Goal: Download file/media

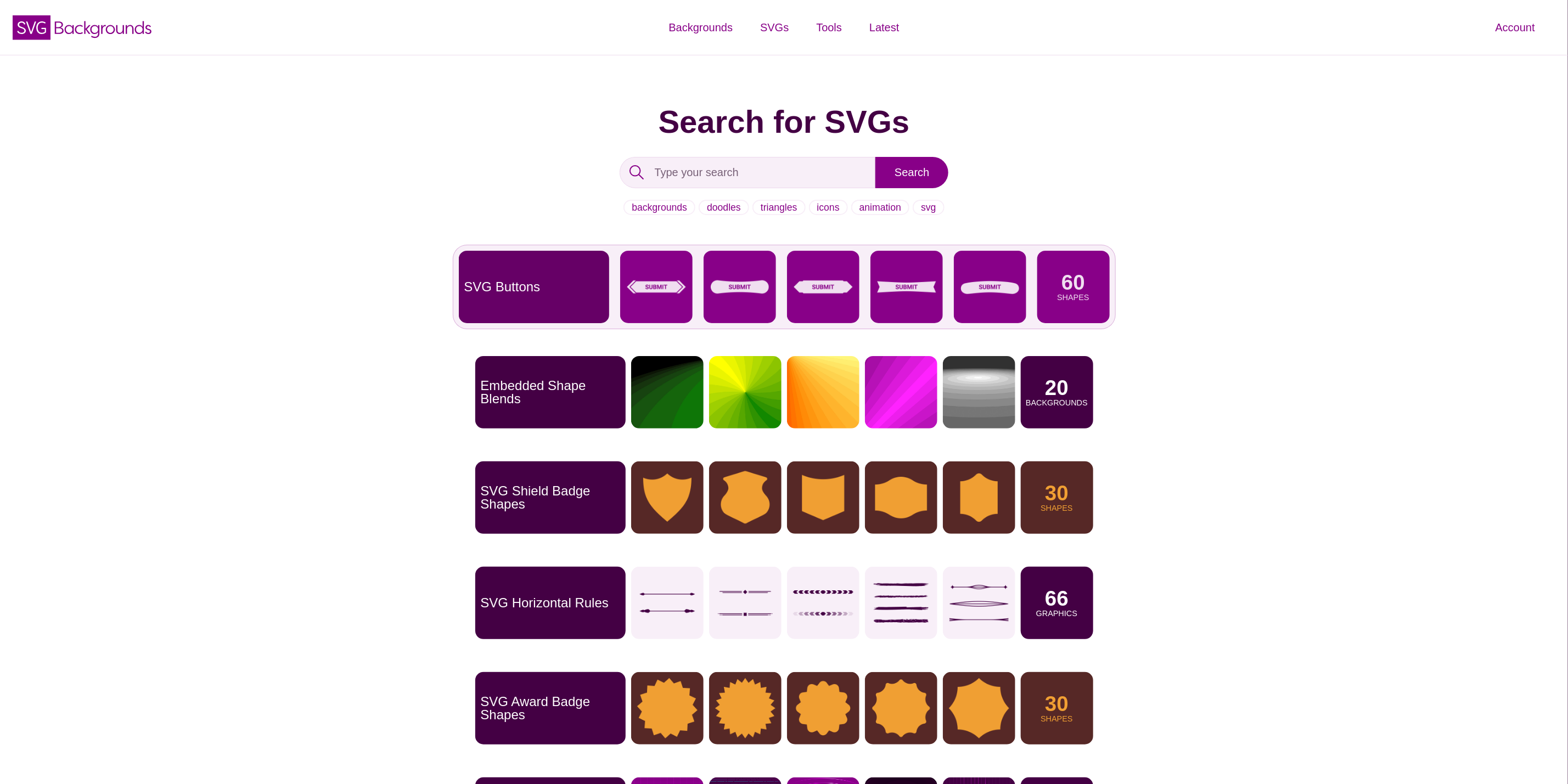
click at [531, 305] on div "SVG Buttons" at bounding box center [534, 287] width 150 height 72
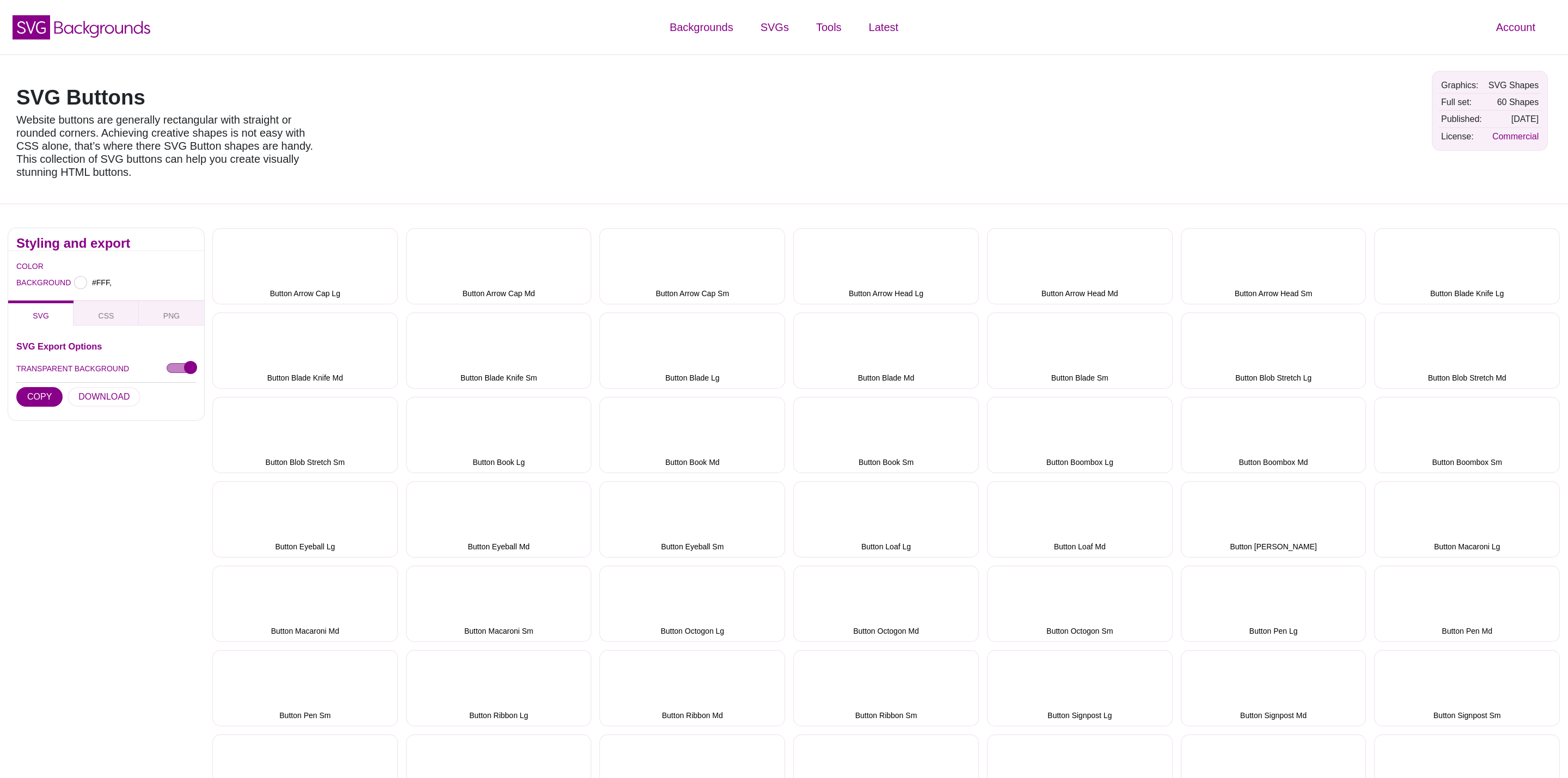
type input "#FFFFFF"
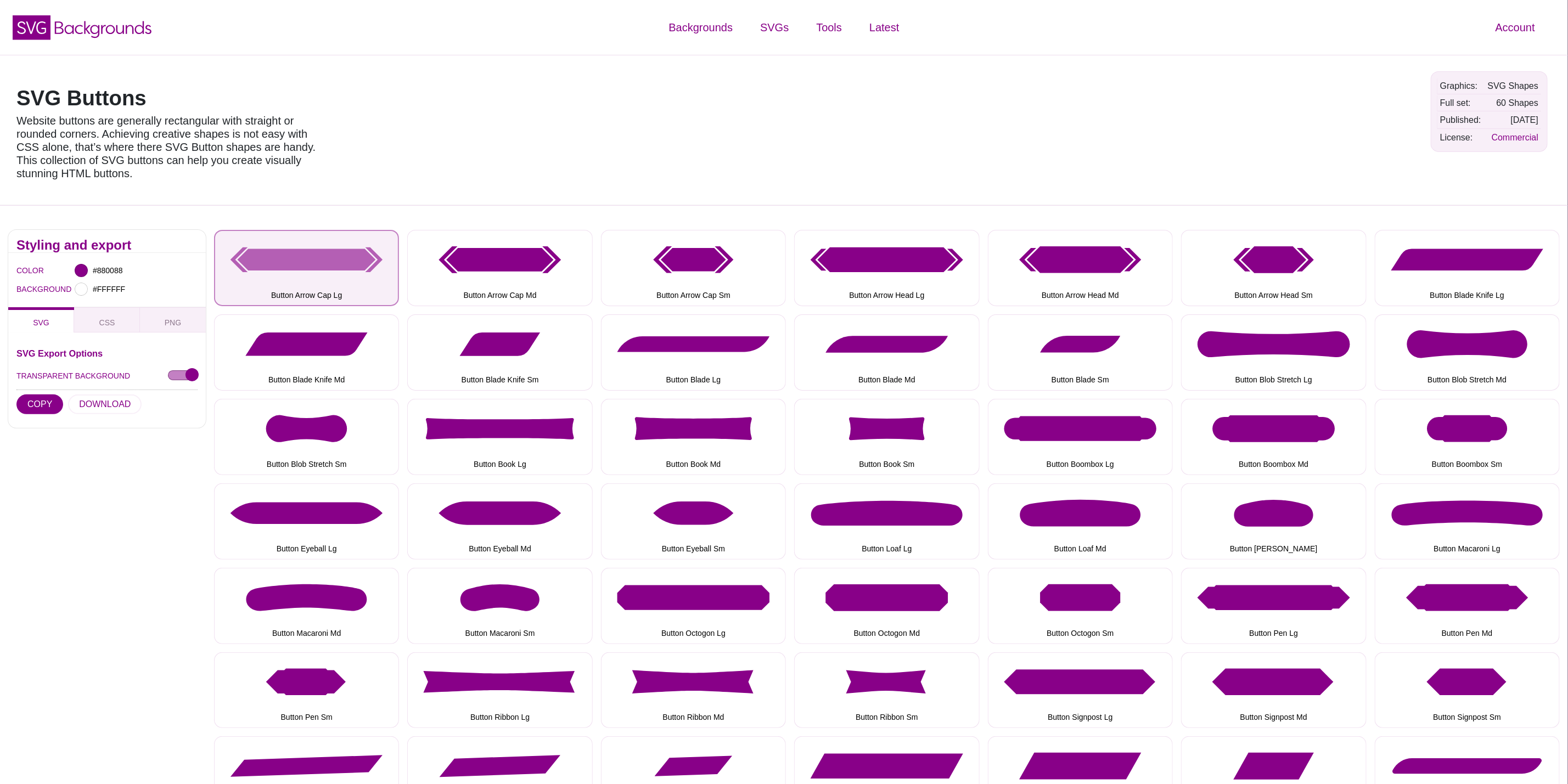
click at [323, 278] on button "Button Arrow Cap Lg" at bounding box center [306, 268] width 185 height 76
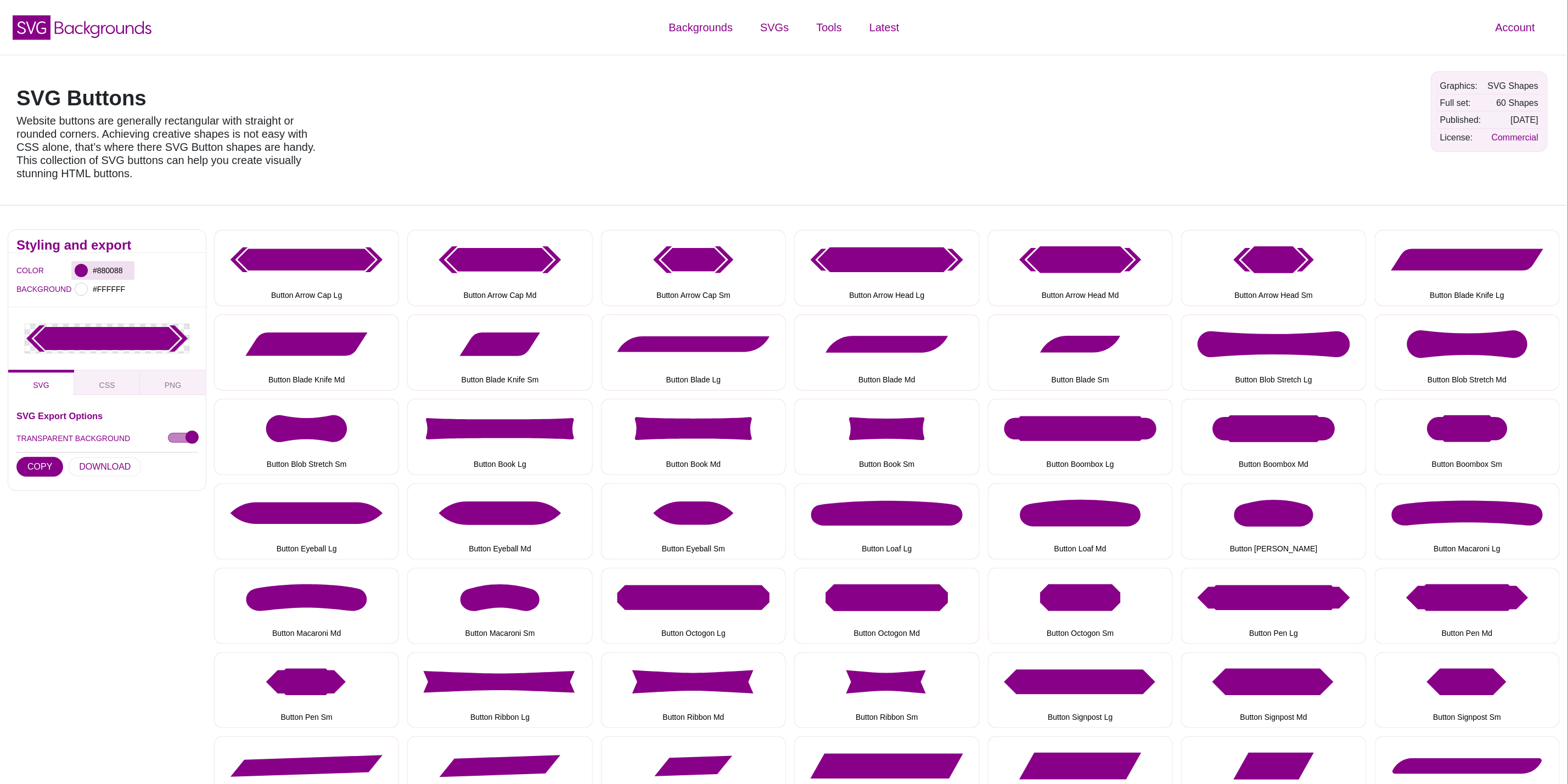
click at [80, 277] on div at bounding box center [81, 270] width 13 height 13
click at [117, 266] on input "#880088" at bounding box center [111, 270] width 41 height 14
click at [66, 544] on div "Styling and export COLOR #880088 BACKGROUND #FFFFFF SVG CSS PNG SVG Export Opti…" at bounding box center [107, 601] width 214 height 760
click at [106, 261] on div "#880088" at bounding box center [102, 271] width 63 height 18
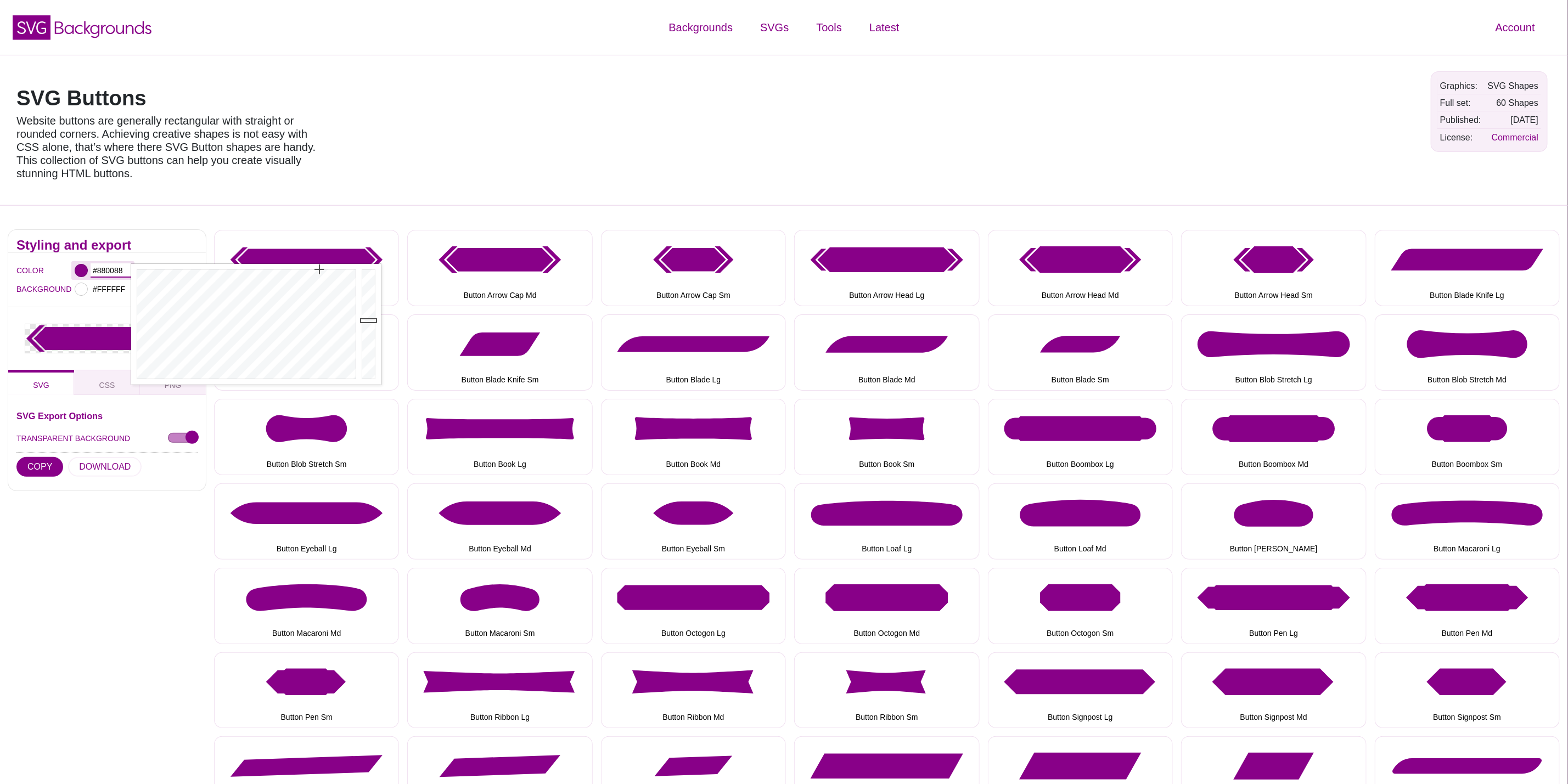
click at [106, 268] on input "#880088" at bounding box center [111, 270] width 41 height 14
paste input "d60b52"
type input "#D60B52"
click at [125, 565] on div "Styling and export COLOR #D60B52 BACKGROUND #FFFFFF SVG CSS PNG SVG Export Opti…" at bounding box center [107, 601] width 214 height 760
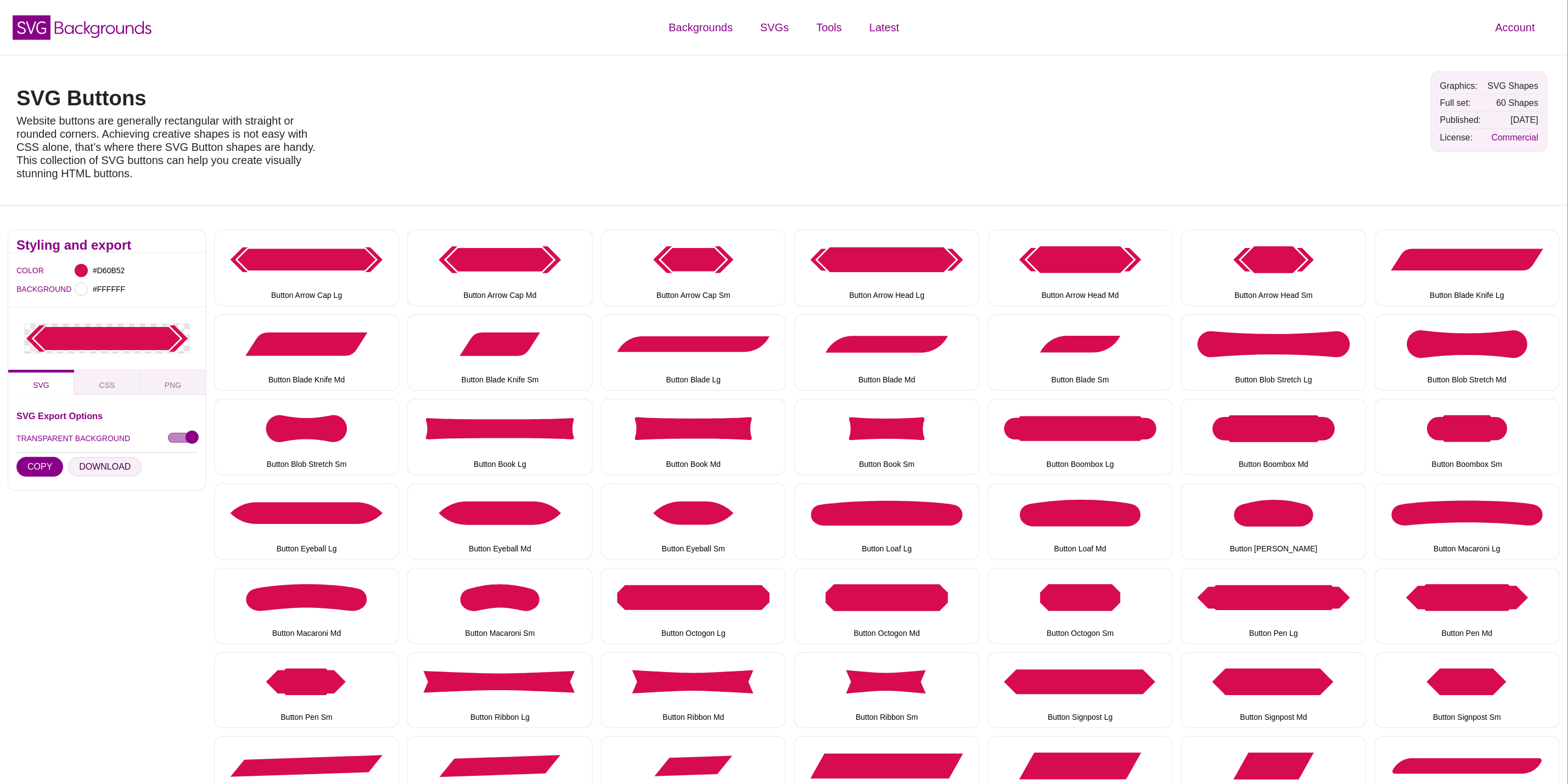
click at [95, 467] on button "DOWNLOAD" at bounding box center [105, 467] width 74 height 20
click at [538, 294] on button "Button Arrow Cap Md" at bounding box center [500, 268] width 185 height 76
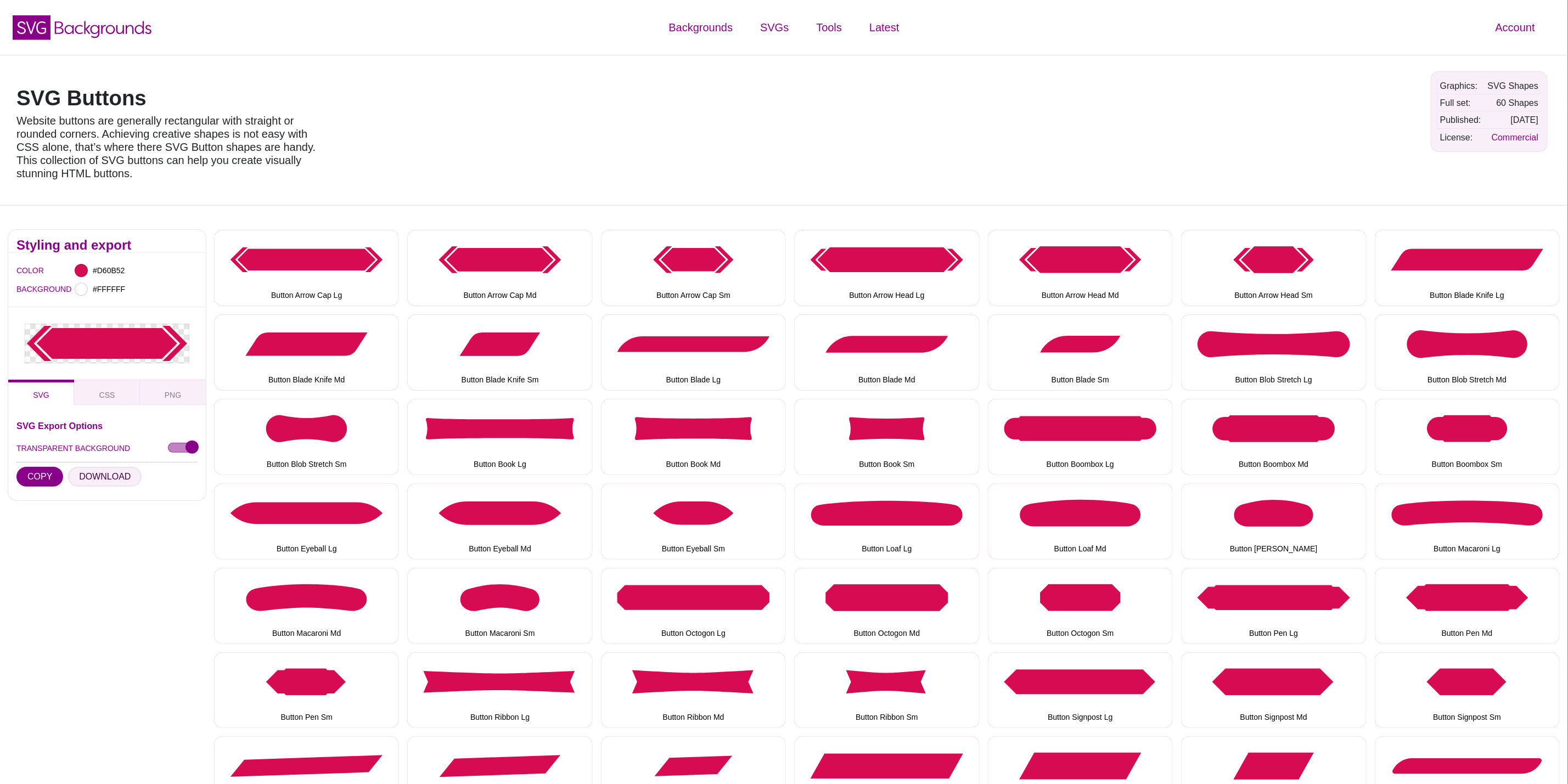
click at [115, 473] on button "DOWNLOAD" at bounding box center [105, 477] width 74 height 20
drag, startPoint x: 710, startPoint y: 280, endPoint x: 663, endPoint y: 308, distance: 54.7
click at [710, 280] on button "Button Arrow Cap Sm" at bounding box center [693, 268] width 185 height 76
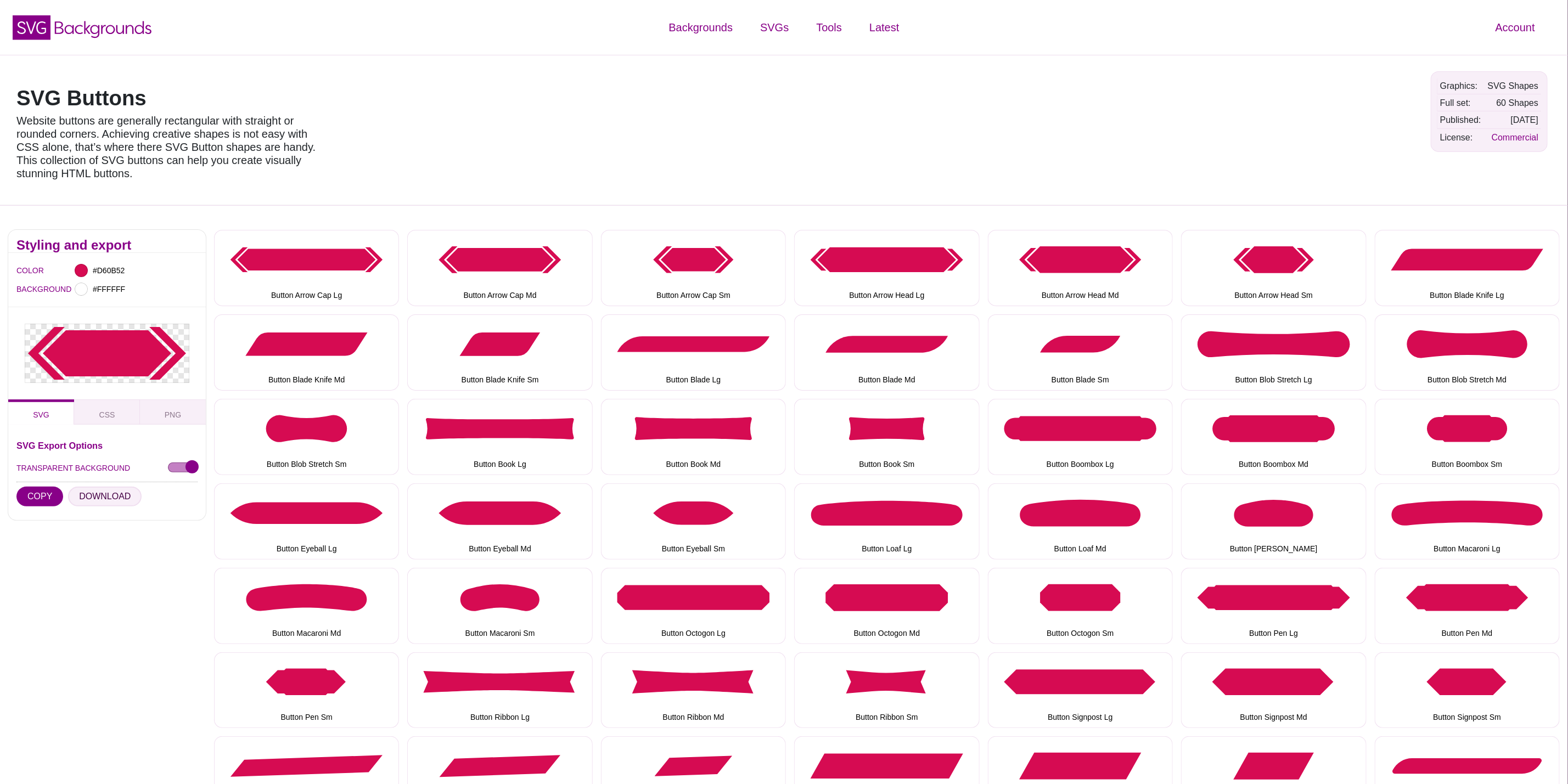
click at [118, 493] on button "DOWNLOAD" at bounding box center [105, 496] width 74 height 20
drag, startPoint x: 903, startPoint y: 285, endPoint x: 890, endPoint y: 292, distance: 14.8
click at [903, 285] on button "Button Arrow Head Lg" at bounding box center [886, 268] width 185 height 76
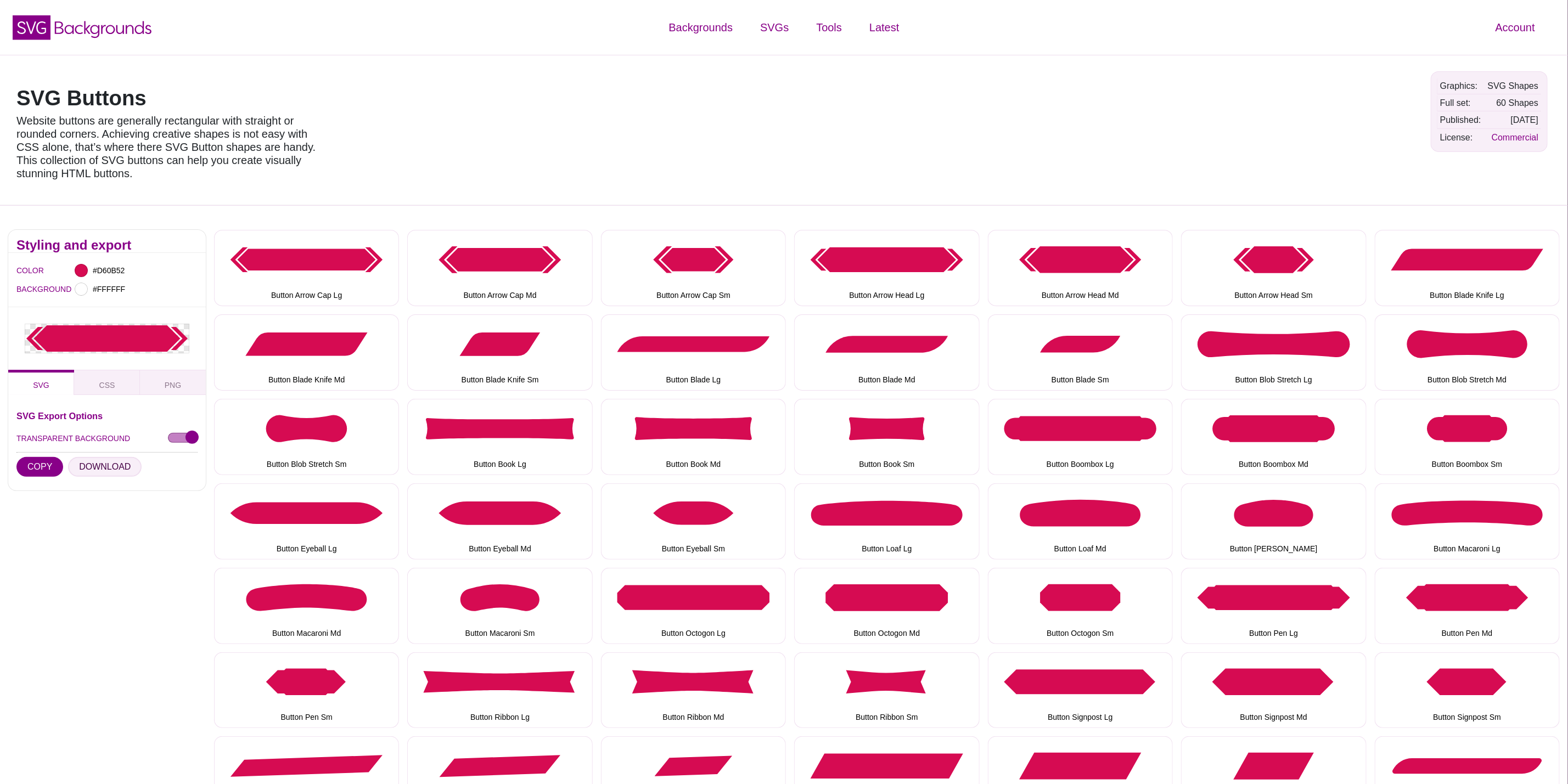
click at [96, 466] on button "DOWNLOAD" at bounding box center [105, 467] width 74 height 20
click at [1087, 286] on button "Button Arrow Head Md" at bounding box center [1080, 268] width 185 height 76
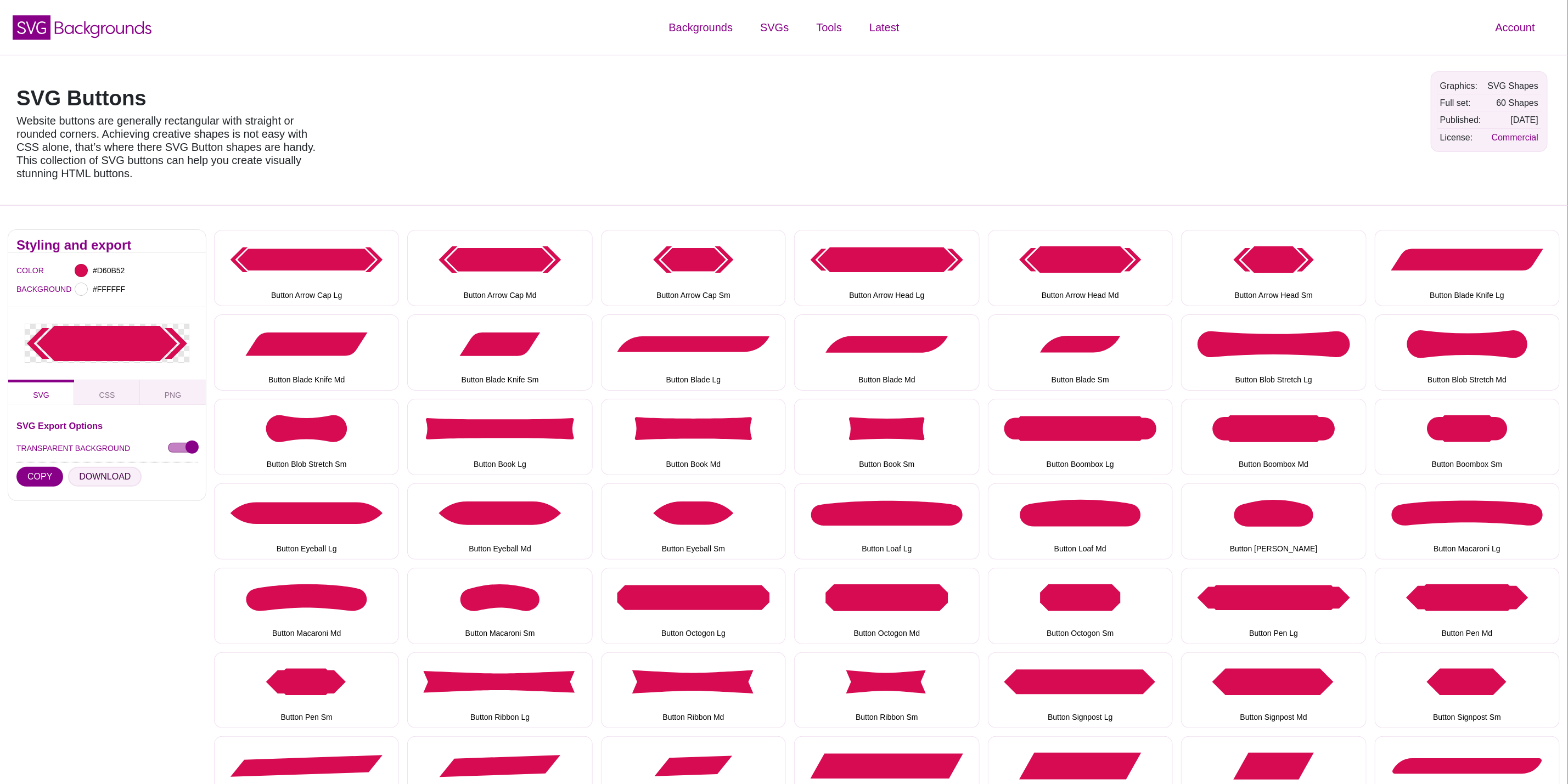
click at [102, 471] on button "DOWNLOAD" at bounding box center [105, 477] width 74 height 20
click at [1258, 277] on button "Button Arrow Head Sm" at bounding box center [1273, 268] width 185 height 76
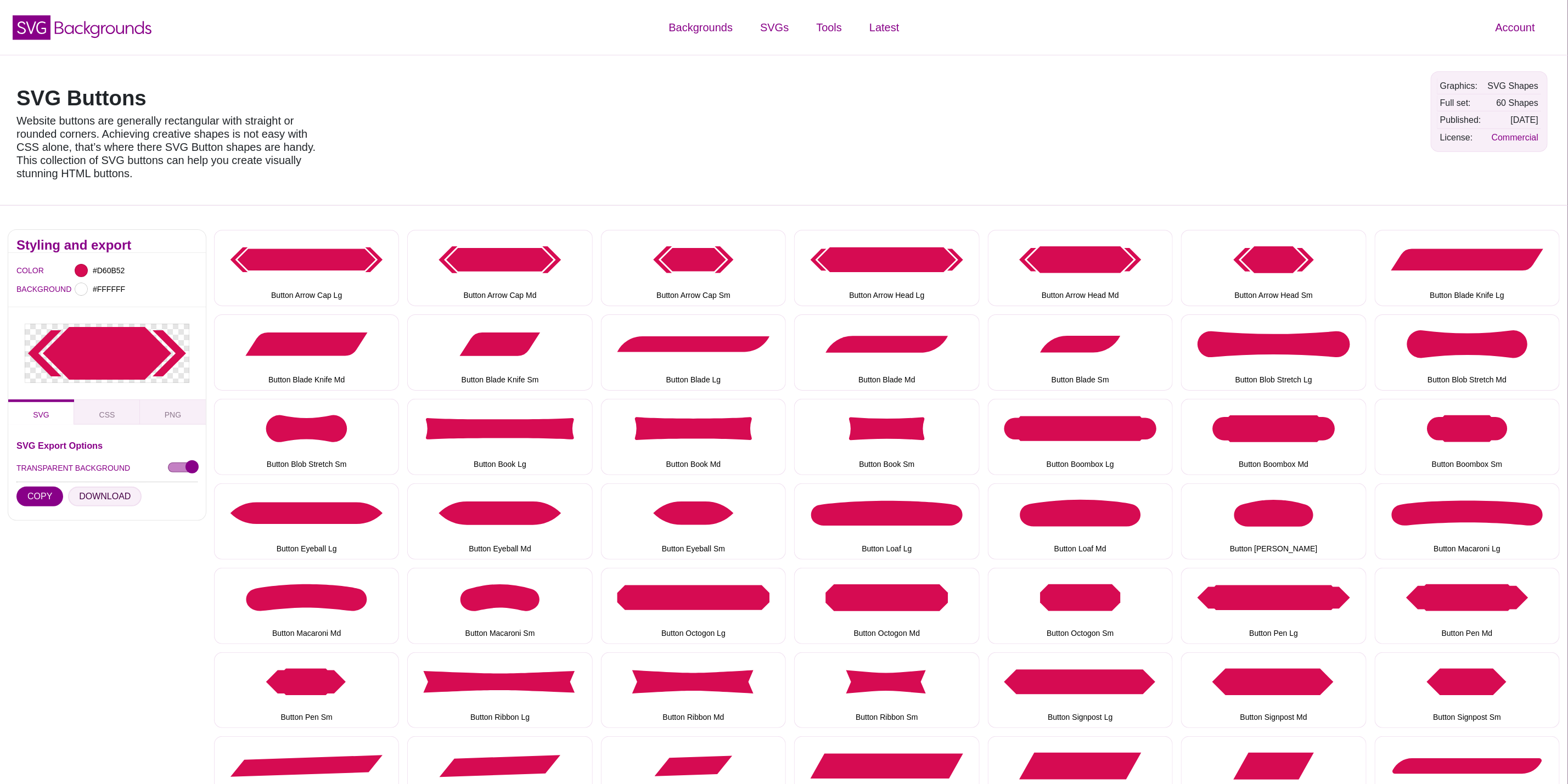
drag, startPoint x: 120, startPoint y: 497, endPoint x: 126, endPoint y: 496, distance: 6.1
click at [120, 496] on button "DOWNLOAD" at bounding box center [105, 496] width 74 height 20
click at [1494, 271] on button "Button Blade Knife Lg" at bounding box center [1467, 268] width 185 height 76
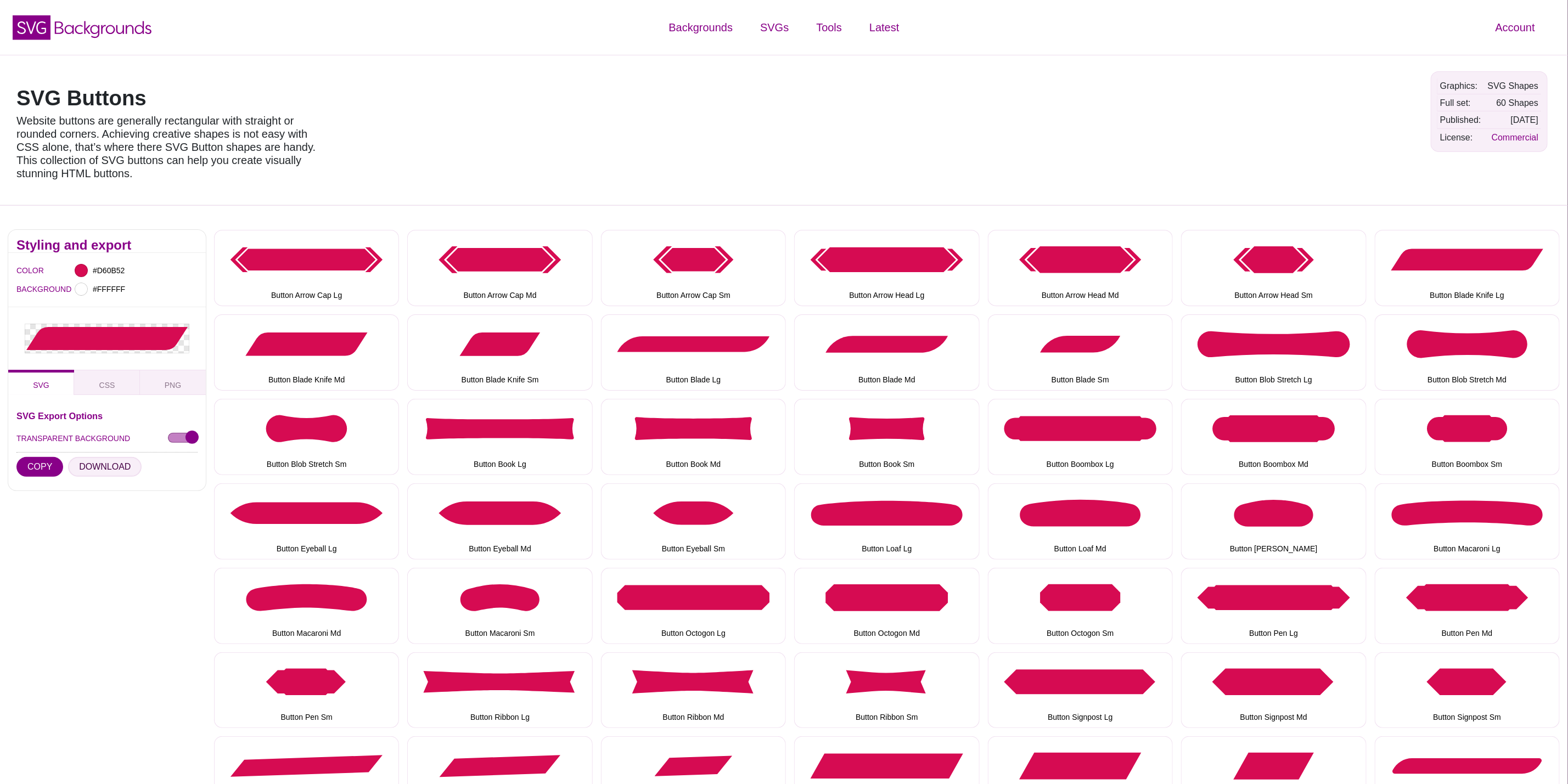
click at [115, 461] on button "DOWNLOAD" at bounding box center [105, 467] width 74 height 20
click at [379, 366] on button "Button Blade Knife Md" at bounding box center [306, 353] width 185 height 76
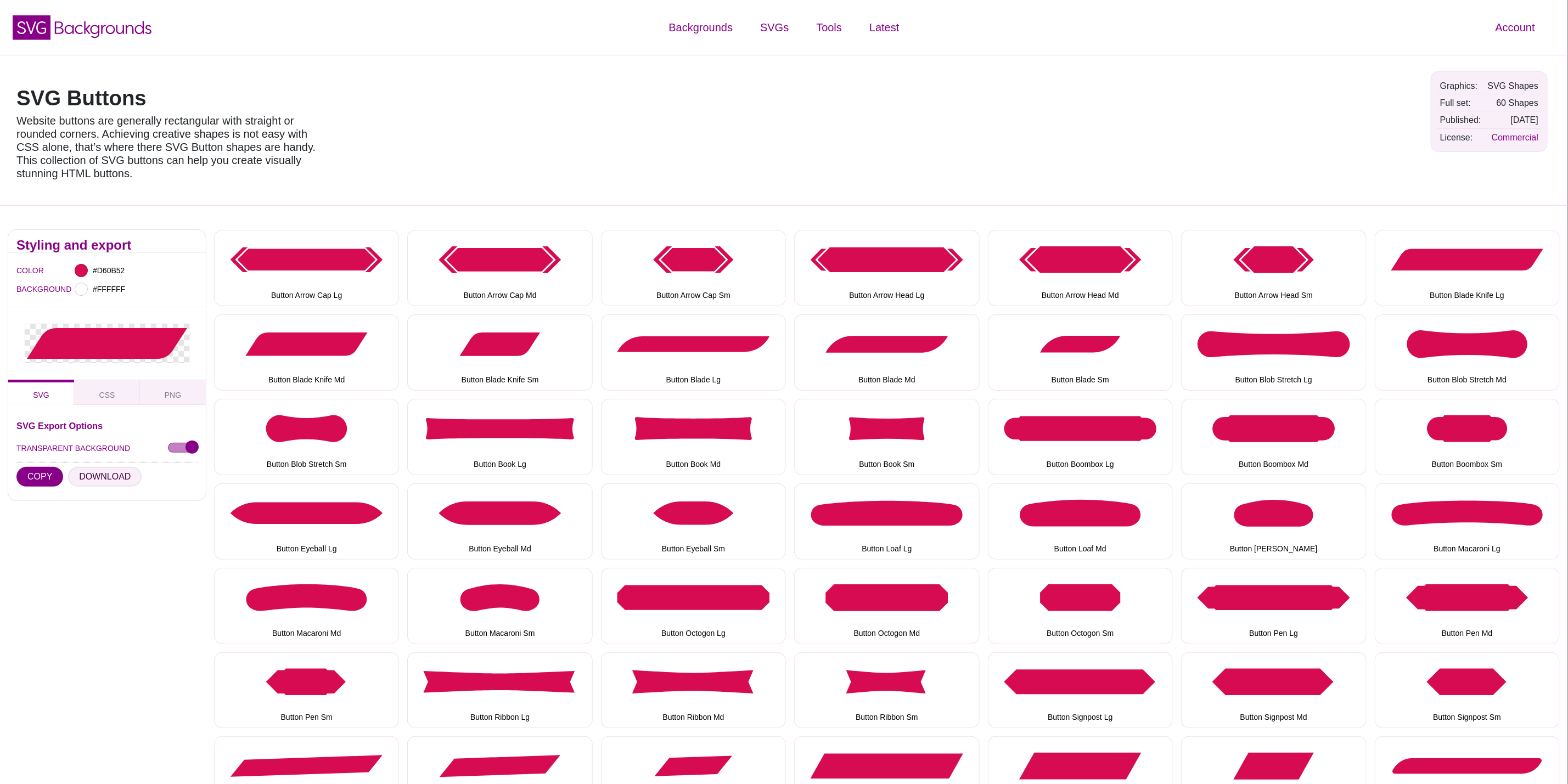
click at [104, 476] on button "DOWNLOAD" at bounding box center [105, 477] width 74 height 20
click at [528, 369] on button "Button Blade Knife Sm" at bounding box center [500, 353] width 185 height 76
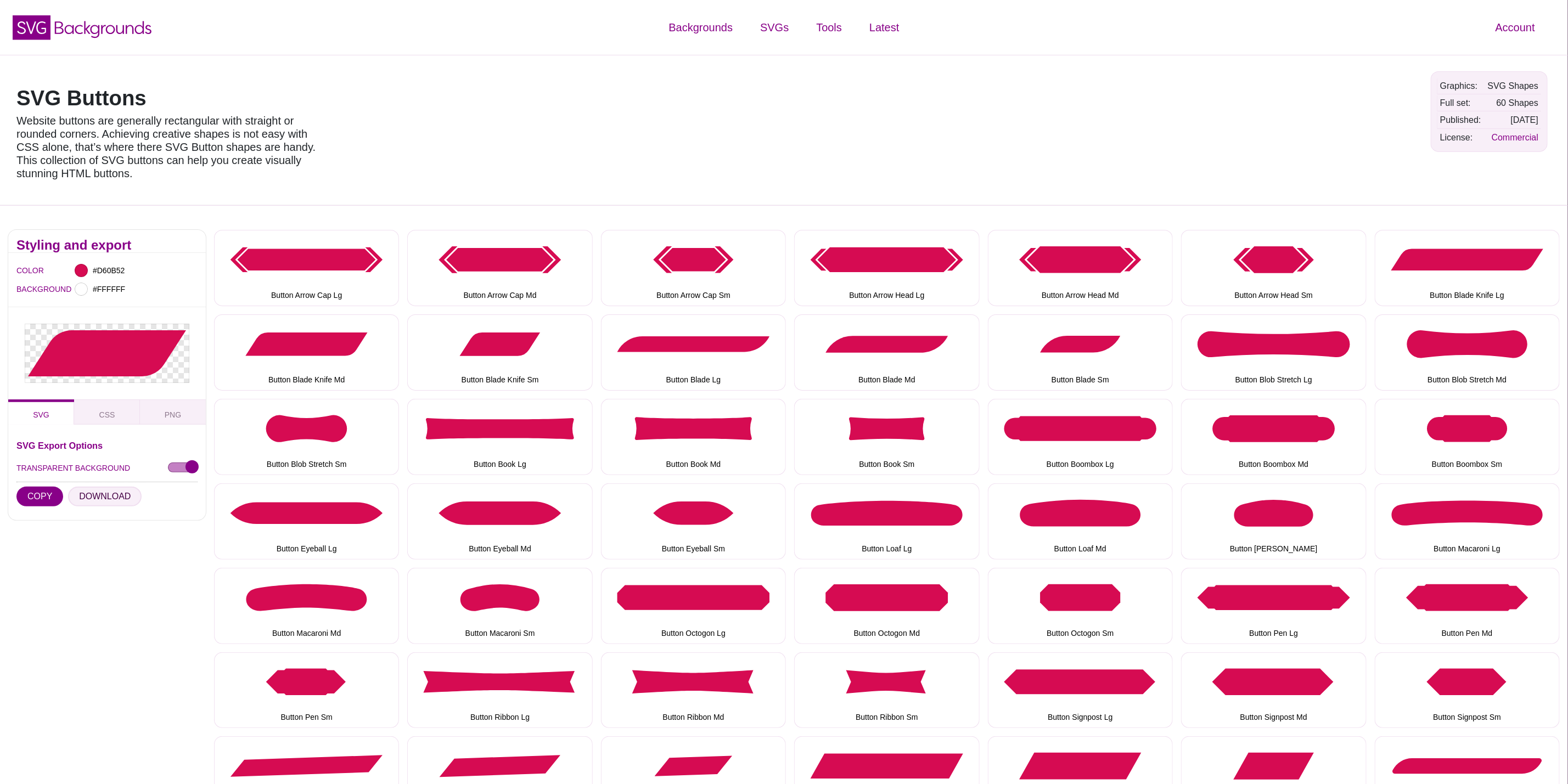
click at [106, 499] on button "DOWNLOAD" at bounding box center [105, 496] width 74 height 20
click at [699, 369] on button "Button Blade Lg" at bounding box center [693, 353] width 185 height 76
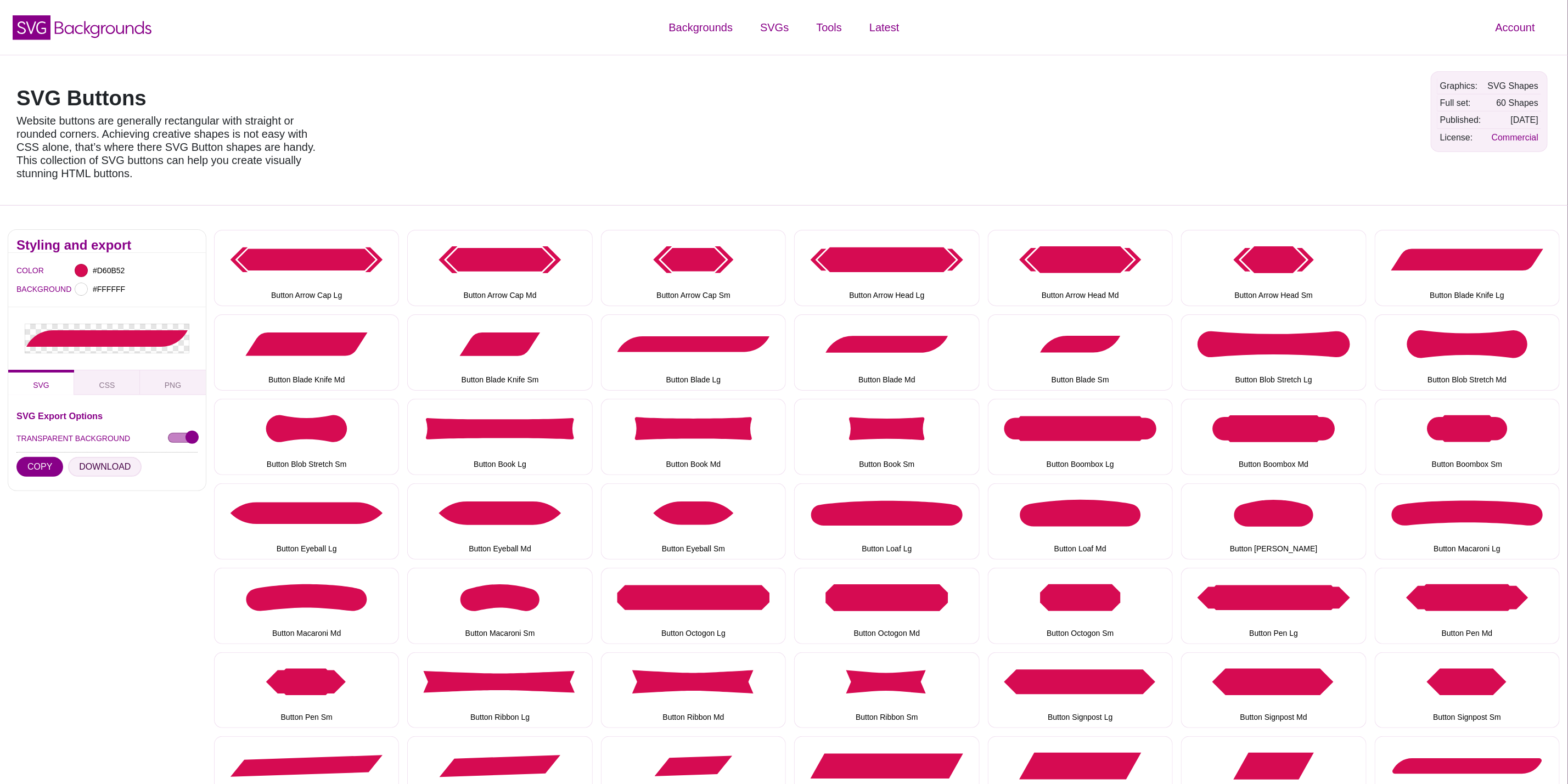
click at [116, 463] on button "DOWNLOAD" at bounding box center [105, 467] width 74 height 20
click at [965, 347] on button "Button Blade Md" at bounding box center [886, 353] width 185 height 76
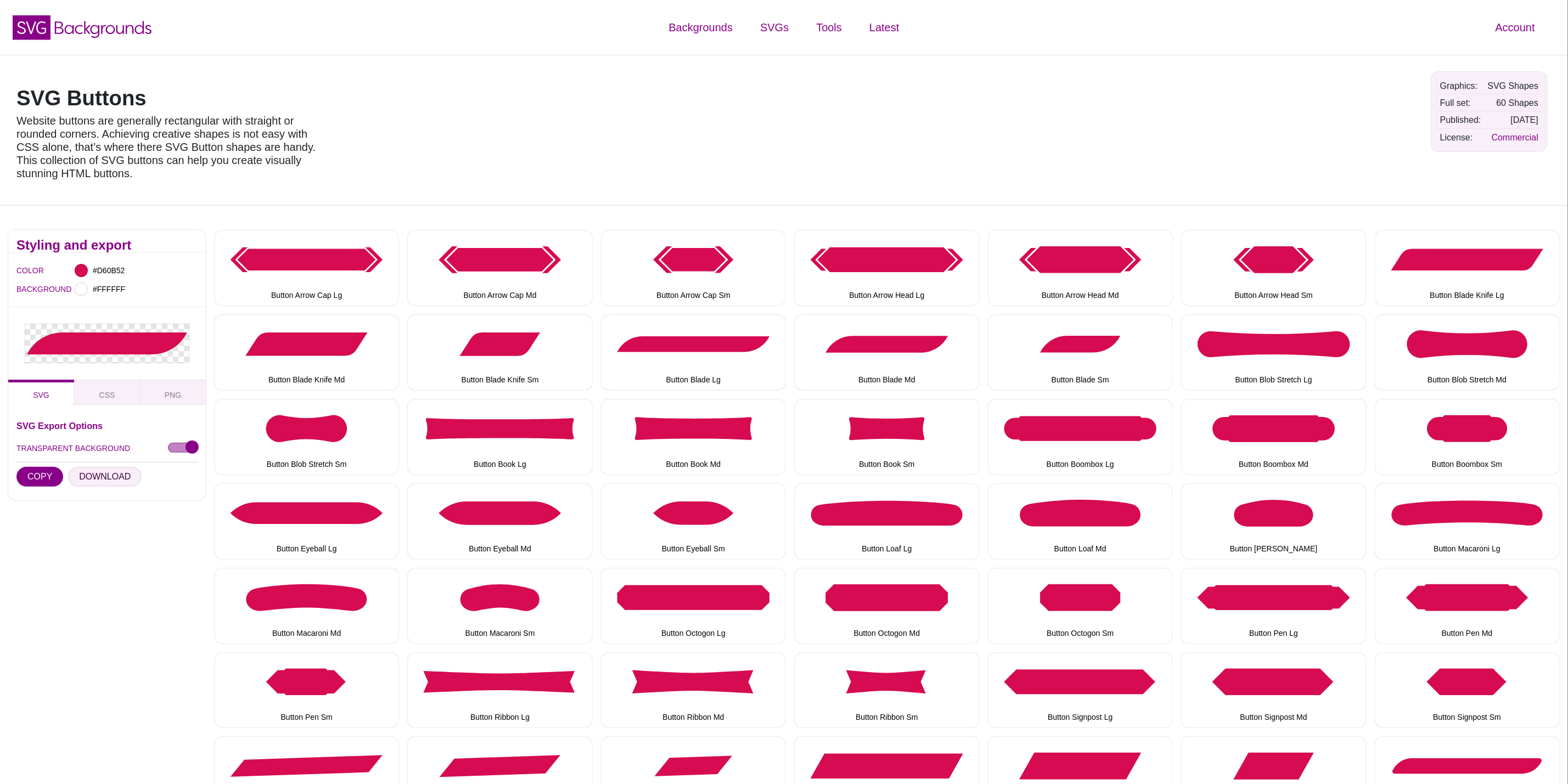
click at [128, 475] on button "DOWNLOAD" at bounding box center [105, 477] width 74 height 20
click at [1073, 334] on button "Button Blade Sm" at bounding box center [1080, 353] width 185 height 76
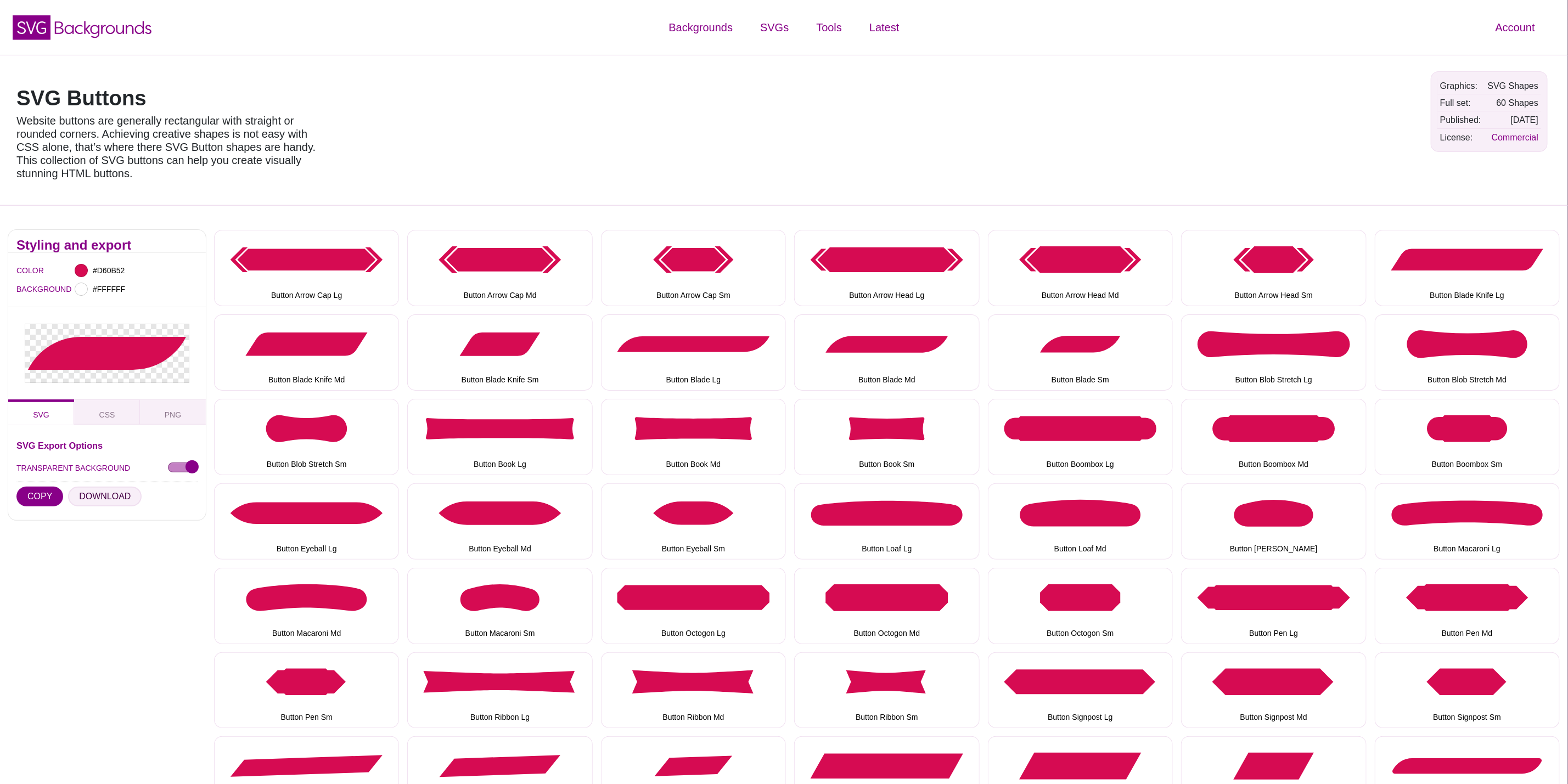
click at [121, 496] on button "DOWNLOAD" at bounding box center [105, 496] width 74 height 20
click at [1313, 367] on button "Button Blob Stretch Lg" at bounding box center [1273, 353] width 185 height 76
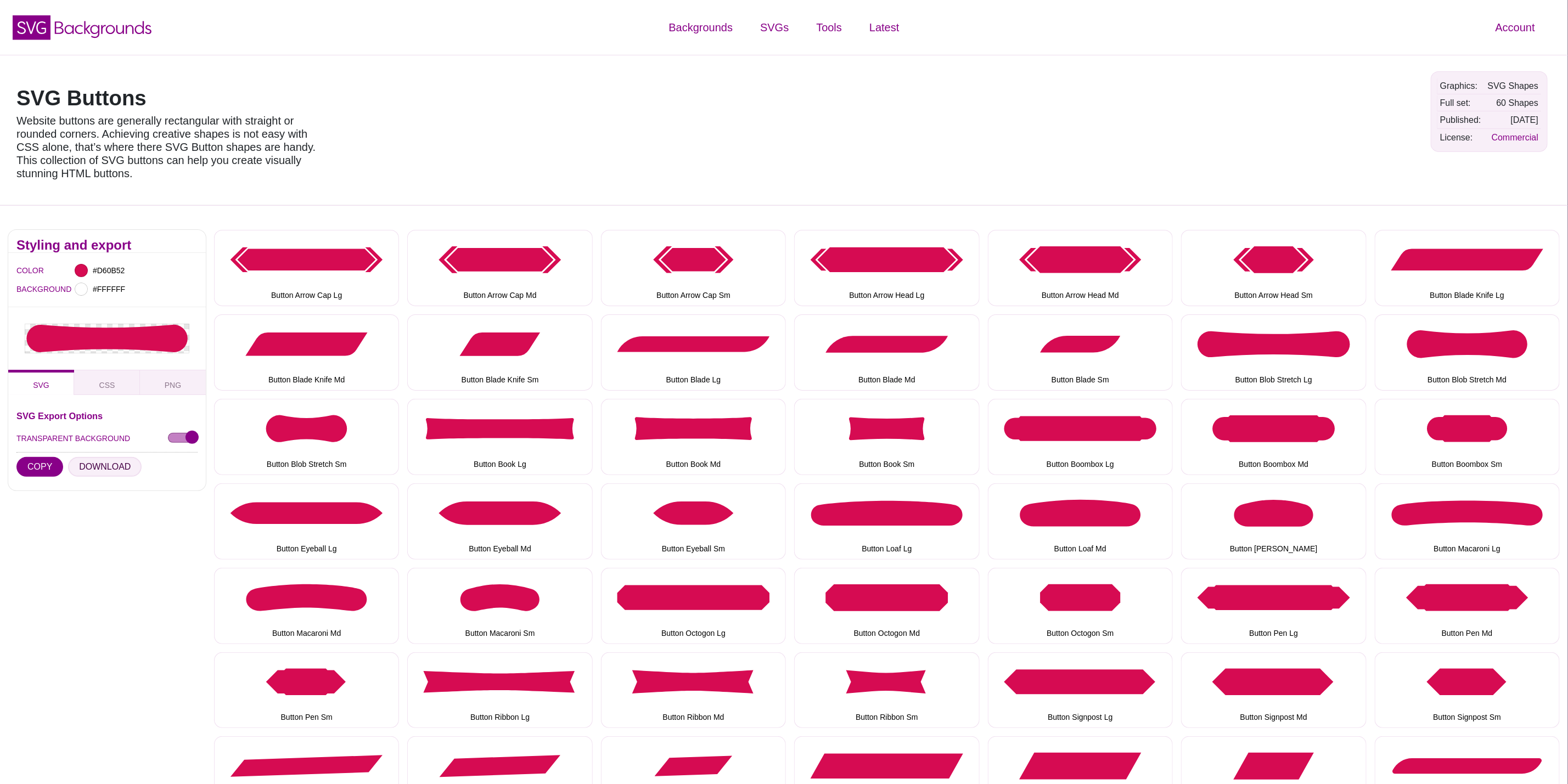
click at [99, 471] on button "DOWNLOAD" at bounding box center [105, 467] width 74 height 20
click at [1463, 367] on button "Button Blob Stretch Md" at bounding box center [1467, 353] width 185 height 76
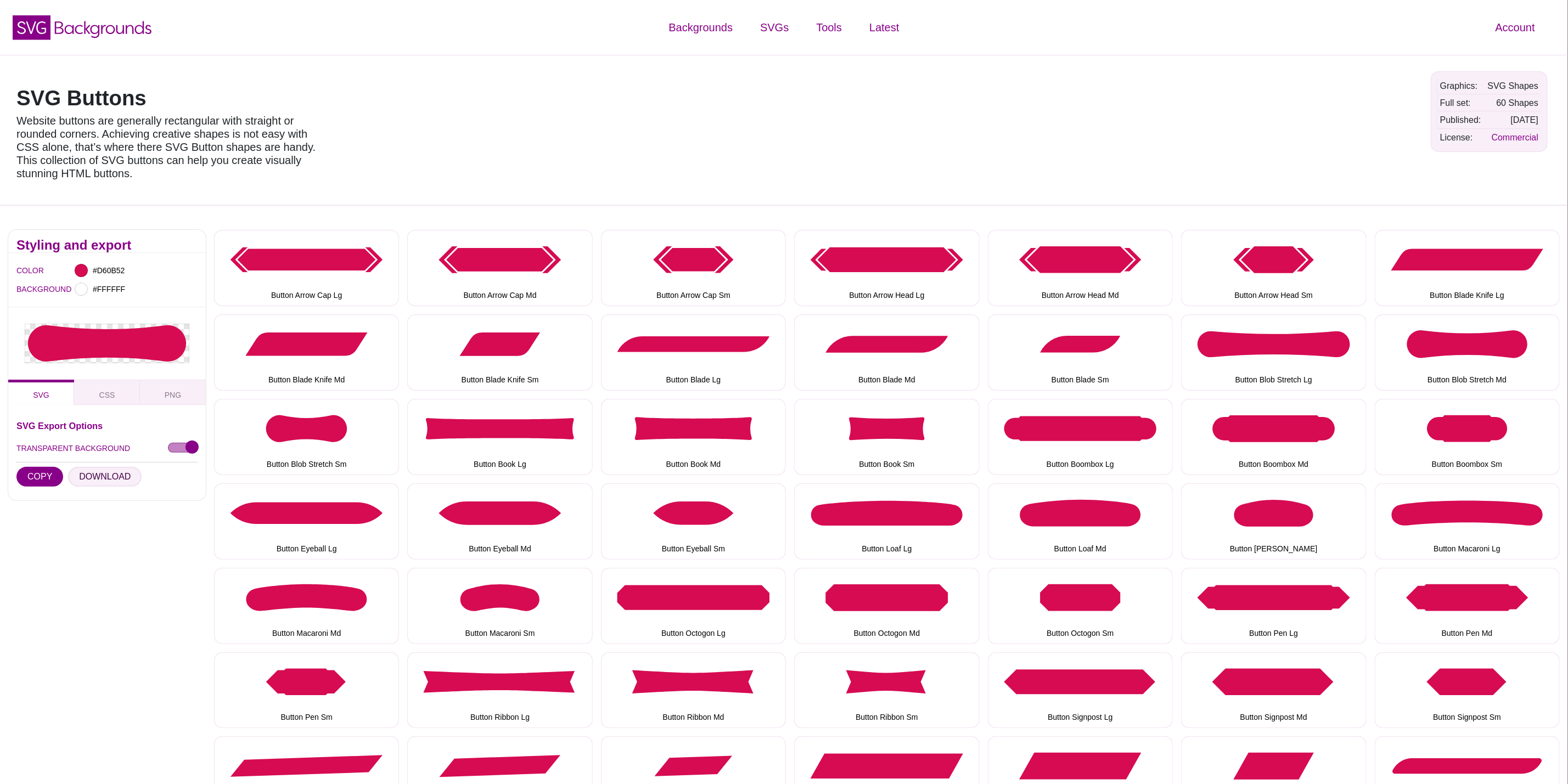
click at [82, 471] on button "DOWNLOAD" at bounding box center [105, 477] width 74 height 20
click at [310, 456] on button "Button Blob Stretch Sm" at bounding box center [306, 437] width 185 height 76
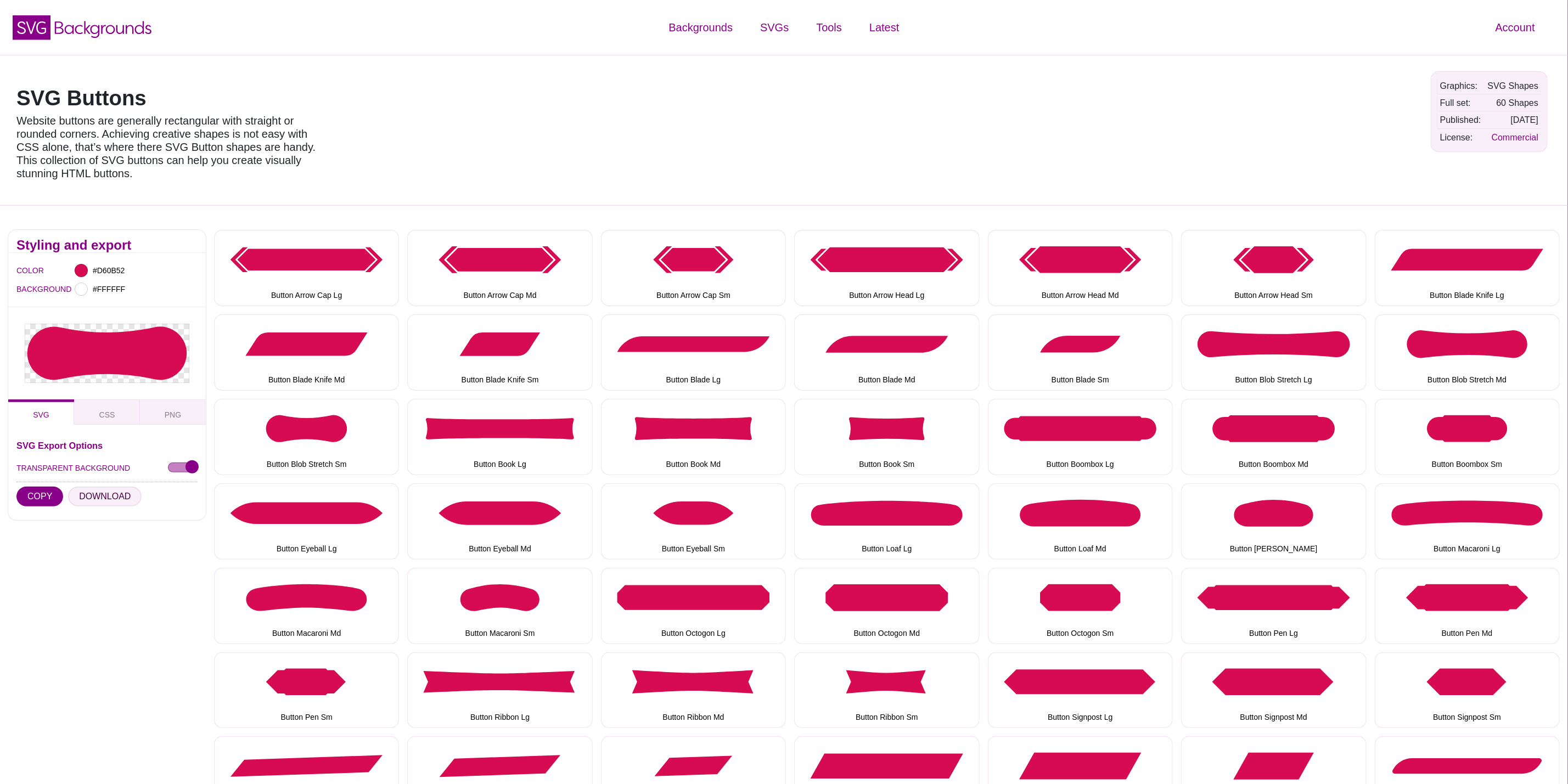
click at [93, 504] on button "DOWNLOAD" at bounding box center [105, 496] width 74 height 20
click at [514, 453] on button "Button Book Lg" at bounding box center [500, 437] width 185 height 76
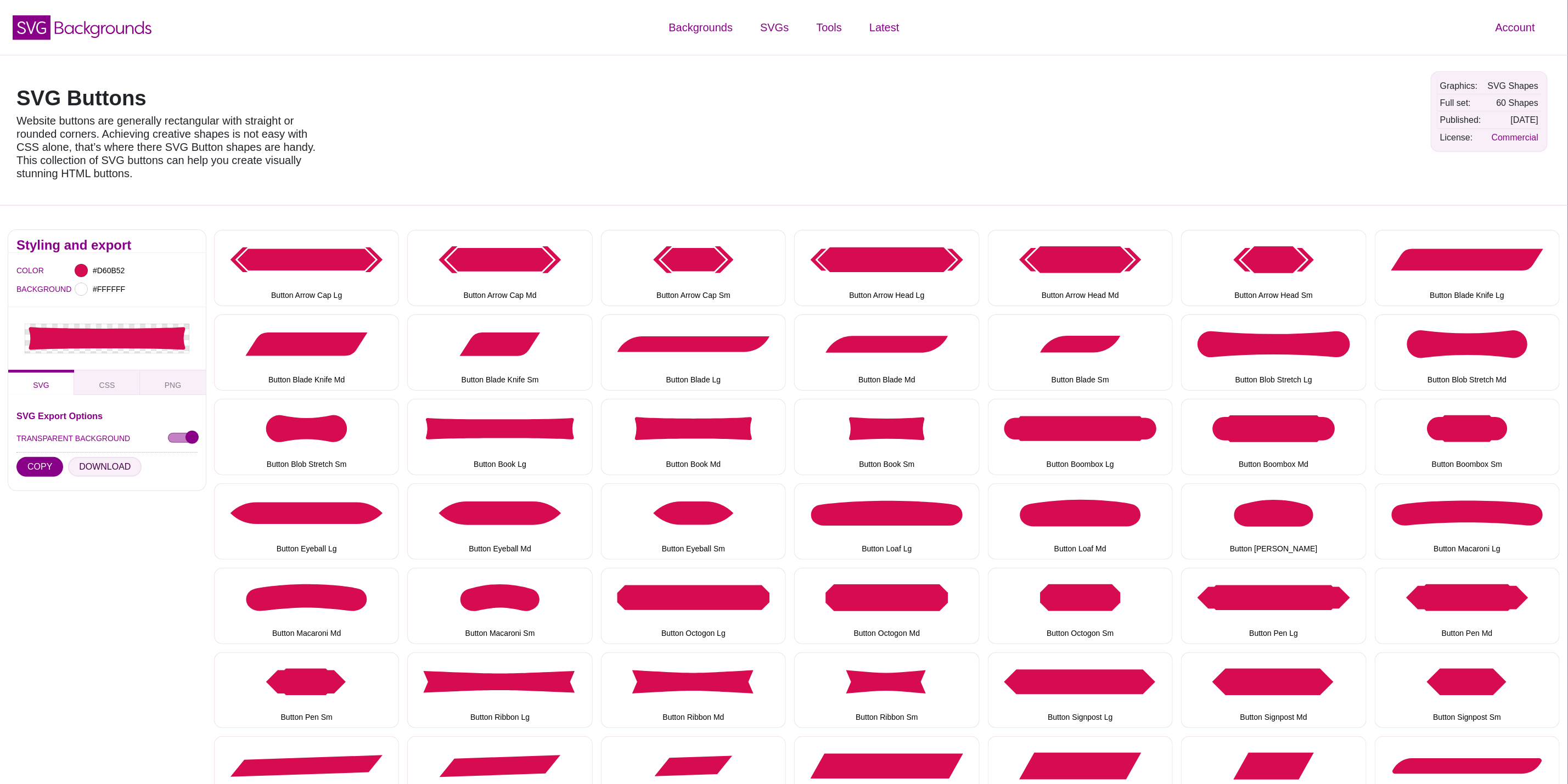
click at [107, 472] on button "DOWNLOAD" at bounding box center [105, 467] width 74 height 20
click at [702, 434] on button "Button Book Md" at bounding box center [693, 437] width 185 height 76
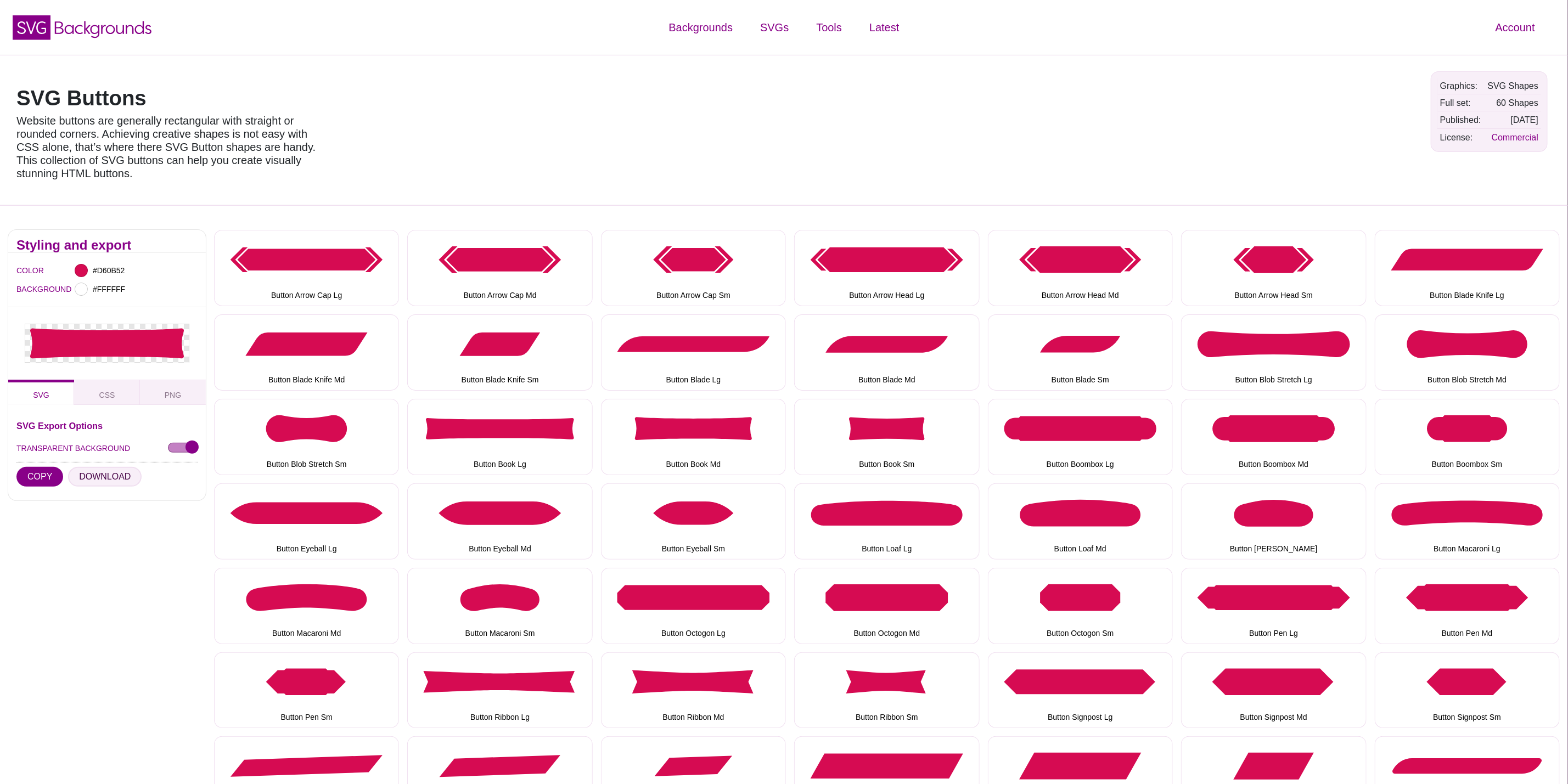
click at [107, 481] on button "DOWNLOAD" at bounding box center [105, 477] width 74 height 20
drag, startPoint x: 944, startPoint y: 439, endPoint x: 825, endPoint y: 452, distance: 119.7
click at [944, 439] on button "Button Book Sm" at bounding box center [886, 437] width 185 height 76
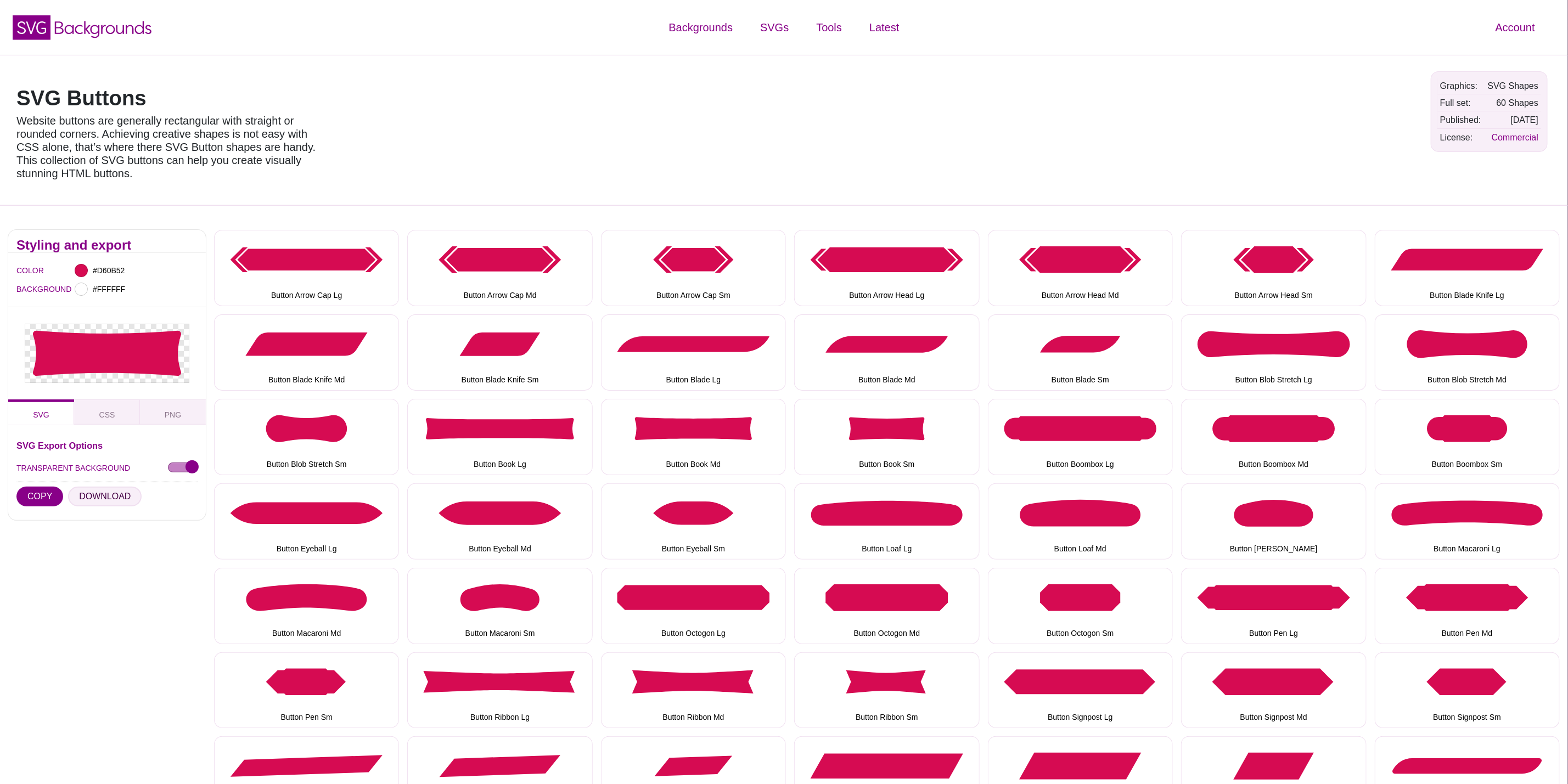
click at [111, 493] on button "DOWNLOAD" at bounding box center [105, 496] width 74 height 20
click at [1081, 425] on button "Button Boombox Lg" at bounding box center [1080, 437] width 185 height 76
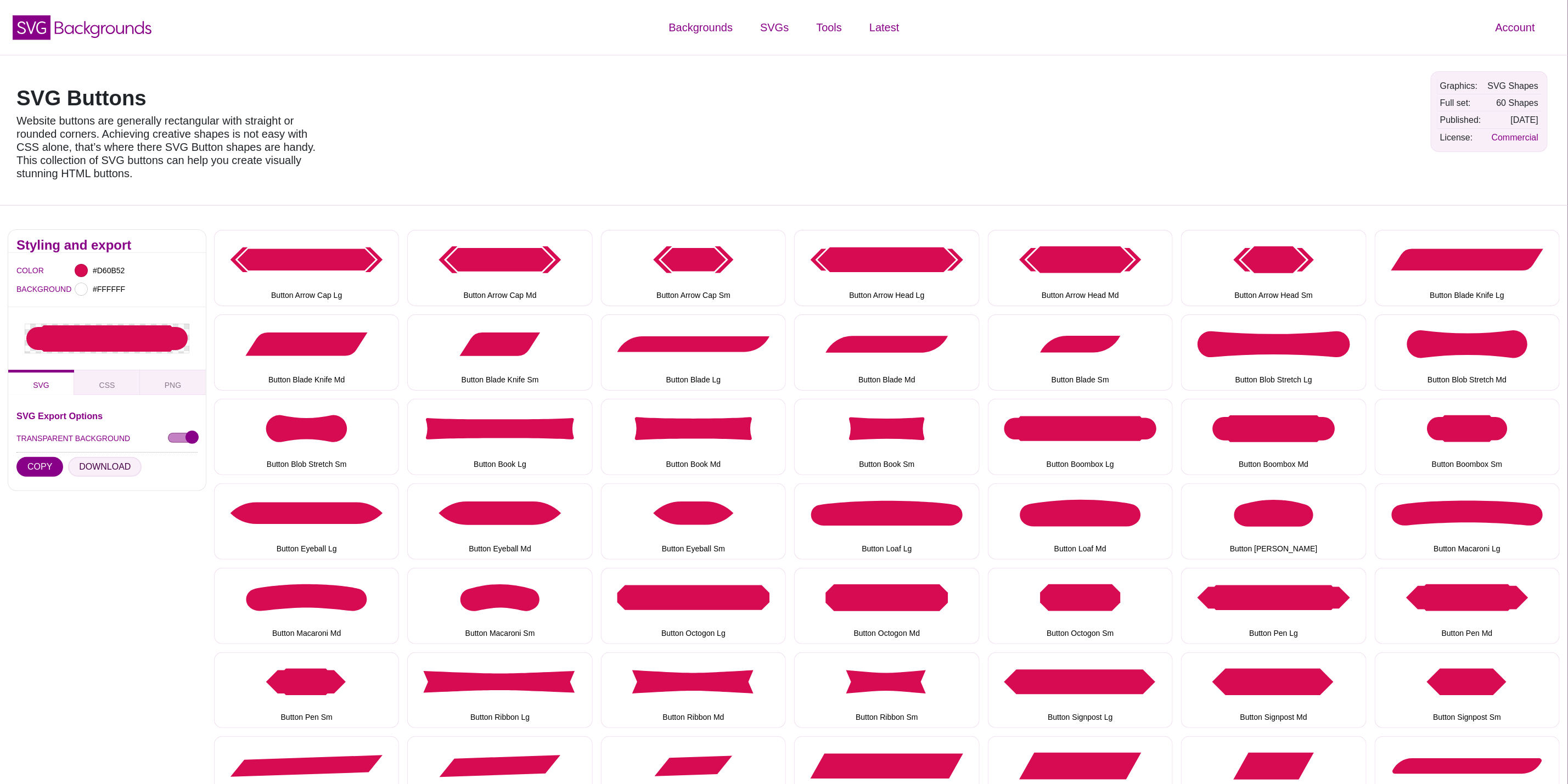
click at [118, 472] on button "DOWNLOAD" at bounding box center [105, 467] width 74 height 20
click at [1329, 446] on button "Button Boombox Md" at bounding box center [1273, 437] width 185 height 76
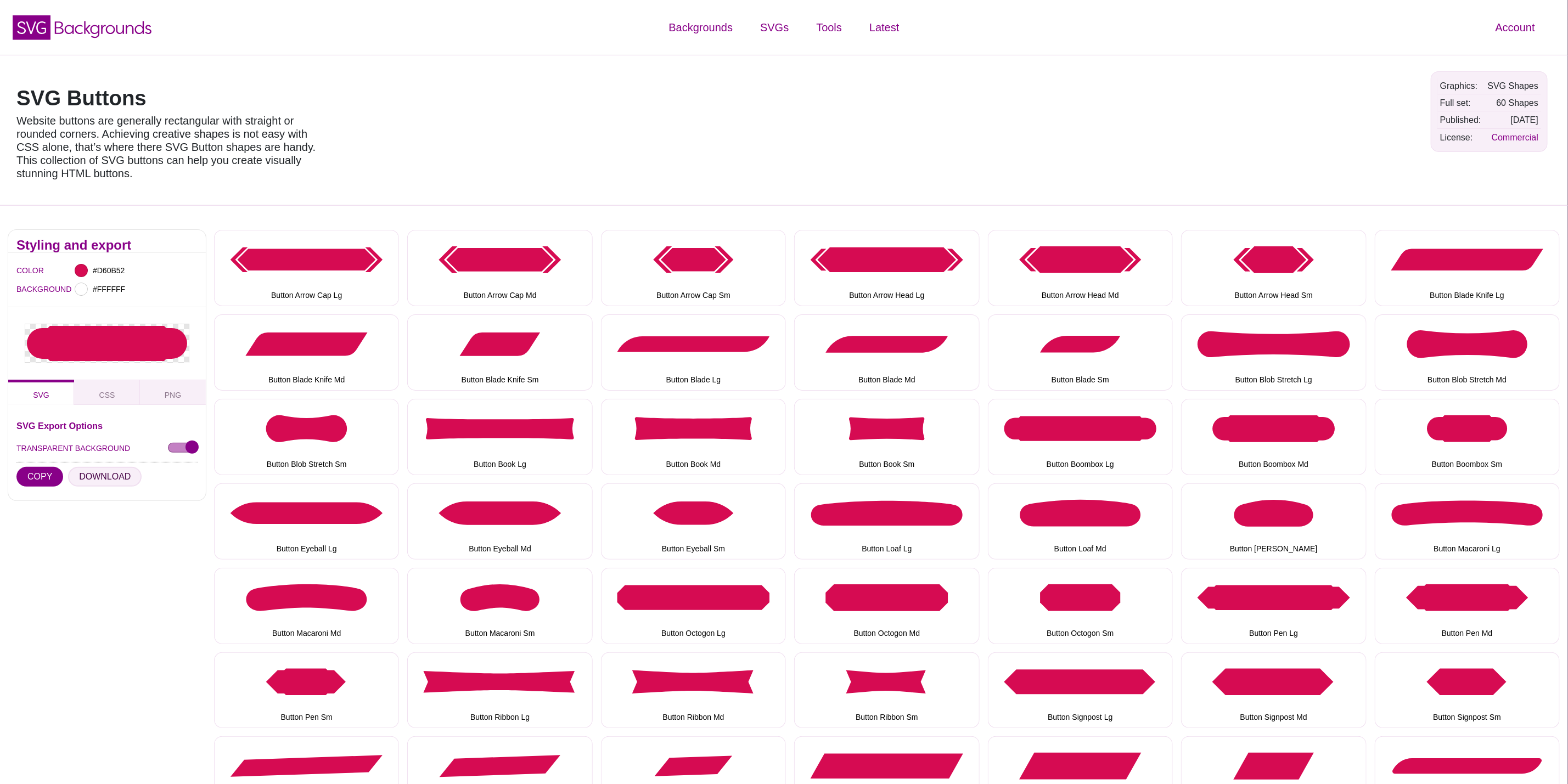
click at [96, 479] on button "DOWNLOAD" at bounding box center [105, 477] width 74 height 20
click at [1485, 450] on button "Button Boombox Sm" at bounding box center [1467, 437] width 185 height 76
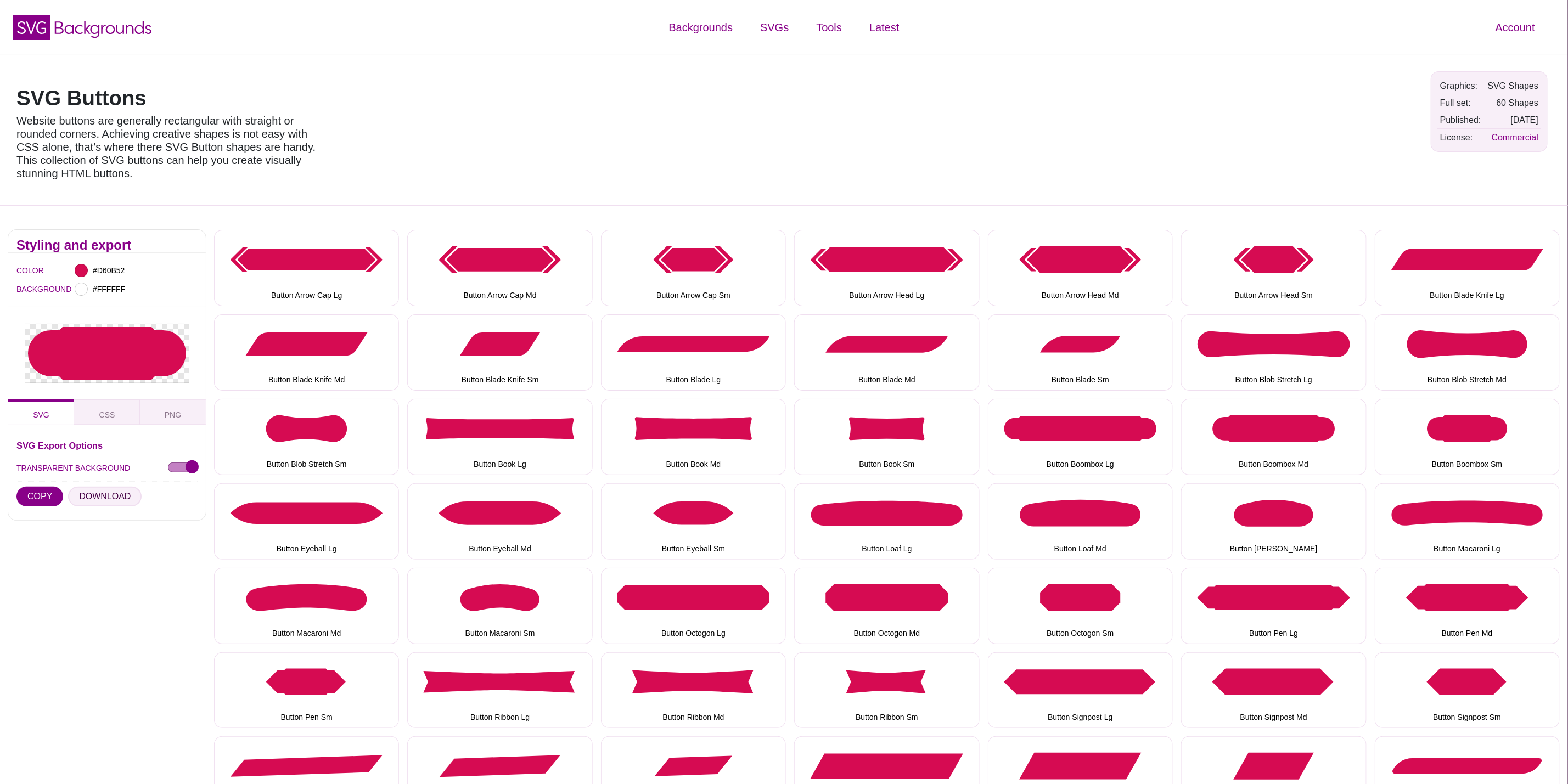
click at [110, 494] on button "DOWNLOAD" at bounding box center [105, 496] width 74 height 20
click at [342, 536] on button "Button Eyeball Lg" at bounding box center [306, 521] width 185 height 76
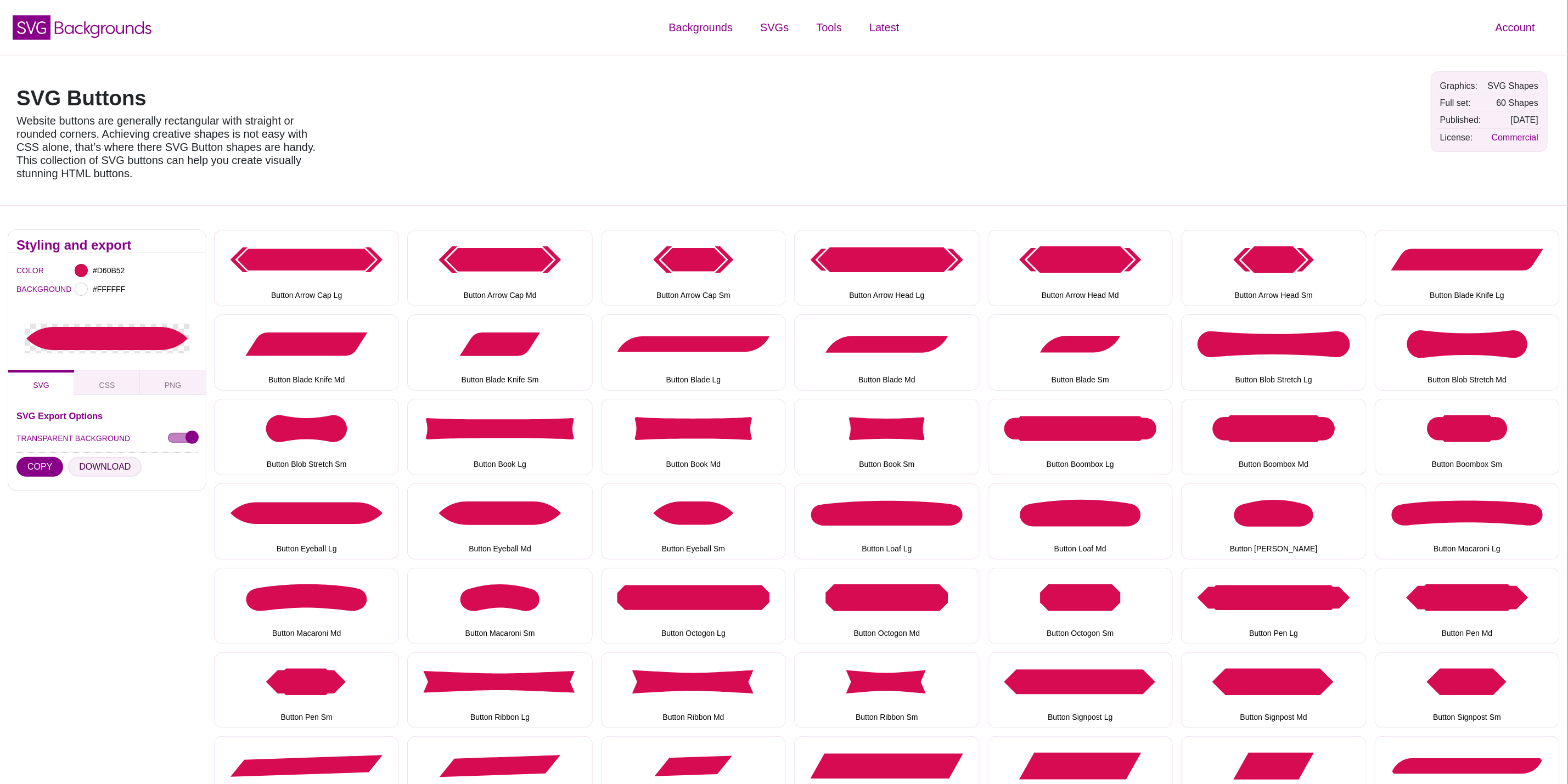
click at [107, 463] on button "DOWNLOAD" at bounding box center [105, 467] width 74 height 20
drag, startPoint x: 526, startPoint y: 532, endPoint x: 336, endPoint y: 536, distance: 190.0
click at [526, 532] on button "Button Eyeball Md" at bounding box center [500, 521] width 185 height 76
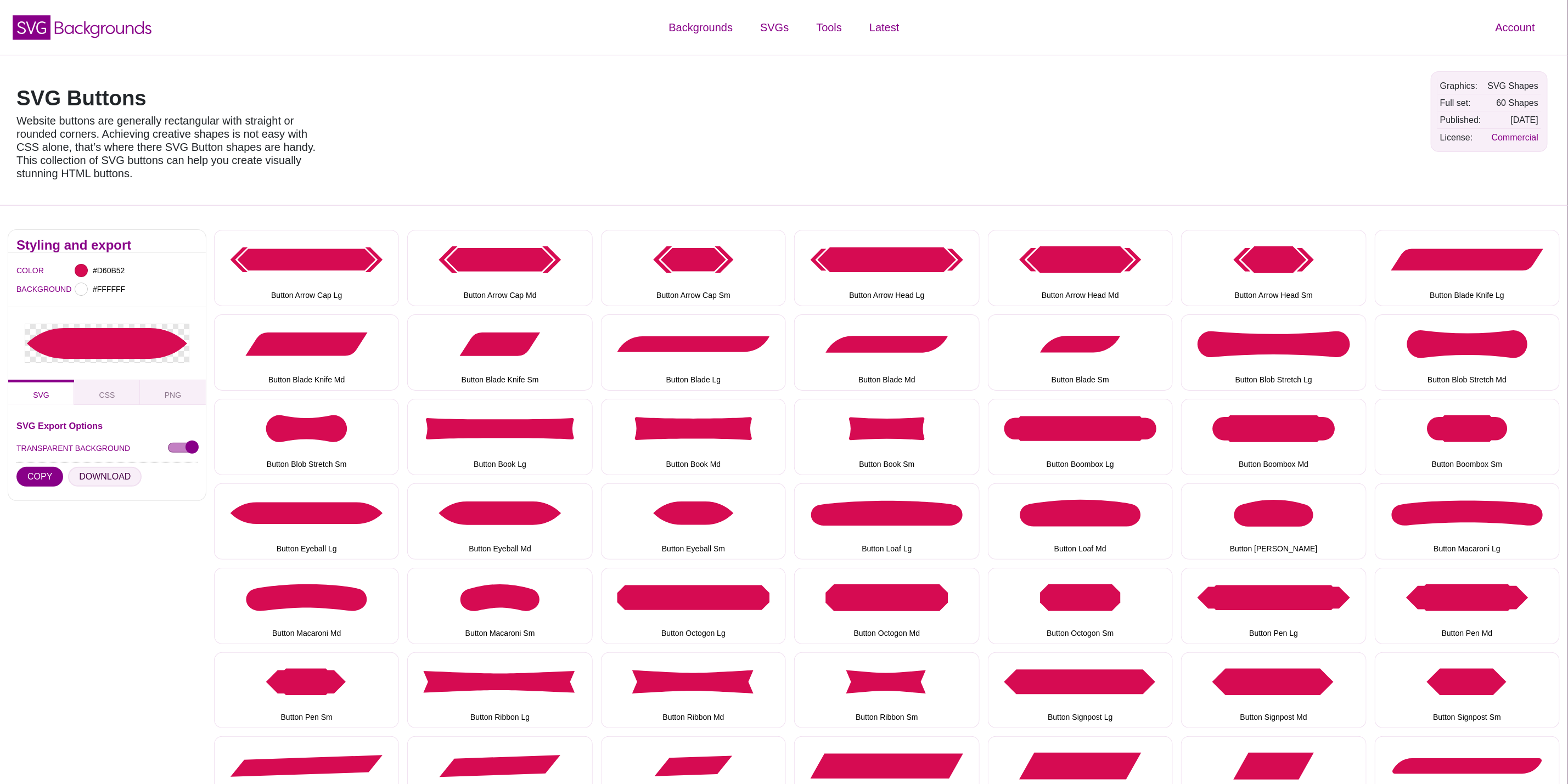
click at [106, 481] on button "DOWNLOAD" at bounding box center [105, 477] width 74 height 20
click at [725, 542] on button "Button Eyeball Sm" at bounding box center [693, 521] width 185 height 76
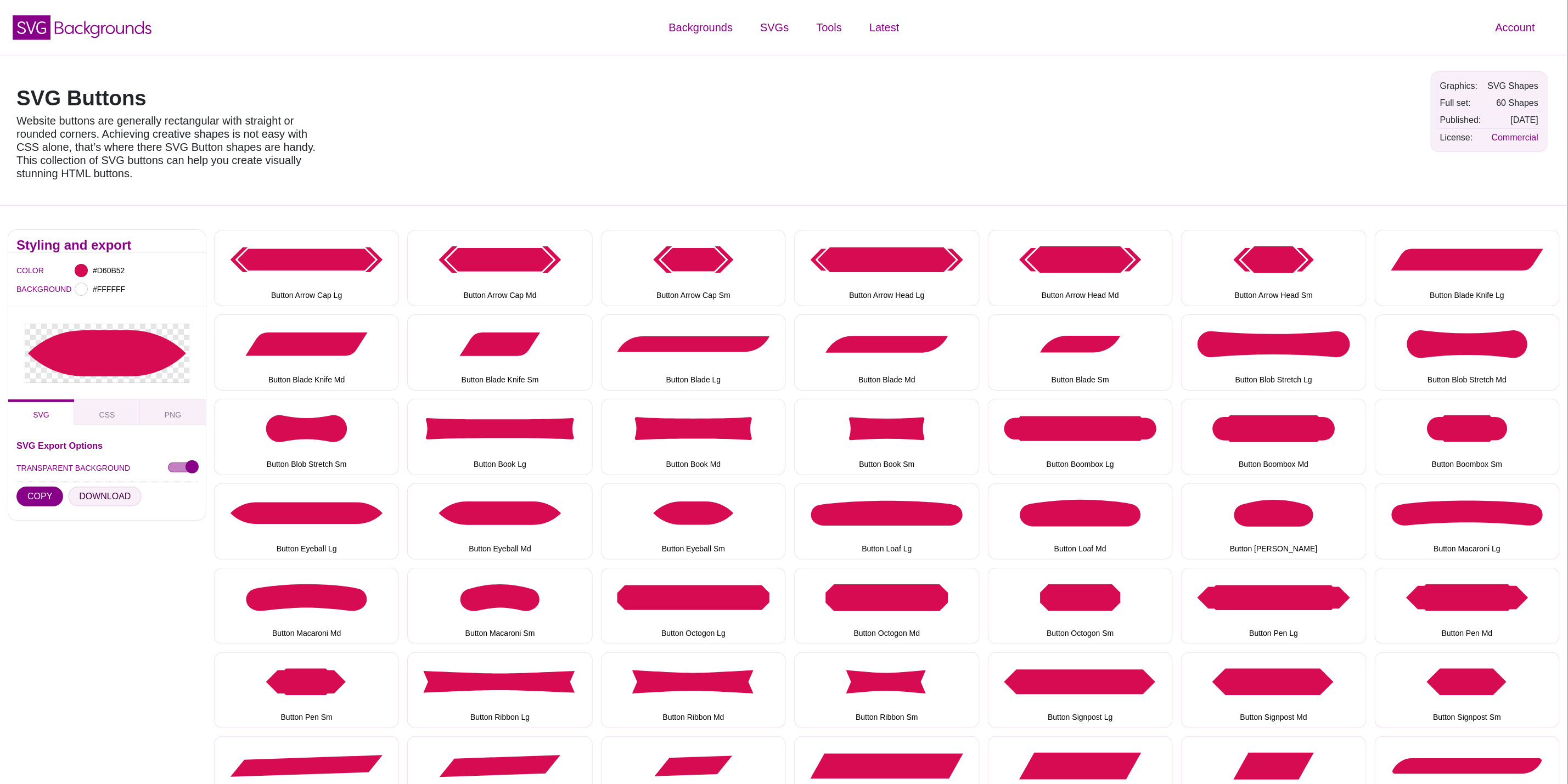
click at [119, 492] on button "DOWNLOAD" at bounding box center [105, 496] width 74 height 20
drag, startPoint x: 923, startPoint y: 531, endPoint x: 914, endPoint y: 531, distance: 9.0
click at [923, 531] on button "Button Loaf Lg" at bounding box center [886, 521] width 185 height 76
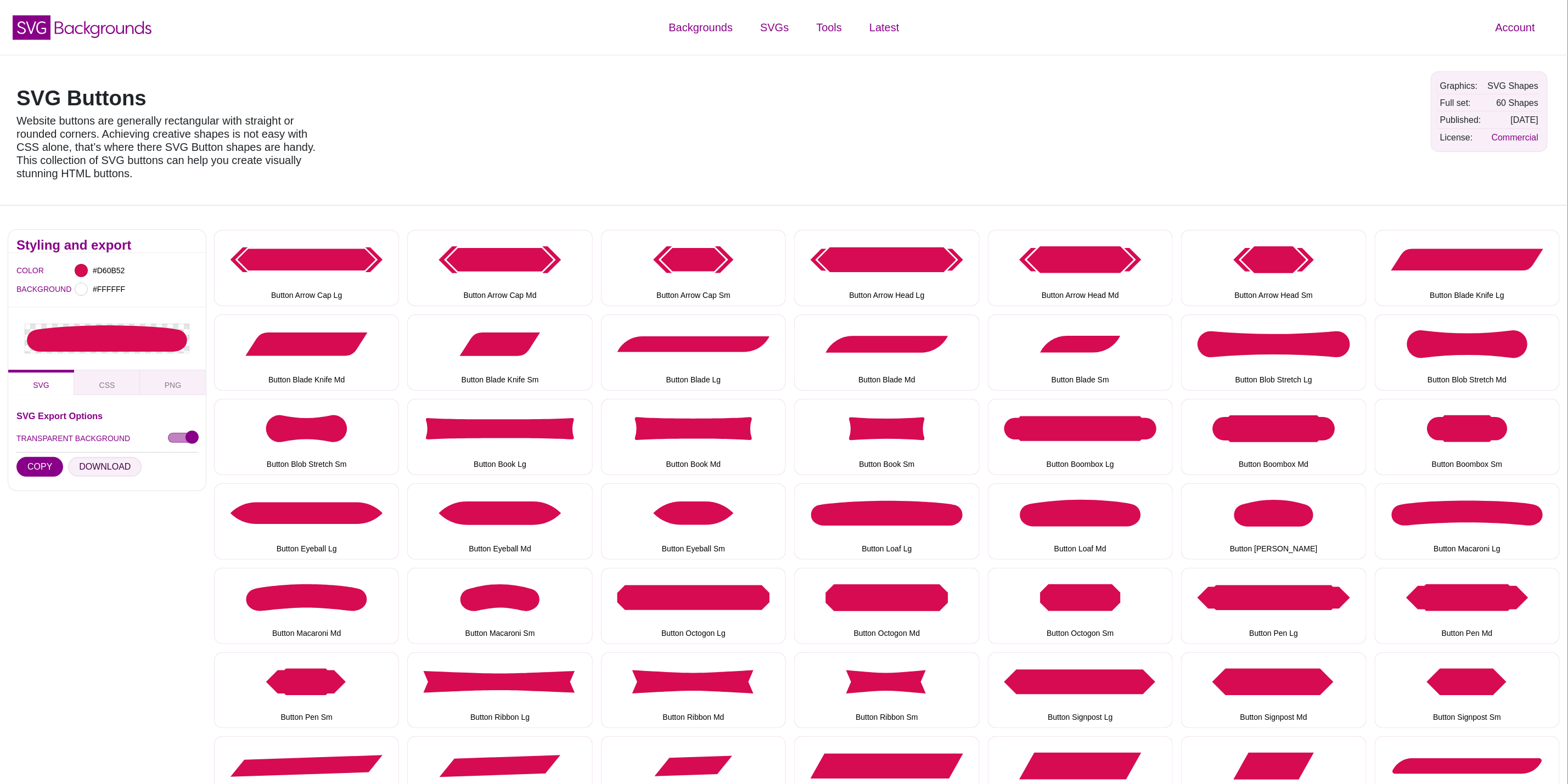
click at [111, 465] on button "DOWNLOAD" at bounding box center [105, 467] width 74 height 20
click at [1061, 531] on button "Button Loaf Md" at bounding box center [1080, 521] width 185 height 76
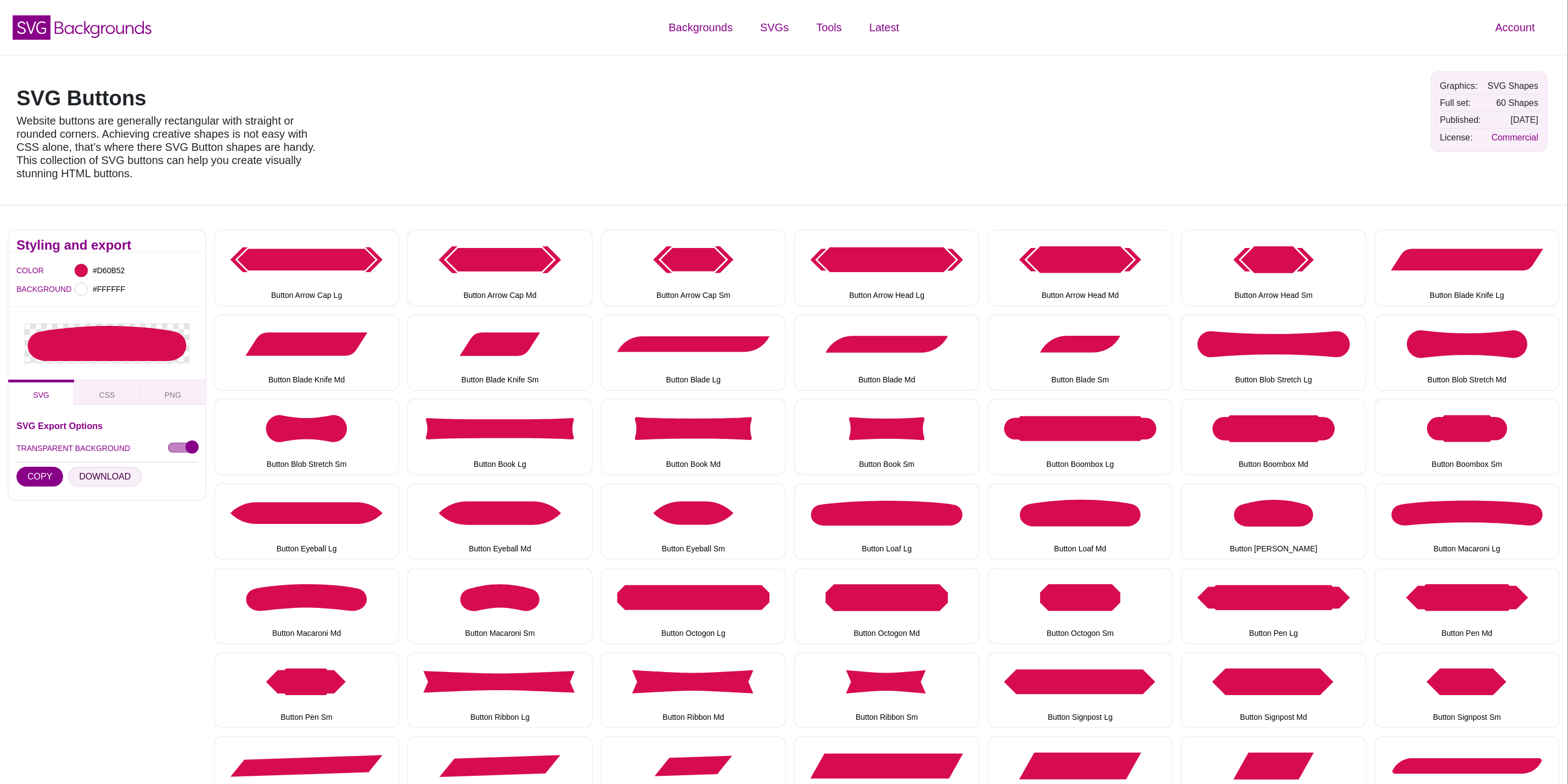
click at [107, 479] on button "DOWNLOAD" at bounding box center [105, 477] width 74 height 20
click at [1290, 529] on button "Button Loaf Sm" at bounding box center [1273, 521] width 185 height 76
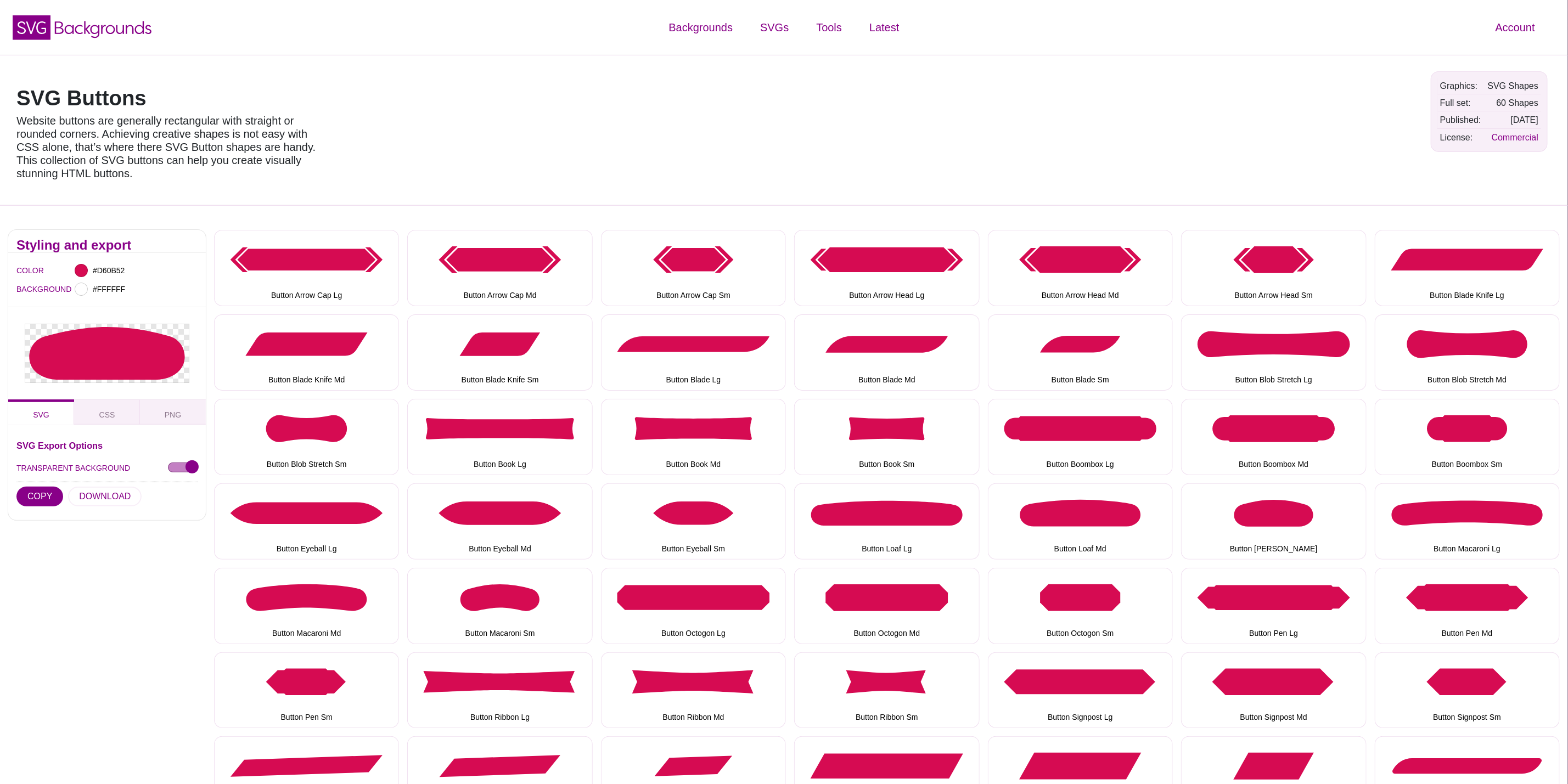
click at [86, 483] on hr at bounding box center [107, 482] width 181 height 1
click at [91, 498] on button "DOWNLOAD" at bounding box center [105, 496] width 74 height 20
click at [1443, 520] on button "Button Macaroni Lg" at bounding box center [1467, 521] width 185 height 76
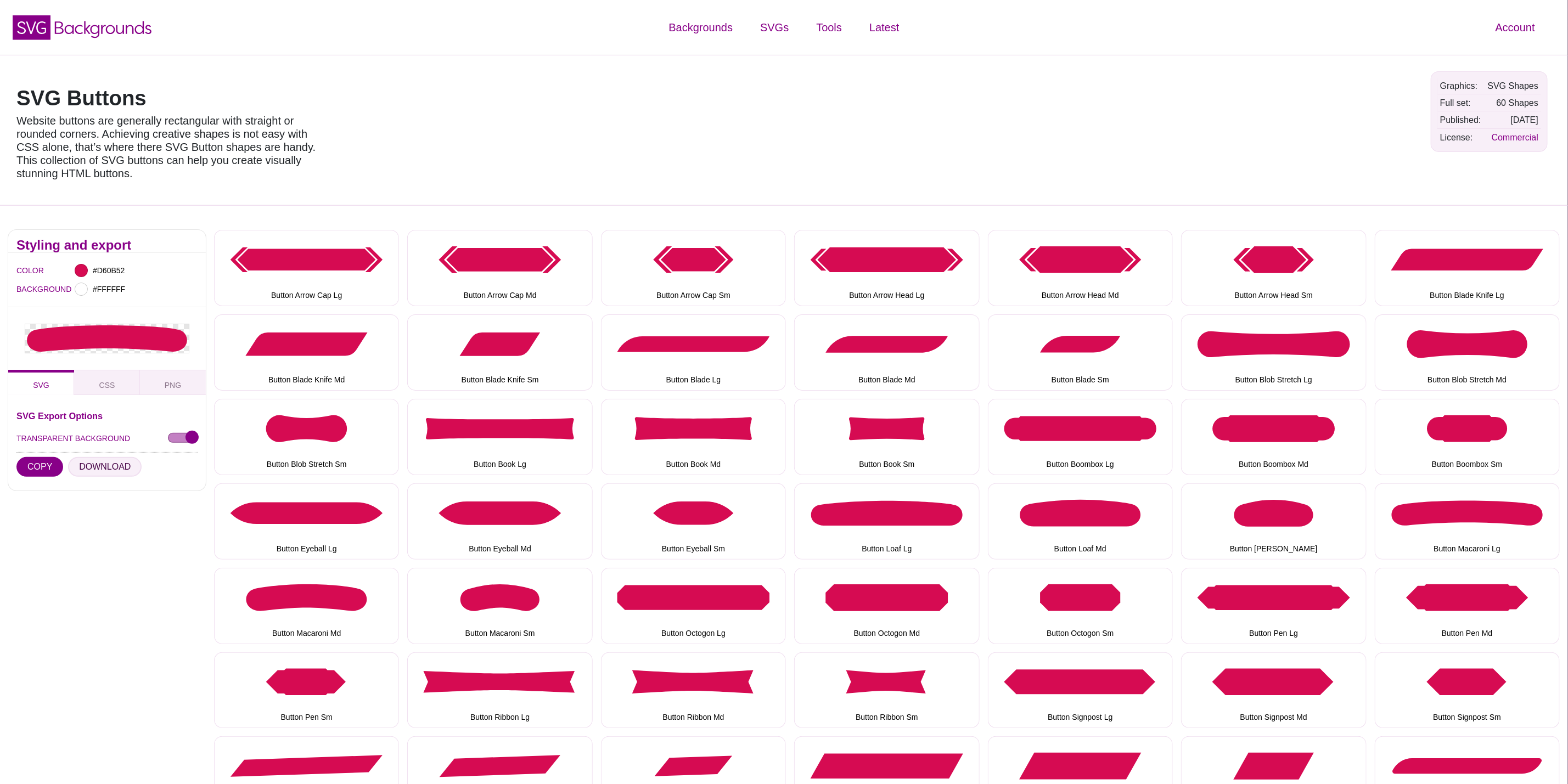
click at [114, 465] on button "DOWNLOAD" at bounding box center [105, 467] width 74 height 20
drag, startPoint x: 308, startPoint y: 595, endPoint x: 293, endPoint y: 595, distance: 15.0
click at [308, 595] on button "Button Macaroni Md" at bounding box center [306, 606] width 185 height 76
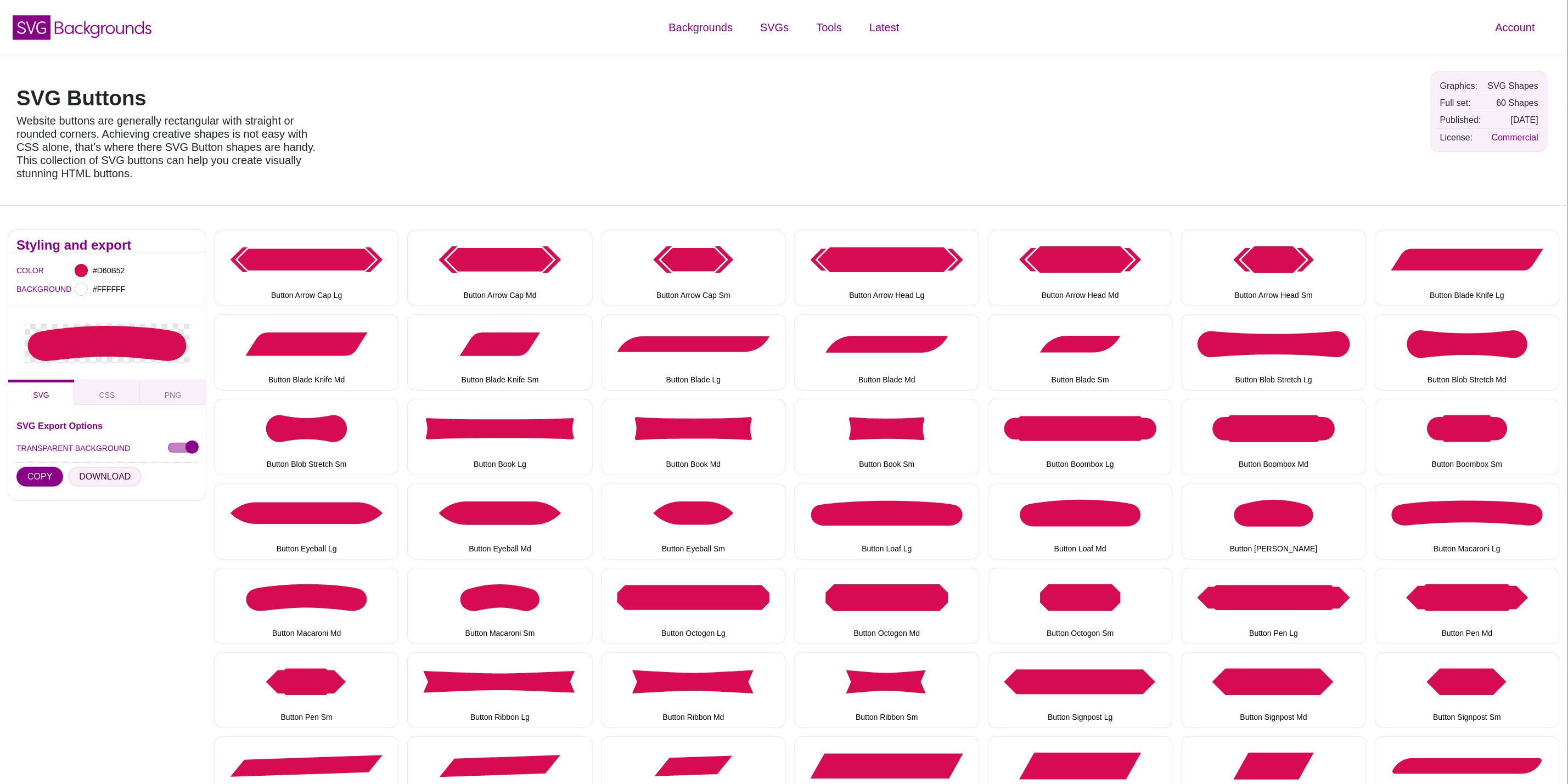
click at [87, 472] on button "DOWNLOAD" at bounding box center [105, 477] width 74 height 20
click at [491, 602] on button "Button Macaroni Sm" at bounding box center [500, 606] width 185 height 76
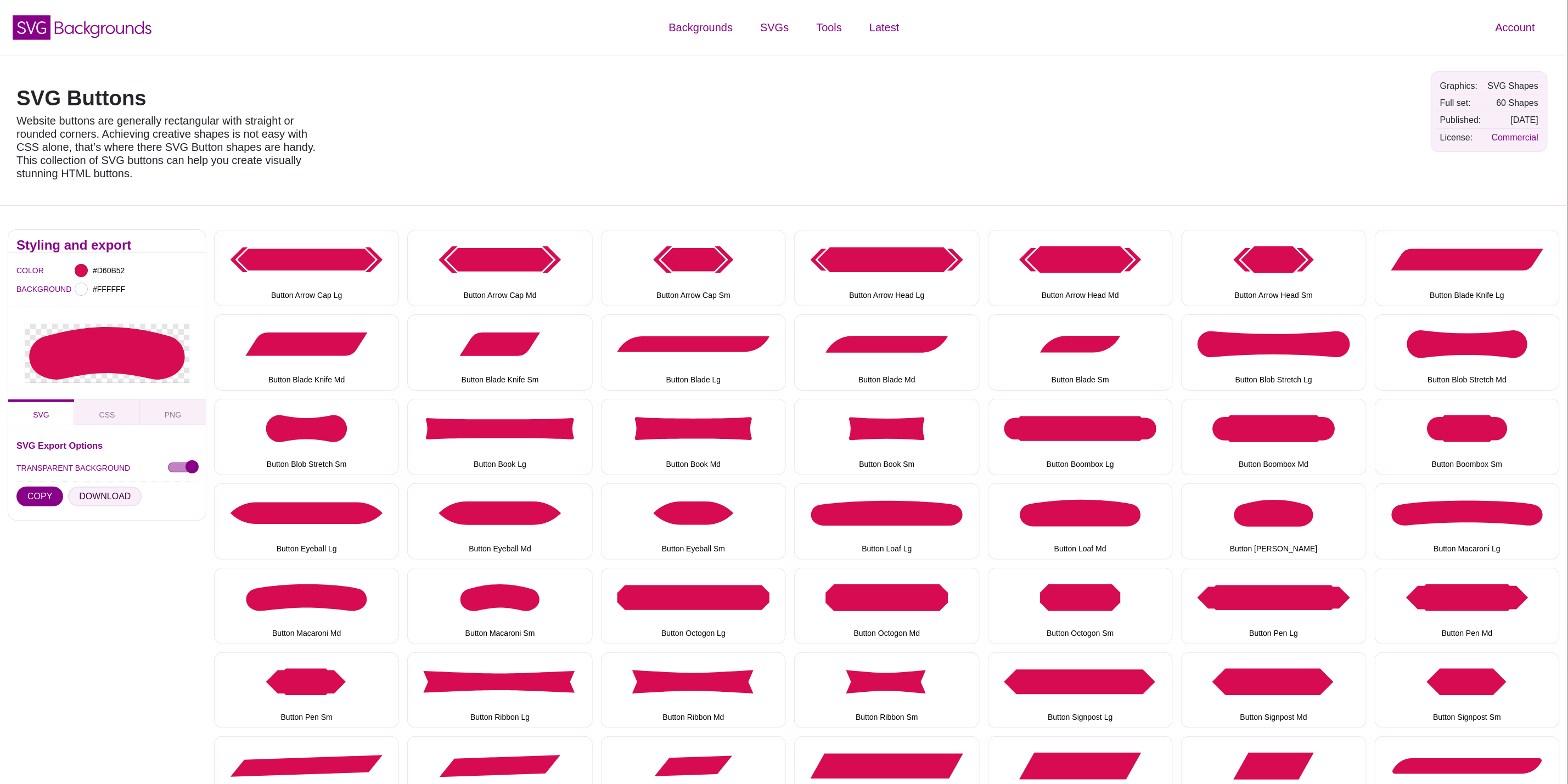
click at [96, 496] on button "DOWNLOAD" at bounding box center [105, 496] width 74 height 20
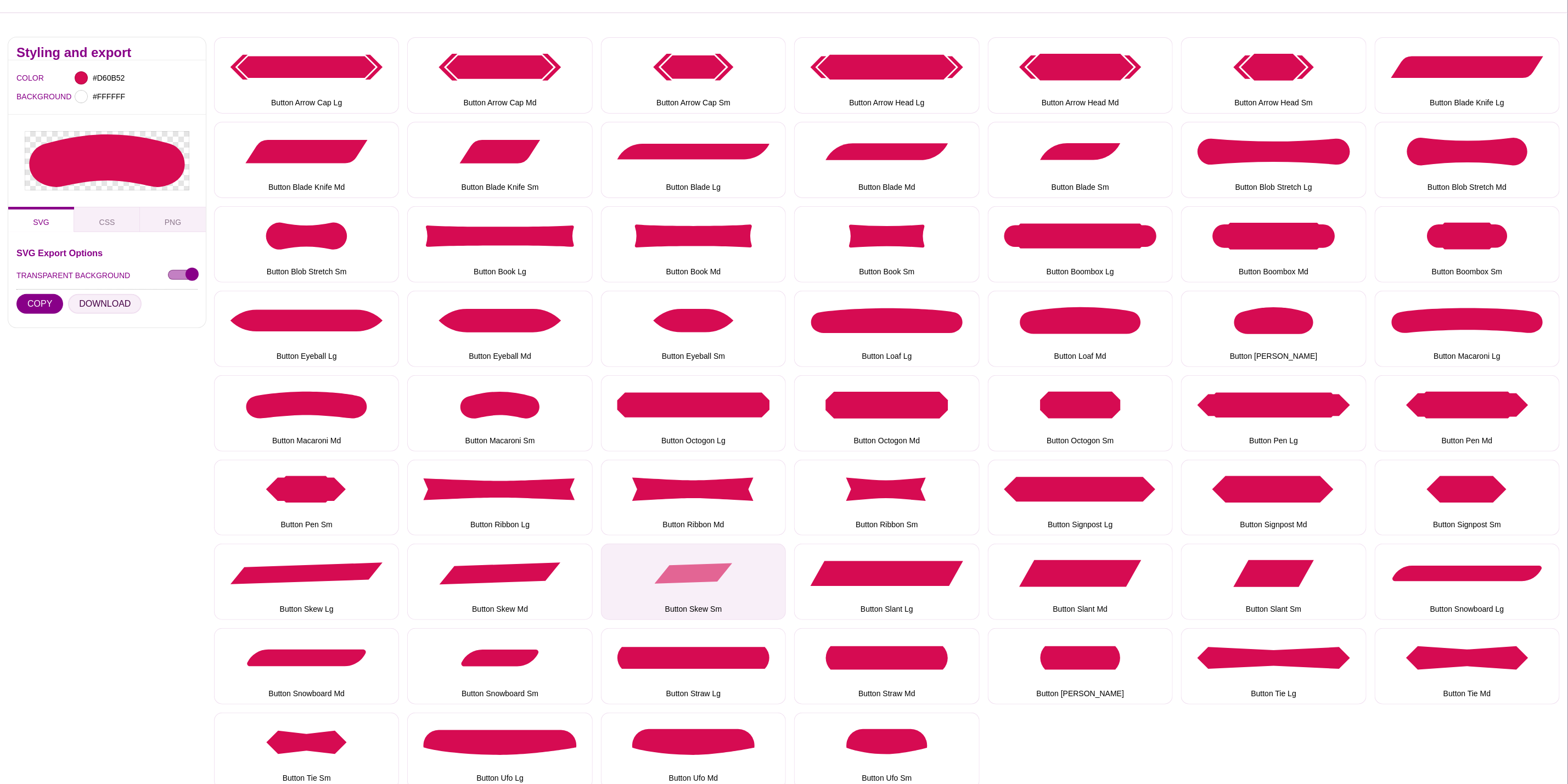
scroll to position [247, 0]
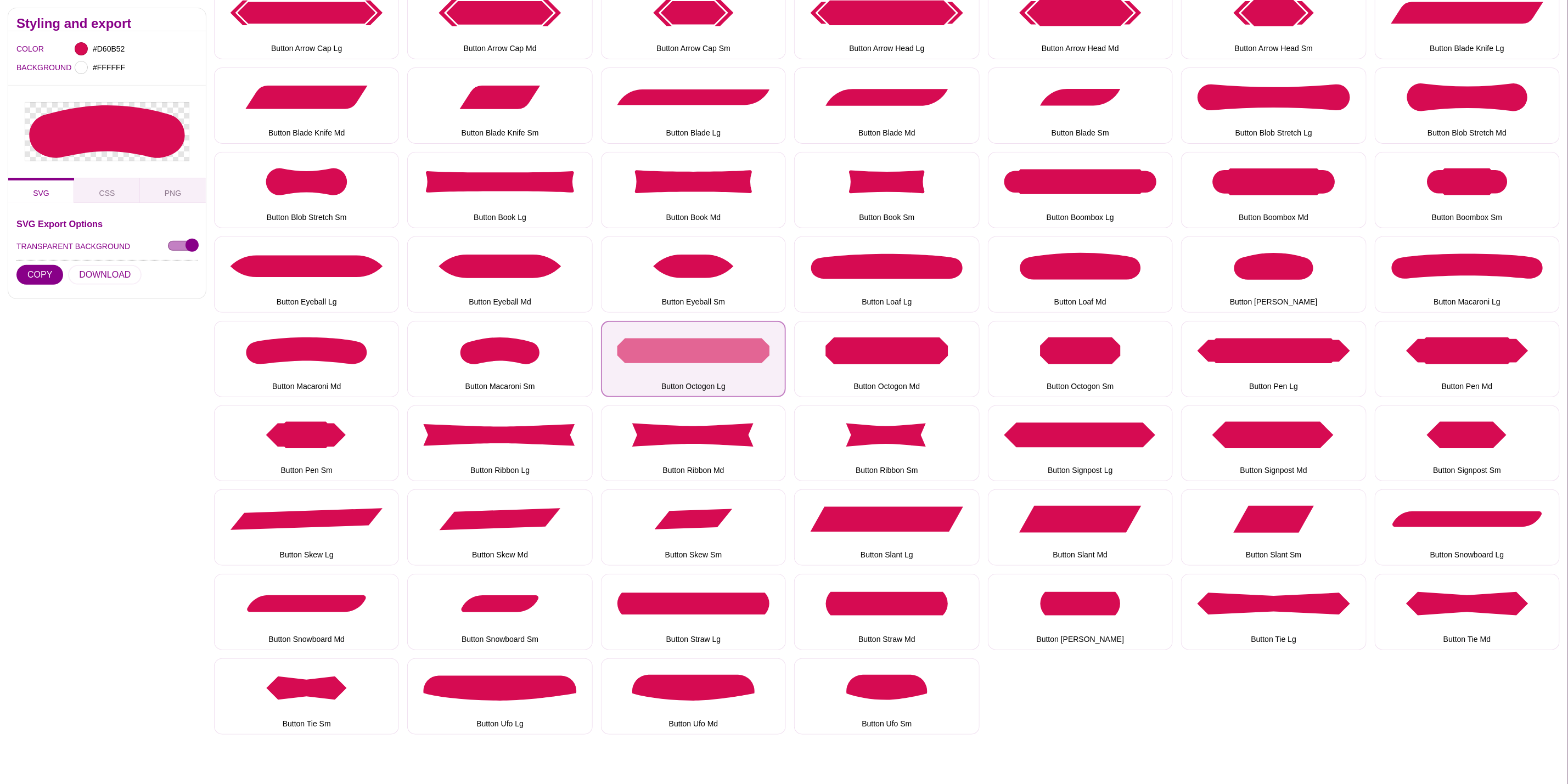
click at [700, 371] on button "Button Octogon Lg" at bounding box center [693, 359] width 185 height 76
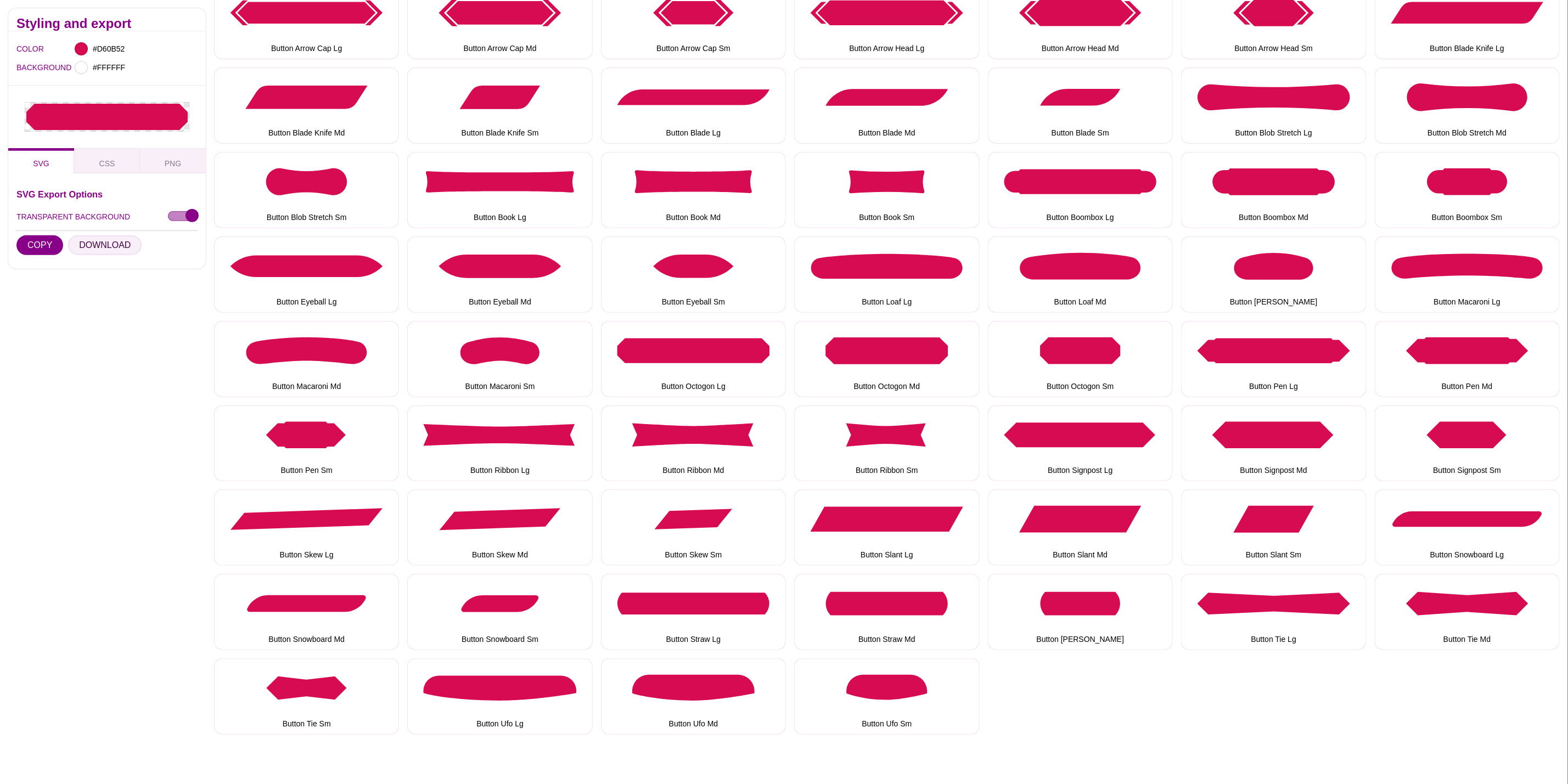
click at [117, 246] on button "DOWNLOAD" at bounding box center [105, 245] width 74 height 20
click at [908, 367] on button "Button Octogon Md" at bounding box center [886, 359] width 185 height 76
click at [122, 256] on button "DOWNLOAD" at bounding box center [105, 255] width 74 height 20
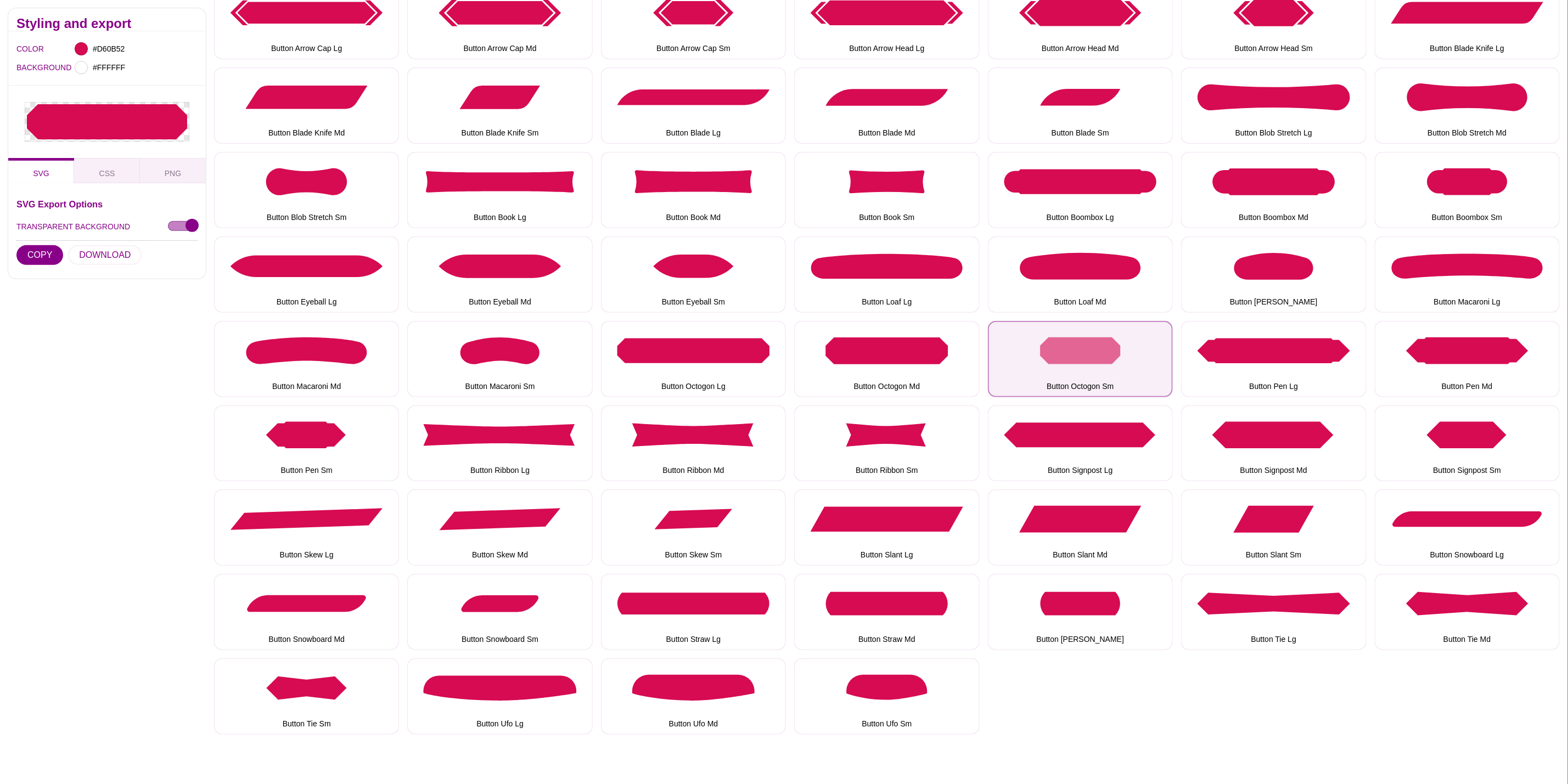
click at [1049, 385] on button "Button Octogon Sm" at bounding box center [1080, 359] width 185 height 76
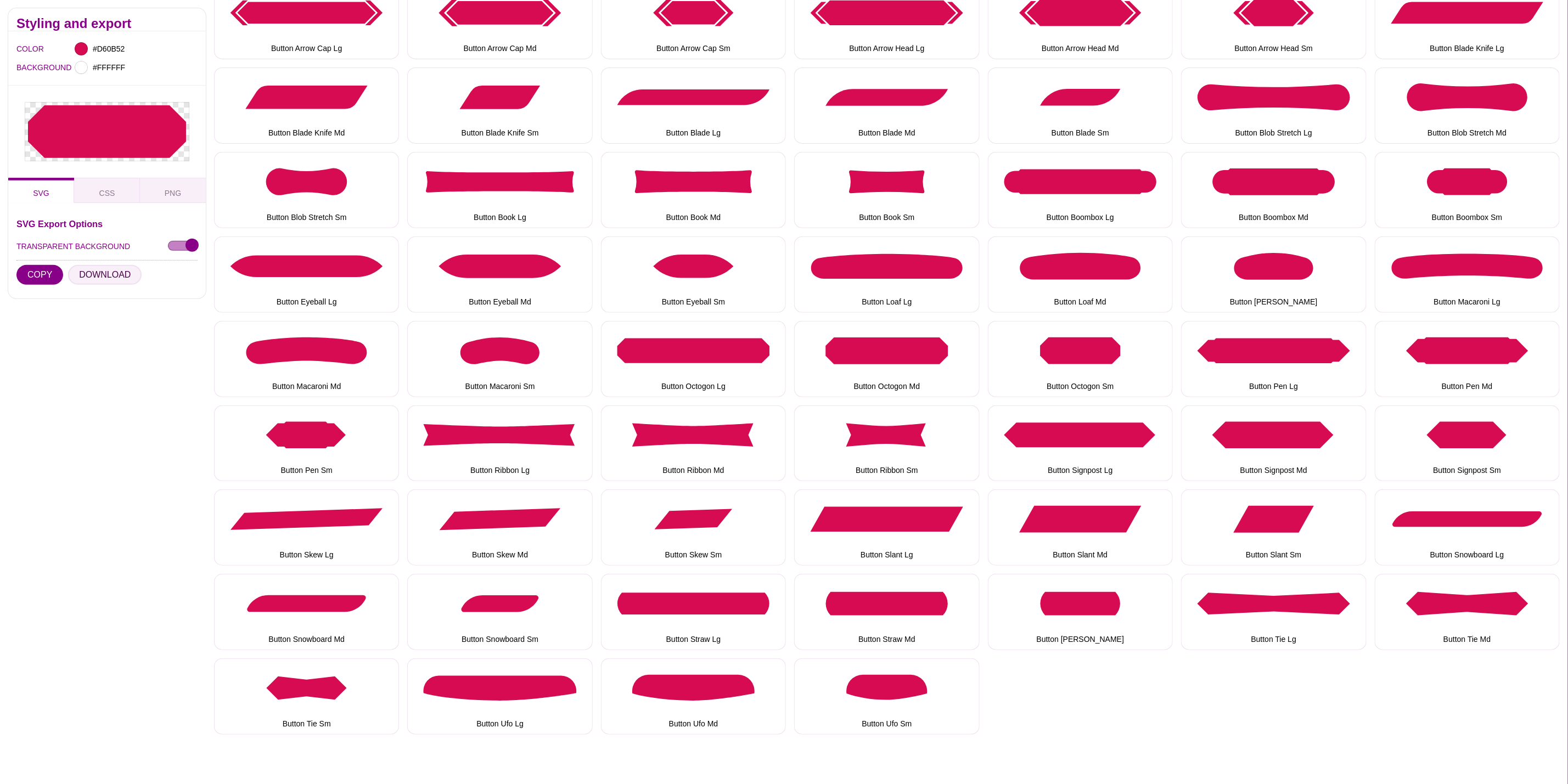
click at [110, 270] on button "DOWNLOAD" at bounding box center [105, 275] width 74 height 20
click at [1246, 372] on button "Button Pen Lg" at bounding box center [1273, 359] width 185 height 76
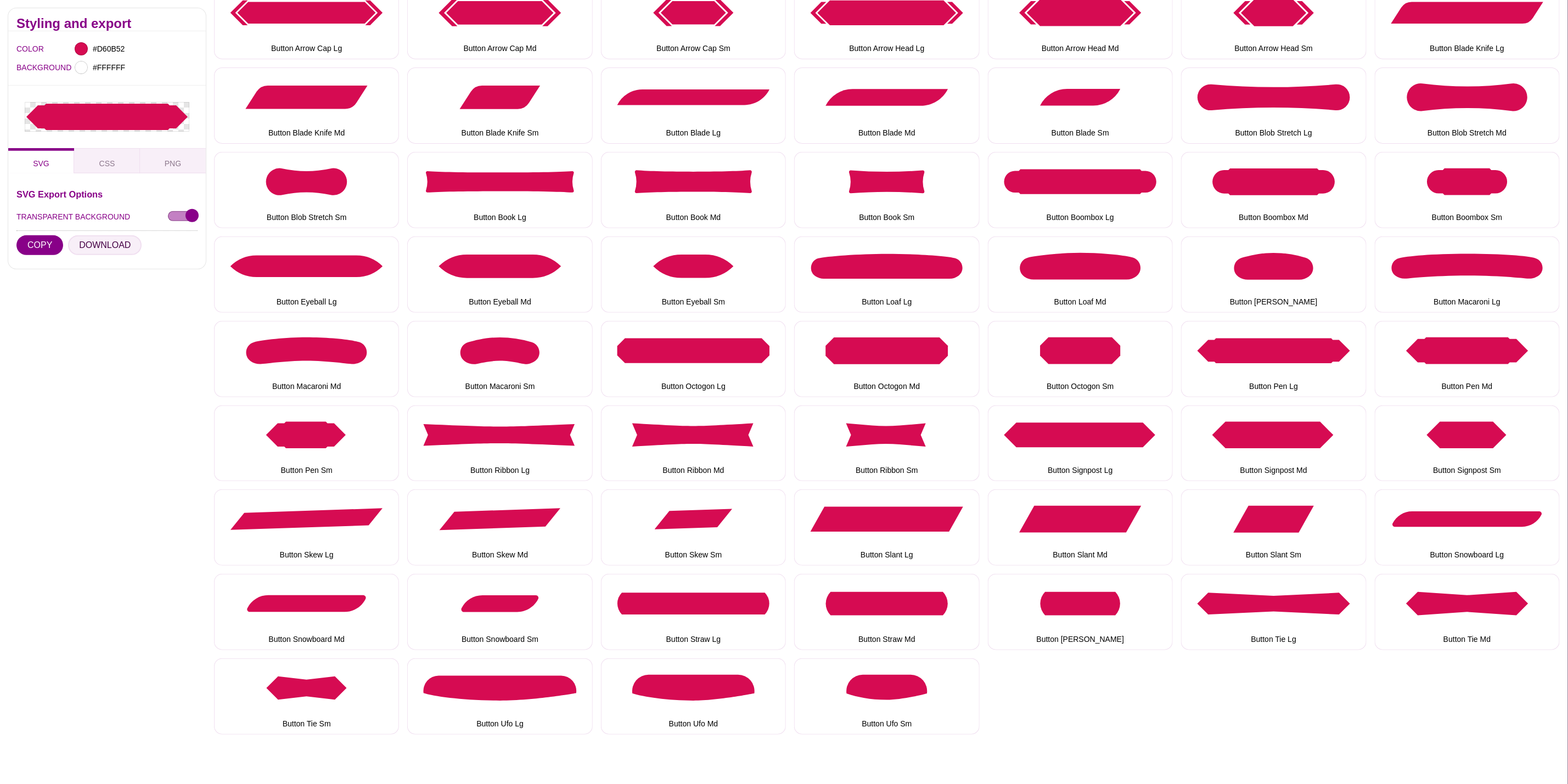
click at [120, 245] on button "DOWNLOAD" at bounding box center [105, 245] width 74 height 20
click at [1485, 371] on button "Button Pen Md" at bounding box center [1467, 359] width 185 height 76
click at [83, 257] on button "DOWNLOAD" at bounding box center [105, 255] width 74 height 20
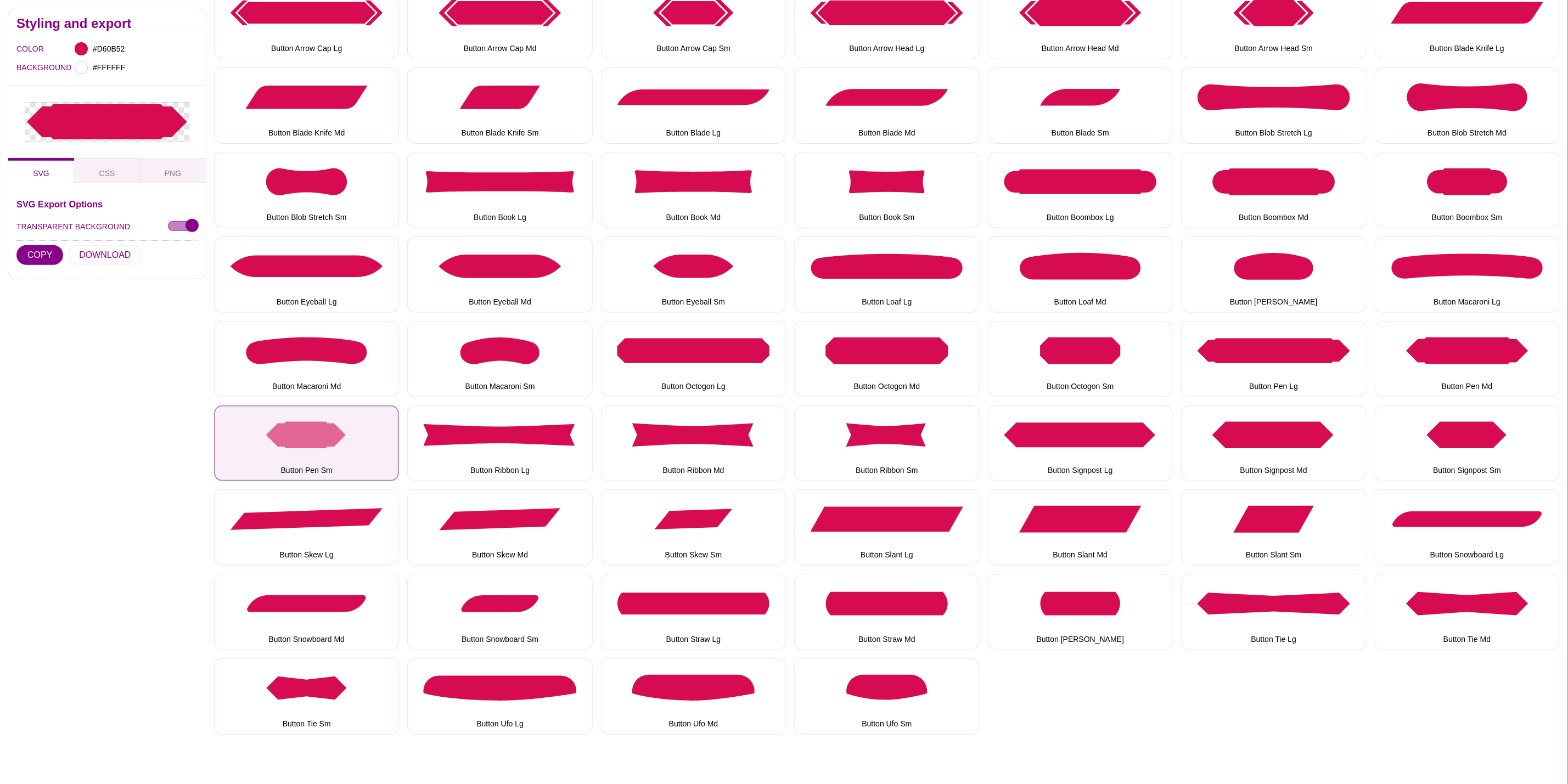
click at [277, 443] on button "Button Pen Sm" at bounding box center [306, 444] width 185 height 76
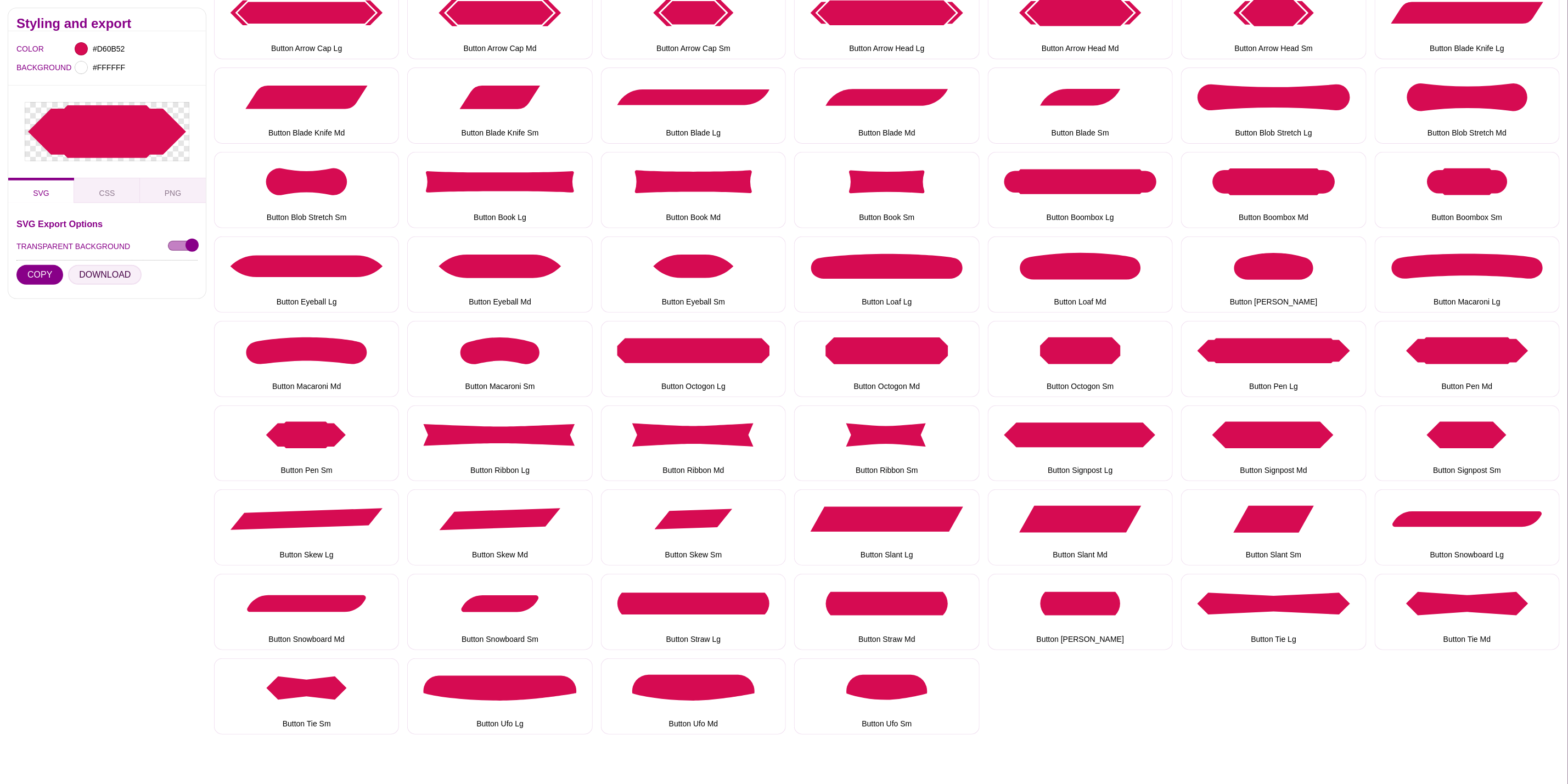
click at [99, 272] on button "DOWNLOAD" at bounding box center [105, 275] width 74 height 20
drag, startPoint x: 525, startPoint y: 446, endPoint x: 193, endPoint y: 280, distance: 371.2
click at [525, 446] on button "Button Ribbon Lg" at bounding box center [500, 444] width 185 height 76
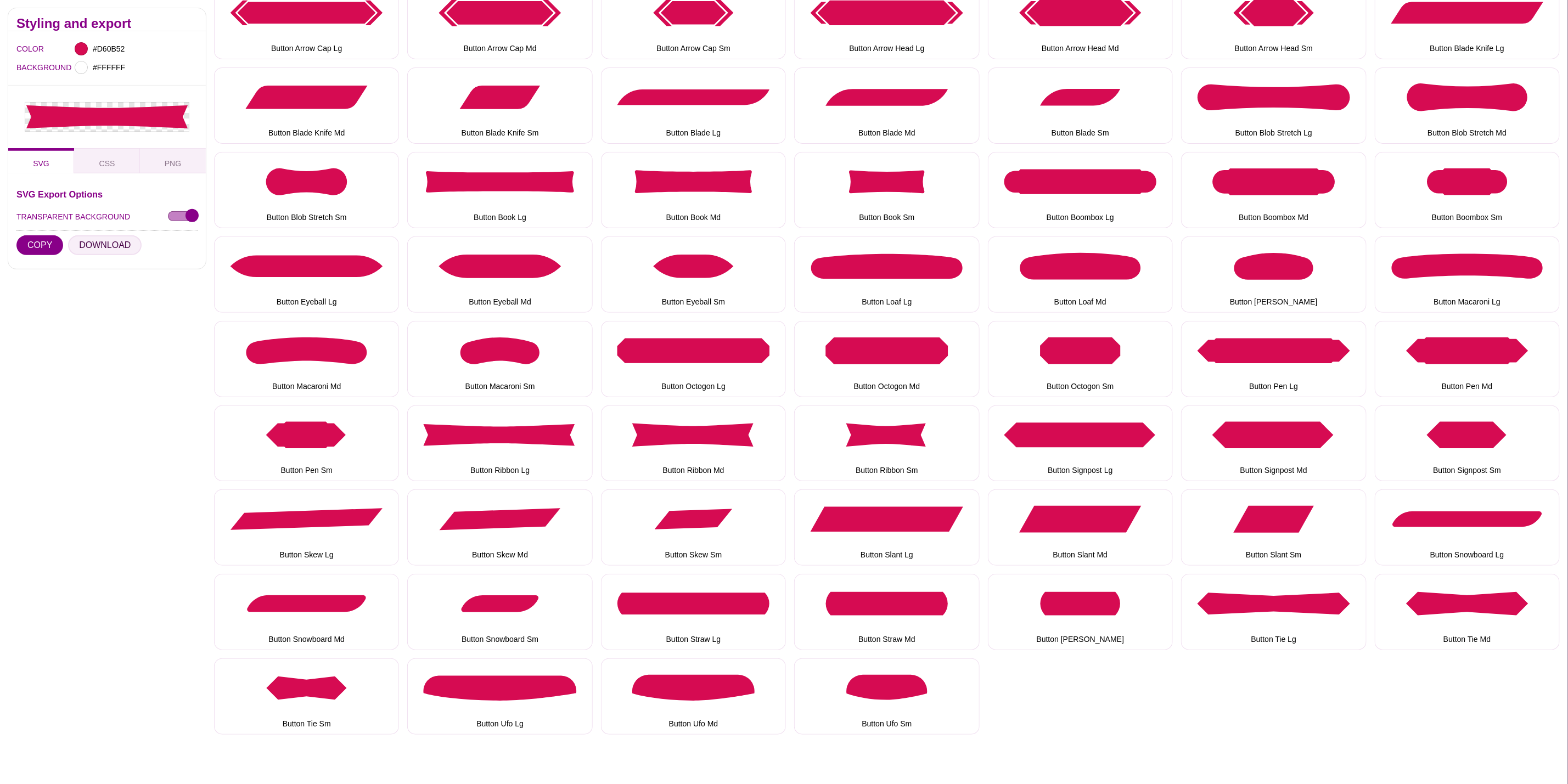
click at [102, 246] on button "DOWNLOAD" at bounding box center [105, 245] width 74 height 20
click at [719, 456] on button "Button Ribbon Md" at bounding box center [693, 444] width 185 height 76
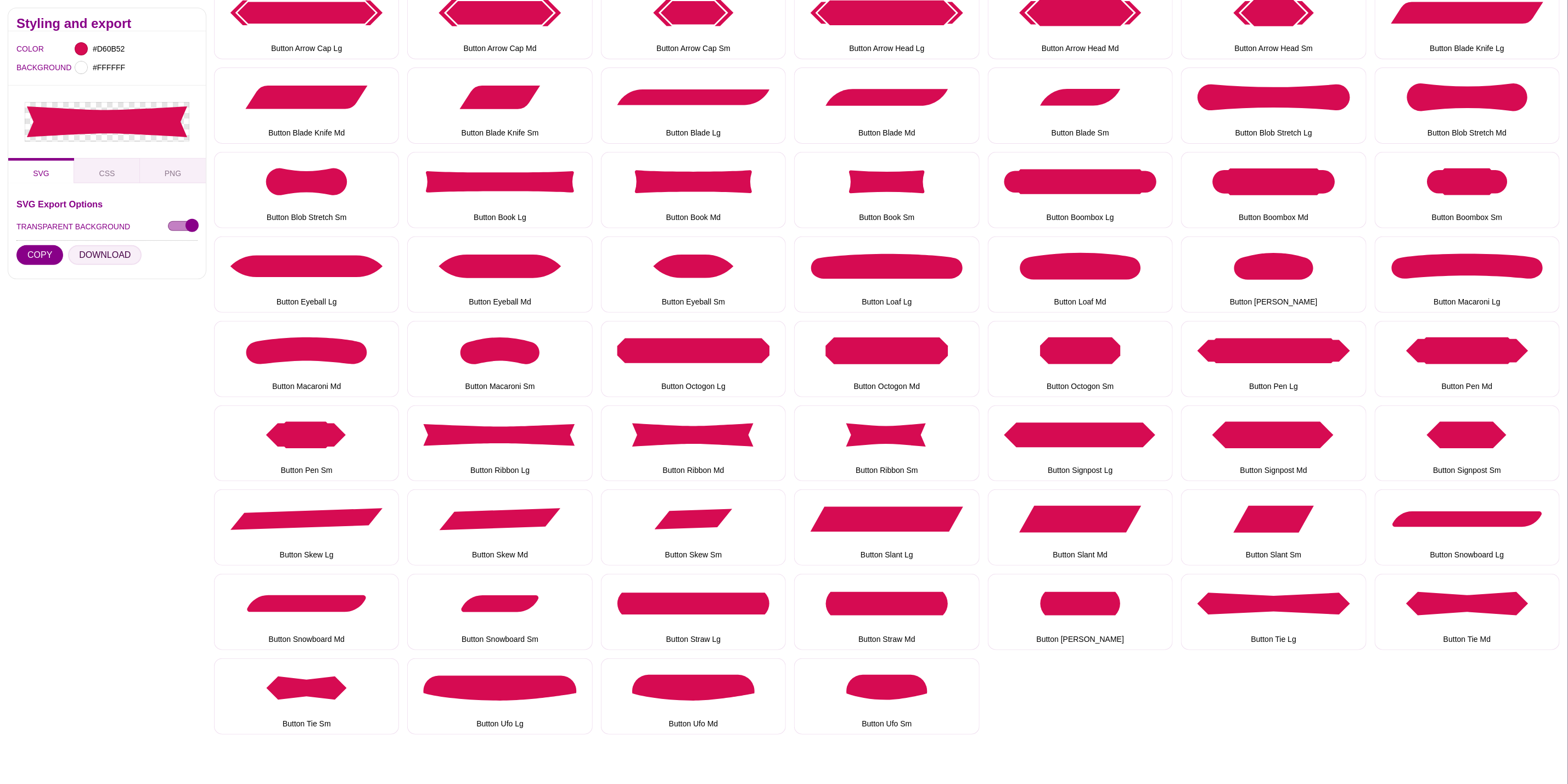
click at [107, 259] on button "DOWNLOAD" at bounding box center [105, 255] width 74 height 20
click at [914, 450] on button "Button Ribbon Sm" at bounding box center [886, 444] width 185 height 76
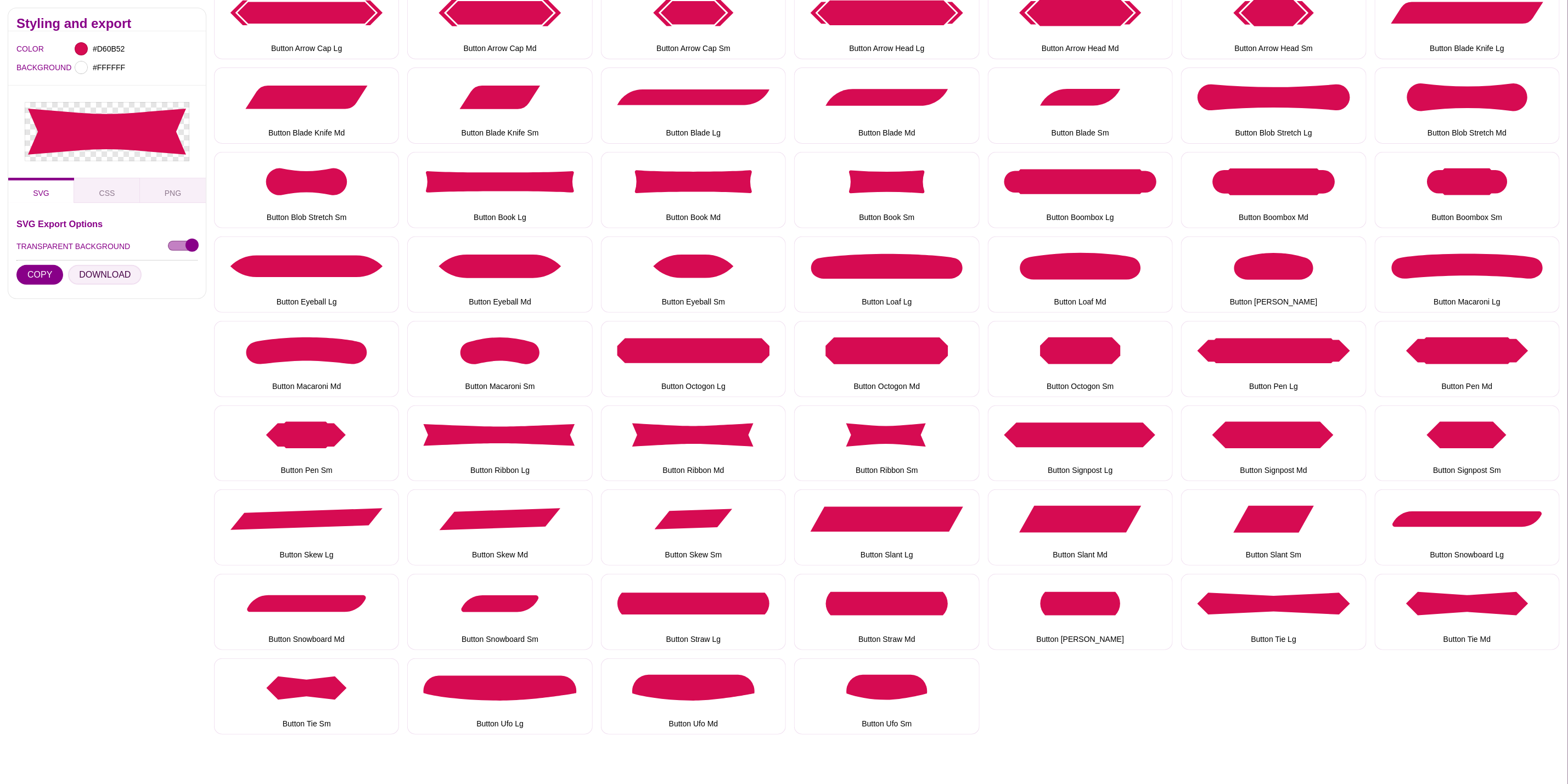
click at [121, 272] on button "DOWNLOAD" at bounding box center [105, 275] width 74 height 20
click at [1116, 435] on button "Button Signpost Lg" at bounding box center [1080, 444] width 185 height 76
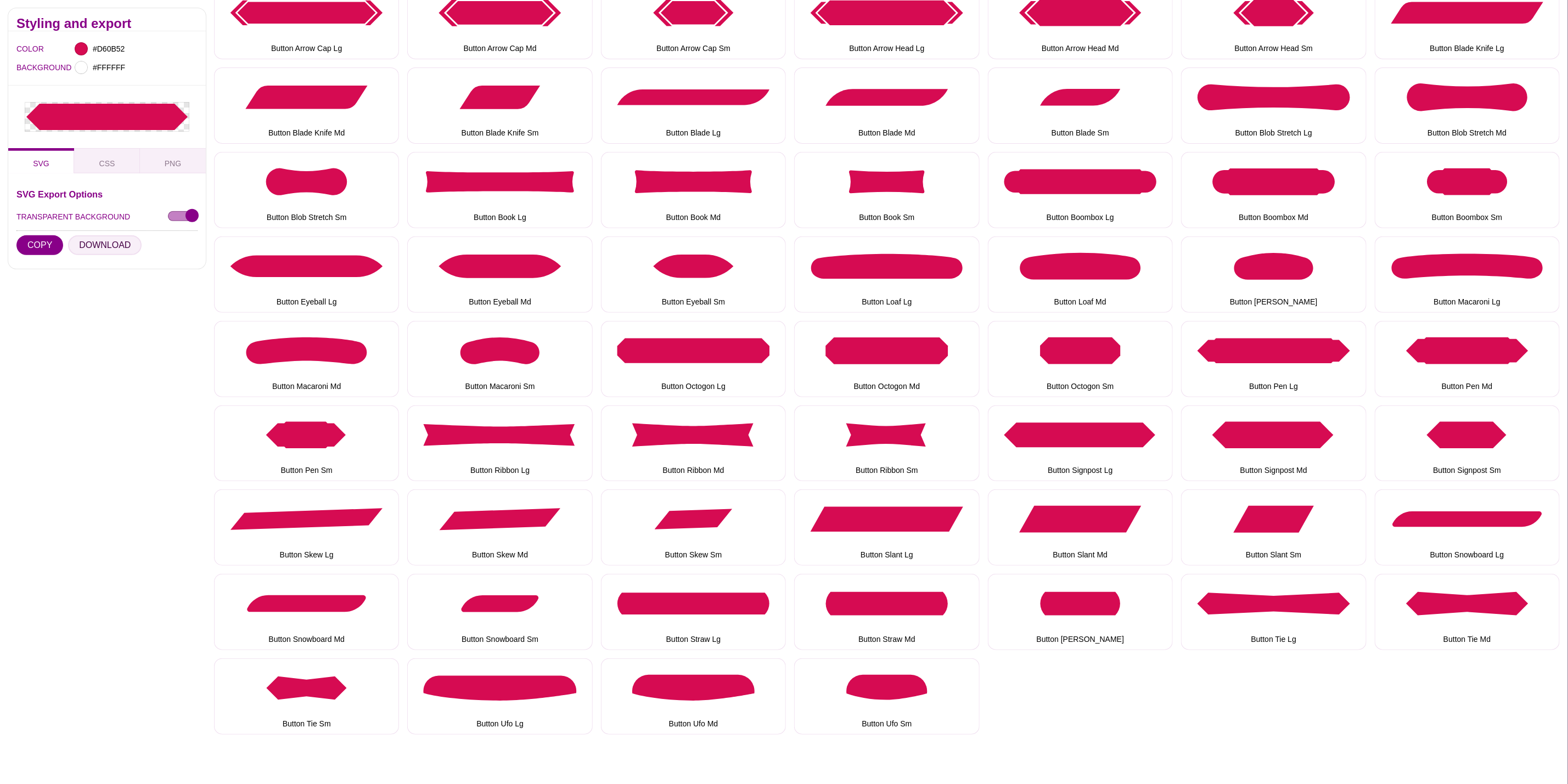
click at [91, 250] on button "DOWNLOAD" at bounding box center [105, 245] width 74 height 20
click at [1237, 430] on button "Button Signpost Md" at bounding box center [1273, 444] width 185 height 76
click at [96, 256] on button "DOWNLOAD" at bounding box center [105, 255] width 74 height 20
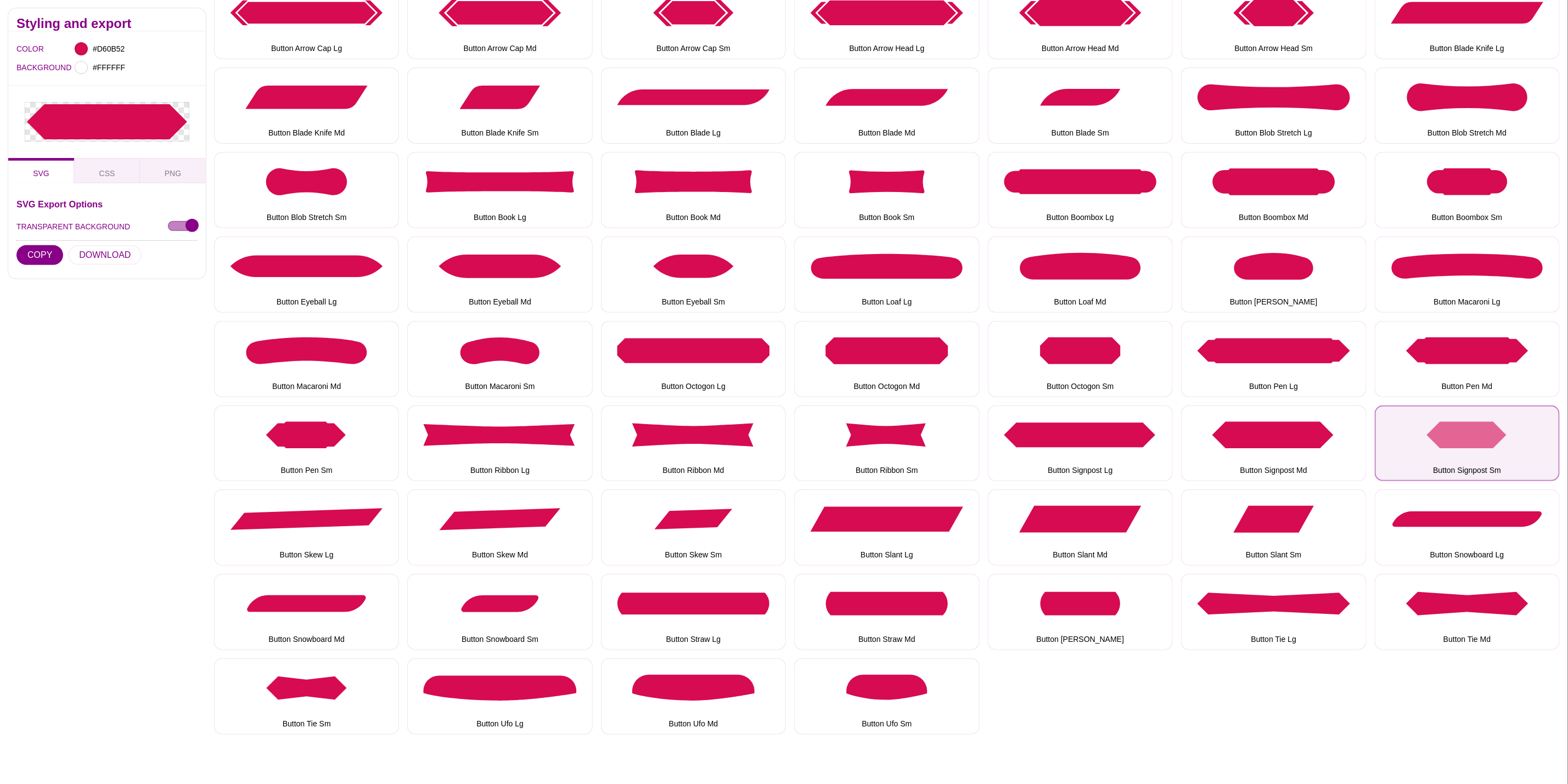
click at [1505, 435] on button "Button Signpost Sm" at bounding box center [1467, 444] width 185 height 76
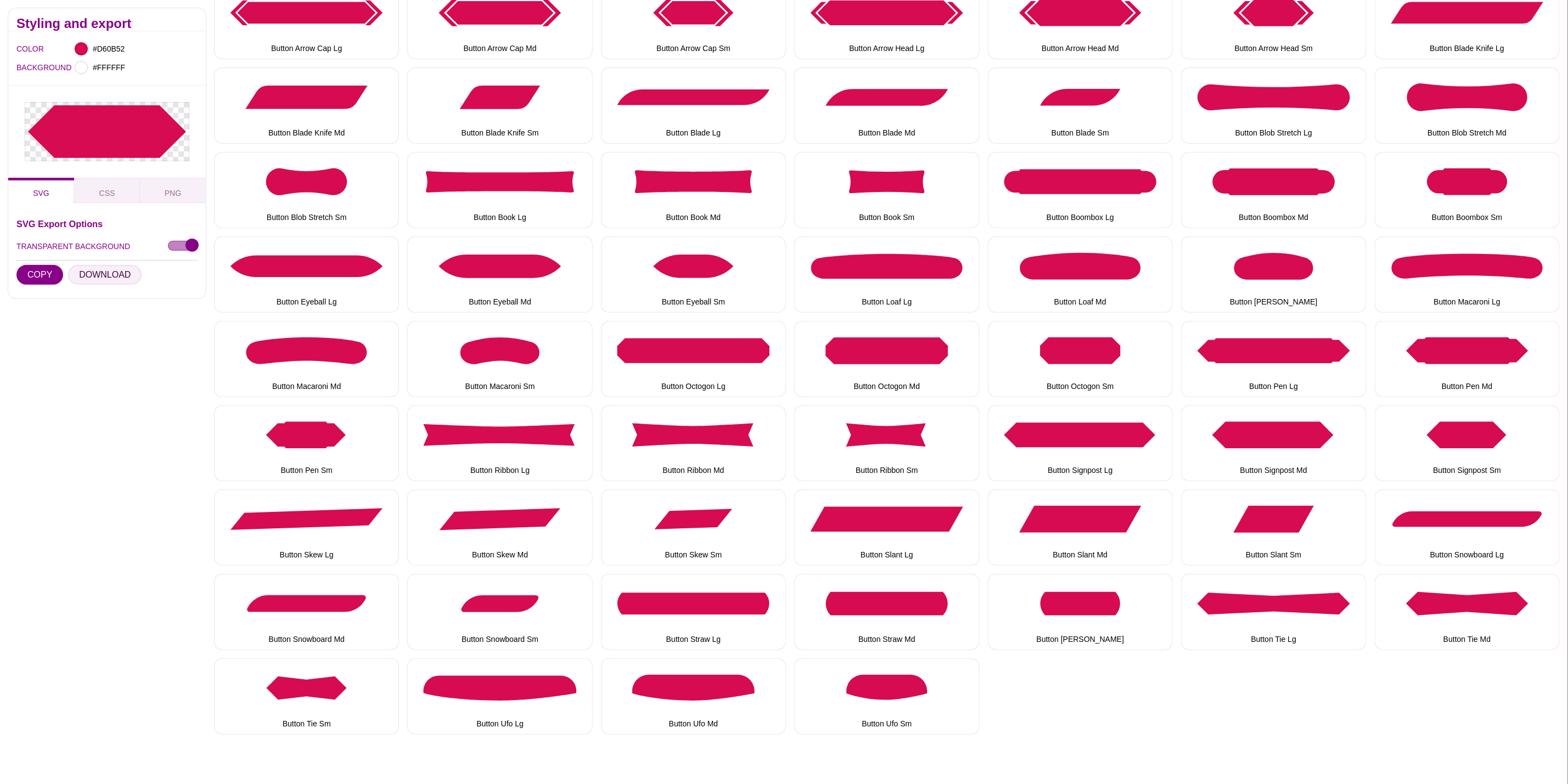
click at [118, 268] on button "DOWNLOAD" at bounding box center [105, 275] width 74 height 20
drag, startPoint x: 361, startPoint y: 532, endPoint x: 249, endPoint y: 466, distance: 130.0
click at [361, 532] on button "Button Skew Lg" at bounding box center [306, 528] width 185 height 76
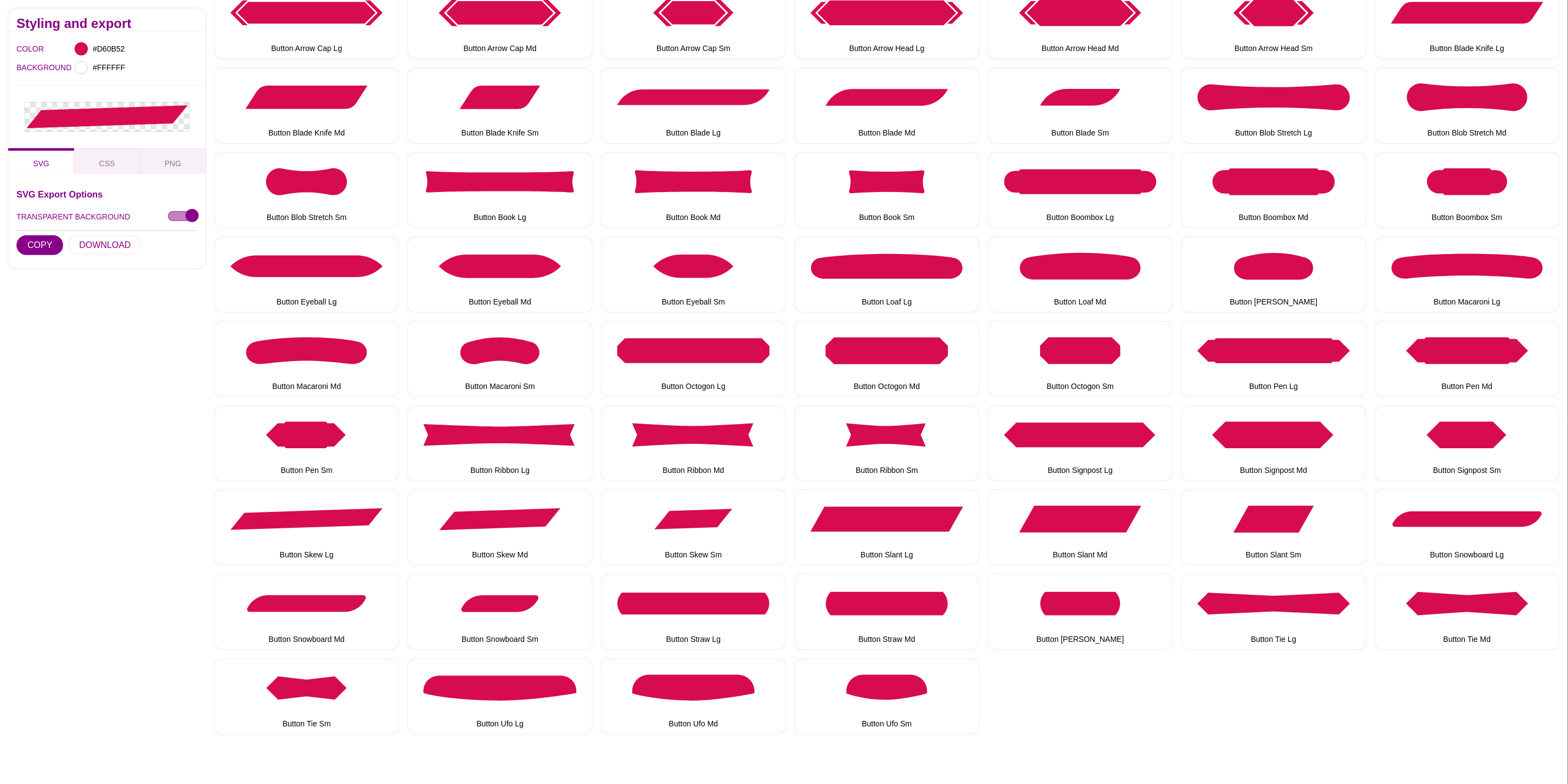
click at [138, 239] on div "SVG Export Options TRANSPARENT BACKGROUND COPY DOWNLOAD" at bounding box center [107, 225] width 181 height 71
click at [130, 241] on button "DOWNLOAD" at bounding box center [105, 245] width 74 height 20
click at [568, 512] on button "Button Skew Md" at bounding box center [500, 528] width 185 height 76
click at [118, 257] on button "DOWNLOAD" at bounding box center [105, 255] width 74 height 20
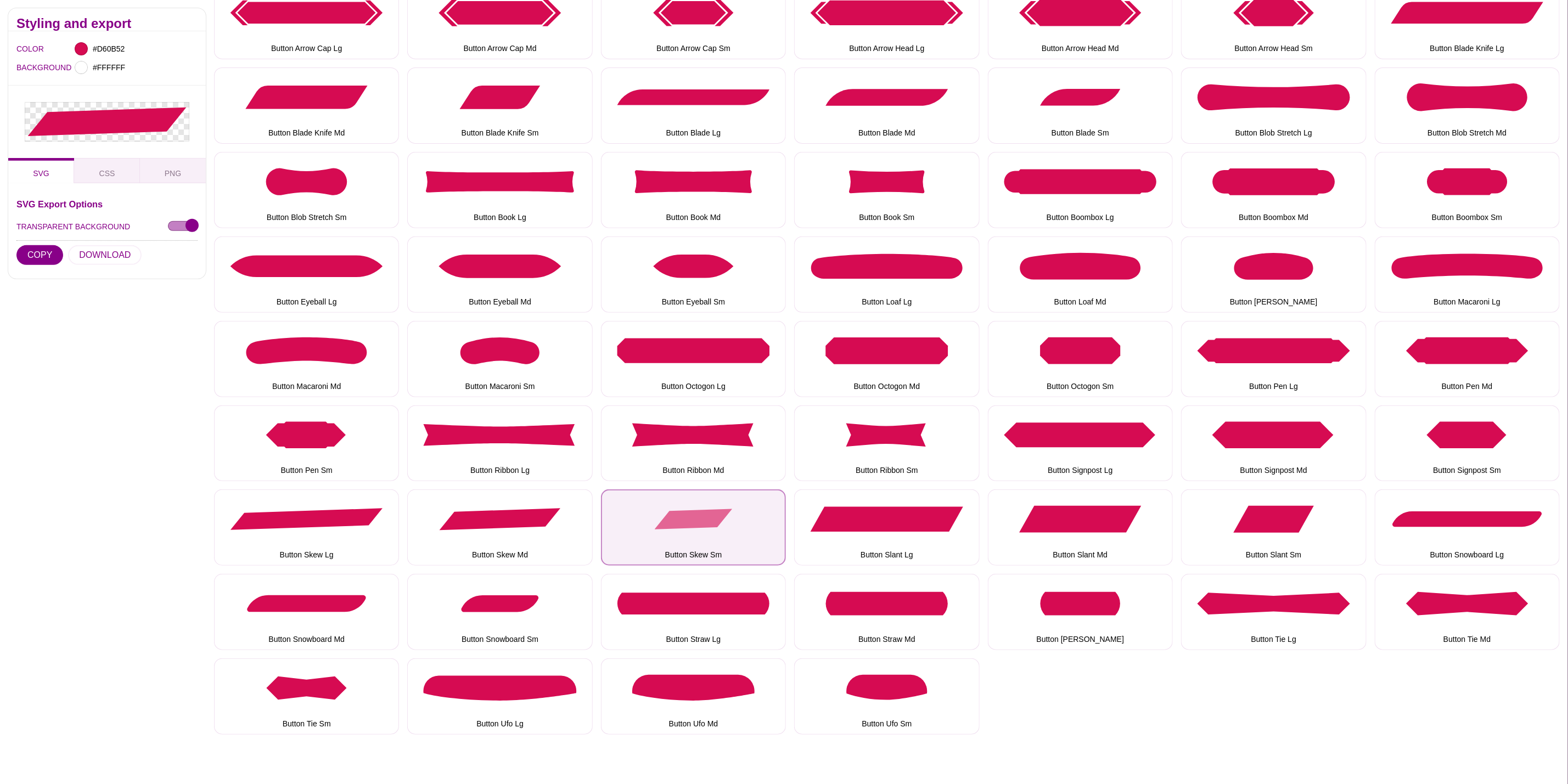
drag, startPoint x: 730, startPoint y: 498, endPoint x: 730, endPoint y: 507, distance: 9.0
click at [730, 498] on button "Button Skew Sm" at bounding box center [693, 528] width 185 height 76
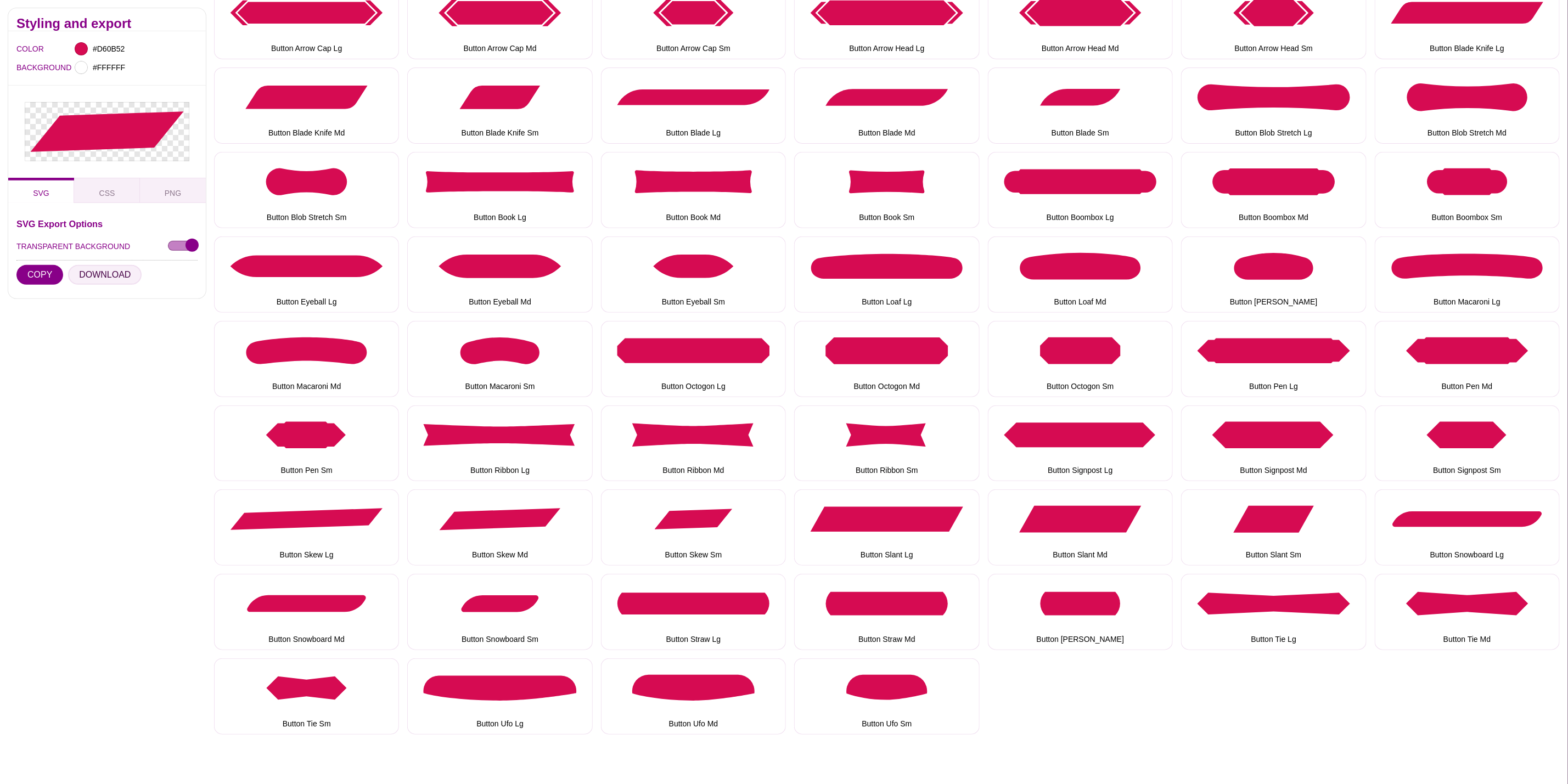
click at [87, 277] on button "DOWNLOAD" at bounding box center [105, 275] width 74 height 20
drag, startPoint x: 921, startPoint y: 536, endPoint x: 910, endPoint y: 532, distance: 11.7
click at [921, 535] on button "Button Slant Lg" at bounding box center [886, 528] width 185 height 76
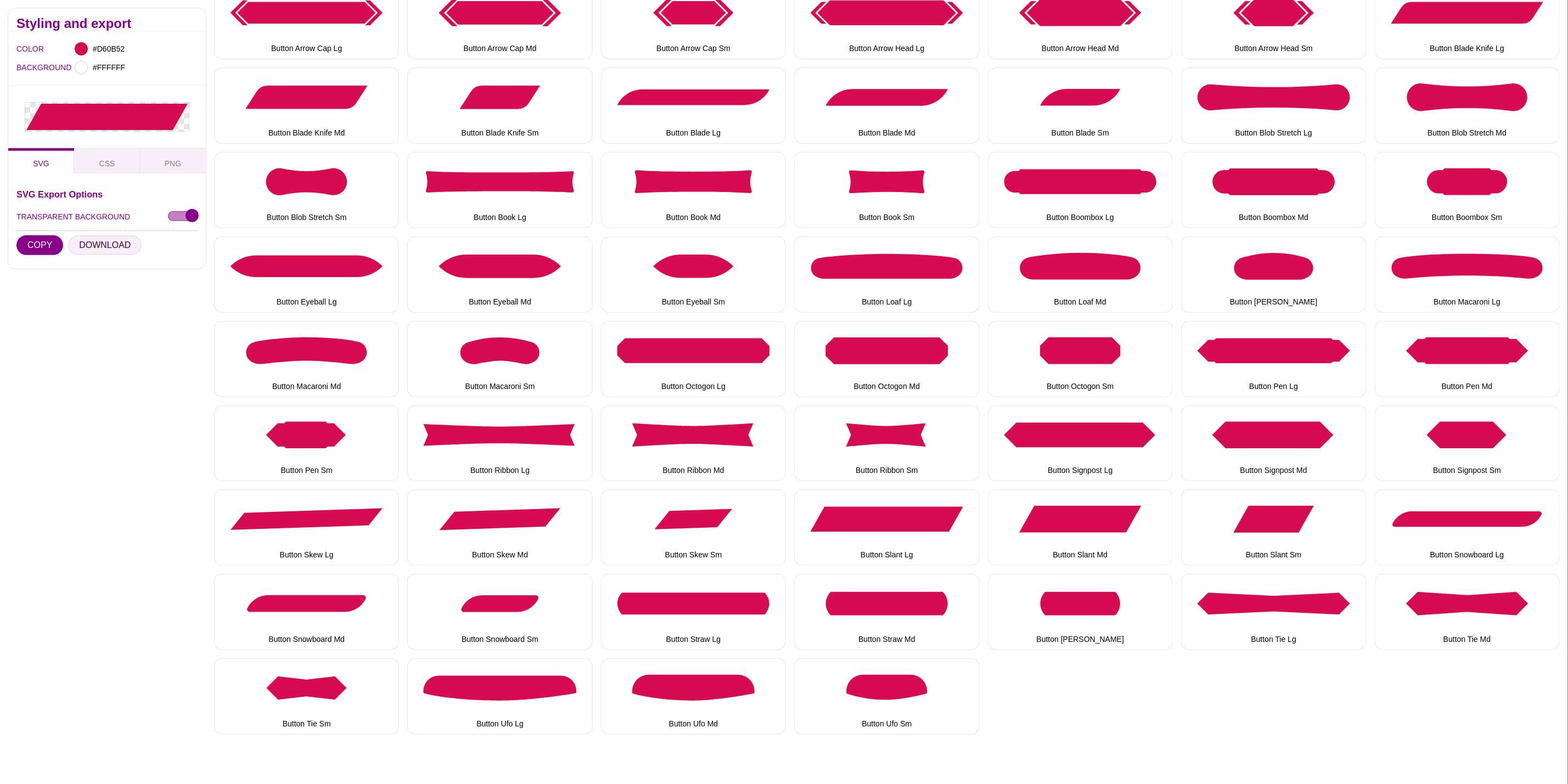
click at [102, 250] on button "DOWNLOAD" at bounding box center [105, 245] width 74 height 20
drag, startPoint x: 1034, startPoint y: 511, endPoint x: 1028, endPoint y: 510, distance: 6.1
click at [1034, 511] on button "Button Slant Md" at bounding box center [1080, 528] width 185 height 76
click at [83, 257] on button "DOWNLOAD" at bounding box center [105, 255] width 74 height 20
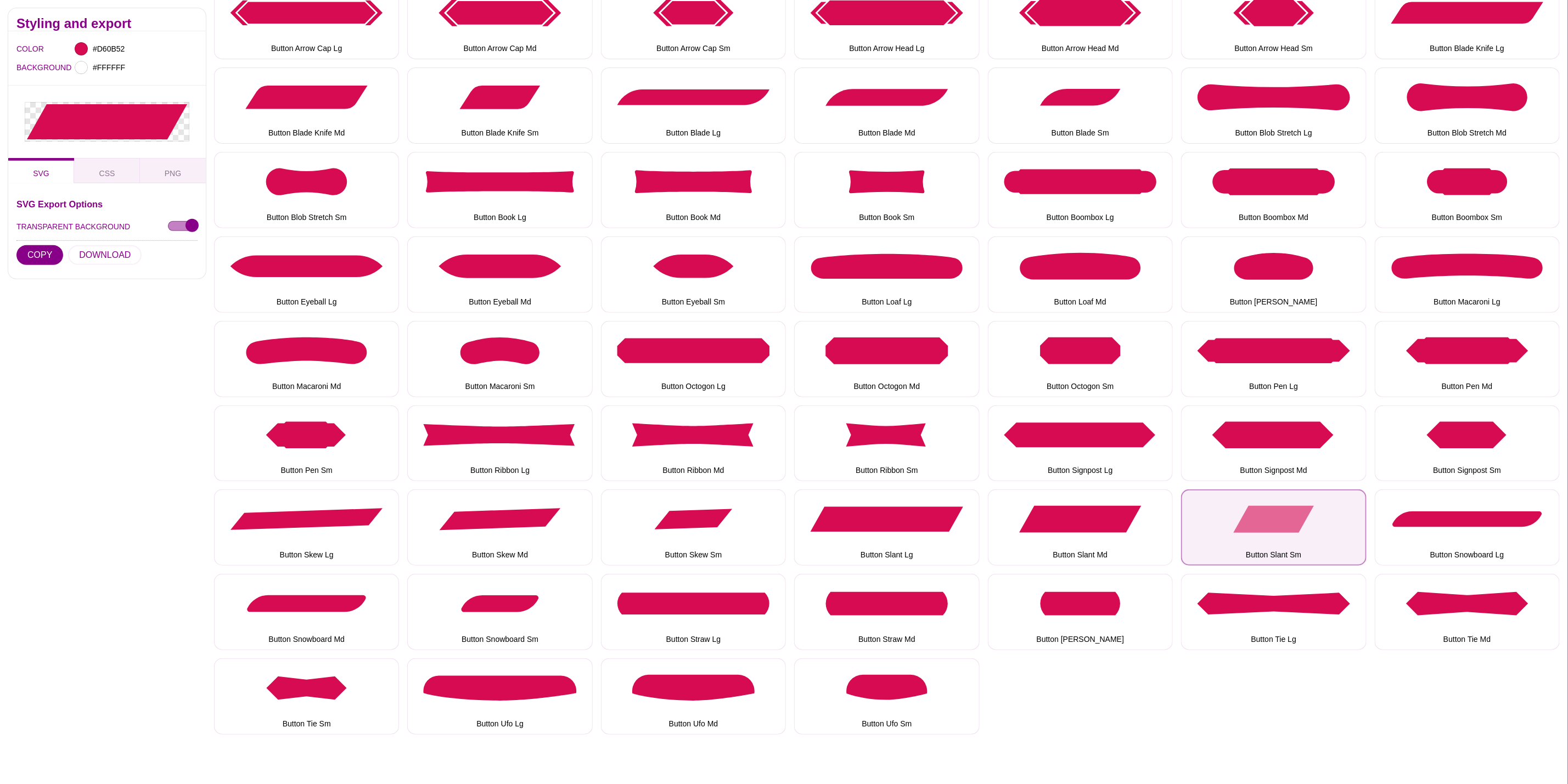
click at [1237, 512] on button "Button Slant Sm" at bounding box center [1273, 528] width 185 height 76
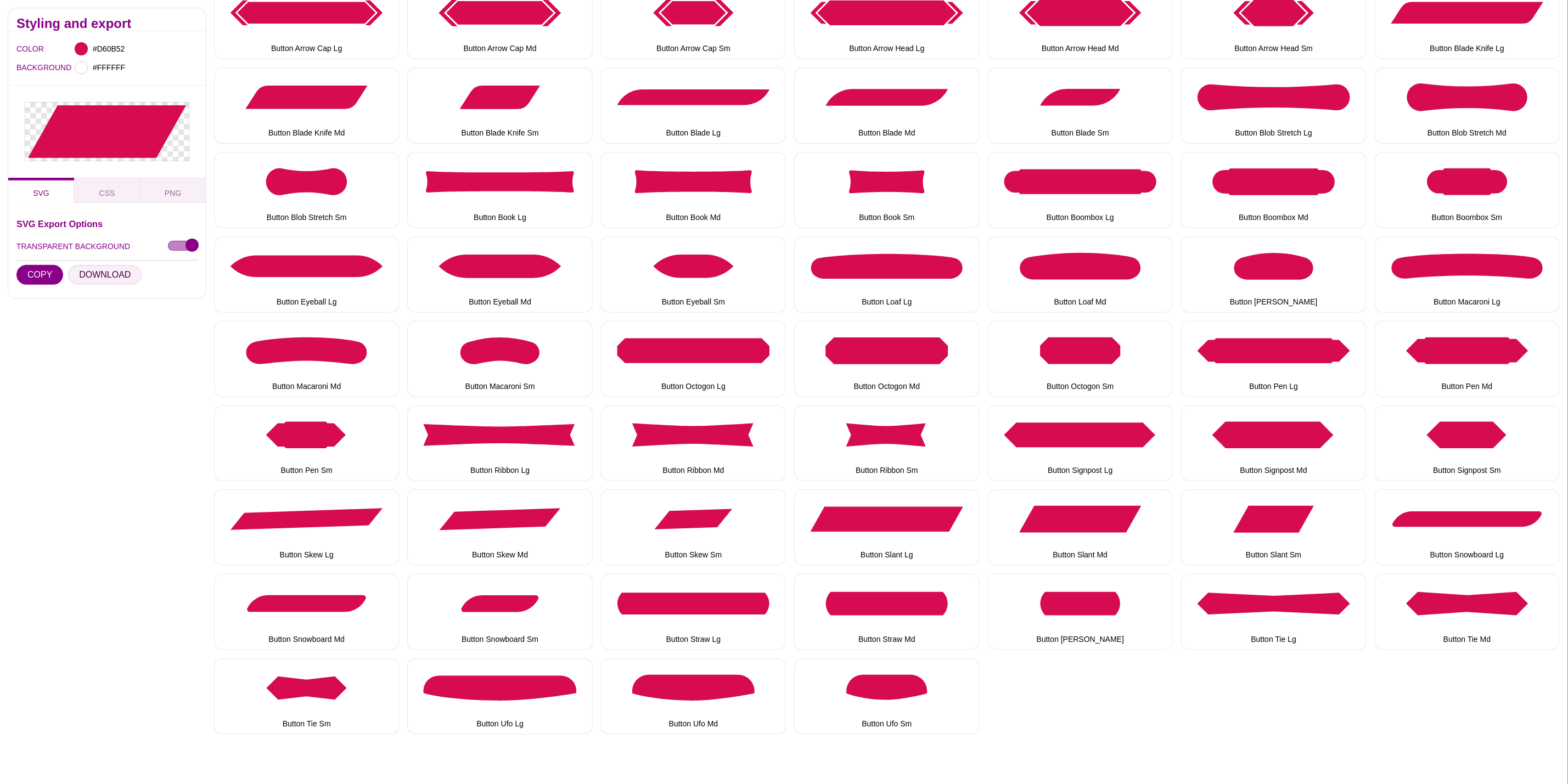
click at [96, 271] on button "DOWNLOAD" at bounding box center [105, 275] width 74 height 20
click at [1494, 537] on button "Button Snowboard Lg" at bounding box center [1467, 528] width 185 height 76
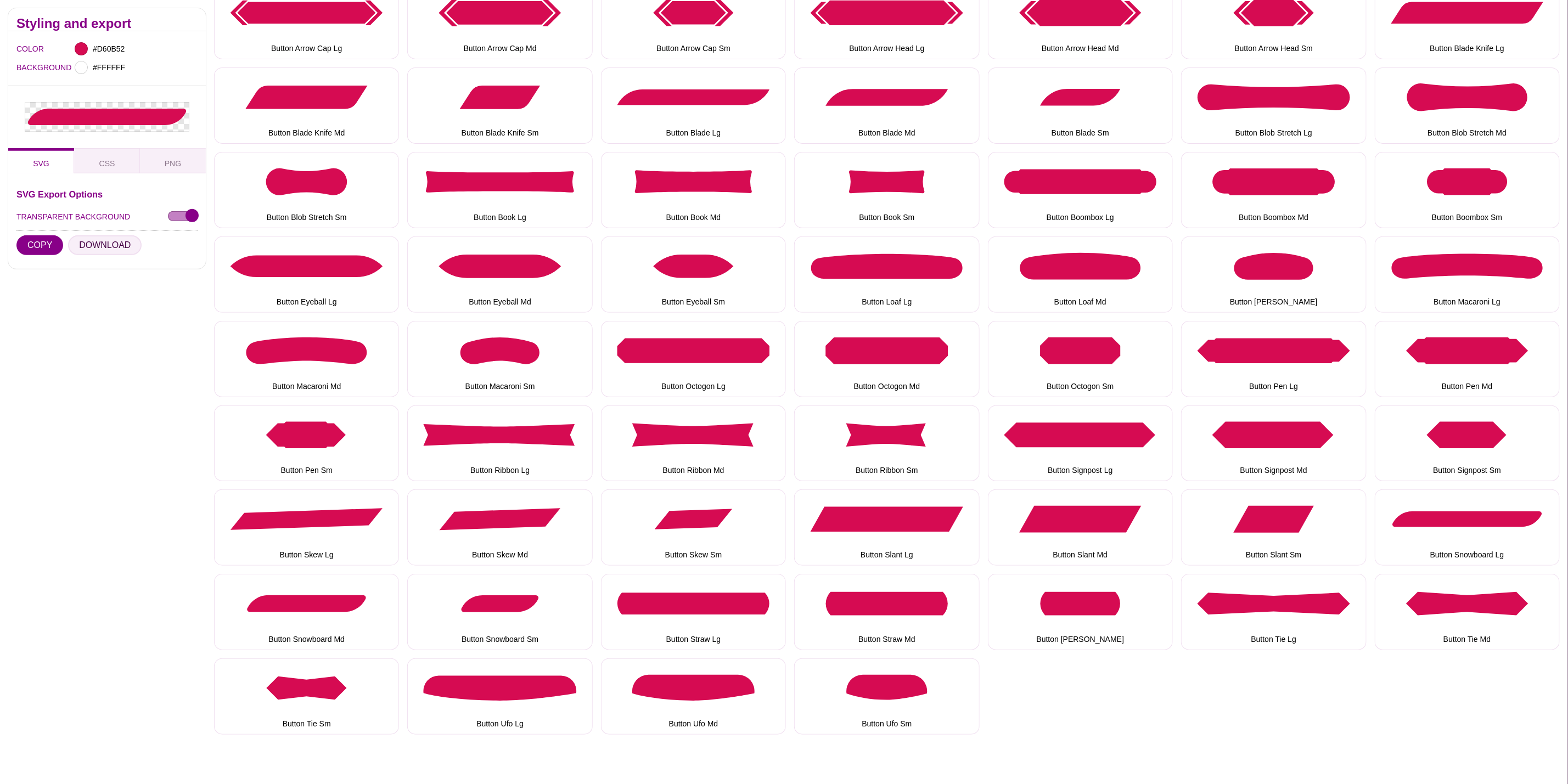
click at [79, 240] on button "DOWNLOAD" at bounding box center [105, 245] width 74 height 20
click at [326, 616] on button "Button Snowboard Md" at bounding box center [306, 612] width 185 height 76
click at [99, 253] on button "DOWNLOAD" at bounding box center [105, 255] width 74 height 20
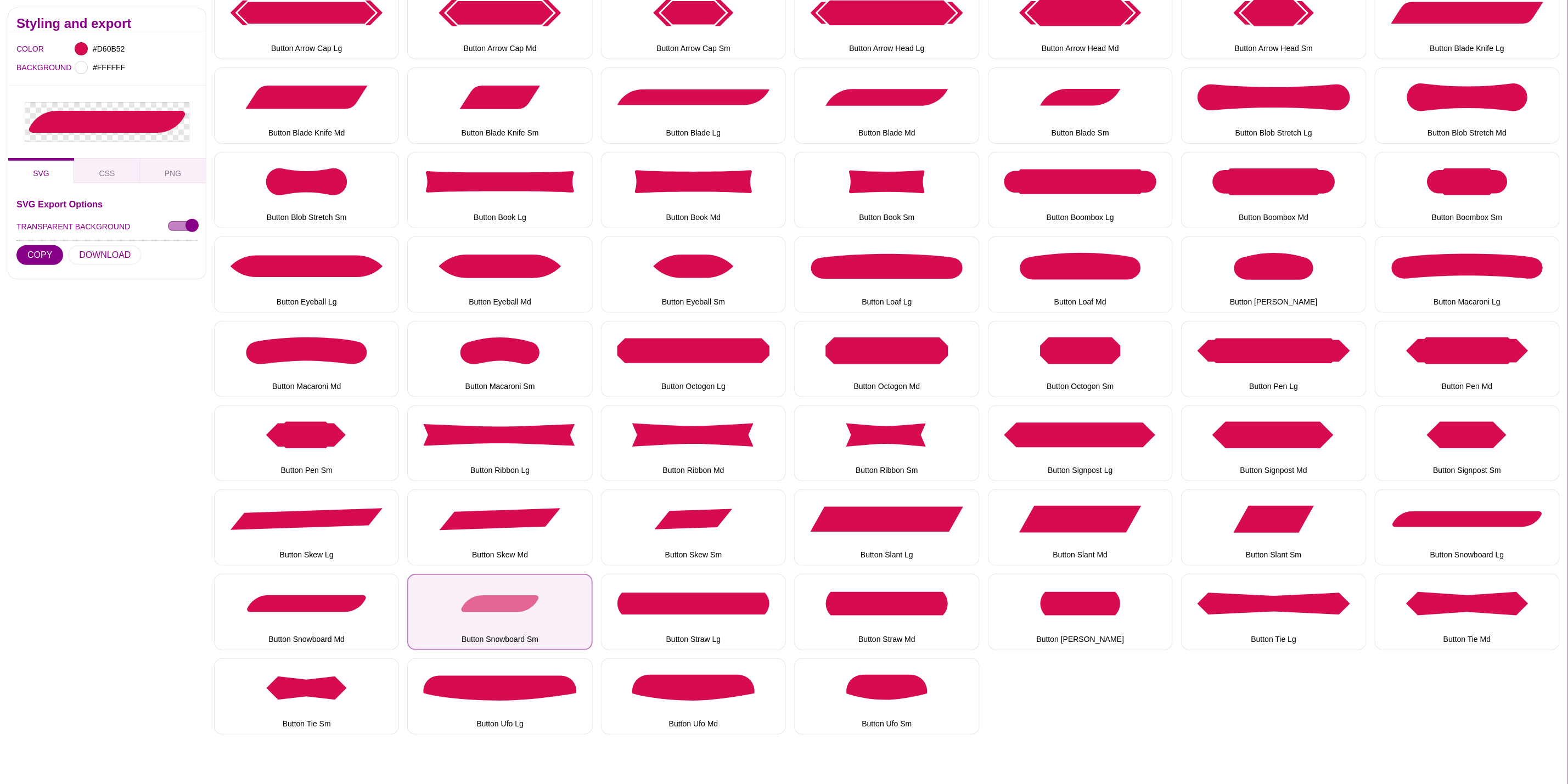
click at [501, 600] on button "Button Snowboard Sm" at bounding box center [500, 612] width 185 height 76
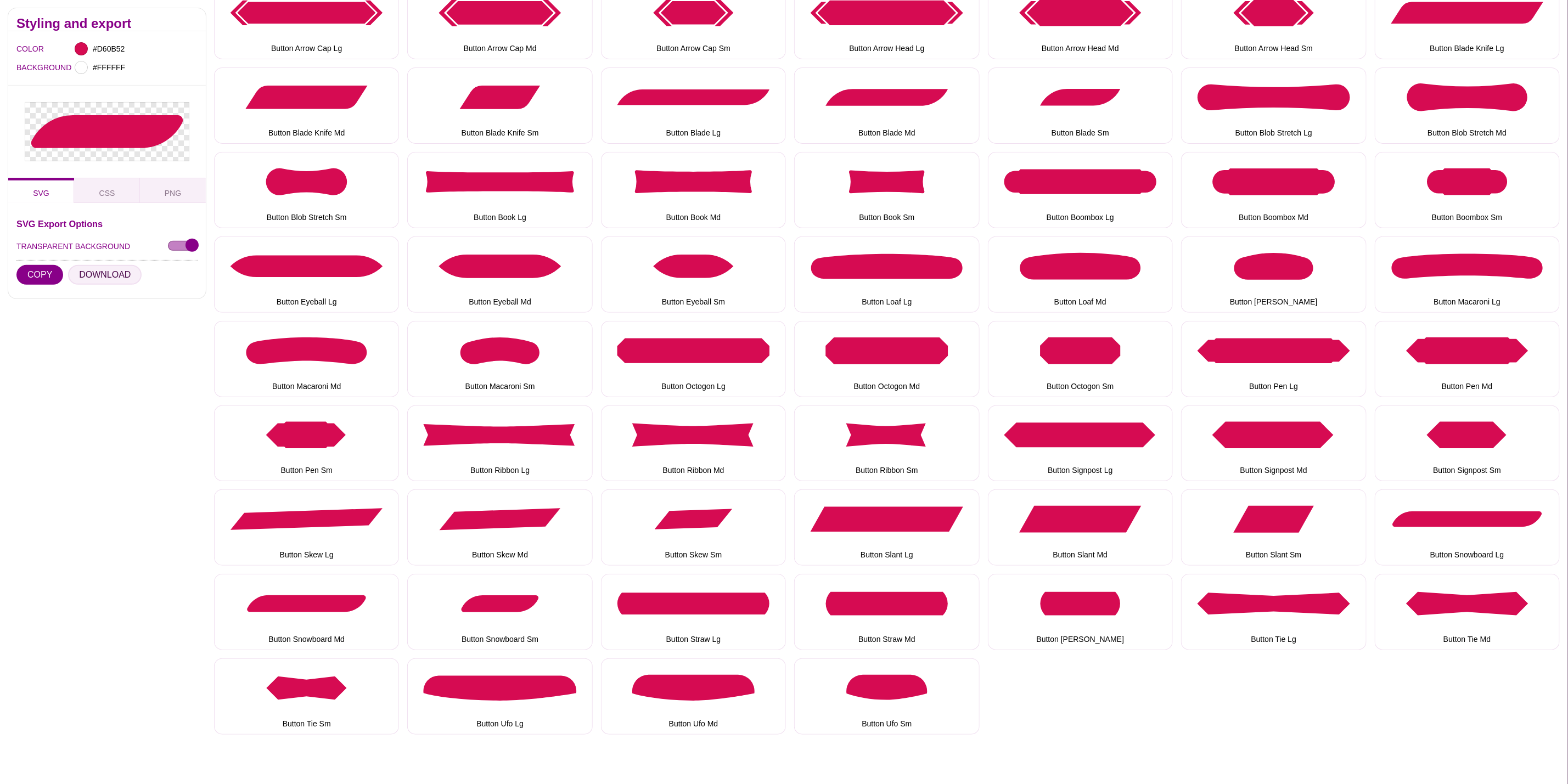
click at [124, 272] on button "DOWNLOAD" at bounding box center [105, 275] width 74 height 20
click at [738, 621] on button "Button Straw Lg" at bounding box center [693, 612] width 185 height 76
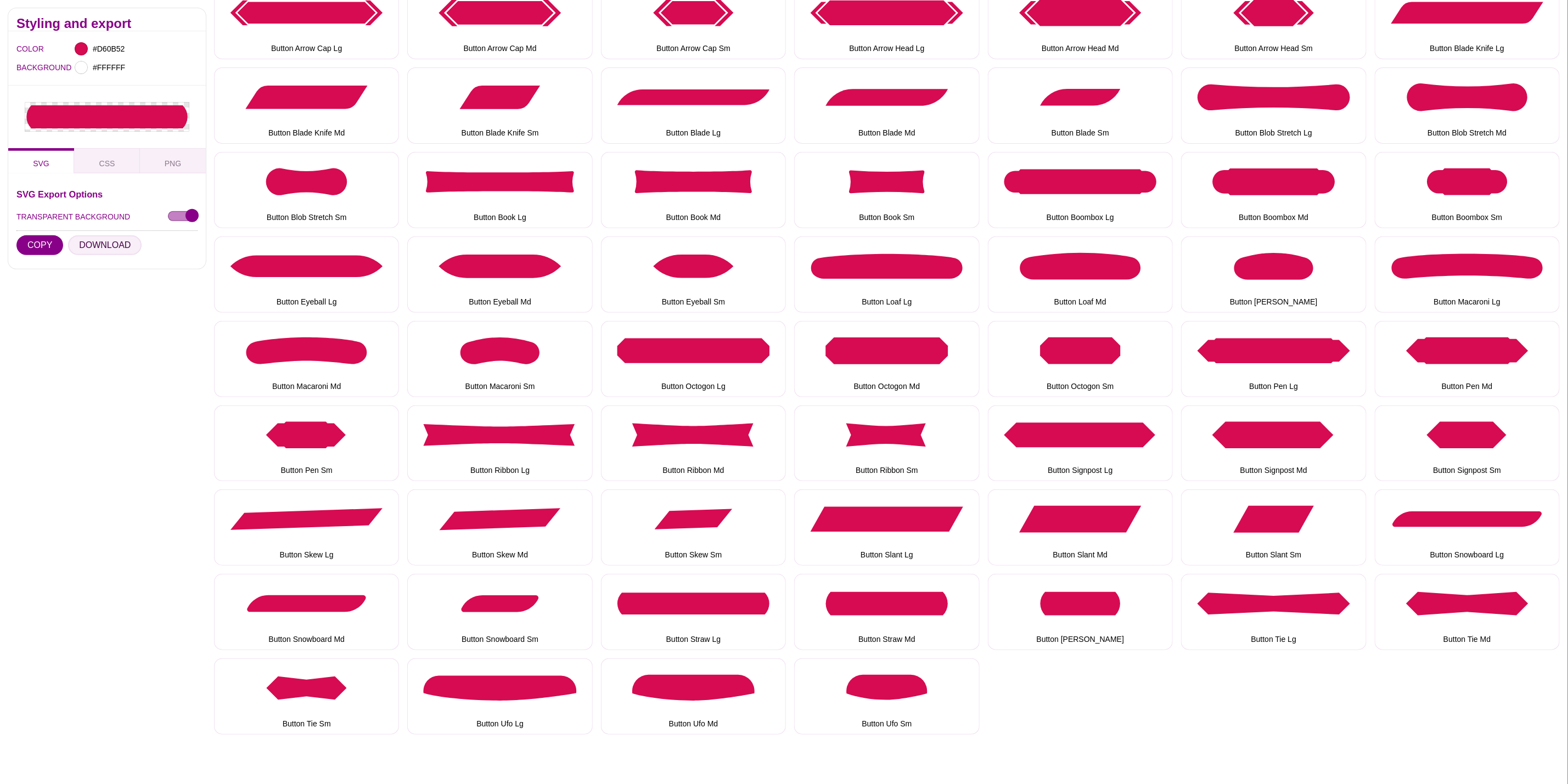
click at [84, 247] on button "DOWNLOAD" at bounding box center [105, 245] width 74 height 20
click at [875, 591] on button "Button Straw Md" at bounding box center [886, 612] width 185 height 76
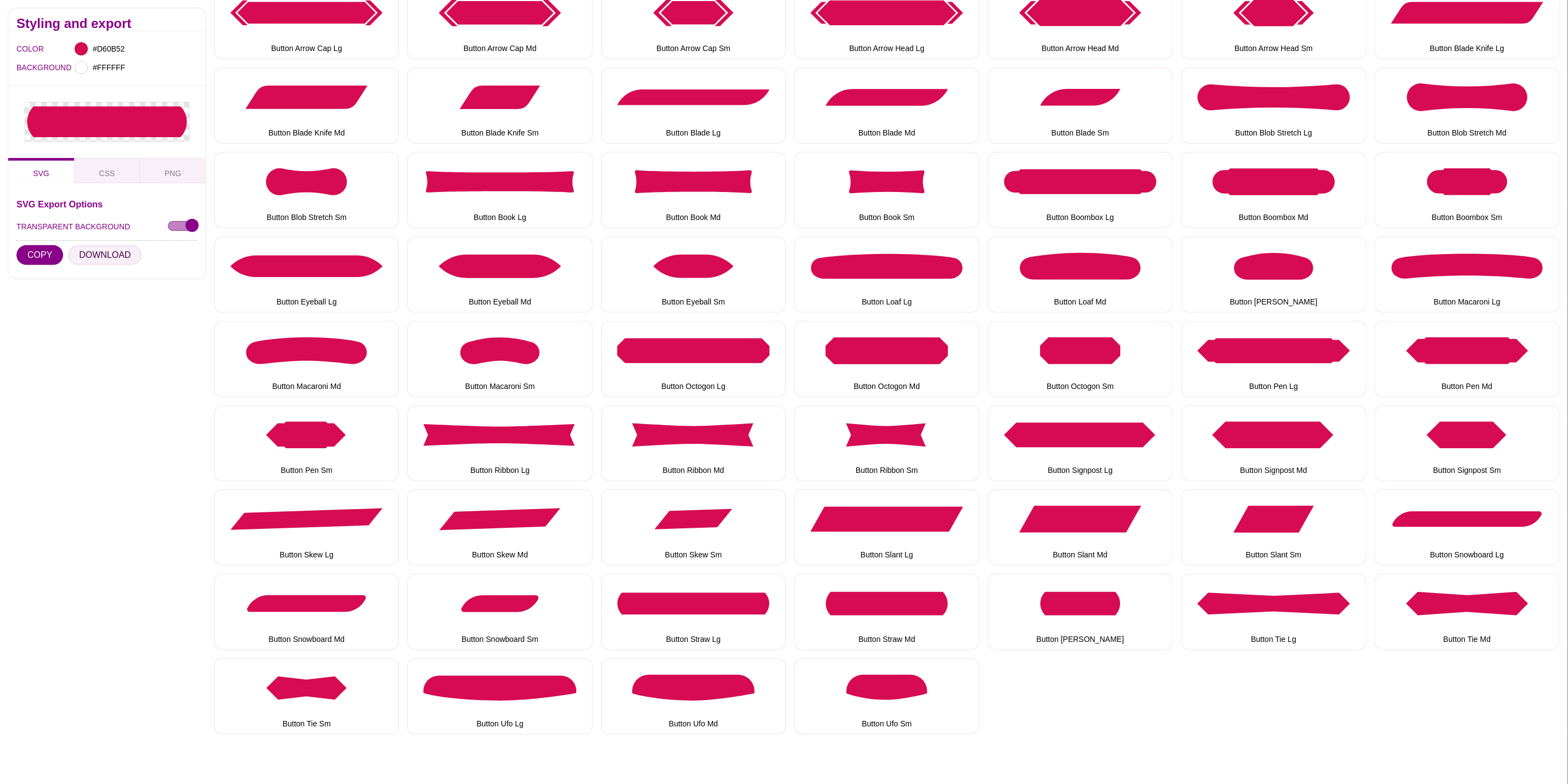
click at [107, 255] on button "DOWNLOAD" at bounding box center [105, 255] width 74 height 20
click at [1078, 616] on button "Button Straw Sm" at bounding box center [1080, 612] width 185 height 76
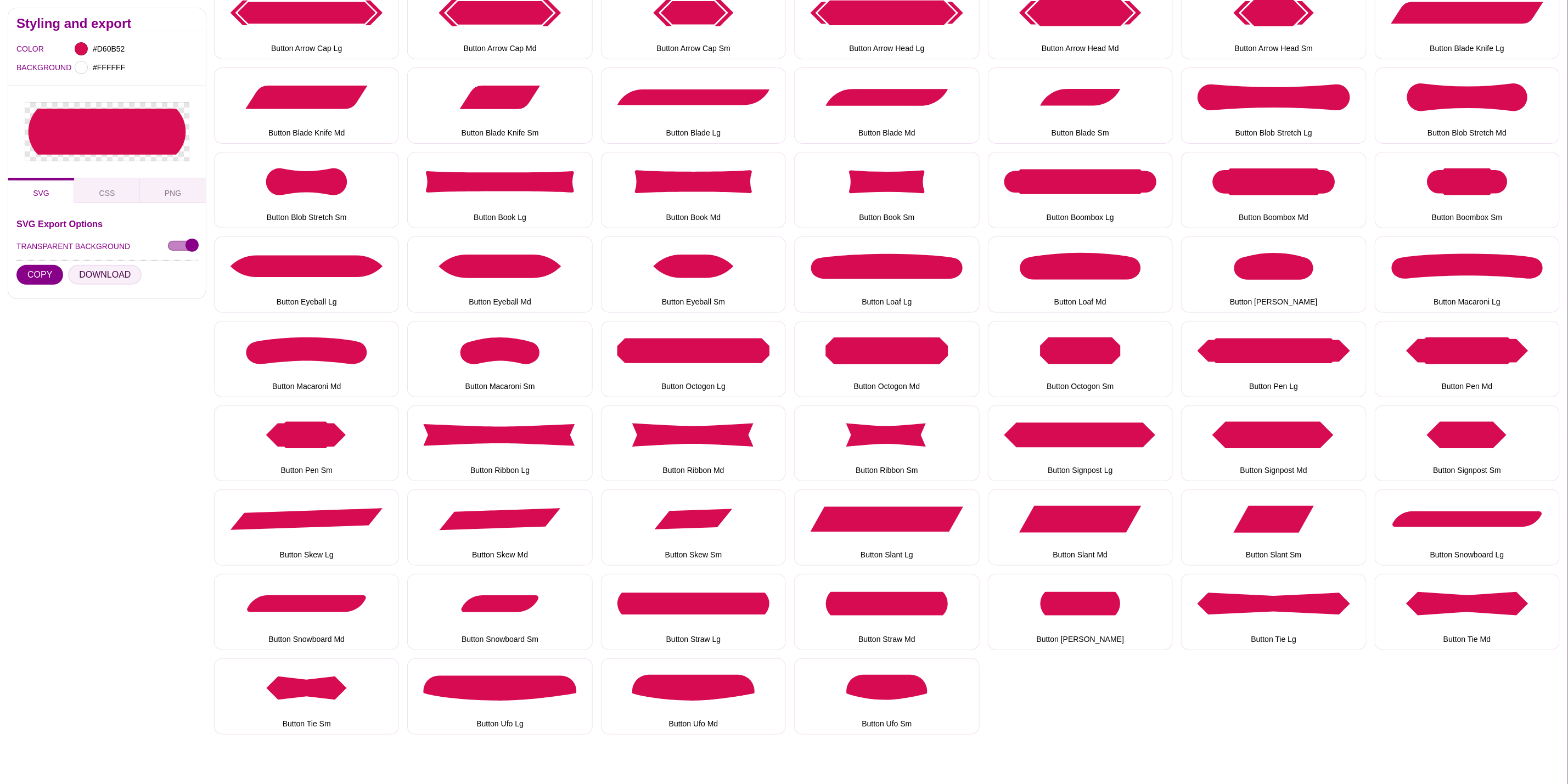
click at [92, 267] on button "DOWNLOAD" at bounding box center [105, 275] width 74 height 20
click at [1303, 609] on button "Button Tie Lg" at bounding box center [1273, 612] width 185 height 76
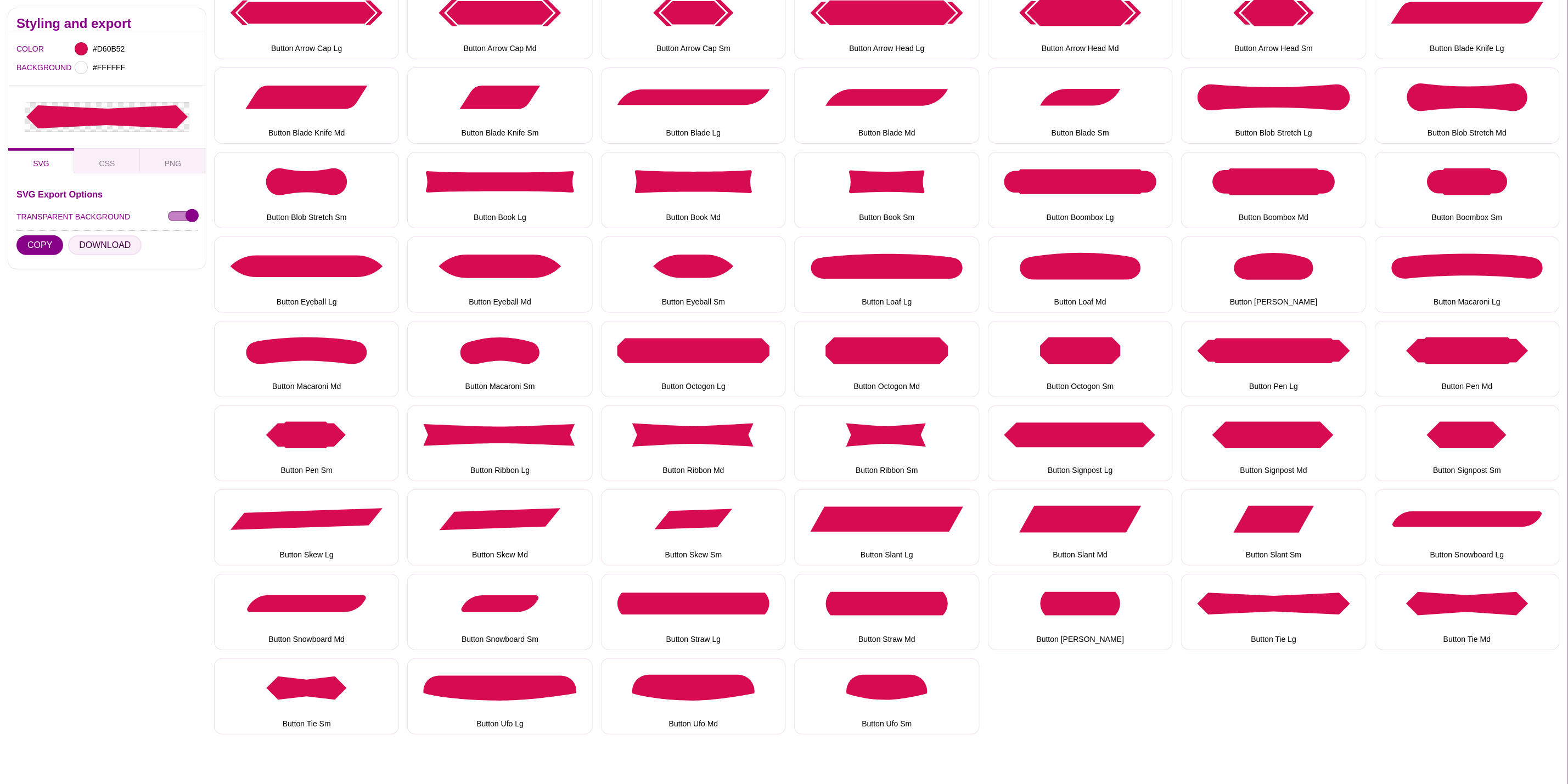
click at [99, 251] on button "DOWNLOAD" at bounding box center [105, 245] width 74 height 20
click at [1424, 621] on button "Button Tie Md" at bounding box center [1467, 612] width 185 height 76
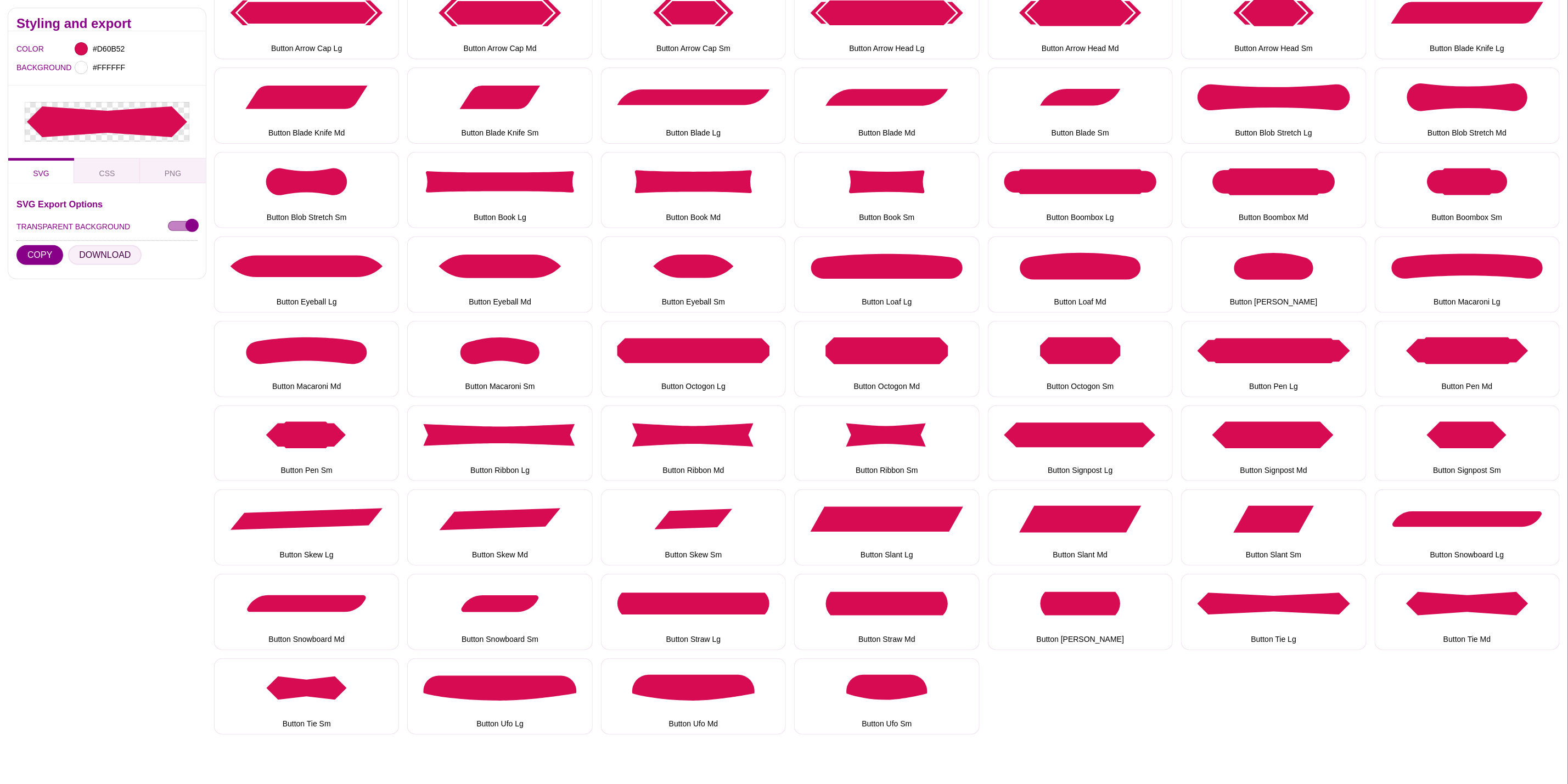
click at [120, 255] on button "DOWNLOAD" at bounding box center [105, 255] width 74 height 20
click at [339, 672] on button "Button Tie Sm" at bounding box center [306, 696] width 185 height 76
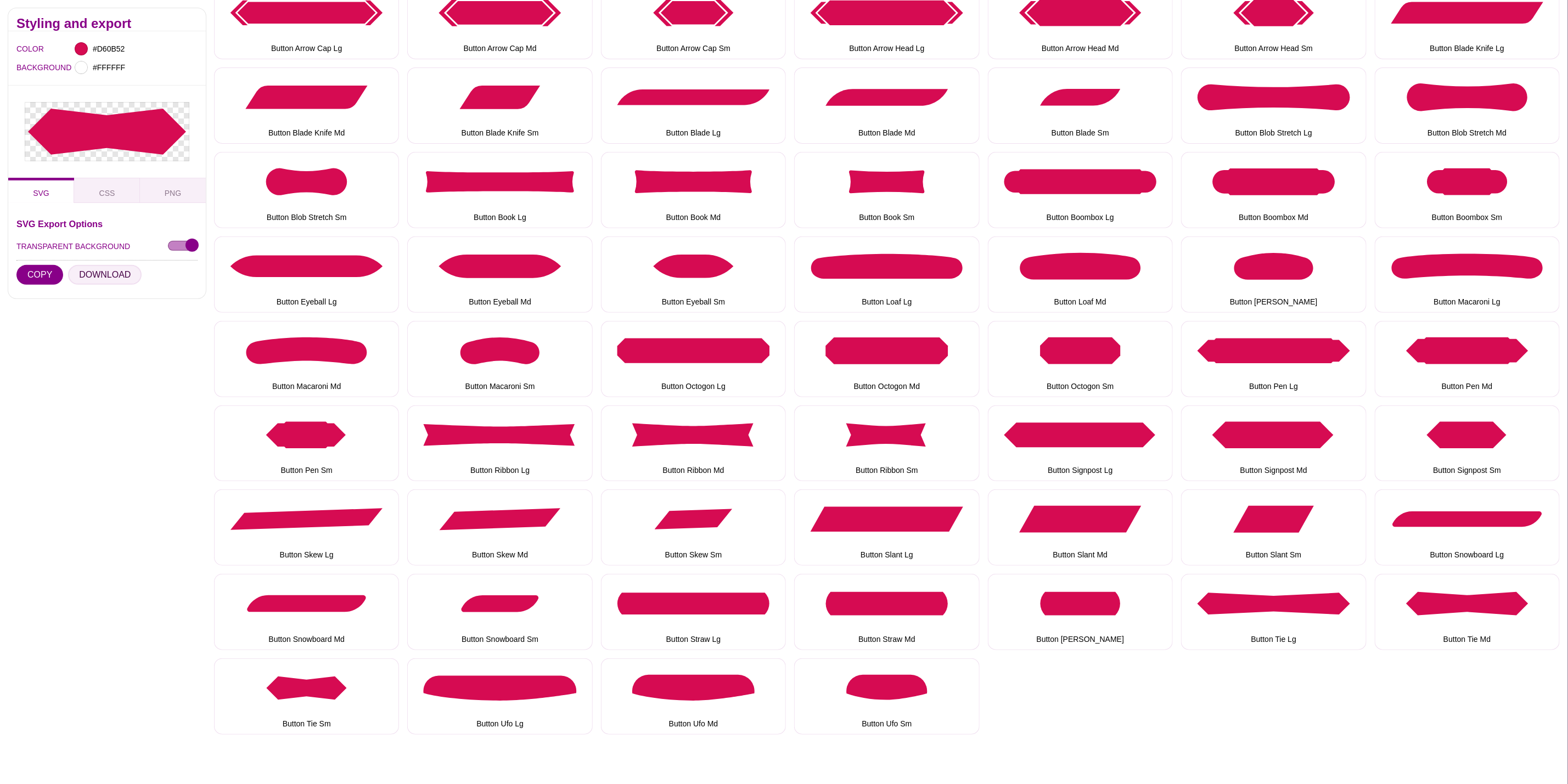
click at [114, 269] on button "DOWNLOAD" at bounding box center [105, 275] width 74 height 20
drag, startPoint x: 481, startPoint y: 717, endPoint x: 481, endPoint y: 706, distance: 11.0
click at [481, 715] on button "Button Ufo Lg" at bounding box center [500, 696] width 185 height 76
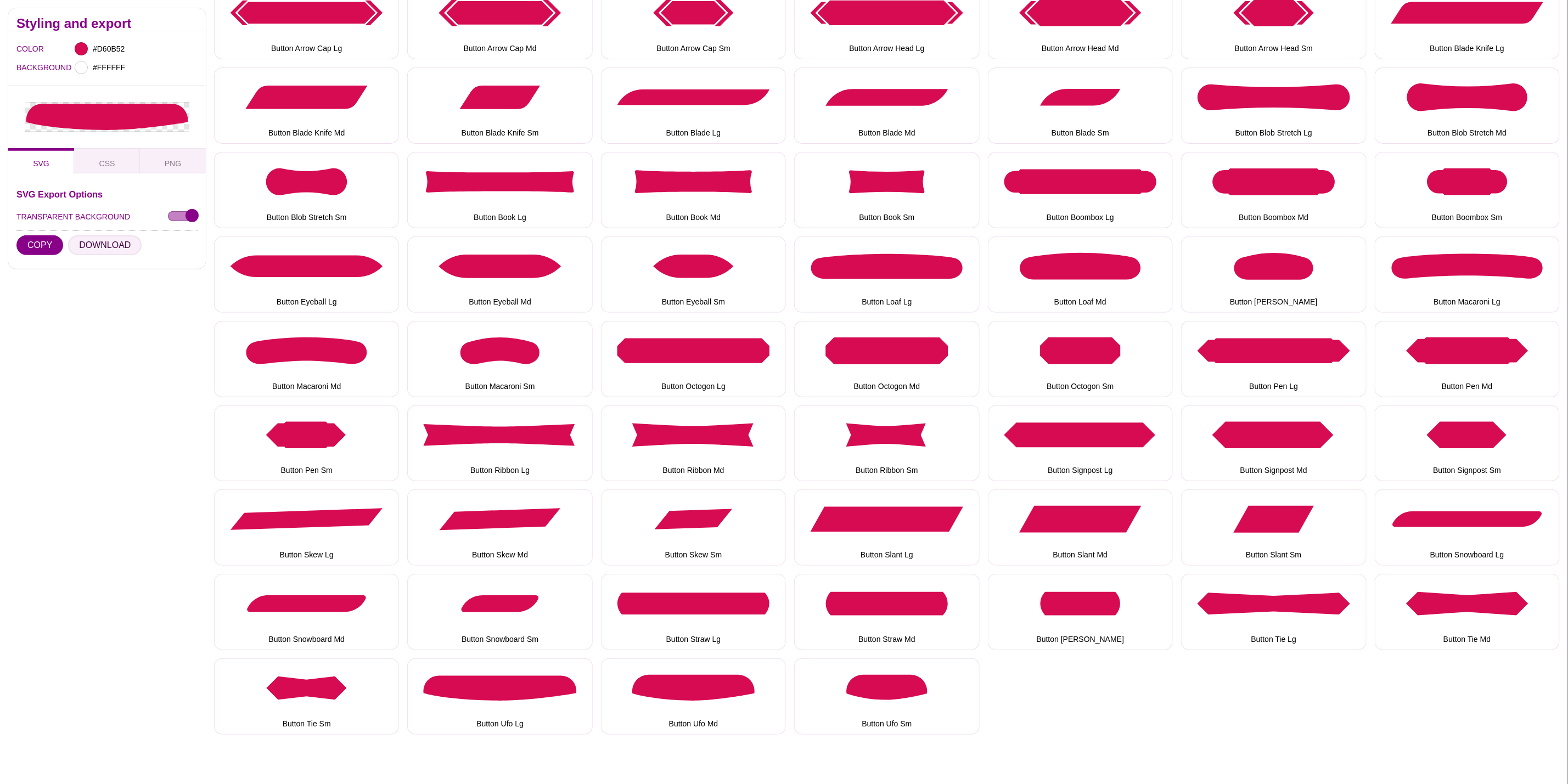
click at [114, 242] on button "DOWNLOAD" at bounding box center [105, 245] width 74 height 20
click at [723, 669] on button "Button Ufo Md" at bounding box center [693, 696] width 185 height 76
click at [101, 255] on button "DOWNLOAD" at bounding box center [105, 255] width 74 height 20
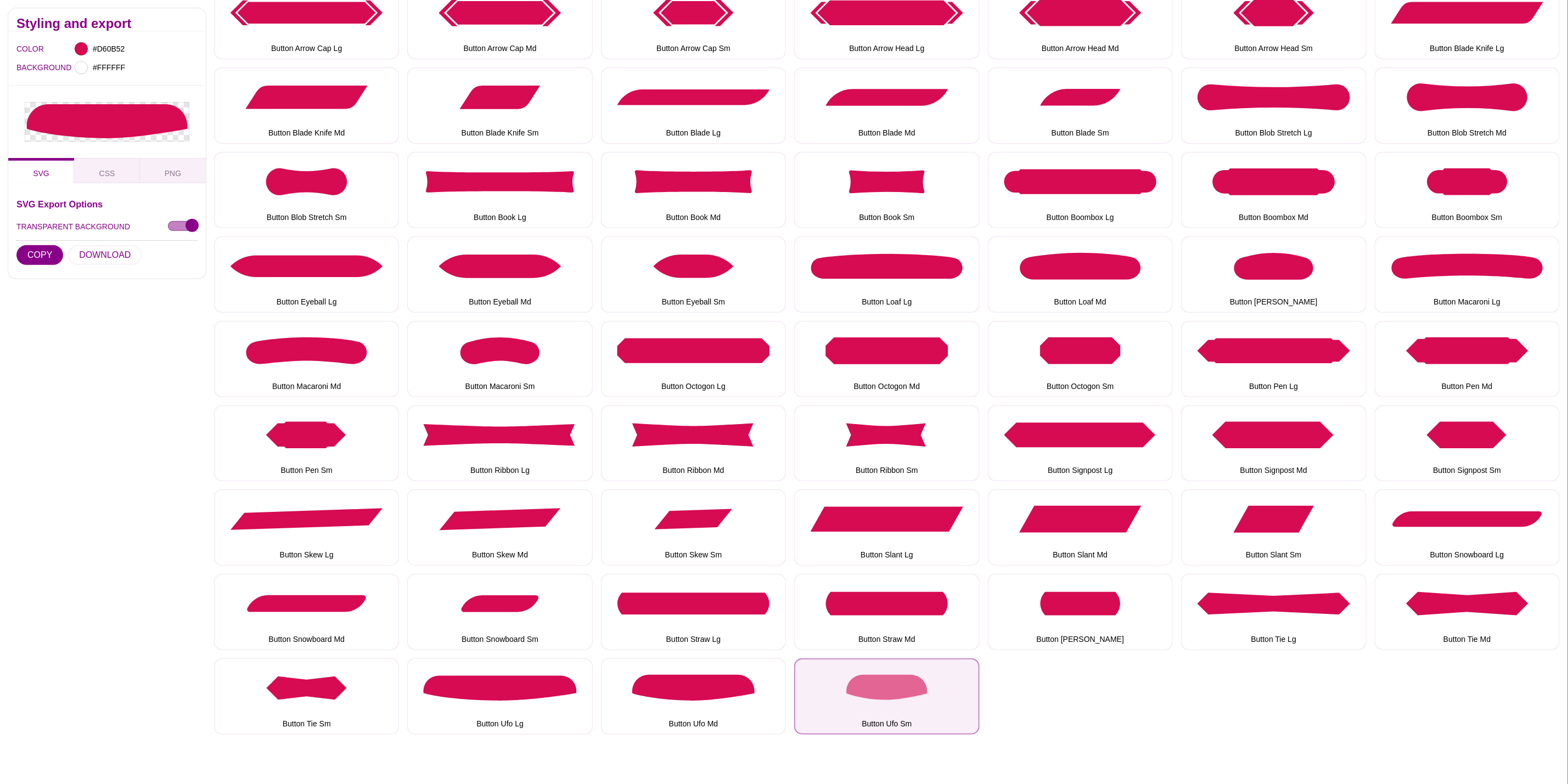
click at [897, 691] on button "Button Ufo Sm" at bounding box center [886, 696] width 185 height 76
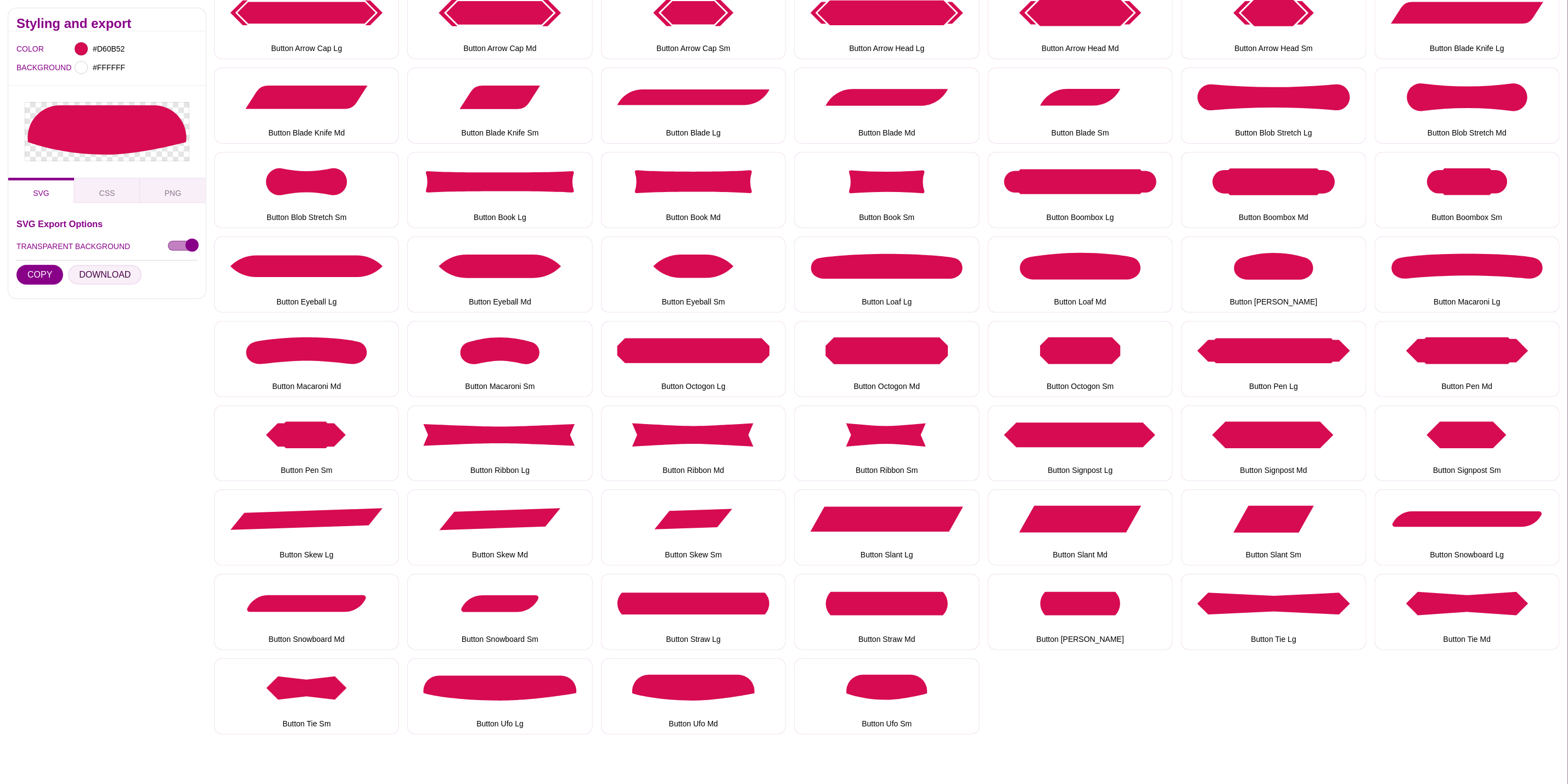
click at [116, 274] on button "DOWNLOAD" at bounding box center [105, 275] width 74 height 20
click at [166, 423] on div "Styling and export COLOR #D60B52 BACKGROUND #FFFFFF SVG CSS PNG SVG Export Opti…" at bounding box center [107, 380] width 214 height 760
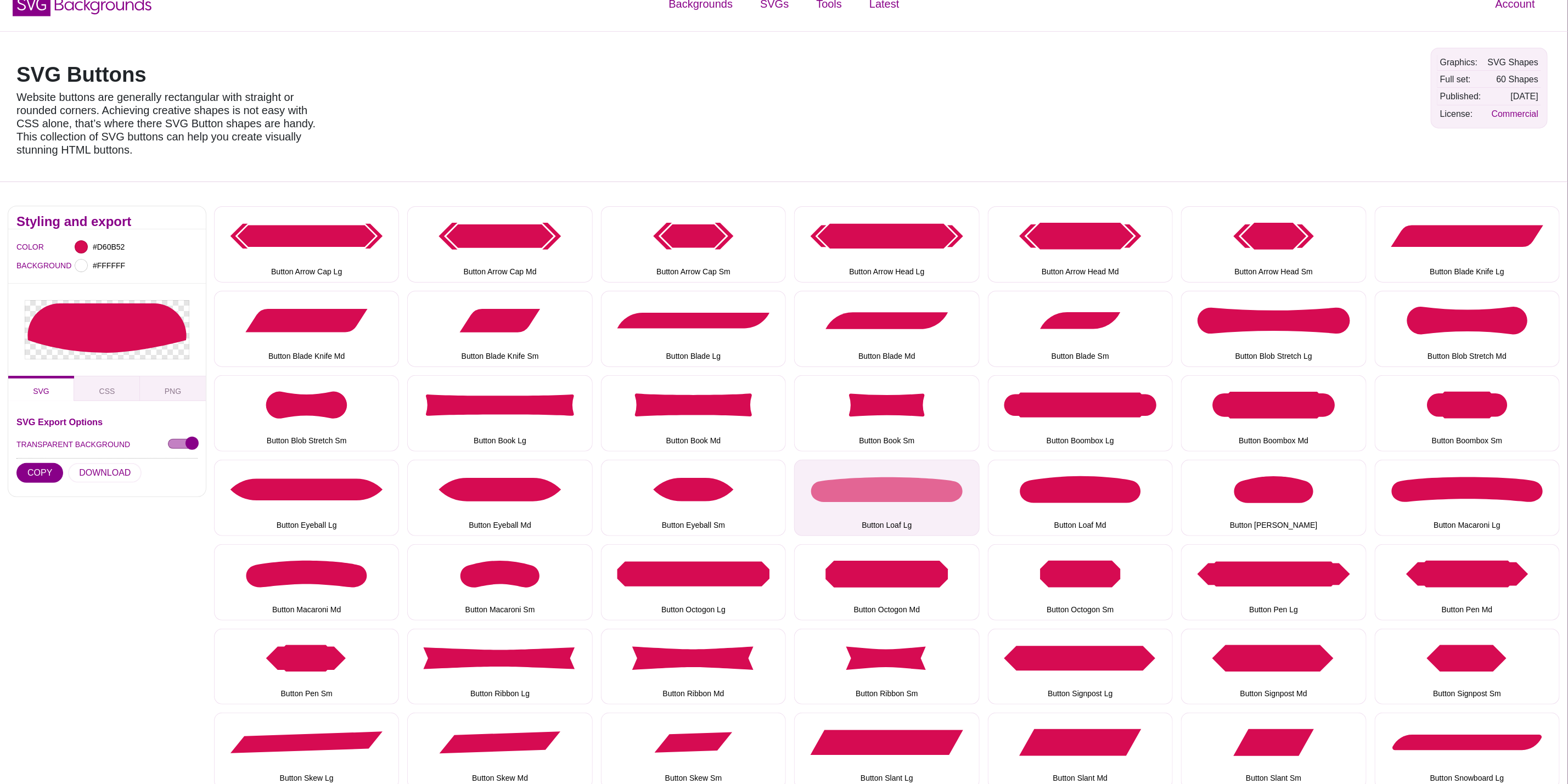
scroll to position [0, 0]
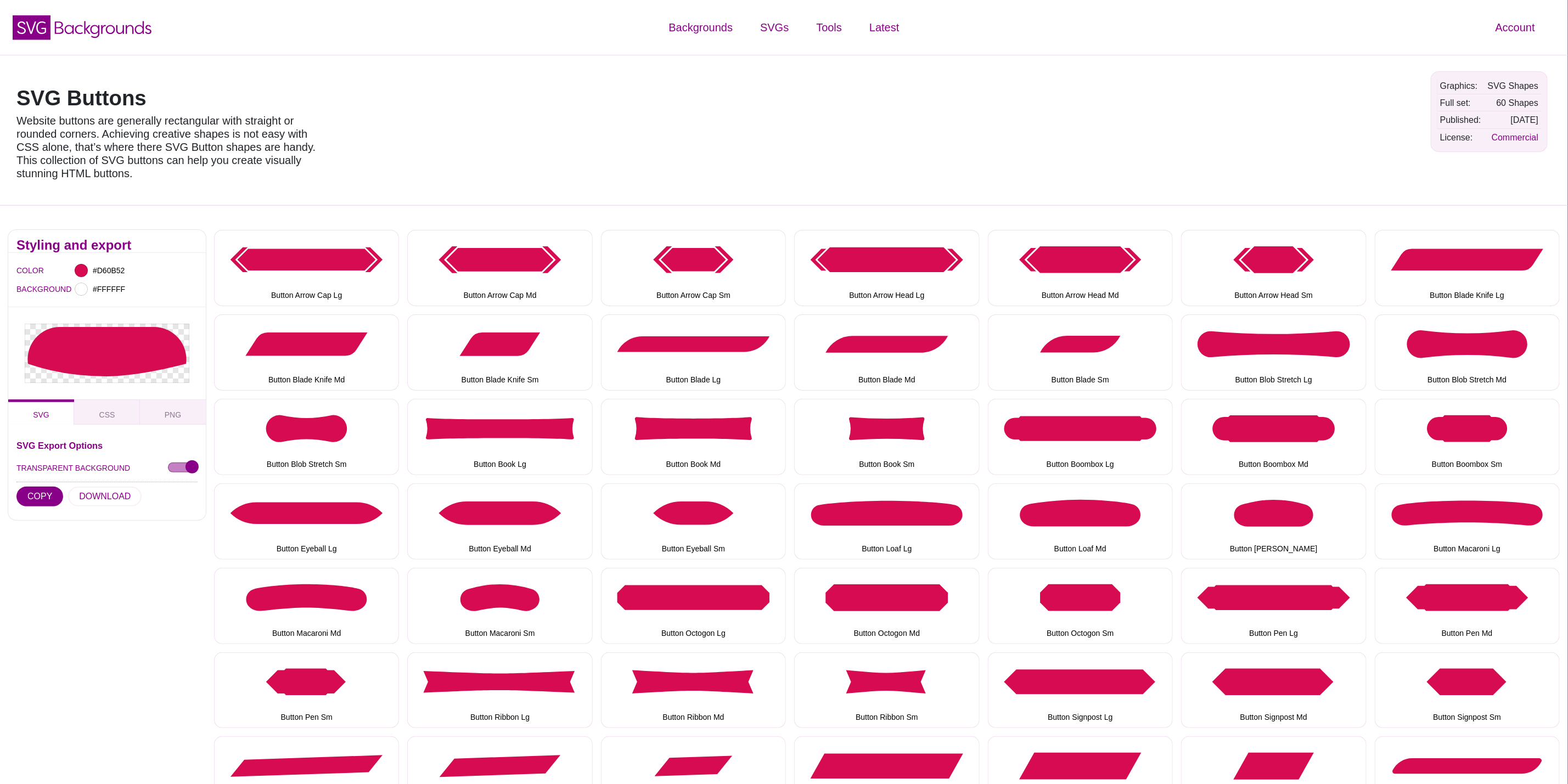
click at [786, 113] on div at bounding box center [1069, 130] width 708 height 134
drag, startPoint x: 137, startPoint y: 86, endPoint x: 8, endPoint y: 82, distance: 129.1
click at [8, 82] on div "SVG Buttons Website buttons are generally rectangular with straight or rounded …" at bounding box center [172, 130] width 330 height 134
click at [218, 98] on h1 "SVG Buttons" at bounding box center [173, 98] width 313 height 21
drag, startPoint x: 201, startPoint y: 97, endPoint x: 0, endPoint y: 93, distance: 201.0
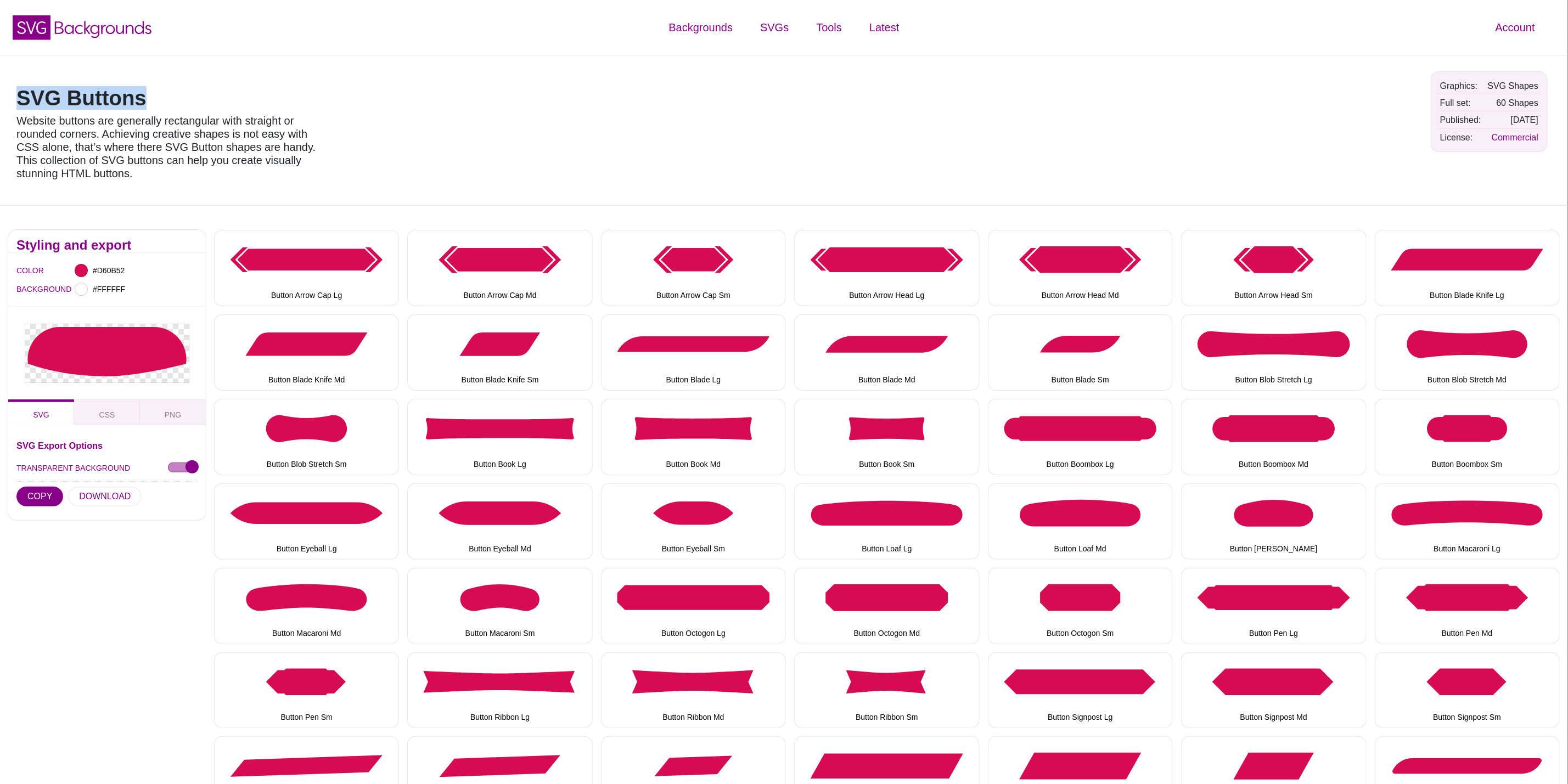
click at [0, 93] on div "SVG Buttons Website buttons are generally rectangular with straight or rounded …" at bounding box center [784, 129] width 1568 height 150
copy h1 "SVG Buttons"
click at [239, 80] on div "SVG Buttons Website buttons are generally rectangular with straight or rounded …" at bounding box center [172, 130] width 330 height 134
drag, startPoint x: 162, startPoint y: 94, endPoint x: 0, endPoint y: 90, distance: 162.0
click at [0, 90] on div "SVG Buttons Website buttons are generally rectangular with straight or rounded …" at bounding box center [784, 129] width 1568 height 150
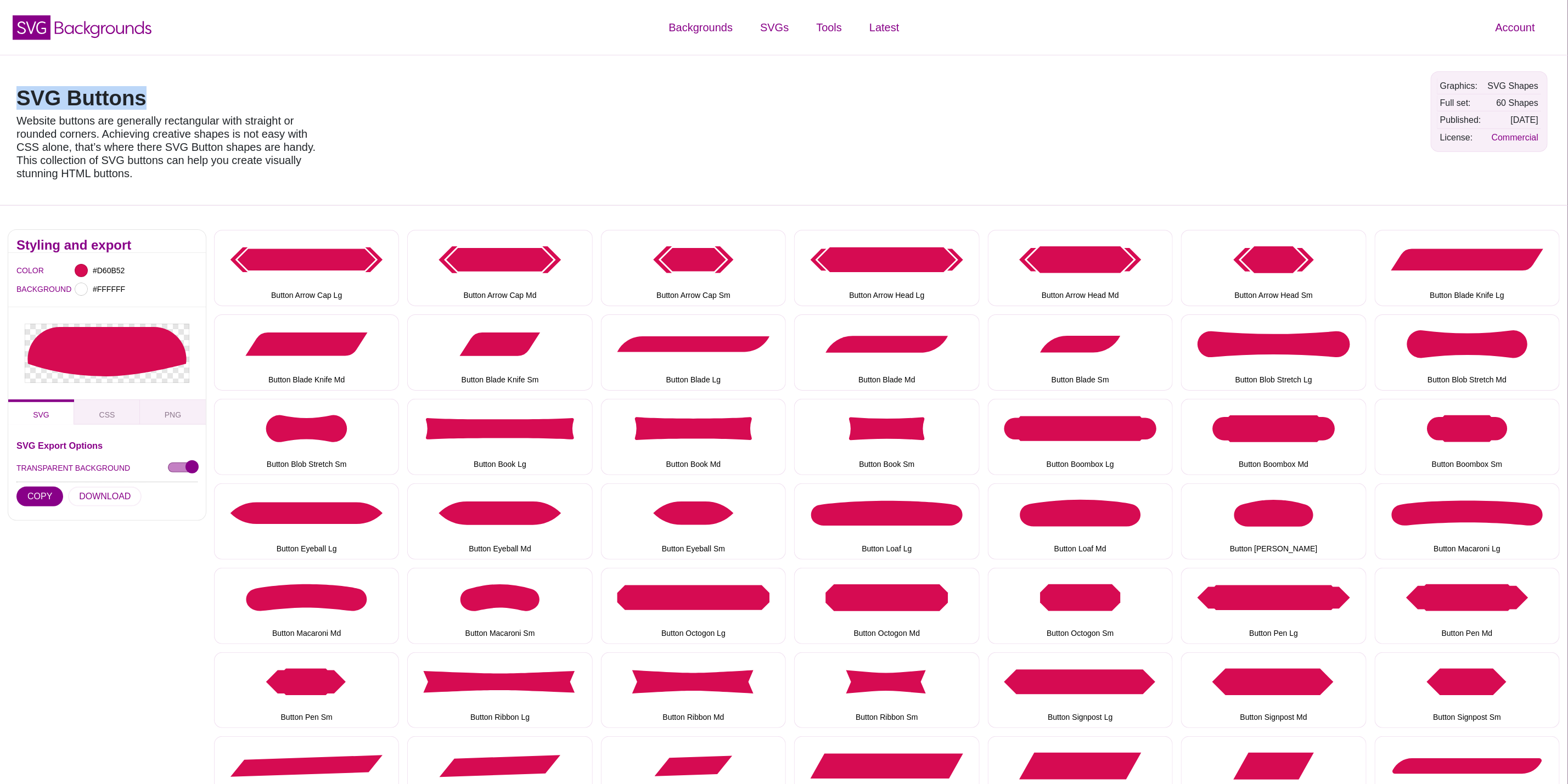
click at [149, 88] on h1 "SVG Buttons" at bounding box center [173, 98] width 313 height 21
drag, startPoint x: 158, startPoint y: 96, endPoint x: 63, endPoint y: 94, distance: 95.0
click at [63, 94] on h1 "SVG Buttons" at bounding box center [173, 98] width 313 height 21
copy h1 "Buttons"
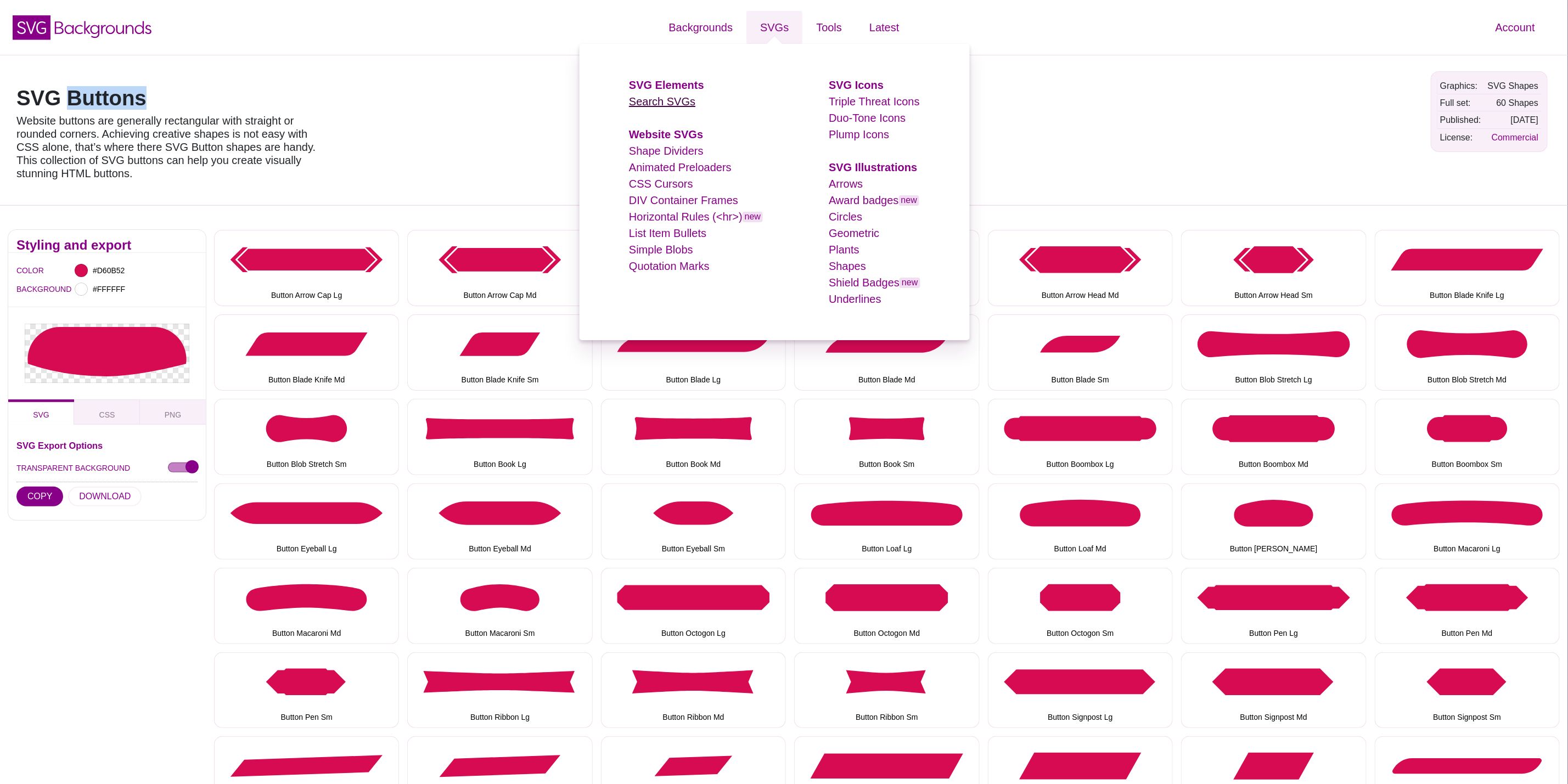
click at [663, 106] on link "Search SVGs" at bounding box center [662, 102] width 66 height 12
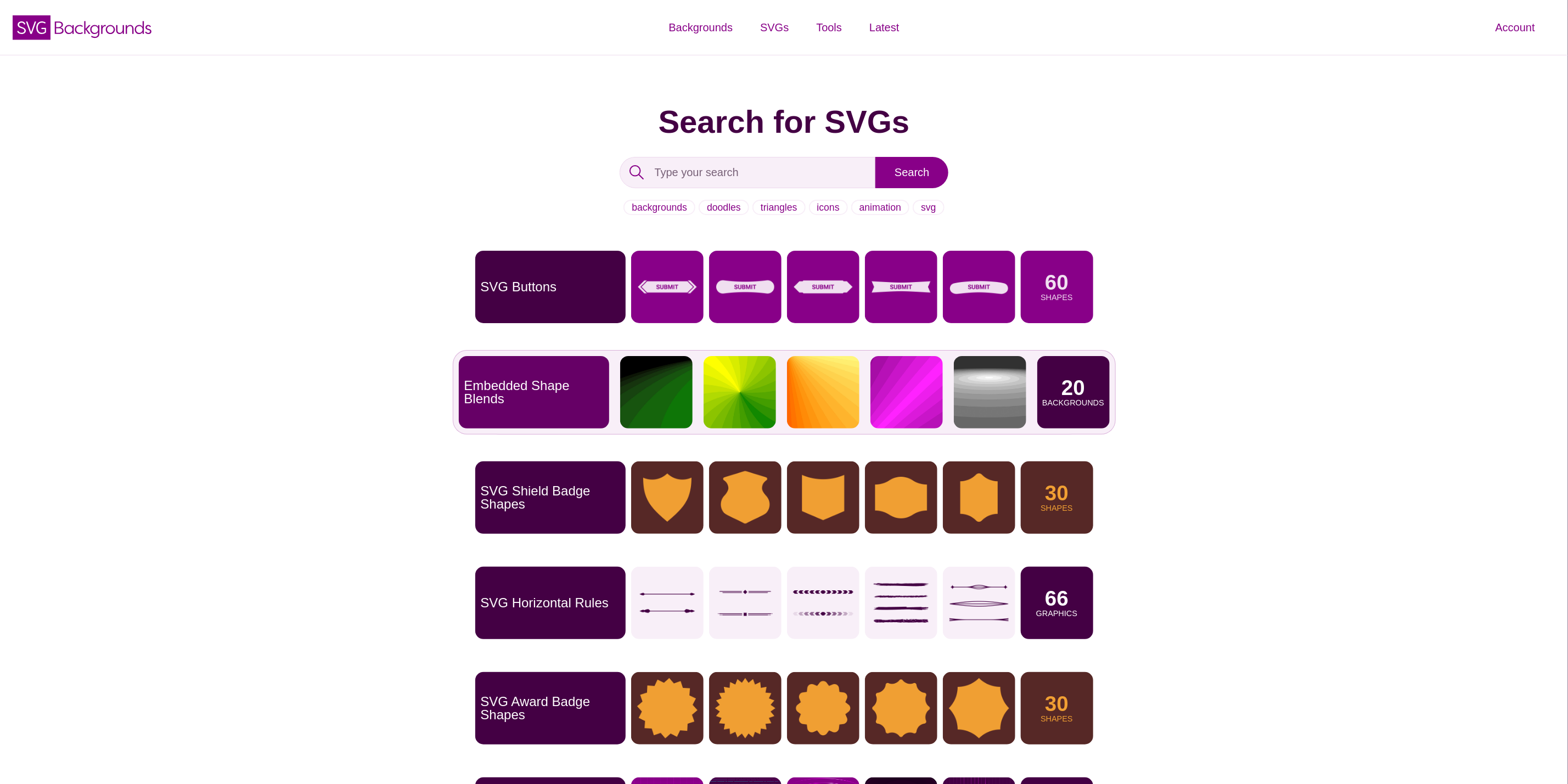
click at [1064, 379] on p "20" at bounding box center [1073, 388] width 23 height 21
click at [511, 393] on p "Embedded Shape Blends" at bounding box center [534, 392] width 139 height 26
click at [516, 393] on p "Embedded Shape Blends" at bounding box center [534, 392] width 139 height 26
click at [924, 387] on img at bounding box center [907, 392] width 72 height 72
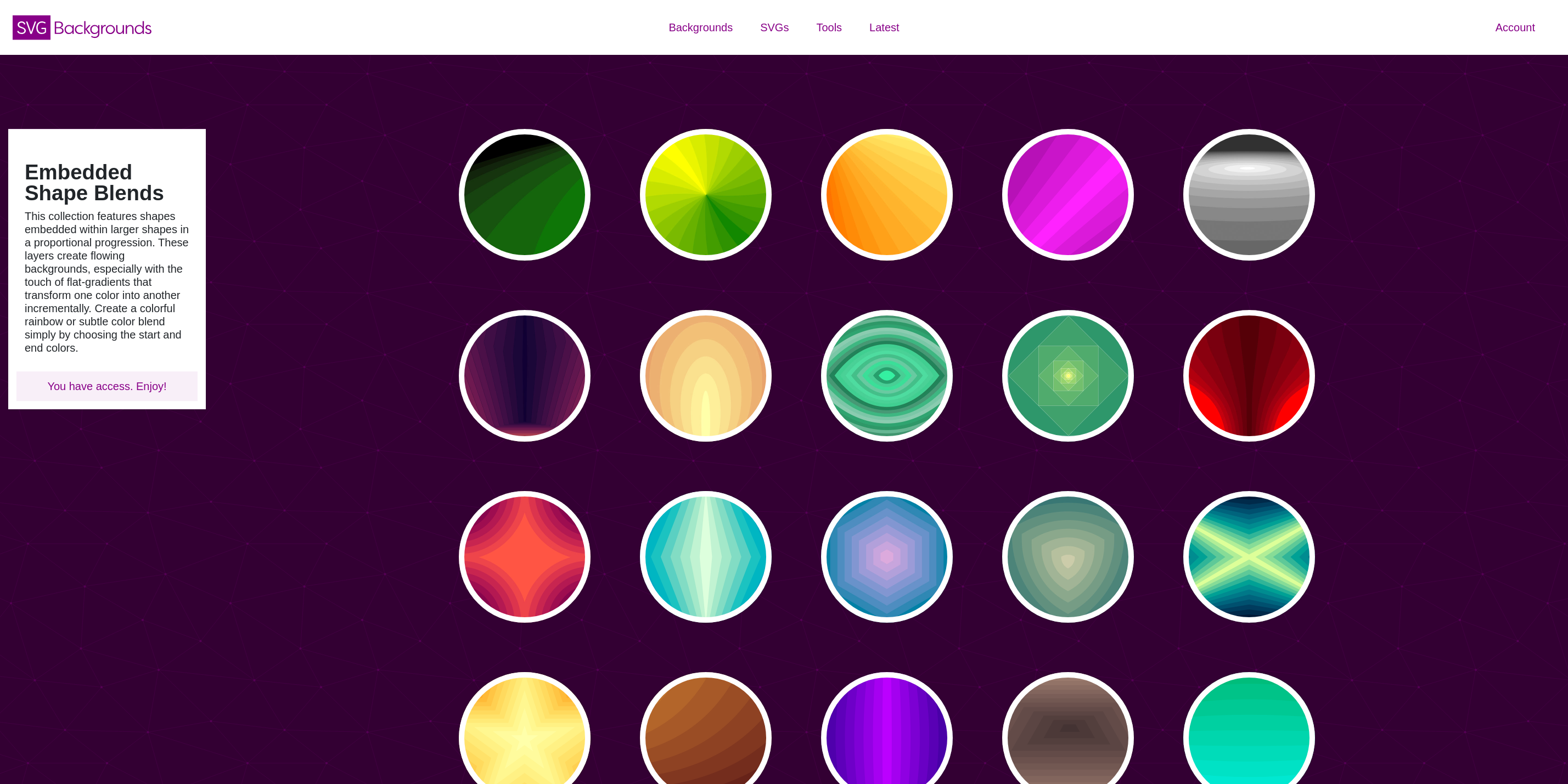
type input "#450057"
type input "#FFFFFF"
click at [565, 212] on div "PREVIEW" at bounding box center [525, 194] width 132 height 132
type input "#000000"
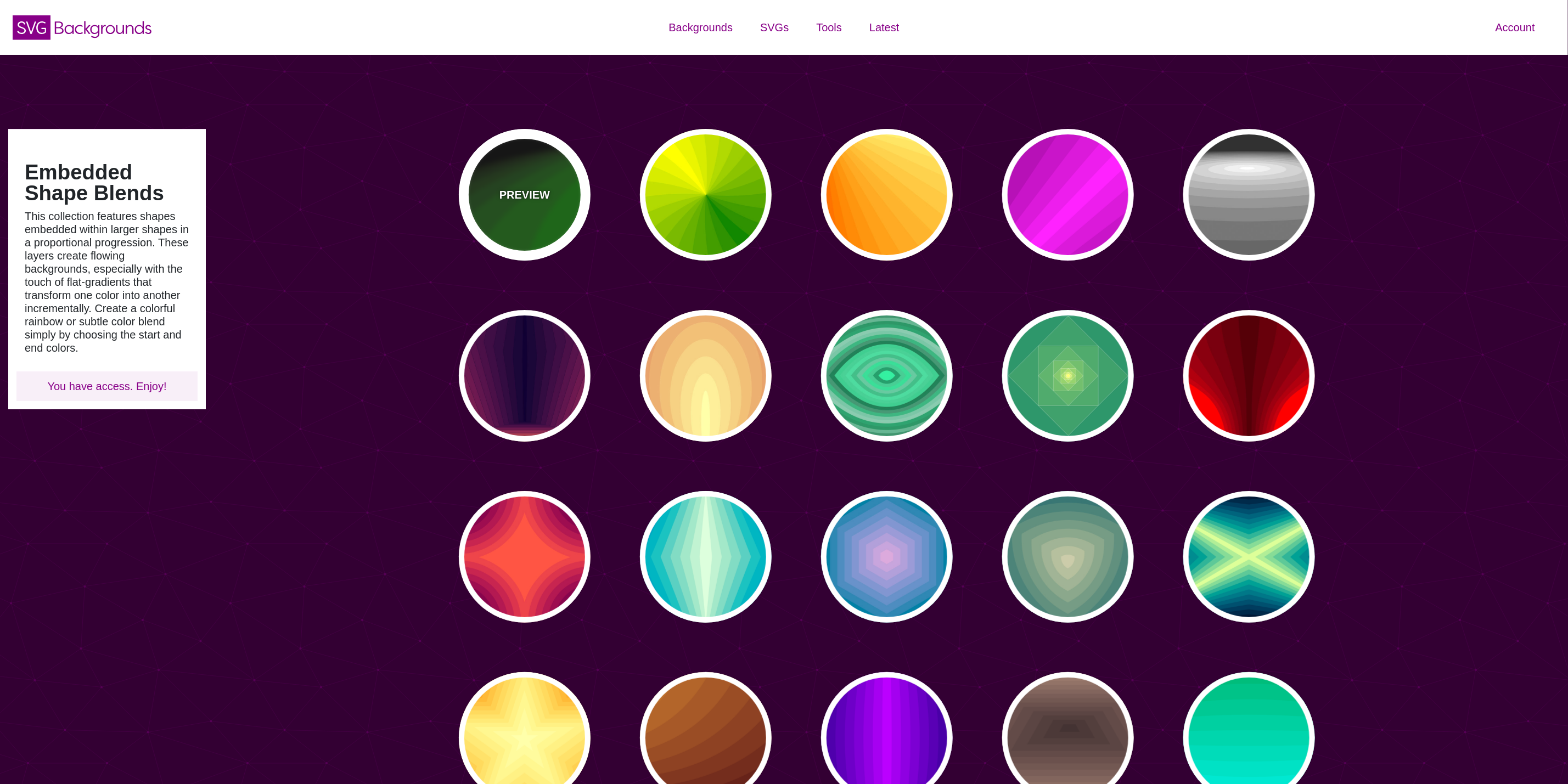
type input "#008800"
type input "0"
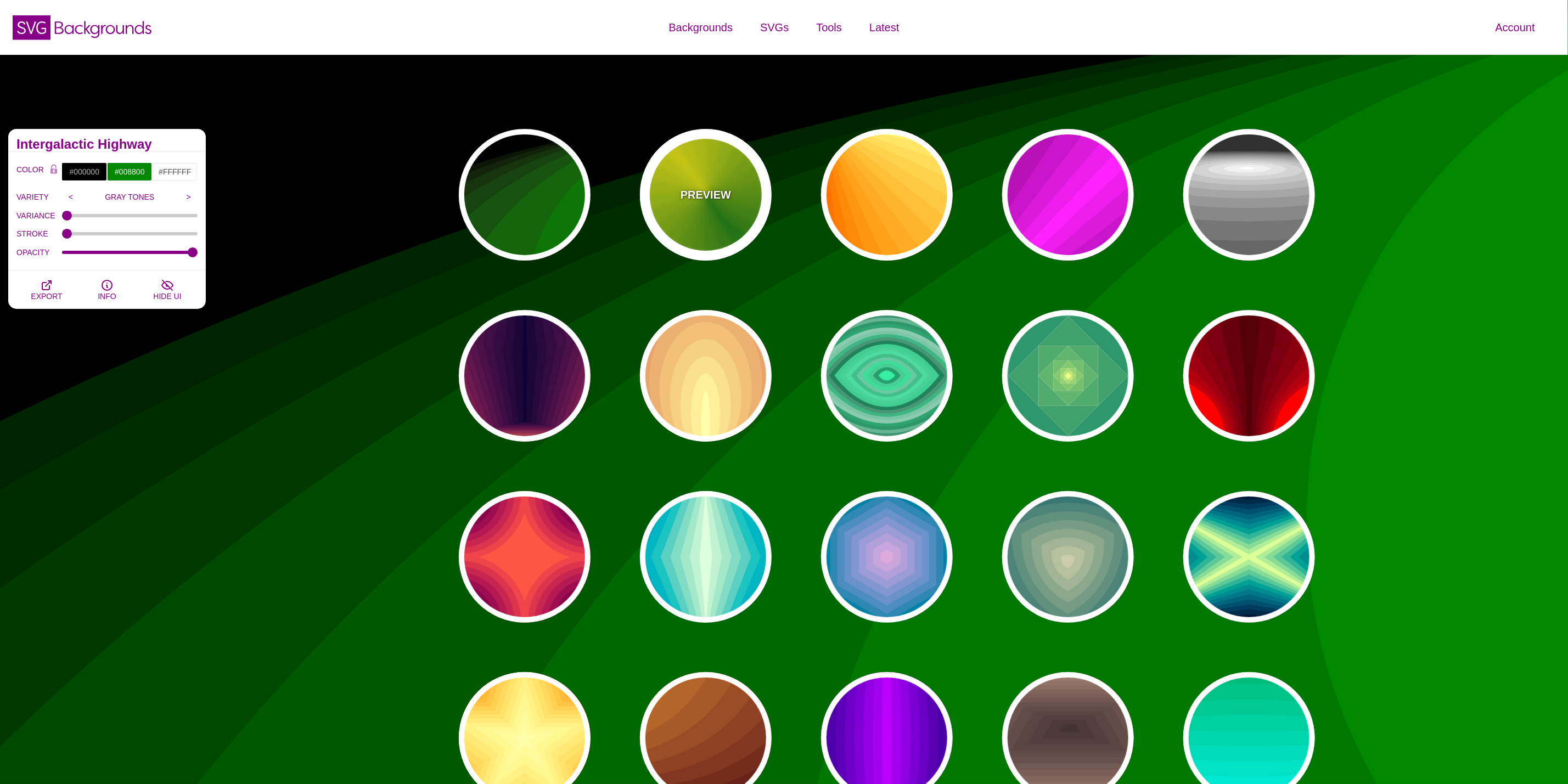
click at [718, 168] on div "PREVIEW" at bounding box center [706, 194] width 132 height 132
type input "#118800"
type input "#FFFF00"
type input "0"
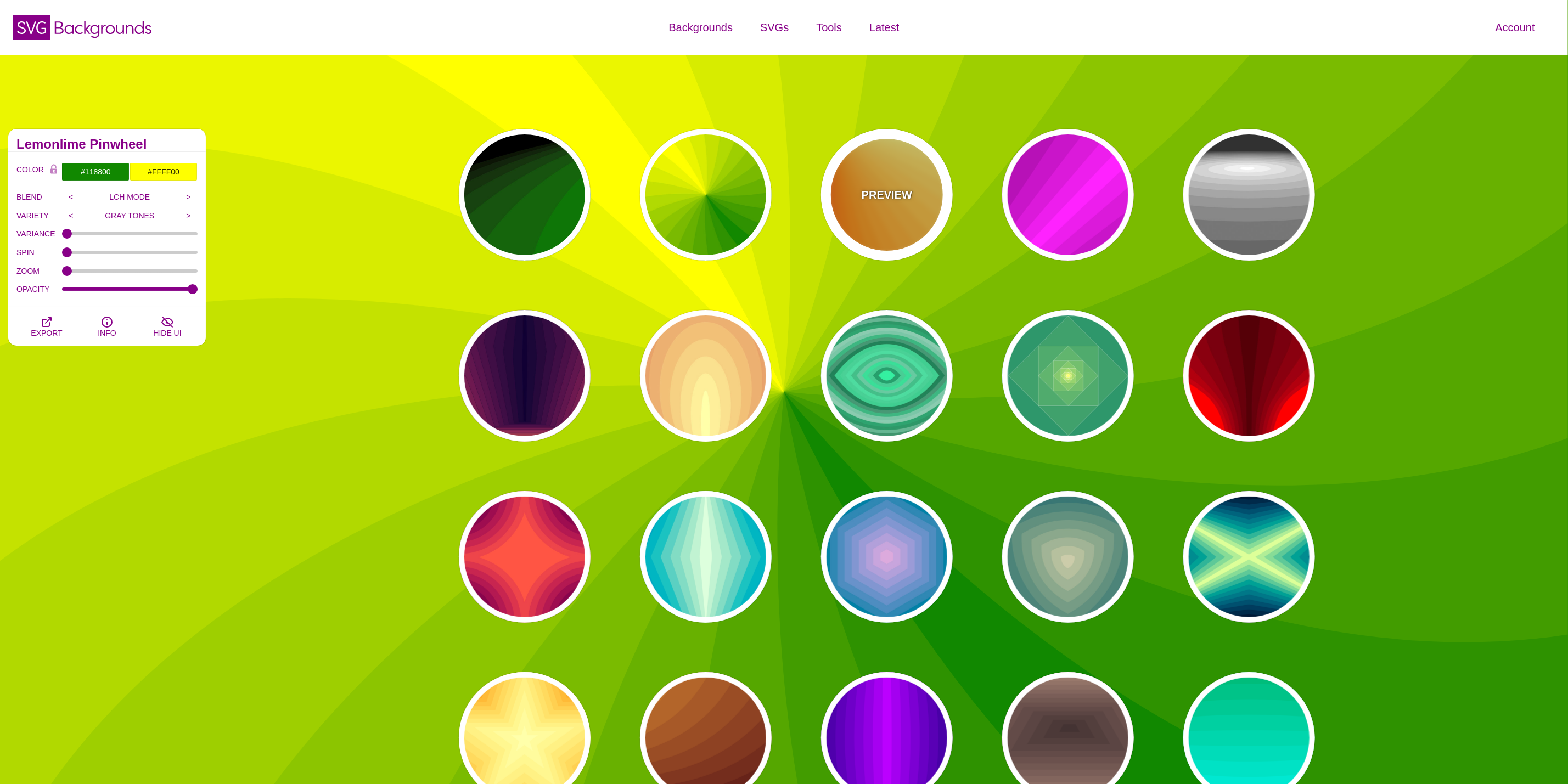
click at [893, 207] on div "PREVIEW" at bounding box center [887, 194] width 132 height 132
type input "#FF6600"
type input "#FFFF88"
type input "1"
type input "0.2"
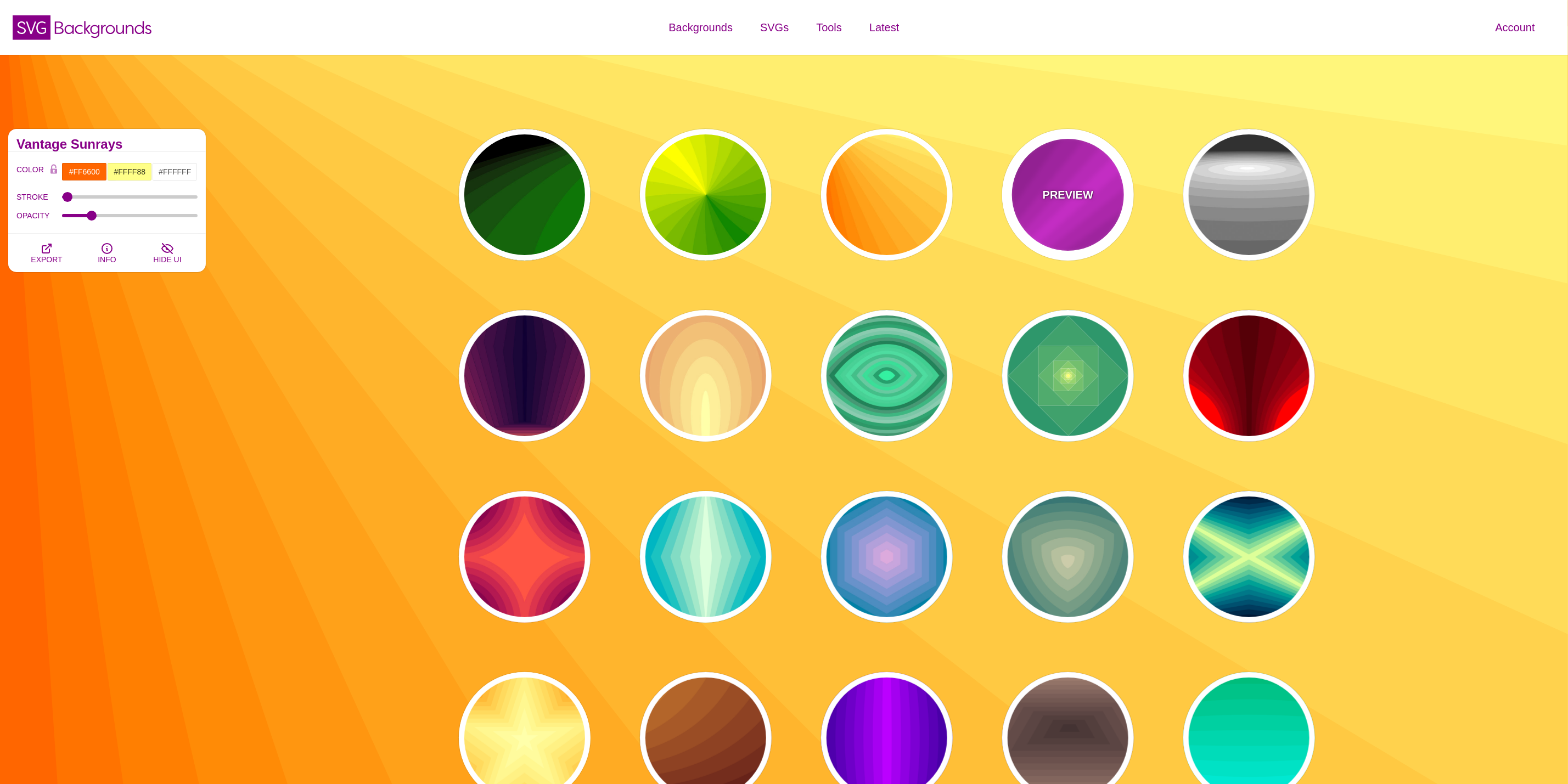
click at [1085, 185] on div "PREVIEW" at bounding box center [1068, 194] width 132 height 132
type input "#FF22FF"
type input "#550055"
type input "0"
type input "1"
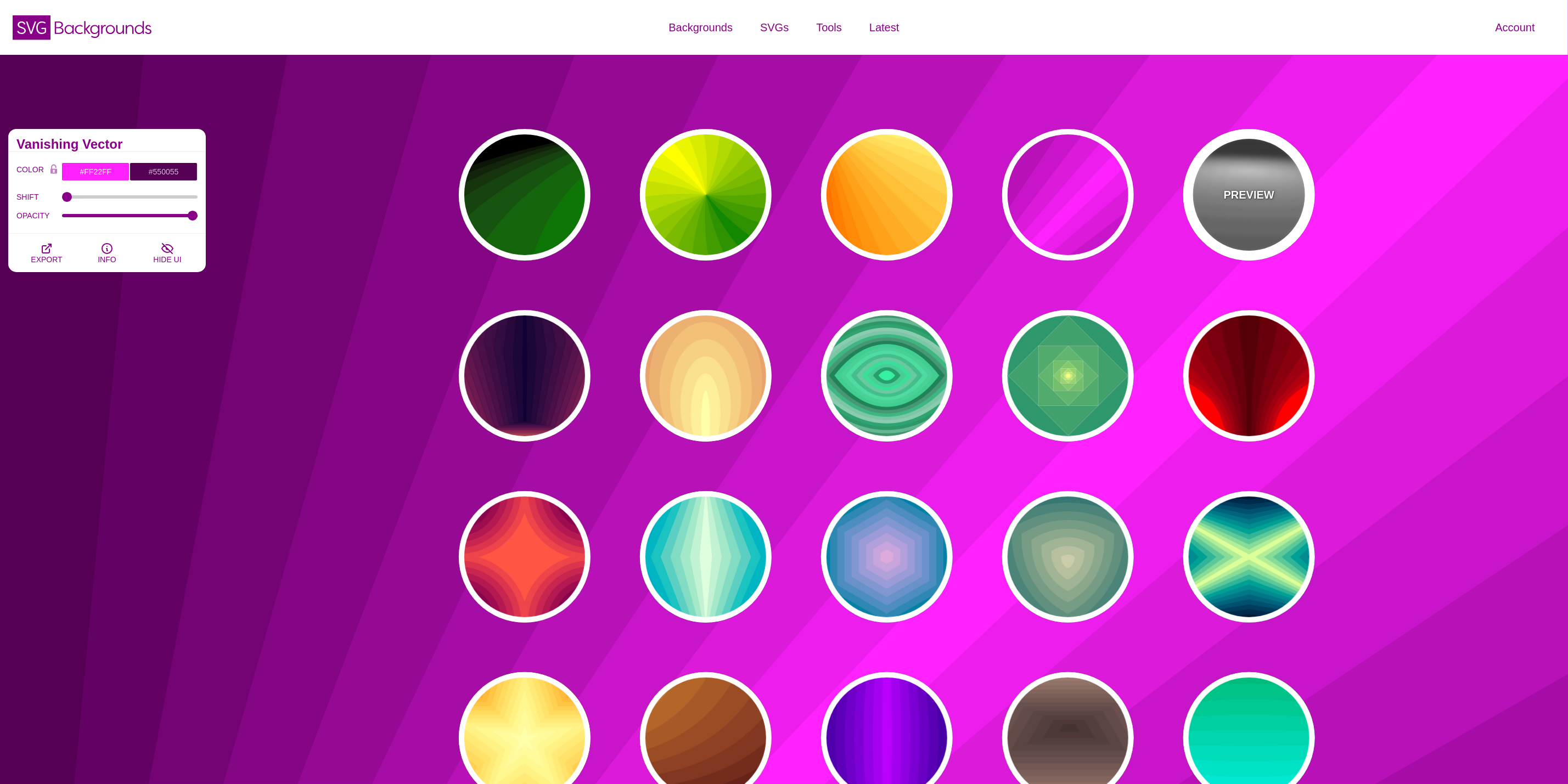
click at [1240, 191] on p "PREVIEW" at bounding box center [1249, 194] width 50 height 17
type input "#222222"
type input "#333333"
type input "0"
type input "1"
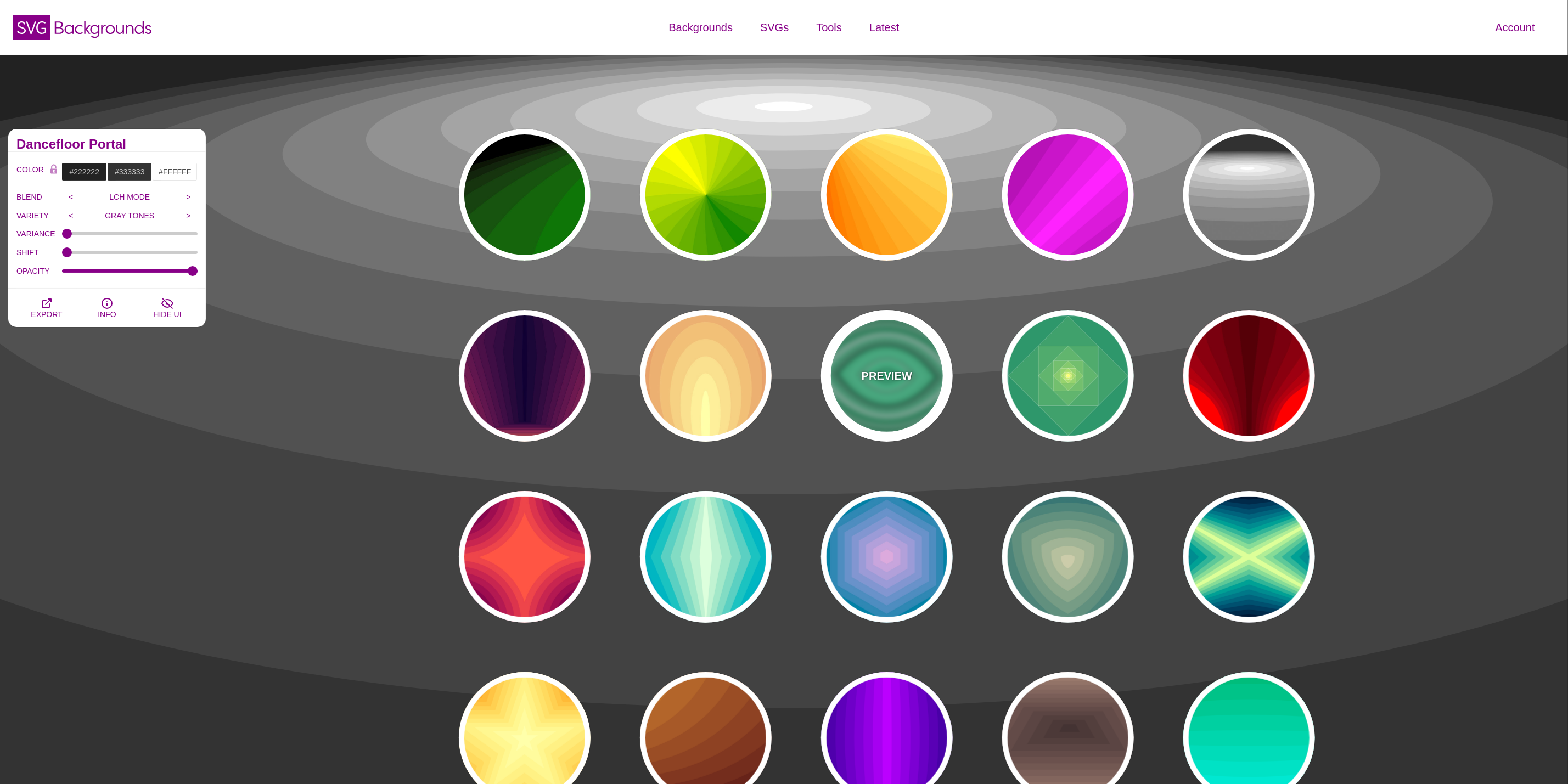
click at [840, 418] on div "PREVIEW" at bounding box center [887, 375] width 132 height 132
type input "#000000"
type input "#33FFAA"
type input "0.5"
type input "0"
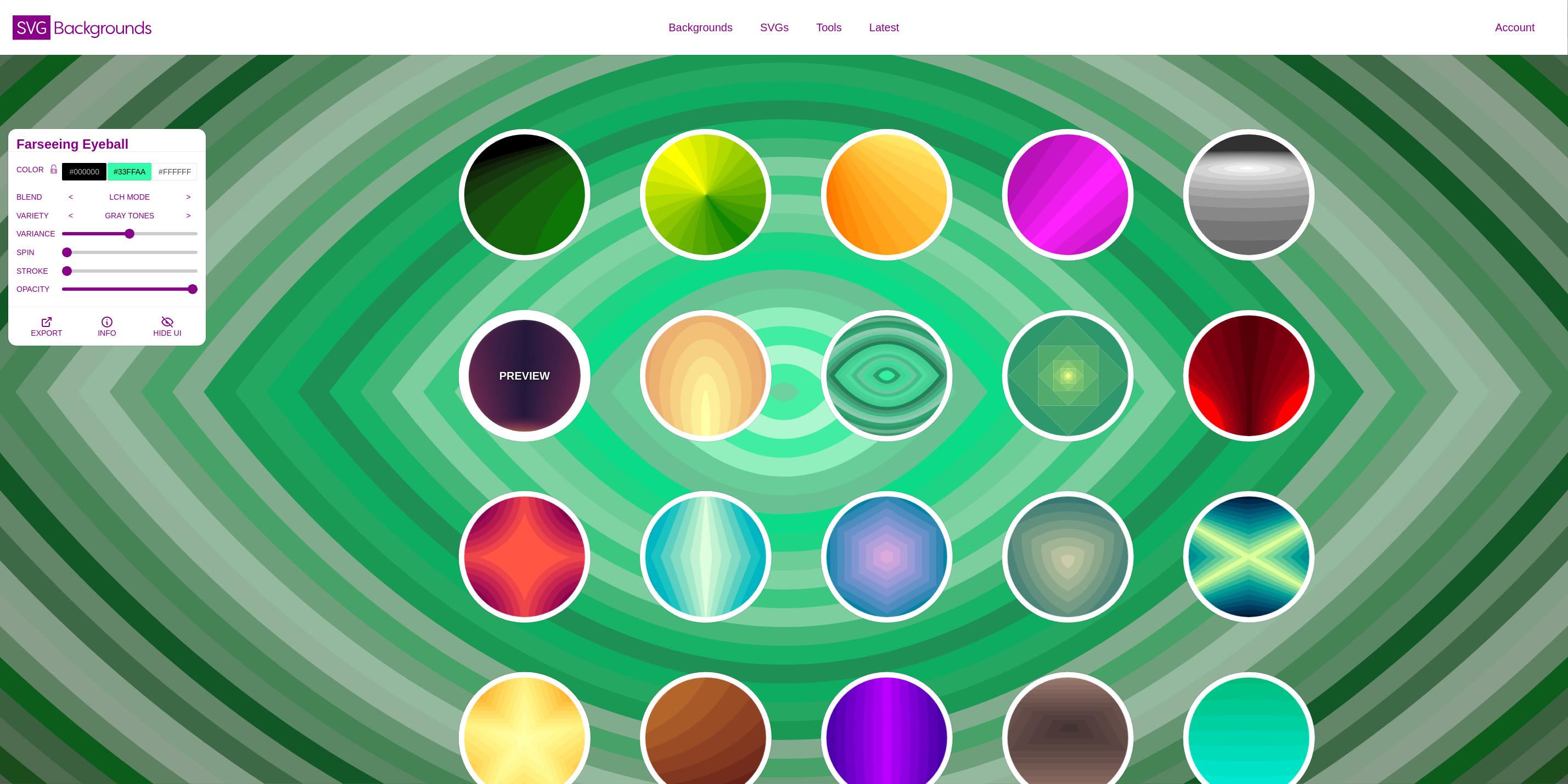
click at [541, 369] on p "PREVIEW" at bounding box center [525, 375] width 50 height 17
type input "#FFDD55"
type input "#110033"
type input "0"
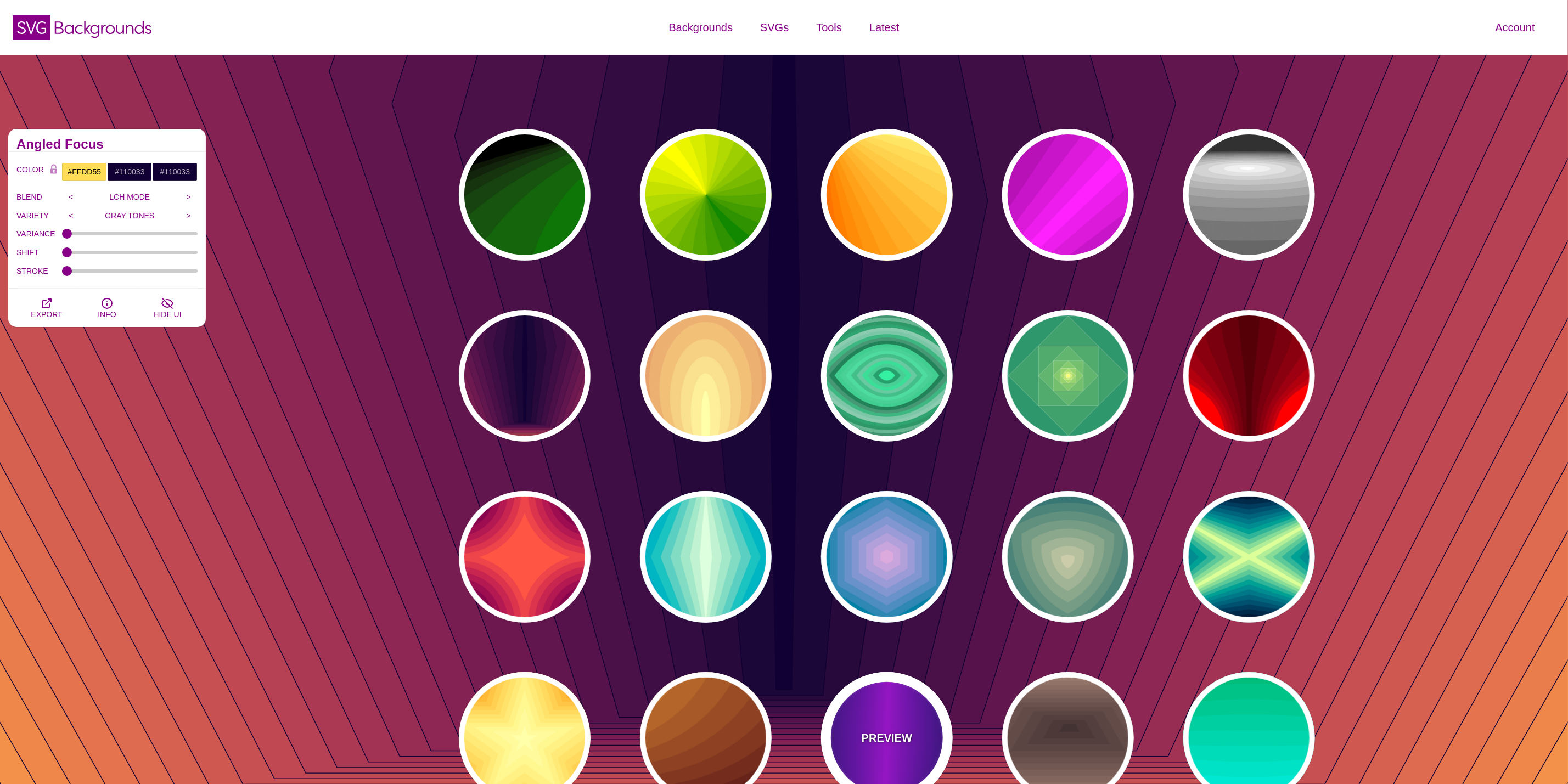
click at [879, 698] on div "PREVIEW" at bounding box center [887, 738] width 132 height 132
type input "#000022"
type input "#BB00FF"
type input "1"
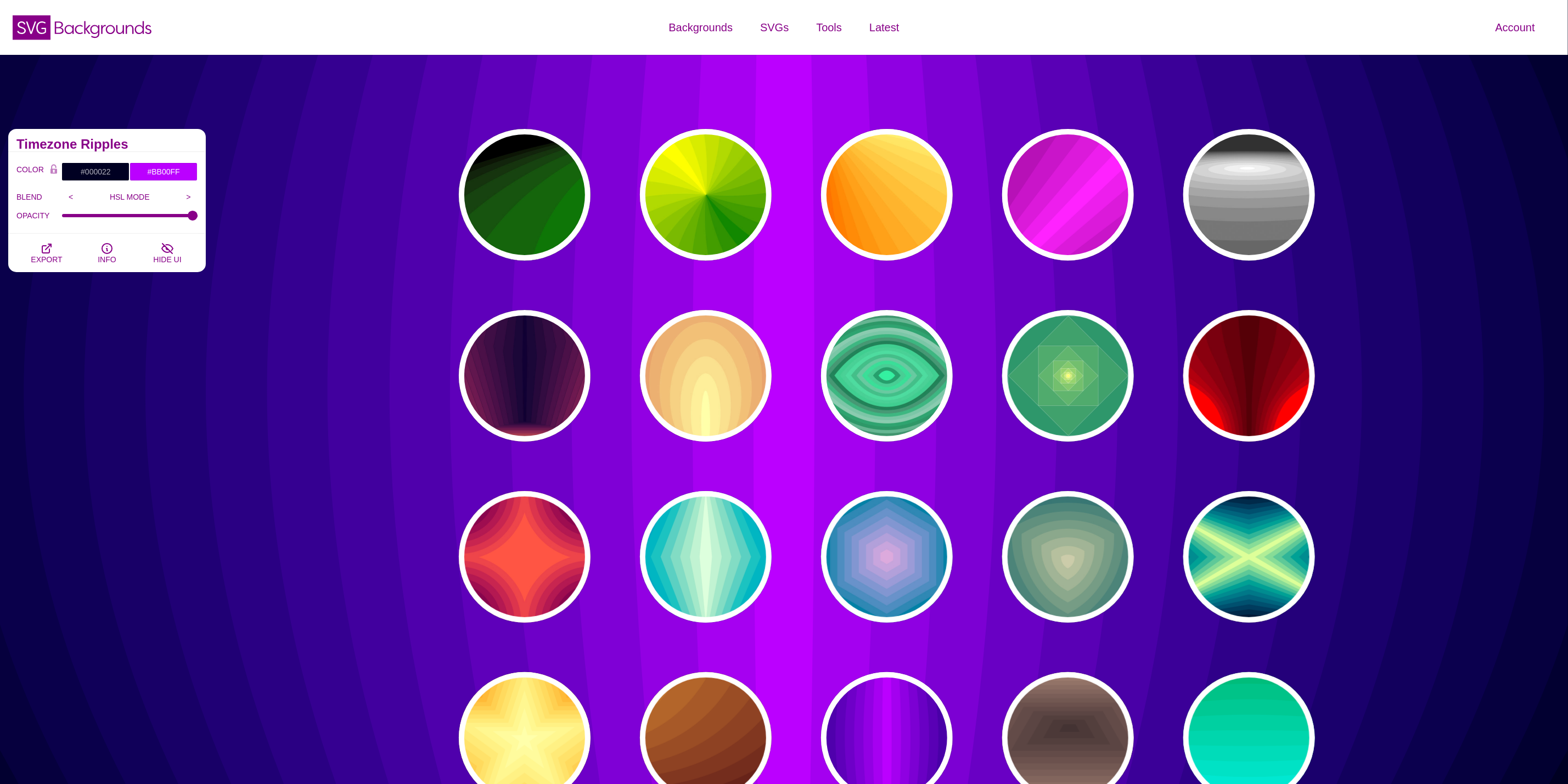
click at [627, 706] on div "PREVIEW PREVIEW PREVIEW PREVIEW PREVIEW PREVIEW PREVIEW PREVIEW PREVIEW PREVIEW…" at bounding box center [891, 466] width 922 height 691
click at [504, 726] on div "PREVIEW" at bounding box center [525, 738] width 132 height 132
type input "#DD5500"
type input "#FFFFAA"
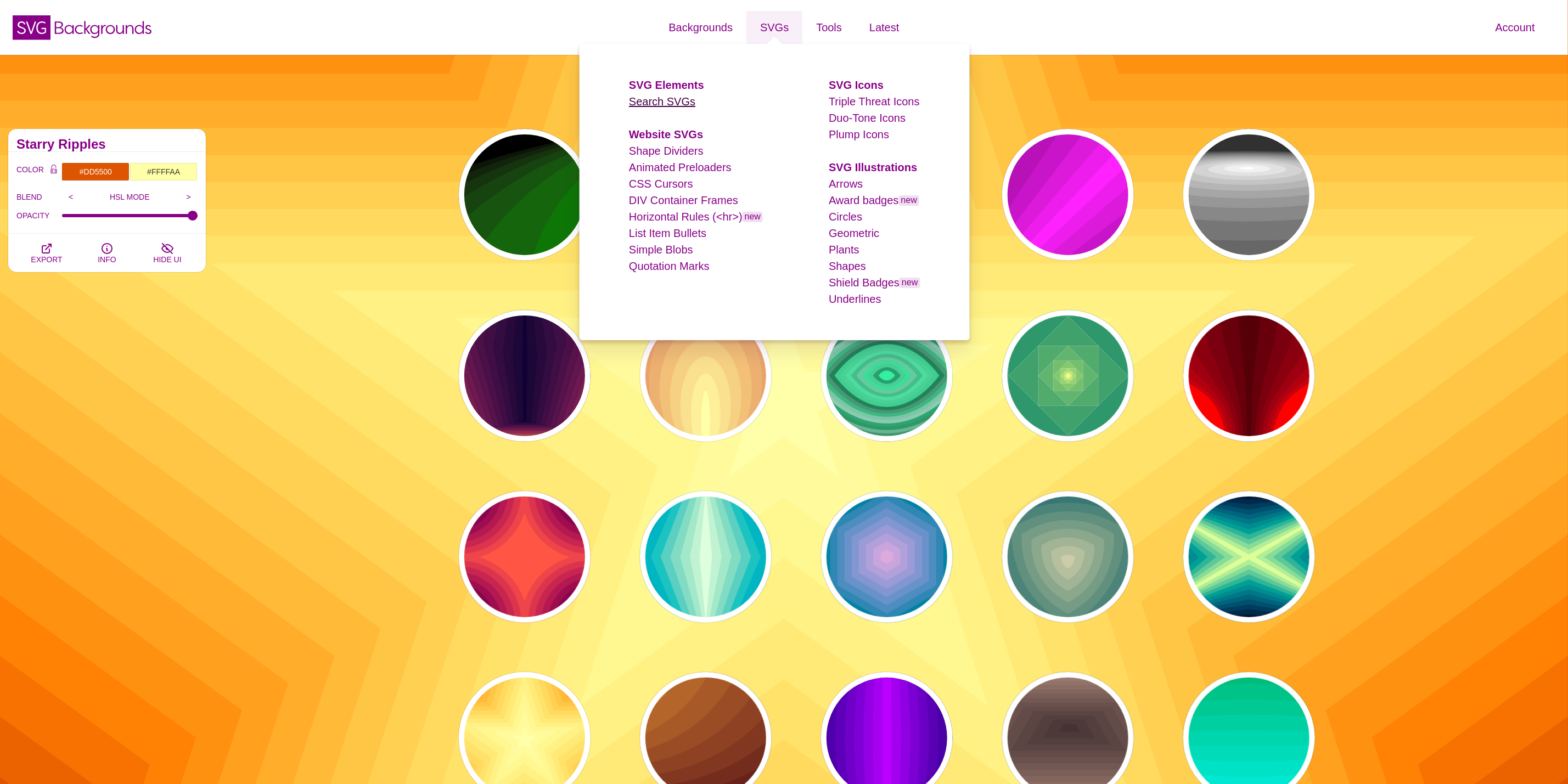
click at [671, 104] on link "Search SVGs" at bounding box center [662, 102] width 66 height 12
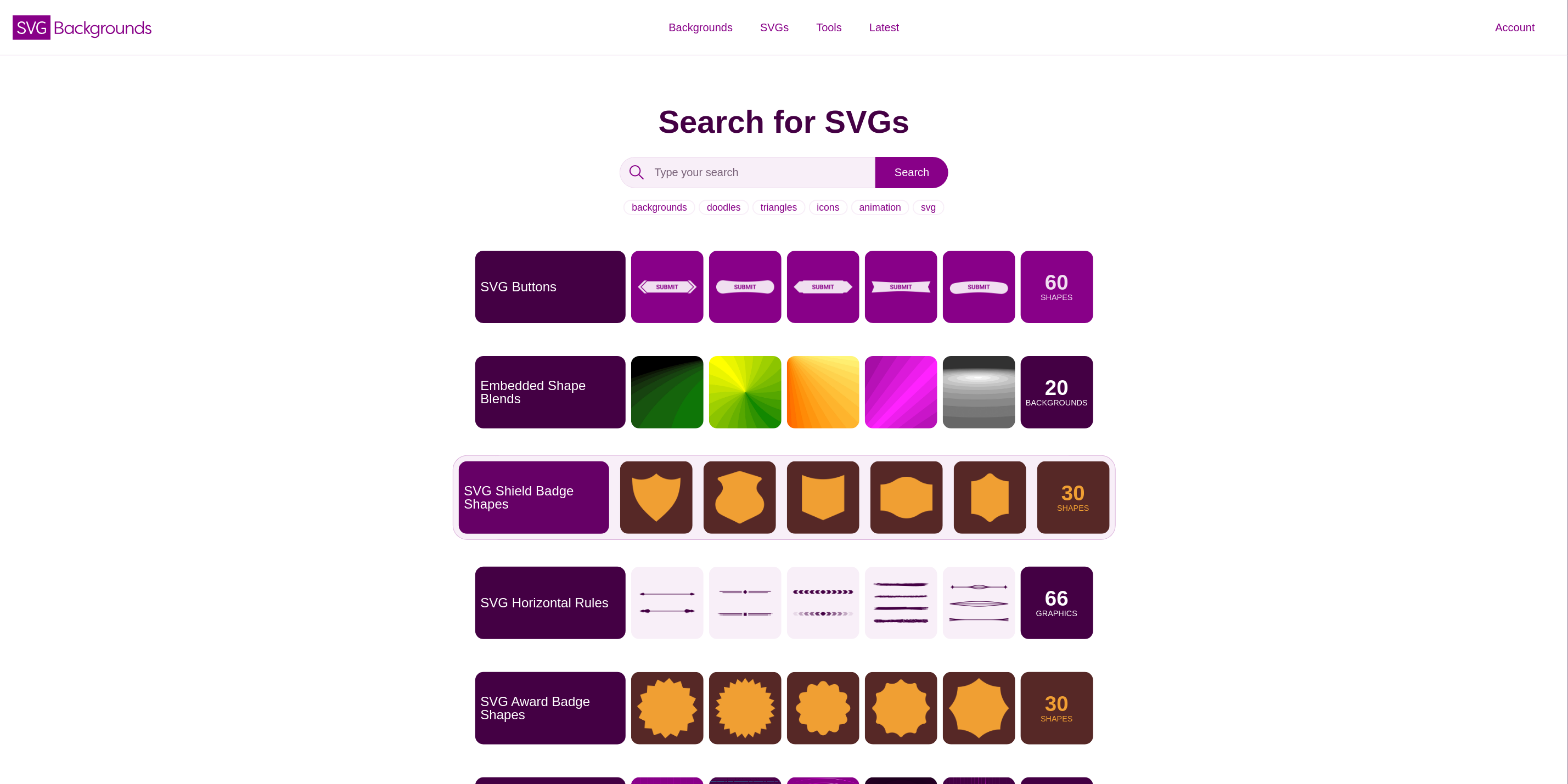
click at [1054, 504] on div "30 Shapes" at bounding box center [1073, 498] width 72 height 72
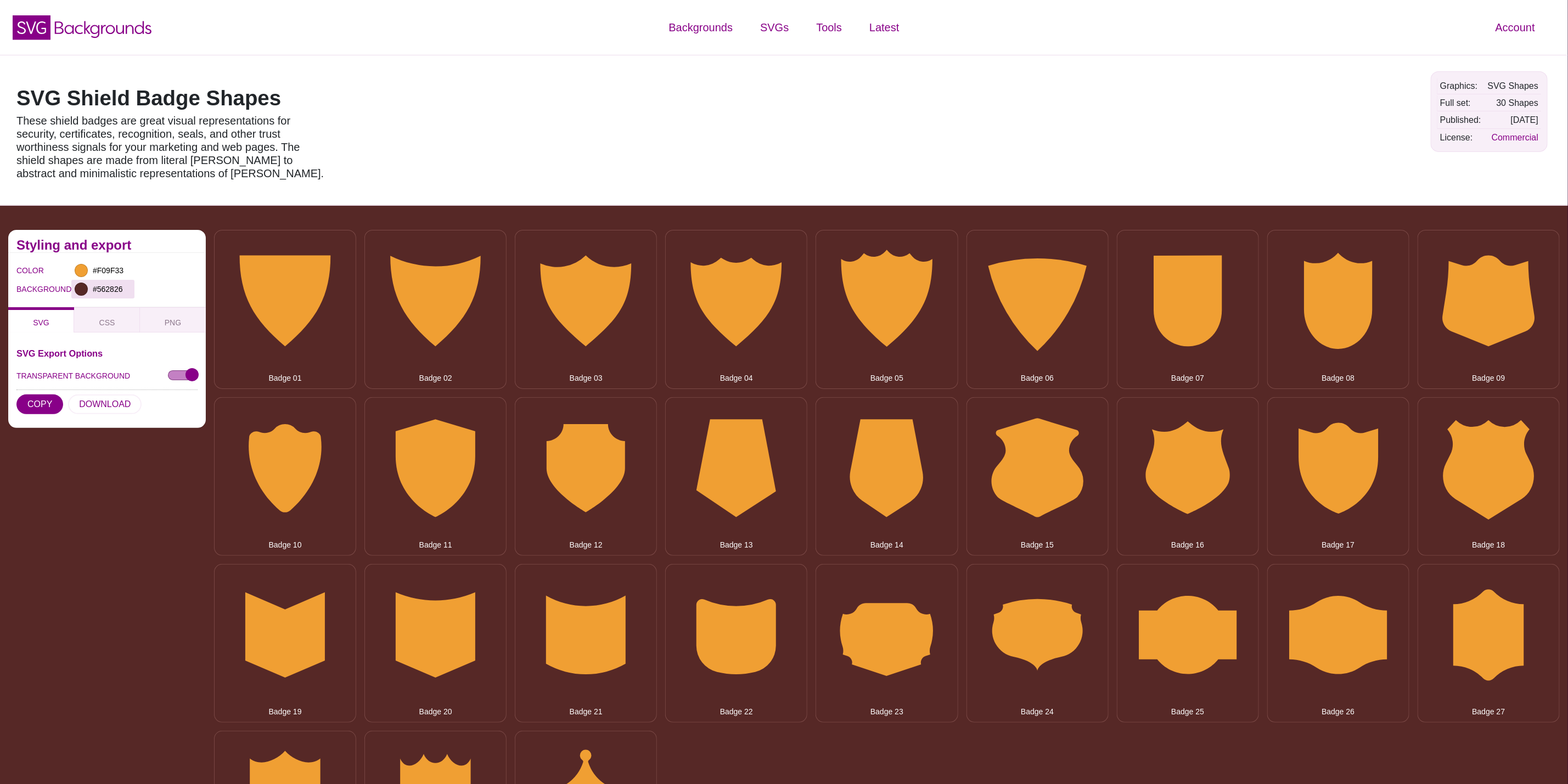
click at [80, 290] on div at bounding box center [81, 289] width 13 height 13
click at [175, 259] on div "COLOR #F09F33 BACKGROUND #562826" at bounding box center [107, 280] width 198 height 55
click at [75, 288] on div at bounding box center [81, 289] width 13 height 13
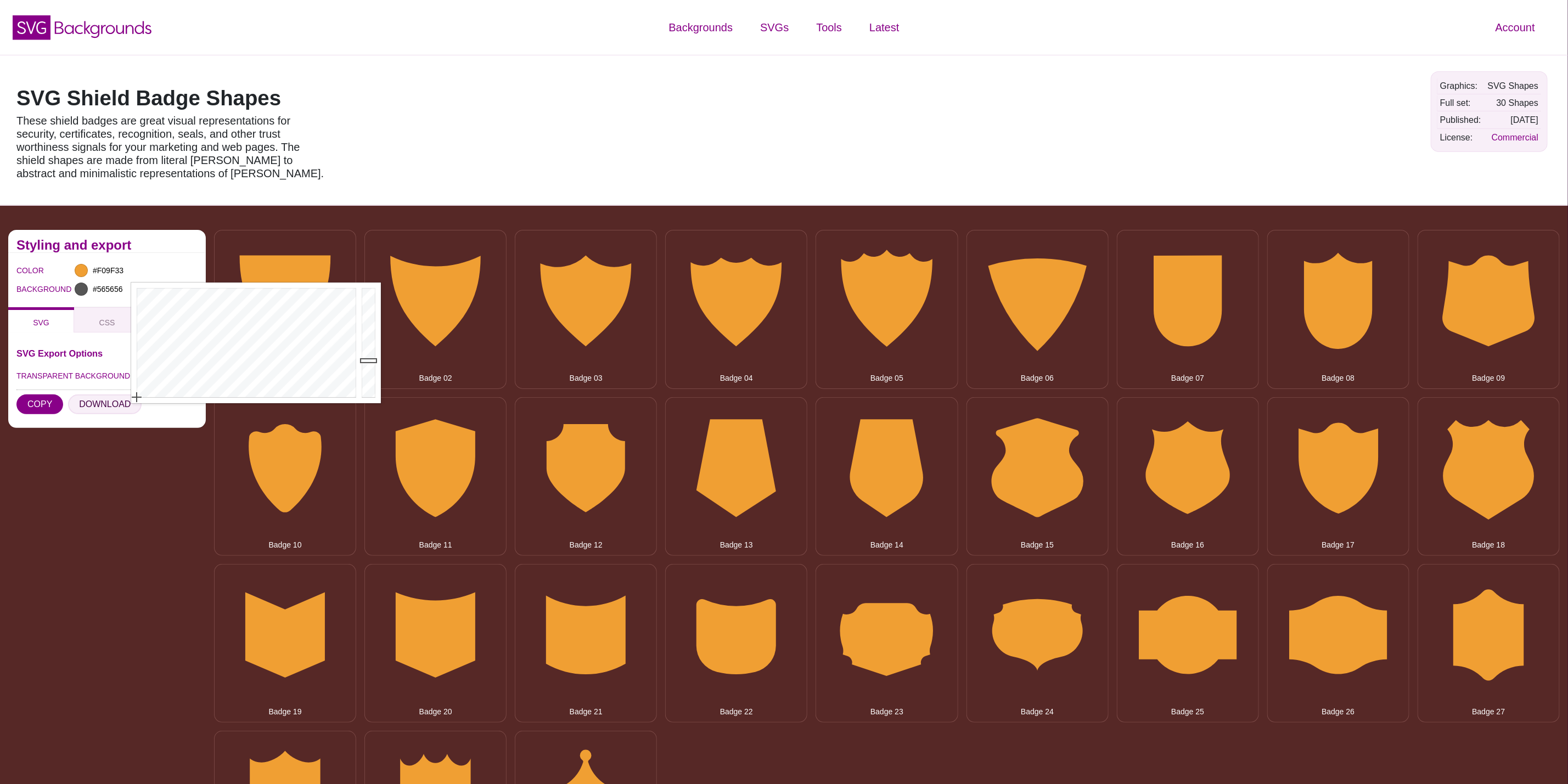
drag, startPoint x: 127, startPoint y: 392, endPoint x: 94, endPoint y: 413, distance: 39.1
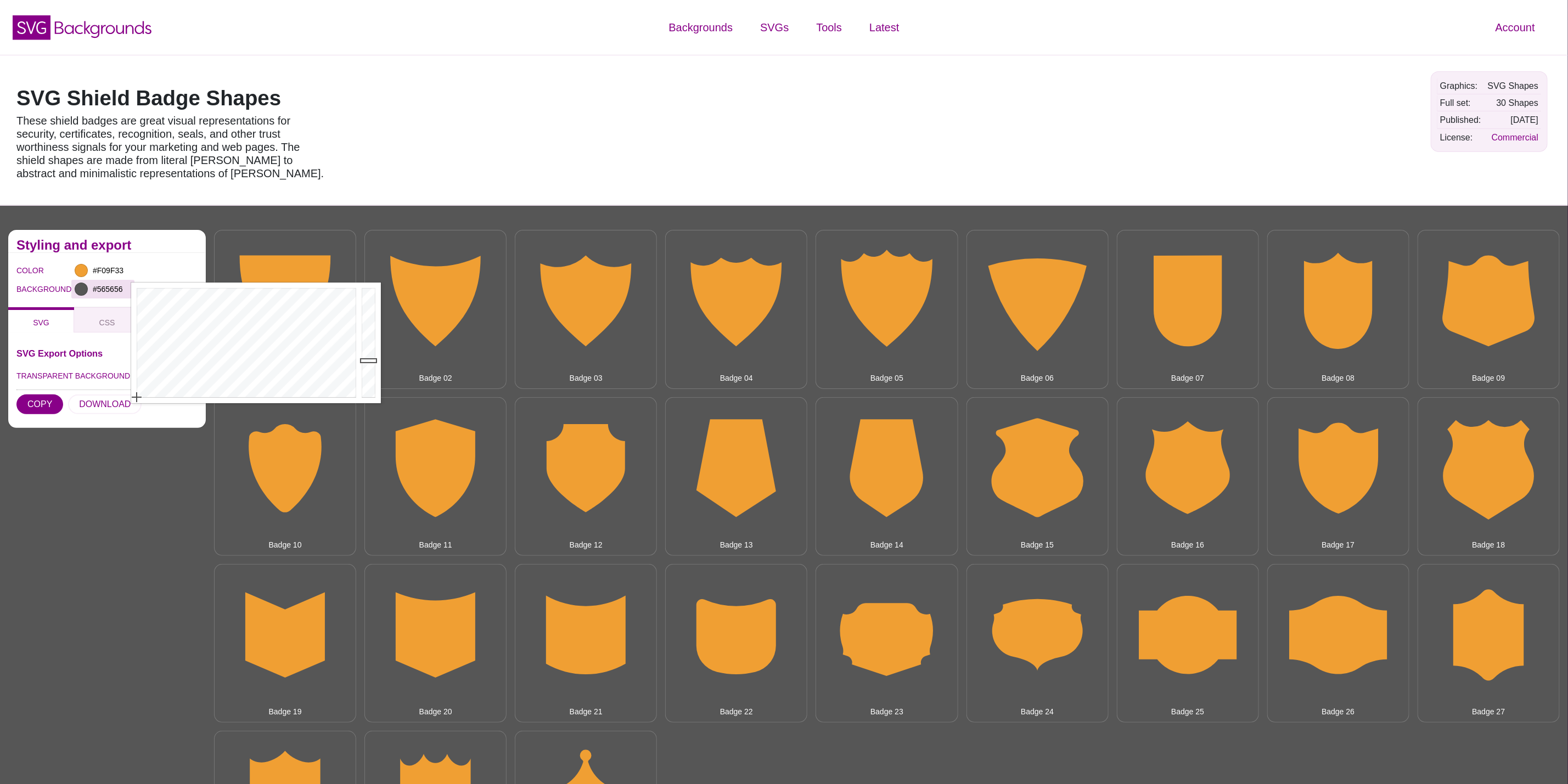
click at [84, 287] on div at bounding box center [81, 289] width 13 height 13
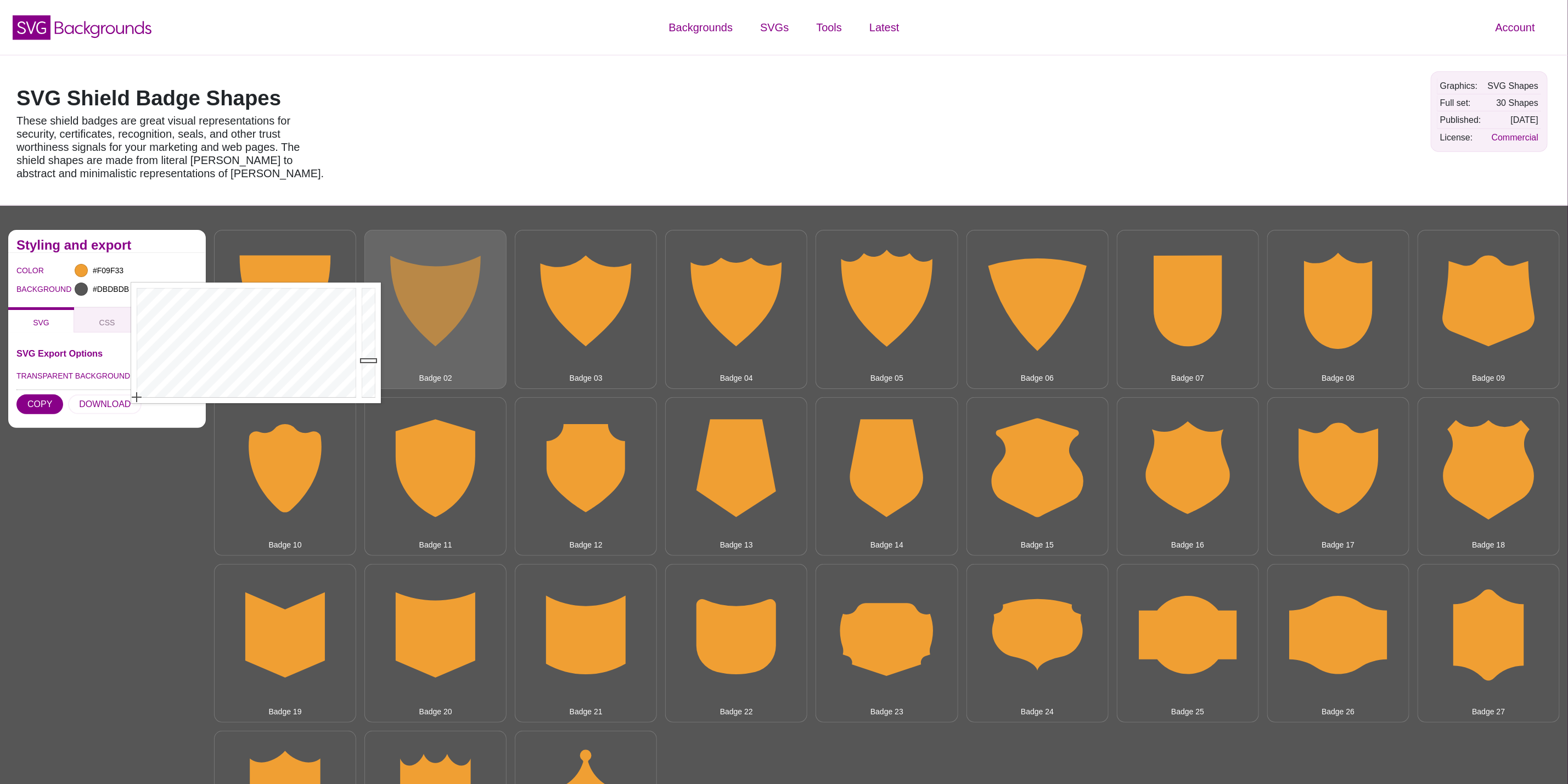
type input "#FFFFFF"
drag, startPoint x: 366, startPoint y: 340, endPoint x: 374, endPoint y: 242, distance: 98.3
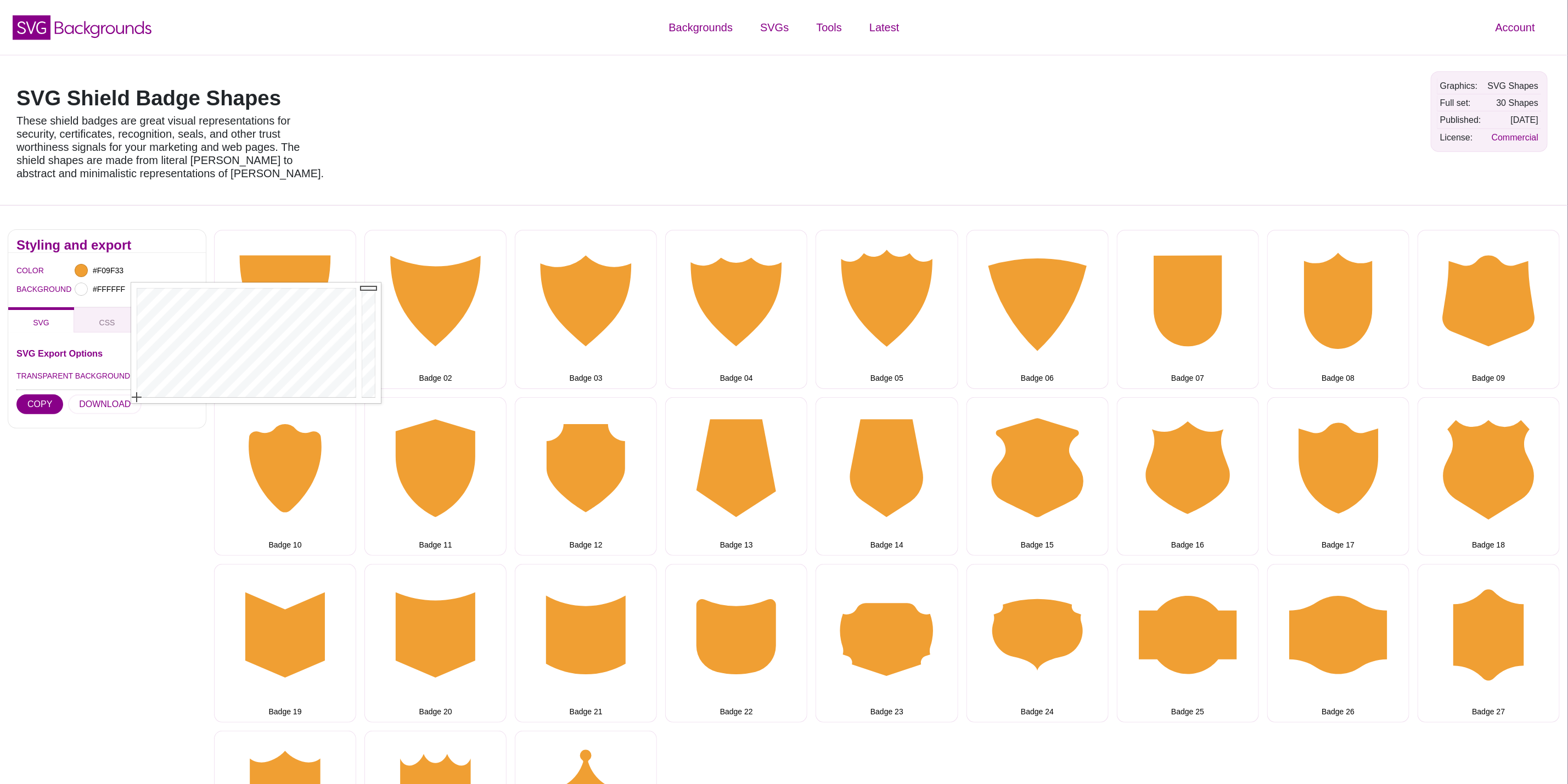
click at [78, 463] on div "Styling and export COLOR #F09F33 BACKGROUND #FFFFFF SVG CSS PNG SVG Export Opti…" at bounding box center [107, 555] width 214 height 667
click at [179, 377] on input "TRANSPARENT BACKGROUND" at bounding box center [183, 376] width 29 height 12
click at [178, 374] on input "TRANSPARENT BACKGROUND" at bounding box center [183, 376] width 29 height 12
checkbox input "true"
click at [86, 273] on div at bounding box center [81, 270] width 13 height 13
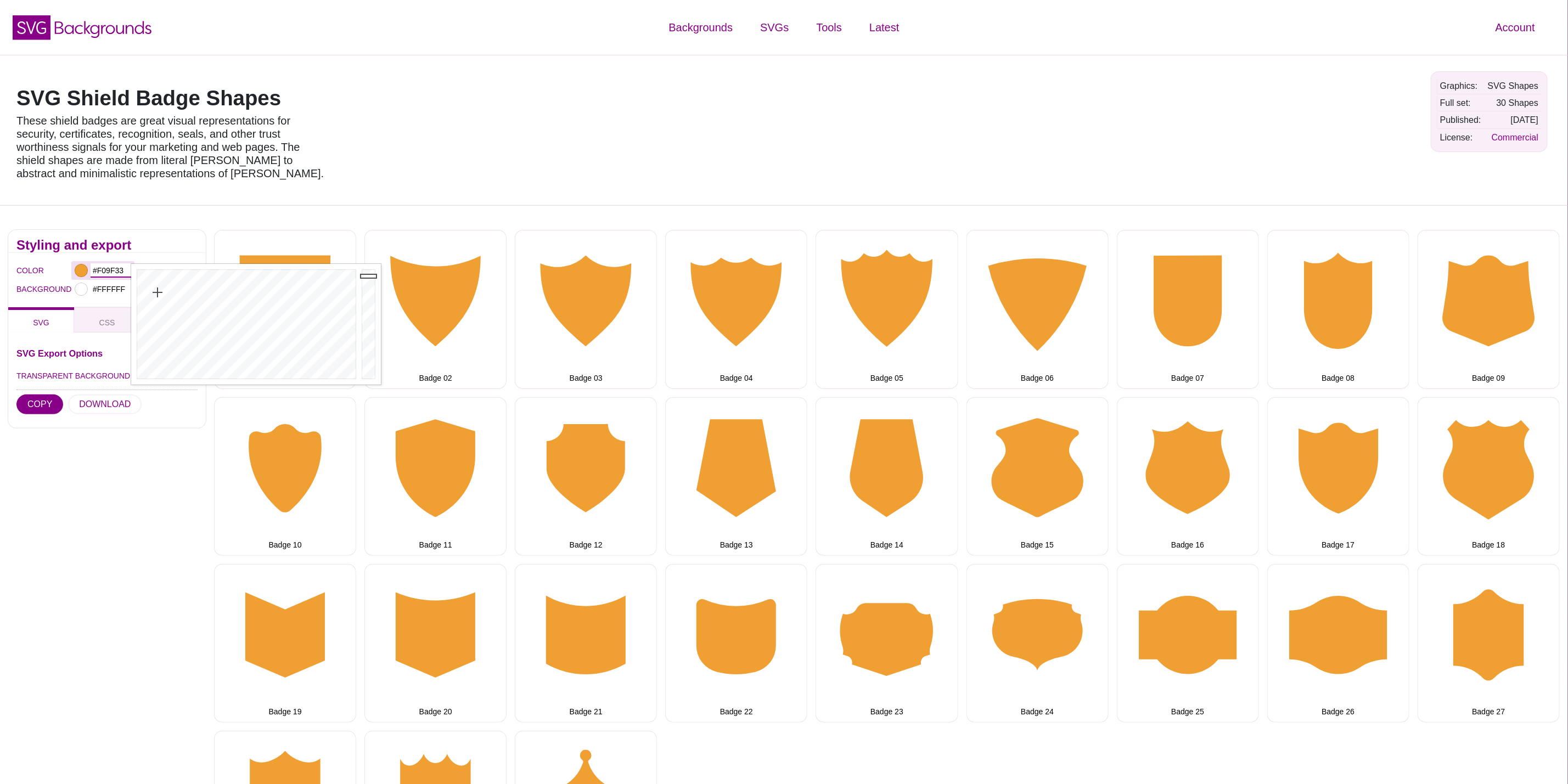
click at [111, 270] on input "#F09F33" at bounding box center [111, 270] width 41 height 14
paste input "text"
click at [114, 268] on input "#F09F33" at bounding box center [111, 270] width 41 height 14
click at [114, 272] on input "#F09F33" at bounding box center [111, 270] width 41 height 14
paste input "d60b52"
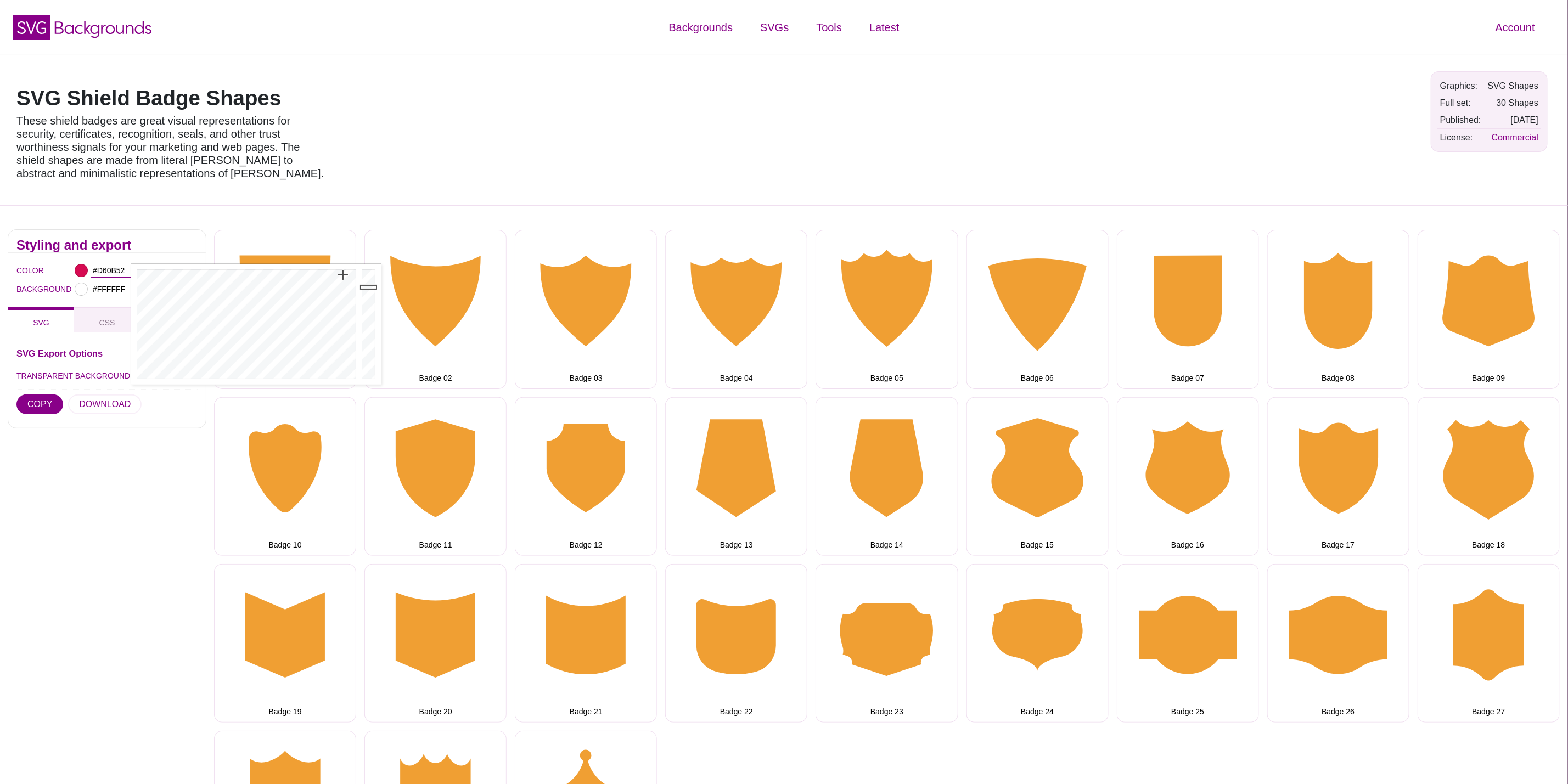
type input "#D60B52"
click at [89, 468] on div "Styling and export COLOR #D60B52 BACKGROUND #FFFFFF SVG CSS PNG SVG Export Opti…" at bounding box center [107, 555] width 214 height 667
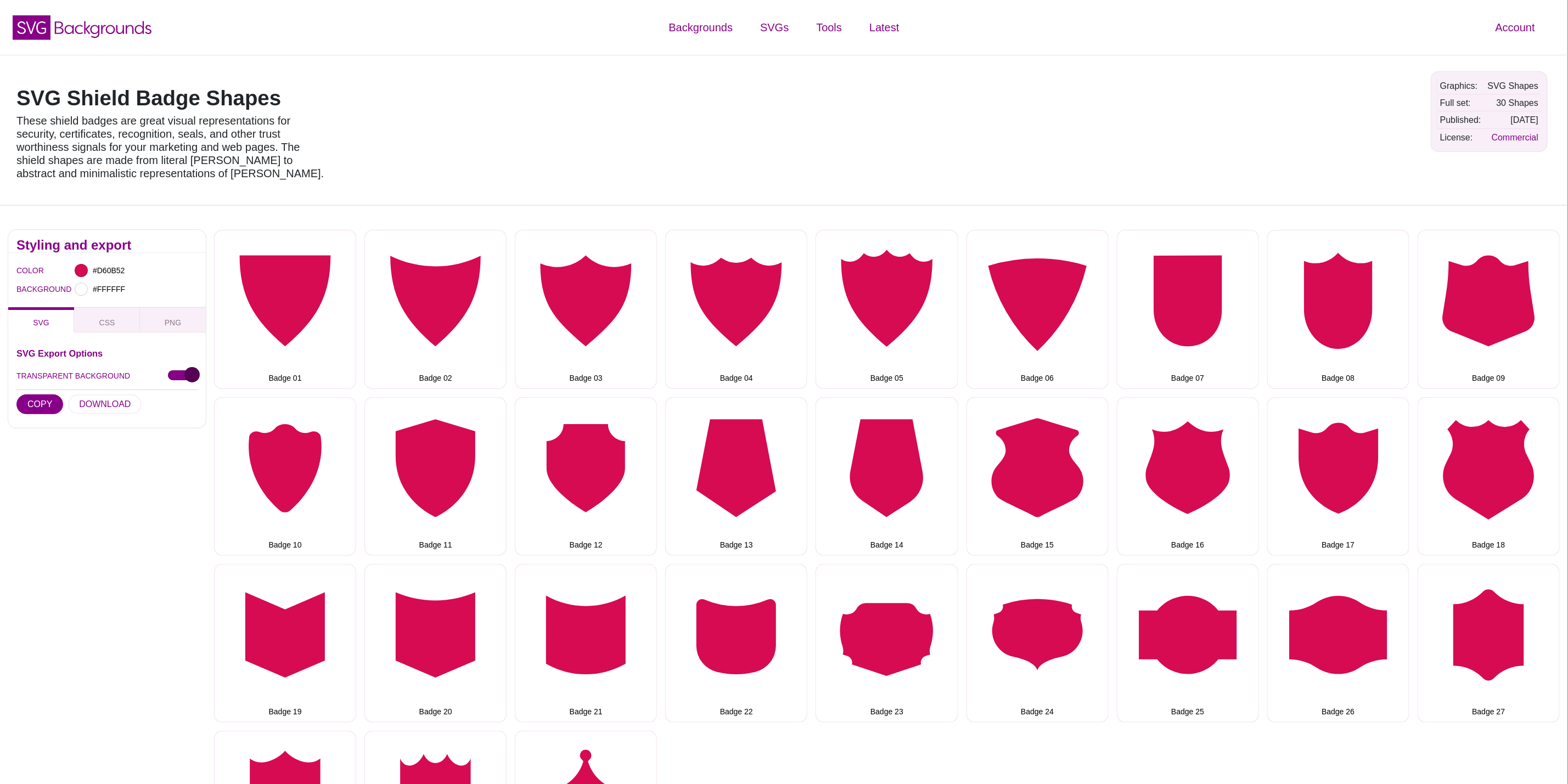
click at [182, 382] on div "TRANSPARENT BACKGROUND" at bounding box center [107, 376] width 181 height 20
click at [181, 375] on input "TRANSPARENT BACKGROUND" at bounding box center [183, 376] width 29 height 12
click at [181, 374] on input "TRANSPARENT BACKGROUND" at bounding box center [183, 376] width 29 height 12
checkbox input "true"
click at [116, 409] on button "DOWNLOAD" at bounding box center [105, 404] width 74 height 20
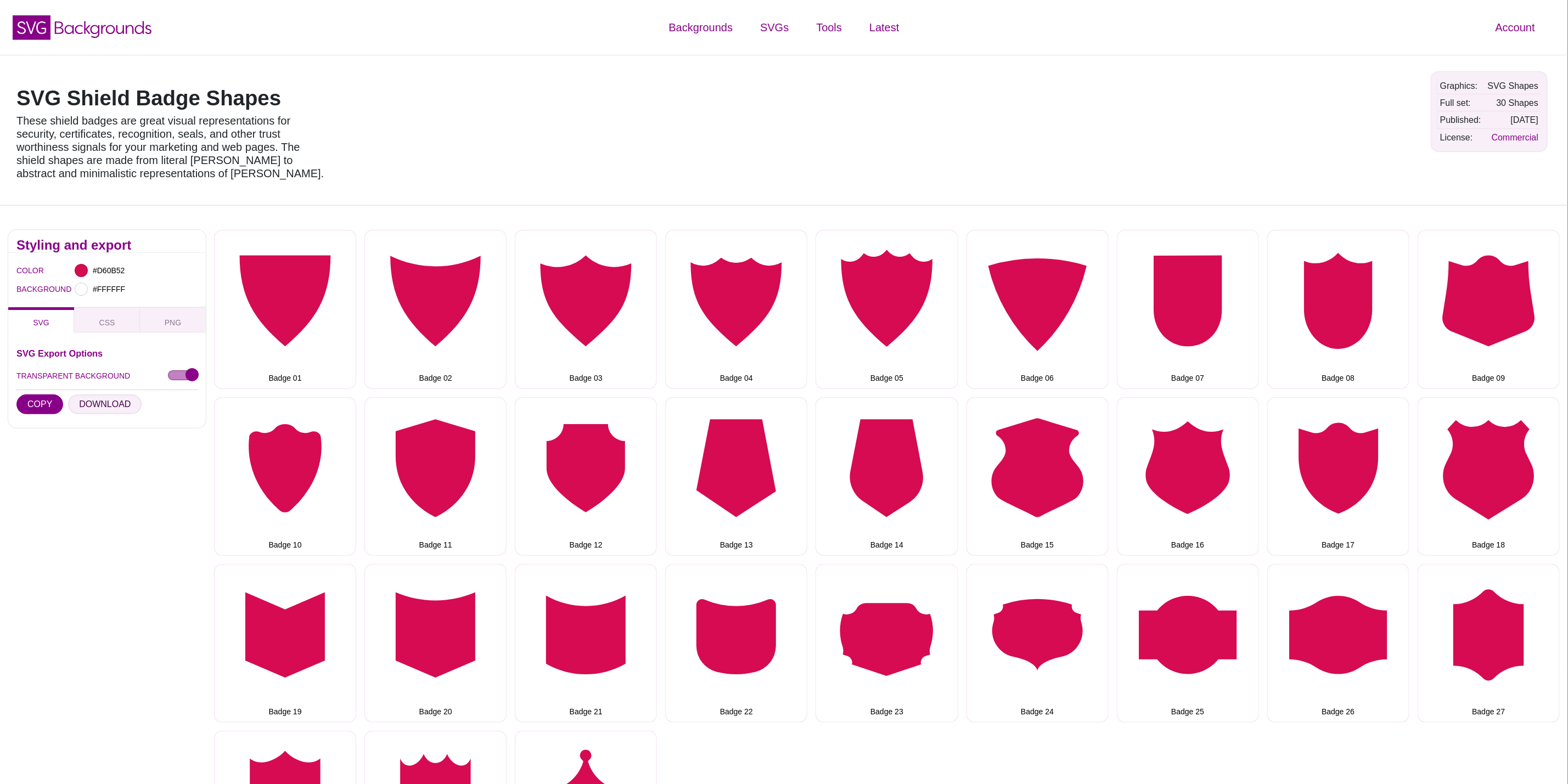
click at [99, 413] on button "DOWNLOAD" at bounding box center [105, 404] width 74 height 20
click at [109, 408] on button "DOWNLOAD" at bounding box center [105, 404] width 74 height 20
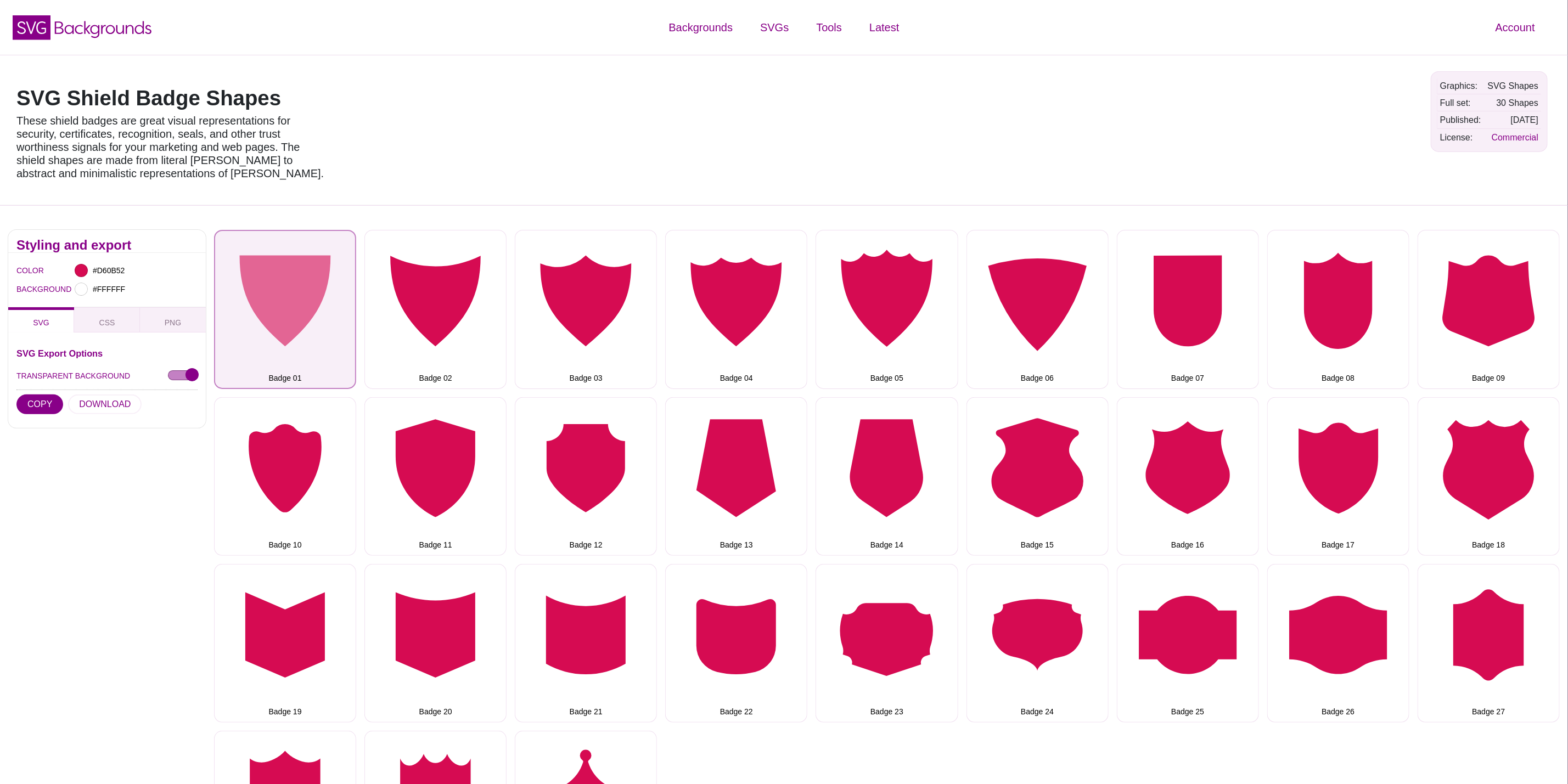
click at [303, 302] on button "Badge 01" at bounding box center [285, 309] width 142 height 158
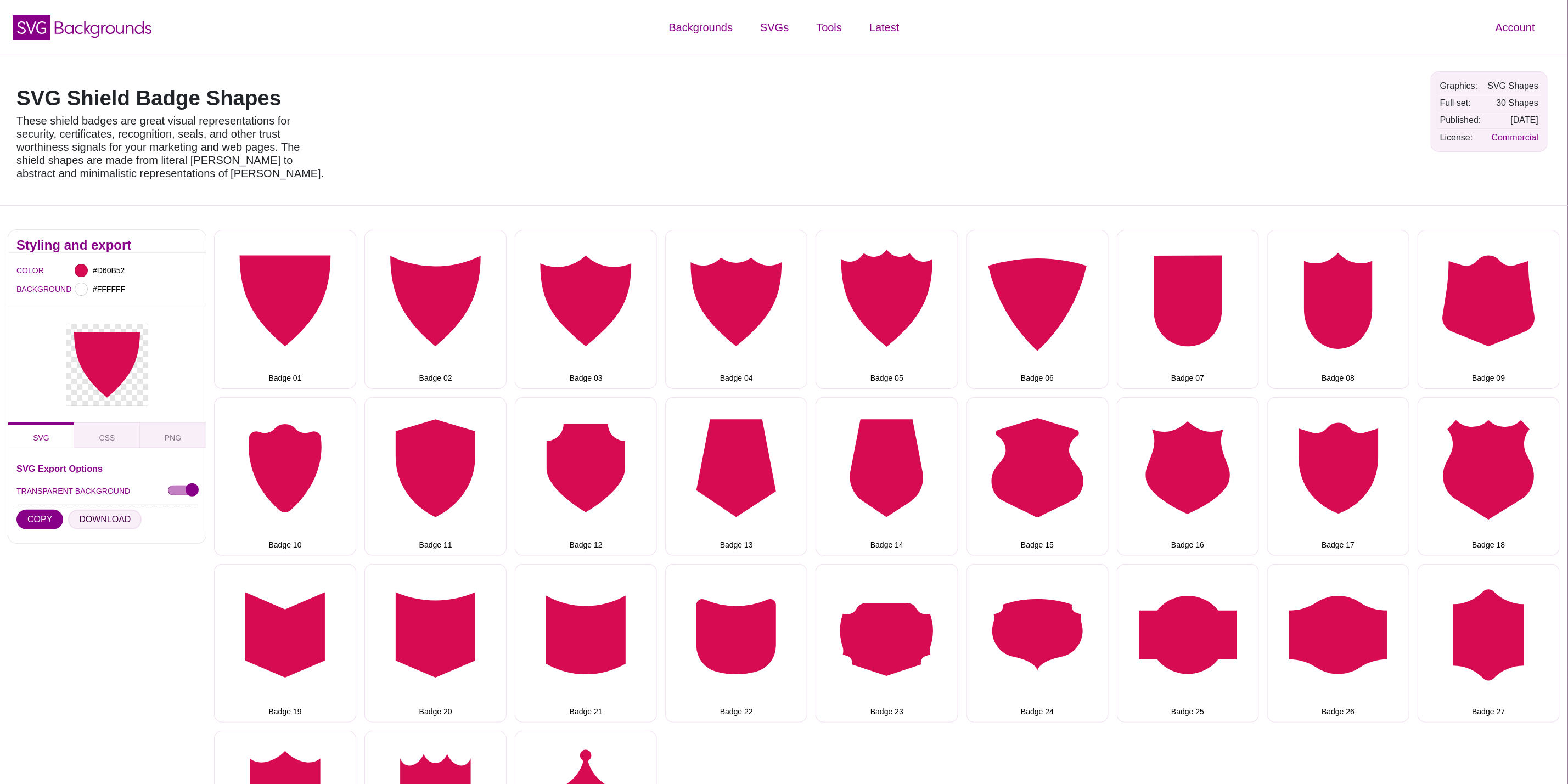
click at [115, 518] on button "DOWNLOAD" at bounding box center [105, 520] width 74 height 20
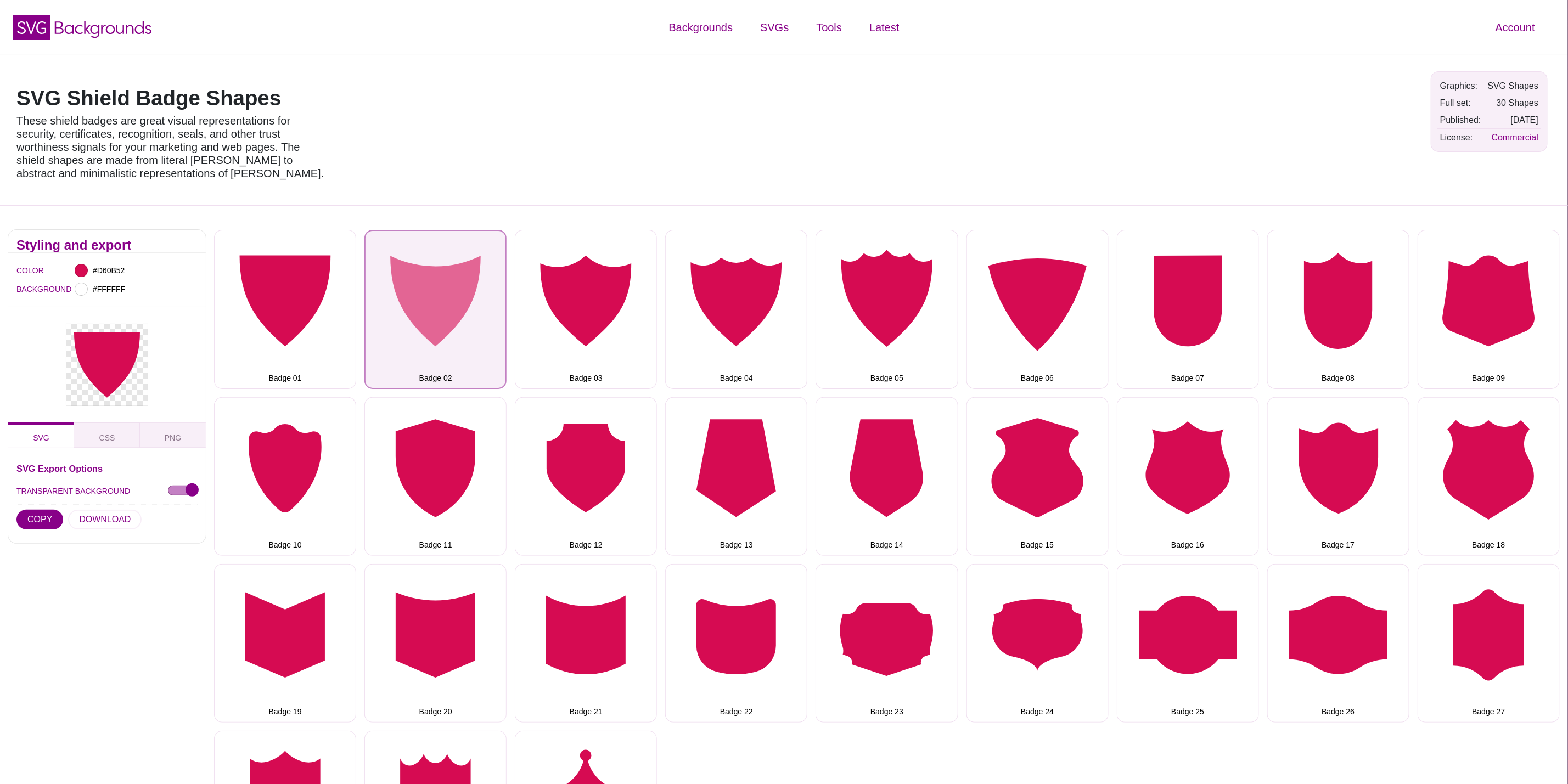
click at [398, 325] on button "Badge 02" at bounding box center [436, 309] width 142 height 158
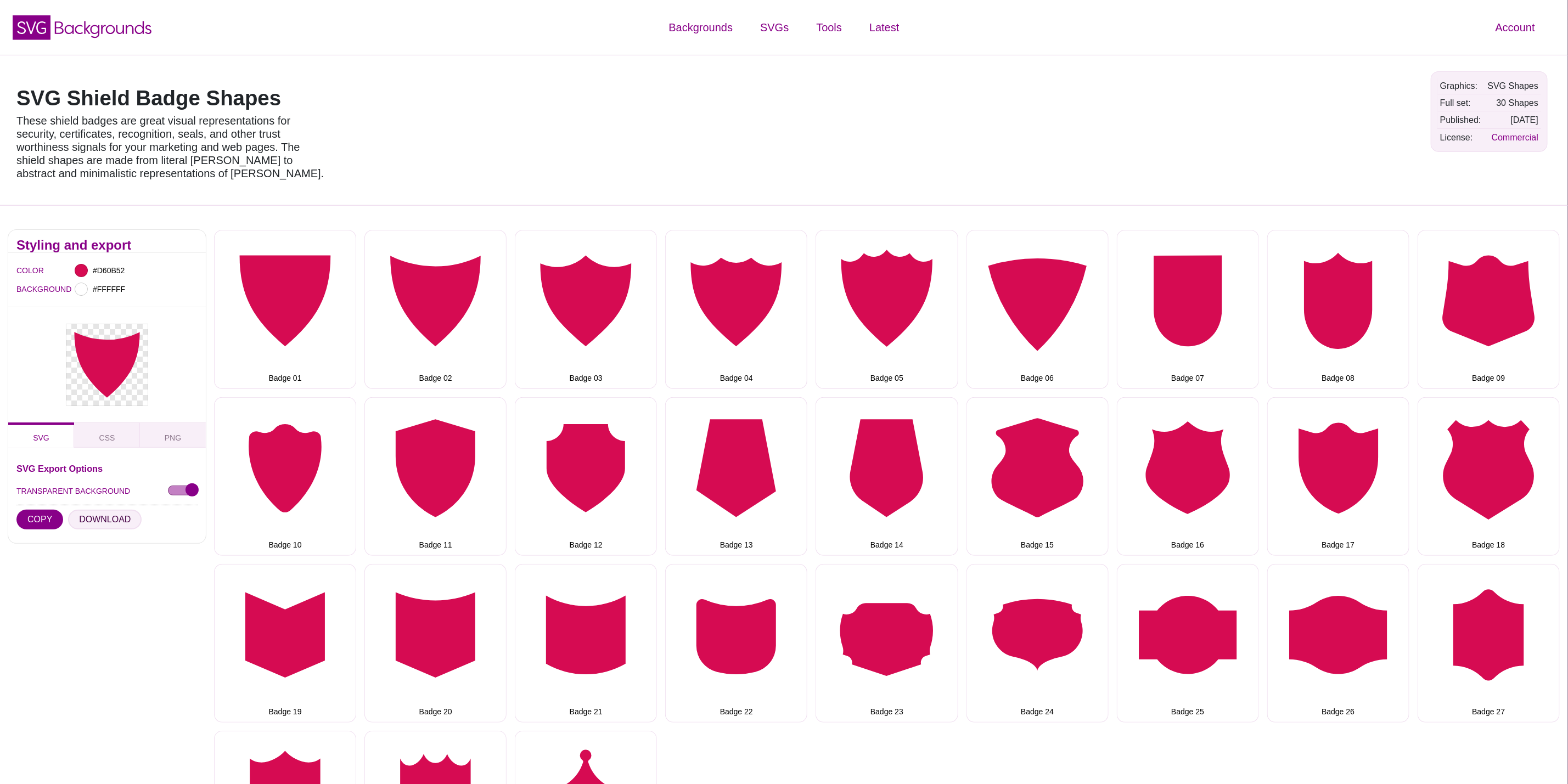
click at [99, 525] on button "DOWNLOAD" at bounding box center [105, 520] width 74 height 20
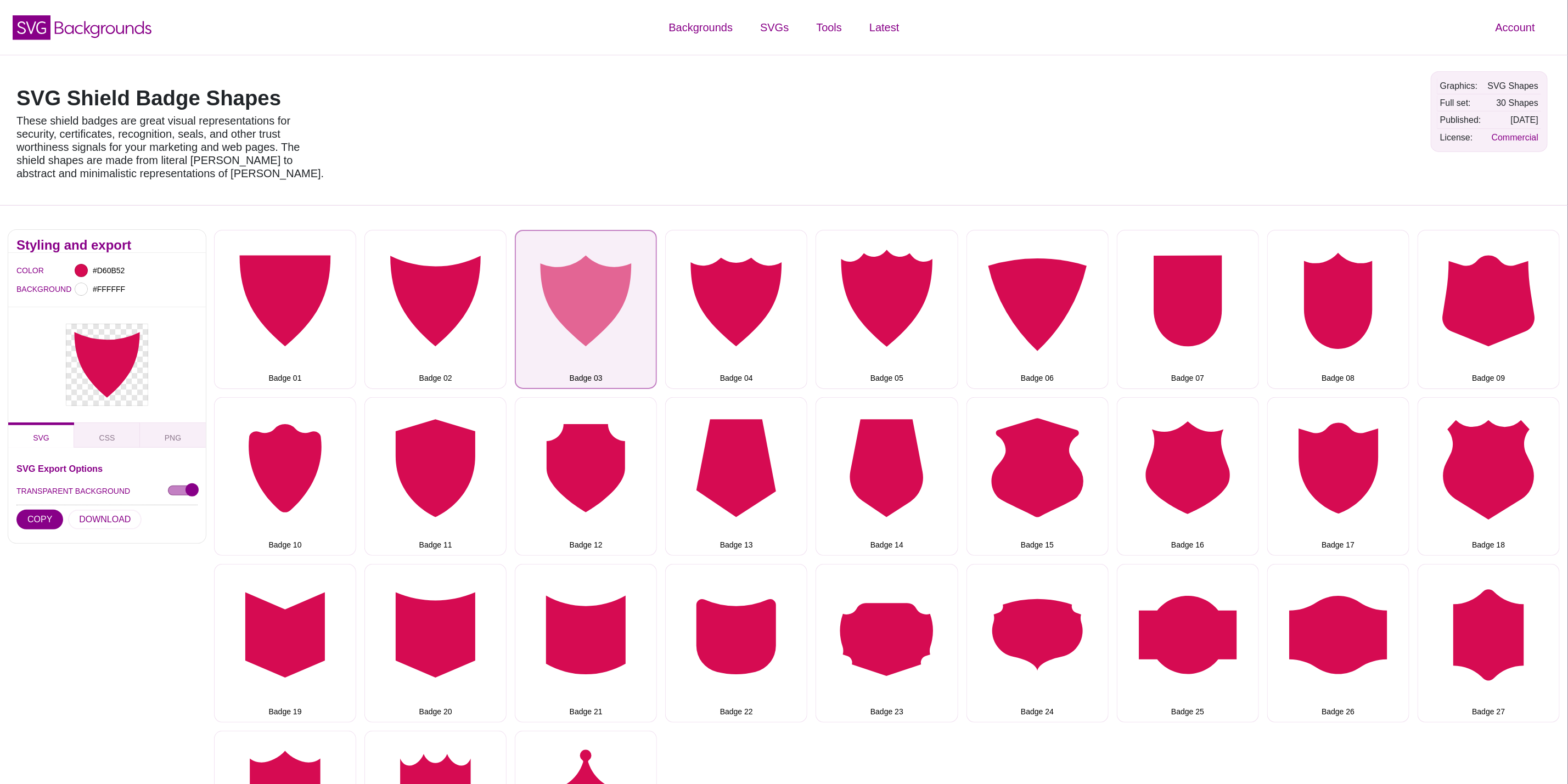
click at [592, 331] on button "Badge 03" at bounding box center [586, 309] width 142 height 158
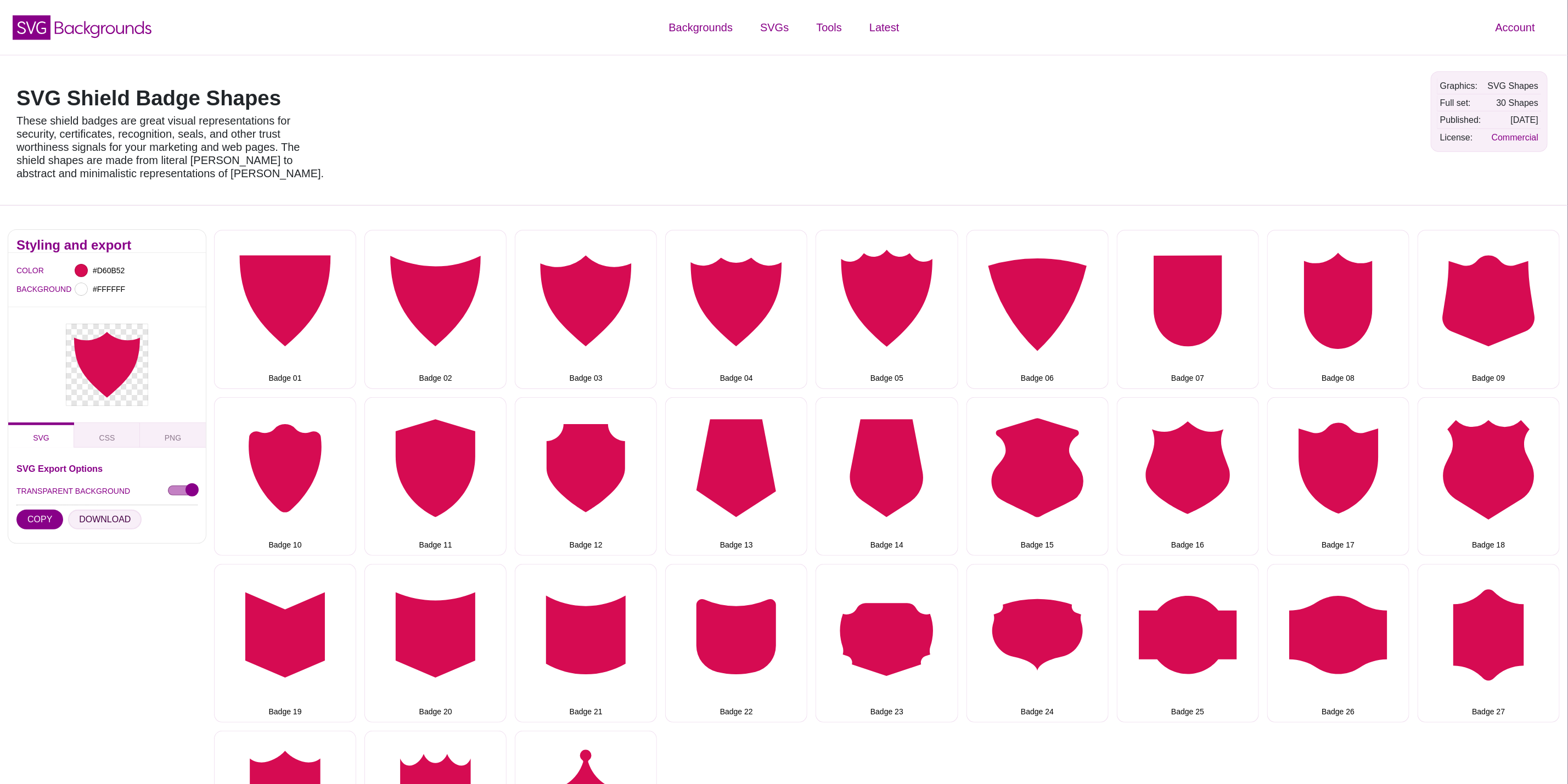
click at [107, 518] on button "DOWNLOAD" at bounding box center [105, 520] width 74 height 20
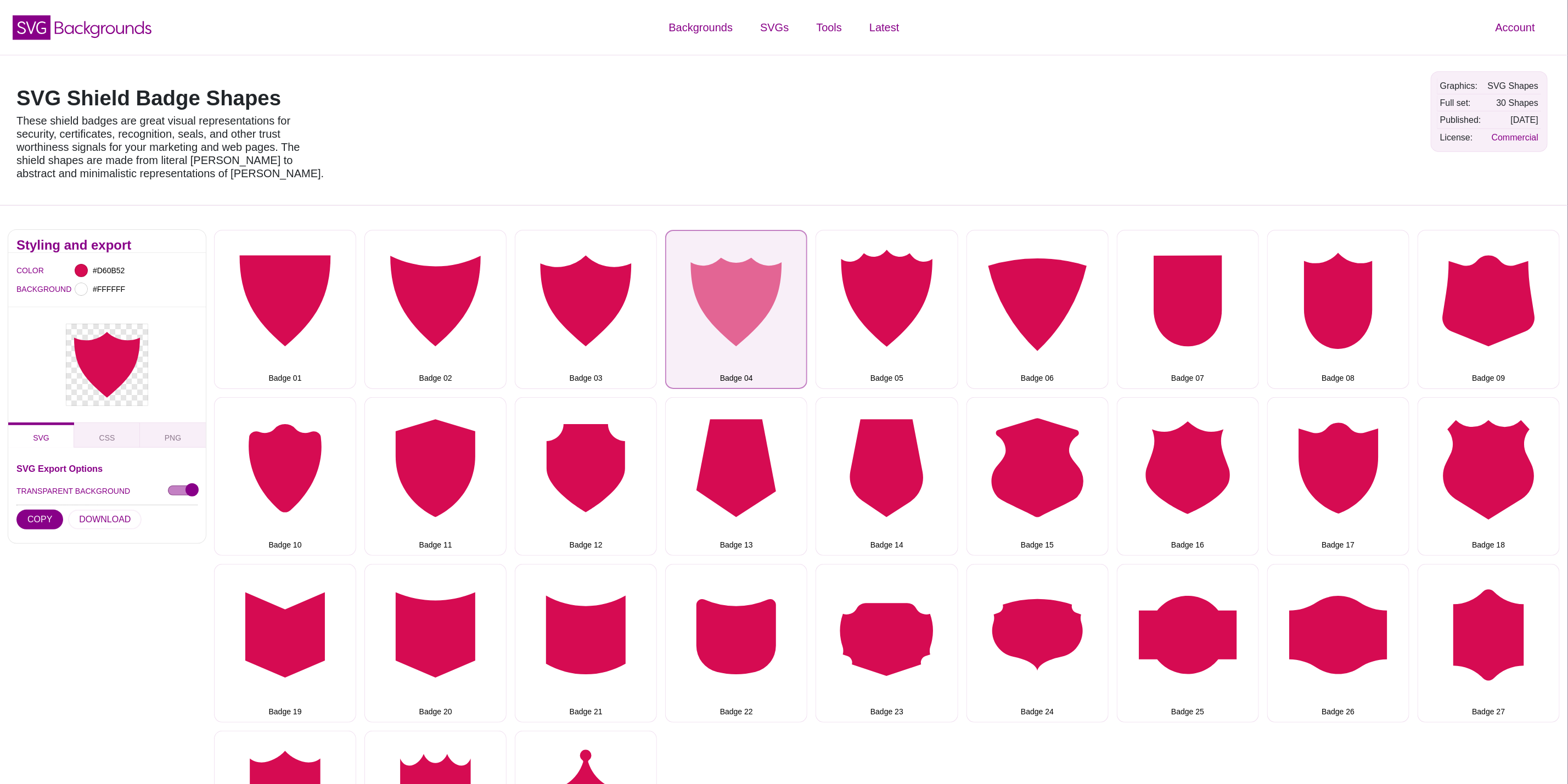
drag, startPoint x: 738, startPoint y: 342, endPoint x: 673, endPoint y: 351, distance: 65.6
click at [738, 342] on button "Badge 04" at bounding box center [736, 309] width 142 height 158
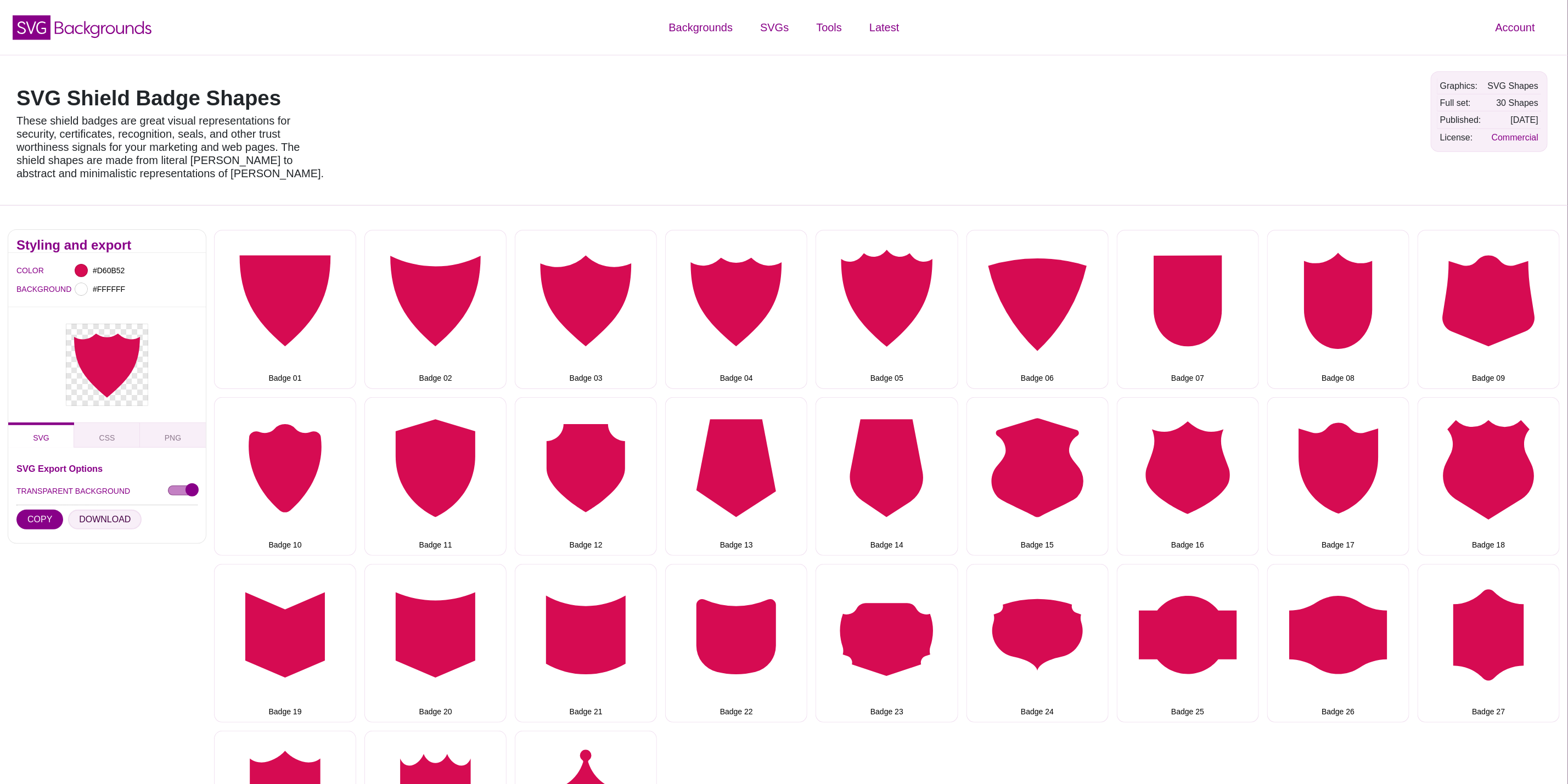
click at [96, 519] on button "DOWNLOAD" at bounding box center [105, 520] width 74 height 20
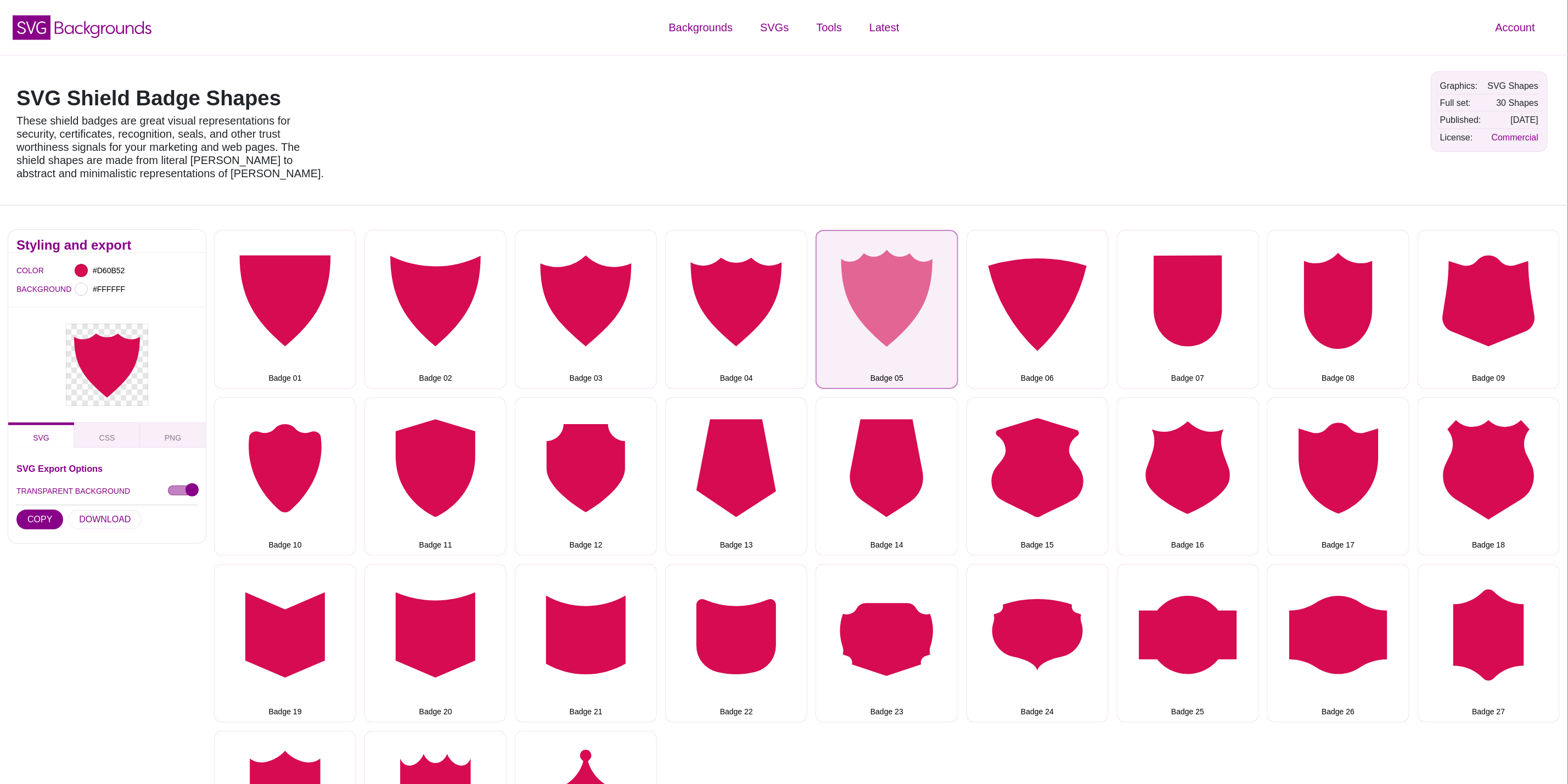
click at [908, 334] on button "Badge 05" at bounding box center [887, 309] width 142 height 158
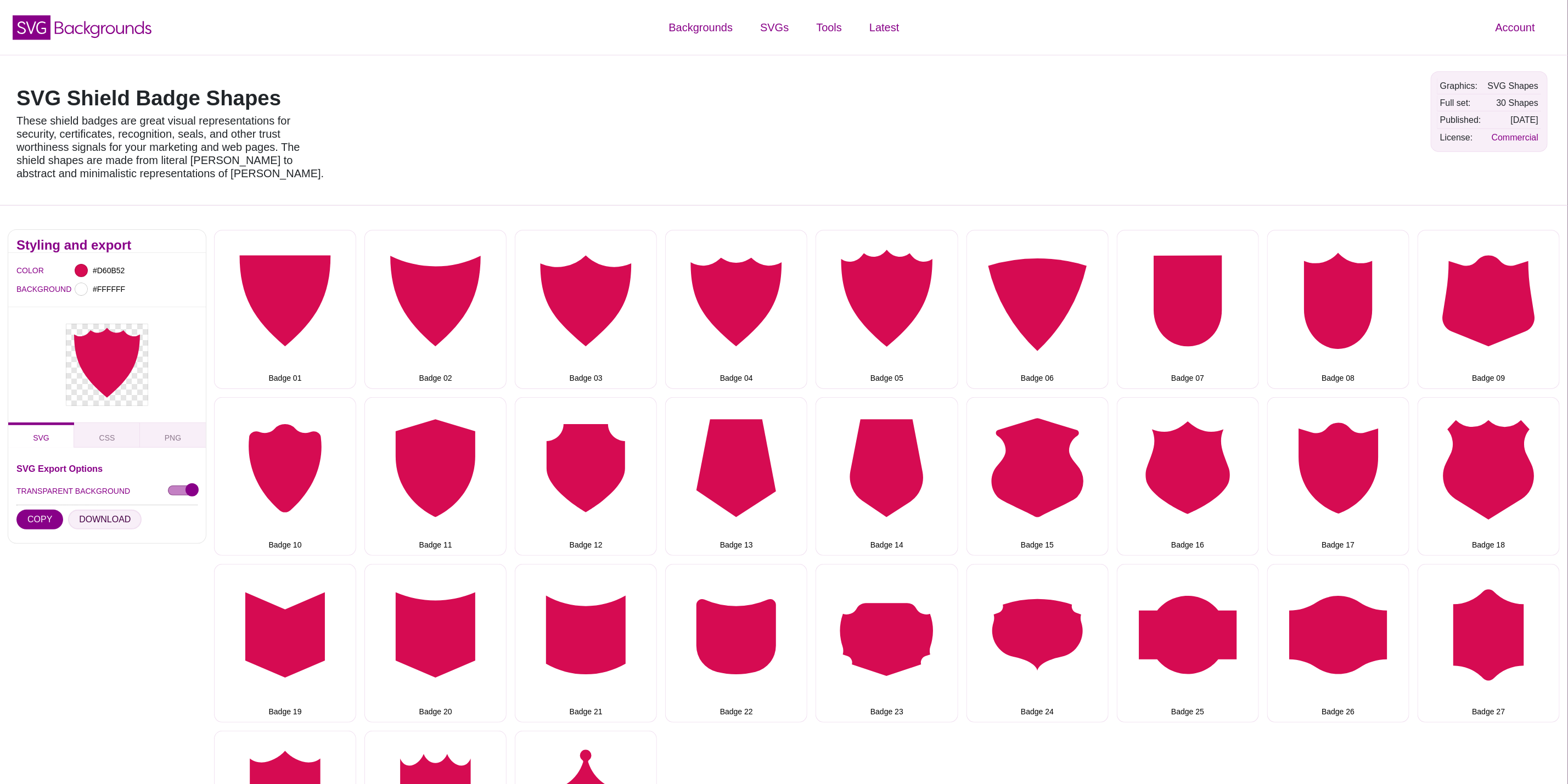
click at [109, 516] on button "DOWNLOAD" at bounding box center [105, 520] width 74 height 20
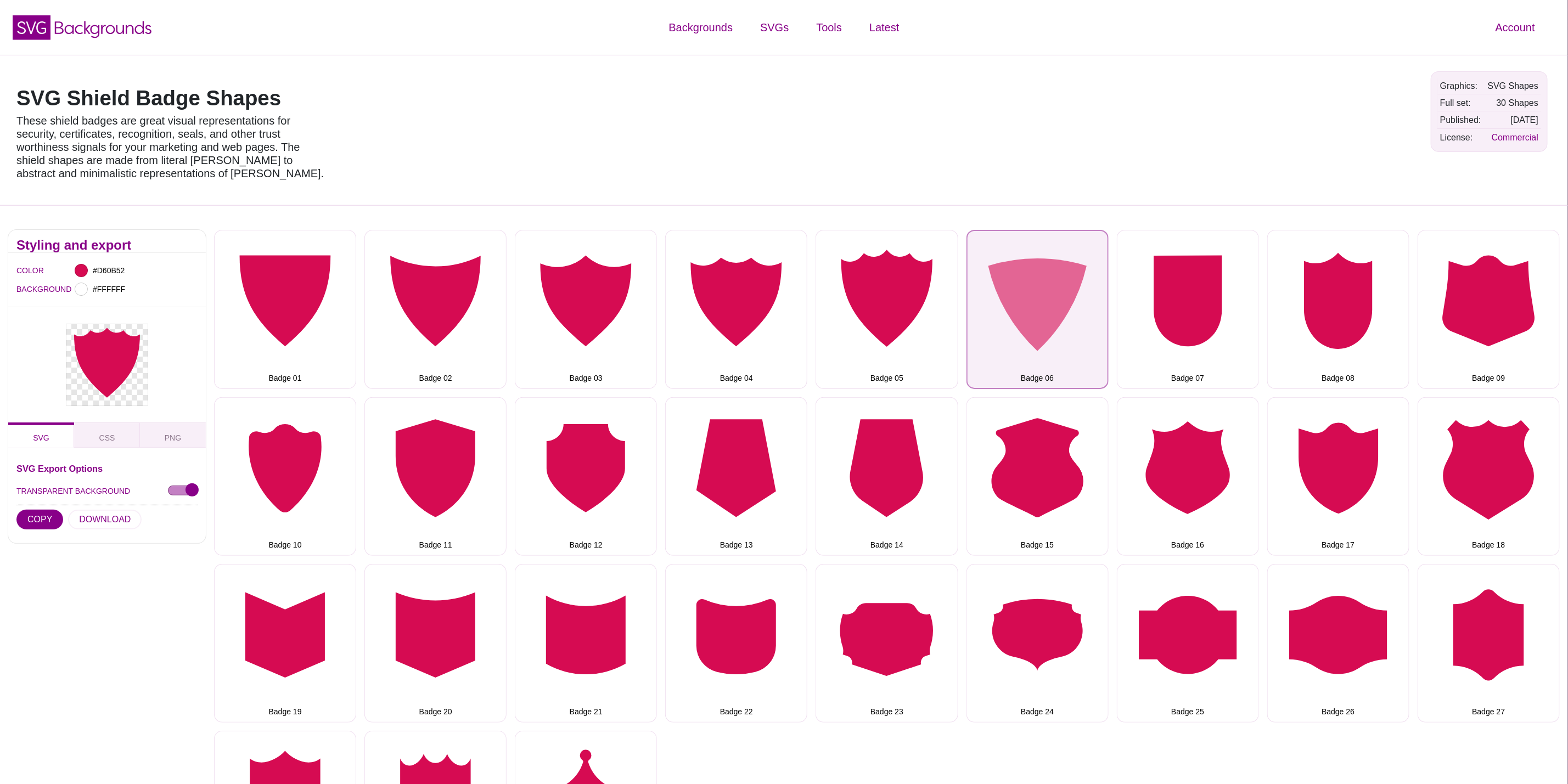
click at [1070, 344] on button "Badge 06" at bounding box center [1038, 309] width 142 height 158
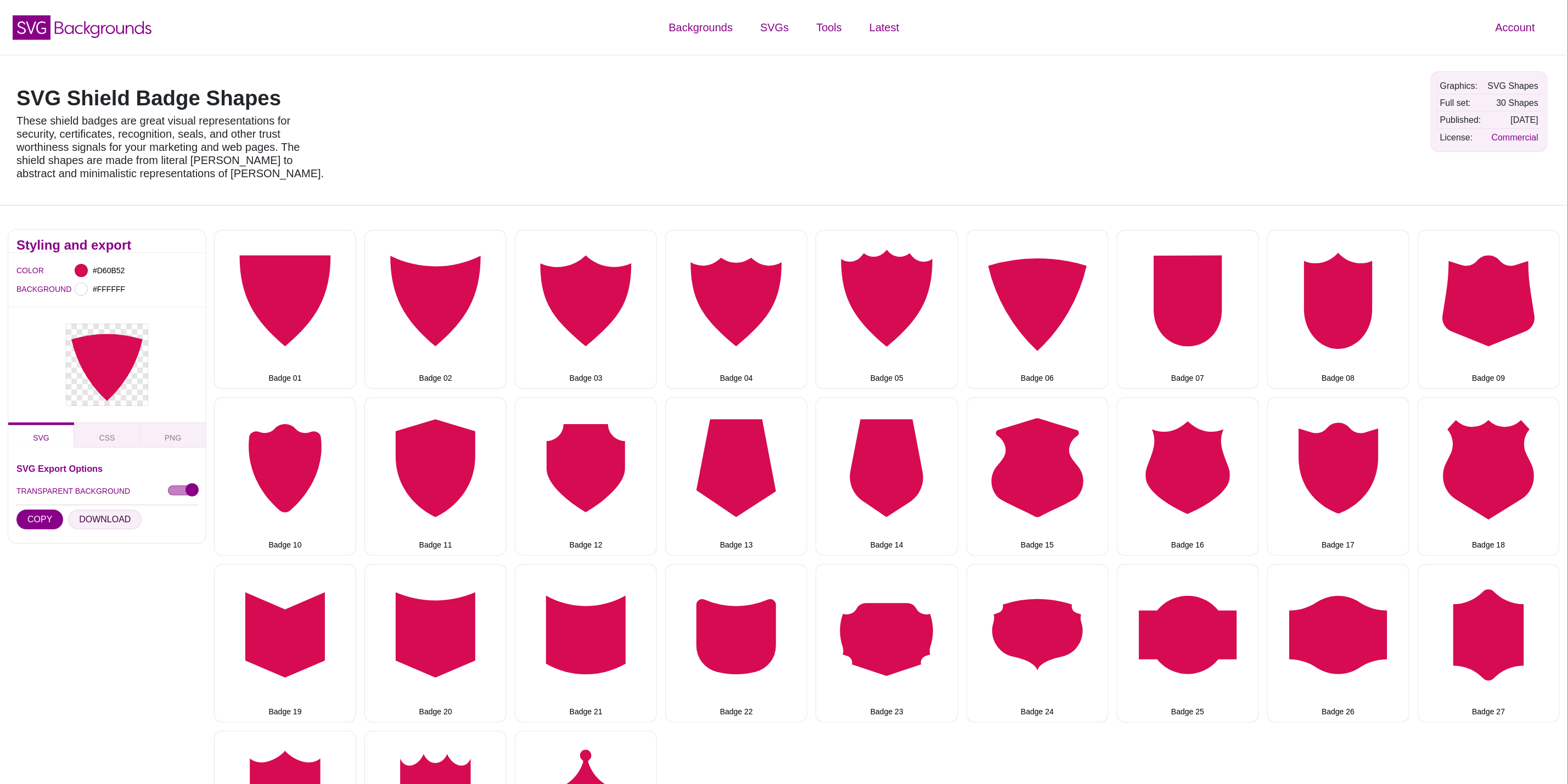
click at [92, 521] on button "DOWNLOAD" at bounding box center [105, 520] width 74 height 20
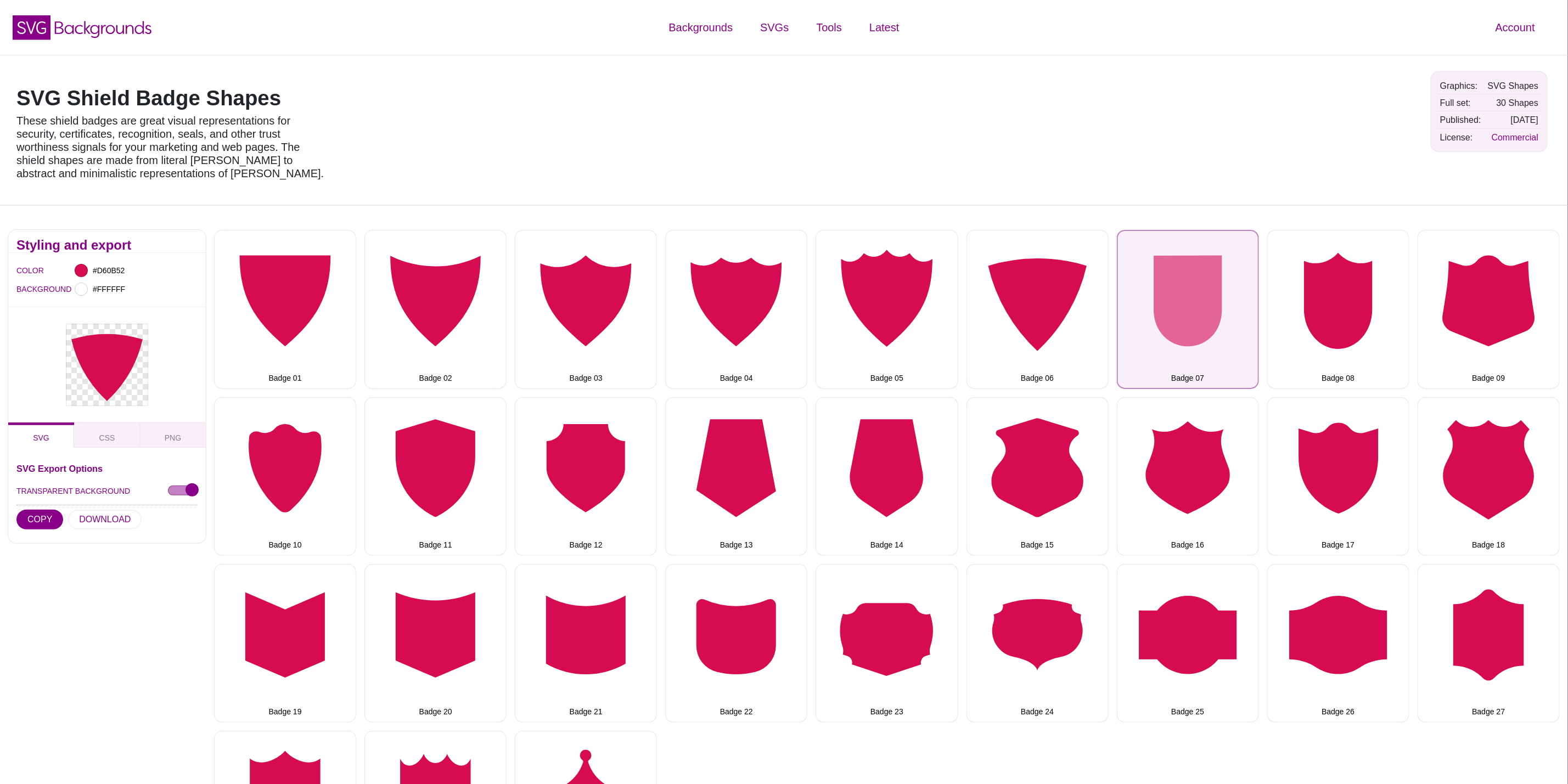
click at [1220, 295] on button "Badge 07" at bounding box center [1188, 309] width 142 height 158
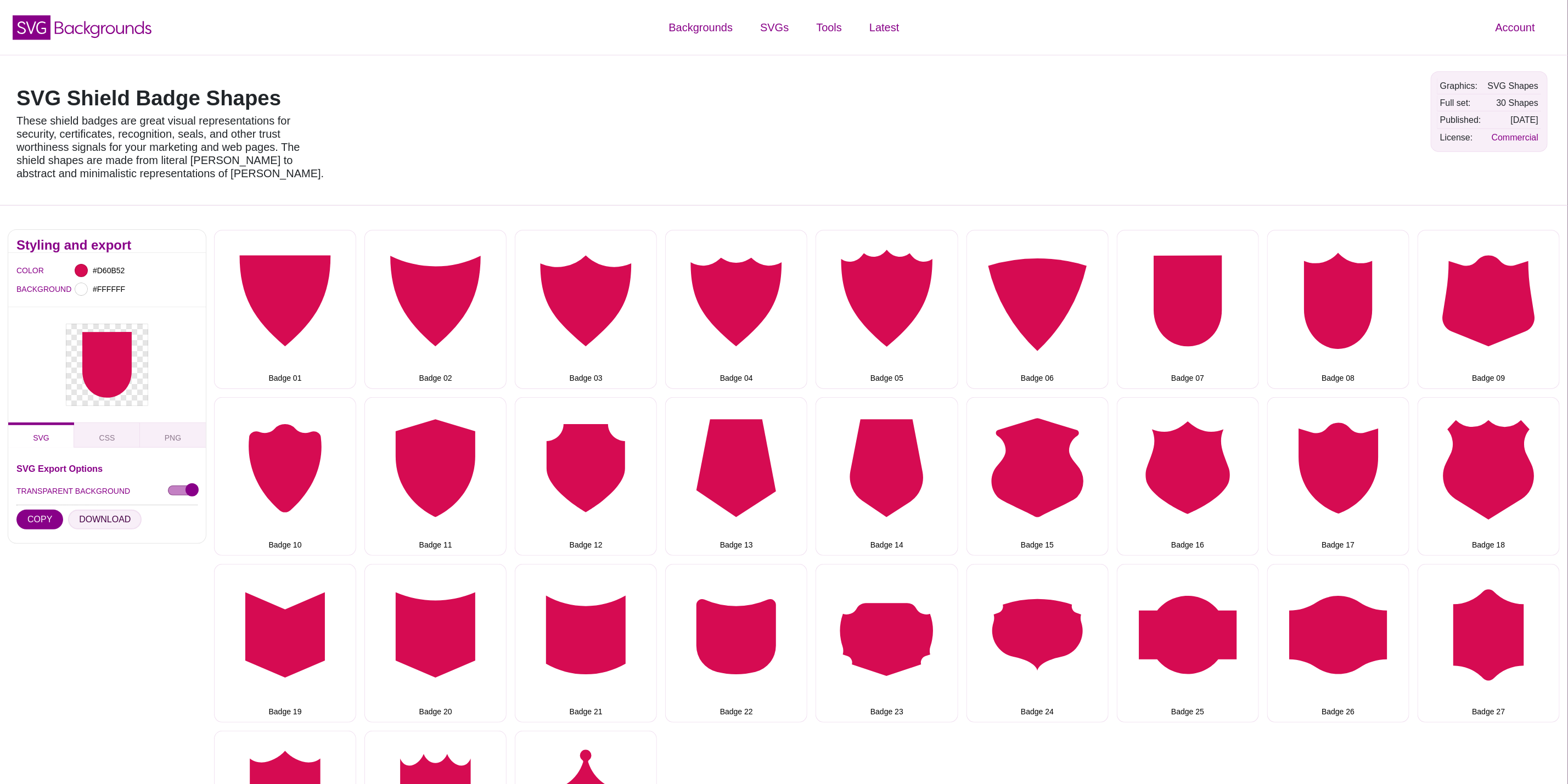
click at [101, 521] on button "DOWNLOAD" at bounding box center [105, 520] width 74 height 20
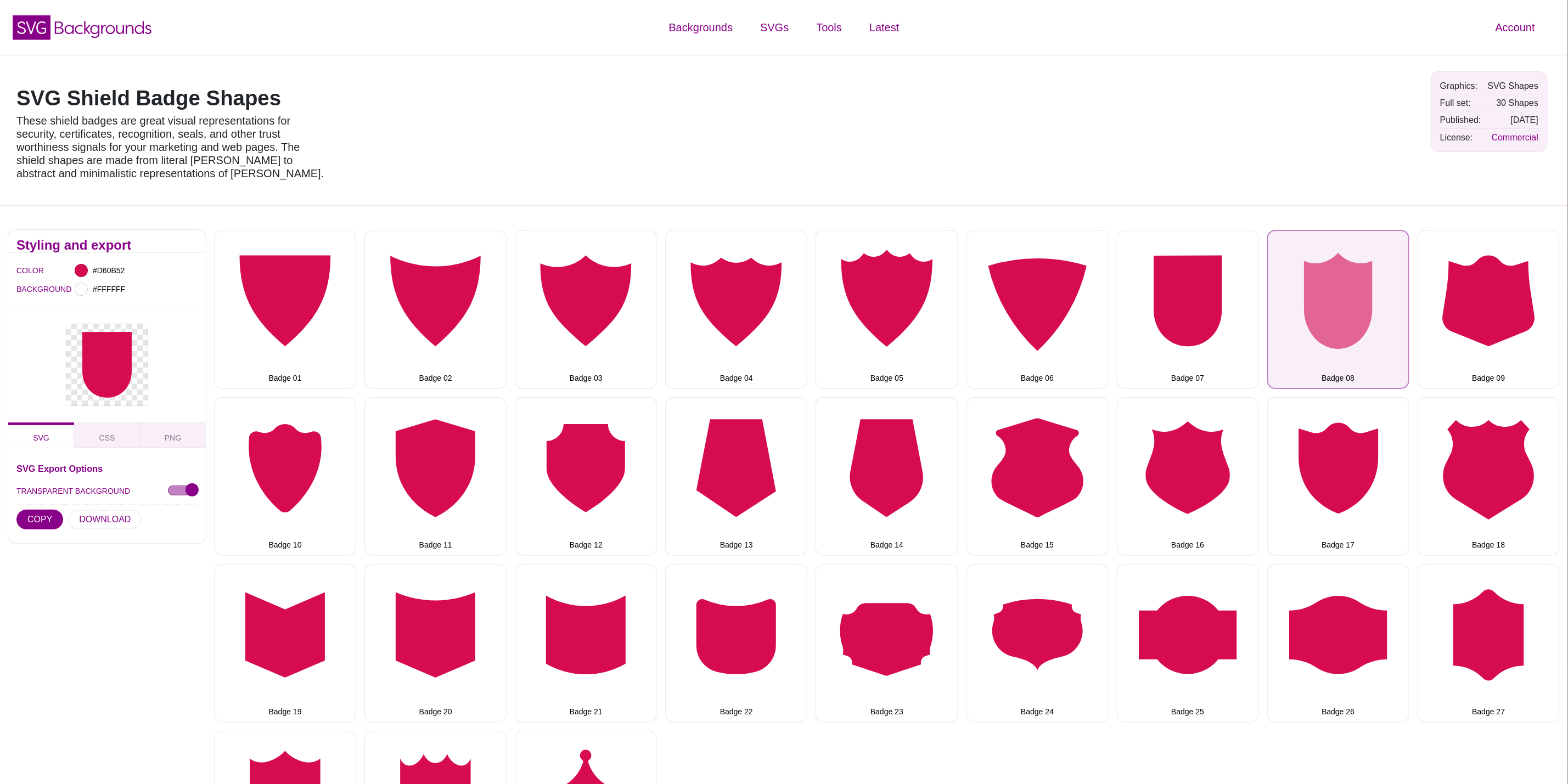
click at [1330, 318] on button "Badge 08" at bounding box center [1338, 309] width 142 height 158
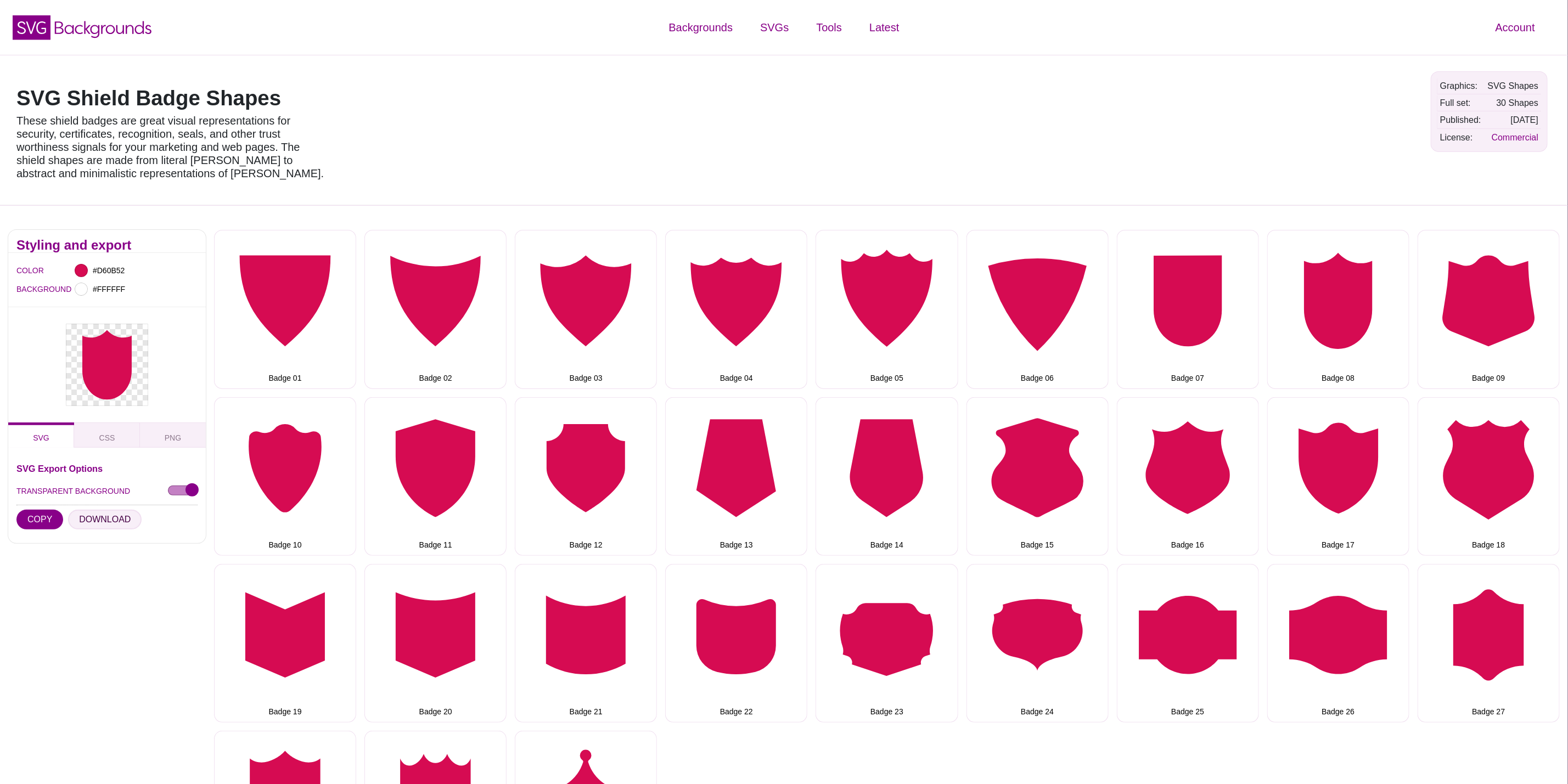
click at [107, 516] on button "DOWNLOAD" at bounding box center [105, 520] width 74 height 20
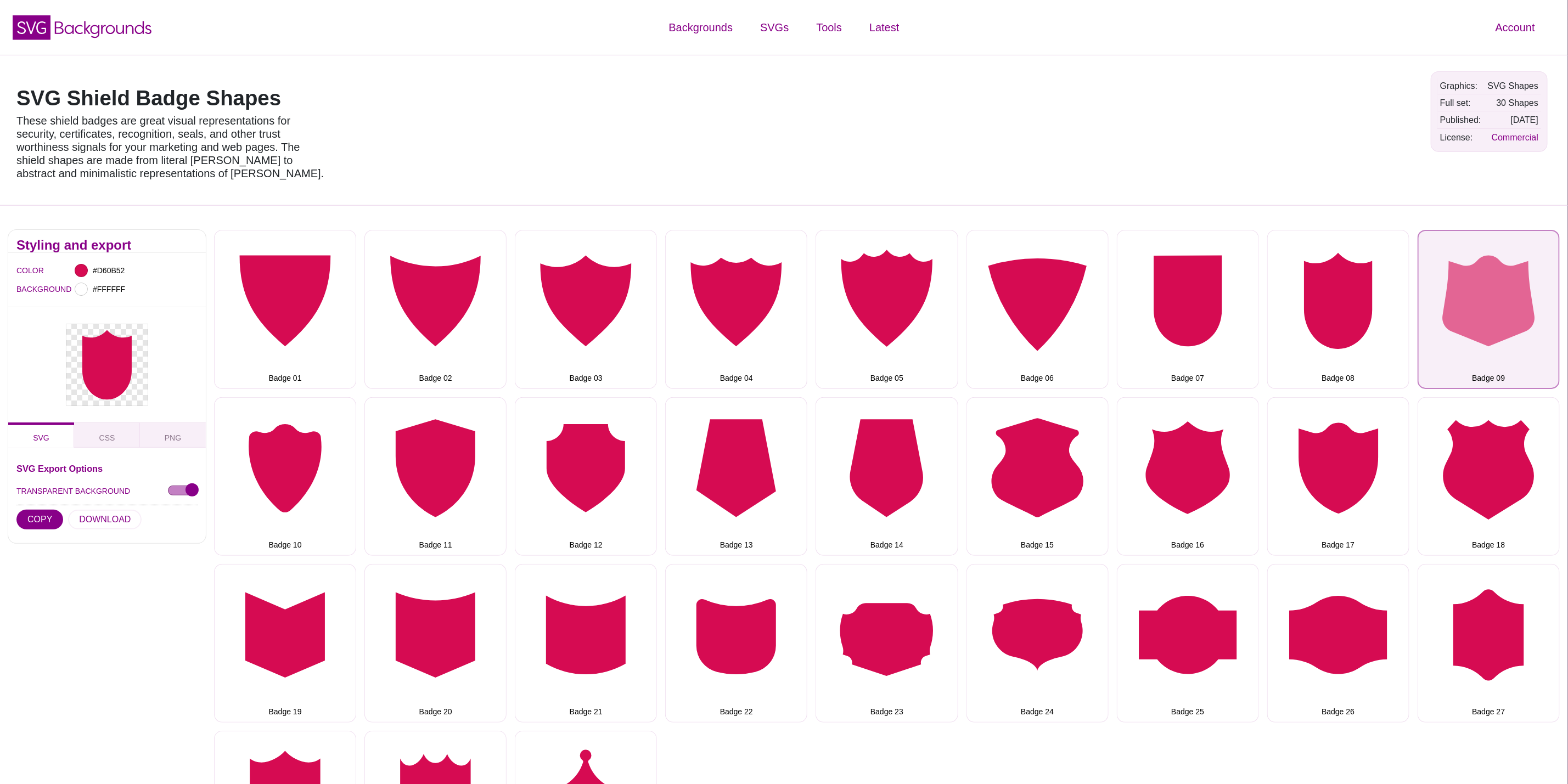
click at [1542, 290] on button "Badge 09" at bounding box center [1489, 309] width 142 height 158
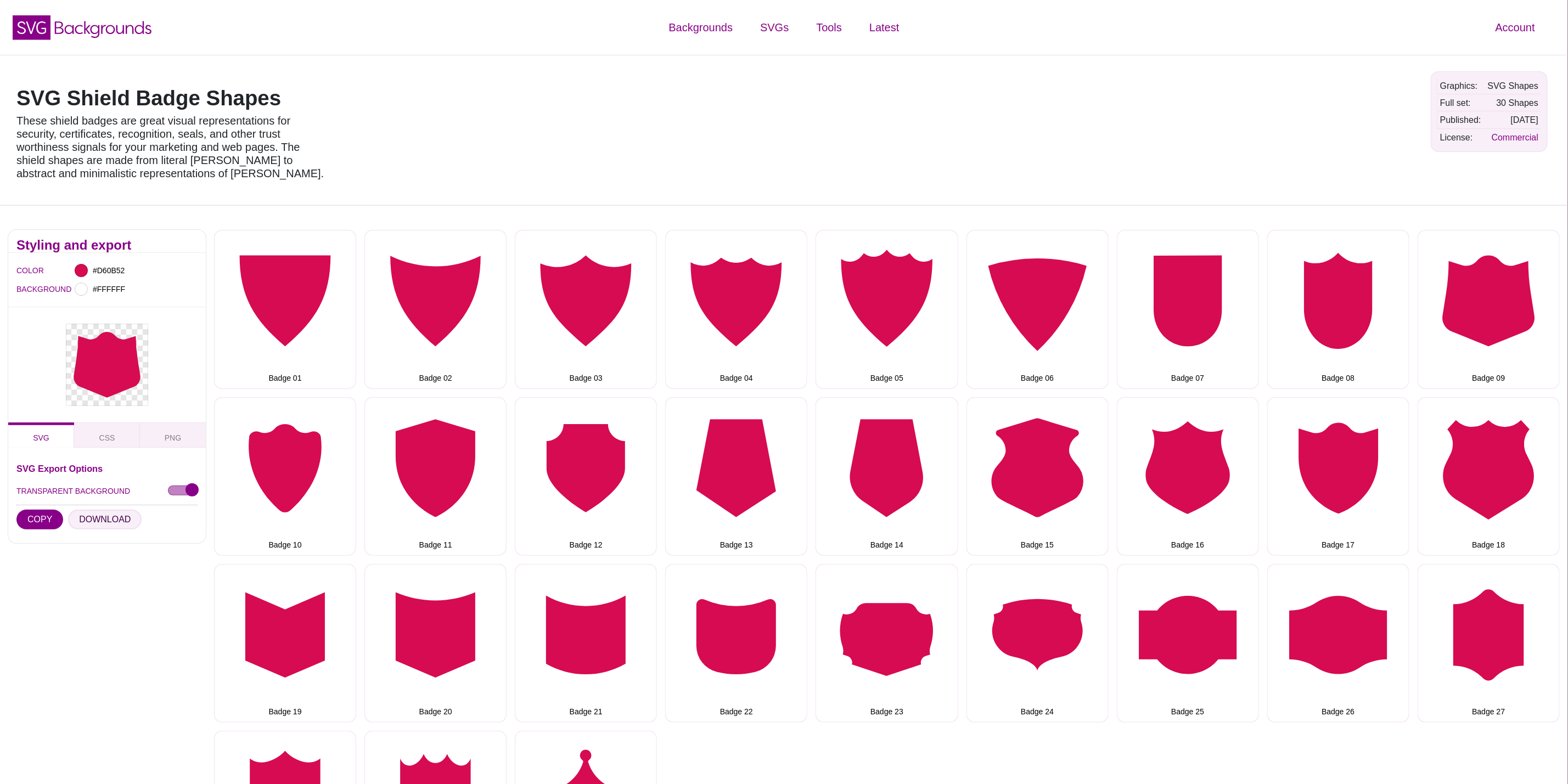
click at [83, 522] on button "DOWNLOAD" at bounding box center [105, 520] width 74 height 20
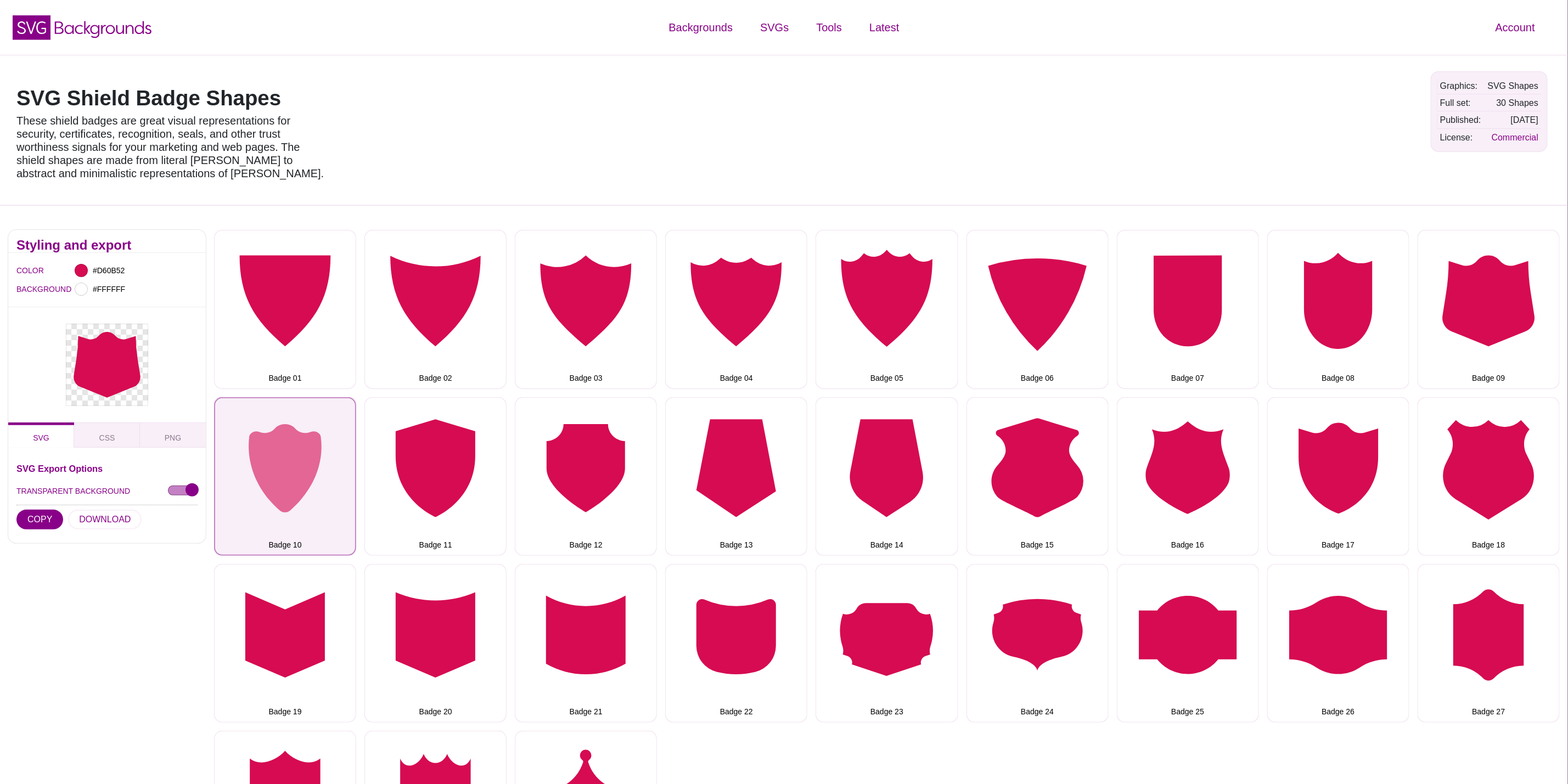
click at [266, 478] on button "Badge 10" at bounding box center [285, 477] width 142 height 158
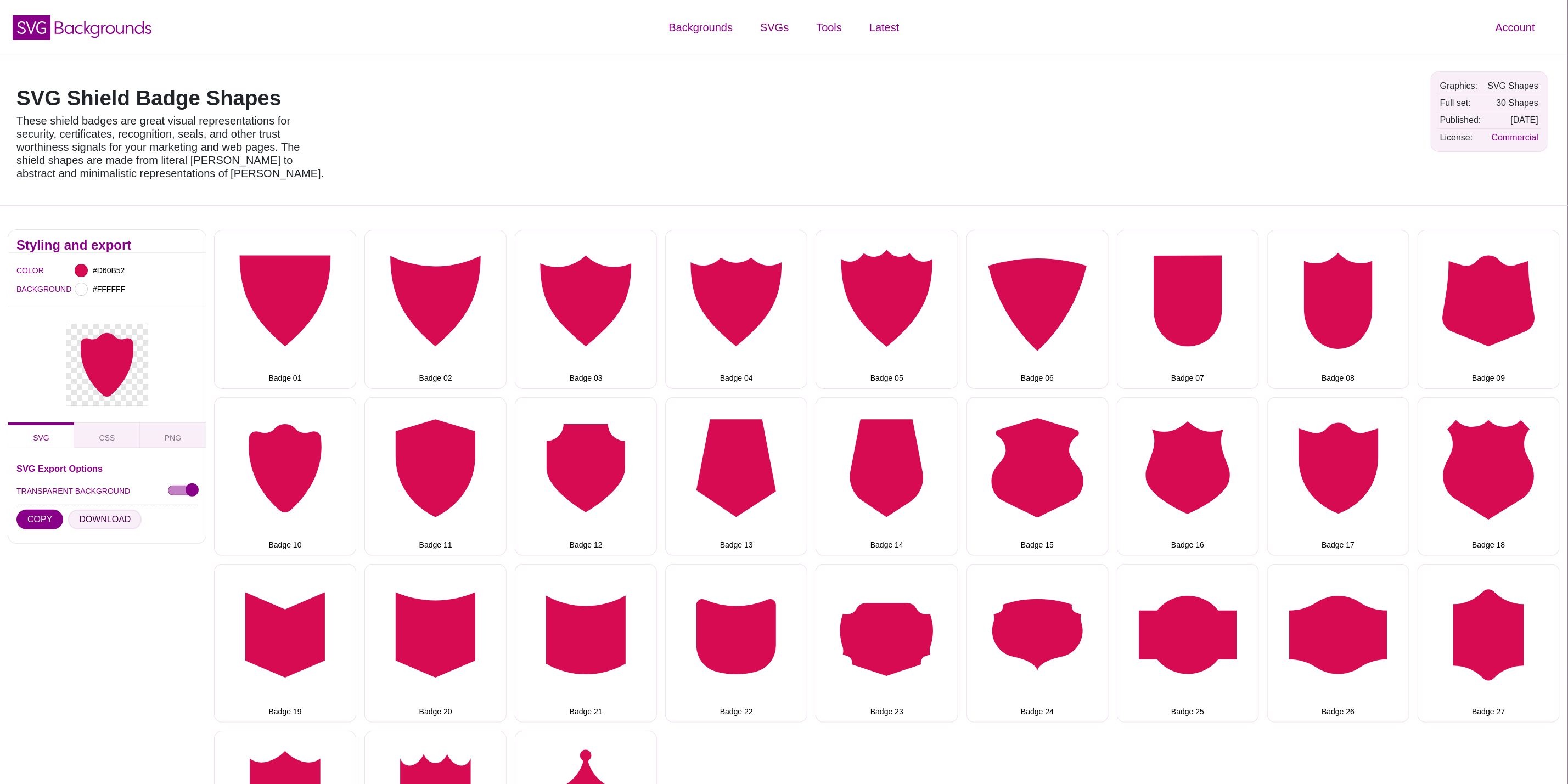
click at [106, 517] on button "DOWNLOAD" at bounding box center [105, 520] width 74 height 20
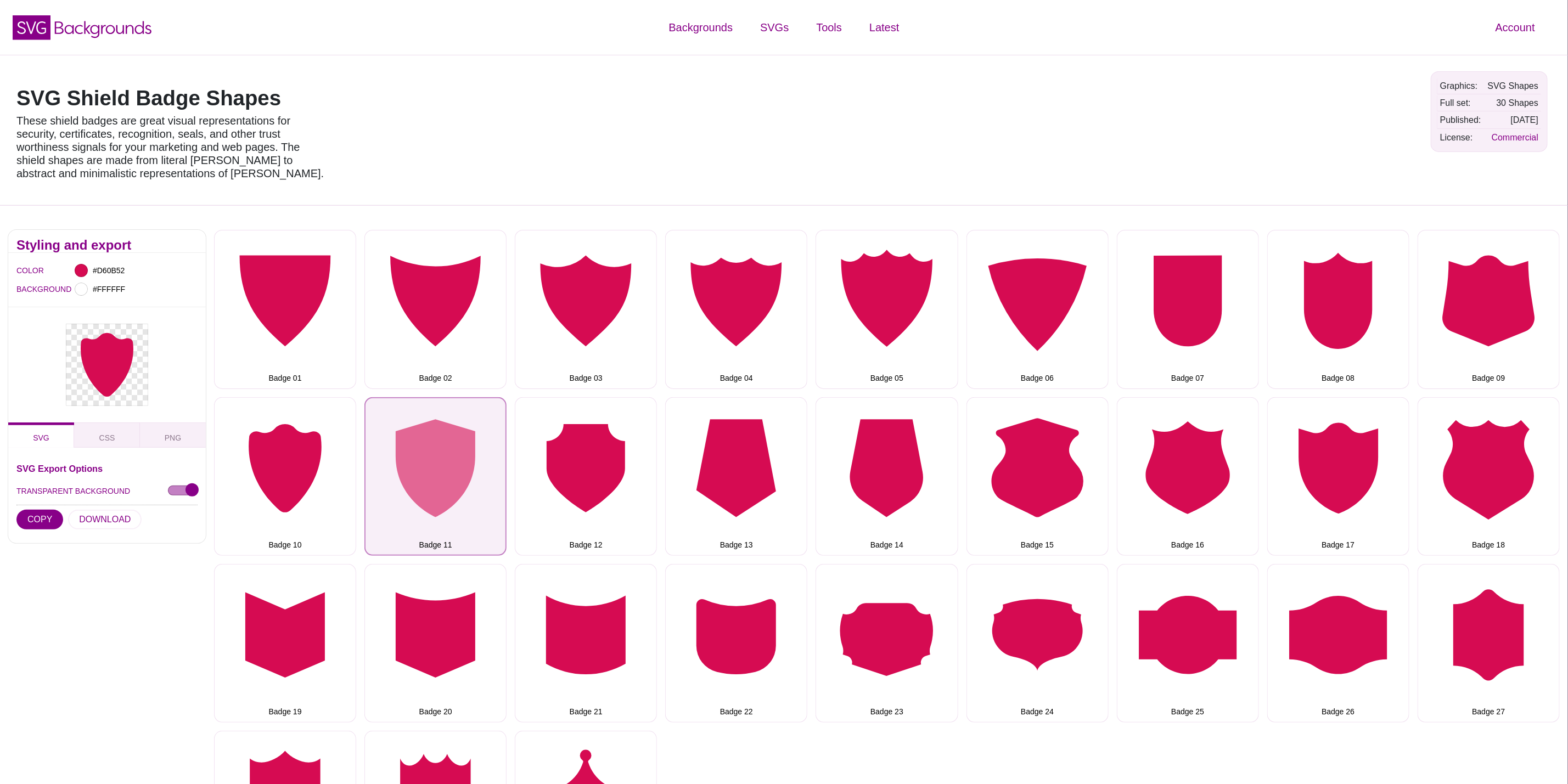
click at [403, 487] on button "Badge 11" at bounding box center [436, 477] width 142 height 158
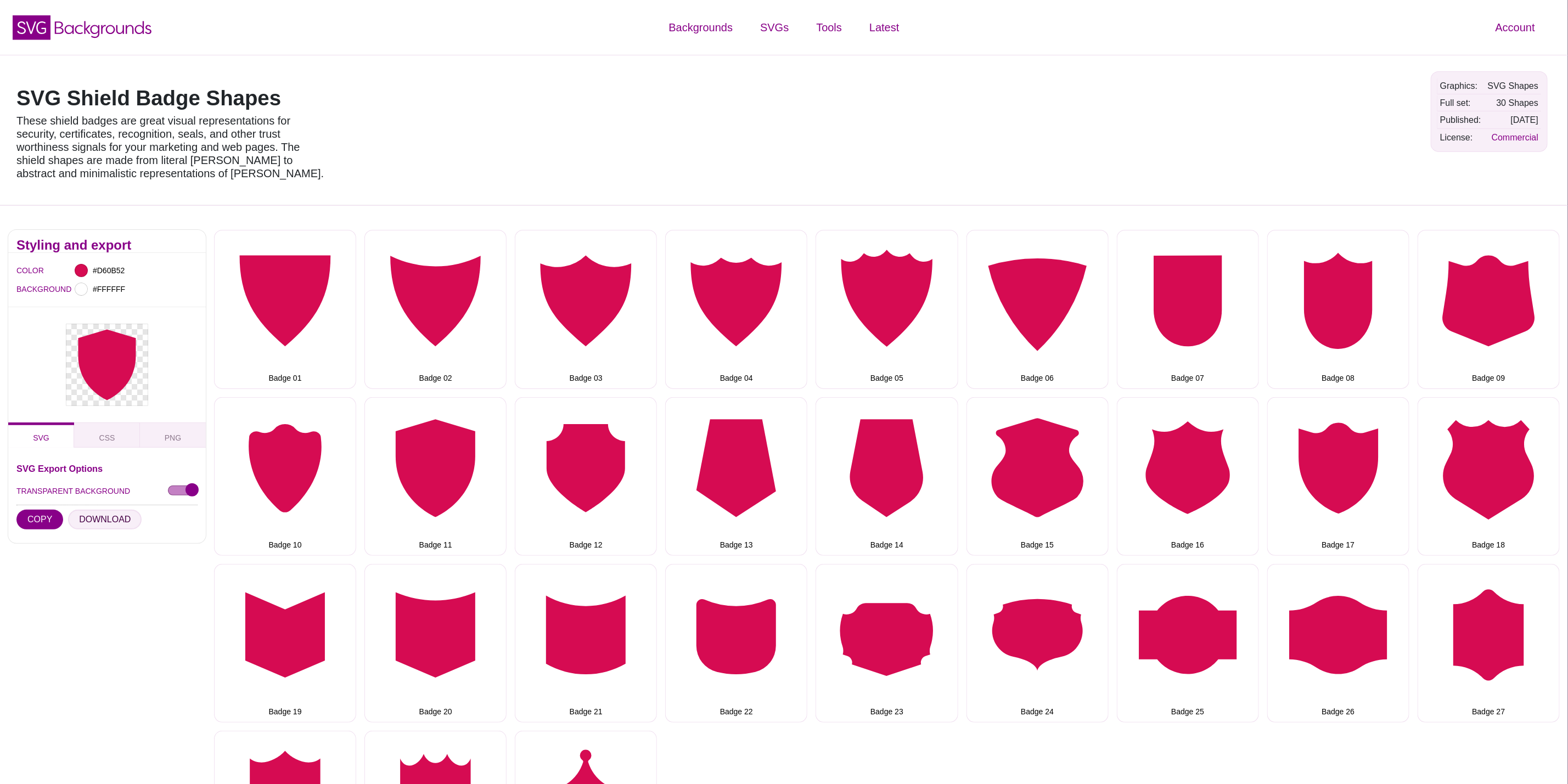
click at [112, 520] on button "DOWNLOAD" at bounding box center [105, 520] width 74 height 20
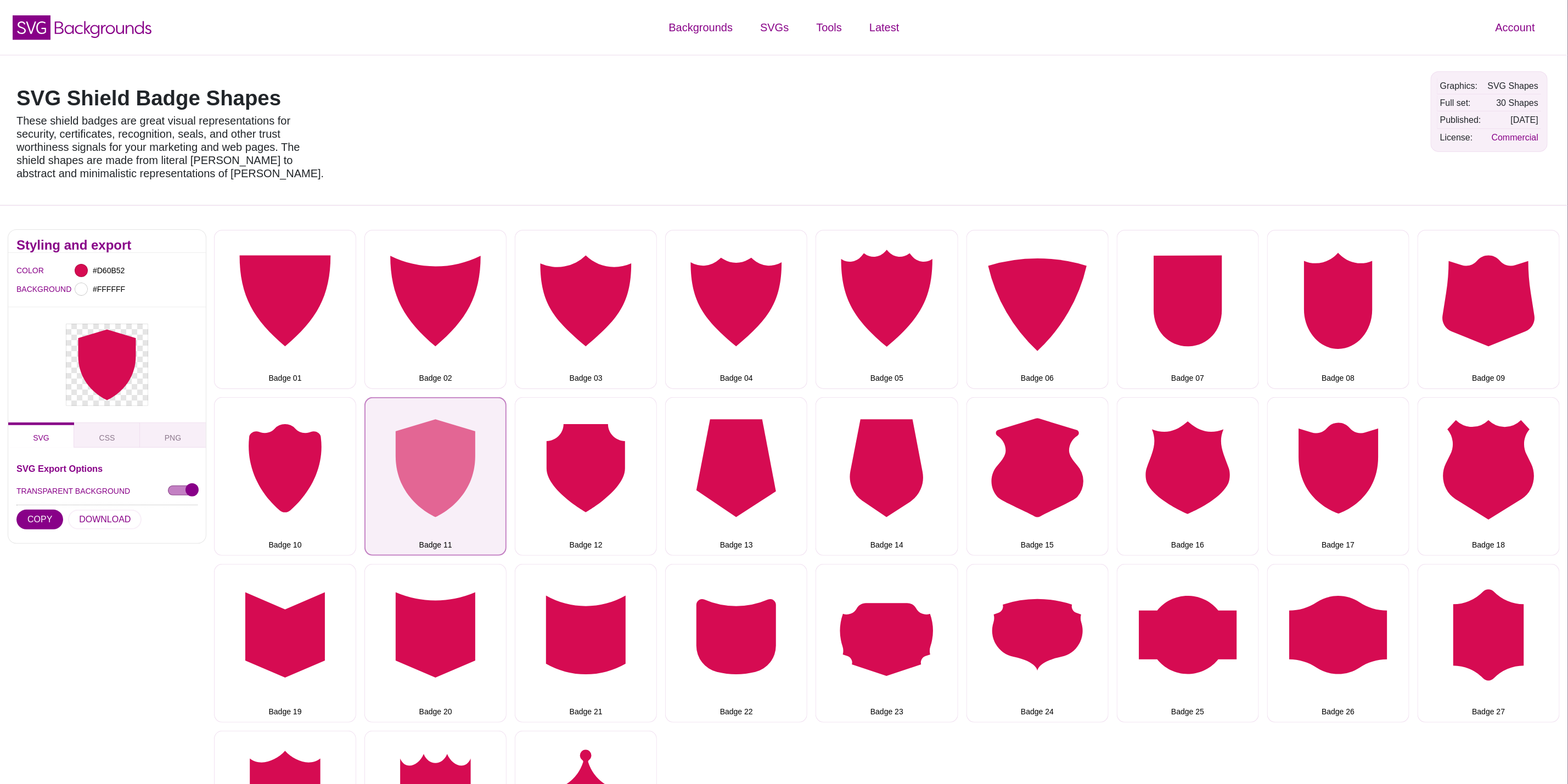
click at [499, 494] on button "Badge 11" at bounding box center [436, 477] width 142 height 158
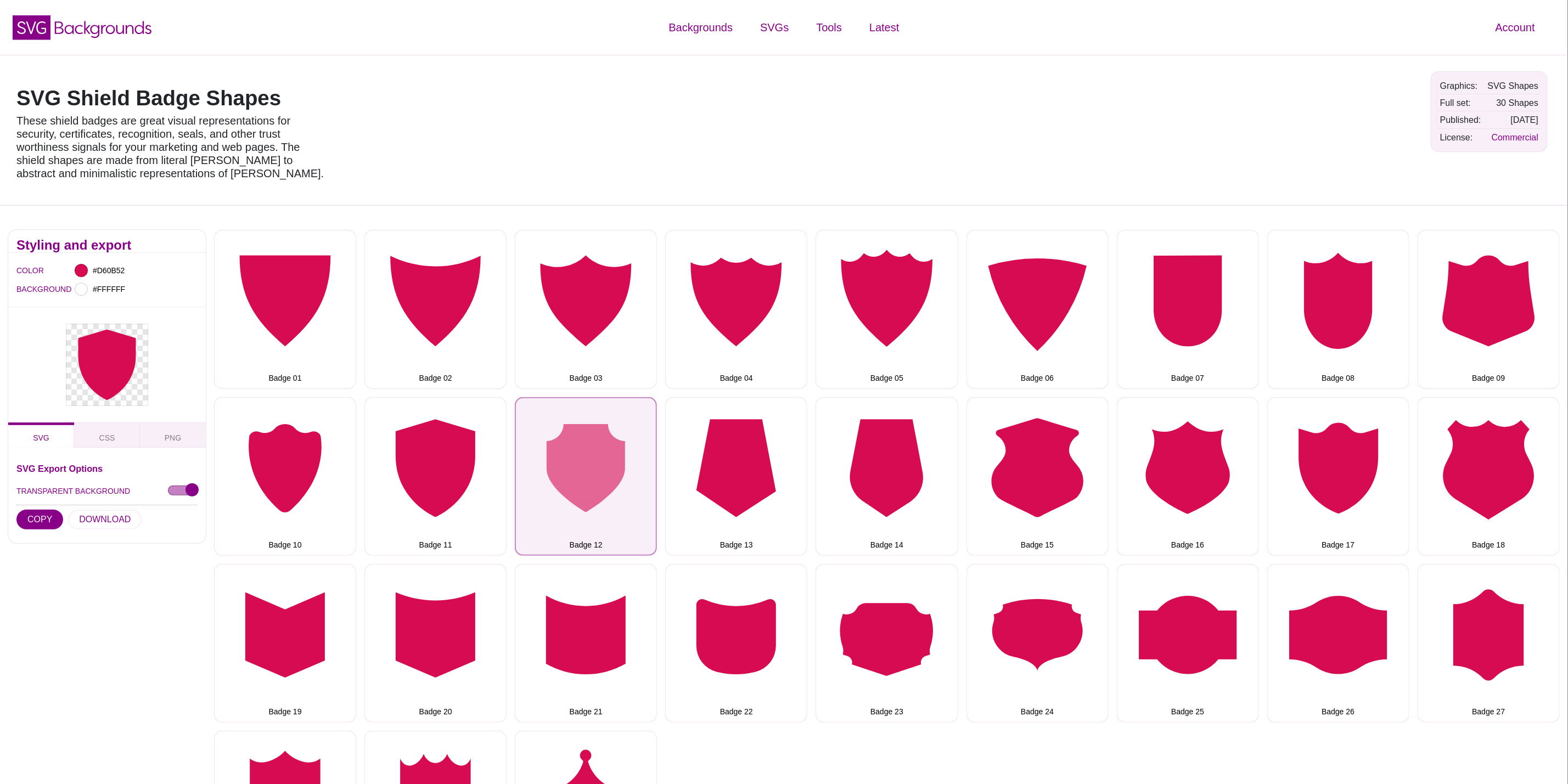
click at [618, 501] on button "Badge 12" at bounding box center [586, 477] width 142 height 158
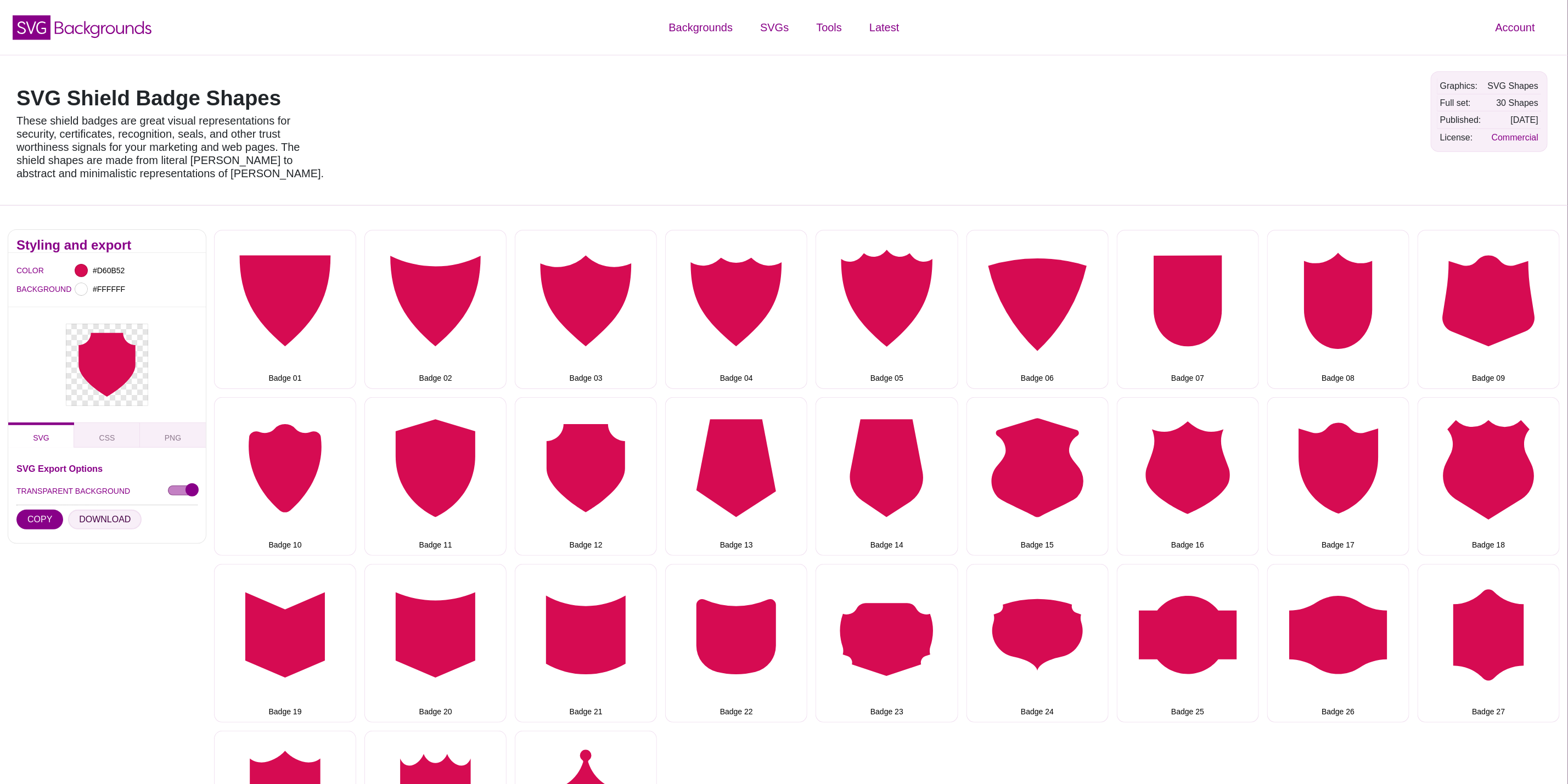
click at [82, 521] on button "DOWNLOAD" at bounding box center [105, 520] width 74 height 20
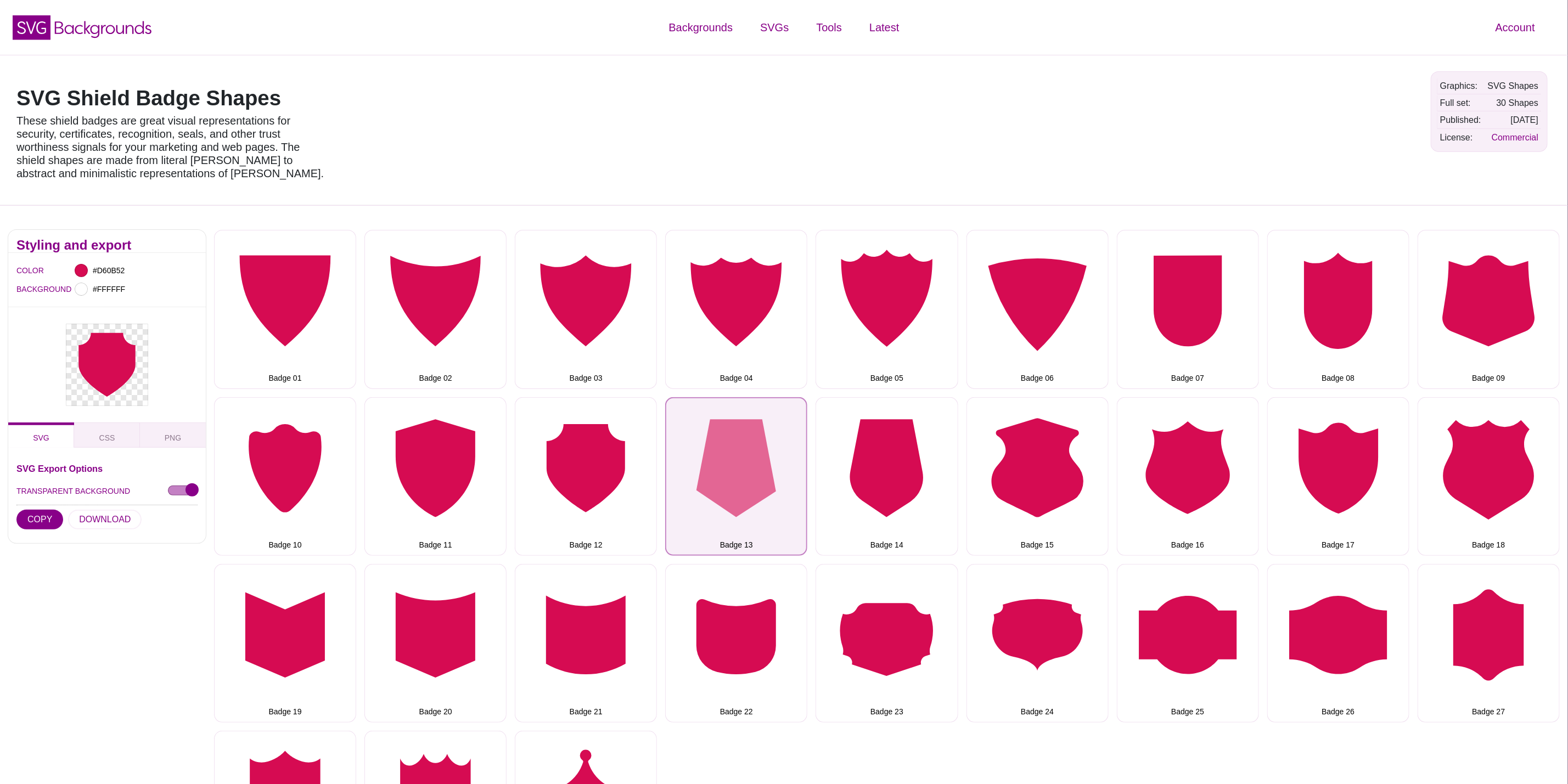
click at [774, 456] on button "Badge 13" at bounding box center [736, 477] width 142 height 158
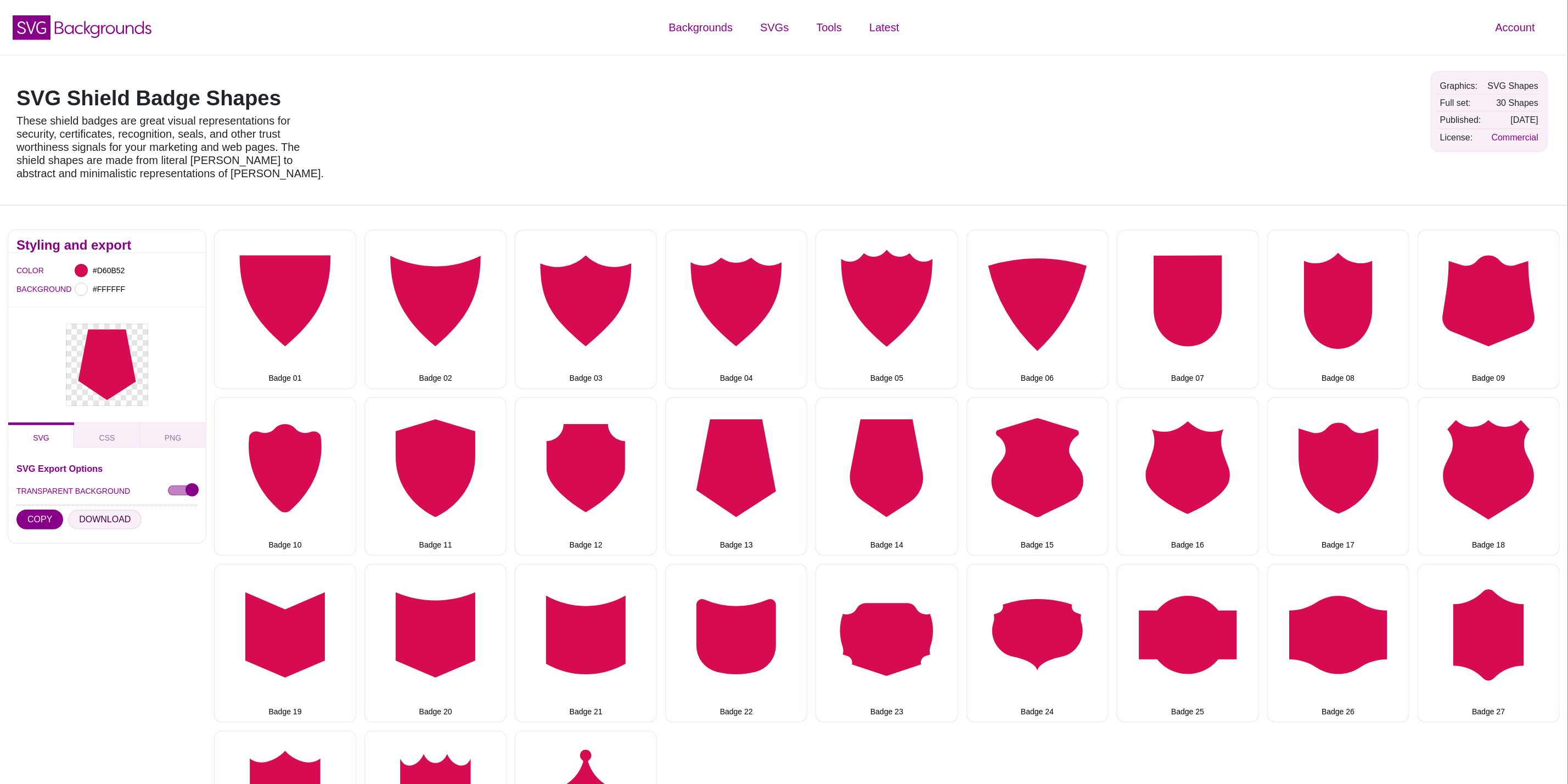
click at [91, 526] on button "DOWNLOAD" at bounding box center [105, 520] width 74 height 20
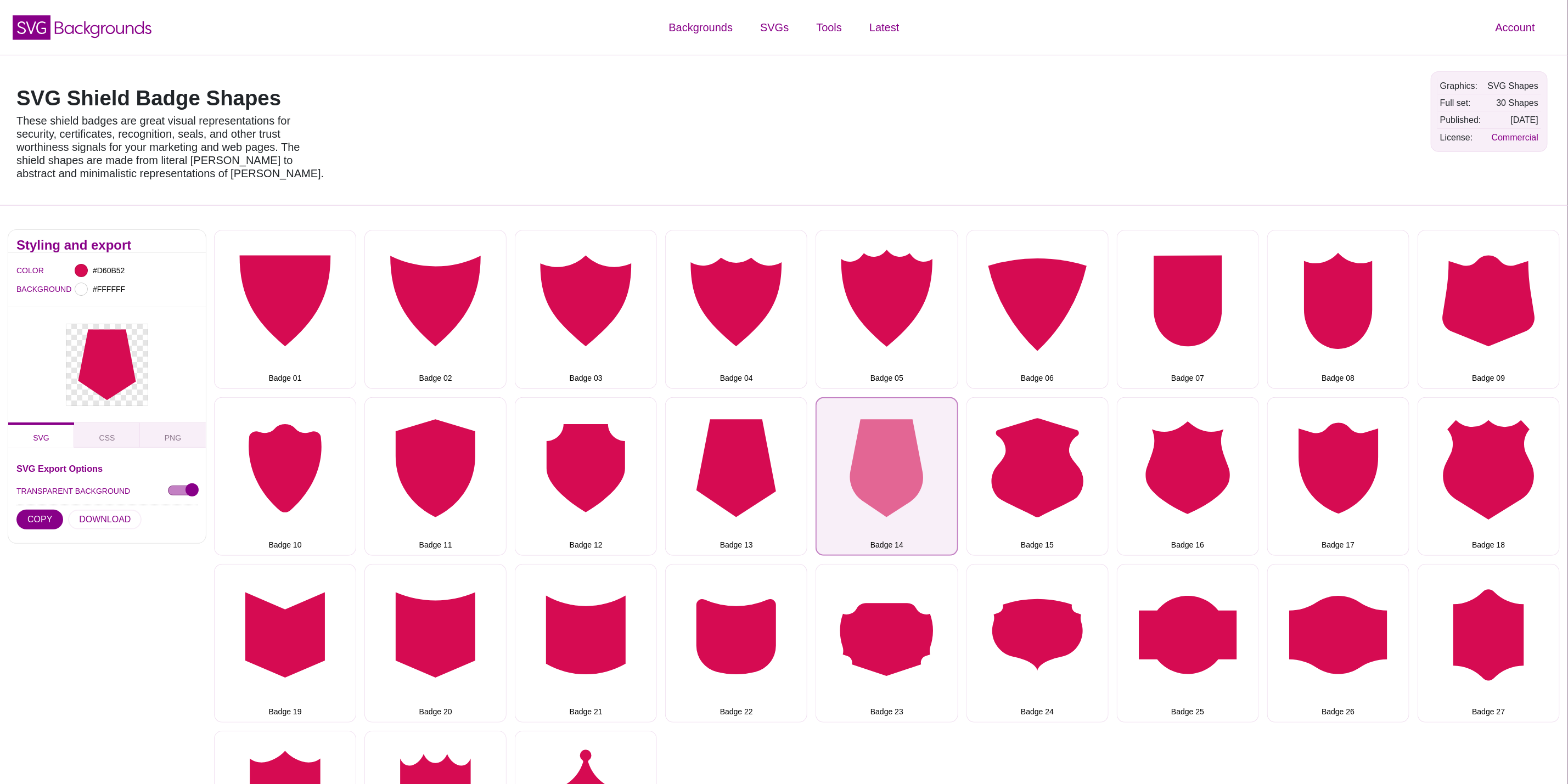
click at [878, 472] on button "Badge 14" at bounding box center [887, 477] width 142 height 158
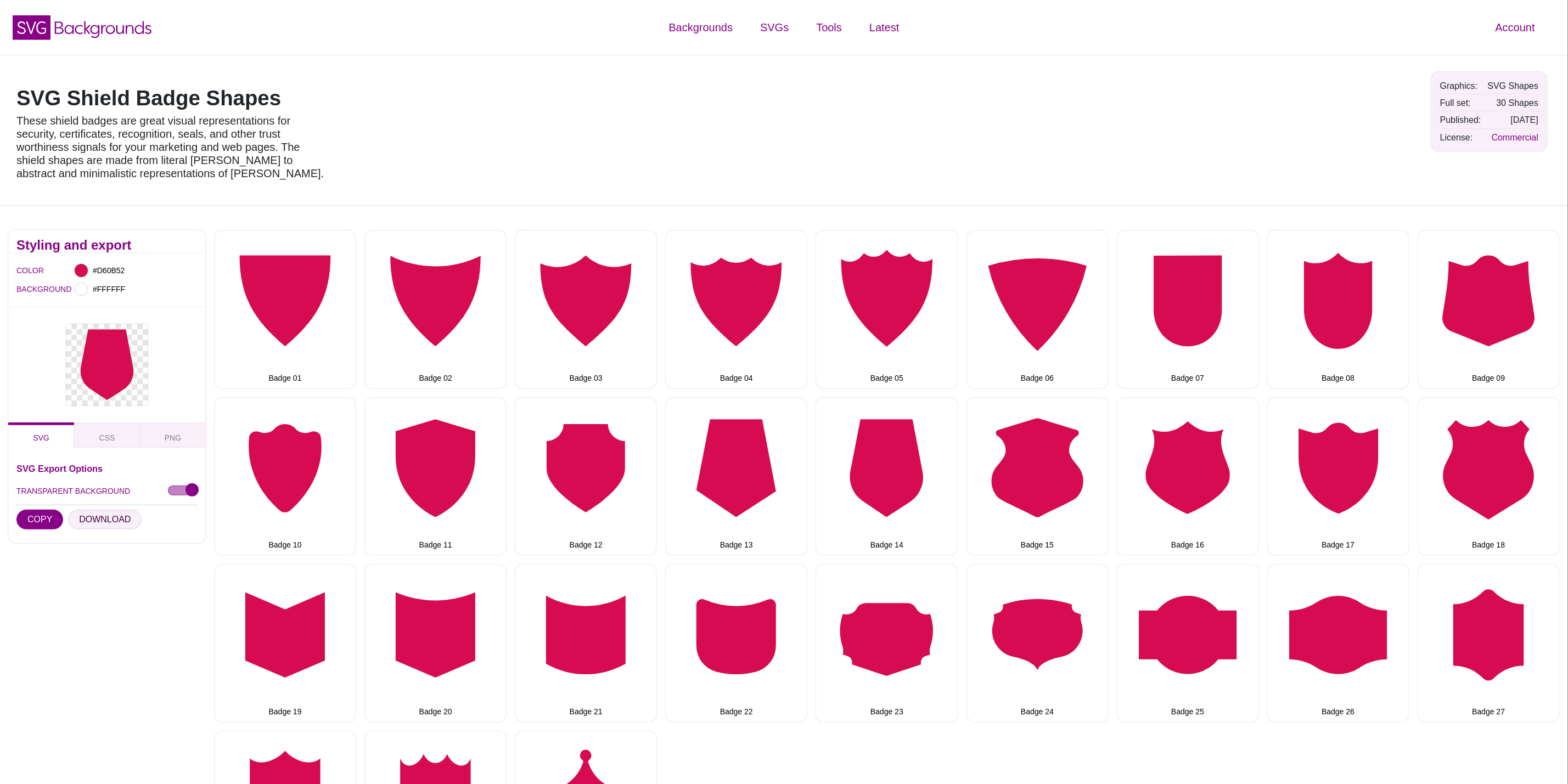
click at [101, 521] on button "DOWNLOAD" at bounding box center [105, 520] width 74 height 20
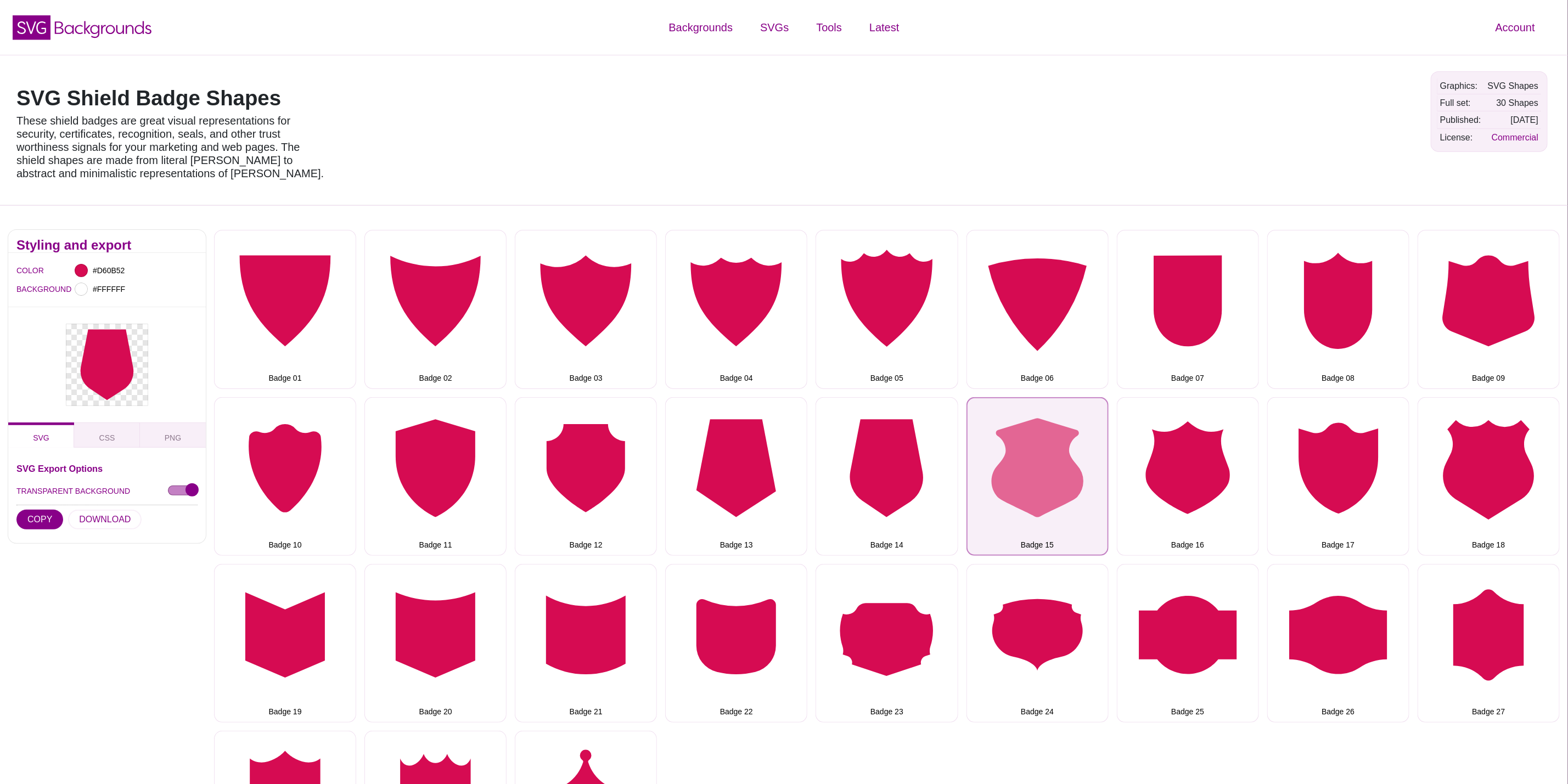
click at [1037, 519] on button "Badge 15" at bounding box center [1038, 477] width 142 height 158
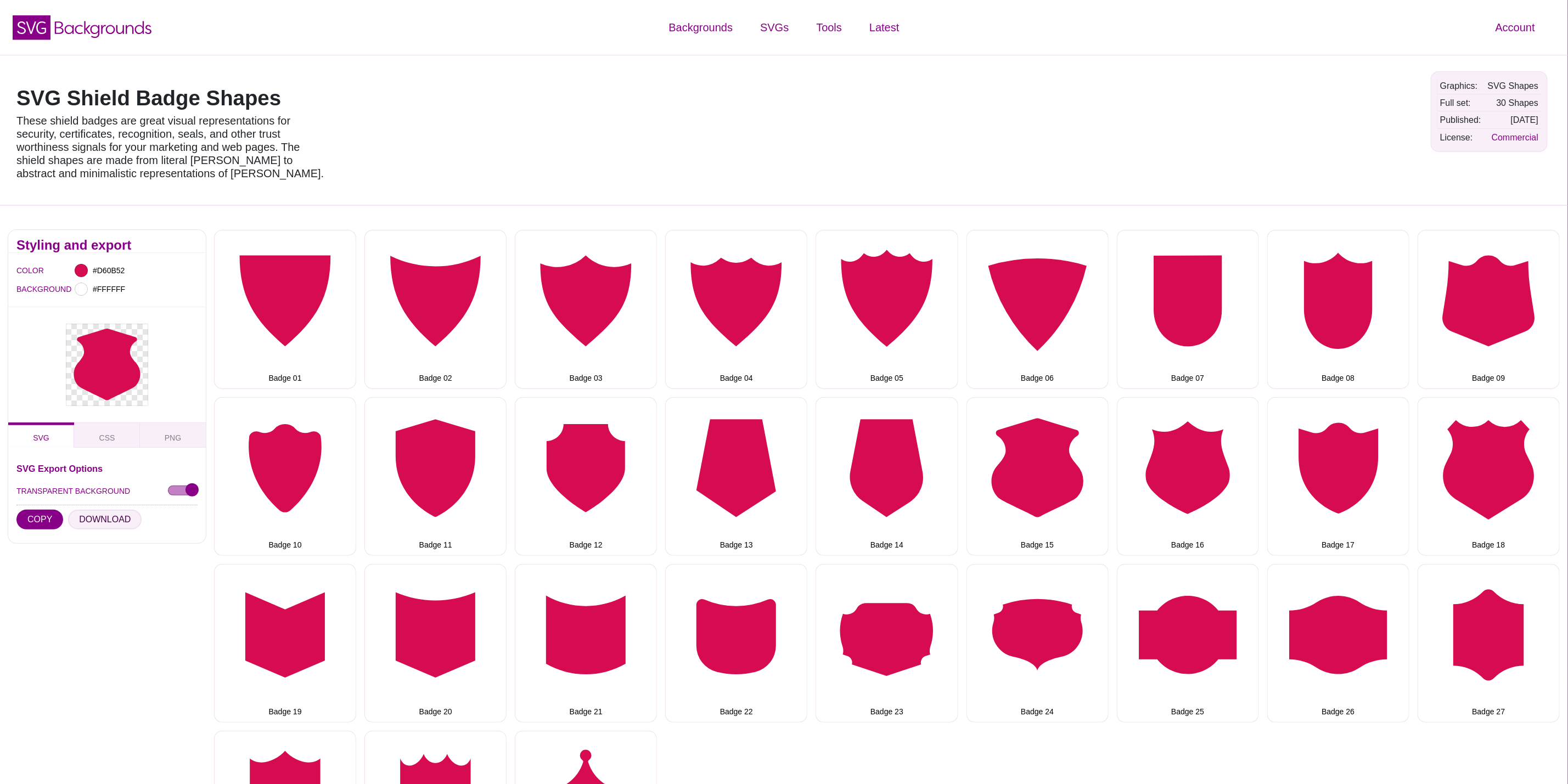
click at [106, 519] on button "DOWNLOAD" at bounding box center [105, 520] width 74 height 20
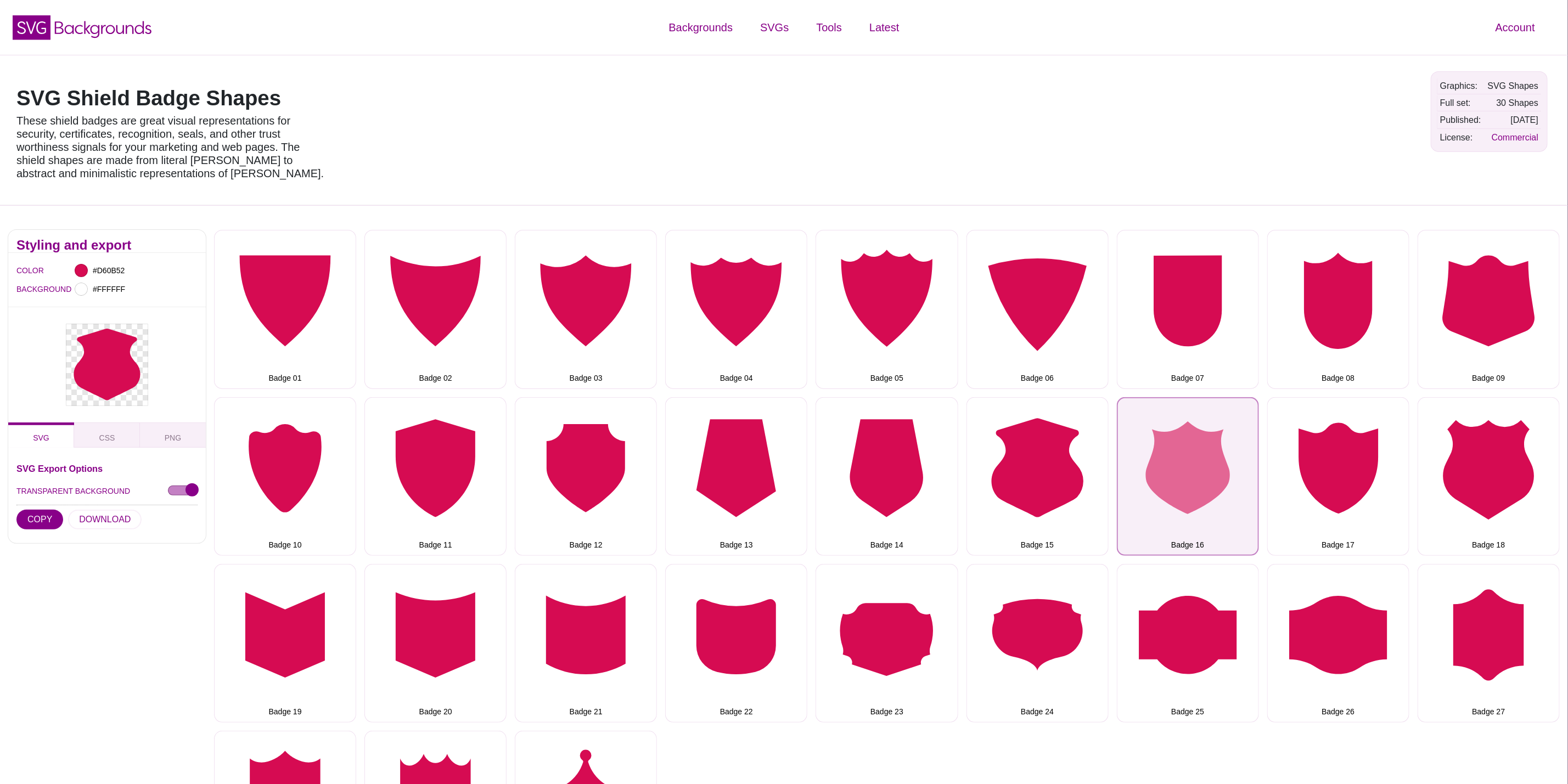
click at [1193, 447] on button "Badge 16" at bounding box center [1188, 477] width 142 height 158
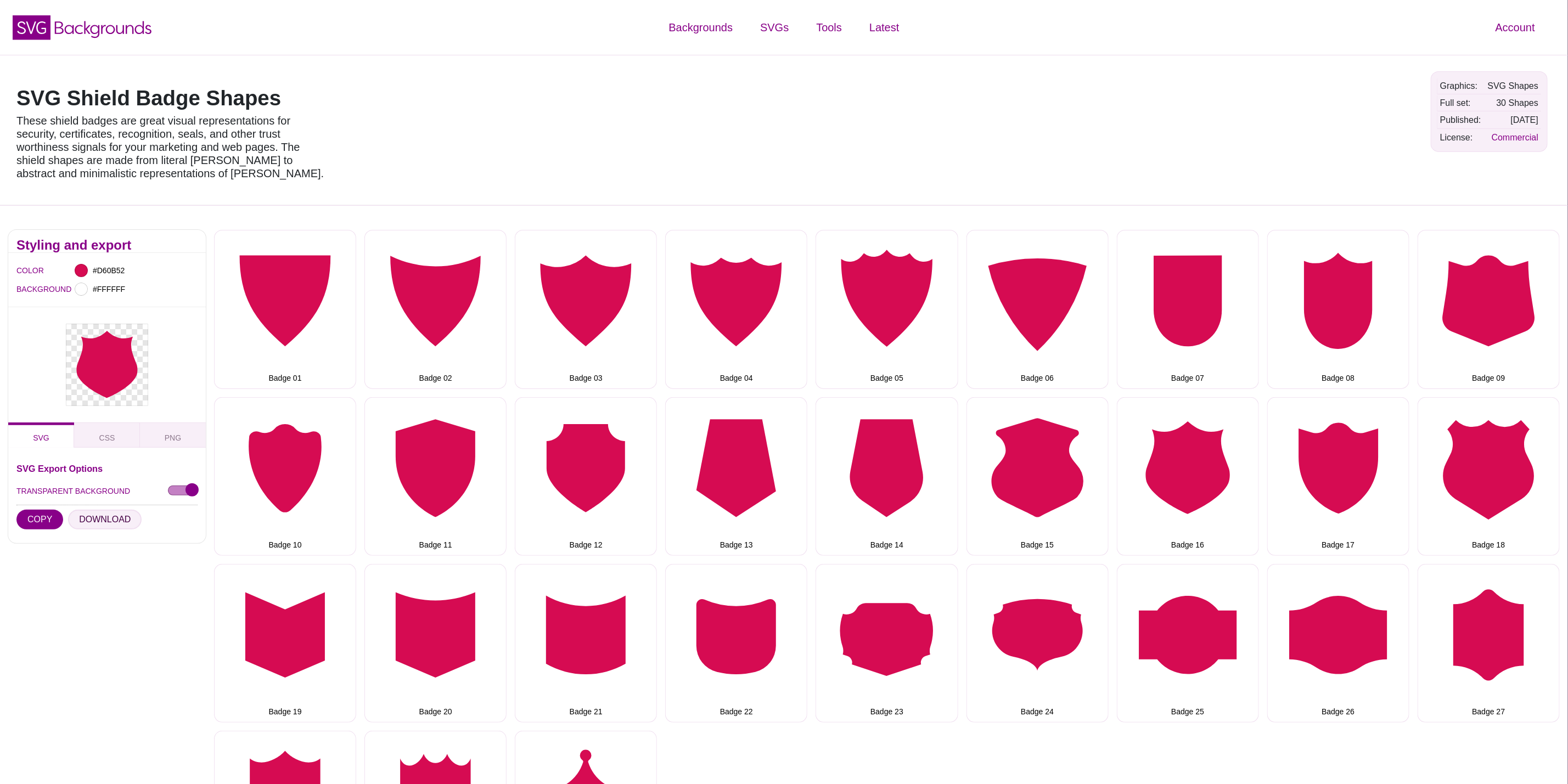
click at [102, 515] on button "DOWNLOAD" at bounding box center [105, 520] width 74 height 20
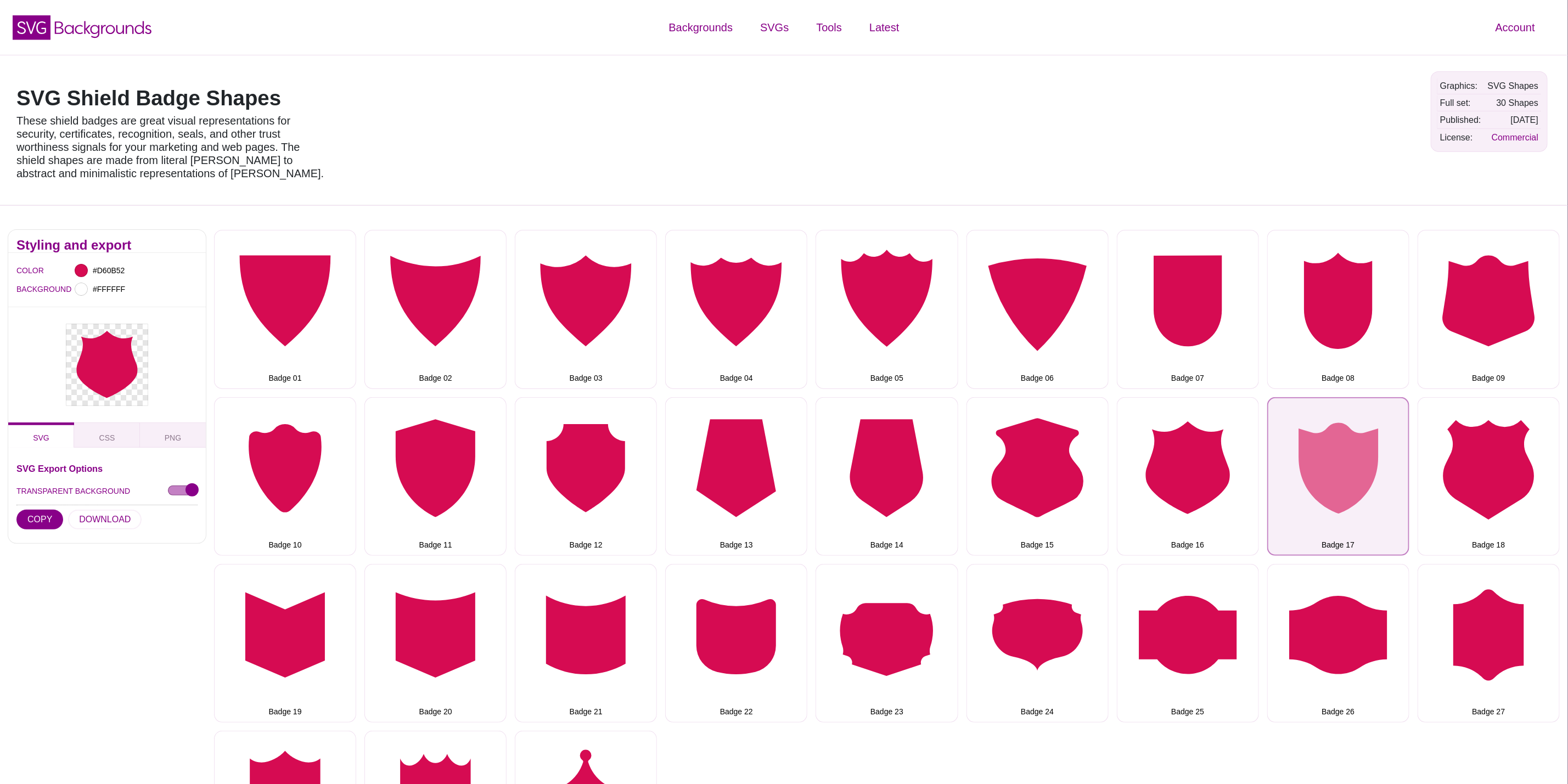
click at [1356, 458] on button "Badge 17" at bounding box center [1338, 477] width 142 height 158
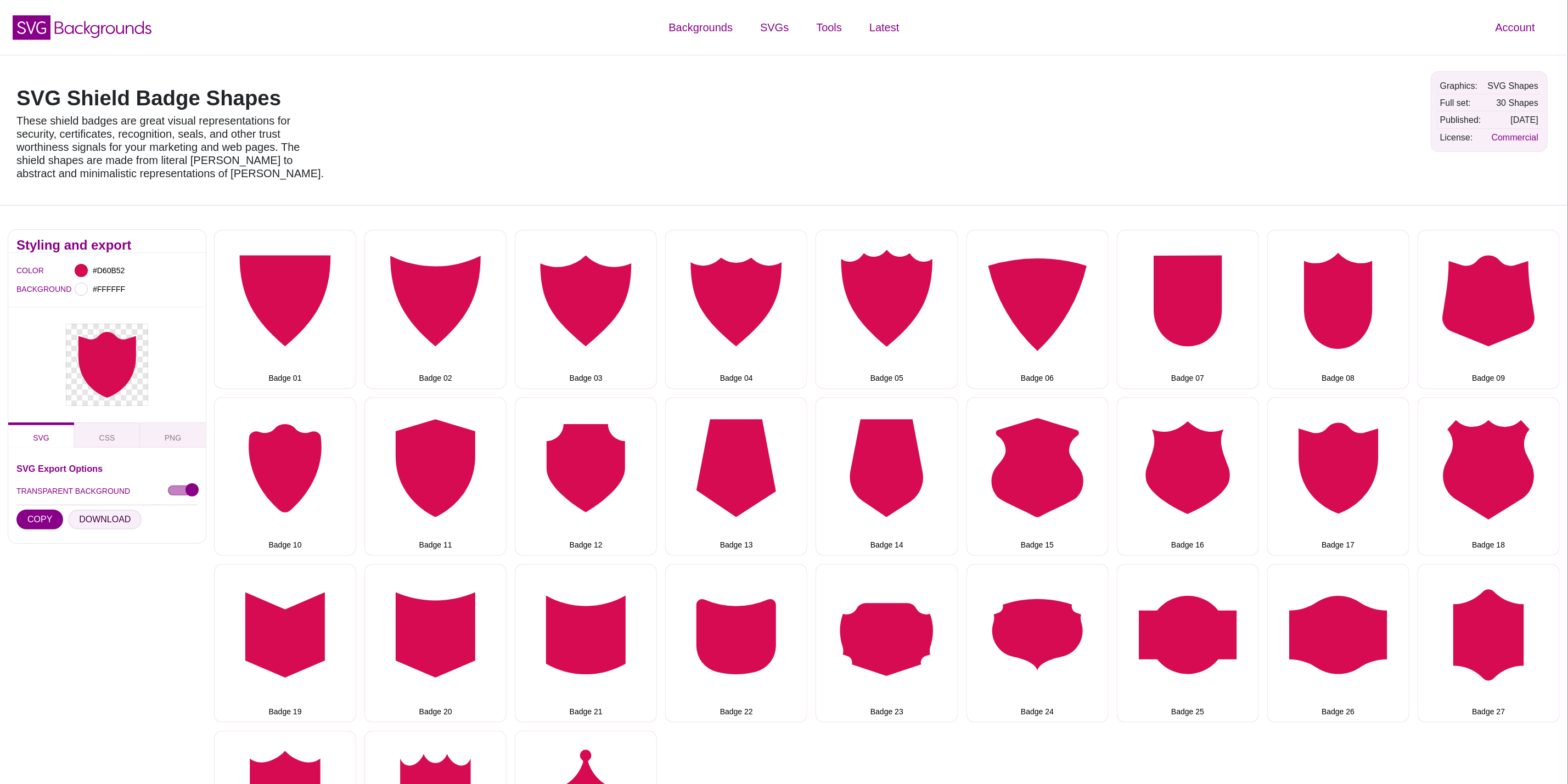
click at [117, 521] on button "DOWNLOAD" at bounding box center [105, 520] width 74 height 20
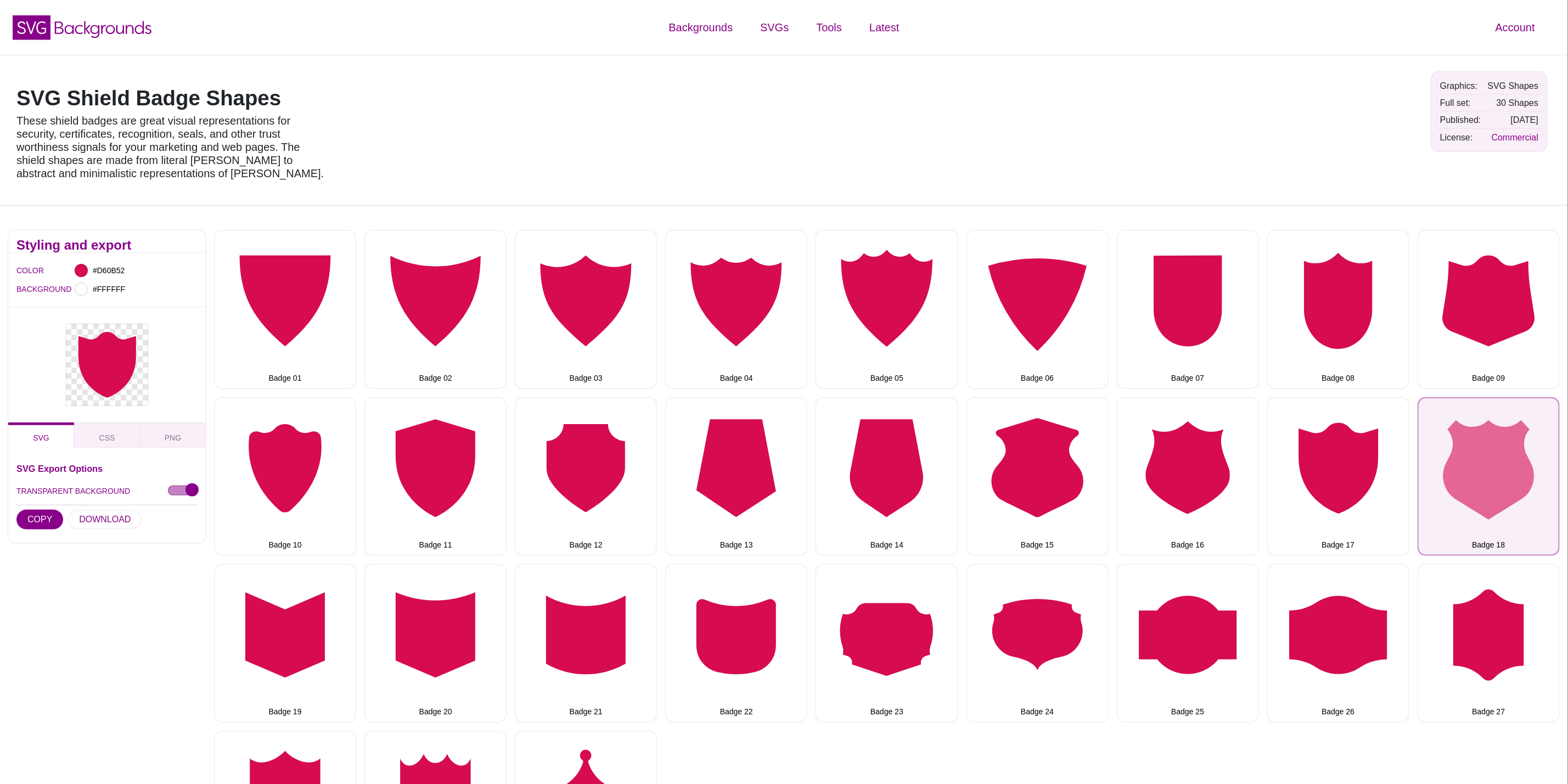
click at [1520, 439] on button "Badge 18" at bounding box center [1489, 477] width 142 height 158
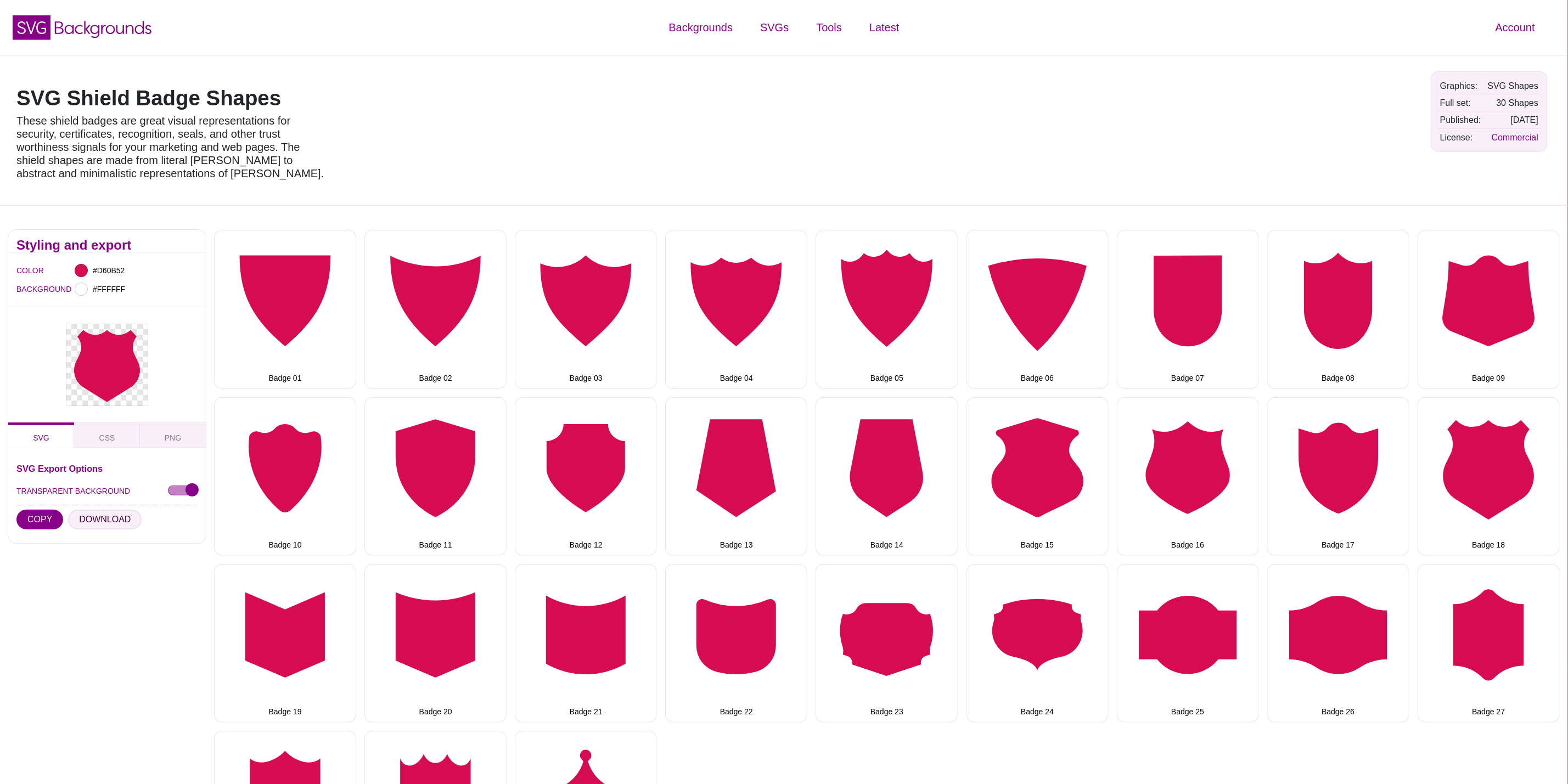
click at [111, 515] on button "DOWNLOAD" at bounding box center [105, 520] width 74 height 20
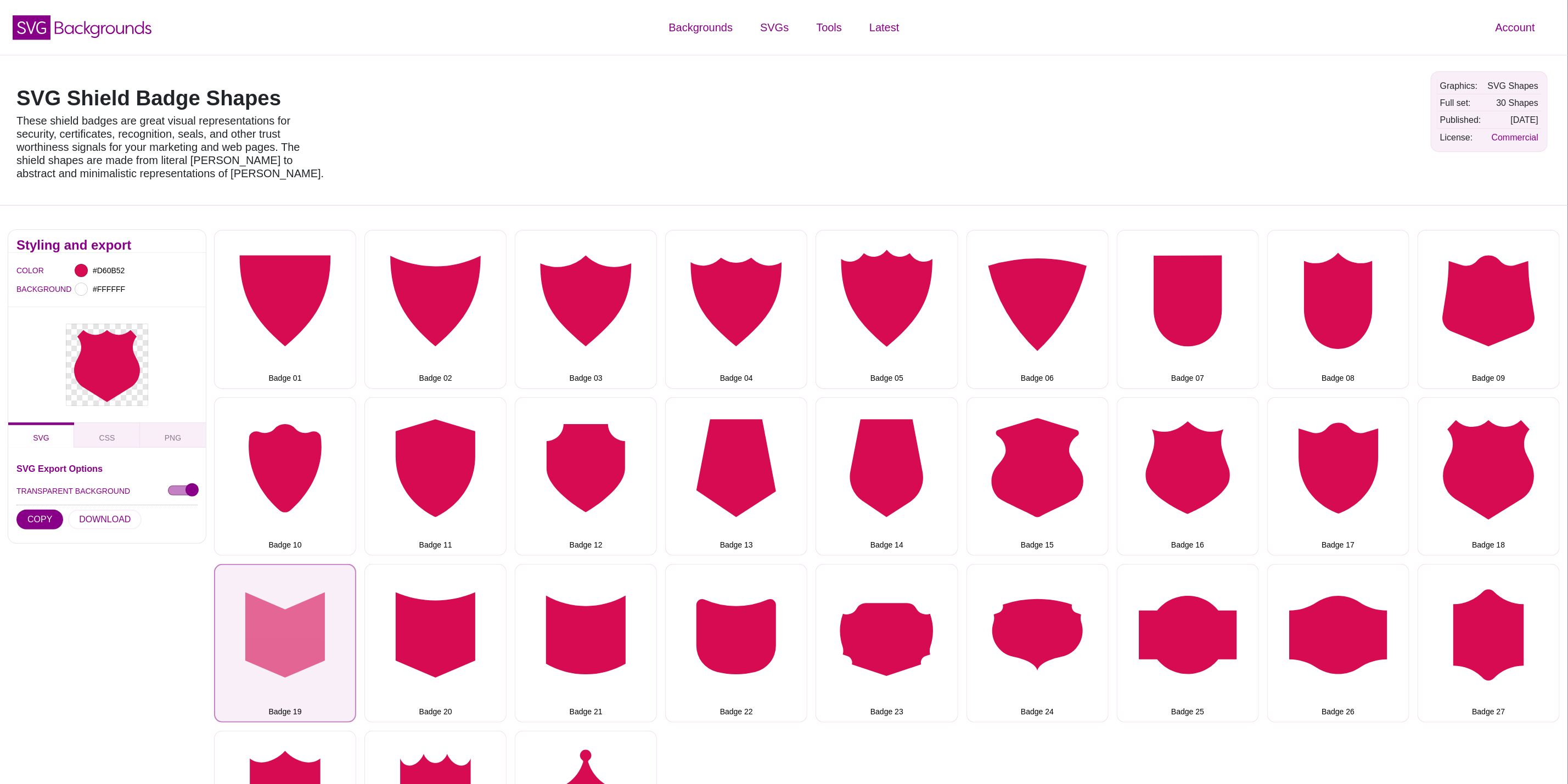
click at [338, 656] on button "Badge 19" at bounding box center [285, 643] width 142 height 158
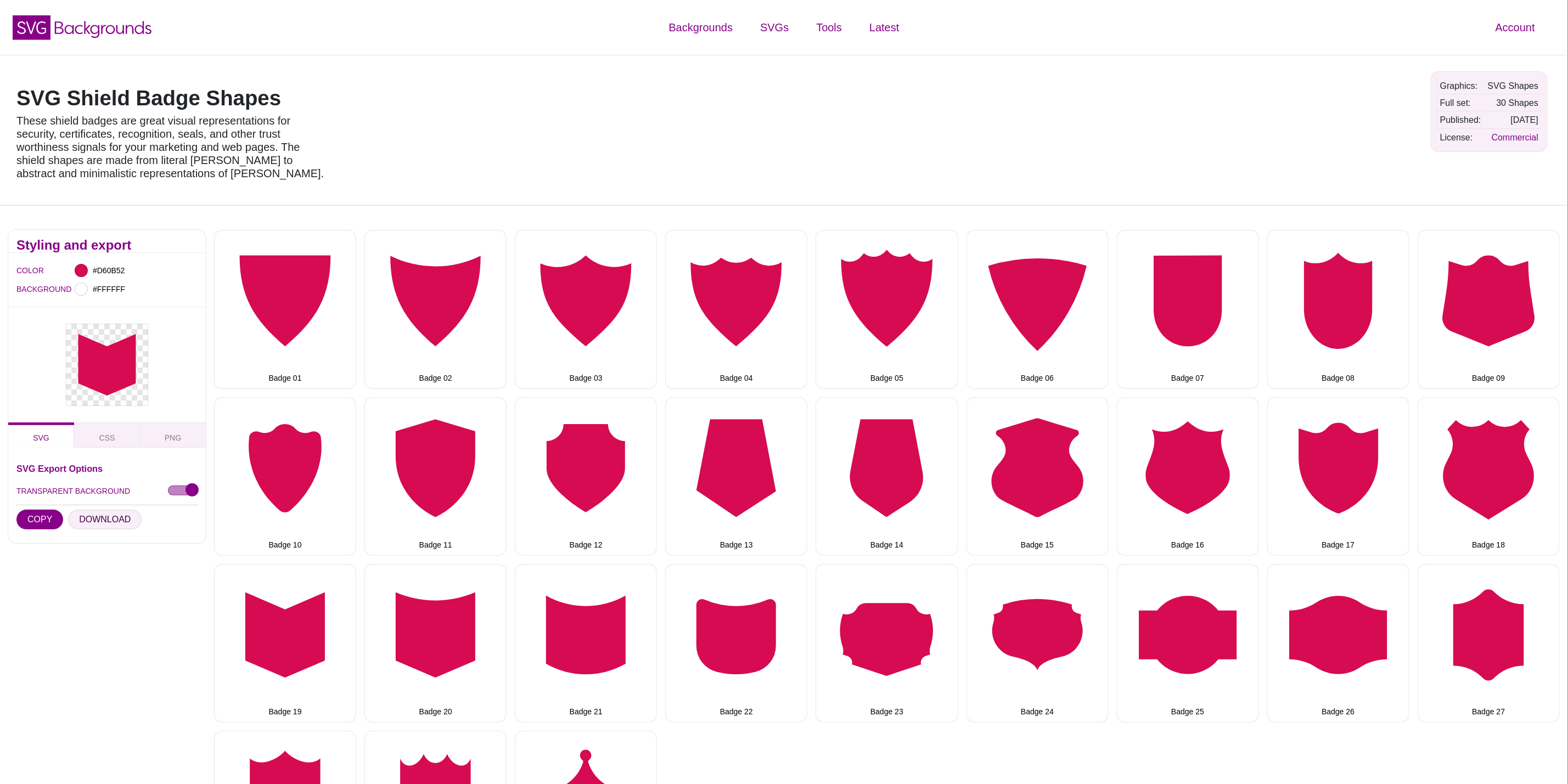
click at [114, 524] on button "DOWNLOAD" at bounding box center [105, 520] width 74 height 20
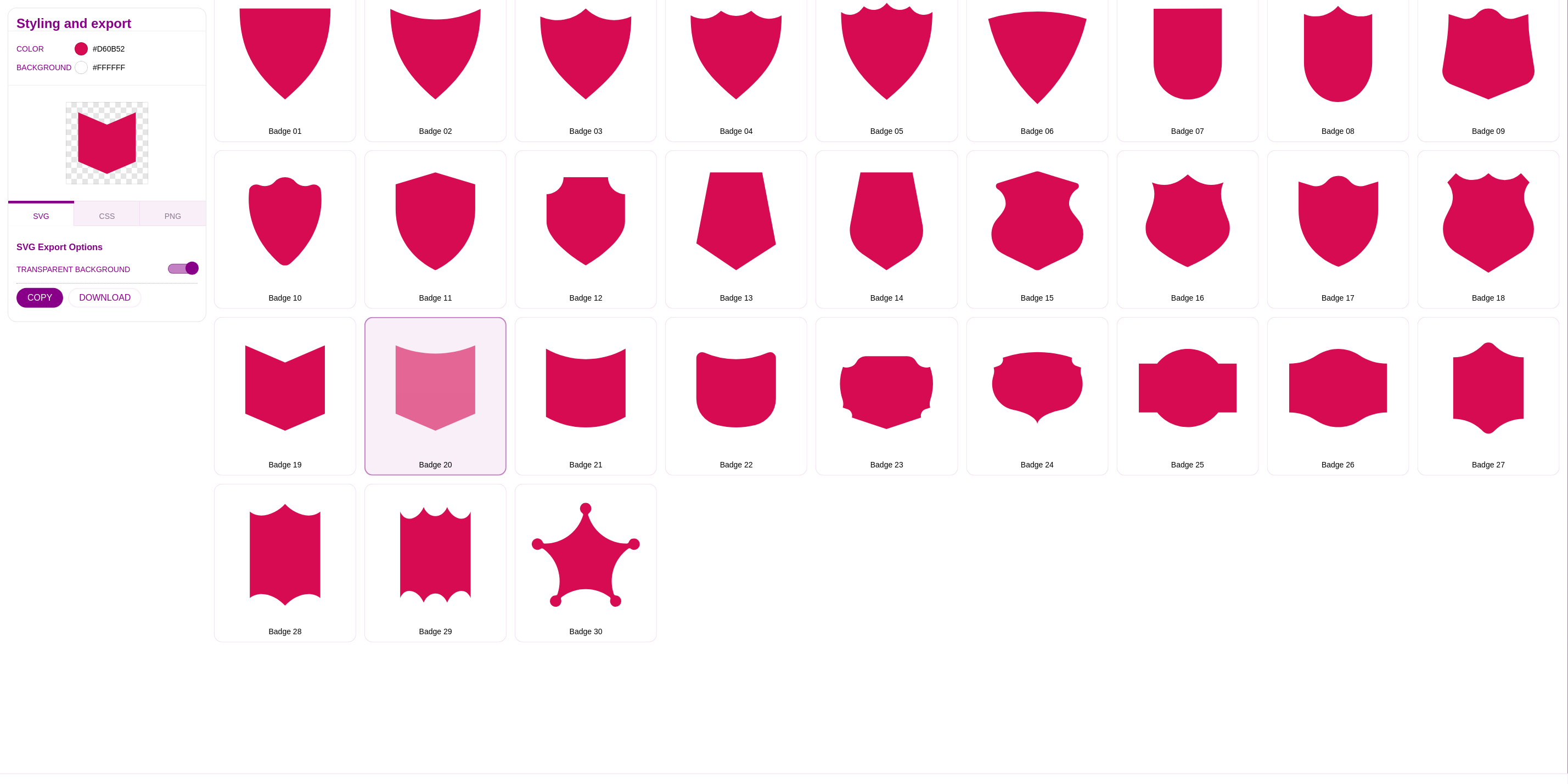
click at [468, 423] on button "Badge 20" at bounding box center [436, 396] width 142 height 158
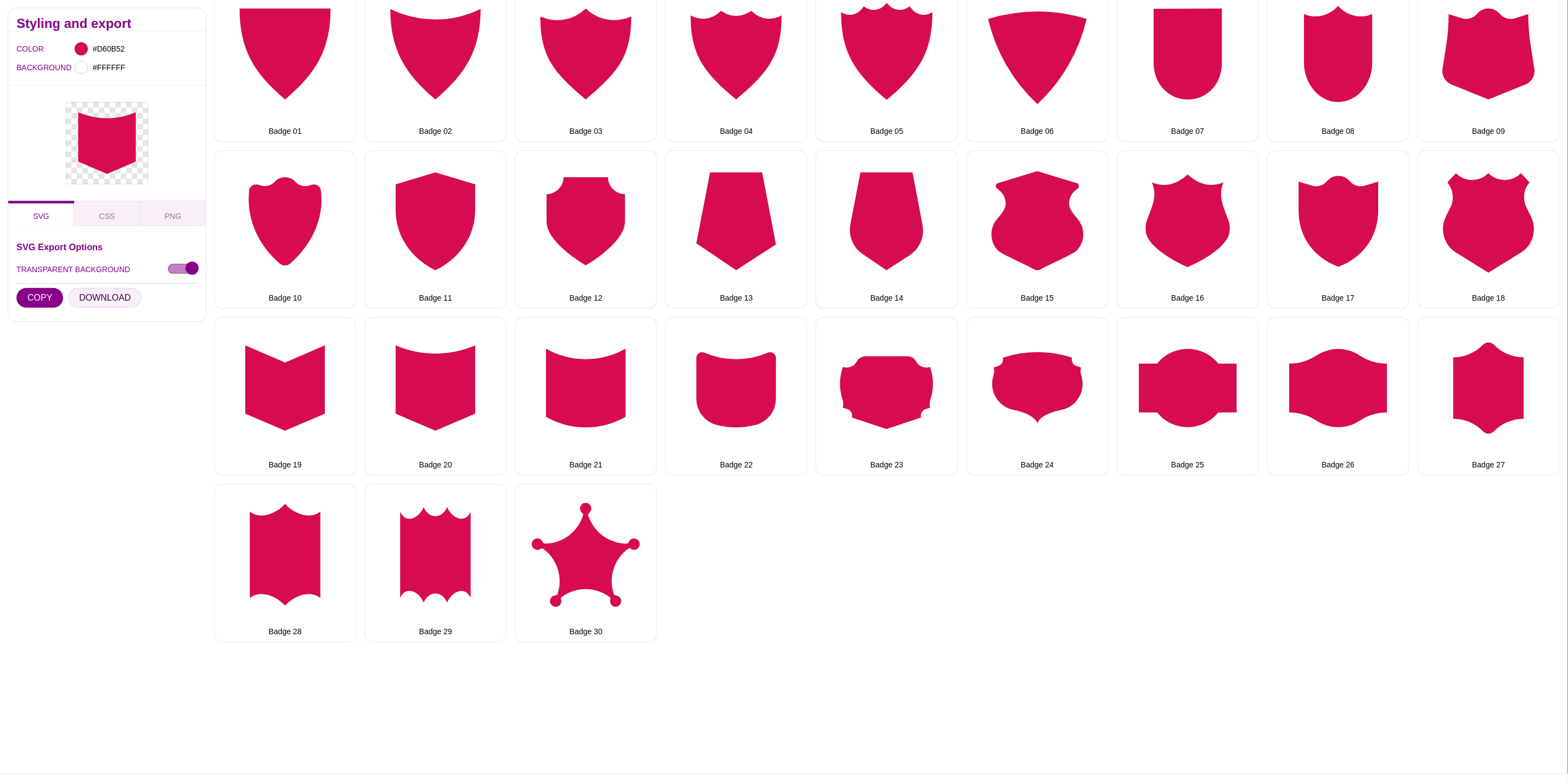
click at [114, 296] on button "DOWNLOAD" at bounding box center [105, 298] width 74 height 20
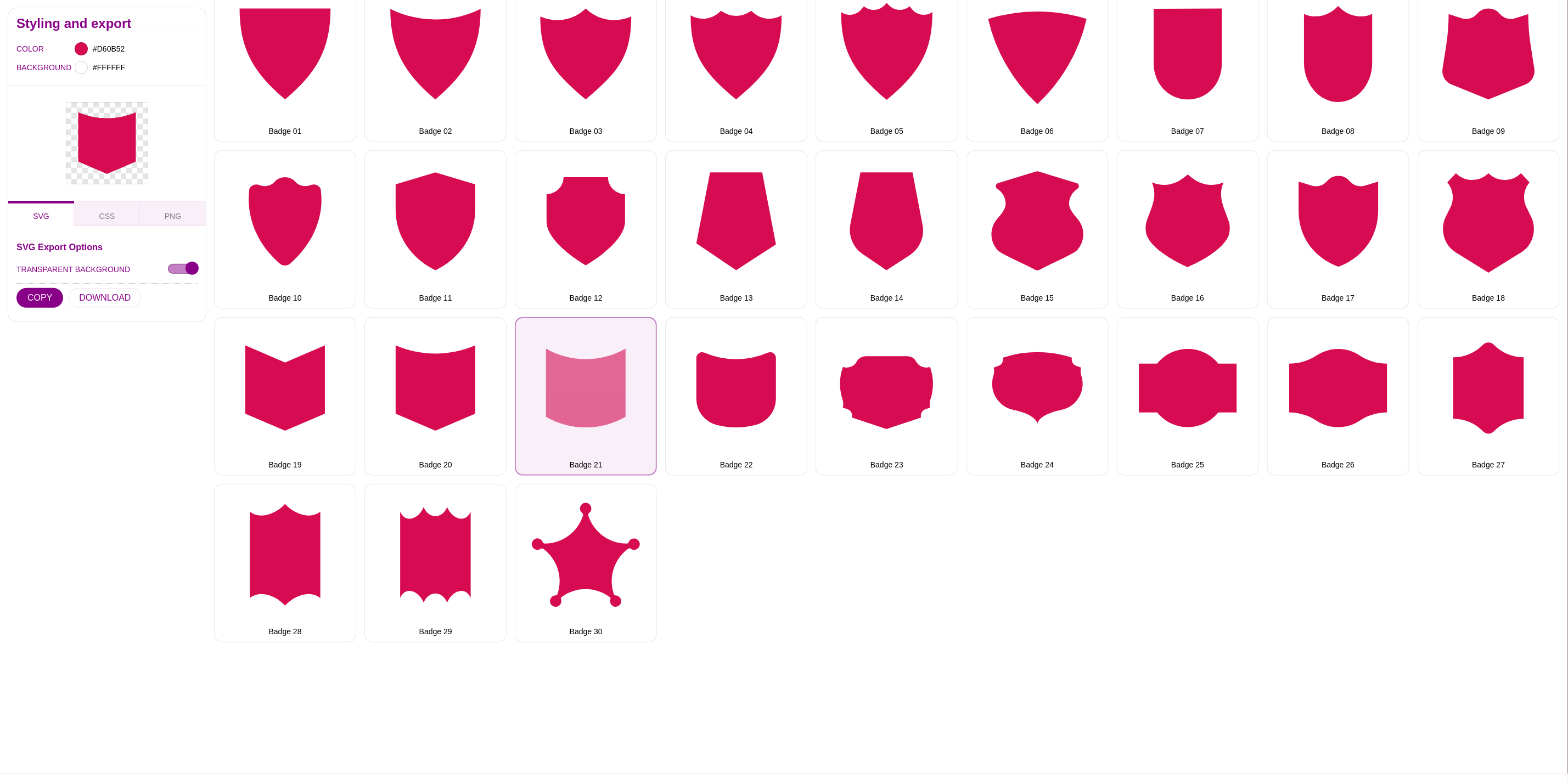
click at [568, 356] on button "Badge 21" at bounding box center [586, 396] width 142 height 158
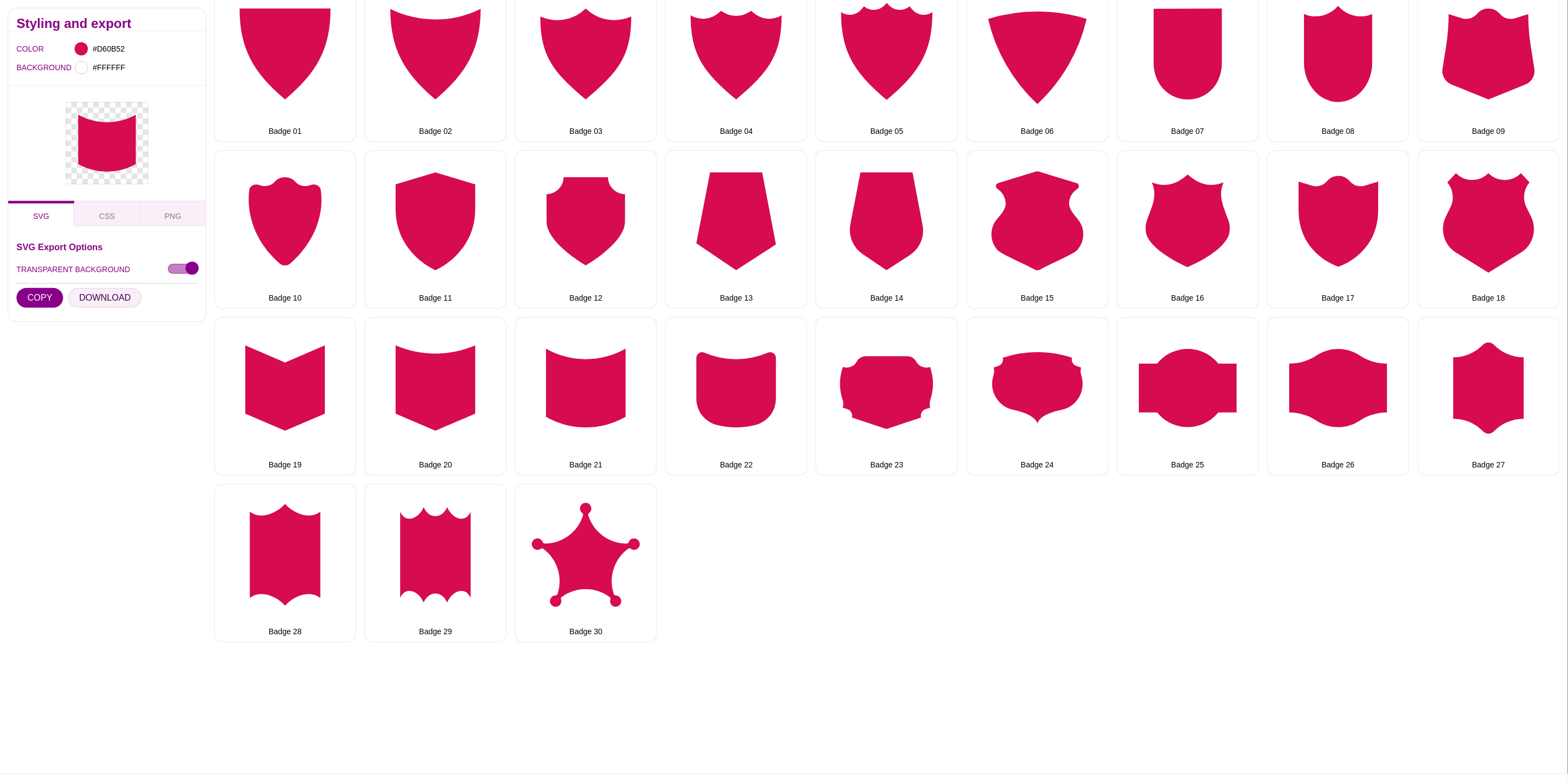
click at [101, 294] on button "DOWNLOAD" at bounding box center [105, 298] width 74 height 20
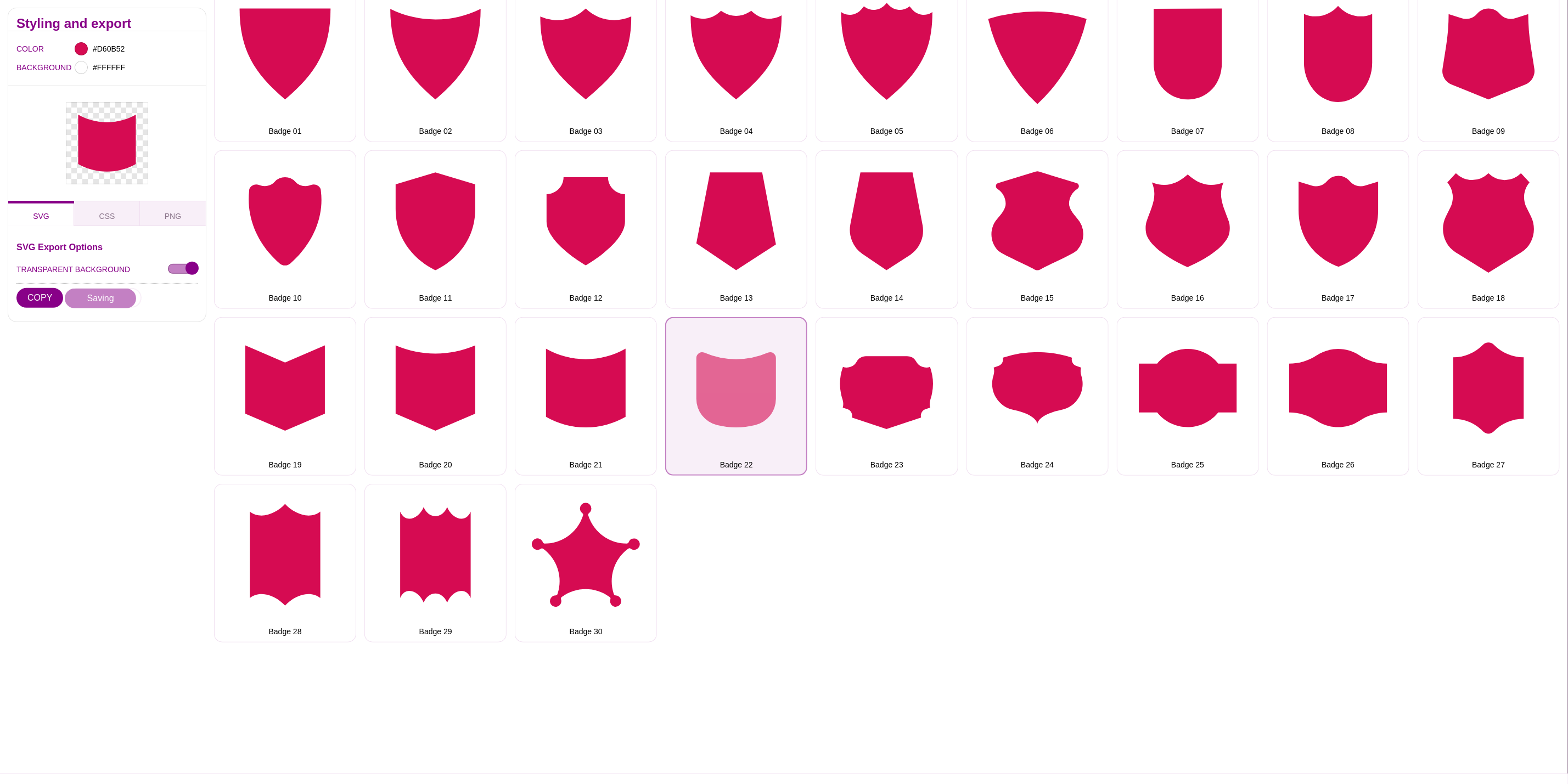
click at [716, 355] on button "Badge 22" at bounding box center [736, 396] width 142 height 158
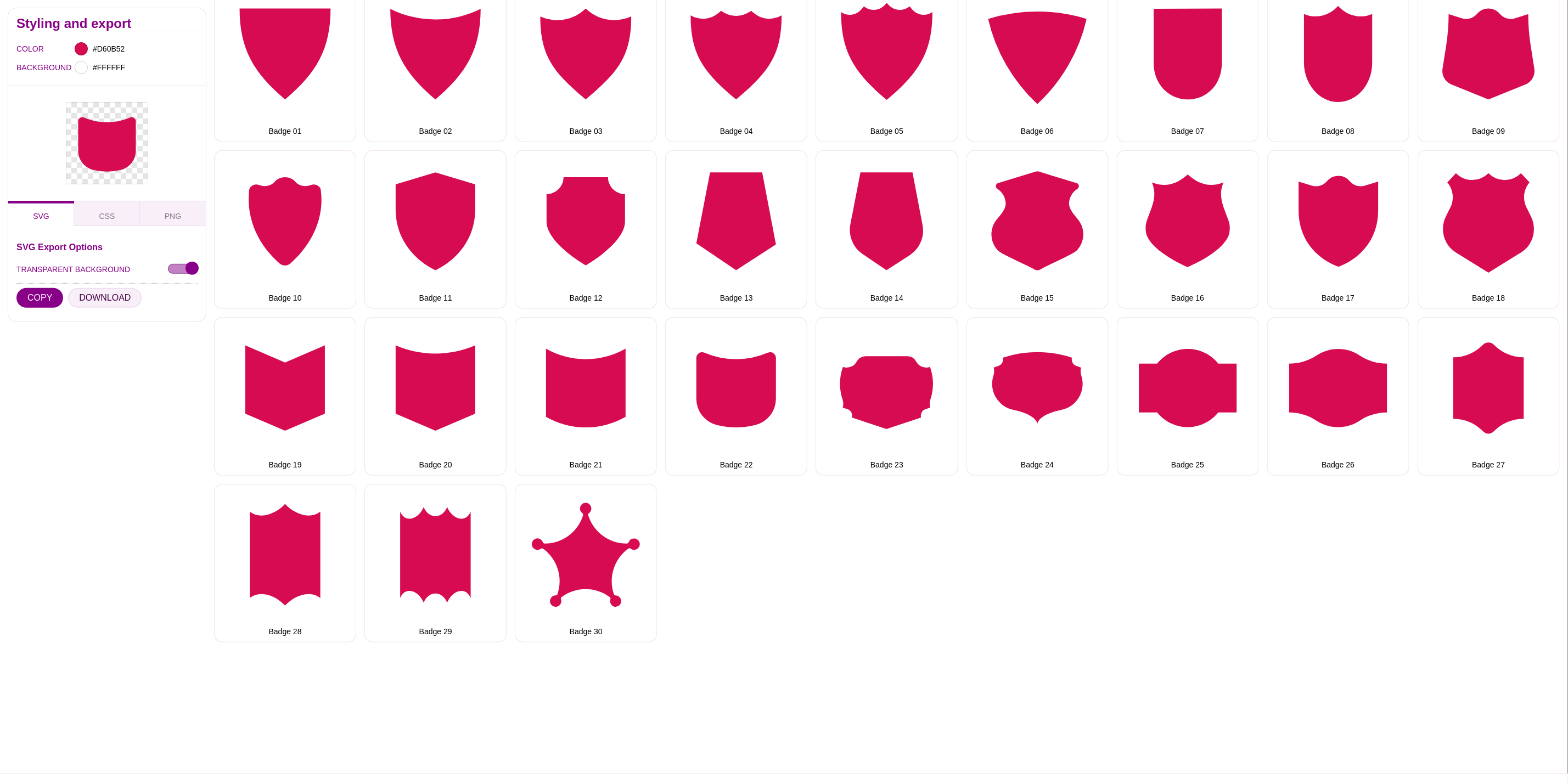
click at [99, 298] on button "DOWNLOAD" at bounding box center [105, 298] width 74 height 20
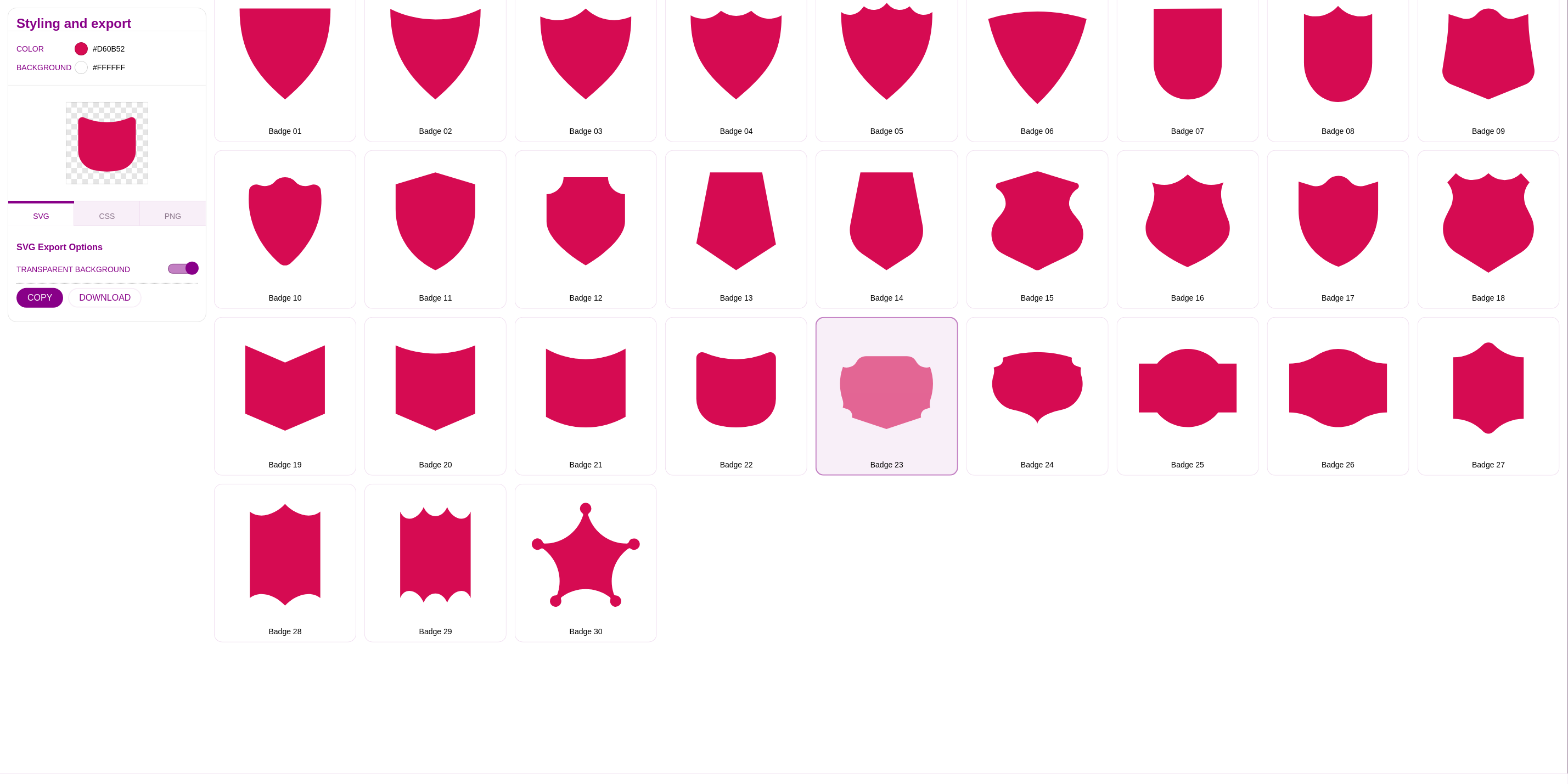
click at [880, 354] on button "Badge 23" at bounding box center [887, 396] width 142 height 158
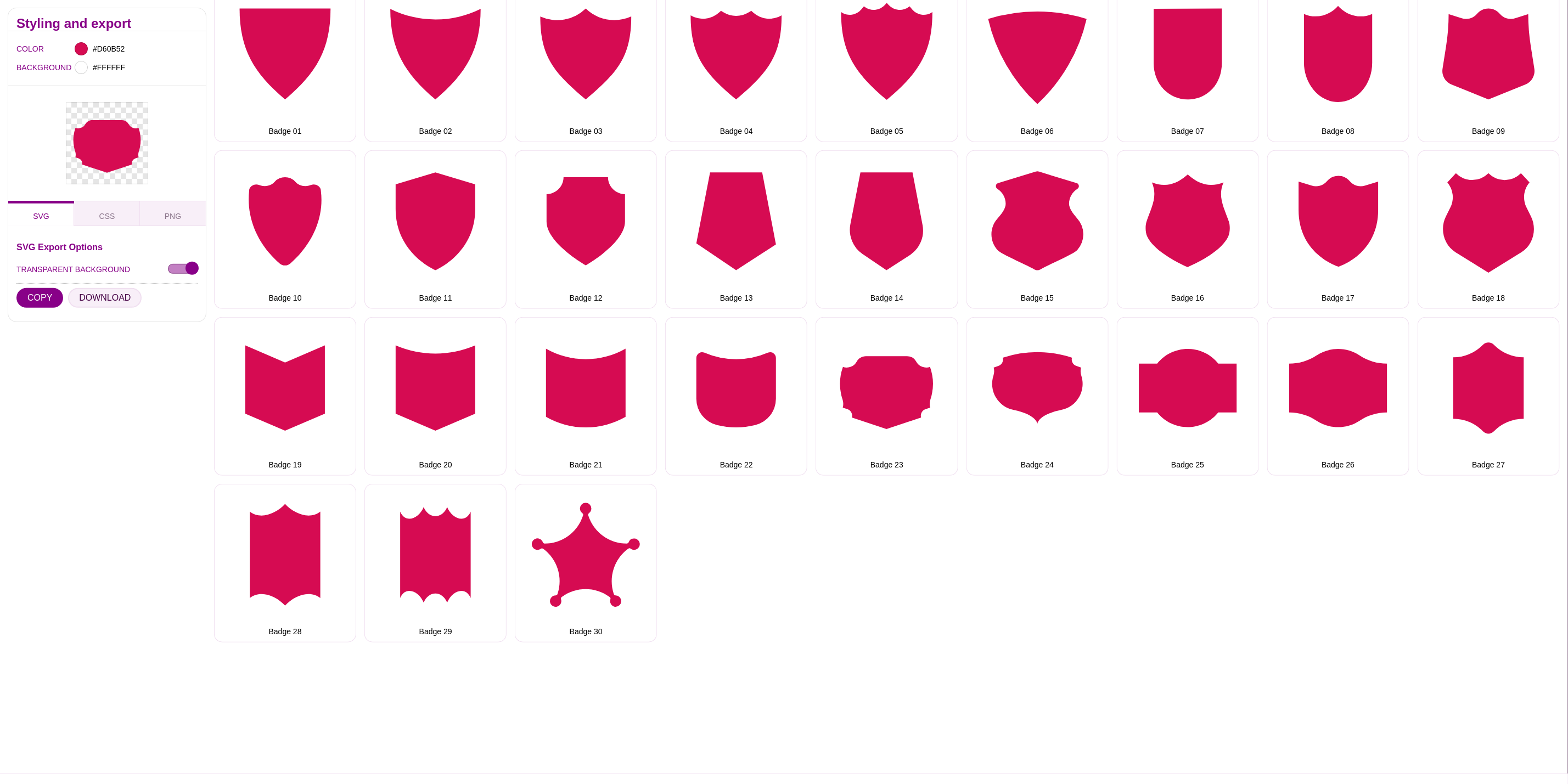
click at [106, 301] on button "DOWNLOAD" at bounding box center [105, 298] width 74 height 20
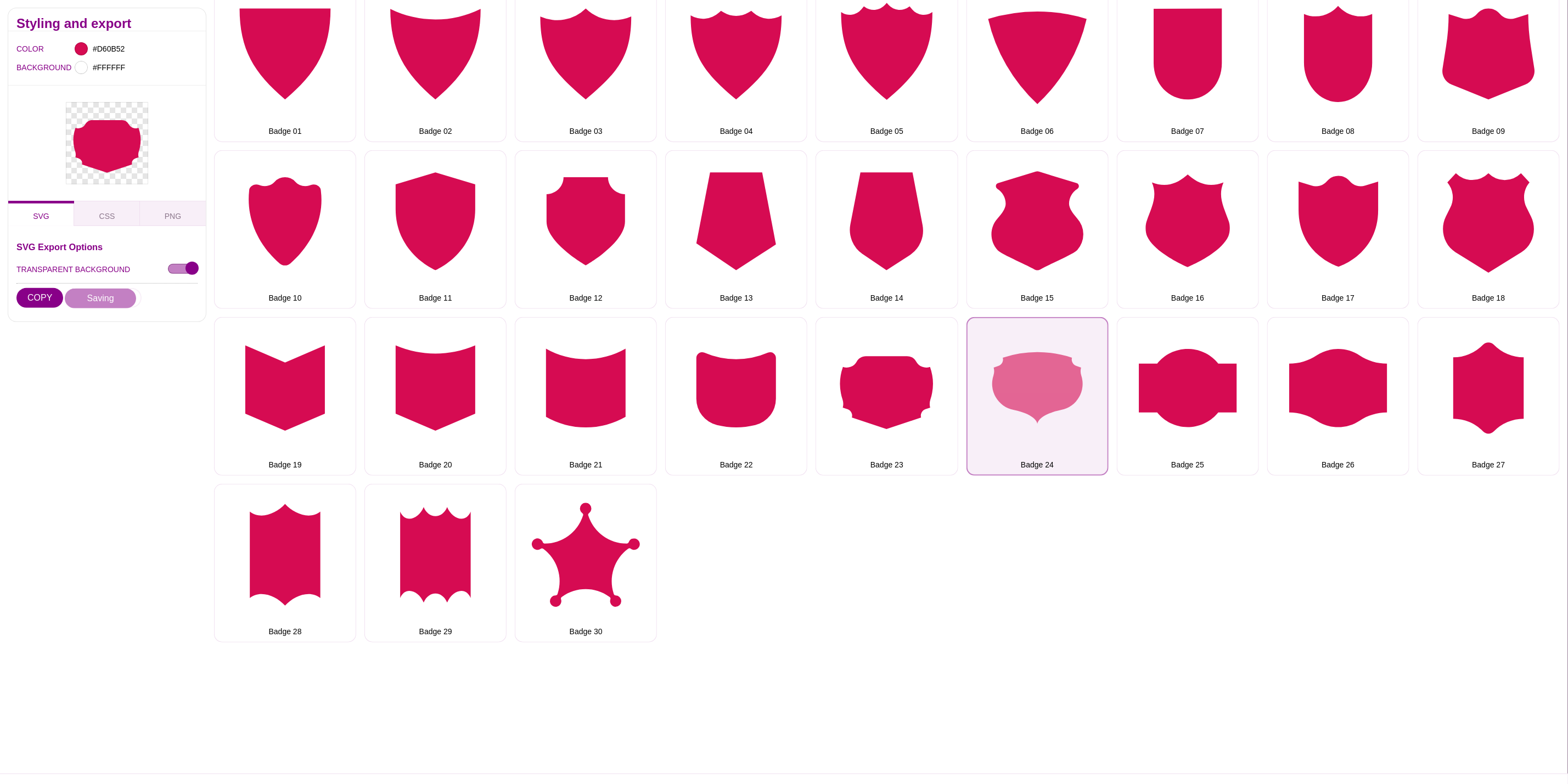
click at [1002, 395] on button "Badge 24" at bounding box center [1038, 396] width 142 height 158
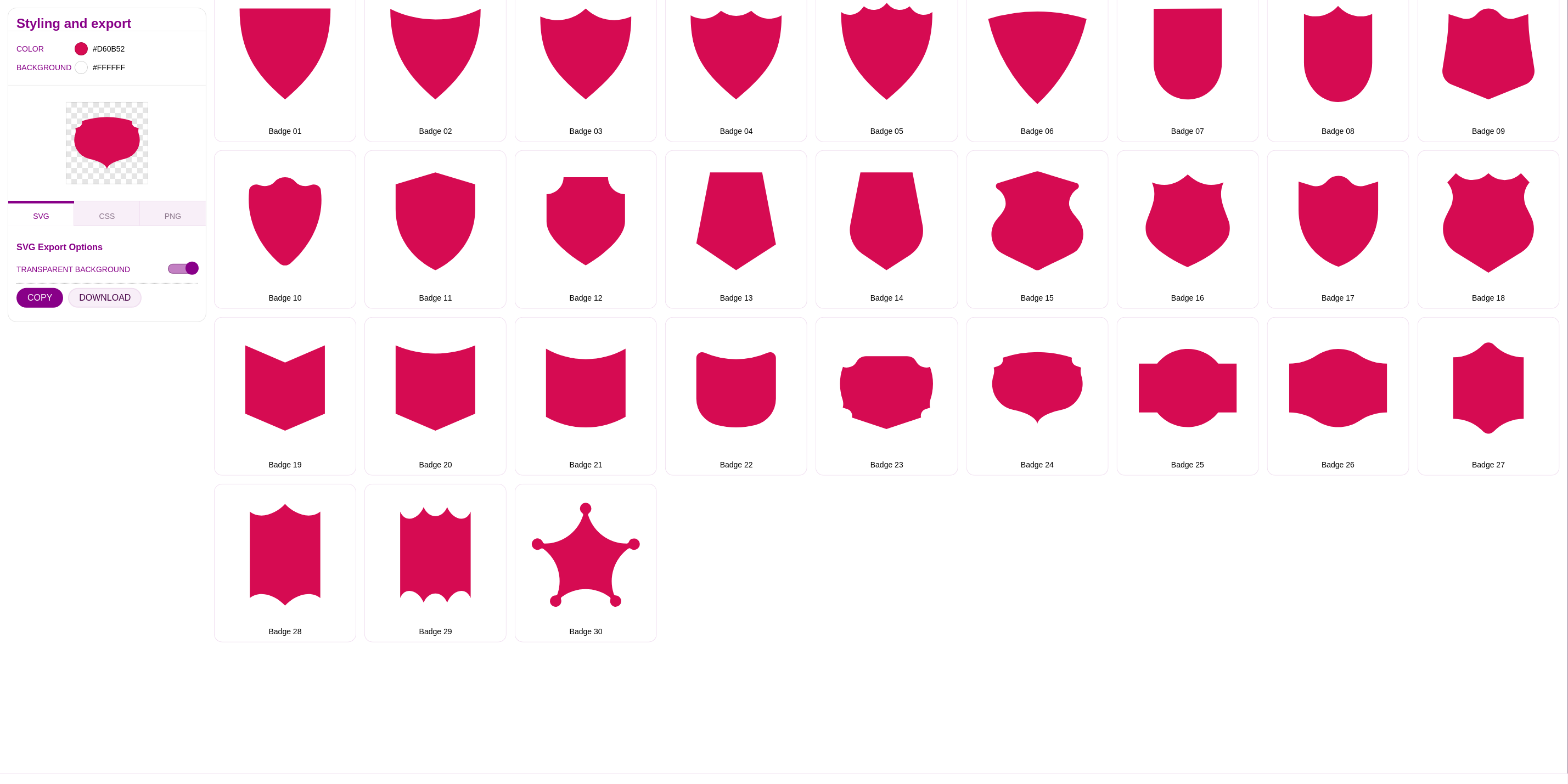
click at [102, 295] on button "DOWNLOAD" at bounding box center [105, 298] width 74 height 20
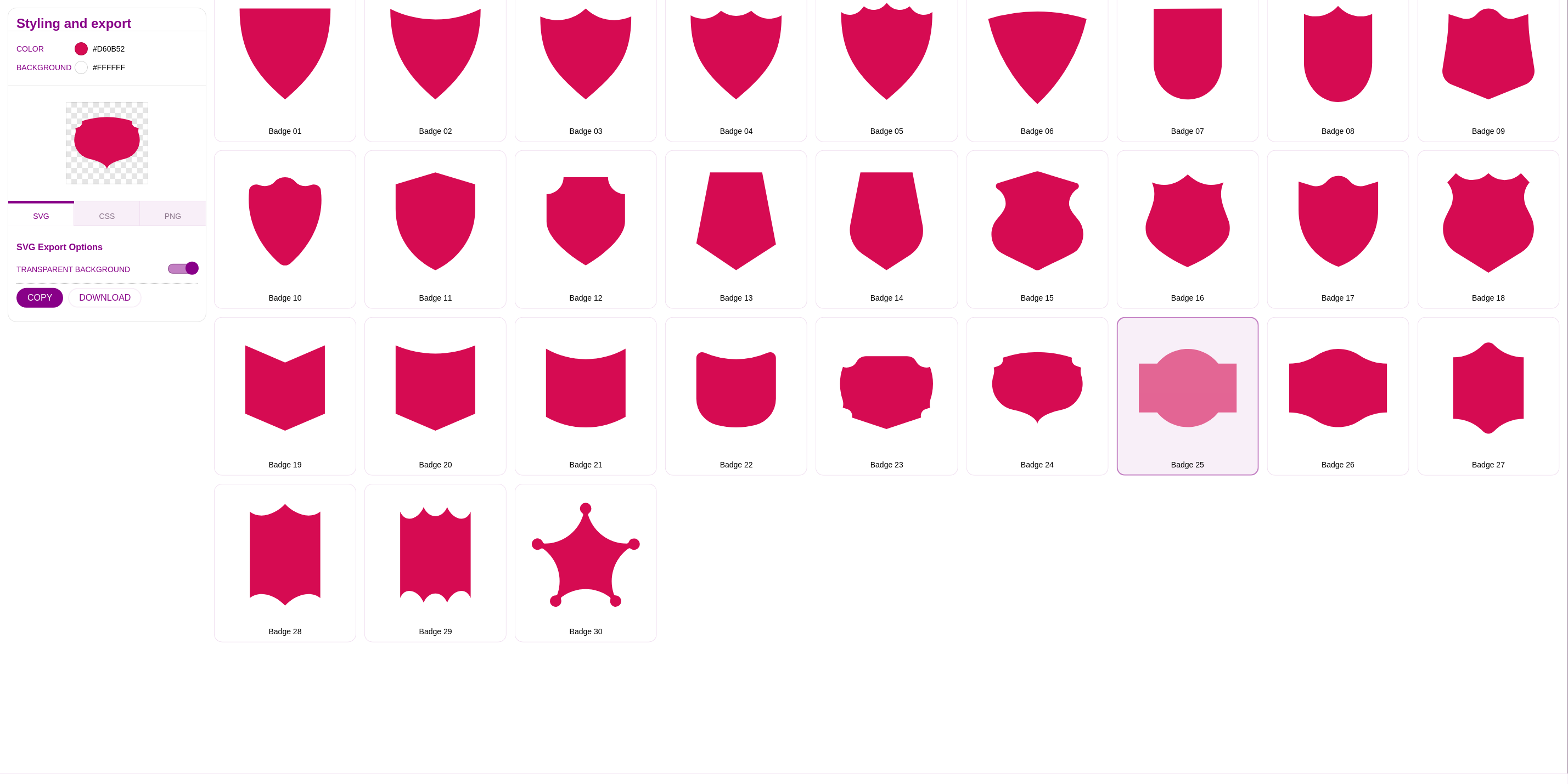
drag, startPoint x: 1158, startPoint y: 376, endPoint x: 1152, endPoint y: 376, distance: 6.0
click at [1158, 376] on button "Badge 25" at bounding box center [1188, 396] width 142 height 158
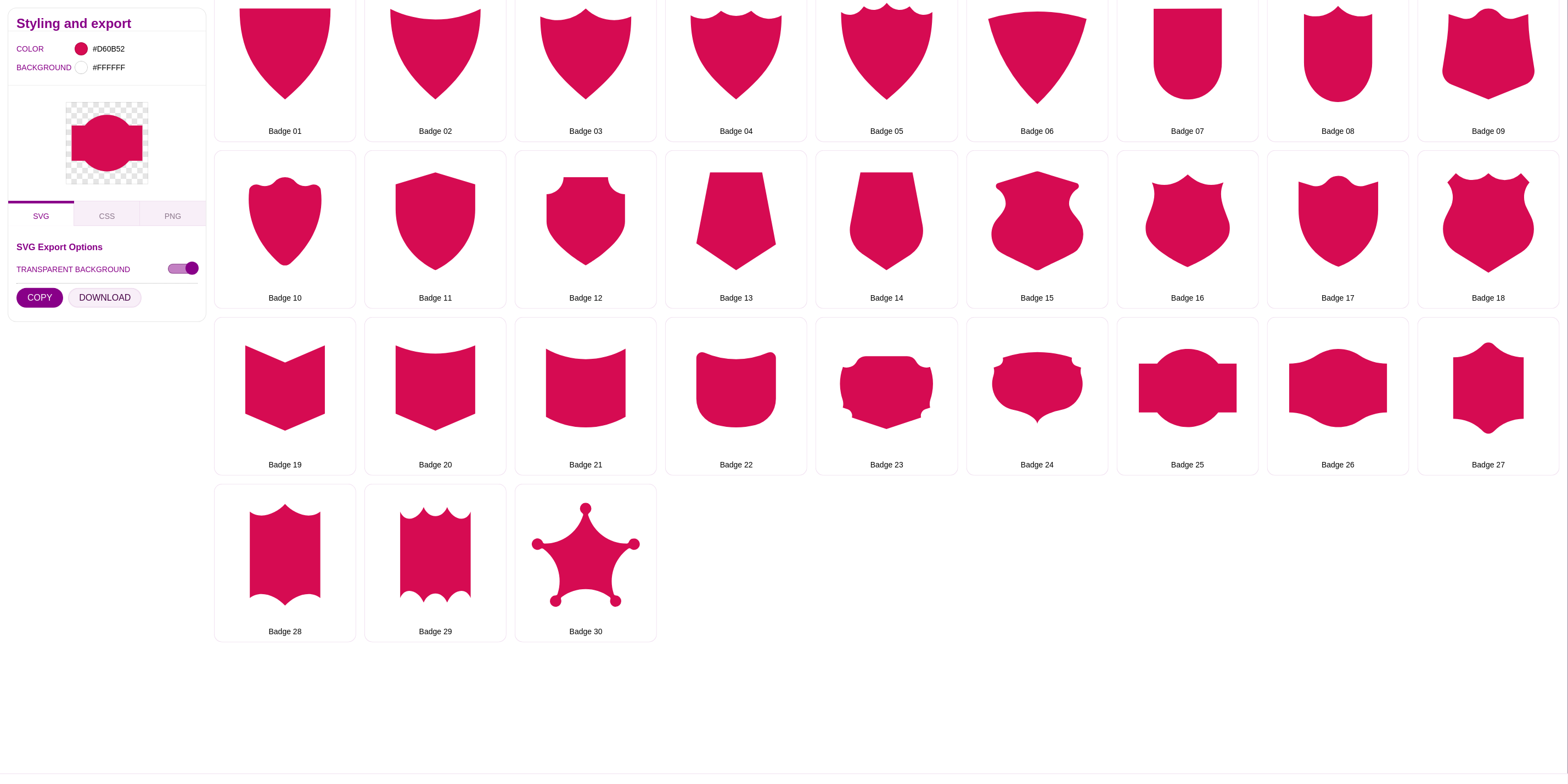
click at [112, 300] on button "DOWNLOAD" at bounding box center [105, 298] width 74 height 20
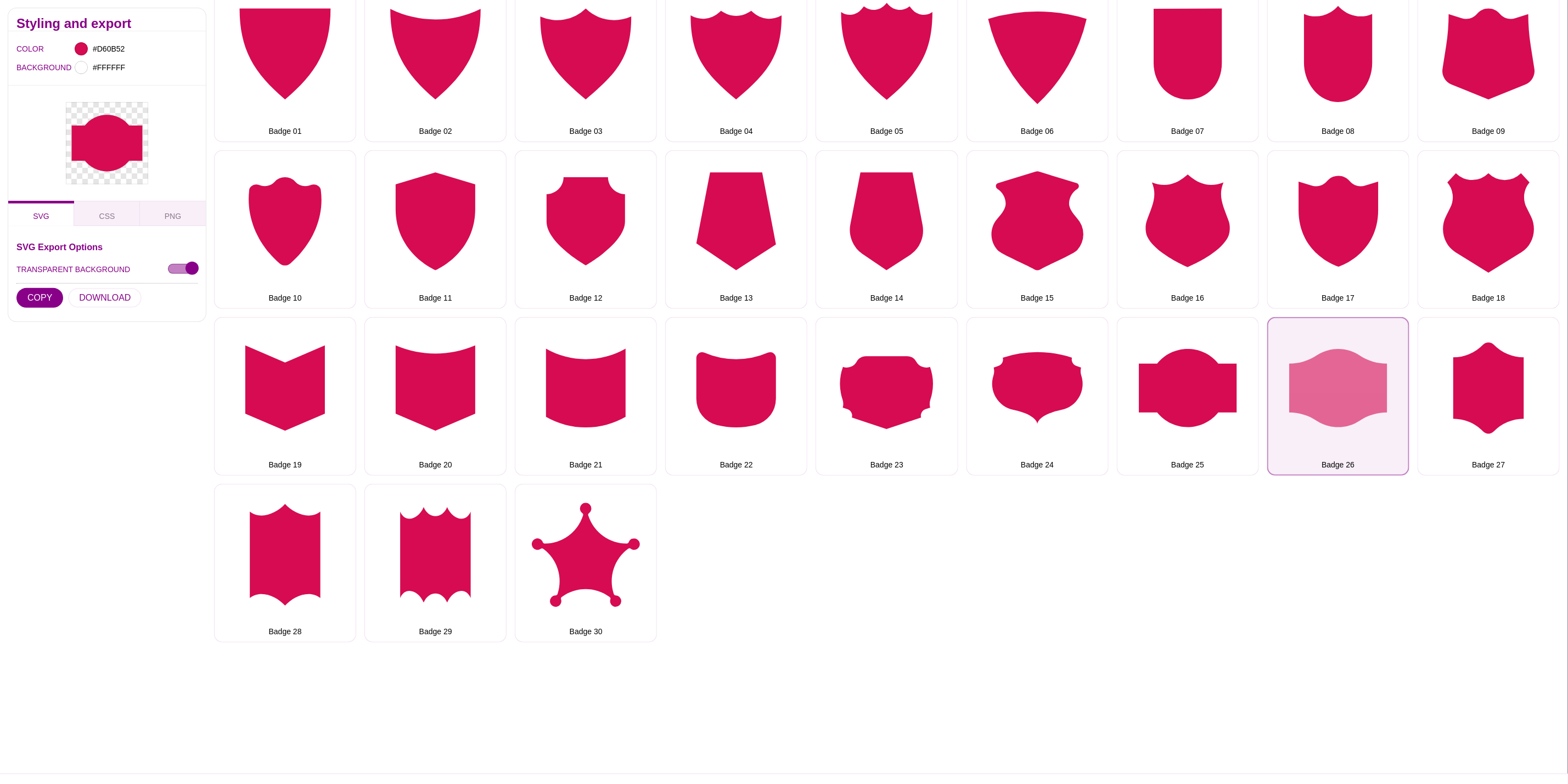
click at [1329, 399] on button "Badge 26" at bounding box center [1338, 396] width 142 height 158
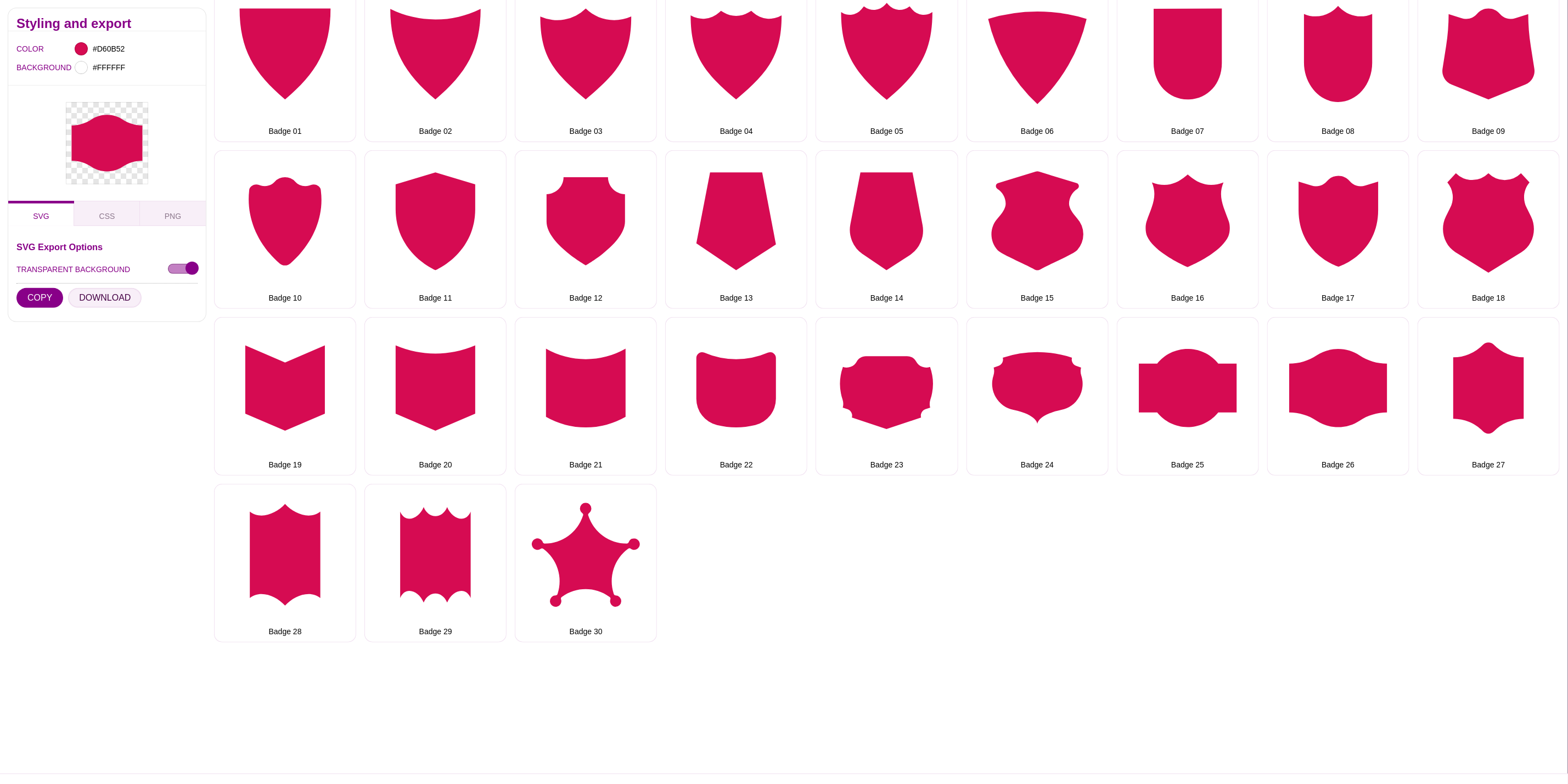
click at [127, 296] on button "DOWNLOAD" at bounding box center [105, 298] width 74 height 20
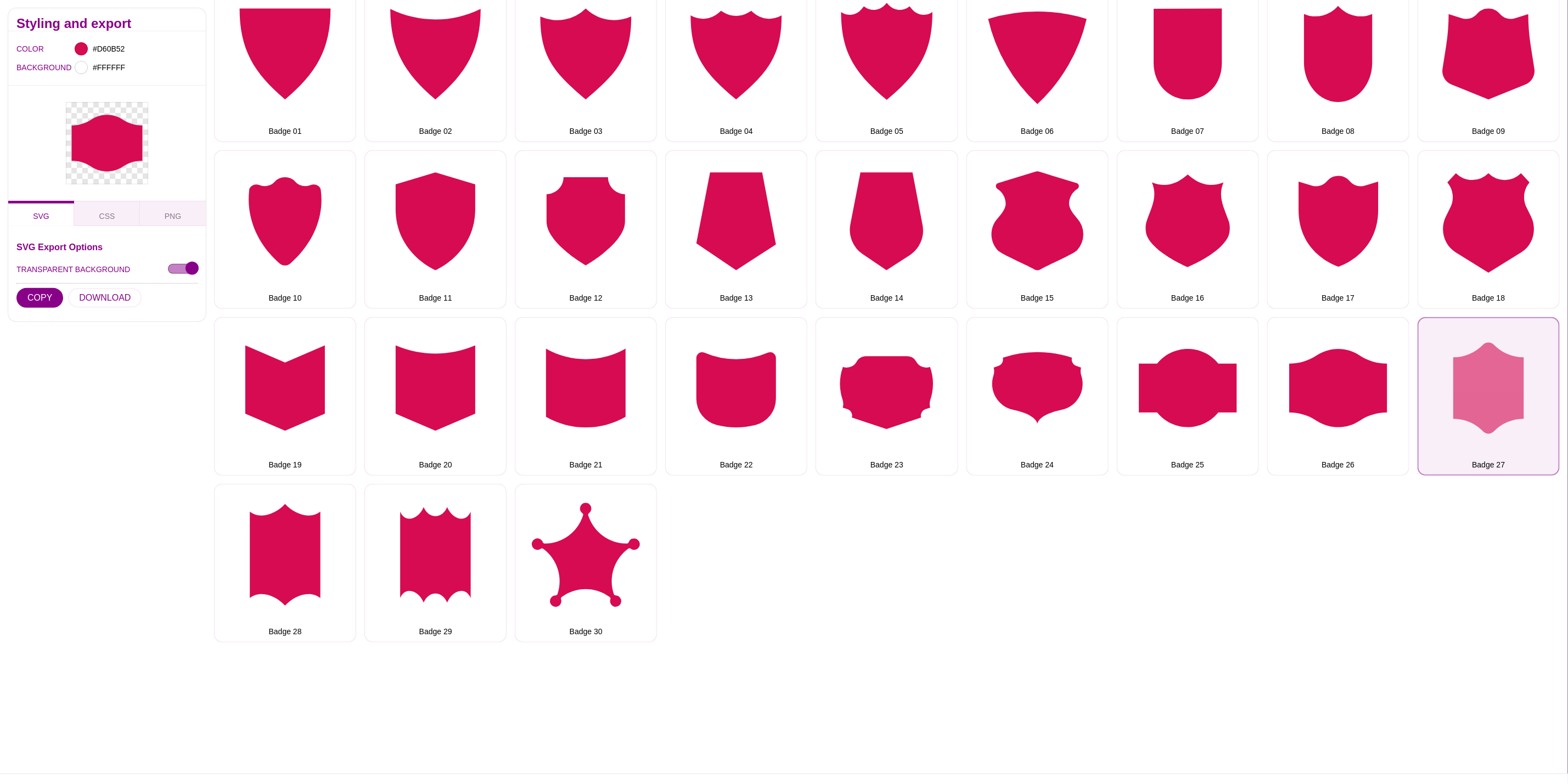
click at [1500, 404] on button "Badge 27" at bounding box center [1489, 396] width 142 height 158
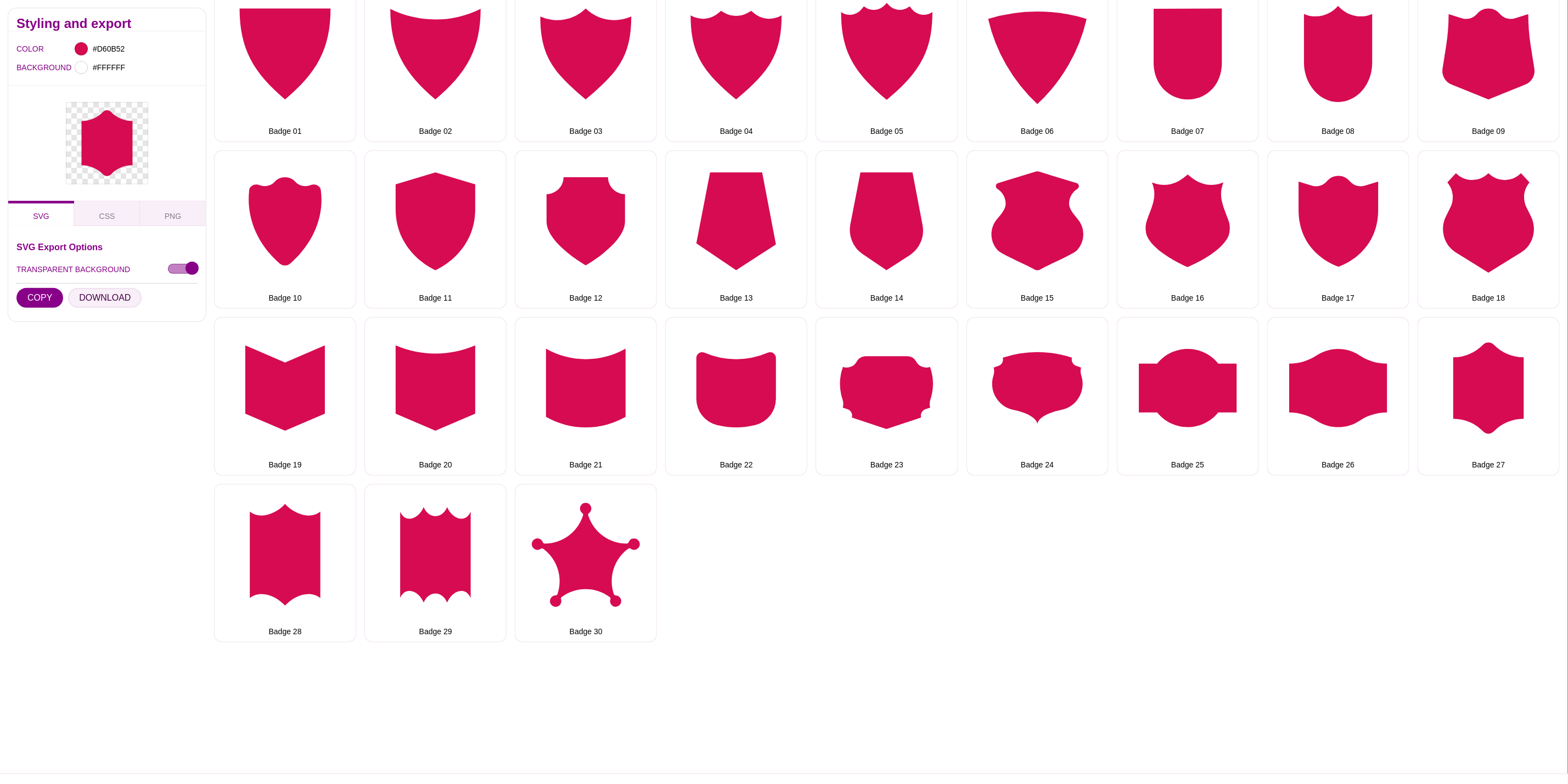
click at [114, 295] on button "DOWNLOAD" at bounding box center [105, 298] width 74 height 20
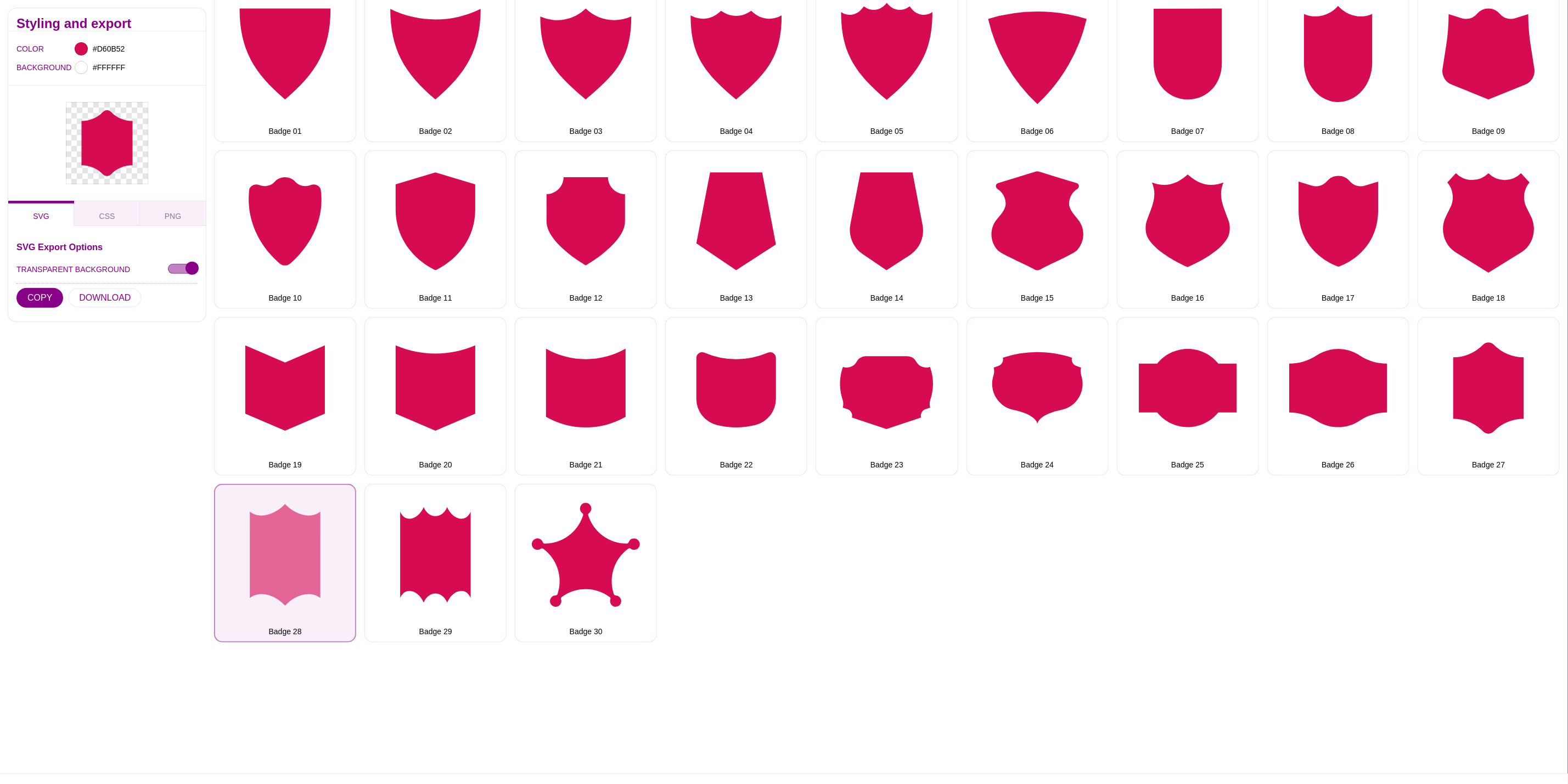
click at [276, 519] on button "Badge 28" at bounding box center [285, 563] width 142 height 158
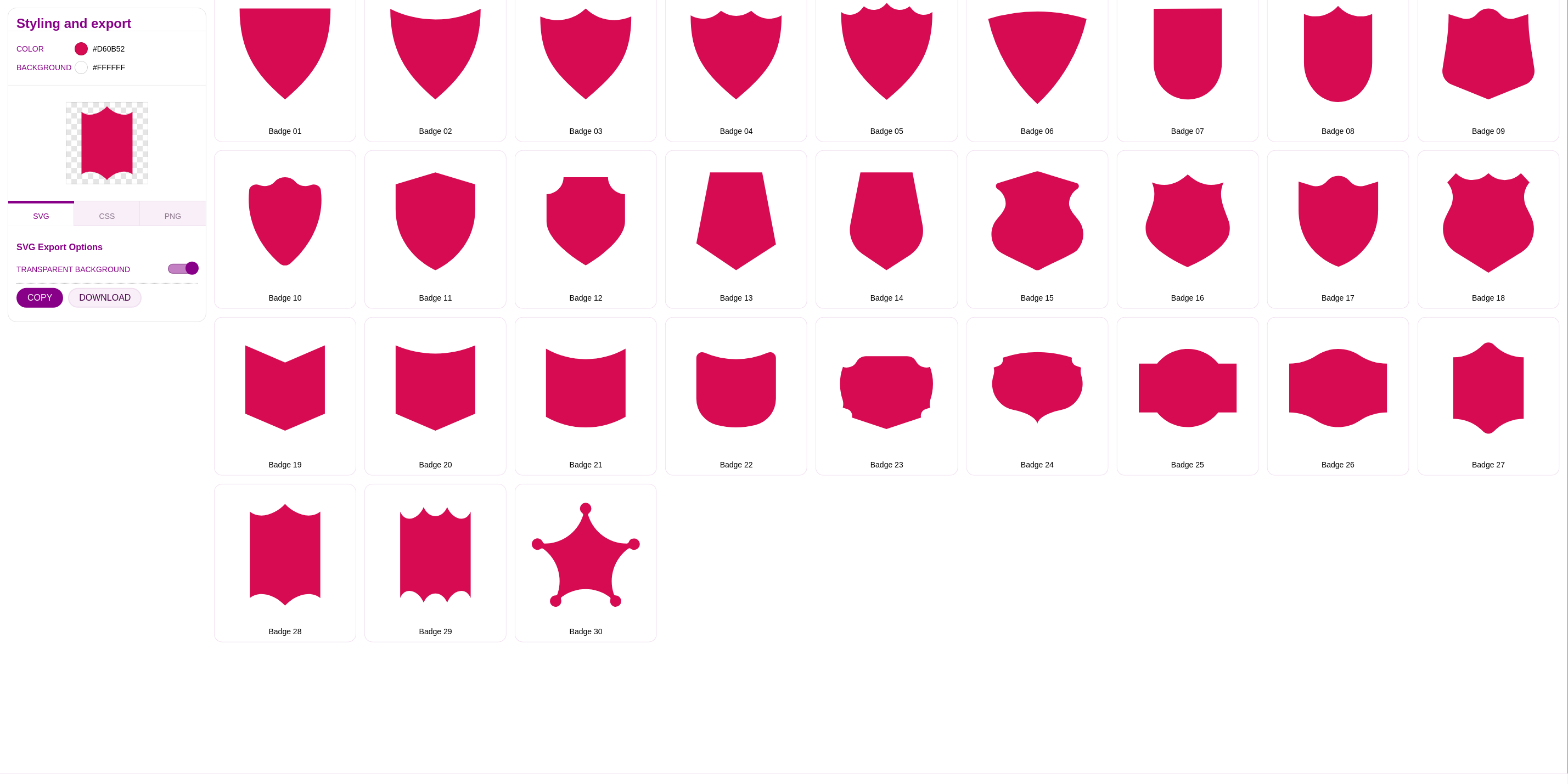
click at [102, 300] on button "DOWNLOAD" at bounding box center [105, 298] width 74 height 20
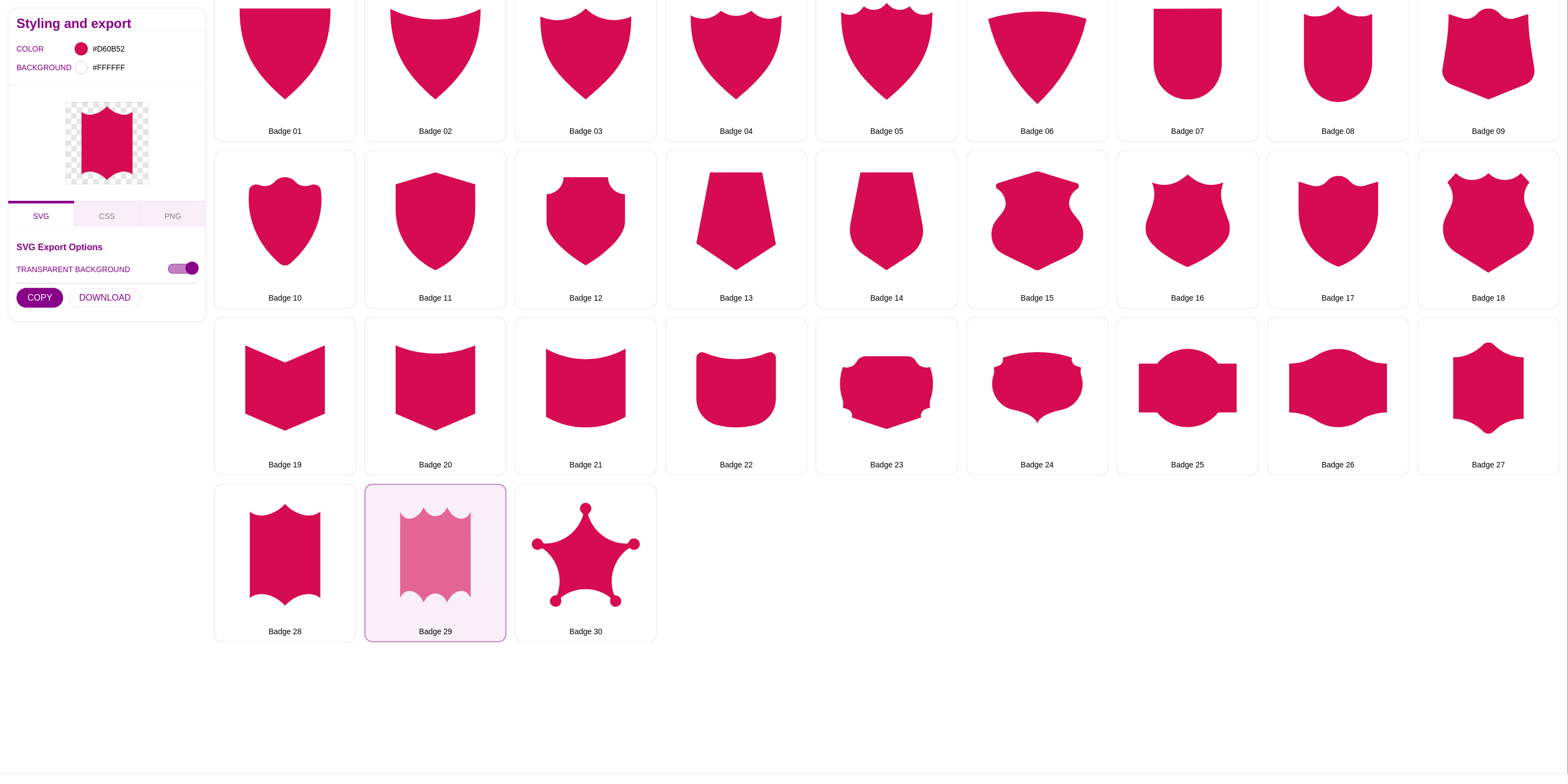
drag, startPoint x: 448, startPoint y: 542, endPoint x: 429, endPoint y: 532, distance: 21.5
click at [449, 542] on button "Badge 29" at bounding box center [436, 563] width 142 height 158
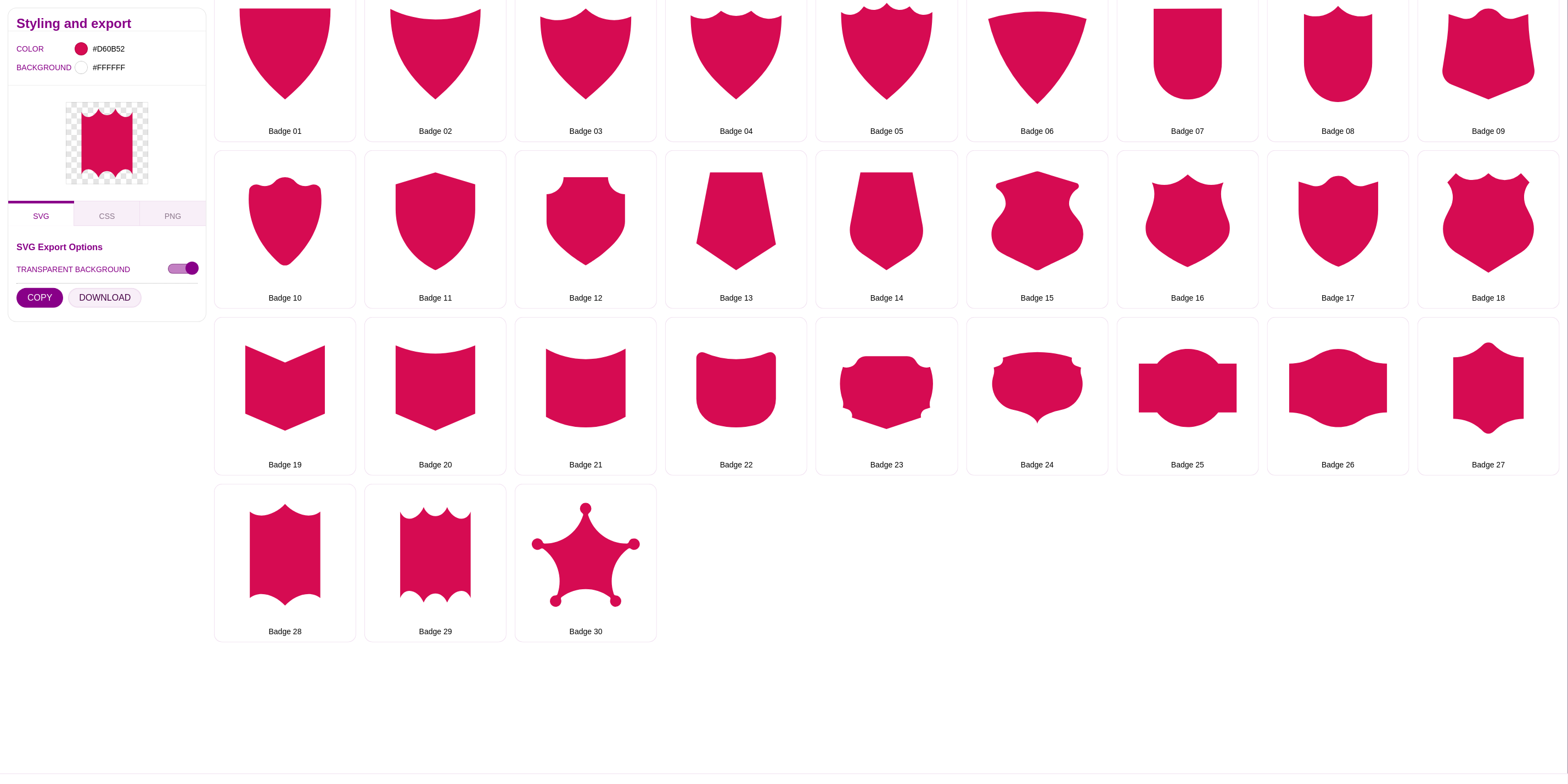
click at [87, 298] on button "DOWNLOAD" at bounding box center [105, 298] width 74 height 20
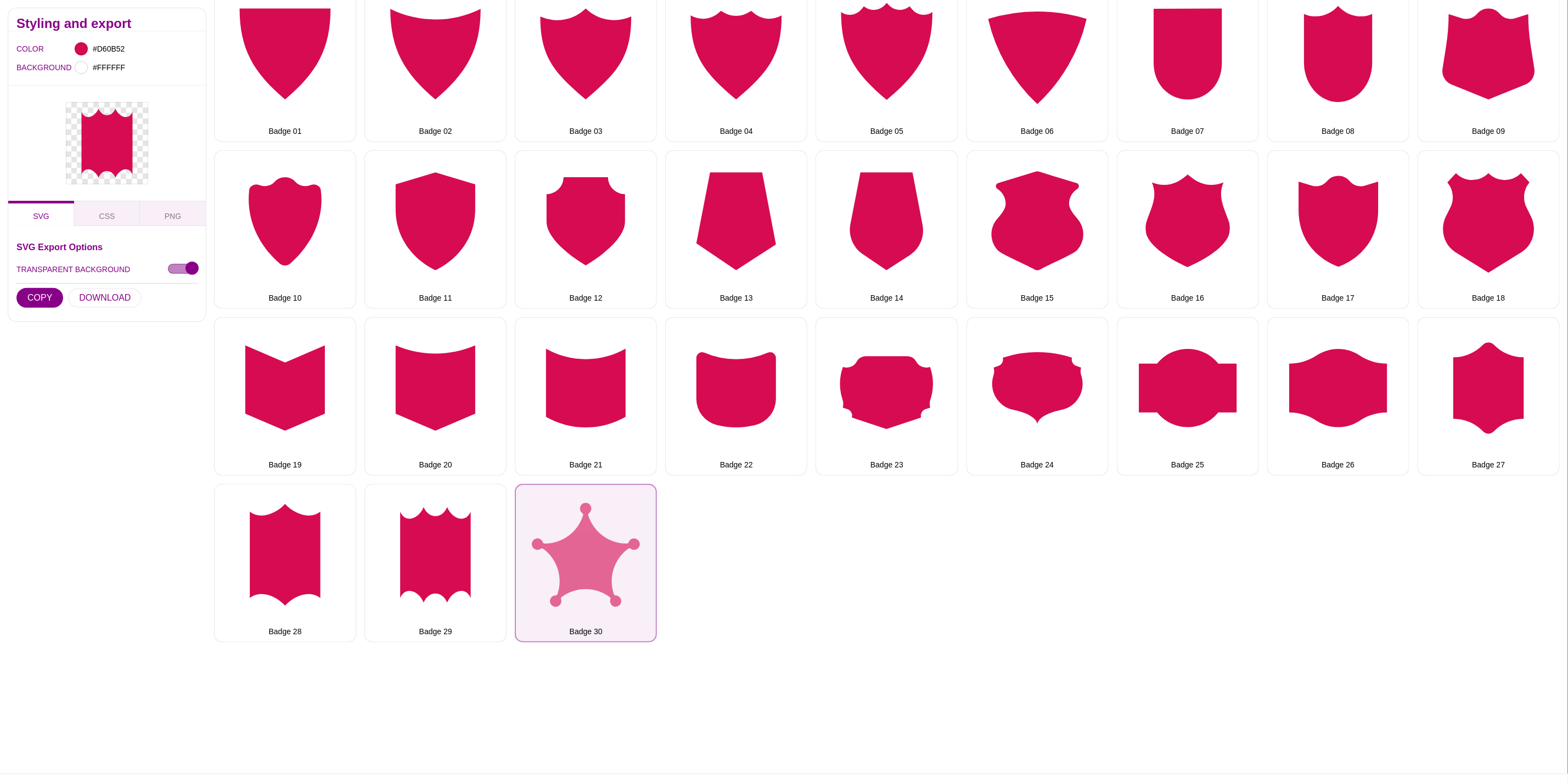
click at [598, 544] on button "Badge 30" at bounding box center [586, 563] width 142 height 158
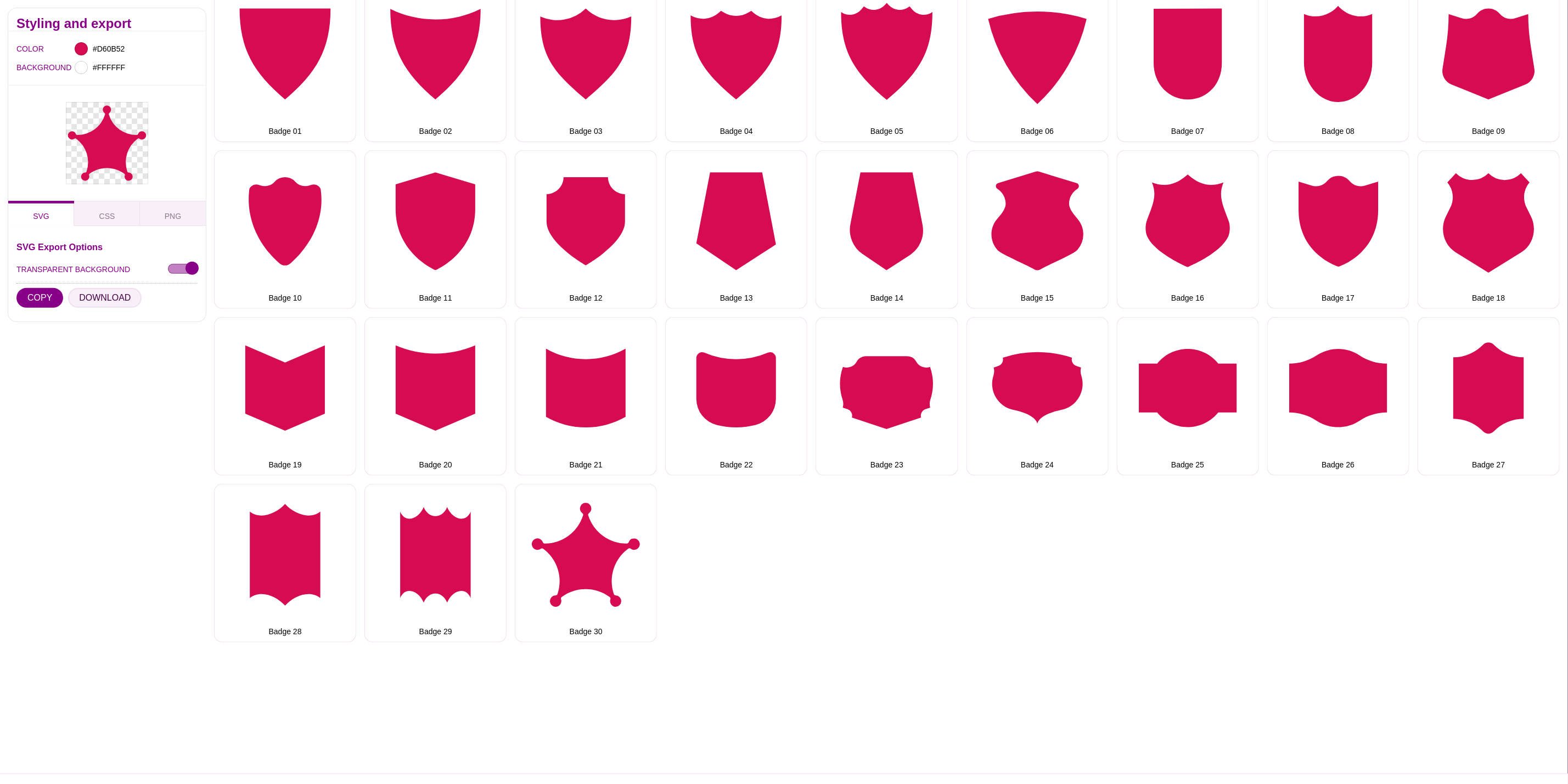
click at [106, 301] on button "DOWNLOAD" at bounding box center [105, 298] width 74 height 20
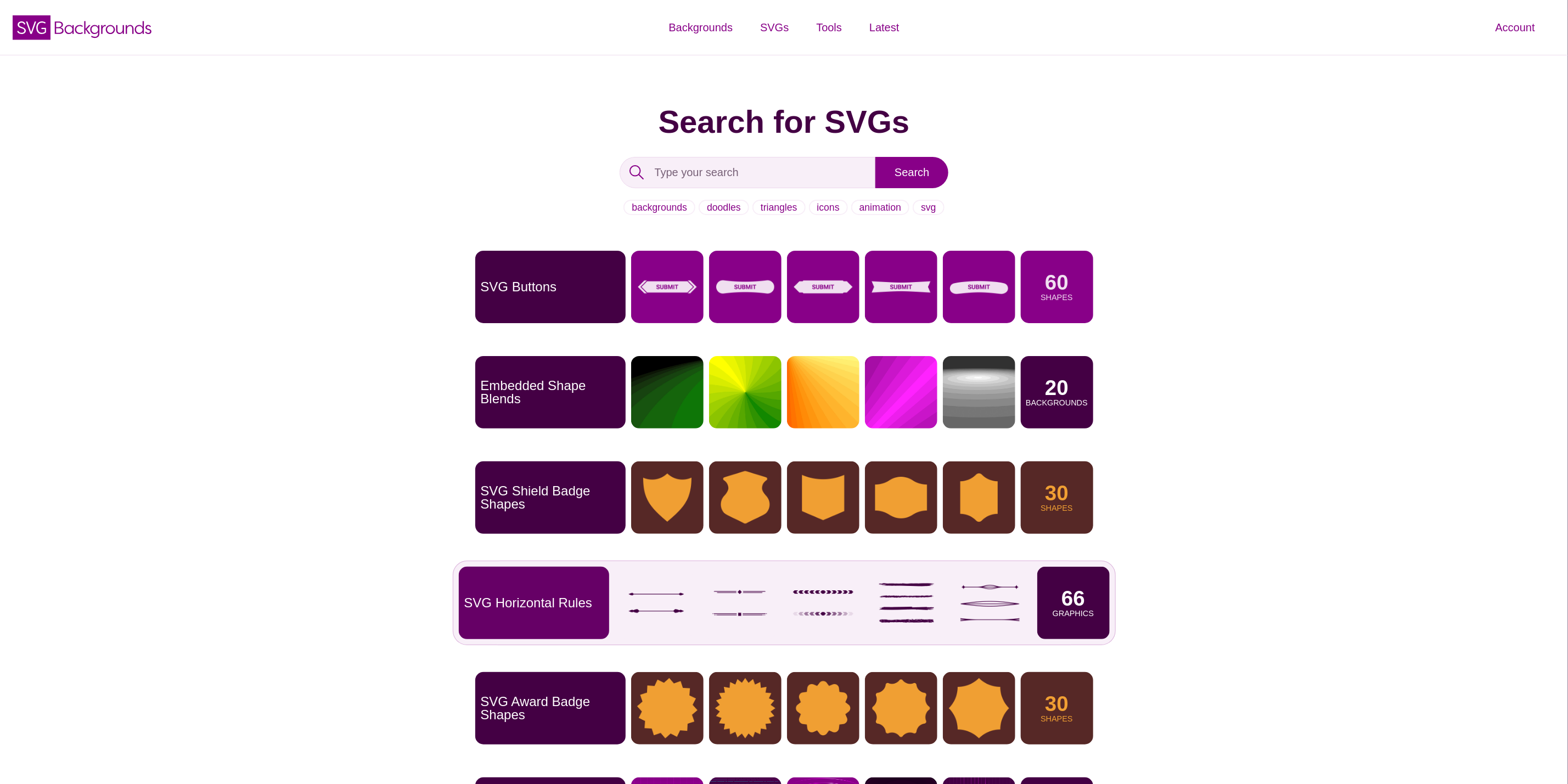
click at [1056, 606] on div "66 Graphics" at bounding box center [1073, 603] width 72 height 72
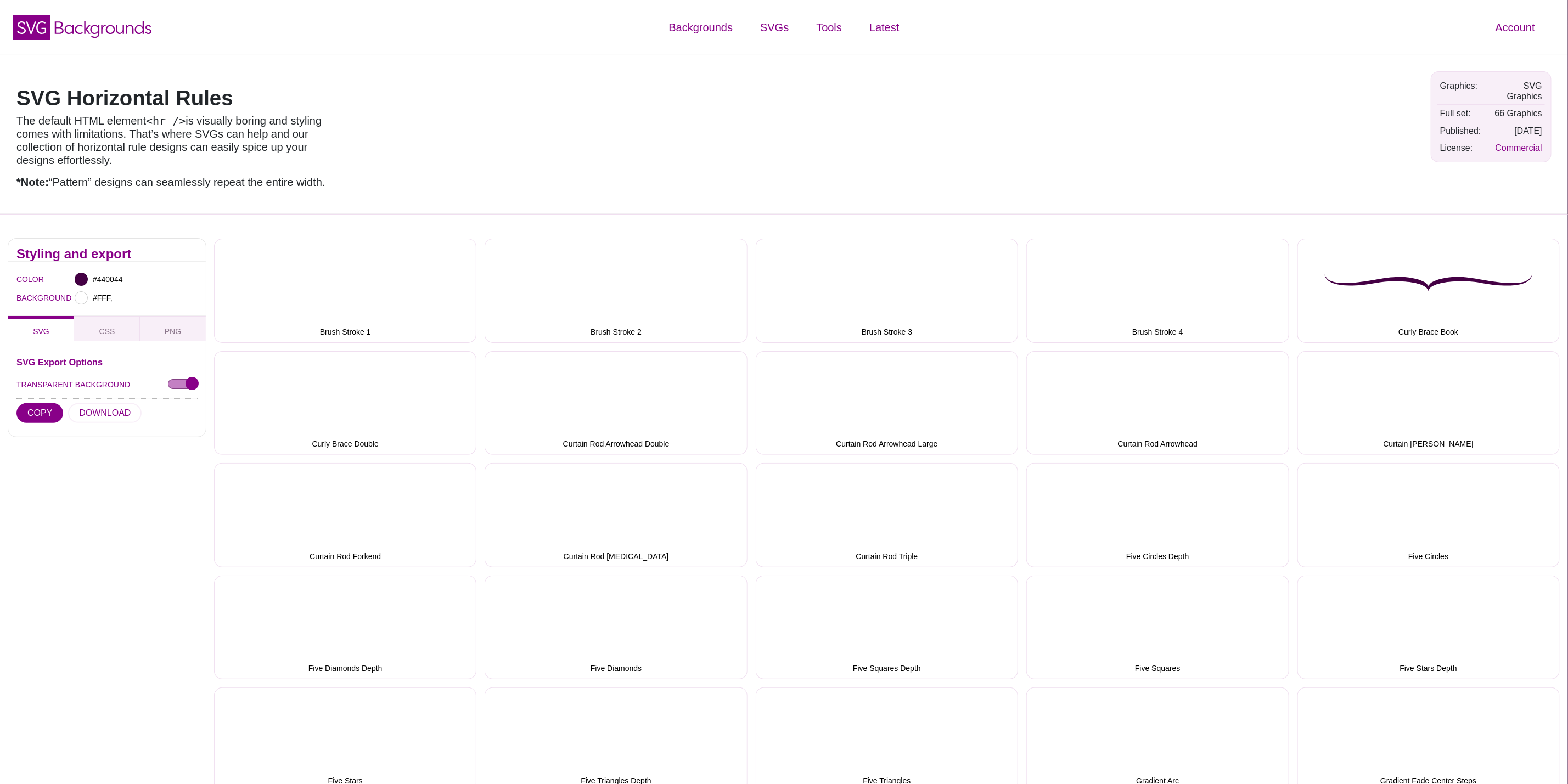
type input "#FFFFFF"
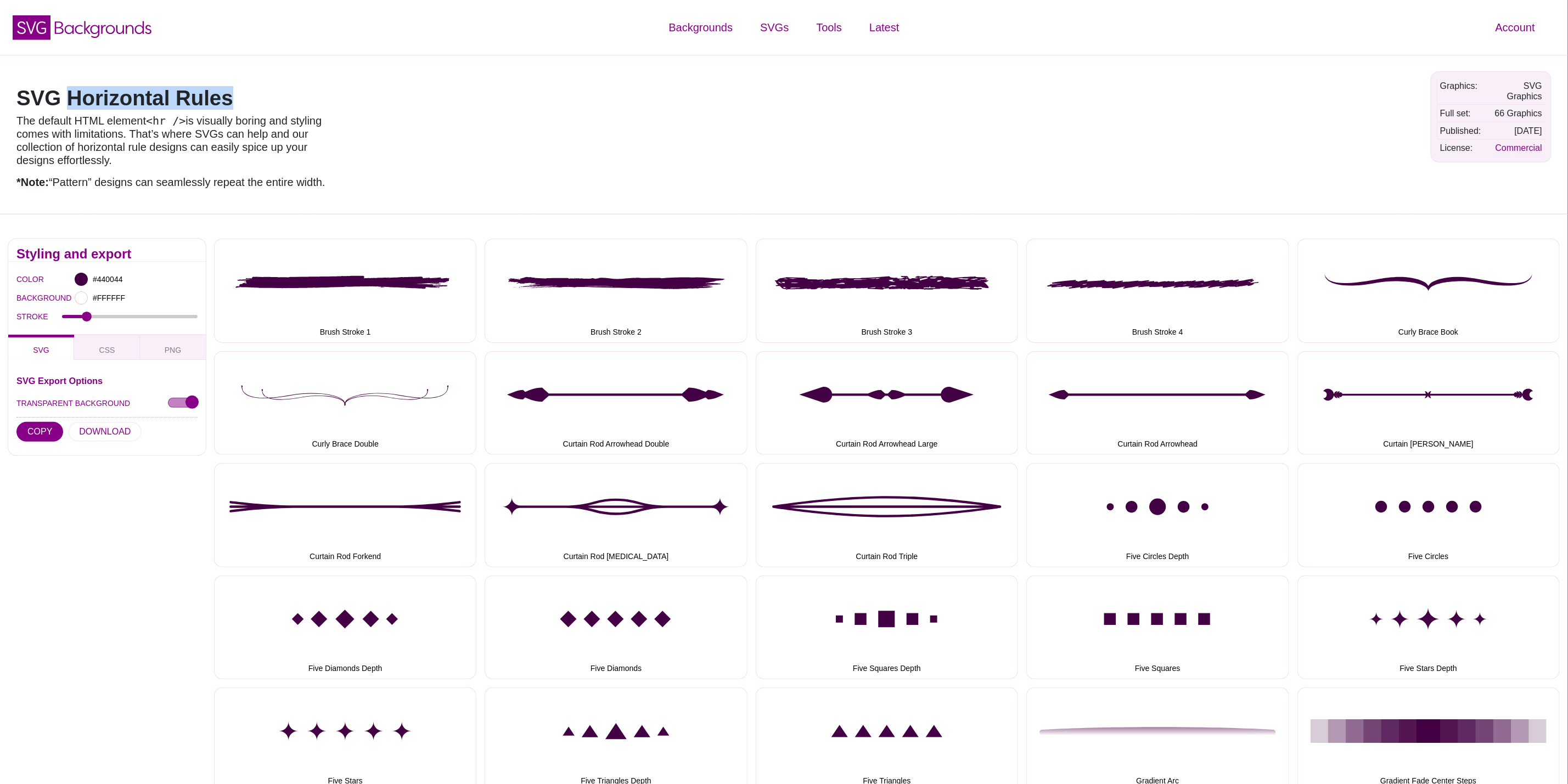
drag, startPoint x: 269, startPoint y: 99, endPoint x: 61, endPoint y: 106, distance: 208.1
click at [61, 106] on h1 "SVG Horizontal Rules" at bounding box center [173, 98] width 313 height 21
copy h1 "Horizontal Rules"
click at [101, 285] on input "#440044" at bounding box center [111, 279] width 41 height 14
click at [80, 277] on div at bounding box center [81, 279] width 13 height 13
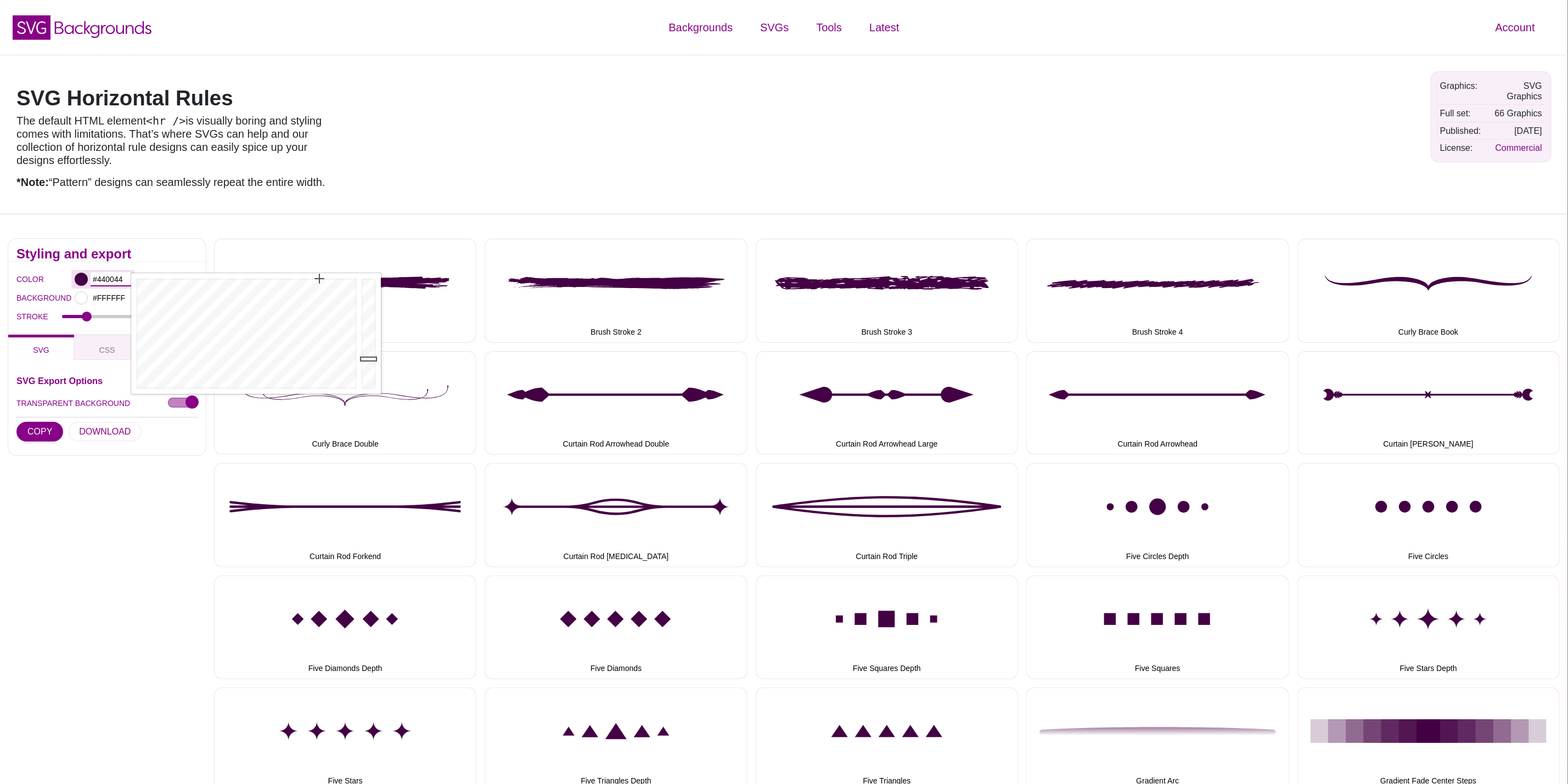
click at [106, 280] on input "#440044" at bounding box center [111, 279] width 41 height 14
paste input "d60b52"
type input "#D60B52"
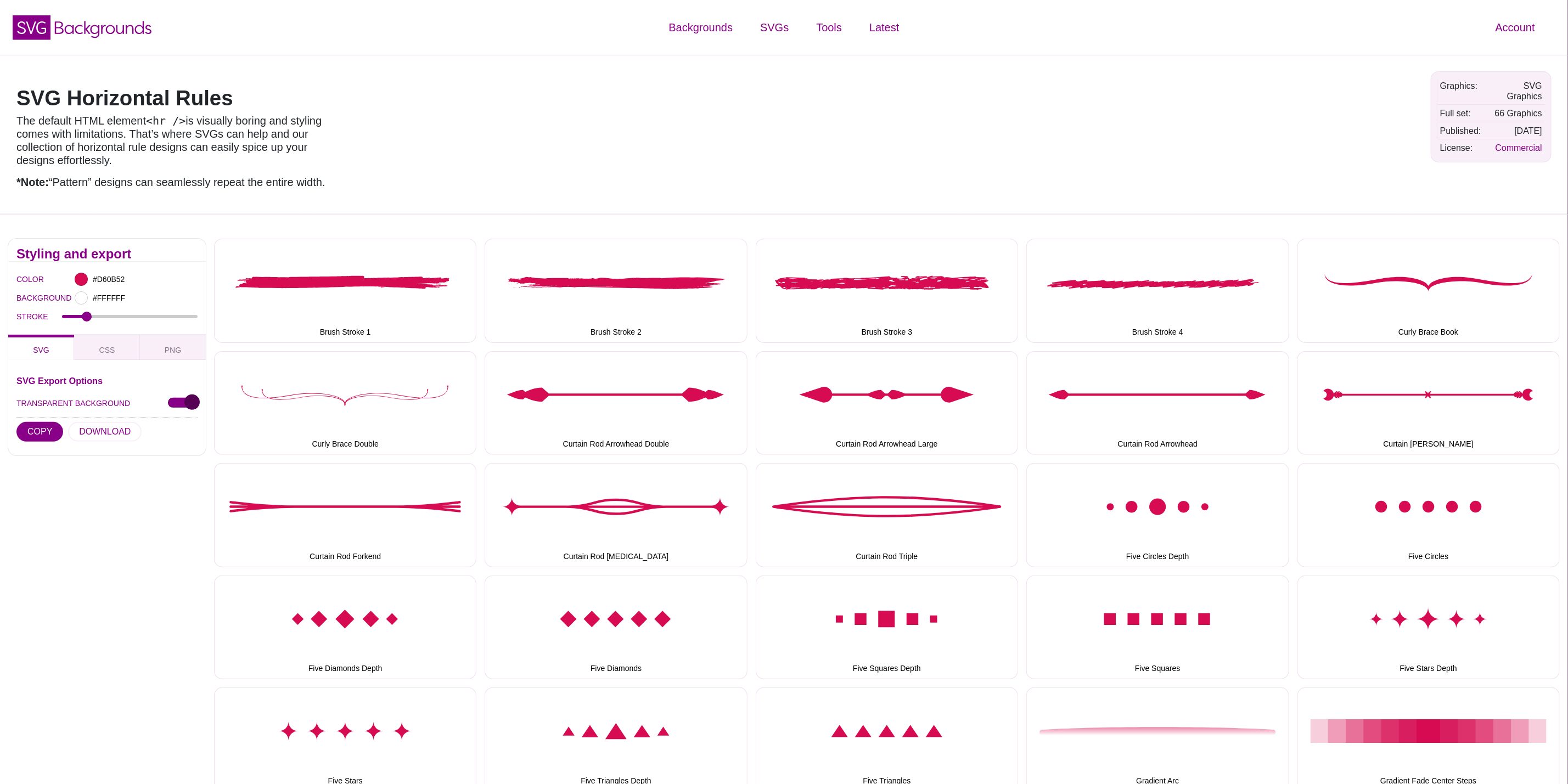
click at [181, 403] on input "TRANSPARENT BACKGROUND" at bounding box center [183, 403] width 29 height 12
checkbox input "false"
drag, startPoint x: 93, startPoint y: 317, endPoint x: 135, endPoint y: 321, distance: 42.2
click at [135, 319] on input "STROKE" at bounding box center [130, 317] width 136 height 4
drag, startPoint x: 135, startPoint y: 321, endPoint x: 170, endPoint y: 321, distance: 35.0
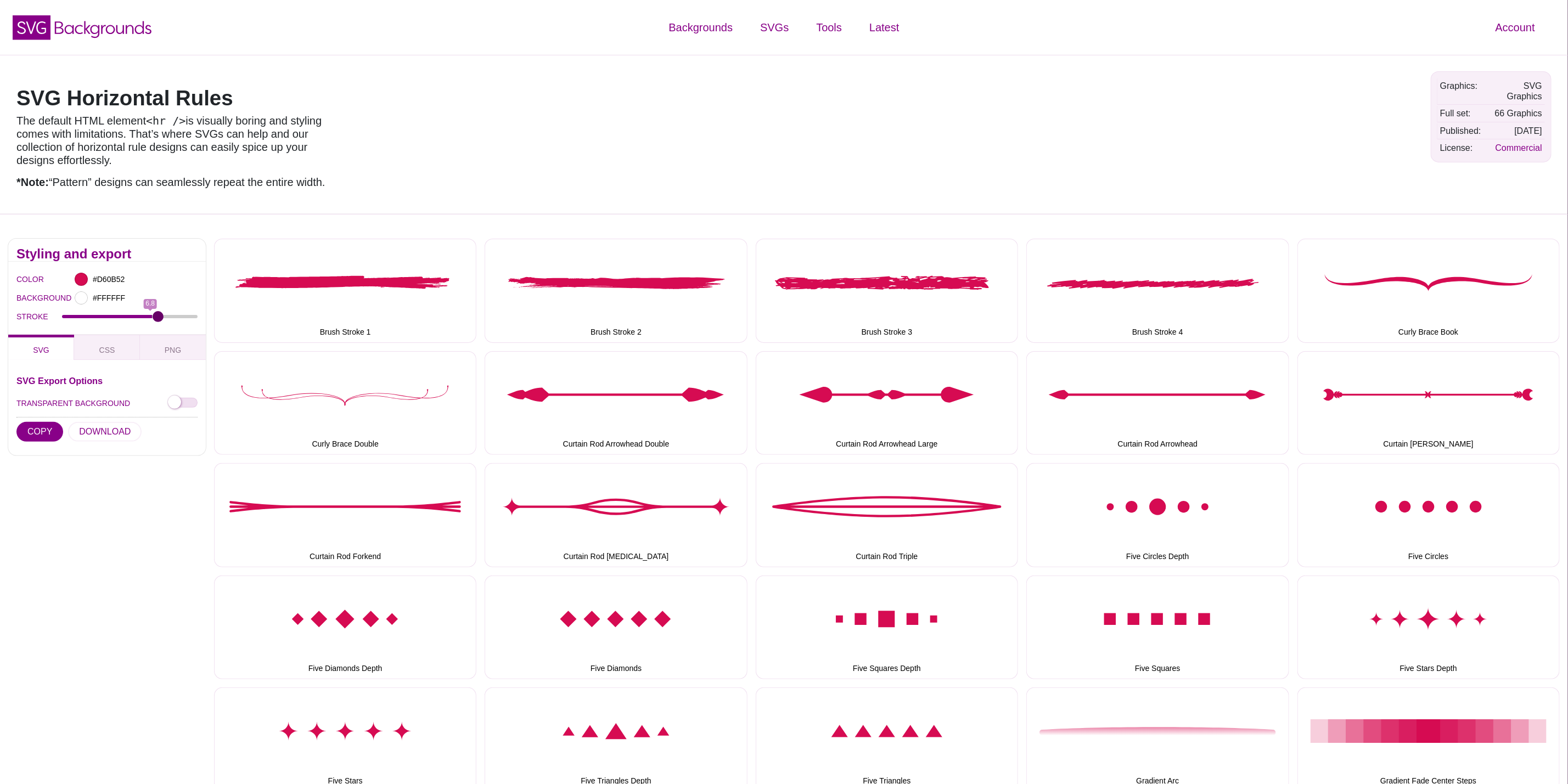
click at [160, 319] on input "STROKE" at bounding box center [130, 317] width 136 height 4
click at [170, 321] on div "STROKE 6.8" at bounding box center [107, 317] width 181 height 18
drag, startPoint x: 170, startPoint y: 321, endPoint x: 53, endPoint y: 311, distance: 117.4
click at [53, 311] on div "STROKE 7.5" at bounding box center [107, 317] width 181 height 18
click at [110, 323] on div "STROKE 7.5" at bounding box center [107, 317] width 181 height 18
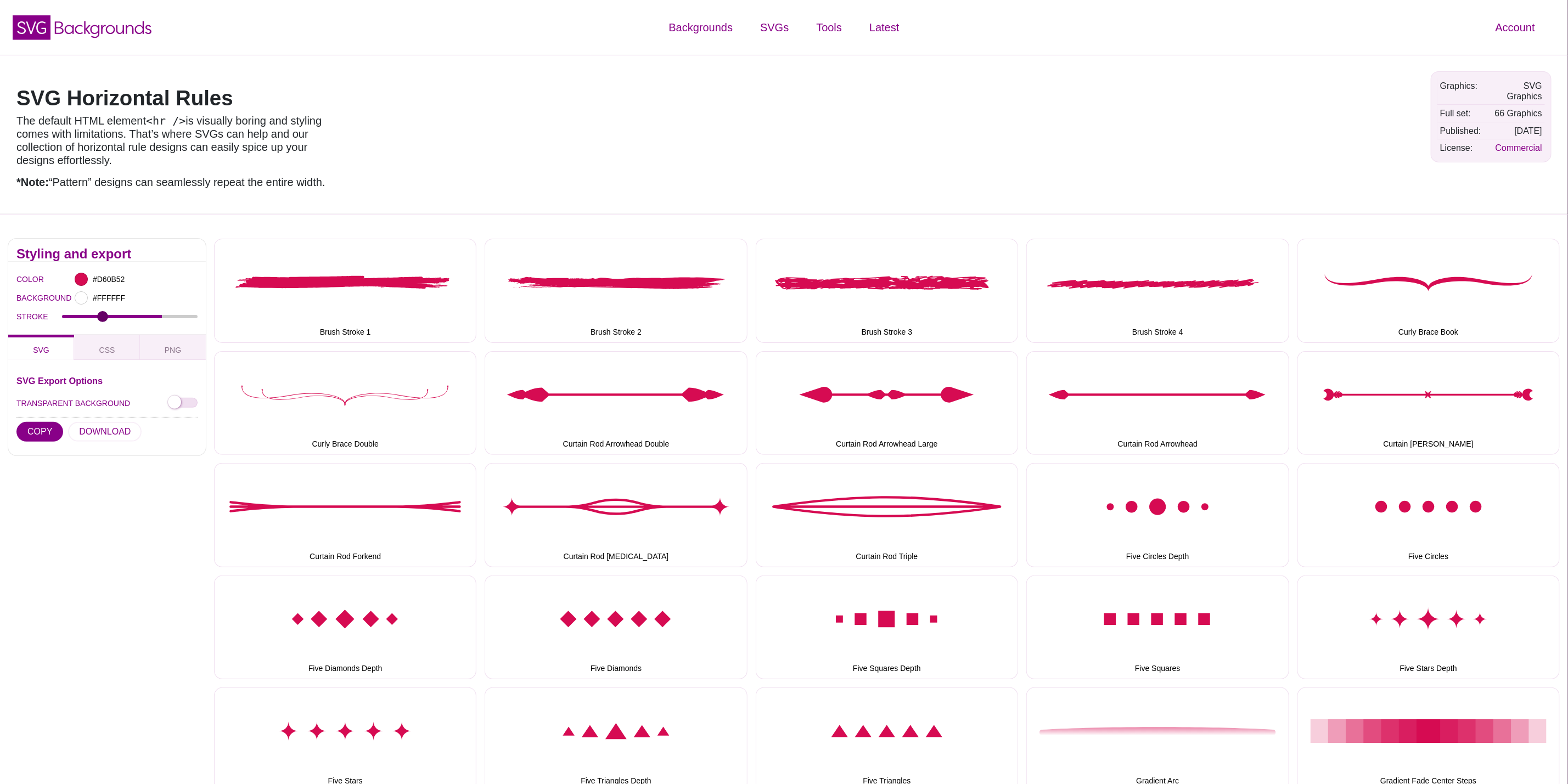
click at [102, 318] on input "STROKE" at bounding box center [130, 317] width 136 height 4
click at [82, 318] on input "STROKE" at bounding box center [130, 317] width 136 height 4
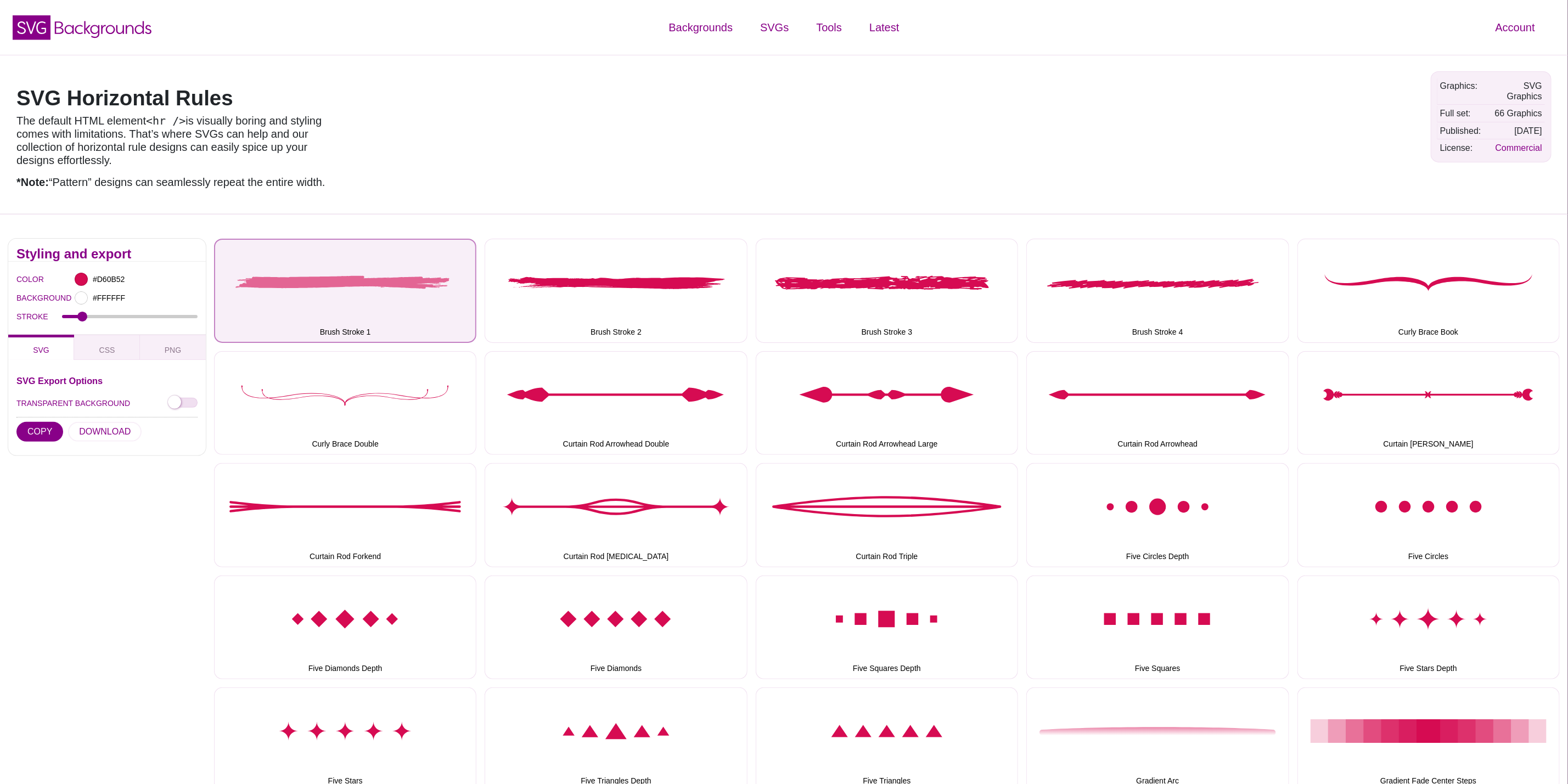
click at [376, 301] on button "Brush Stroke 1" at bounding box center [346, 290] width 263 height 104
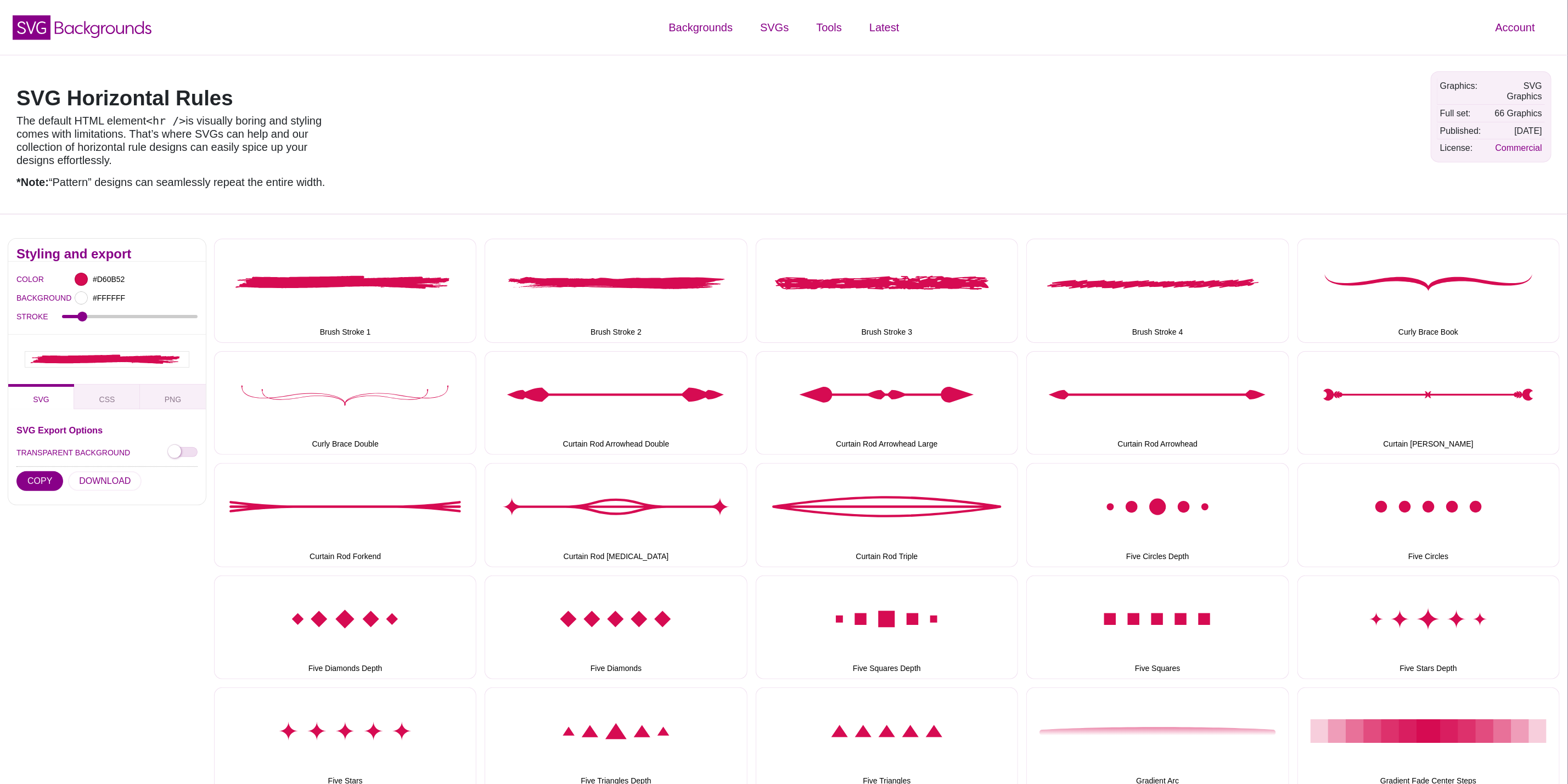
click at [91, 320] on div "STROKE 1.7" at bounding box center [107, 317] width 181 height 18
click at [99, 318] on div "STROKE 1.7" at bounding box center [107, 317] width 181 height 18
drag, startPoint x: 101, startPoint y: 318, endPoint x: 109, endPoint y: 318, distance: 8.0
click at [102, 318] on input "STROKE" at bounding box center [130, 317] width 136 height 4
click at [126, 317] on input "STROKE" at bounding box center [130, 317] width 136 height 4
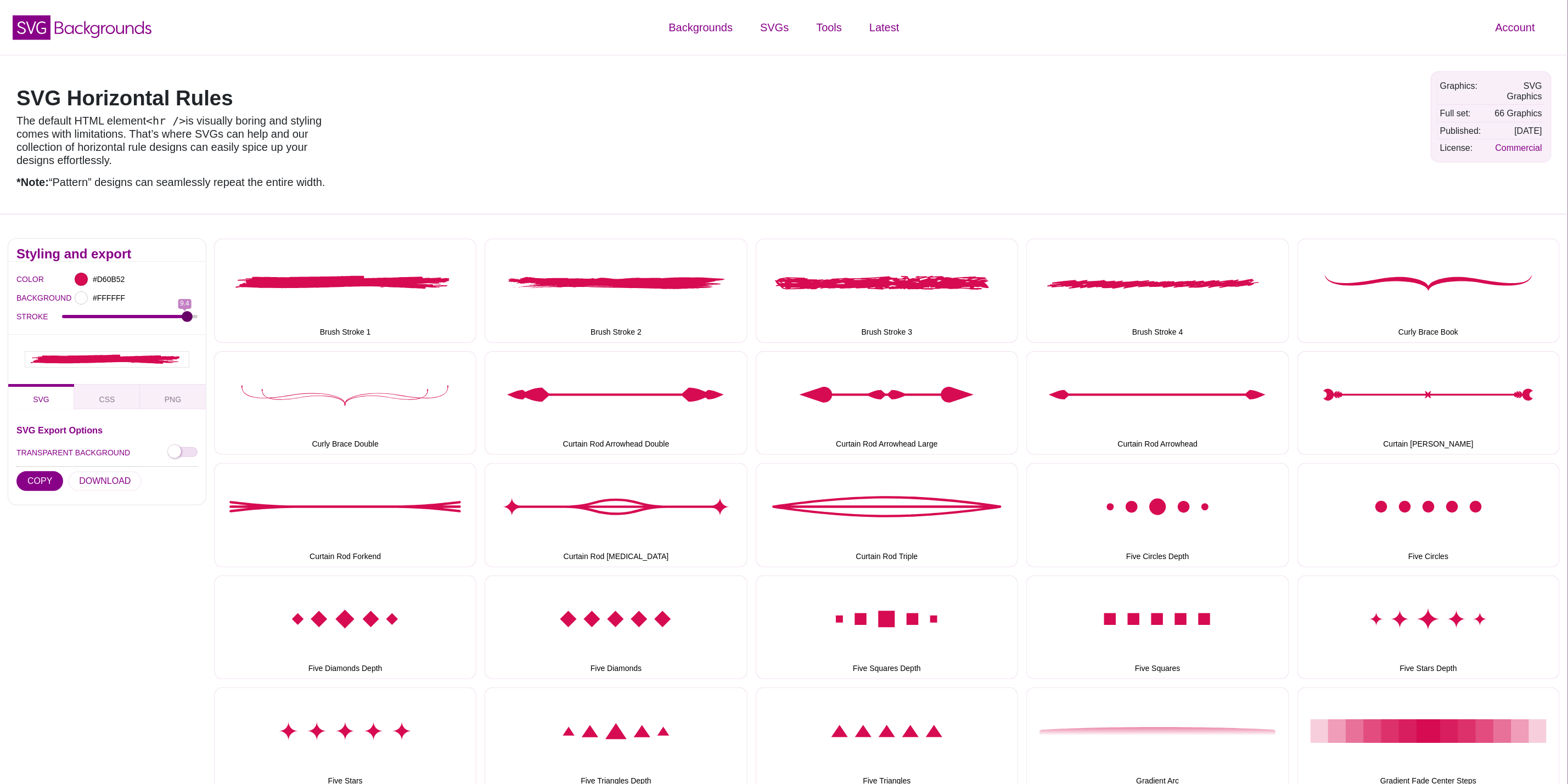
drag, startPoint x: 133, startPoint y: 316, endPoint x: 188, endPoint y: 316, distance: 55.0
click at [188, 316] on input "STROKE" at bounding box center [130, 317] width 136 height 4
drag, startPoint x: 188, startPoint y: 316, endPoint x: 95, endPoint y: 318, distance: 93.0
type input "2.6"
click at [95, 318] on input "STROKE" at bounding box center [130, 317] width 136 height 4
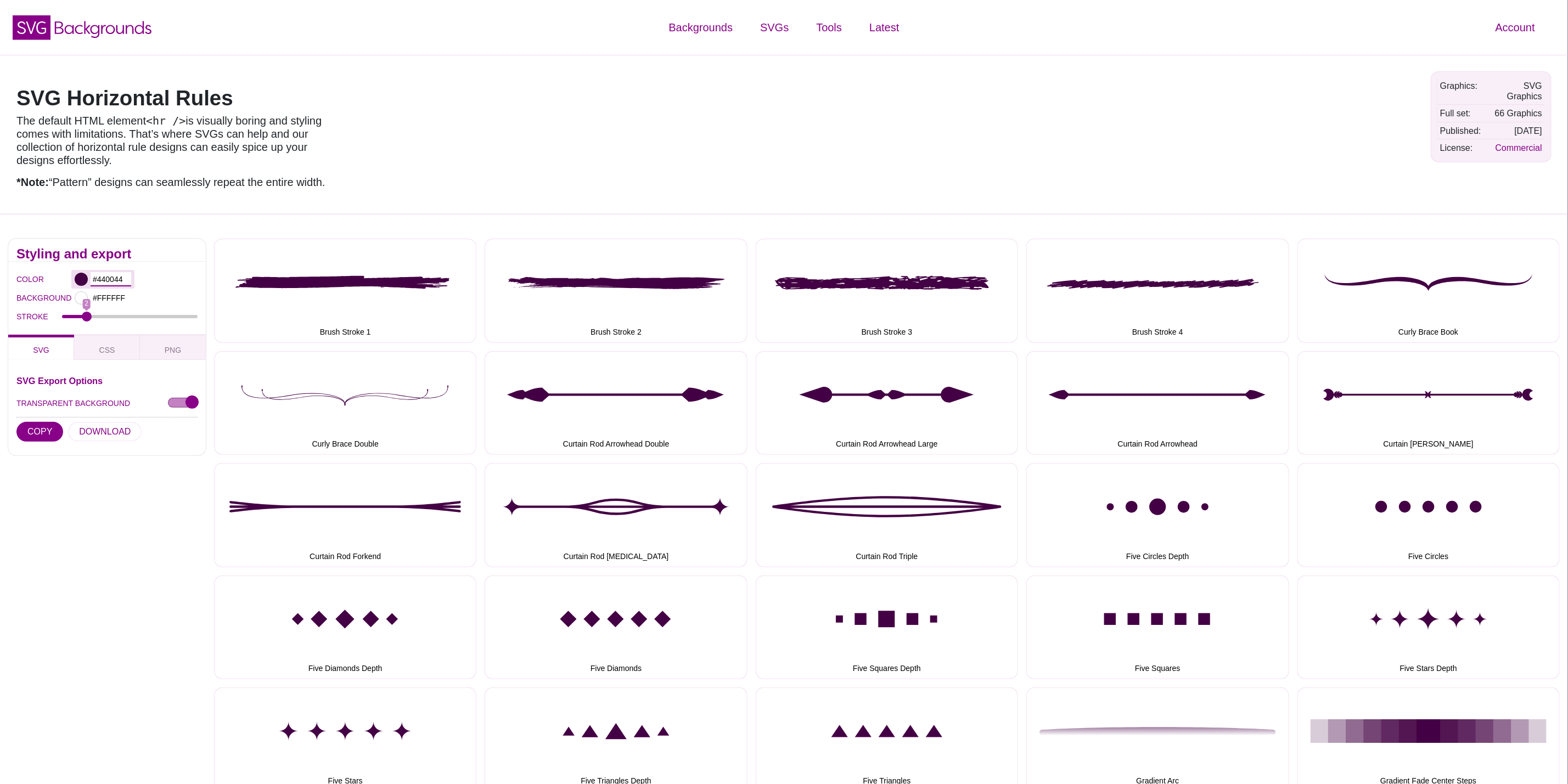
click at [109, 274] on input "#440044" at bounding box center [111, 279] width 41 height 14
click at [116, 280] on input "#440044" at bounding box center [111, 279] width 41 height 14
paste input "#d60b52"
click at [98, 277] on input "##d60b52" at bounding box center [111, 279] width 41 height 14
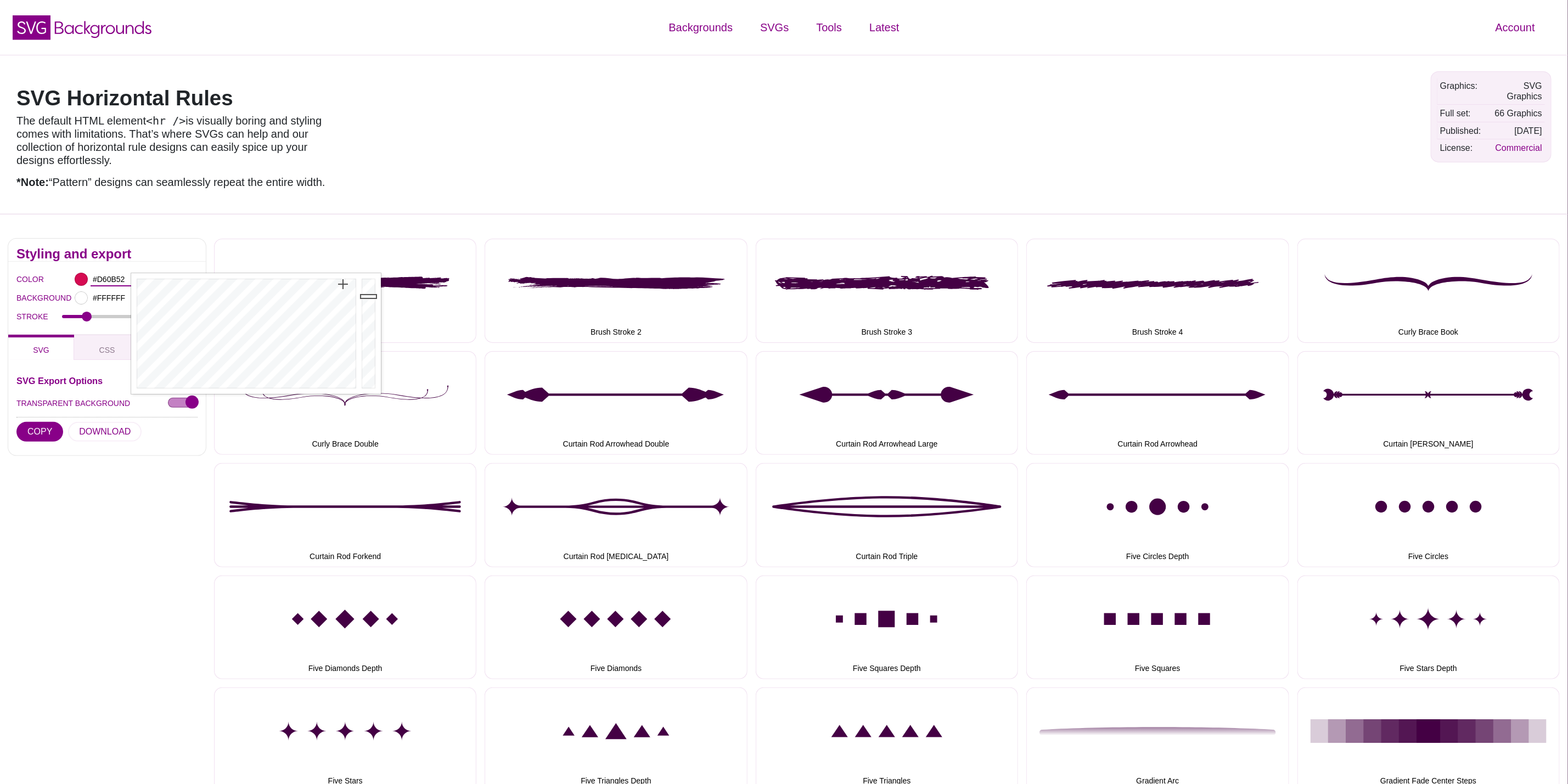
type input "#D60B52"
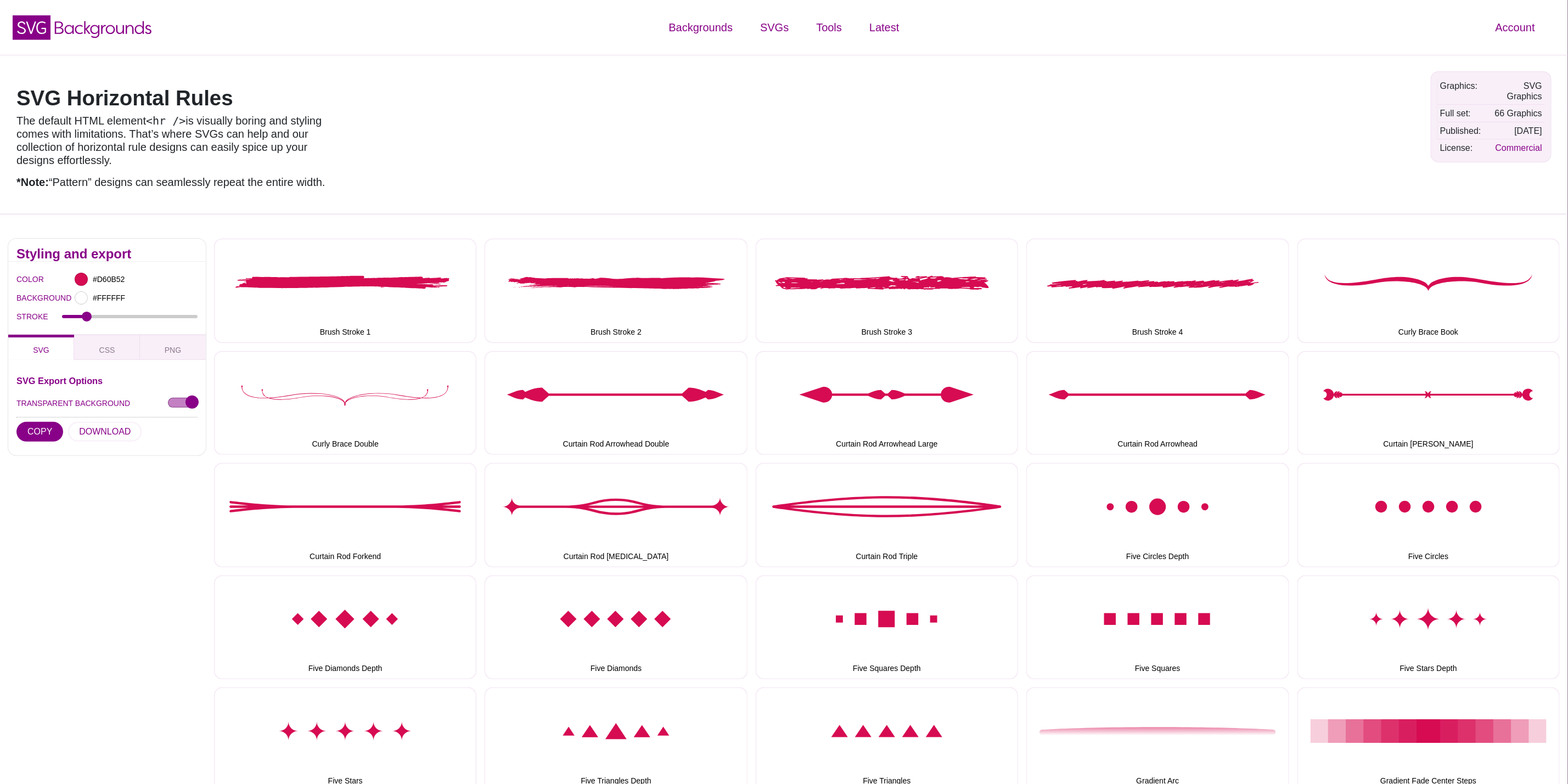
click at [157, 461] on div "Styling and export COLOR #D60B52 BACKGROUND #FFFFFF STROKE 2 SVG CSS PNG SVG Ex…" at bounding box center [107, 355] width 198 height 234
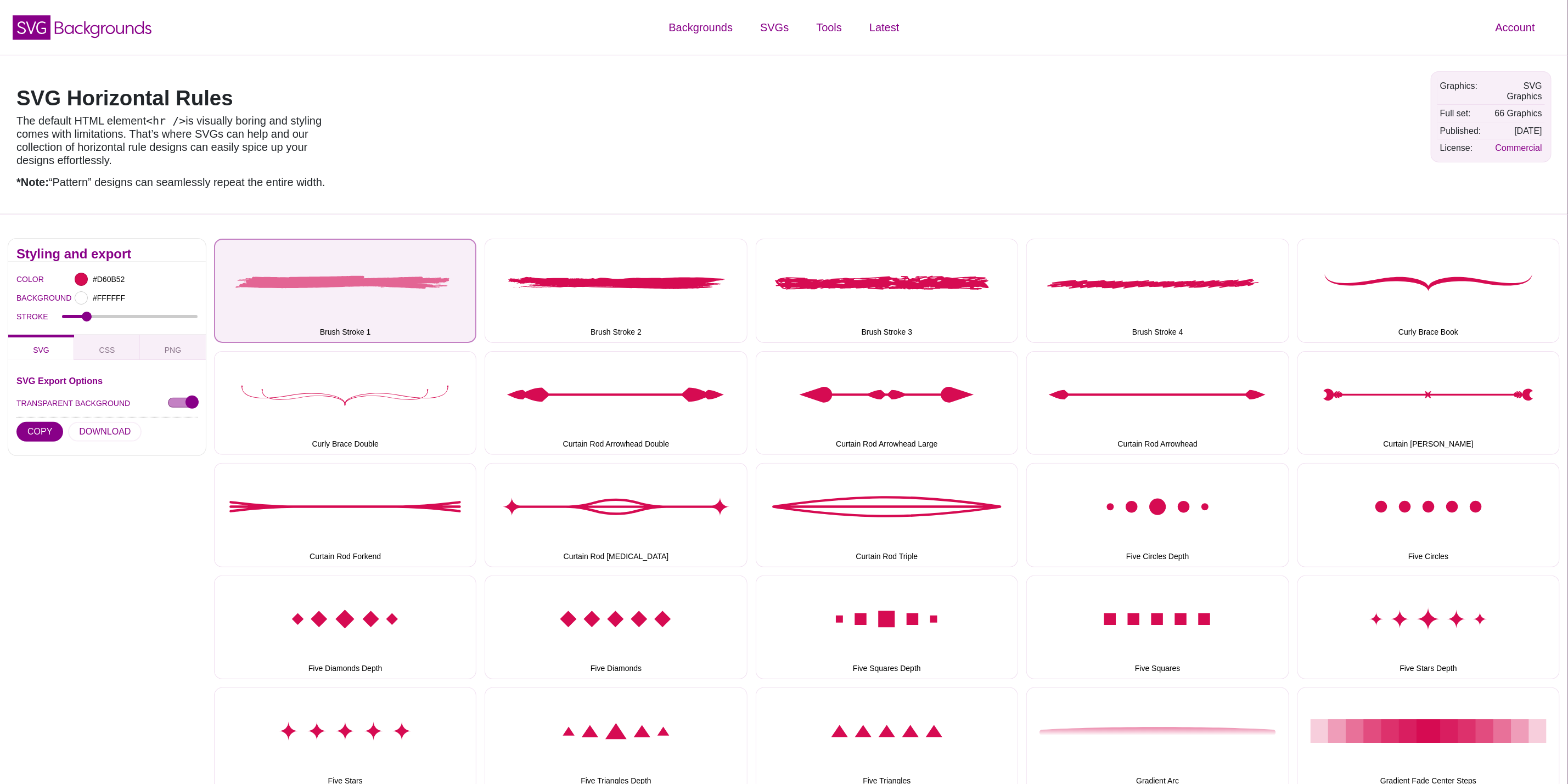
click at [277, 330] on button "Brush Stroke 1" at bounding box center [346, 290] width 263 height 104
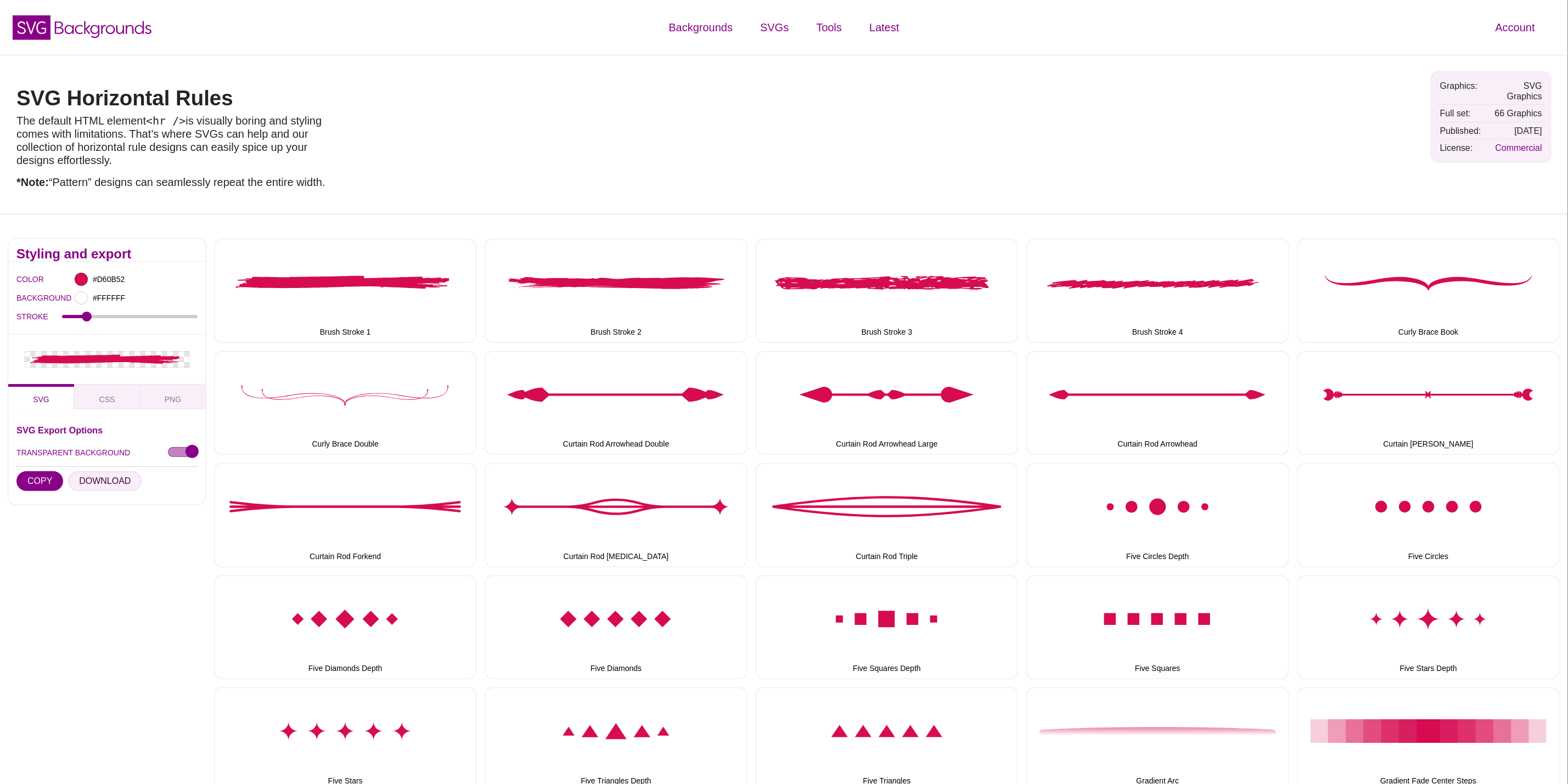
click at [101, 489] on button "DOWNLOAD" at bounding box center [105, 481] width 74 height 20
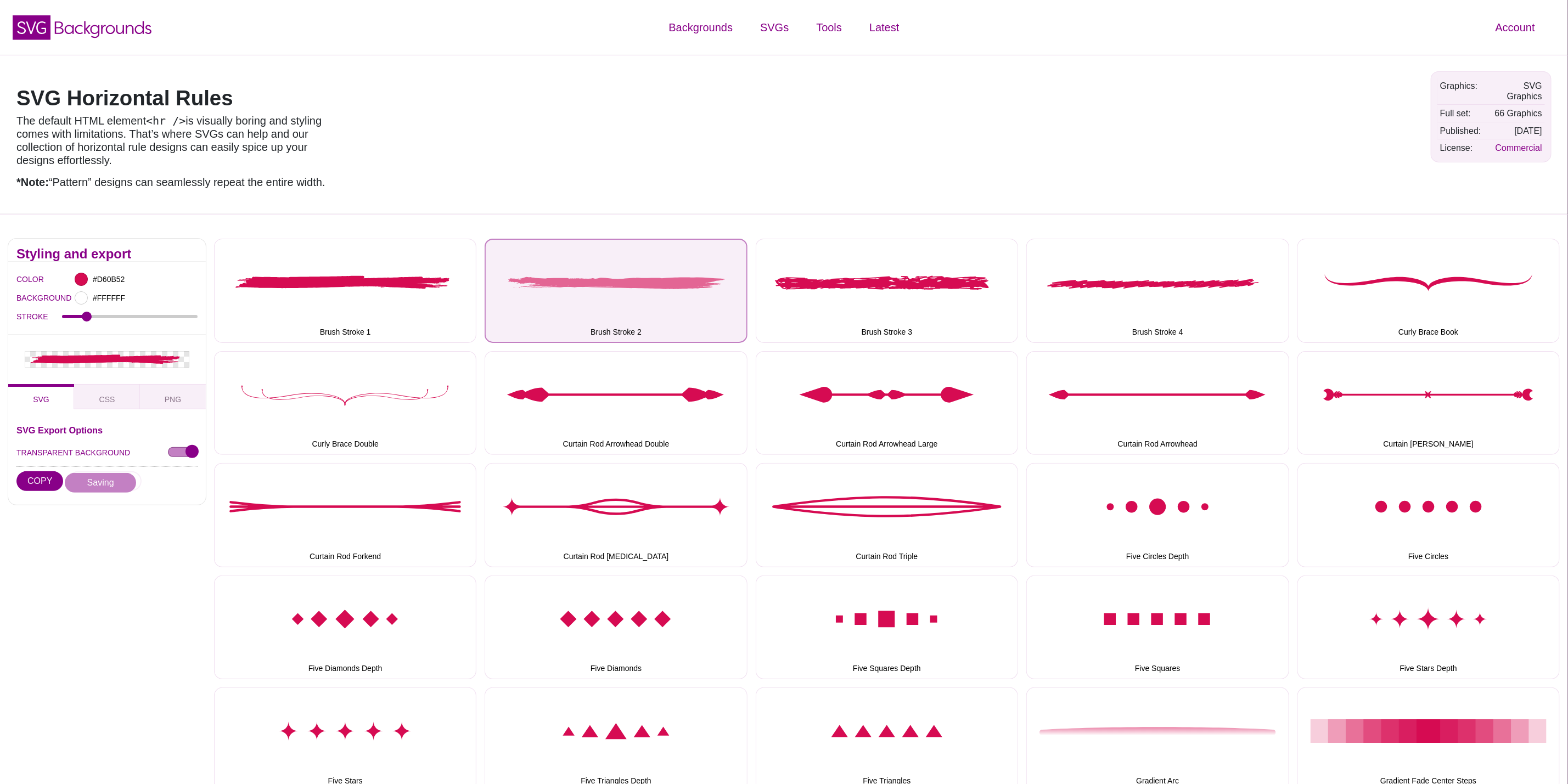
click at [545, 301] on button "Brush Stroke 2" at bounding box center [616, 290] width 263 height 104
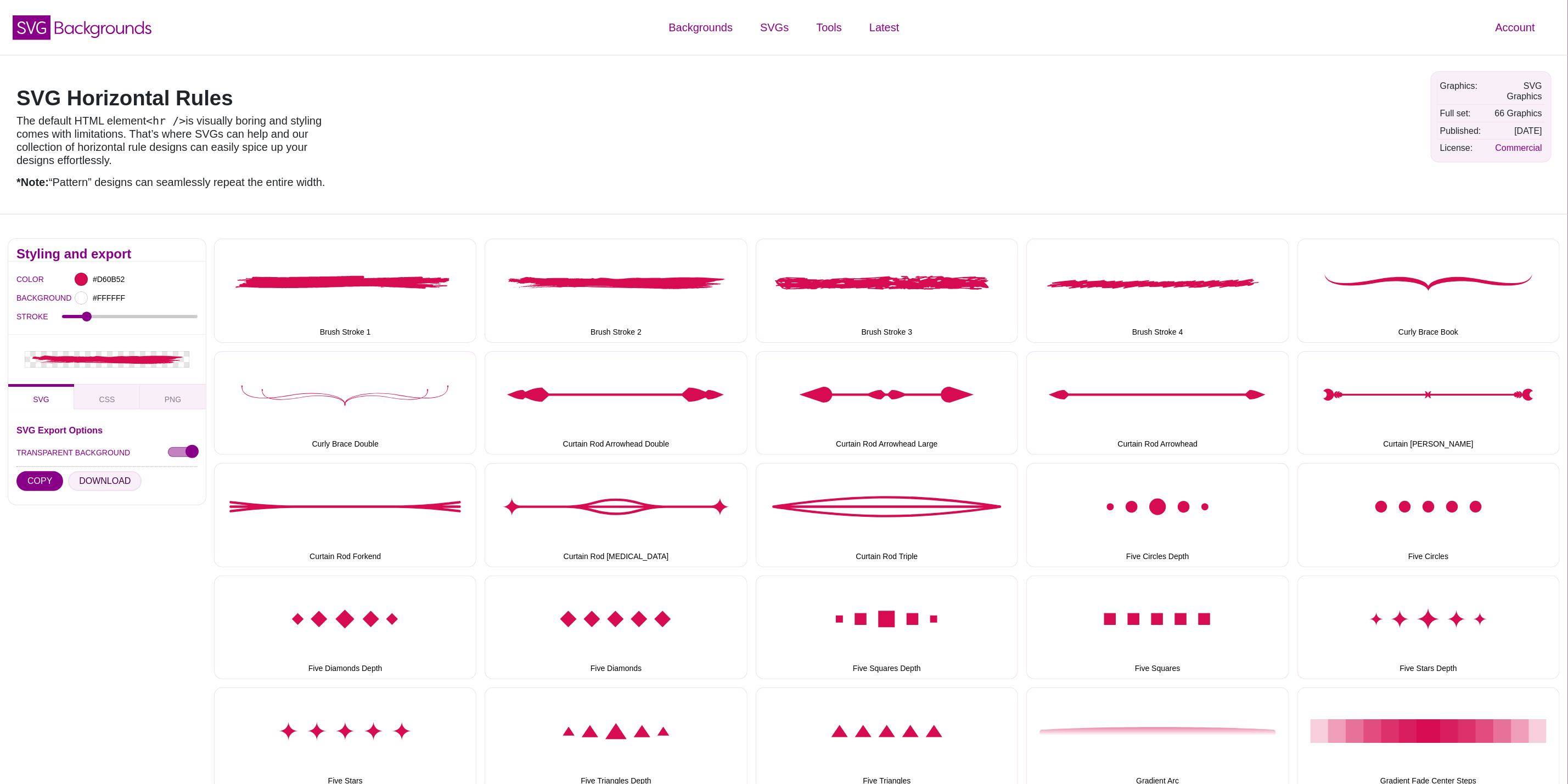
click at [112, 475] on button "DOWNLOAD" at bounding box center [105, 481] width 74 height 20
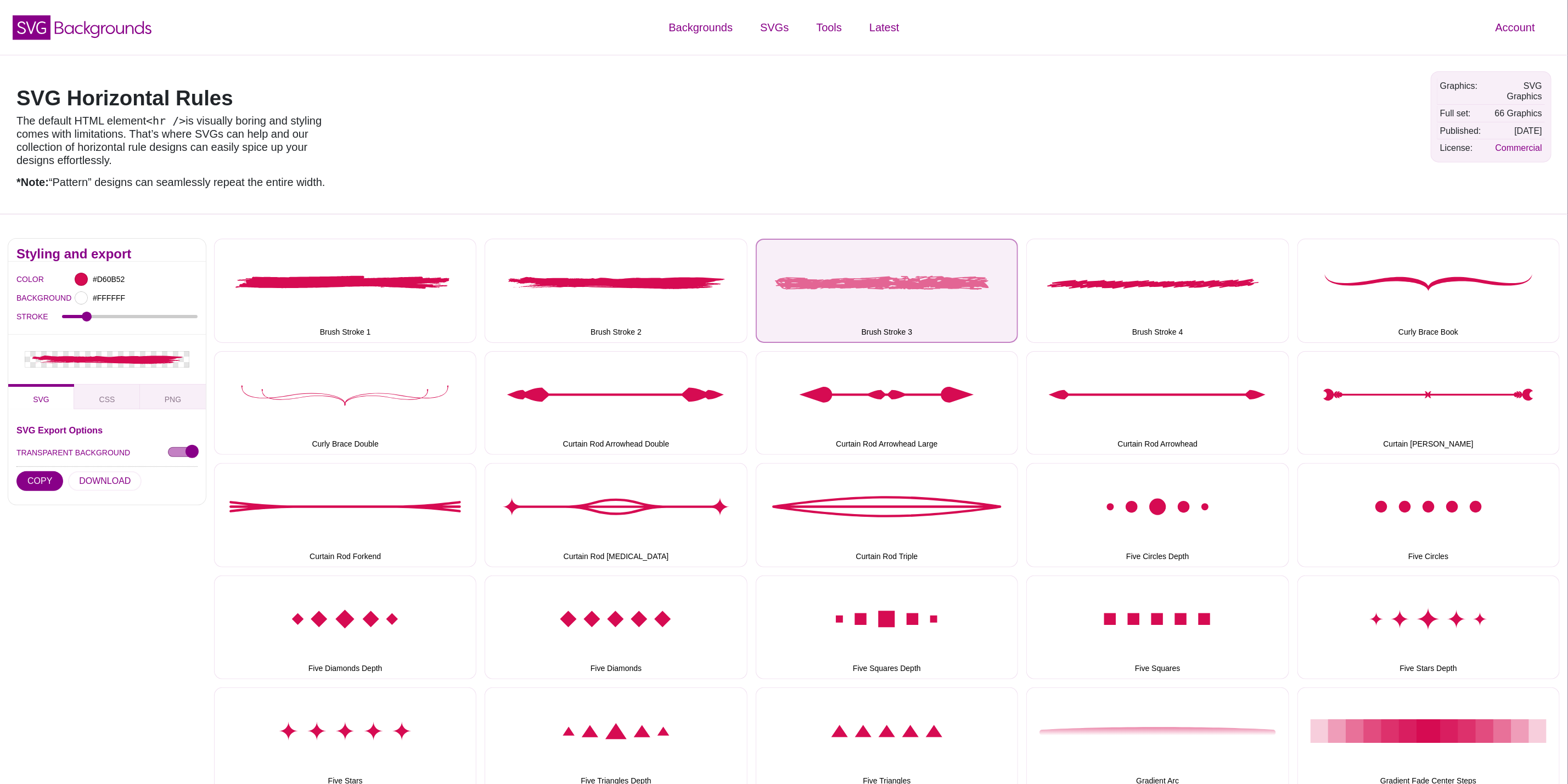
drag, startPoint x: 882, startPoint y: 301, endPoint x: 858, endPoint y: 309, distance: 25.3
click at [882, 300] on button "Brush Stroke 3" at bounding box center [887, 290] width 263 height 104
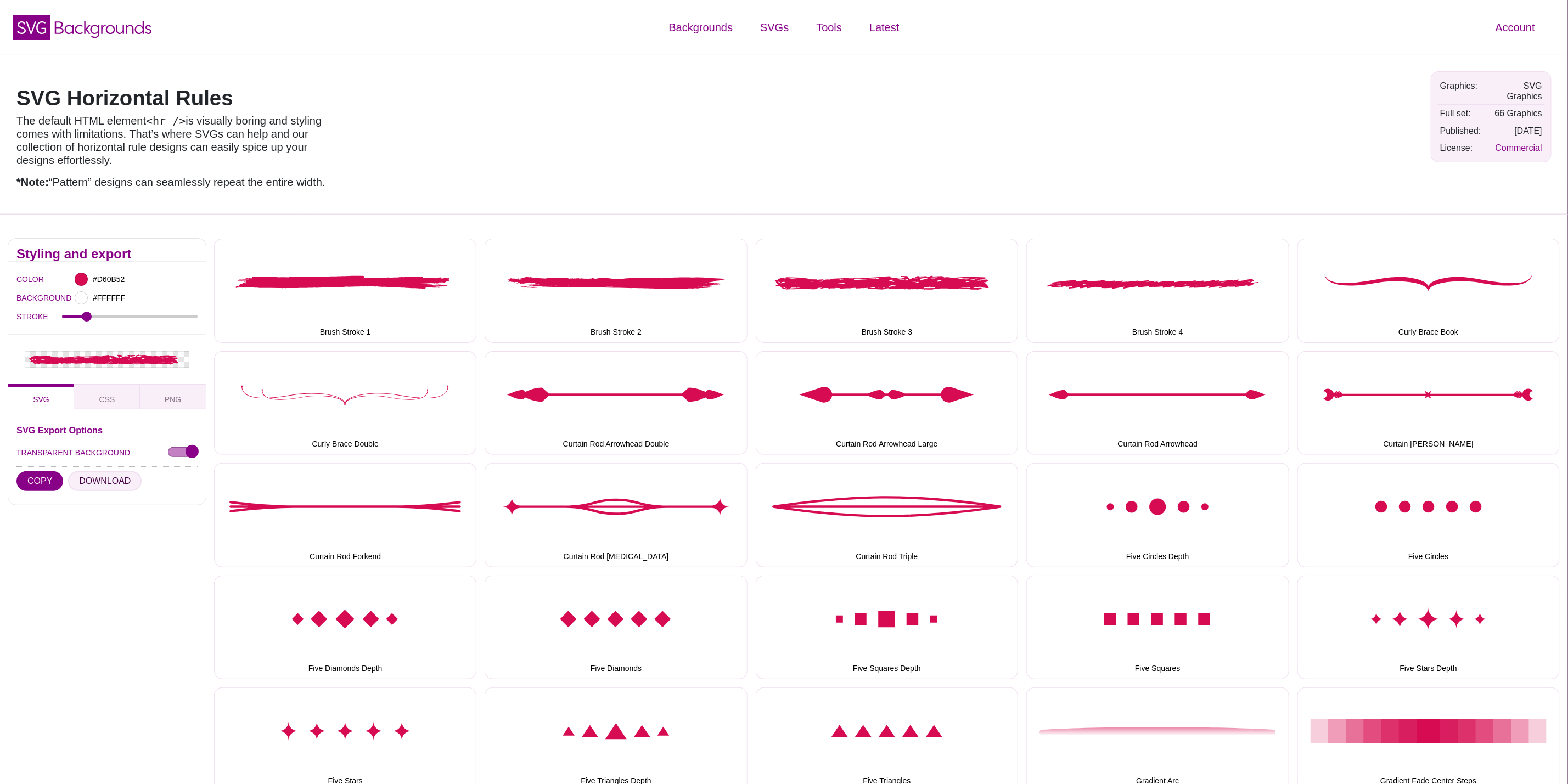
click at [118, 480] on button "DOWNLOAD" at bounding box center [105, 481] width 74 height 20
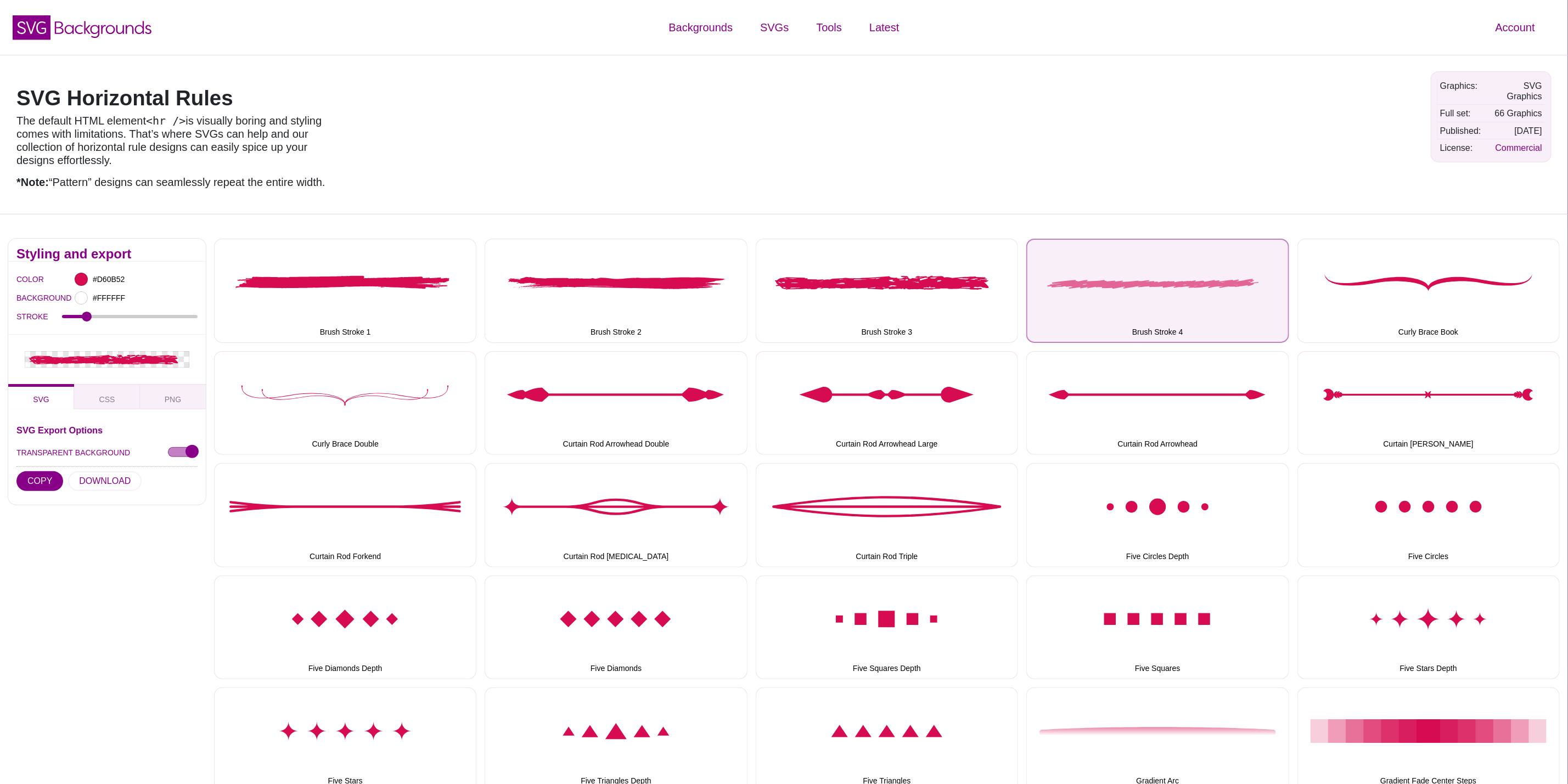
click at [1087, 300] on button "Brush Stroke 4" at bounding box center [1158, 290] width 263 height 104
click at [1123, 321] on button "Brush Stroke 4" at bounding box center [1158, 290] width 263 height 104
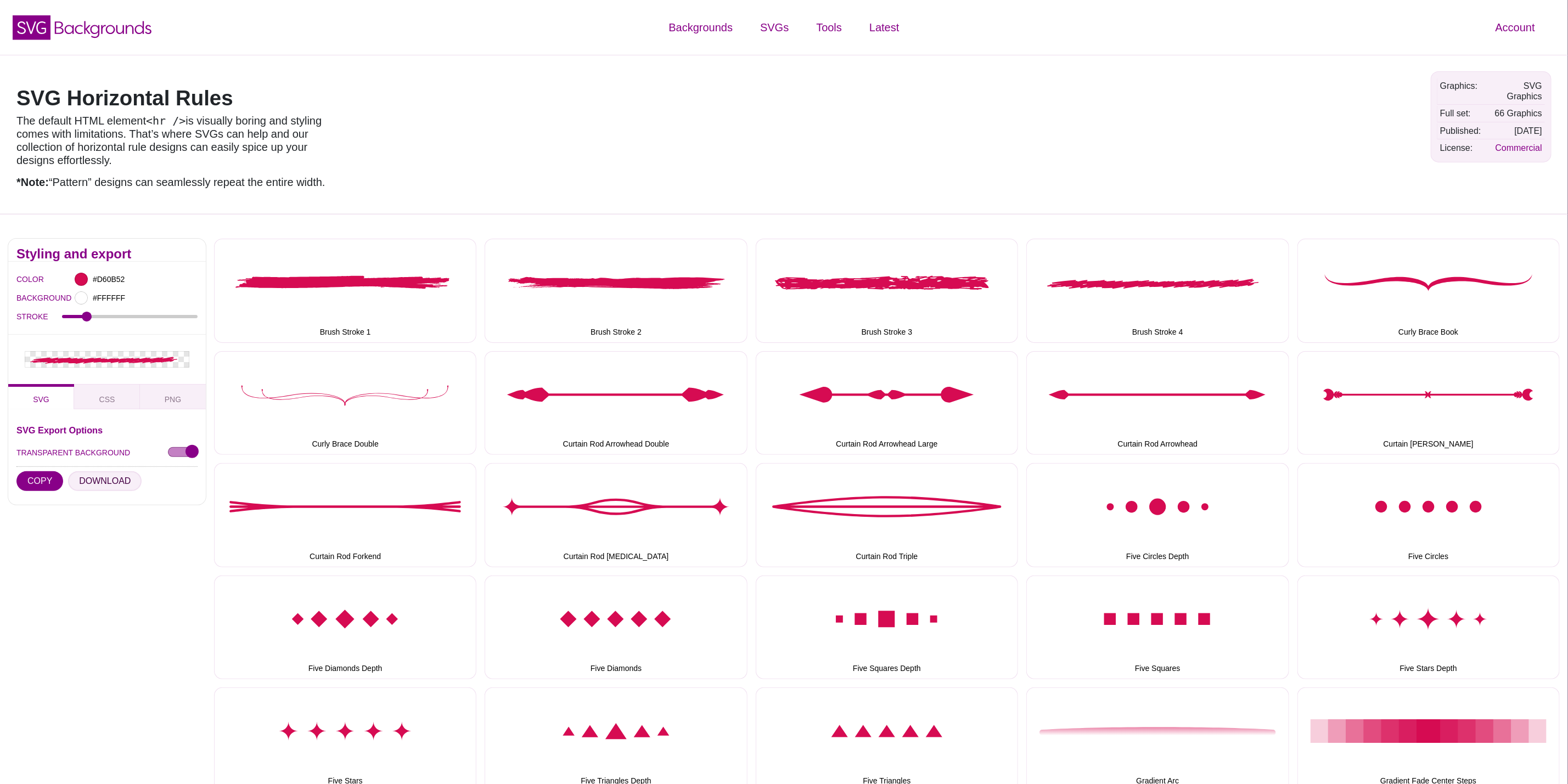
click at [81, 484] on button "DOWNLOAD" at bounding box center [105, 481] width 74 height 20
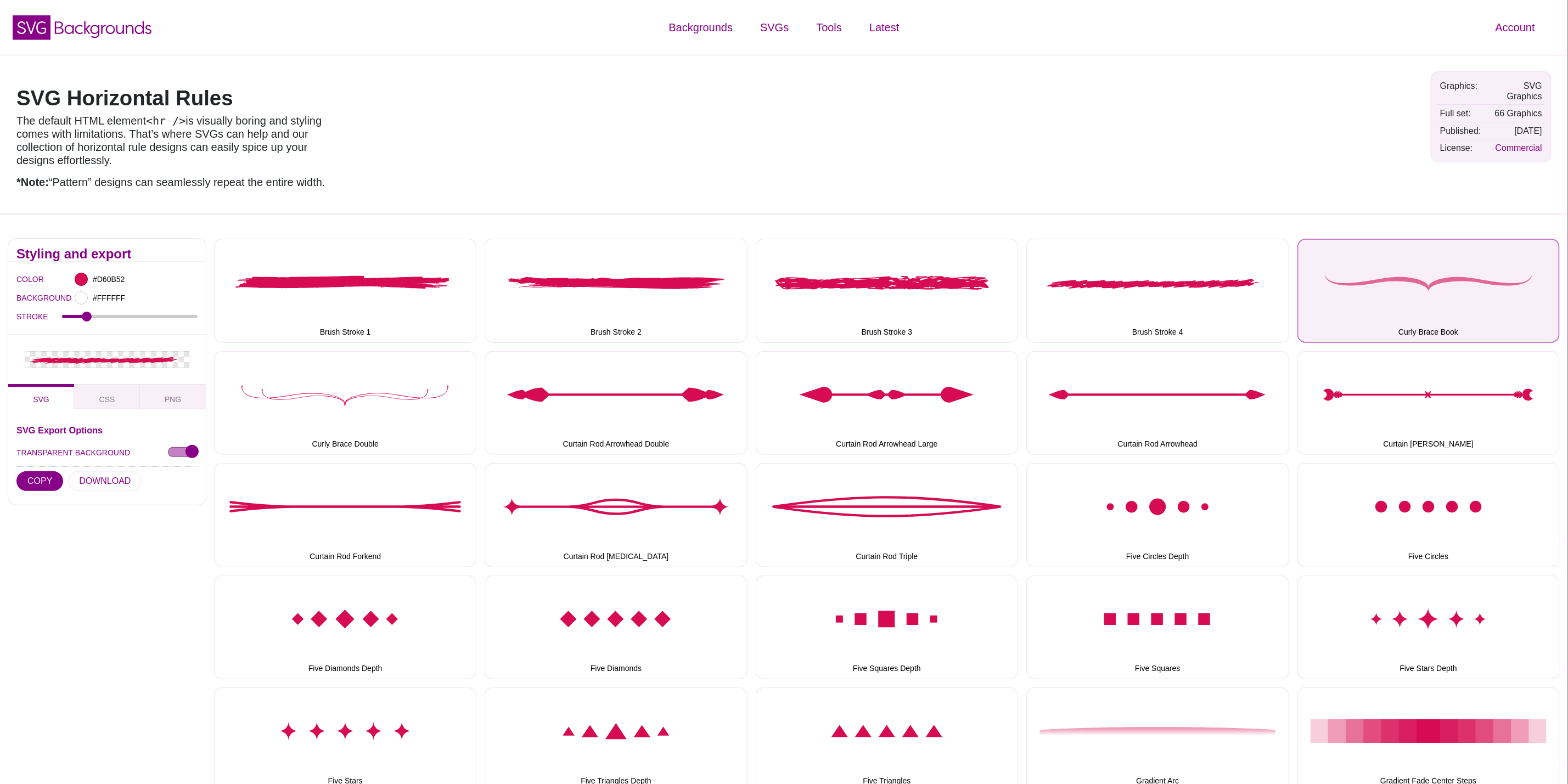
click at [1400, 296] on button "Curly Brace Book" at bounding box center [1429, 290] width 263 height 104
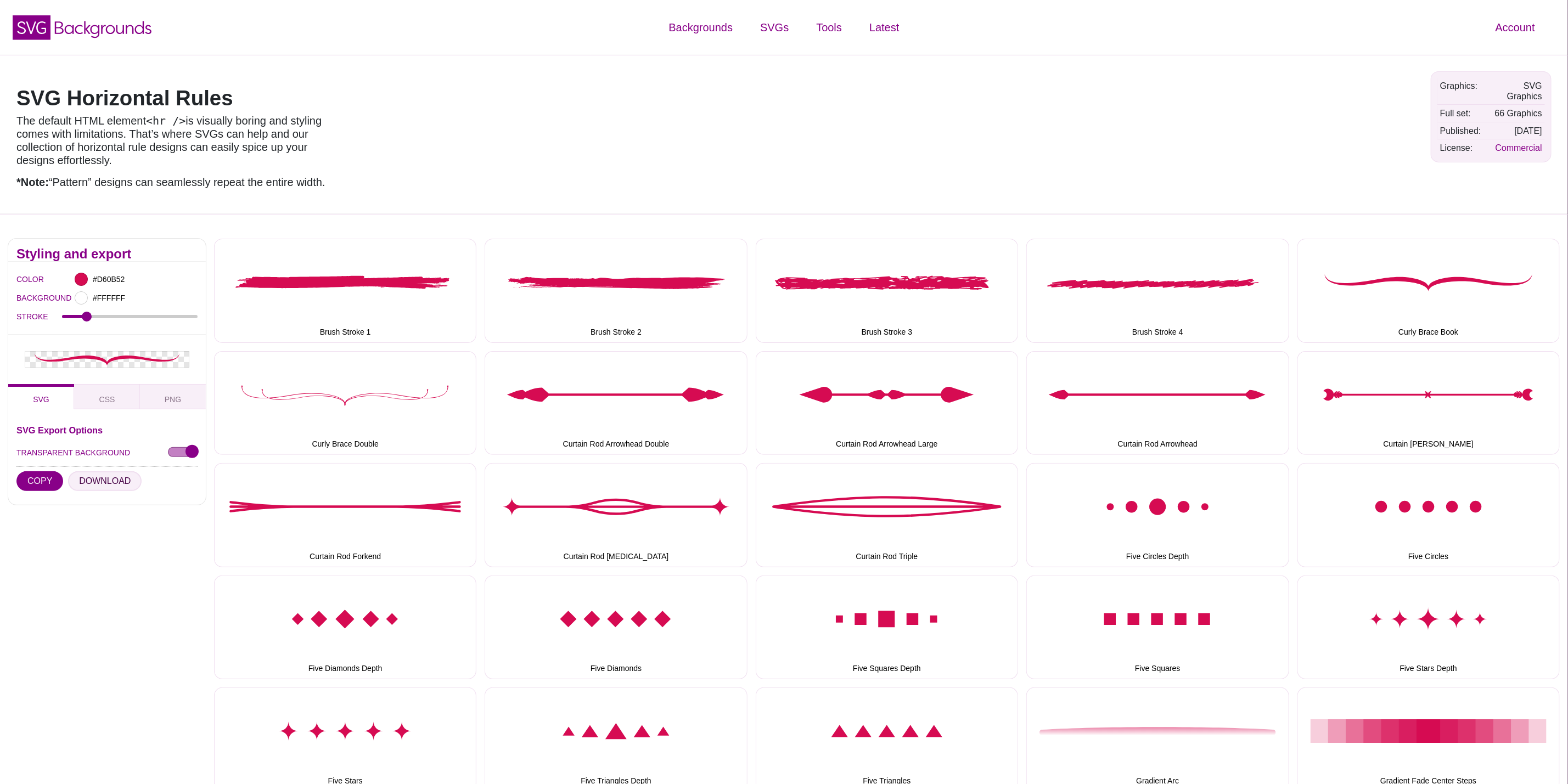
click at [90, 477] on button "DOWNLOAD" at bounding box center [105, 481] width 74 height 20
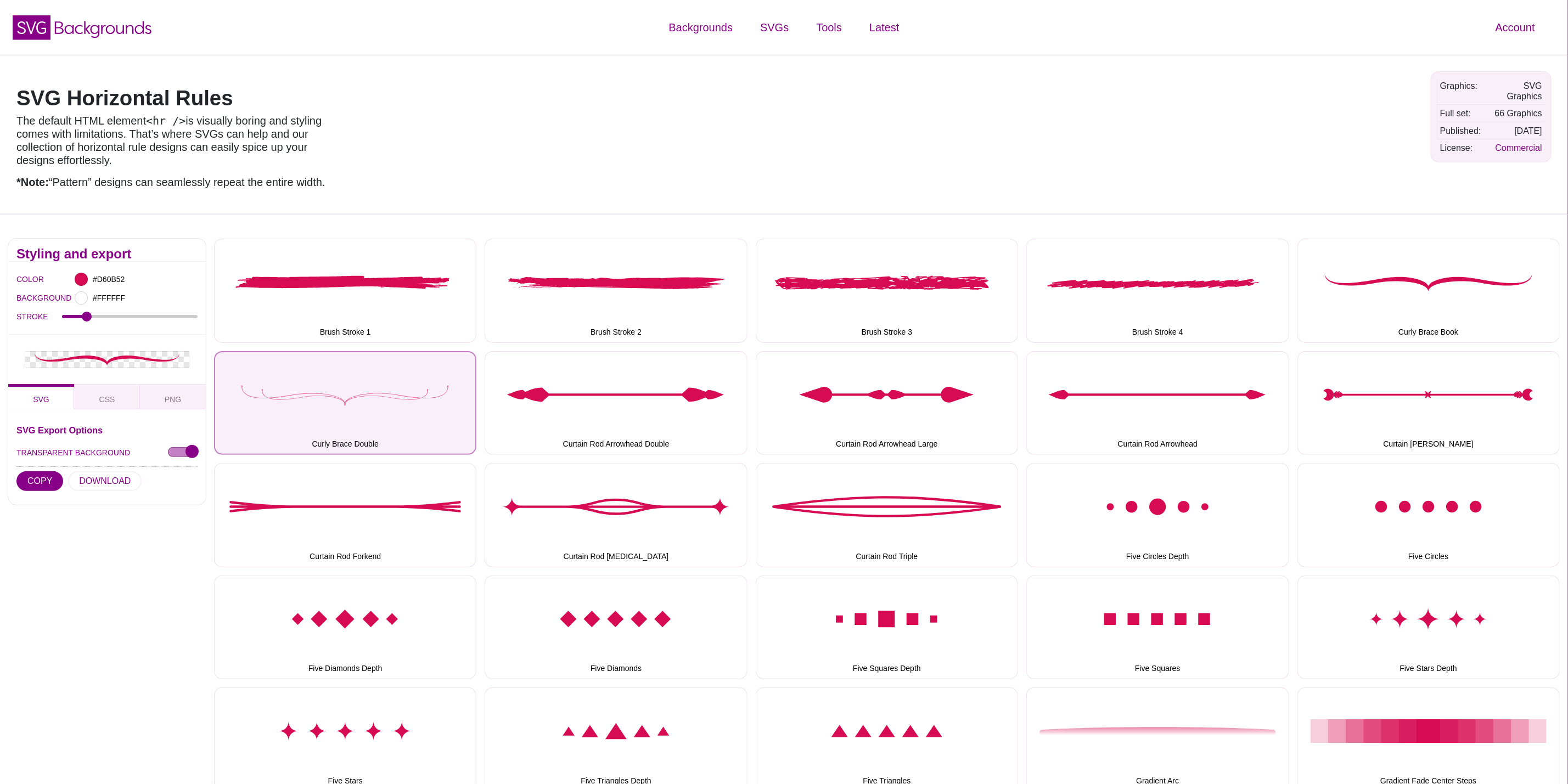
click at [386, 401] on button "Curly Brace Double" at bounding box center [346, 402] width 263 height 104
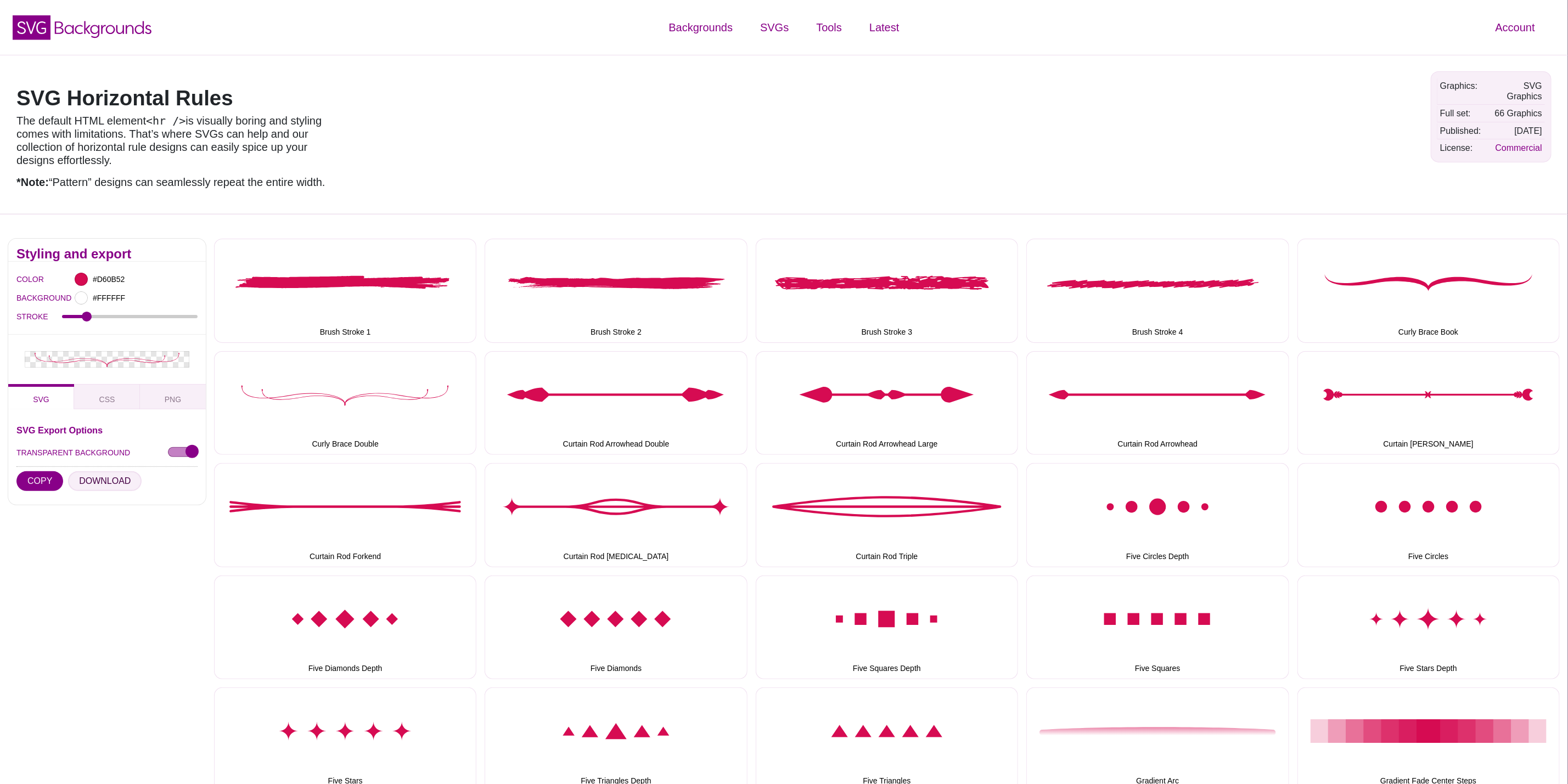
click at [106, 482] on button "DOWNLOAD" at bounding box center [105, 481] width 74 height 20
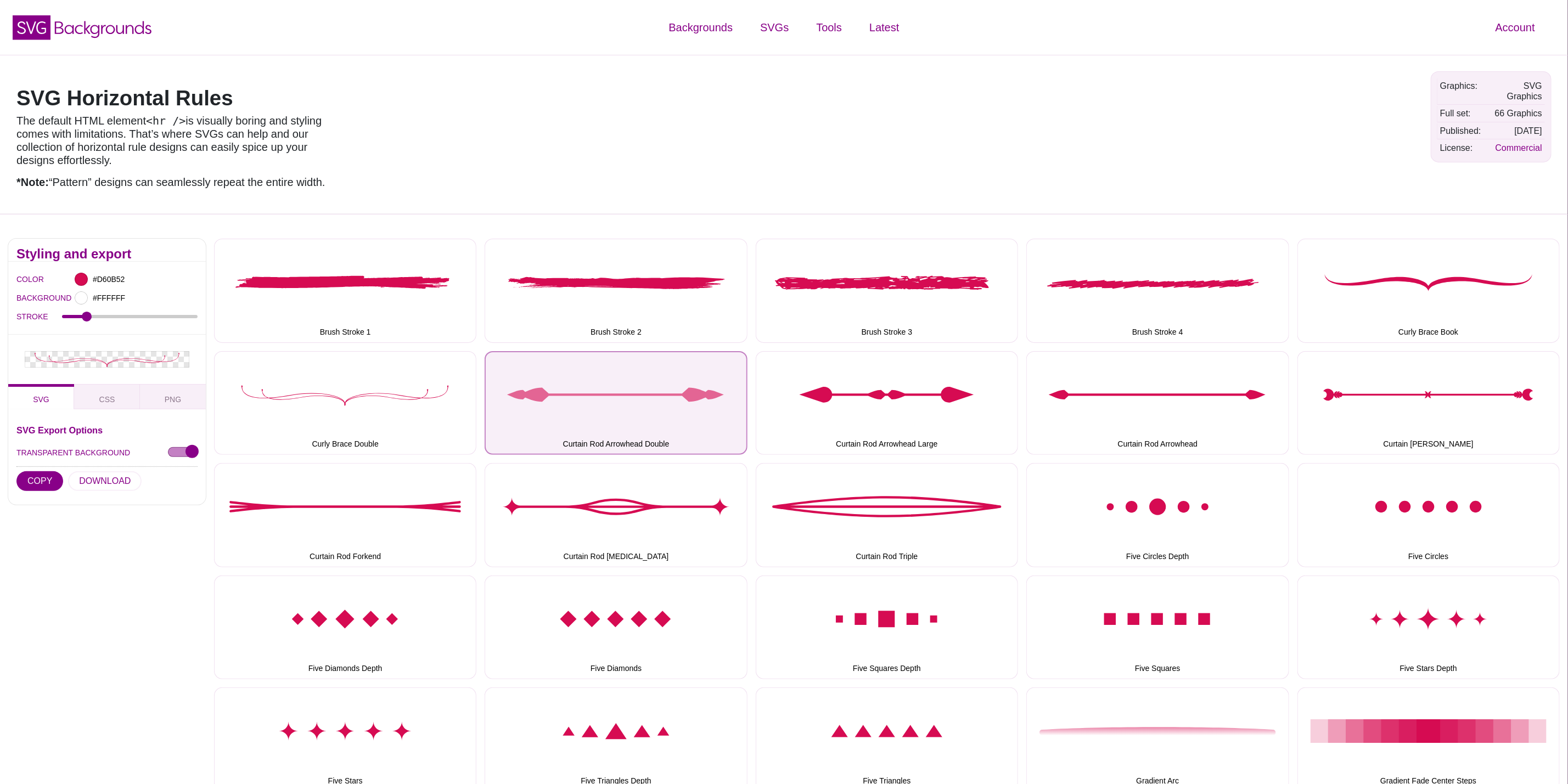
click at [698, 376] on button "Curtain Rod Arrowhead Double" at bounding box center [616, 402] width 263 height 104
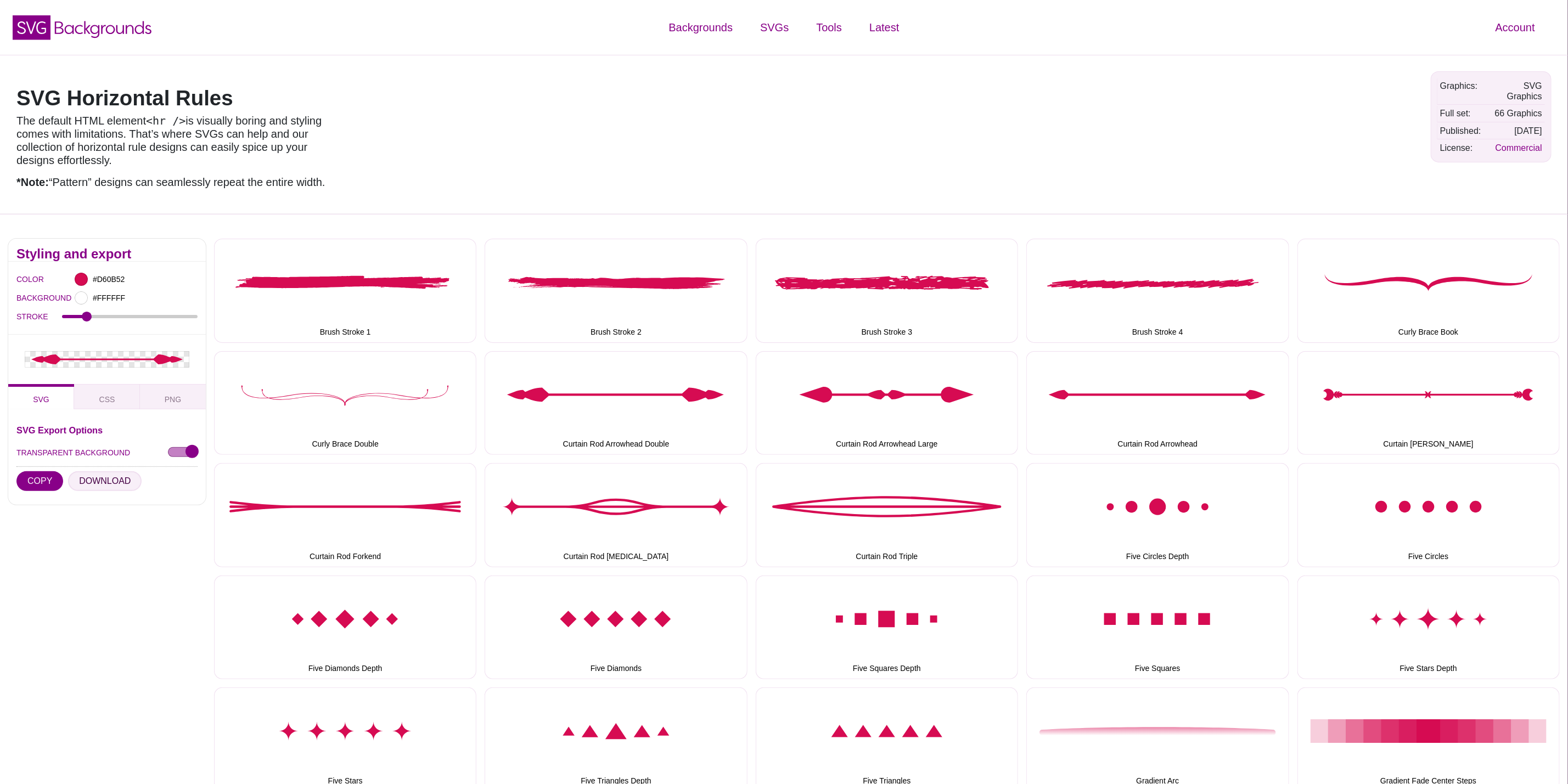
click at [107, 480] on button "DOWNLOAD" at bounding box center [105, 481] width 74 height 20
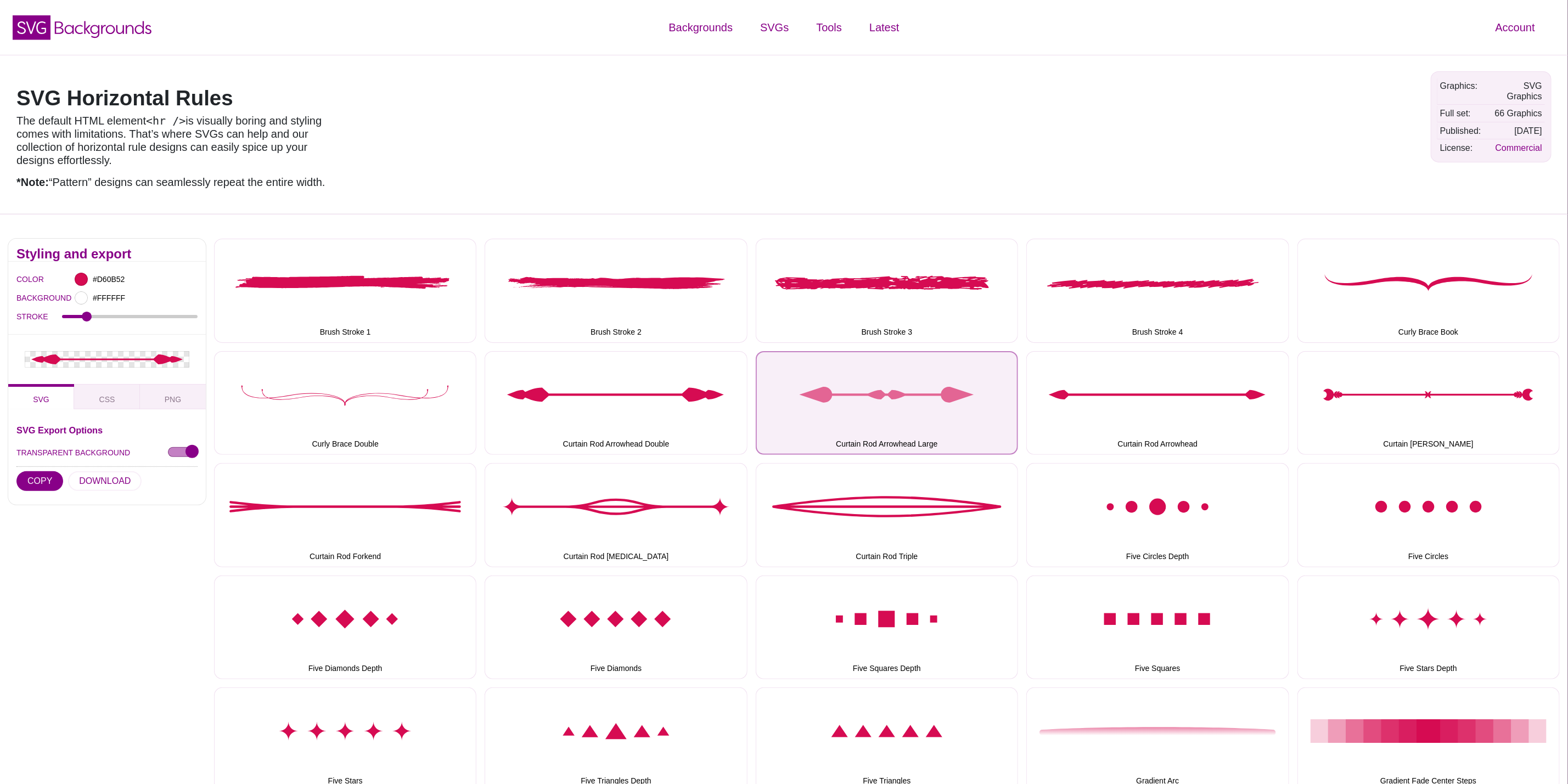
click at [962, 396] on button "Curtain Rod Arrowhead Large" at bounding box center [887, 402] width 263 height 104
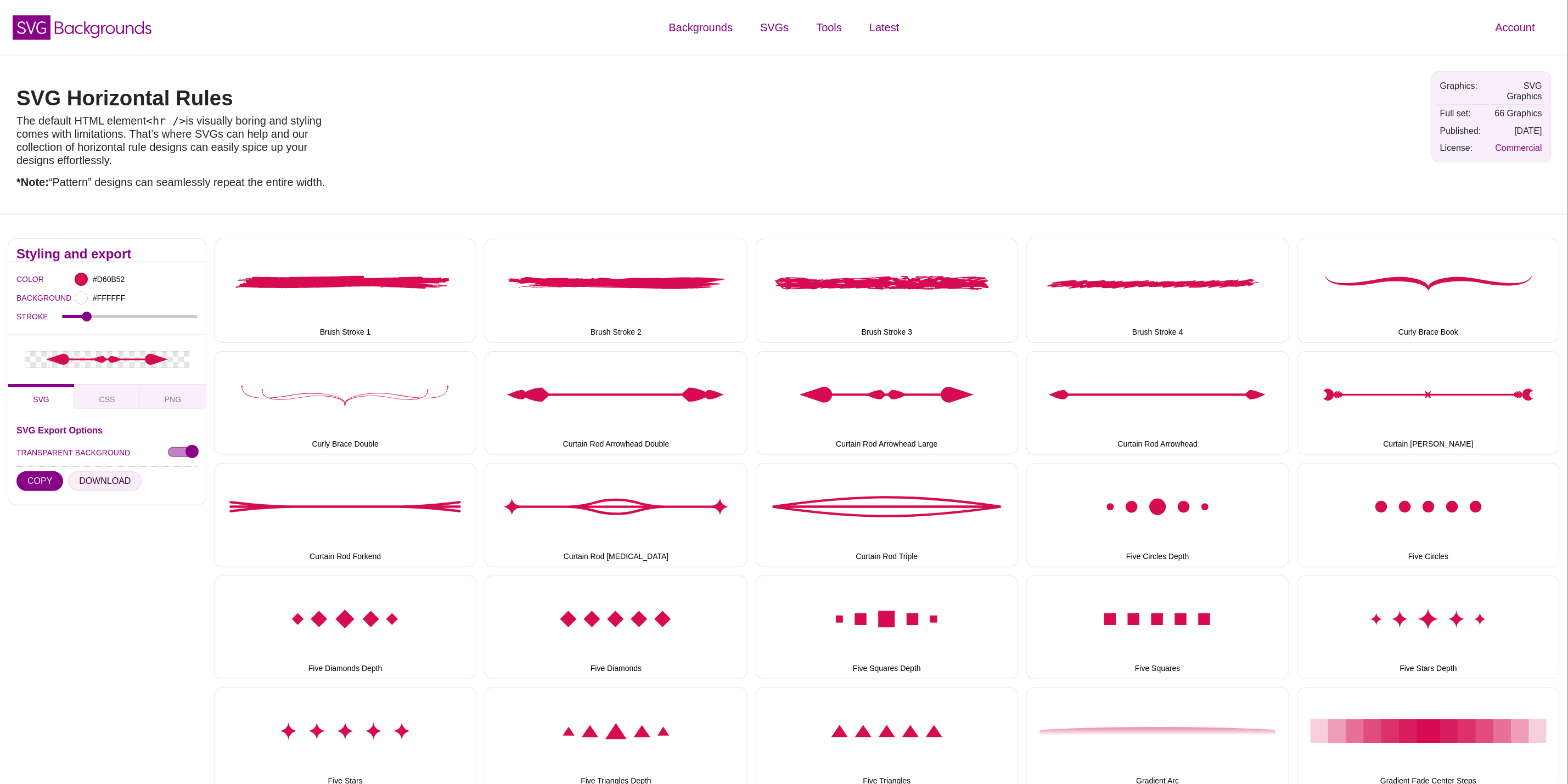
click at [96, 482] on button "DOWNLOAD" at bounding box center [105, 481] width 74 height 20
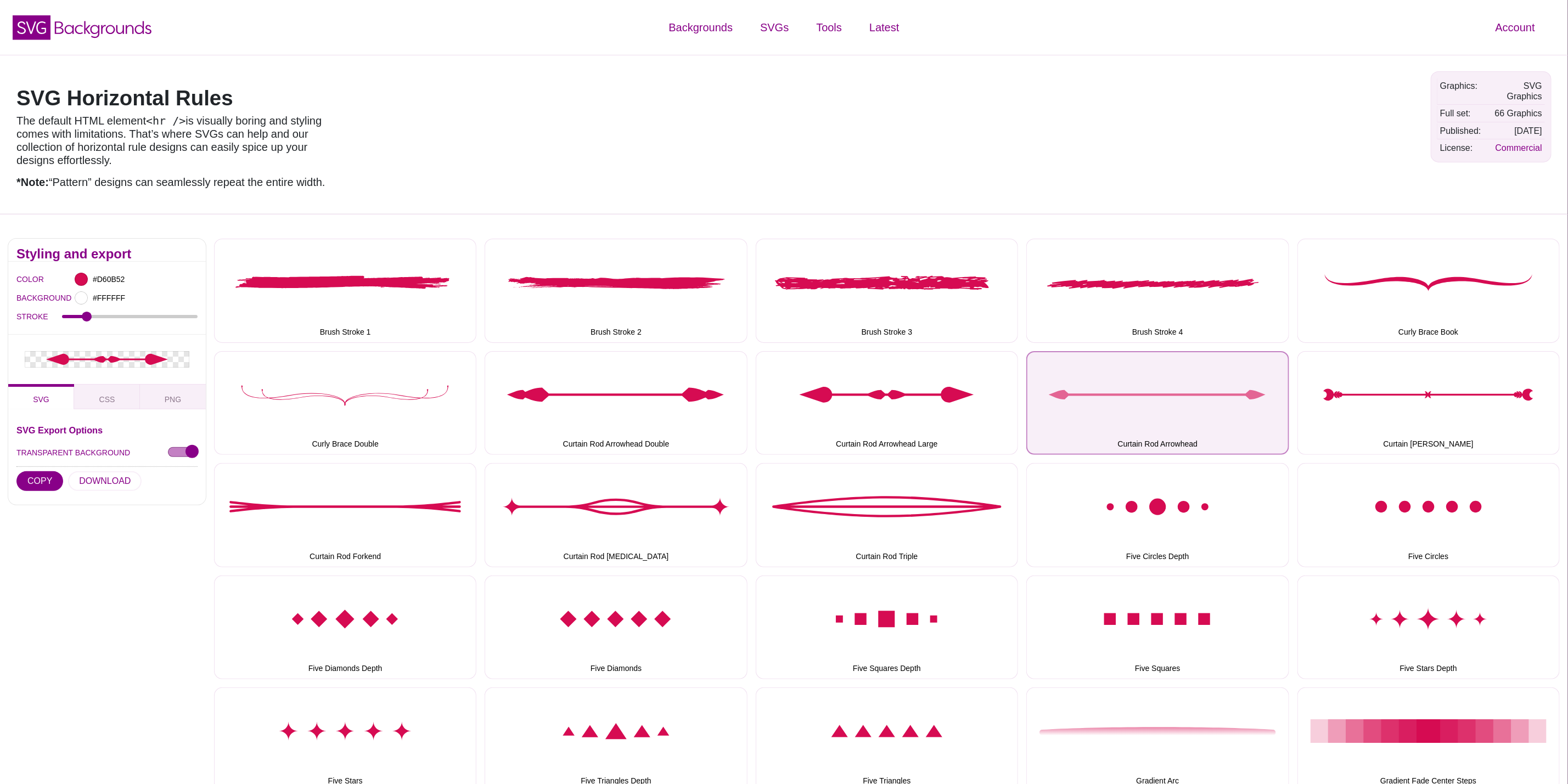
click at [1181, 388] on button "Curtain Rod Arrowhead" at bounding box center [1158, 402] width 263 height 104
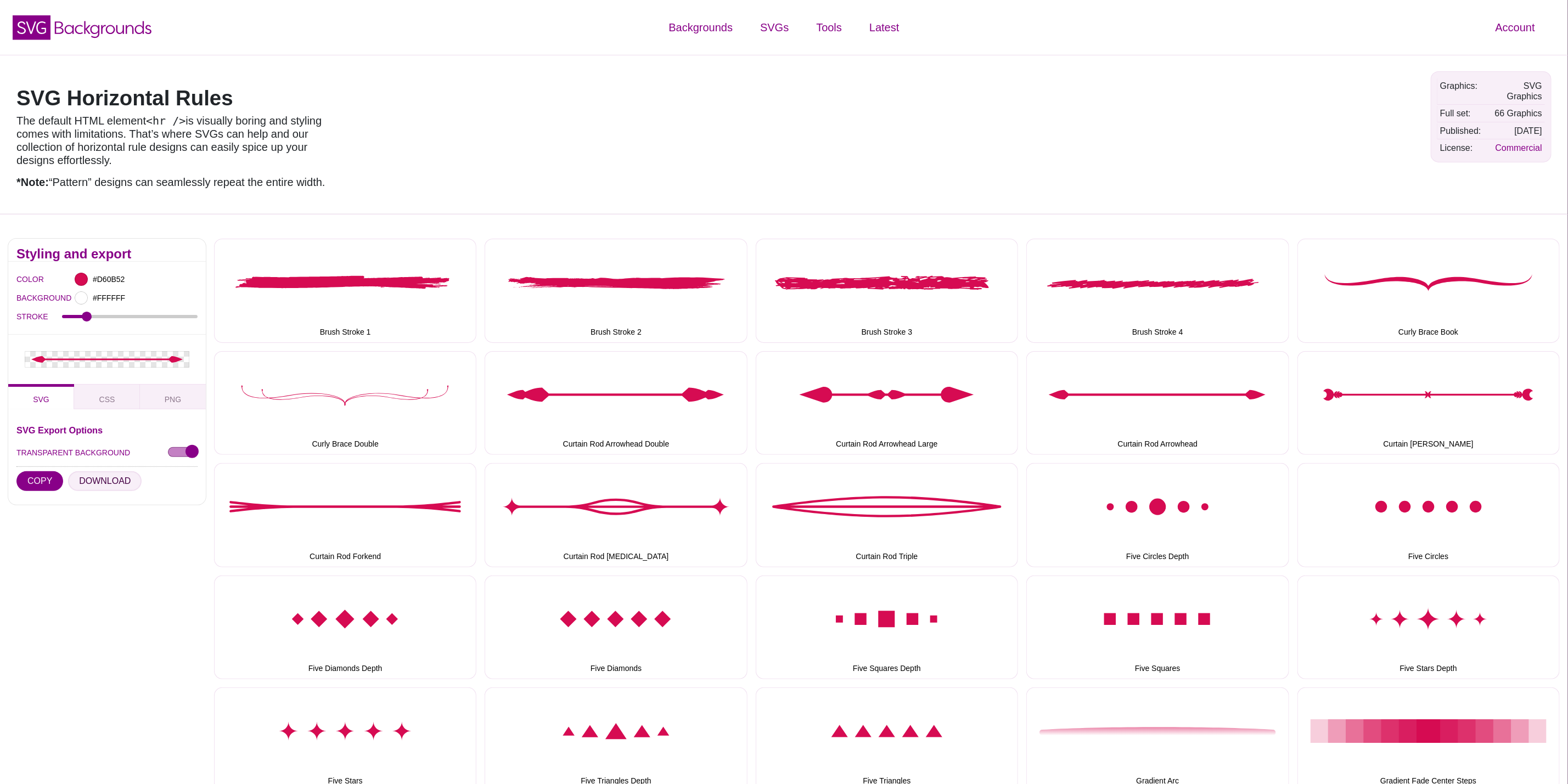
click at [99, 477] on button "DOWNLOAD" at bounding box center [105, 481] width 74 height 20
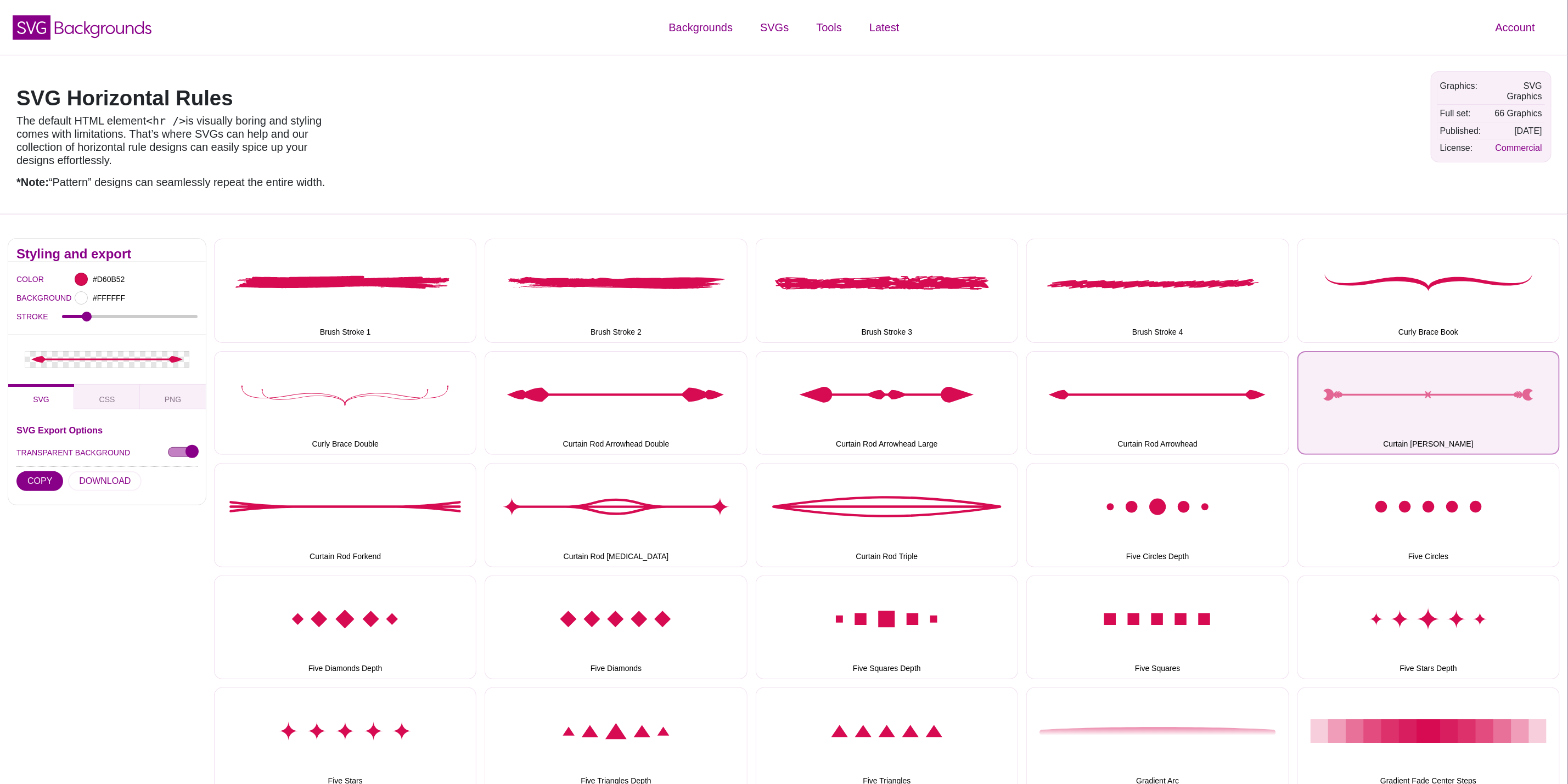
click at [1427, 379] on button "Curtain Rod Fancy" at bounding box center [1429, 402] width 263 height 104
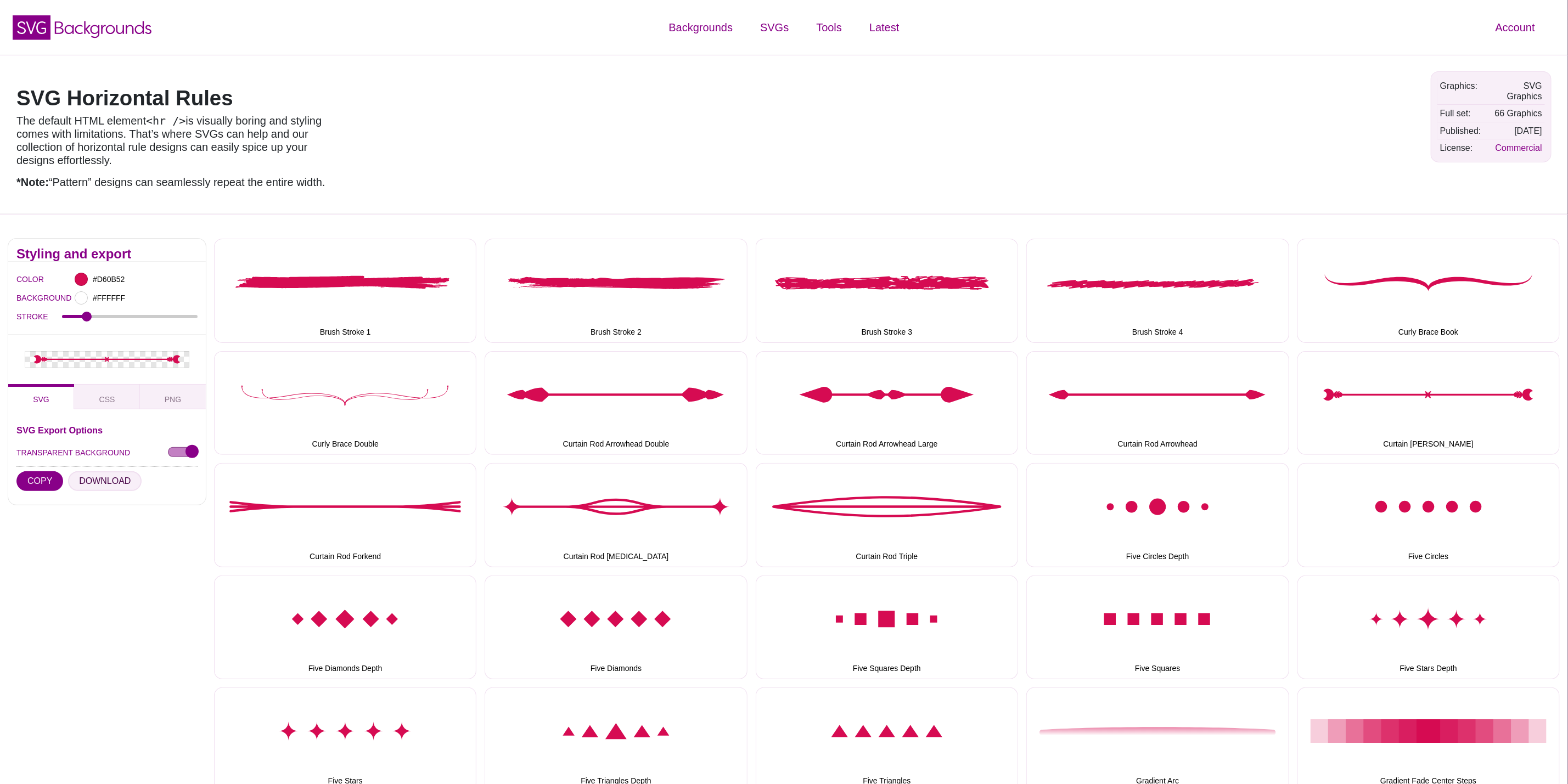
click at [104, 485] on button "DOWNLOAD" at bounding box center [105, 481] width 74 height 20
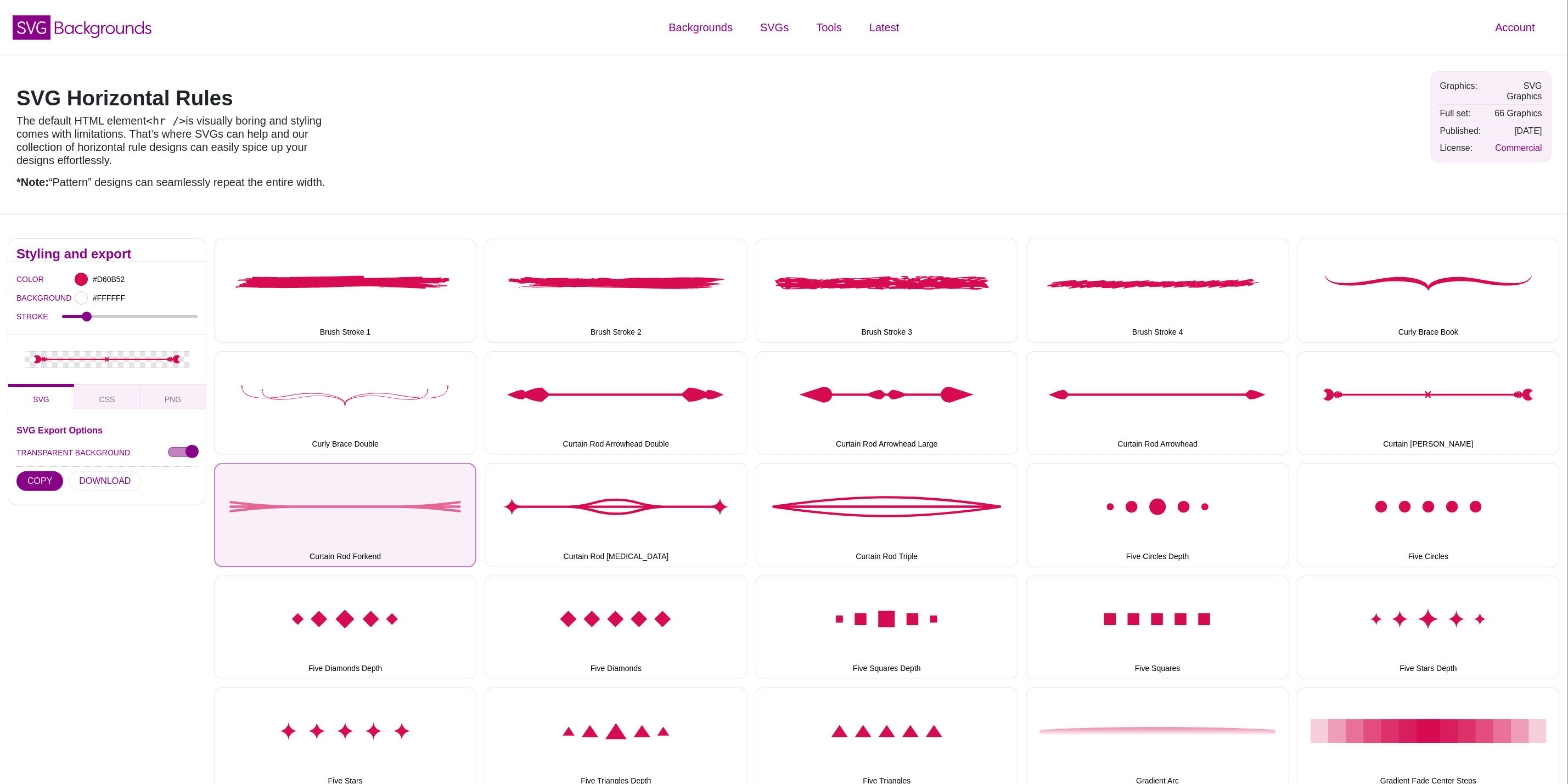
click at [354, 531] on button "Curtain Rod Forkend" at bounding box center [346, 515] width 263 height 104
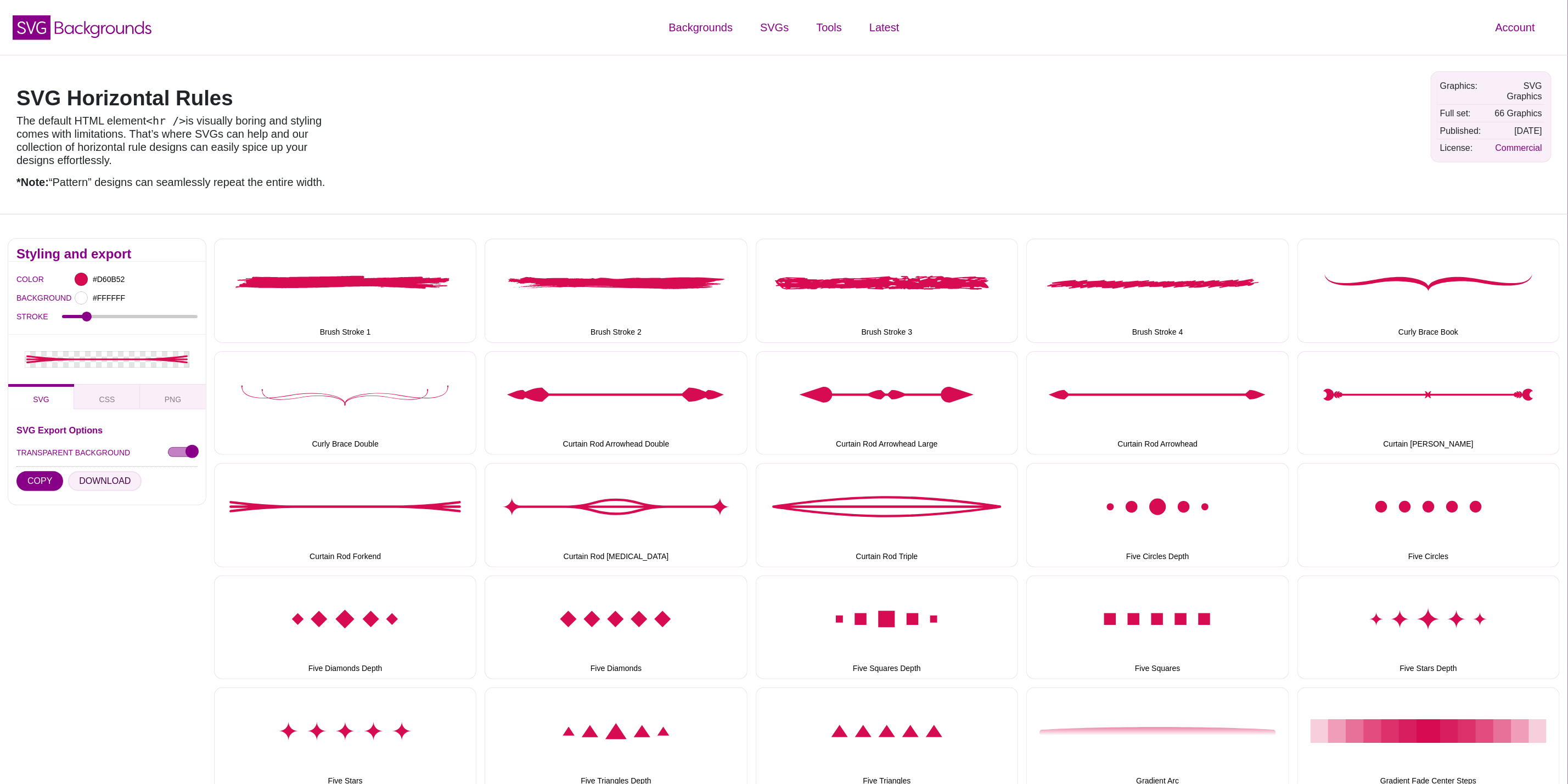
click at [91, 478] on button "DOWNLOAD" at bounding box center [105, 481] width 74 height 20
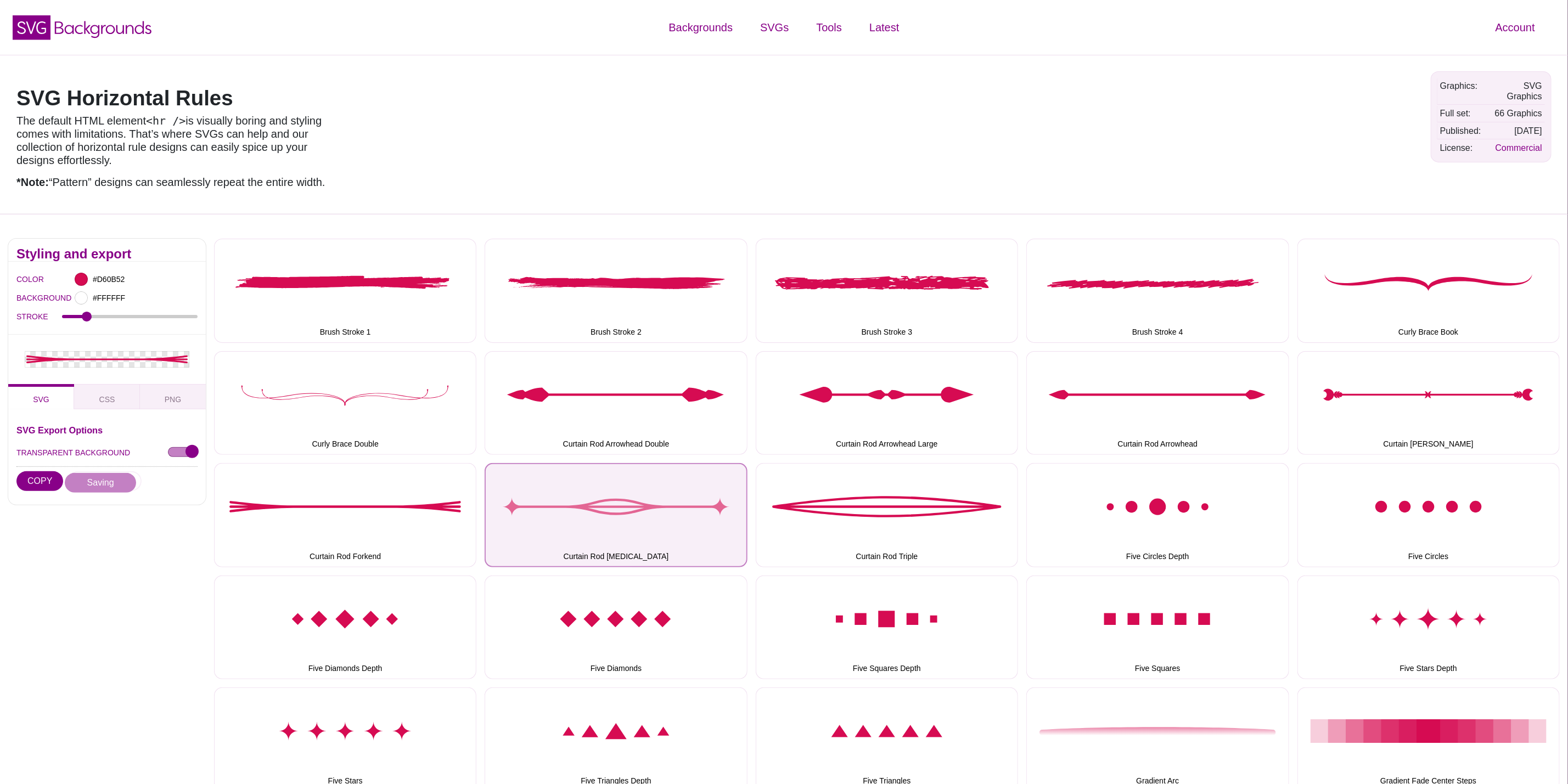
click at [624, 496] on button "Curtain Rod Synapse" at bounding box center [616, 515] width 263 height 104
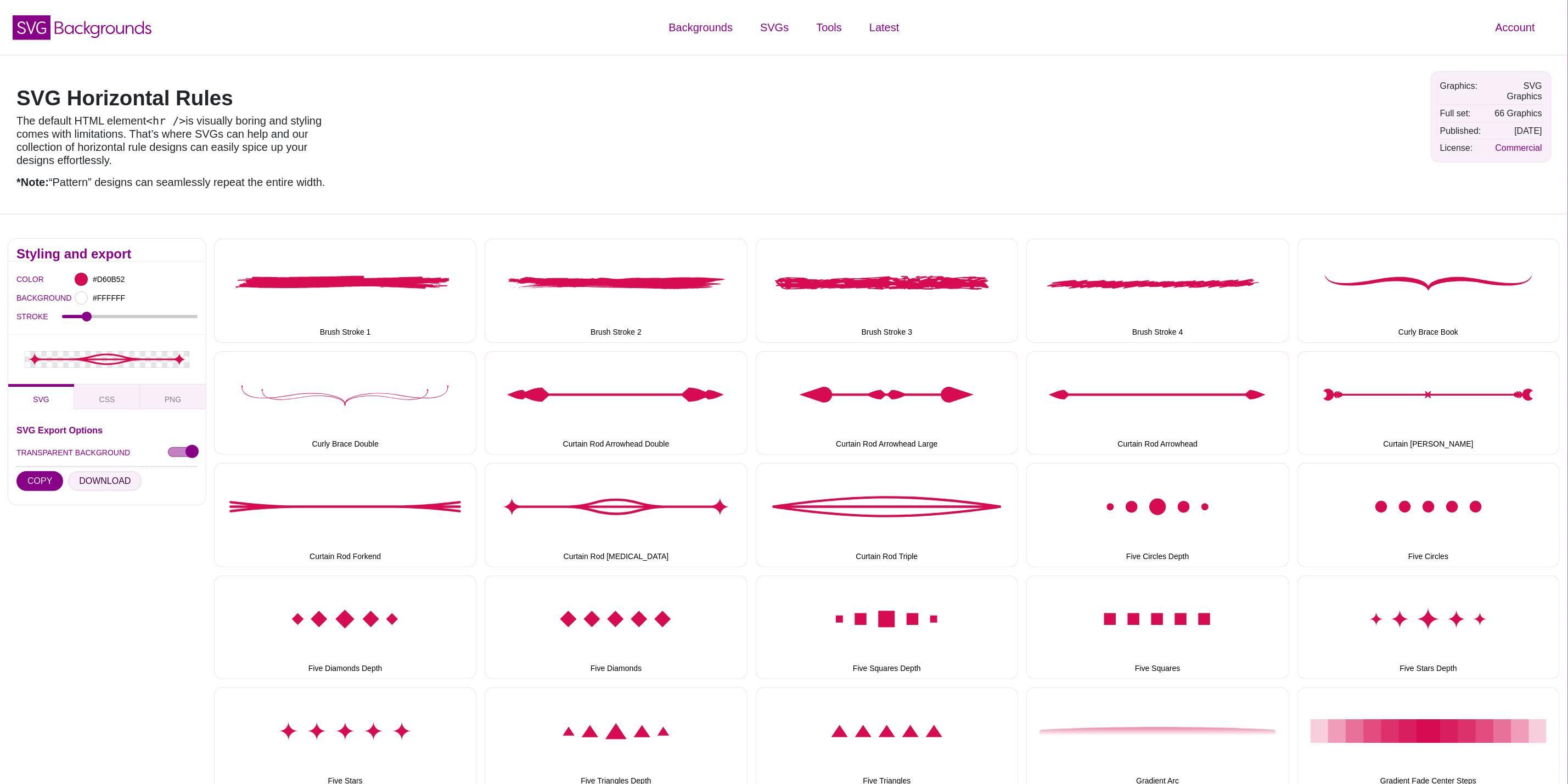
click at [93, 481] on button "DOWNLOAD" at bounding box center [105, 481] width 74 height 20
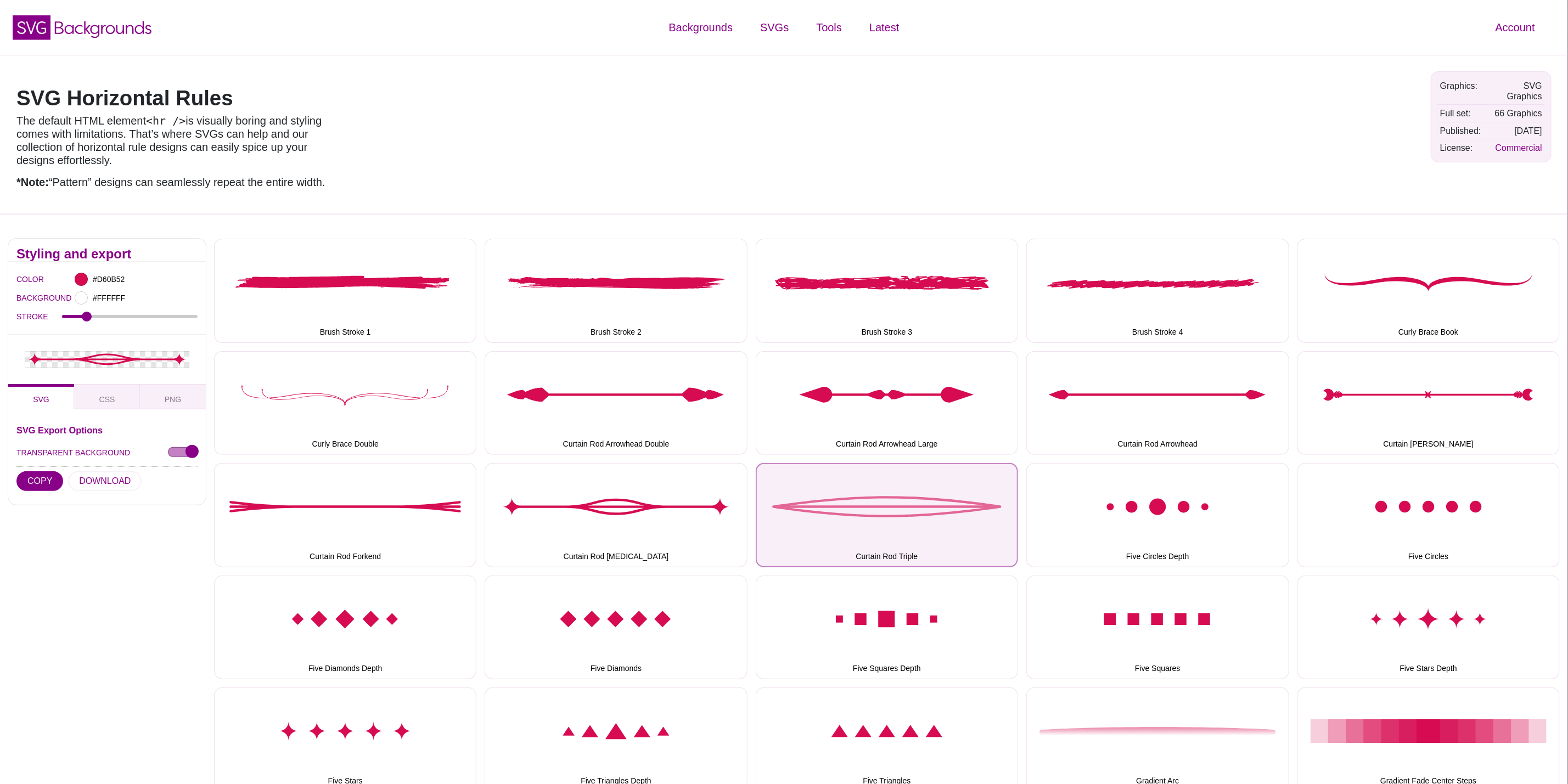
click at [873, 509] on button "Curtain Rod Triple" at bounding box center [887, 515] width 263 height 104
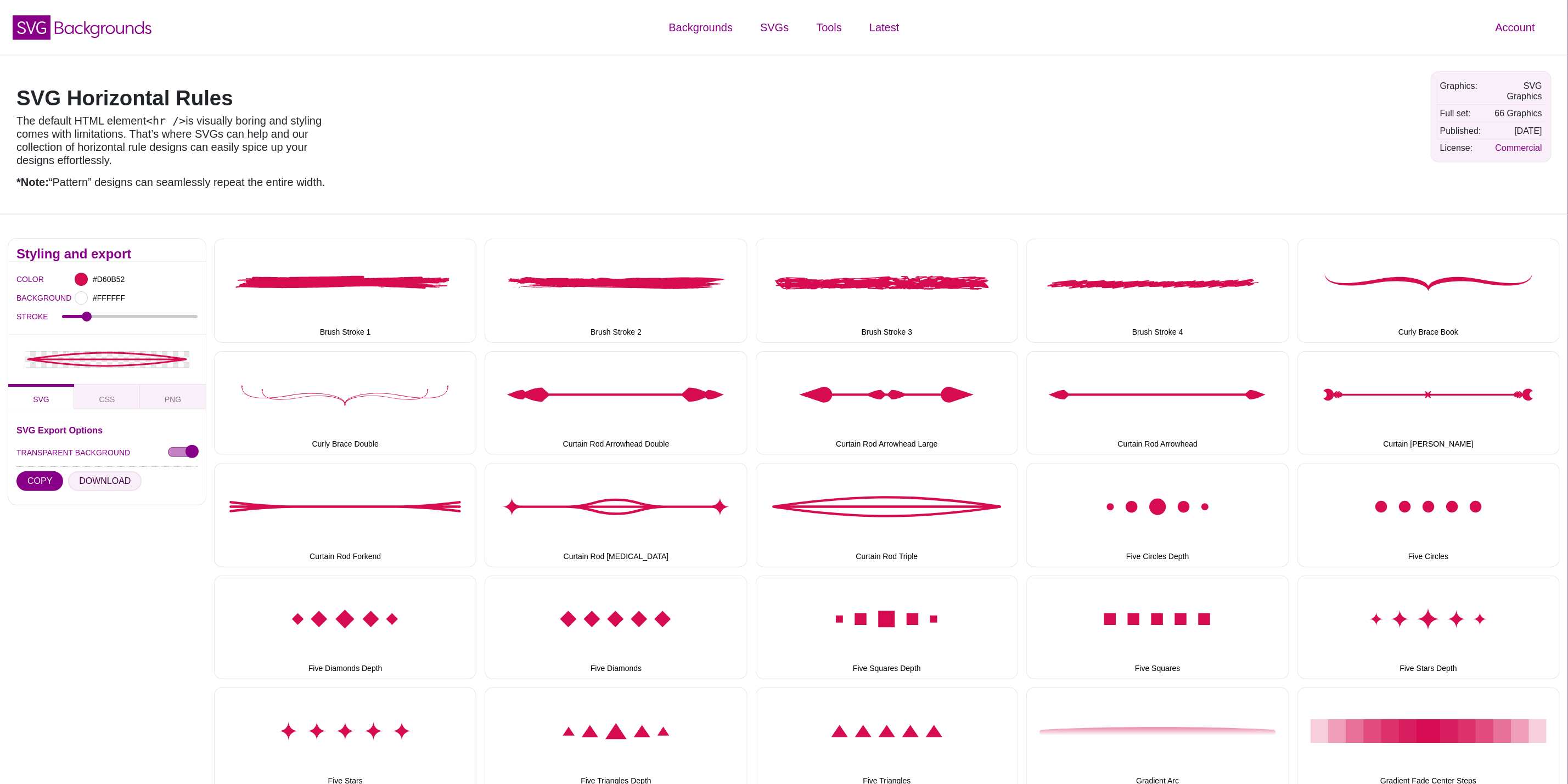
click at [85, 485] on button "DOWNLOAD" at bounding box center [105, 481] width 74 height 20
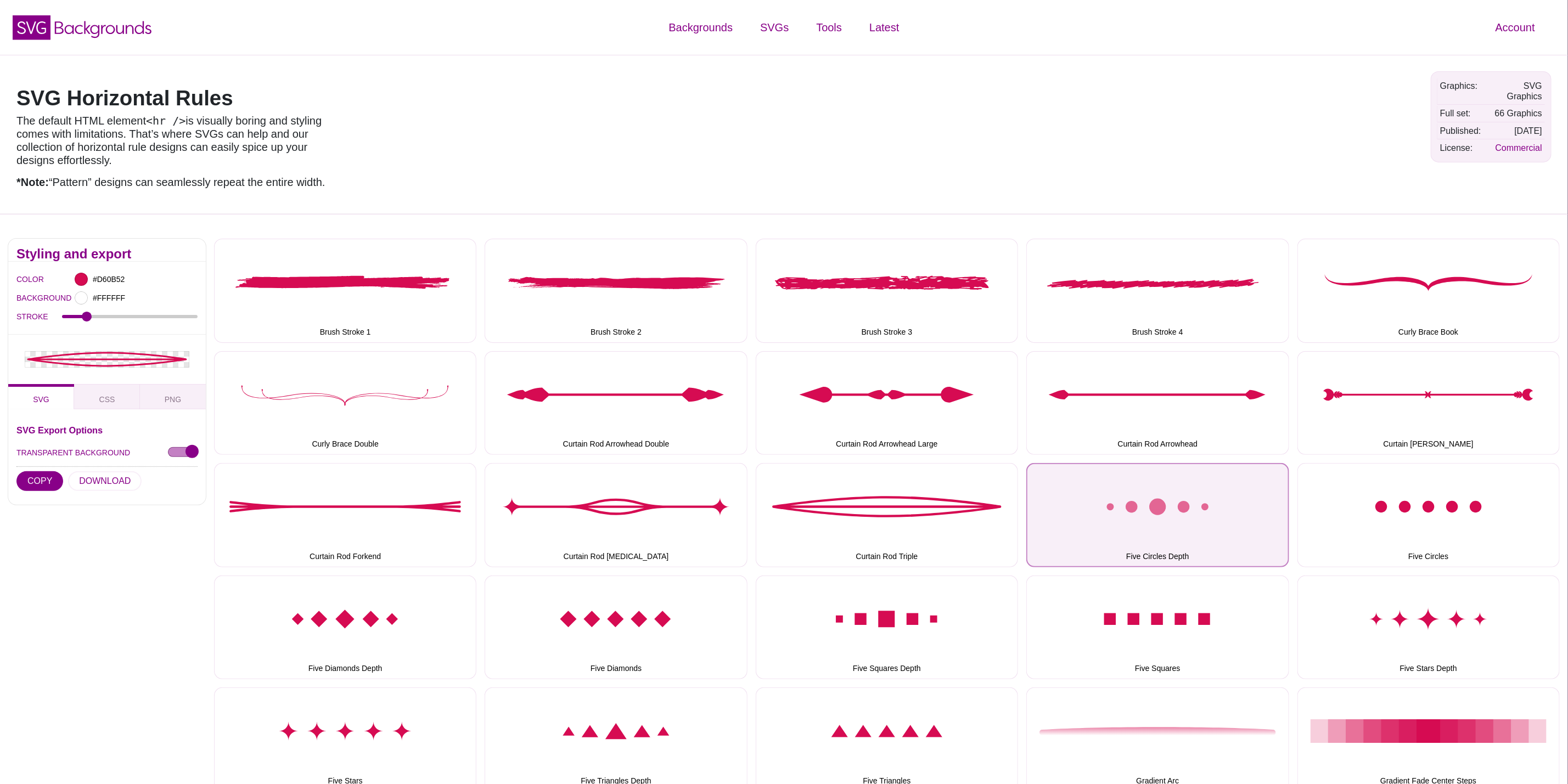
click at [1086, 512] on button "Five Circles Depth" at bounding box center [1158, 515] width 263 height 104
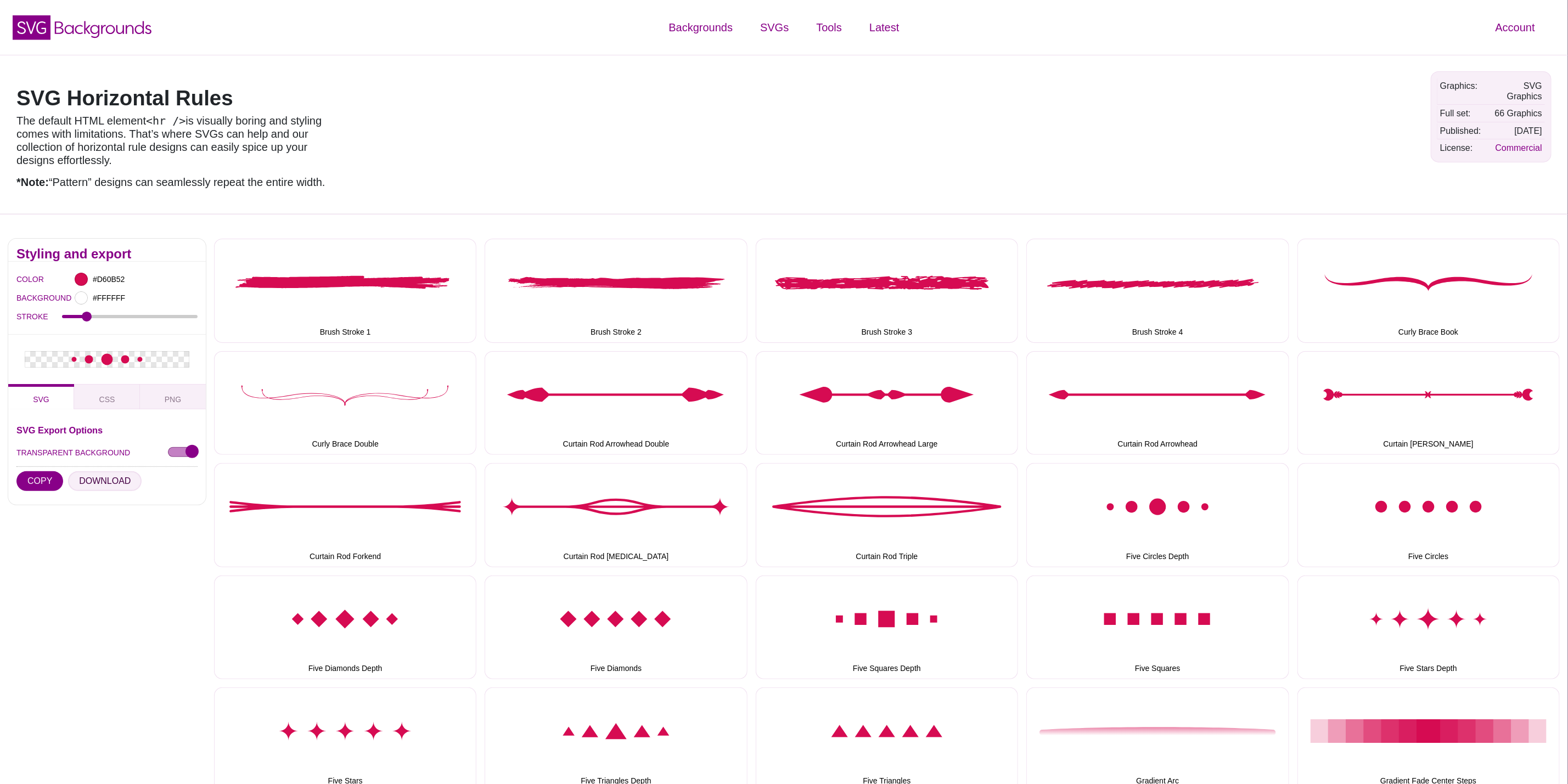
click at [99, 481] on button "DOWNLOAD" at bounding box center [105, 481] width 74 height 20
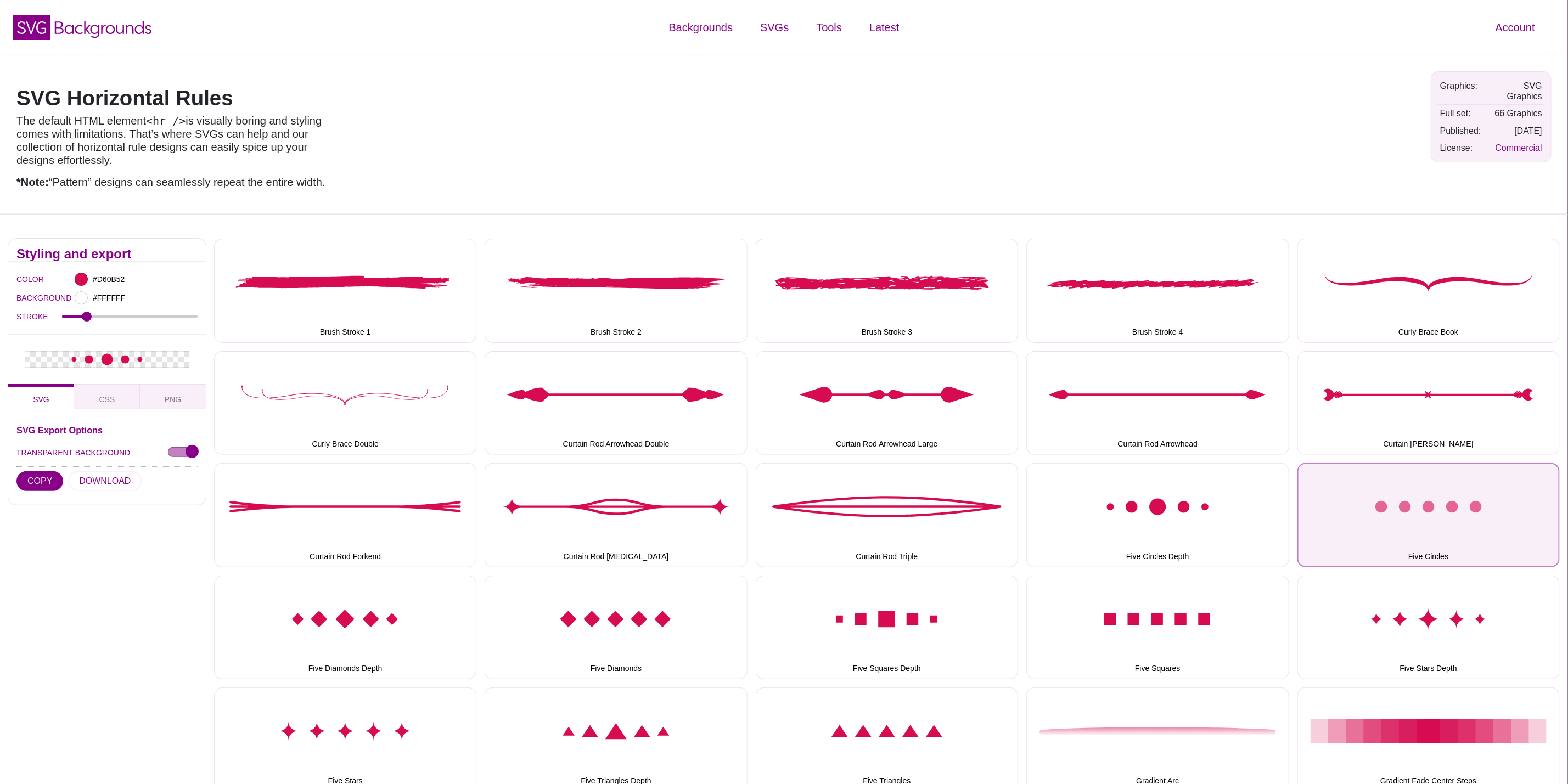
click at [1475, 499] on button "Five Circles" at bounding box center [1429, 515] width 263 height 104
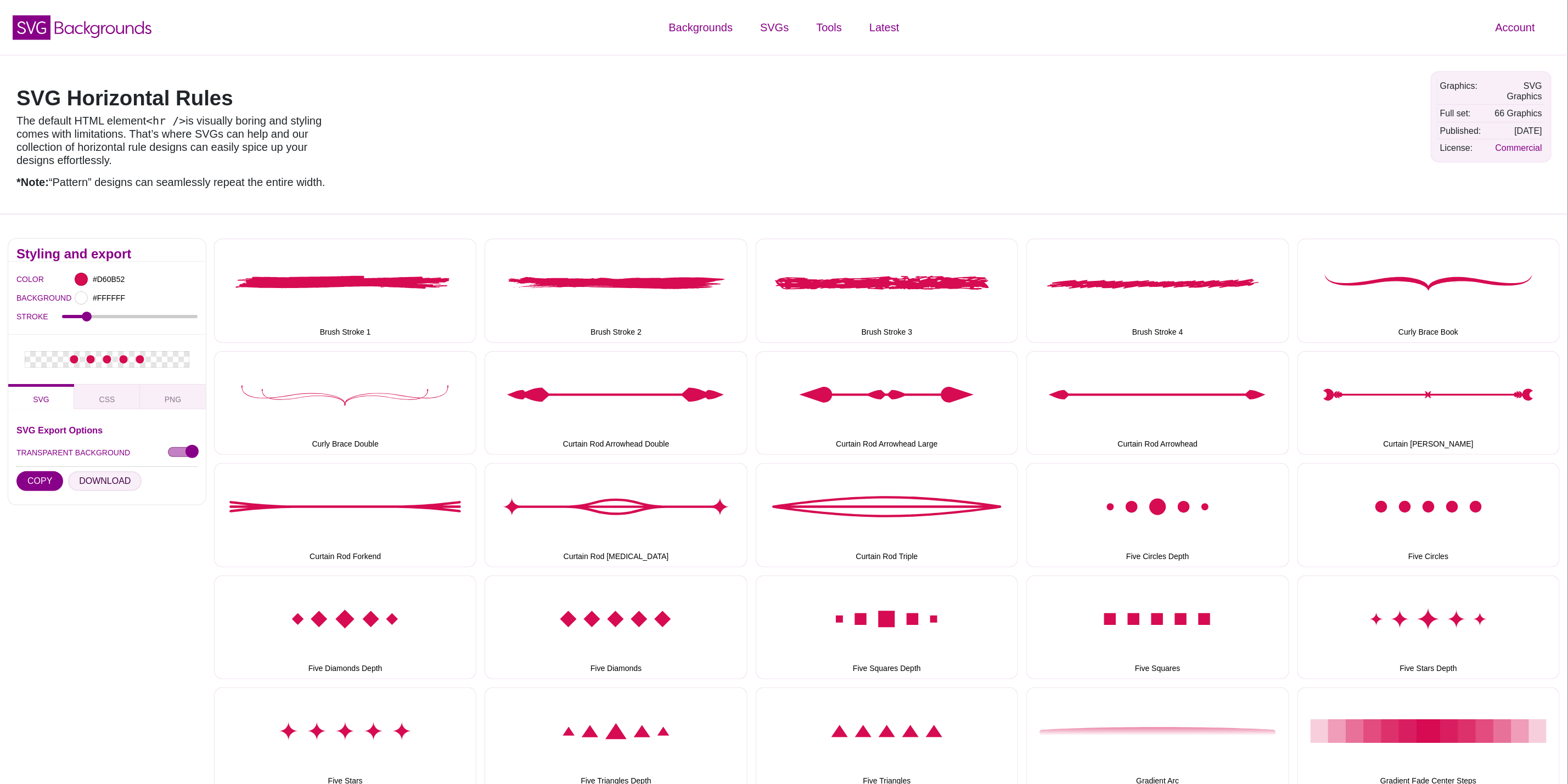
click at [107, 482] on button "DOWNLOAD" at bounding box center [105, 481] width 74 height 20
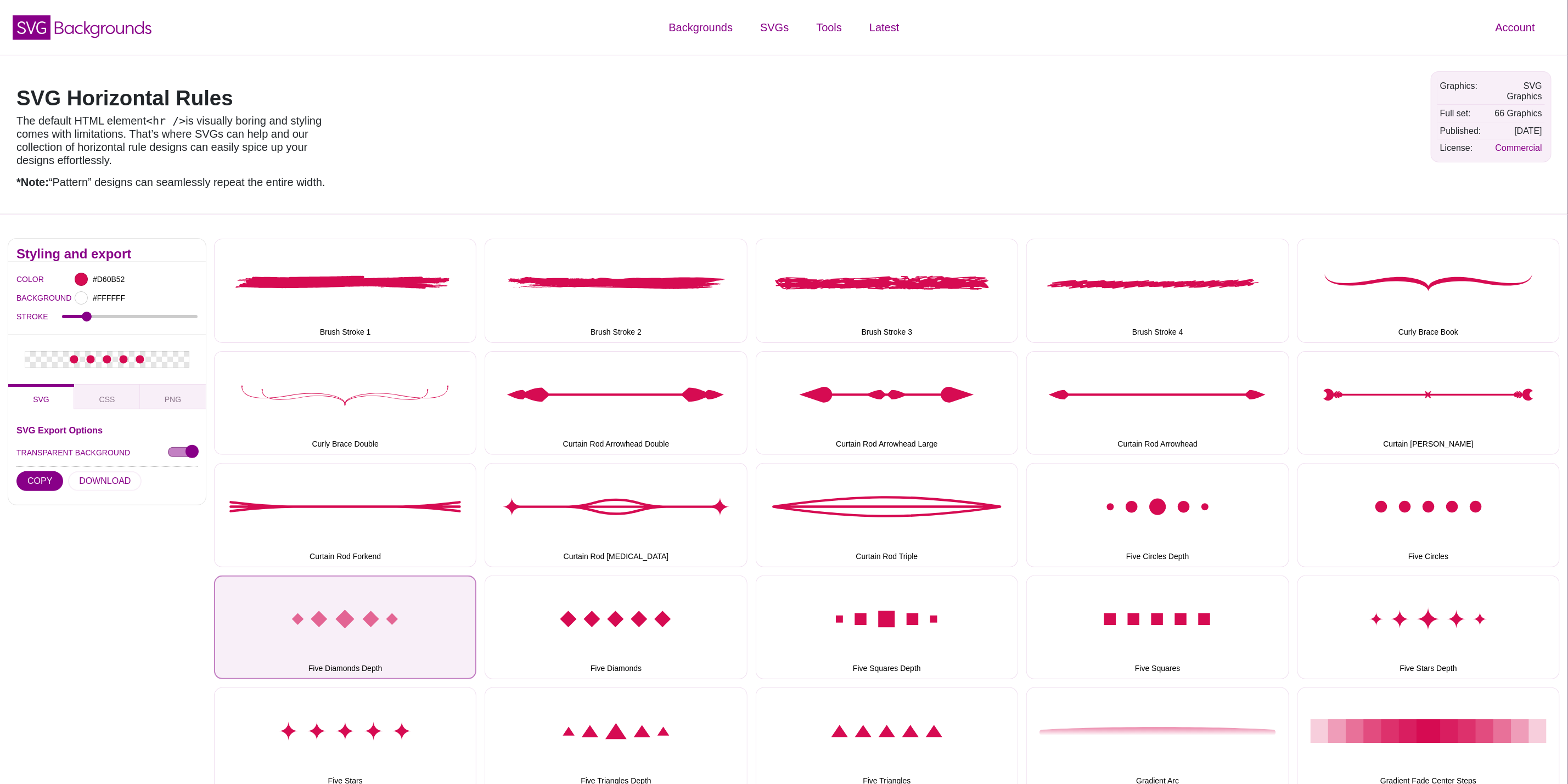
click at [357, 616] on button "Five Diamonds Depth" at bounding box center [346, 627] width 263 height 104
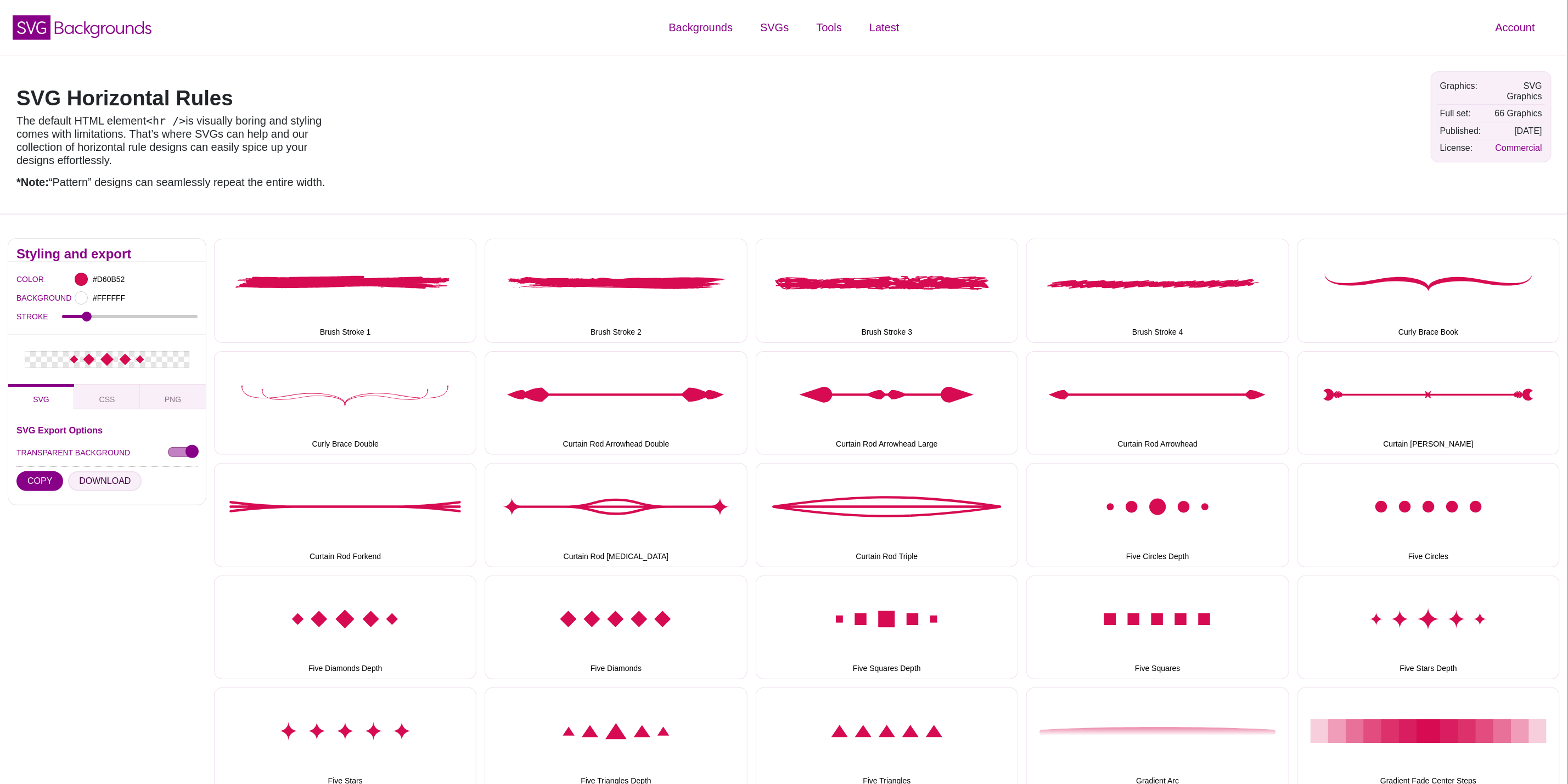
click at [94, 475] on button "DOWNLOAD" at bounding box center [105, 481] width 74 height 20
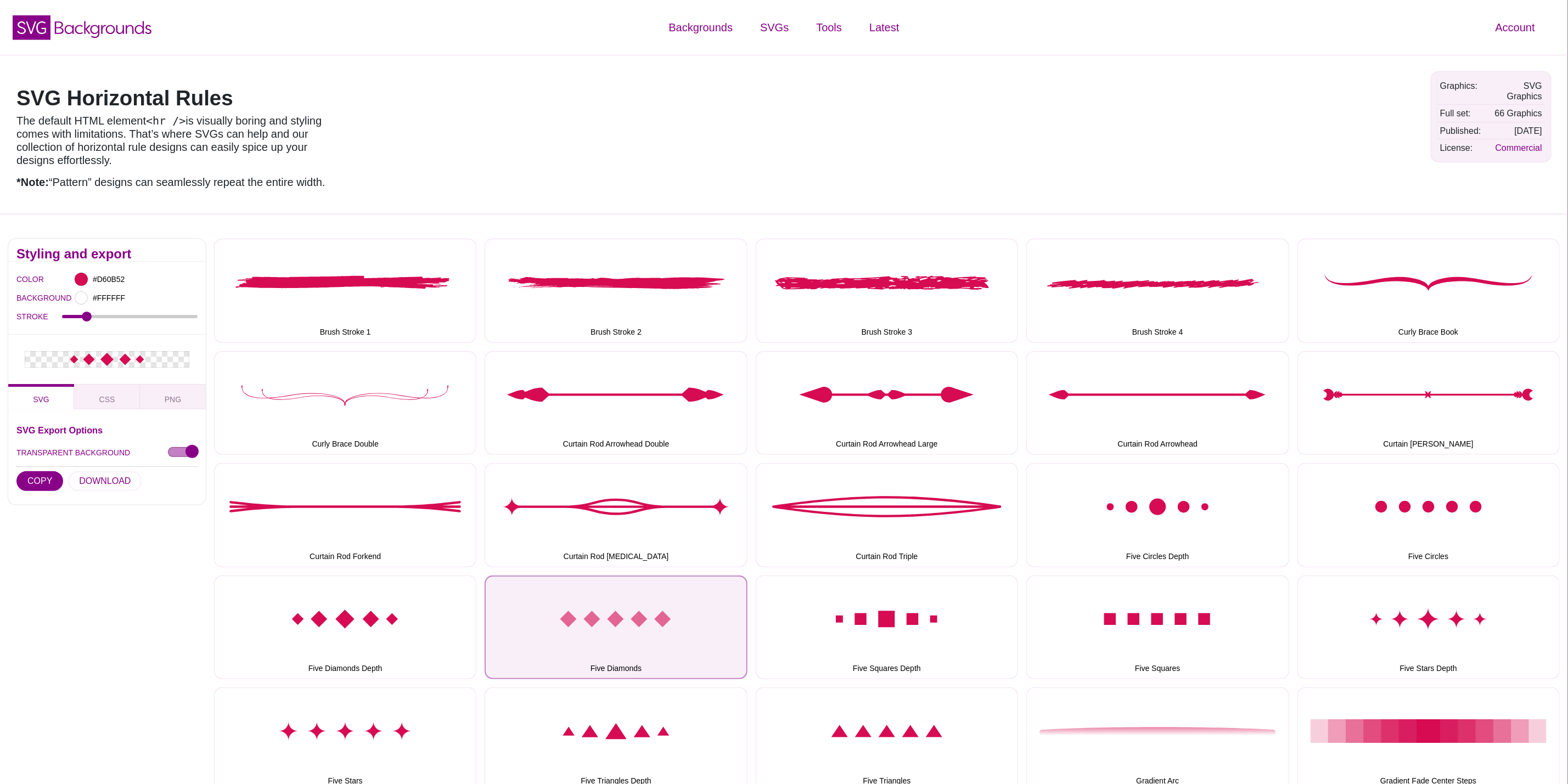
click at [668, 631] on button "Five Diamonds" at bounding box center [616, 627] width 263 height 104
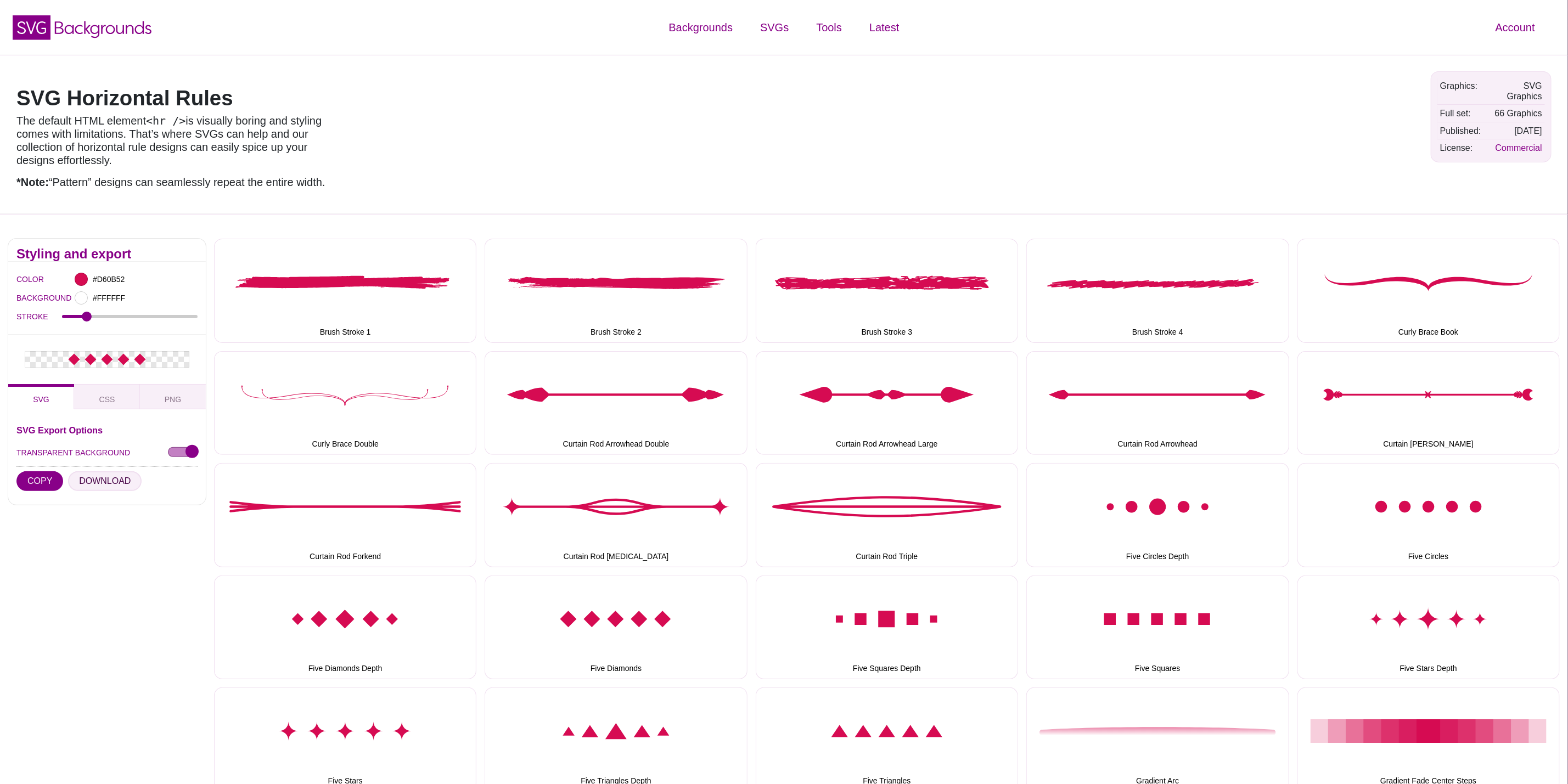
click at [90, 483] on button "DOWNLOAD" at bounding box center [105, 481] width 74 height 20
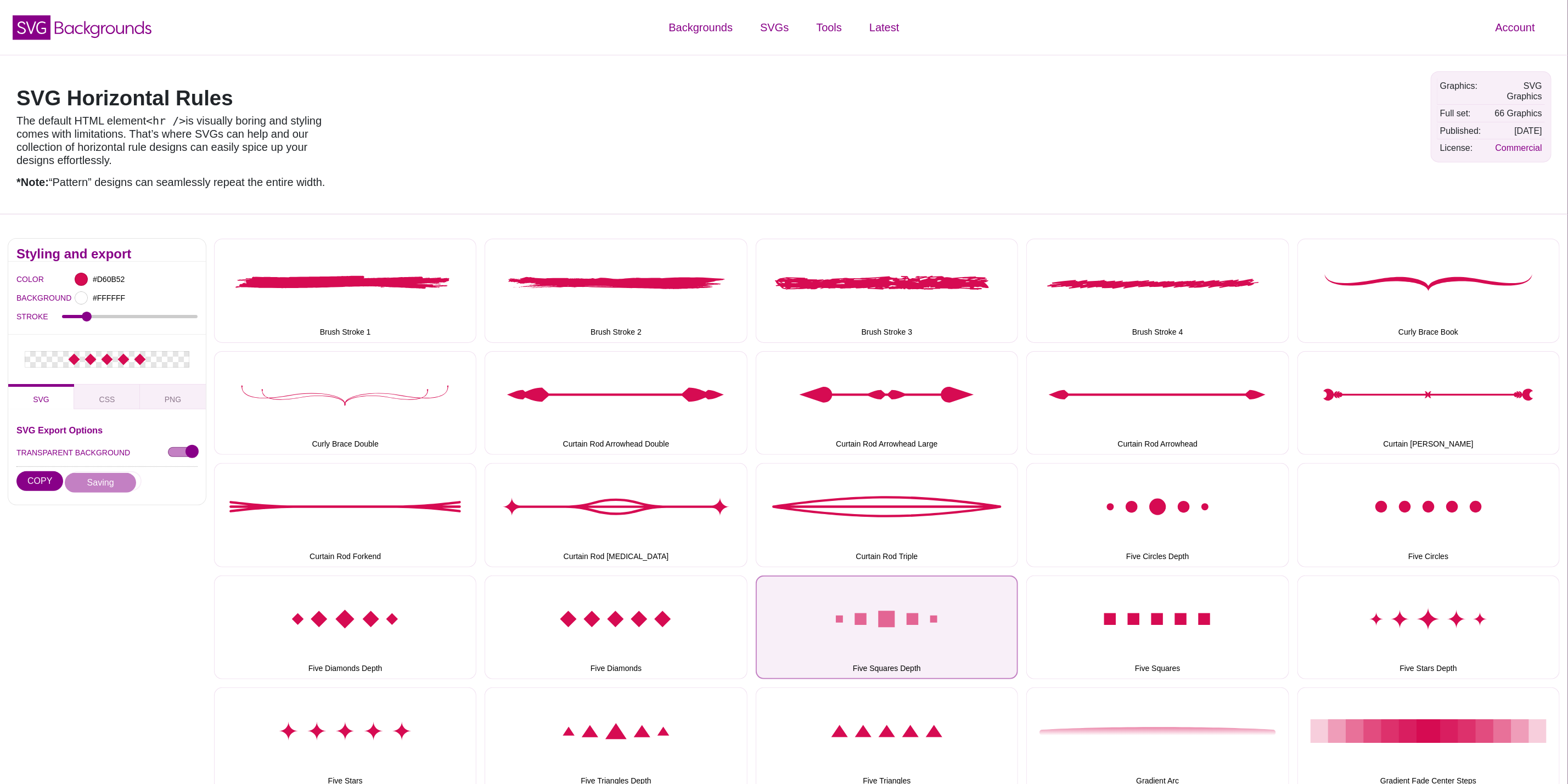
click at [924, 626] on button "Five Squares Depth" at bounding box center [887, 627] width 263 height 104
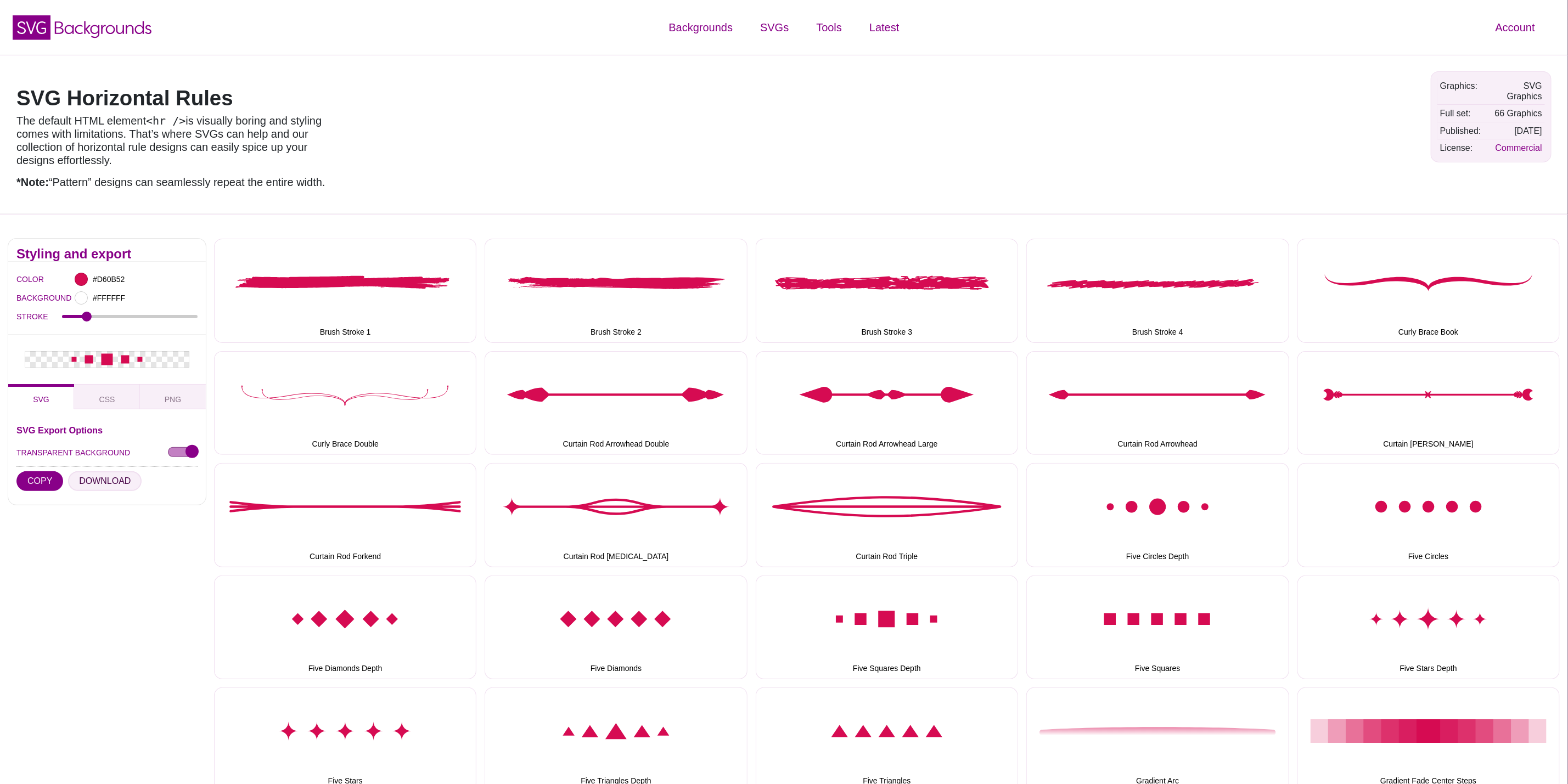
click at [94, 487] on button "DOWNLOAD" at bounding box center [105, 481] width 74 height 20
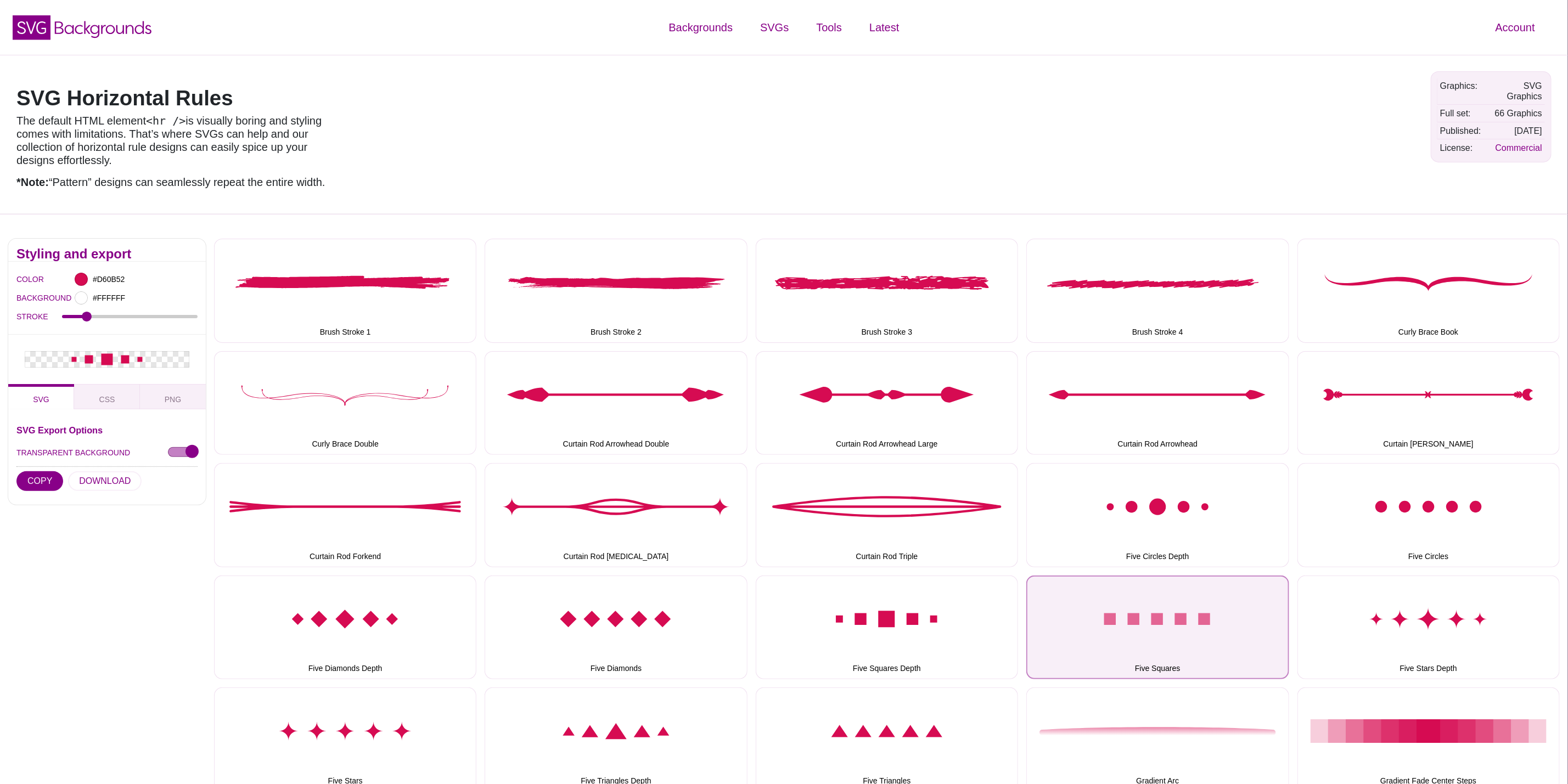
drag, startPoint x: 1184, startPoint y: 624, endPoint x: 1176, endPoint y: 624, distance: 8.0
click at [1184, 624] on button "Five Squares" at bounding box center [1158, 627] width 263 height 104
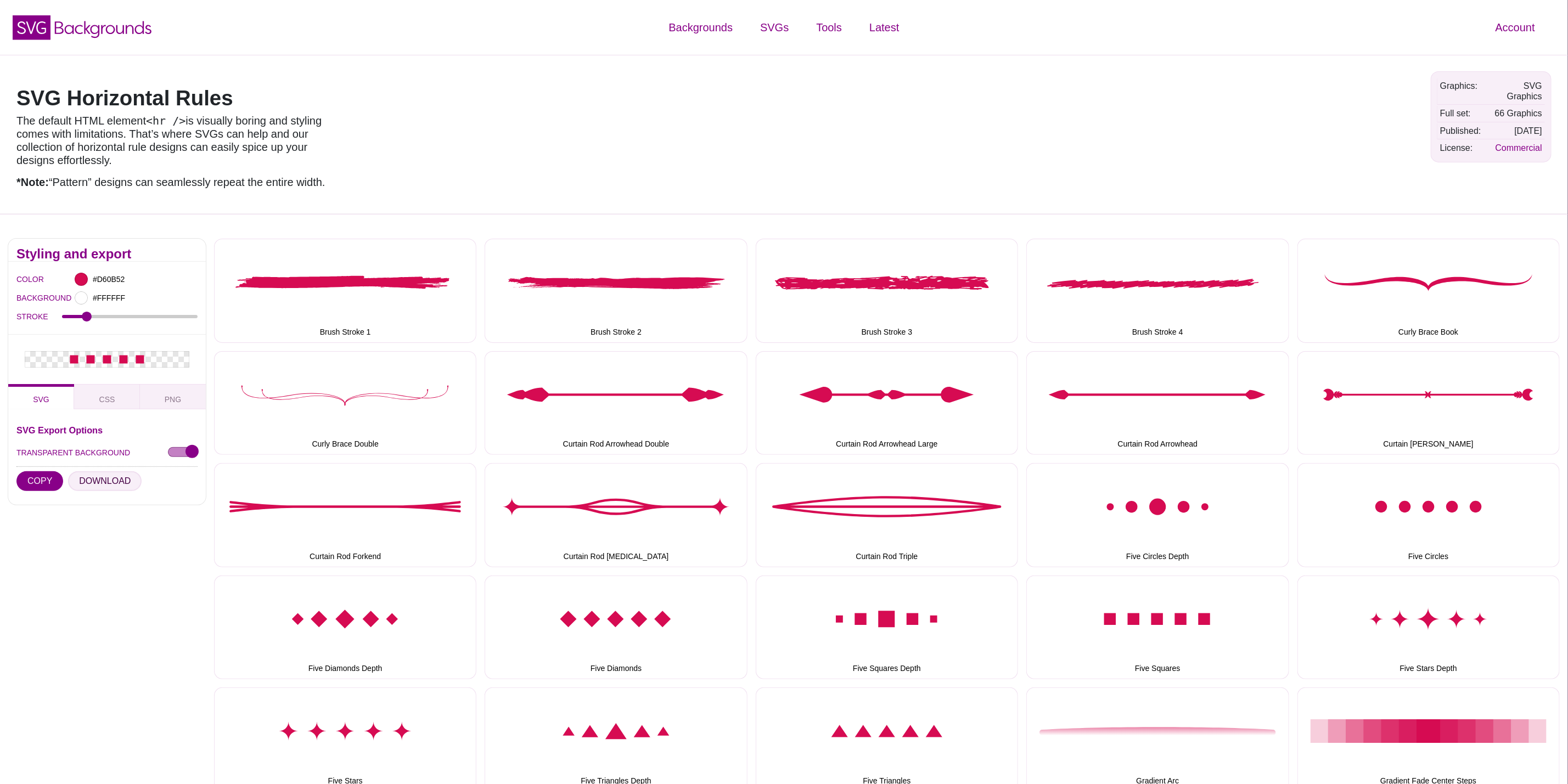
click at [116, 474] on button "DOWNLOAD" at bounding box center [105, 481] width 74 height 20
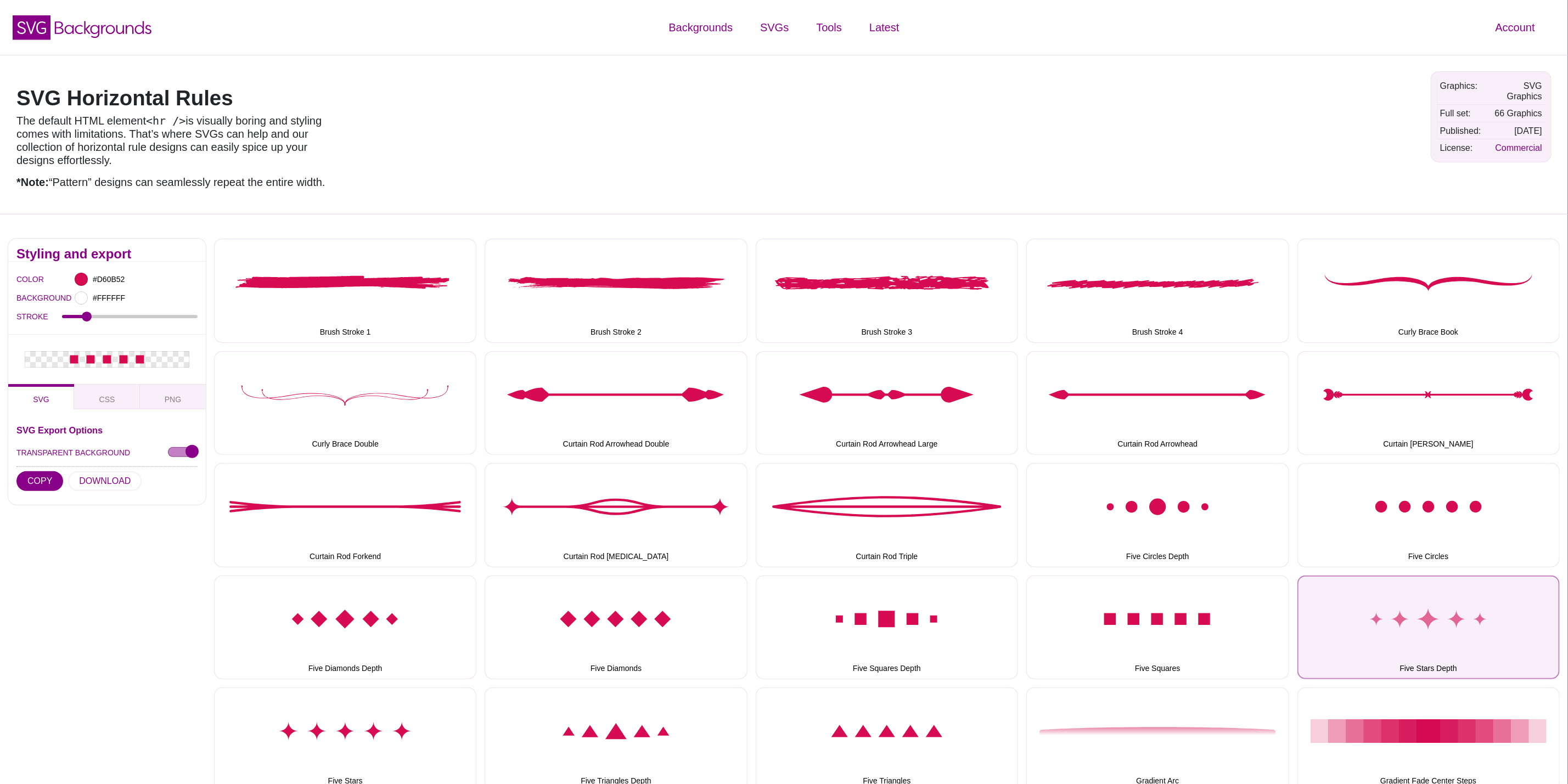
click at [1438, 629] on button "Five Stars Depth" at bounding box center [1429, 627] width 263 height 104
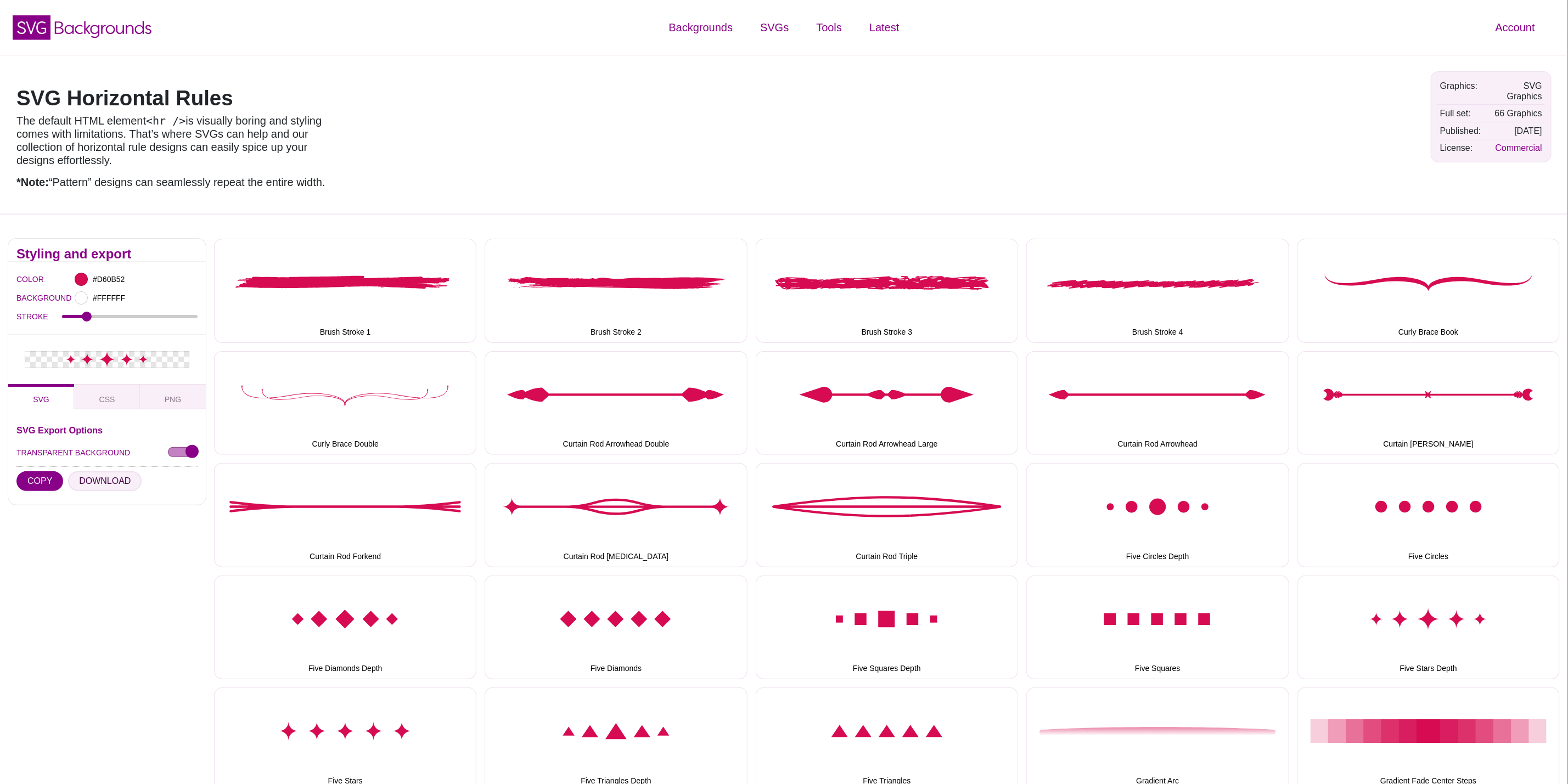
click at [107, 483] on button "DOWNLOAD" at bounding box center [105, 481] width 74 height 20
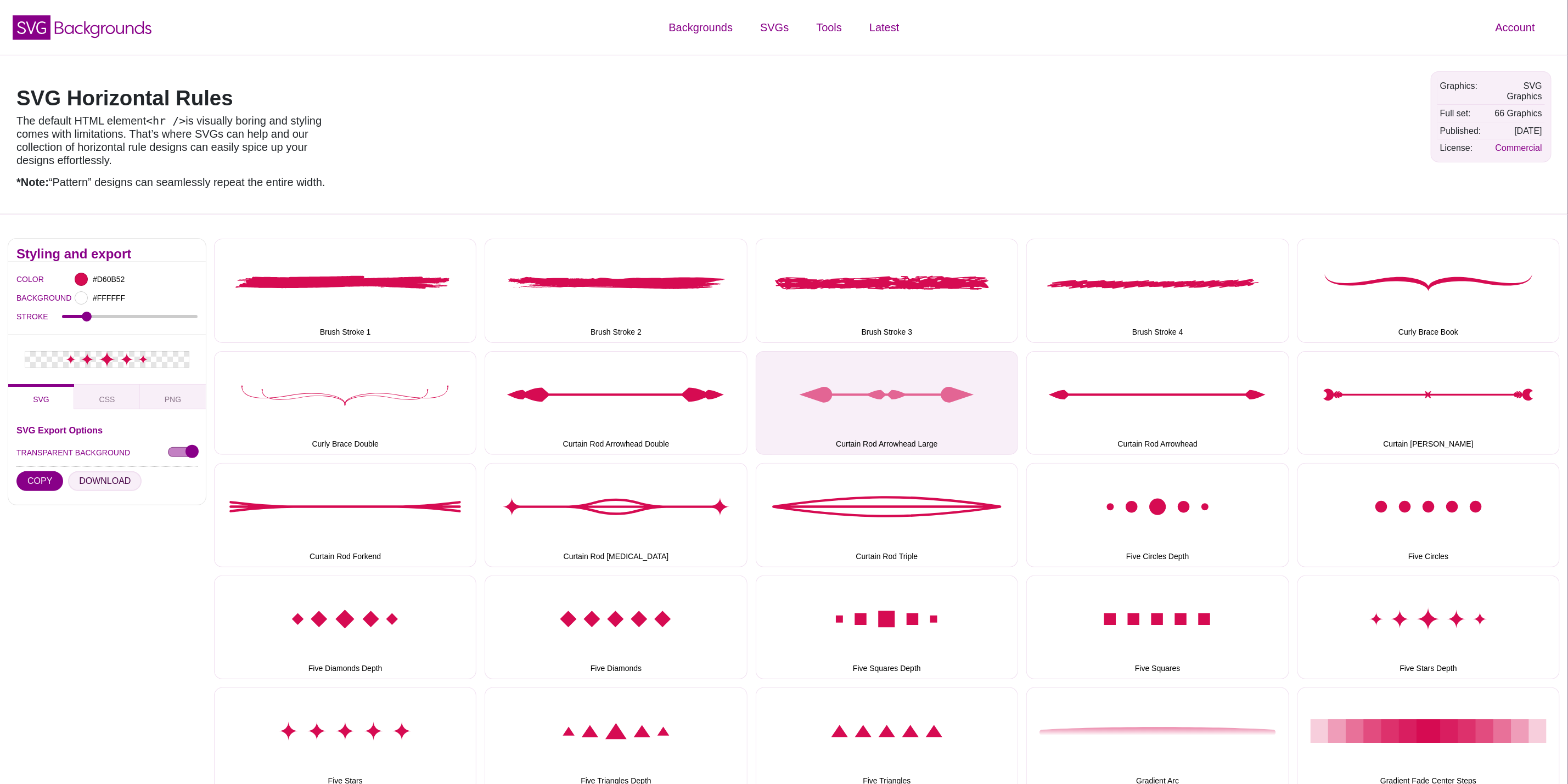
scroll to position [247, 0]
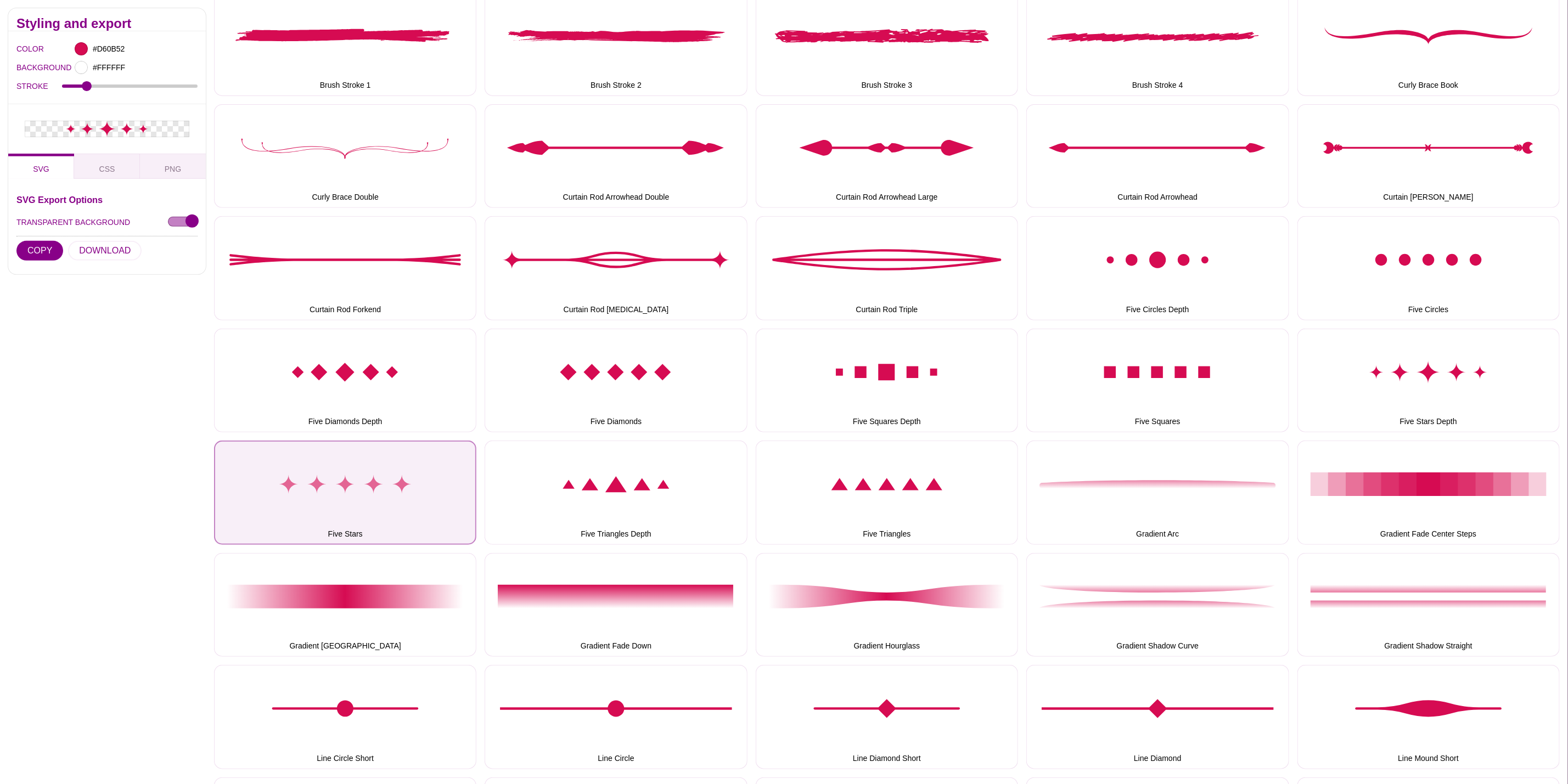
click at [317, 517] on button "Five Stars" at bounding box center [346, 492] width 263 height 104
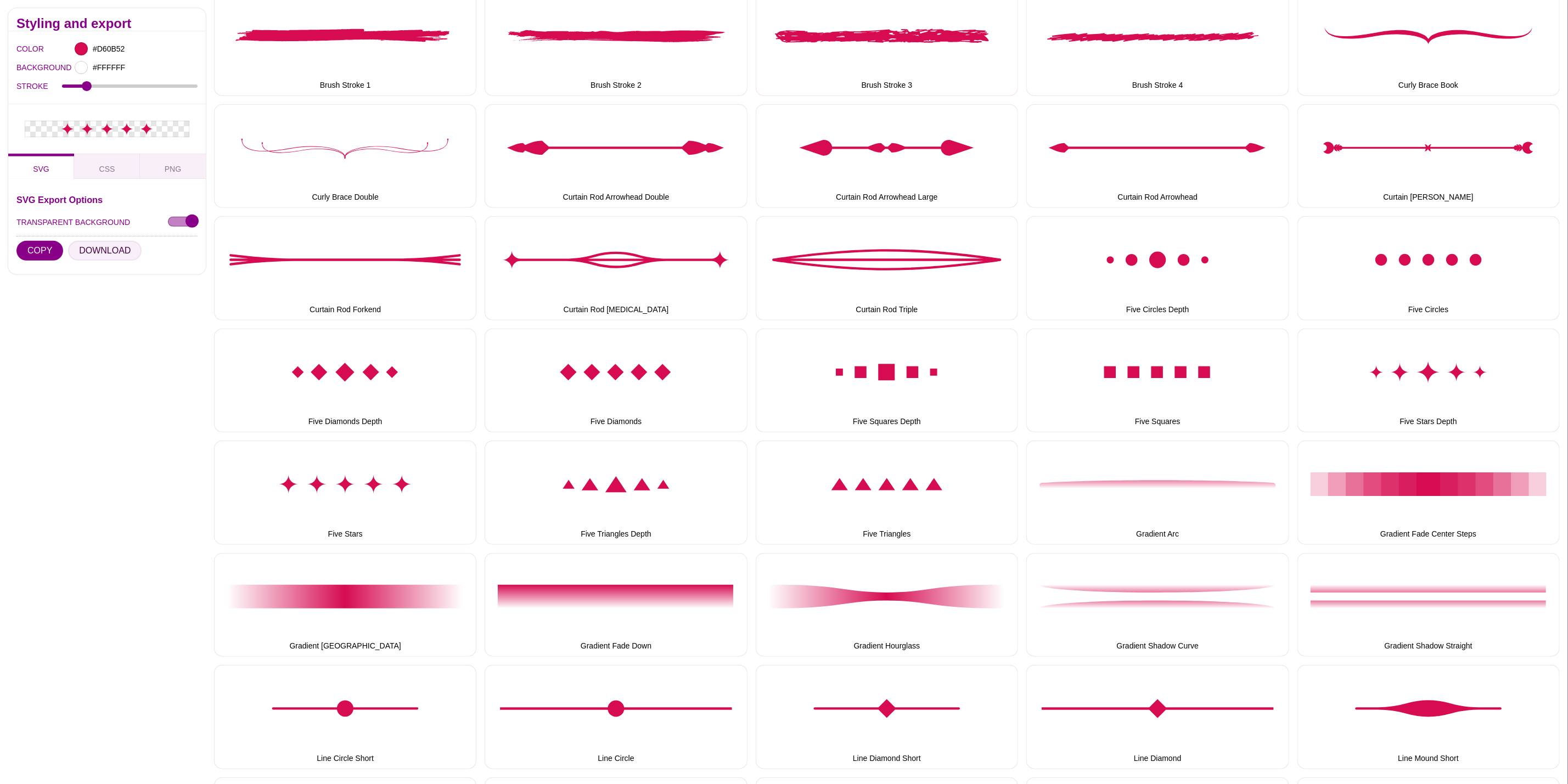
click at [92, 253] on button "DOWNLOAD" at bounding box center [105, 251] width 74 height 20
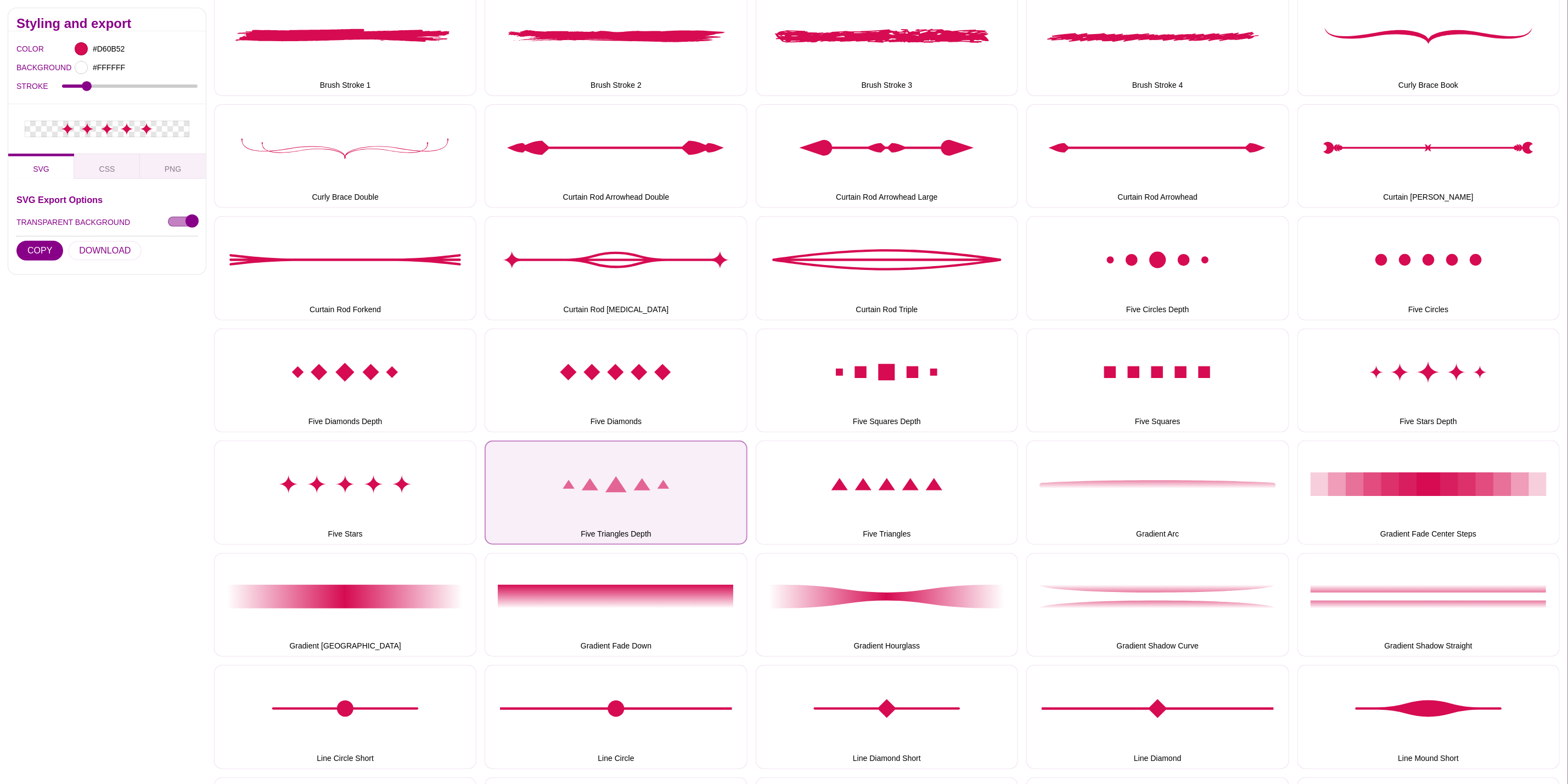
drag, startPoint x: 641, startPoint y: 506, endPoint x: 72, endPoint y: 270, distance: 616.0
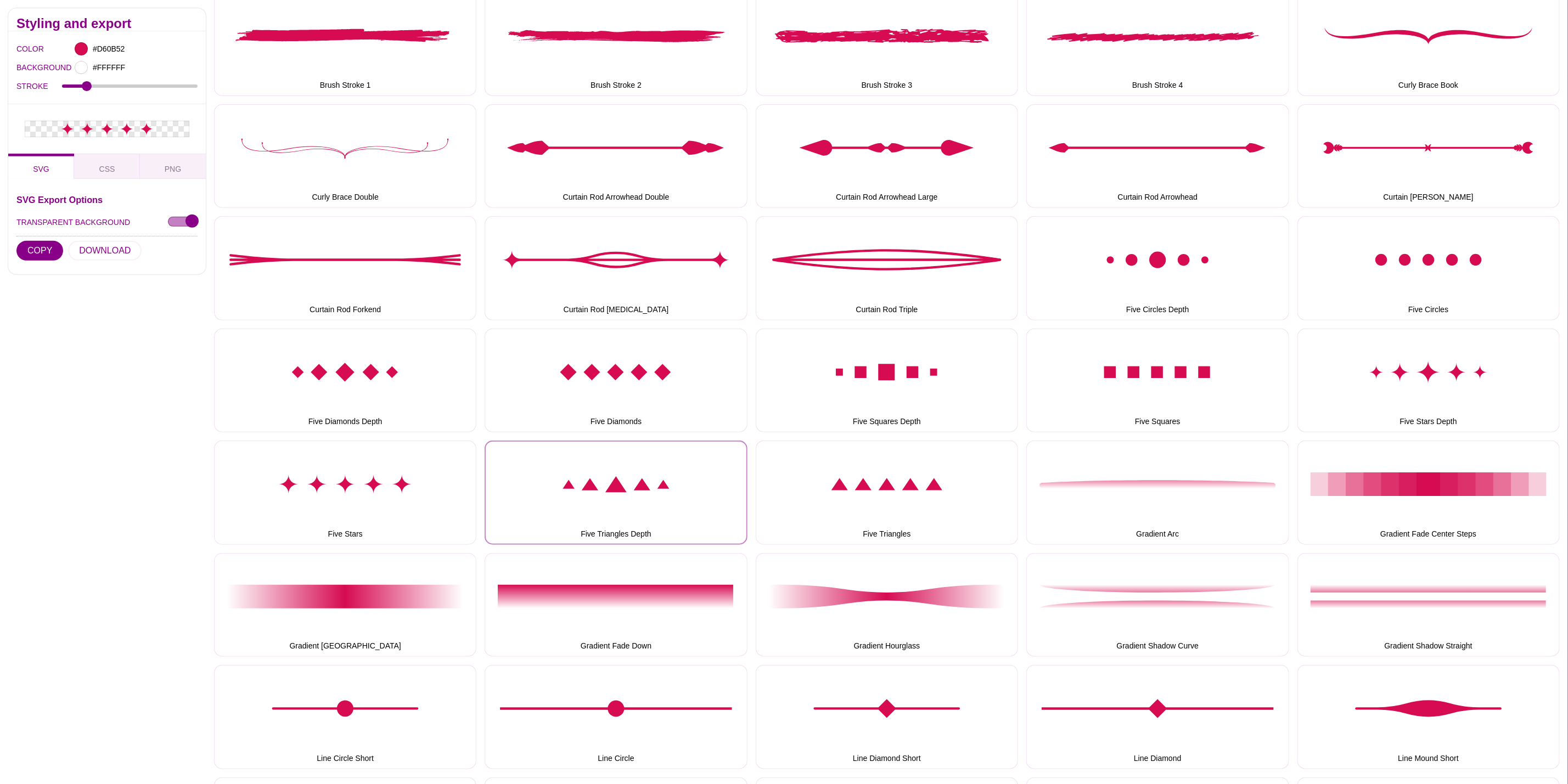
click at [641, 506] on button "Five Triangles Depth" at bounding box center [616, 492] width 263 height 104
click at [101, 248] on button "DOWNLOAD" at bounding box center [105, 251] width 74 height 20
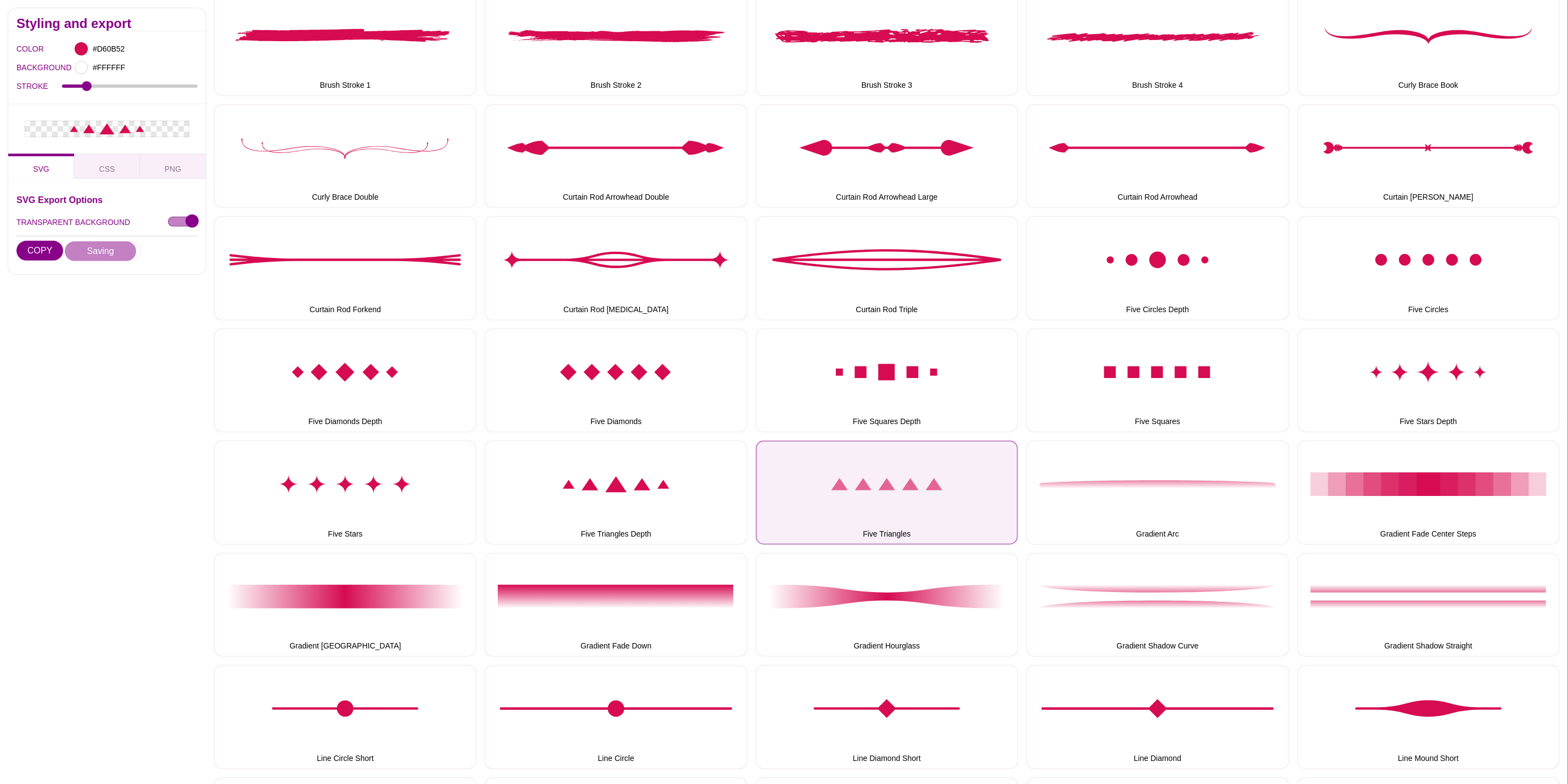
click at [873, 491] on button "Five Triangles" at bounding box center [887, 492] width 263 height 104
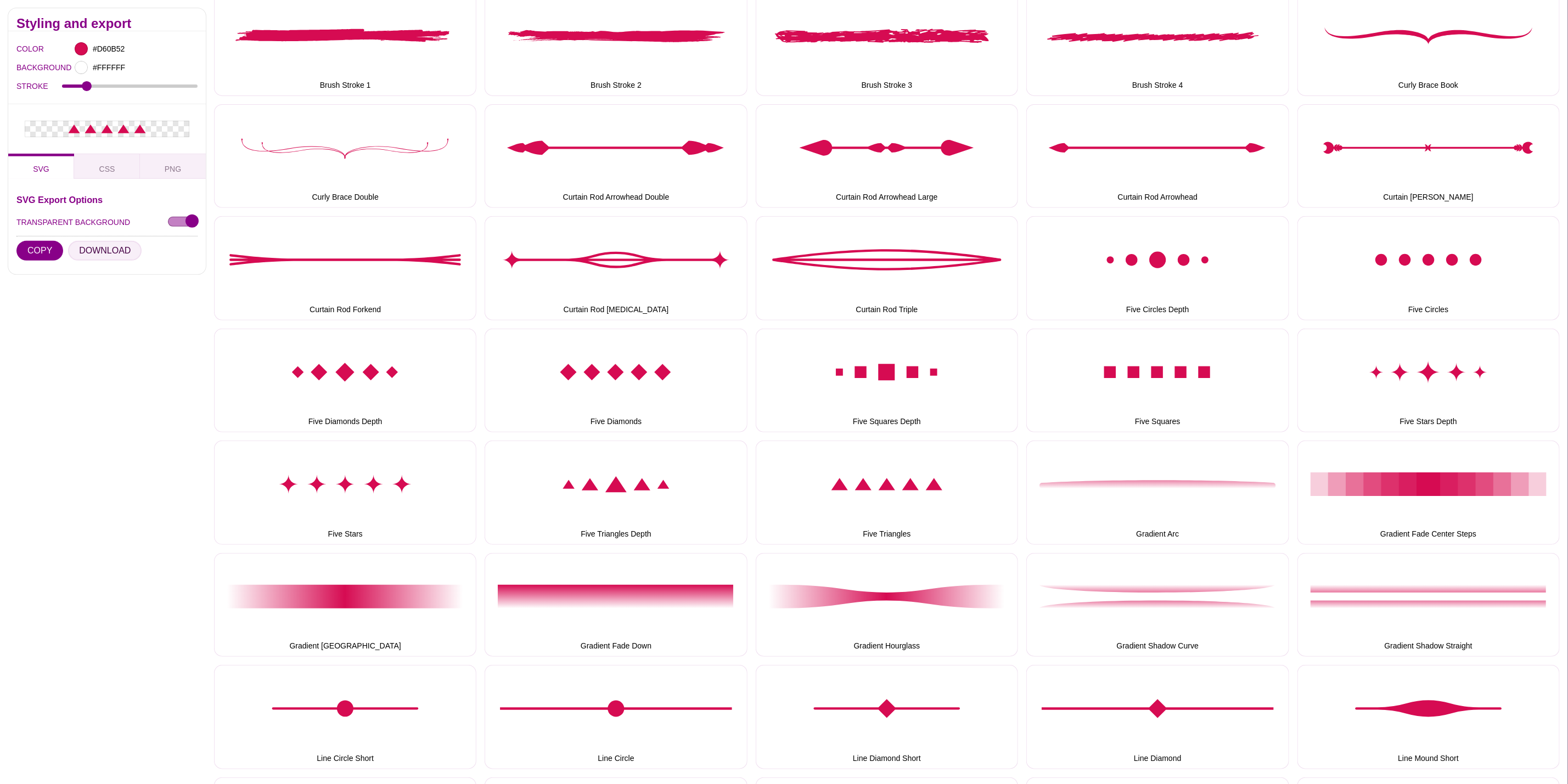
click at [106, 249] on button "DOWNLOAD" at bounding box center [105, 251] width 74 height 20
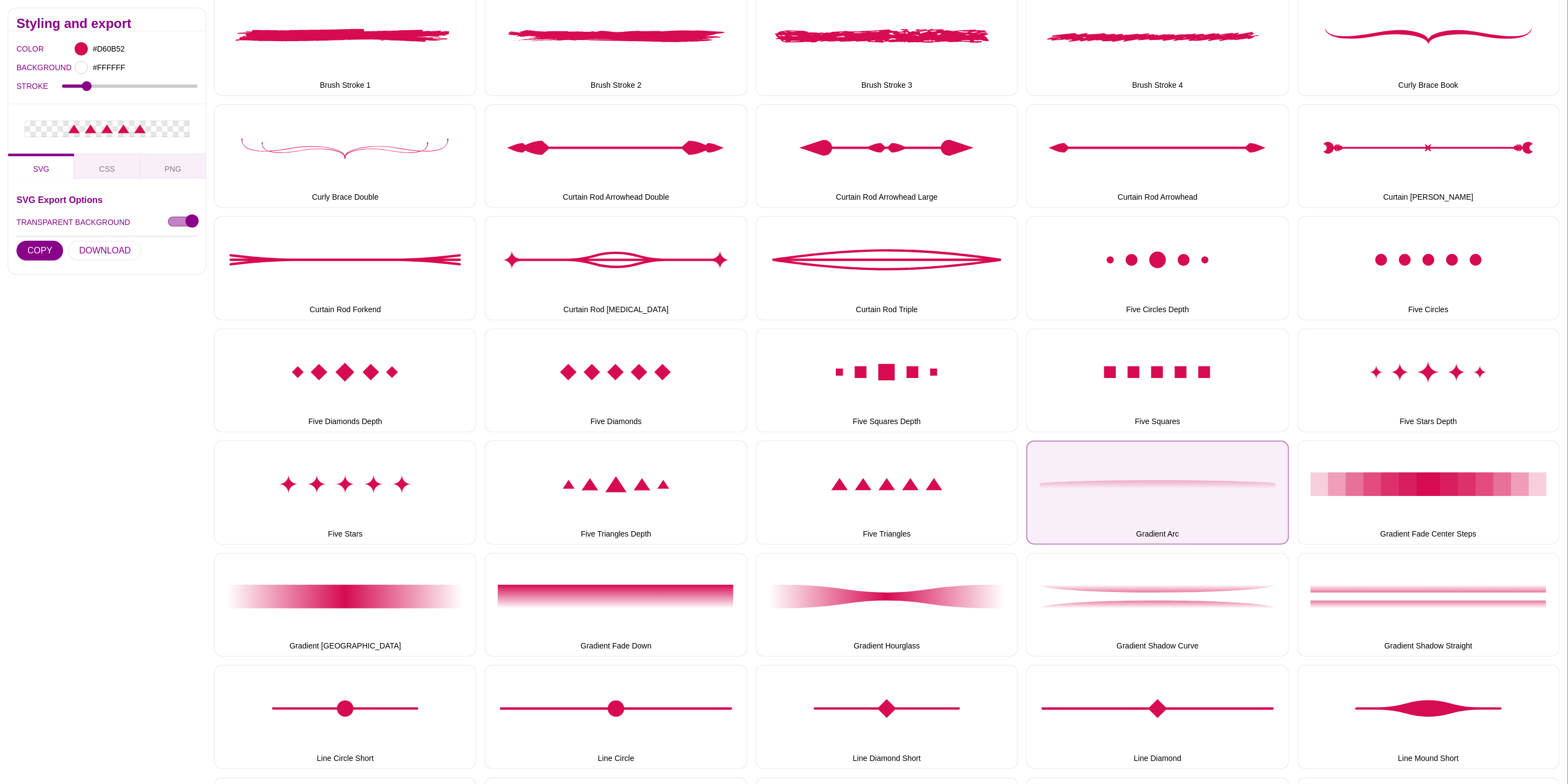
click at [1146, 507] on button "Gradient Arc" at bounding box center [1158, 492] width 263 height 104
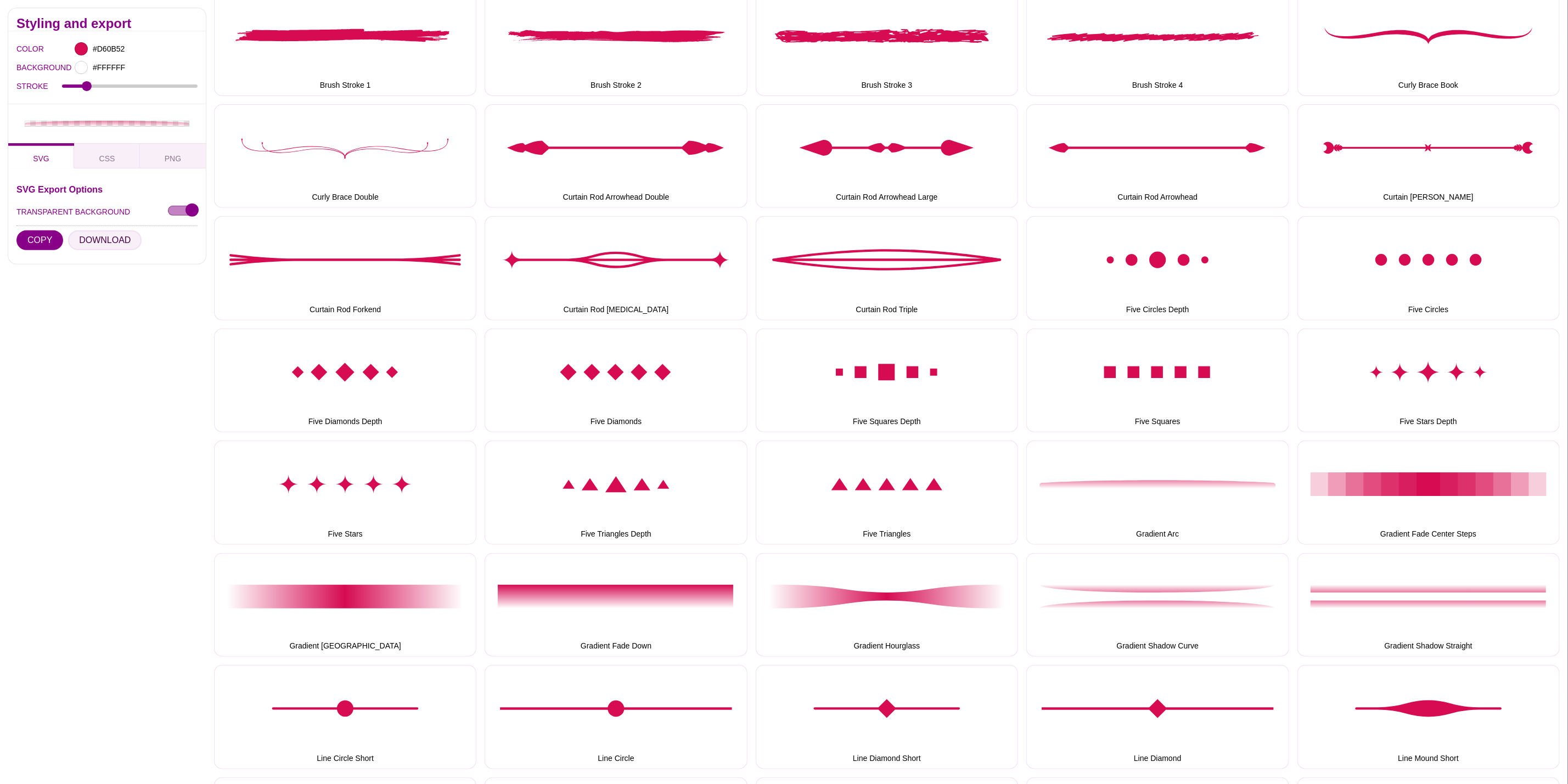
click at [117, 237] on button "DOWNLOAD" at bounding box center [105, 240] width 74 height 20
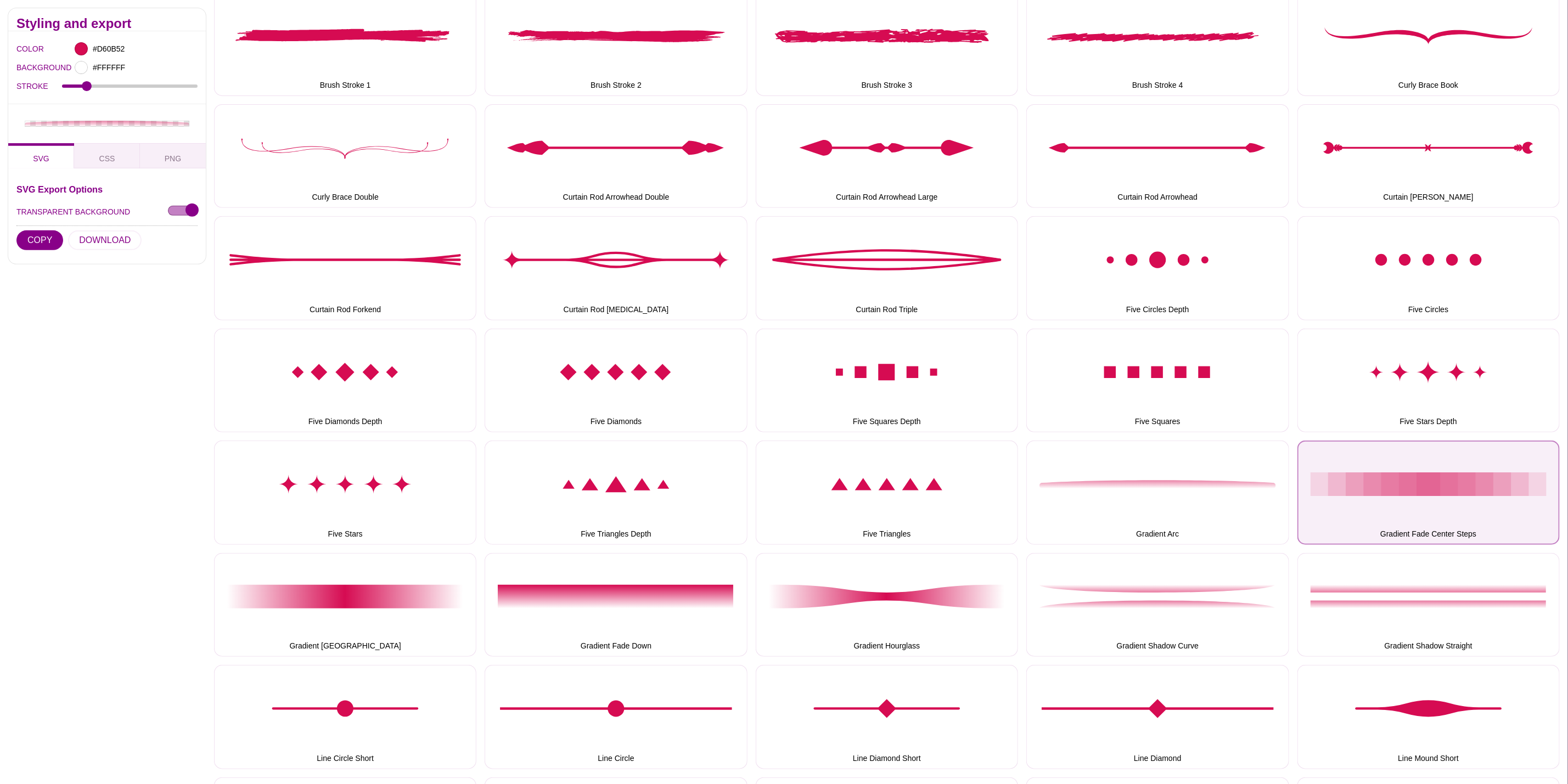
click at [1327, 487] on button "Gradient Fade Center Steps" at bounding box center [1429, 492] width 263 height 104
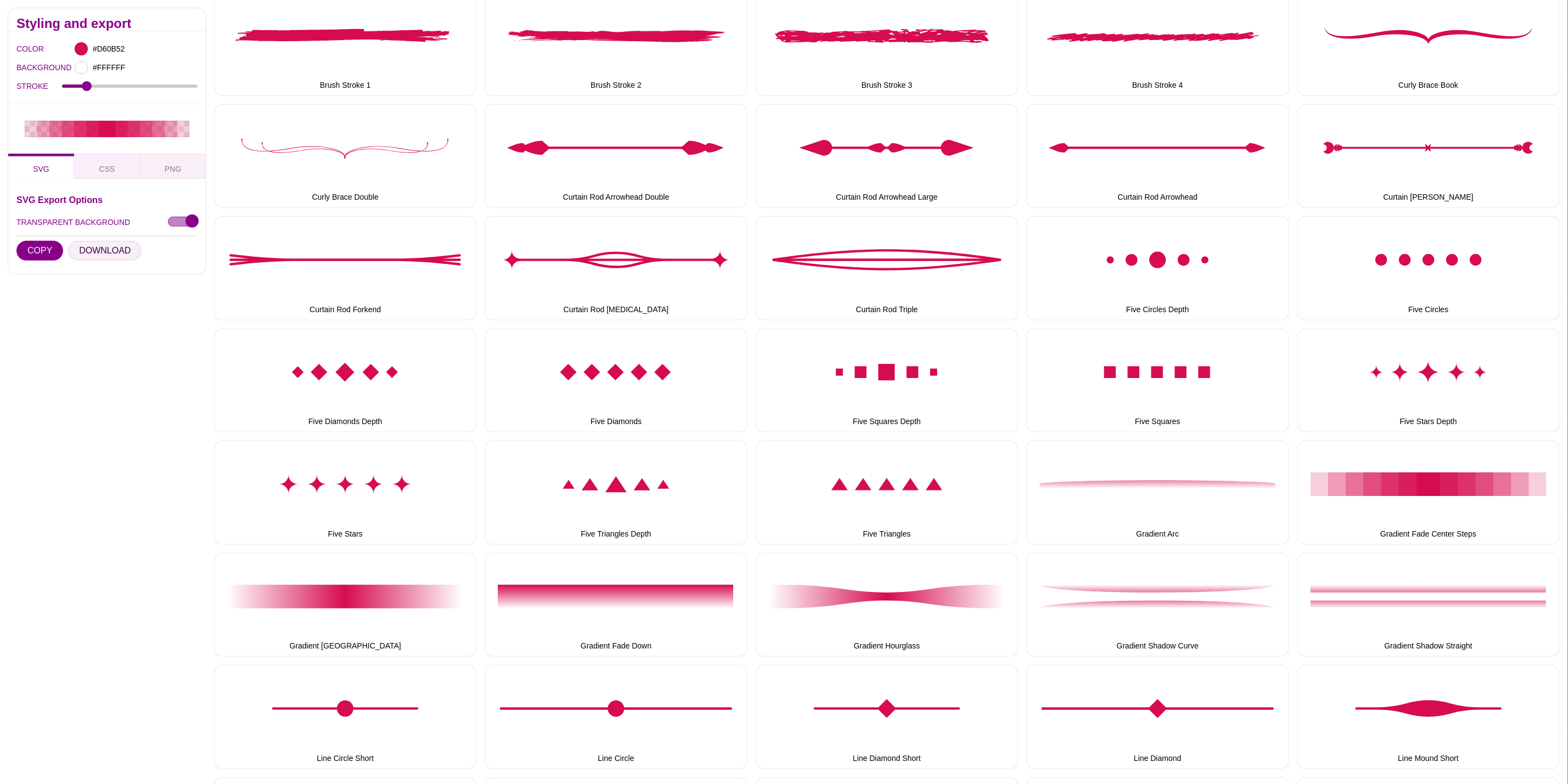
click at [109, 255] on button "DOWNLOAD" at bounding box center [105, 251] width 74 height 20
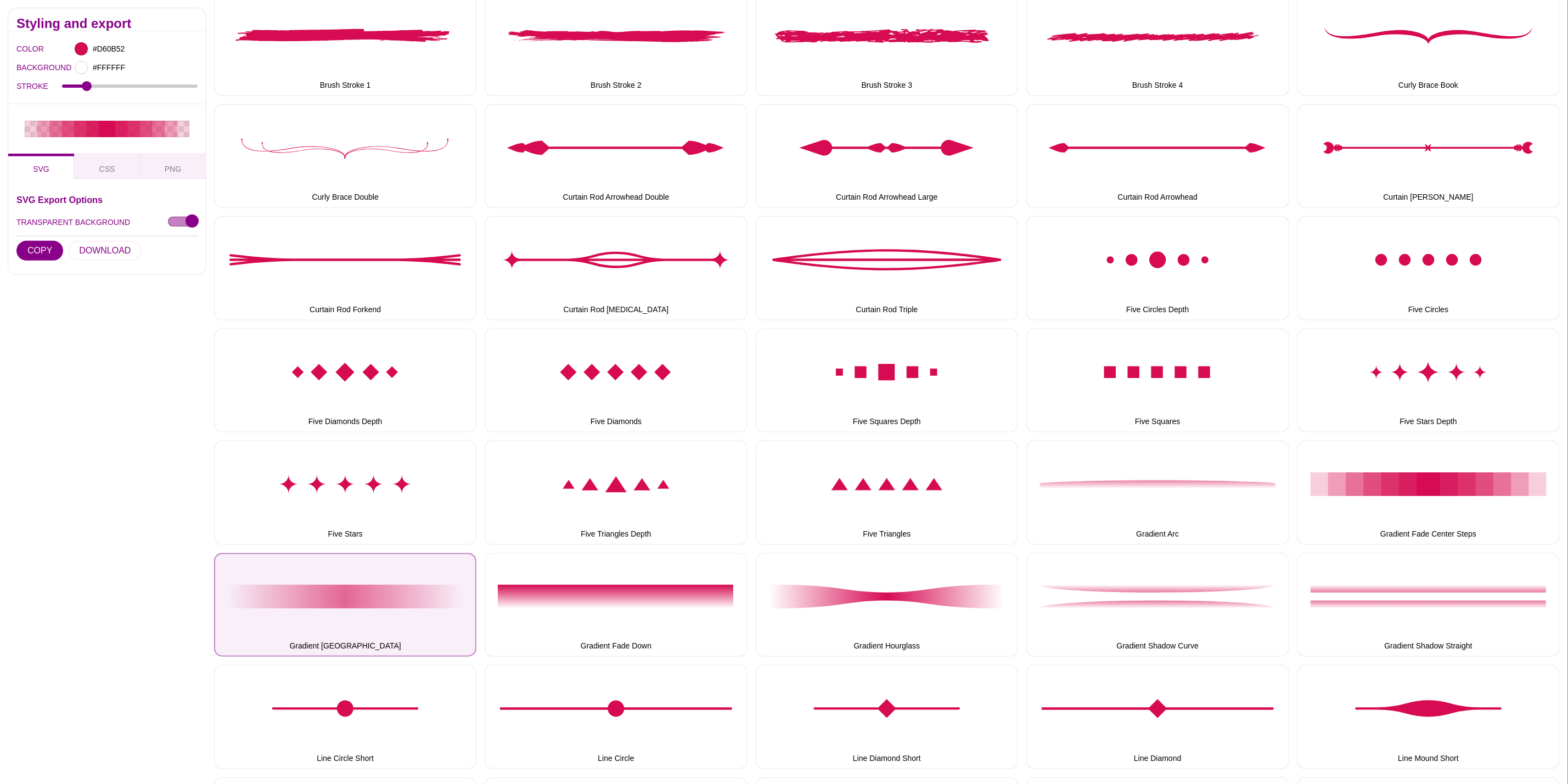
click at [385, 586] on button "Gradient Fade Center" at bounding box center [346, 605] width 263 height 104
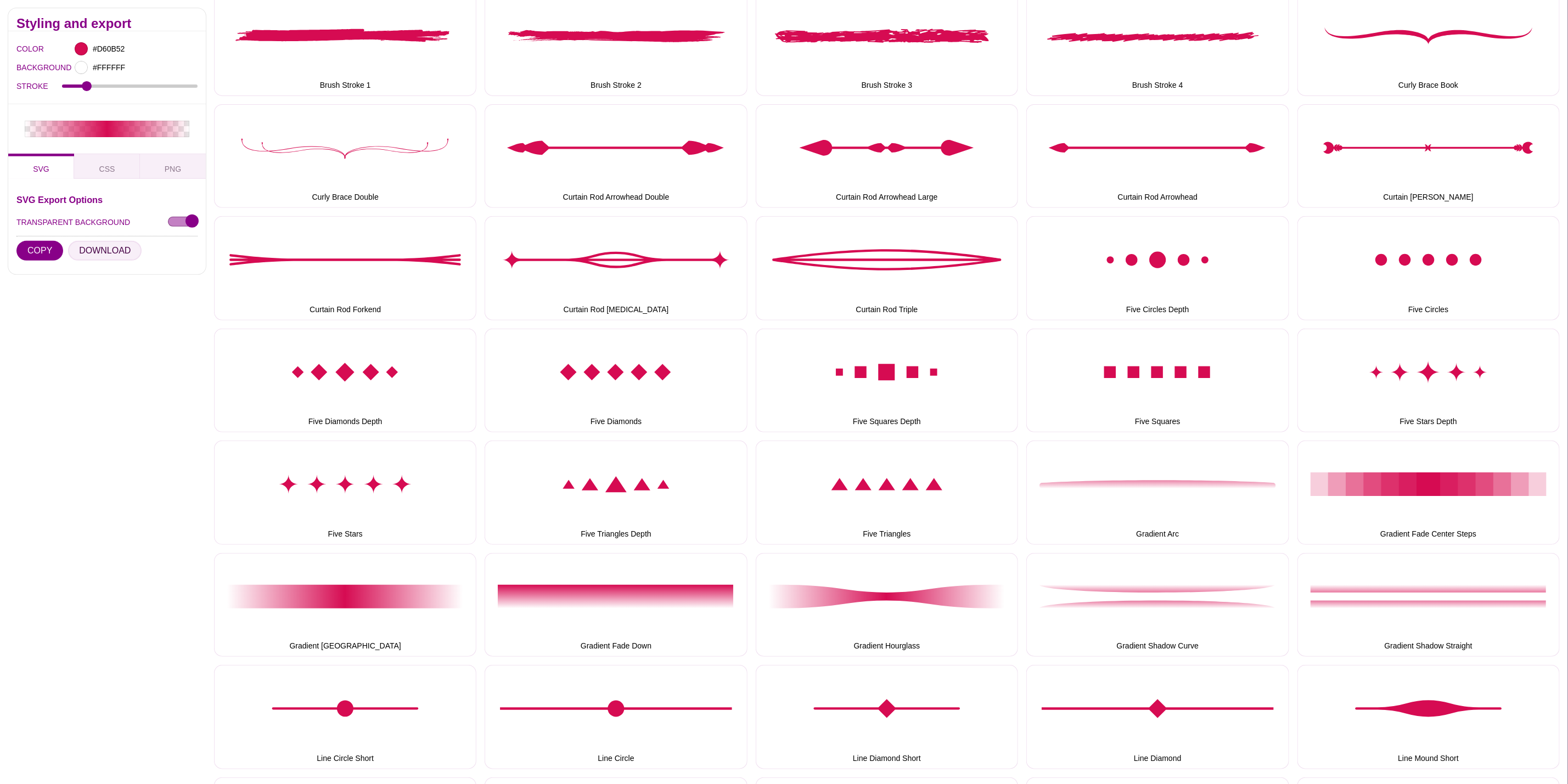
click at [96, 247] on button "DOWNLOAD" at bounding box center [105, 251] width 74 height 20
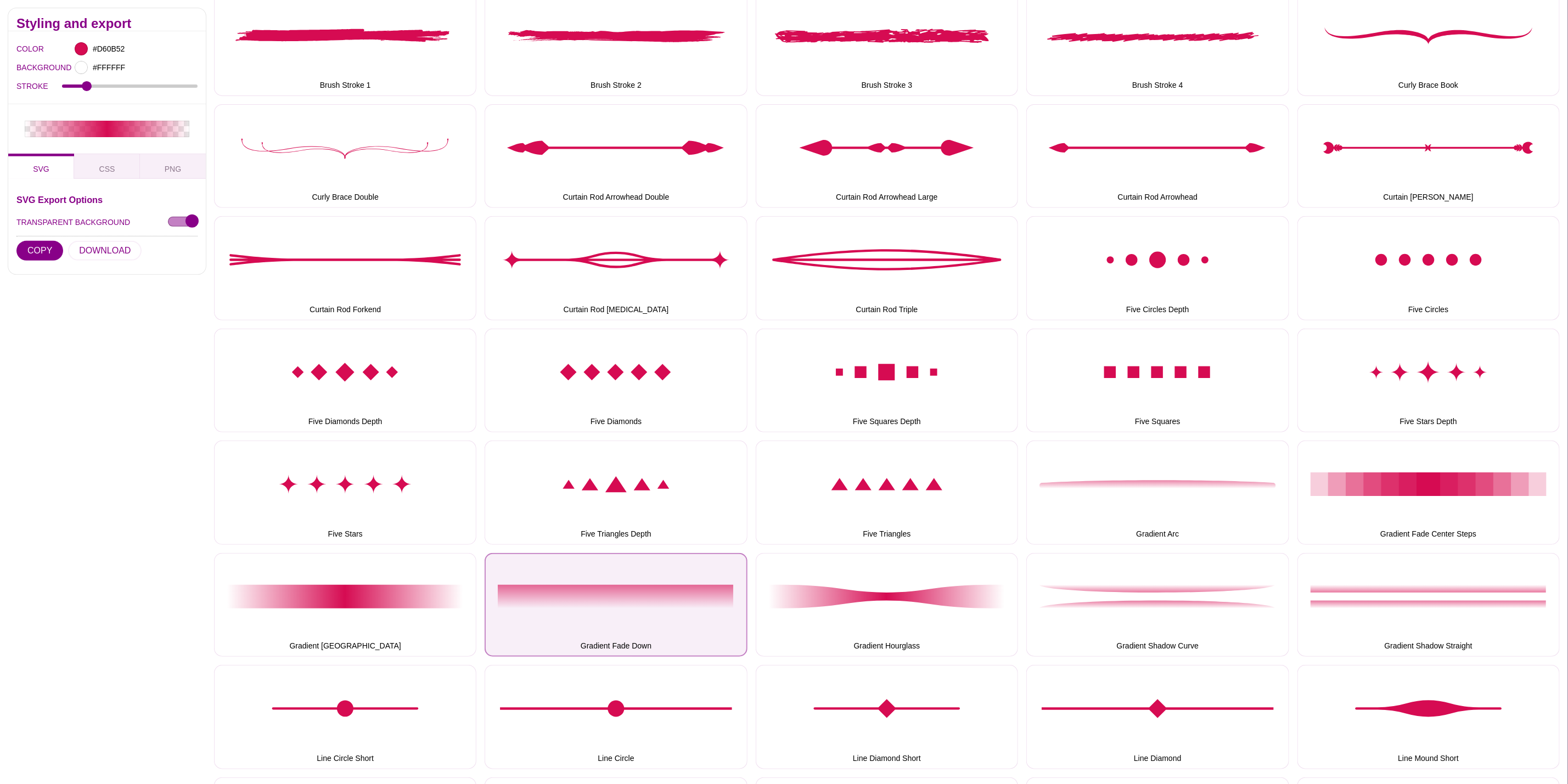
click at [611, 590] on button "Gradient Fade Down" at bounding box center [616, 605] width 263 height 104
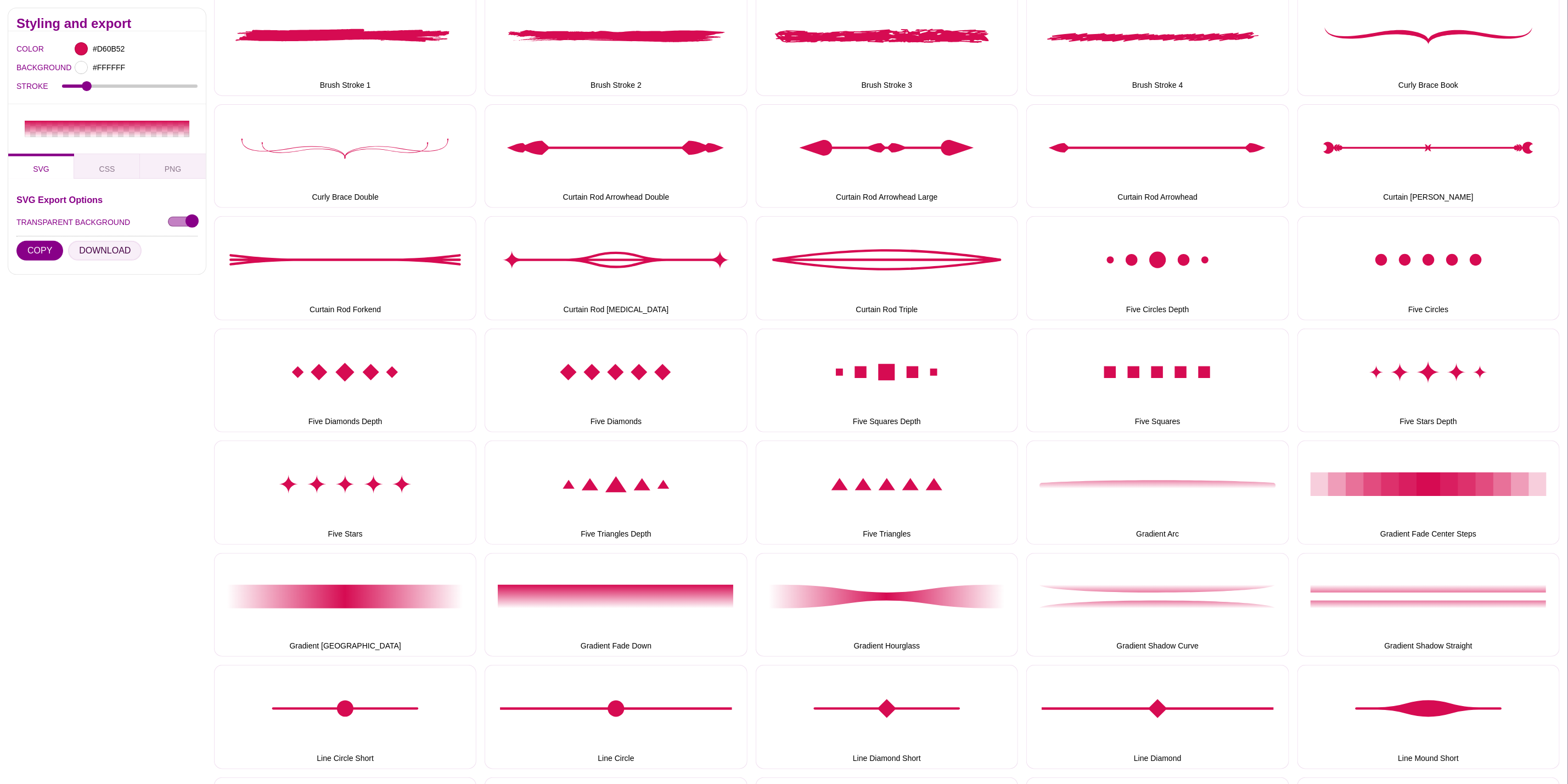
click at [114, 244] on button "DOWNLOAD" at bounding box center [105, 251] width 74 height 20
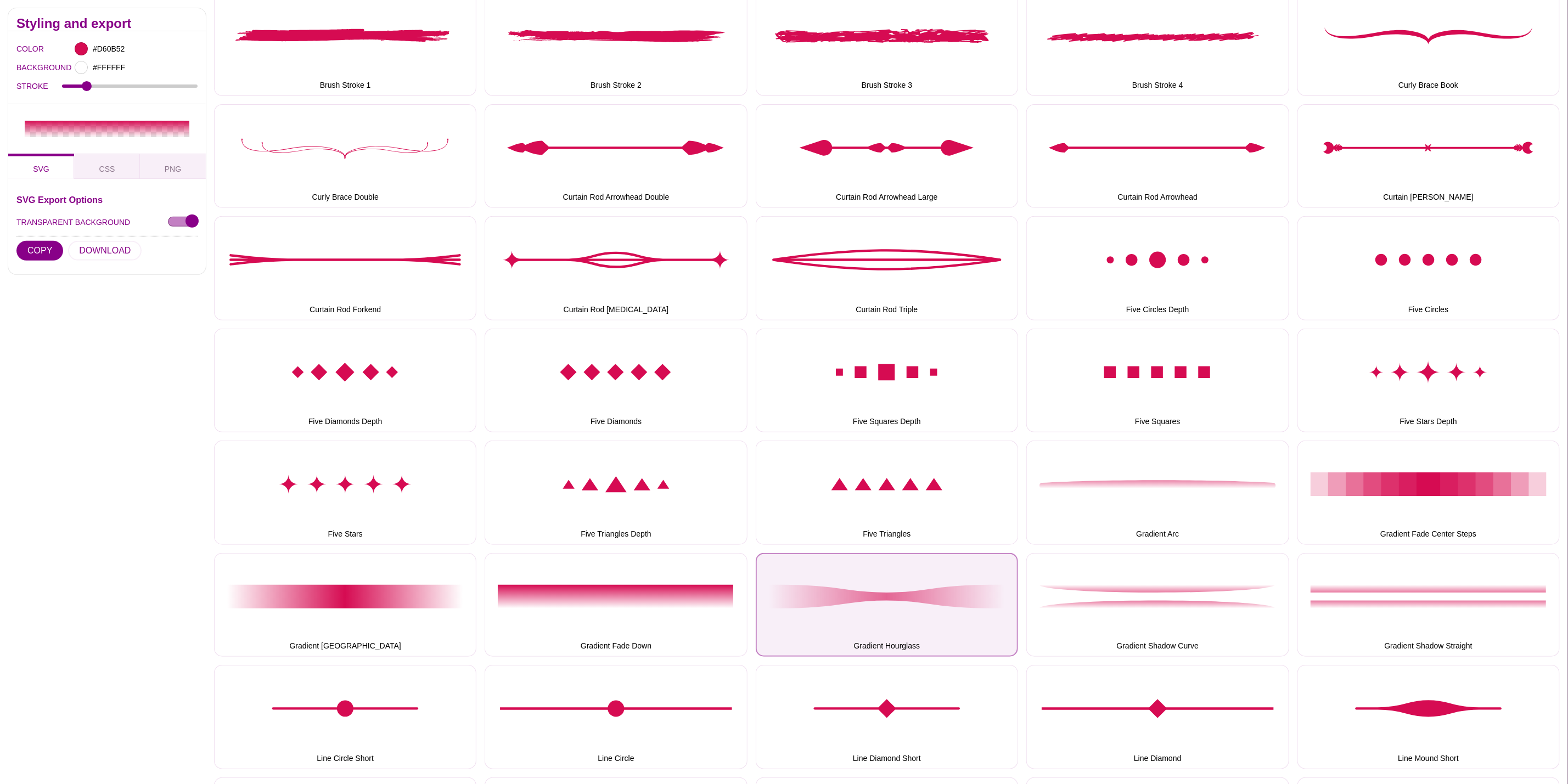
click at [866, 596] on button "Gradient Hourglass" at bounding box center [887, 605] width 263 height 104
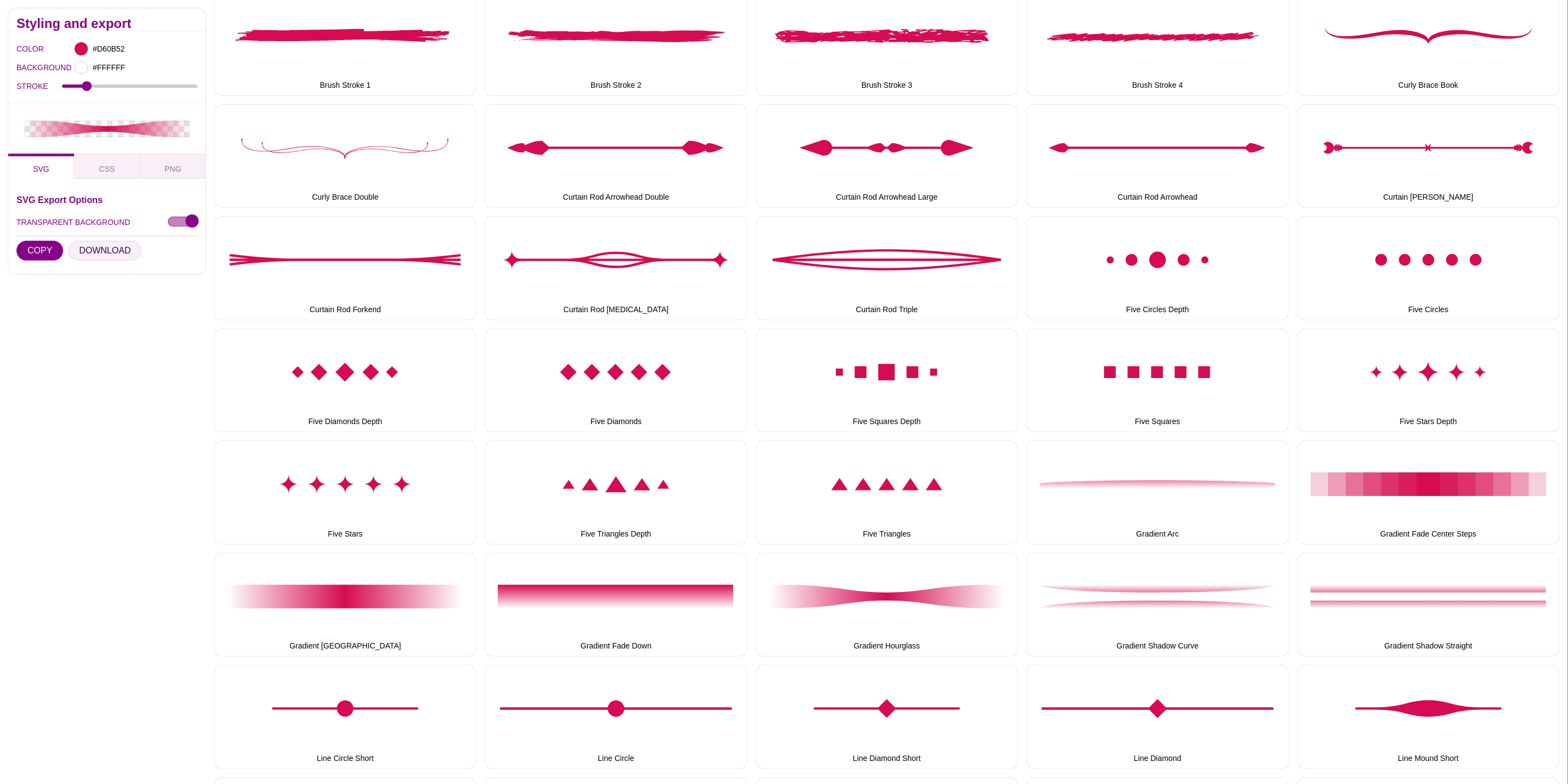
click at [118, 253] on button "DOWNLOAD" at bounding box center [105, 251] width 74 height 20
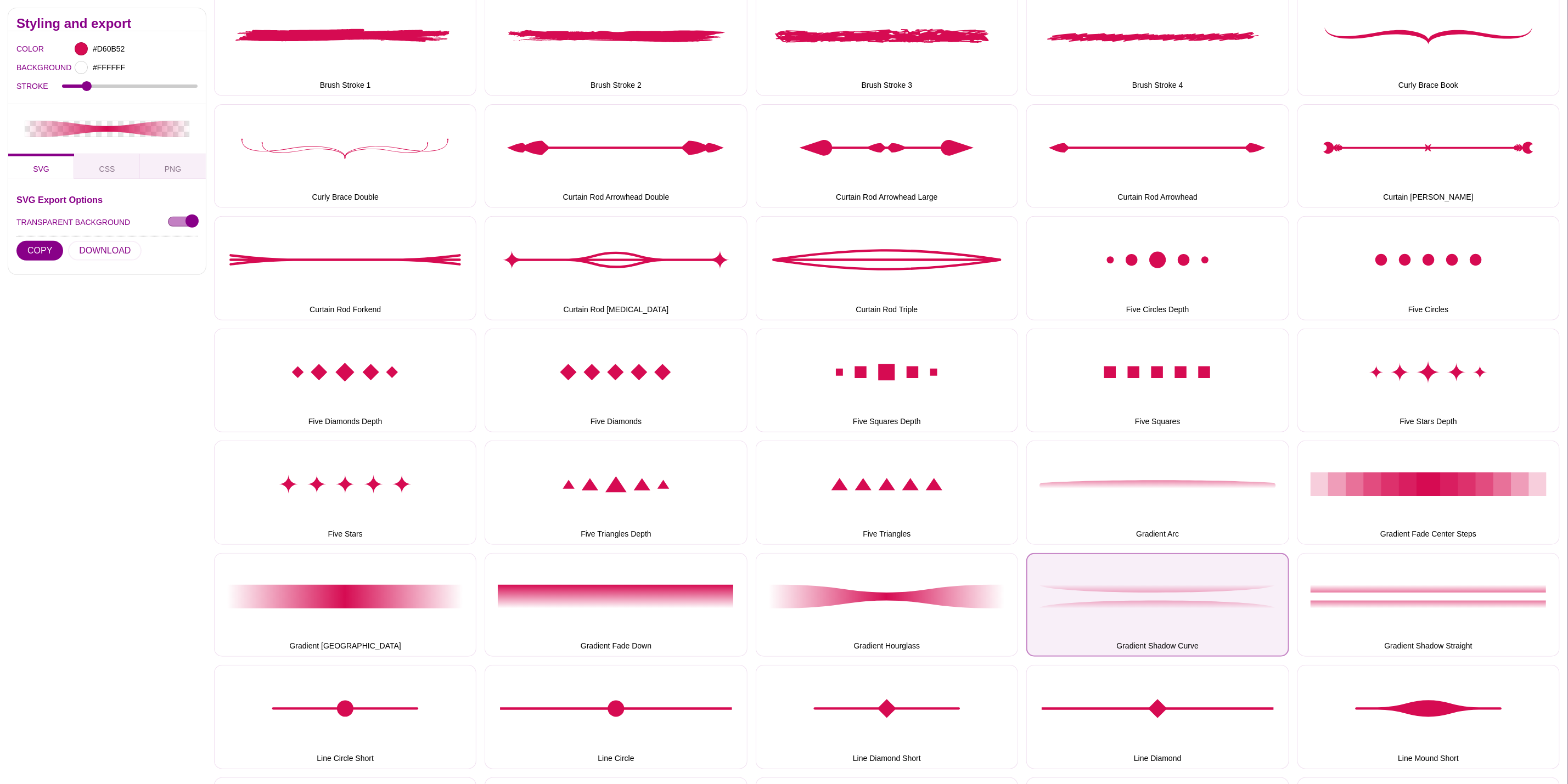
click at [1240, 590] on button "Gradient Shadow Curve" at bounding box center [1158, 605] width 263 height 104
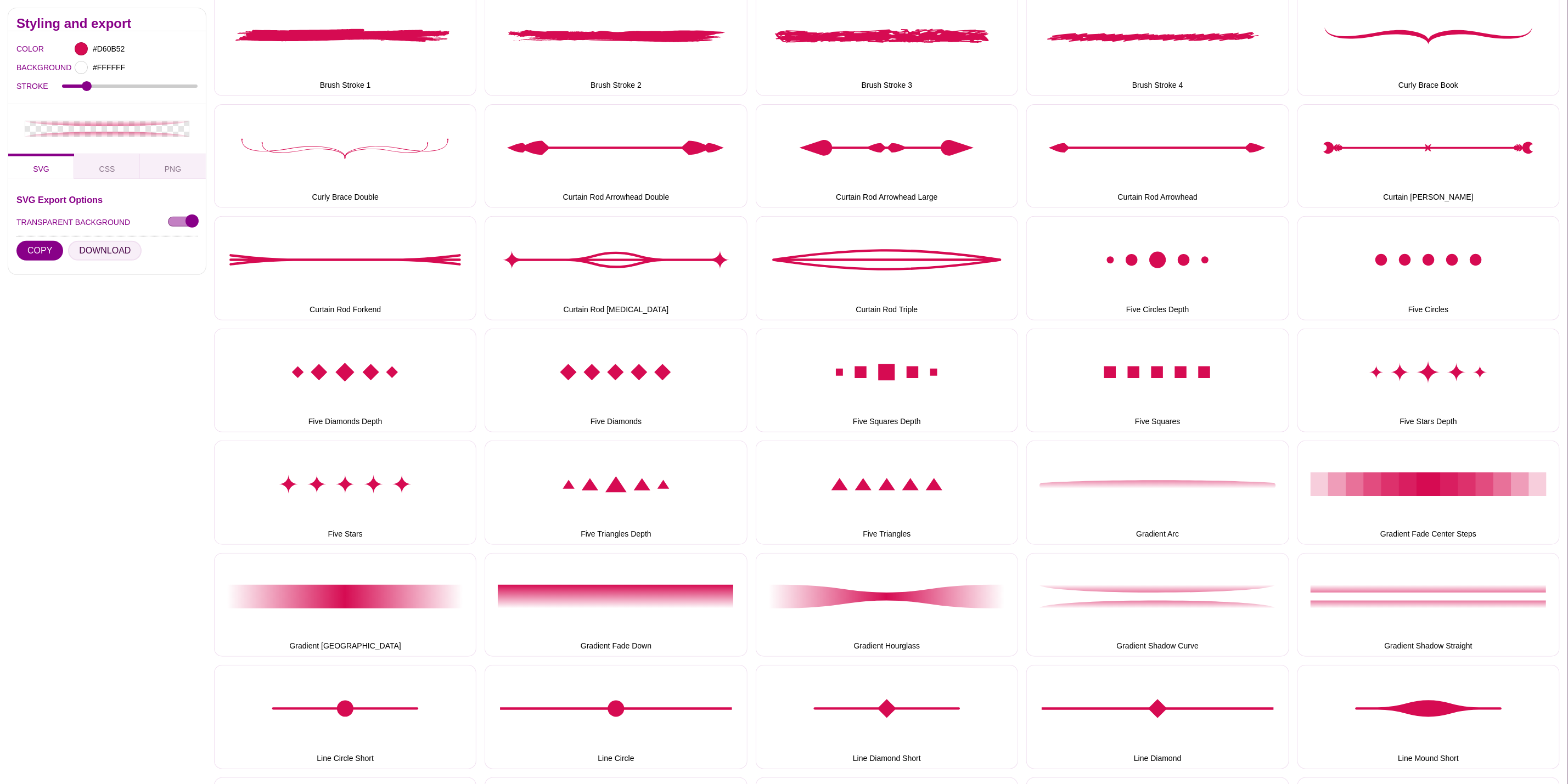
click at [117, 245] on button "DOWNLOAD" at bounding box center [105, 251] width 74 height 20
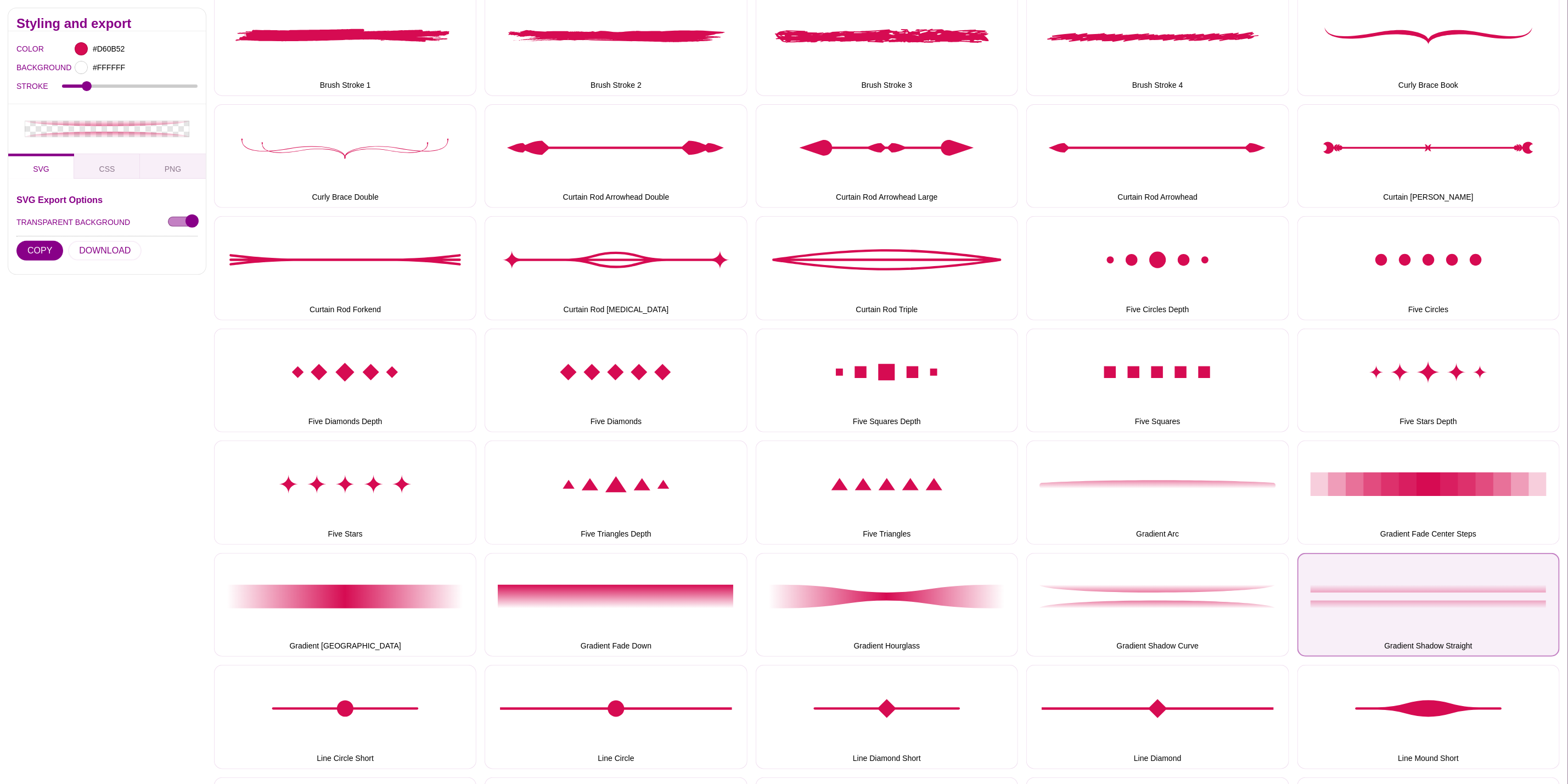
click at [1415, 601] on button "Gradient Shadow Straight" at bounding box center [1429, 605] width 263 height 104
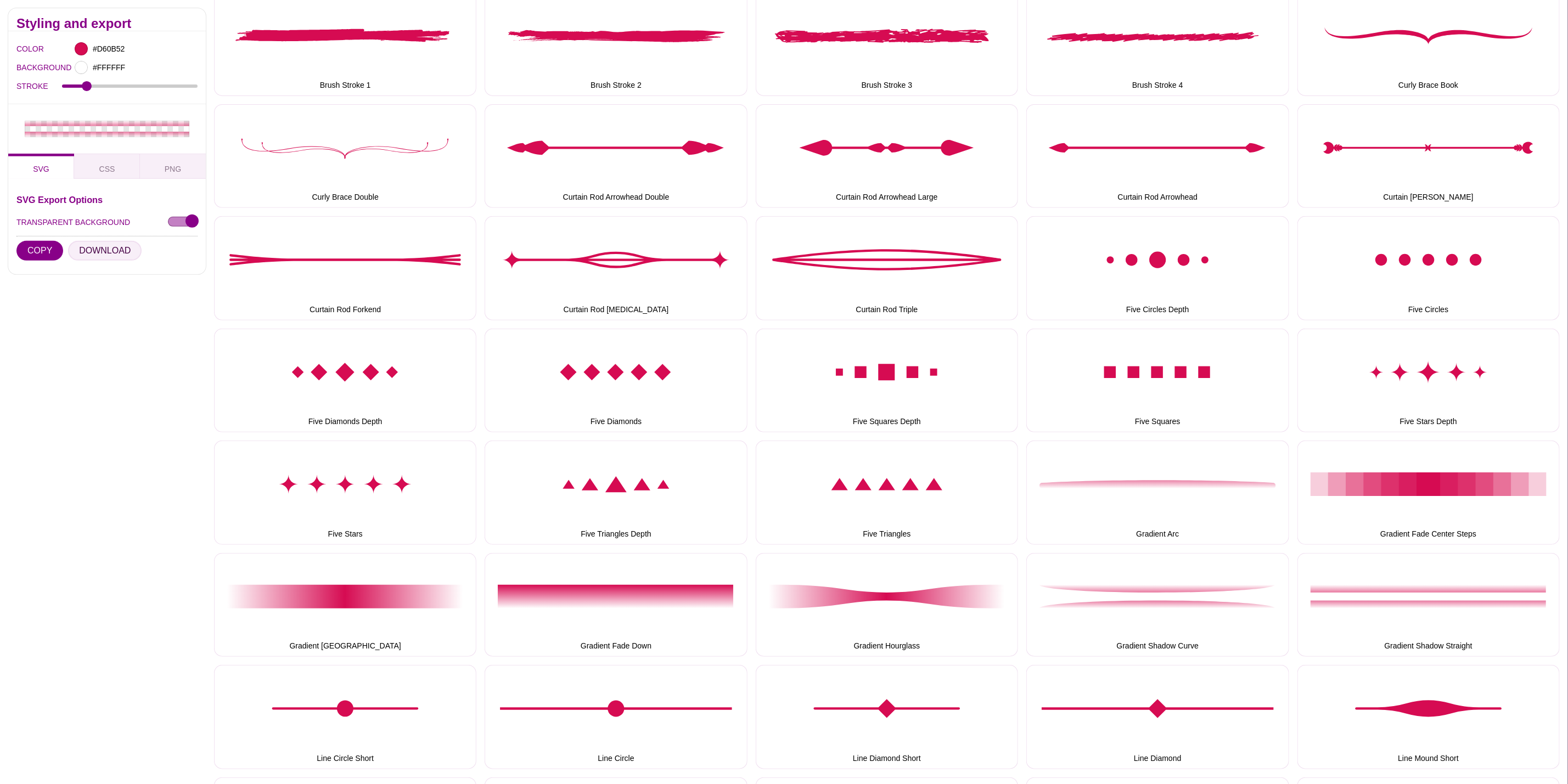
click at [107, 250] on button "DOWNLOAD" at bounding box center [105, 251] width 74 height 20
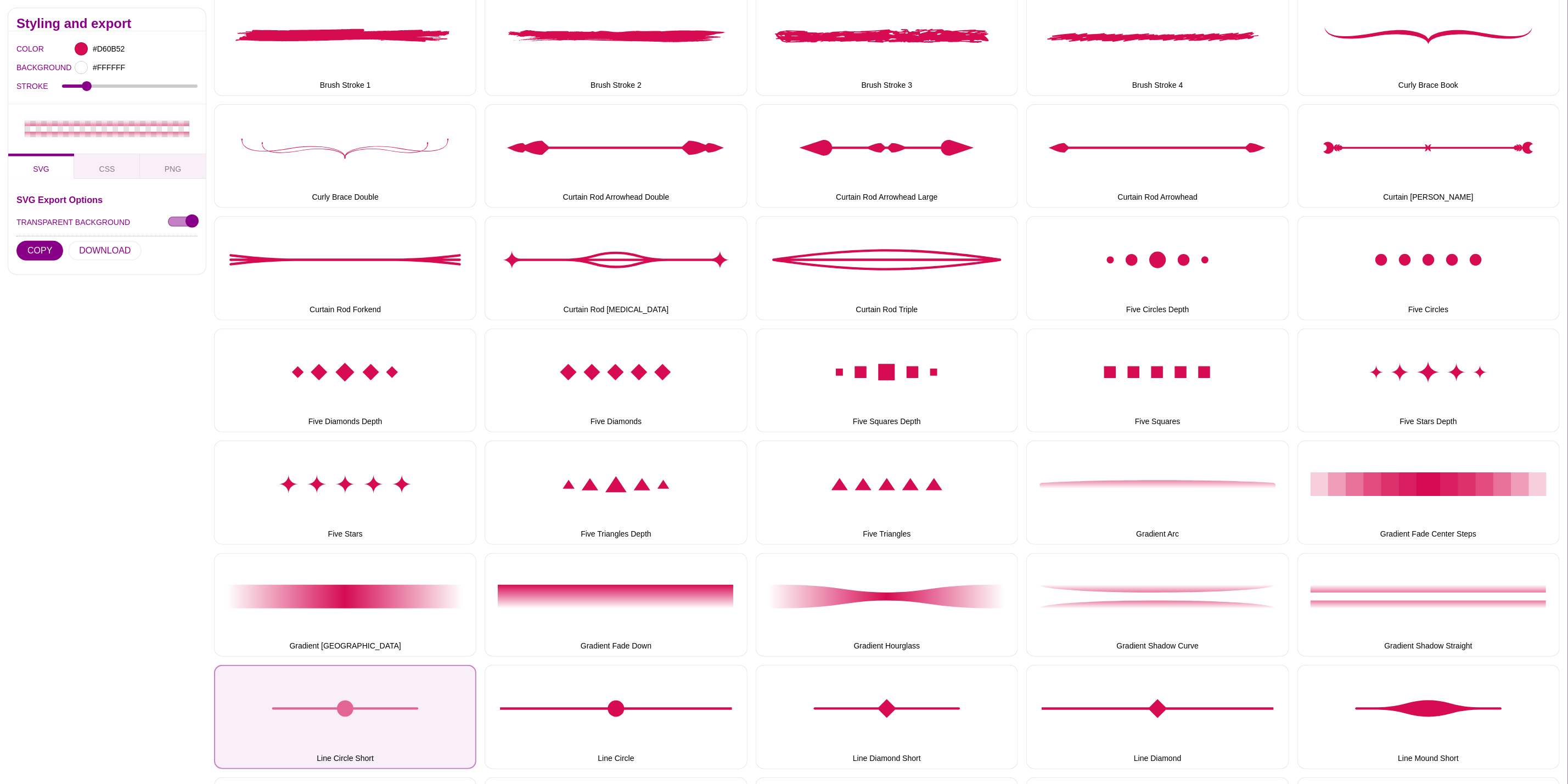
click at [393, 691] on button "Line Circle Short" at bounding box center [346, 717] width 263 height 104
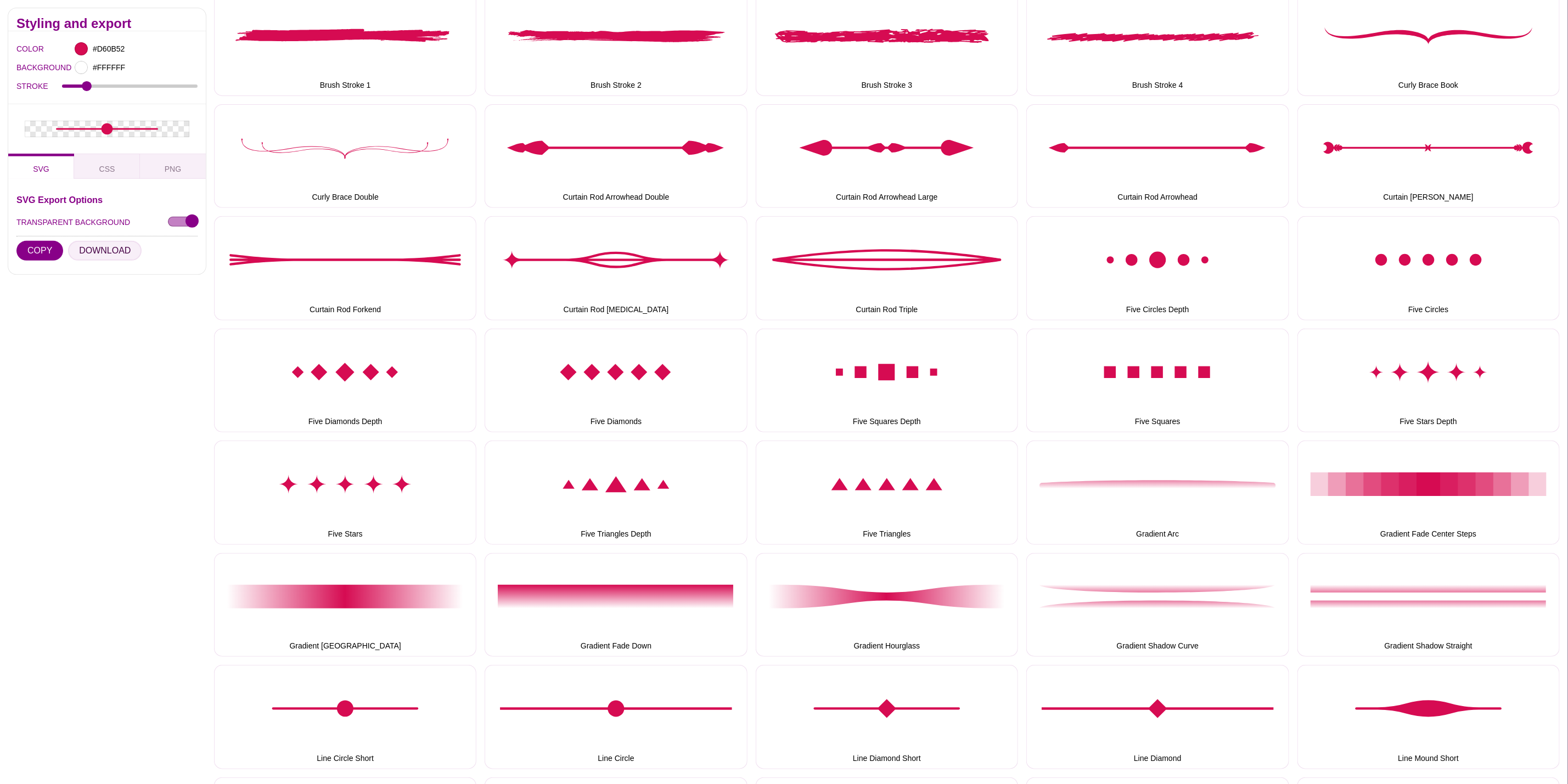
click at [101, 252] on button "DOWNLOAD" at bounding box center [105, 251] width 74 height 20
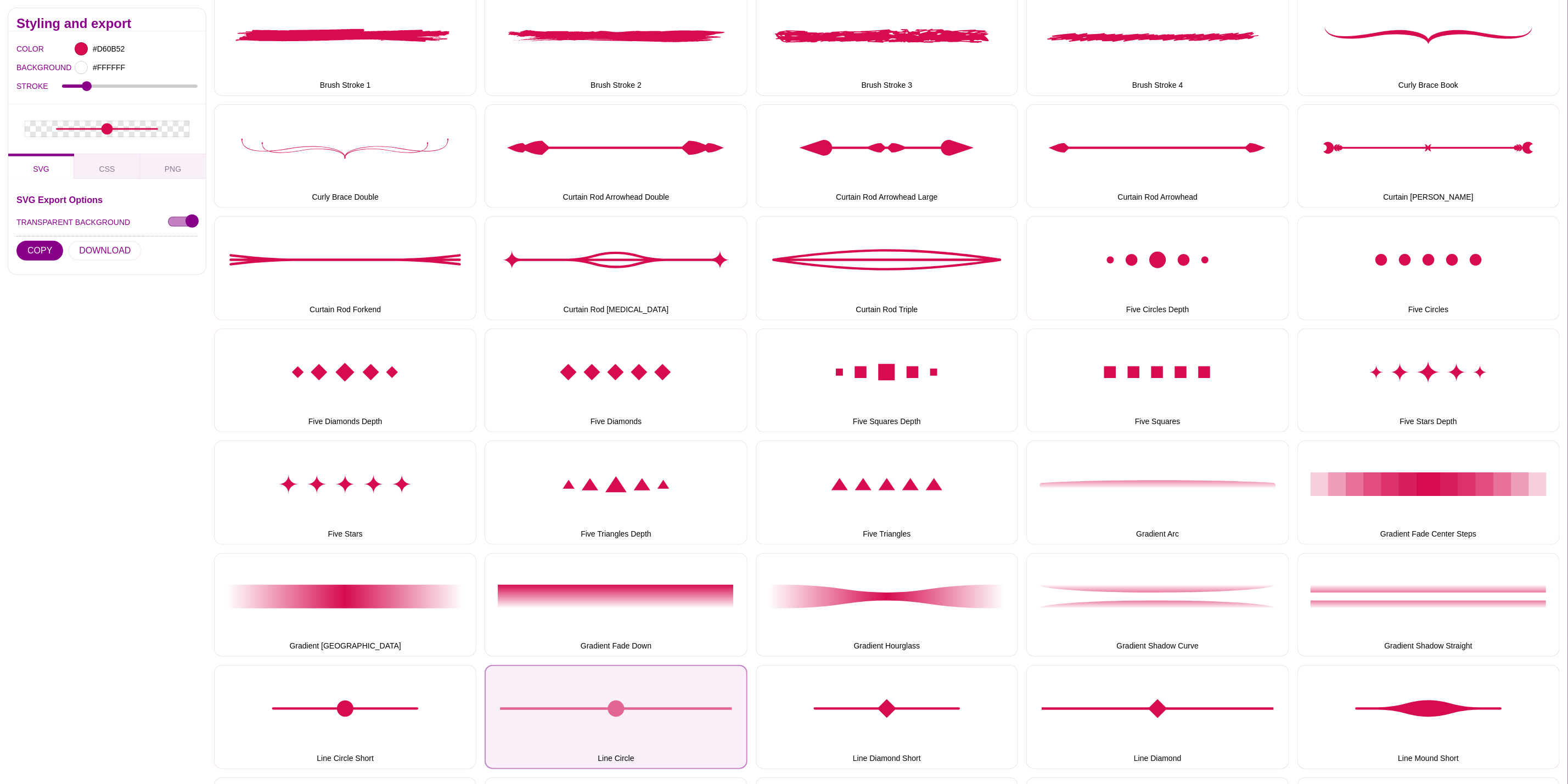
click at [689, 690] on button "Line Circle" at bounding box center [616, 717] width 263 height 104
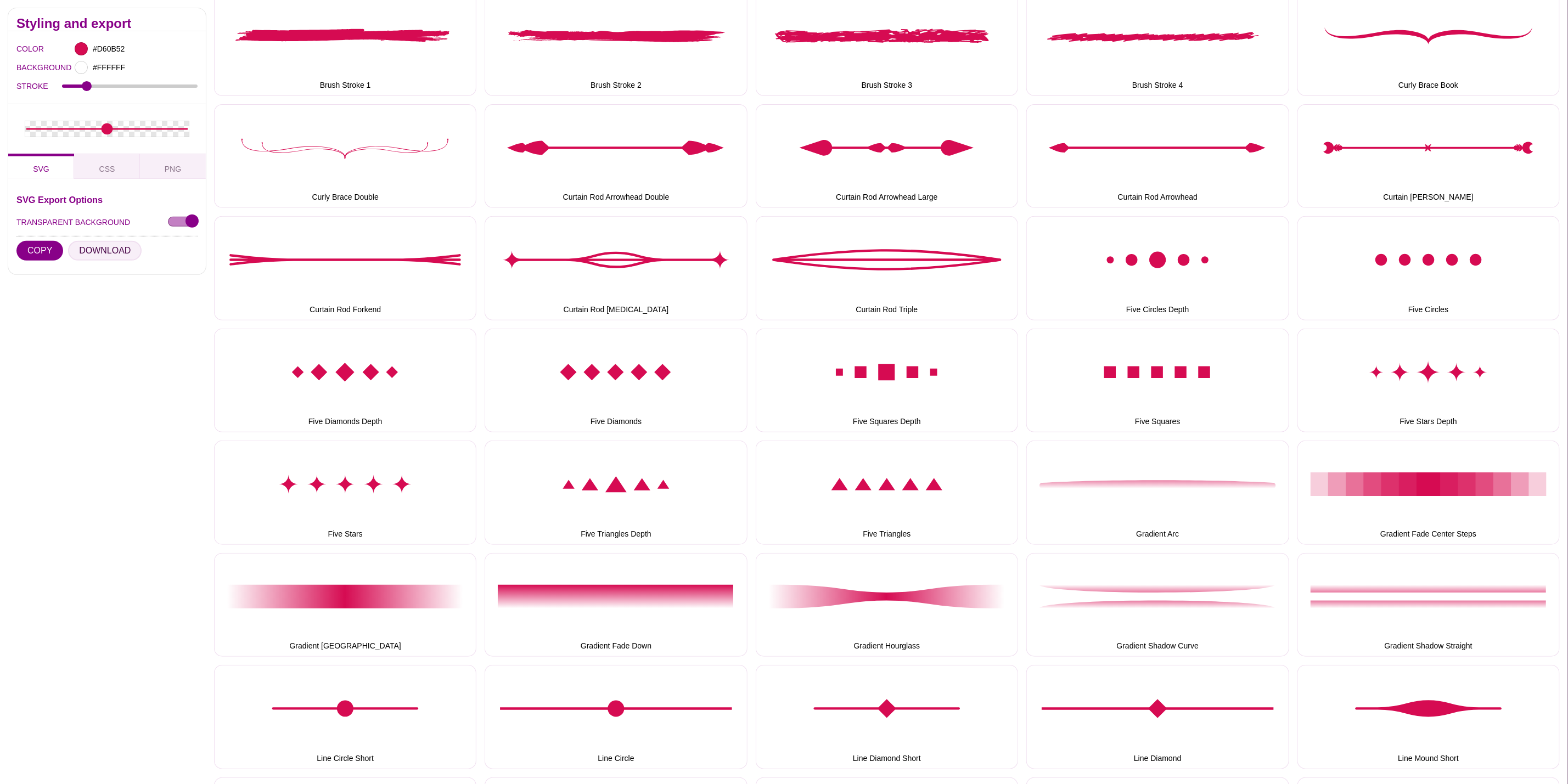
drag, startPoint x: 82, startPoint y: 244, endPoint x: 200, endPoint y: 320, distance: 140.4
click at [82, 244] on button "DOWNLOAD" at bounding box center [105, 251] width 74 height 20
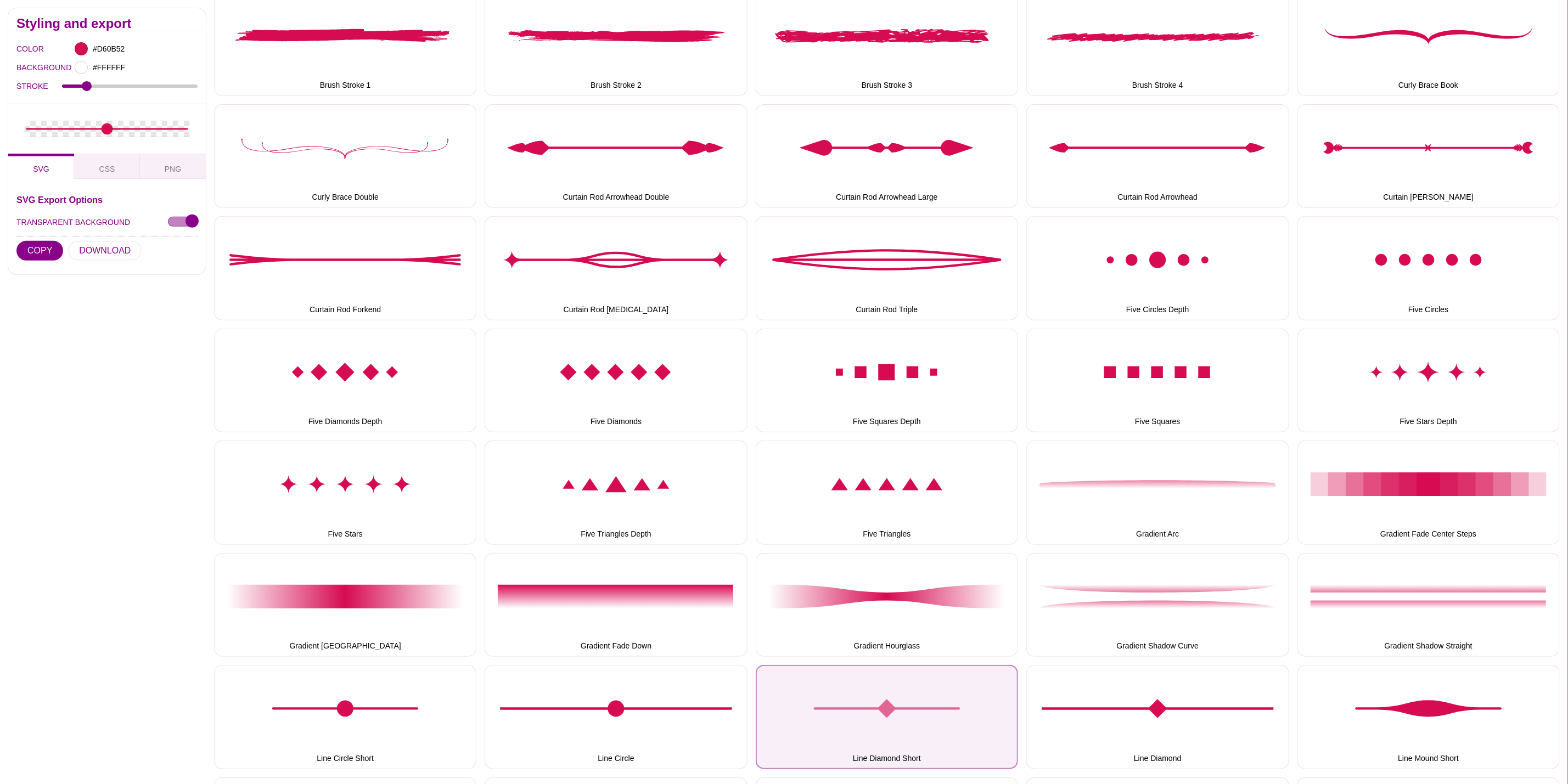
click at [906, 691] on button "Line Diamond Short" at bounding box center [887, 717] width 263 height 104
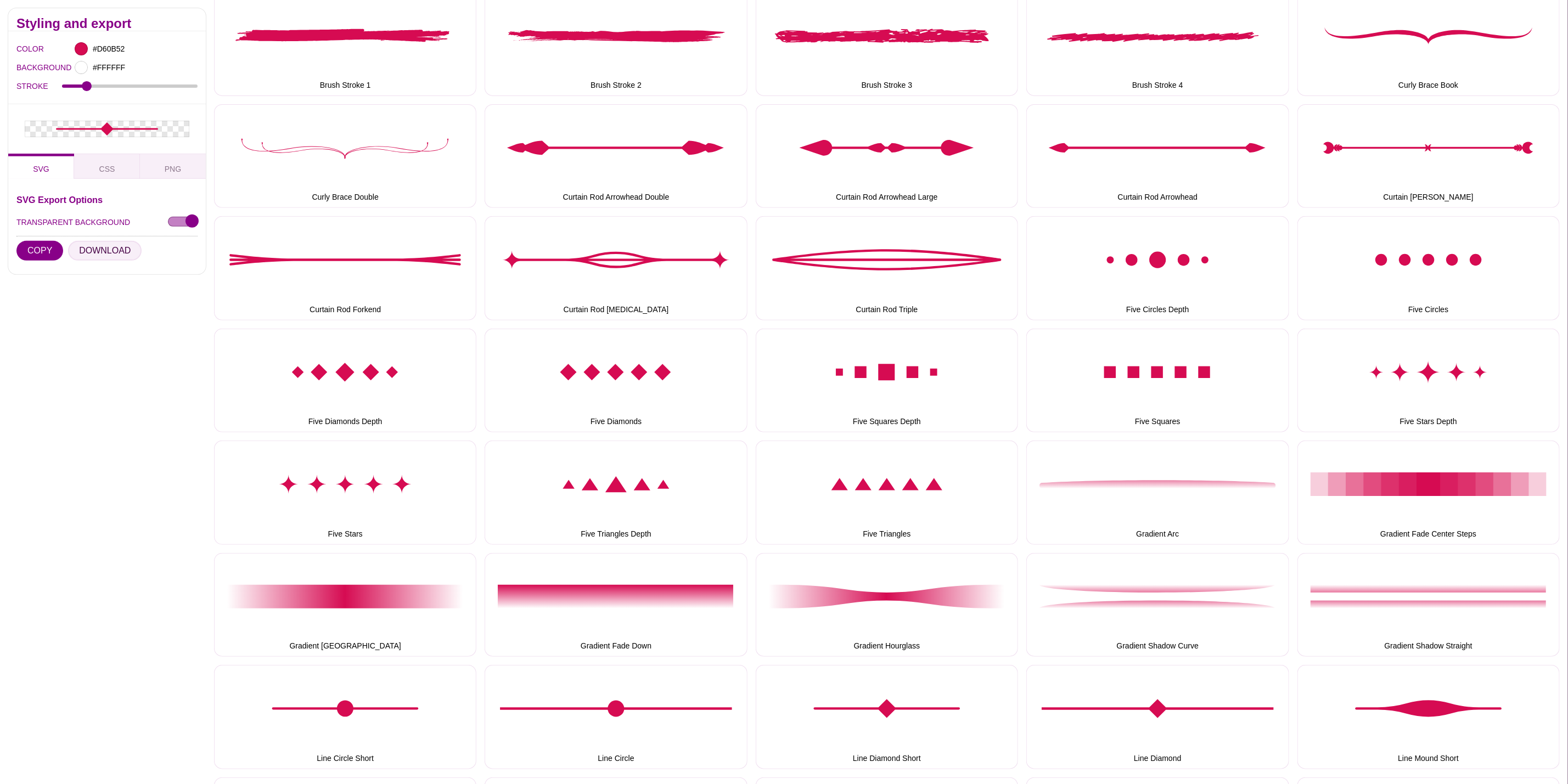
click at [119, 247] on button "DOWNLOAD" at bounding box center [105, 251] width 74 height 20
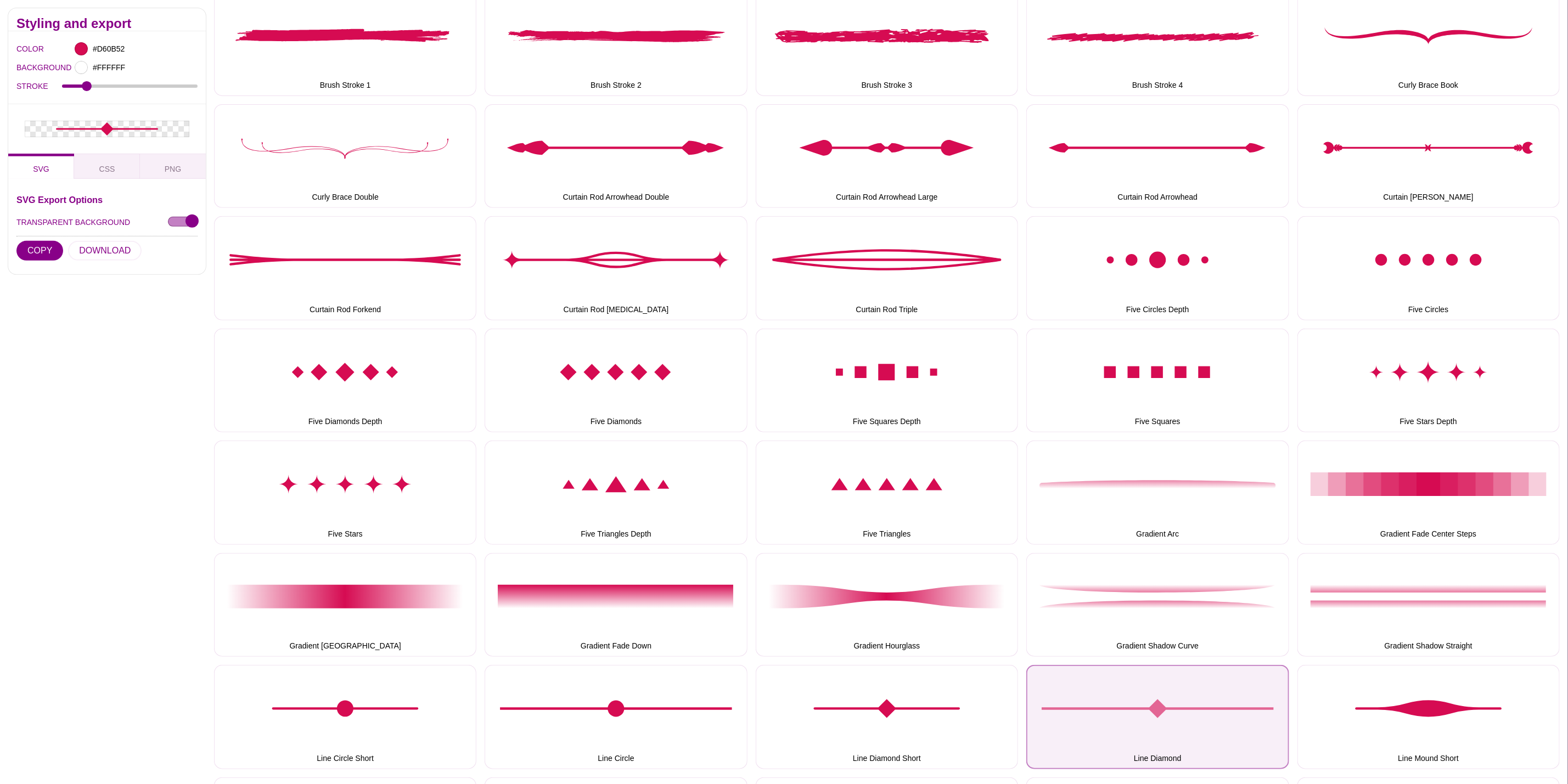
click at [1174, 694] on button "Line Diamond" at bounding box center [1158, 717] width 263 height 104
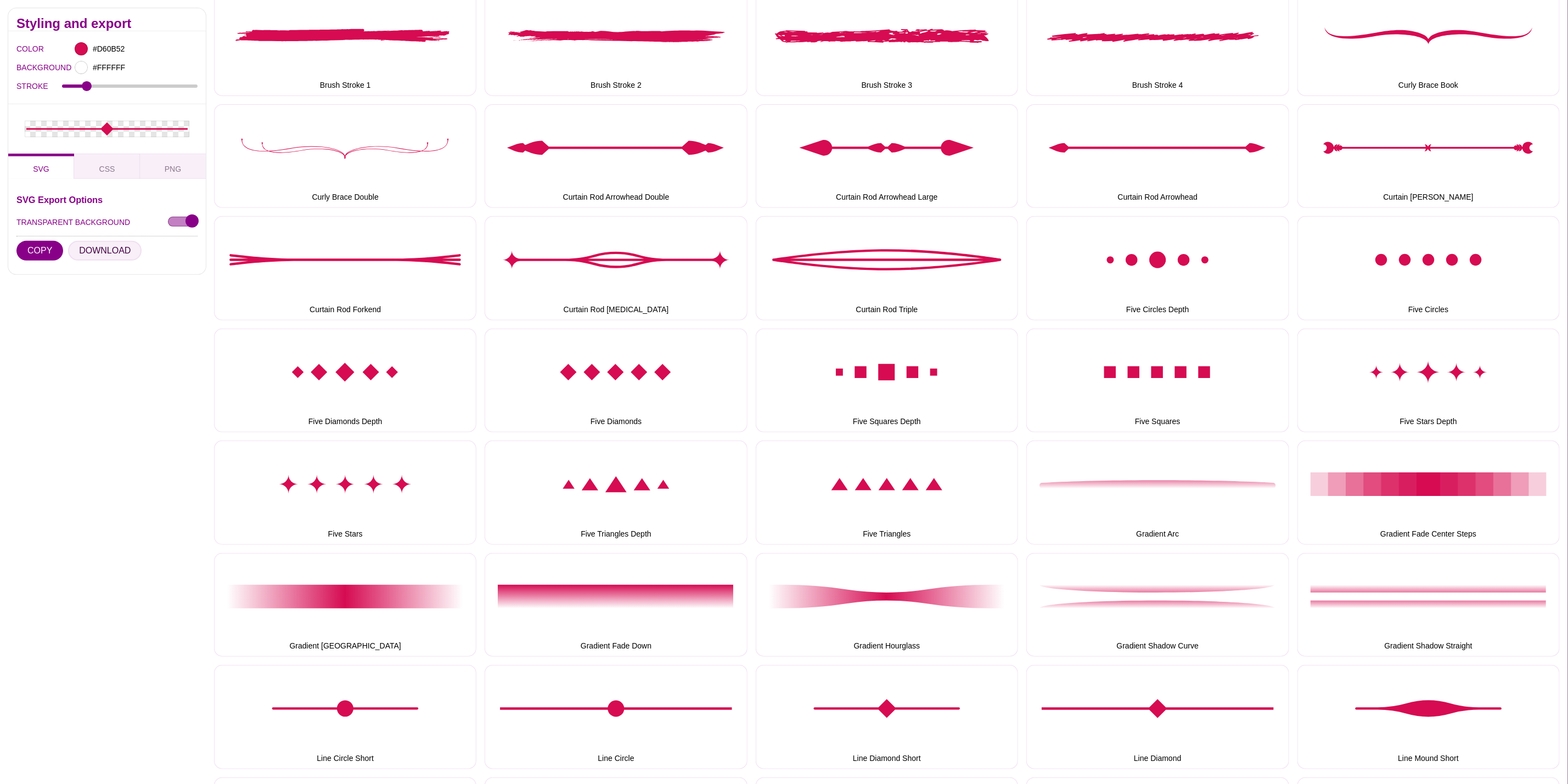
click at [107, 246] on button "DOWNLOAD" at bounding box center [105, 251] width 74 height 20
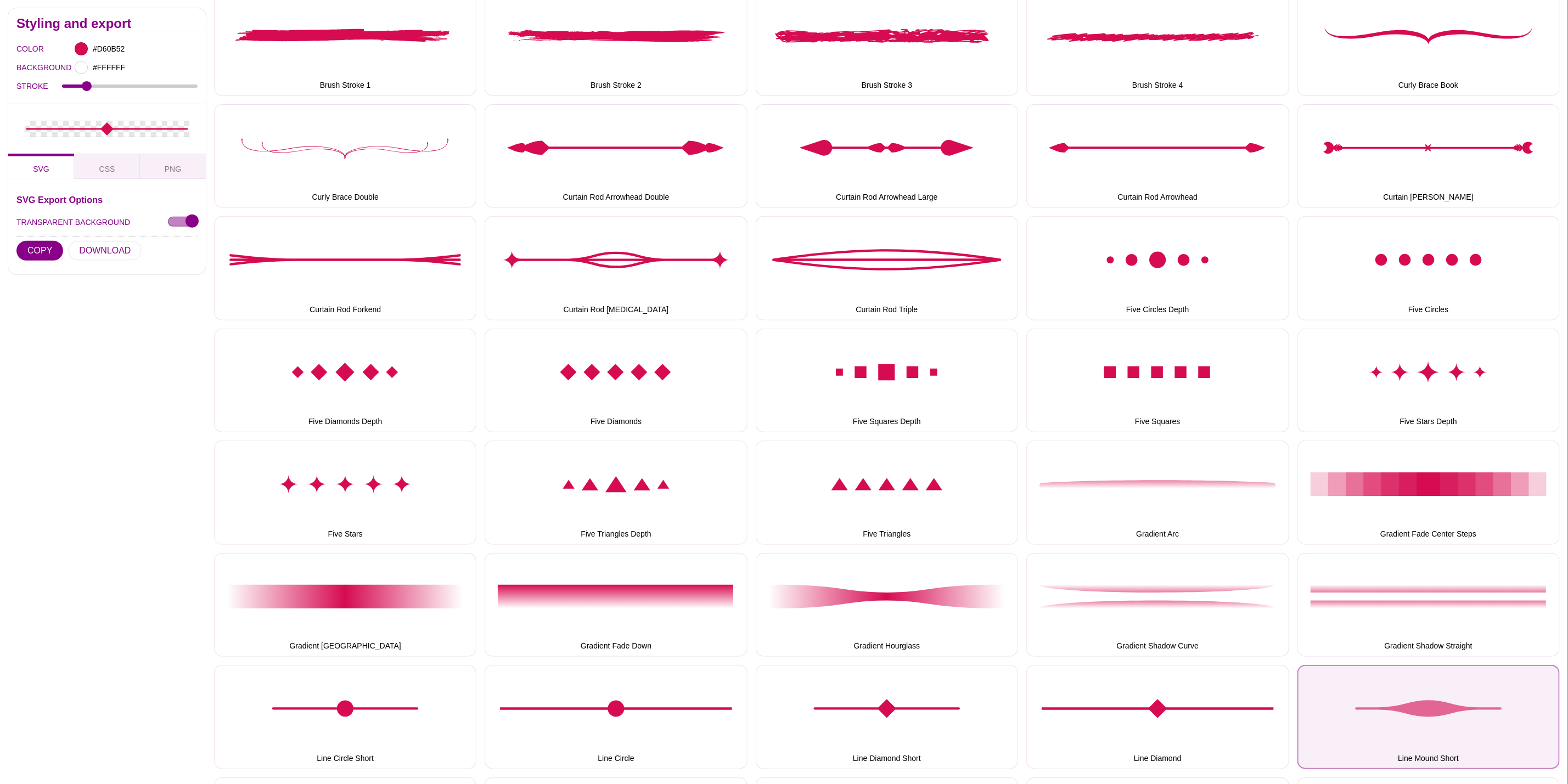
click at [1441, 683] on button "Line Mound Short" at bounding box center [1429, 717] width 263 height 104
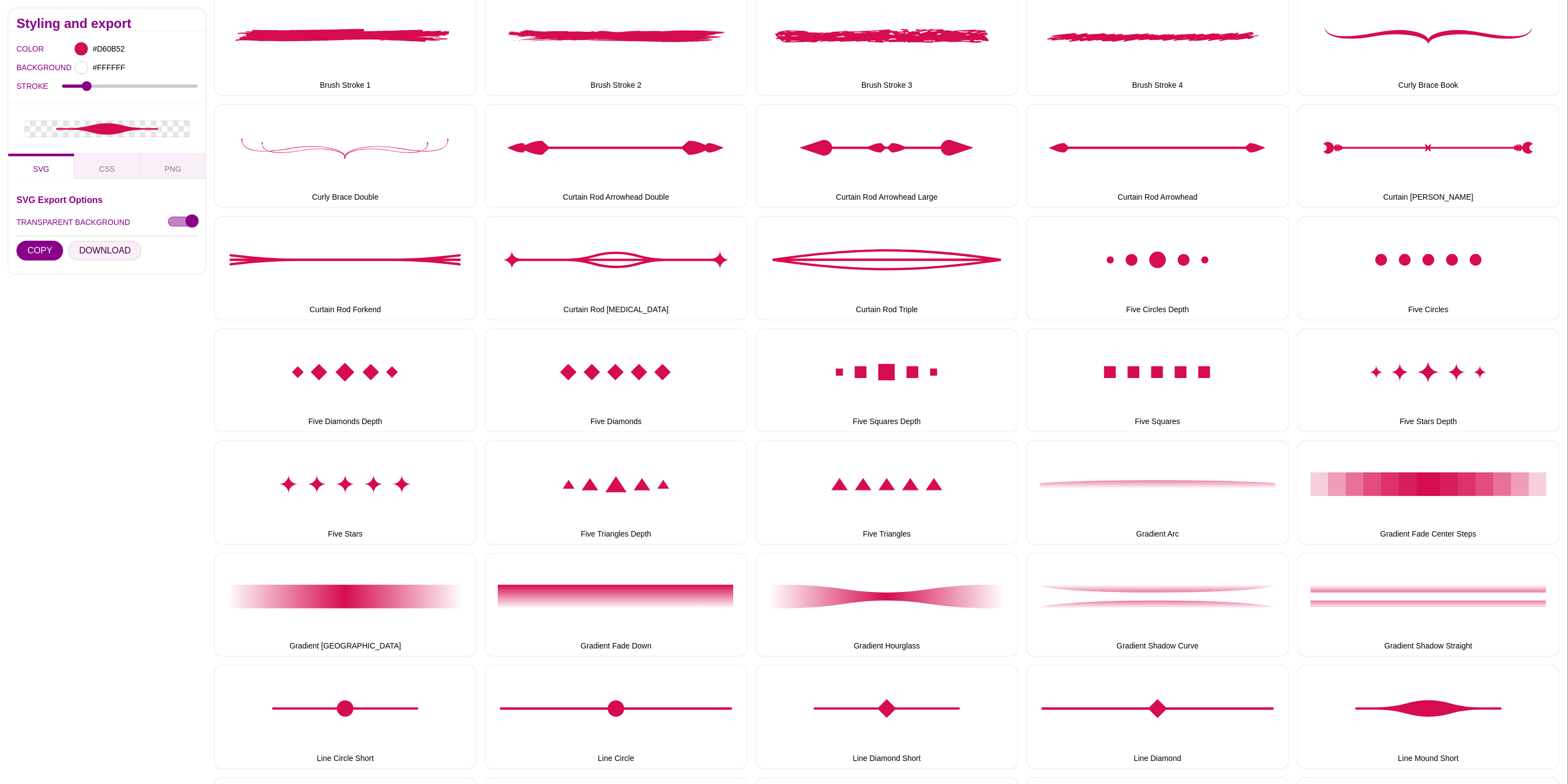
click at [115, 245] on button "DOWNLOAD" at bounding box center [105, 251] width 74 height 20
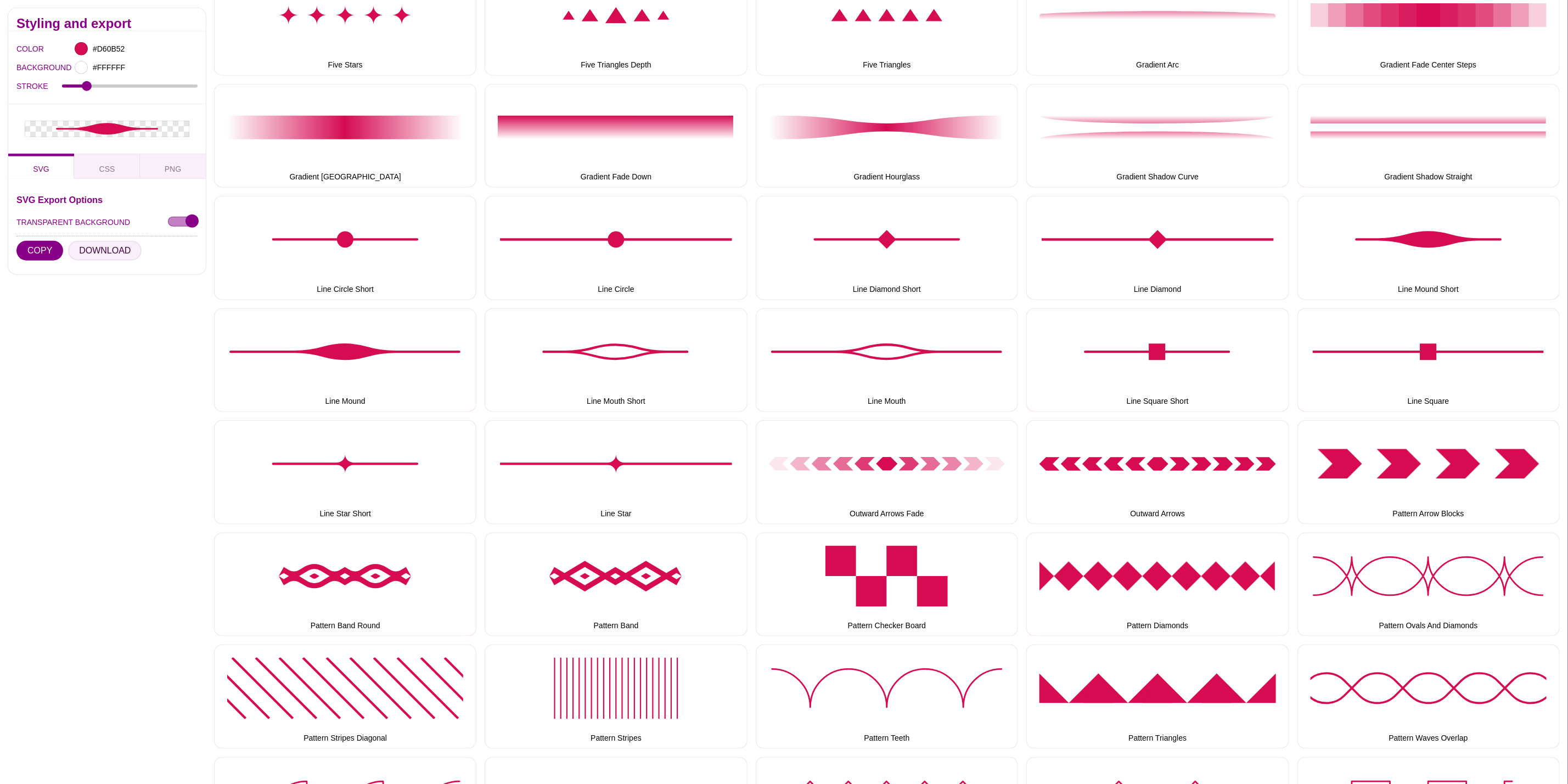
scroll to position [741, 0]
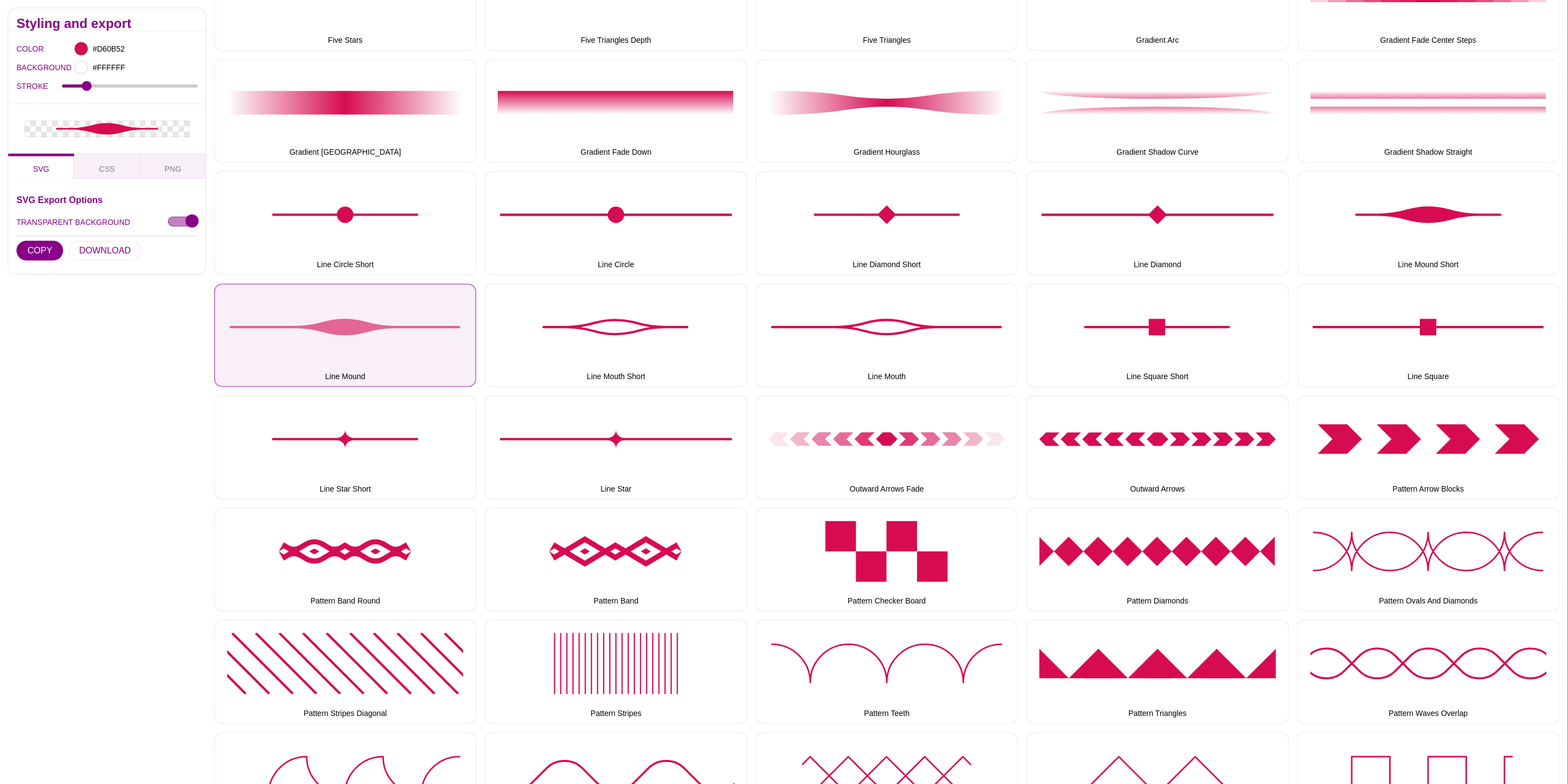
click at [411, 358] on button "Line Mound" at bounding box center [346, 335] width 263 height 104
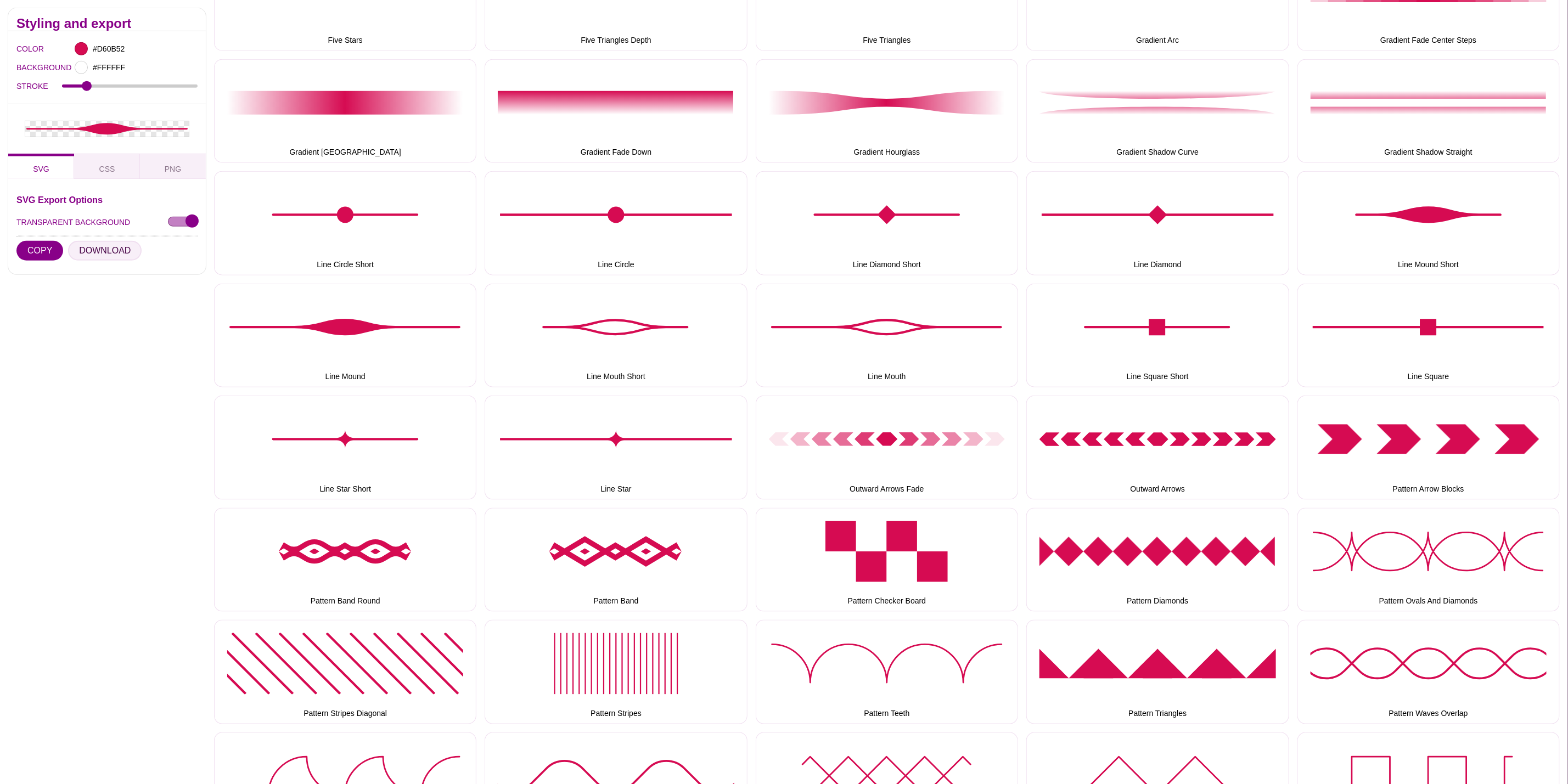
click at [121, 247] on button "DOWNLOAD" at bounding box center [105, 251] width 74 height 20
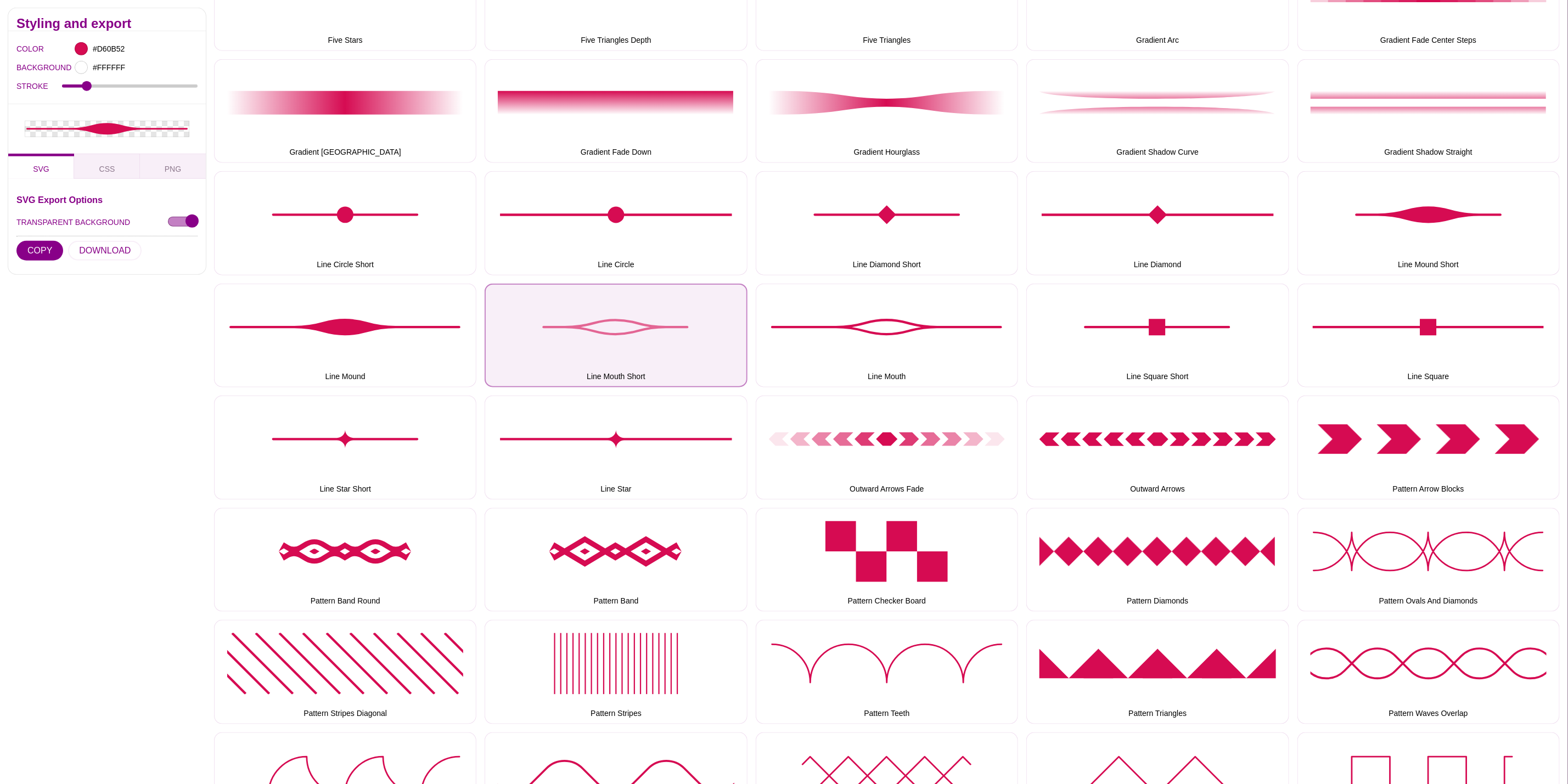
click at [663, 340] on button "Line Mouth Short" at bounding box center [616, 335] width 263 height 104
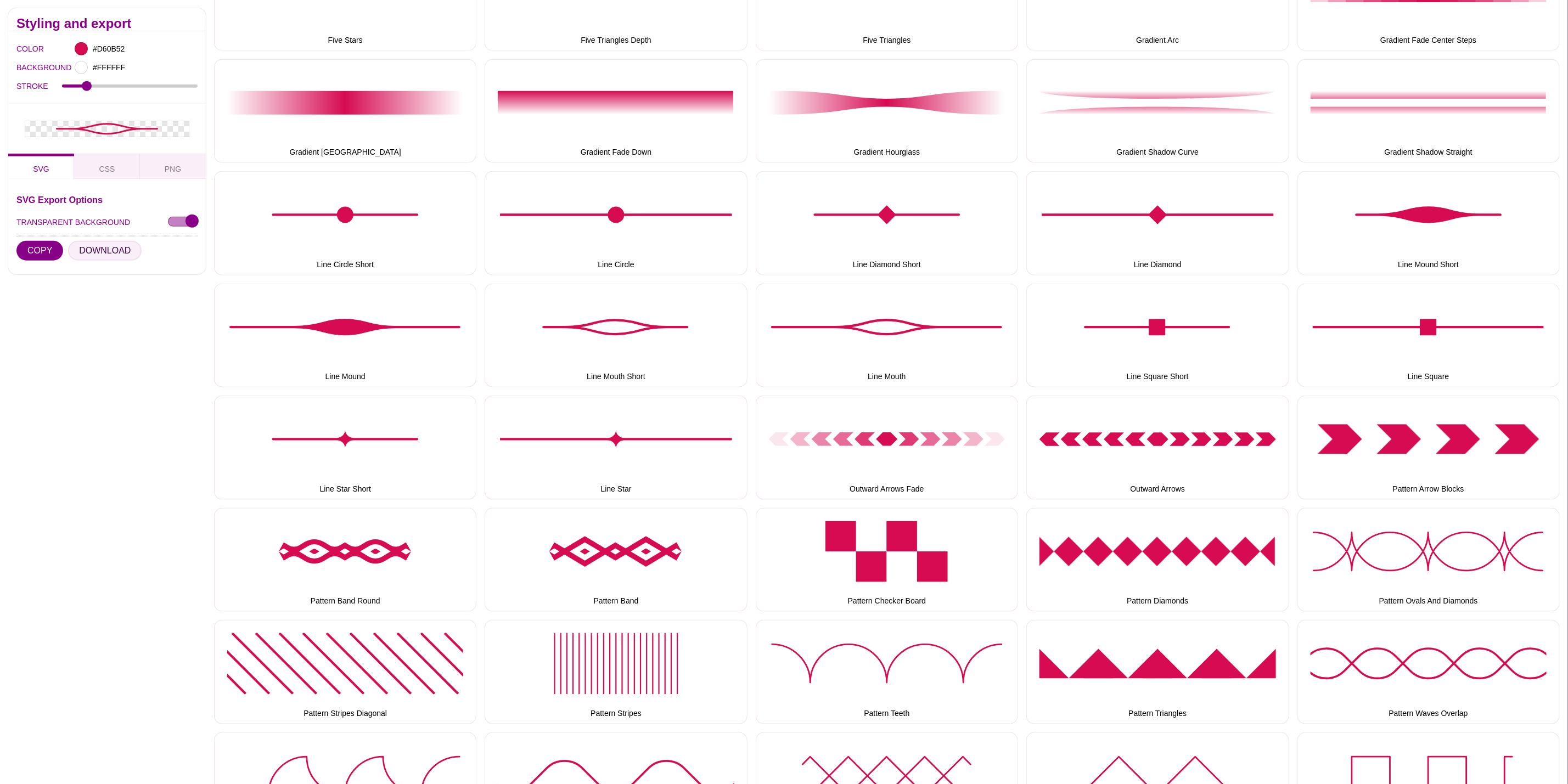
click at [96, 245] on button "DOWNLOAD" at bounding box center [105, 251] width 74 height 20
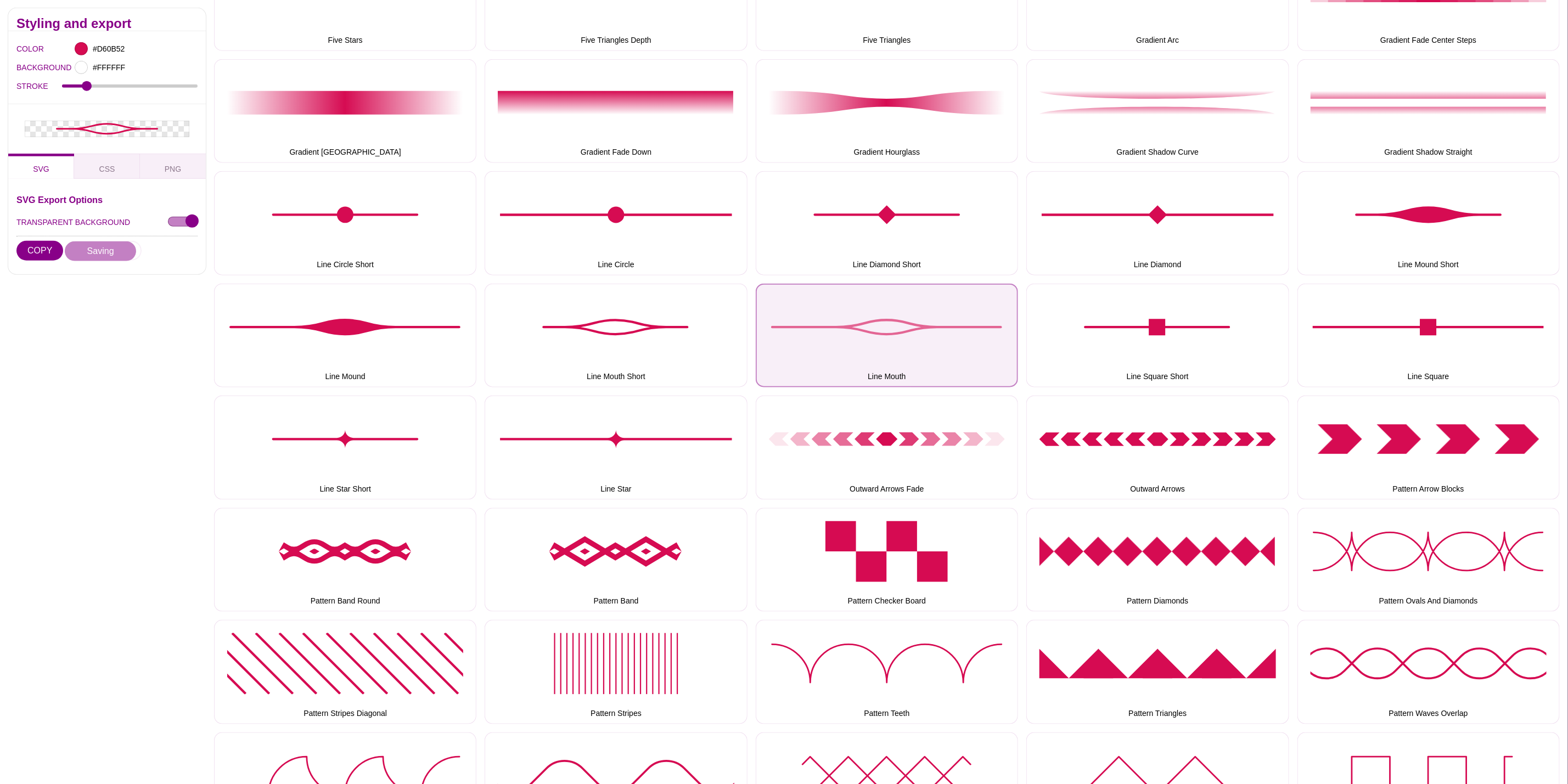
click at [911, 331] on button "Line Mouth" at bounding box center [887, 335] width 263 height 104
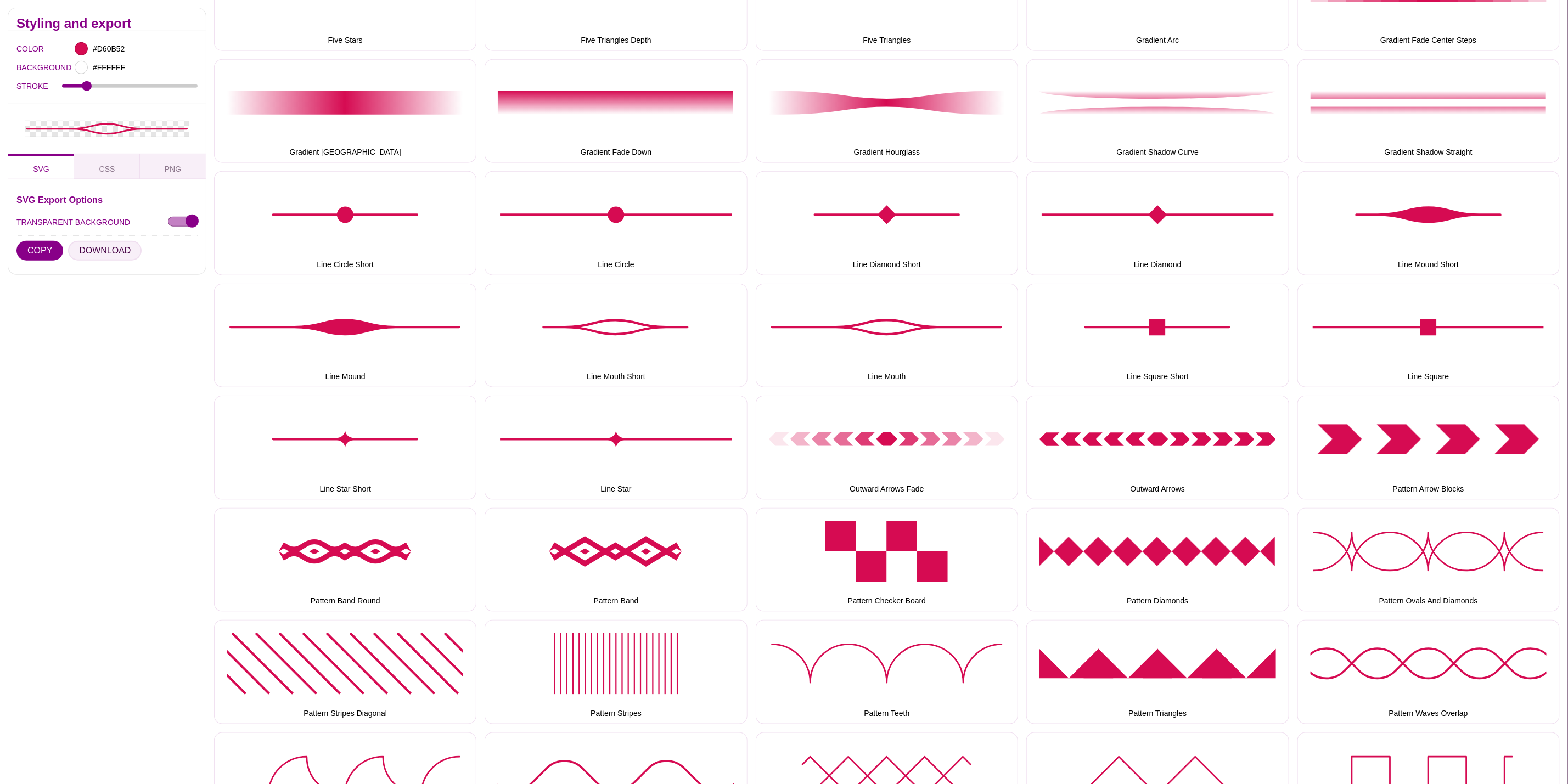
click at [111, 251] on button "DOWNLOAD" at bounding box center [105, 251] width 74 height 20
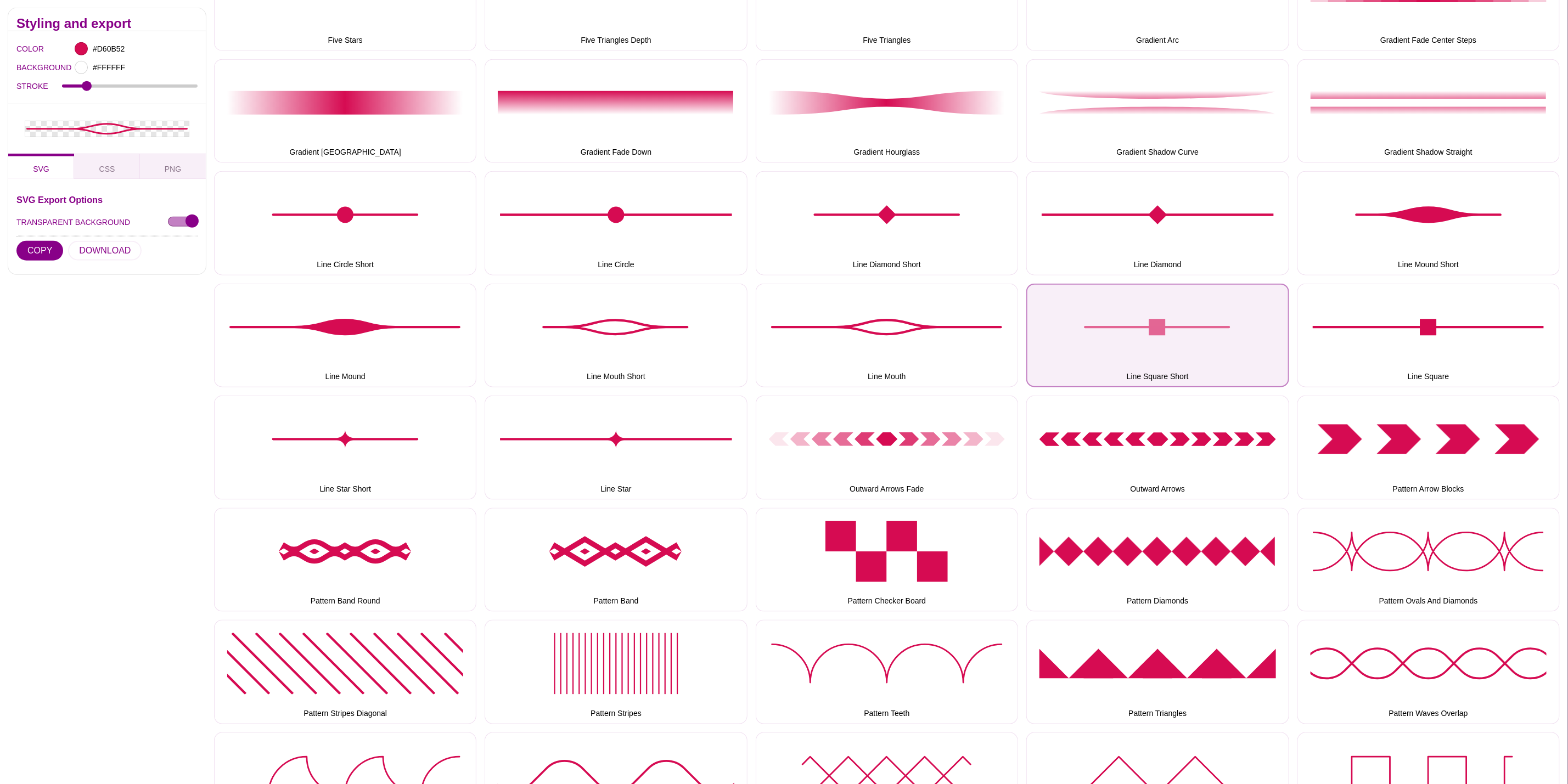
click at [1143, 320] on button "Line Square Short" at bounding box center [1158, 335] width 263 height 104
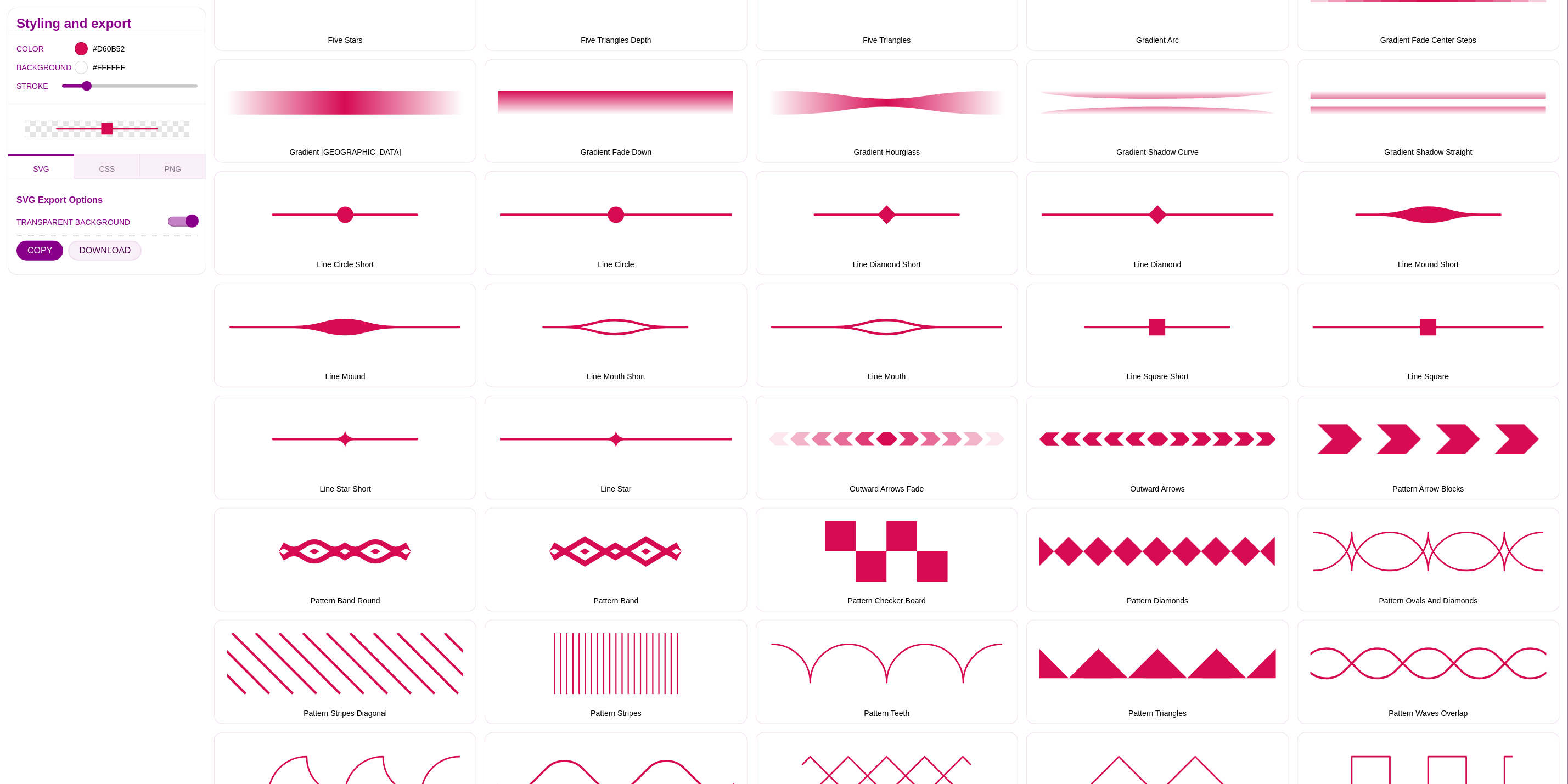
click at [99, 250] on button "DOWNLOAD" at bounding box center [105, 251] width 74 height 20
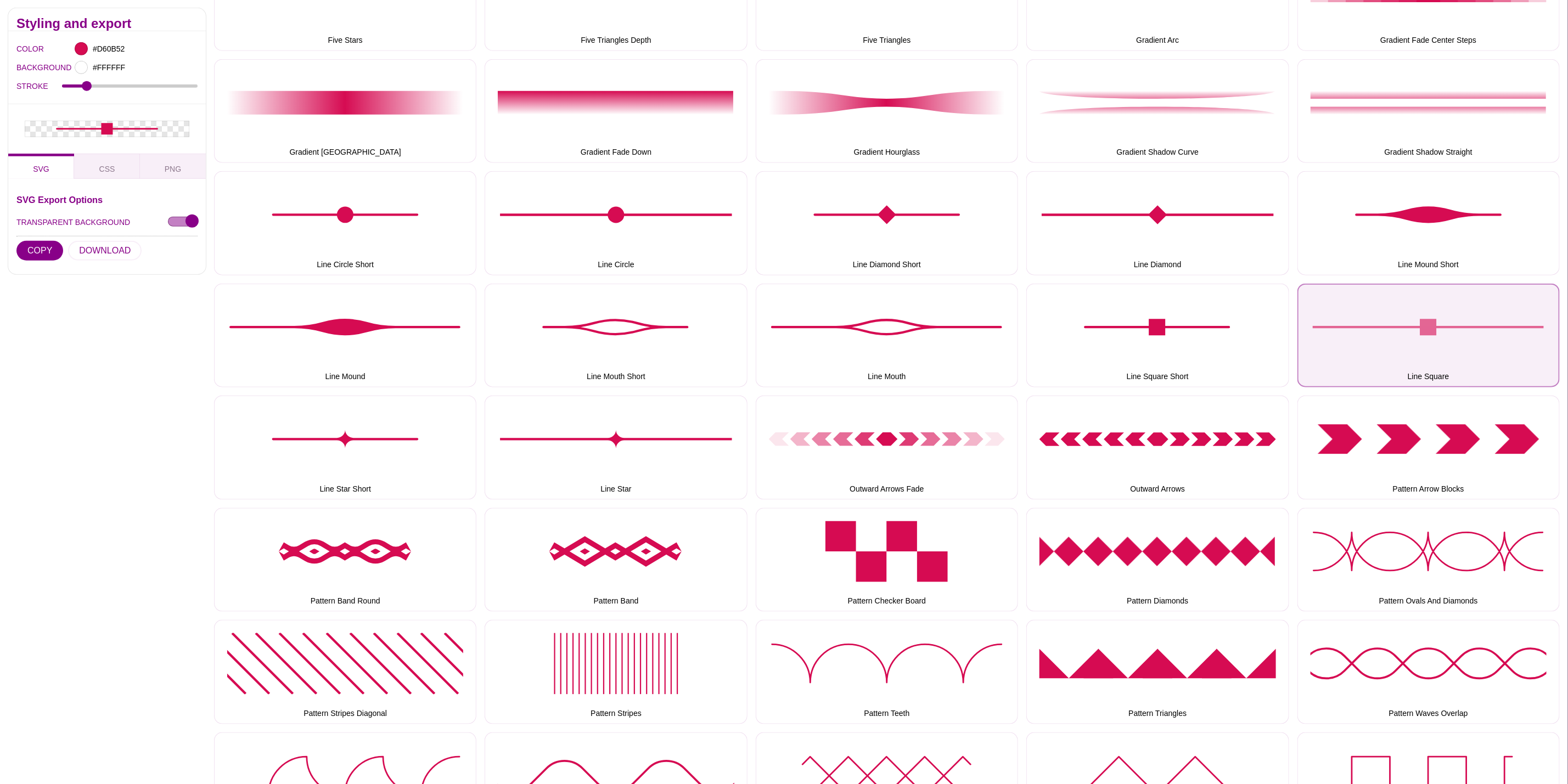
click at [1456, 349] on button "Line Square" at bounding box center [1429, 335] width 263 height 104
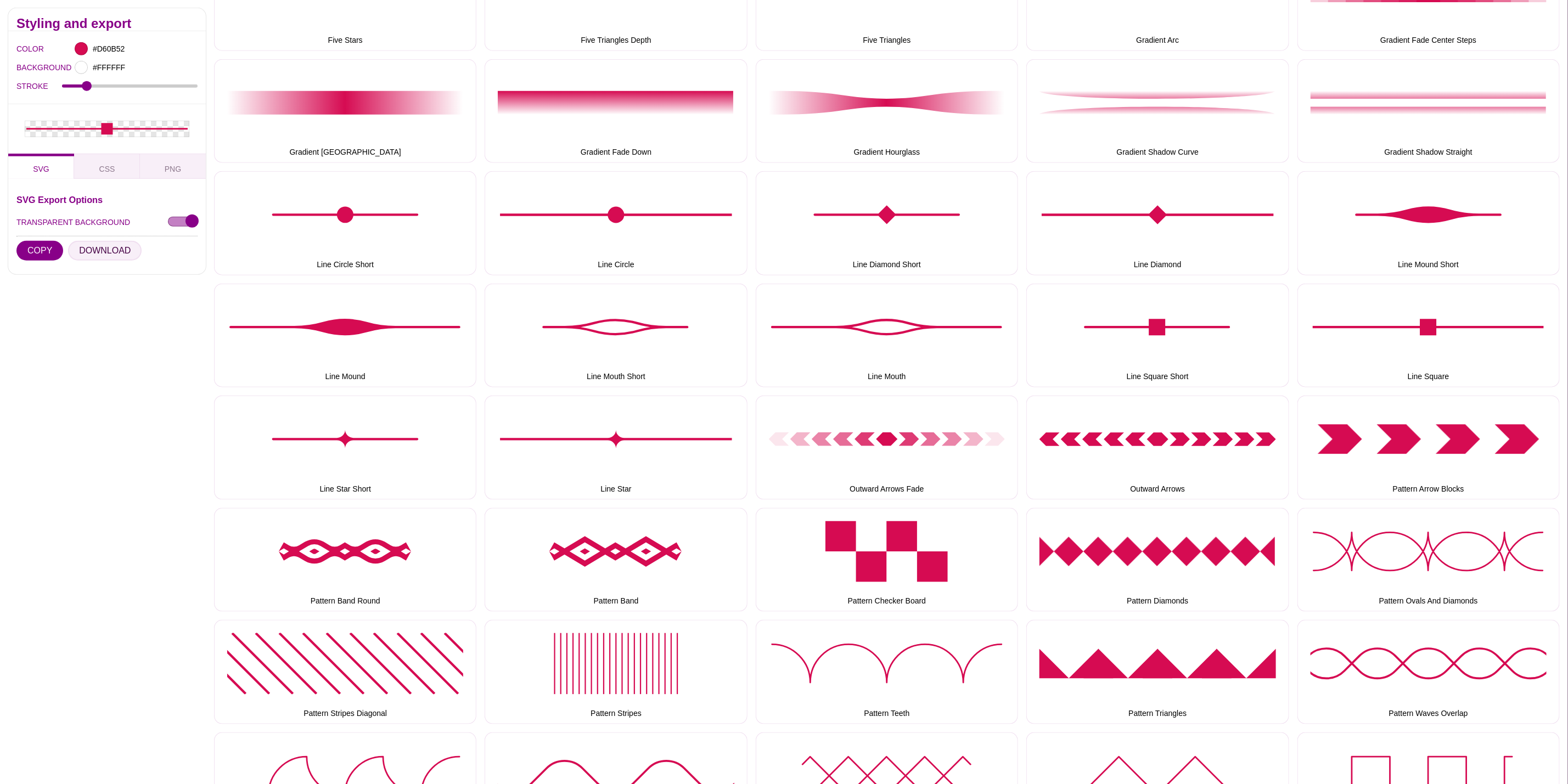
click at [109, 252] on button "DOWNLOAD" at bounding box center [105, 251] width 74 height 20
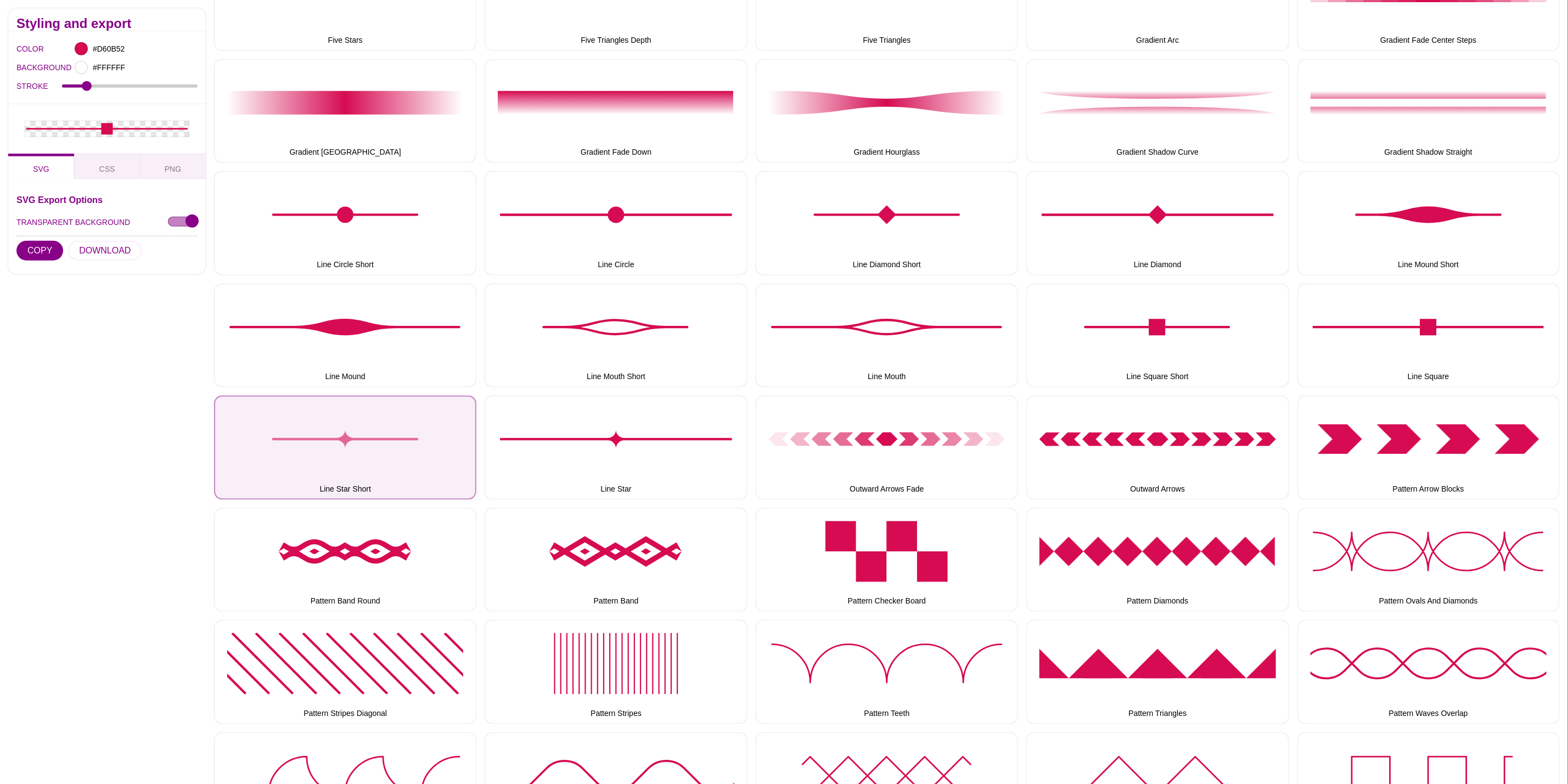
click at [388, 444] on button "Line Star Short" at bounding box center [346, 447] width 263 height 104
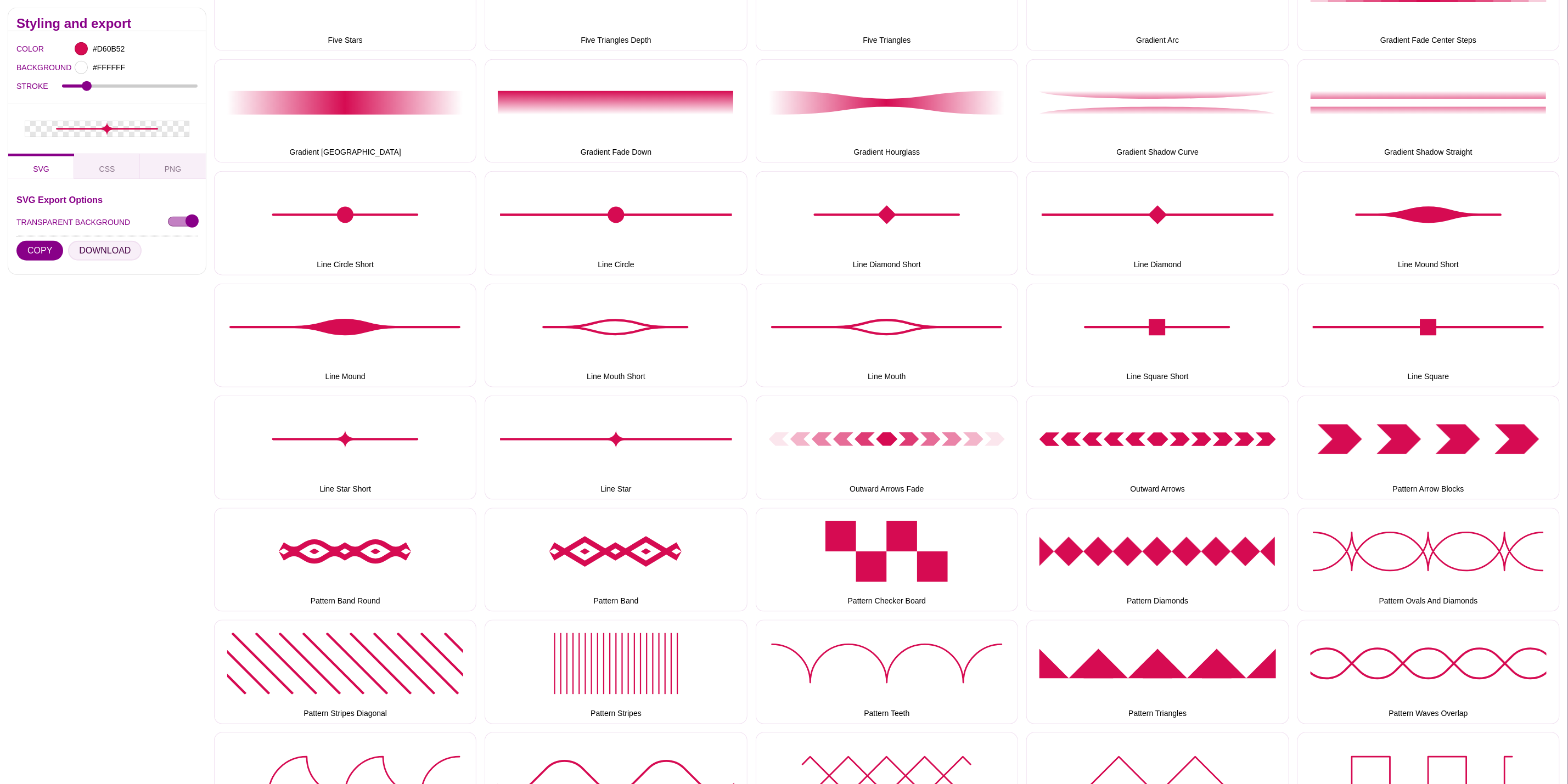
click at [75, 246] on button "DOWNLOAD" at bounding box center [105, 251] width 74 height 20
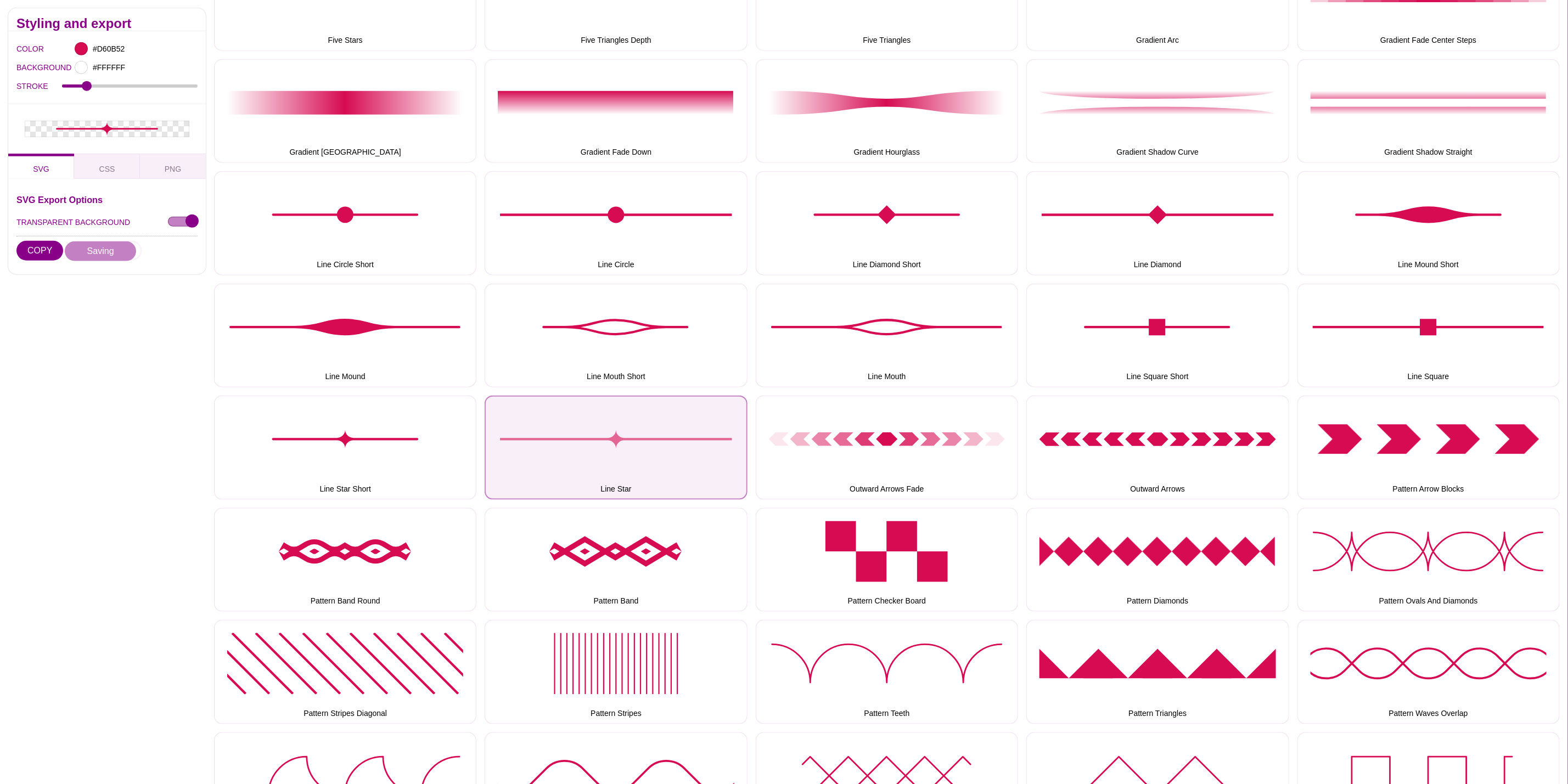
click at [652, 472] on button "Line Star" at bounding box center [616, 447] width 263 height 104
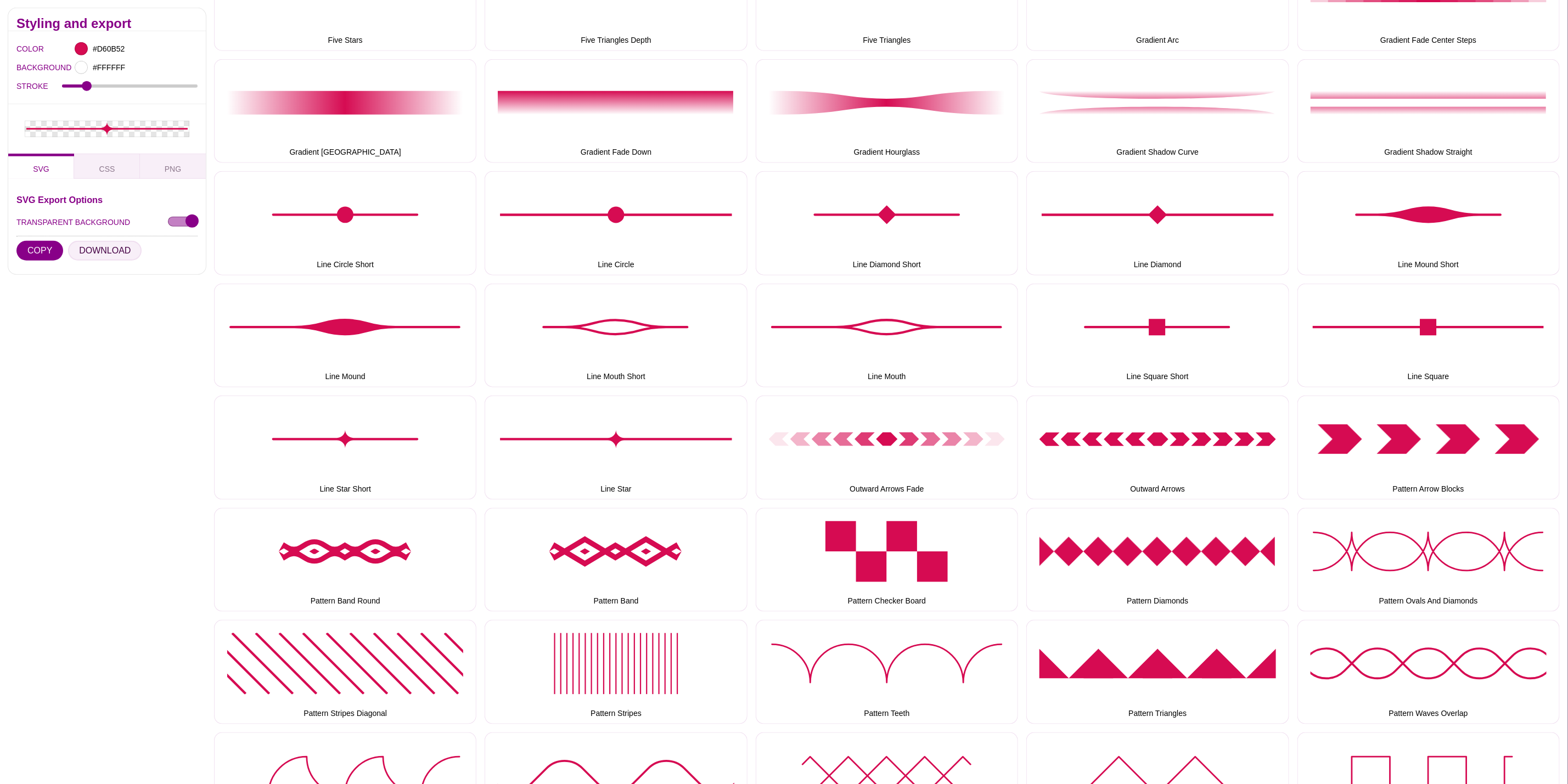
click at [109, 245] on button "DOWNLOAD" at bounding box center [105, 251] width 74 height 20
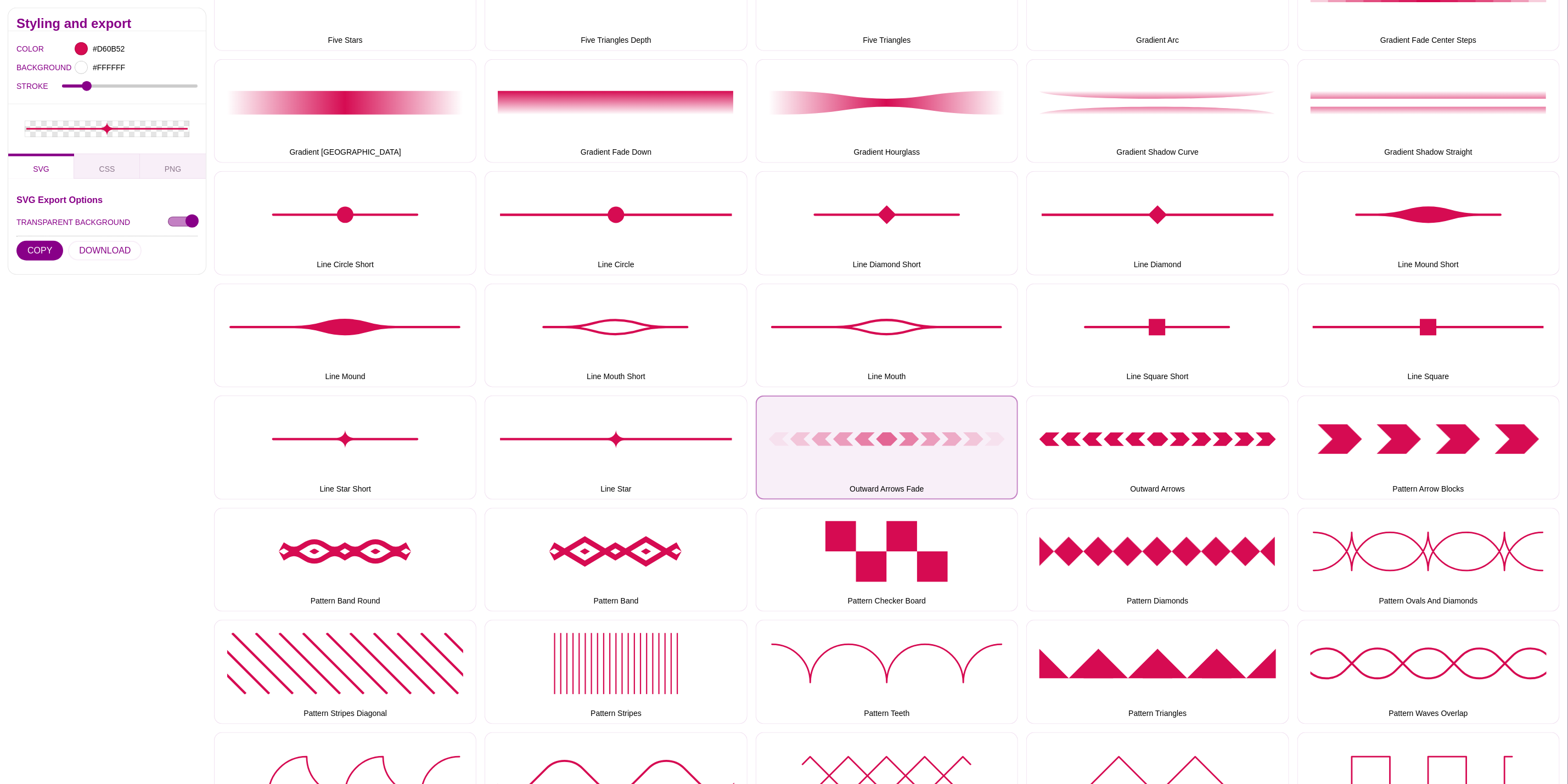
click at [924, 458] on button "Outward Arrows Fade" at bounding box center [887, 447] width 263 height 104
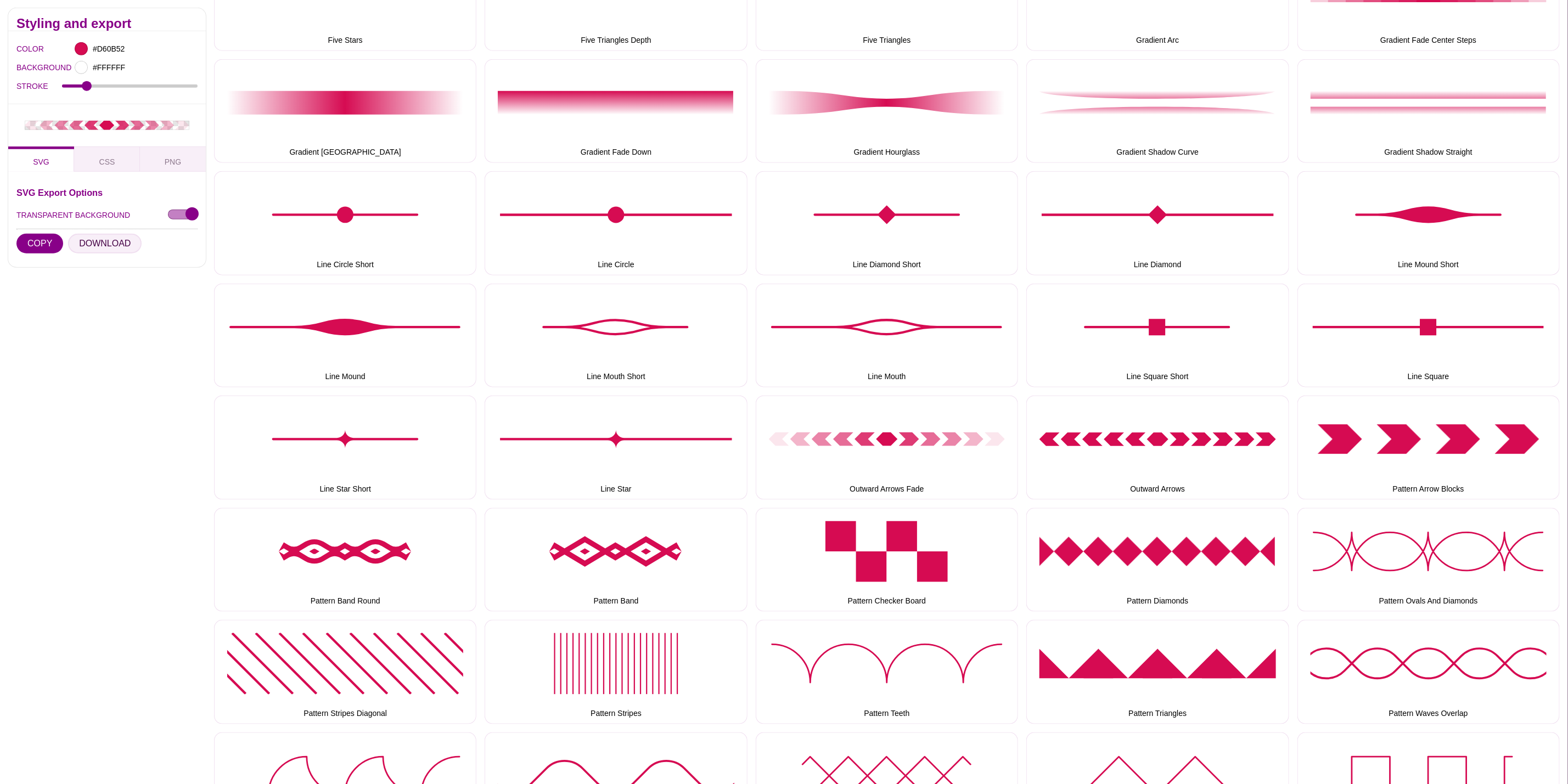
click at [109, 247] on button "DOWNLOAD" at bounding box center [105, 244] width 74 height 20
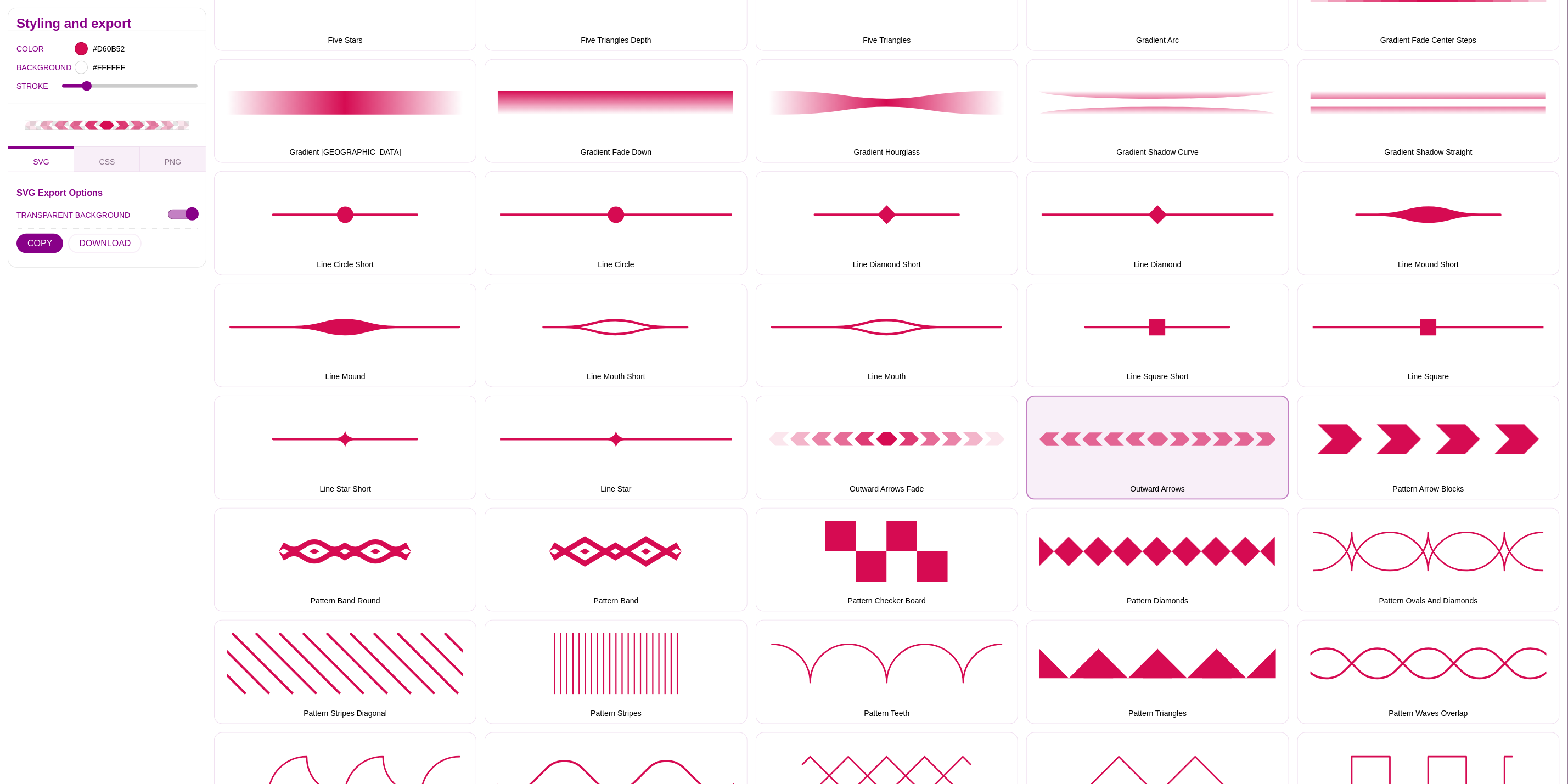
click at [1110, 455] on button "Outward Arrows" at bounding box center [1158, 447] width 263 height 104
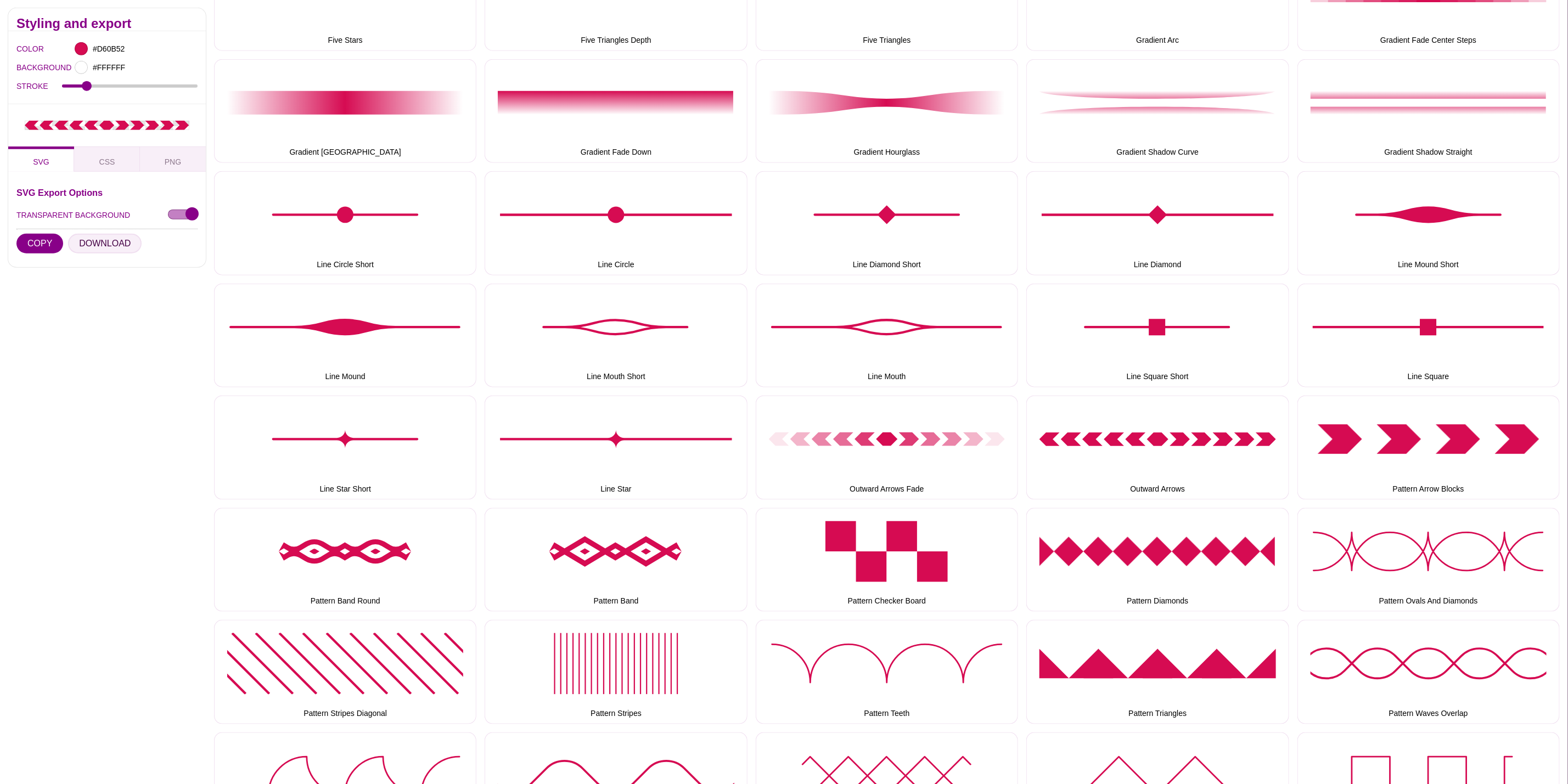
click at [112, 244] on button "DOWNLOAD" at bounding box center [105, 244] width 74 height 20
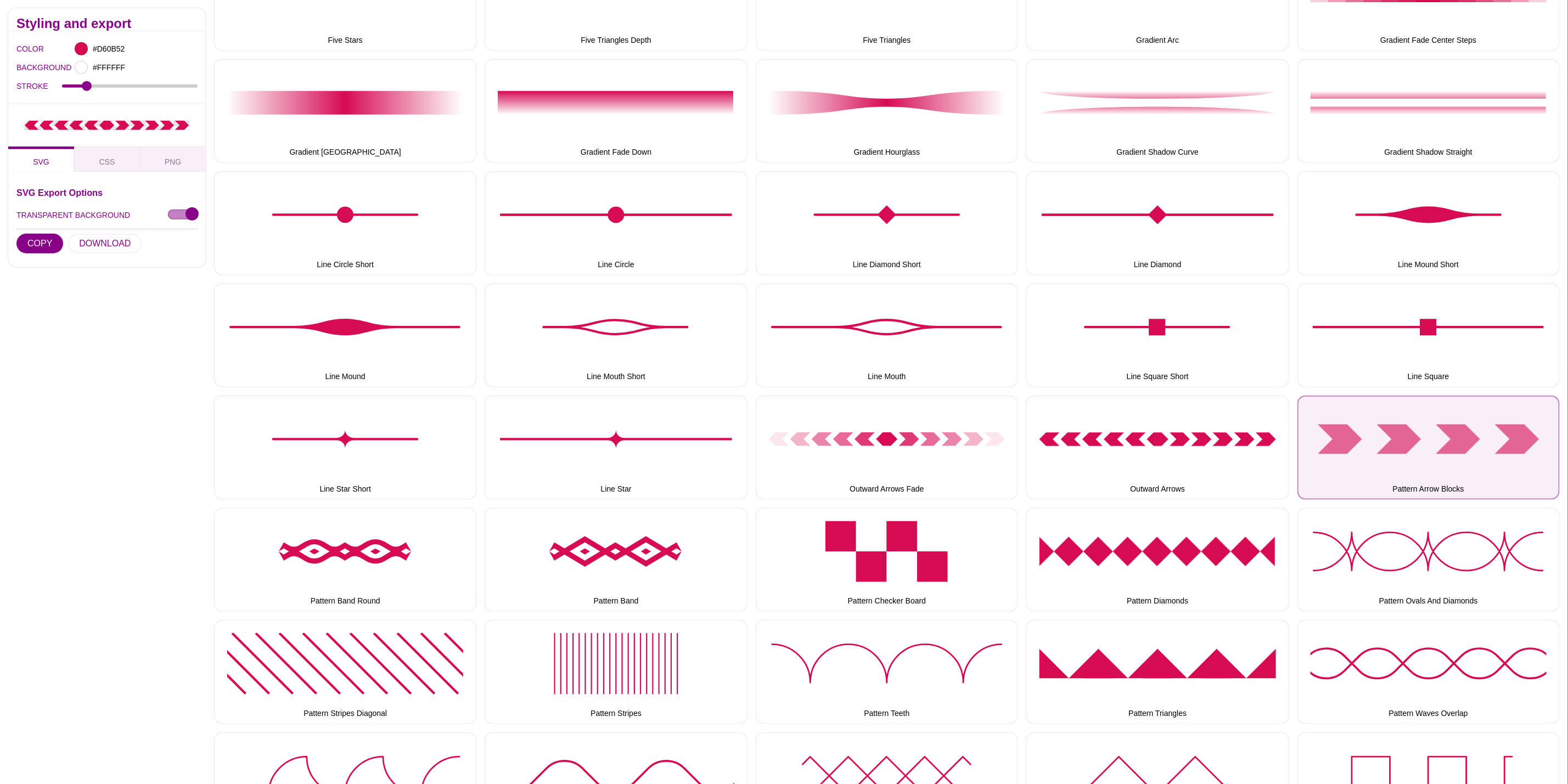
click at [1464, 465] on button "Pattern Arrow Blocks" at bounding box center [1429, 447] width 263 height 104
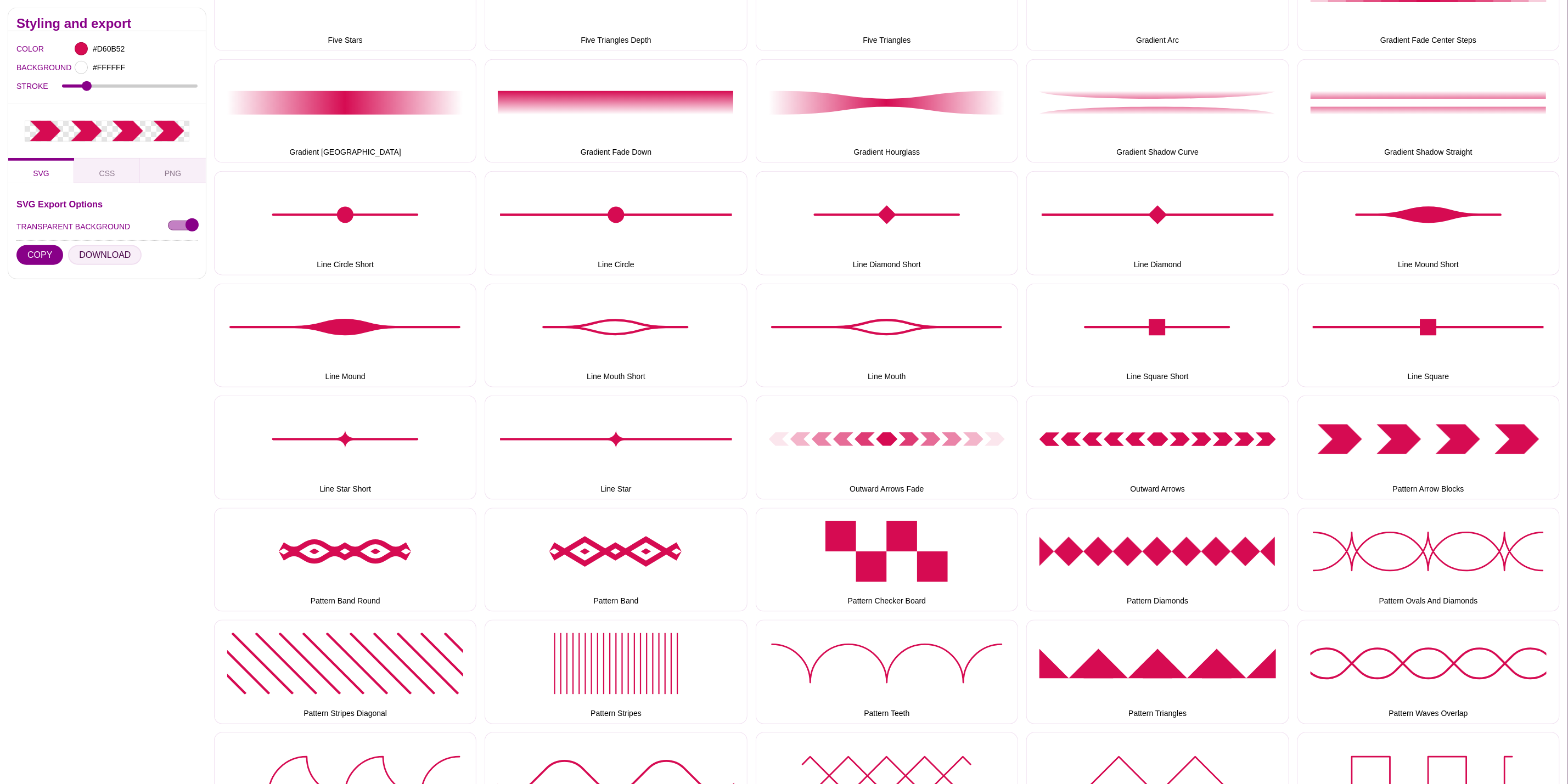
click at [121, 255] on button "DOWNLOAD" at bounding box center [105, 255] width 74 height 20
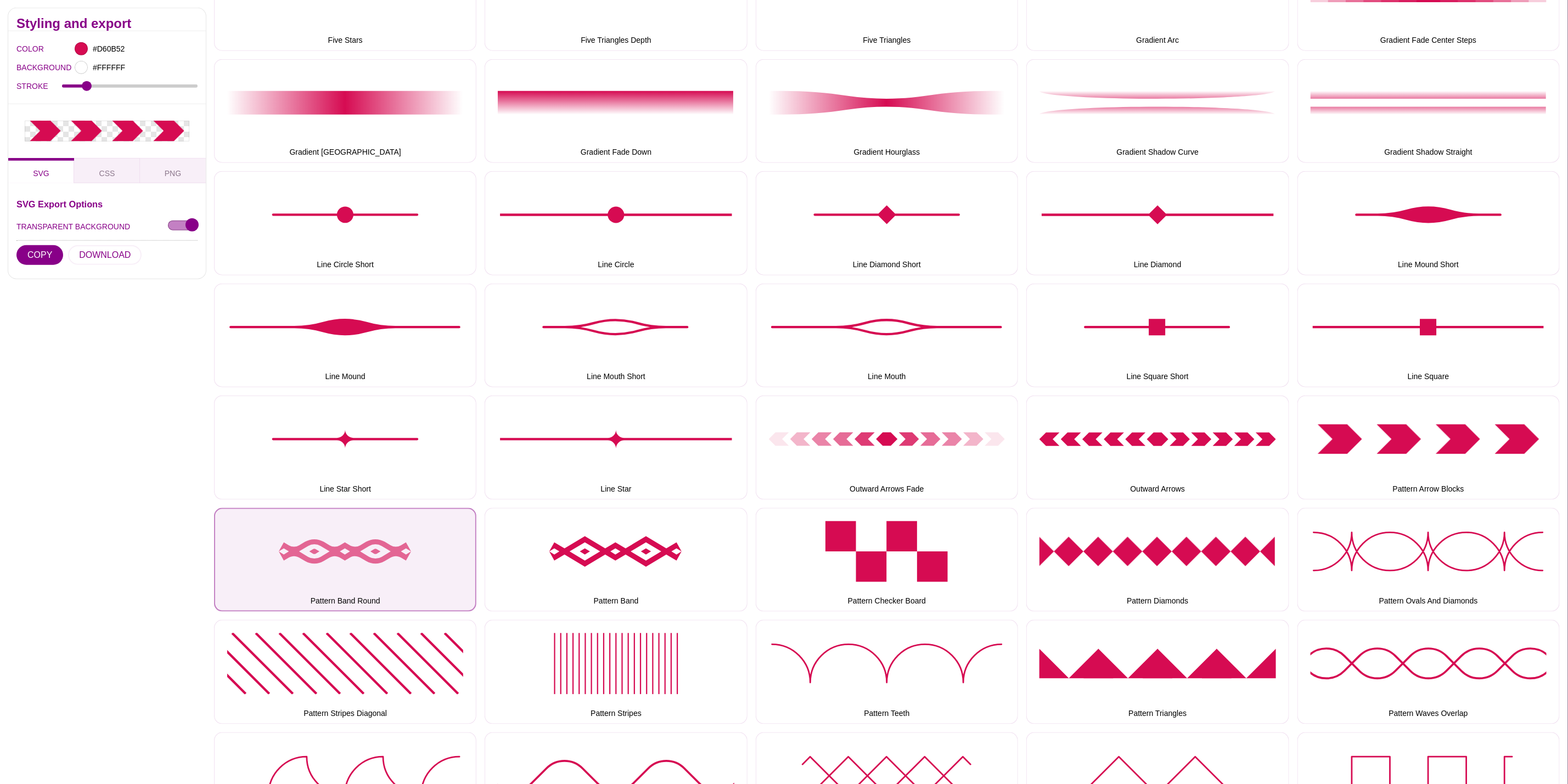
click at [376, 569] on button "Pattern Band Round" at bounding box center [346, 559] width 263 height 104
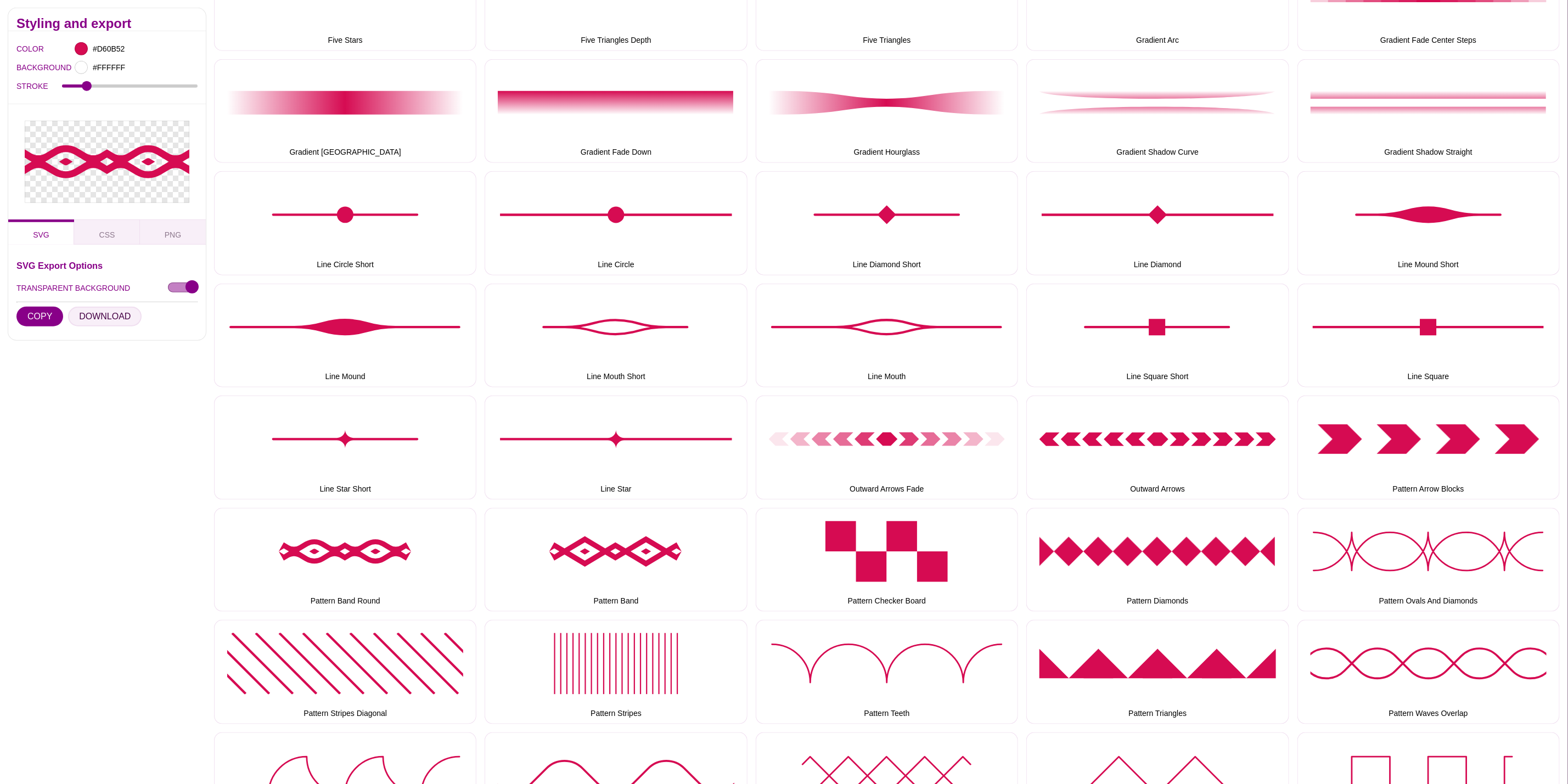
click at [93, 321] on button "DOWNLOAD" at bounding box center [105, 317] width 74 height 20
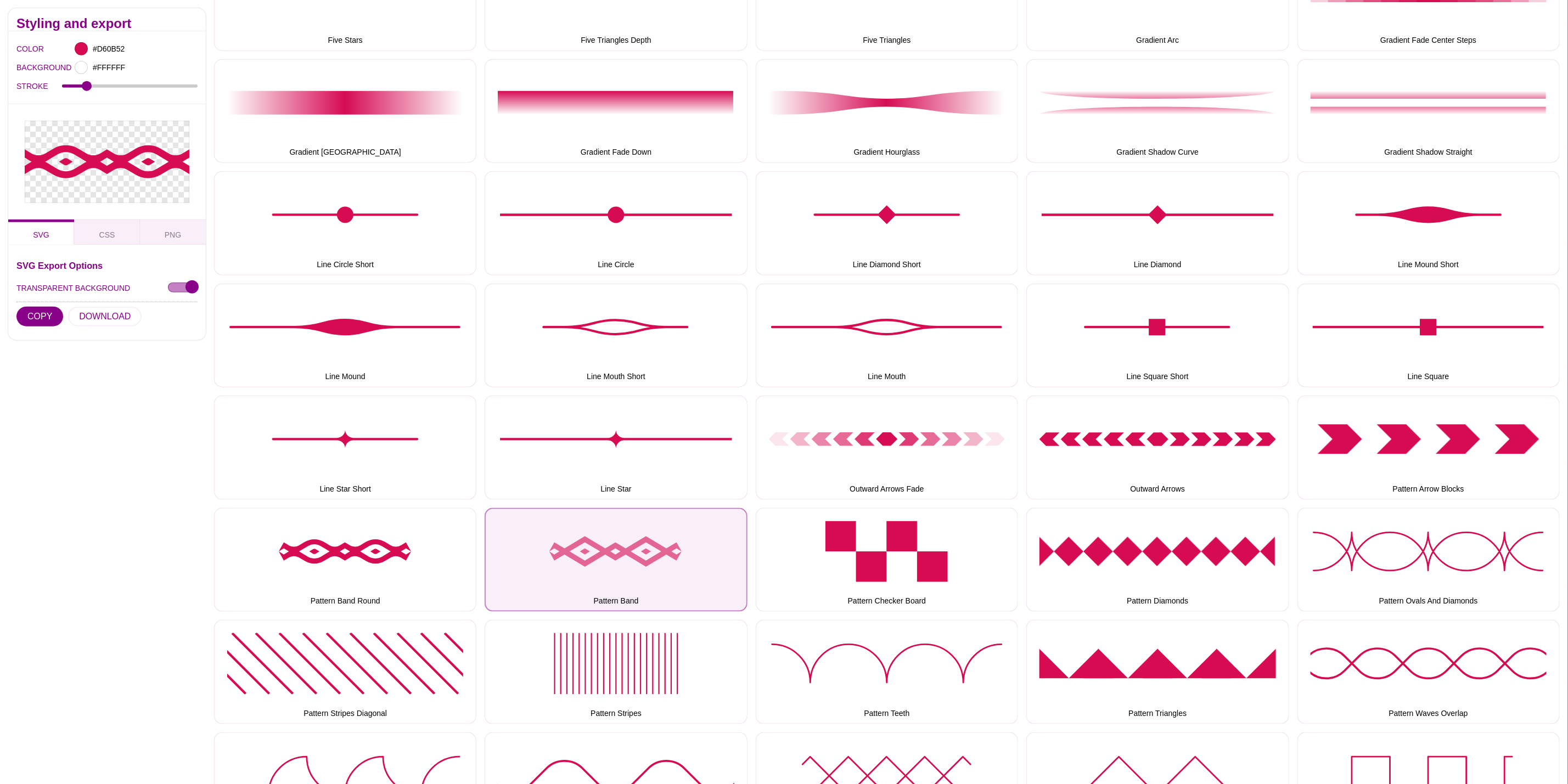
drag, startPoint x: 606, startPoint y: 542, endPoint x: 595, endPoint y: 533, distance: 14.2
click at [606, 542] on button "Pattern Band" at bounding box center [616, 559] width 263 height 104
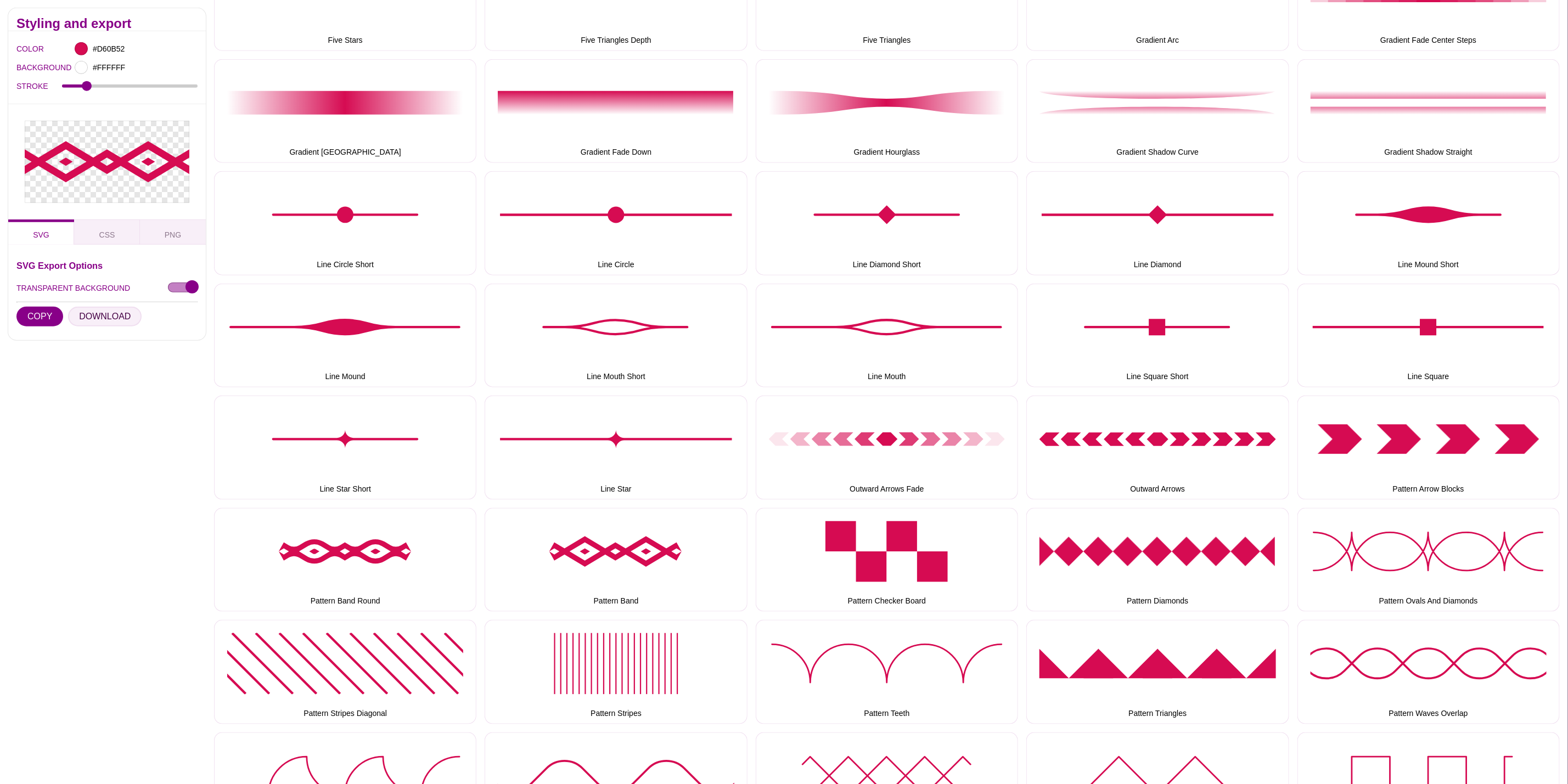
click at [99, 317] on button "DOWNLOAD" at bounding box center [105, 317] width 74 height 20
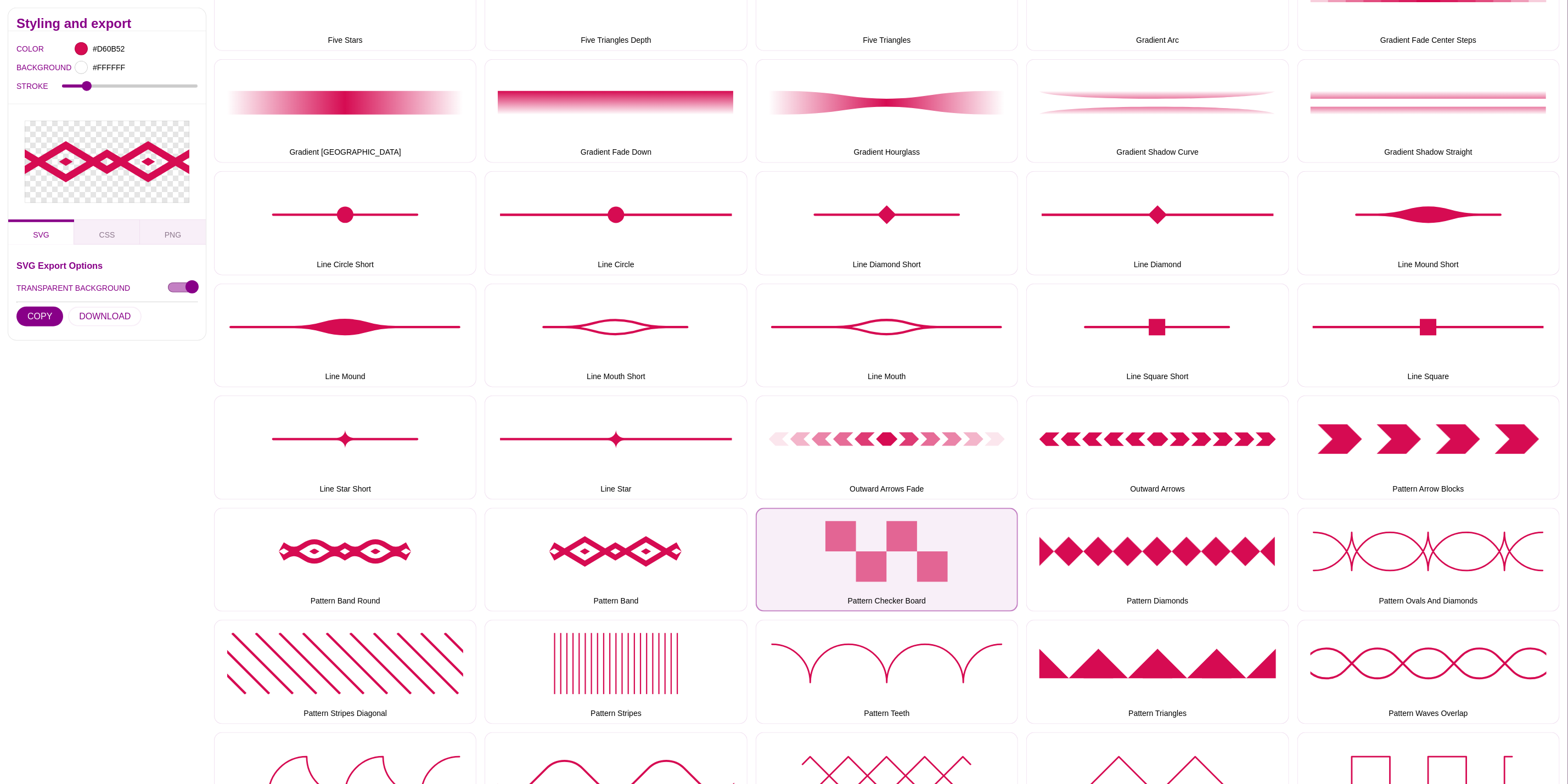
click at [819, 569] on button "Pattern Checker Board" at bounding box center [887, 559] width 263 height 104
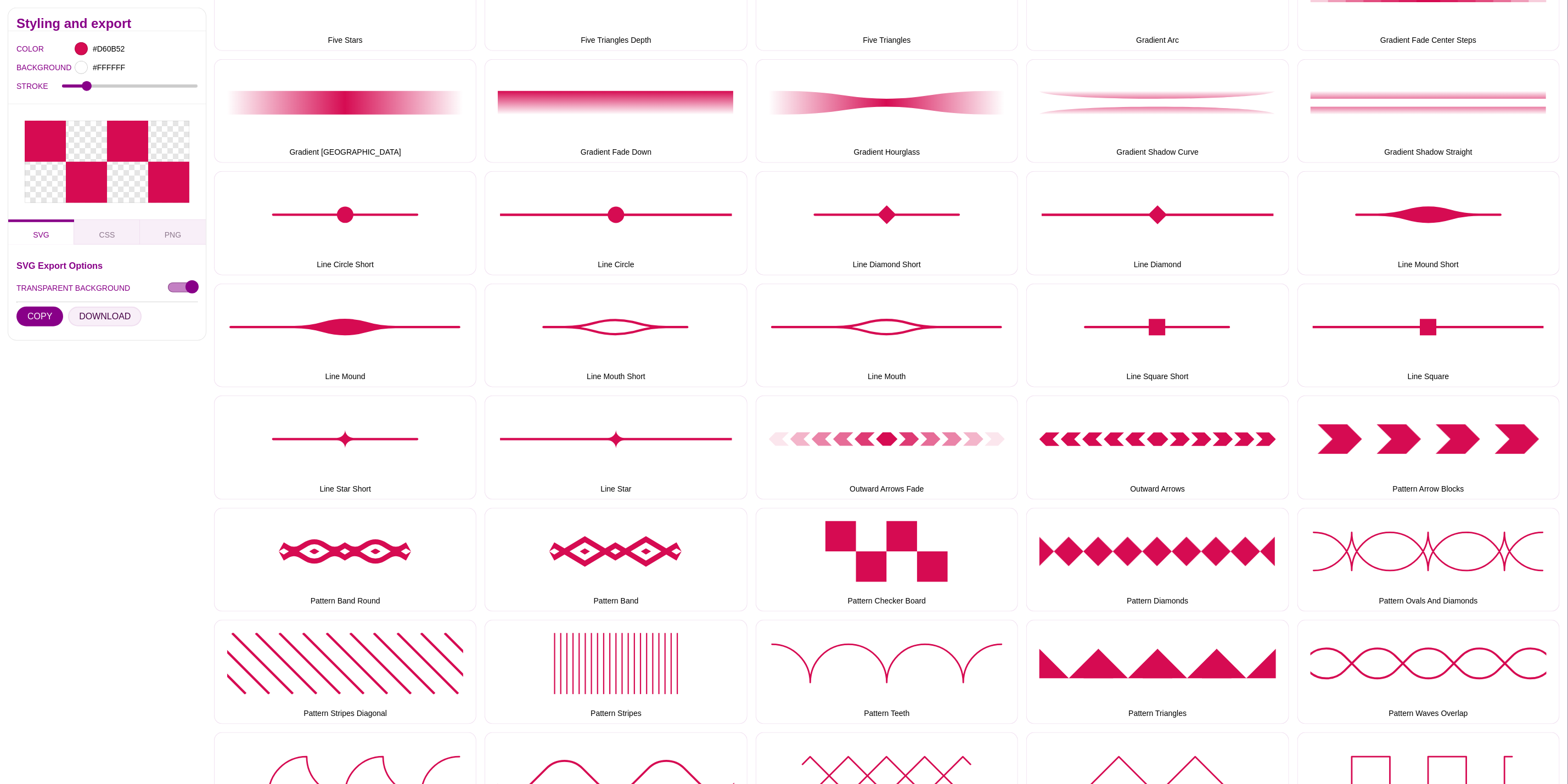
click at [114, 313] on button "DOWNLOAD" at bounding box center [105, 317] width 74 height 20
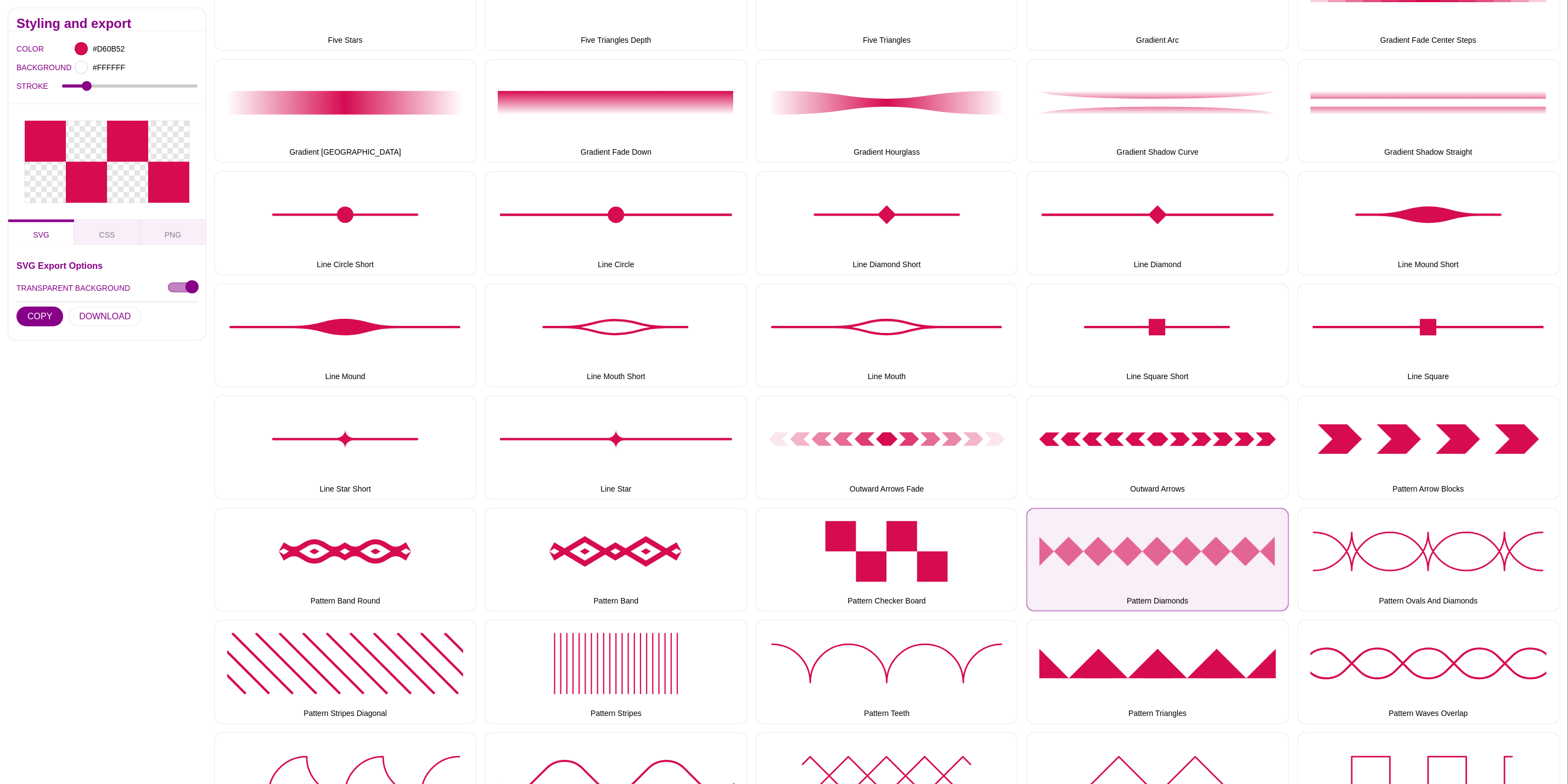
click at [1153, 571] on button "Pattern Diamonds" at bounding box center [1158, 559] width 263 height 104
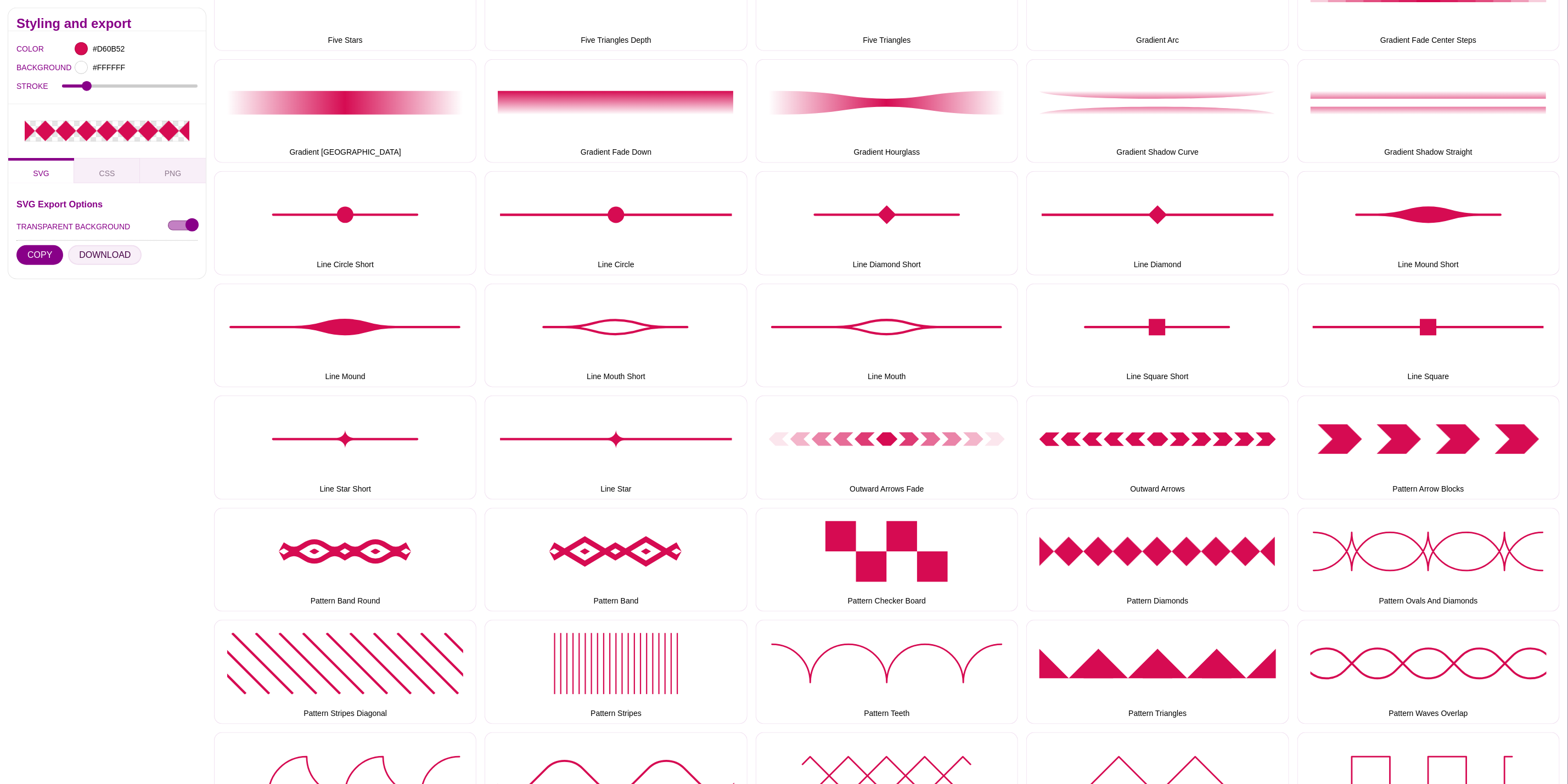
click at [117, 252] on button "DOWNLOAD" at bounding box center [105, 255] width 74 height 20
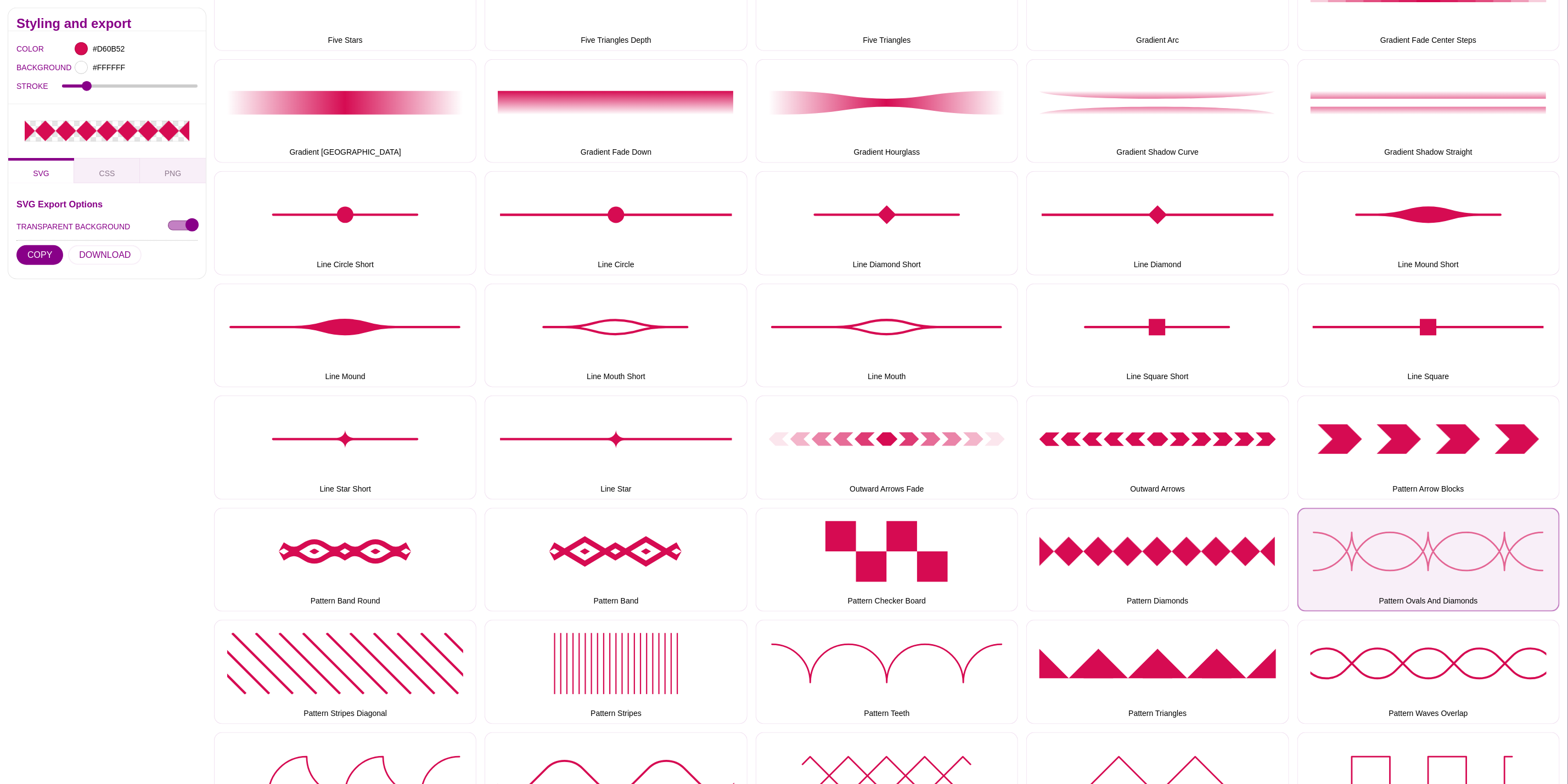
click at [1529, 544] on button "Pattern Ovals And Diamonds" at bounding box center [1429, 559] width 263 height 104
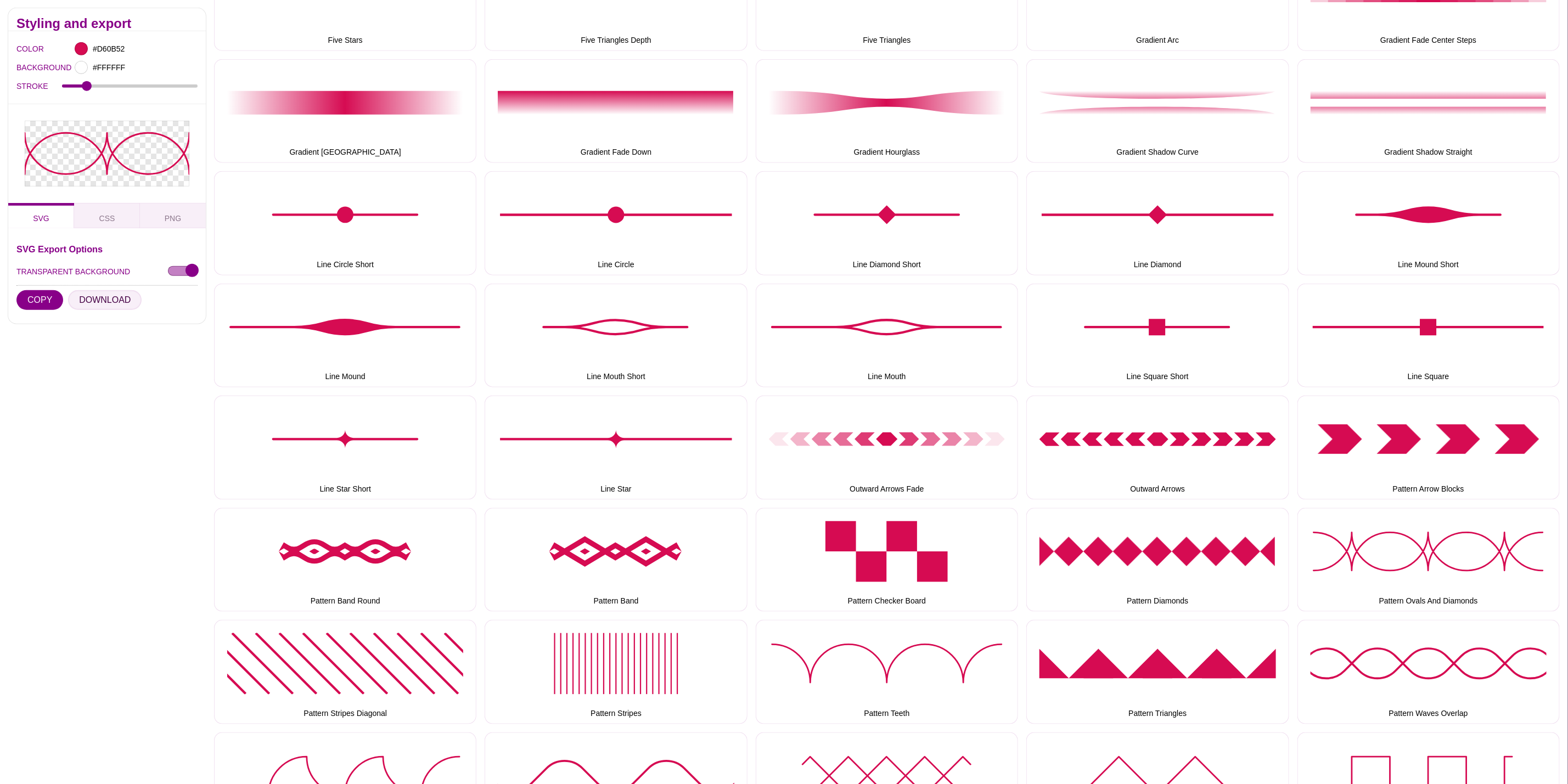
click at [101, 299] on button "DOWNLOAD" at bounding box center [105, 300] width 74 height 20
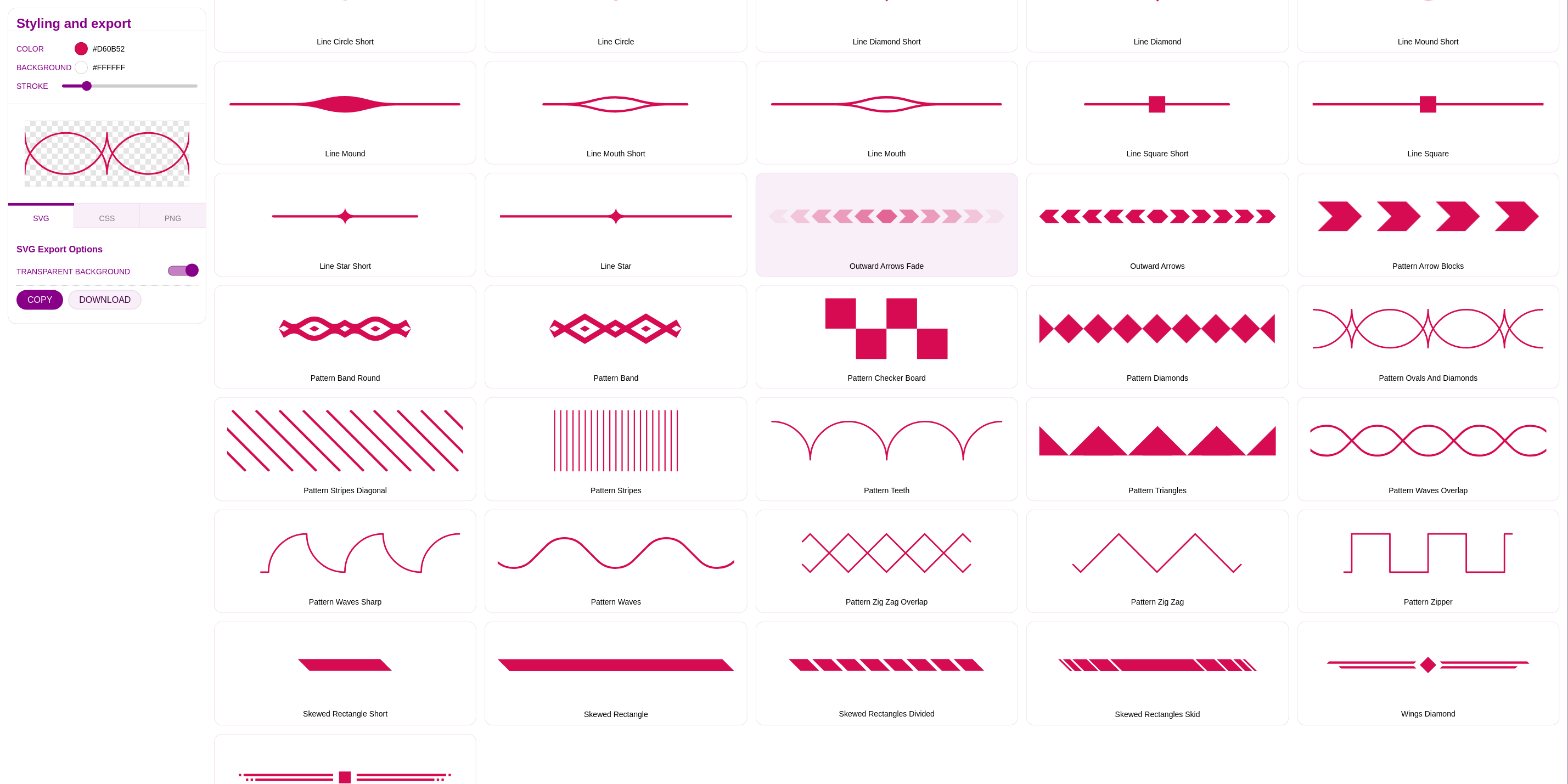
scroll to position [988, 0]
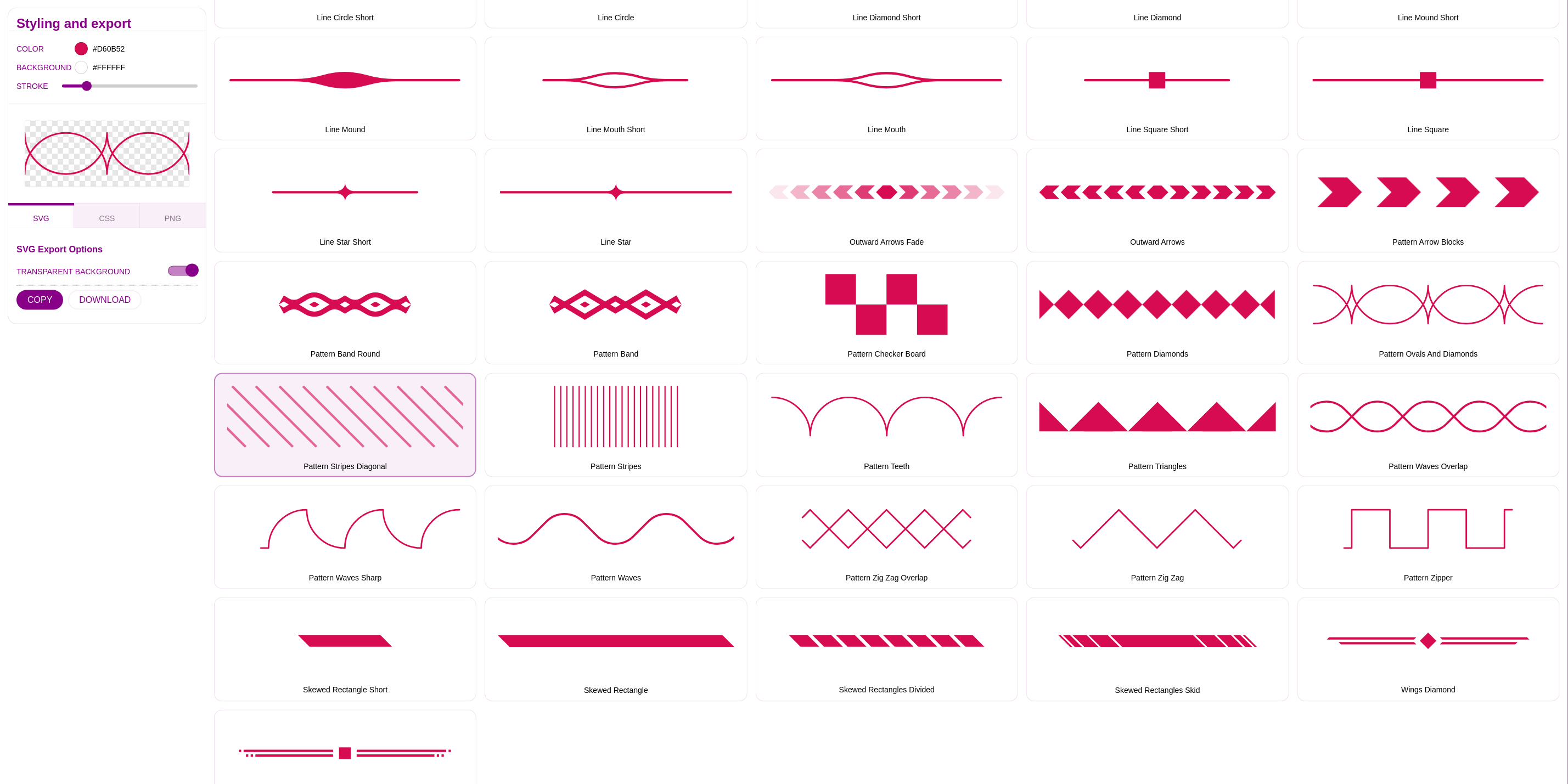
click at [406, 401] on button "Pattern Stripes Diagonal" at bounding box center [346, 425] width 263 height 104
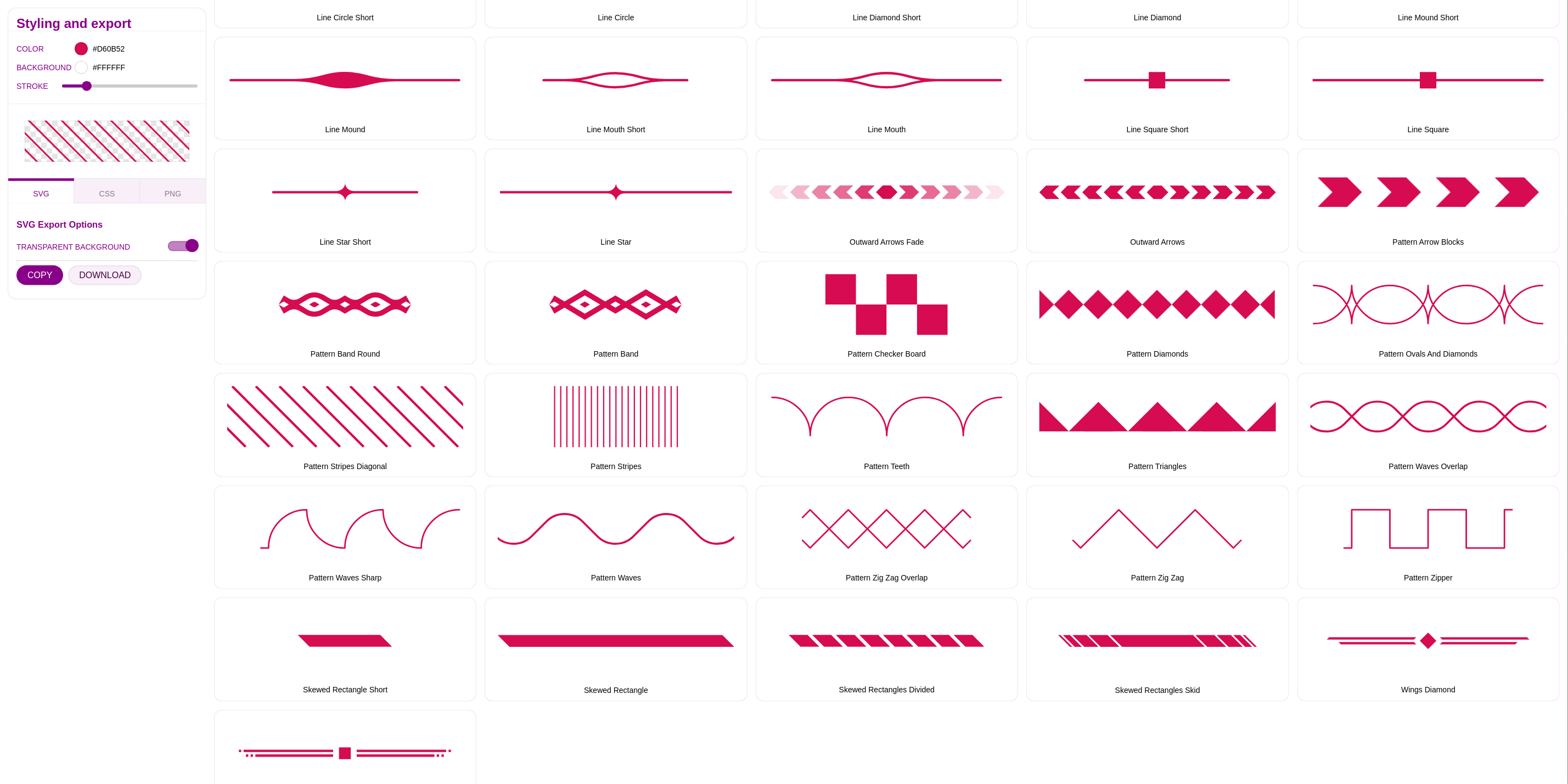
click at [104, 270] on button "DOWNLOAD" at bounding box center [105, 275] width 74 height 20
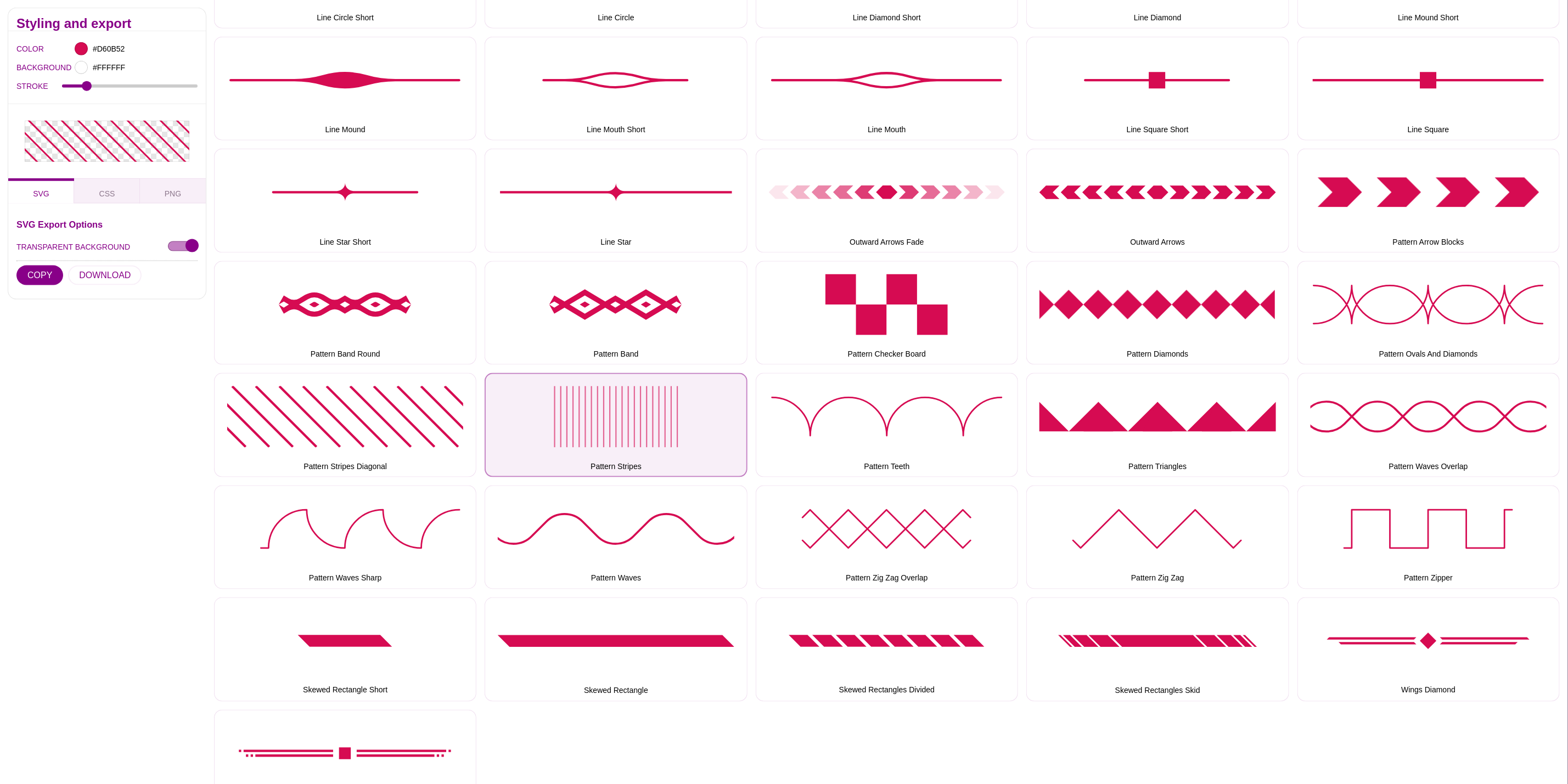
drag, startPoint x: 652, startPoint y: 401, endPoint x: 196, endPoint y: 282, distance: 471.3
click at [652, 401] on button "Pattern Stripes" at bounding box center [616, 425] width 263 height 104
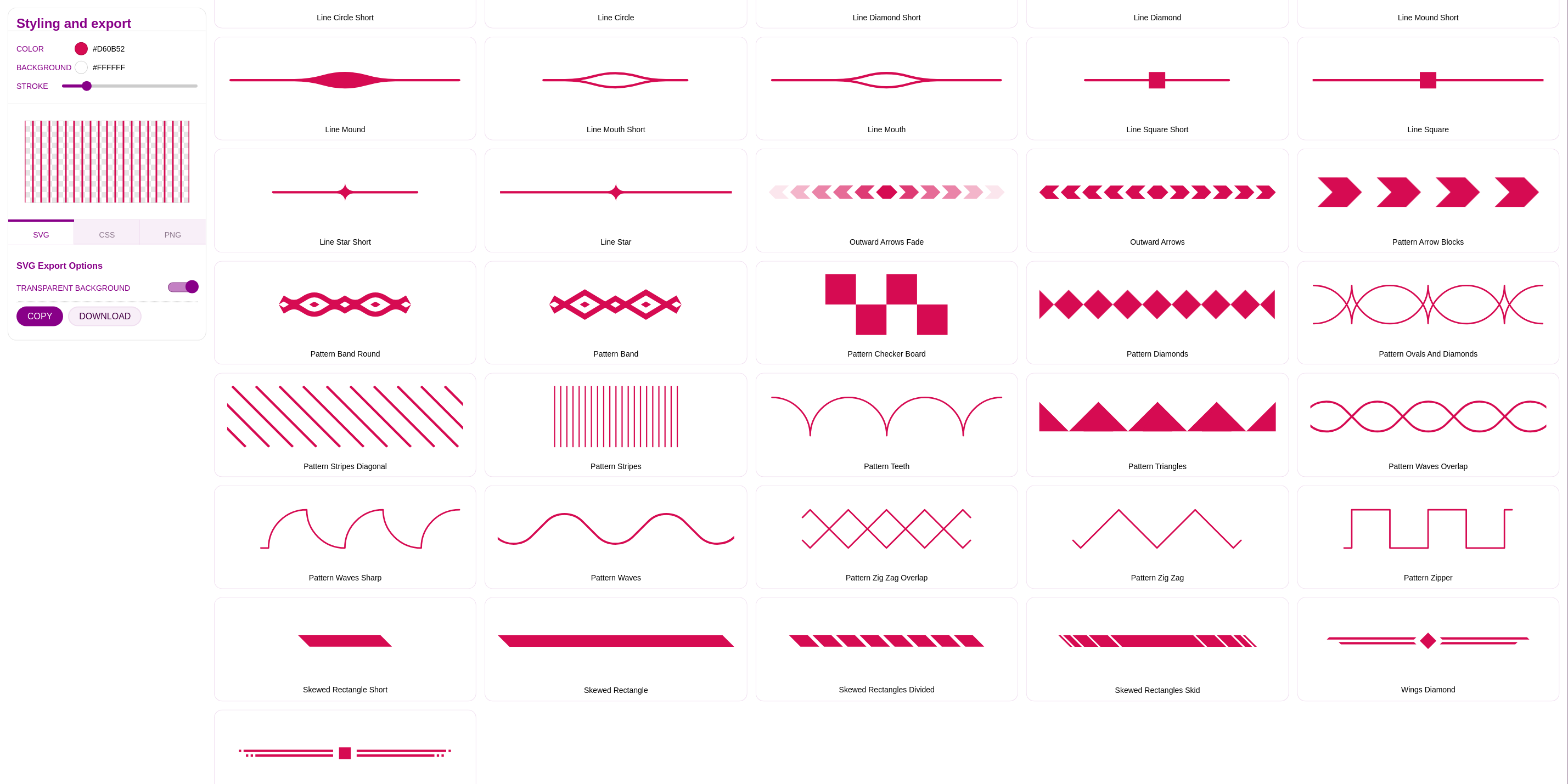
click at [98, 315] on button "DOWNLOAD" at bounding box center [105, 317] width 74 height 20
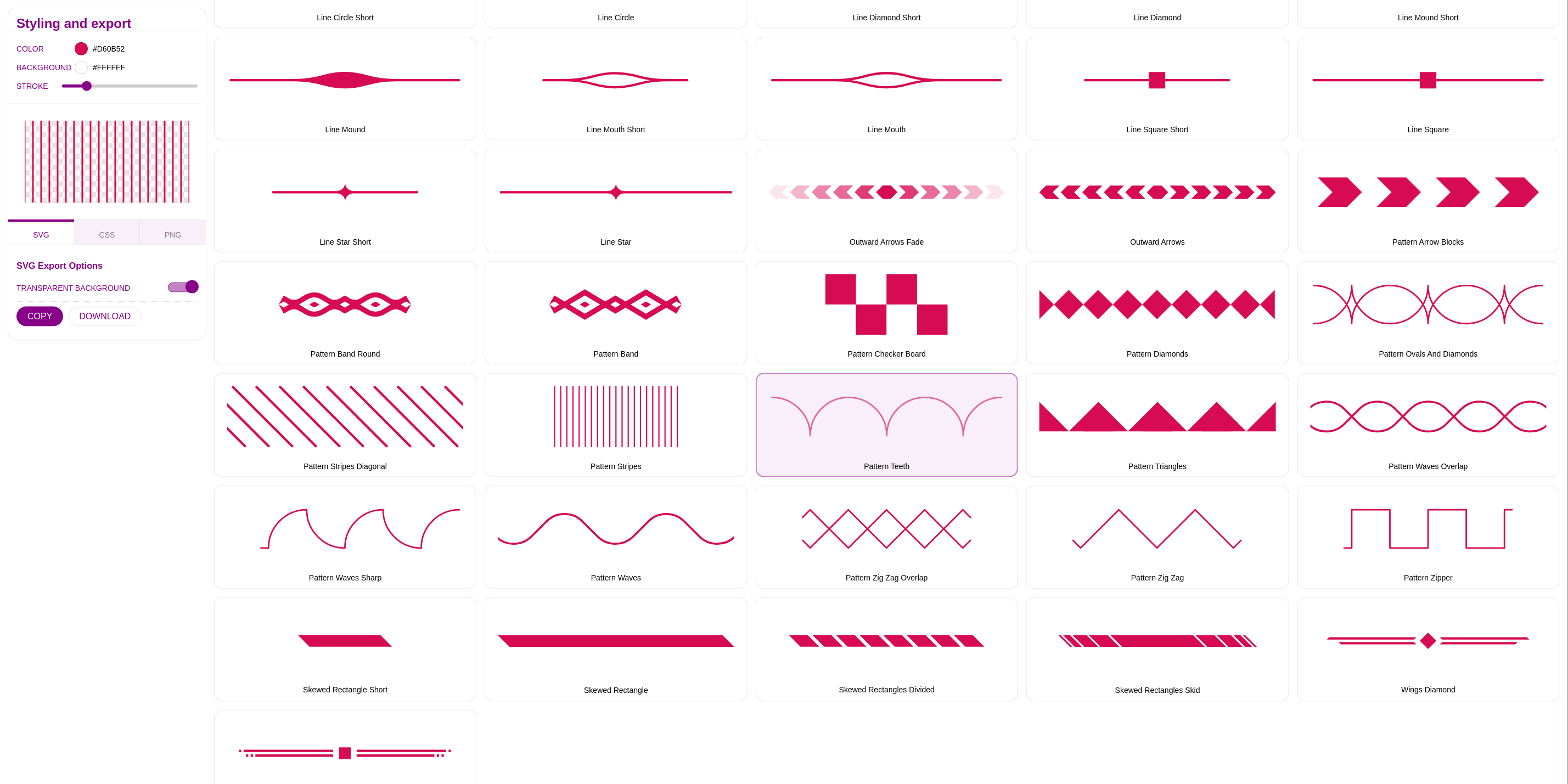
click at [923, 398] on button "Pattern Teeth" at bounding box center [887, 425] width 263 height 104
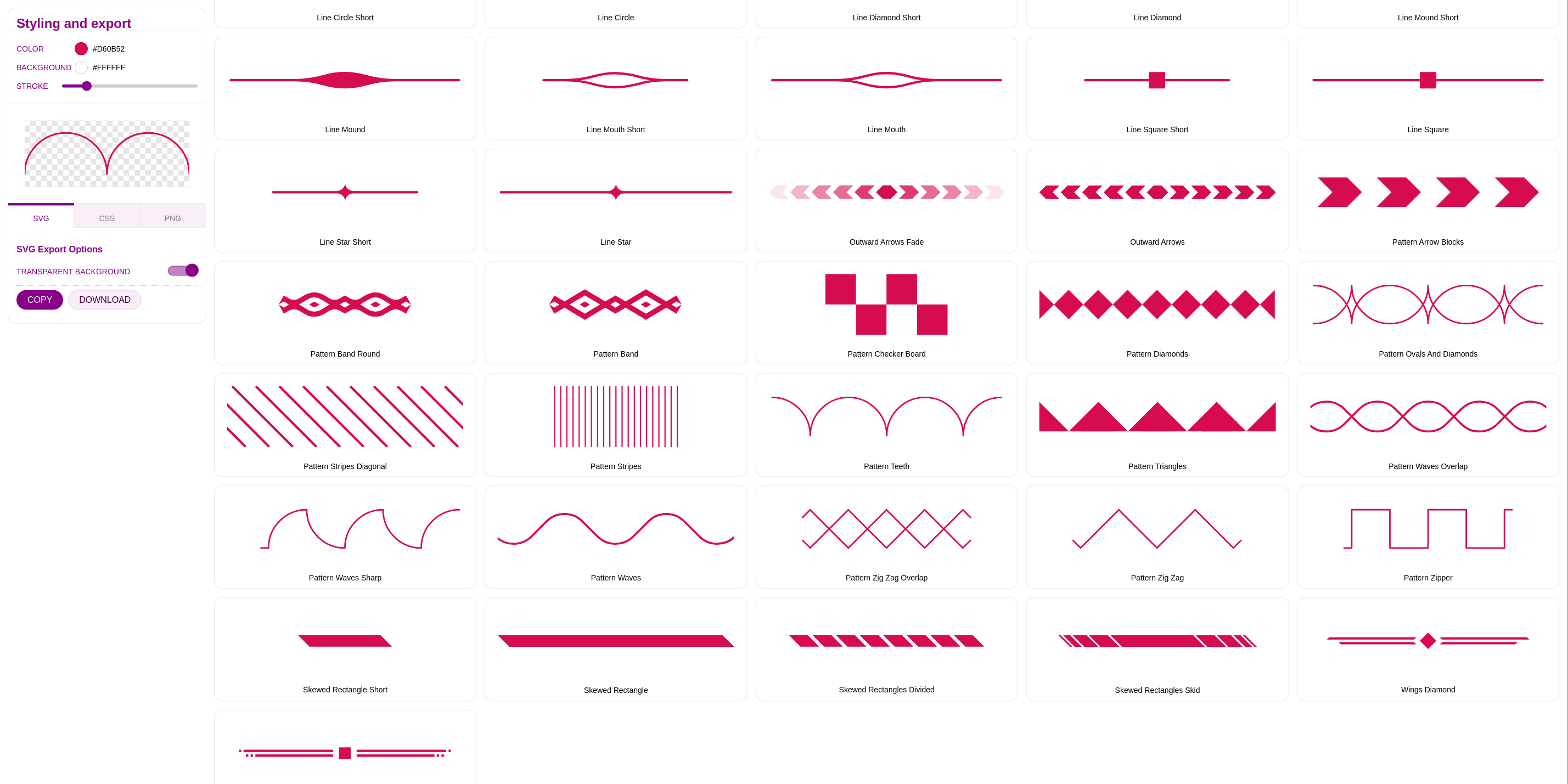
click at [80, 302] on button "DOWNLOAD" at bounding box center [105, 300] width 74 height 20
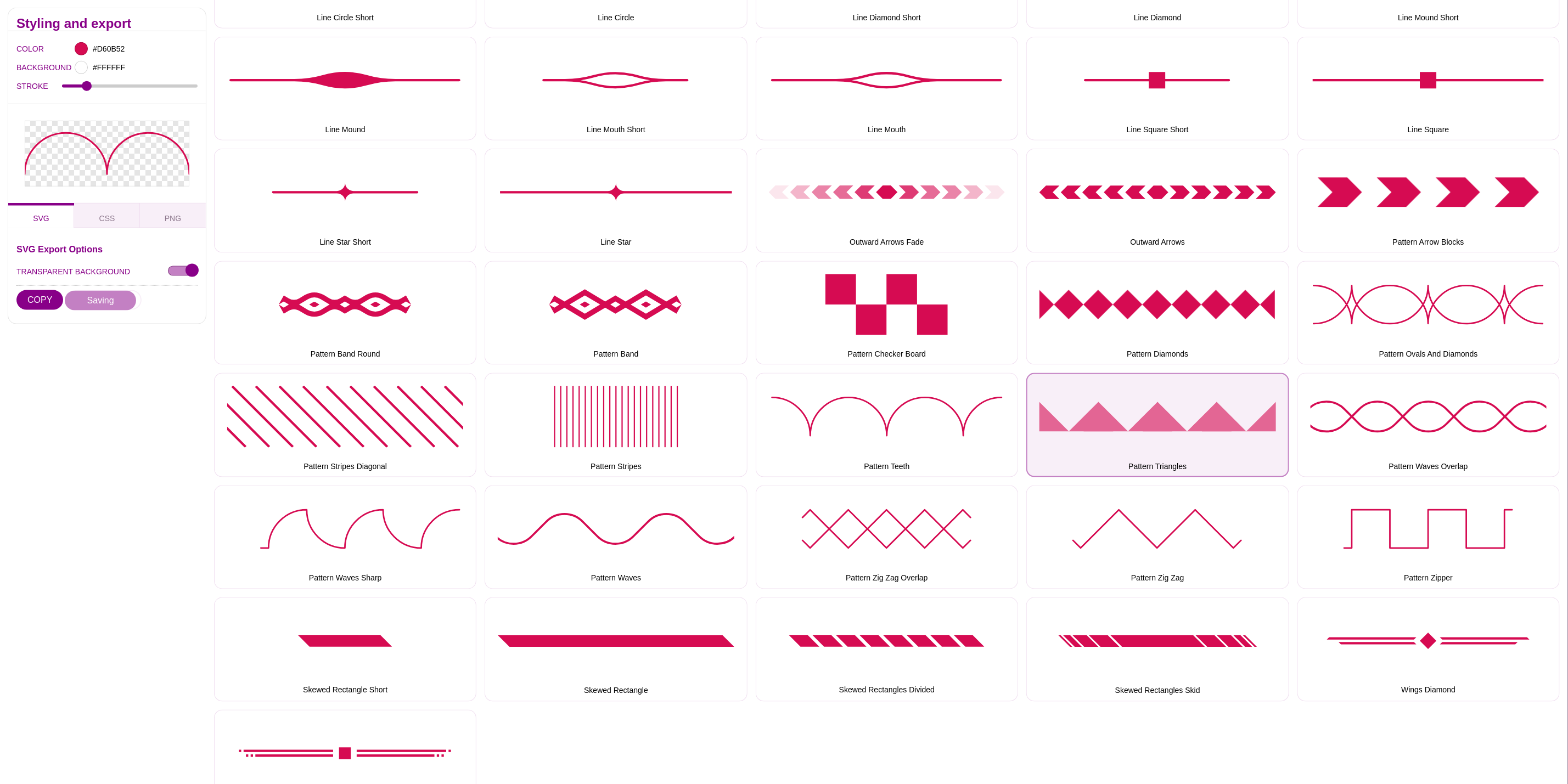
click at [1153, 399] on button "Pattern Triangles" at bounding box center [1158, 425] width 263 height 104
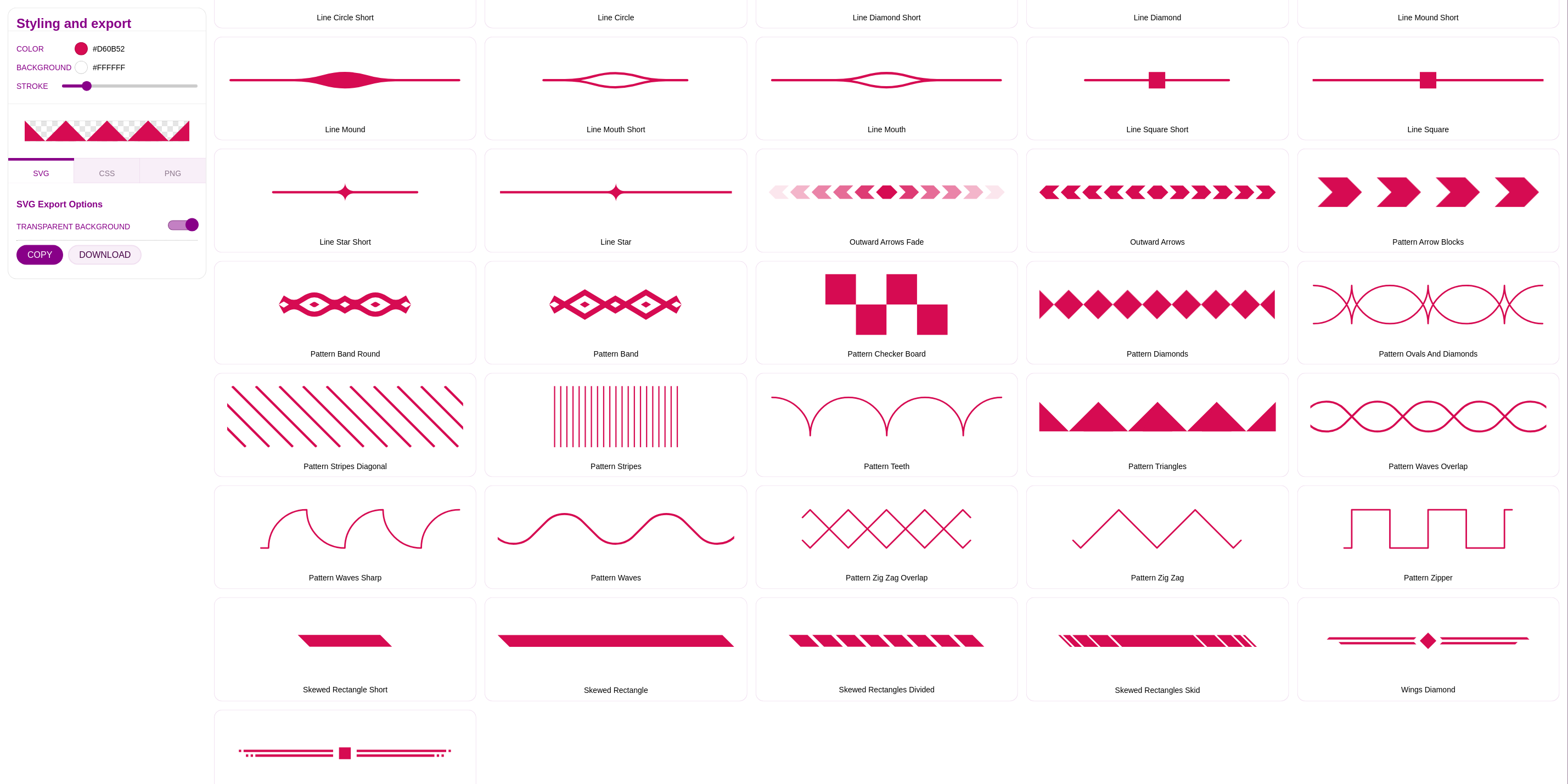
click at [109, 262] on button "DOWNLOAD" at bounding box center [105, 255] width 74 height 20
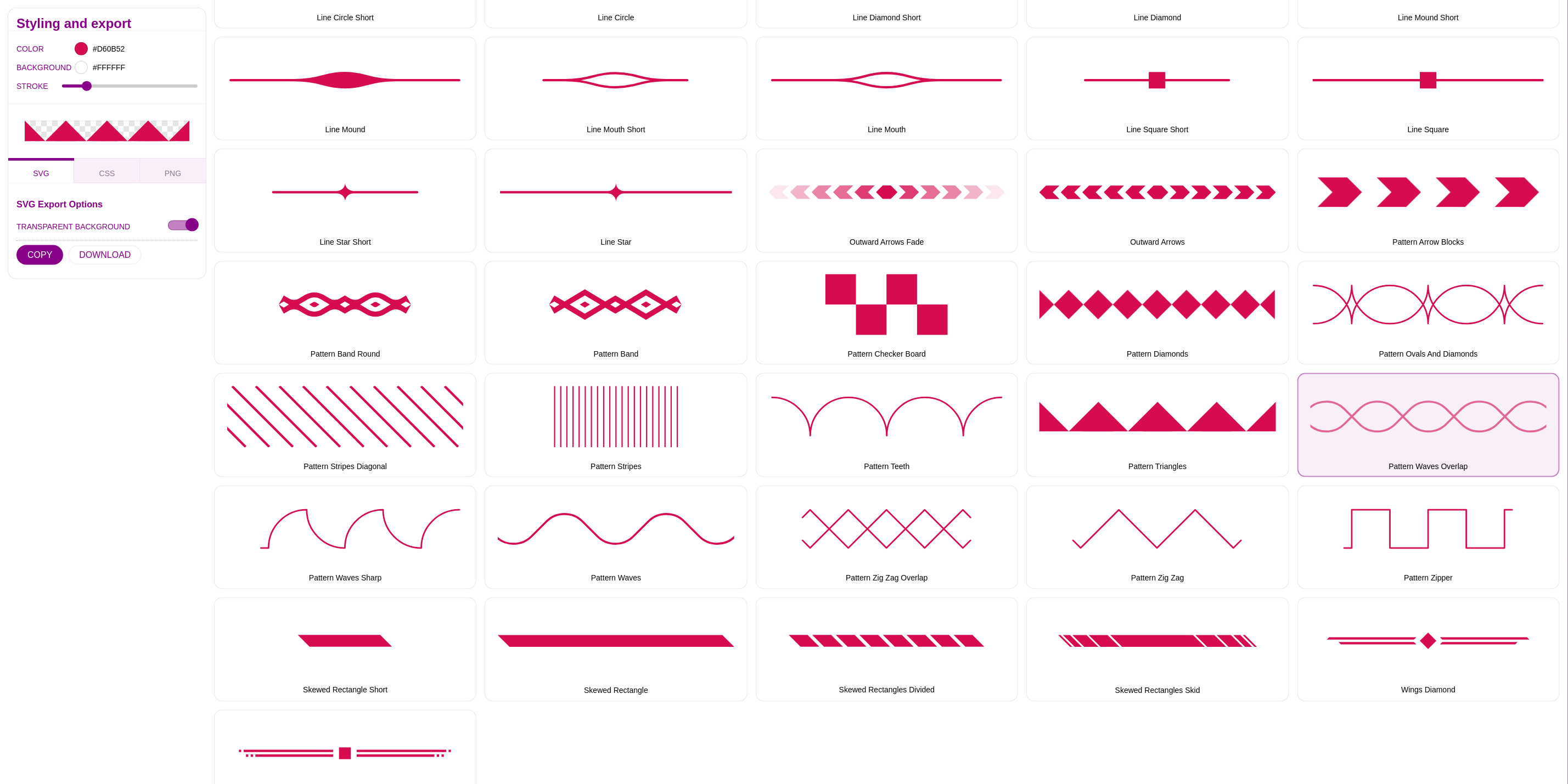
drag, startPoint x: 1403, startPoint y: 430, endPoint x: 1389, endPoint y: 426, distance: 14.6
click at [1405, 430] on button "Pattern Waves Overlap" at bounding box center [1429, 425] width 263 height 104
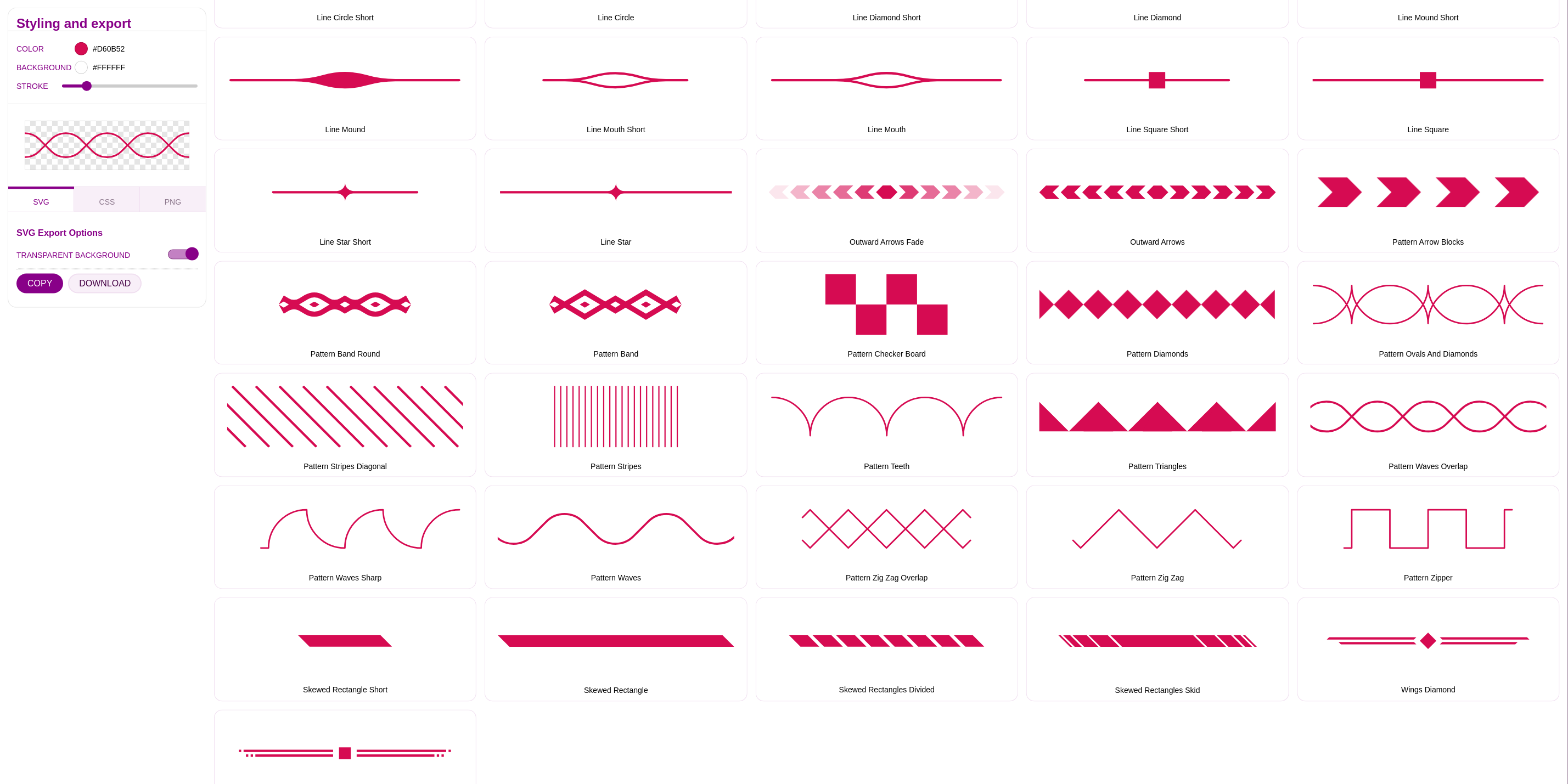
click at [77, 279] on button "DOWNLOAD" at bounding box center [105, 283] width 74 height 20
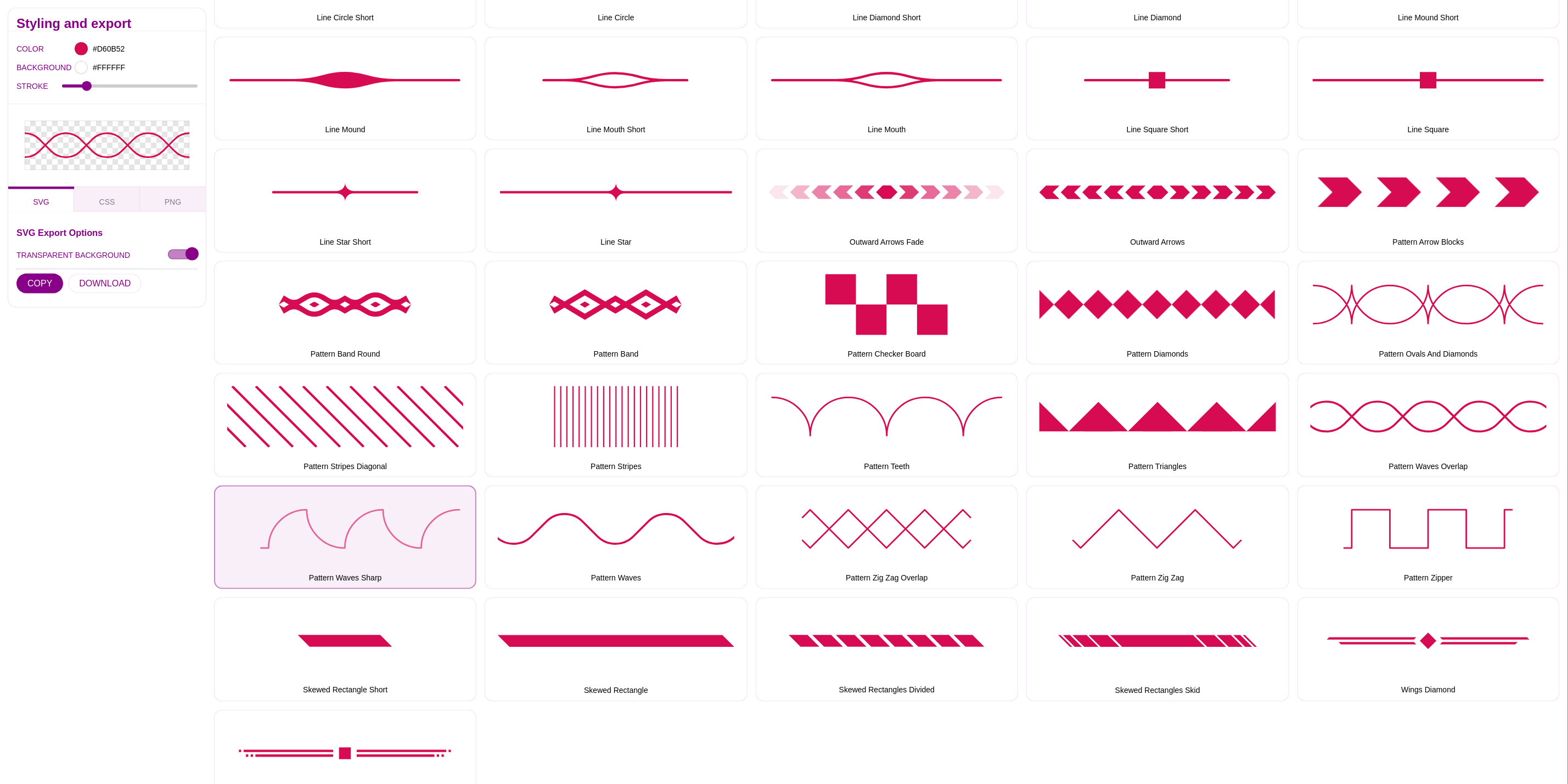
click at [364, 506] on button "Pattern Waves Sharp" at bounding box center [346, 537] width 263 height 104
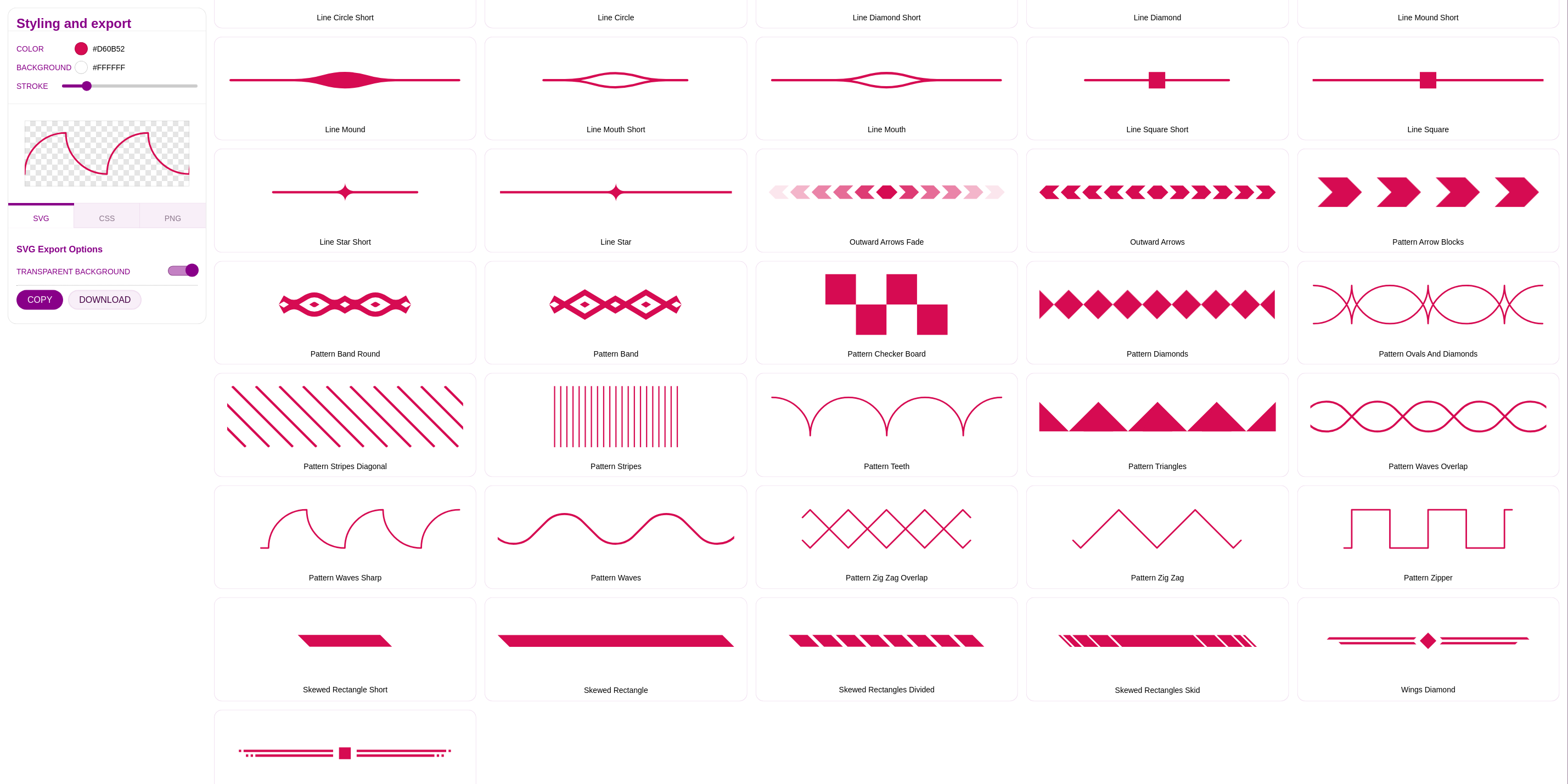
click at [96, 298] on button "DOWNLOAD" at bounding box center [105, 300] width 74 height 20
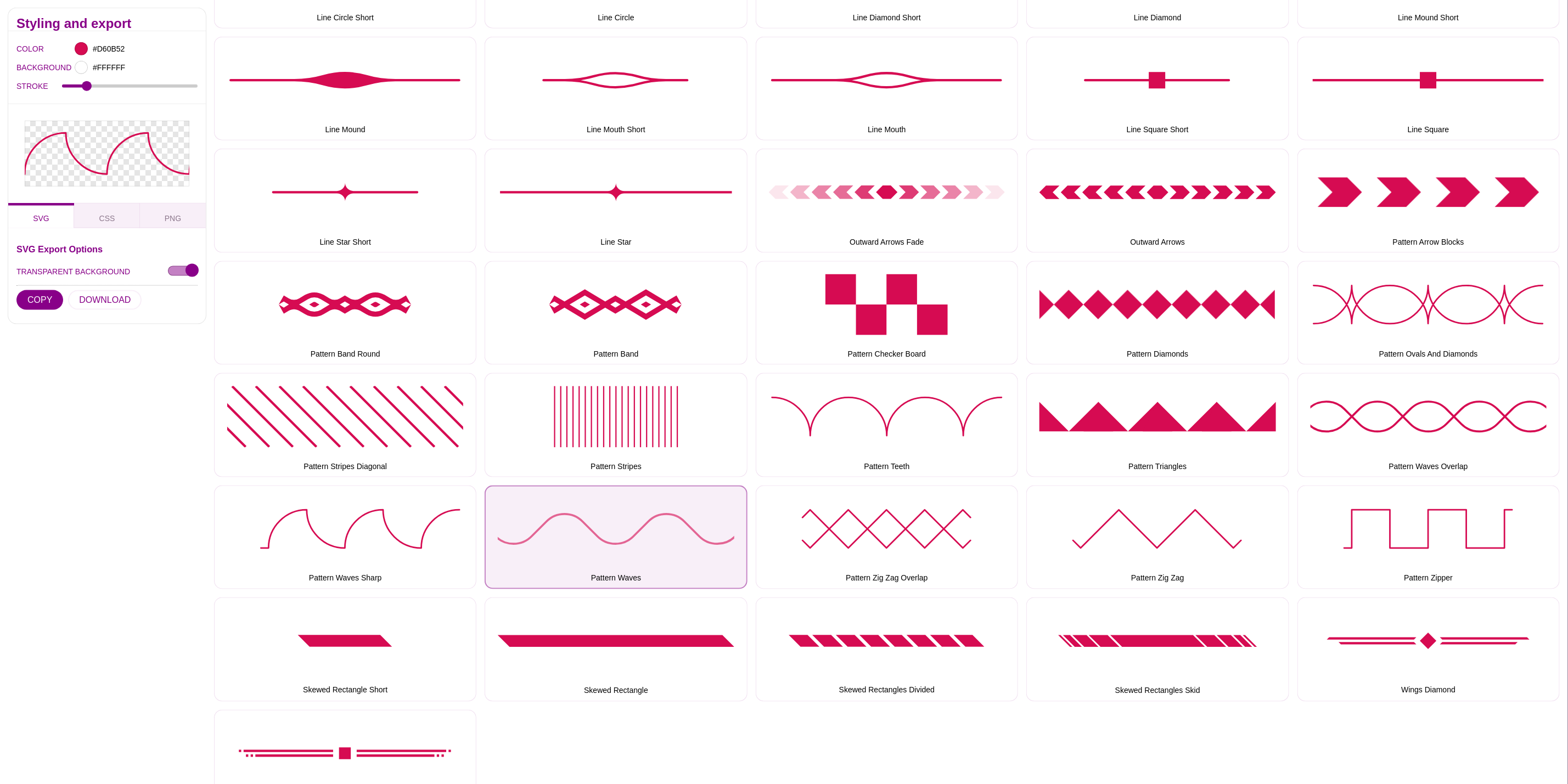
drag, startPoint x: 676, startPoint y: 557, endPoint x: 659, endPoint y: 556, distance: 17.0
click at [676, 557] on button "Pattern Waves" at bounding box center [616, 537] width 263 height 104
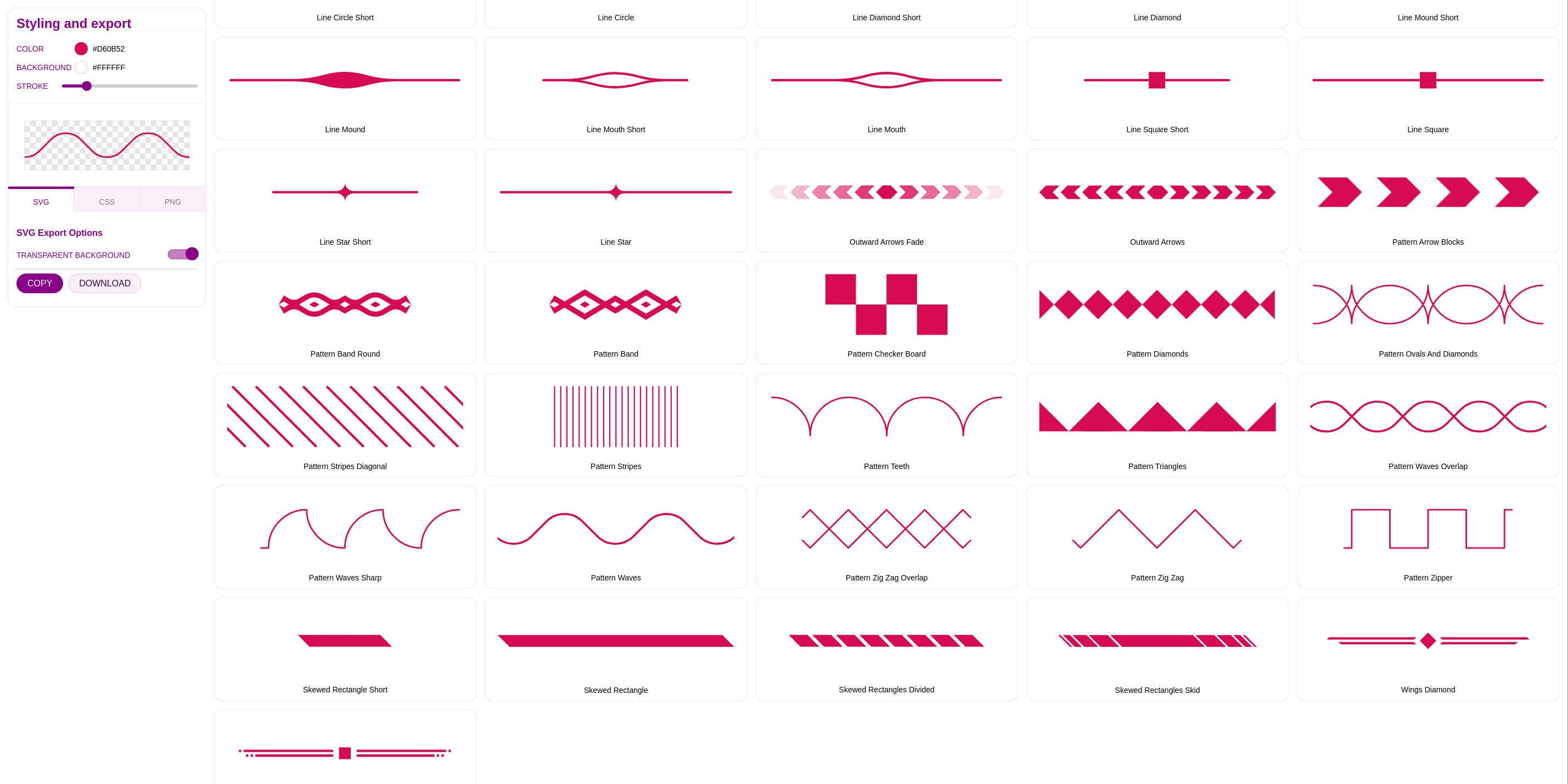
click at [115, 282] on button "DOWNLOAD" at bounding box center [105, 283] width 74 height 20
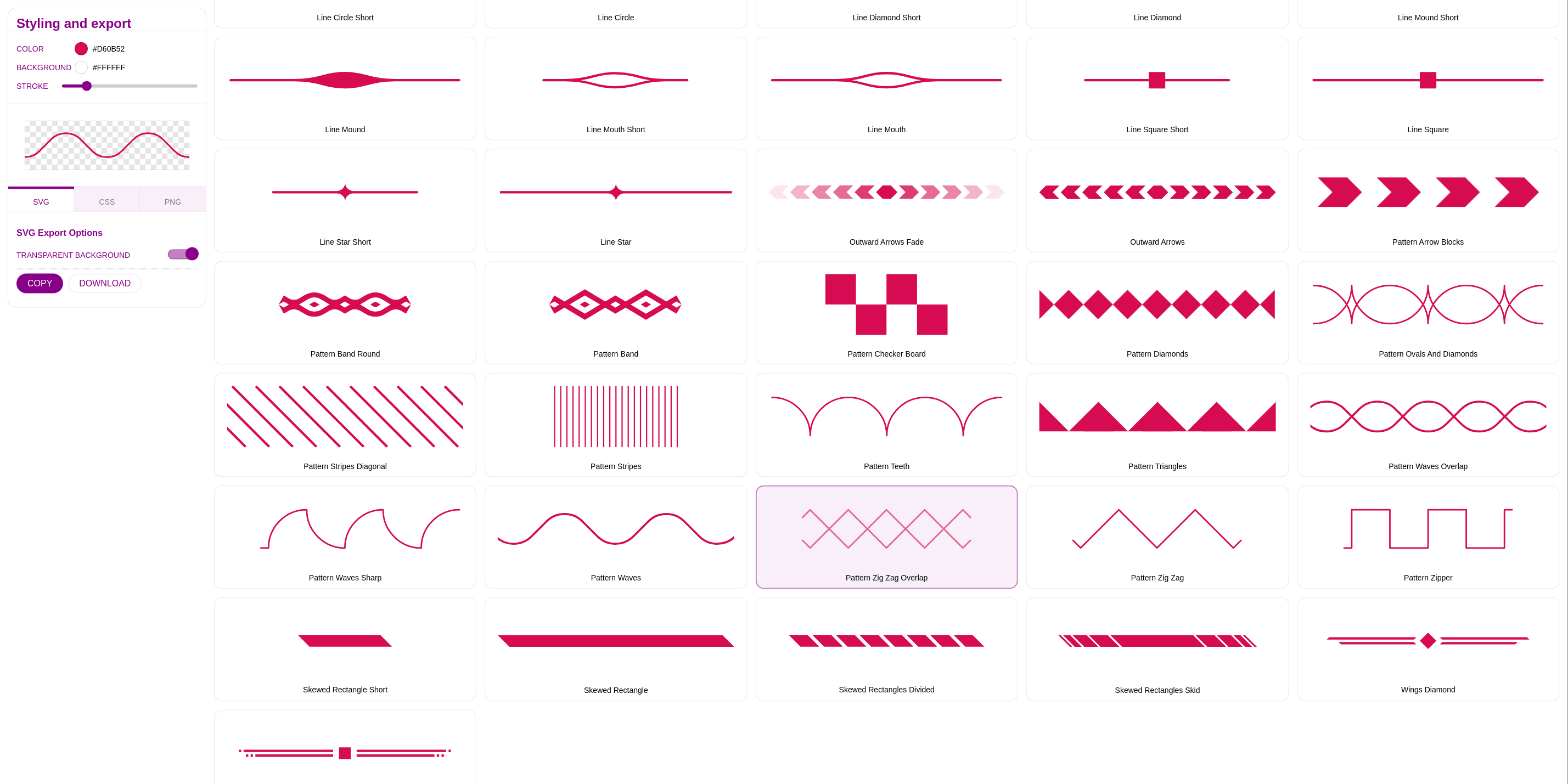
click at [897, 525] on button "Pattern Zig Zag Overlap" at bounding box center [887, 537] width 263 height 104
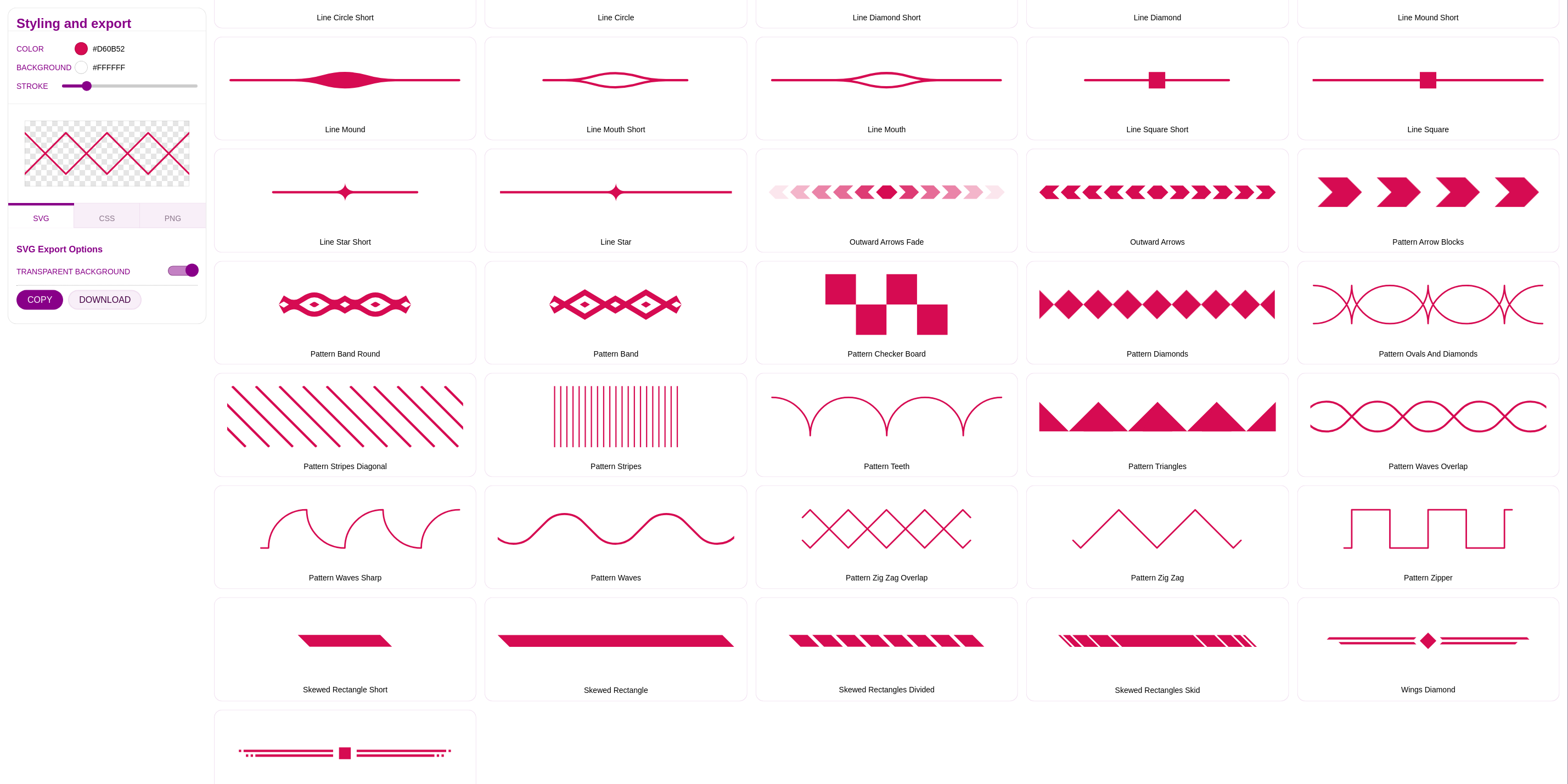
click at [96, 300] on button "DOWNLOAD" at bounding box center [105, 300] width 74 height 20
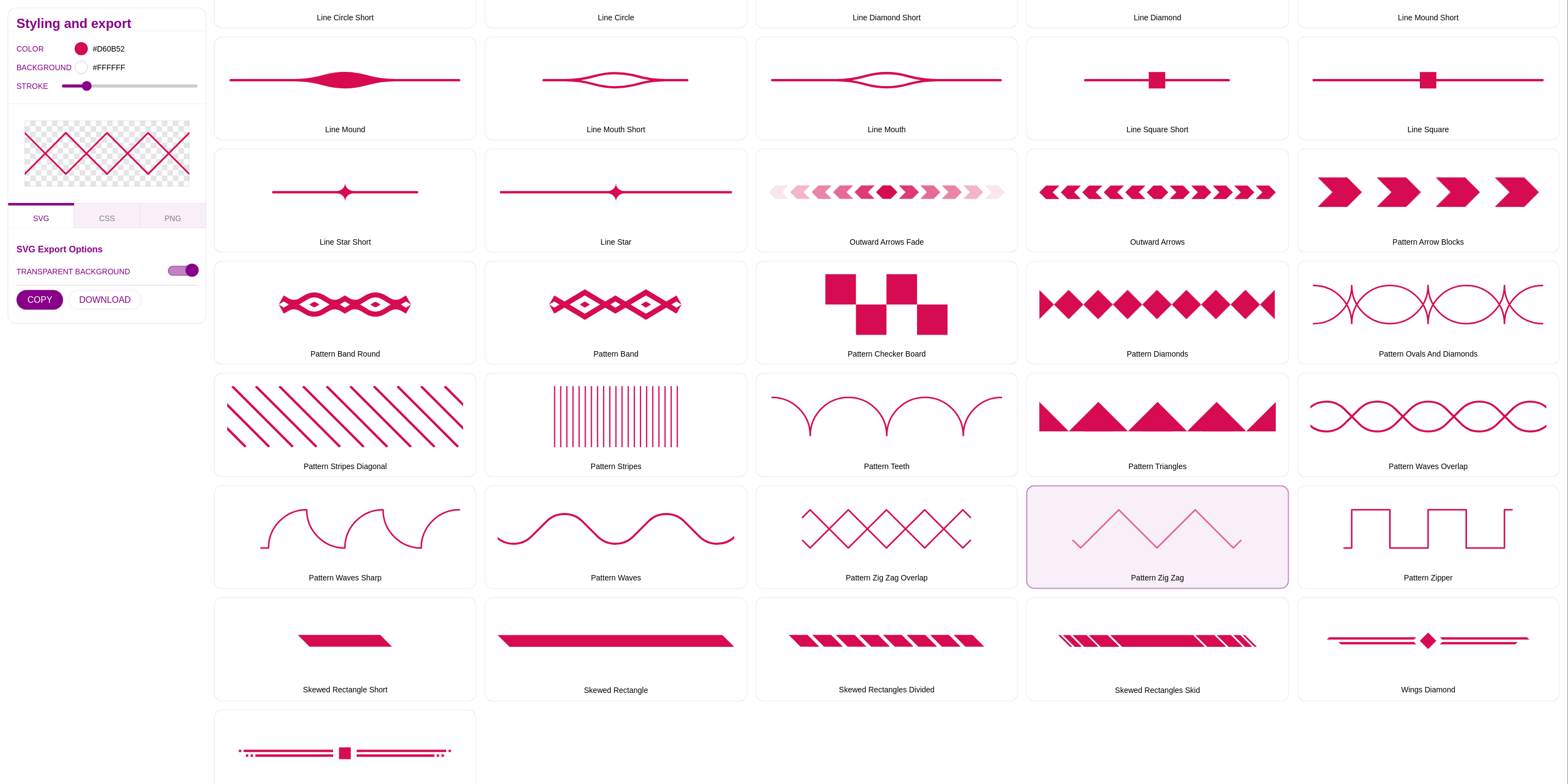
drag, startPoint x: 1113, startPoint y: 529, endPoint x: 1106, endPoint y: 527, distance: 7.3
click at [1114, 529] on button "Pattern Zig Zag" at bounding box center [1158, 537] width 263 height 104
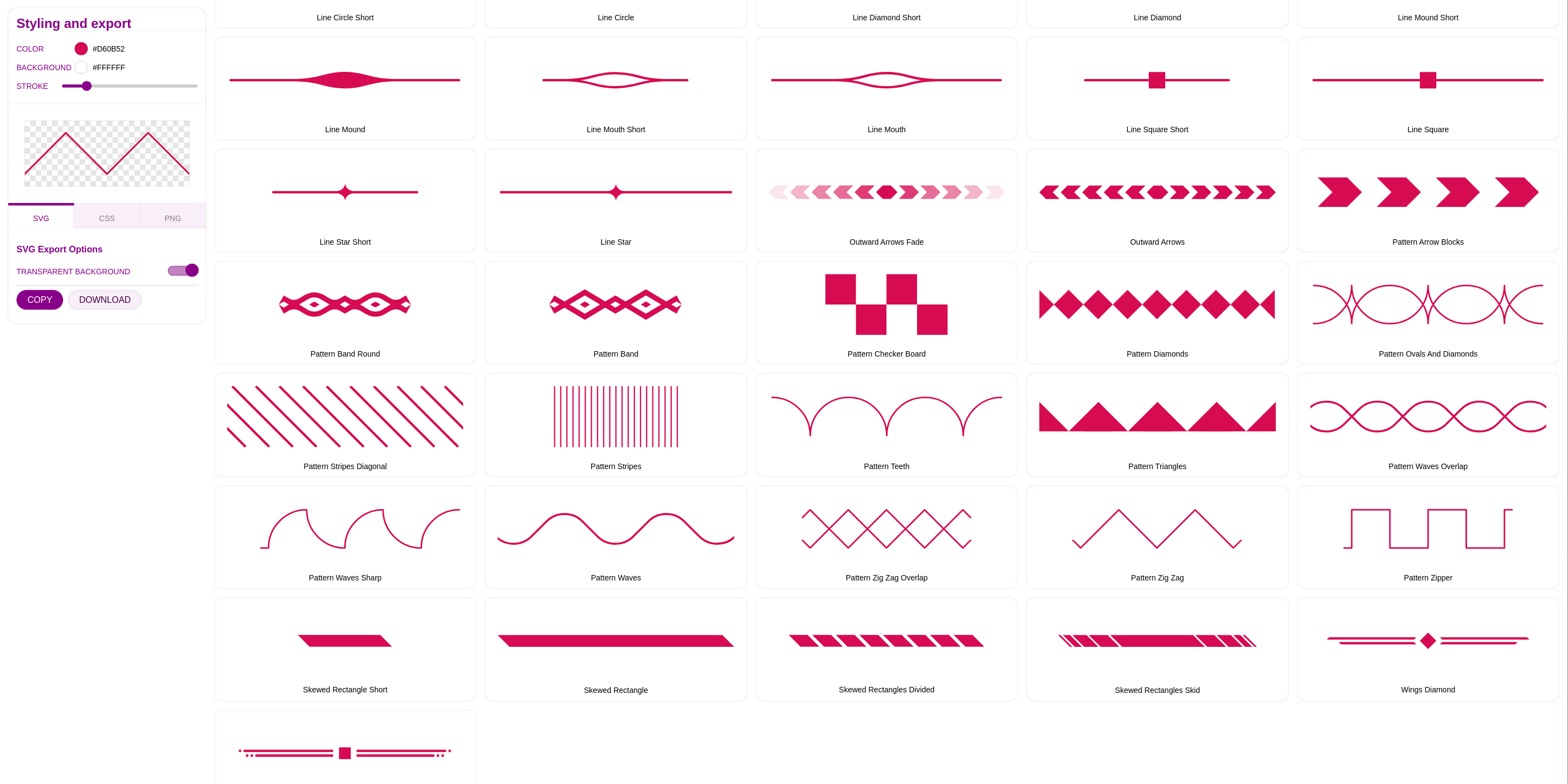
click at [117, 297] on button "DOWNLOAD" at bounding box center [105, 300] width 74 height 20
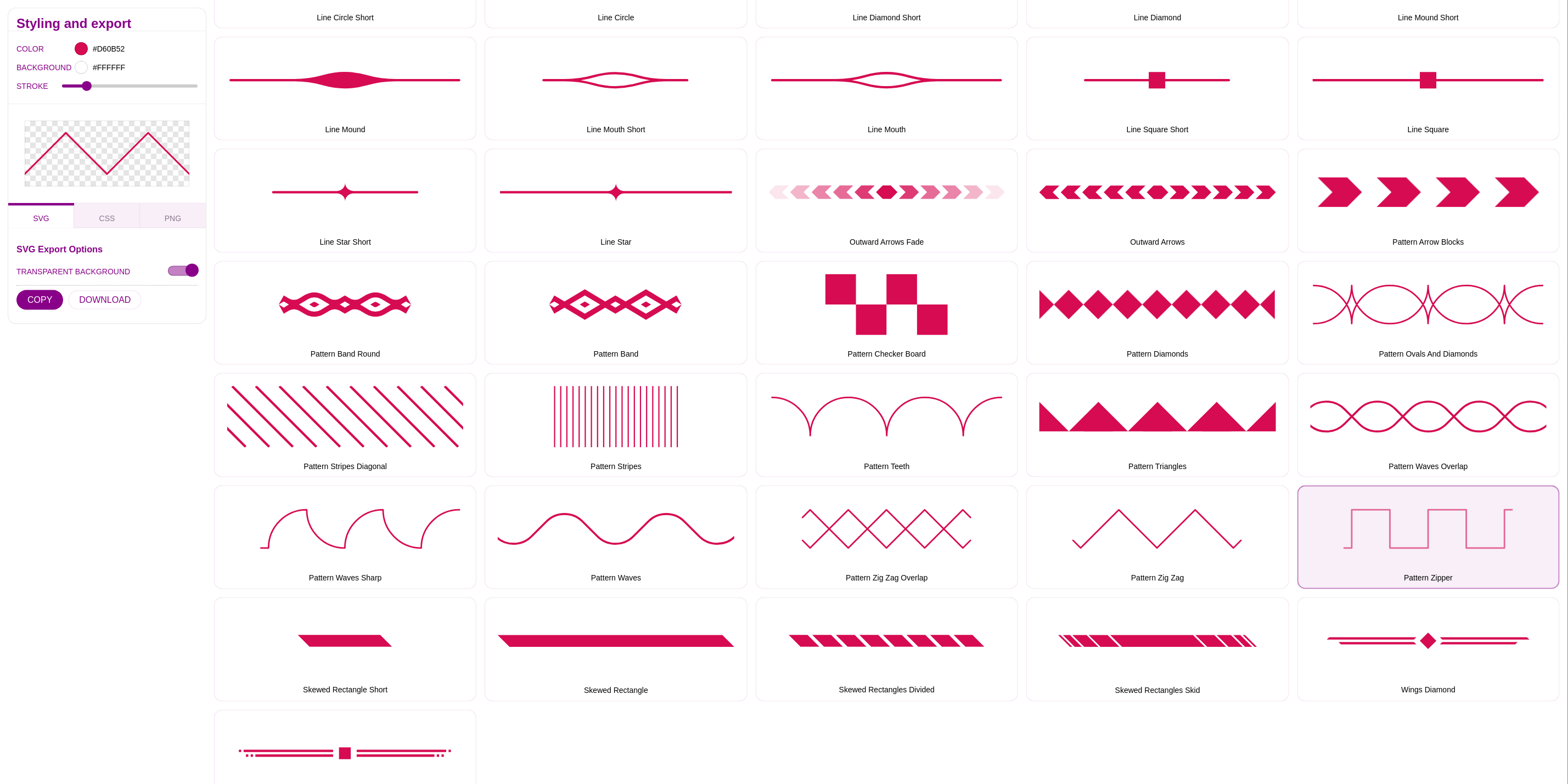
click at [1375, 525] on button "Pattern Zipper" at bounding box center [1429, 537] width 263 height 104
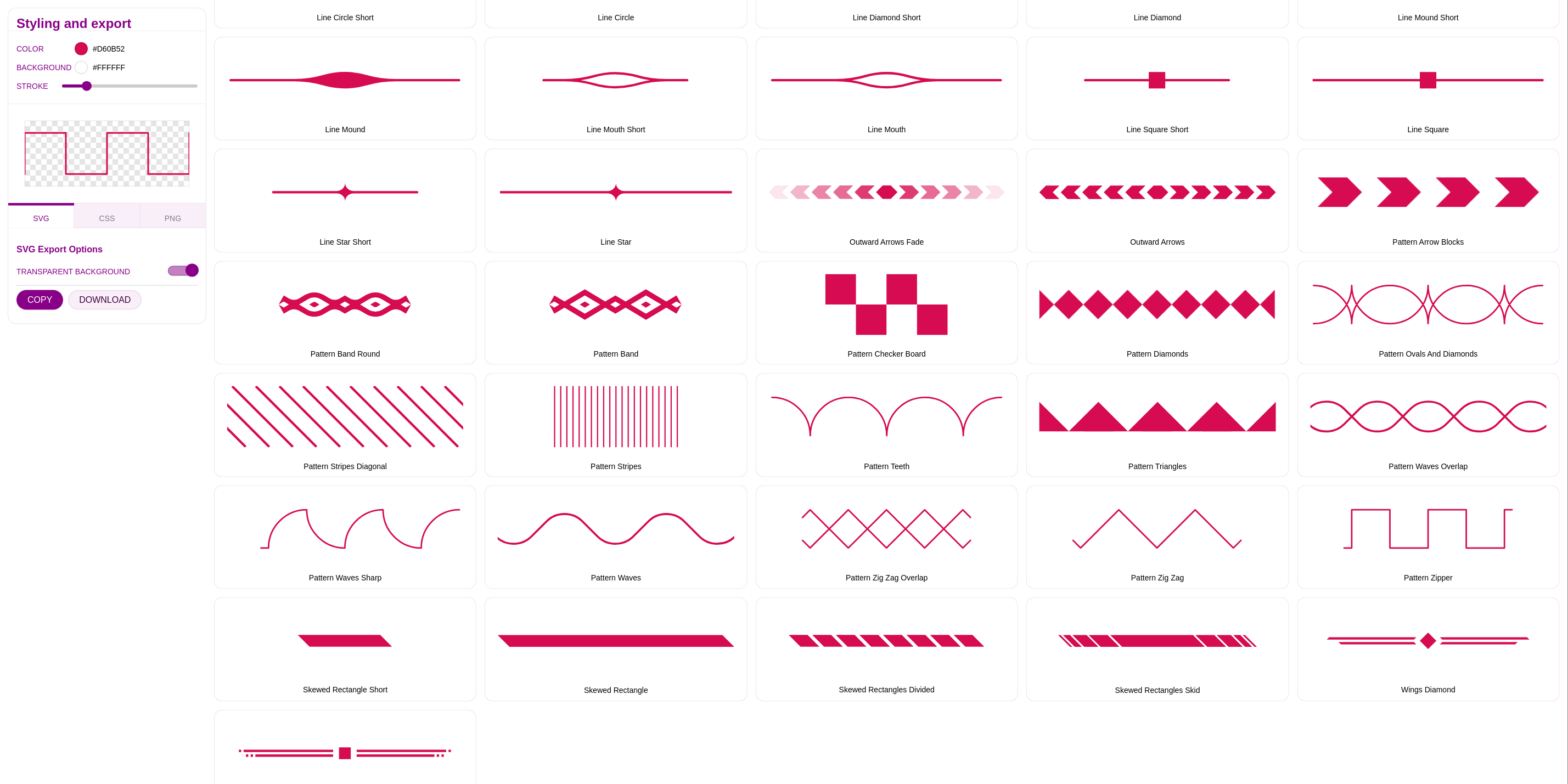
click at [106, 303] on button "DOWNLOAD" at bounding box center [105, 300] width 74 height 20
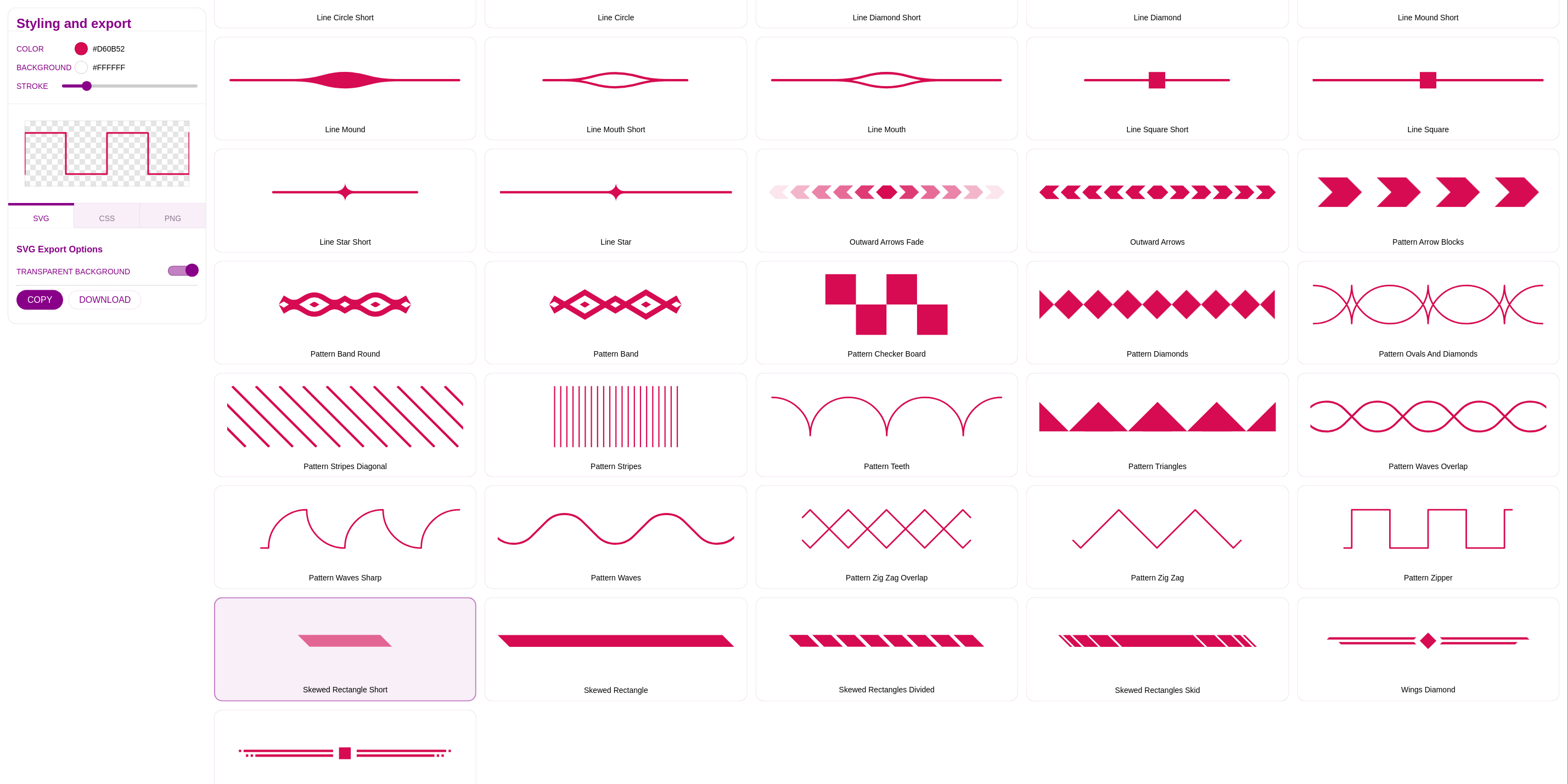
drag, startPoint x: 402, startPoint y: 629, endPoint x: 112, endPoint y: 328, distance: 418.0
click at [401, 629] on button "Skewed Rectangle Short" at bounding box center [346, 649] width 263 height 104
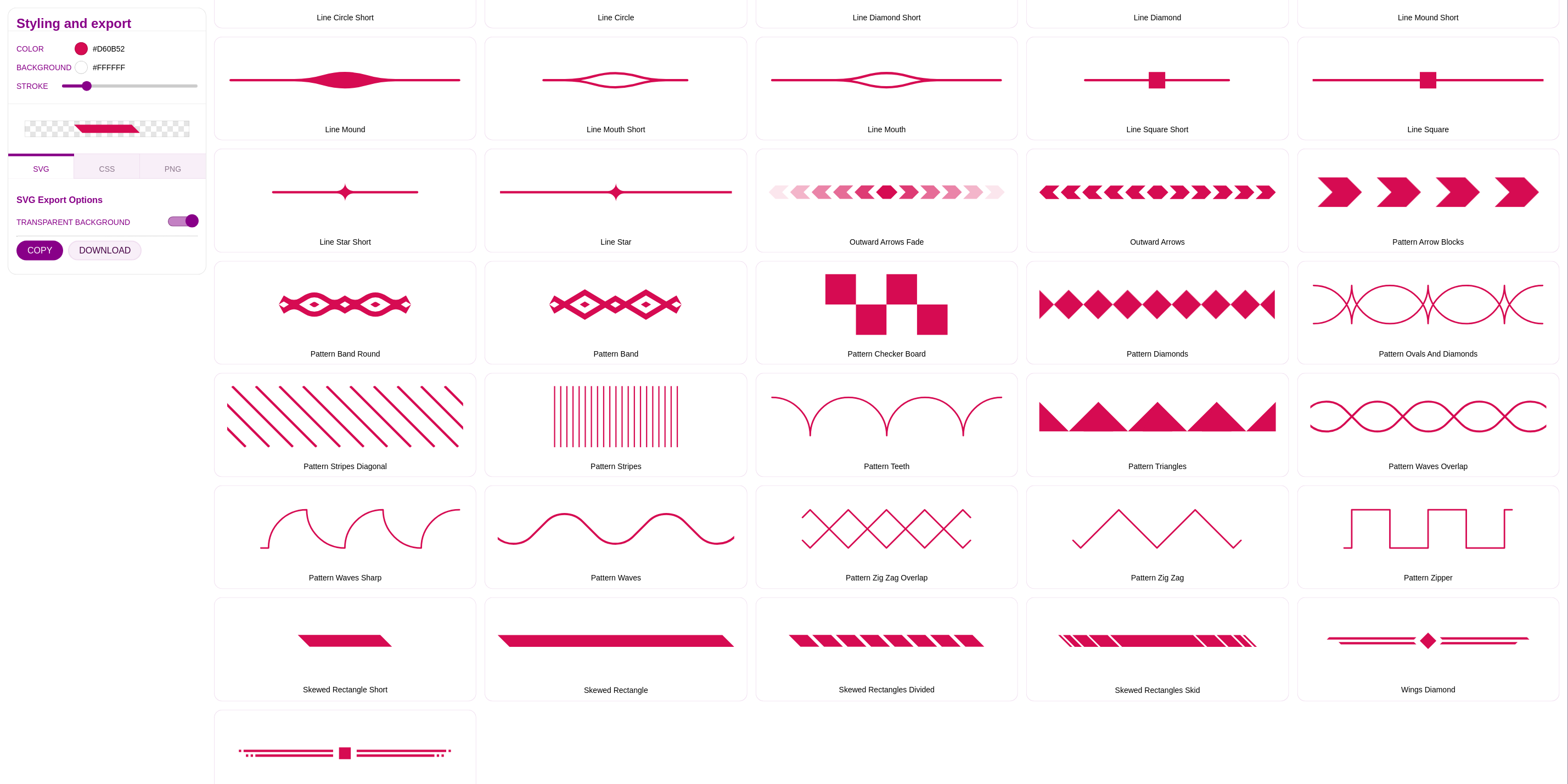
click at [86, 245] on button "DOWNLOAD" at bounding box center [105, 251] width 74 height 20
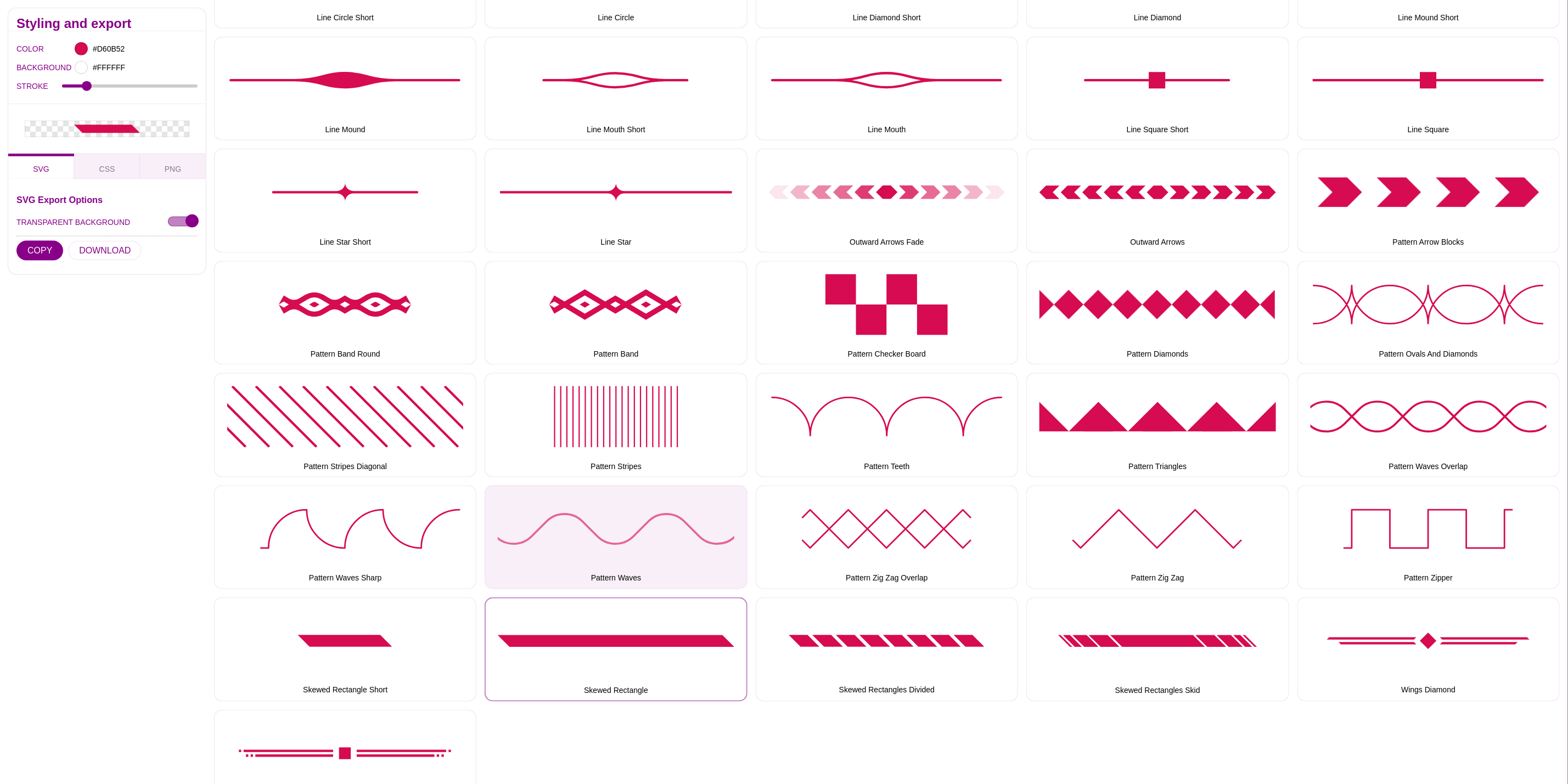
drag, startPoint x: 692, startPoint y: 636, endPoint x: 489, endPoint y: 499, distance: 244.9
click at [692, 636] on button "Skewed Rectangle" at bounding box center [616, 649] width 263 height 104
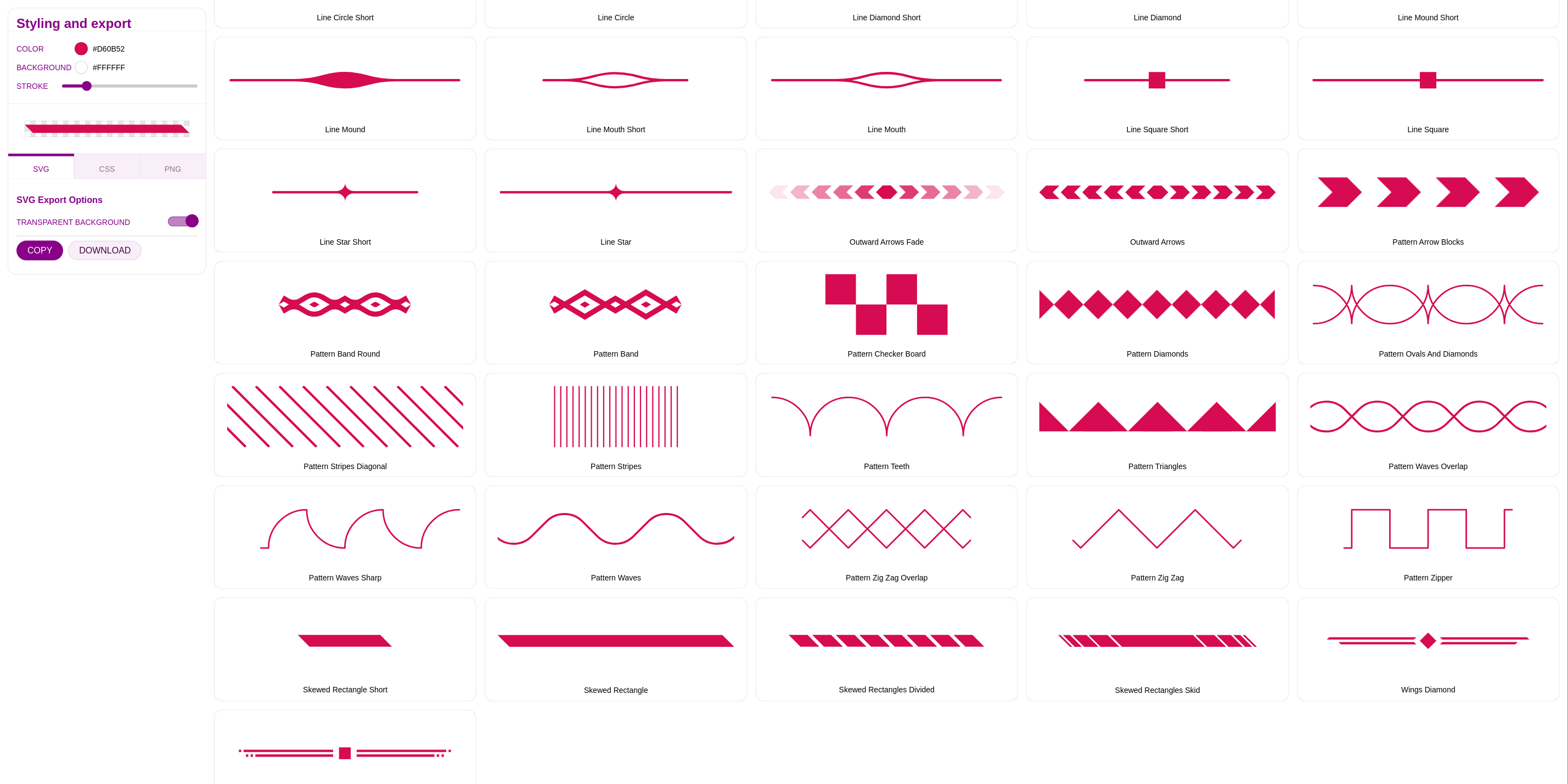
click at [109, 249] on button "DOWNLOAD" at bounding box center [105, 251] width 74 height 20
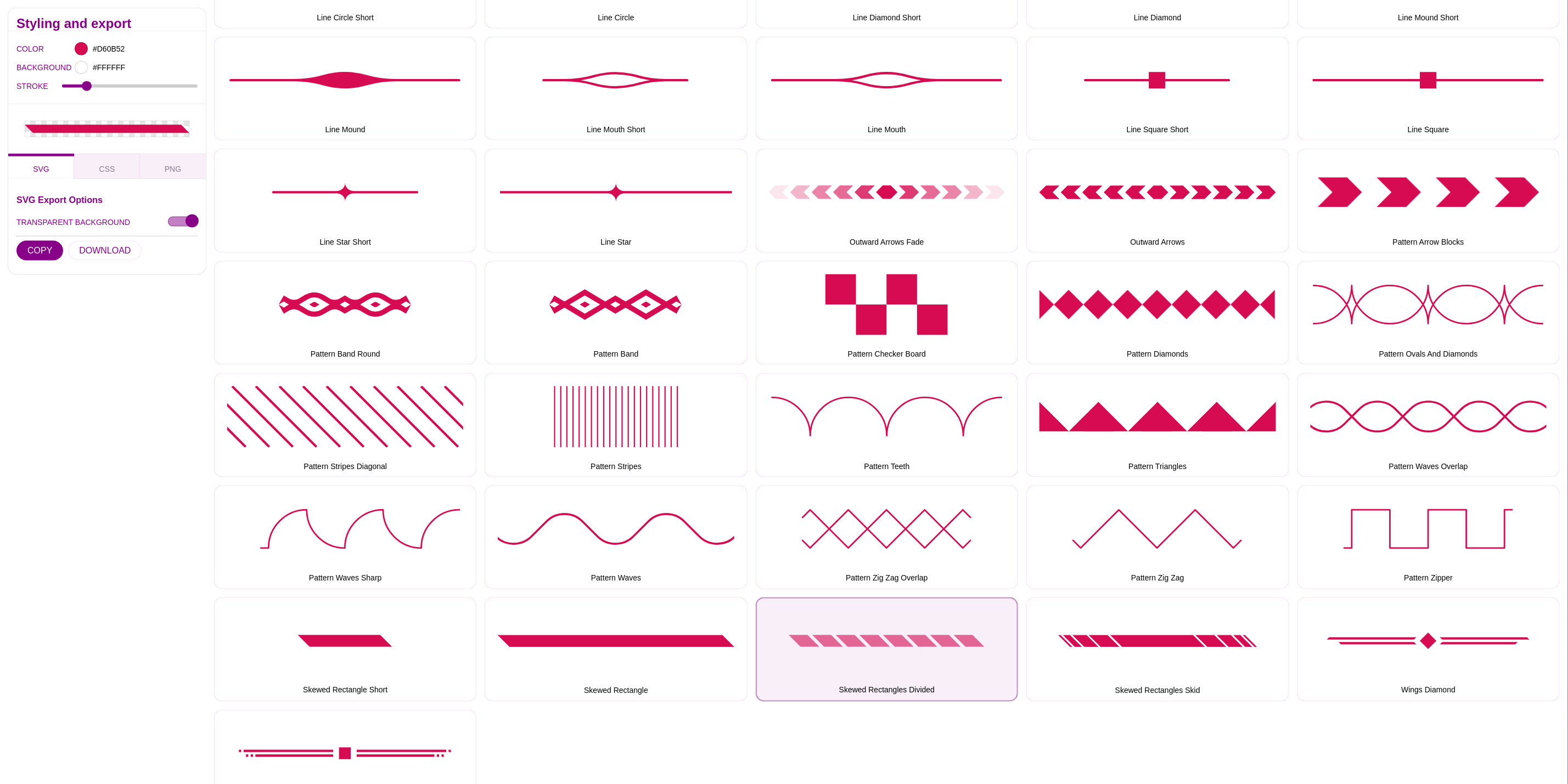
click at [902, 609] on button "Skewed Rectangles Divided" at bounding box center [887, 649] width 263 height 104
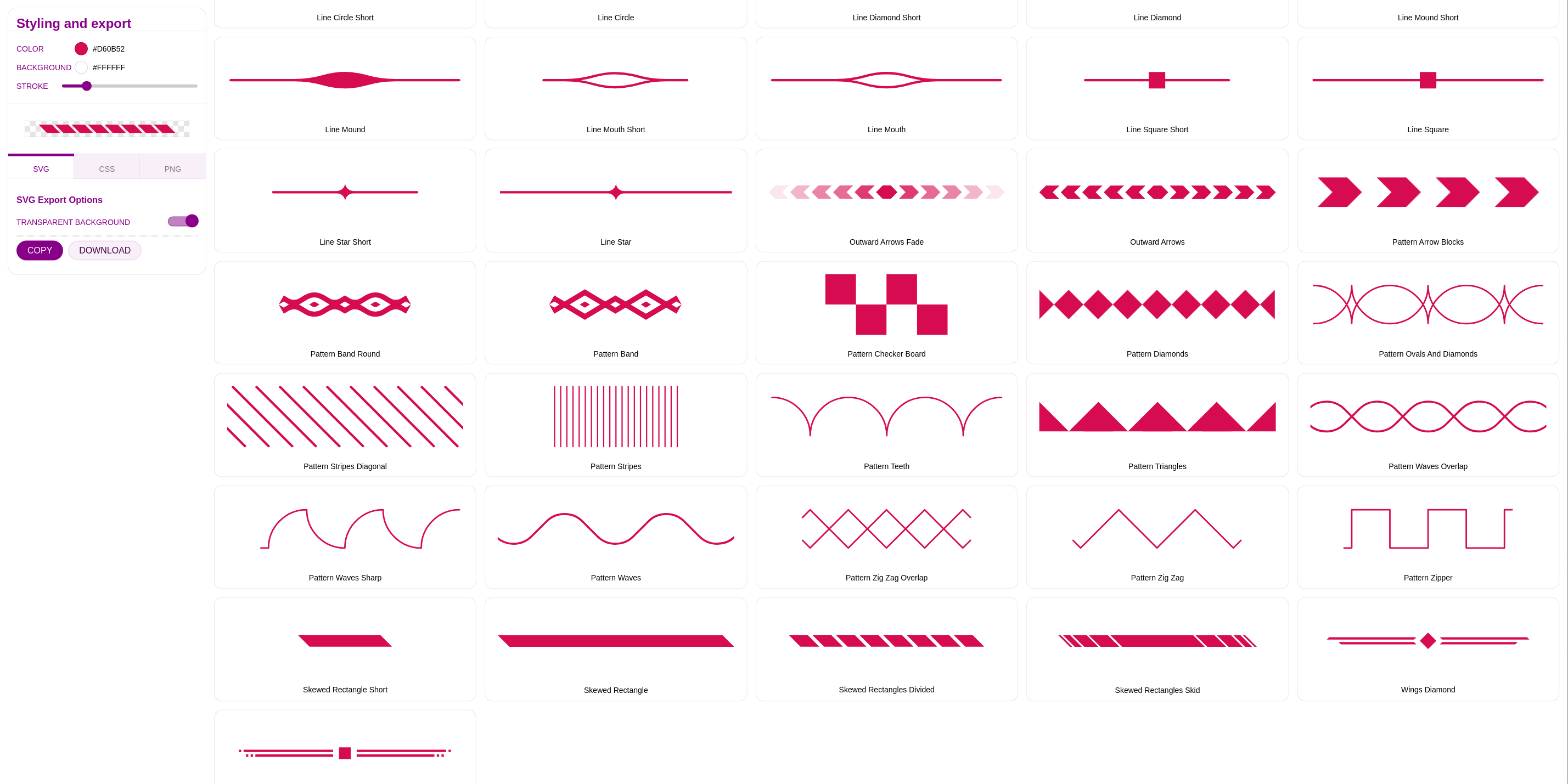
click at [115, 245] on button "DOWNLOAD" at bounding box center [105, 251] width 74 height 20
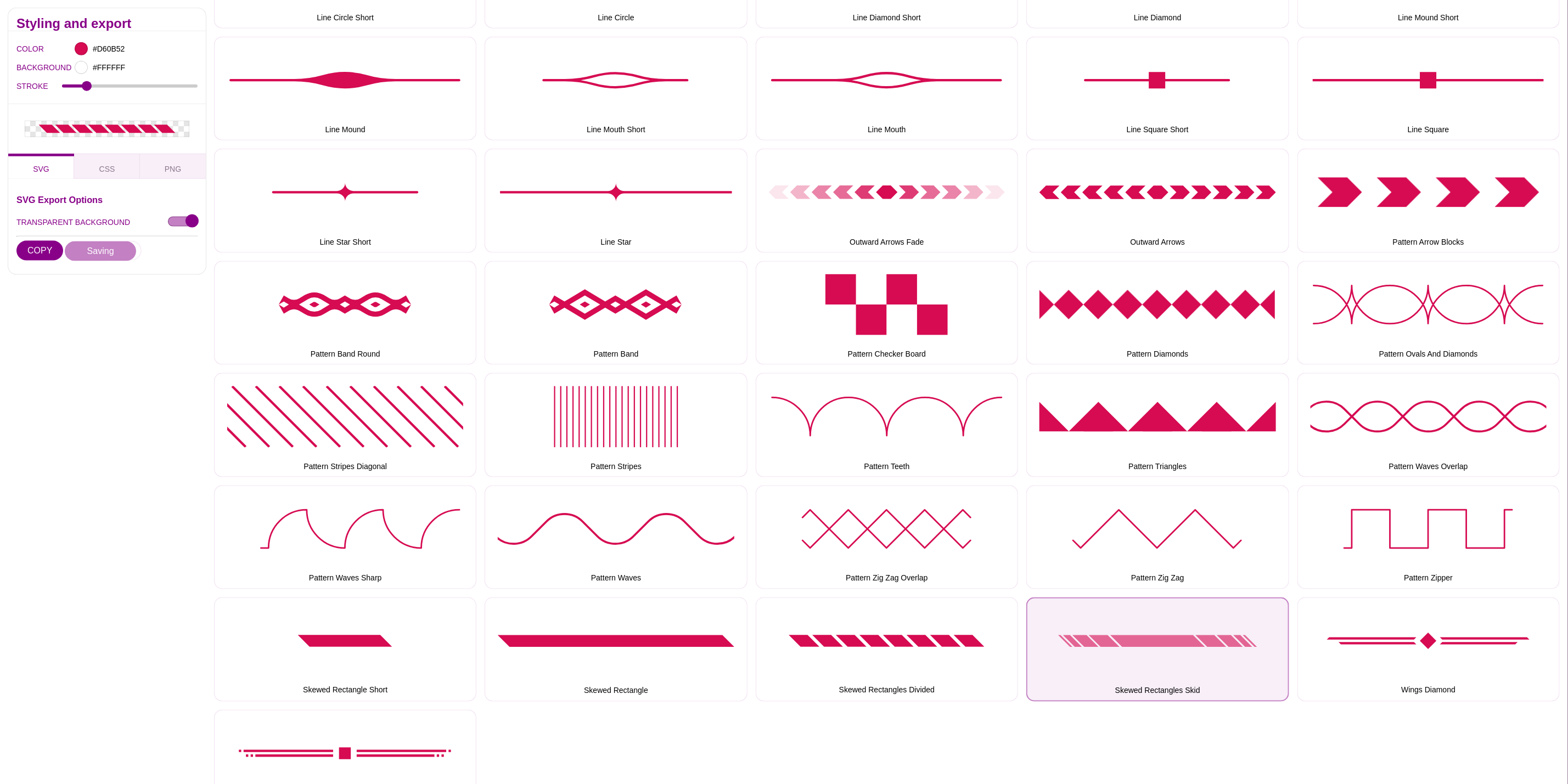
click at [1229, 642] on button "Skewed Rectangles Skid" at bounding box center [1158, 649] width 263 height 104
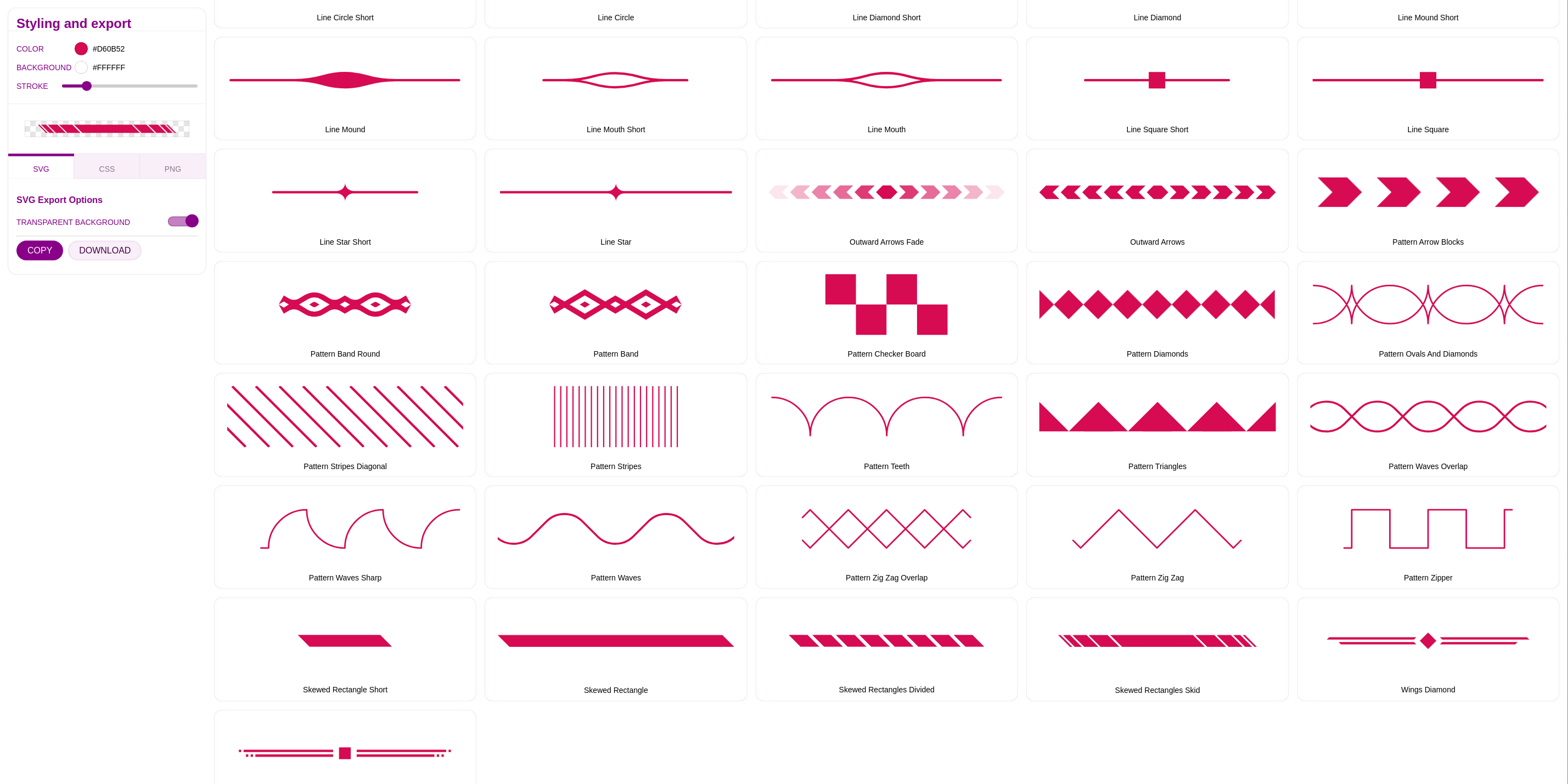
click at [92, 249] on button "DOWNLOAD" at bounding box center [105, 251] width 74 height 20
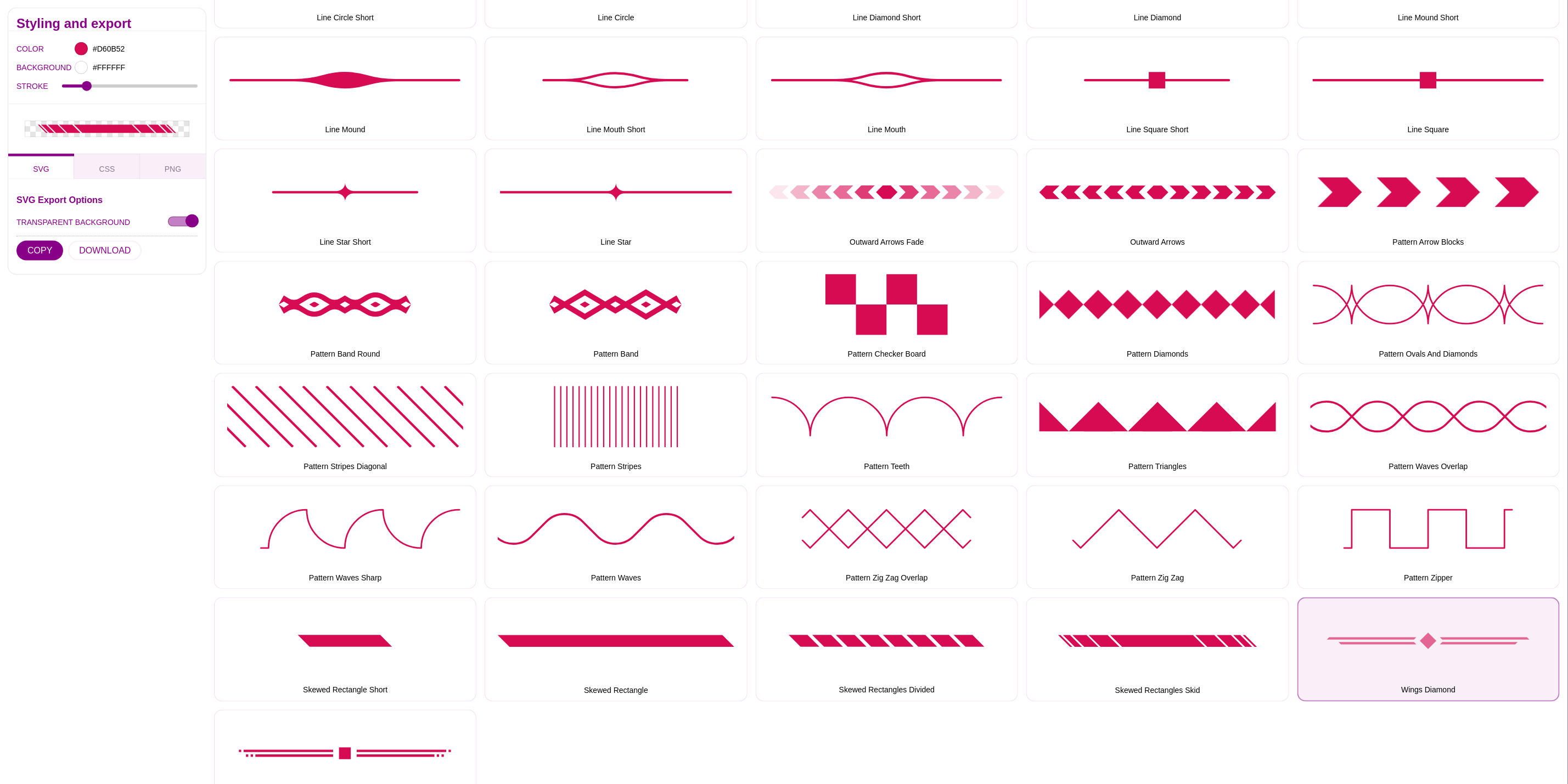
drag, startPoint x: 1405, startPoint y: 659, endPoint x: 1386, endPoint y: 652, distance: 20.2
click at [1405, 659] on button "Wings Diamond" at bounding box center [1429, 649] width 263 height 104
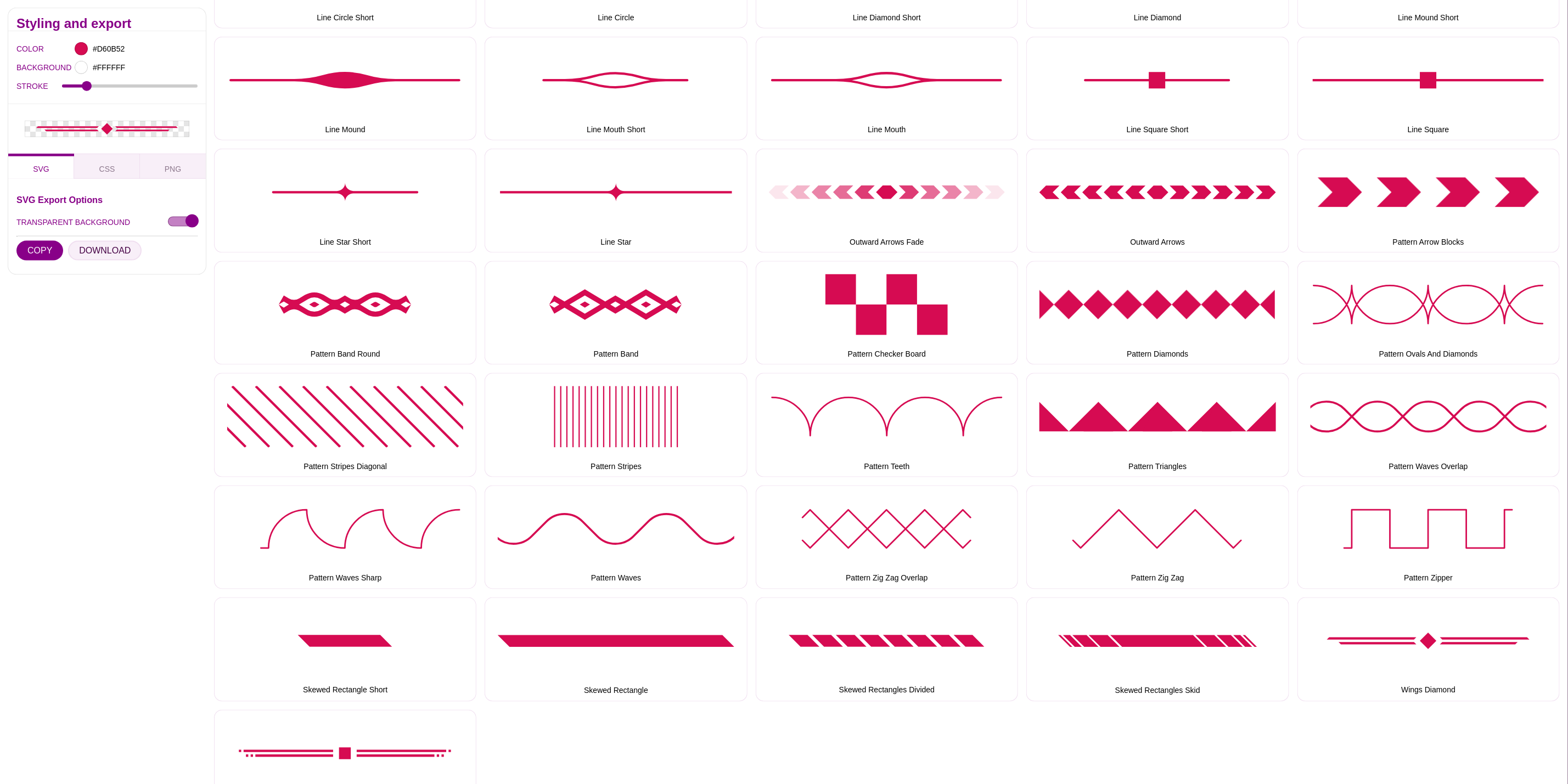
click at [102, 255] on button "DOWNLOAD" at bounding box center [105, 251] width 74 height 20
click at [387, 754] on button "Wings Square" at bounding box center [346, 761] width 263 height 104
click at [95, 251] on button "DOWNLOAD" at bounding box center [105, 251] width 74 height 20
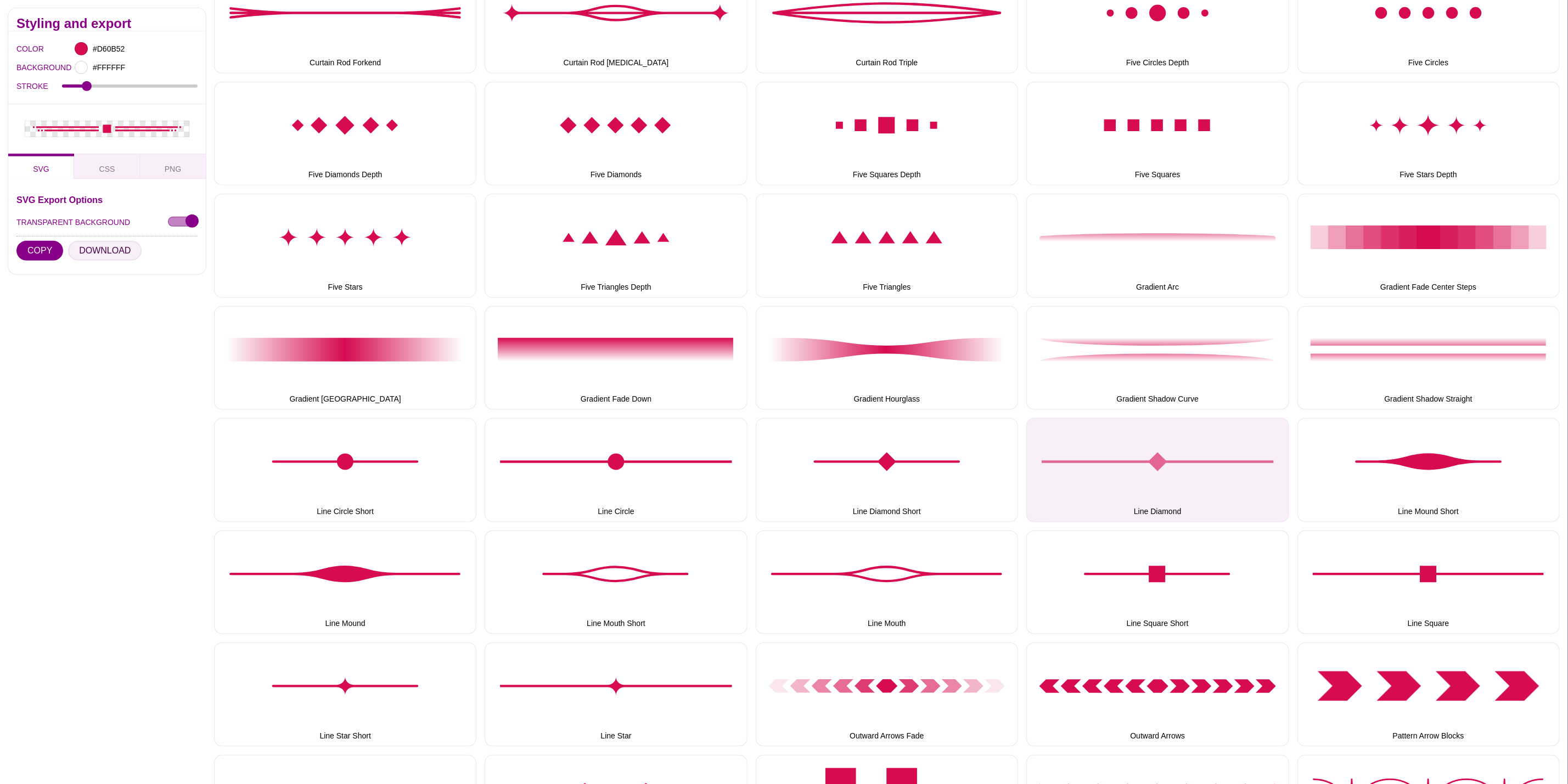
scroll to position [0, 0]
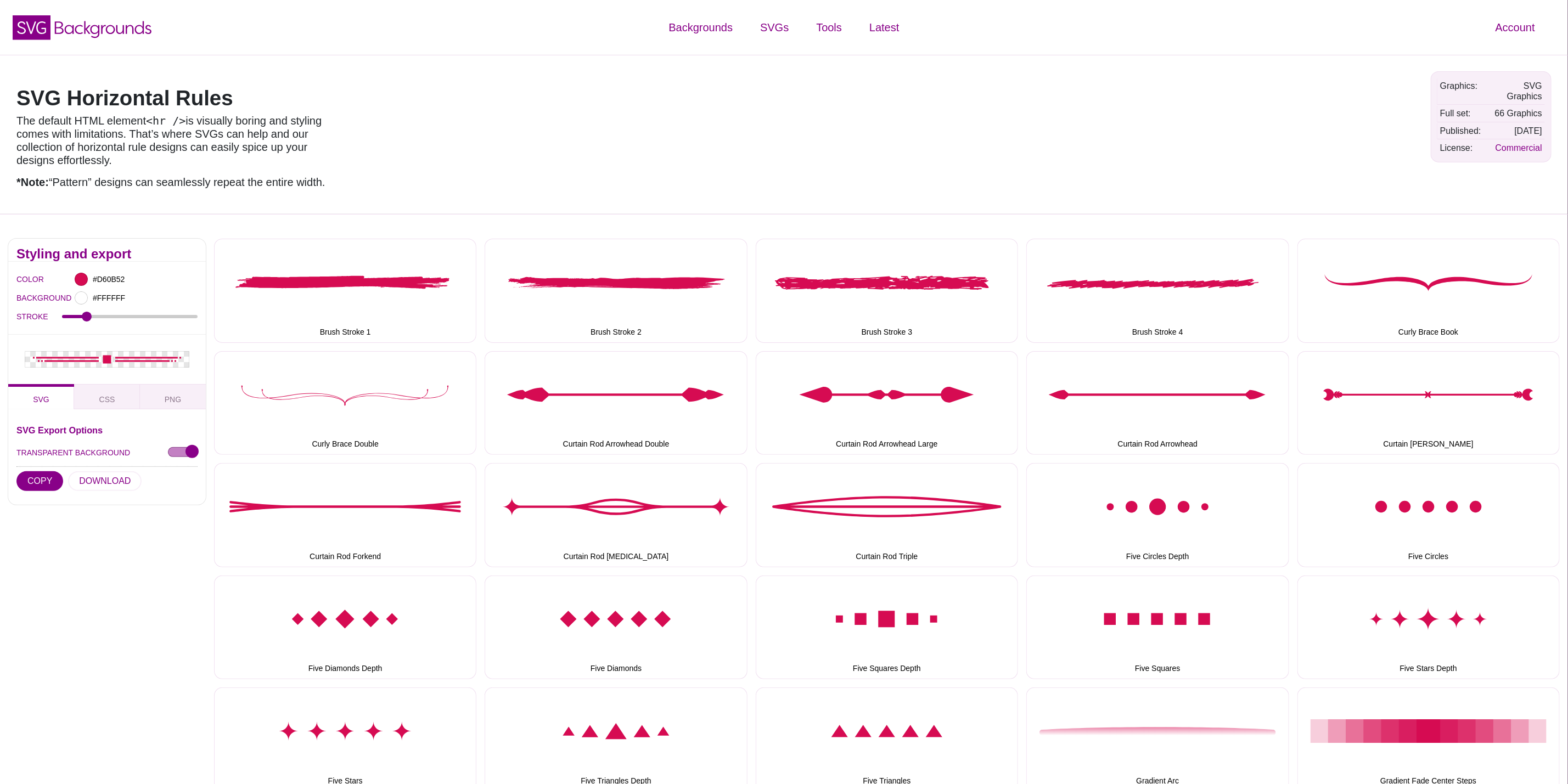
click at [1445, 160] on div "Graphics: SVG Graphics Full set: 66 Graphics Published: May 2025 License: Comme…" at bounding box center [1491, 134] width 137 height 143
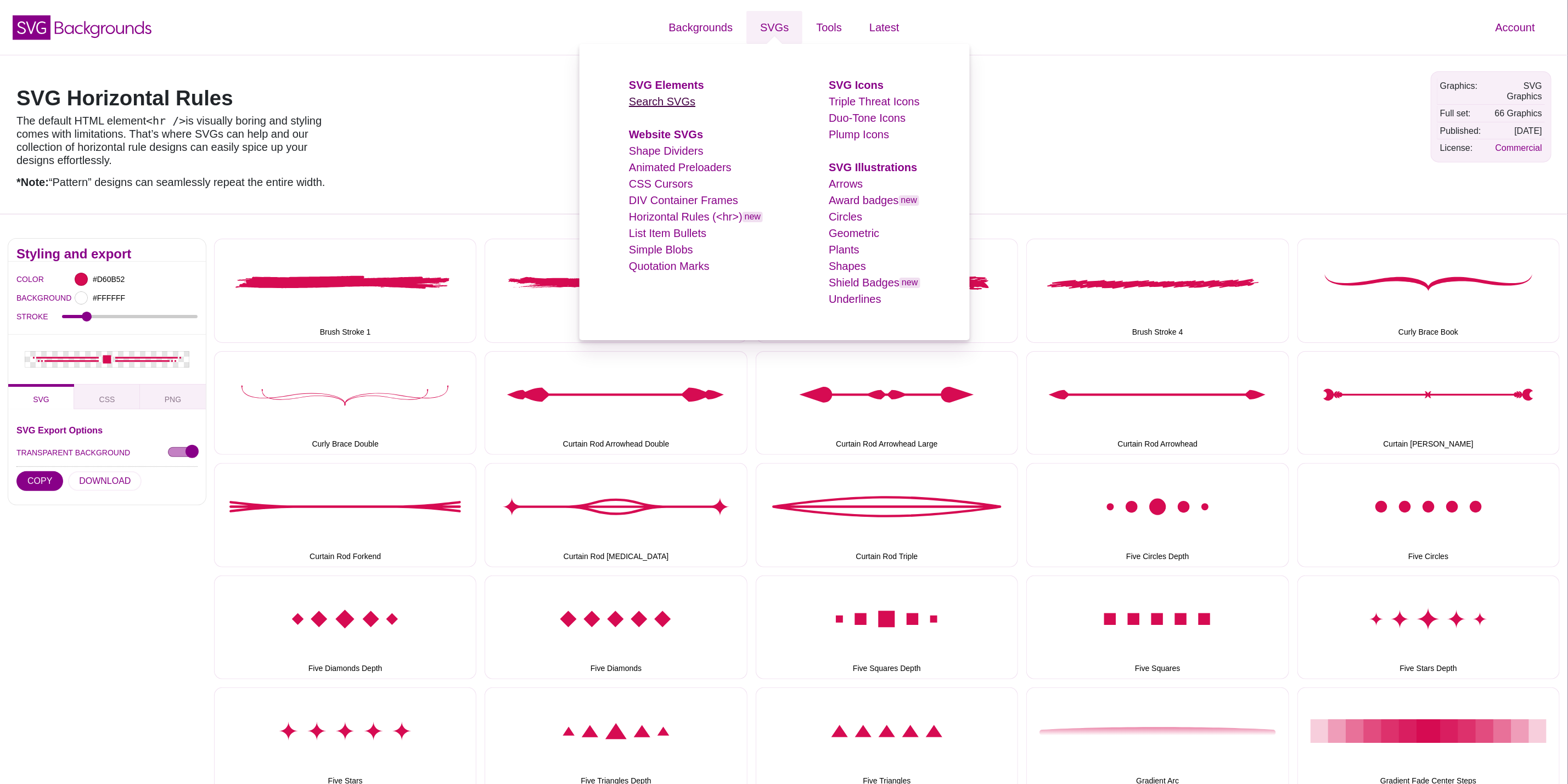
click at [677, 106] on link "Search SVGs" at bounding box center [662, 102] width 66 height 12
click at [677, 101] on link "Search SVGs" at bounding box center [662, 102] width 66 height 12
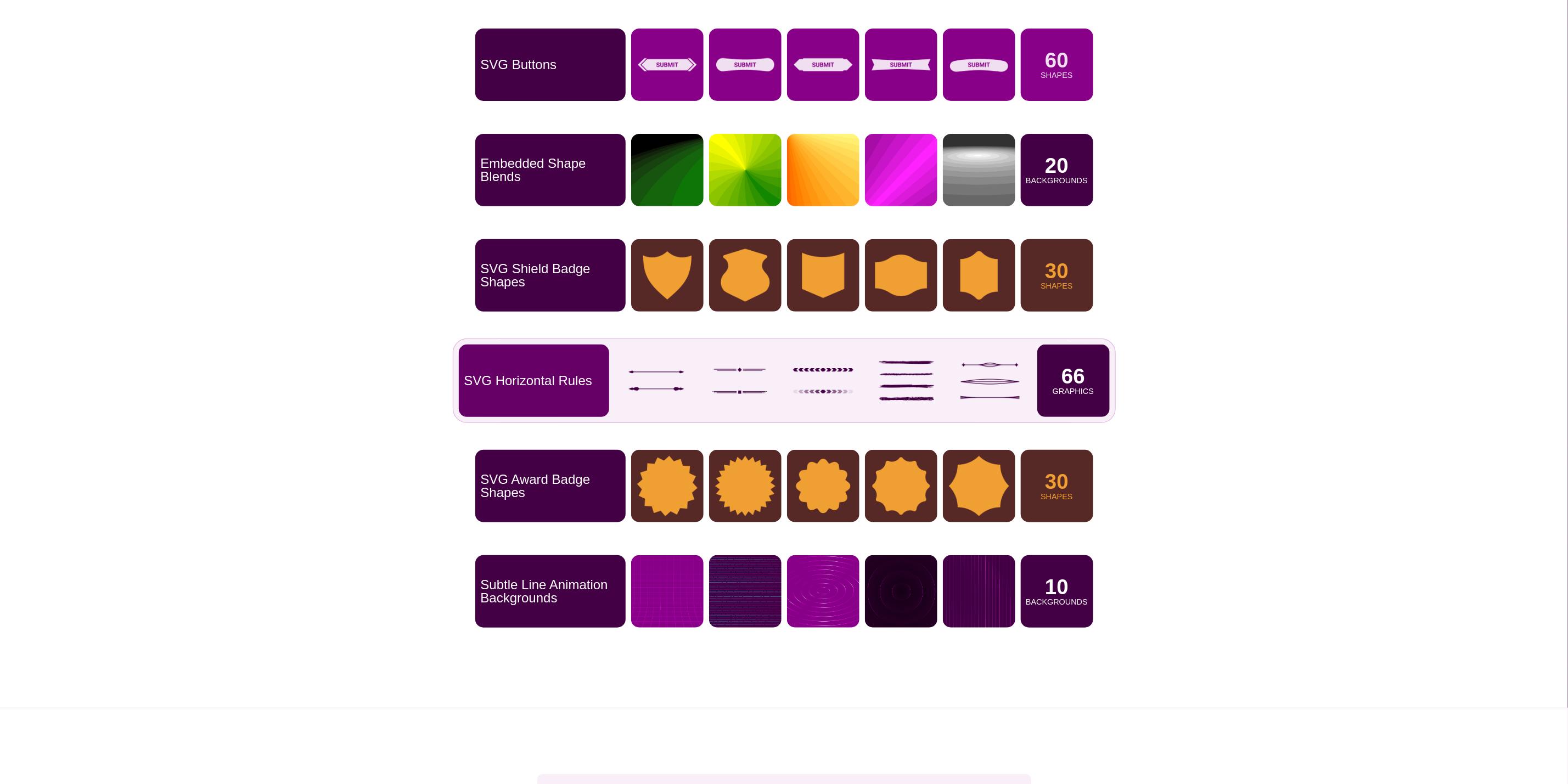
scroll to position [247, 0]
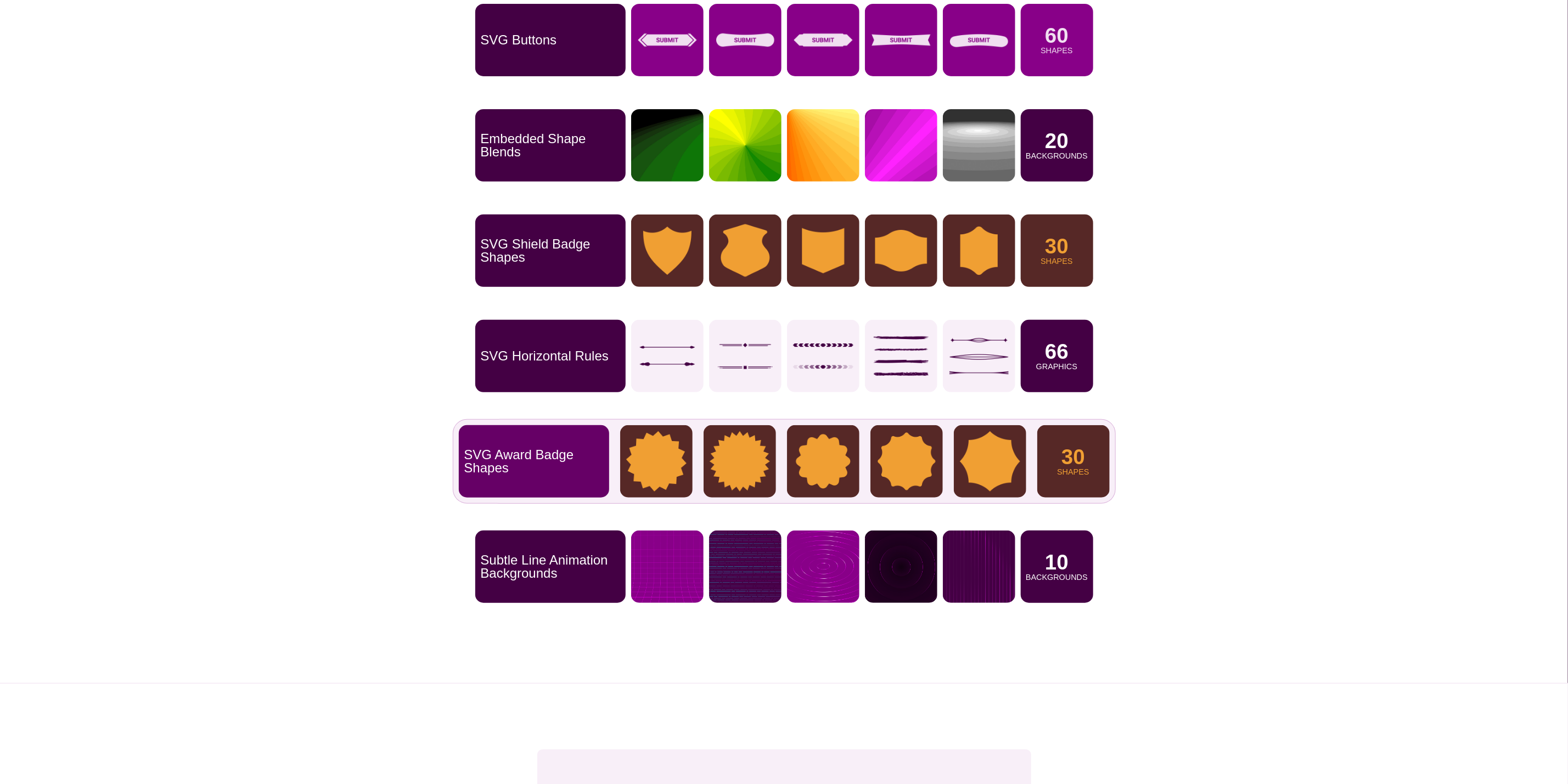
click at [1064, 468] on p "Shapes" at bounding box center [1073, 472] width 32 height 8
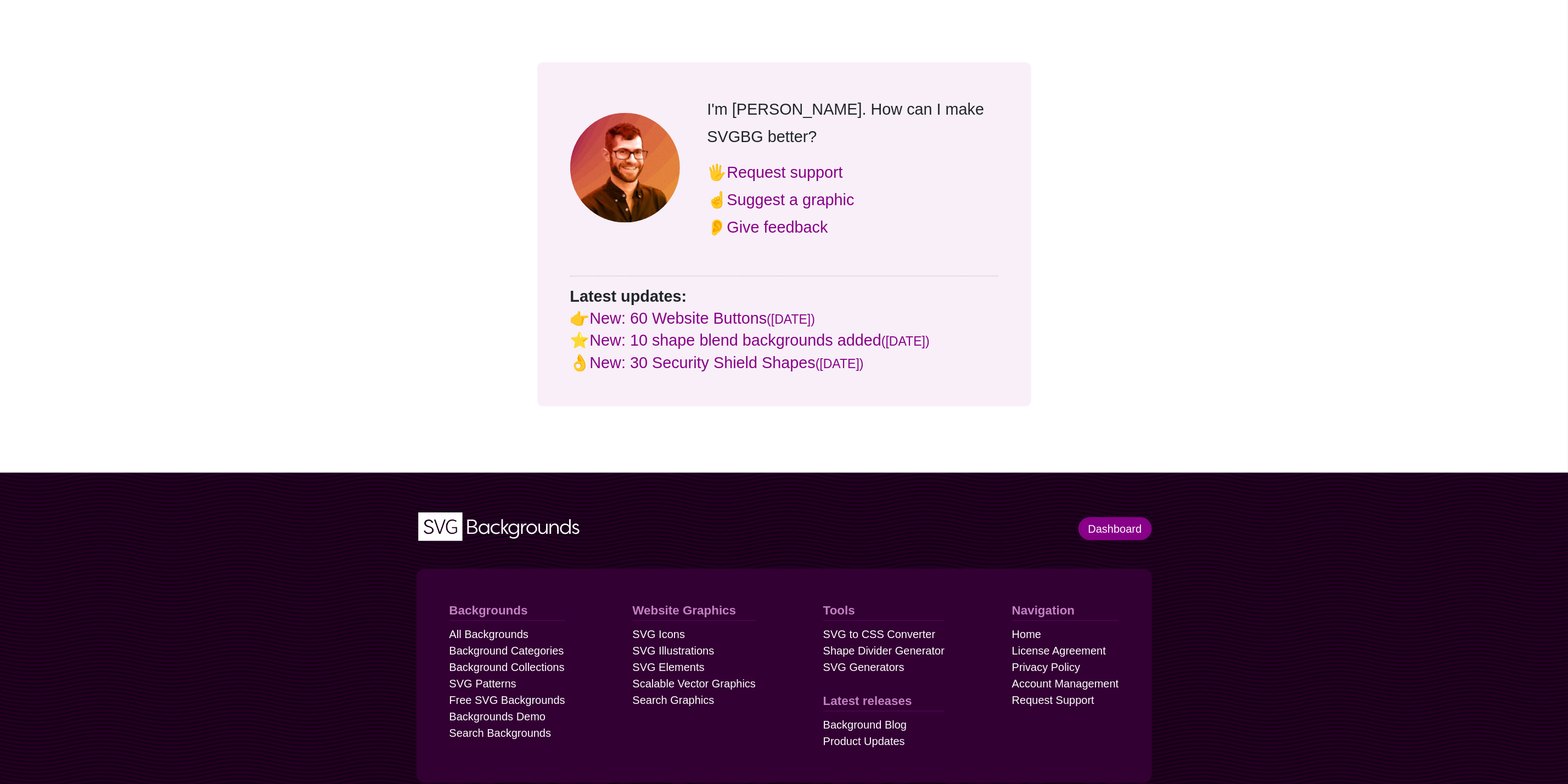
scroll to position [37, 0]
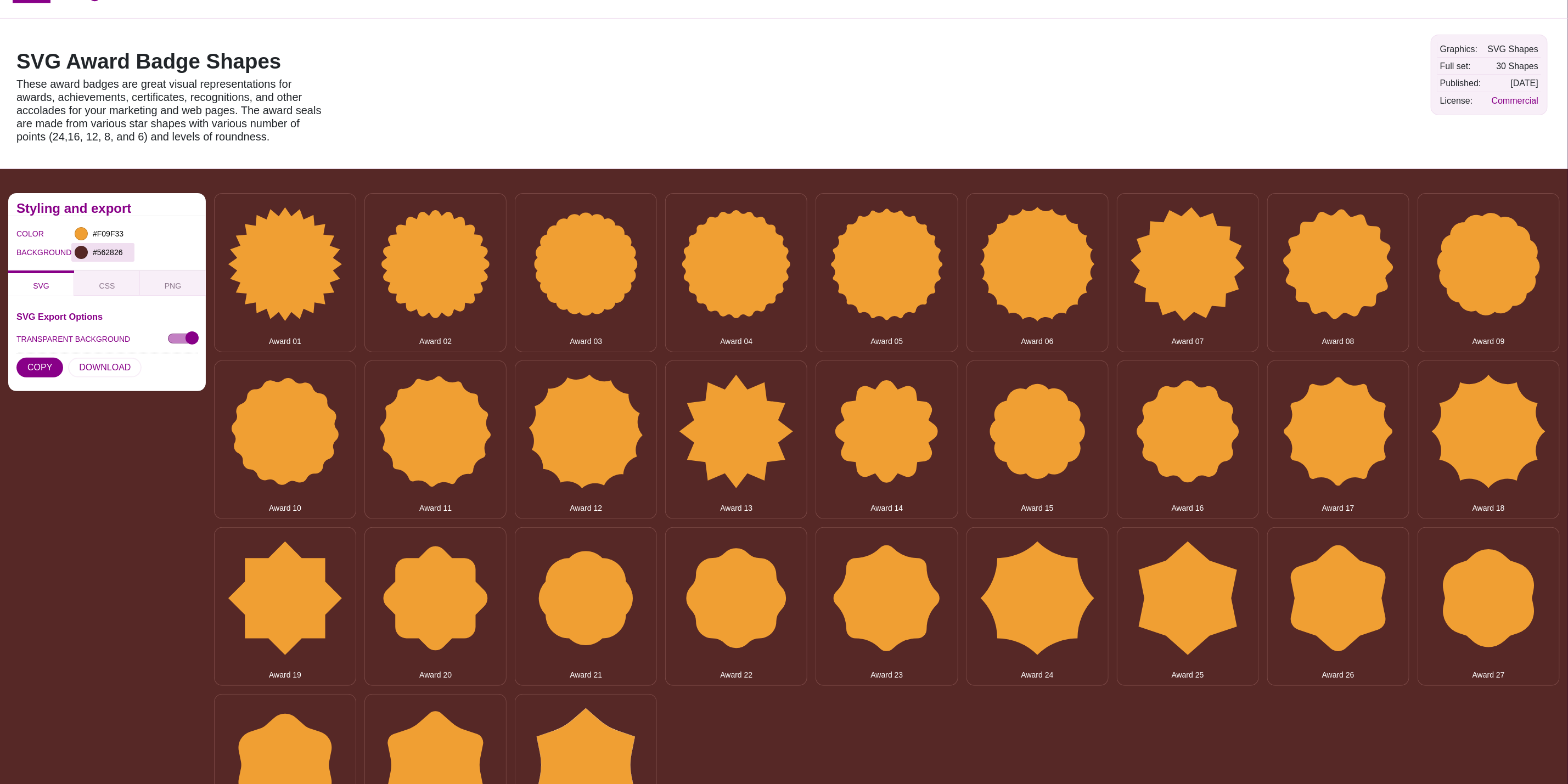
click at [81, 250] on div at bounding box center [81, 252] width 13 height 13
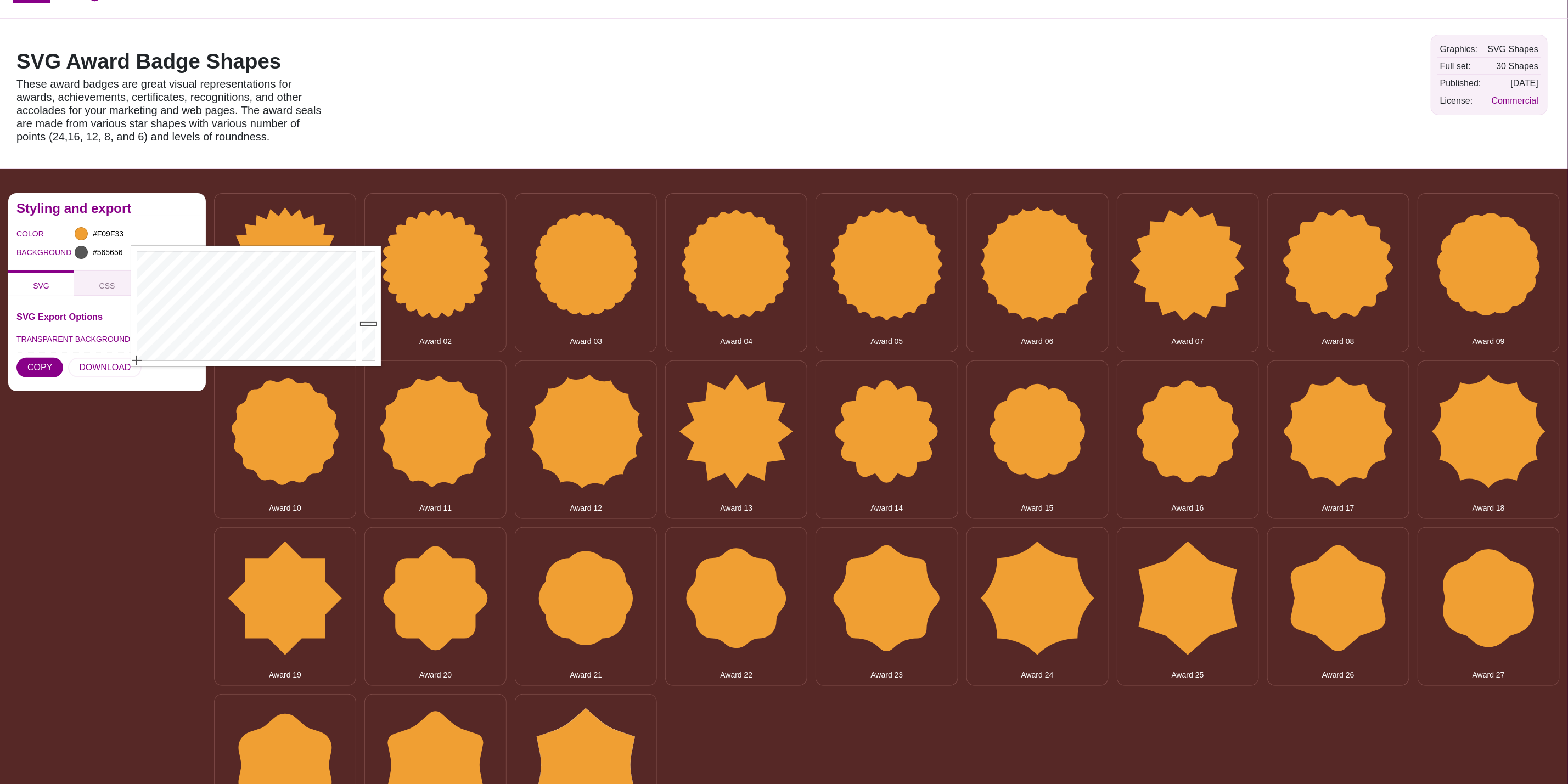
drag, startPoint x: 163, startPoint y: 285, endPoint x: 79, endPoint y: 405, distance: 146.5
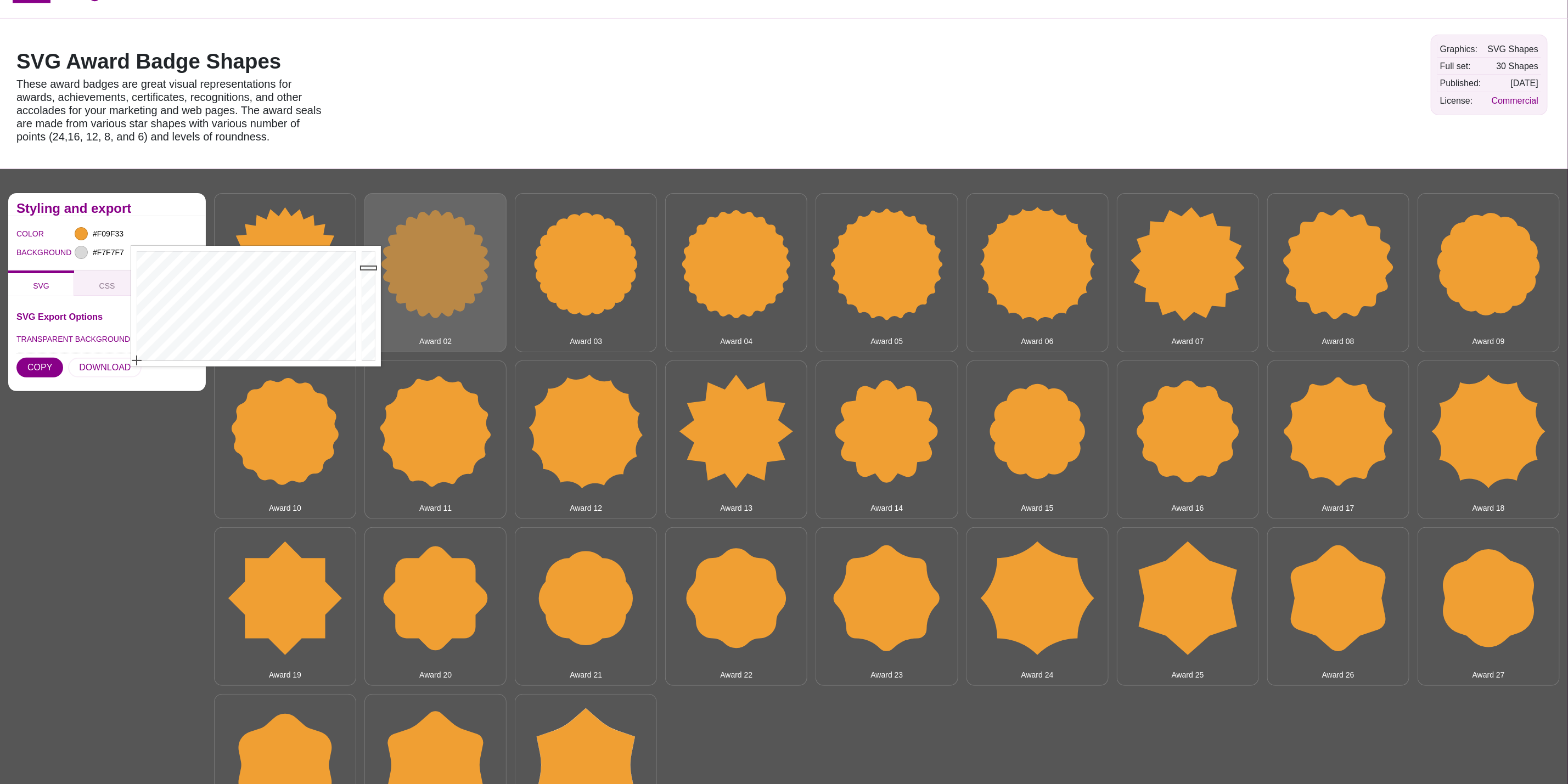
type input "#FFFFFF"
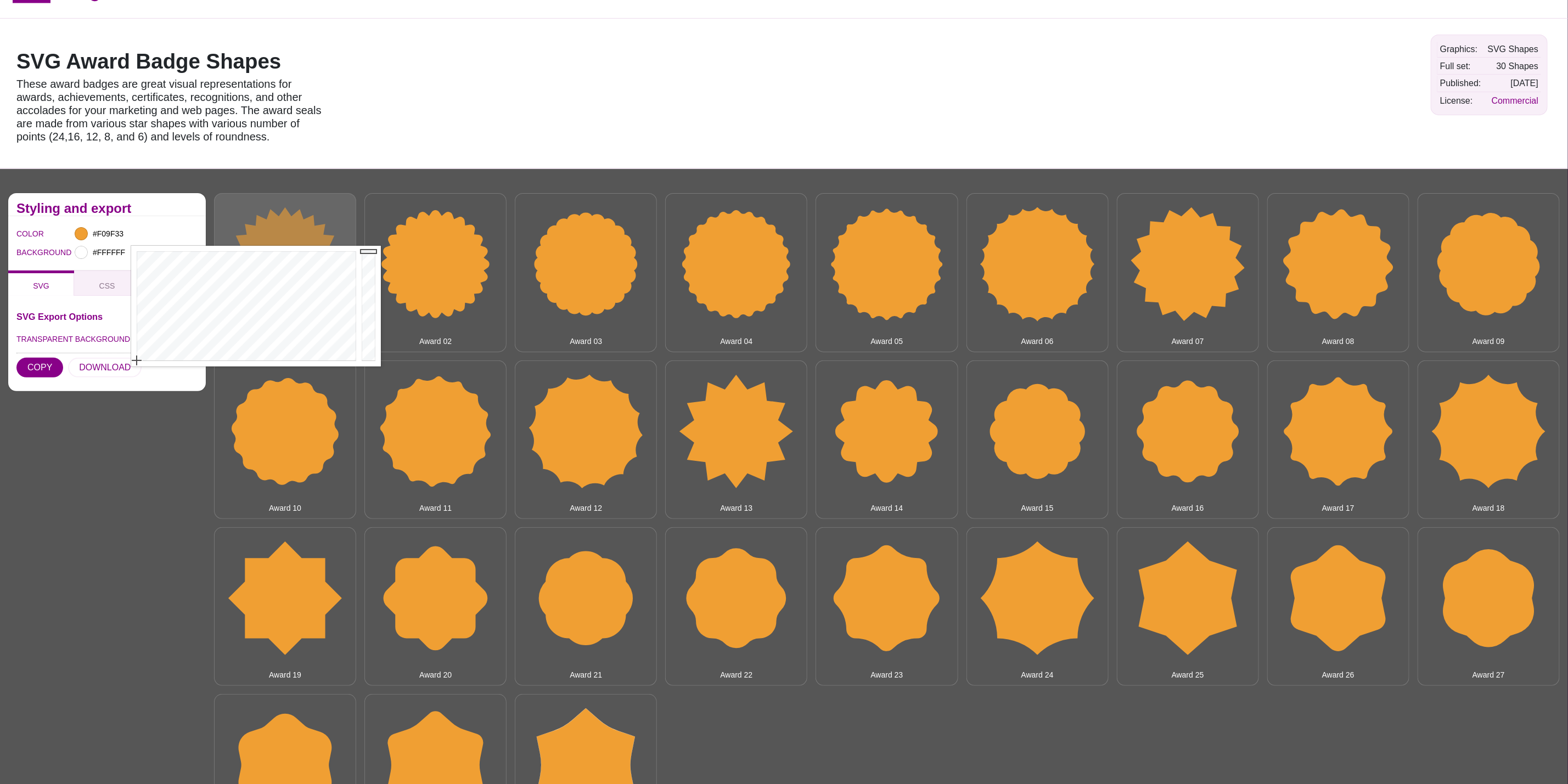
drag, startPoint x: 367, startPoint y: 282, endPoint x: 338, endPoint y: 208, distance: 79.5
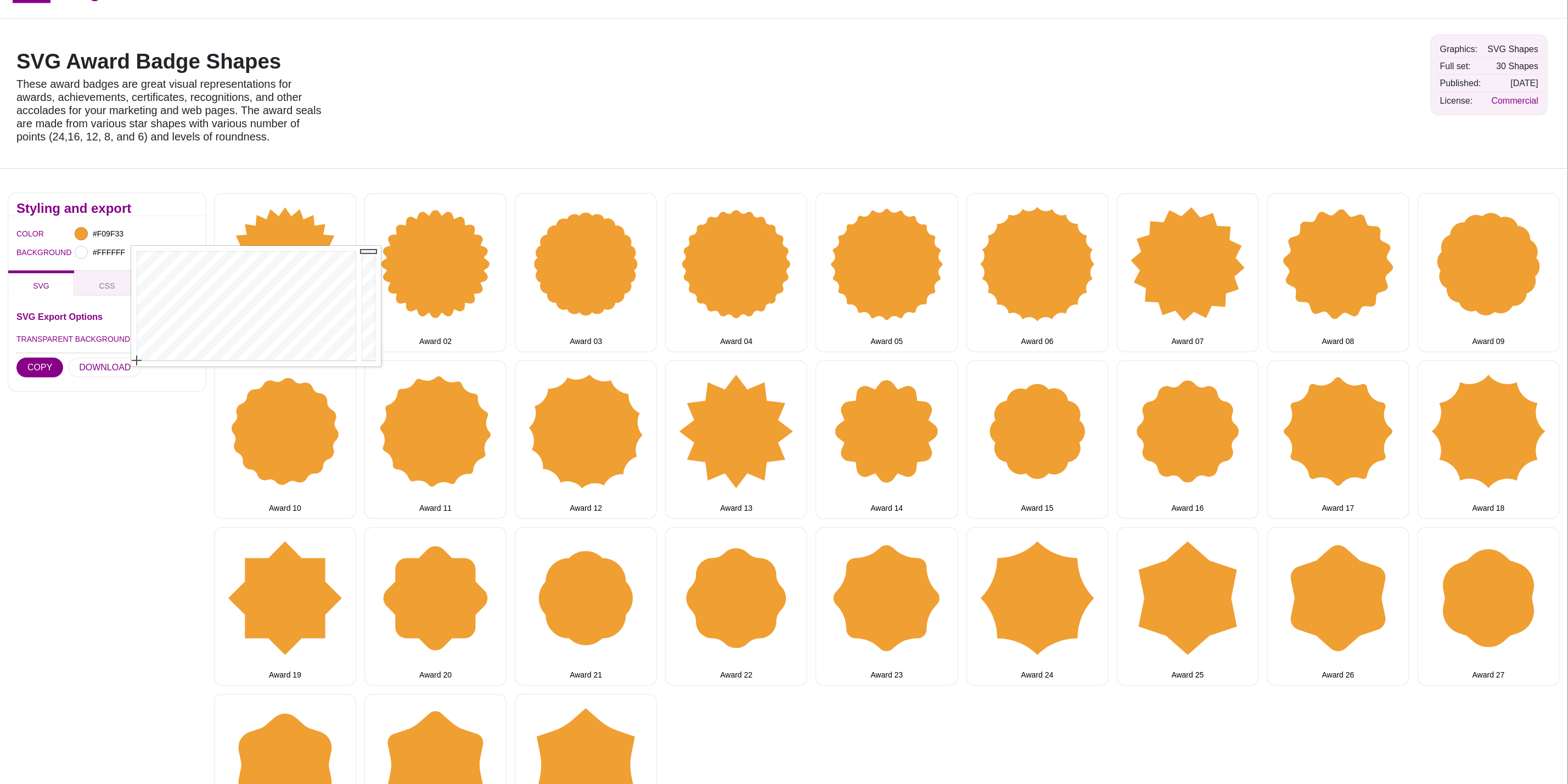
click at [157, 218] on div "COLOR #F09F33 BACKGROUND #FFFFFF" at bounding box center [107, 243] width 198 height 55
click at [85, 234] on div at bounding box center [81, 233] width 13 height 13
click at [101, 226] on input "#F09F33" at bounding box center [111, 233] width 41 height 14
click at [124, 232] on input "#F09F33" at bounding box center [111, 233] width 41 height 14
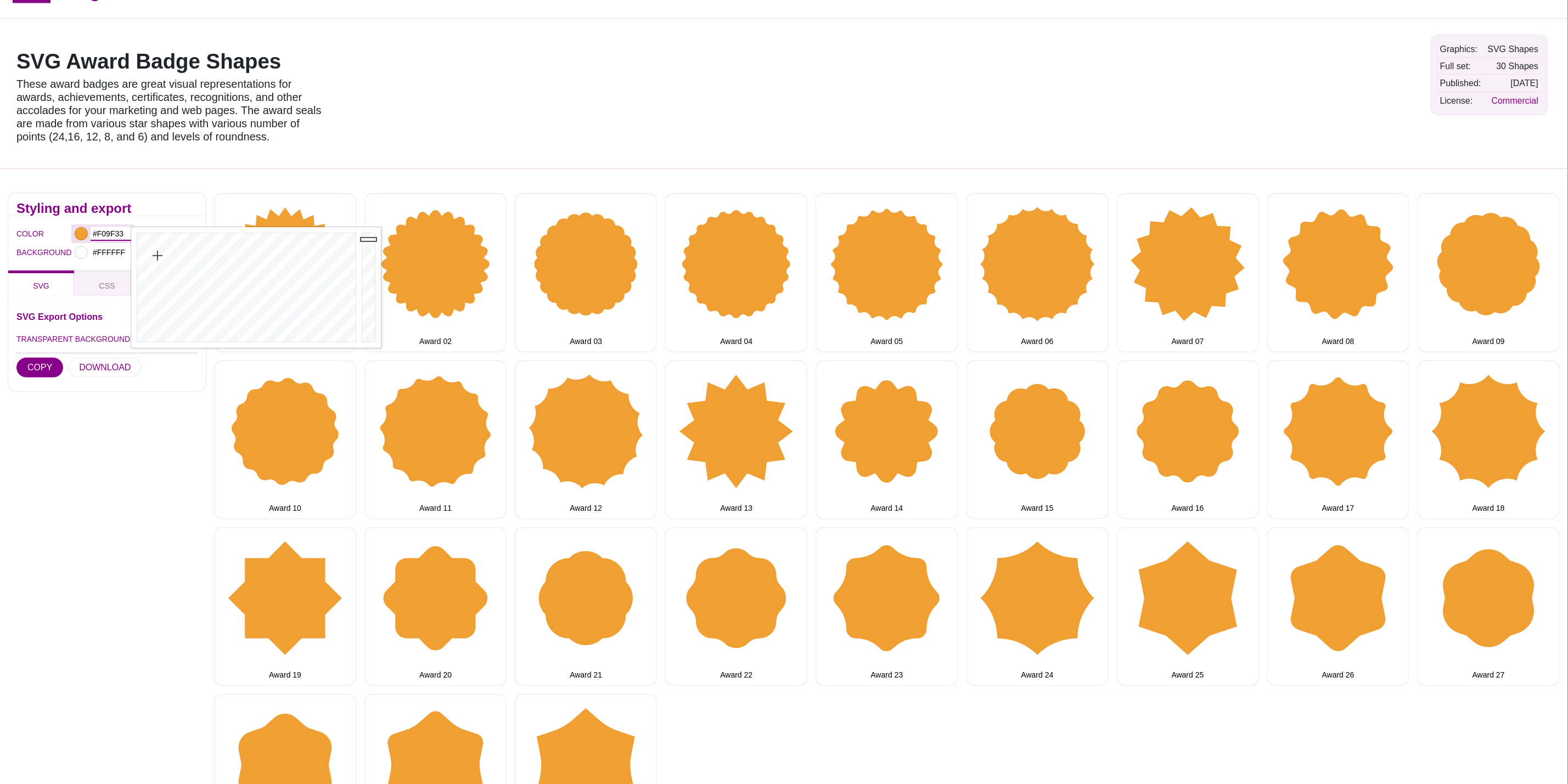
click at [124, 232] on input "#F09F33" at bounding box center [111, 233] width 41 height 14
drag, startPoint x: 124, startPoint y: 232, endPoint x: 84, endPoint y: 232, distance: 40.0
click at [84, 232] on div "#F09F33" at bounding box center [102, 234] width 63 height 18
paste input "#d60b52"
type input "#D60B52"
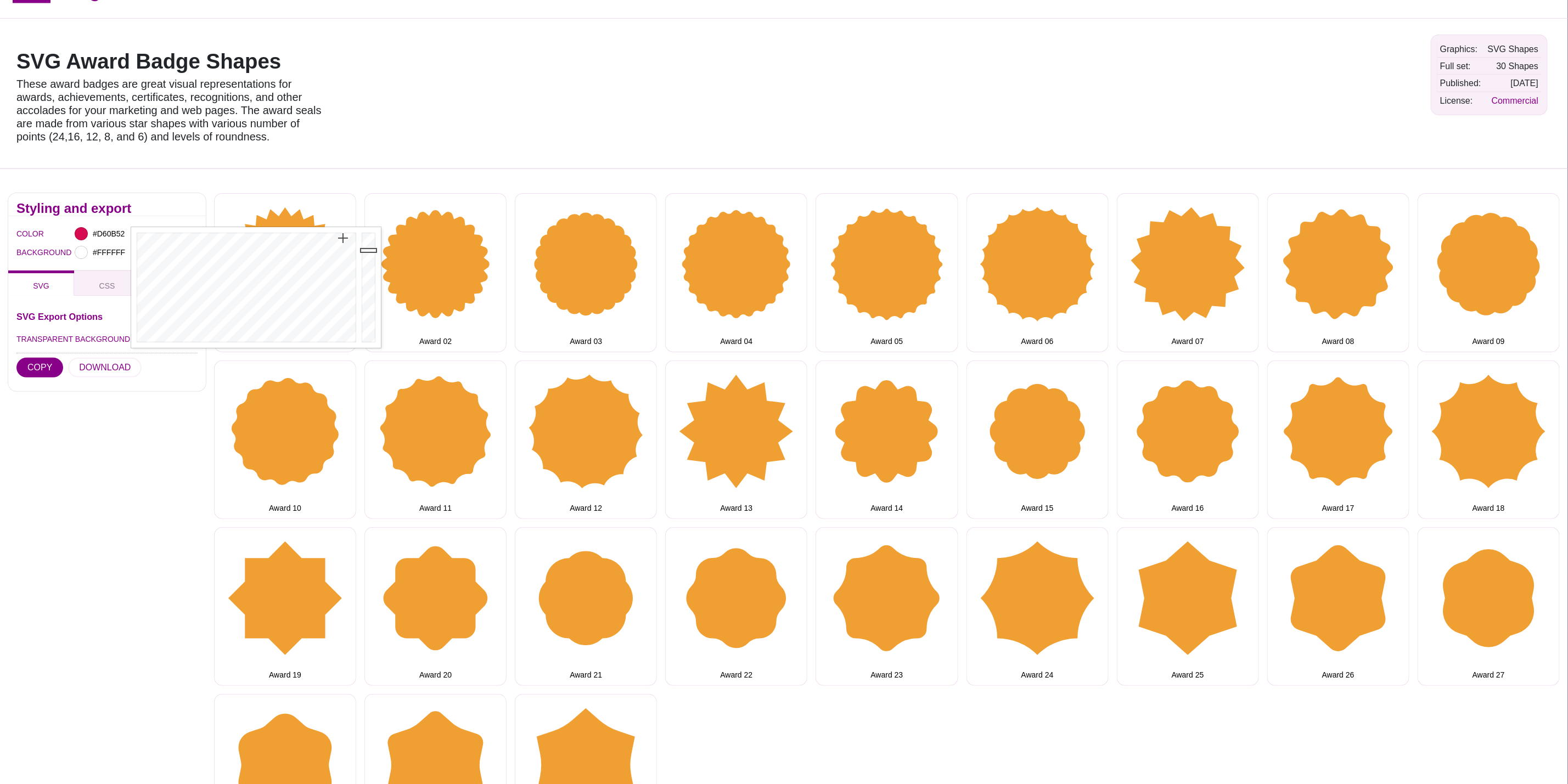
click at [79, 349] on div "TRANSPARENT BACKGROUND" at bounding box center [107, 339] width 181 height 20
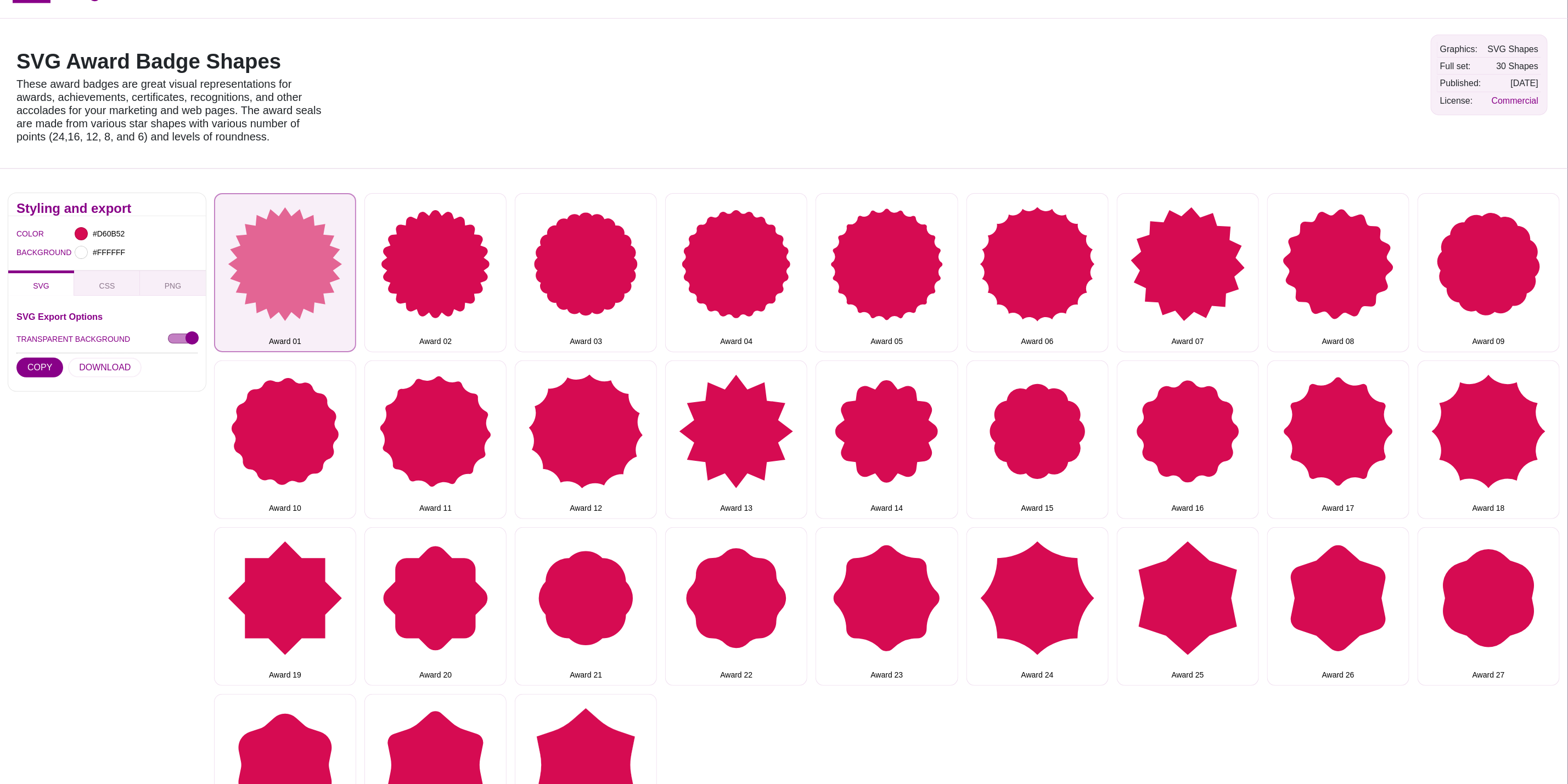
click at [288, 257] on button "Award 01" at bounding box center [285, 272] width 142 height 158
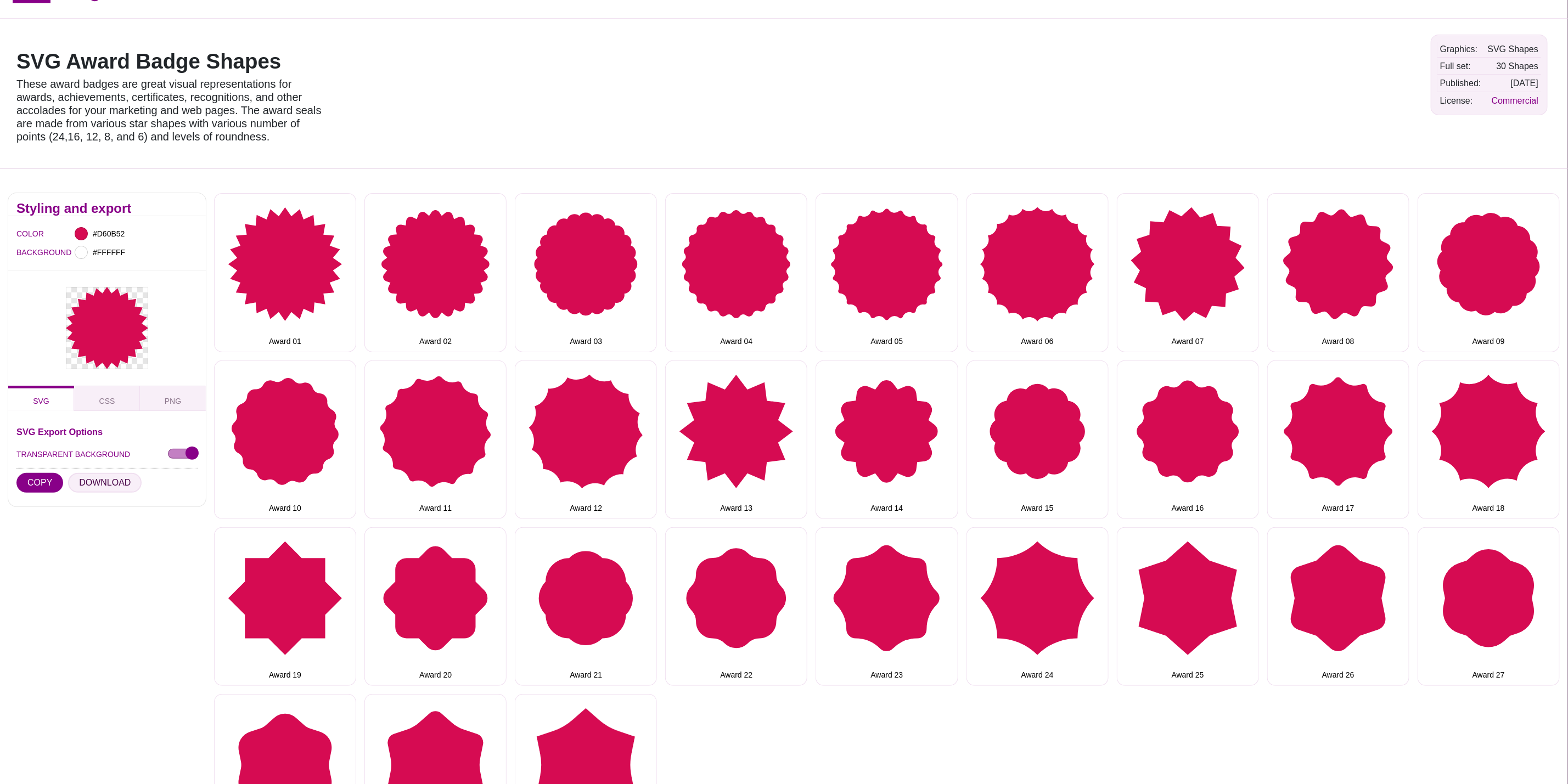
click at [102, 486] on button "DOWNLOAD" at bounding box center [105, 483] width 74 height 20
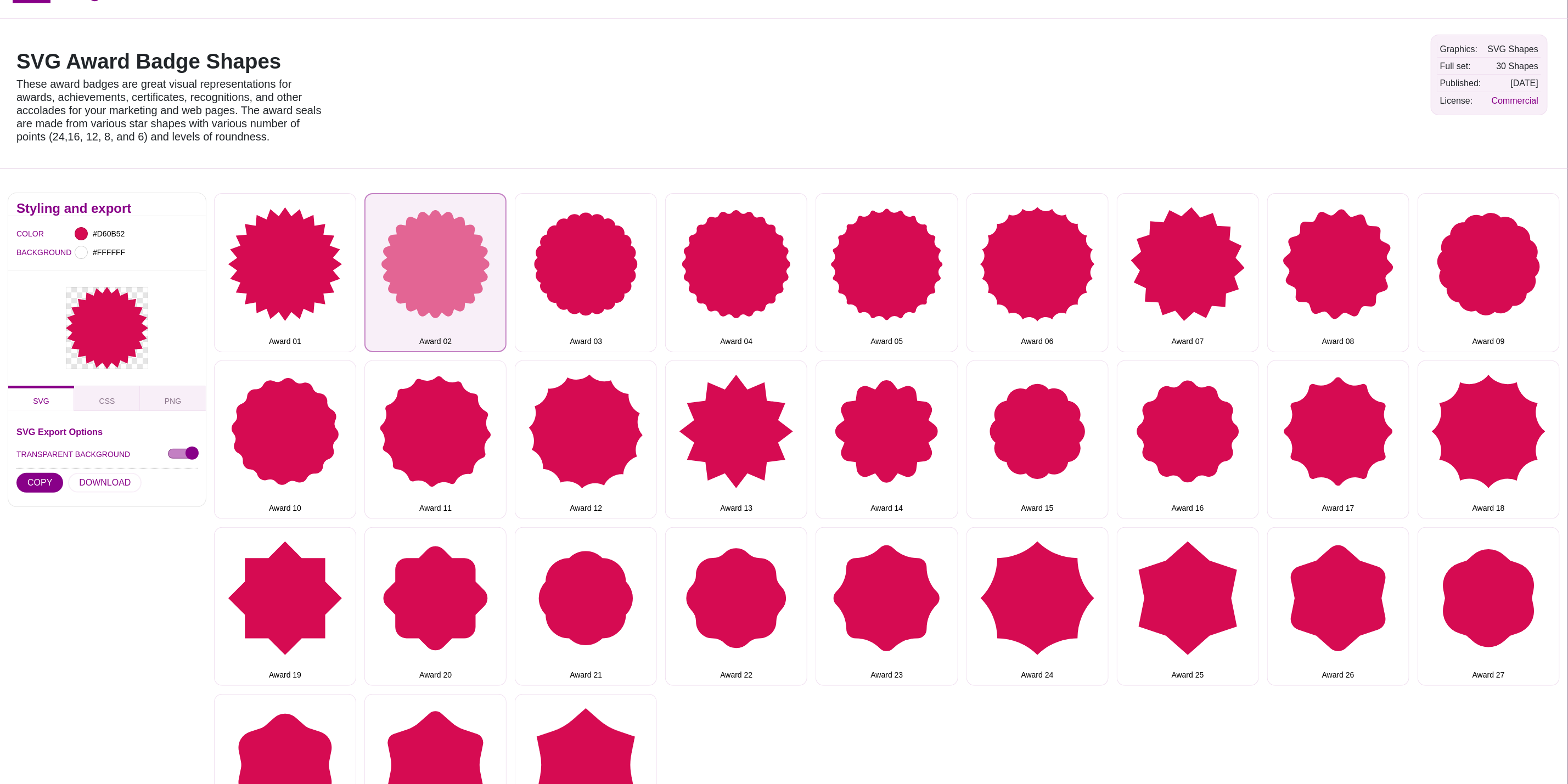
drag, startPoint x: 444, startPoint y: 239, endPoint x: 398, endPoint y: 262, distance: 51.4
click at [444, 239] on button "Award 02" at bounding box center [436, 272] width 142 height 158
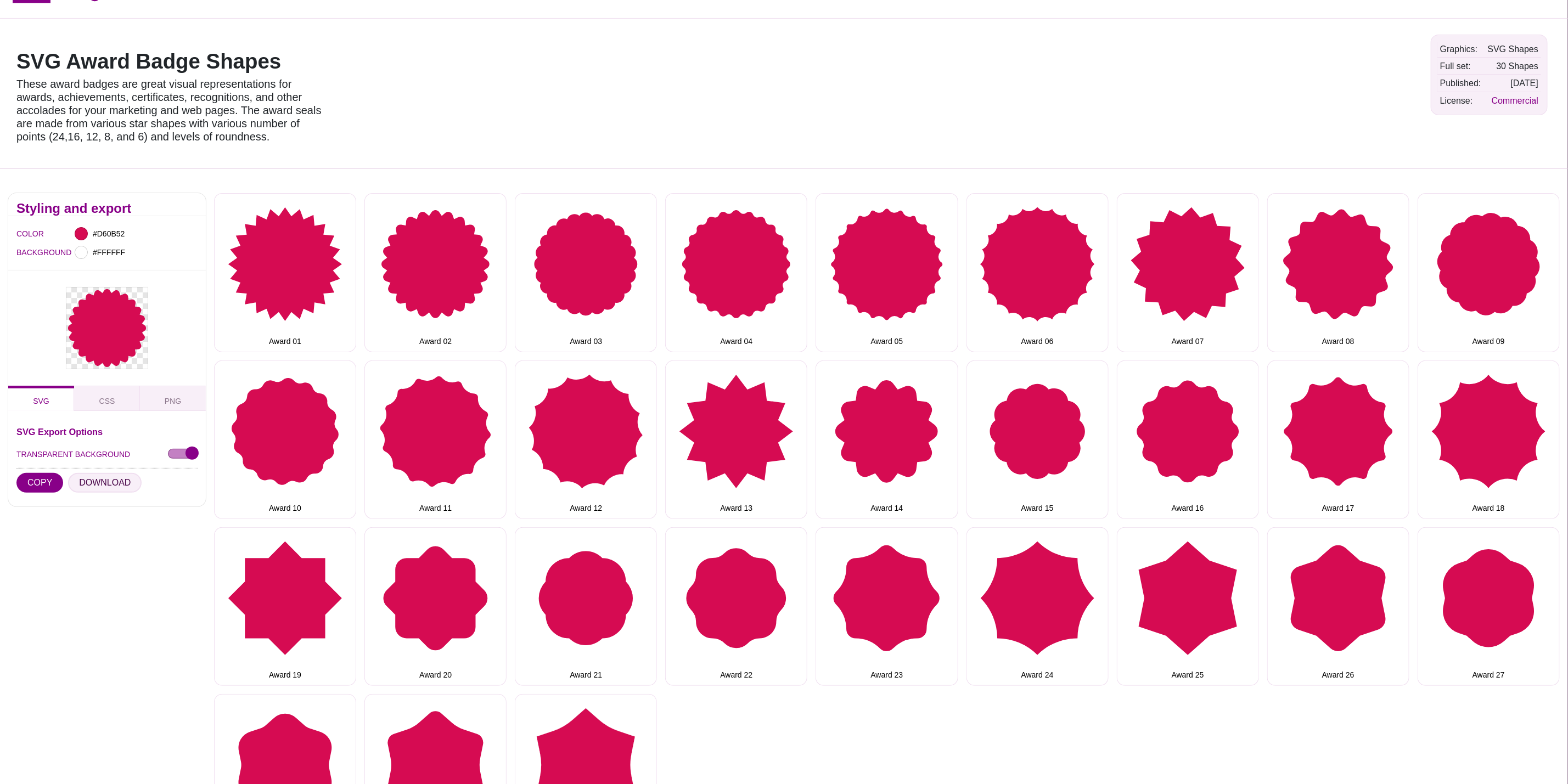
click at [115, 478] on button "DOWNLOAD" at bounding box center [105, 483] width 74 height 20
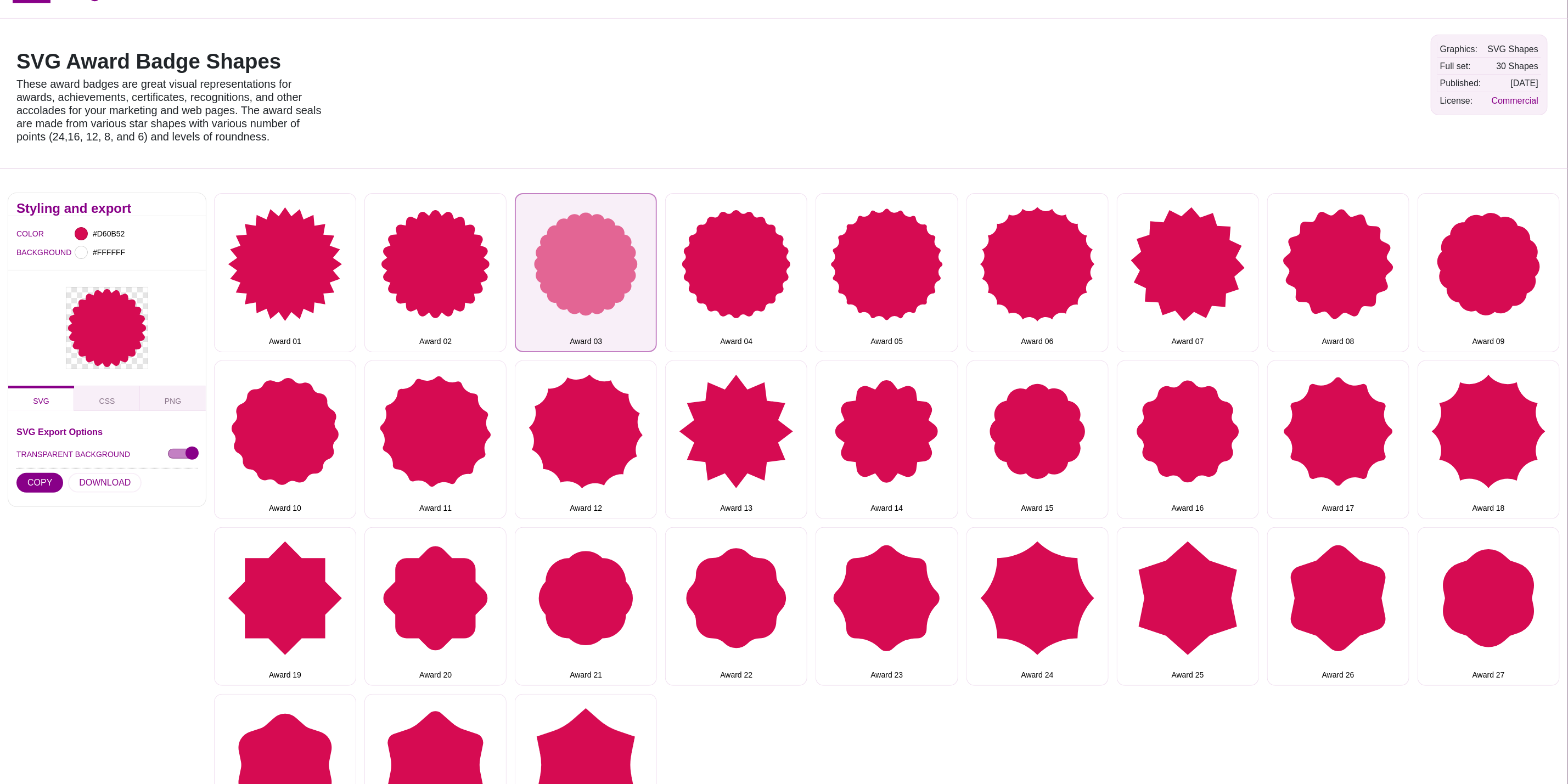
click at [637, 304] on button "Award 03" at bounding box center [586, 272] width 142 height 158
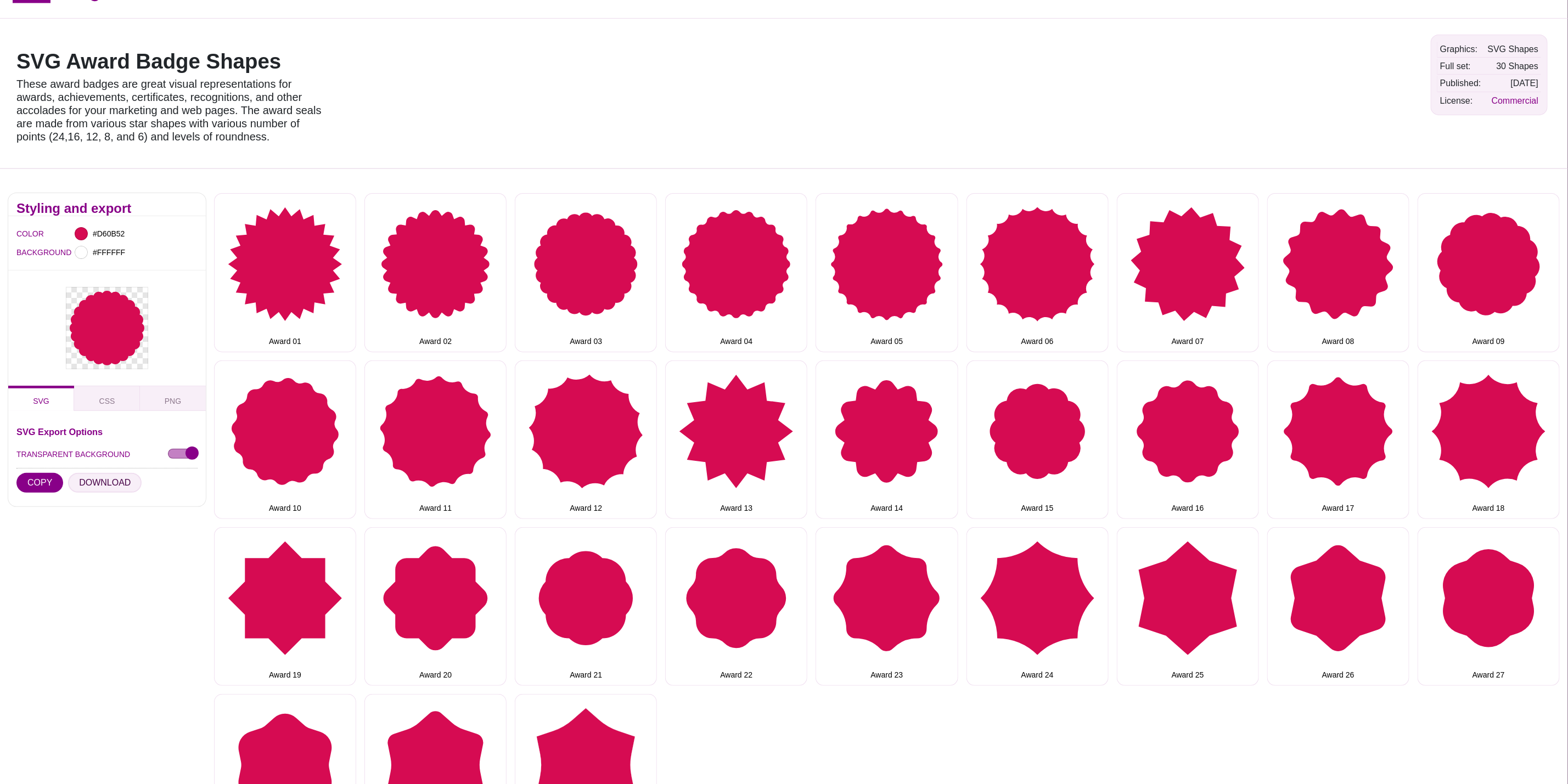
click at [104, 479] on button "DOWNLOAD" at bounding box center [105, 483] width 74 height 20
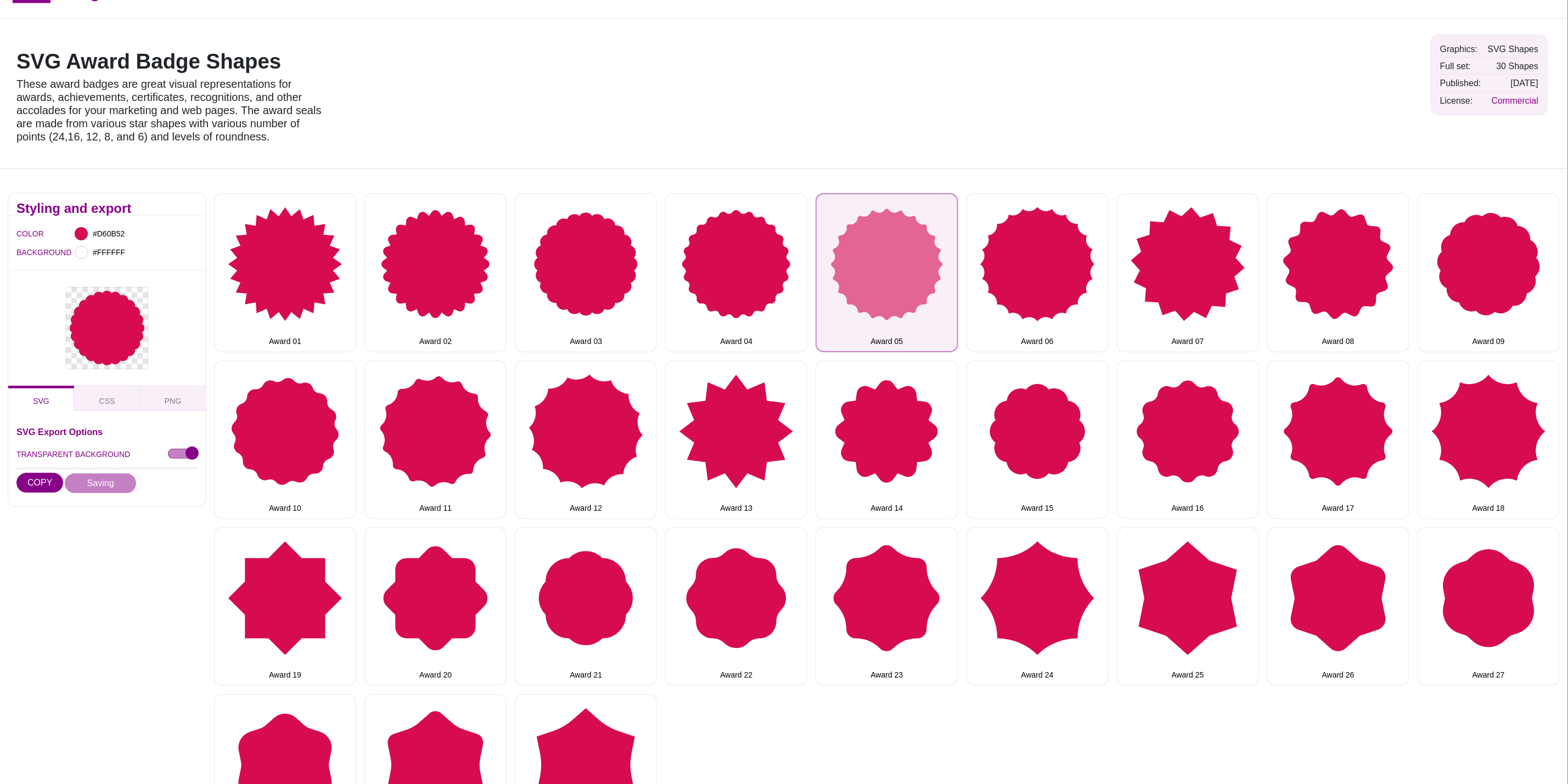
click at [867, 247] on button "Award 05" at bounding box center [887, 272] width 142 height 158
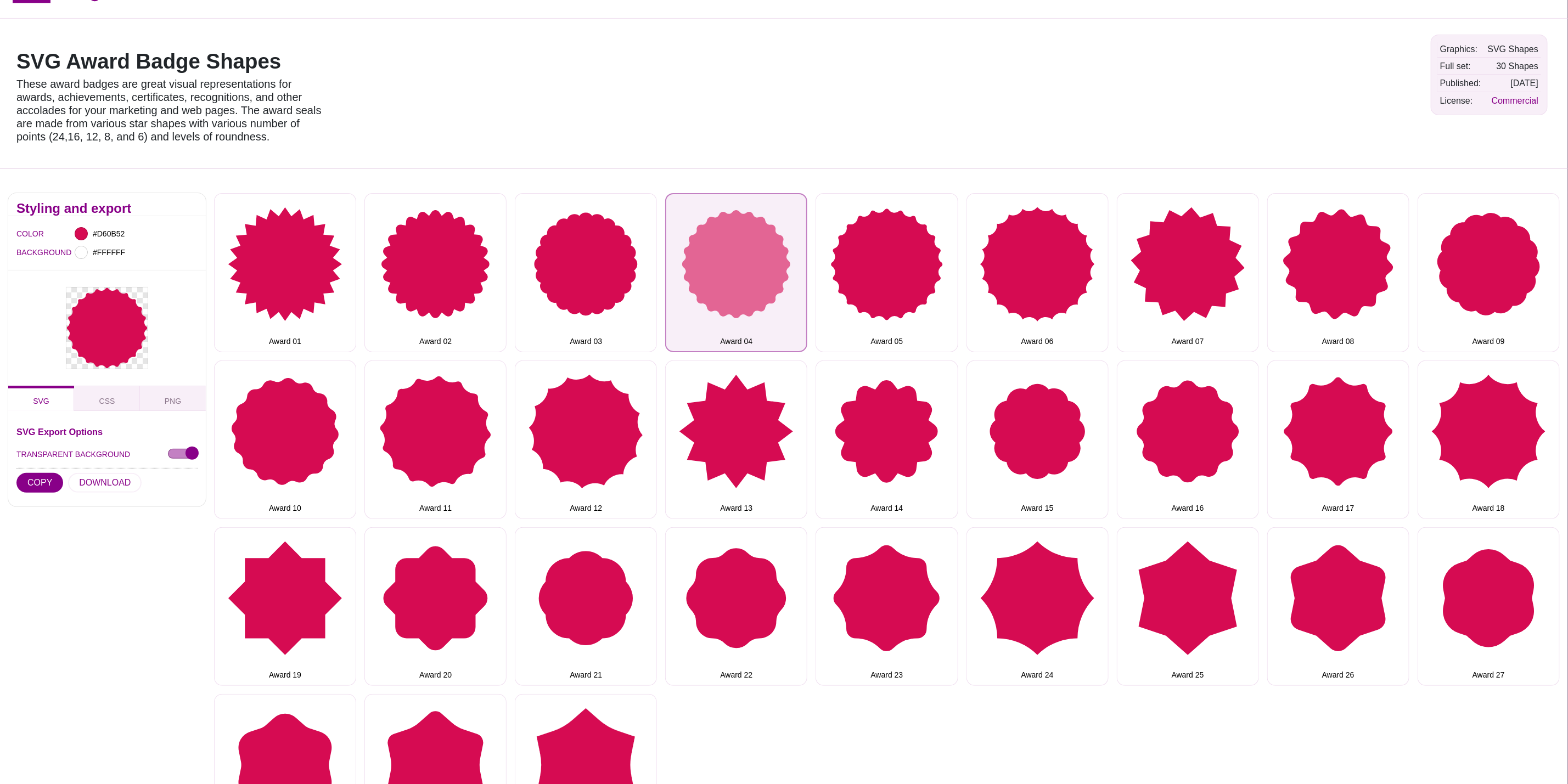
click at [748, 269] on button "Award 04" at bounding box center [736, 272] width 142 height 158
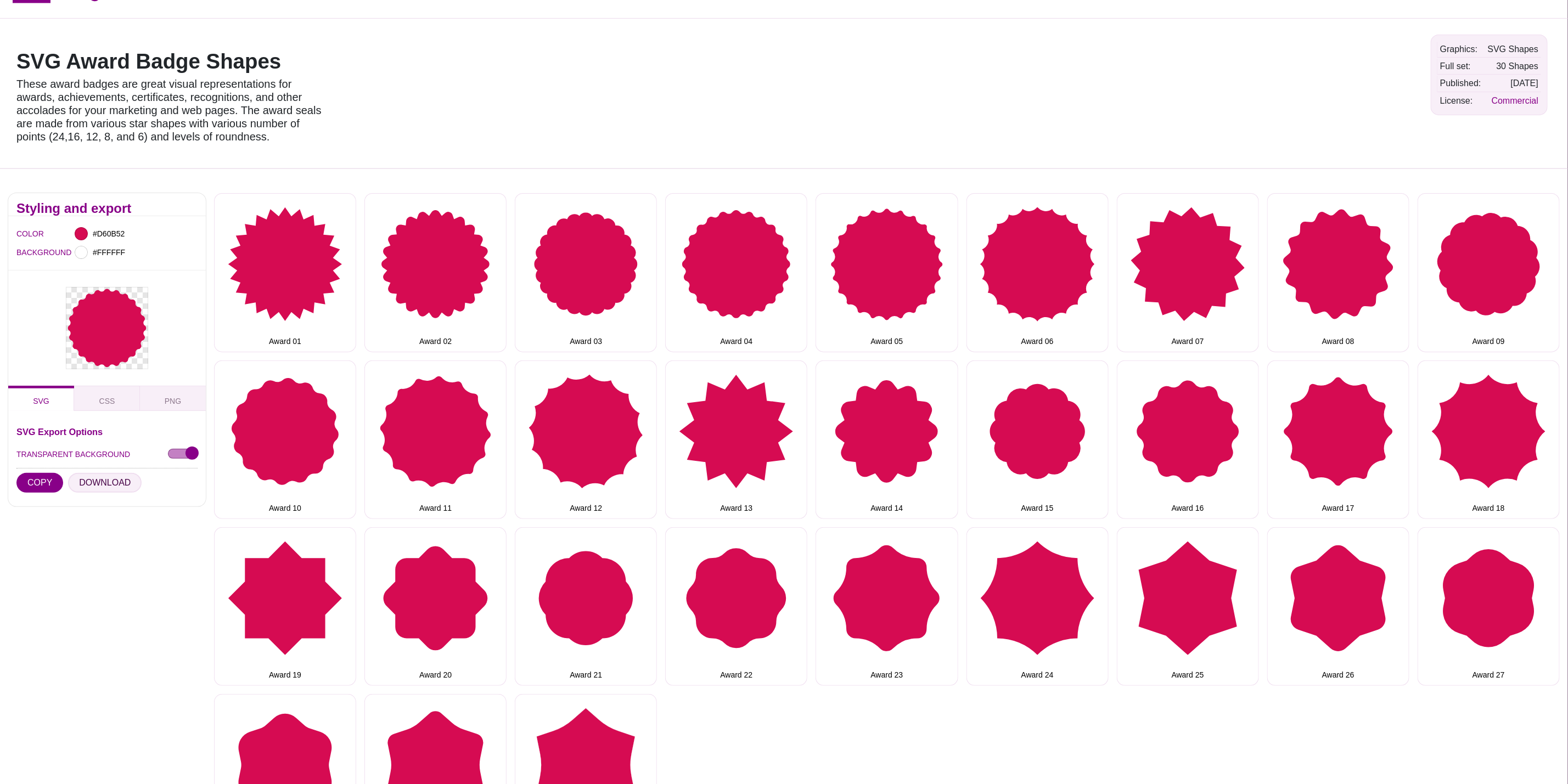
click at [99, 481] on button "DOWNLOAD" at bounding box center [105, 483] width 74 height 20
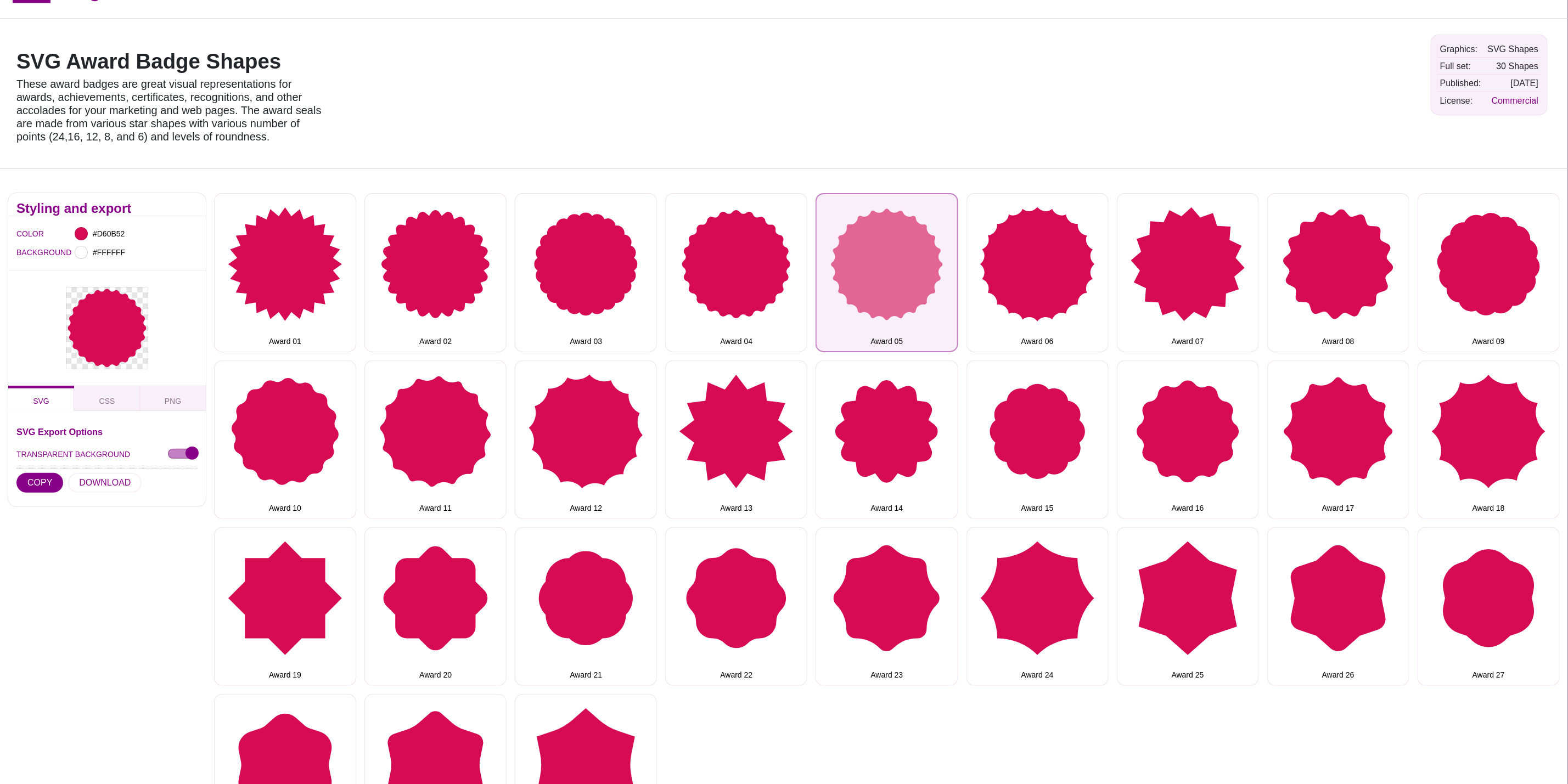
click at [875, 241] on button "Award 05" at bounding box center [887, 272] width 142 height 158
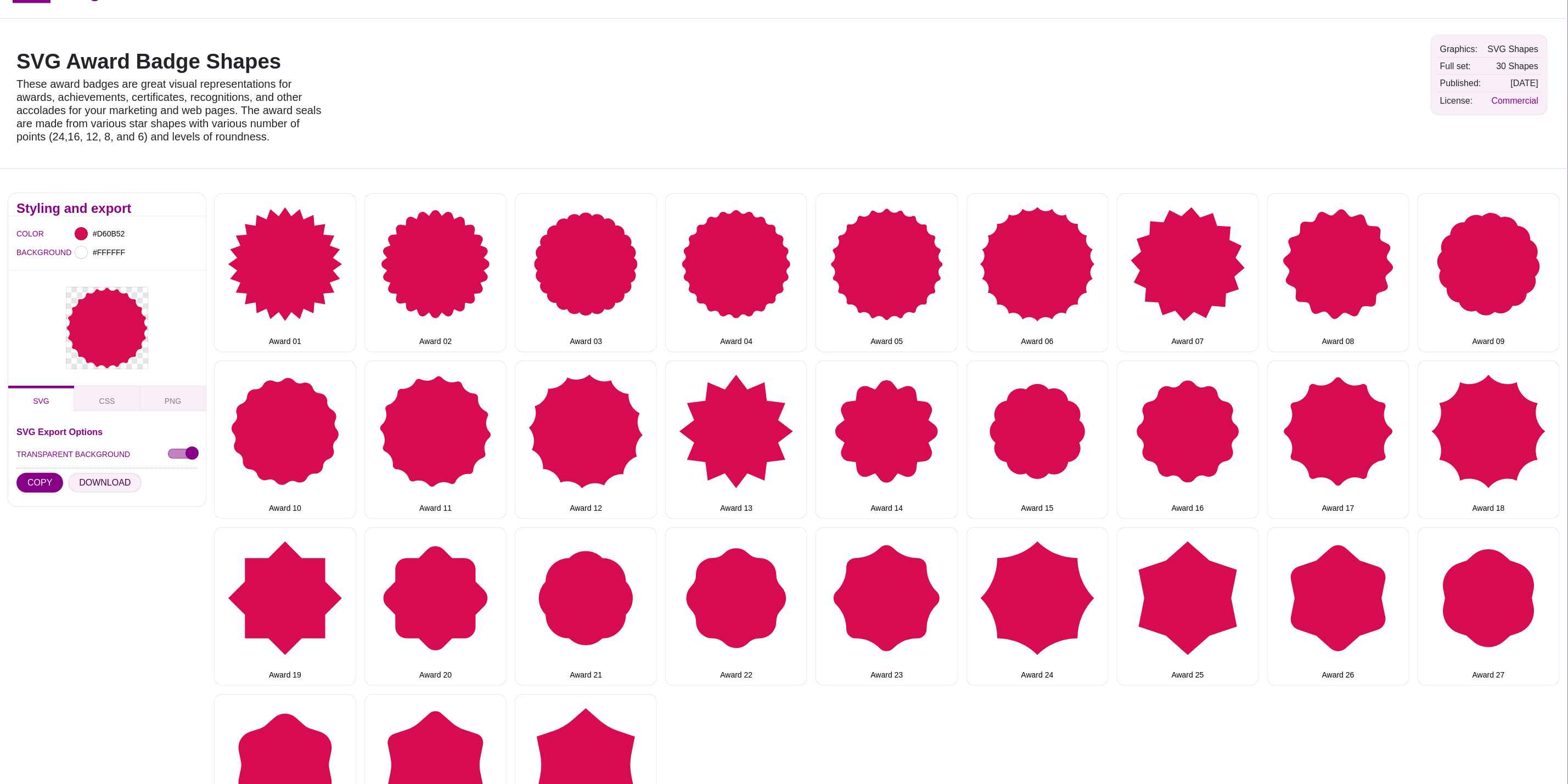
click at [111, 487] on button "DOWNLOAD" at bounding box center [105, 483] width 74 height 20
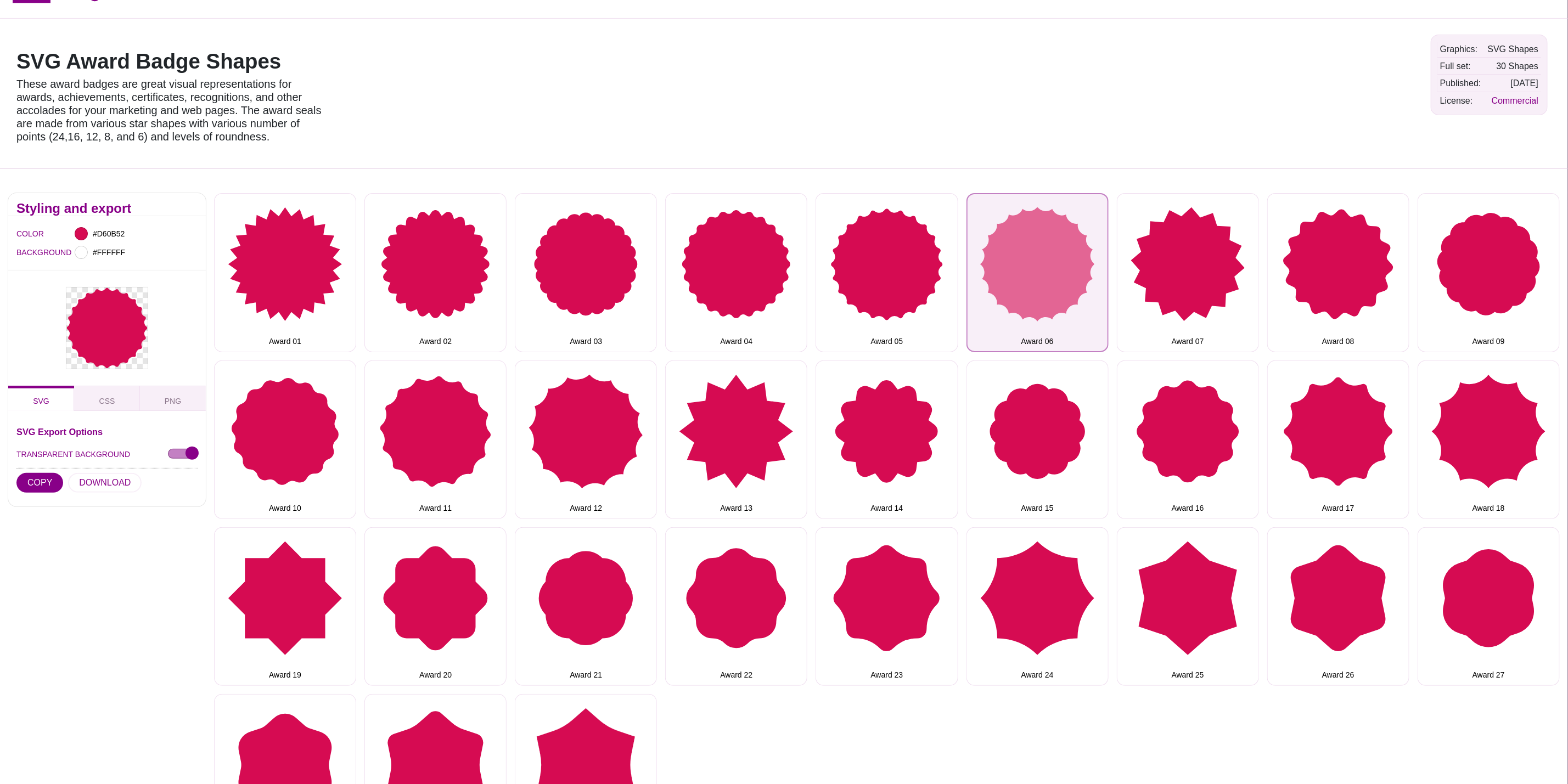
click at [1018, 287] on button "Award 06" at bounding box center [1038, 272] width 142 height 158
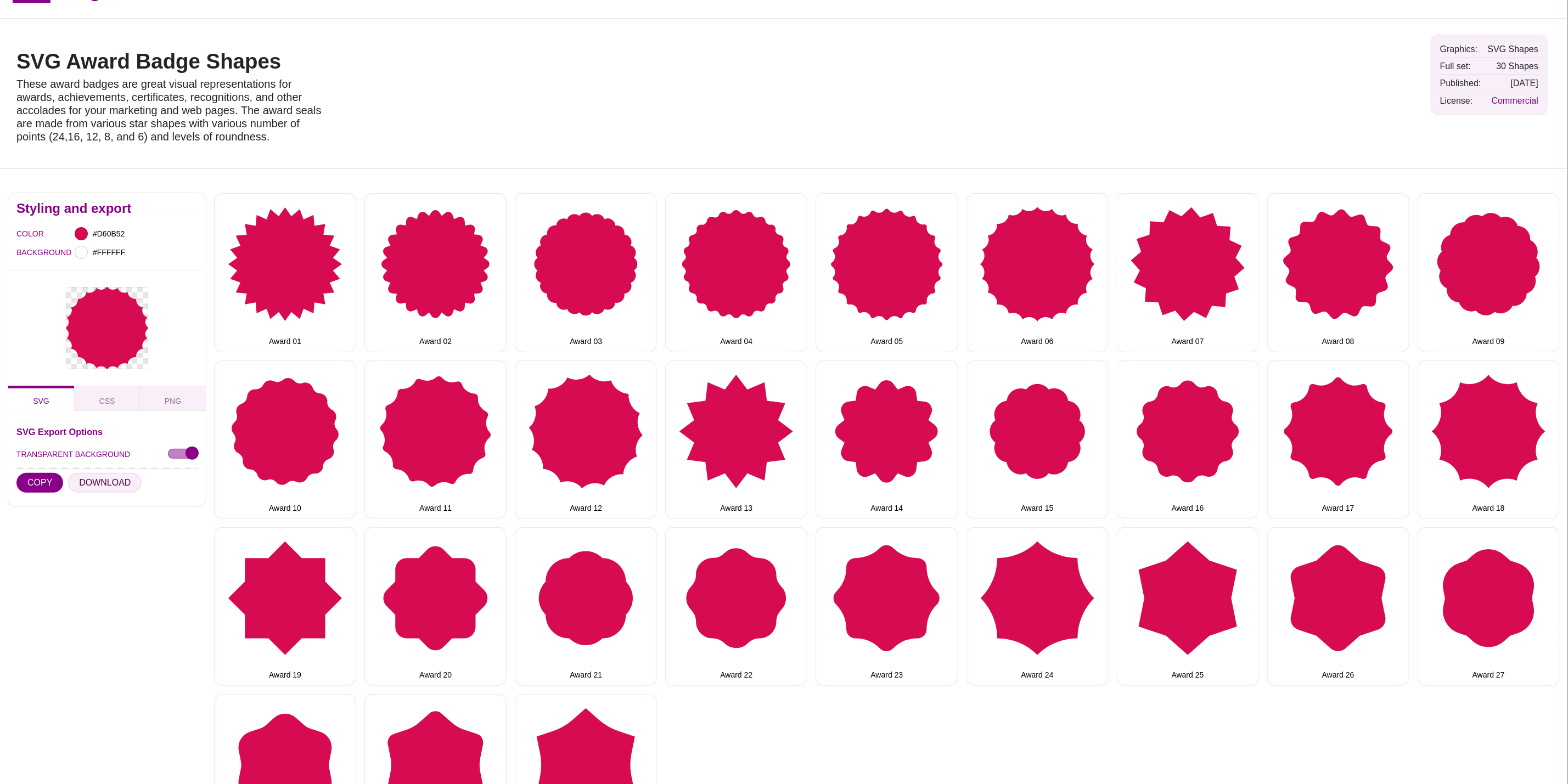
click at [109, 486] on button "DOWNLOAD" at bounding box center [105, 483] width 74 height 20
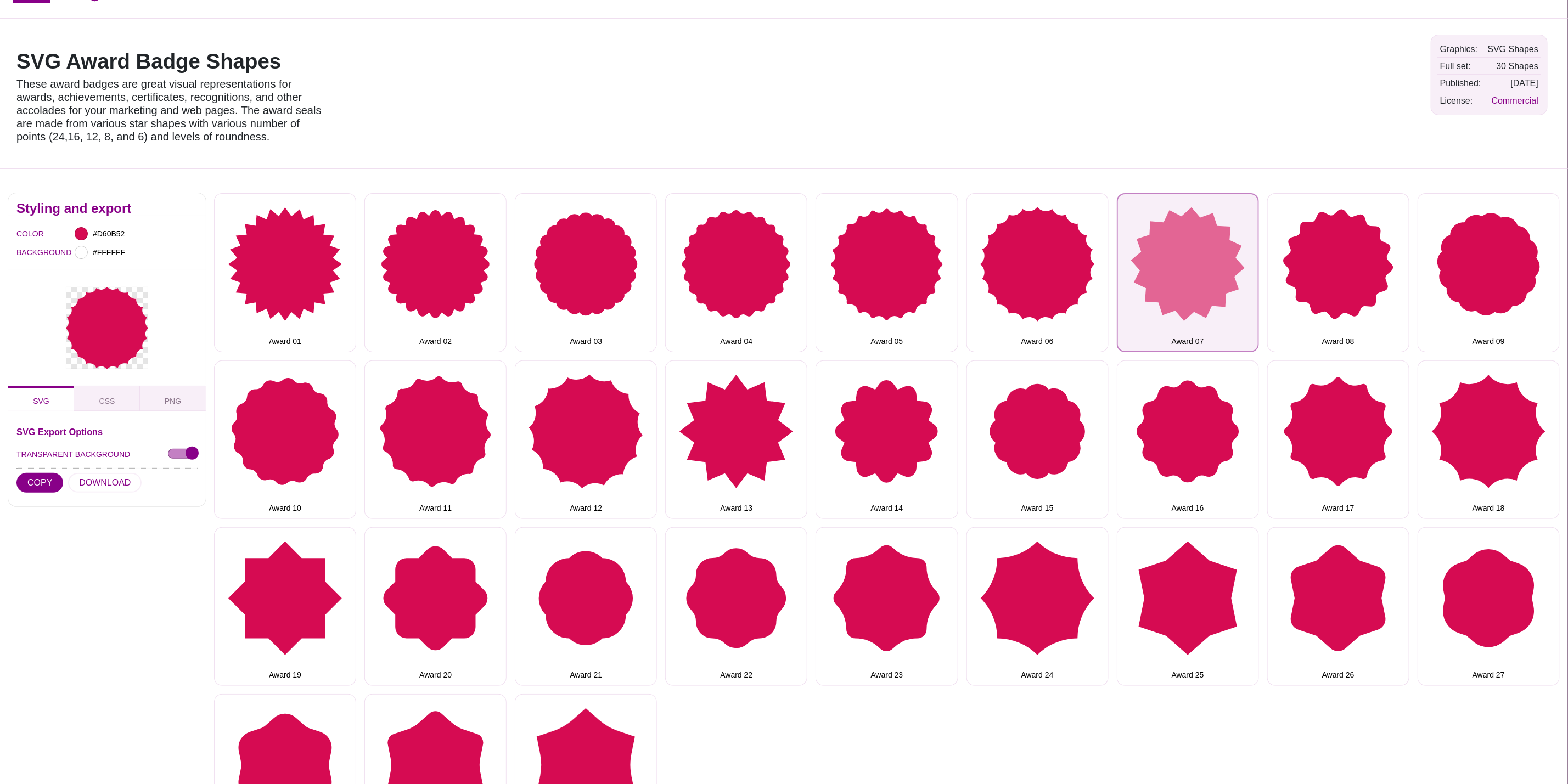
click at [1184, 247] on button "Award 07" at bounding box center [1188, 272] width 142 height 158
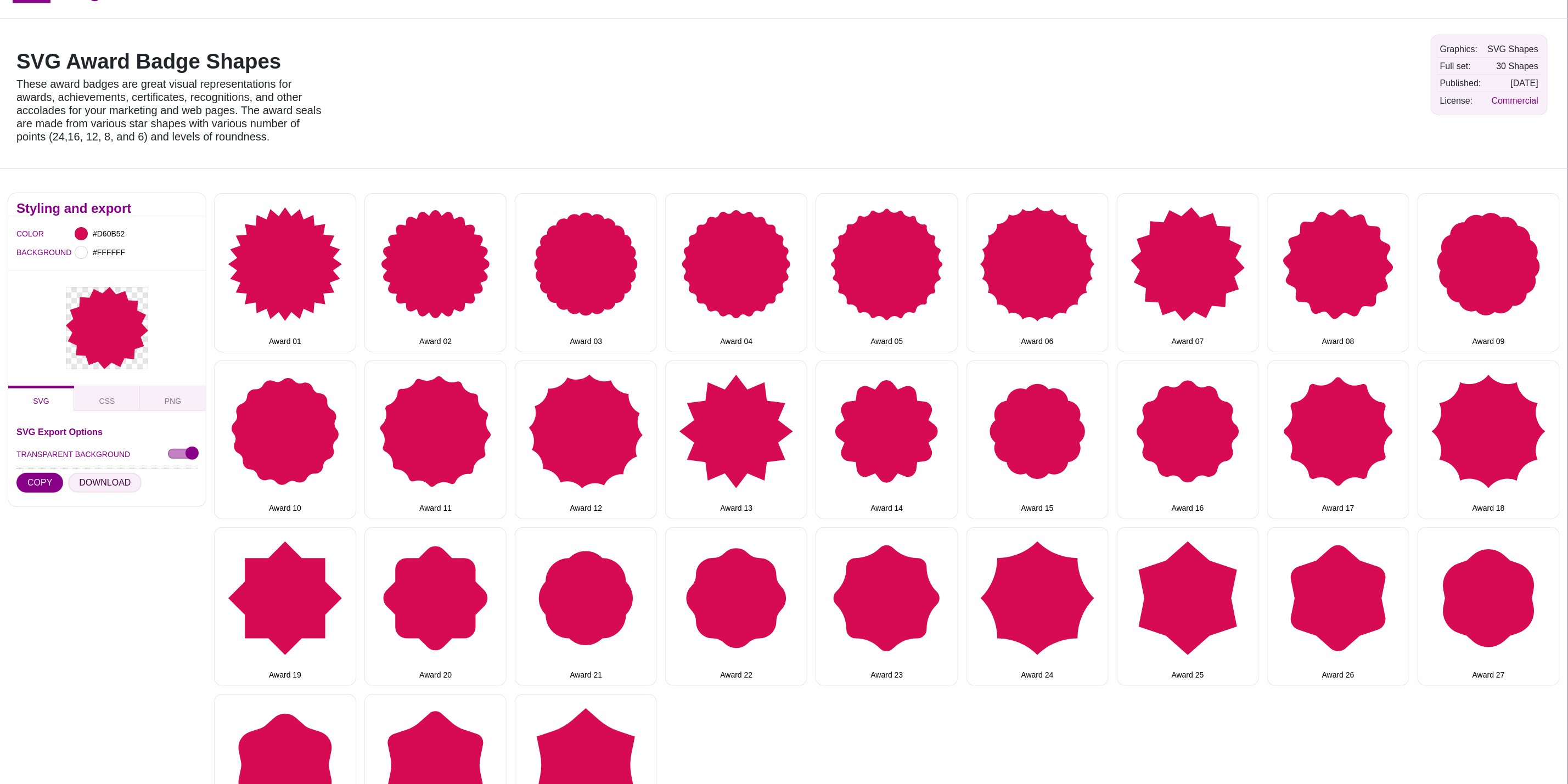
click at [89, 480] on button "DOWNLOAD" at bounding box center [105, 483] width 74 height 20
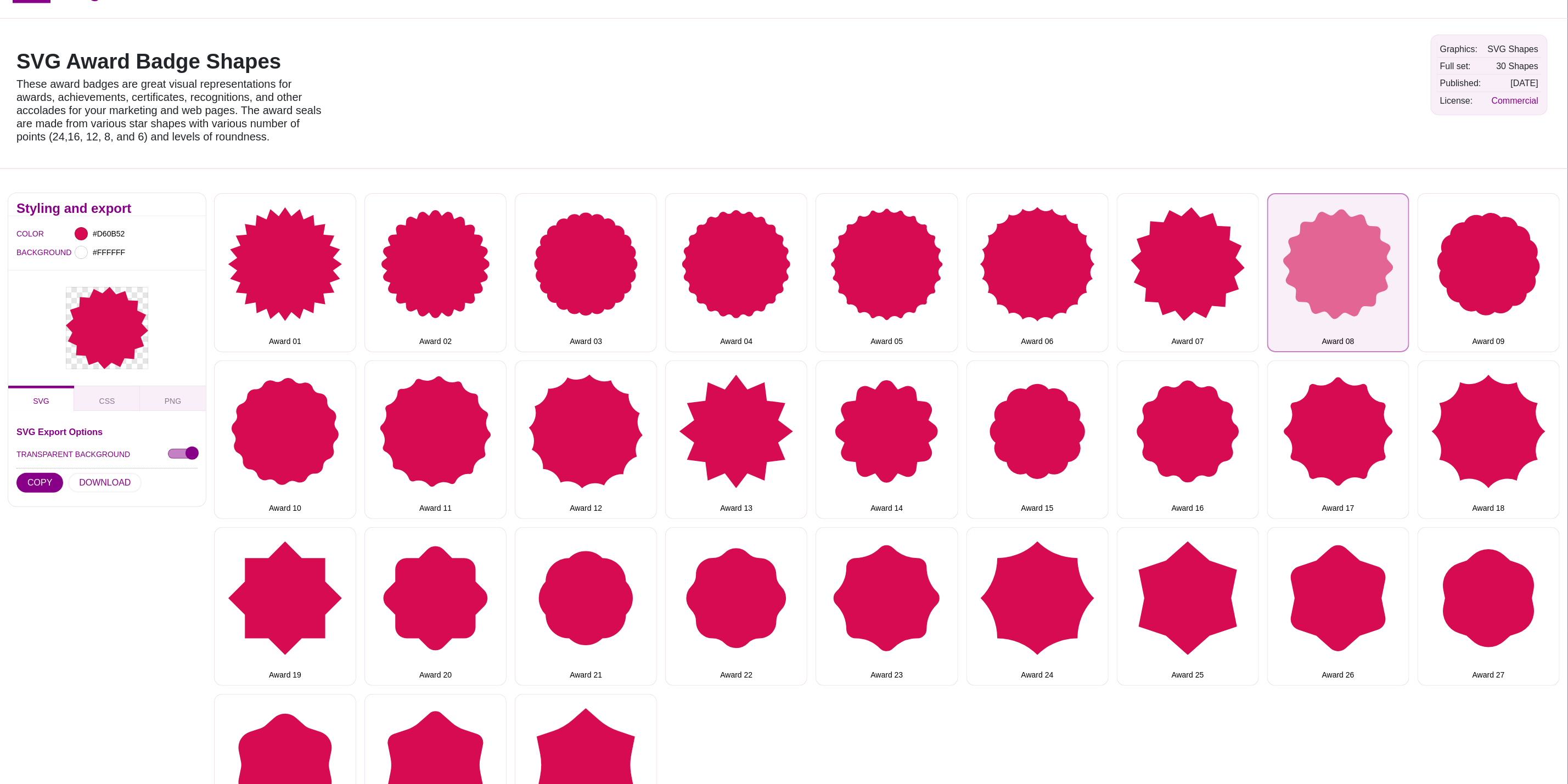
drag, startPoint x: 1289, startPoint y: 256, endPoint x: 1280, endPoint y: 256, distance: 9.0
click at [1289, 256] on button "Award 08" at bounding box center [1338, 272] width 142 height 158
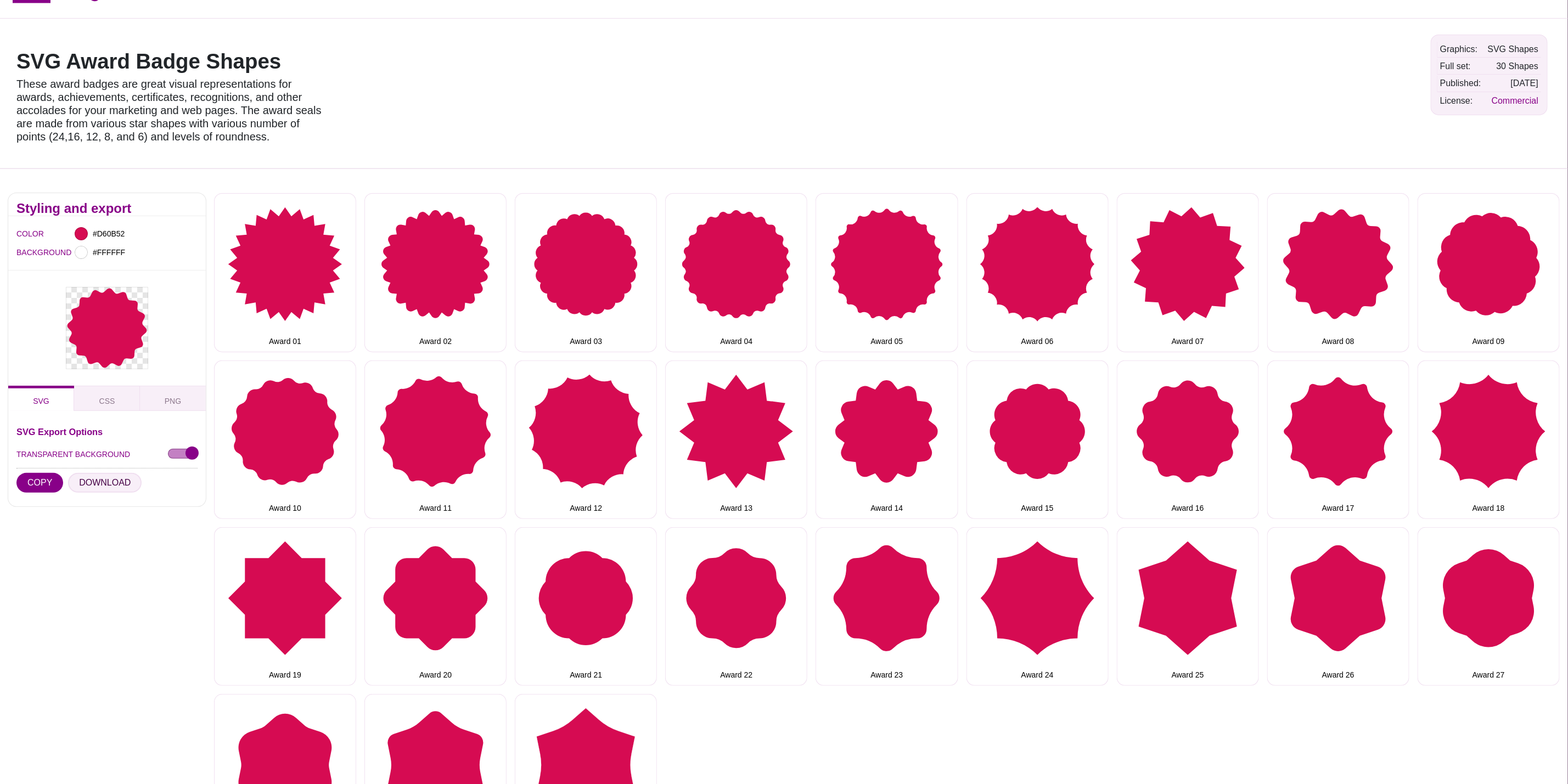
click at [91, 477] on button "DOWNLOAD" at bounding box center [105, 483] width 74 height 20
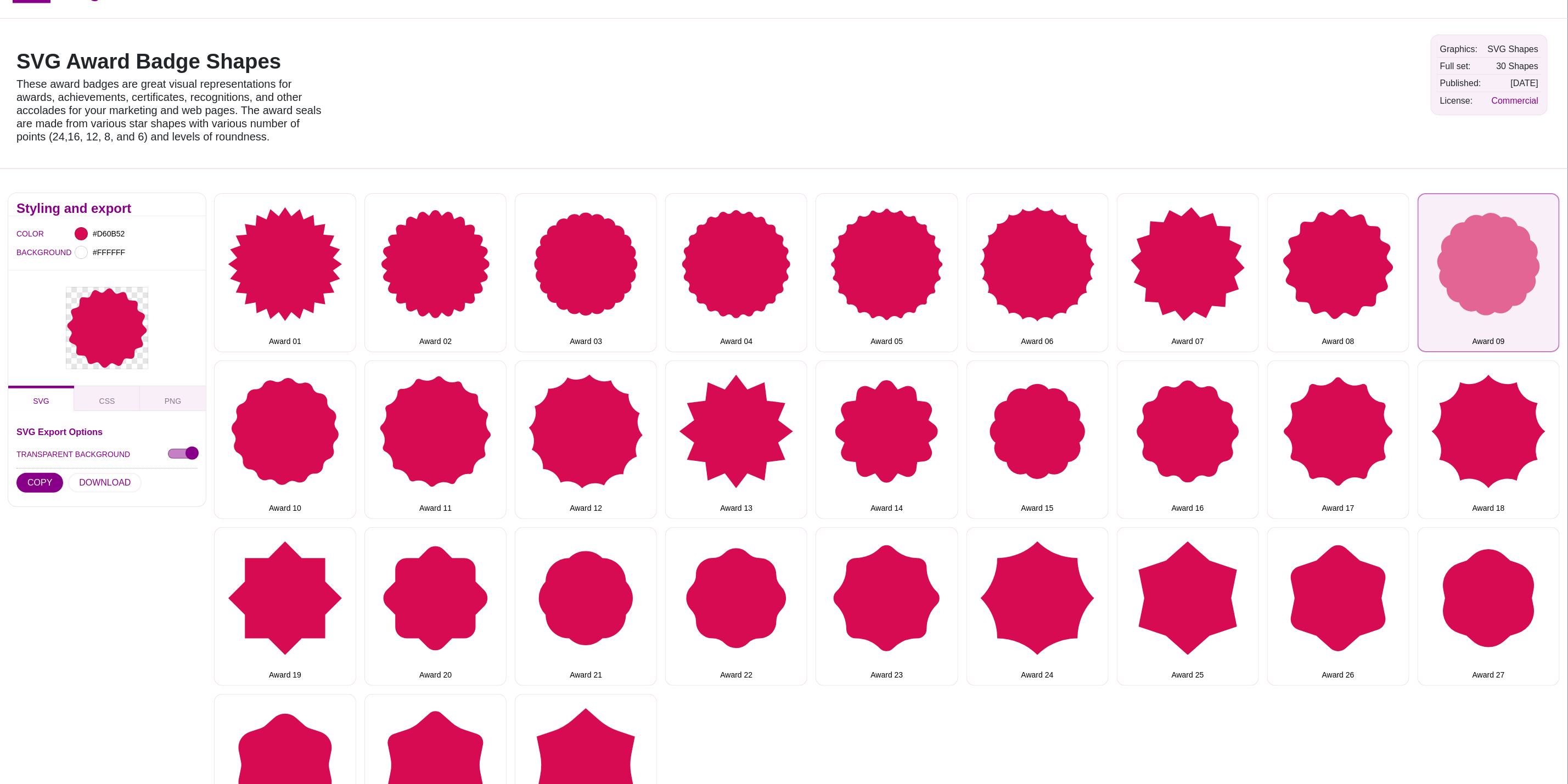
click at [1505, 267] on button "Award 09" at bounding box center [1489, 272] width 142 height 158
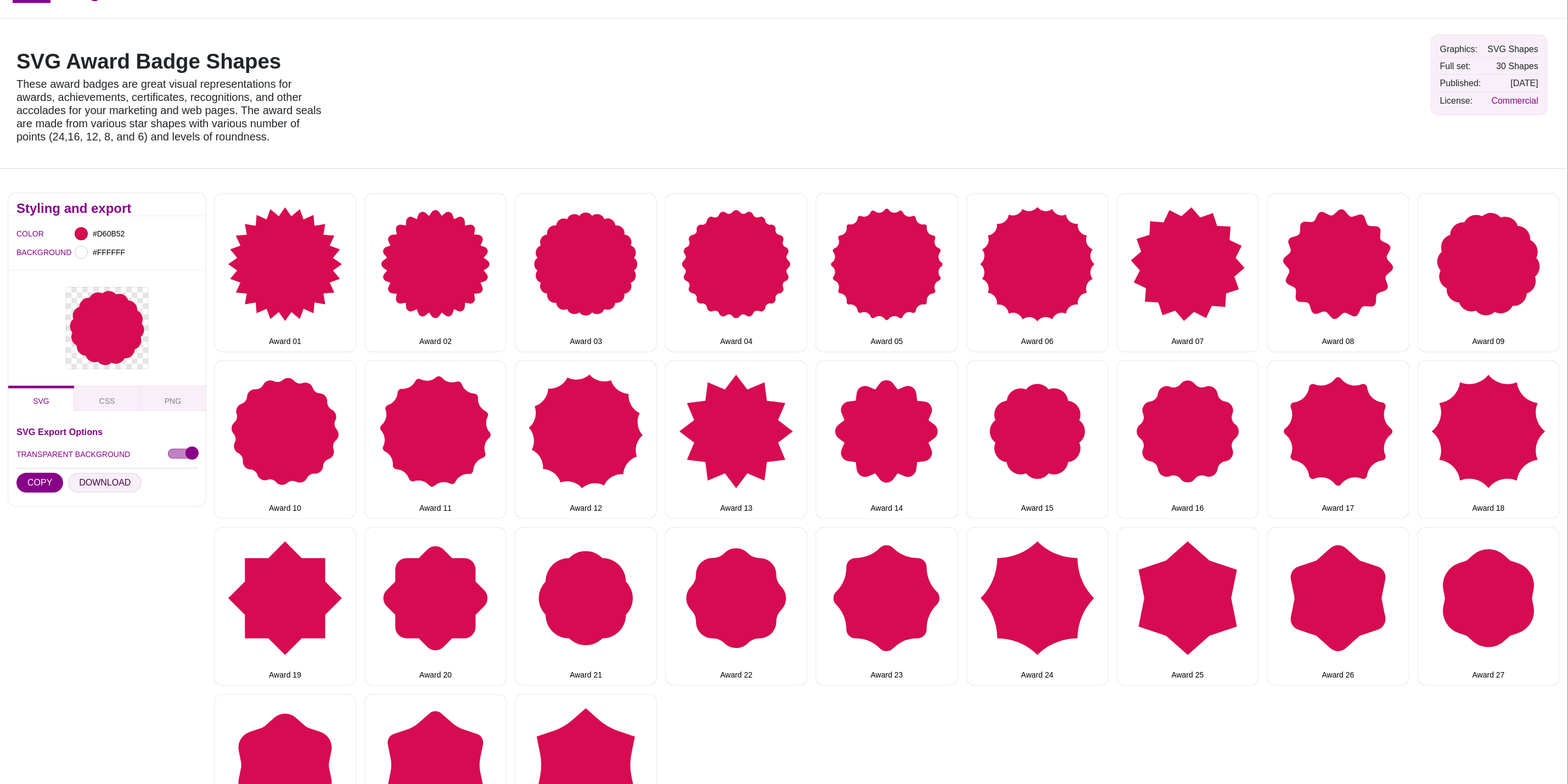
click at [99, 485] on button "DOWNLOAD" at bounding box center [105, 483] width 74 height 20
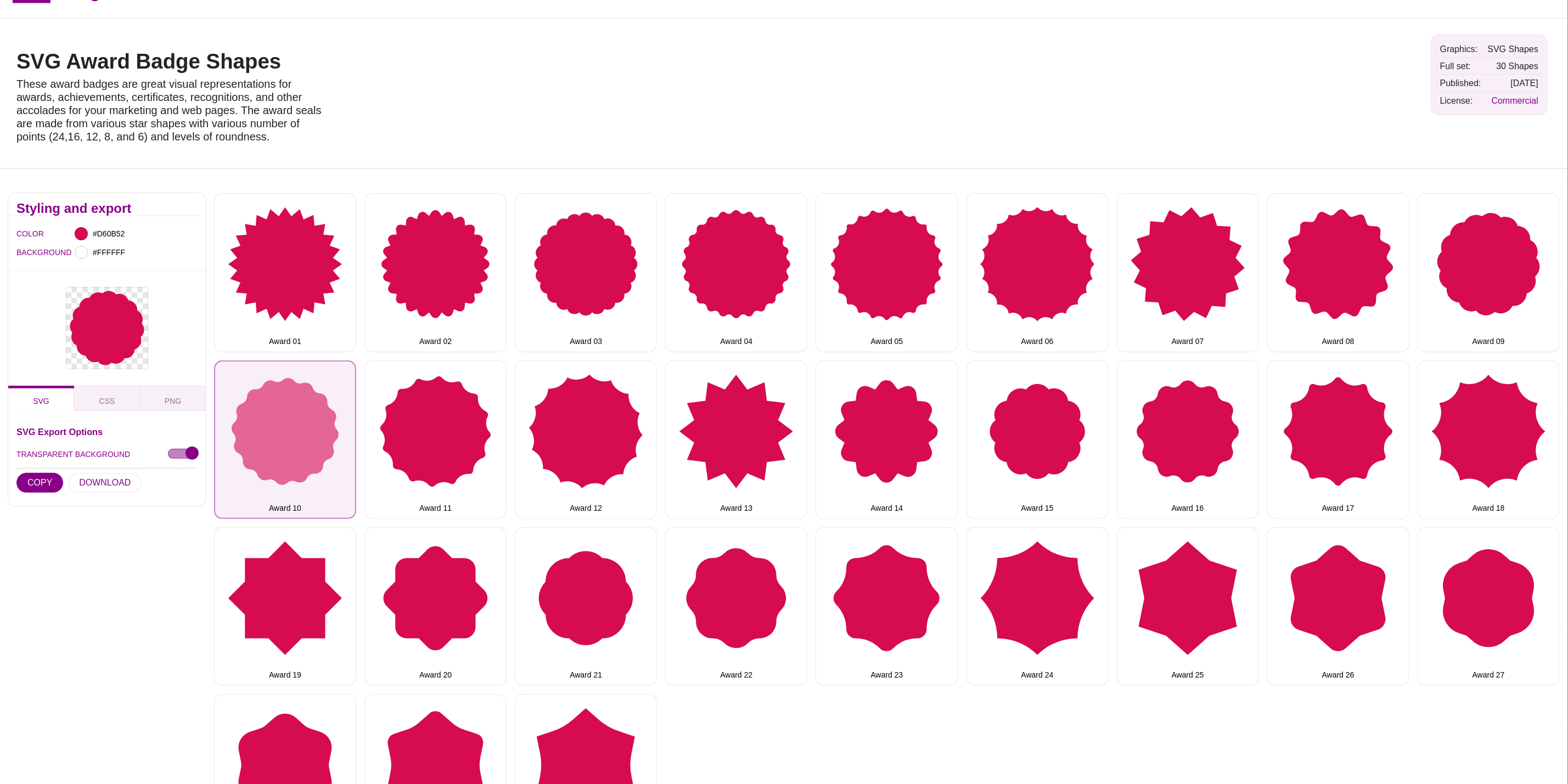
click at [302, 456] on button "Award 10" at bounding box center [285, 440] width 142 height 158
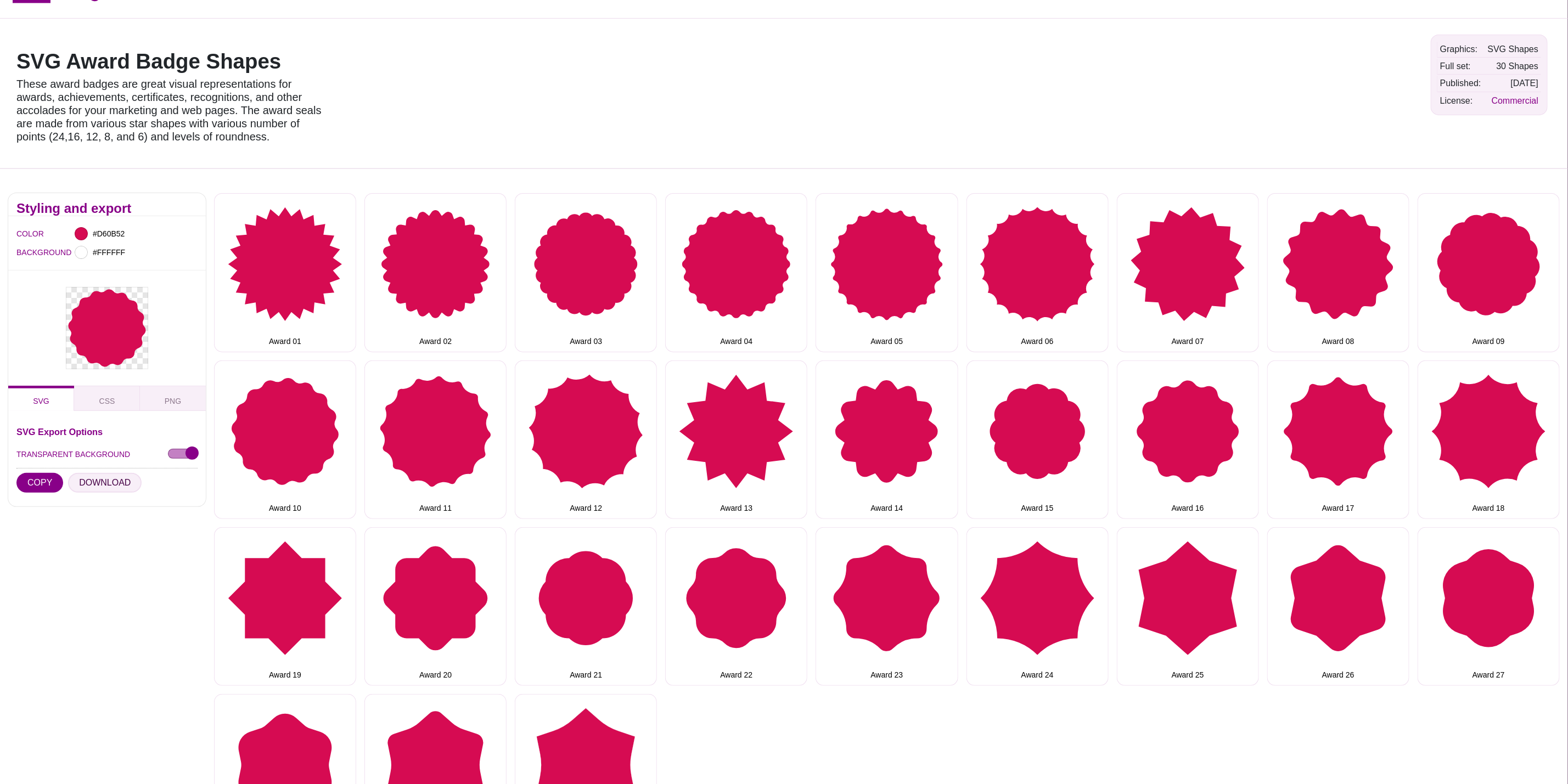
click at [97, 486] on button "DOWNLOAD" at bounding box center [105, 483] width 74 height 20
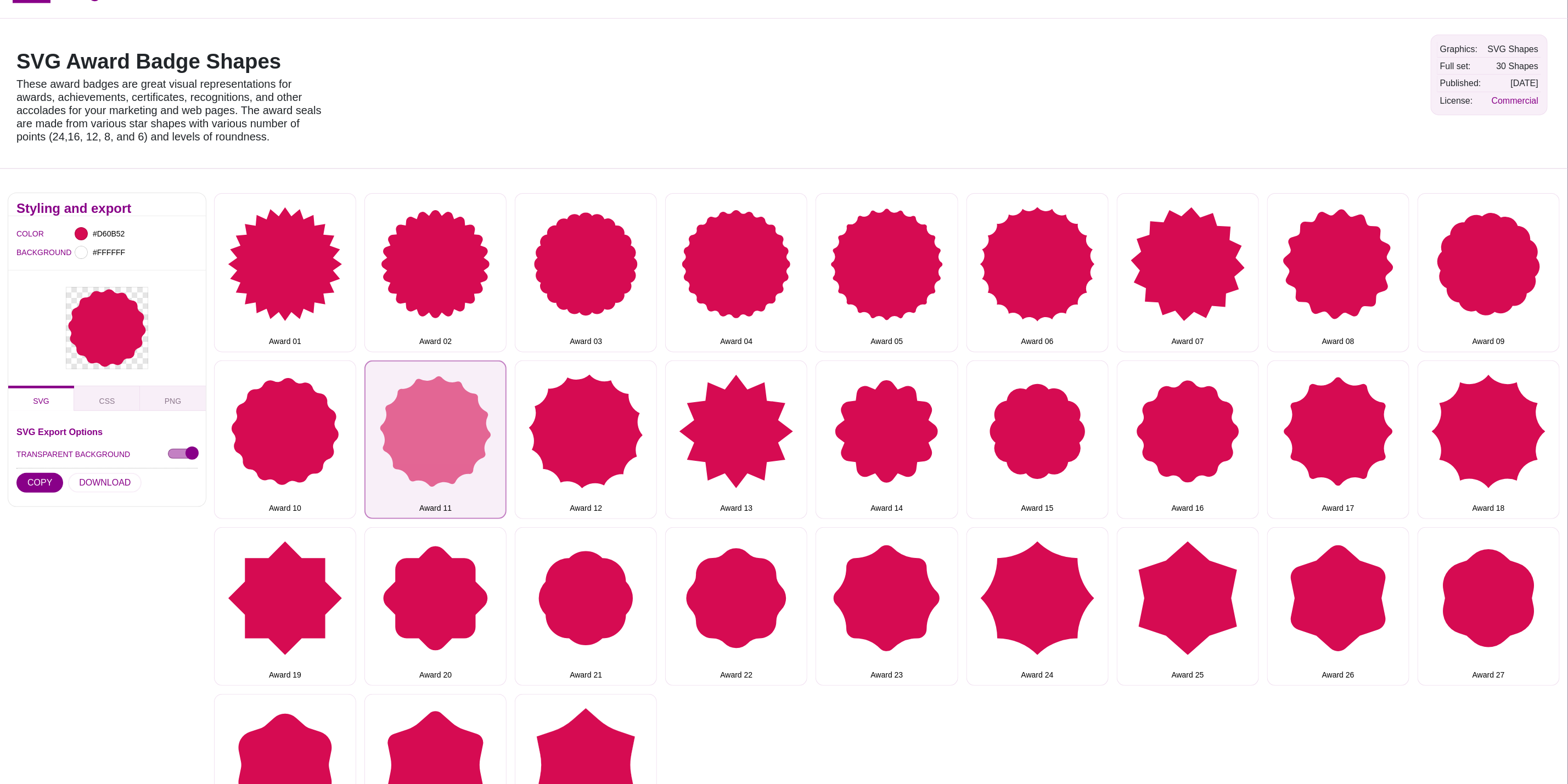
click at [444, 450] on button "Award 11" at bounding box center [436, 440] width 142 height 158
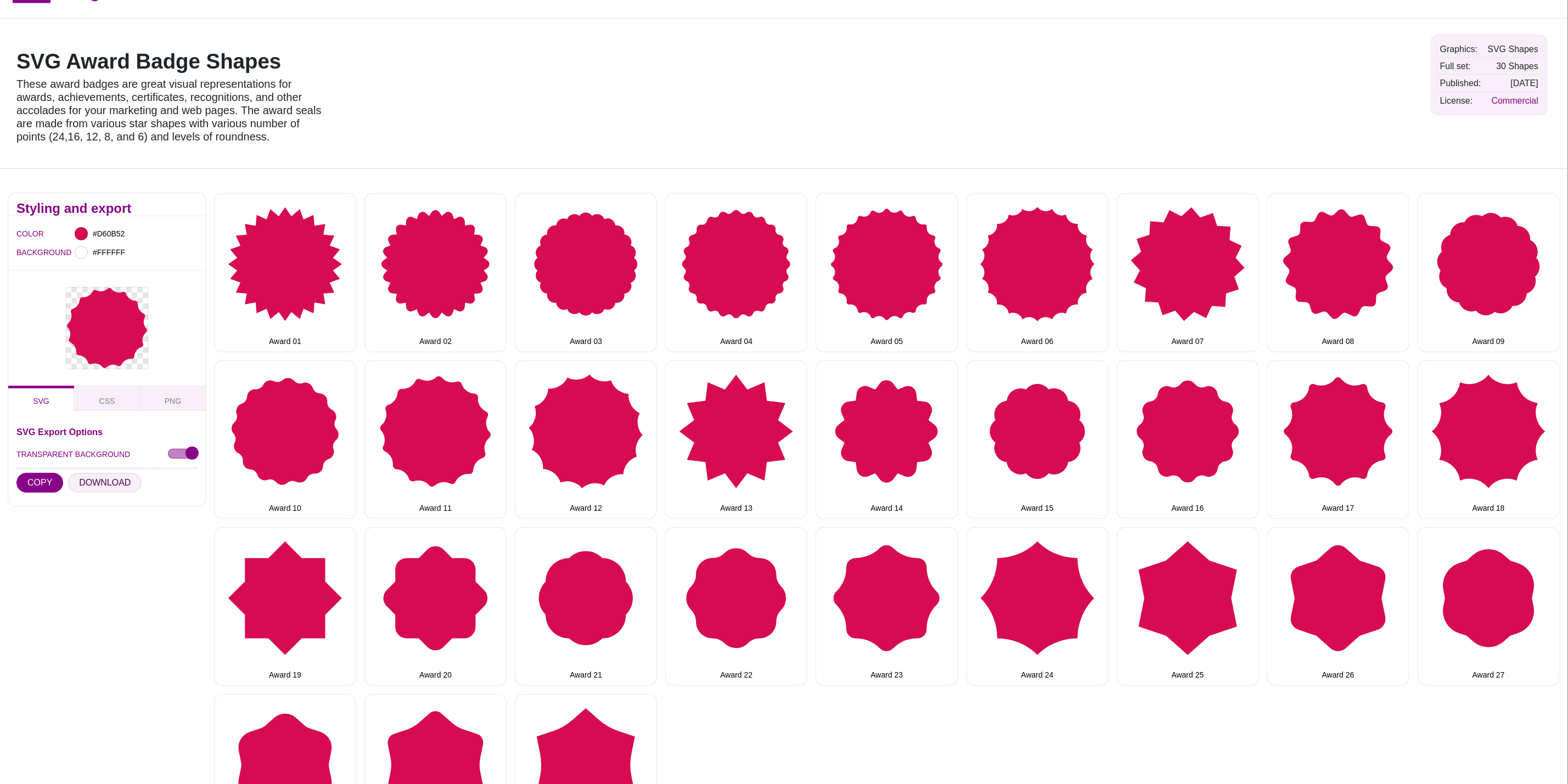
click at [84, 483] on button "DOWNLOAD" at bounding box center [105, 483] width 74 height 20
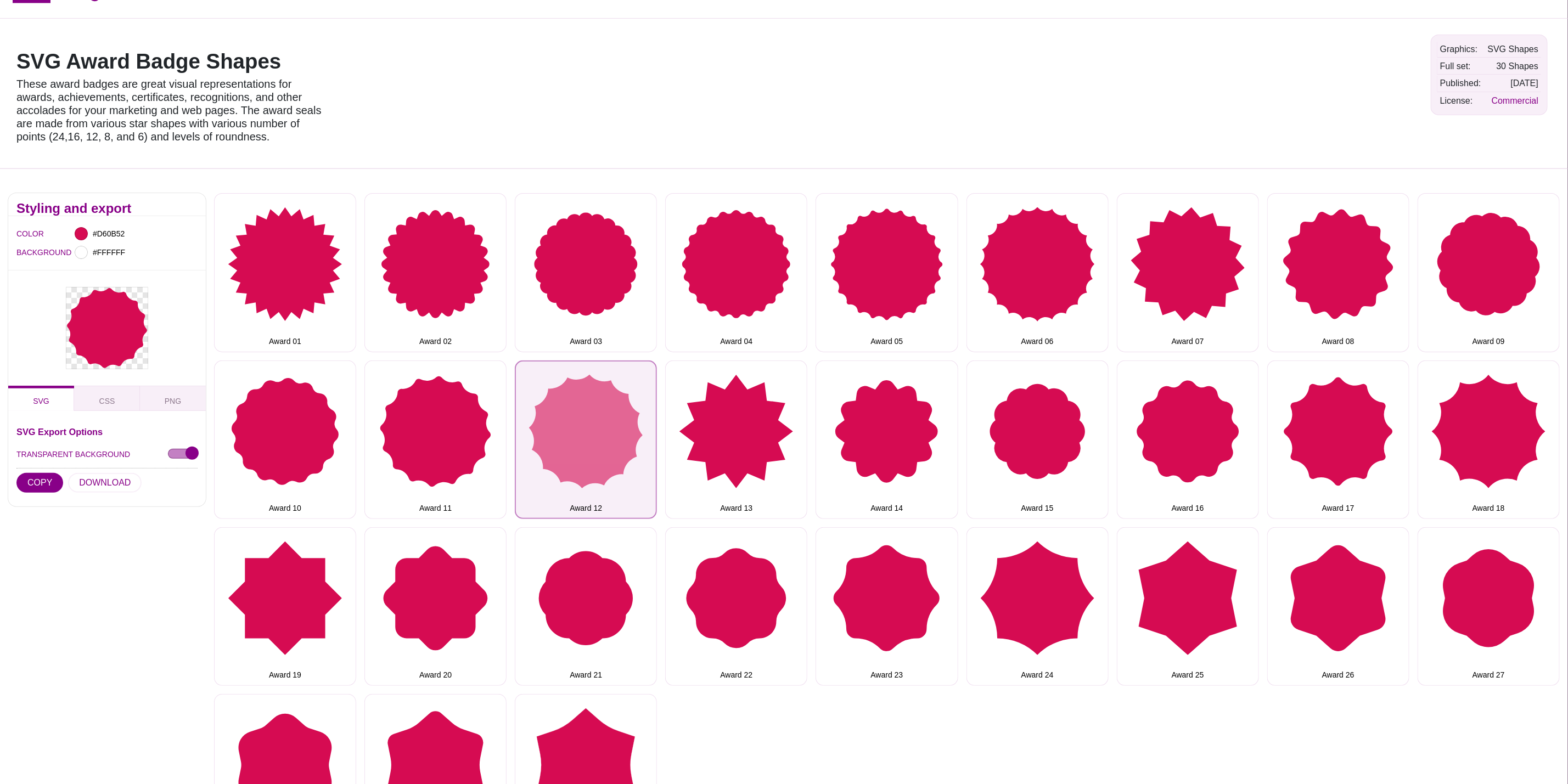
click at [565, 448] on button "Award 12" at bounding box center [586, 440] width 142 height 158
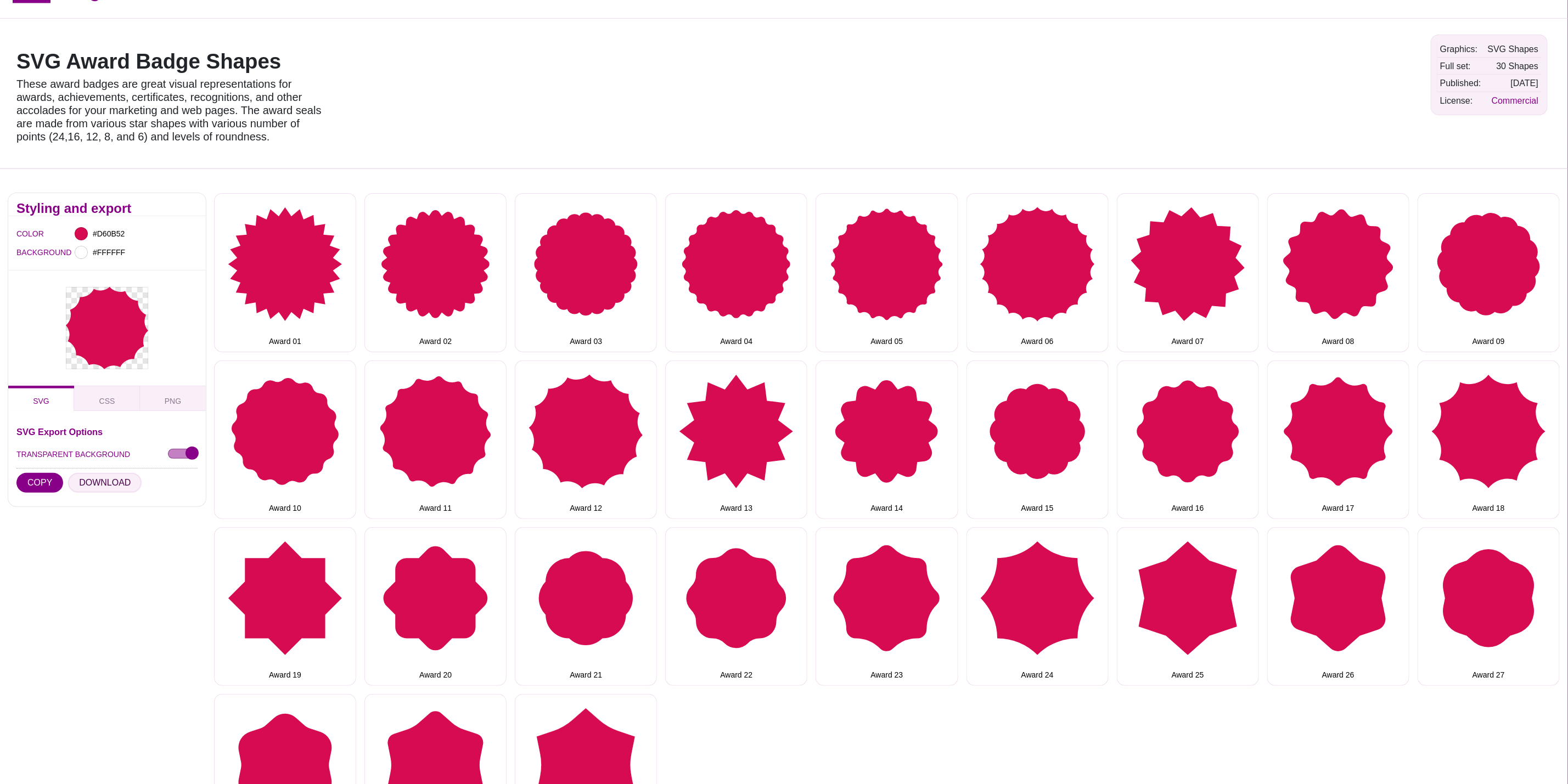
click at [96, 481] on button "DOWNLOAD" at bounding box center [105, 483] width 74 height 20
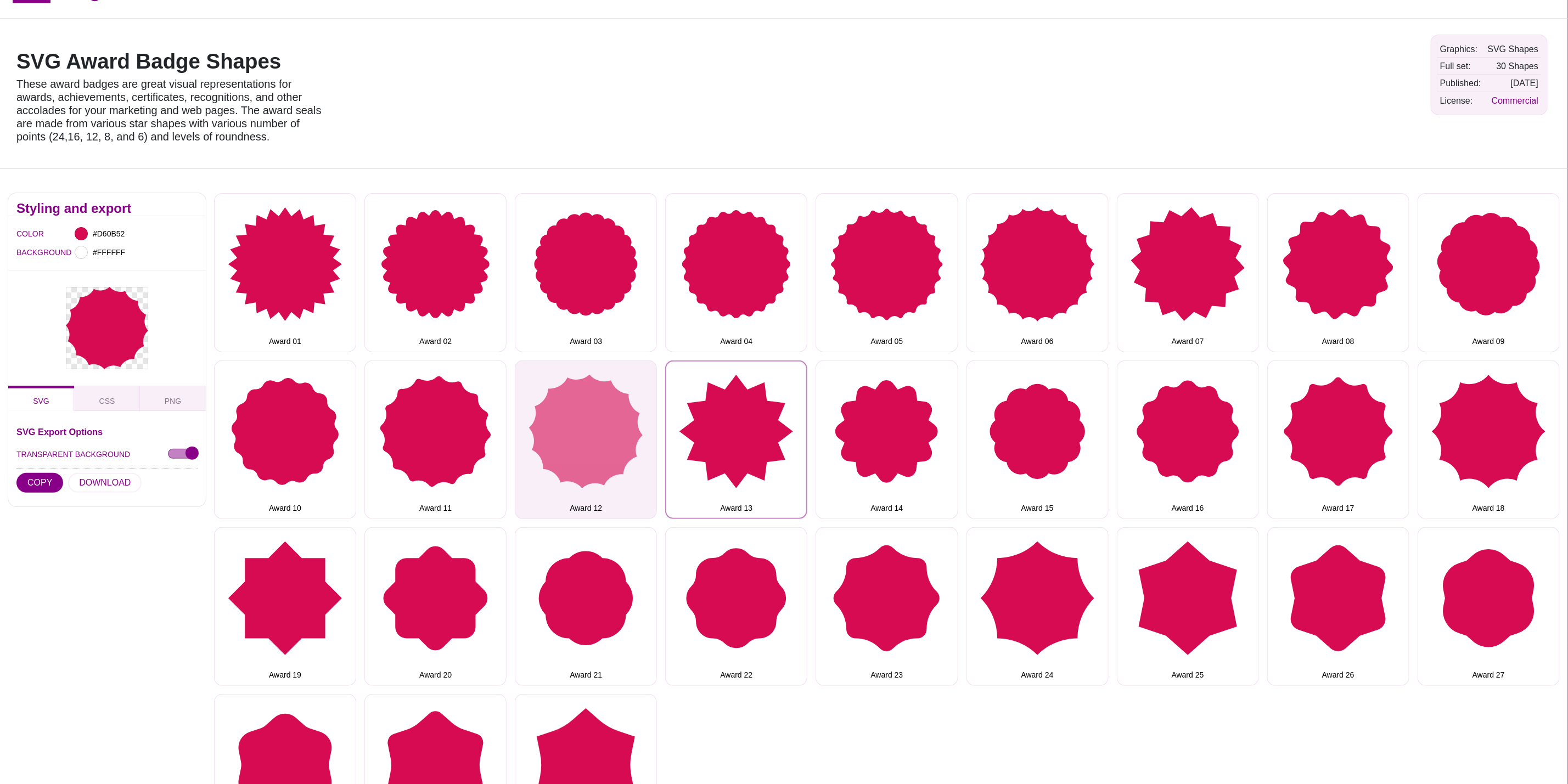
drag, startPoint x: 698, startPoint y: 453, endPoint x: 644, endPoint y: 452, distance: 54.0
click at [698, 452] on button "Award 13" at bounding box center [736, 440] width 142 height 158
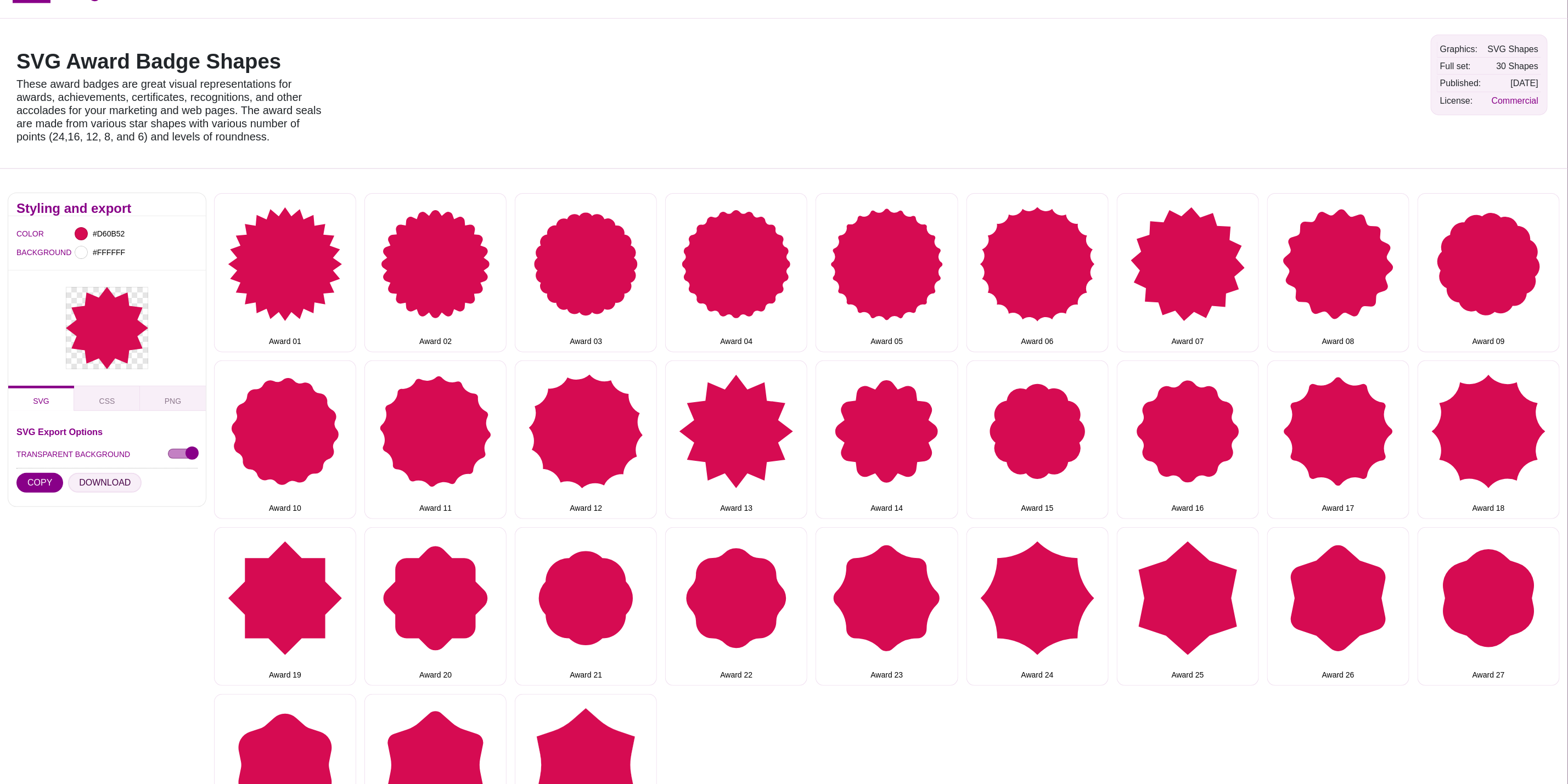
click at [91, 483] on button "DOWNLOAD" at bounding box center [105, 483] width 74 height 20
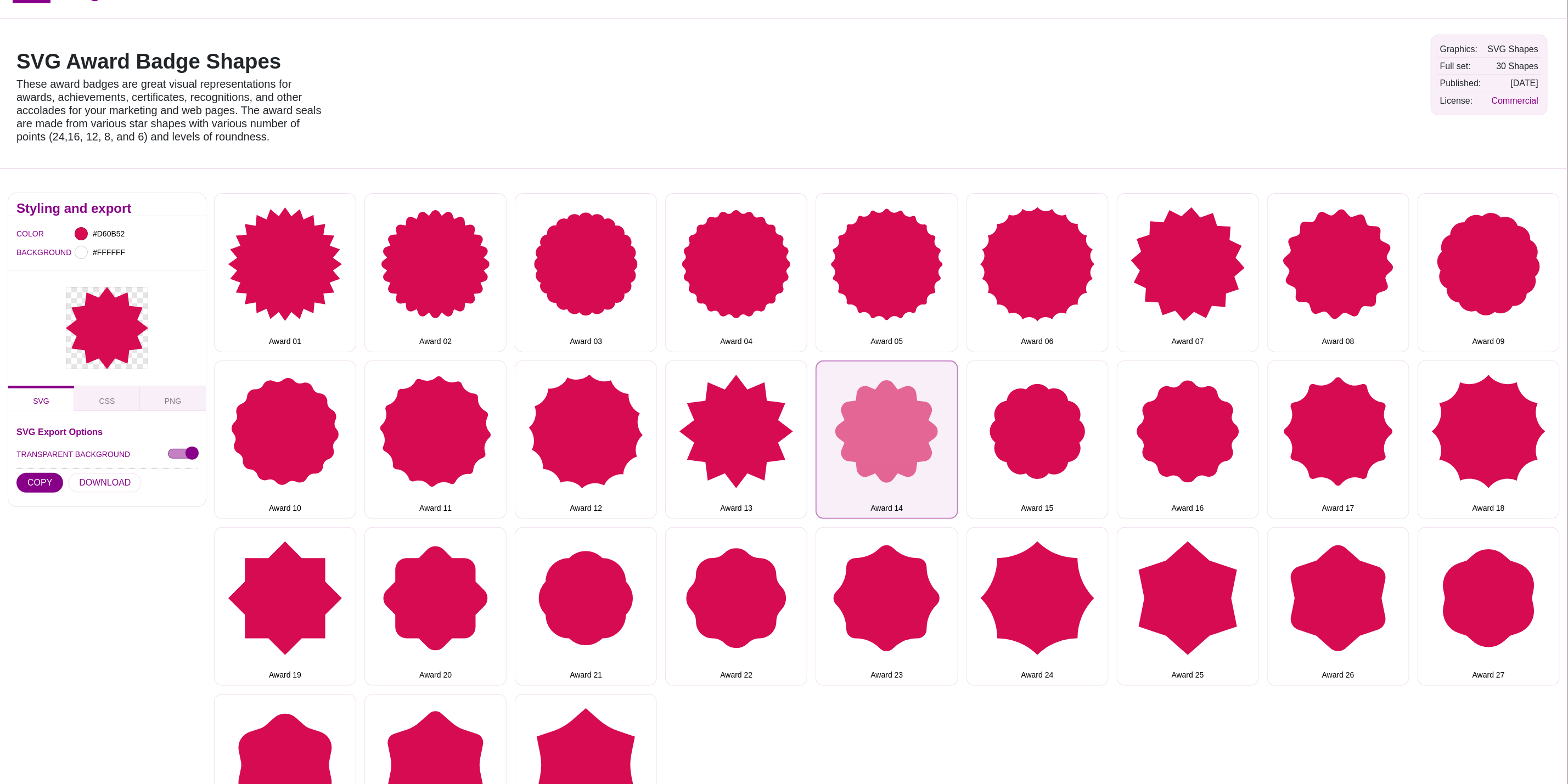
click at [927, 413] on button "Award 14" at bounding box center [887, 440] width 142 height 158
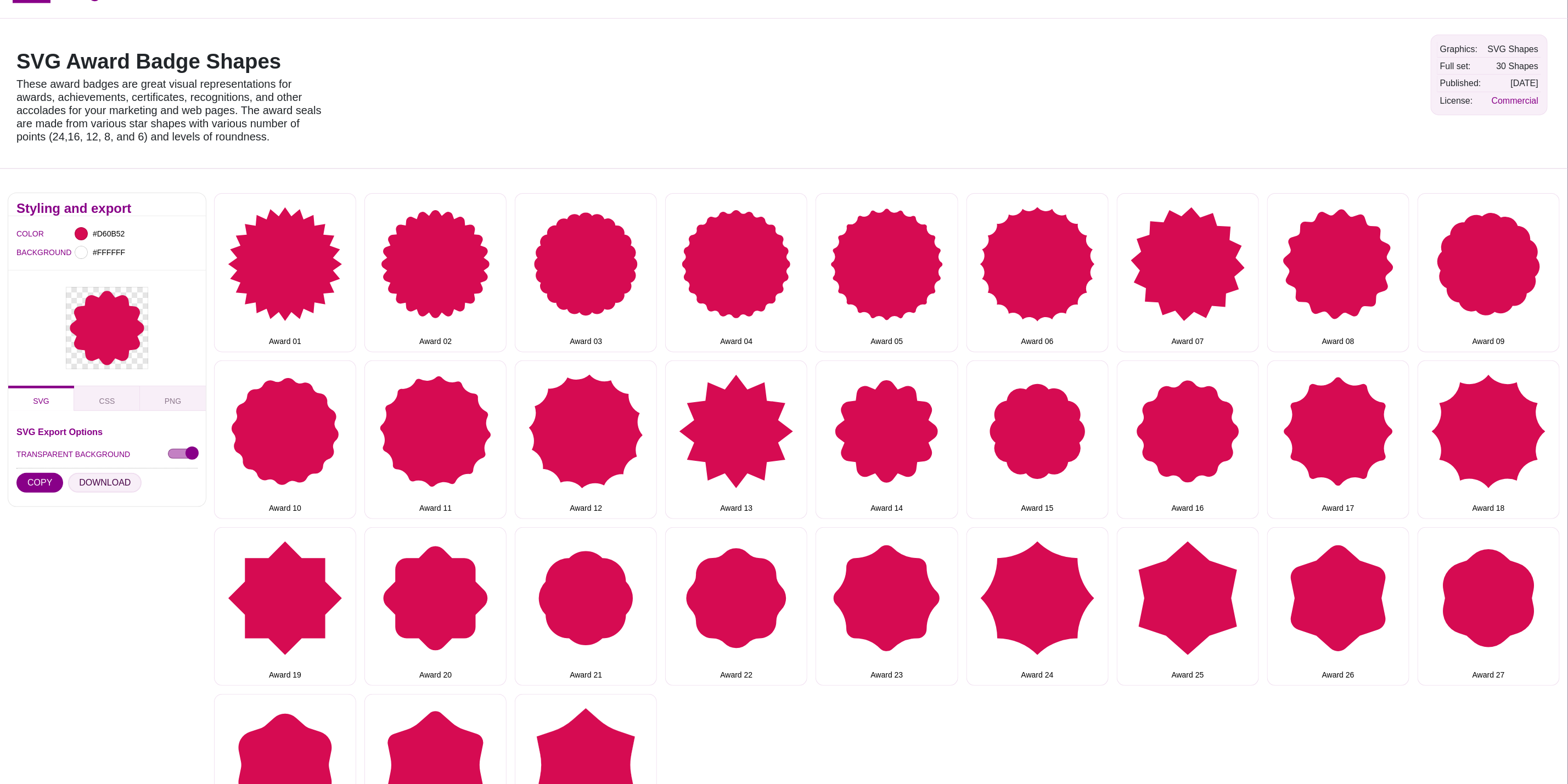
click at [104, 482] on button "DOWNLOAD" at bounding box center [105, 483] width 74 height 20
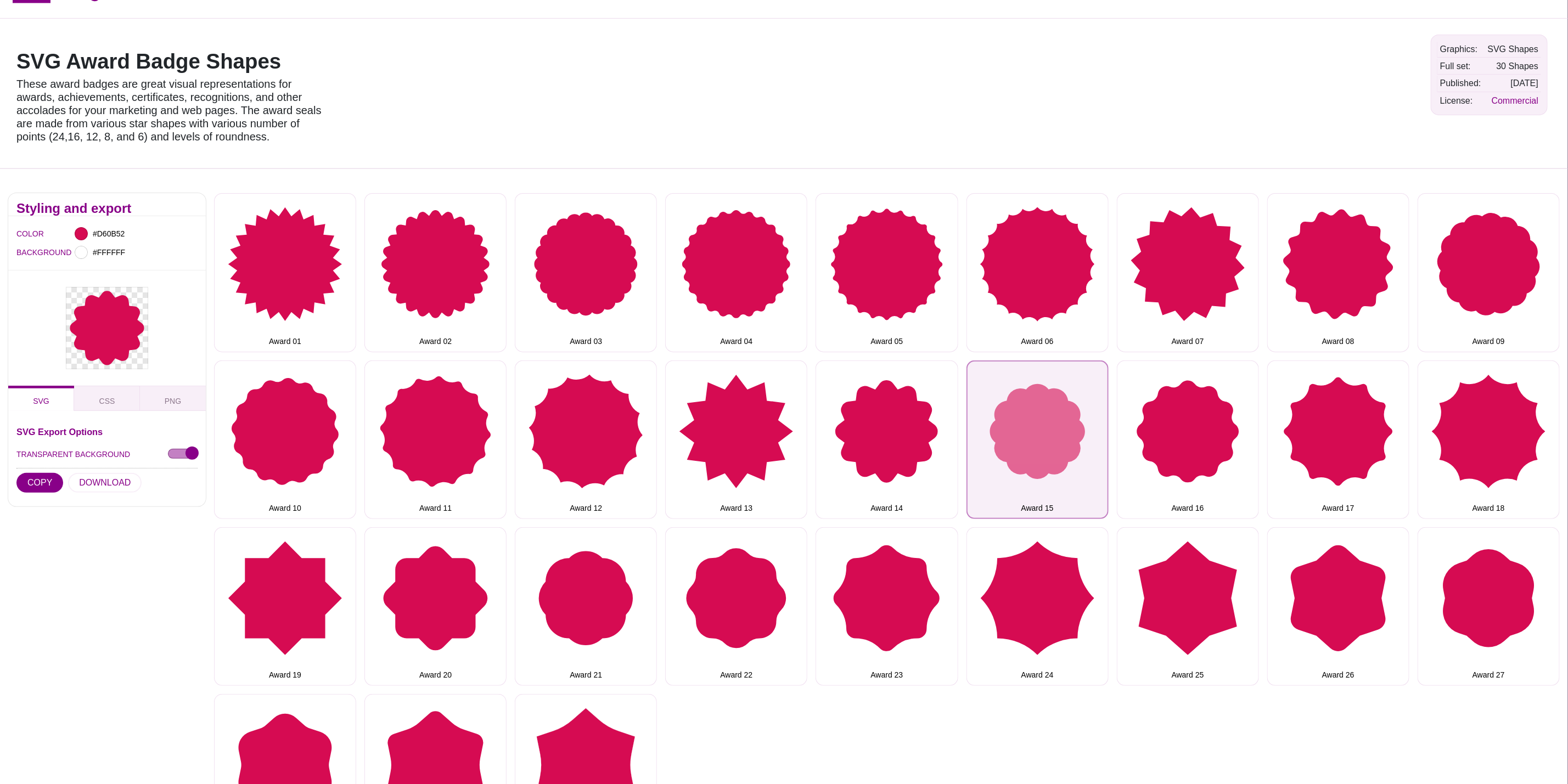
drag, startPoint x: 1032, startPoint y: 413, endPoint x: 1020, endPoint y: 417, distance: 12.6
click at [1032, 413] on button "Award 15" at bounding box center [1038, 440] width 142 height 158
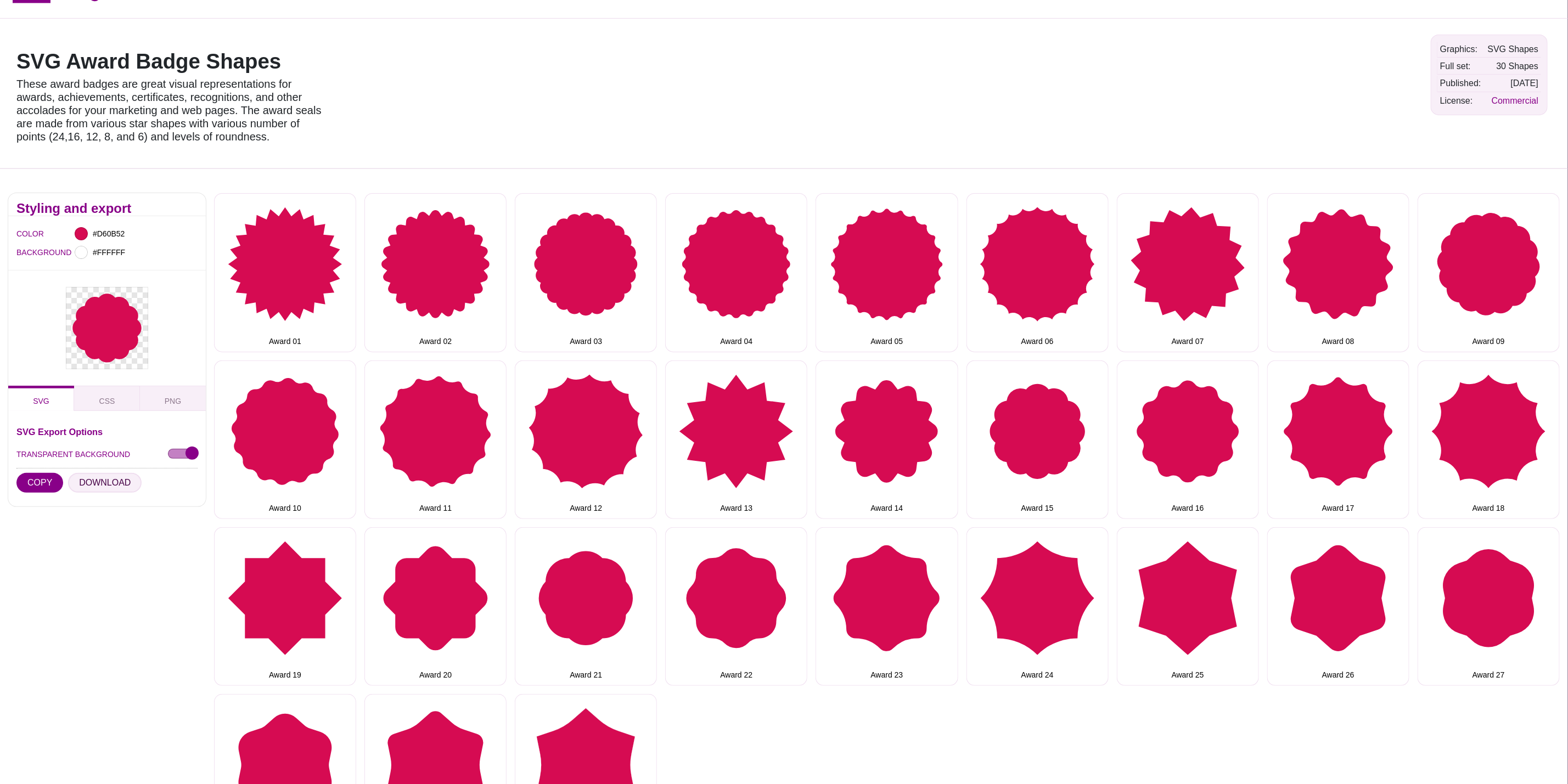
click at [109, 483] on button "DOWNLOAD" at bounding box center [105, 483] width 74 height 20
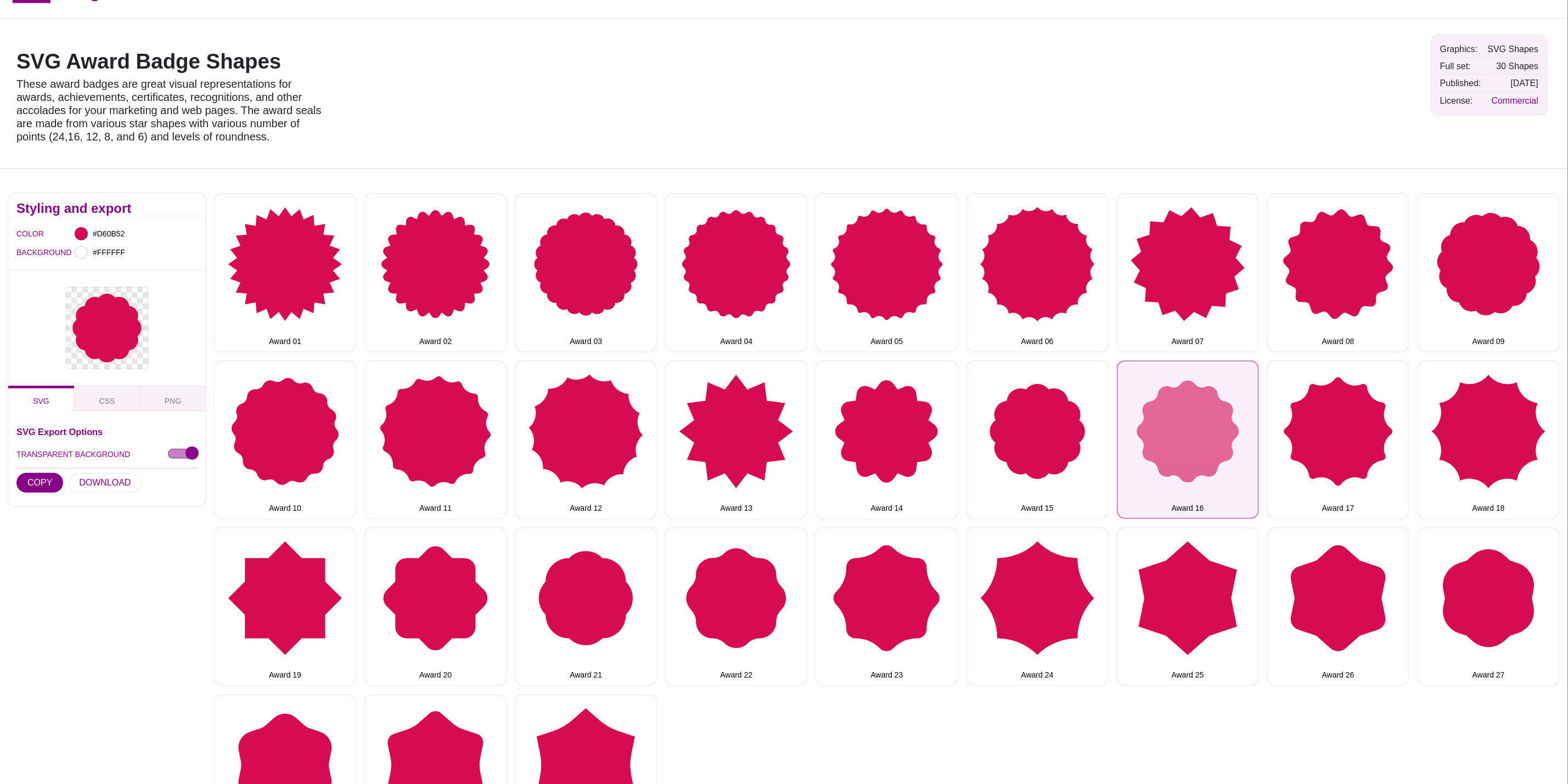
click at [1145, 413] on button "Award 16" at bounding box center [1188, 440] width 142 height 158
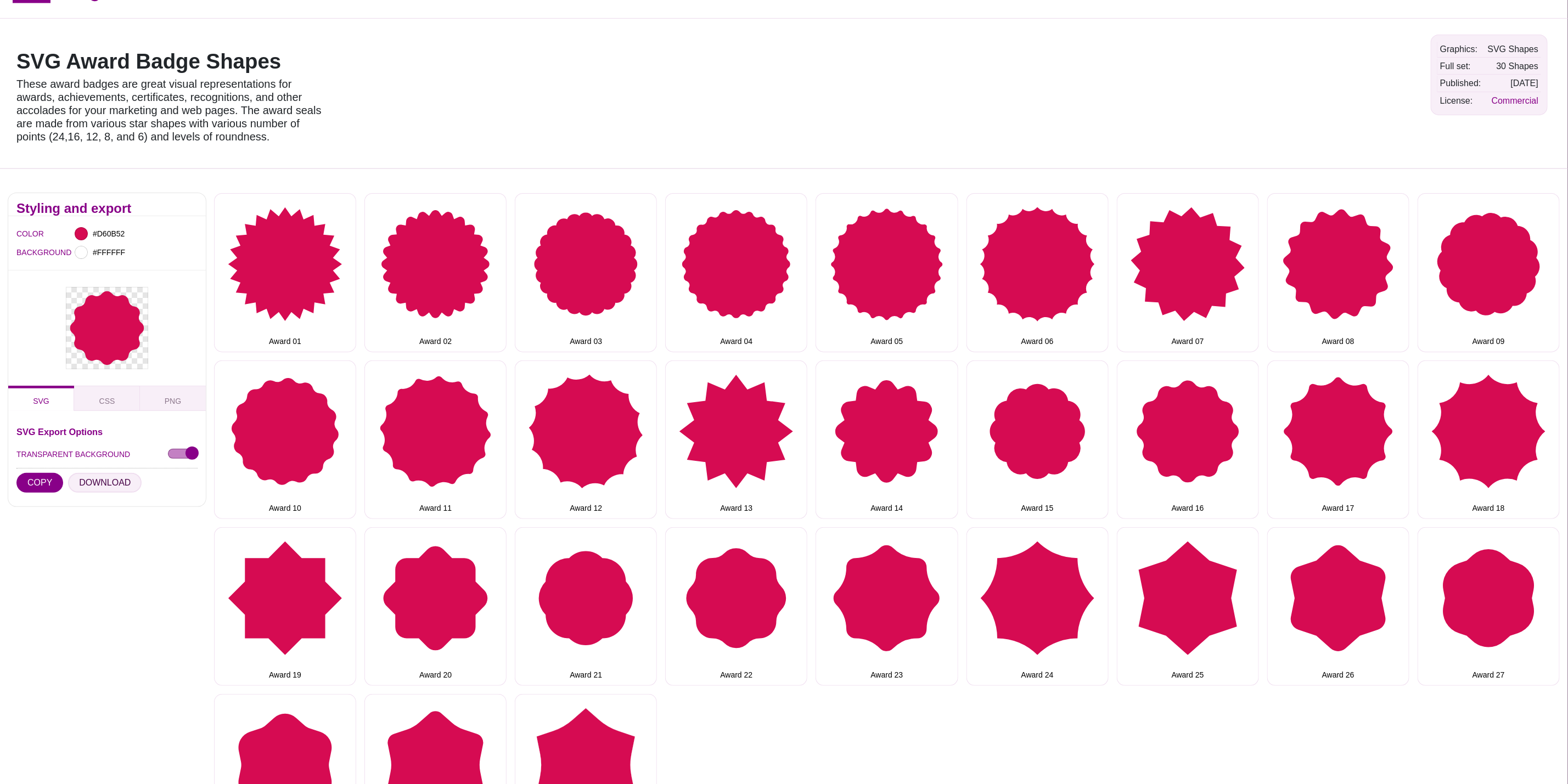
click at [91, 481] on button "DOWNLOAD" at bounding box center [105, 483] width 74 height 20
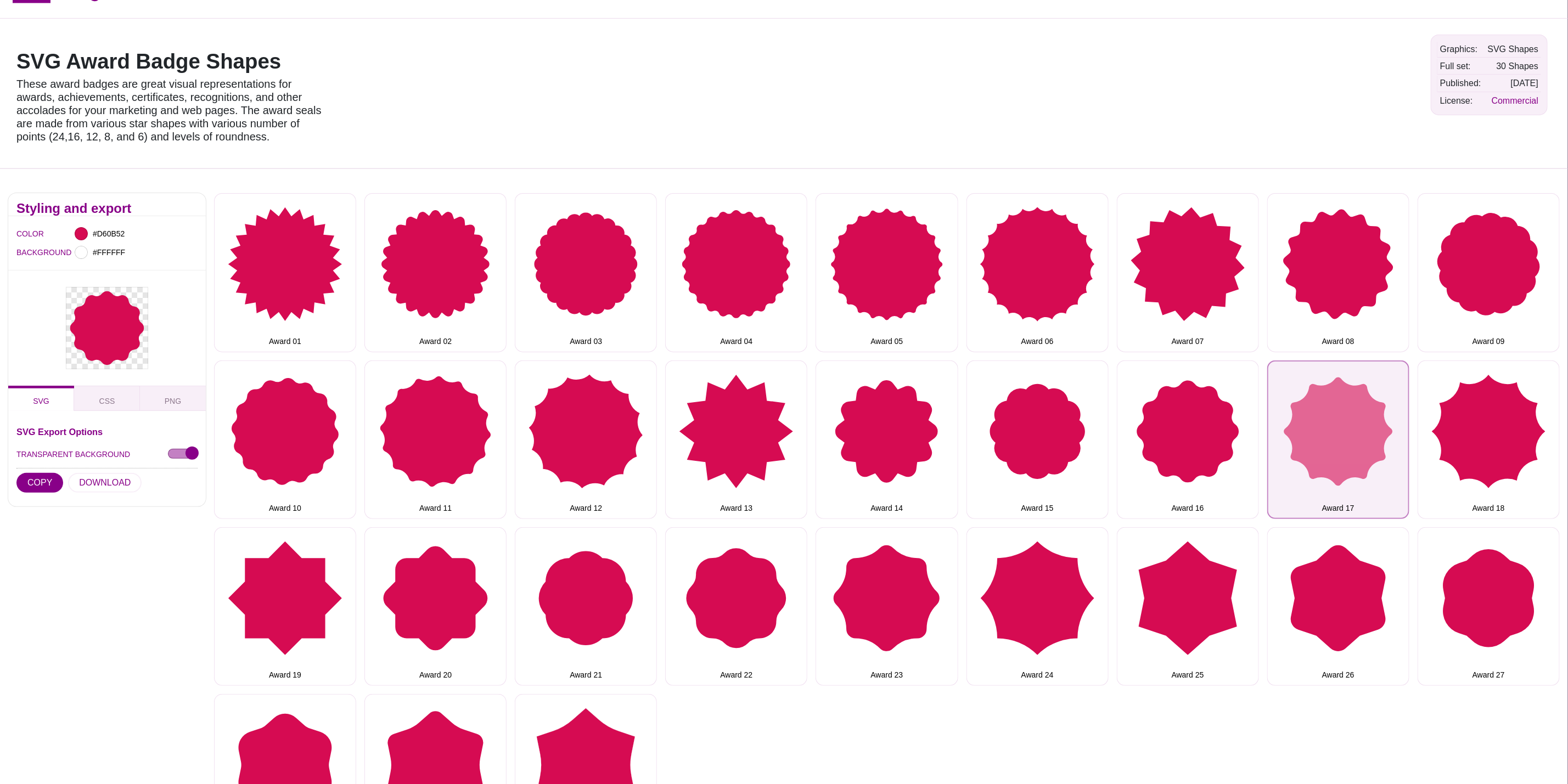
drag, startPoint x: 1308, startPoint y: 418, endPoint x: 1273, endPoint y: 417, distance: 35.0
click at [1308, 417] on button "Award 17" at bounding box center [1338, 440] width 142 height 158
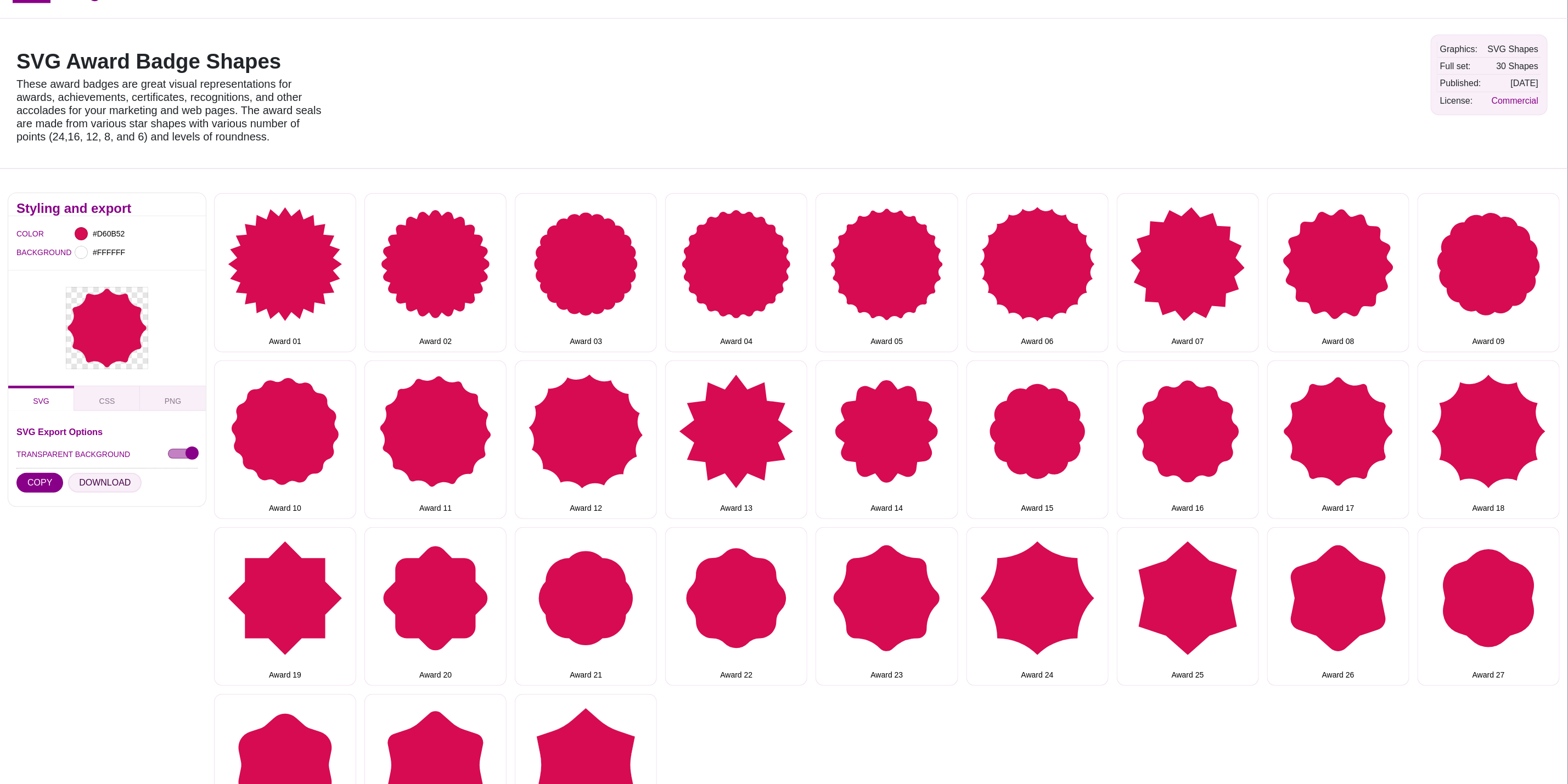
click at [106, 482] on button "DOWNLOAD" at bounding box center [105, 483] width 74 height 20
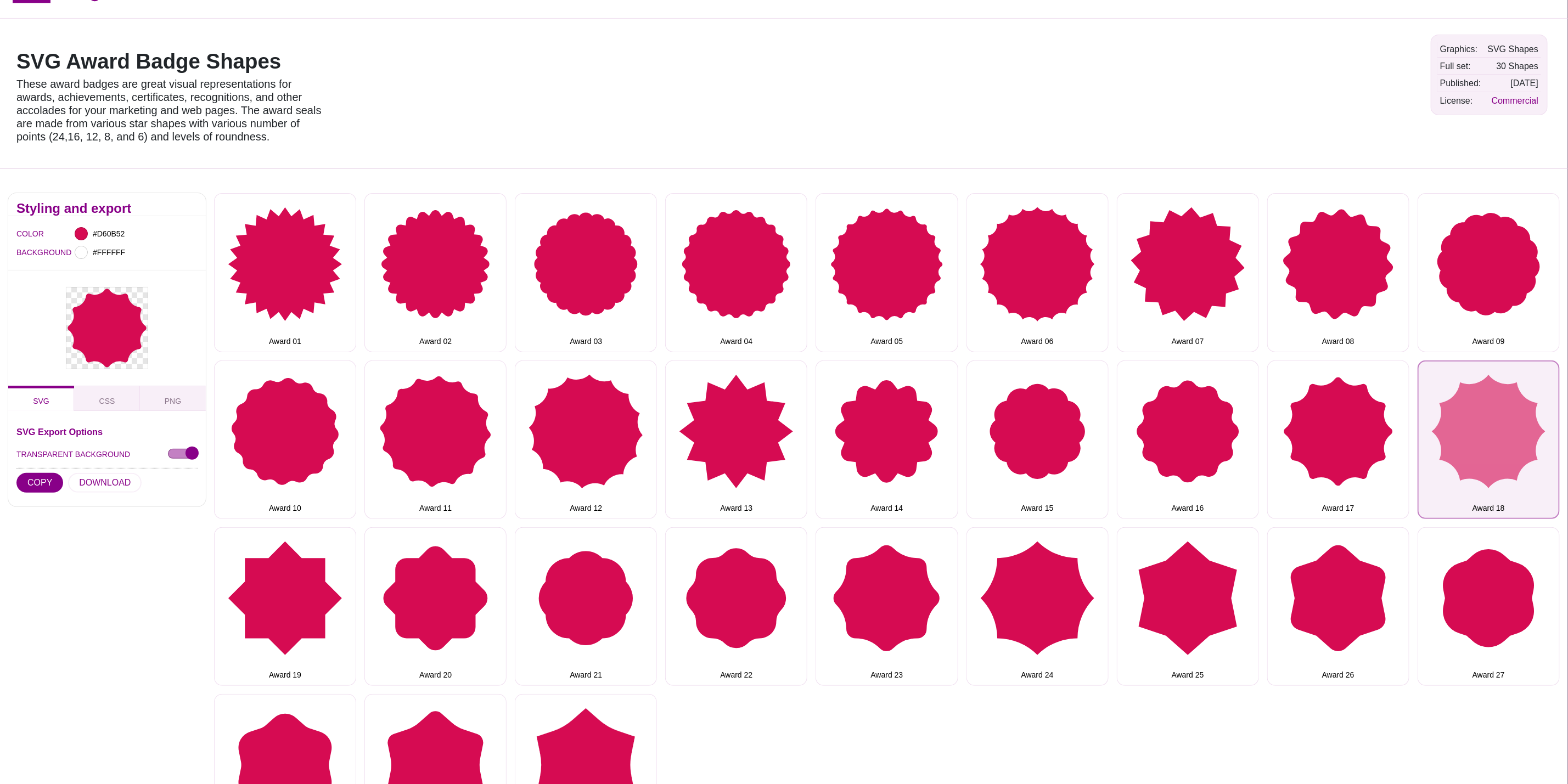
drag, startPoint x: 1478, startPoint y: 453, endPoint x: 1438, endPoint y: 455, distance: 40.0
click at [1478, 453] on button "Award 18" at bounding box center [1489, 440] width 142 height 158
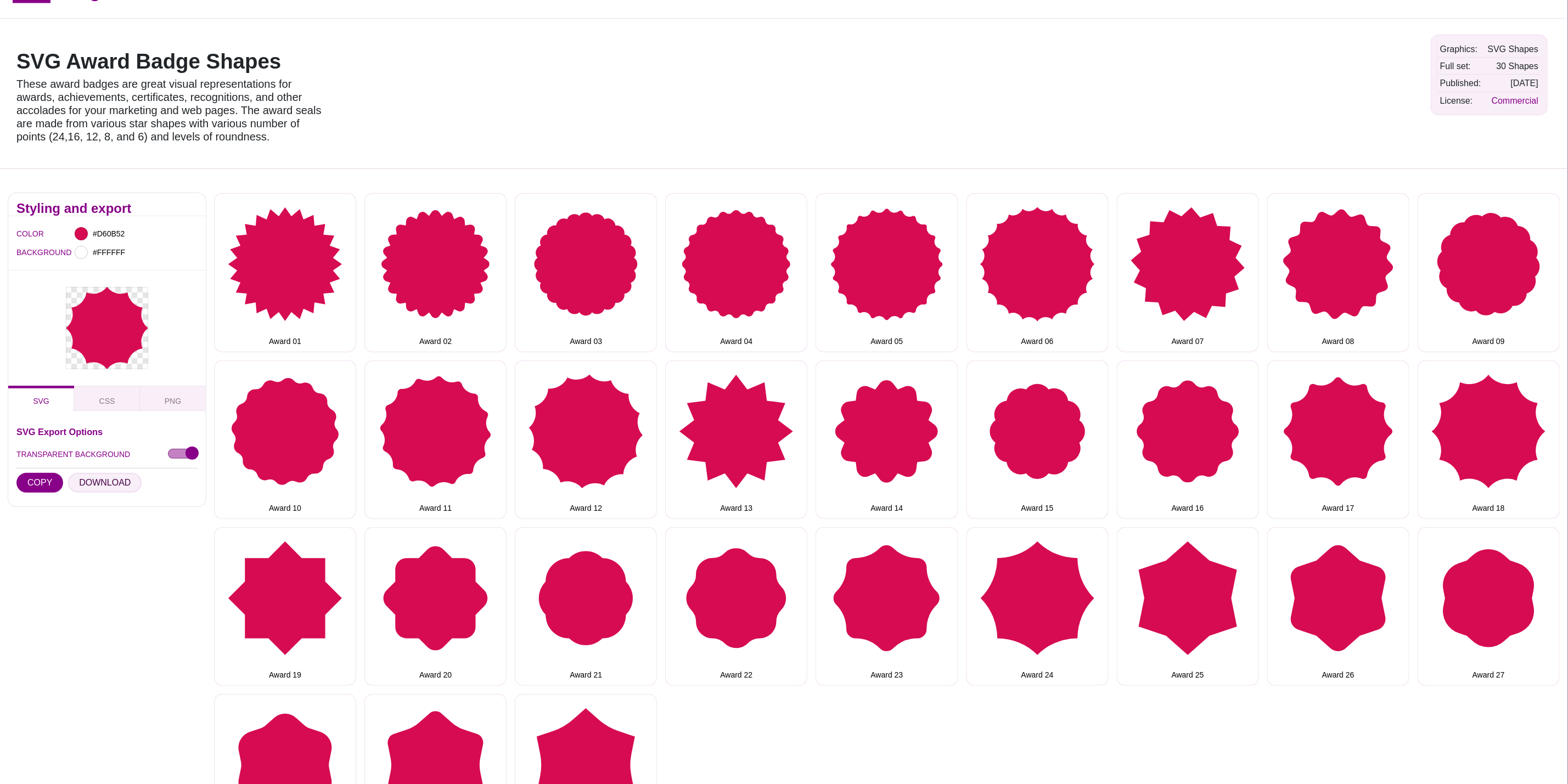
click at [101, 484] on button "DOWNLOAD" at bounding box center [105, 483] width 74 height 20
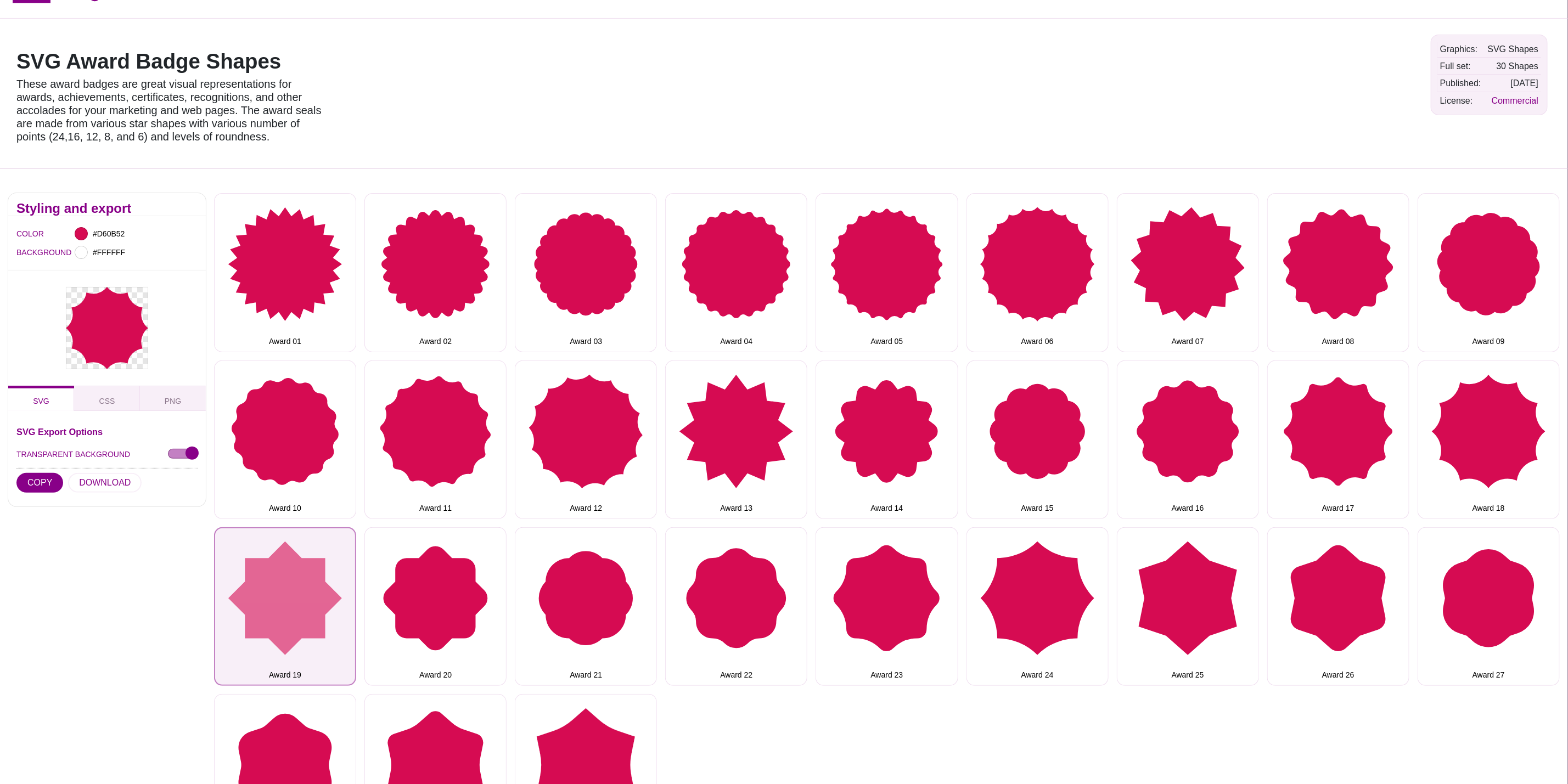
click at [294, 594] on button "Award 19" at bounding box center [285, 607] width 142 height 158
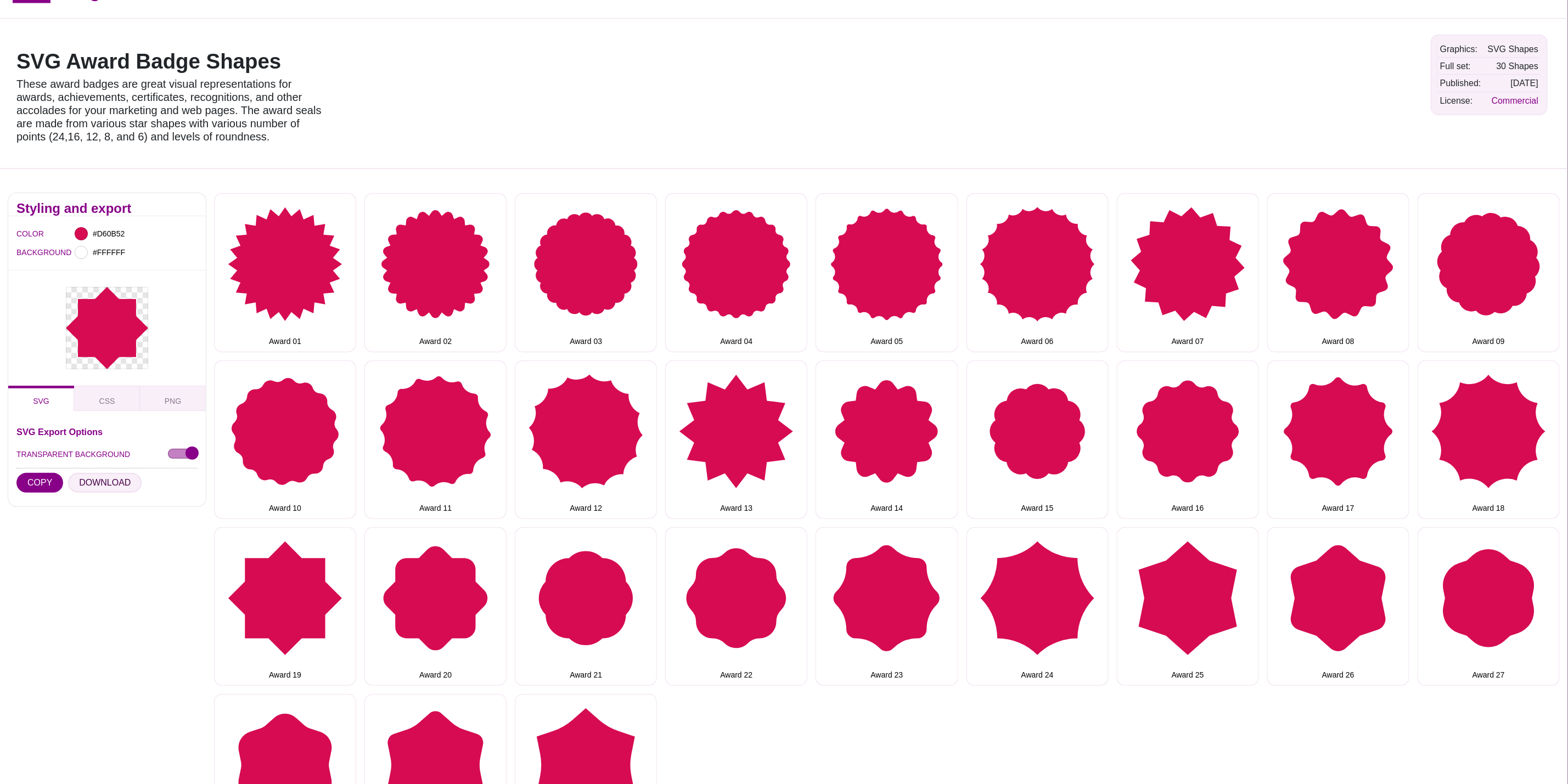
click at [117, 488] on button "DOWNLOAD" at bounding box center [105, 483] width 74 height 20
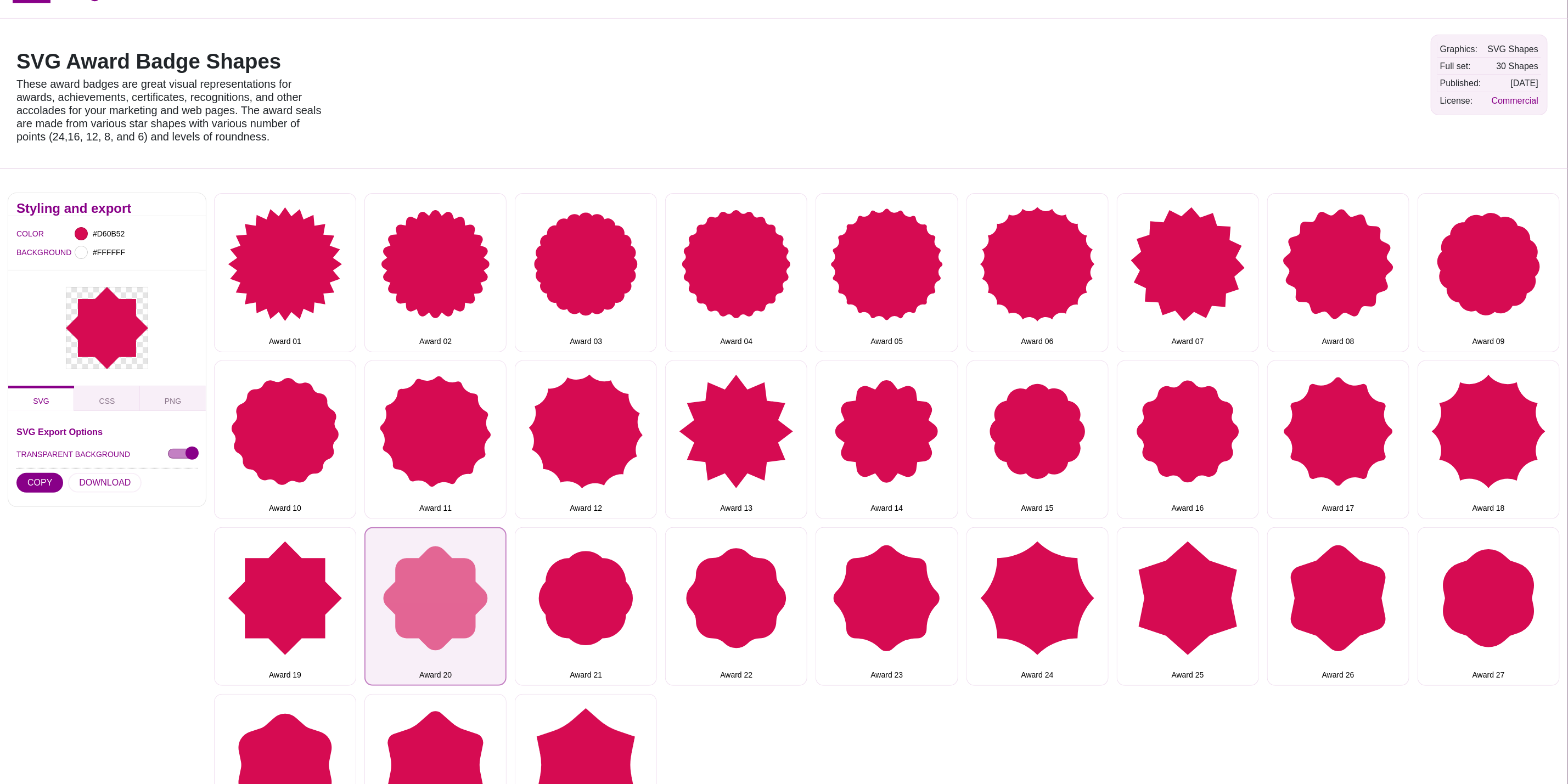
click at [463, 581] on button "Award 20" at bounding box center [436, 607] width 142 height 158
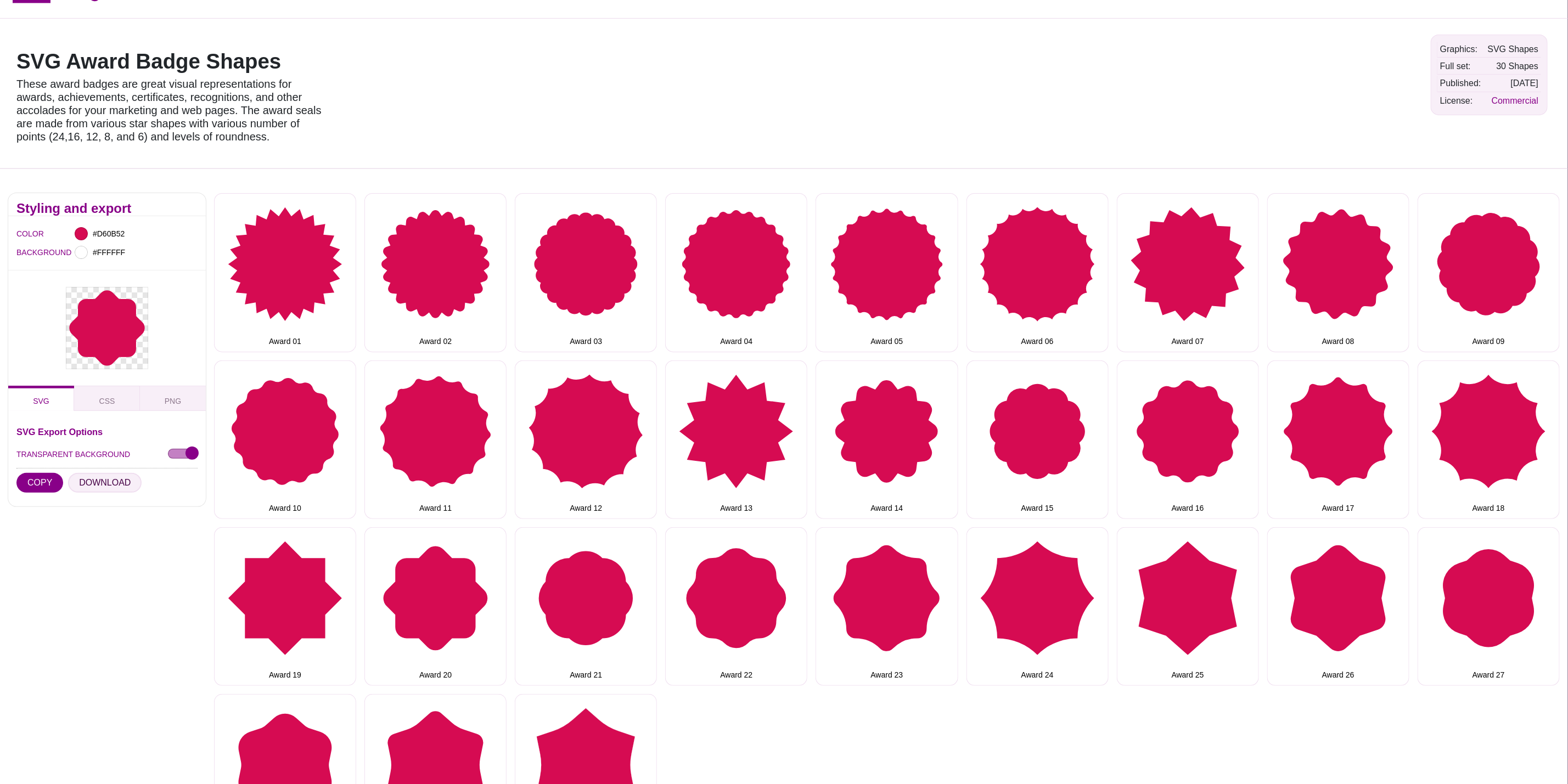
click at [85, 480] on button "DOWNLOAD" at bounding box center [105, 483] width 74 height 20
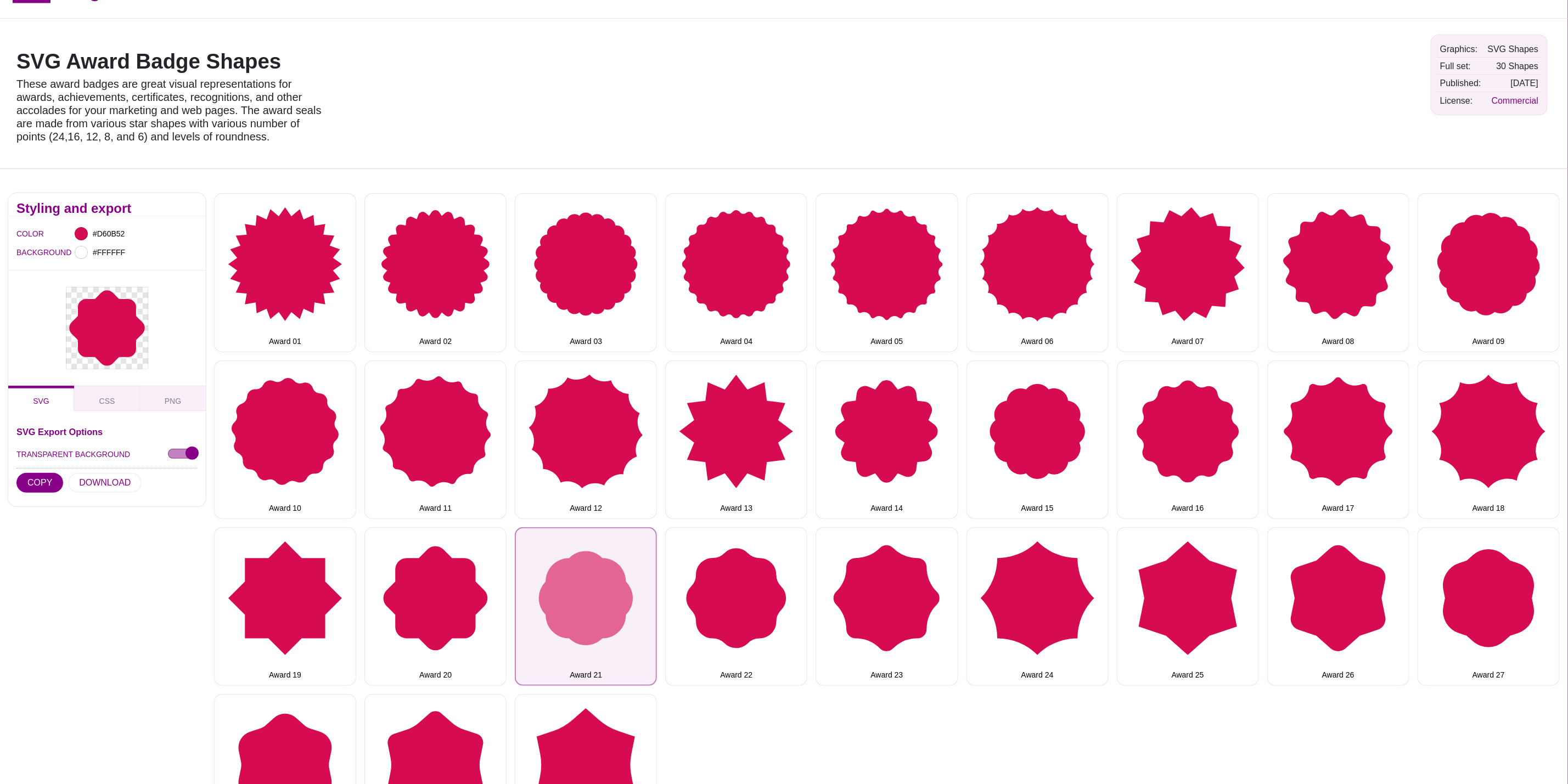
drag, startPoint x: 574, startPoint y: 580, endPoint x: 549, endPoint y: 578, distance: 25.1
click at [574, 580] on button "Award 21" at bounding box center [586, 607] width 142 height 158
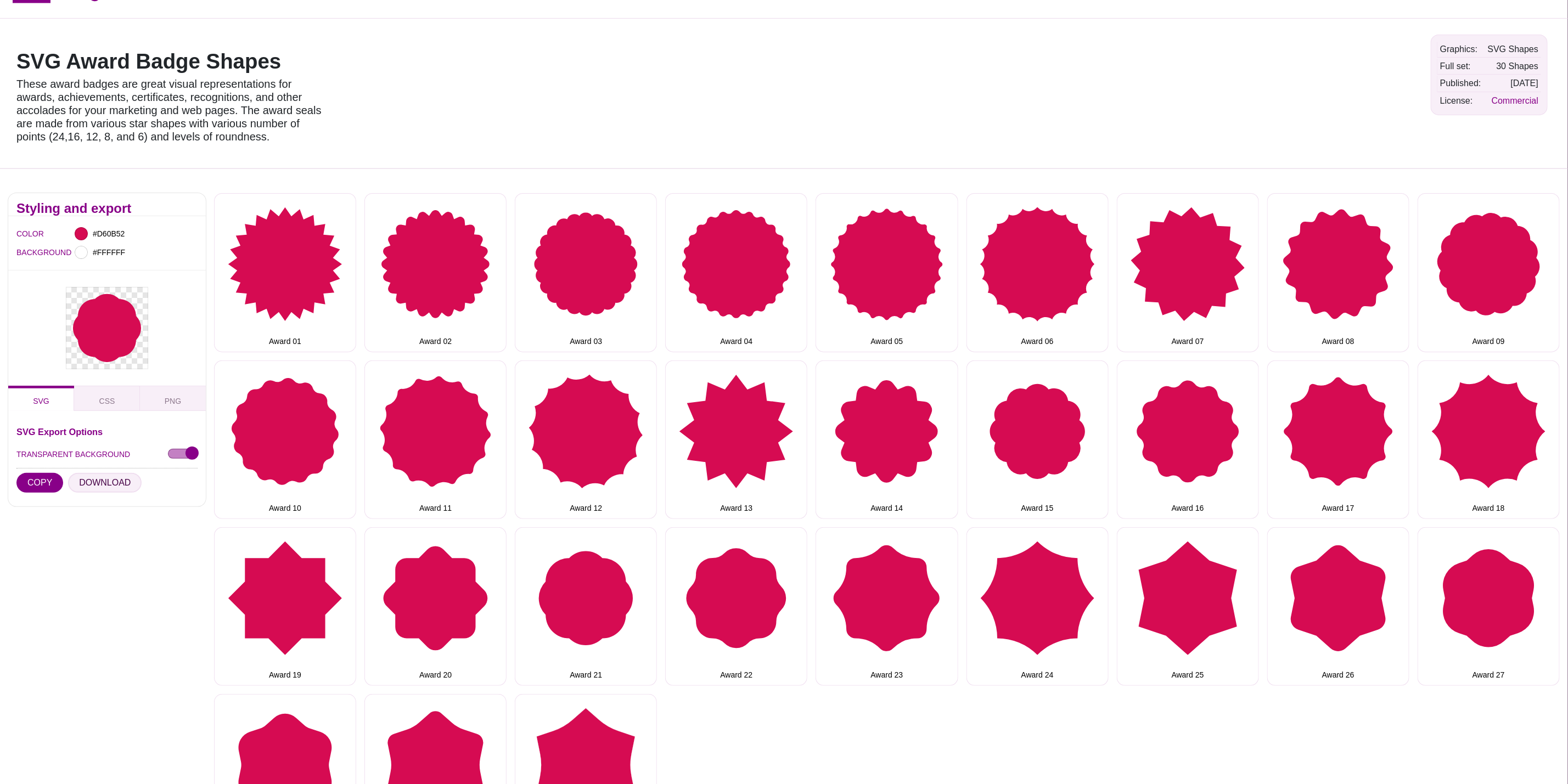
drag, startPoint x: 90, startPoint y: 486, endPoint x: 96, endPoint y: 490, distance: 7.2
click at [90, 486] on button "DOWNLOAD" at bounding box center [105, 483] width 74 height 20
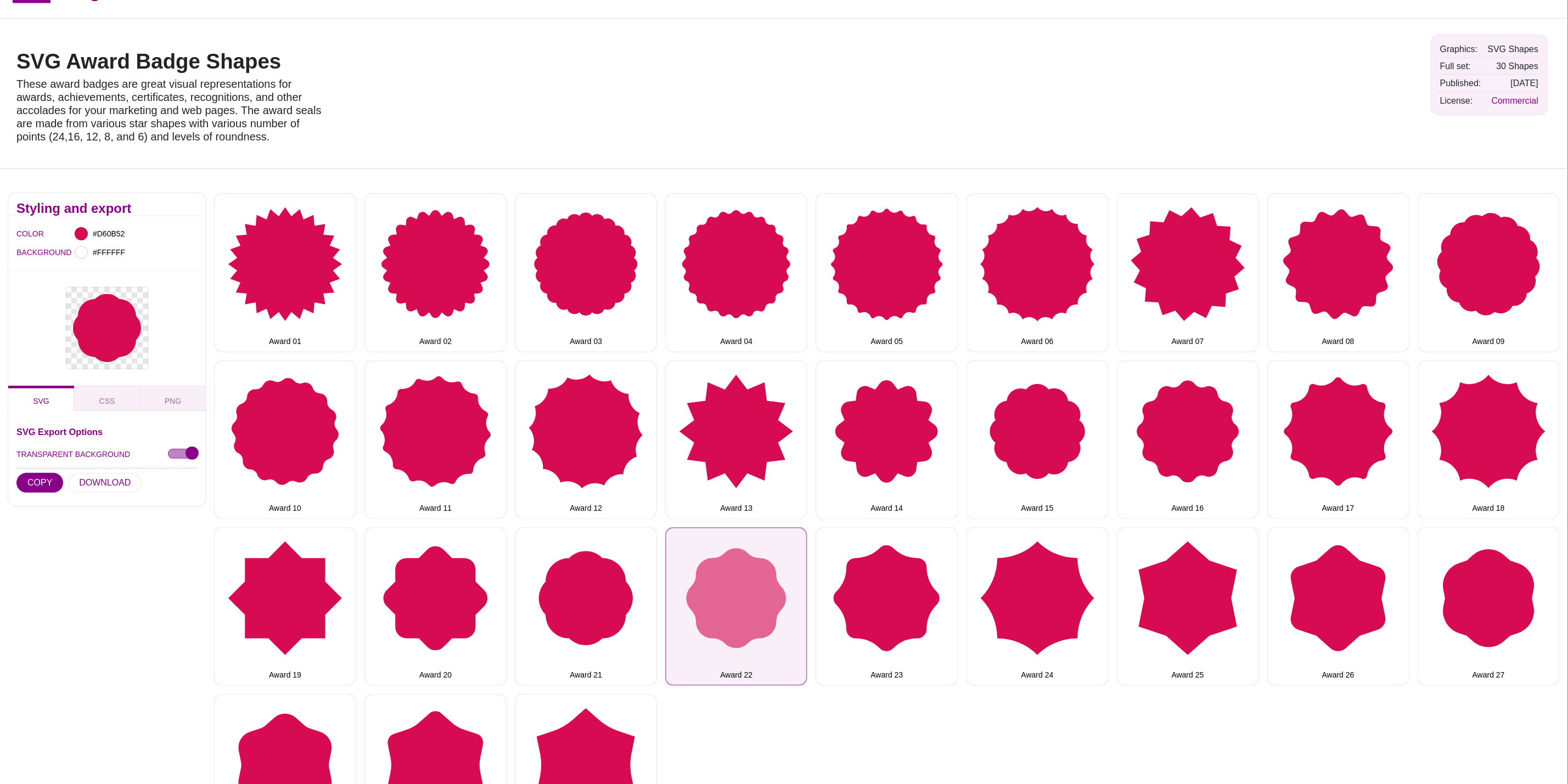
click at [757, 599] on button "Award 22" at bounding box center [736, 607] width 142 height 158
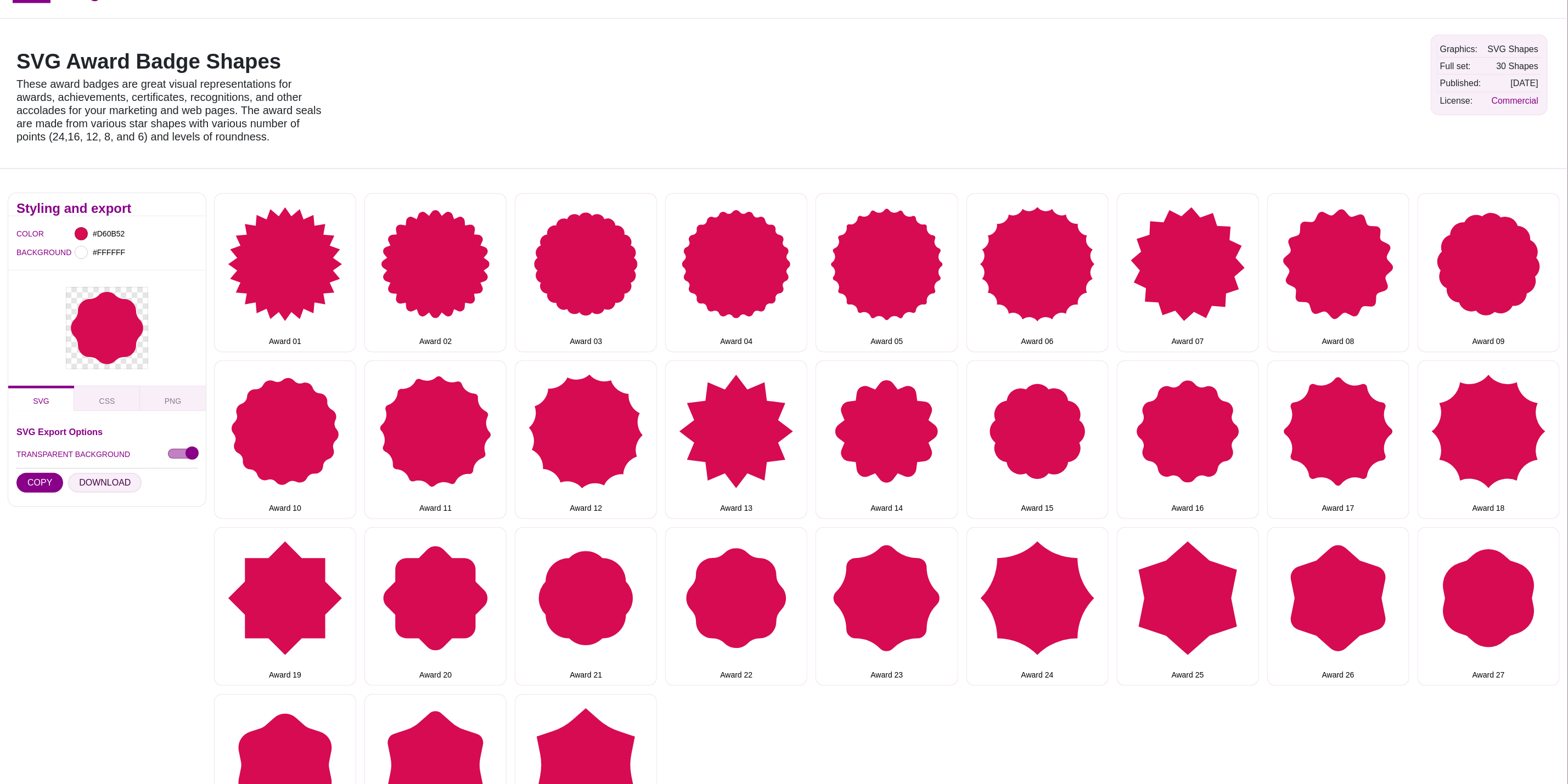
click at [77, 475] on button "DOWNLOAD" at bounding box center [105, 483] width 74 height 20
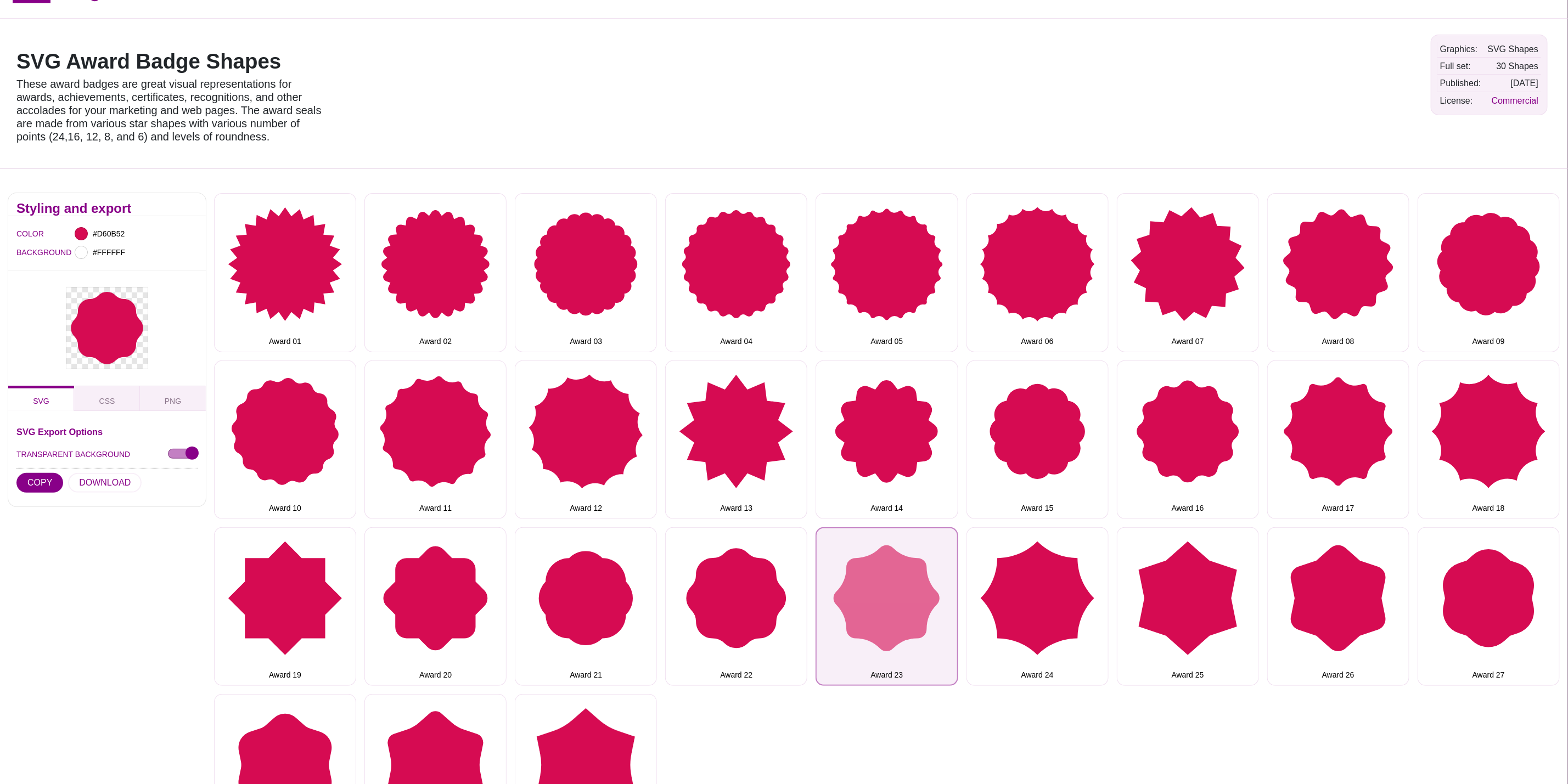
click at [873, 573] on button "Award 23" at bounding box center [887, 607] width 142 height 158
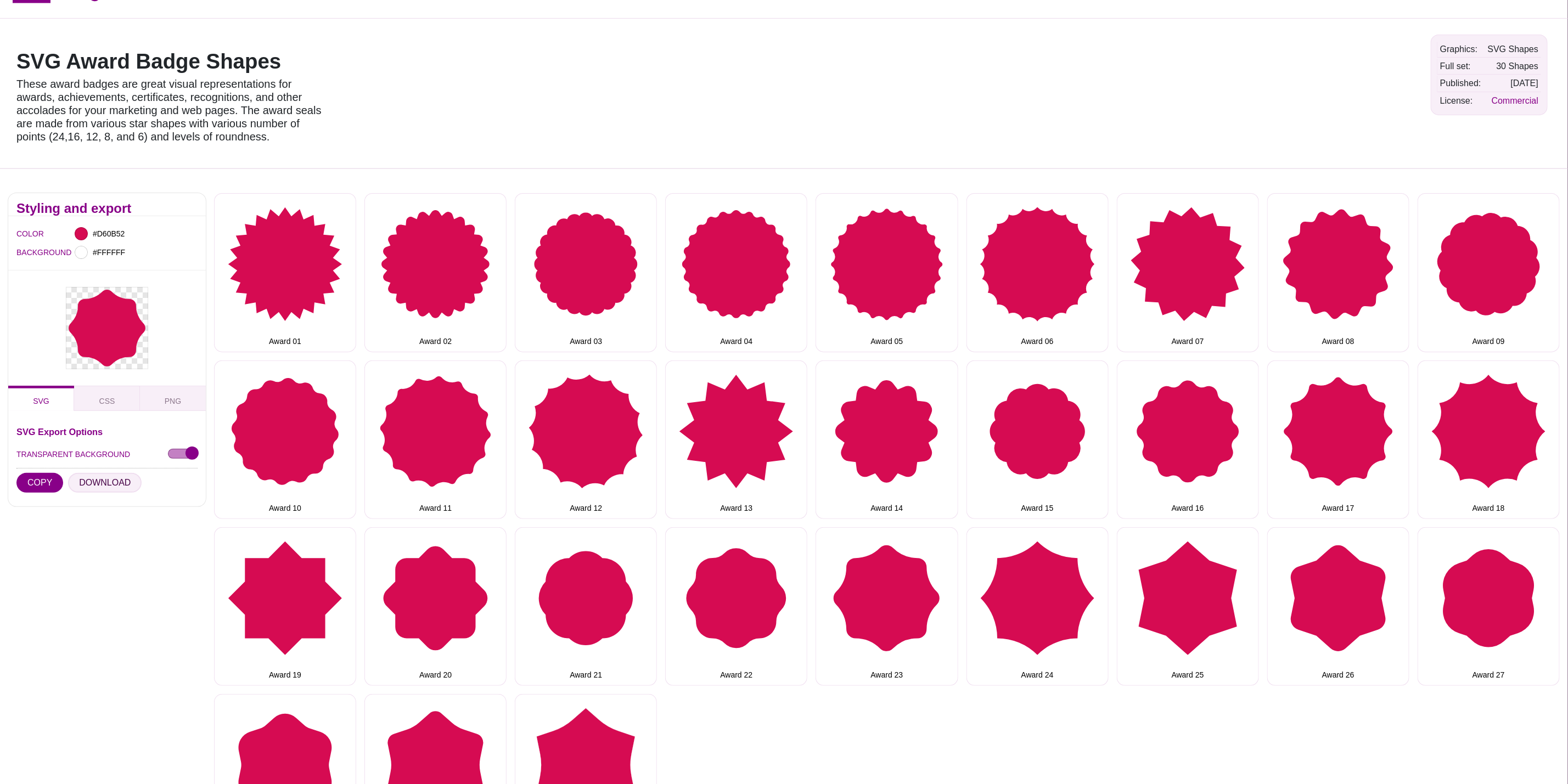
click at [107, 484] on button "DOWNLOAD" at bounding box center [105, 483] width 74 height 20
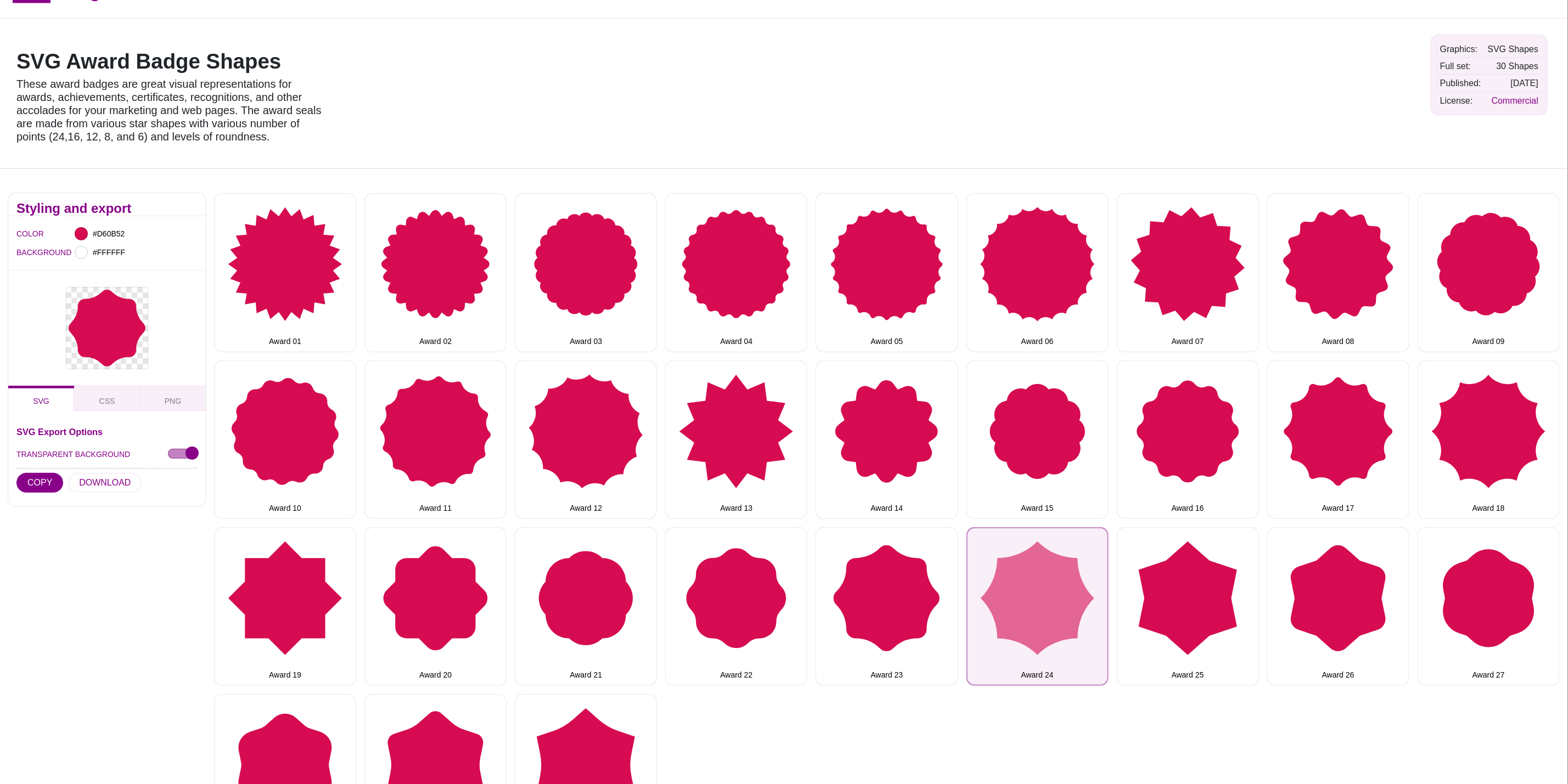
click at [1064, 593] on button "Award 24" at bounding box center [1038, 607] width 142 height 158
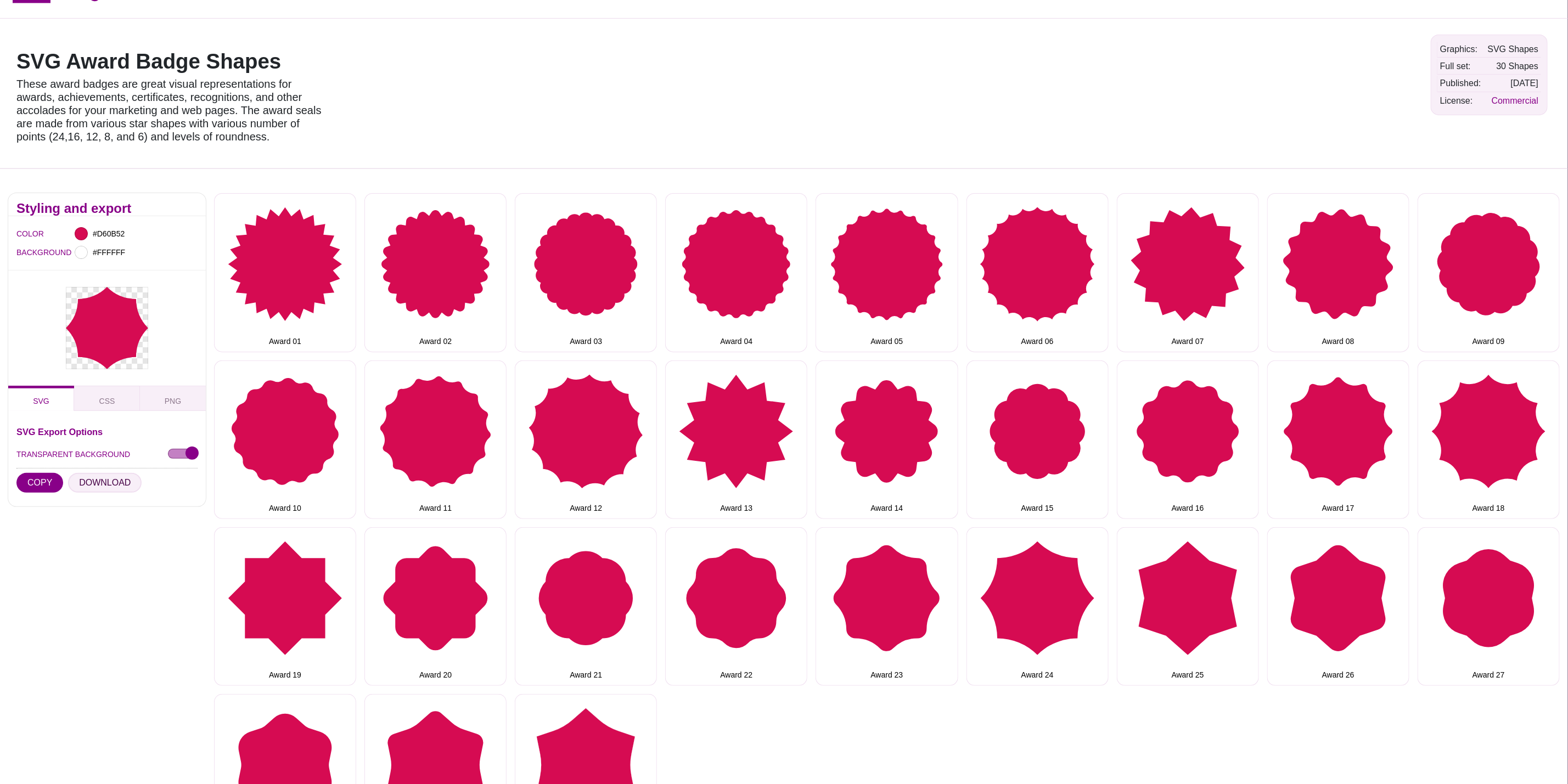
click at [91, 482] on button "DOWNLOAD" at bounding box center [105, 483] width 74 height 20
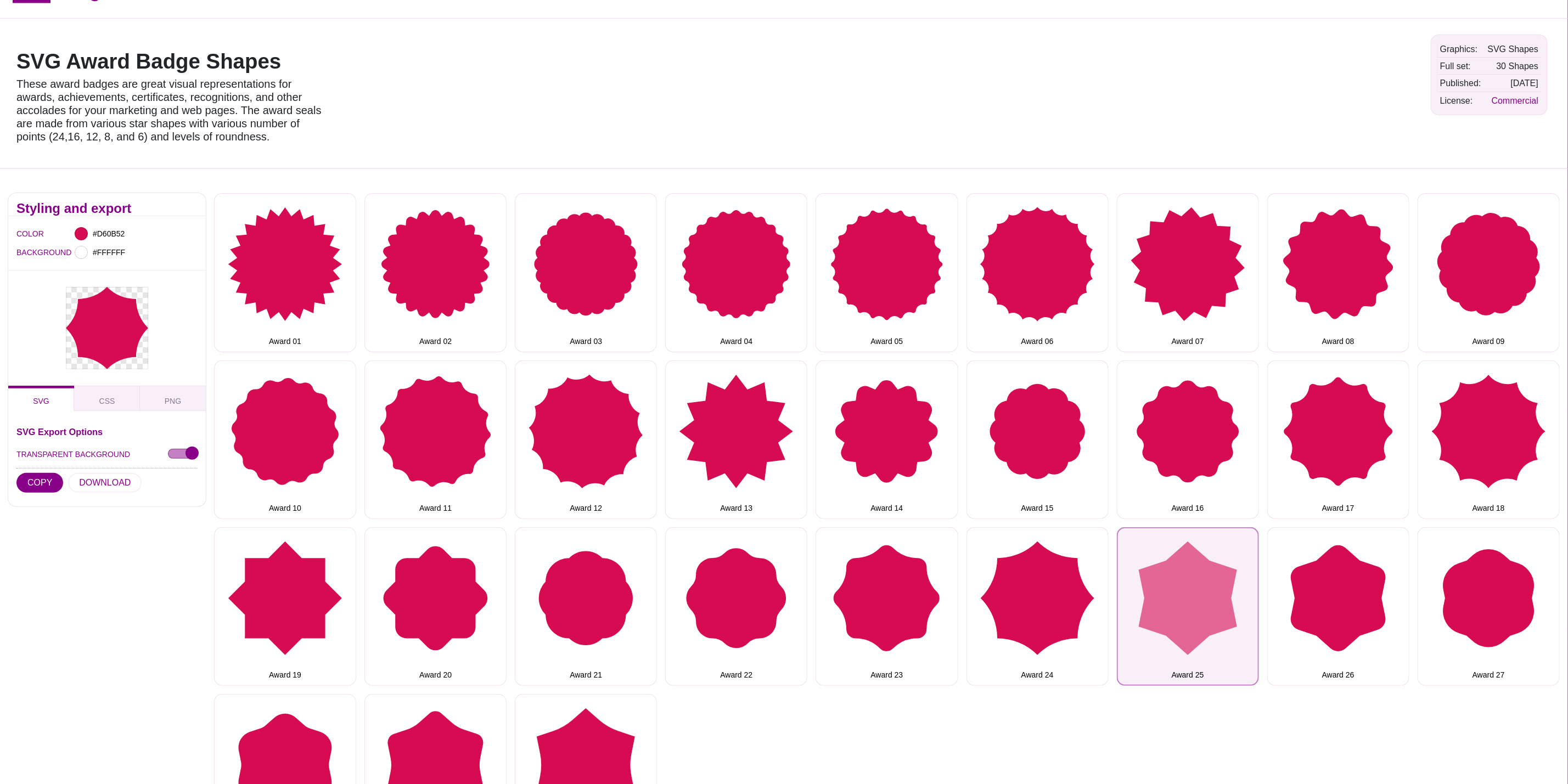
click at [1157, 626] on button "Award 25" at bounding box center [1188, 607] width 142 height 158
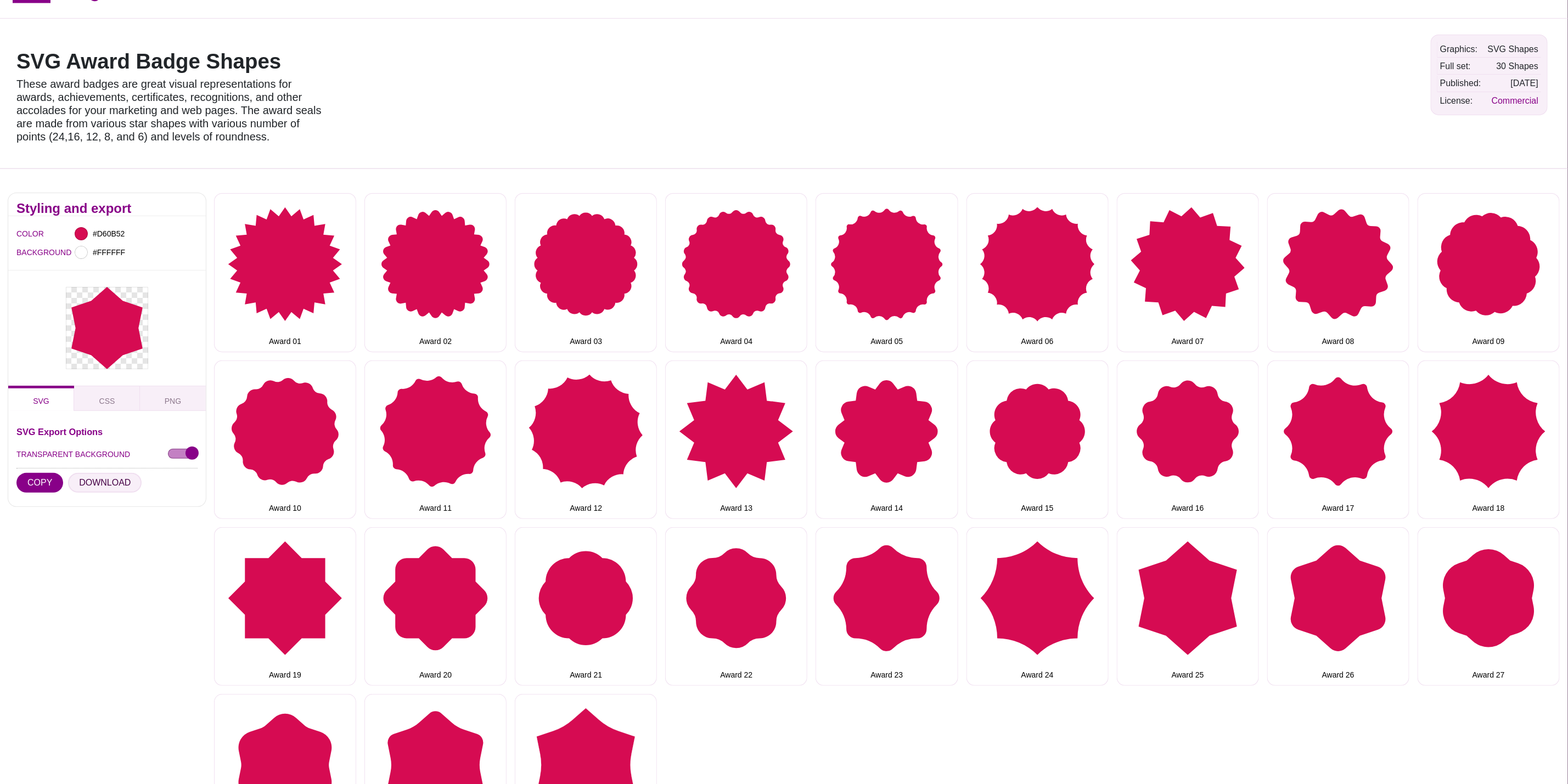
click at [99, 486] on button "DOWNLOAD" at bounding box center [105, 483] width 74 height 20
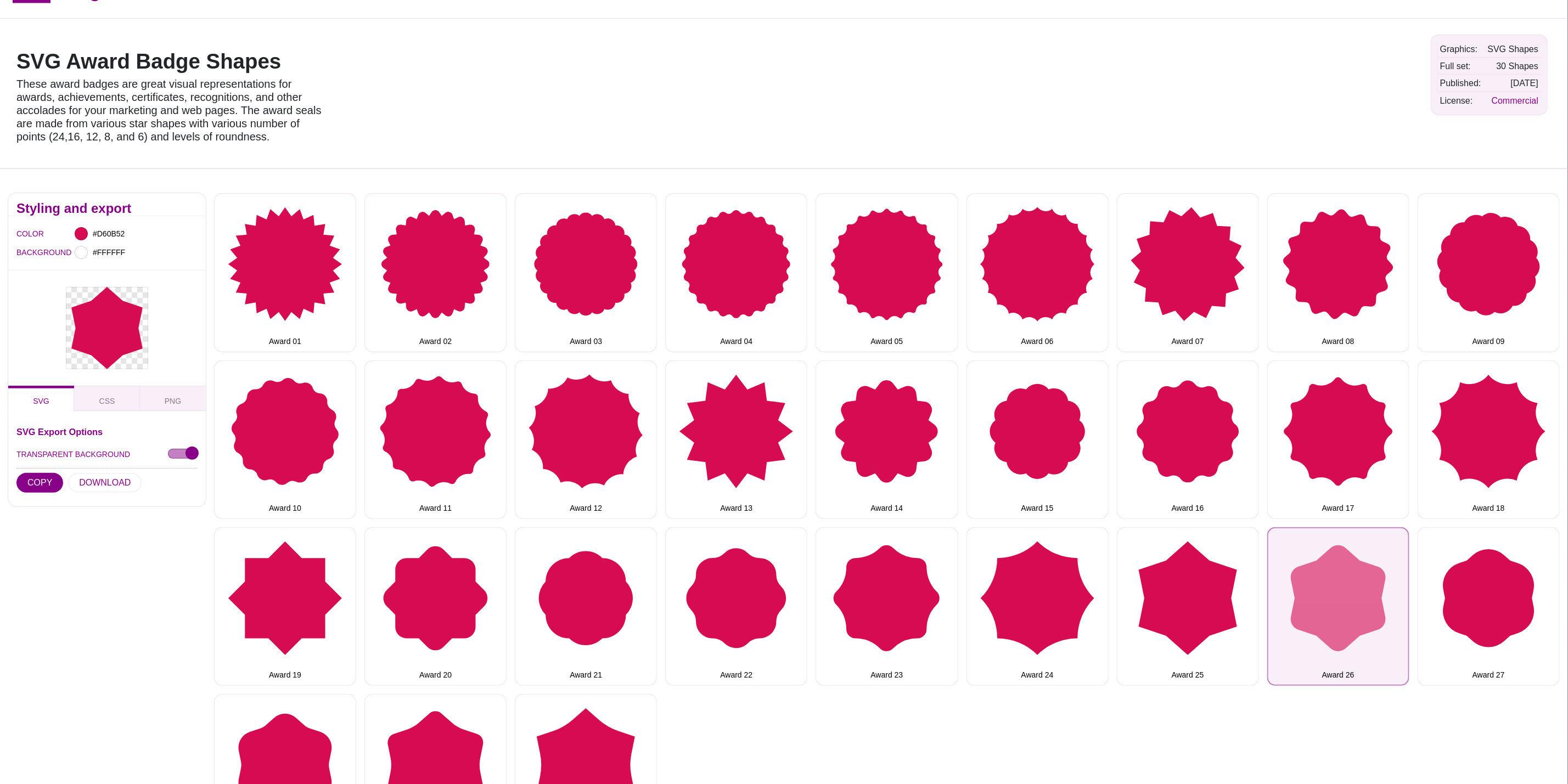
drag, startPoint x: 1332, startPoint y: 583, endPoint x: 1319, endPoint y: 583, distance: 13.0
click at [1332, 583] on button "Award 26" at bounding box center [1338, 607] width 142 height 158
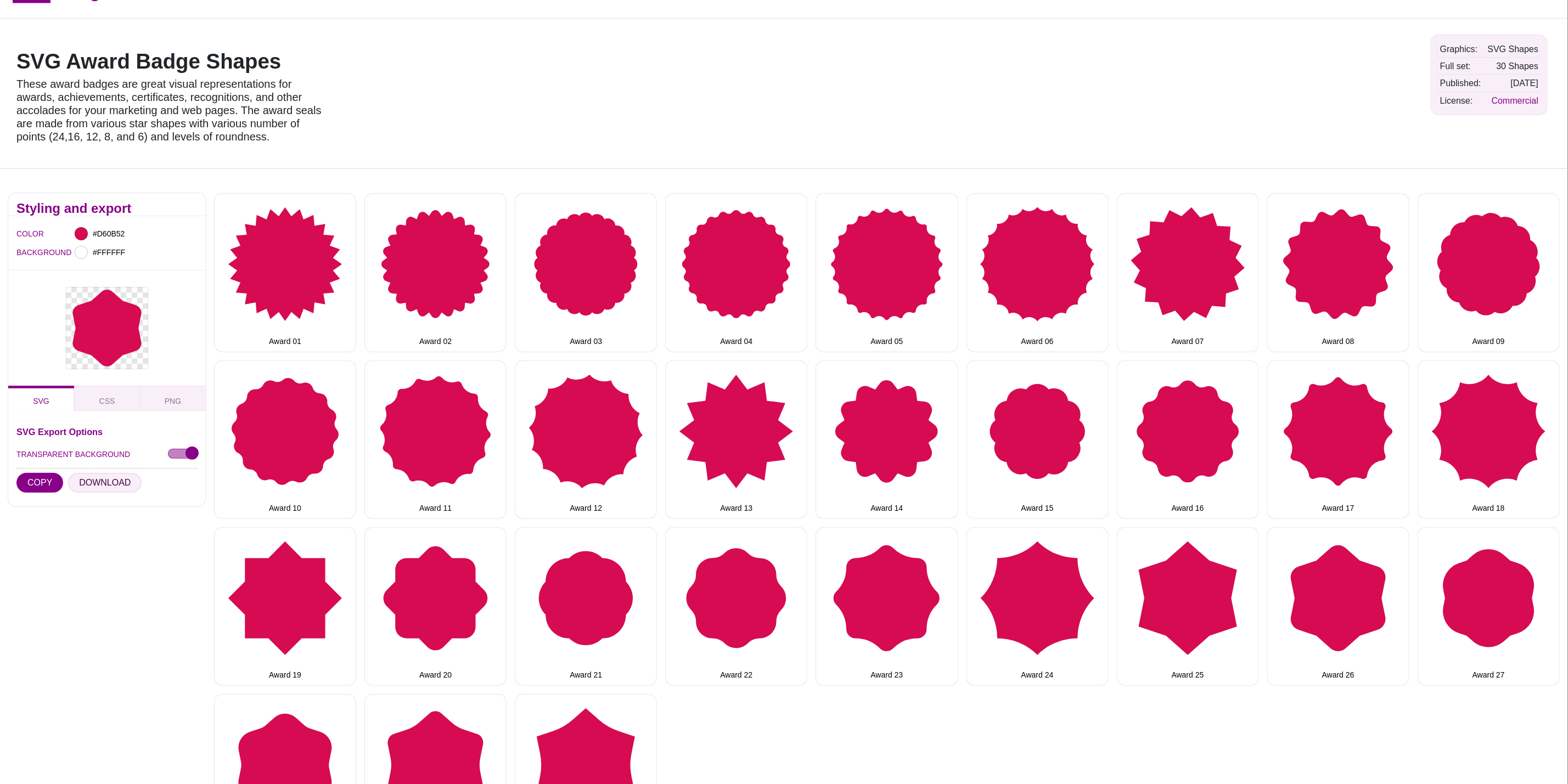
drag, startPoint x: 91, startPoint y: 486, endPoint x: 107, endPoint y: 496, distance: 18.9
click at [91, 486] on button "DOWNLOAD" at bounding box center [105, 483] width 74 height 20
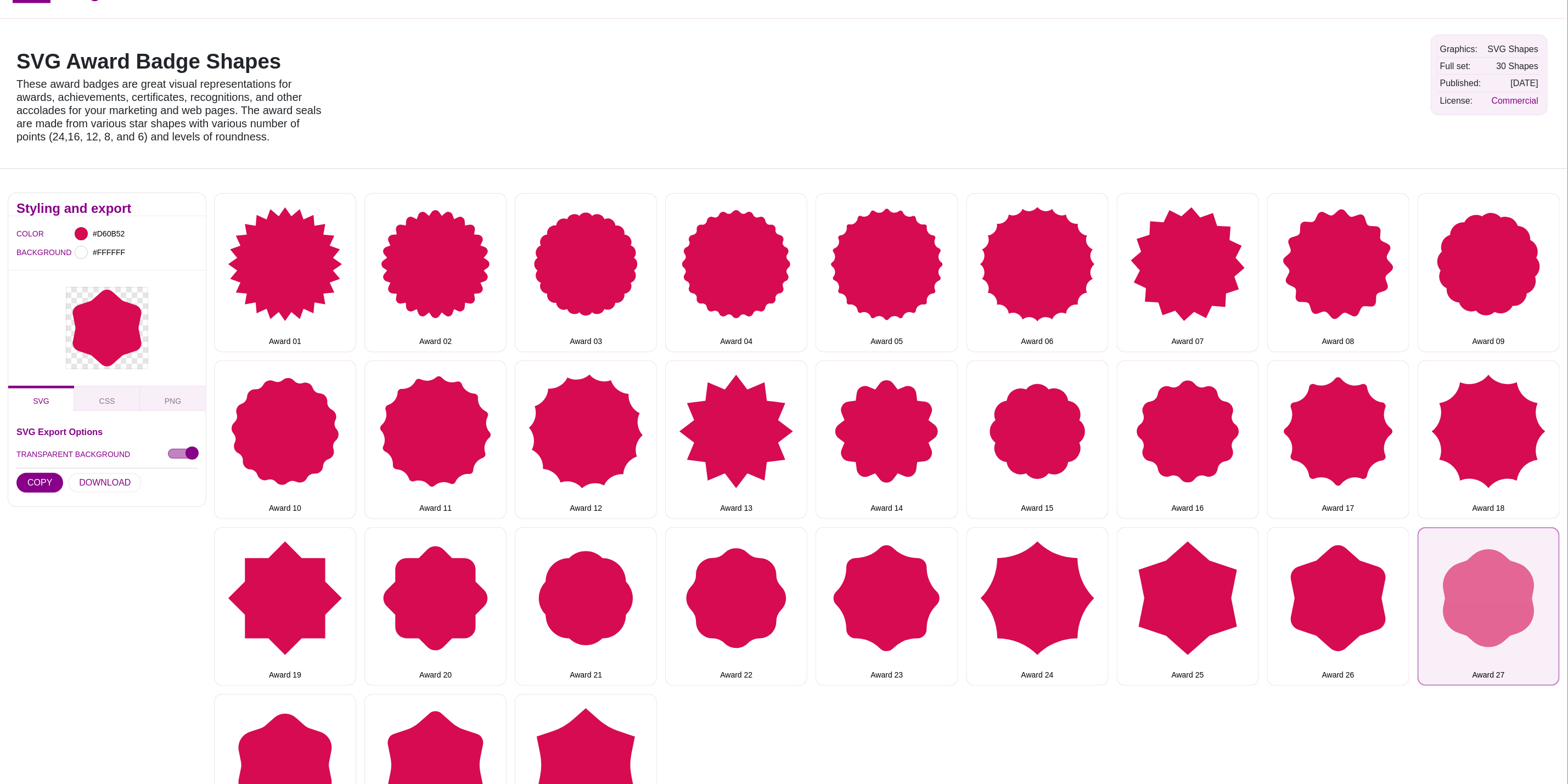
click at [1463, 622] on button "Award 27" at bounding box center [1489, 607] width 142 height 158
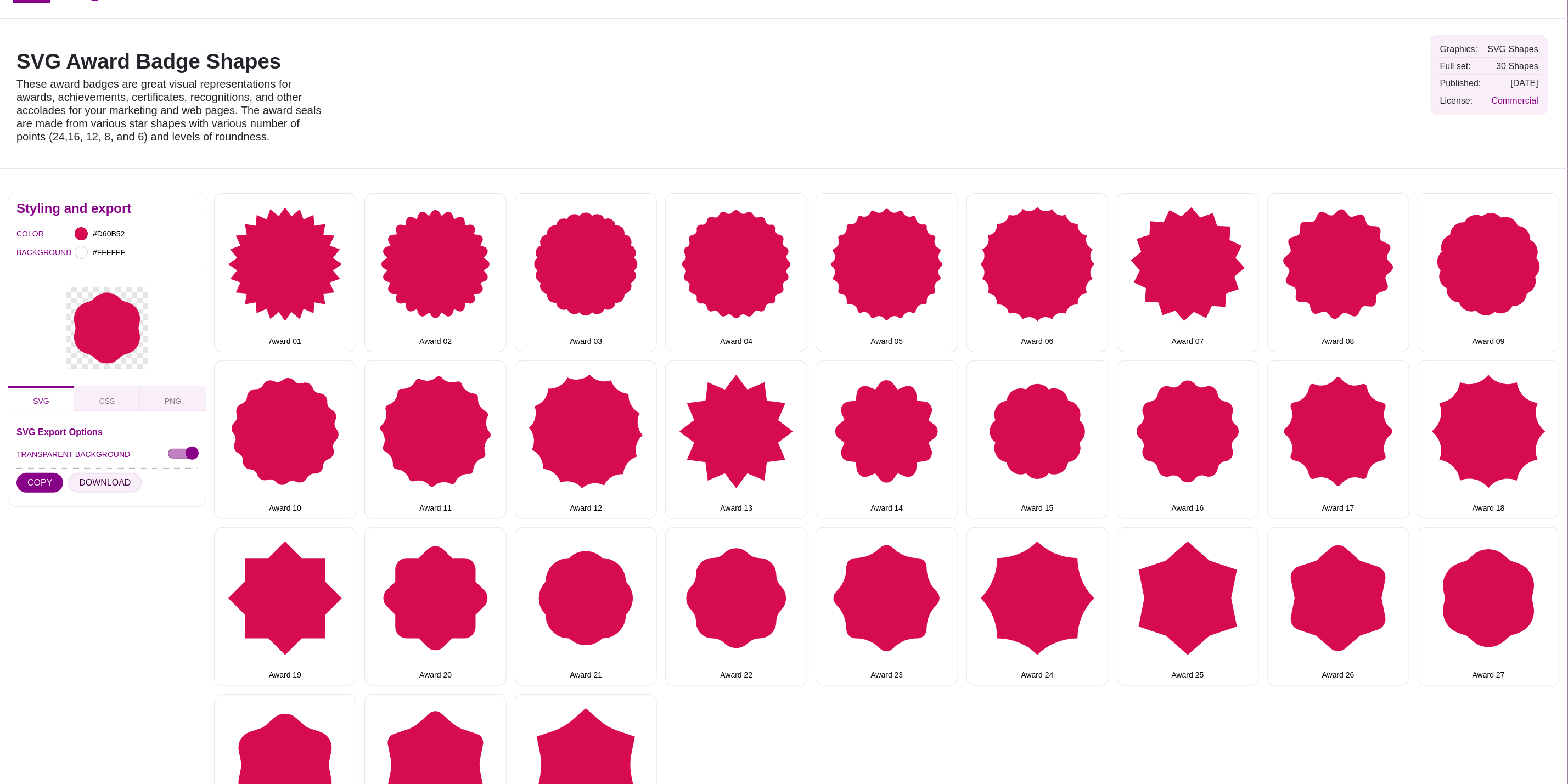
click at [93, 486] on button "DOWNLOAD" at bounding box center [105, 483] width 74 height 20
click at [315, 736] on button "Award 28" at bounding box center [285, 773] width 142 height 158
click at [84, 479] on button "DOWNLOAD" at bounding box center [105, 483] width 74 height 20
click at [458, 728] on button "Award 29" at bounding box center [436, 773] width 142 height 158
click at [107, 481] on button "DOWNLOAD" at bounding box center [105, 483] width 74 height 20
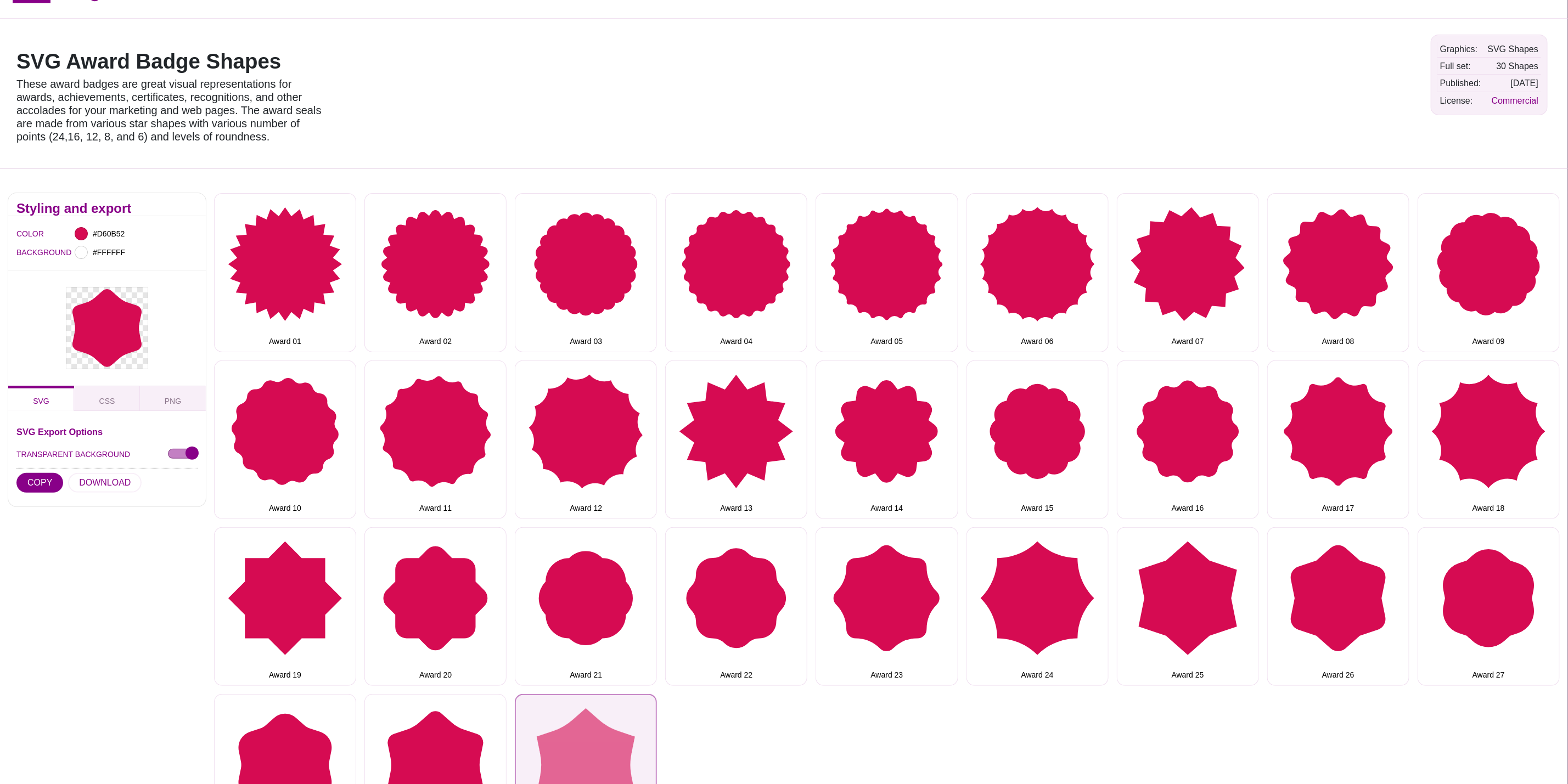
click at [555, 744] on button "Award 30" at bounding box center [586, 773] width 142 height 158
click at [118, 481] on button "DOWNLOAD" at bounding box center [105, 483] width 74 height 20
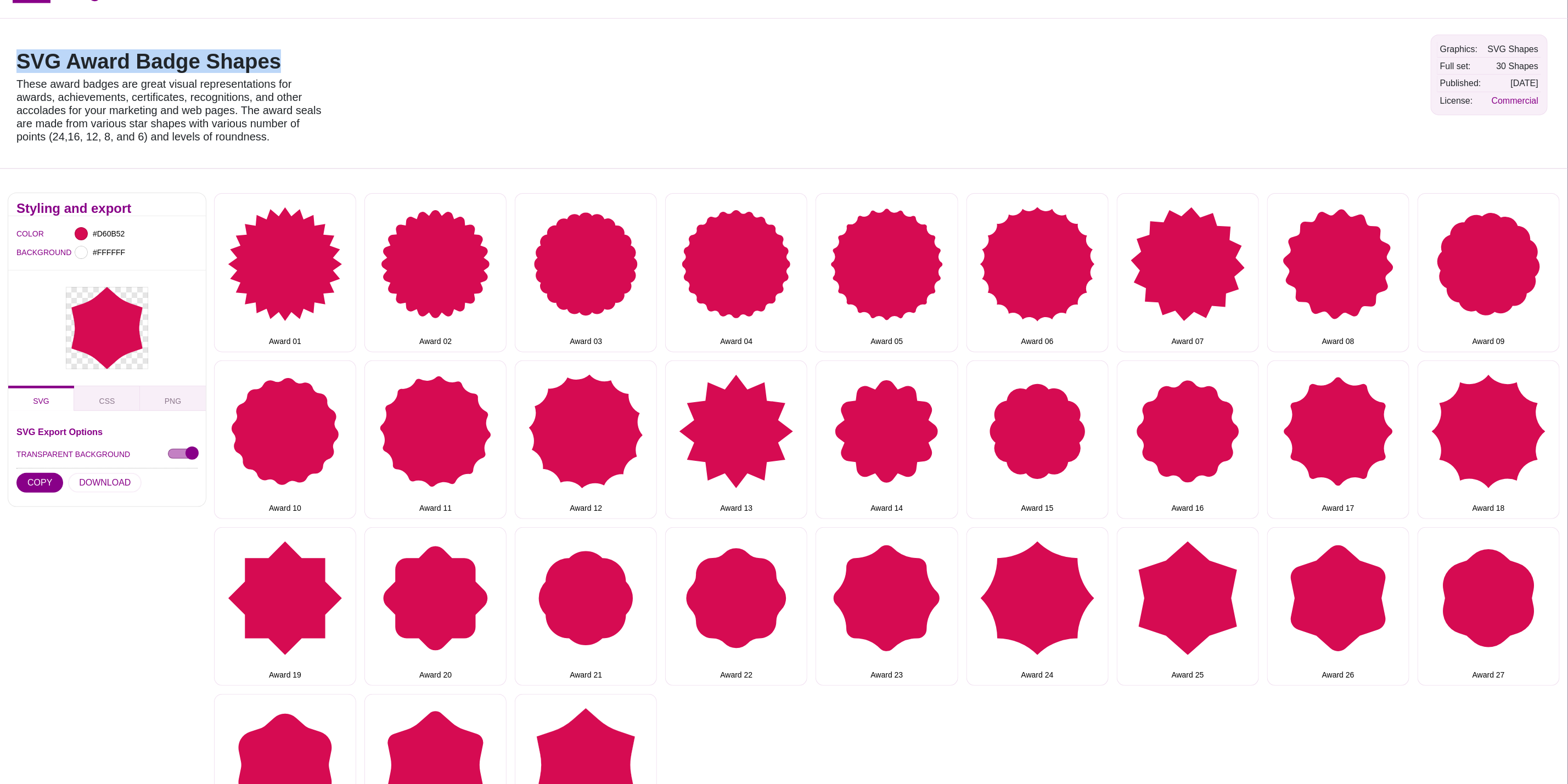
drag, startPoint x: 338, startPoint y: 69, endPoint x: 2, endPoint y: 61, distance: 336.1
click at [2, 61] on div "SVG Award Badge Shapes These award badges are great visual representations for …" at bounding box center [784, 93] width 1568 height 150
copy h1 "SVG Award Badge Shapes"
click at [323, 46] on div "SVG Award Badge Shapes These award badges are great visual representations for …" at bounding box center [172, 93] width 330 height 134
drag, startPoint x: 295, startPoint y: 60, endPoint x: 0, endPoint y: 68, distance: 295.1
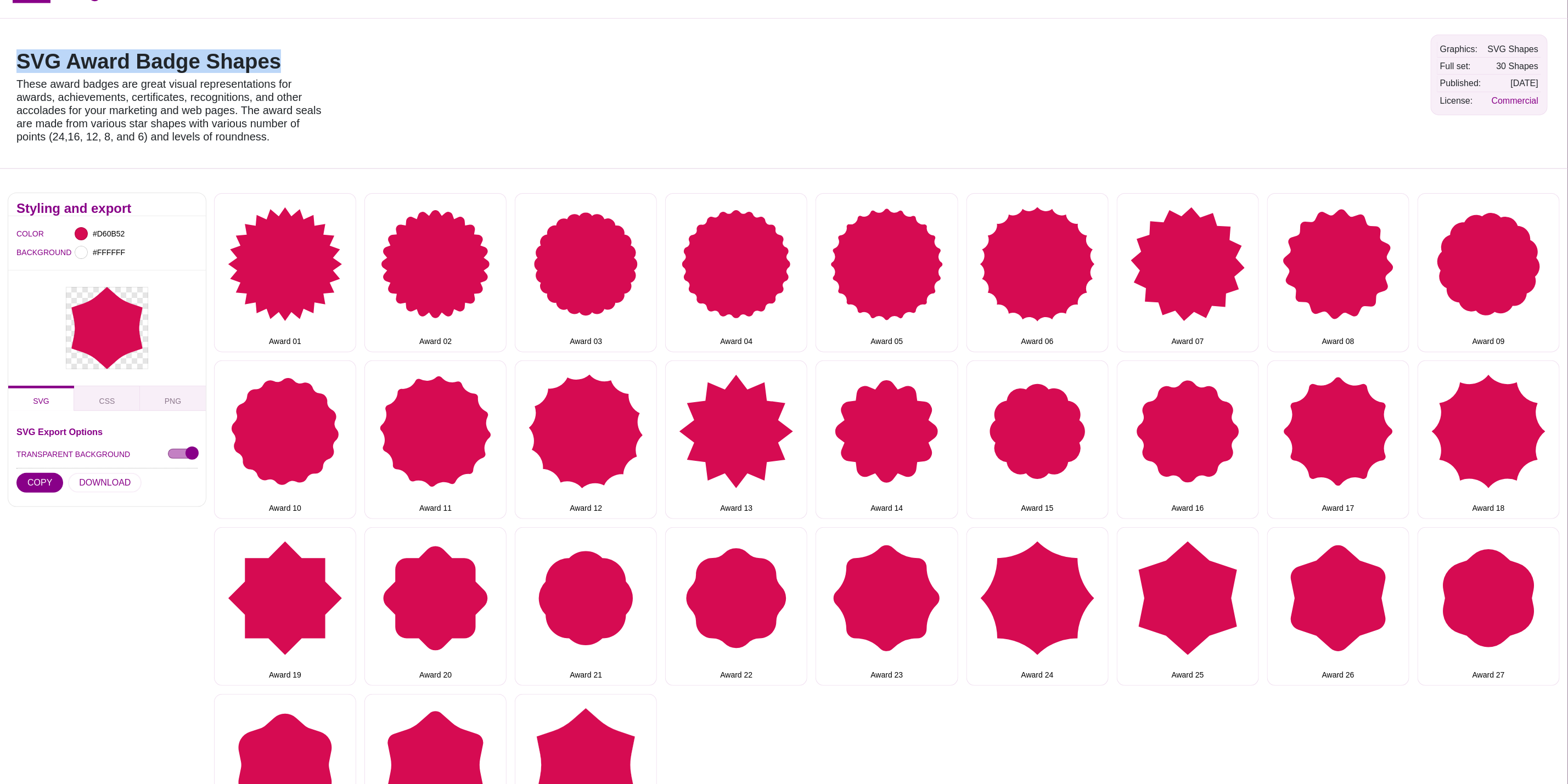
click at [0, 68] on div "SVG Award Badge Shapes These award badges are great visual representations for …" at bounding box center [784, 93] width 1568 height 150
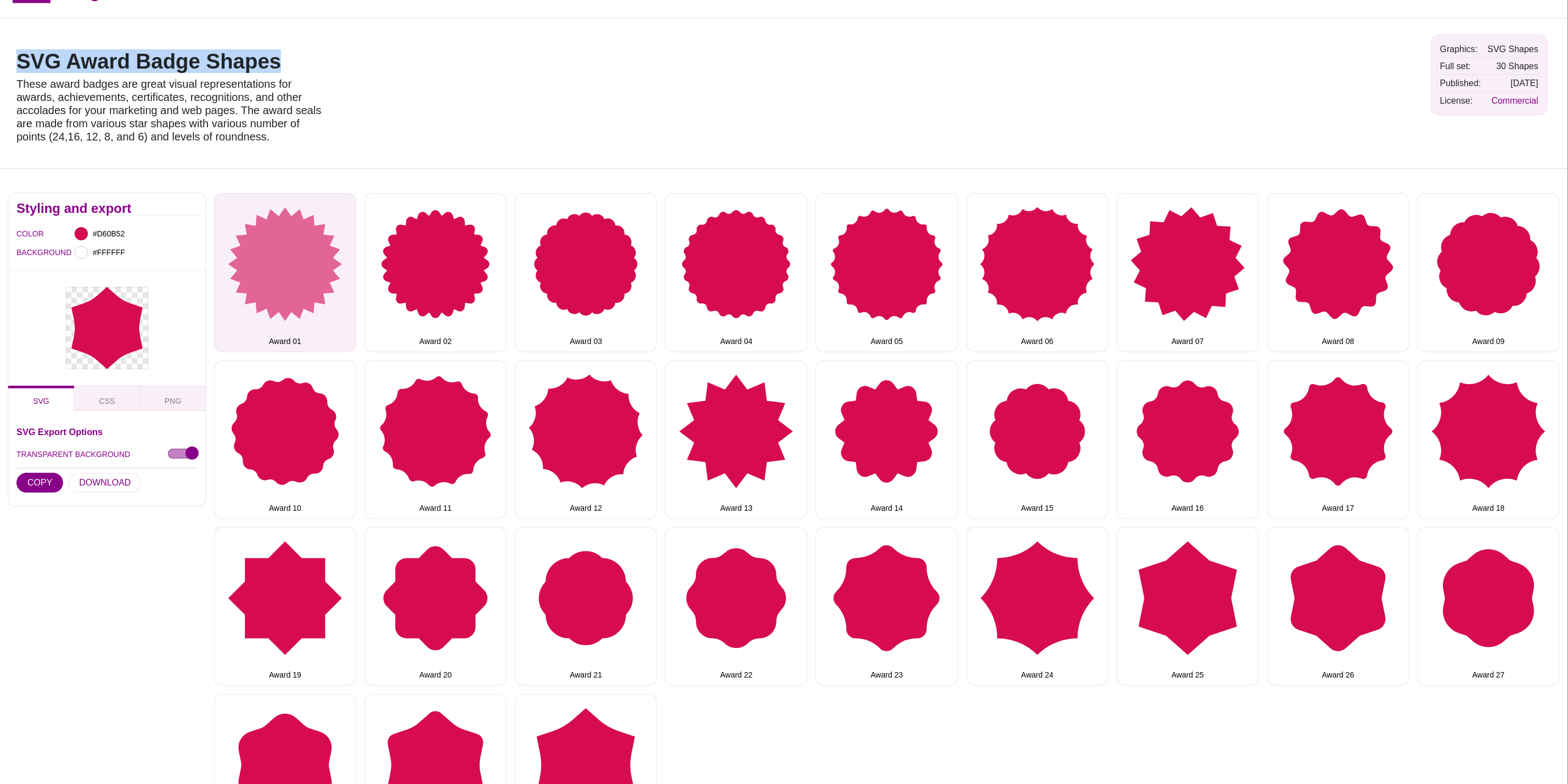
copy h1 "SVG Award Badge Shapes"
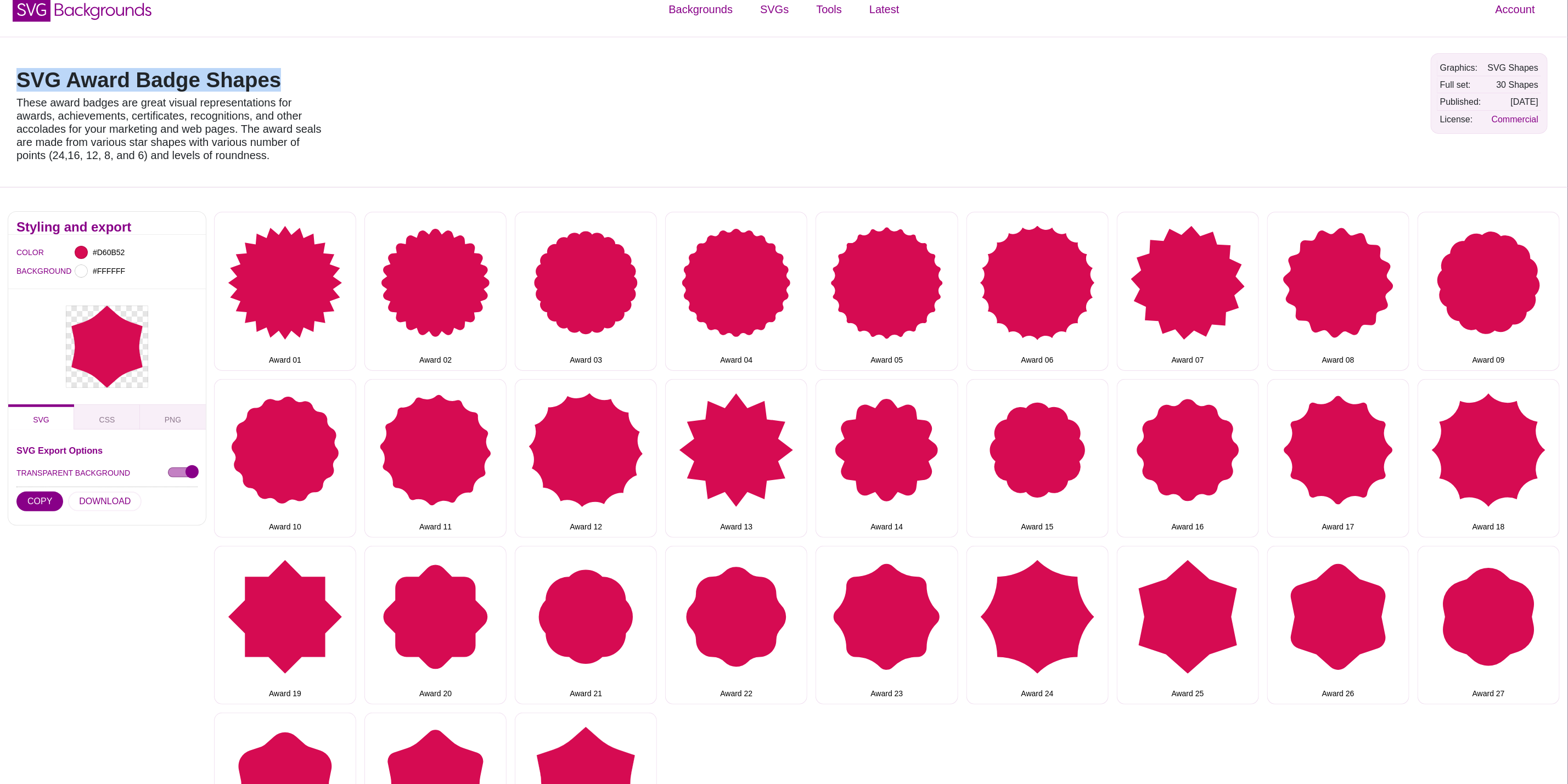
scroll to position [0, 0]
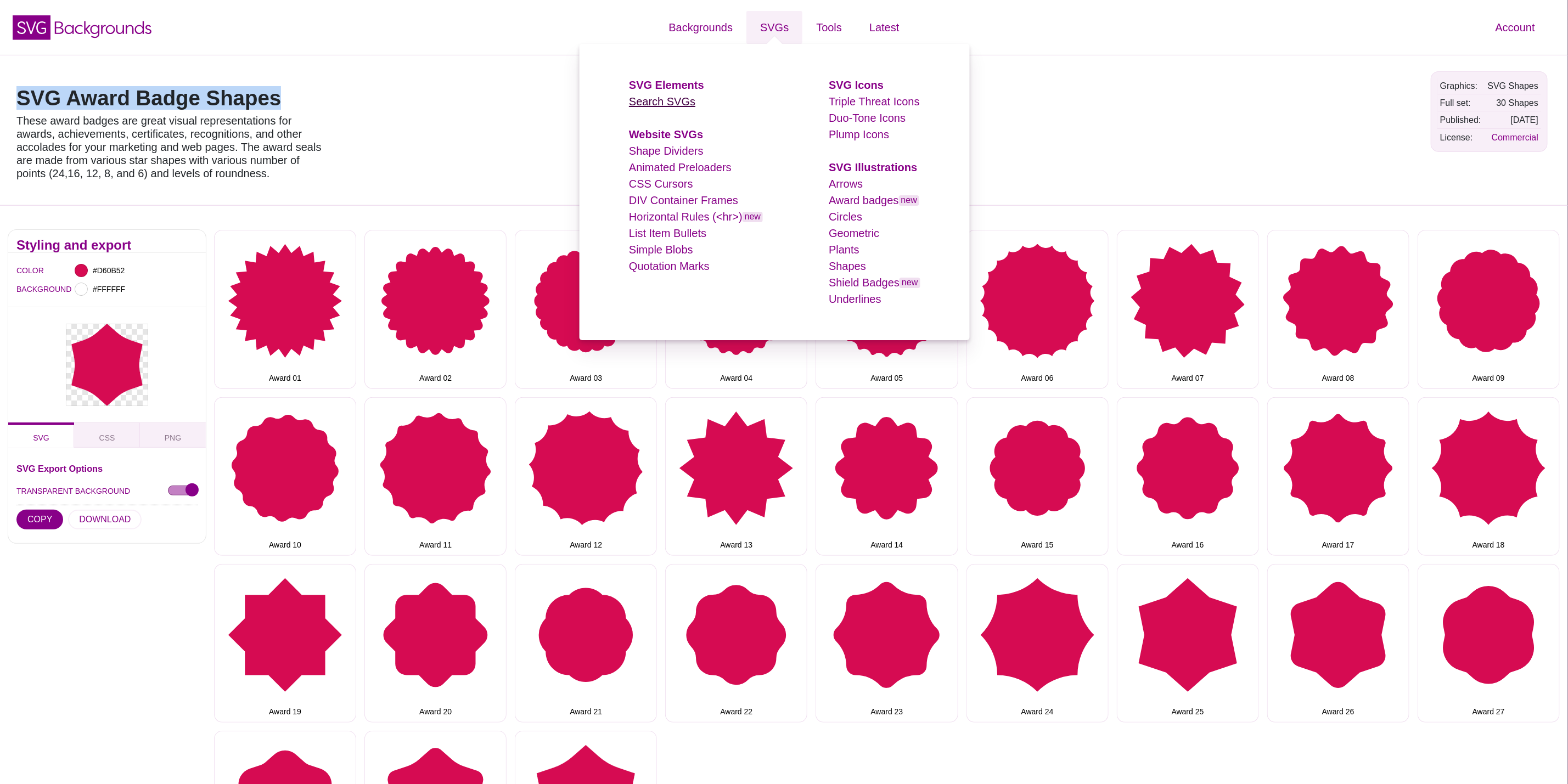
click at [674, 102] on link "Search SVGs" at bounding box center [662, 102] width 66 height 12
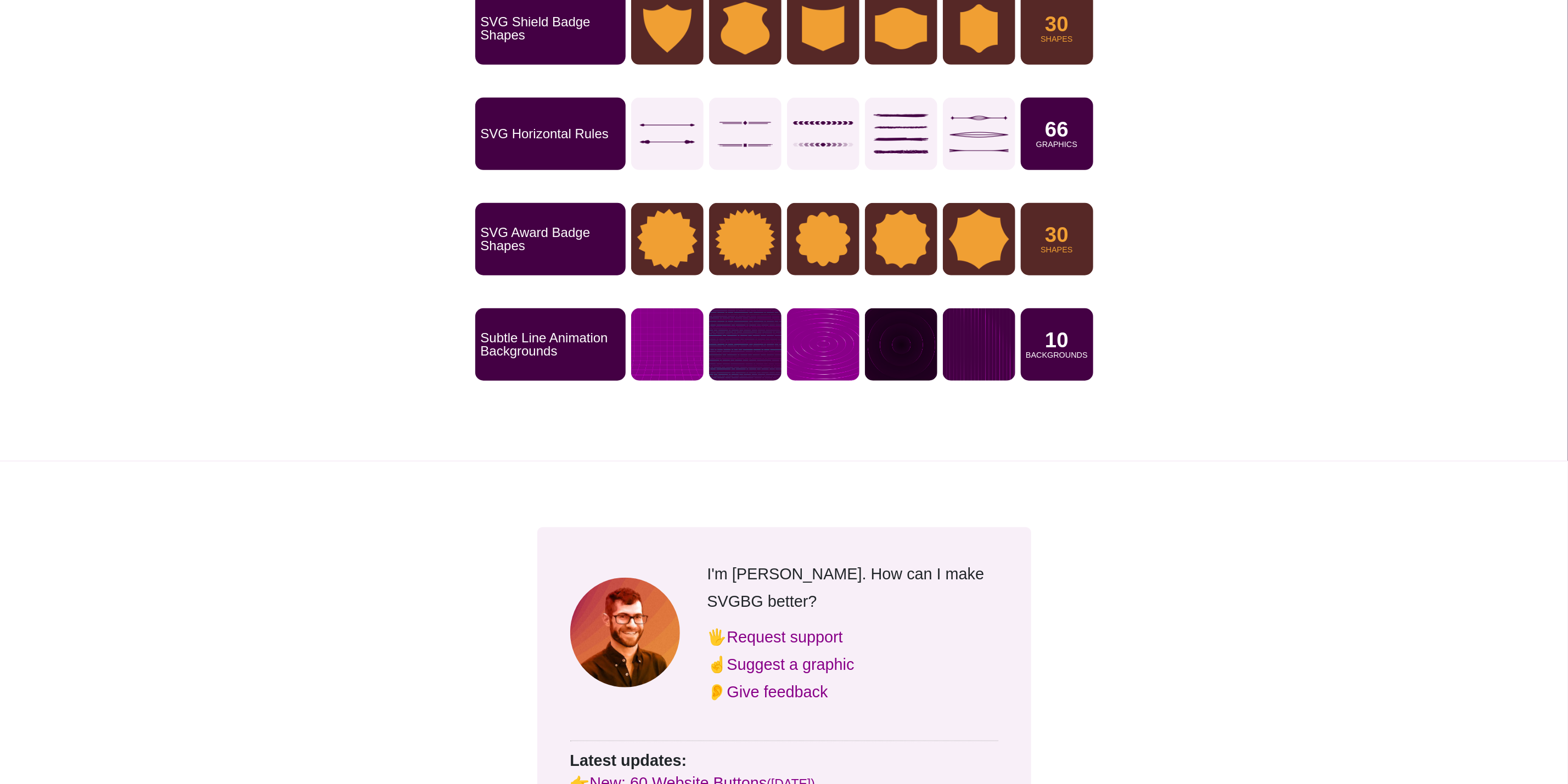
scroll to position [494, 0]
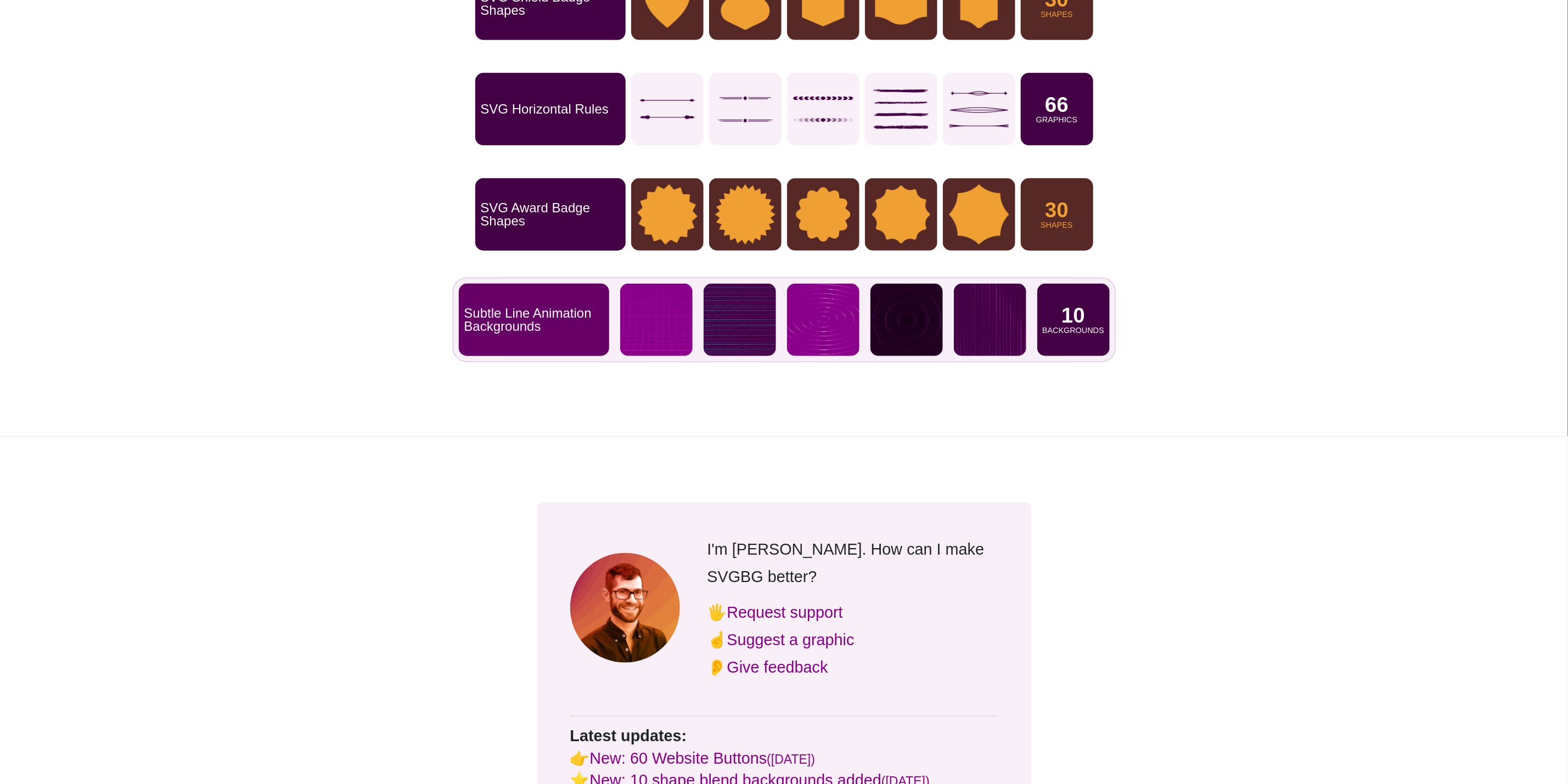
click at [550, 318] on p "Subtle Line Animation Backgrounds" at bounding box center [534, 320] width 139 height 26
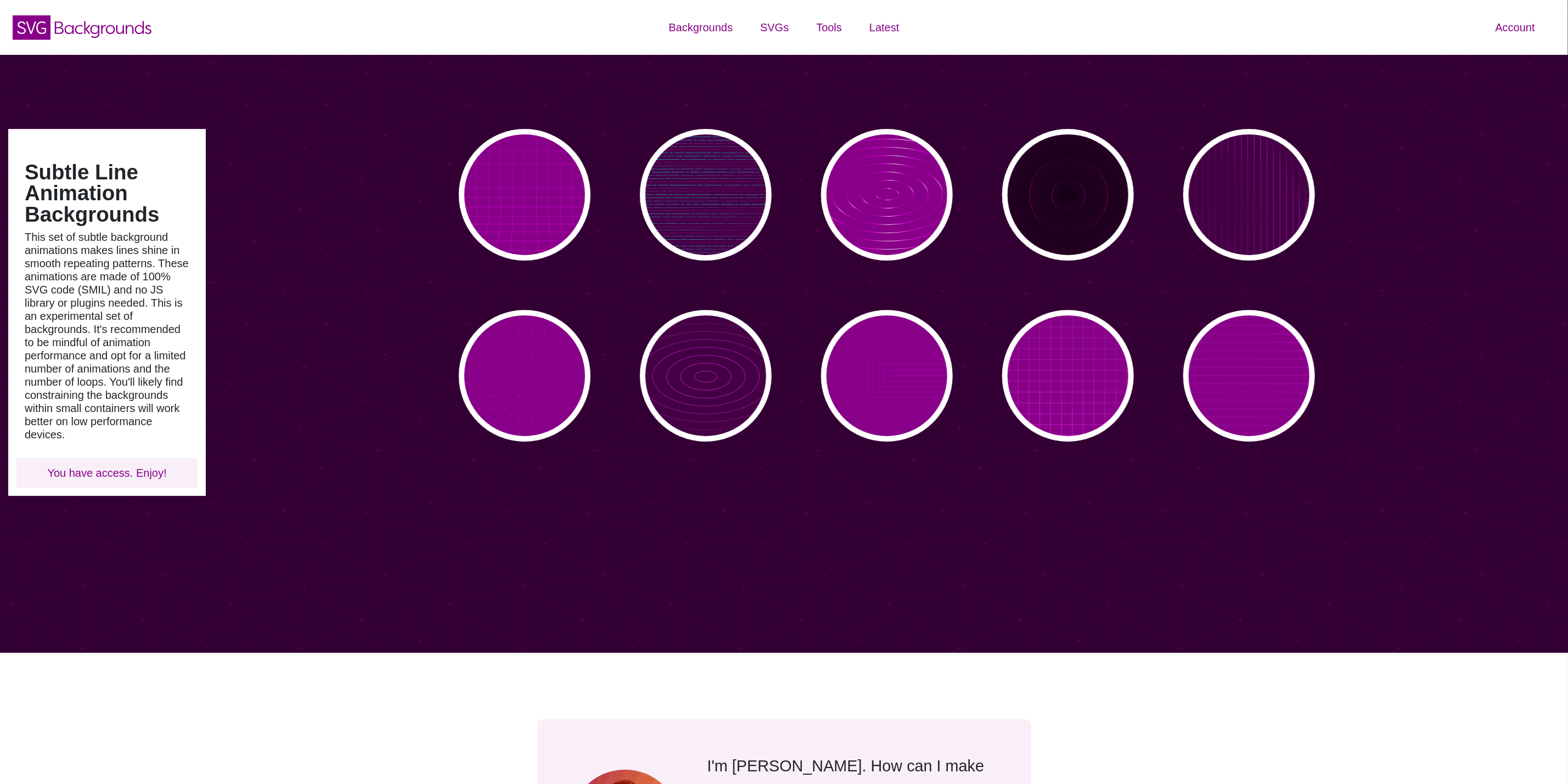
type input "#450057"
type input "#FFFFFF"
click at [554, 183] on div "PREVIEW" at bounding box center [525, 194] width 132 height 132
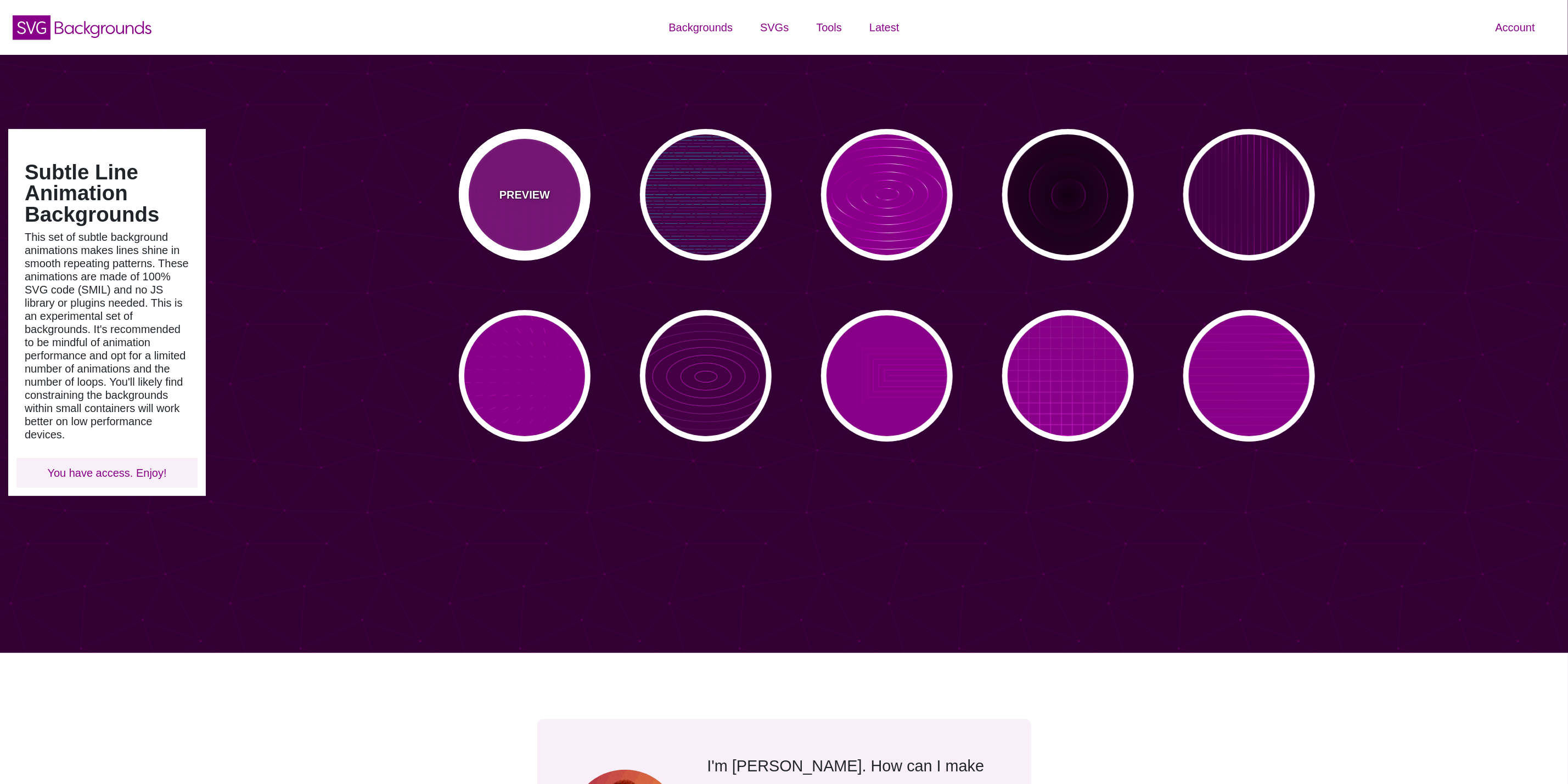
type input "#880088"
type input "#000000"
type input "#444444"
type input "0"
type input "5"
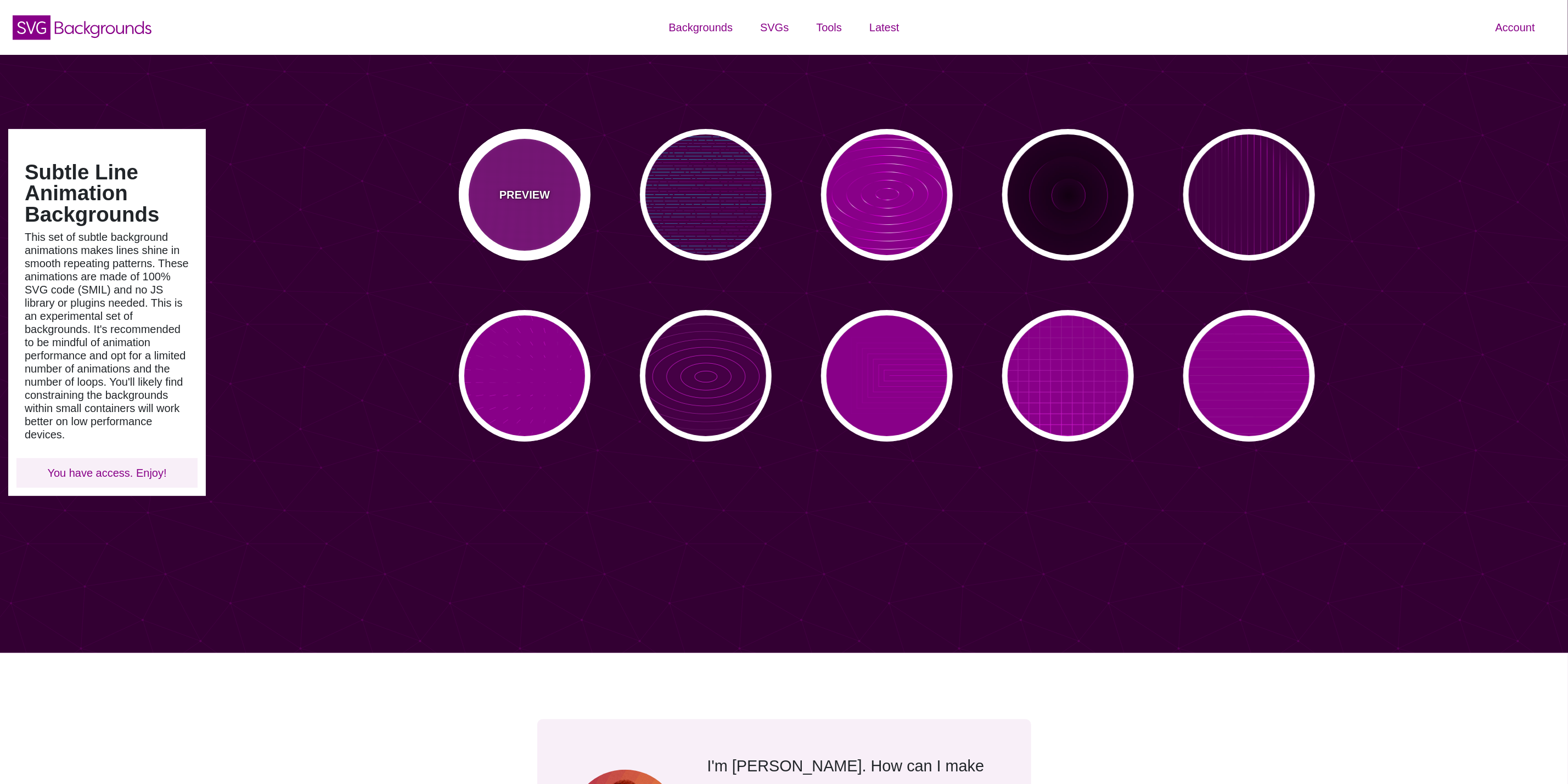
type input "999"
type input "0"
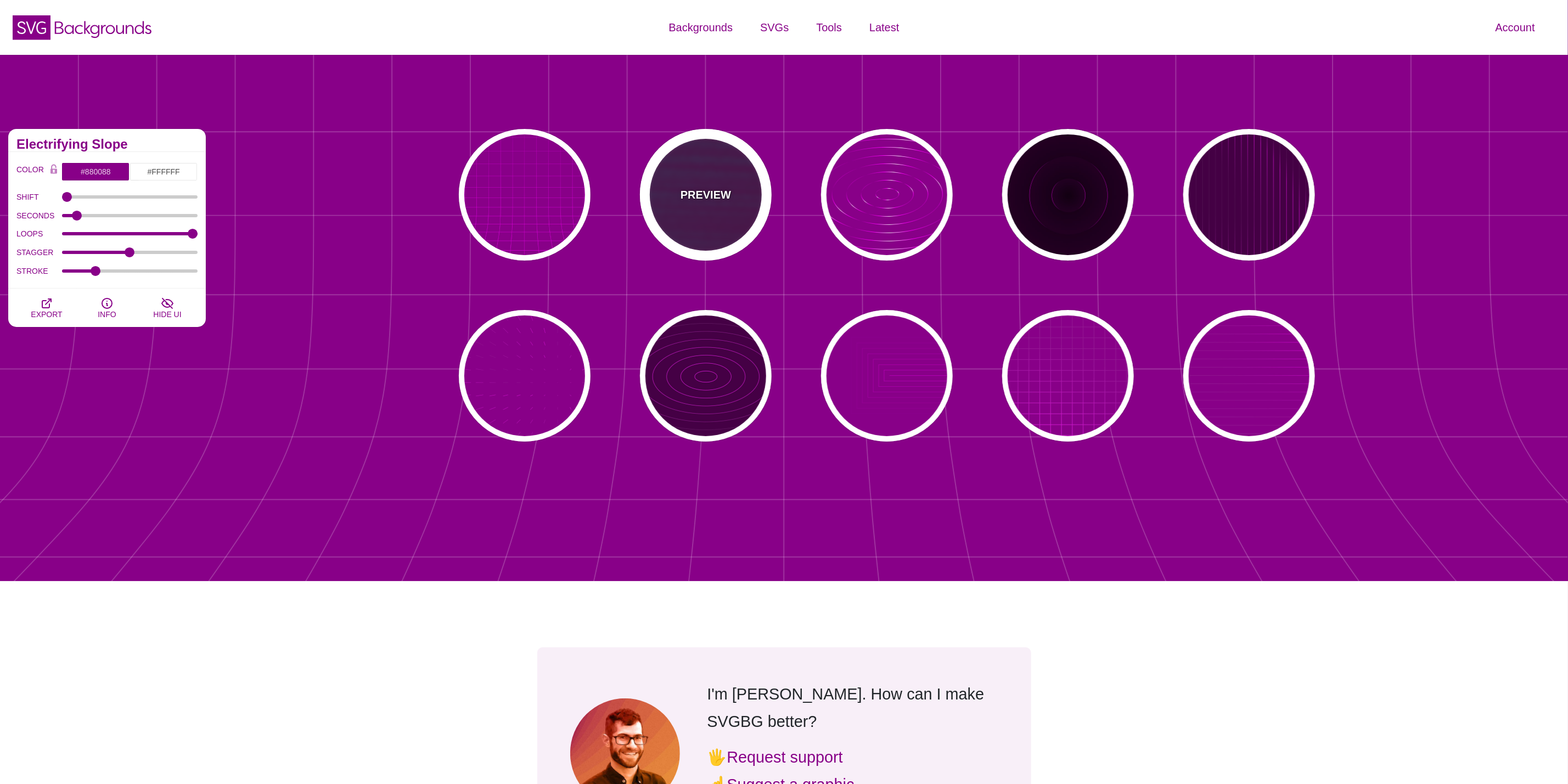
click at [723, 195] on p "PREVIEW" at bounding box center [706, 194] width 50 height 17
type input "#440044"
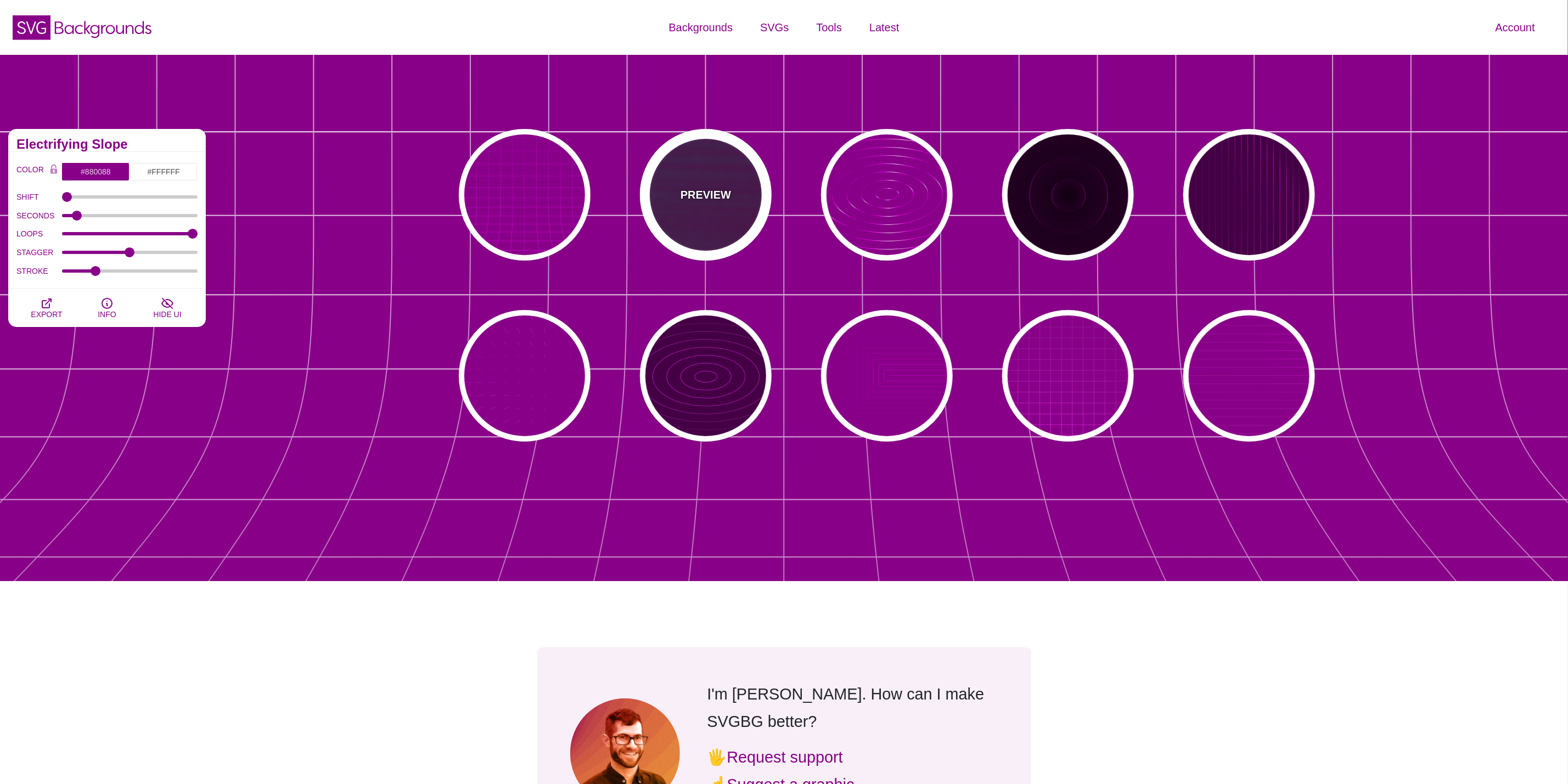
type input "#00FFFF"
type input "#FF0000"
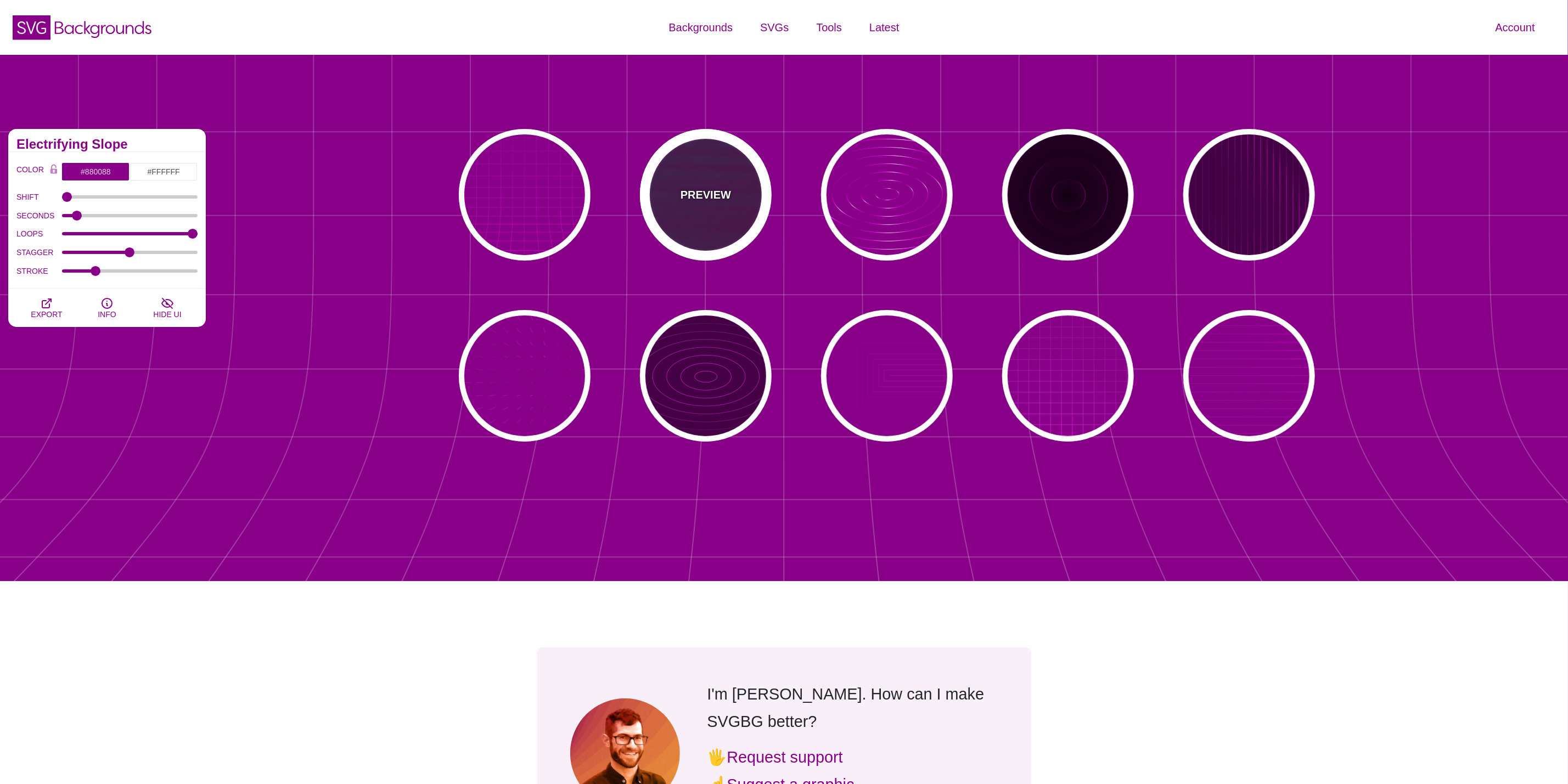
type input "#880088"
type input "15"
type input "999"
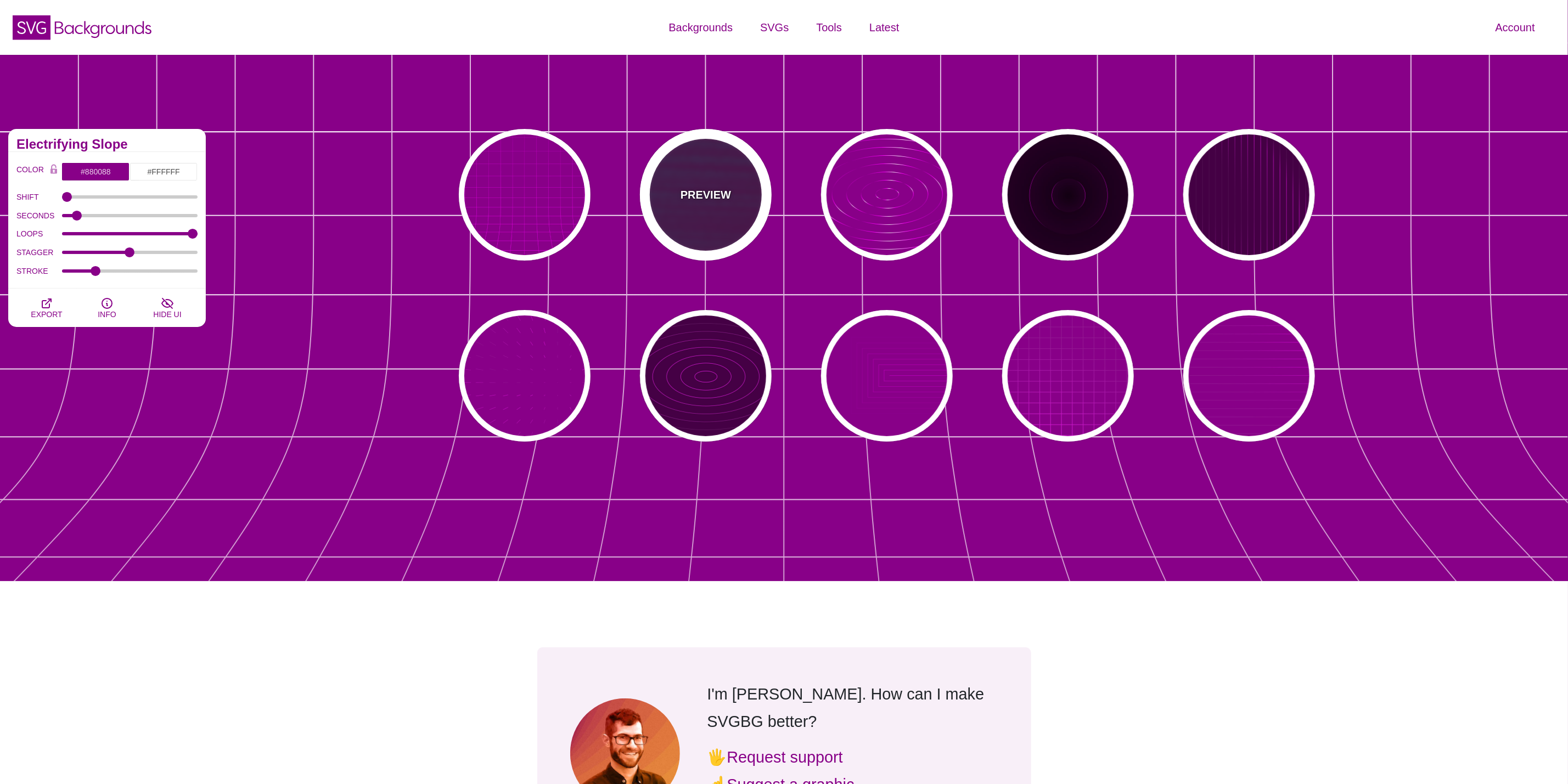
type input "1"
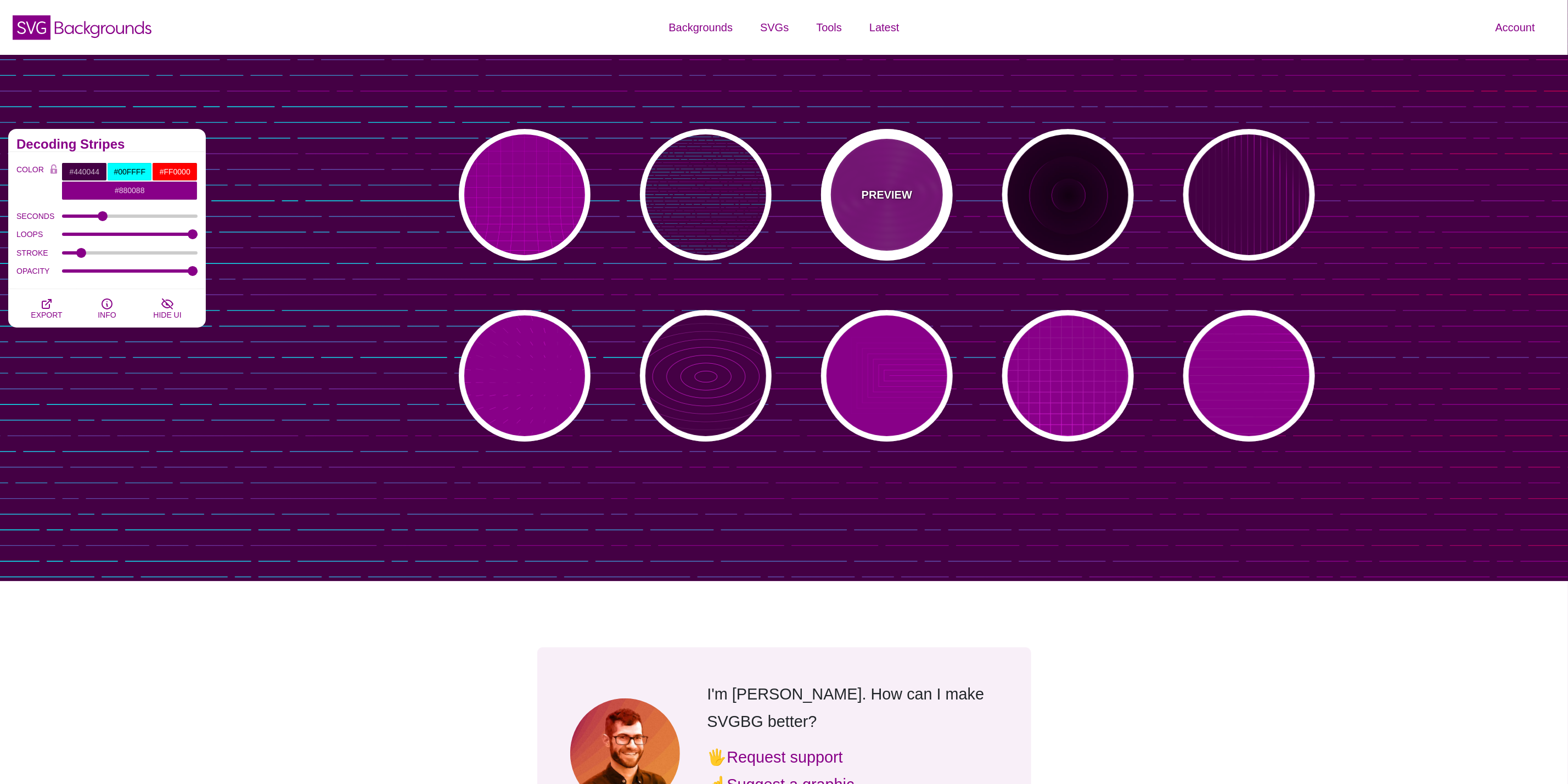
click at [889, 200] on p "PREVIEW" at bounding box center [887, 194] width 50 height 17
type input "#880088"
type input "#FF00FF"
type input "#FFFFFF"
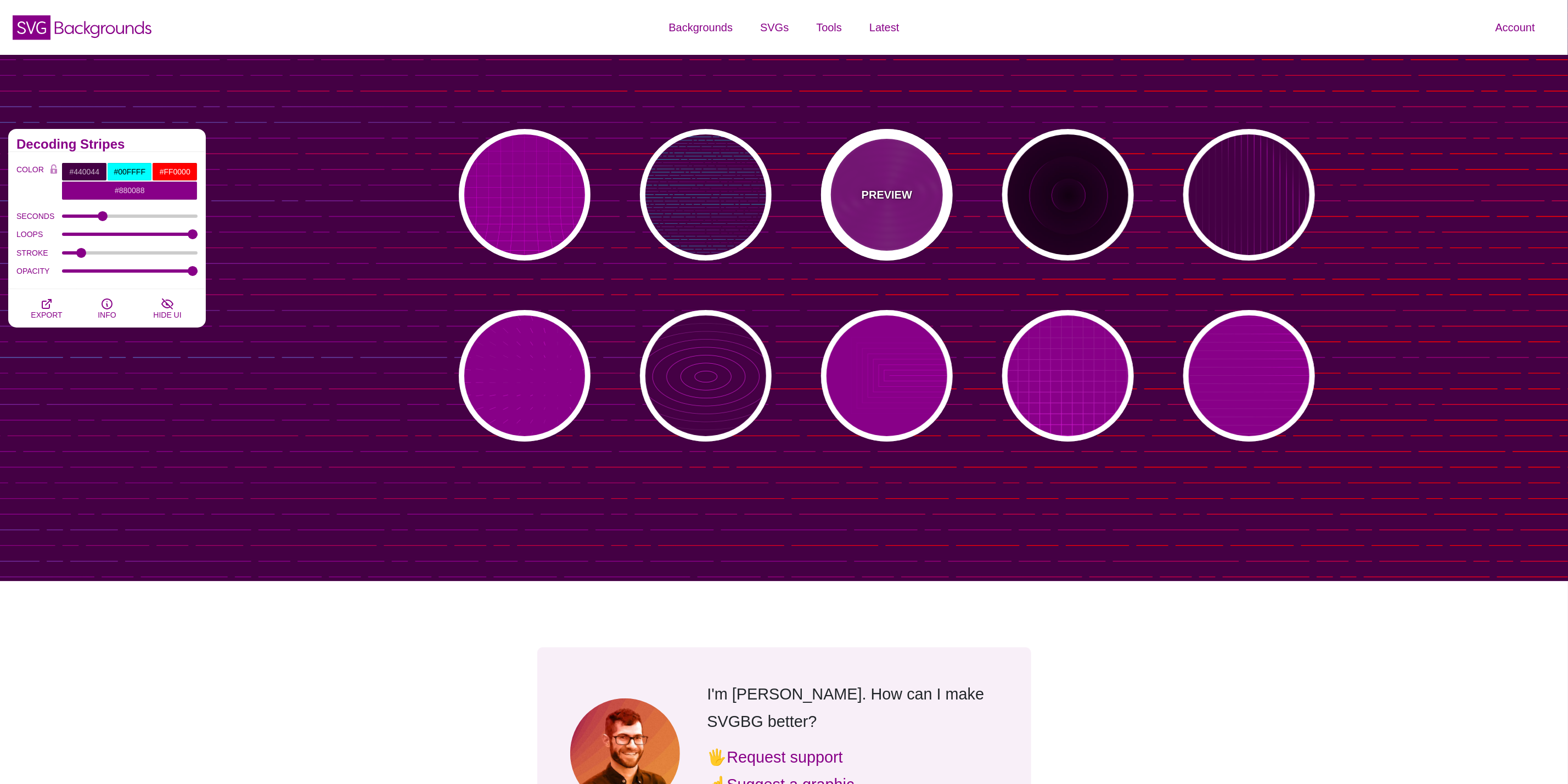
type input "10000"
type input "99"
type input "50"
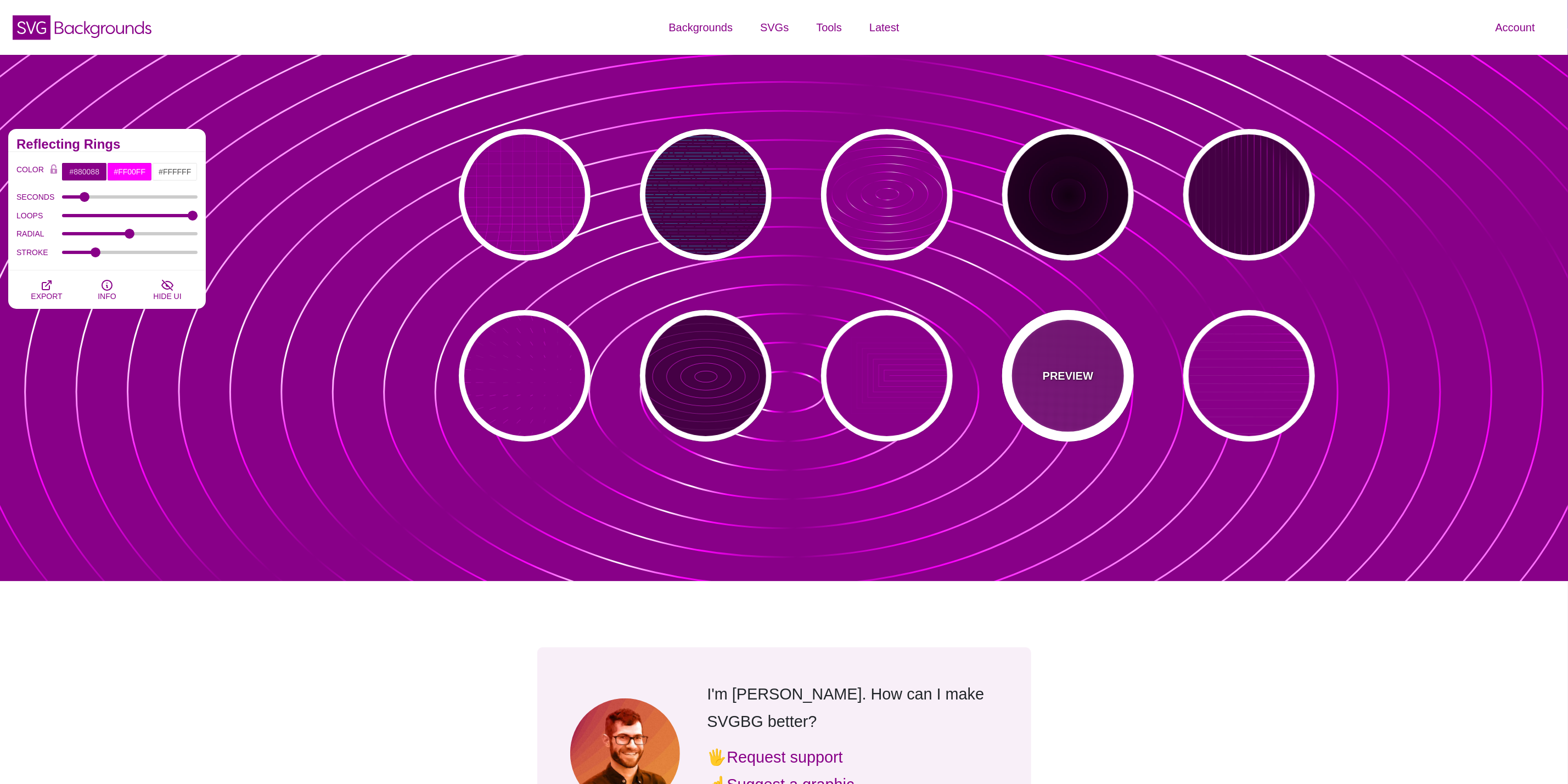
click at [1035, 393] on div "PREVIEW" at bounding box center [1068, 375] width 132 height 132
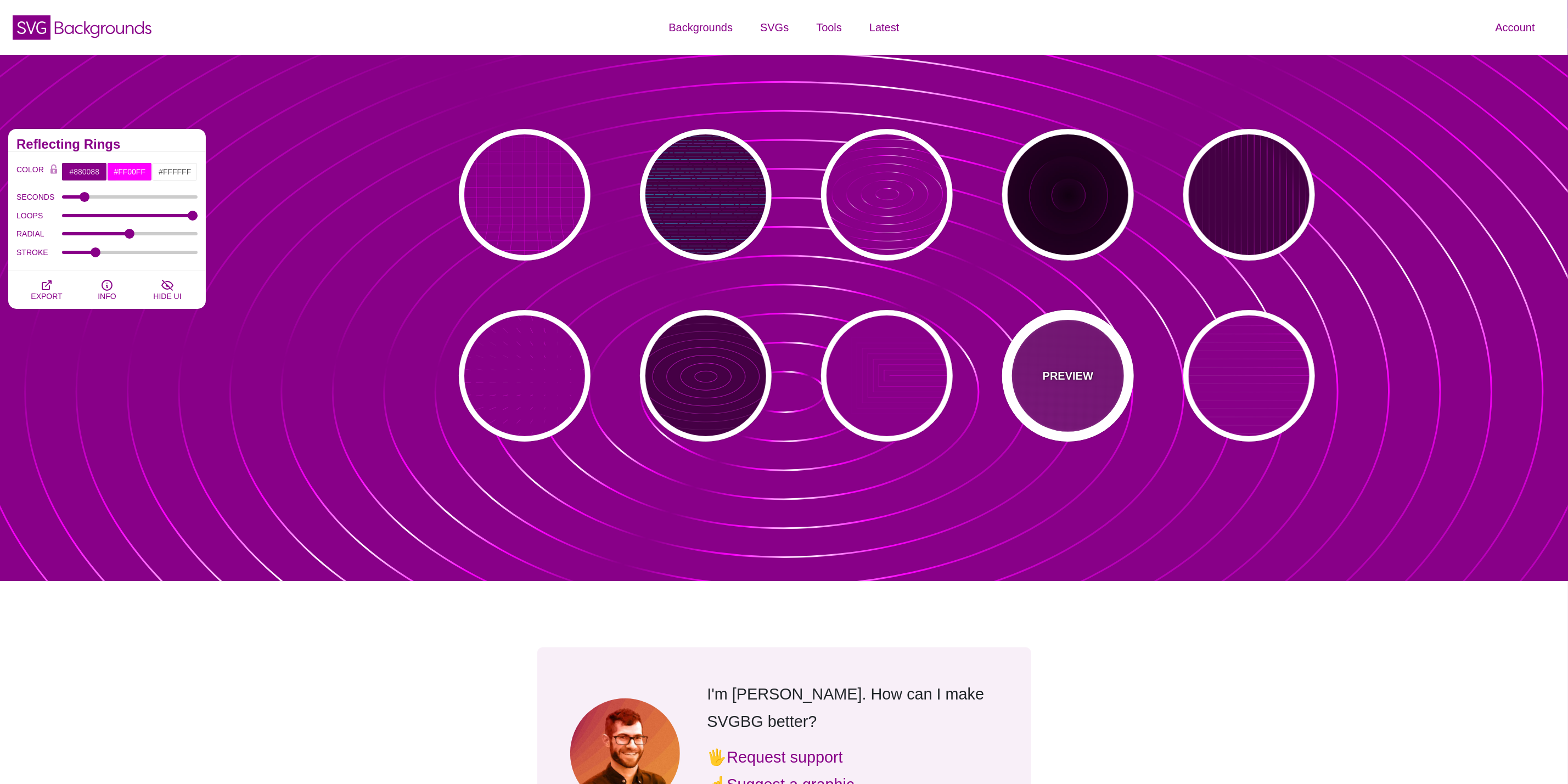
type input "20"
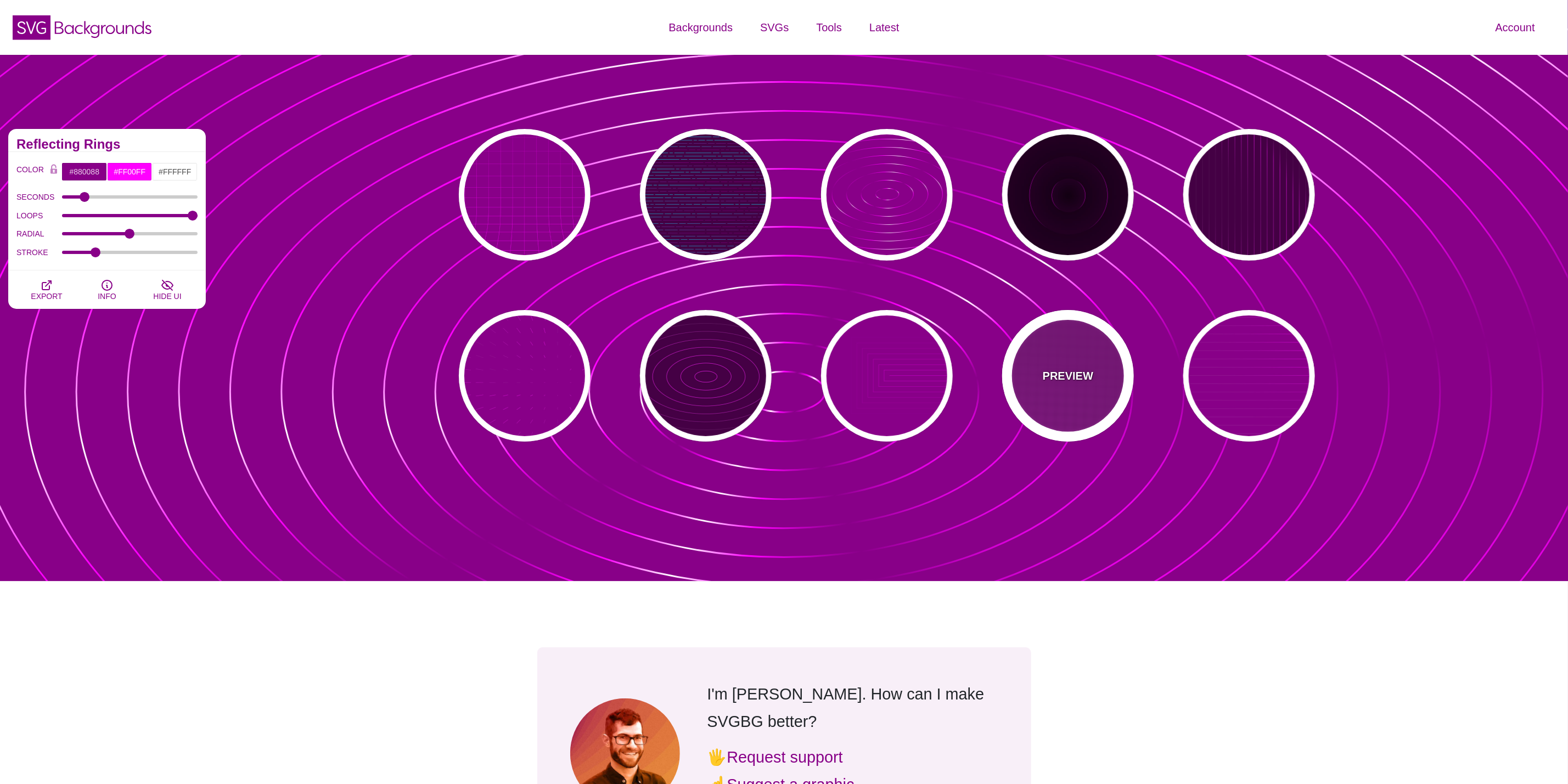
type input "999"
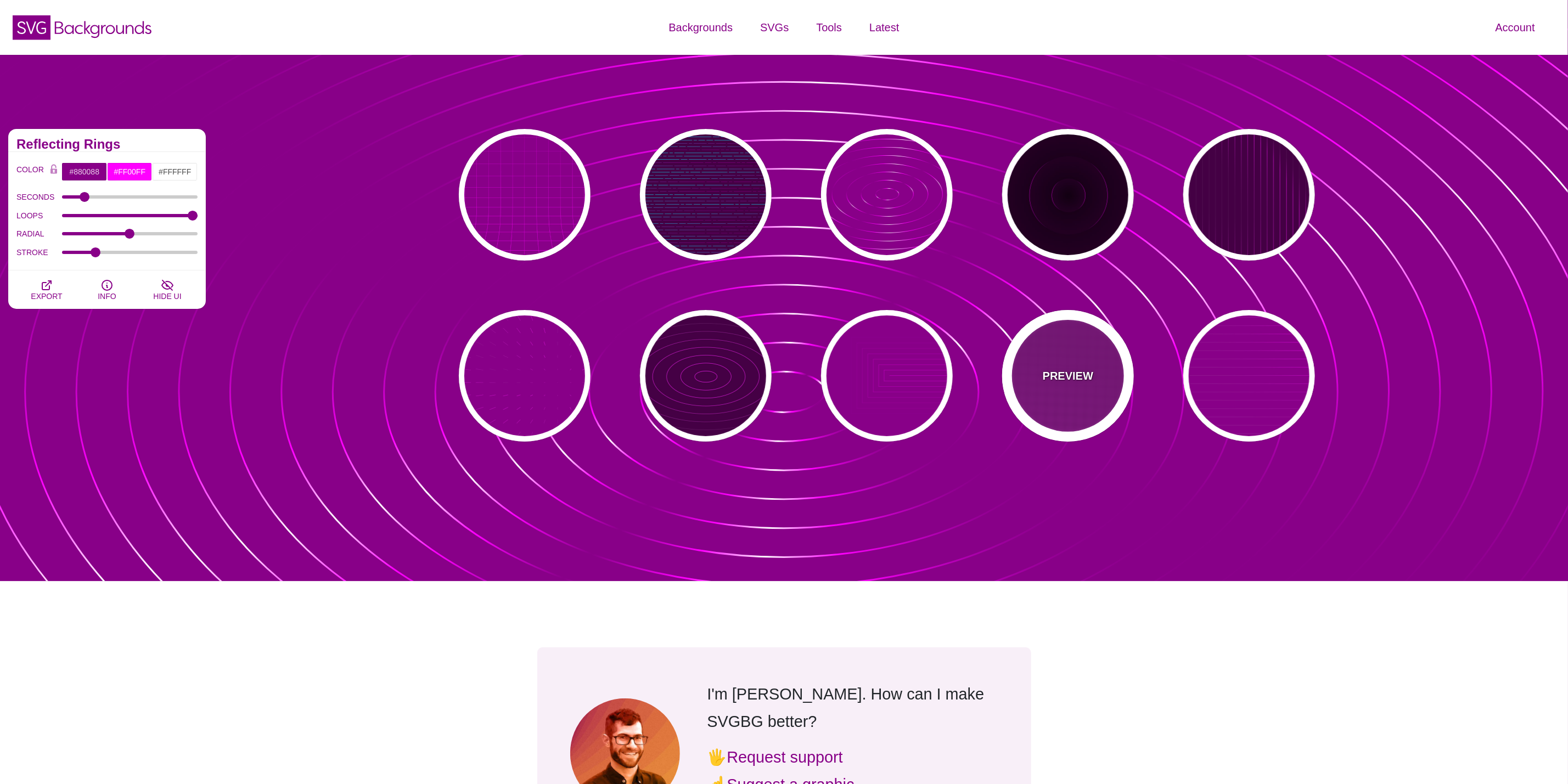
type input "1"
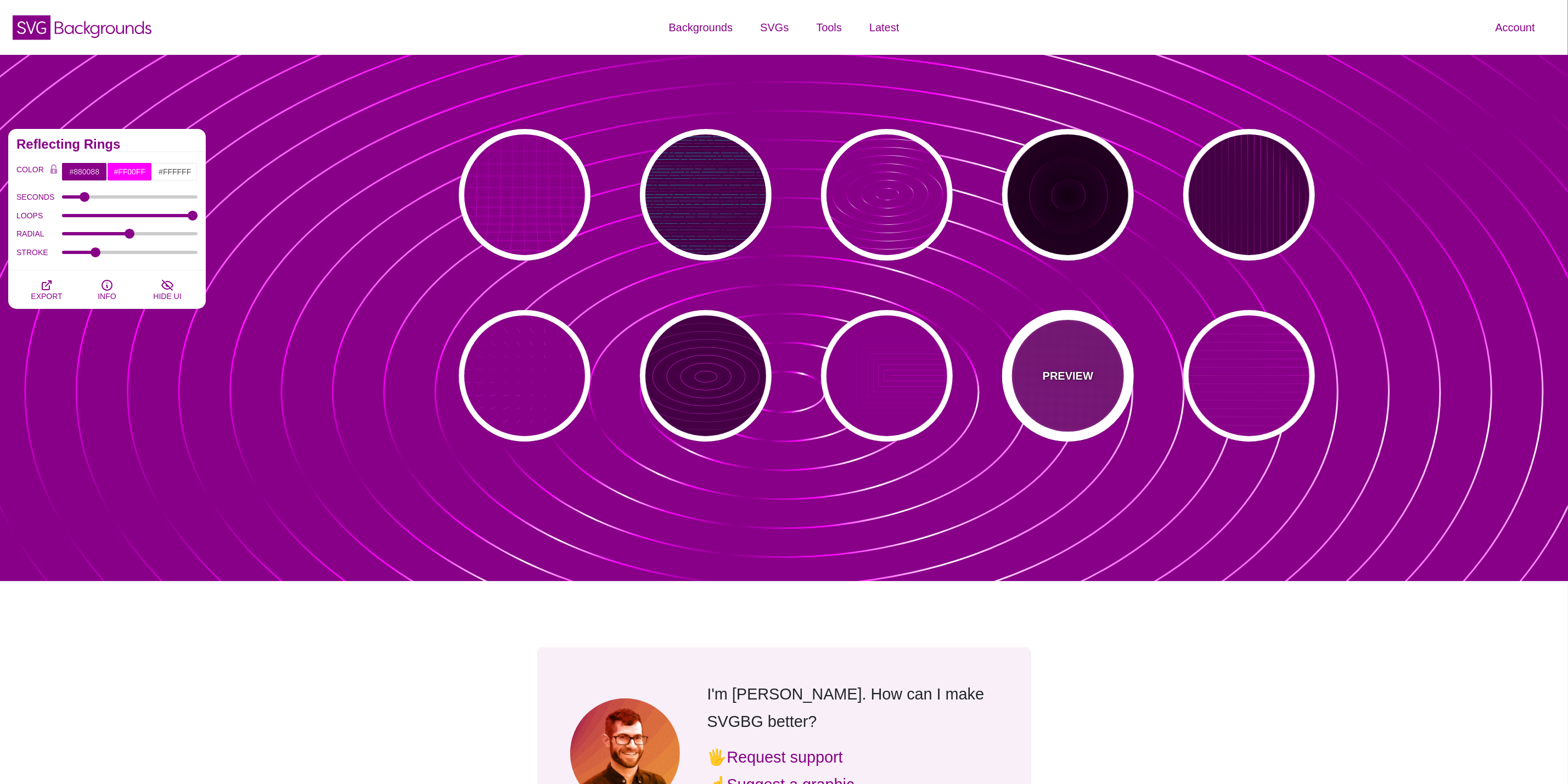
type input "0.1"
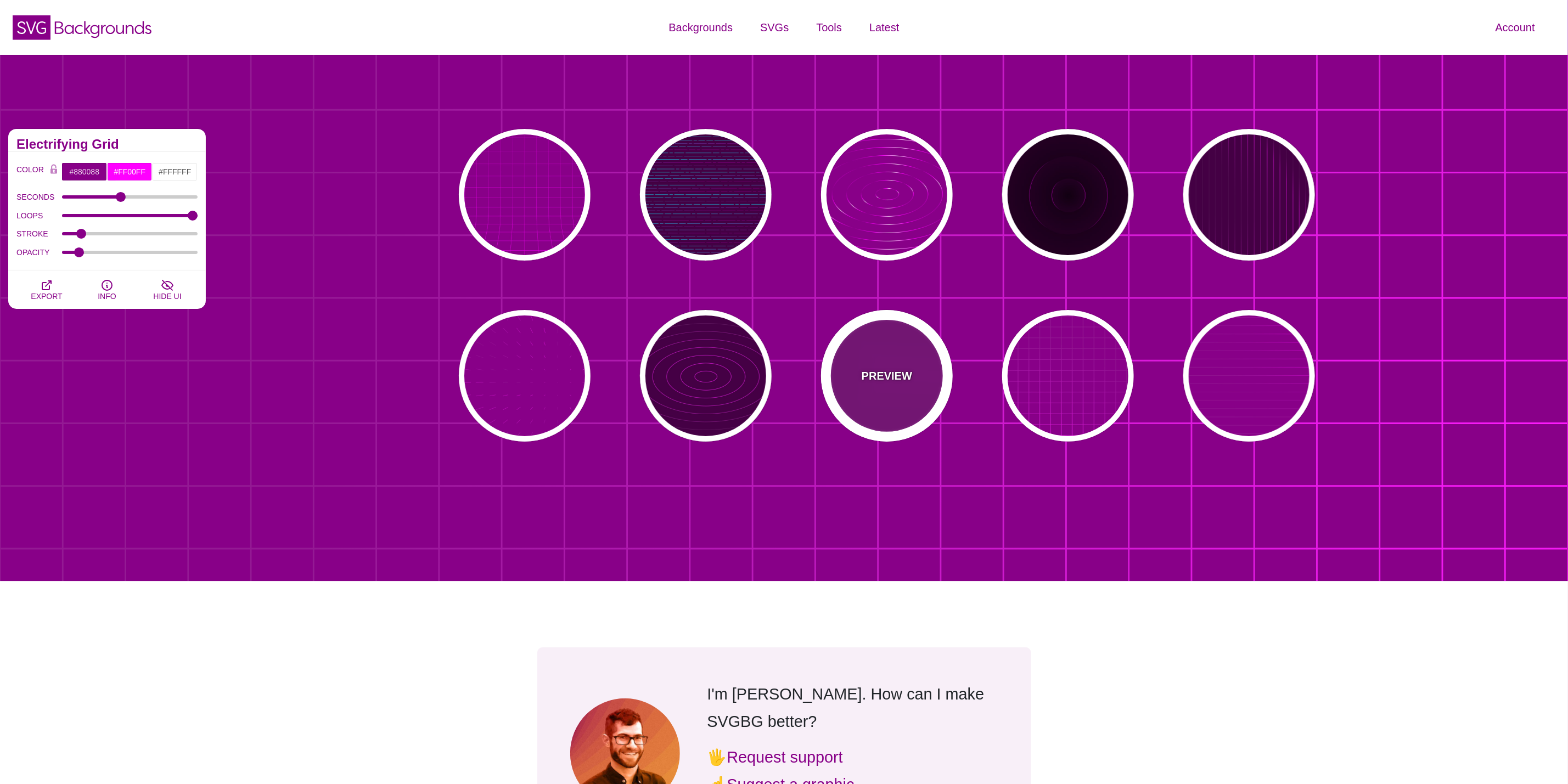
click at [940, 393] on div "PREVIEW" at bounding box center [887, 375] width 132 height 132
type input "5"
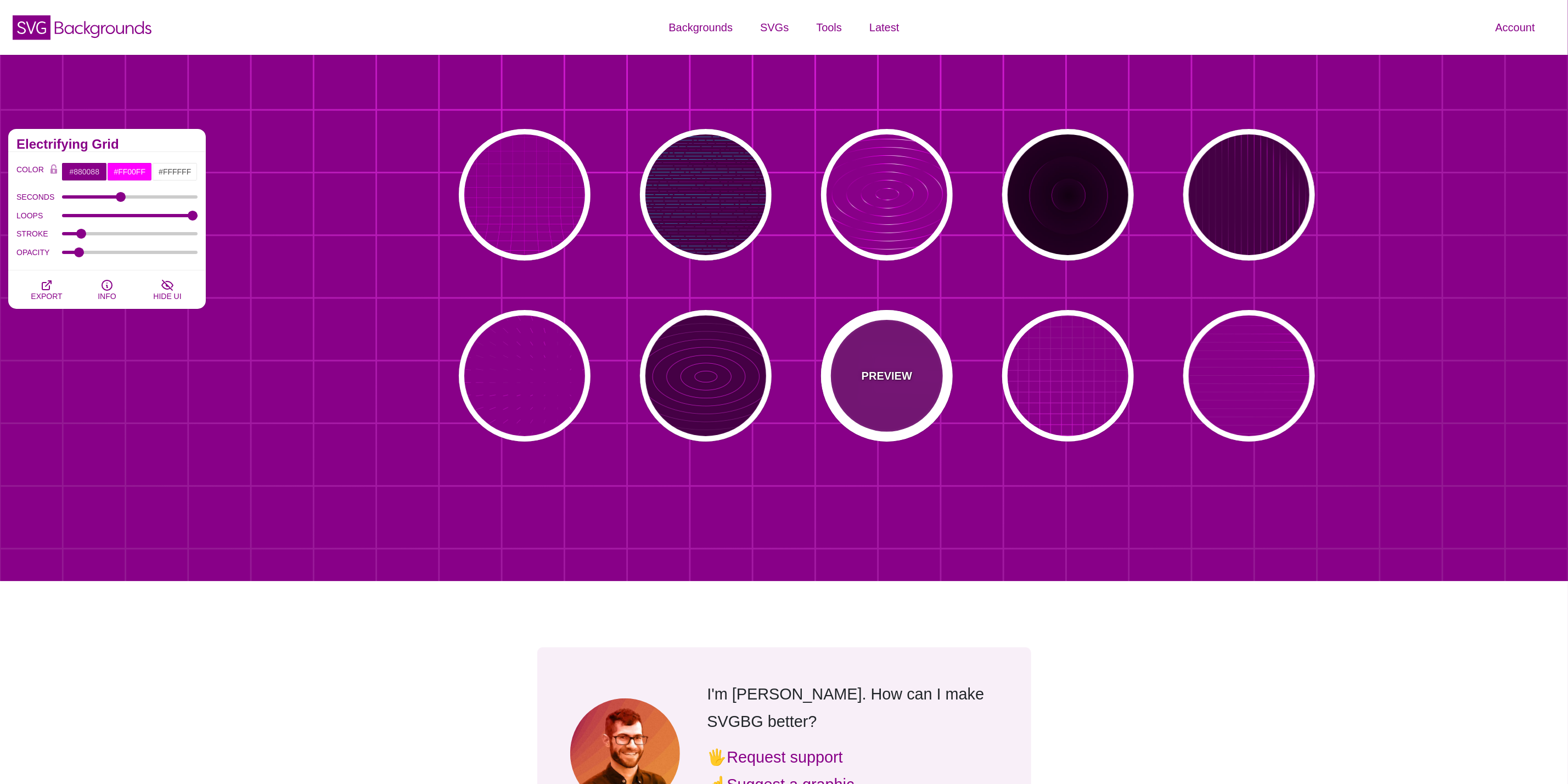
type input "0"
type input "1"
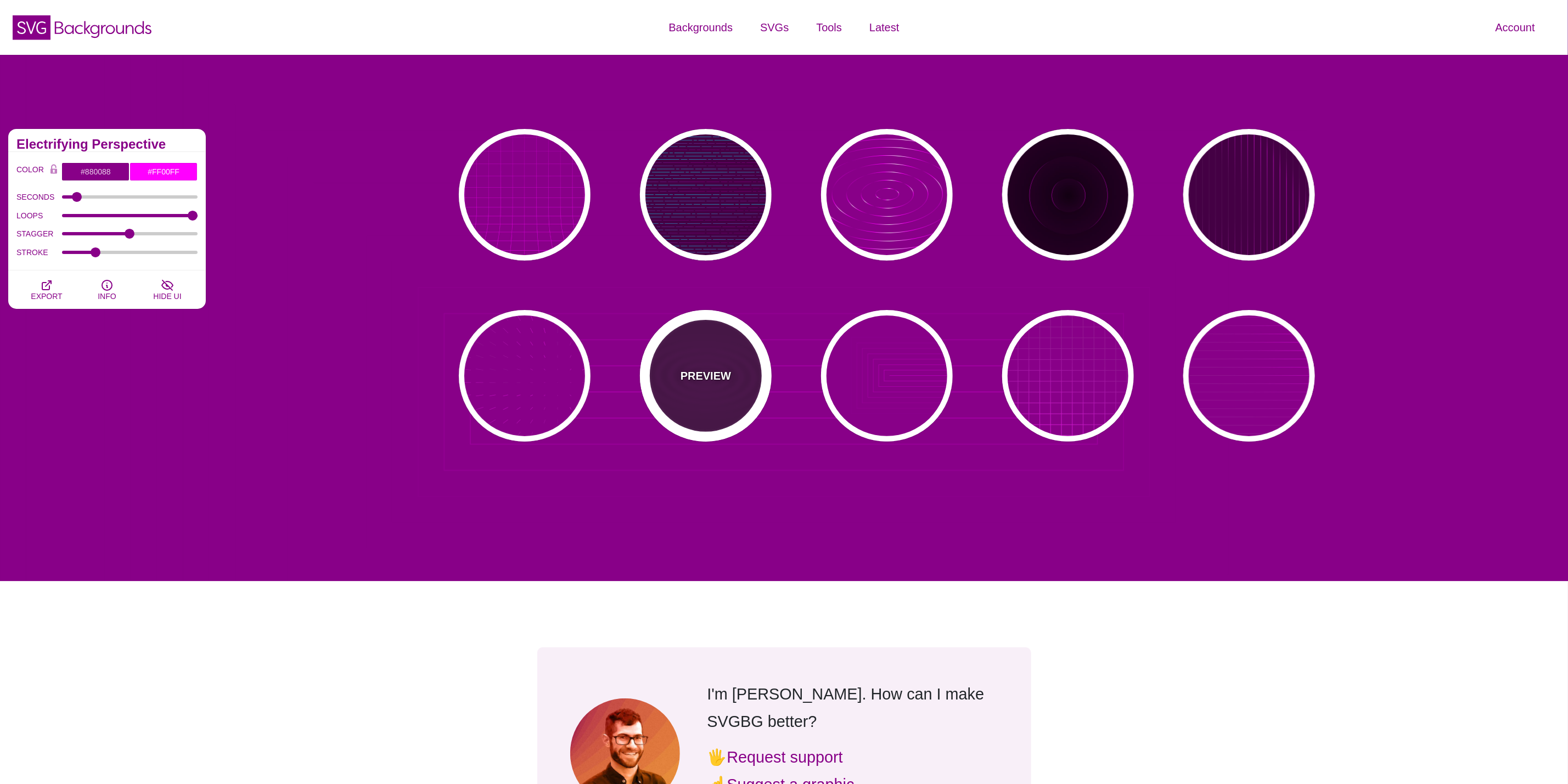
click at [695, 393] on div "PREVIEW" at bounding box center [706, 375] width 132 height 132
type input "#440044"
type input "0.1"
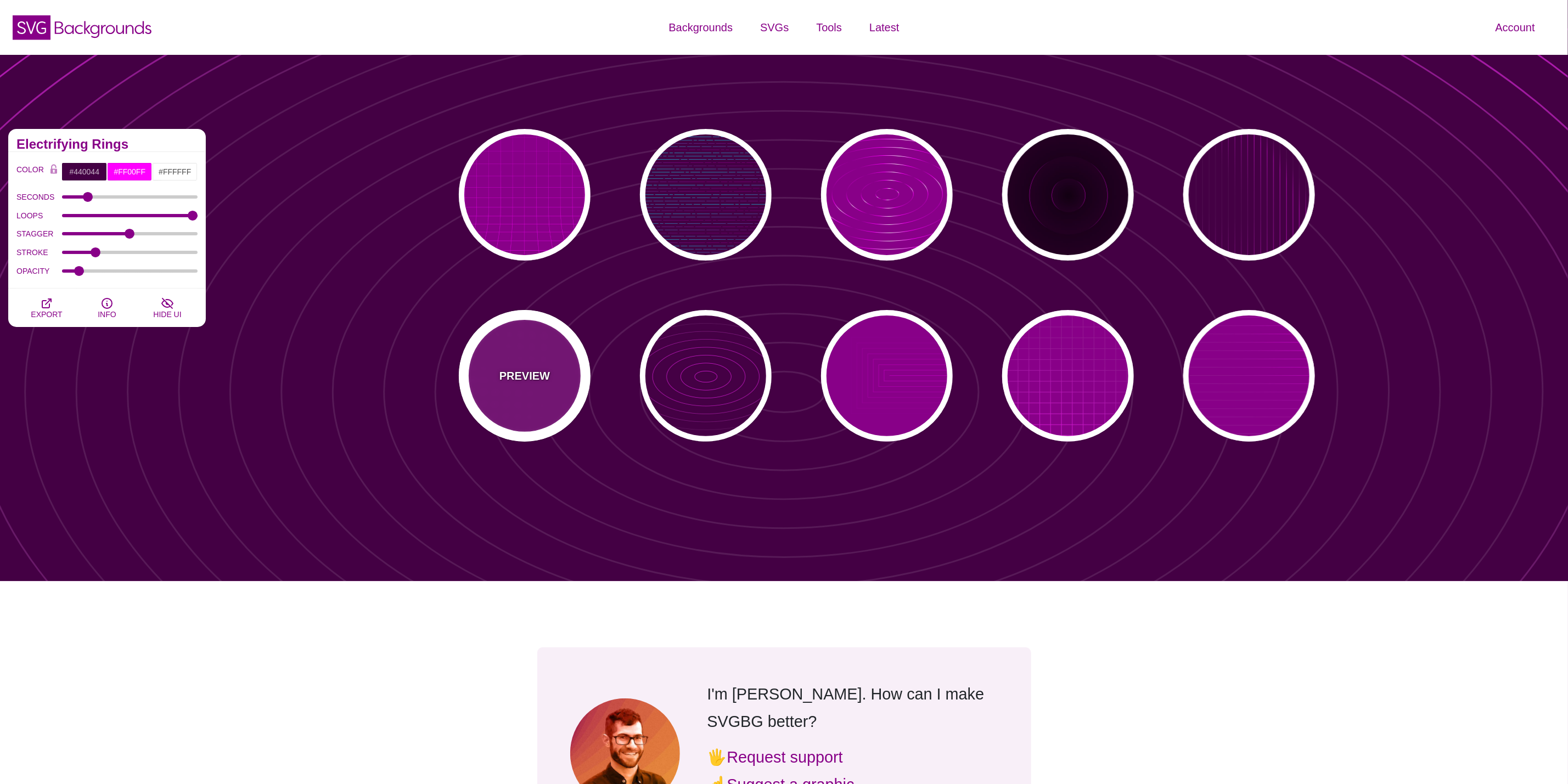
click at [501, 401] on div "PREVIEW" at bounding box center [525, 375] width 132 height 132
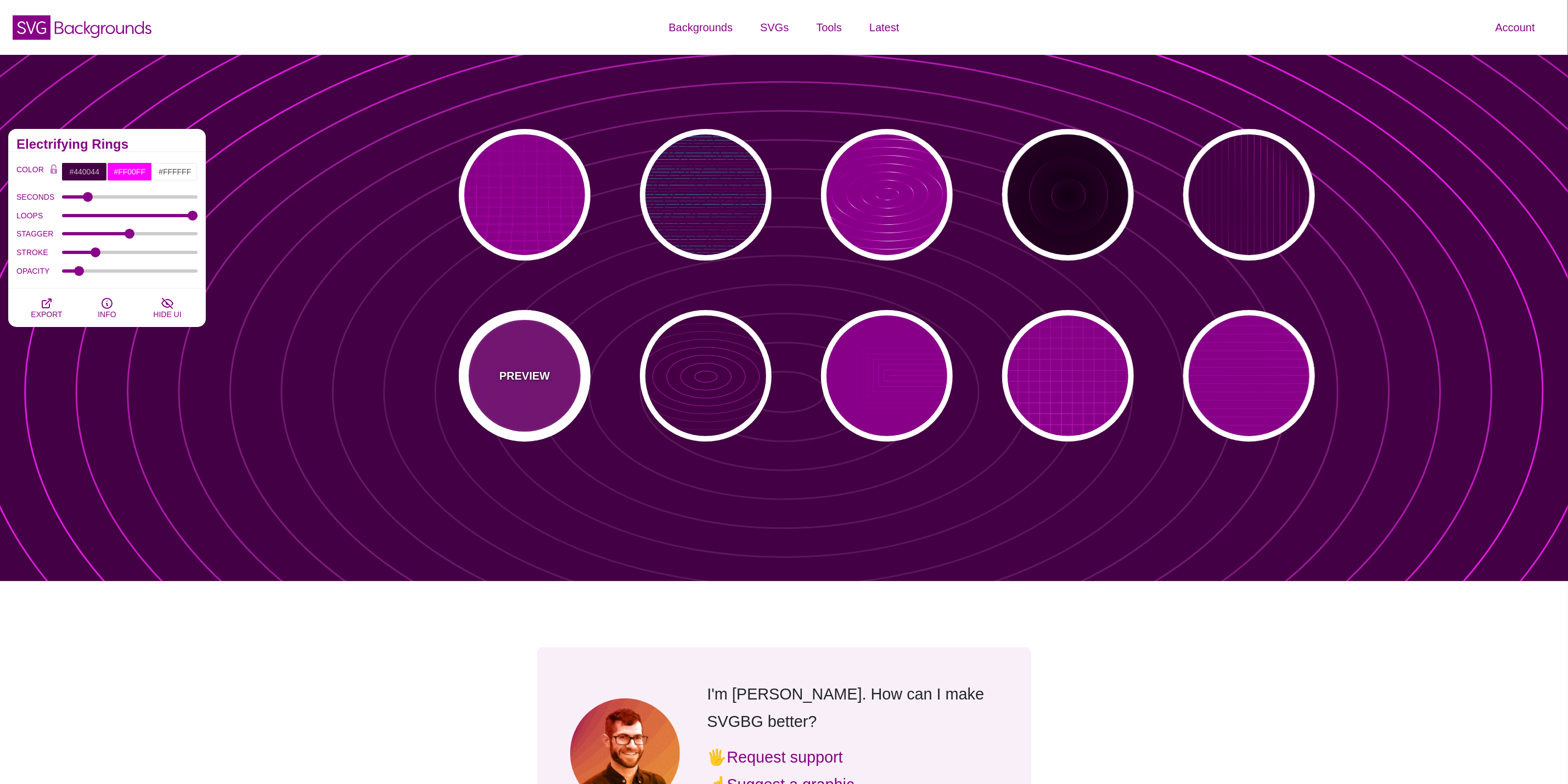
type input "#880088"
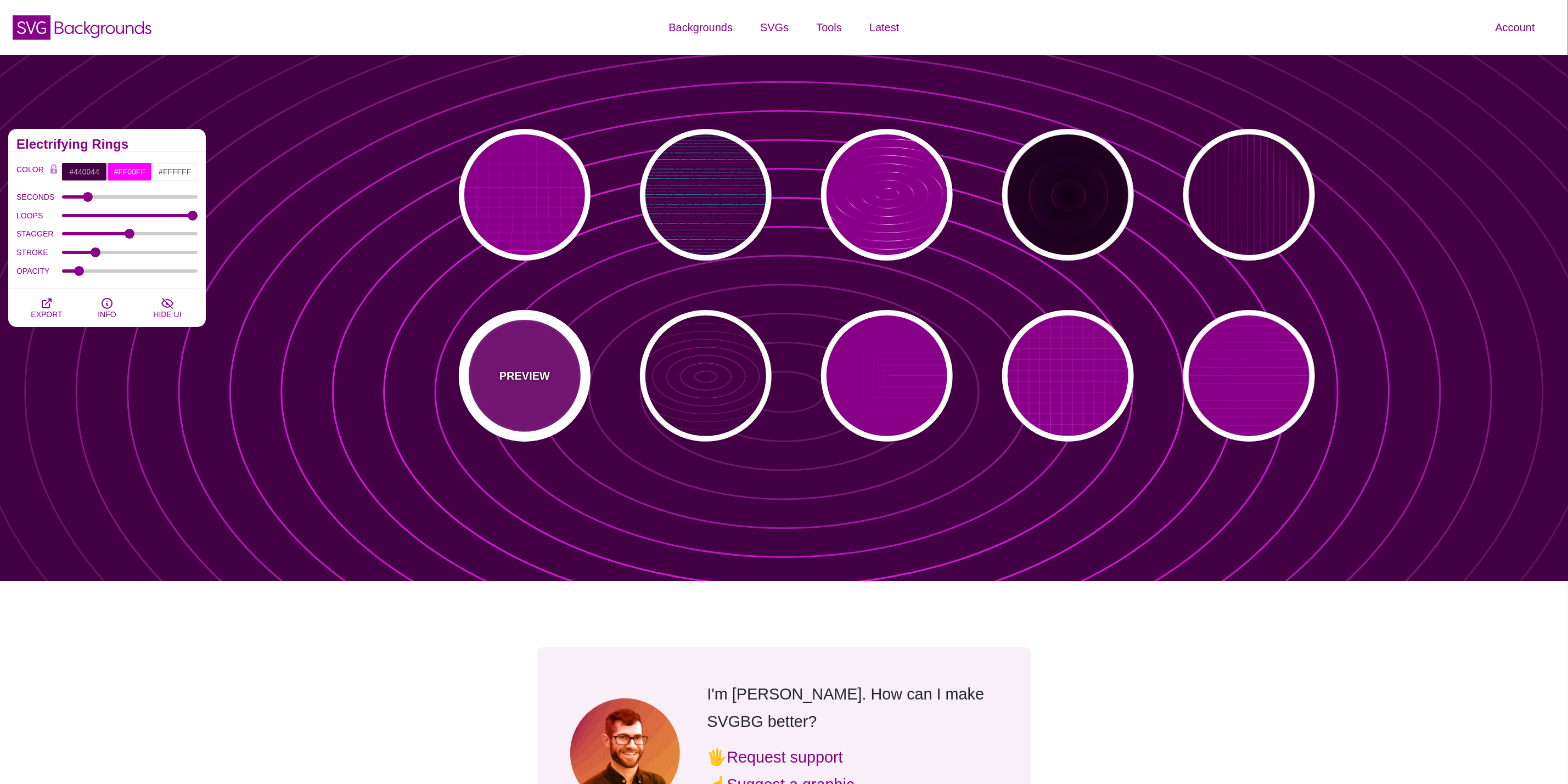
type input "15"
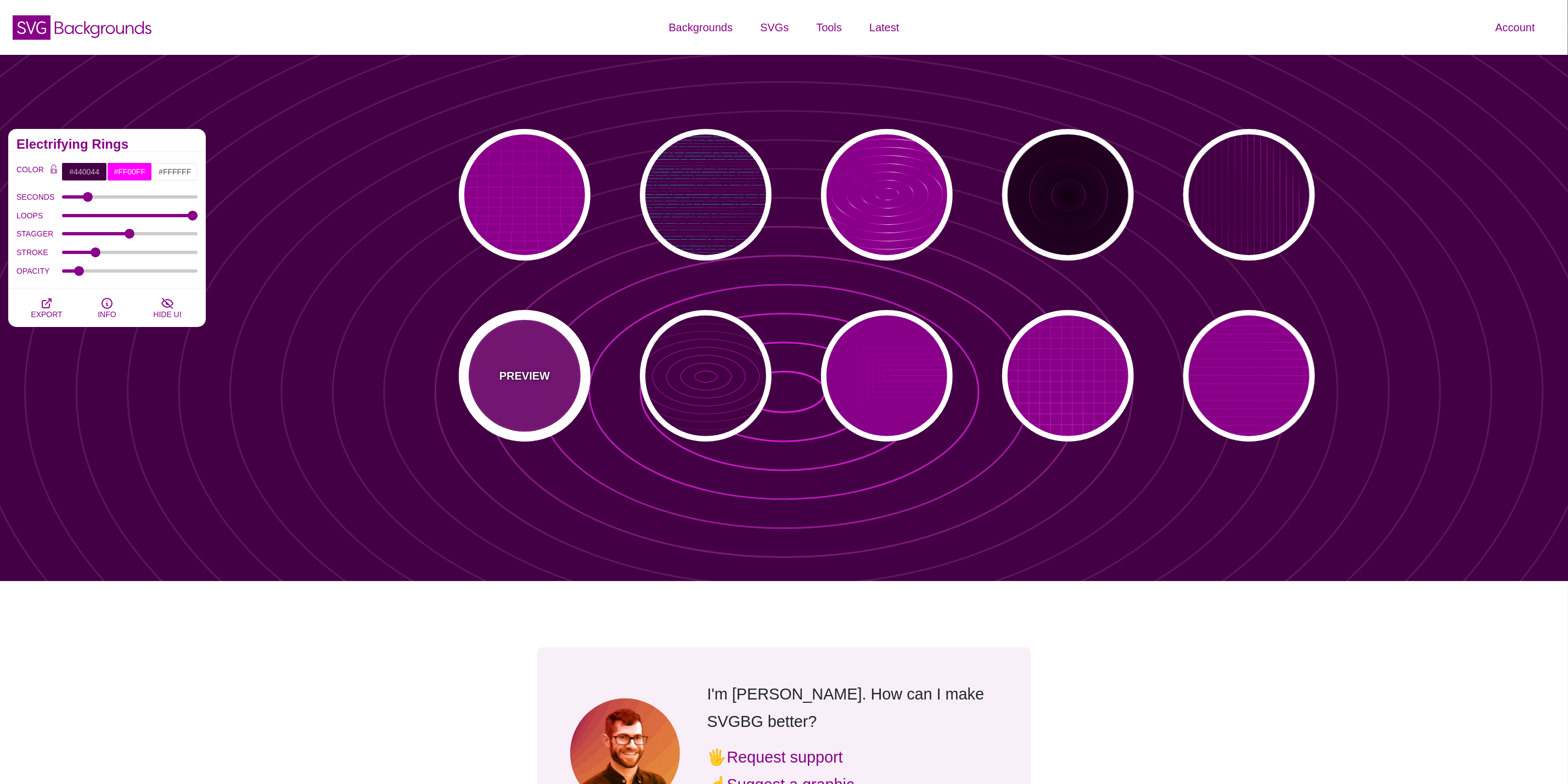
type input "1"
type input "0.1"
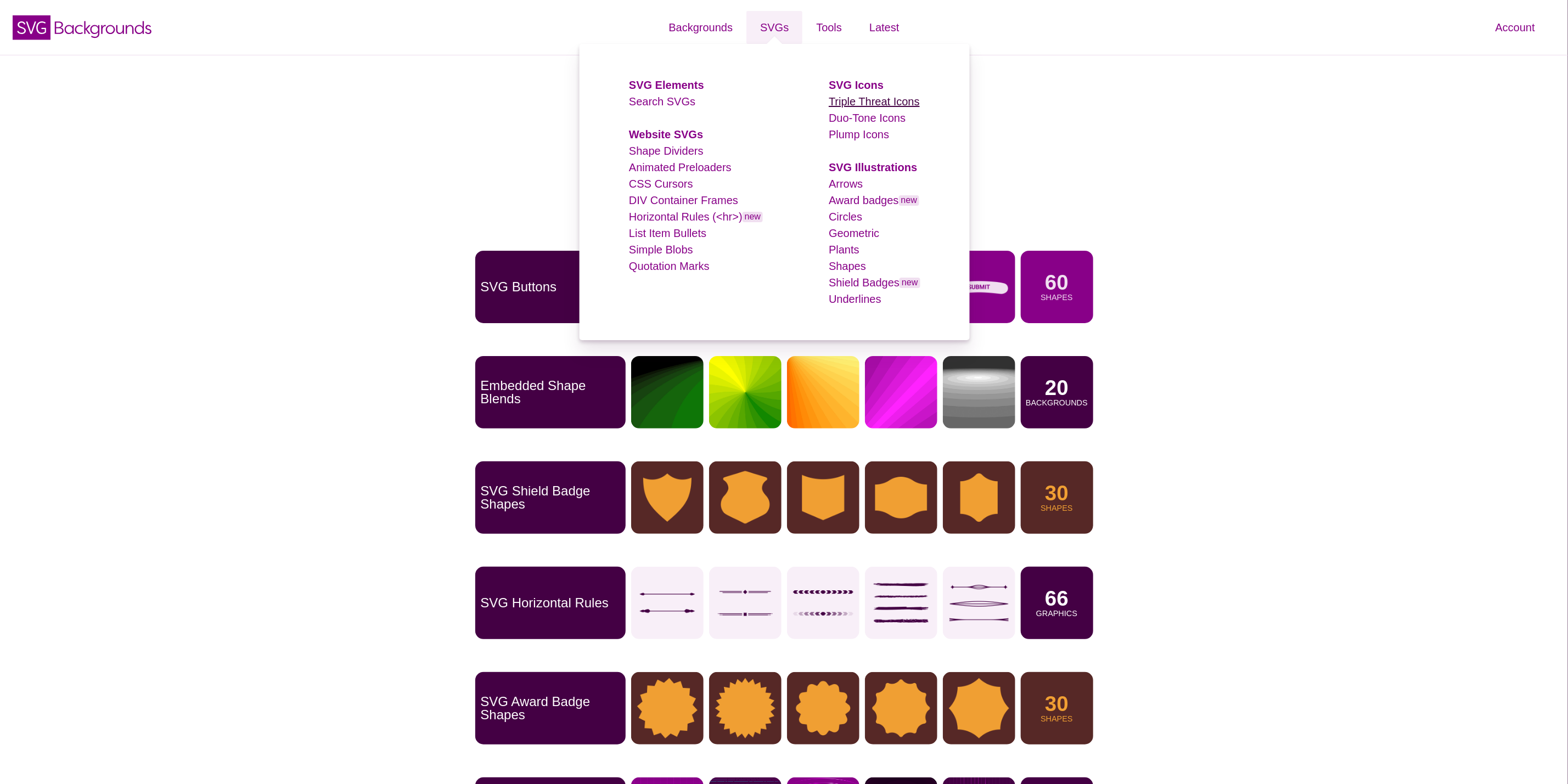
click at [865, 102] on link "Triple Threat Icons" at bounding box center [875, 102] width 91 height 12
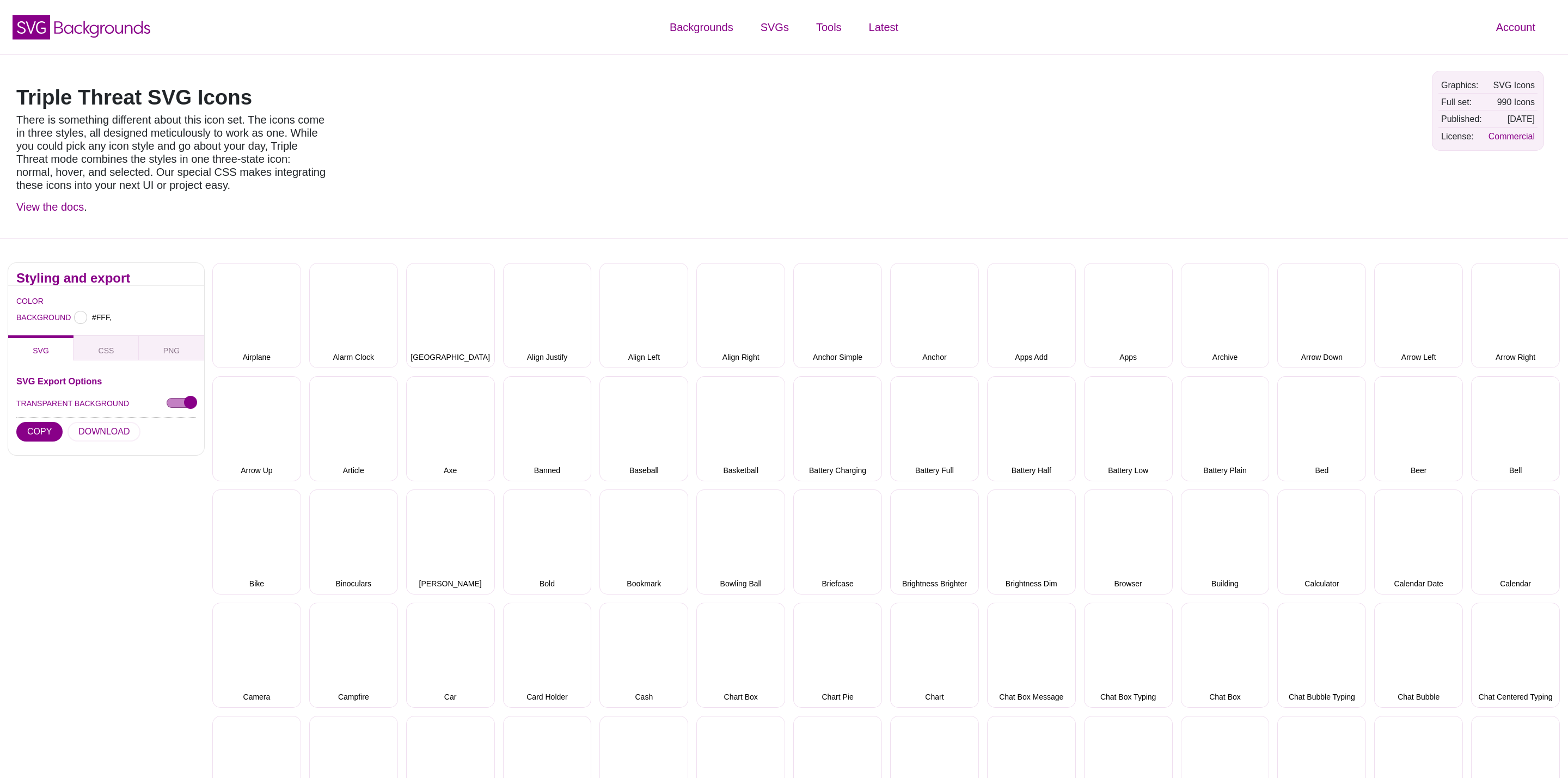
type input "#FFFFFF"
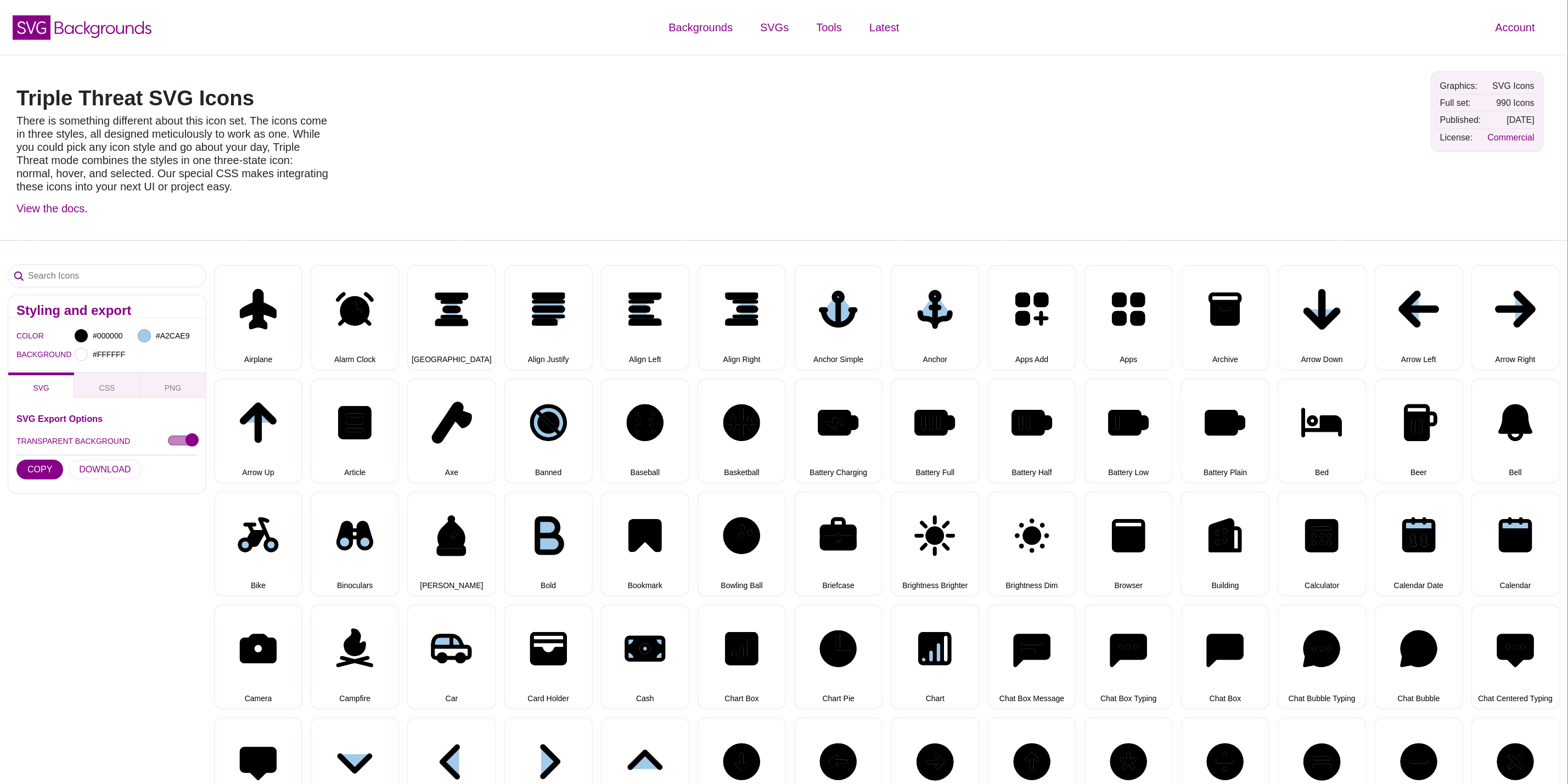
select select "triple threat"
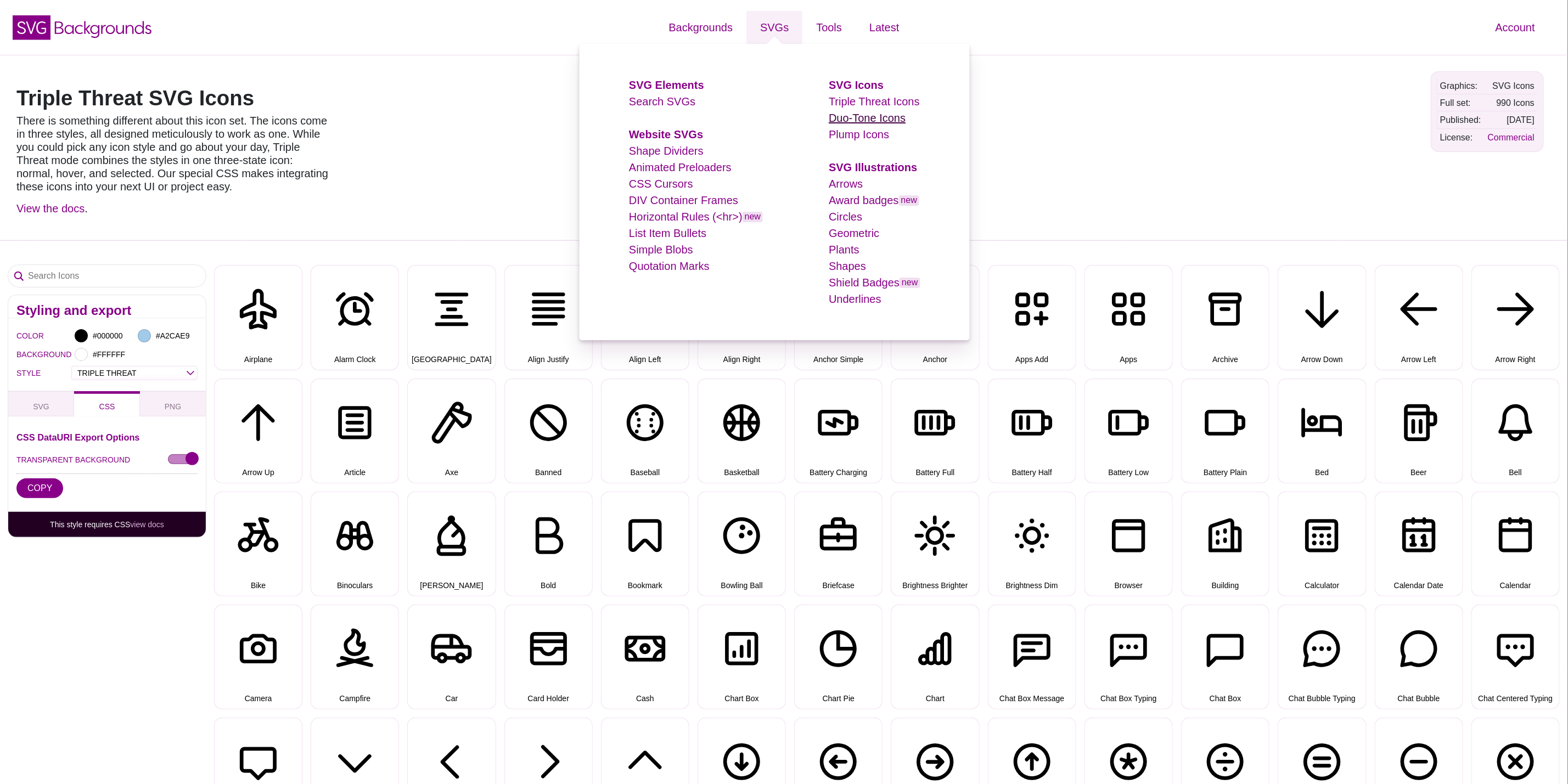
click at [859, 119] on link "Duo-Tone Icons" at bounding box center [867, 118] width 77 height 12
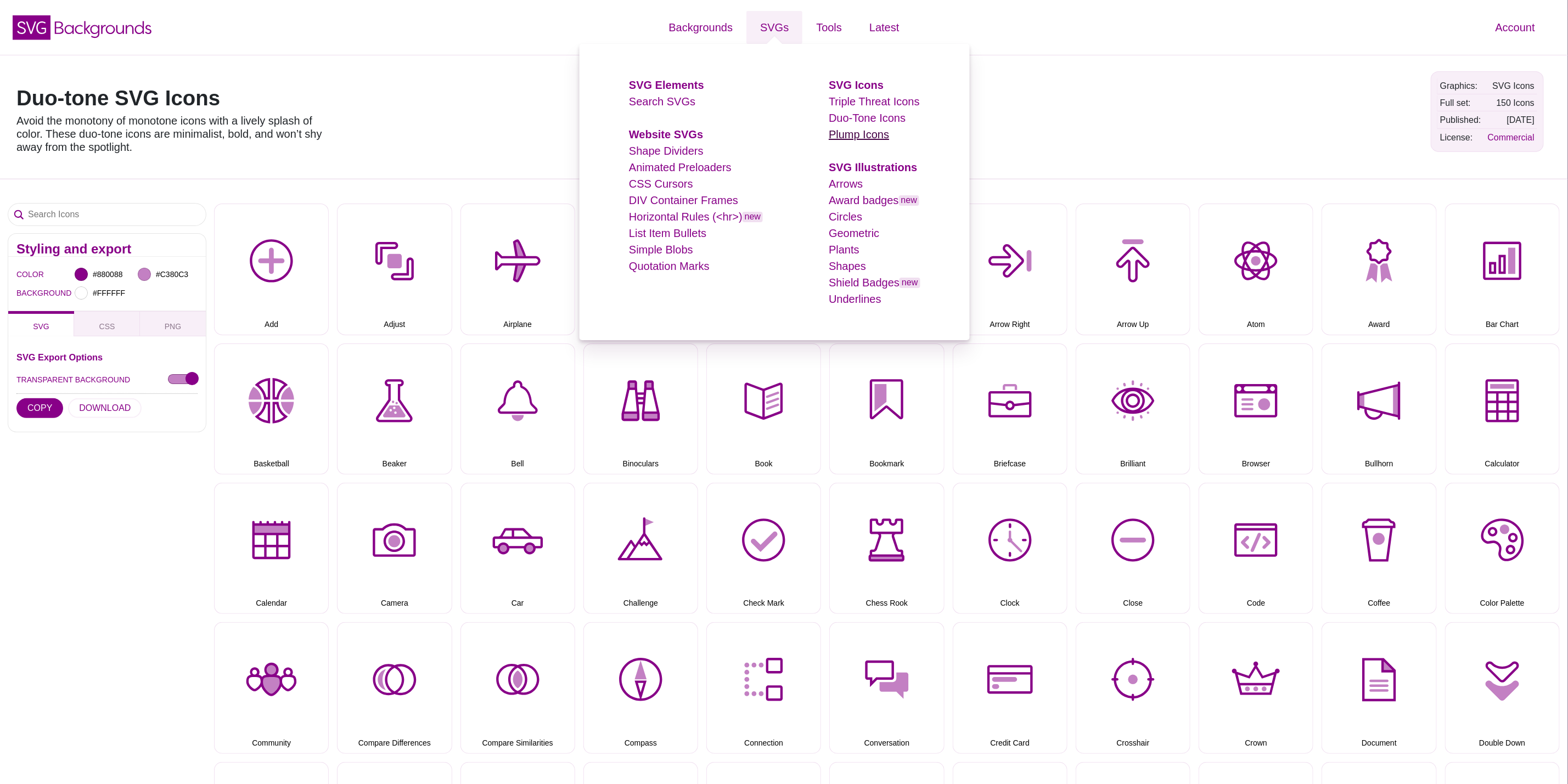
click at [881, 128] on link "Plump Icons" at bounding box center [859, 134] width 60 height 12
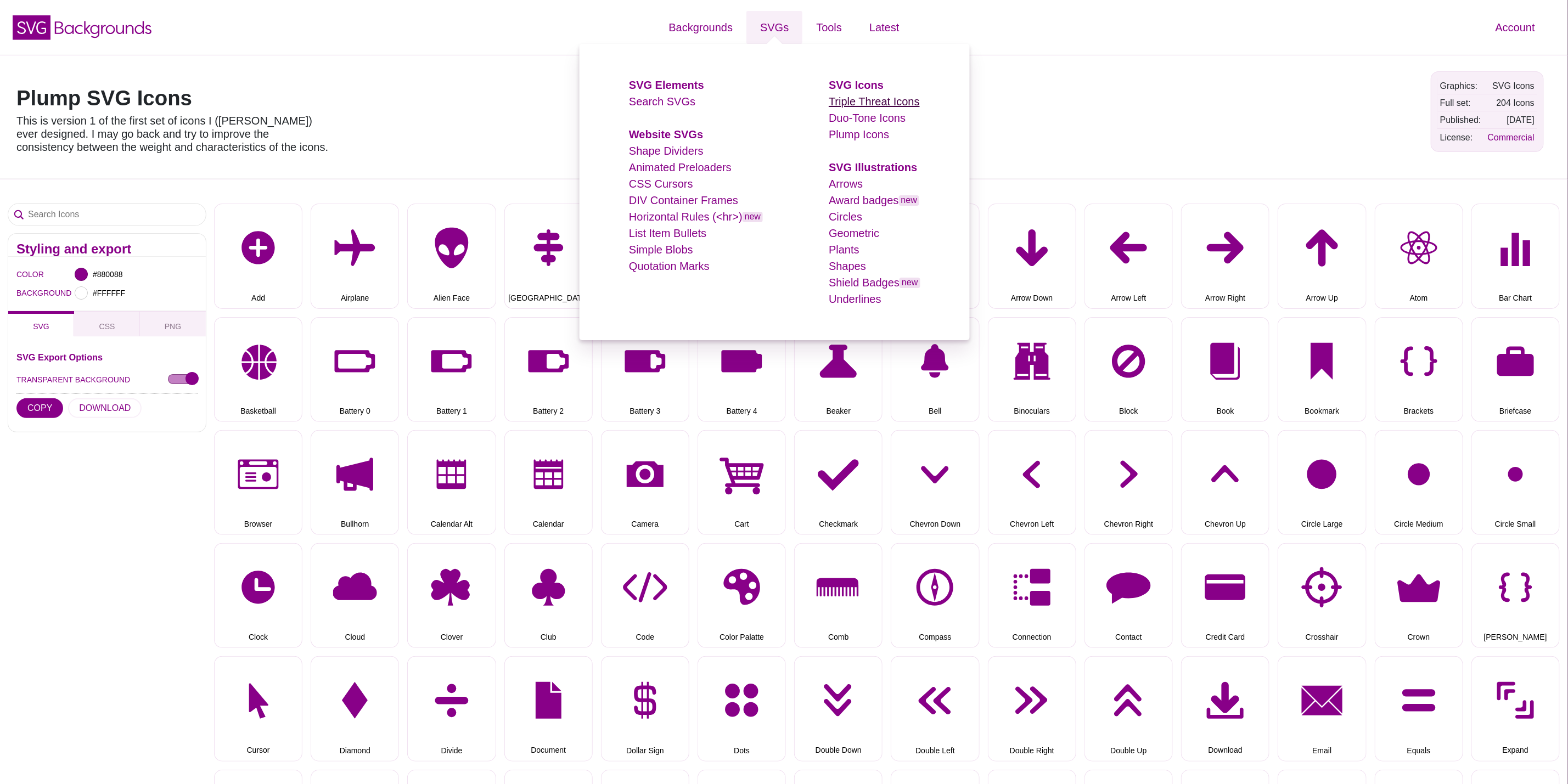
click at [854, 101] on link "Triple Threat Icons" at bounding box center [875, 102] width 91 height 12
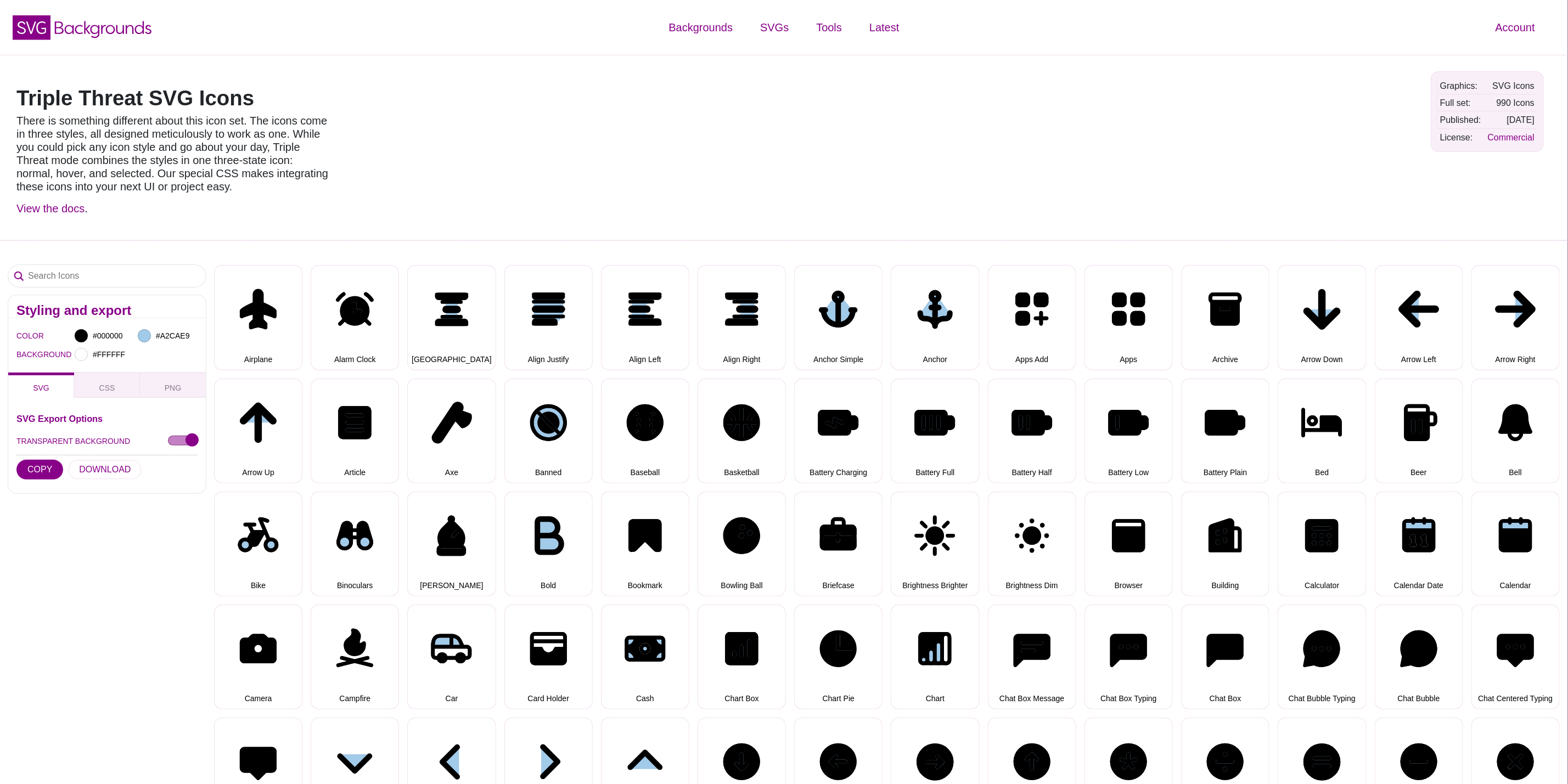
select select "triple threat"
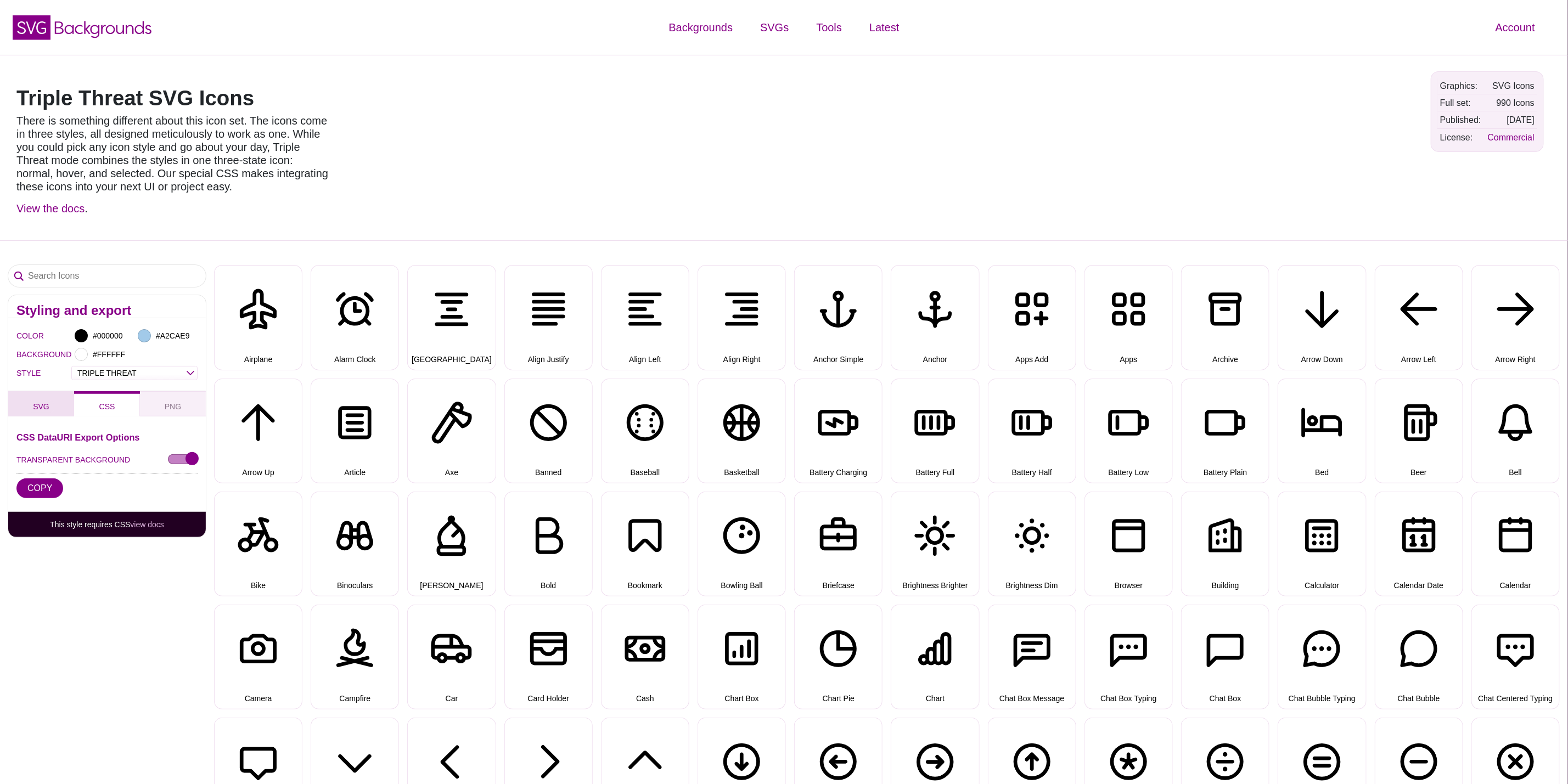
click at [32, 409] on button "SVG" at bounding box center [41, 404] width 66 height 25
click at [244, 334] on button "Airplane" at bounding box center [258, 317] width 88 height 105
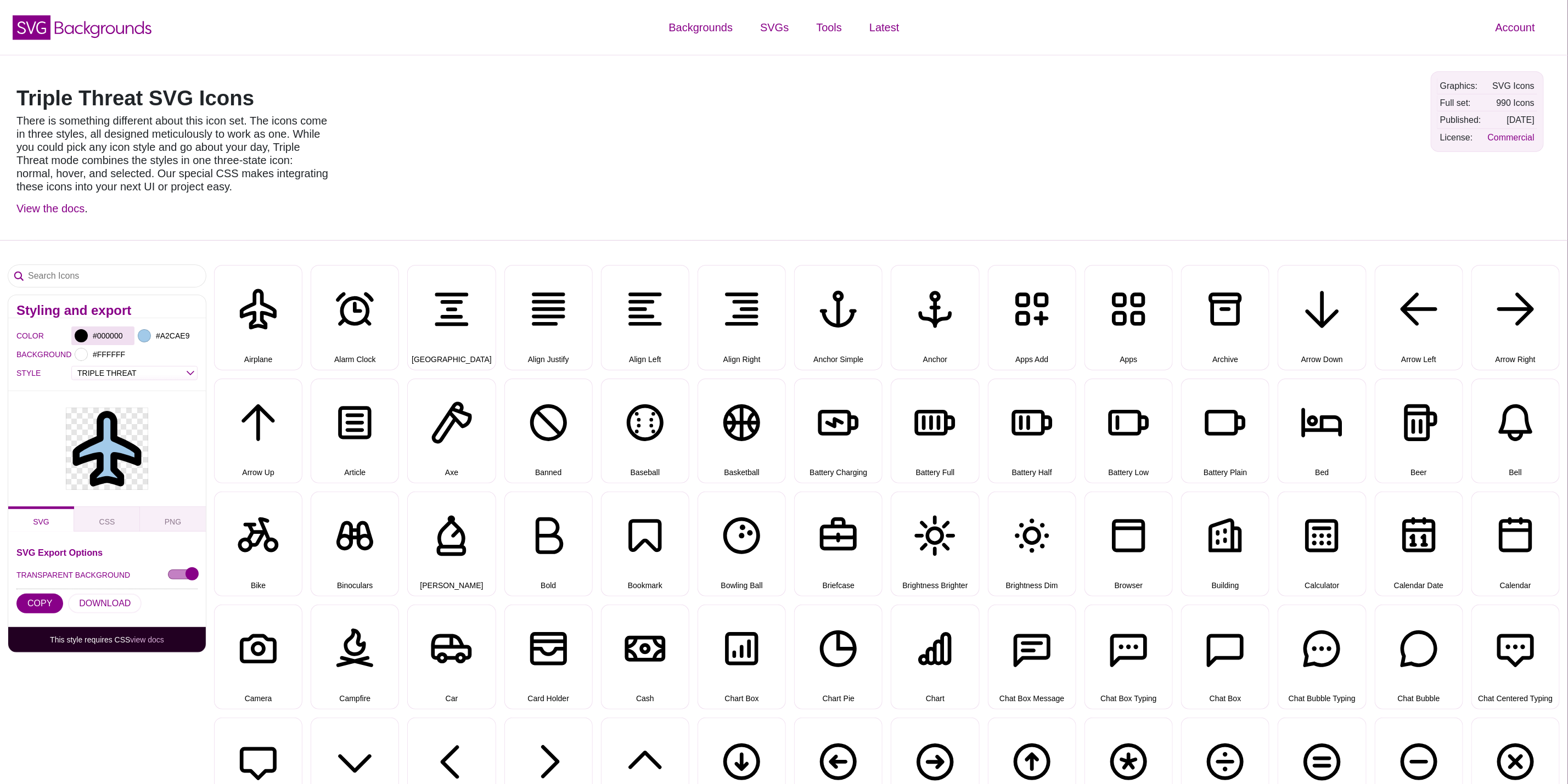
click at [80, 336] on div at bounding box center [81, 336] width 13 height 13
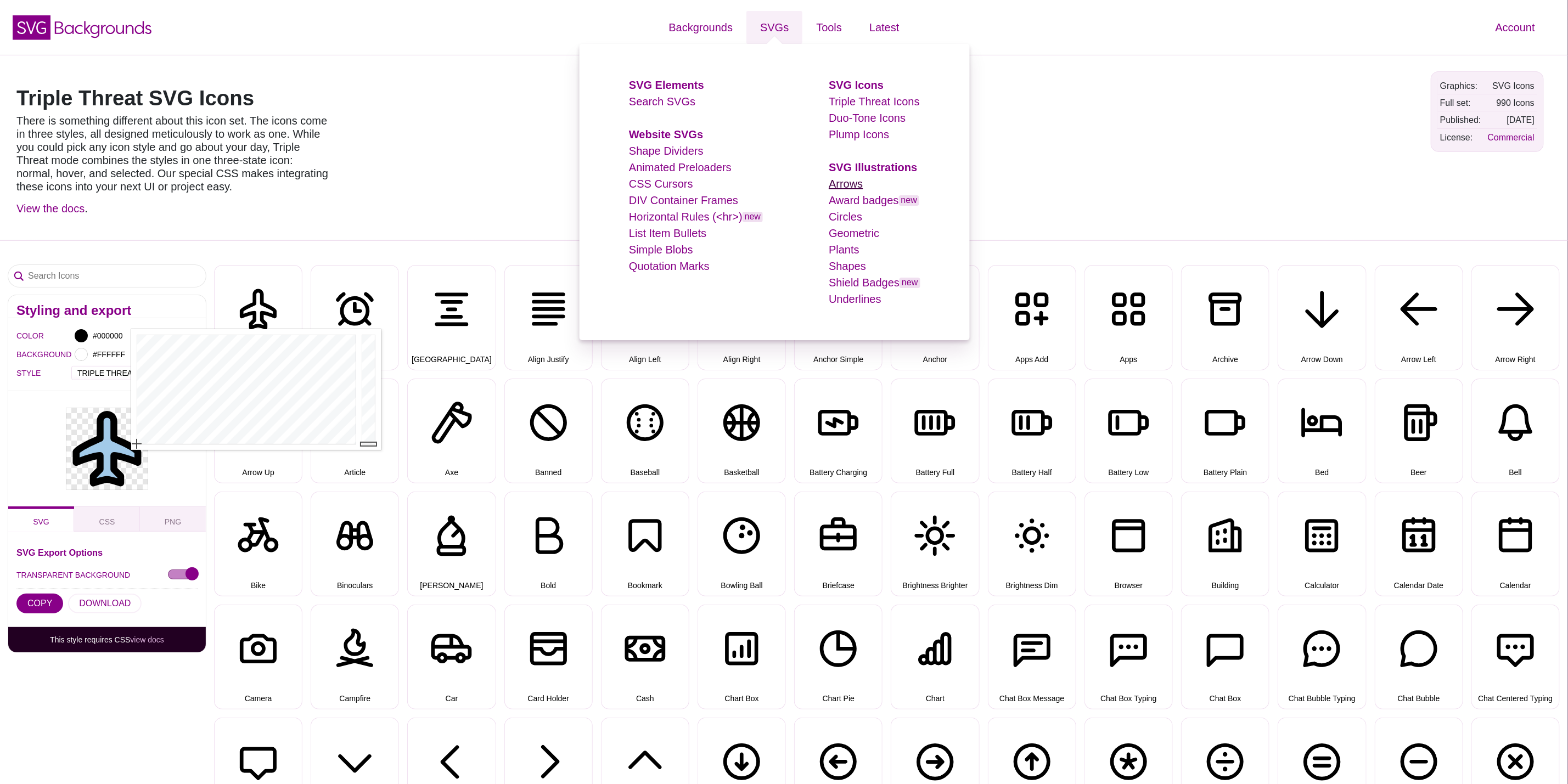
click at [856, 186] on link "Arrows" at bounding box center [846, 184] width 34 height 12
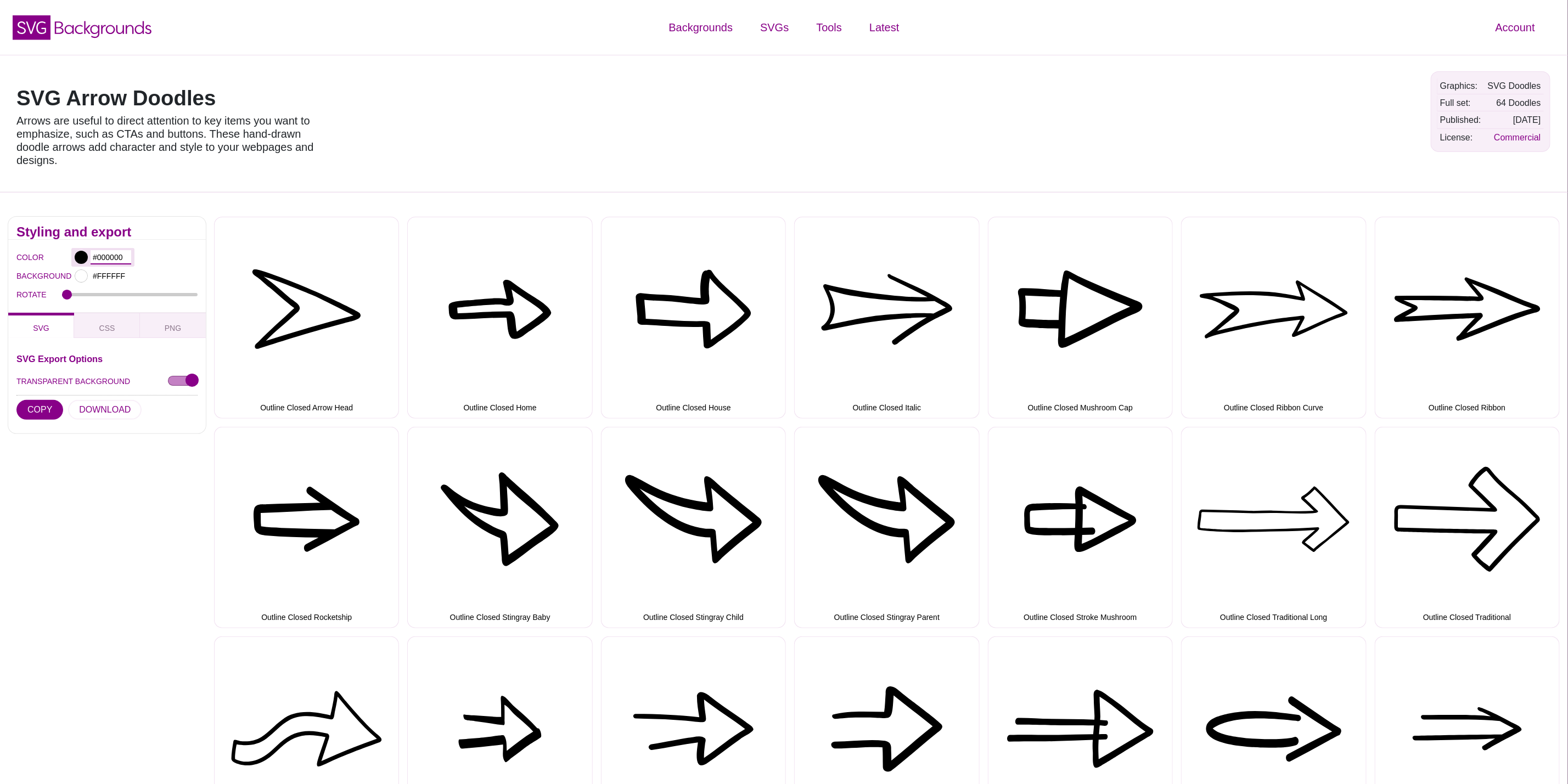
click at [116, 257] on input "#000000" at bounding box center [111, 257] width 41 height 14
click at [114, 257] on input "#000000" at bounding box center [111, 257] width 41 height 14
paste input "#F09F33"
click at [116, 252] on input "##F09F33" at bounding box center [111, 257] width 41 height 14
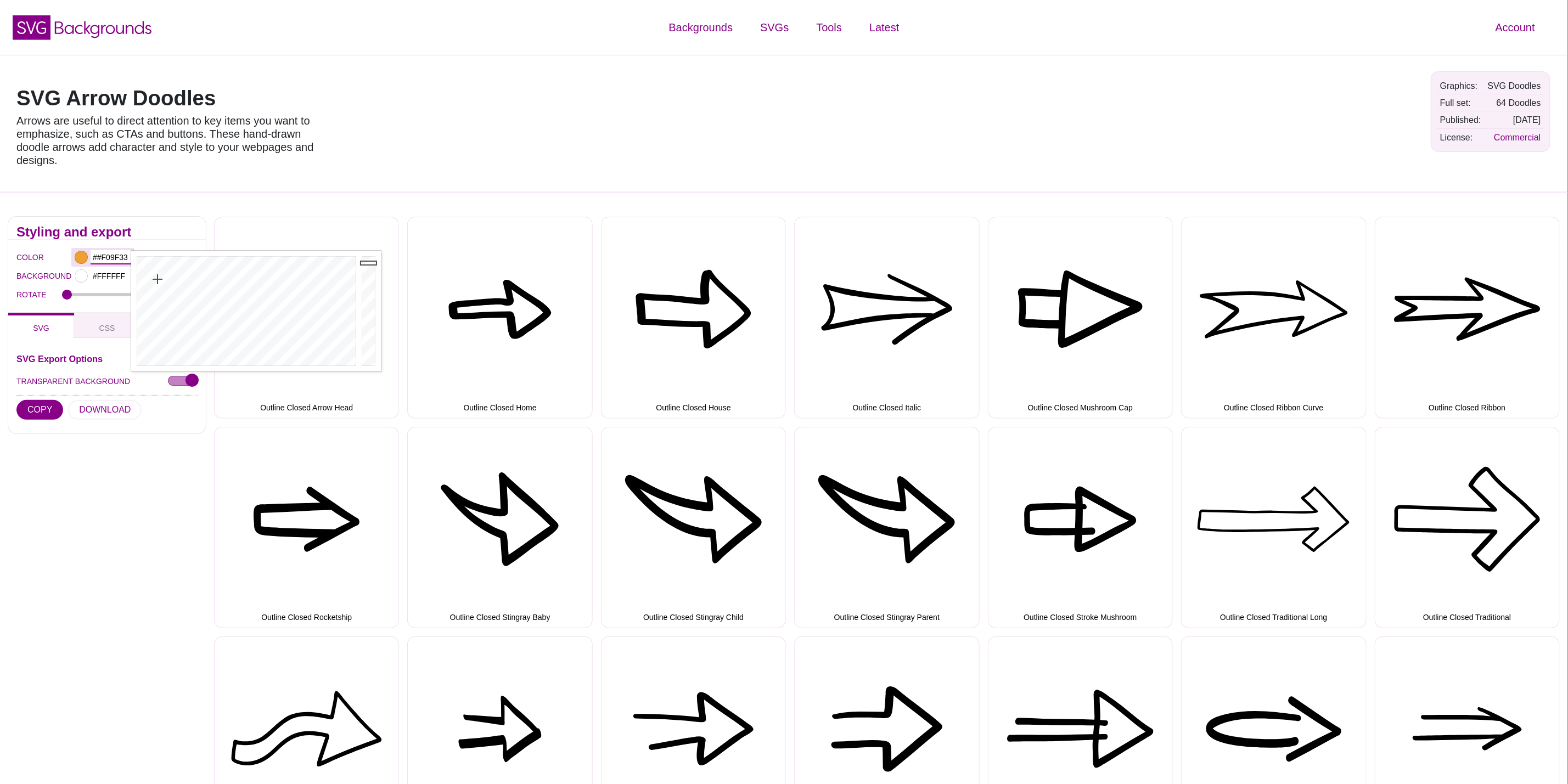
click at [116, 252] on input "##F09F33" at bounding box center [111, 257] width 41 height 14
paste input "d60b52"
type input "#D60B52FF"
click at [145, 410] on div "SVG Export Options TRANSPARENT BACKGROUND COPY DOWNLOAD" at bounding box center [107, 390] width 181 height 71
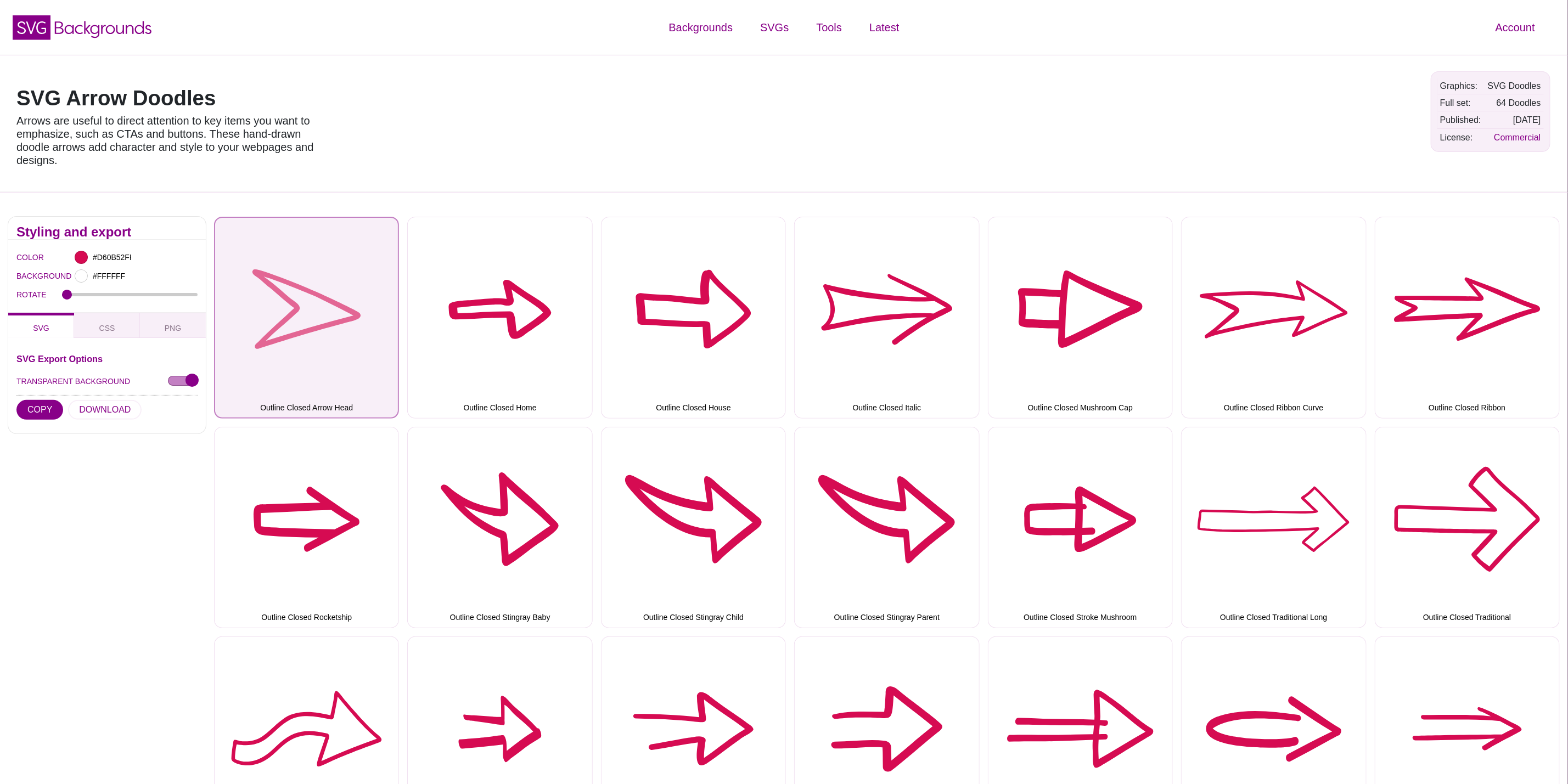
click at [331, 332] on button "Outline Closed Arrow Head" at bounding box center [306, 317] width 185 height 201
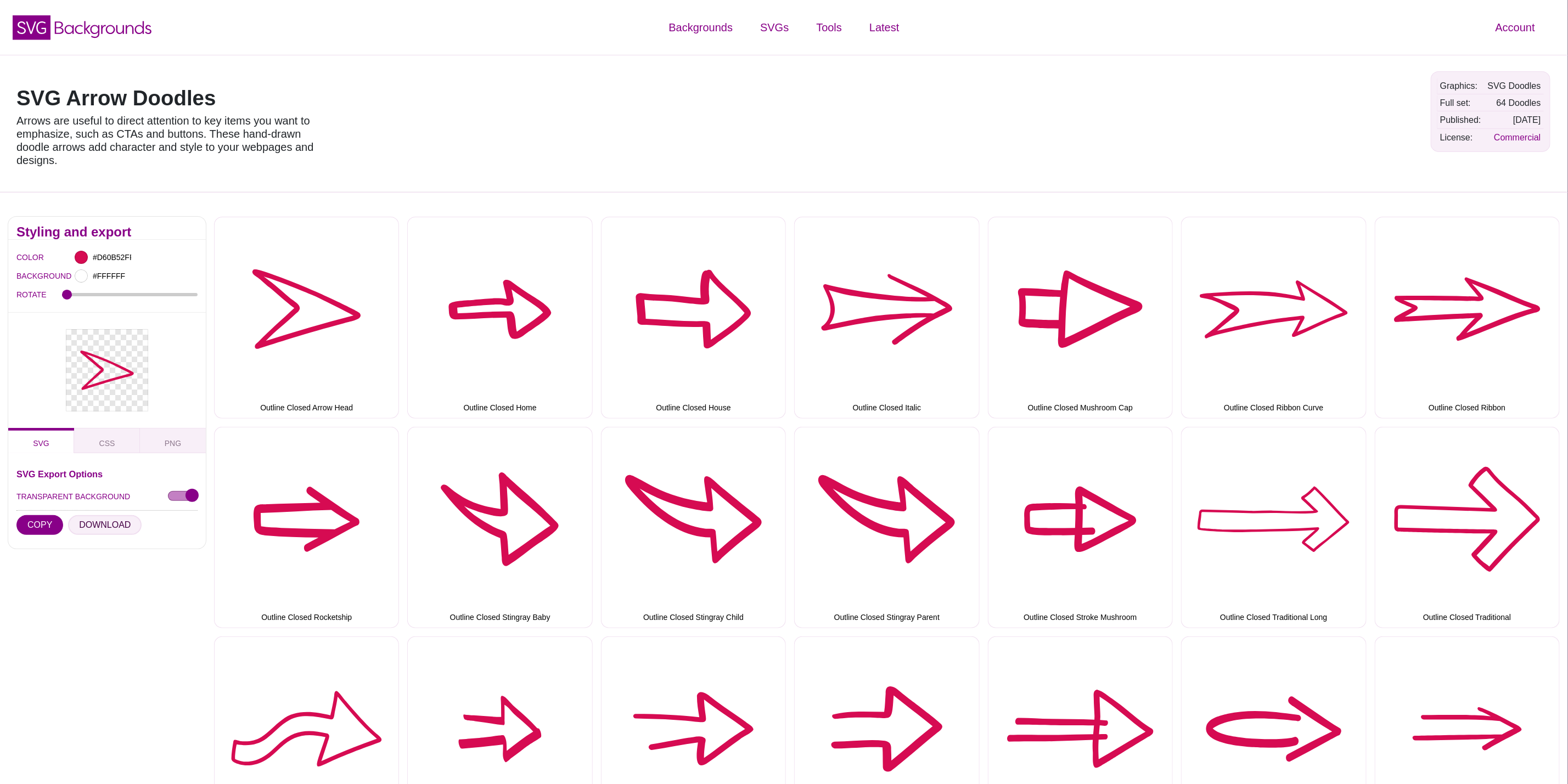
click at [87, 523] on button "DOWNLOAD" at bounding box center [105, 525] width 74 height 20
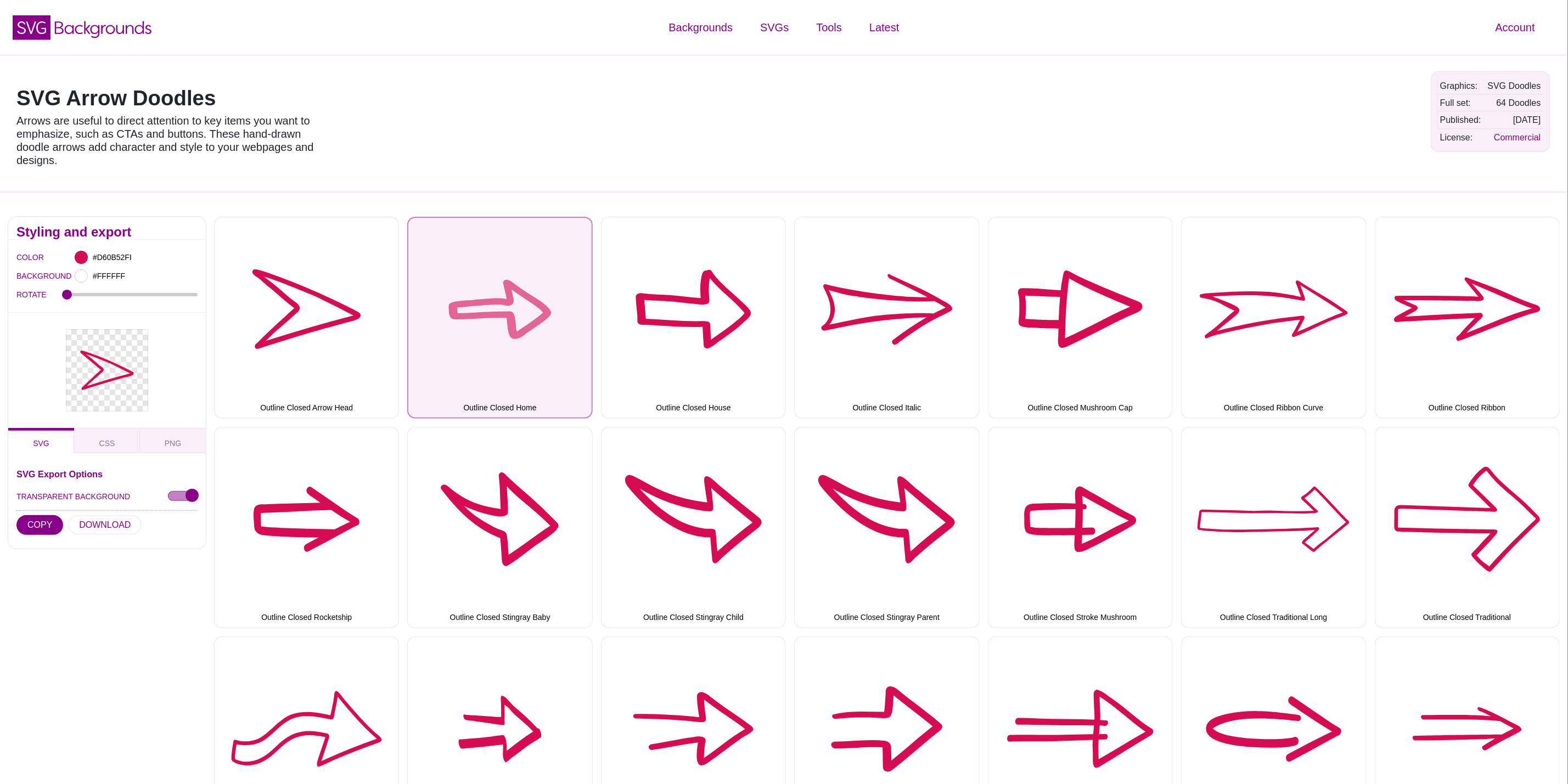
click at [501, 350] on button "Outline Closed Home" at bounding box center [500, 317] width 185 height 201
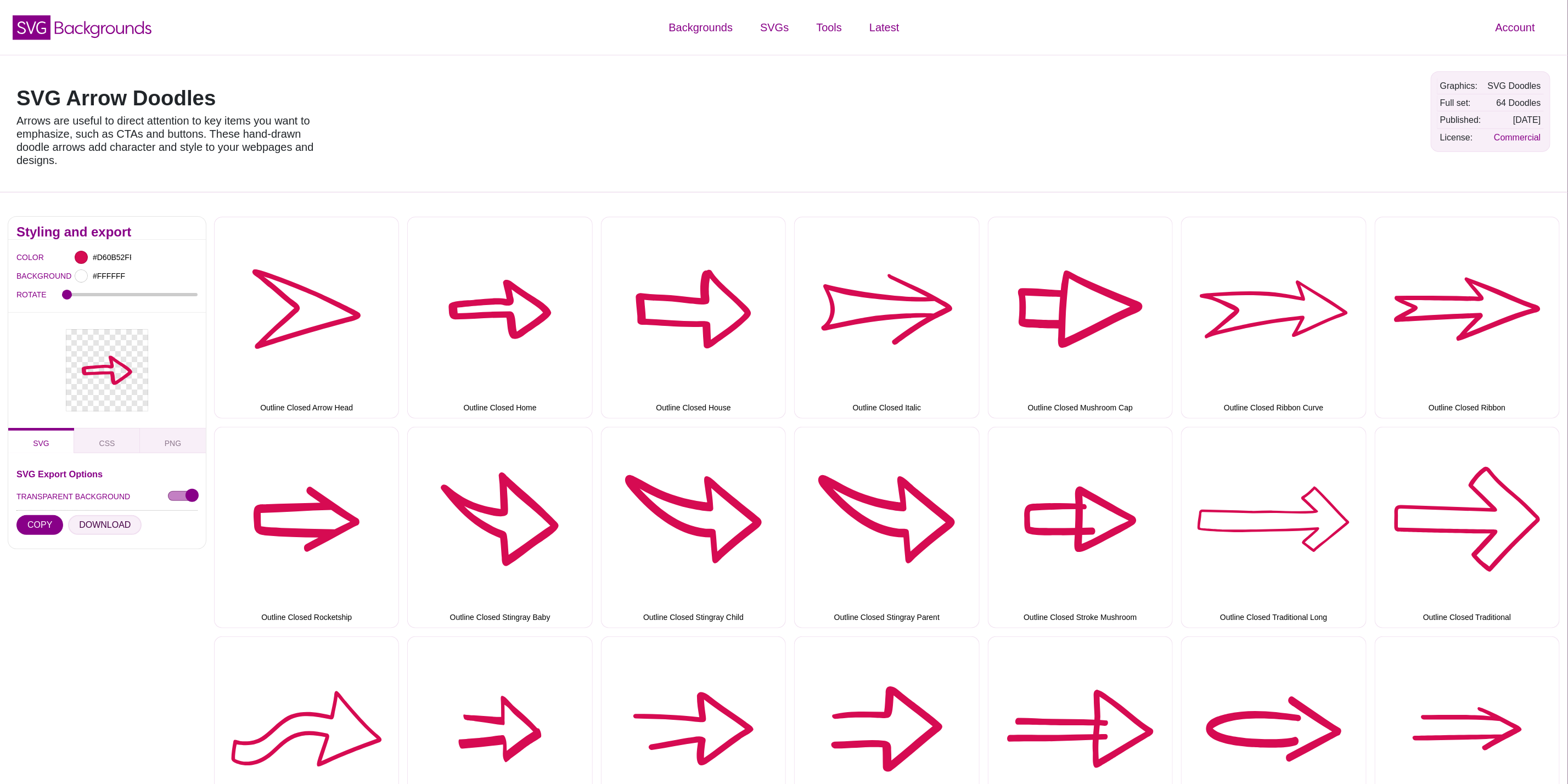
click at [122, 519] on button "DOWNLOAD" at bounding box center [105, 525] width 74 height 20
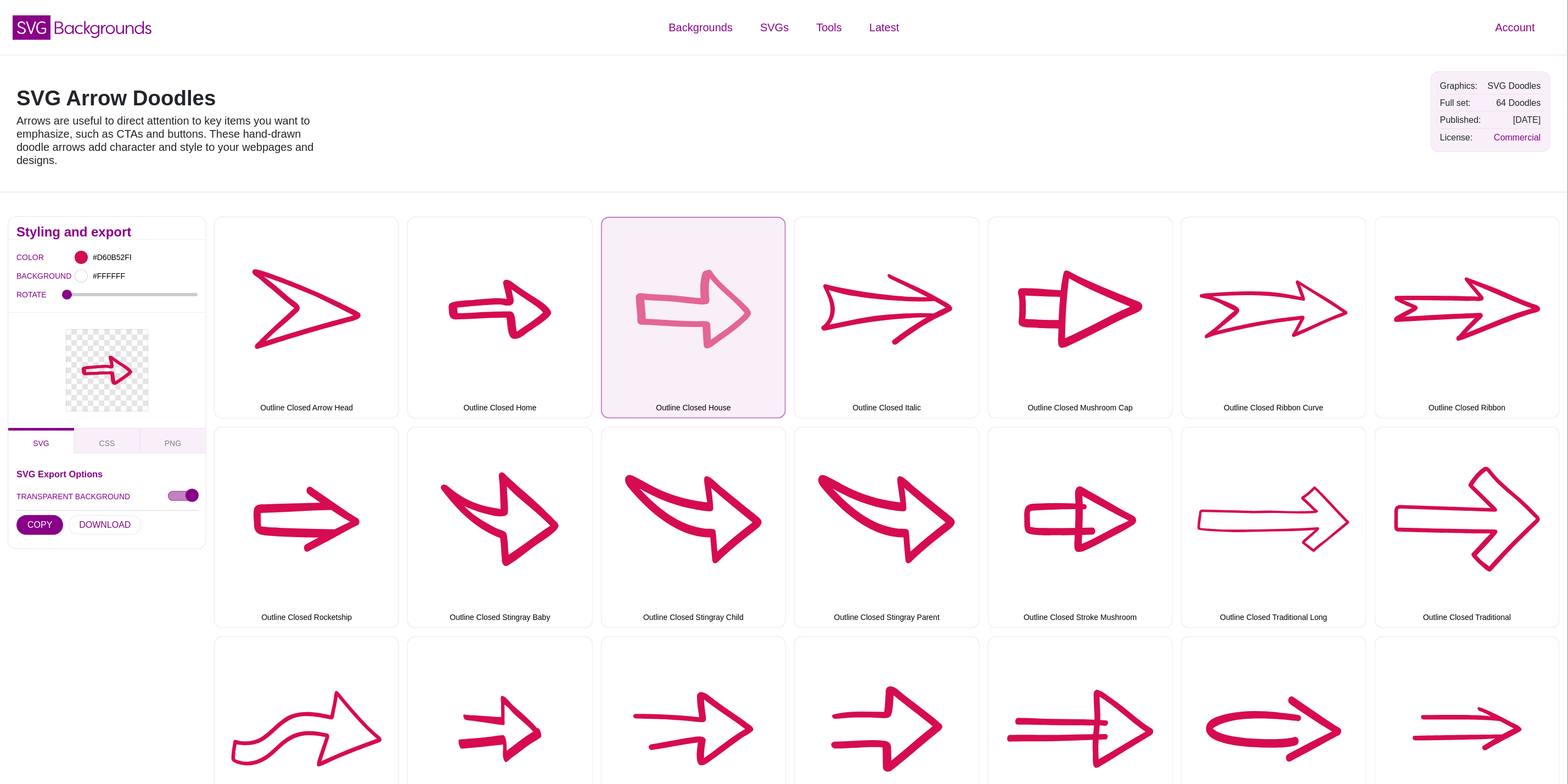
click at [661, 336] on button "Outline Closed House" at bounding box center [693, 317] width 185 height 201
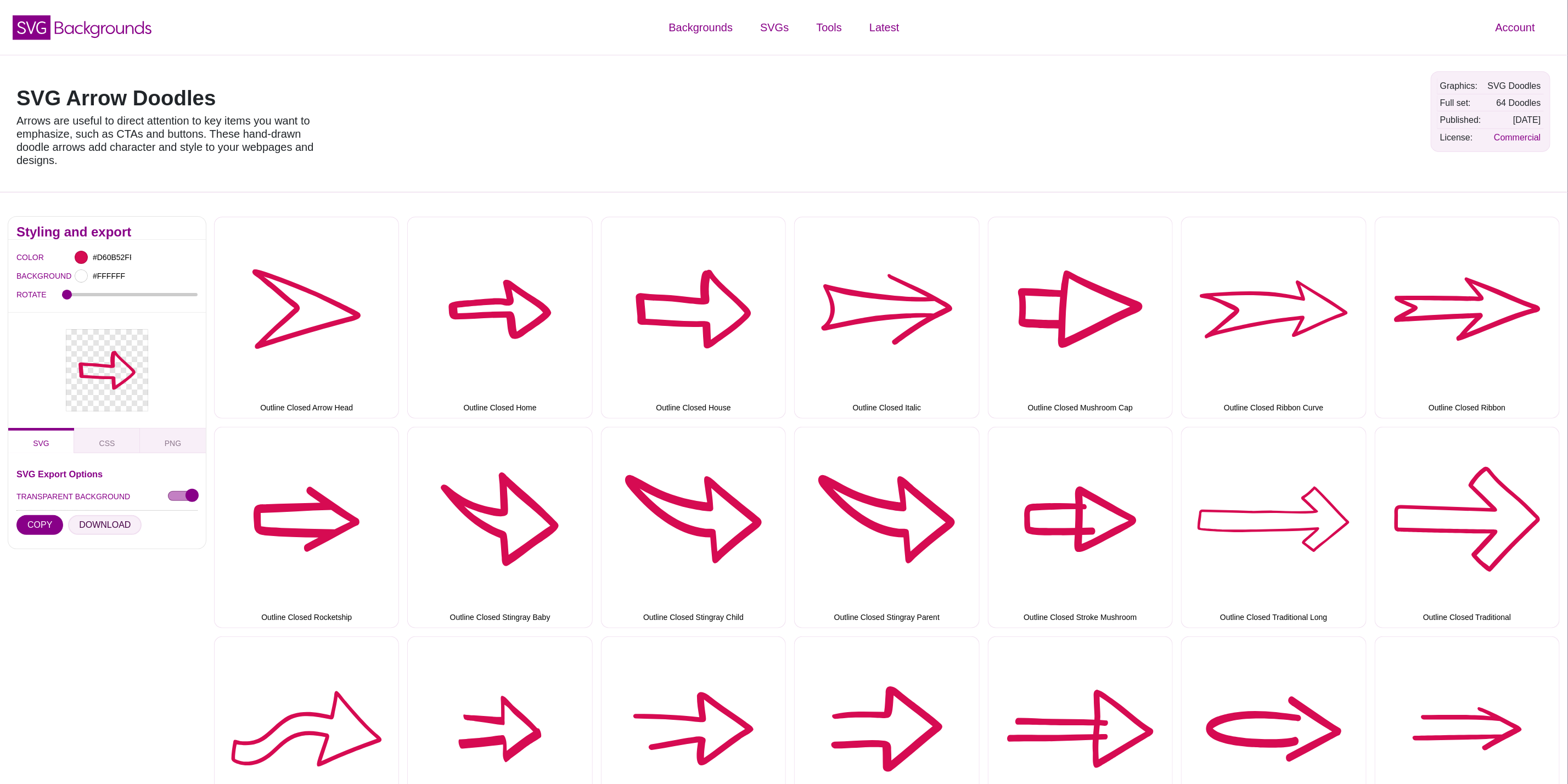
click at [106, 525] on button "DOWNLOAD" at bounding box center [105, 525] width 74 height 20
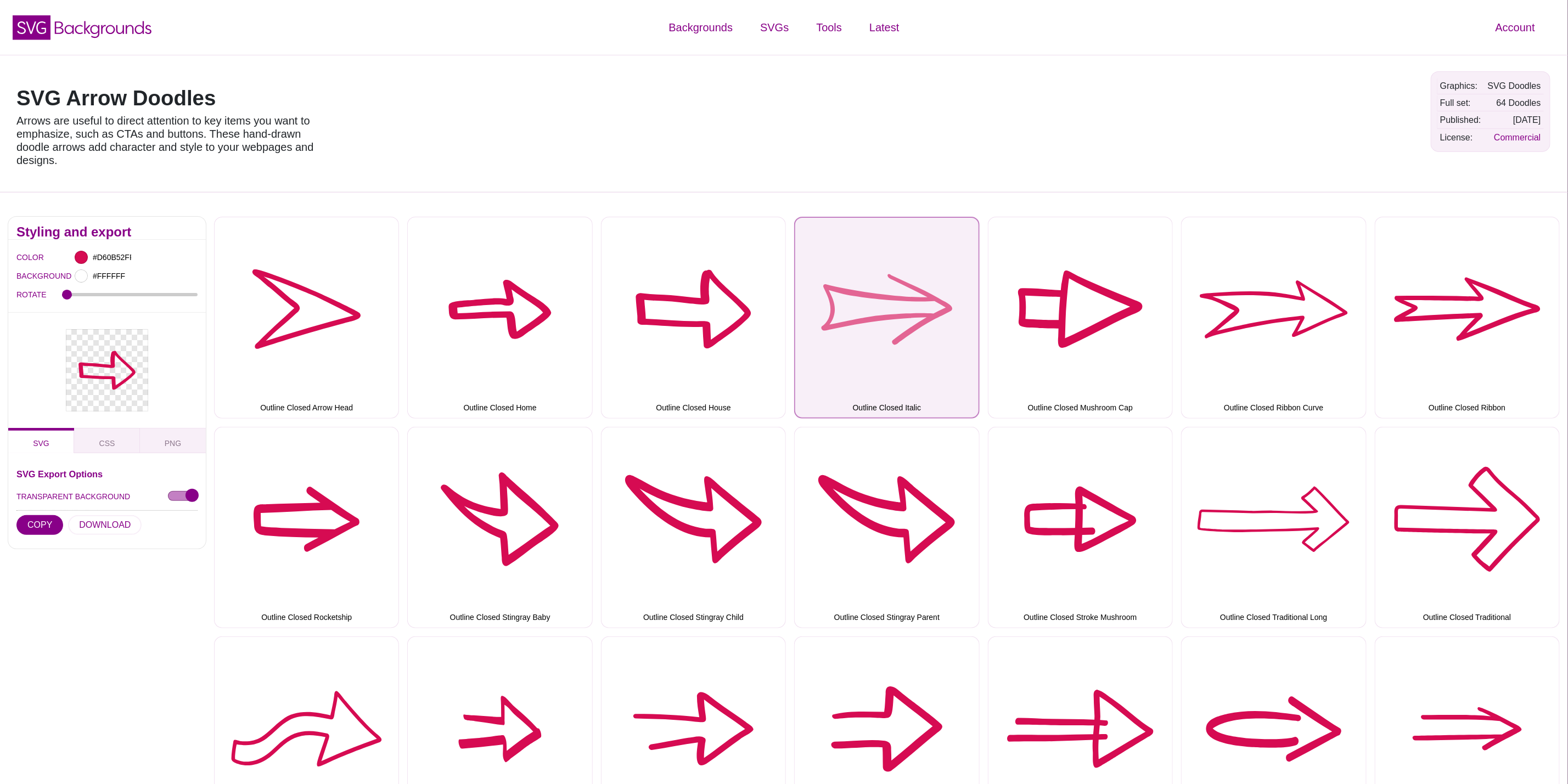
click at [829, 320] on button "Outline Closed Italic" at bounding box center [886, 317] width 185 height 201
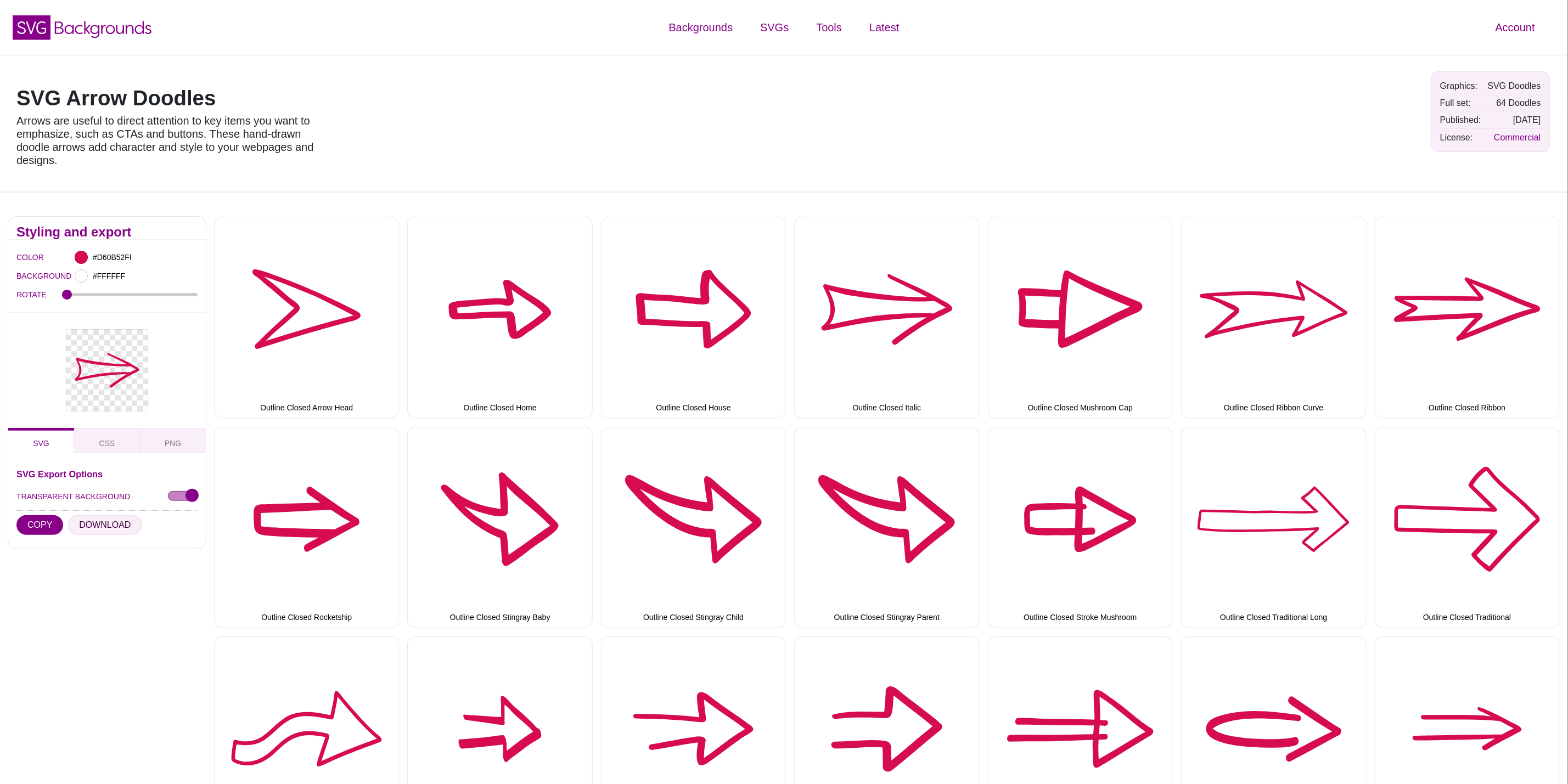
click at [99, 522] on button "DOWNLOAD" at bounding box center [105, 525] width 74 height 20
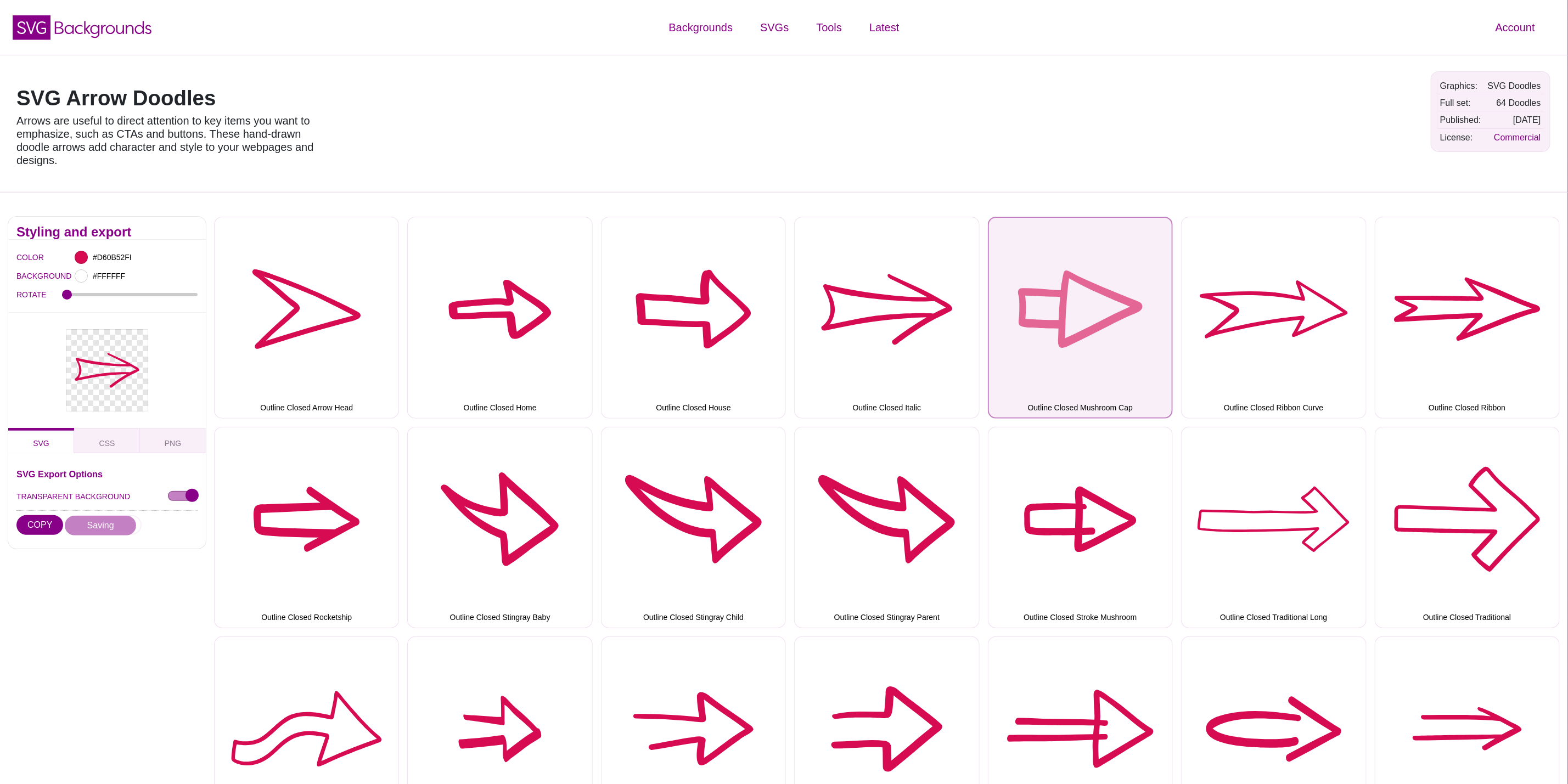
drag, startPoint x: 1076, startPoint y: 304, endPoint x: 1037, endPoint y: 318, distance: 41.4
click at [1076, 304] on button "Outline Closed Mushroom Cap" at bounding box center [1080, 317] width 185 height 201
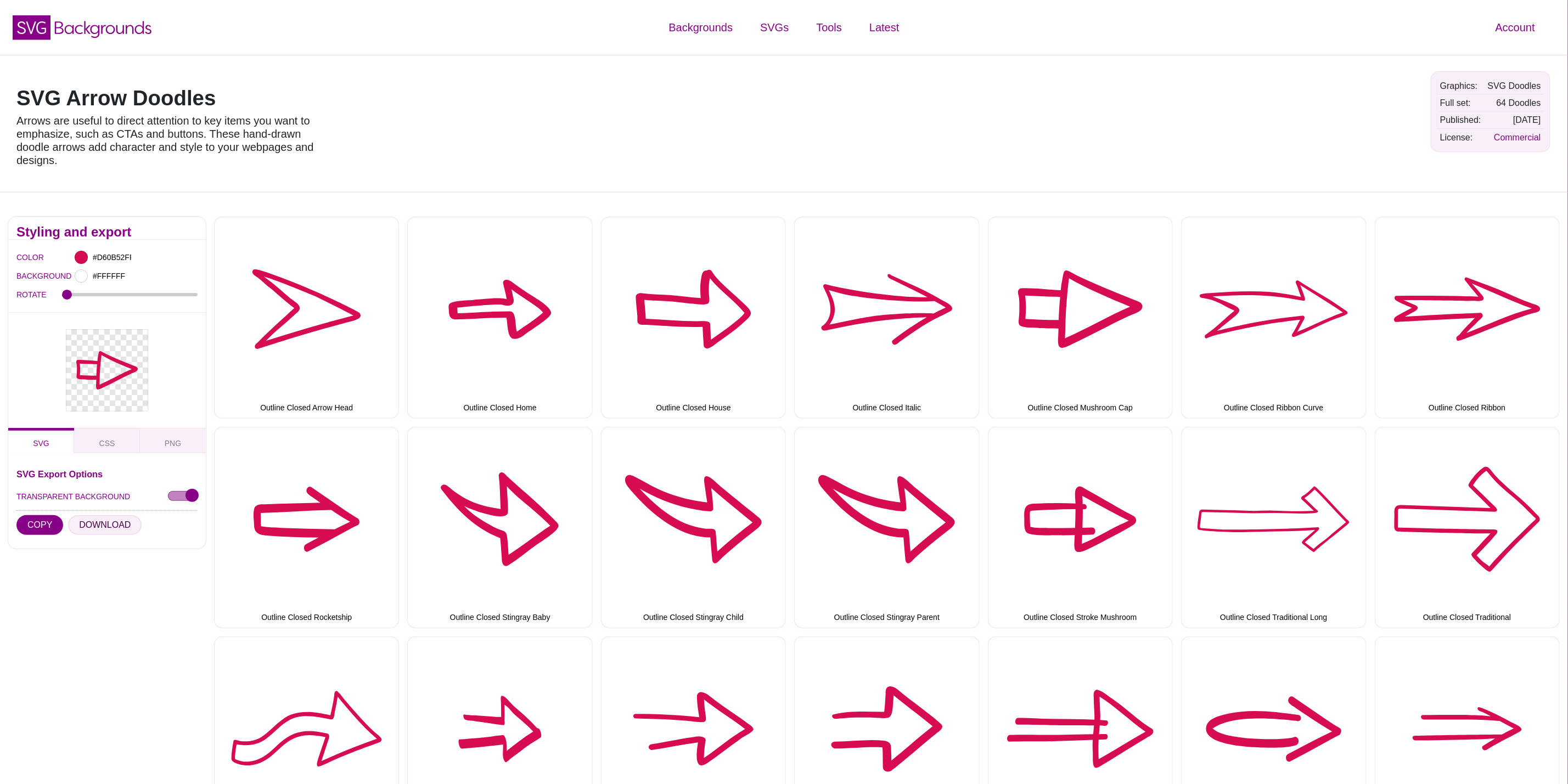
click at [122, 526] on button "DOWNLOAD" at bounding box center [105, 525] width 74 height 20
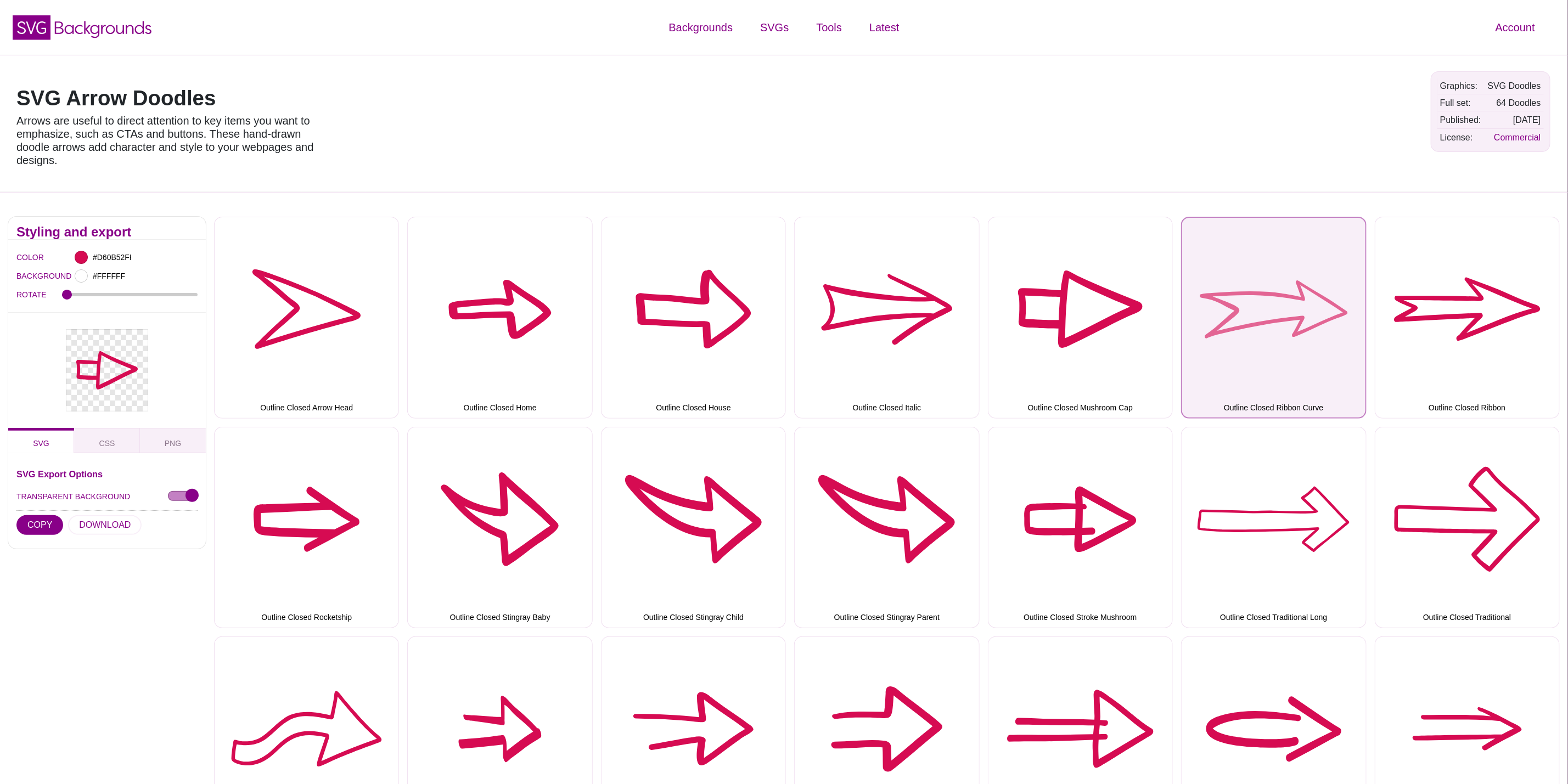
click at [1207, 305] on button "Outline Closed Ribbon Curve" at bounding box center [1273, 317] width 185 height 201
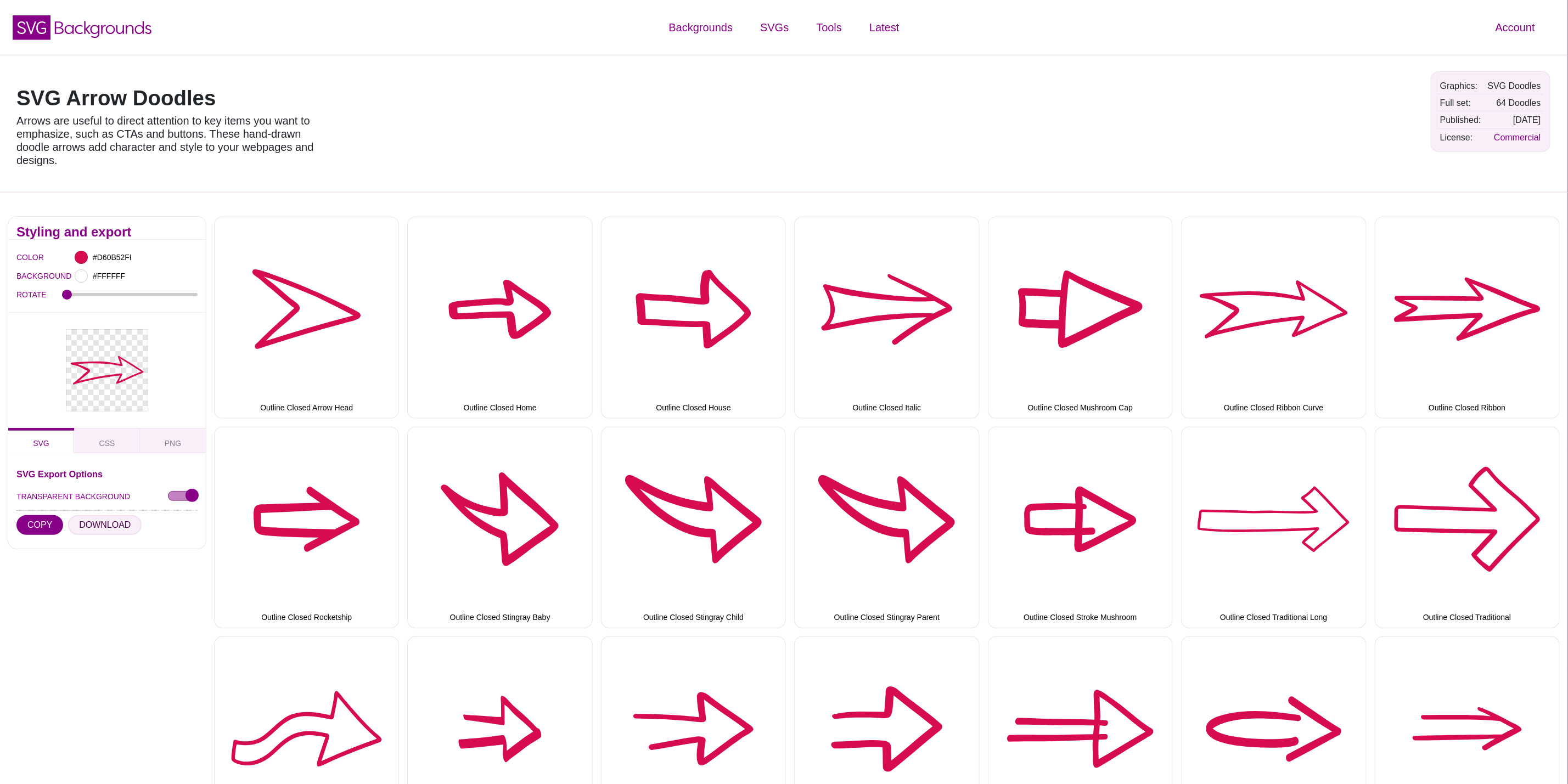
click at [124, 527] on button "DOWNLOAD" at bounding box center [105, 525] width 74 height 20
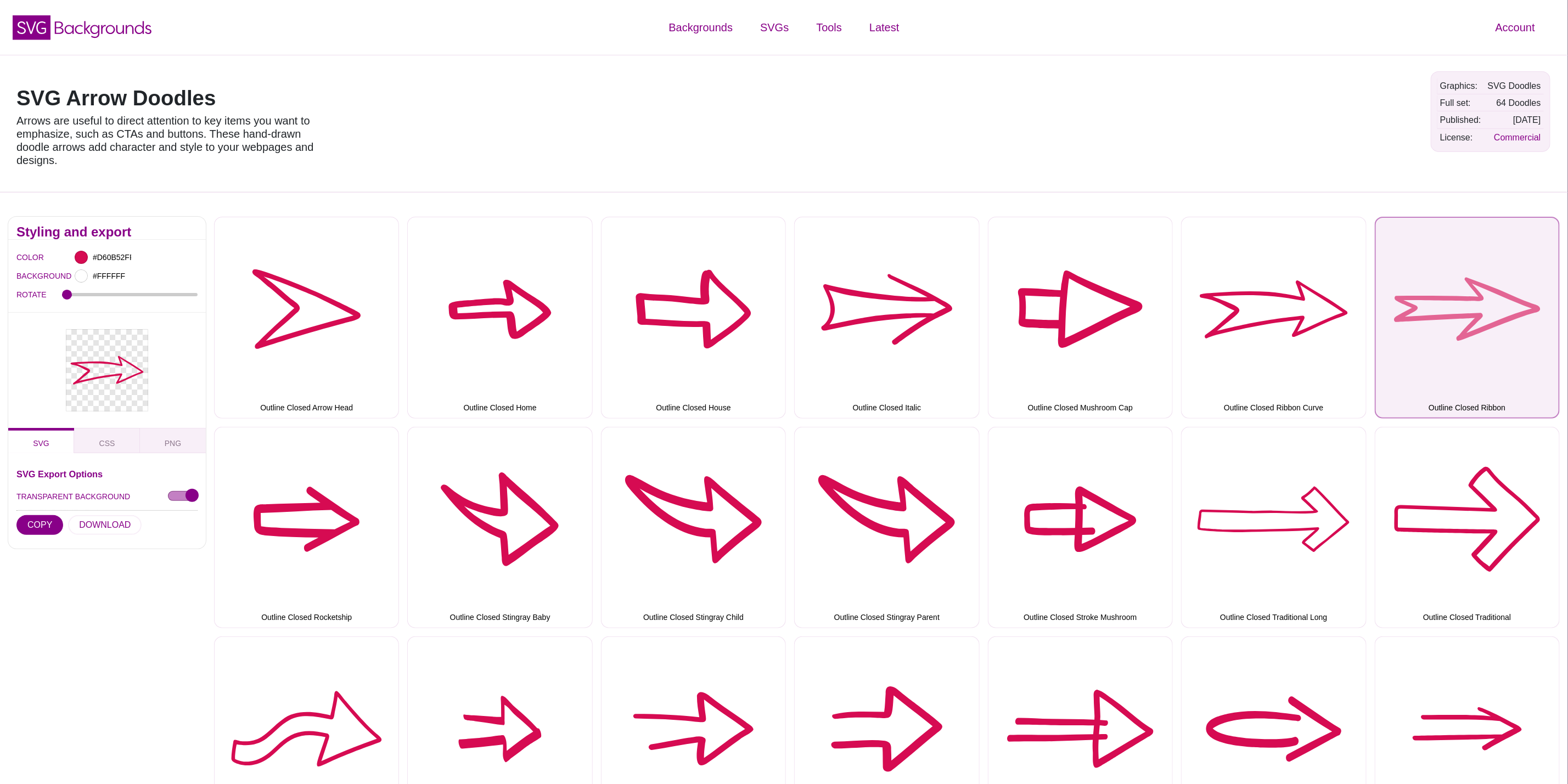
click at [1556, 302] on button "Outline Closed Ribbon" at bounding box center [1467, 317] width 185 height 201
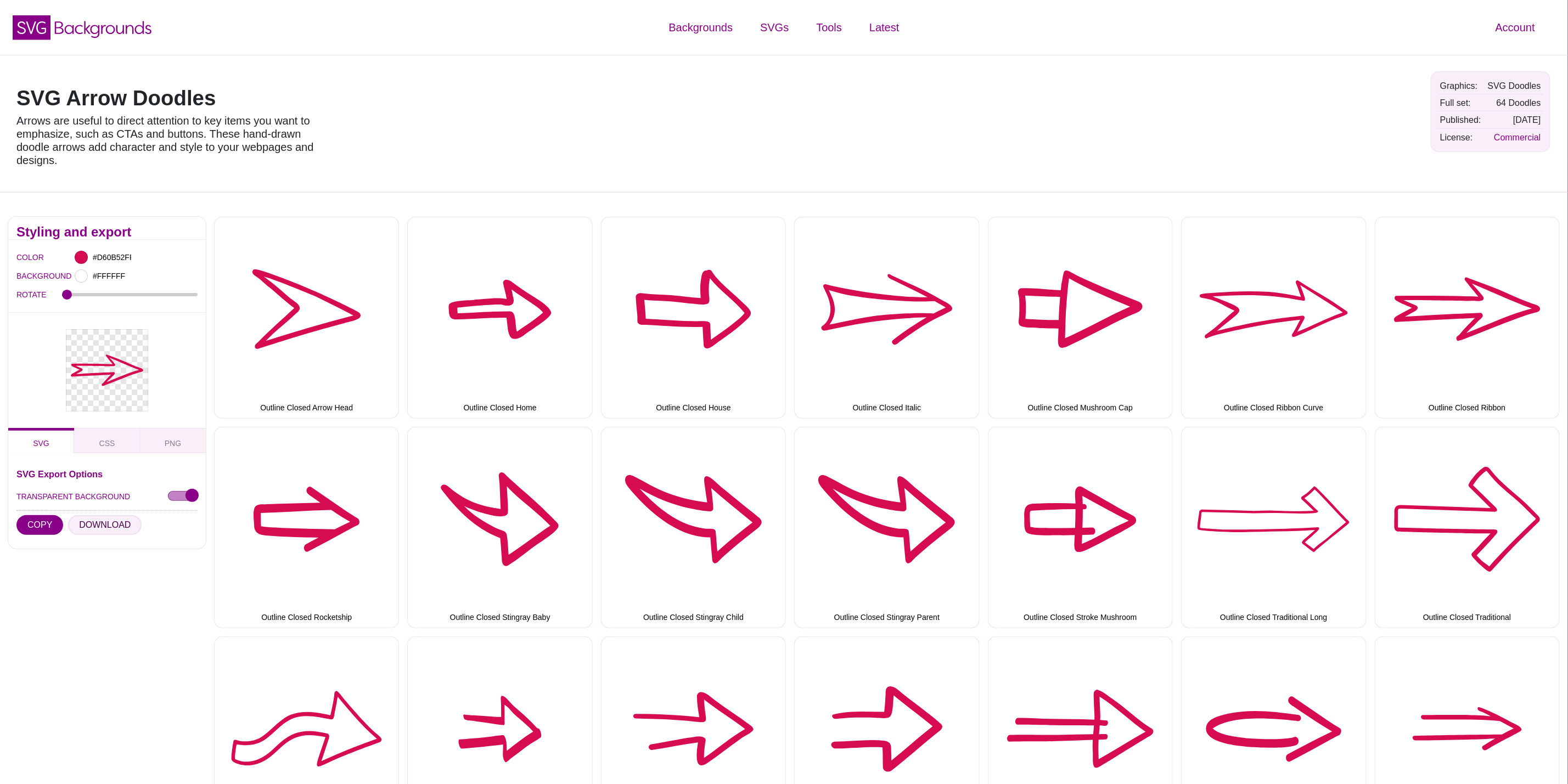
click at [114, 518] on button "DOWNLOAD" at bounding box center [105, 525] width 74 height 20
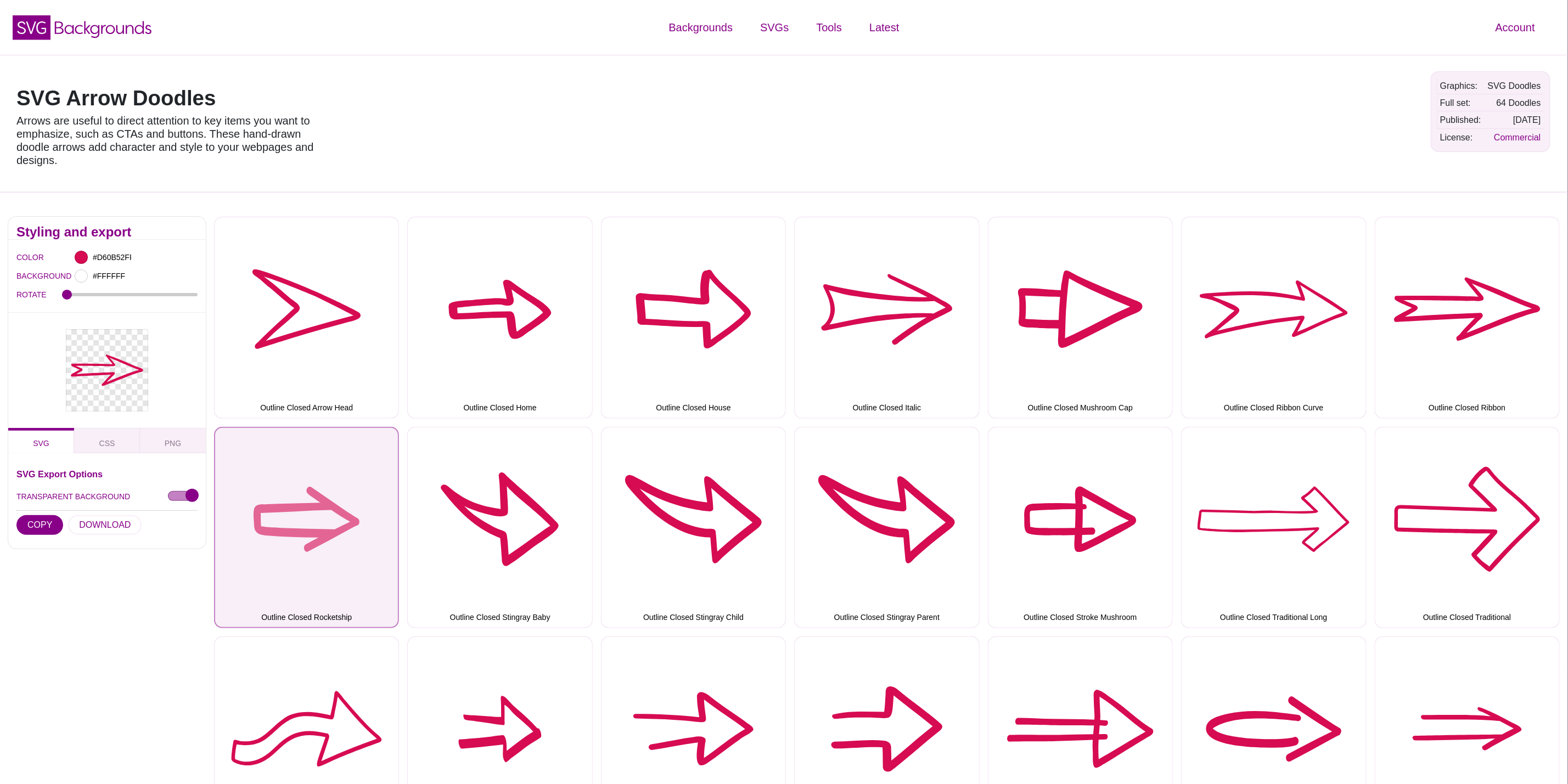
click at [317, 507] on button "Outline Closed Rocketship" at bounding box center [306, 528] width 185 height 201
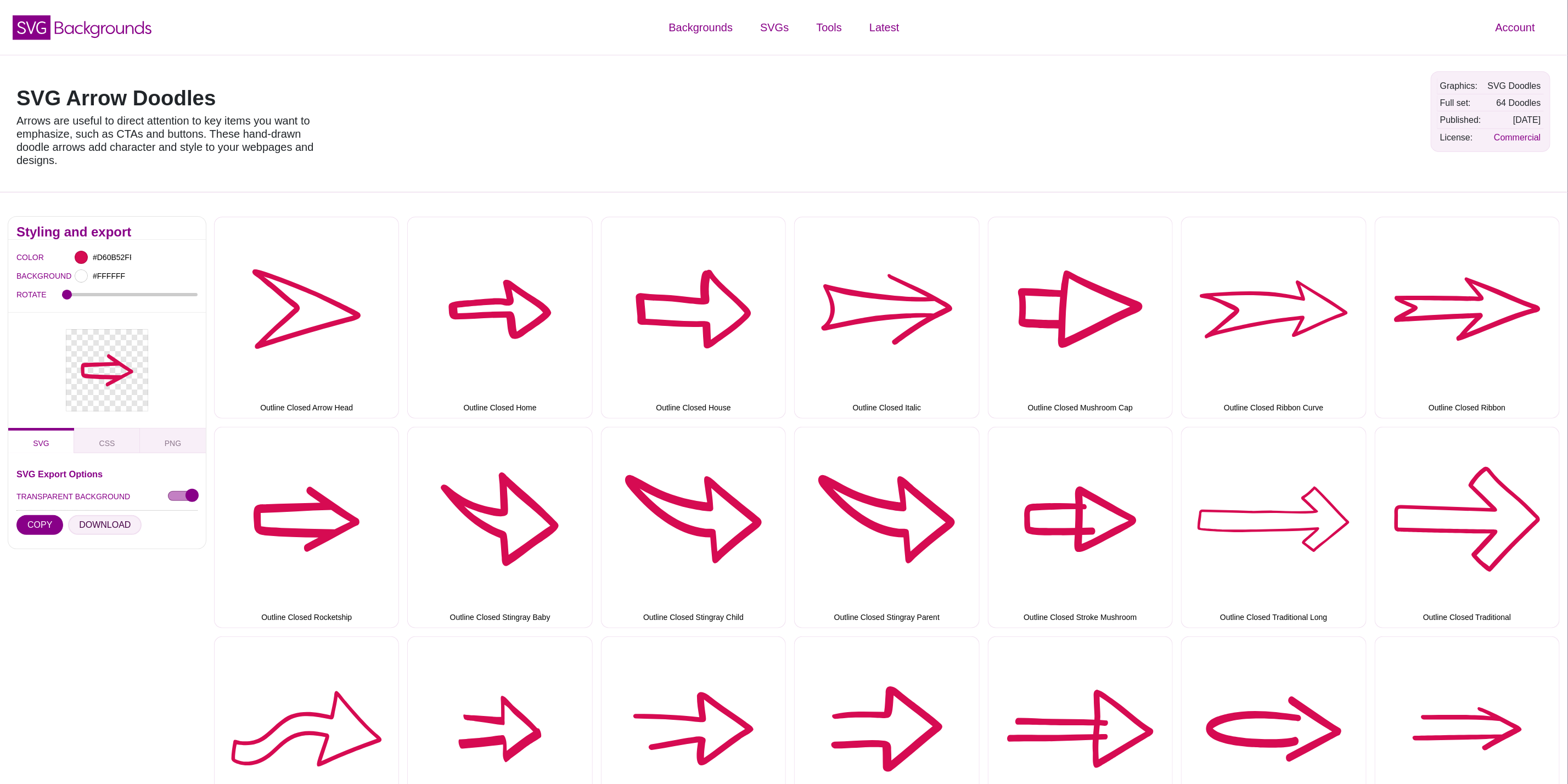
click at [111, 528] on button "DOWNLOAD" at bounding box center [105, 525] width 74 height 20
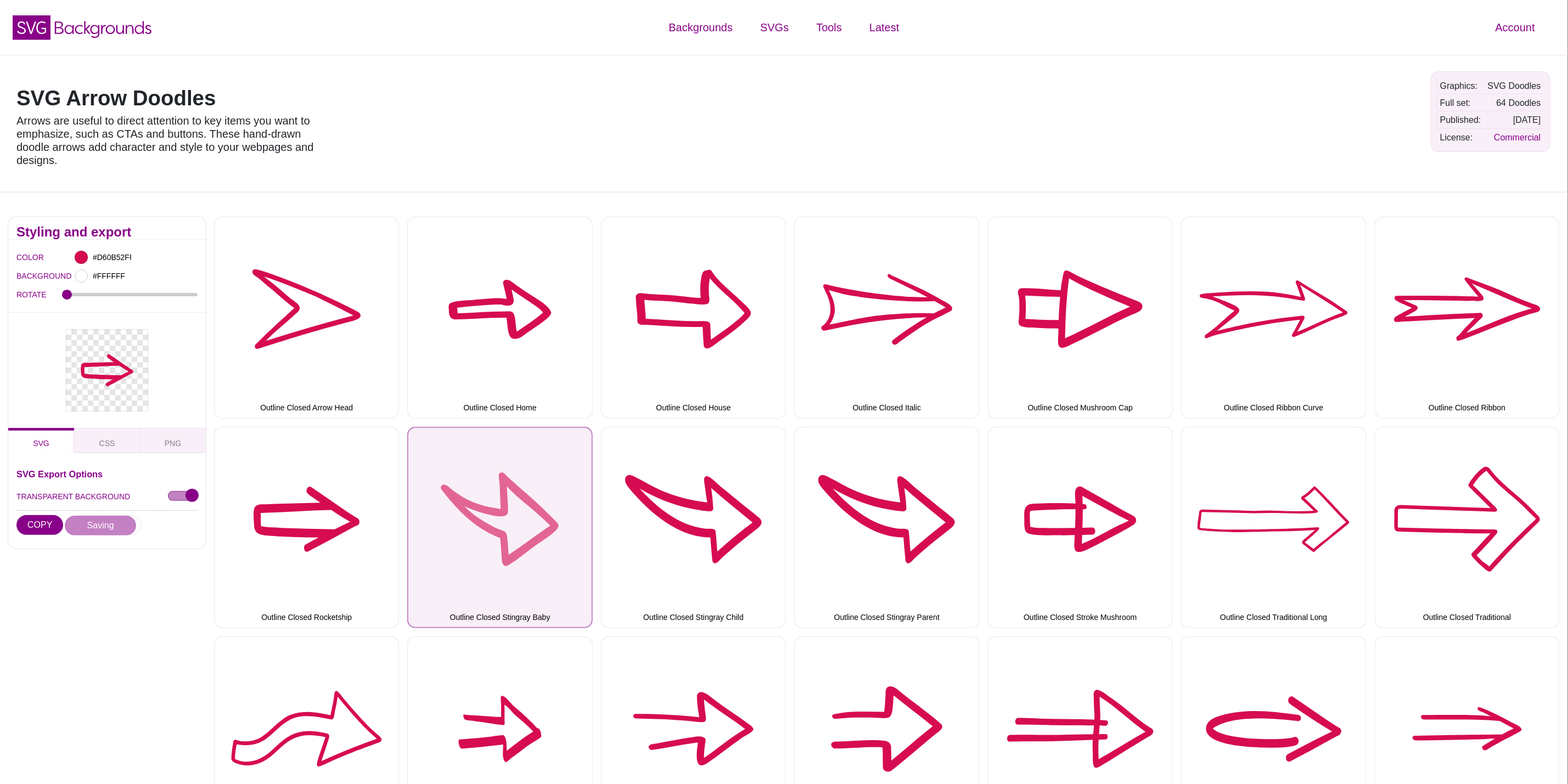
drag, startPoint x: 506, startPoint y: 525, endPoint x: 498, endPoint y: 525, distance: 8.0
click at [506, 525] on button "Outline Closed Stingray Baby" at bounding box center [500, 528] width 185 height 201
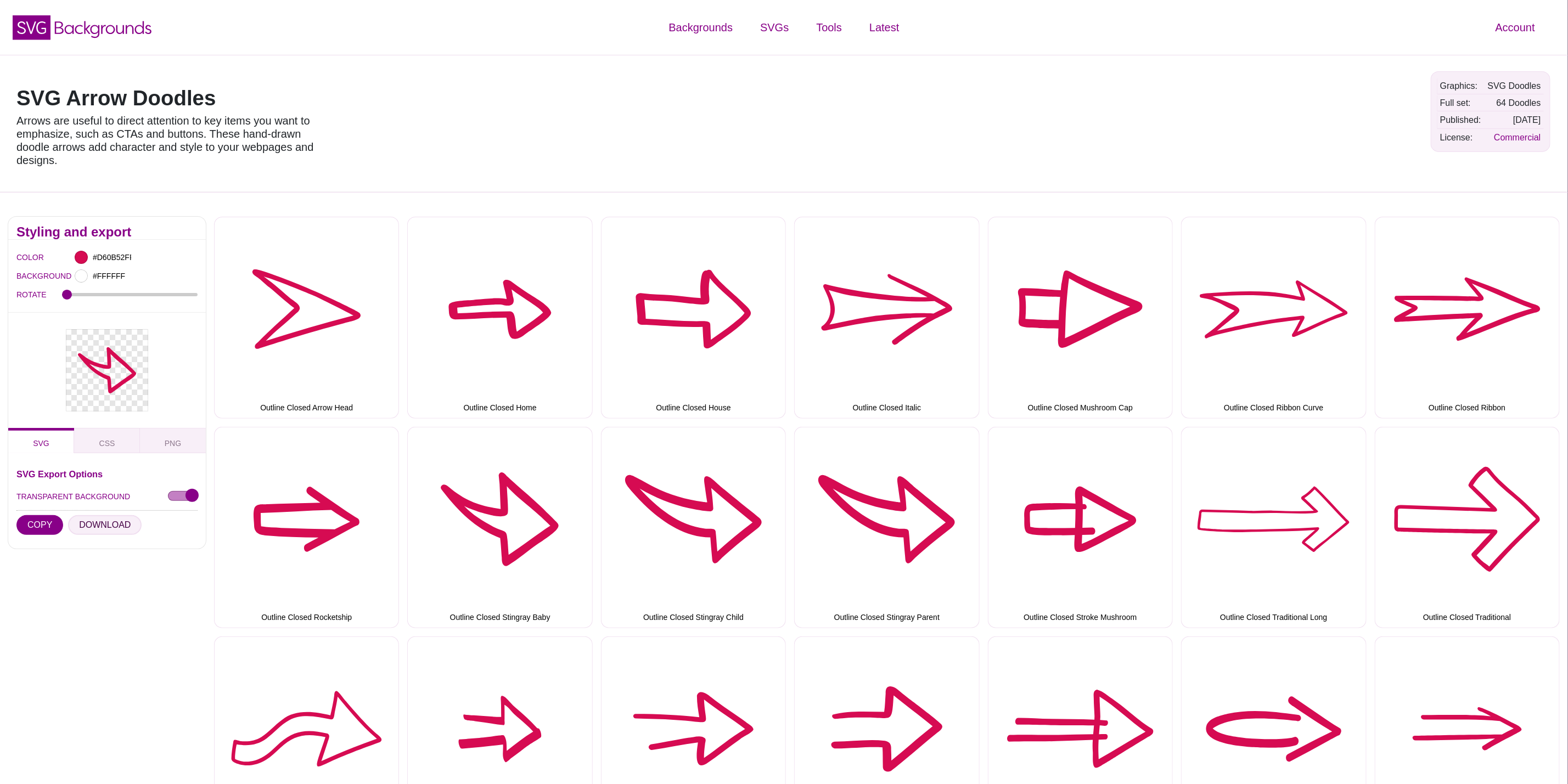
click at [117, 530] on button "DOWNLOAD" at bounding box center [105, 525] width 74 height 20
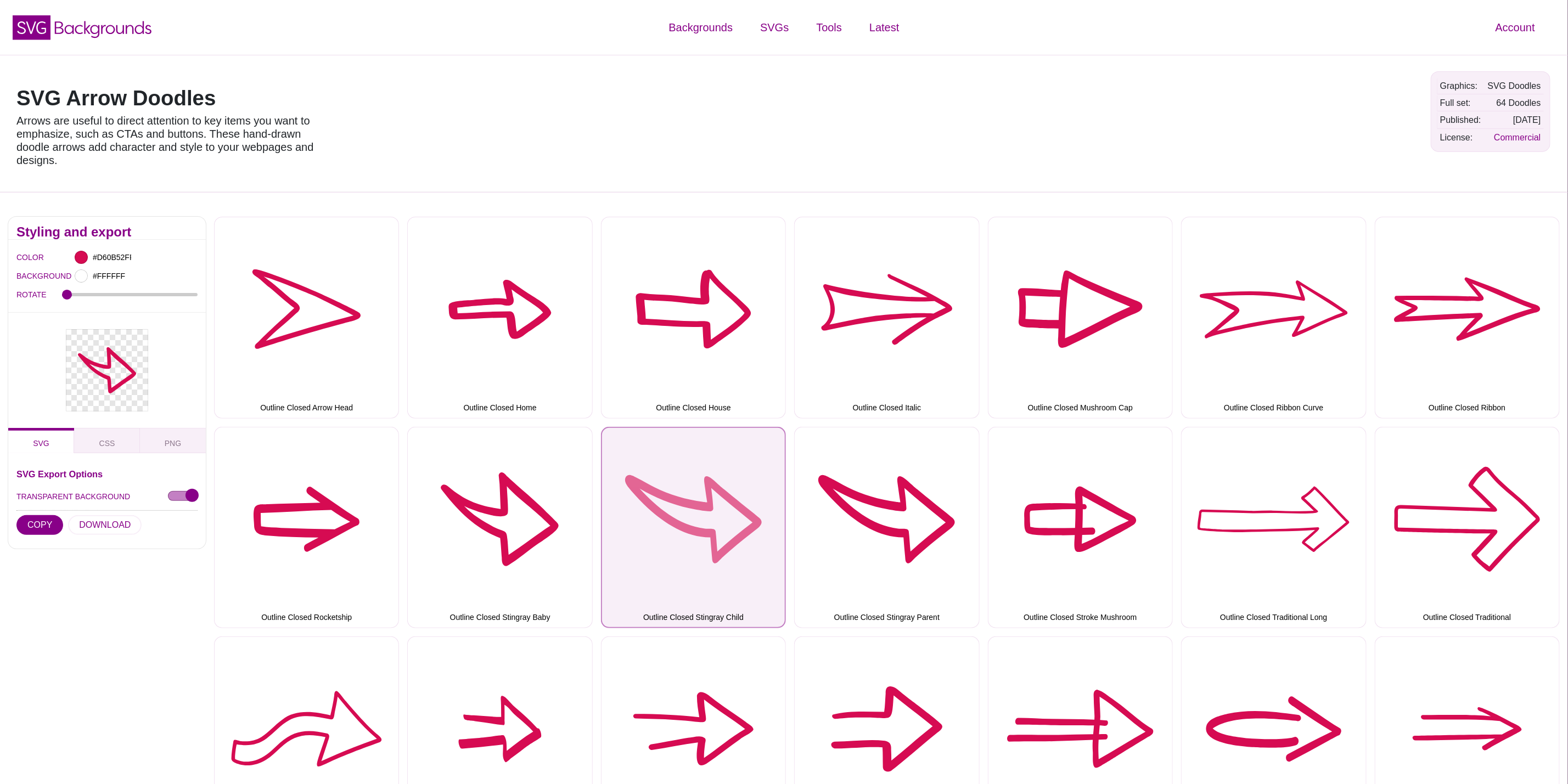
click at [644, 499] on button "Outline Closed Stingray Child" at bounding box center [693, 528] width 185 height 201
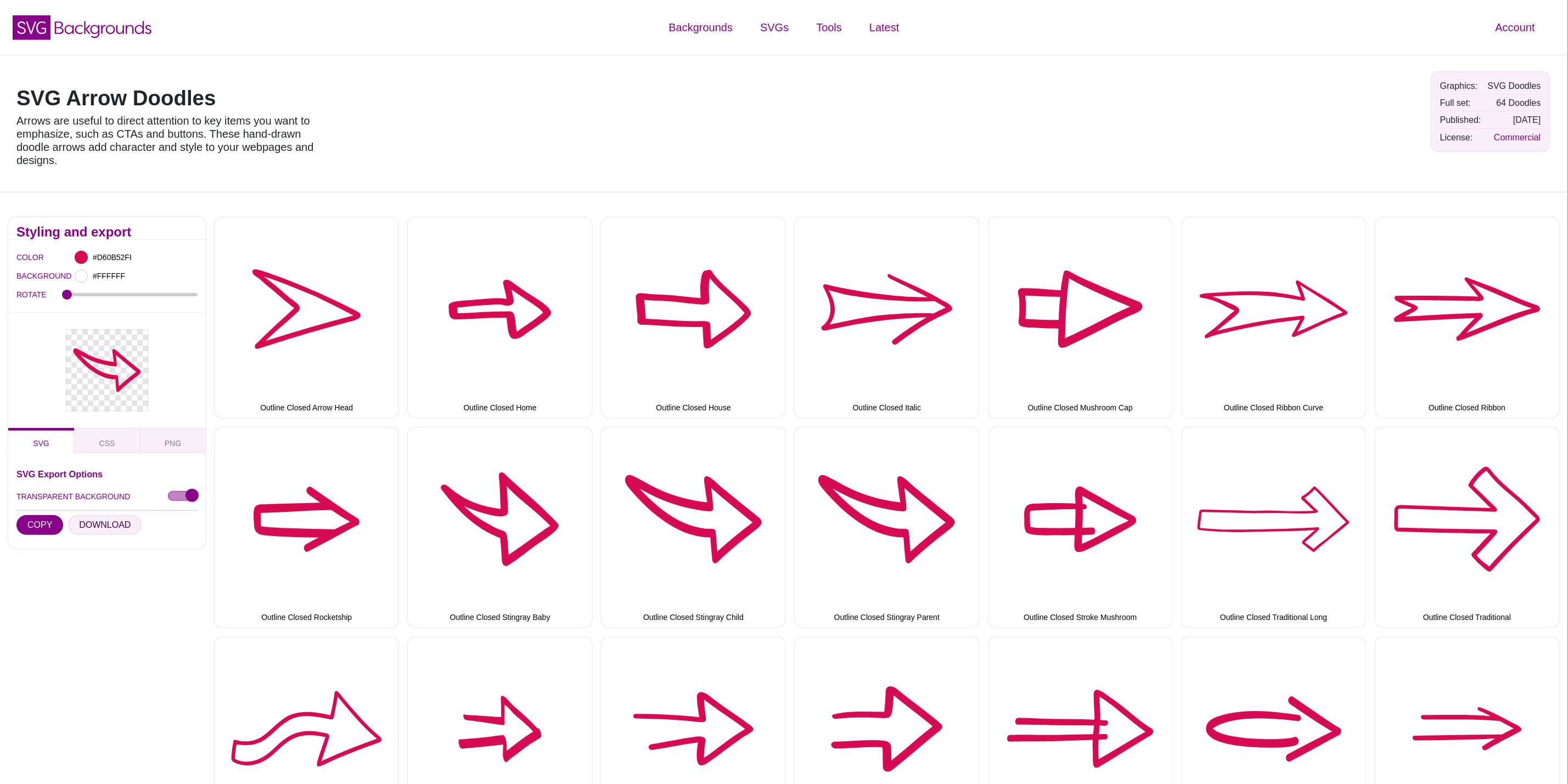
click at [94, 527] on button "DOWNLOAD" at bounding box center [105, 525] width 74 height 20
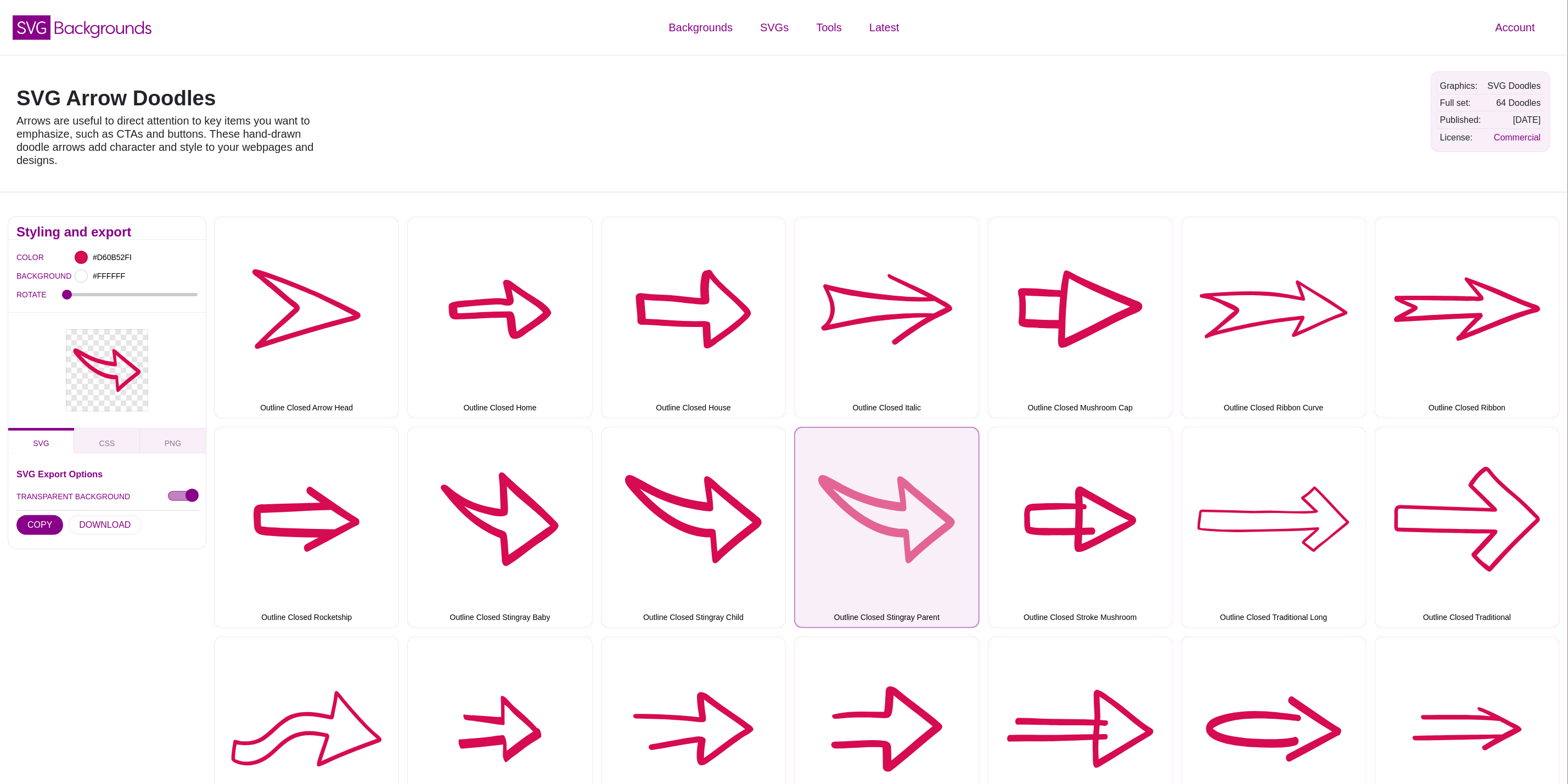
drag, startPoint x: 916, startPoint y: 532, endPoint x: 881, endPoint y: 532, distance: 35.0
click at [916, 532] on button "Outline Closed Stingray Parent" at bounding box center [886, 528] width 185 height 201
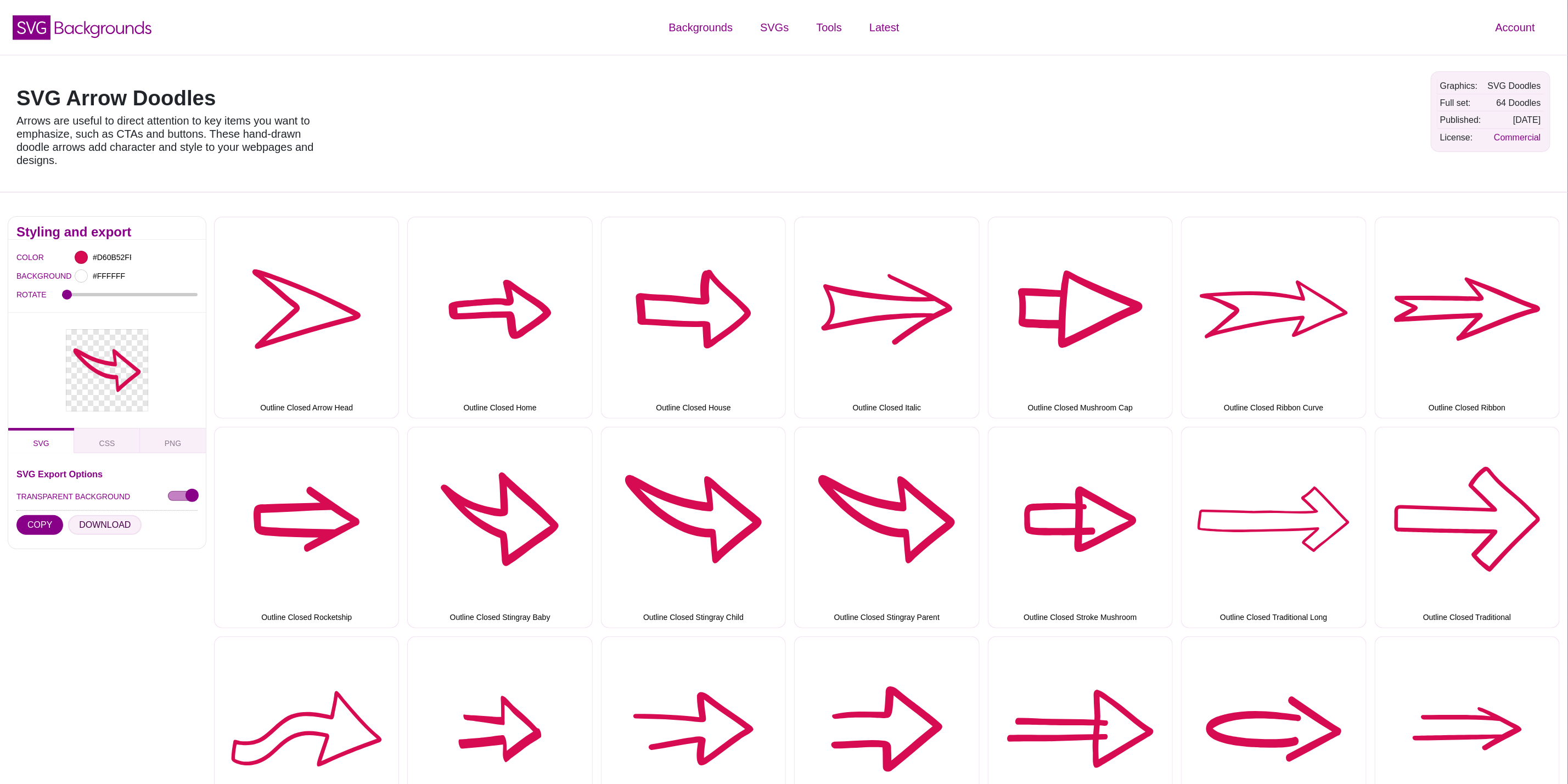
click at [96, 528] on button "DOWNLOAD" at bounding box center [105, 525] width 74 height 20
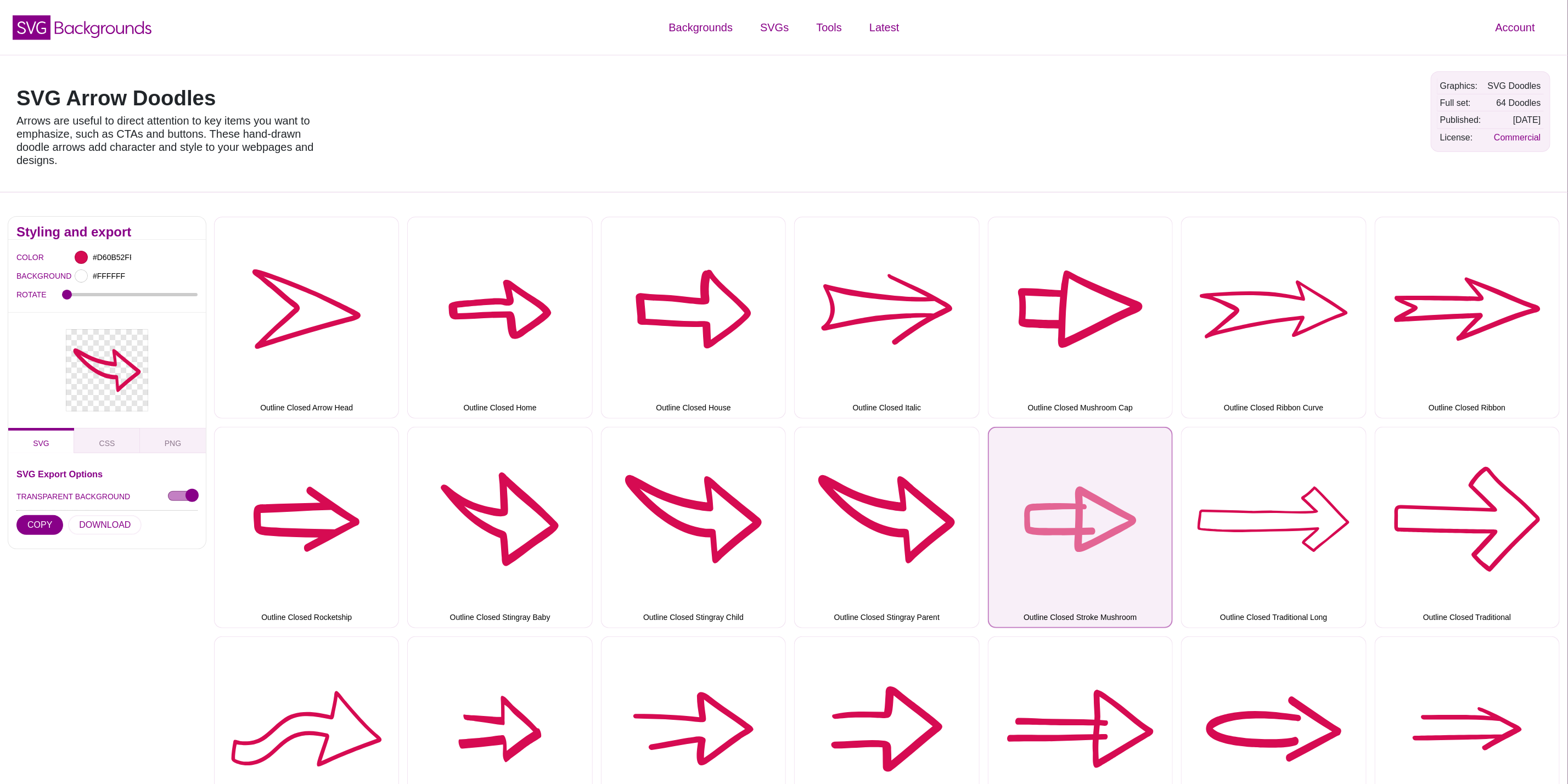
click at [1107, 536] on button "Outline Closed Stroke Mushroom" at bounding box center [1080, 528] width 185 height 201
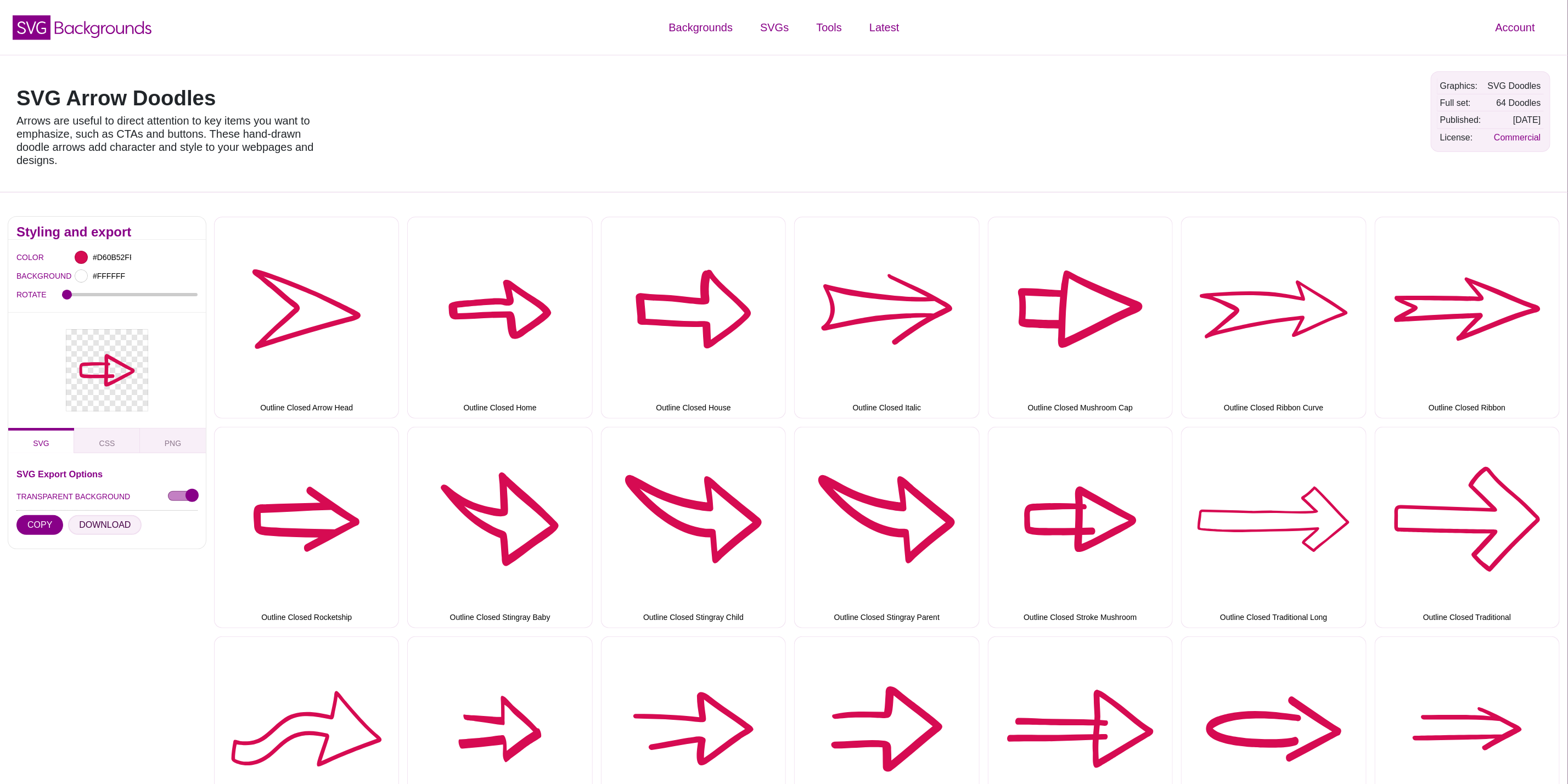
click at [98, 522] on button "DOWNLOAD" at bounding box center [105, 525] width 74 height 20
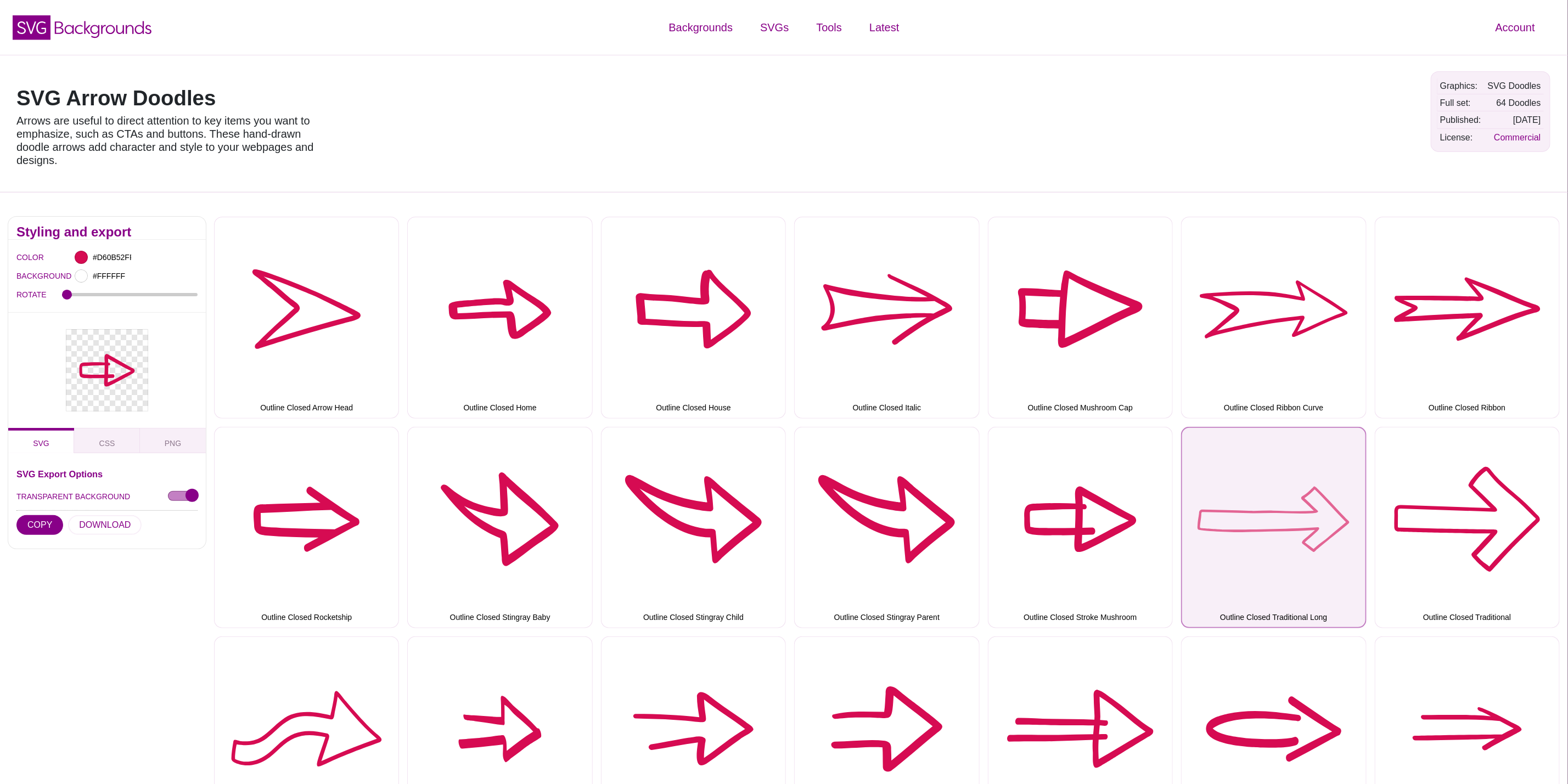
drag, startPoint x: 1249, startPoint y: 522, endPoint x: 1217, endPoint y: 528, distance: 32.6
click at [1249, 522] on button "Outline Closed Traditional Long" at bounding box center [1273, 528] width 185 height 201
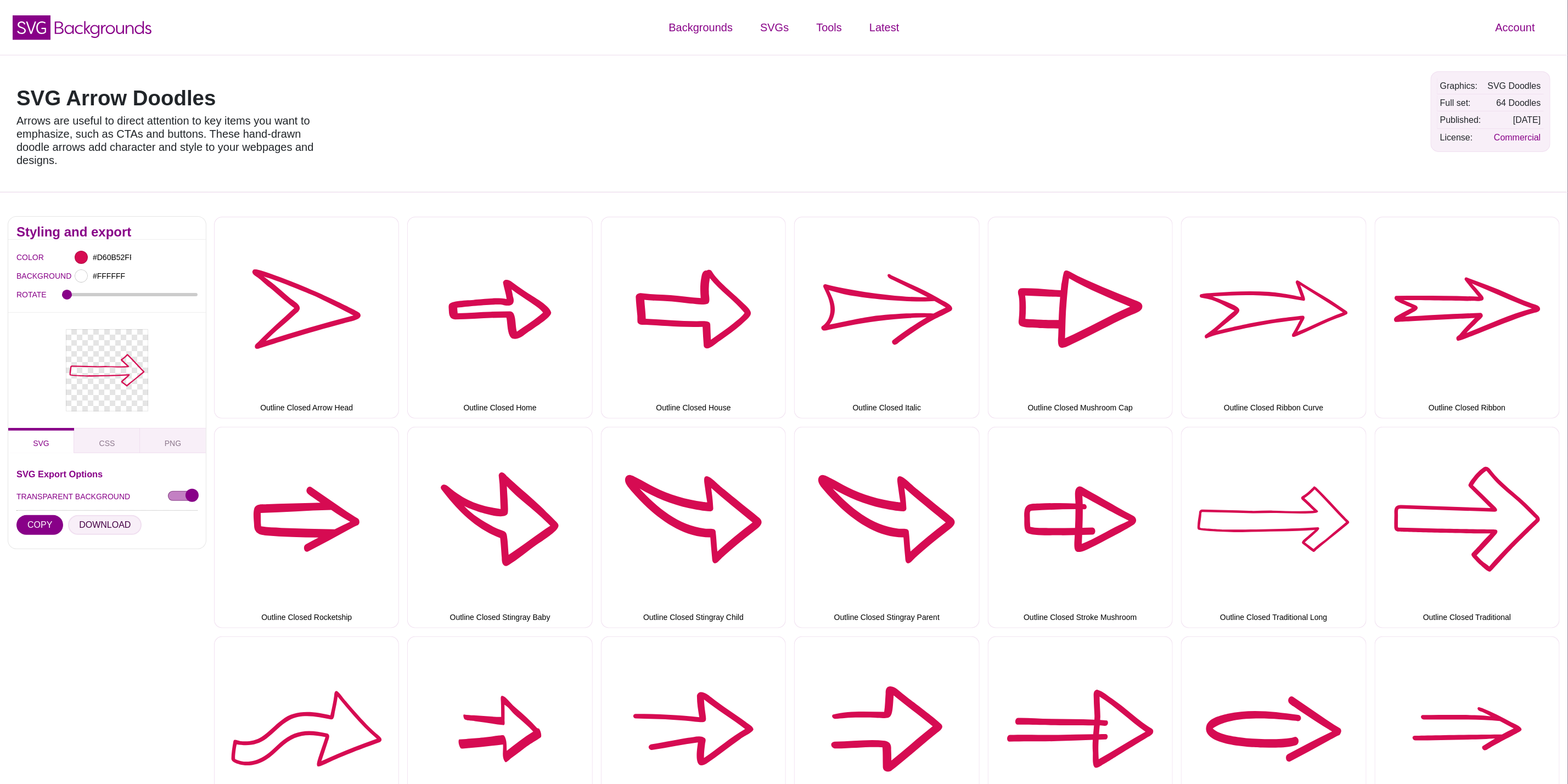
click at [101, 528] on button "DOWNLOAD" at bounding box center [105, 525] width 74 height 20
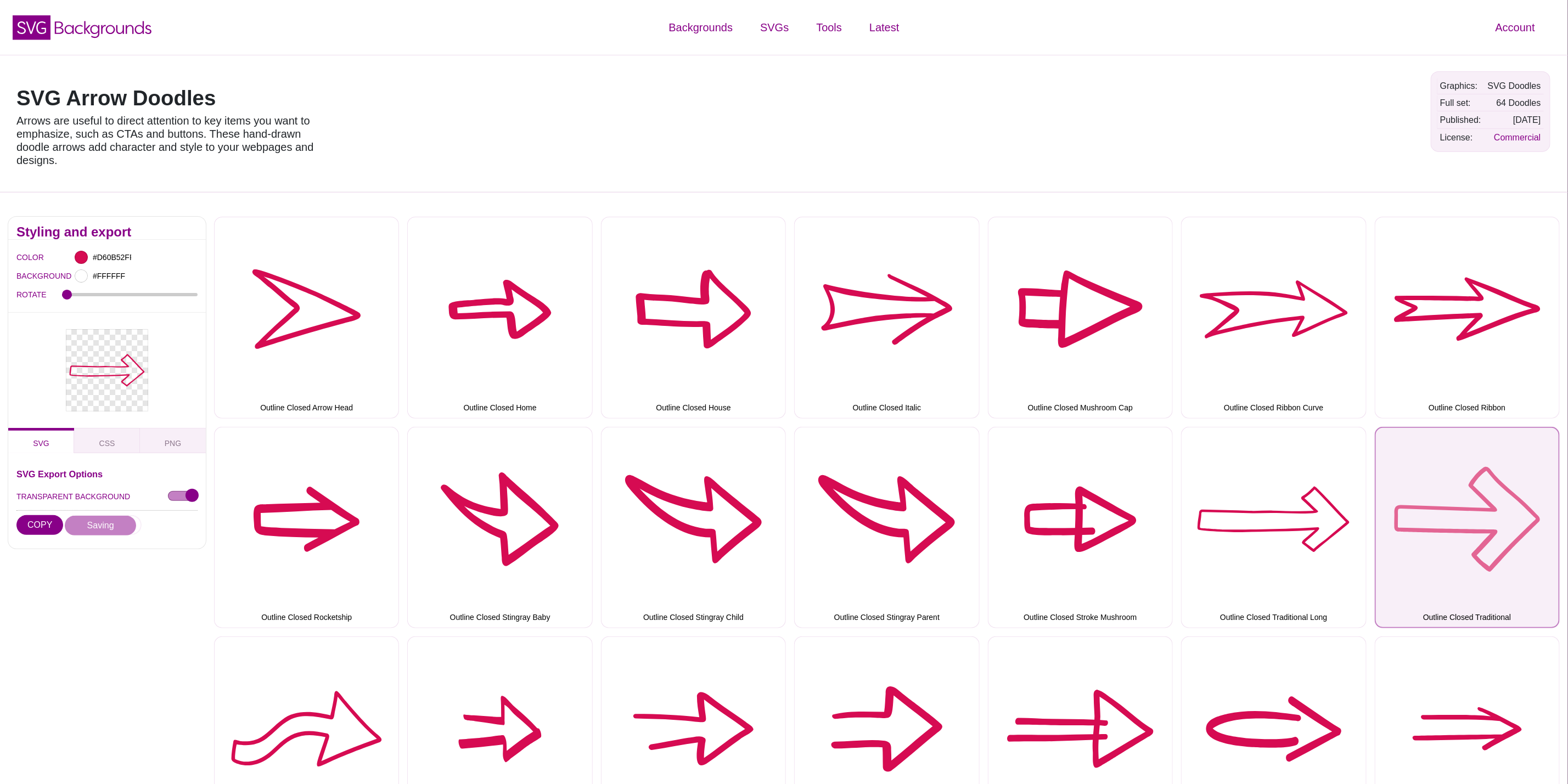
click at [1504, 504] on button "Outline Closed Traditional" at bounding box center [1467, 528] width 185 height 201
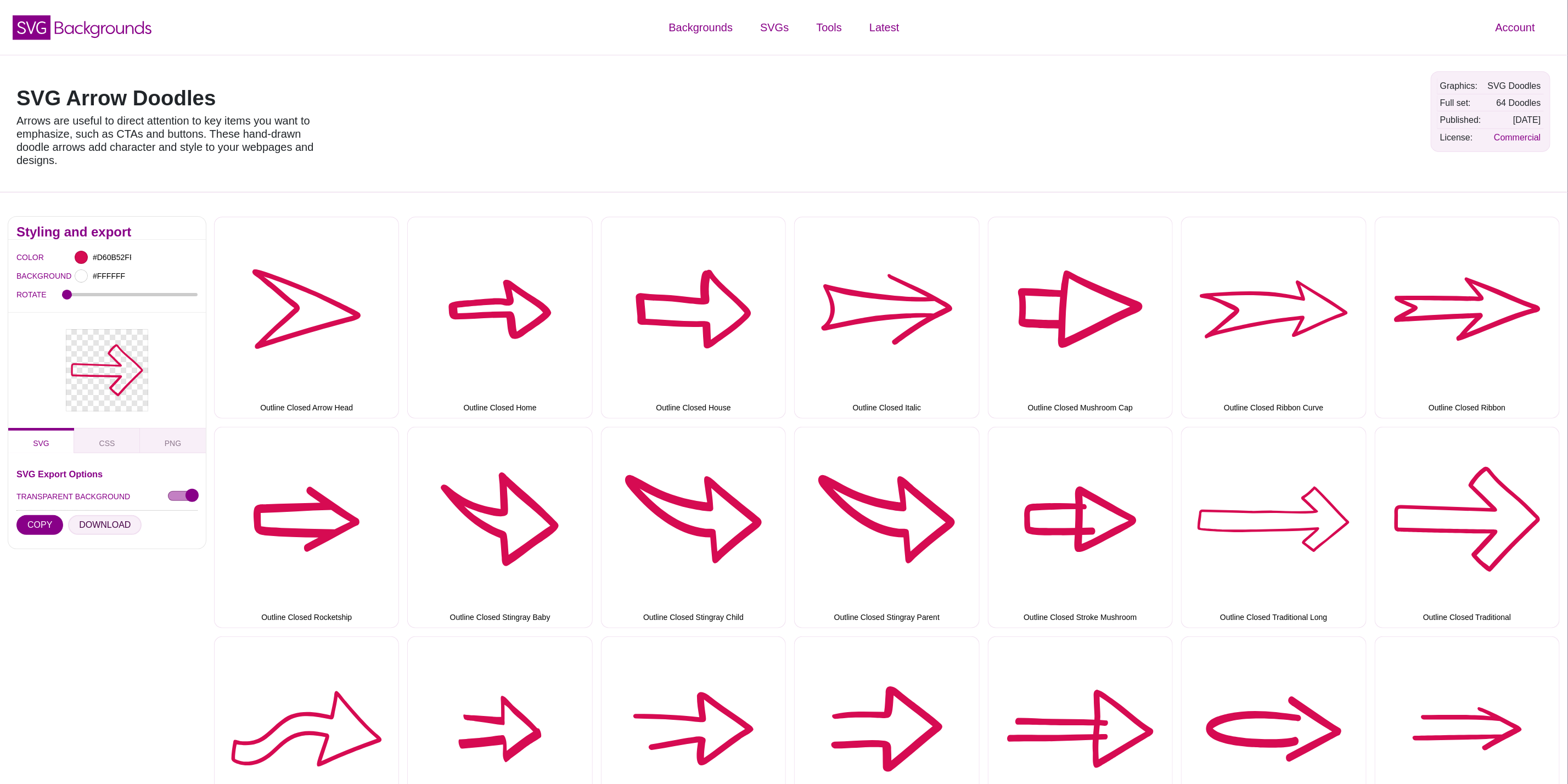
click at [96, 530] on button "DOWNLOAD" at bounding box center [105, 525] width 74 height 20
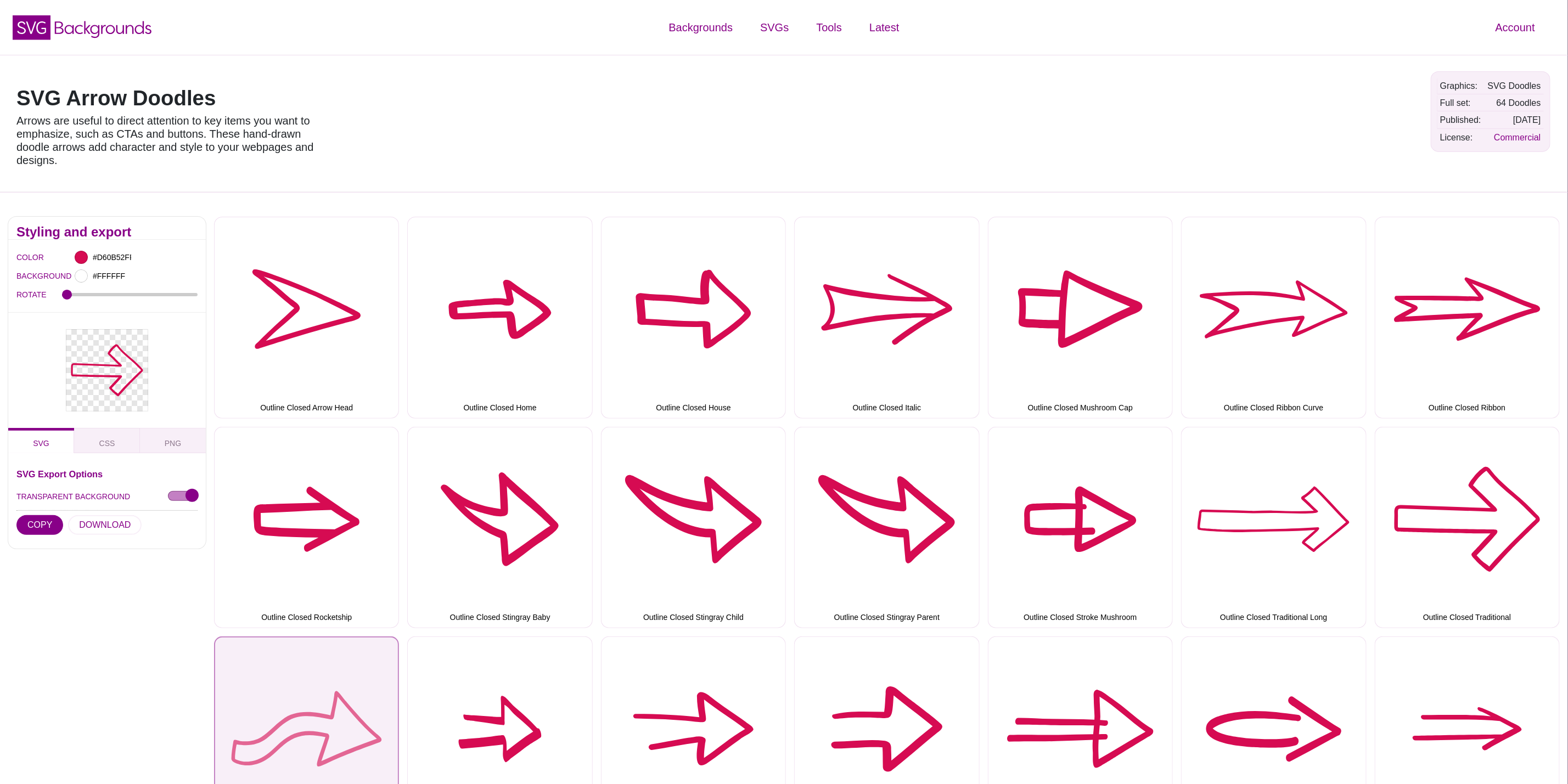
click at [331, 711] on button "Outline Closed Waves" at bounding box center [306, 737] width 185 height 201
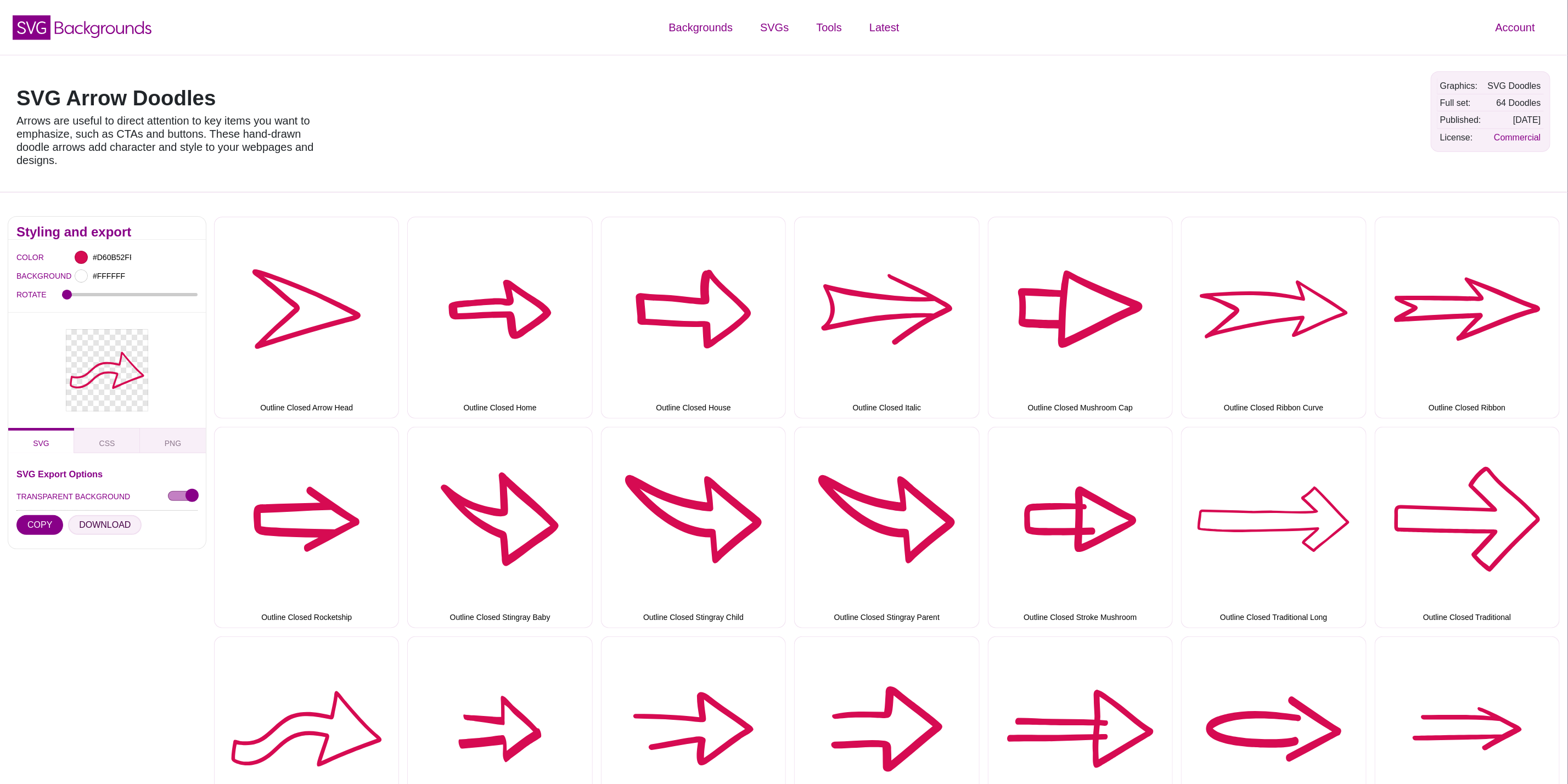
click at [112, 527] on button "DOWNLOAD" at bounding box center [105, 525] width 74 height 20
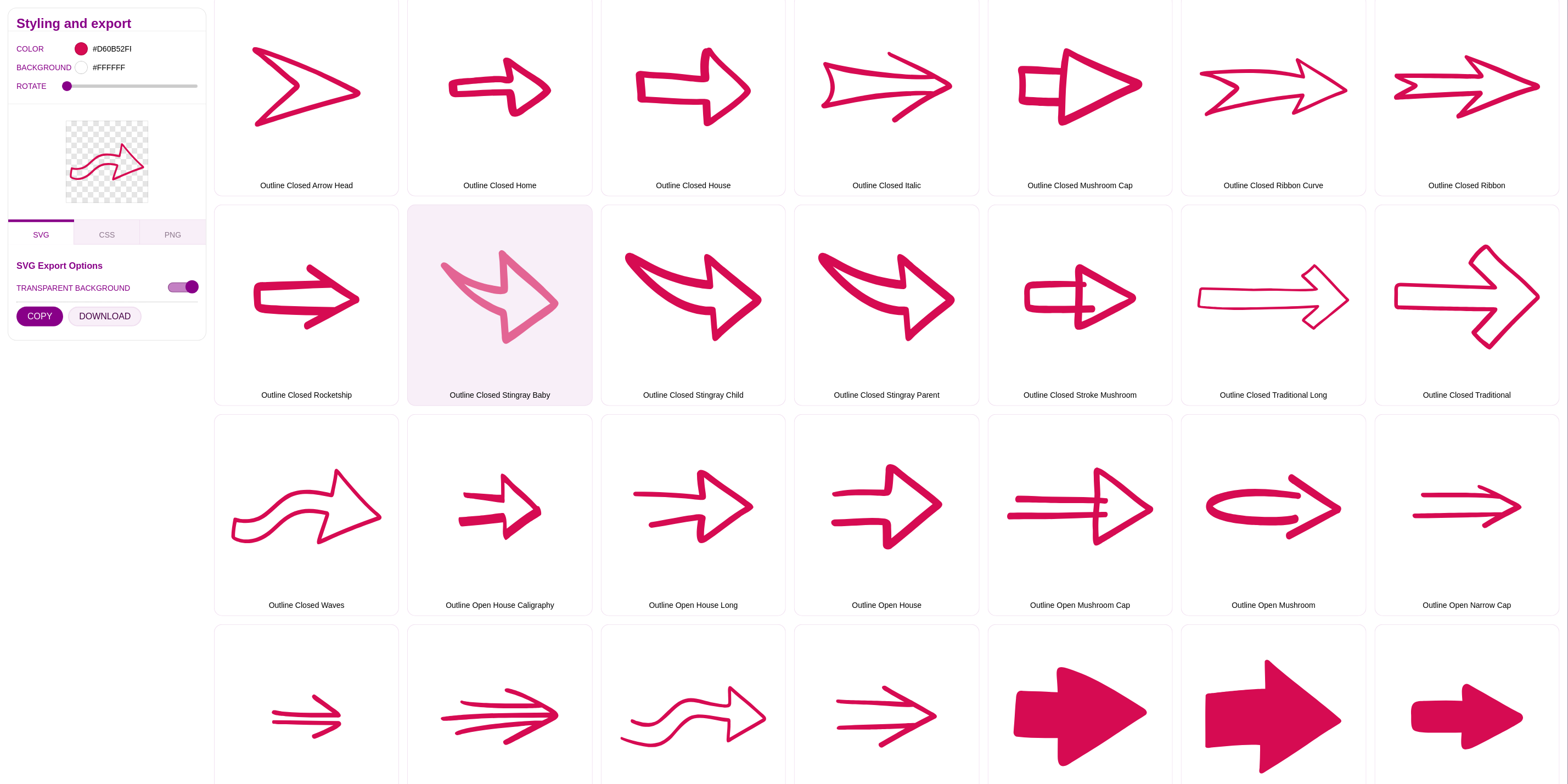
scroll to position [247, 0]
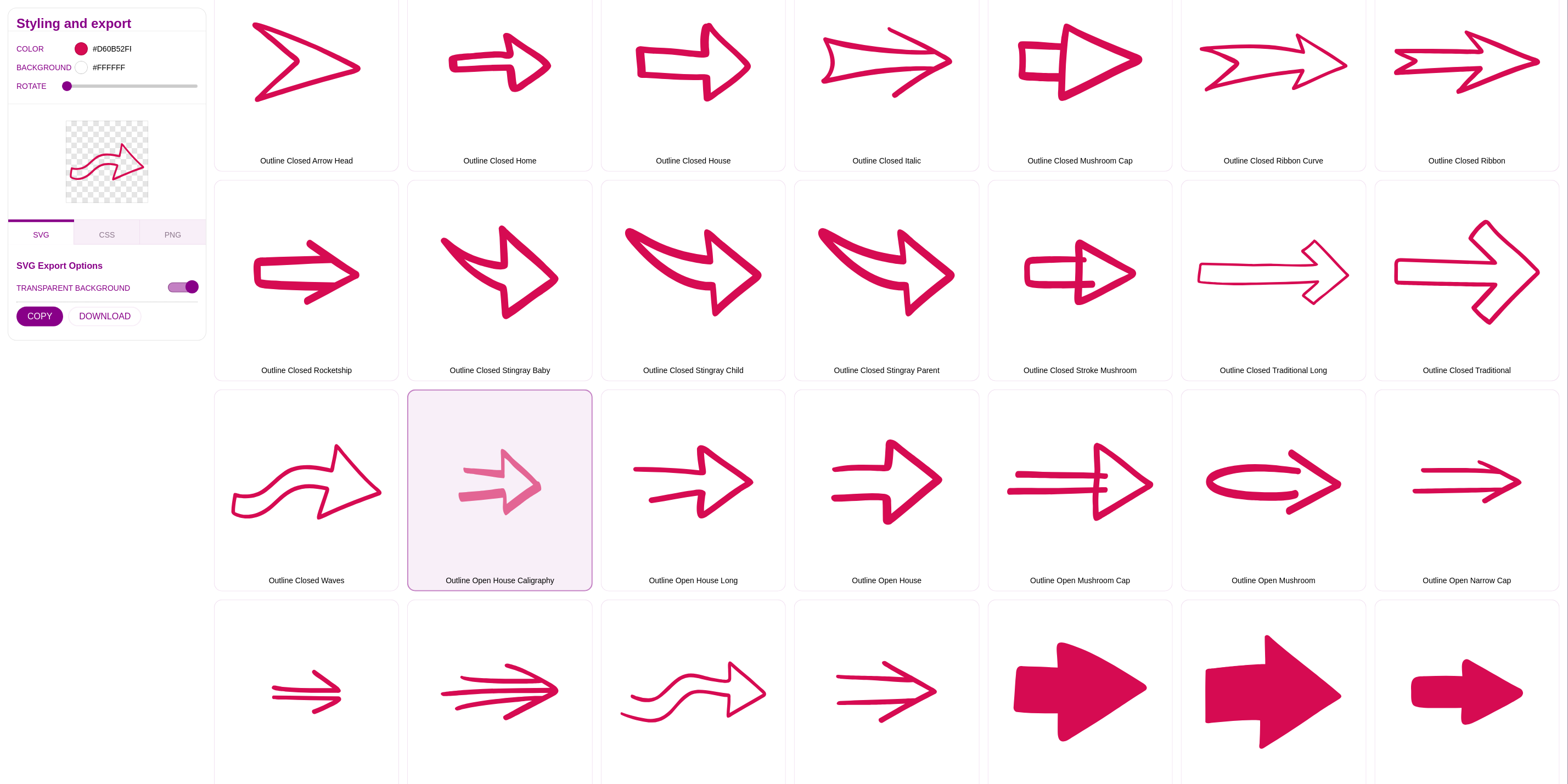
click at [523, 473] on button "Outline Open House Caligraphy" at bounding box center [500, 490] width 185 height 201
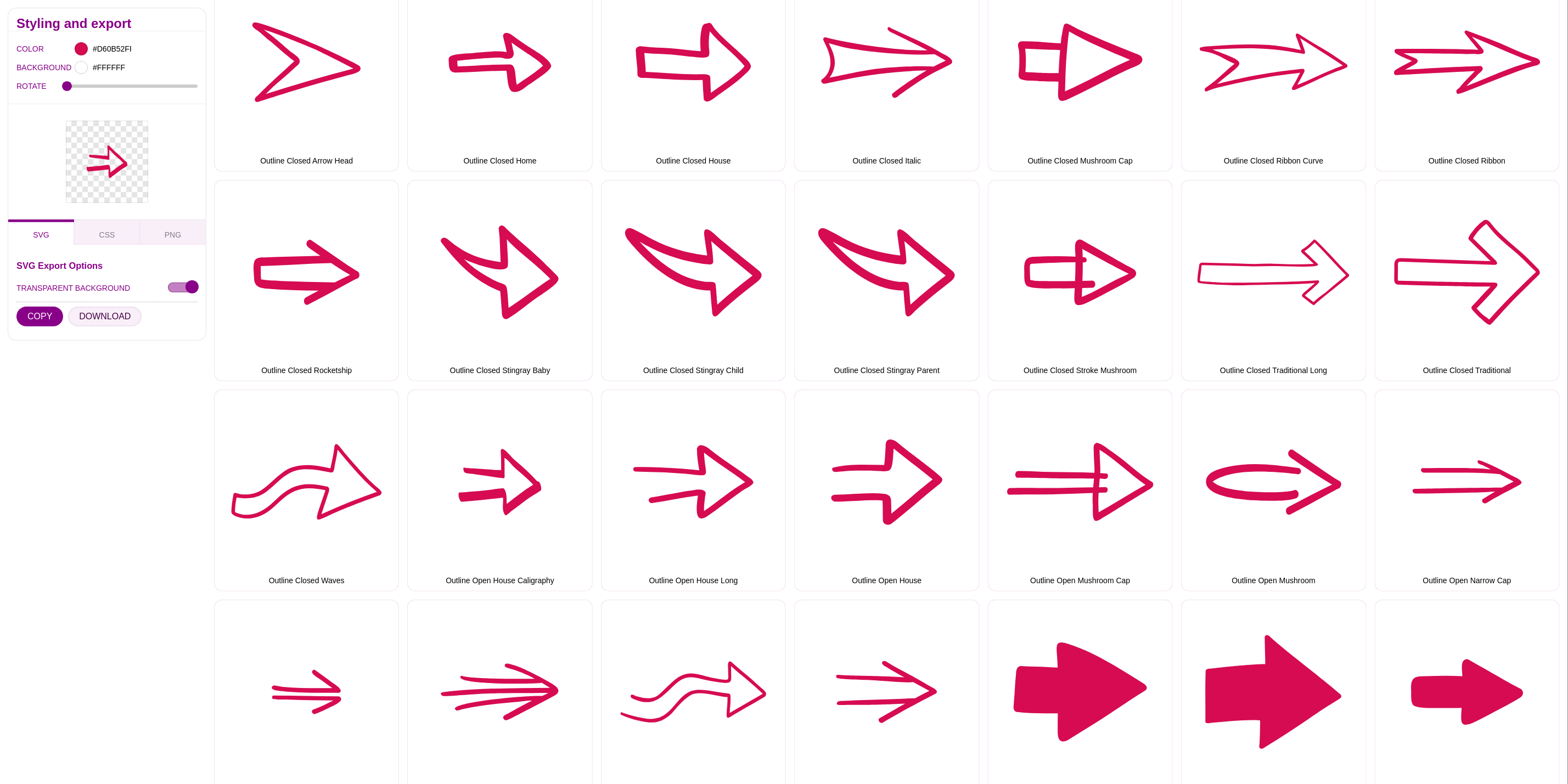
click at [104, 320] on button "DOWNLOAD" at bounding box center [105, 317] width 74 height 20
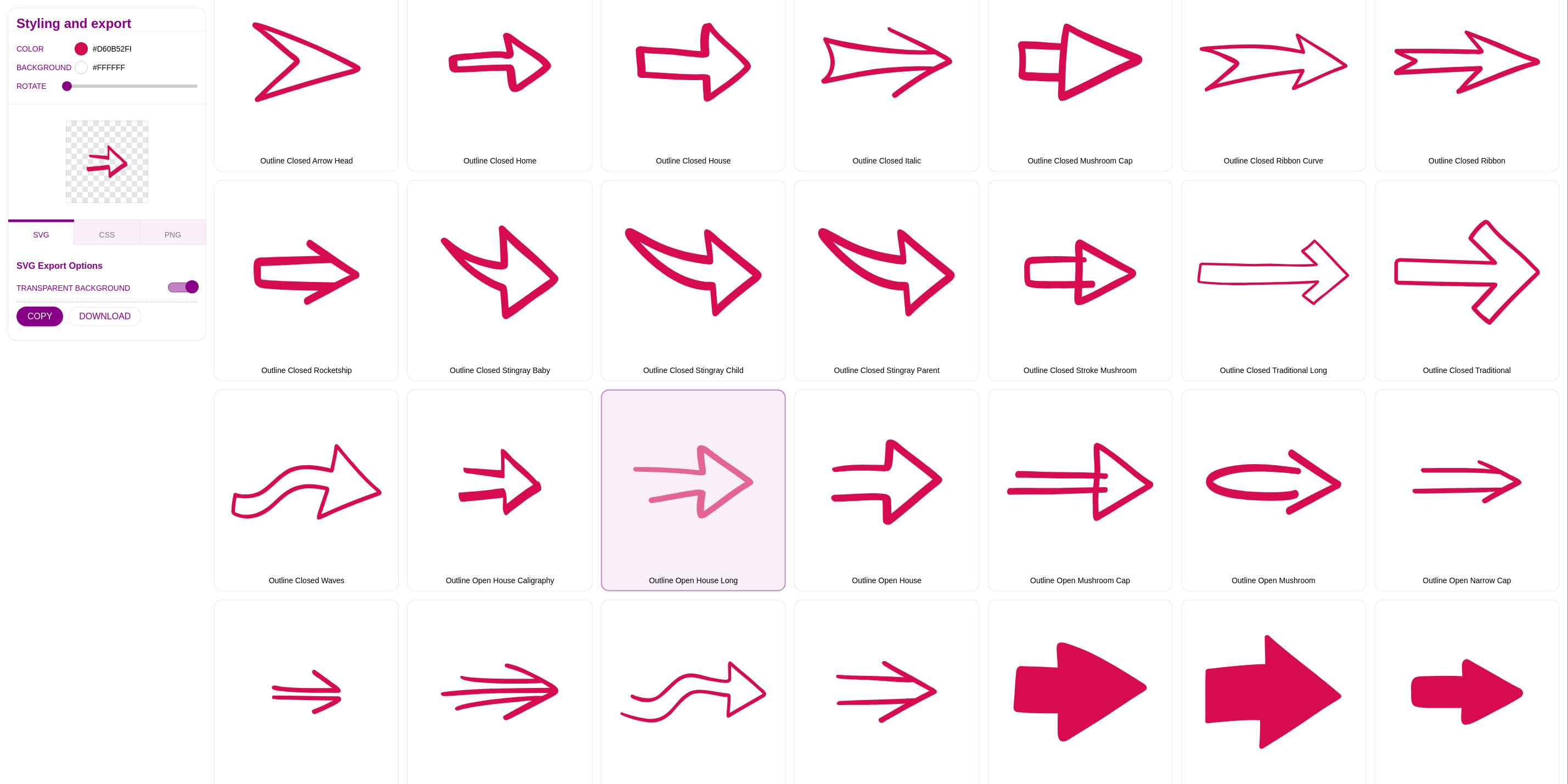
click at [690, 448] on button "Outline Open House Long" at bounding box center [693, 490] width 185 height 201
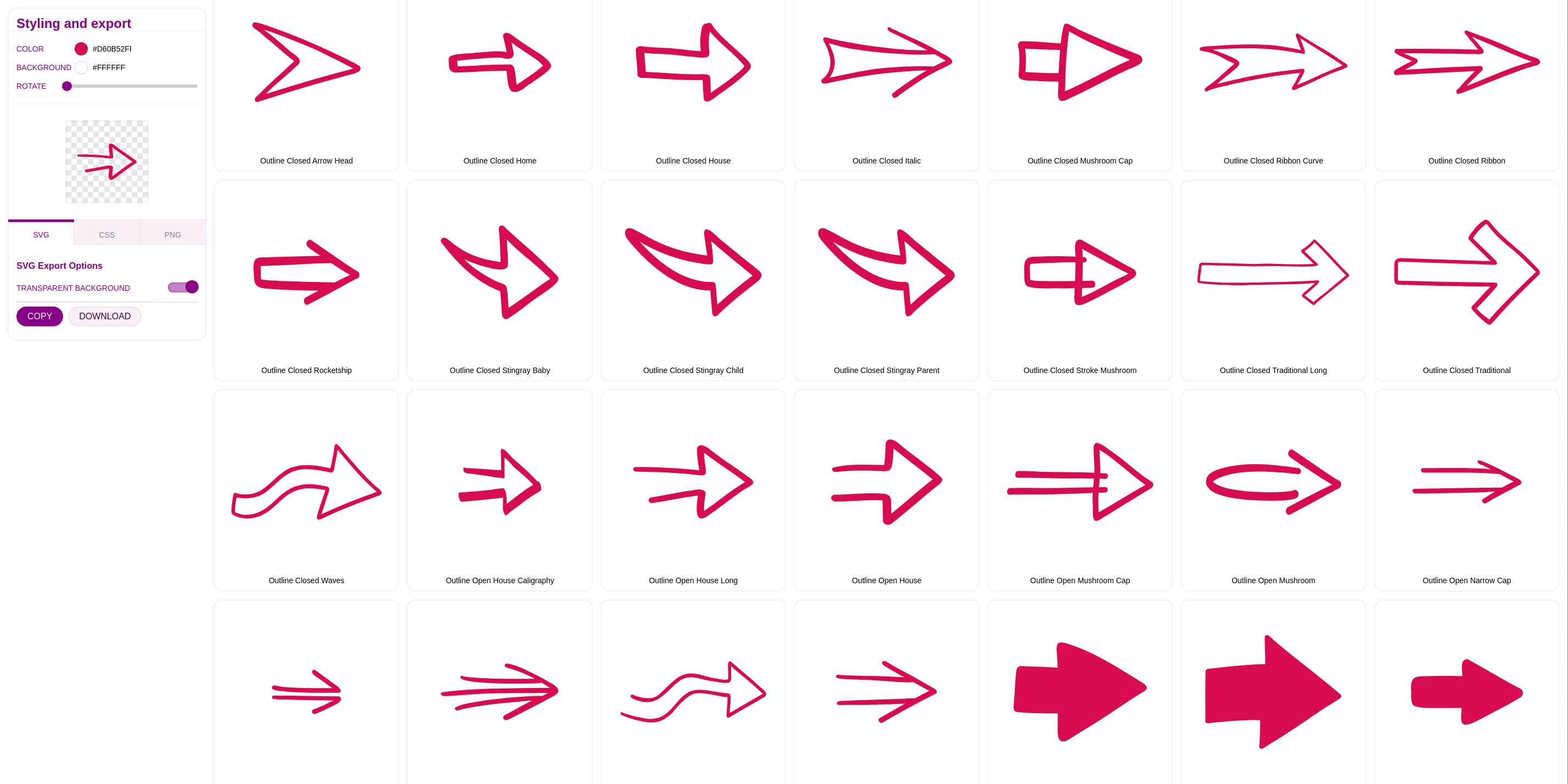
click at [91, 317] on button "DOWNLOAD" at bounding box center [105, 317] width 74 height 20
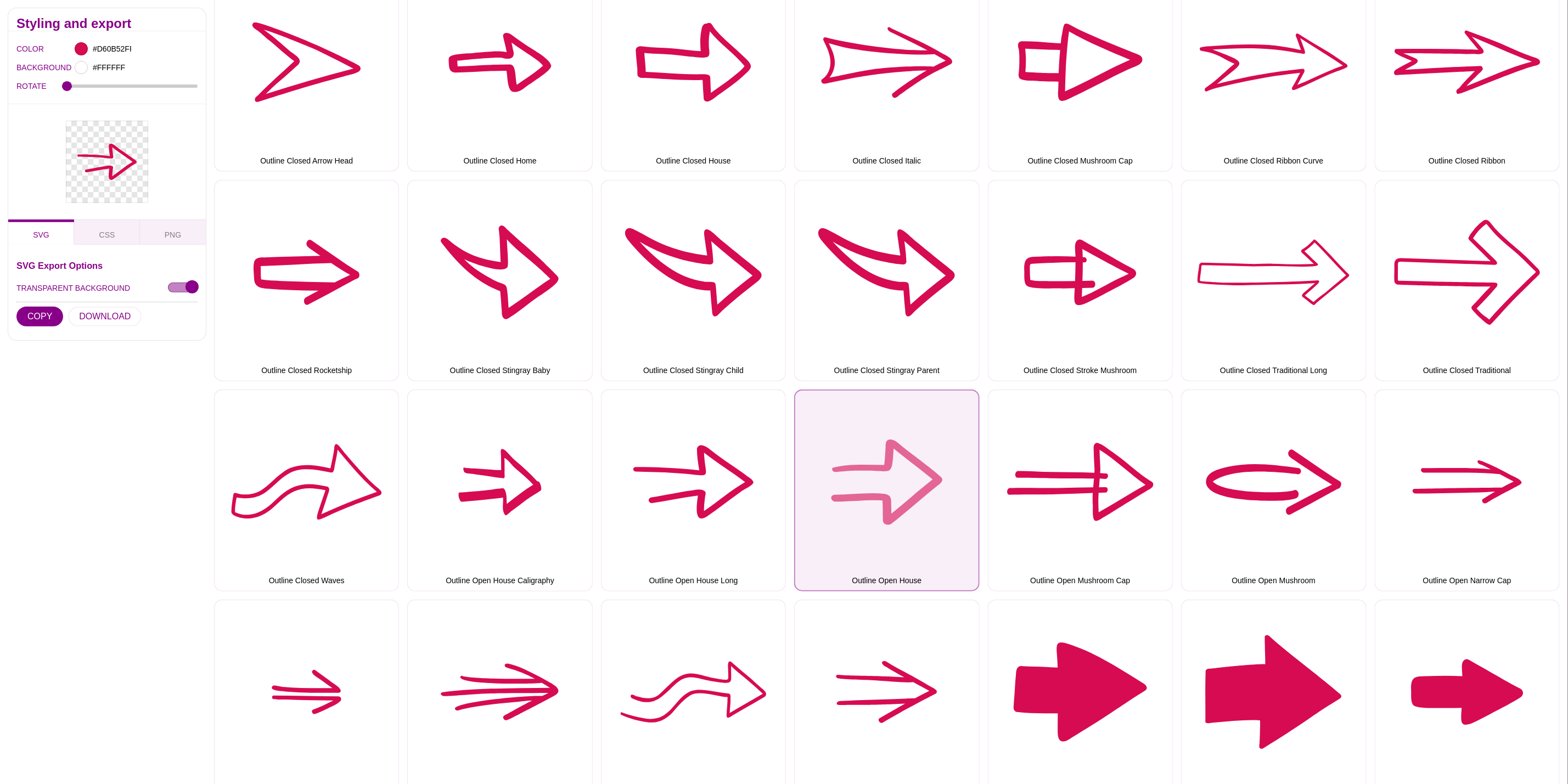
drag, startPoint x: 845, startPoint y: 455, endPoint x: 837, endPoint y: 455, distance: 8.0
click at [845, 455] on button "Outline Open House" at bounding box center [886, 490] width 185 height 201
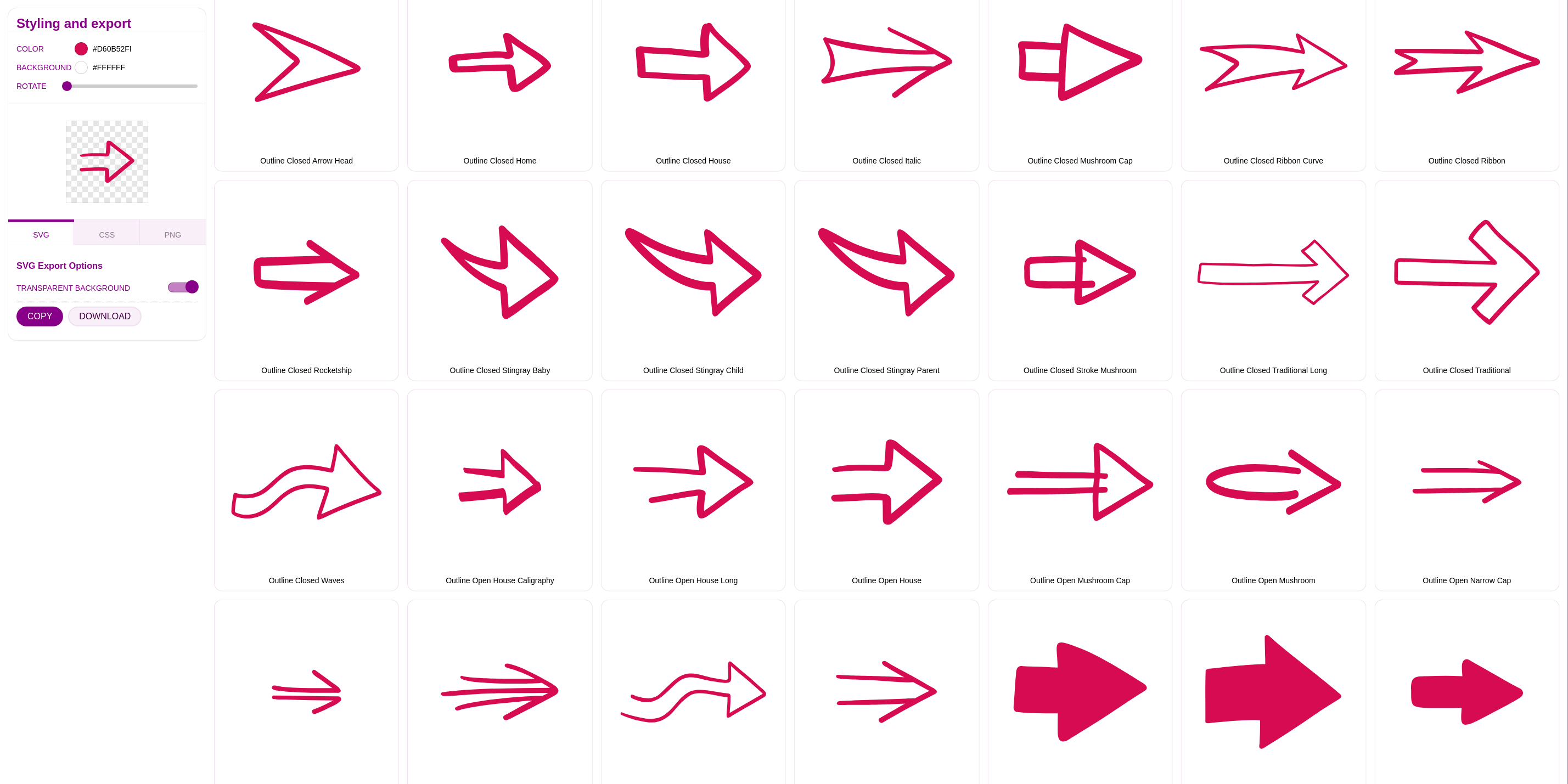
click at [107, 317] on button "DOWNLOAD" at bounding box center [105, 317] width 74 height 20
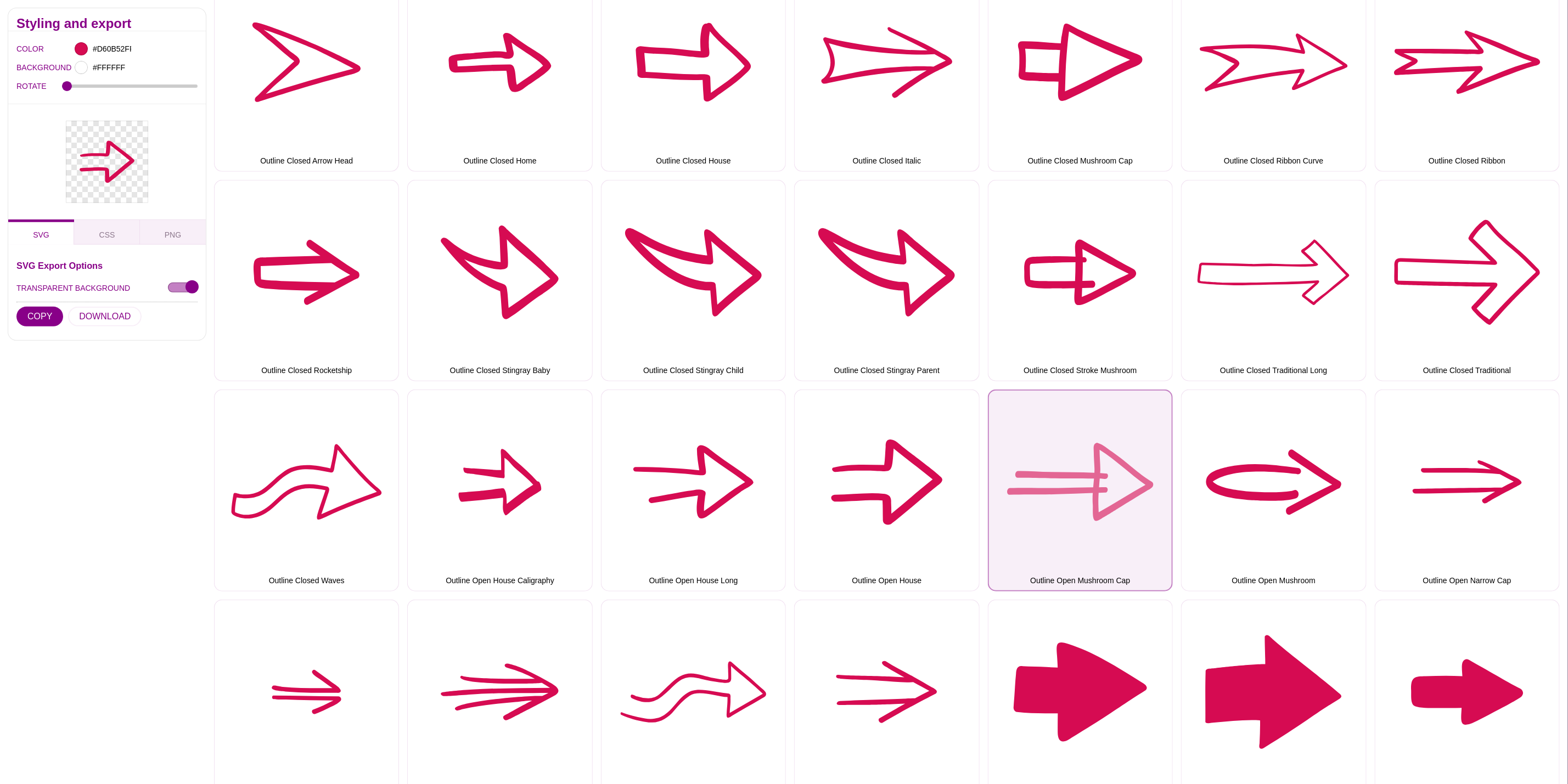
click at [1049, 461] on button "Outline Open Mushroom Cap" at bounding box center [1080, 490] width 185 height 201
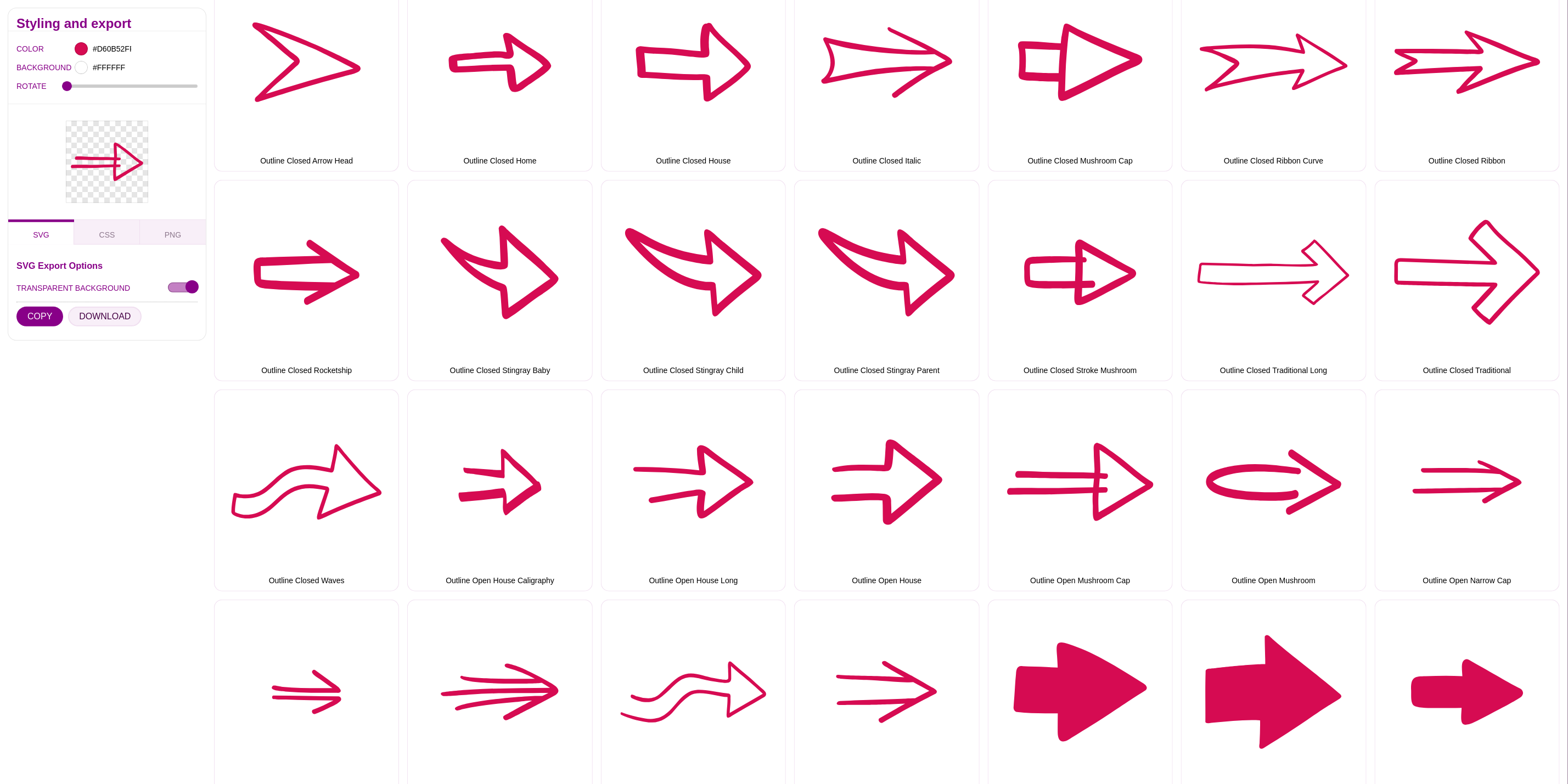
click at [107, 318] on button "DOWNLOAD" at bounding box center [105, 317] width 74 height 20
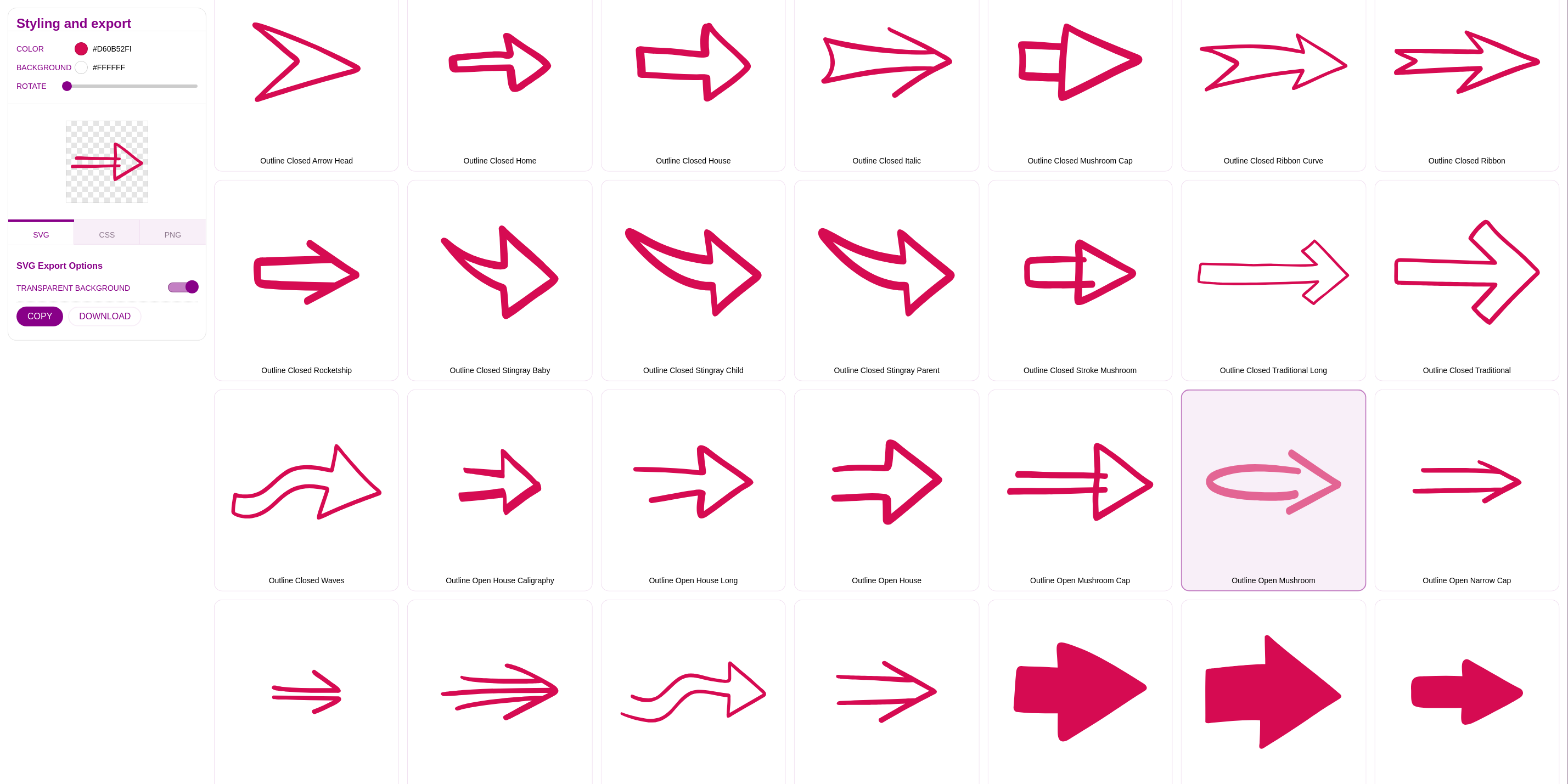
click at [1321, 441] on button "Outline Open Mushroom" at bounding box center [1273, 490] width 185 height 201
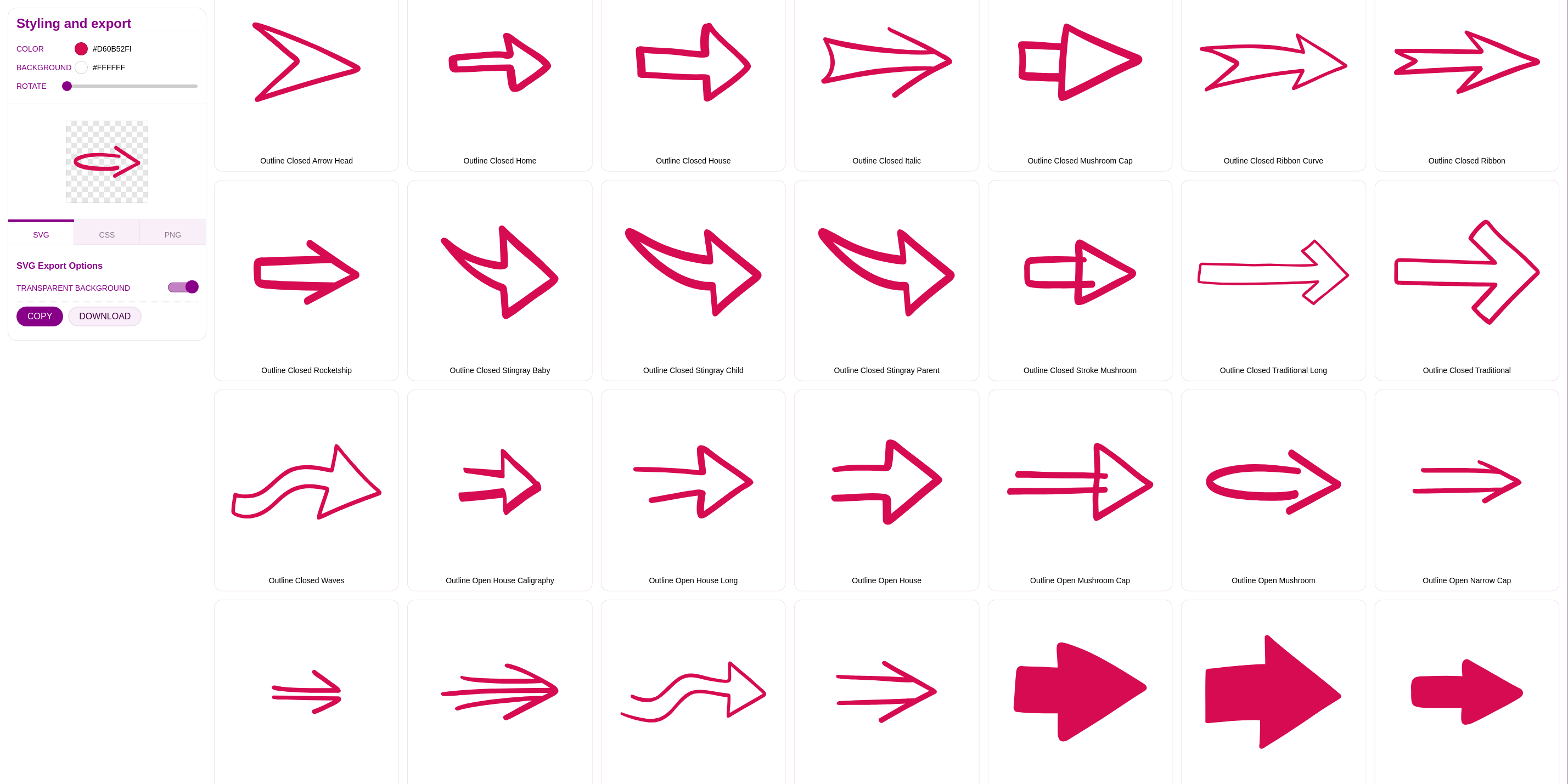
click at [106, 312] on button "DOWNLOAD" at bounding box center [105, 317] width 74 height 20
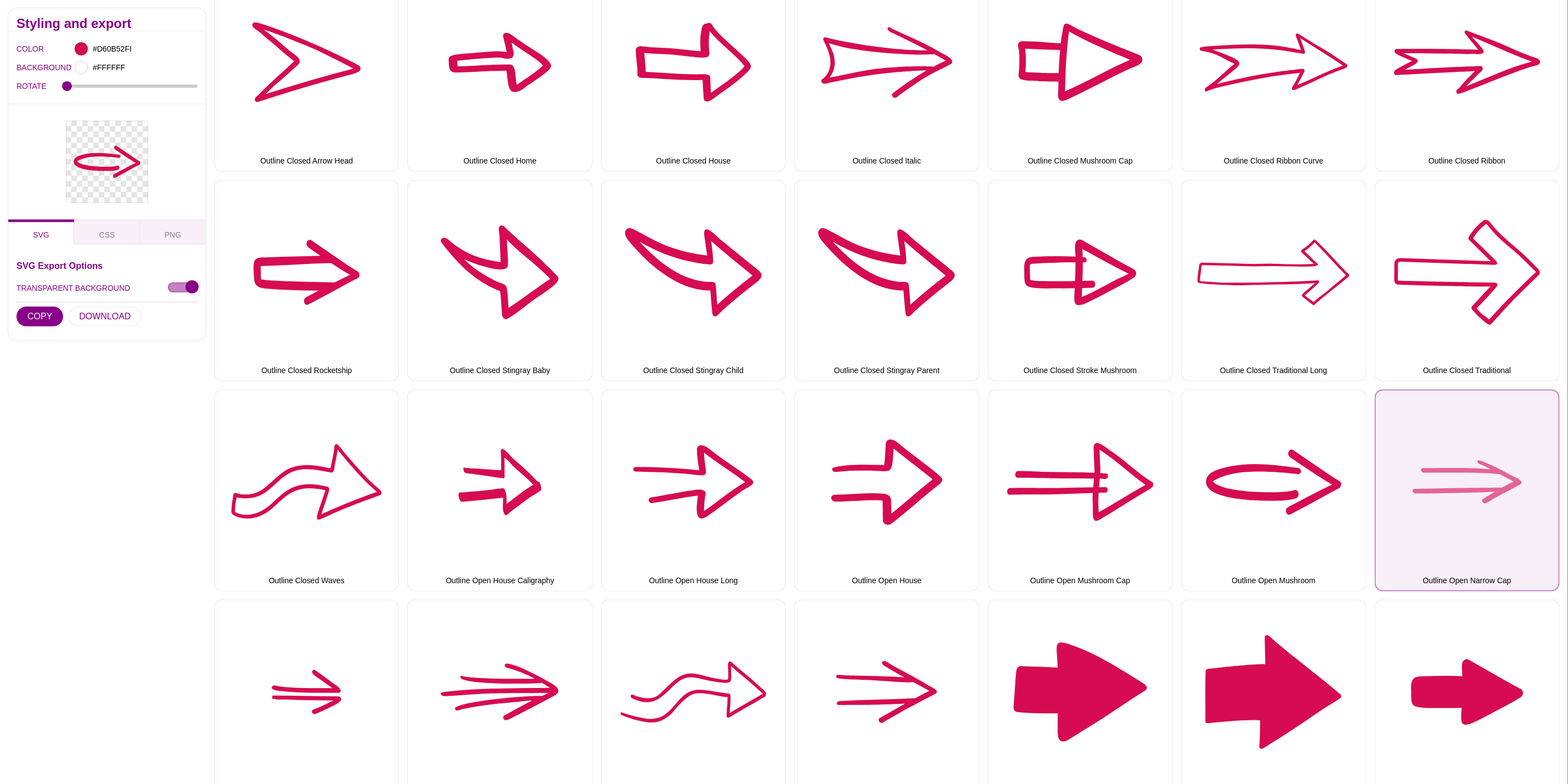
click at [1489, 499] on button "Outline Open Narrow Cap" at bounding box center [1467, 490] width 185 height 201
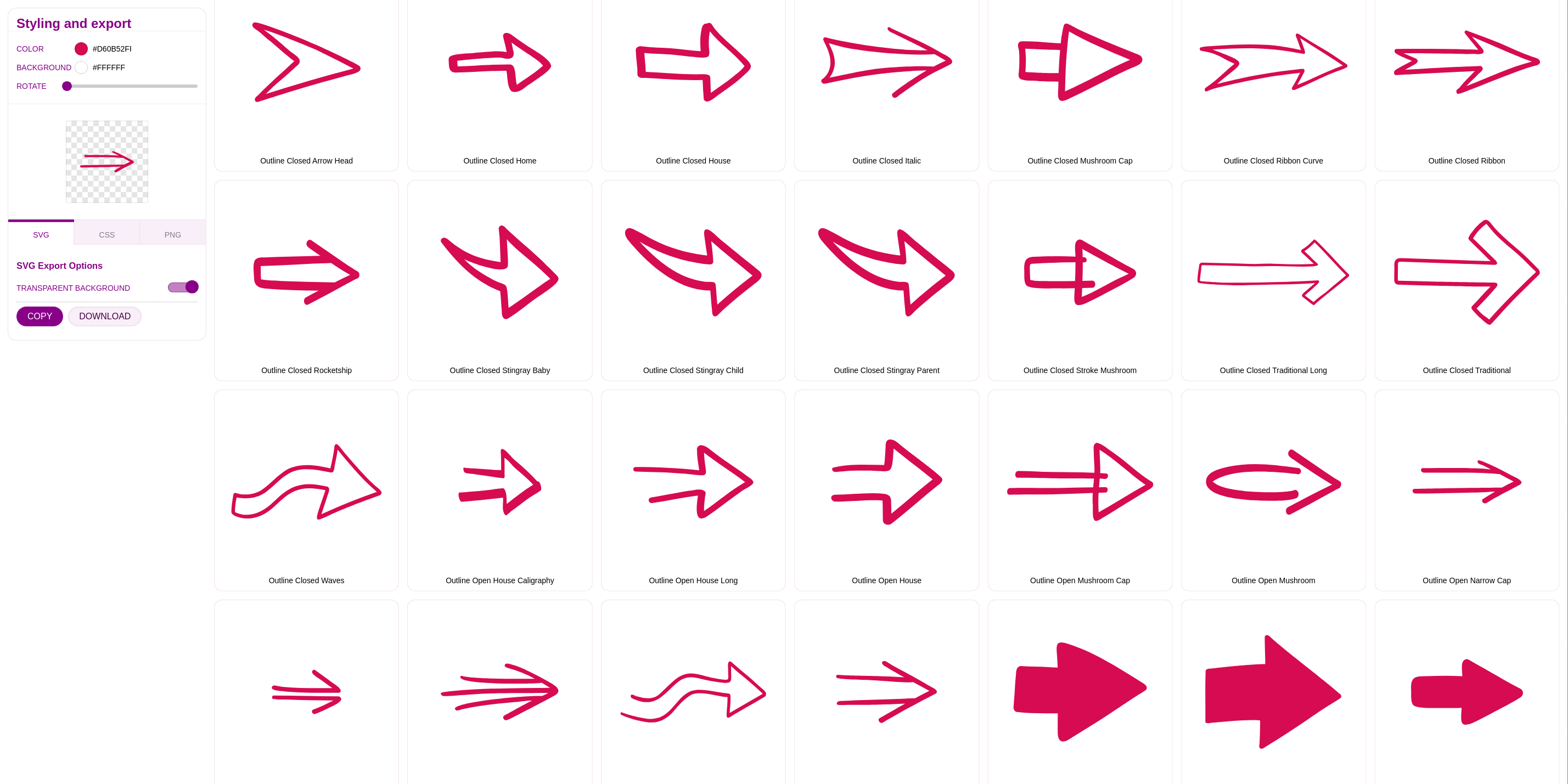
click at [86, 318] on button "DOWNLOAD" at bounding box center [105, 317] width 74 height 20
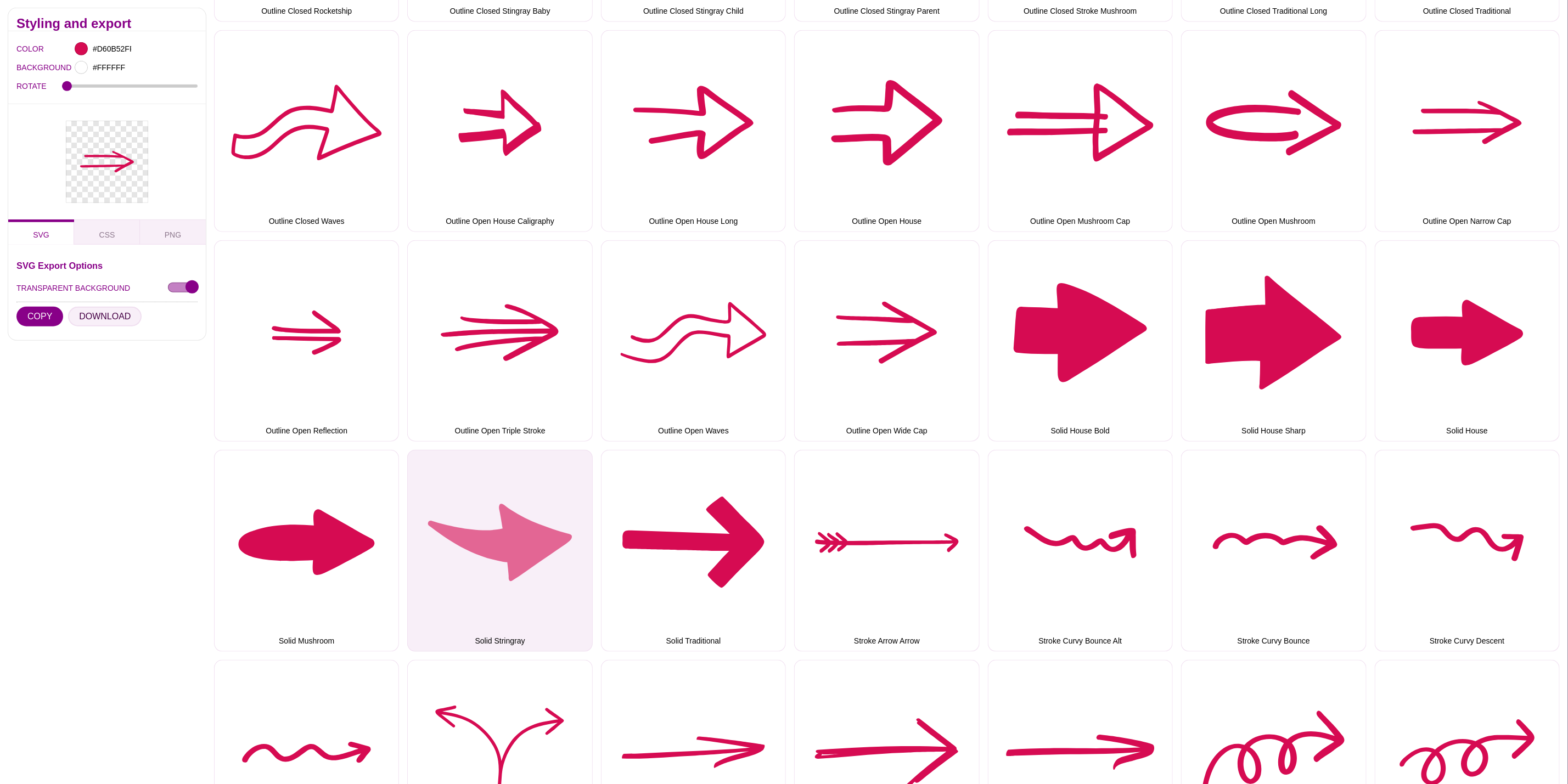
scroll to position [741, 0]
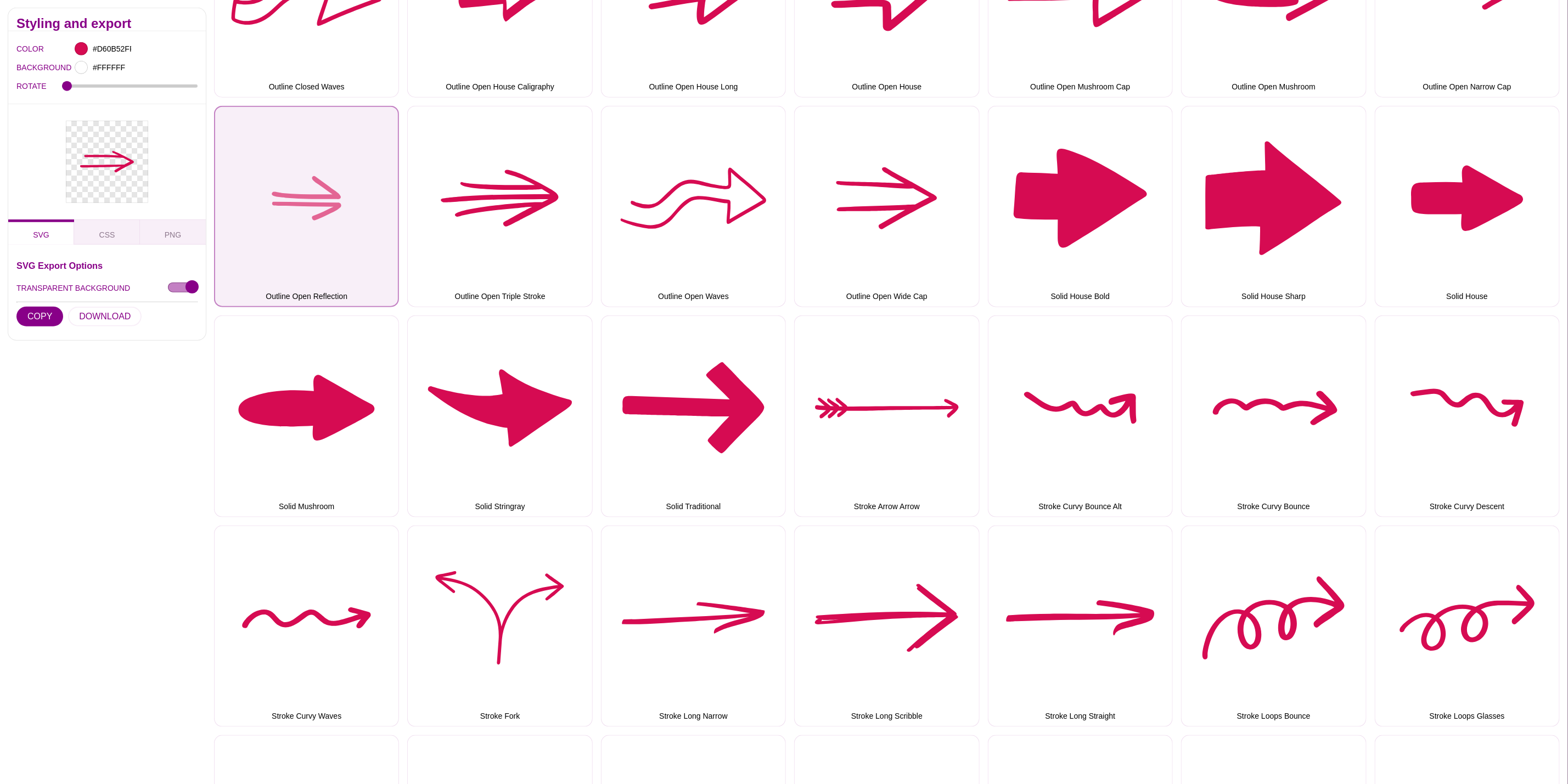
click at [309, 227] on button "Outline Open Reflection" at bounding box center [306, 207] width 185 height 201
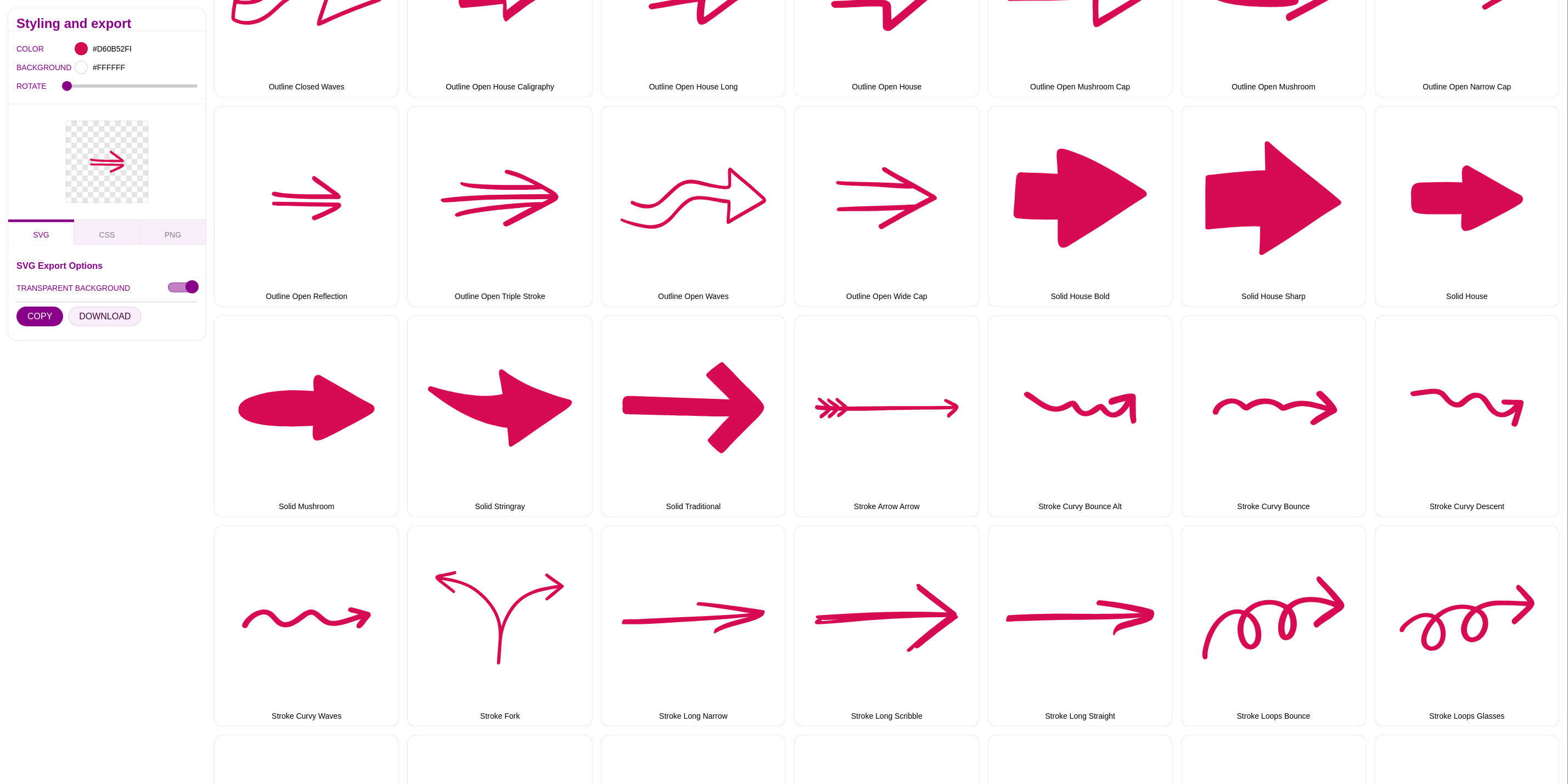
click at [94, 318] on button "DOWNLOAD" at bounding box center [105, 317] width 74 height 20
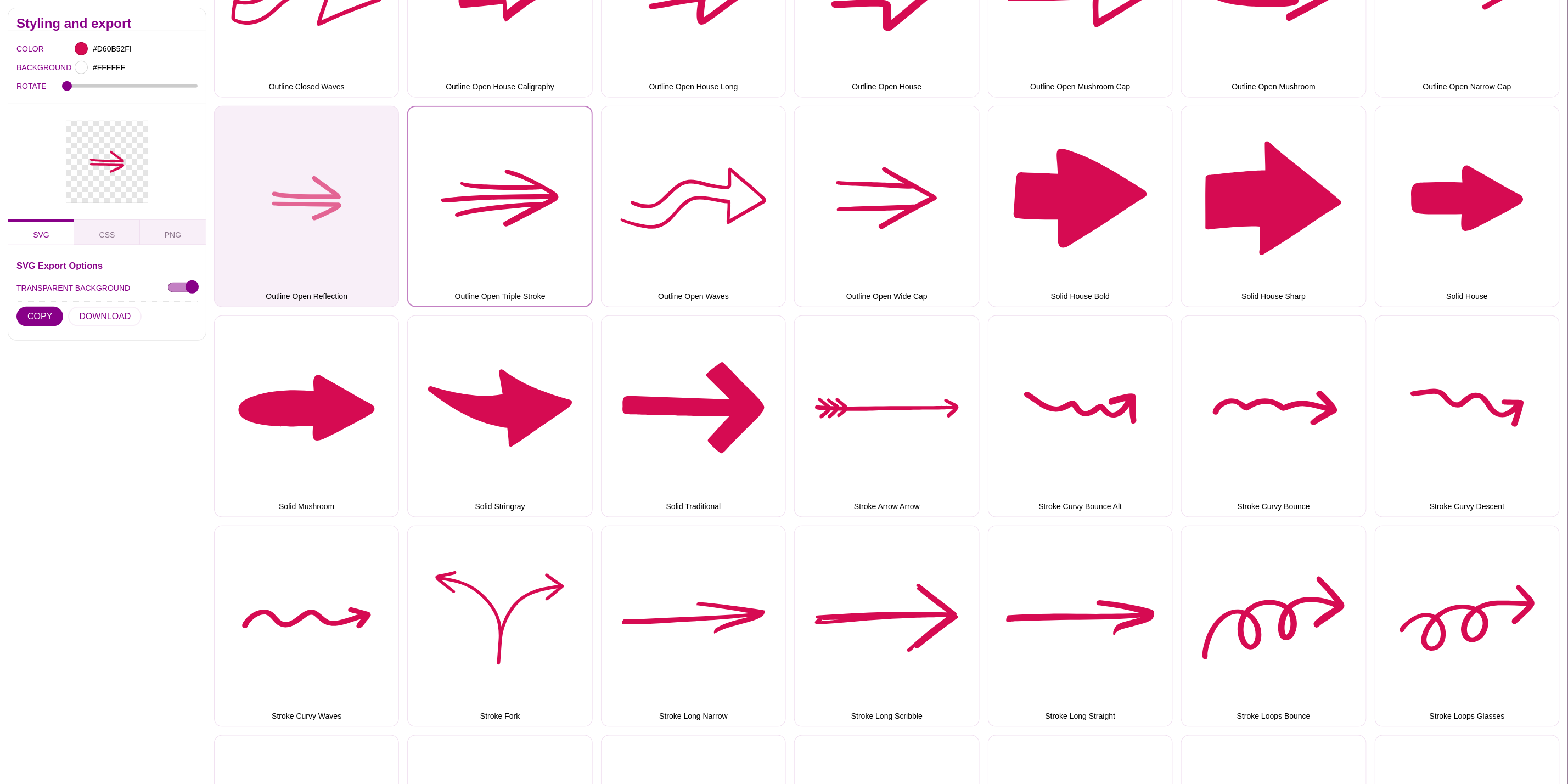
drag, startPoint x: 492, startPoint y: 206, endPoint x: 387, endPoint y: 221, distance: 106.1
click at [492, 206] on button "Outline Open Triple Stroke" at bounding box center [500, 207] width 185 height 201
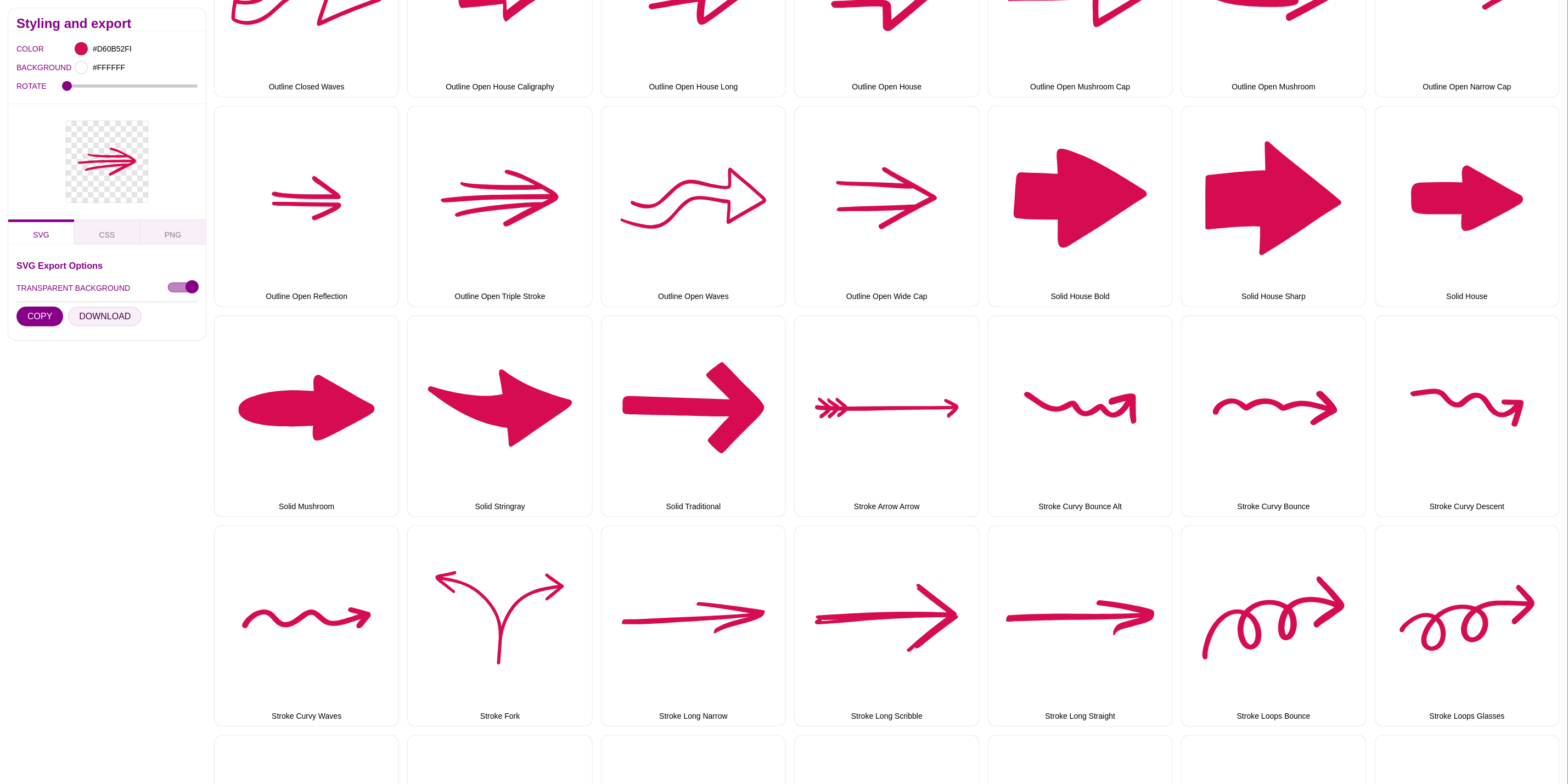
click at [86, 313] on button "DOWNLOAD" at bounding box center [105, 317] width 74 height 20
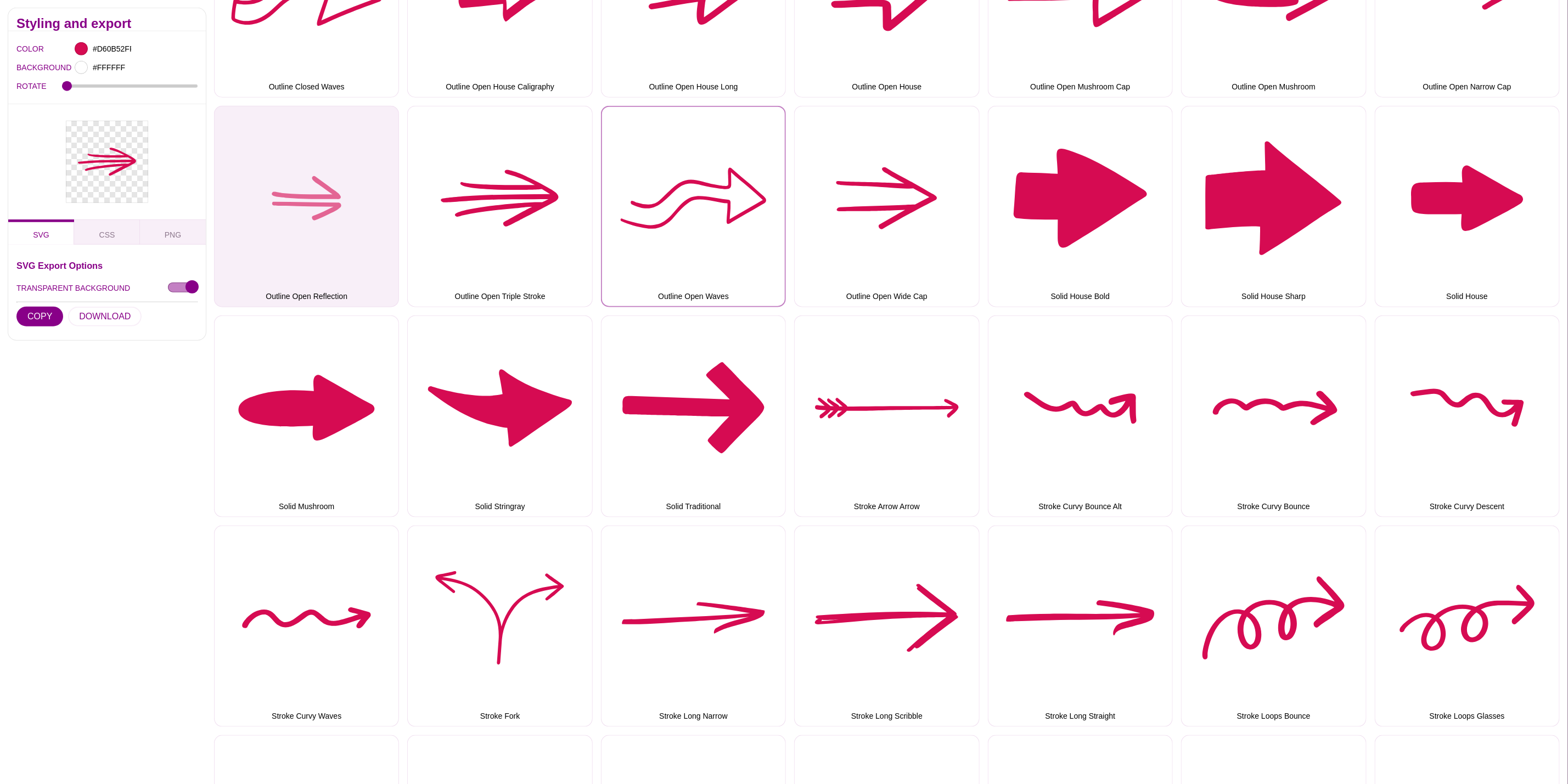
drag, startPoint x: 708, startPoint y: 223, endPoint x: 338, endPoint y: 252, distance: 371.1
click at [708, 222] on button "Outline Open Waves" at bounding box center [693, 207] width 185 height 201
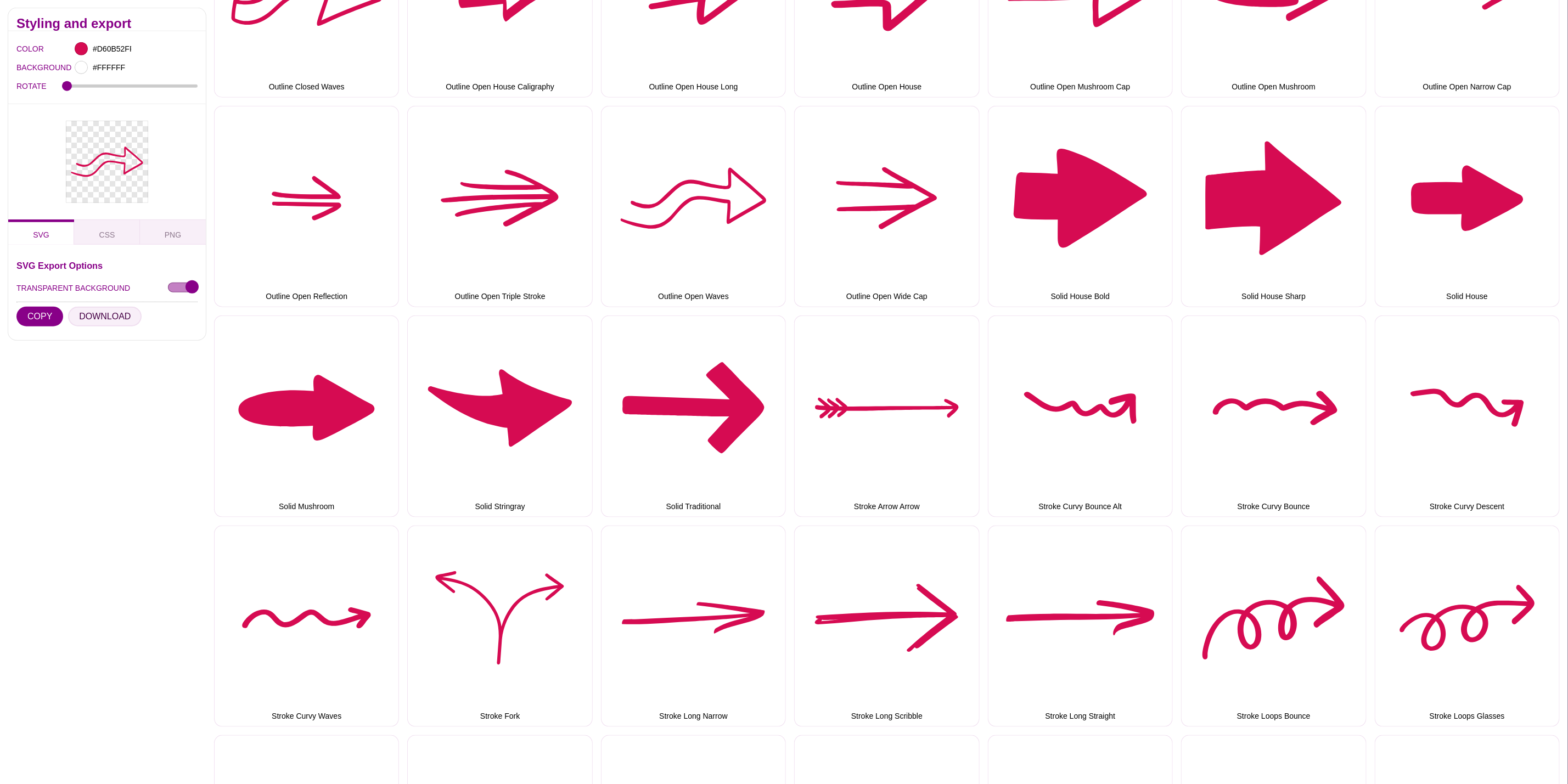
click at [96, 316] on button "DOWNLOAD" at bounding box center [105, 317] width 74 height 20
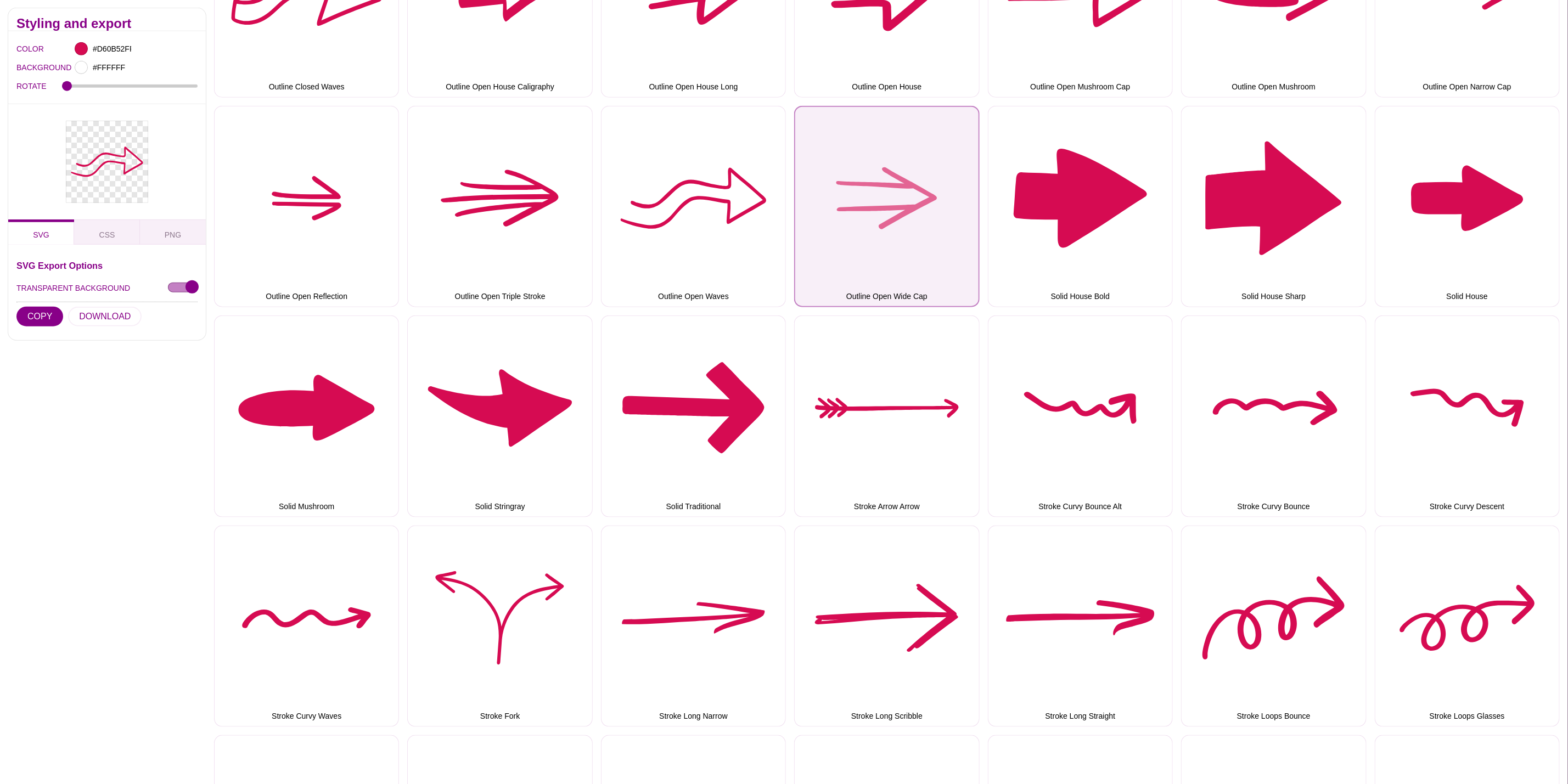
click at [934, 195] on button "Outline Open Wide Cap" at bounding box center [886, 207] width 185 height 201
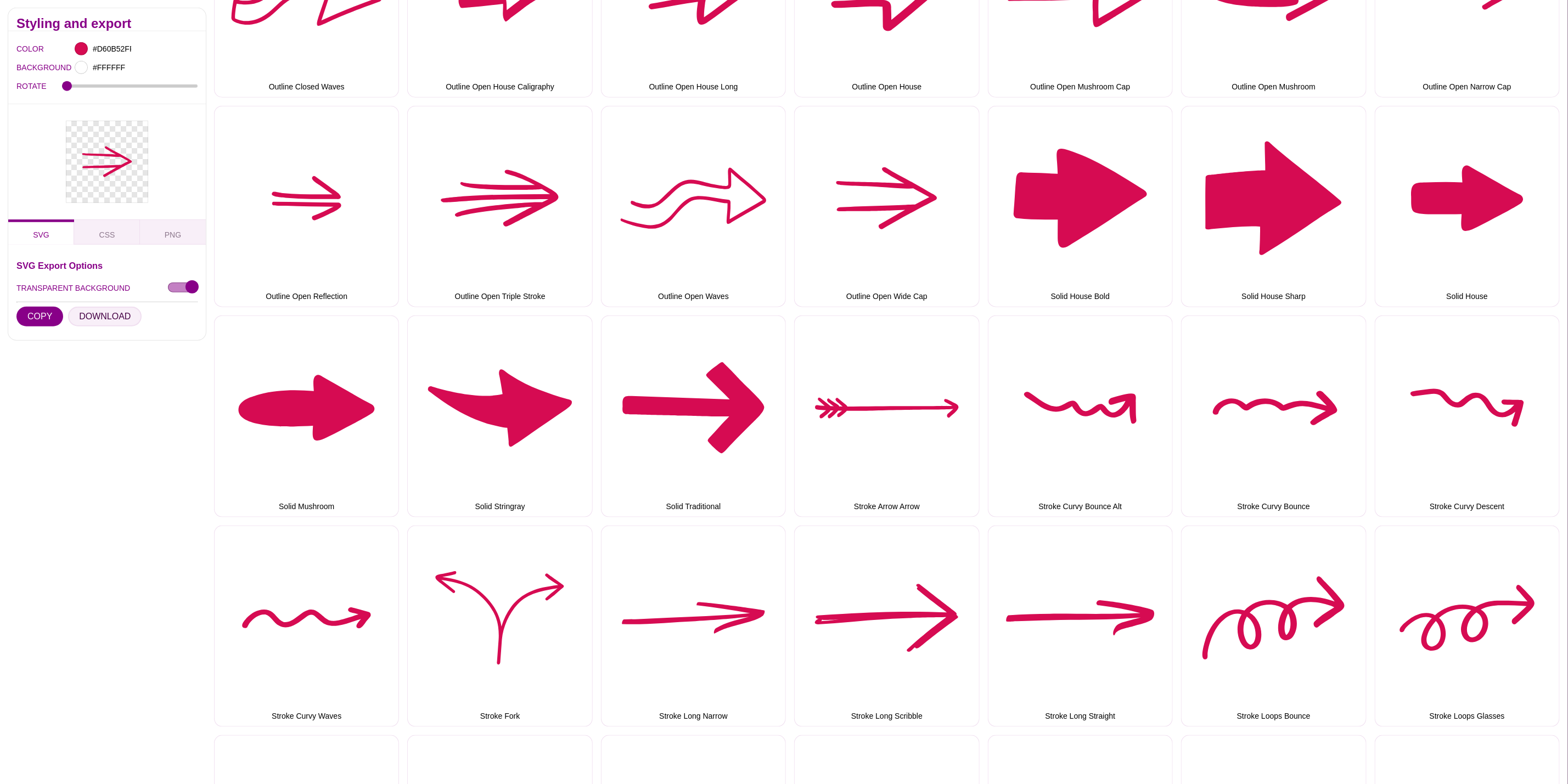
click at [128, 317] on button "DOWNLOAD" at bounding box center [105, 317] width 74 height 20
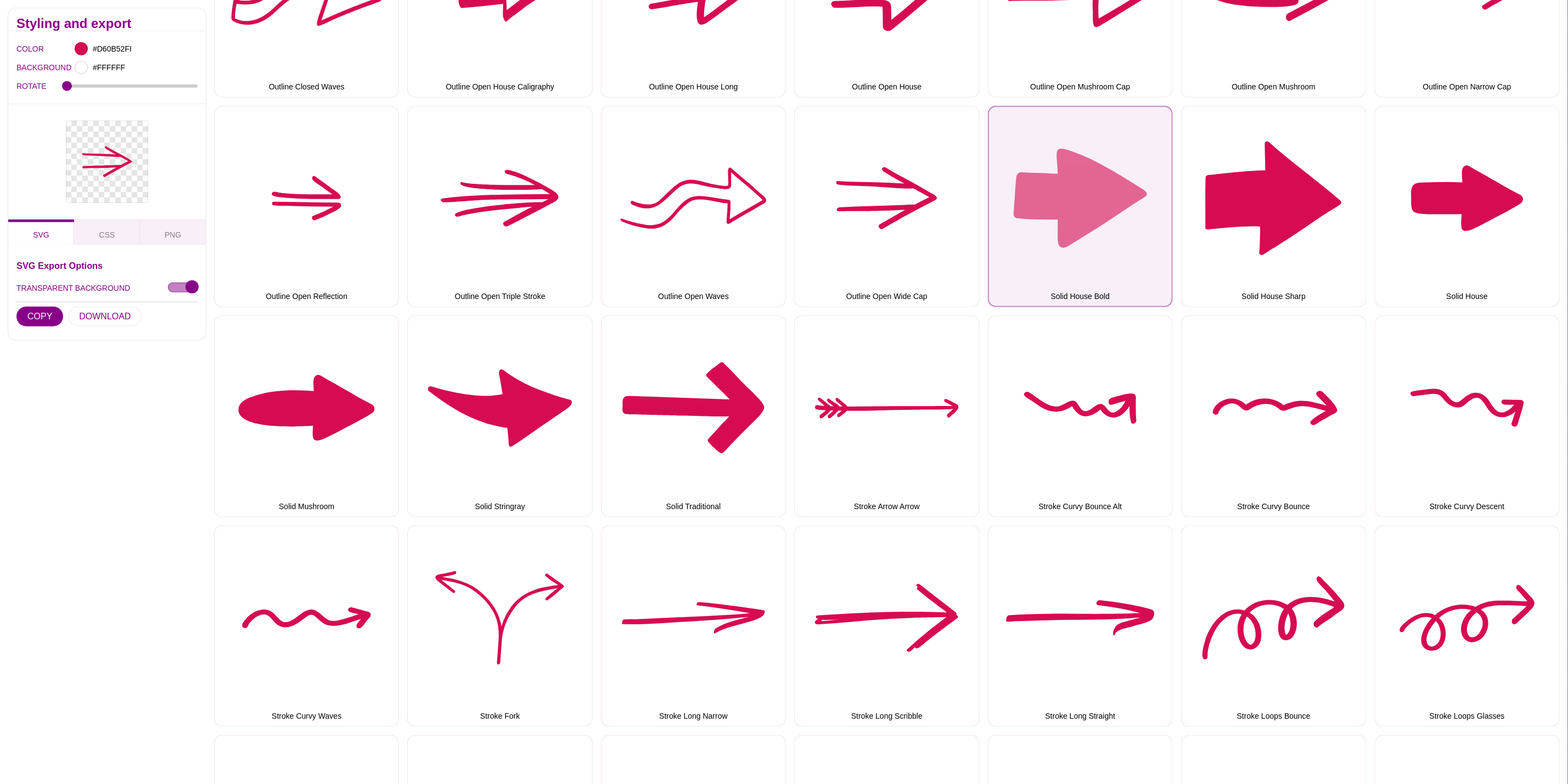
click at [1092, 185] on button "Solid House Bold" at bounding box center [1080, 207] width 185 height 201
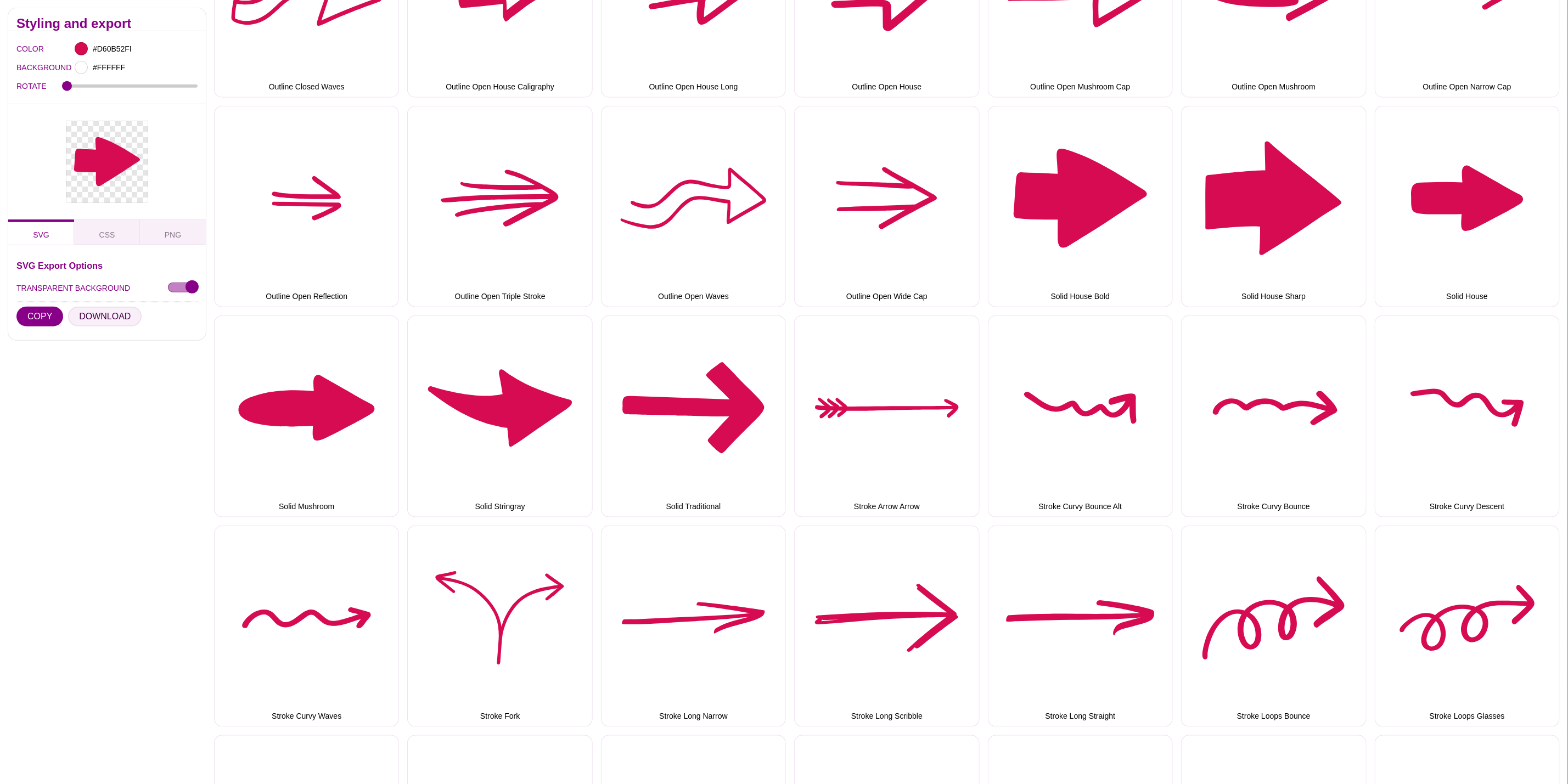
click at [114, 312] on button "DOWNLOAD" at bounding box center [105, 317] width 74 height 20
click at [118, 320] on button "DOWNLOAD" at bounding box center [105, 317] width 74 height 20
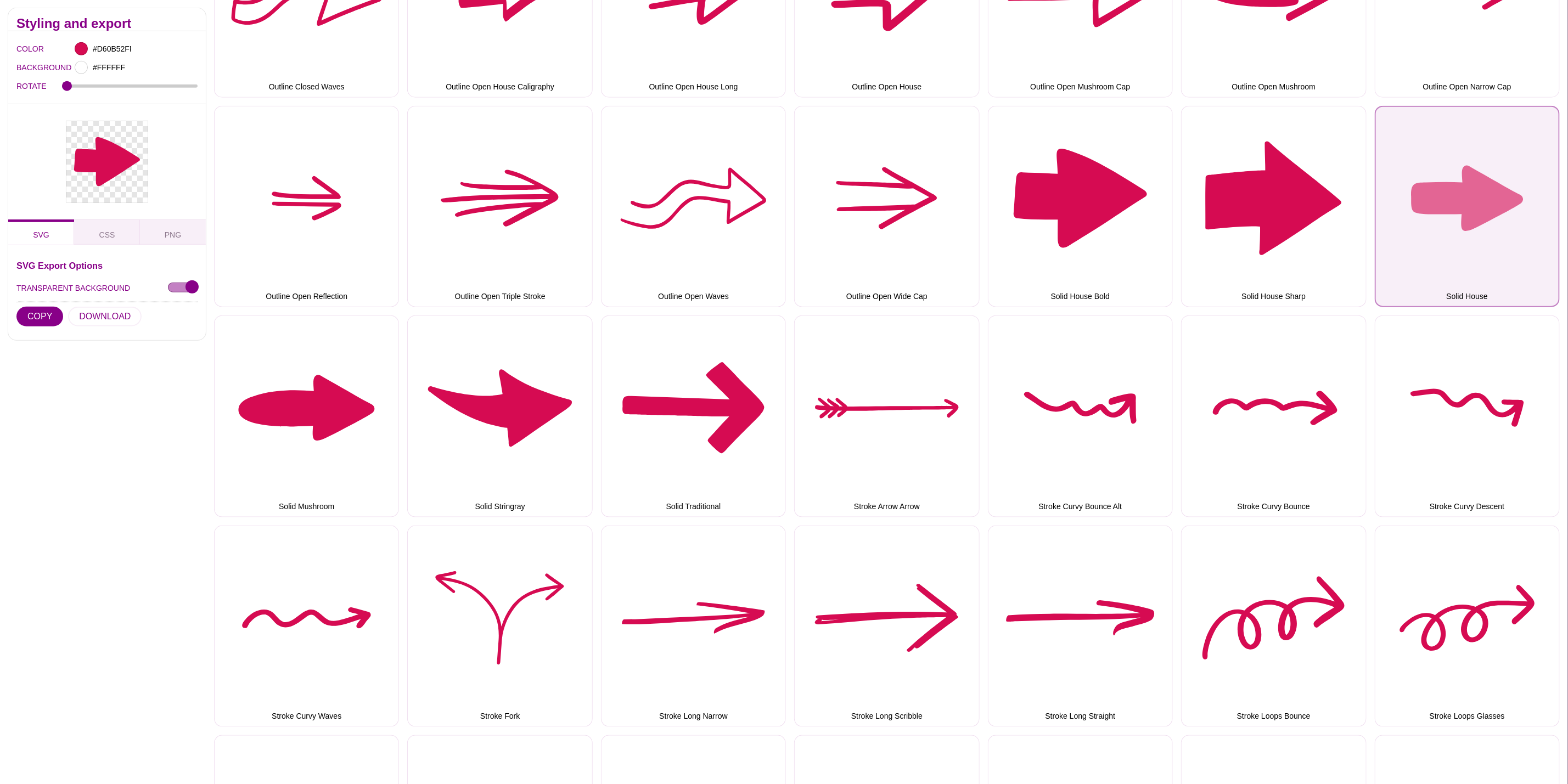
click at [1453, 225] on button "Solid House" at bounding box center [1467, 207] width 185 height 201
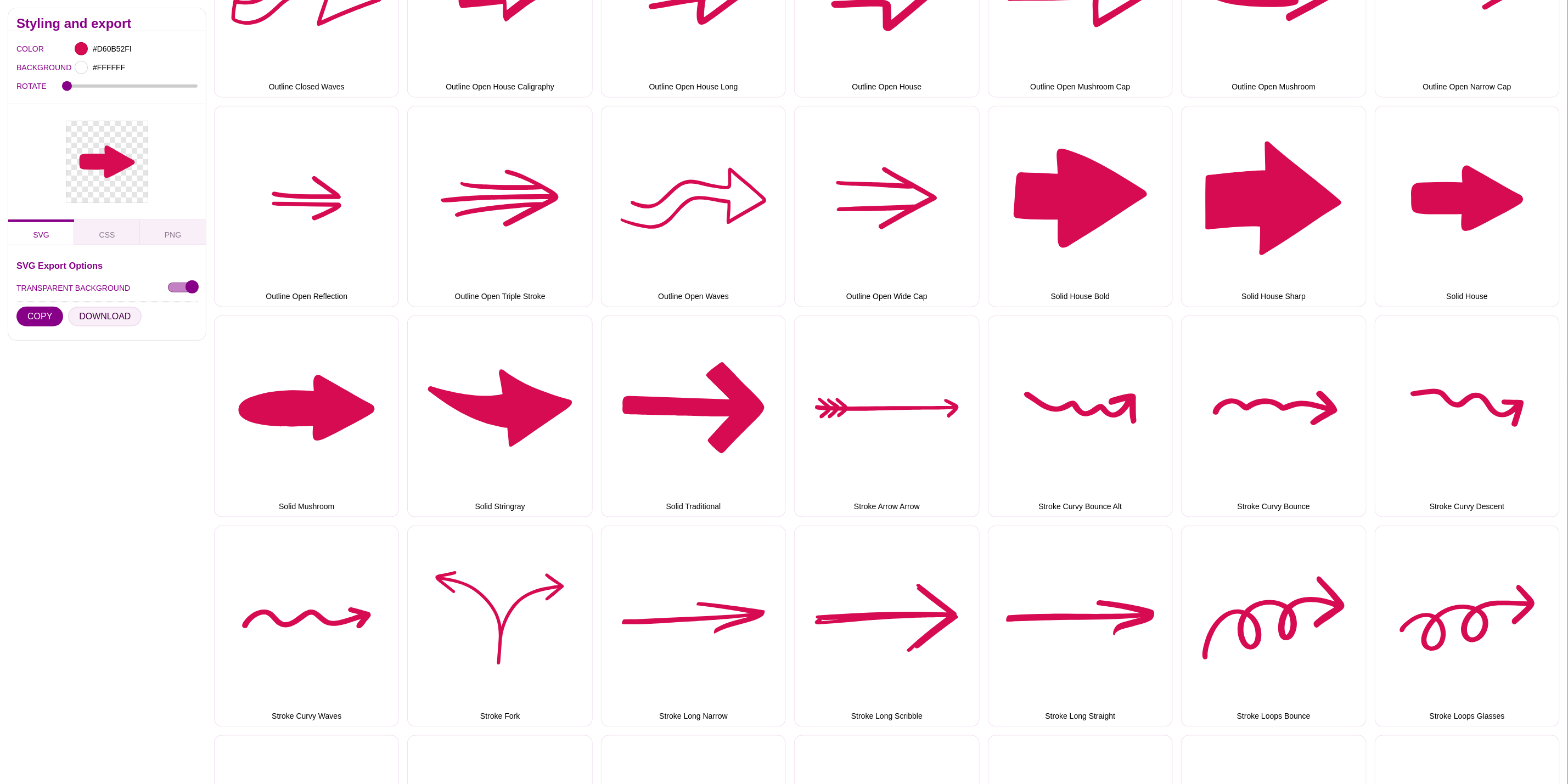
click at [94, 311] on button "DOWNLOAD" at bounding box center [105, 317] width 74 height 20
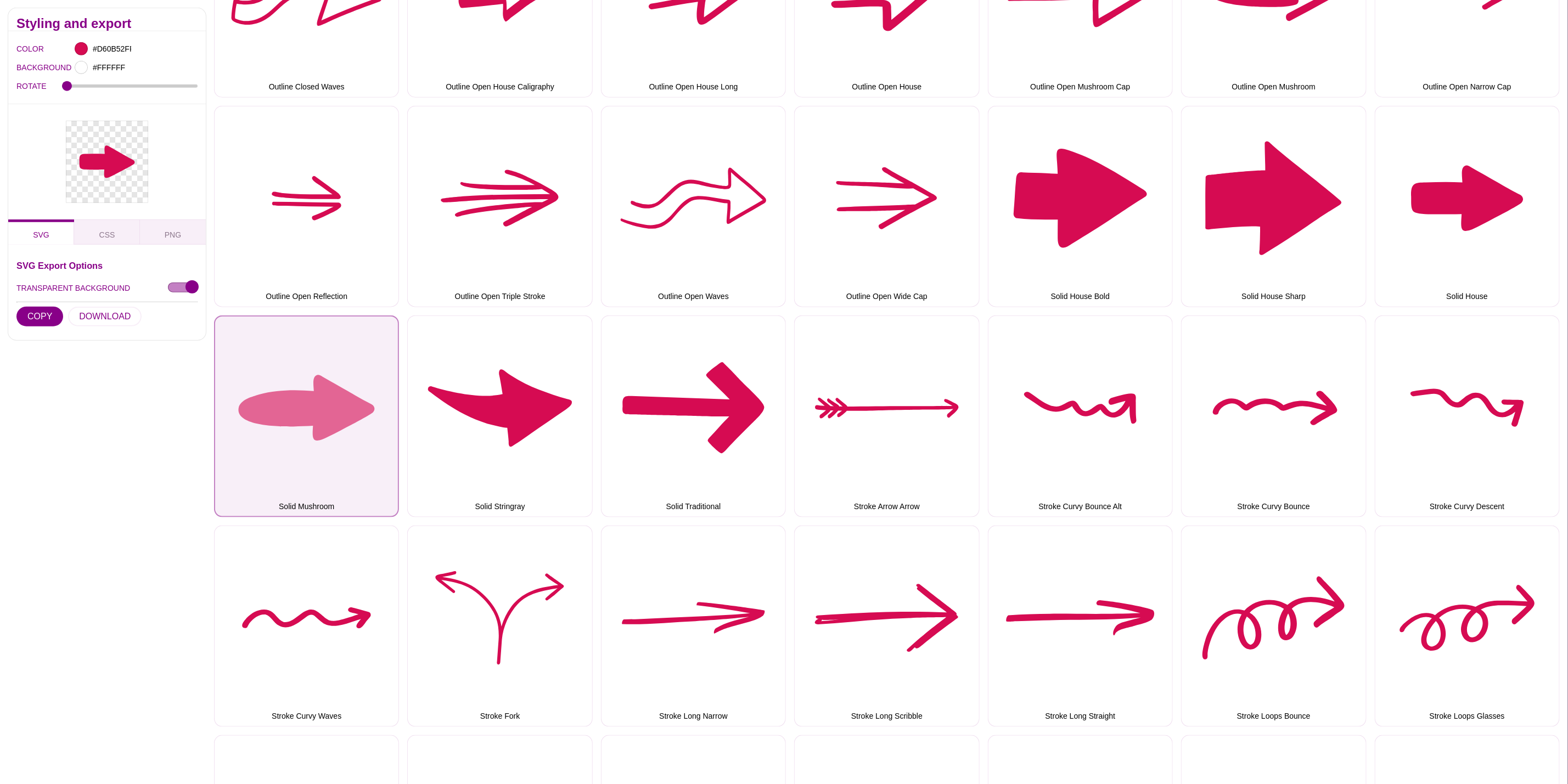
click at [336, 398] on button "Solid Mushroom" at bounding box center [306, 416] width 185 height 201
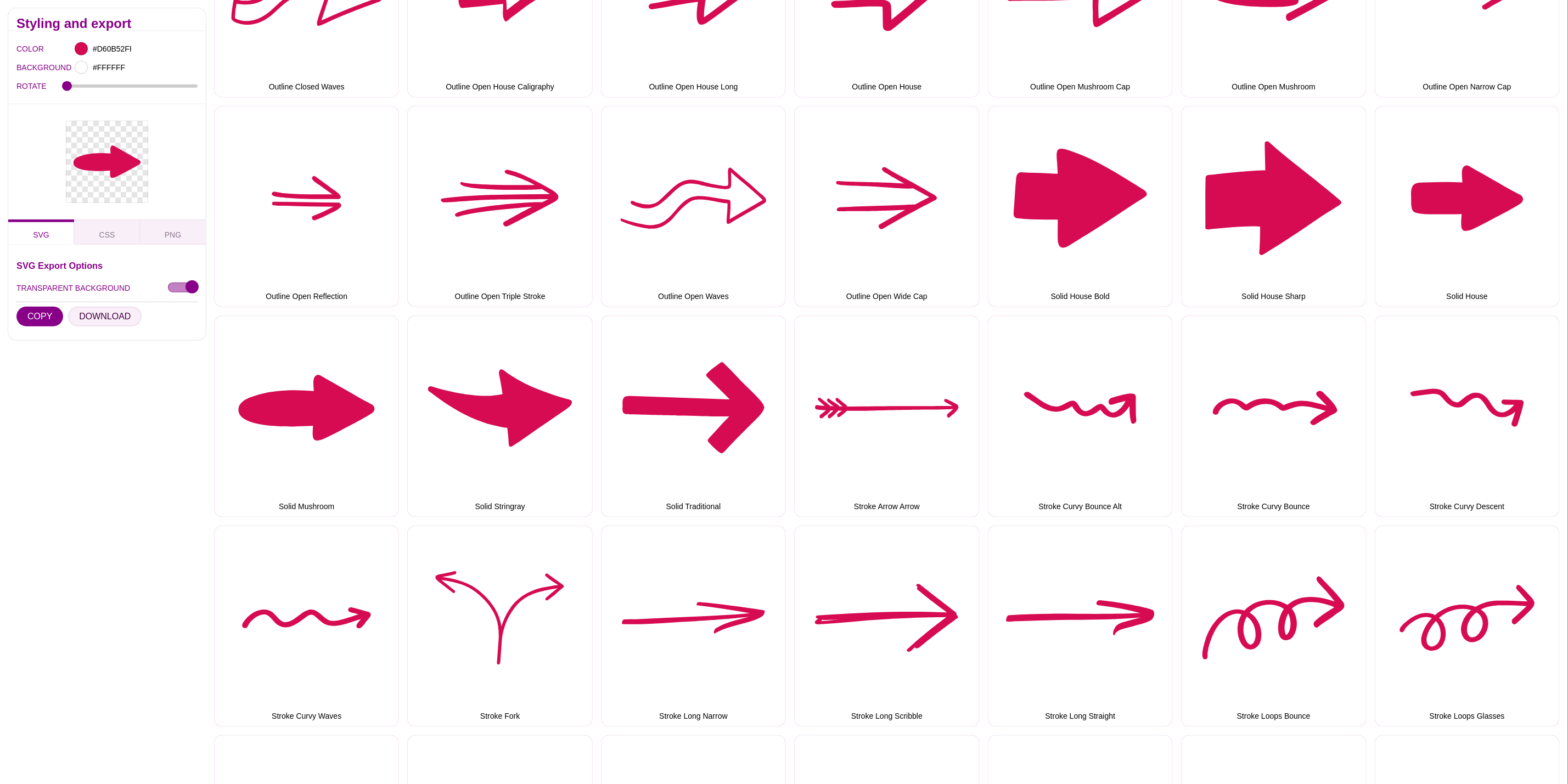
click at [109, 318] on button "DOWNLOAD" at bounding box center [105, 317] width 74 height 20
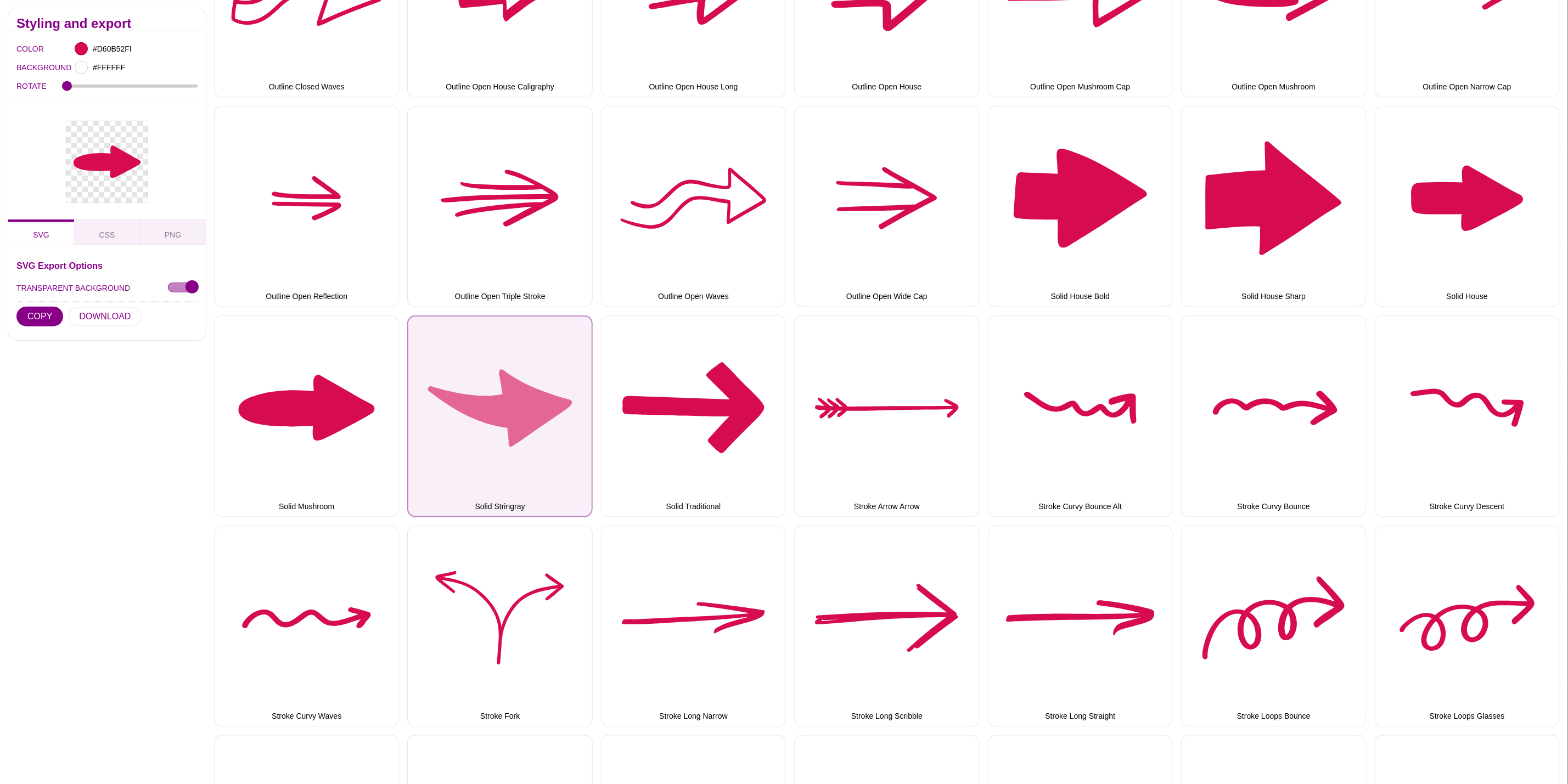
click at [485, 371] on button "Solid Stringray" at bounding box center [500, 416] width 185 height 201
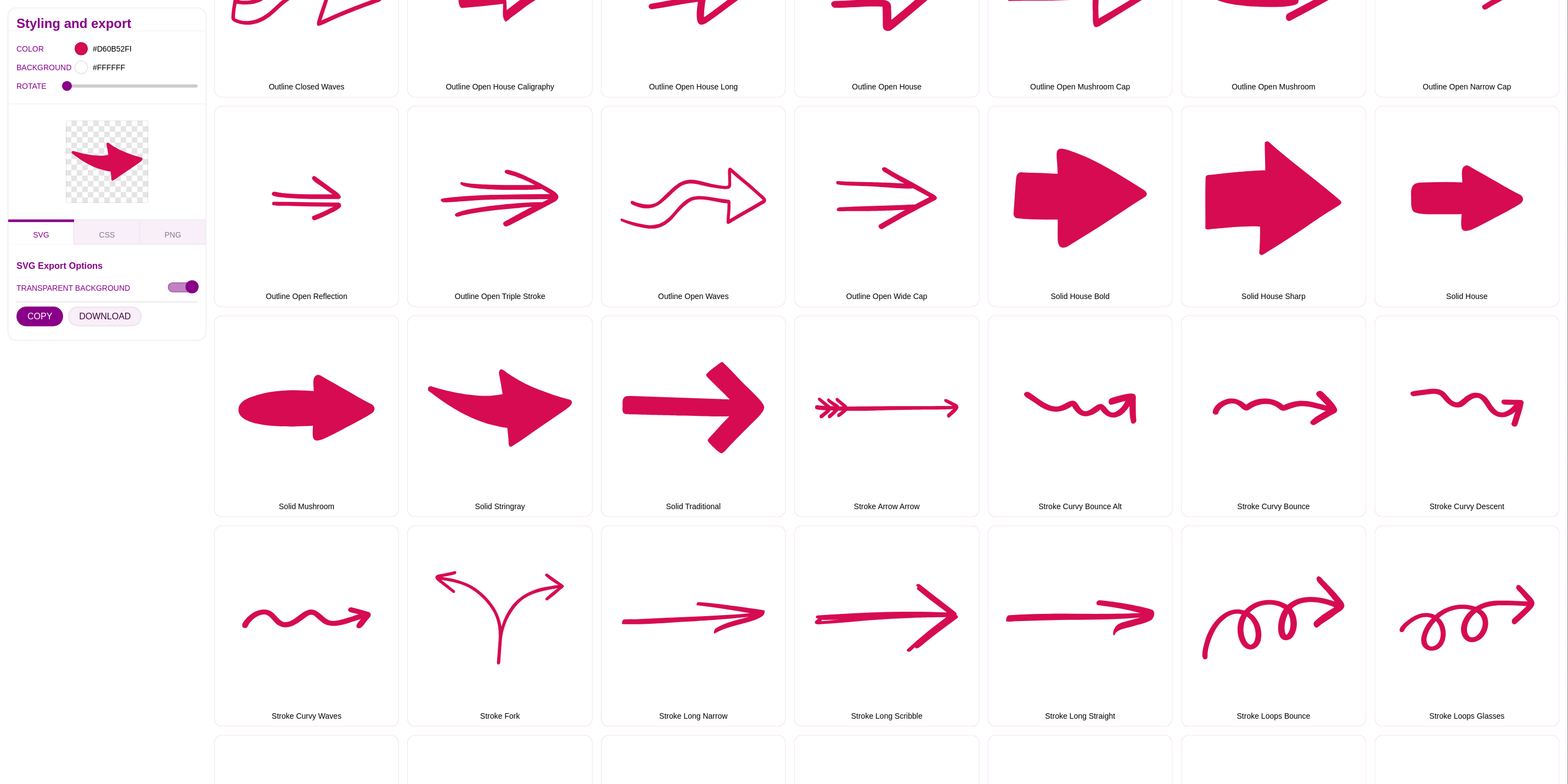
click at [89, 315] on button "DOWNLOAD" at bounding box center [105, 317] width 74 height 20
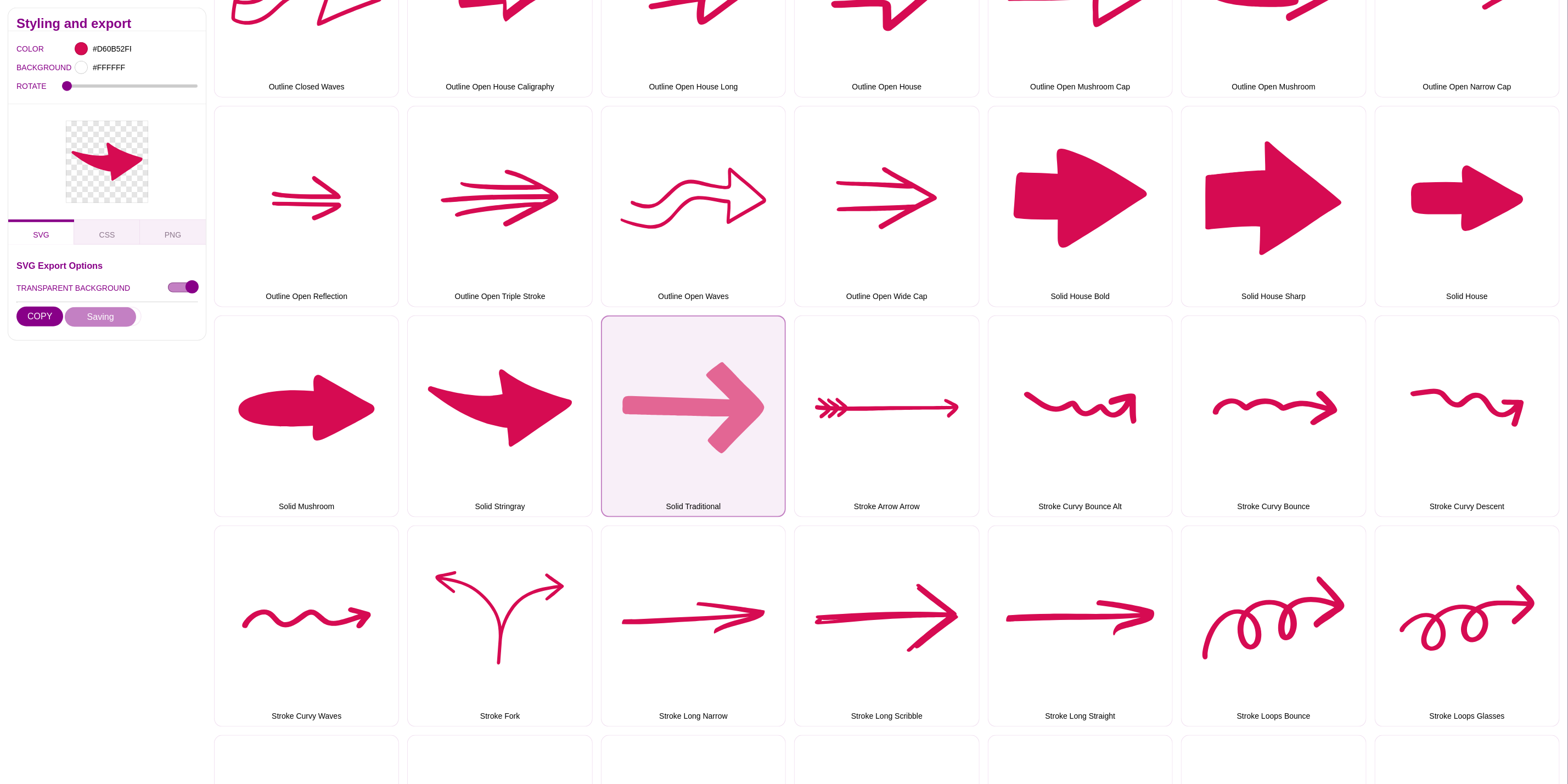
click at [661, 391] on button "Solid Traditional" at bounding box center [693, 416] width 185 height 201
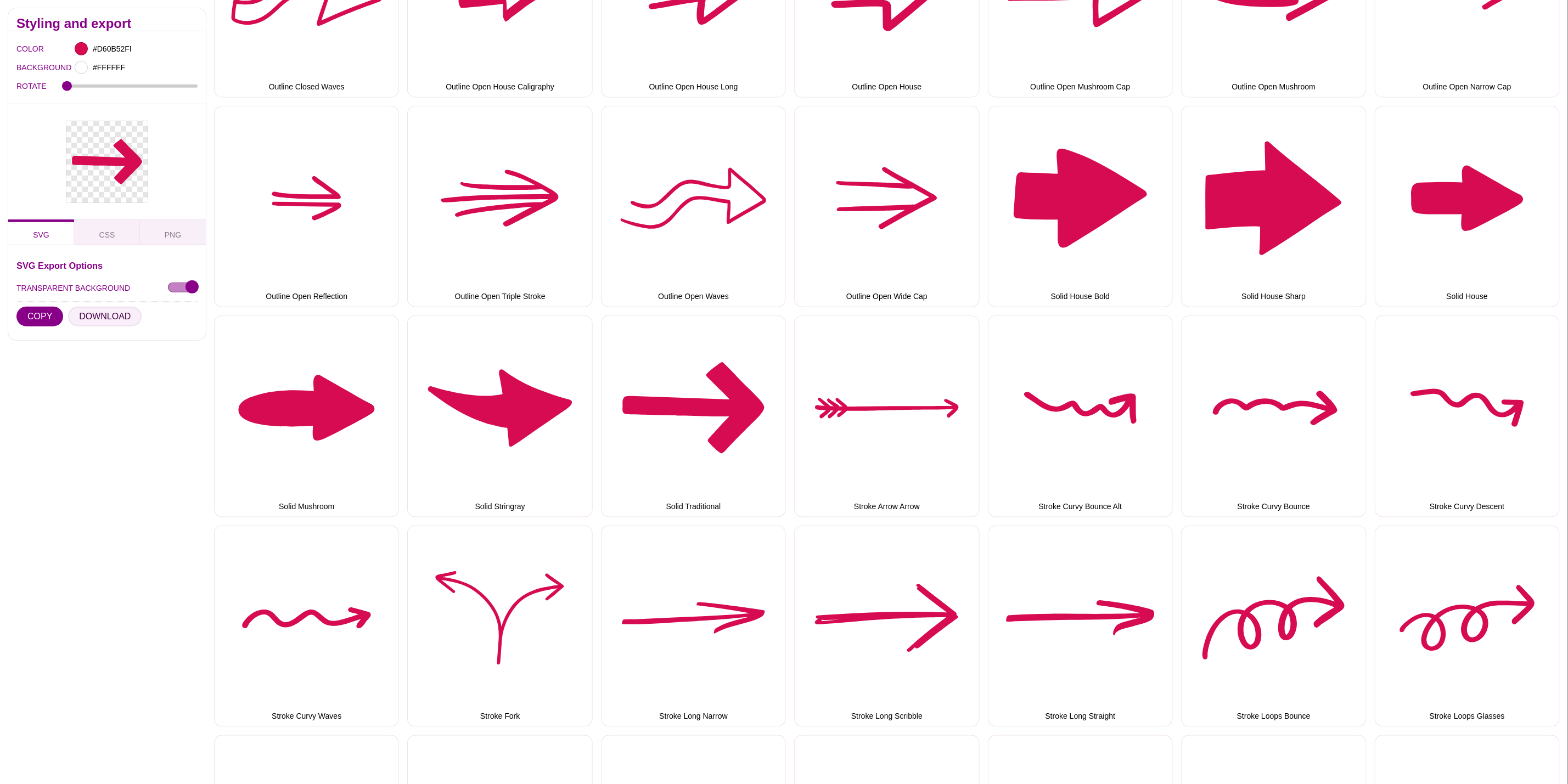
click at [124, 312] on button "DOWNLOAD" at bounding box center [105, 317] width 74 height 20
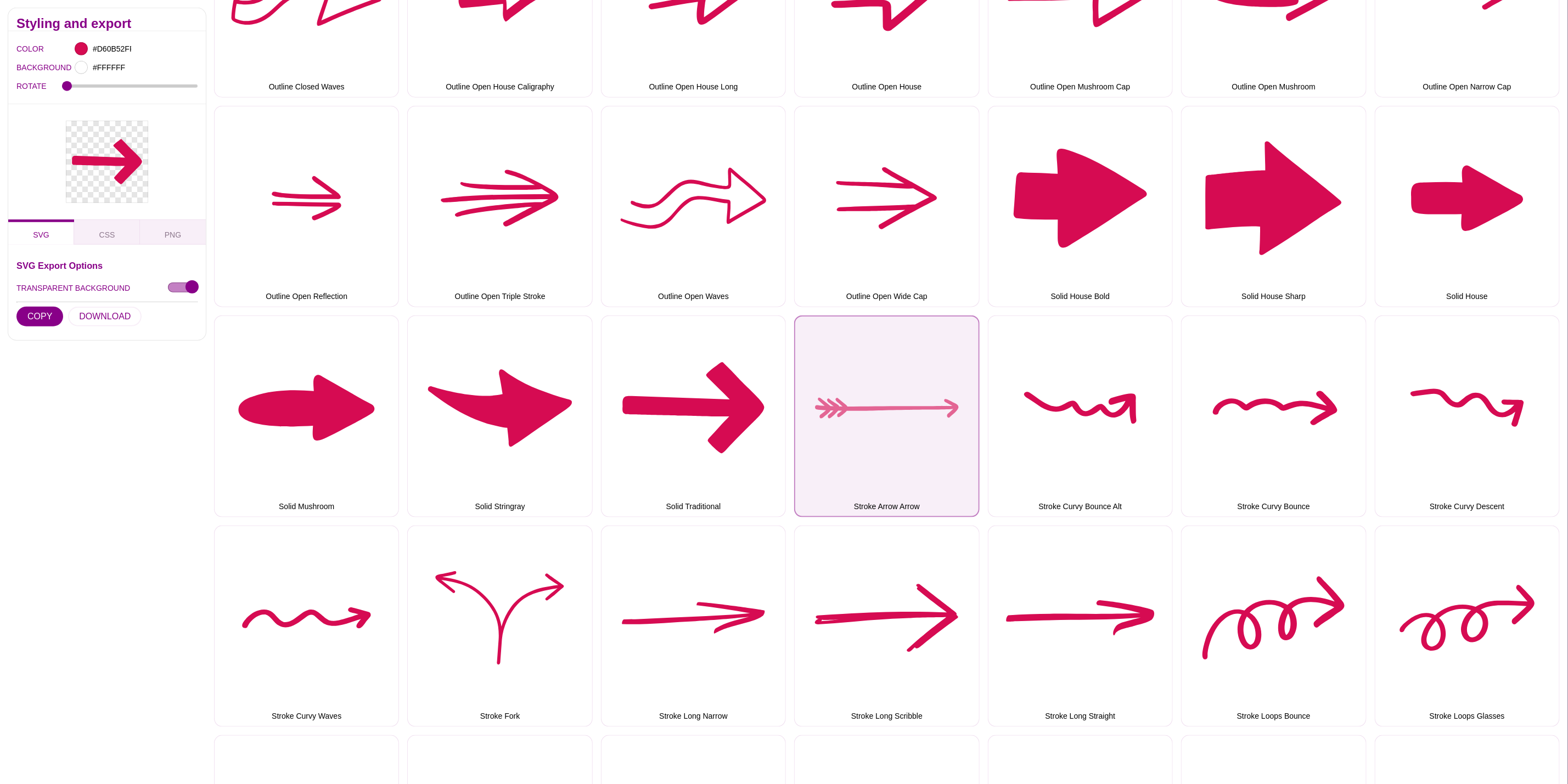
click at [921, 389] on button "Stroke Arrow Arrow" at bounding box center [886, 416] width 185 height 201
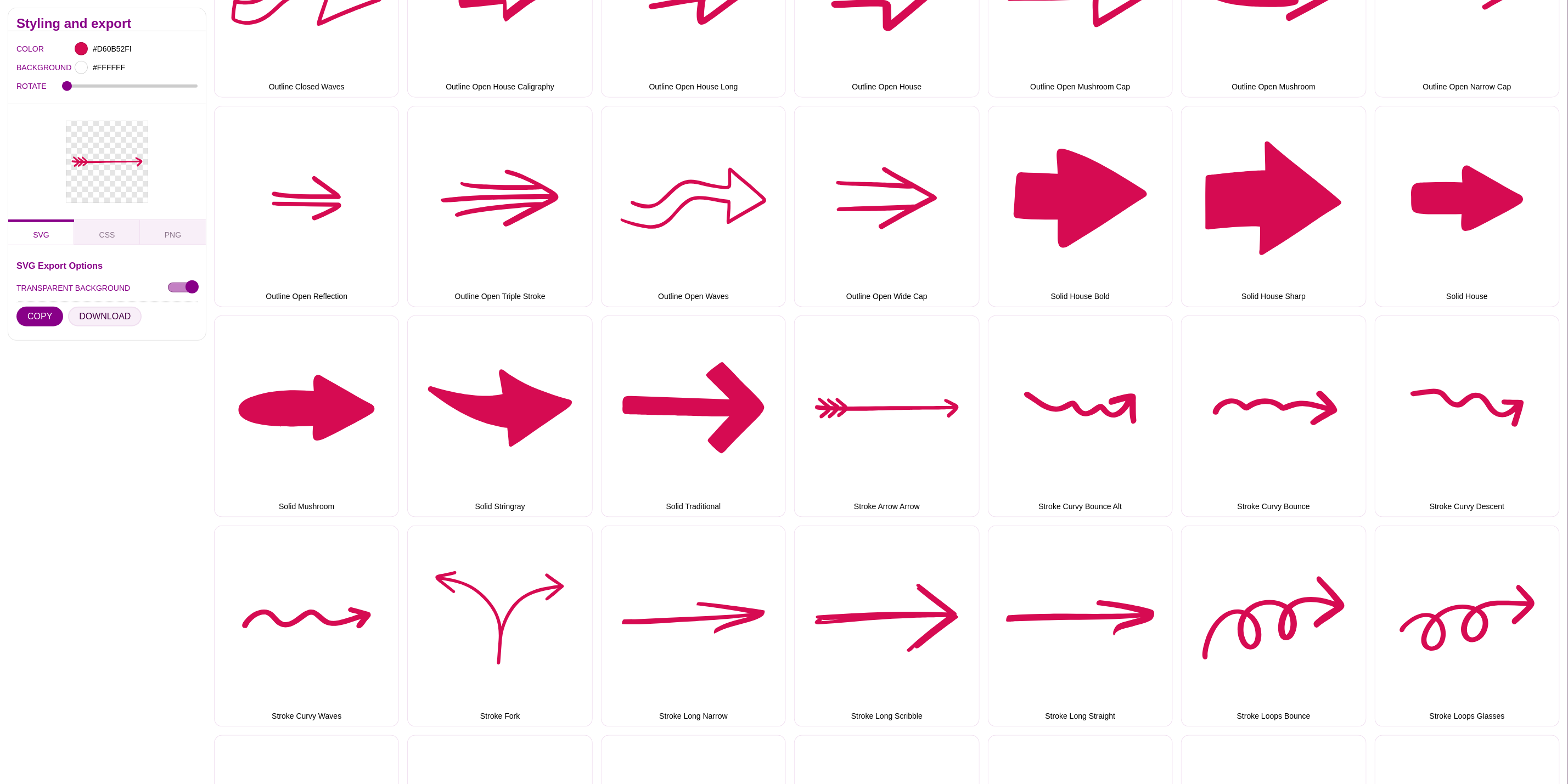
click at [114, 315] on button "DOWNLOAD" at bounding box center [105, 317] width 74 height 20
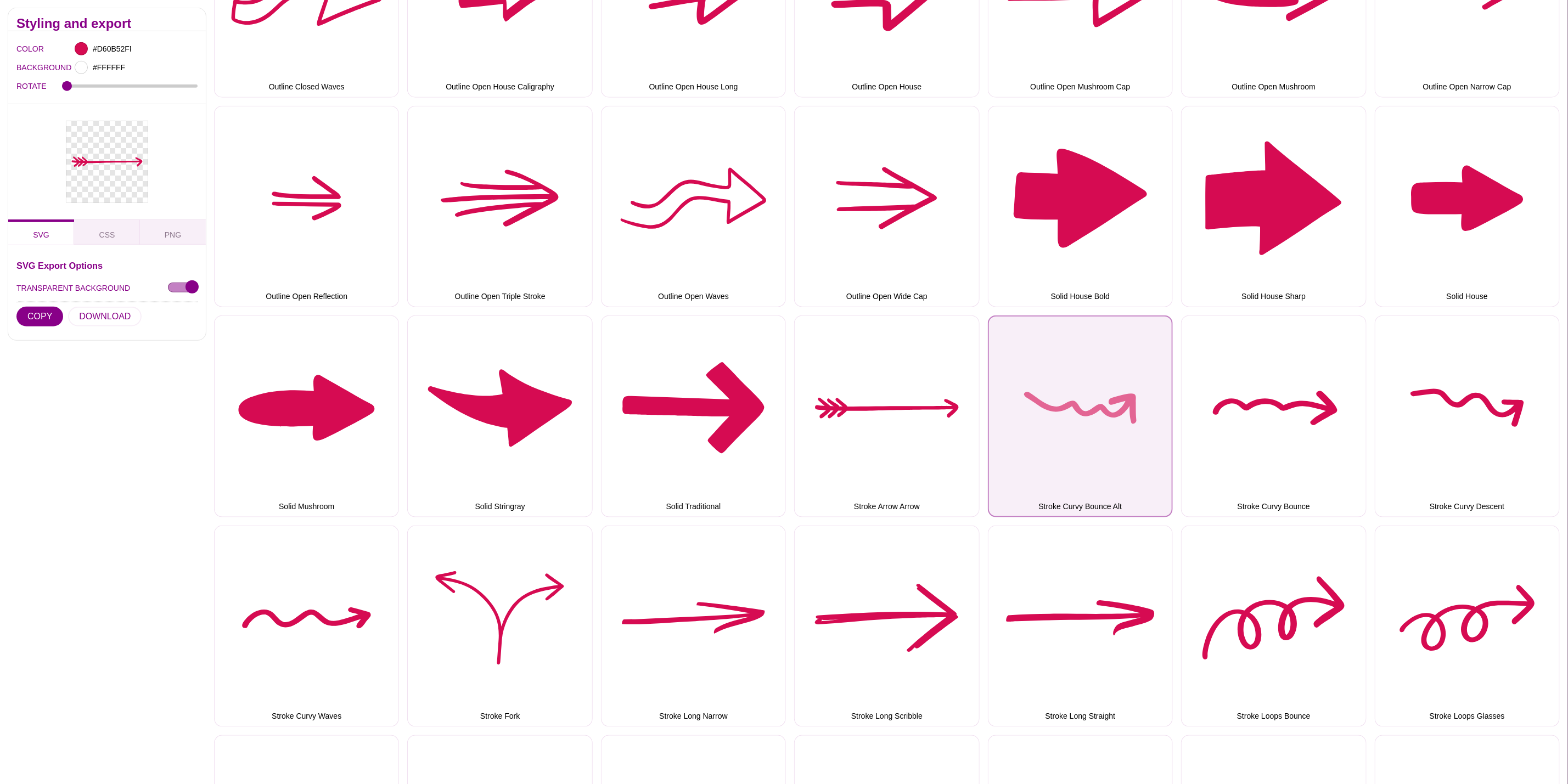
click at [1041, 415] on button "Stroke Curvy Bounce Alt" at bounding box center [1080, 416] width 185 height 201
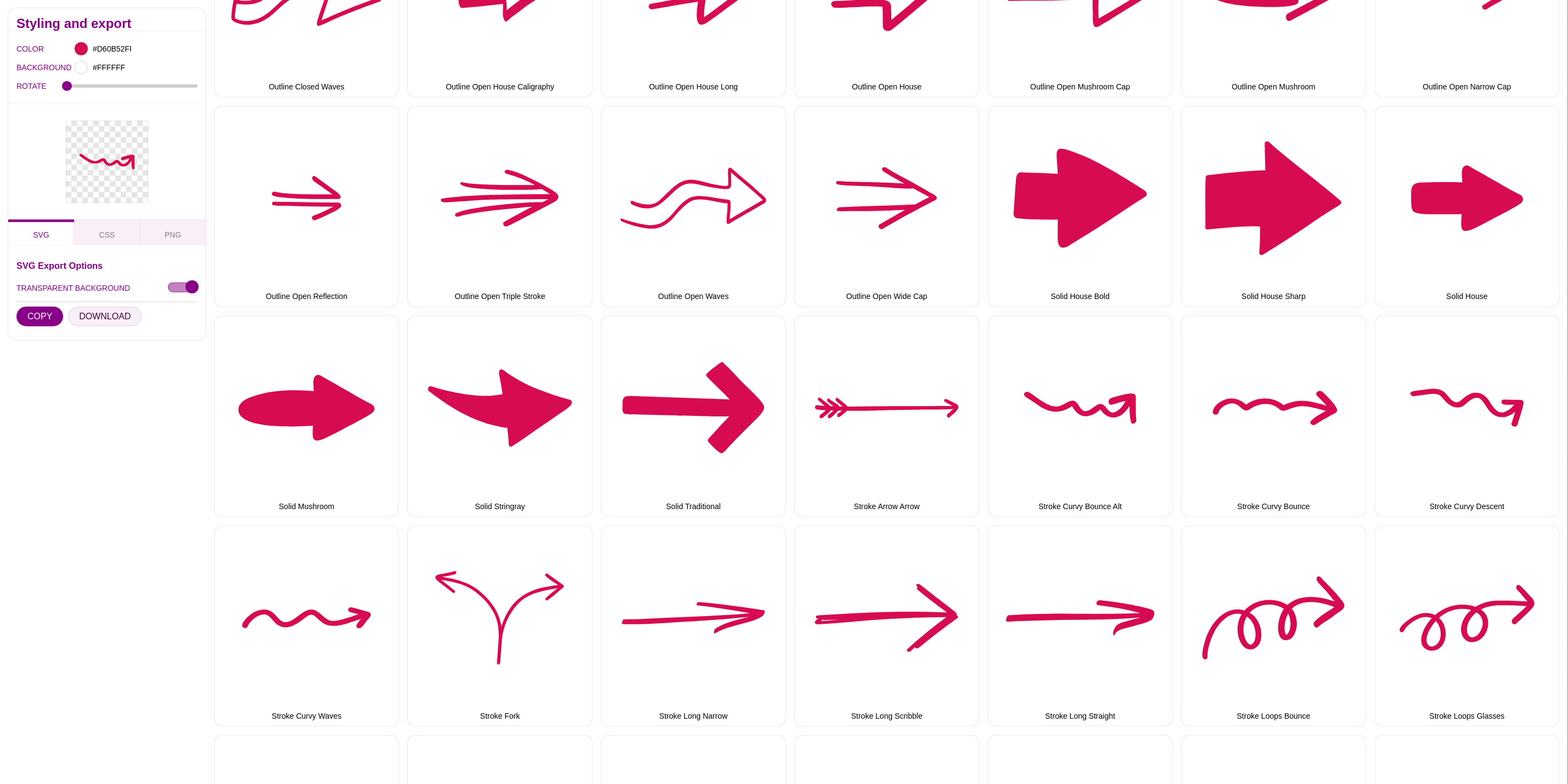
click at [102, 320] on button "DOWNLOAD" at bounding box center [105, 317] width 74 height 20
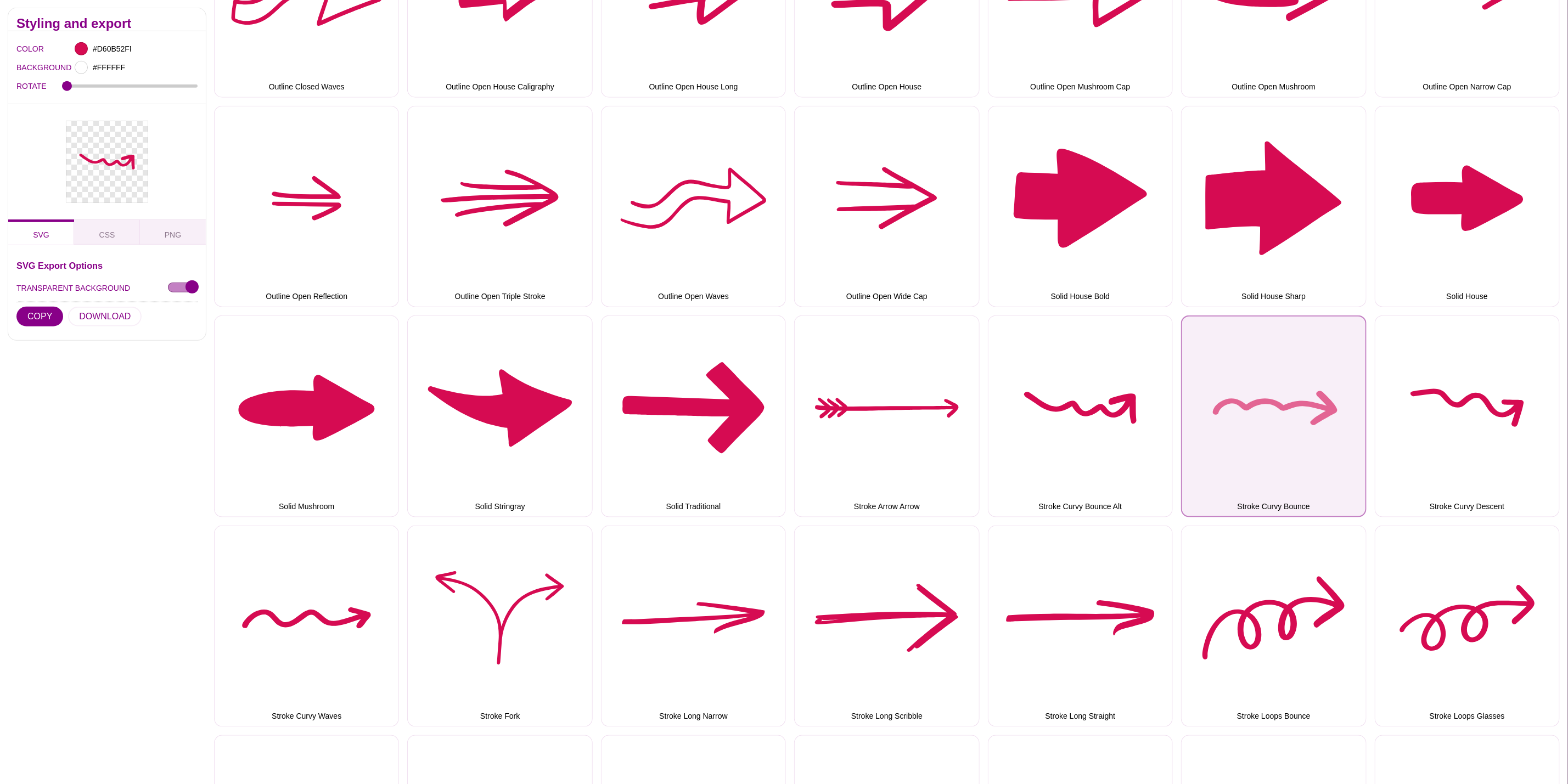
drag, startPoint x: 1255, startPoint y: 387, endPoint x: 1197, endPoint y: 387, distance: 58.0
click at [1255, 387] on button "Stroke Curvy Bounce" at bounding box center [1273, 416] width 185 height 201
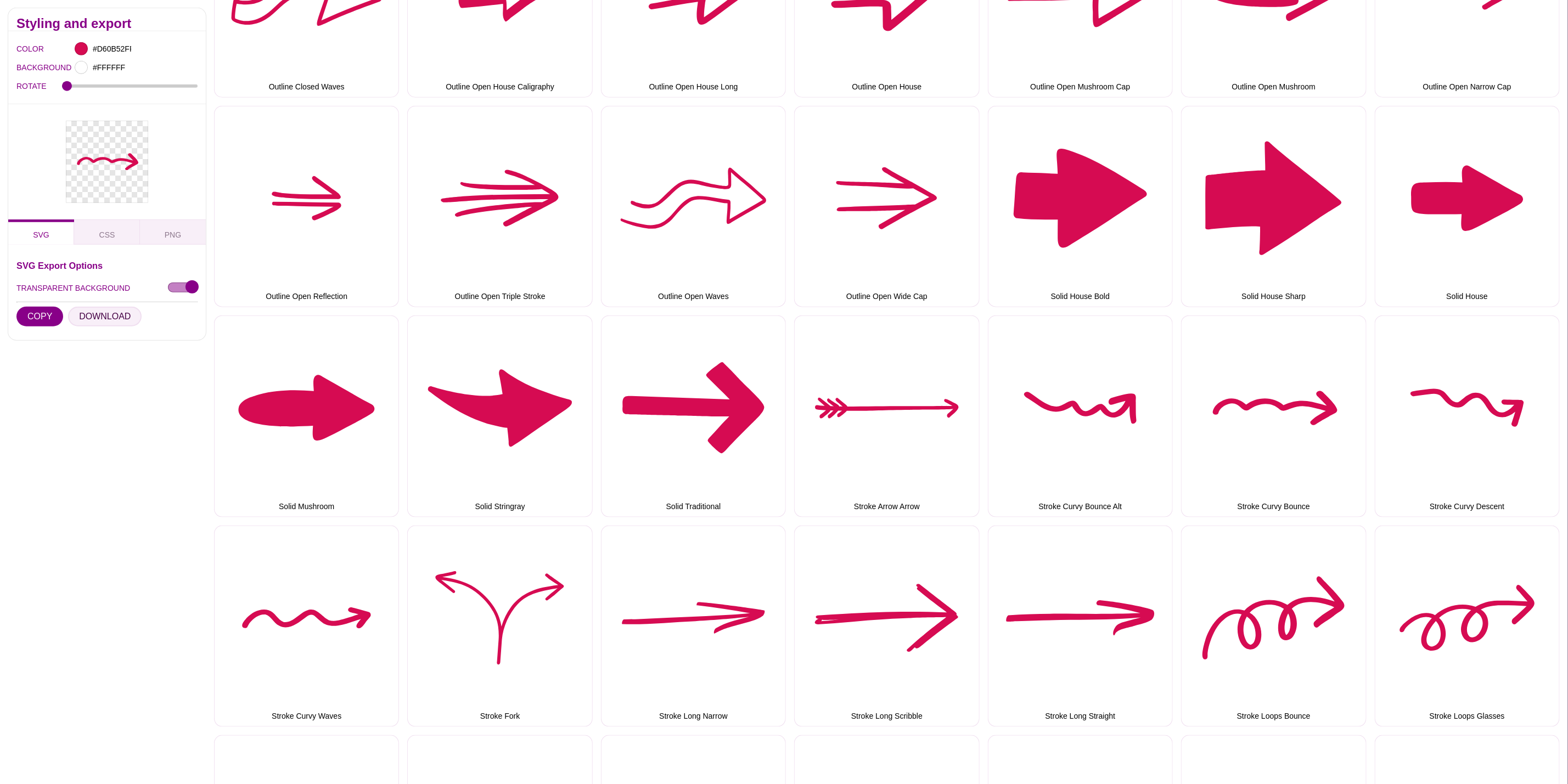
click at [112, 321] on button "DOWNLOAD" at bounding box center [105, 317] width 74 height 20
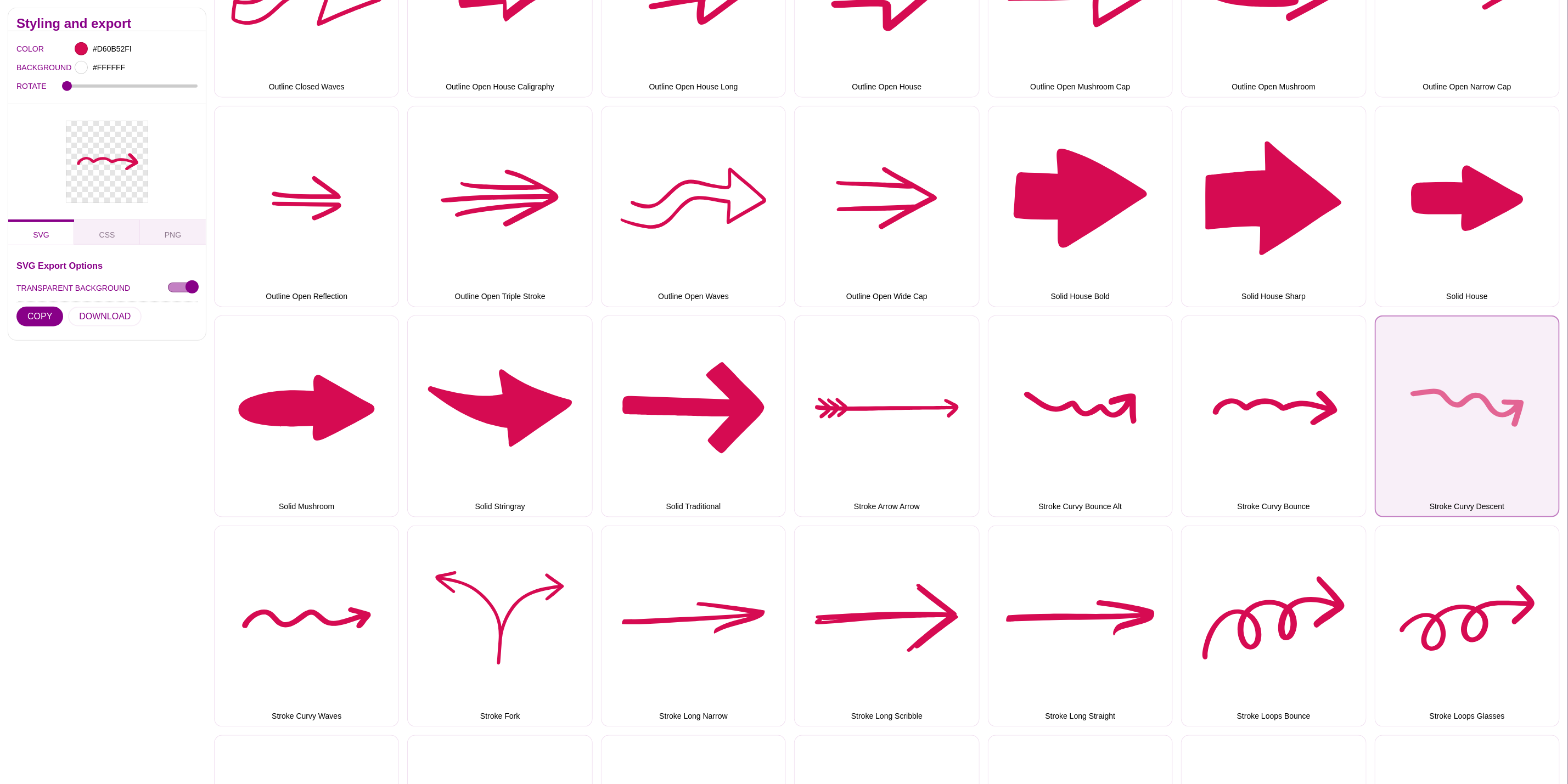
click at [1478, 456] on button "Stroke Curvy Descent" at bounding box center [1467, 416] width 185 height 201
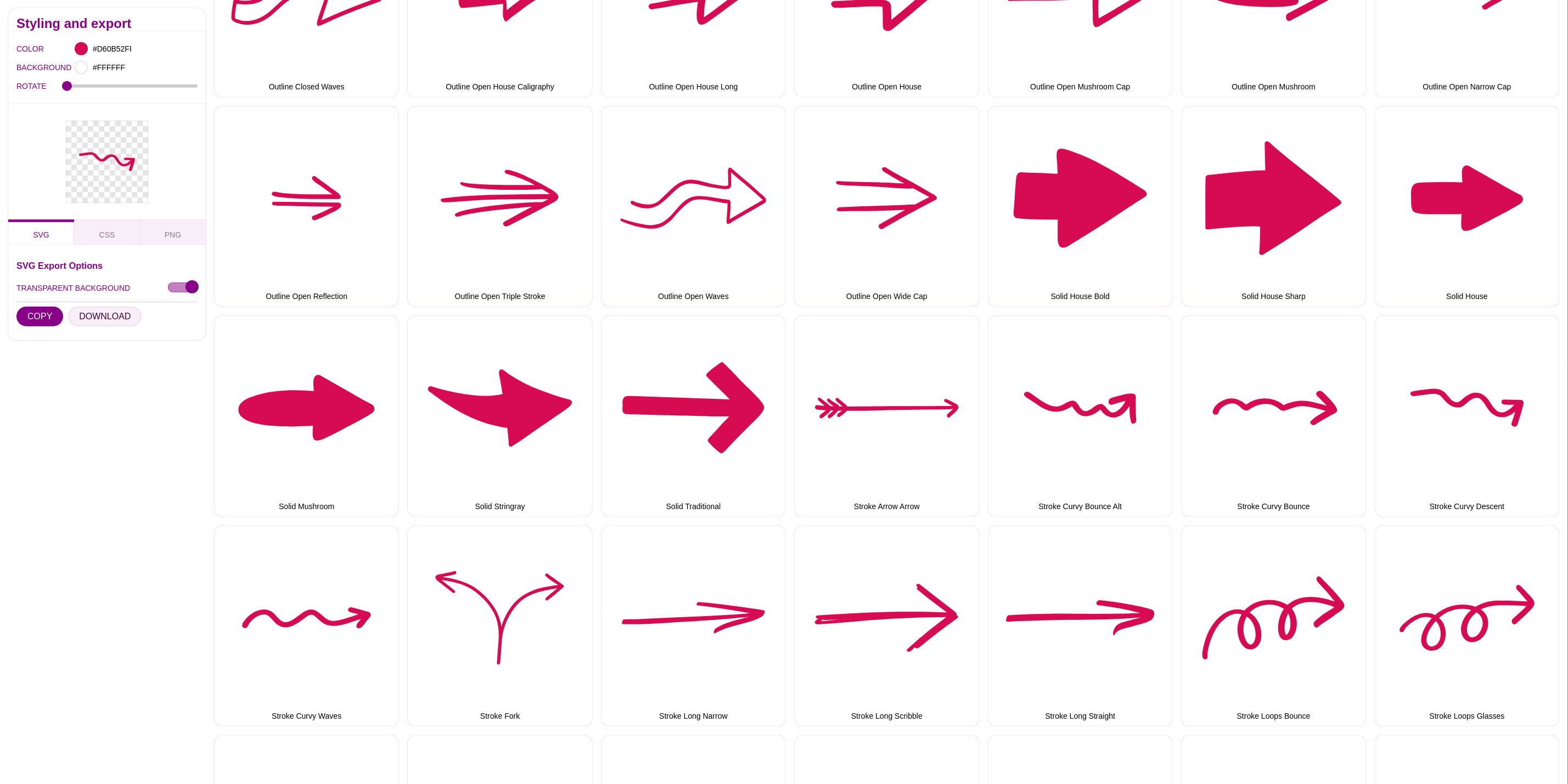
click at [104, 313] on button "DOWNLOAD" at bounding box center [105, 317] width 74 height 20
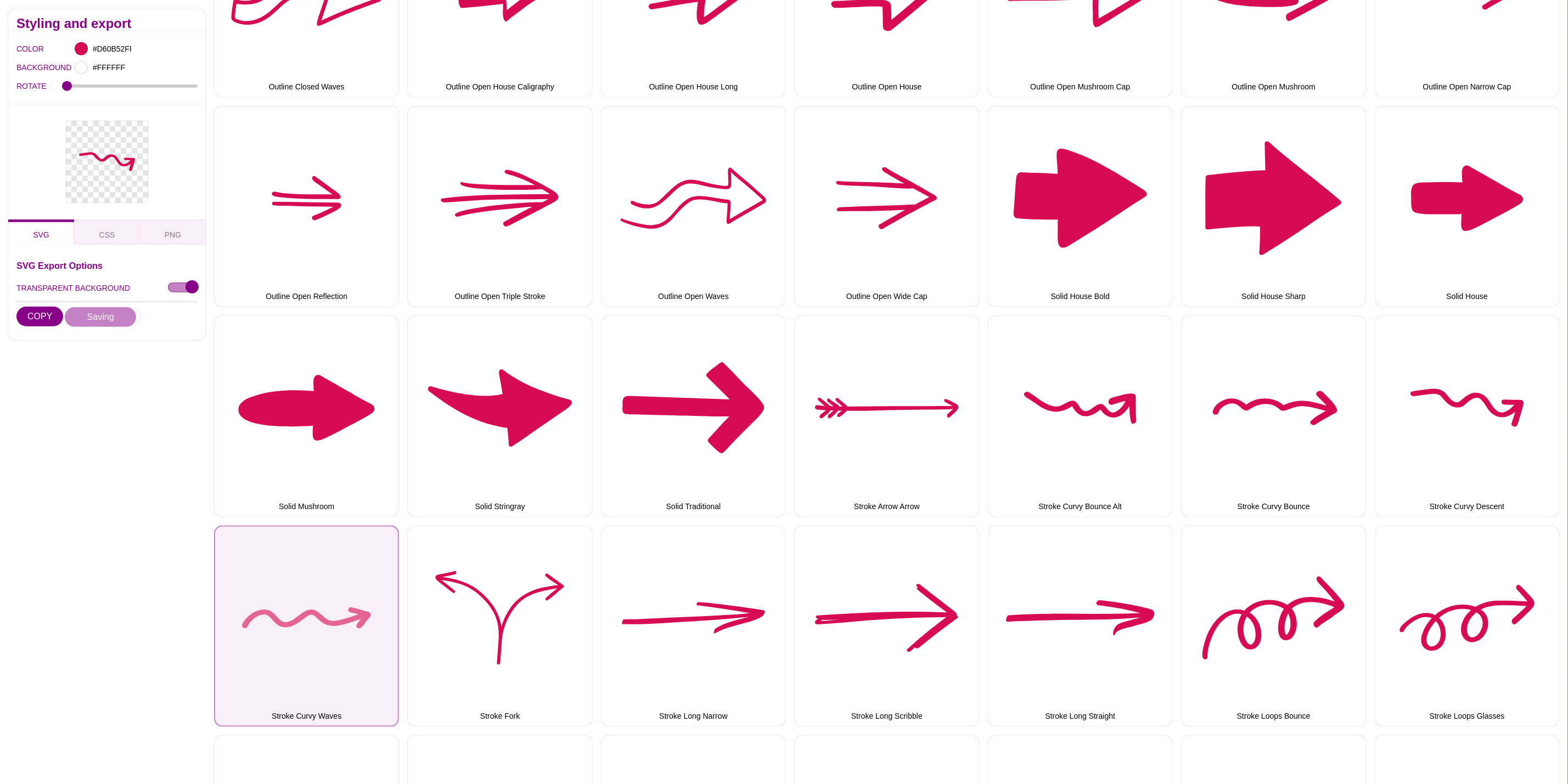
click at [326, 598] on button "Stroke Curvy Waves" at bounding box center [306, 626] width 185 height 201
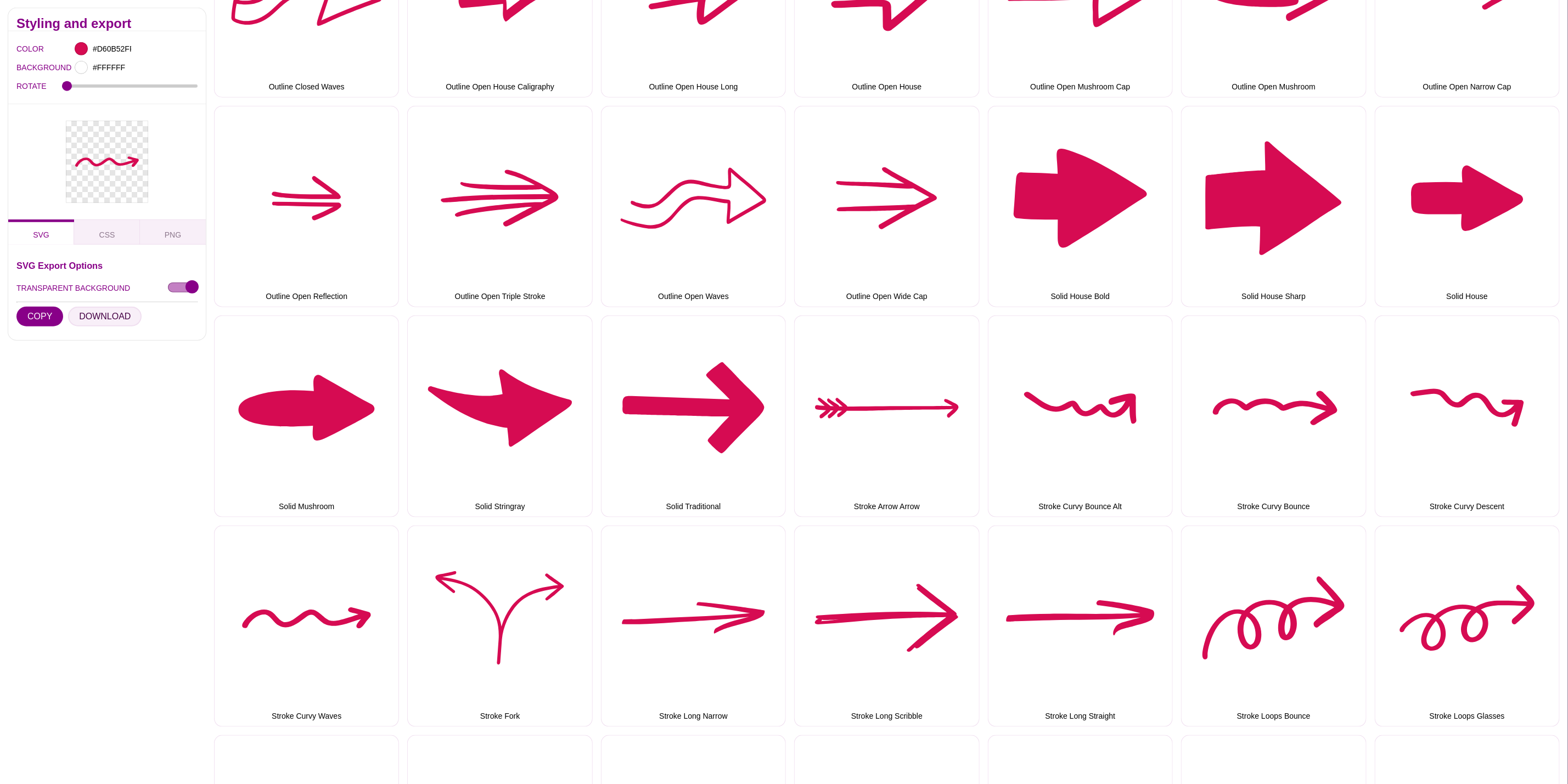
click at [89, 310] on button "DOWNLOAD" at bounding box center [105, 317] width 74 height 20
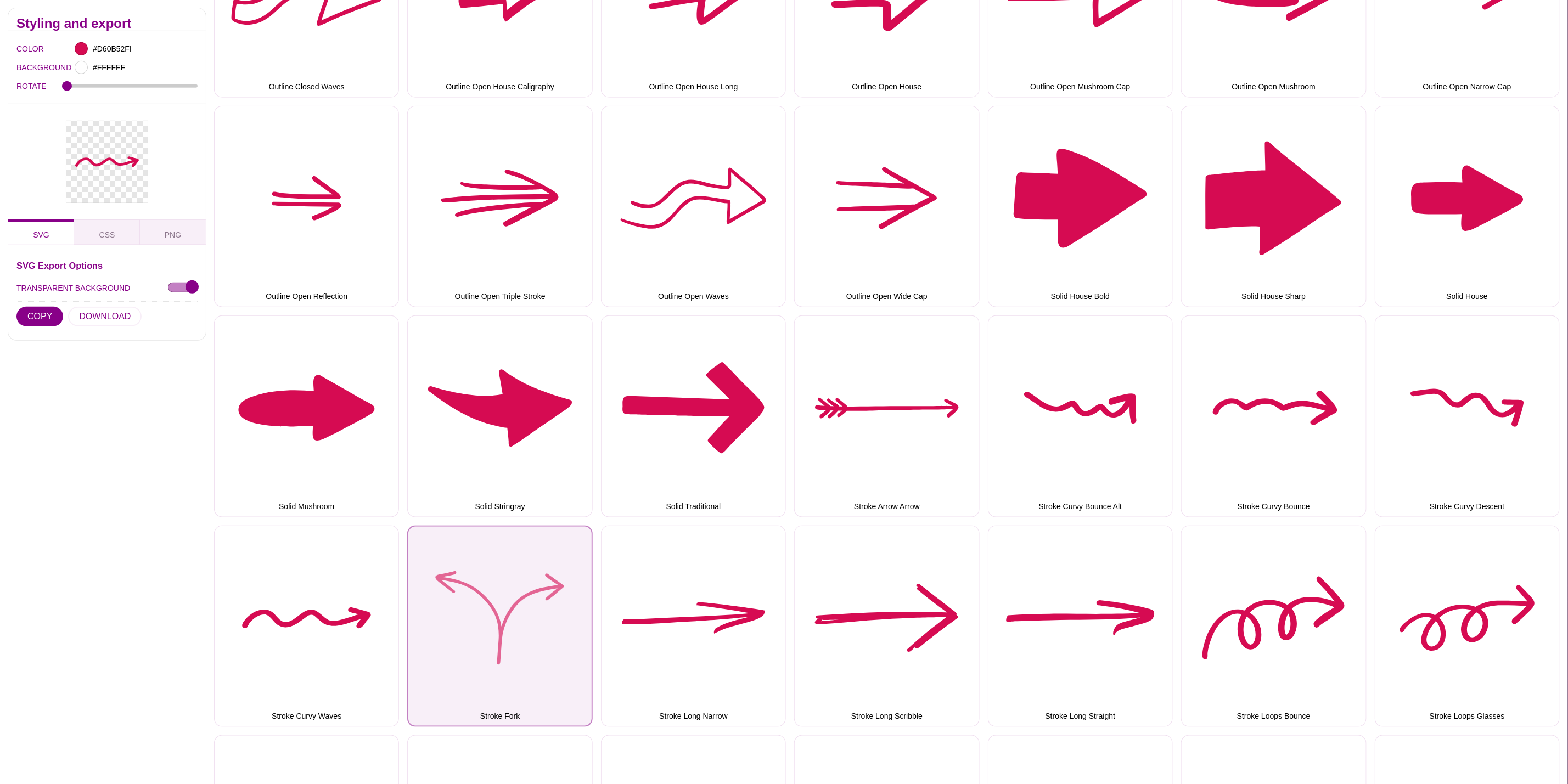
drag, startPoint x: 526, startPoint y: 625, endPoint x: 501, endPoint y: 613, distance: 27.7
click at [526, 625] on button "Stroke Fork" at bounding box center [500, 626] width 185 height 201
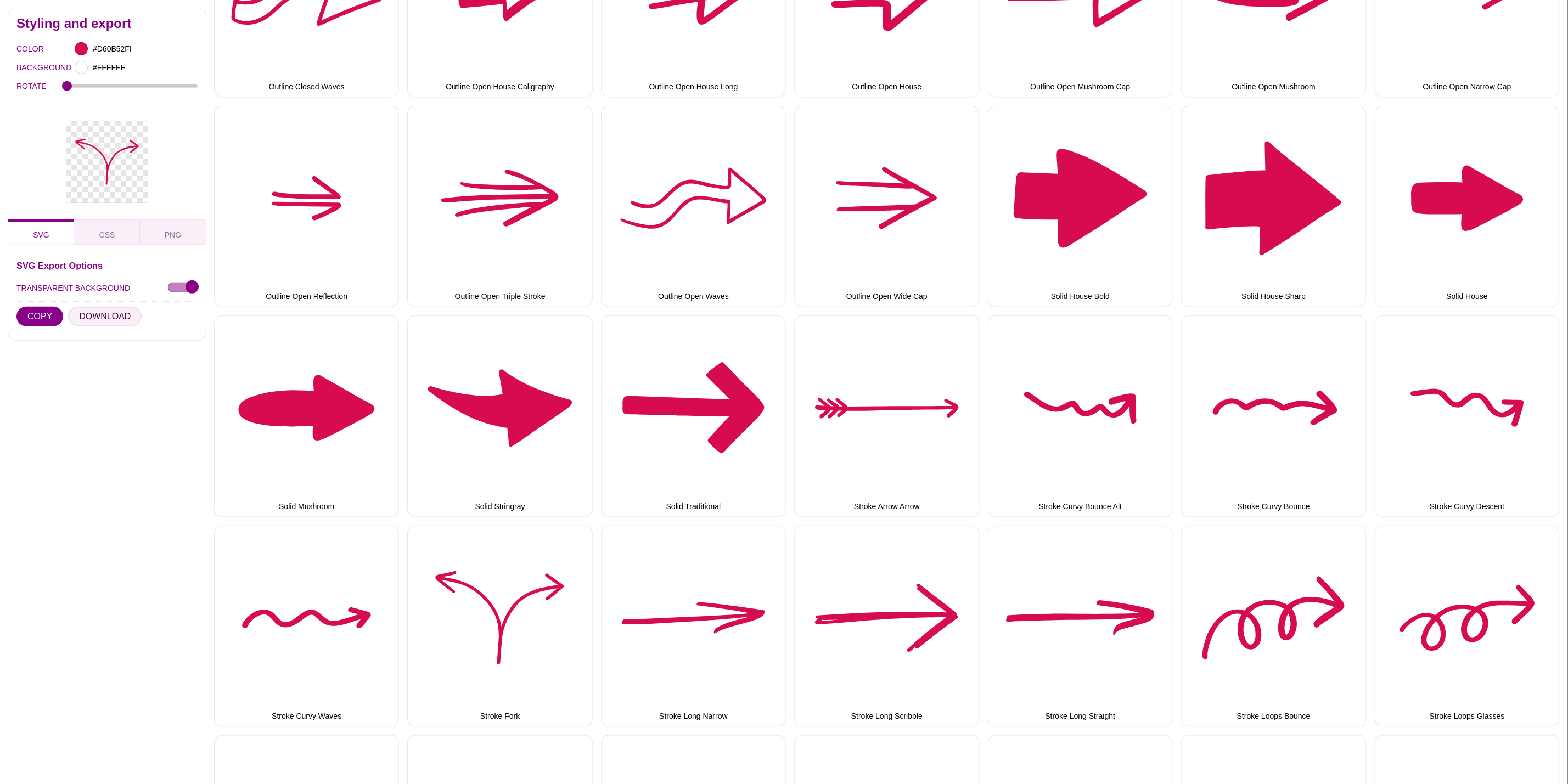
click at [102, 317] on button "DOWNLOAD" at bounding box center [105, 317] width 74 height 20
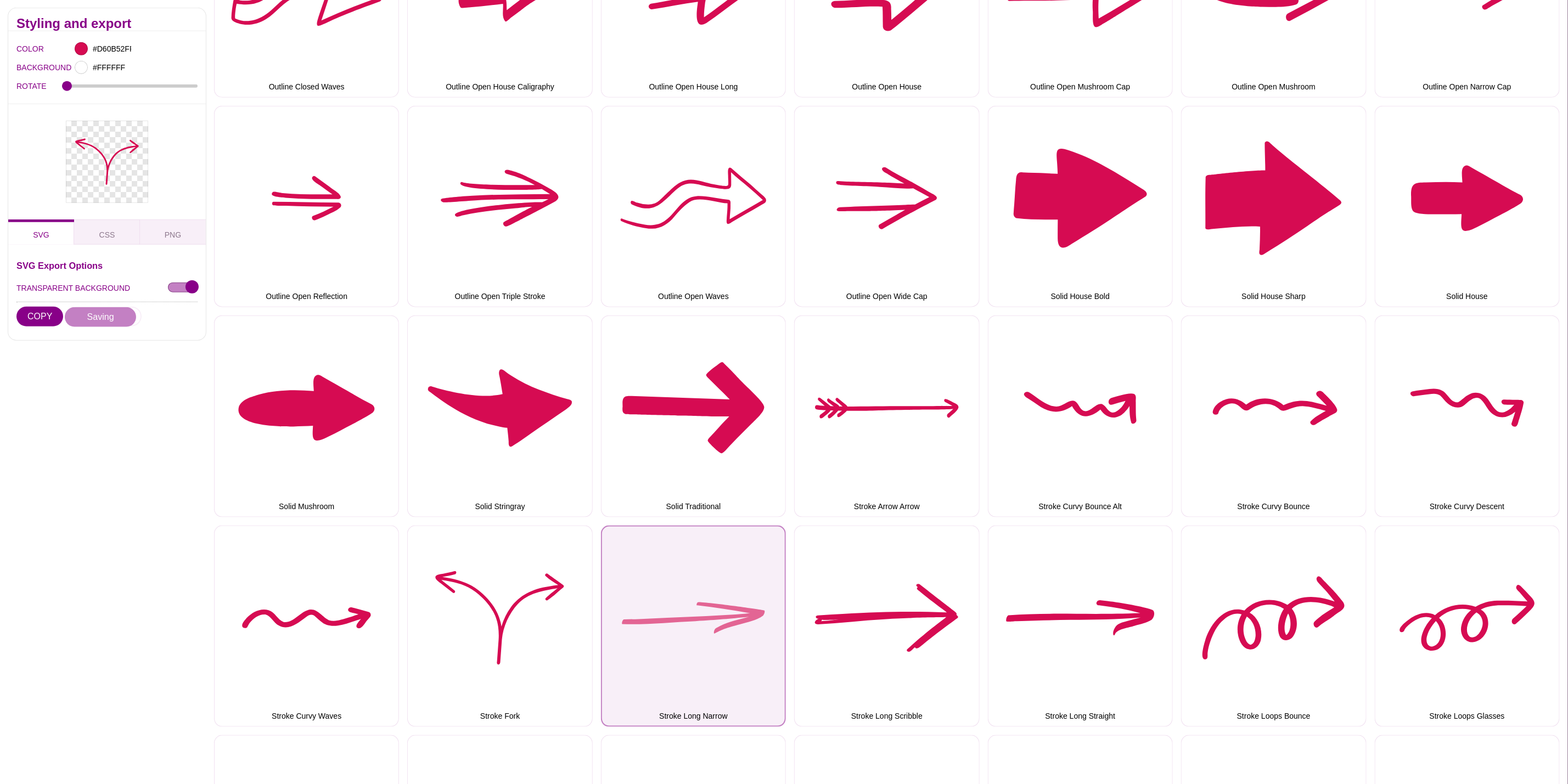
click at [700, 576] on button "Stroke Long Narrow" at bounding box center [693, 626] width 185 height 201
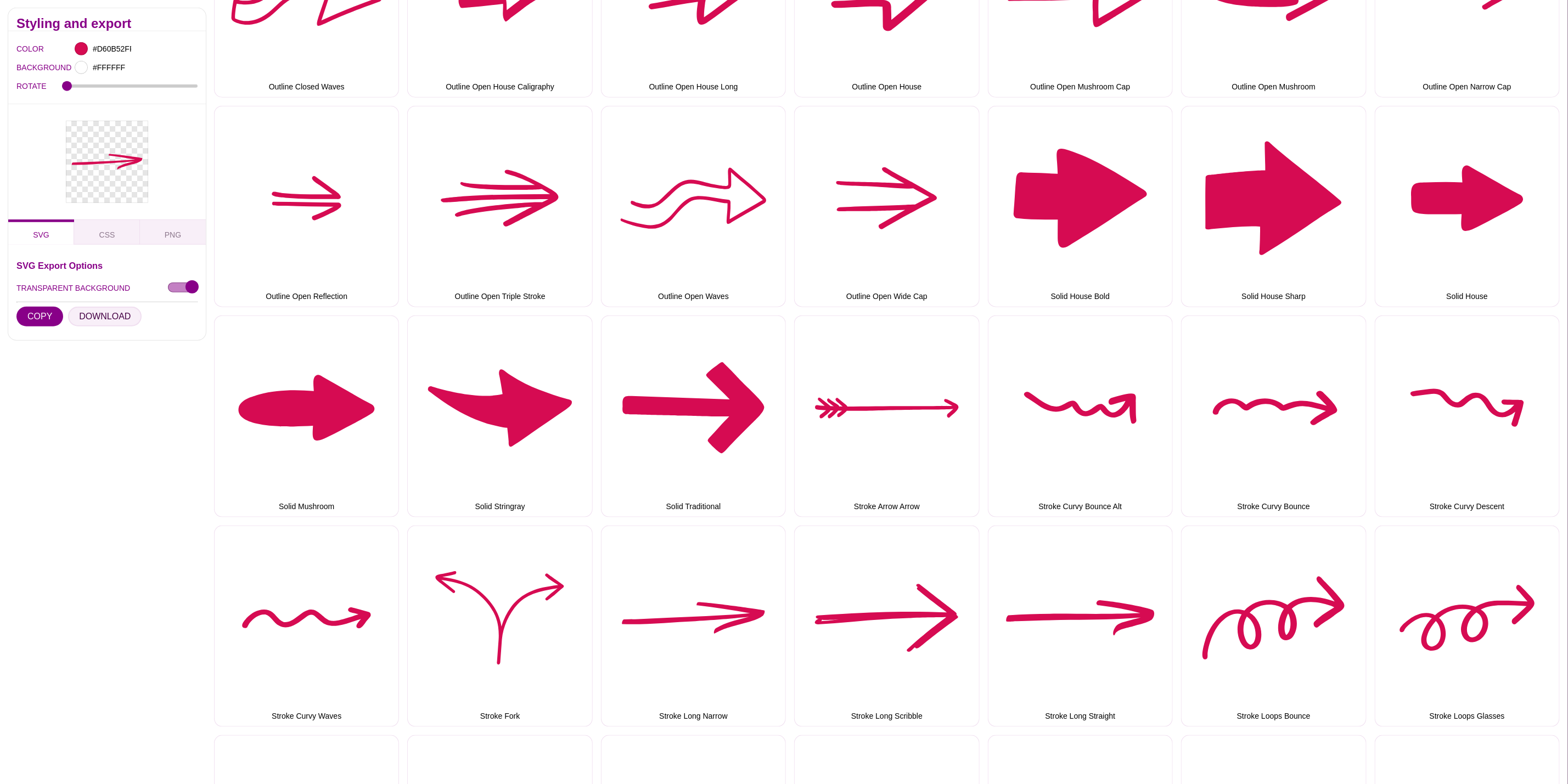
click at [109, 321] on button "DOWNLOAD" at bounding box center [105, 317] width 74 height 20
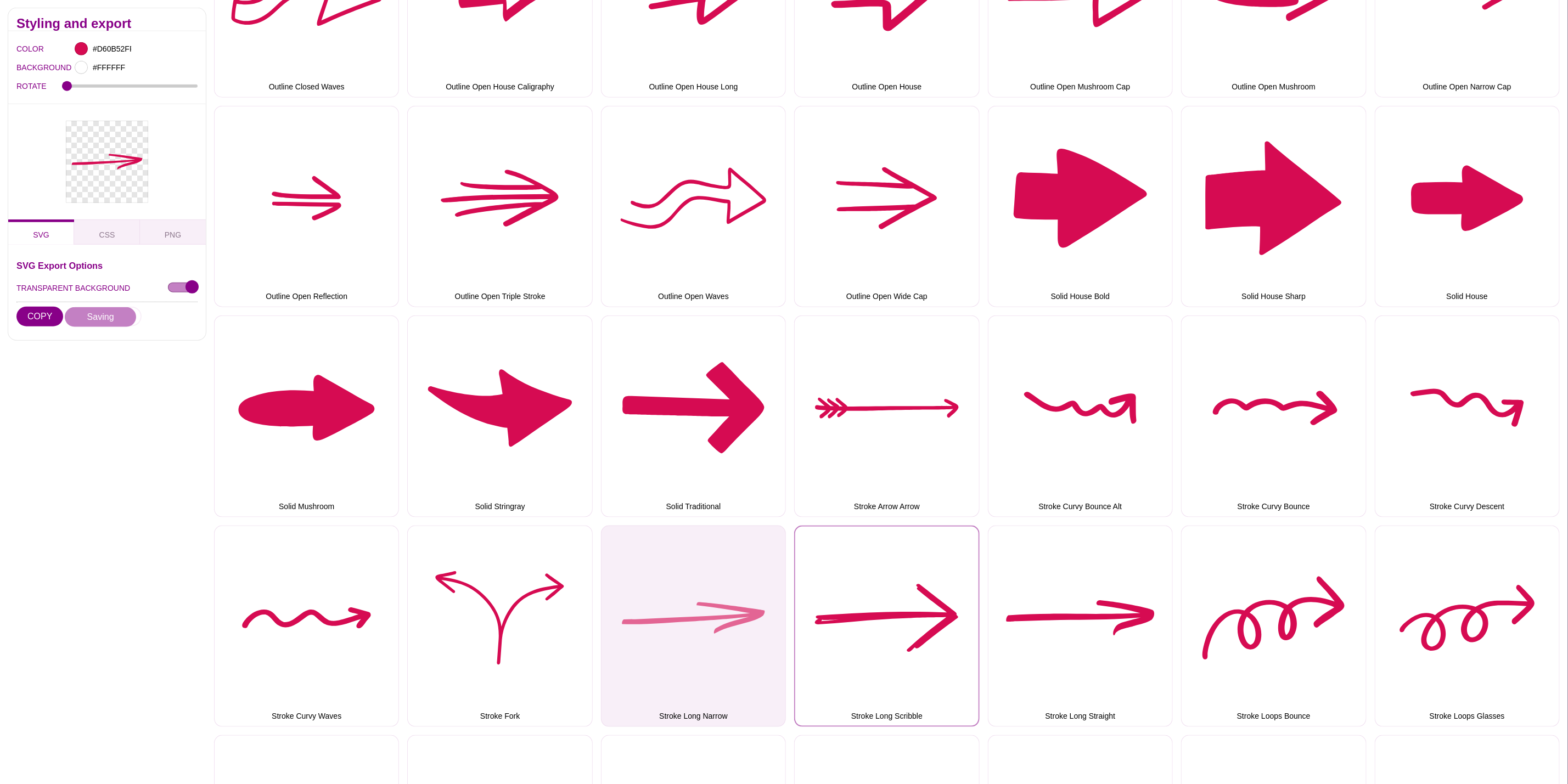
drag, startPoint x: 911, startPoint y: 583, endPoint x: 724, endPoint y: 539, distance: 192.1
click at [911, 583] on button "Stroke Long Scribble" at bounding box center [886, 626] width 185 height 201
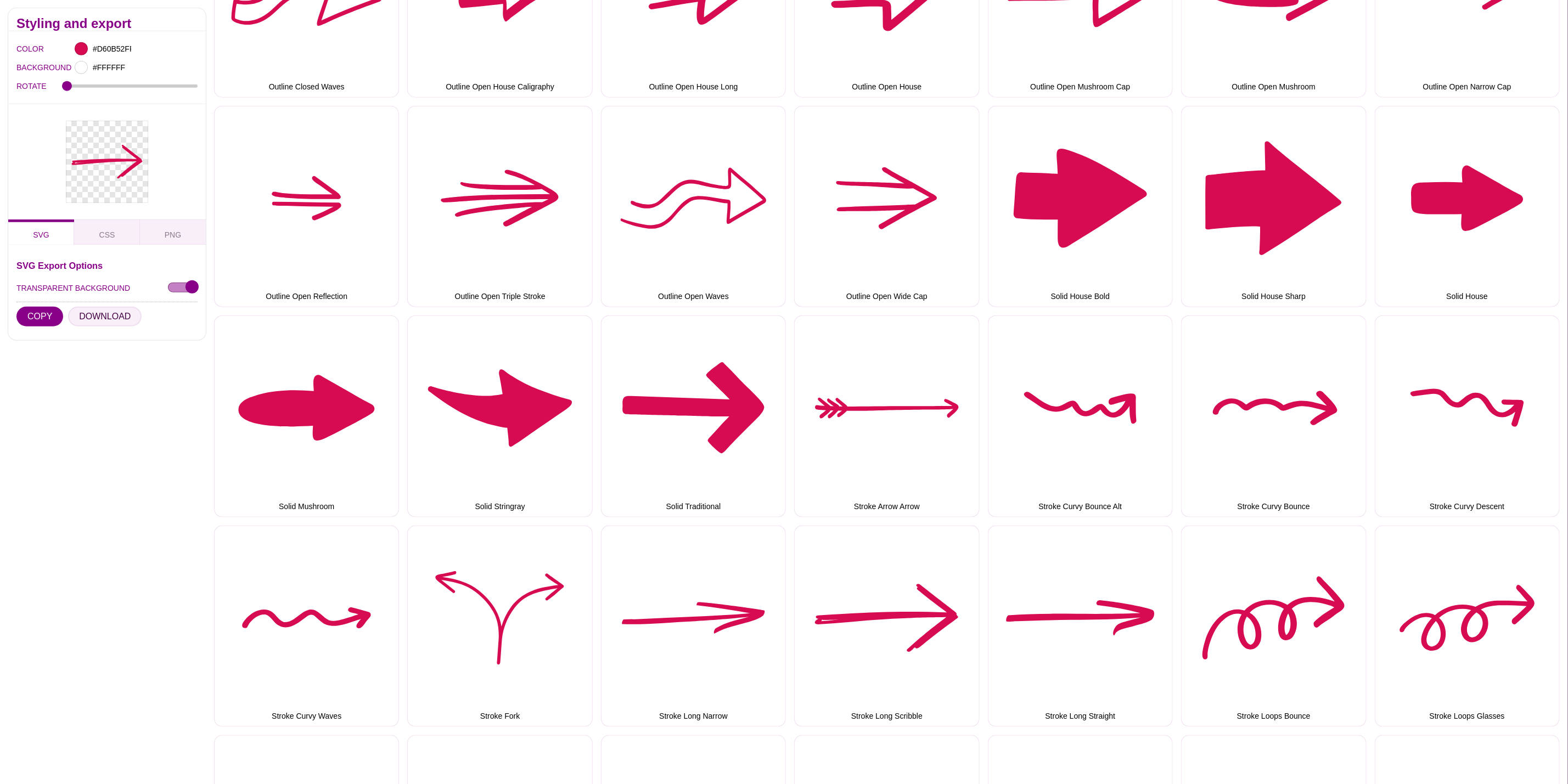
click at [91, 313] on button "DOWNLOAD" at bounding box center [105, 317] width 74 height 20
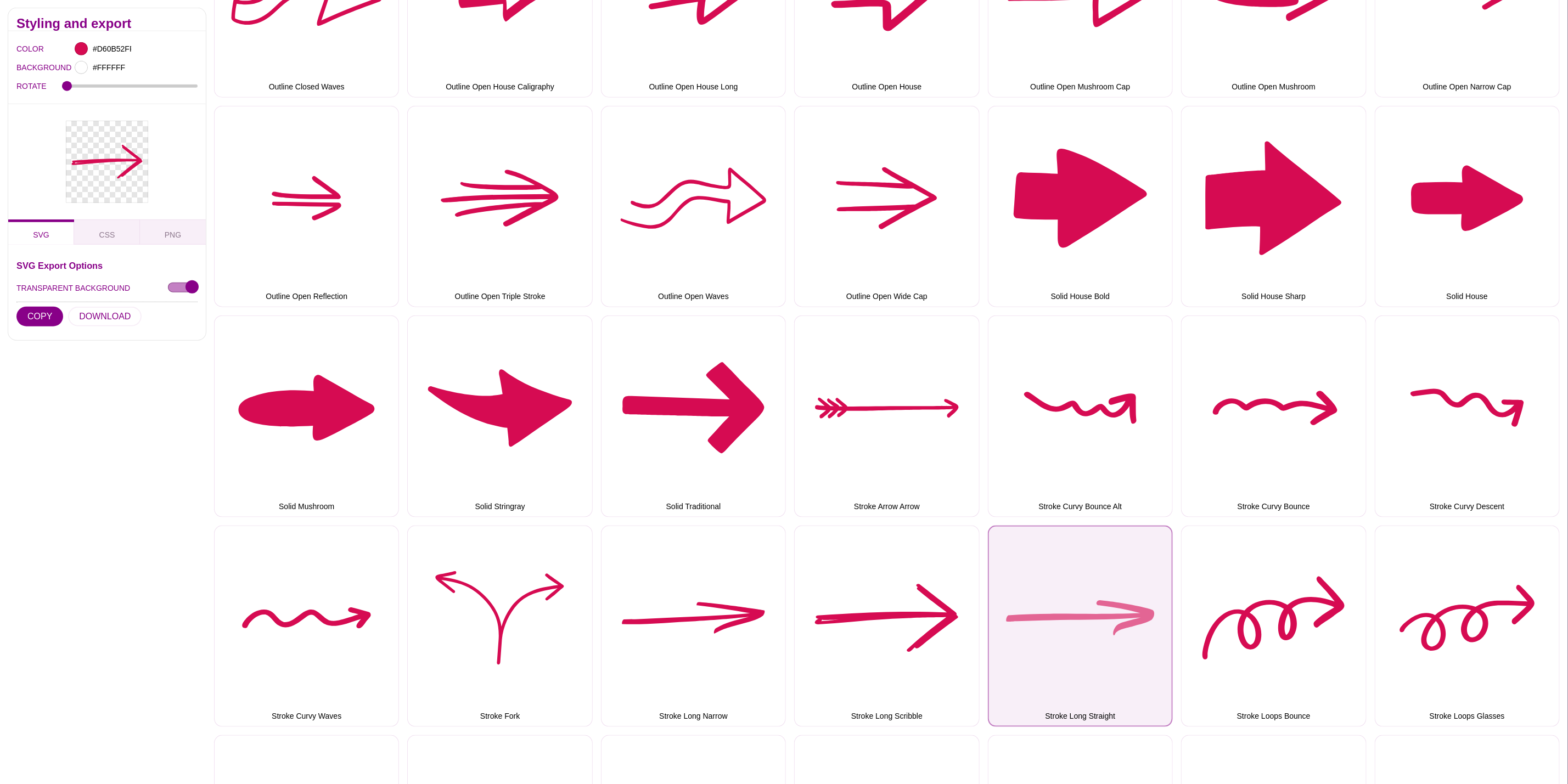
click at [1116, 596] on button "Stroke Long Straight" at bounding box center [1080, 626] width 185 height 201
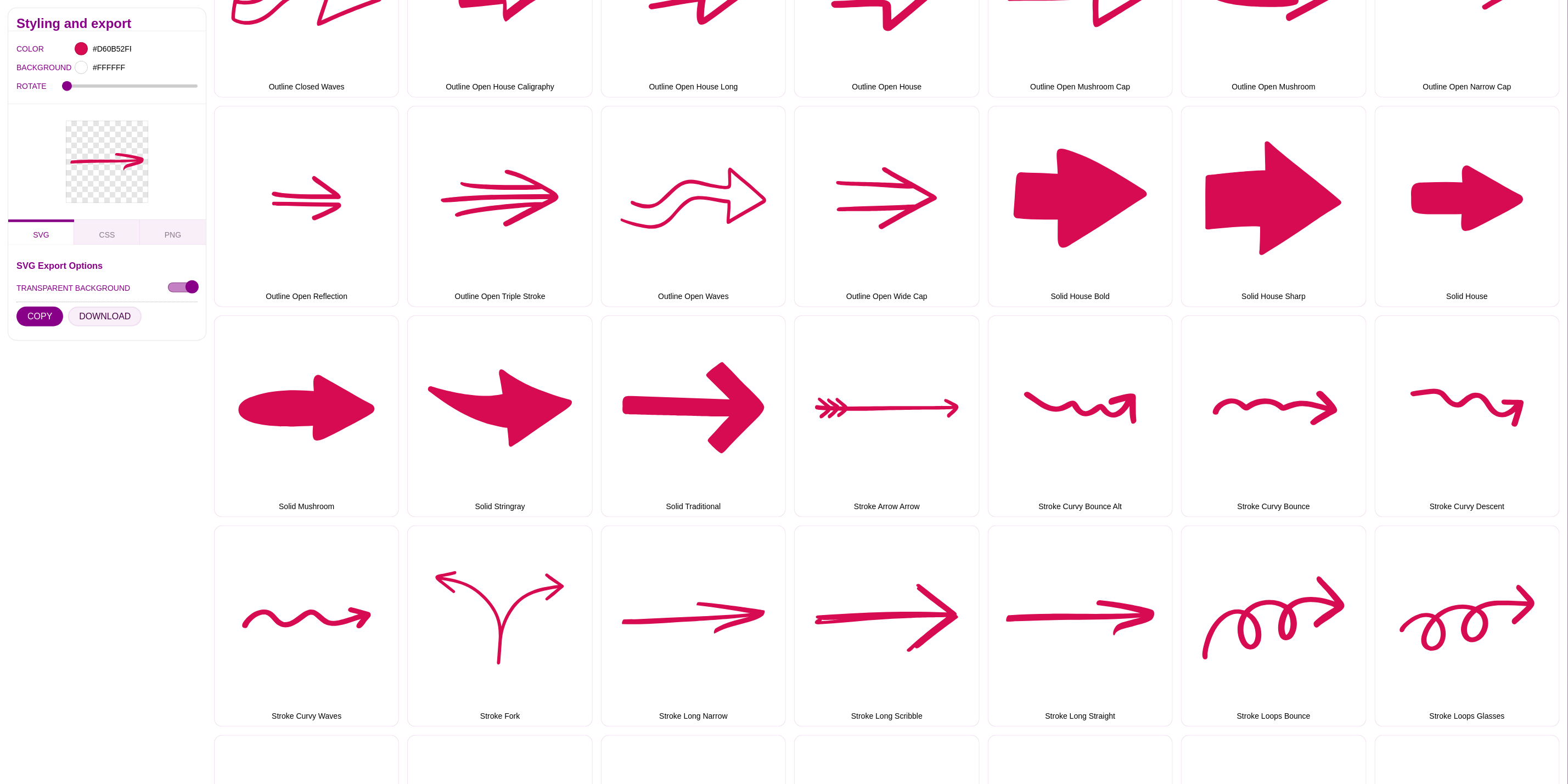
click at [99, 318] on button "DOWNLOAD" at bounding box center [105, 317] width 74 height 20
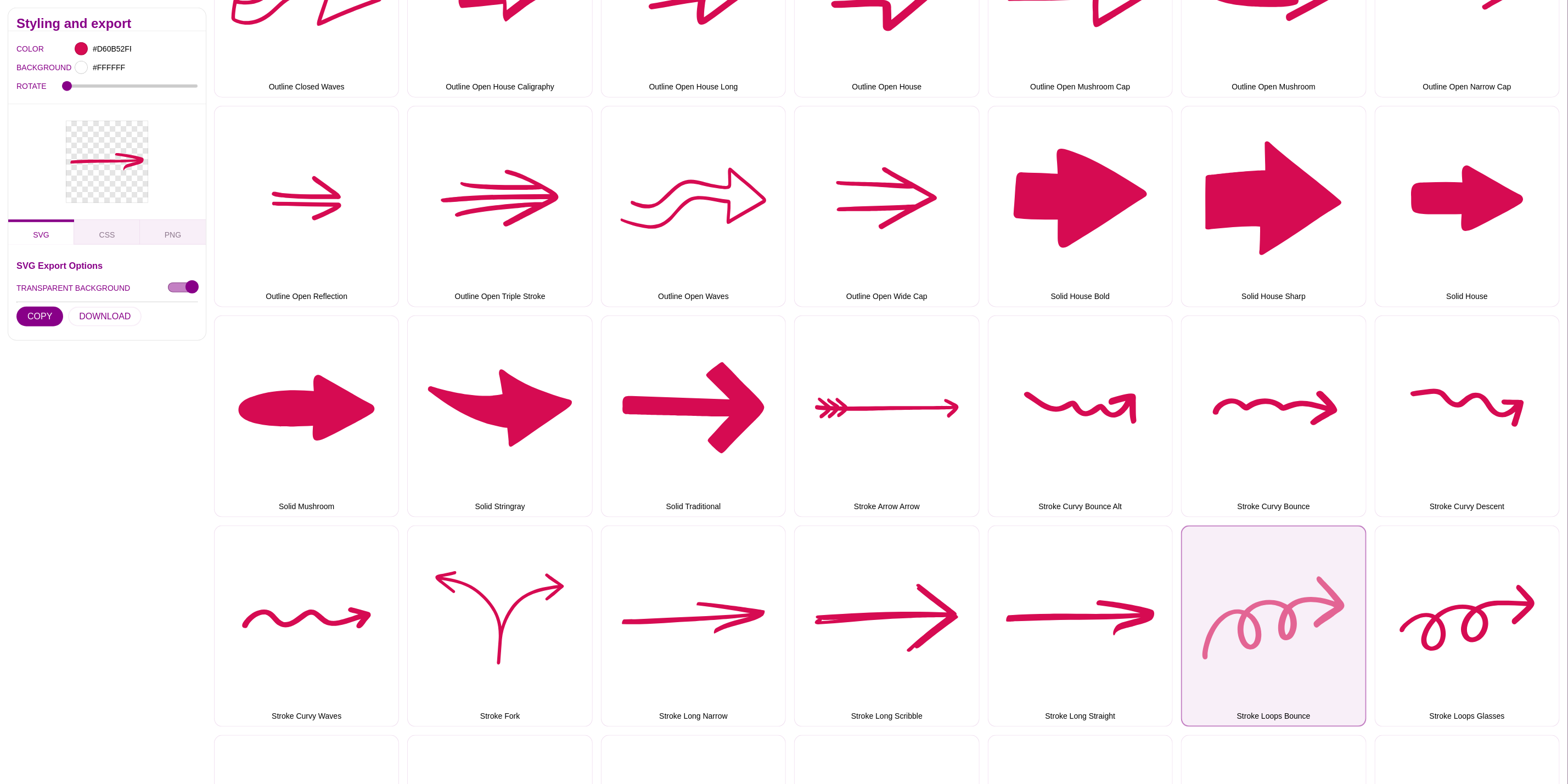
drag, startPoint x: 1319, startPoint y: 569, endPoint x: 1291, endPoint y: 567, distance: 28.1
click at [1319, 569] on button "Stroke Loops Bounce" at bounding box center [1273, 626] width 185 height 201
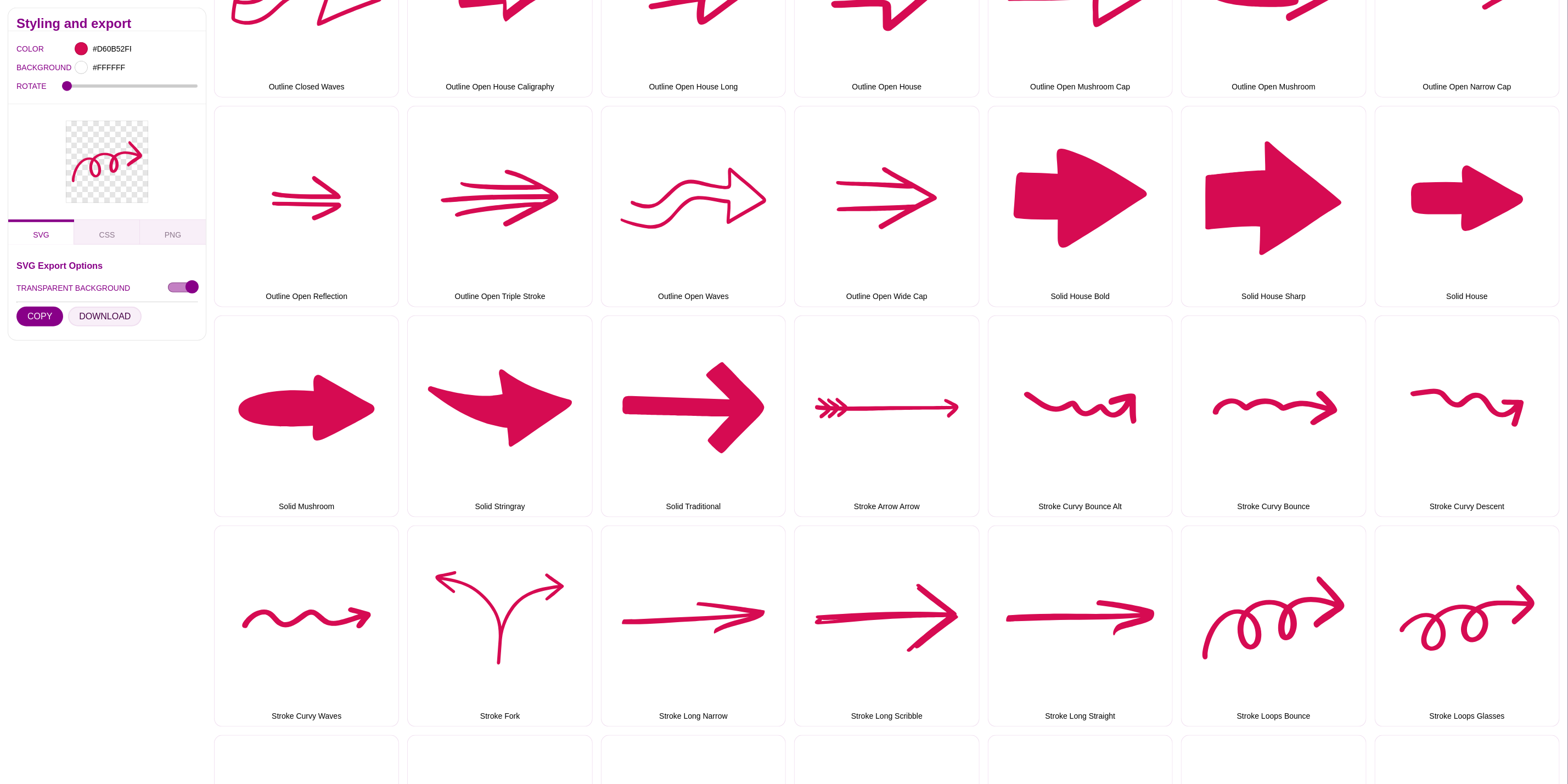
click at [91, 313] on button "DOWNLOAD" at bounding box center [105, 317] width 74 height 20
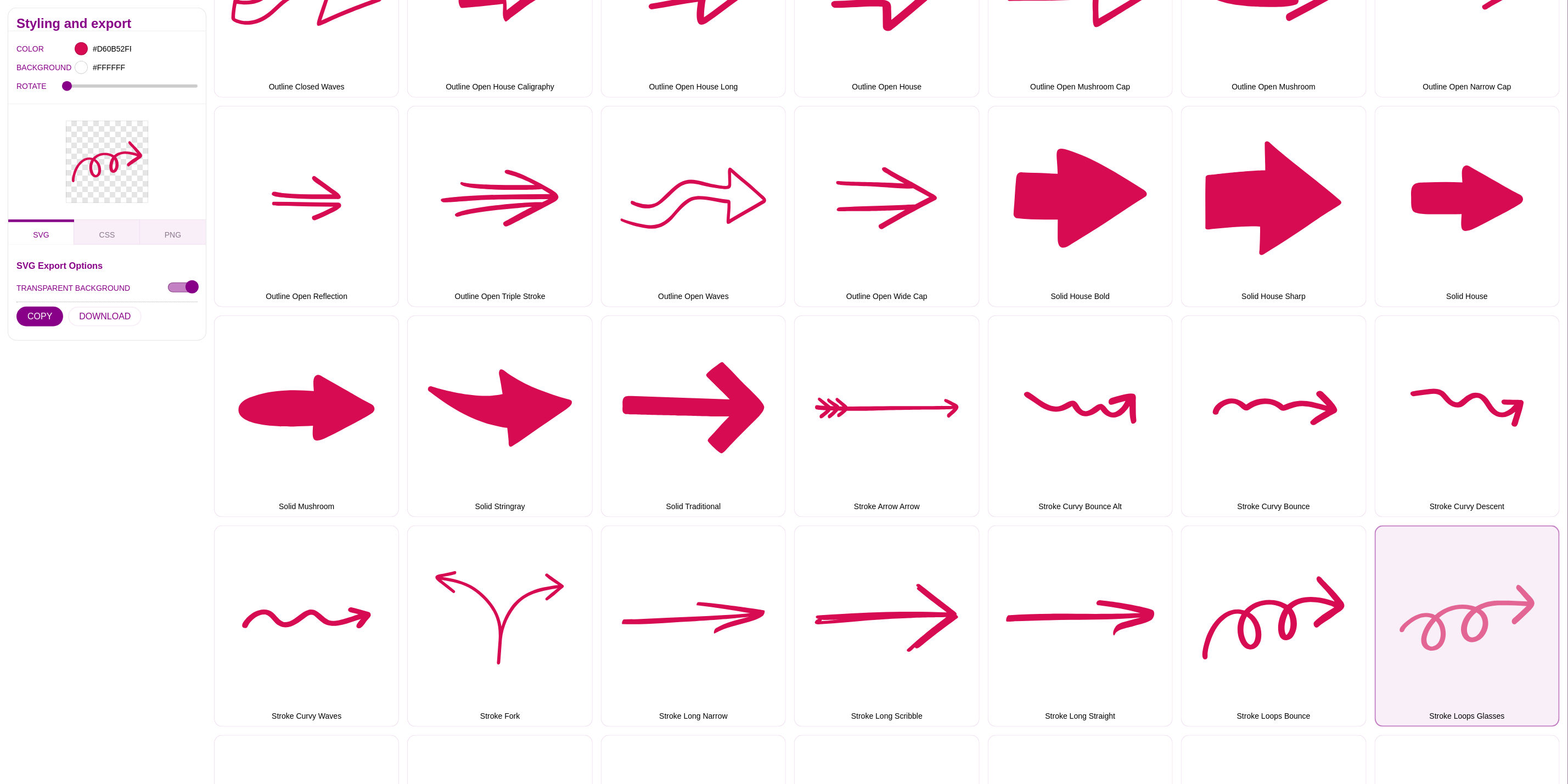
click at [1531, 616] on button "Stroke Loops Glasses" at bounding box center [1467, 626] width 185 height 201
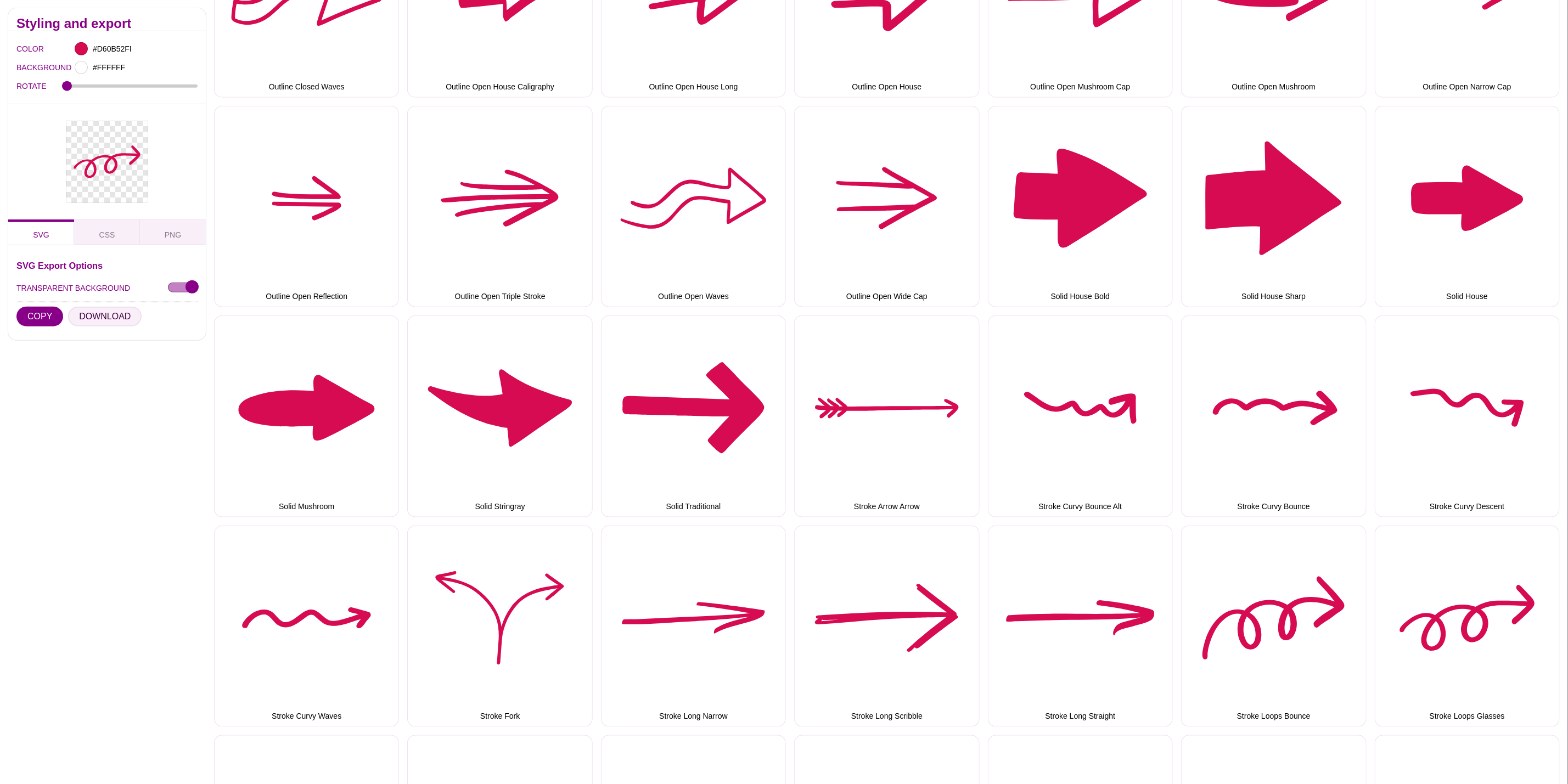
click at [89, 313] on button "DOWNLOAD" at bounding box center [105, 317] width 74 height 20
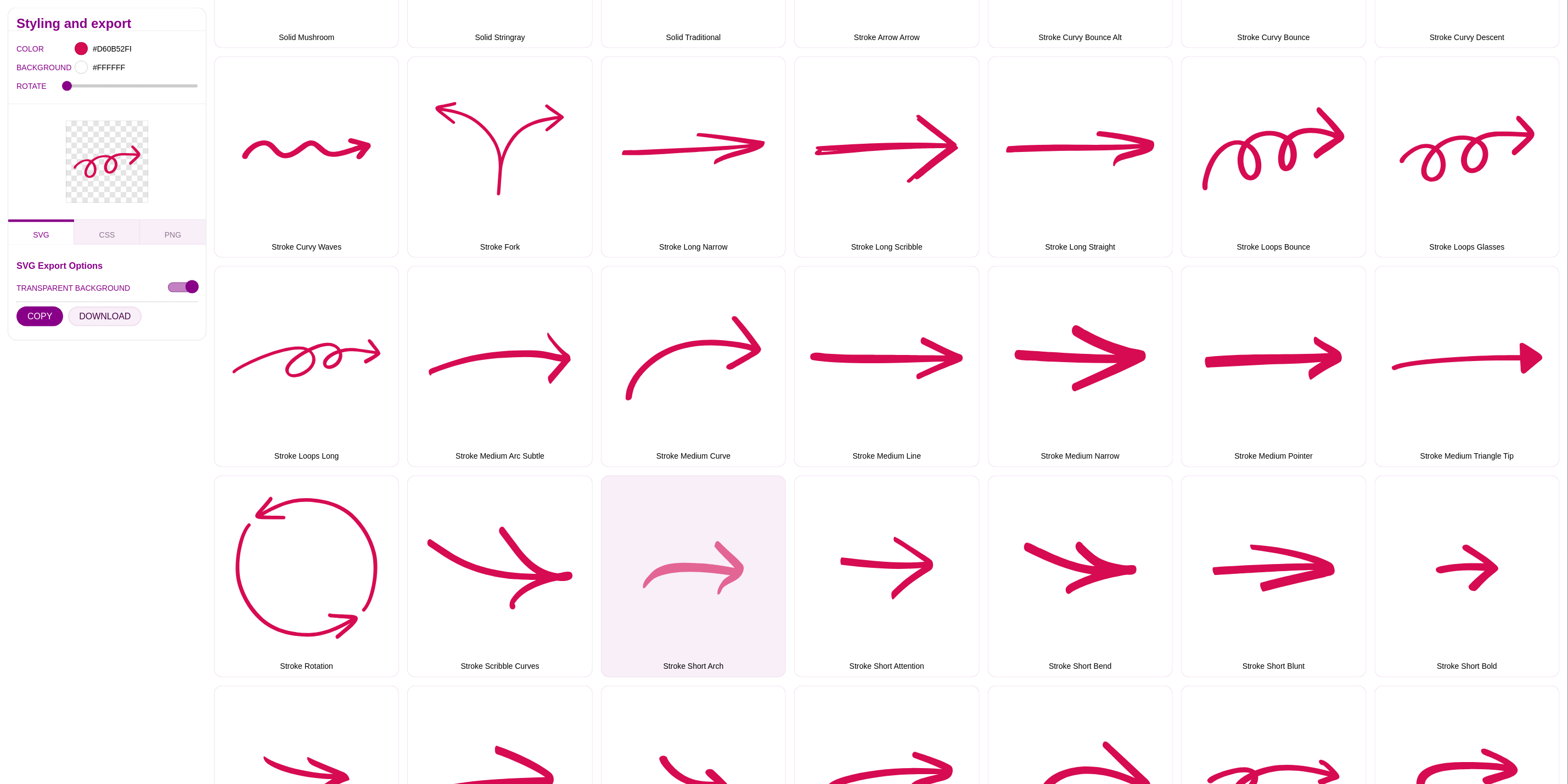
scroll to position [1234, 0]
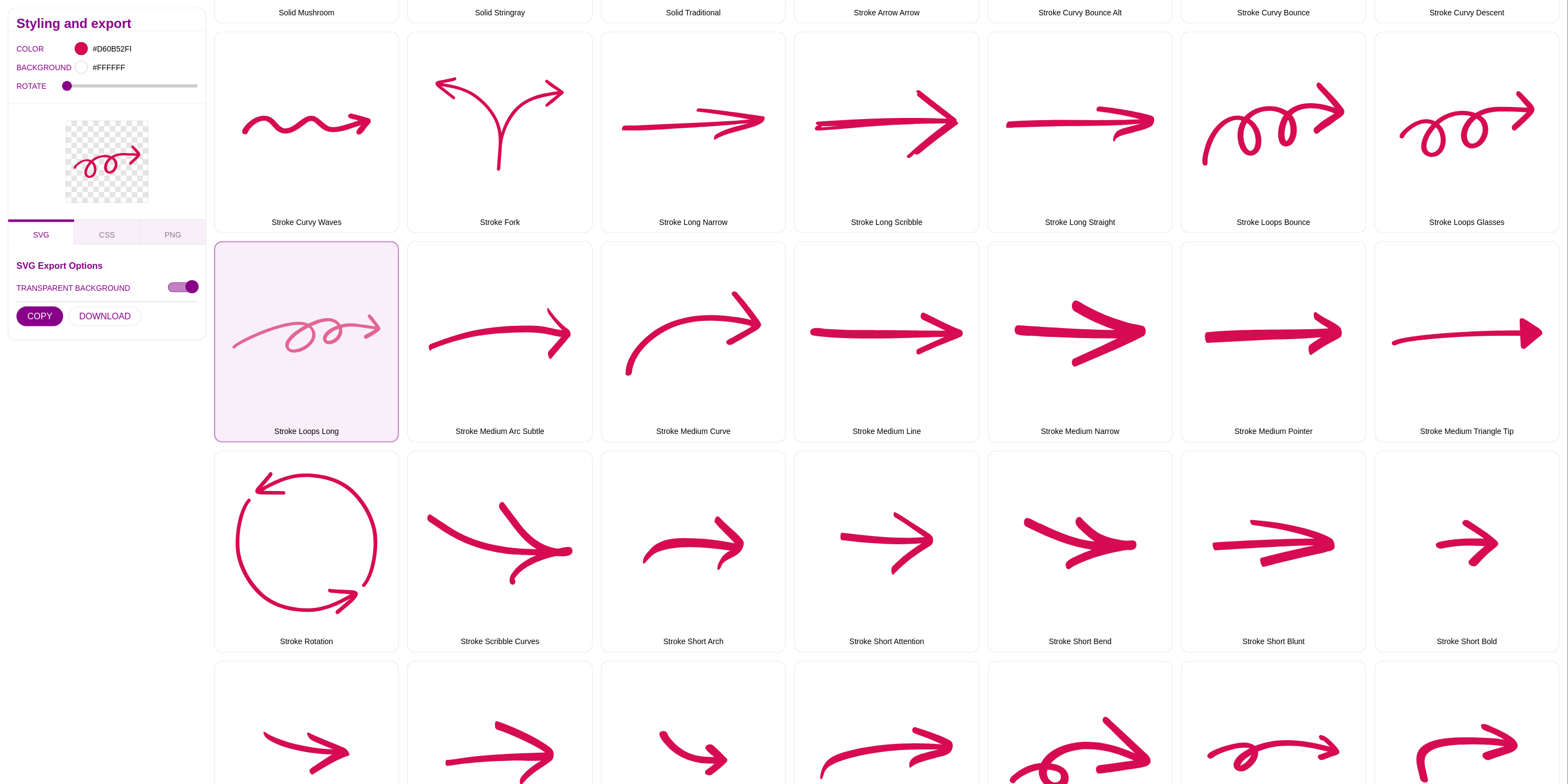
click at [346, 344] on button "Stroke Loops Long" at bounding box center [306, 342] width 185 height 201
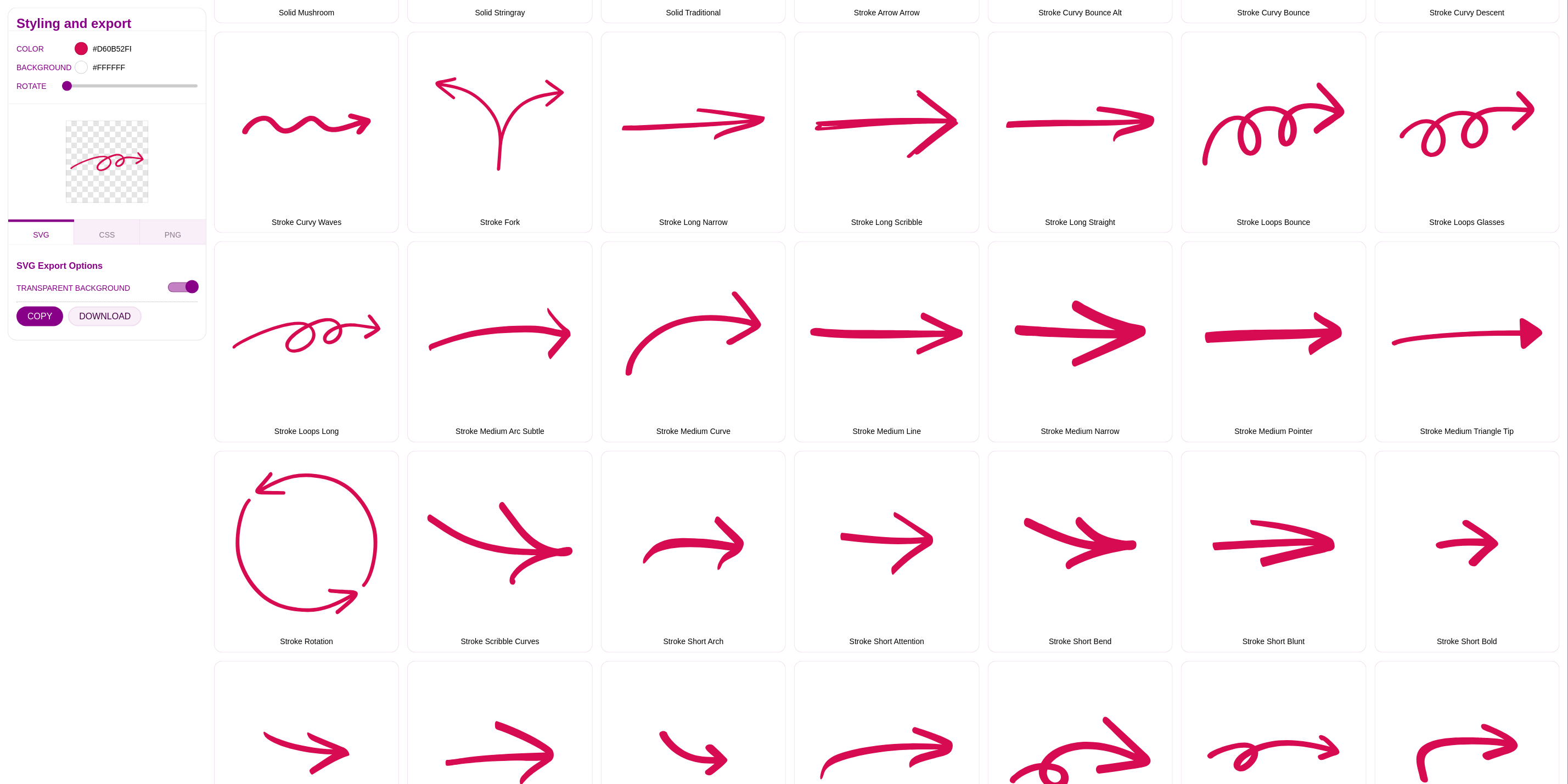
click at [96, 326] on button "DOWNLOAD" at bounding box center [105, 317] width 74 height 20
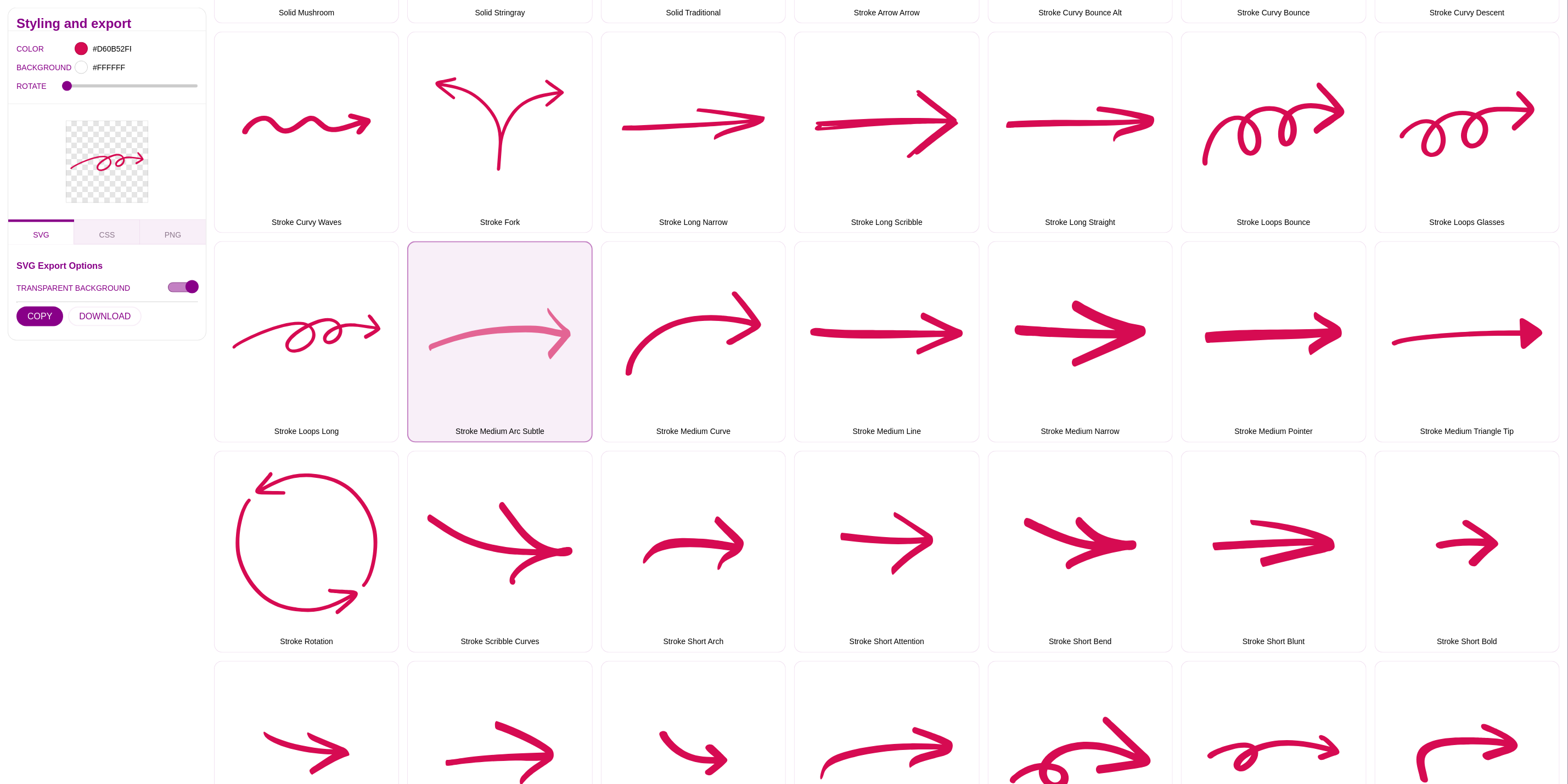
click at [549, 333] on button "Stroke Medium Arc Subtle" at bounding box center [500, 342] width 185 height 201
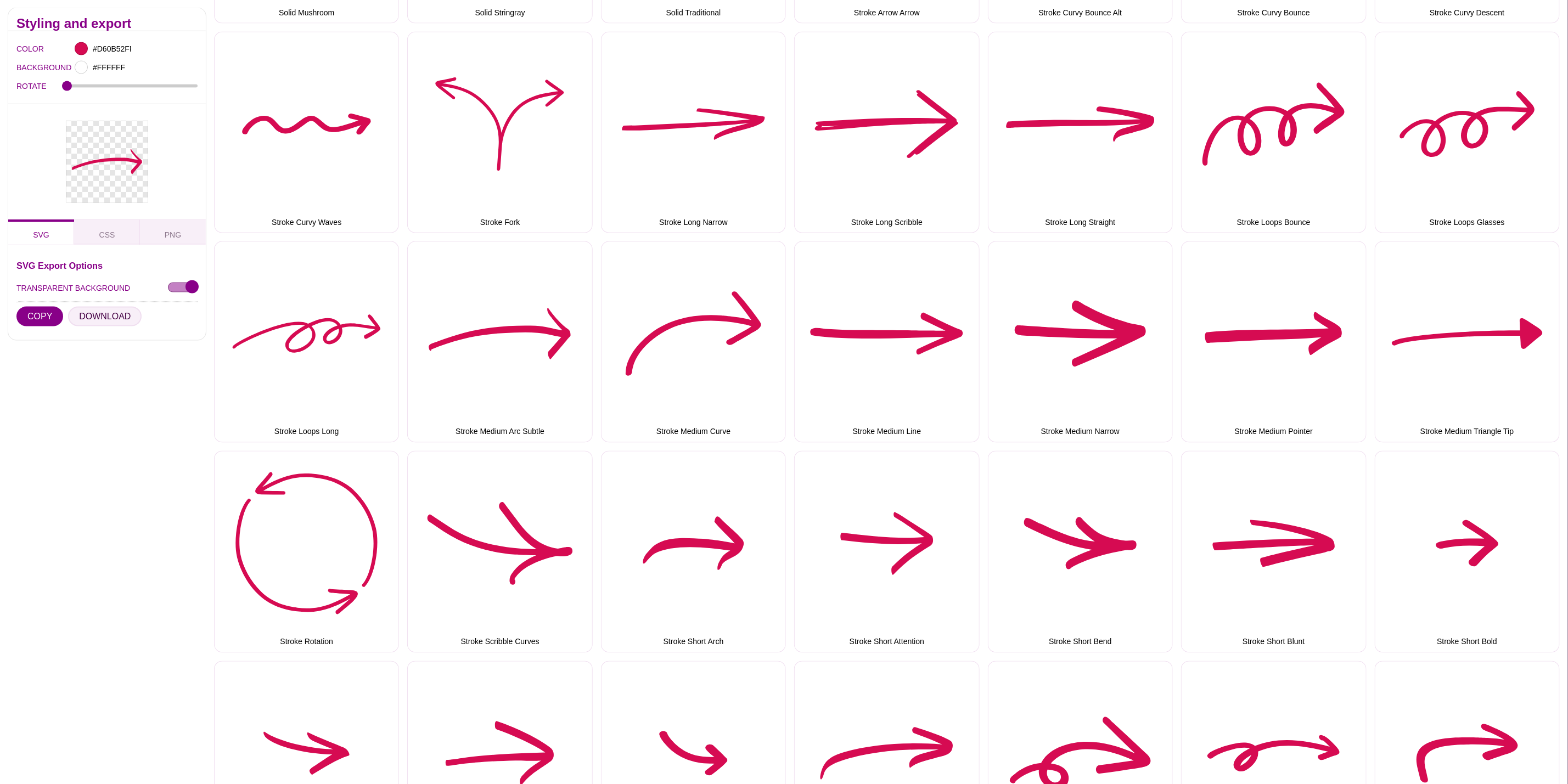
click at [90, 311] on button "DOWNLOAD" at bounding box center [105, 317] width 74 height 20
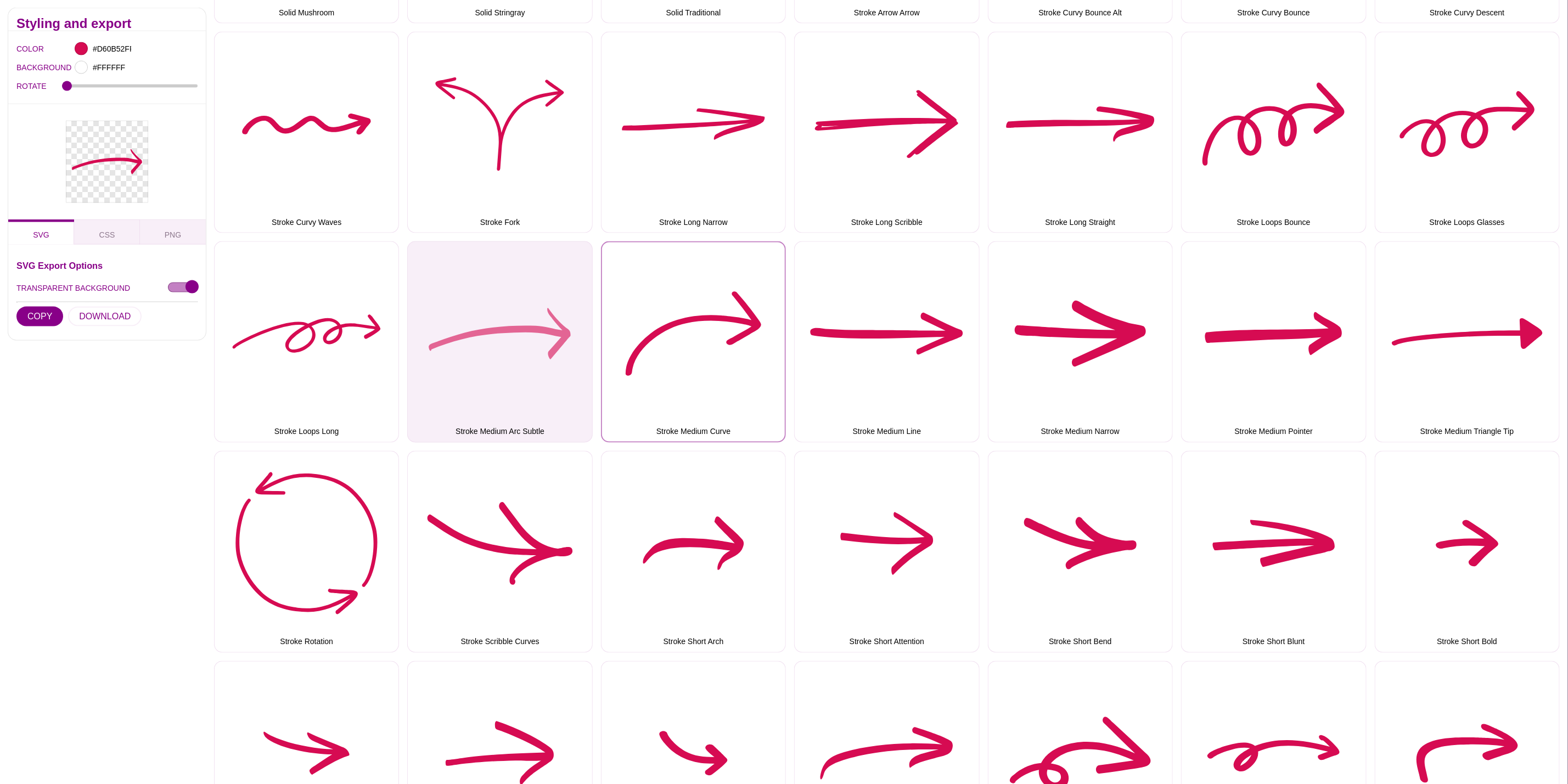
drag, startPoint x: 690, startPoint y: 340, endPoint x: 584, endPoint y: 346, distance: 106.2
click at [690, 340] on button "Stroke Medium Curve" at bounding box center [693, 342] width 185 height 201
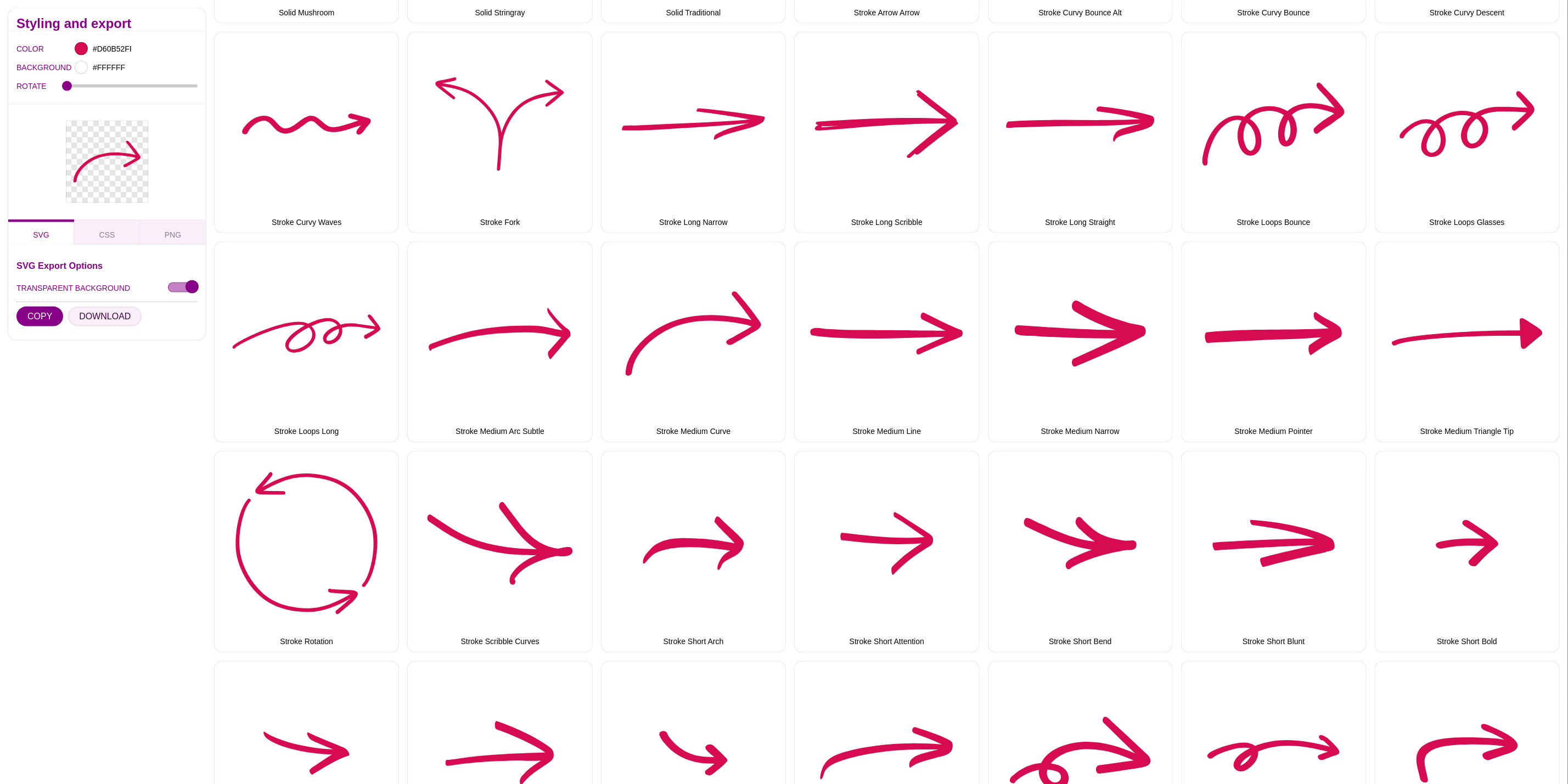
drag, startPoint x: 101, startPoint y: 317, endPoint x: 893, endPoint y: 323, distance: 792.0
click at [101, 317] on button "DOWNLOAD" at bounding box center [105, 317] width 74 height 20
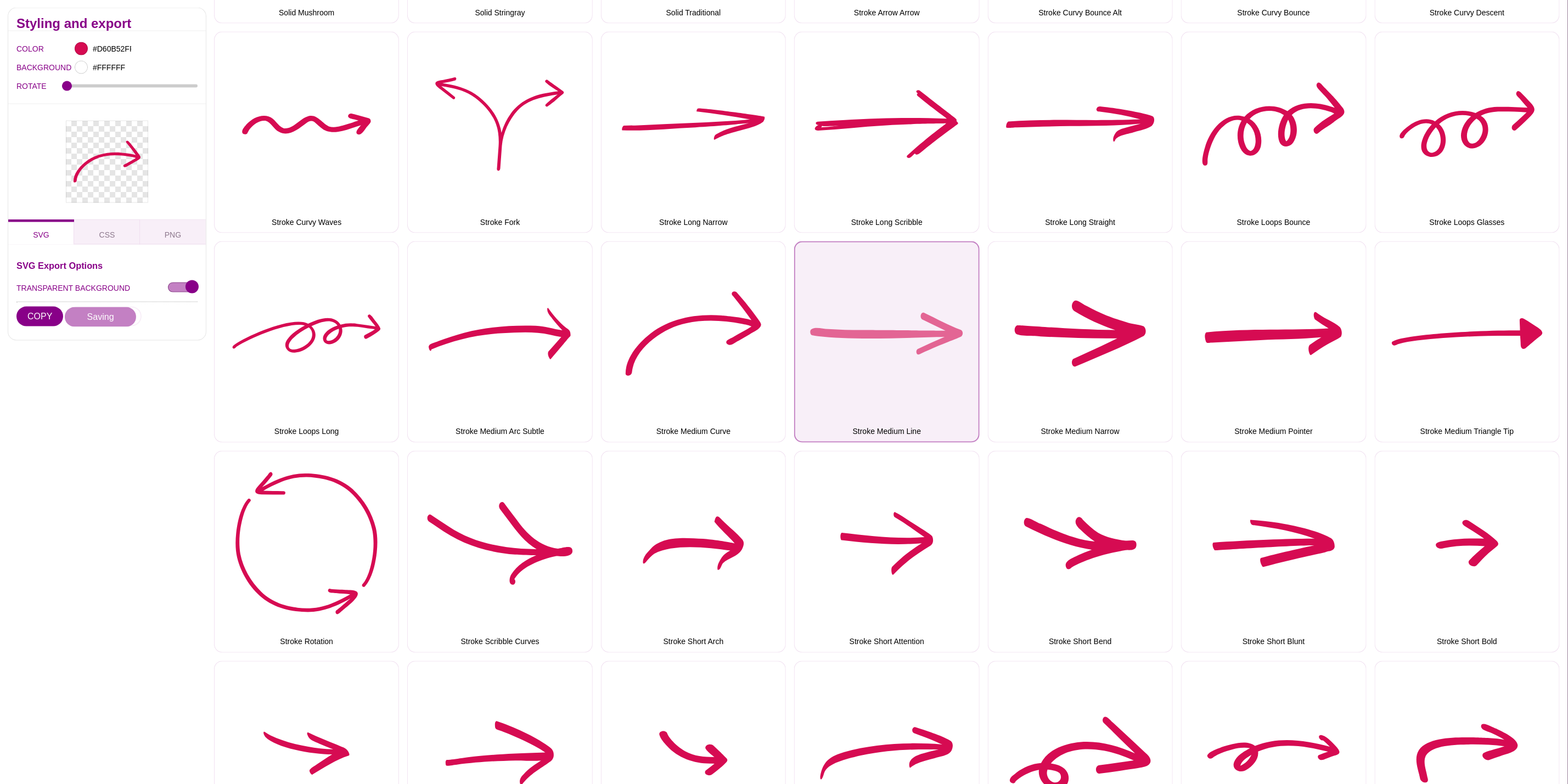
drag, startPoint x: 893, startPoint y: 323, endPoint x: 851, endPoint y: 325, distance: 42.0
click at [893, 323] on button "Stroke Medium Line" at bounding box center [886, 342] width 185 height 201
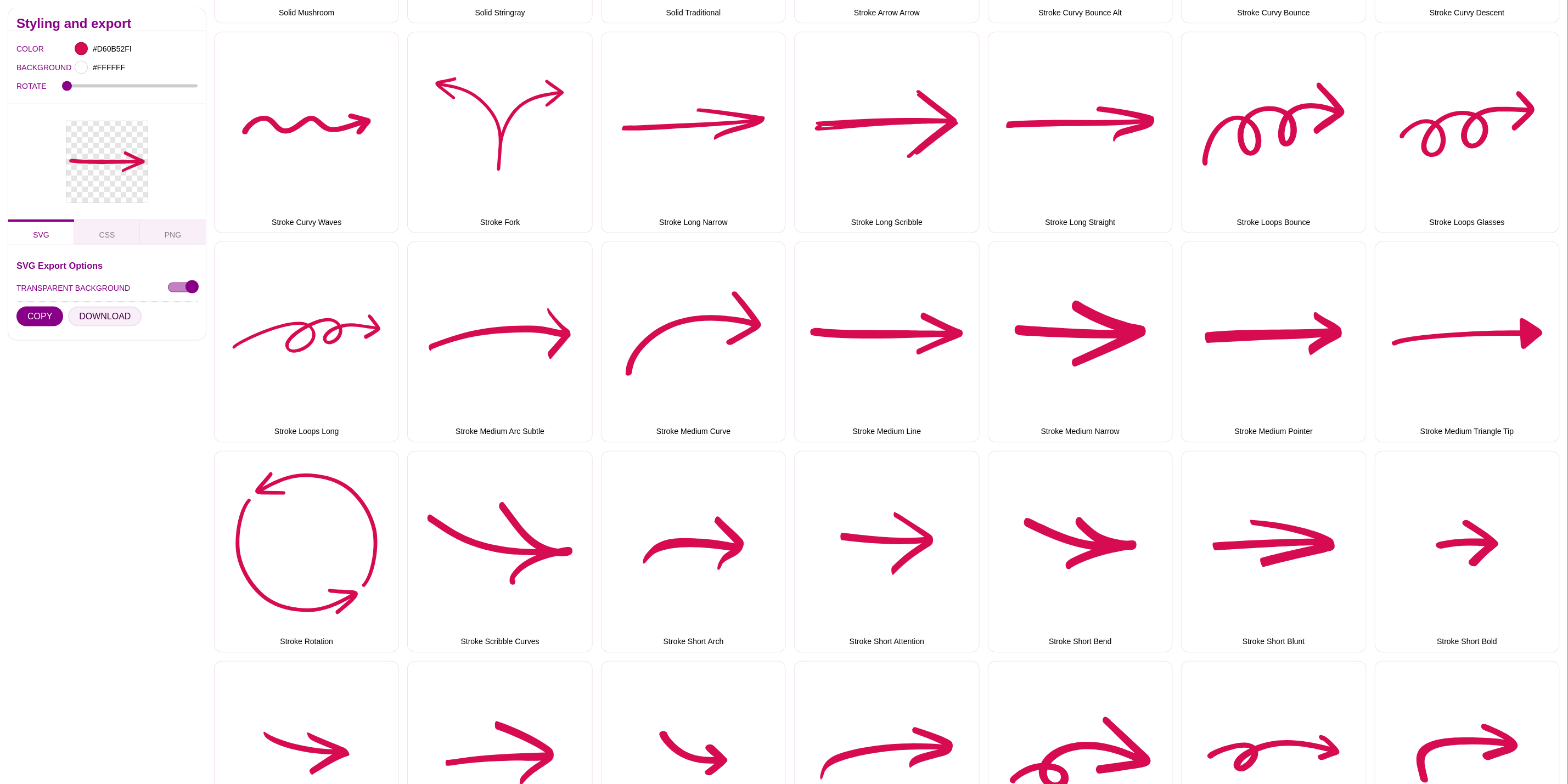
click at [85, 323] on button "DOWNLOAD" at bounding box center [105, 317] width 74 height 20
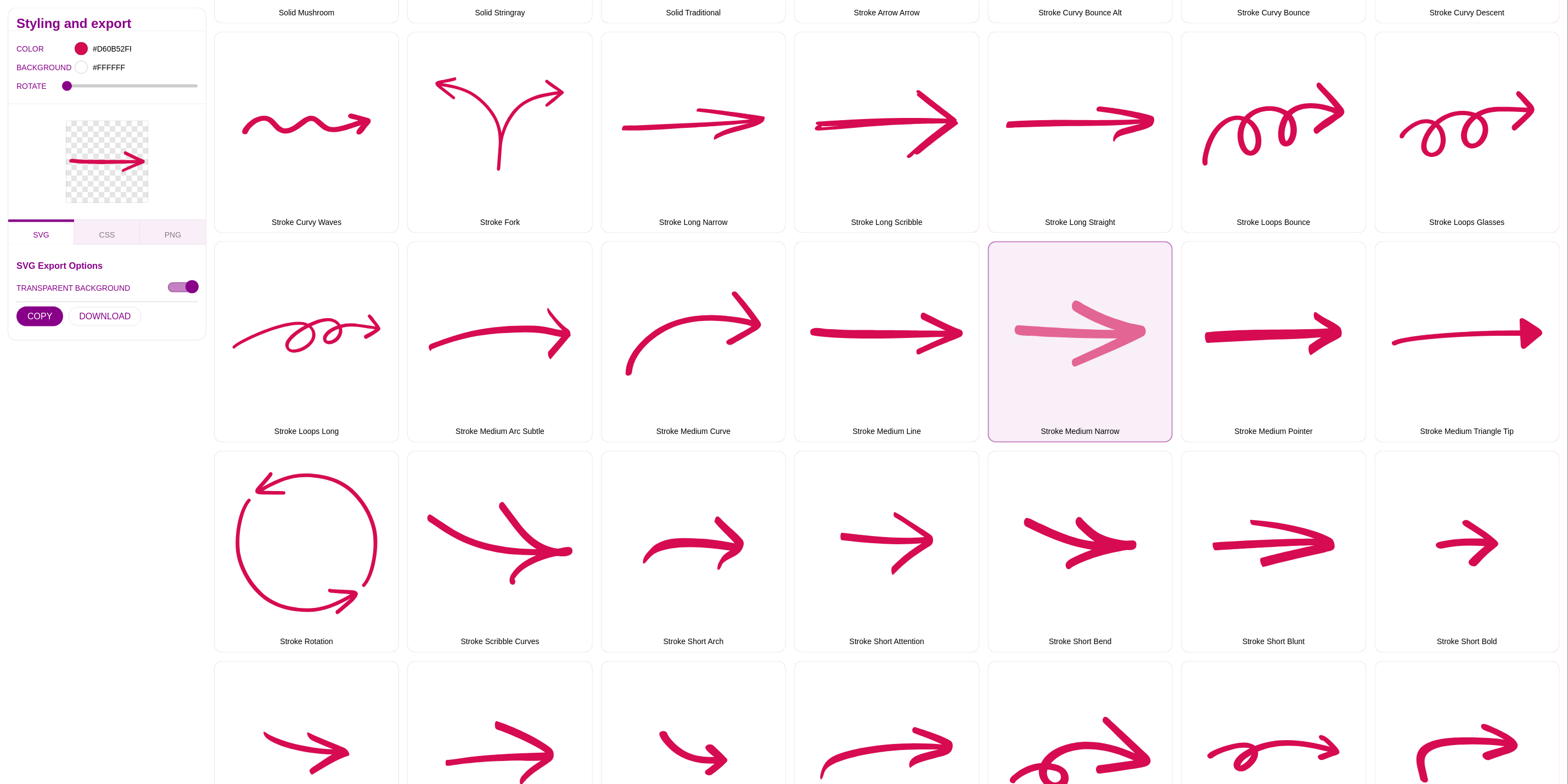
click at [1118, 346] on button "Stroke Medium Narrow" at bounding box center [1080, 342] width 185 height 201
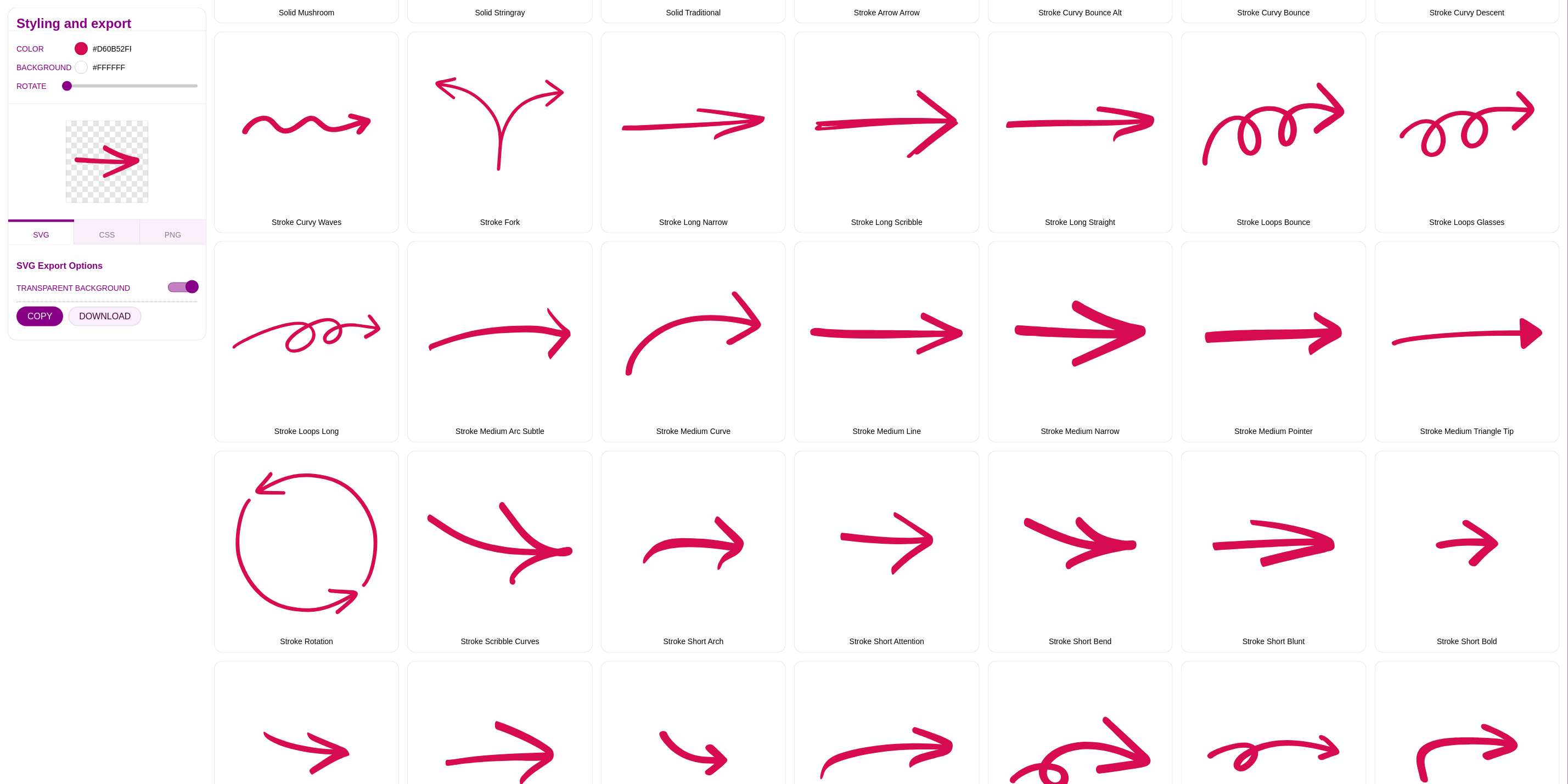
click at [110, 318] on button "DOWNLOAD" at bounding box center [105, 317] width 74 height 20
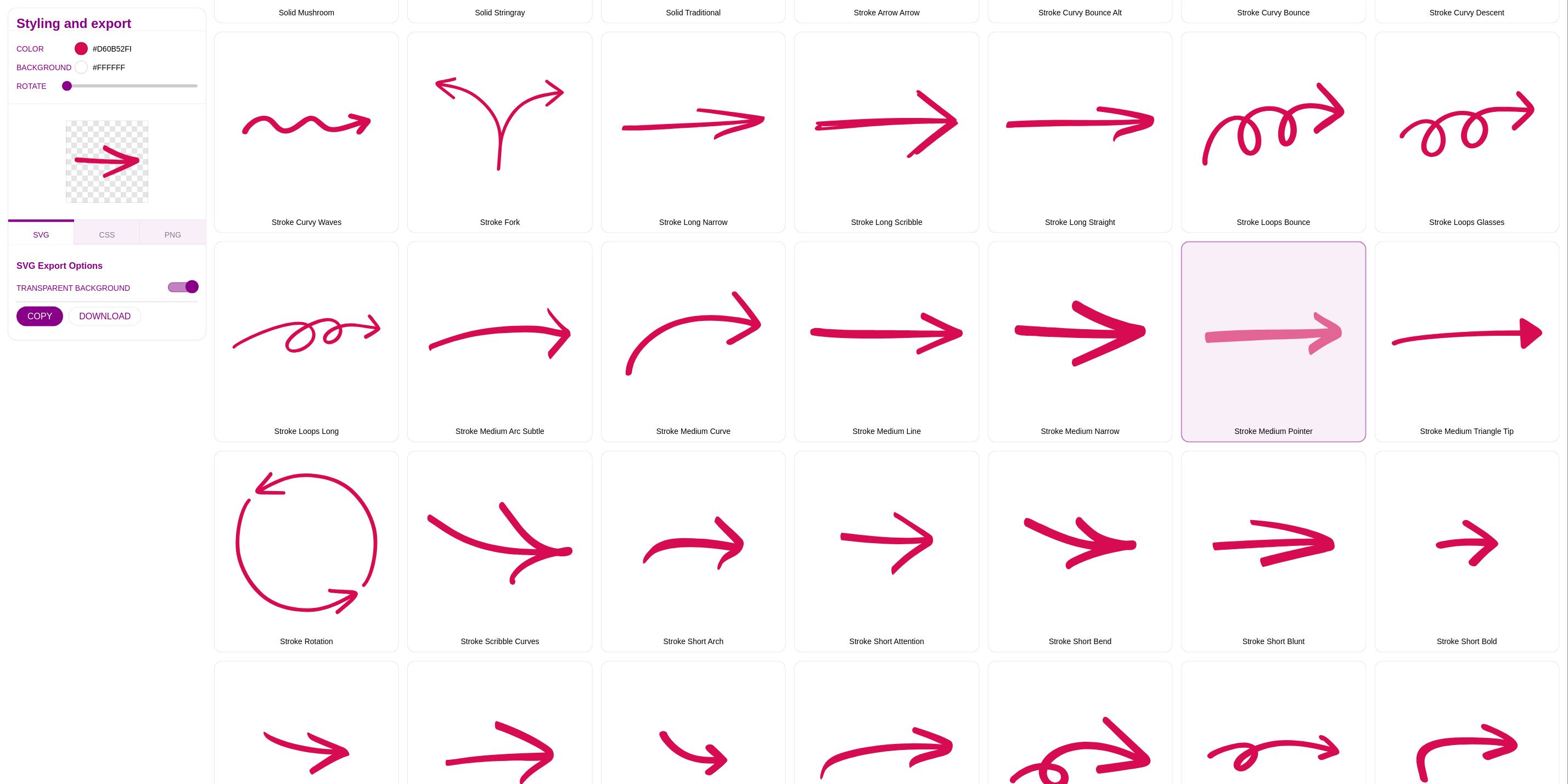
click at [1208, 331] on button "Stroke Medium Pointer" at bounding box center [1273, 342] width 185 height 201
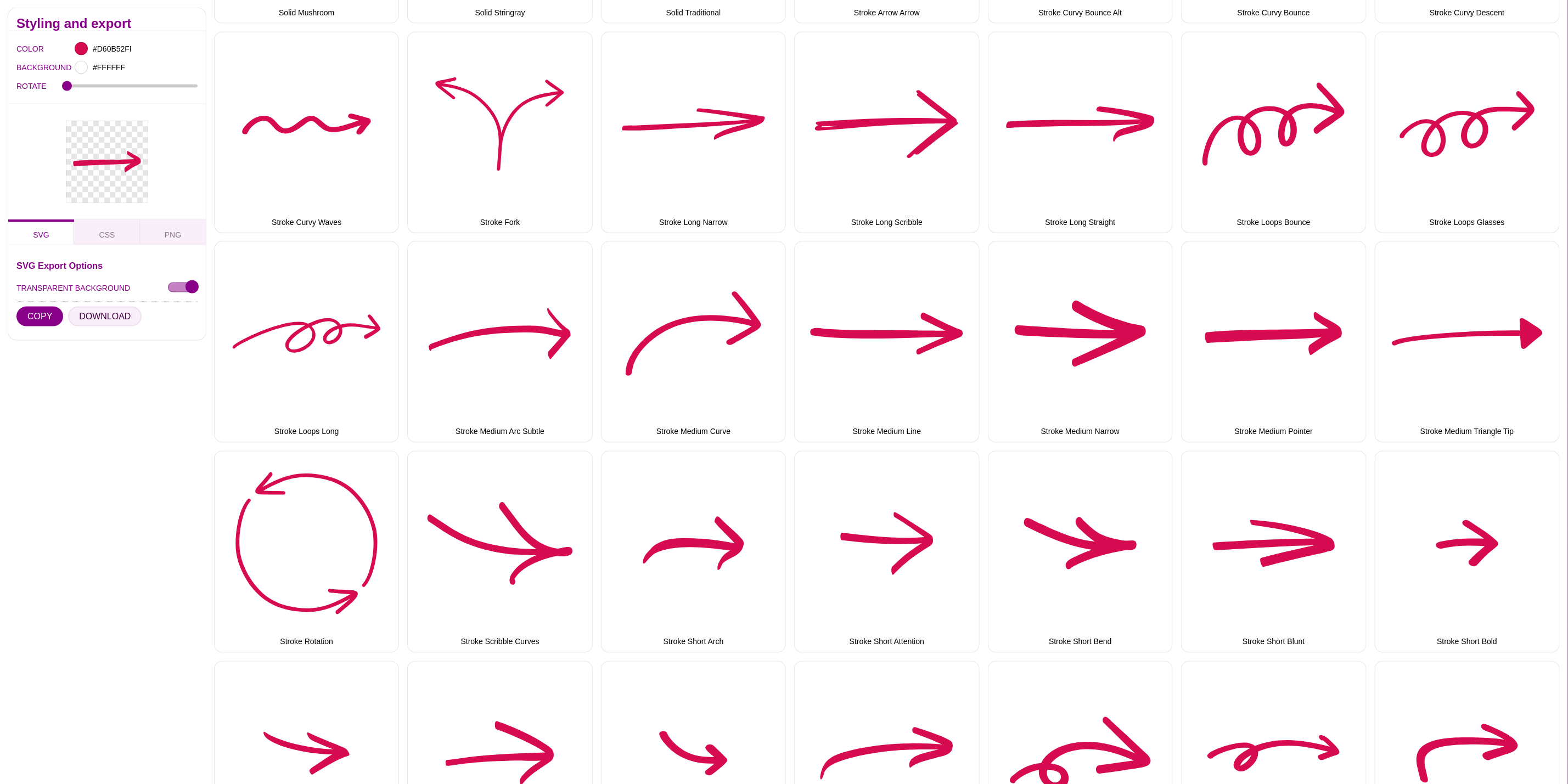
click at [114, 311] on button "DOWNLOAD" at bounding box center [105, 317] width 74 height 20
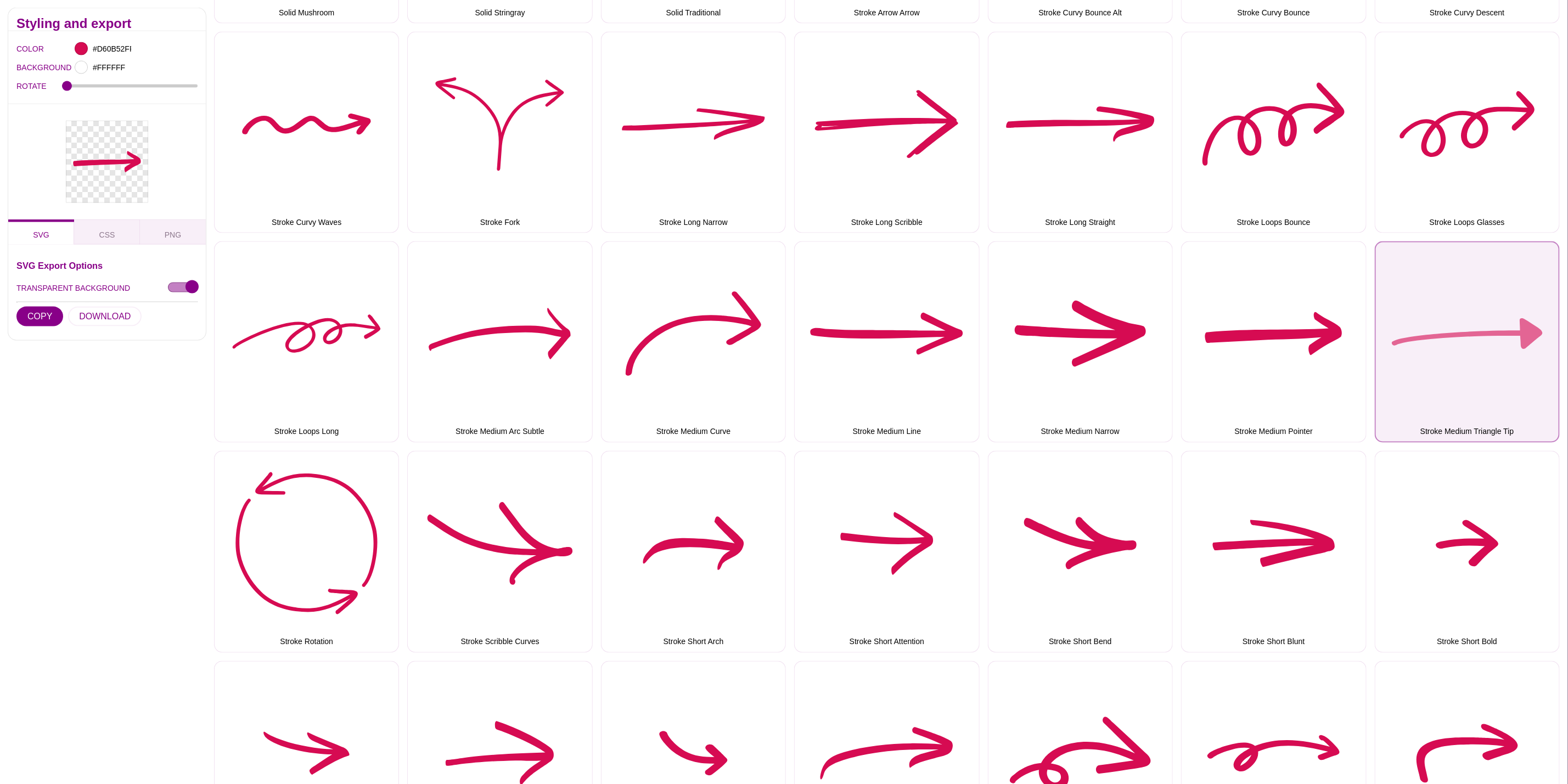
click at [1440, 369] on button "Stroke Medium Triangle Tip" at bounding box center [1467, 342] width 185 height 201
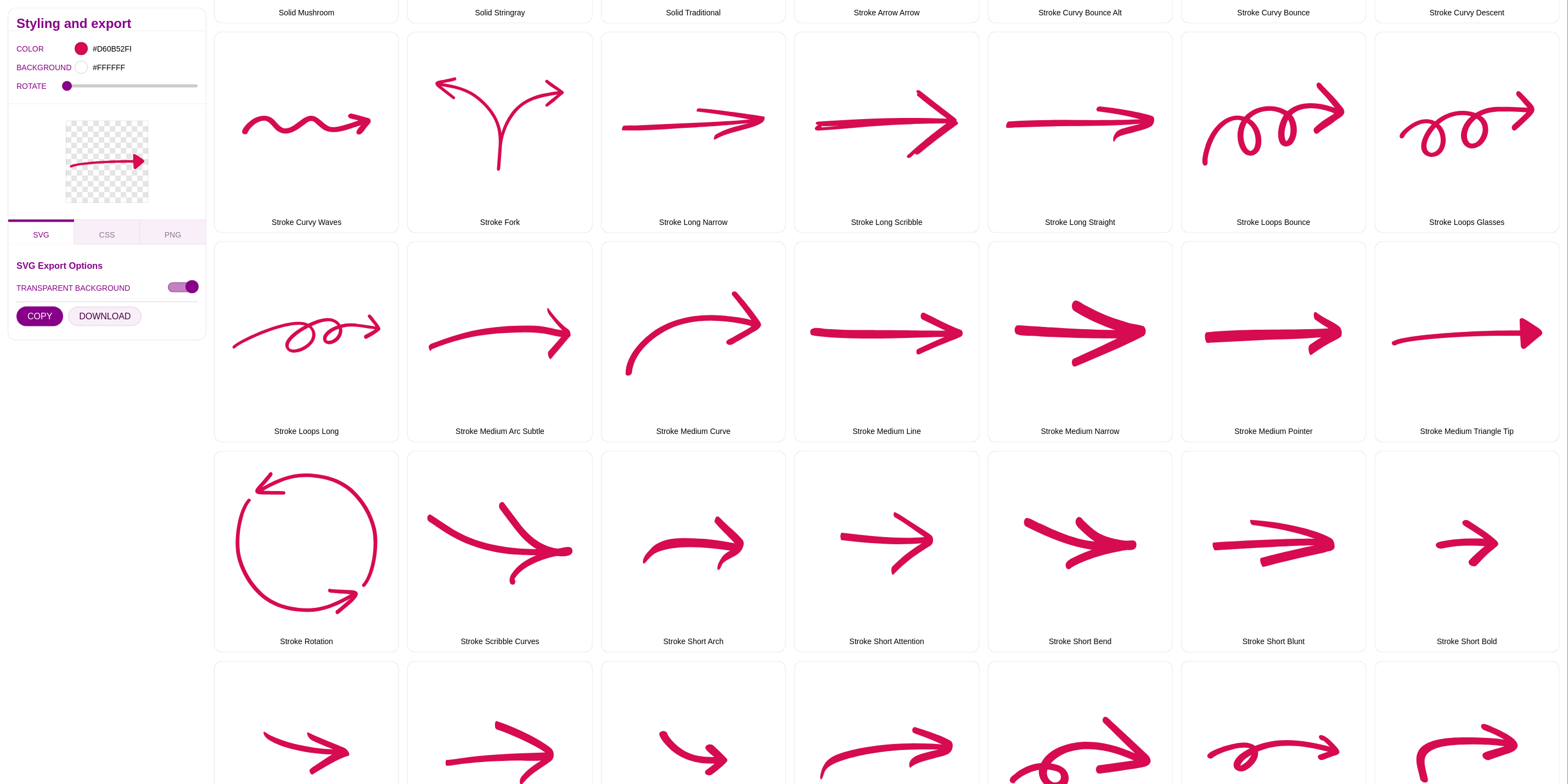
click at [118, 318] on button "DOWNLOAD" at bounding box center [105, 317] width 74 height 20
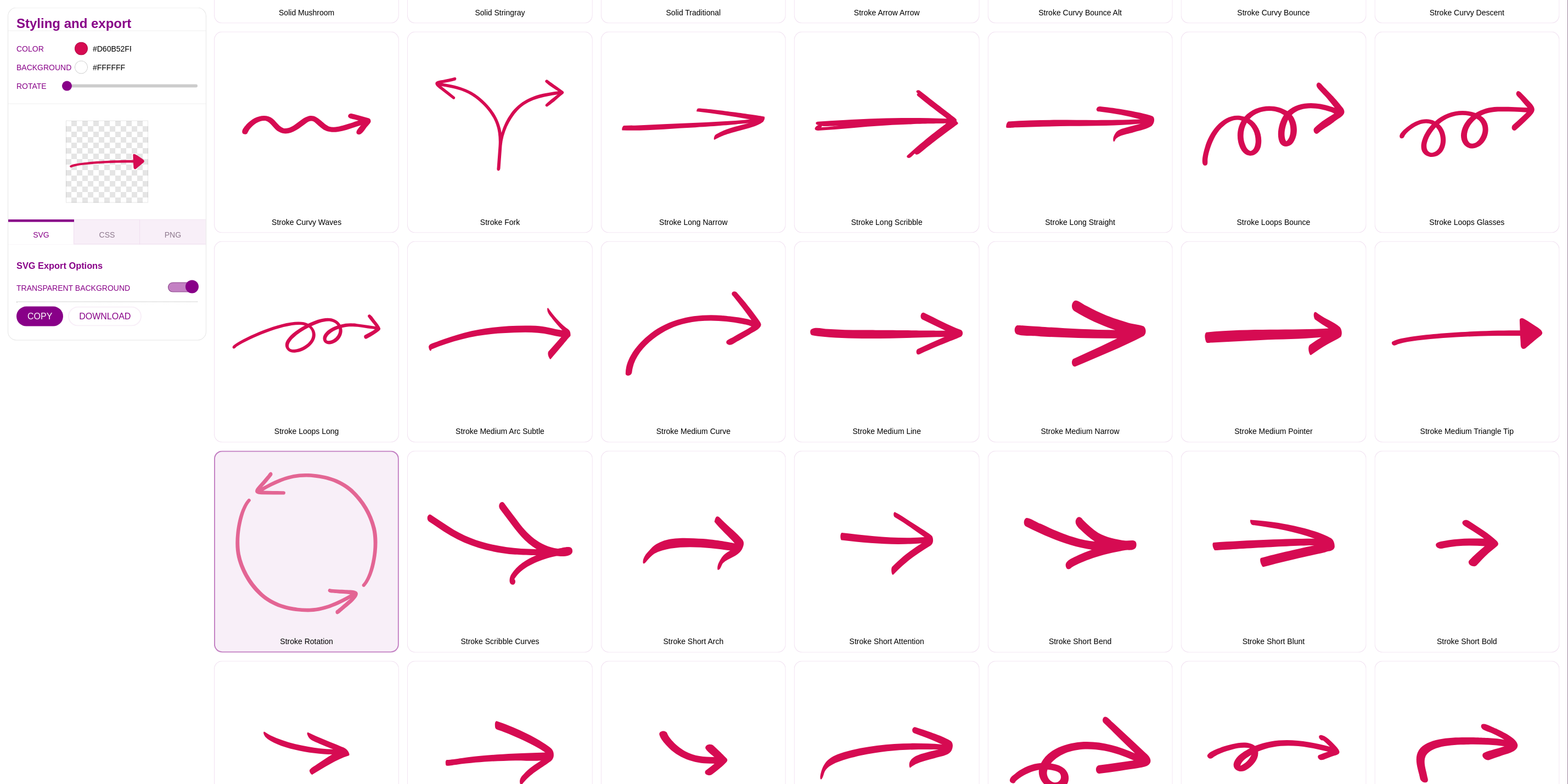
click at [308, 481] on button "Stroke Rotation" at bounding box center [306, 551] width 185 height 201
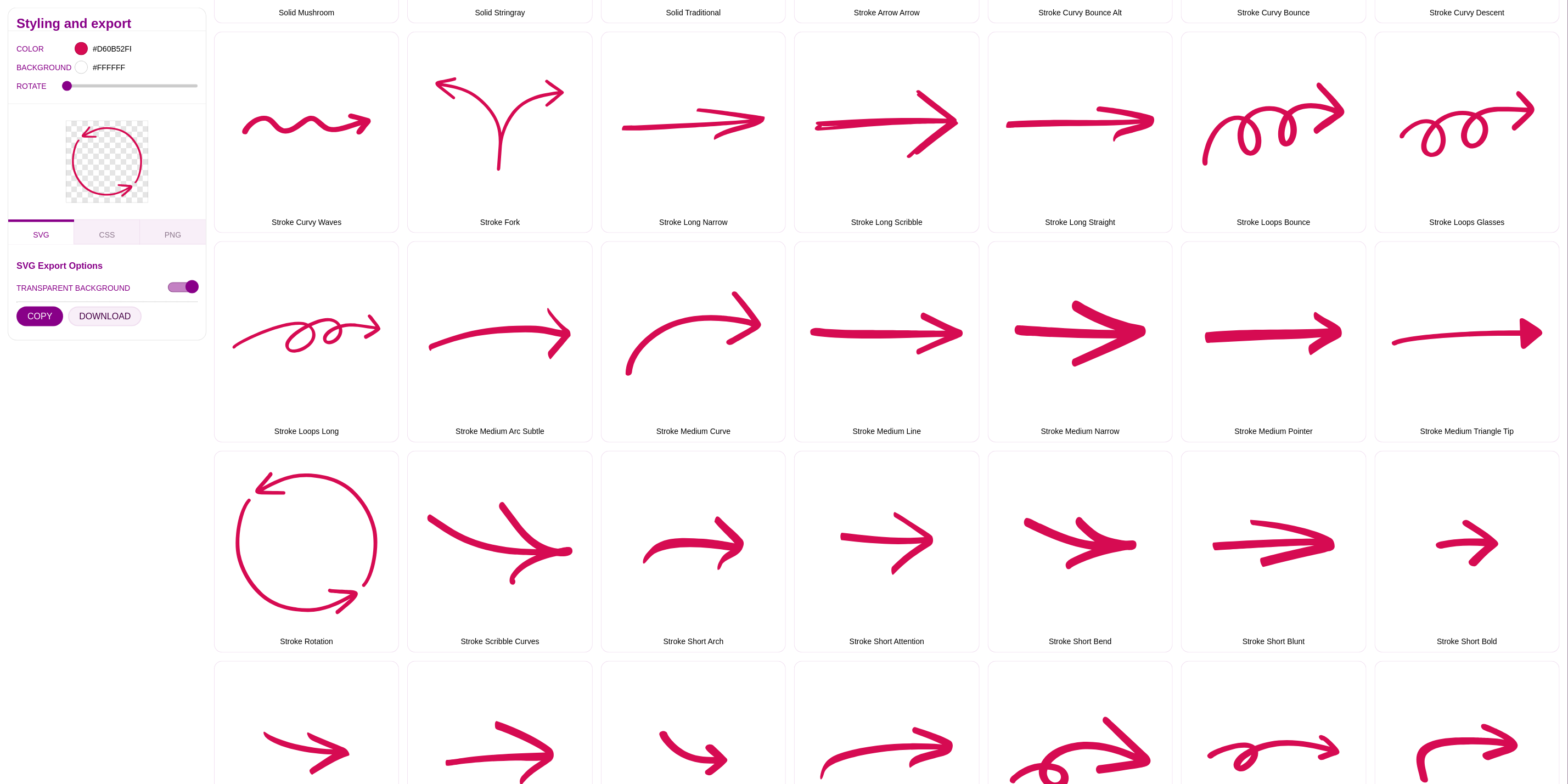
click at [118, 313] on button "DOWNLOAD" at bounding box center [105, 317] width 74 height 20
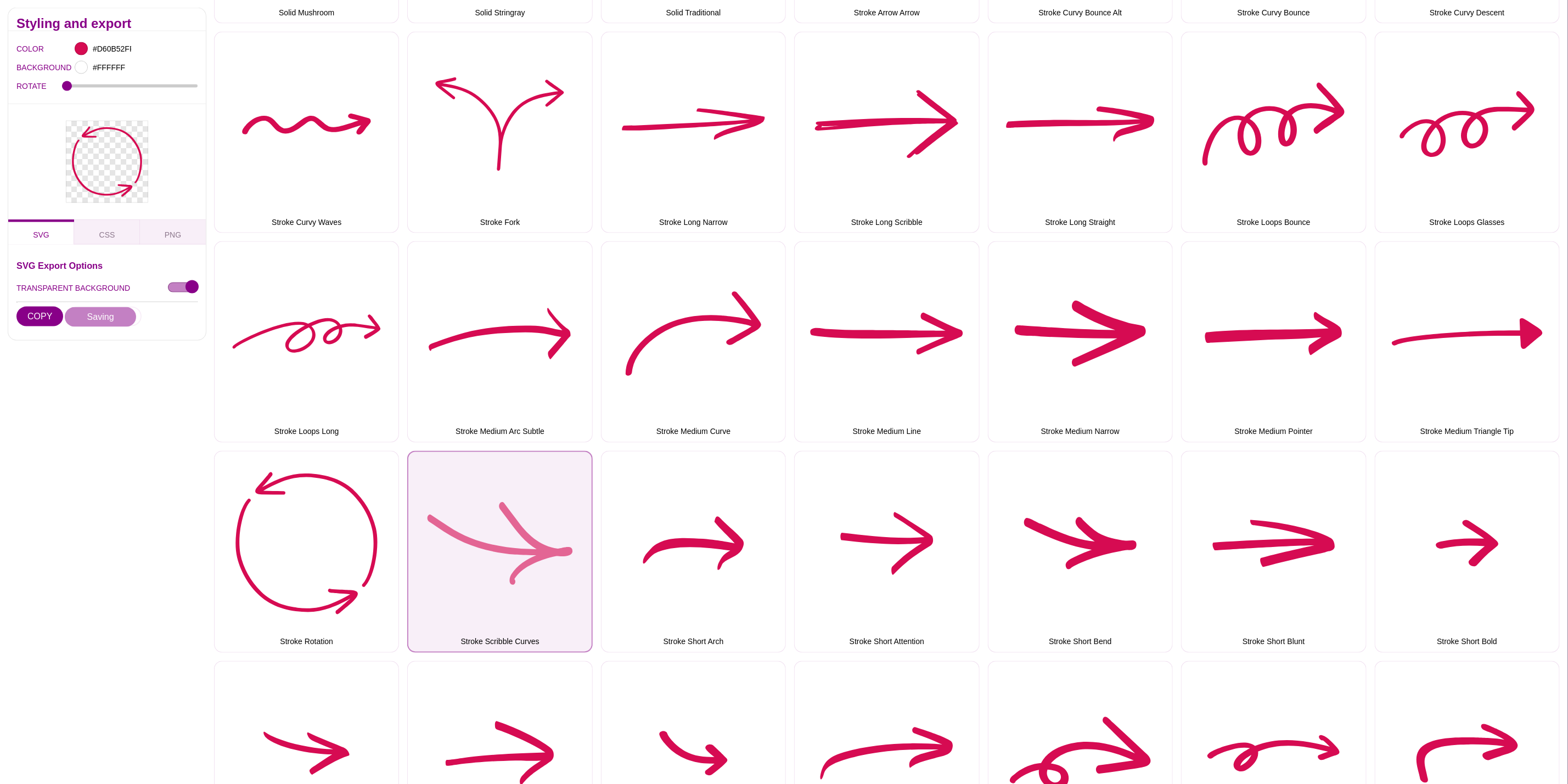
click at [506, 465] on button "Stroke Scribble Curves" at bounding box center [500, 551] width 185 height 201
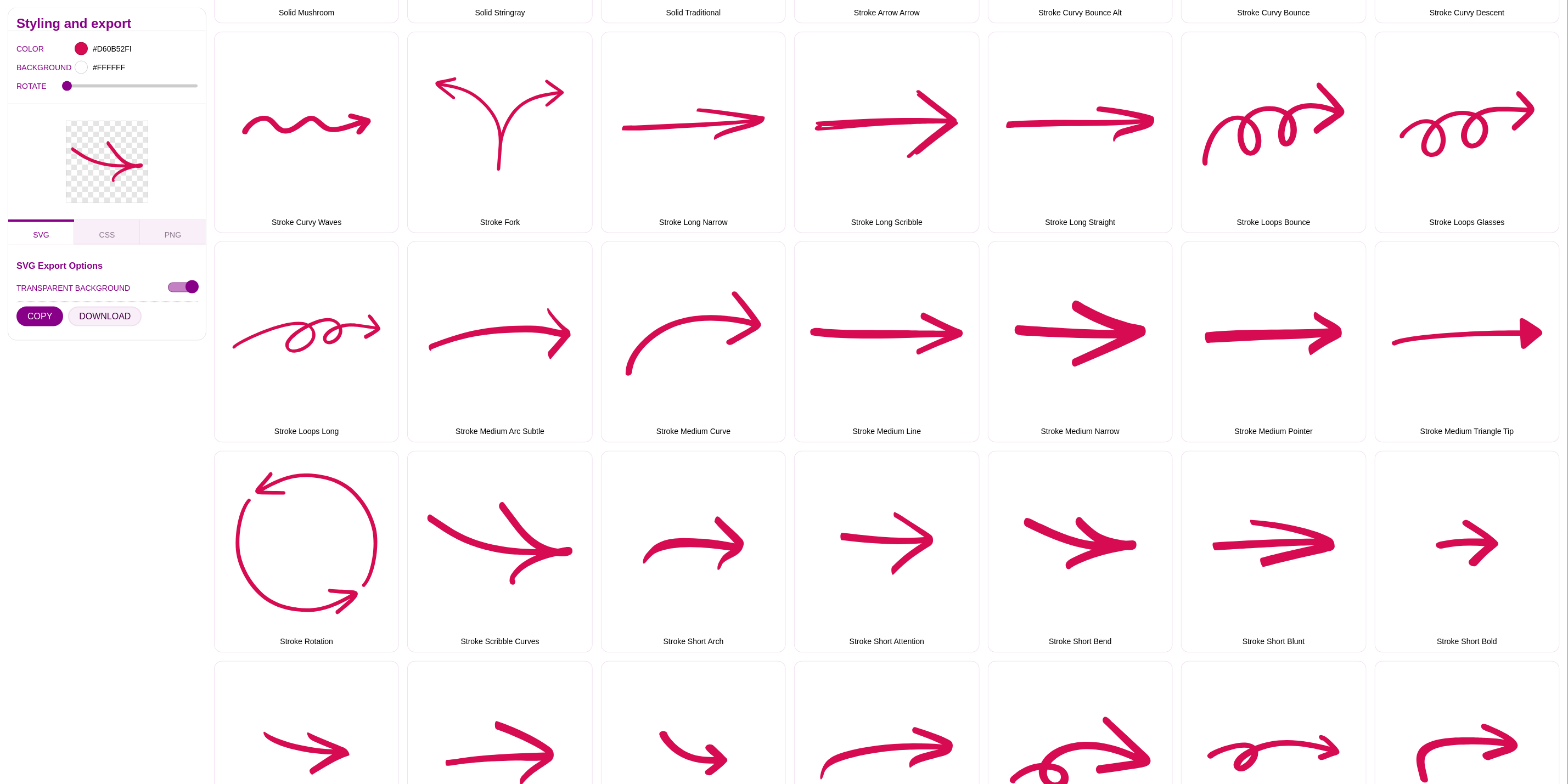
click at [95, 315] on button "DOWNLOAD" at bounding box center [105, 317] width 74 height 20
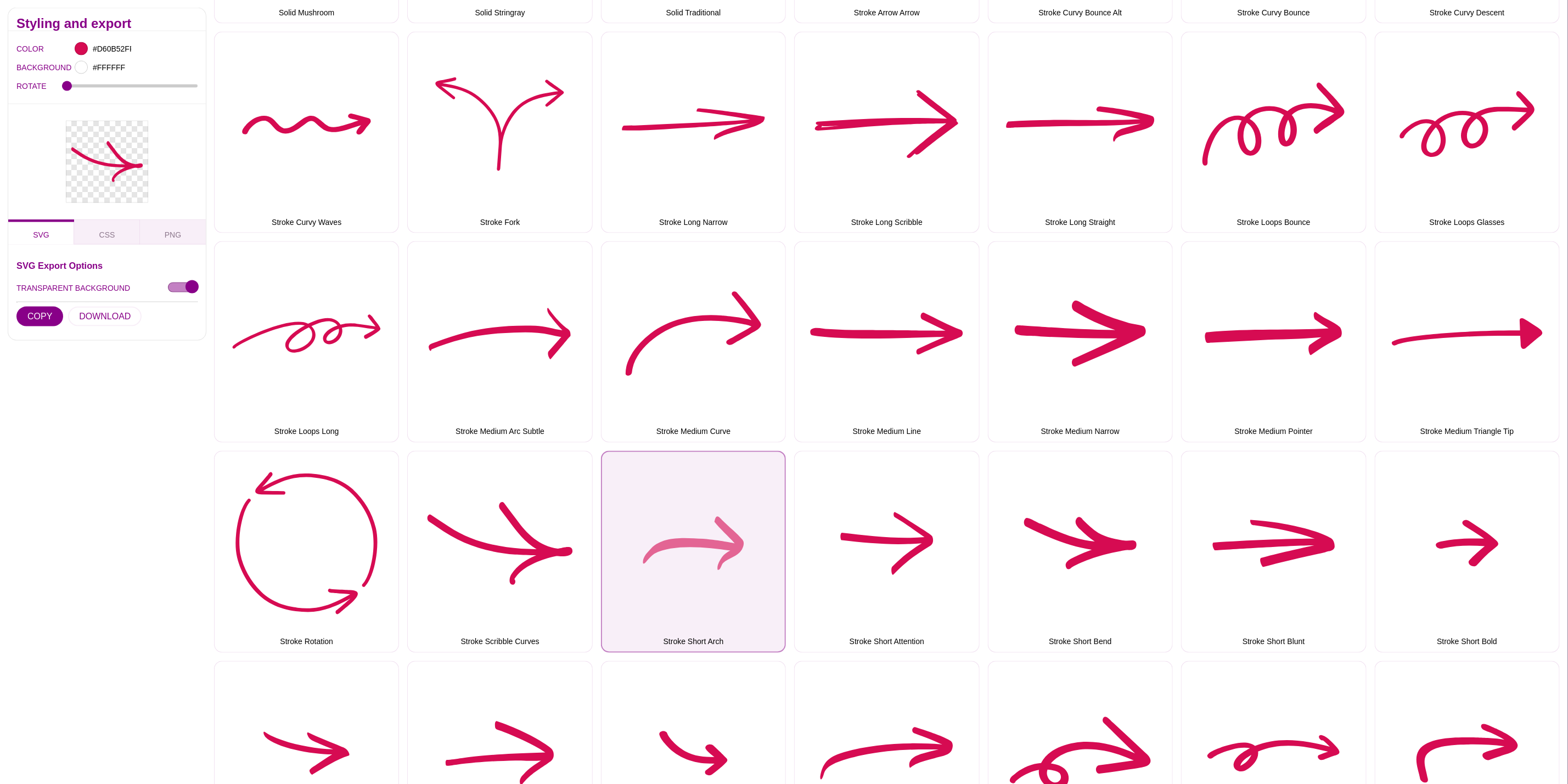
drag, startPoint x: 718, startPoint y: 533, endPoint x: 712, endPoint y: 532, distance: 6.1
click at [718, 533] on button "Stroke Short Arch" at bounding box center [693, 551] width 185 height 201
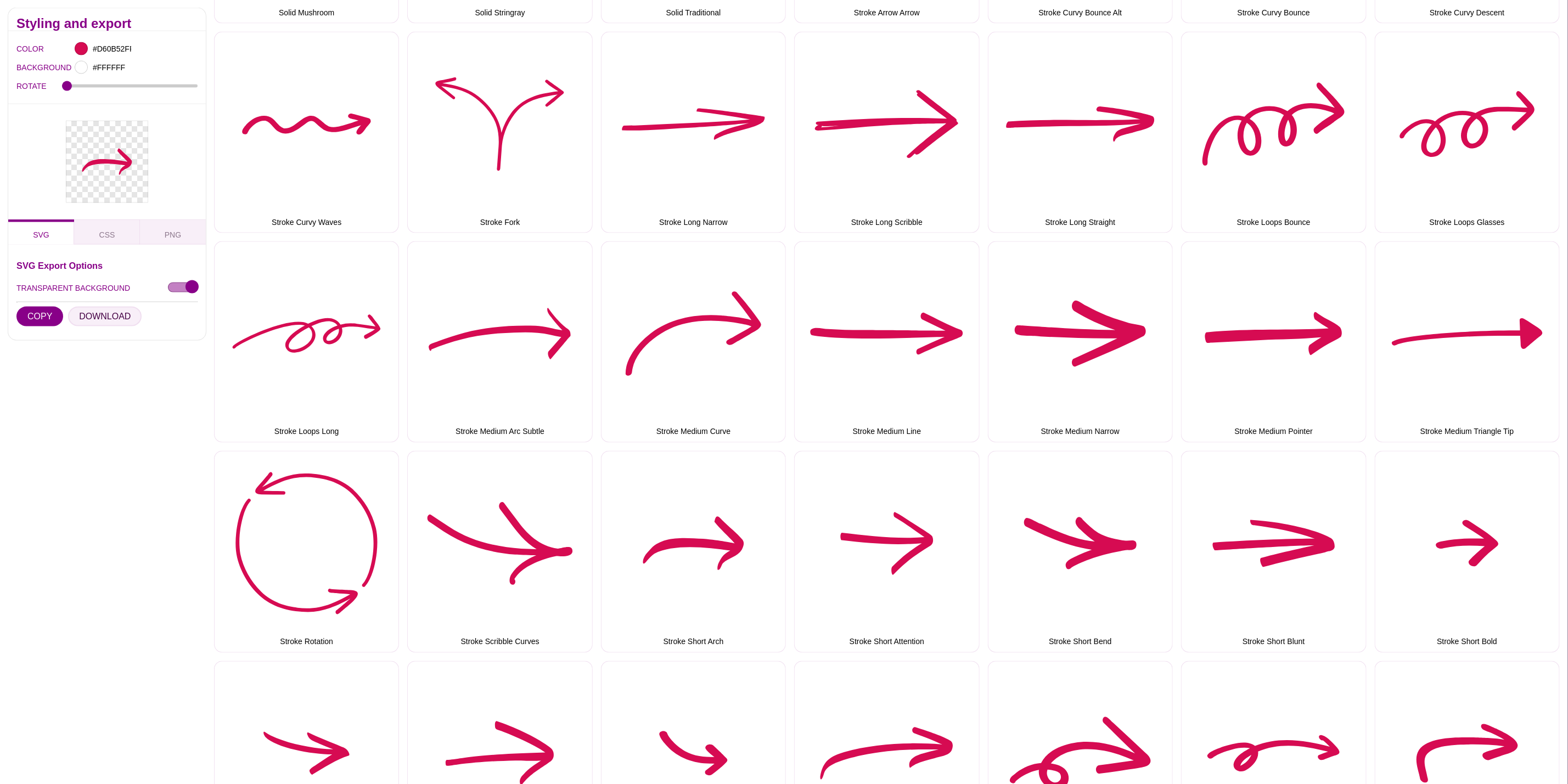
click at [89, 315] on button "DOWNLOAD" at bounding box center [105, 317] width 74 height 20
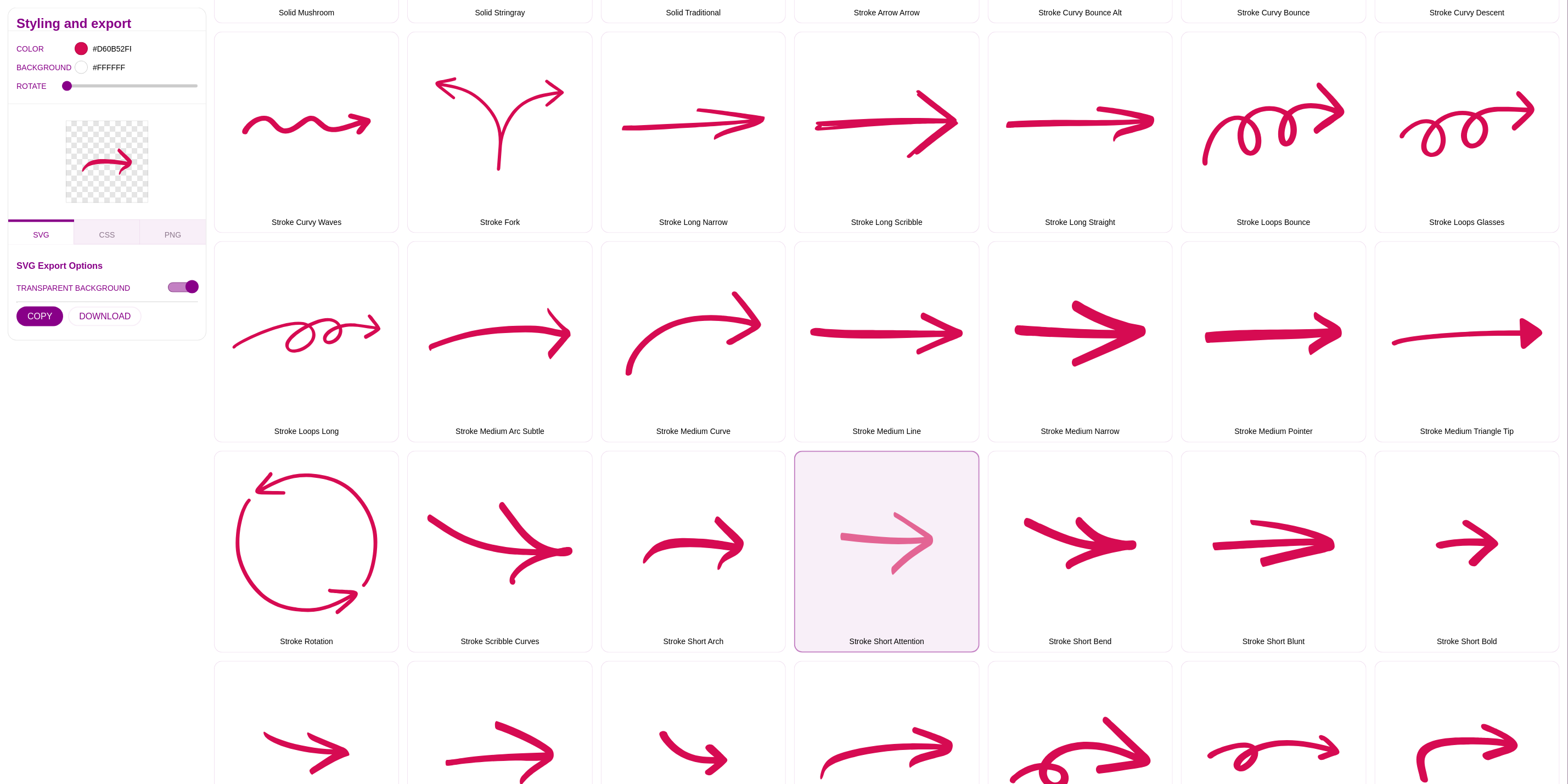
click at [897, 499] on button "Stroke Short Attention" at bounding box center [886, 551] width 185 height 201
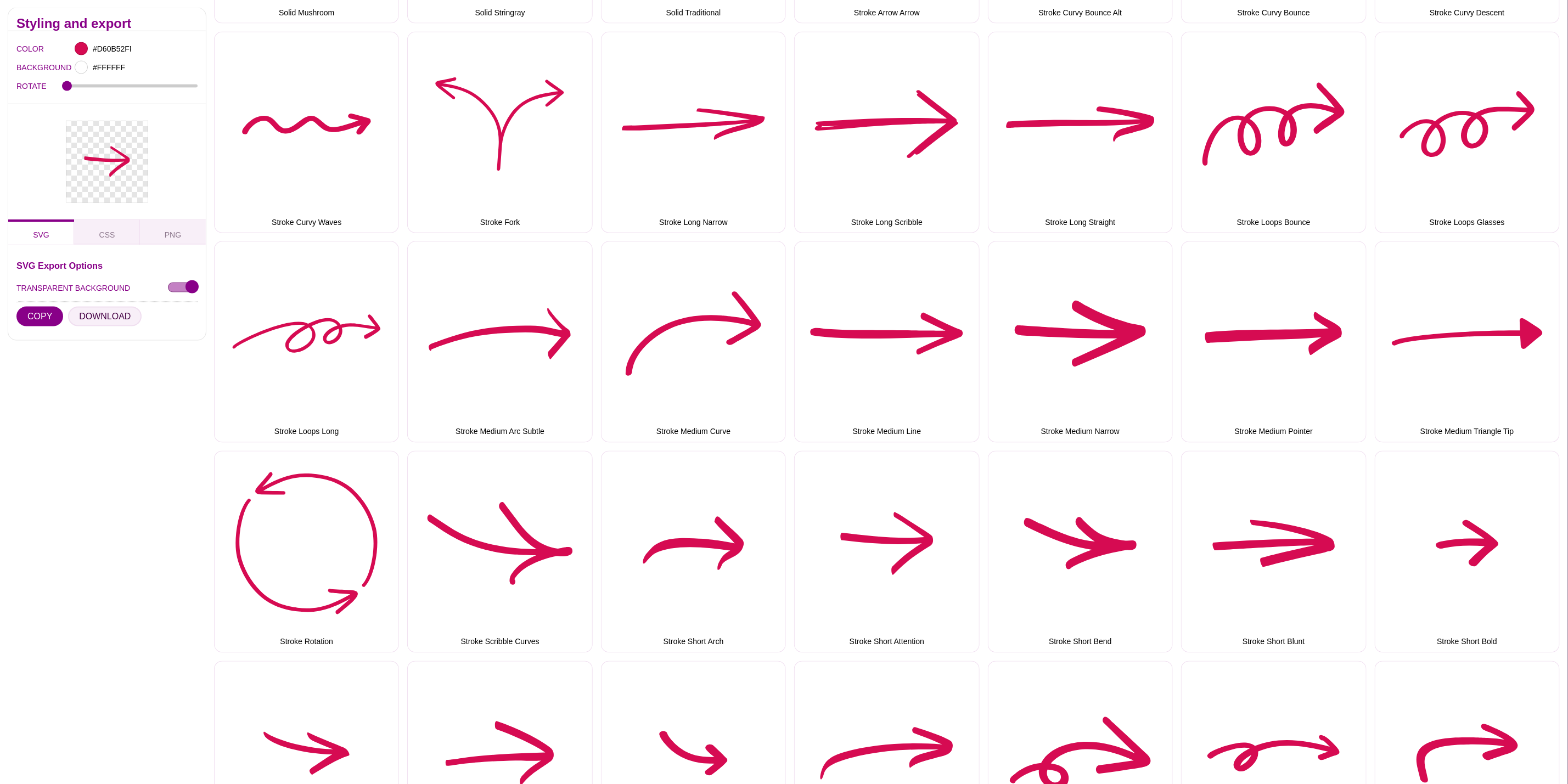
click at [102, 320] on button "DOWNLOAD" at bounding box center [105, 317] width 74 height 20
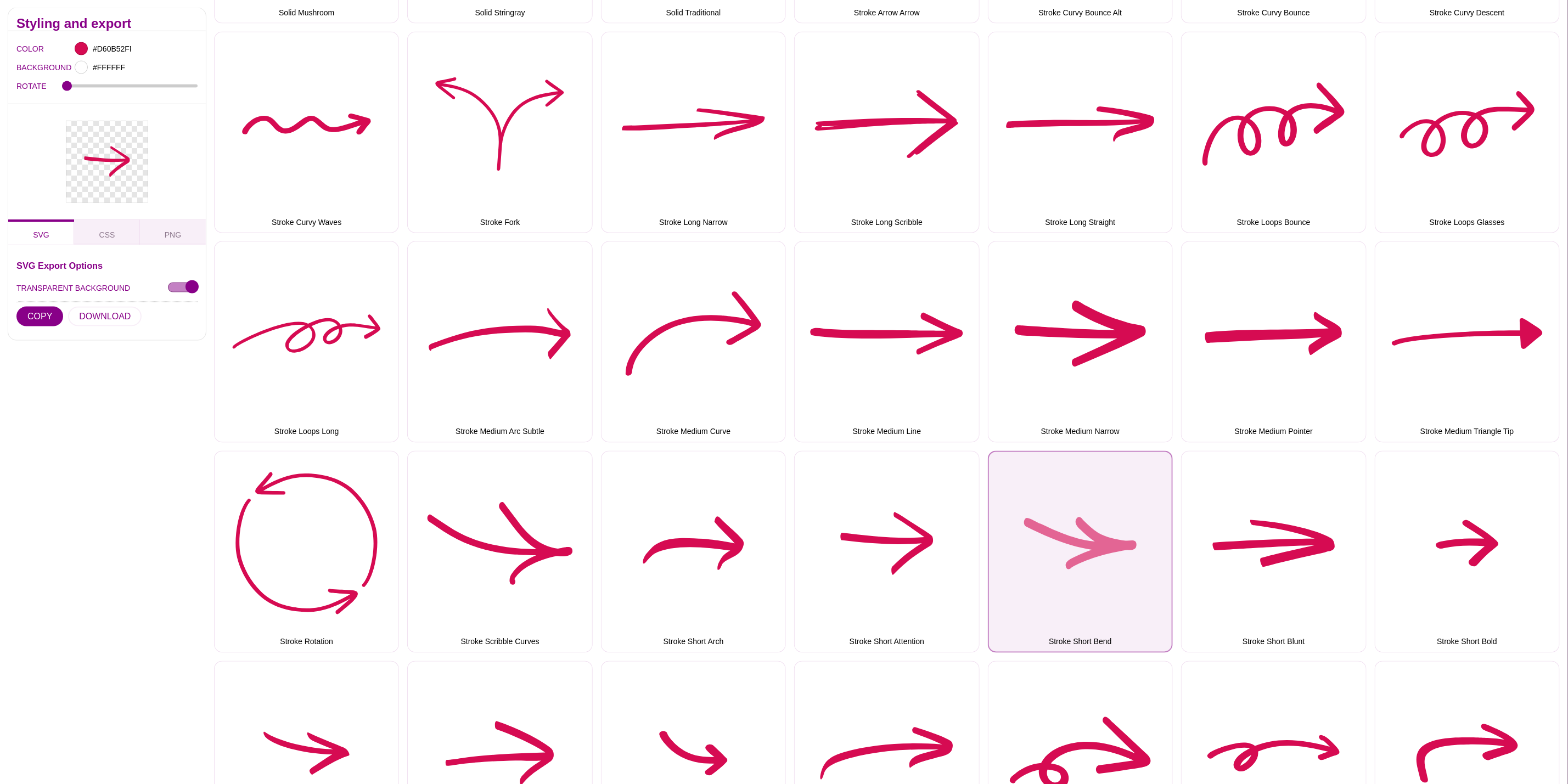
drag, startPoint x: 1145, startPoint y: 523, endPoint x: 1129, endPoint y: 523, distance: 16.0
click at [1145, 523] on button "Stroke Short Bend" at bounding box center [1080, 551] width 185 height 201
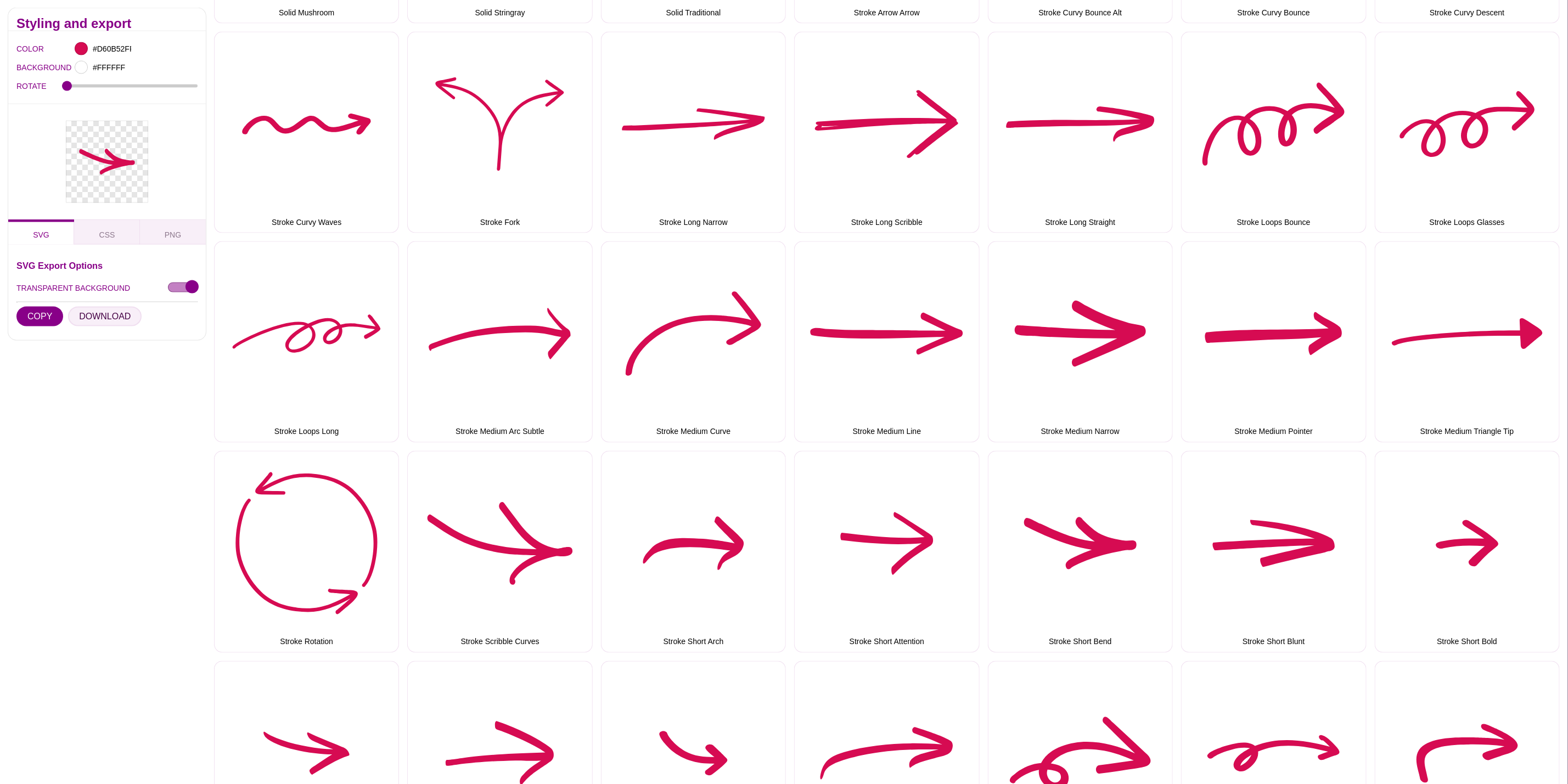
click at [117, 312] on button "DOWNLOAD" at bounding box center [105, 317] width 74 height 20
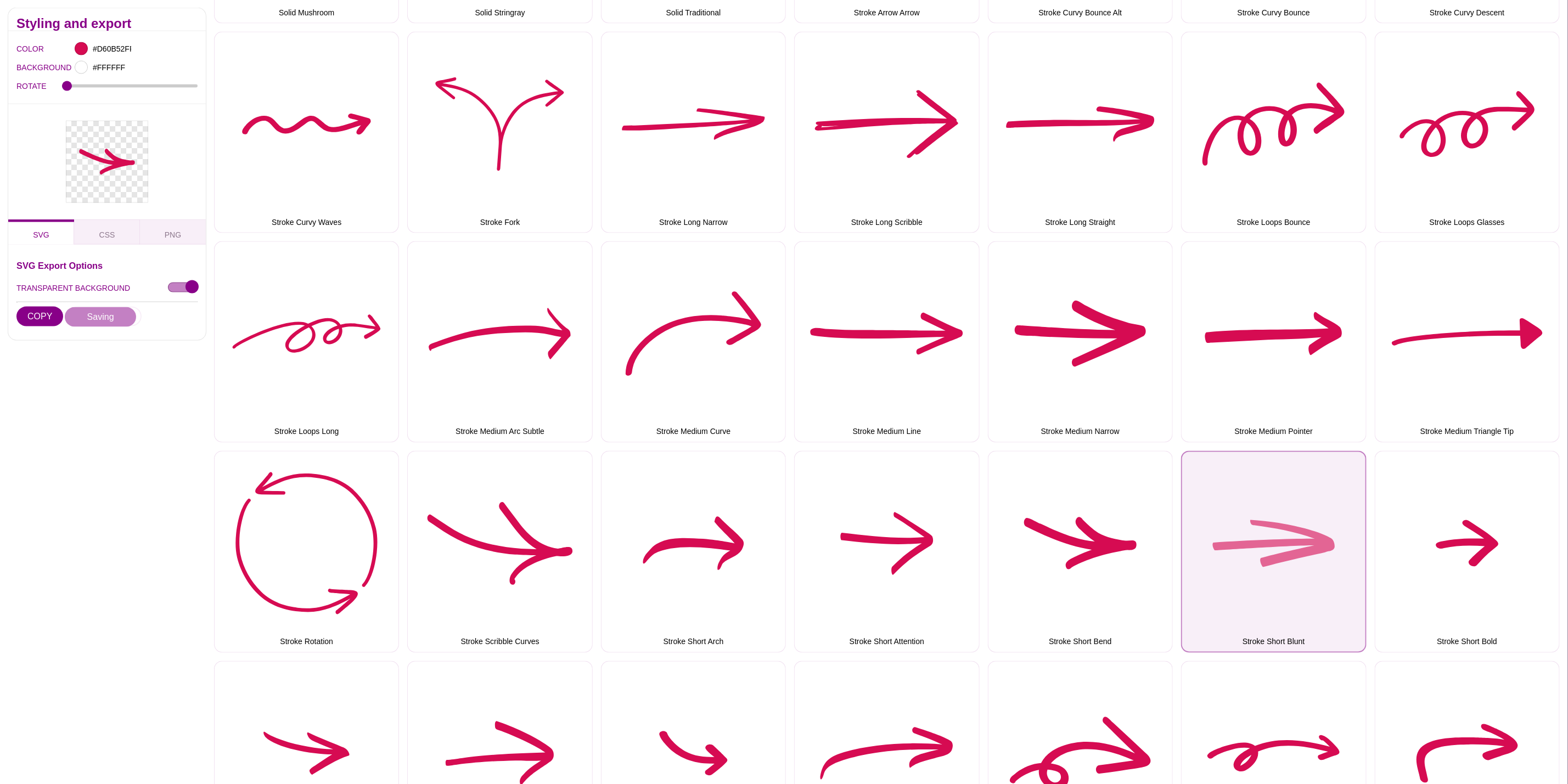
click at [1315, 528] on button "Stroke Short Blunt" at bounding box center [1273, 551] width 185 height 201
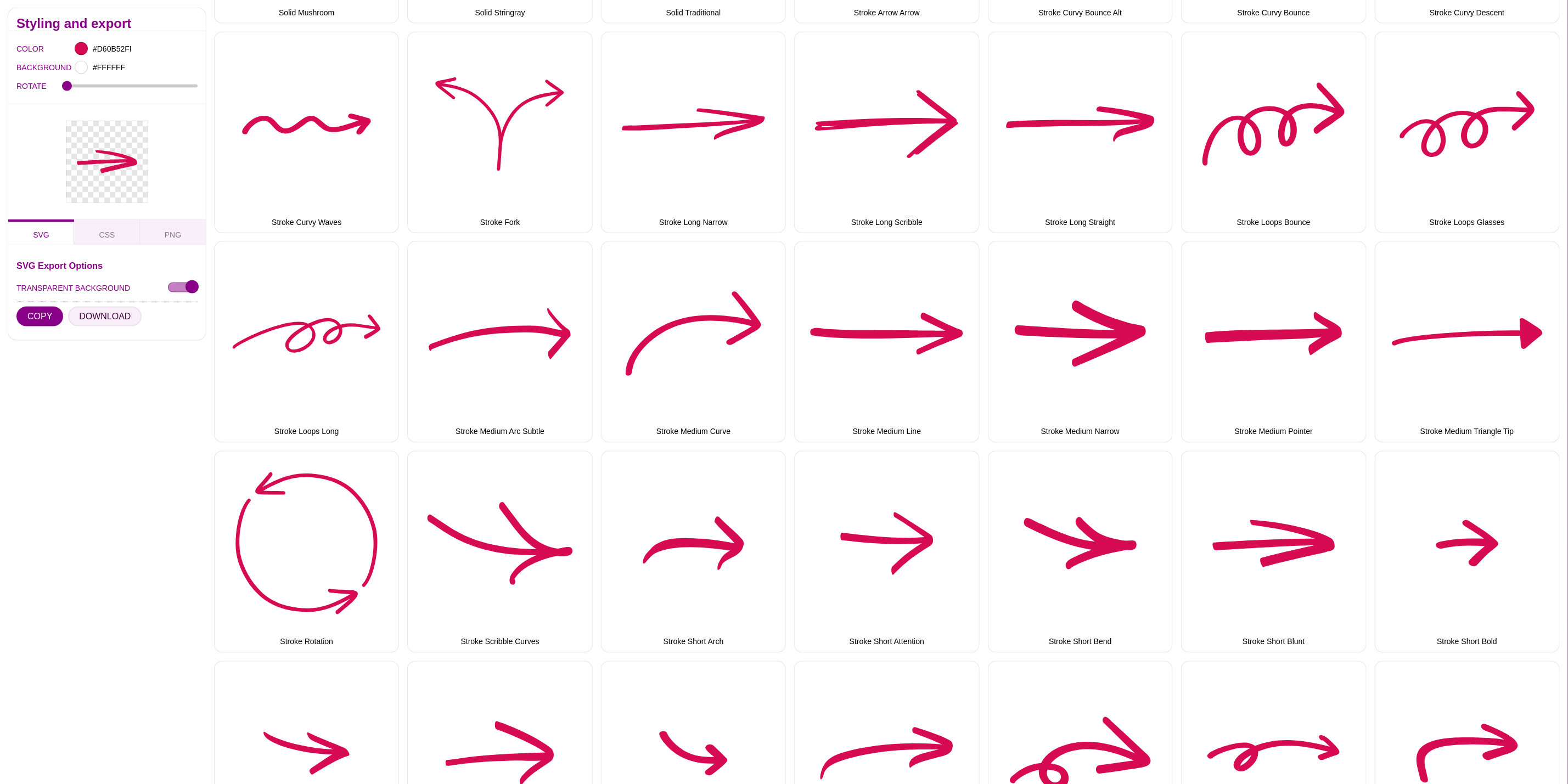
click at [102, 318] on button "DOWNLOAD" at bounding box center [105, 317] width 74 height 20
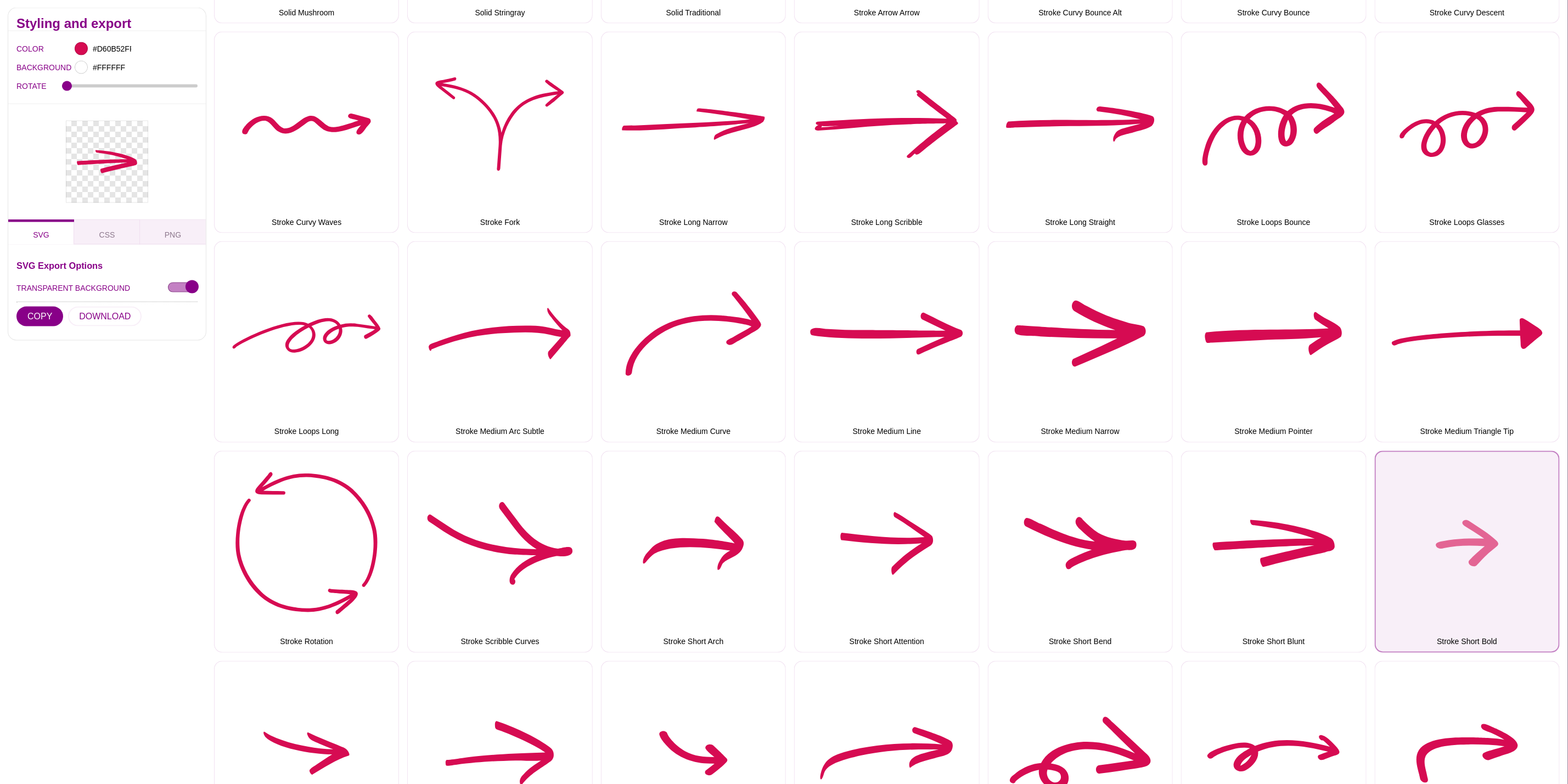
click at [1532, 572] on button "Stroke Short Bold" at bounding box center [1467, 551] width 185 height 201
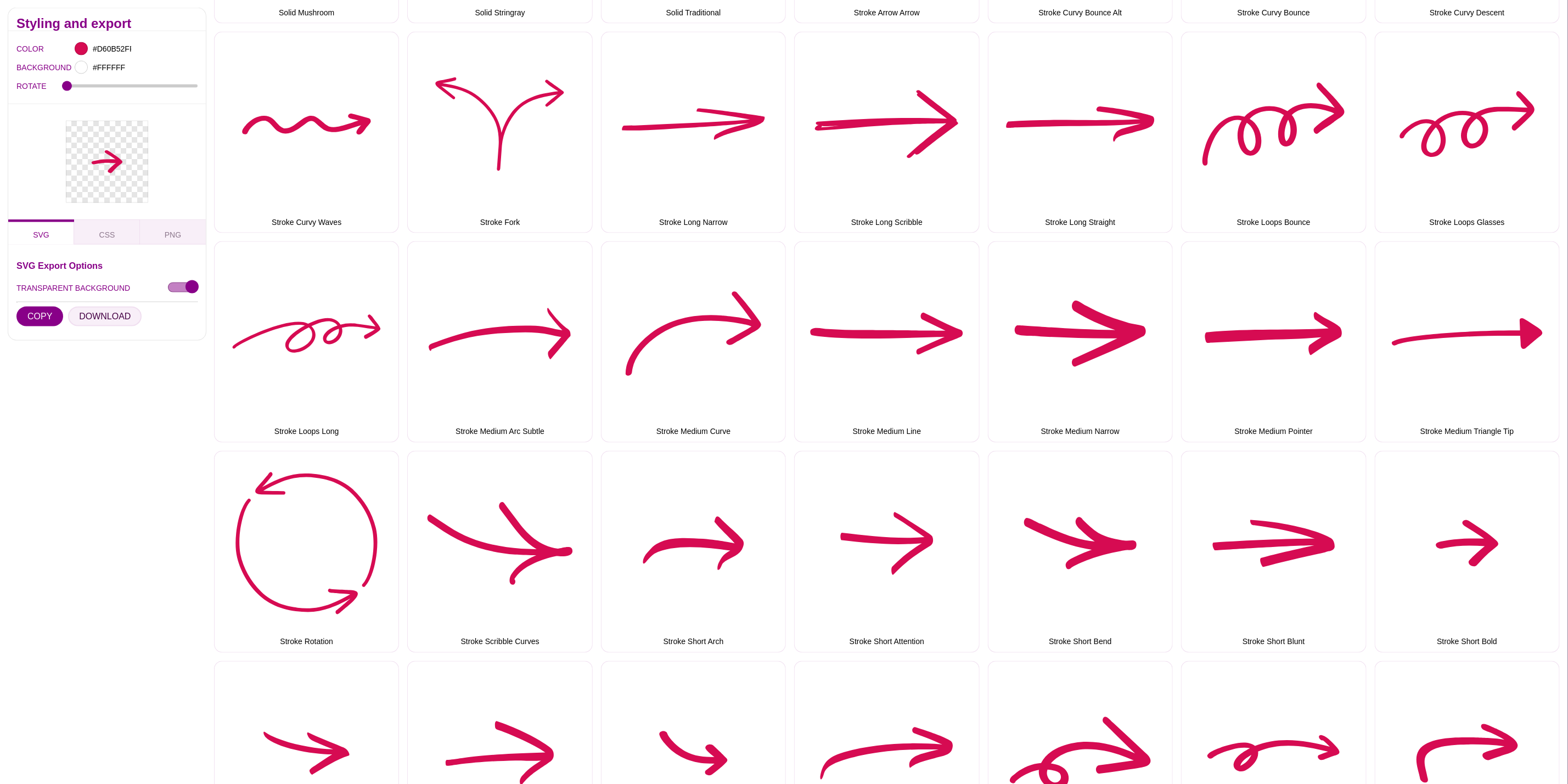
click at [81, 310] on button "DOWNLOAD" at bounding box center [105, 317] width 74 height 20
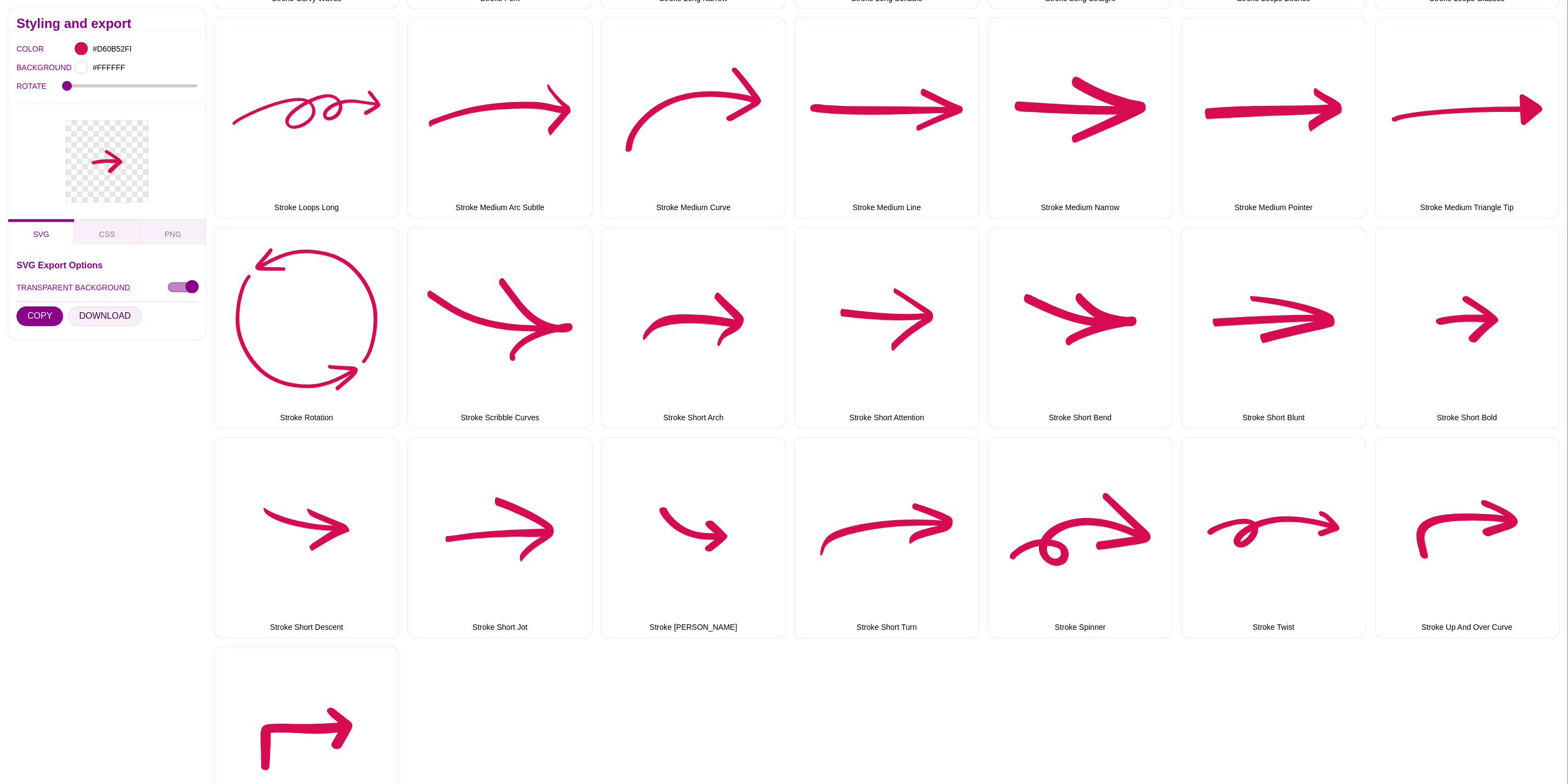
scroll to position [1482, 0]
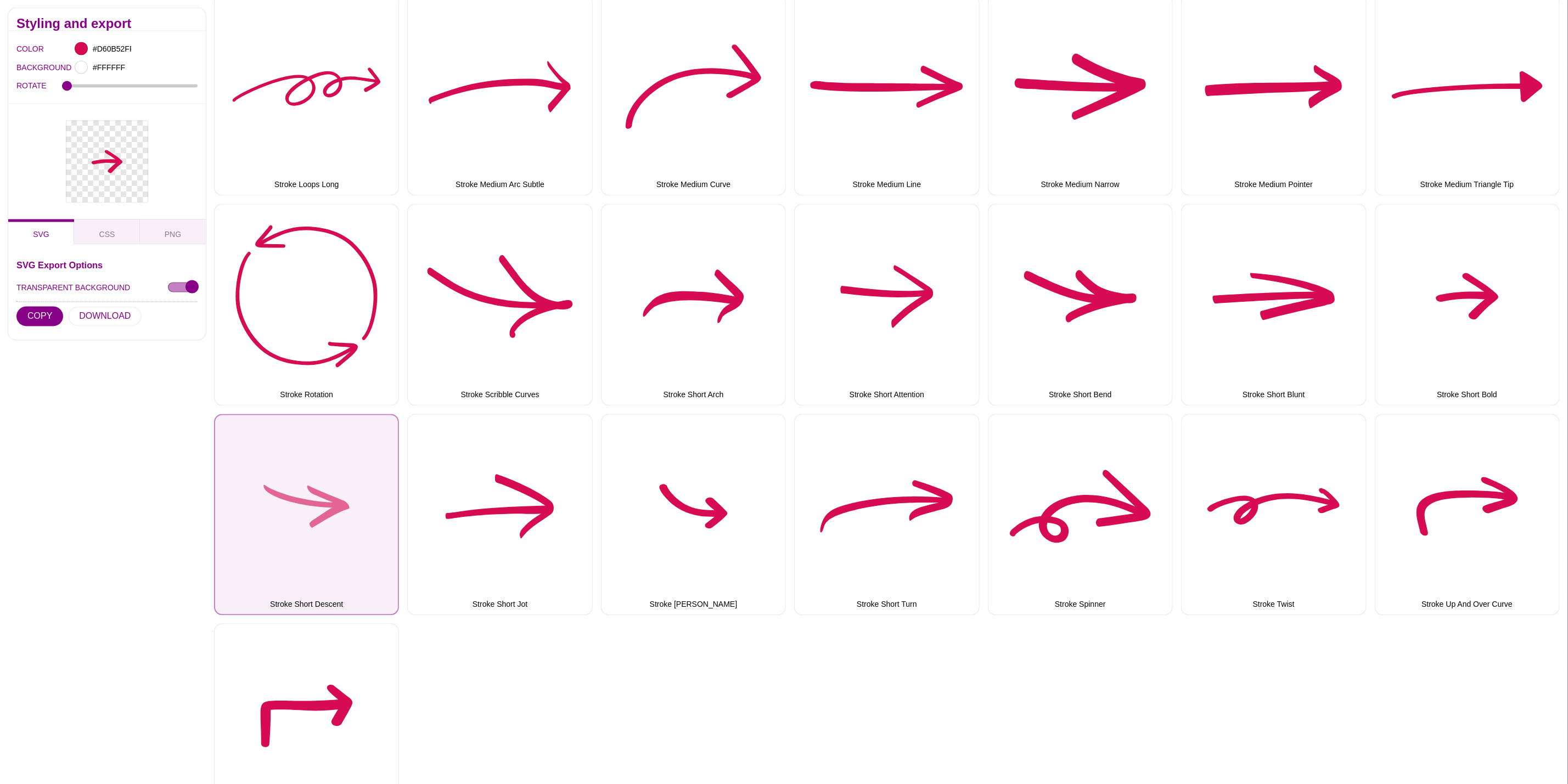
click at [320, 453] on button "Stroke Short Descent" at bounding box center [306, 515] width 185 height 201
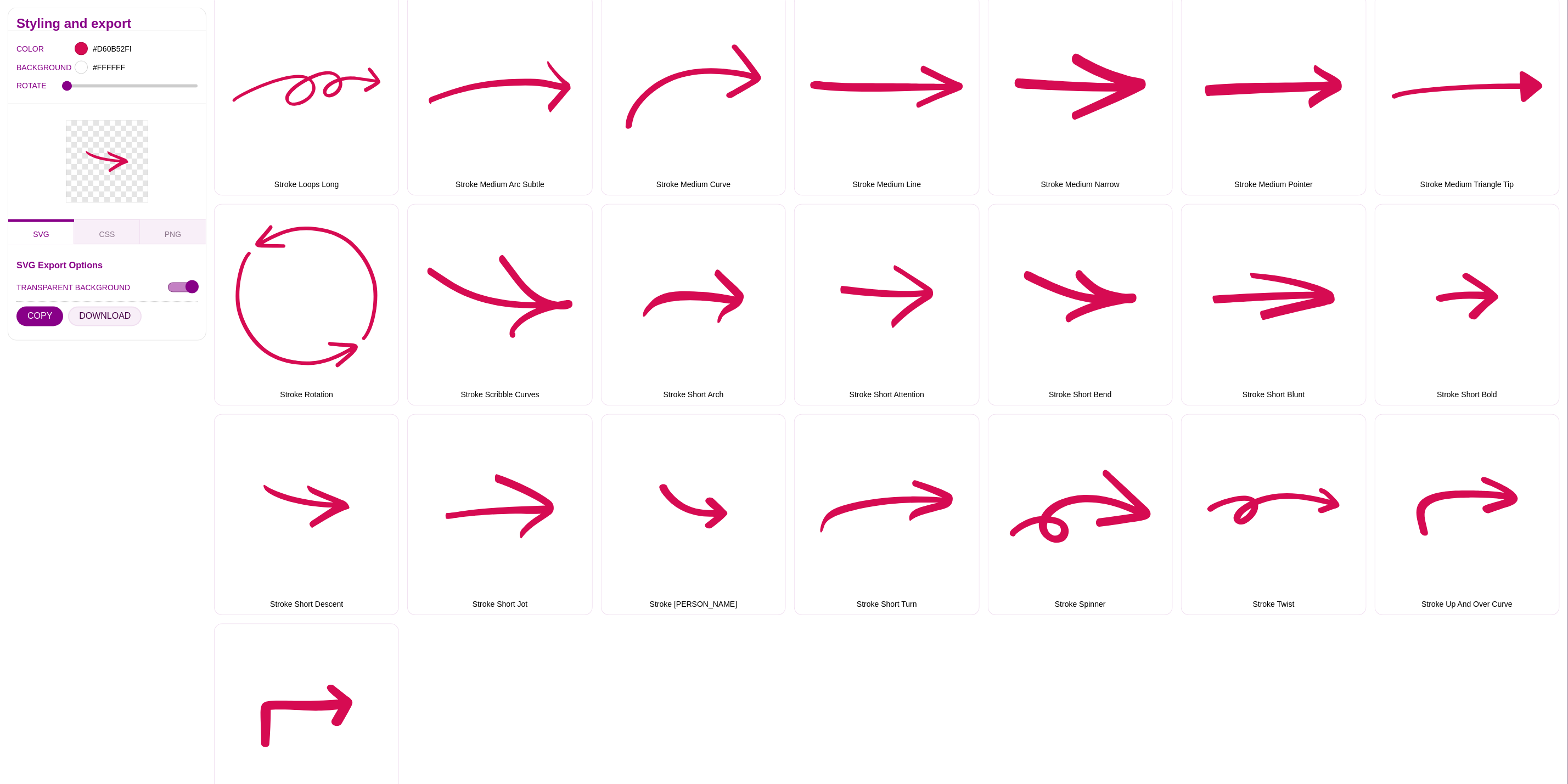
click at [86, 315] on button "DOWNLOAD" at bounding box center [105, 317] width 74 height 20
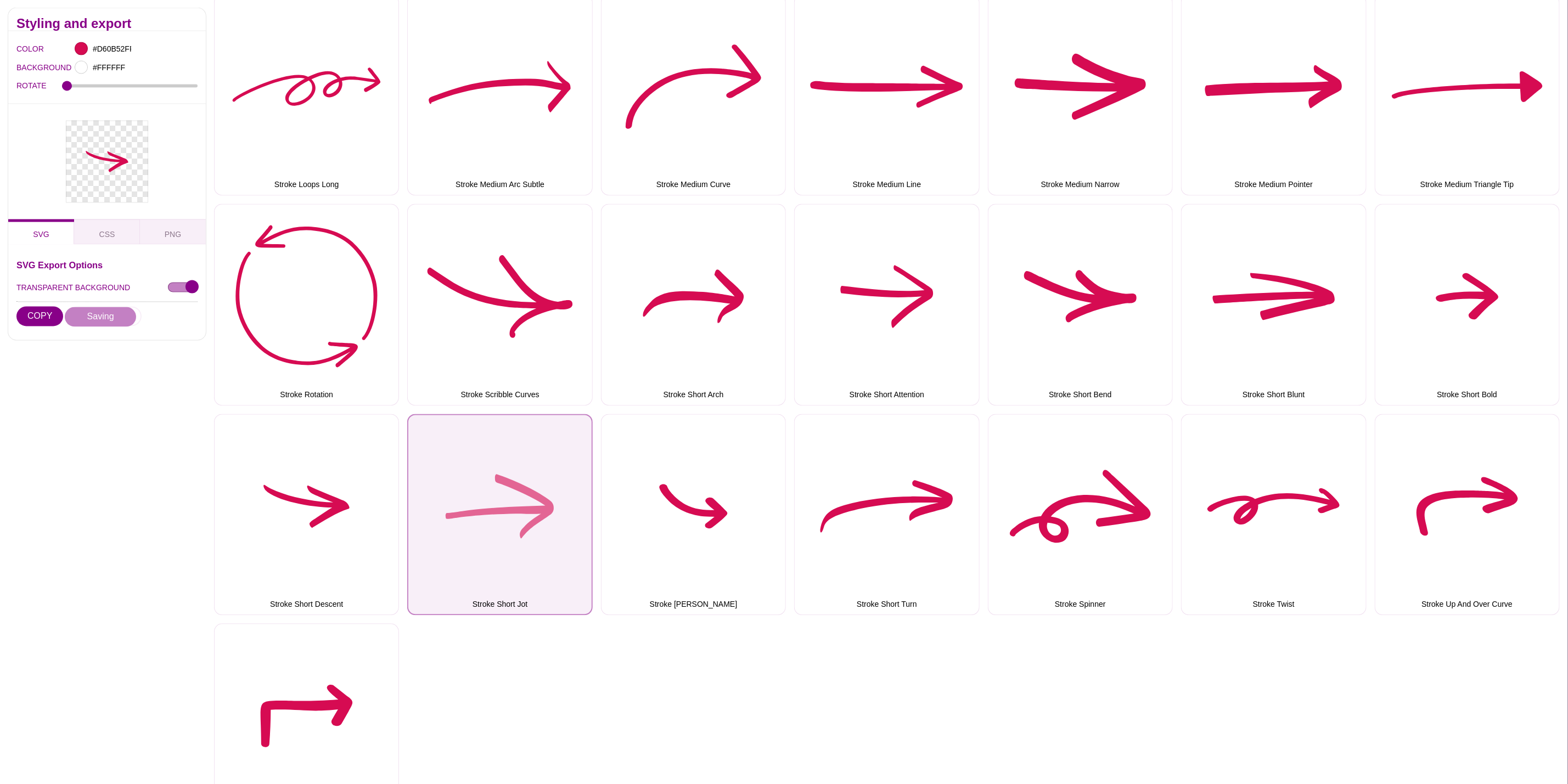
click at [514, 509] on button "Stroke Short Jot" at bounding box center [500, 515] width 185 height 201
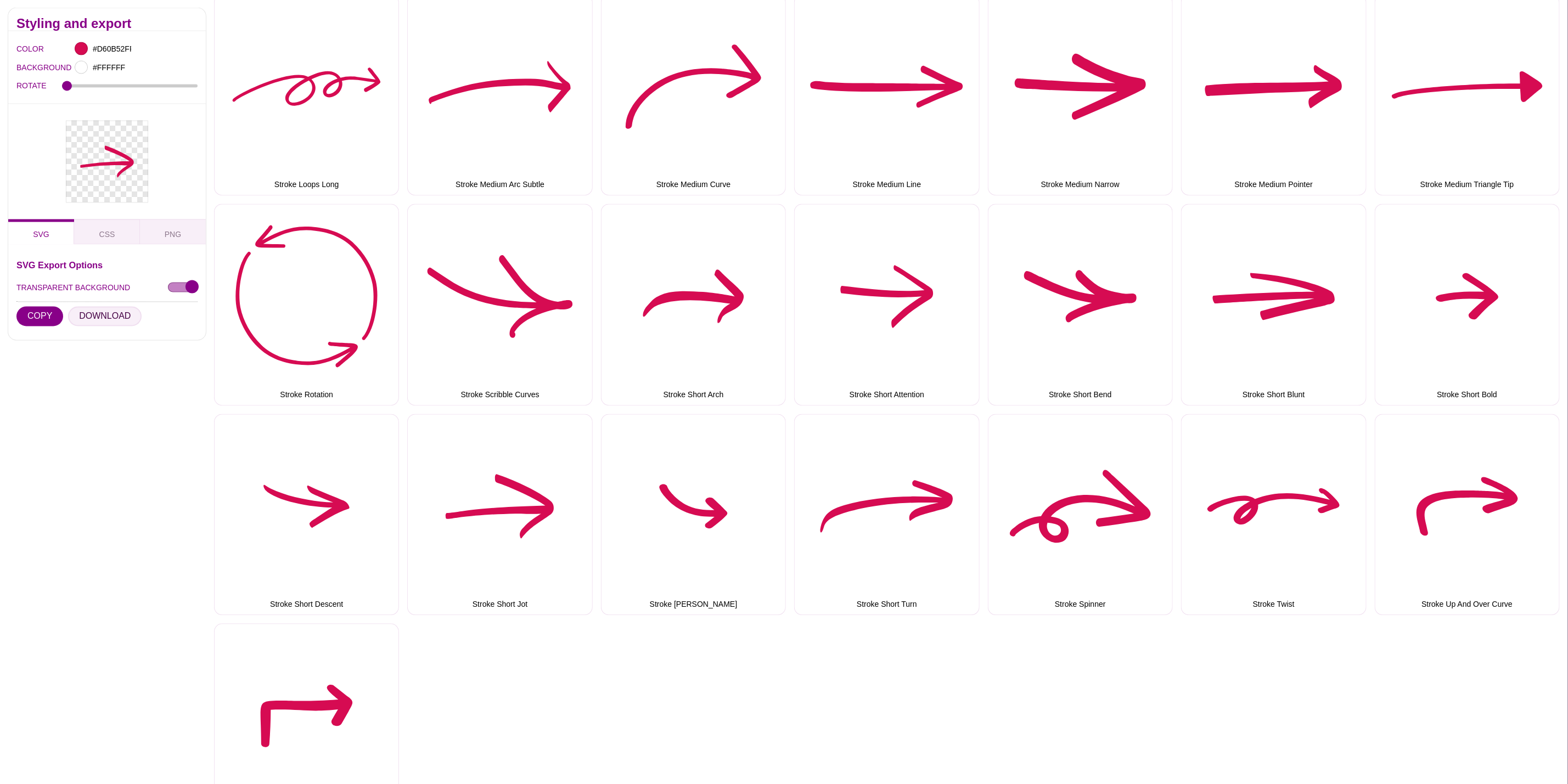
click at [102, 320] on button "DOWNLOAD" at bounding box center [105, 317] width 74 height 20
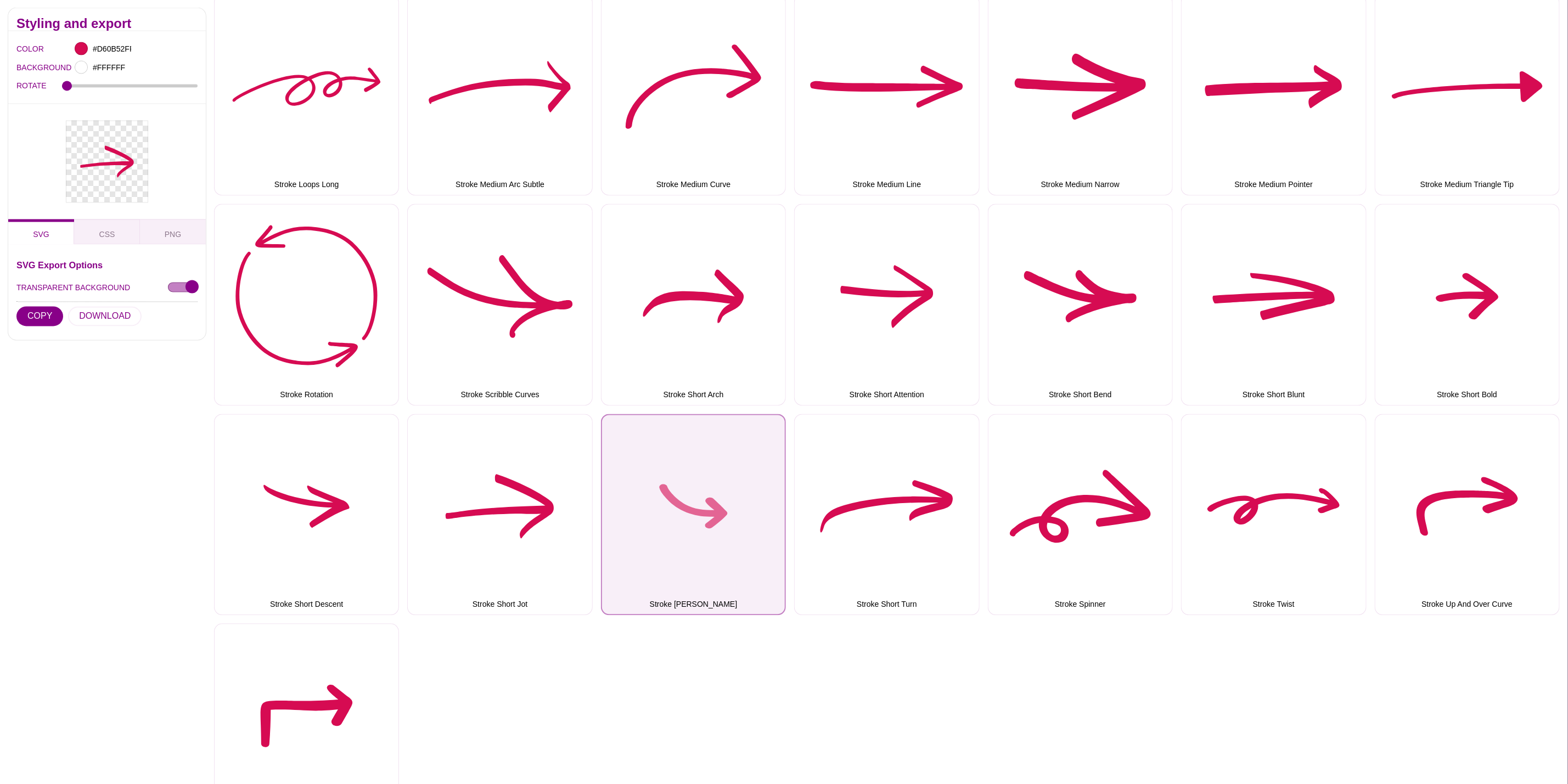
click at [704, 497] on button "Stroke Short Round" at bounding box center [693, 515] width 185 height 201
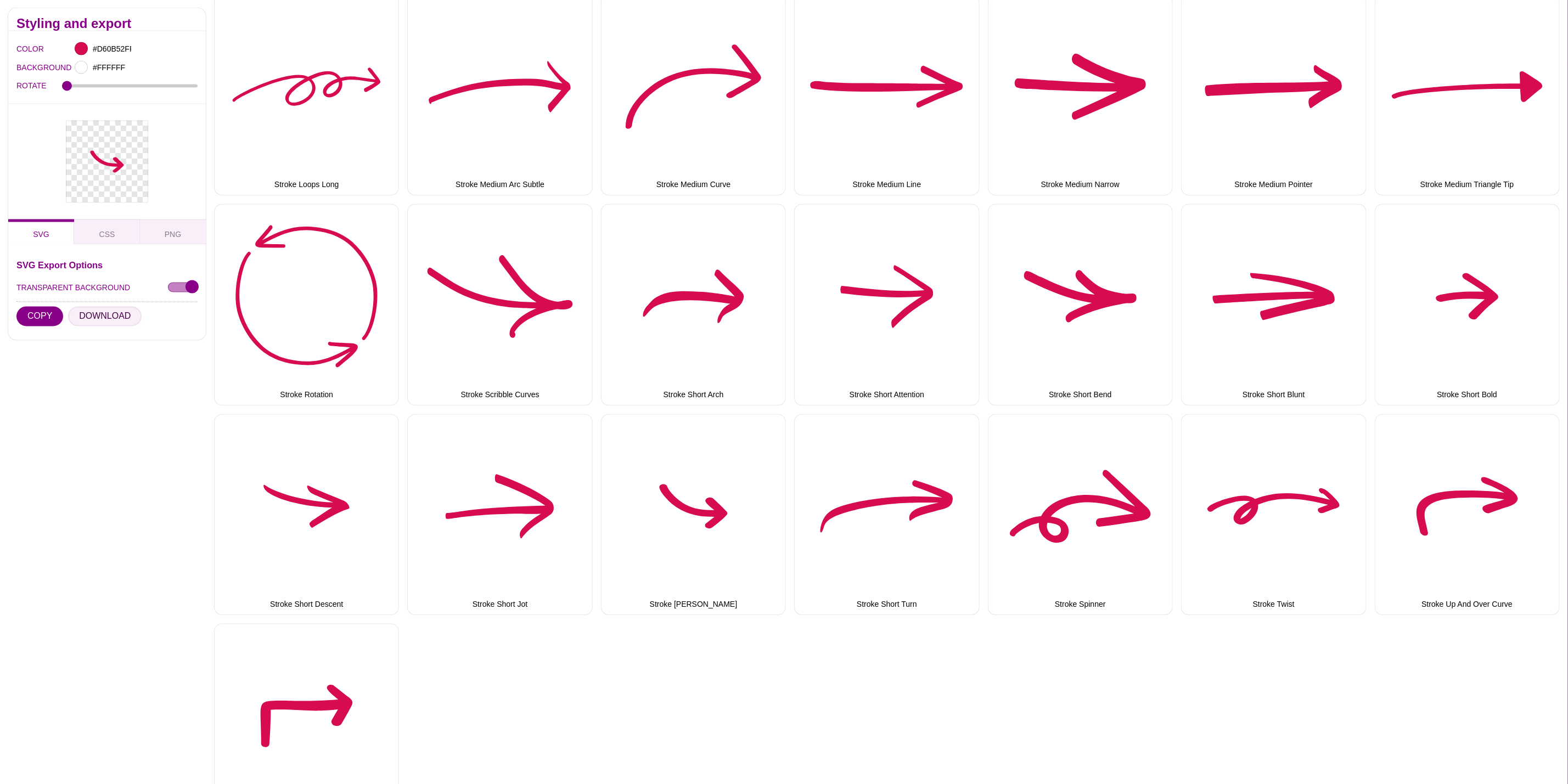
click at [116, 317] on button "DOWNLOAD" at bounding box center [105, 317] width 74 height 20
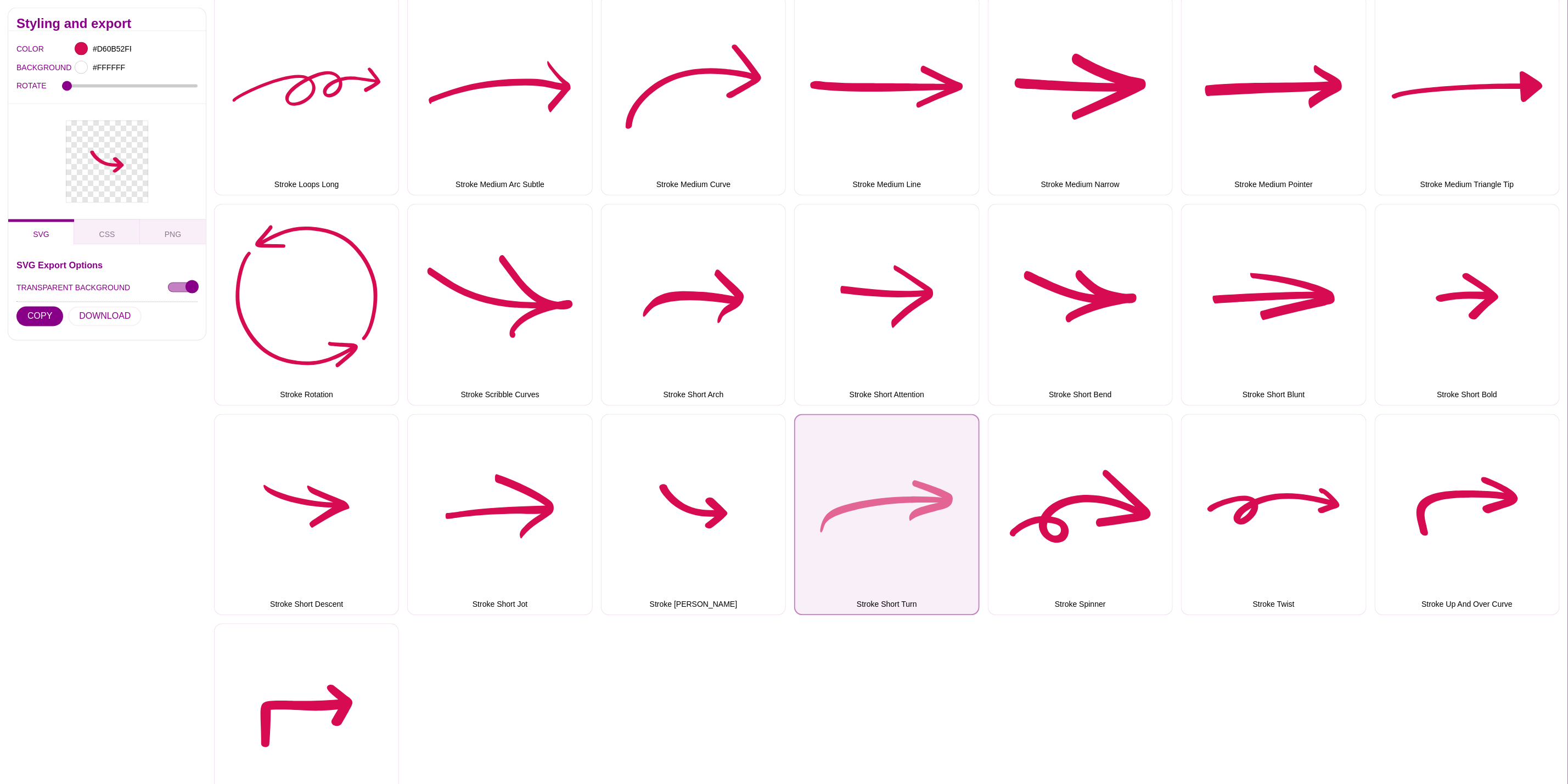
click at [816, 496] on button "Stroke Short Turn" at bounding box center [886, 515] width 185 height 201
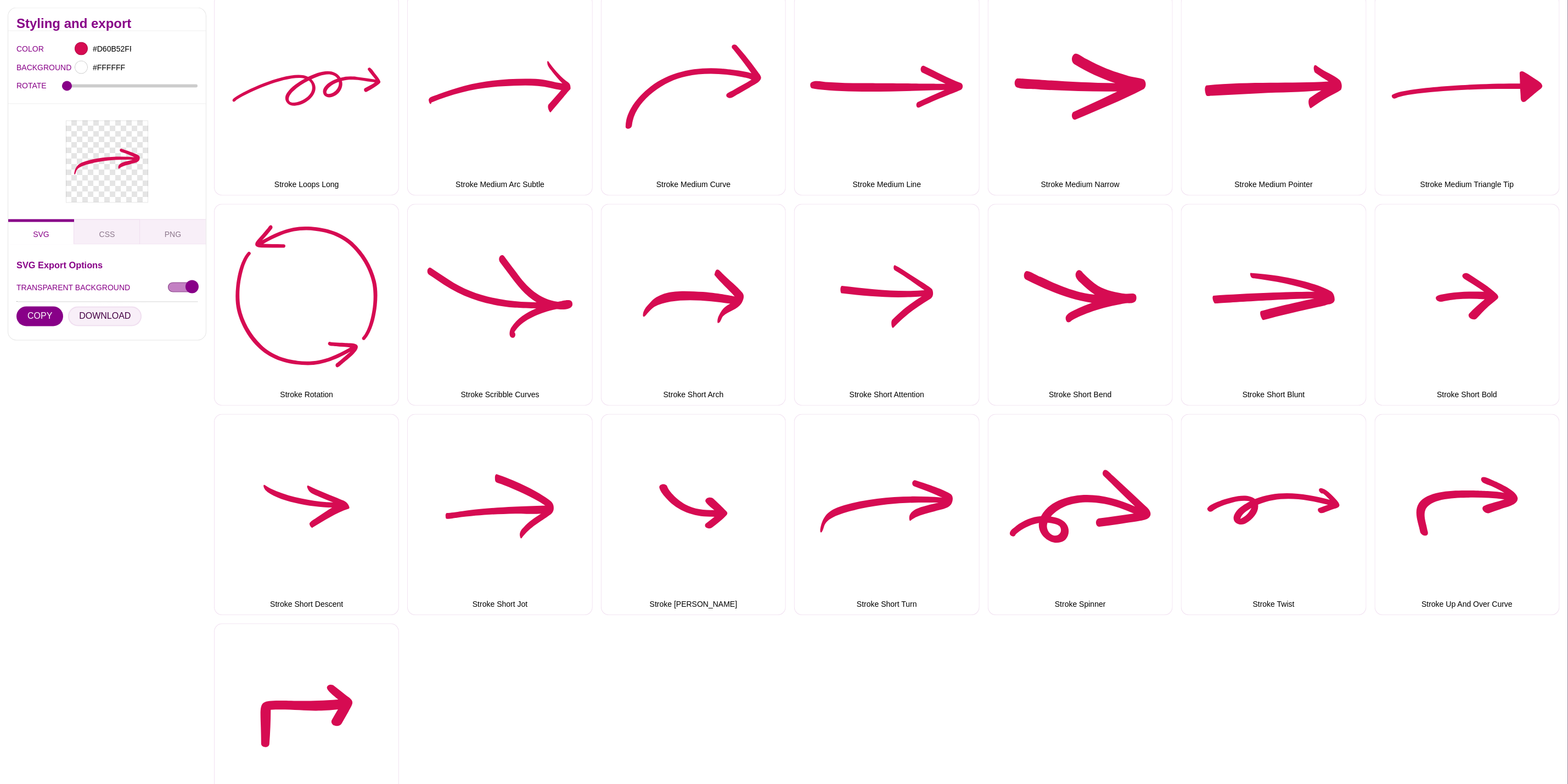
click at [112, 308] on button "DOWNLOAD" at bounding box center [105, 317] width 74 height 20
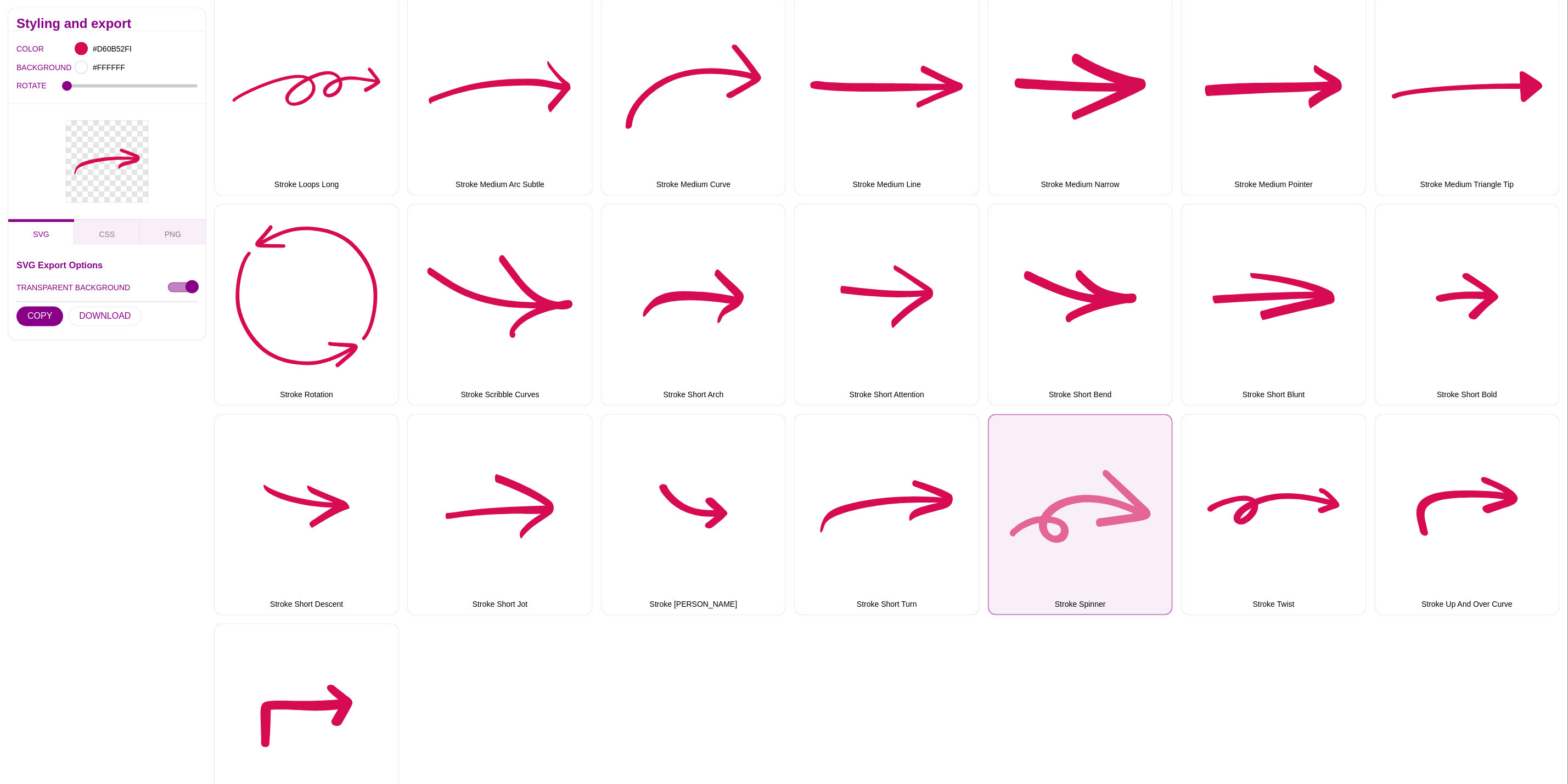
drag, startPoint x: 1079, startPoint y: 450, endPoint x: 1041, endPoint y: 450, distance: 38.0
click at [1079, 450] on button "Stroke Spinner" at bounding box center [1080, 515] width 185 height 201
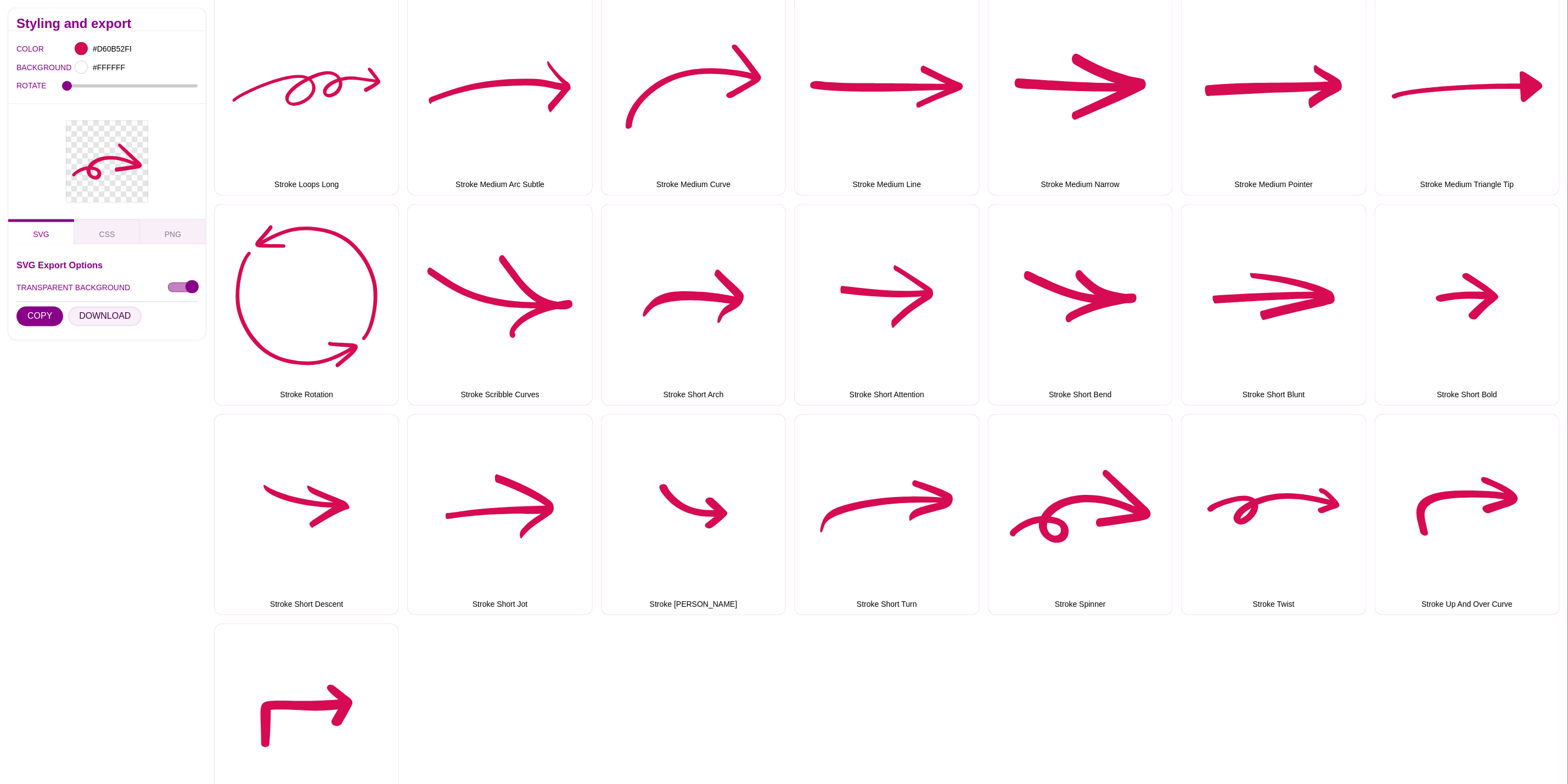
click at [114, 320] on button "DOWNLOAD" at bounding box center [105, 317] width 74 height 20
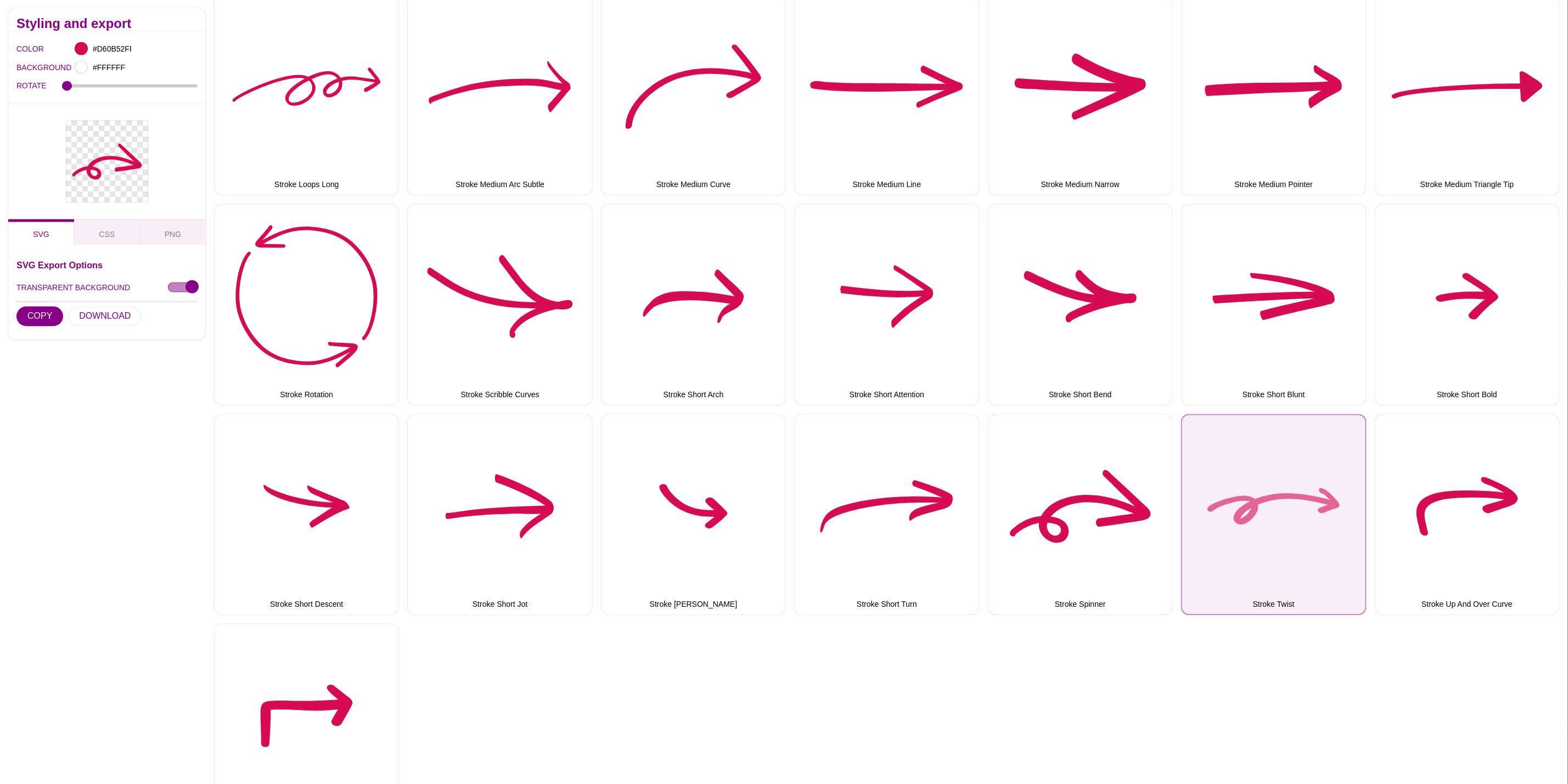
drag, startPoint x: 1294, startPoint y: 475, endPoint x: 1287, endPoint y: 473, distance: 7.3
click at [1295, 475] on button "Stroke Twist" at bounding box center [1273, 515] width 185 height 201
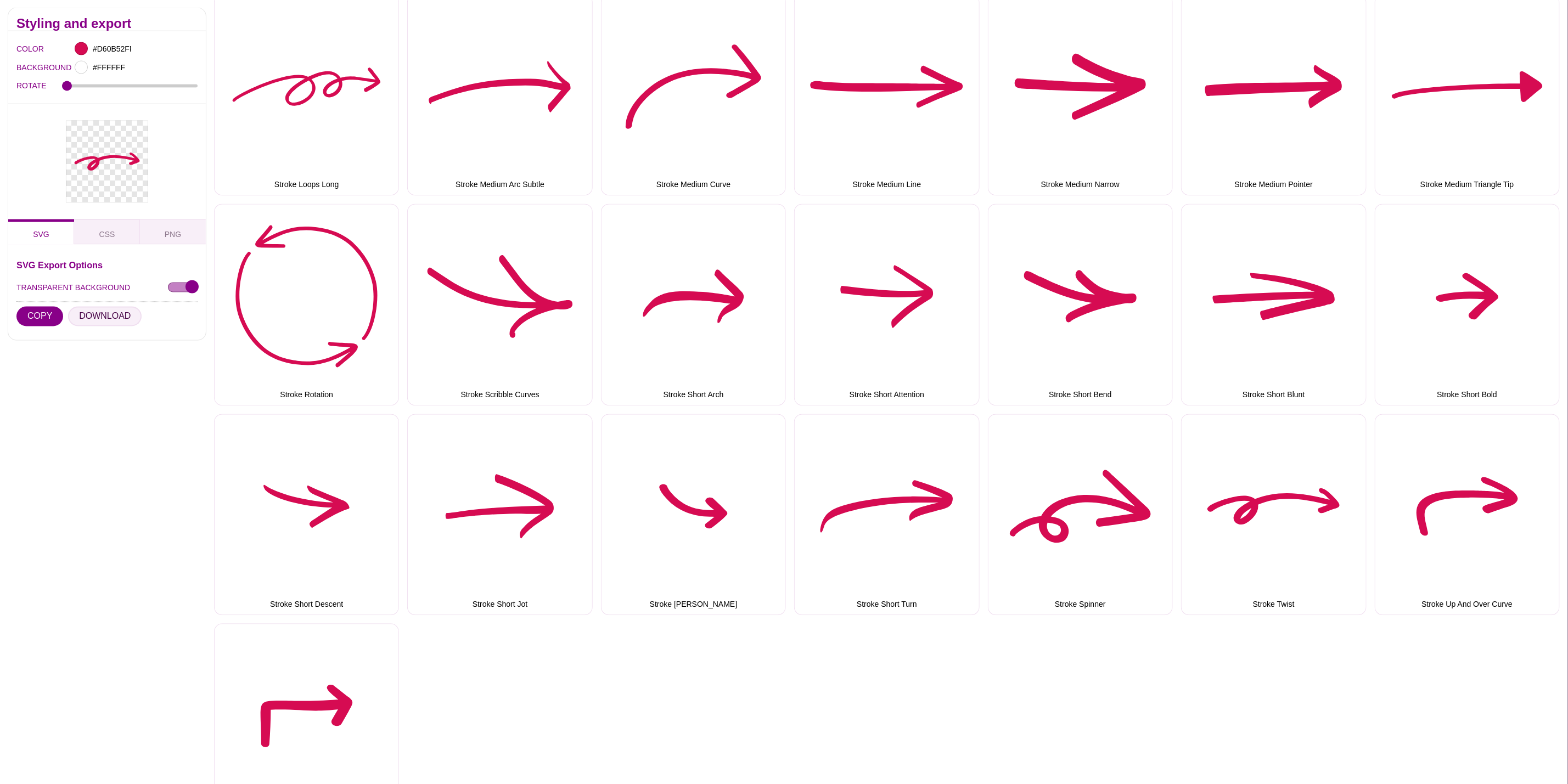
click at [80, 316] on button "DOWNLOAD" at bounding box center [105, 317] width 74 height 20
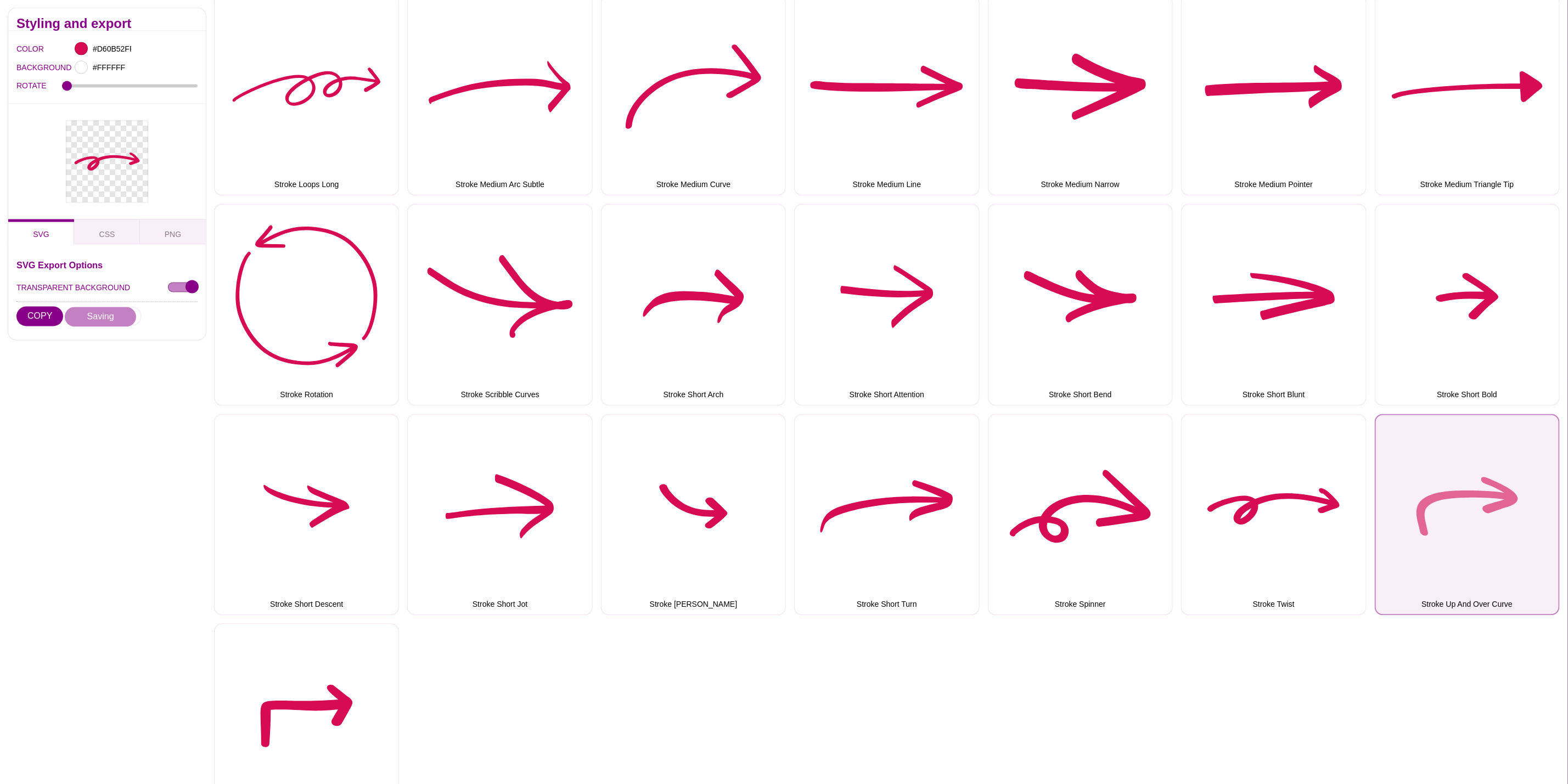
click at [1453, 501] on button "Stroke Up And Over Curve" at bounding box center [1467, 515] width 185 height 201
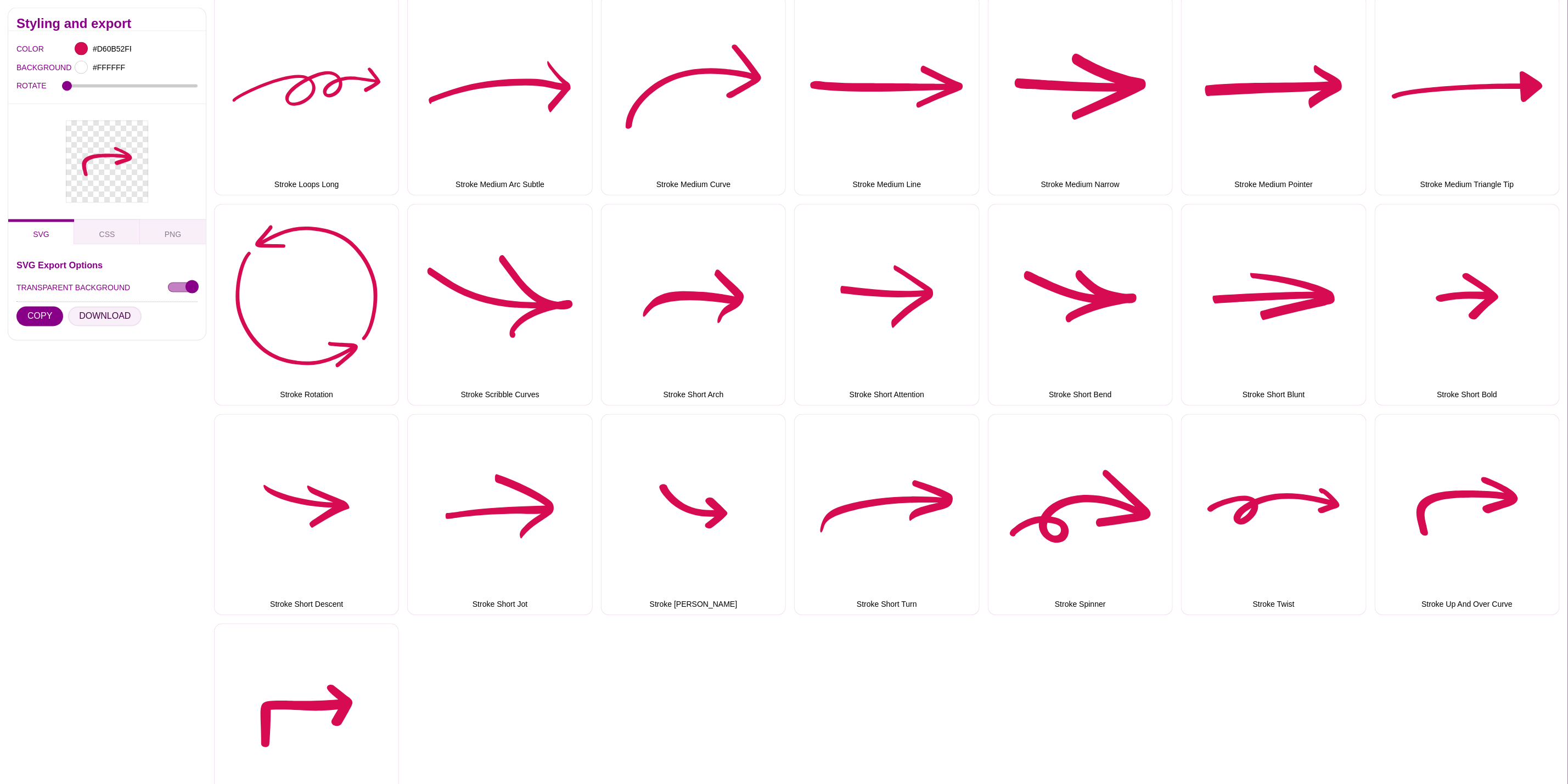
click at [121, 318] on button "DOWNLOAD" at bounding box center [105, 317] width 74 height 20
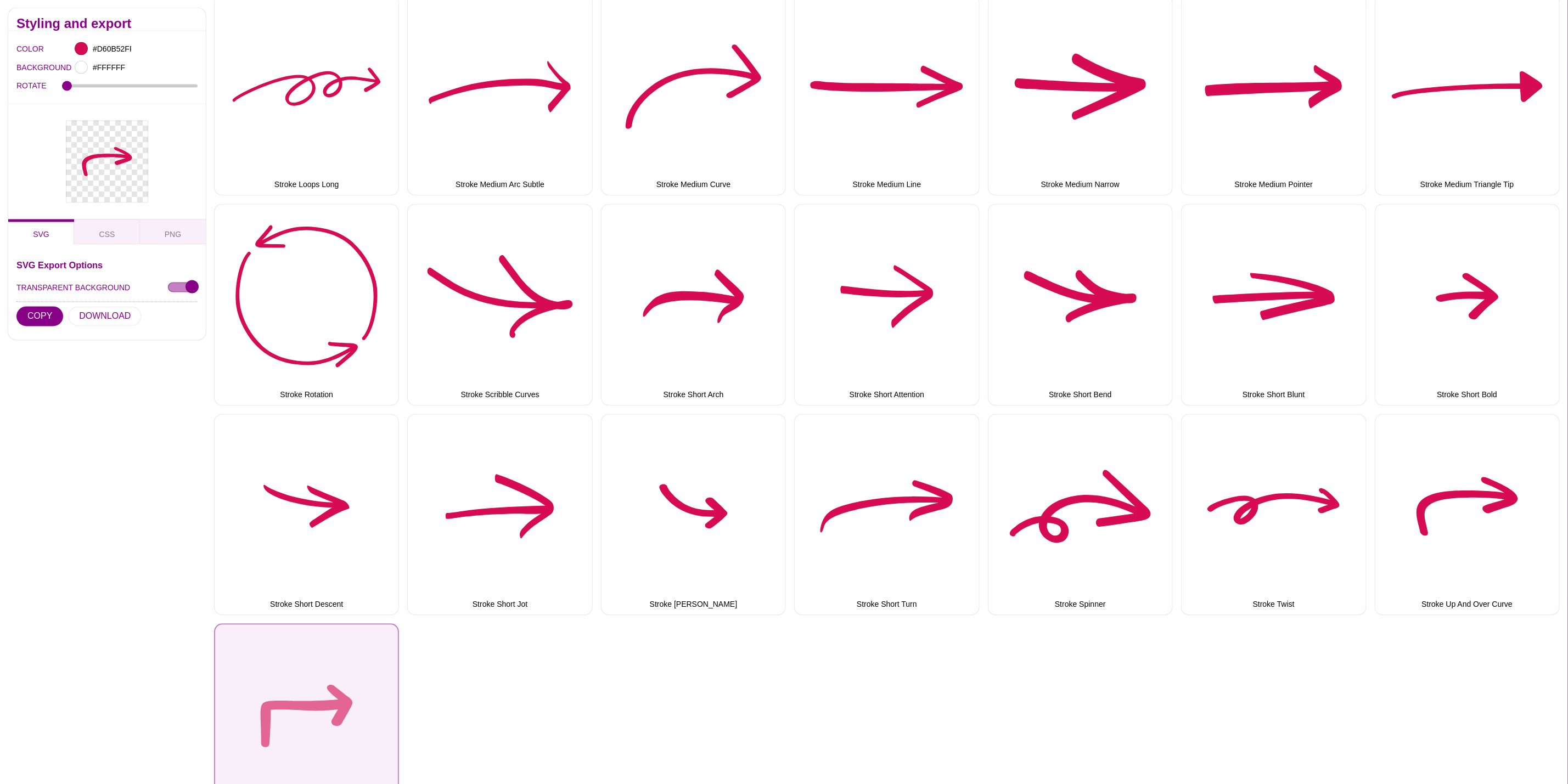
click at [296, 712] on button "Stroke Up And Over" at bounding box center [306, 724] width 185 height 201
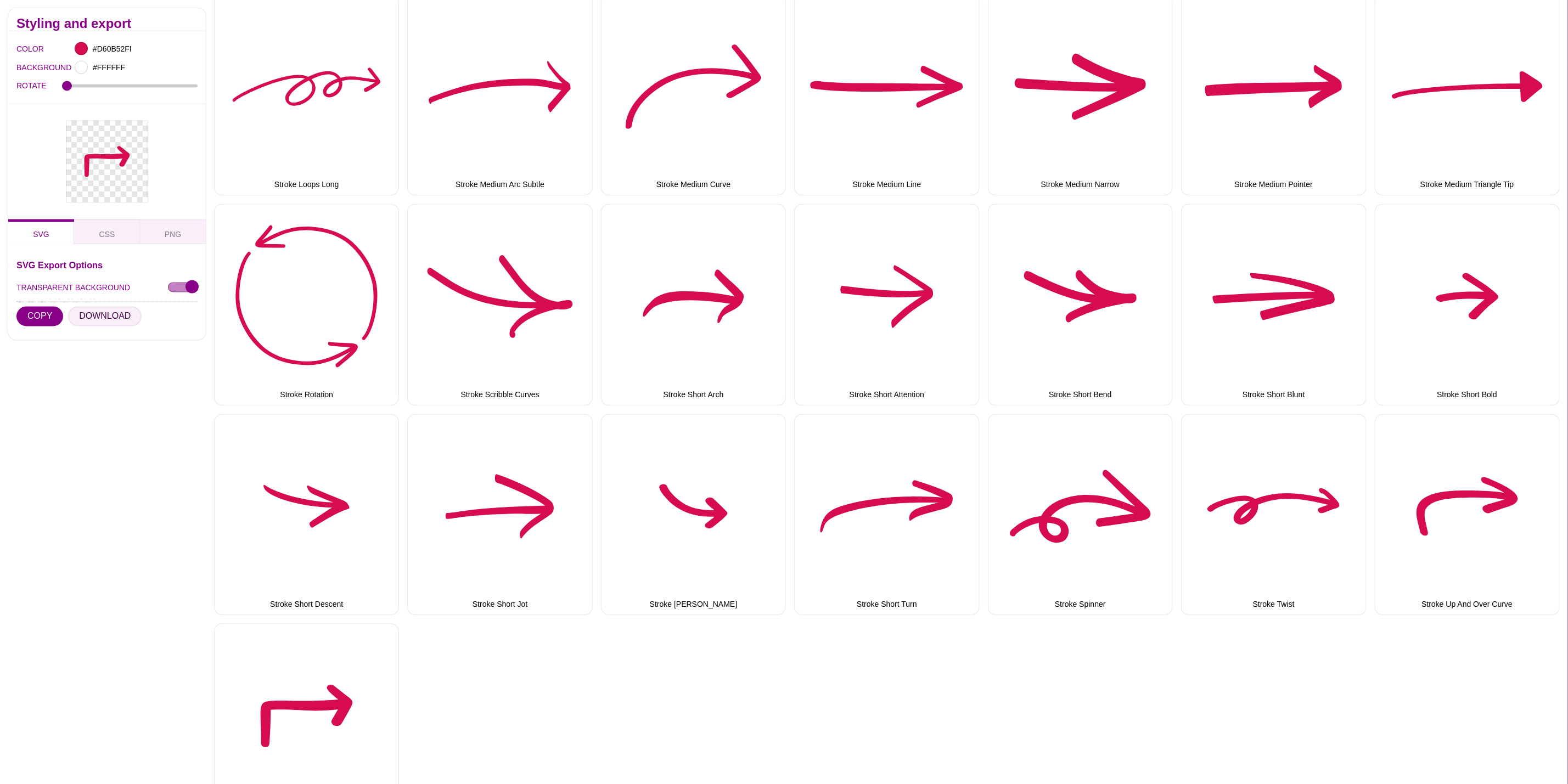
drag, startPoint x: 86, startPoint y: 318, endPoint x: 104, endPoint y: 333, distance: 23.4
click at [86, 320] on button "DOWNLOAD" at bounding box center [105, 317] width 74 height 20
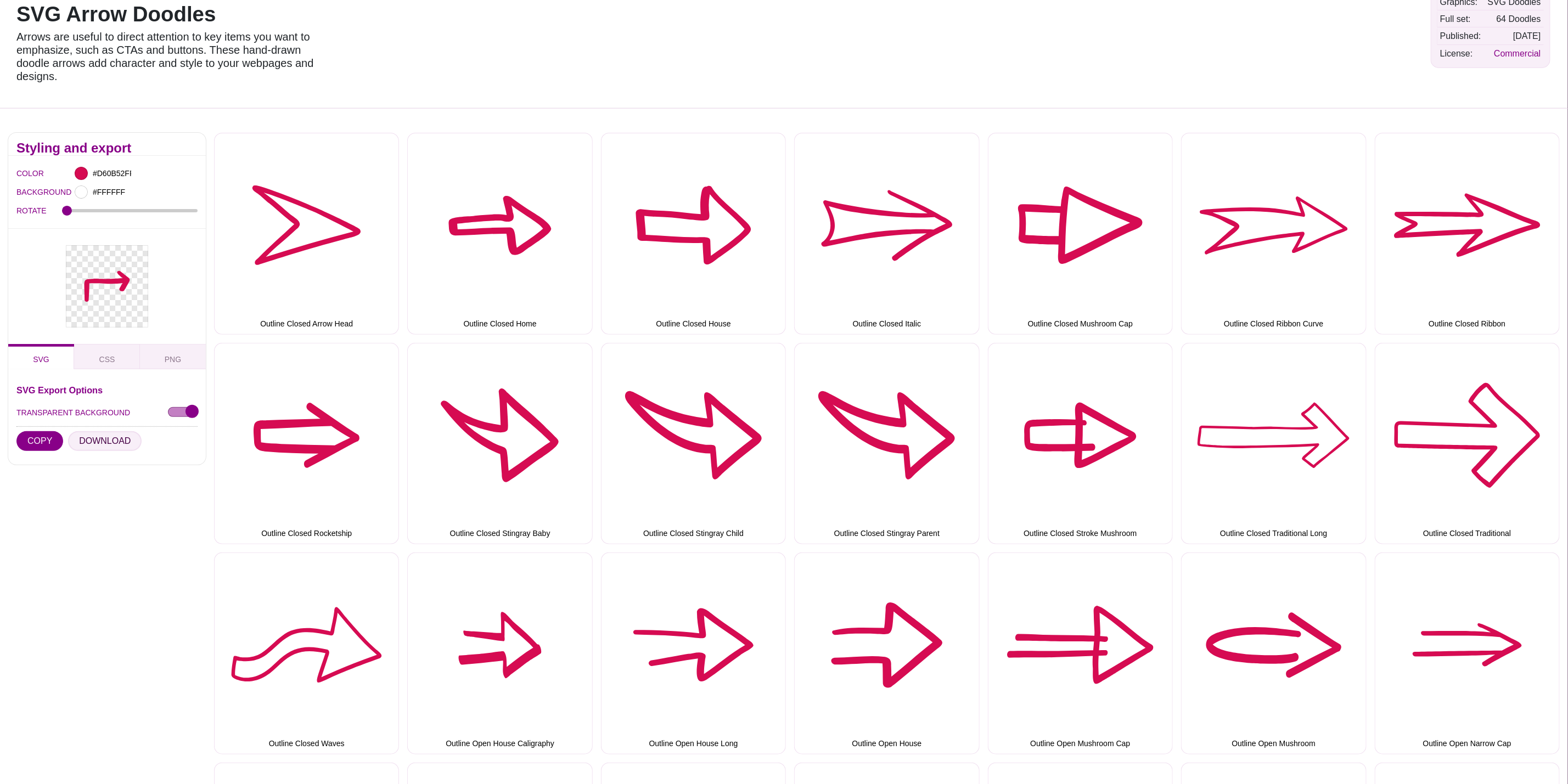
scroll to position [0, 0]
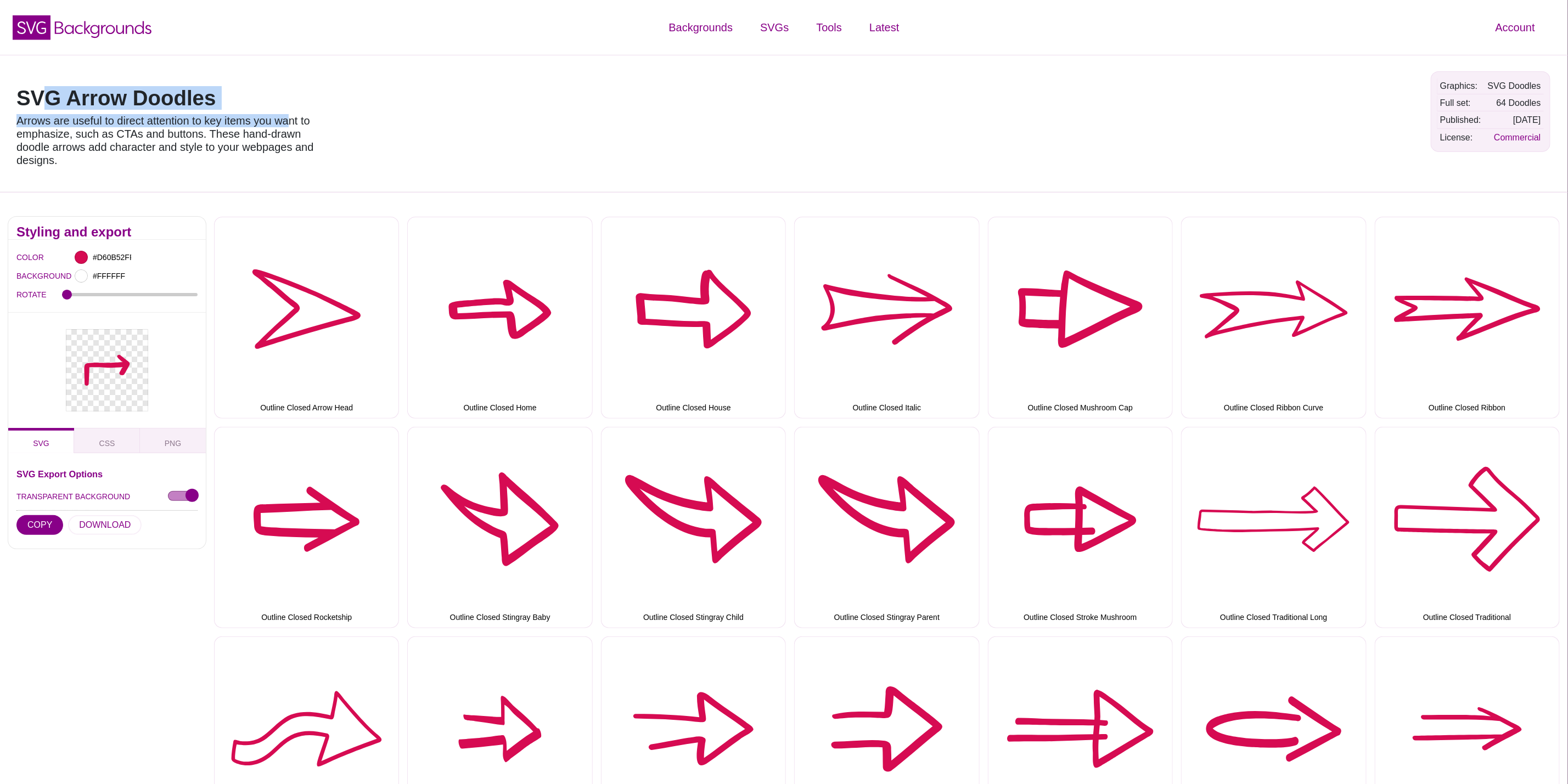
drag, startPoint x: 290, startPoint y: 117, endPoint x: 48, endPoint y: 97, distance: 242.8
click at [48, 97] on div "SVG Arrow Doodles Arrows are useful to direct attention to key items you want t…" at bounding box center [172, 123] width 330 height 121
drag, startPoint x: 236, startPoint y: 102, endPoint x: 227, endPoint y: 101, distance: 9.1
click at [234, 101] on h1 "SVG Arrow Doodles" at bounding box center [173, 98] width 313 height 21
click at [220, 96] on h1 "SVG Arrow Doodles" at bounding box center [173, 98] width 313 height 21
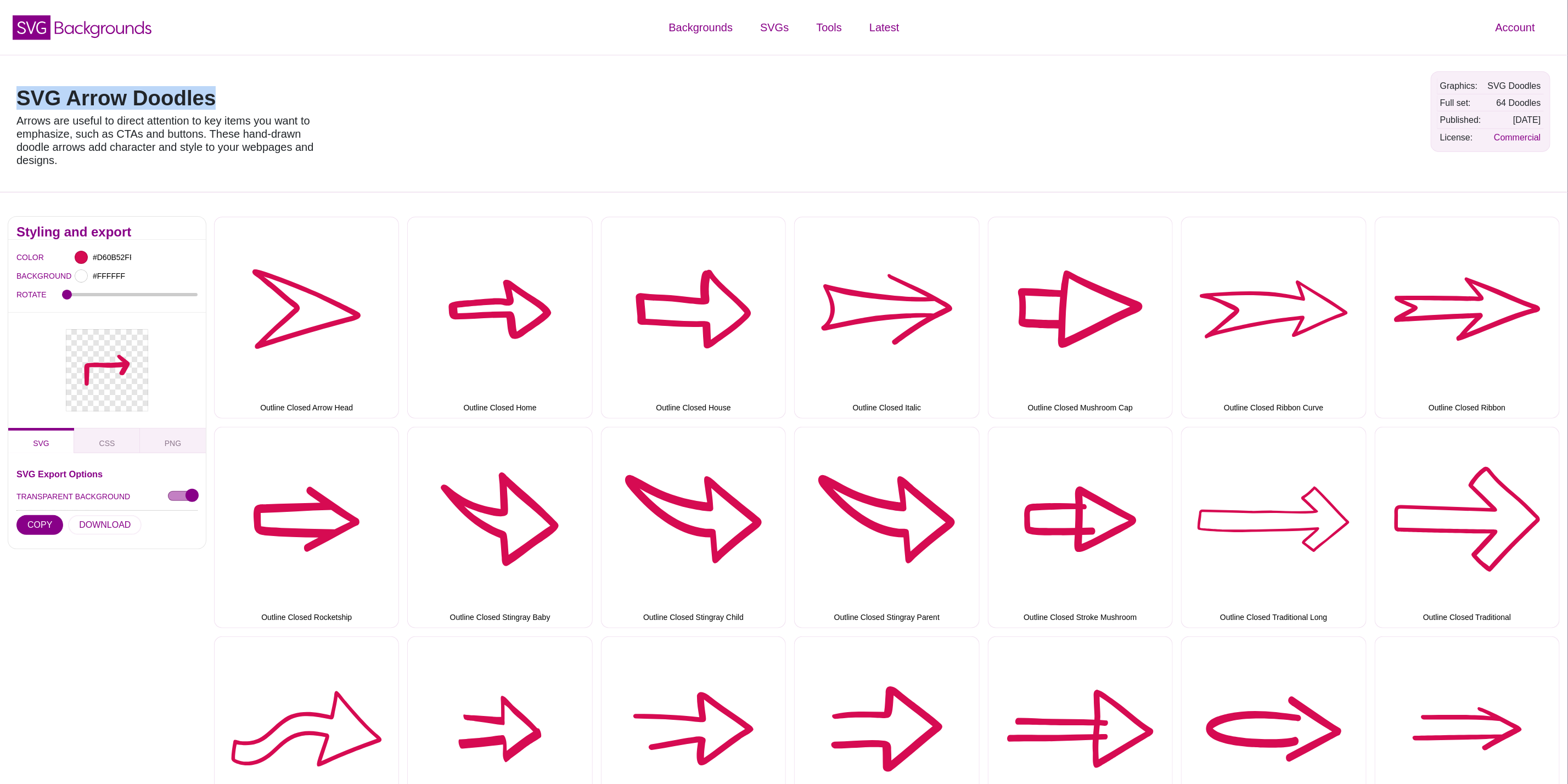
drag, startPoint x: 255, startPoint y: 104, endPoint x: 7, endPoint y: 102, distance: 248.0
click at [7, 102] on div "SVG Arrow Doodles Arrows are useful to direct attention to key items you want t…" at bounding box center [784, 123] width 1568 height 137
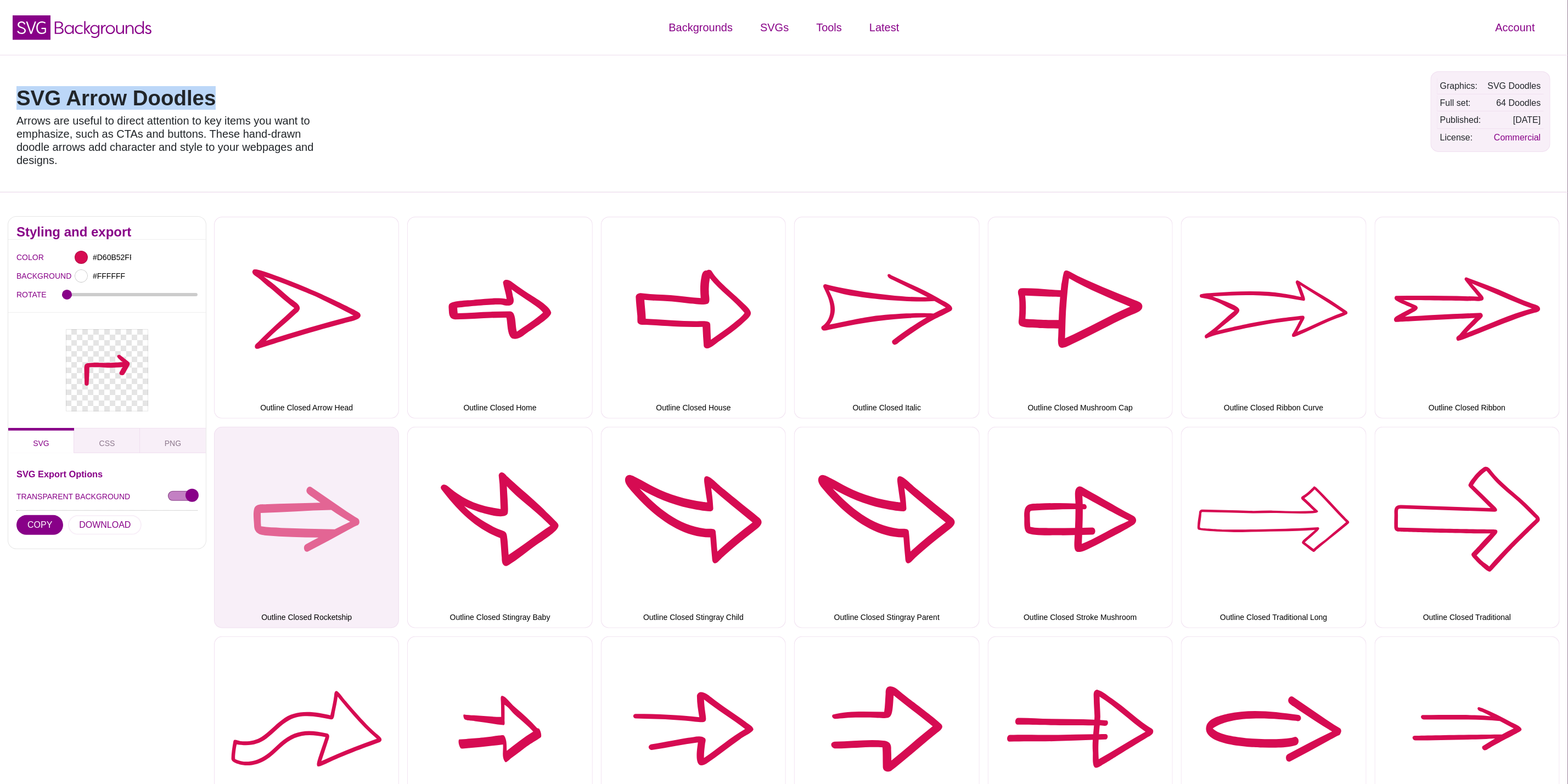
copy h1 "SVG Arrow Doodles"
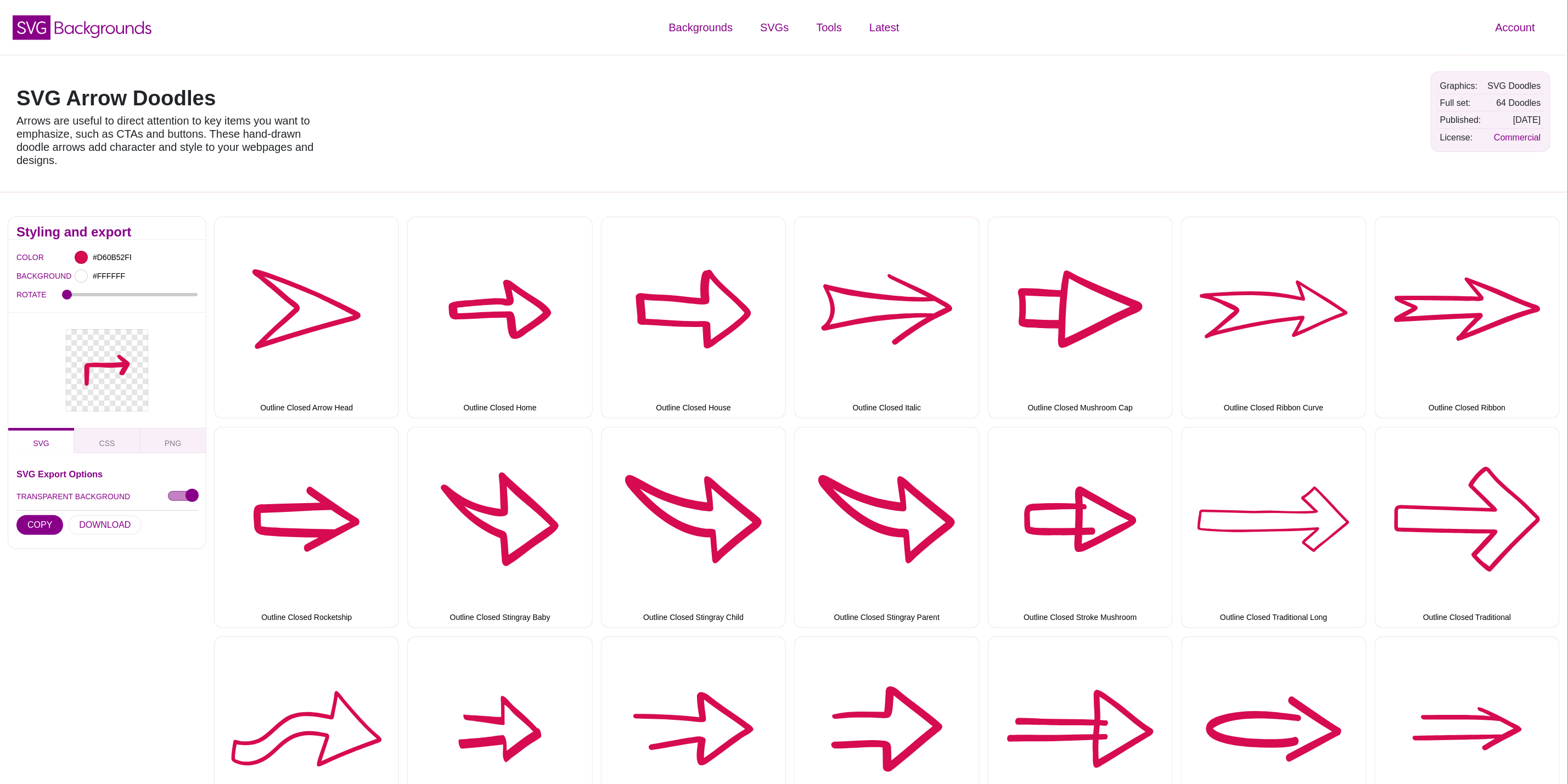
click at [1364, 166] on div at bounding box center [1069, 123] width 708 height 121
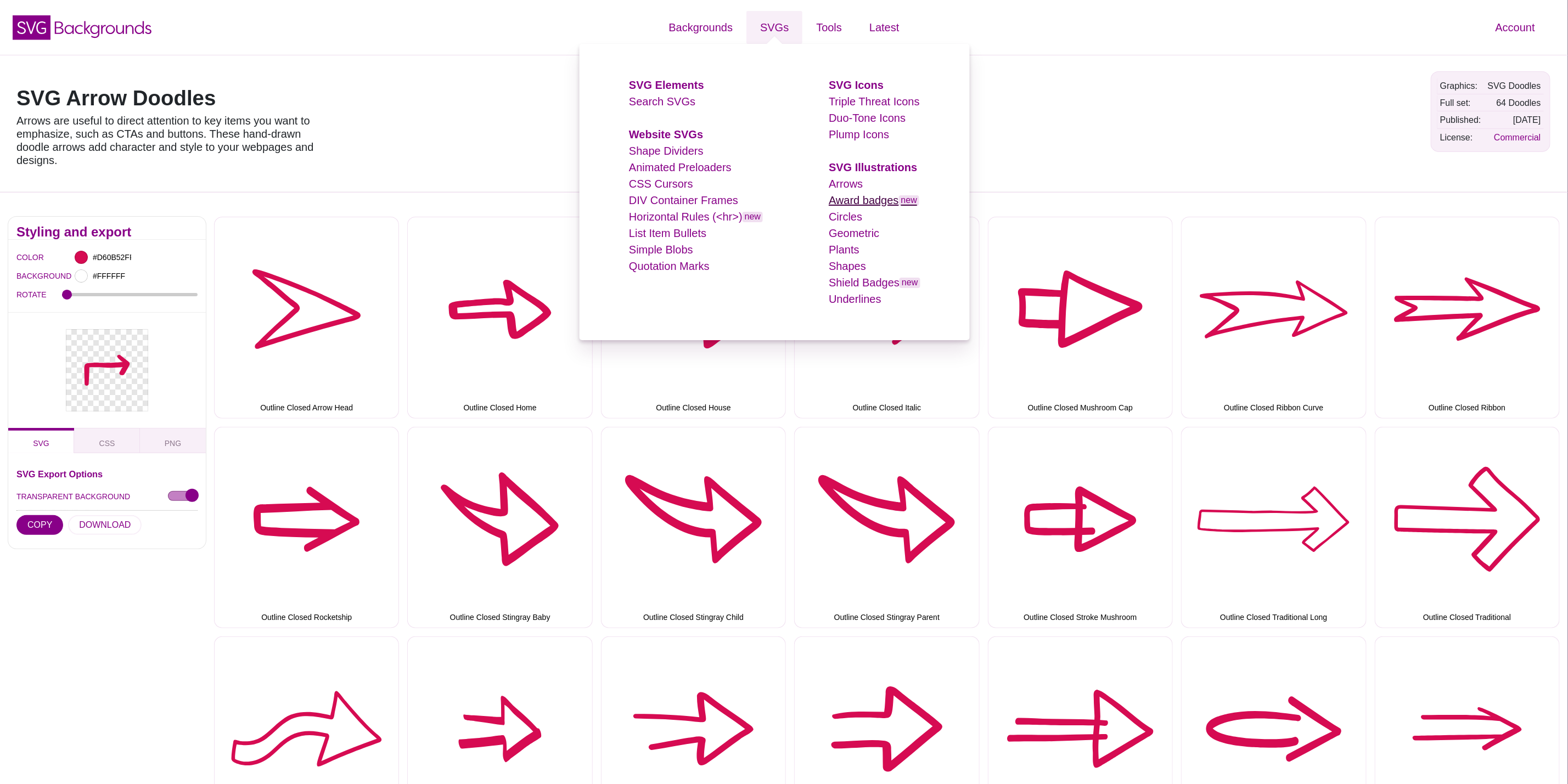
click at [862, 201] on link "Award badges new" at bounding box center [875, 201] width 91 height 12
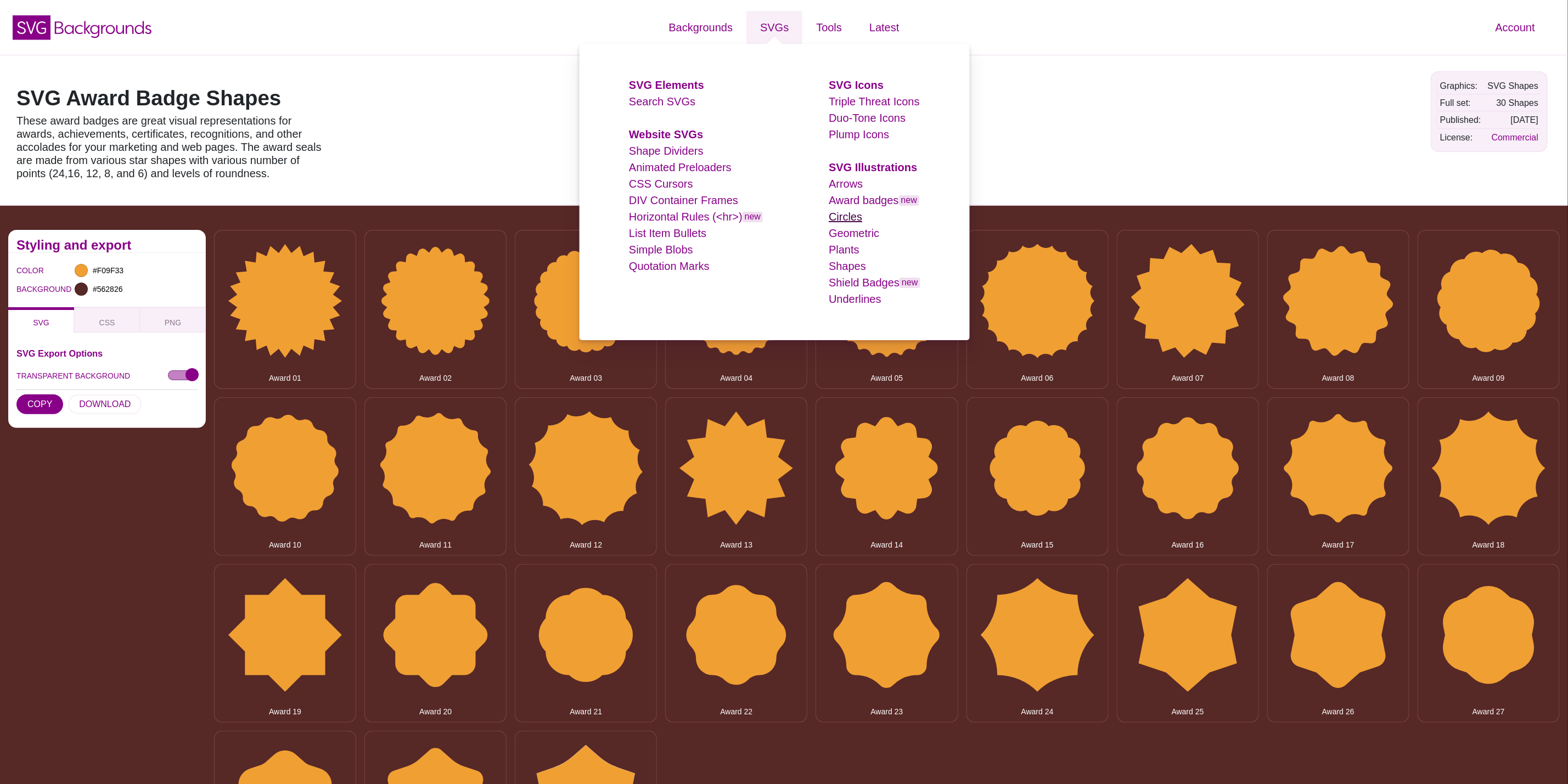
click at [848, 217] on link "Circles" at bounding box center [846, 217] width 34 height 12
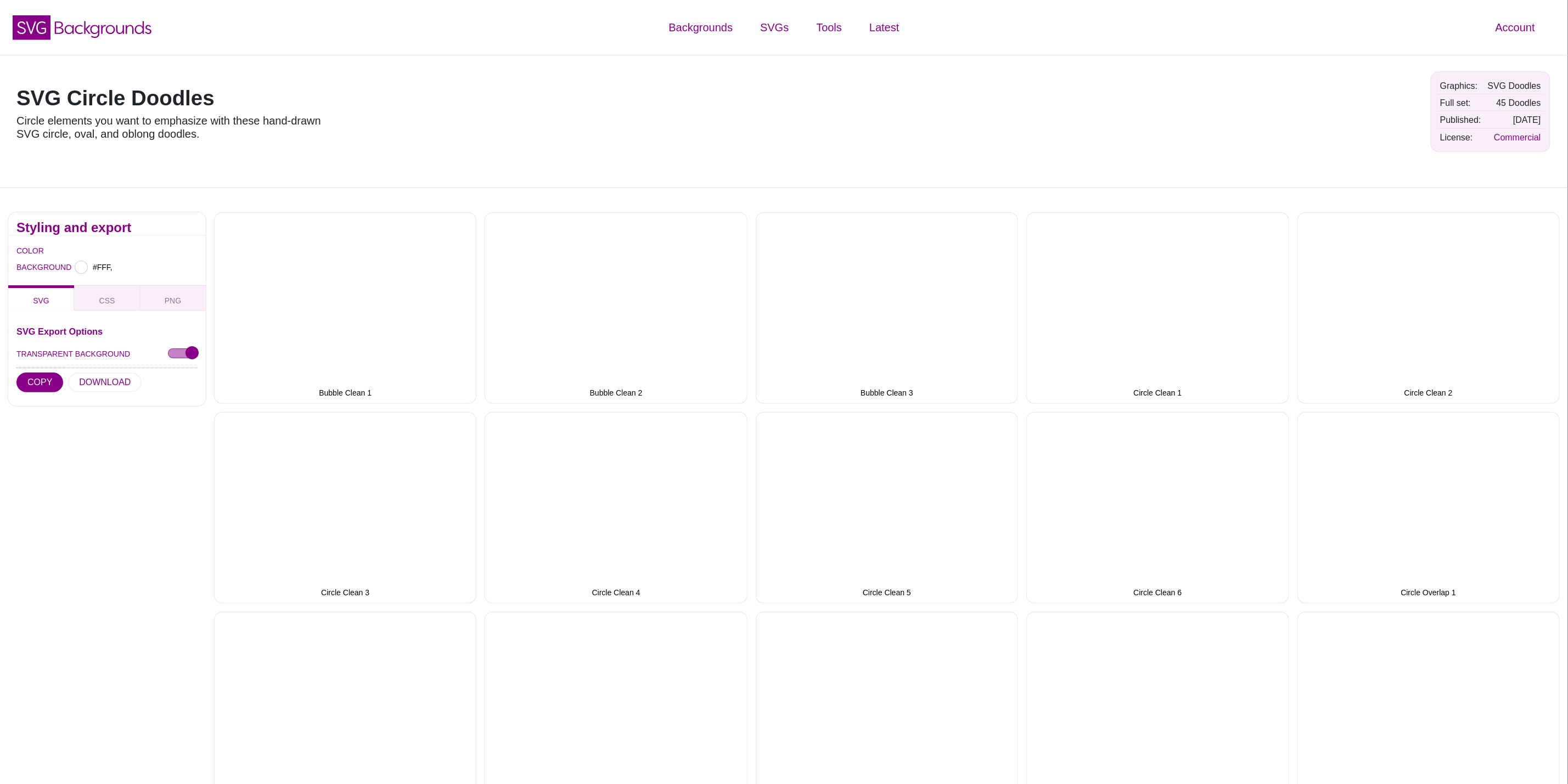
type input "#FFFFFF"
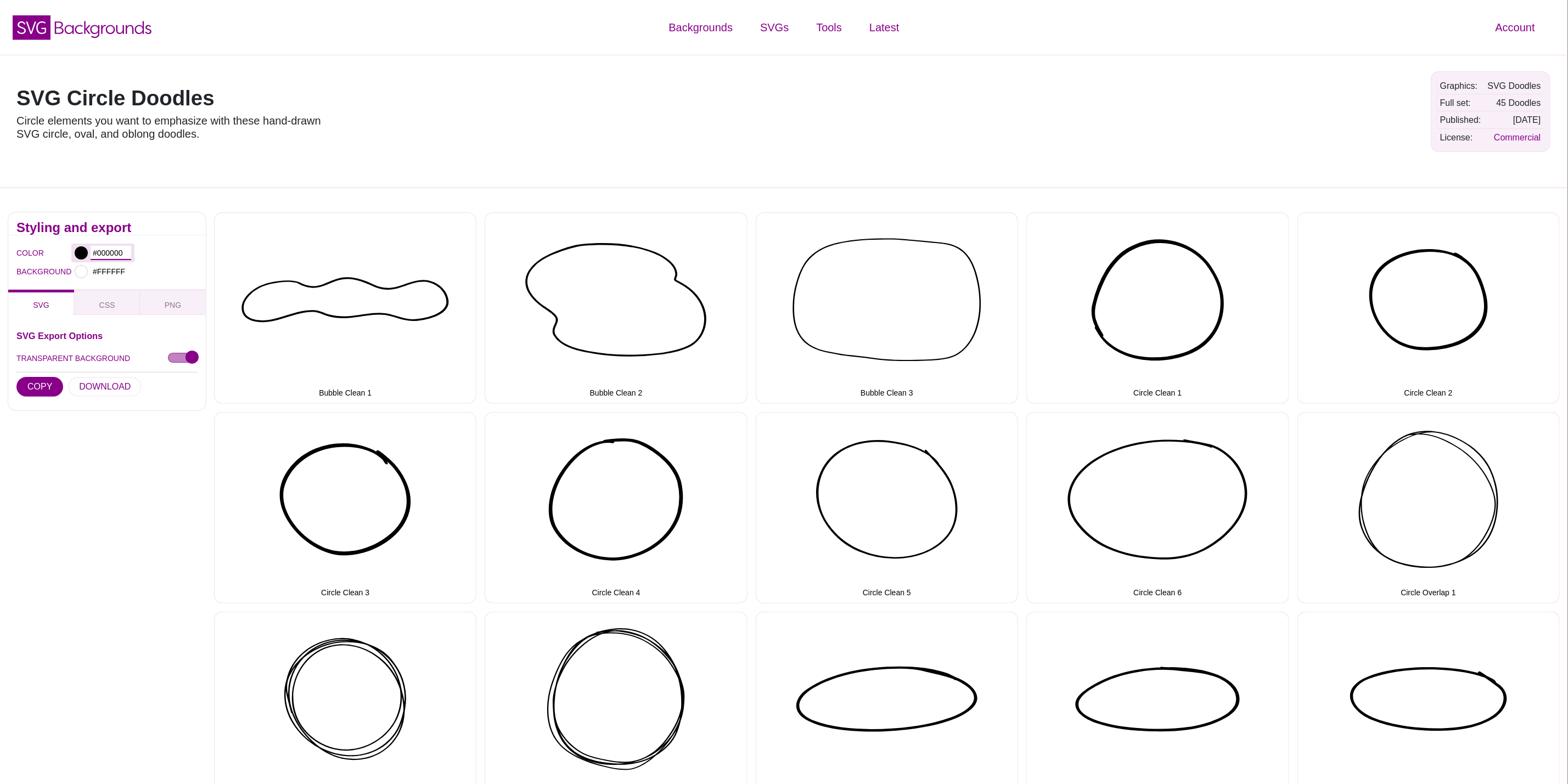
click at [115, 253] on input "#000000" at bounding box center [111, 253] width 41 height 14
click at [220, 94] on h1 "SVG Circle Doodles" at bounding box center [173, 98] width 313 height 21
drag, startPoint x: 220, startPoint y: 94, endPoint x: 3, endPoint y: 94, distance: 217.0
click at [3, 94] on div "SVG Circle Doodles Circle elements you want to emphasize with these hand-drawn …" at bounding box center [784, 121] width 1568 height 133
copy h1 "SVG Circle Doodles"
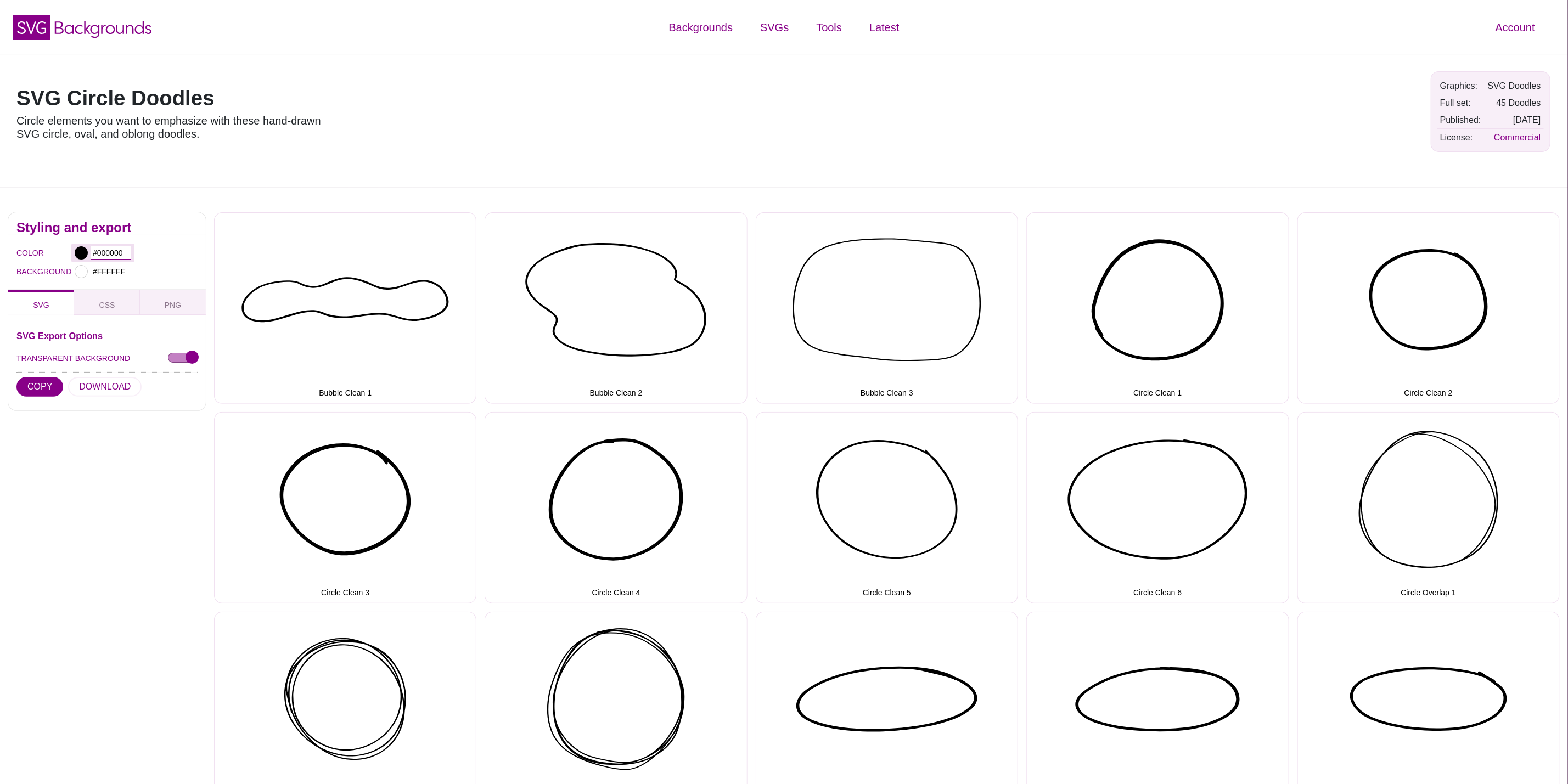
click at [107, 247] on input "#000000" at bounding box center [111, 253] width 41 height 14
click at [174, 185] on div "SVG Circle Doodles Circle elements you want to emphasize with these hand-drawn …" at bounding box center [784, 121] width 1568 height 133
click at [109, 255] on input "#000000" at bounding box center [111, 253] width 41 height 14
click at [110, 256] on input "#000000" at bounding box center [111, 253] width 41 height 14
paste input "#d60b52"
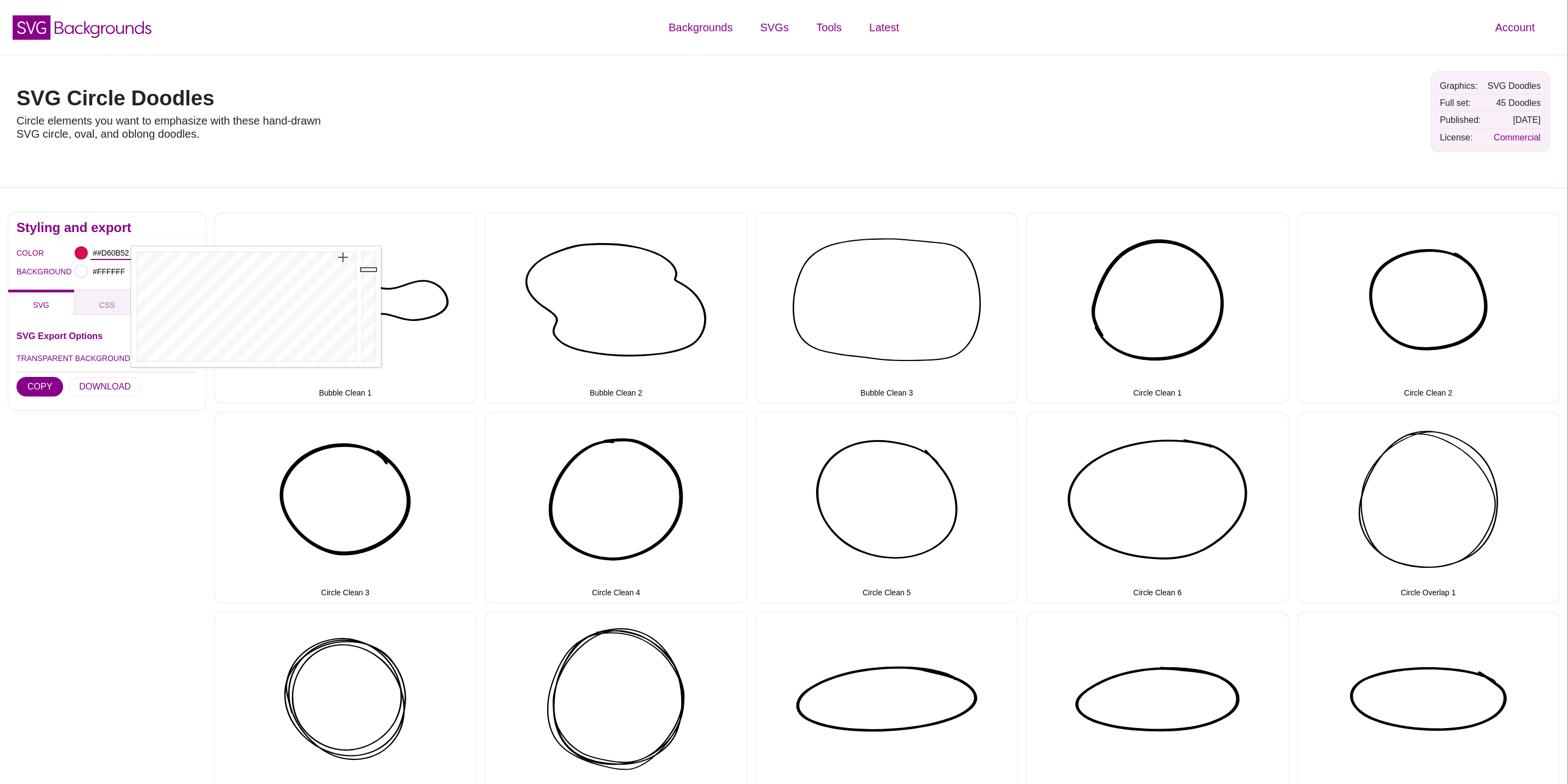
type input "#D60B52"
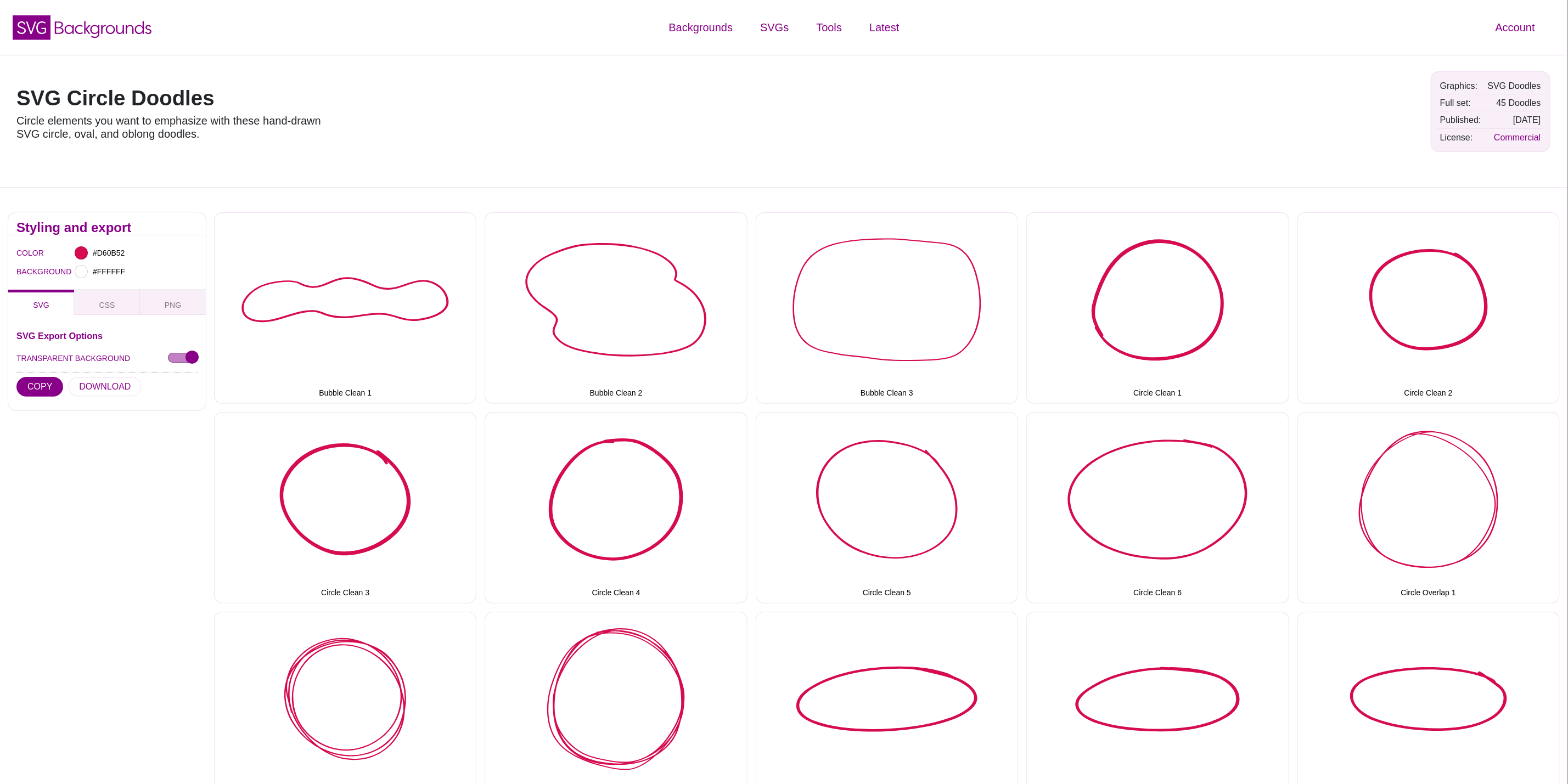
click at [152, 216] on div "Styling and export" at bounding box center [107, 224] width 198 height 23
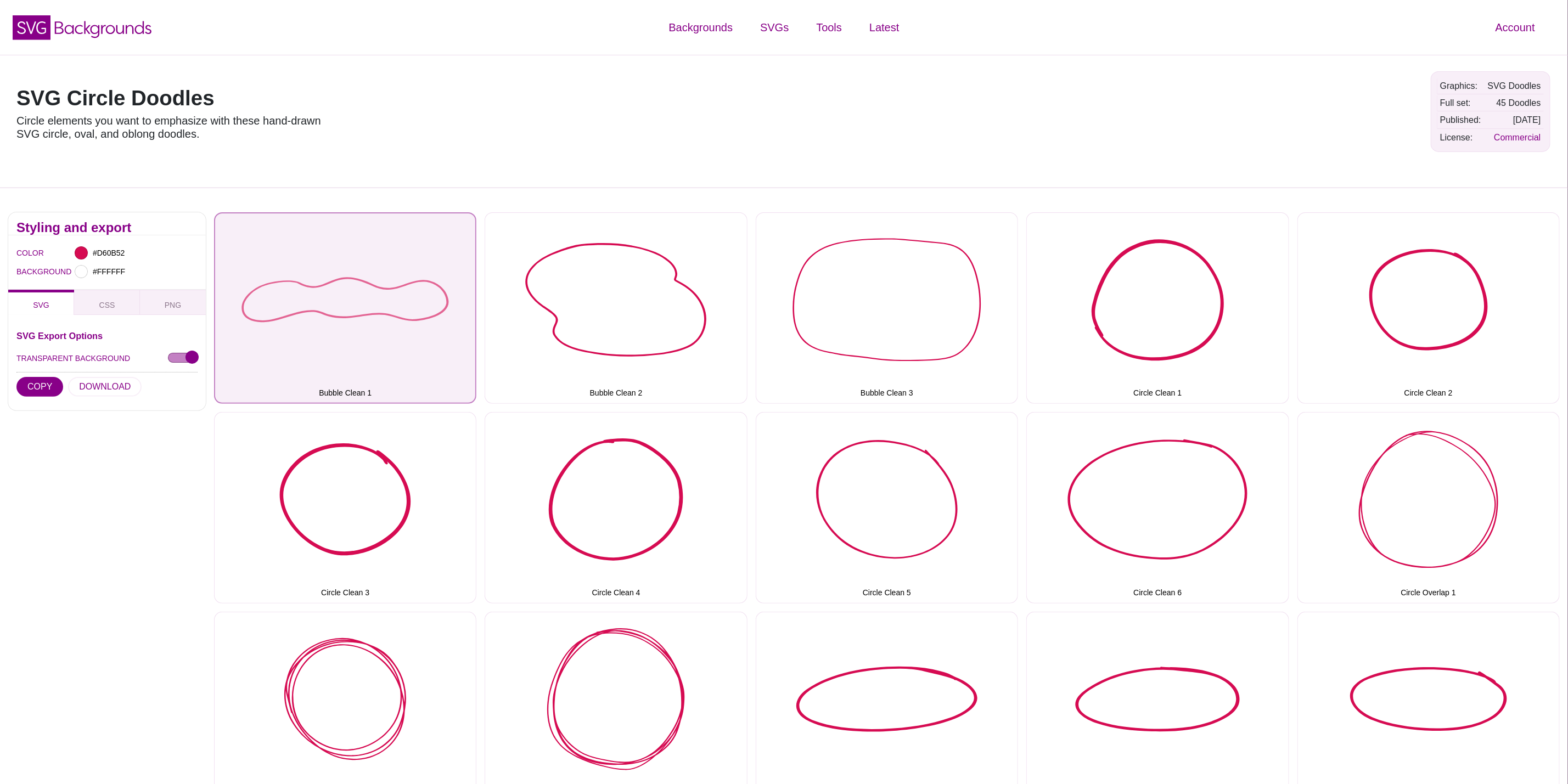
click at [368, 300] on button "Bubble Clean 1" at bounding box center [346, 308] width 263 height 191
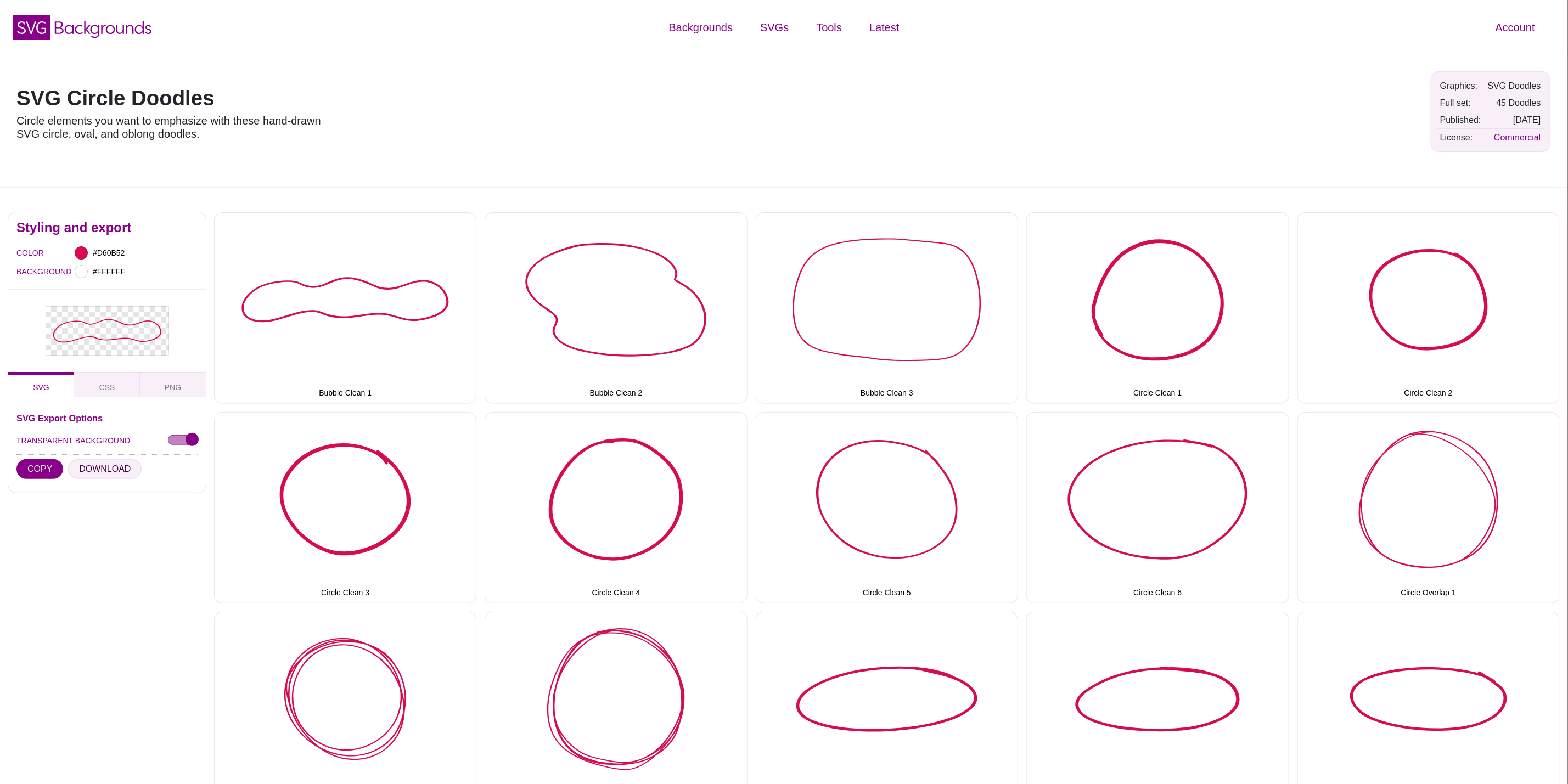
click at [111, 472] on button "DOWNLOAD" at bounding box center [105, 469] width 74 height 20
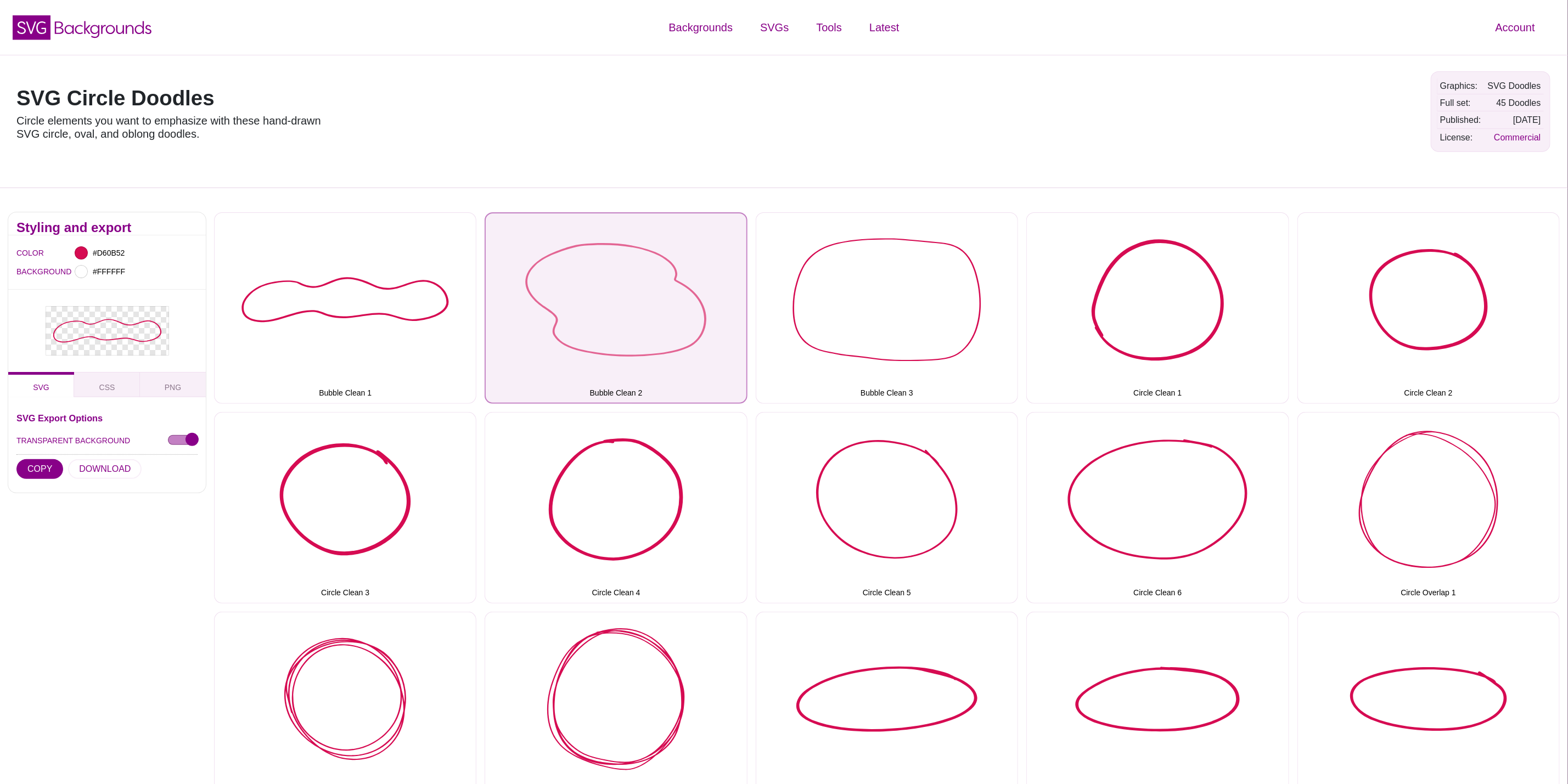
click at [534, 321] on button "Bubble Clean 2" at bounding box center [616, 308] width 263 height 191
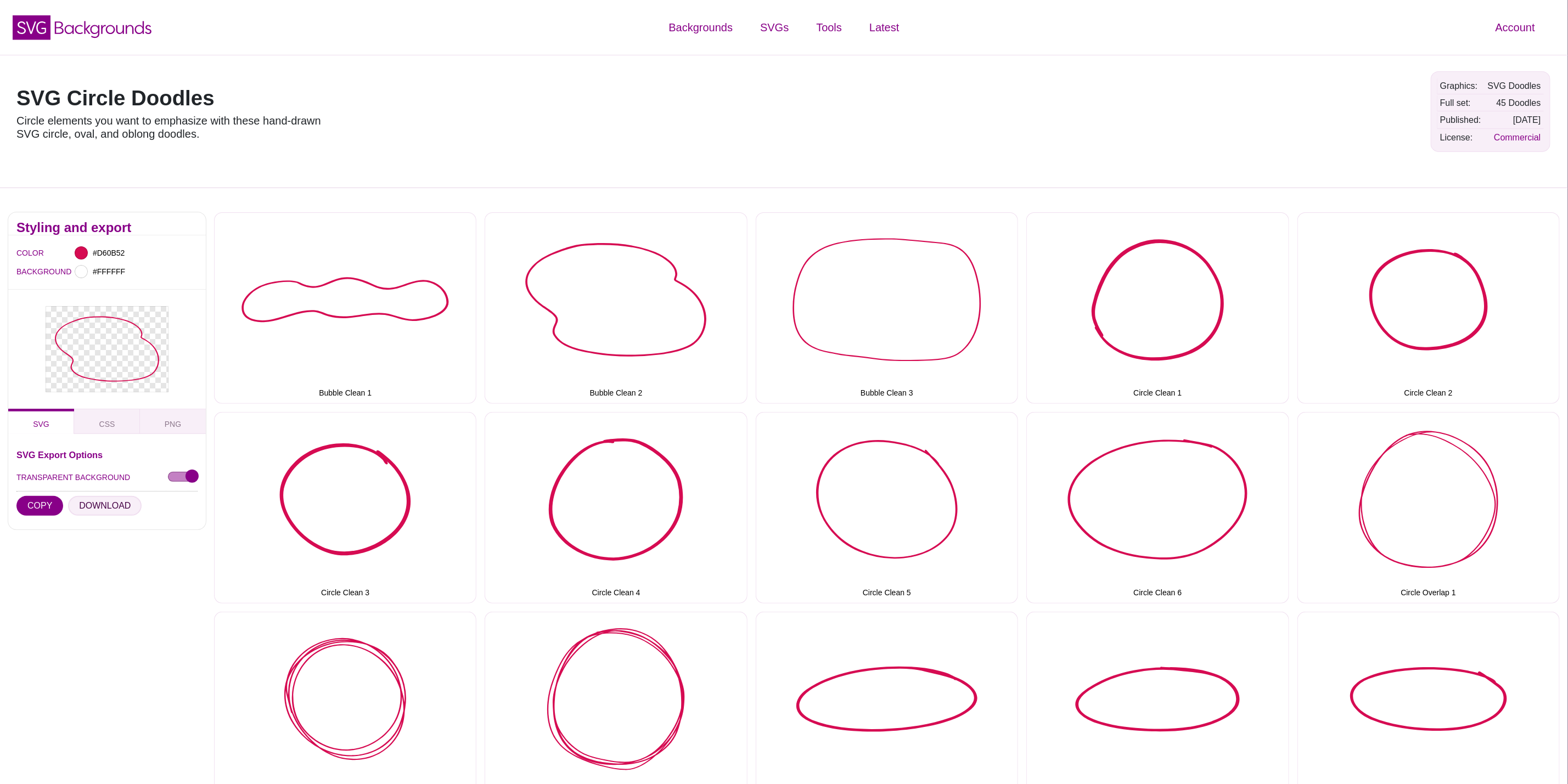
click at [107, 504] on button "DOWNLOAD" at bounding box center [105, 506] width 74 height 20
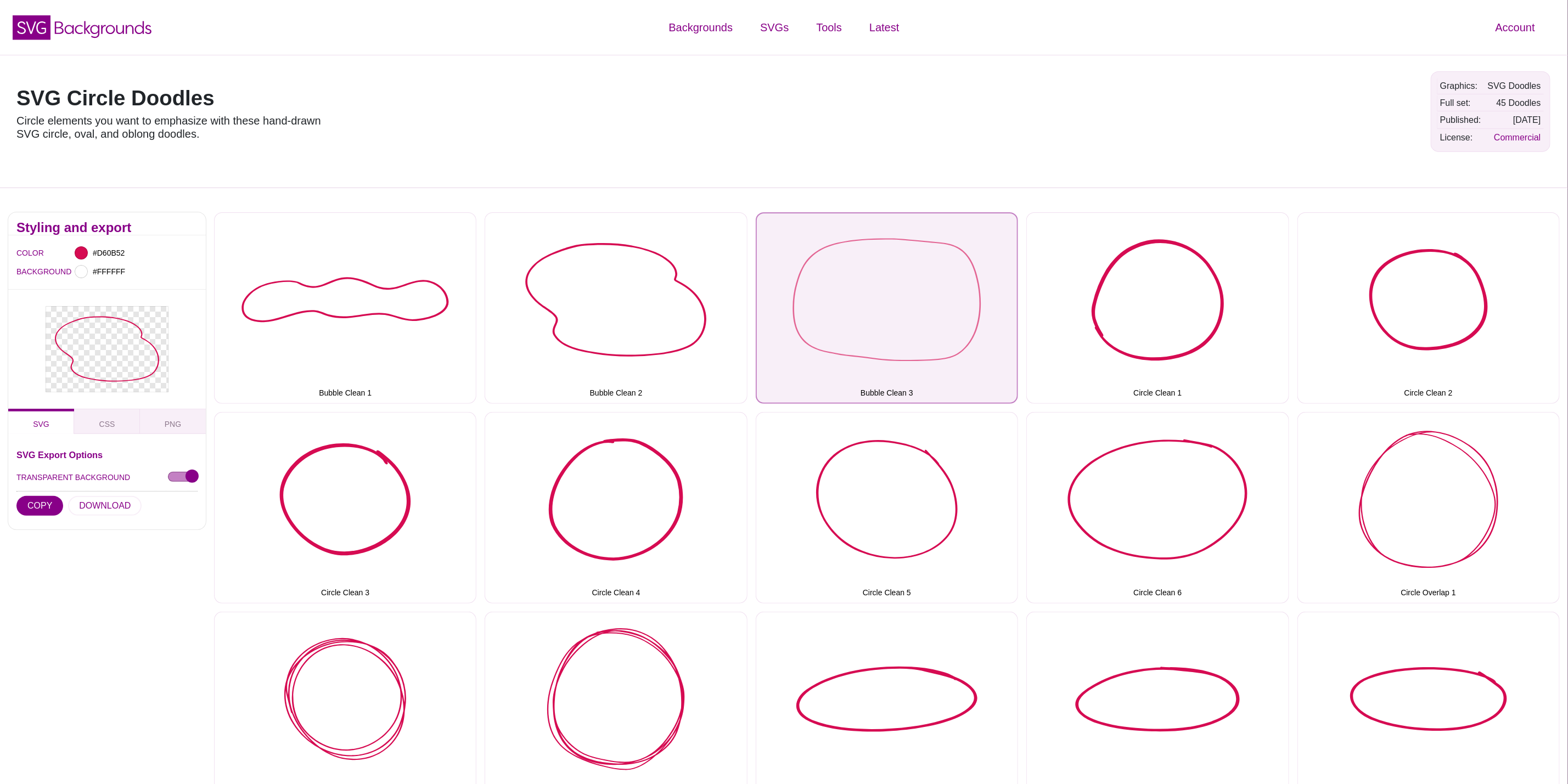
click at [786, 318] on button "Bubble Clean 3" at bounding box center [887, 308] width 263 height 191
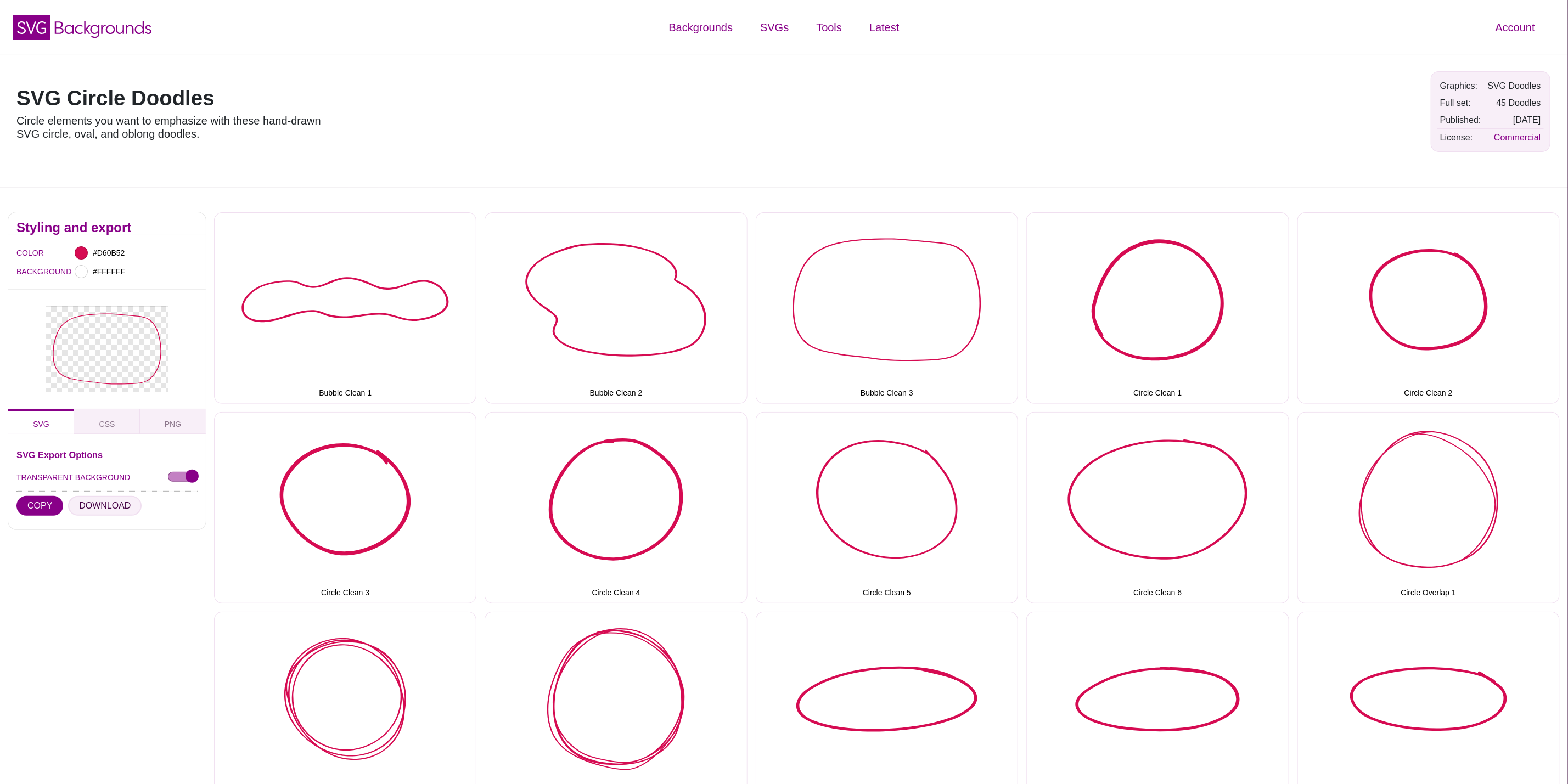
click at [92, 507] on button "DOWNLOAD" at bounding box center [105, 506] width 74 height 20
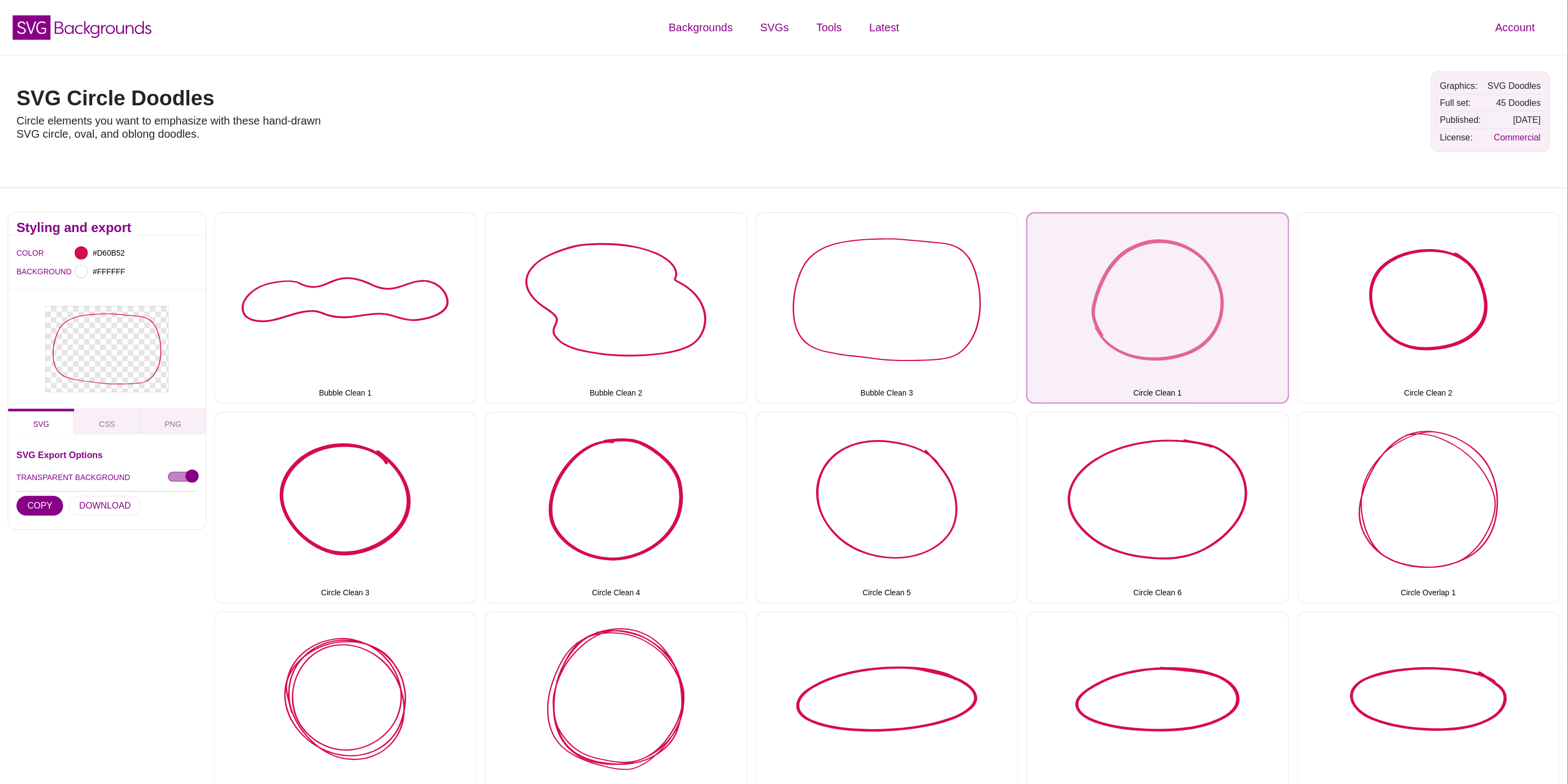
click at [1188, 366] on button "Circle Clean 1" at bounding box center [1158, 308] width 263 height 191
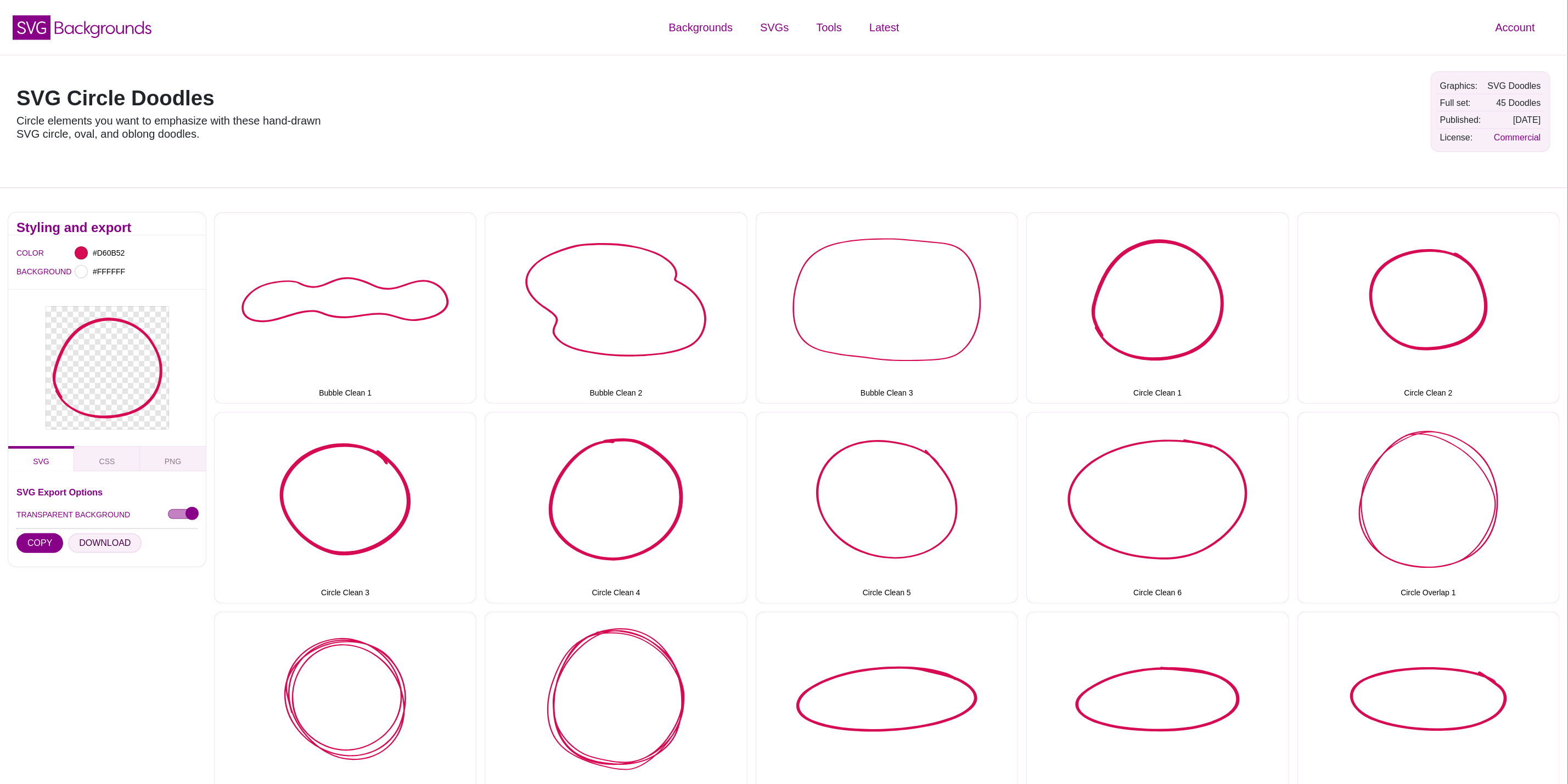
click at [104, 542] on button "DOWNLOAD" at bounding box center [105, 543] width 74 height 20
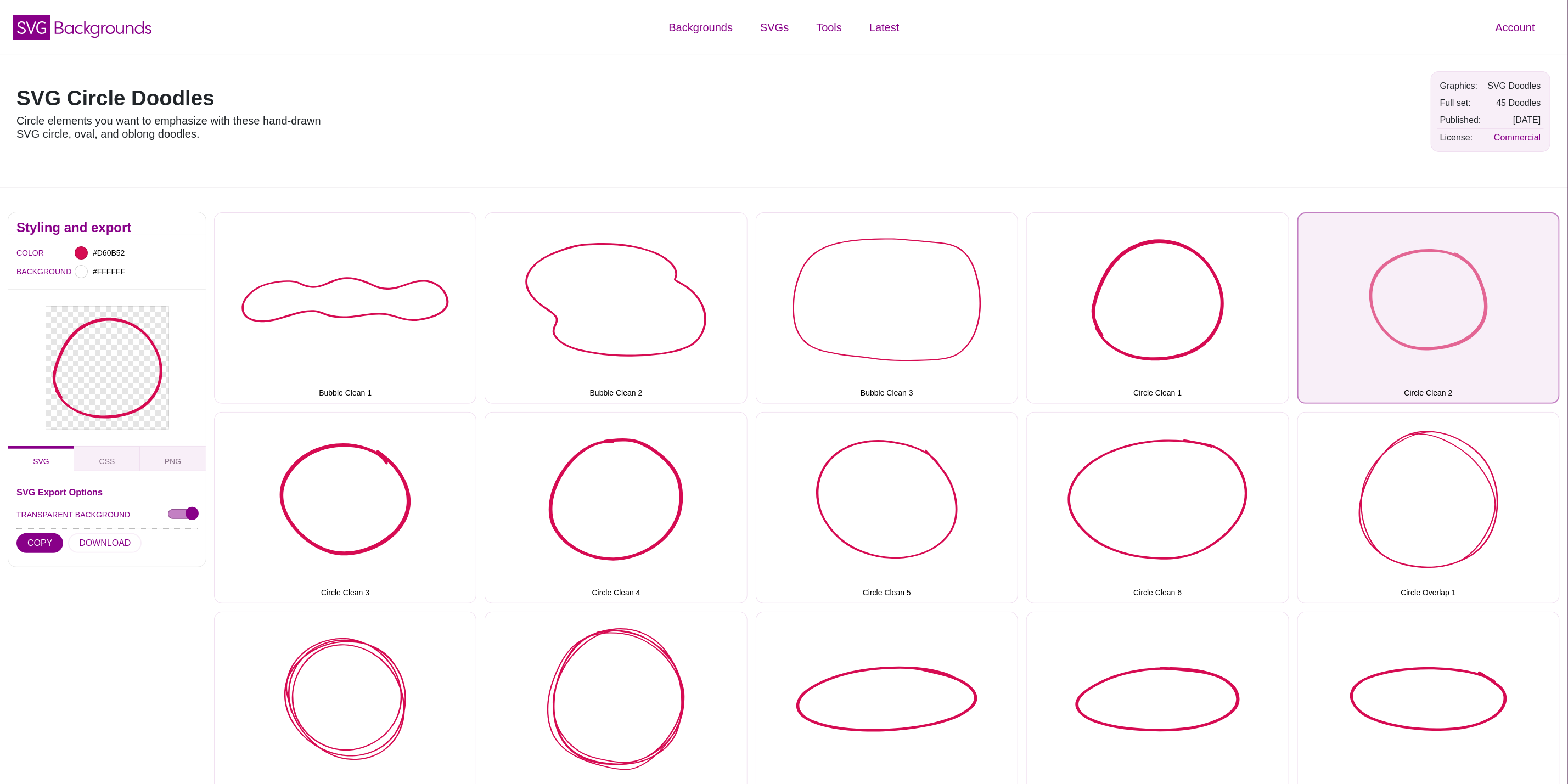
click at [1402, 302] on button "Circle Clean 2" at bounding box center [1429, 308] width 263 height 191
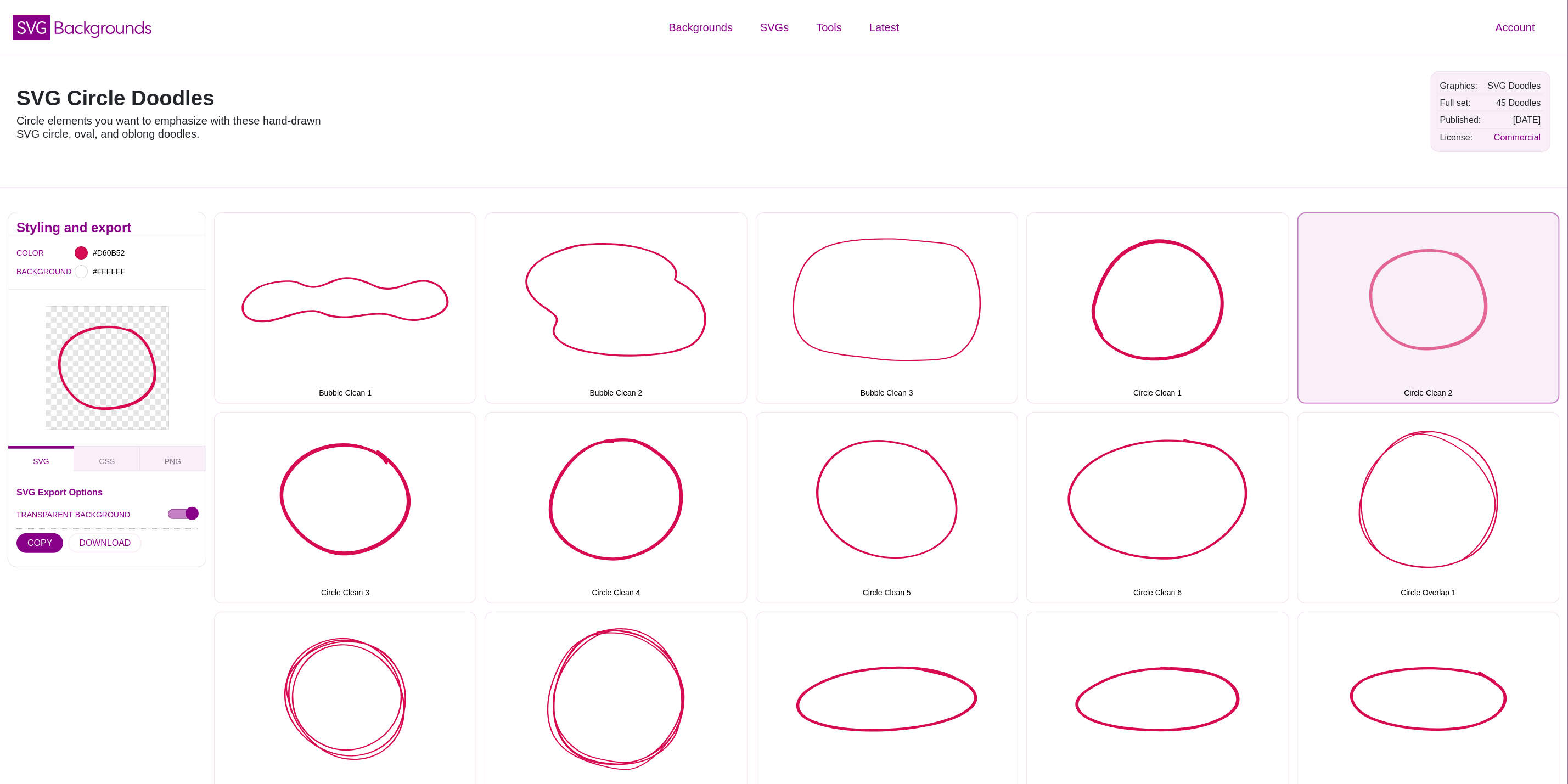
click at [1443, 308] on button "Circle Clean 2" at bounding box center [1429, 308] width 263 height 191
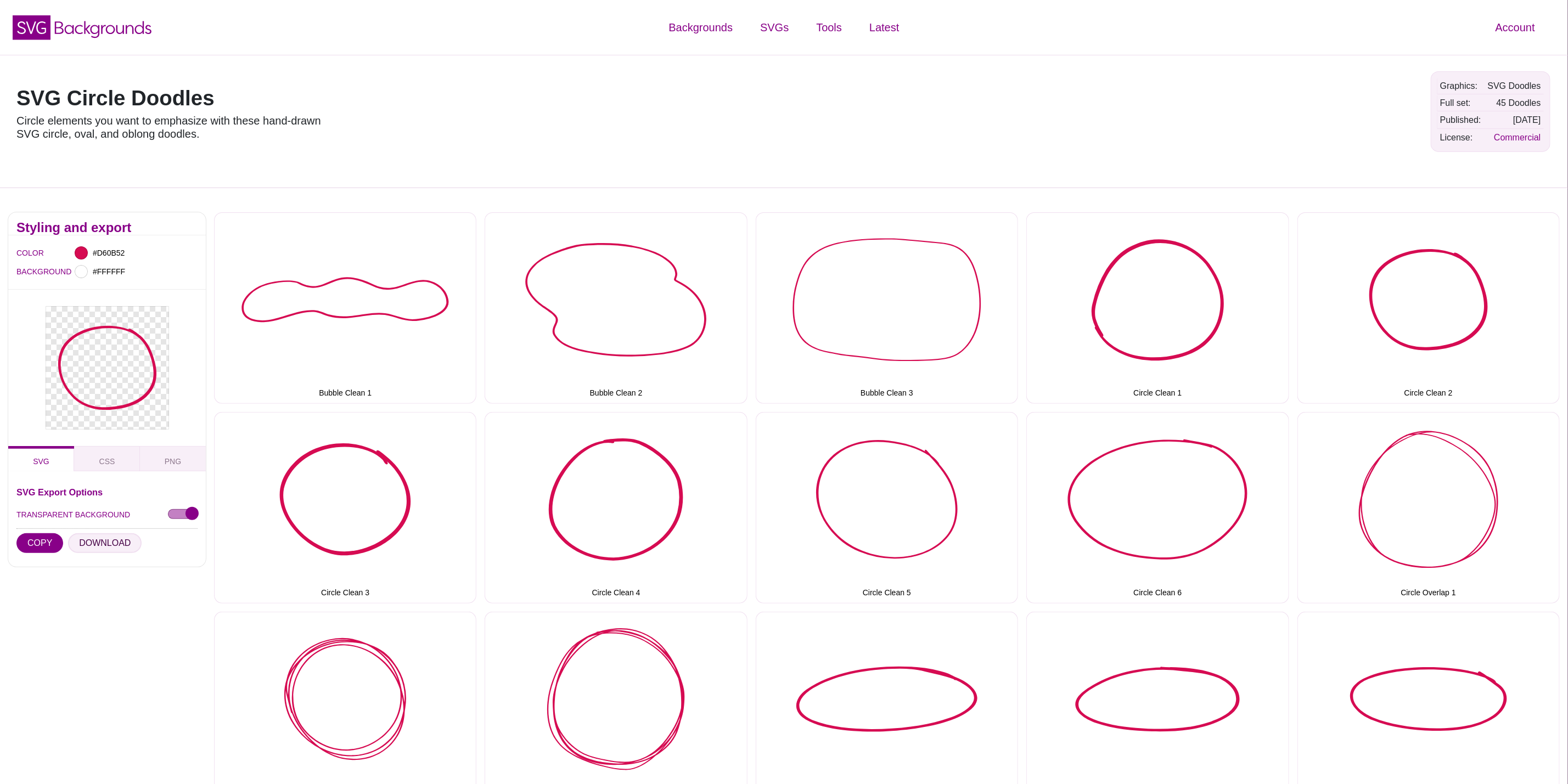
click at [96, 538] on button "DOWNLOAD" at bounding box center [105, 543] width 74 height 20
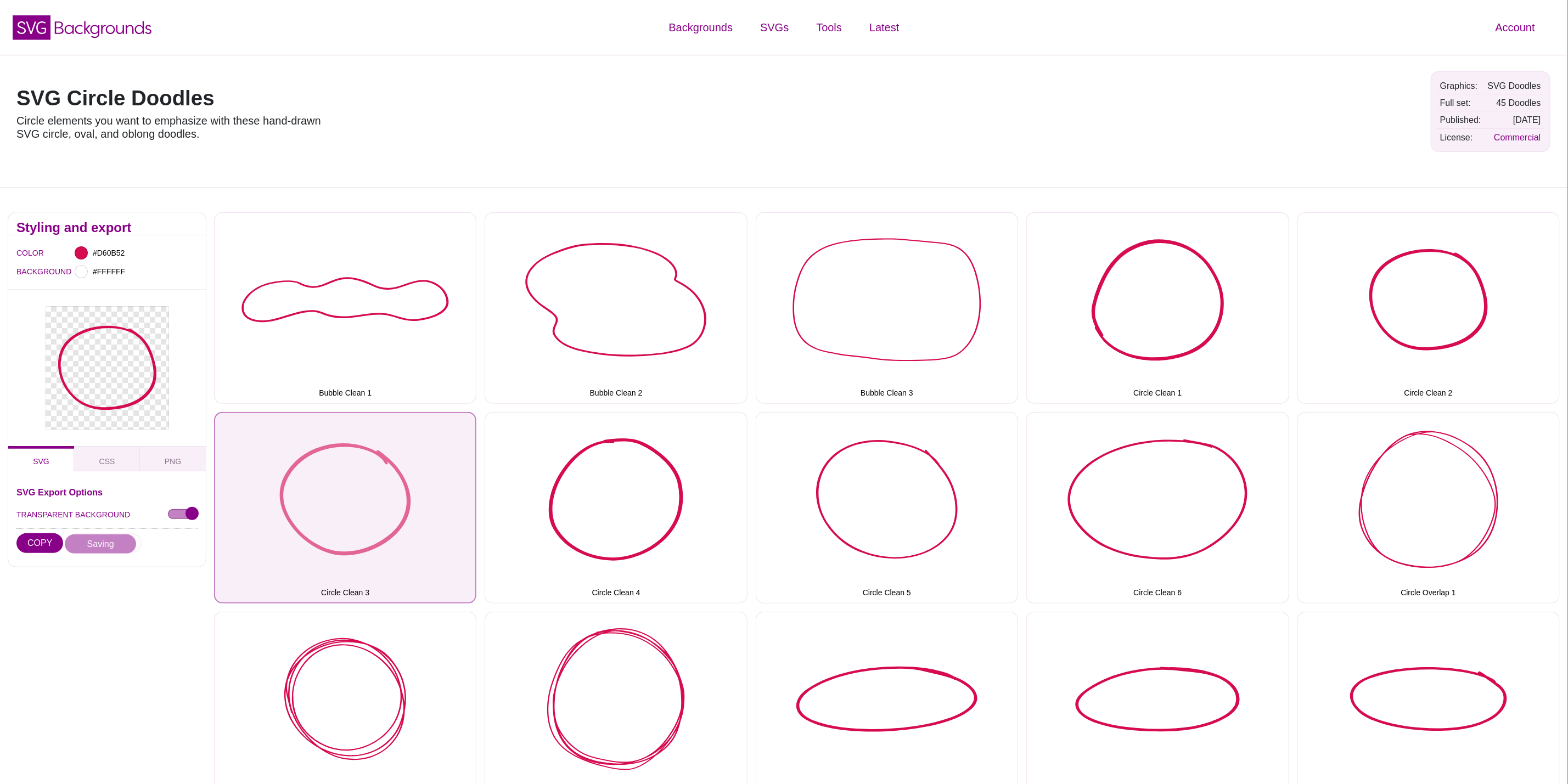
click at [420, 545] on button "Circle Clean 3" at bounding box center [346, 508] width 263 height 191
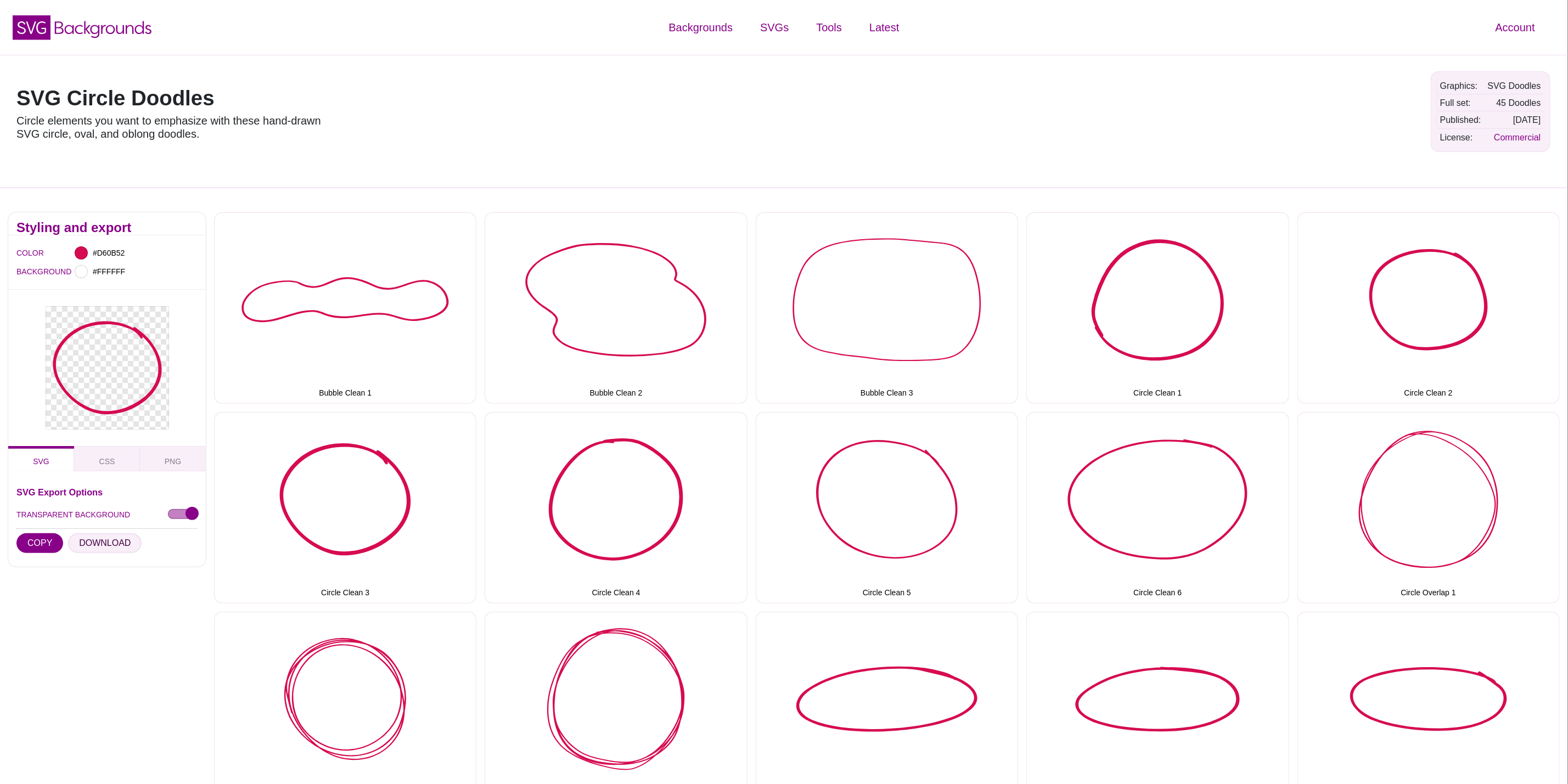
click at [110, 542] on button "DOWNLOAD" at bounding box center [105, 543] width 74 height 20
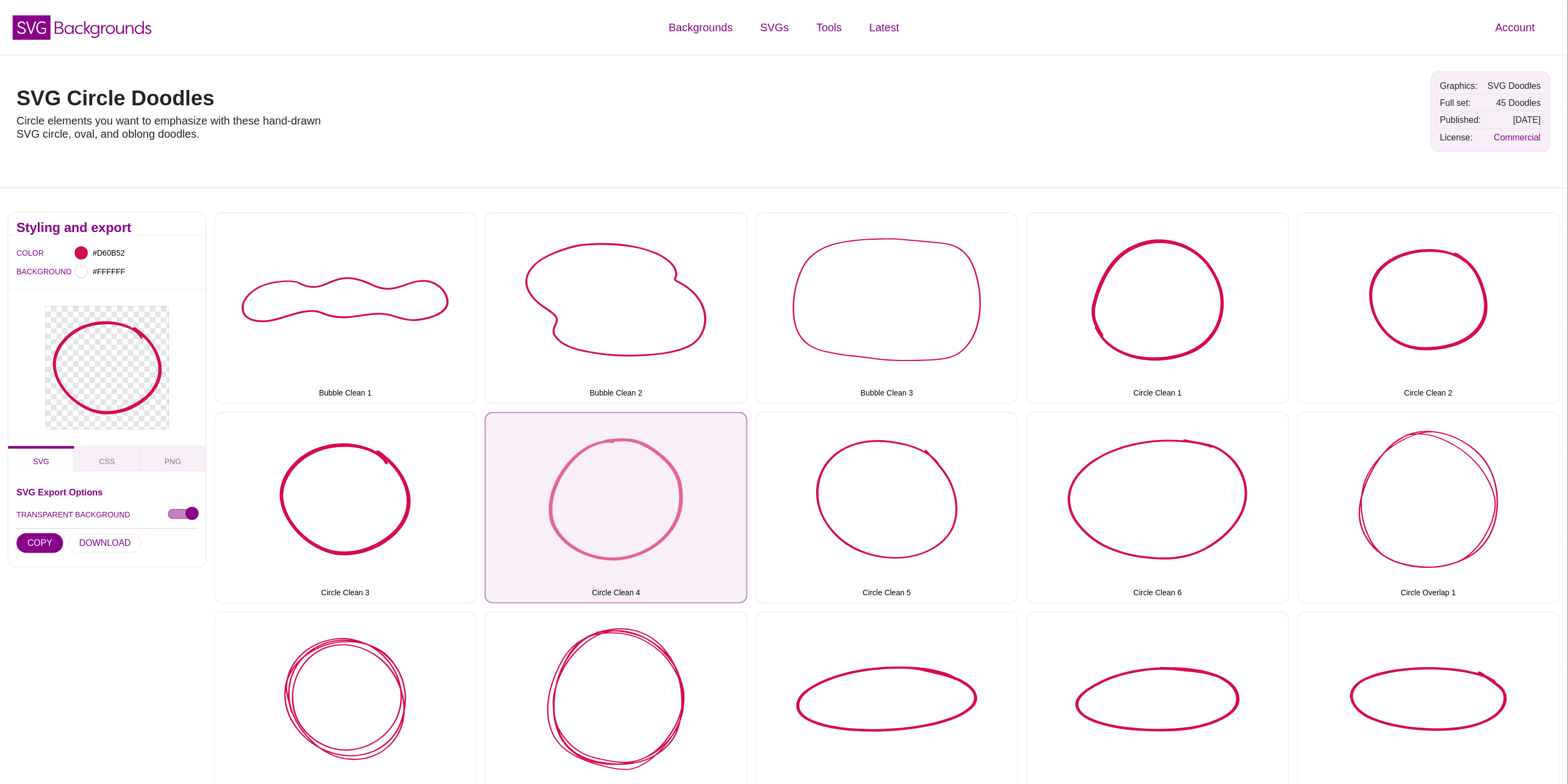
click at [680, 507] on button "Circle Clean 4" at bounding box center [616, 508] width 263 height 191
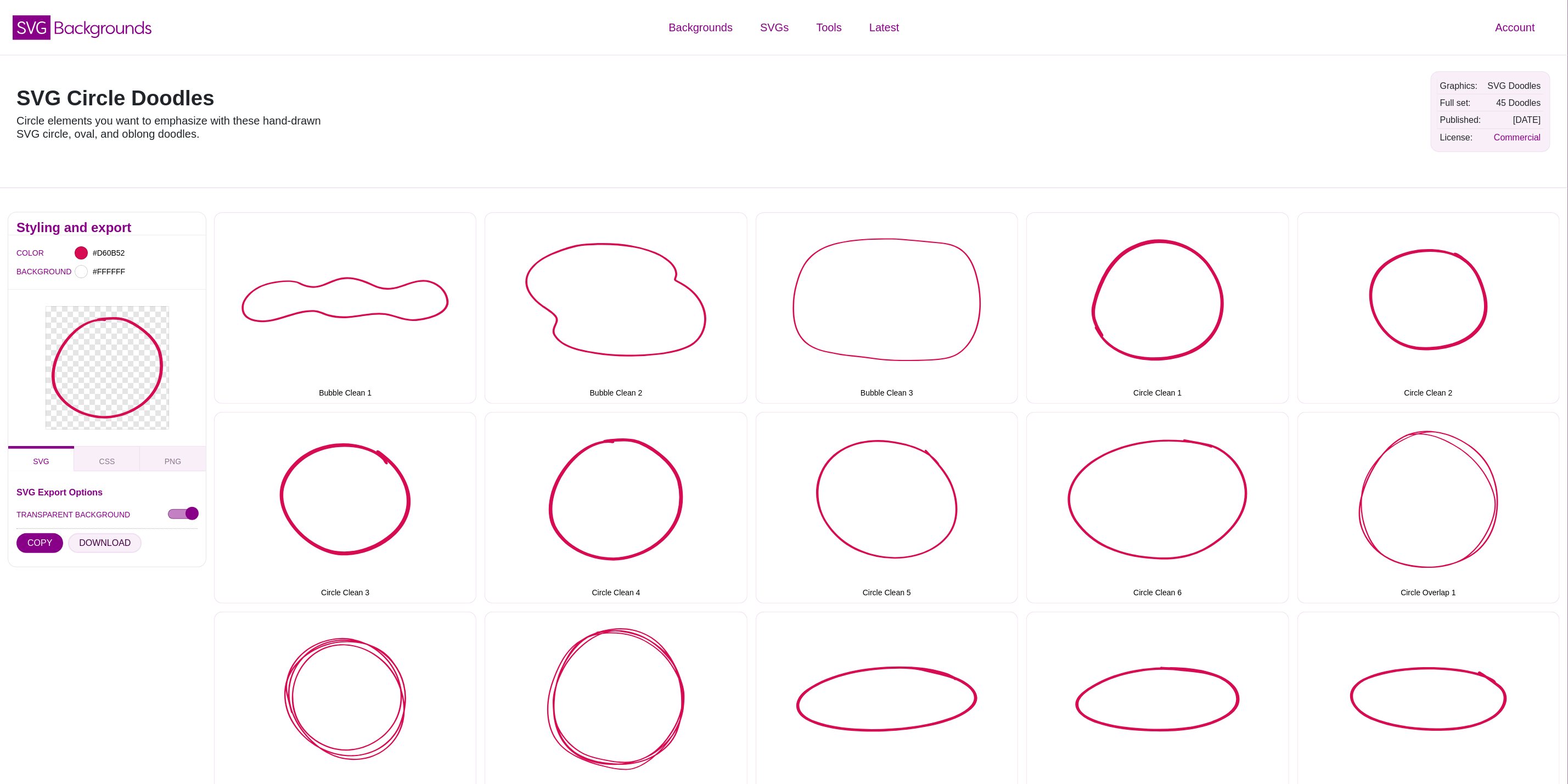
click at [120, 540] on button "DOWNLOAD" at bounding box center [105, 543] width 74 height 20
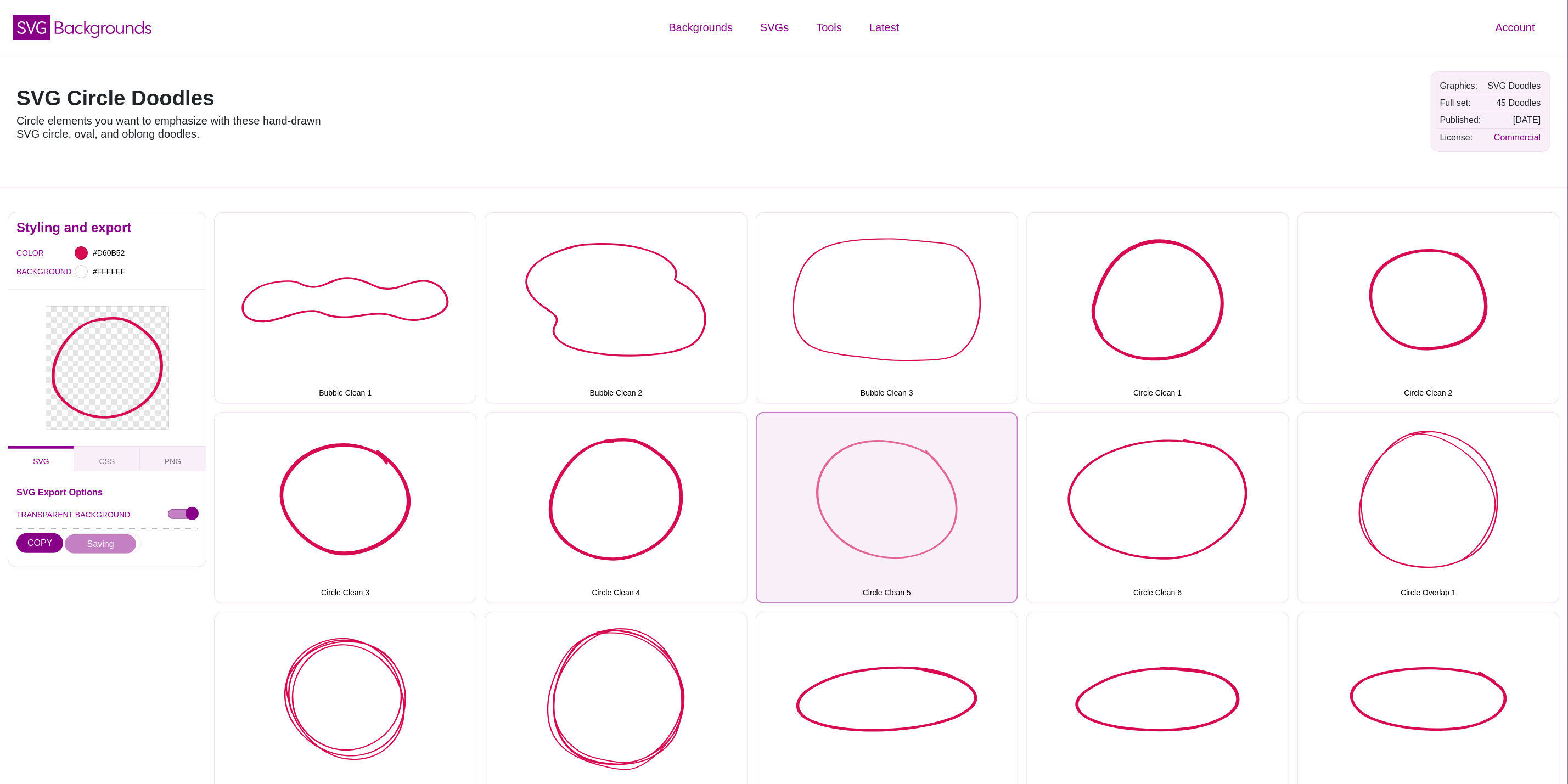
click at [980, 499] on button "Circle Clean 5" at bounding box center [887, 508] width 263 height 191
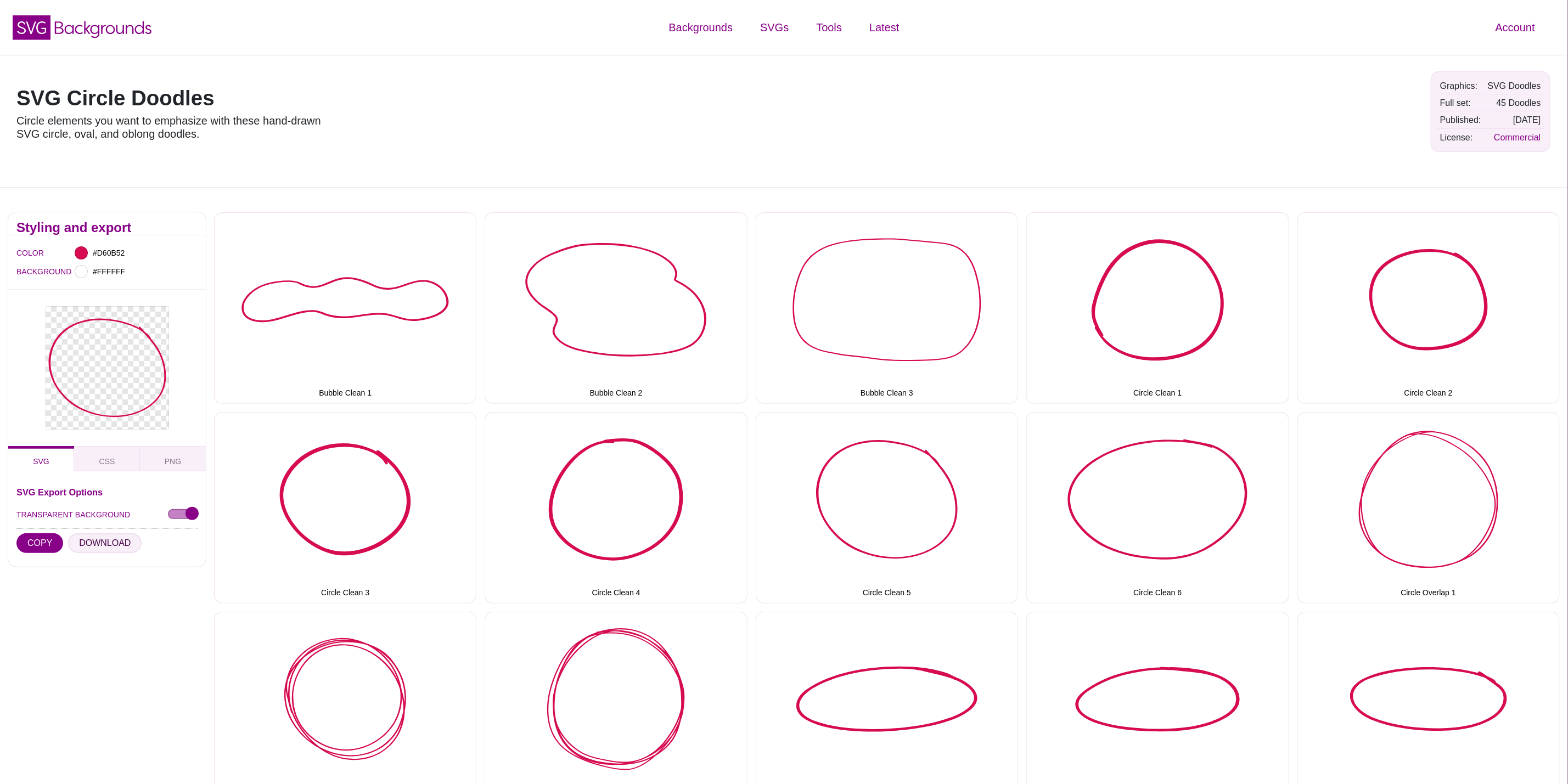
click at [102, 545] on button "DOWNLOAD" at bounding box center [105, 543] width 74 height 20
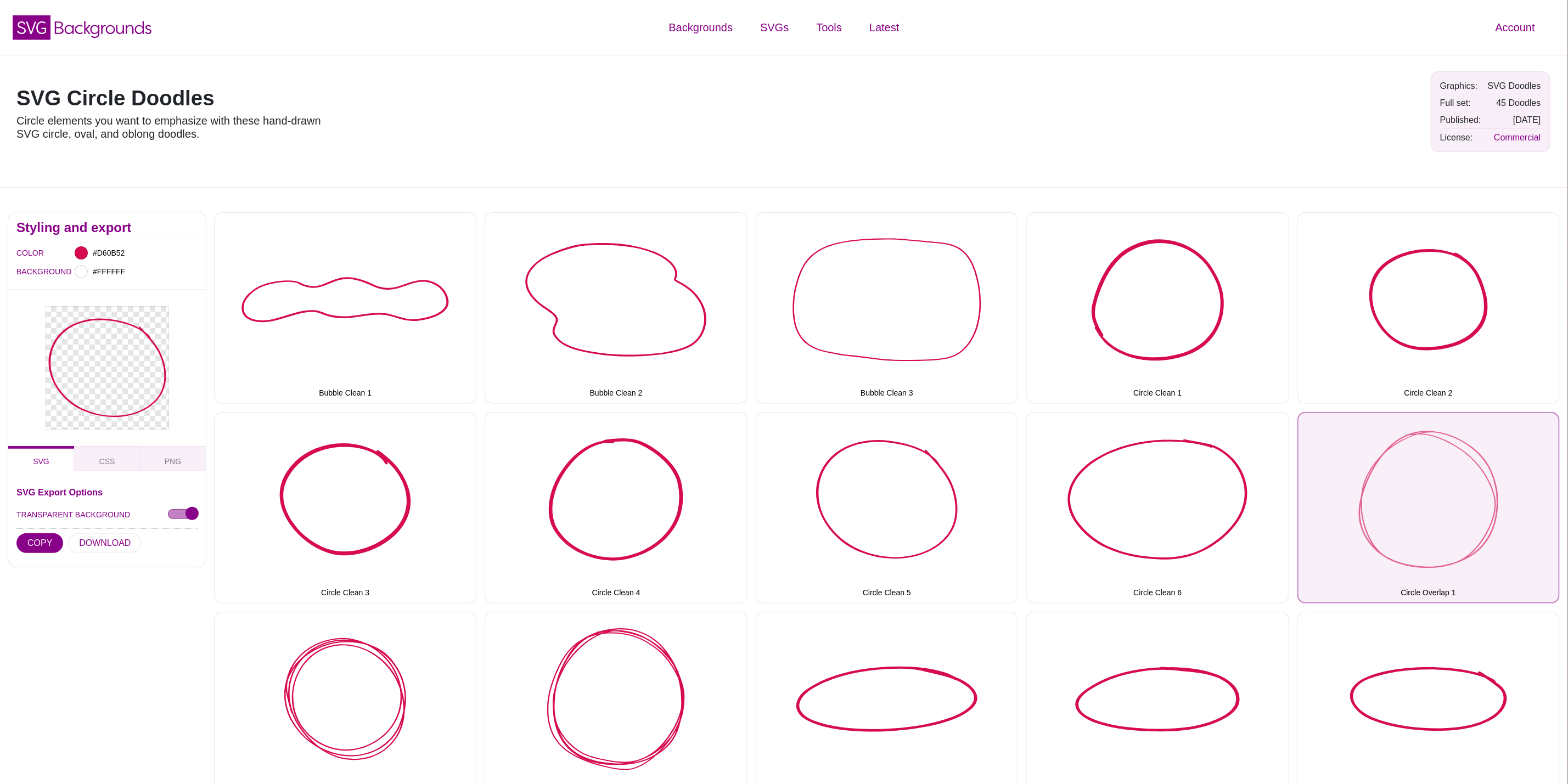
click at [1311, 474] on button "Circle Overlap 1" at bounding box center [1429, 508] width 263 height 191
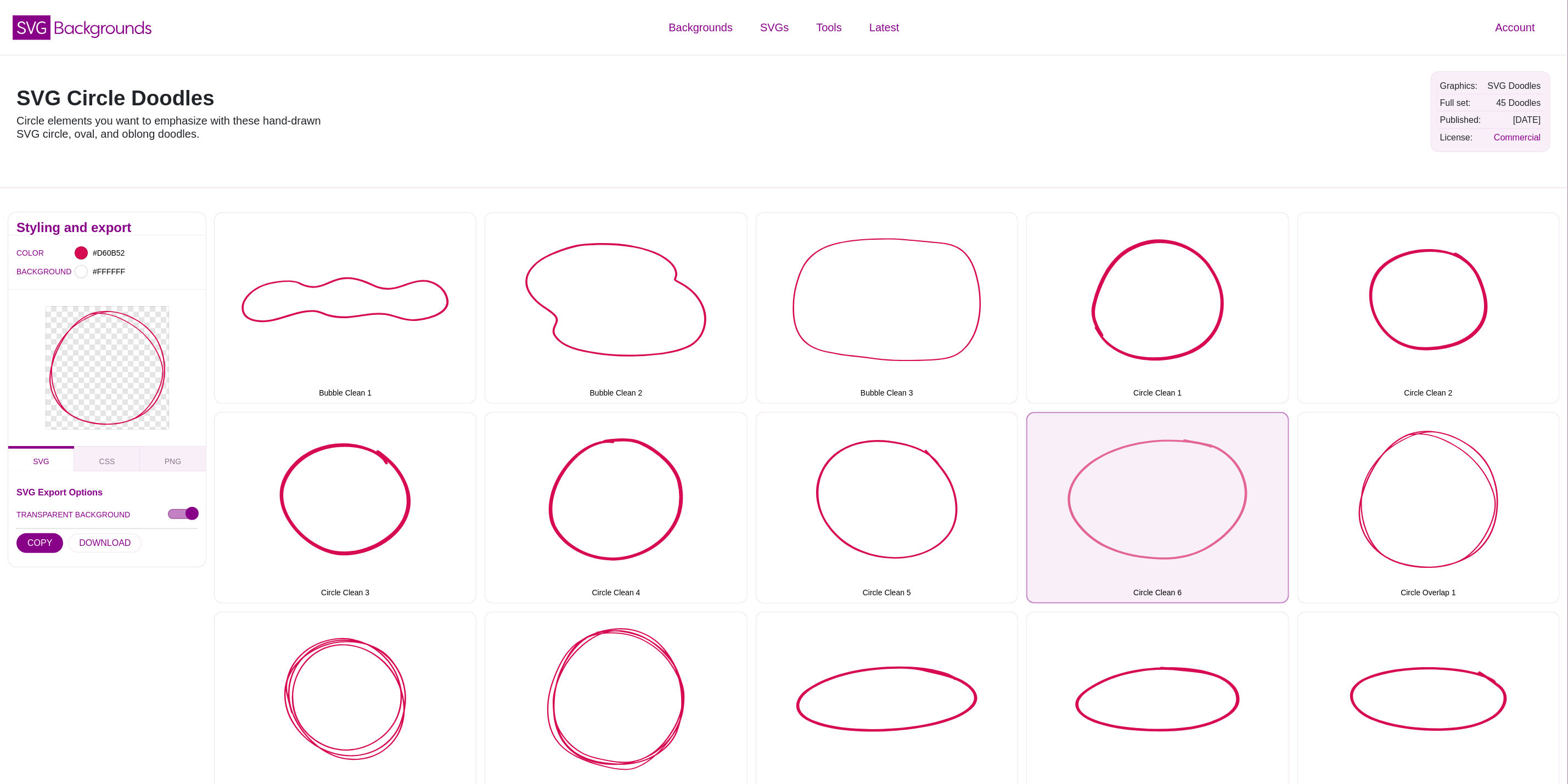
click at [1252, 481] on button "Circle Clean 6" at bounding box center [1158, 508] width 263 height 191
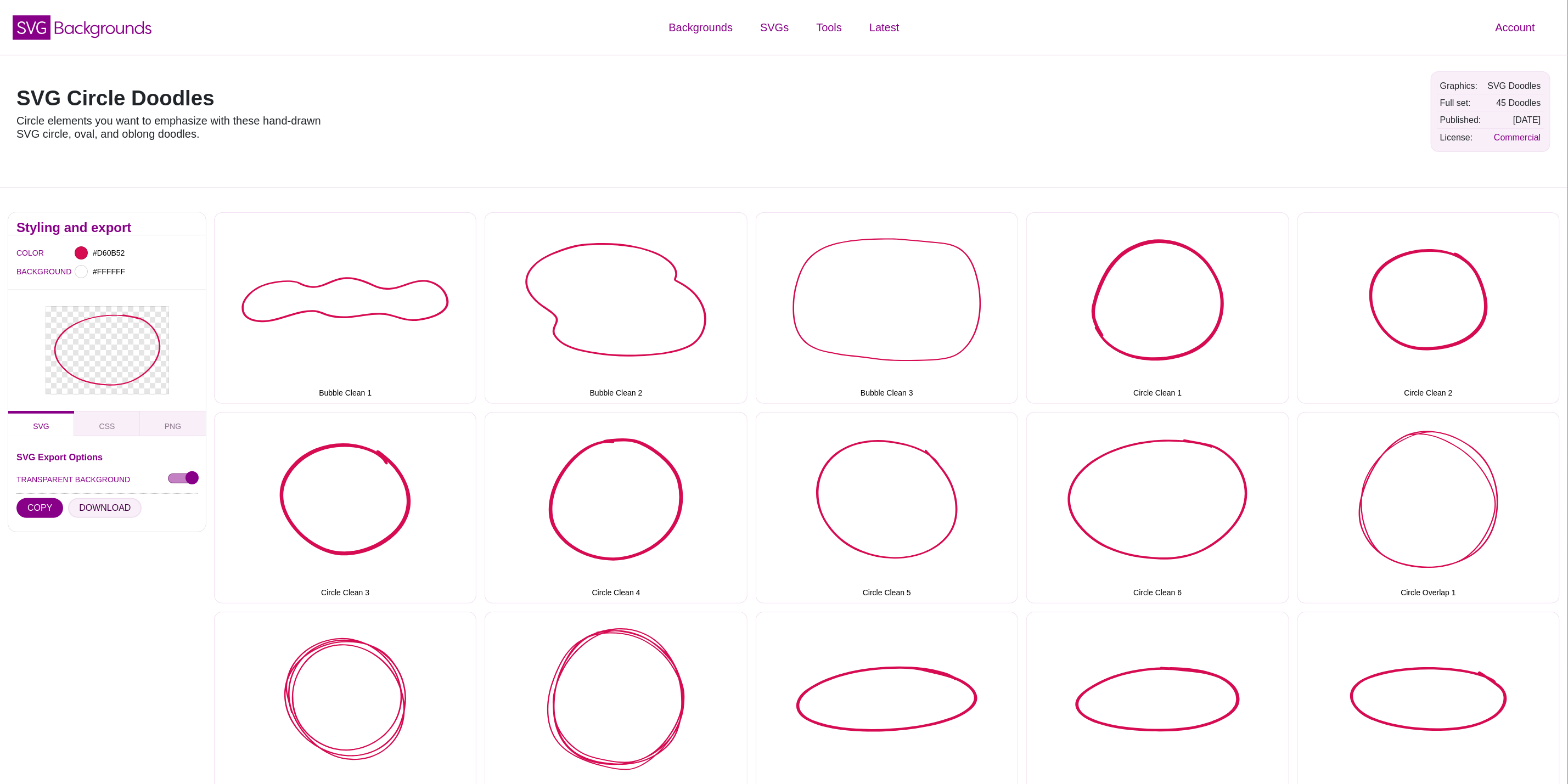
click at [97, 509] on button "DOWNLOAD" at bounding box center [105, 508] width 74 height 20
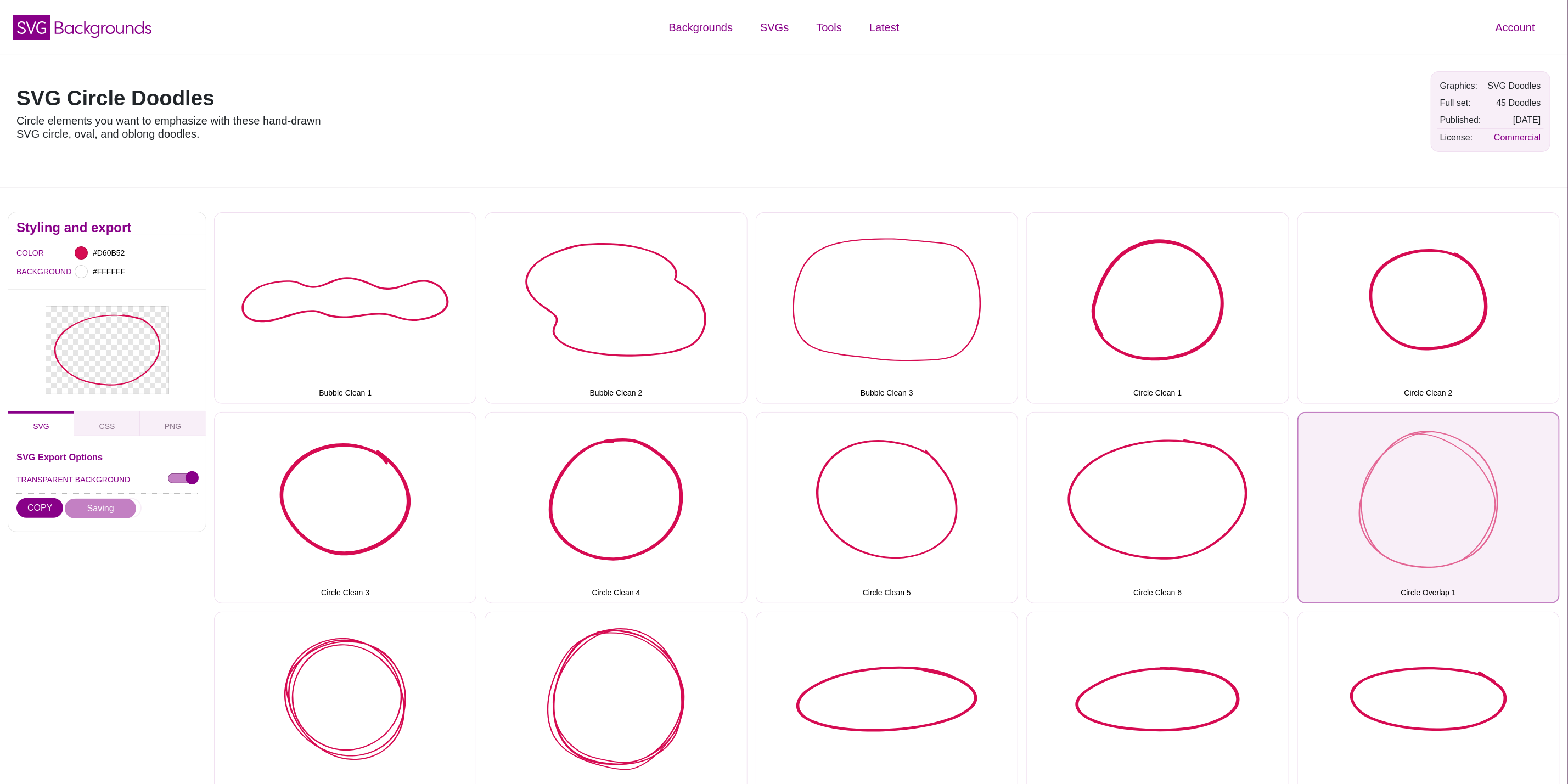
click at [1359, 501] on button "Circle Overlap 1" at bounding box center [1429, 508] width 263 height 191
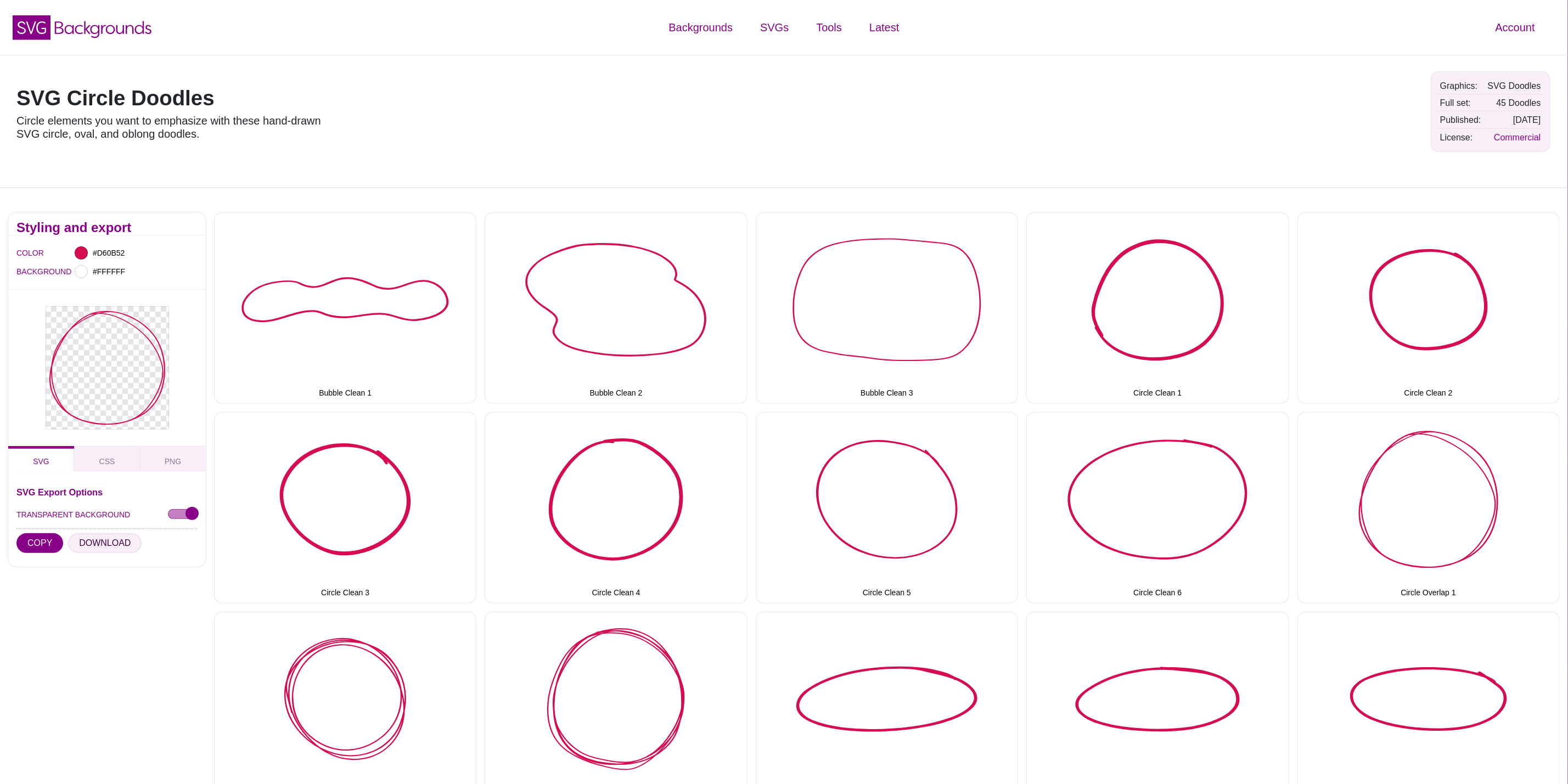
click at [102, 537] on button "DOWNLOAD" at bounding box center [105, 543] width 74 height 20
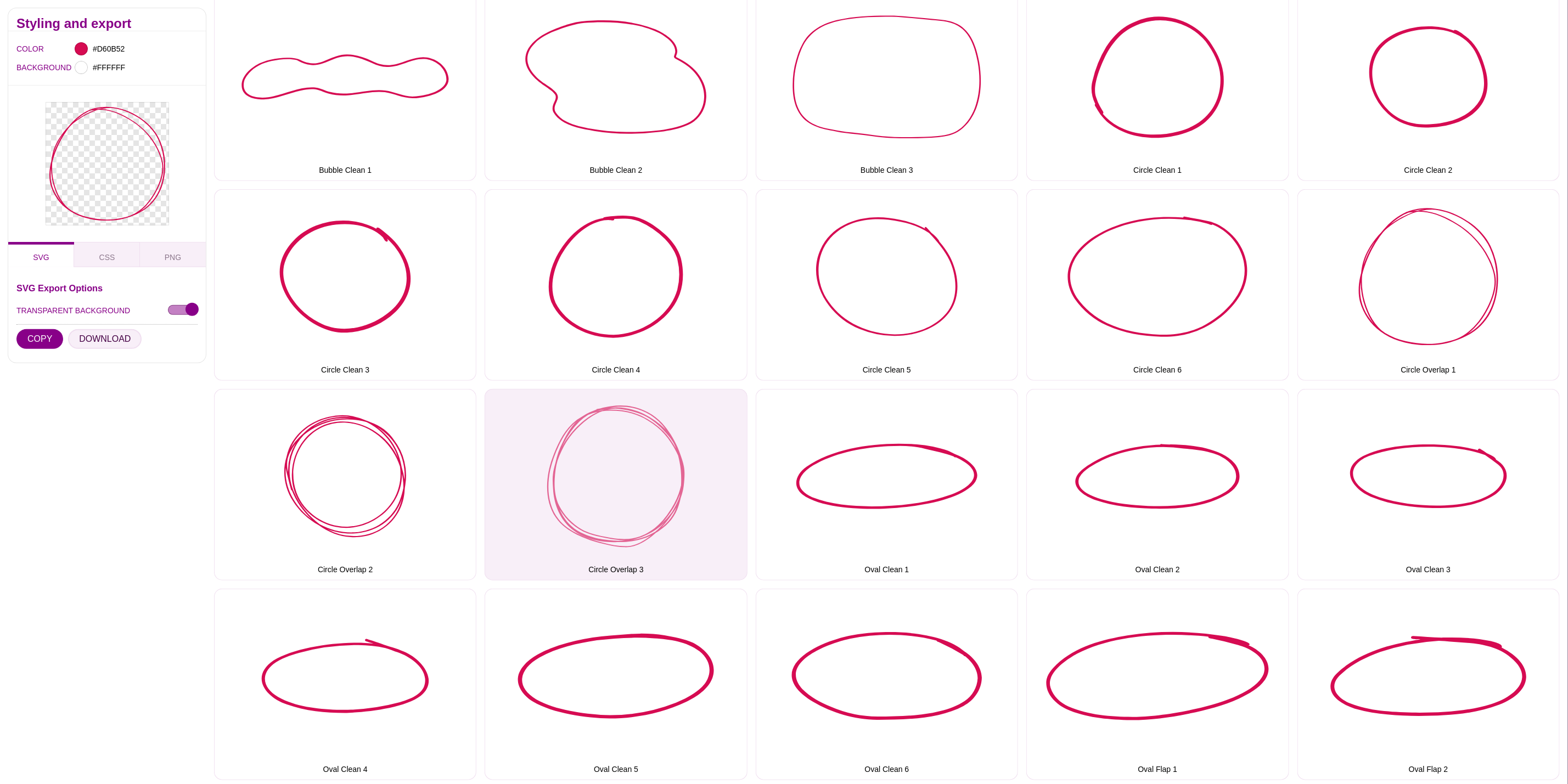
scroll to position [247, 0]
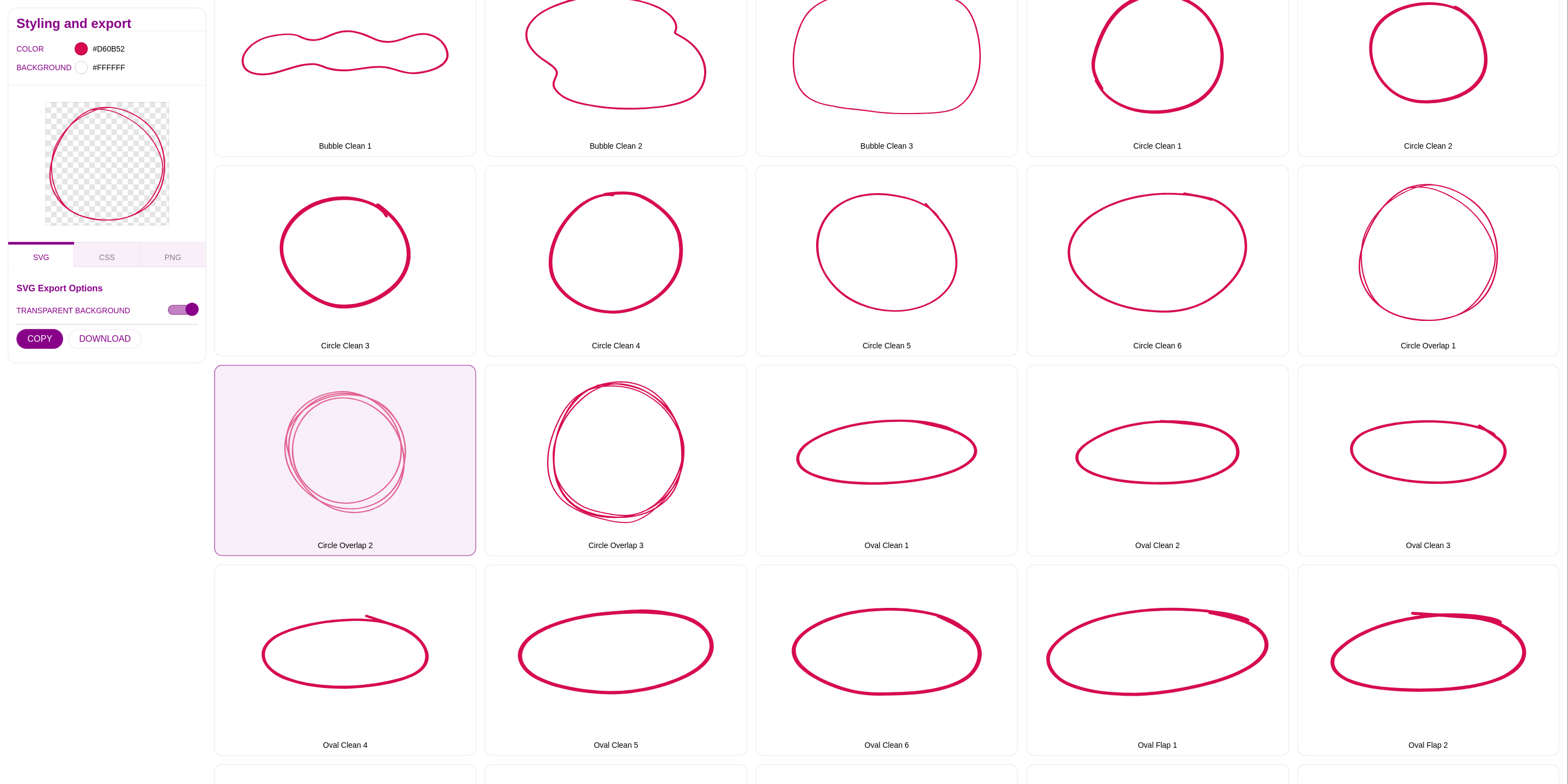
click at [330, 482] on button "Circle Overlap 2" at bounding box center [346, 461] width 263 height 191
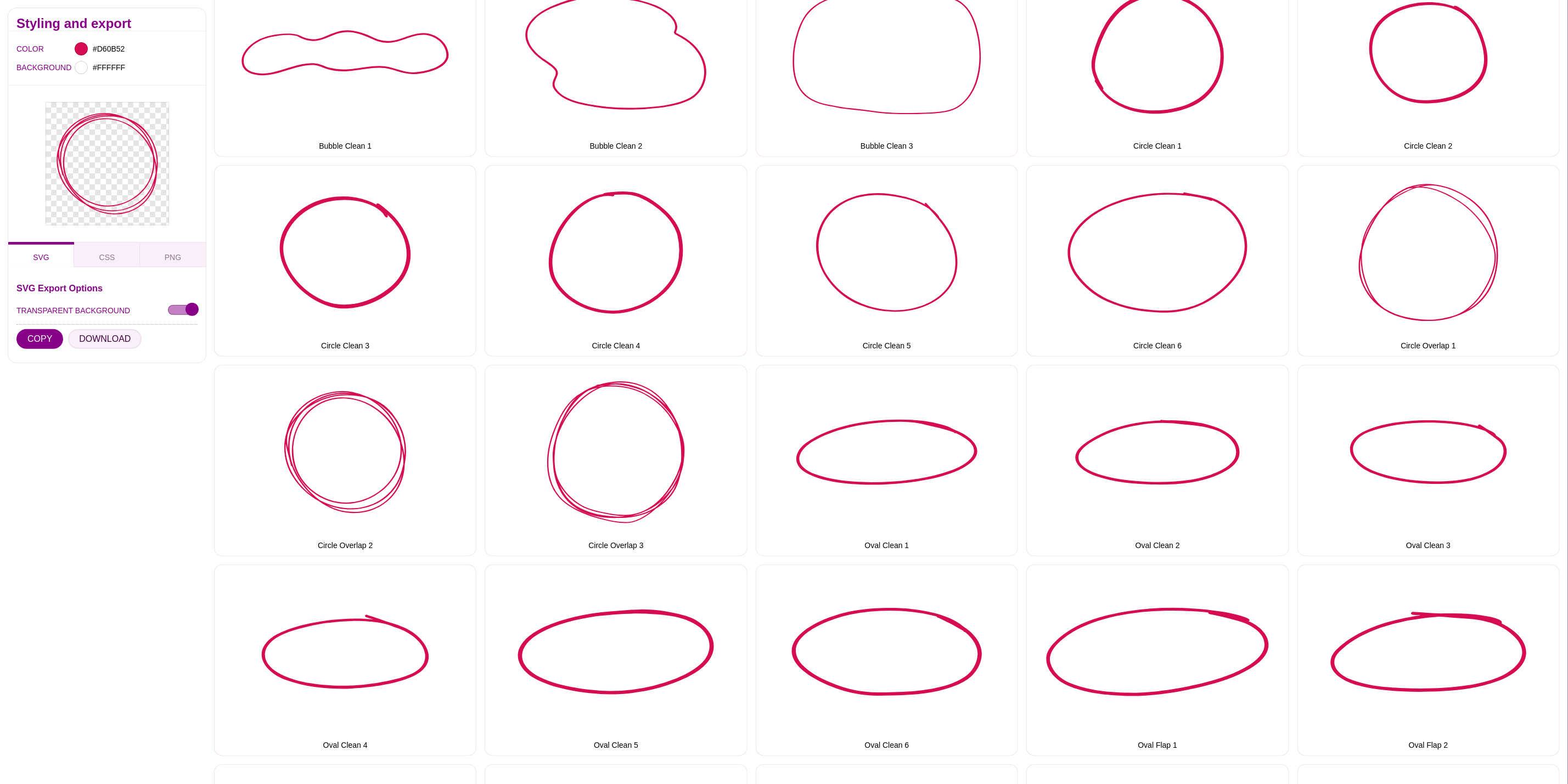
click at [112, 335] on button "DOWNLOAD" at bounding box center [105, 339] width 74 height 20
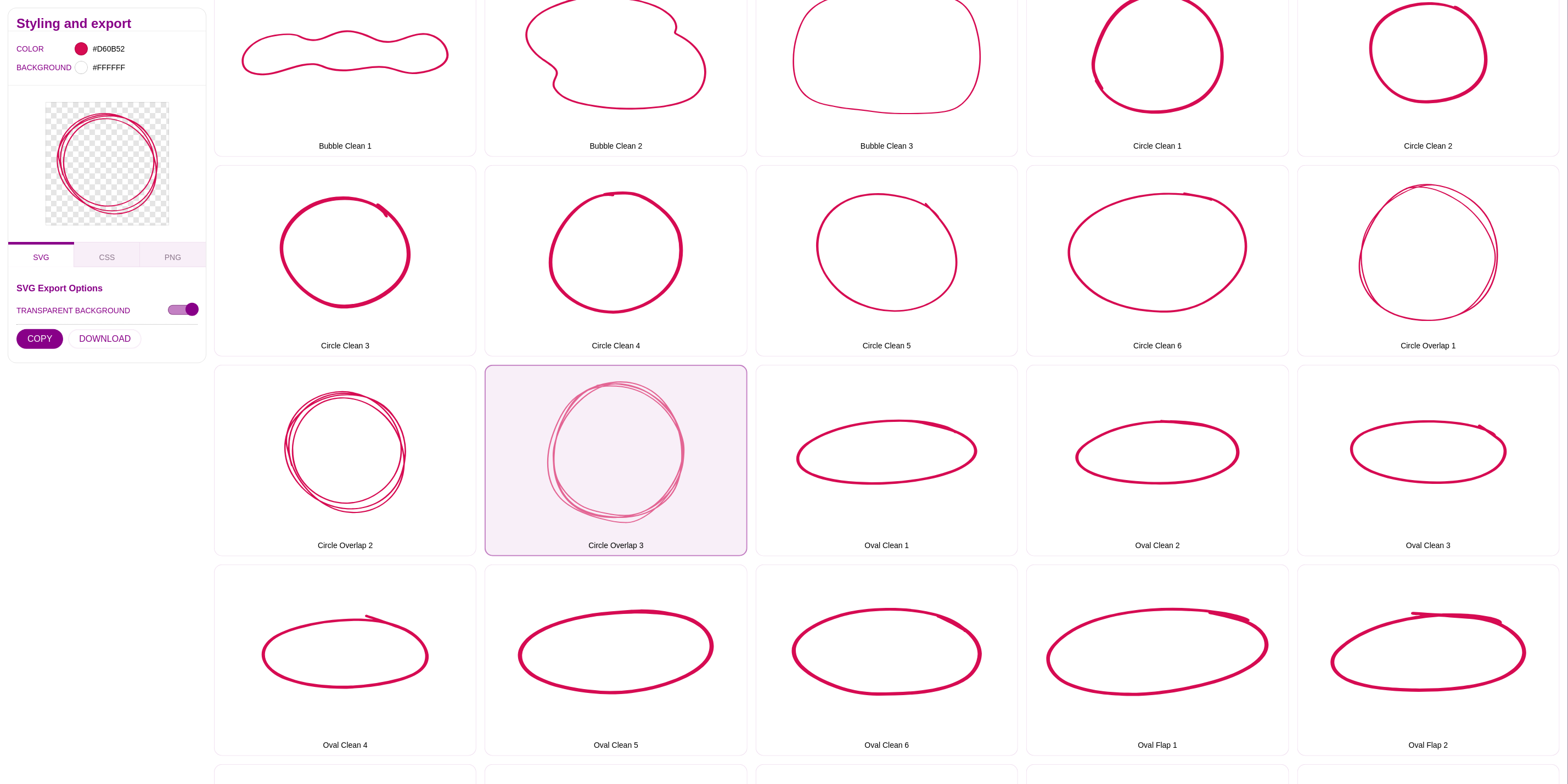
click at [652, 442] on button "Circle Overlap 3" at bounding box center [616, 461] width 263 height 191
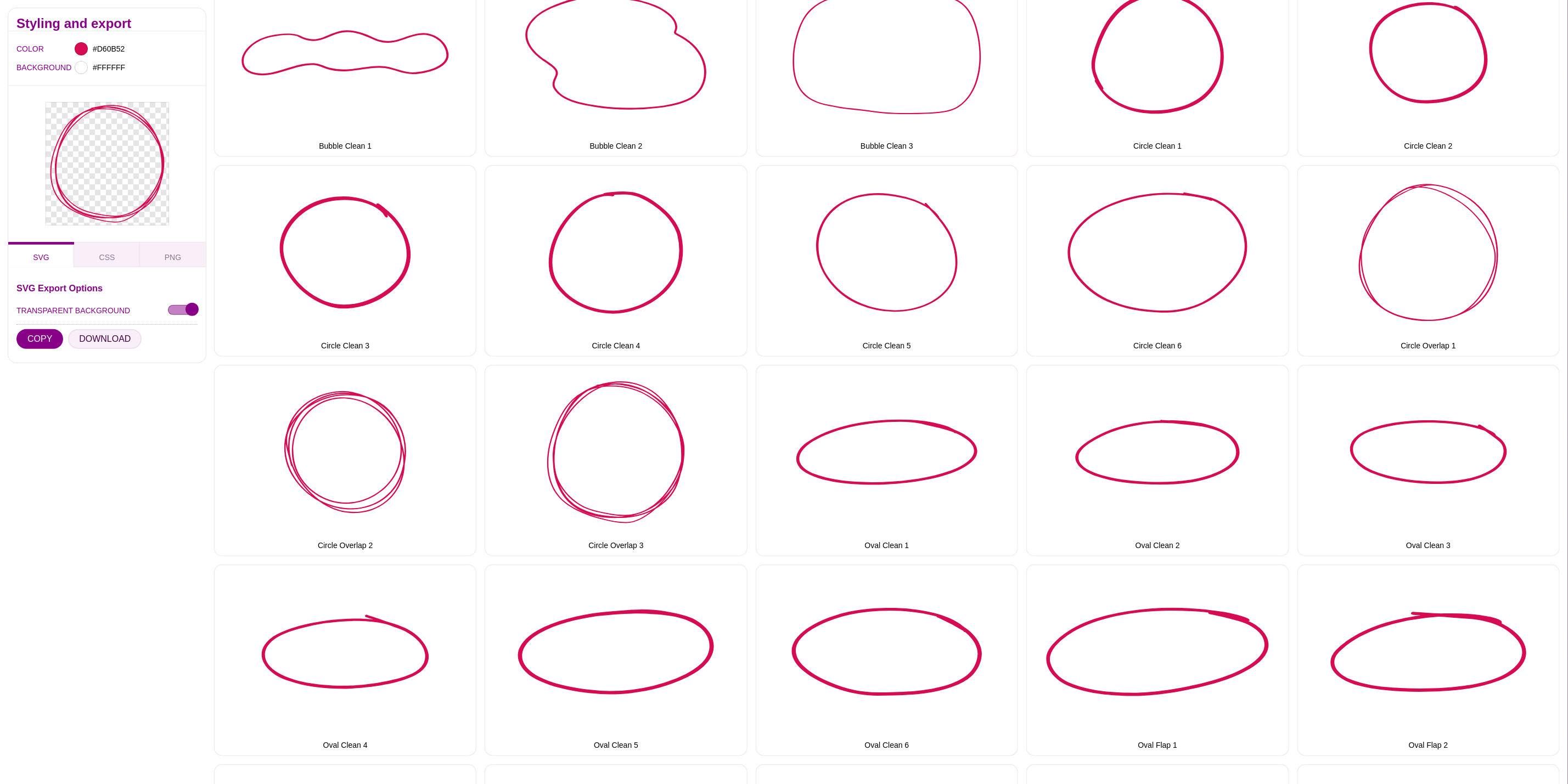
click at [114, 335] on button "DOWNLOAD" at bounding box center [105, 339] width 74 height 20
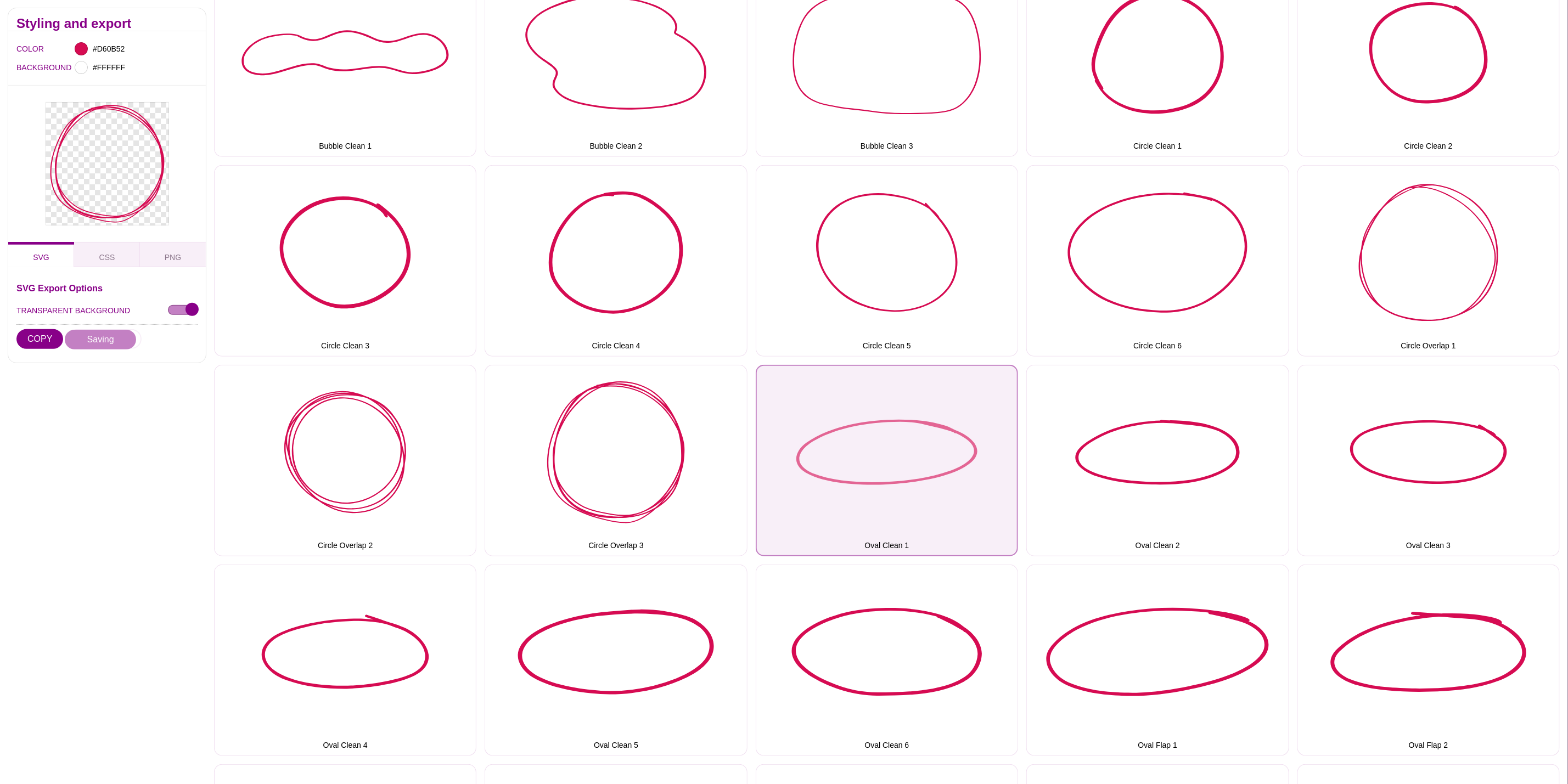
click at [885, 458] on button "Oval Clean 1" at bounding box center [887, 461] width 263 height 191
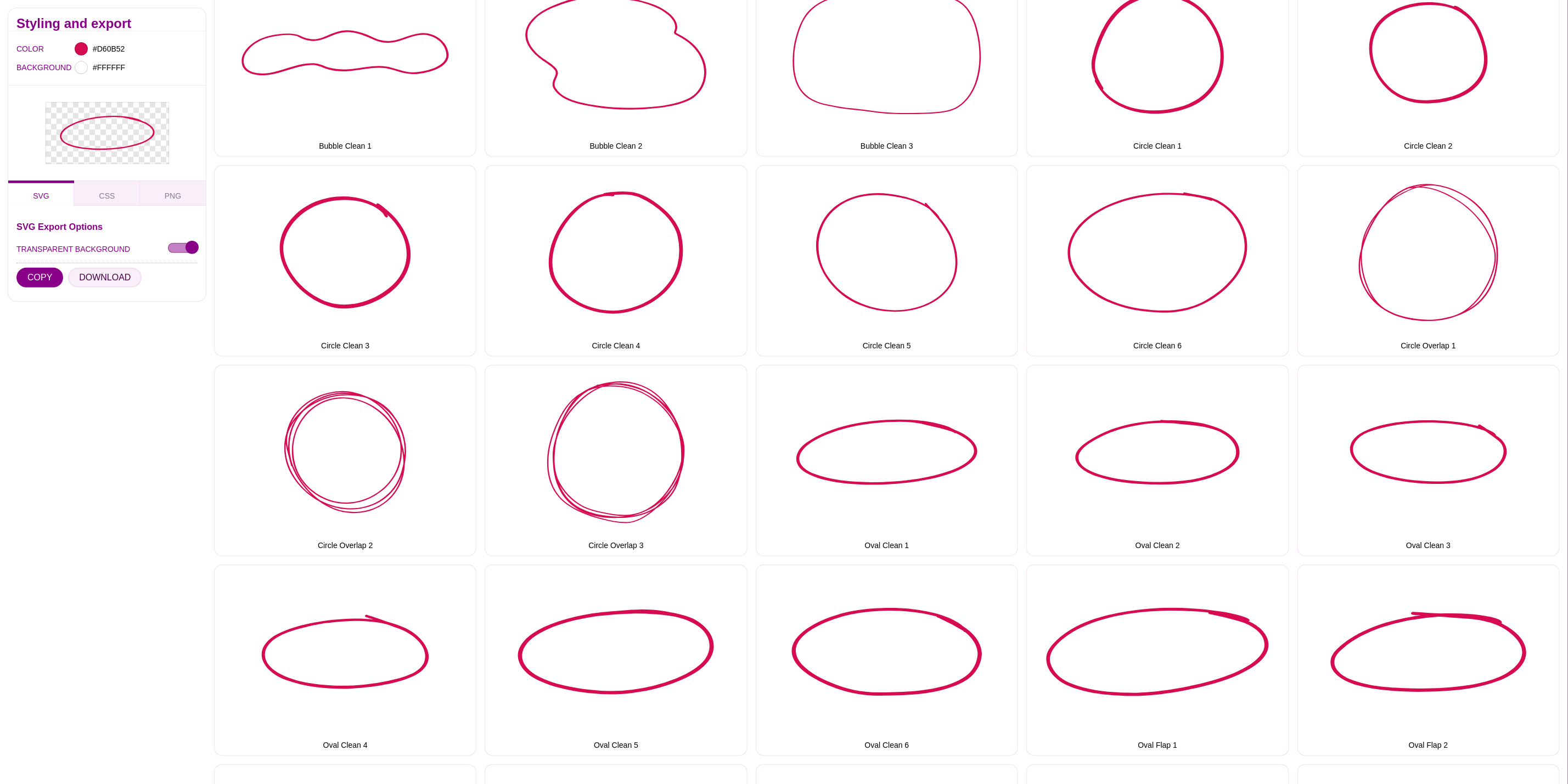
click at [111, 280] on button "DOWNLOAD" at bounding box center [105, 277] width 74 height 20
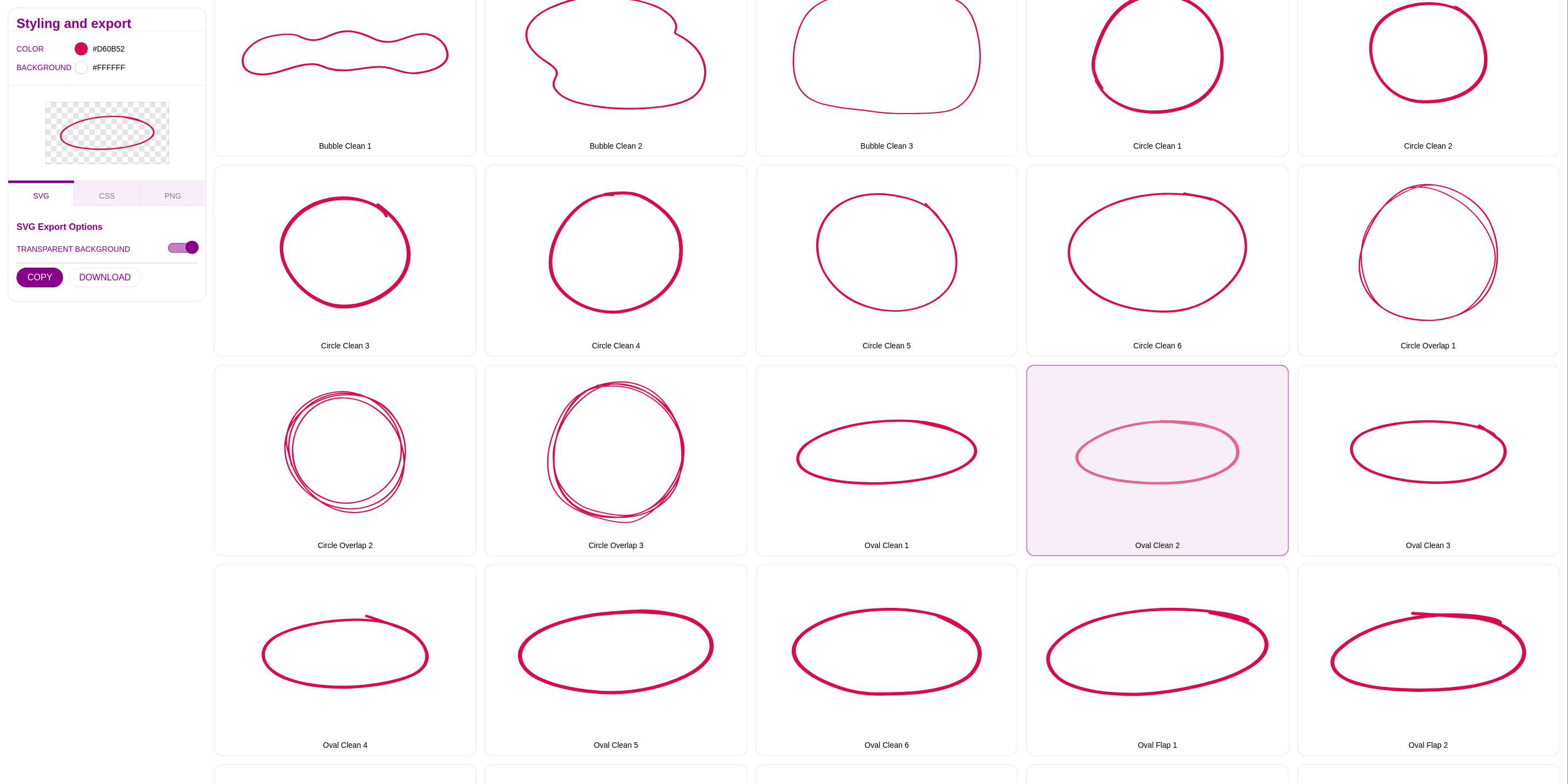
click at [1166, 479] on button "Oval Clean 2" at bounding box center [1158, 461] width 263 height 191
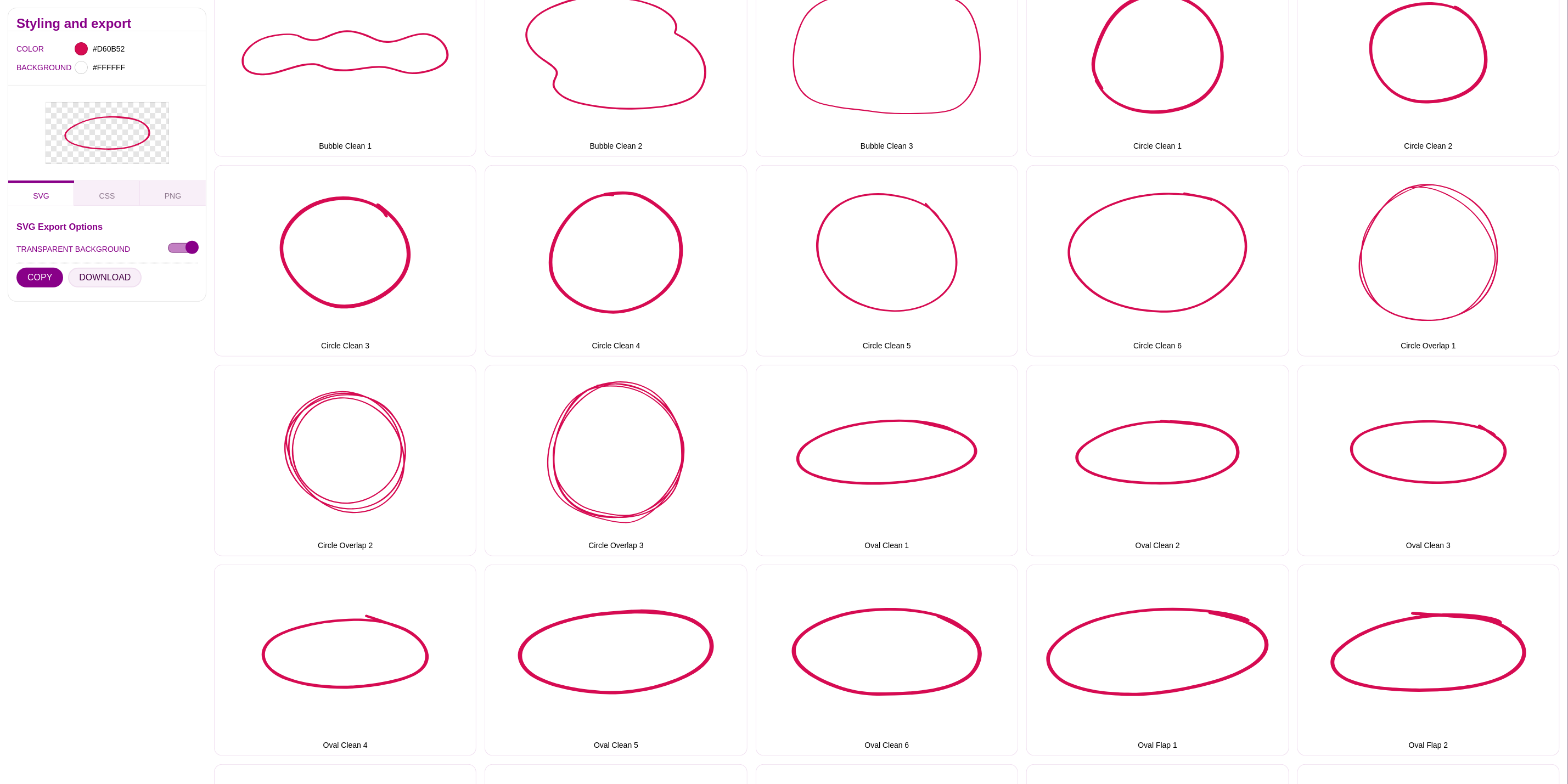
click at [87, 283] on button "DOWNLOAD" at bounding box center [105, 277] width 74 height 20
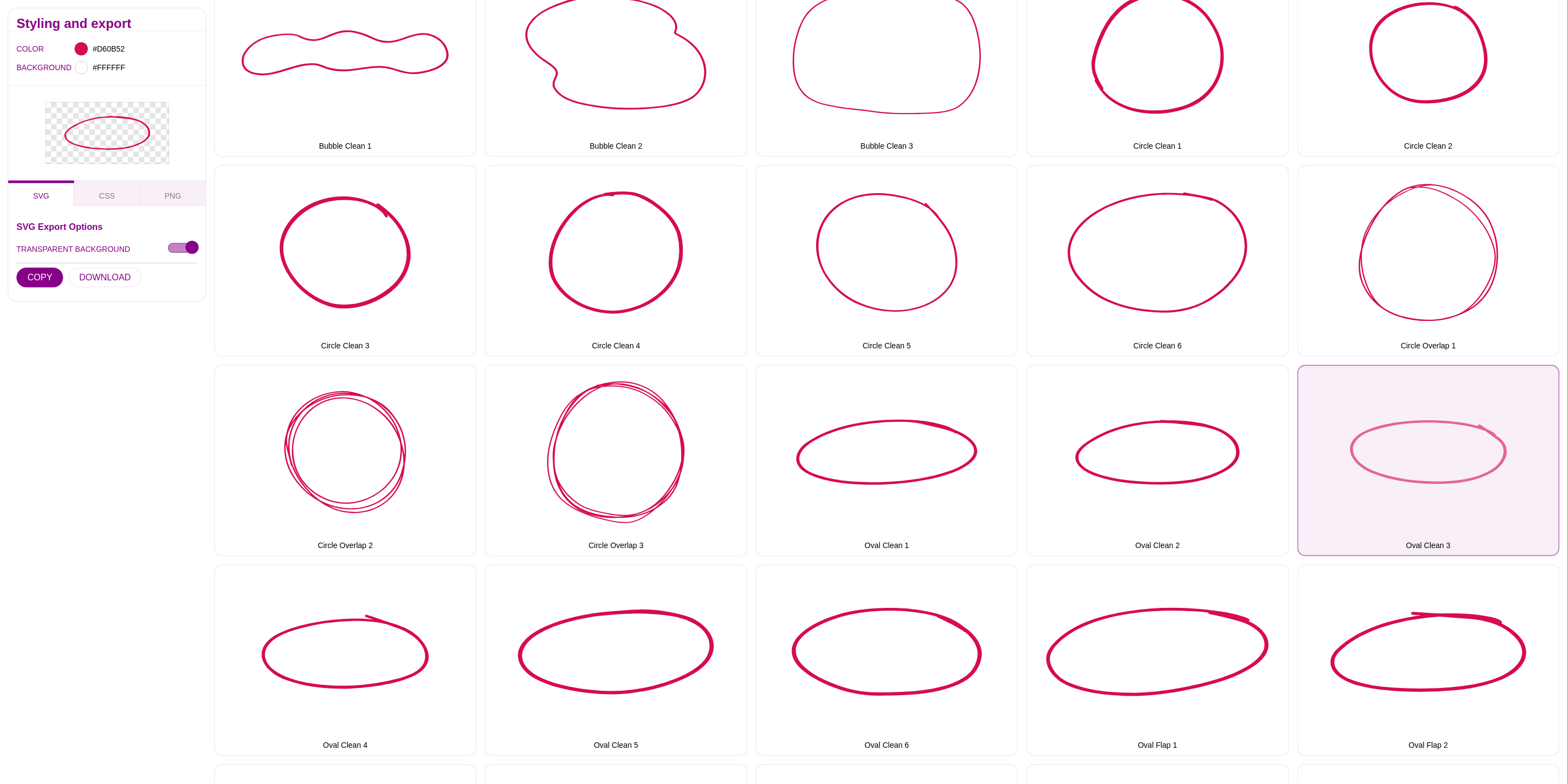
drag, startPoint x: 1395, startPoint y: 477, endPoint x: 236, endPoint y: 377, distance: 1163.3
click at [1395, 477] on button "Oval Clean 3" at bounding box center [1429, 461] width 263 height 191
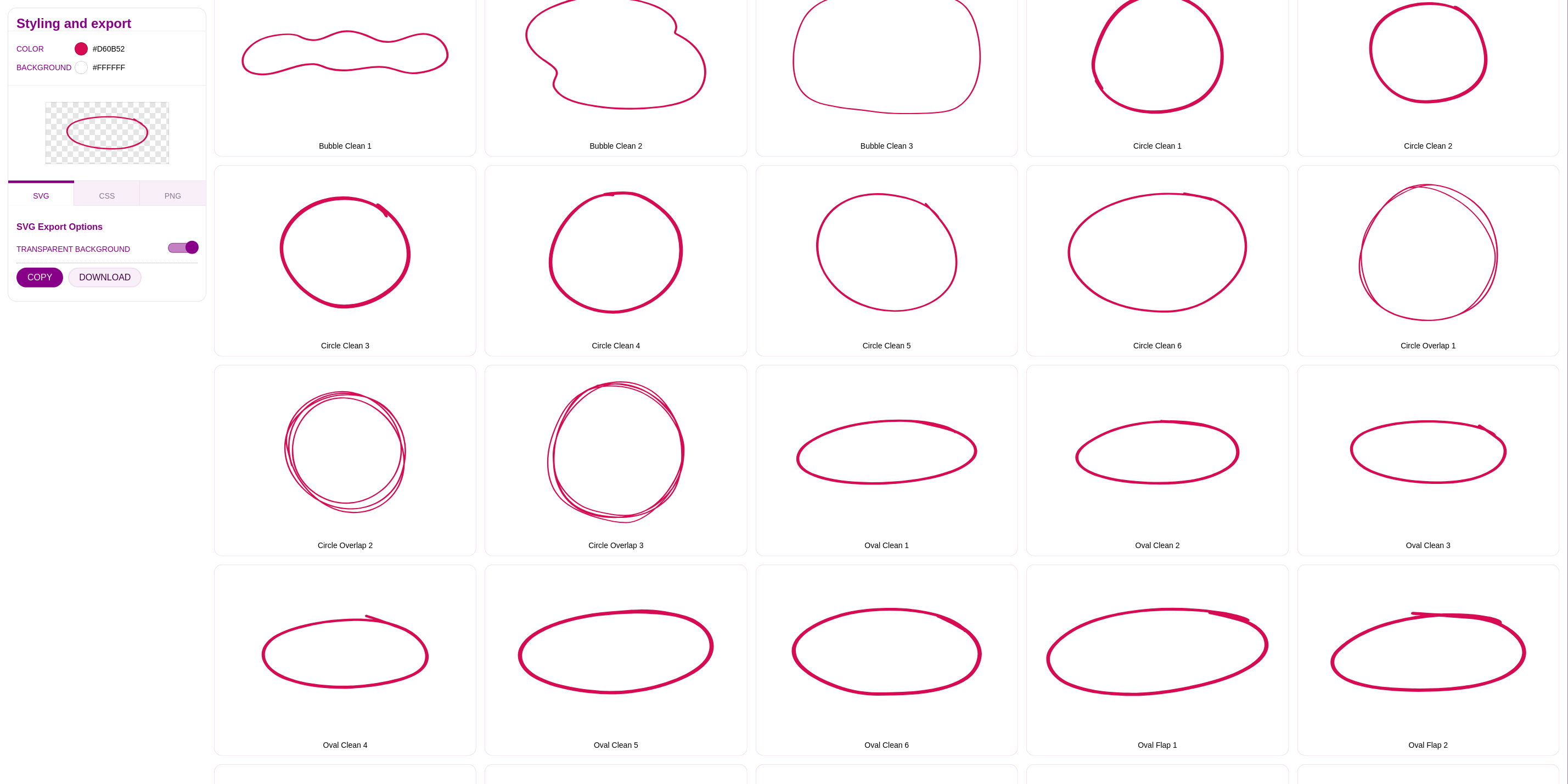
click at [114, 279] on button "DOWNLOAD" at bounding box center [105, 277] width 74 height 20
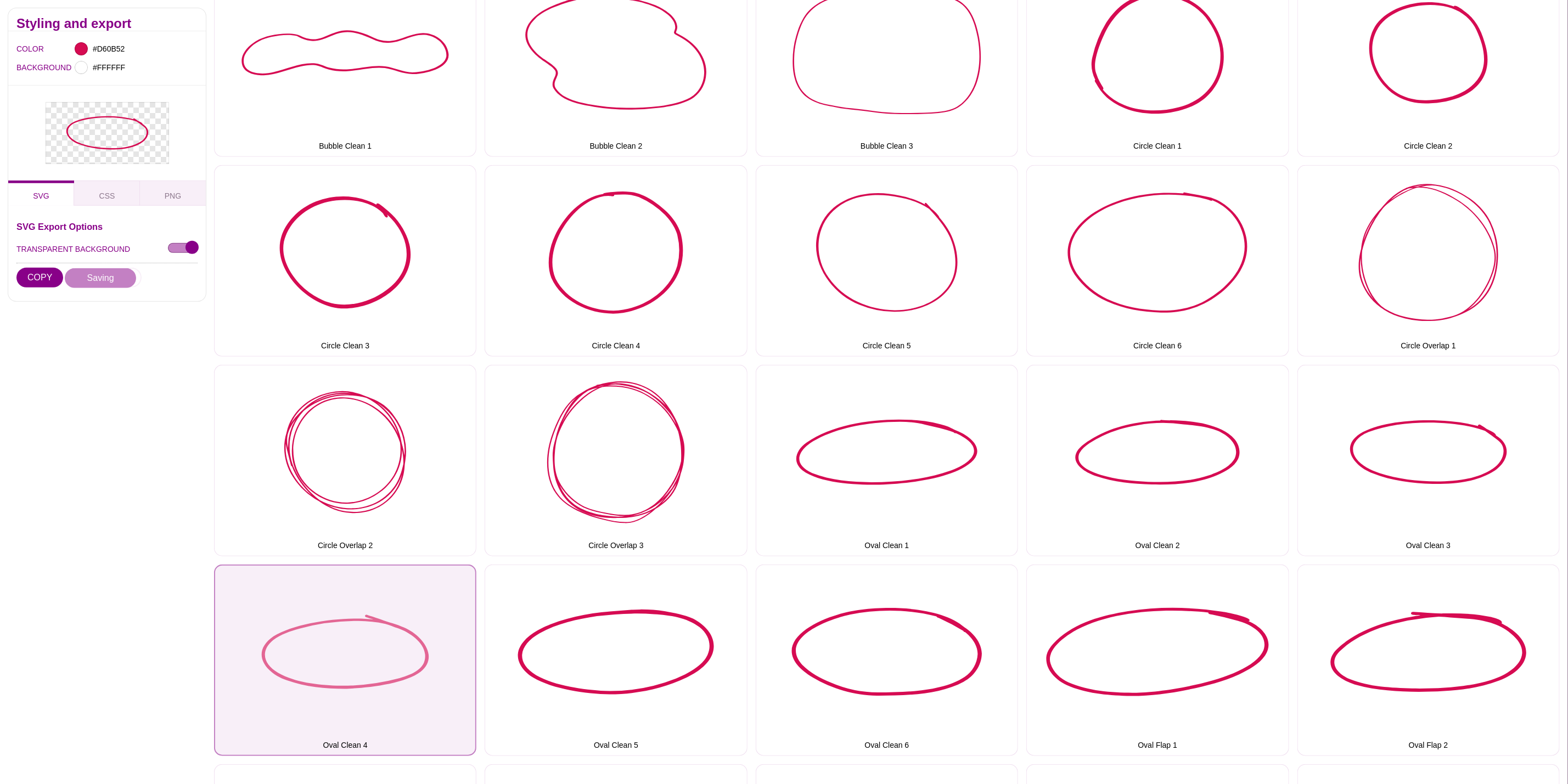
click at [325, 612] on button "Oval Clean 4" at bounding box center [346, 660] width 263 height 191
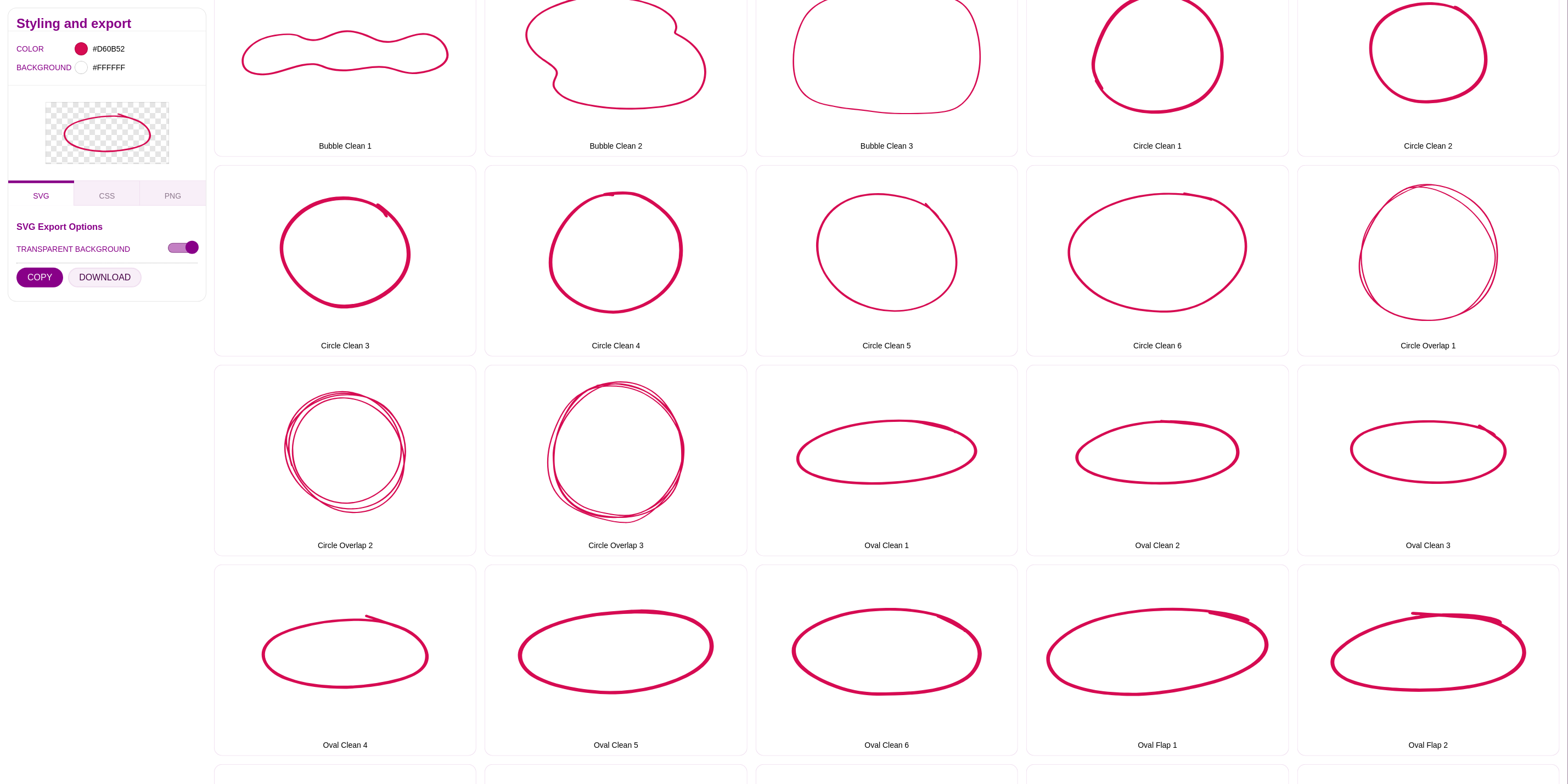
click at [112, 277] on button "DOWNLOAD" at bounding box center [105, 277] width 74 height 20
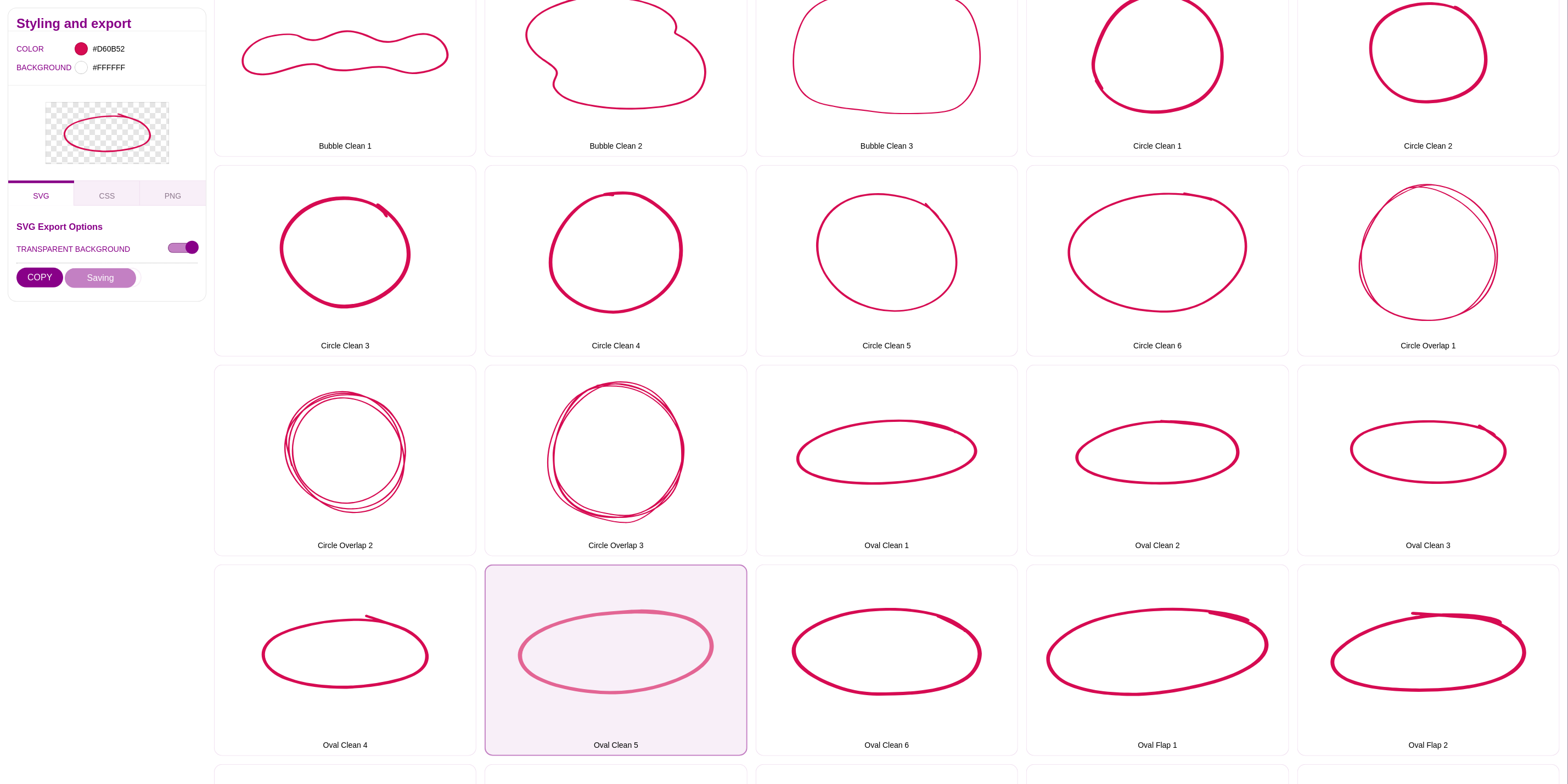
click at [712, 591] on button "Oval Clean 5" at bounding box center [616, 660] width 263 height 191
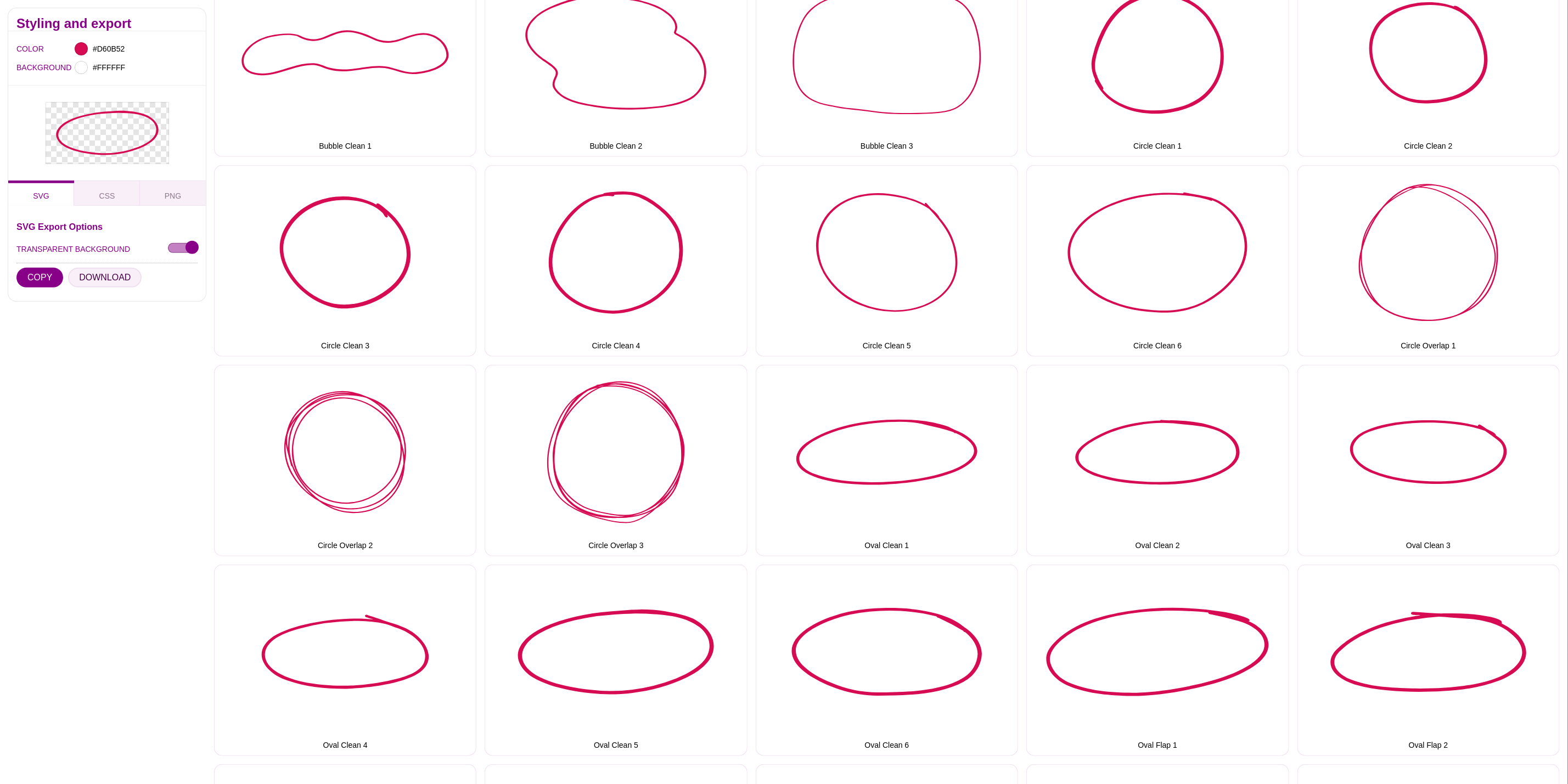
click at [85, 277] on button "DOWNLOAD" at bounding box center [105, 277] width 74 height 20
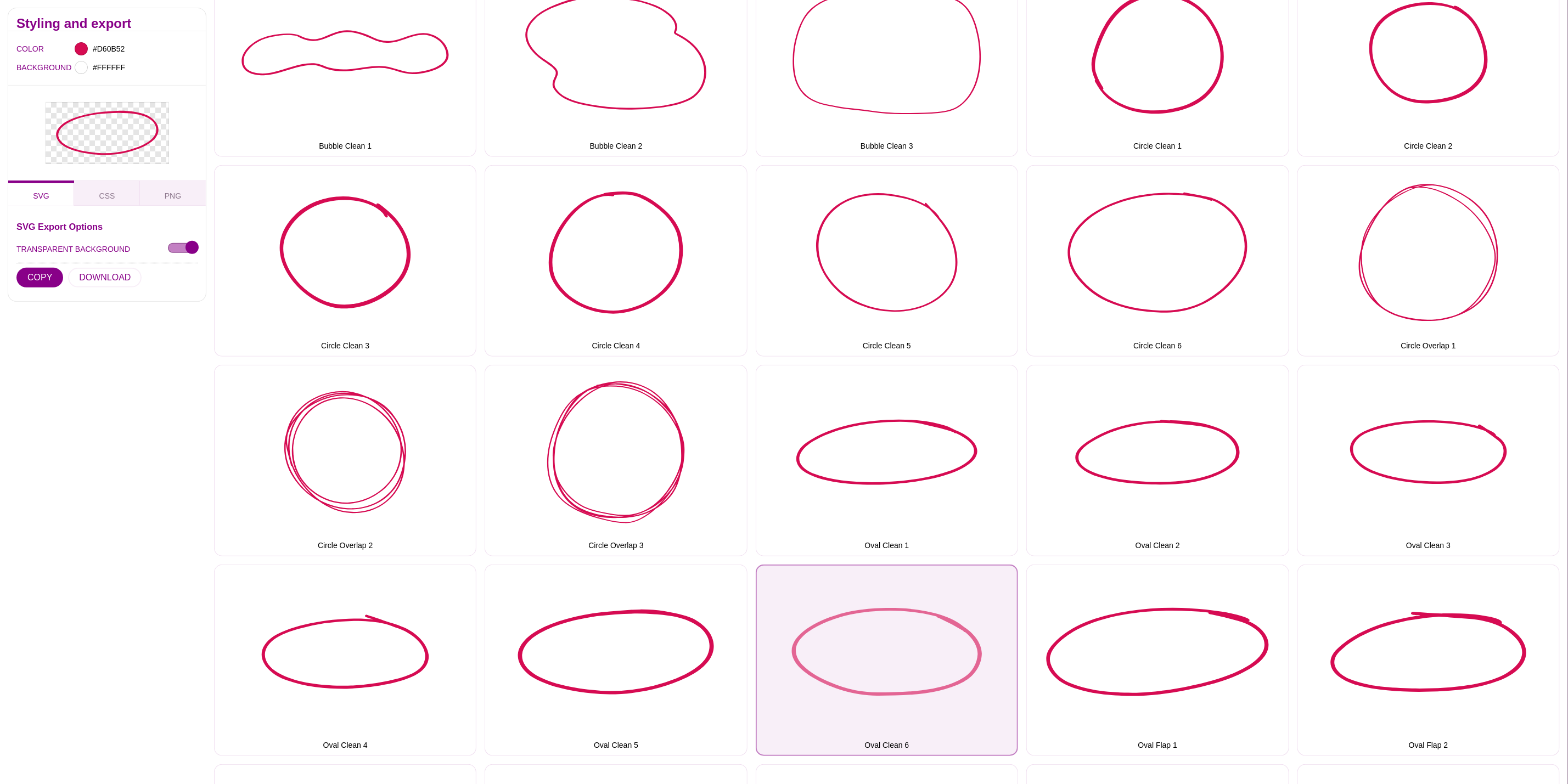
click at [865, 602] on button "Oval Clean 6" at bounding box center [887, 660] width 263 height 191
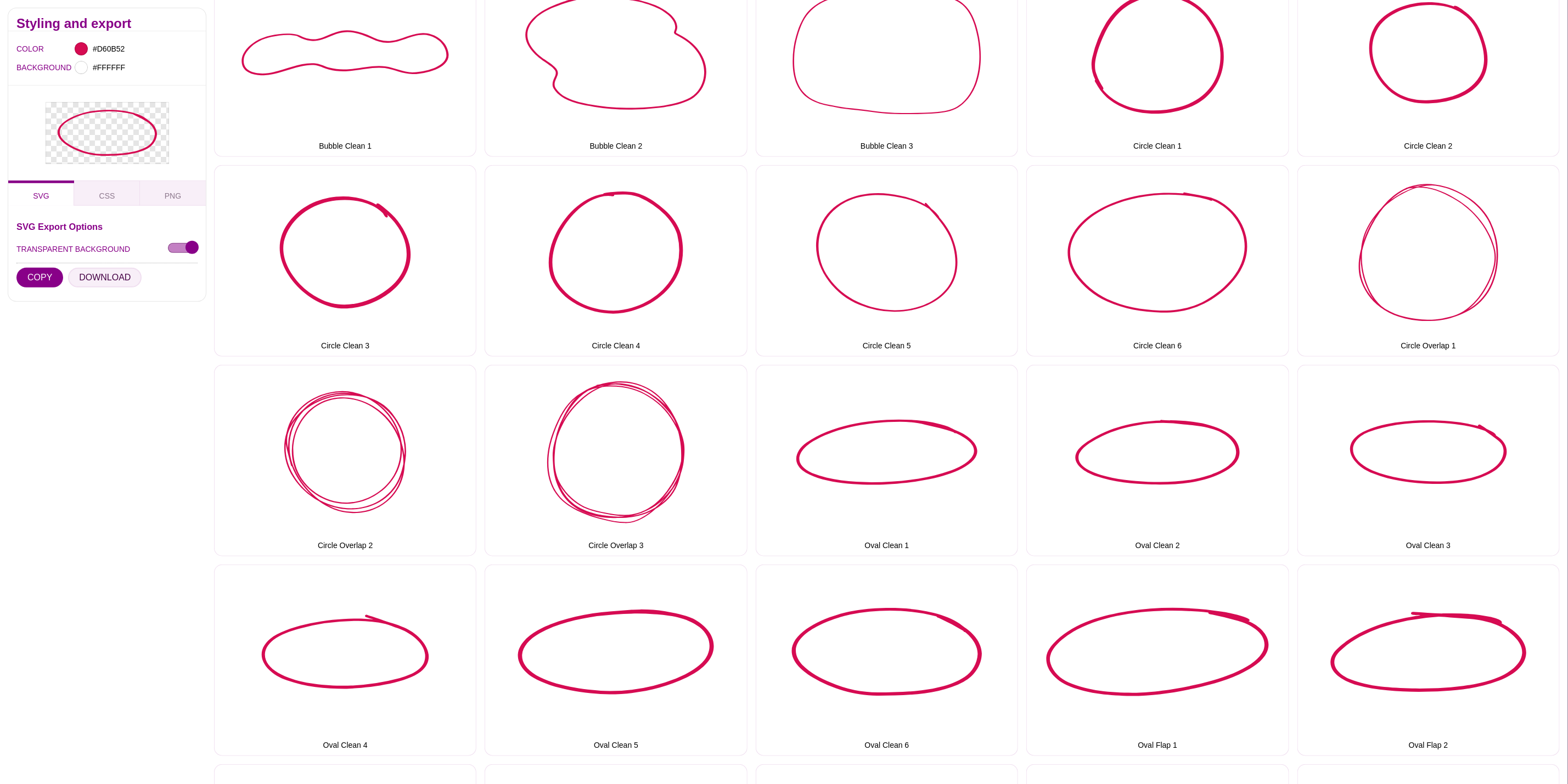
click at [114, 277] on button "DOWNLOAD" at bounding box center [105, 277] width 74 height 20
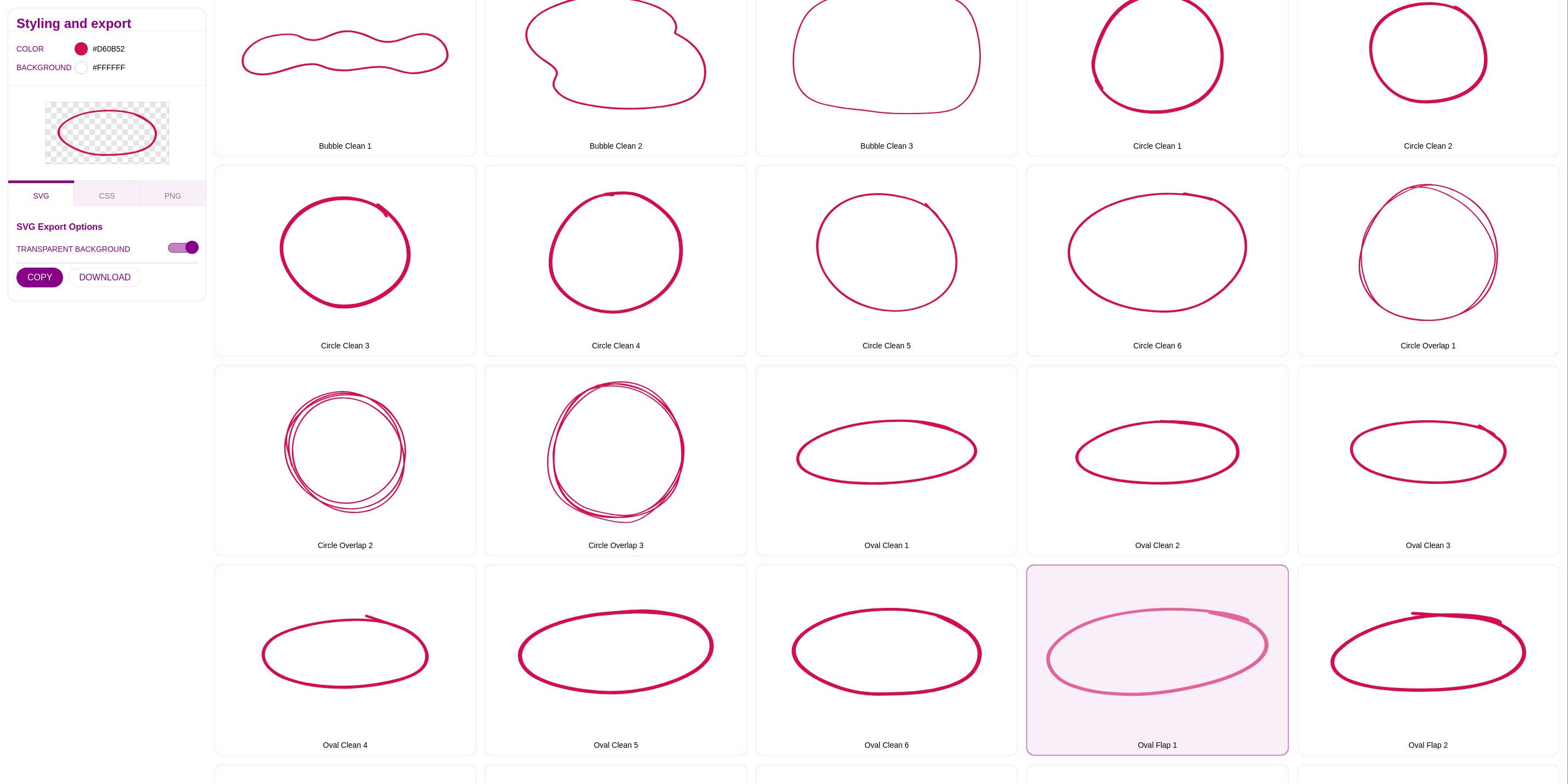
click at [1143, 600] on button "Oval Flap 1" at bounding box center [1158, 660] width 263 height 191
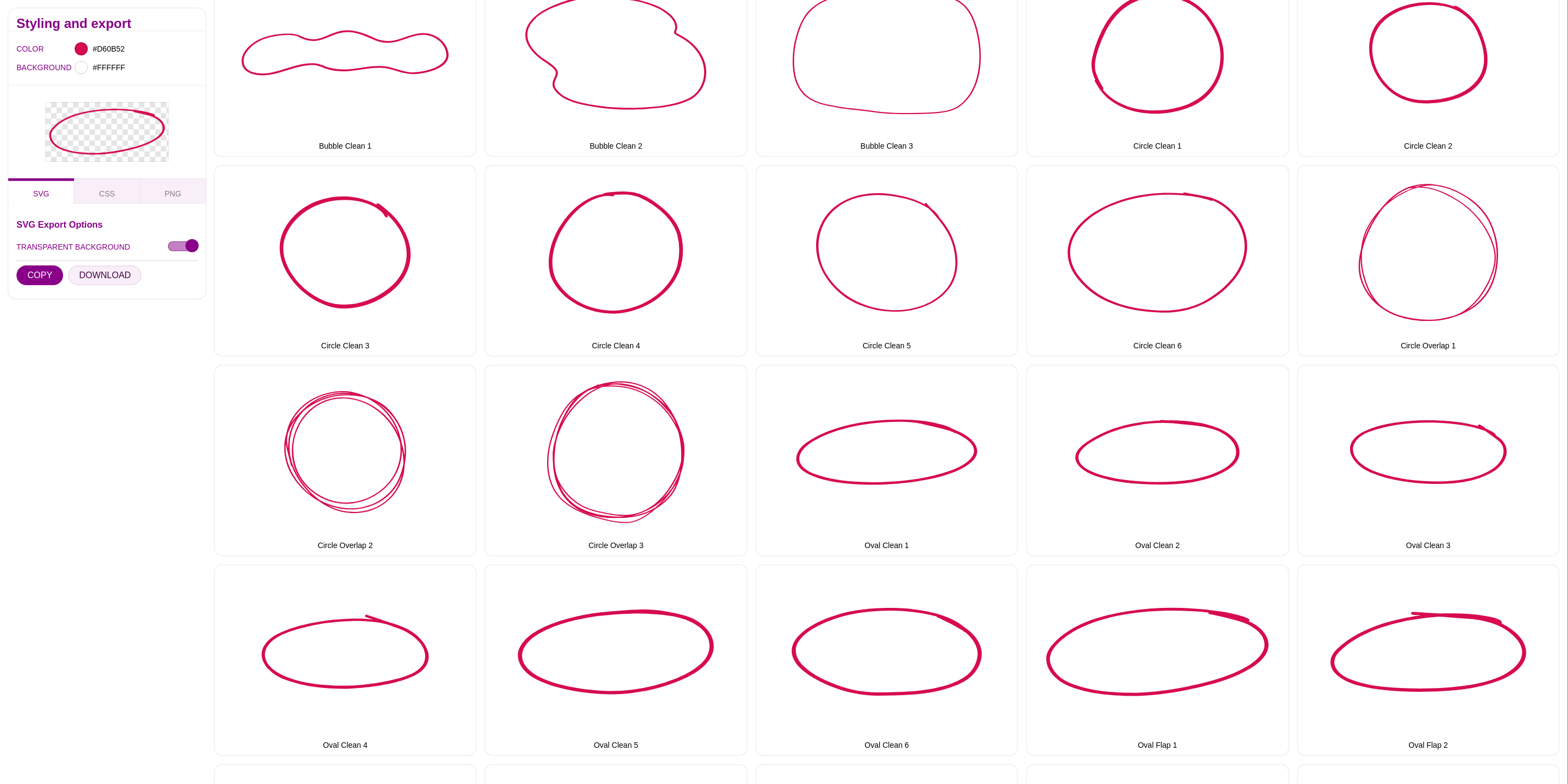
click at [102, 282] on button "DOWNLOAD" at bounding box center [105, 275] width 74 height 20
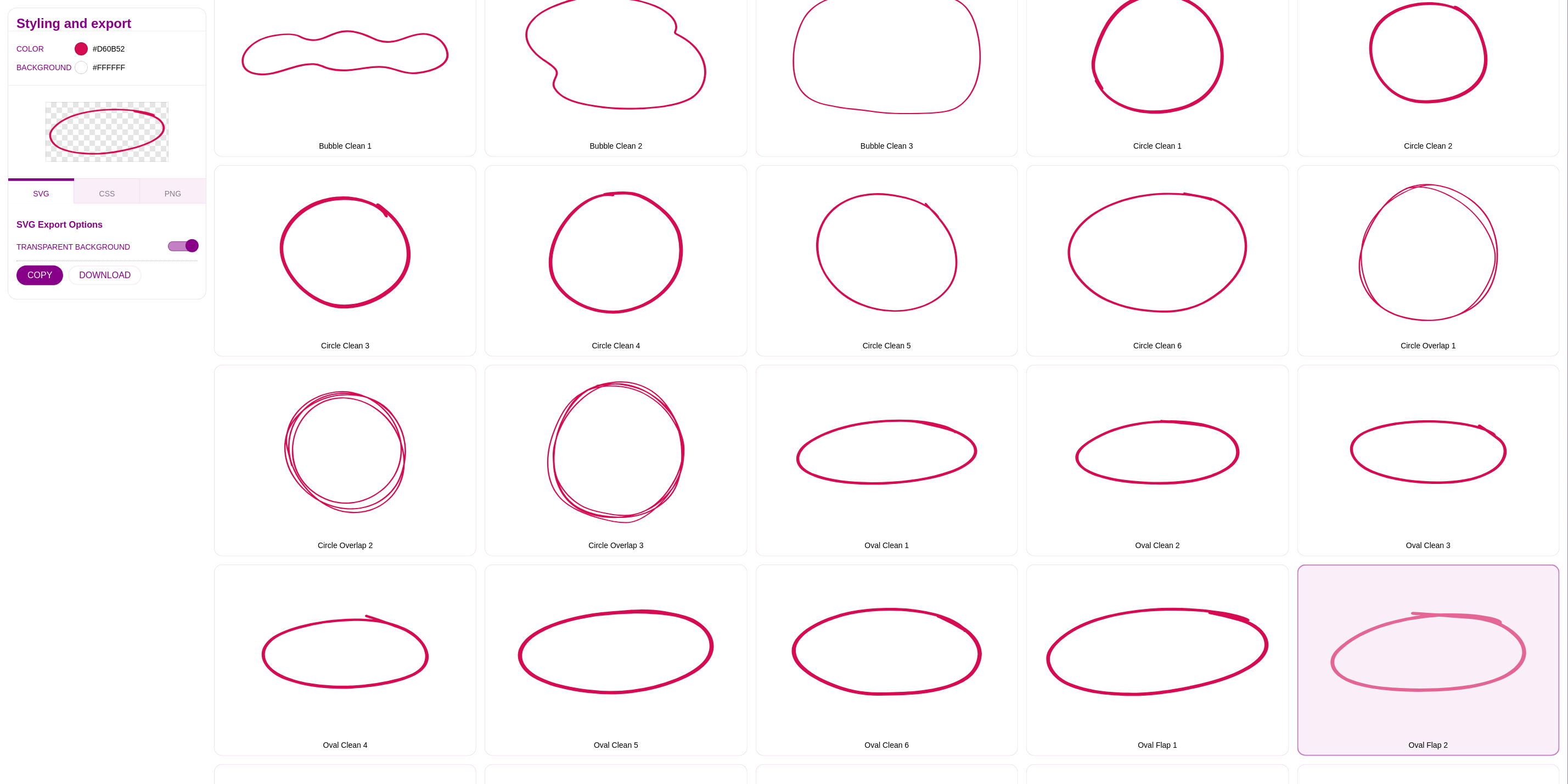
click at [1480, 623] on button "Oval Flap 2" at bounding box center [1429, 660] width 263 height 191
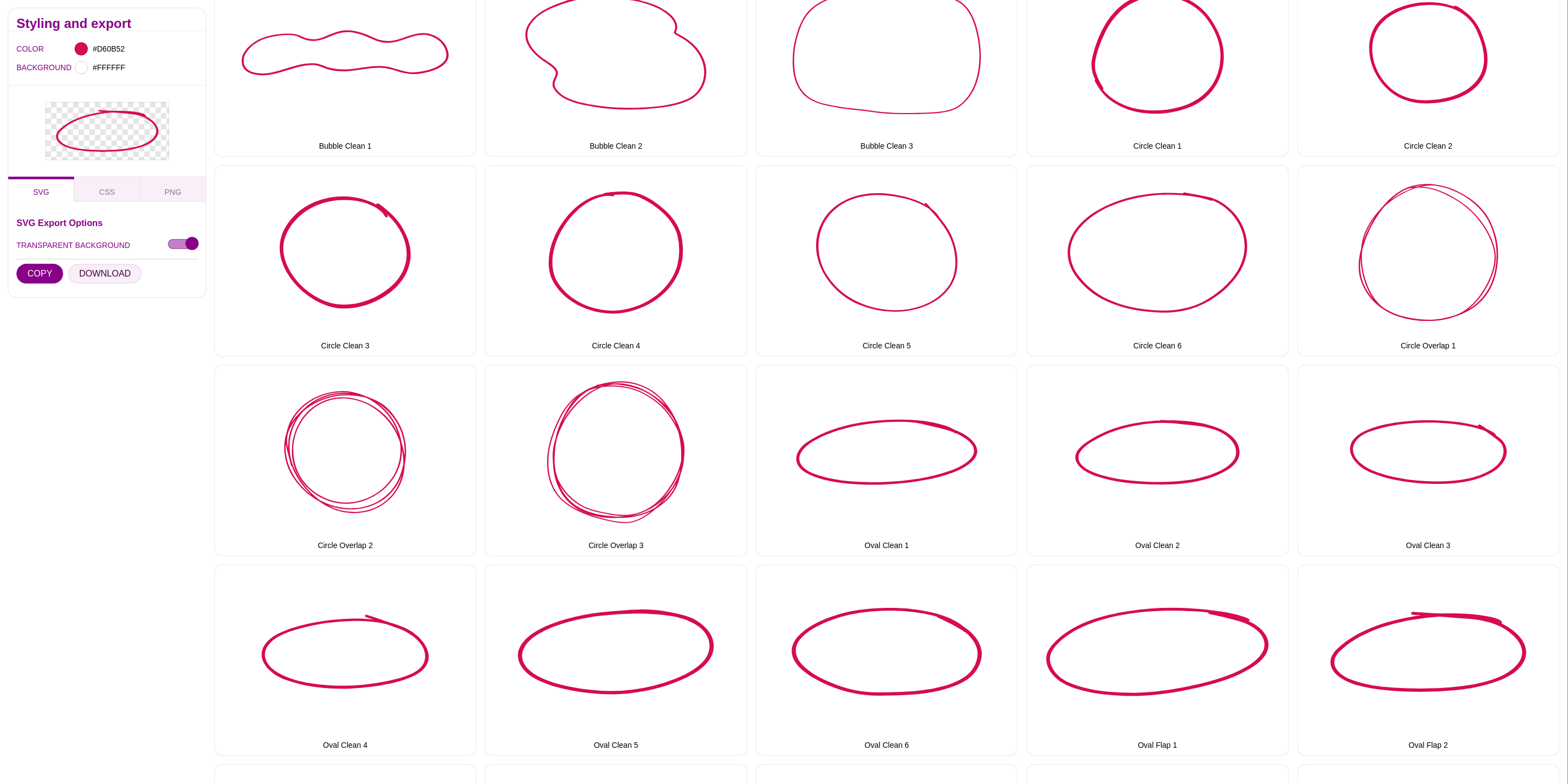
click at [86, 268] on button "DOWNLOAD" at bounding box center [105, 273] width 74 height 20
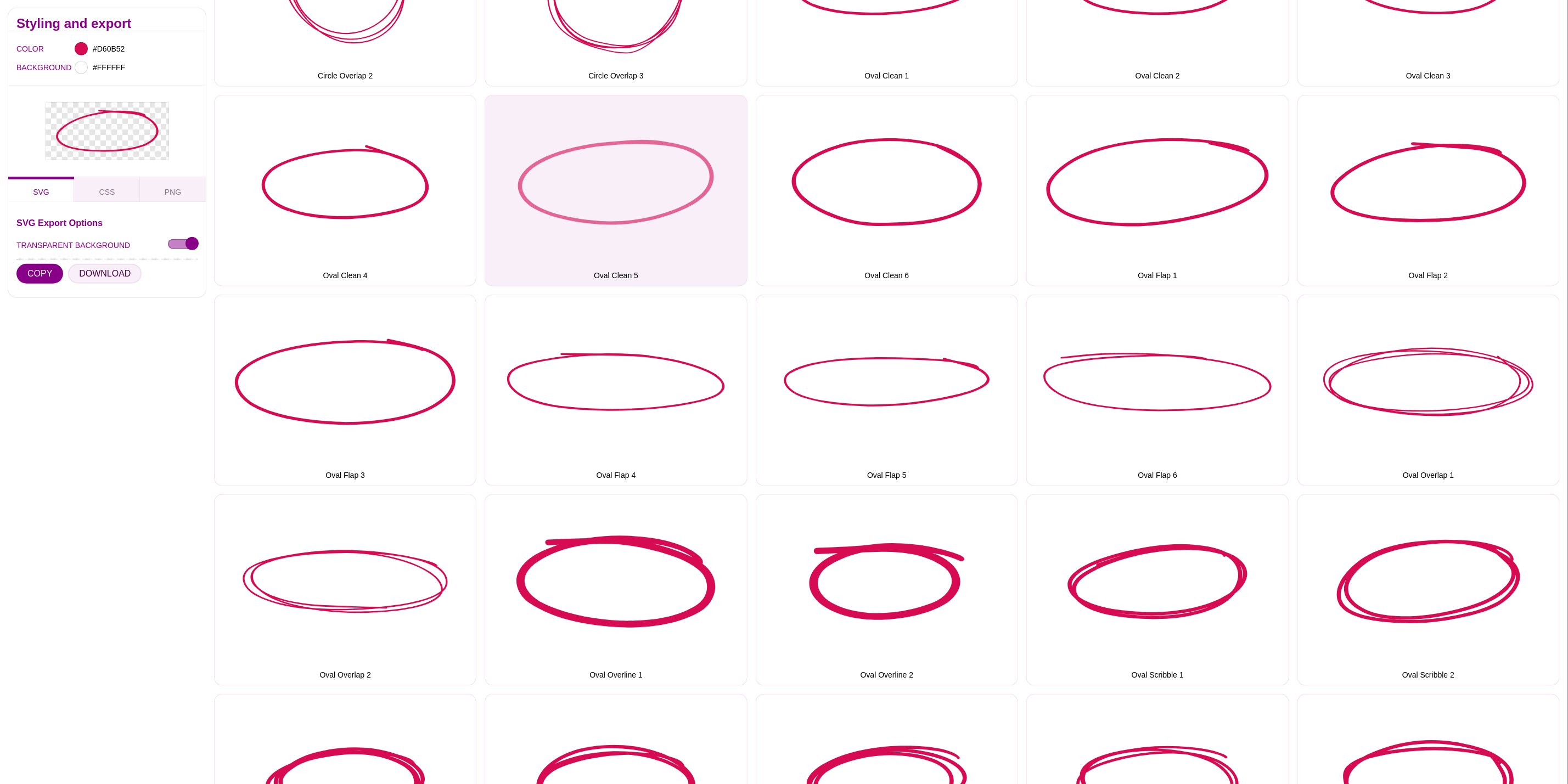
scroll to position [741, 0]
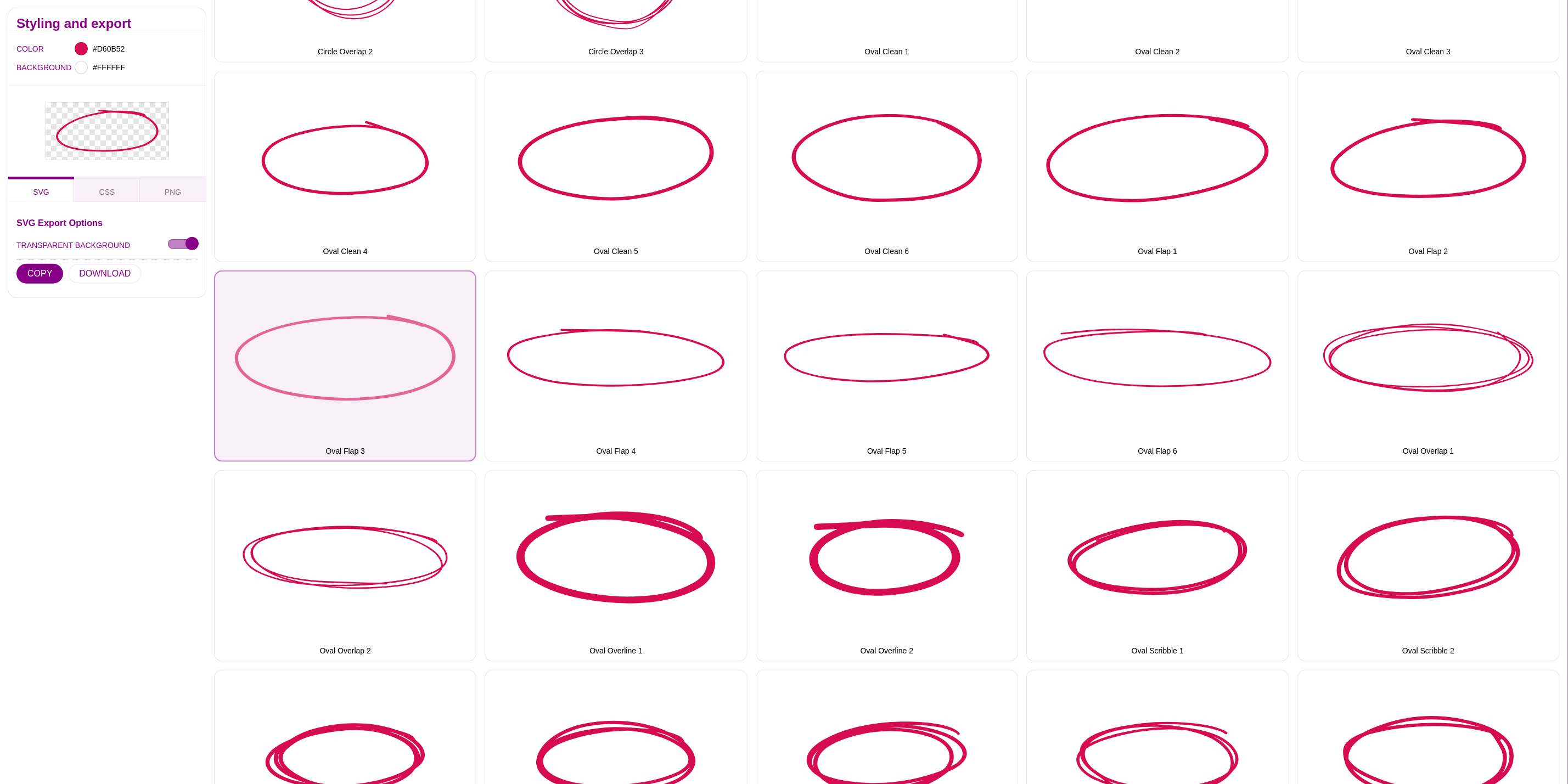
click at [354, 348] on button "Oval Flap 3" at bounding box center [346, 366] width 263 height 191
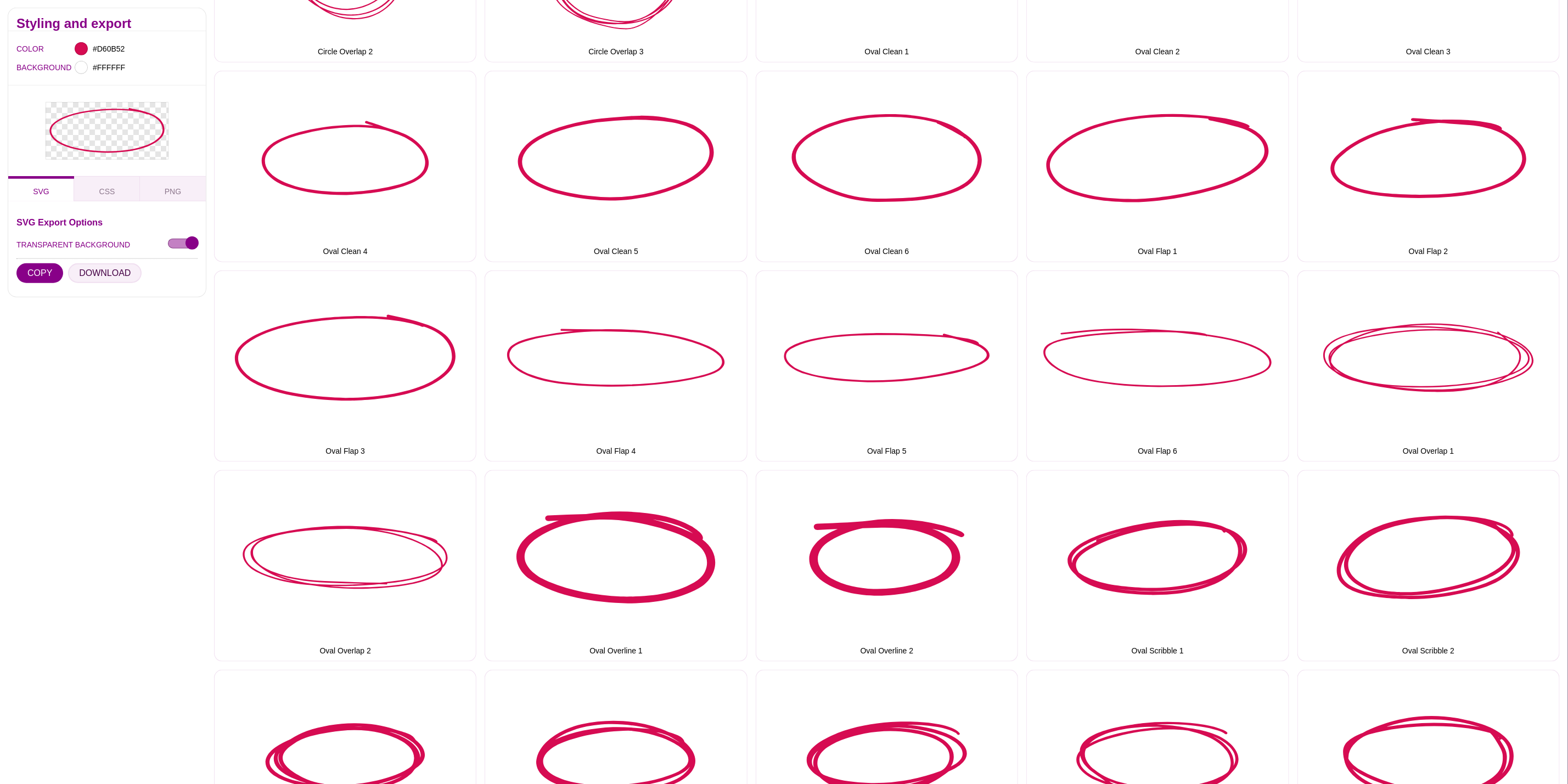
click at [110, 272] on button "DOWNLOAD" at bounding box center [105, 272] width 74 height 20
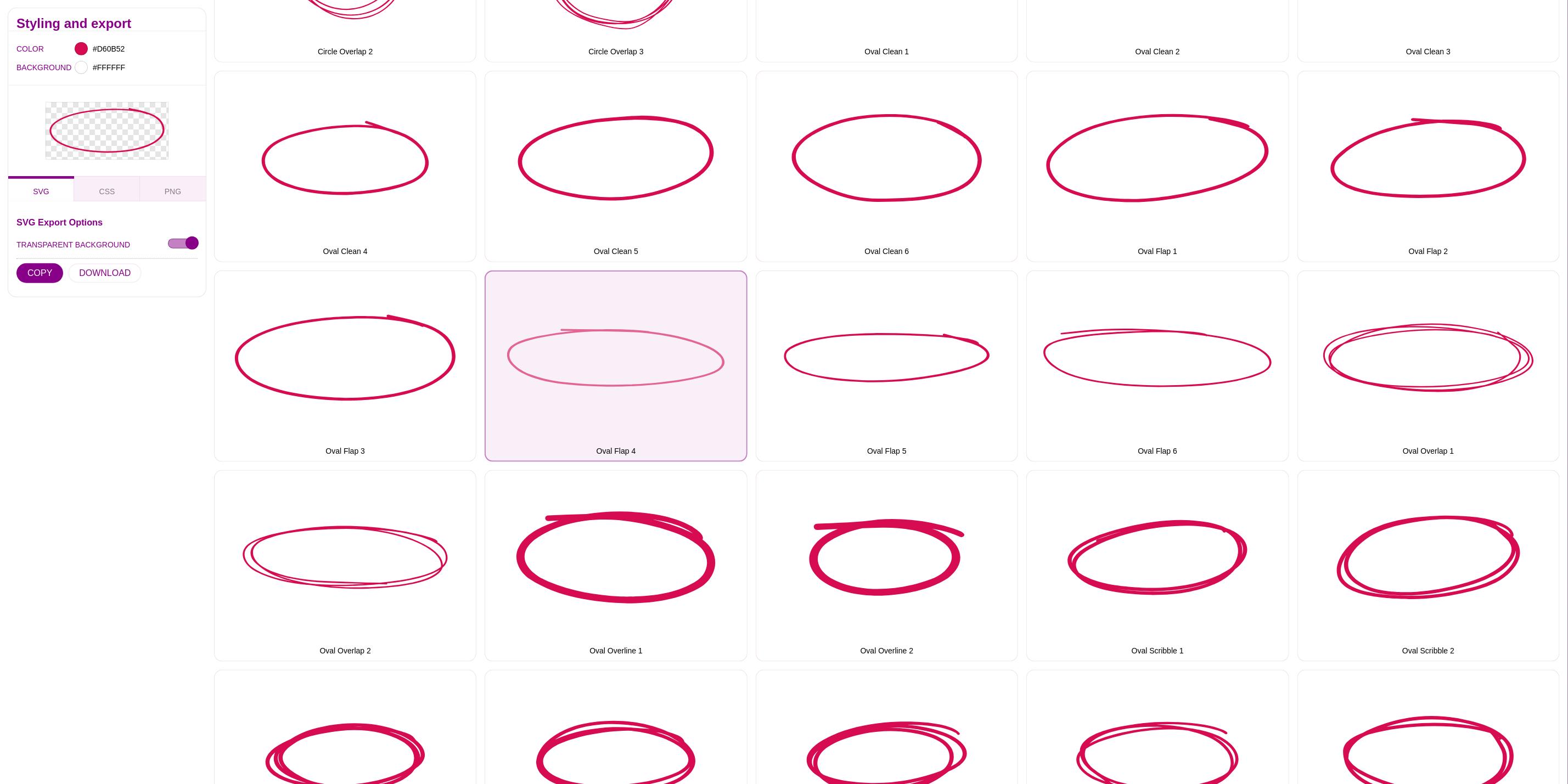
click at [657, 372] on button "Oval Flap 4" at bounding box center [616, 366] width 263 height 191
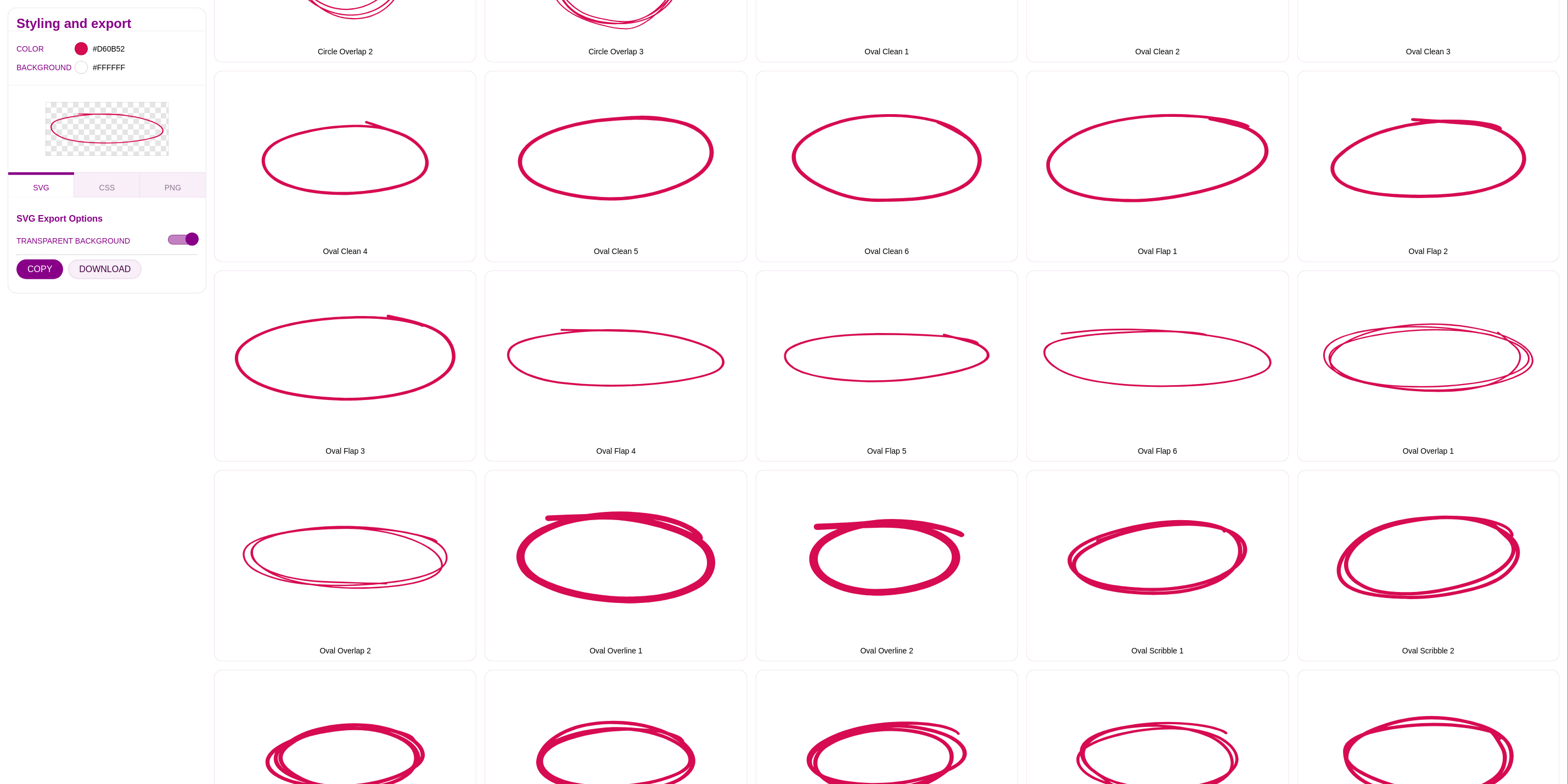
click at [95, 272] on button "DOWNLOAD" at bounding box center [105, 269] width 74 height 20
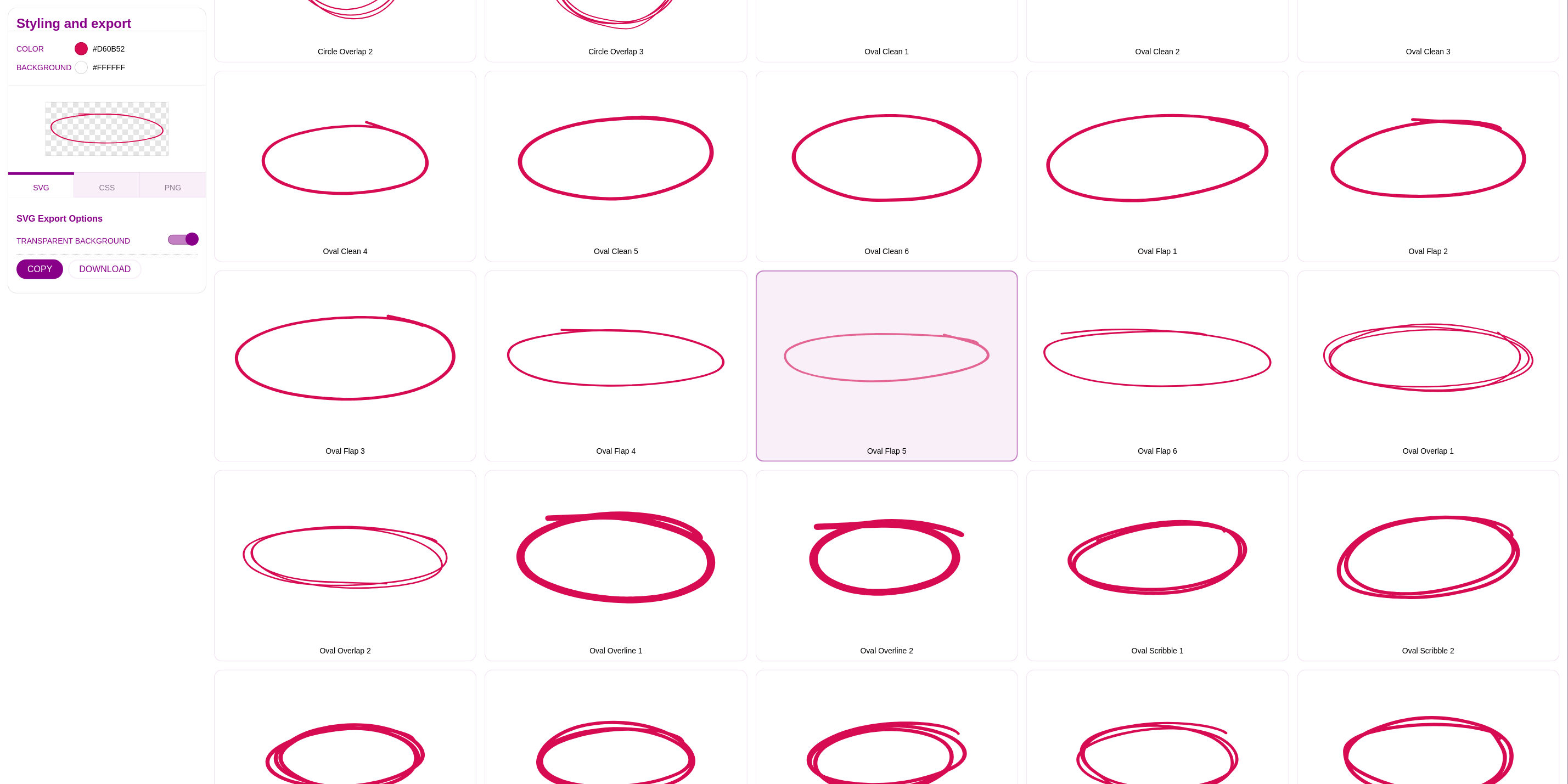
click at [971, 387] on button "Oval Flap 5" at bounding box center [887, 366] width 263 height 191
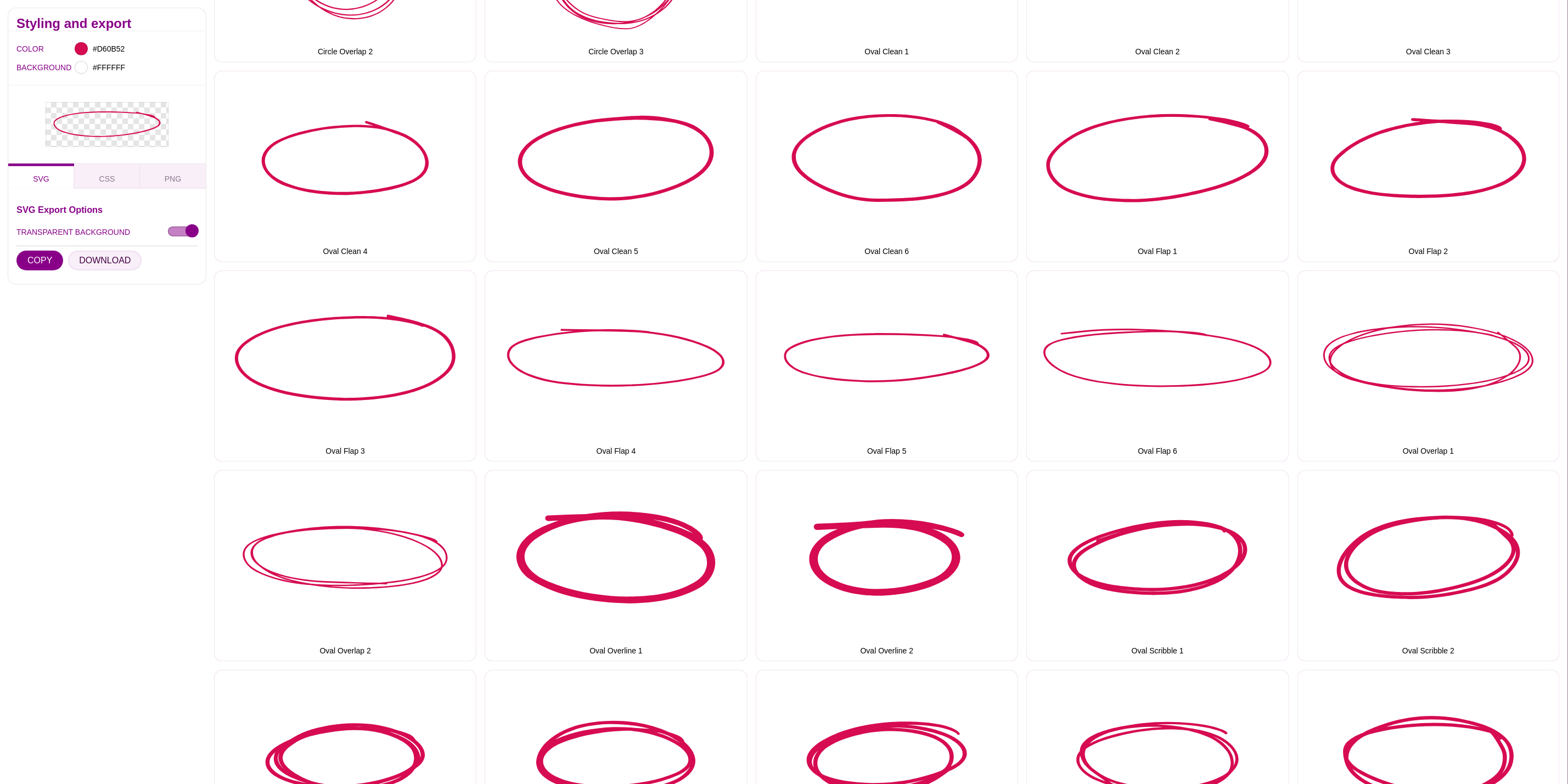
click at [107, 256] on button "DOWNLOAD" at bounding box center [105, 261] width 74 height 20
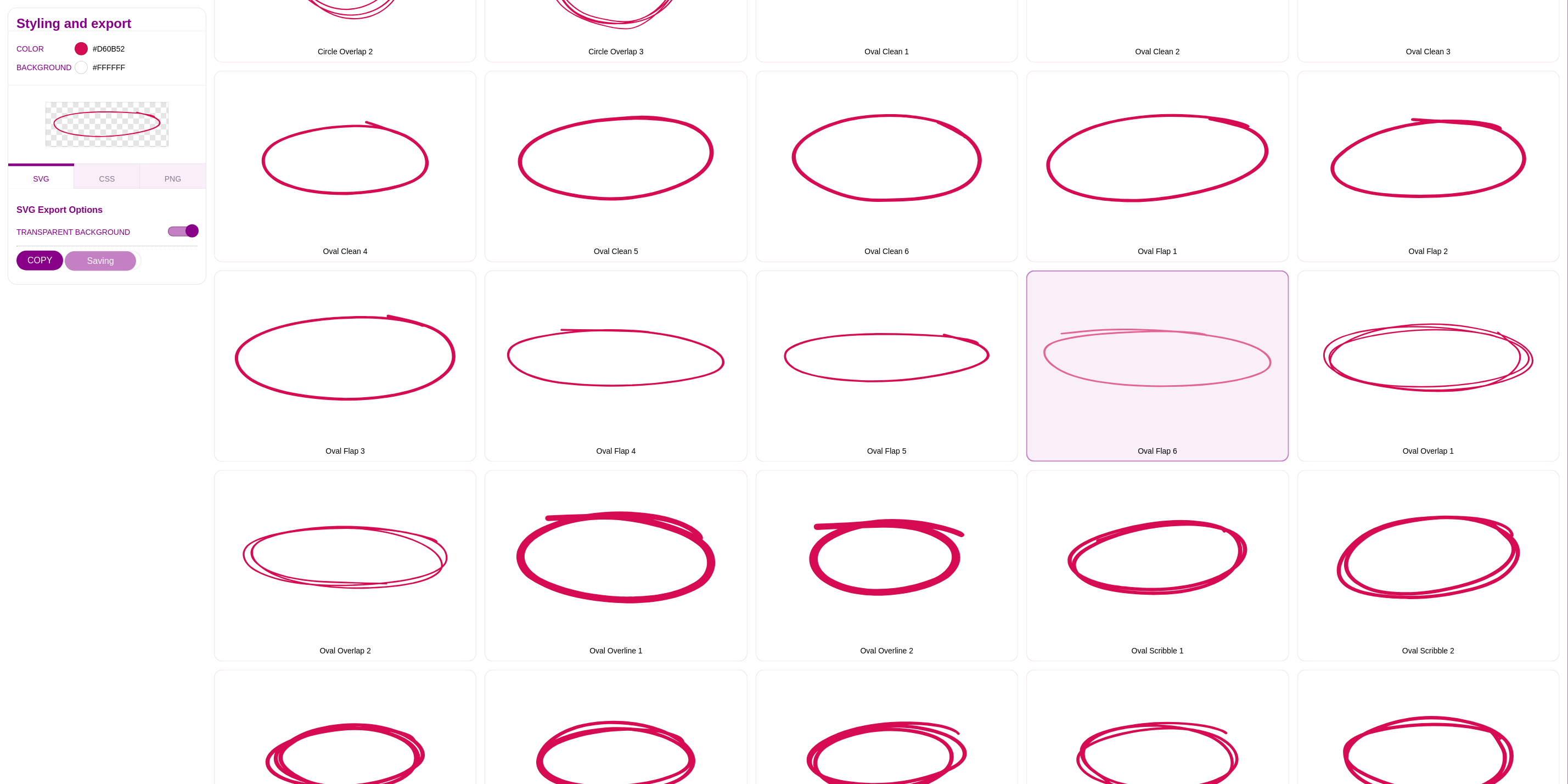
drag, startPoint x: 1076, startPoint y: 374, endPoint x: 1060, endPoint y: 374, distance: 16.0
click at [1076, 374] on button "Oval Flap 6" at bounding box center [1158, 366] width 263 height 191
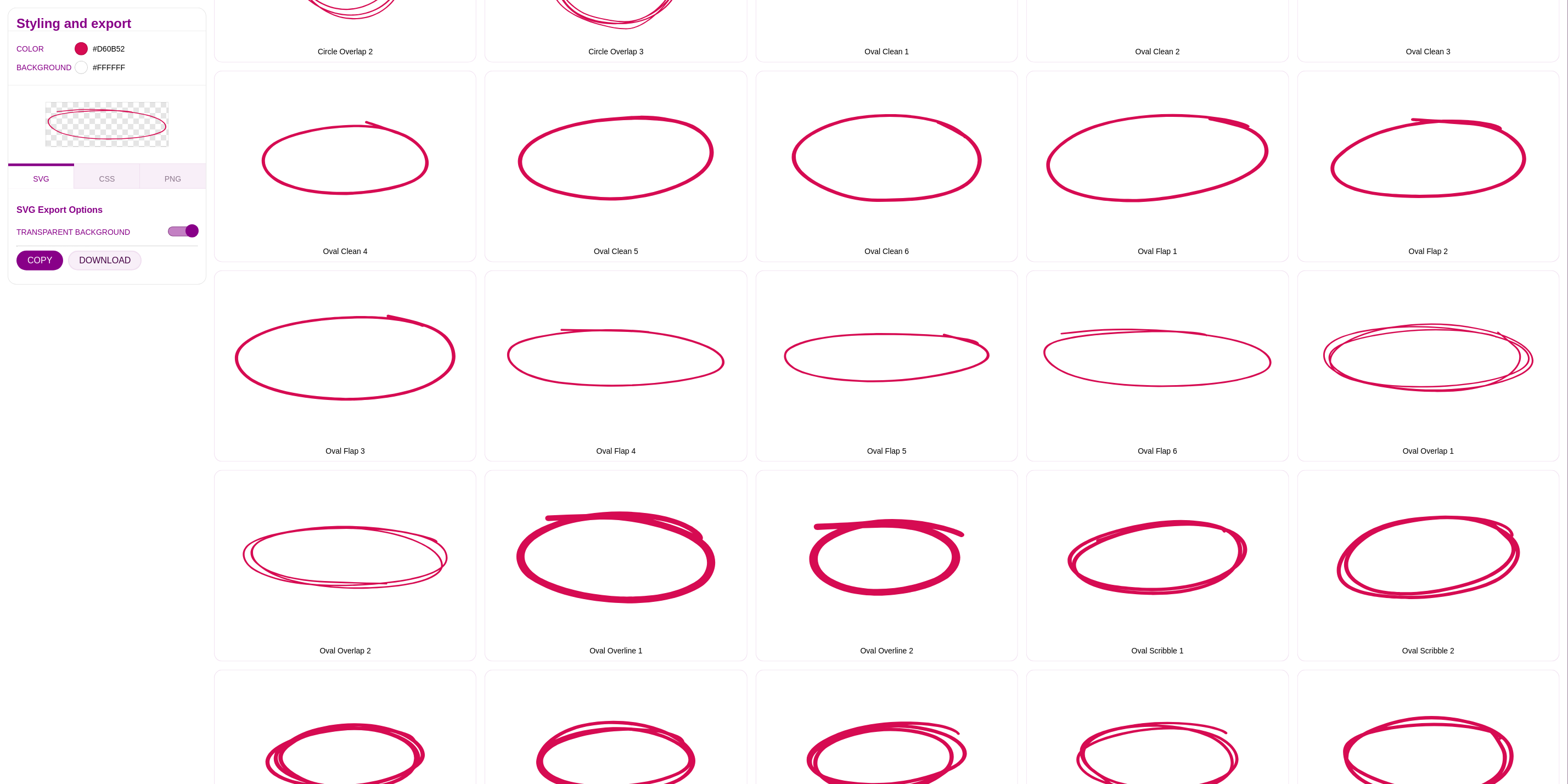
click at [97, 263] on button "DOWNLOAD" at bounding box center [105, 261] width 74 height 20
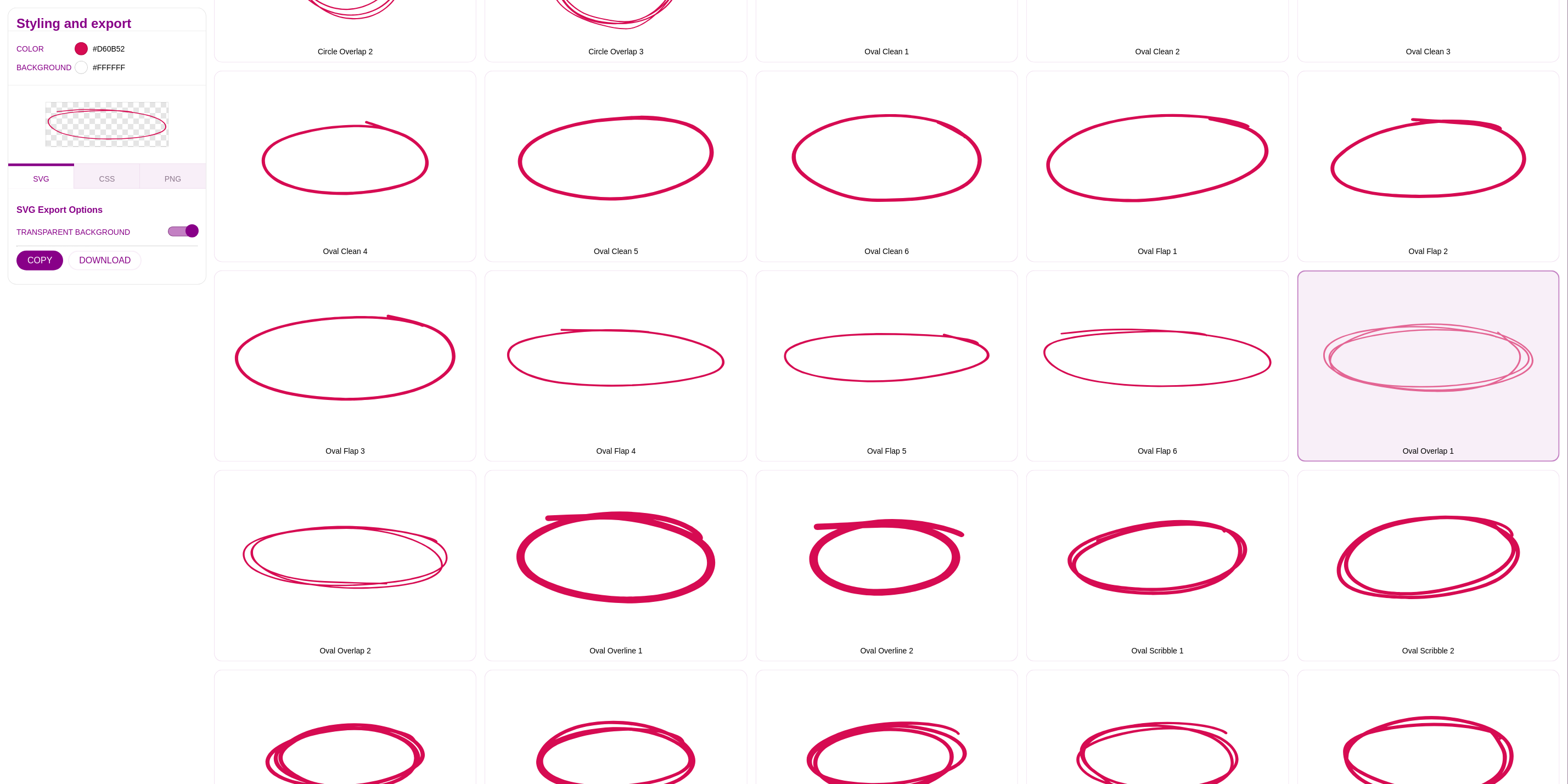
drag, startPoint x: 1405, startPoint y: 402, endPoint x: 1367, endPoint y: 402, distance: 38.0
click at [1405, 402] on button "Oval Overlap 1" at bounding box center [1429, 366] width 263 height 191
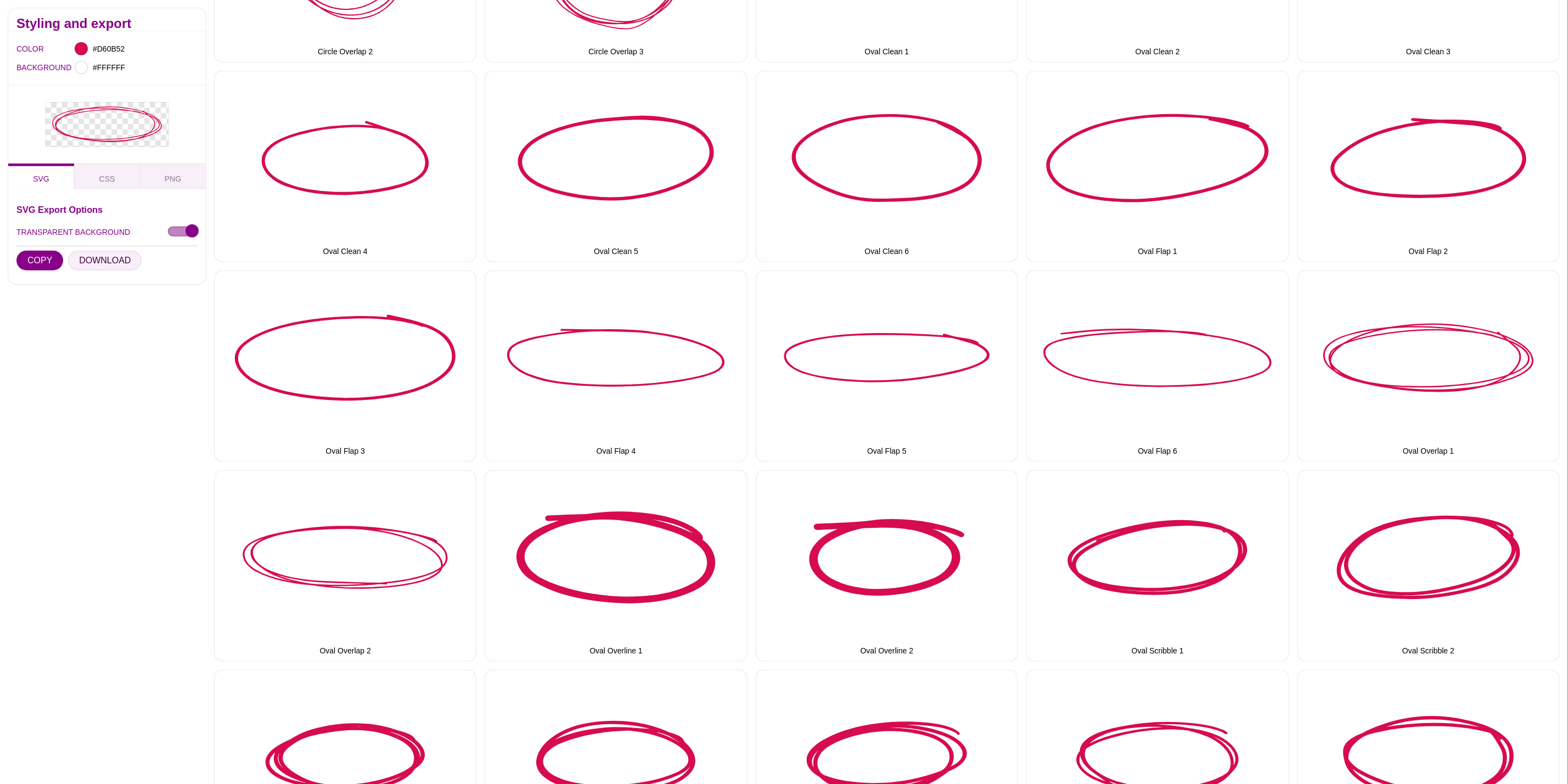
click at [122, 260] on button "DOWNLOAD" at bounding box center [105, 261] width 74 height 20
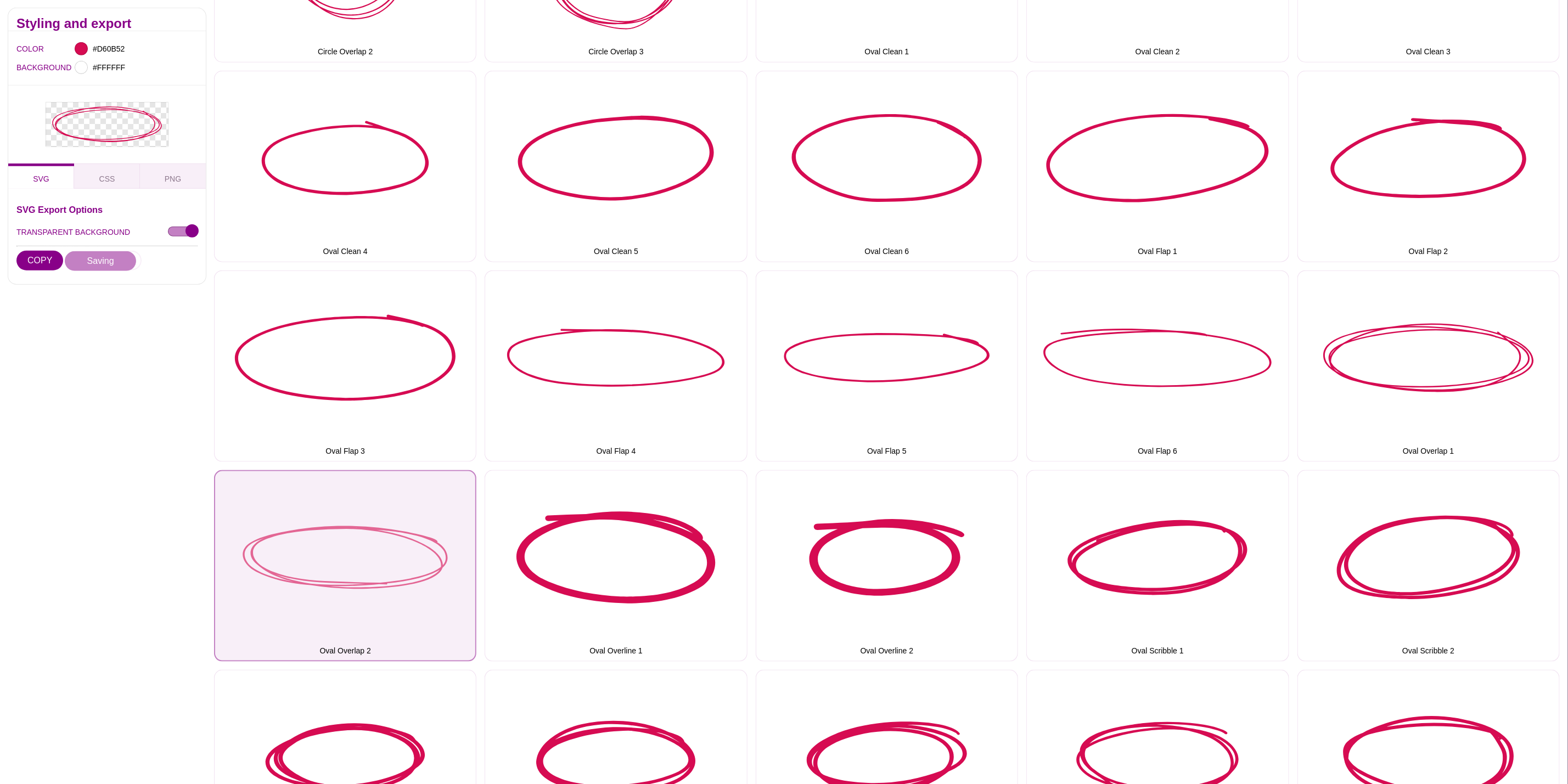
click at [379, 591] on button "Oval Overlap 2" at bounding box center [346, 566] width 263 height 191
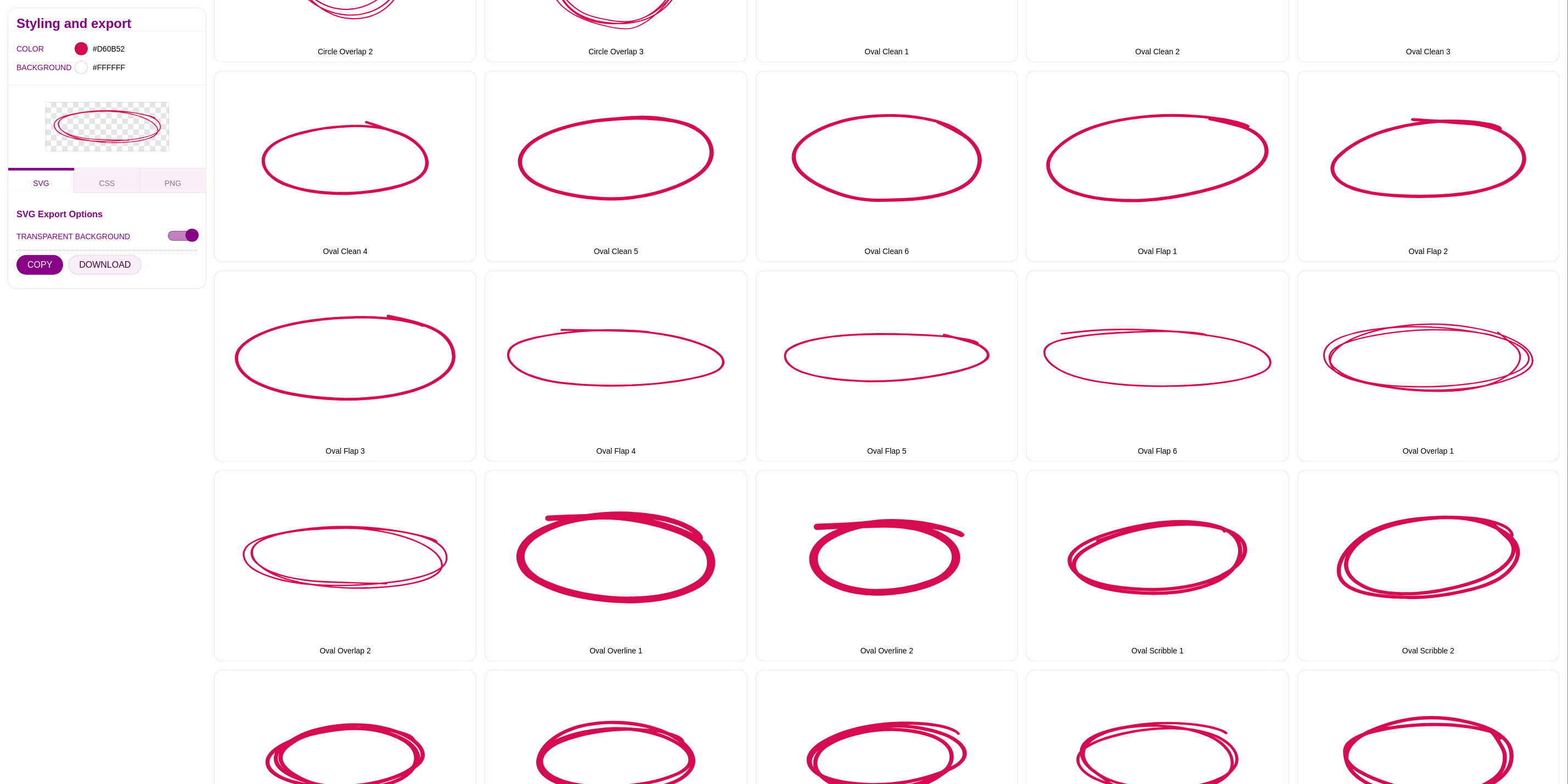
click at [91, 266] on button "DOWNLOAD" at bounding box center [105, 265] width 74 height 20
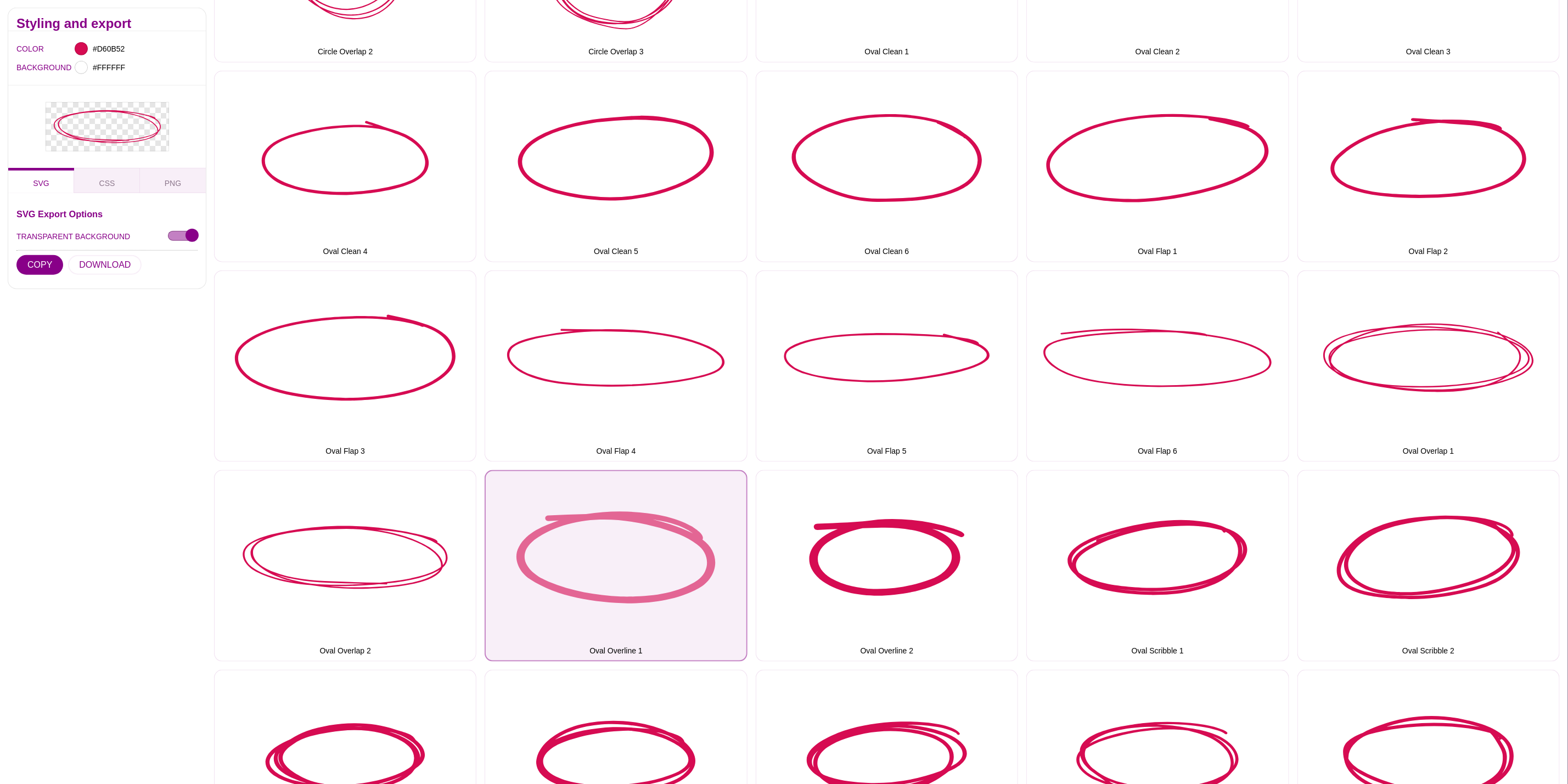
click at [579, 555] on button "Oval Overline 1" at bounding box center [616, 566] width 263 height 191
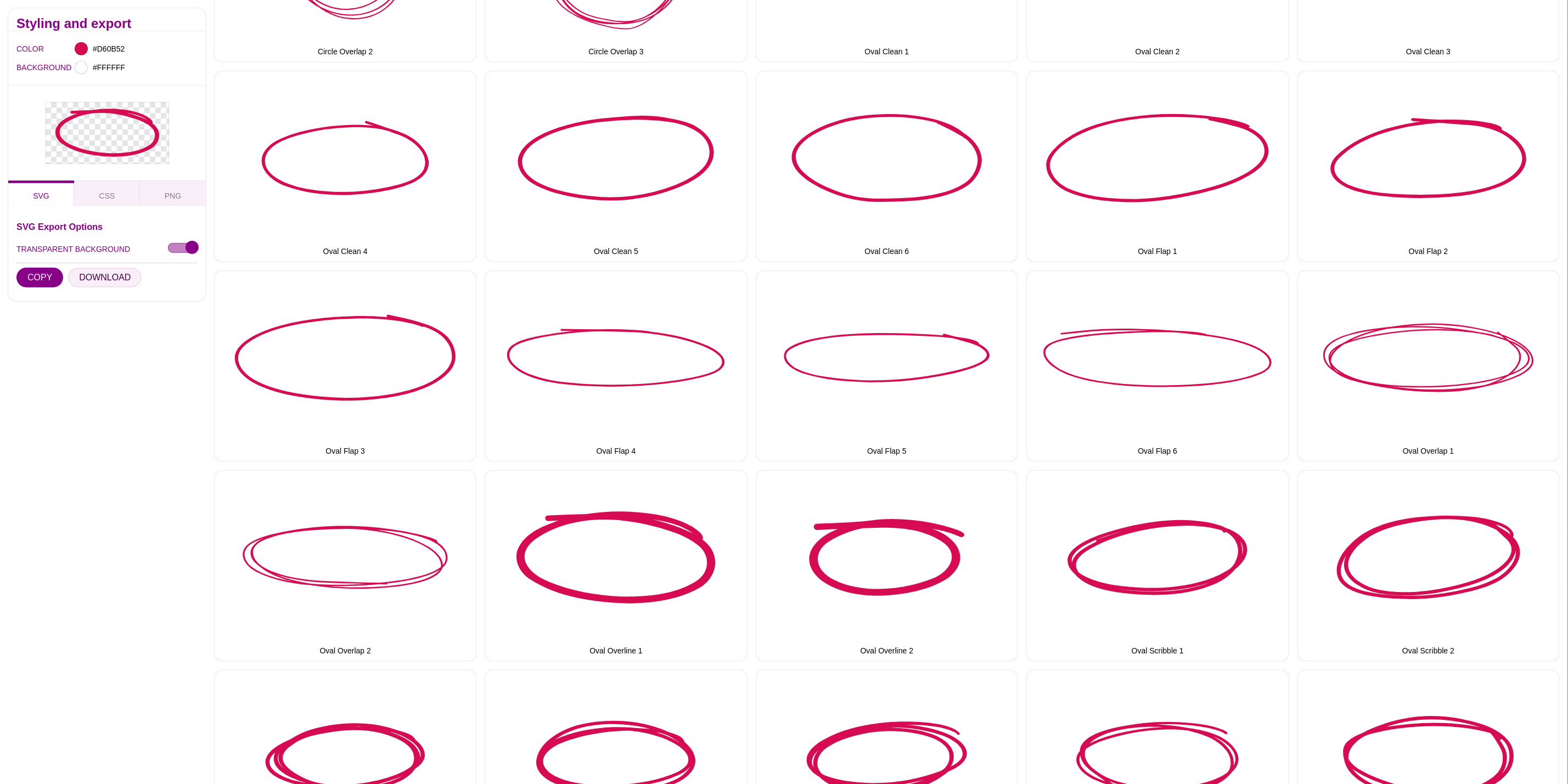
click at [106, 277] on button "DOWNLOAD" at bounding box center [105, 277] width 74 height 20
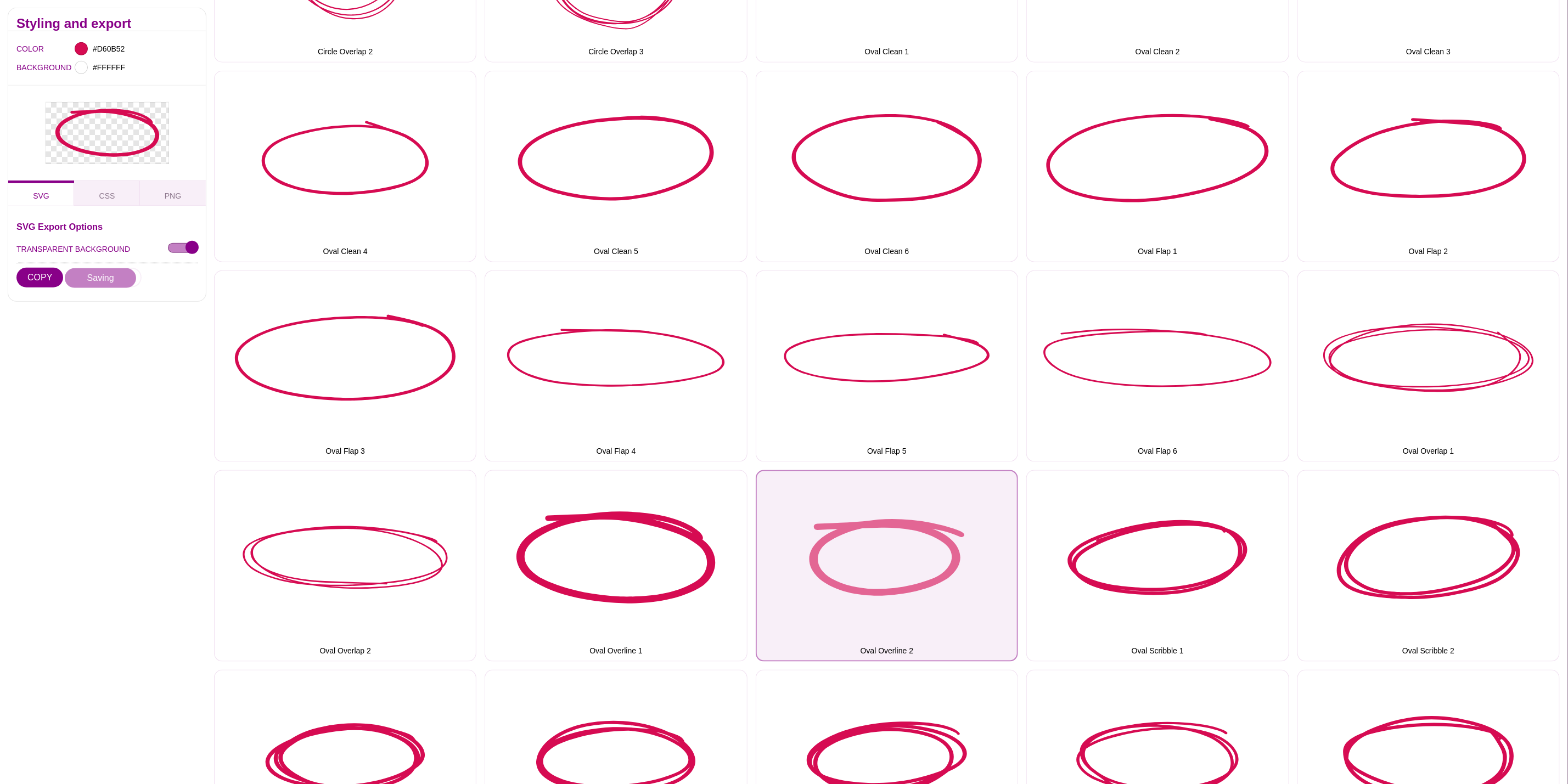
drag, startPoint x: 870, startPoint y: 576, endPoint x: 800, endPoint y: 545, distance: 76.6
click at [870, 576] on button "Oval Overline 2" at bounding box center [887, 566] width 263 height 191
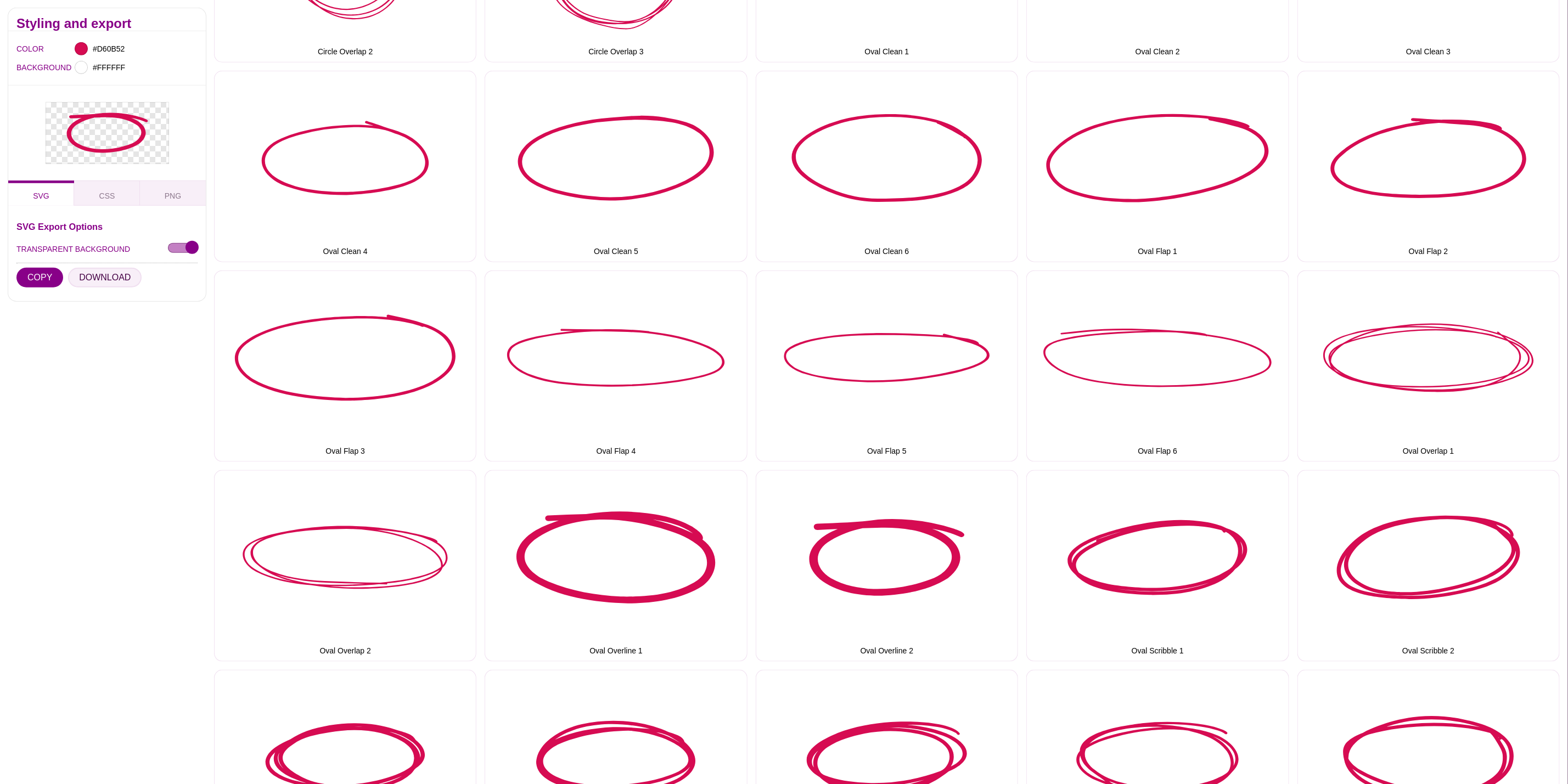
click at [109, 280] on button "DOWNLOAD" at bounding box center [105, 277] width 74 height 20
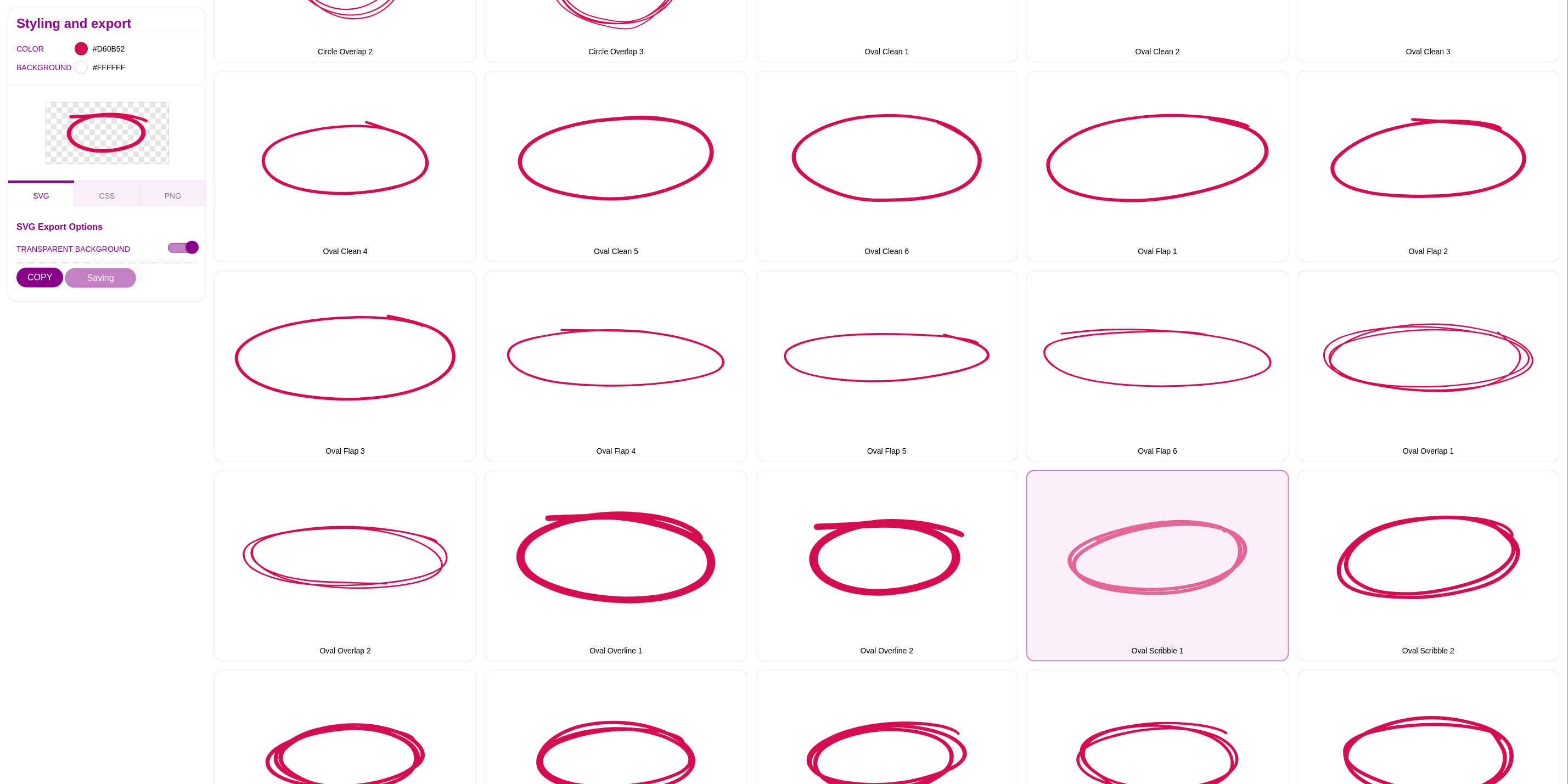
click at [1064, 523] on button "Oval Scribble 1" at bounding box center [1158, 566] width 263 height 191
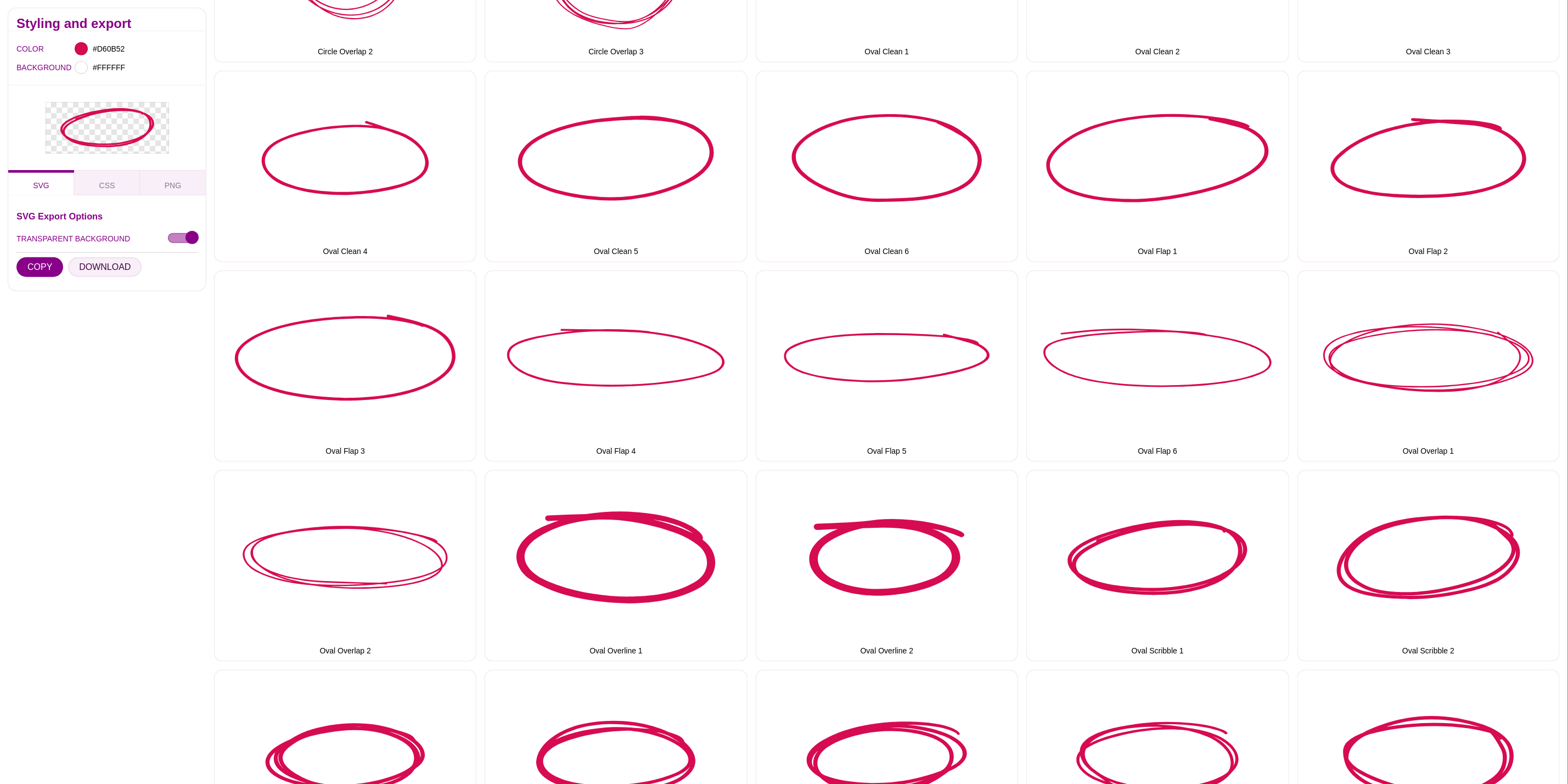
click at [102, 264] on button "DOWNLOAD" at bounding box center [105, 267] width 74 height 20
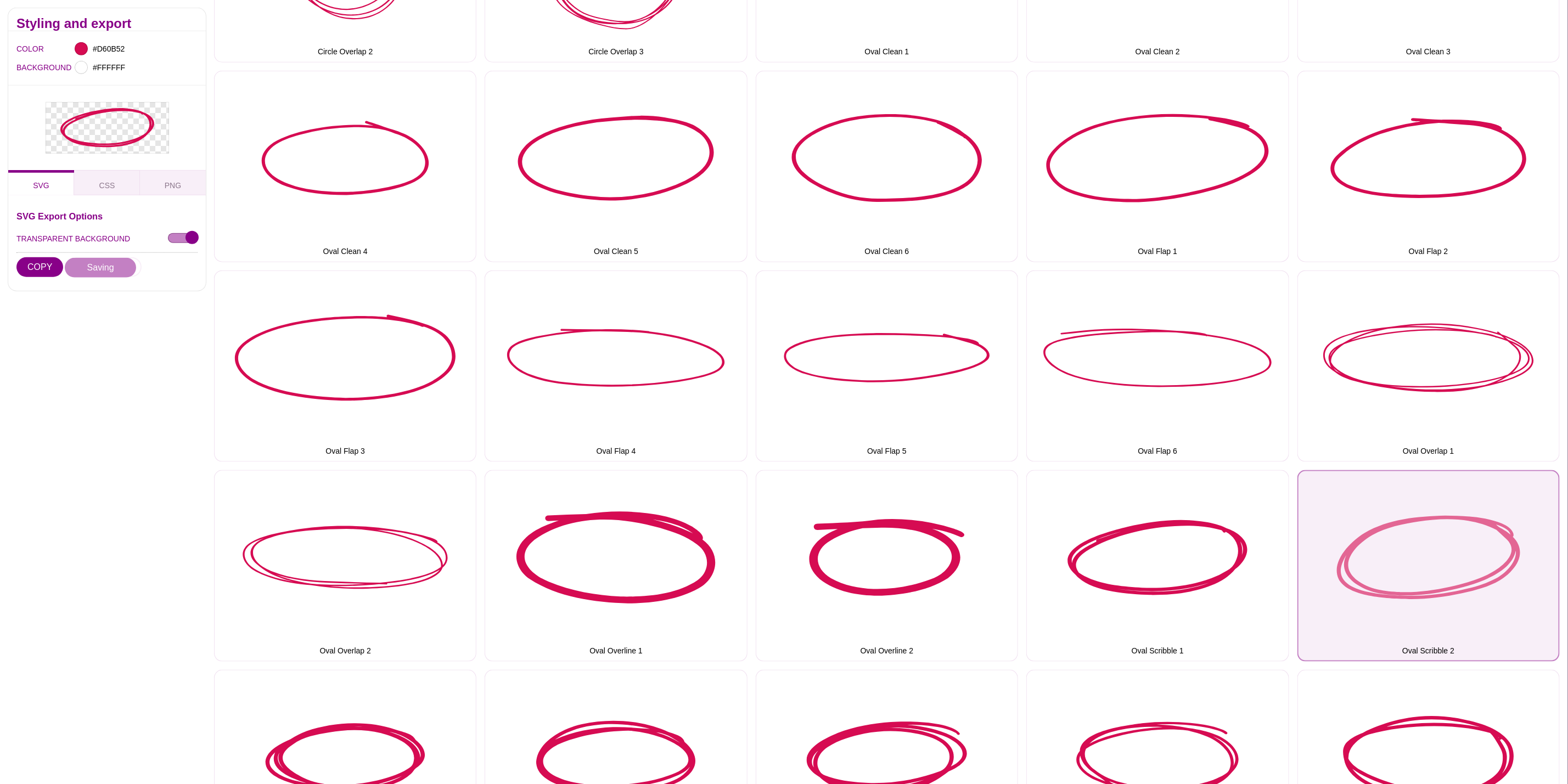
click at [1428, 542] on button "Oval Scribble 2" at bounding box center [1429, 566] width 263 height 191
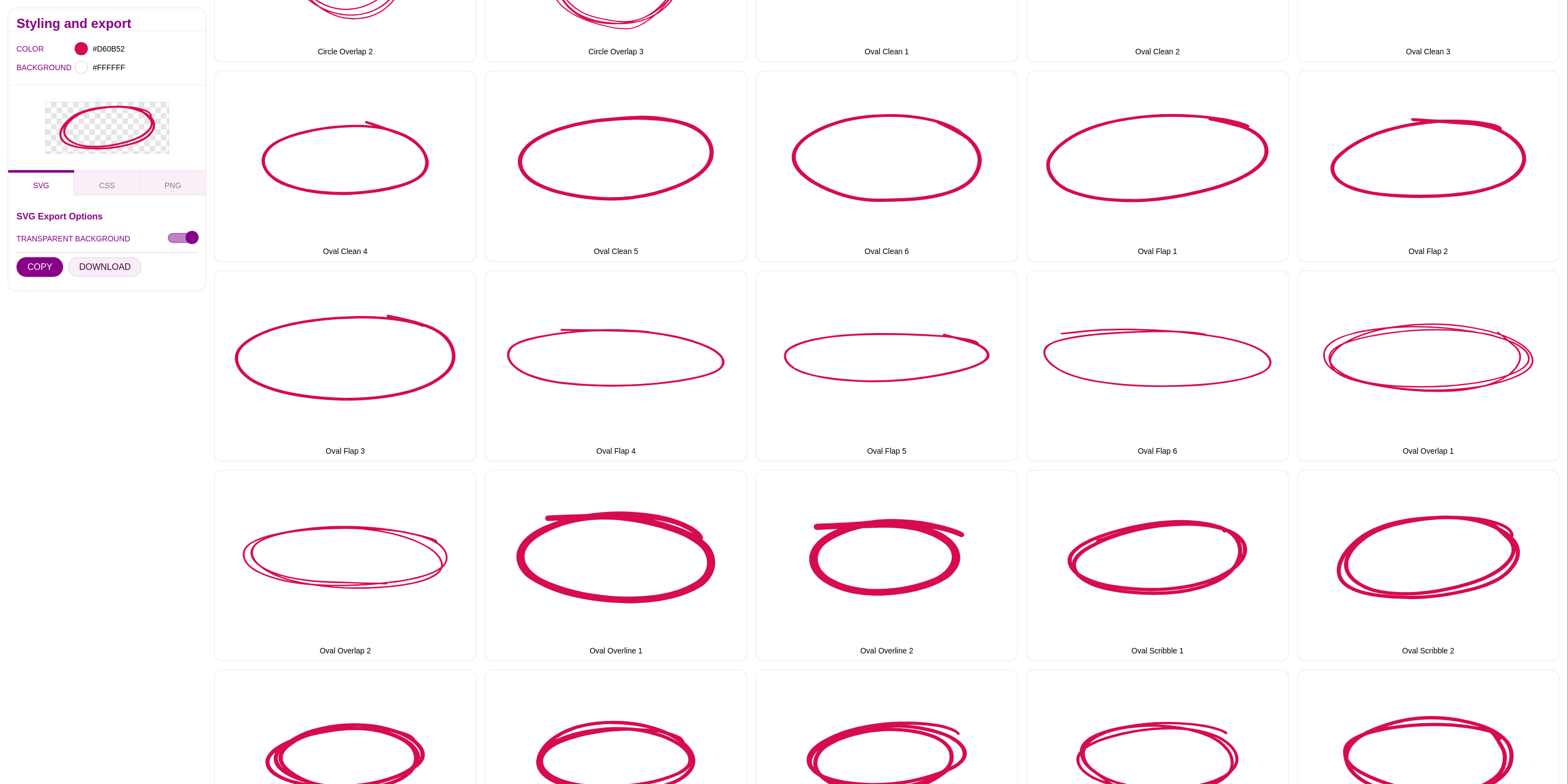
click at [102, 270] on button "DOWNLOAD" at bounding box center [105, 267] width 74 height 20
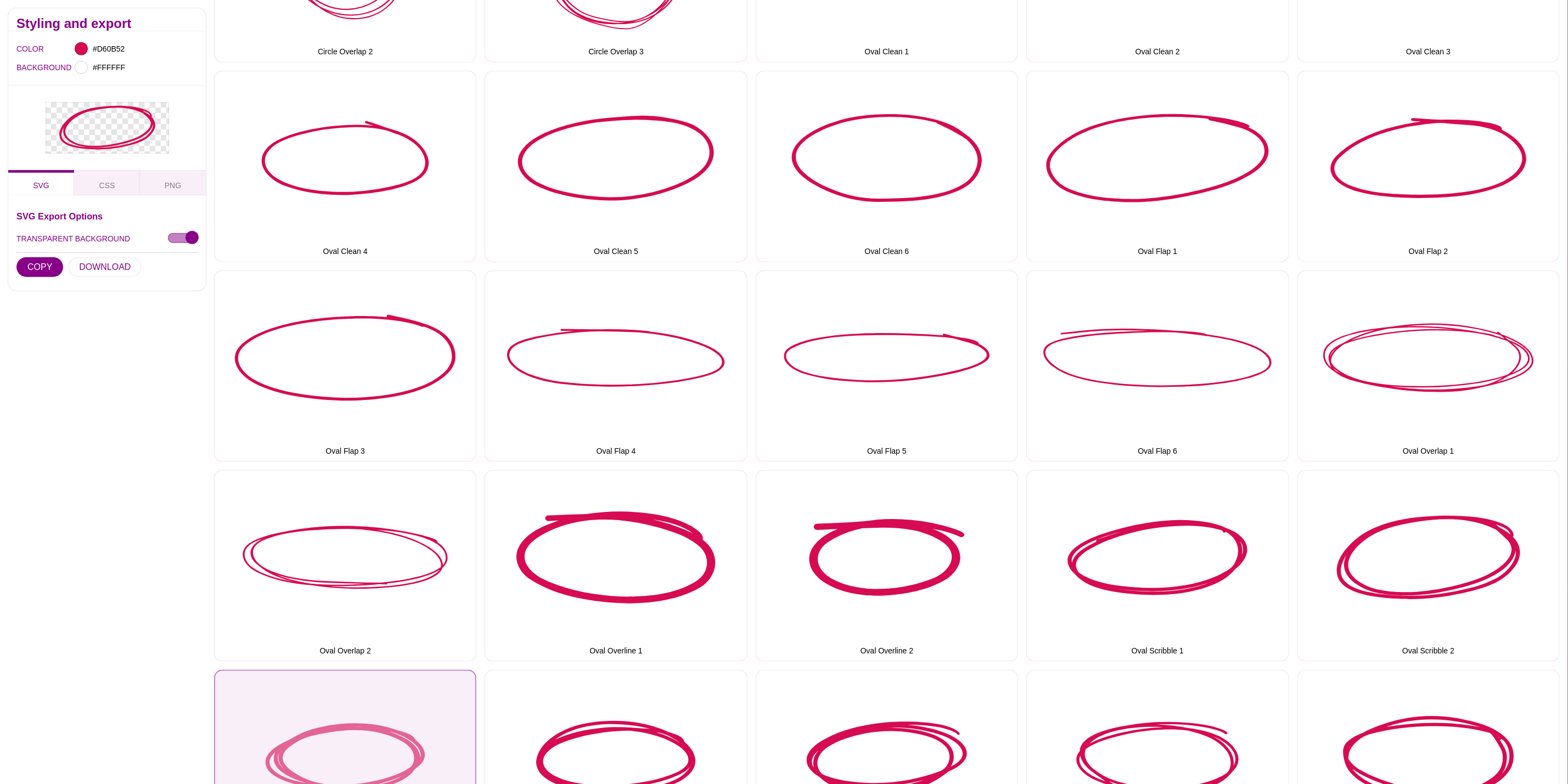
click at [376, 753] on button "Oval Scribble 3" at bounding box center [346, 766] width 263 height 191
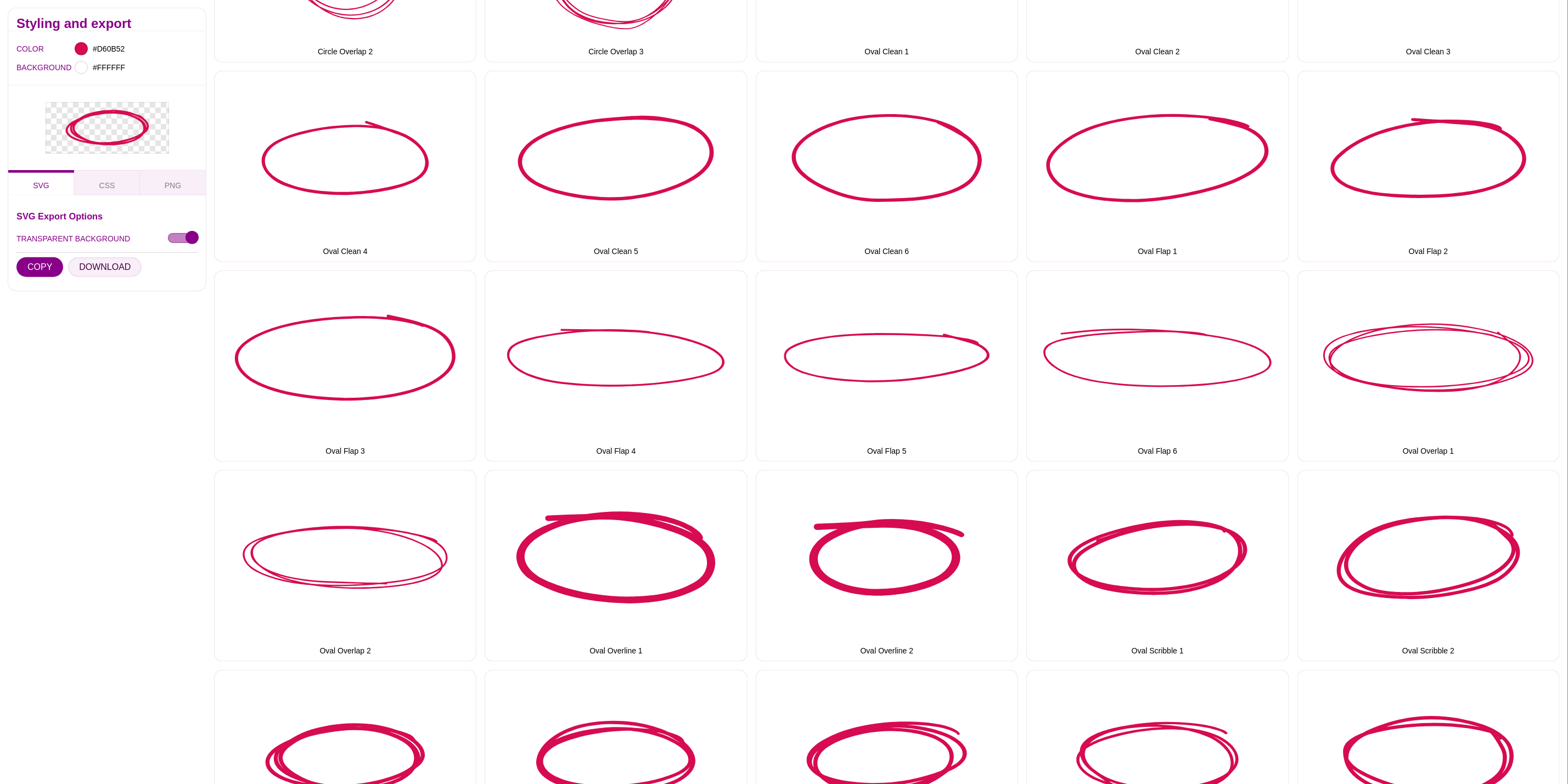
click at [86, 267] on button "DOWNLOAD" at bounding box center [105, 267] width 74 height 20
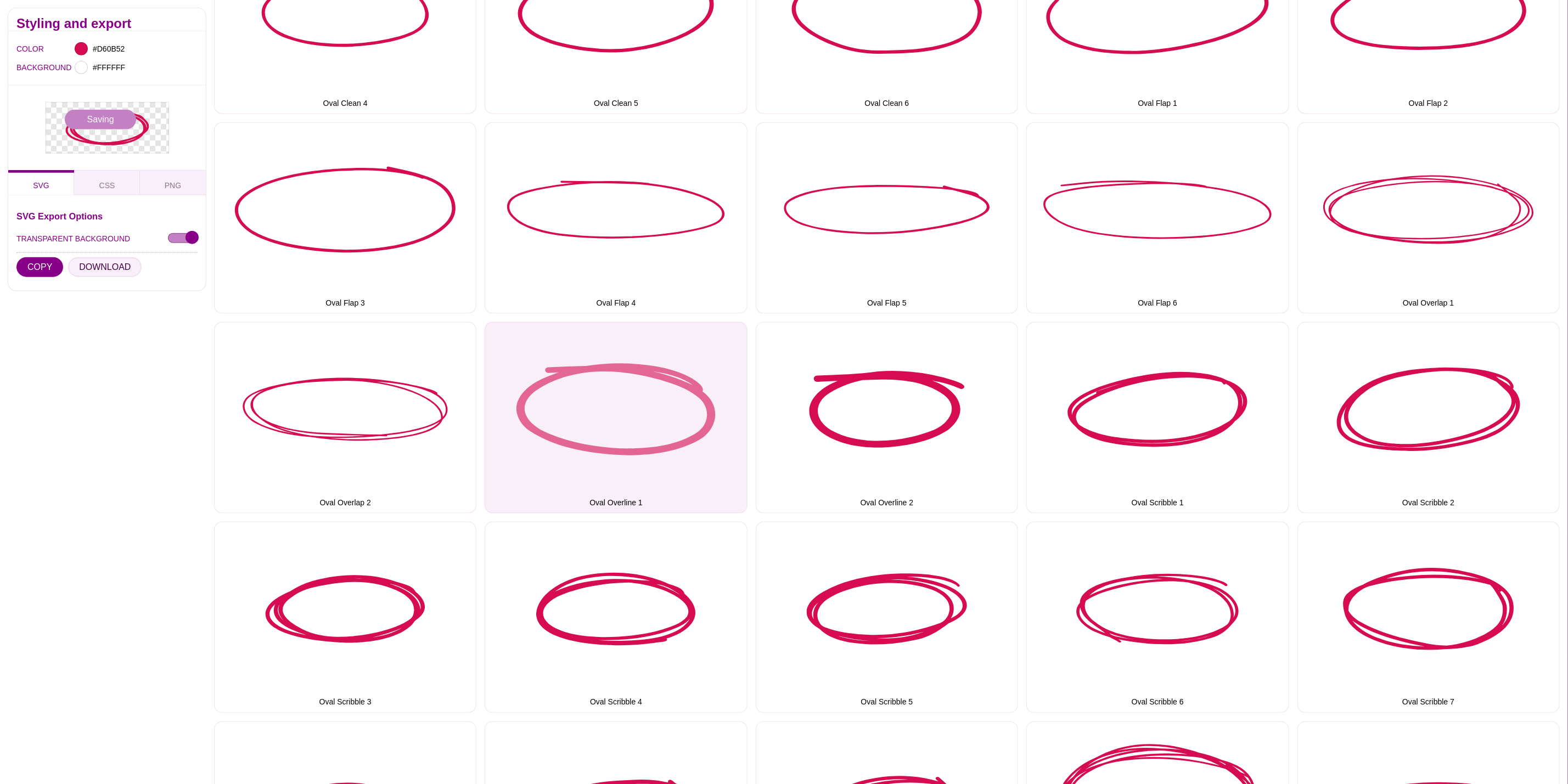
scroll to position [988, 0]
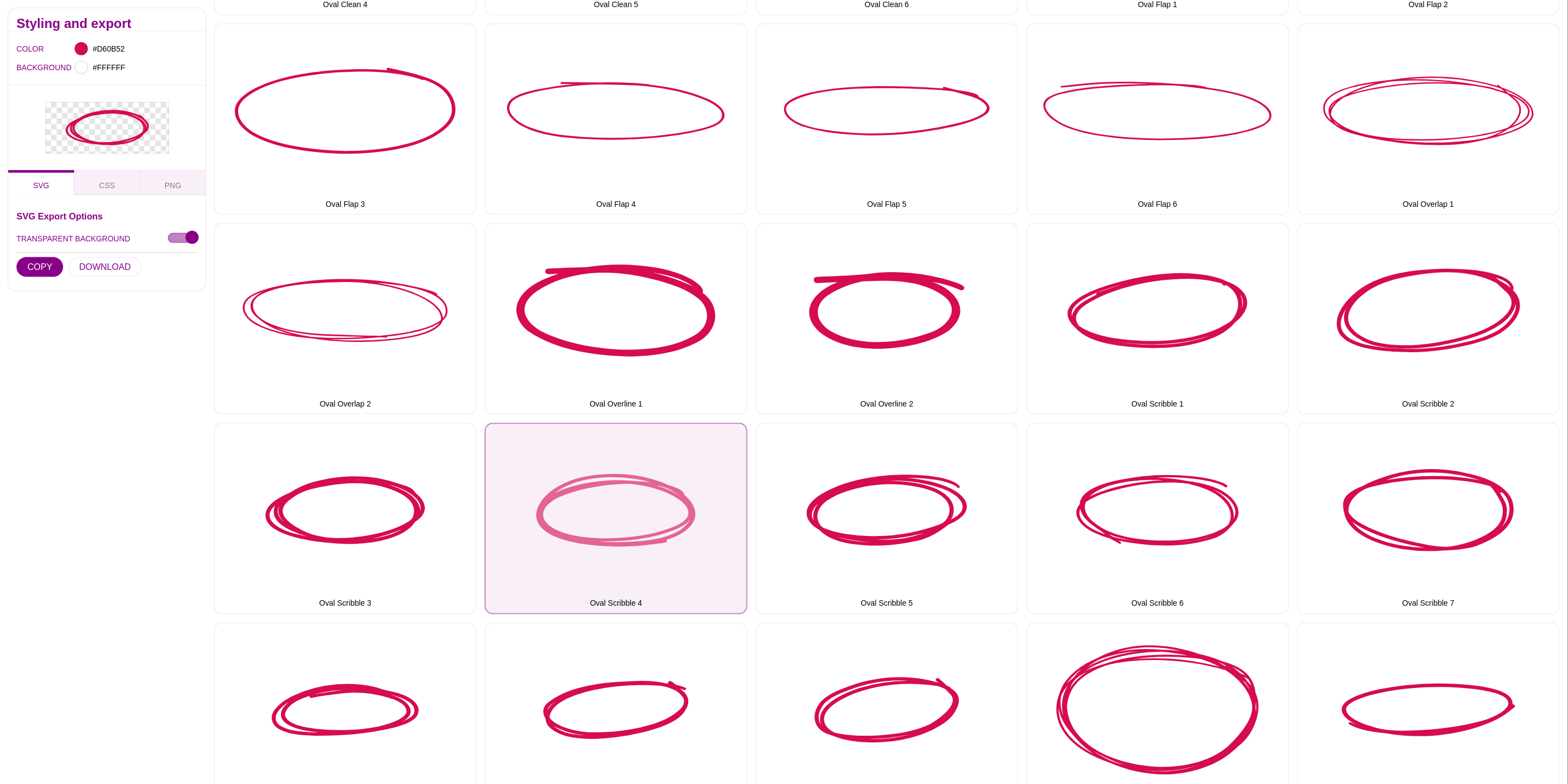
click at [625, 458] on button "Oval Scribble 4" at bounding box center [616, 519] width 263 height 191
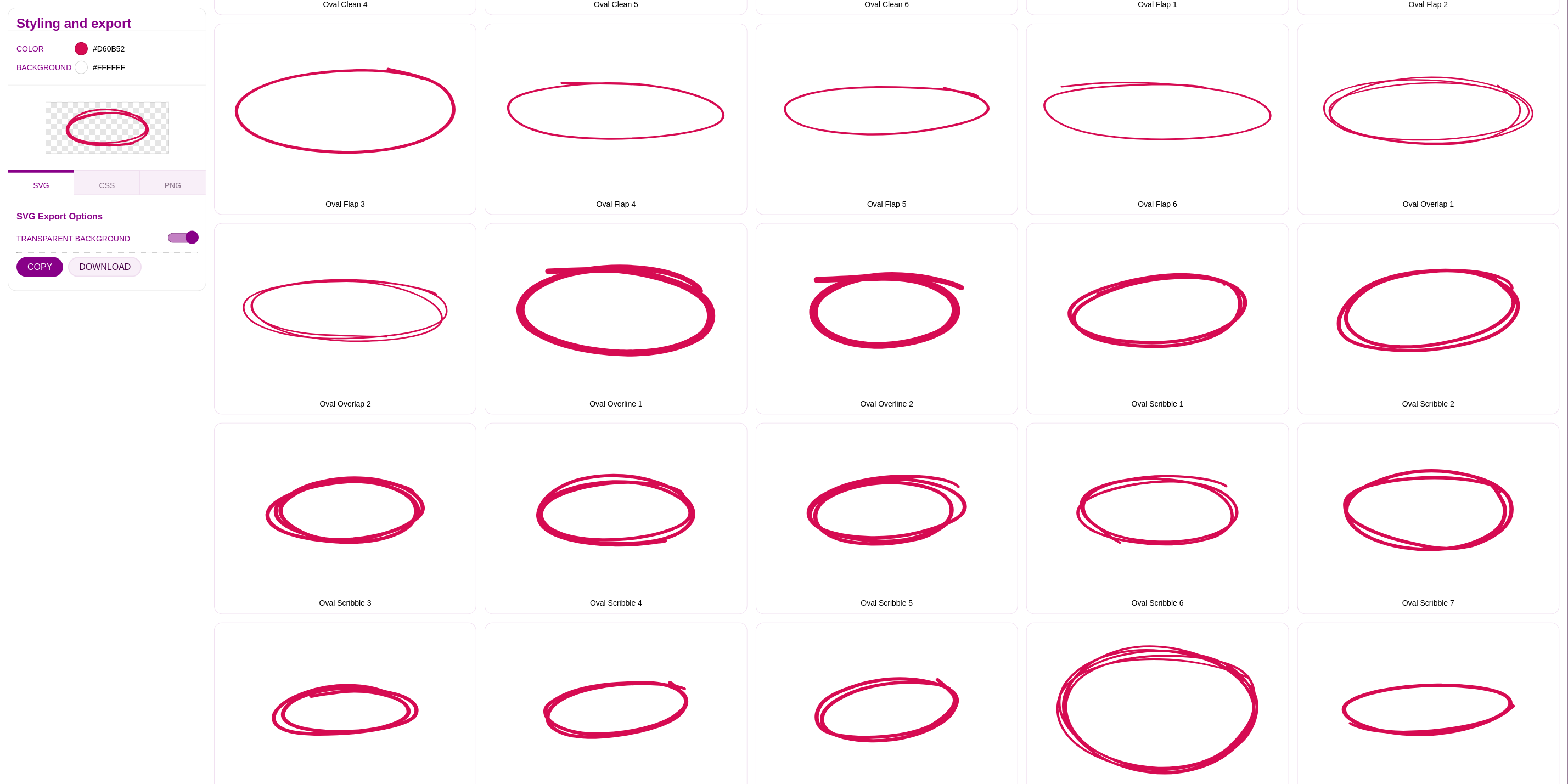
click at [106, 267] on button "DOWNLOAD" at bounding box center [105, 267] width 74 height 20
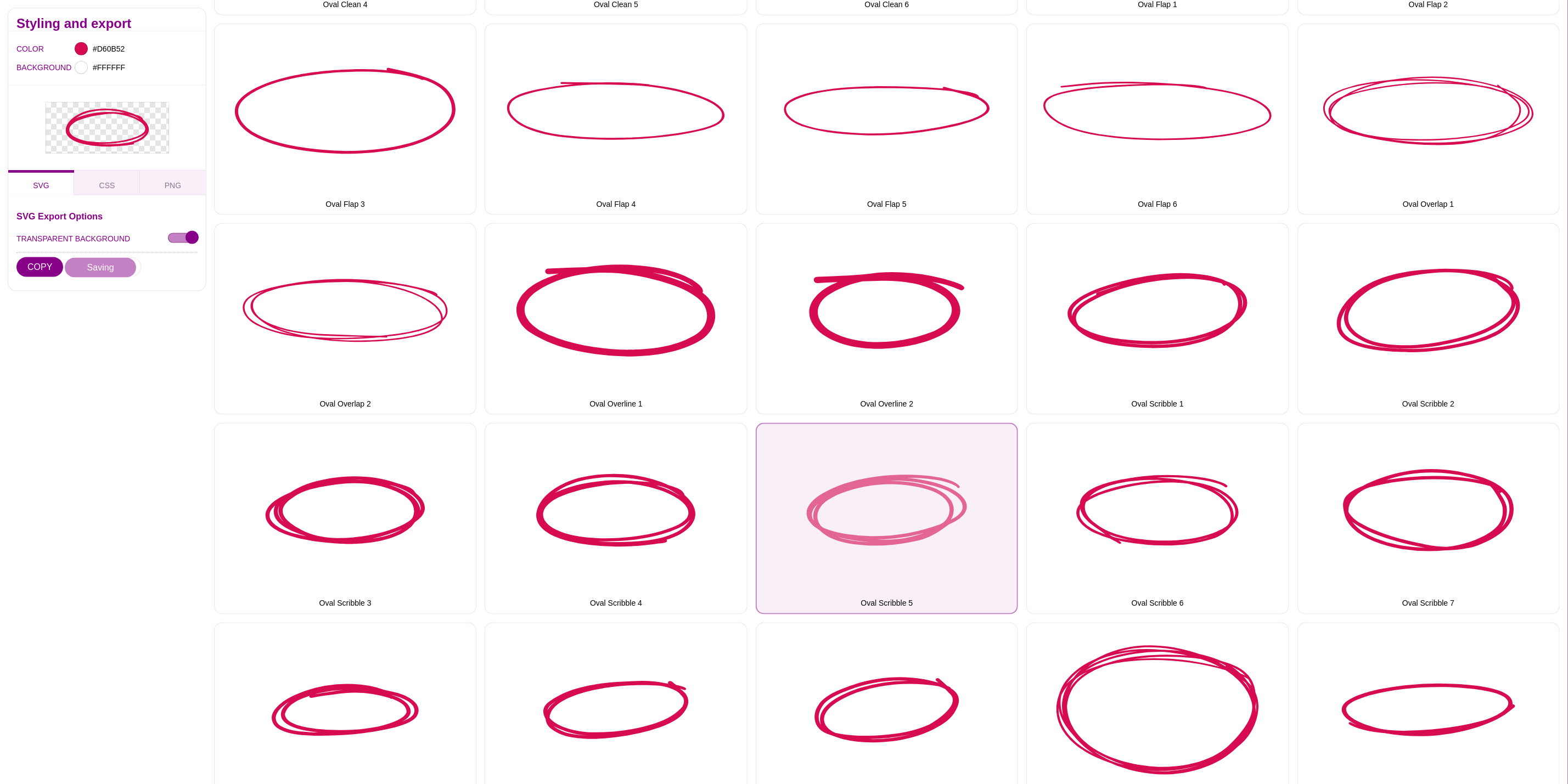
drag, startPoint x: 847, startPoint y: 469, endPoint x: 819, endPoint y: 458, distance: 30.1
click at [847, 469] on button "Oval Scribble 5" at bounding box center [887, 519] width 263 height 191
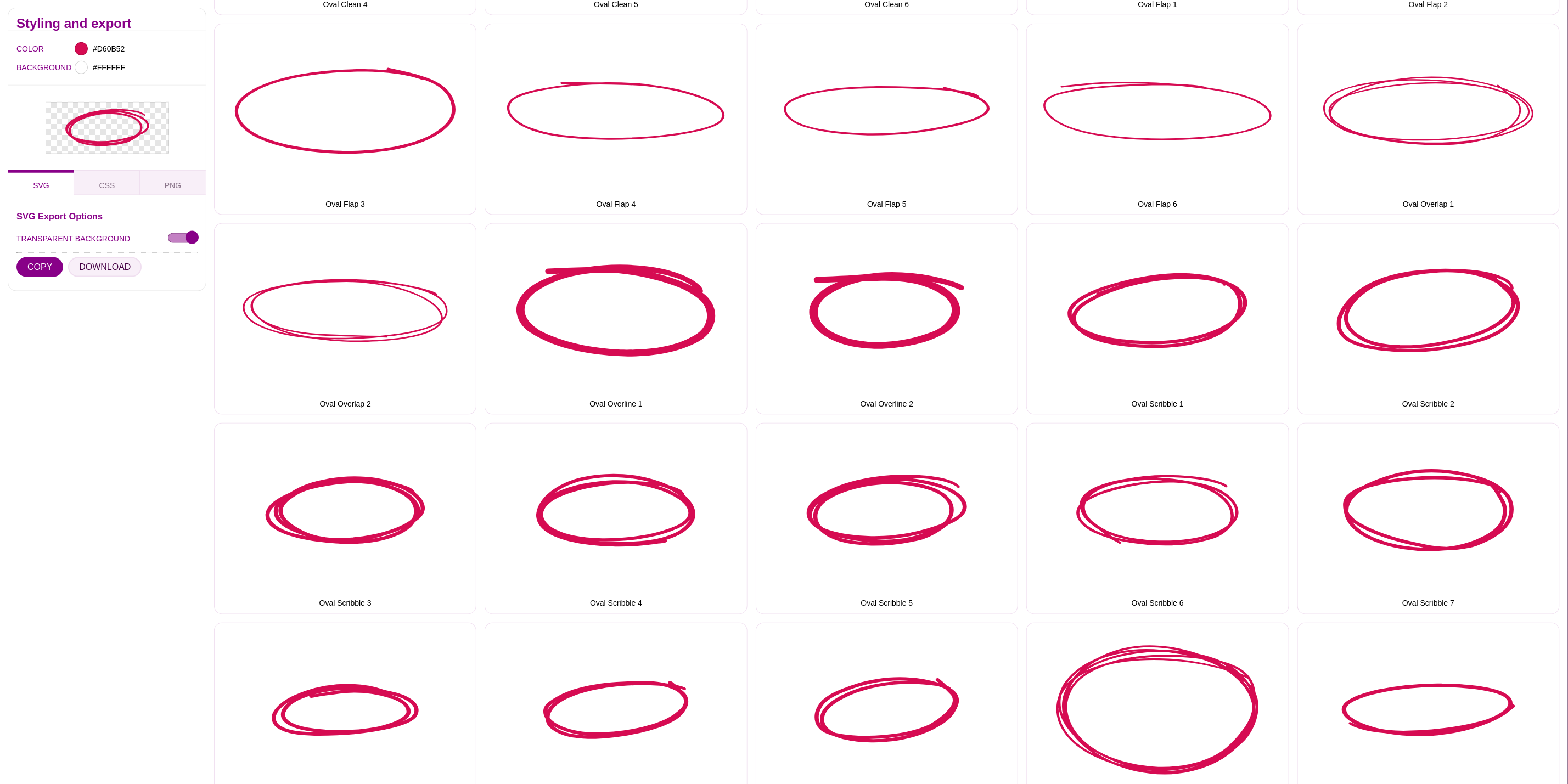
click at [119, 265] on button "DOWNLOAD" at bounding box center [105, 267] width 74 height 20
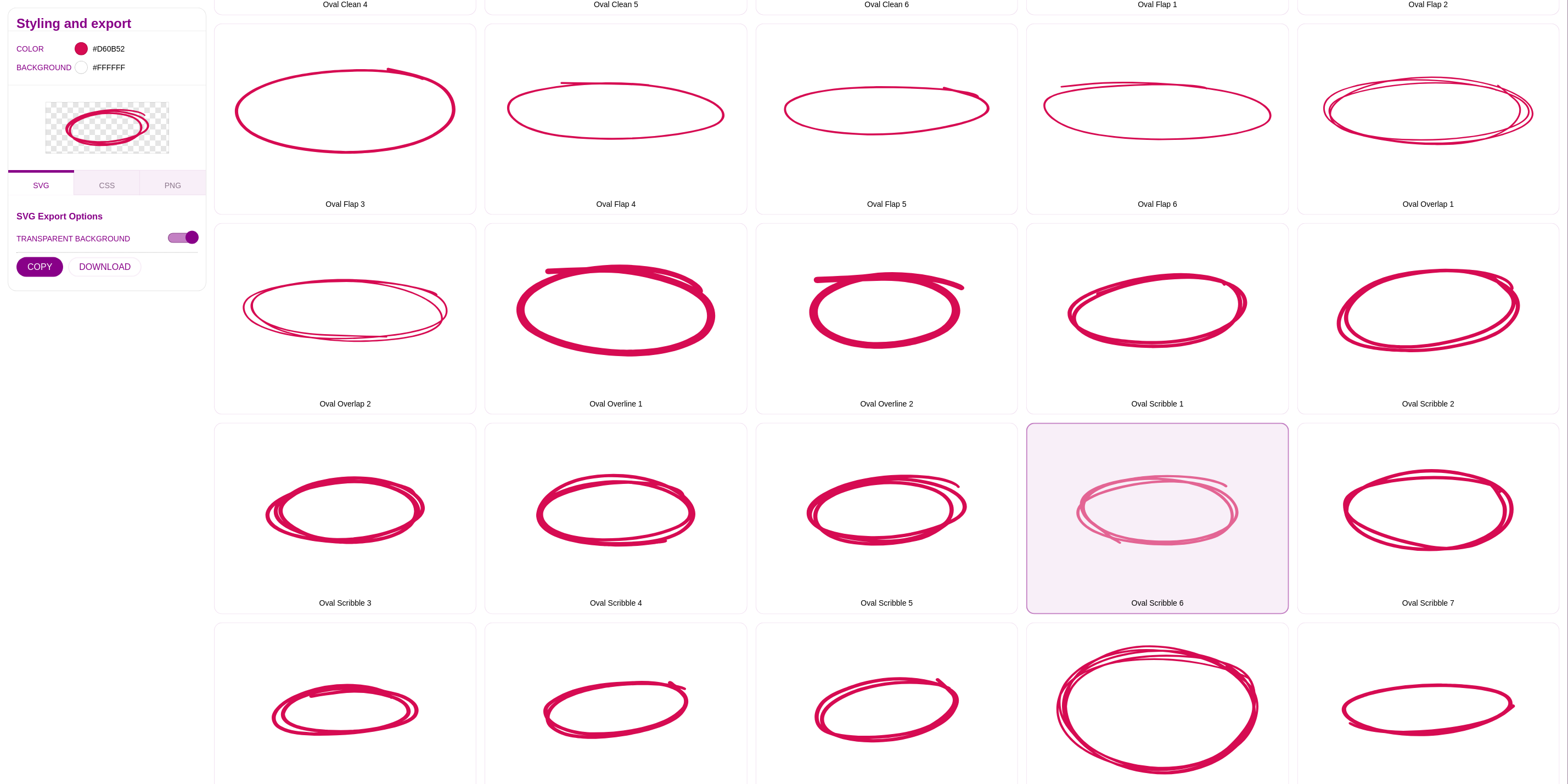
click at [1218, 502] on button "Oval Scribble 6" at bounding box center [1158, 519] width 263 height 191
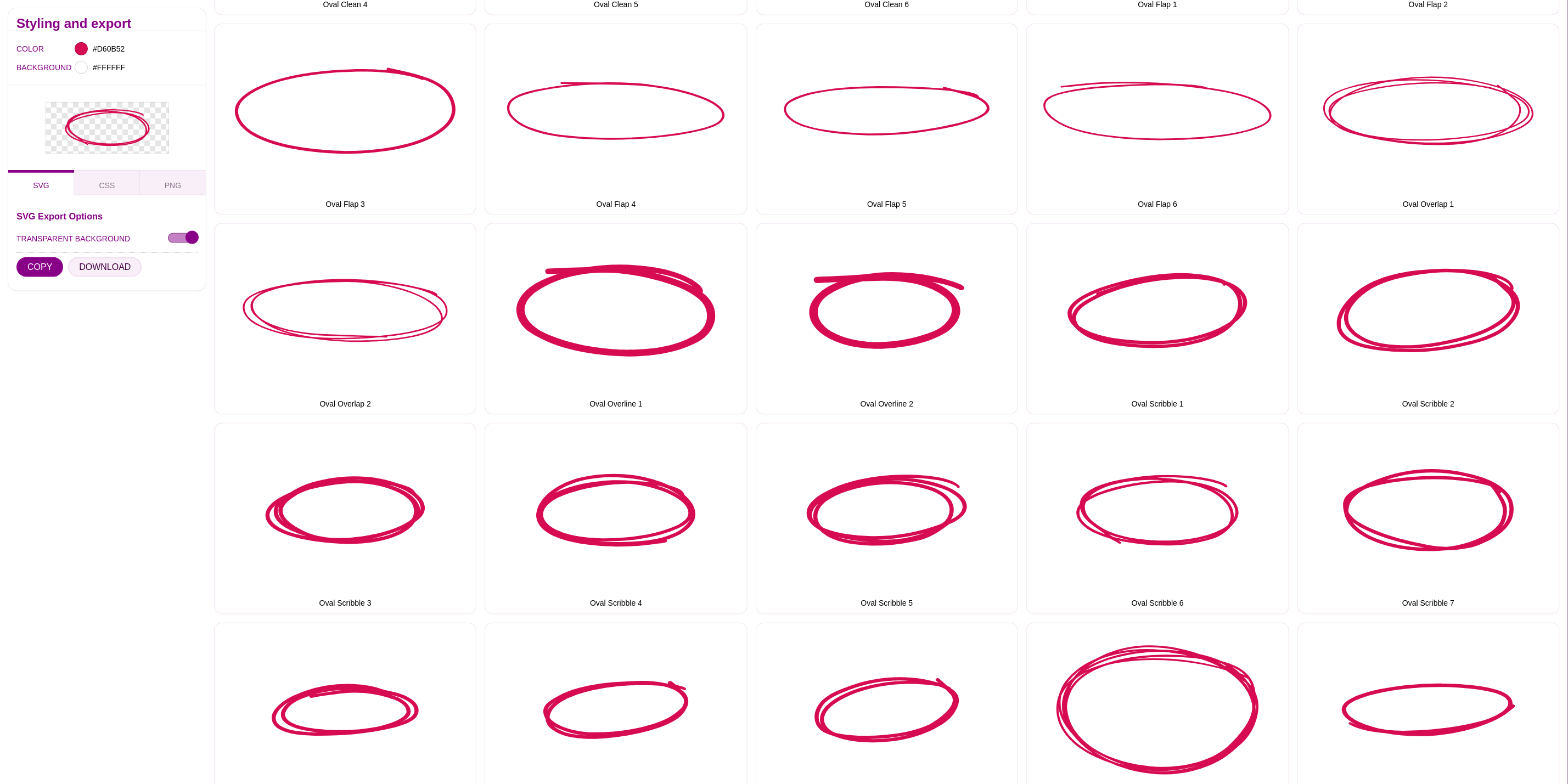
drag, startPoint x: 115, startPoint y: 270, endPoint x: 135, endPoint y: 272, distance: 20.1
click at [114, 270] on button "DOWNLOAD" at bounding box center [105, 267] width 74 height 20
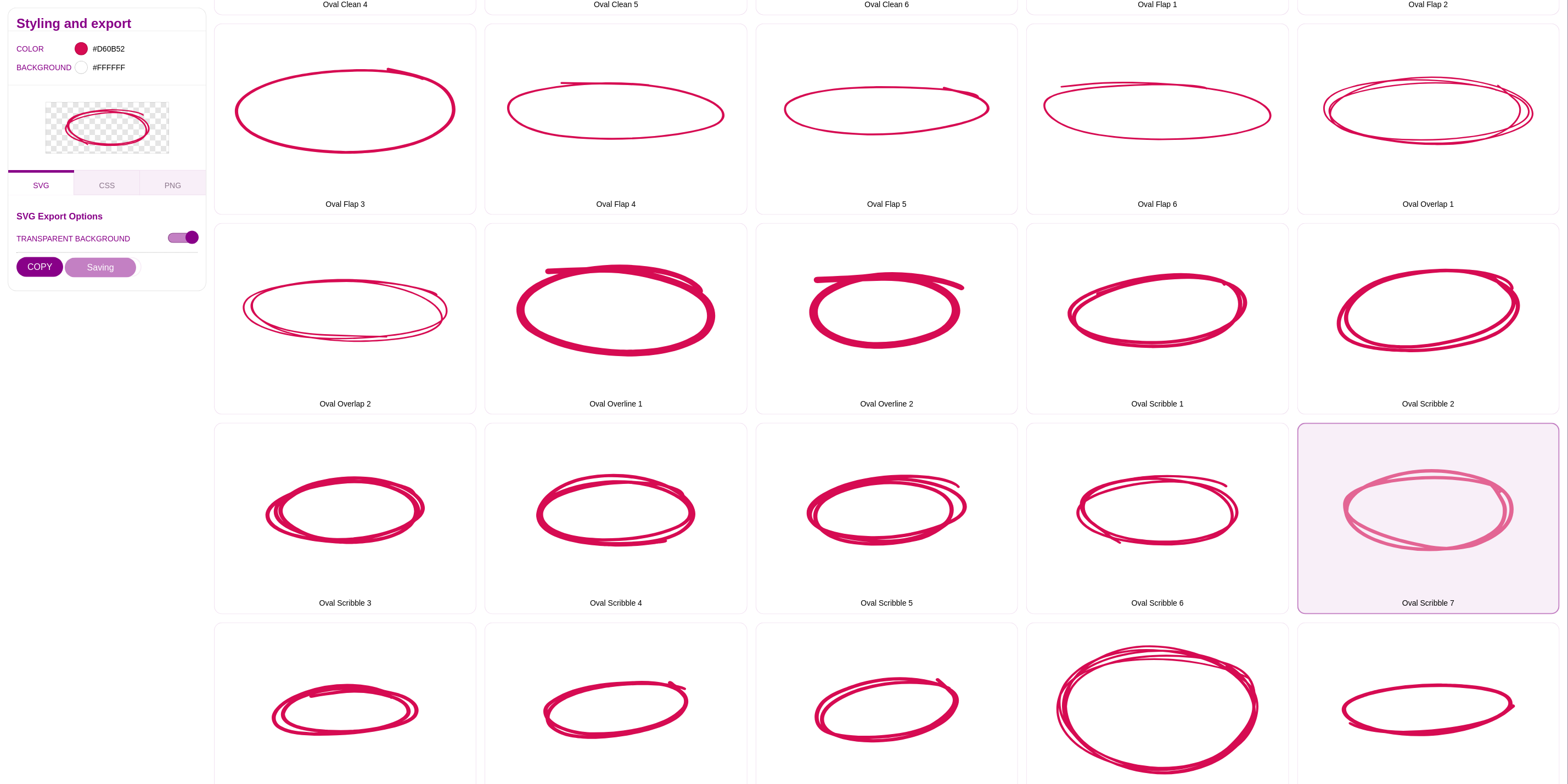
click at [1405, 480] on button "Oval Scribble 7" at bounding box center [1429, 519] width 263 height 191
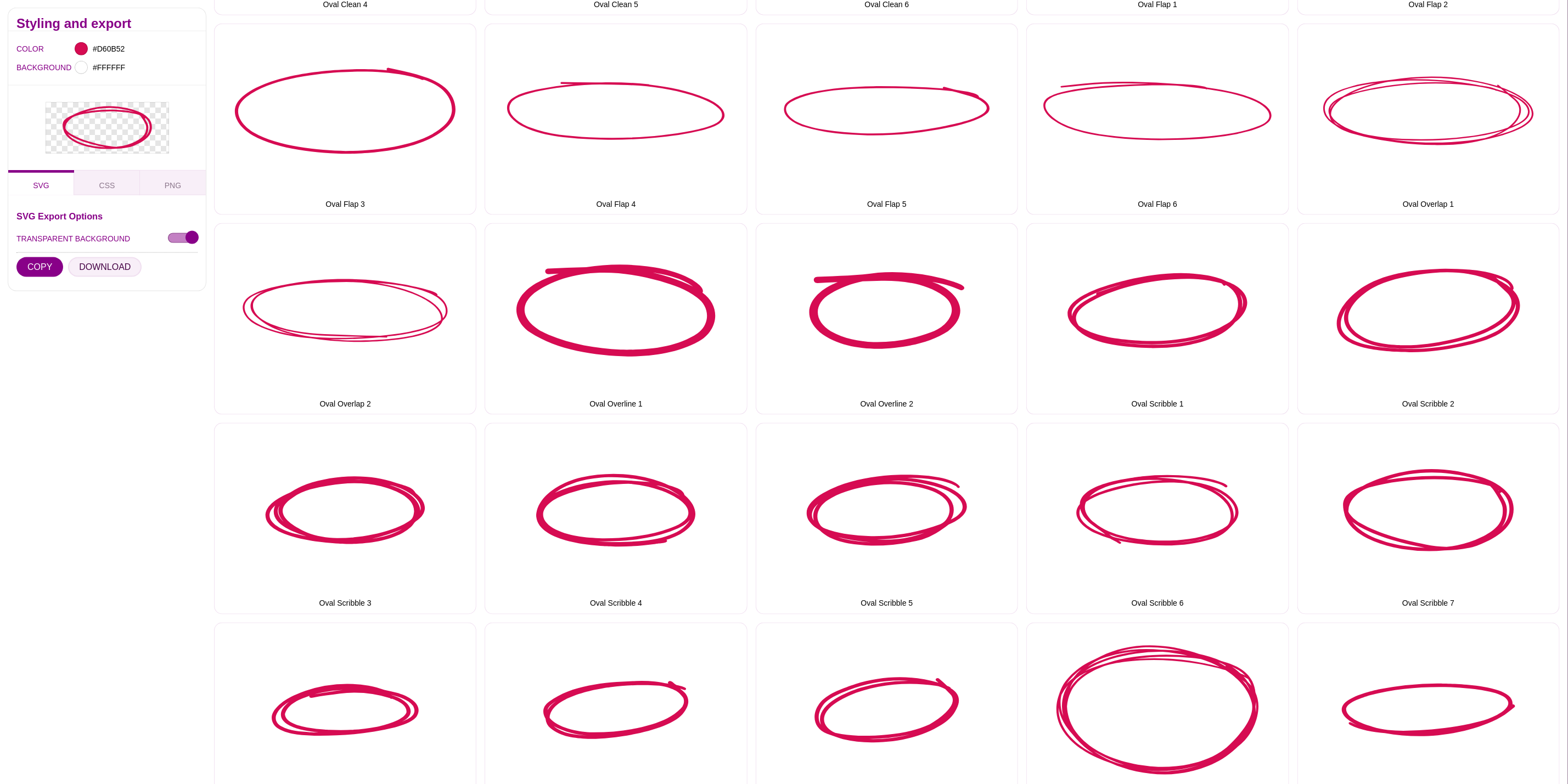
click at [94, 264] on button "DOWNLOAD" at bounding box center [105, 267] width 74 height 20
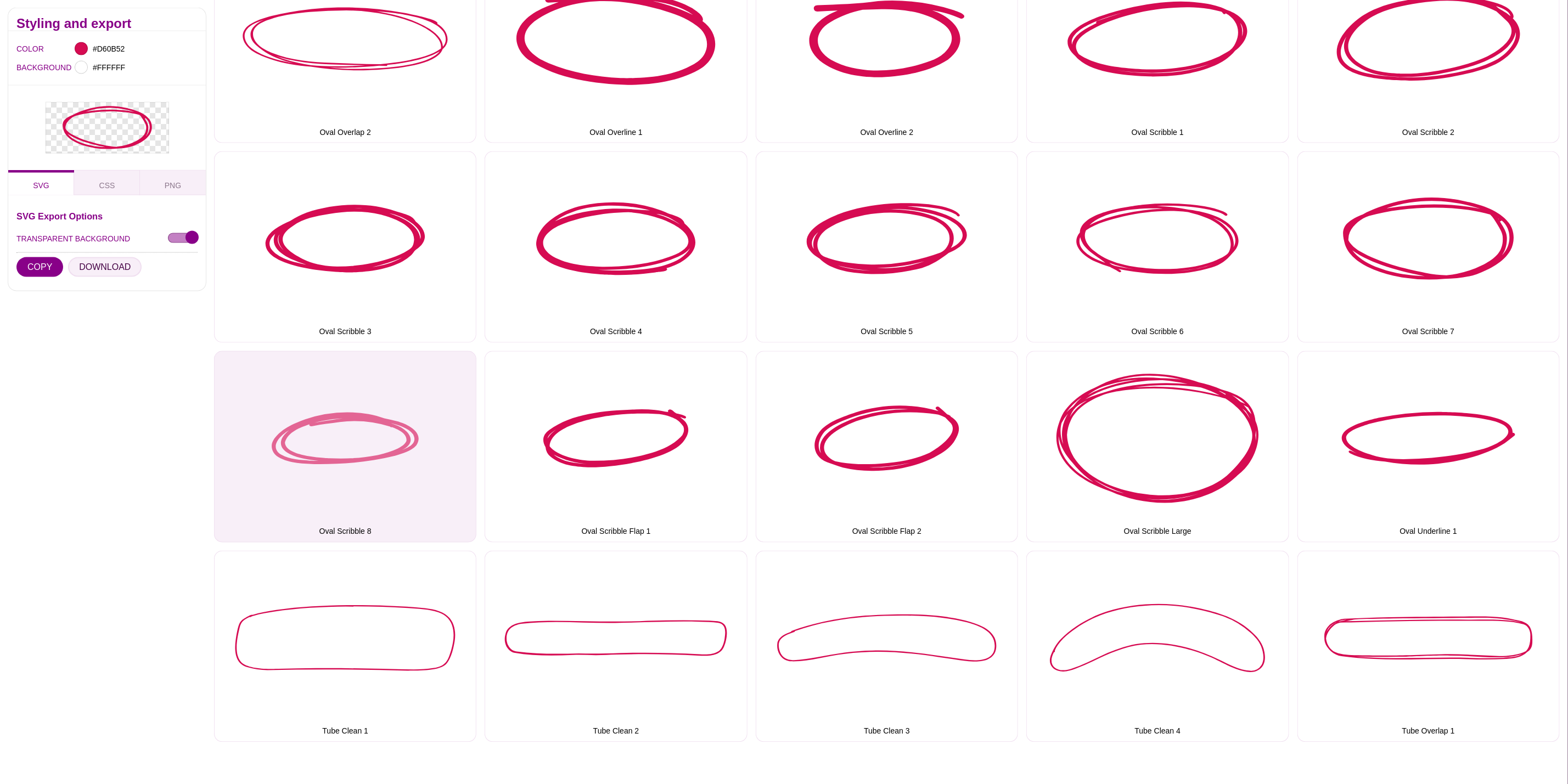
scroll to position [1234, 0]
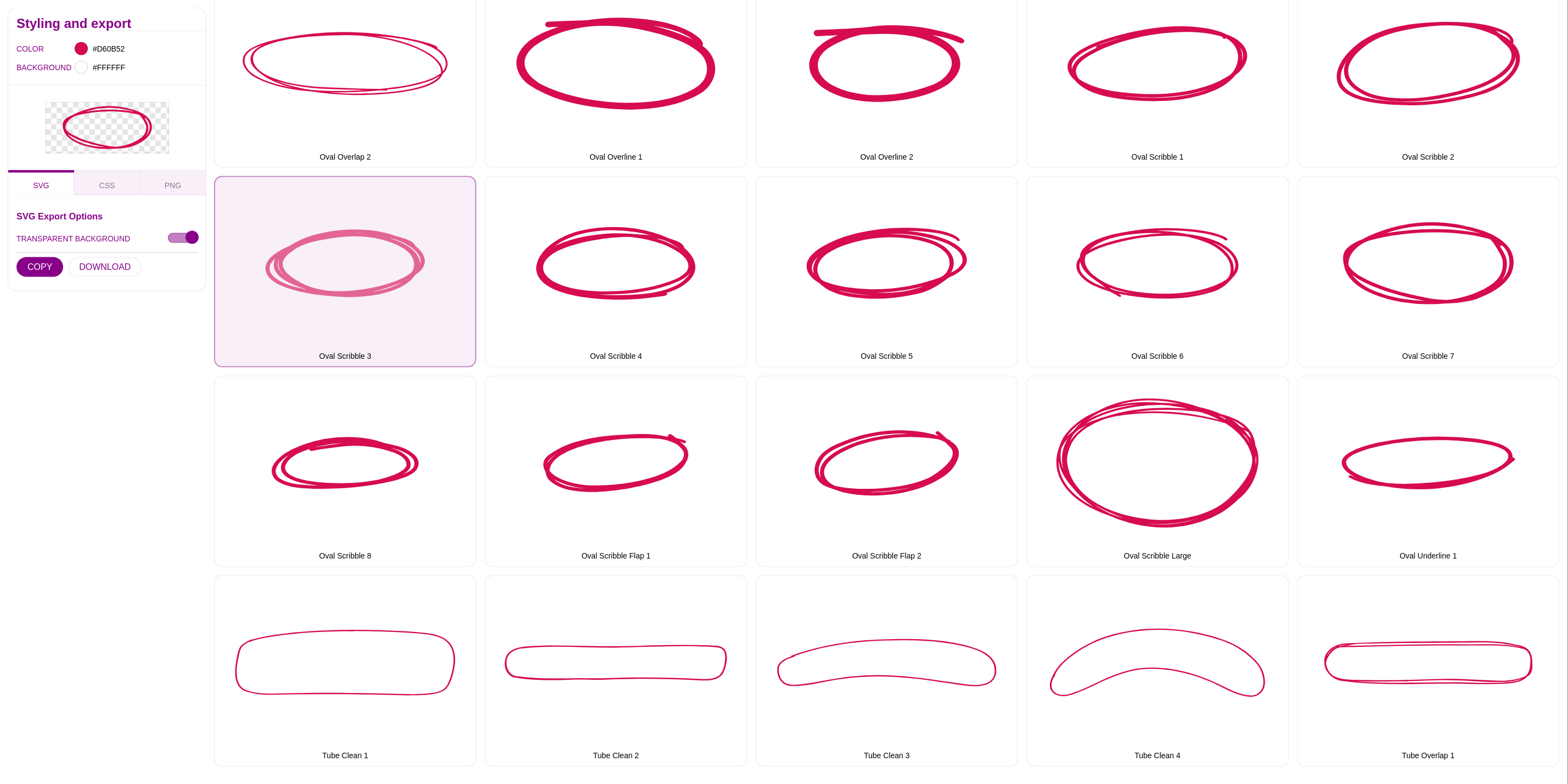
click at [391, 279] on button "Oval Scribble 3" at bounding box center [346, 272] width 263 height 191
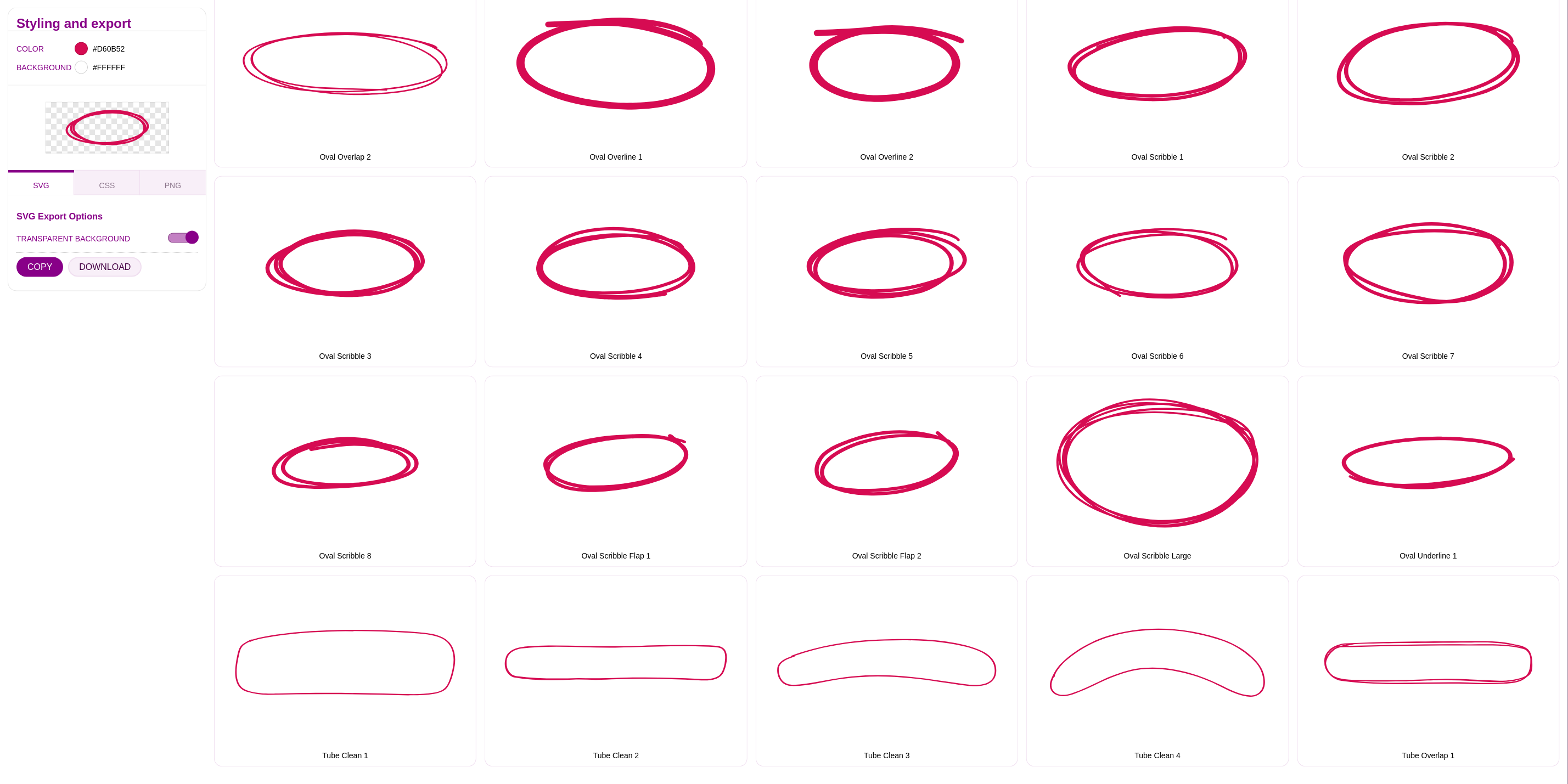
drag, startPoint x: 99, startPoint y: 272, endPoint x: 242, endPoint y: 282, distance: 143.3
click at [101, 272] on button "DOWNLOAD" at bounding box center [105, 267] width 74 height 20
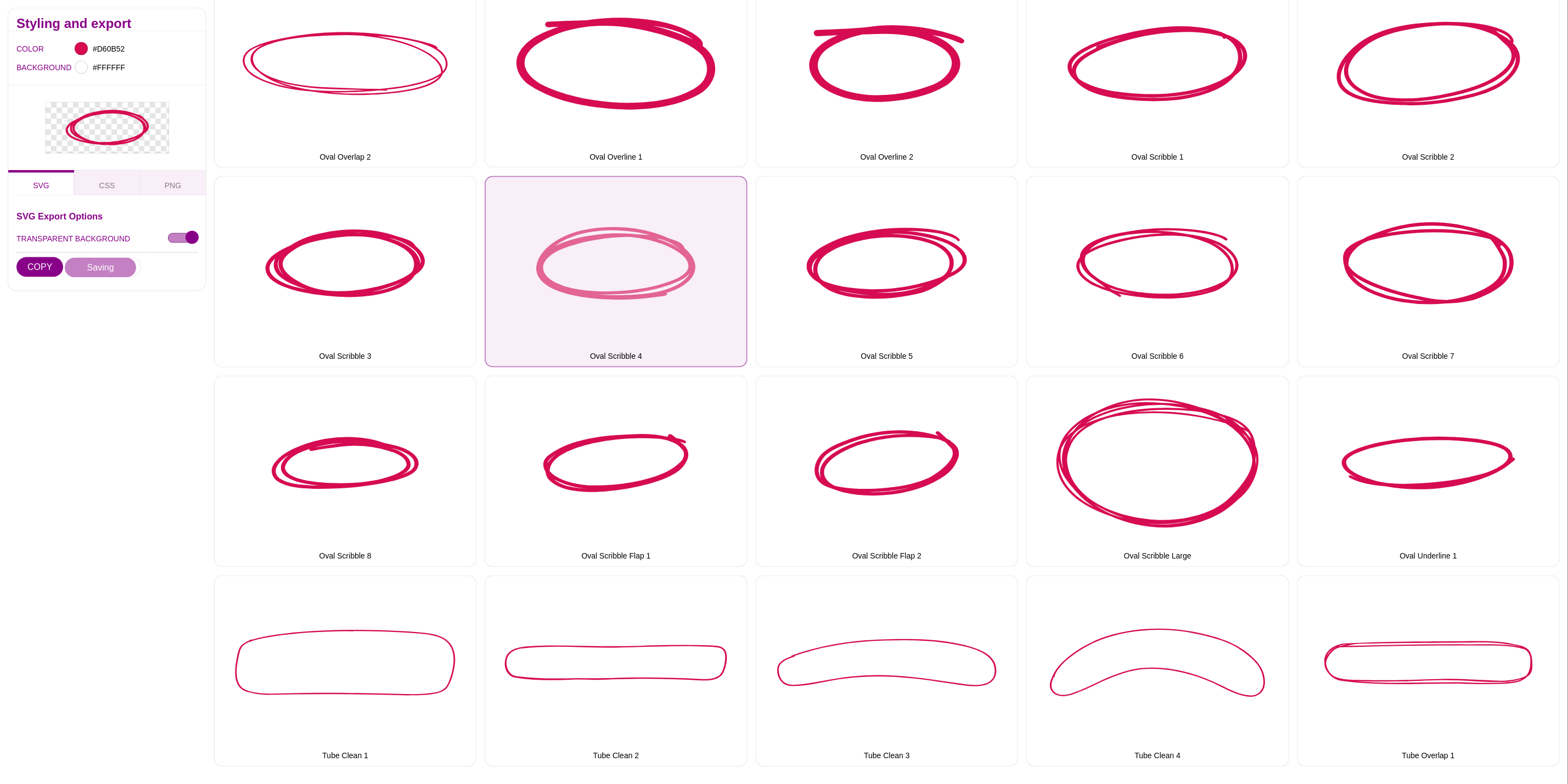
click at [603, 285] on button "Oval Scribble 4" at bounding box center [616, 272] width 263 height 191
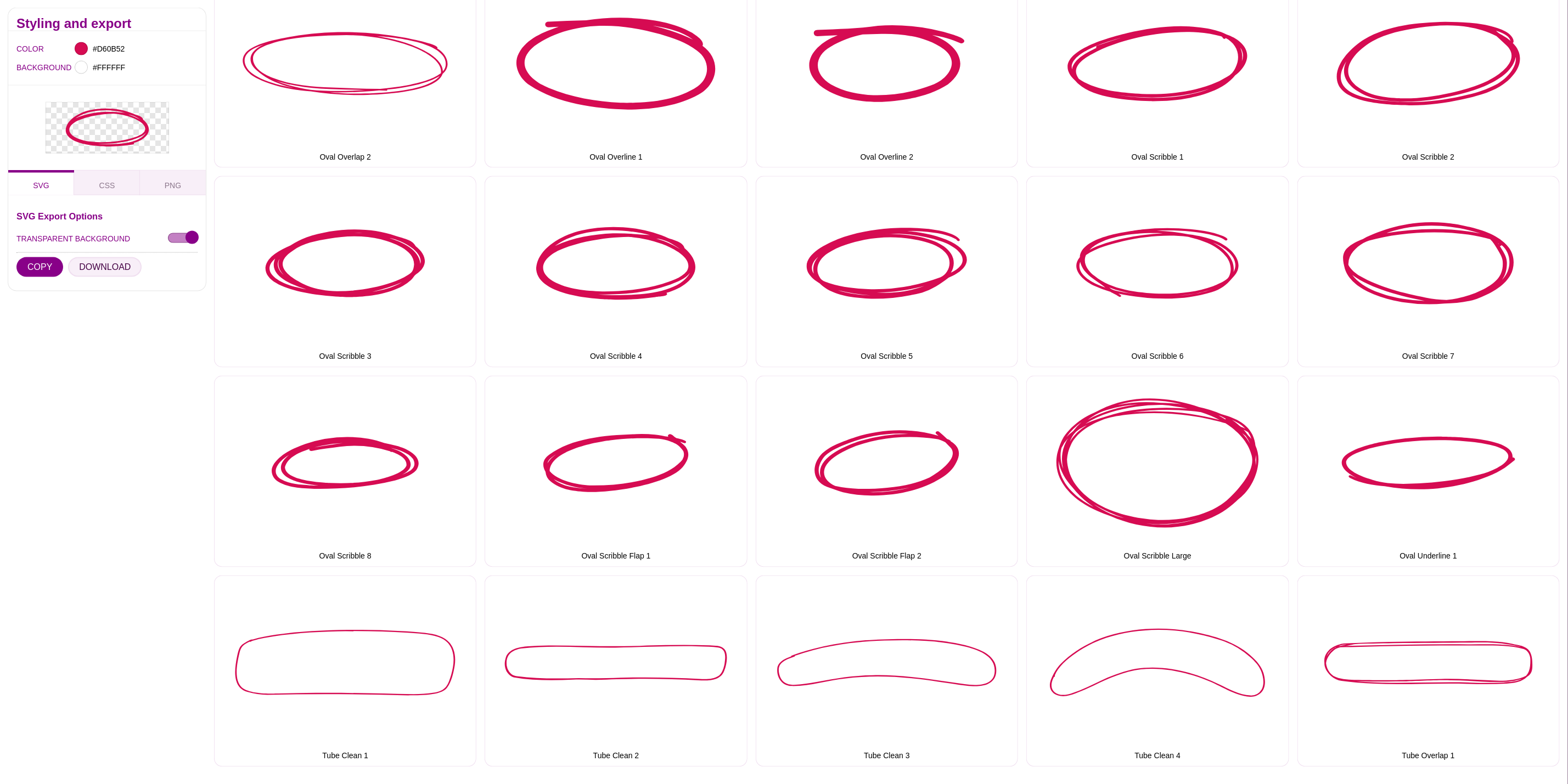
click at [119, 257] on button "DOWNLOAD" at bounding box center [105, 267] width 74 height 20
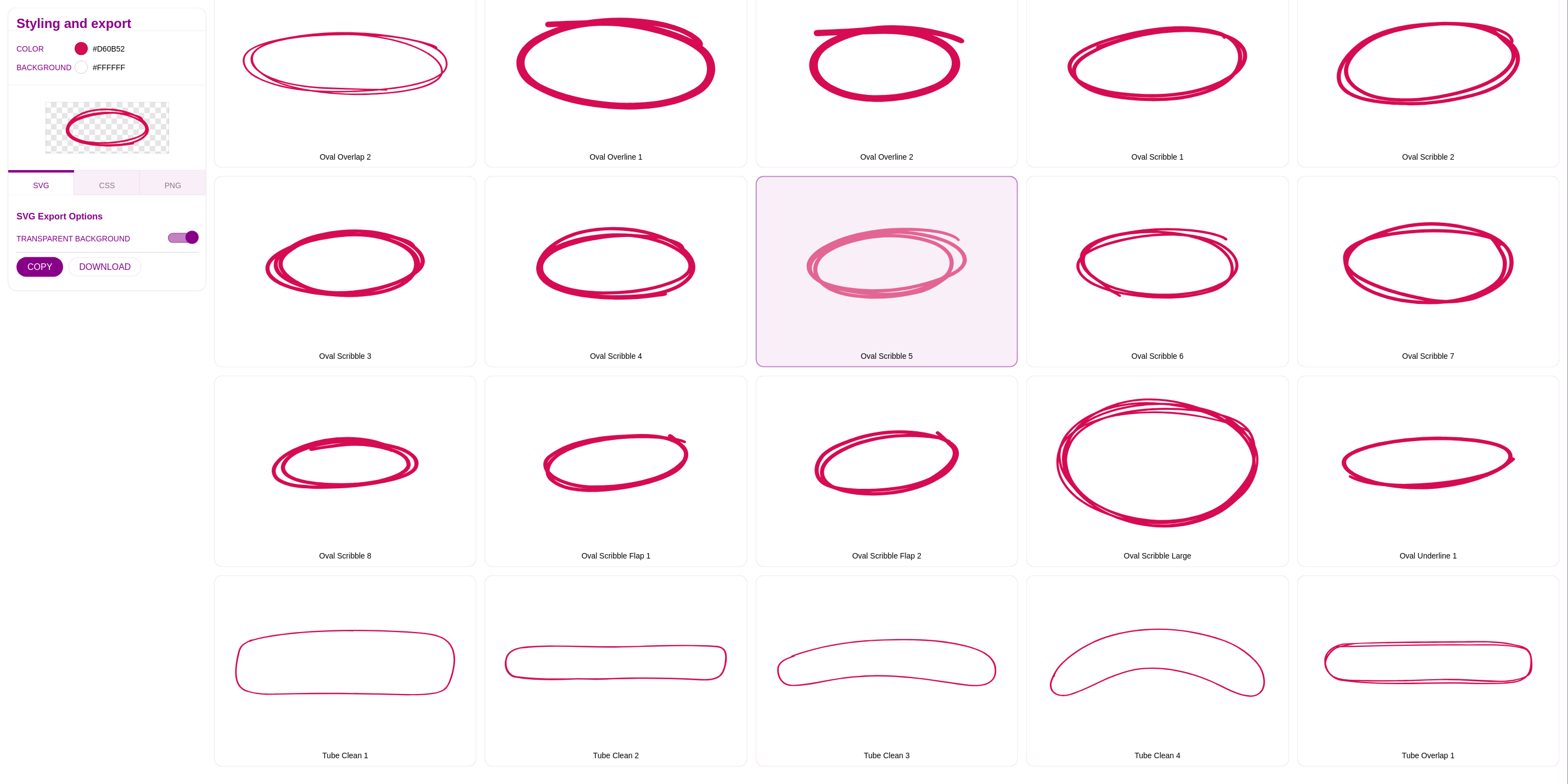
click at [894, 295] on button "Oval Scribble 5" at bounding box center [887, 272] width 263 height 191
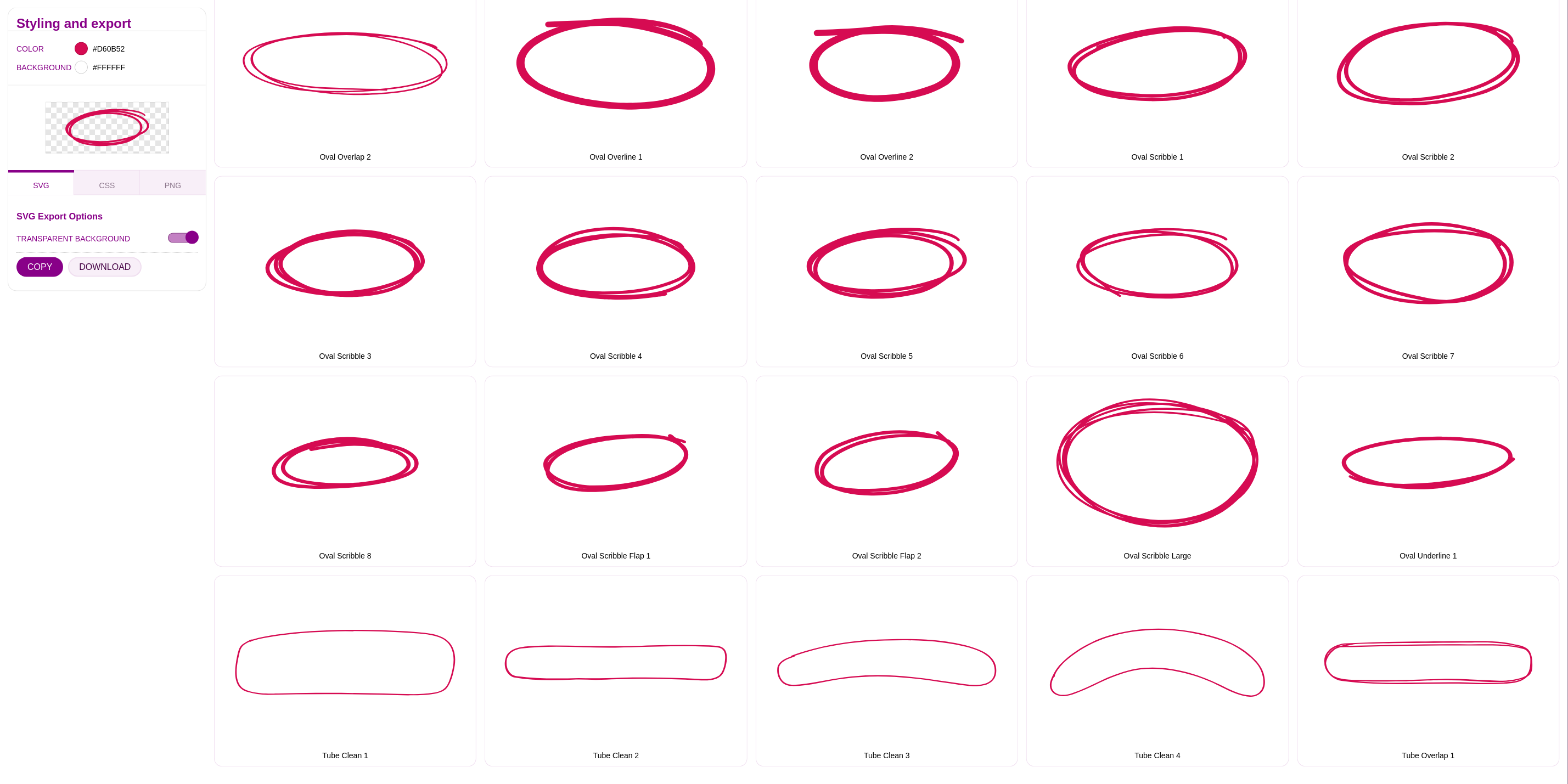
click at [98, 265] on button "DOWNLOAD" at bounding box center [105, 267] width 74 height 20
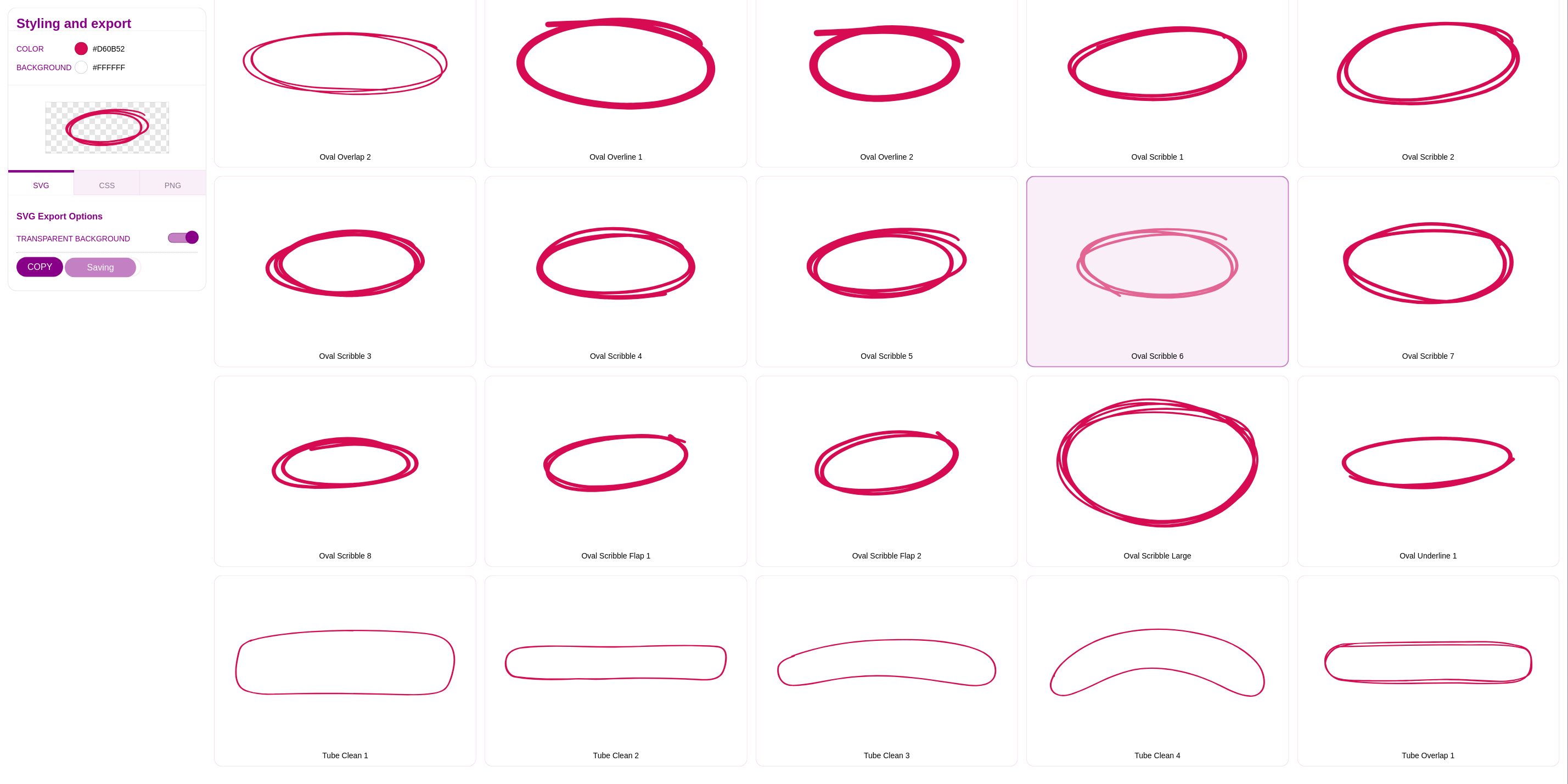
click at [1153, 280] on button "Oval Scribble 6" at bounding box center [1158, 272] width 263 height 191
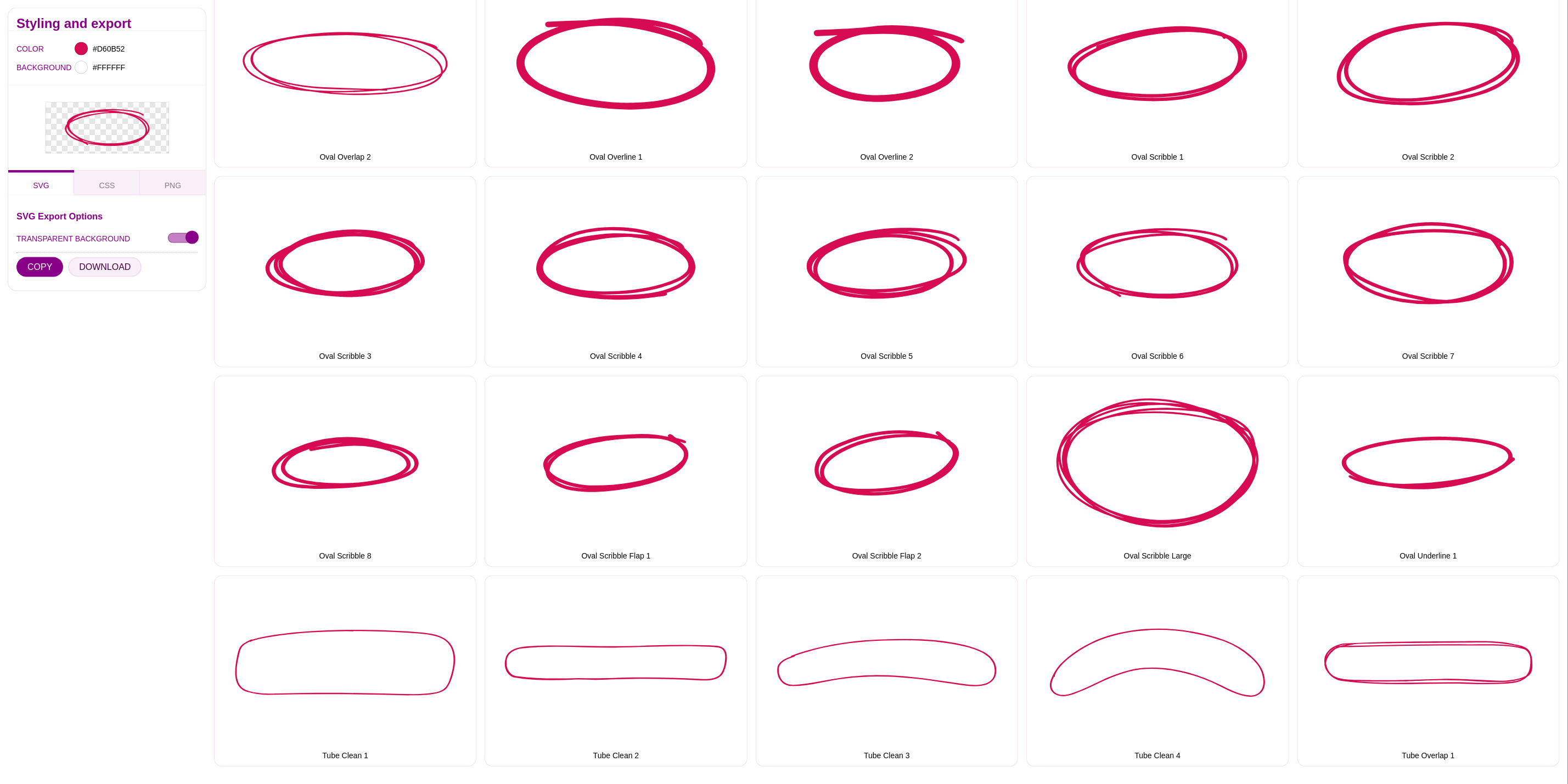
click at [87, 265] on button "DOWNLOAD" at bounding box center [105, 267] width 74 height 20
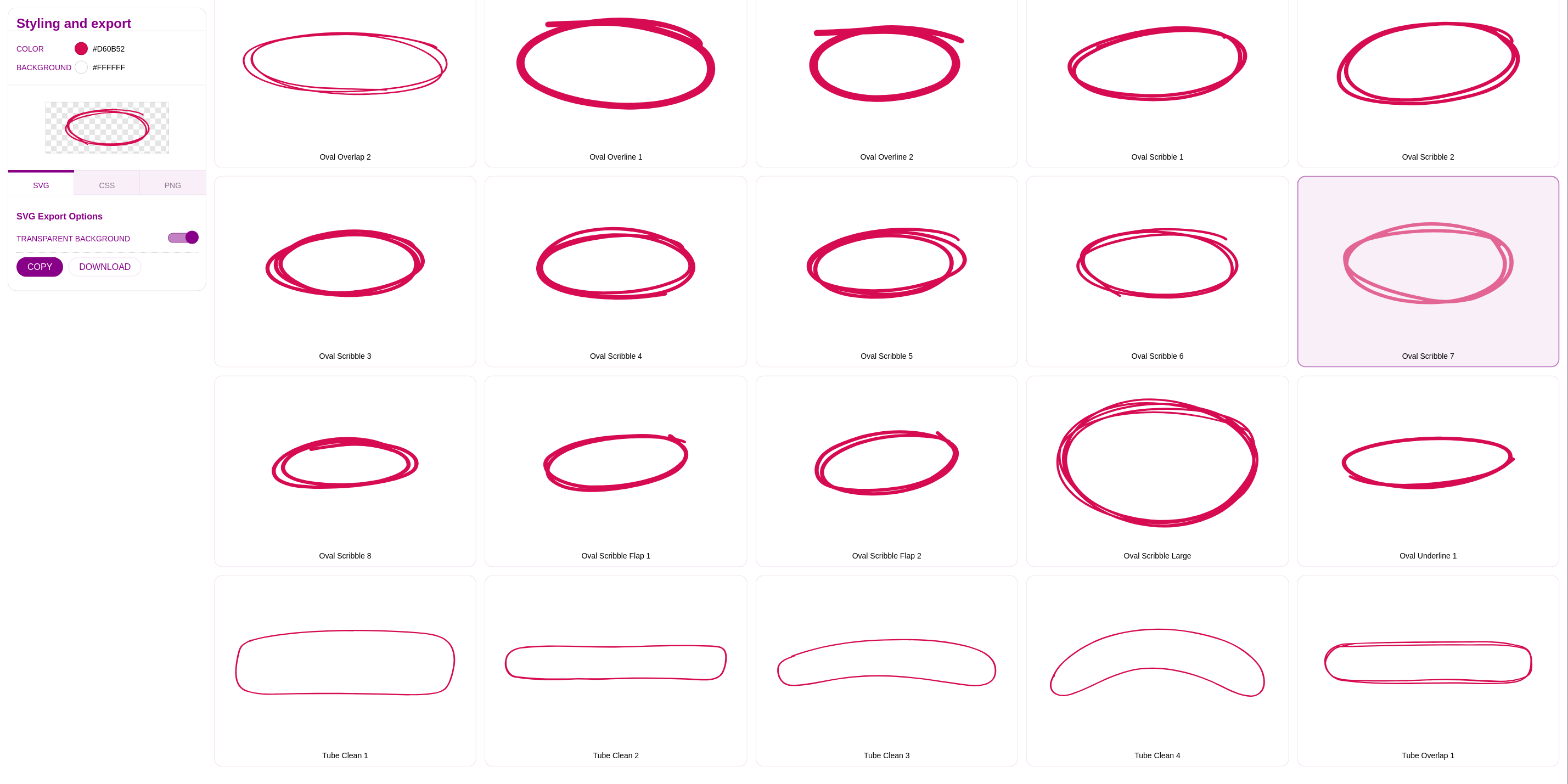
click at [1334, 320] on button "Oval Scribble 7" at bounding box center [1429, 272] width 263 height 191
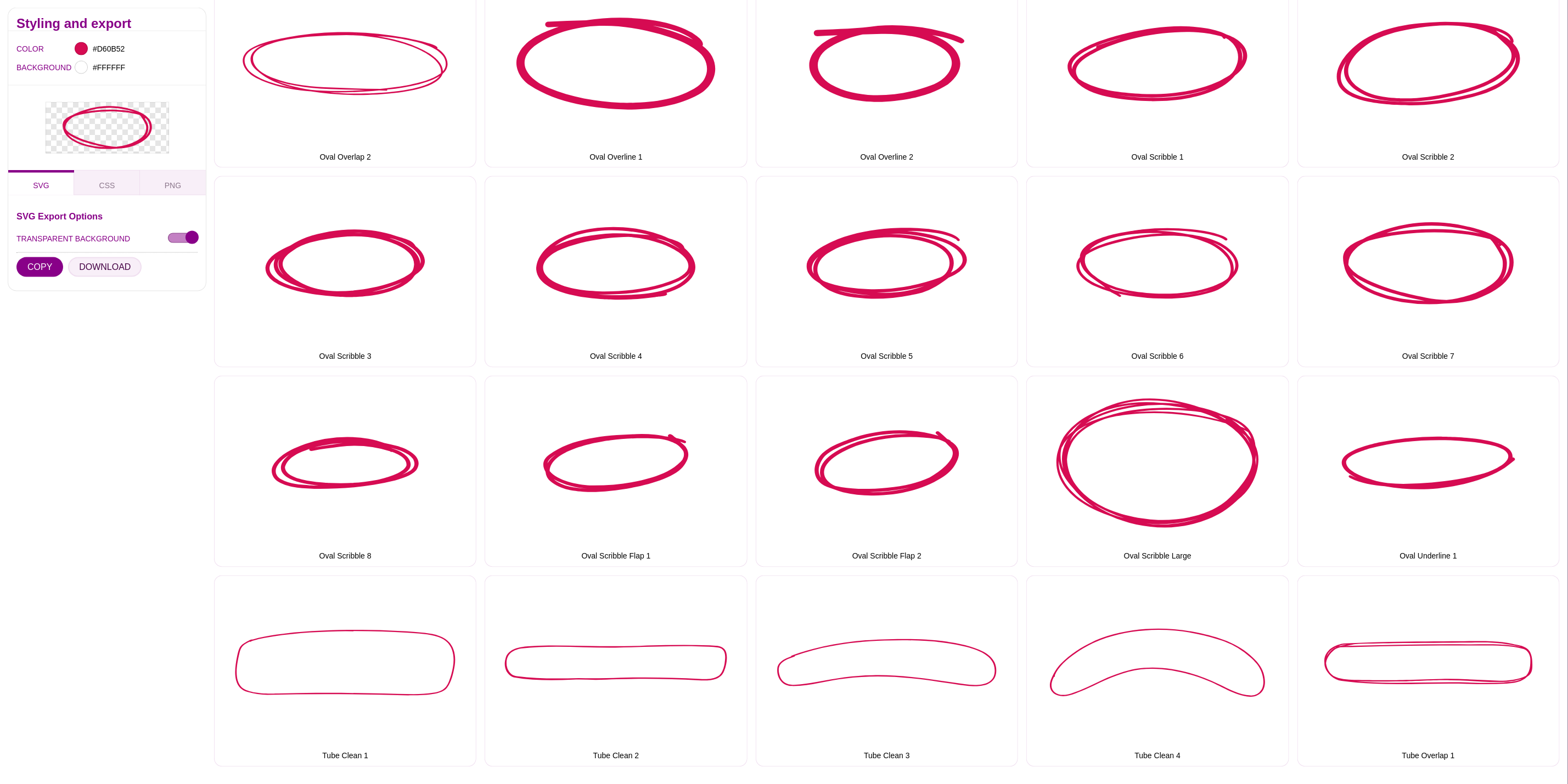
click at [115, 267] on button "DOWNLOAD" at bounding box center [105, 267] width 74 height 20
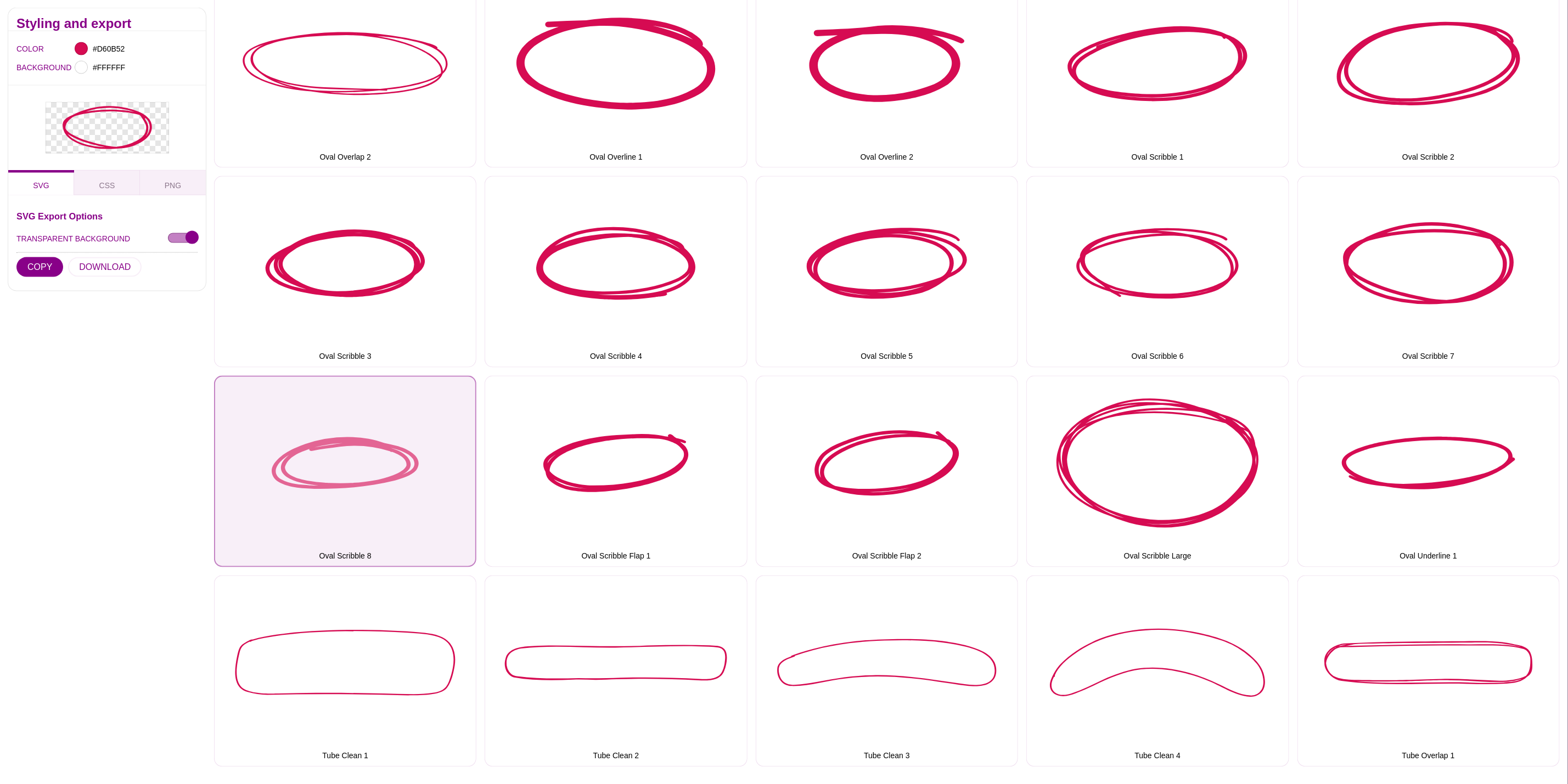
drag, startPoint x: 338, startPoint y: 446, endPoint x: 325, endPoint y: 442, distance: 13.6
click at [338, 446] on button "Oval Scribble 8" at bounding box center [346, 472] width 263 height 191
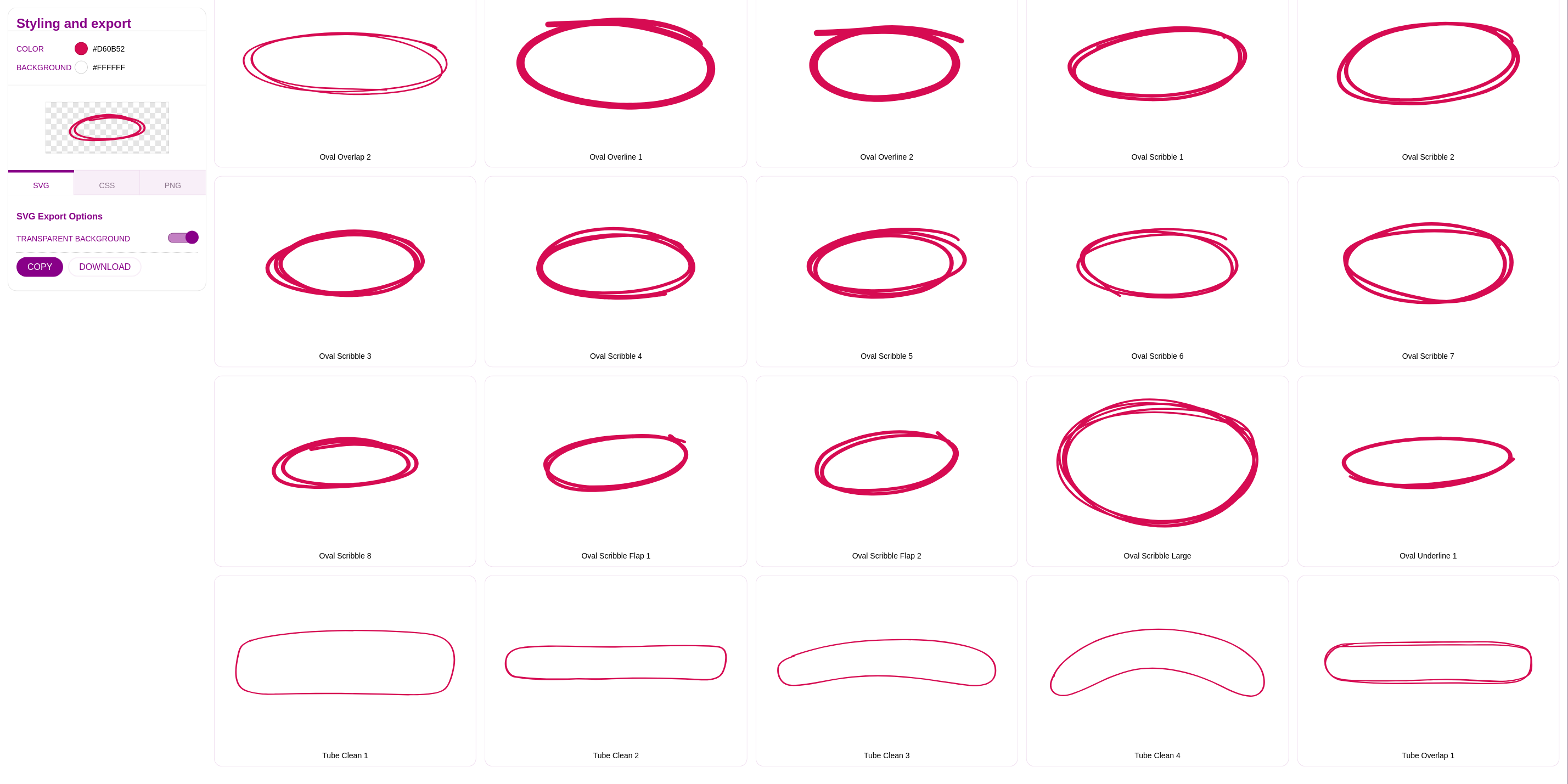
click at [104, 257] on div "SVG Export Options TRANSPARENT BACKGROUND COPY DOWNLOAD" at bounding box center [107, 247] width 181 height 71
click at [102, 265] on button "DOWNLOAD" at bounding box center [105, 267] width 74 height 20
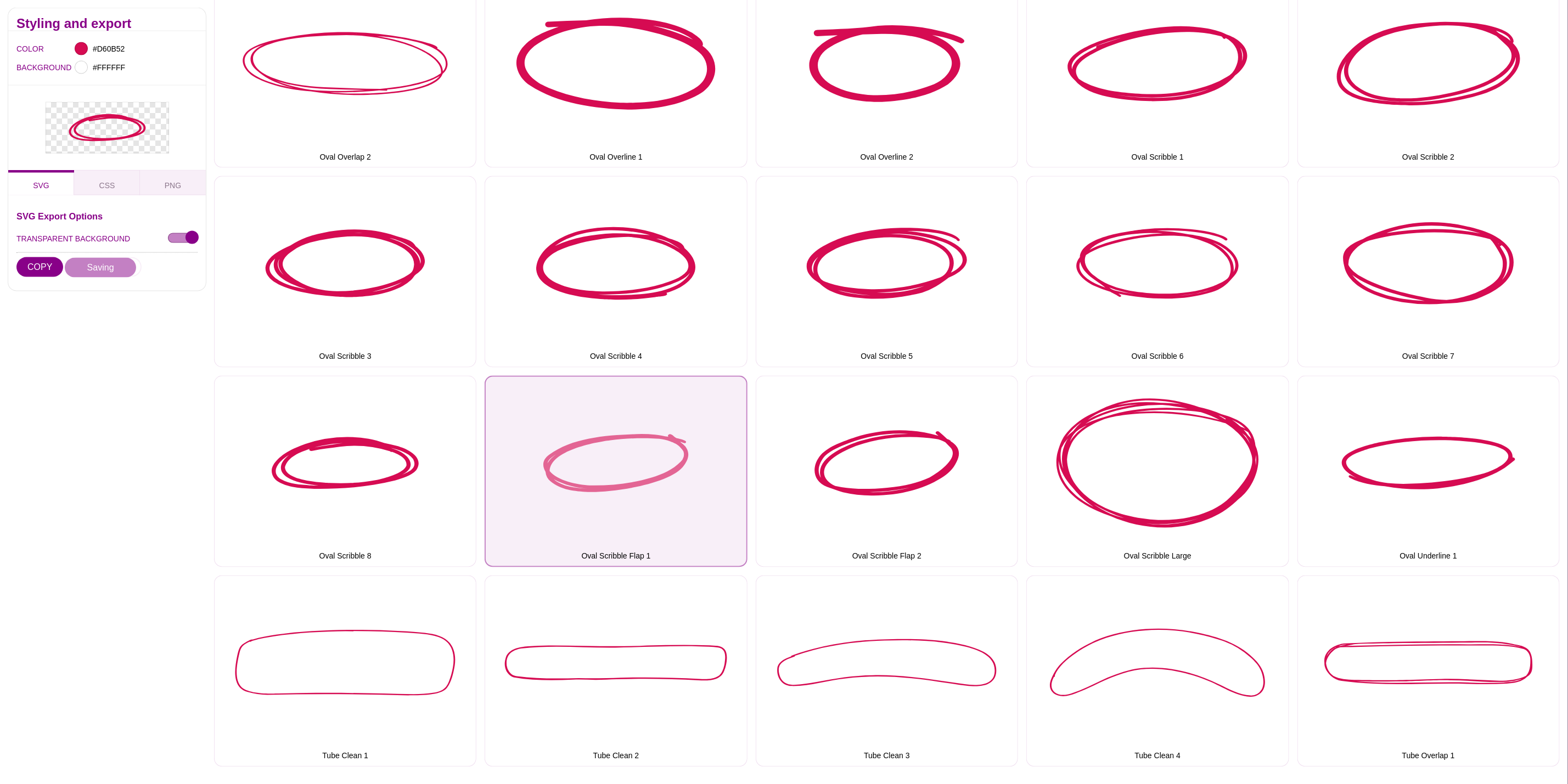
click at [593, 422] on button "Oval Scribble Flap 1" at bounding box center [616, 472] width 263 height 191
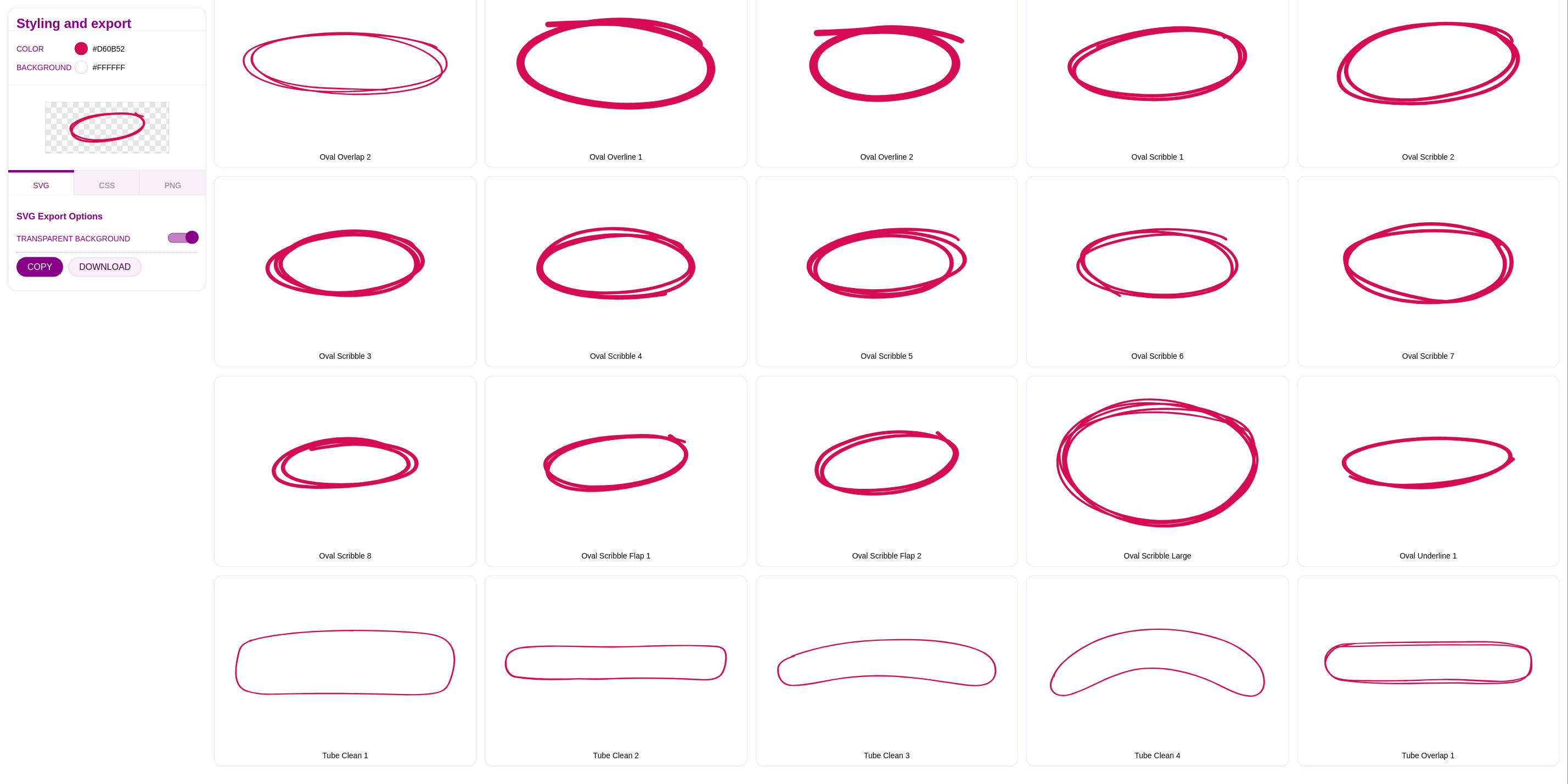
click at [110, 261] on button "DOWNLOAD" at bounding box center [105, 267] width 74 height 20
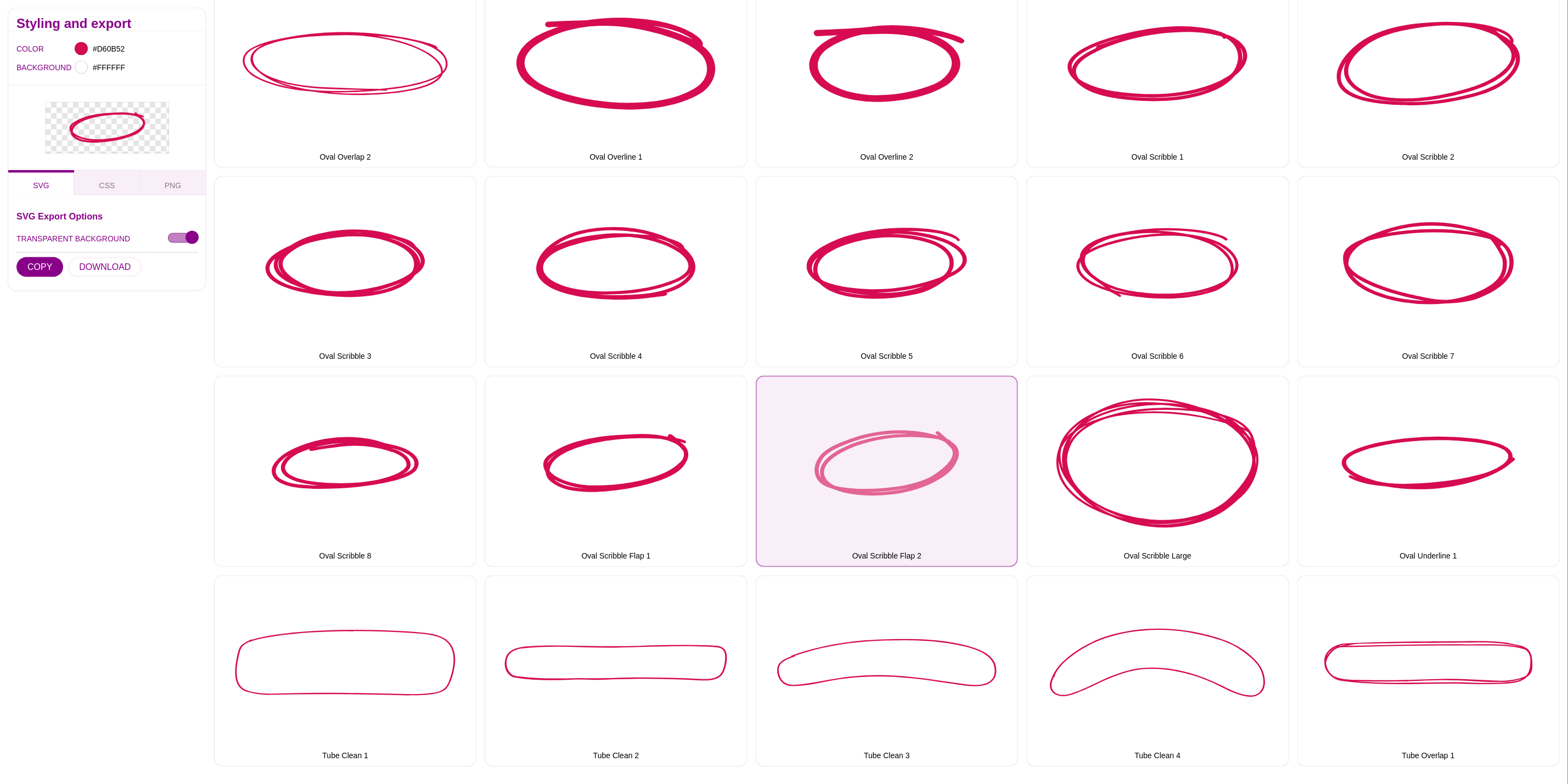
click at [951, 448] on button "Oval Scribble Flap 2" at bounding box center [887, 472] width 263 height 191
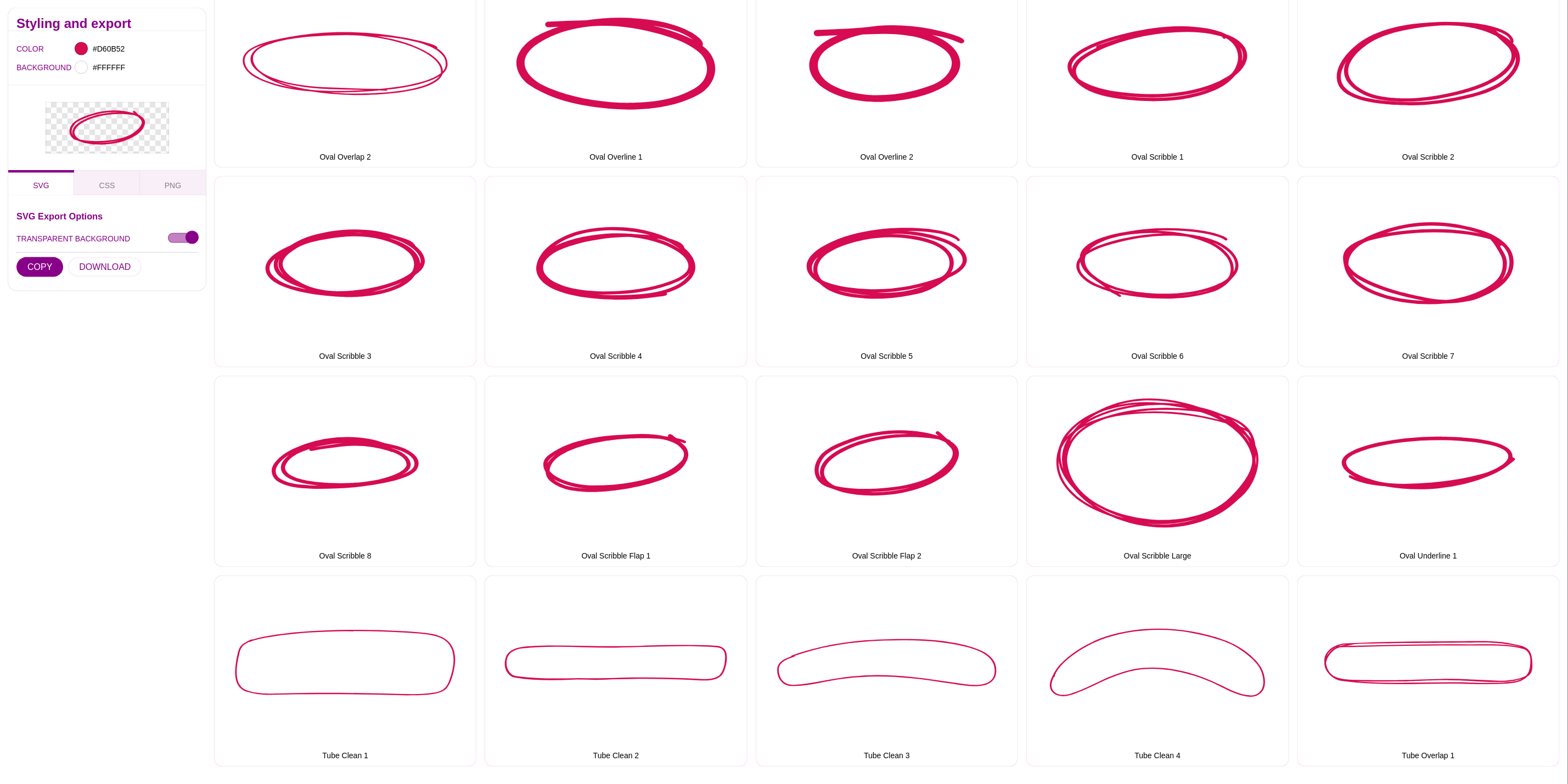
click at [122, 279] on div "SVG Export Options TRANSPARENT BACKGROUND COPY DOWNLOAD" at bounding box center [107, 247] width 181 height 71
click at [117, 271] on button "DOWNLOAD" at bounding box center [105, 267] width 74 height 20
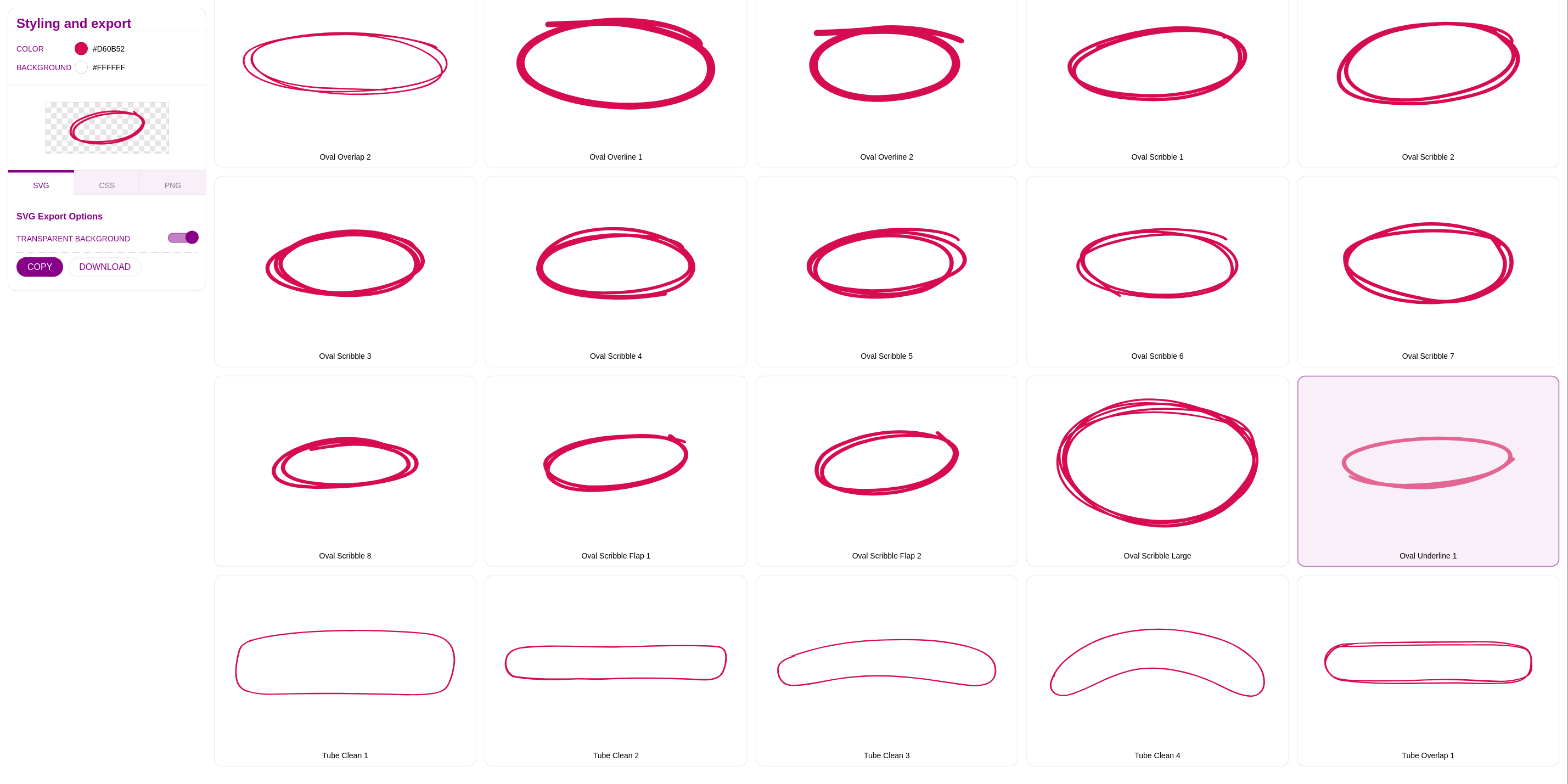
click at [1333, 499] on button "Oval Underline 1" at bounding box center [1429, 472] width 263 height 191
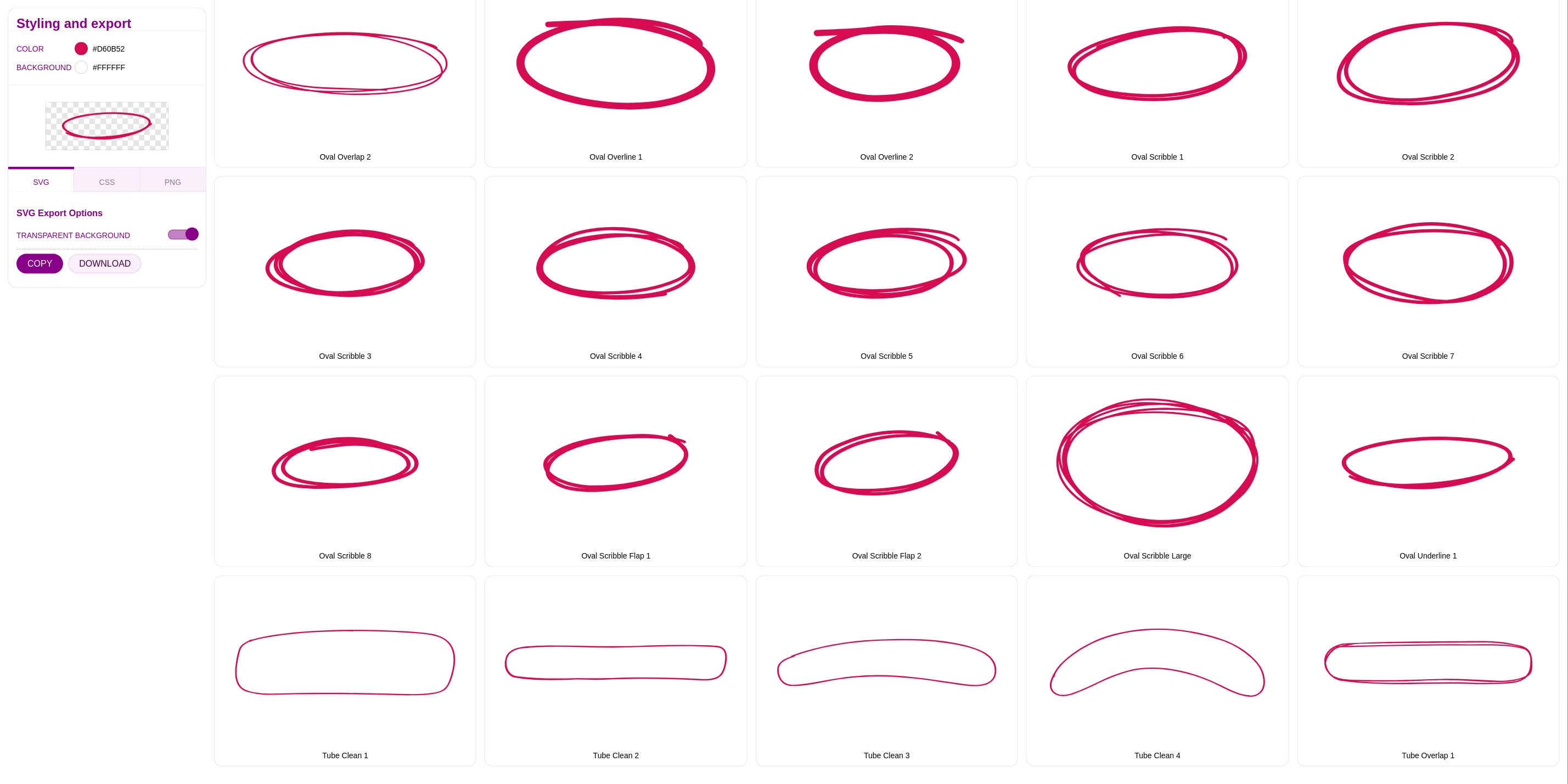
click at [114, 262] on button "DOWNLOAD" at bounding box center [105, 264] width 74 height 20
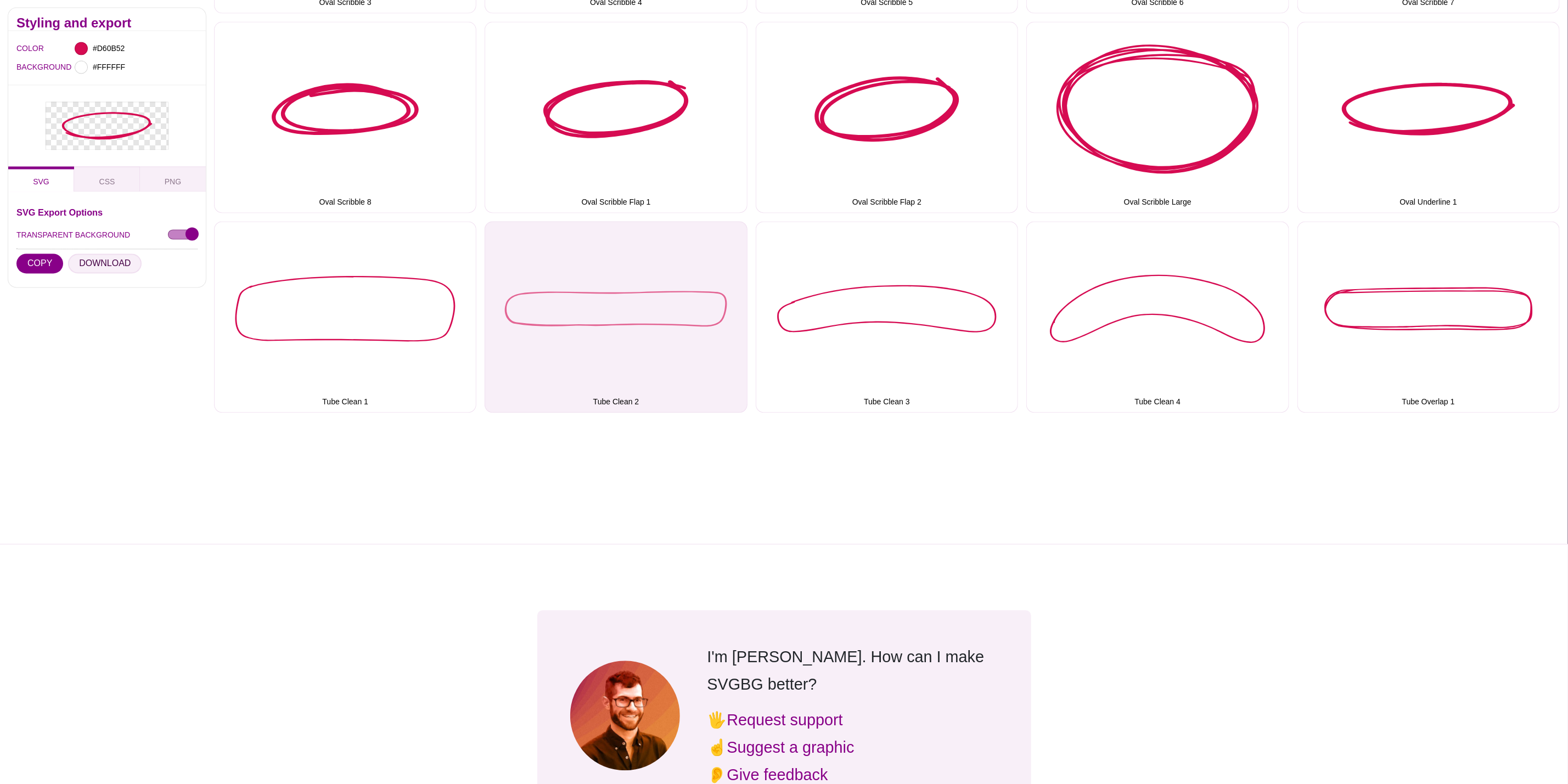
scroll to position [1482, 0]
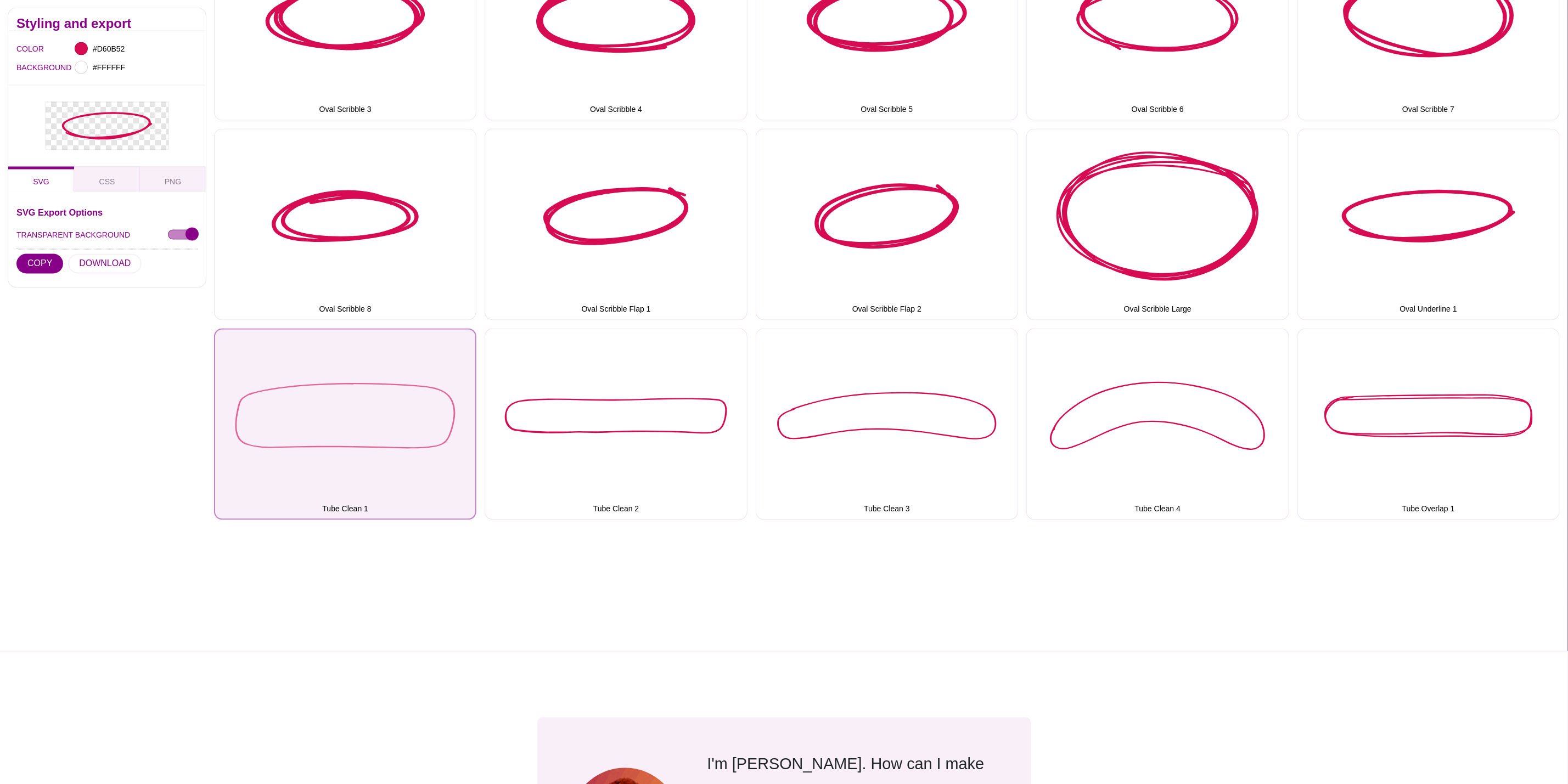
click at [403, 456] on button "Tube Clean 1" at bounding box center [346, 425] width 263 height 191
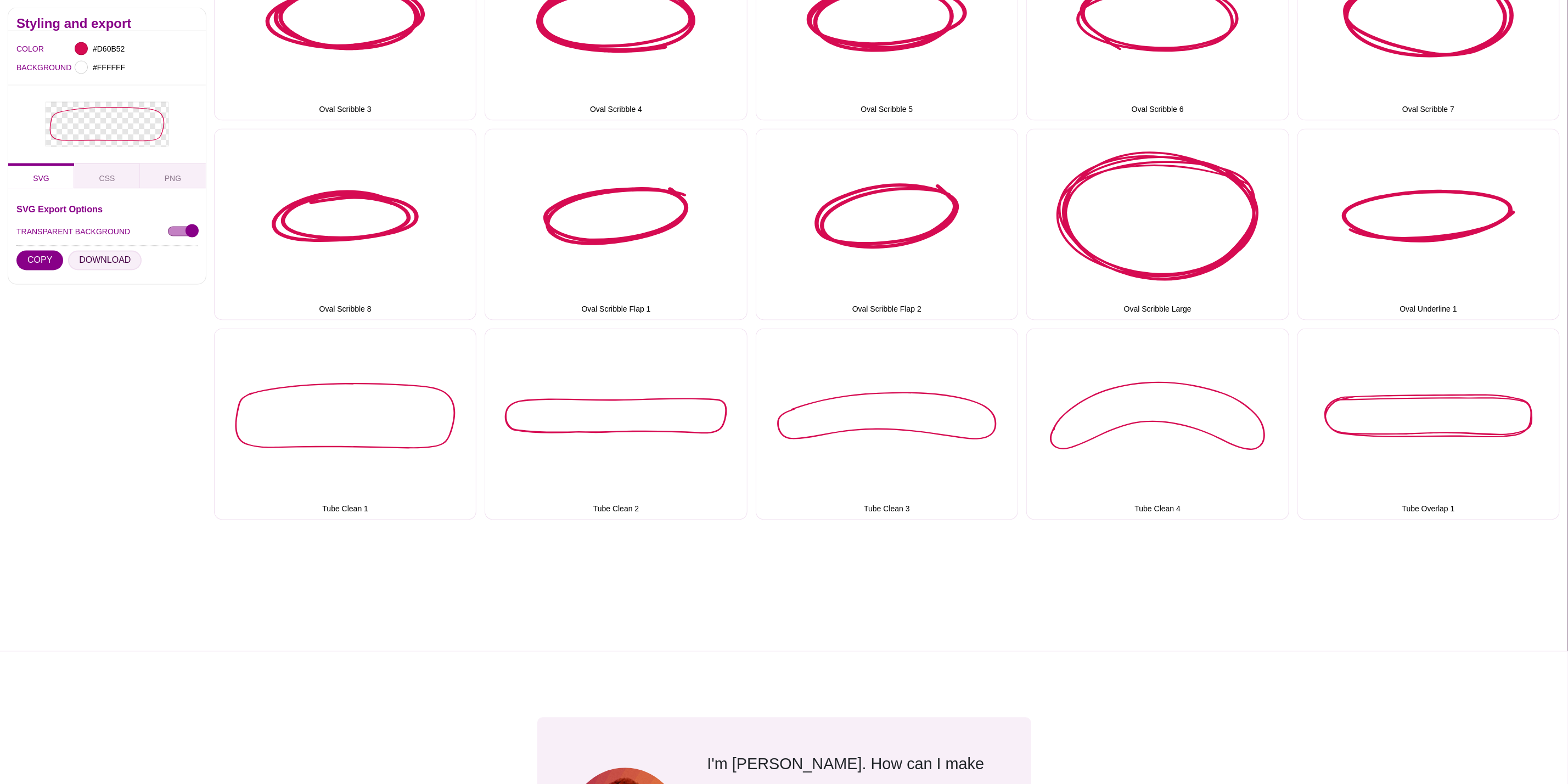
click at [107, 261] on button "DOWNLOAD" at bounding box center [105, 261] width 74 height 20
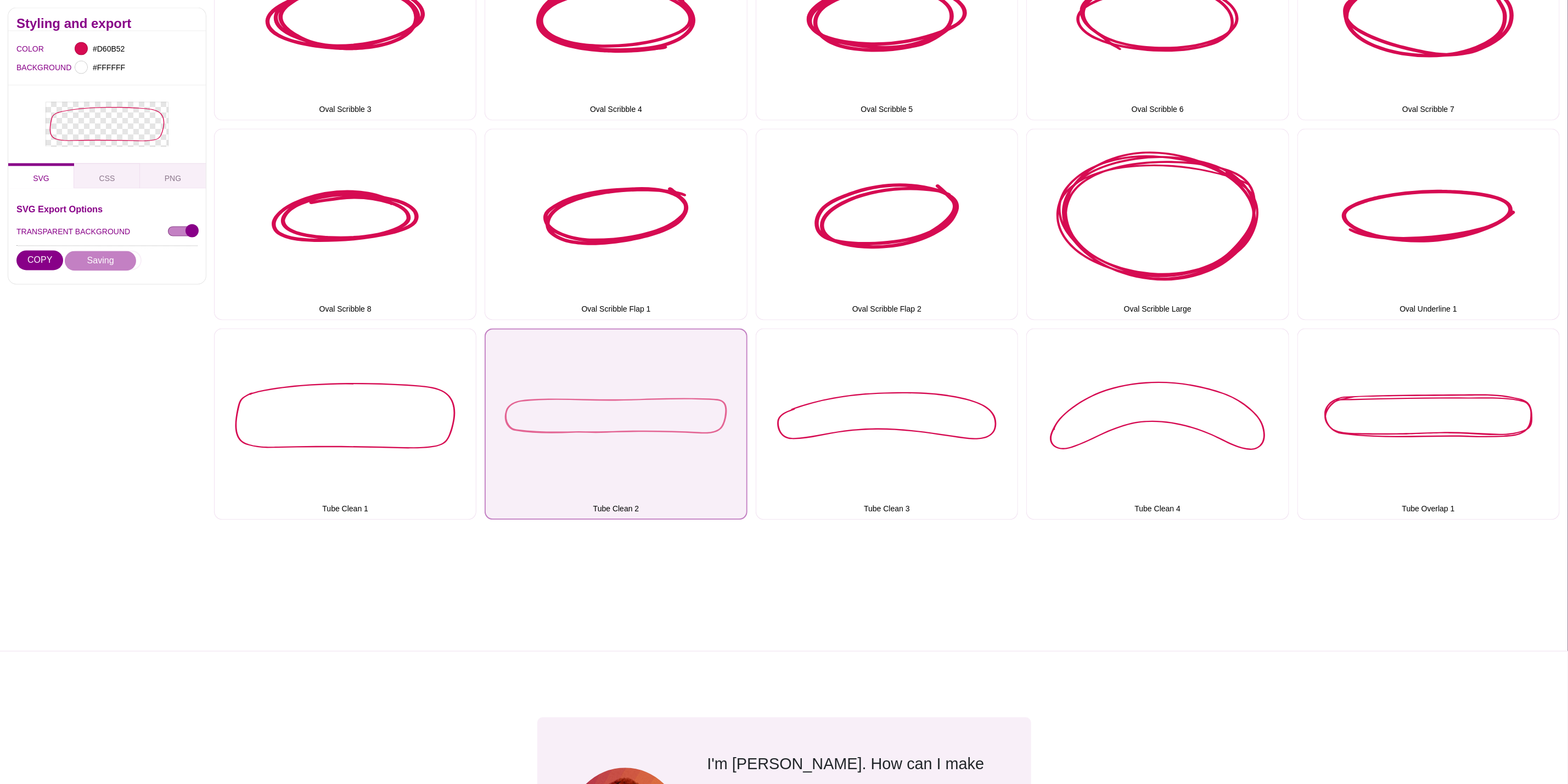
drag, startPoint x: 649, startPoint y: 410, endPoint x: 549, endPoint y: 388, distance: 102.4
click at [649, 410] on button "Tube Clean 2" at bounding box center [616, 425] width 263 height 191
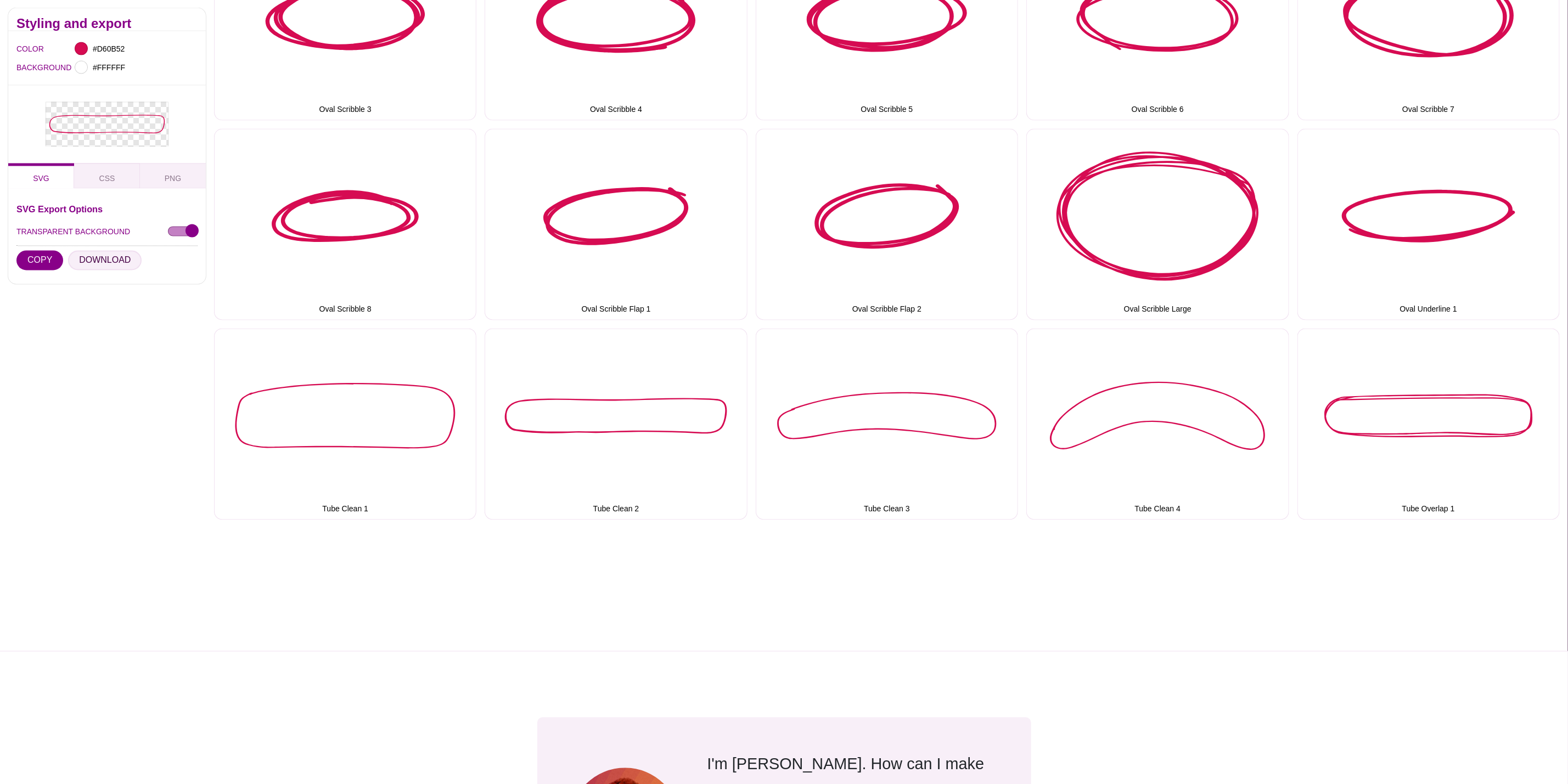
click at [120, 257] on button "DOWNLOAD" at bounding box center [105, 261] width 74 height 20
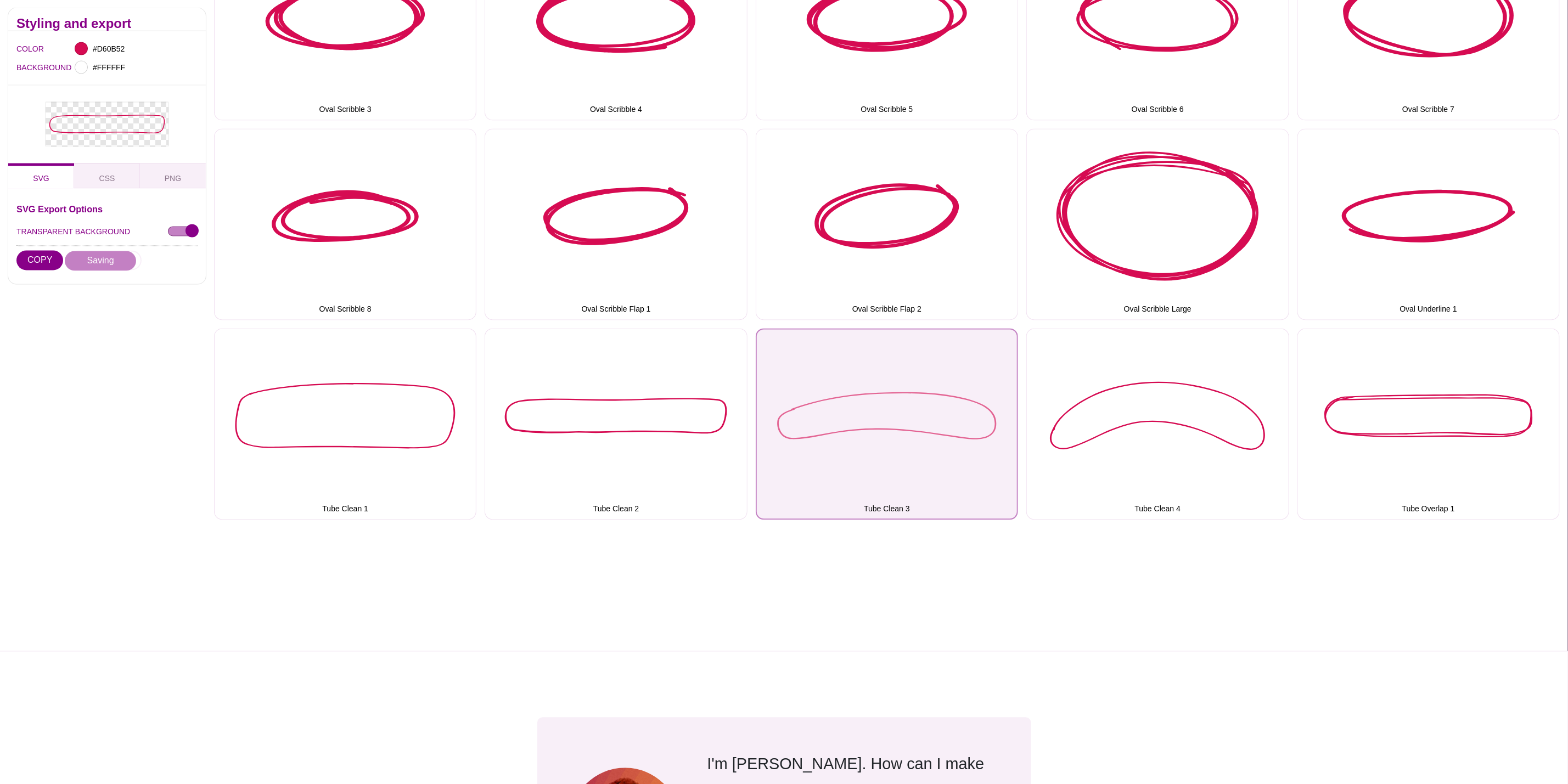
click at [889, 374] on button "Tube Clean 3" at bounding box center [887, 425] width 263 height 191
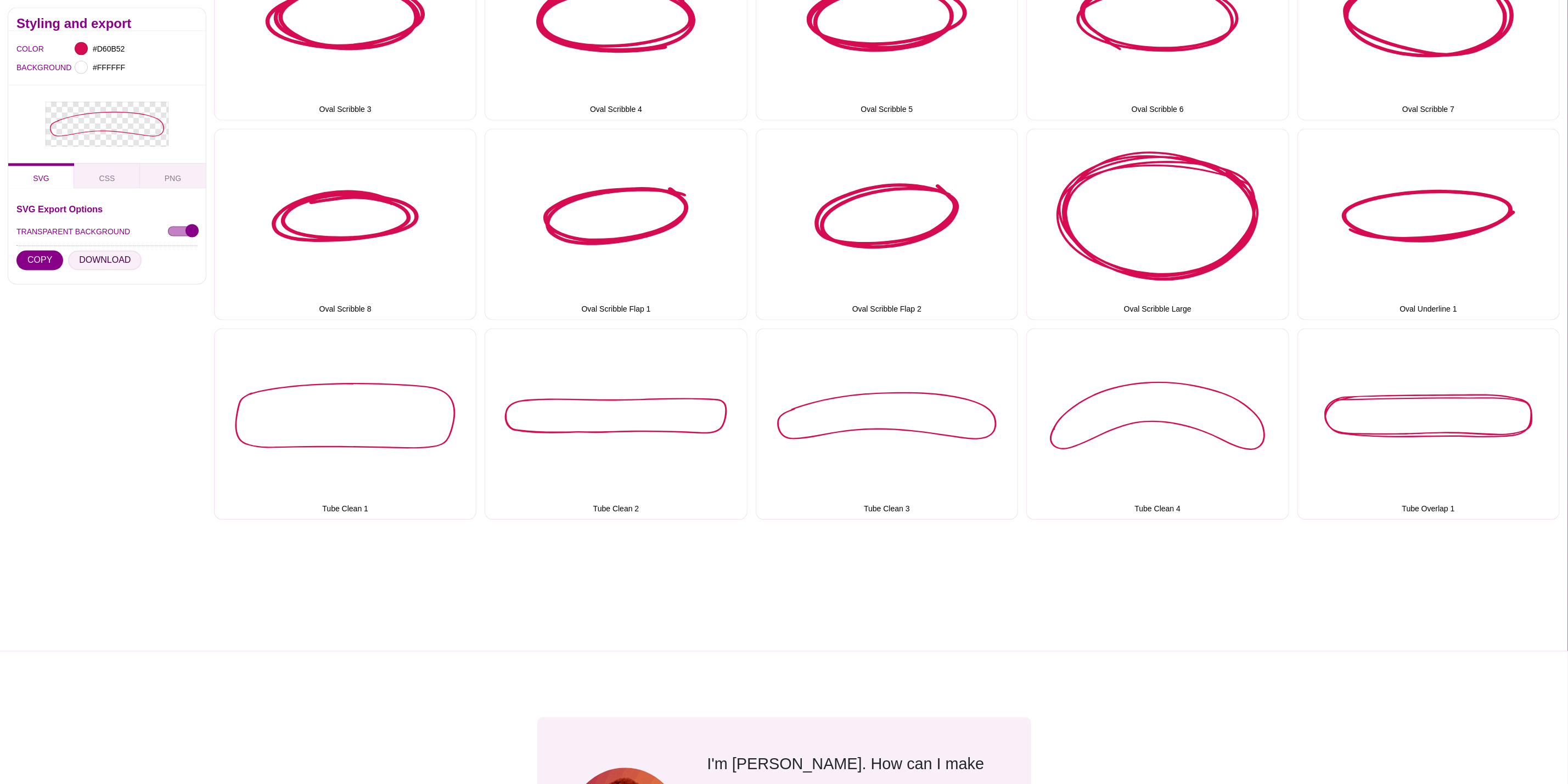
click at [111, 262] on button "DOWNLOAD" at bounding box center [105, 261] width 74 height 20
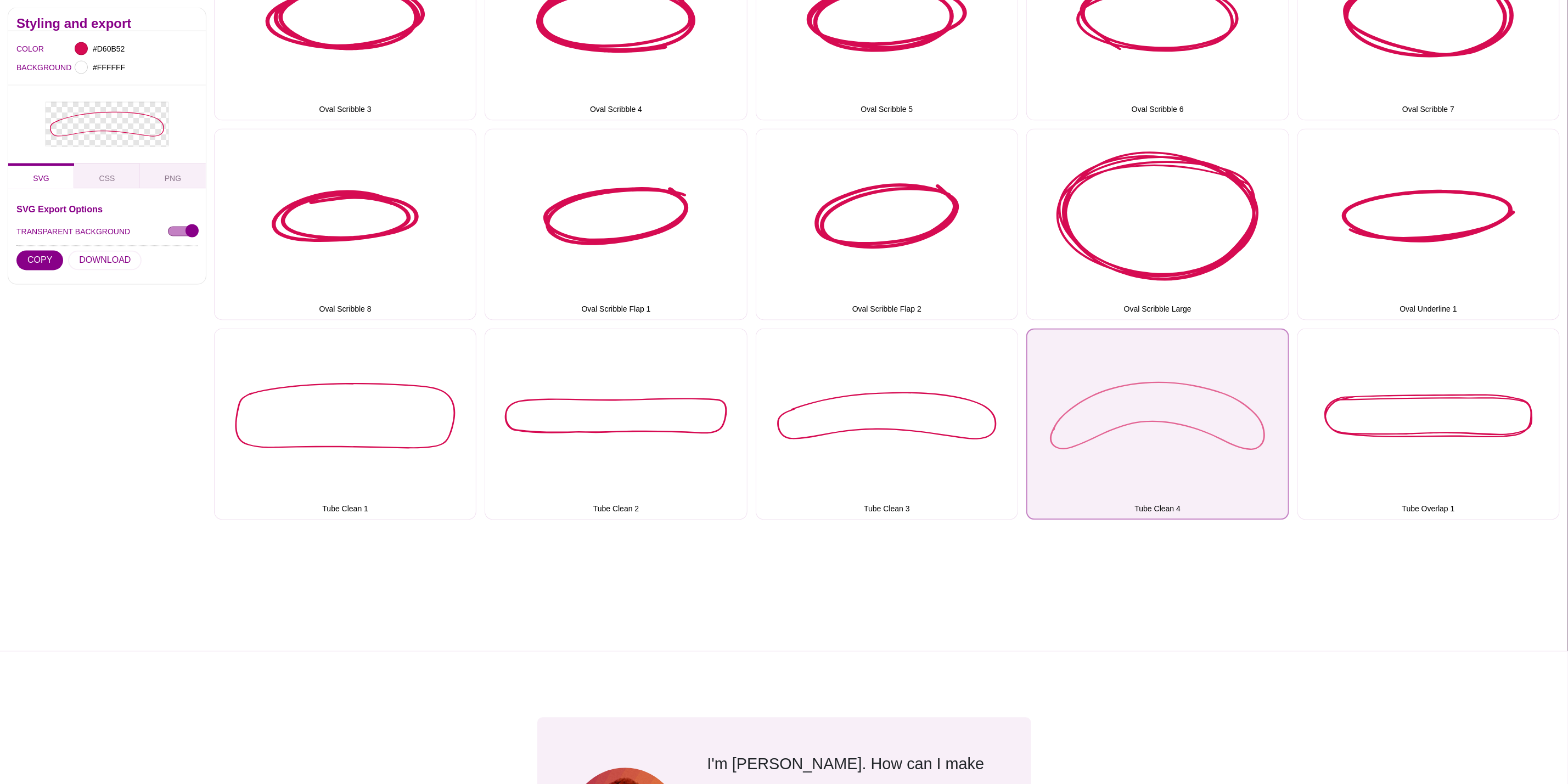
click at [1162, 431] on button "Tube Clean 4" at bounding box center [1158, 425] width 263 height 191
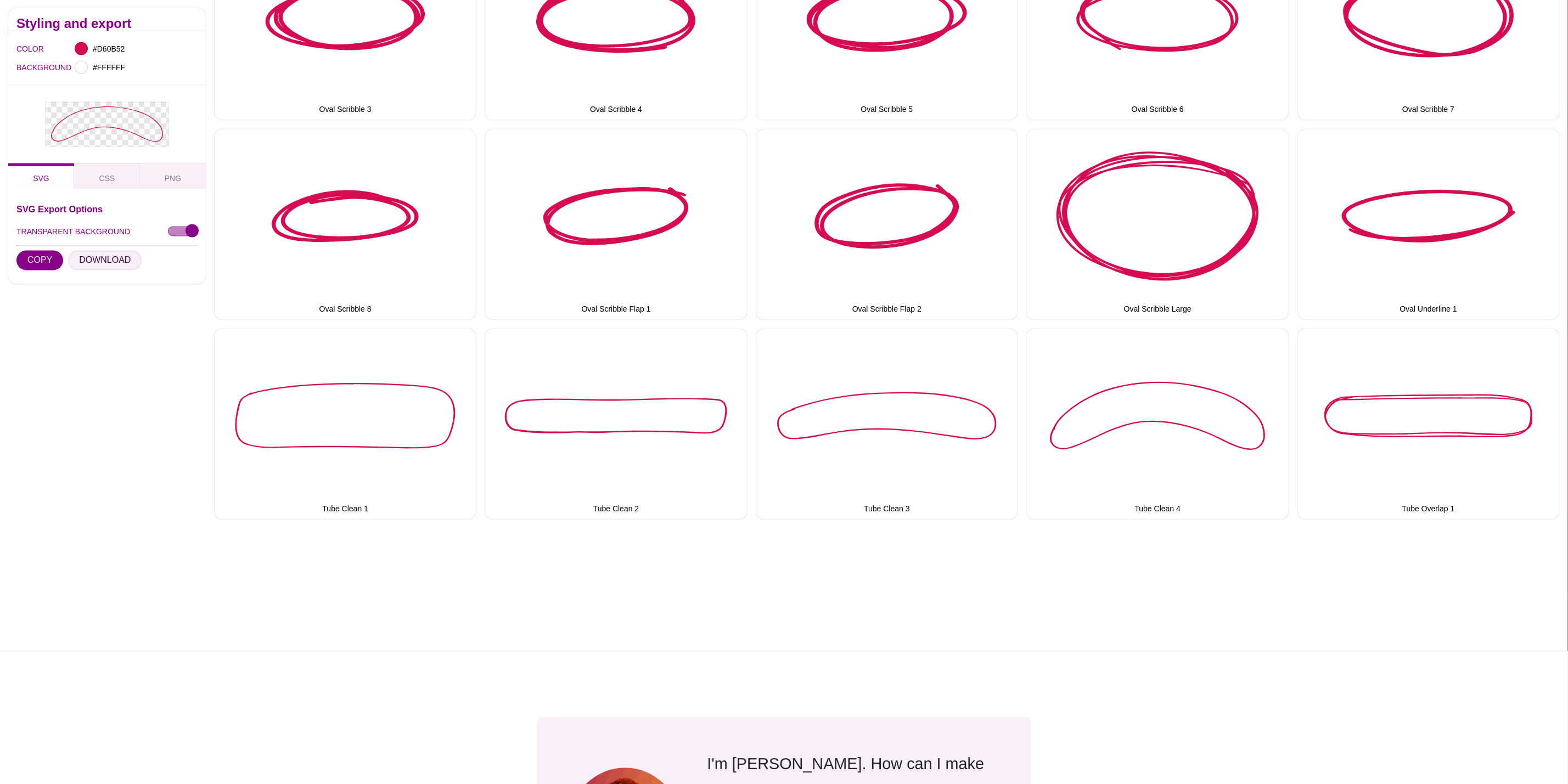
click at [99, 255] on button "DOWNLOAD" at bounding box center [105, 261] width 74 height 20
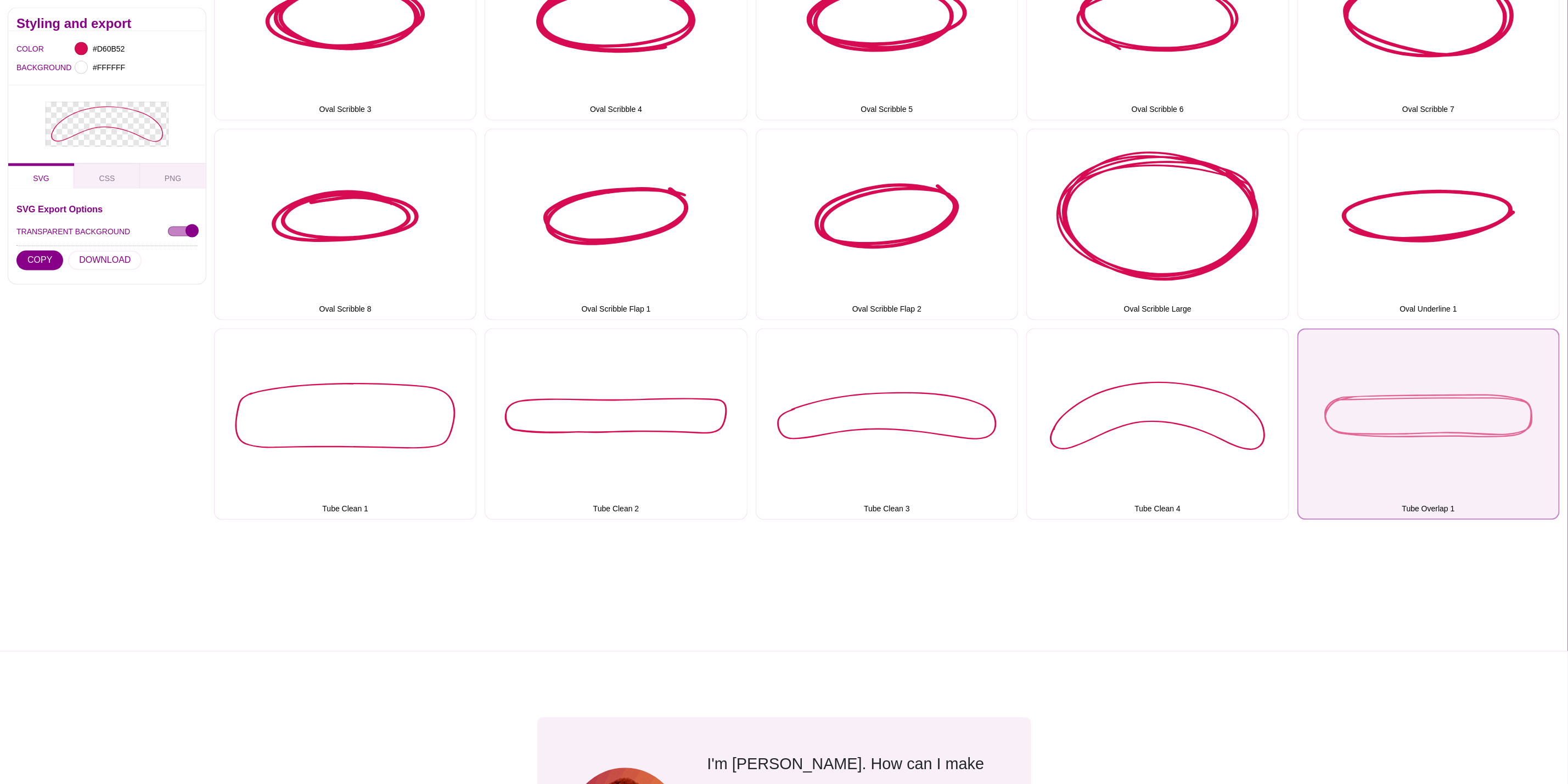
drag, startPoint x: 1451, startPoint y: 453, endPoint x: 1326, endPoint y: 428, distance: 127.5
click at [1451, 453] on button "Tube Overlap 1" at bounding box center [1429, 425] width 263 height 191
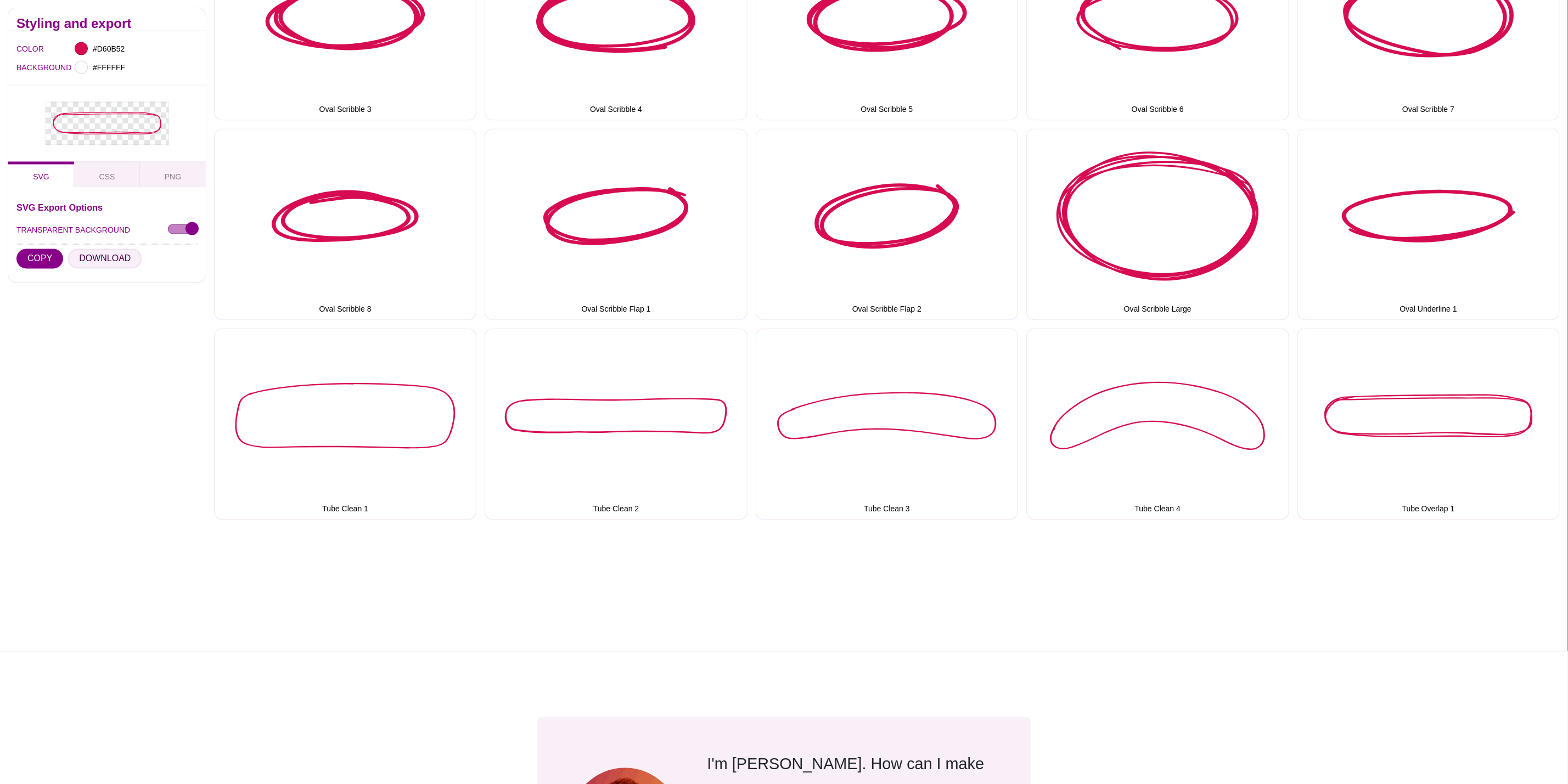
click at [109, 257] on button "DOWNLOAD" at bounding box center [105, 258] width 74 height 20
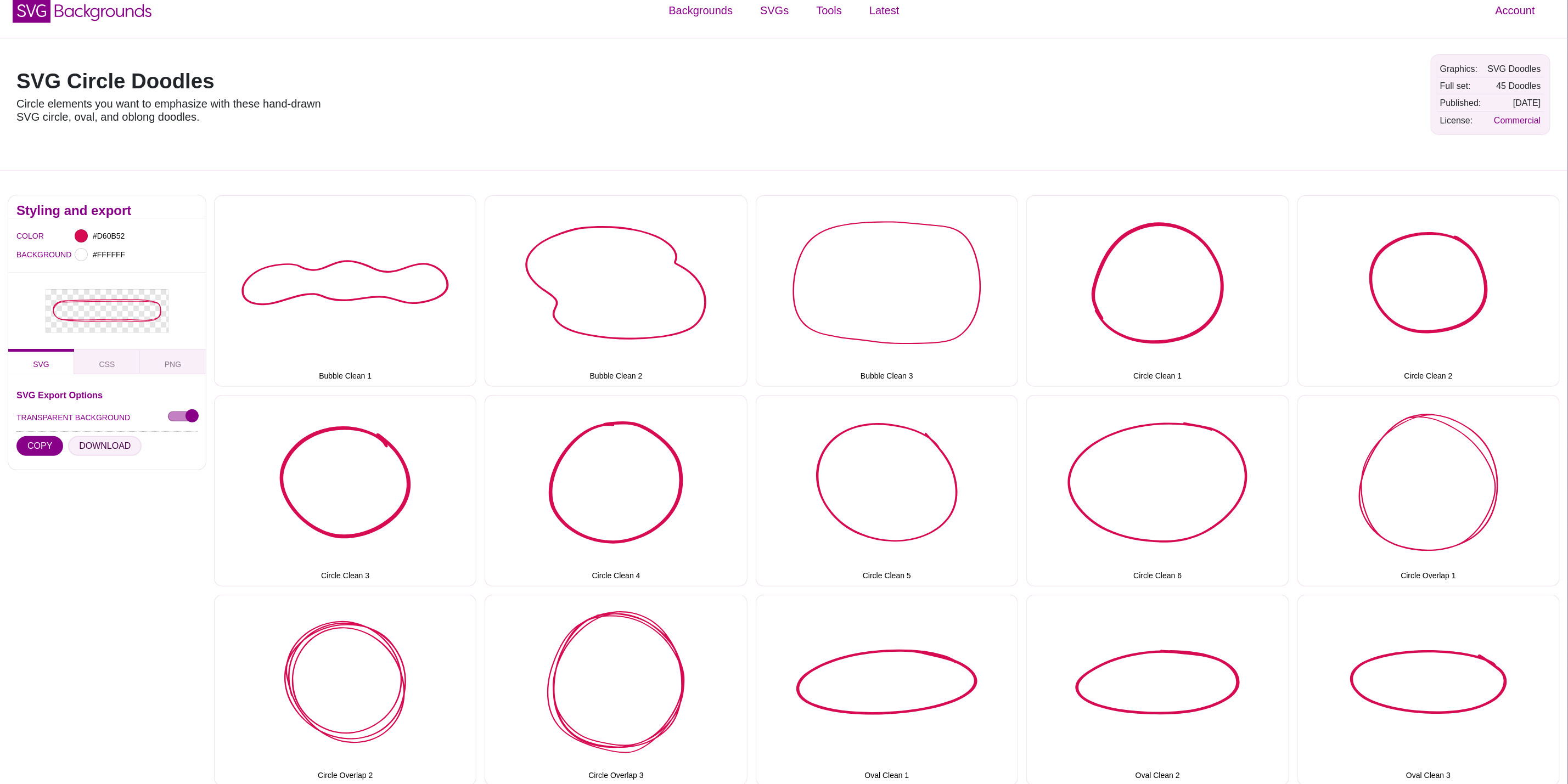
scroll to position [0, 0]
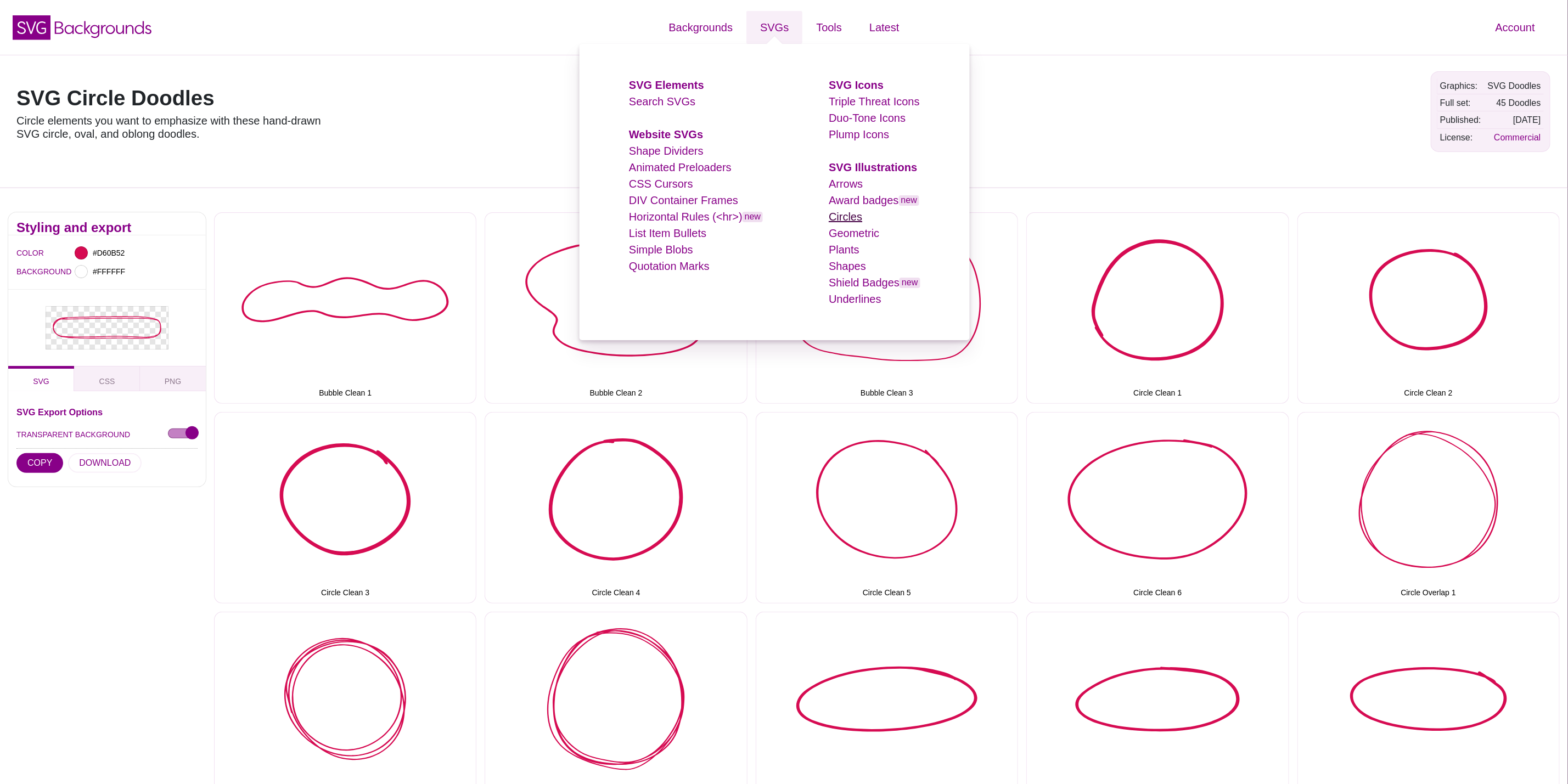
click at [853, 215] on link "Circles" at bounding box center [846, 217] width 34 height 12
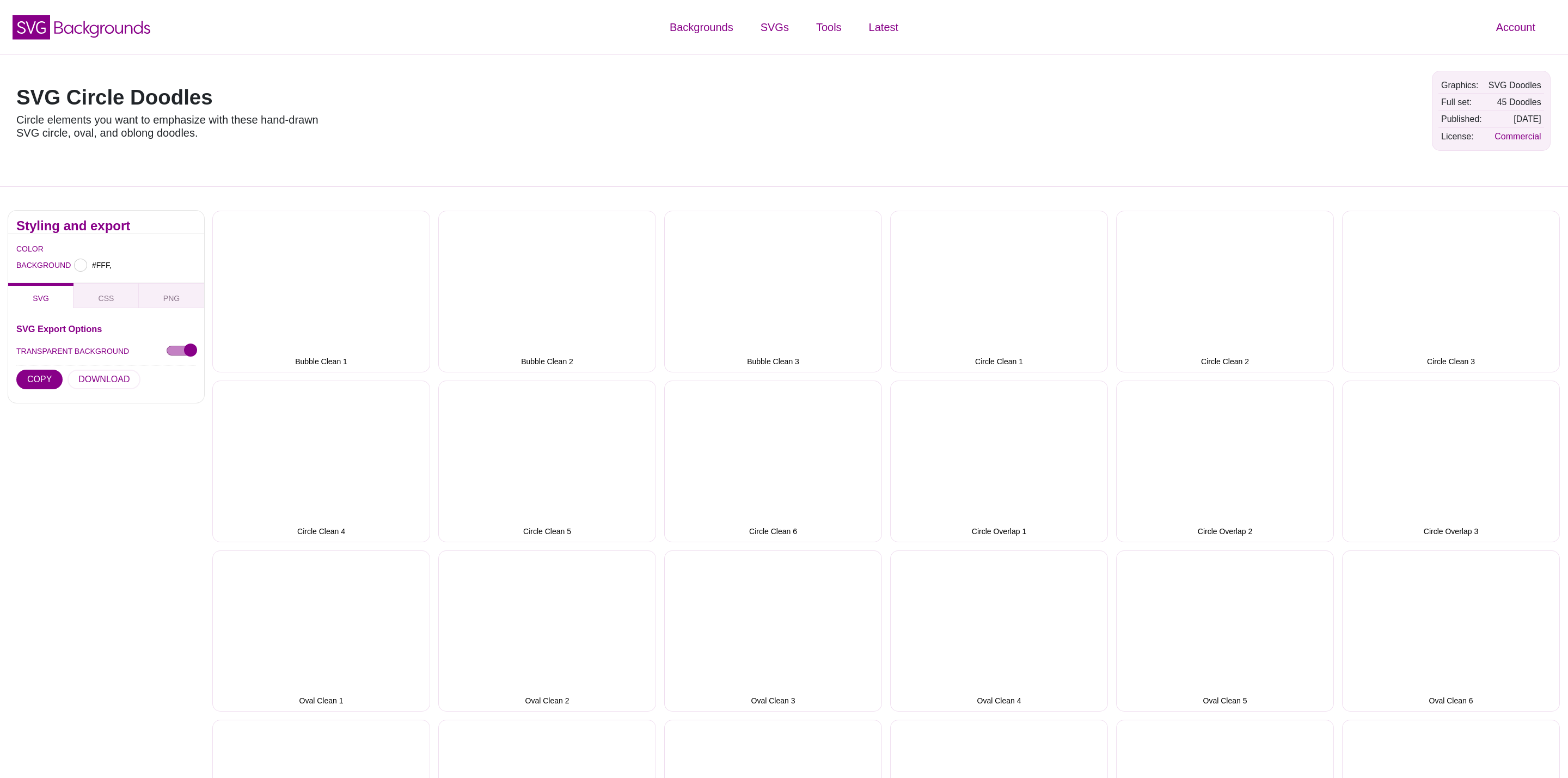
type input "#FFFFFF"
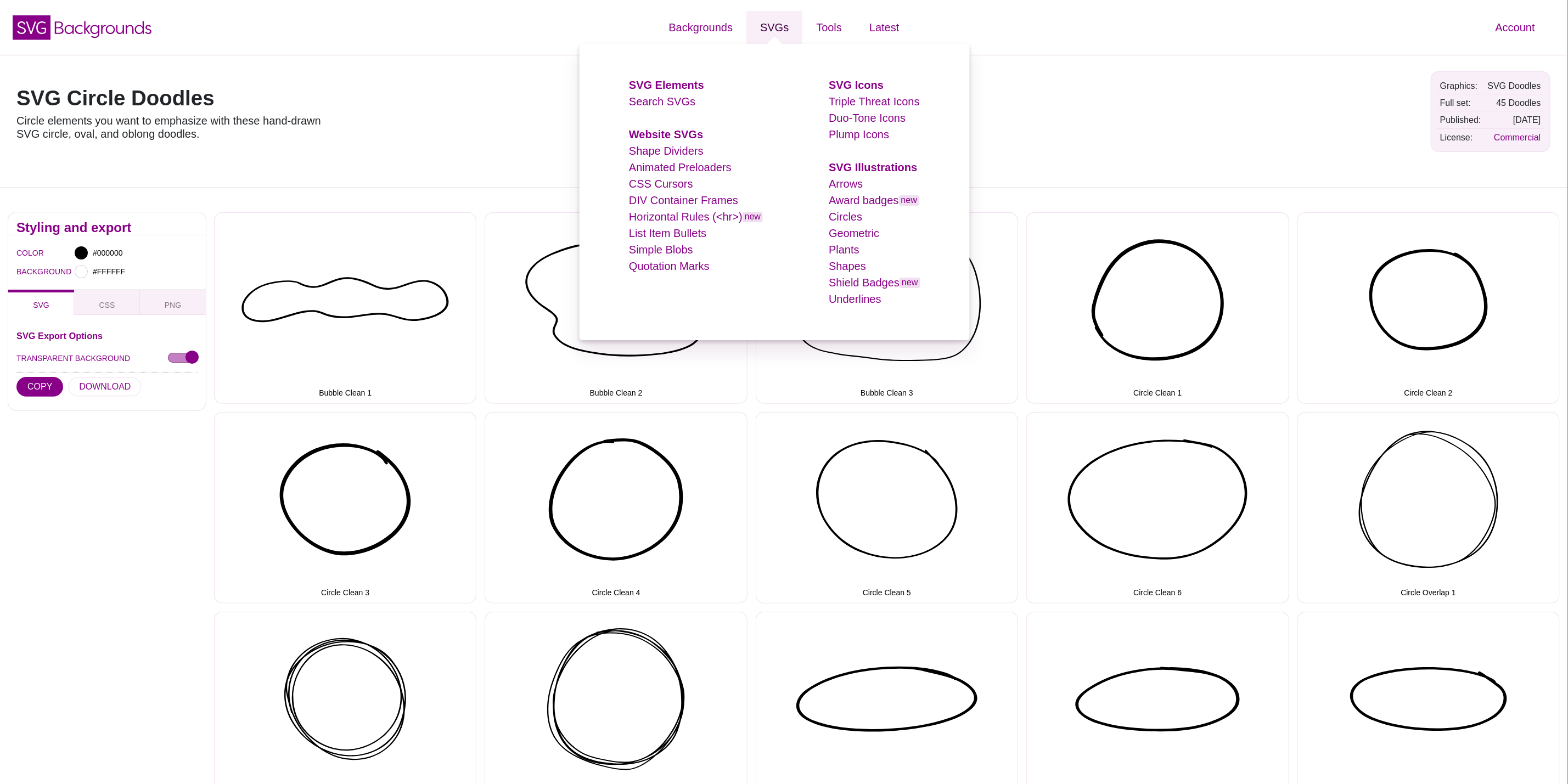
click at [773, 28] on link "SVGs" at bounding box center [774, 28] width 56 height 33
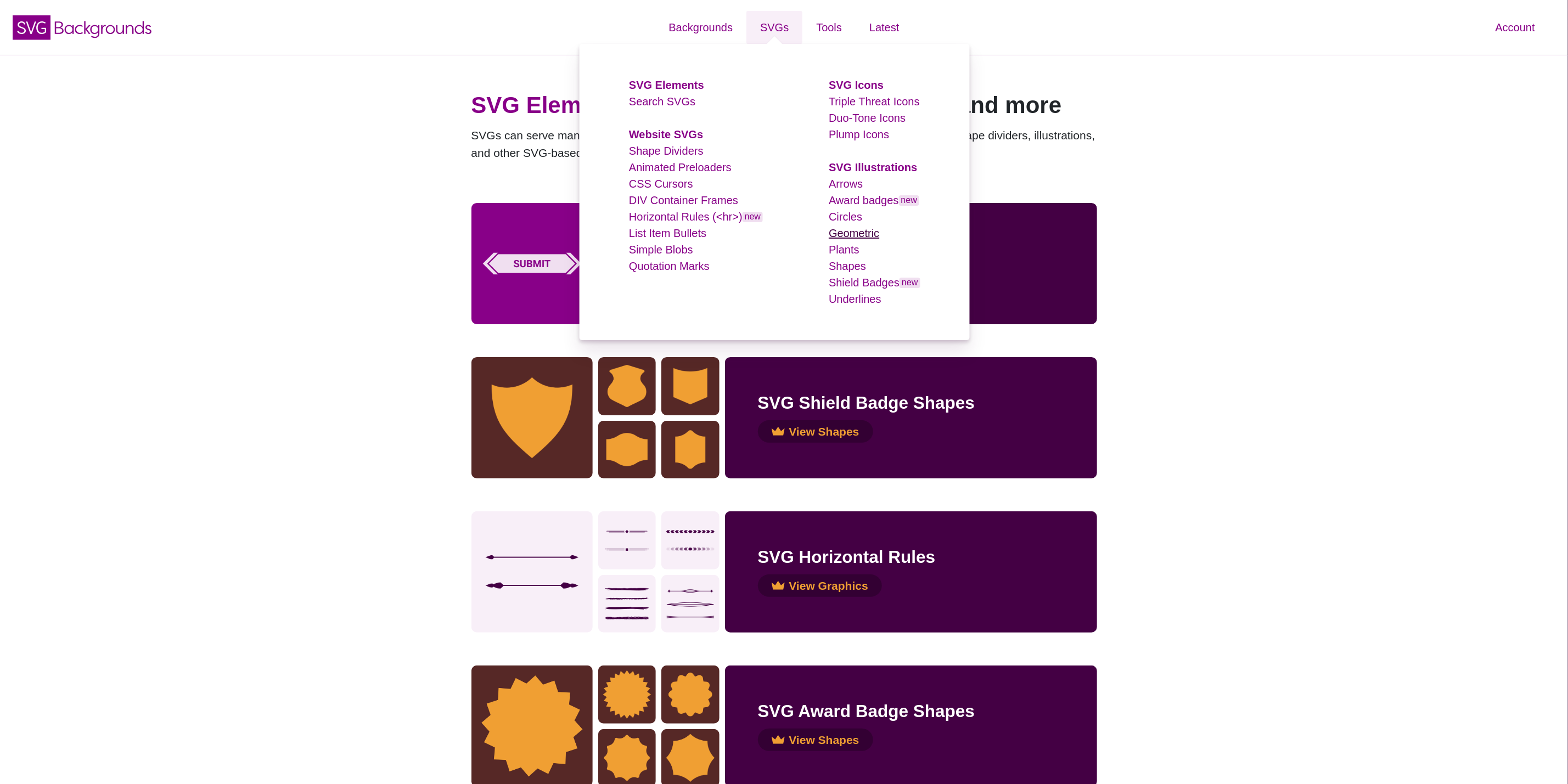
click at [847, 233] on link "Geometric" at bounding box center [854, 233] width 50 height 12
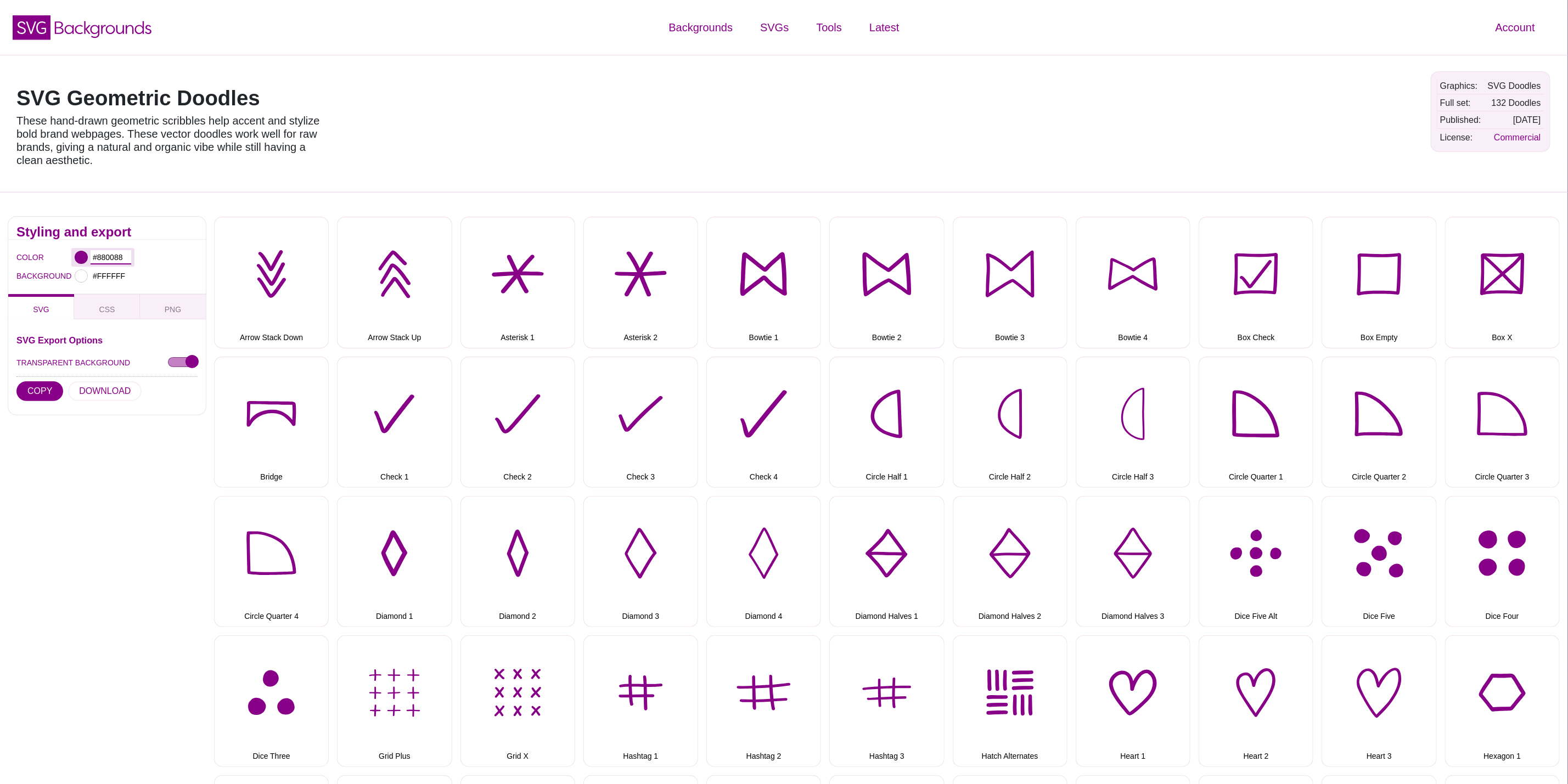
click at [97, 256] on input "#880088" at bounding box center [111, 257] width 41 height 14
click at [102, 257] on input "#880088" at bounding box center [111, 257] width 41 height 14
paste input "#d60b52"
type input "#D60B52"
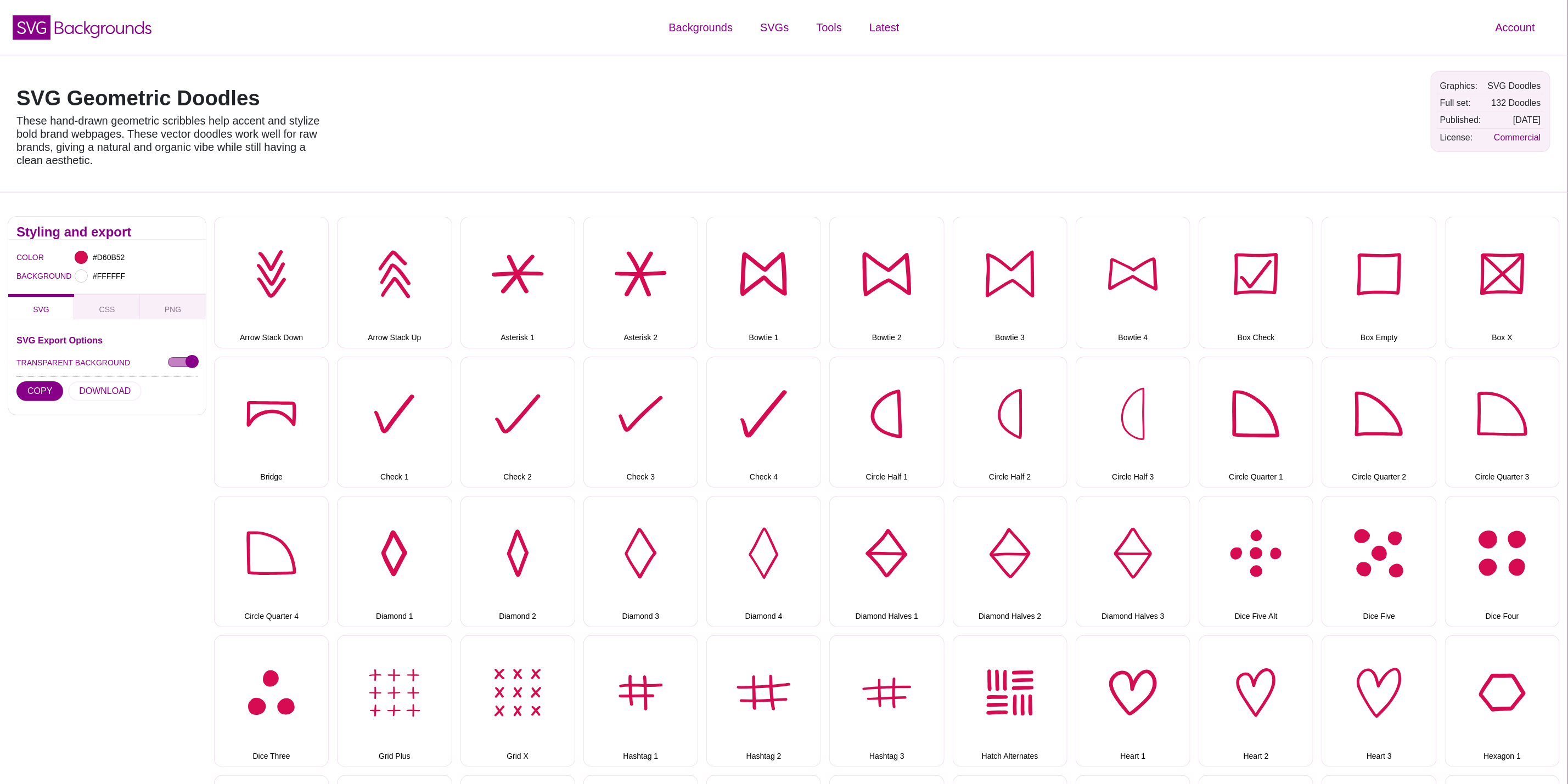
drag, startPoint x: 304, startPoint y: 106, endPoint x: 244, endPoint y: 94, distance: 61.2
click at [239, 94] on h1 "SVG Geometric Doodles" at bounding box center [173, 98] width 313 height 21
click at [583, 133] on div "SVG Geometric Doodles These hand-drawn geometric scribbles help accent and styl…" at bounding box center [784, 123] width 1568 height 137
drag, startPoint x: 288, startPoint y: 99, endPoint x: 4, endPoint y: 106, distance: 284.1
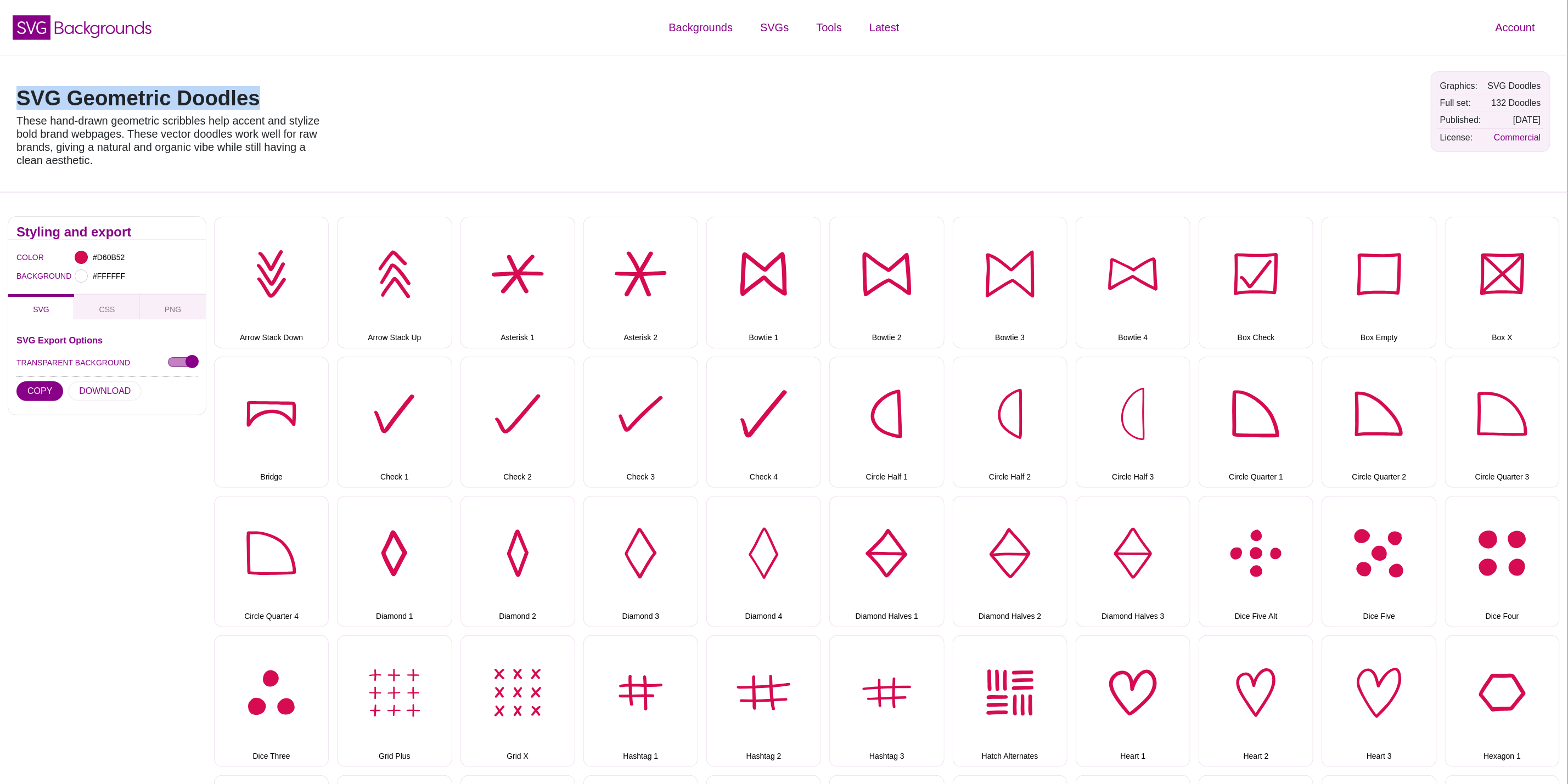
click at [4, 106] on div "SVG Geometric Doodles These hand-drawn geometric scribbles help accent and styl…" at bounding box center [784, 123] width 1568 height 137
copy h1 "SVG Geometric Doodles"
click at [272, 282] on button "Arrow Stack Down" at bounding box center [271, 282] width 115 height 131
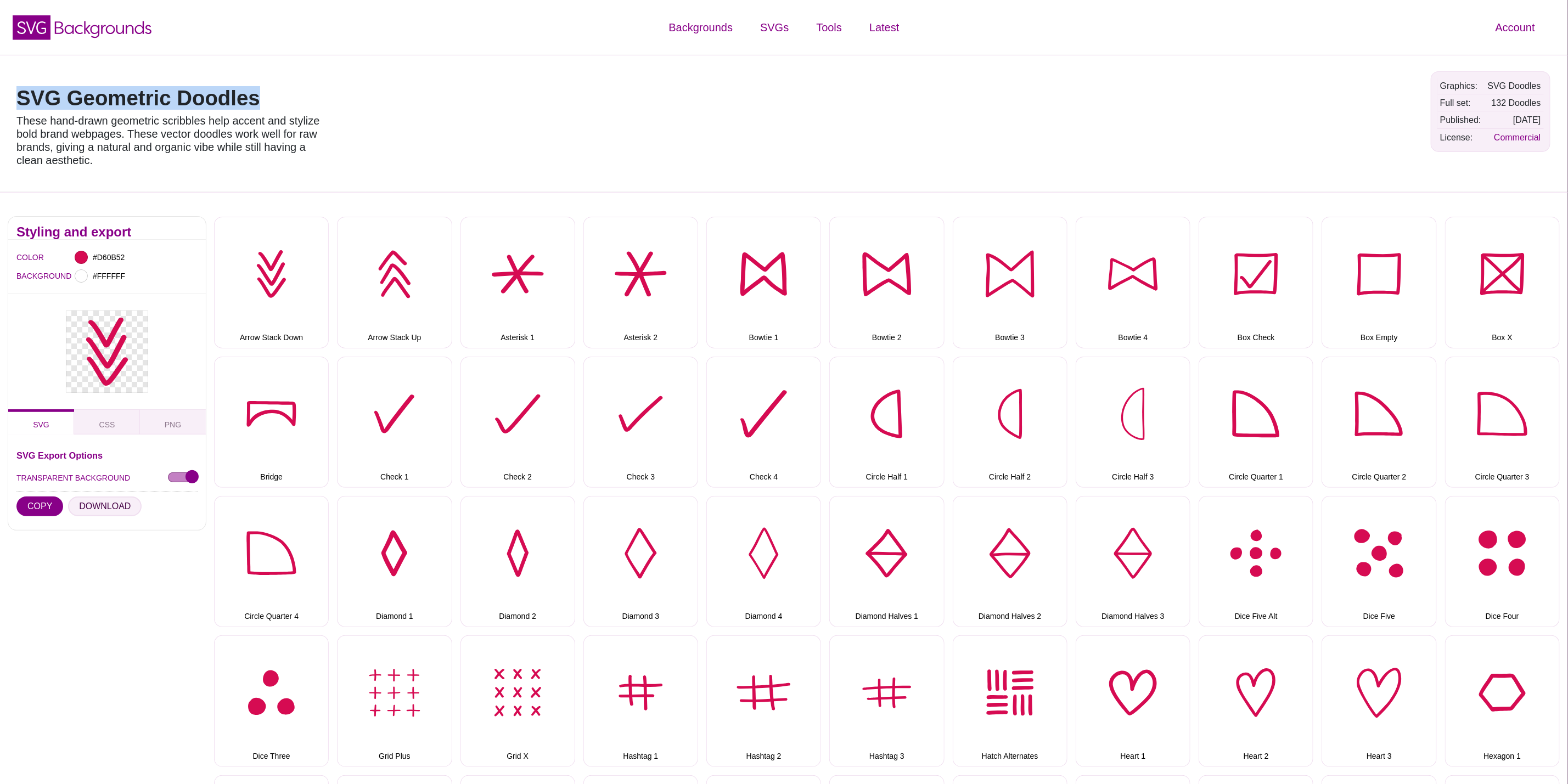
click at [102, 509] on button "DOWNLOAD" at bounding box center [105, 506] width 74 height 20
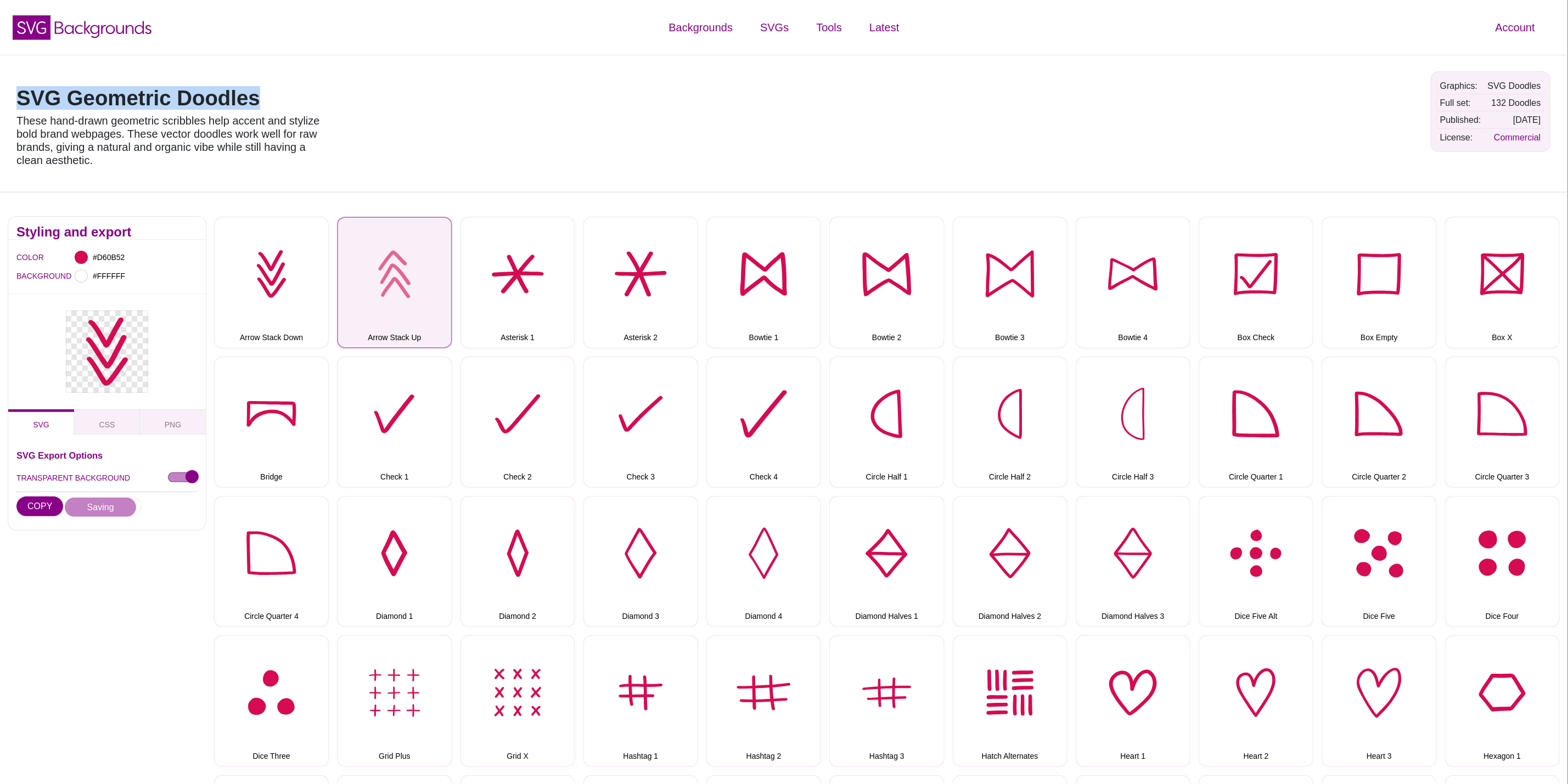
click at [393, 303] on button "Arrow Stack Up" at bounding box center [394, 282] width 115 height 131
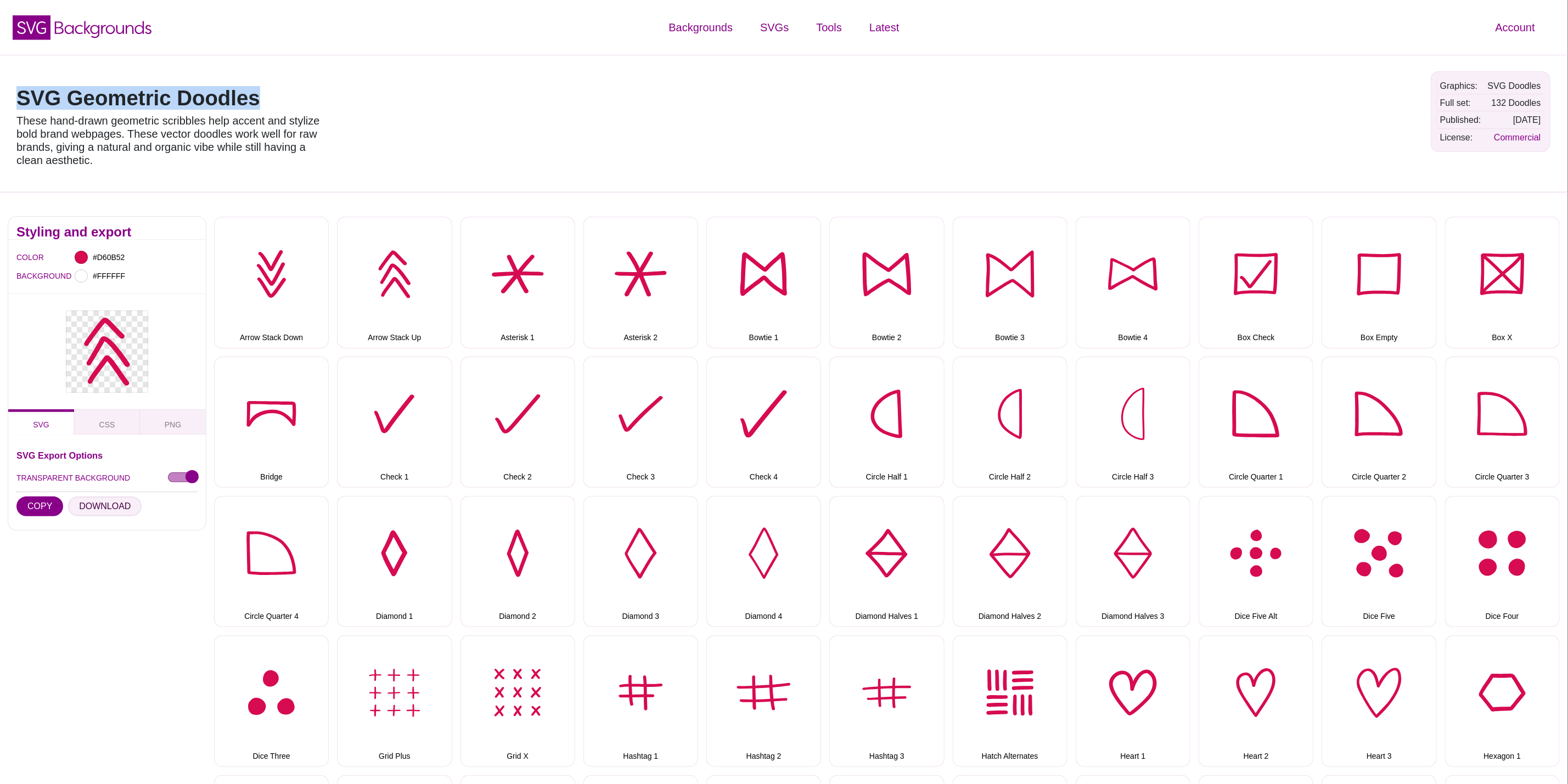
drag, startPoint x: 98, startPoint y: 506, endPoint x: 523, endPoint y: 338, distance: 457.0
click at [98, 506] on button "DOWNLOAD" at bounding box center [105, 506] width 74 height 20
drag, startPoint x: 519, startPoint y: 303, endPoint x: 496, endPoint y: 316, distance: 26.4
click at [517, 303] on button "Asterisk 1" at bounding box center [517, 282] width 115 height 131
click at [110, 501] on button "DOWNLOAD" at bounding box center [105, 506] width 74 height 20
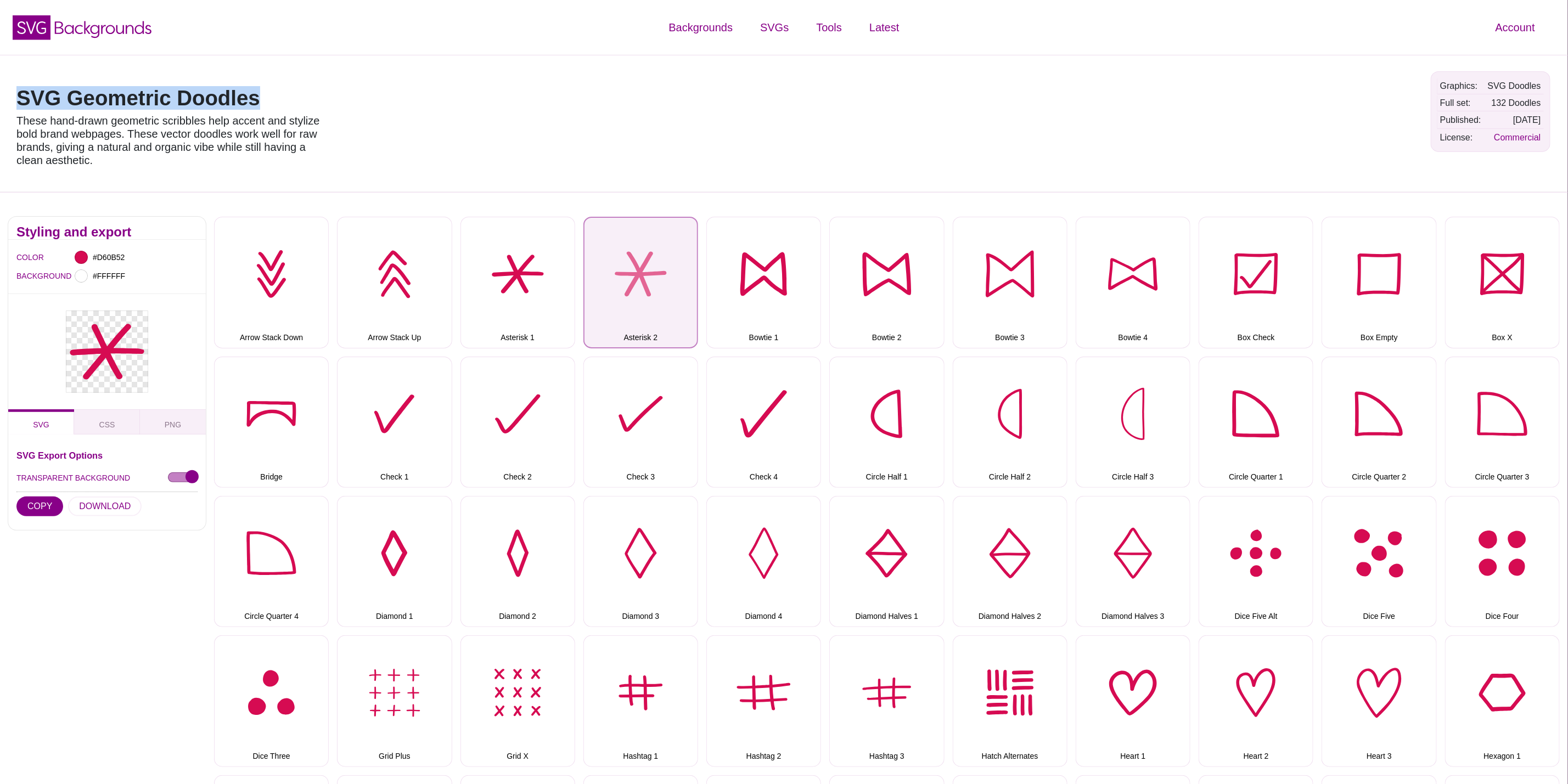
click at [646, 286] on button "Asterisk 2" at bounding box center [641, 282] width 115 height 131
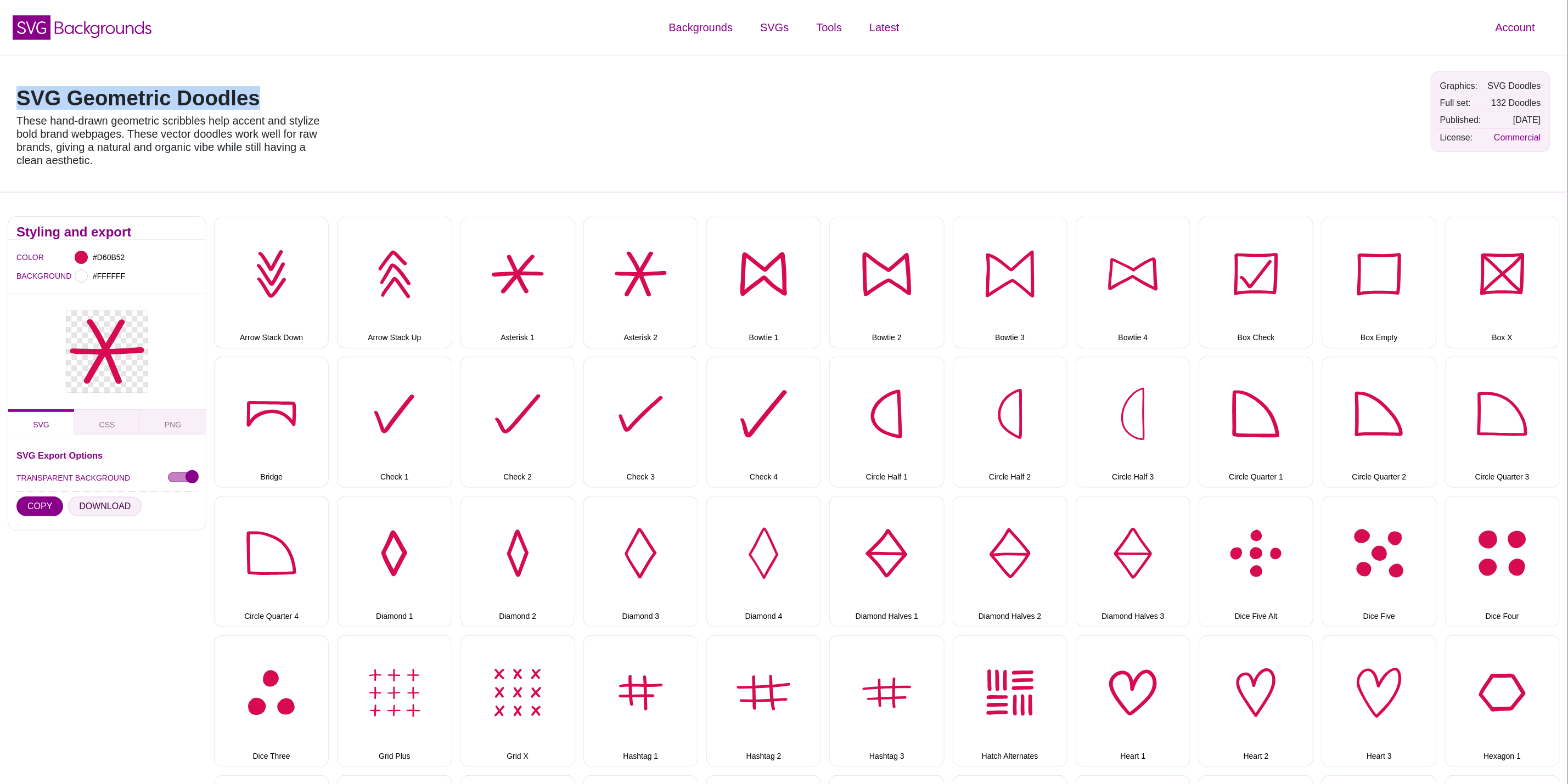
click at [109, 502] on button "DOWNLOAD" at bounding box center [105, 506] width 74 height 20
drag, startPoint x: 786, startPoint y: 257, endPoint x: 664, endPoint y: 274, distance: 123.2
click at [786, 257] on button "Bowtie 1" at bounding box center [763, 282] width 115 height 131
click at [109, 504] on button "DOWNLOAD" at bounding box center [105, 506] width 74 height 20
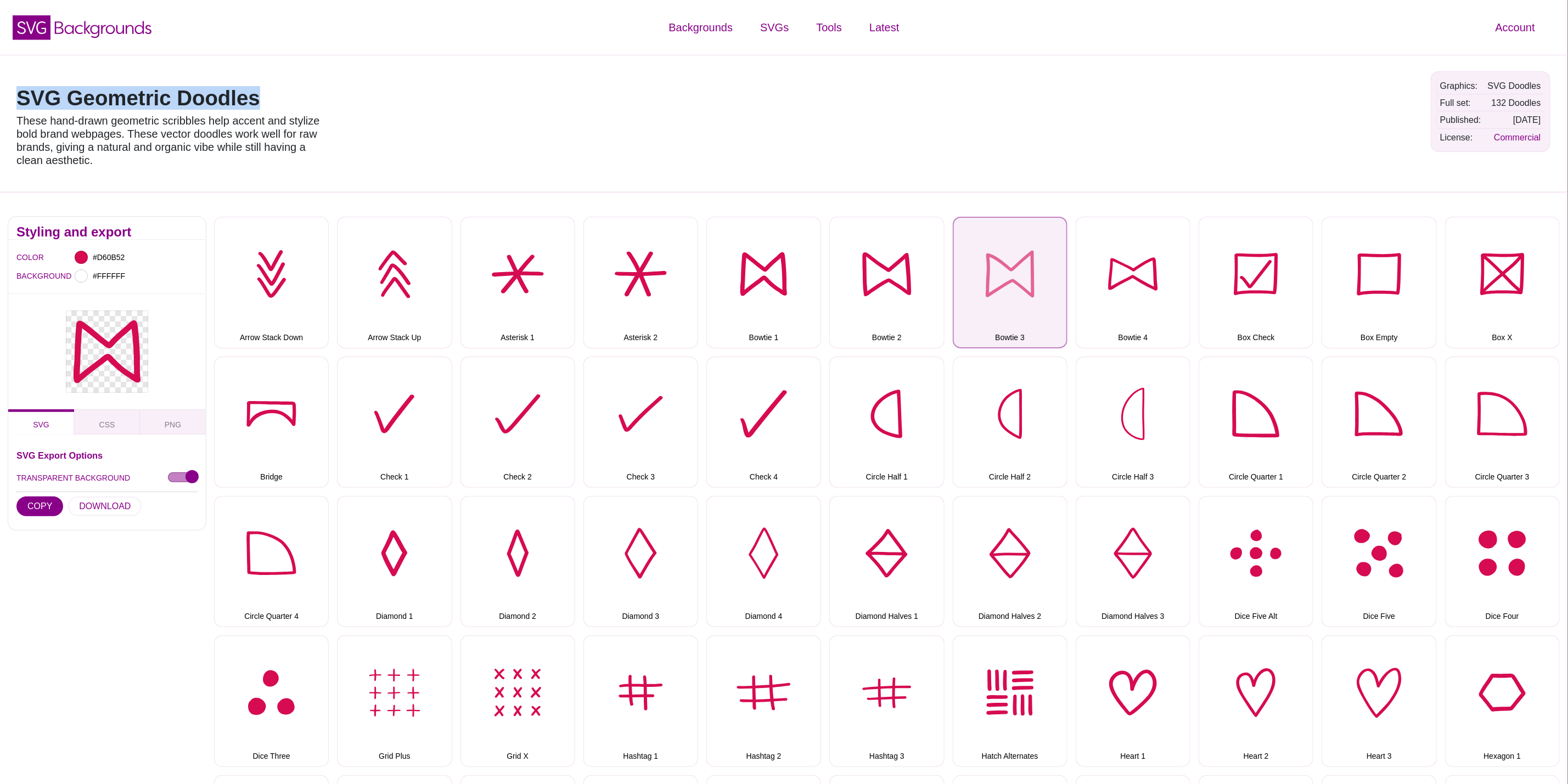
click at [970, 282] on button "Bowtie 3" at bounding box center [1010, 282] width 115 height 131
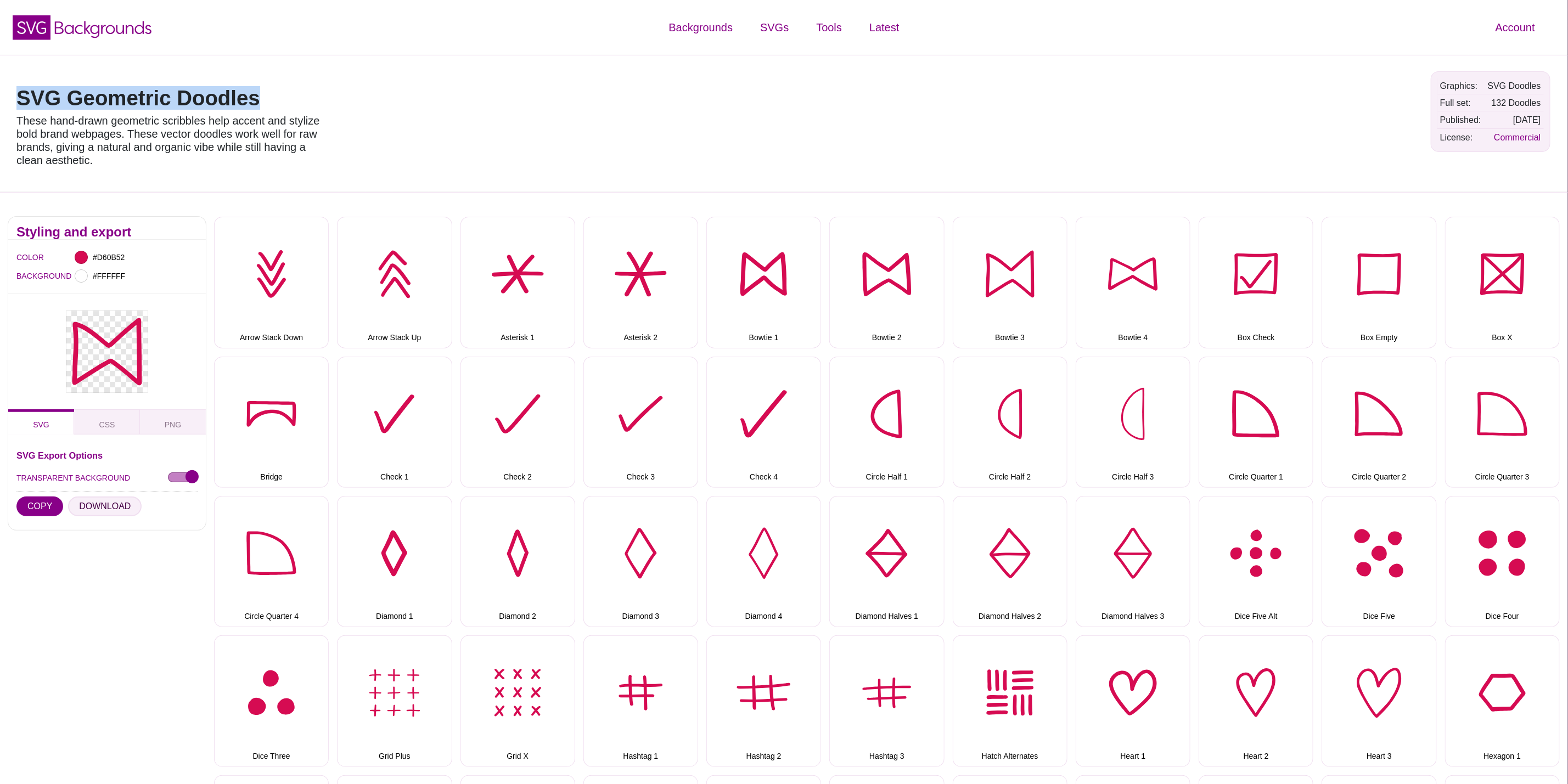
click at [79, 507] on button "DOWNLOAD" at bounding box center [105, 506] width 74 height 20
drag, startPoint x: 1159, startPoint y: 282, endPoint x: 1108, endPoint y: 290, distance: 51.6
click at [1159, 282] on button "Bowtie 4" at bounding box center [1133, 282] width 115 height 131
click at [124, 506] on button "DOWNLOAD" at bounding box center [105, 506] width 74 height 20
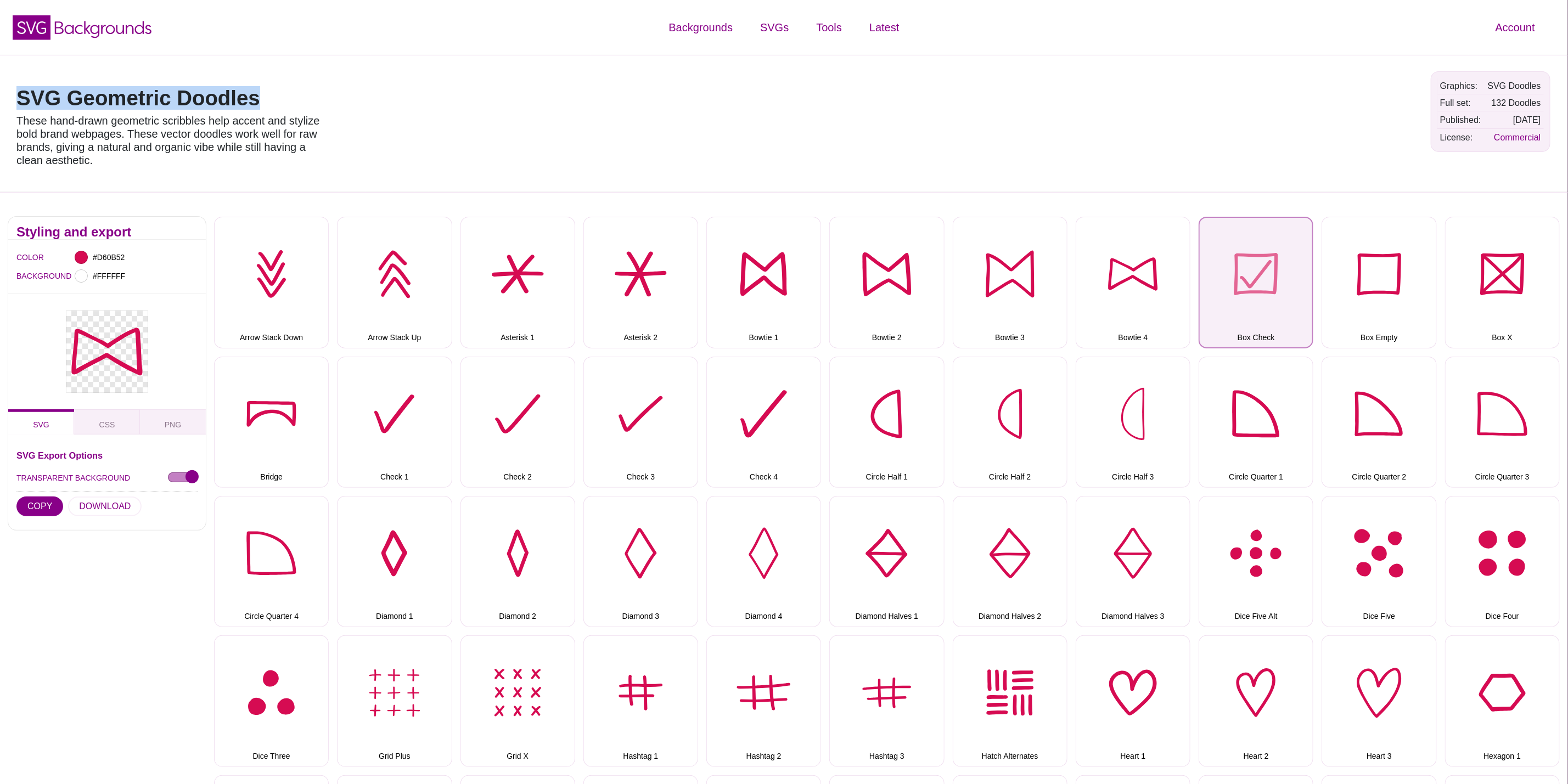
click at [1286, 266] on button "Box Check" at bounding box center [1256, 282] width 115 height 131
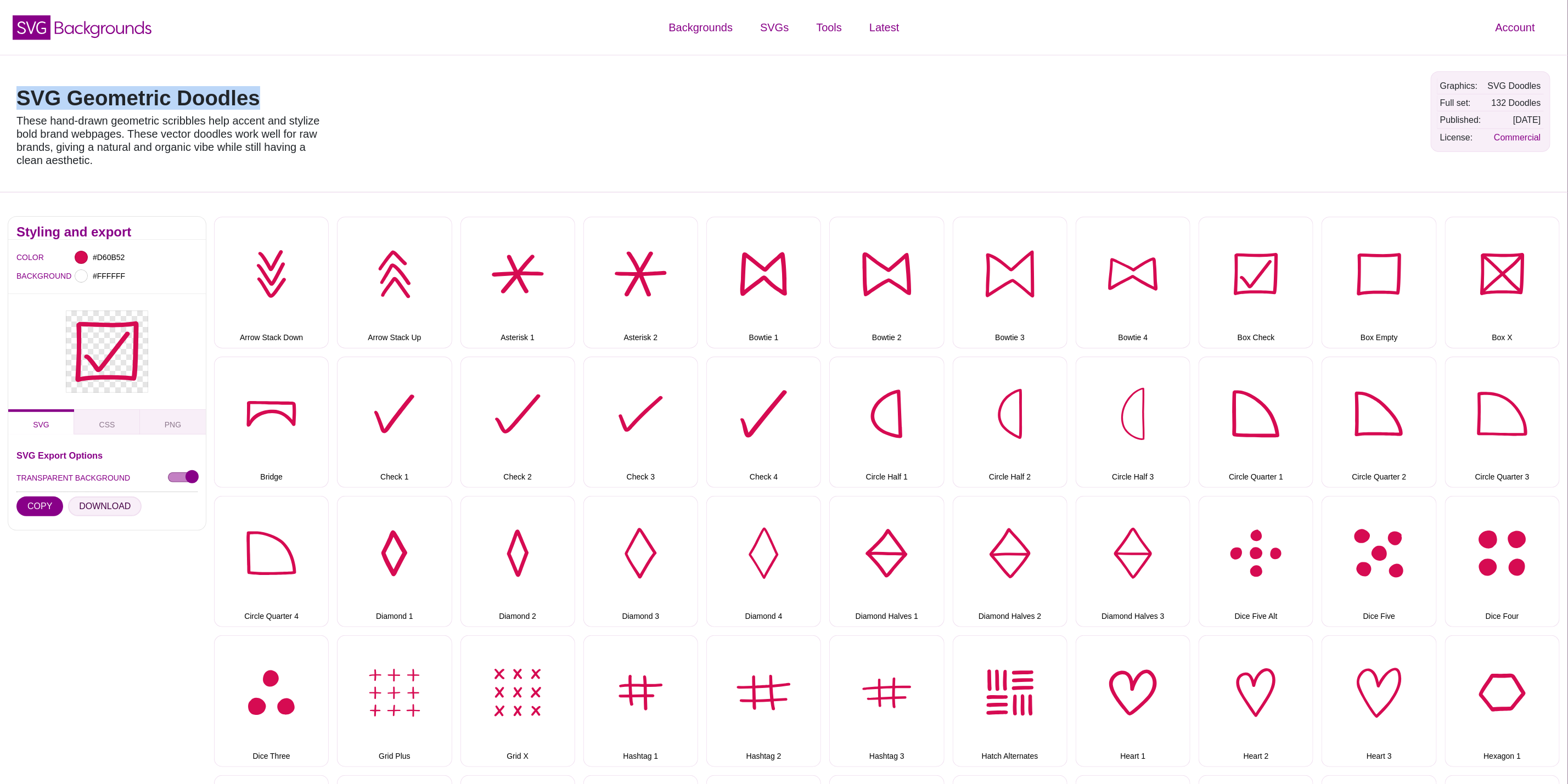
click at [110, 506] on button "DOWNLOAD" at bounding box center [105, 506] width 74 height 20
click at [1370, 288] on button "Box Empty" at bounding box center [1379, 282] width 115 height 131
click at [109, 504] on button "DOWNLOAD" at bounding box center [105, 506] width 74 height 20
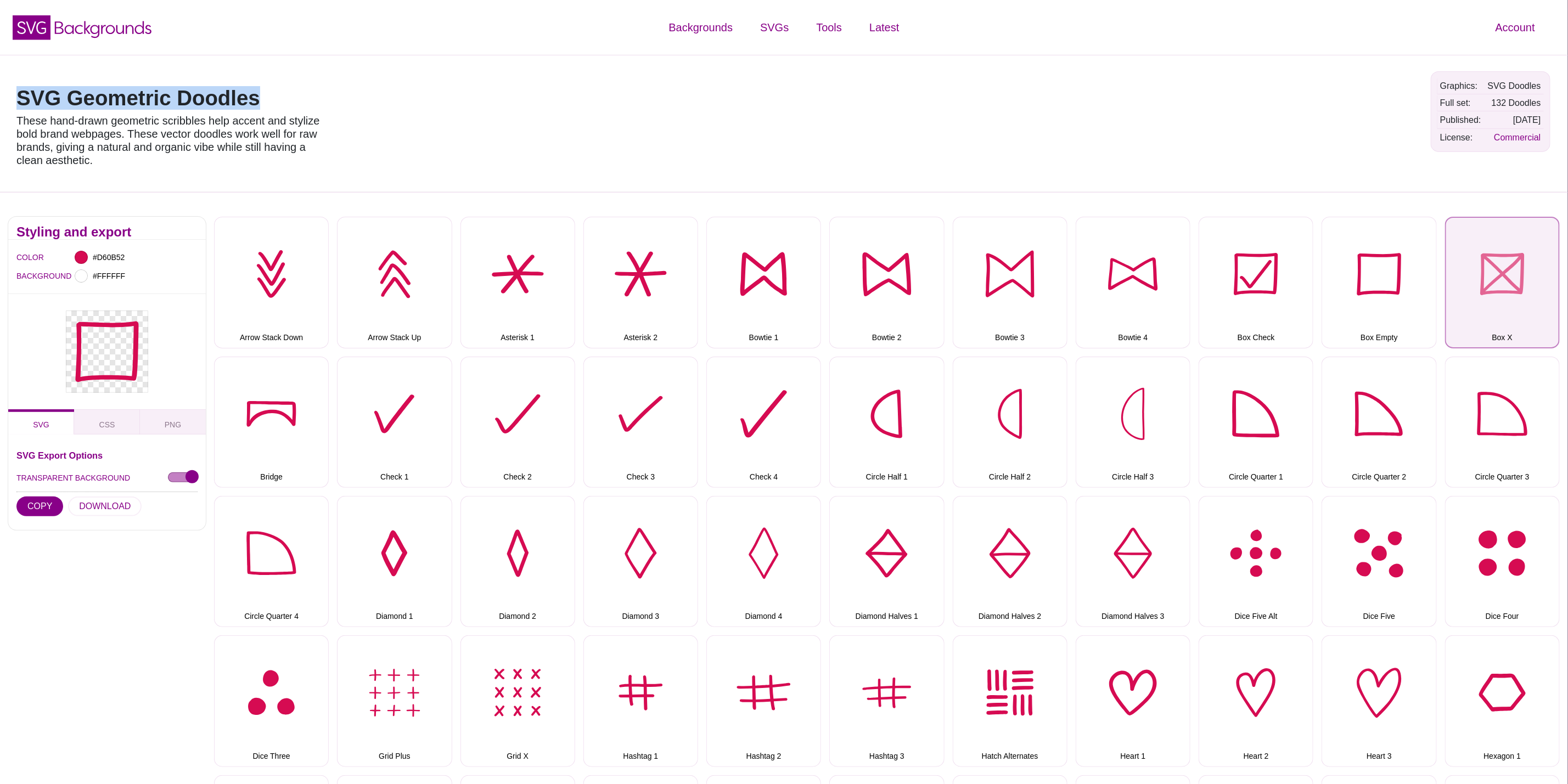
click at [1515, 246] on button "> Box X" at bounding box center [1502, 282] width 115 height 131
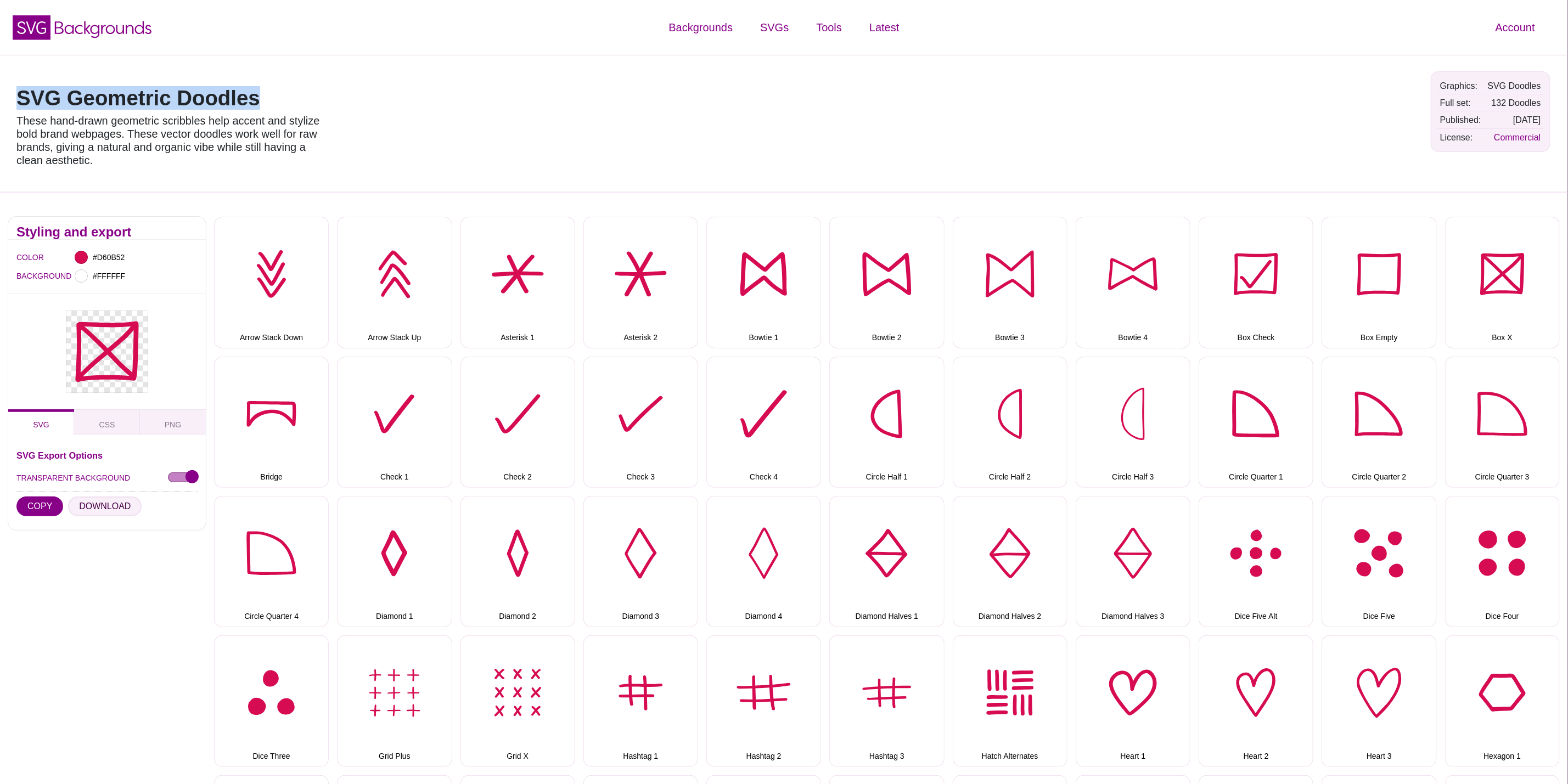
click at [109, 504] on button "DOWNLOAD" at bounding box center [105, 506] width 74 height 20
click at [310, 415] on button "Bridge" at bounding box center [271, 422] width 115 height 131
click at [101, 512] on button "DOWNLOAD" at bounding box center [105, 506] width 74 height 20
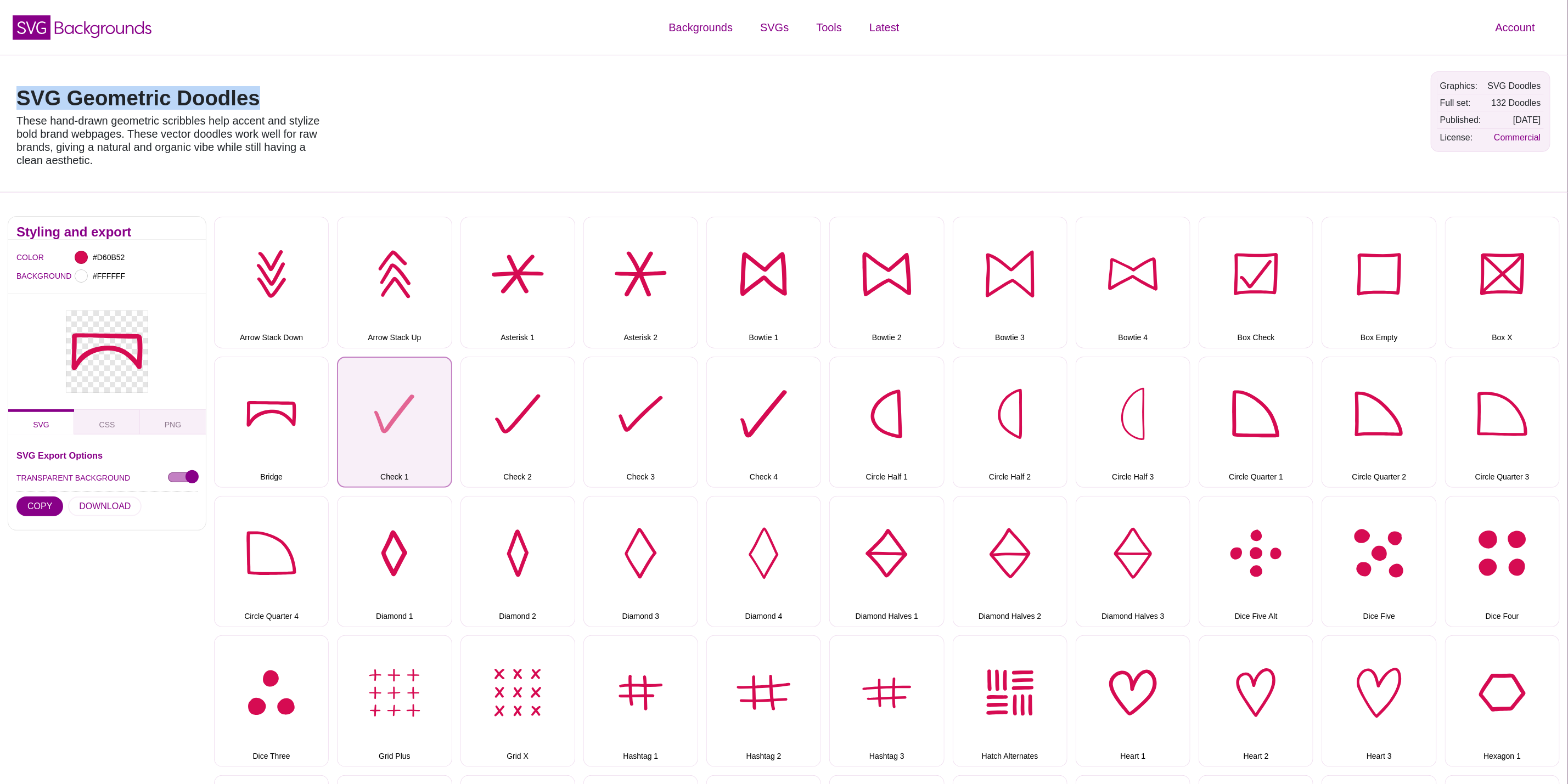
click at [389, 429] on button "Check 1" at bounding box center [394, 422] width 115 height 131
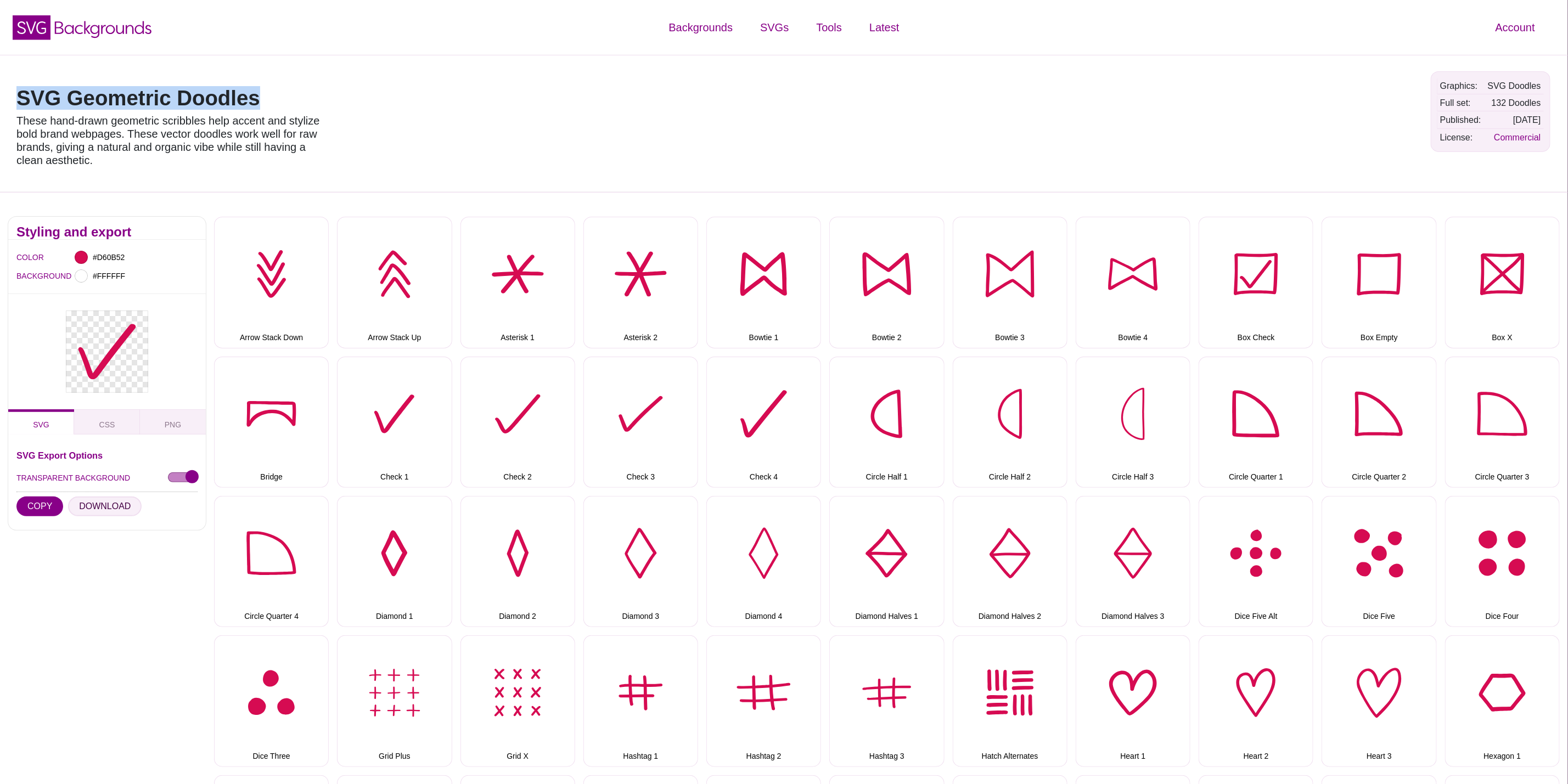
click at [122, 502] on button "DOWNLOAD" at bounding box center [105, 506] width 74 height 20
click at [631, 428] on button "Check 3" at bounding box center [641, 422] width 115 height 131
click at [114, 509] on button "DOWNLOAD" at bounding box center [105, 506] width 74 height 20
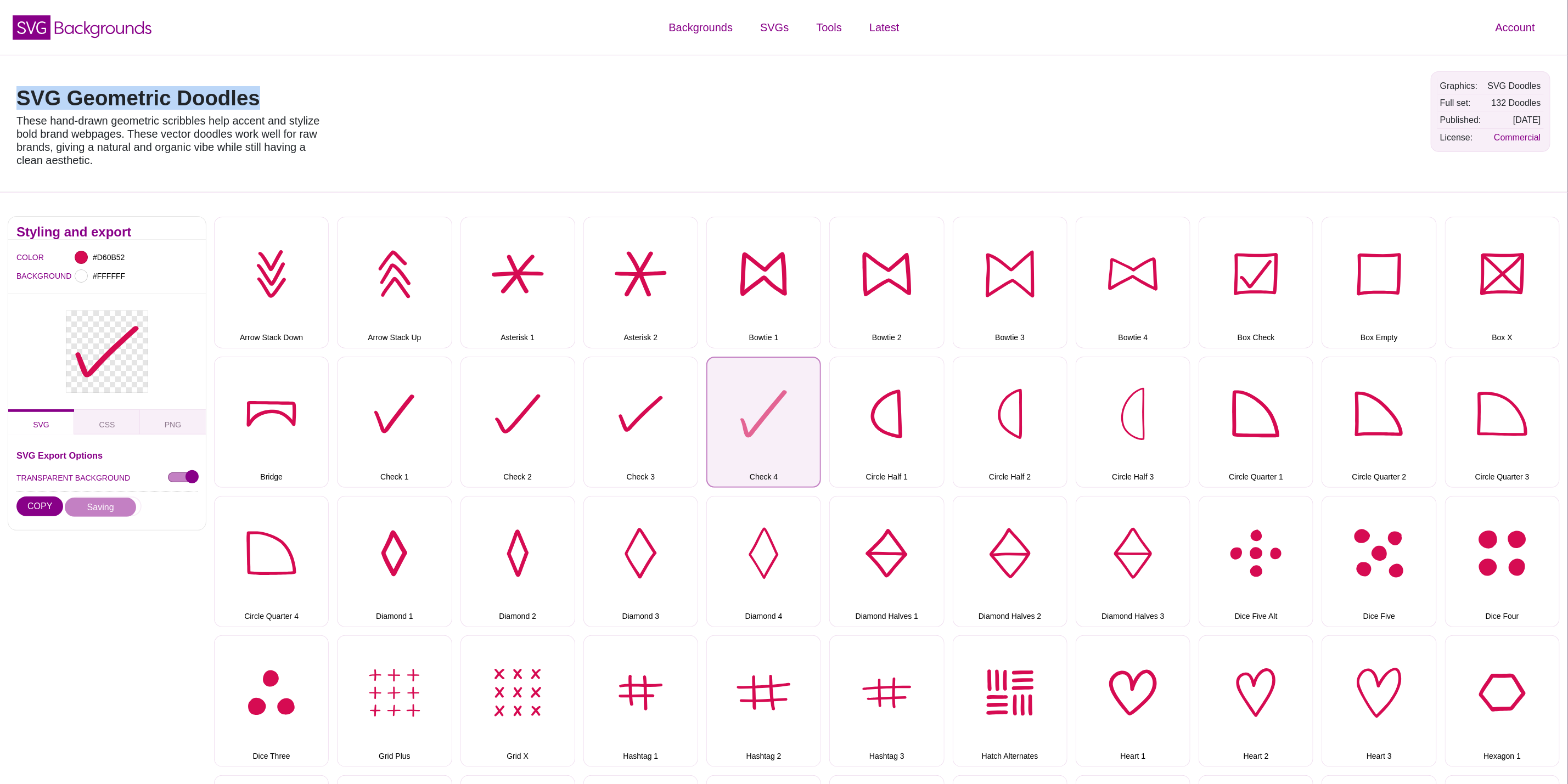
click at [765, 410] on button "Check 4" at bounding box center [763, 422] width 115 height 131
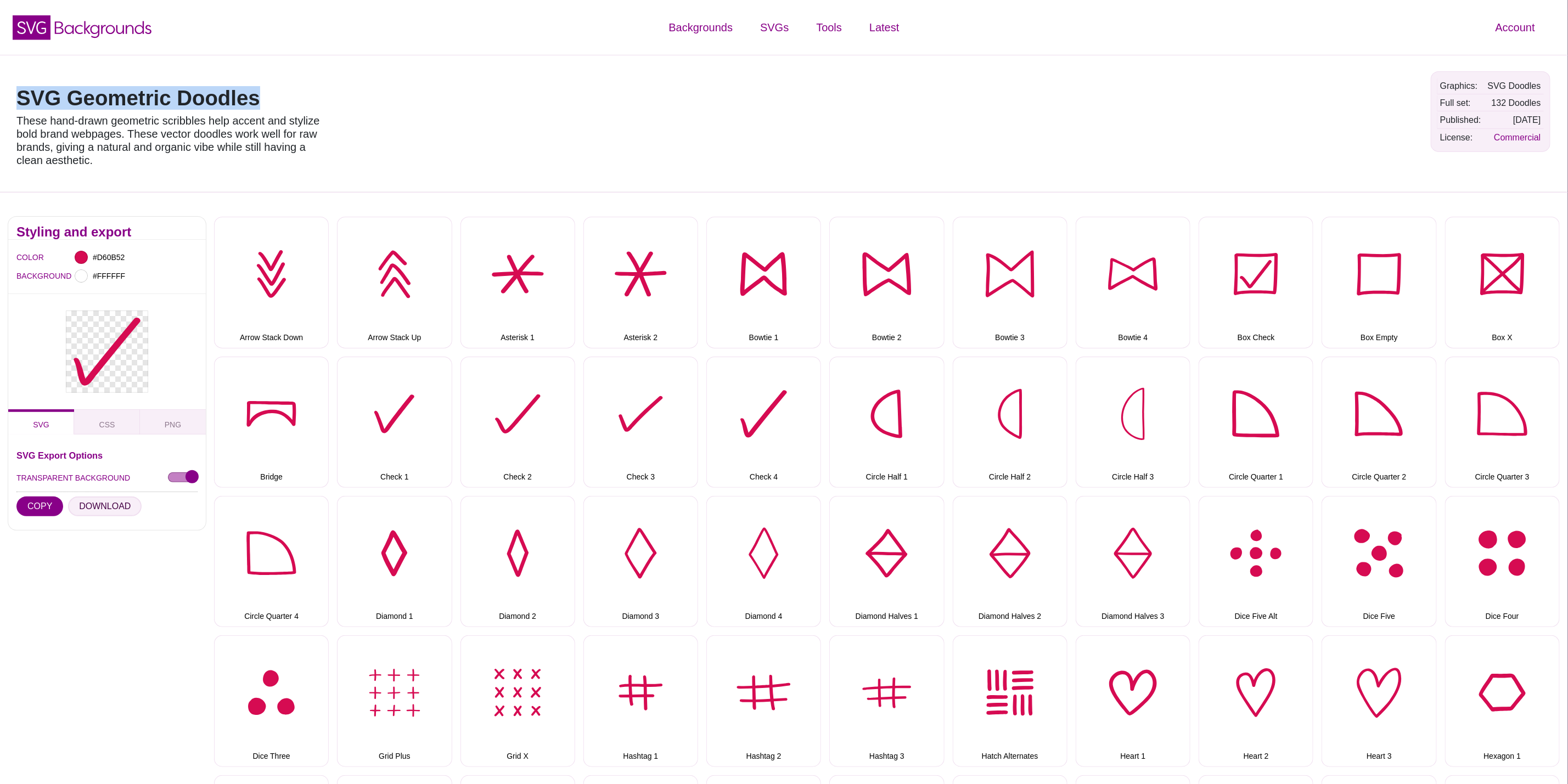
drag, startPoint x: 102, startPoint y: 499, endPoint x: 886, endPoint y: 388, distance: 791.8
click at [102, 499] on button "DOWNLOAD" at bounding box center [105, 506] width 74 height 20
drag, startPoint x: 908, startPoint y: 374, endPoint x: 752, endPoint y: 400, distance: 158.2
click at [908, 374] on button "Circle Half 1" at bounding box center [887, 422] width 115 height 131
click at [133, 501] on button "DOWNLOAD" at bounding box center [105, 506] width 74 height 20
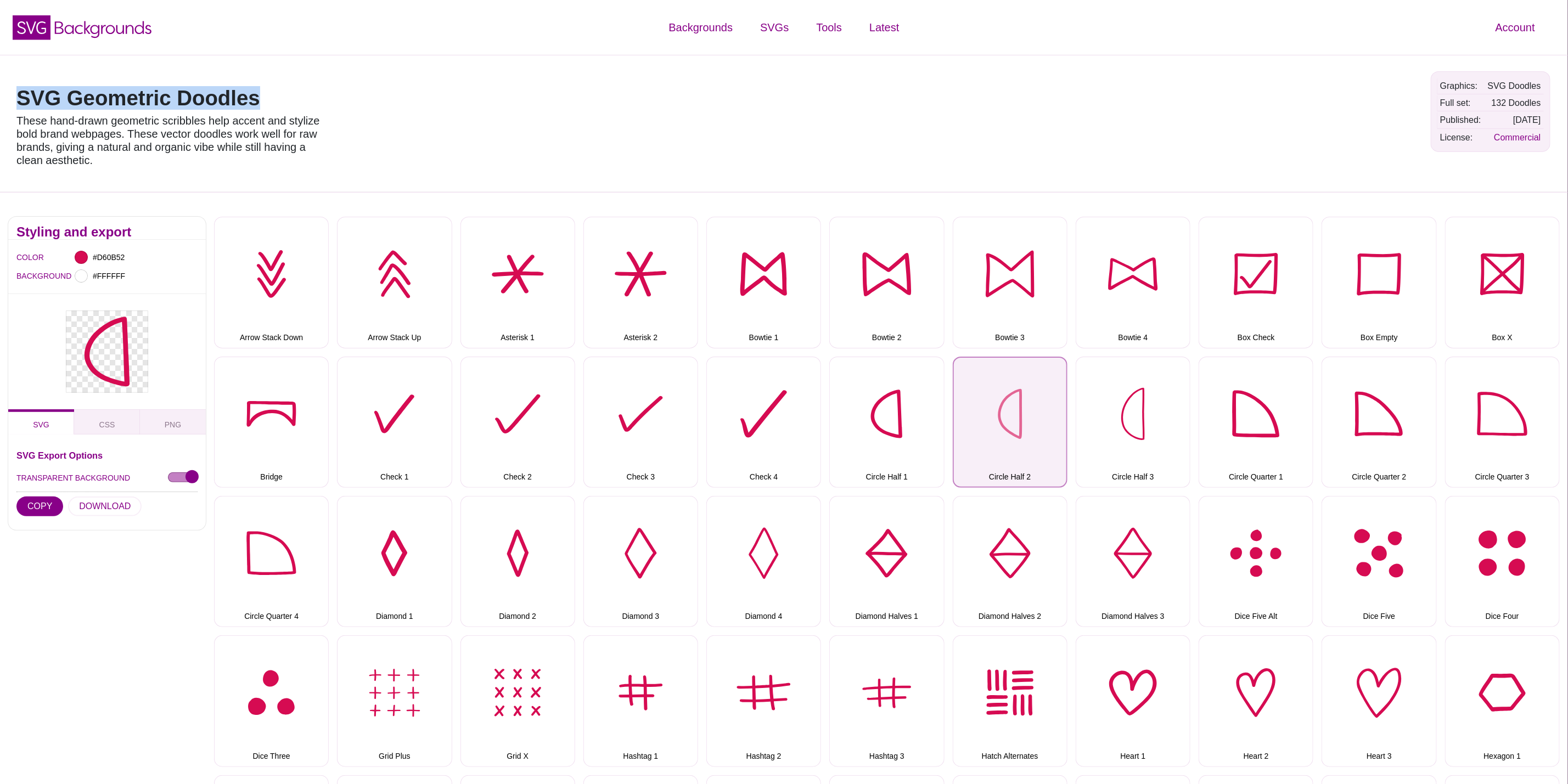
click at [1027, 382] on button "Circle Half 2" at bounding box center [1010, 422] width 115 height 131
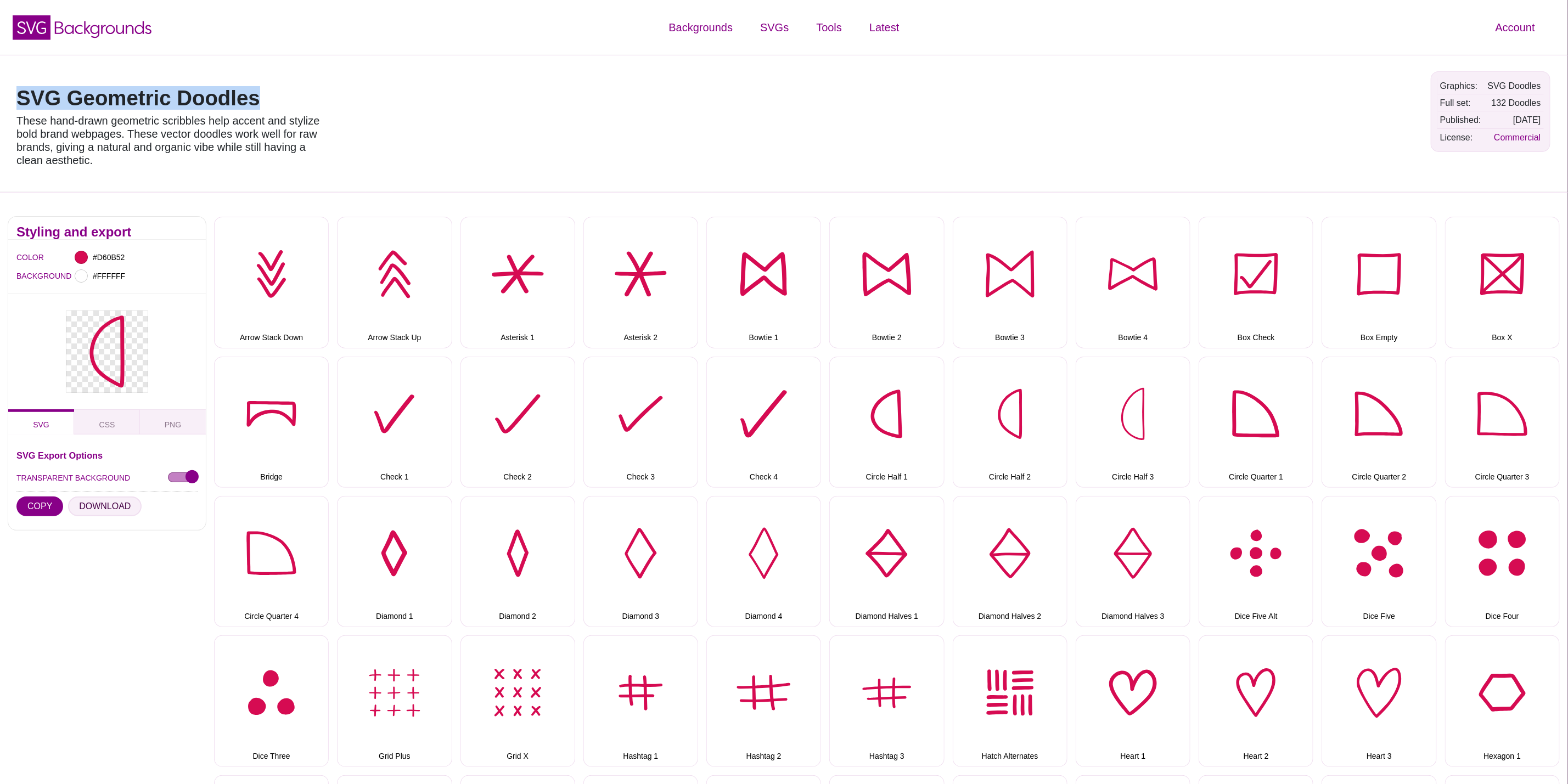
click at [104, 509] on button "DOWNLOAD" at bounding box center [105, 506] width 74 height 20
click at [1152, 429] on button "Circle Half 3" at bounding box center [1133, 422] width 115 height 131
click at [126, 504] on button "DOWNLOAD" at bounding box center [105, 506] width 74 height 20
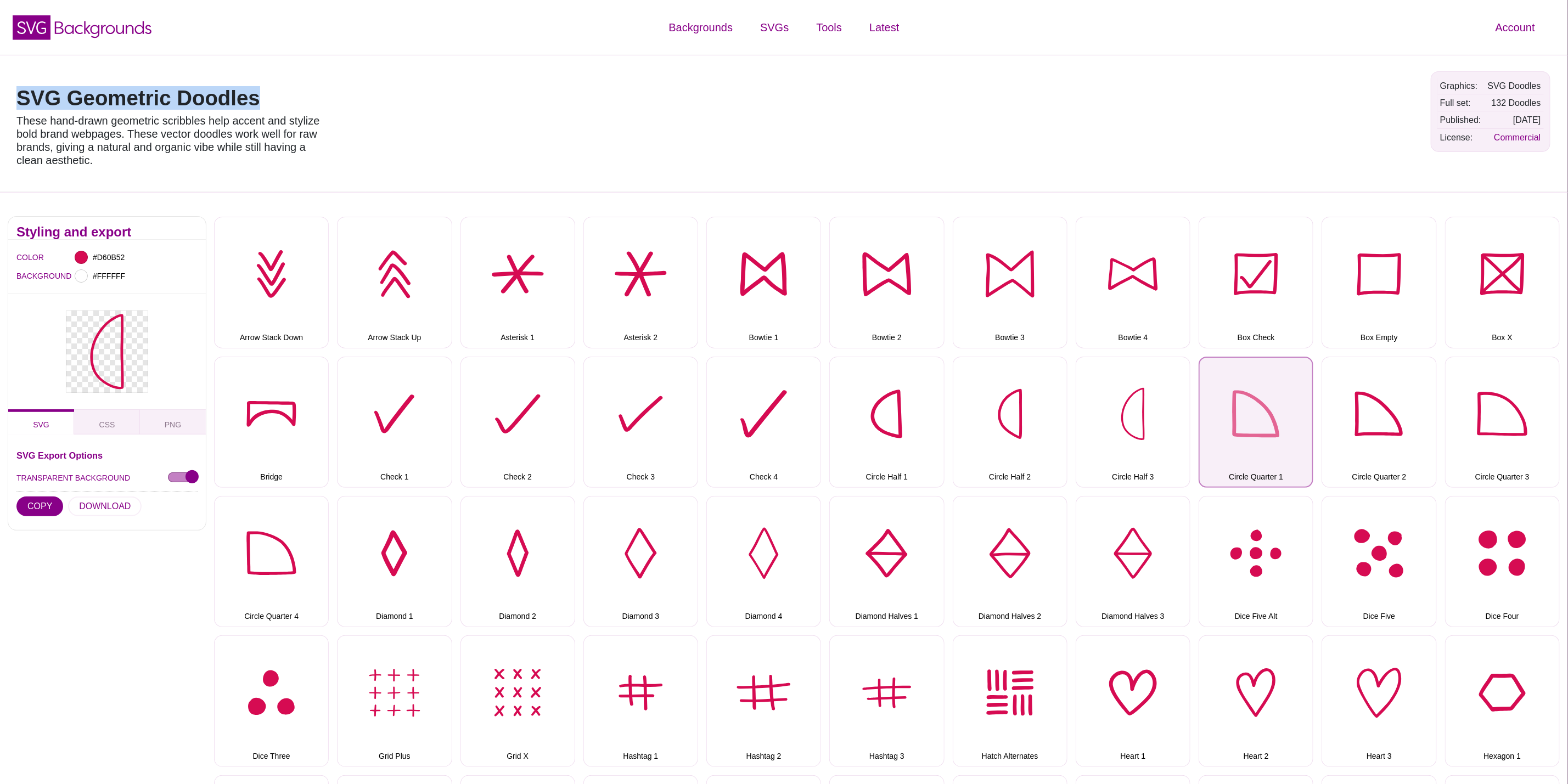
click at [1293, 390] on button "Circle Quarter 1" at bounding box center [1256, 422] width 115 height 131
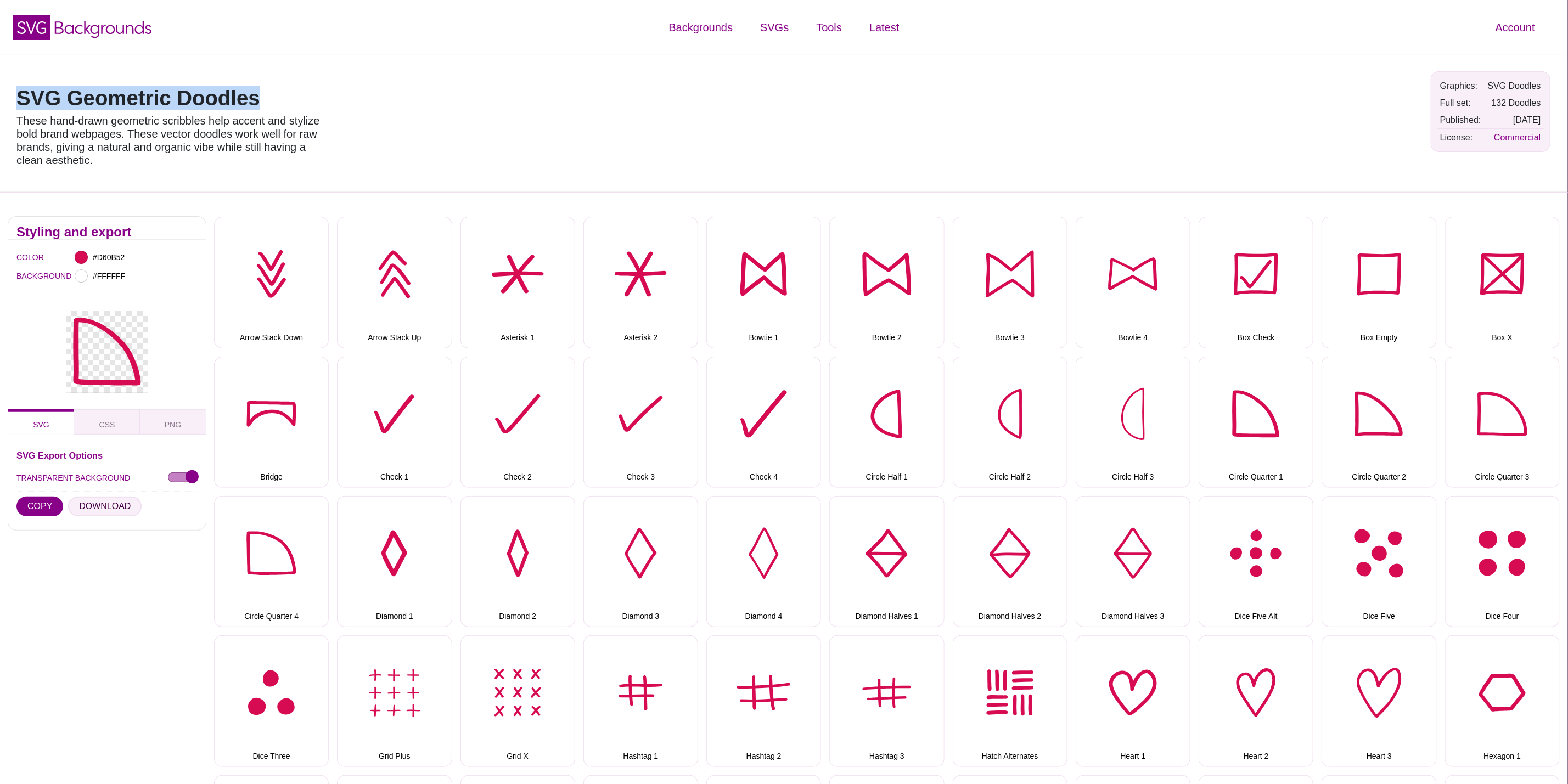
click at [101, 509] on button "DOWNLOAD" at bounding box center [105, 506] width 74 height 20
click at [1350, 407] on button "Circle Quarter 2" at bounding box center [1379, 422] width 115 height 131
click at [106, 501] on button "DOWNLOAD" at bounding box center [105, 506] width 74 height 20
click at [1489, 400] on button "Circle Quarter 3" at bounding box center [1502, 422] width 115 height 131
click at [89, 506] on button "DOWNLOAD" at bounding box center [105, 506] width 74 height 20
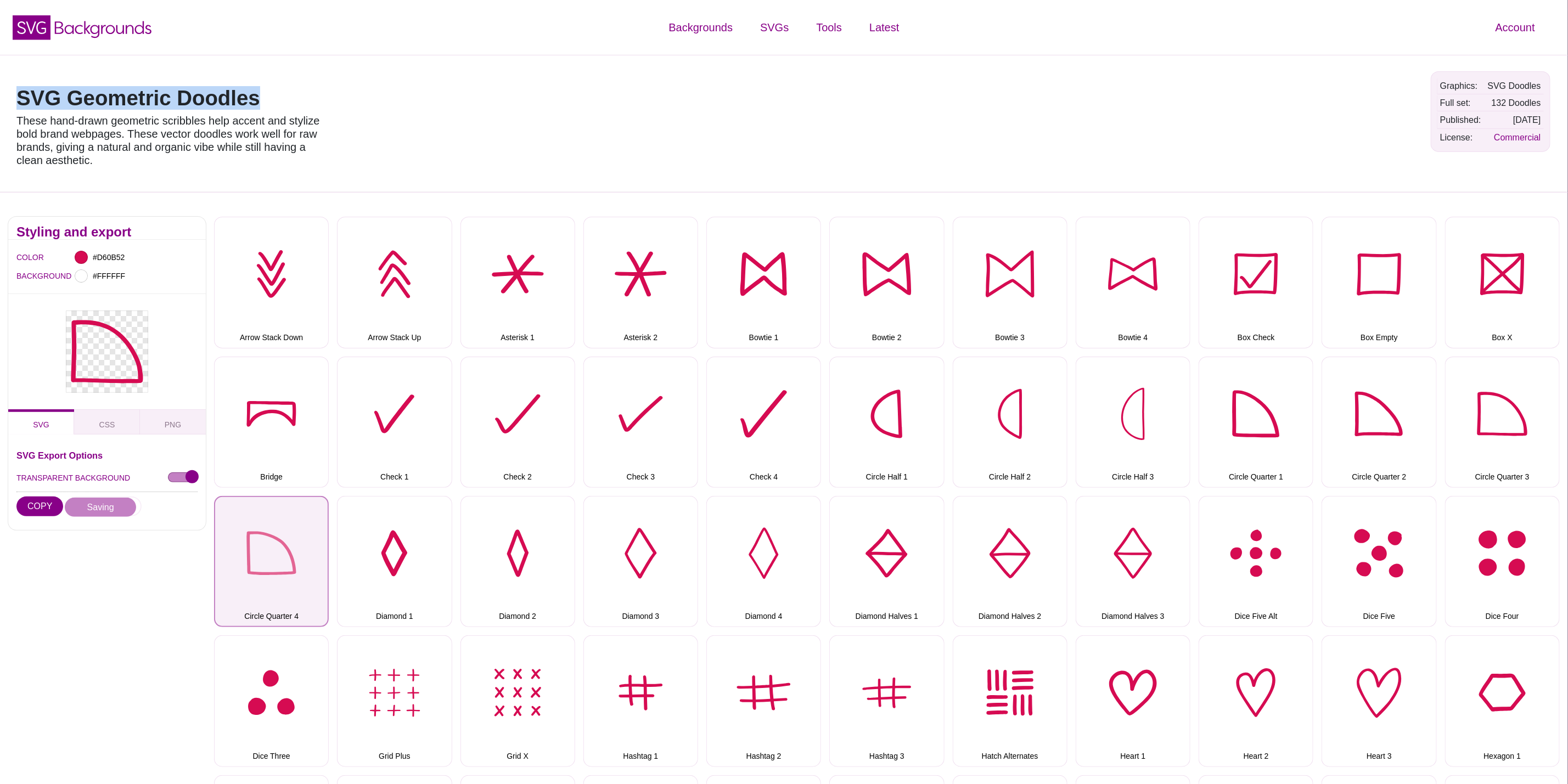
click at [287, 536] on button "Circle Quarter 4" at bounding box center [271, 562] width 115 height 131
click at [112, 506] on button "DOWNLOAD" at bounding box center [105, 506] width 74 height 20
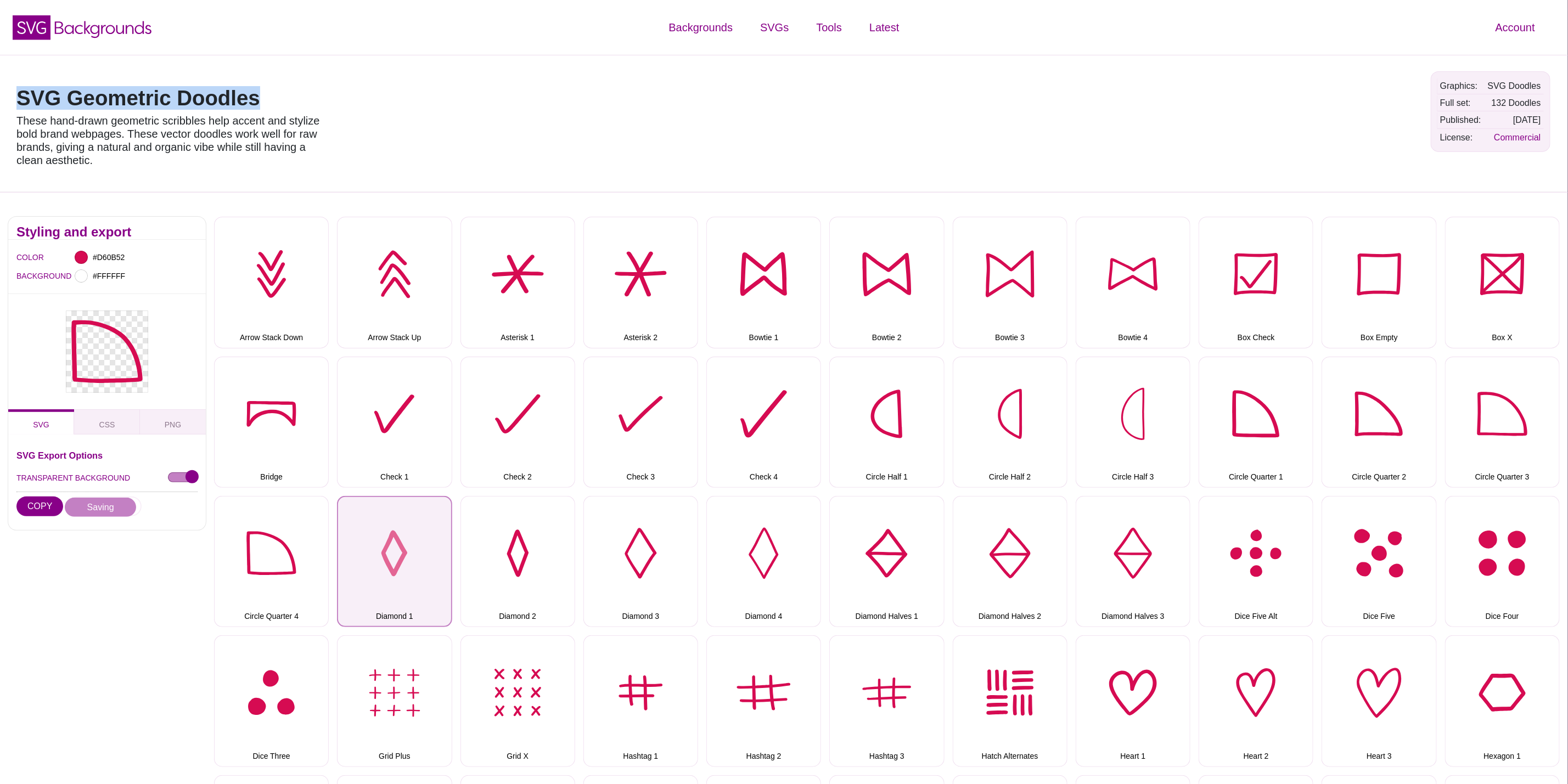
click at [402, 556] on button "Diamond 1" at bounding box center [394, 562] width 115 height 131
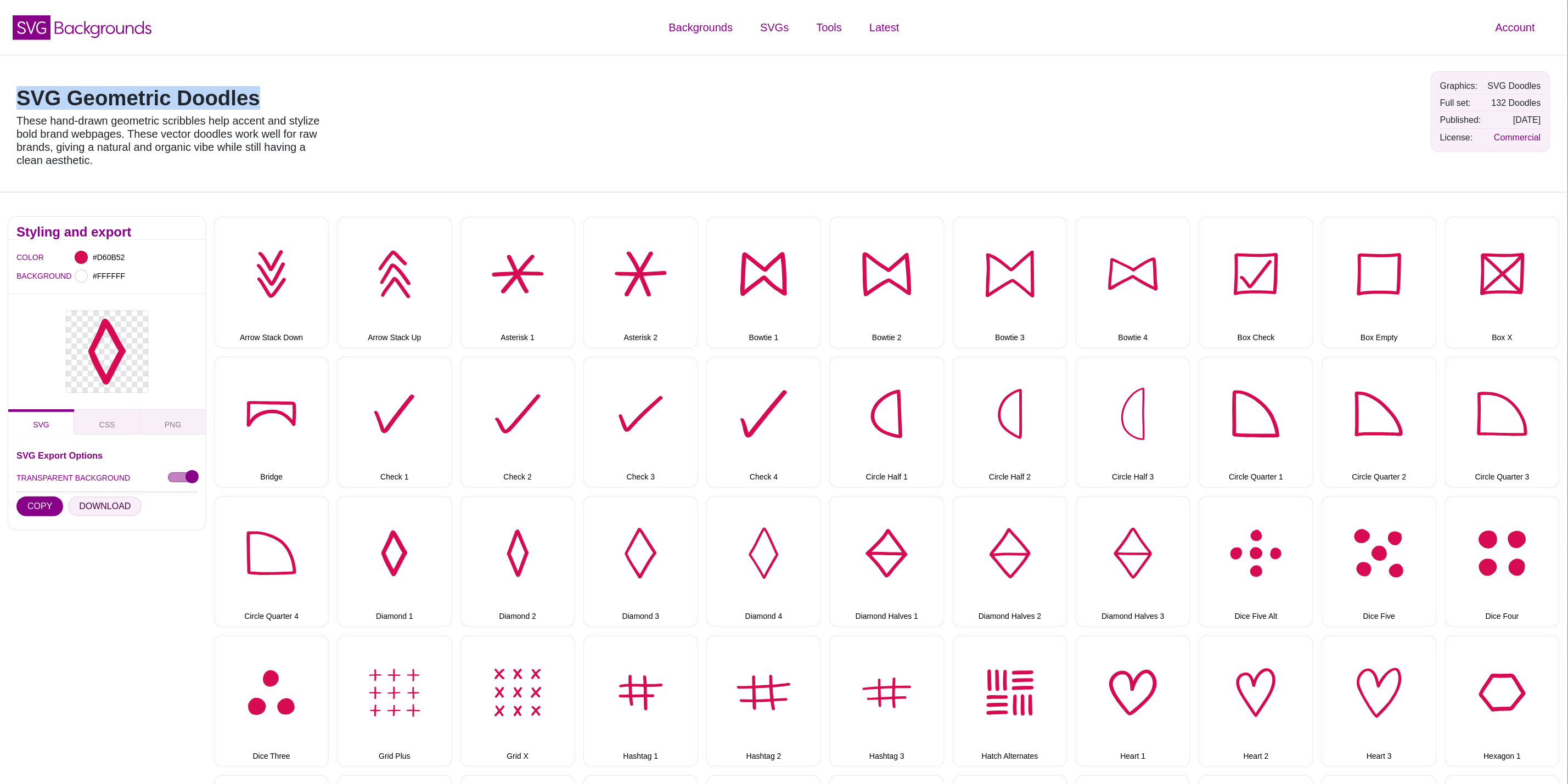
click at [115, 509] on button "DOWNLOAD" at bounding box center [105, 506] width 74 height 20
drag, startPoint x: 511, startPoint y: 558, endPoint x: 487, endPoint y: 557, distance: 24.0
click at [511, 557] on button "Diamond 2" at bounding box center [517, 562] width 115 height 131
click at [112, 507] on button "DOWNLOAD" at bounding box center [105, 506] width 74 height 20
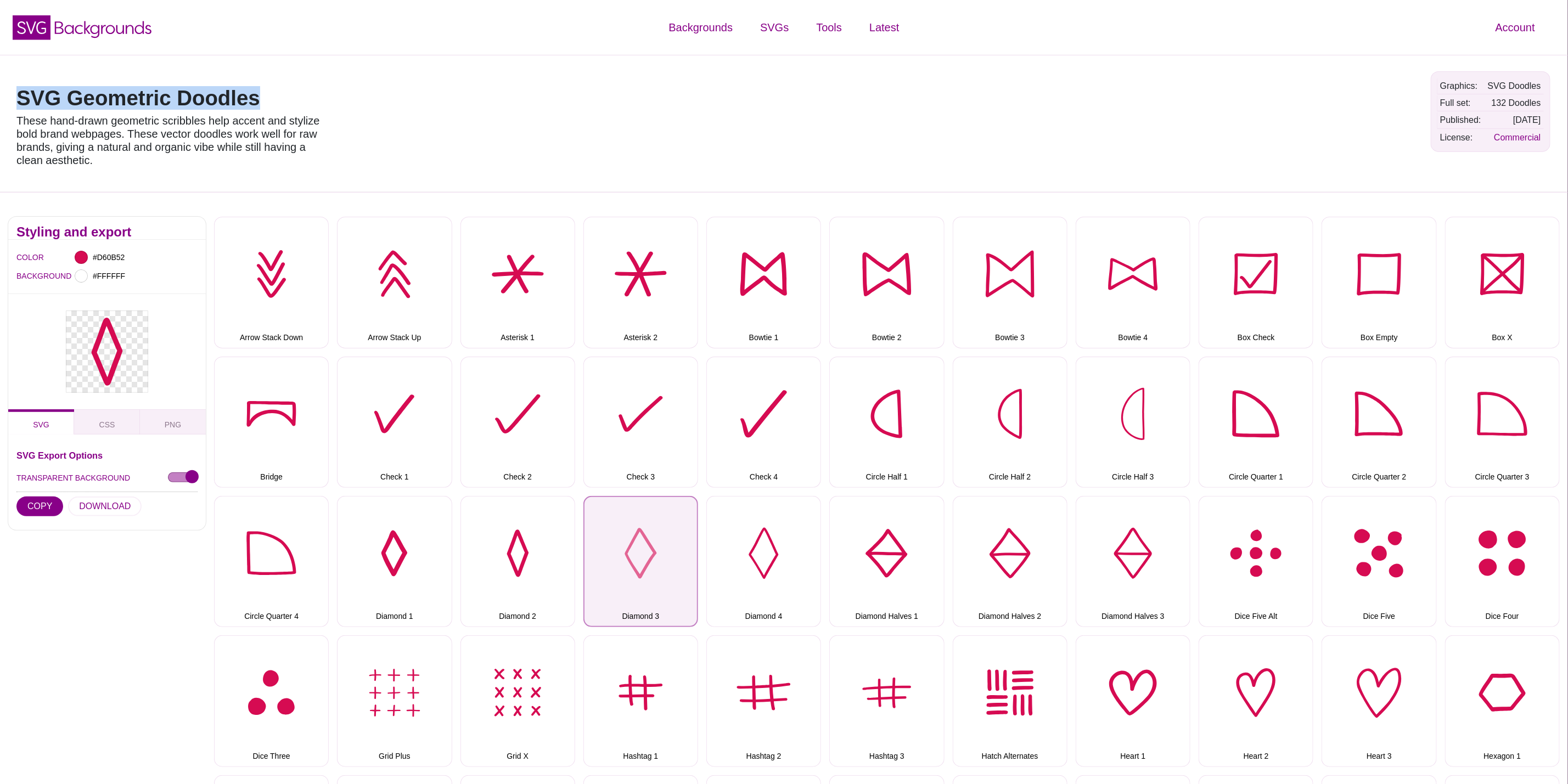
click at [617, 525] on button "Diamond 3" at bounding box center [641, 562] width 115 height 131
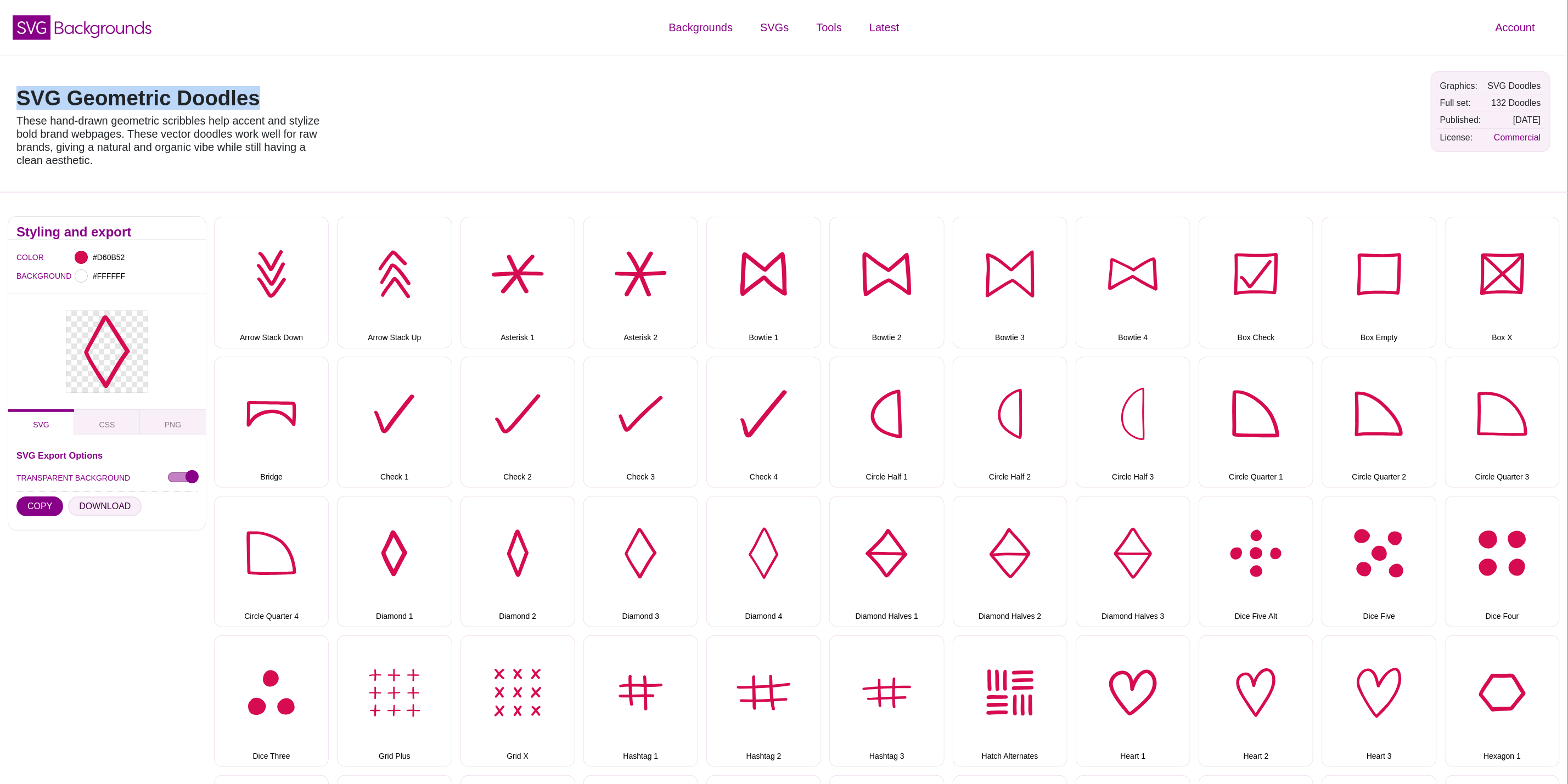
click at [111, 510] on button "DOWNLOAD" at bounding box center [105, 506] width 74 height 20
click at [772, 563] on button "Diamond 4" at bounding box center [763, 562] width 115 height 131
click at [94, 502] on button "DOWNLOAD" at bounding box center [105, 506] width 74 height 20
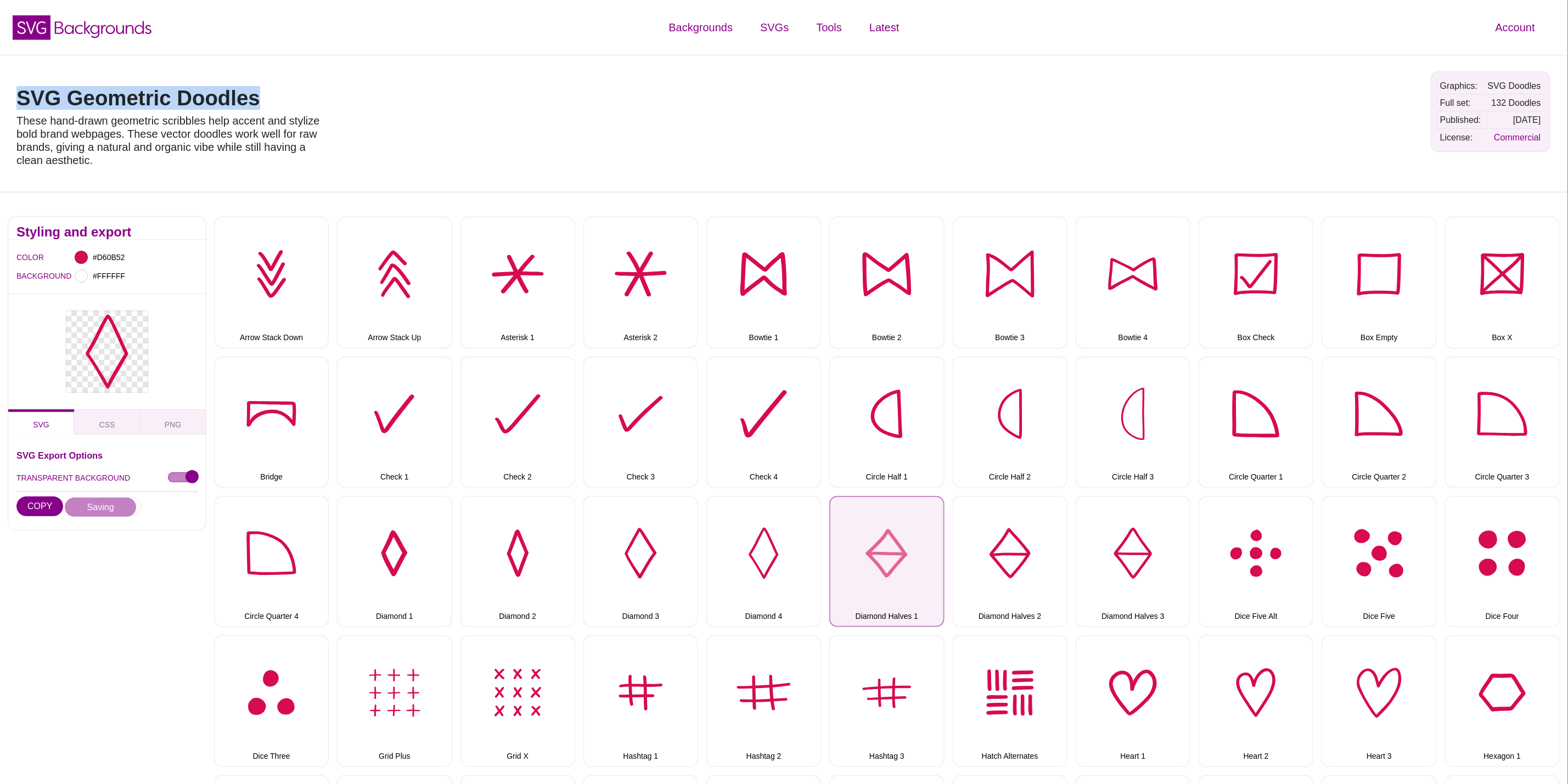
drag, startPoint x: 891, startPoint y: 522, endPoint x: 883, endPoint y: 523, distance: 8.1
click at [891, 522] on button "Diamond Halves 1" at bounding box center [887, 562] width 115 height 131
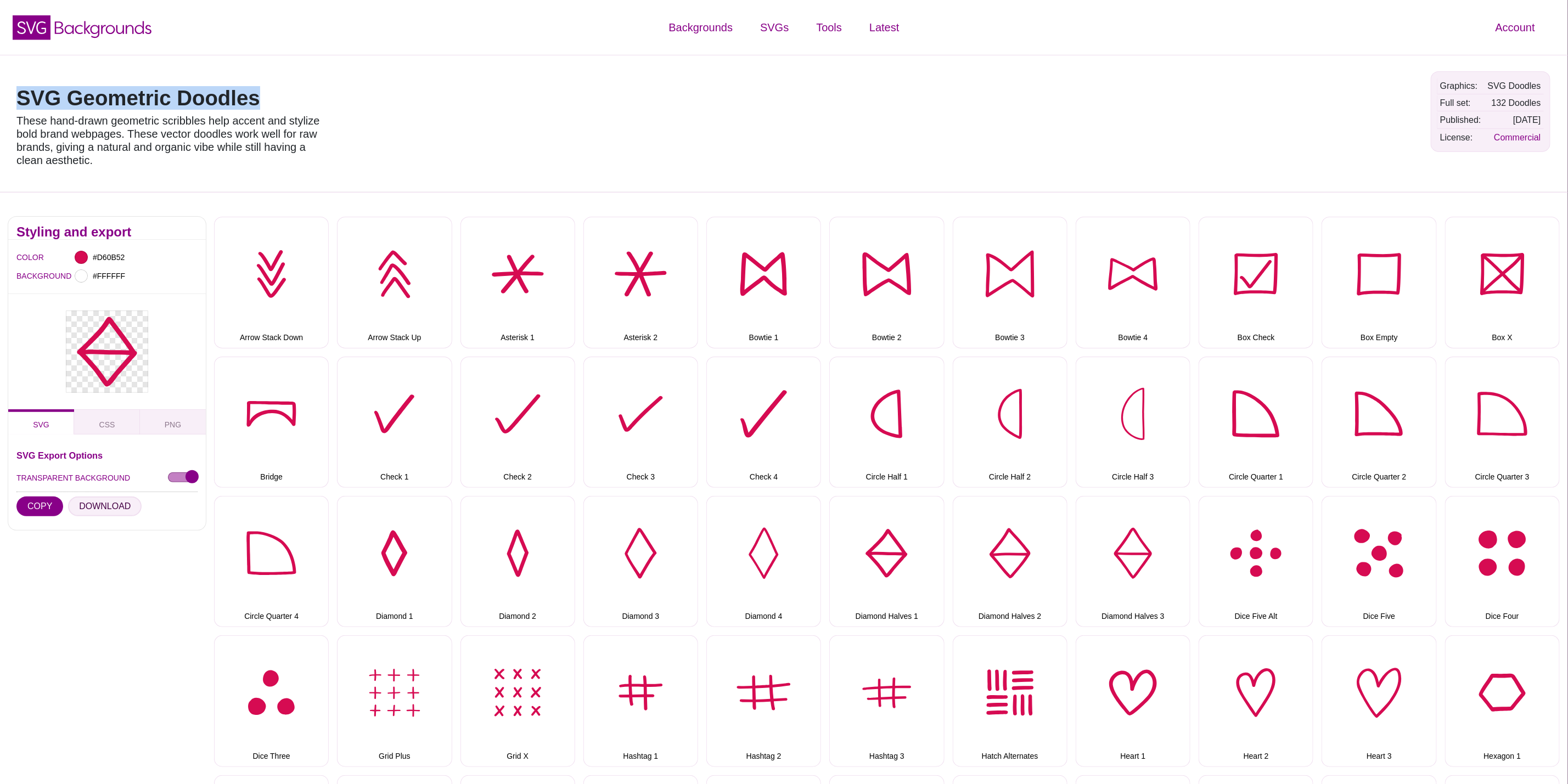
click at [112, 509] on button "DOWNLOAD" at bounding box center [105, 506] width 74 height 20
drag, startPoint x: 1023, startPoint y: 525, endPoint x: 798, endPoint y: 528, distance: 225.0
click at [1023, 525] on button "Diamond Halves 2" at bounding box center [1010, 562] width 115 height 131
drag, startPoint x: 117, startPoint y: 506, endPoint x: 1092, endPoint y: 537, distance: 975.5
click at [116, 505] on button "DOWNLOAD" at bounding box center [105, 506] width 74 height 20
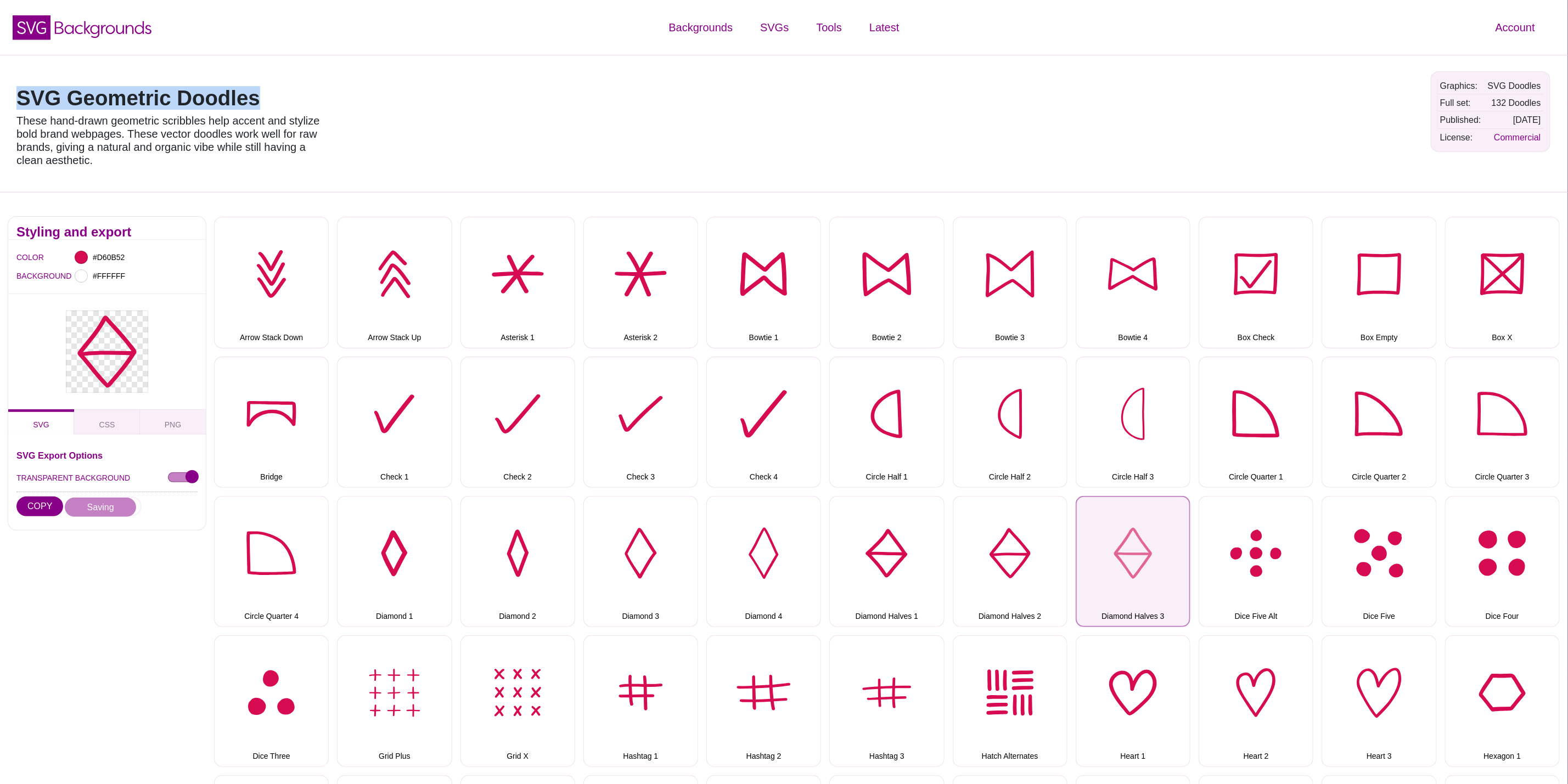
click at [1138, 545] on button "Diamond Halves 3" at bounding box center [1133, 562] width 115 height 131
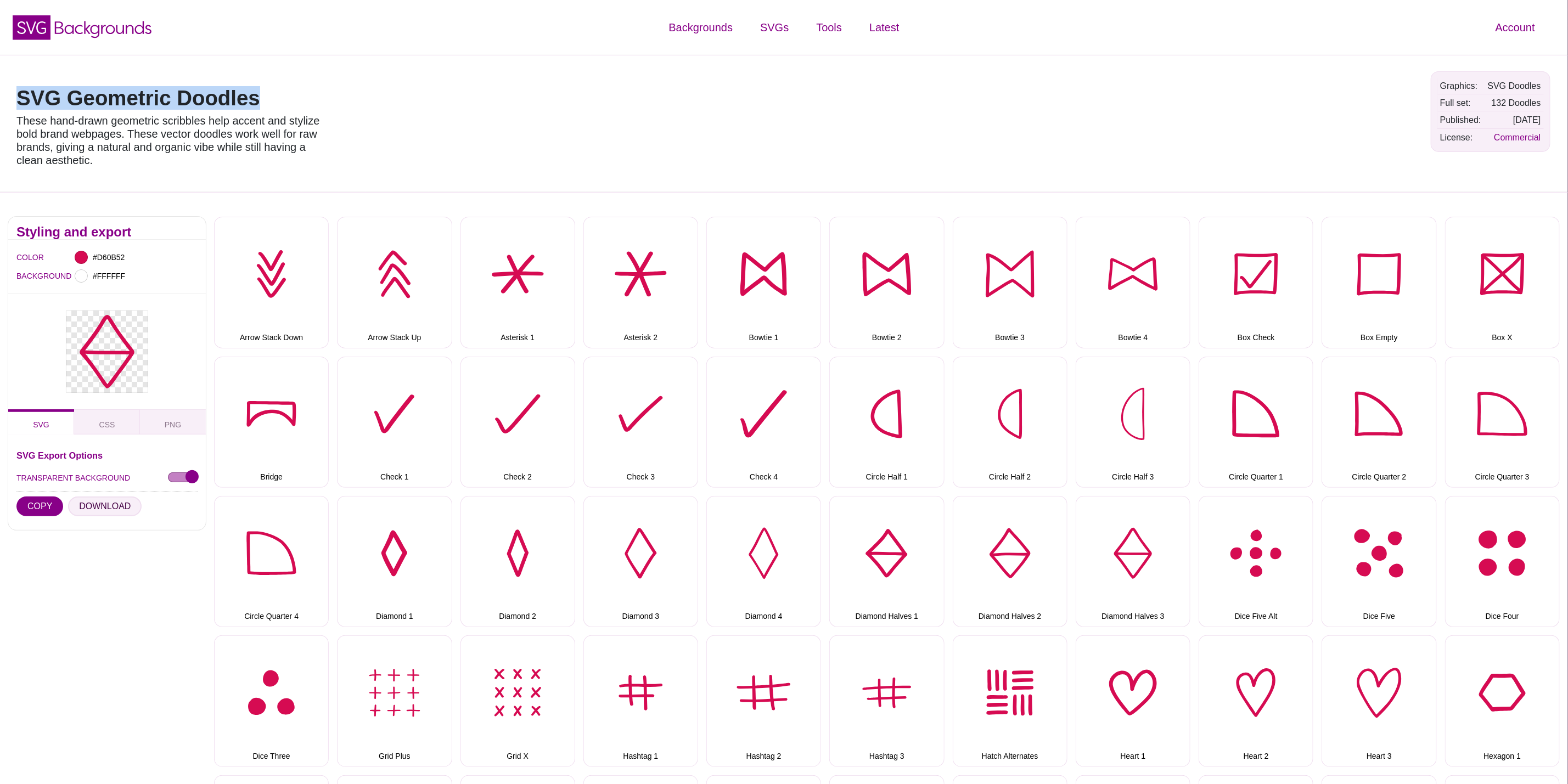
click at [98, 502] on button "DOWNLOAD" at bounding box center [105, 506] width 74 height 20
drag, startPoint x: 1270, startPoint y: 537, endPoint x: 964, endPoint y: 539, distance: 306.0
click at [1270, 537] on button "Dice Five Alt" at bounding box center [1256, 562] width 115 height 131
click at [117, 504] on button "DOWNLOAD" at bounding box center [105, 506] width 74 height 20
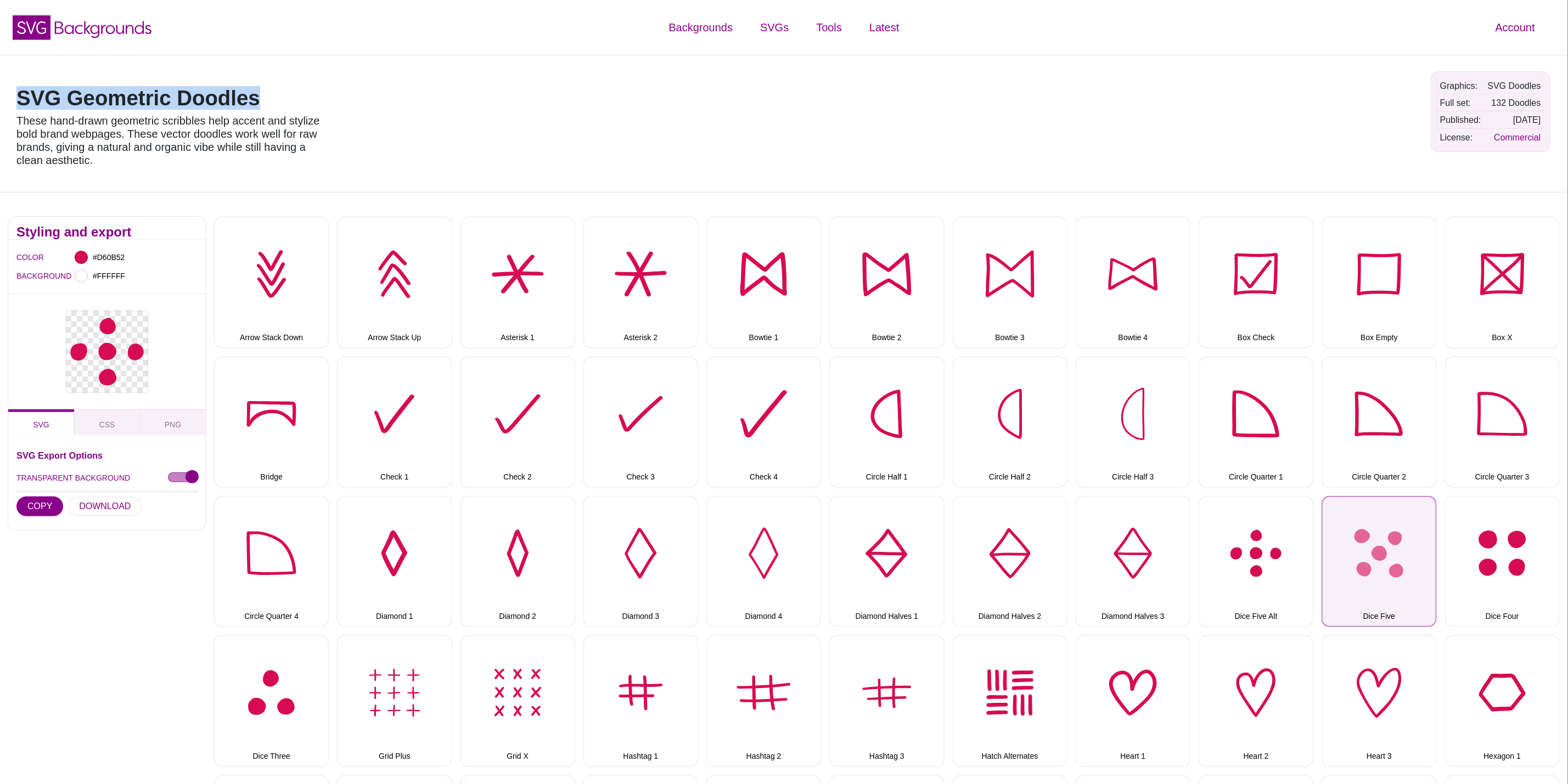
drag, startPoint x: 1389, startPoint y: 553, endPoint x: 1000, endPoint y: 560, distance: 389.1
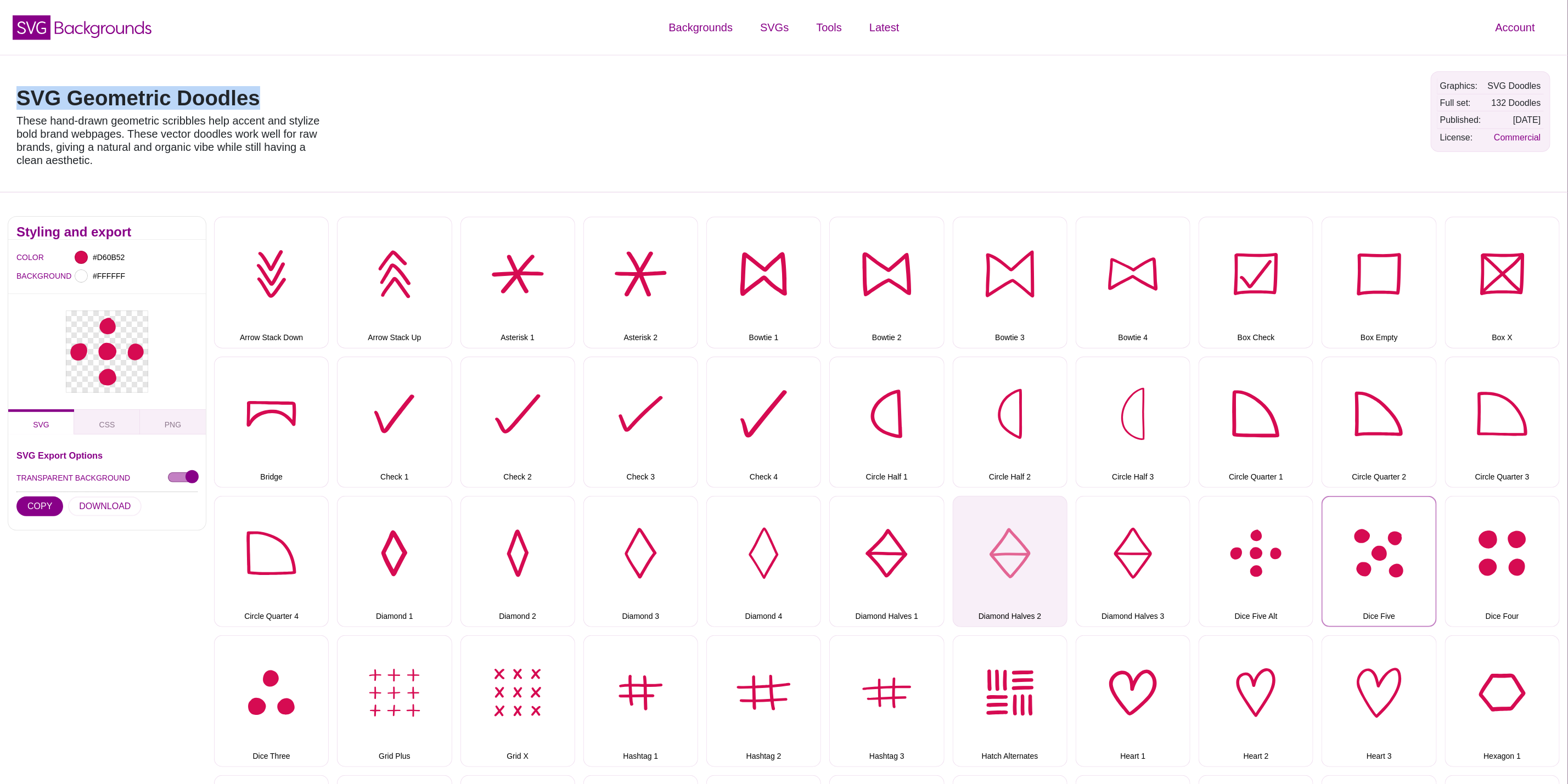
click at [1389, 553] on button "Dice Five" at bounding box center [1379, 562] width 115 height 131
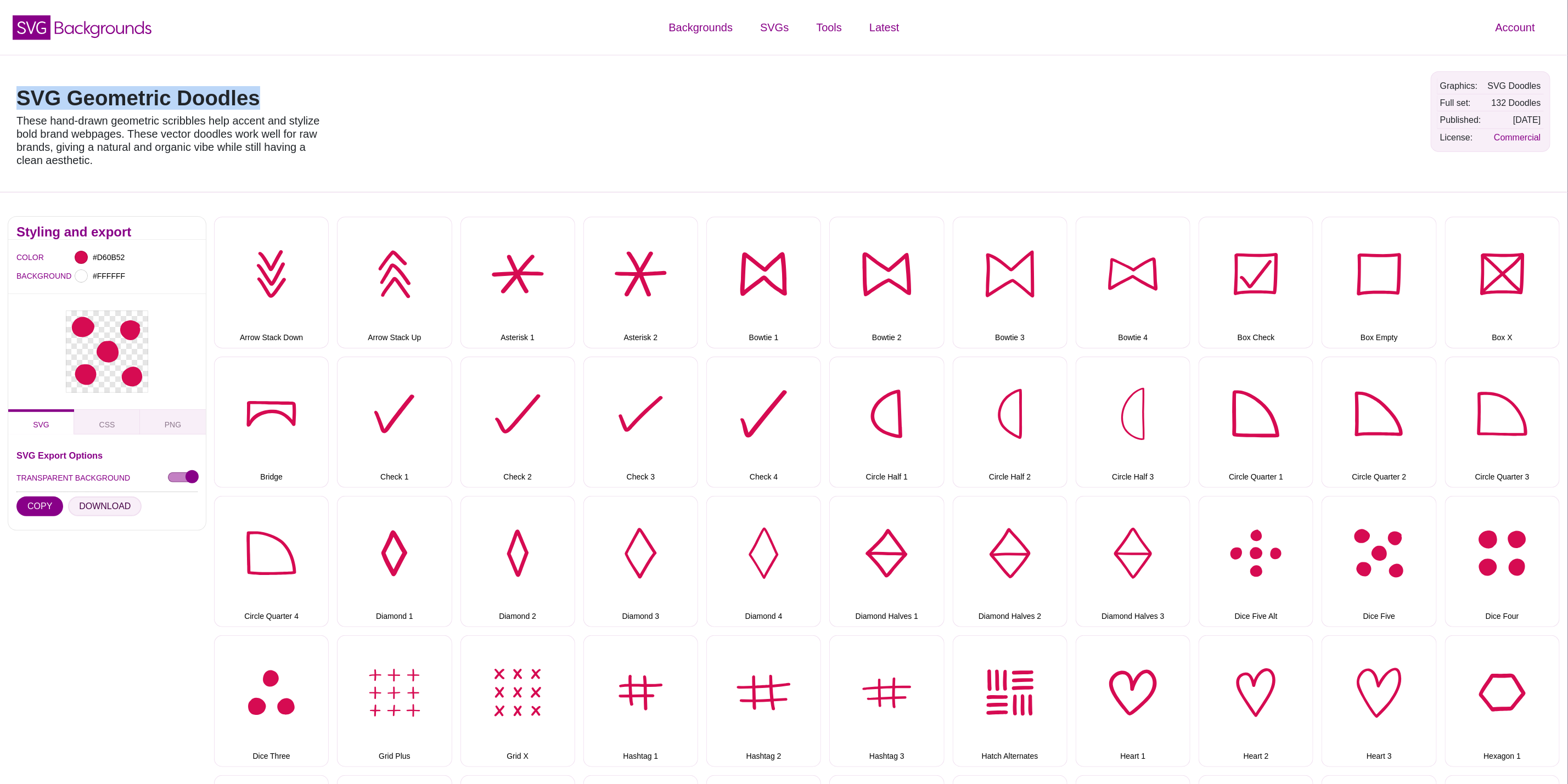
click at [123, 506] on button "DOWNLOAD" at bounding box center [105, 506] width 74 height 20
click at [1511, 544] on button "Dice Four" at bounding box center [1502, 562] width 115 height 131
click at [115, 501] on button "DOWNLOAD" at bounding box center [105, 506] width 74 height 20
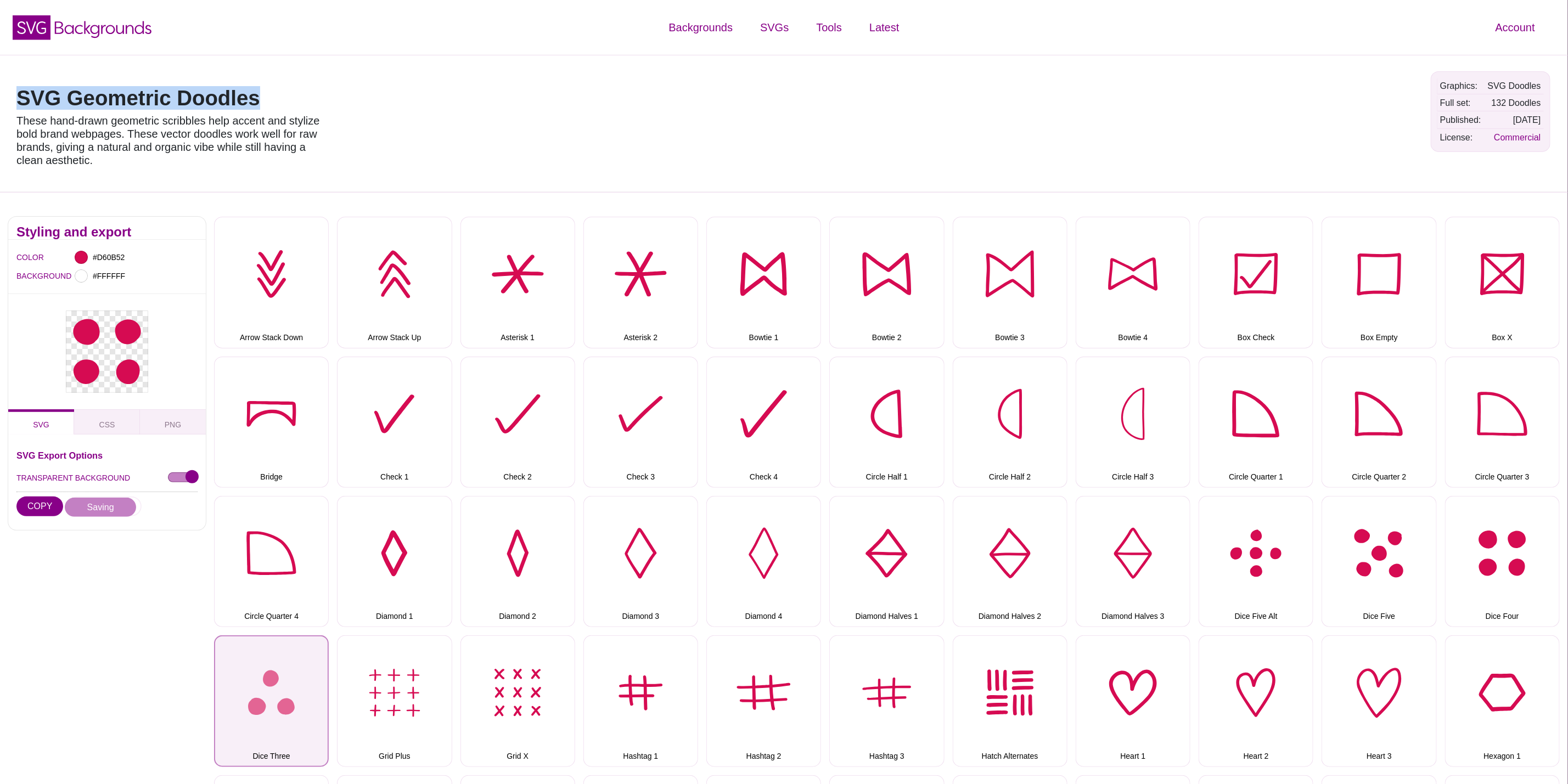
drag, startPoint x: 277, startPoint y: 683, endPoint x: 223, endPoint y: 647, distance: 64.9
click at [277, 683] on button "Dice Three" at bounding box center [271, 701] width 115 height 131
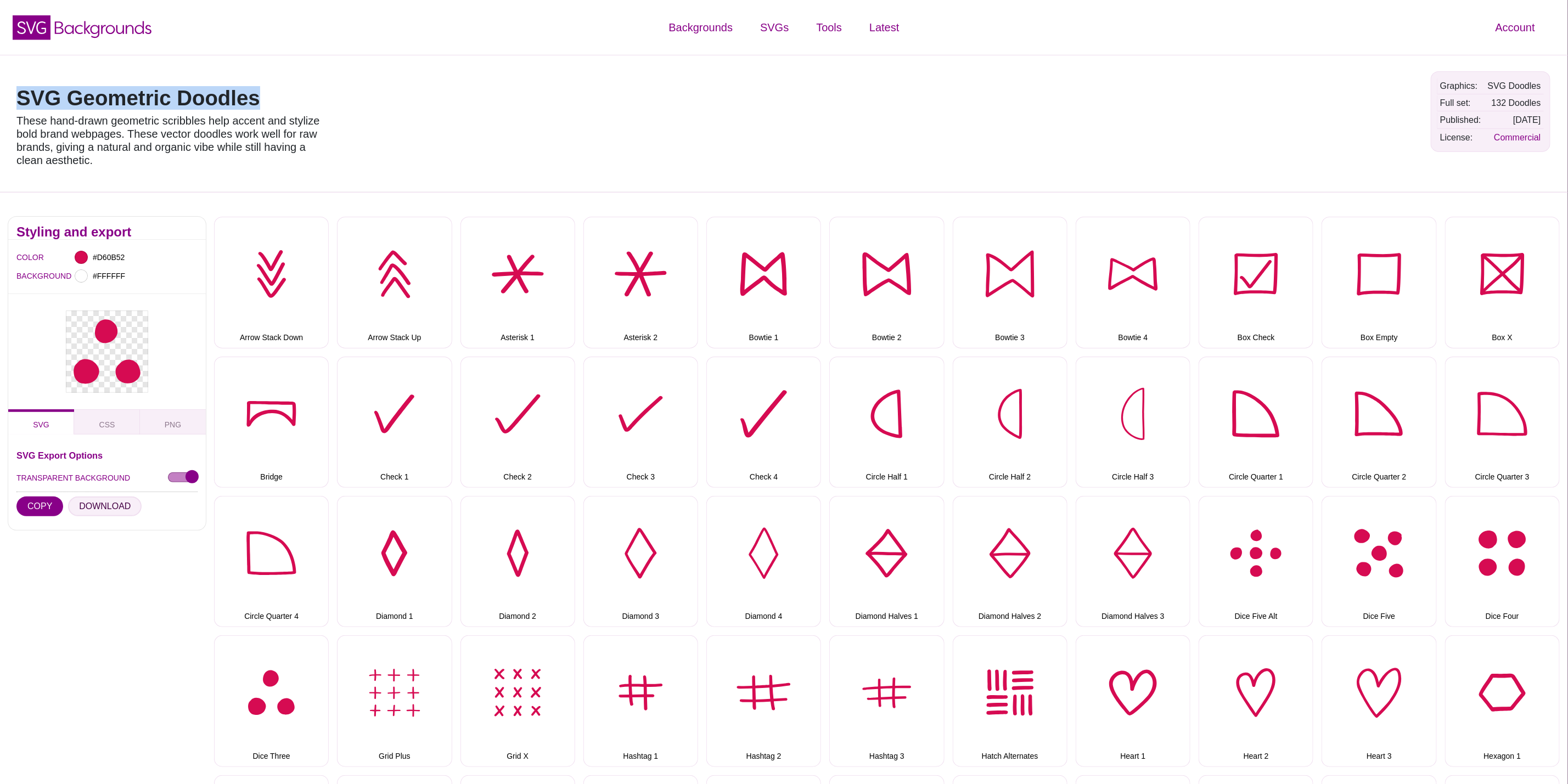
click at [99, 504] on button "DOWNLOAD" at bounding box center [105, 506] width 74 height 20
click at [396, 675] on button "Grid Plus" at bounding box center [394, 701] width 115 height 131
click at [122, 507] on button "DOWNLOAD" at bounding box center [105, 506] width 74 height 20
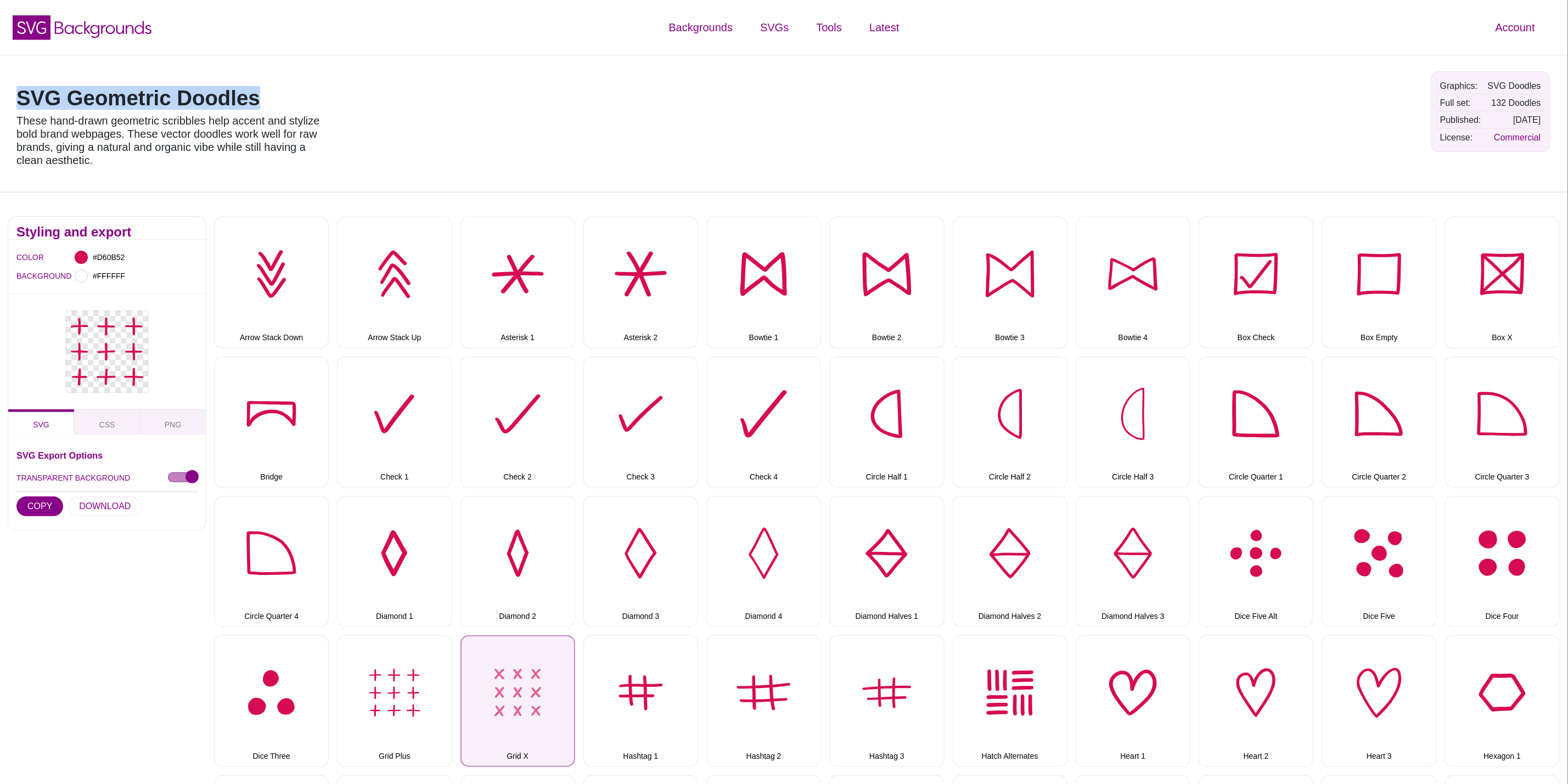
click at [502, 658] on button "Grid X" at bounding box center [517, 701] width 115 height 131
drag, startPoint x: 127, startPoint y: 510, endPoint x: 117, endPoint y: 510, distance: 10.0
click at [117, 510] on button "DOWNLOAD" at bounding box center [105, 506] width 74 height 20
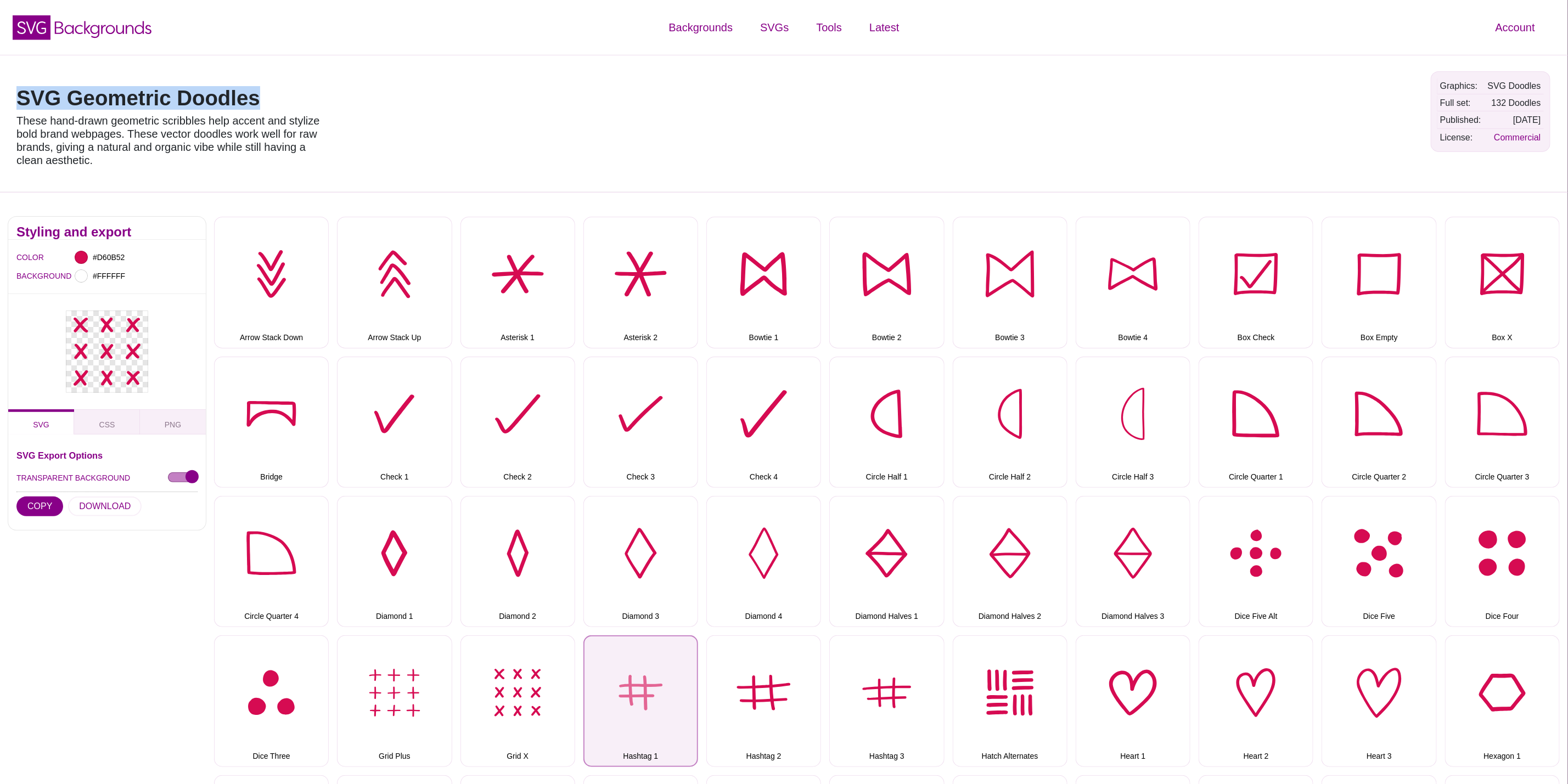
click at [671, 682] on button "Hashtag 1" at bounding box center [641, 701] width 115 height 131
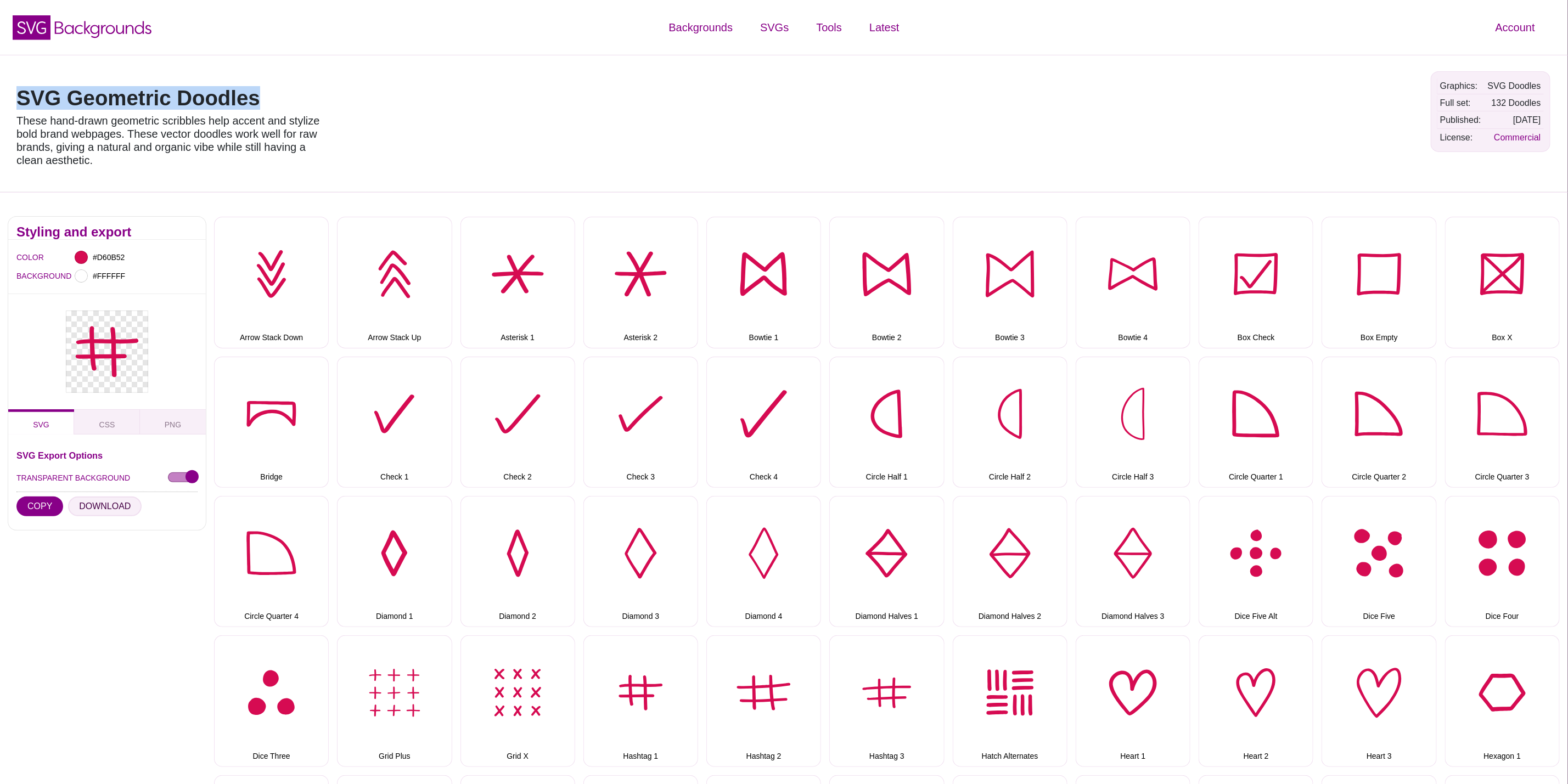
click at [104, 499] on button "DOWNLOAD" at bounding box center [105, 506] width 74 height 20
drag, startPoint x: 745, startPoint y: 674, endPoint x: 733, endPoint y: 672, distance: 12.2
click at [745, 674] on button "Hashtag 2" at bounding box center [763, 701] width 115 height 131
click at [93, 506] on button "DOWNLOAD" at bounding box center [105, 506] width 74 height 20
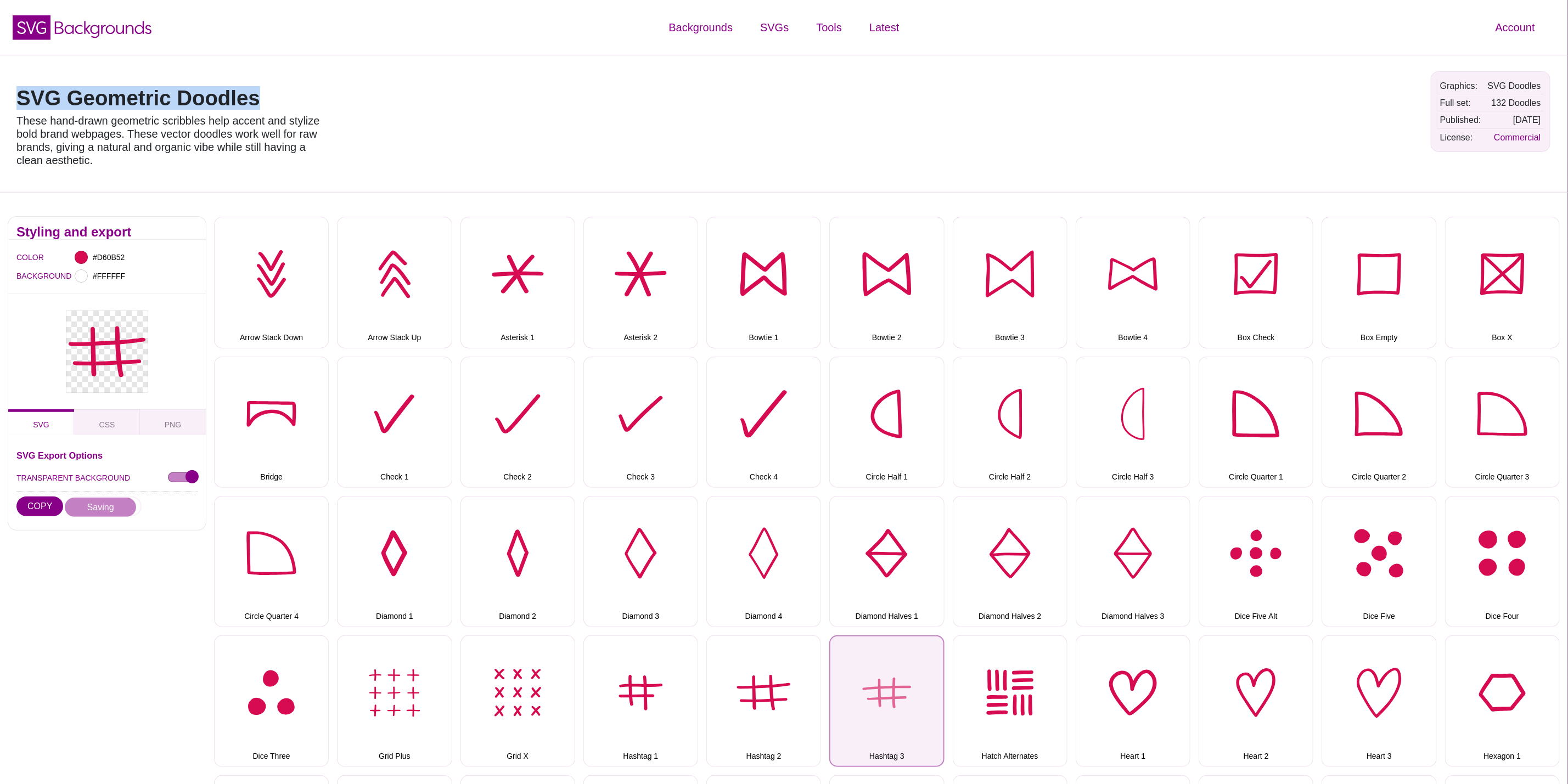
click at [905, 685] on button "Hashtag 3" at bounding box center [887, 701] width 115 height 131
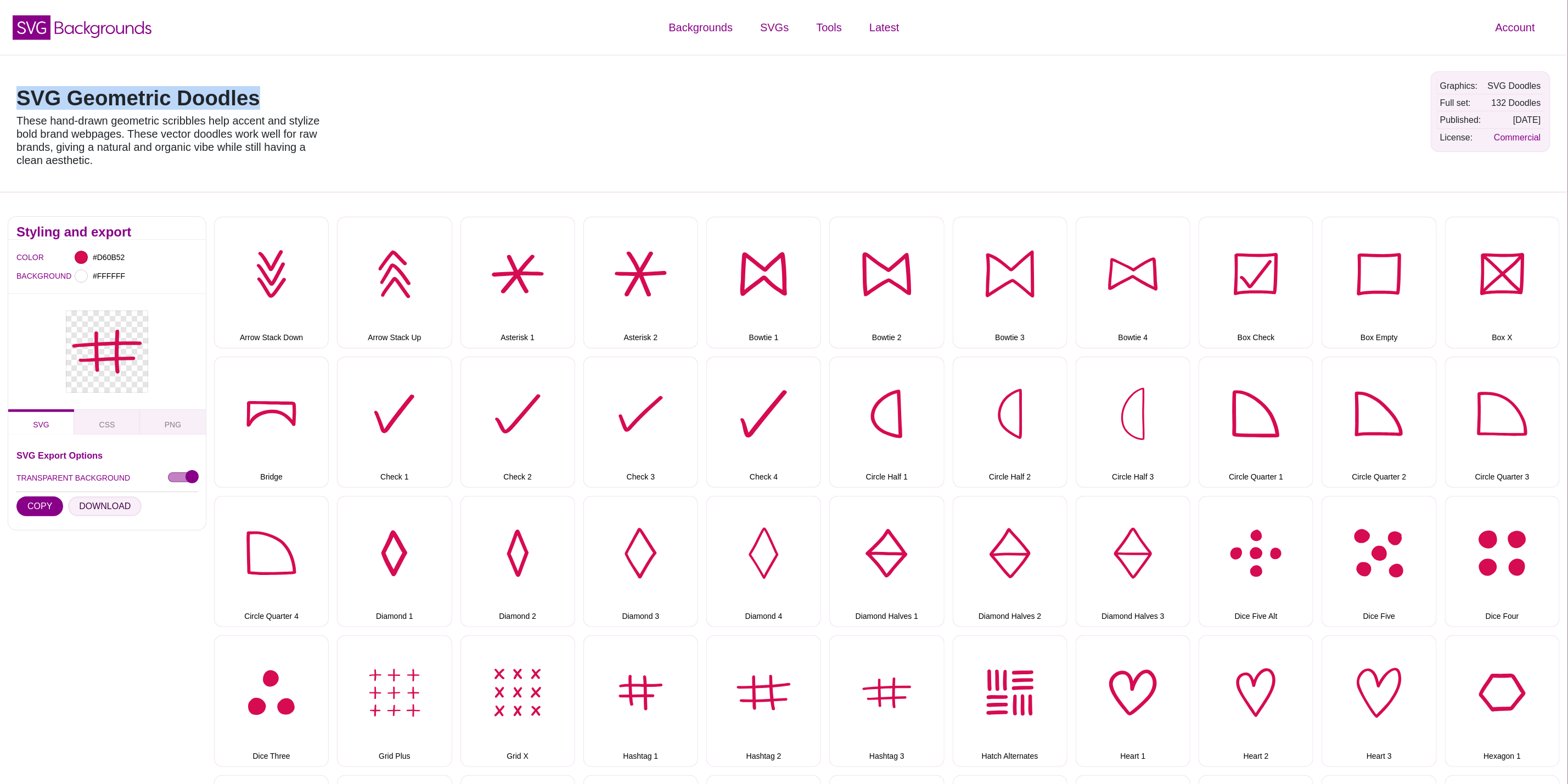
click at [112, 505] on button "DOWNLOAD" at bounding box center [105, 506] width 74 height 20
click at [1048, 702] on button "Hatch Alternates" at bounding box center [1010, 701] width 115 height 131
click at [112, 505] on button "DOWNLOAD" at bounding box center [105, 506] width 74 height 20
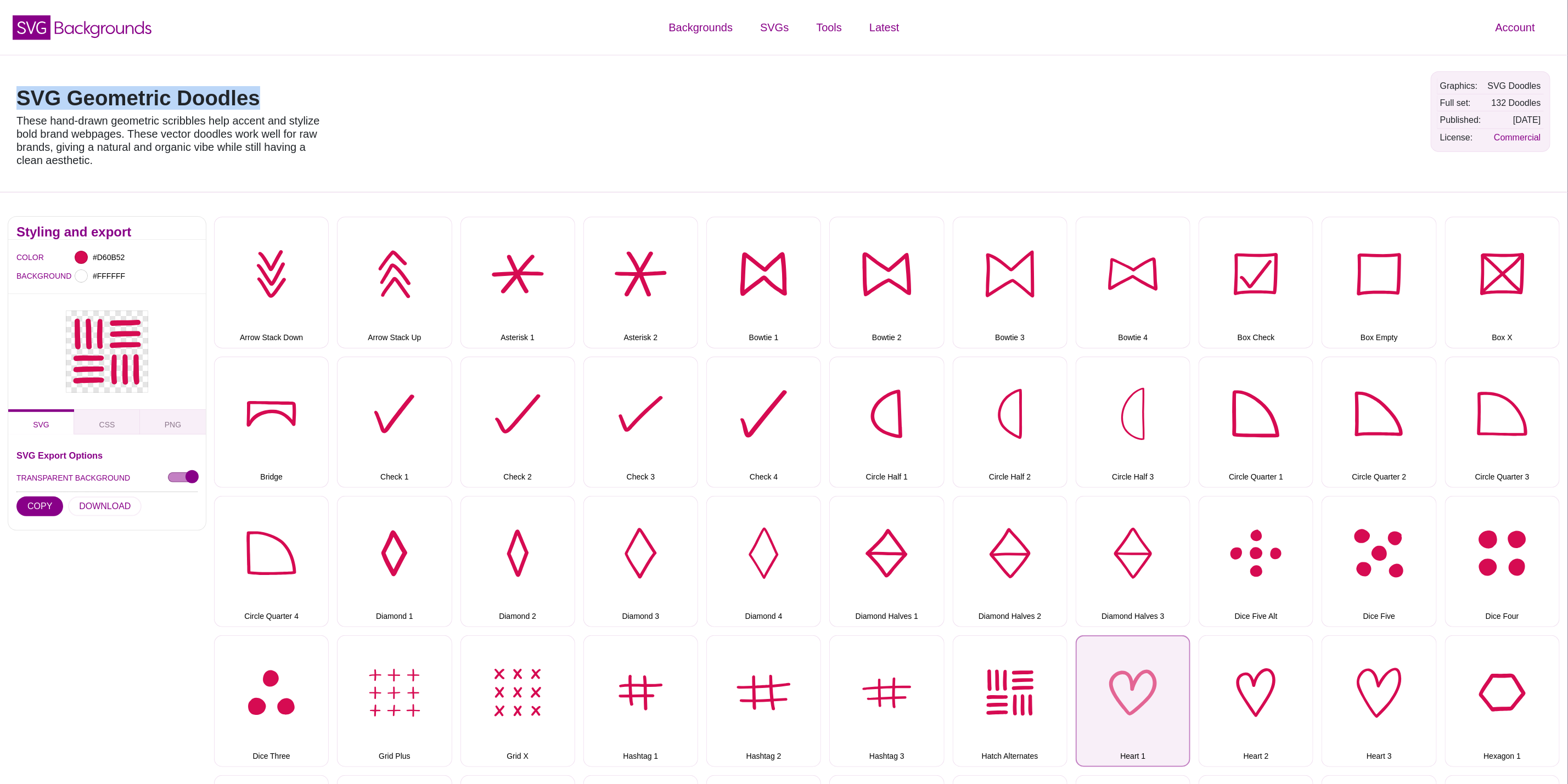
click at [1162, 694] on button "Heart 1" at bounding box center [1133, 701] width 115 height 131
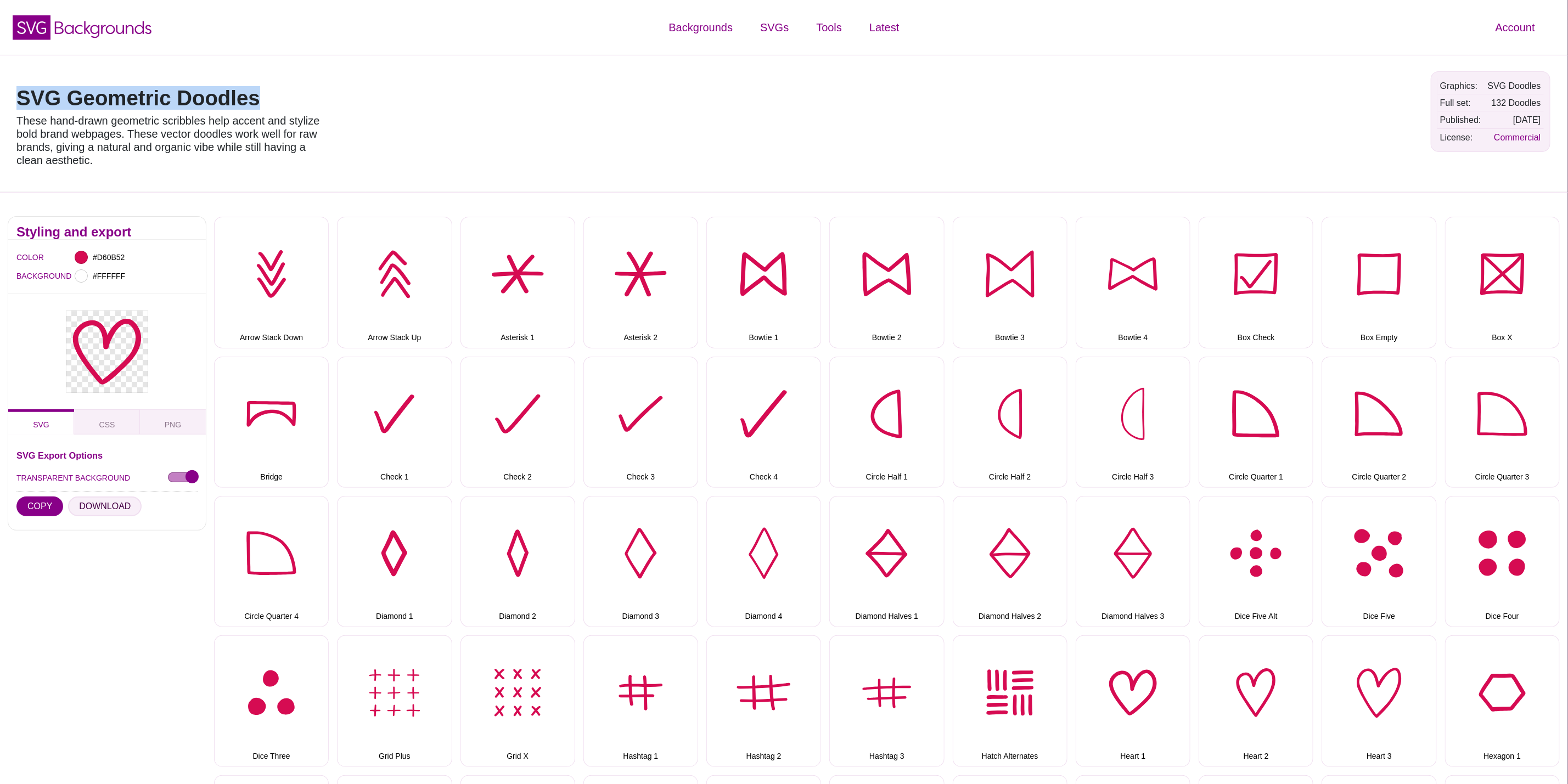
click at [112, 506] on button "DOWNLOAD" at bounding box center [105, 506] width 74 height 20
click at [1238, 692] on button "Heart 2" at bounding box center [1256, 701] width 115 height 131
click at [77, 507] on button "DOWNLOAD" at bounding box center [105, 506] width 74 height 20
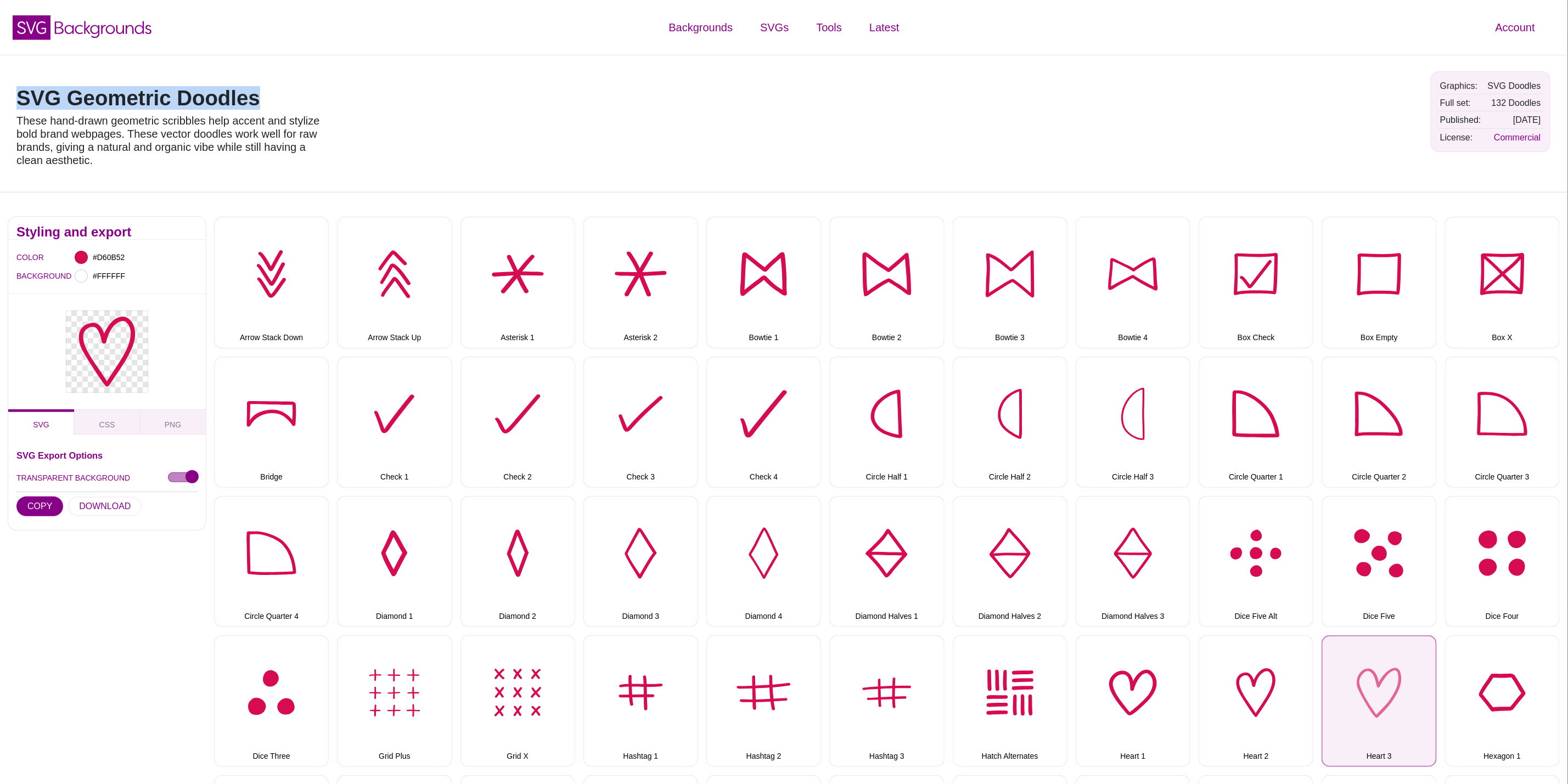
click at [1399, 683] on button "Heart 3" at bounding box center [1379, 701] width 115 height 131
click at [112, 506] on button "DOWNLOAD" at bounding box center [105, 506] width 74 height 20
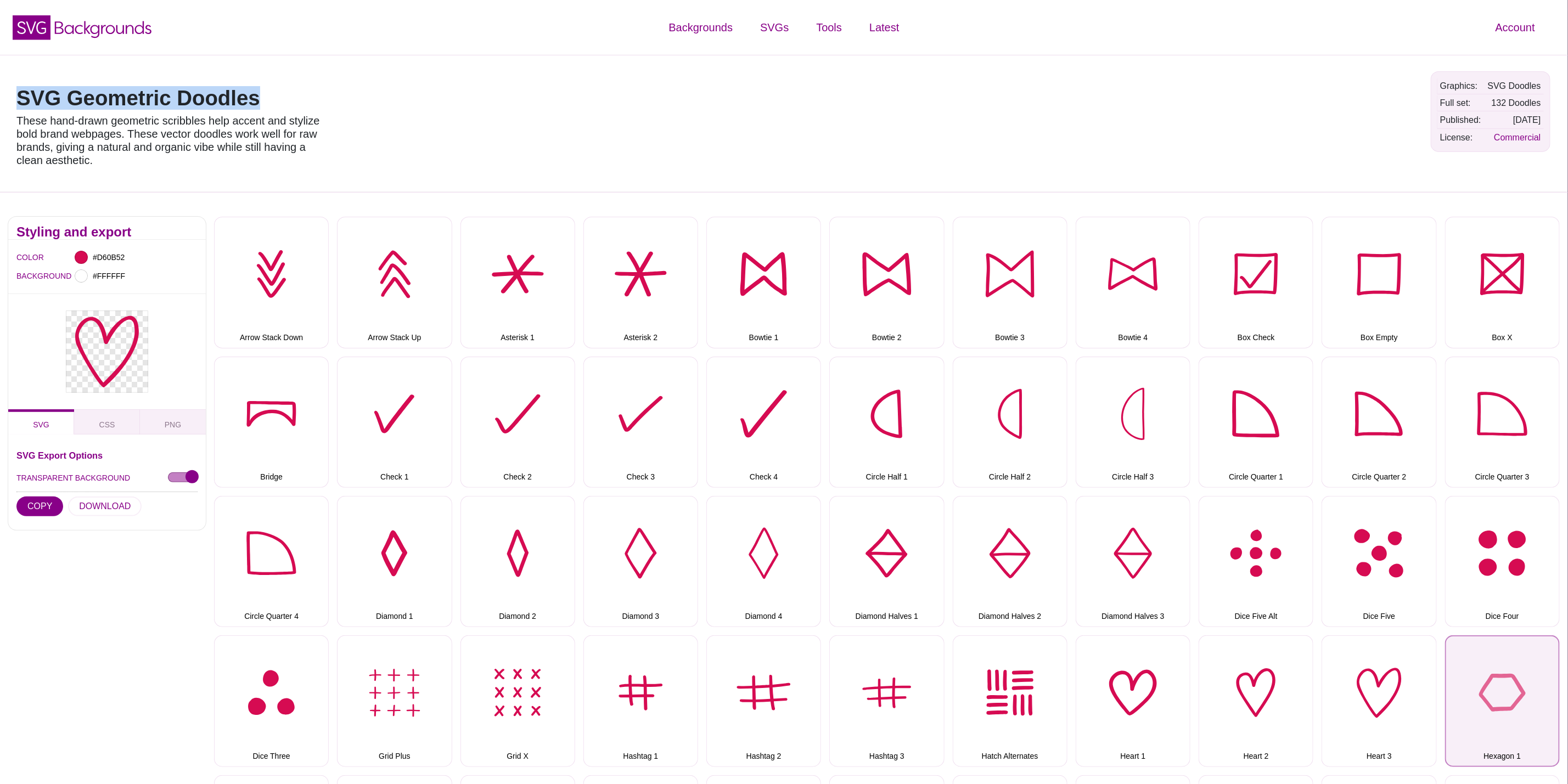
click at [1531, 701] on button "Hexagon 1" at bounding box center [1502, 701] width 115 height 131
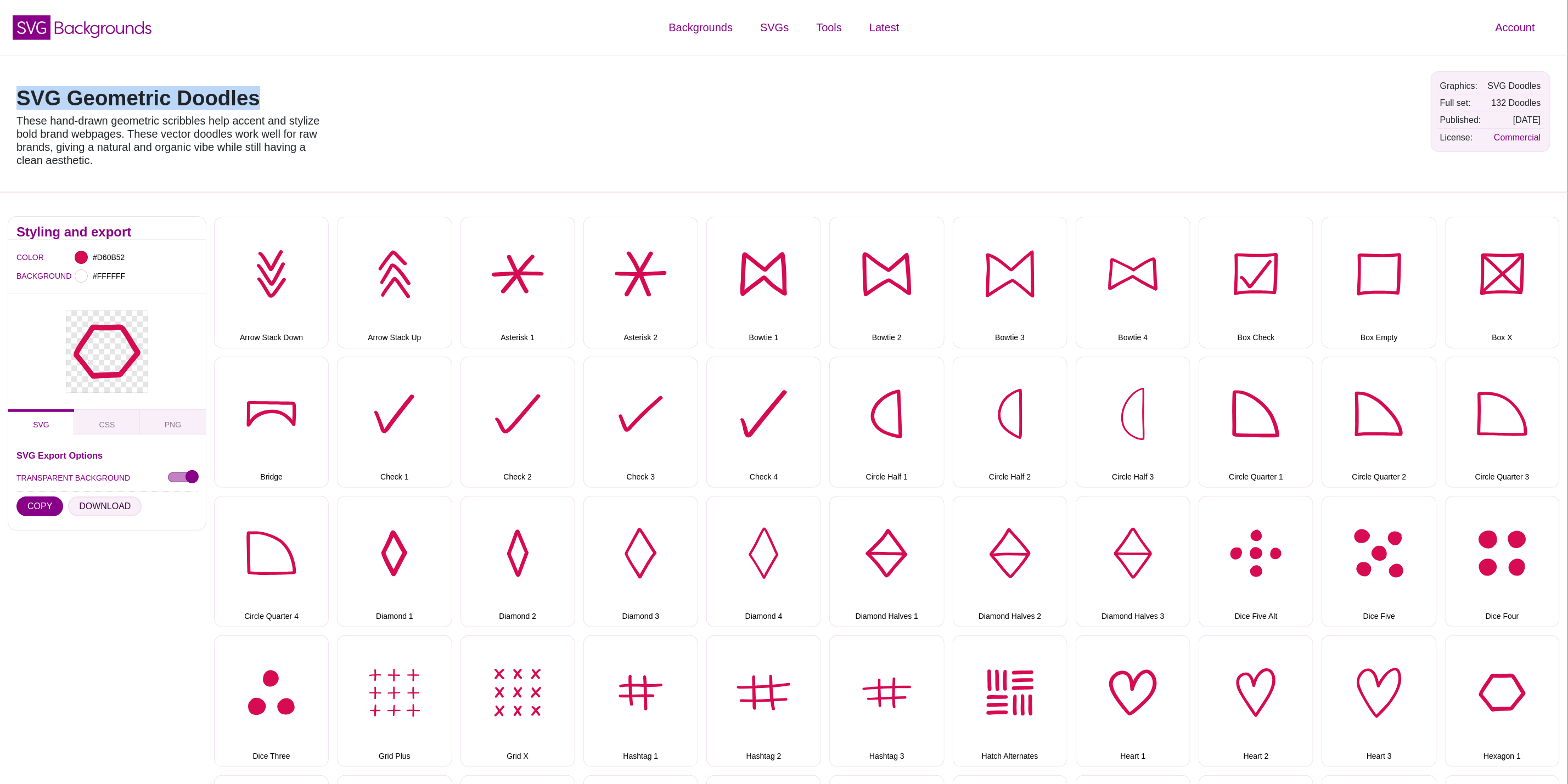
click at [97, 502] on button "DOWNLOAD" at bounding box center [105, 506] width 74 height 20
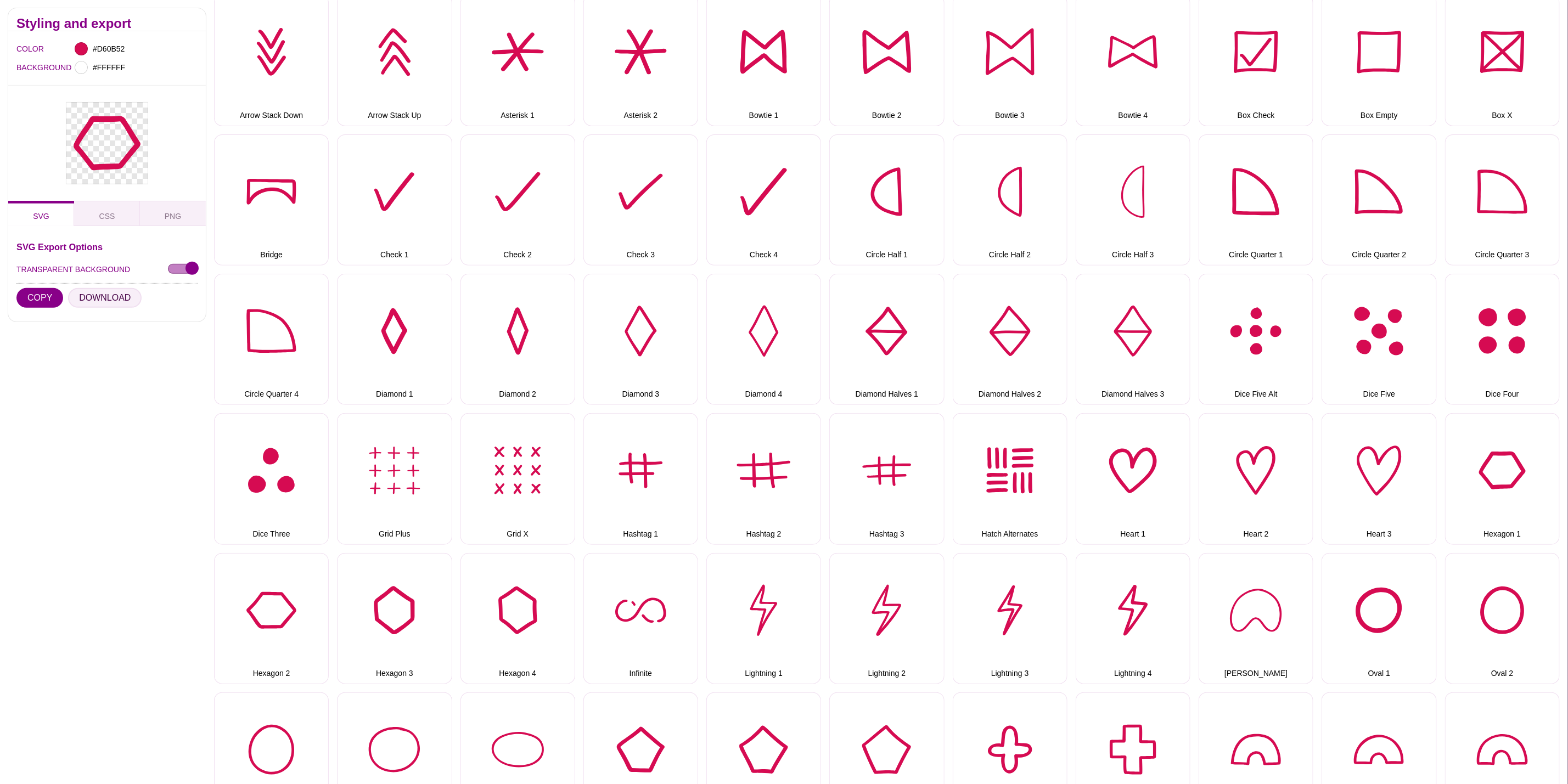
scroll to position [247, 0]
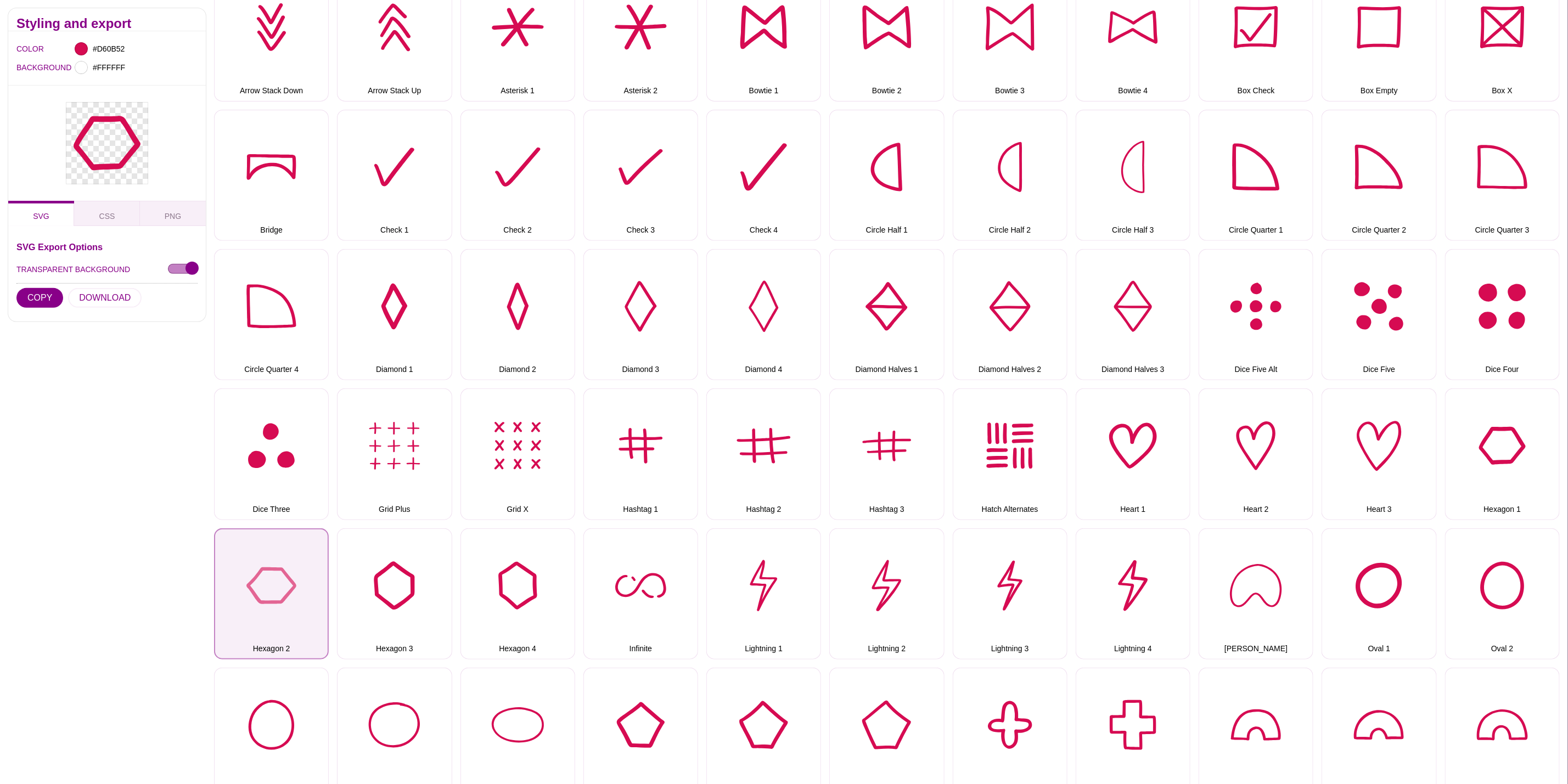
click at [261, 571] on button "Hexagon 2" at bounding box center [271, 594] width 115 height 131
click at [82, 293] on button "DOWNLOAD" at bounding box center [105, 298] width 74 height 20
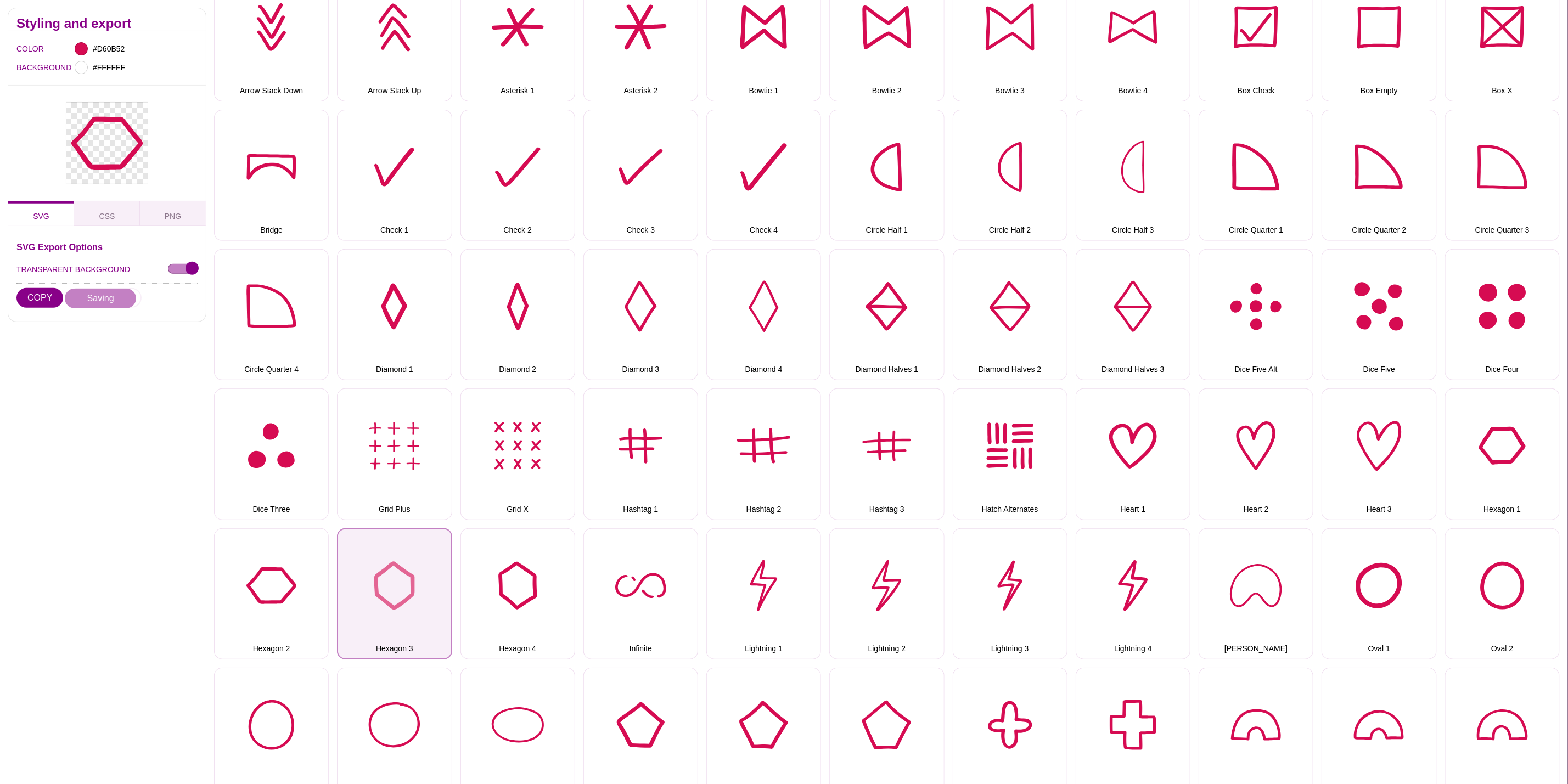
click at [401, 596] on button "Hexagon 3" at bounding box center [394, 594] width 115 height 131
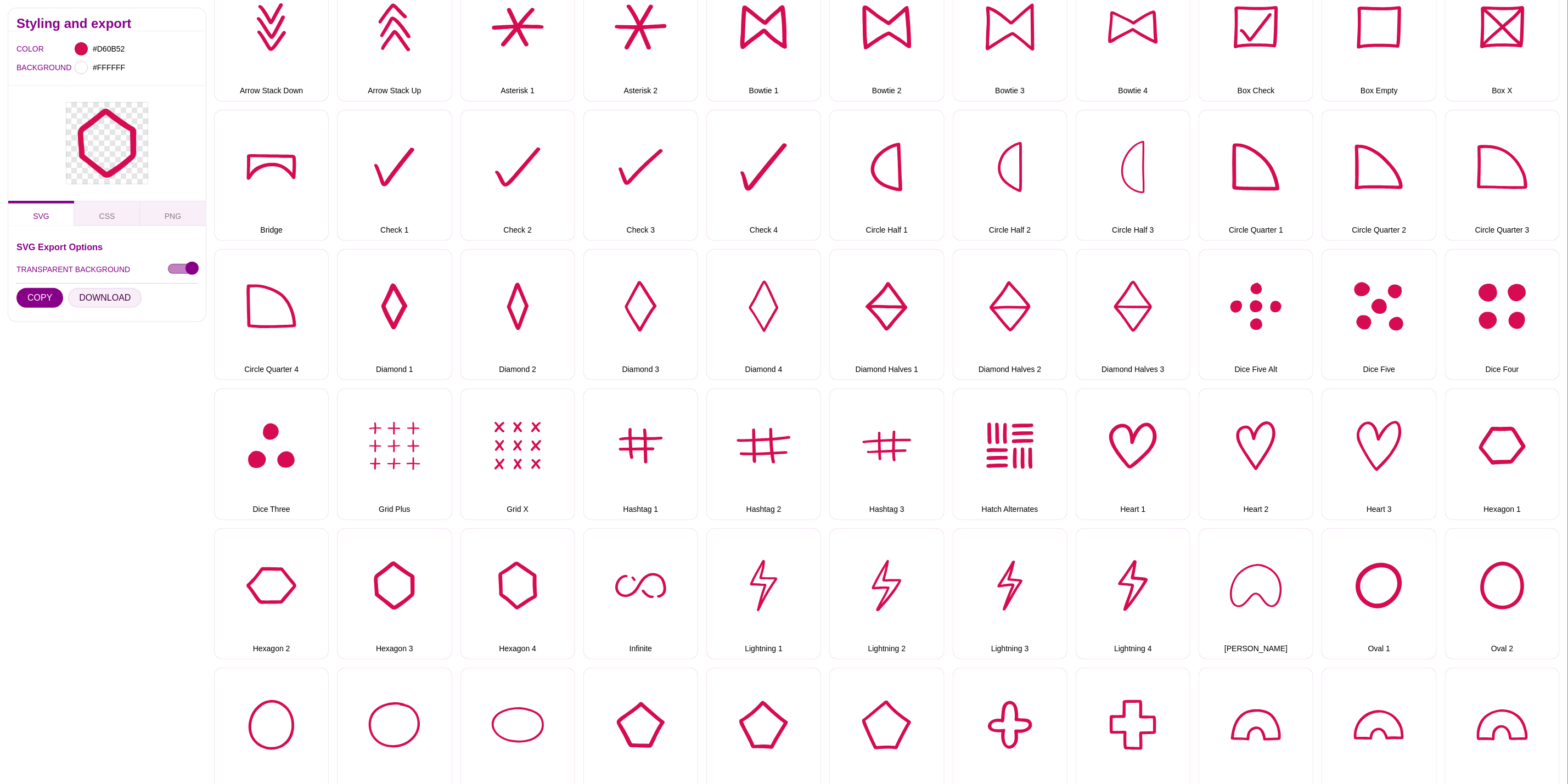
click at [90, 288] on button "DOWNLOAD" at bounding box center [105, 298] width 74 height 20
click at [512, 550] on button "Hexagon 4" at bounding box center [517, 594] width 115 height 131
click at [95, 294] on button "DOWNLOAD" at bounding box center [105, 298] width 74 height 20
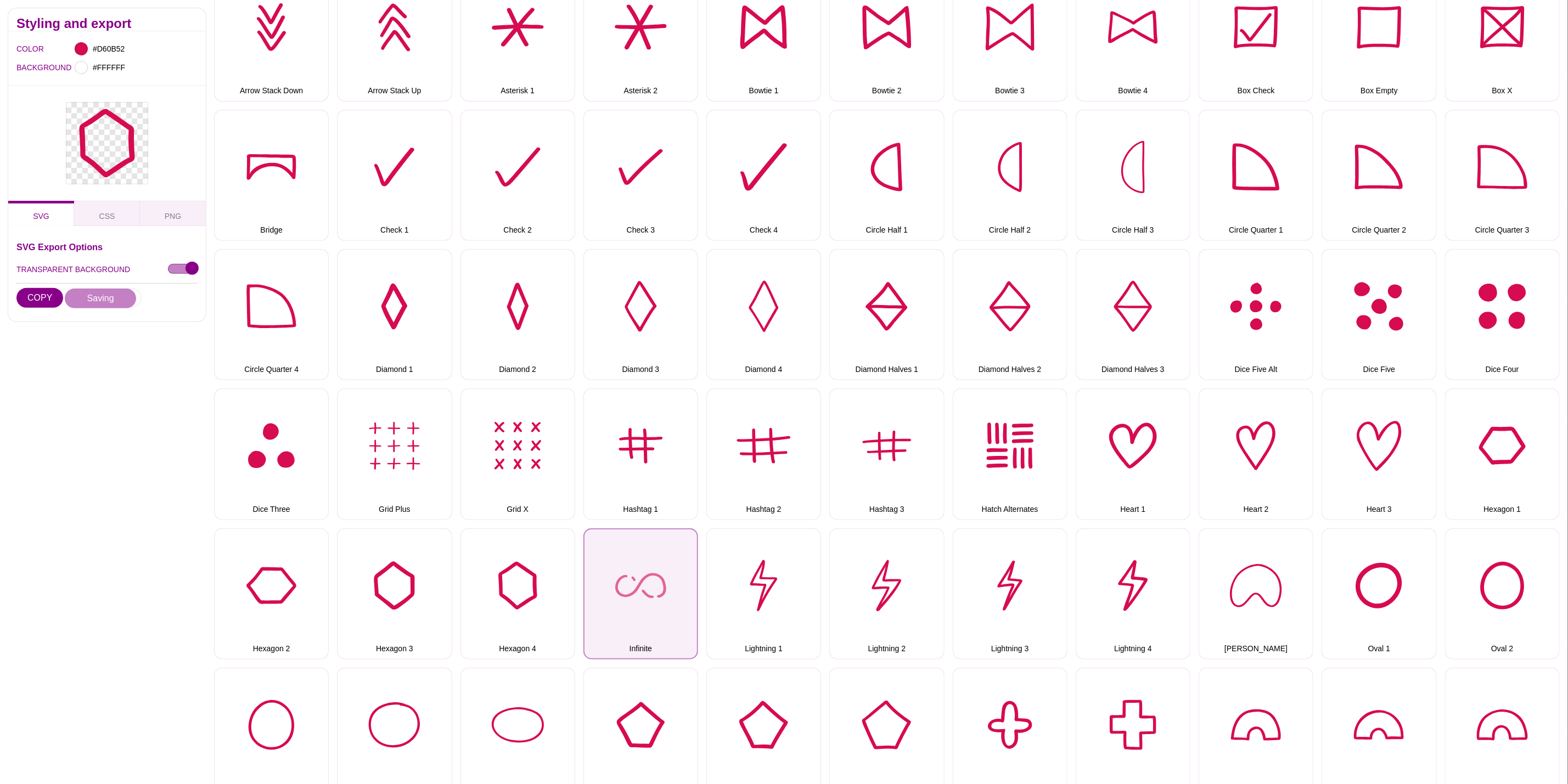
click at [639, 585] on button "Infinite" at bounding box center [641, 594] width 115 height 131
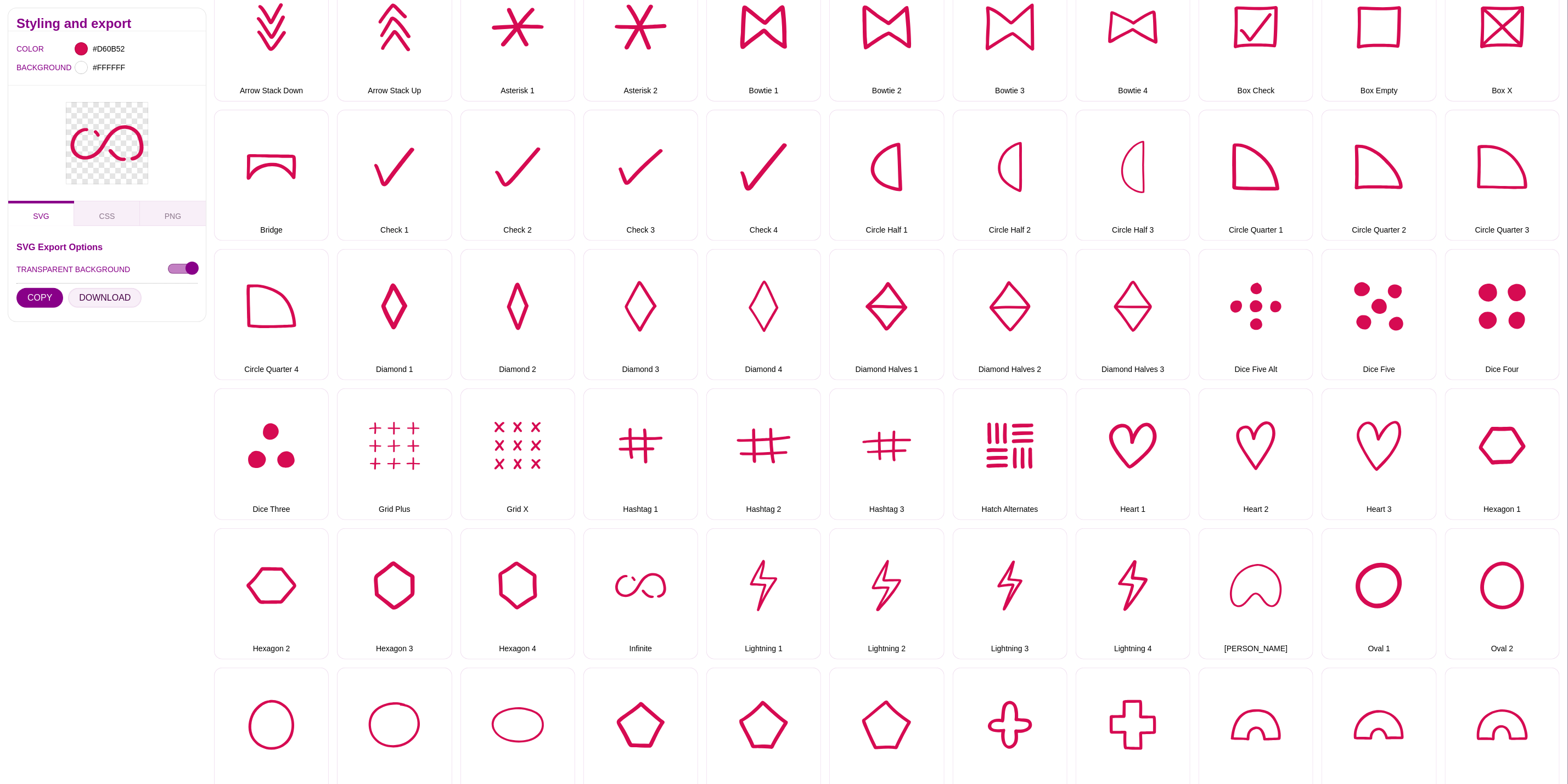
click at [117, 296] on button "DOWNLOAD" at bounding box center [105, 298] width 74 height 20
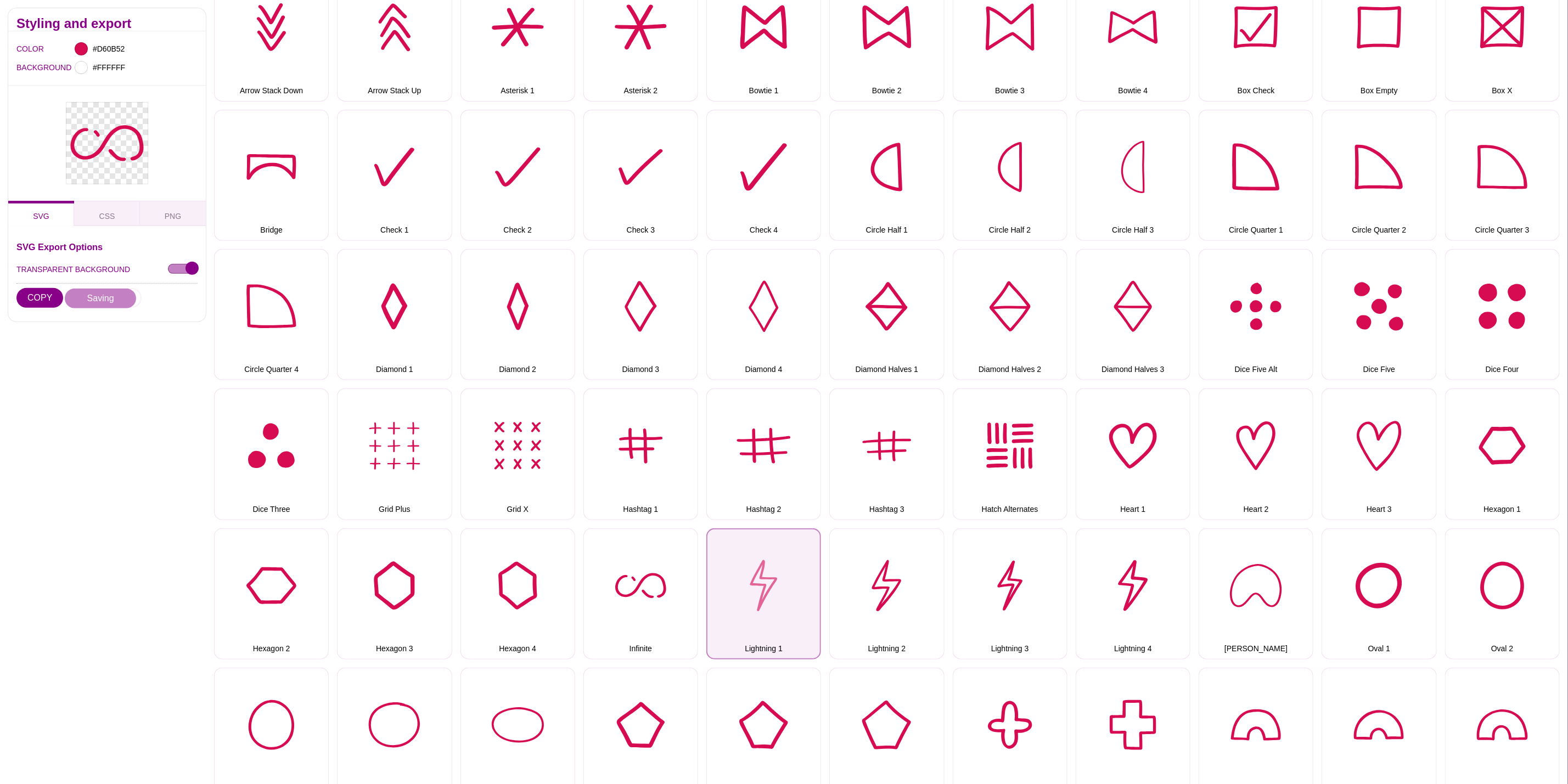
click at [746, 574] on button "Lightning 1" at bounding box center [763, 594] width 115 height 131
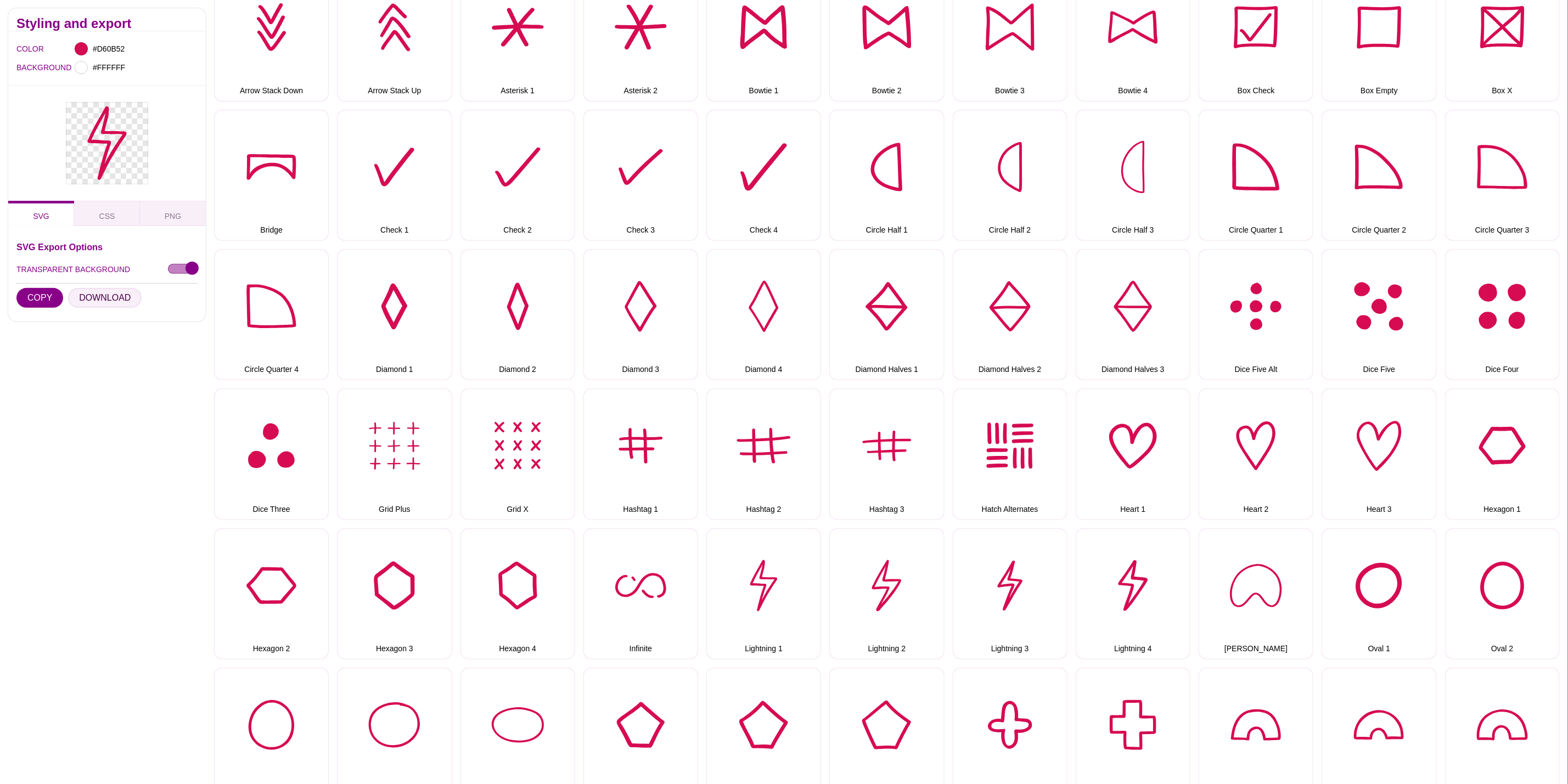
drag, startPoint x: 126, startPoint y: 296, endPoint x: 871, endPoint y: 588, distance: 800.2
click at [126, 296] on button "DOWNLOAD" at bounding box center [105, 298] width 74 height 20
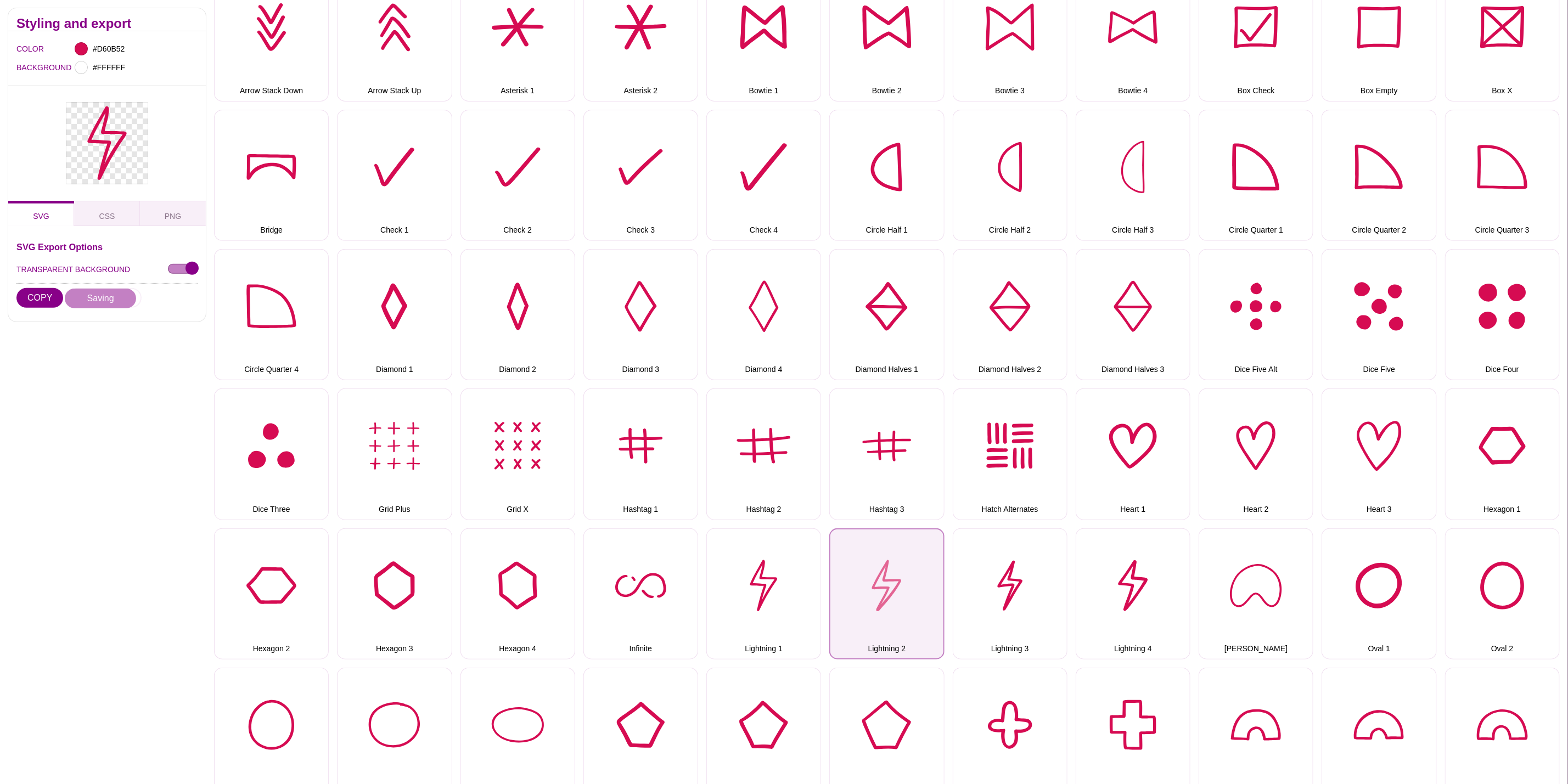
click at [914, 595] on button "Lightning 2" at bounding box center [887, 594] width 115 height 131
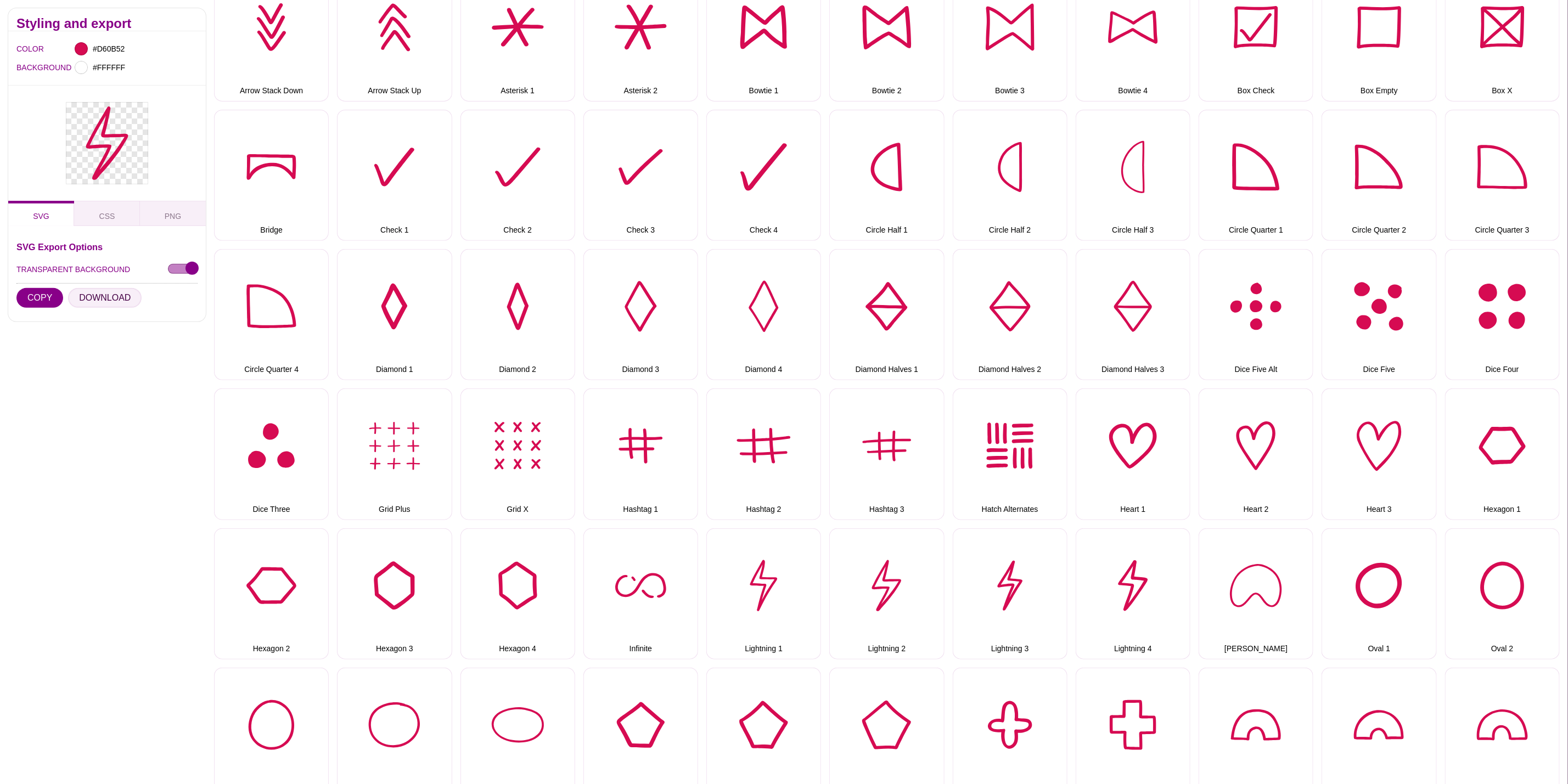
click at [111, 298] on button "DOWNLOAD" at bounding box center [105, 298] width 74 height 20
click at [1014, 595] on button "Lightning 3" at bounding box center [1010, 594] width 115 height 131
click at [118, 299] on button "DOWNLOAD" at bounding box center [105, 298] width 74 height 20
drag, startPoint x: 1117, startPoint y: 575, endPoint x: 955, endPoint y: 530, distance: 168.1
click at [1117, 575] on button "Lightning 4" at bounding box center [1133, 594] width 115 height 131
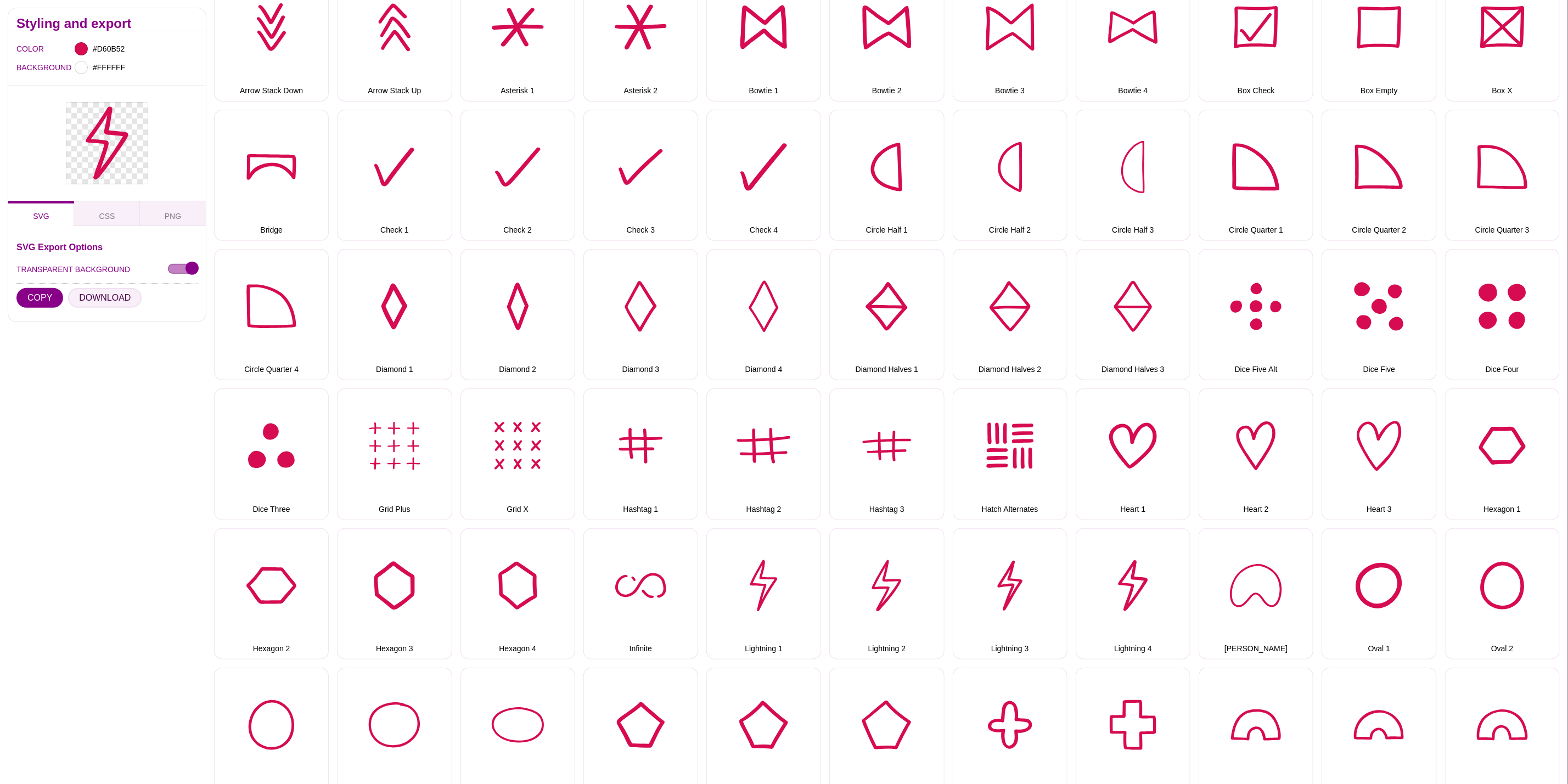
click at [89, 292] on button "DOWNLOAD" at bounding box center [105, 298] width 74 height 20
drag, startPoint x: 1245, startPoint y: 611, endPoint x: 1112, endPoint y: 571, distance: 138.9
click at [1245, 611] on button "Lily Pad" at bounding box center [1256, 594] width 115 height 131
click at [123, 295] on button "DOWNLOAD" at bounding box center [105, 298] width 74 height 20
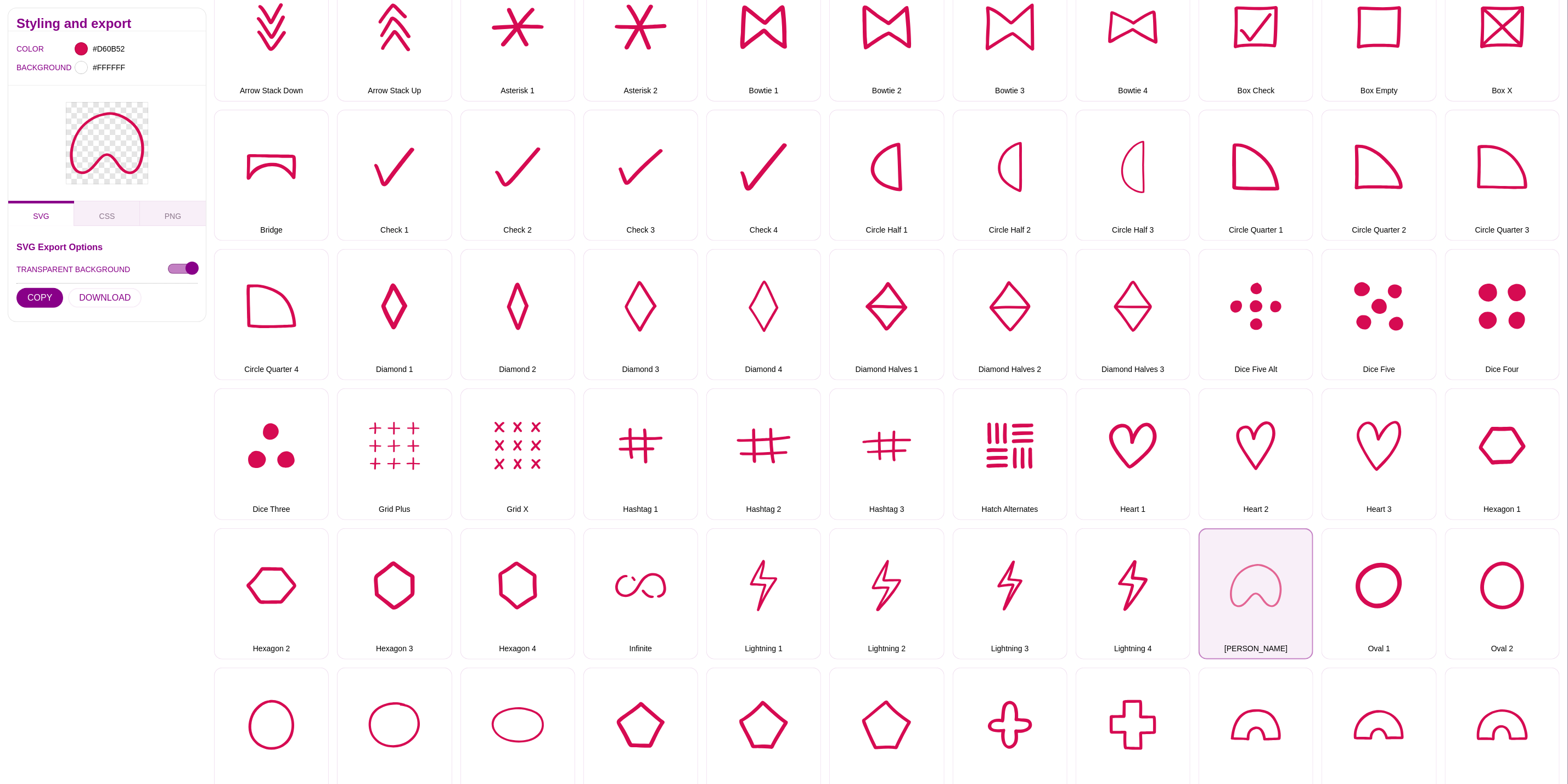
click at [1296, 581] on button "Lily Pad" at bounding box center [1256, 594] width 115 height 131
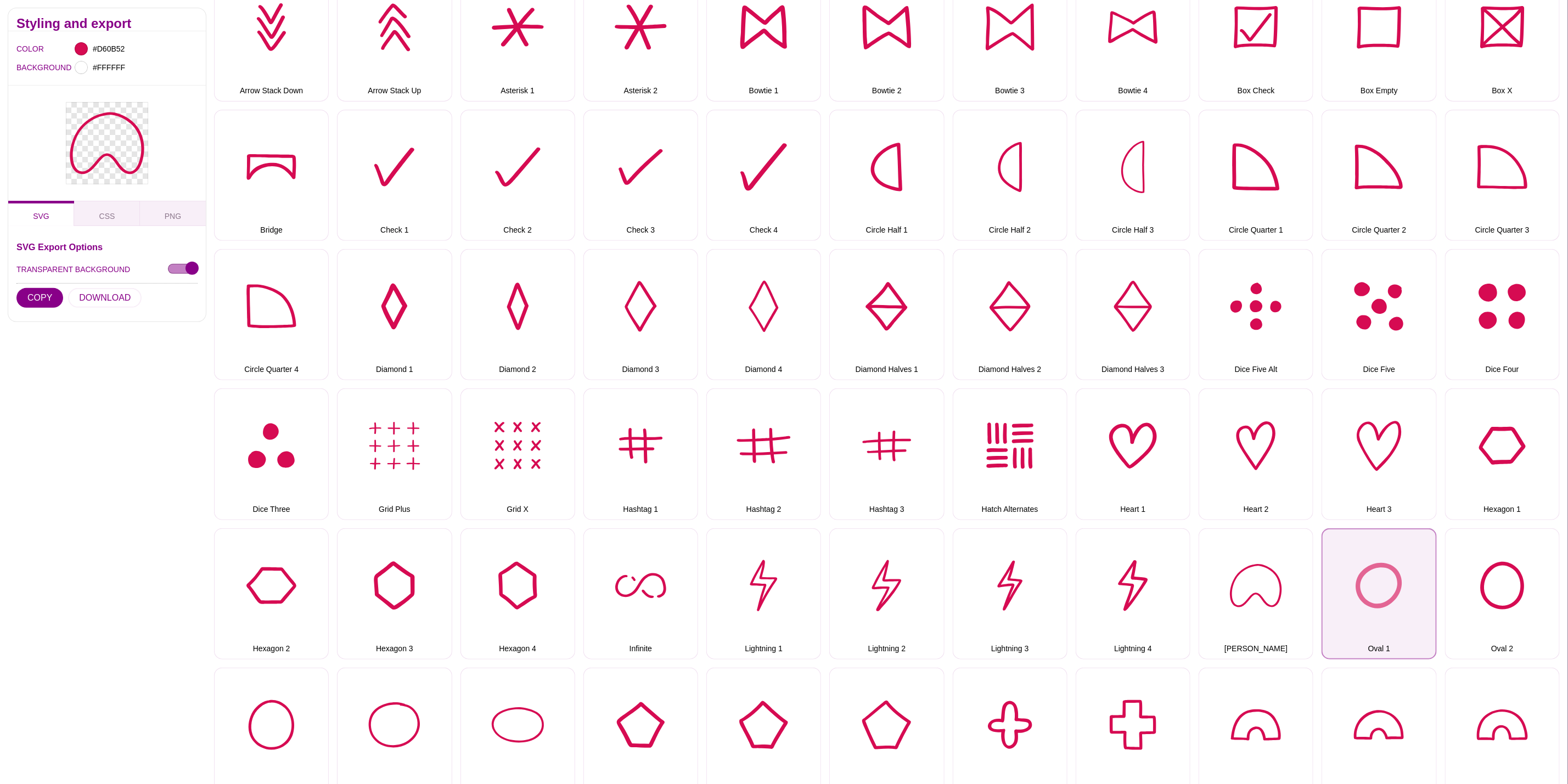
click at [1372, 586] on button "Oval 1" at bounding box center [1379, 594] width 115 height 131
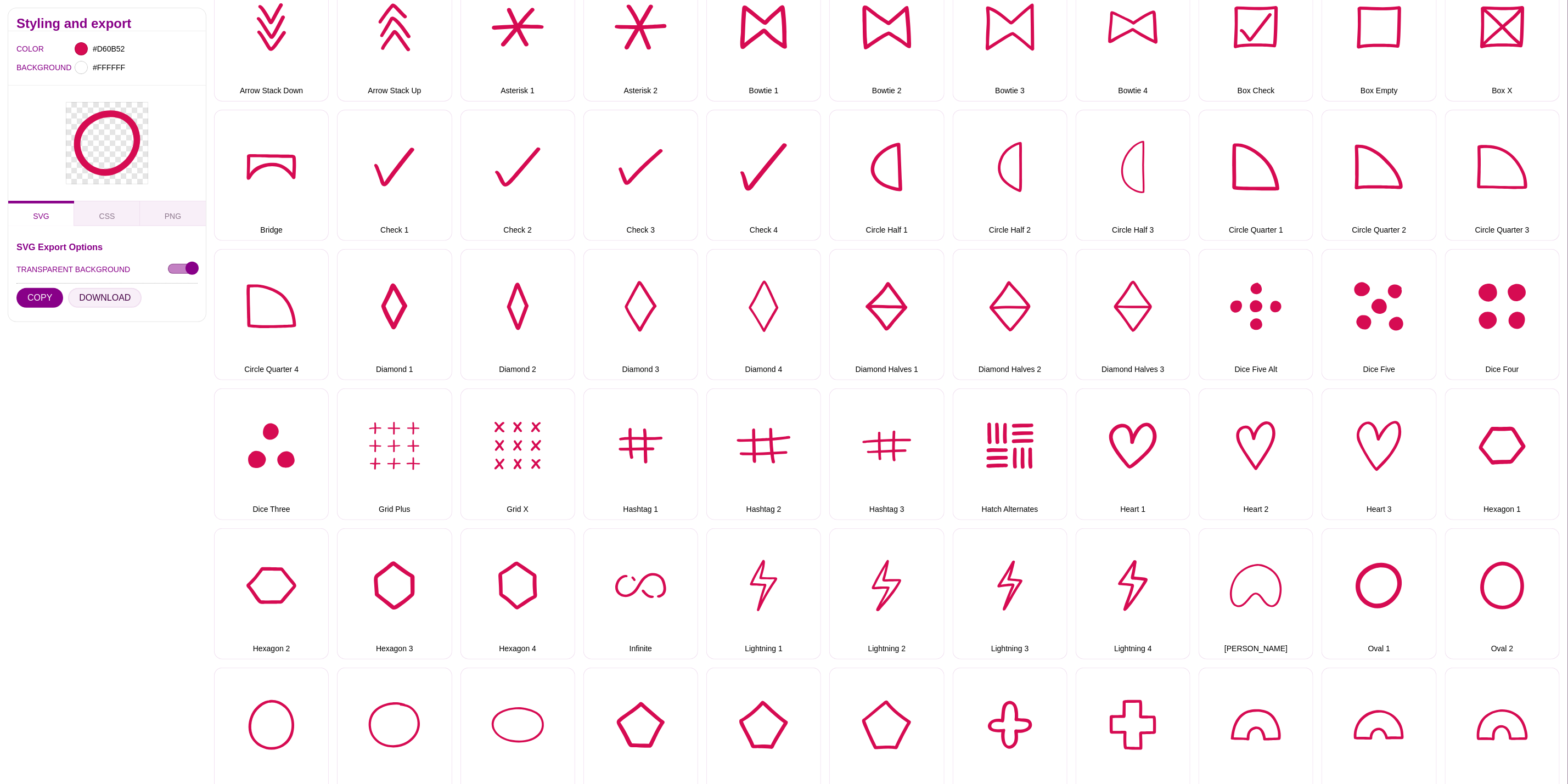
click at [124, 298] on button "DOWNLOAD" at bounding box center [105, 298] width 74 height 20
click at [1499, 562] on button "Oval 2" at bounding box center [1502, 594] width 115 height 131
click at [91, 299] on button "DOWNLOAD" at bounding box center [105, 298] width 74 height 20
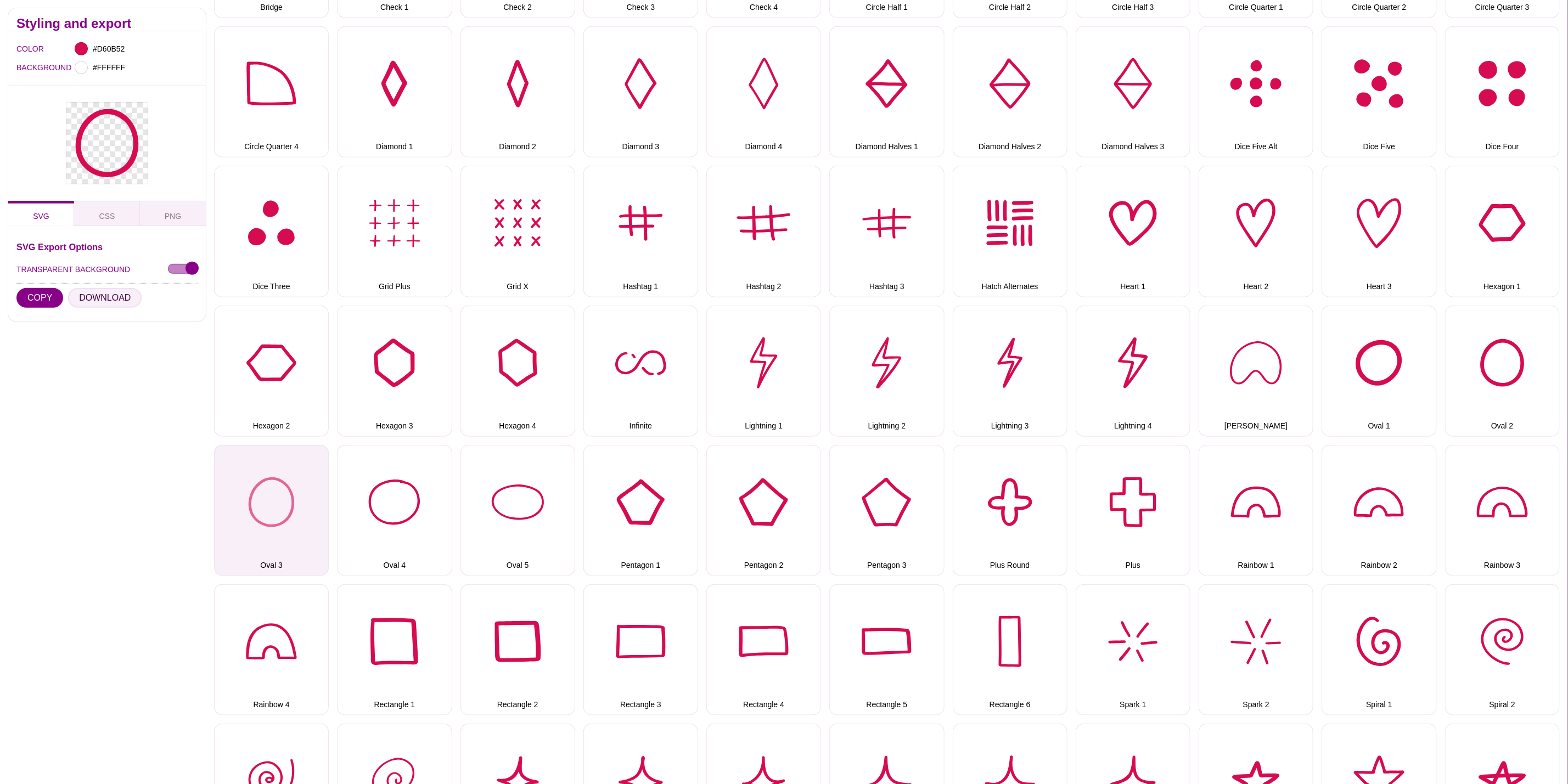
scroll to position [494, 0]
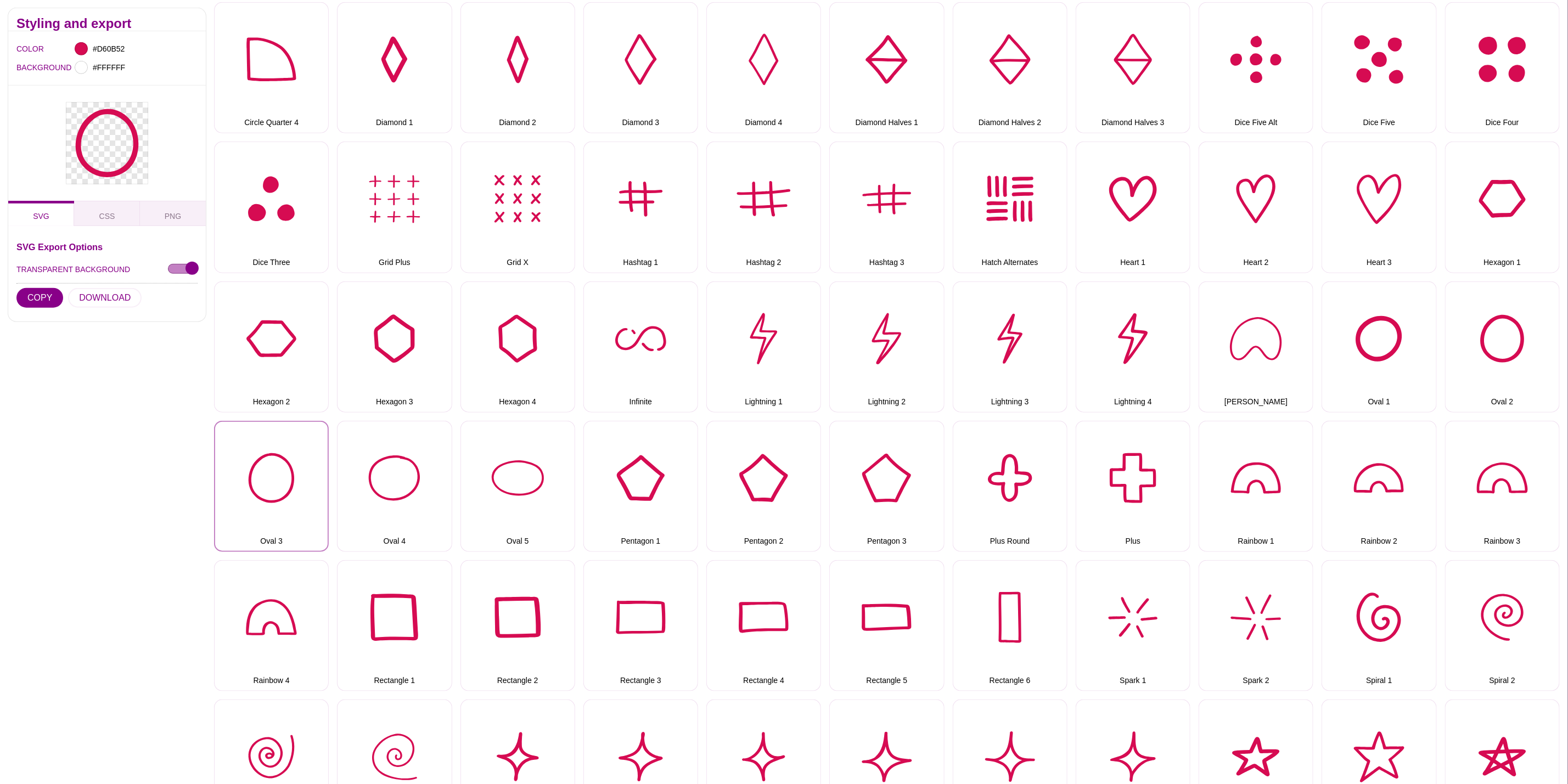
drag, startPoint x: 264, startPoint y: 463, endPoint x: 142, endPoint y: 398, distance: 138.2
click at [264, 463] on button "Oval 3" at bounding box center [271, 486] width 115 height 131
click at [96, 299] on button "DOWNLOAD" at bounding box center [105, 298] width 74 height 20
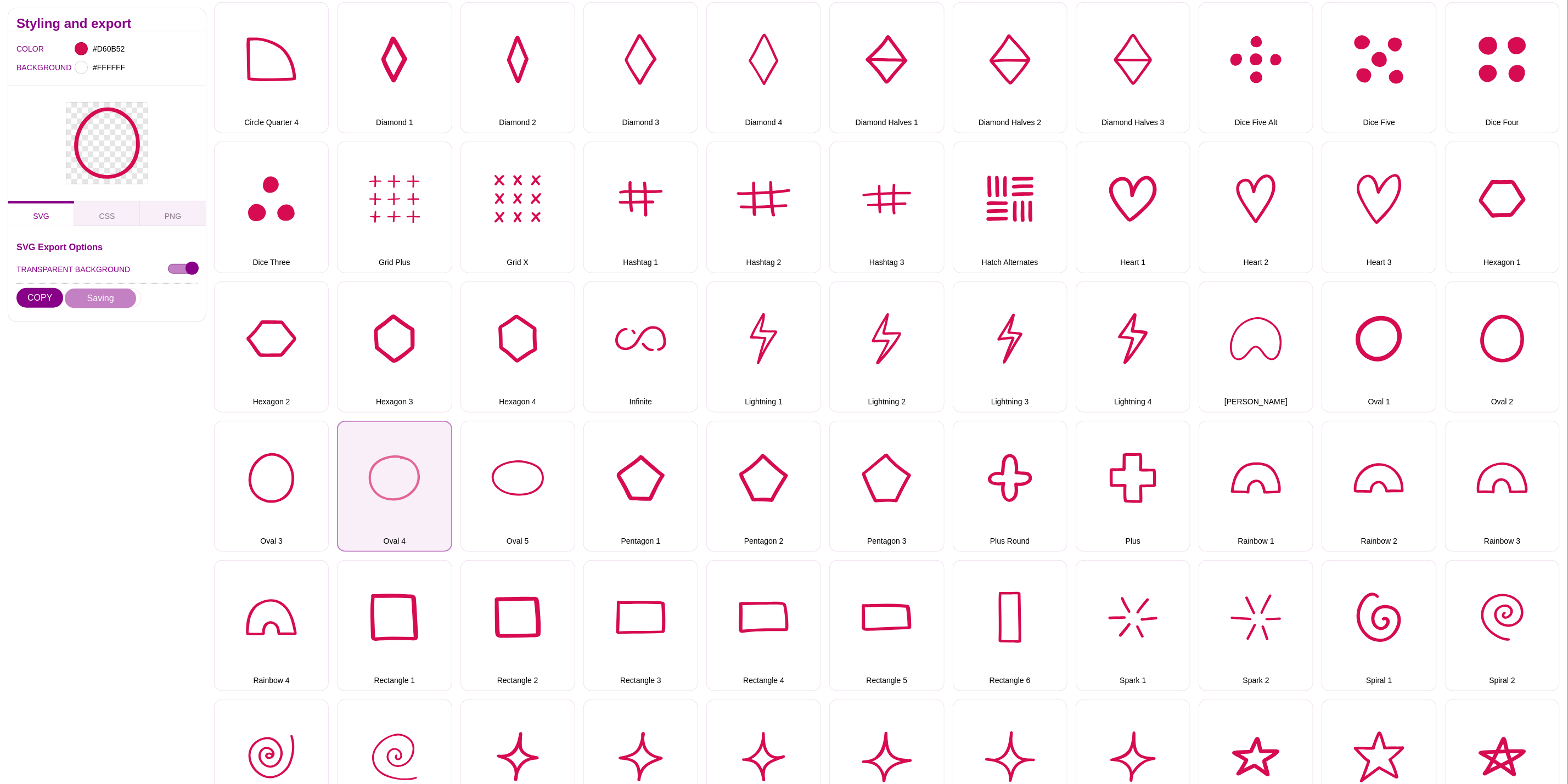
click at [371, 453] on button "Oval 4" at bounding box center [394, 486] width 115 height 131
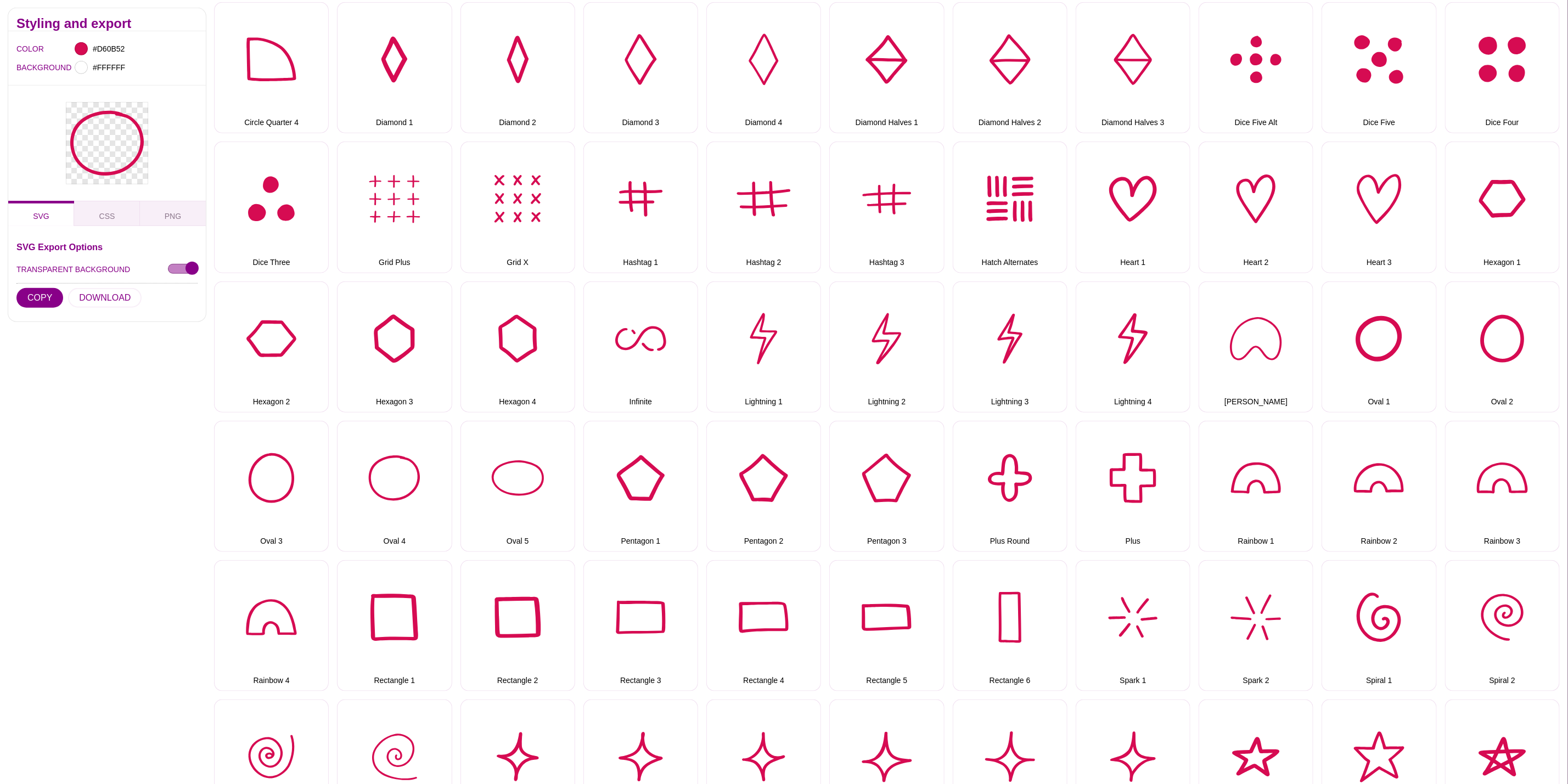
click at [97, 284] on hr at bounding box center [107, 284] width 181 height 1
click at [106, 305] on button "DOWNLOAD" at bounding box center [105, 298] width 74 height 20
click at [500, 474] on button "Oval 5" at bounding box center [517, 486] width 115 height 131
click at [114, 304] on button "DOWNLOAD" at bounding box center [105, 298] width 74 height 20
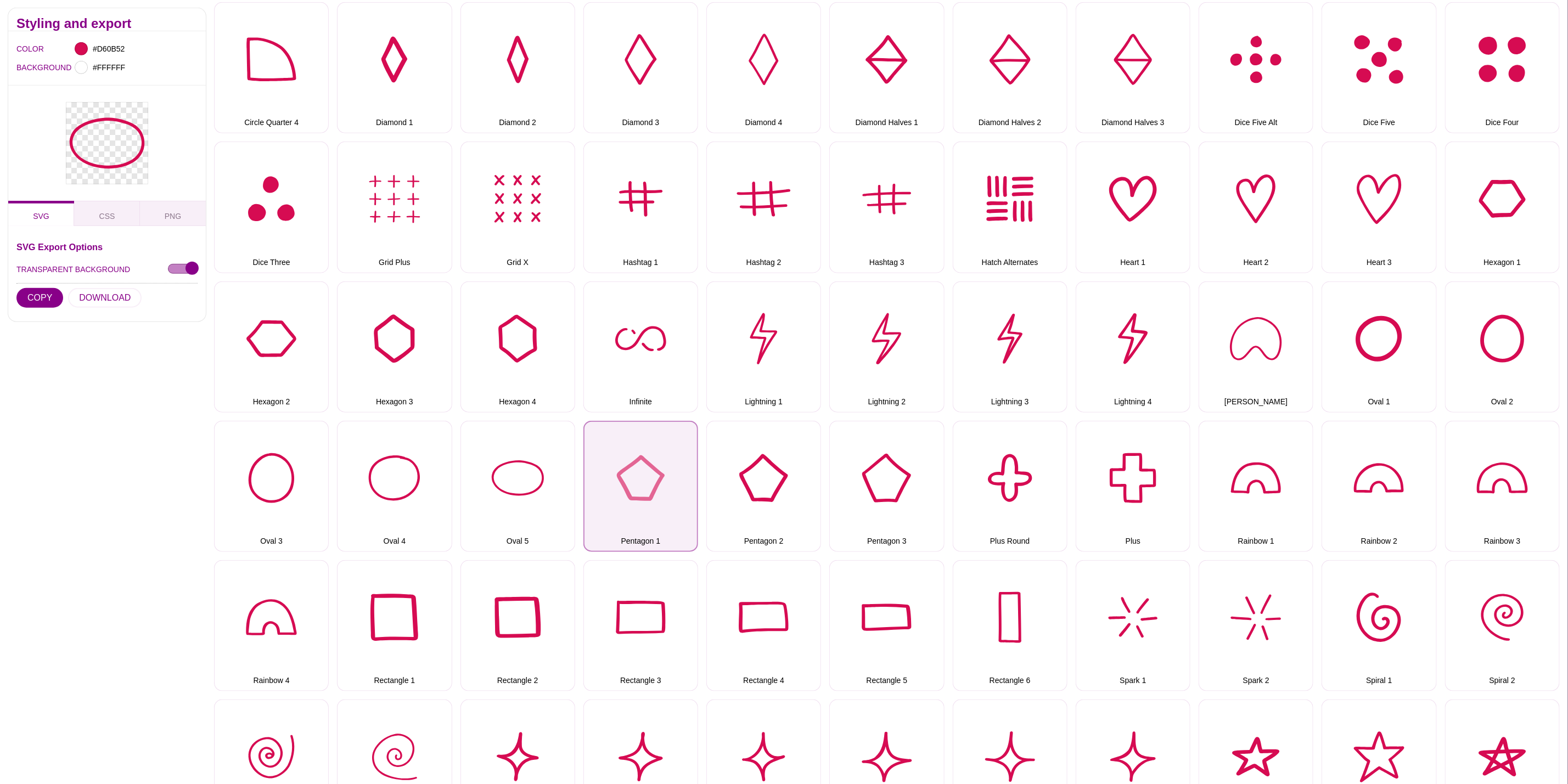
click at [654, 494] on button "Pentagon 1" at bounding box center [641, 486] width 115 height 131
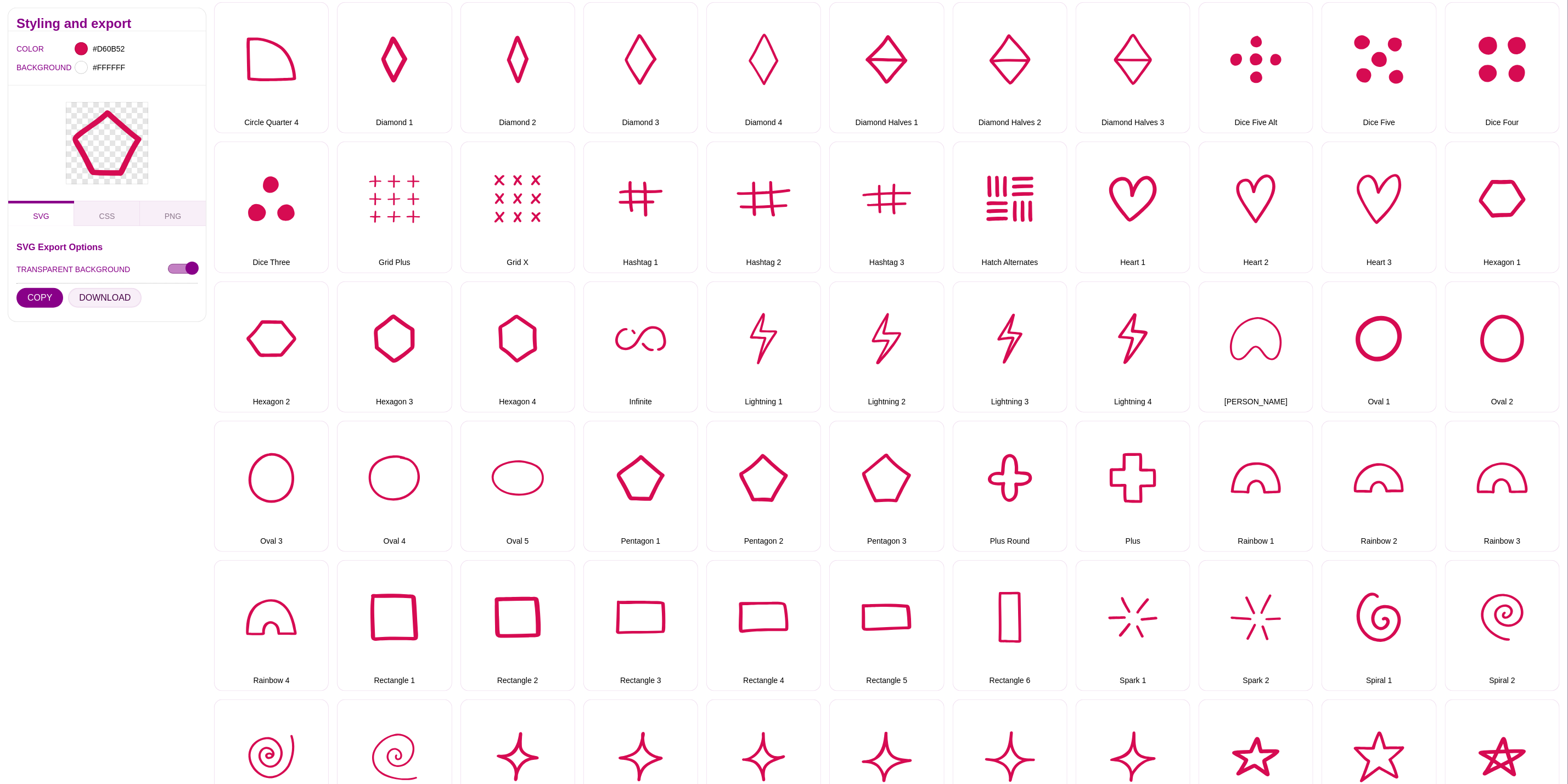
click at [132, 296] on button "DOWNLOAD" at bounding box center [105, 298] width 74 height 20
drag, startPoint x: 753, startPoint y: 469, endPoint x: 706, endPoint y: 458, distance: 48.3
click at [754, 469] on button "Pentagon 2" at bounding box center [763, 486] width 115 height 131
click at [123, 296] on button "DOWNLOAD" at bounding box center [105, 298] width 74 height 20
drag, startPoint x: 873, startPoint y: 471, endPoint x: 817, endPoint y: 455, distance: 58.2
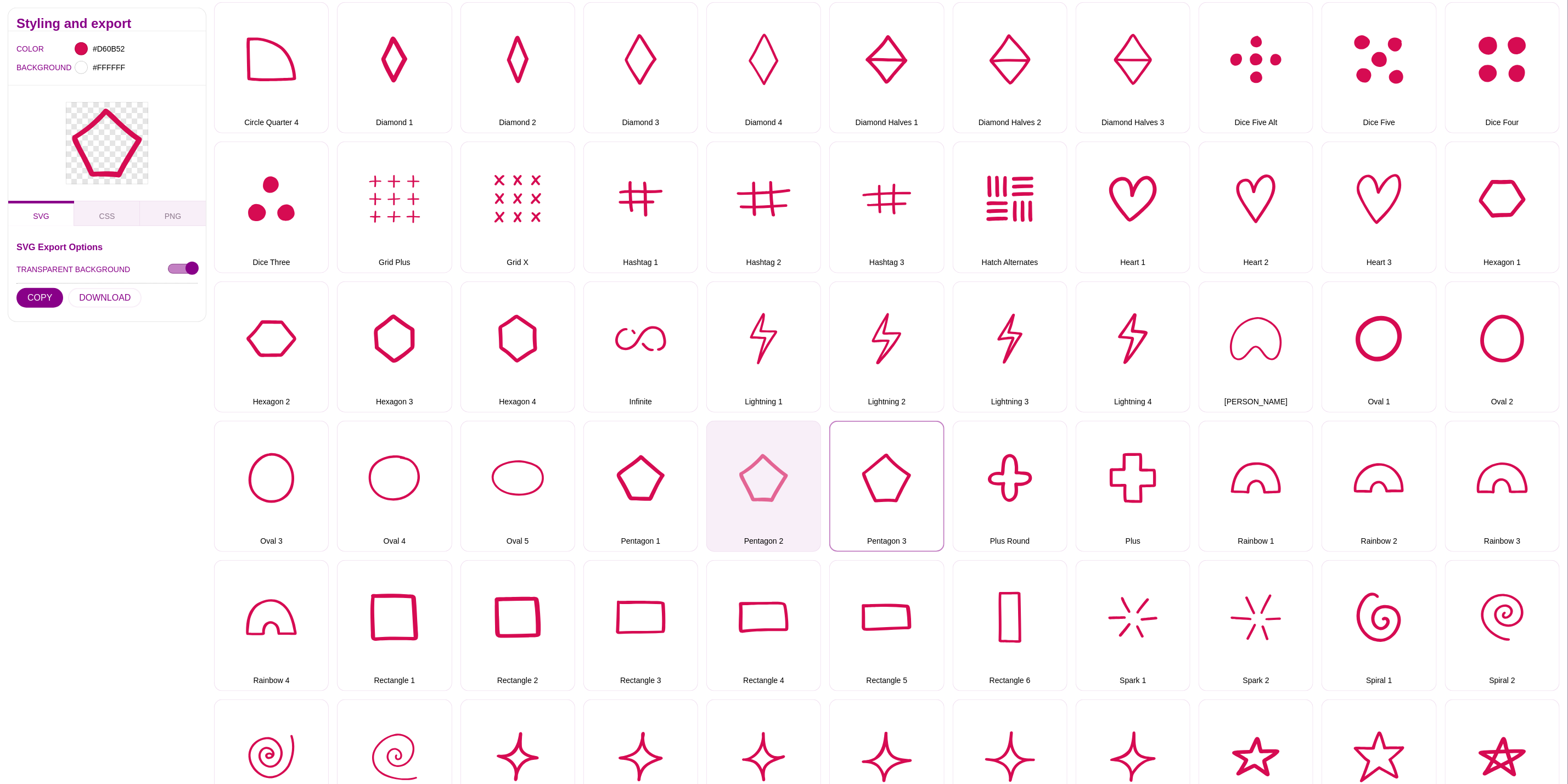
click at [873, 471] on button "Pentagon 3" at bounding box center [887, 486] width 115 height 131
click at [123, 290] on button "DOWNLOAD" at bounding box center [105, 298] width 74 height 20
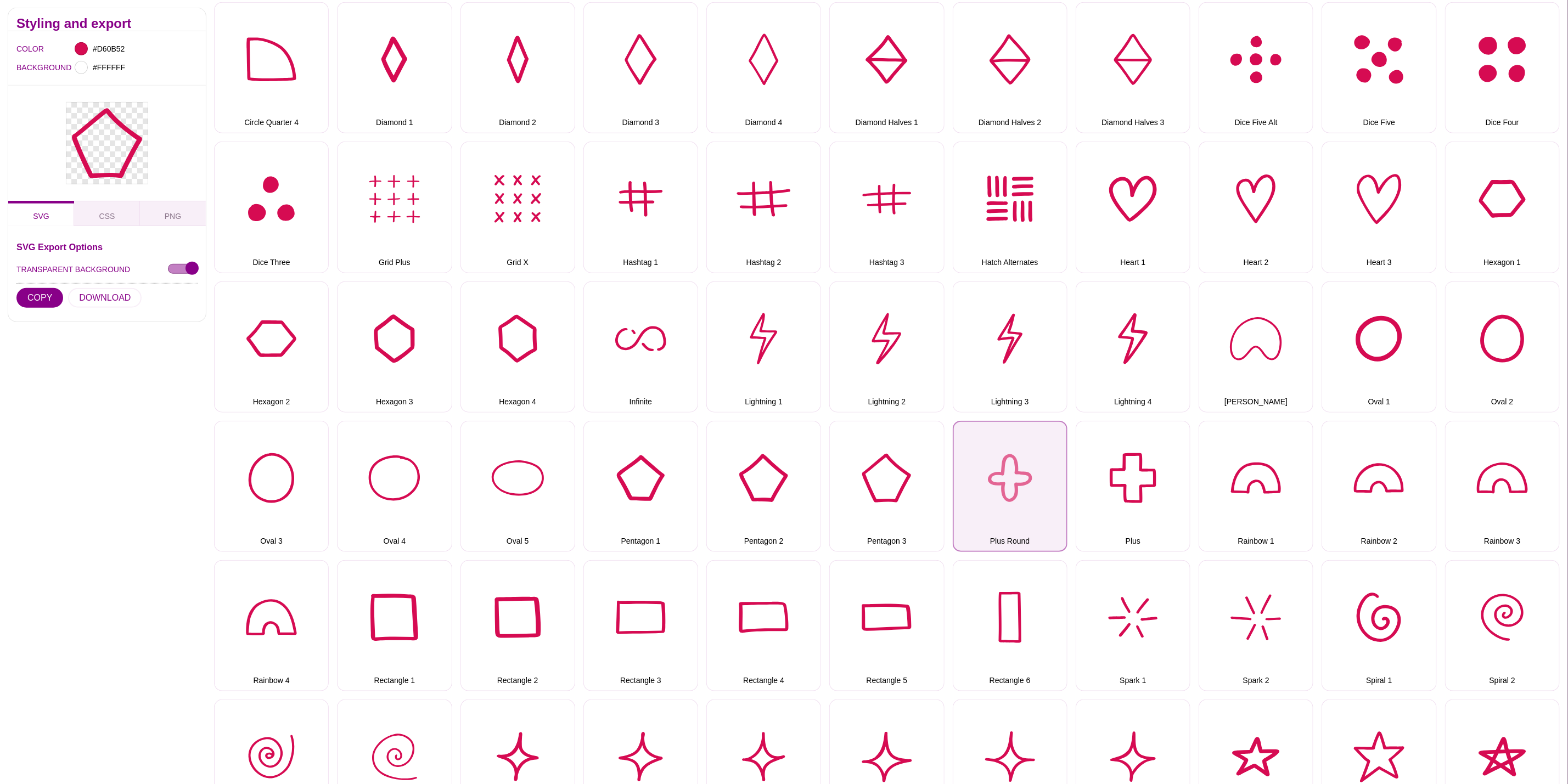
click at [996, 459] on button "Plus Round" at bounding box center [1010, 486] width 115 height 131
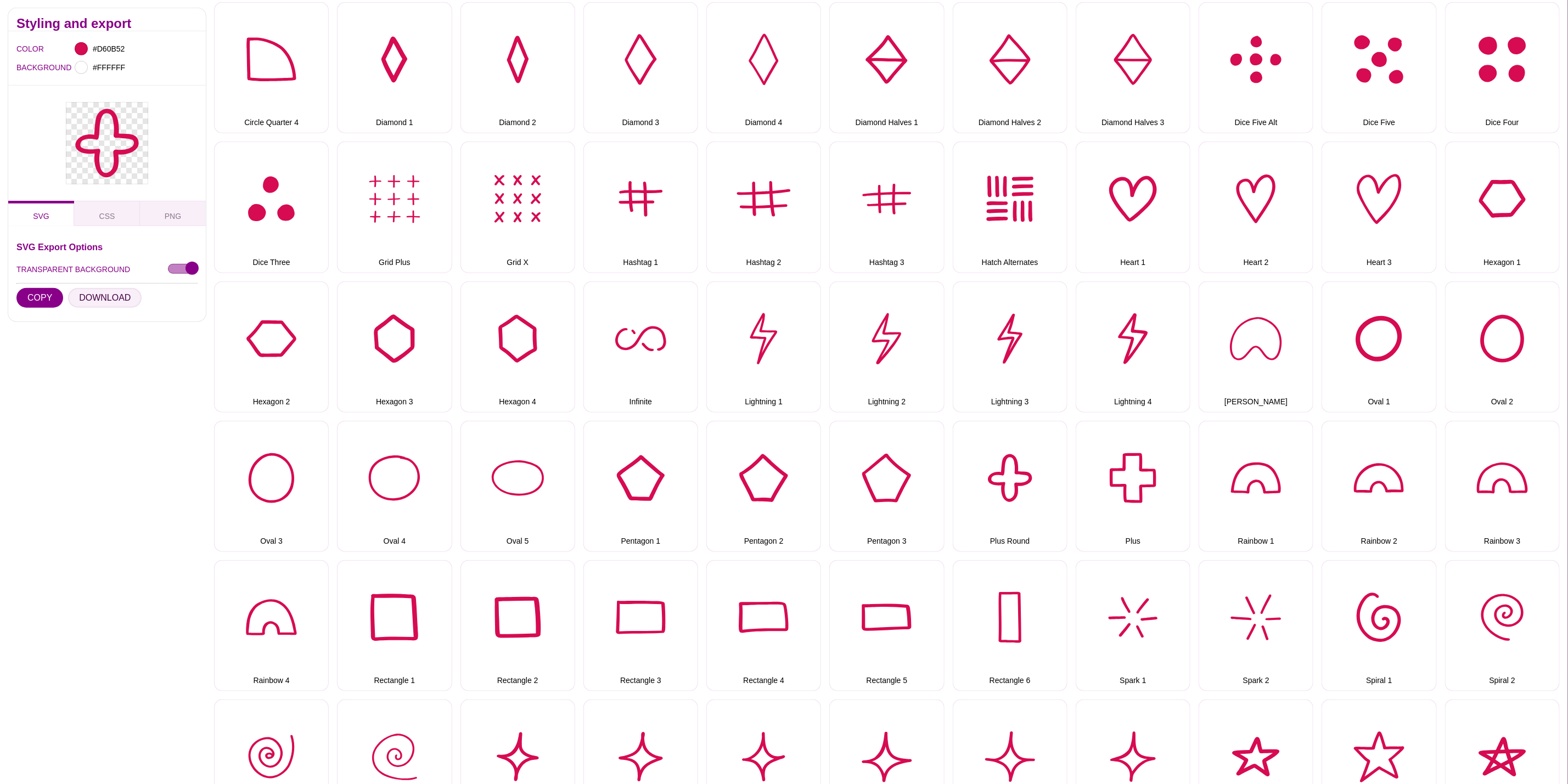
click at [73, 298] on button "DOWNLOAD" at bounding box center [105, 298] width 74 height 20
click at [1110, 470] on button "Plus" at bounding box center [1133, 486] width 115 height 131
click at [107, 299] on button "DOWNLOAD" at bounding box center [105, 298] width 74 height 20
drag, startPoint x: 1215, startPoint y: 476, endPoint x: 1192, endPoint y: 471, distance: 23.5
click at [1215, 476] on button "Rainbow 1" at bounding box center [1256, 486] width 115 height 131
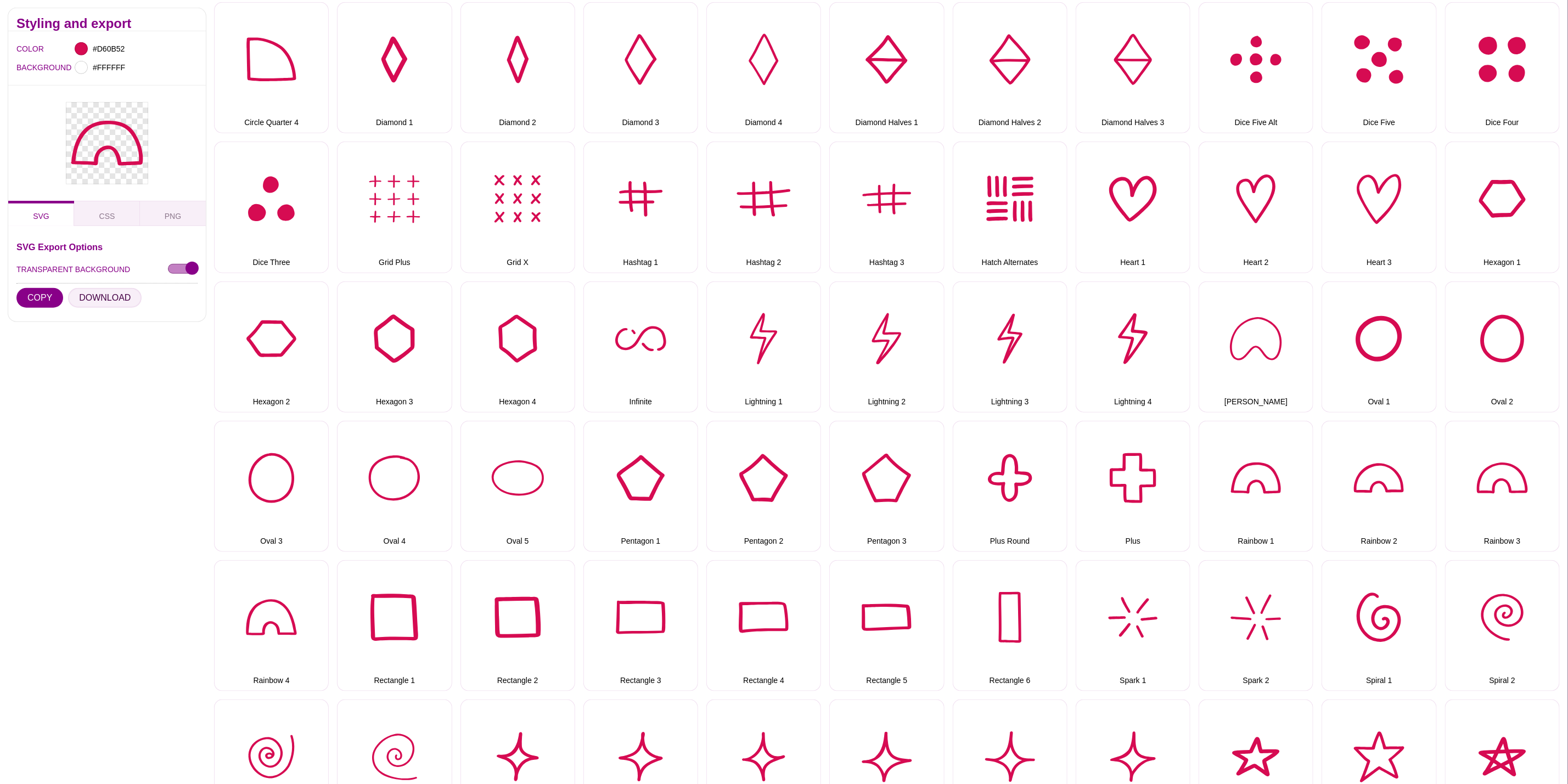
click at [122, 299] on button "DOWNLOAD" at bounding box center [105, 298] width 74 height 20
drag, startPoint x: 1354, startPoint y: 480, endPoint x: 1155, endPoint y: 458, distance: 200.2
click at [1354, 480] on button "Rainbow 2" at bounding box center [1379, 486] width 115 height 131
click at [122, 299] on button "DOWNLOAD" at bounding box center [105, 298] width 74 height 20
click at [1473, 486] on button "Rainbow 3" at bounding box center [1502, 486] width 115 height 131
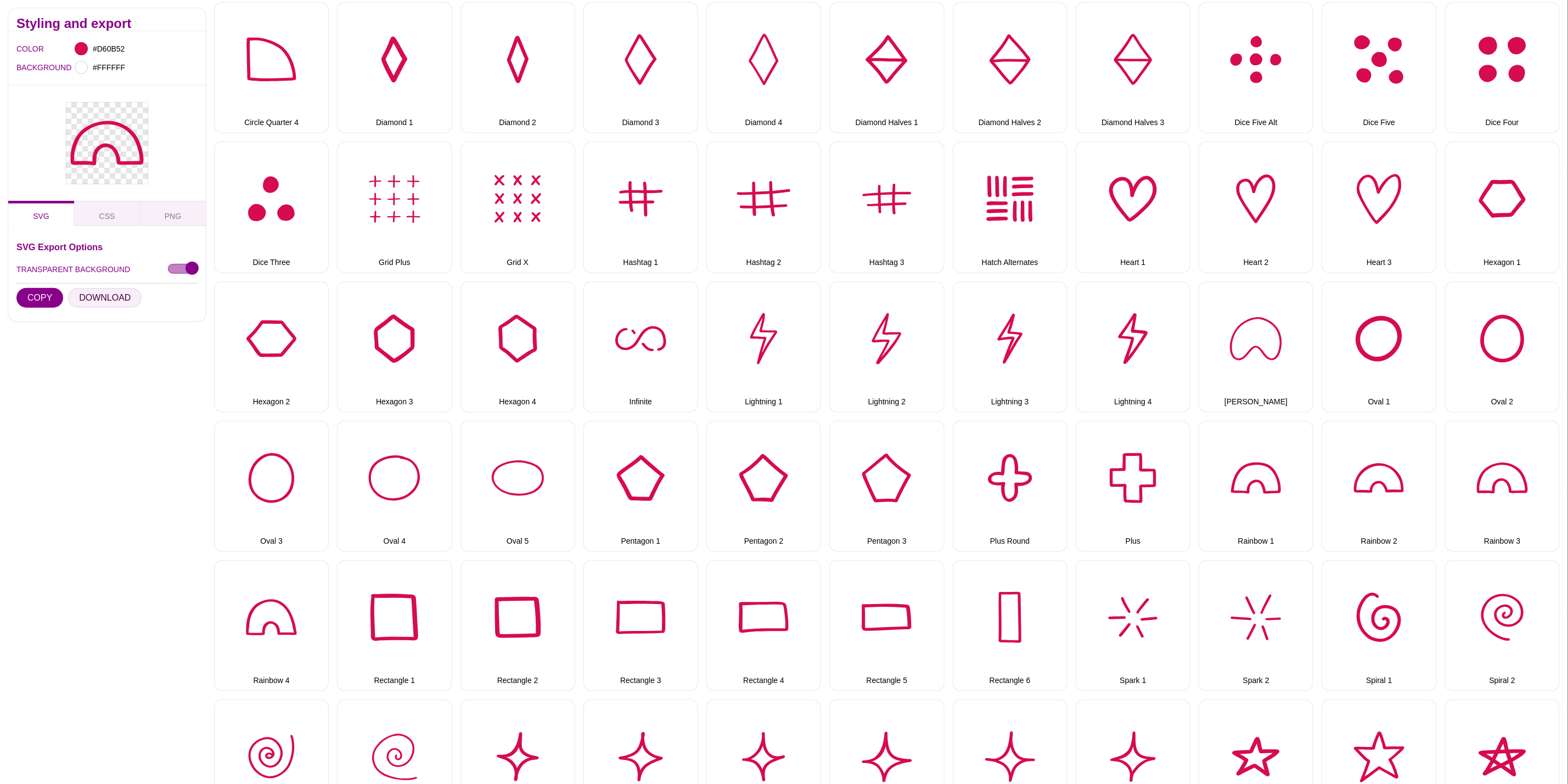
click at [85, 297] on button "DOWNLOAD" at bounding box center [105, 298] width 74 height 20
drag, startPoint x: 274, startPoint y: 615, endPoint x: 260, endPoint y: 601, distance: 19.8
click at [274, 615] on button "Rainbow 4" at bounding box center [271, 626] width 115 height 131
click at [86, 294] on button "DOWNLOAD" at bounding box center [105, 298] width 74 height 20
drag, startPoint x: 393, startPoint y: 576, endPoint x: 354, endPoint y: 555, distance: 44.3
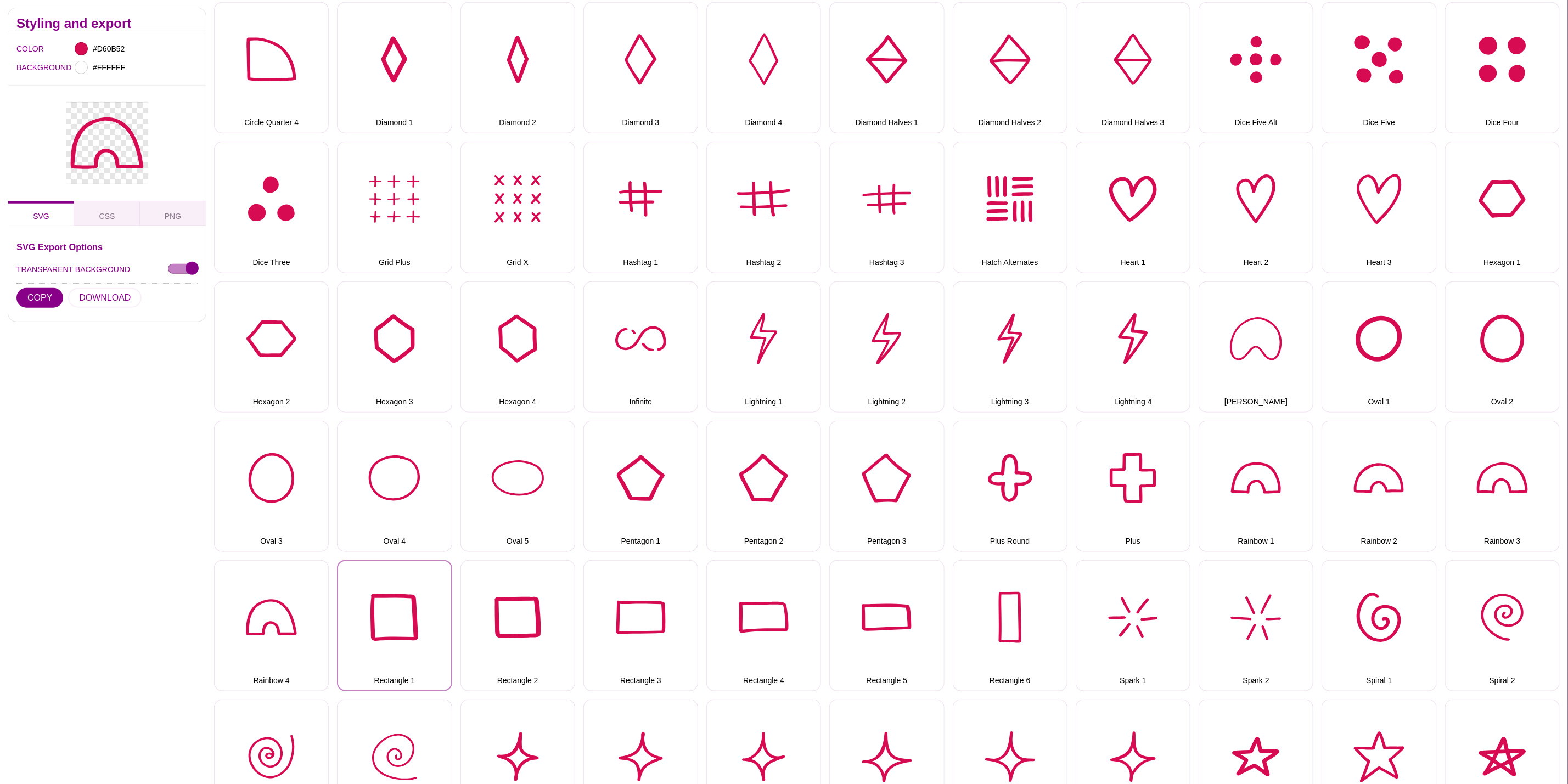
click at [393, 576] on button "Rectangle 1" at bounding box center [394, 626] width 115 height 131
click at [111, 304] on button "DOWNLOAD" at bounding box center [105, 298] width 74 height 20
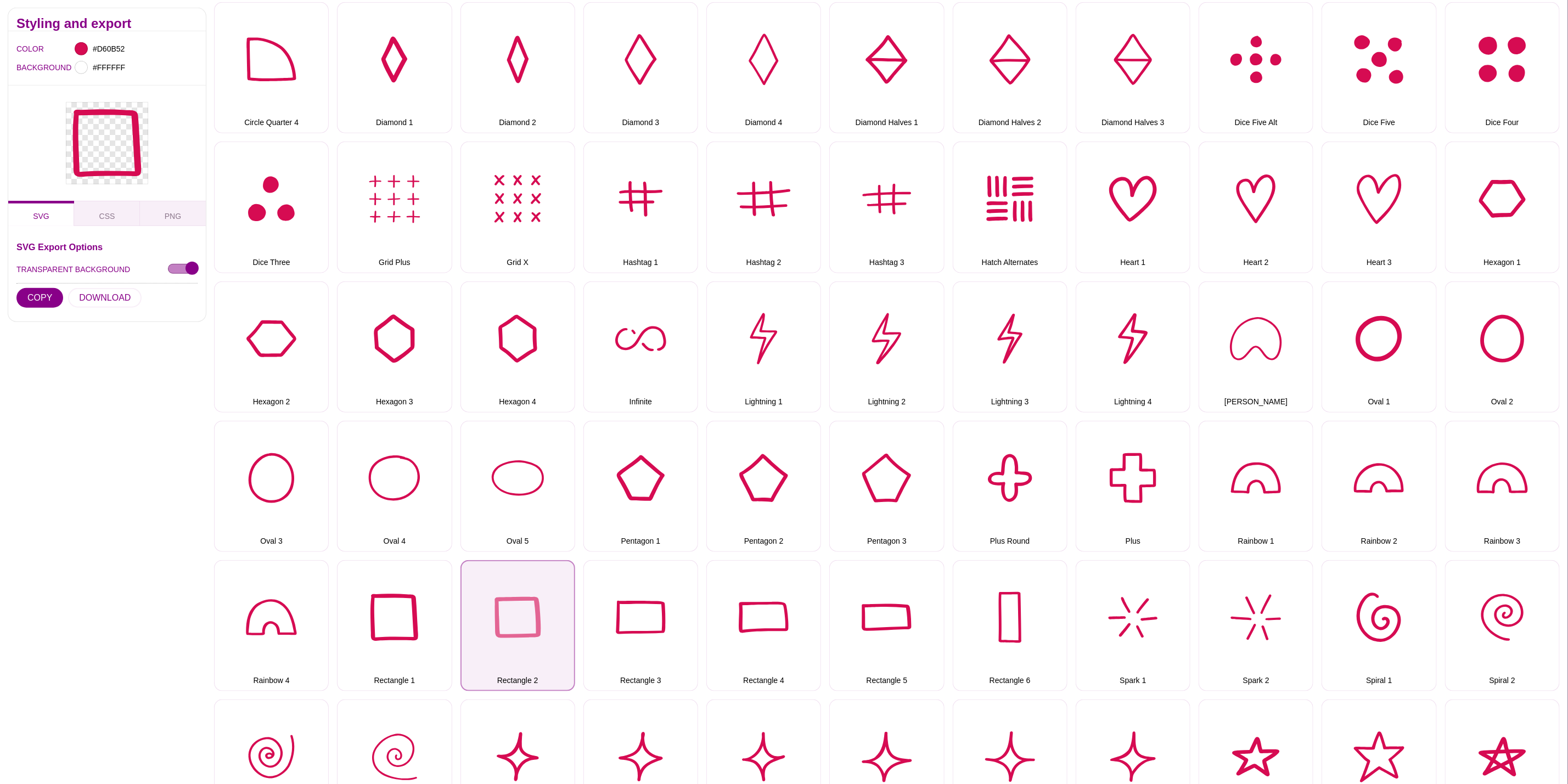
drag, startPoint x: 508, startPoint y: 620, endPoint x: 501, endPoint y: 612, distance: 10.6
click at [508, 620] on button "Rectangle 2" at bounding box center [517, 626] width 115 height 131
click at [120, 294] on button "DOWNLOAD" at bounding box center [105, 298] width 74 height 20
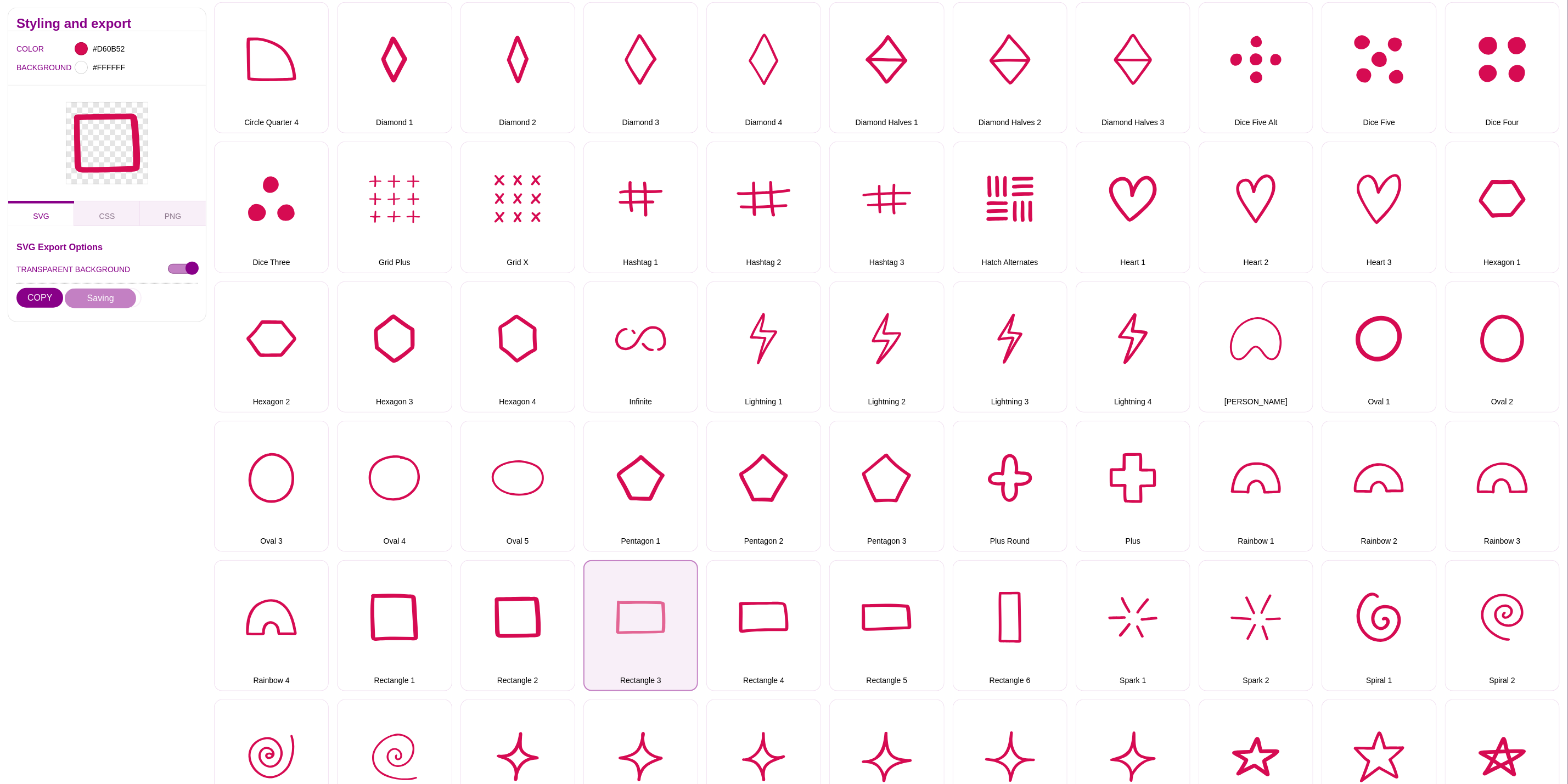
drag, startPoint x: 646, startPoint y: 606, endPoint x: 637, endPoint y: 601, distance: 10.3
click at [646, 605] on button "Rectangle 3" at bounding box center [641, 626] width 115 height 131
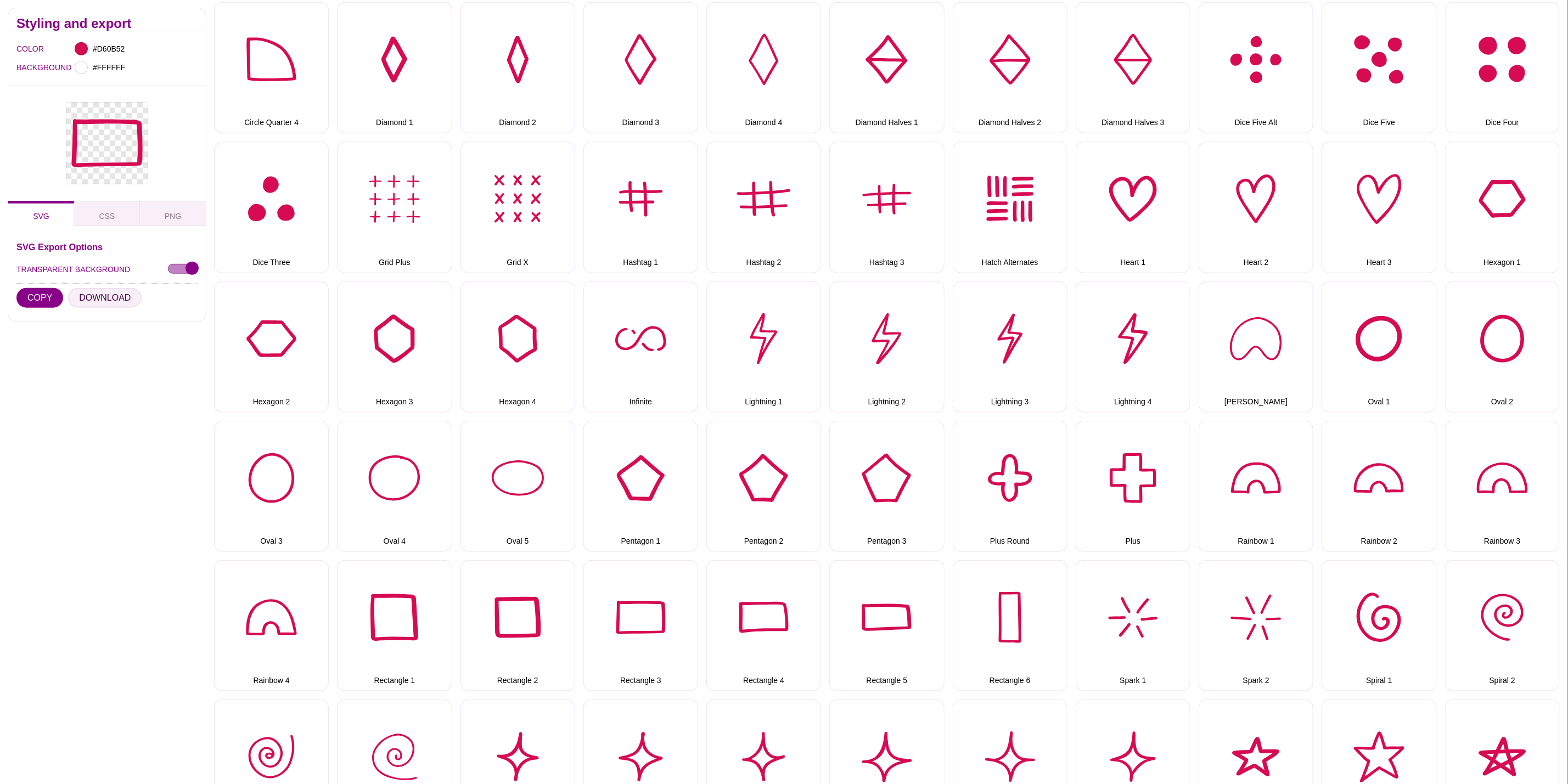
click at [132, 295] on button "DOWNLOAD" at bounding box center [105, 298] width 74 height 20
drag, startPoint x: 751, startPoint y: 647, endPoint x: 728, endPoint y: 662, distance: 27.5
click at [751, 647] on button "Rectangle 4" at bounding box center [763, 626] width 115 height 131
click at [86, 301] on button "DOWNLOAD" at bounding box center [105, 298] width 74 height 20
click at [863, 598] on button "Rectangle 5" at bounding box center [887, 626] width 115 height 131
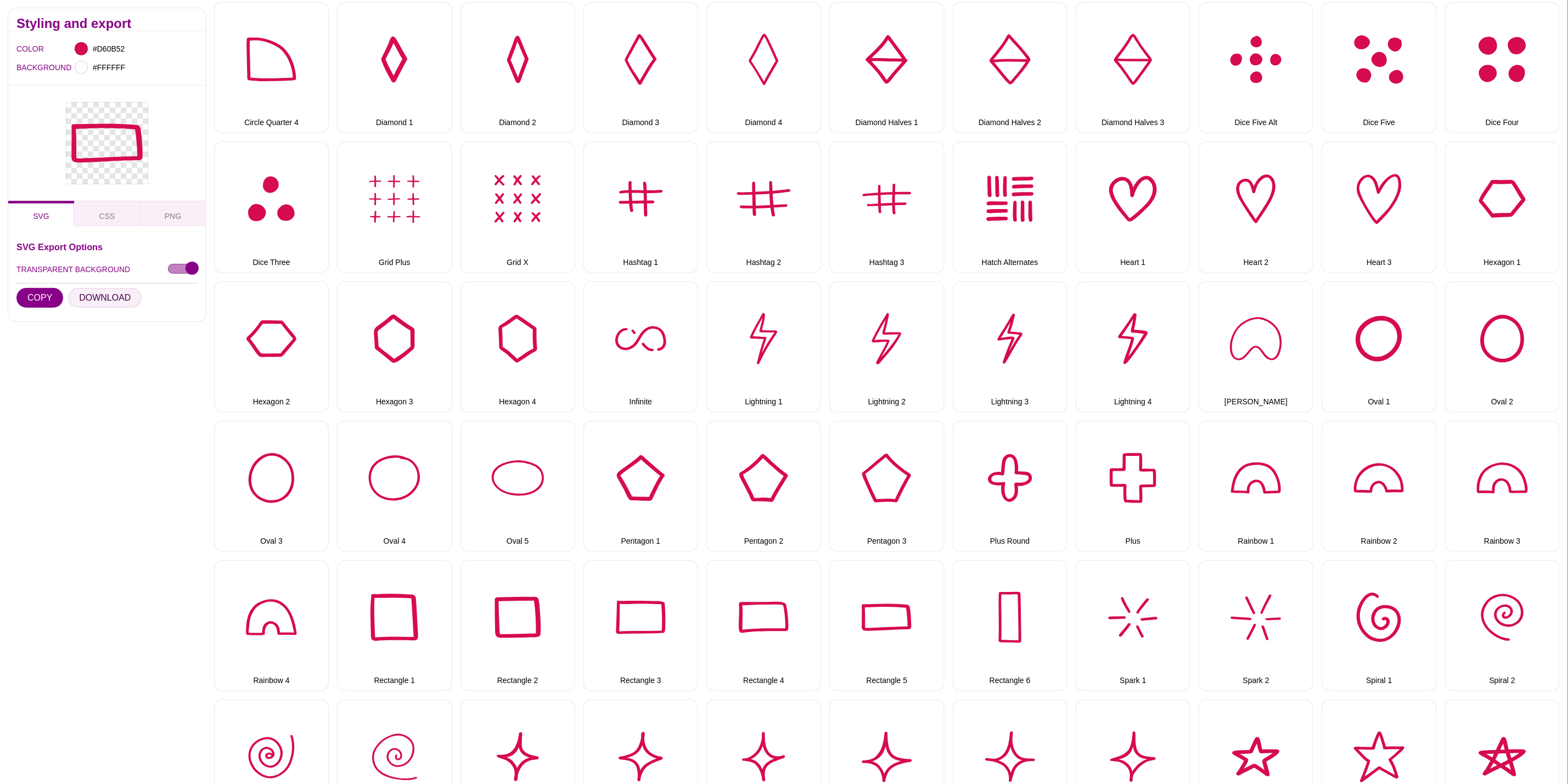
click at [110, 294] on button "DOWNLOAD" at bounding box center [105, 298] width 74 height 20
drag, startPoint x: 1046, startPoint y: 627, endPoint x: 1040, endPoint y: 626, distance: 6.1
click at [1046, 627] on button "Rectangle 6" at bounding box center [1010, 626] width 115 height 131
click at [99, 295] on button "DOWNLOAD" at bounding box center [105, 298] width 74 height 20
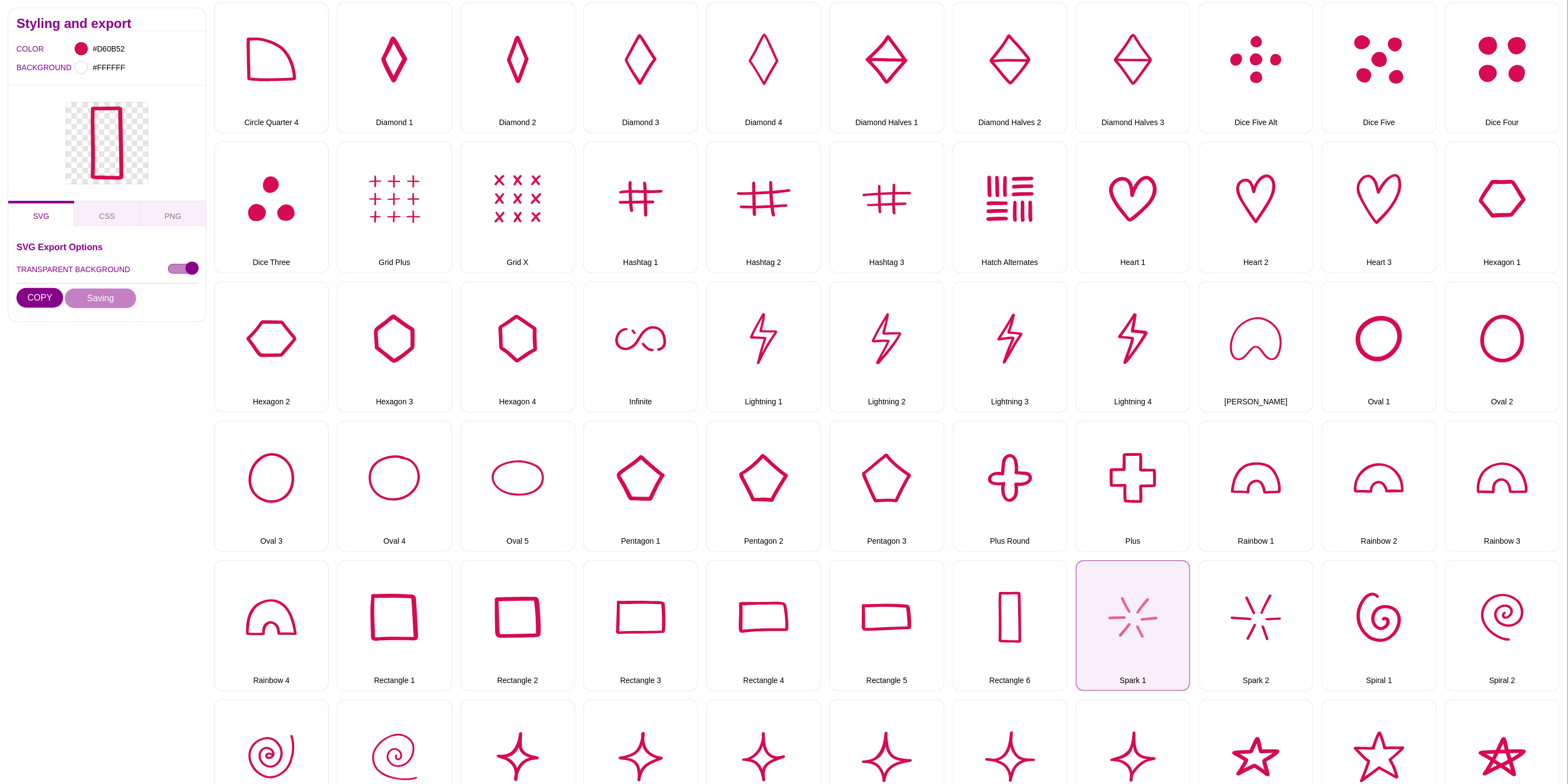
click at [1155, 658] on button "Spark 1" at bounding box center [1133, 626] width 115 height 131
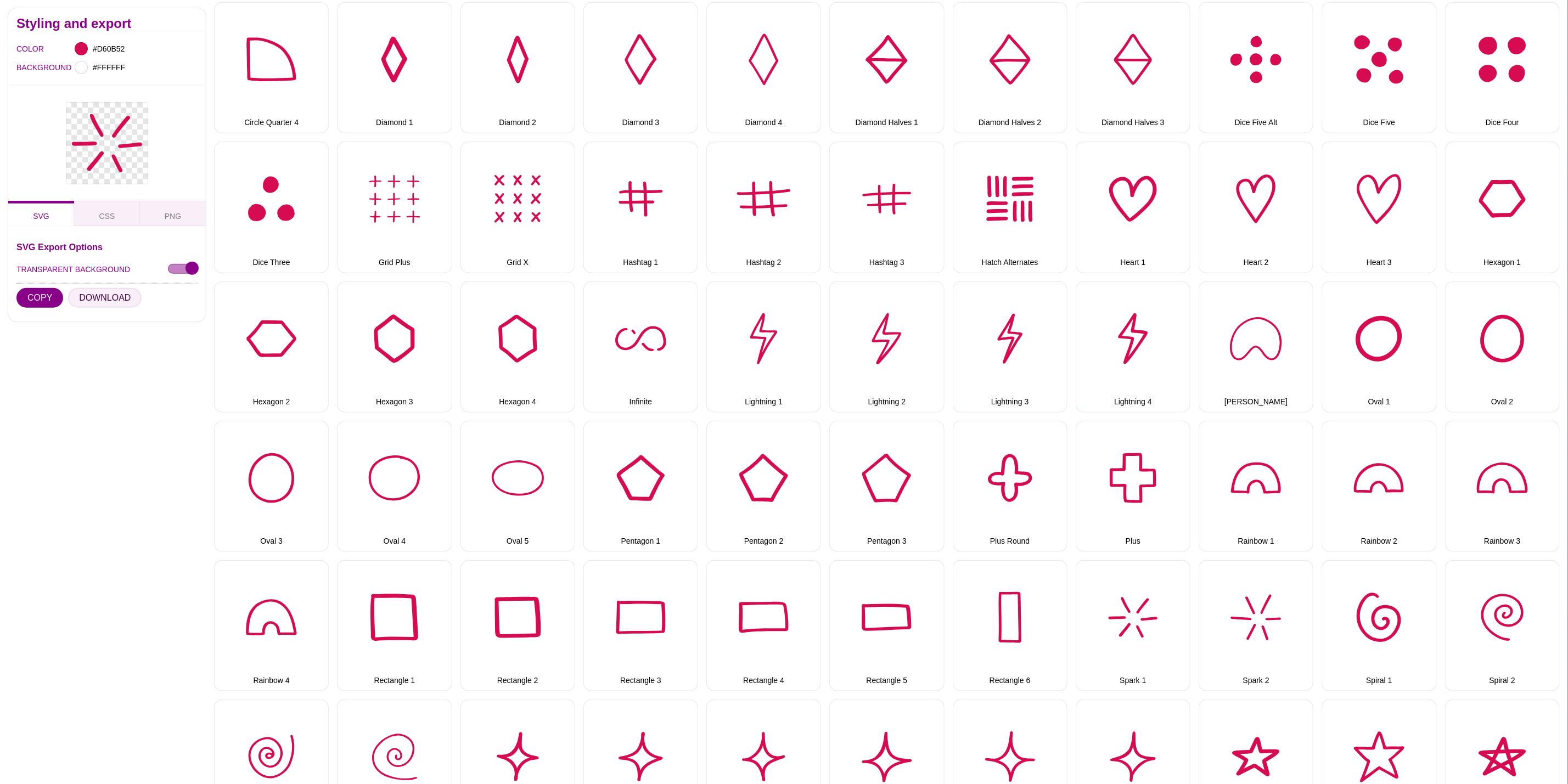
click at [110, 299] on button "DOWNLOAD" at bounding box center [105, 298] width 74 height 20
click at [1267, 607] on button "Spark 2" at bounding box center [1256, 626] width 115 height 131
click at [109, 290] on button "DOWNLOAD" at bounding box center [105, 298] width 74 height 20
click at [1367, 645] on button "Spiral 1" at bounding box center [1379, 626] width 115 height 131
click at [102, 300] on button "DOWNLOAD" at bounding box center [105, 298] width 74 height 20
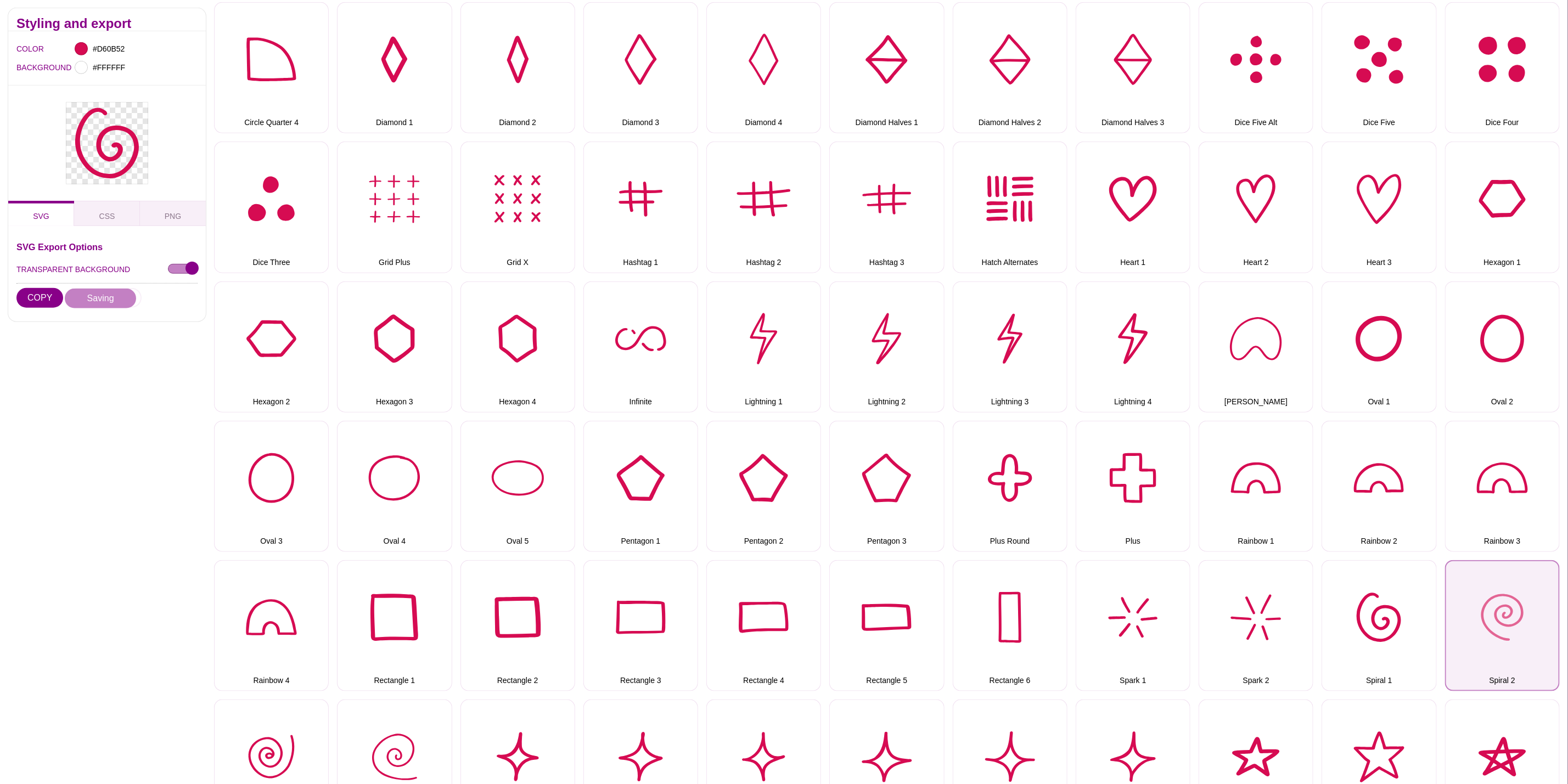
click at [1504, 622] on button "Spiral 2" at bounding box center [1502, 626] width 115 height 131
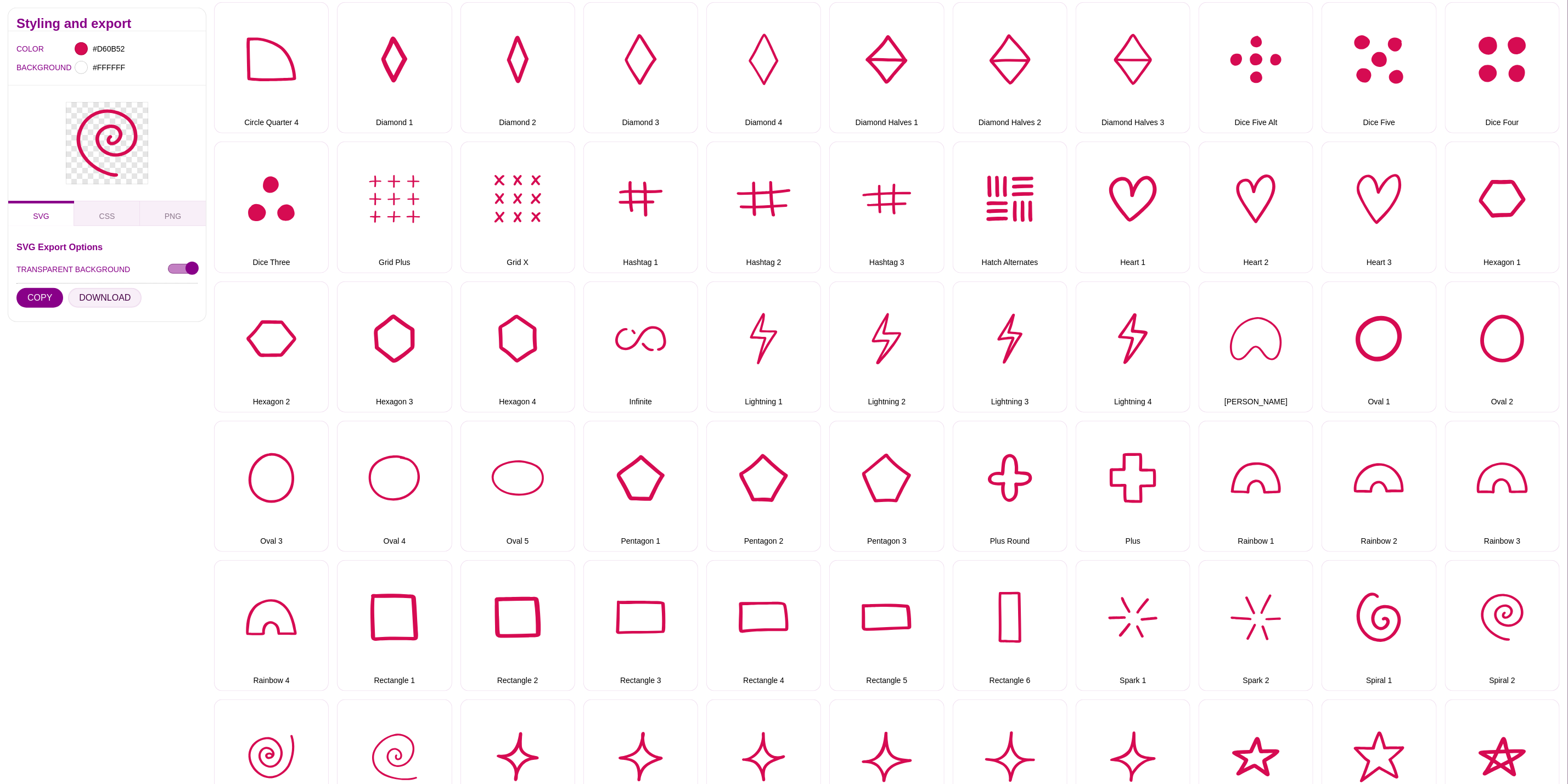
click at [112, 305] on button "DOWNLOAD" at bounding box center [105, 298] width 74 height 20
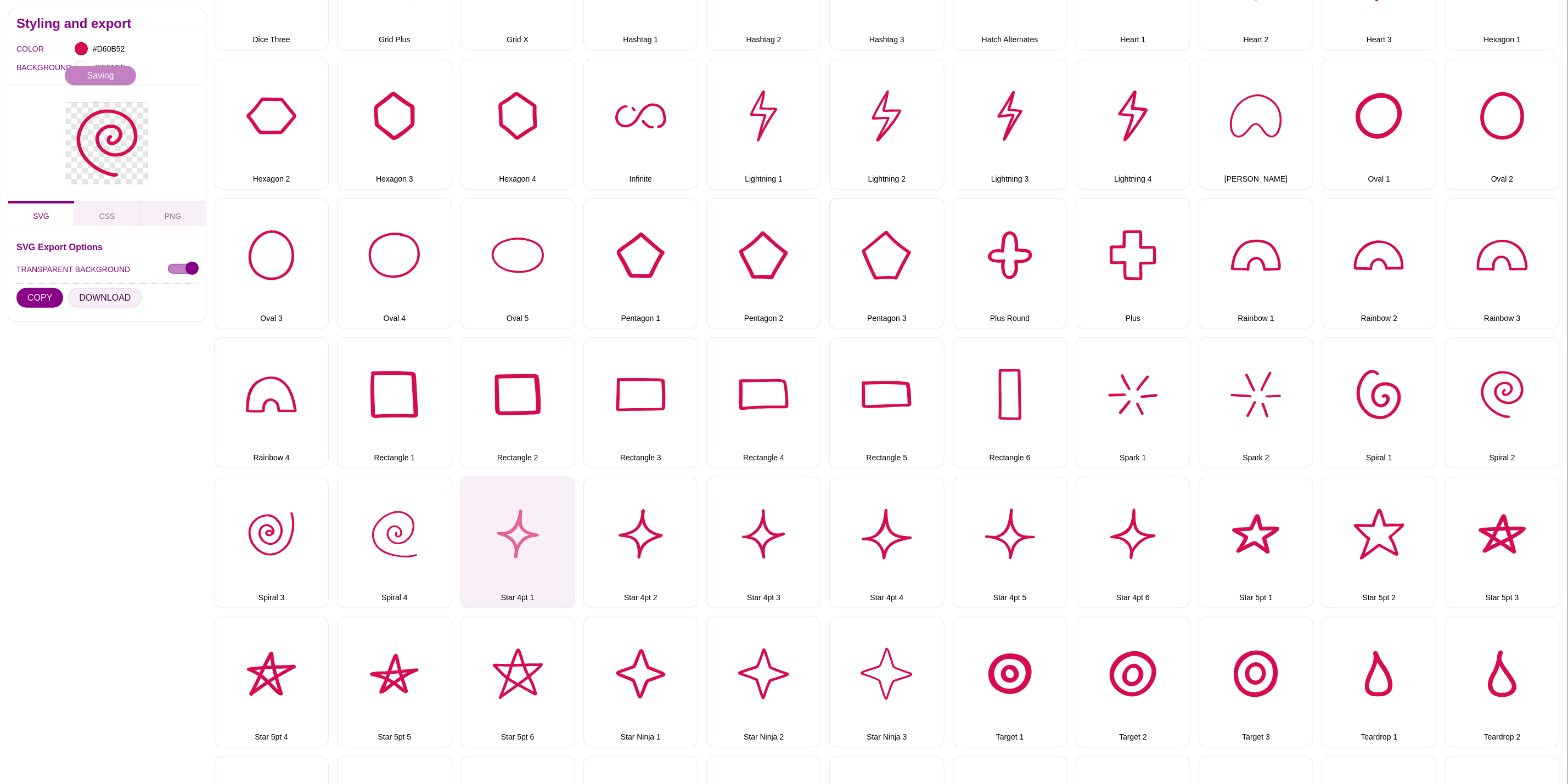
scroll to position [741, 0]
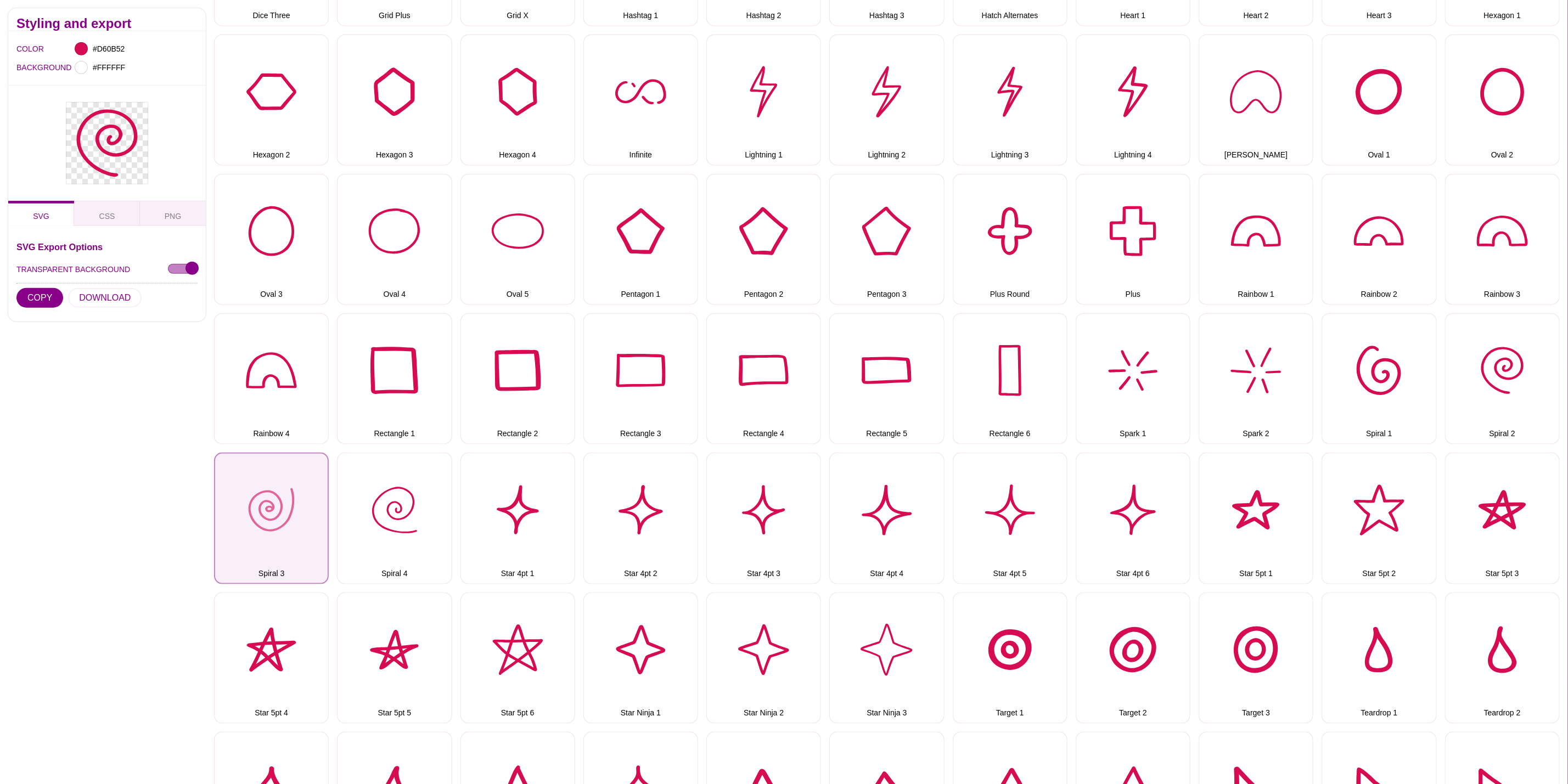
click at [292, 502] on button "Spiral 3" at bounding box center [271, 518] width 115 height 131
click at [106, 304] on button "DOWNLOAD" at bounding box center [105, 298] width 74 height 20
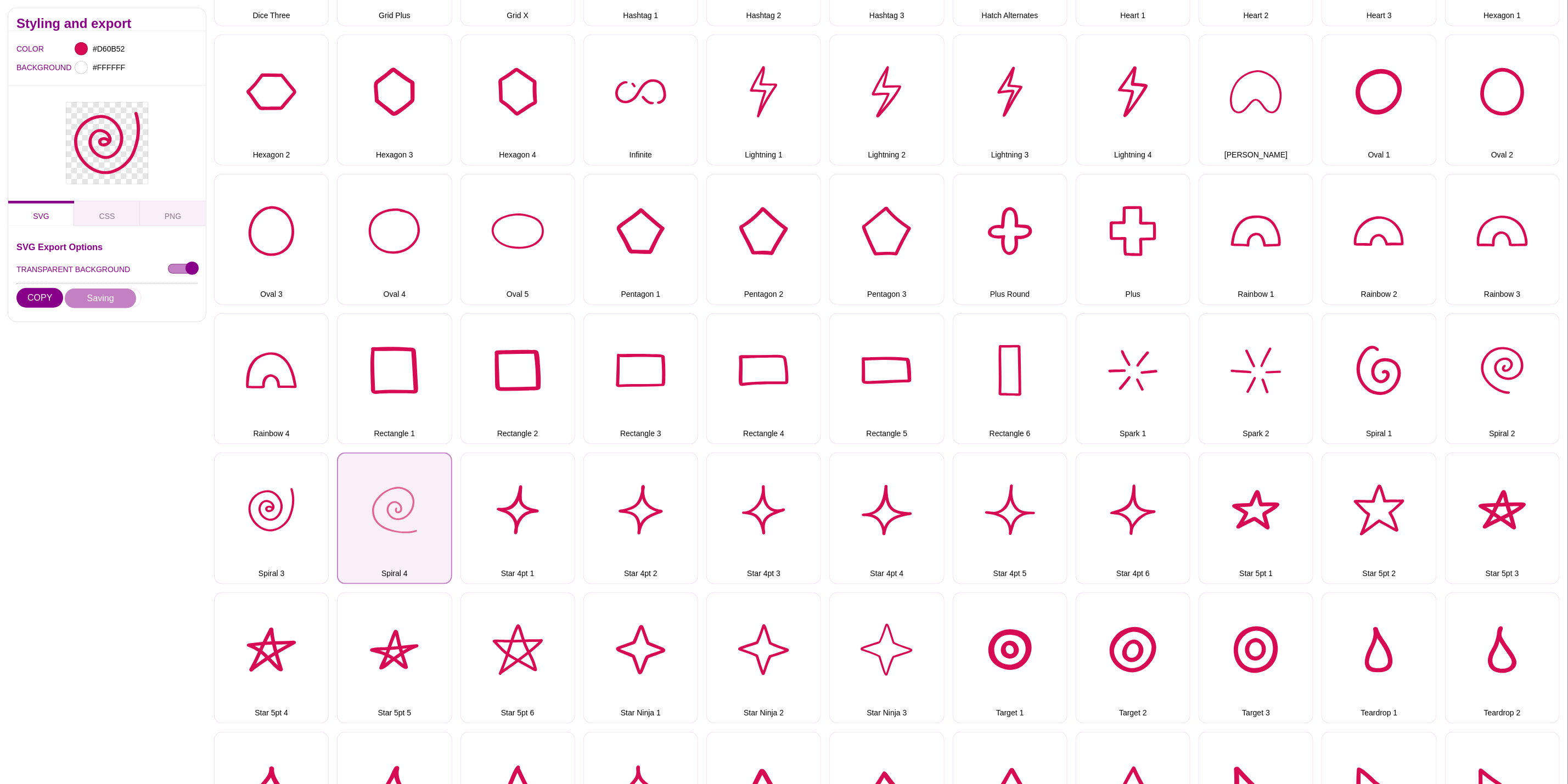
click at [404, 482] on button "Spiral 4" at bounding box center [394, 518] width 115 height 131
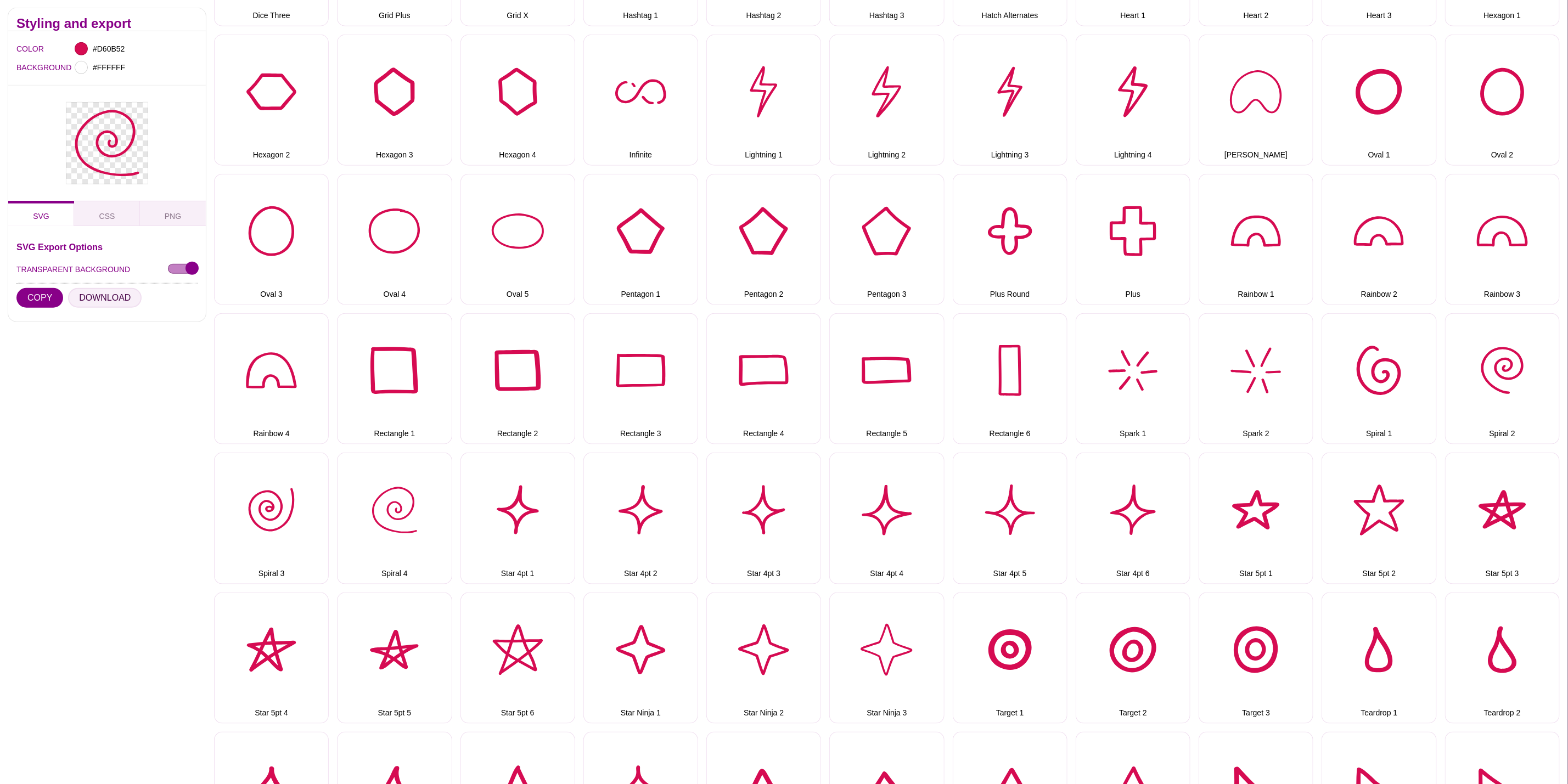
click at [111, 294] on button "DOWNLOAD" at bounding box center [105, 298] width 74 height 20
drag, startPoint x: 552, startPoint y: 502, endPoint x: 506, endPoint y: 477, distance: 52.4
click at [552, 502] on button "Star 4pt 1" at bounding box center [517, 518] width 115 height 131
click at [122, 303] on button "DOWNLOAD" at bounding box center [105, 298] width 74 height 20
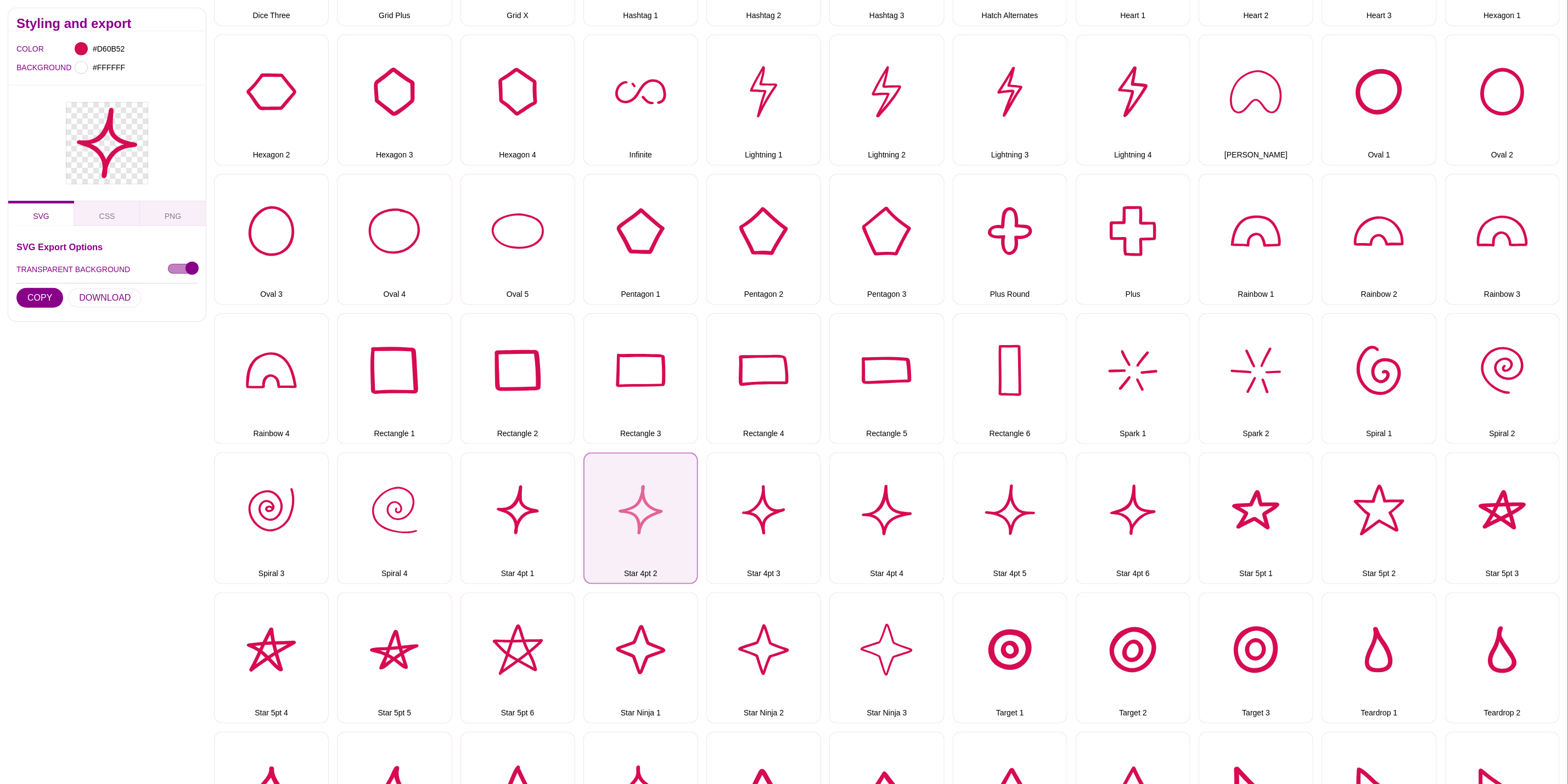
click at [623, 486] on button "Star 4pt 2" at bounding box center [641, 518] width 115 height 131
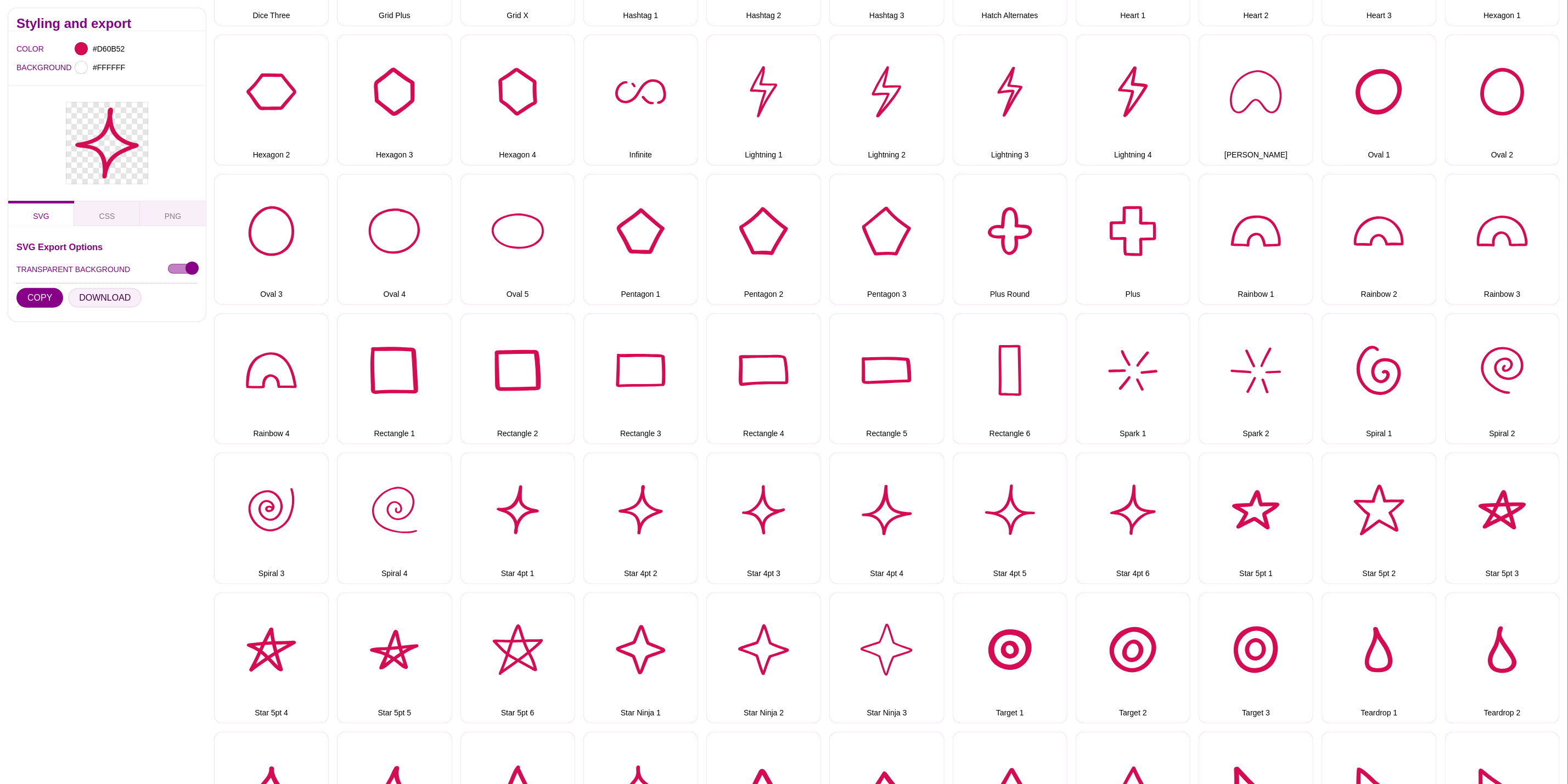
click at [109, 291] on button "DOWNLOAD" at bounding box center [105, 298] width 74 height 20
click at [738, 486] on button "Star 4pt 3" at bounding box center [763, 518] width 115 height 131
click at [114, 294] on button "DOWNLOAD" at bounding box center [105, 298] width 74 height 20
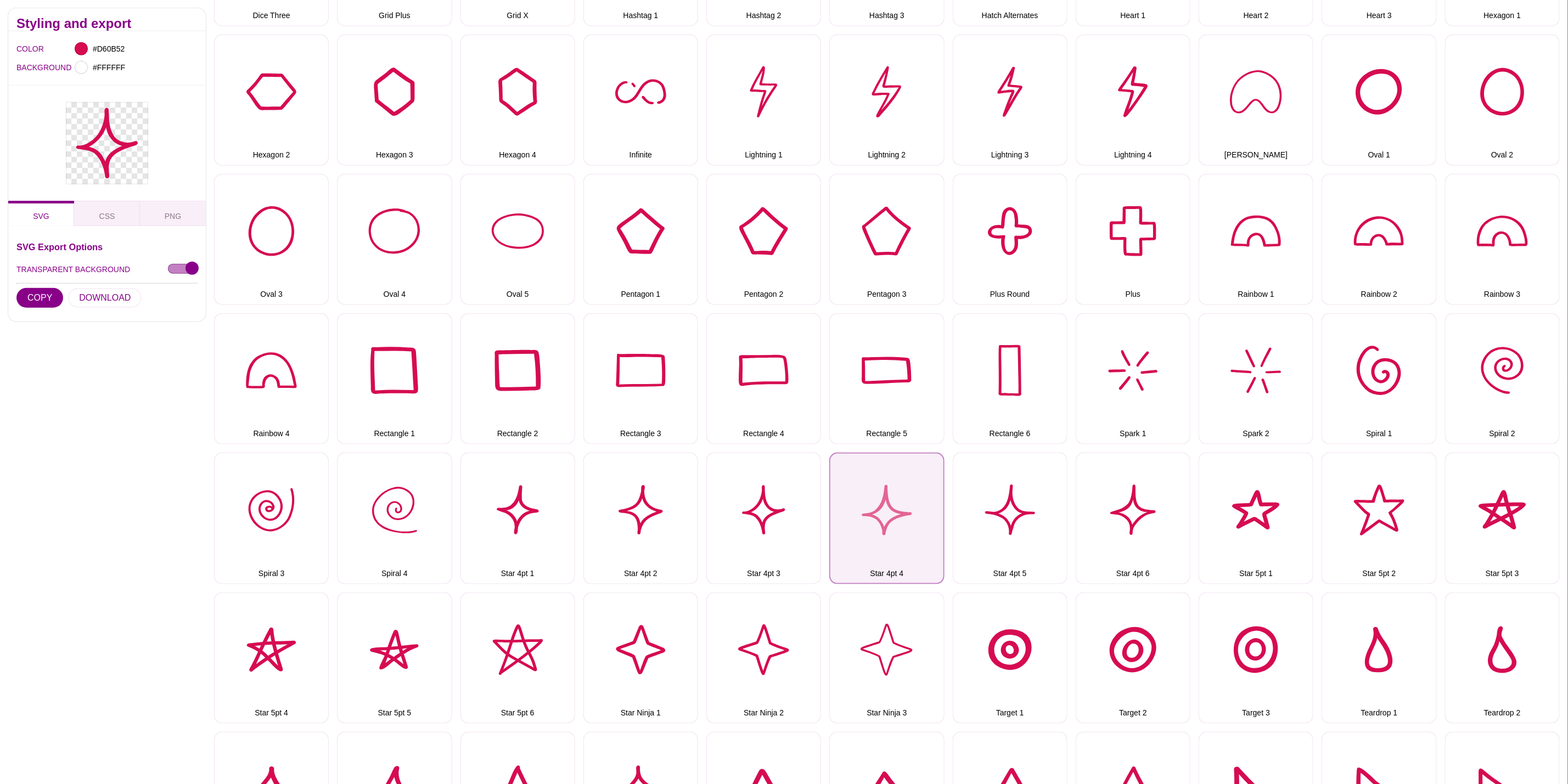
click at [876, 519] on button "Star 4pt 4" at bounding box center [887, 518] width 115 height 131
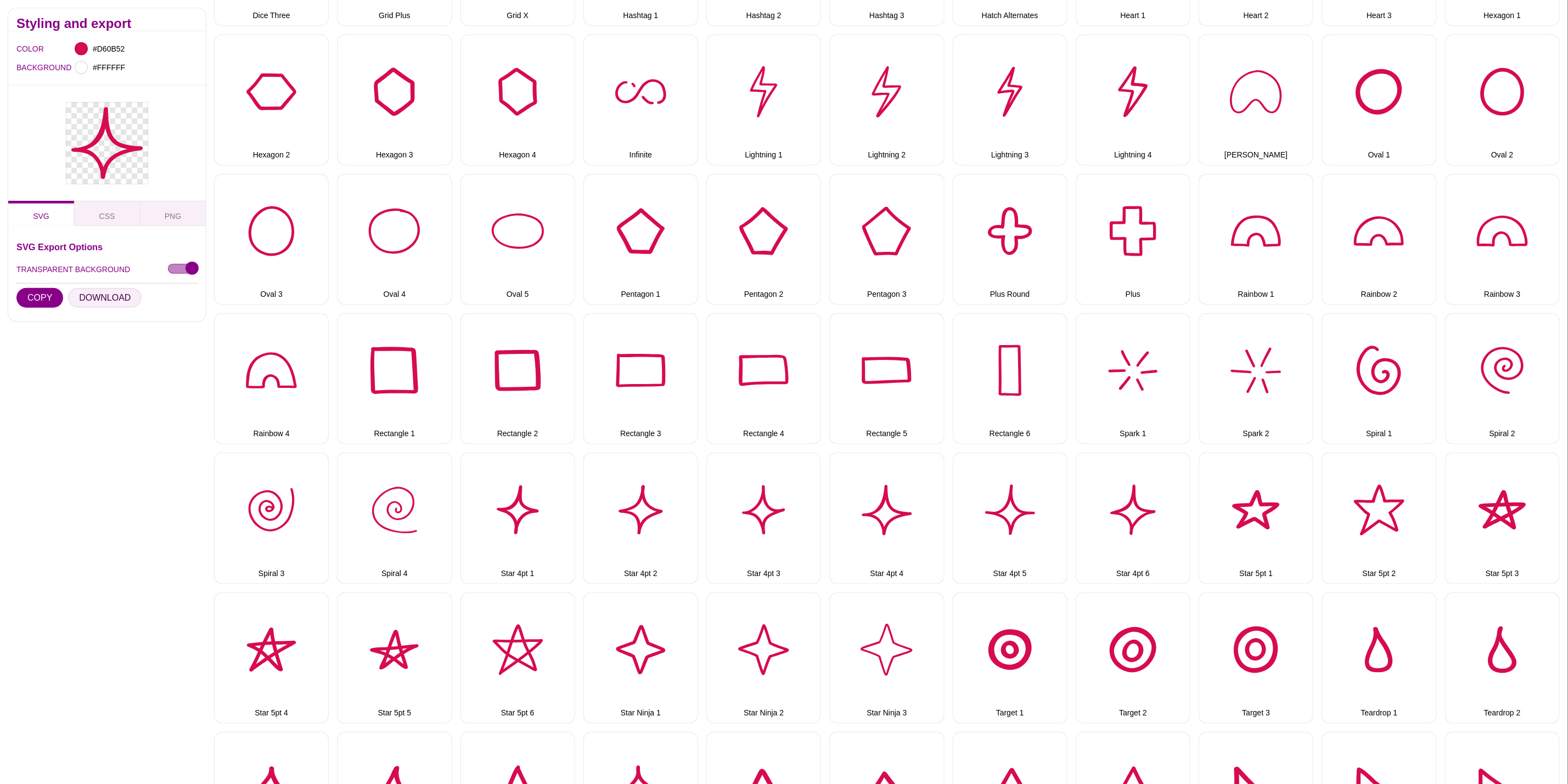
click at [75, 306] on button "DOWNLOAD" at bounding box center [105, 298] width 74 height 20
click at [1000, 496] on button "Star 4pt 5" at bounding box center [1010, 518] width 115 height 131
click at [114, 299] on button "DOWNLOAD" at bounding box center [105, 298] width 74 height 20
click at [1148, 498] on button "Star 4pt 6" at bounding box center [1133, 518] width 115 height 131
drag, startPoint x: 119, startPoint y: 297, endPoint x: 218, endPoint y: 326, distance: 103.2
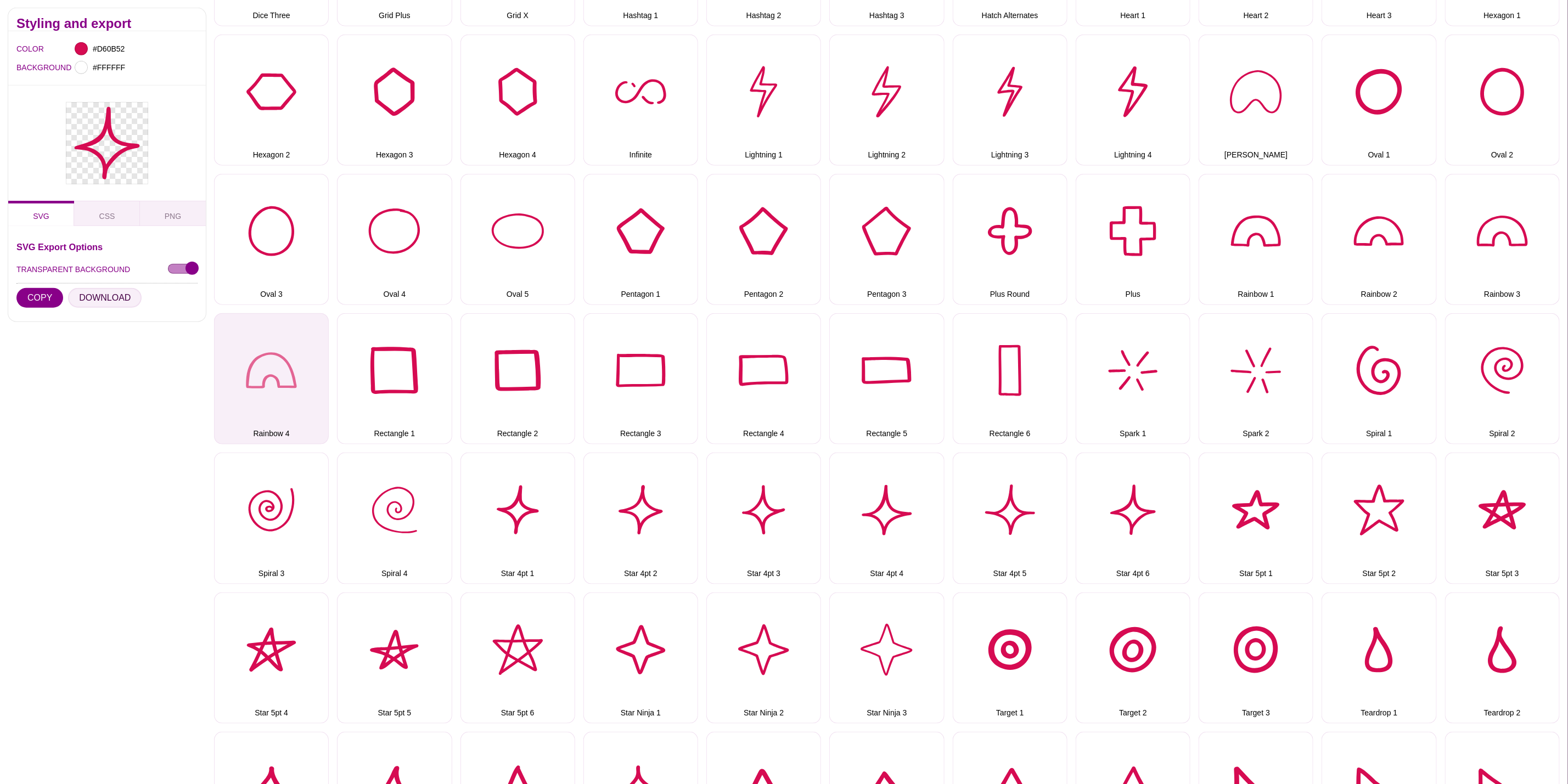
click at [119, 297] on button "DOWNLOAD" at bounding box center [105, 298] width 74 height 20
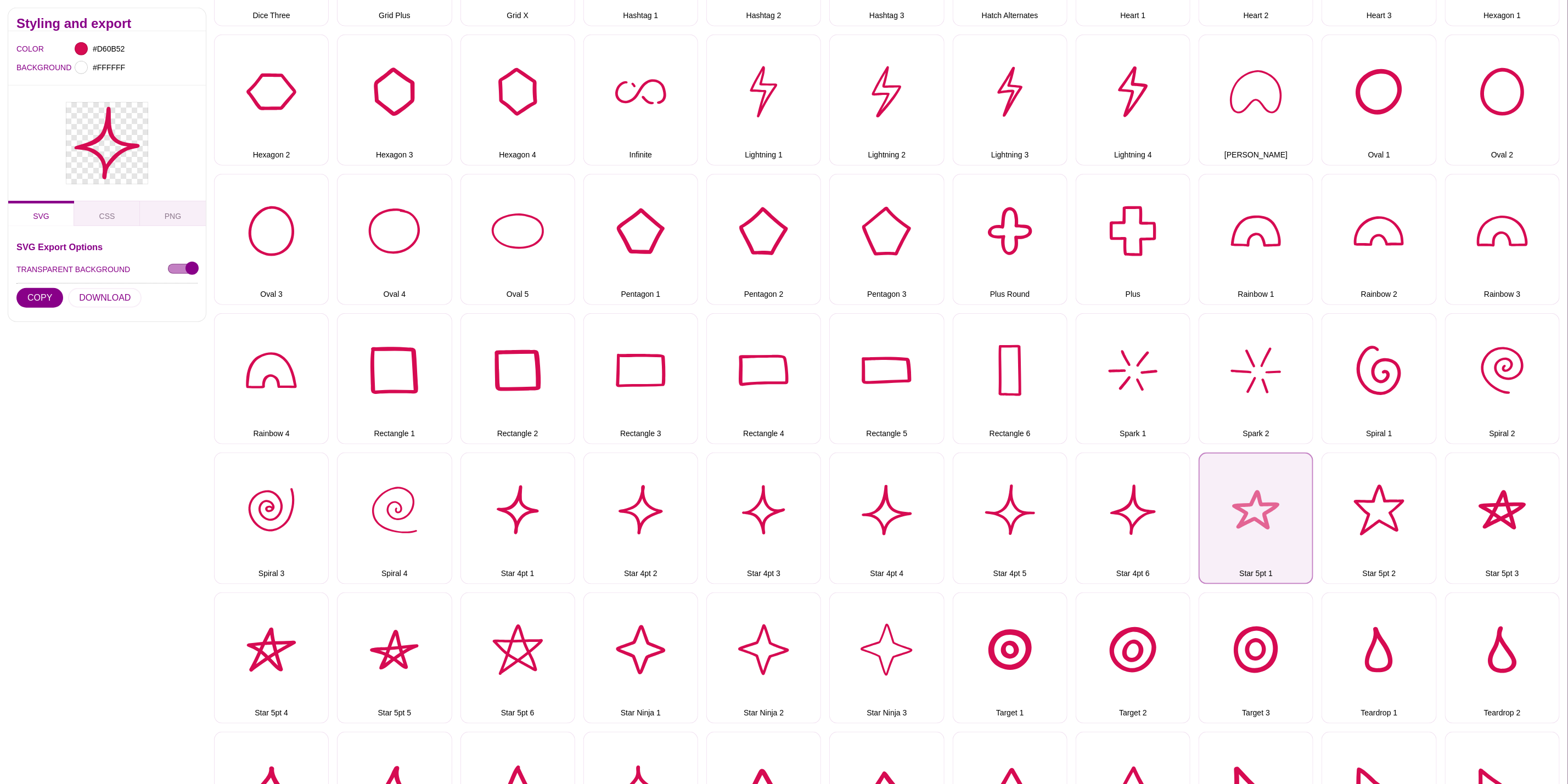
click at [1243, 519] on button "Star 5pt 1" at bounding box center [1256, 518] width 115 height 131
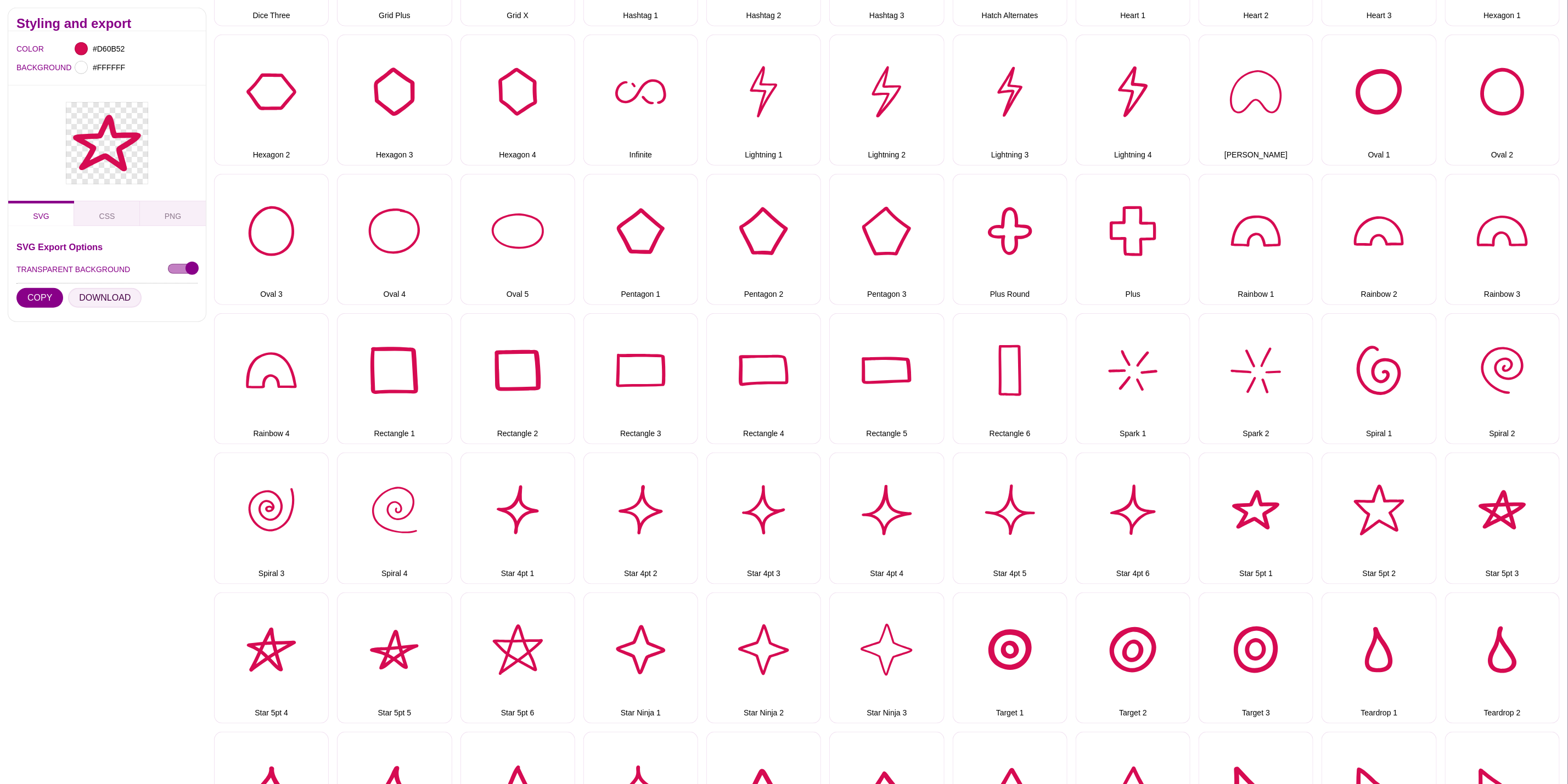
click at [109, 301] on button "DOWNLOAD" at bounding box center [105, 298] width 74 height 20
click at [1395, 511] on button "Star 5pt 2" at bounding box center [1379, 518] width 115 height 131
click at [121, 297] on button "DOWNLOAD" at bounding box center [105, 298] width 74 height 20
drag, startPoint x: 1488, startPoint y: 491, endPoint x: 1149, endPoint y: 410, distance: 348.5
click at [1488, 491] on button "Star 5pt 3" at bounding box center [1502, 518] width 115 height 131
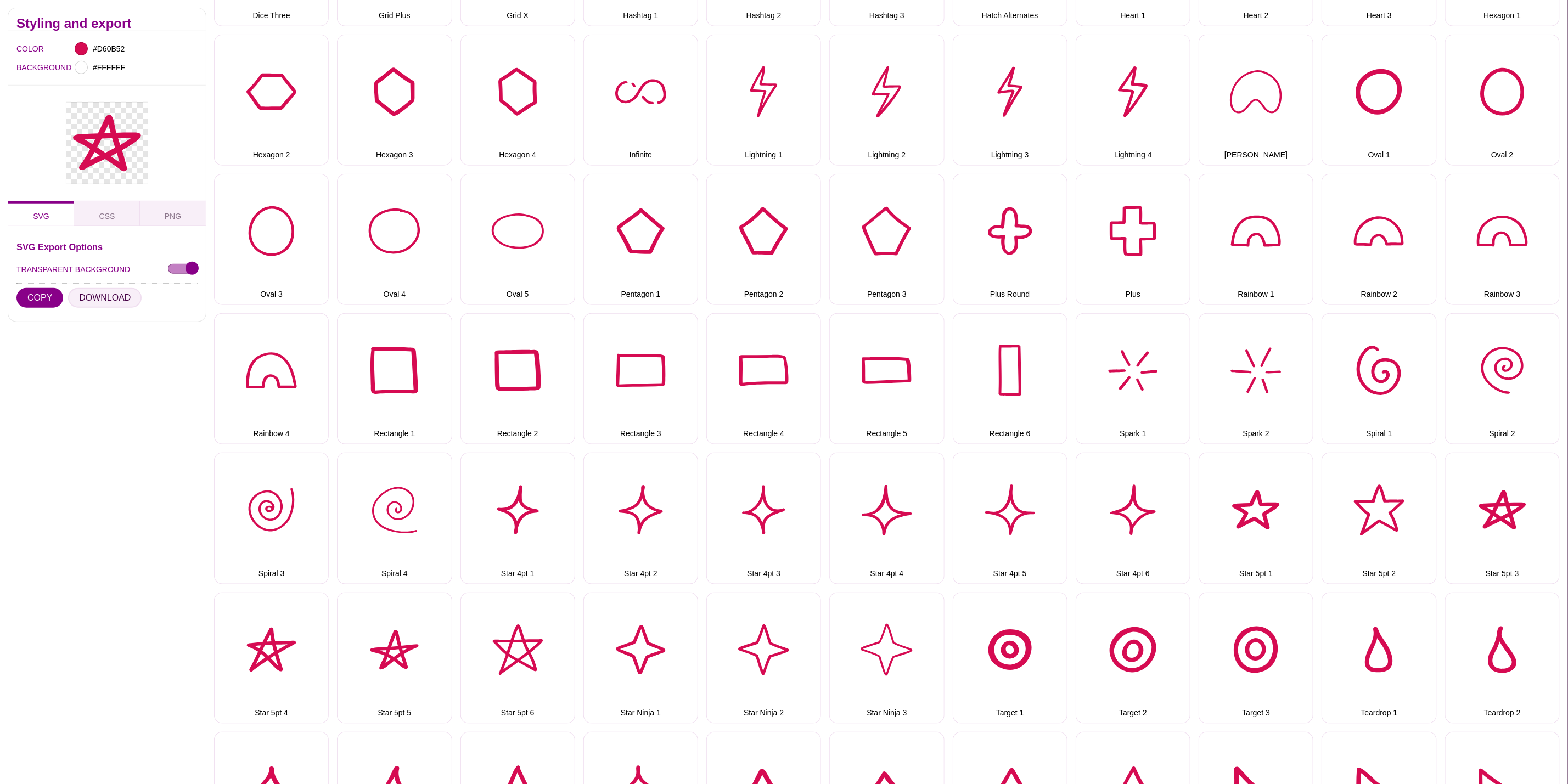
drag, startPoint x: 98, startPoint y: 293, endPoint x: 115, endPoint y: 320, distance: 31.9
click at [98, 293] on button "DOWNLOAD" at bounding box center [105, 298] width 74 height 20
click at [263, 615] on button "Star 5pt 4" at bounding box center [271, 658] width 115 height 131
click at [98, 294] on button "DOWNLOAD" at bounding box center [105, 298] width 74 height 20
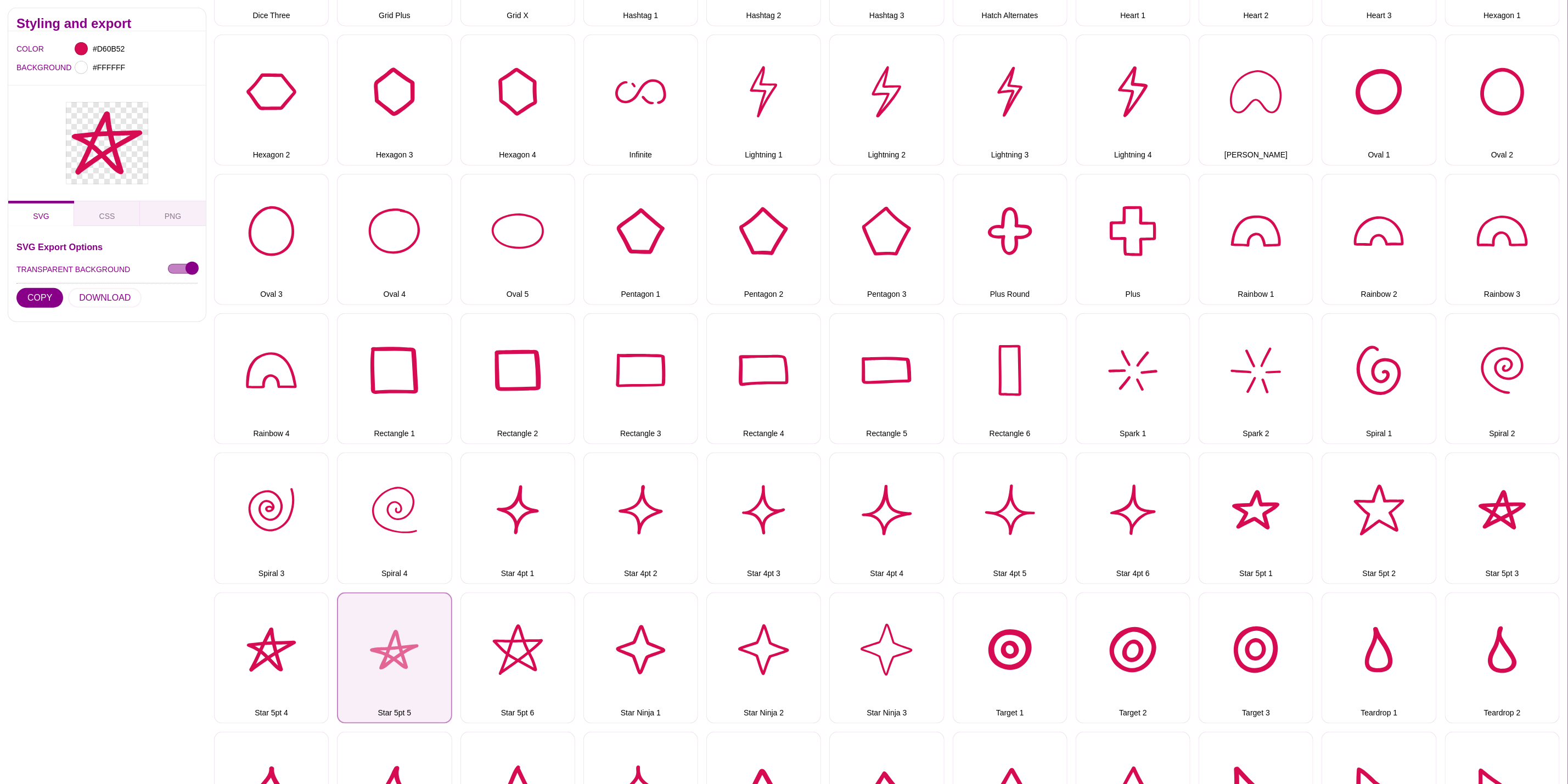
drag, startPoint x: 403, startPoint y: 639, endPoint x: 392, endPoint y: 634, distance: 12.1
click at [402, 639] on button "Star 5pt 5" at bounding box center [394, 658] width 115 height 131
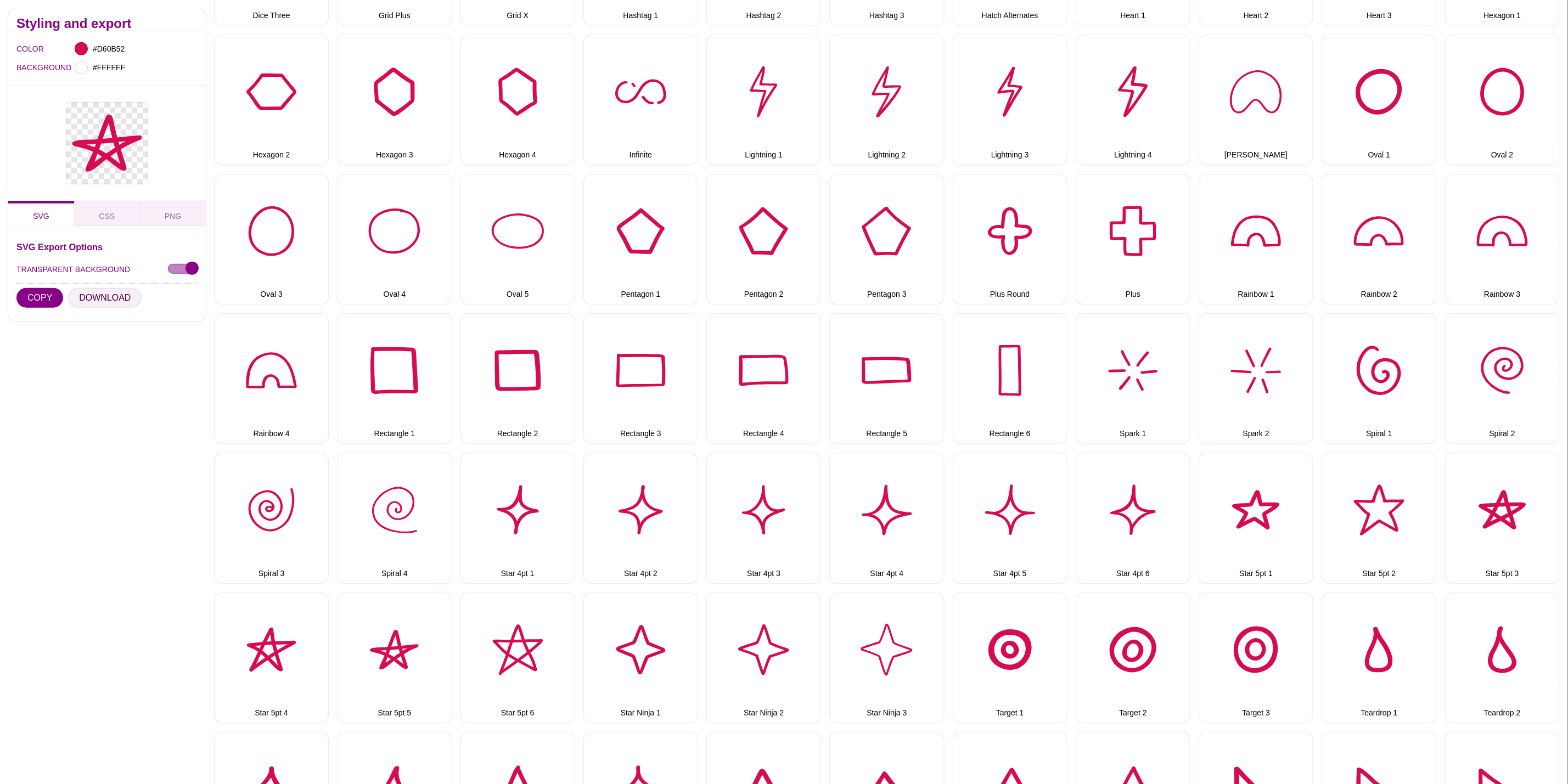
click at [104, 302] on button "DOWNLOAD" at bounding box center [105, 298] width 74 height 20
click at [506, 668] on button "Star 5pt 6" at bounding box center [517, 658] width 115 height 131
click at [123, 299] on button "DOWNLOAD" at bounding box center [105, 298] width 74 height 20
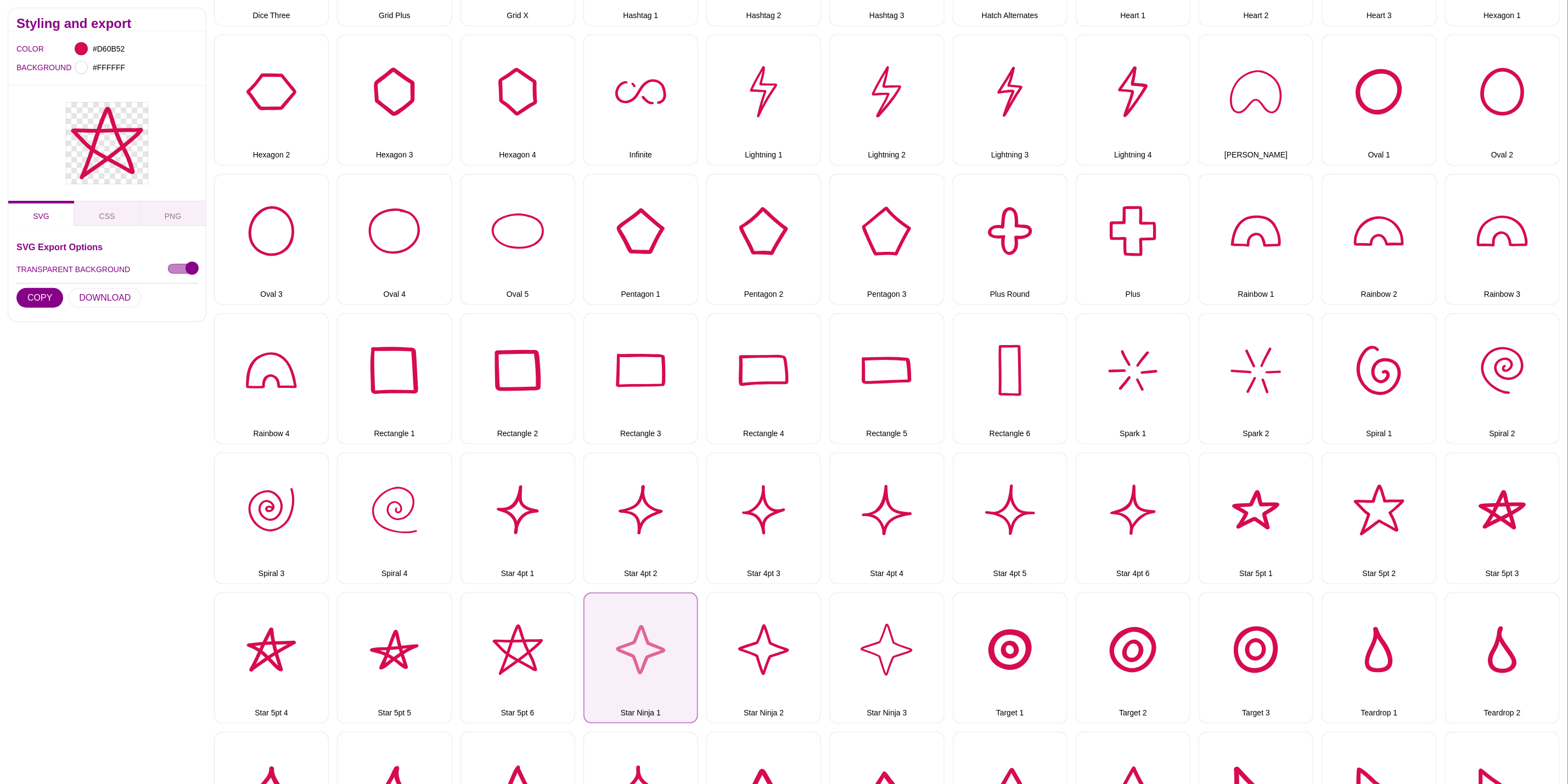
click at [652, 637] on button "Star Ninja 1" at bounding box center [641, 658] width 115 height 131
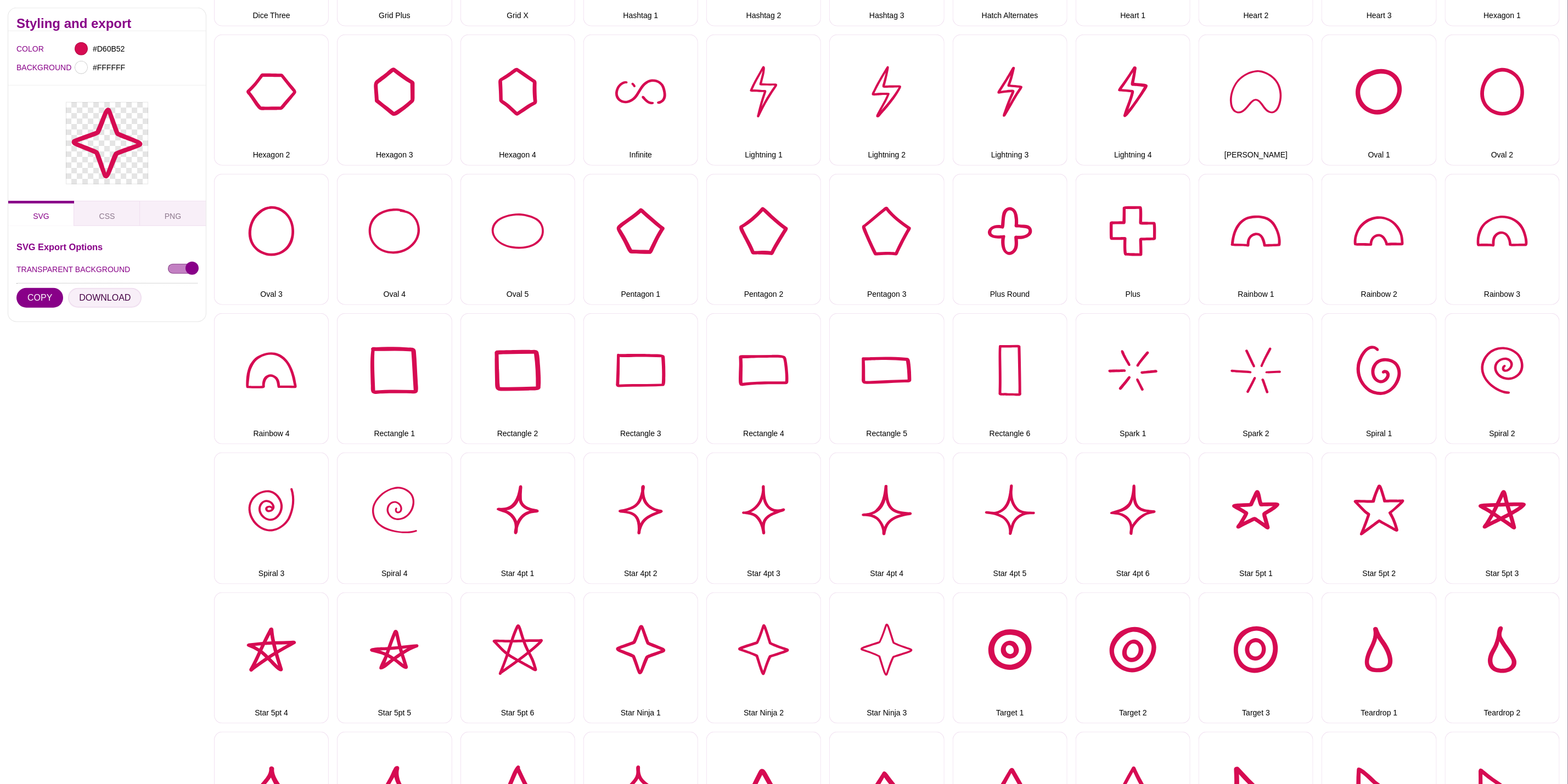
click at [122, 290] on button "DOWNLOAD" at bounding box center [105, 298] width 74 height 20
click at [759, 636] on button "Star Ninja 2" at bounding box center [763, 658] width 115 height 131
click at [101, 301] on button "DOWNLOAD" at bounding box center [105, 298] width 74 height 20
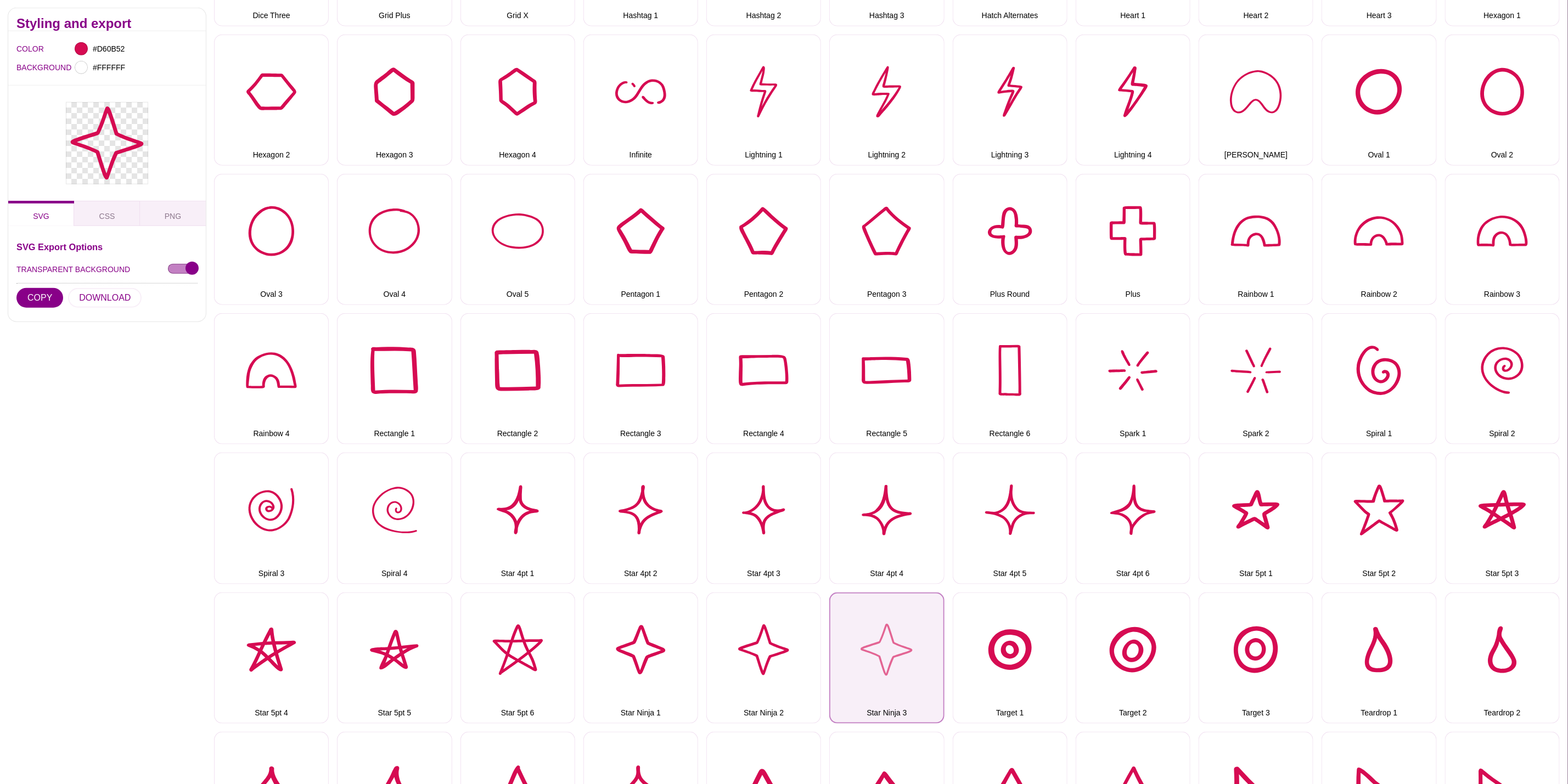
click at [884, 631] on button "Star Ninja 3" at bounding box center [887, 658] width 115 height 131
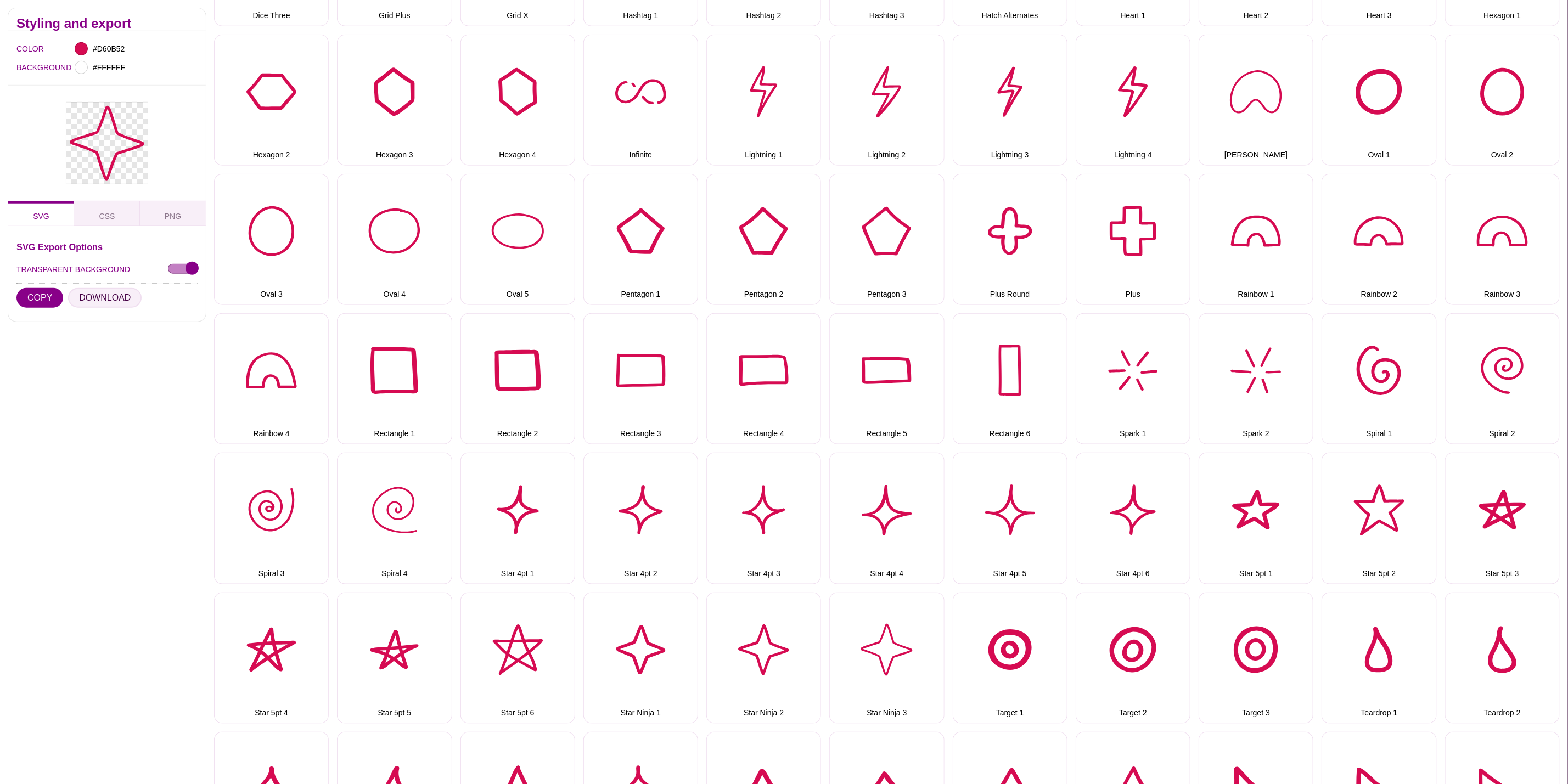
click at [120, 299] on button "DOWNLOAD" at bounding box center [105, 298] width 74 height 20
drag, startPoint x: 1040, startPoint y: 648, endPoint x: 1027, endPoint y: 644, distance: 13.6
click at [1040, 648] on button "Target 1" at bounding box center [1010, 658] width 115 height 131
click at [106, 298] on button "DOWNLOAD" at bounding box center [105, 298] width 74 height 20
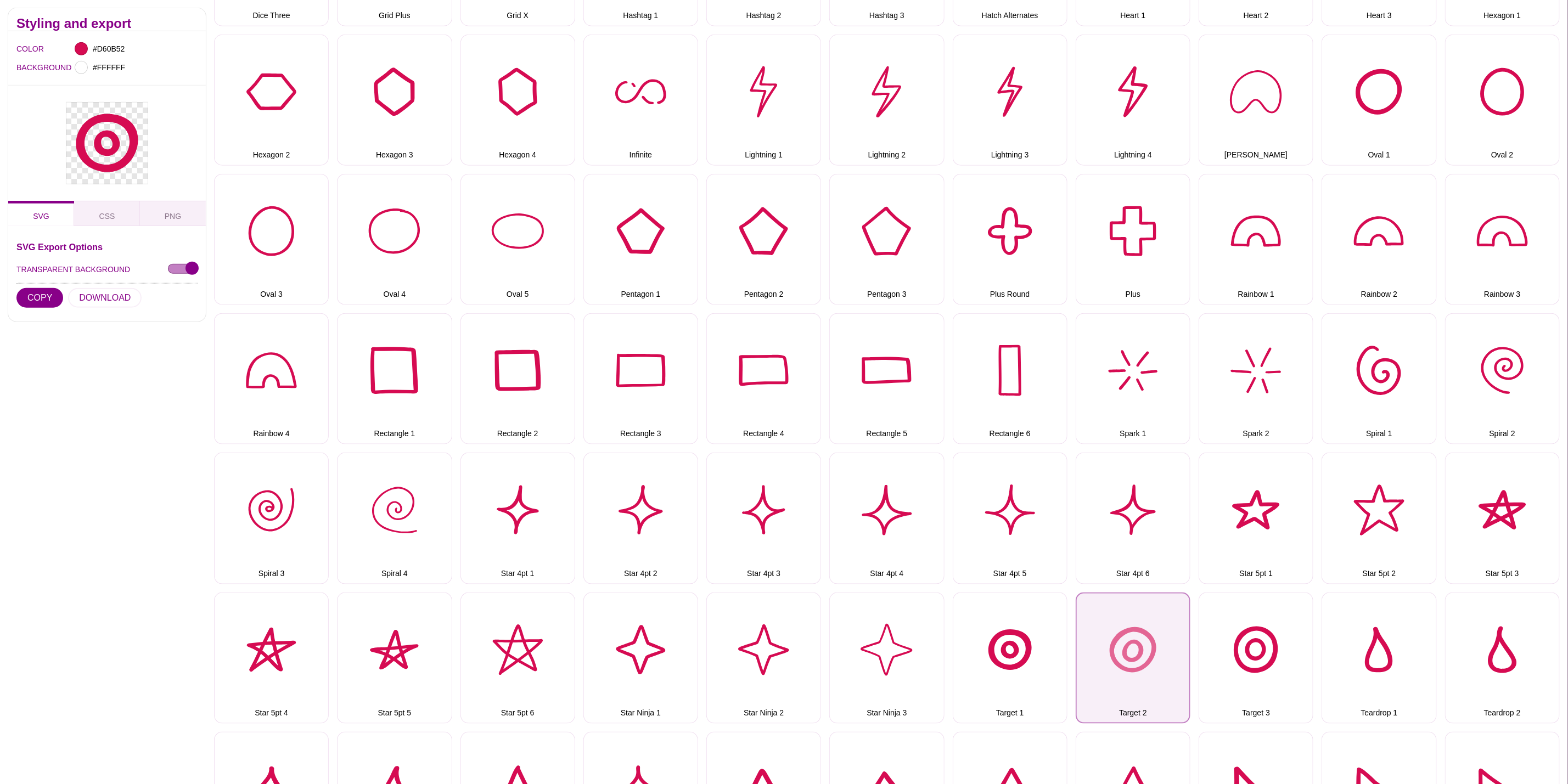
click at [1084, 626] on button "Target 2" at bounding box center [1133, 658] width 115 height 131
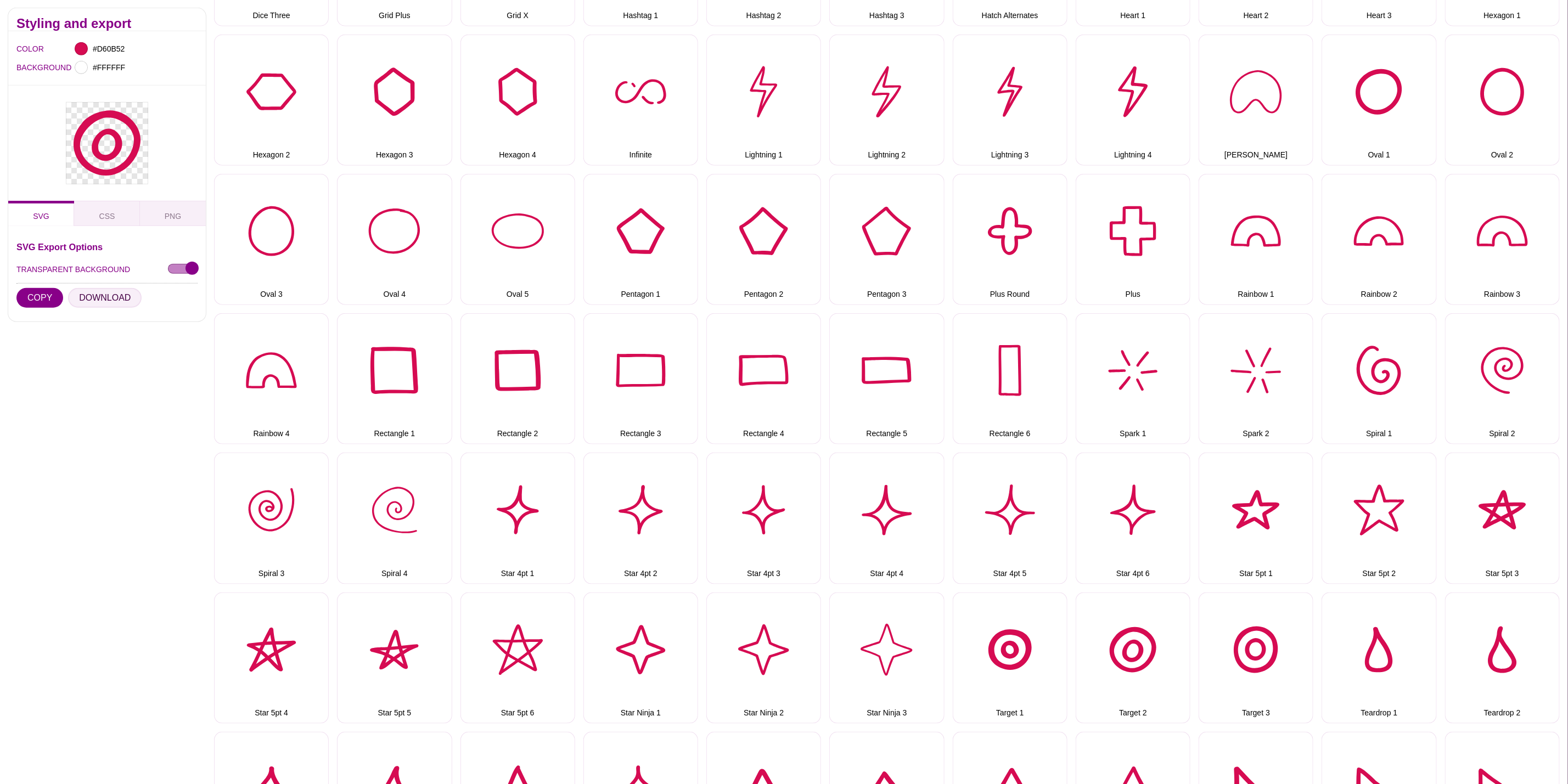
click at [73, 291] on button "DOWNLOAD" at bounding box center [105, 298] width 74 height 20
click at [1256, 662] on button "Target 3" at bounding box center [1256, 658] width 115 height 131
click at [121, 291] on button "DOWNLOAD" at bounding box center [105, 298] width 74 height 20
click at [1367, 637] on button "Teardrop 1" at bounding box center [1379, 658] width 115 height 131
click at [114, 299] on button "DOWNLOAD" at bounding box center [105, 298] width 74 height 20
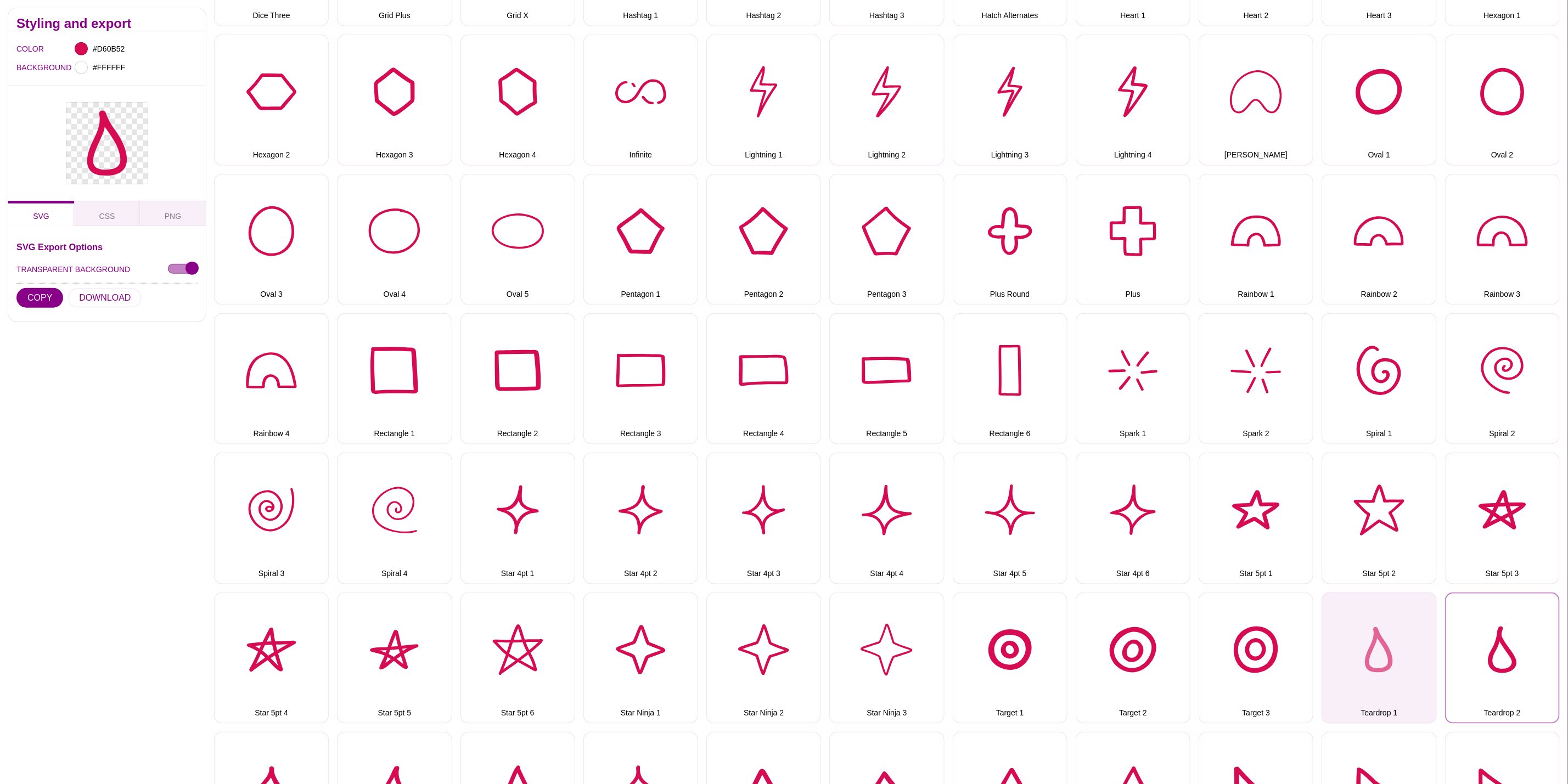
drag, startPoint x: 1487, startPoint y: 632, endPoint x: 1429, endPoint y: 605, distance: 64.0
click at [1487, 632] on button "Teardrop 2" at bounding box center [1502, 658] width 115 height 131
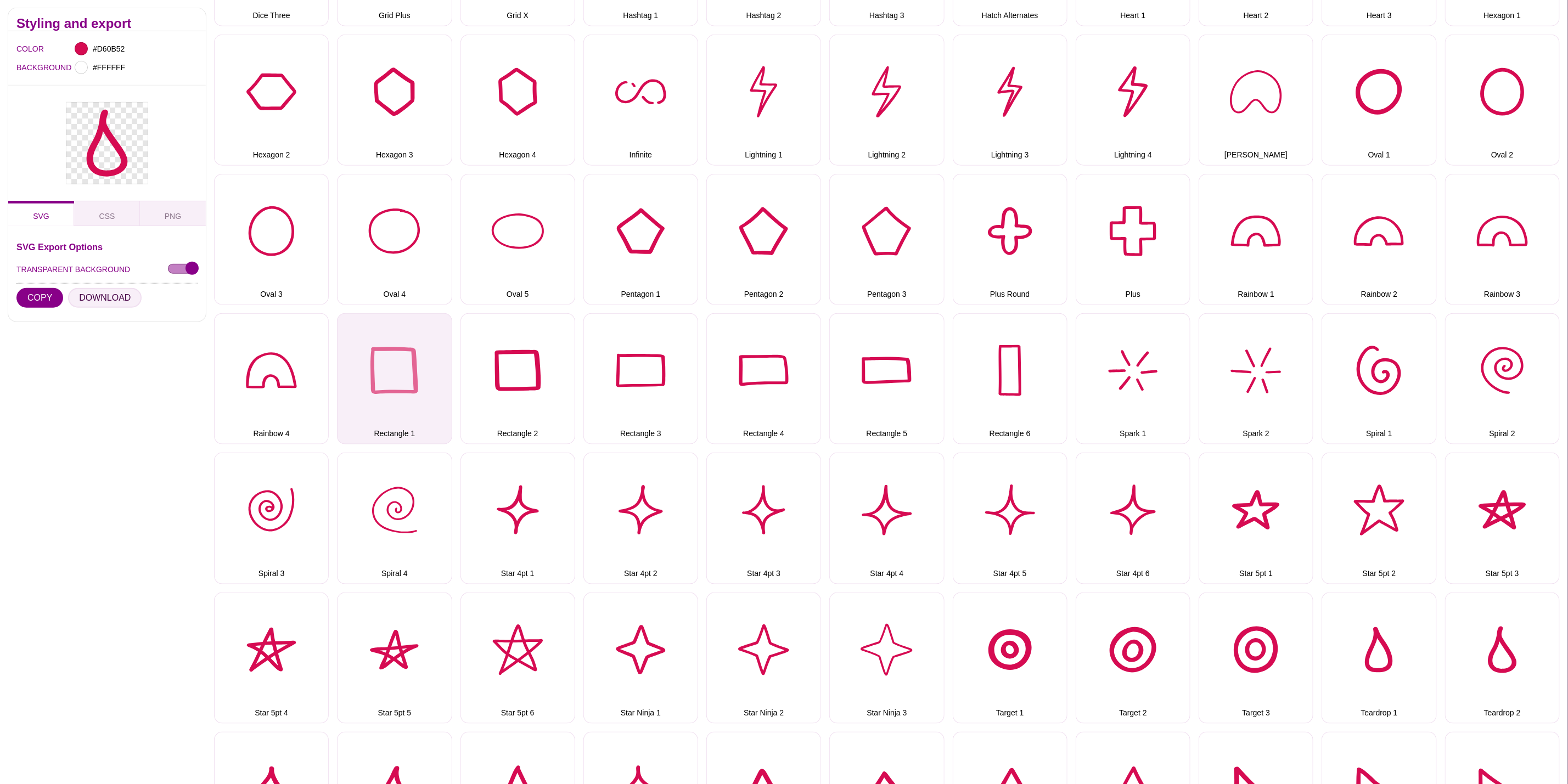
drag, startPoint x: 91, startPoint y: 300, endPoint x: 349, endPoint y: 385, distance: 271.6
click at [91, 299] on button "DOWNLOAD" at bounding box center [105, 298] width 74 height 20
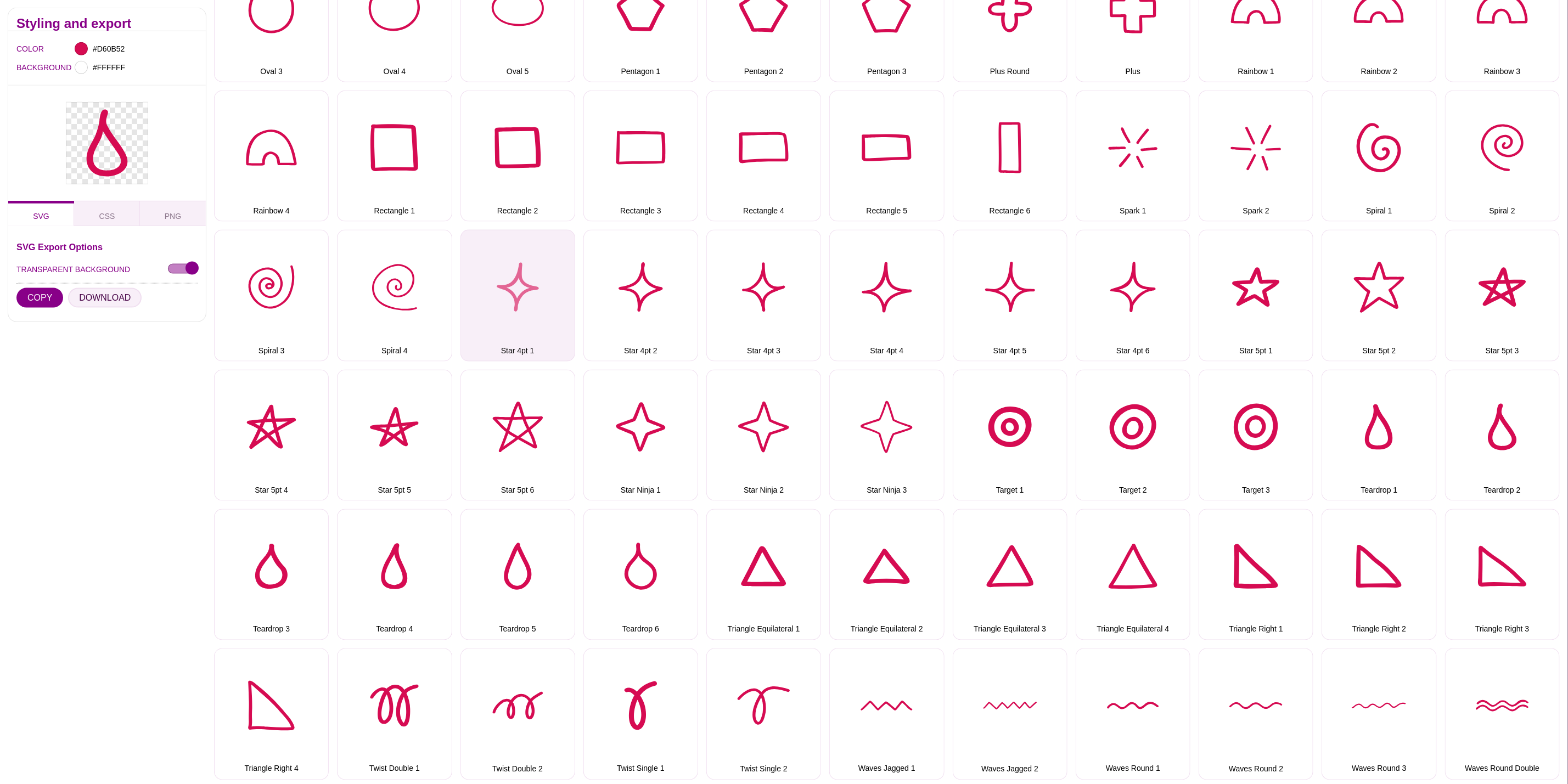
scroll to position [988, 0]
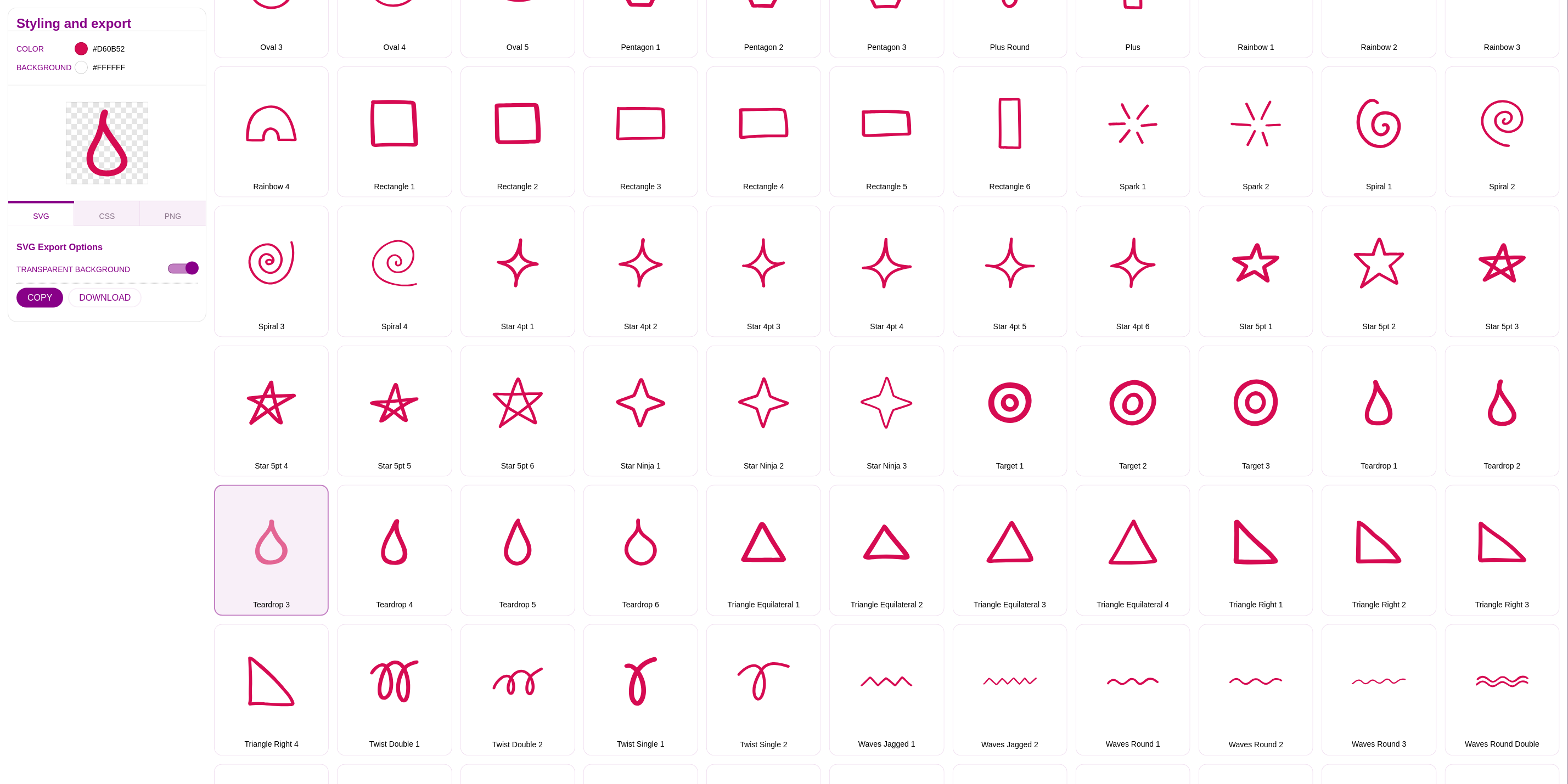
click at [299, 521] on button "Teardrop 3" at bounding box center [271, 551] width 115 height 131
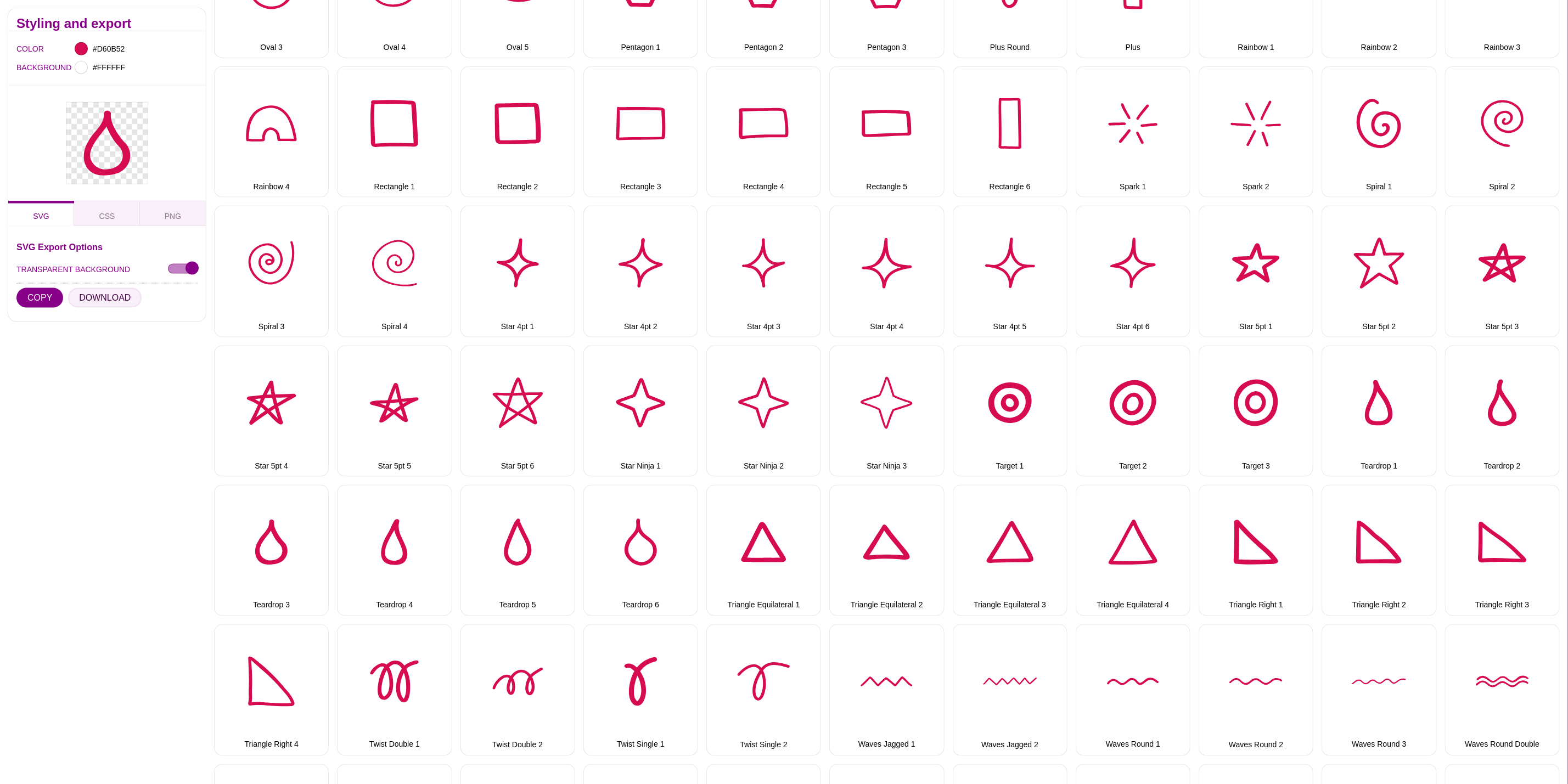
click at [93, 304] on button "DOWNLOAD" at bounding box center [105, 298] width 74 height 20
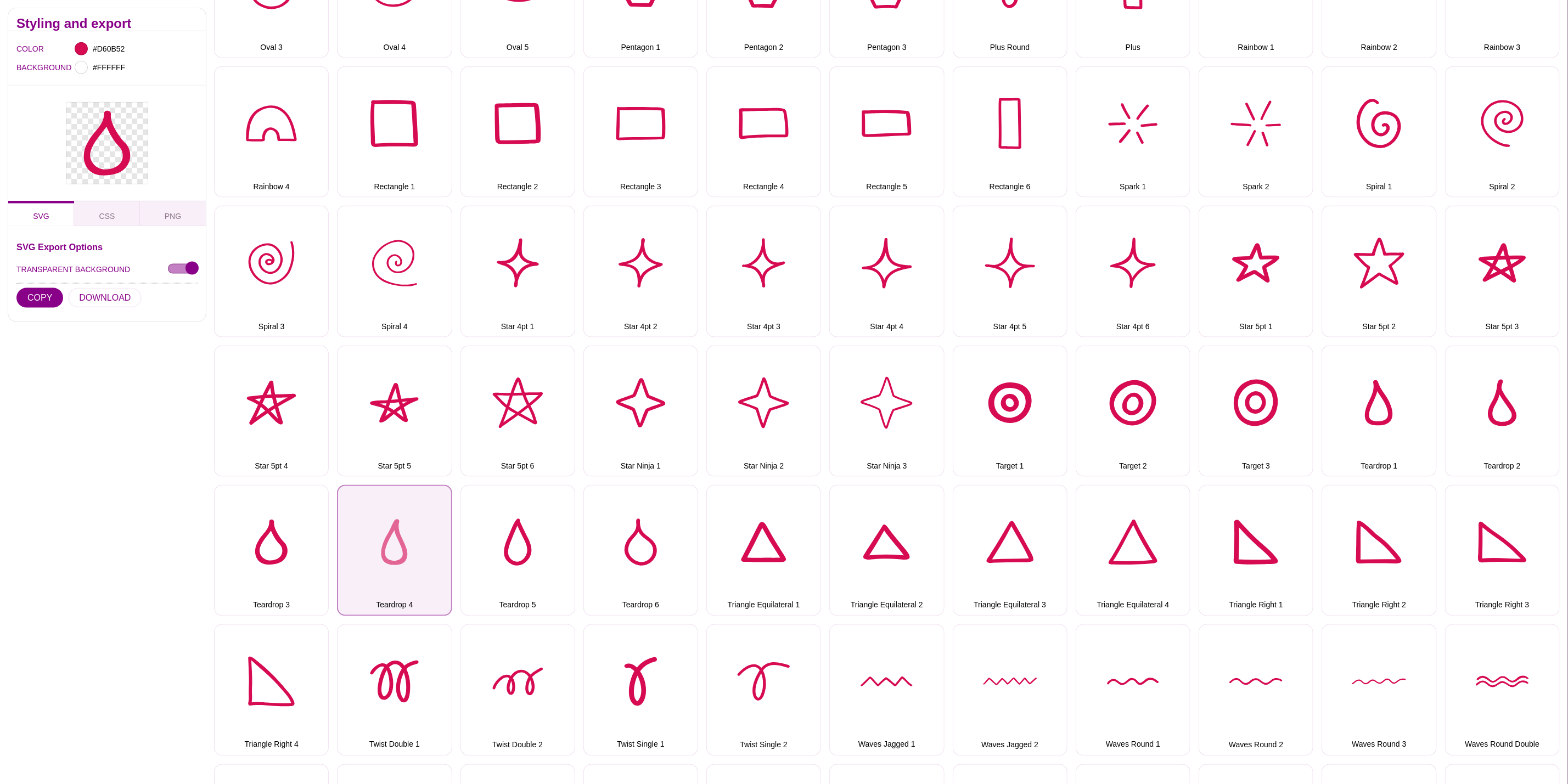
click at [414, 540] on button "Teardrop 4" at bounding box center [394, 551] width 115 height 131
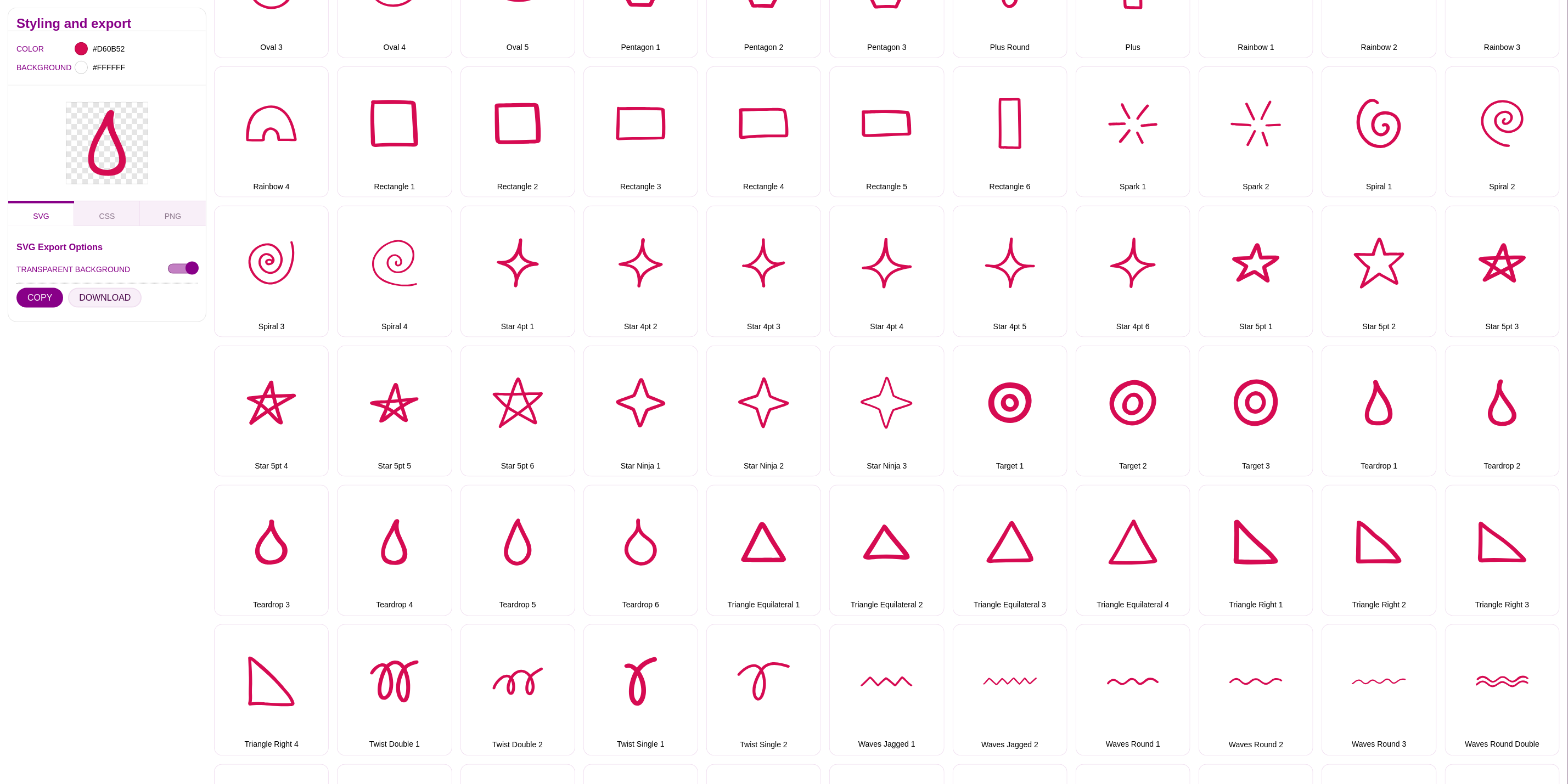
click at [104, 295] on button "DOWNLOAD" at bounding box center [105, 298] width 74 height 20
click at [547, 531] on button "Teardrop 5" at bounding box center [517, 551] width 115 height 131
drag, startPoint x: 111, startPoint y: 290, endPoint x: 111, endPoint y: 300, distance: 10.0
click at [111, 290] on button "DOWNLOAD" at bounding box center [105, 298] width 74 height 20
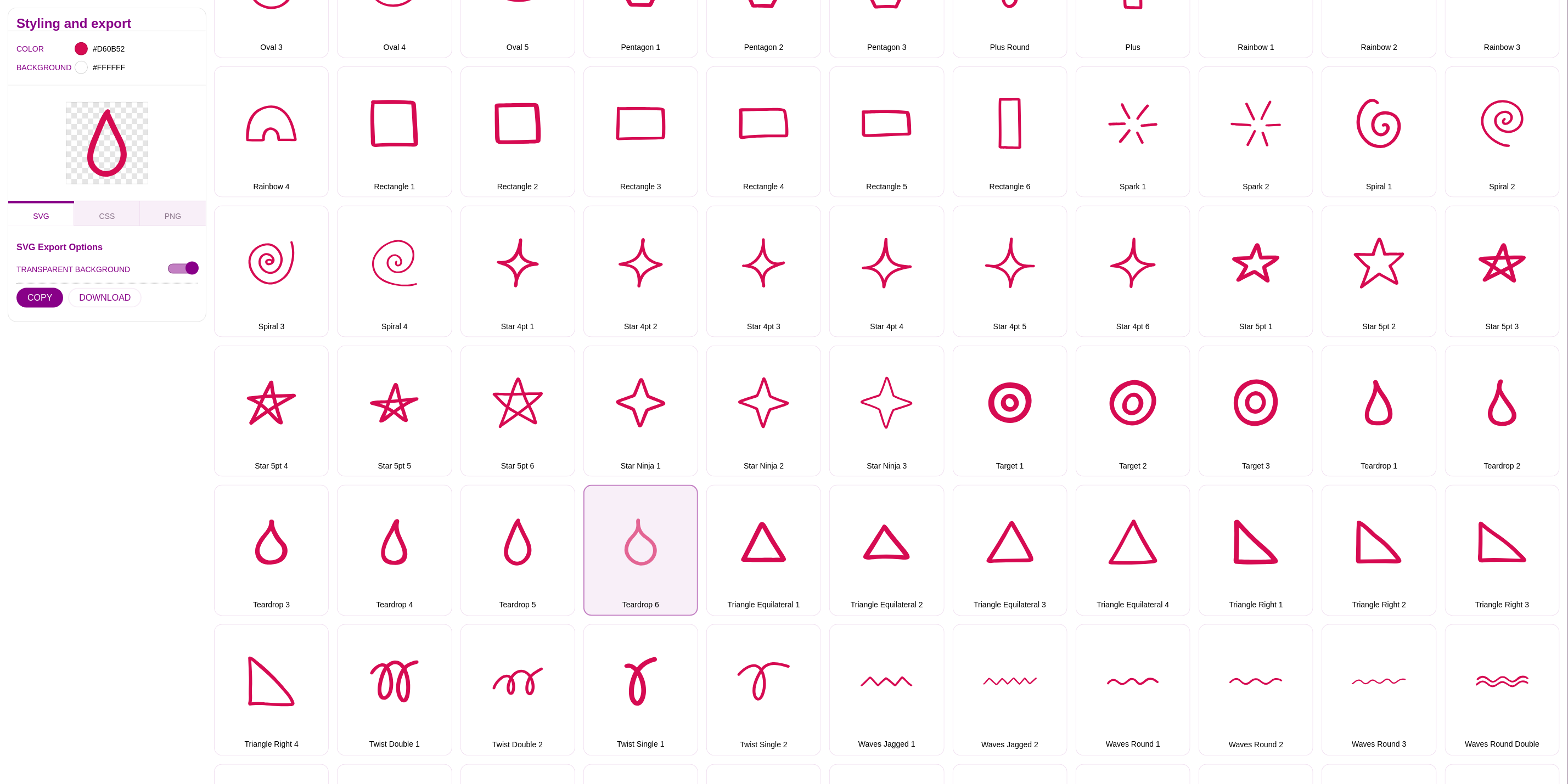
click at [641, 514] on button "Teardrop 6" at bounding box center [641, 551] width 115 height 131
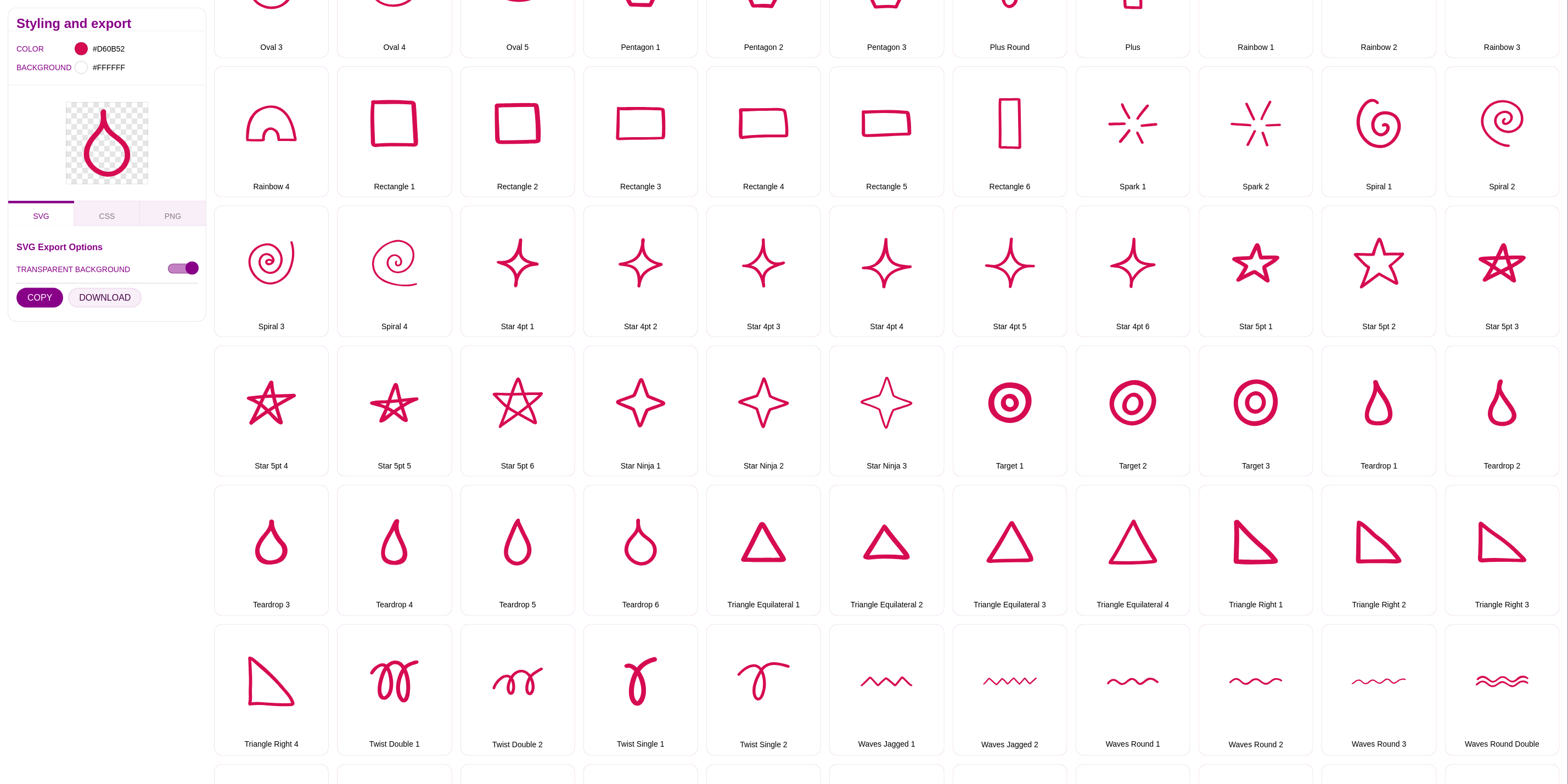
click at [127, 296] on button "DOWNLOAD" at bounding box center [105, 298] width 74 height 20
click at [784, 539] on button "Triangle Equilateral 1" at bounding box center [763, 551] width 115 height 131
click at [121, 305] on button "DOWNLOAD" at bounding box center [105, 298] width 74 height 20
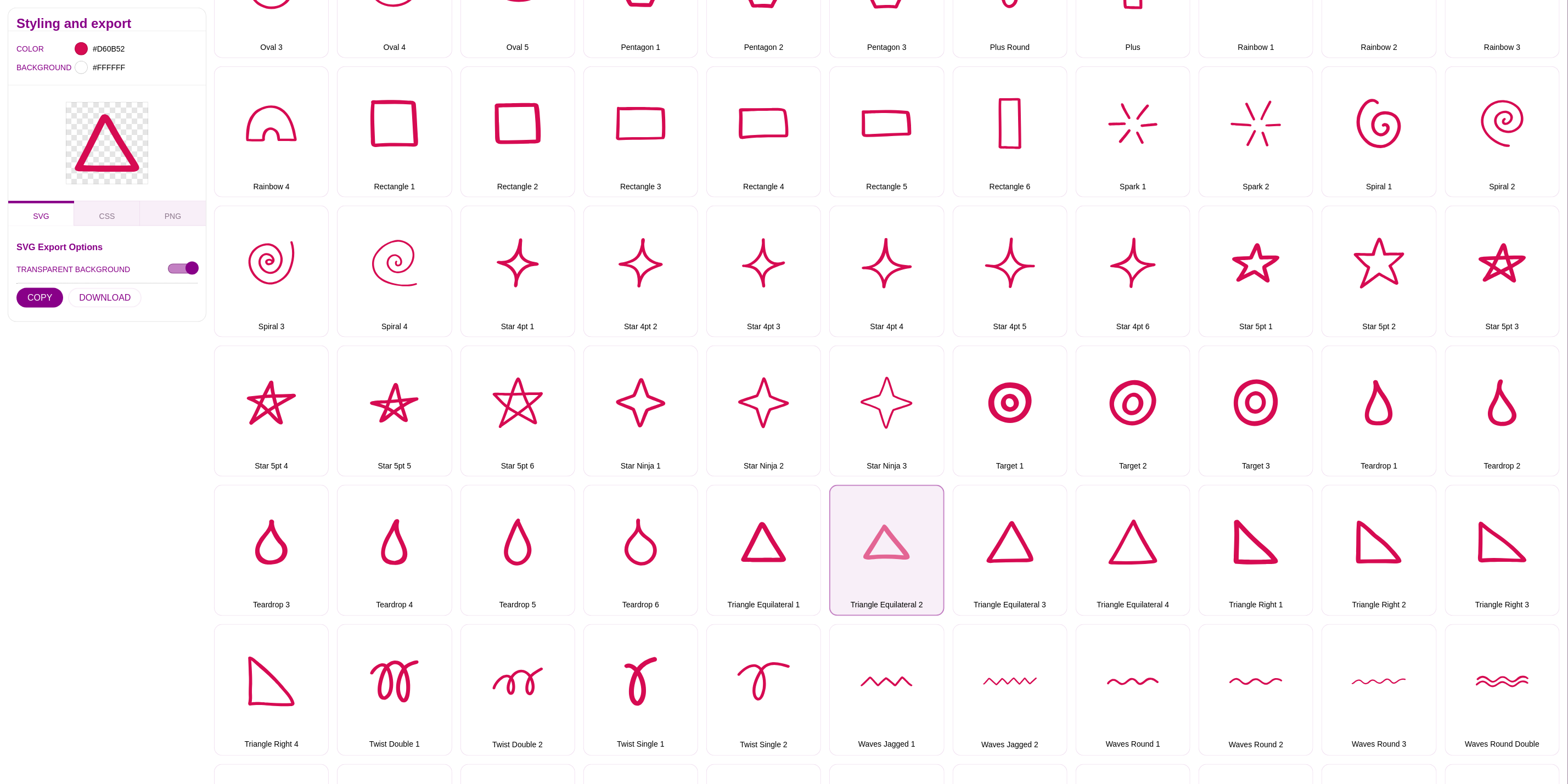
click at [887, 527] on button "Triangle Equilateral 2" at bounding box center [887, 551] width 115 height 131
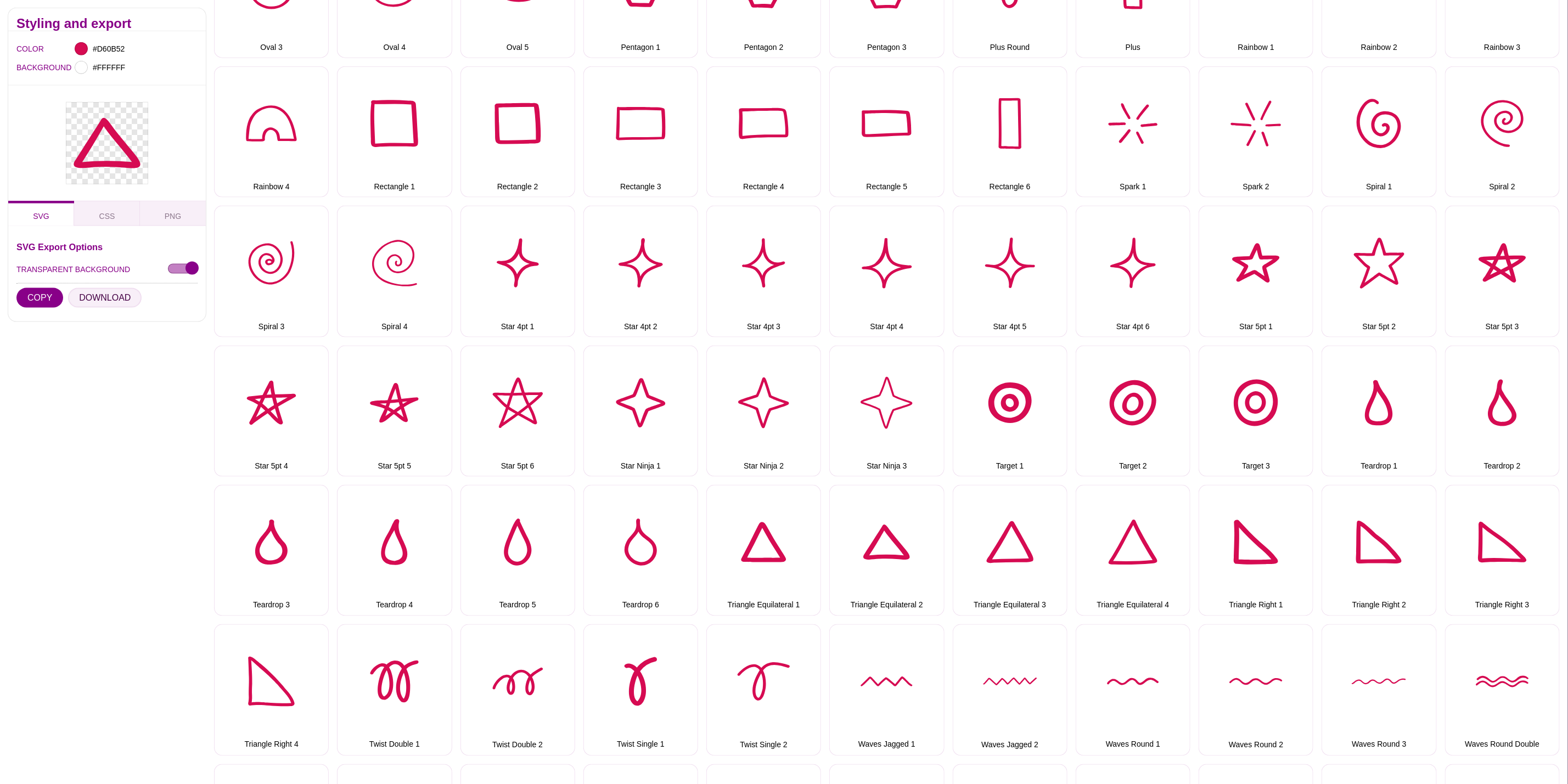
click at [126, 303] on button "DOWNLOAD" at bounding box center [105, 298] width 74 height 20
click at [1046, 539] on button "Triangle Equilateral 3" at bounding box center [1010, 551] width 115 height 131
click at [125, 291] on button "DOWNLOAD" at bounding box center [105, 298] width 74 height 20
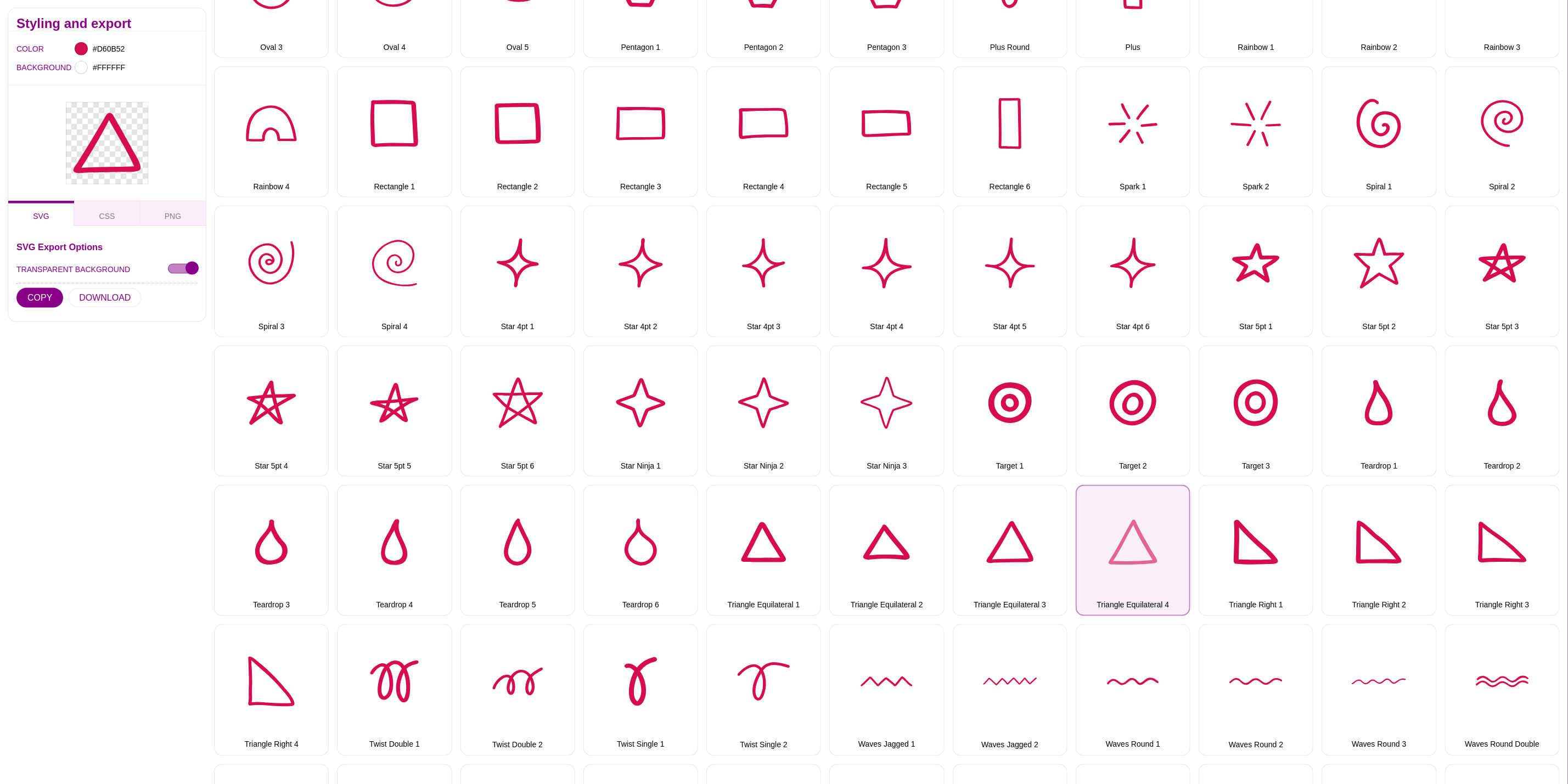
click at [1120, 524] on button "Triangle Equilateral 4" at bounding box center [1133, 551] width 115 height 131
click at [122, 299] on button "DOWNLOAD" at bounding box center [105, 298] width 74 height 20
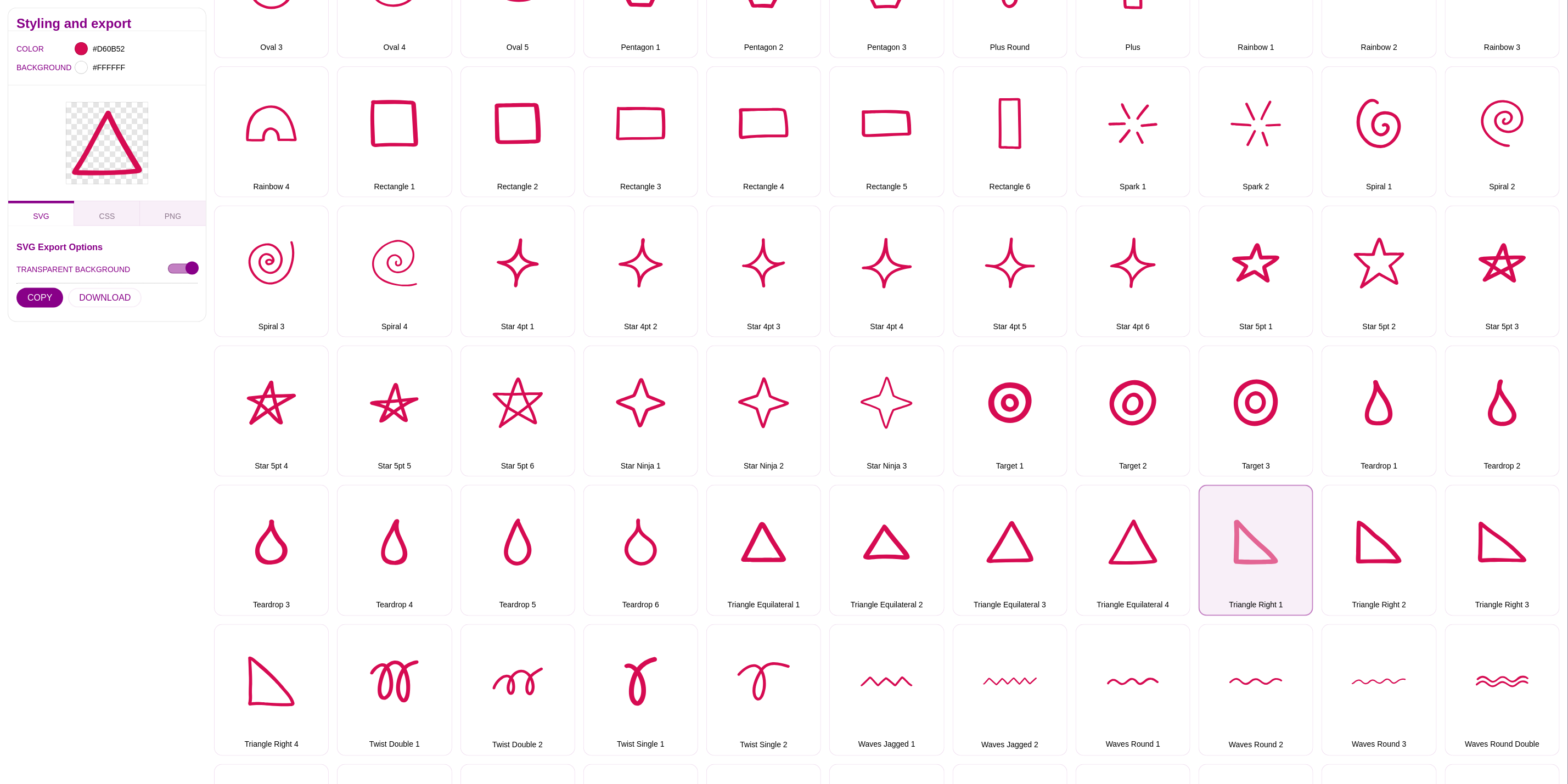
click at [1219, 523] on button "Triangle Right 1" at bounding box center [1256, 551] width 115 height 131
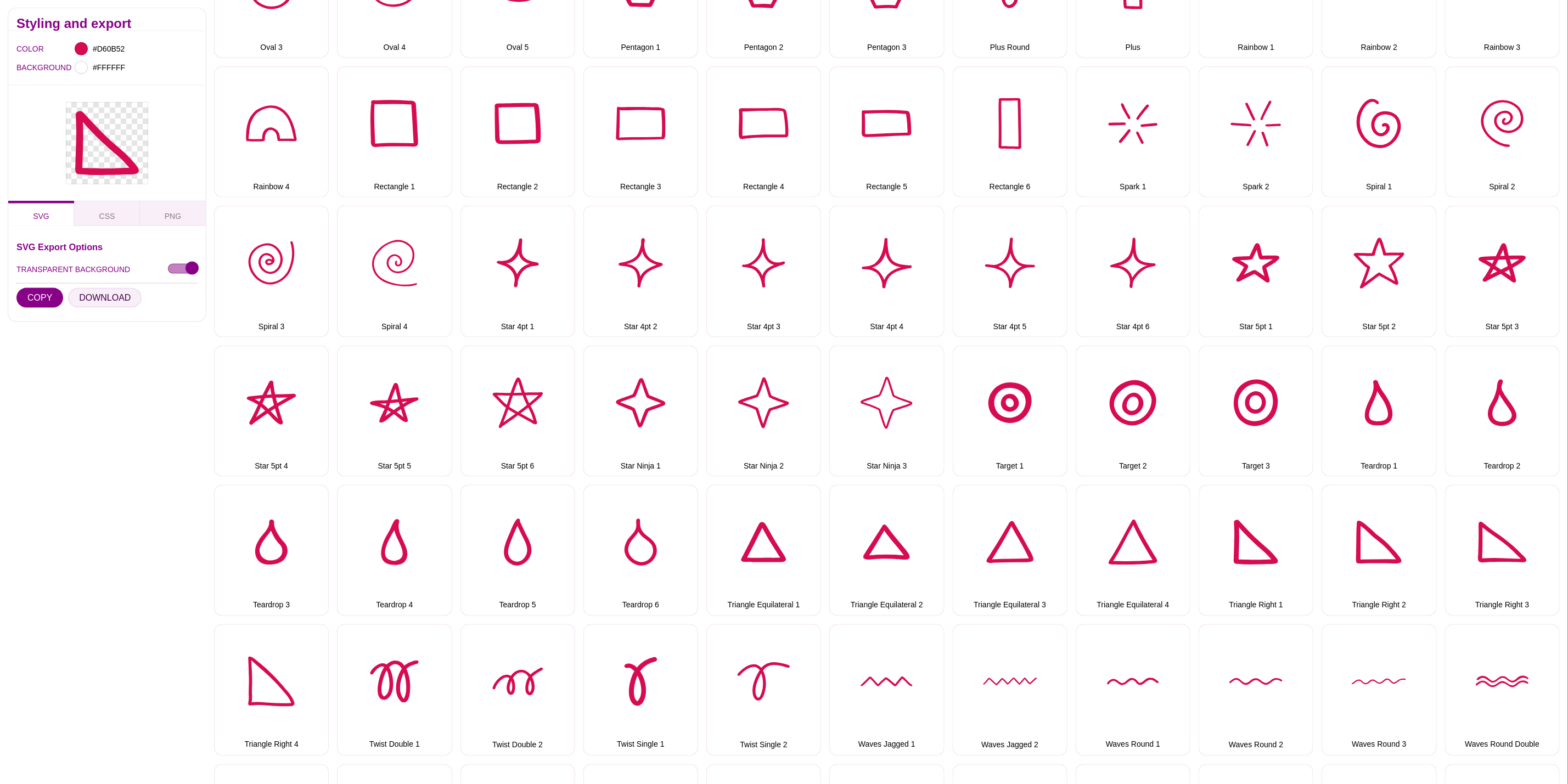
click at [106, 303] on button "DOWNLOAD" at bounding box center [105, 298] width 74 height 20
click at [1379, 540] on button "Triangle Right 2" at bounding box center [1379, 551] width 115 height 131
click at [128, 294] on button "DOWNLOAD" at bounding box center [105, 298] width 74 height 20
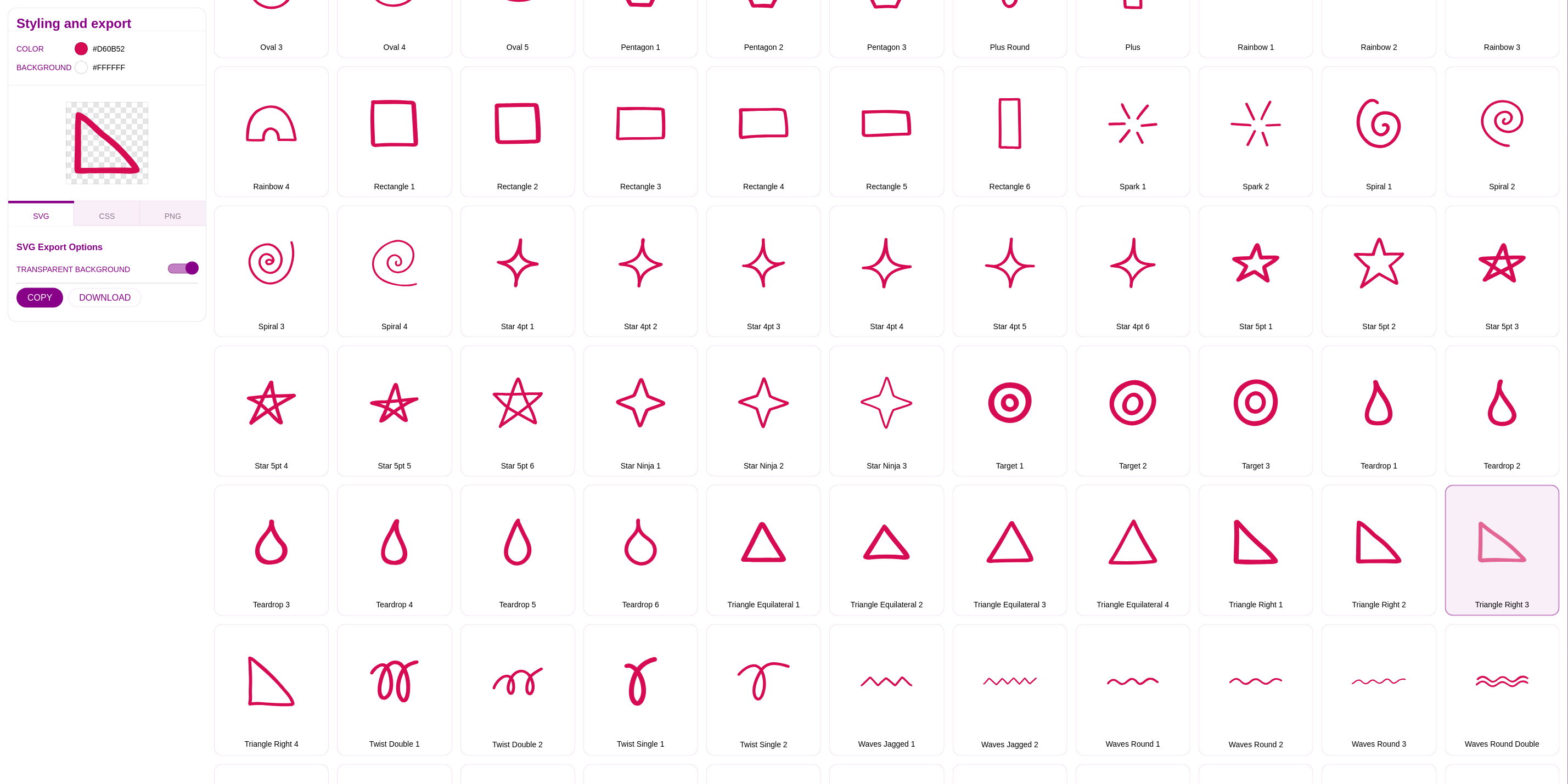
drag, startPoint x: 1524, startPoint y: 528, endPoint x: 1515, endPoint y: 527, distance: 9.1
click at [1524, 528] on button "Triangle Right 3" at bounding box center [1502, 551] width 115 height 131
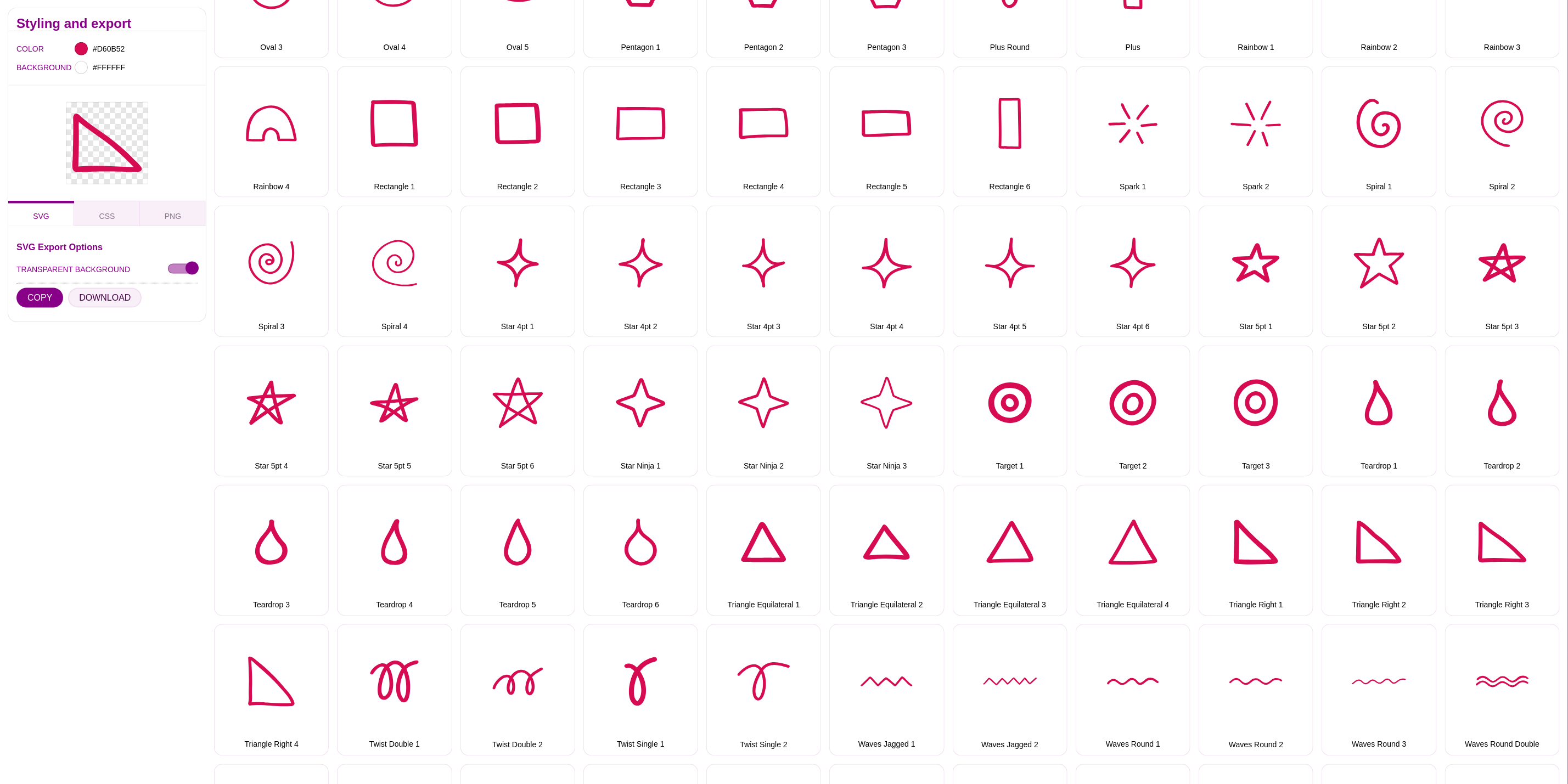
click at [101, 296] on button "DOWNLOAD" at bounding box center [105, 298] width 74 height 20
click at [259, 651] on button "Triangle Right 4" at bounding box center [271, 690] width 115 height 131
click at [107, 297] on button "DOWNLOAD" at bounding box center [105, 298] width 74 height 20
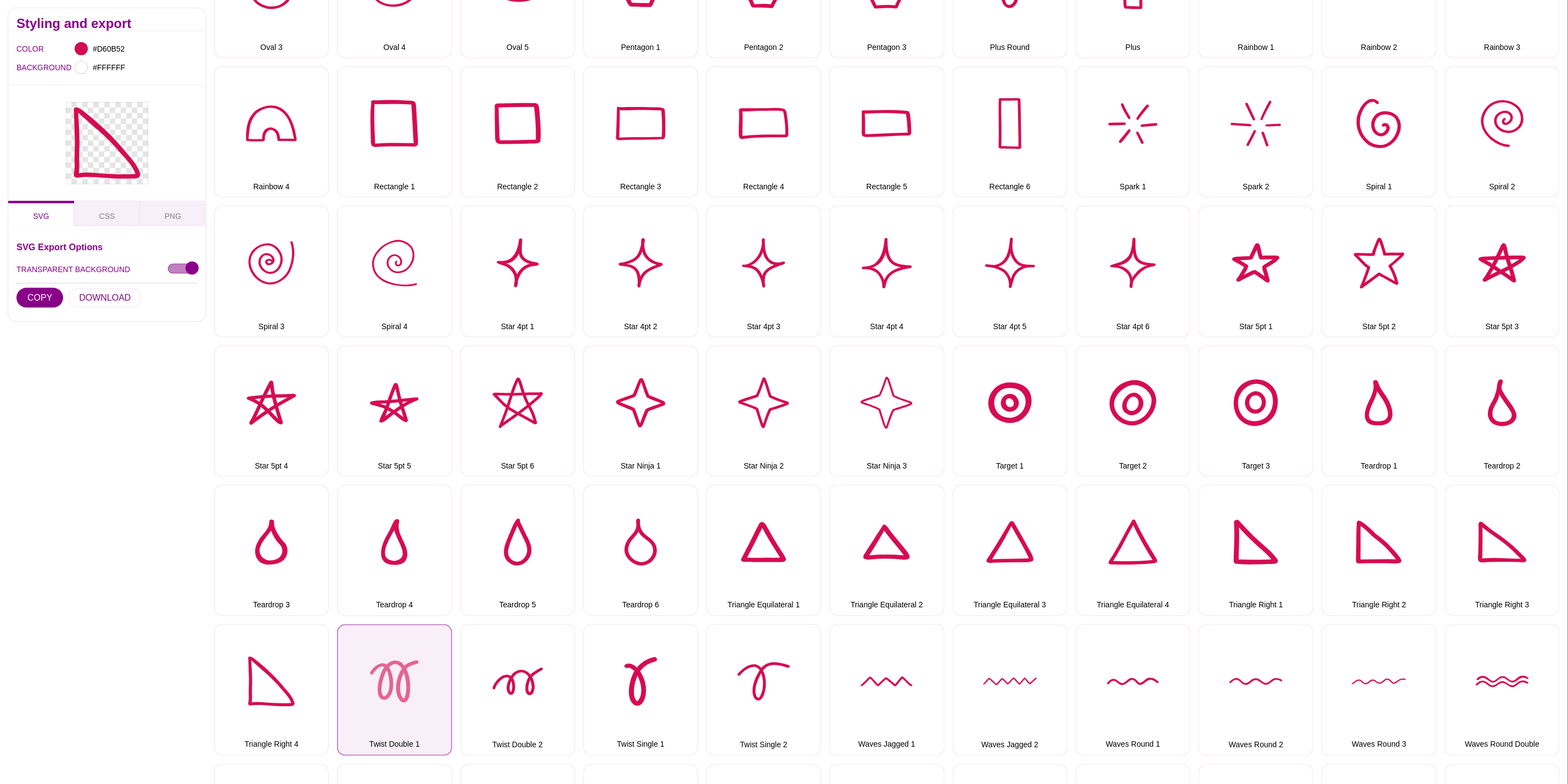
click at [393, 677] on button "Twist Double 1" at bounding box center [394, 690] width 115 height 131
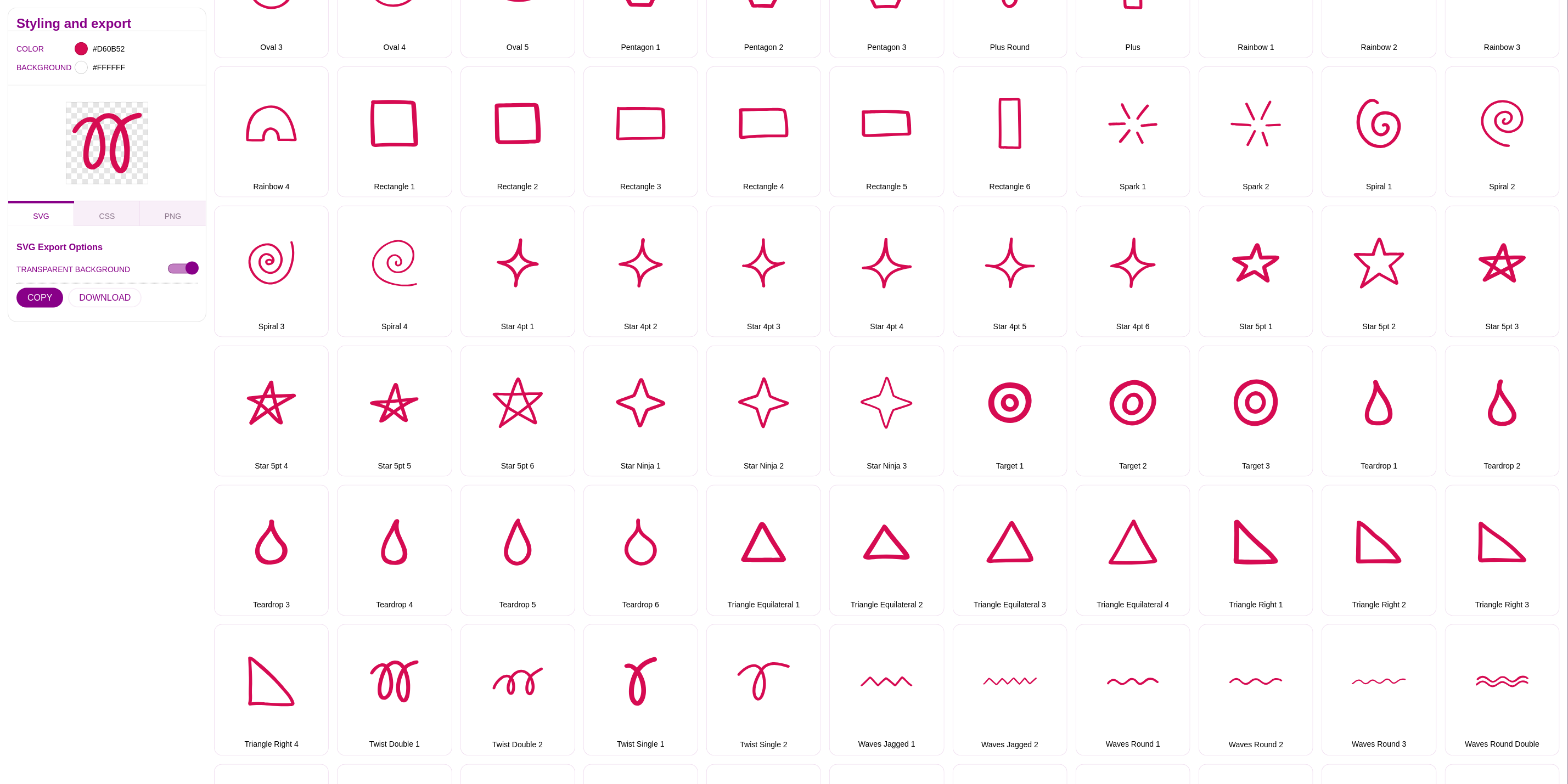
click at [101, 287] on div "SVG Export Options TRANSPARENT BACKGROUND COPY DOWNLOAD" at bounding box center [107, 277] width 181 height 71
click at [112, 299] on button "DOWNLOAD" at bounding box center [105, 298] width 74 height 20
drag, startPoint x: 562, startPoint y: 687, endPoint x: 536, endPoint y: 644, distance: 50.2
click at [560, 686] on button "Twist Double 2" at bounding box center [517, 690] width 115 height 131
click at [124, 296] on button "DOWNLOAD" at bounding box center [105, 298] width 74 height 20
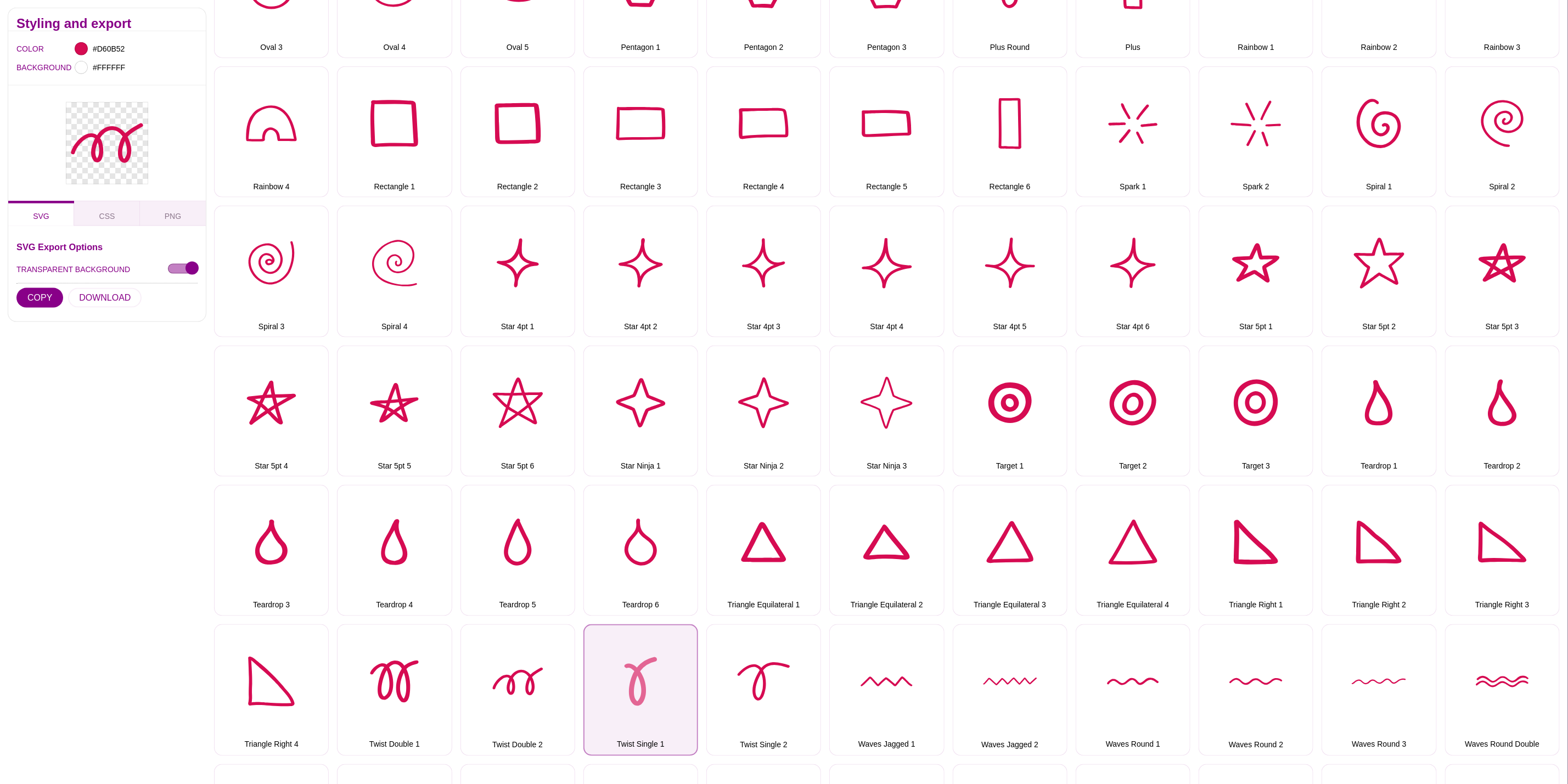
click at [657, 672] on button "Twist Single 1" at bounding box center [641, 690] width 115 height 131
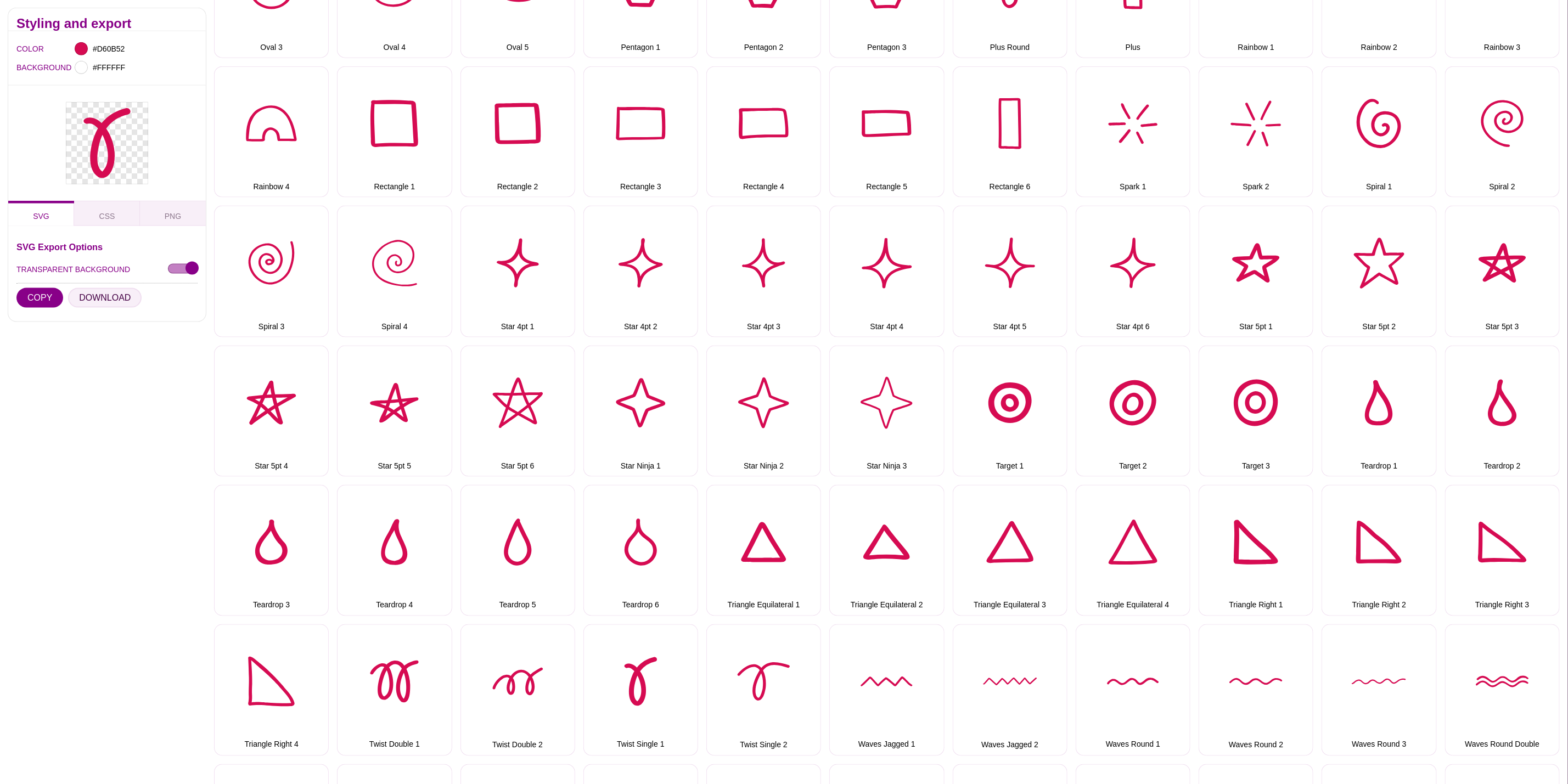
click at [122, 294] on button "DOWNLOAD" at bounding box center [105, 298] width 74 height 20
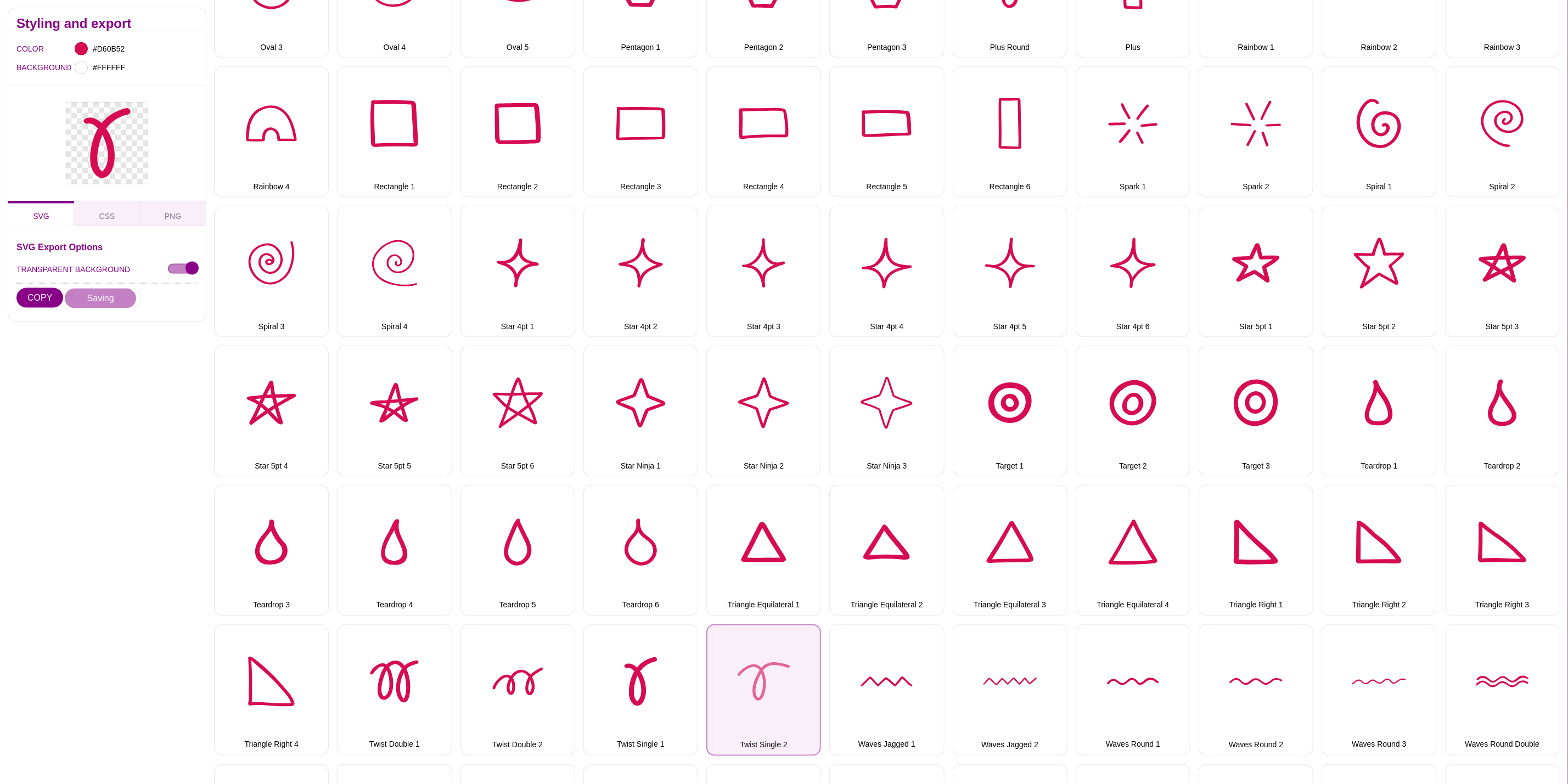
click at [771, 678] on button "Twist Single 2" at bounding box center [763, 690] width 115 height 131
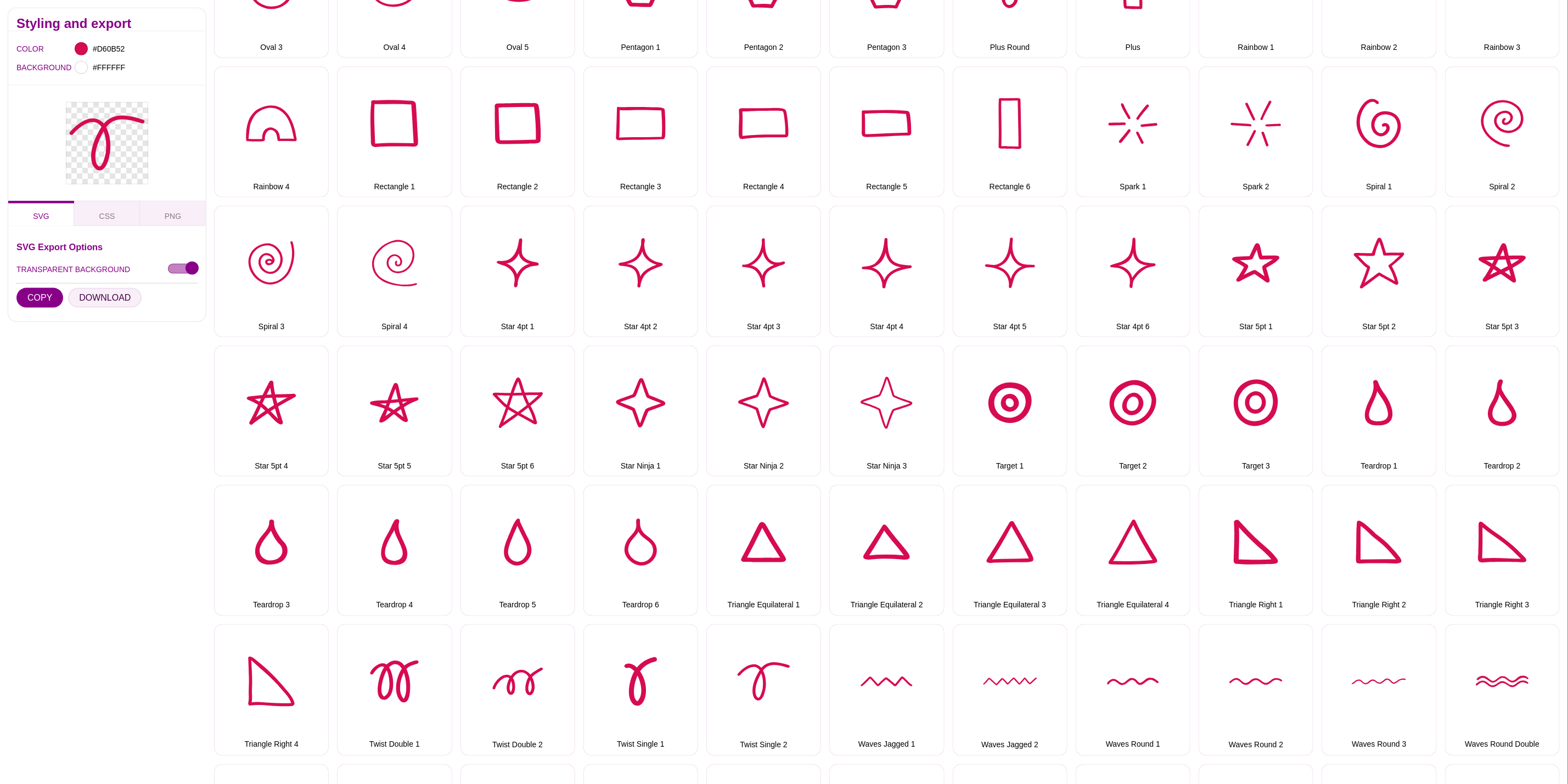
click at [101, 303] on button "DOWNLOAD" at bounding box center [105, 298] width 74 height 20
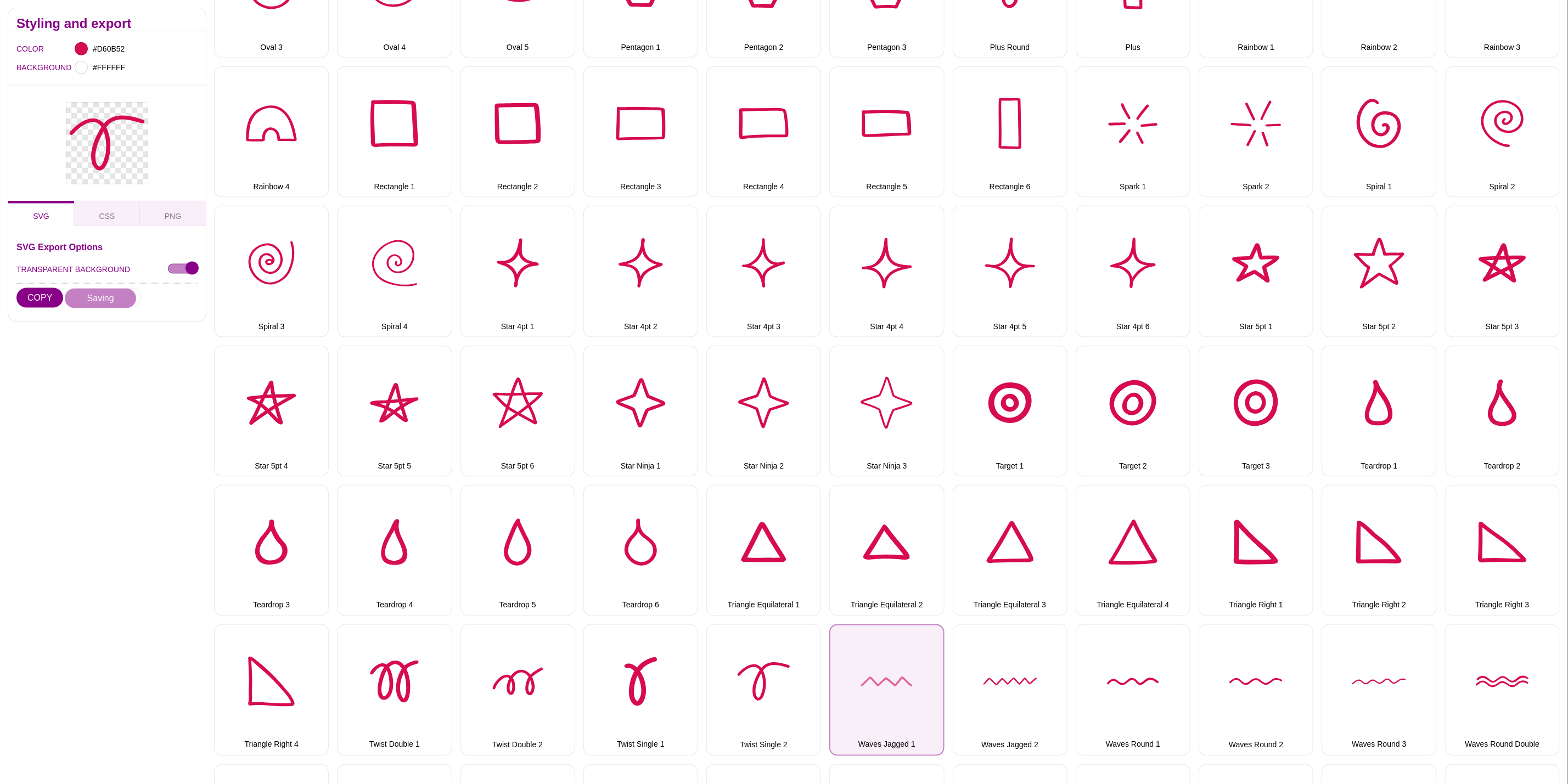
click at [890, 675] on button "Waves Jagged 1" at bounding box center [887, 690] width 115 height 131
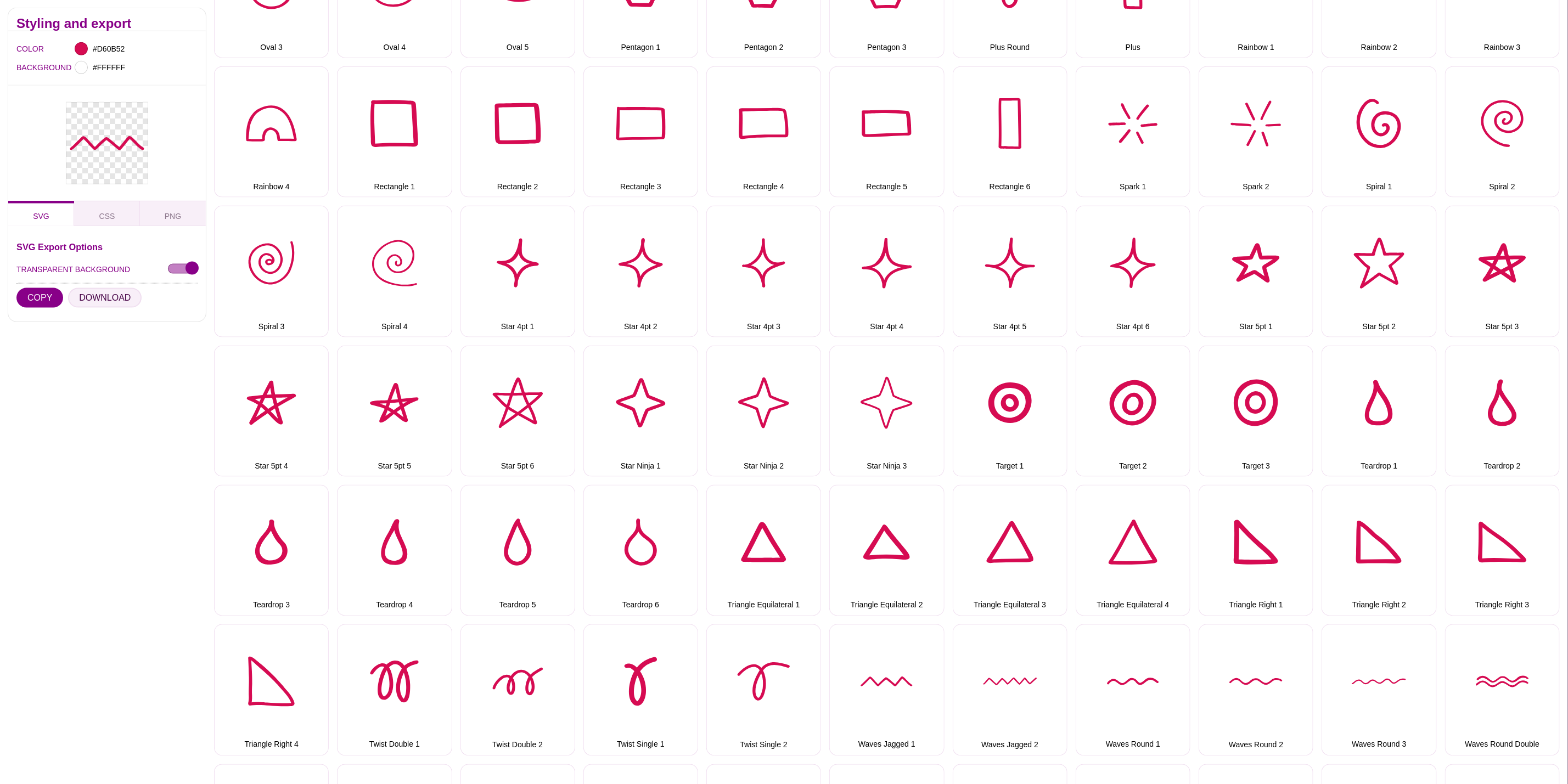
click at [96, 302] on button "DOWNLOAD" at bounding box center [105, 298] width 74 height 20
drag, startPoint x: 1011, startPoint y: 683, endPoint x: 762, endPoint y: 622, distance: 256.4
click at [1011, 683] on button "Waves Jagged 2" at bounding box center [1010, 690] width 115 height 131
click at [114, 286] on div "SVG Export Options TRANSPARENT BACKGROUND COPY DOWNLOAD" at bounding box center [107, 277] width 181 height 71
click at [112, 296] on button "DOWNLOAD" at bounding box center [105, 298] width 74 height 20
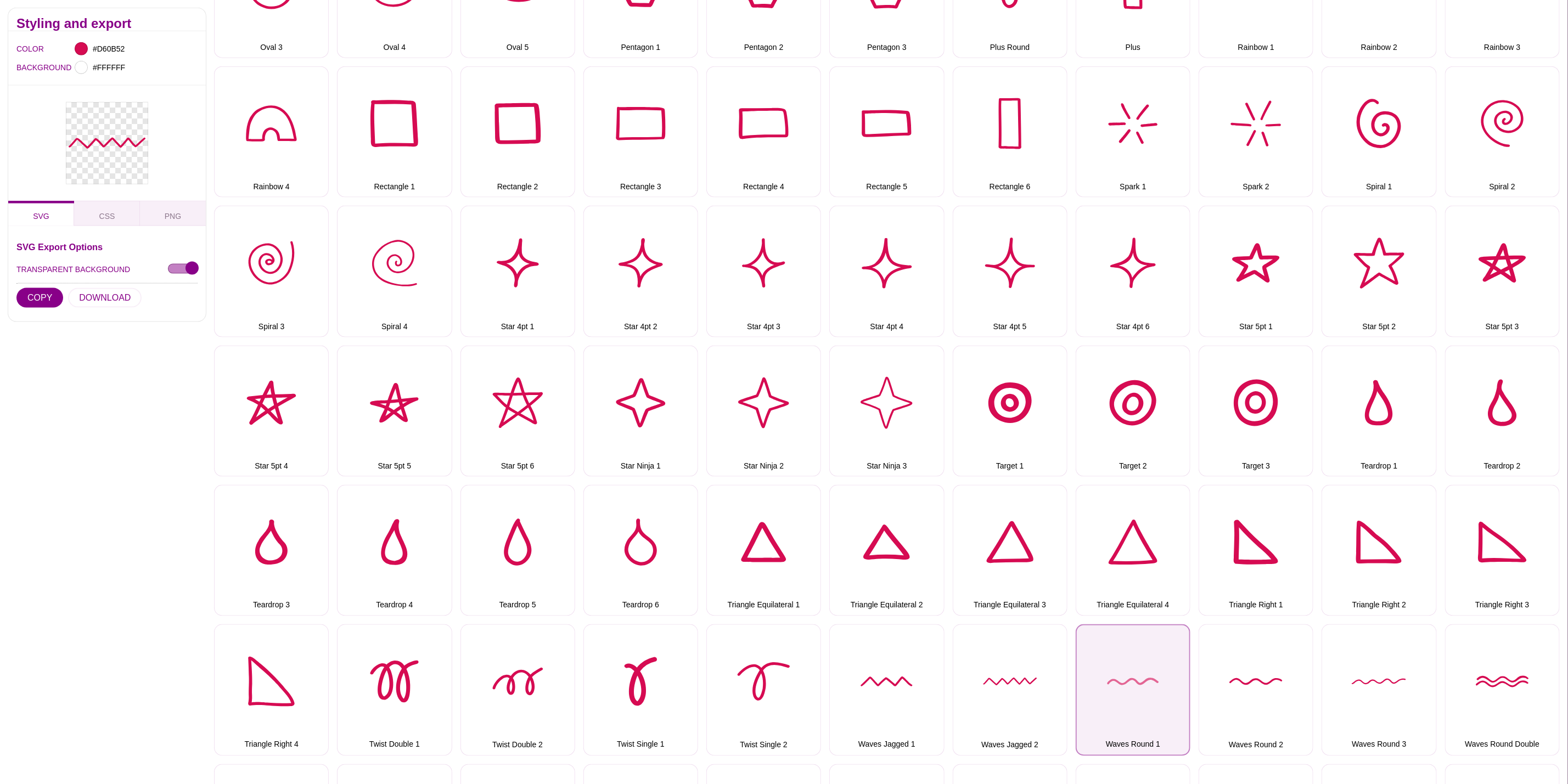
drag, startPoint x: 1153, startPoint y: 656, endPoint x: 1092, endPoint y: 636, distance: 64.2
click at [1153, 656] on button "Waves Round 1" at bounding box center [1133, 690] width 115 height 131
click at [133, 296] on button "DOWNLOAD" at bounding box center [105, 298] width 74 height 20
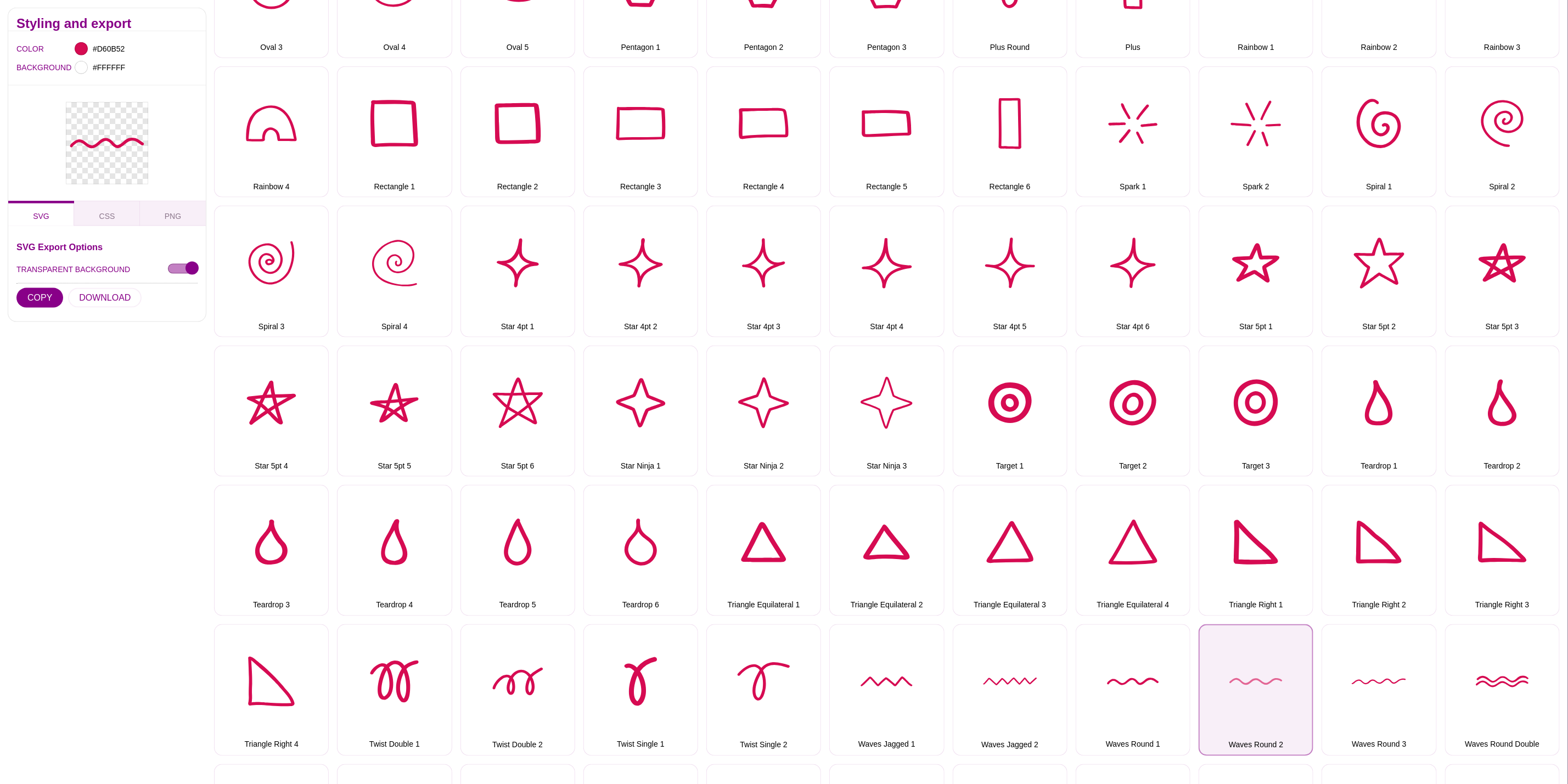
drag, startPoint x: 1258, startPoint y: 660, endPoint x: 1247, endPoint y: 654, distance: 12.5
click at [1258, 660] on button "Waves Round 2" at bounding box center [1256, 690] width 115 height 131
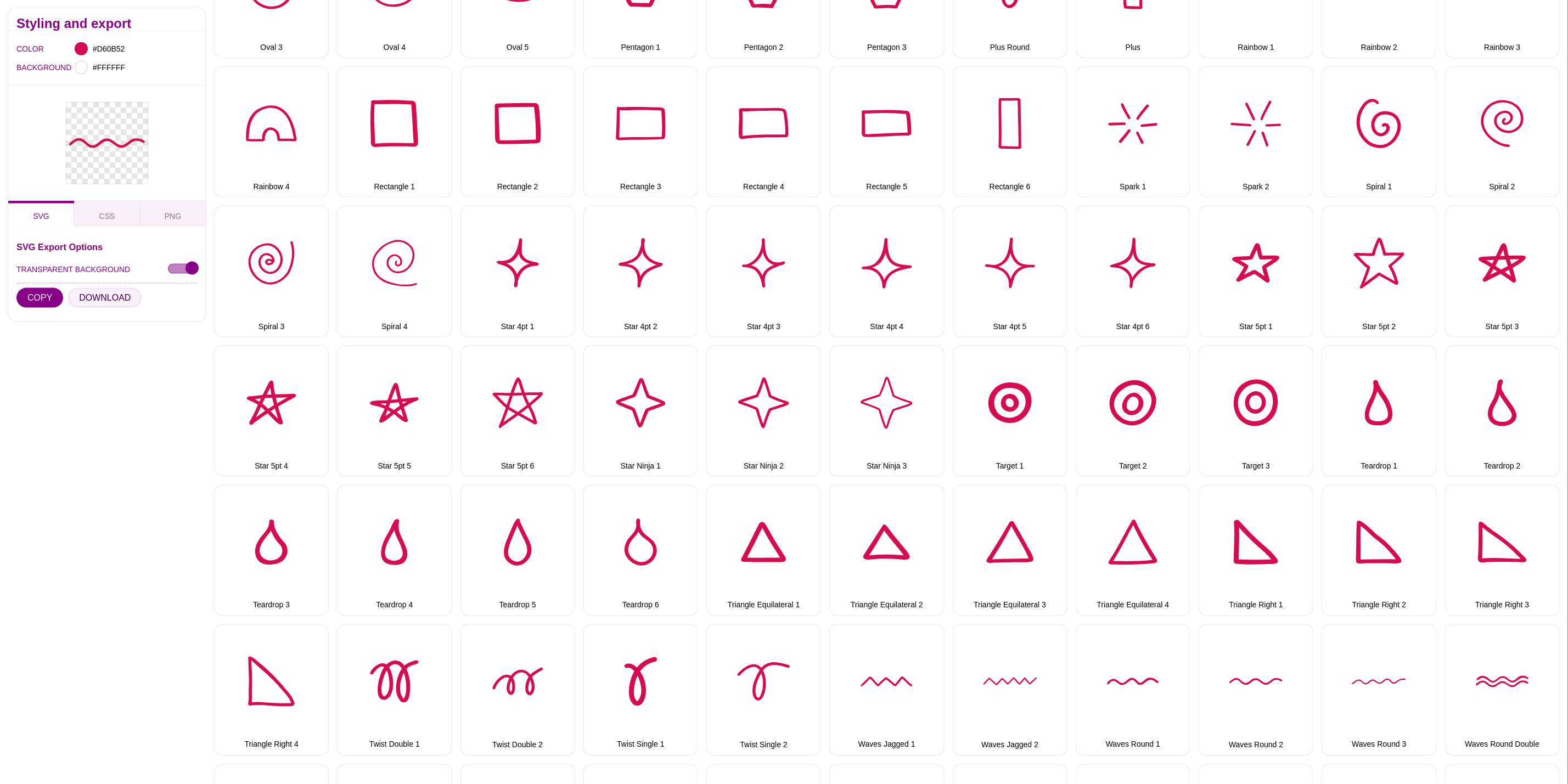
click at [109, 301] on button "DOWNLOAD" at bounding box center [105, 298] width 74 height 20
drag, startPoint x: 1391, startPoint y: 663, endPoint x: 1137, endPoint y: 606, distance: 260.3
click at [1391, 662] on button "Waves Round 3" at bounding box center [1379, 690] width 115 height 131
click at [116, 299] on button "DOWNLOAD" at bounding box center [105, 298] width 74 height 20
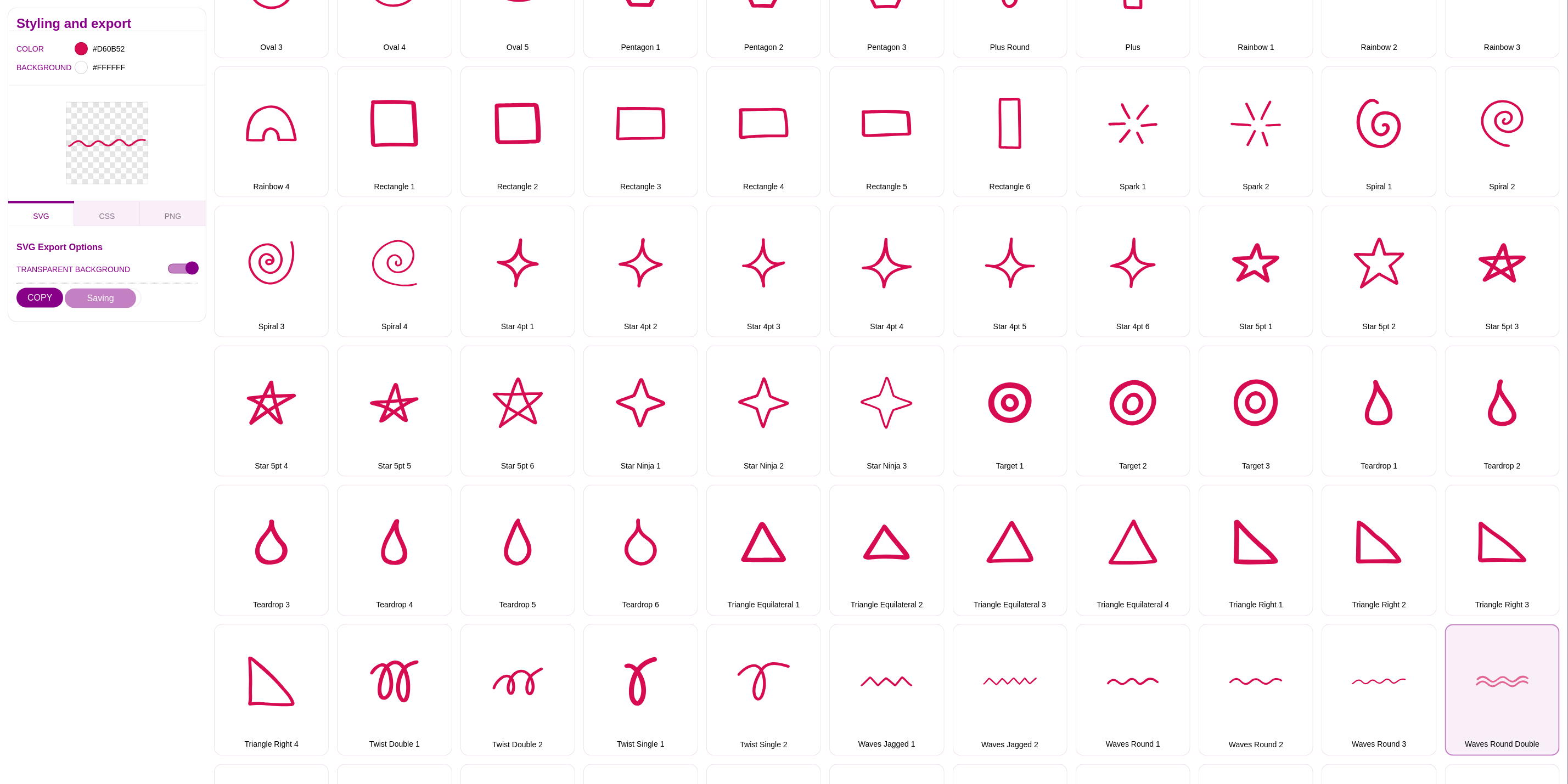
click at [1473, 682] on button "Waves Round Double" at bounding box center [1502, 690] width 115 height 131
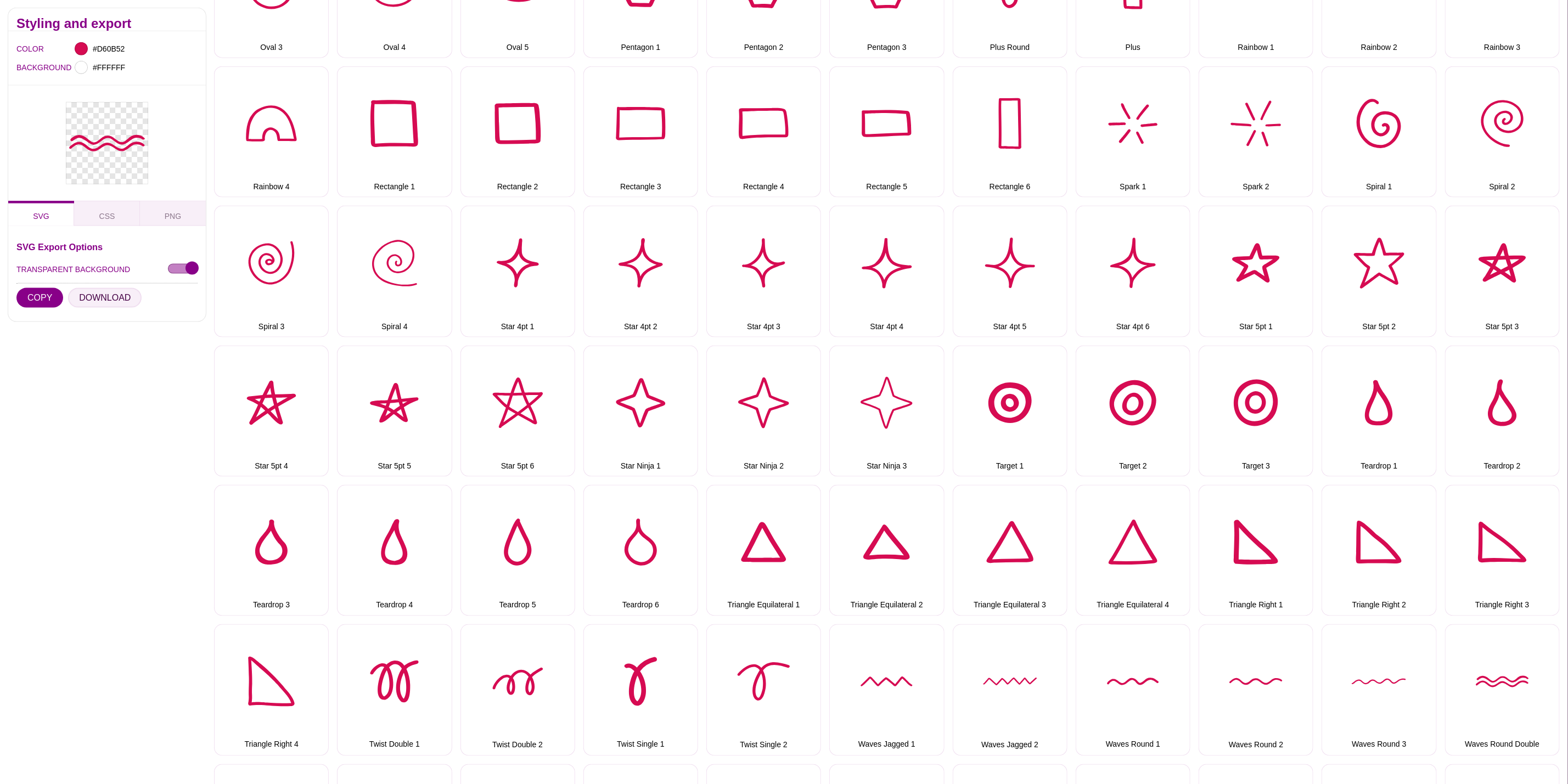
click at [99, 297] on button "DOWNLOAD" at bounding box center [105, 298] width 74 height 20
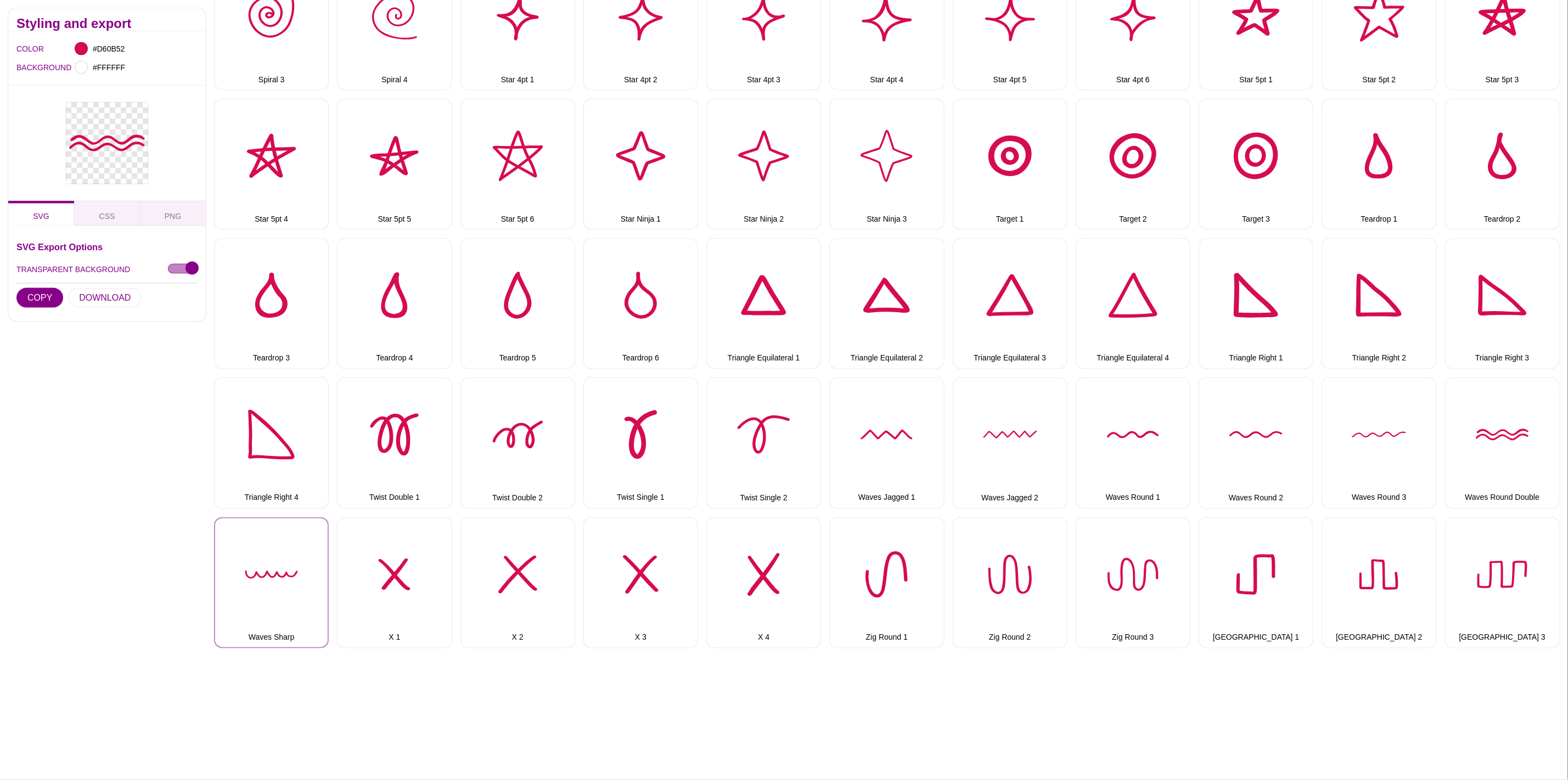
drag, startPoint x: 275, startPoint y: 553, endPoint x: 201, endPoint y: 412, distance: 159.2
click at [274, 553] on button "Waves Sharp" at bounding box center [271, 583] width 115 height 131
click at [99, 298] on button "DOWNLOAD" at bounding box center [105, 298] width 74 height 20
drag, startPoint x: 349, startPoint y: 557, endPoint x: 356, endPoint y: 555, distance: 7.3
click at [349, 557] on button "X 1" at bounding box center [394, 583] width 115 height 131
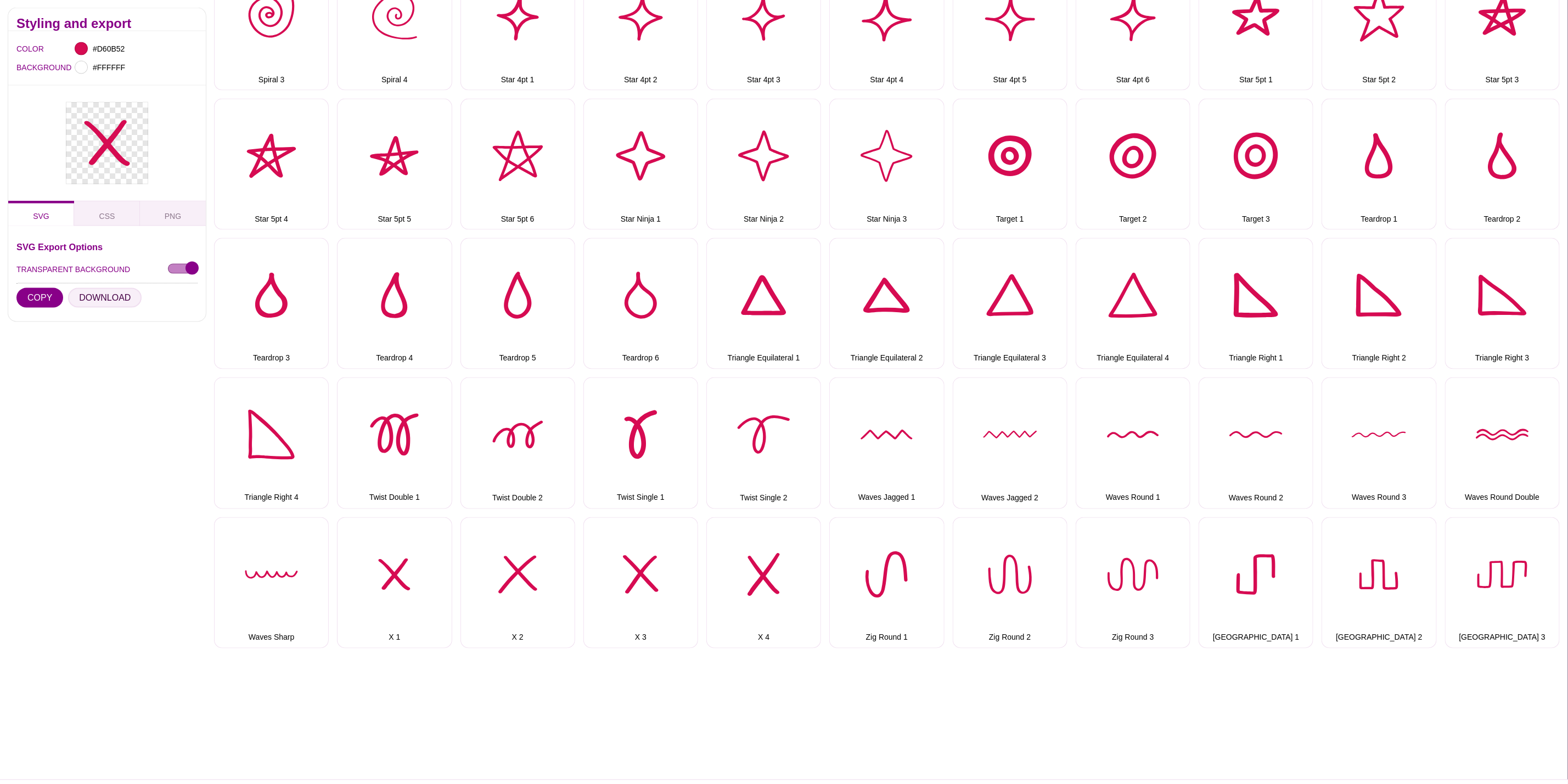
click at [112, 298] on button "DOWNLOAD" at bounding box center [105, 298] width 74 height 20
click at [521, 585] on button "X 2" at bounding box center [517, 583] width 115 height 131
click at [127, 297] on button "DOWNLOAD" at bounding box center [105, 298] width 74 height 20
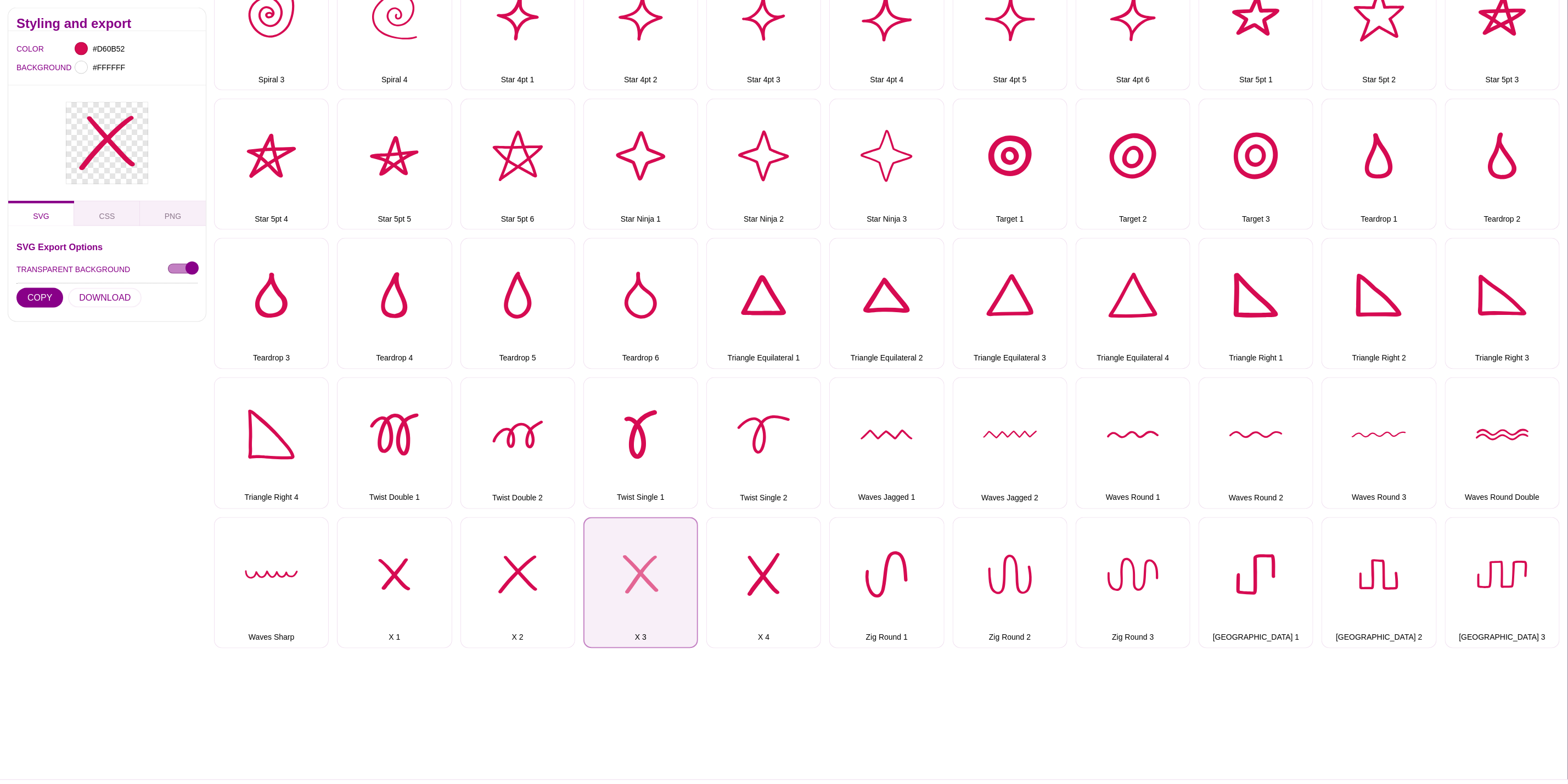
click at [632, 548] on button "X 3" at bounding box center [641, 583] width 115 height 131
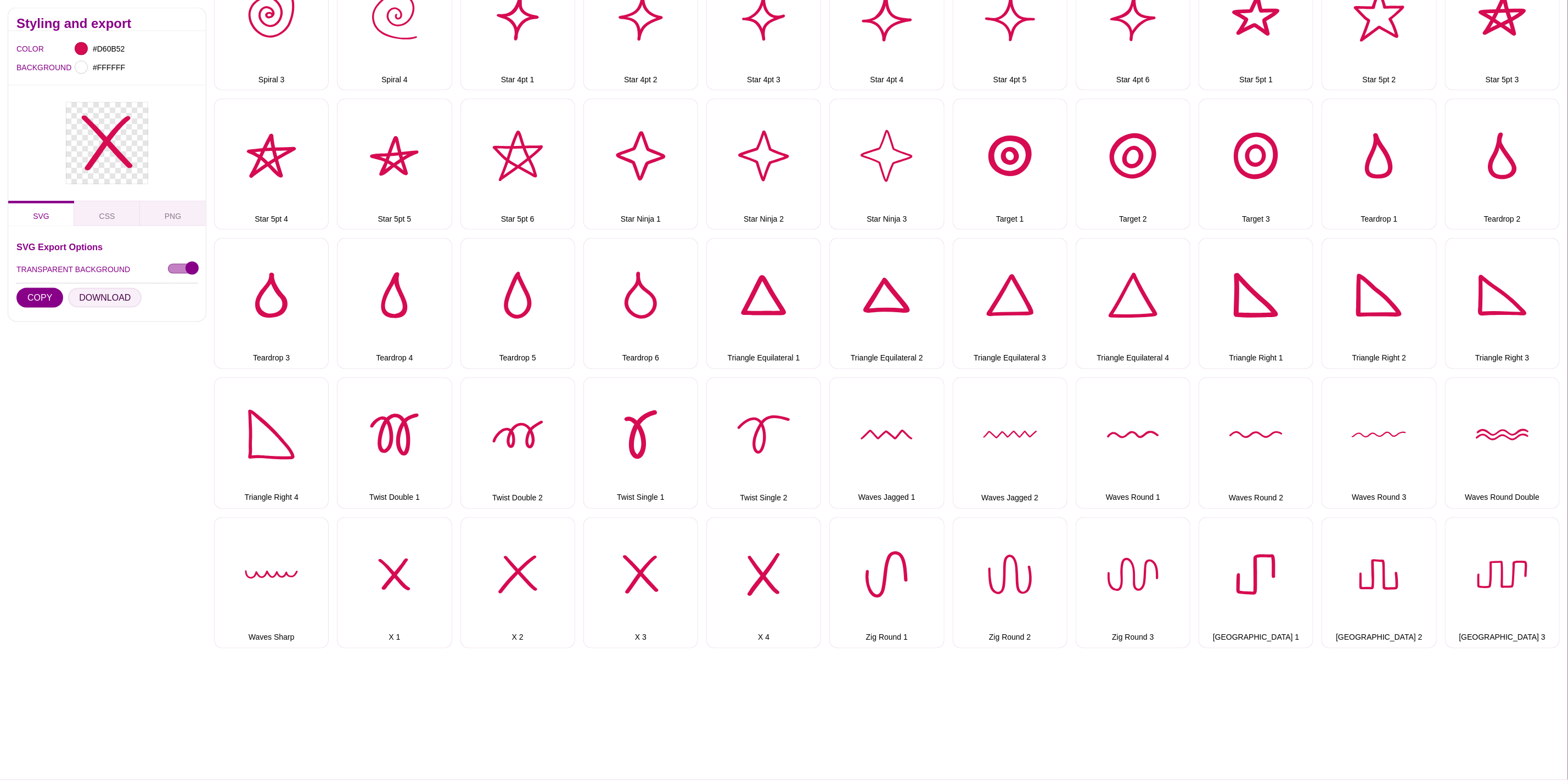
click at [82, 294] on button "DOWNLOAD" at bounding box center [105, 298] width 74 height 20
drag, startPoint x: 758, startPoint y: 547, endPoint x: 697, endPoint y: 523, distance: 65.6
click at [758, 547] on button "X 4" at bounding box center [763, 583] width 115 height 131
drag, startPoint x: 121, startPoint y: 296, endPoint x: 147, endPoint y: 308, distance: 28.6
click at [121, 296] on button "DOWNLOAD" at bounding box center [105, 298] width 74 height 20
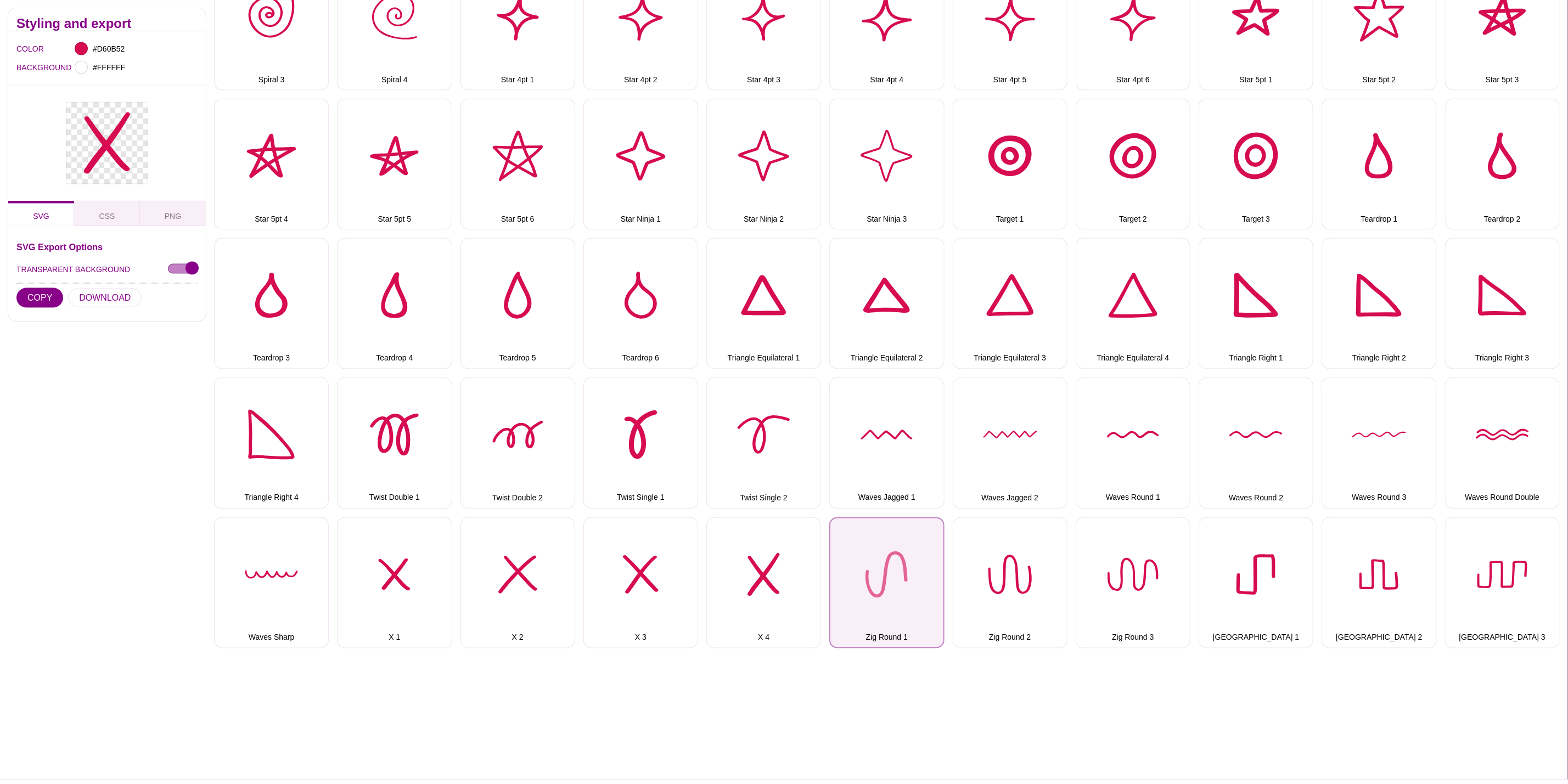
click at [921, 583] on button "Zig Round 1" at bounding box center [887, 583] width 115 height 131
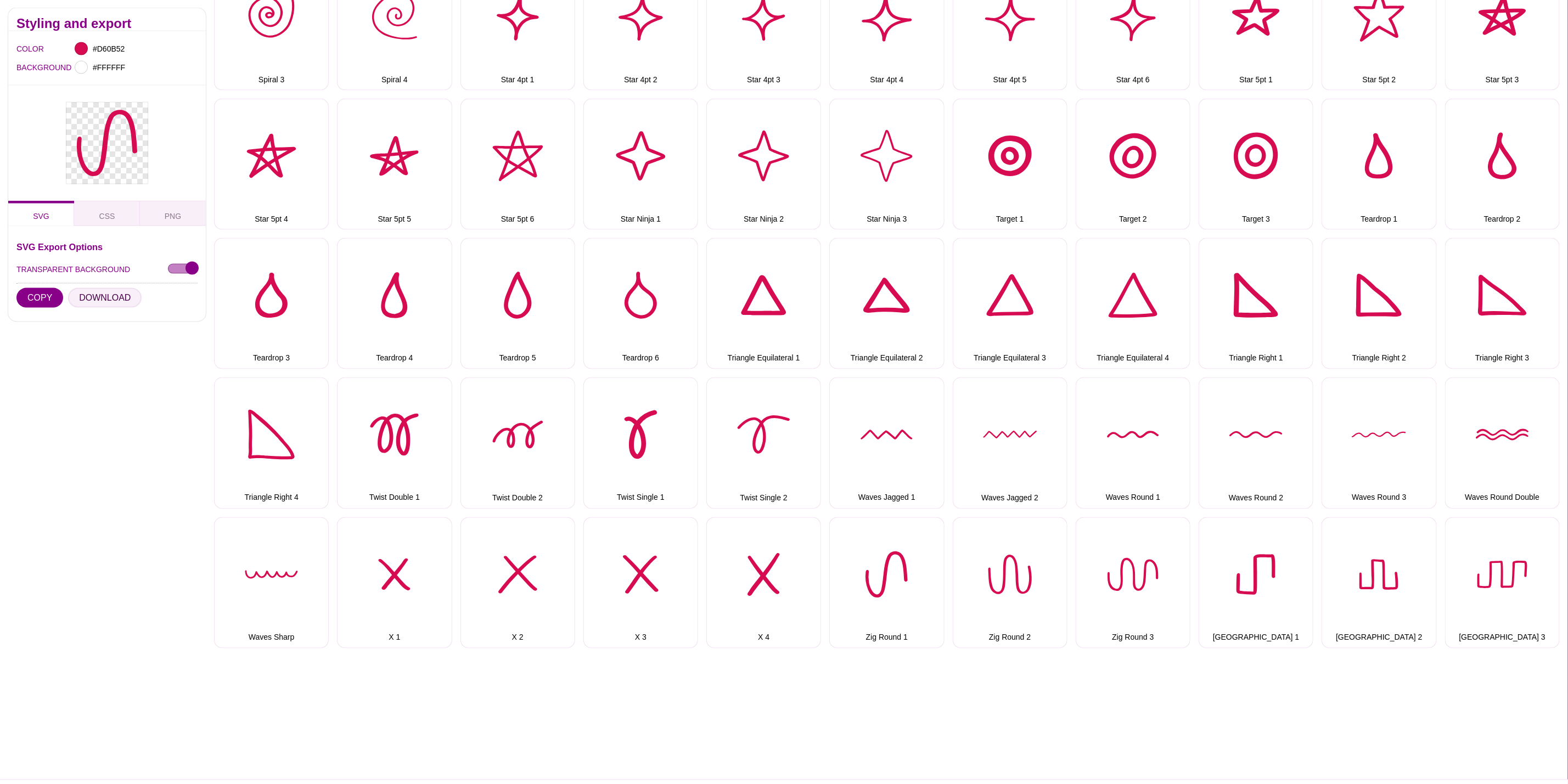
click at [117, 298] on button "DOWNLOAD" at bounding box center [105, 298] width 74 height 20
drag, startPoint x: 1023, startPoint y: 561, endPoint x: 964, endPoint y: 544, distance: 61.4
click at [1022, 561] on button "Zig Round 2" at bounding box center [1010, 583] width 115 height 131
click at [125, 305] on button "DOWNLOAD" at bounding box center [105, 298] width 74 height 20
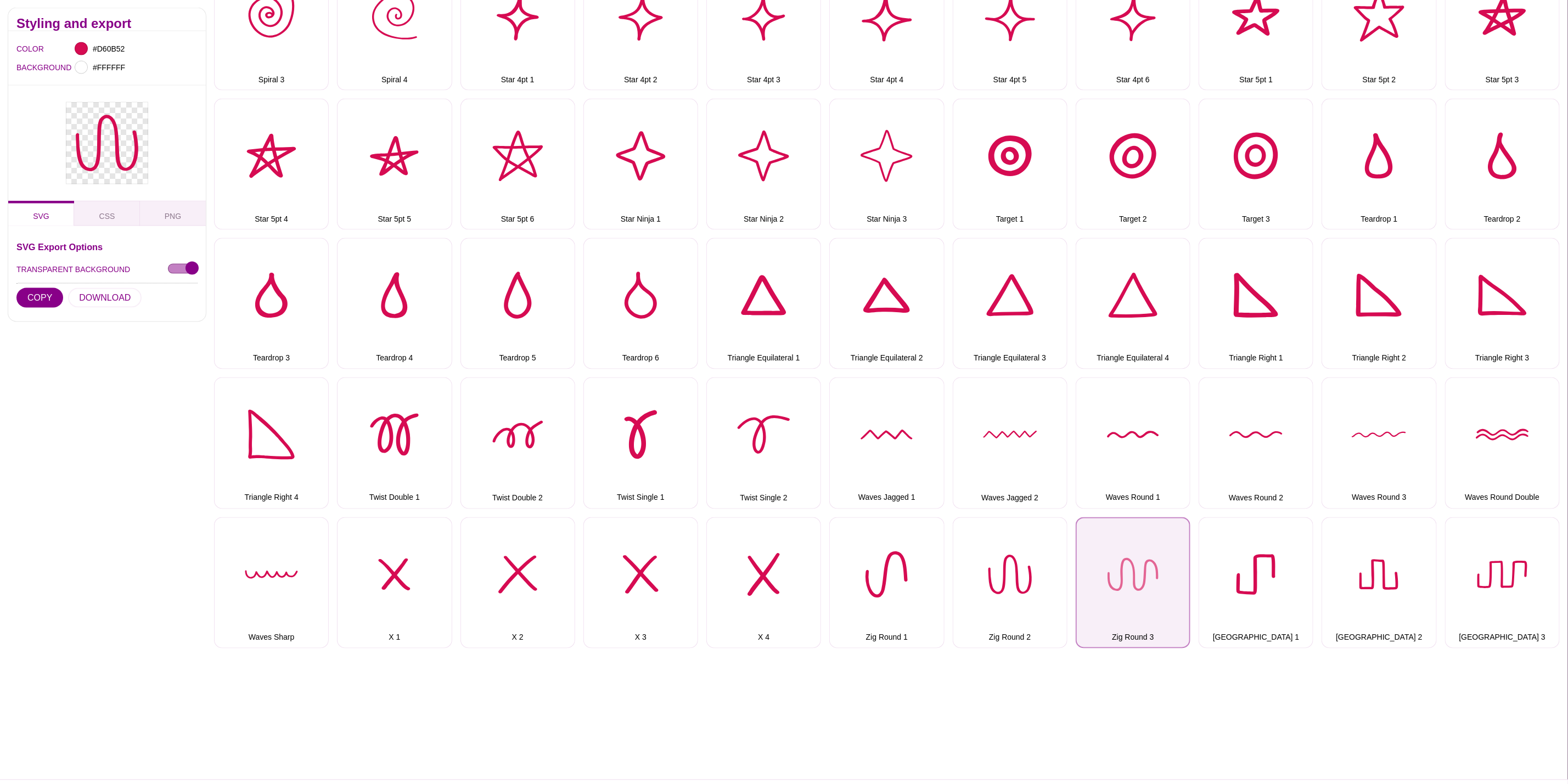
click at [1121, 548] on button "Zig Round 3" at bounding box center [1133, 583] width 115 height 131
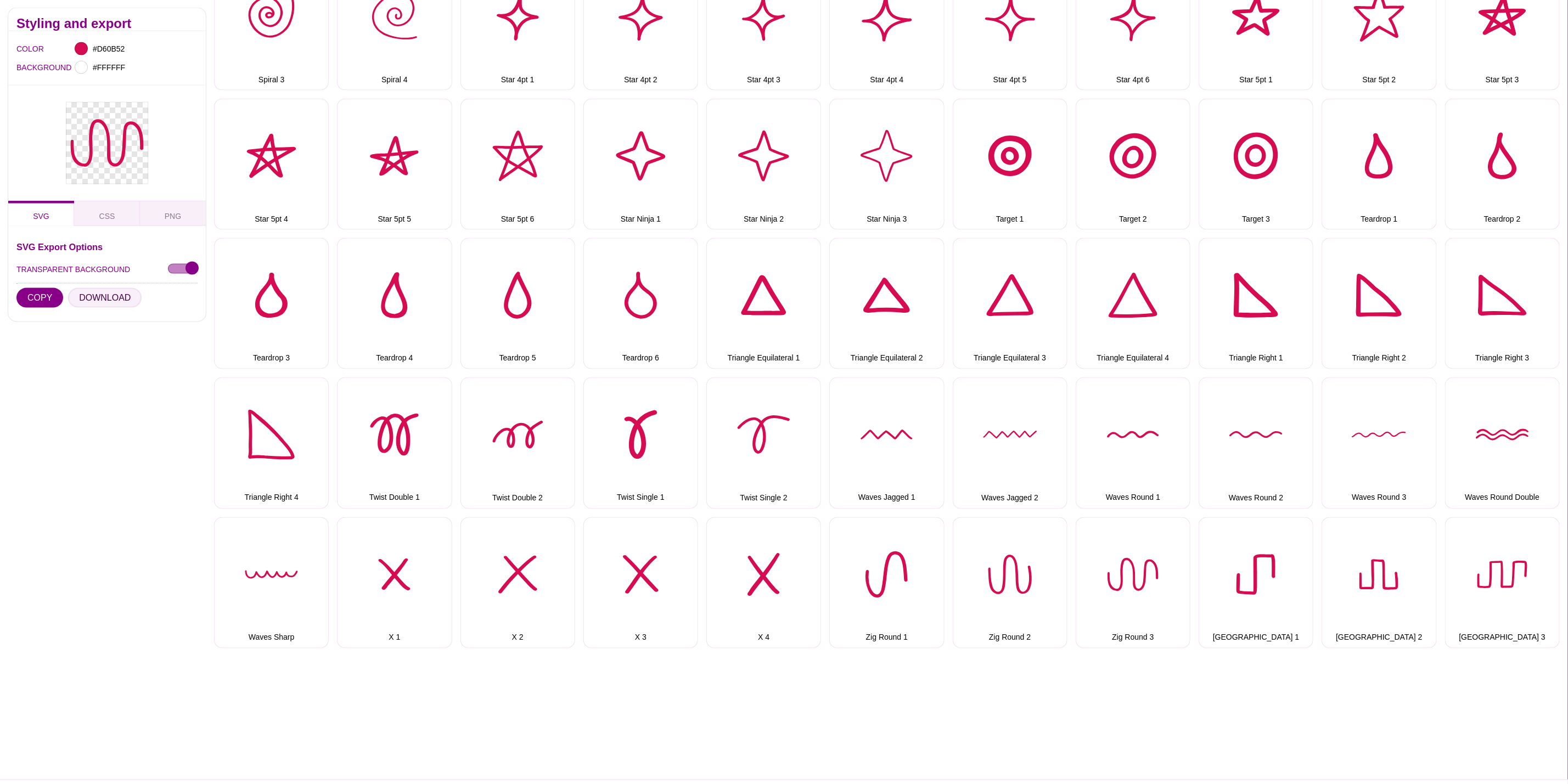
click at [99, 296] on button "DOWNLOAD" at bounding box center [105, 298] width 74 height 20
click at [1229, 576] on button "Zig Square 1" at bounding box center [1256, 583] width 115 height 131
click at [109, 304] on button "DOWNLOAD" at bounding box center [105, 298] width 74 height 20
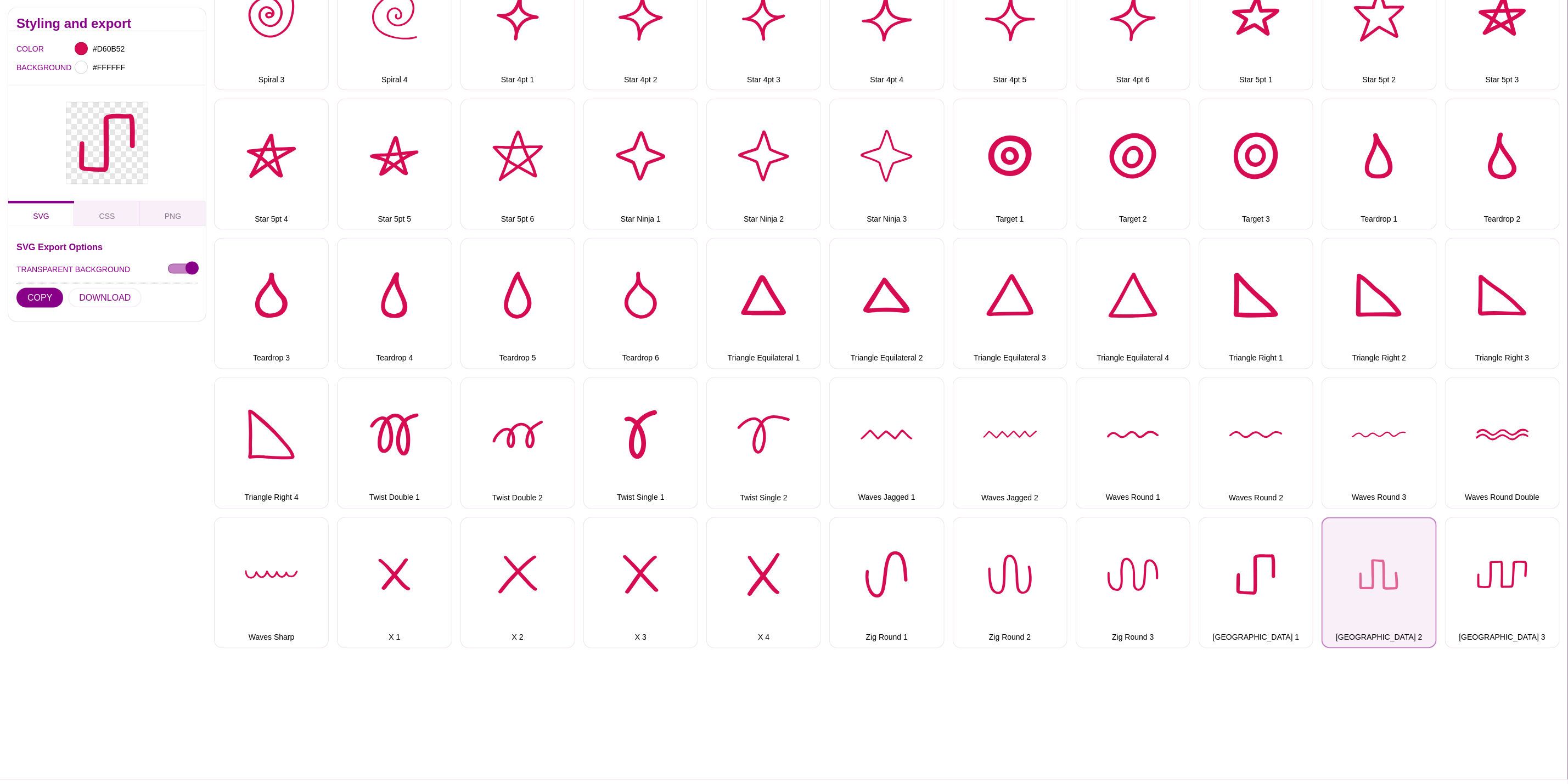
click at [1359, 564] on button "Zig Square 2" at bounding box center [1379, 583] width 115 height 131
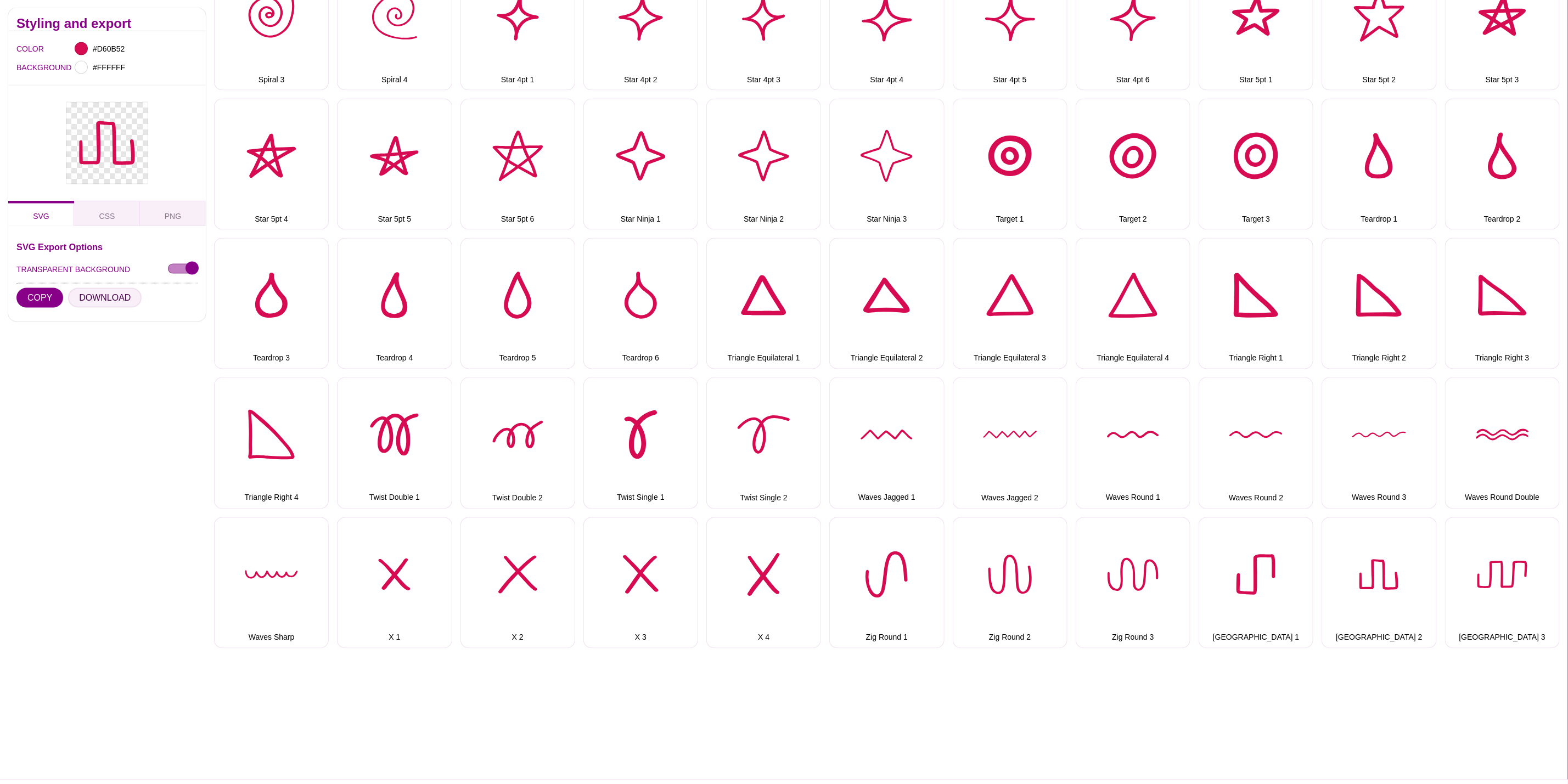
click at [122, 299] on button "DOWNLOAD" at bounding box center [105, 298] width 74 height 20
click at [1489, 562] on button "Zig Square 3" at bounding box center [1502, 583] width 115 height 131
click at [118, 294] on button "DOWNLOAD" at bounding box center [105, 298] width 74 height 20
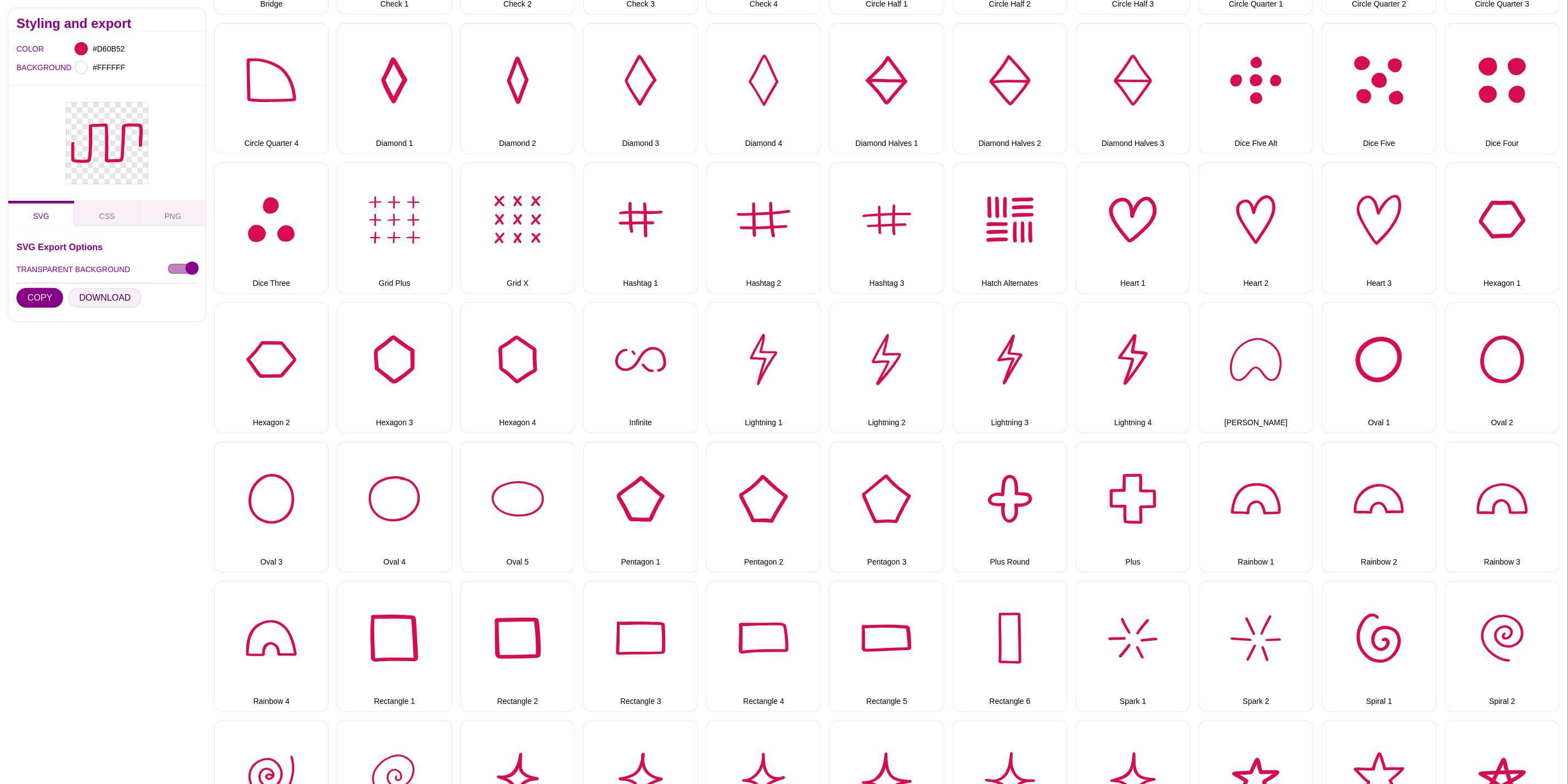
scroll to position [0, 0]
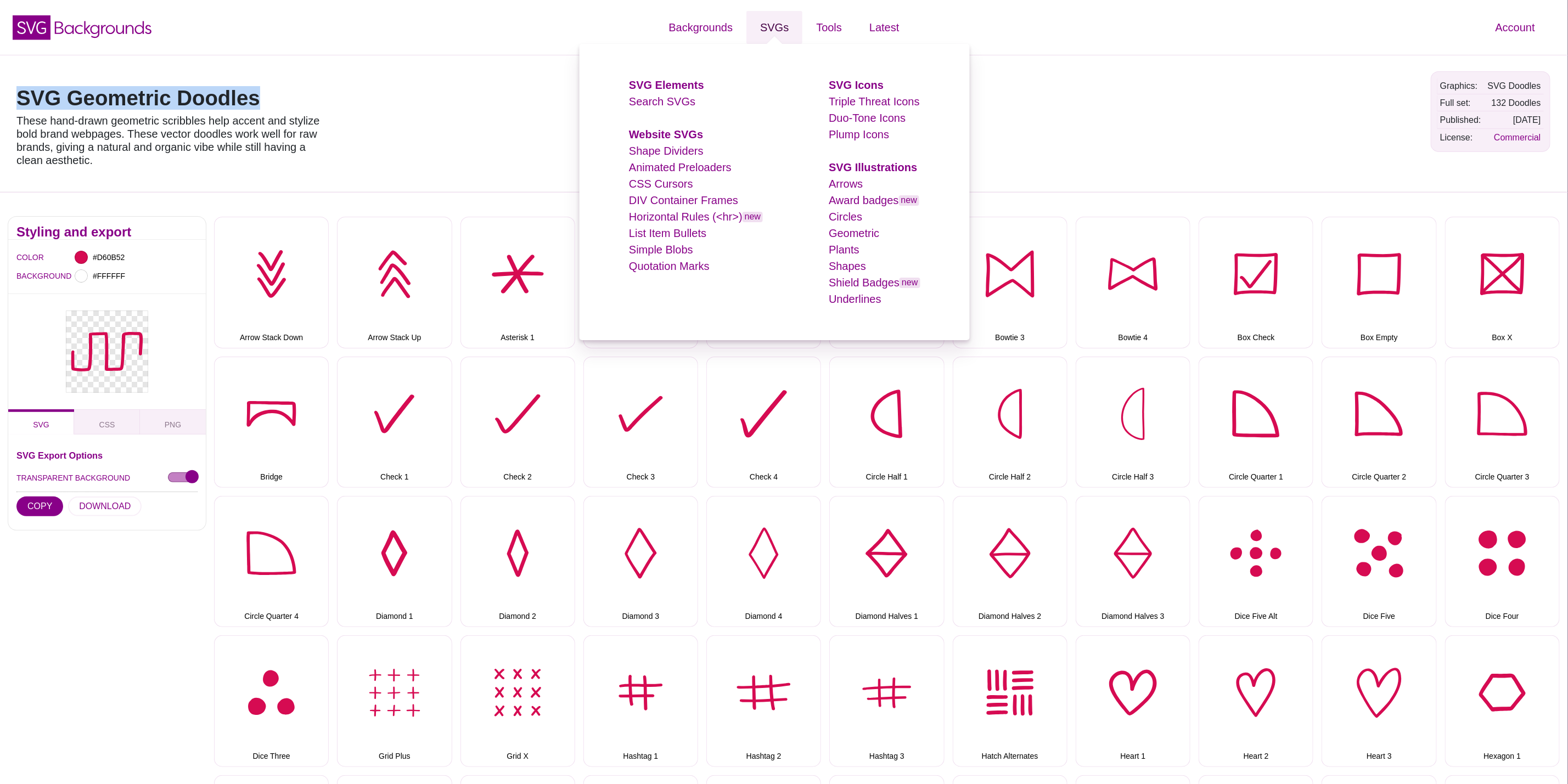
click at [781, 29] on link "SVGs" at bounding box center [774, 28] width 56 height 33
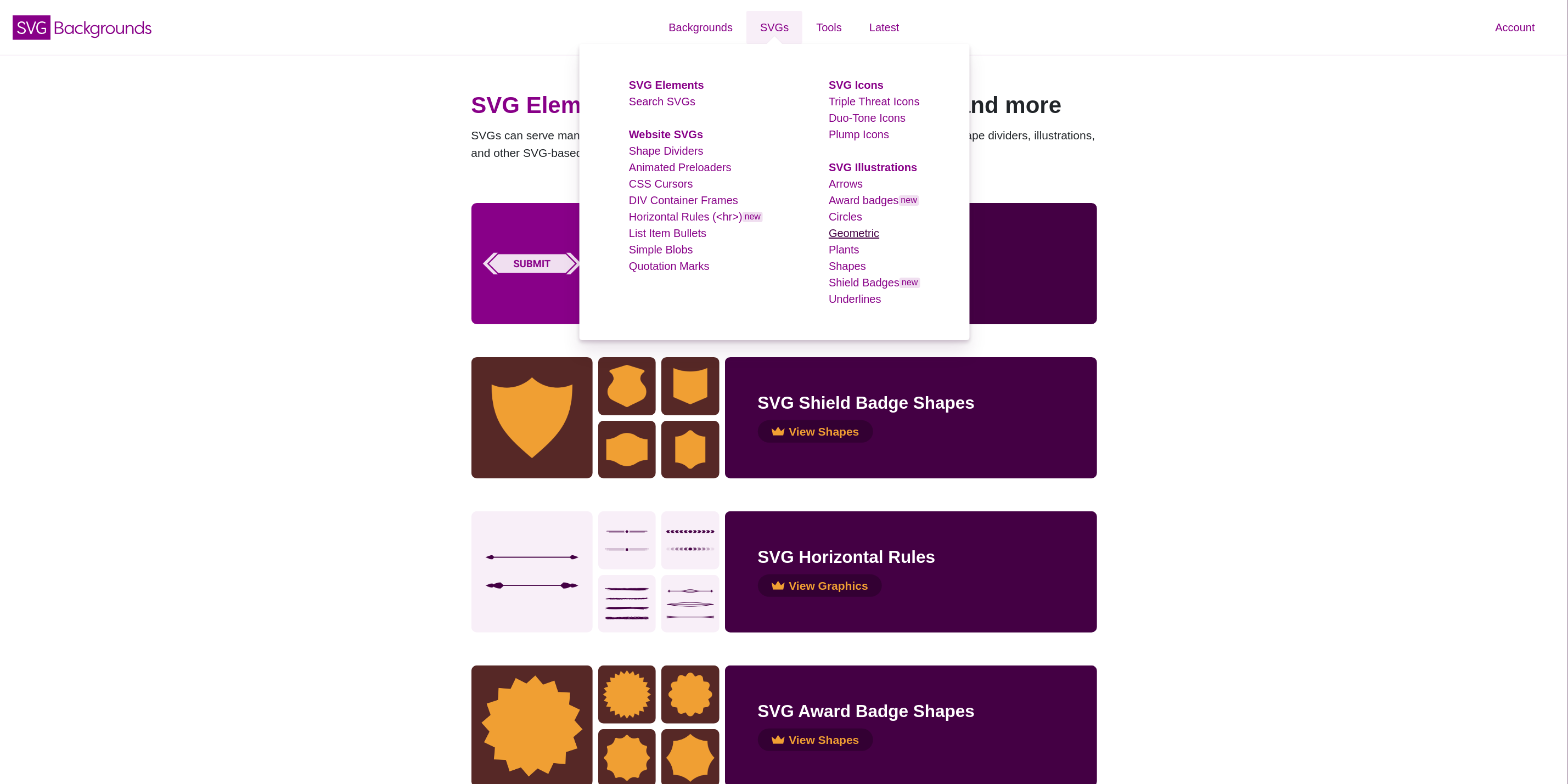
click at [863, 231] on link "Geometric" at bounding box center [854, 233] width 50 height 12
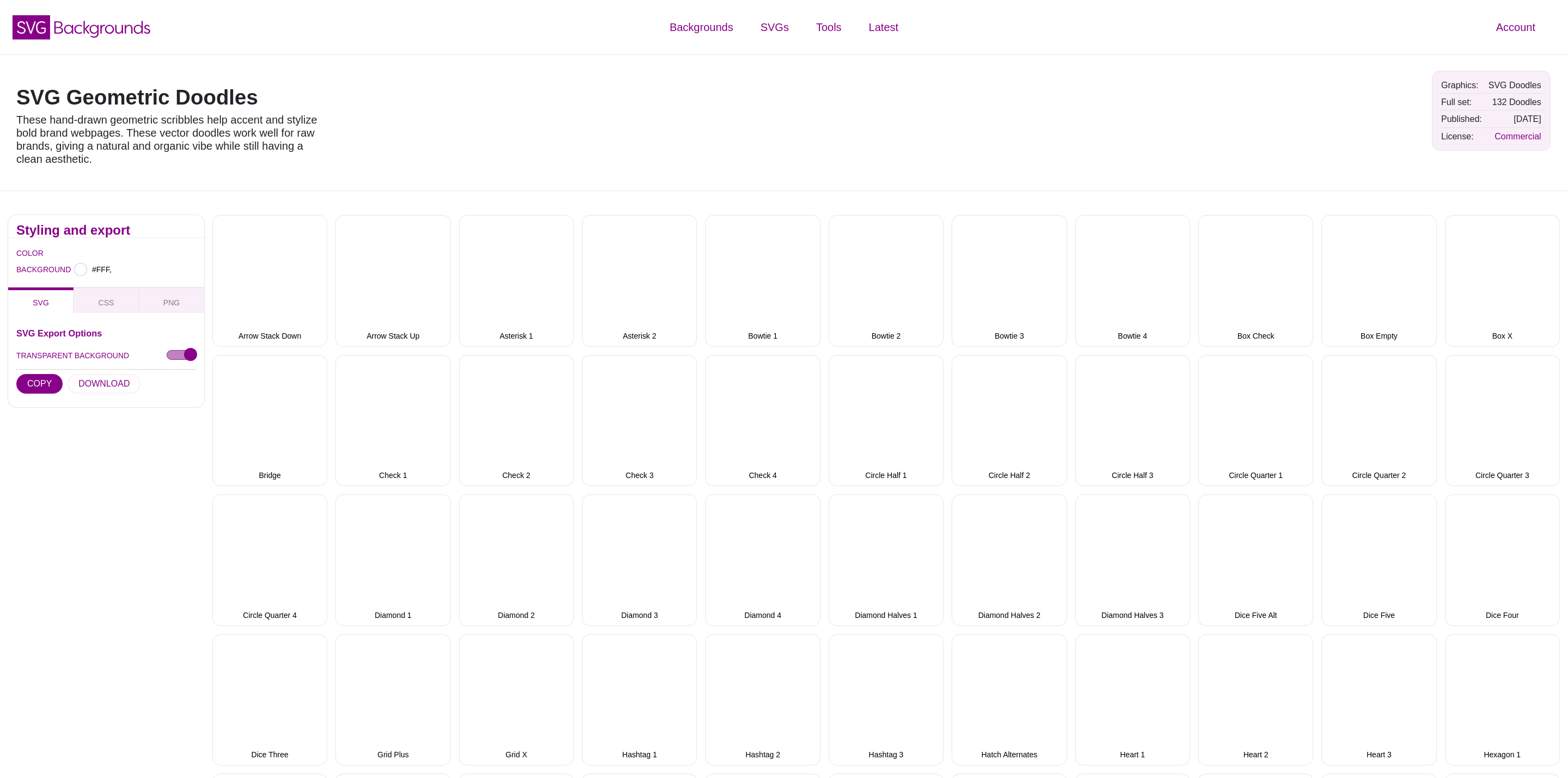
type input "#FFFFFF"
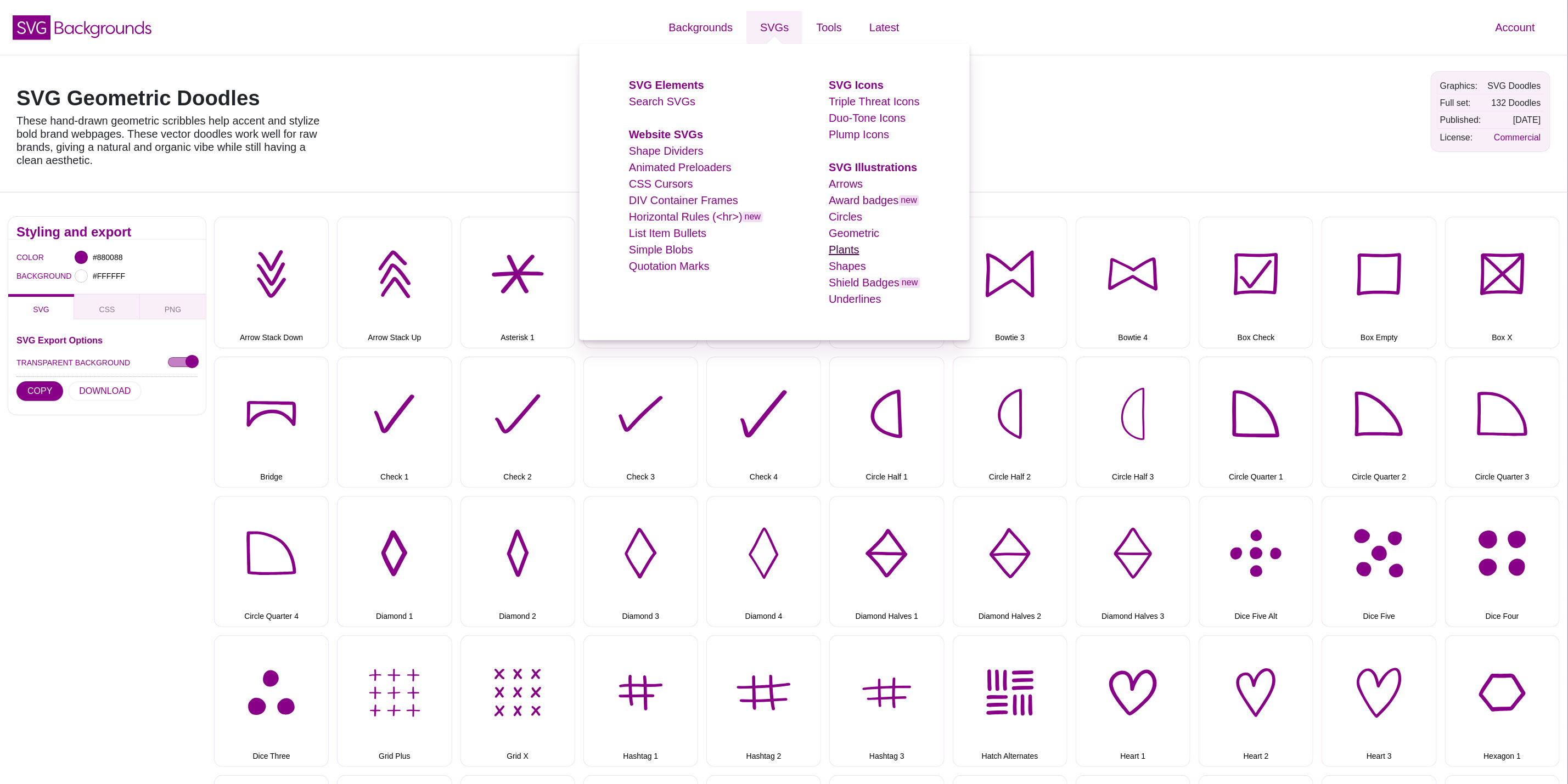
click at [842, 245] on link "Plants" at bounding box center [844, 250] width 31 height 12
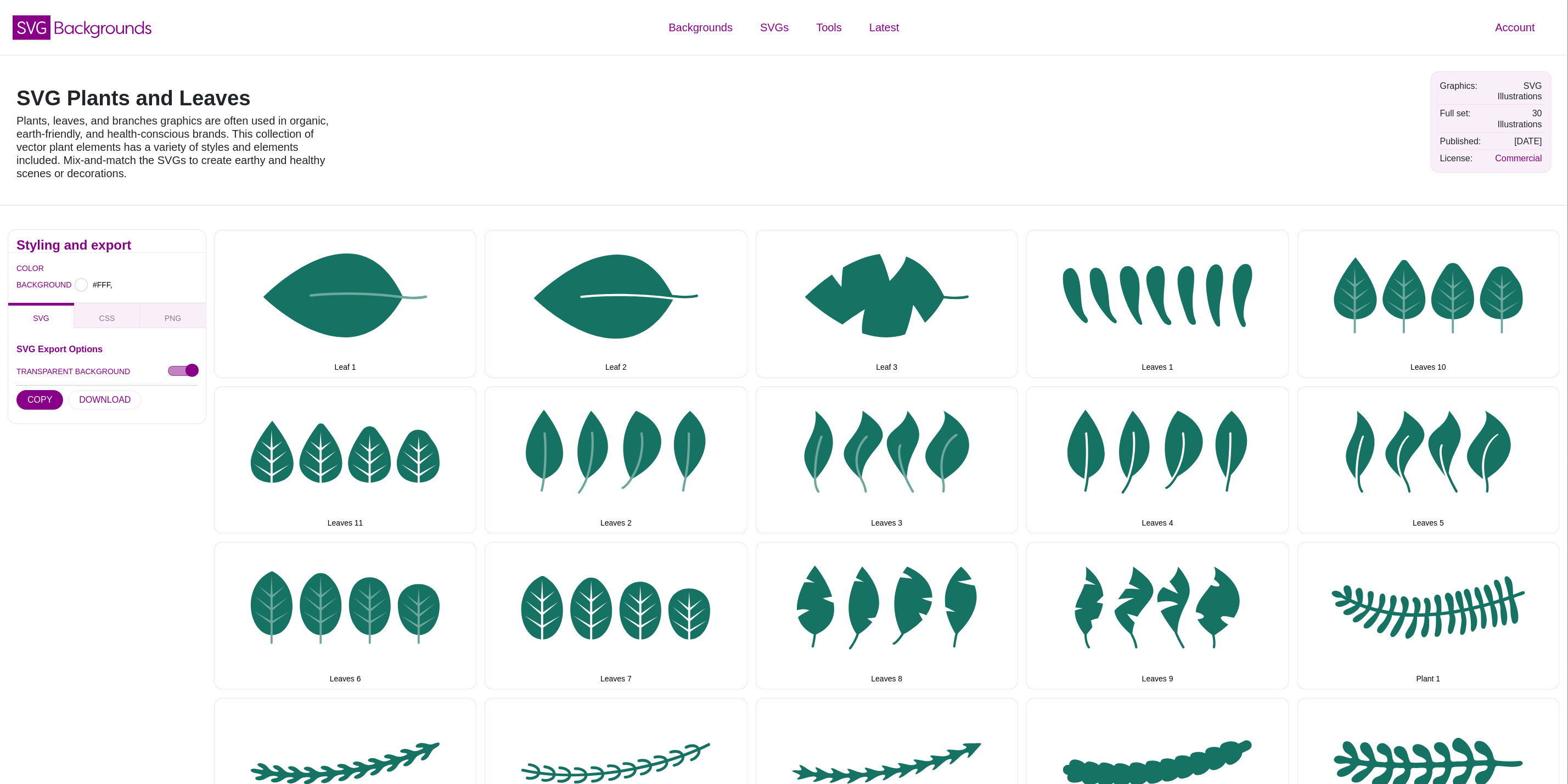
type input "#FFFFFF"
click at [149, 272] on div at bounding box center [144, 270] width 13 height 13
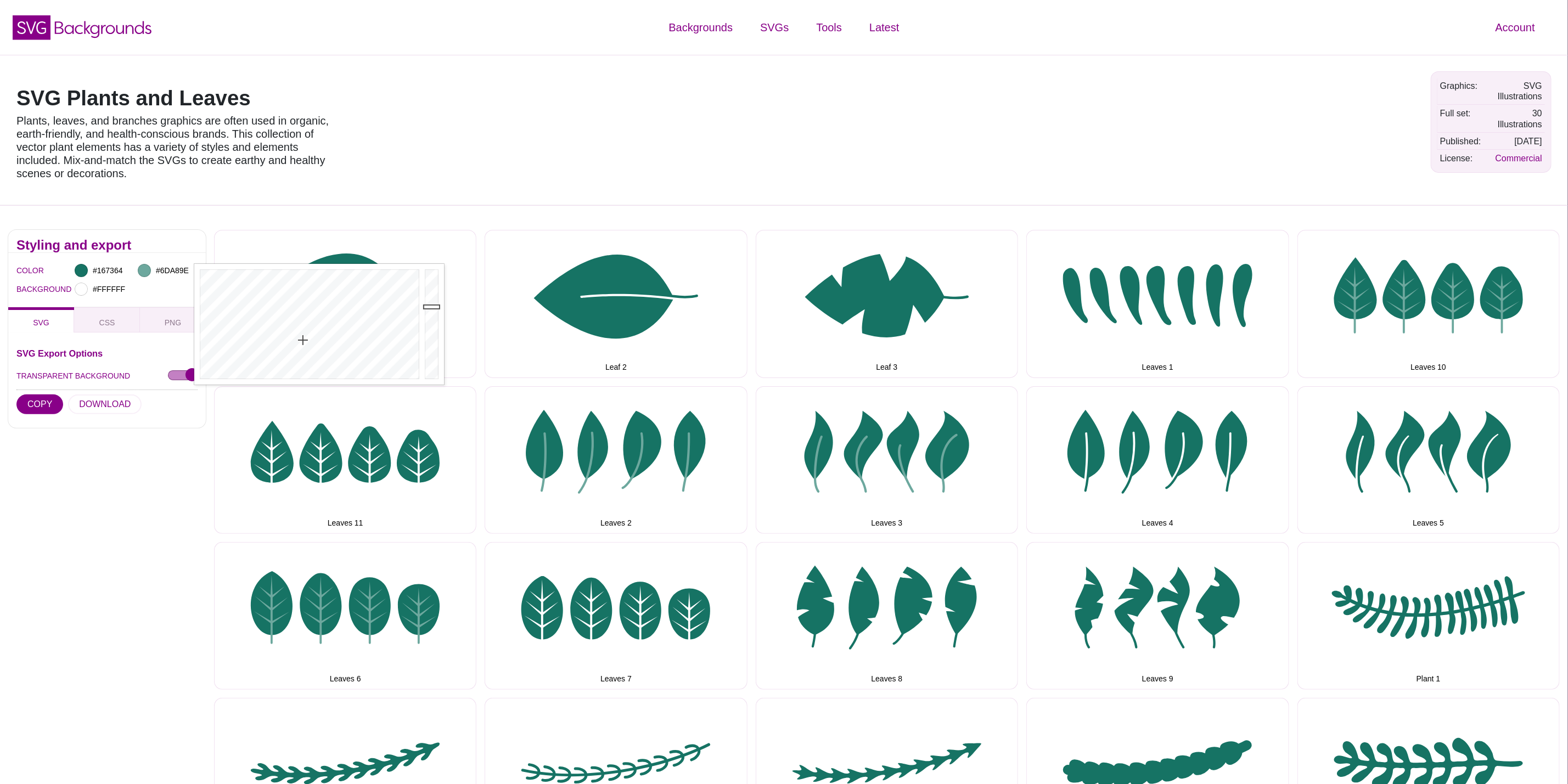
click at [583, 152] on div "SVG Plants and Leaves Plants, leaves, and branches graphics are often used in o…" at bounding box center [784, 129] width 1568 height 150
click at [98, 405] on button "DOWNLOAD" at bounding box center [105, 404] width 74 height 20
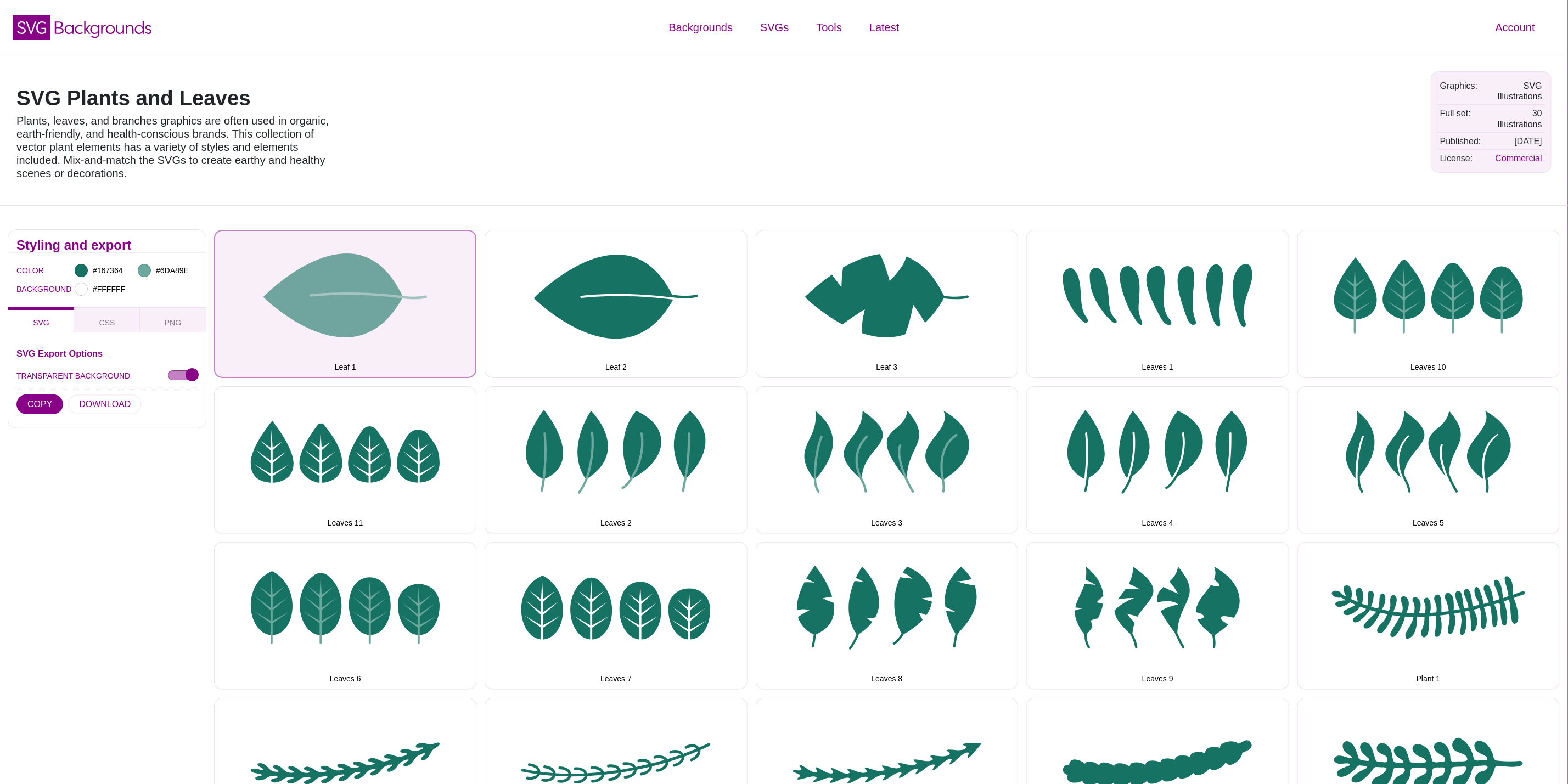
click at [279, 318] on button "Leaf 1" at bounding box center [346, 304] width 263 height 148
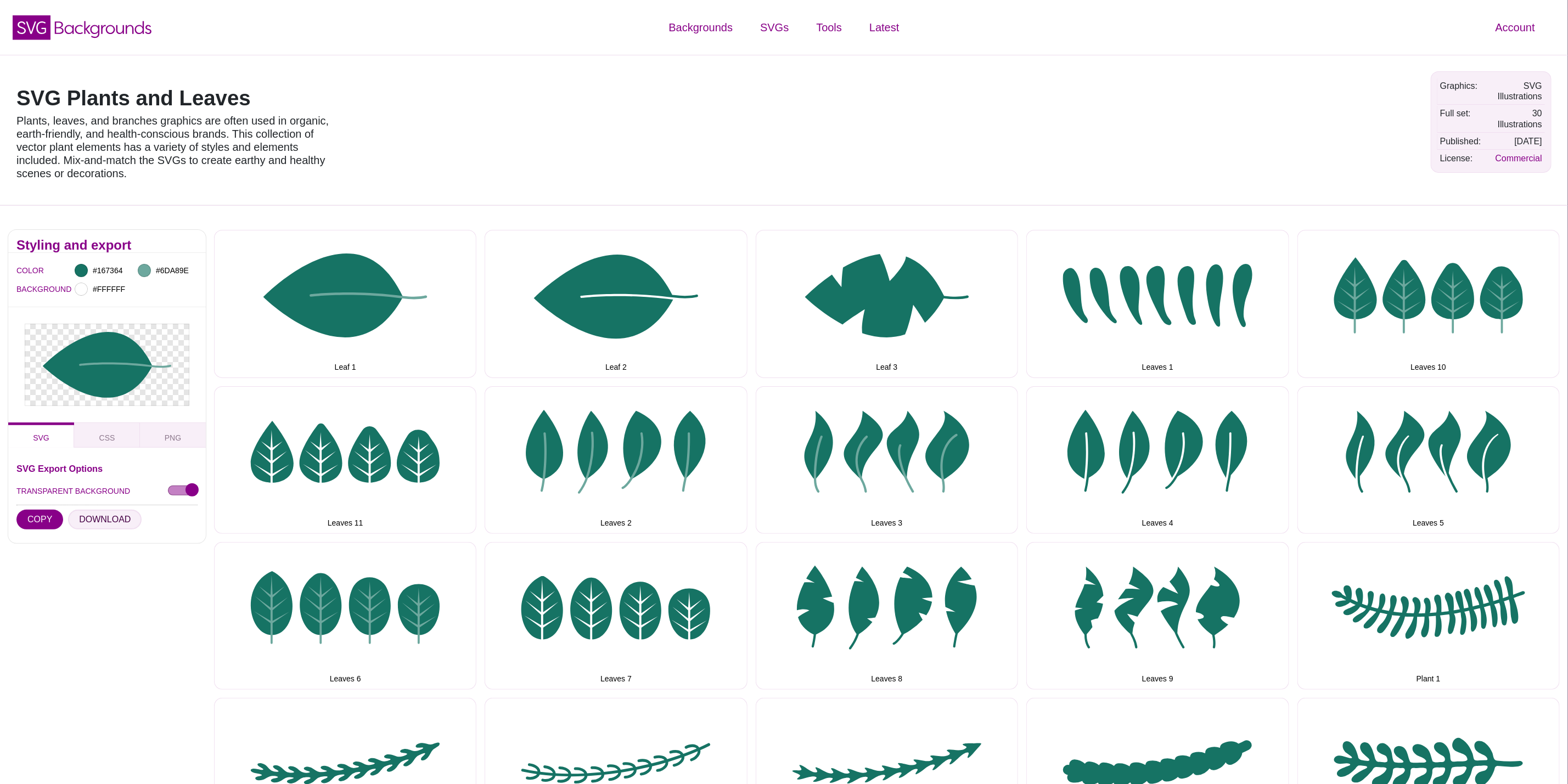
click at [110, 515] on button "DOWNLOAD" at bounding box center [105, 520] width 74 height 20
click at [517, 112] on div "SVG Plants and Leaves Plants, leaves, and branches graphics are often used in o…" at bounding box center [784, 129] width 1568 height 150
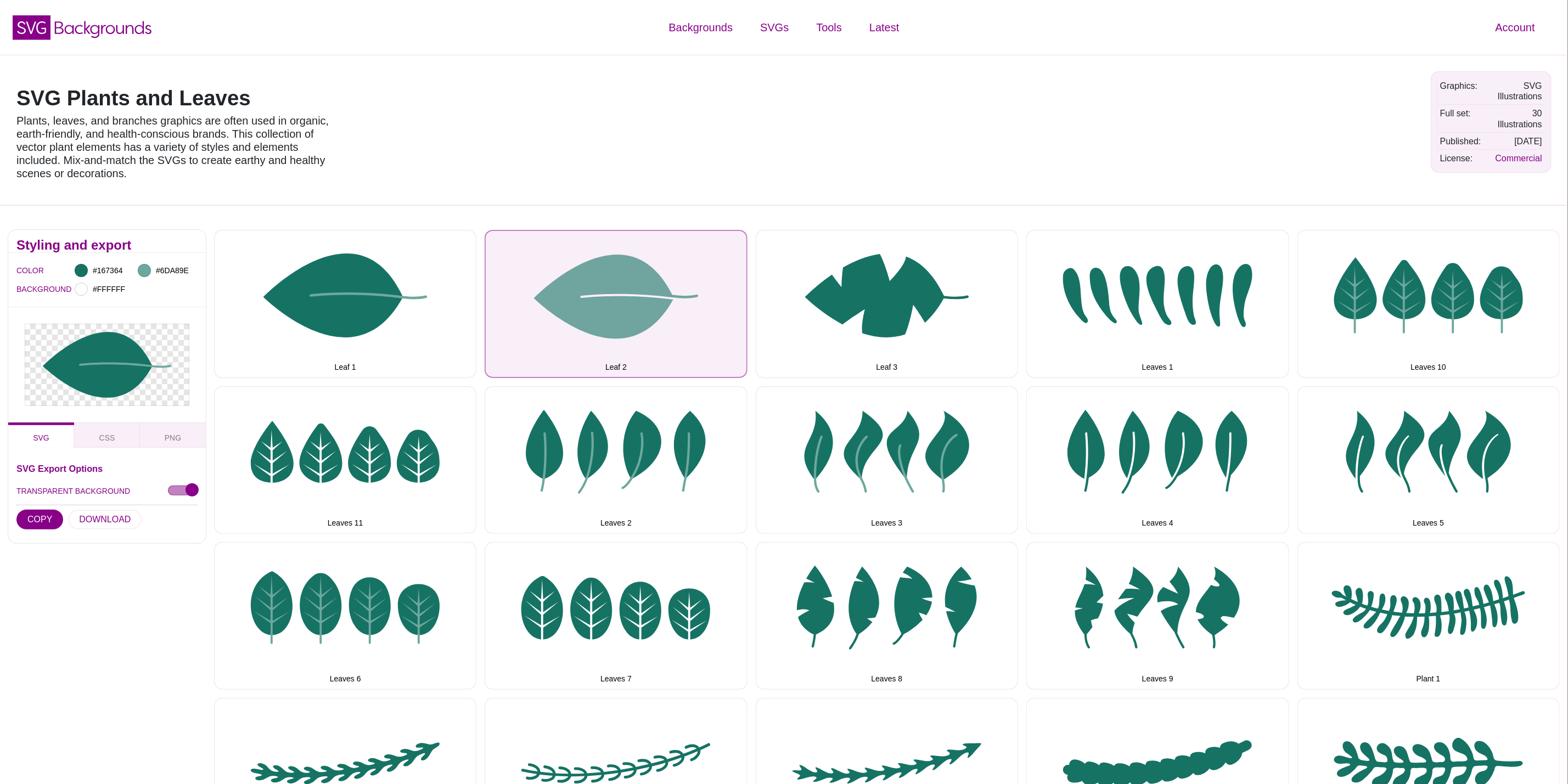
click at [614, 292] on button "Leaf 2" at bounding box center [616, 304] width 263 height 148
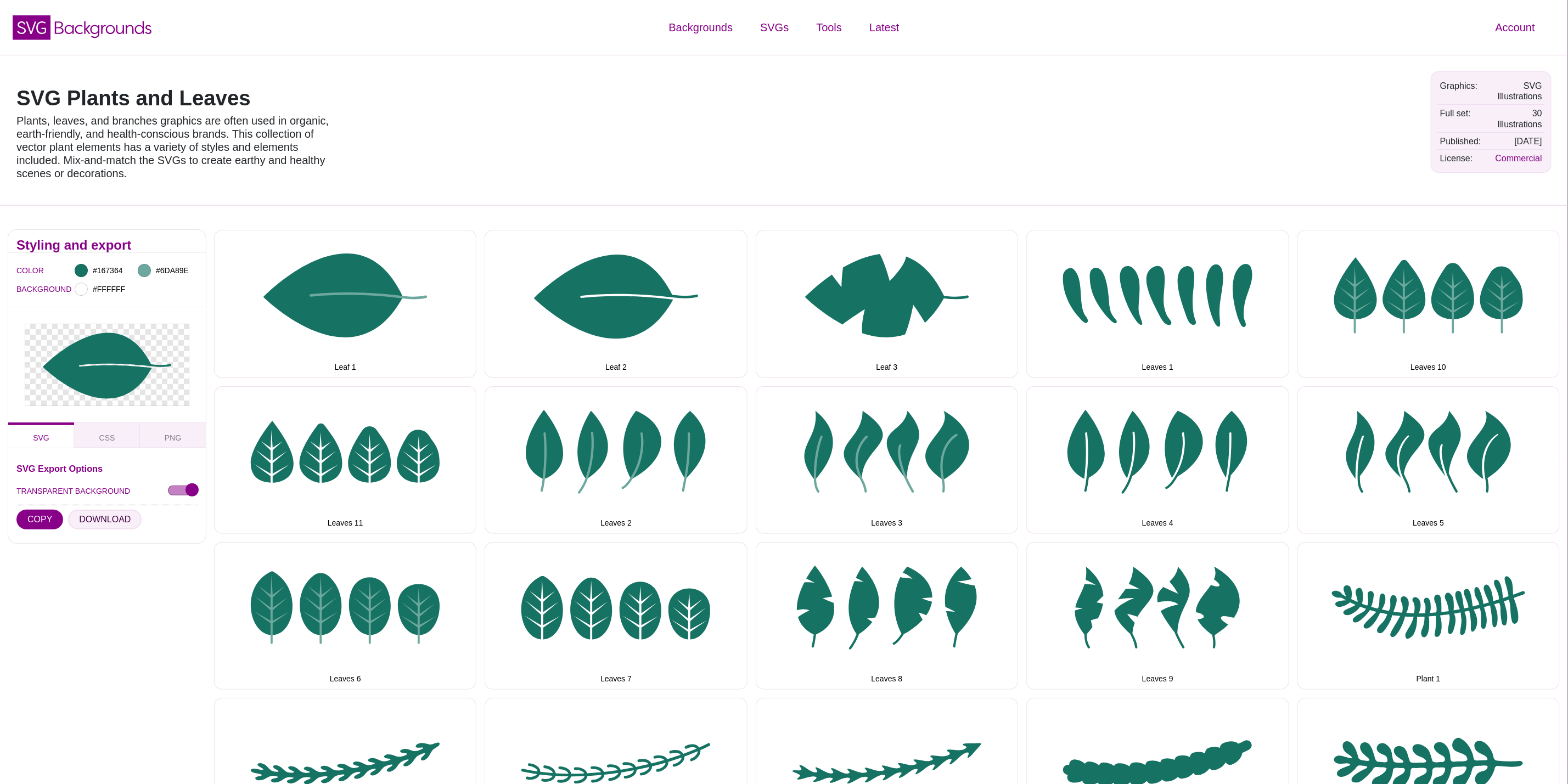
click at [101, 522] on button "DOWNLOAD" at bounding box center [105, 520] width 74 height 20
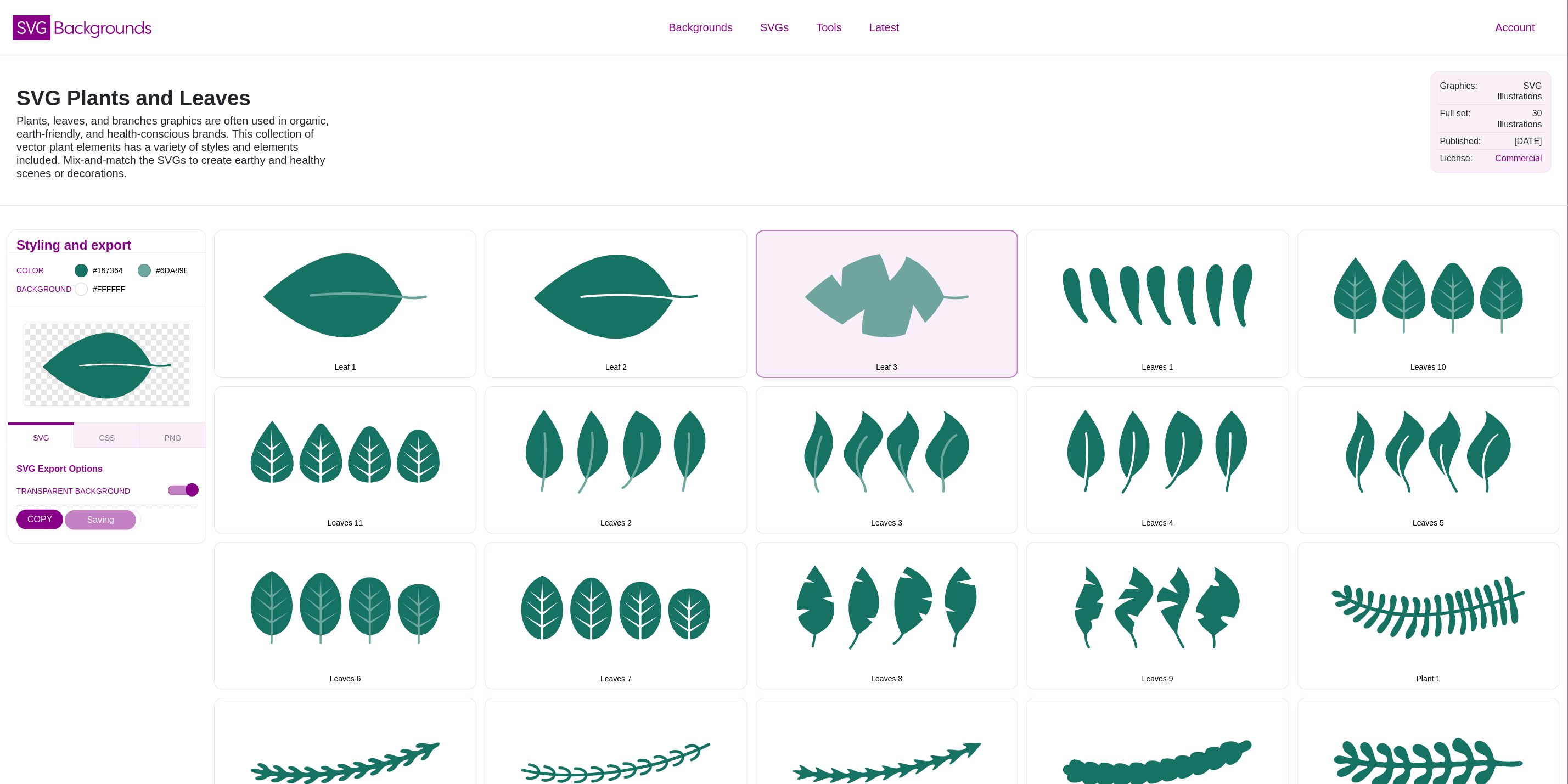
click at [835, 337] on button "Leaf 3" at bounding box center [887, 304] width 263 height 148
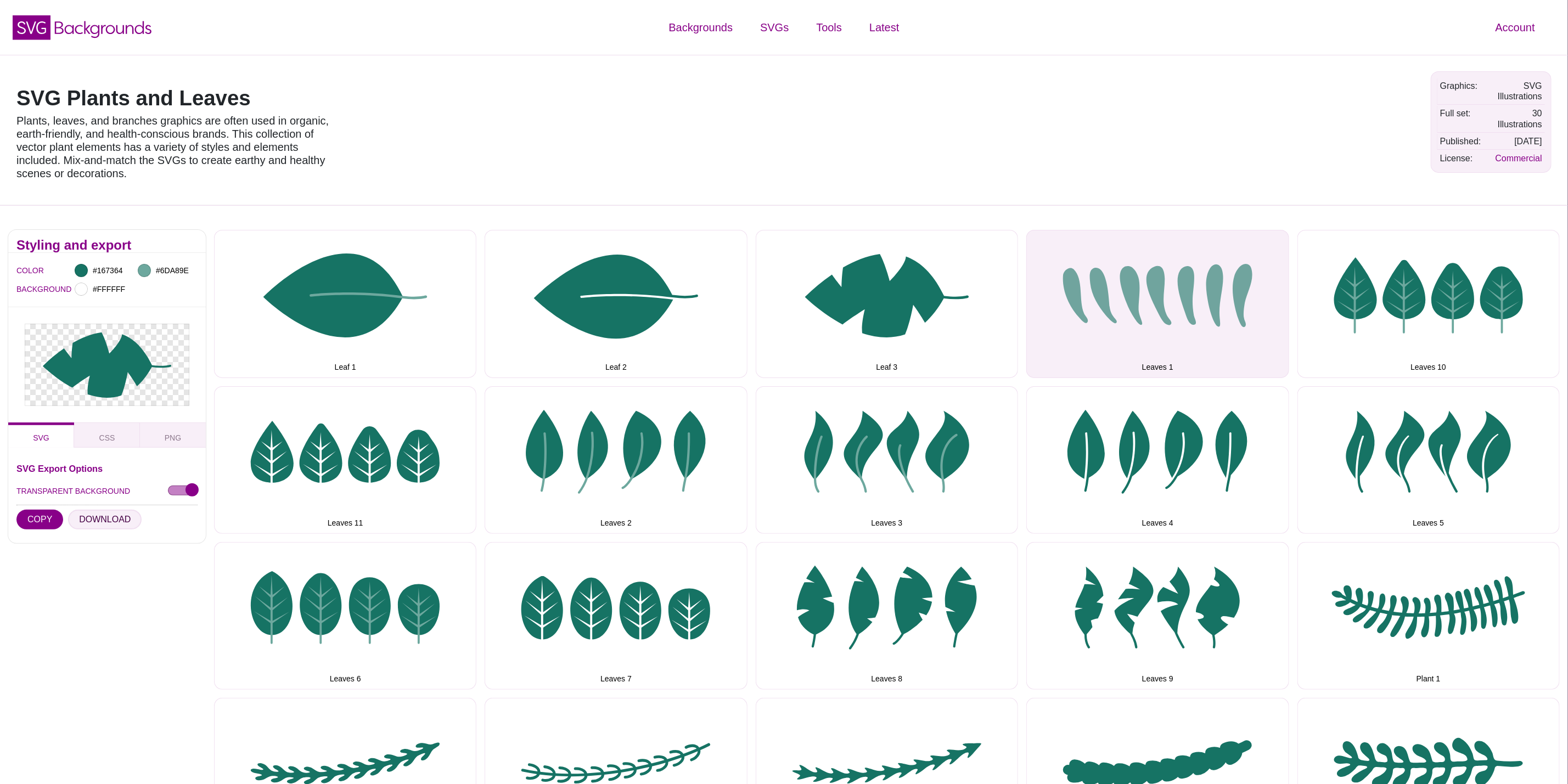
drag, startPoint x: 110, startPoint y: 515, endPoint x: 1131, endPoint y: 305, distance: 1042.4
click at [110, 515] on button "DOWNLOAD" at bounding box center [105, 520] width 74 height 20
click at [1150, 300] on button "Leaves 1" at bounding box center [1158, 304] width 263 height 148
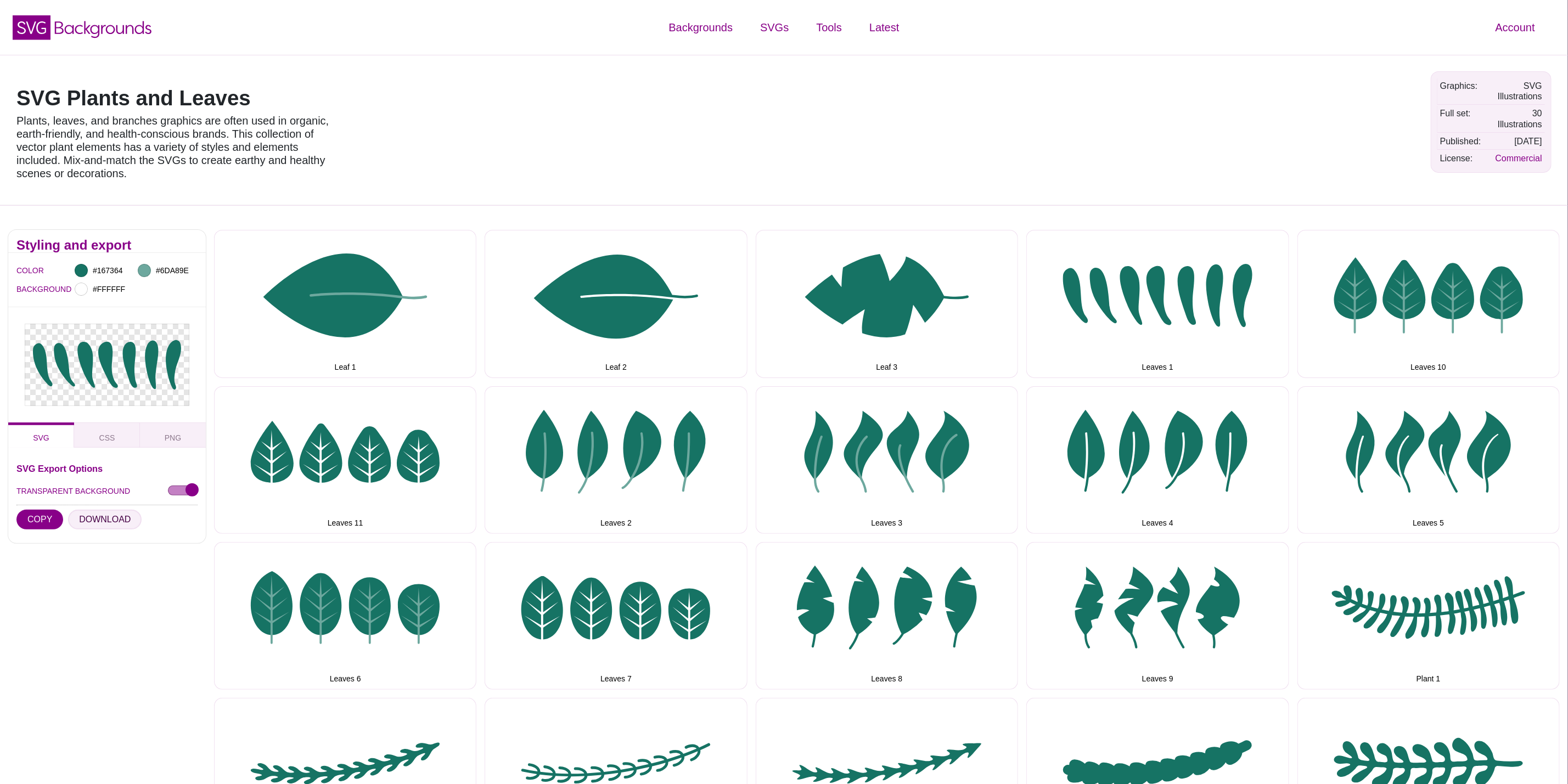
click at [101, 523] on button "DOWNLOAD" at bounding box center [105, 520] width 74 height 20
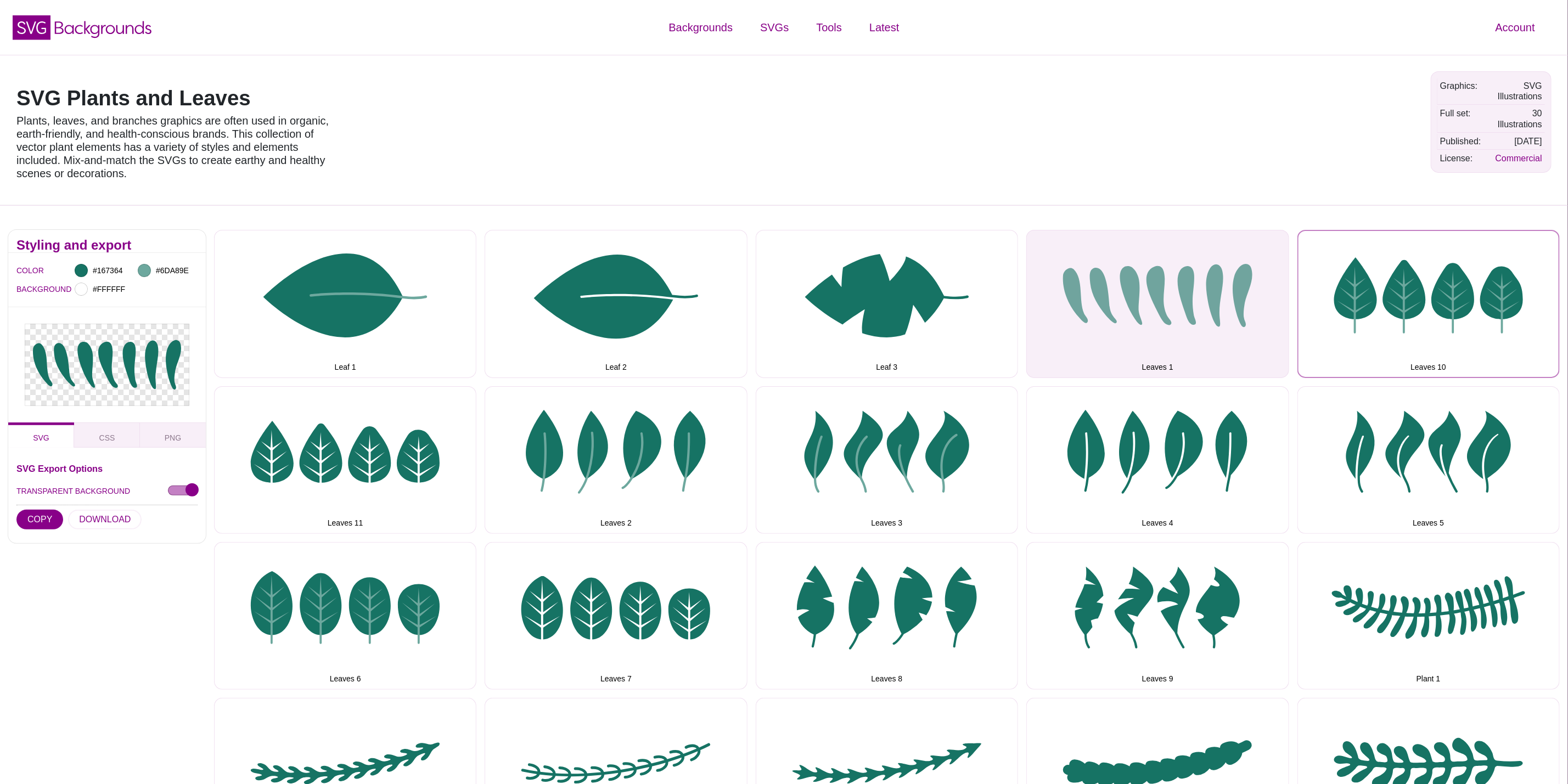
drag, startPoint x: 1496, startPoint y: 331, endPoint x: 1194, endPoint y: 332, distance: 302.0
click at [1494, 331] on button "Leaves 10" at bounding box center [1429, 304] width 263 height 148
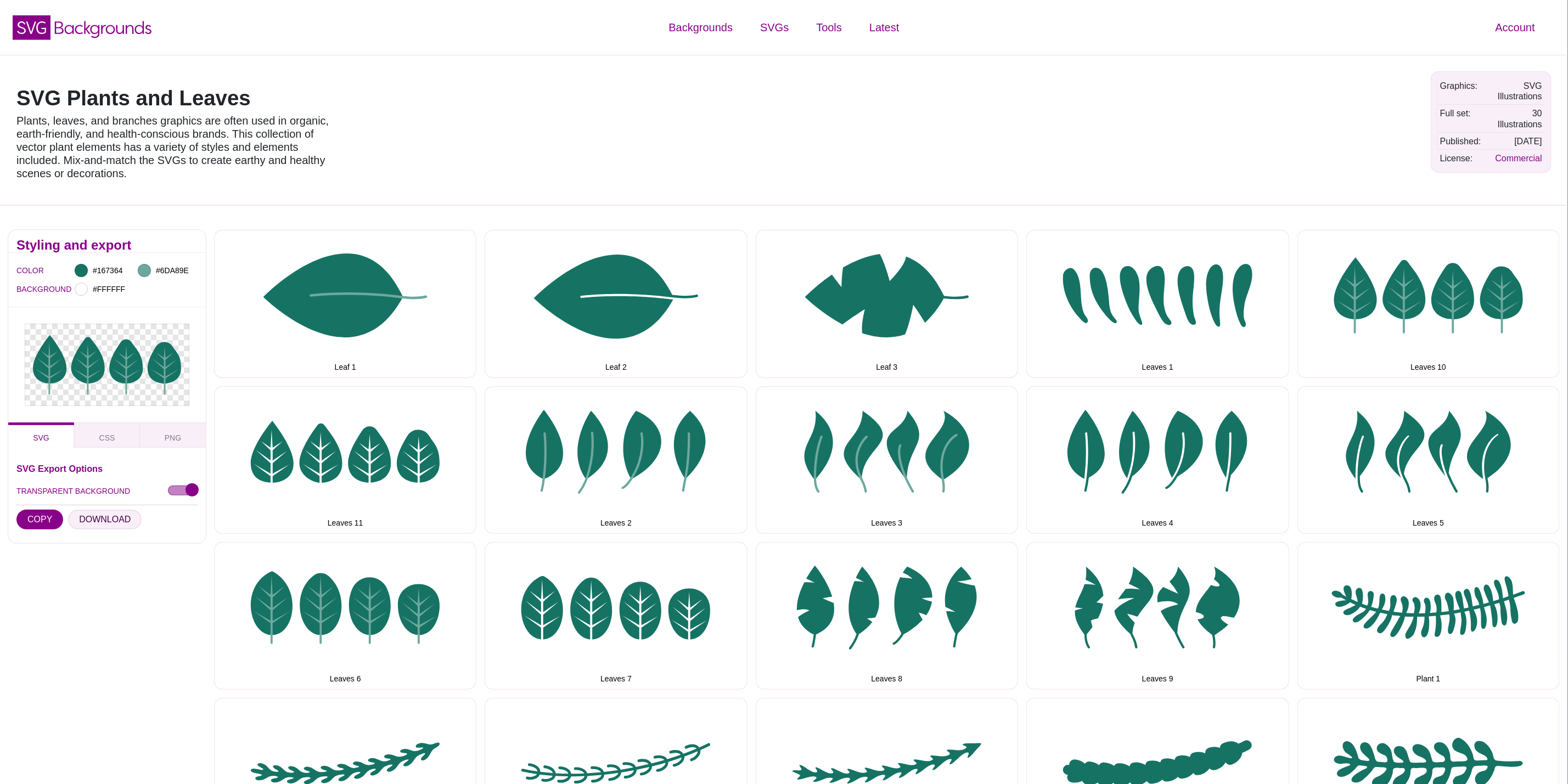
click at [93, 522] on button "DOWNLOAD" at bounding box center [105, 520] width 74 height 20
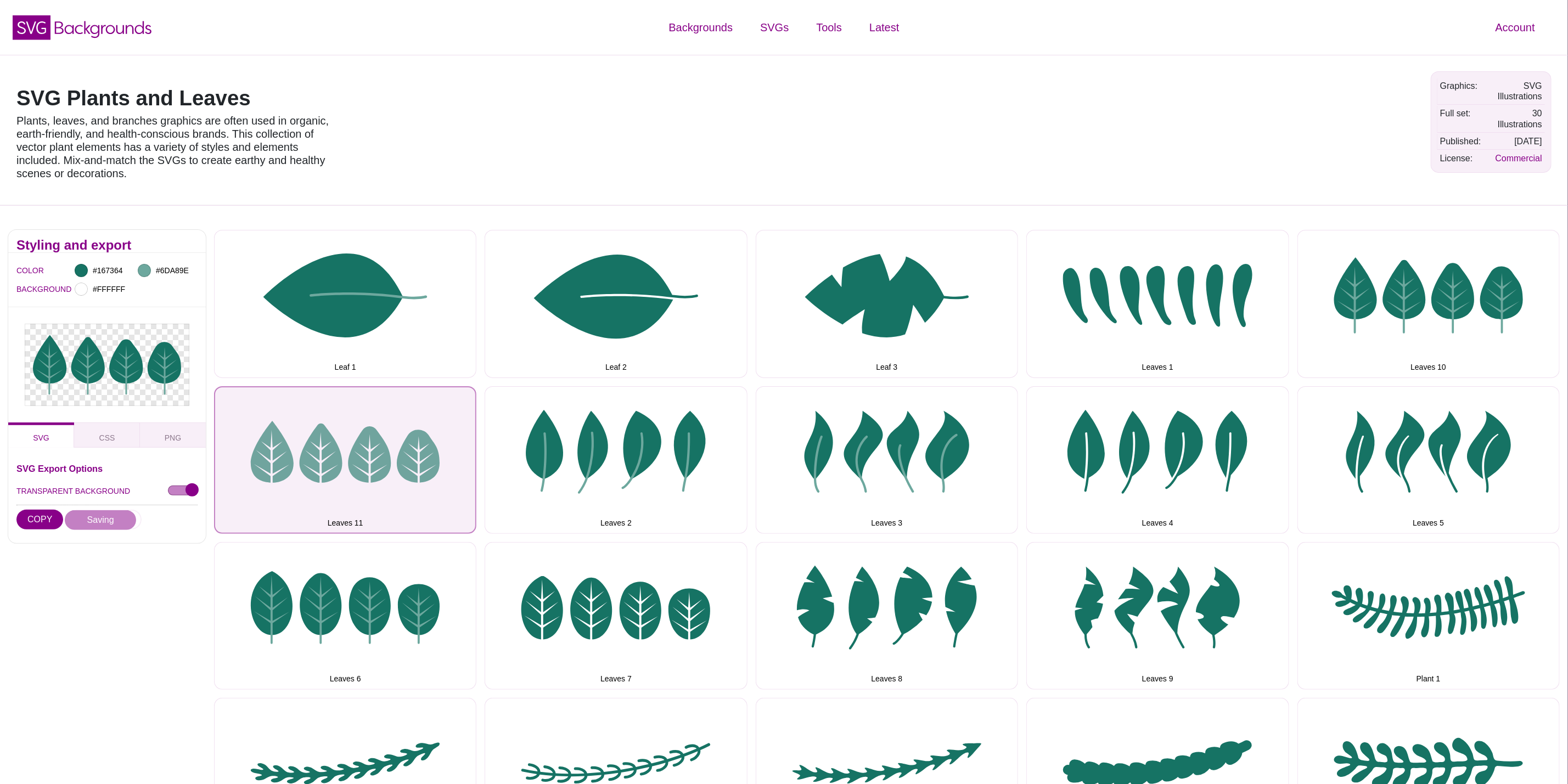
drag, startPoint x: 396, startPoint y: 471, endPoint x: 351, endPoint y: 476, distance: 45.3
click at [396, 471] on button "Leaves 11" at bounding box center [346, 460] width 263 height 148
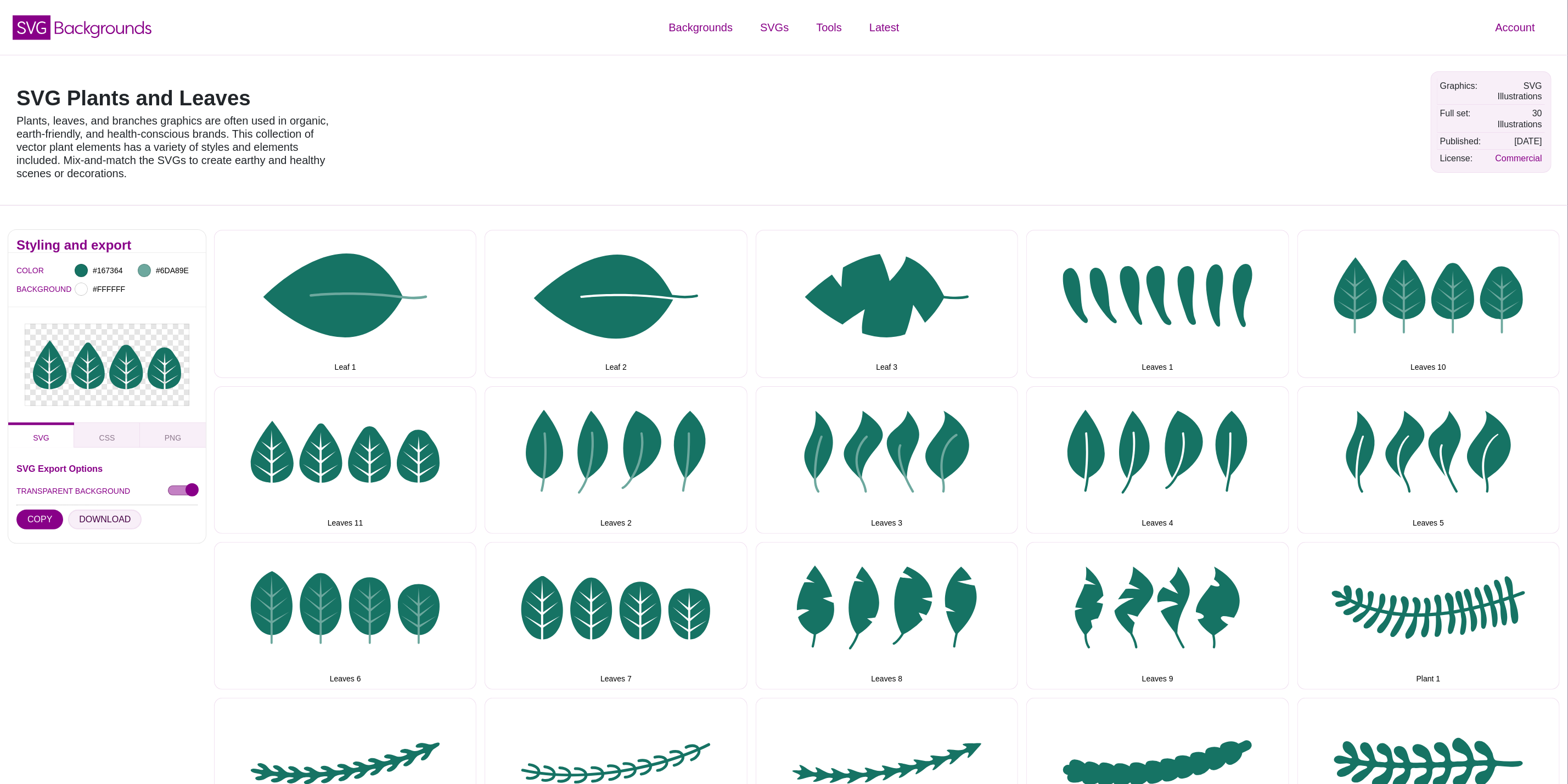
click at [94, 517] on button "DOWNLOAD" at bounding box center [105, 520] width 74 height 20
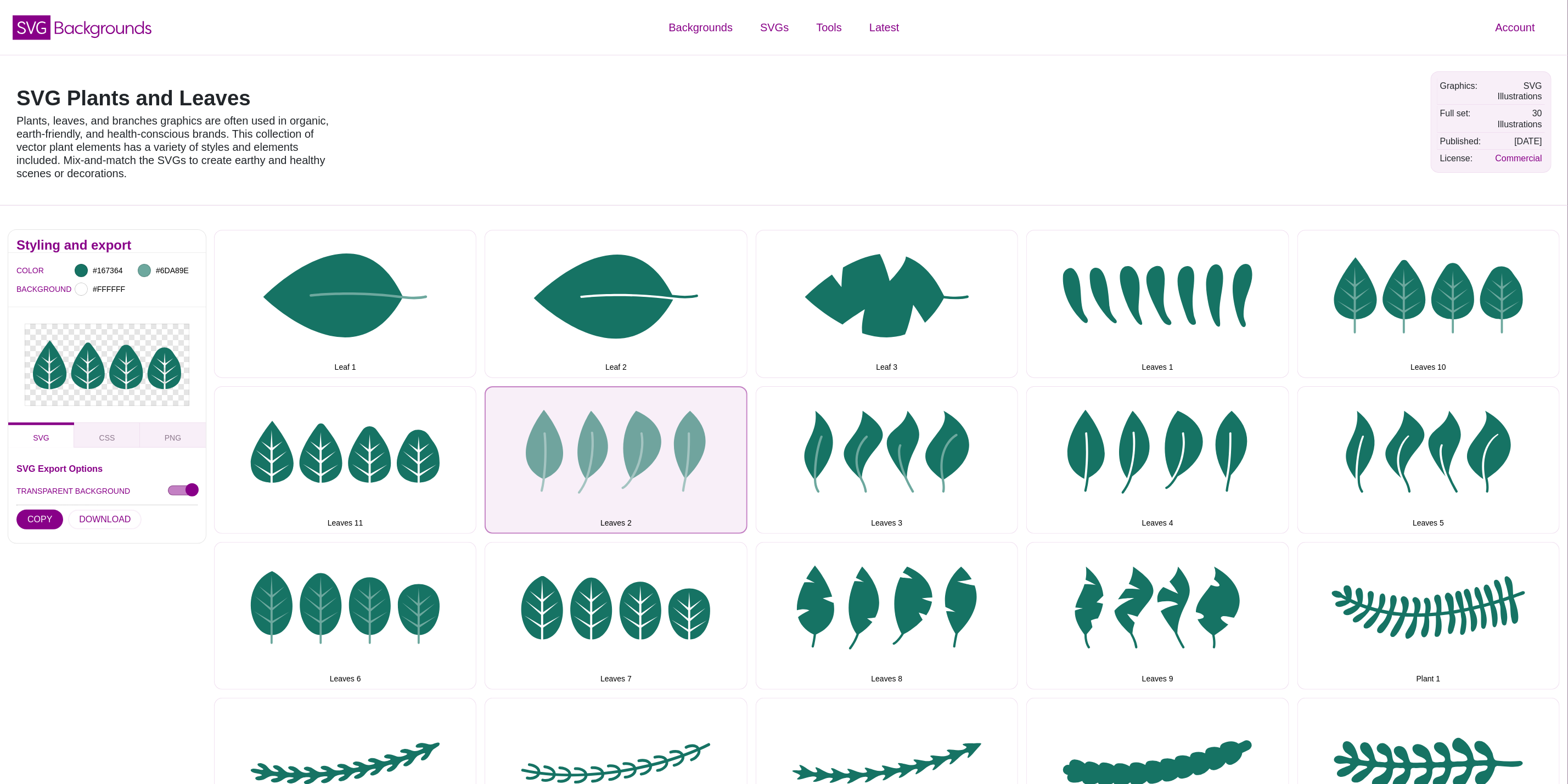
click at [694, 453] on button "Leaves 2" at bounding box center [616, 460] width 263 height 148
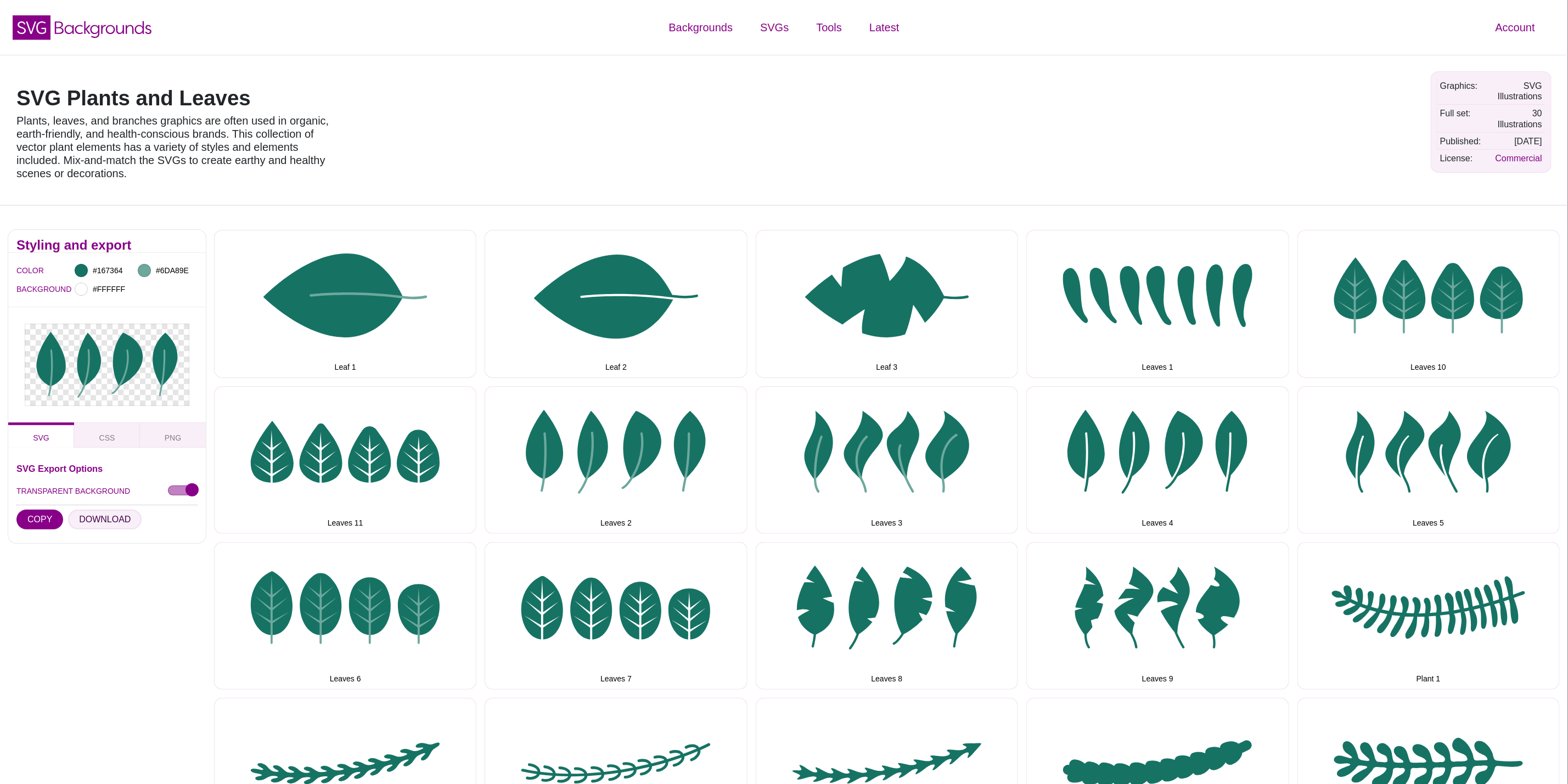
click at [104, 517] on button "DOWNLOAD" at bounding box center [105, 520] width 74 height 20
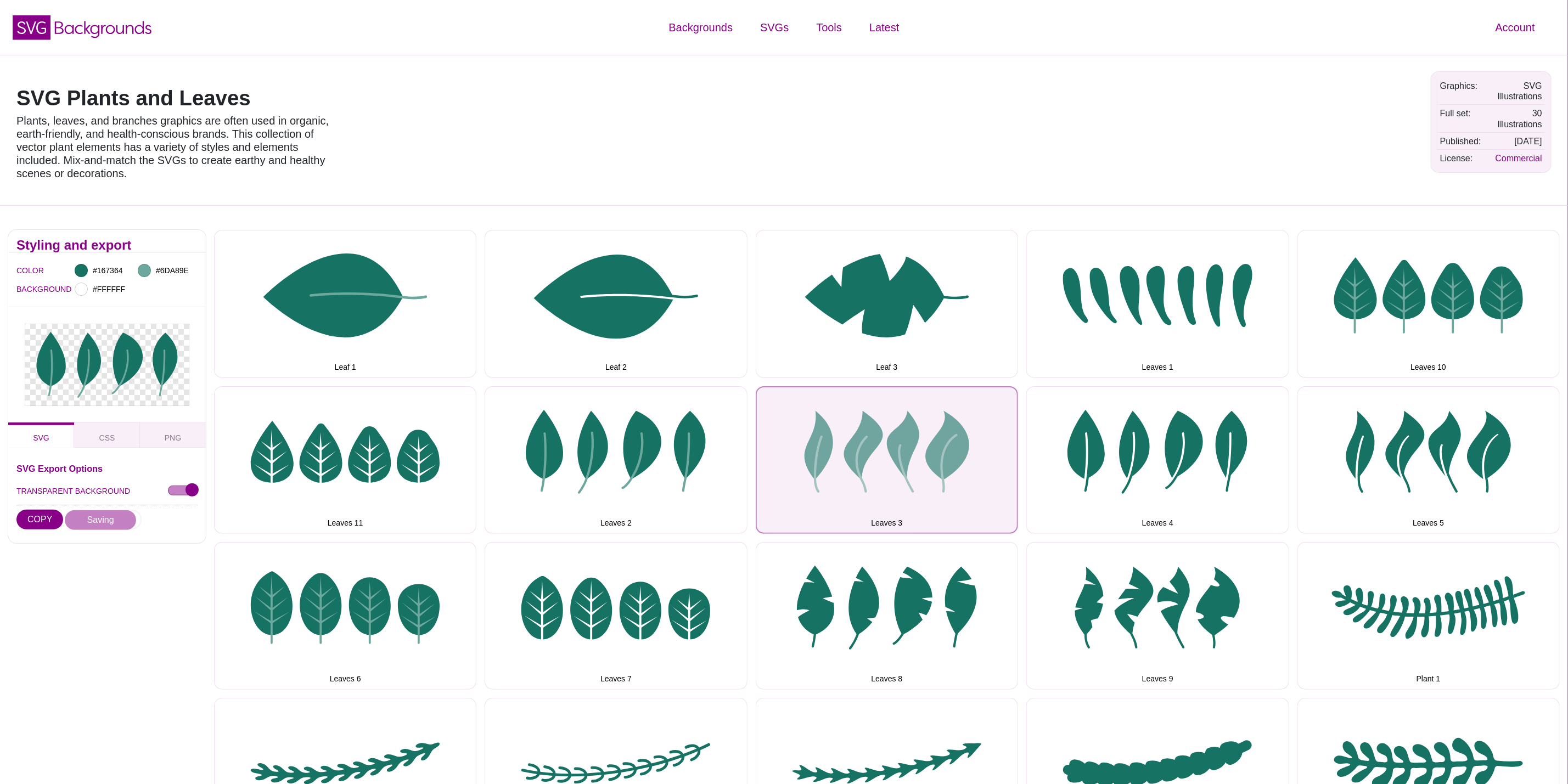
click at [962, 420] on button "Leaves 3" at bounding box center [887, 460] width 263 height 148
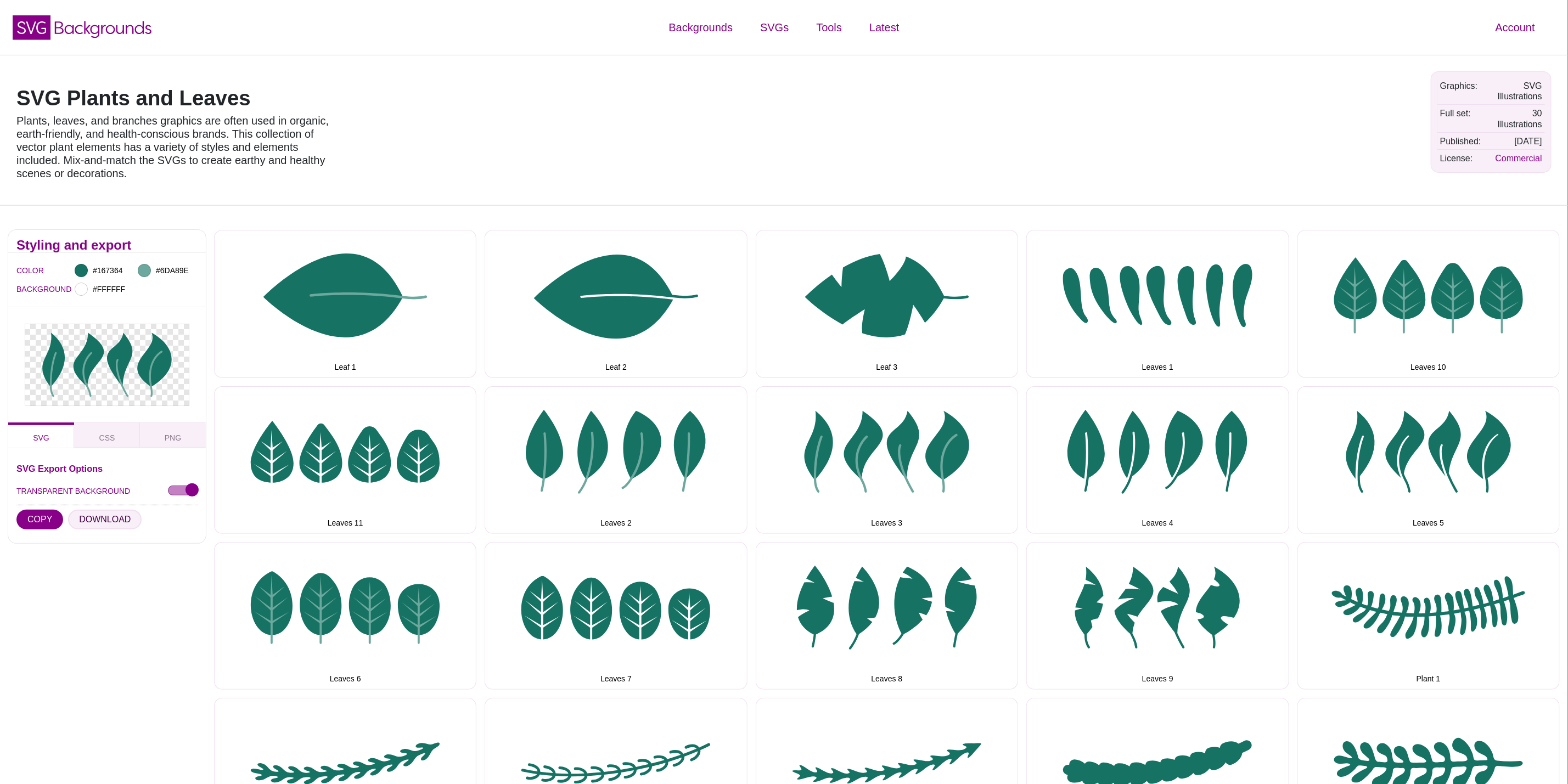
click at [76, 512] on button "DOWNLOAD" at bounding box center [105, 520] width 74 height 20
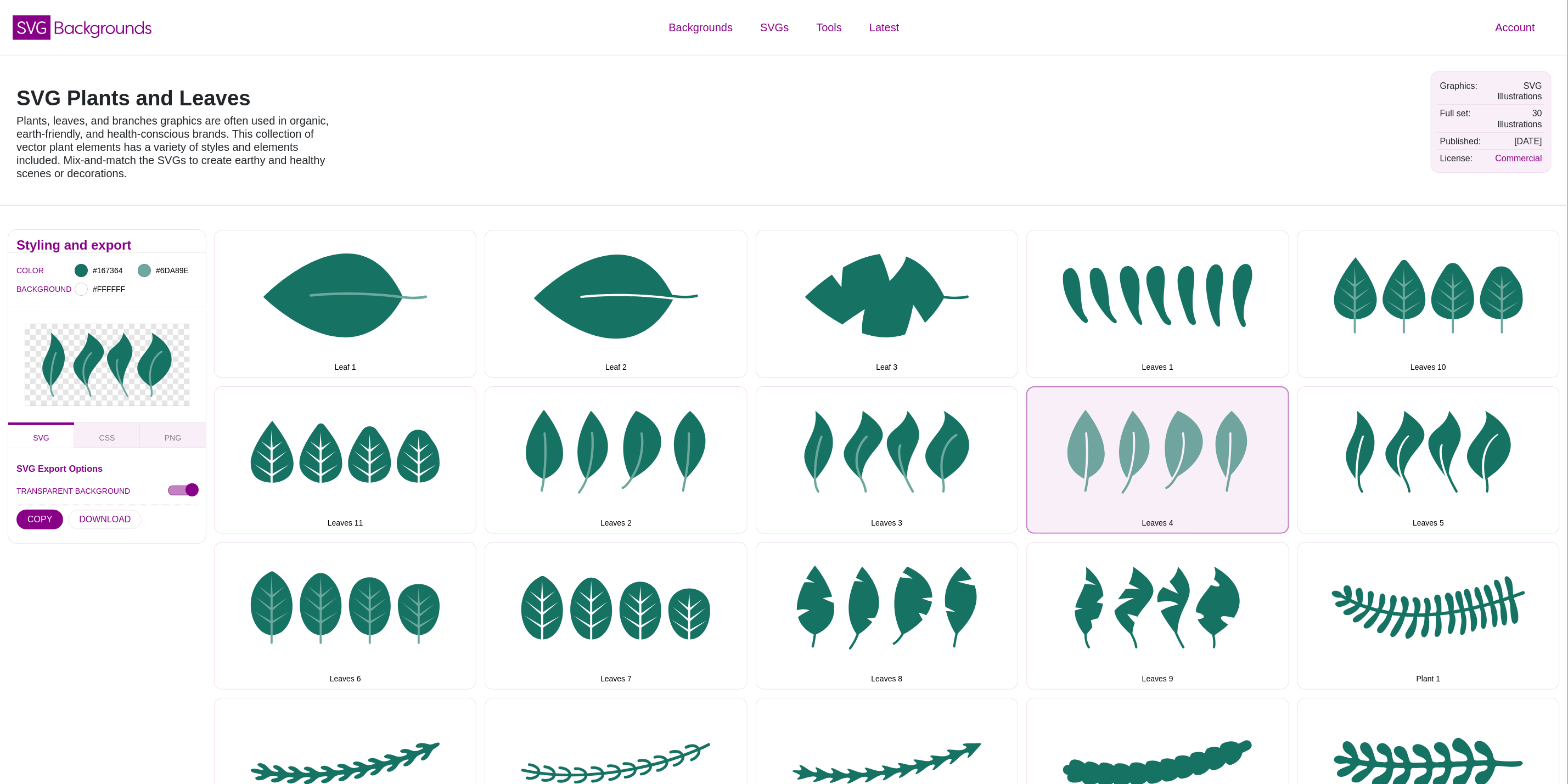
click at [1151, 510] on button "Leaves 4" at bounding box center [1158, 460] width 263 height 148
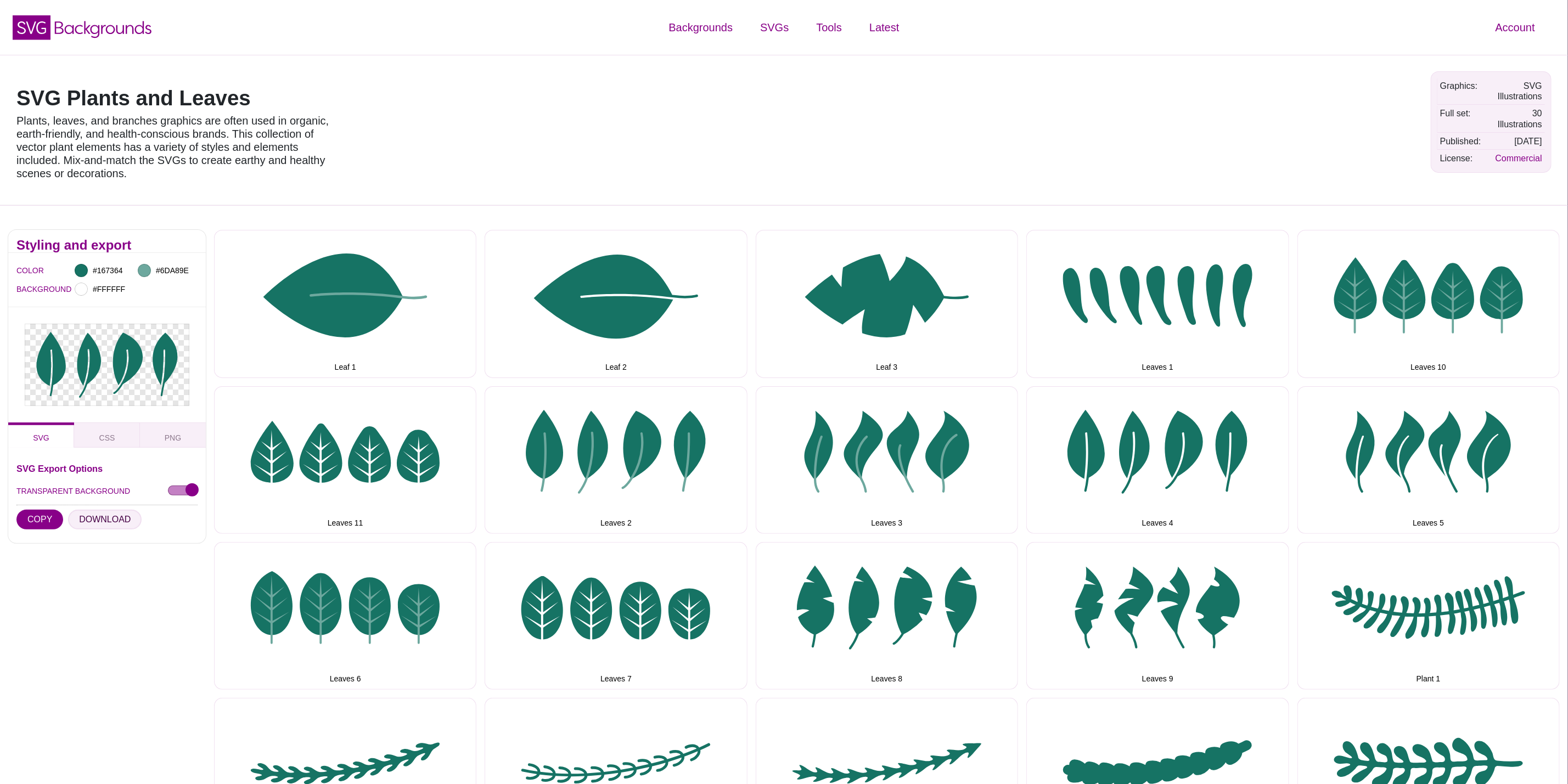
click at [72, 520] on button "DOWNLOAD" at bounding box center [105, 520] width 74 height 20
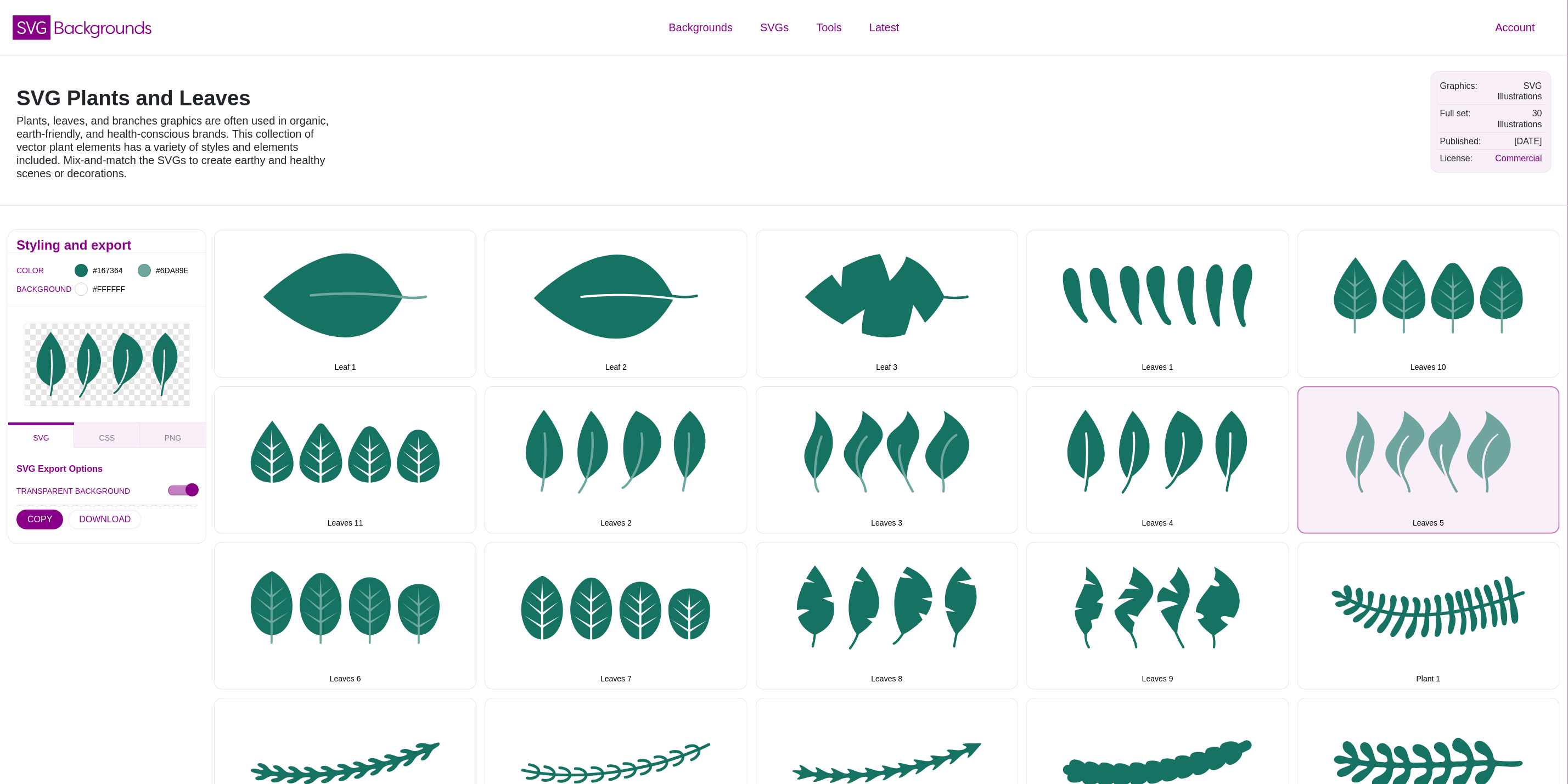
click at [1350, 499] on button "Leaves 5" at bounding box center [1429, 460] width 263 height 148
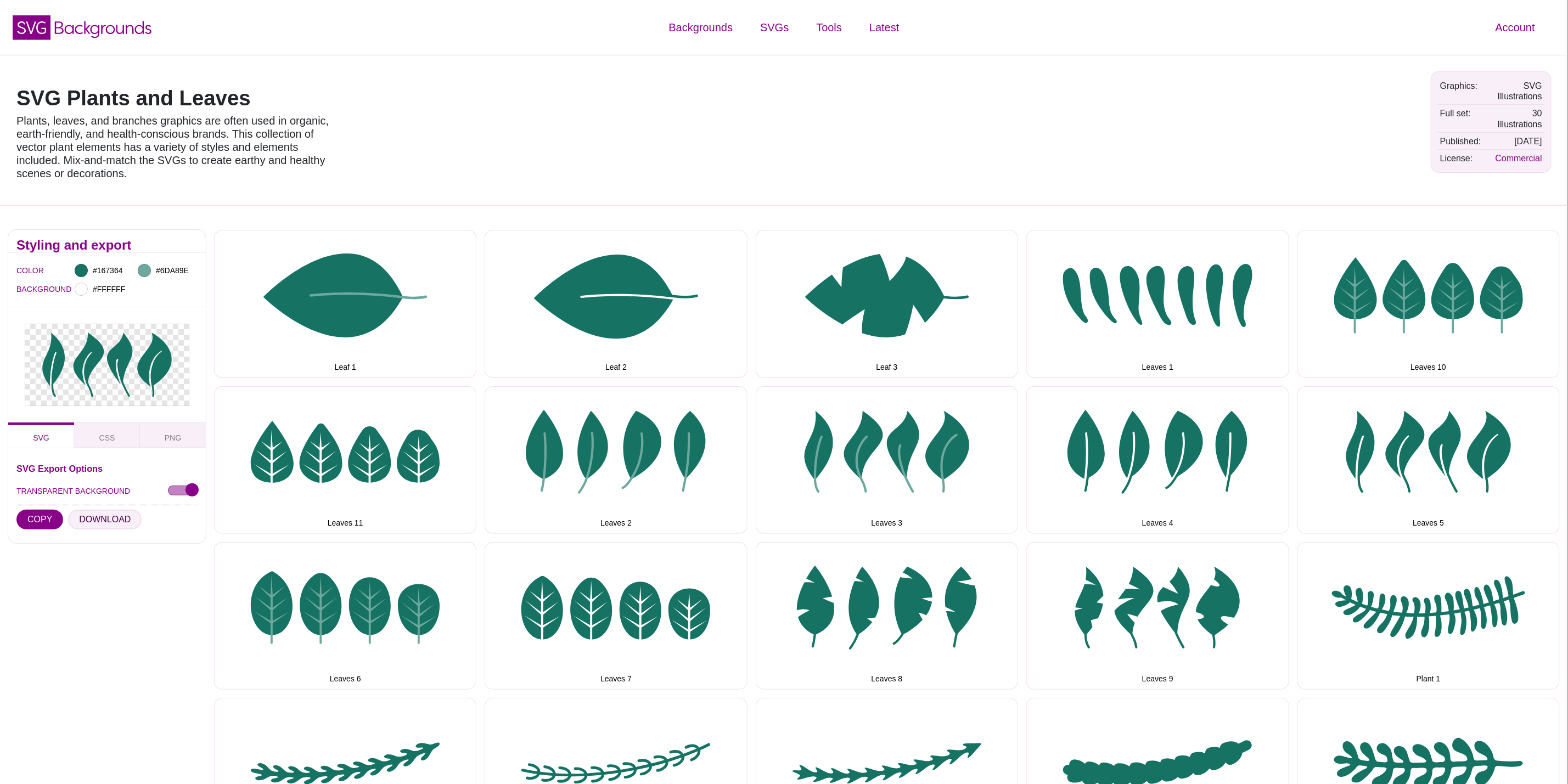
click at [96, 520] on button "DOWNLOAD" at bounding box center [105, 520] width 74 height 20
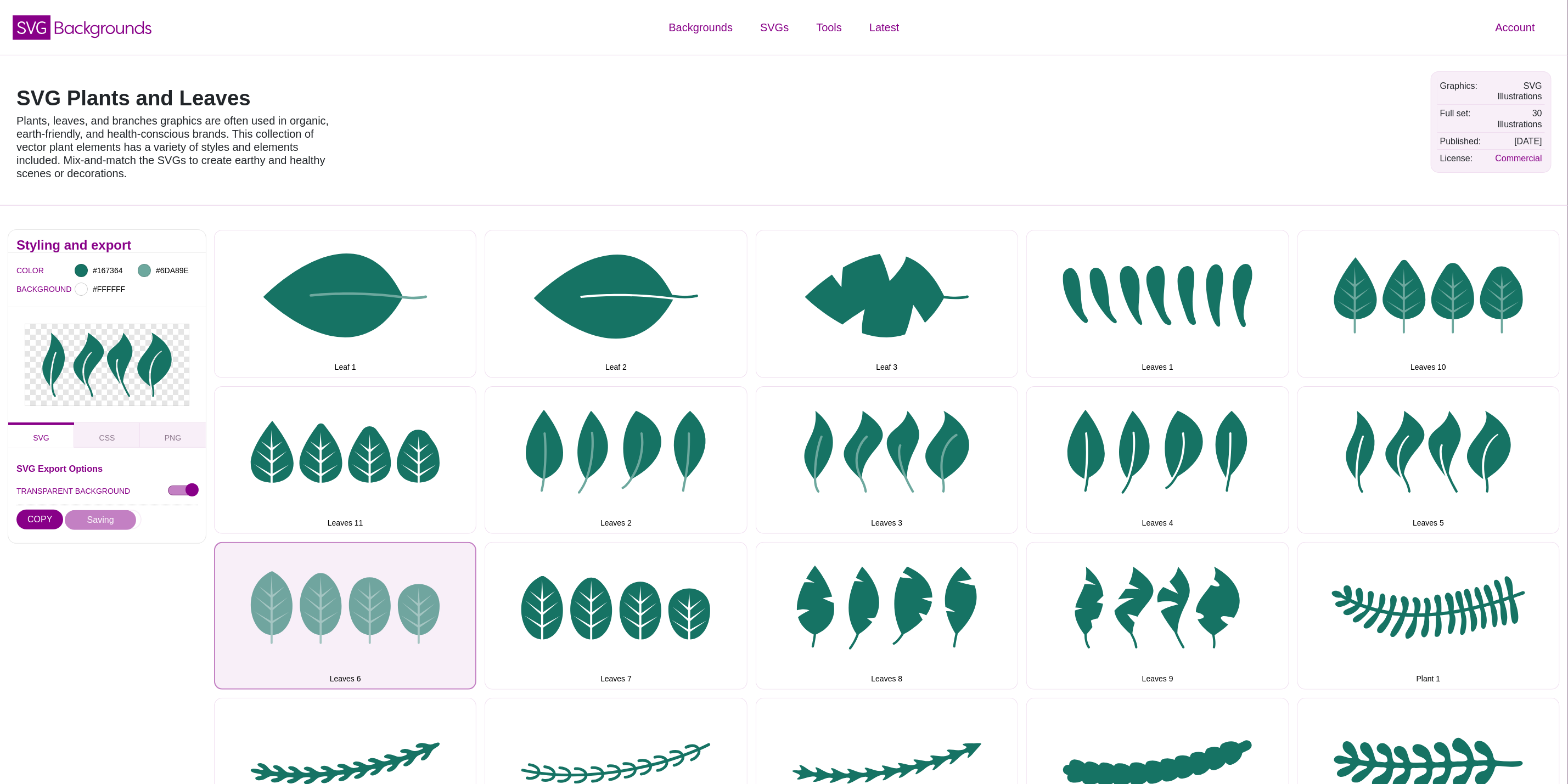
click at [422, 626] on button "Leaves 6" at bounding box center [346, 616] width 263 height 148
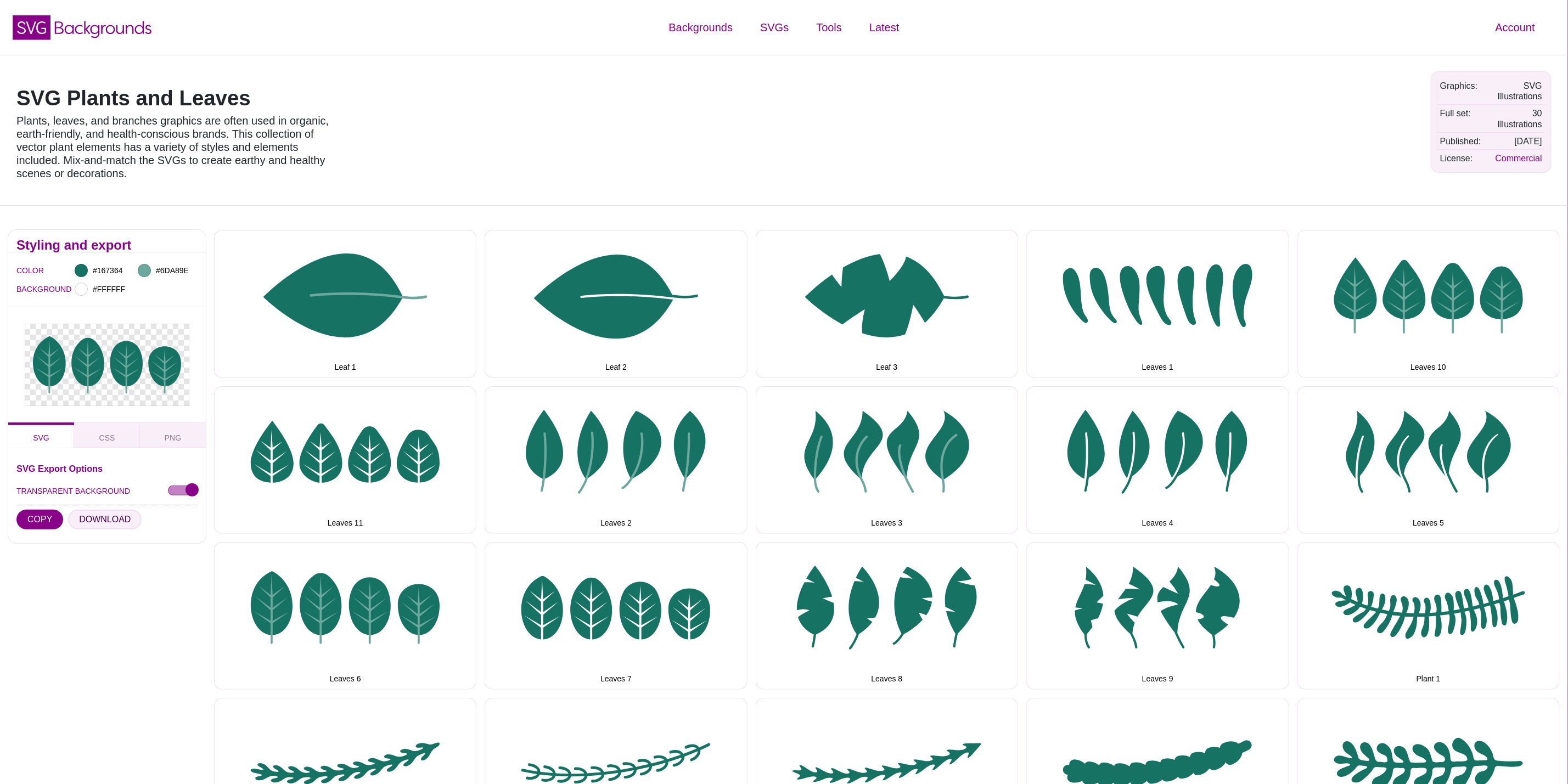
click at [106, 522] on button "DOWNLOAD" at bounding box center [105, 520] width 74 height 20
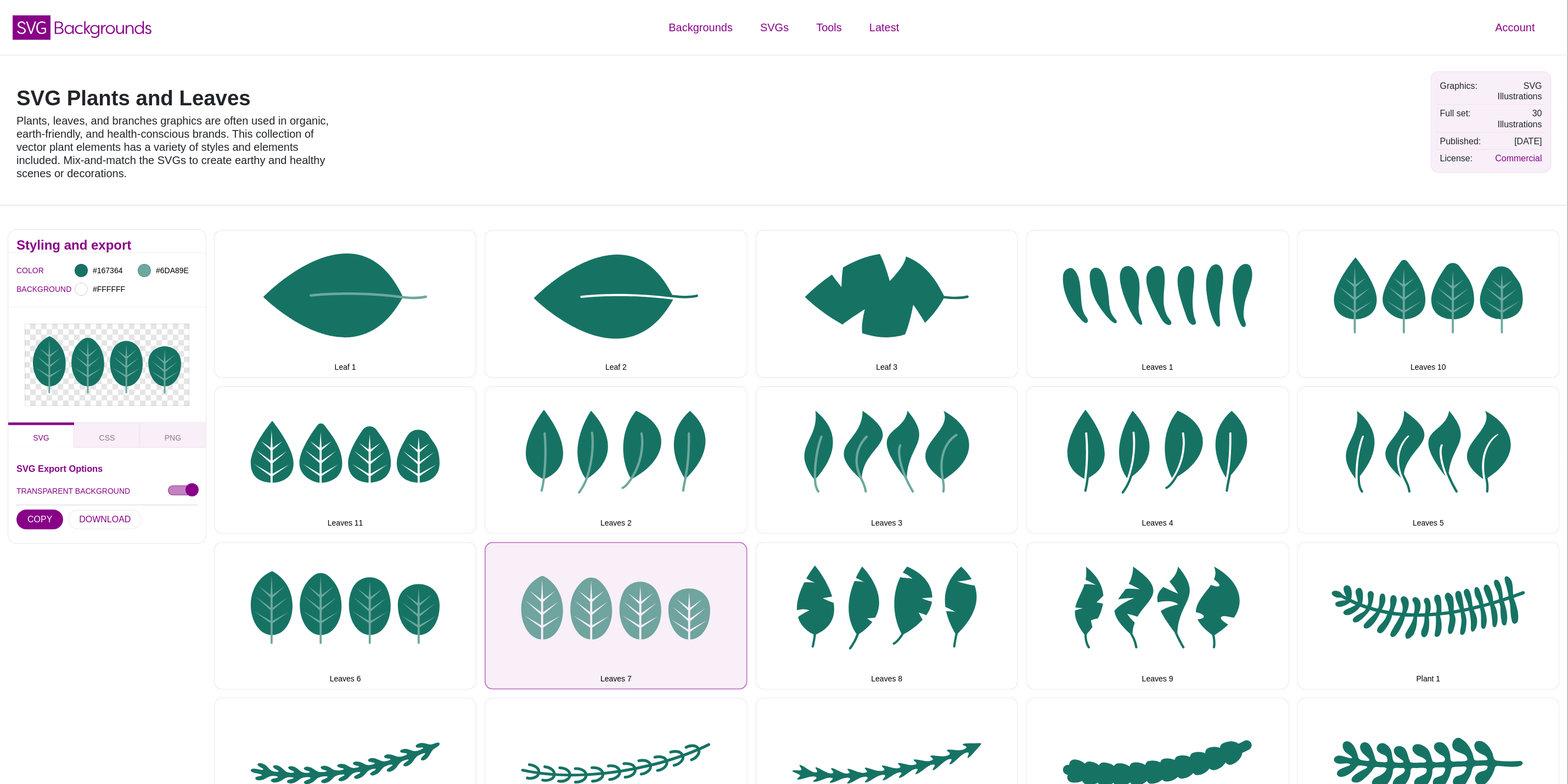
click at [656, 617] on button "Leaves 7" at bounding box center [616, 616] width 263 height 148
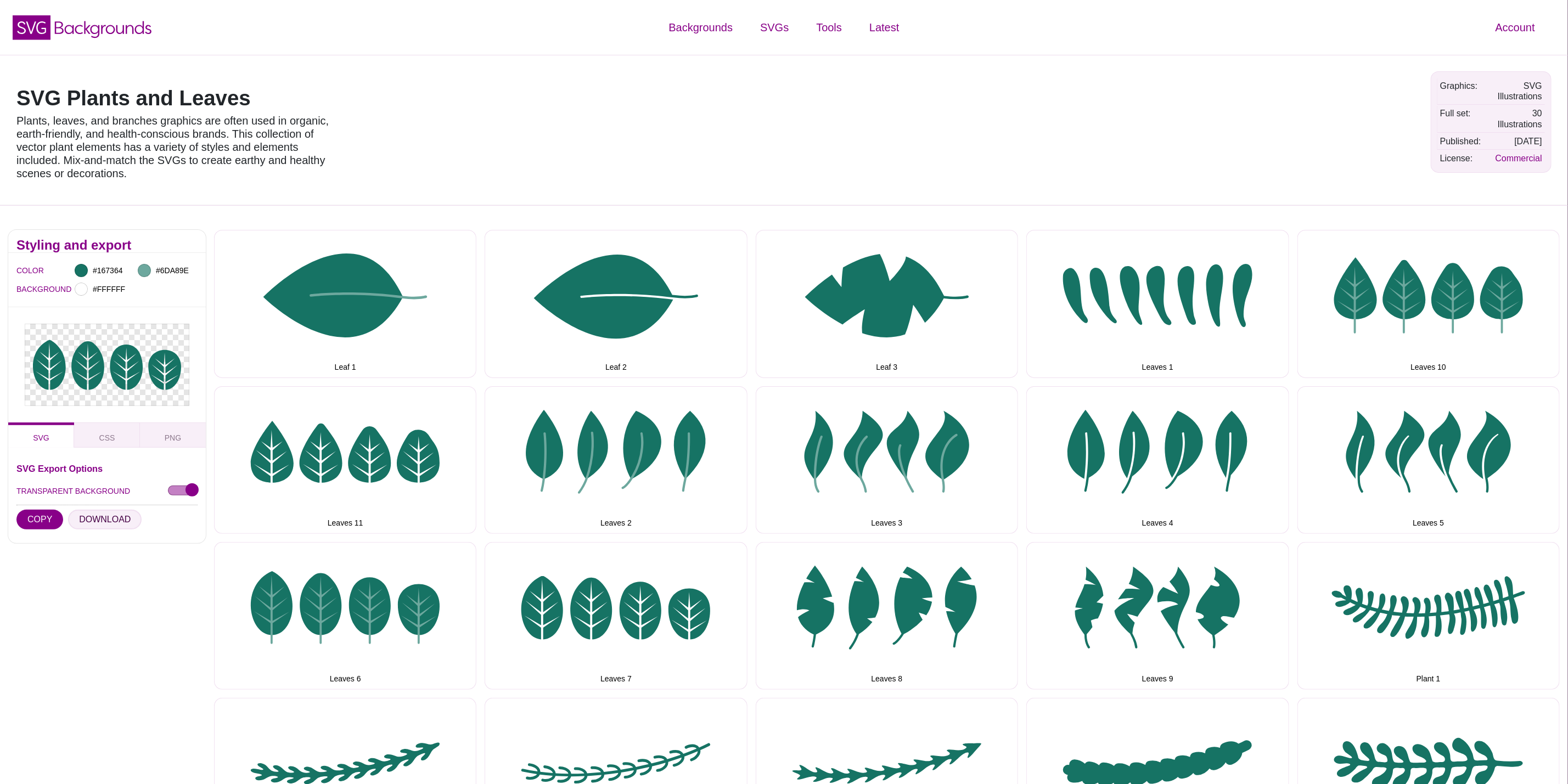
click at [95, 518] on button "DOWNLOAD" at bounding box center [105, 520] width 74 height 20
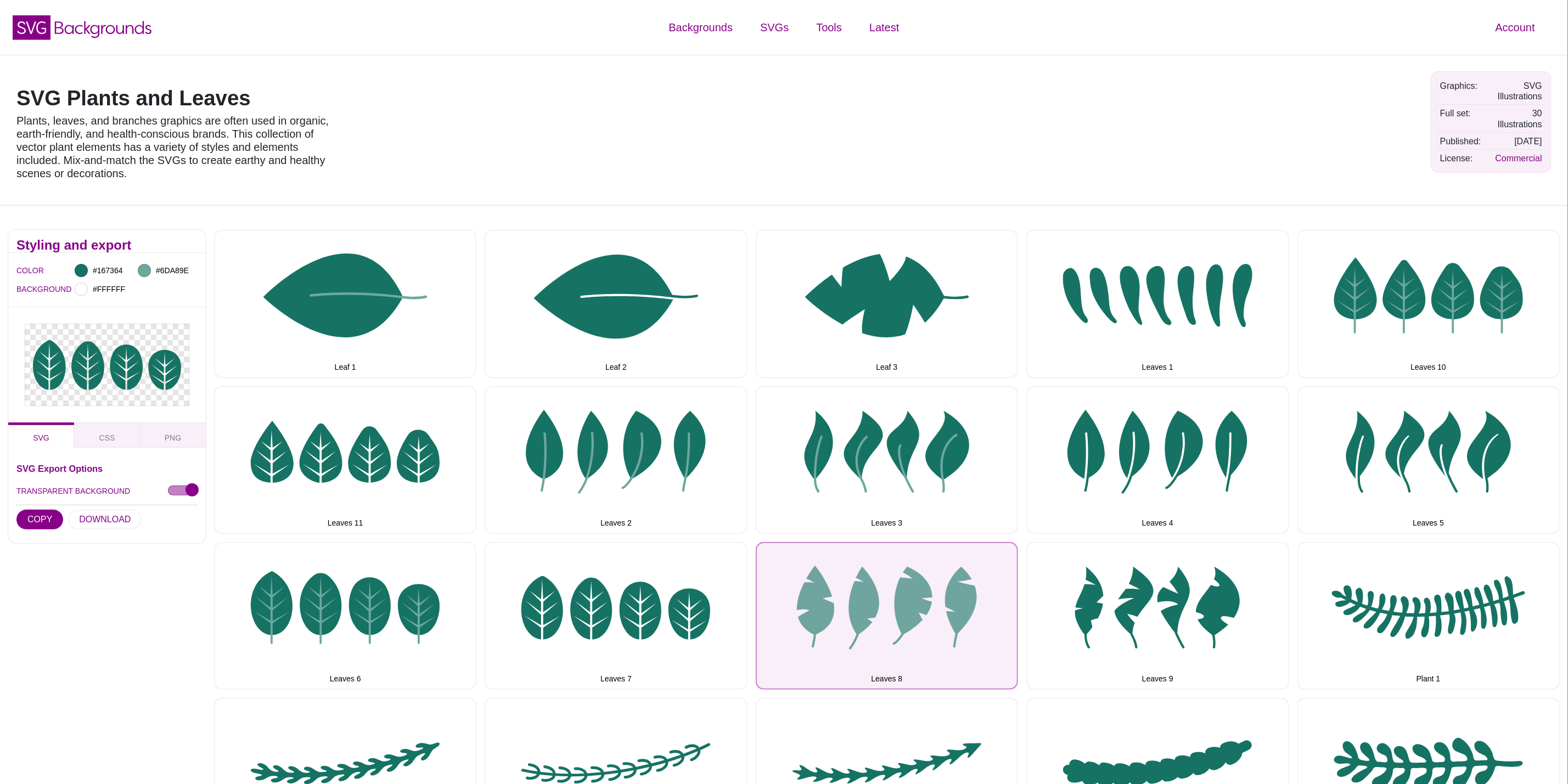
click at [919, 586] on button "Leaves 8" at bounding box center [887, 616] width 263 height 148
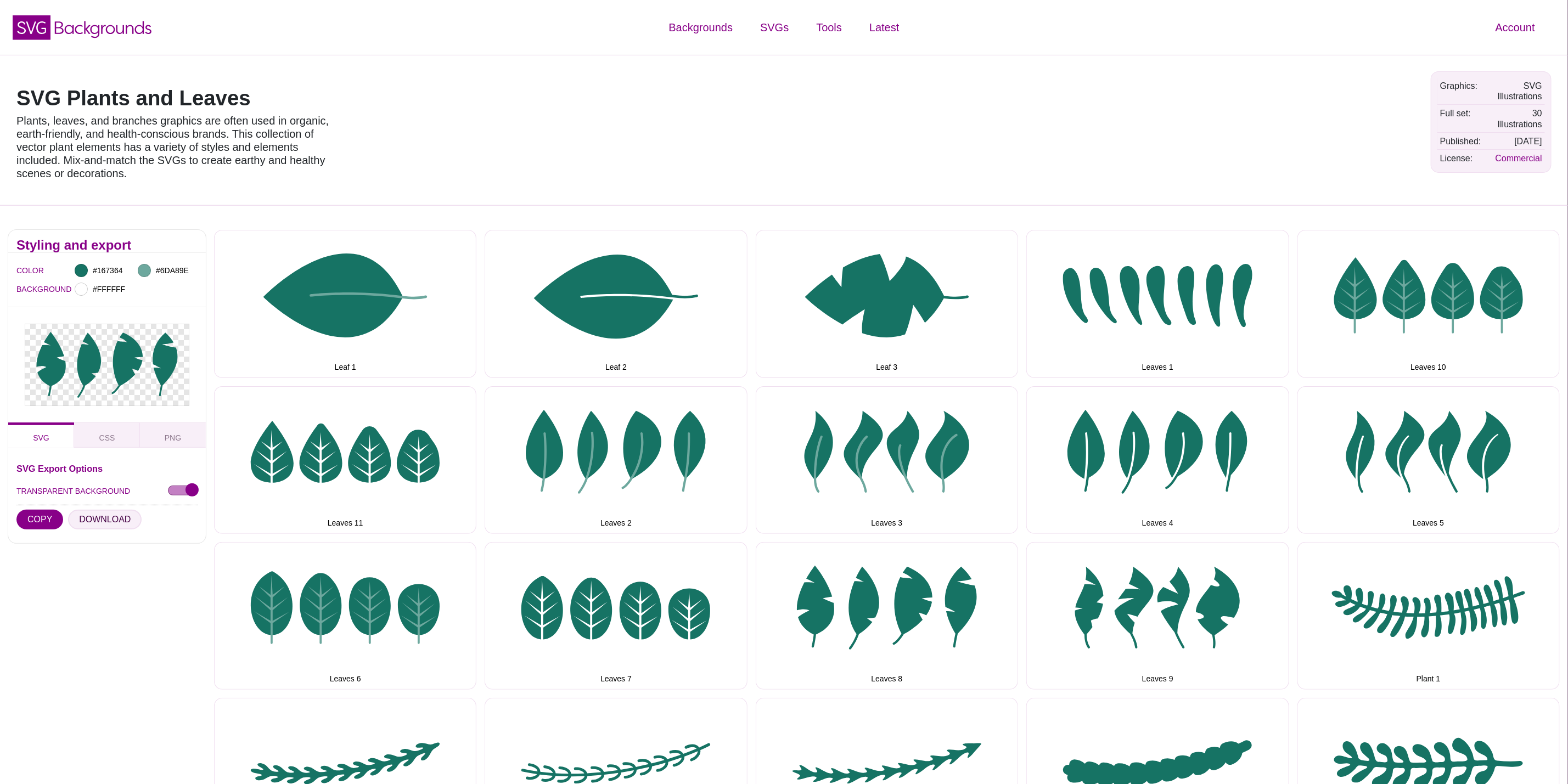
click at [109, 515] on button "DOWNLOAD" at bounding box center [105, 520] width 74 height 20
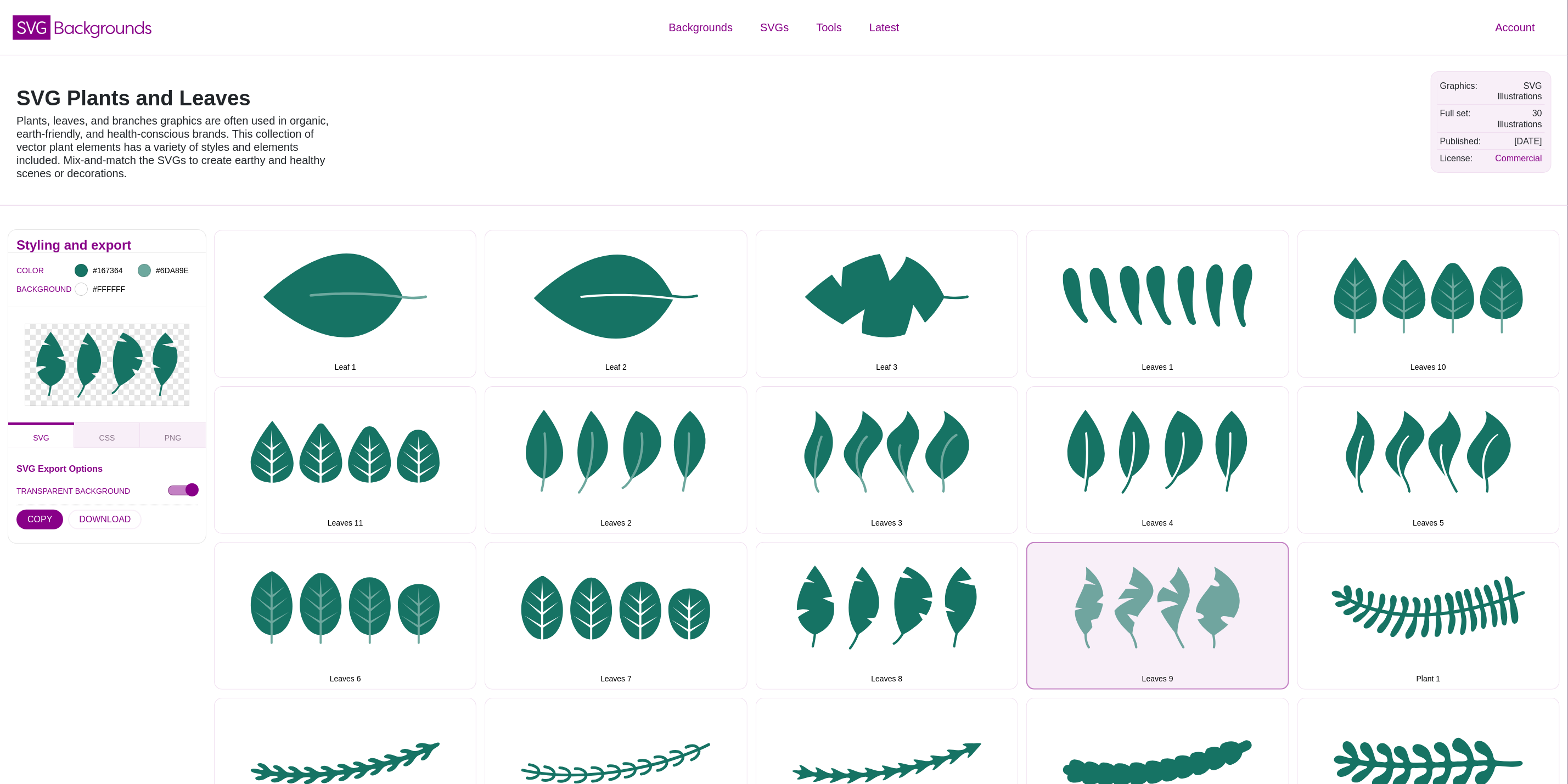
click at [1089, 605] on button "Leaves 9" at bounding box center [1158, 616] width 263 height 148
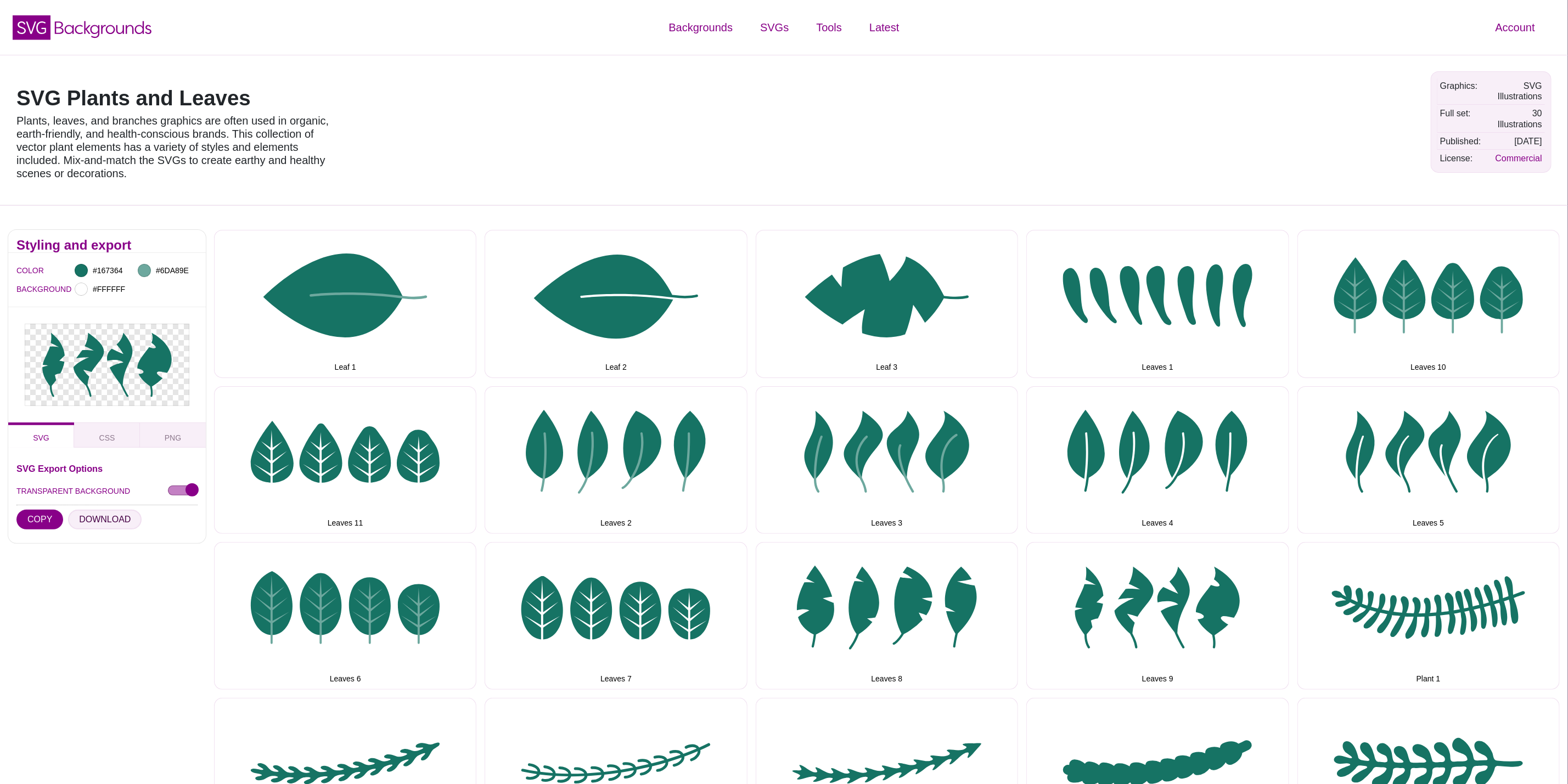
click at [84, 523] on button "DOWNLOAD" at bounding box center [105, 520] width 74 height 20
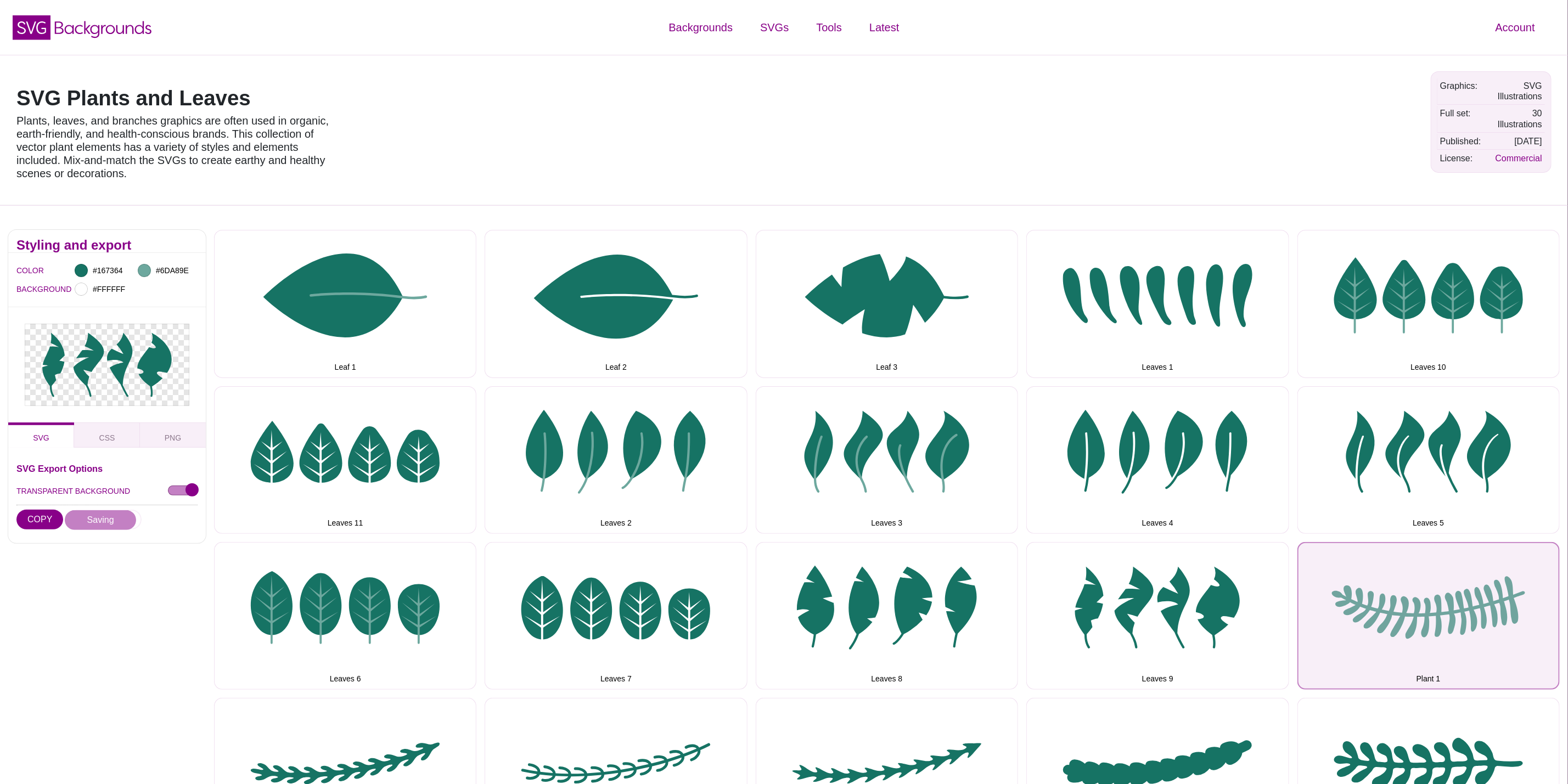
click at [1417, 580] on button "Plant 1" at bounding box center [1429, 616] width 263 height 148
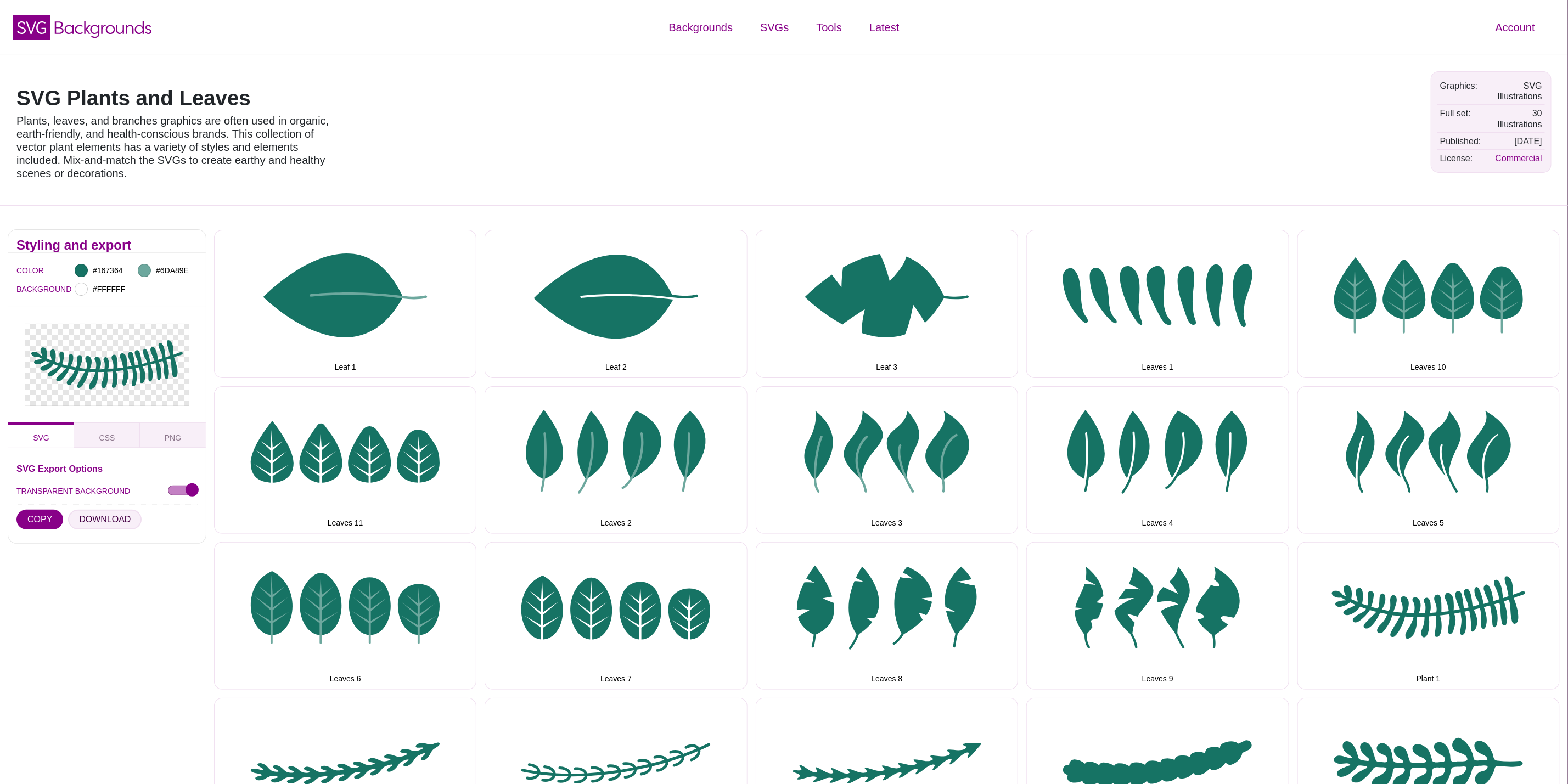
click at [131, 513] on button "DOWNLOAD" at bounding box center [105, 520] width 74 height 20
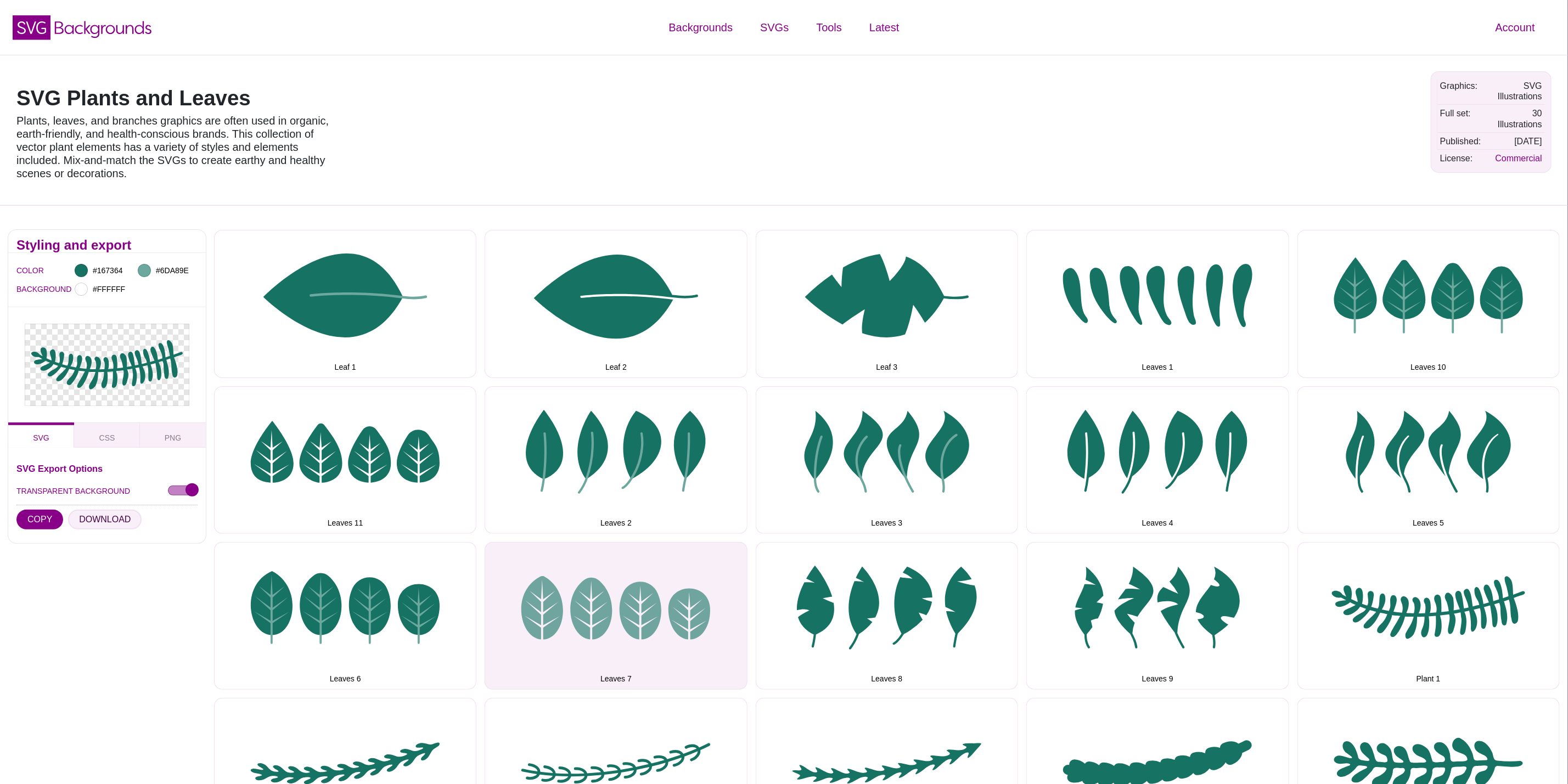
scroll to position [247, 0]
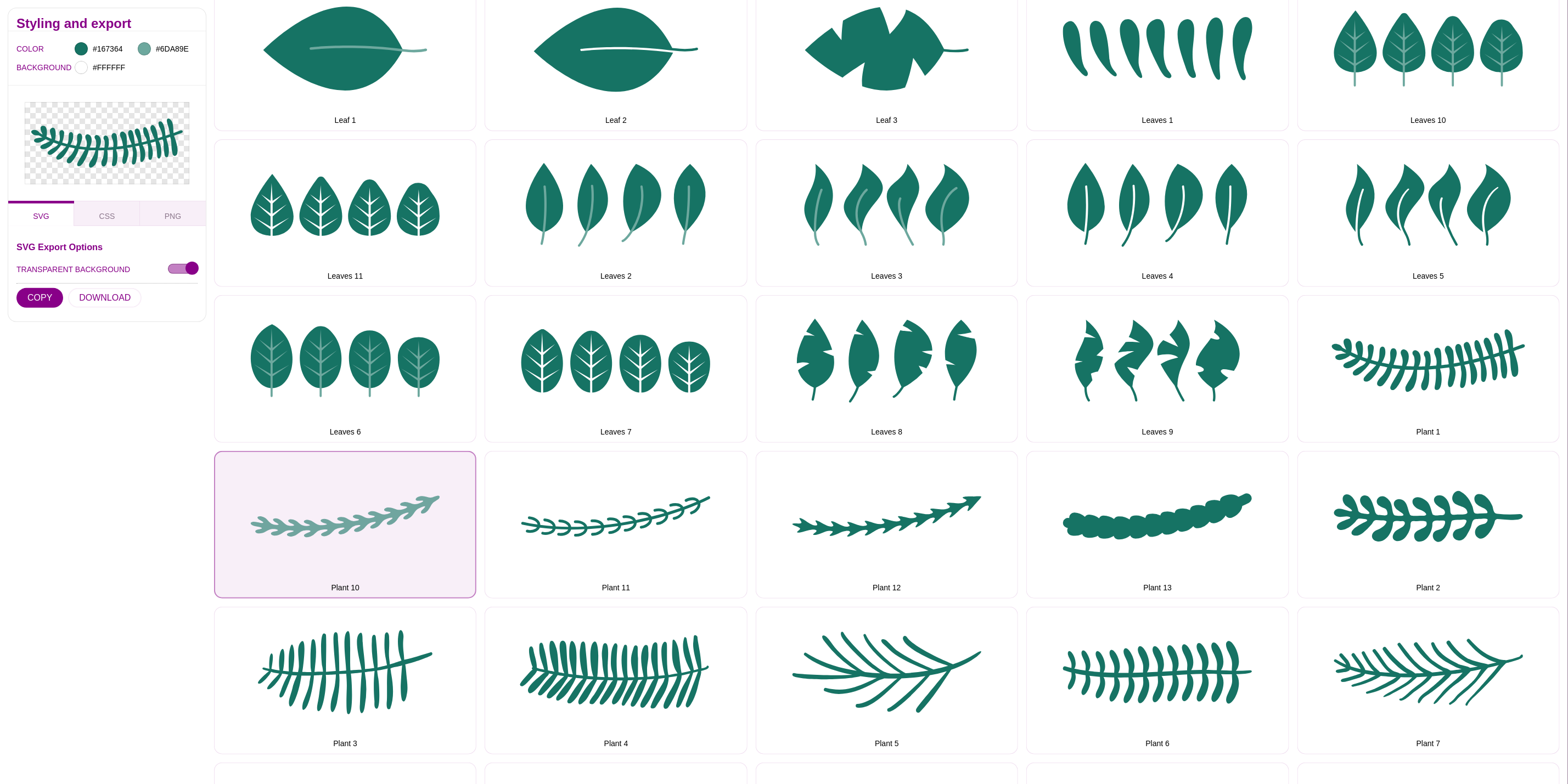
click at [420, 513] on button "Plant 10" at bounding box center [346, 525] width 263 height 148
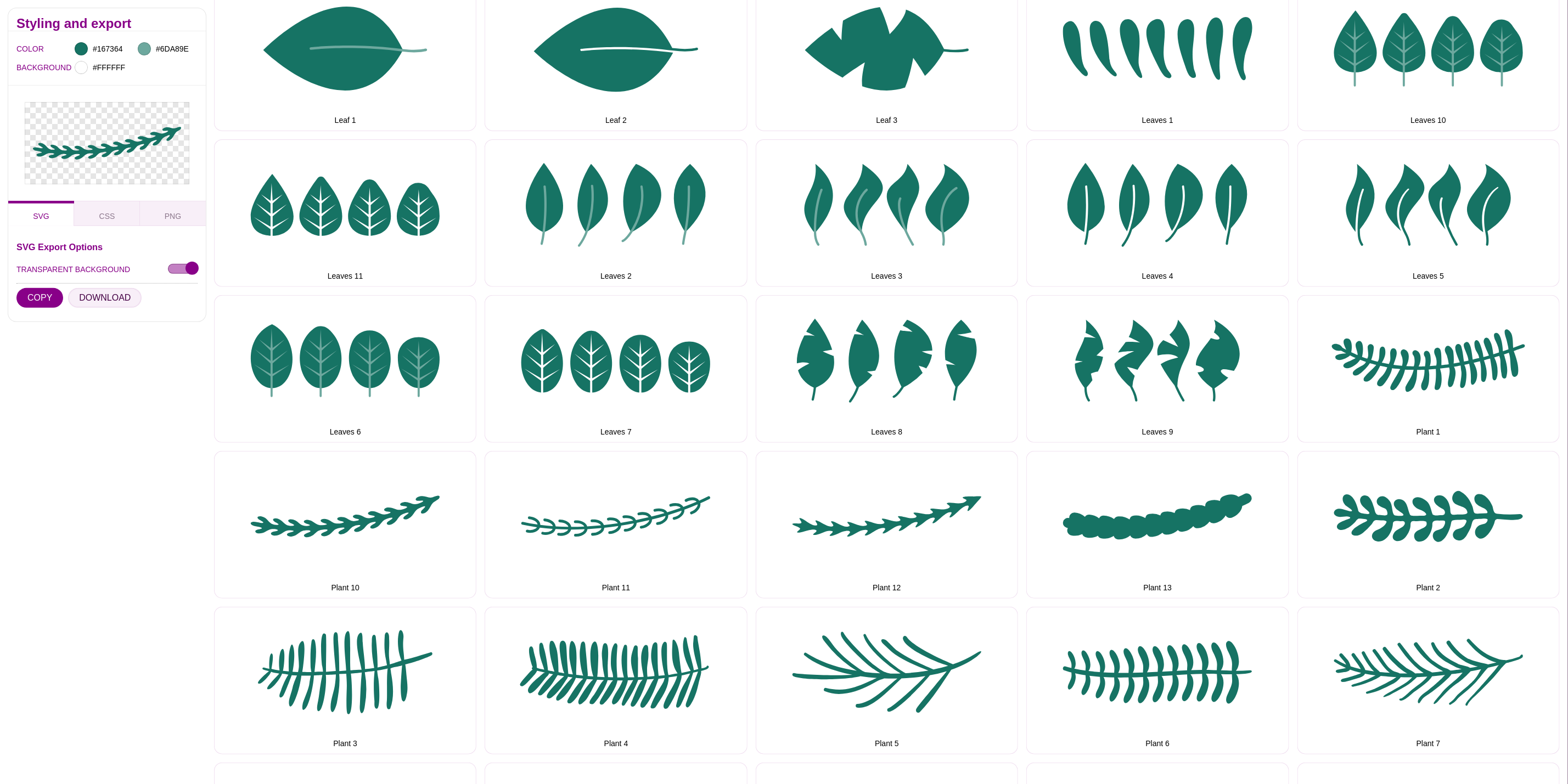
click at [92, 300] on button "DOWNLOAD" at bounding box center [105, 298] width 74 height 20
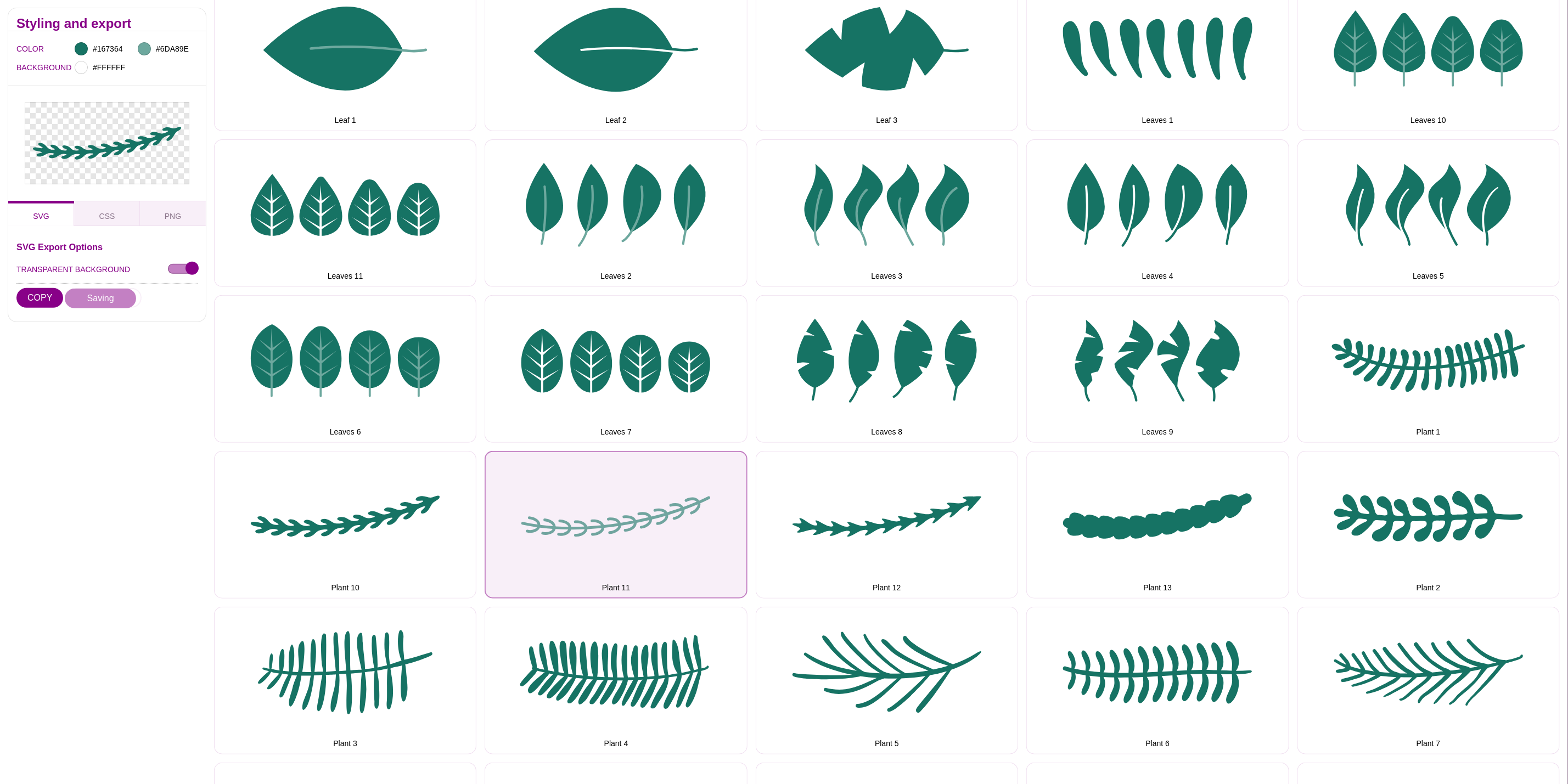
click at [700, 501] on button "Plant 11" at bounding box center [616, 525] width 263 height 148
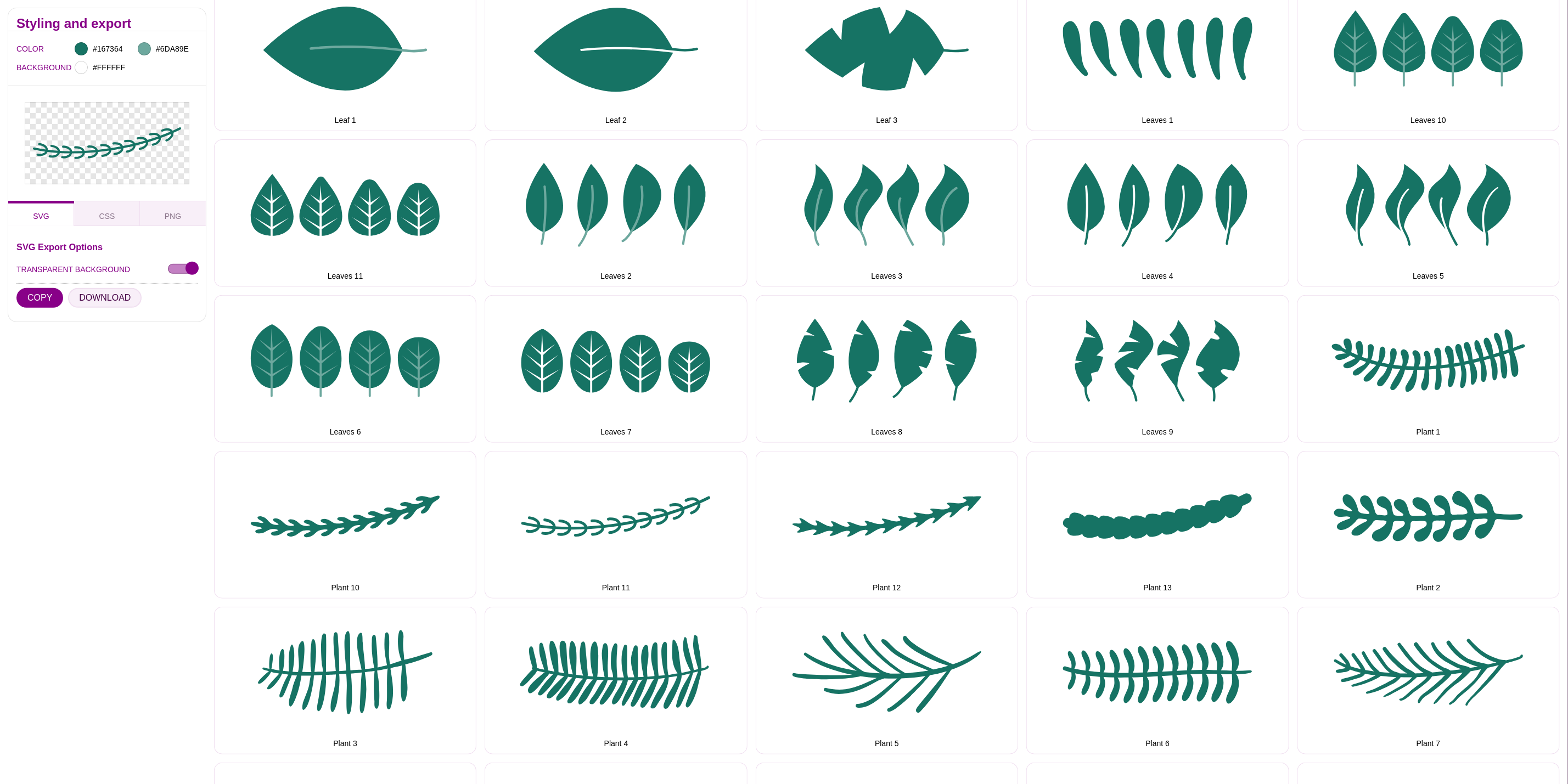
click at [86, 298] on button "DOWNLOAD" at bounding box center [105, 298] width 74 height 20
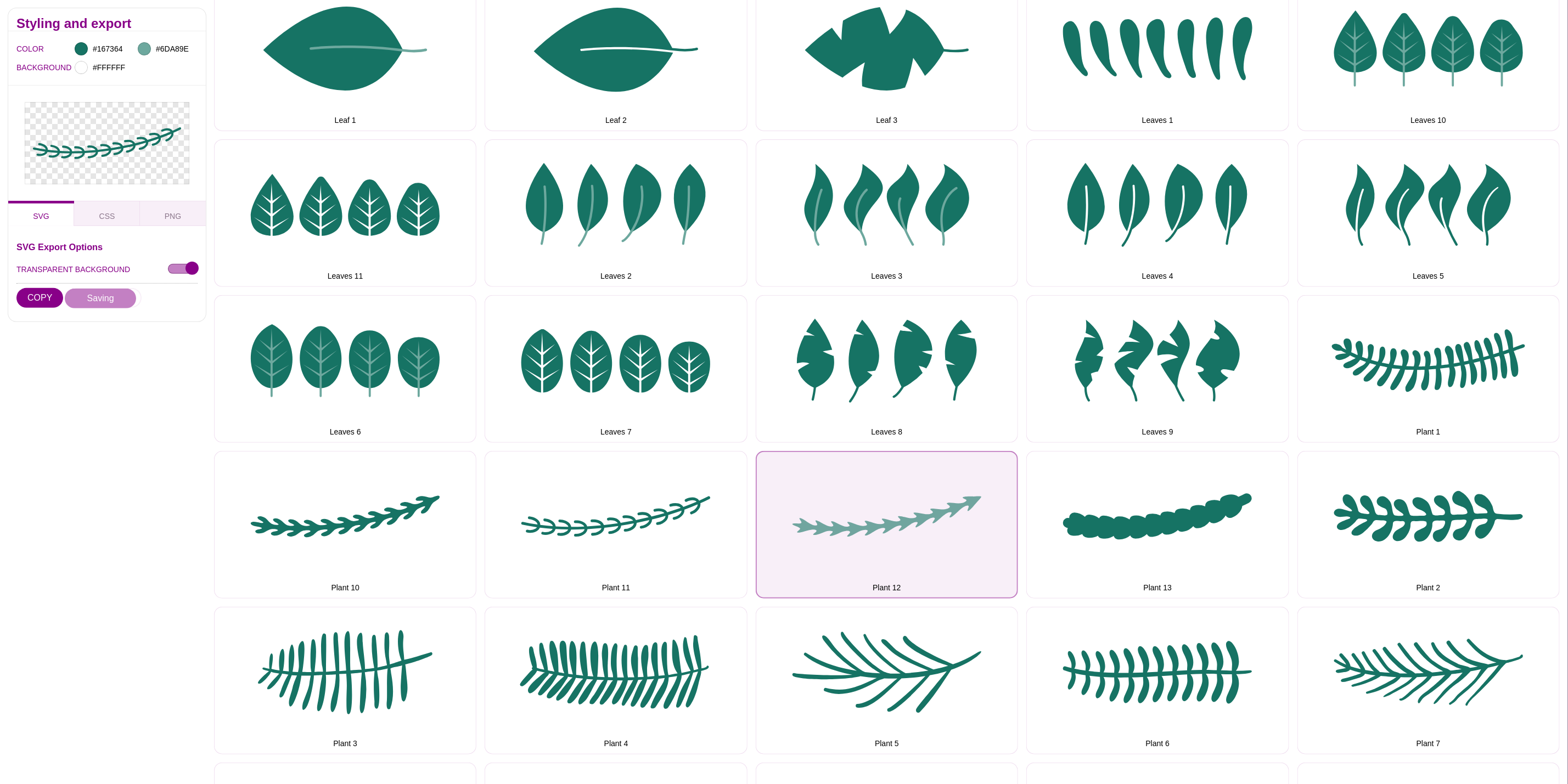
drag, startPoint x: 865, startPoint y: 537, endPoint x: 799, endPoint y: 511, distance: 70.9
click at [865, 537] on button "Plant 12" at bounding box center [887, 525] width 263 height 148
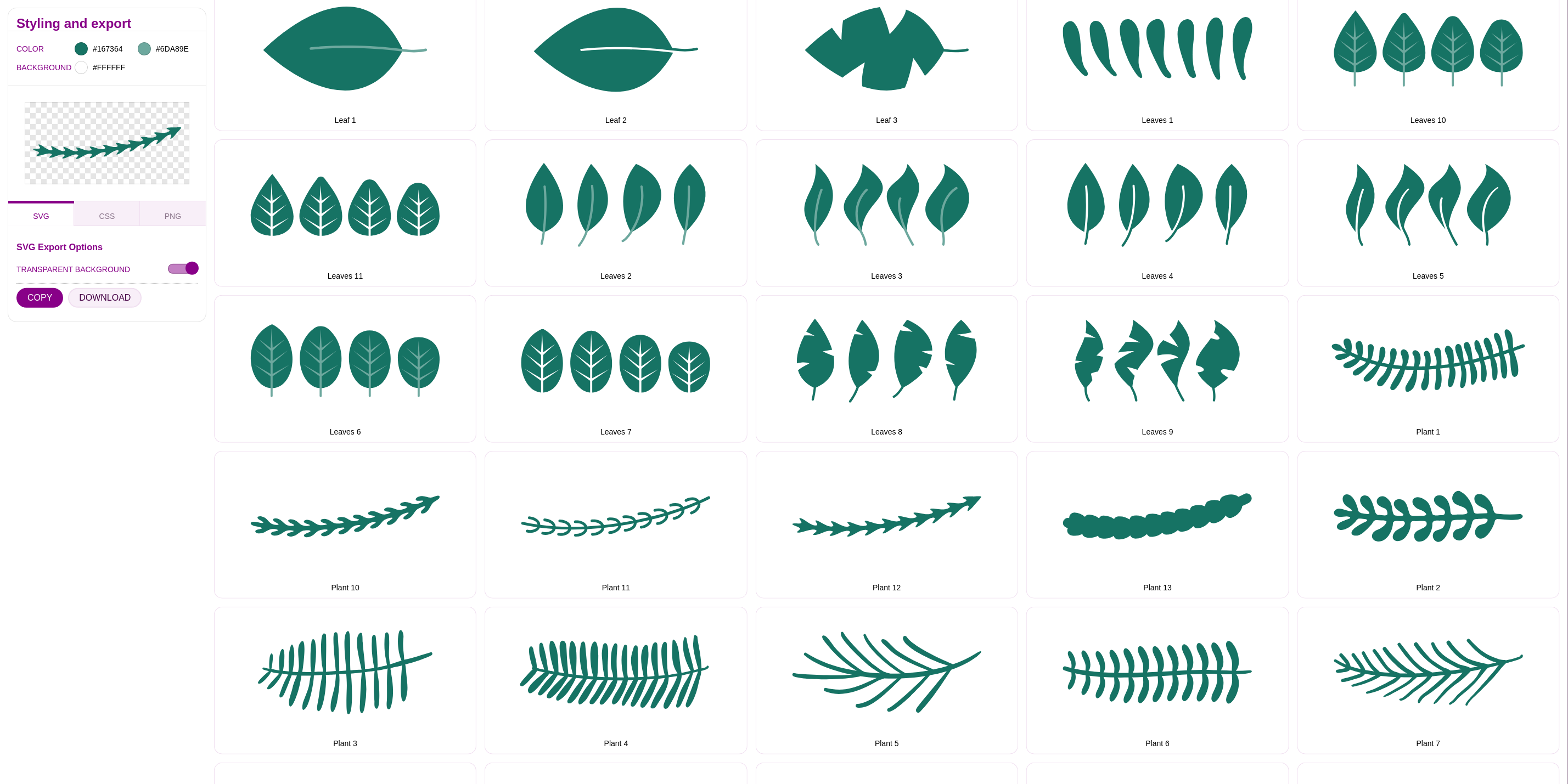
click at [85, 291] on button "DOWNLOAD" at bounding box center [105, 298] width 74 height 20
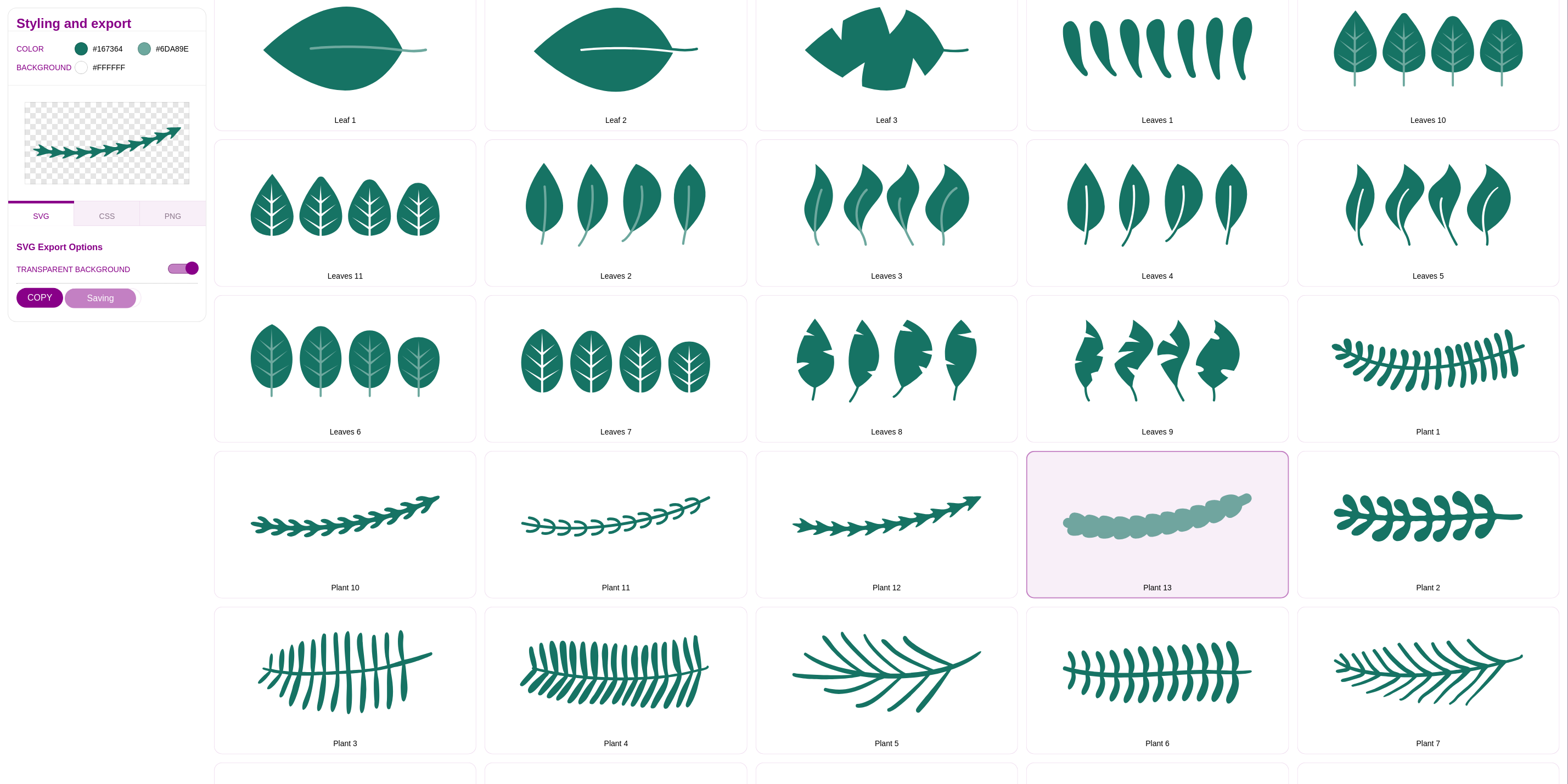
drag, startPoint x: 1134, startPoint y: 482, endPoint x: 1126, endPoint y: 482, distance: 8.0
click at [1134, 482] on button "Plant 13" at bounding box center [1158, 525] width 263 height 148
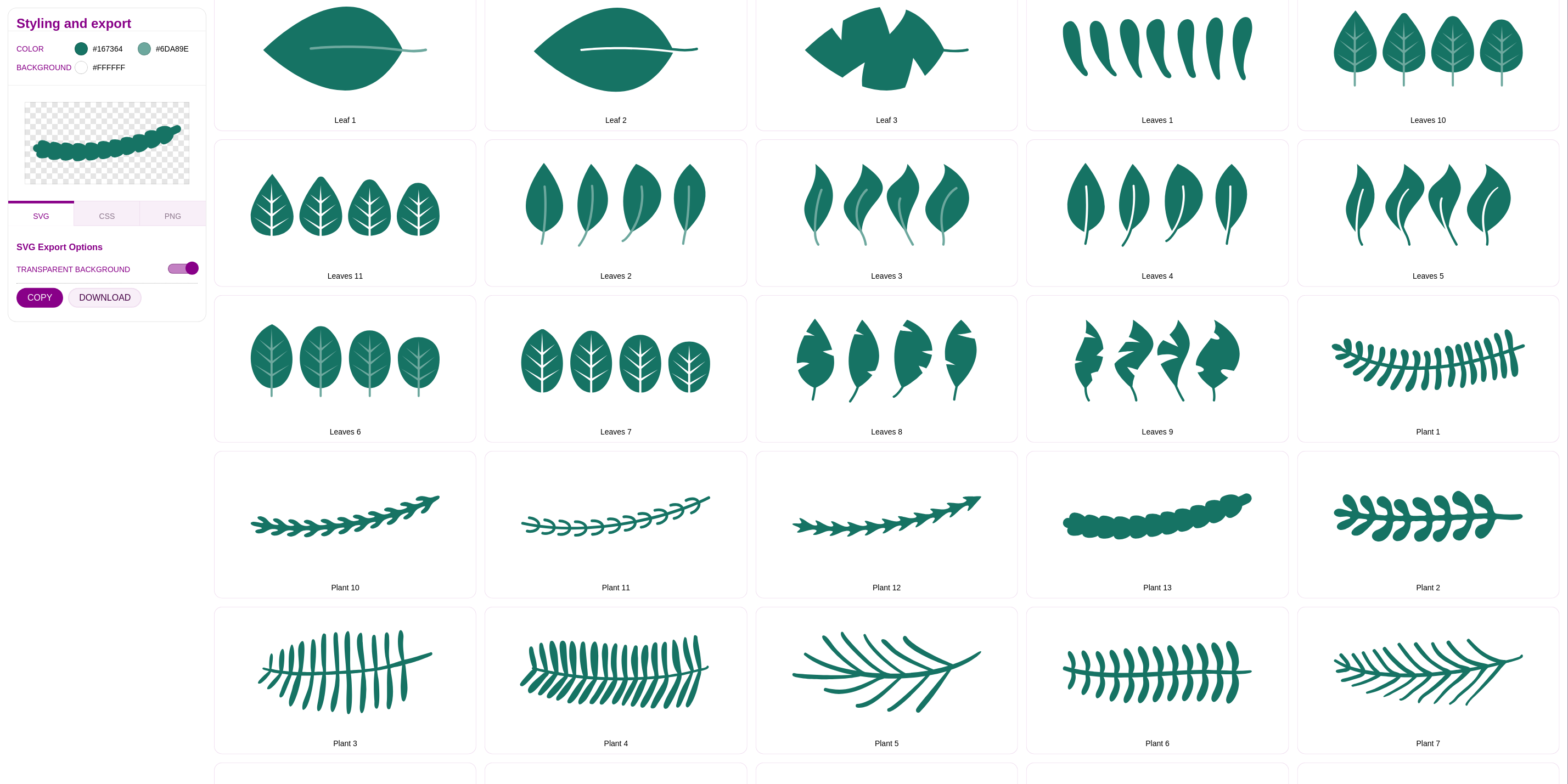
click at [118, 295] on button "DOWNLOAD" at bounding box center [105, 298] width 74 height 20
drag, startPoint x: 1404, startPoint y: 544, endPoint x: 1296, endPoint y: 542, distance: 108.0
click at [1404, 544] on button "Plant 2" at bounding box center [1429, 525] width 263 height 148
click at [107, 285] on div "SVG Export Options TRANSPARENT BACKGROUND COPY DOWNLOAD" at bounding box center [107, 277] width 181 height 71
click at [107, 298] on button "DOWNLOAD" at bounding box center [105, 298] width 74 height 20
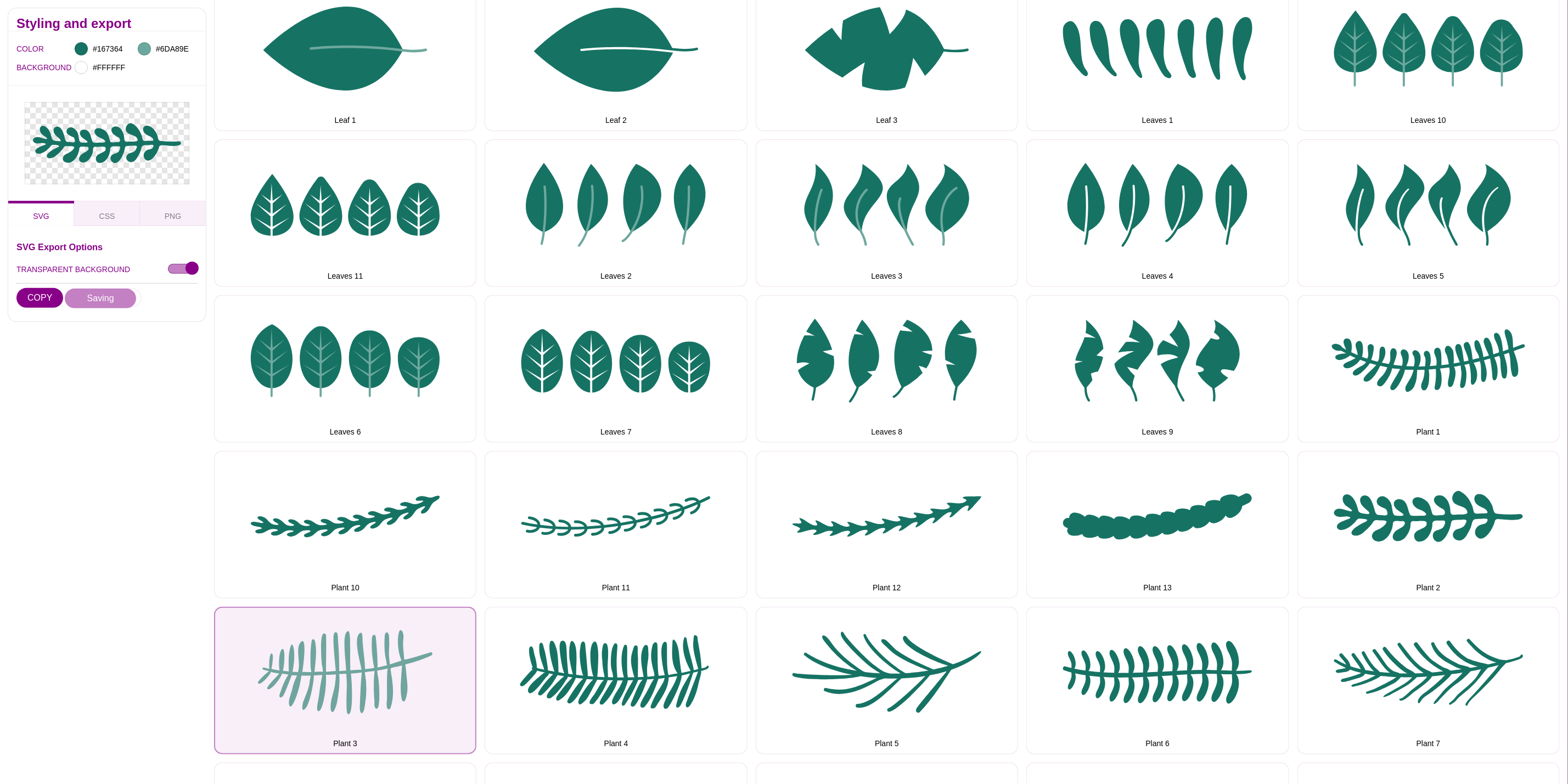
click at [401, 642] on button "Plant 3" at bounding box center [346, 680] width 263 height 148
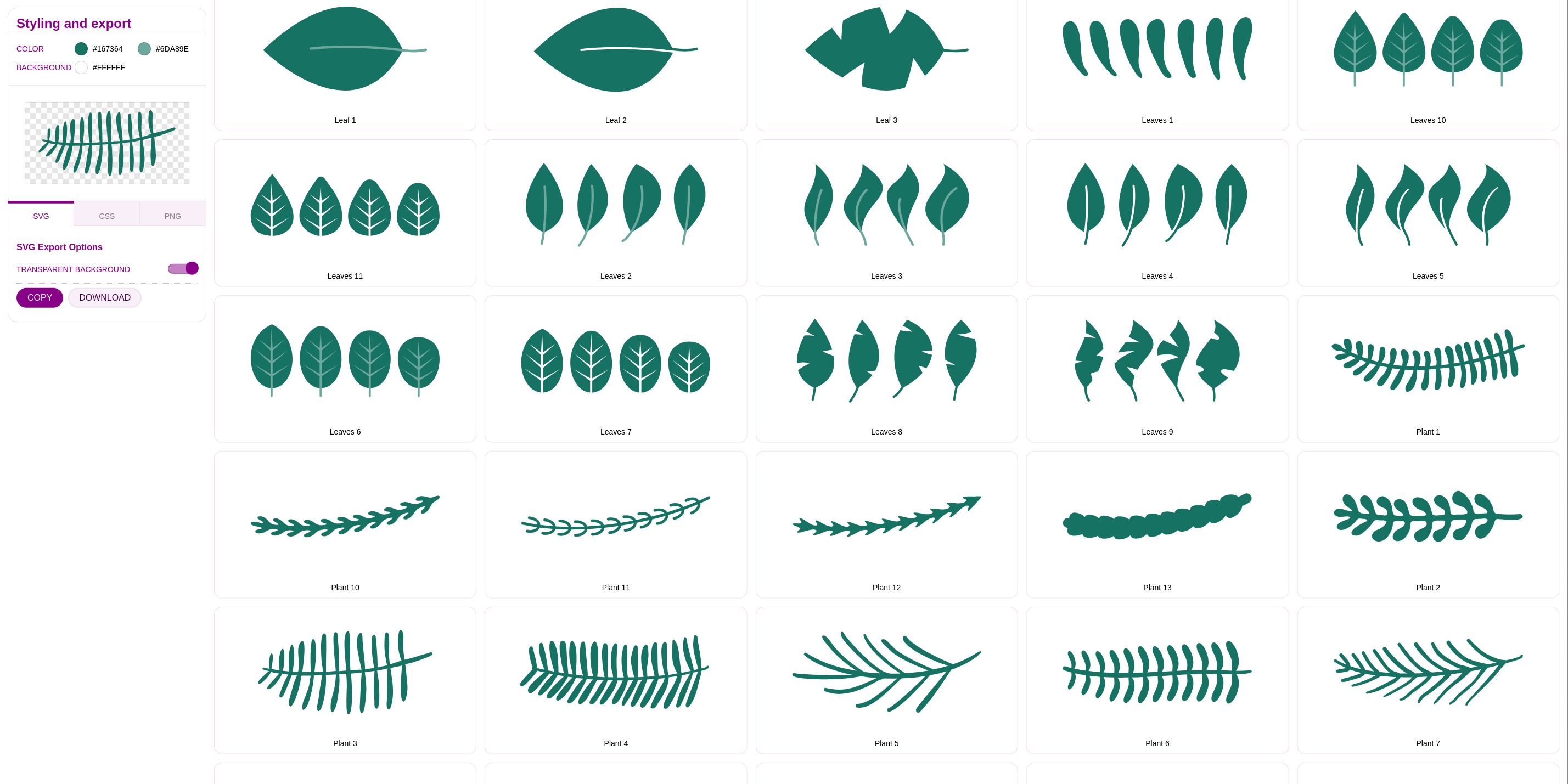
click at [99, 299] on button "DOWNLOAD" at bounding box center [105, 298] width 74 height 20
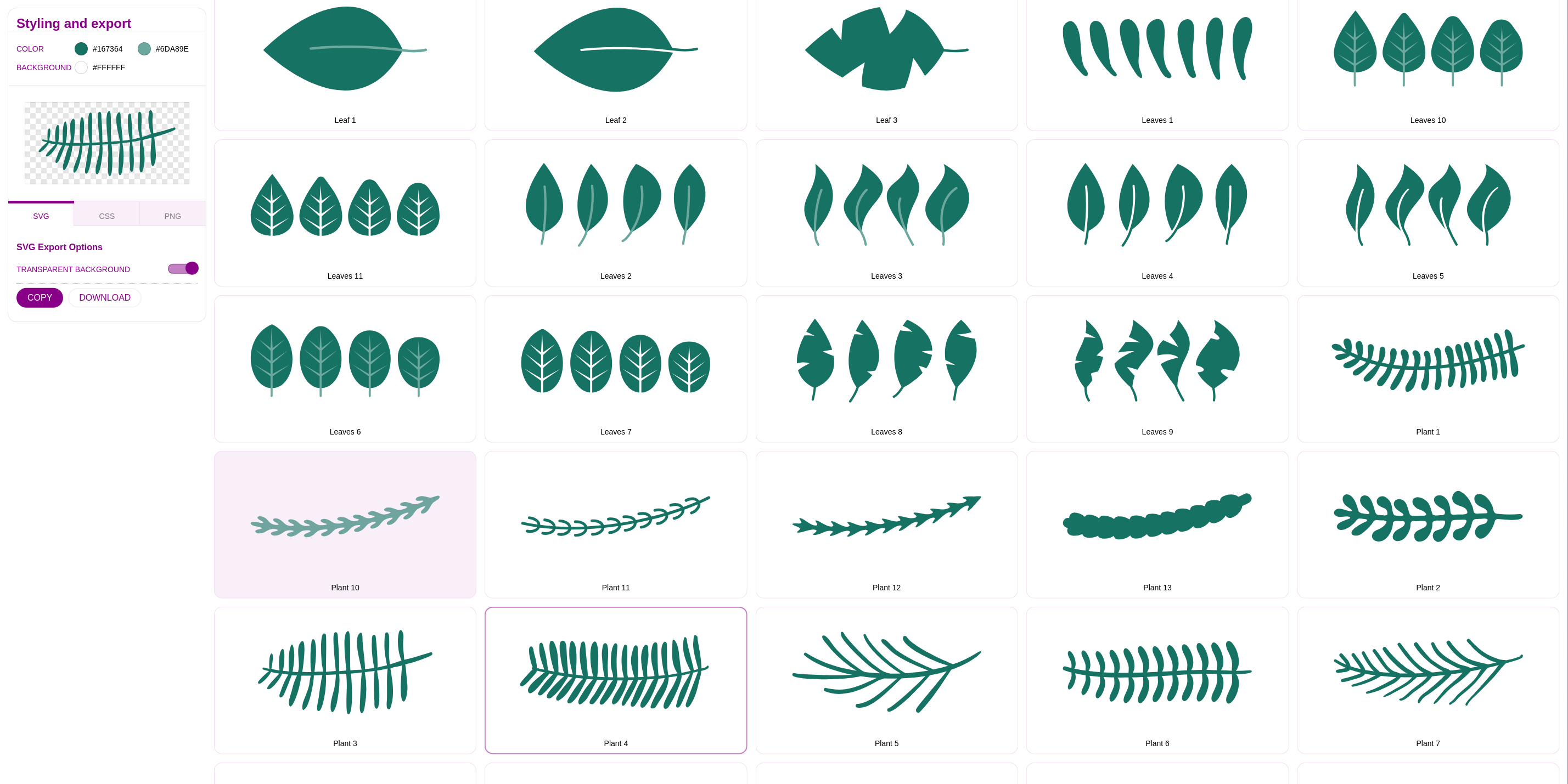
drag, startPoint x: 572, startPoint y: 637, endPoint x: 404, endPoint y: 540, distance: 194.0
click at [572, 637] on button "Plant 4" at bounding box center [616, 680] width 263 height 148
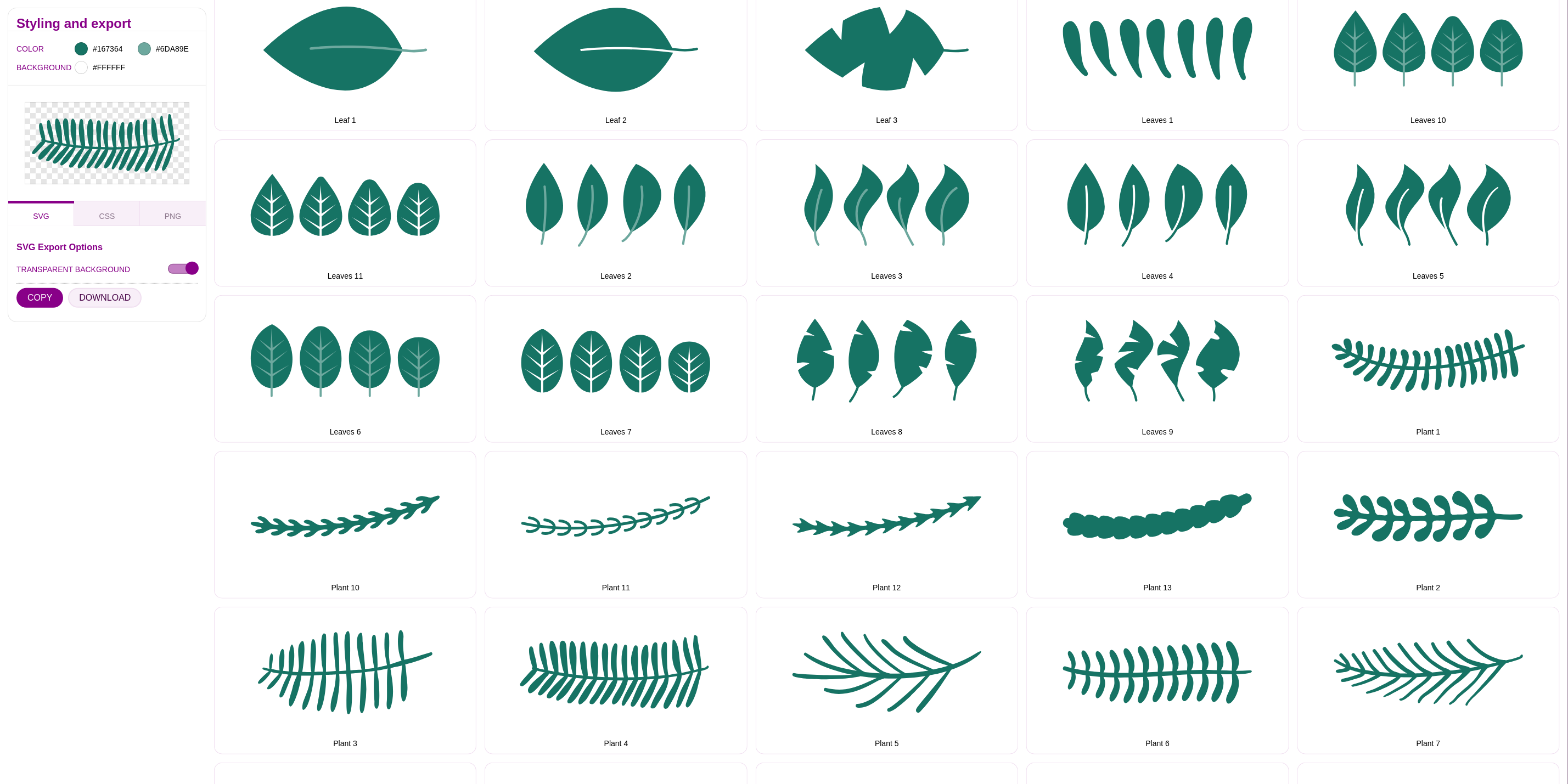
click at [104, 295] on button "DOWNLOAD" at bounding box center [105, 298] width 74 height 20
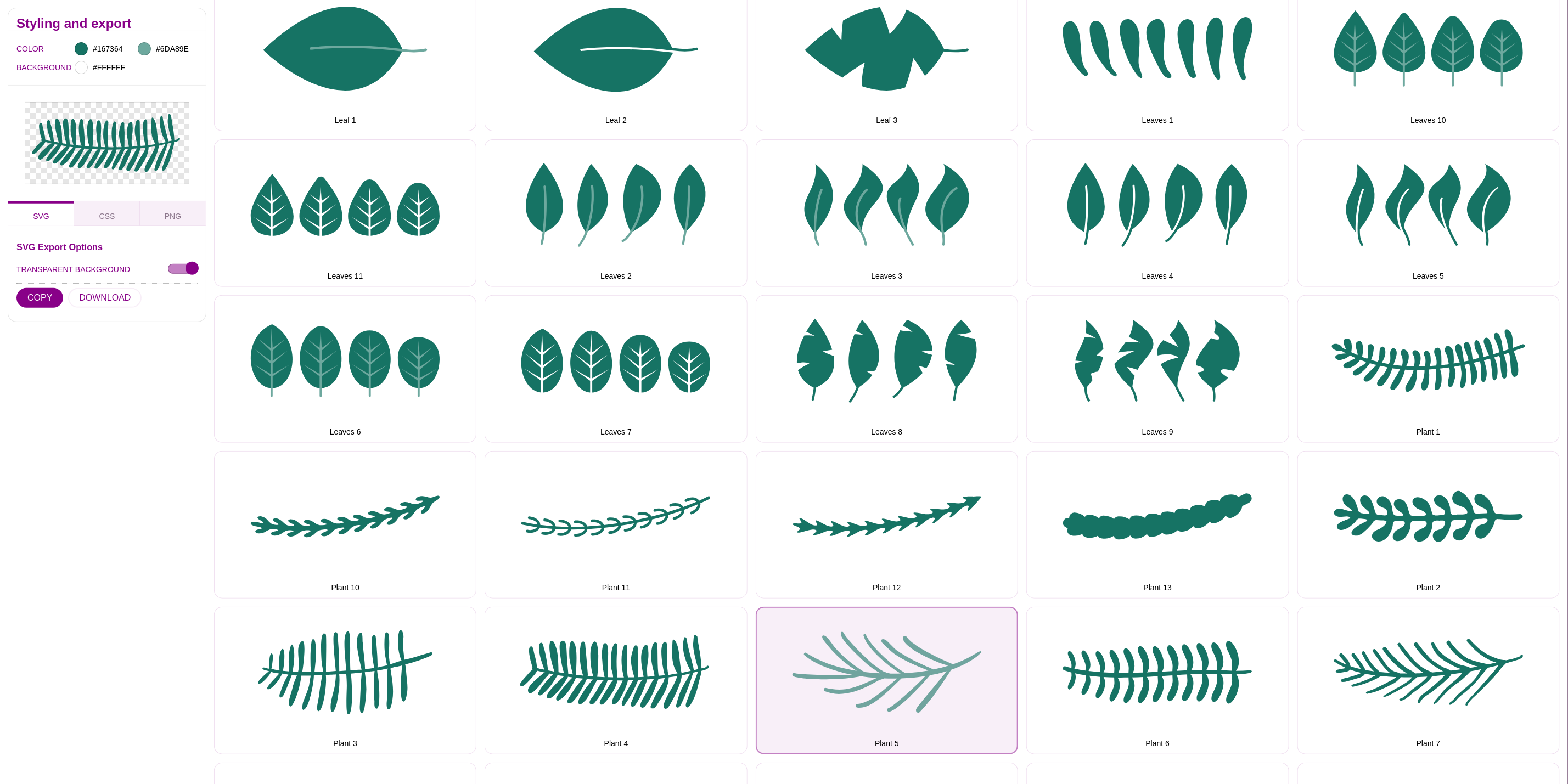
click at [897, 651] on button "Plant 5" at bounding box center [887, 680] width 263 height 148
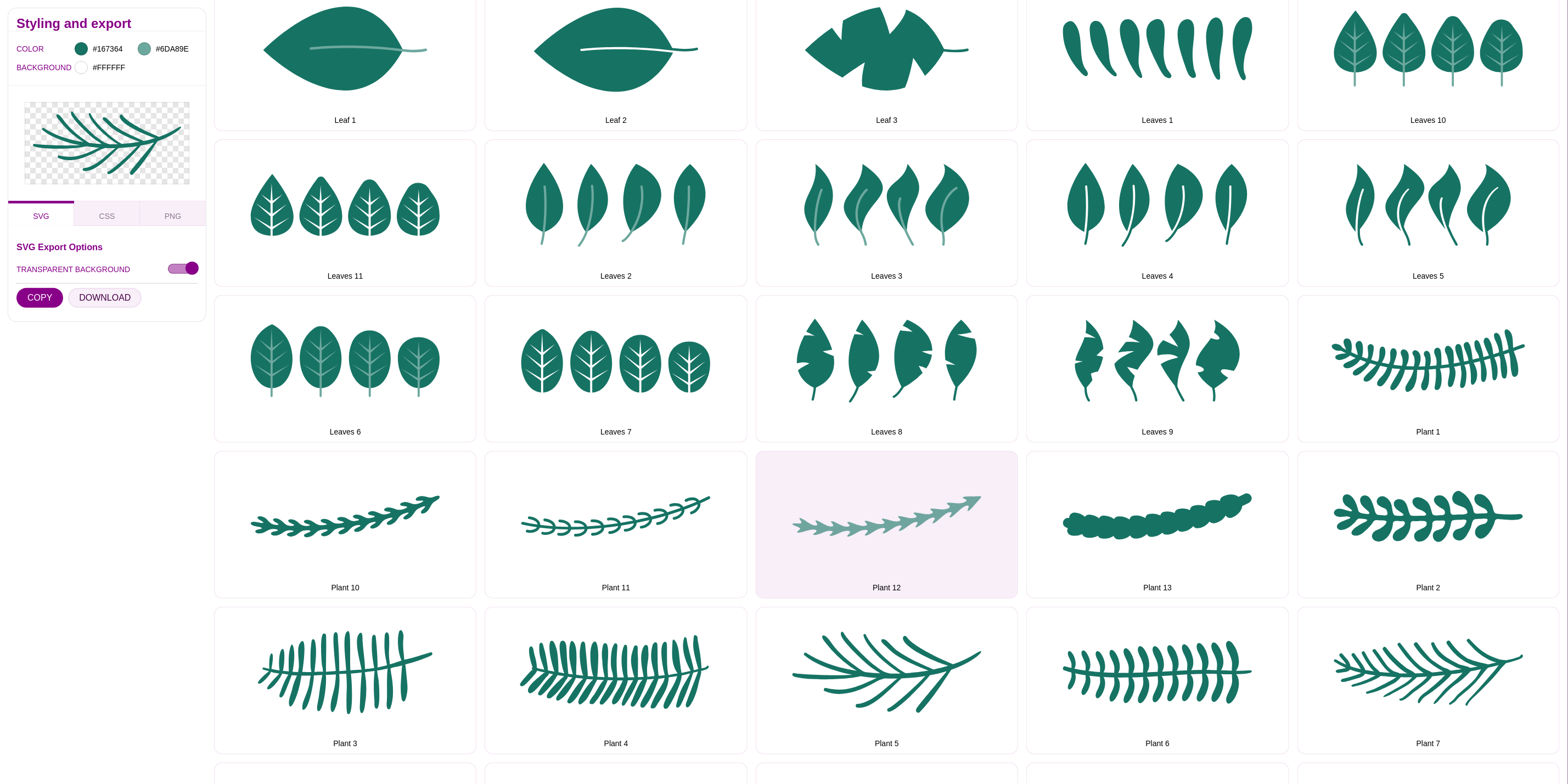
click at [110, 299] on button "DOWNLOAD" at bounding box center [105, 298] width 74 height 20
drag, startPoint x: 1151, startPoint y: 659, endPoint x: 878, endPoint y: 582, distance: 283.7
click at [1149, 659] on button "Plant 6" at bounding box center [1158, 680] width 263 height 148
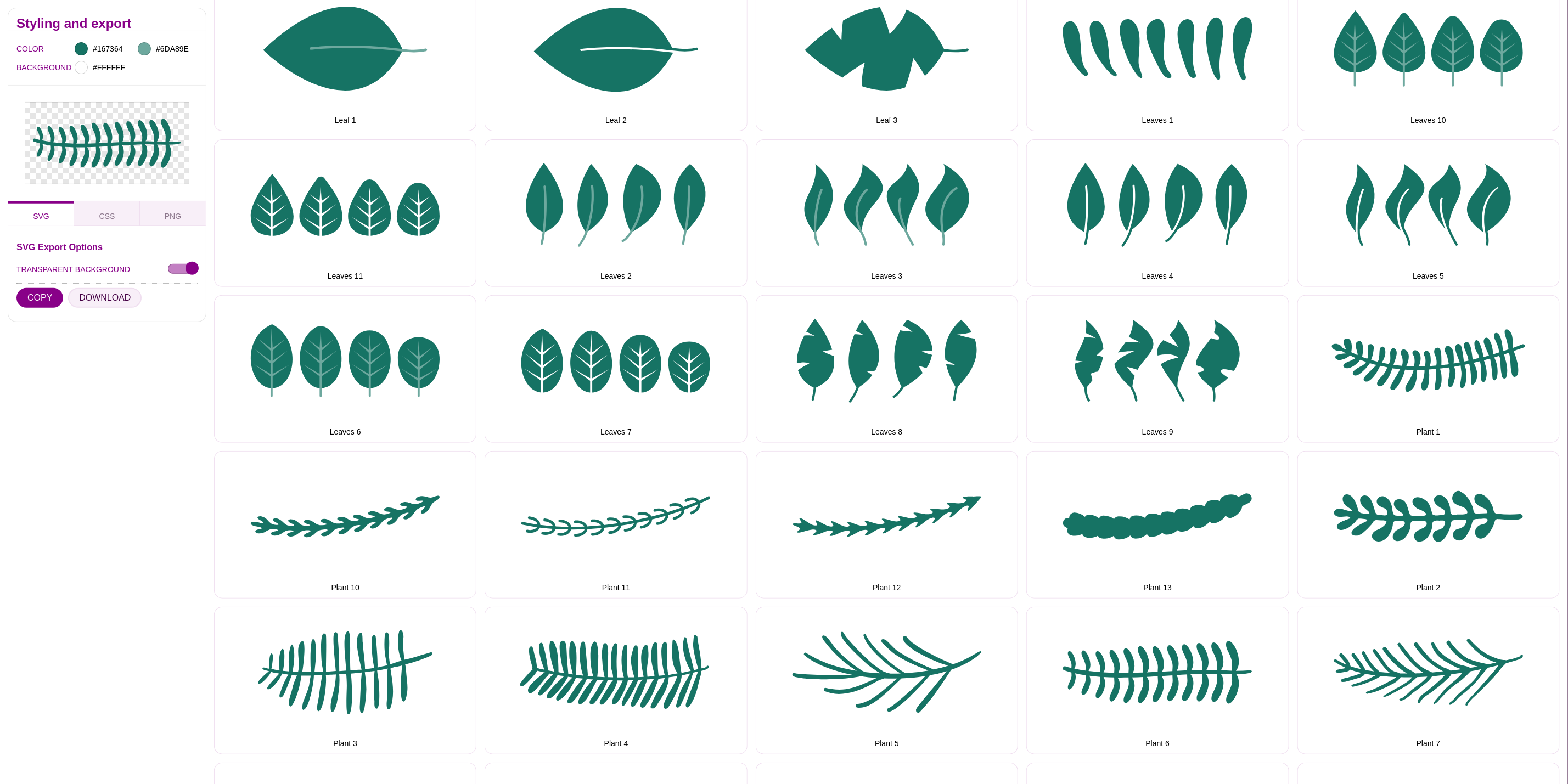
click at [82, 295] on button "DOWNLOAD" at bounding box center [105, 298] width 74 height 20
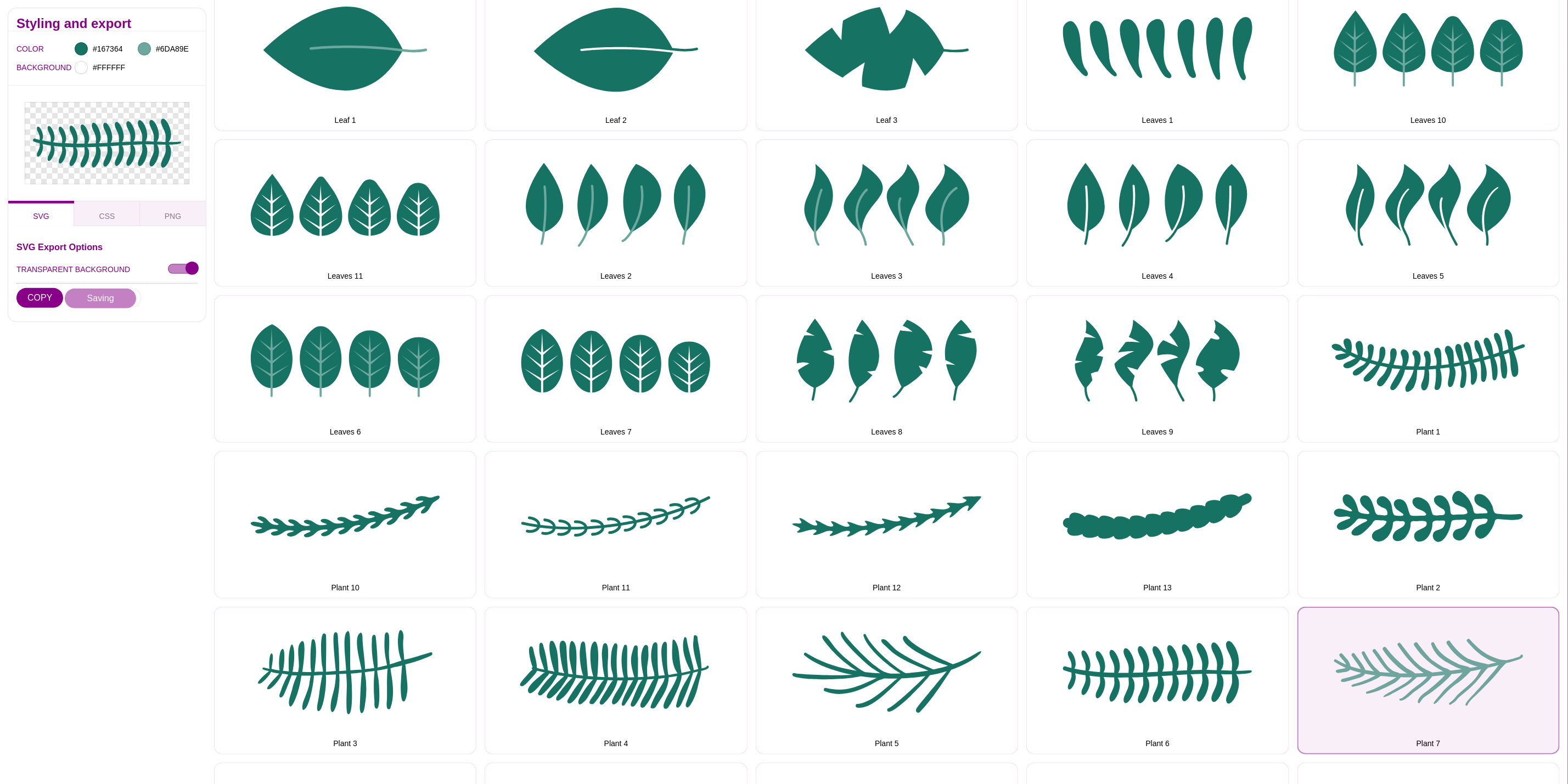
click at [1415, 641] on button "Plant 7" at bounding box center [1429, 680] width 263 height 148
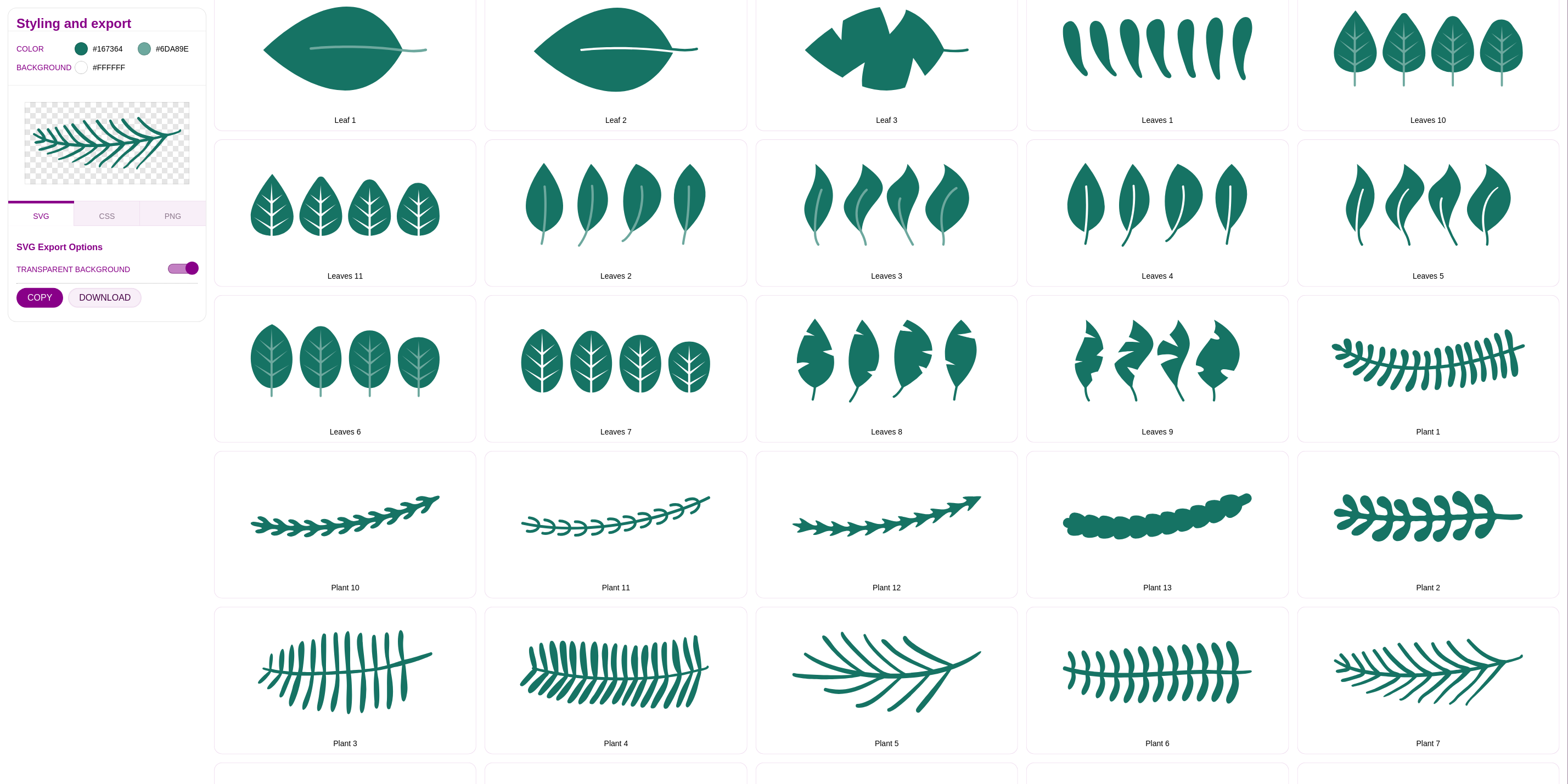
click at [118, 292] on button "DOWNLOAD" at bounding box center [105, 298] width 74 height 20
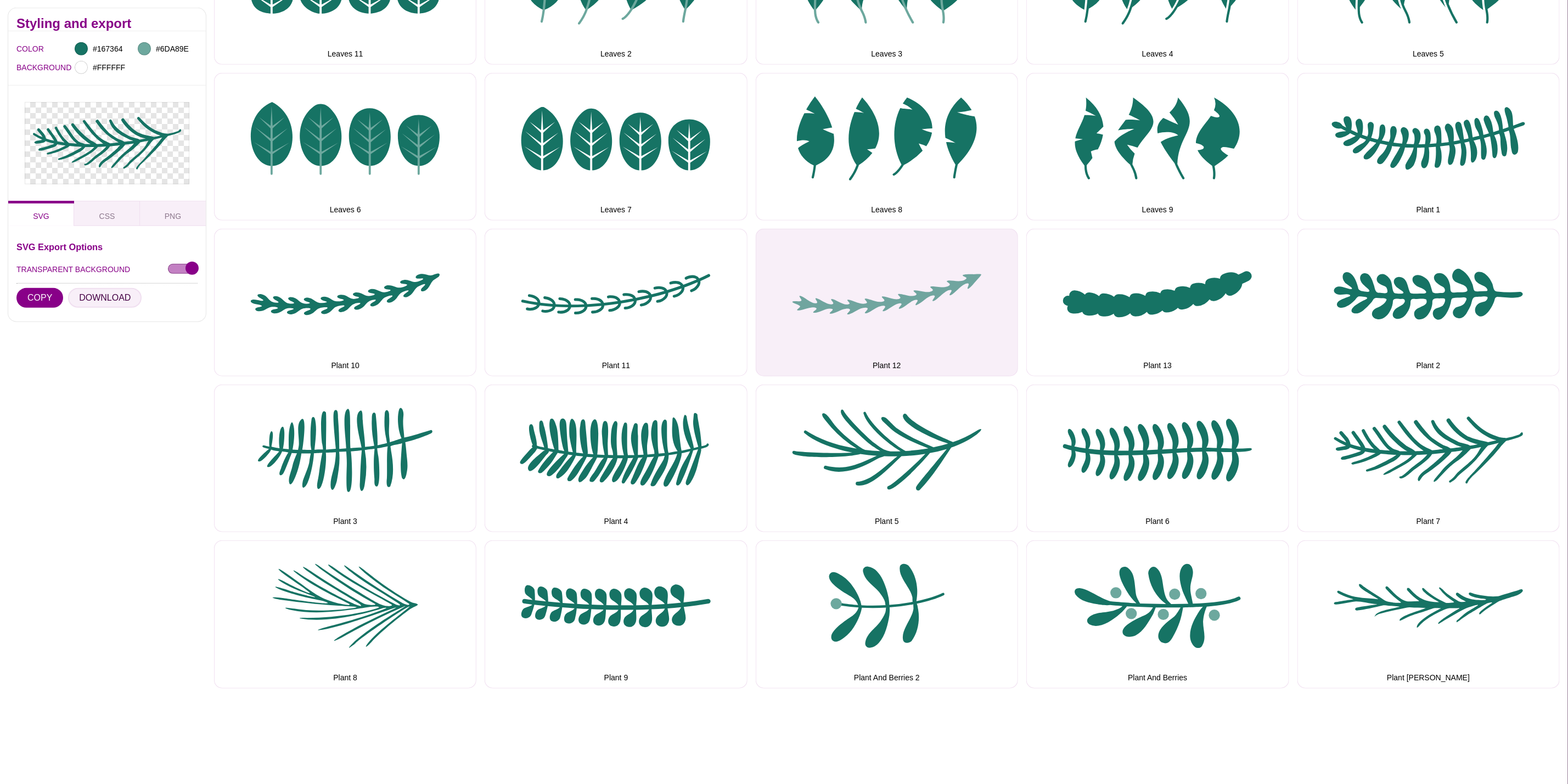
scroll to position [494, 0]
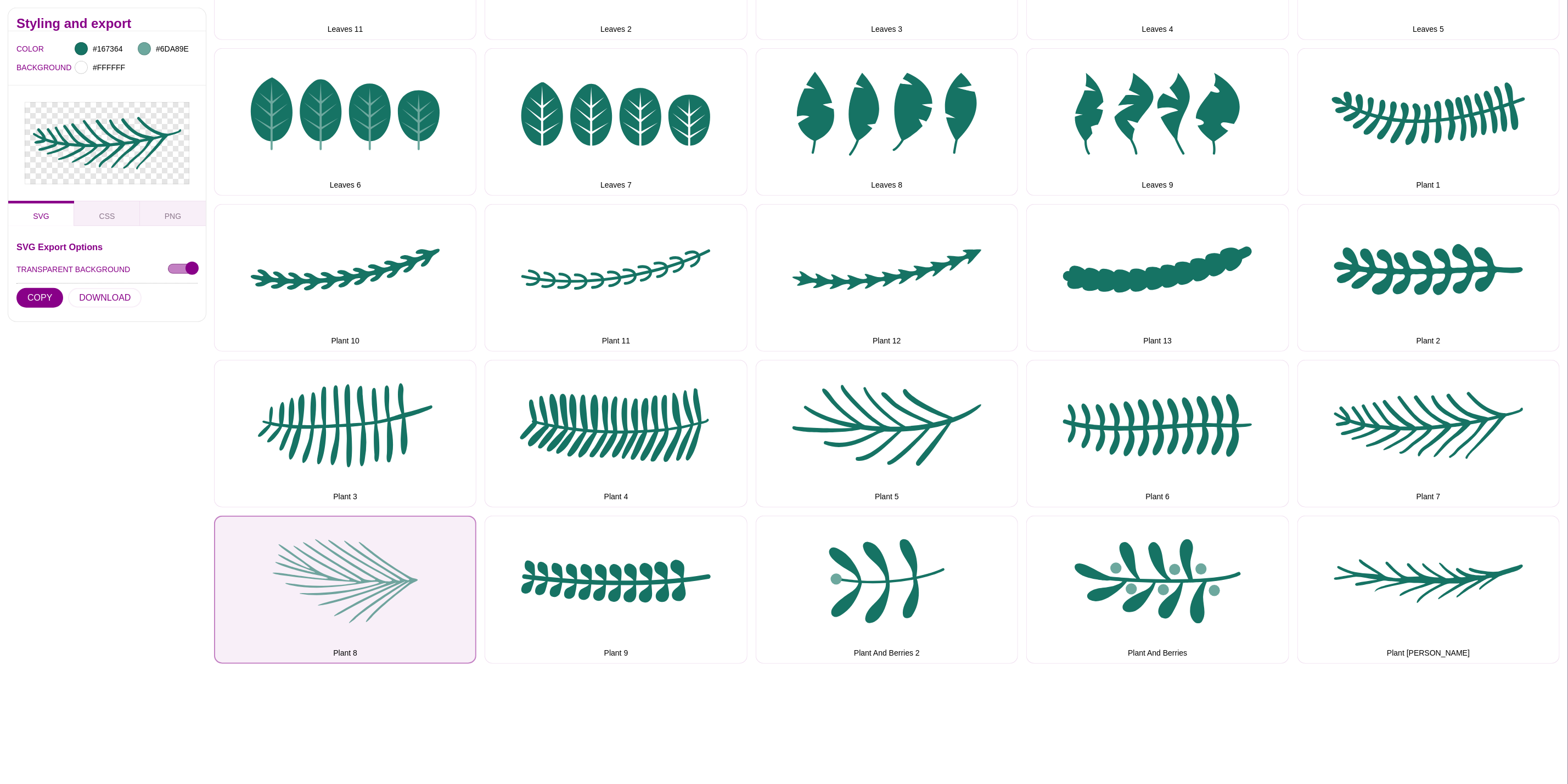
click at [313, 559] on button "Plant 8" at bounding box center [346, 590] width 263 height 148
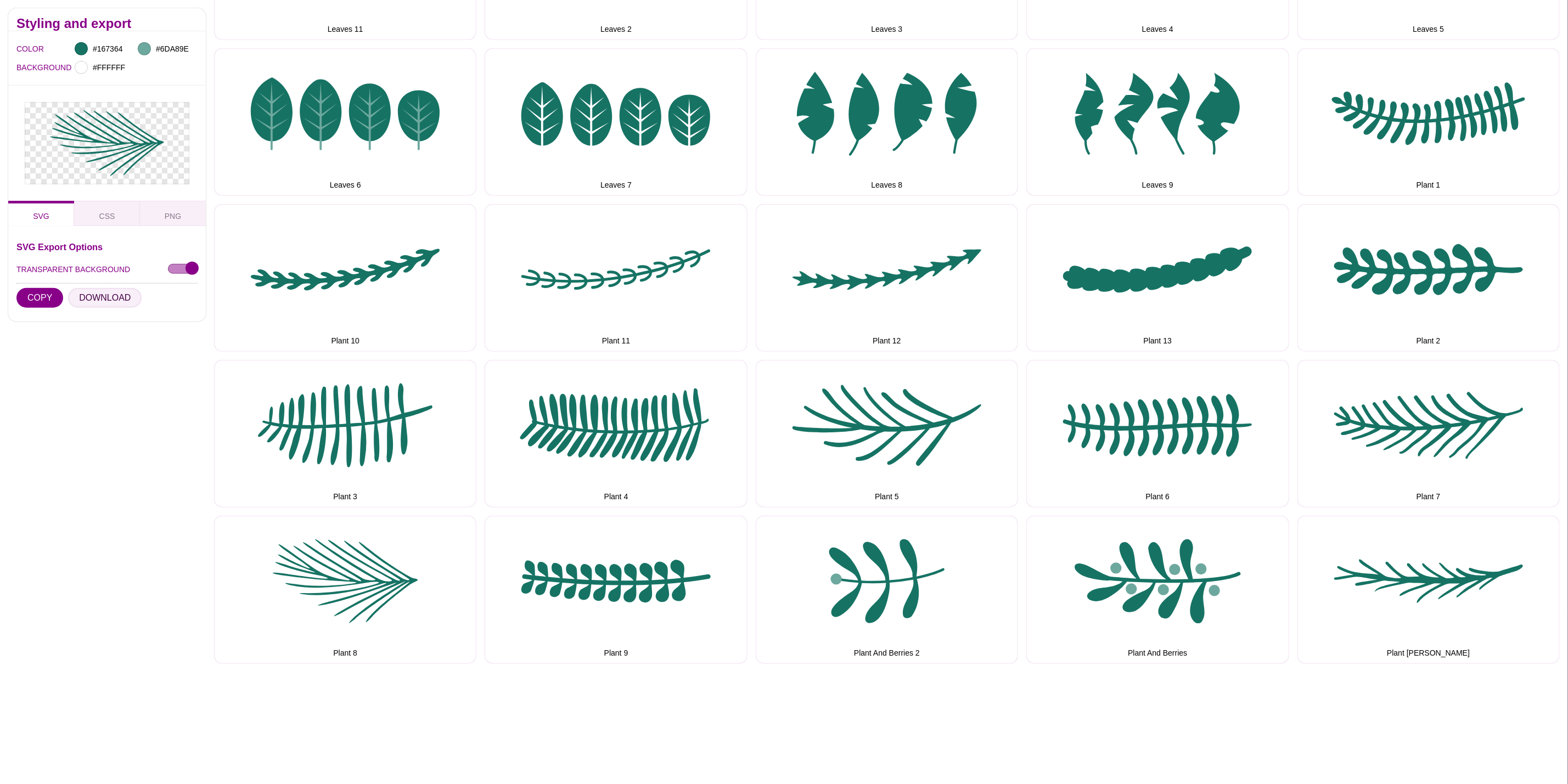
click at [91, 304] on button "DOWNLOAD" at bounding box center [105, 298] width 74 height 20
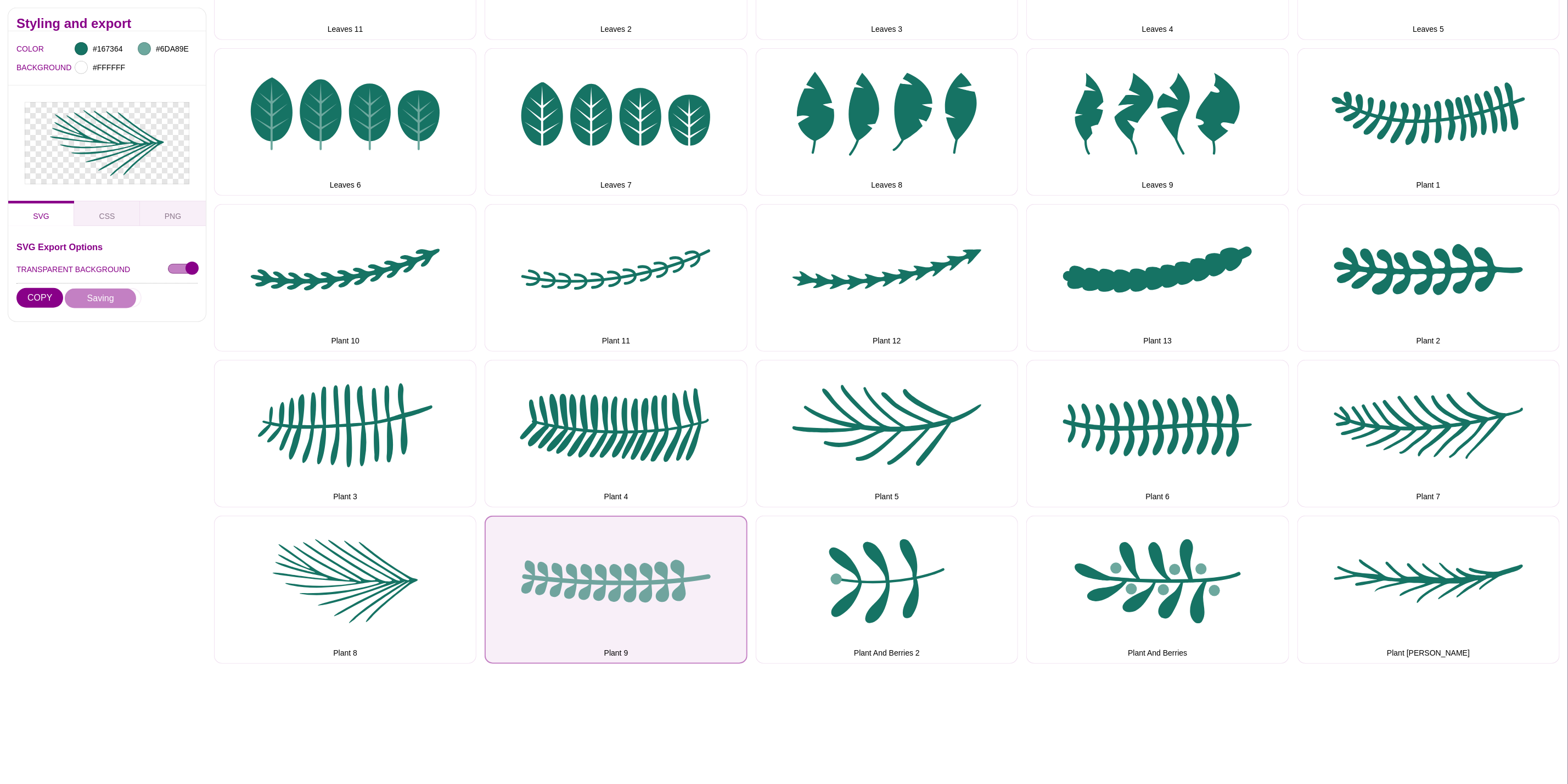
click at [656, 571] on button "Plant 9" at bounding box center [616, 590] width 263 height 148
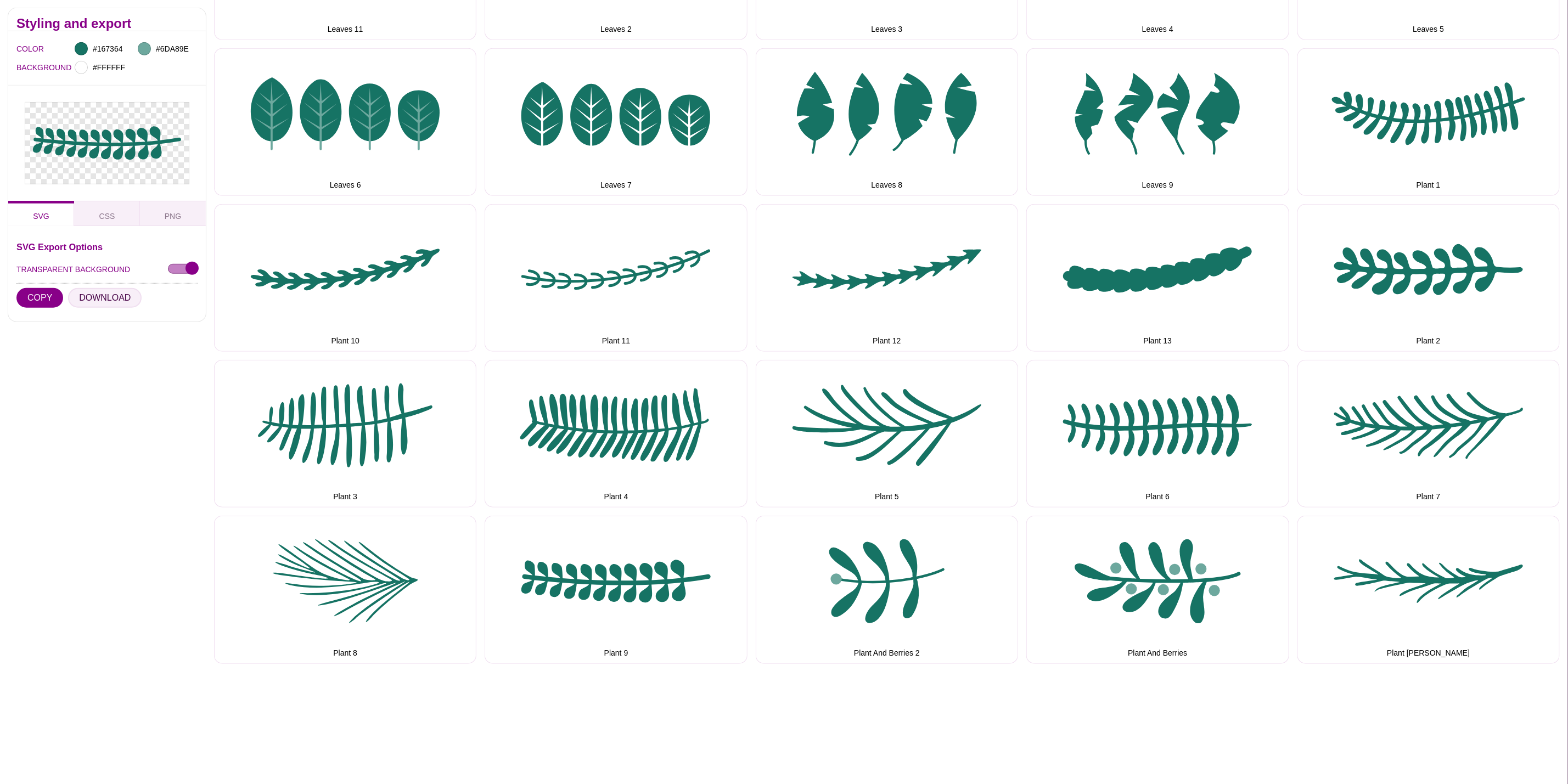
click at [111, 296] on button "DOWNLOAD" at bounding box center [105, 298] width 74 height 20
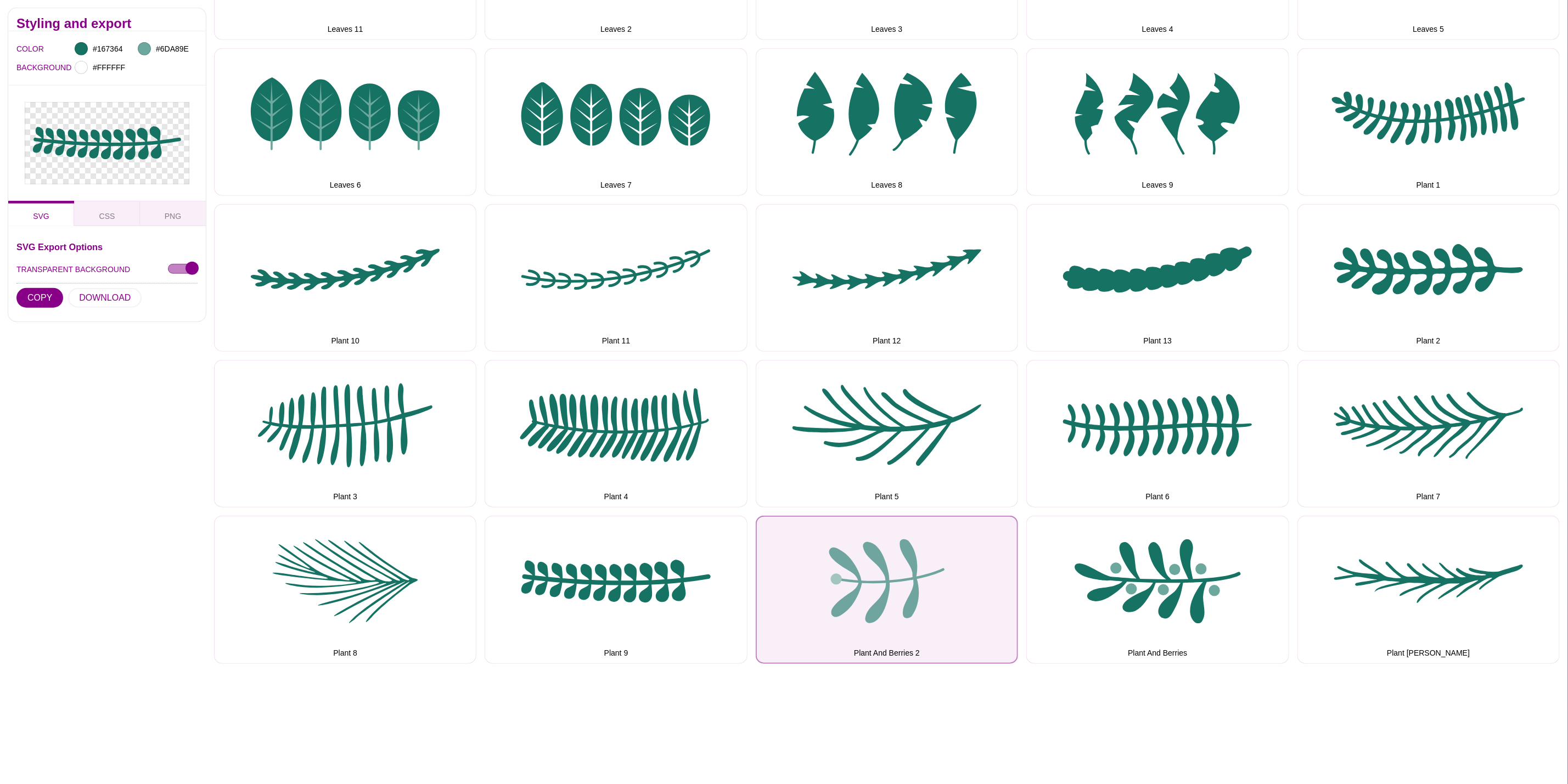
click at [799, 555] on button "Plant And Berries 2" at bounding box center [887, 590] width 263 height 148
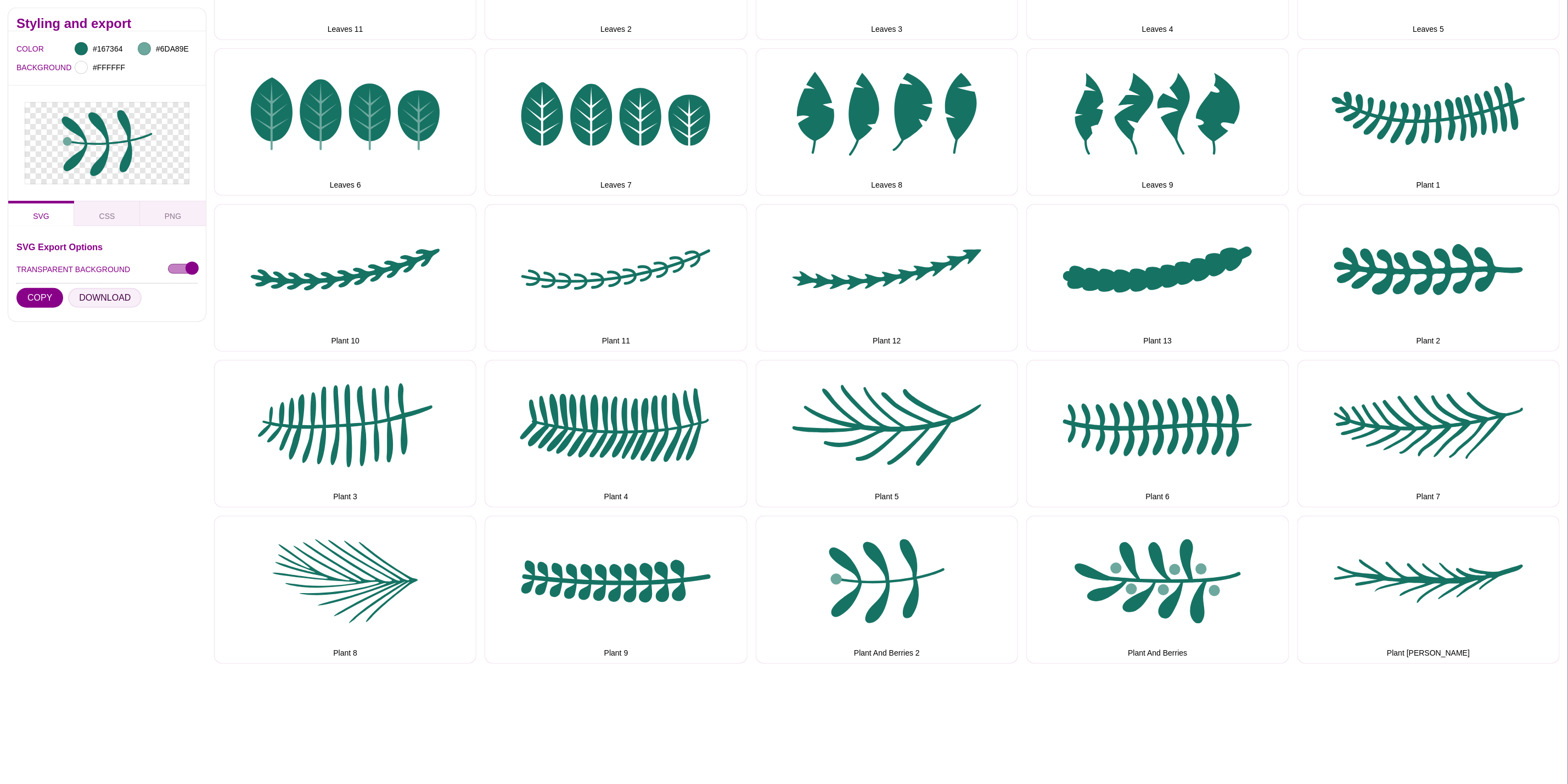
click at [79, 294] on button "DOWNLOAD" at bounding box center [105, 298] width 74 height 20
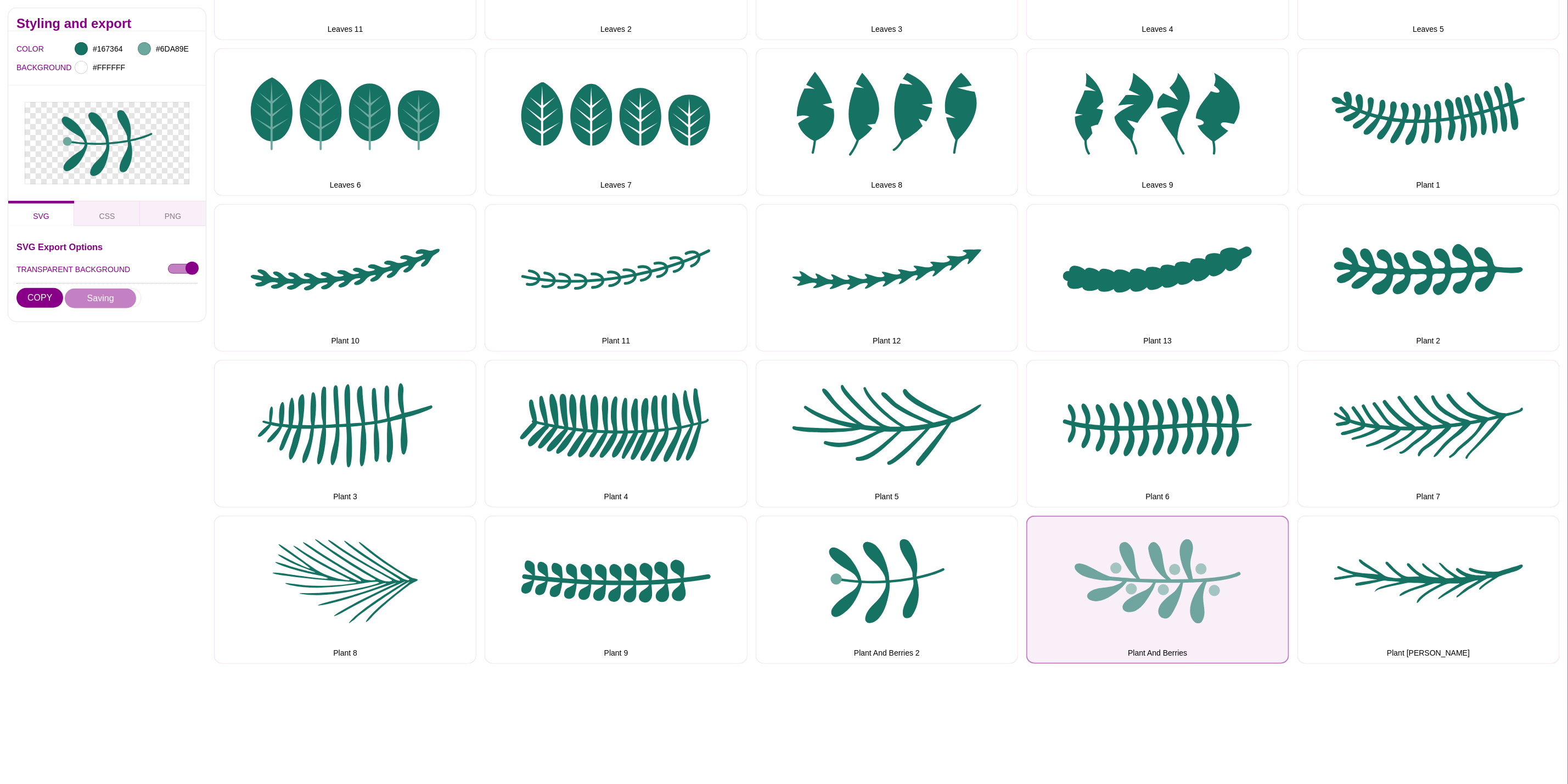
click at [1119, 545] on button "Plant And Berries" at bounding box center [1158, 590] width 263 height 148
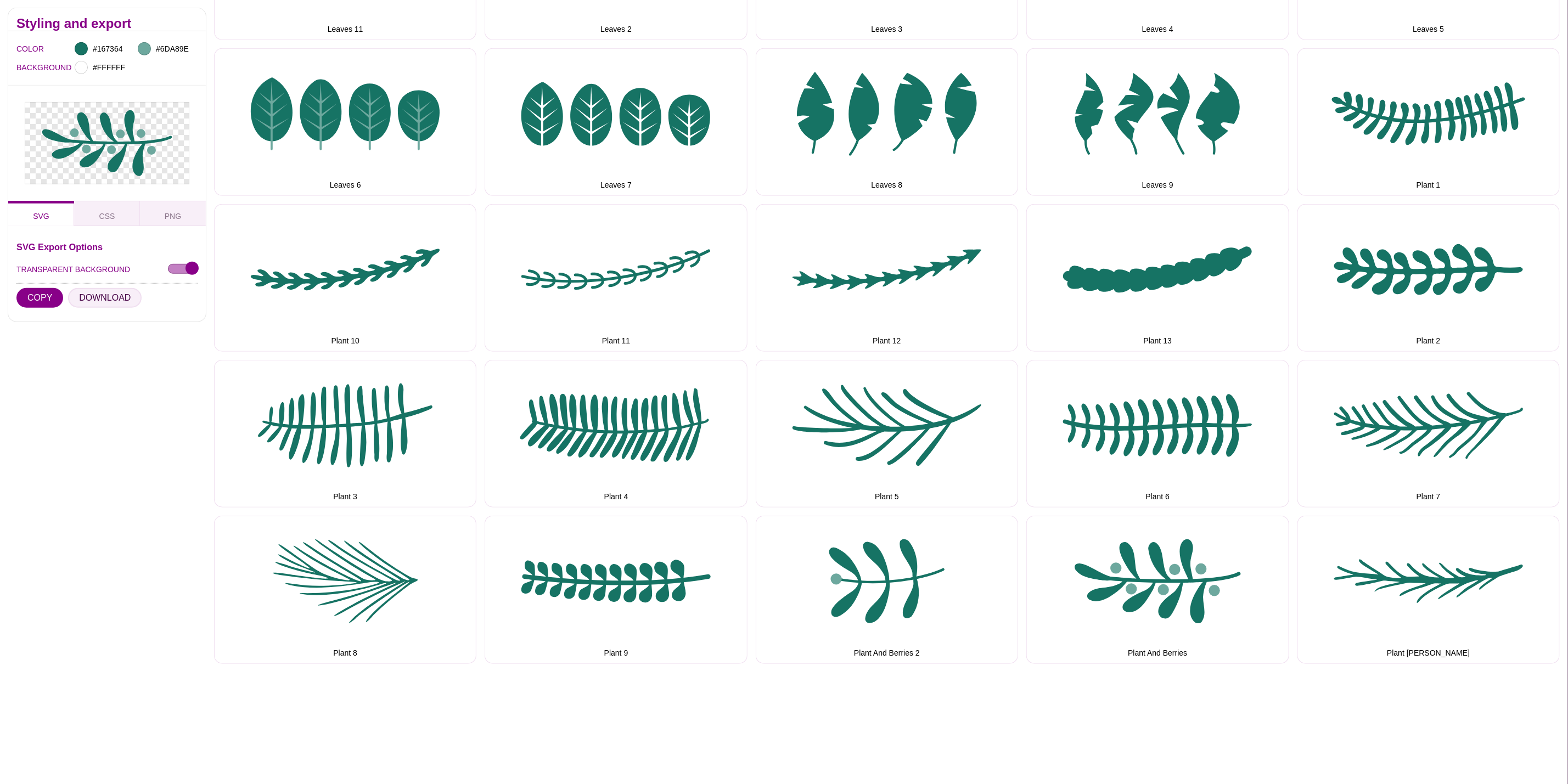
click at [112, 292] on button "DOWNLOAD" at bounding box center [105, 298] width 74 height 20
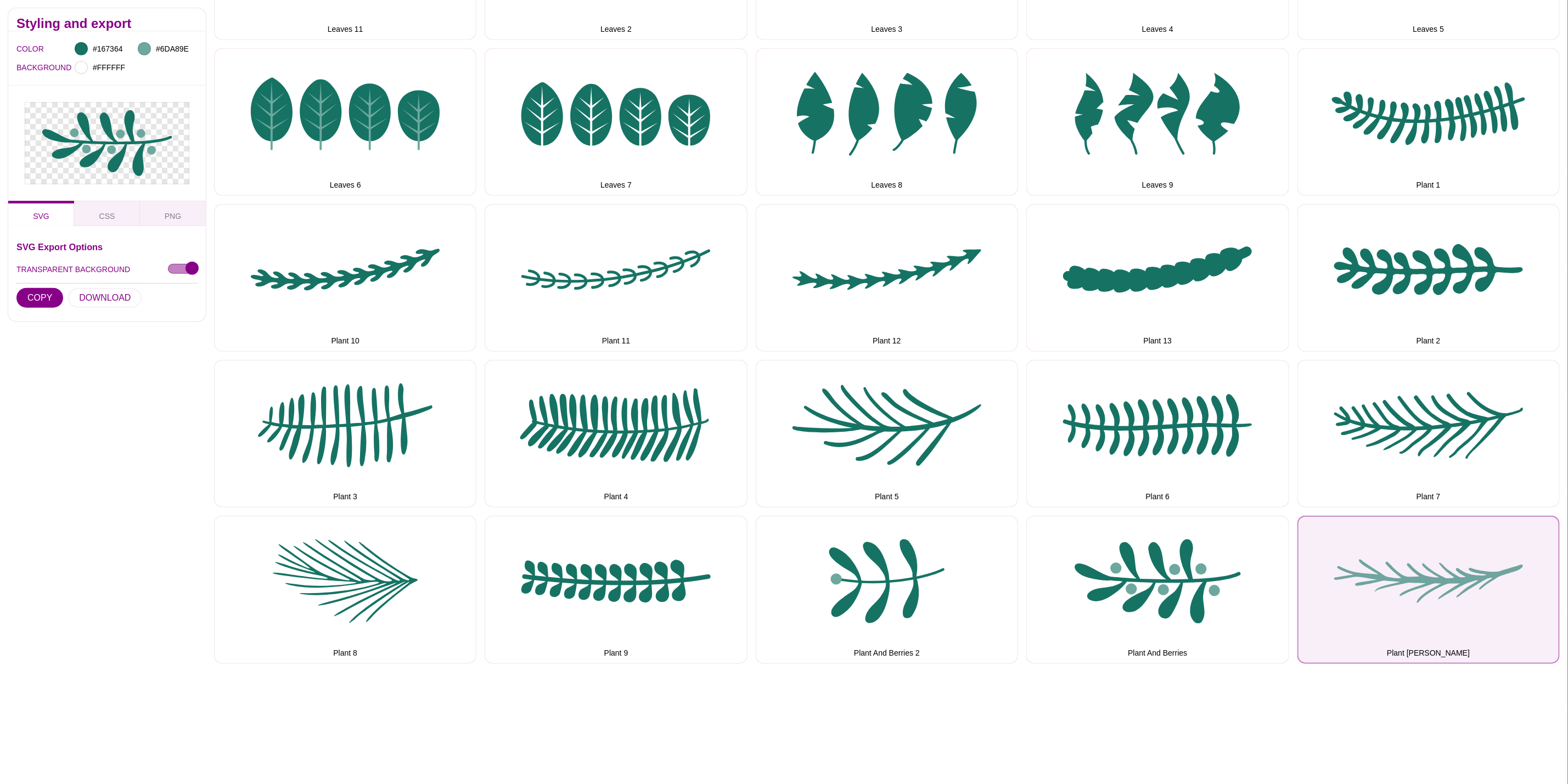
click at [1497, 523] on button "Plant Rosemary" at bounding box center [1429, 590] width 263 height 148
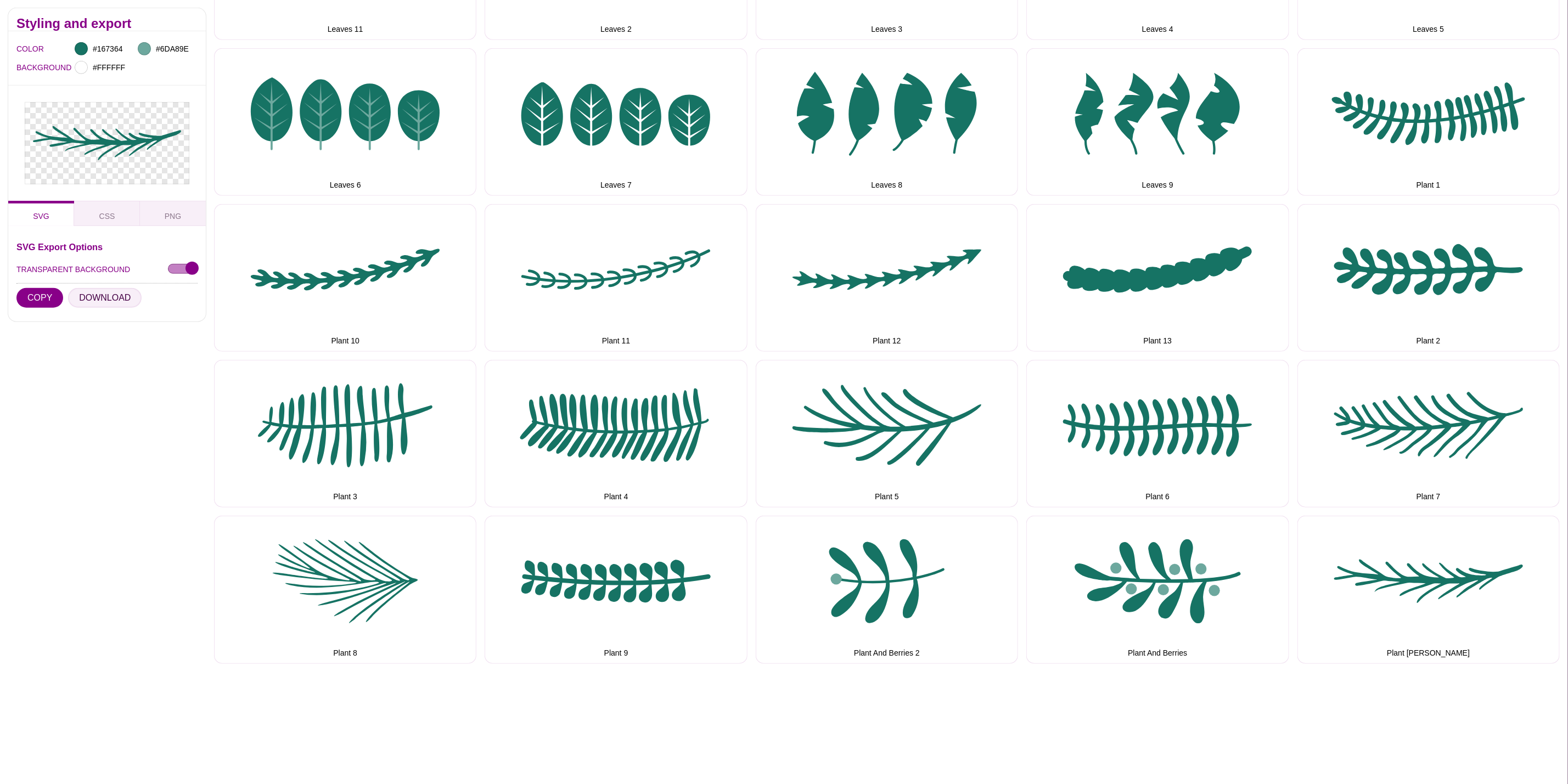
click at [109, 294] on button "DOWNLOAD" at bounding box center [105, 298] width 74 height 20
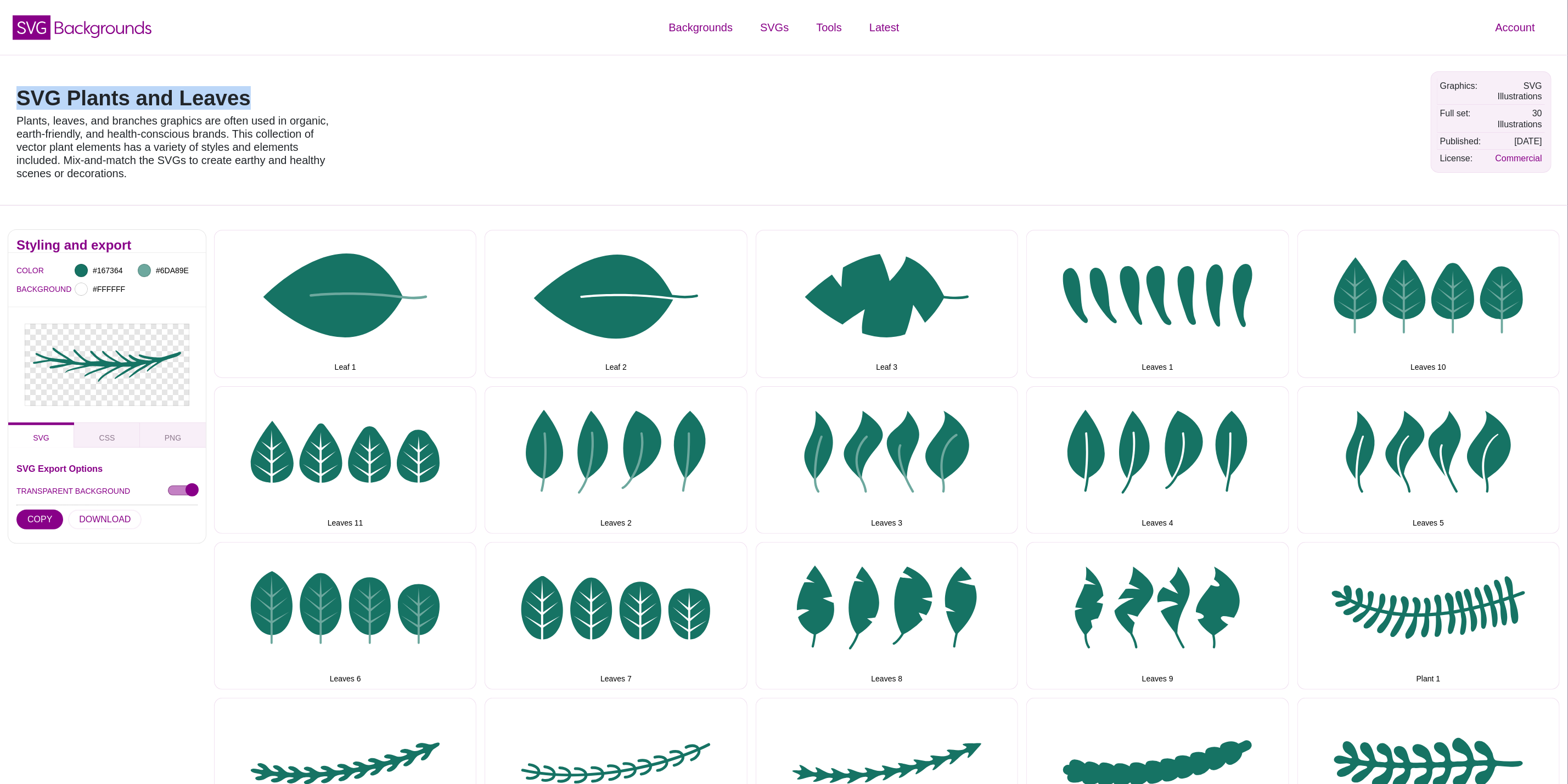
drag, startPoint x: 274, startPoint y: 94, endPoint x: 0, endPoint y: 94, distance: 274.0
click at [0, 94] on div "SVG Plants and Leaves Plants, leaves, and branches graphics are often used in o…" at bounding box center [784, 129] width 1568 height 150
copy h1 "SVG Plants and Leaves"
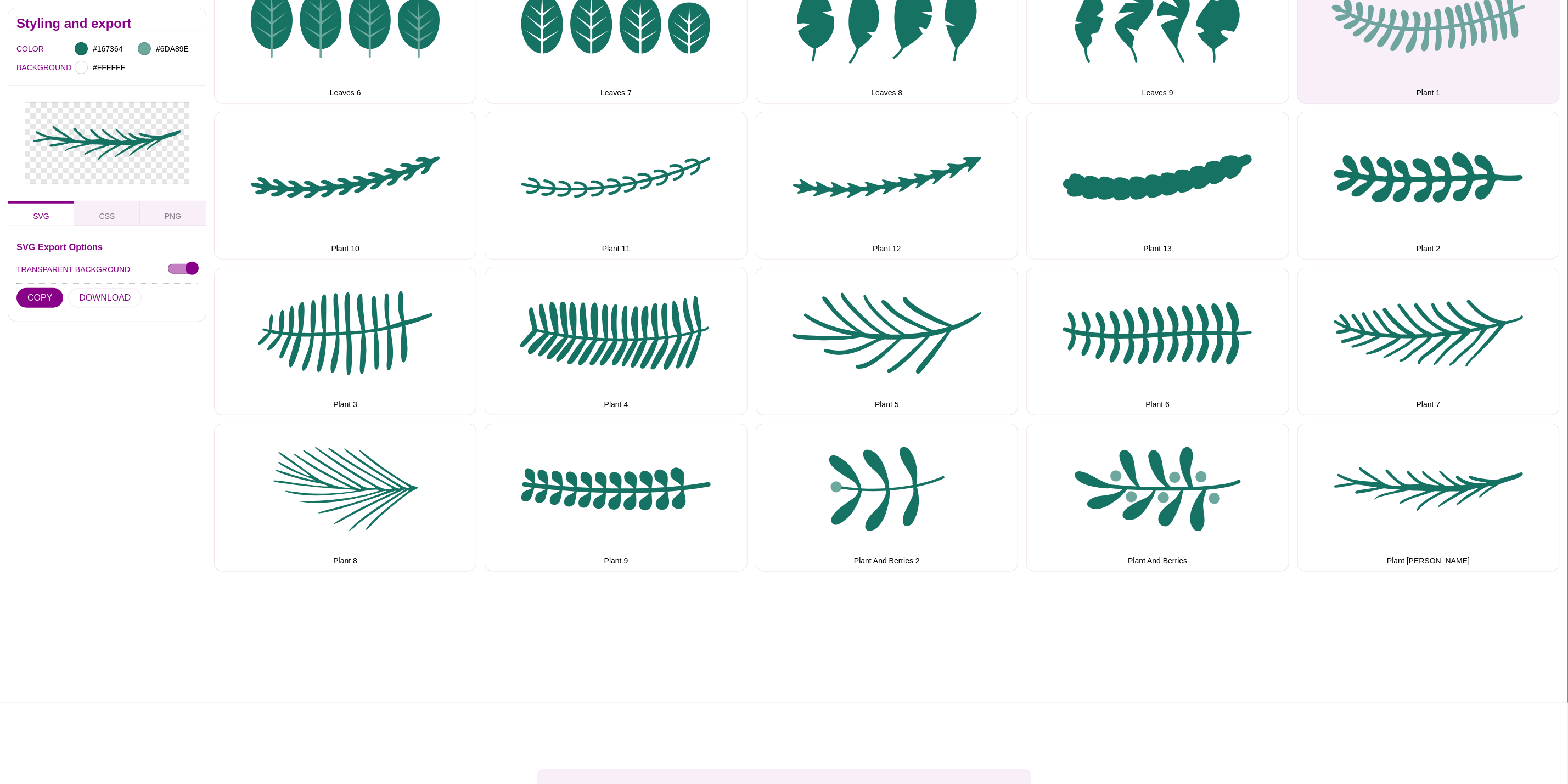
scroll to position [494, 0]
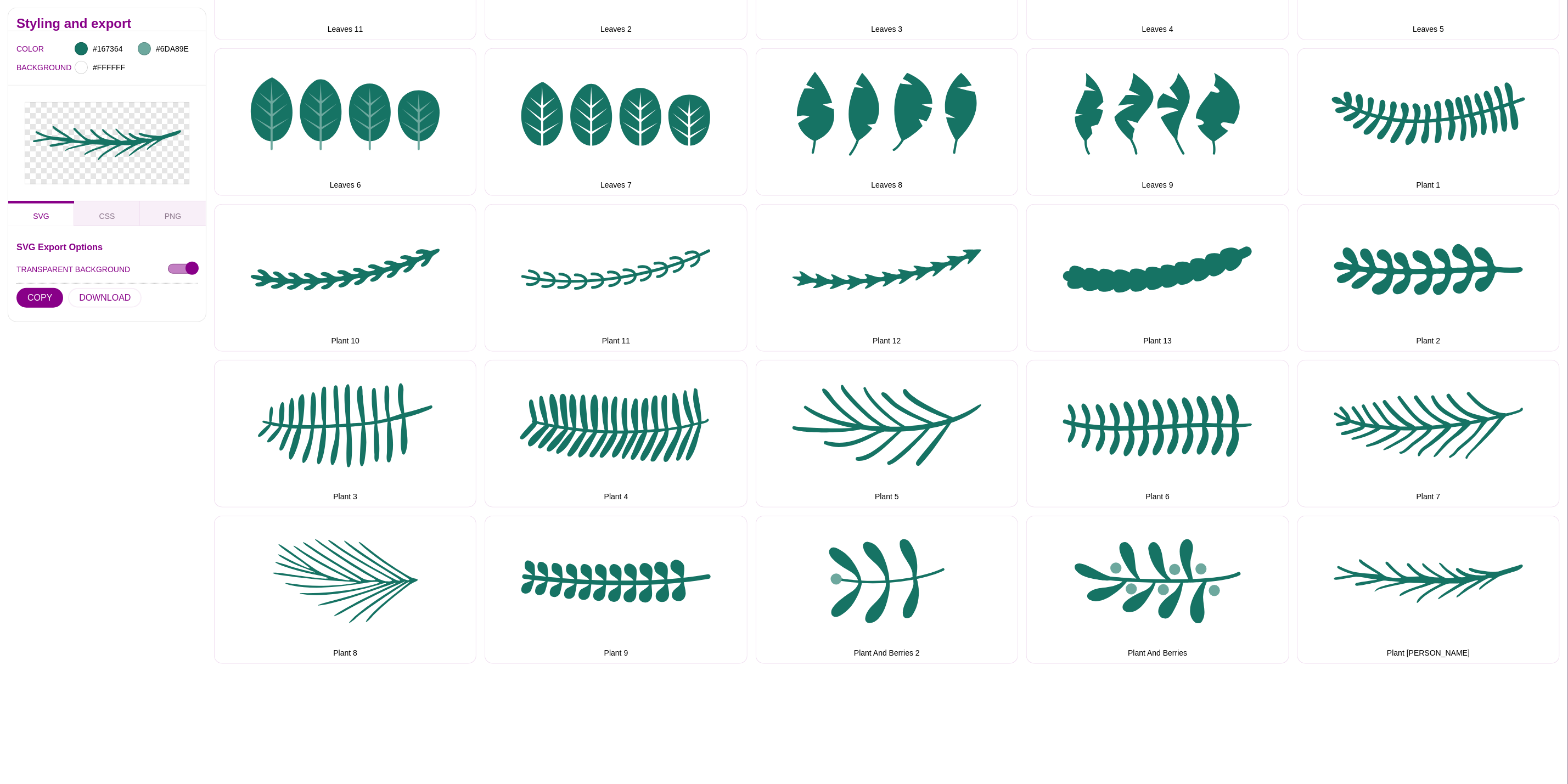
click at [776, 691] on div "Styling and export COLOR #167364 #6DA89E BACKGROUND #FFFFFF SVG CSS PNG SVG Exp…" at bounding box center [784, 253] width 1568 height 1084
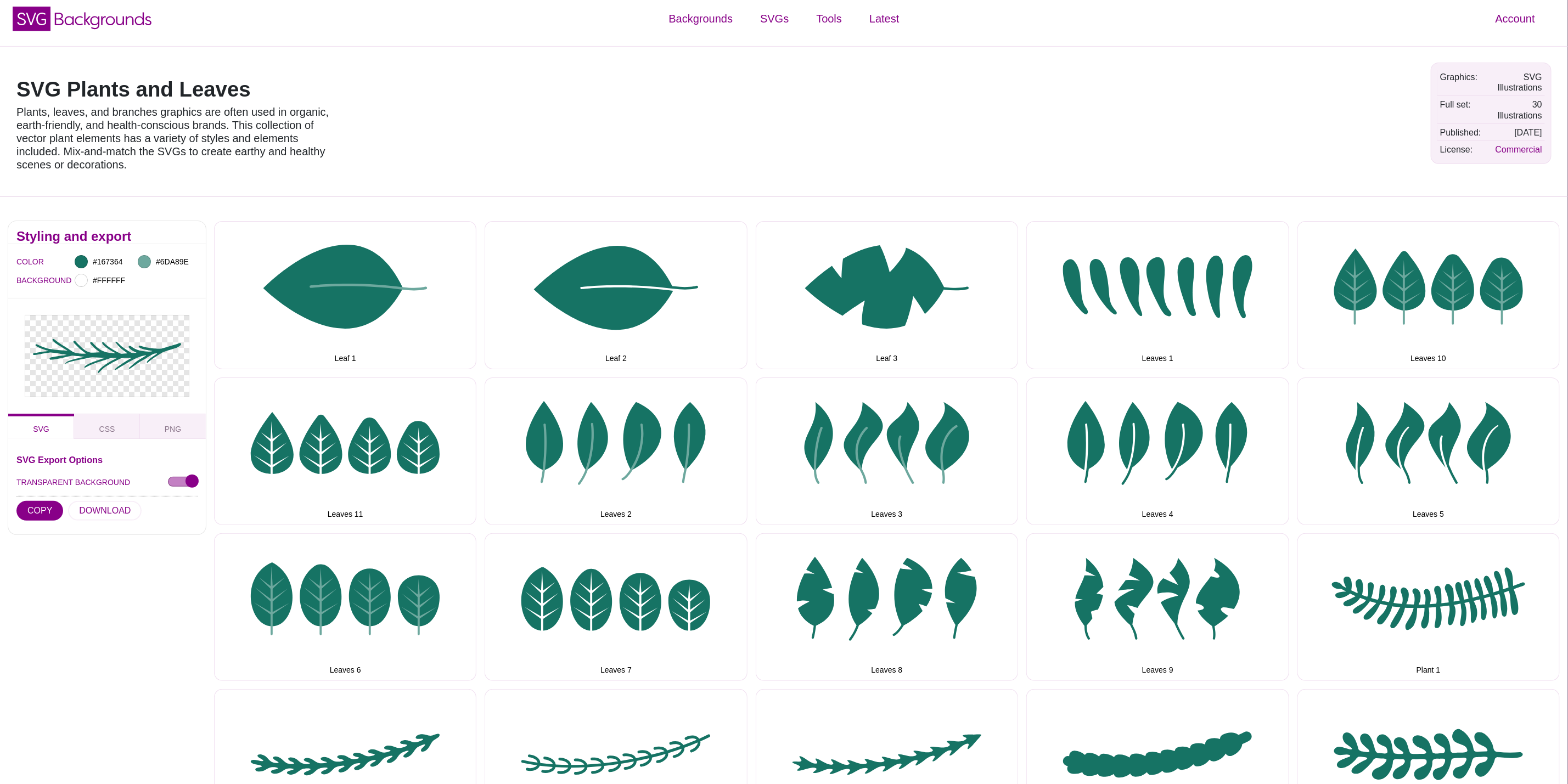
scroll to position [0, 0]
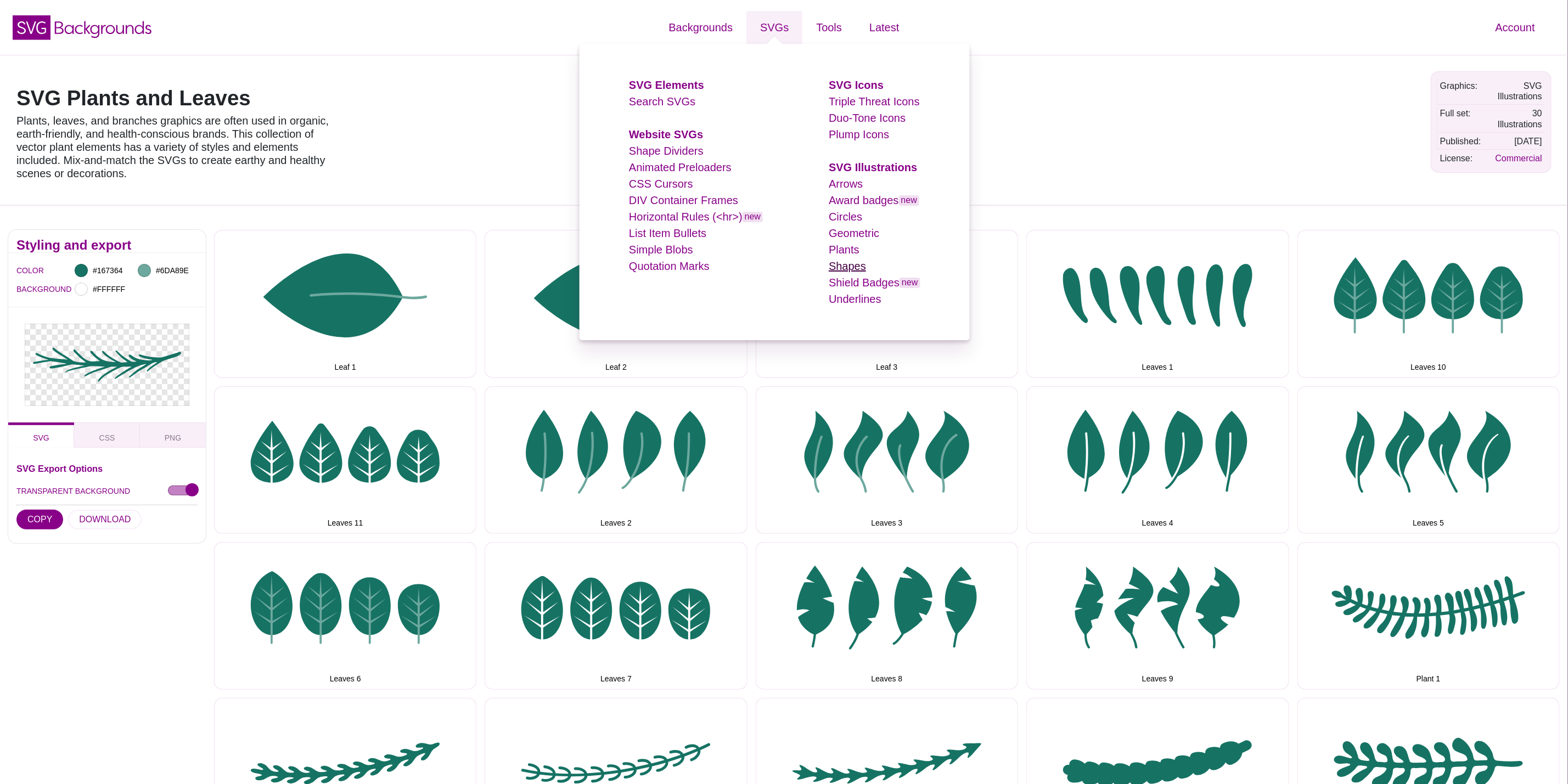
click at [858, 263] on link "Shapes" at bounding box center [848, 266] width 37 height 12
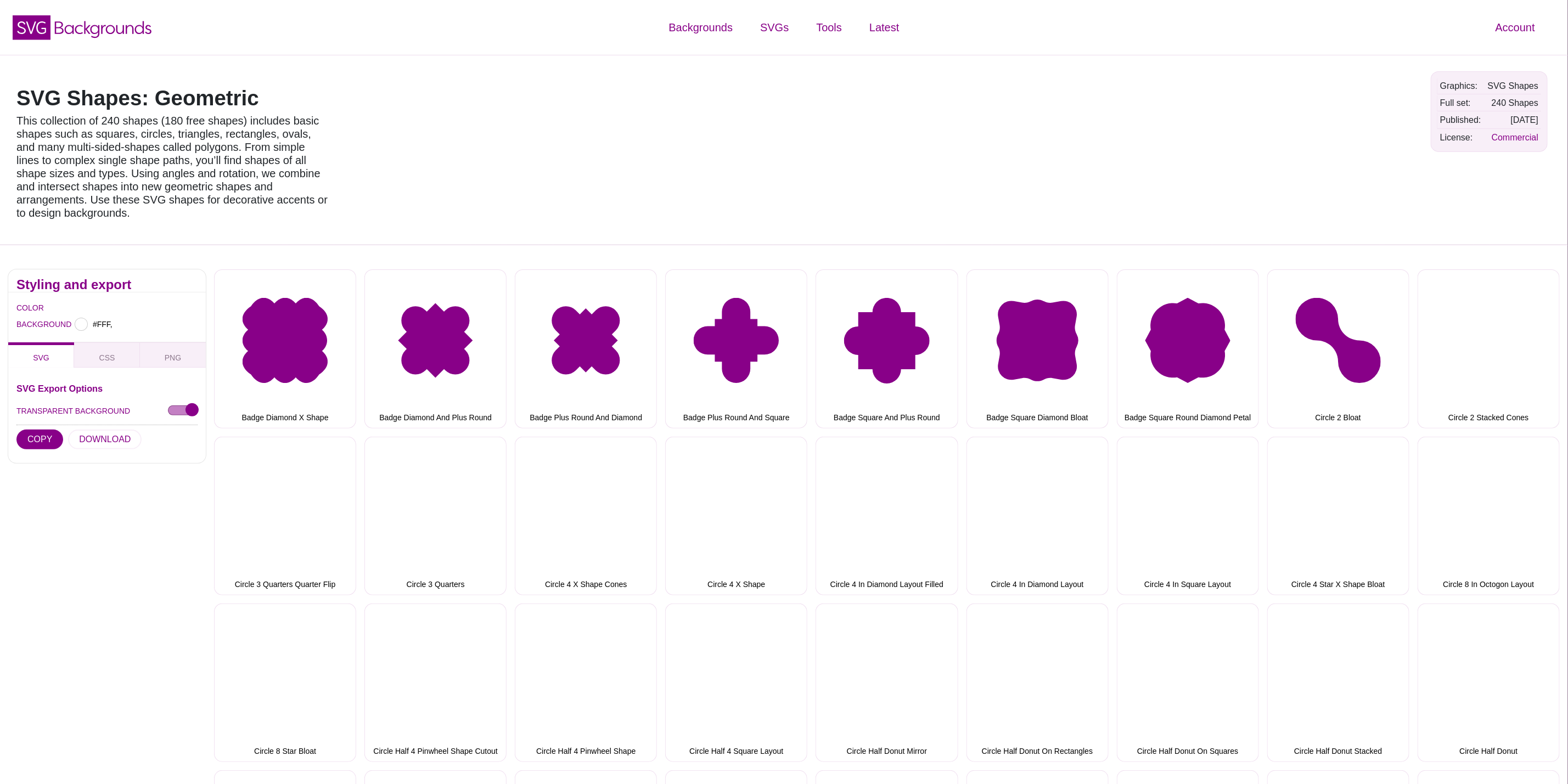
type input "#FFFFFF"
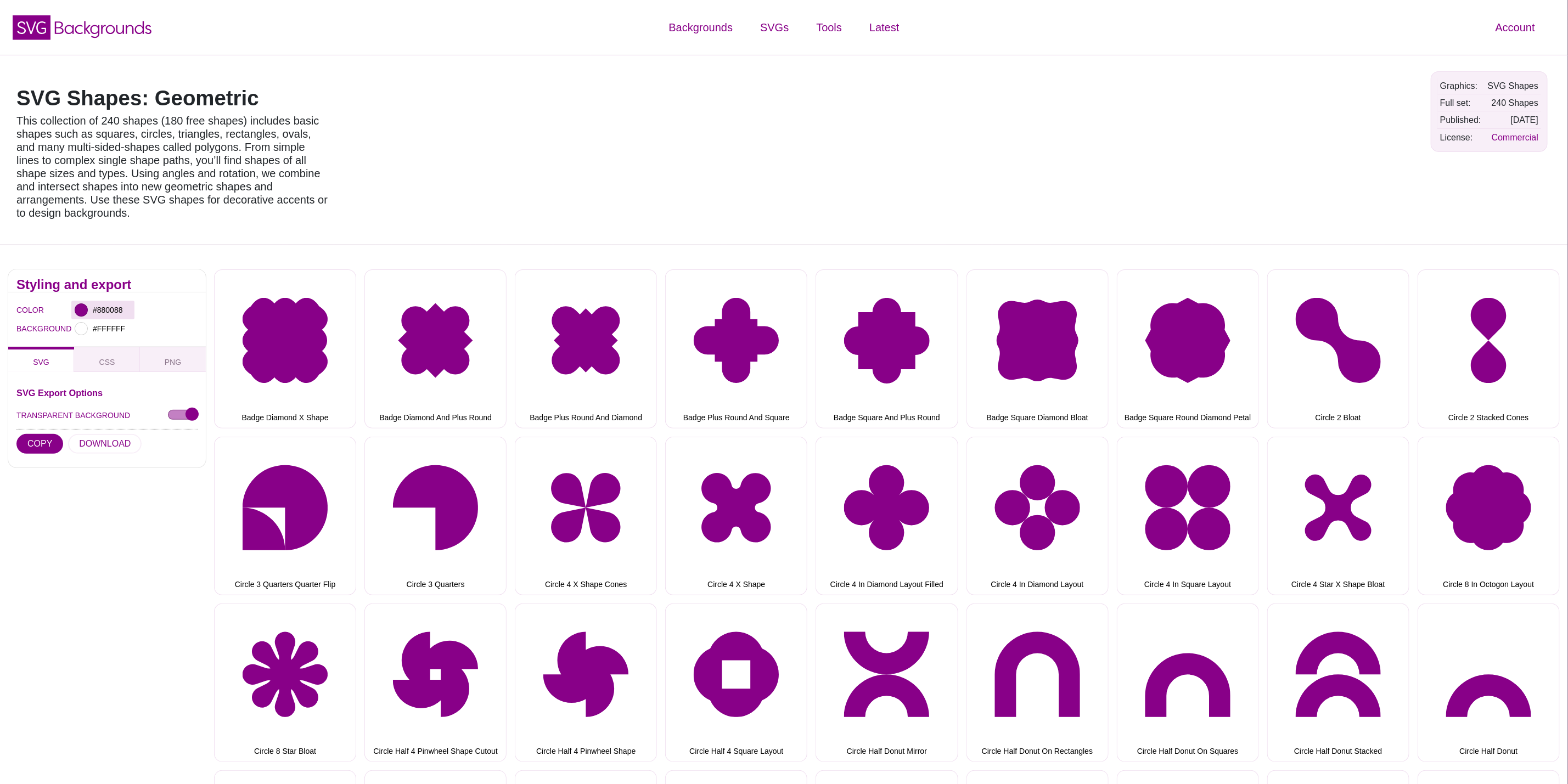
click at [86, 304] on div at bounding box center [81, 310] width 13 height 13
click at [585, 183] on div "SVG Shapes: Geometric This collection of 240 shapes (180 free shapes) includes …" at bounding box center [784, 149] width 1568 height 190
click at [98, 303] on input "#880088" at bounding box center [111, 310] width 41 height 14
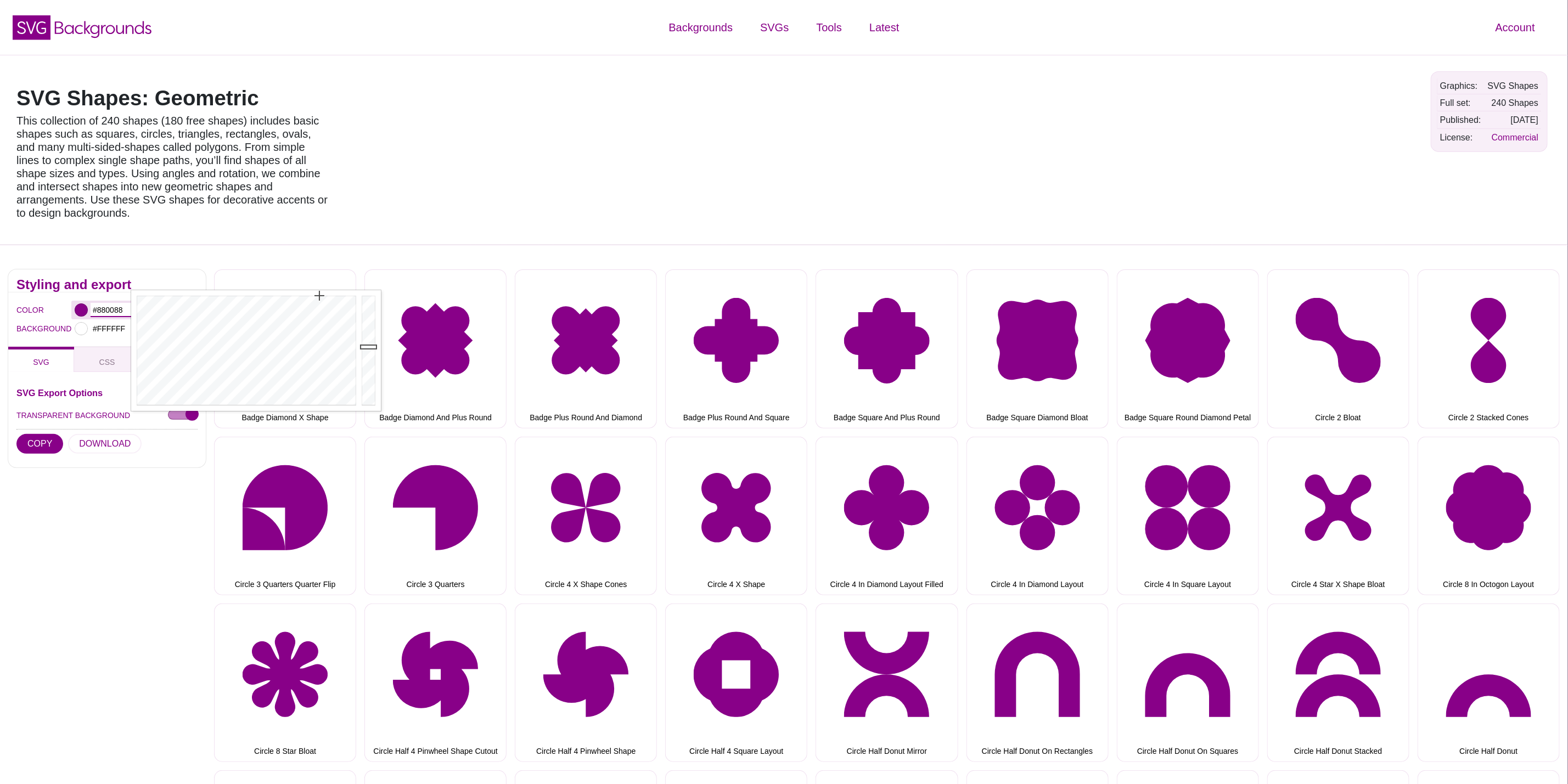
paste input "#d60b52"
drag, startPoint x: 127, startPoint y: 293, endPoint x: 98, endPoint y: 293, distance: 29.0
click at [98, 303] on input "##d60b52" at bounding box center [111, 310] width 41 height 14
type input "#"
click at [97, 303] on input "#" at bounding box center [111, 310] width 41 height 14
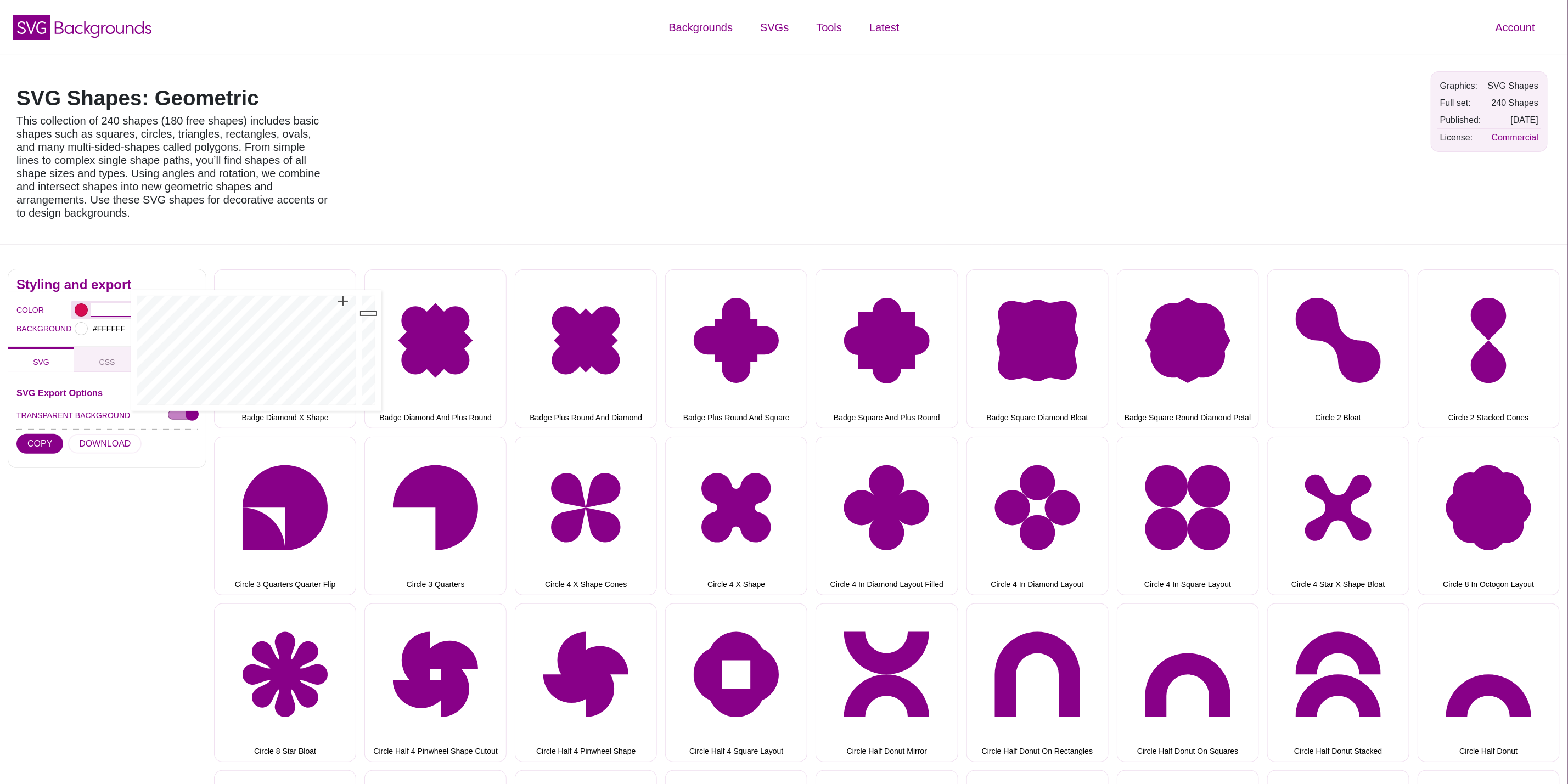
paste input "#d60b52"
type input "#D60B52"
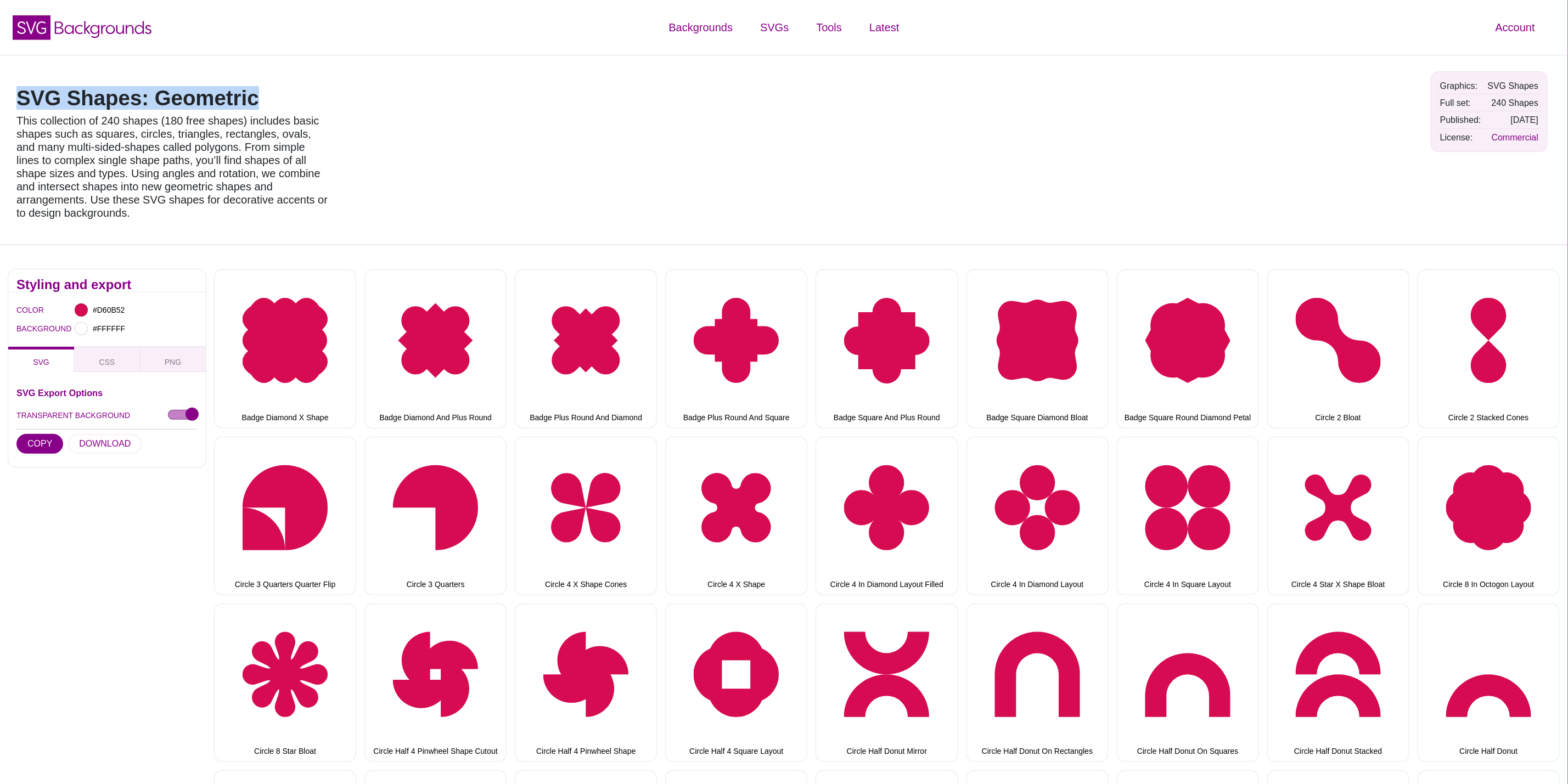
drag, startPoint x: 262, startPoint y: 101, endPoint x: 0, endPoint y: 96, distance: 262.0
click at [0, 96] on div "SVG Shapes: Geometric This collection of 240 shapes (180 free shapes) includes …" at bounding box center [784, 149] width 1568 height 190
copy h1 "SVG Shapes: Geometric"
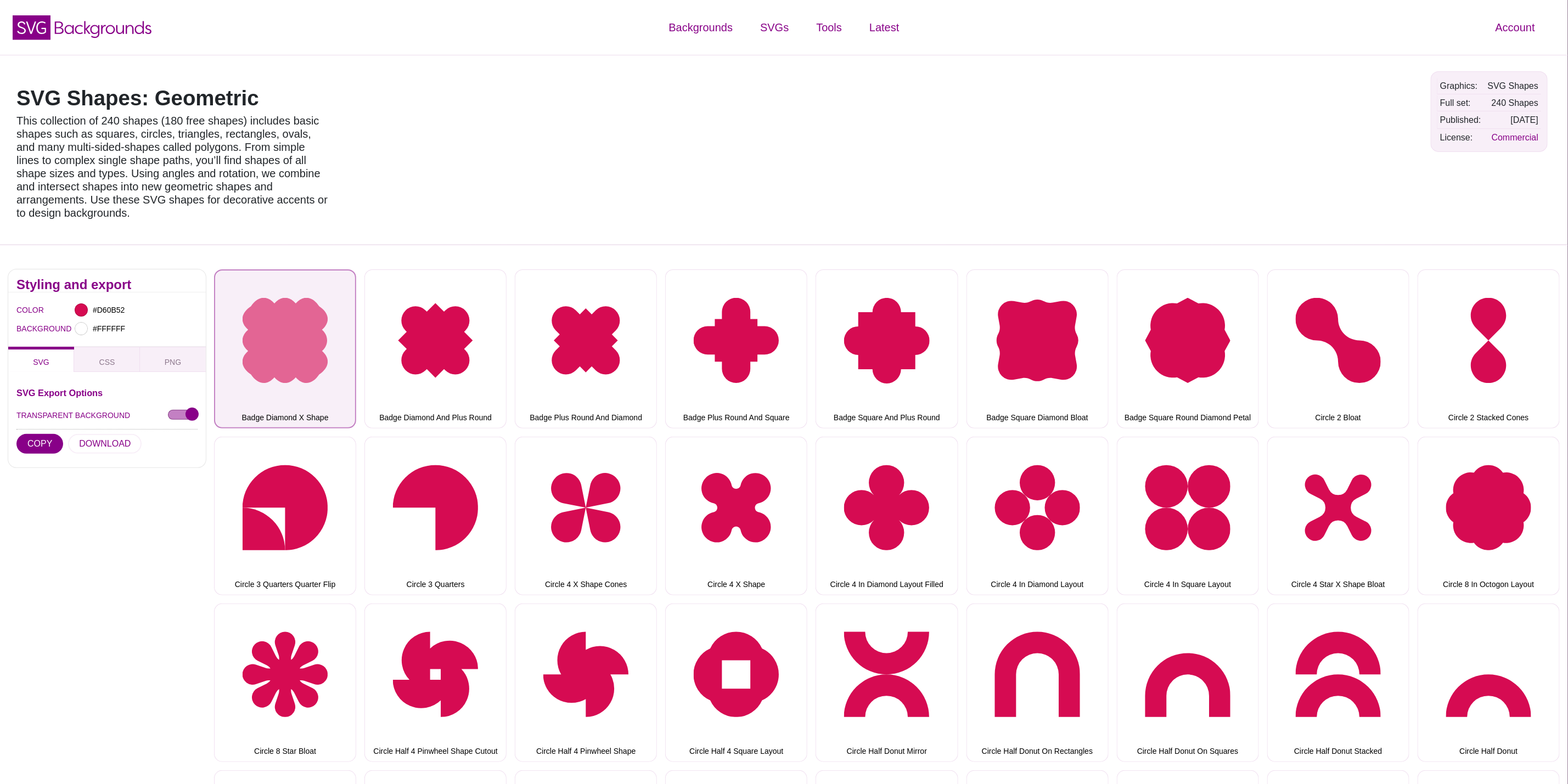
click at [314, 333] on button "Badge Diamond X Shape" at bounding box center [285, 348] width 142 height 158
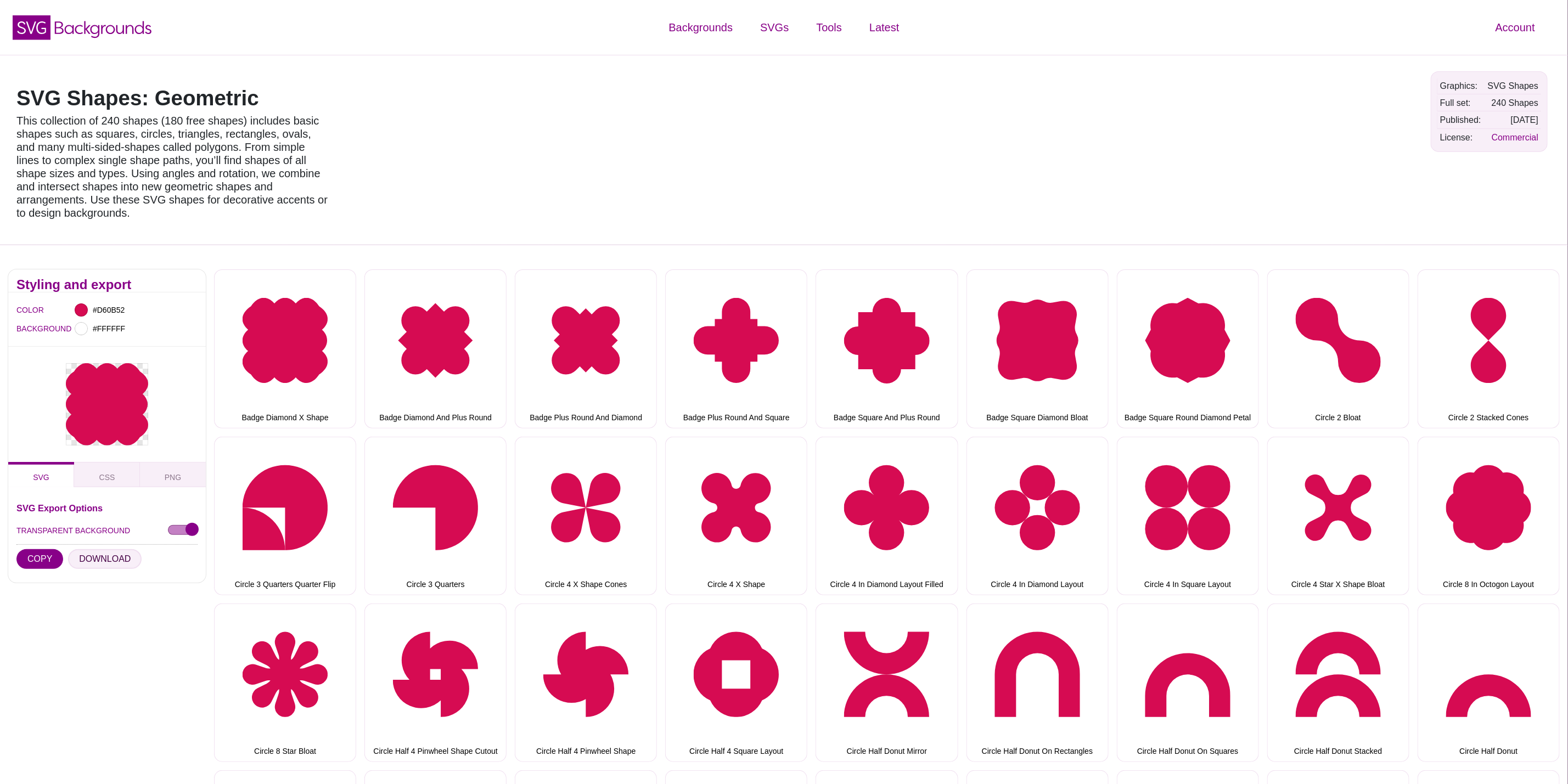
click at [96, 553] on button "DOWNLOAD" at bounding box center [105, 559] width 74 height 20
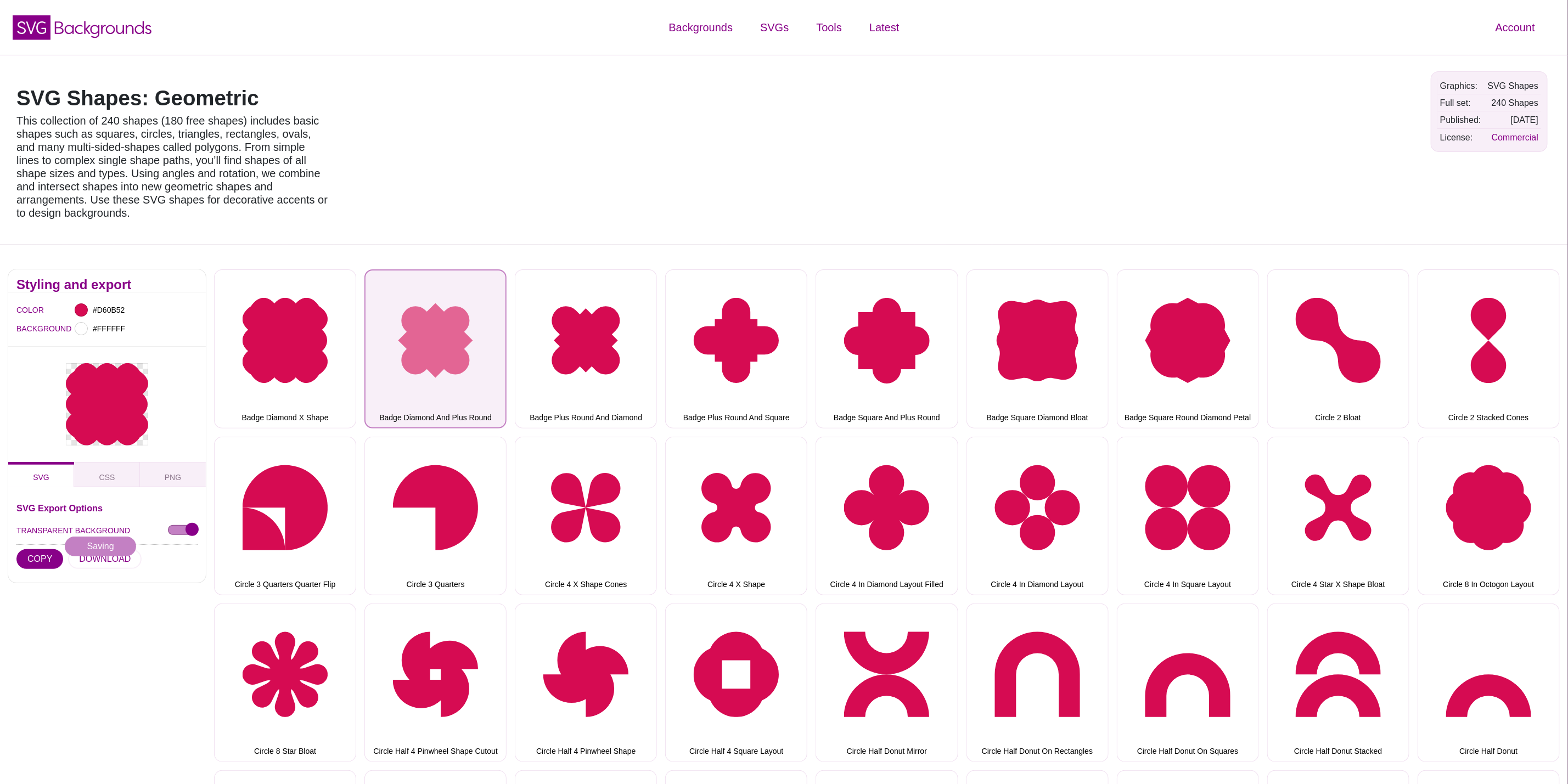
drag, startPoint x: 420, startPoint y: 338, endPoint x: 398, endPoint y: 348, distance: 24.2
click at [420, 338] on button "Badge Diamond And Plus Round" at bounding box center [436, 348] width 142 height 158
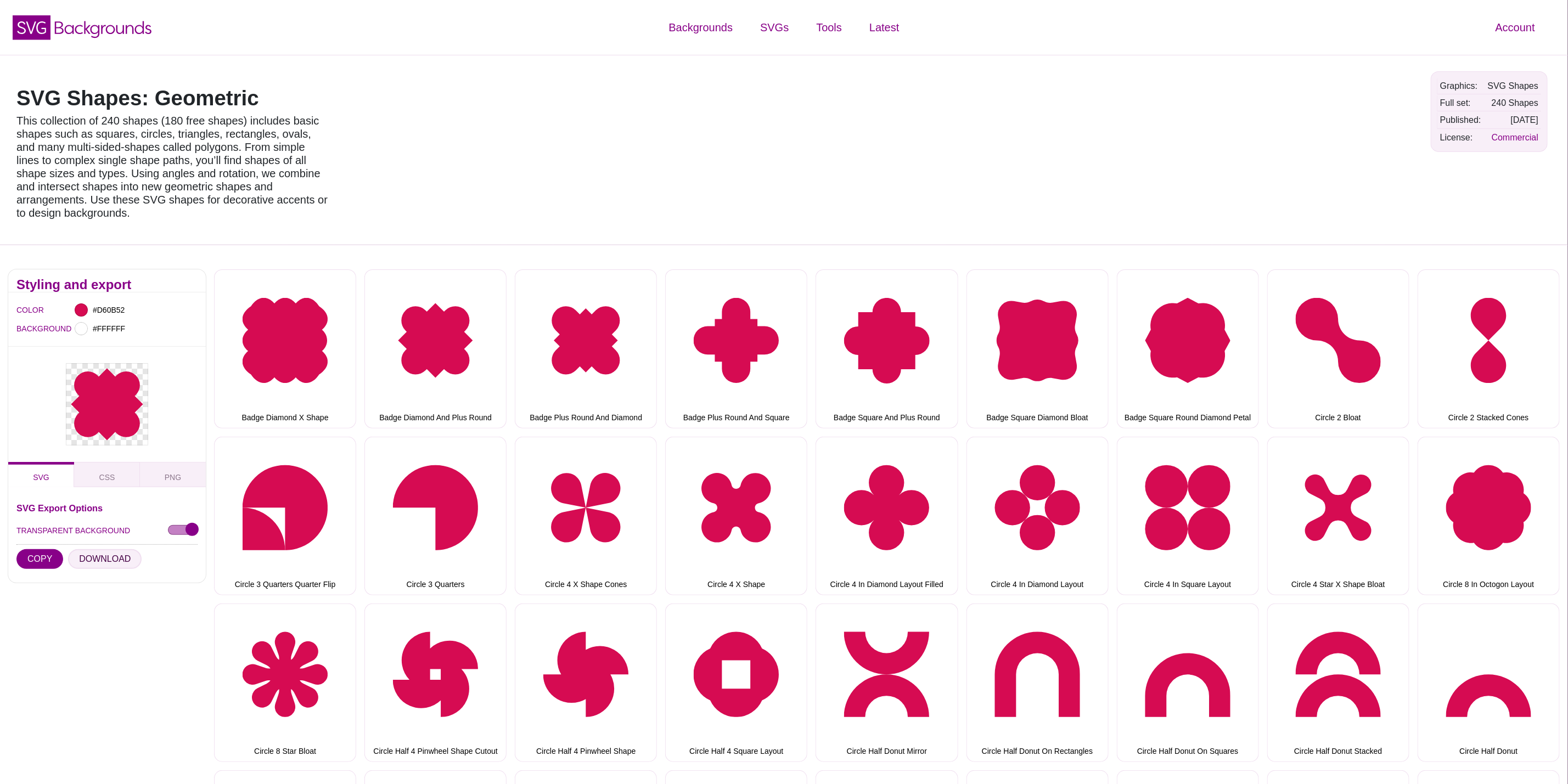
click at [107, 549] on button "DOWNLOAD" at bounding box center [105, 559] width 74 height 20
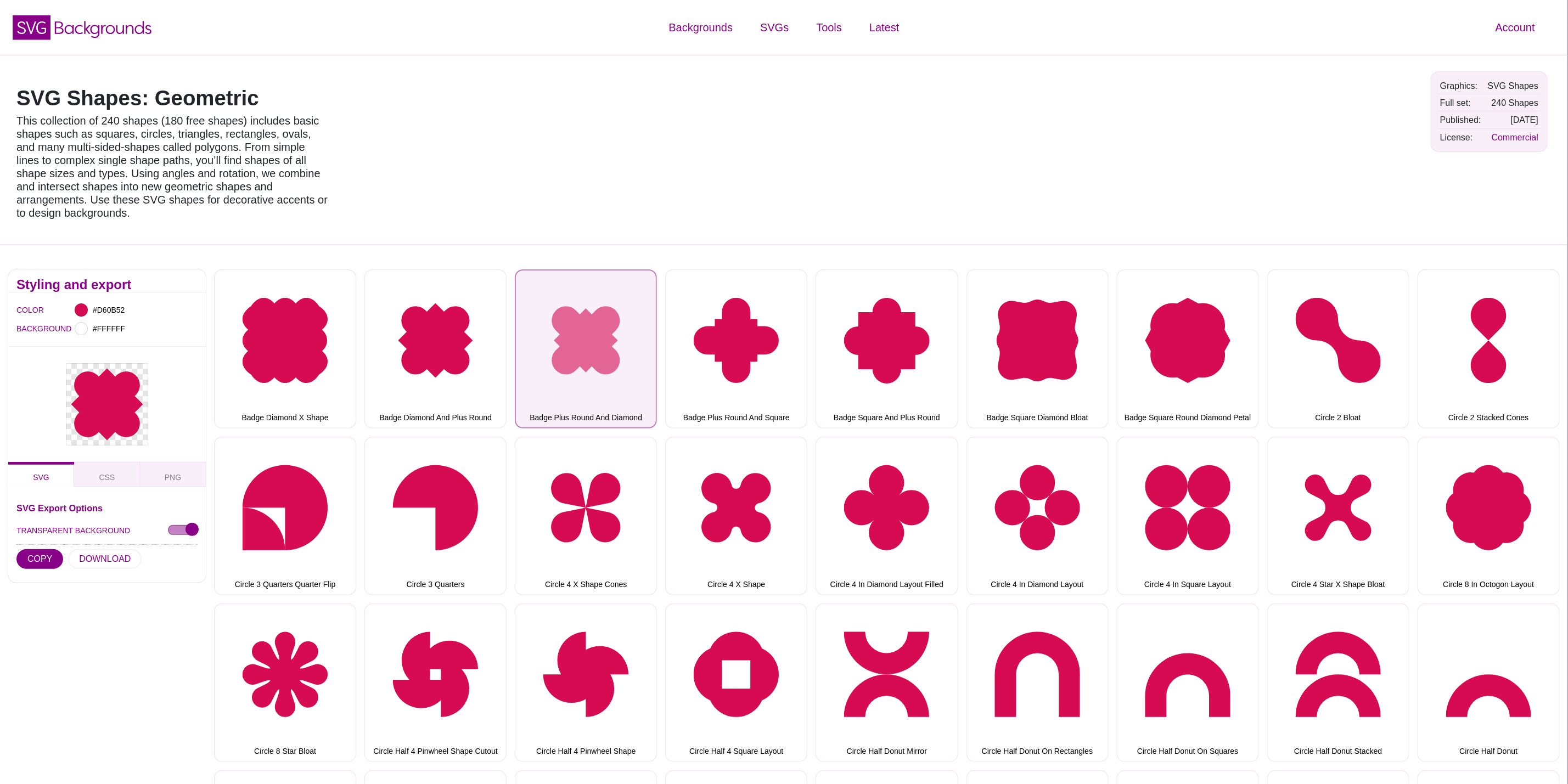
click at [560, 332] on button "Badge Plus Round And Diamond" at bounding box center [586, 348] width 142 height 158
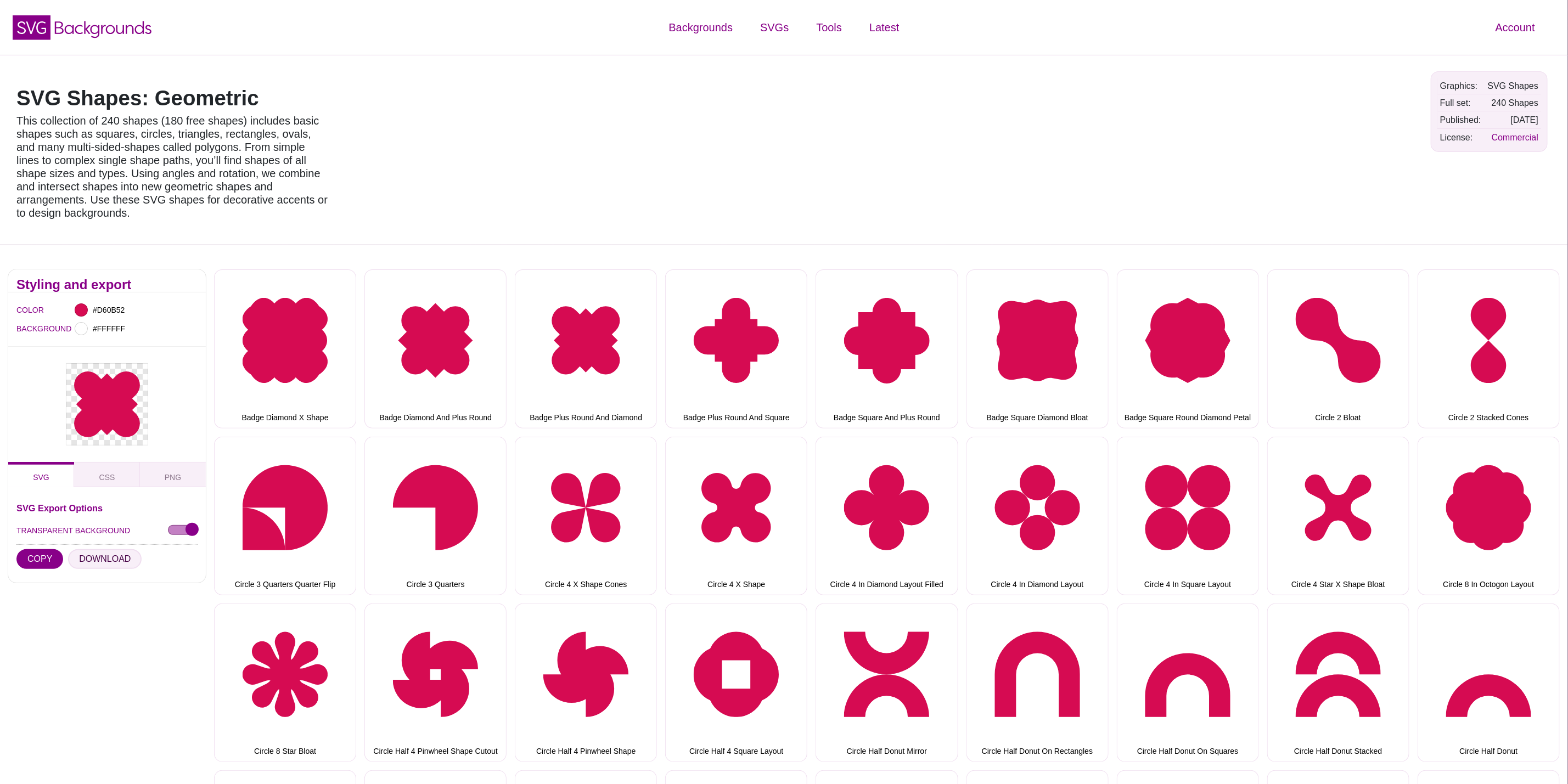
click at [104, 549] on button "DOWNLOAD" at bounding box center [105, 559] width 74 height 20
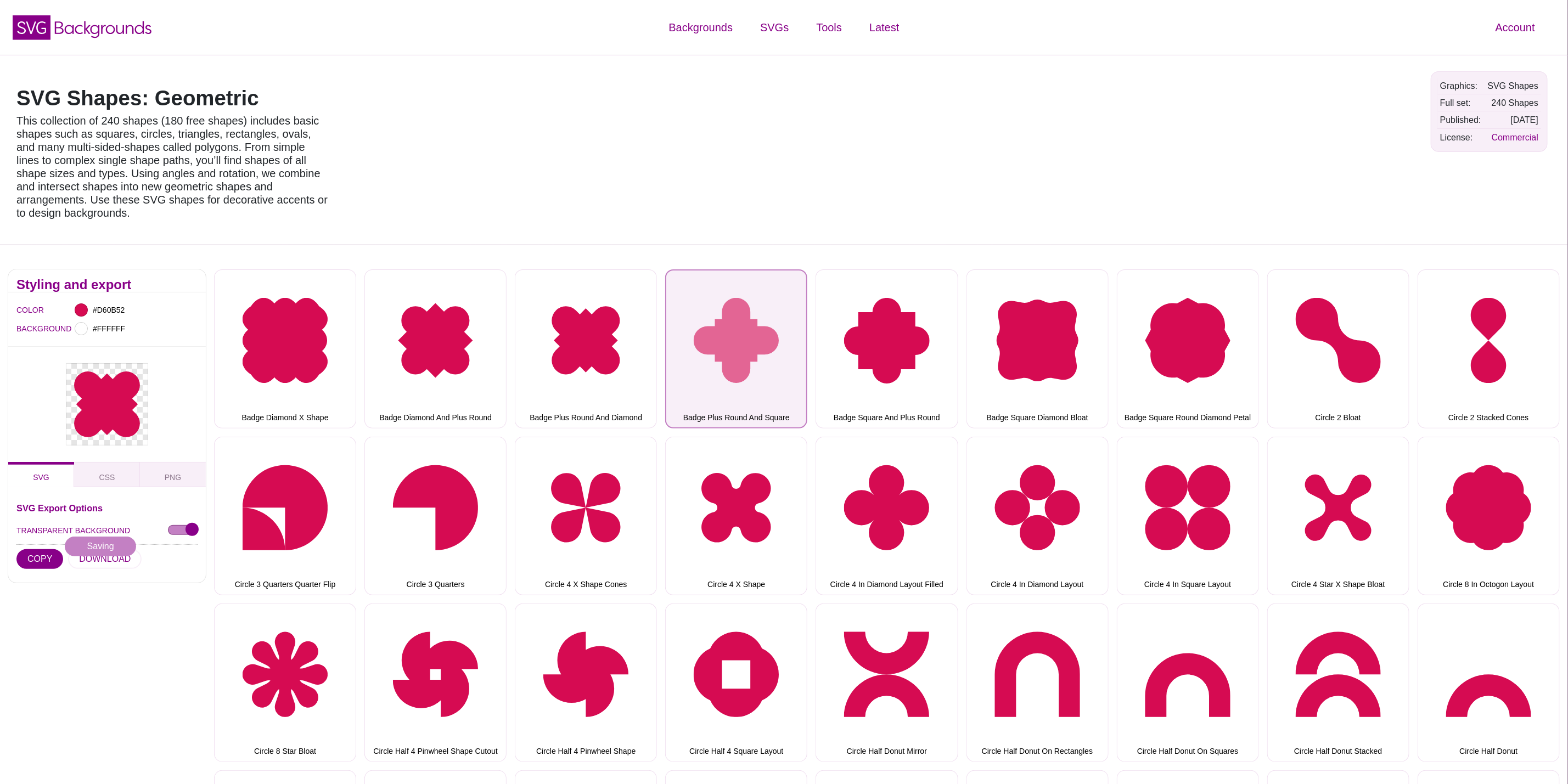
drag, startPoint x: 751, startPoint y: 305, endPoint x: 733, endPoint y: 308, distance: 18.2
click at [751, 305] on button "Badge Plus Round And Square" at bounding box center [736, 348] width 142 height 158
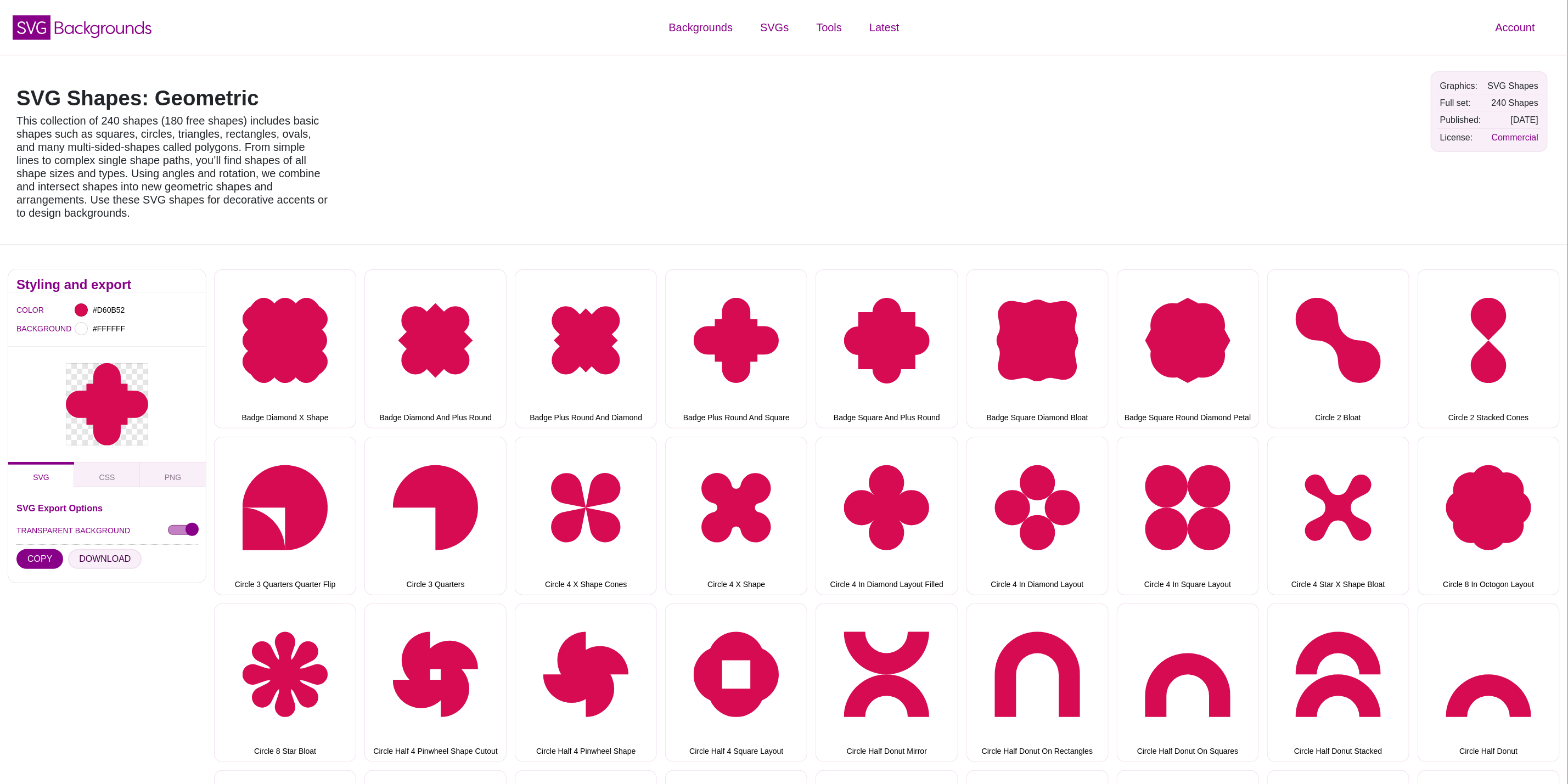
click at [114, 549] on button "DOWNLOAD" at bounding box center [105, 559] width 74 height 20
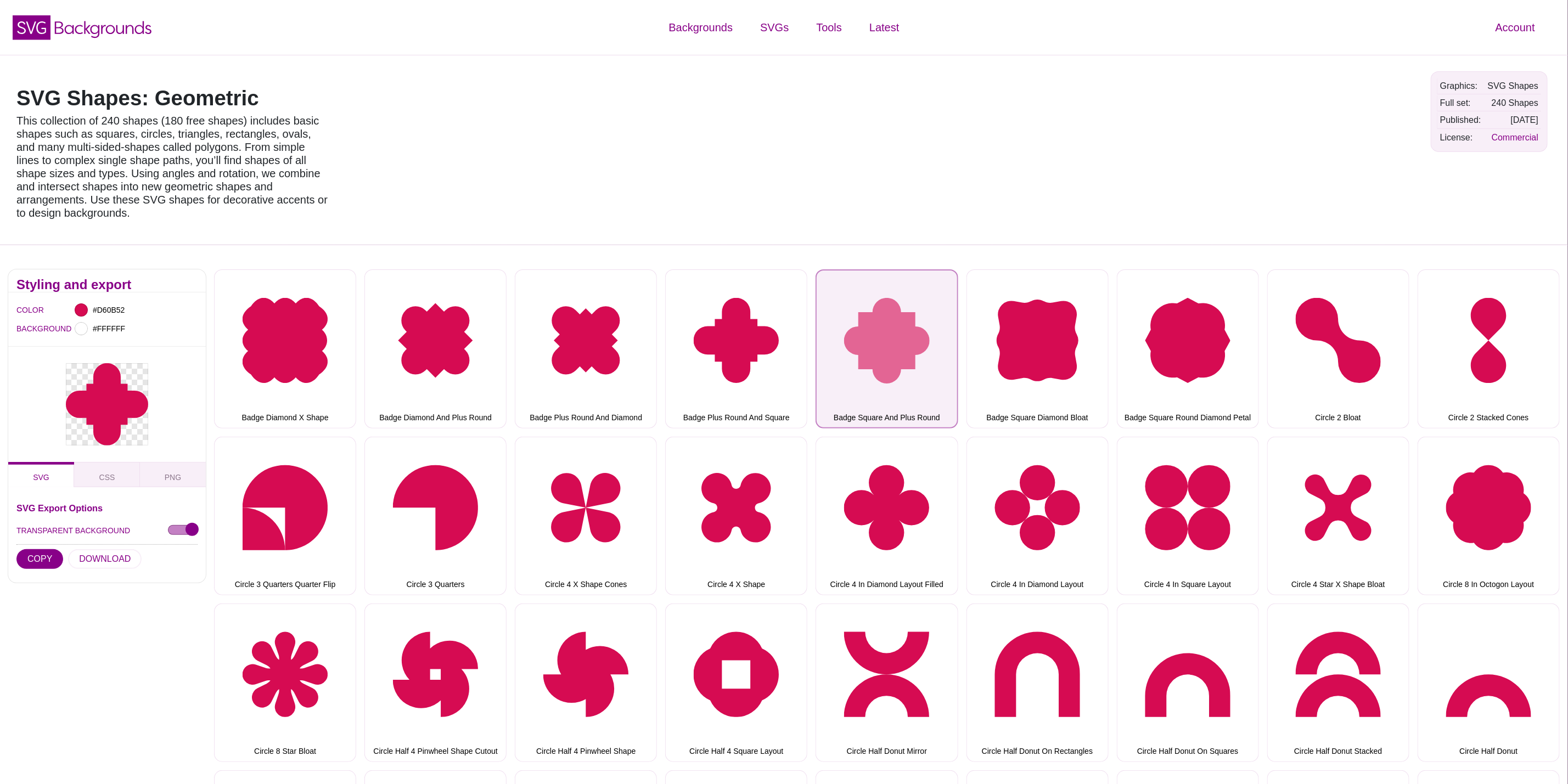
click at [899, 317] on button "Badge Square And Plus Round" at bounding box center [887, 348] width 142 height 158
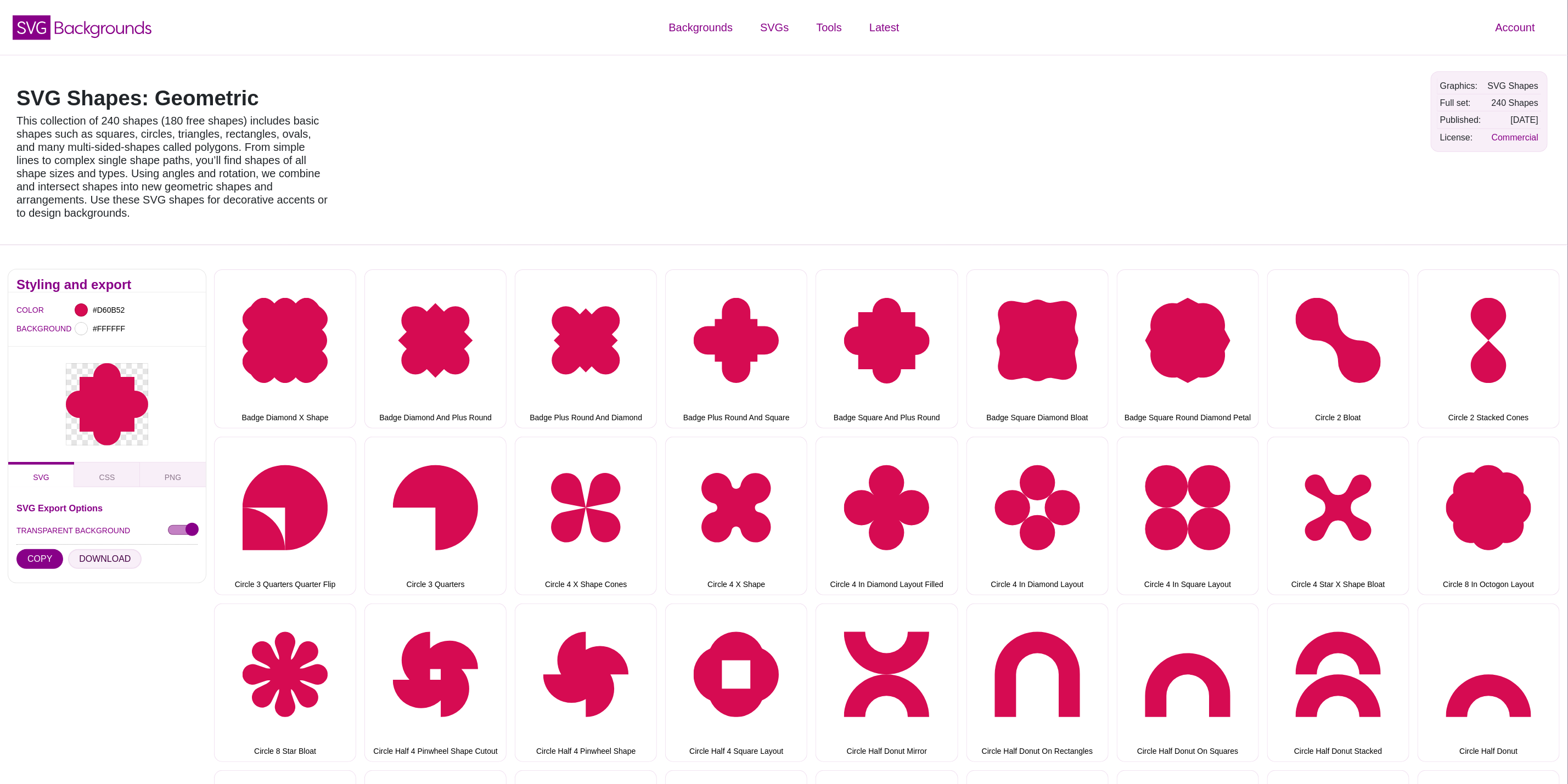
click at [119, 549] on button "DOWNLOAD" at bounding box center [105, 559] width 74 height 20
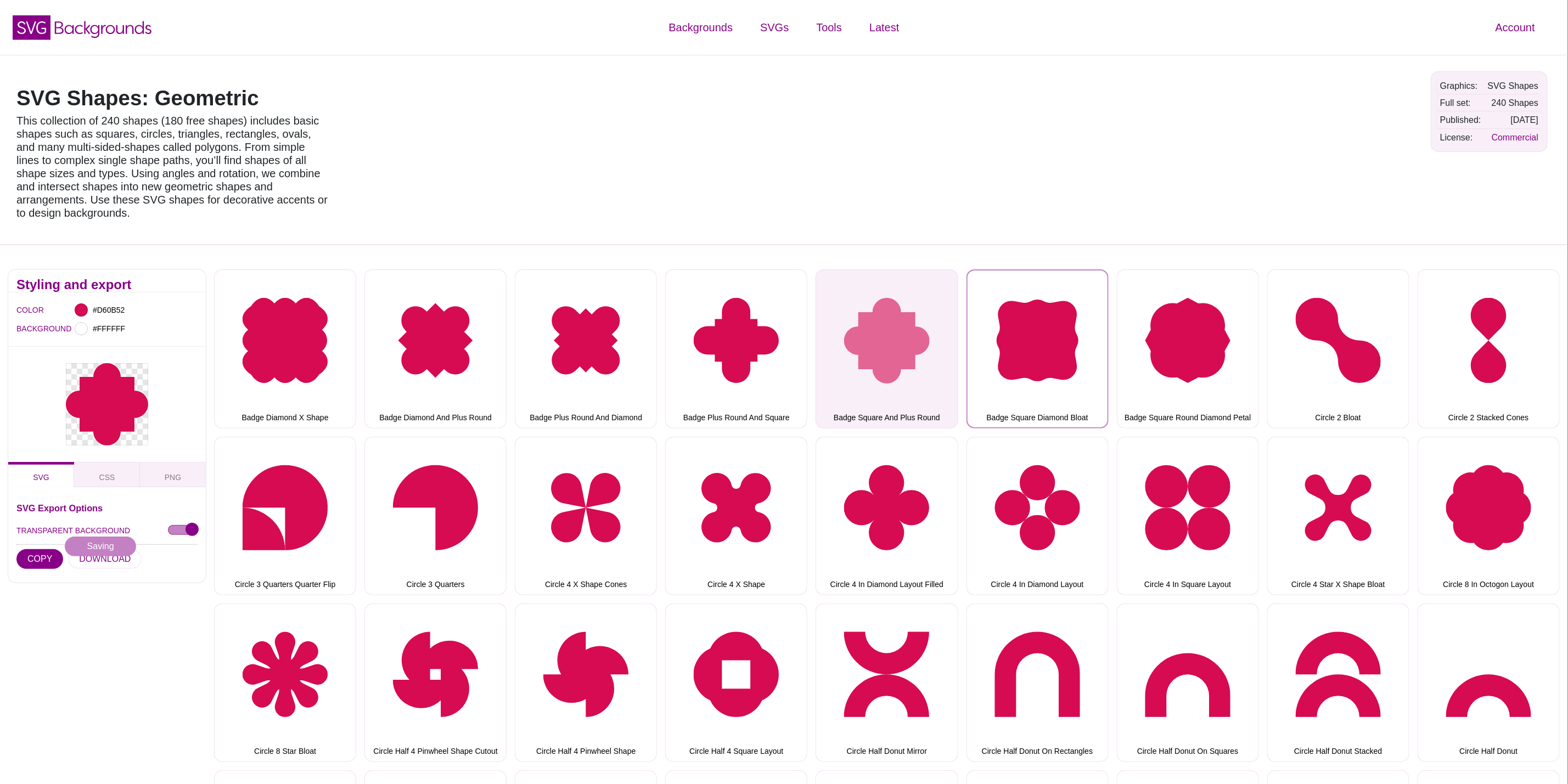
drag, startPoint x: 986, startPoint y: 320, endPoint x: 956, endPoint y: 325, distance: 30.4
click at [986, 320] on button "Badge Square Diamond Bloat" at bounding box center [1038, 348] width 142 height 158
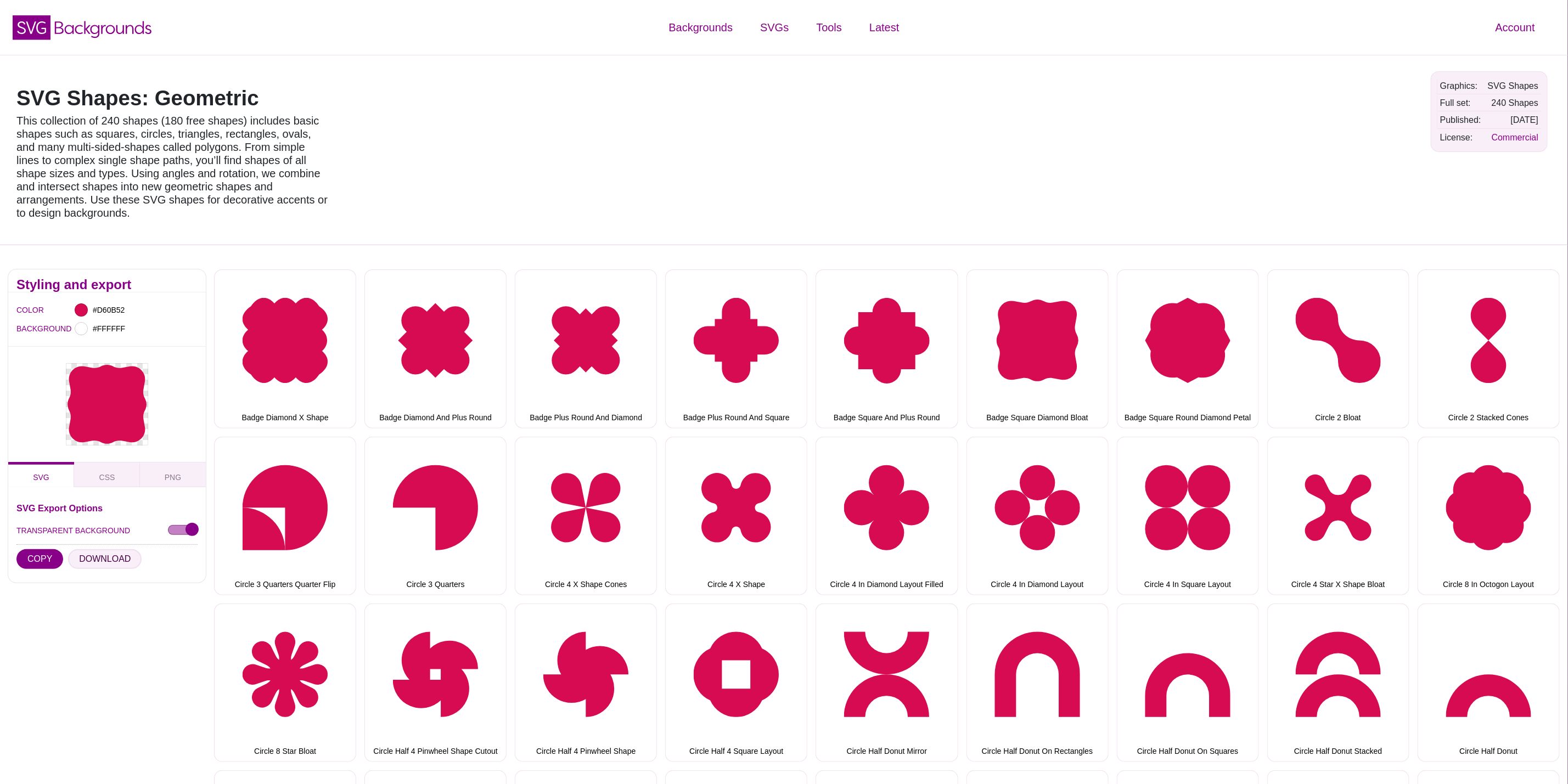
click at [99, 549] on button "DOWNLOAD" at bounding box center [105, 559] width 74 height 20
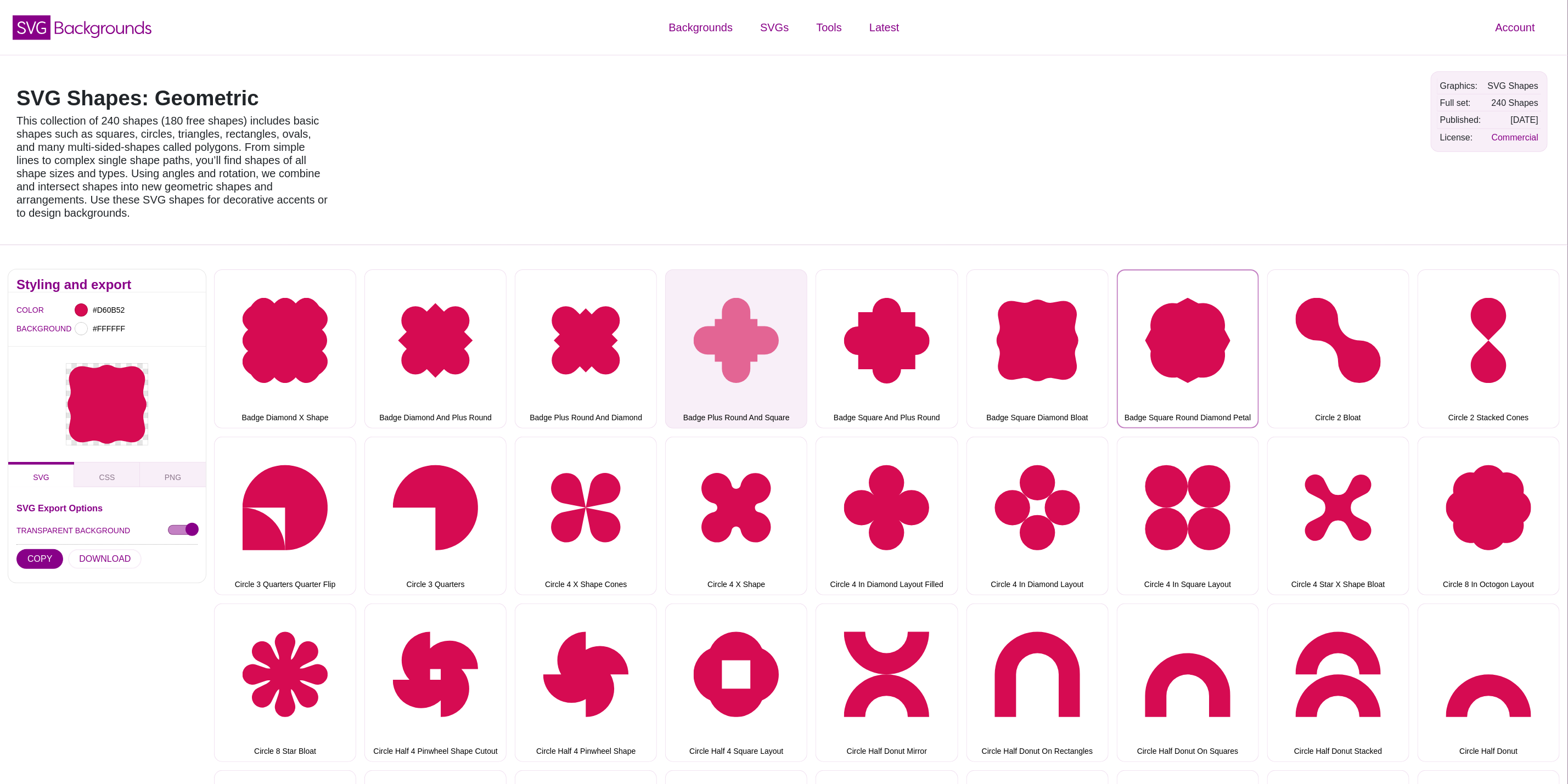
drag, startPoint x: 1171, startPoint y: 315, endPoint x: 676, endPoint y: 396, distance: 501.6
click at [1171, 315] on button "Badge Square Round Diamond Petal" at bounding box center [1188, 348] width 142 height 158
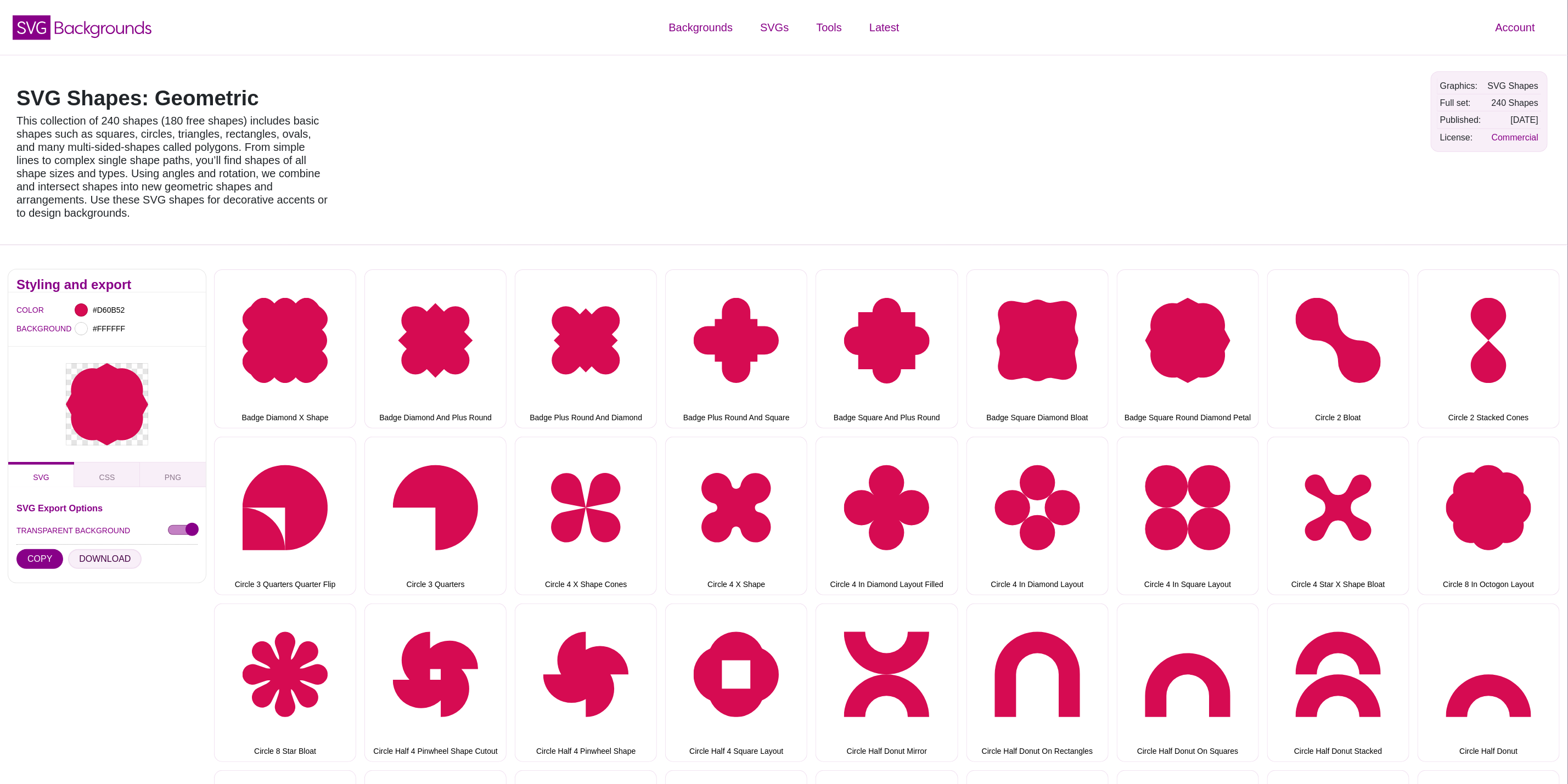
click at [121, 549] on button "DOWNLOAD" at bounding box center [105, 559] width 74 height 20
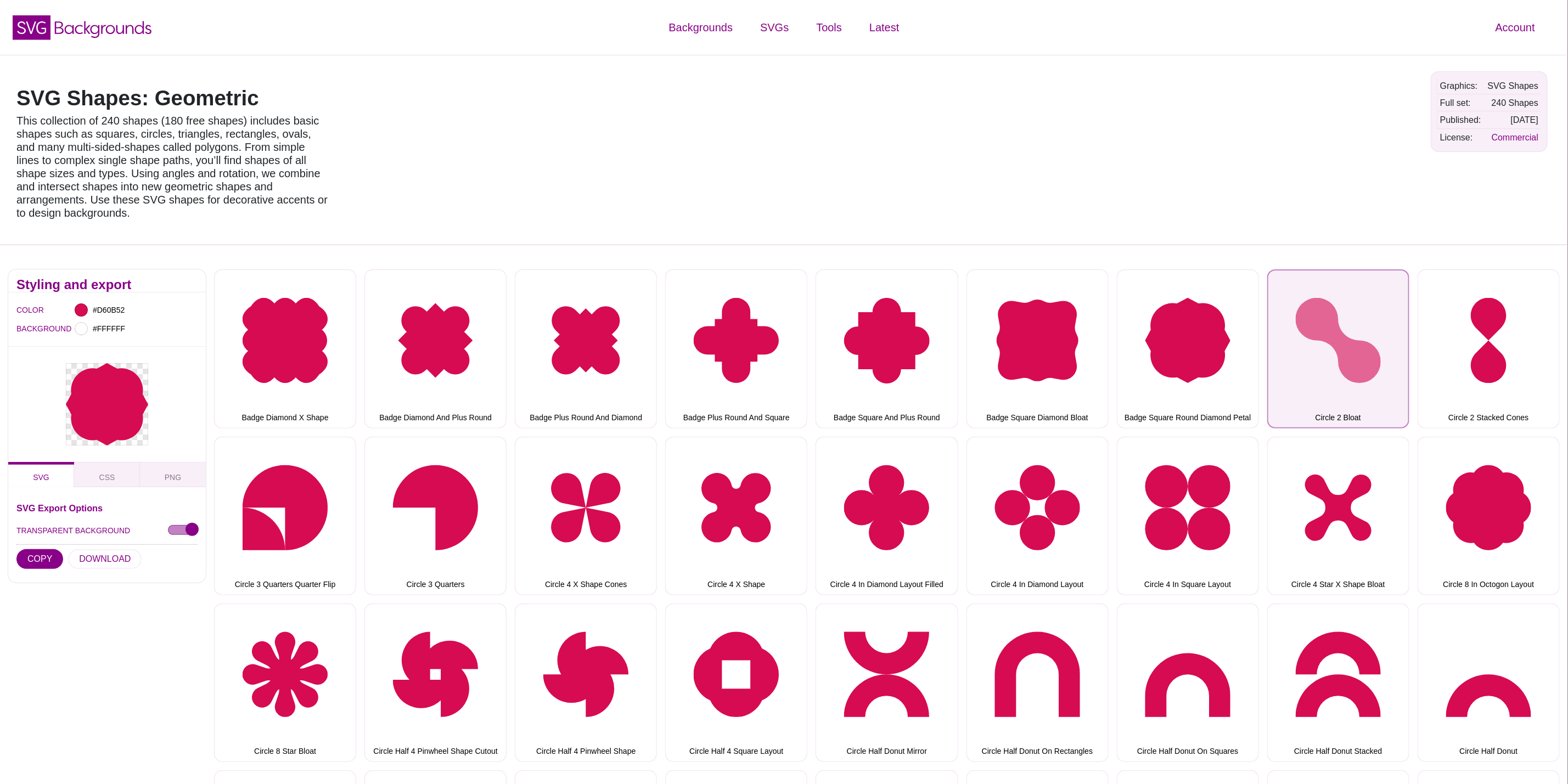
click at [1383, 323] on button "Circle 2 Bloat" at bounding box center [1338, 348] width 142 height 158
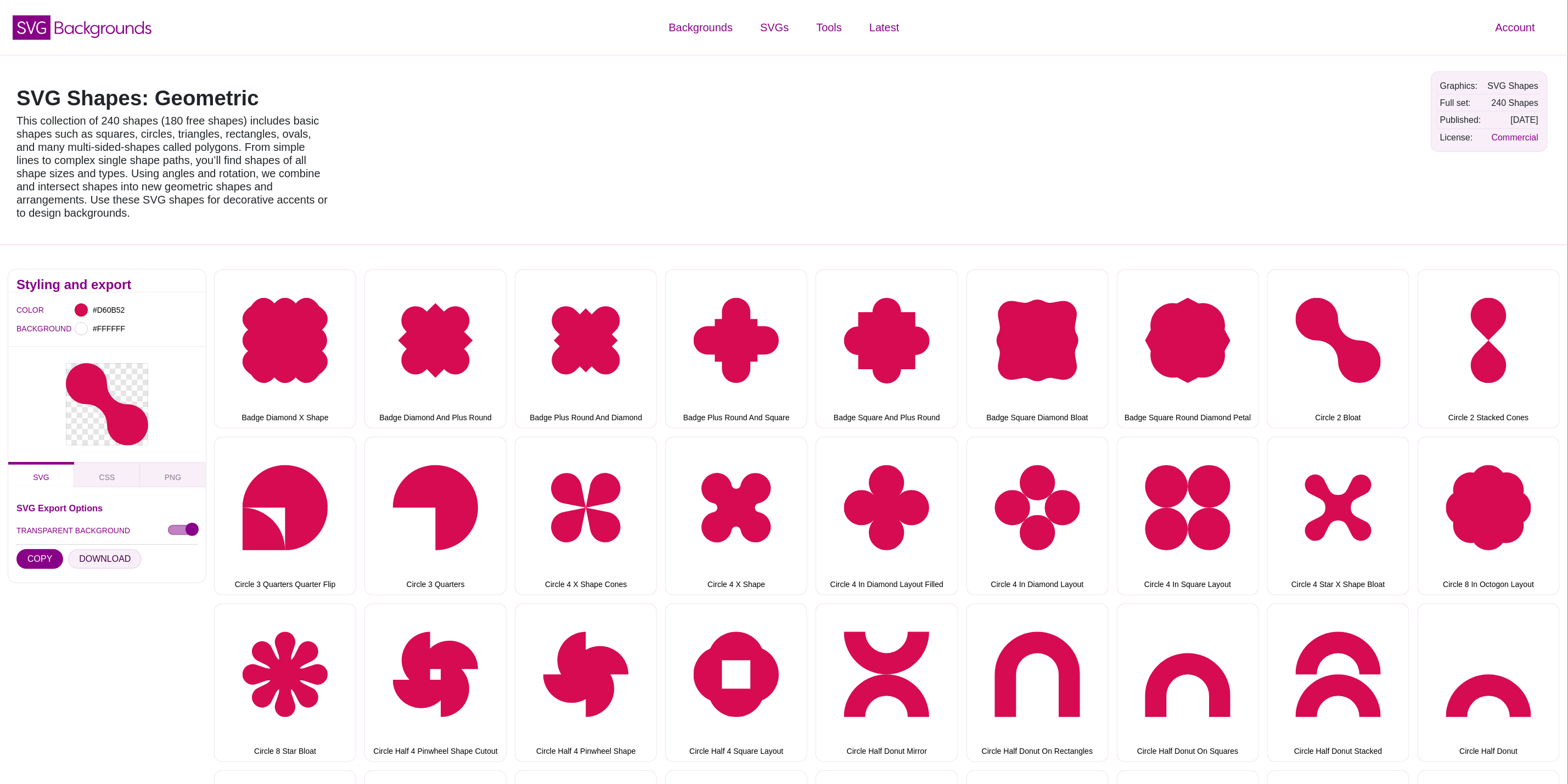
click at [107, 549] on button "DOWNLOAD" at bounding box center [105, 559] width 74 height 20
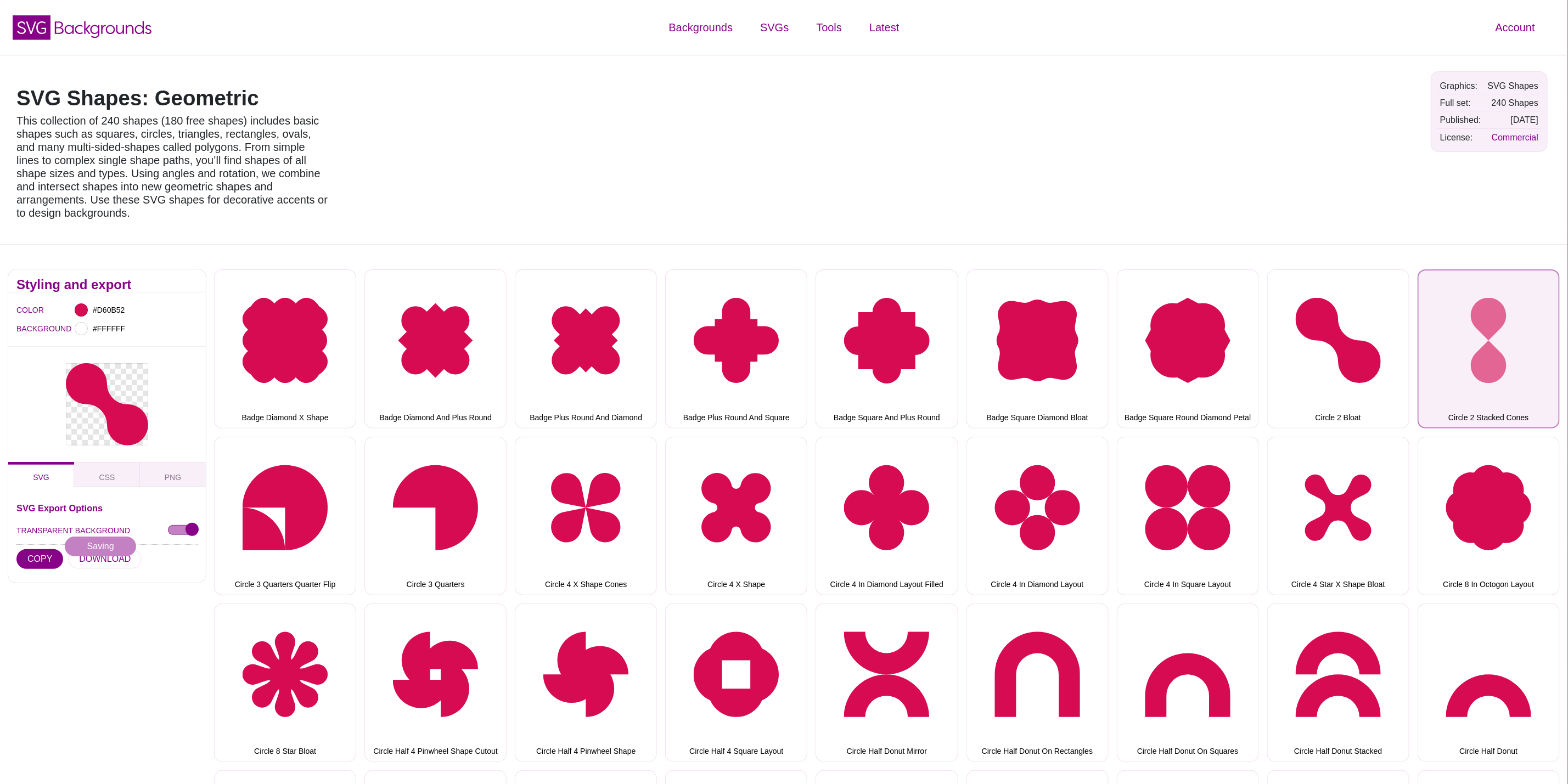
drag, startPoint x: 1481, startPoint y: 326, endPoint x: 1474, endPoint y: 326, distance: 7.0
click at [1481, 326] on button "Circle 2 Stacked Cones" at bounding box center [1489, 348] width 142 height 158
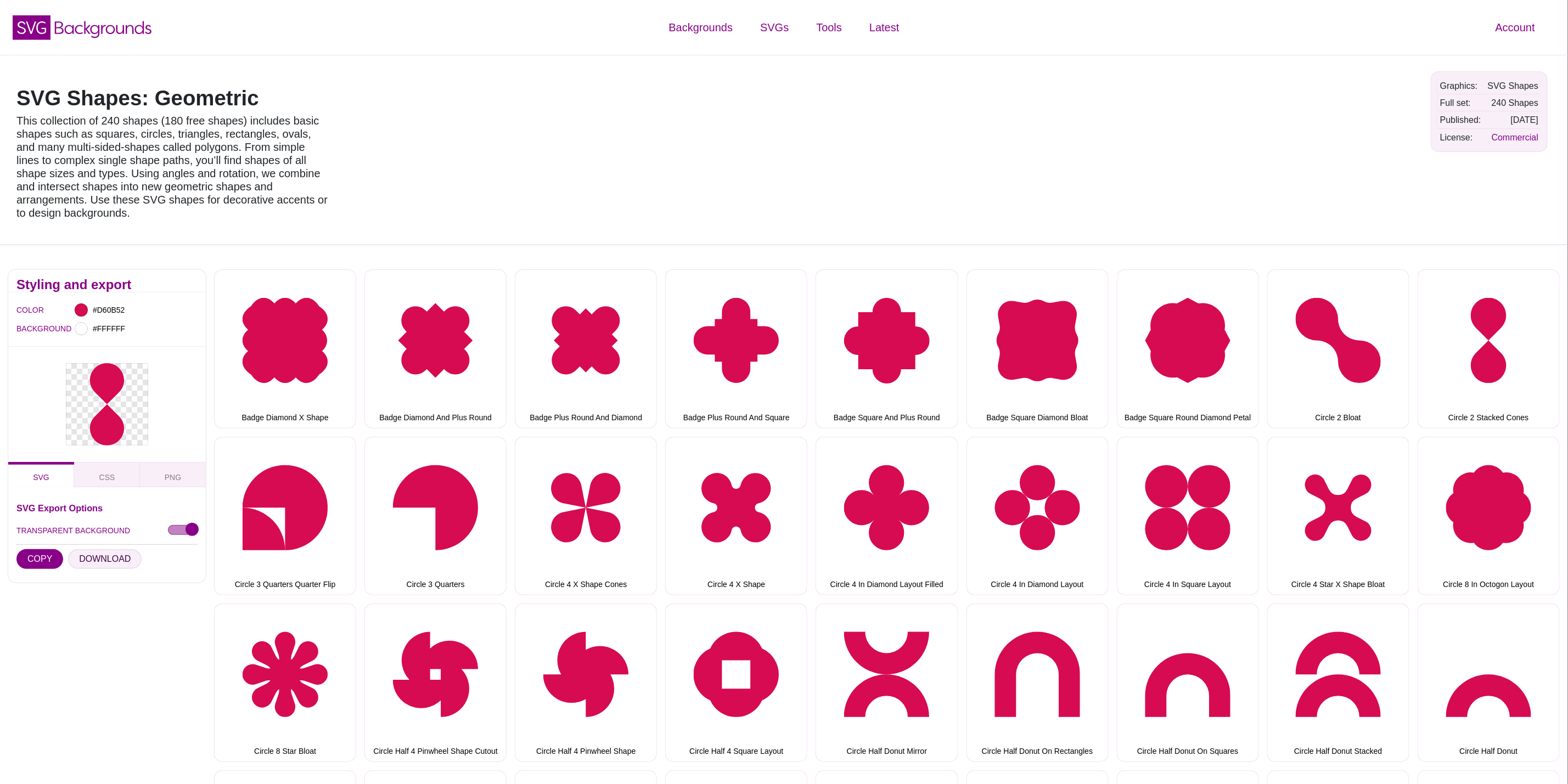
click at [126, 549] on button "DOWNLOAD" at bounding box center [105, 559] width 74 height 20
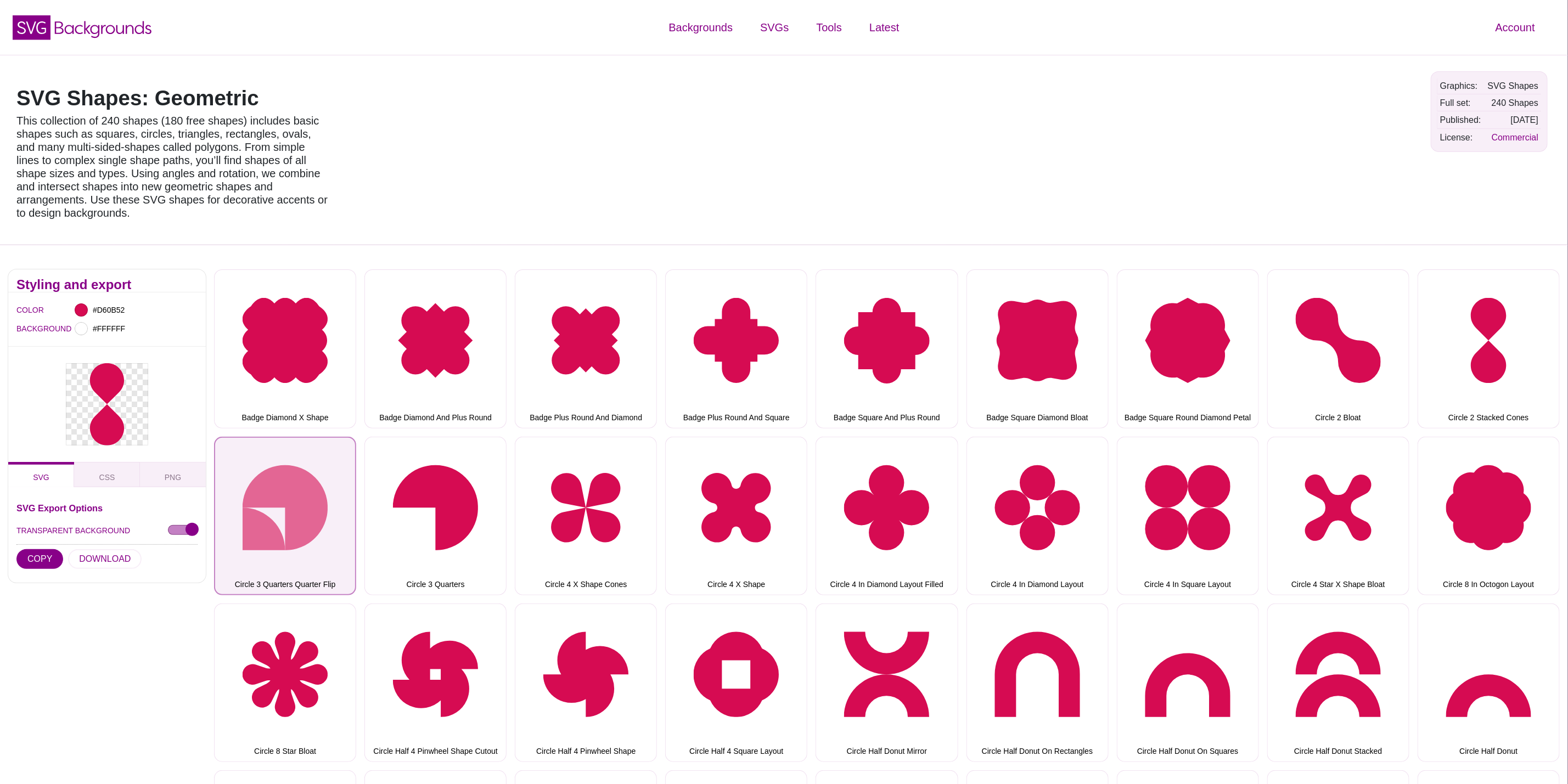
drag, startPoint x: 325, startPoint y: 496, endPoint x: 317, endPoint y: 496, distance: 8.0
click at [325, 496] on button "Circle 3 Quarters Quarter Flip" at bounding box center [285, 516] width 142 height 158
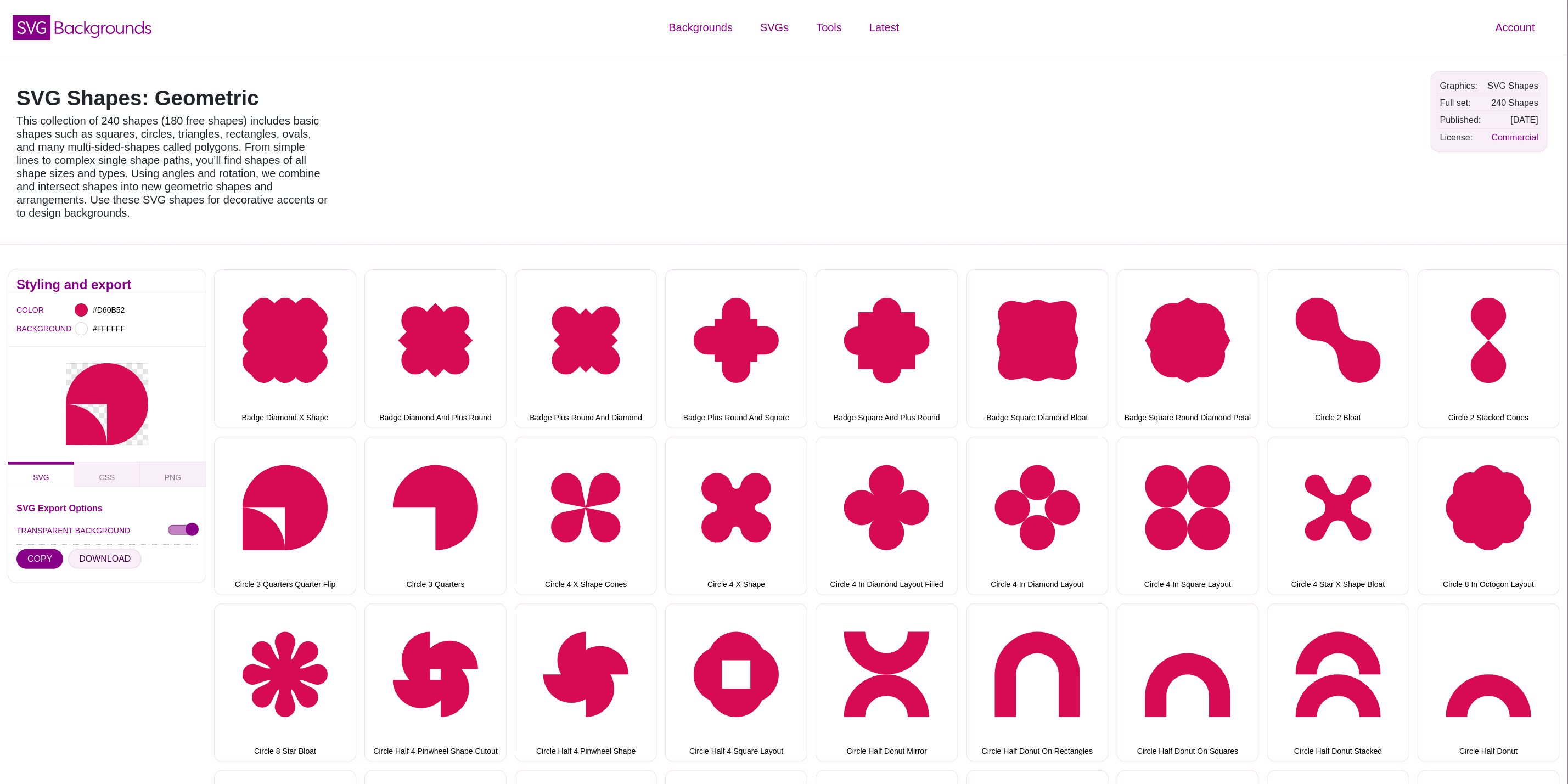
click at [106, 550] on button "DOWNLOAD" at bounding box center [105, 559] width 74 height 20
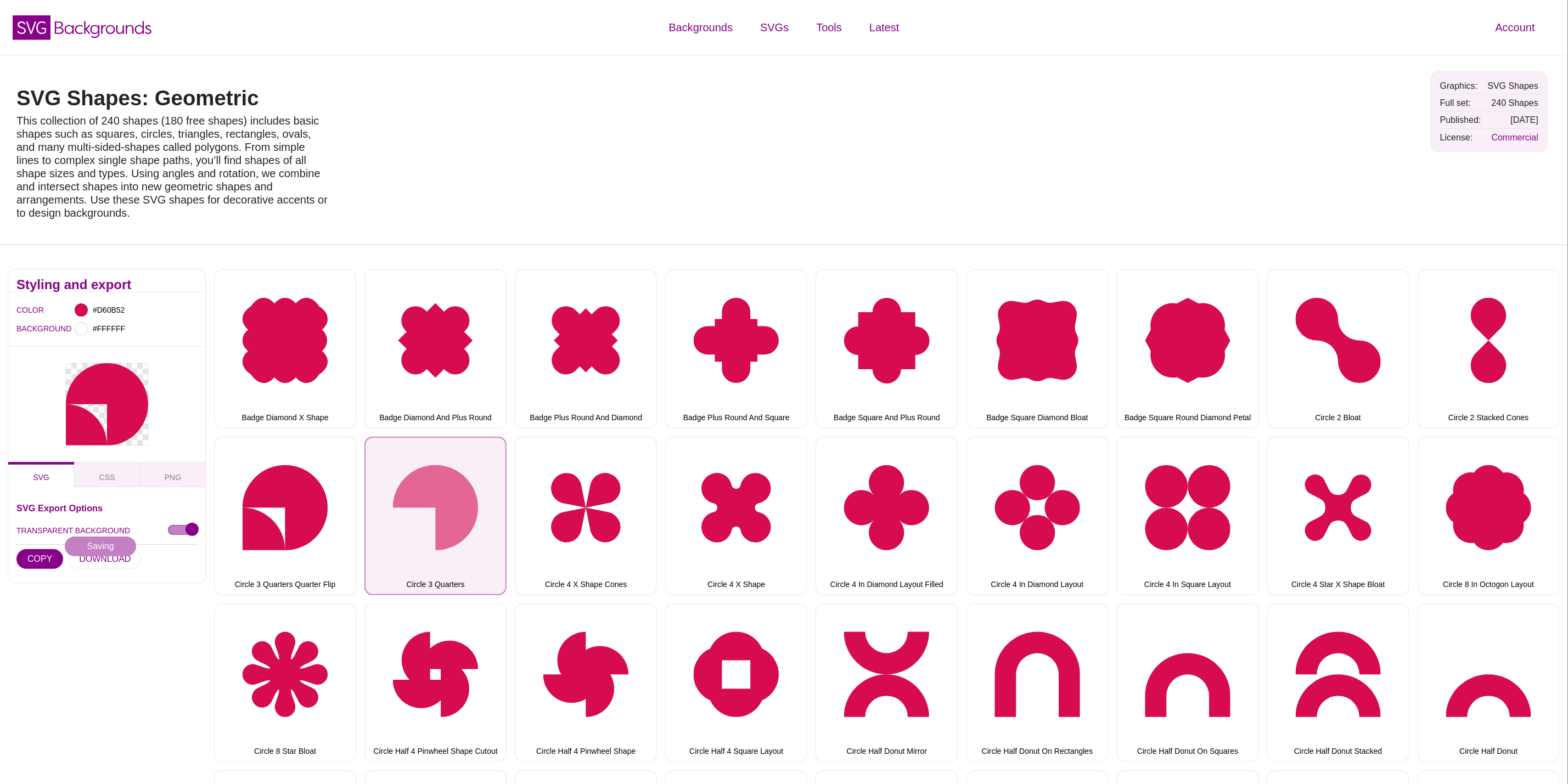
drag, startPoint x: 449, startPoint y: 480, endPoint x: 440, endPoint y: 480, distance: 9.0
click at [445, 480] on button "Circle 3 Quarters" at bounding box center [436, 516] width 142 height 158
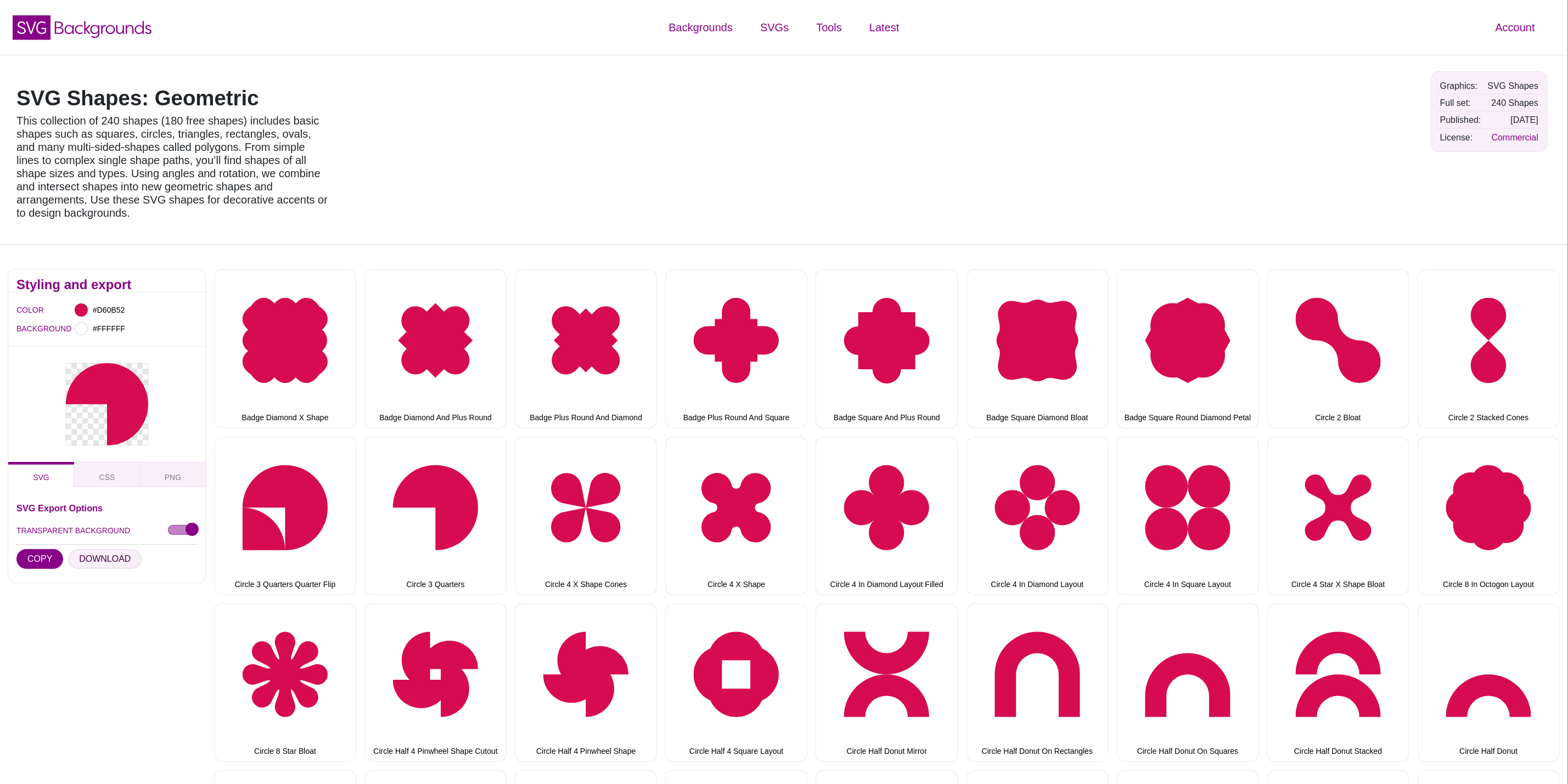
click at [106, 549] on button "DOWNLOAD" at bounding box center [105, 559] width 74 height 20
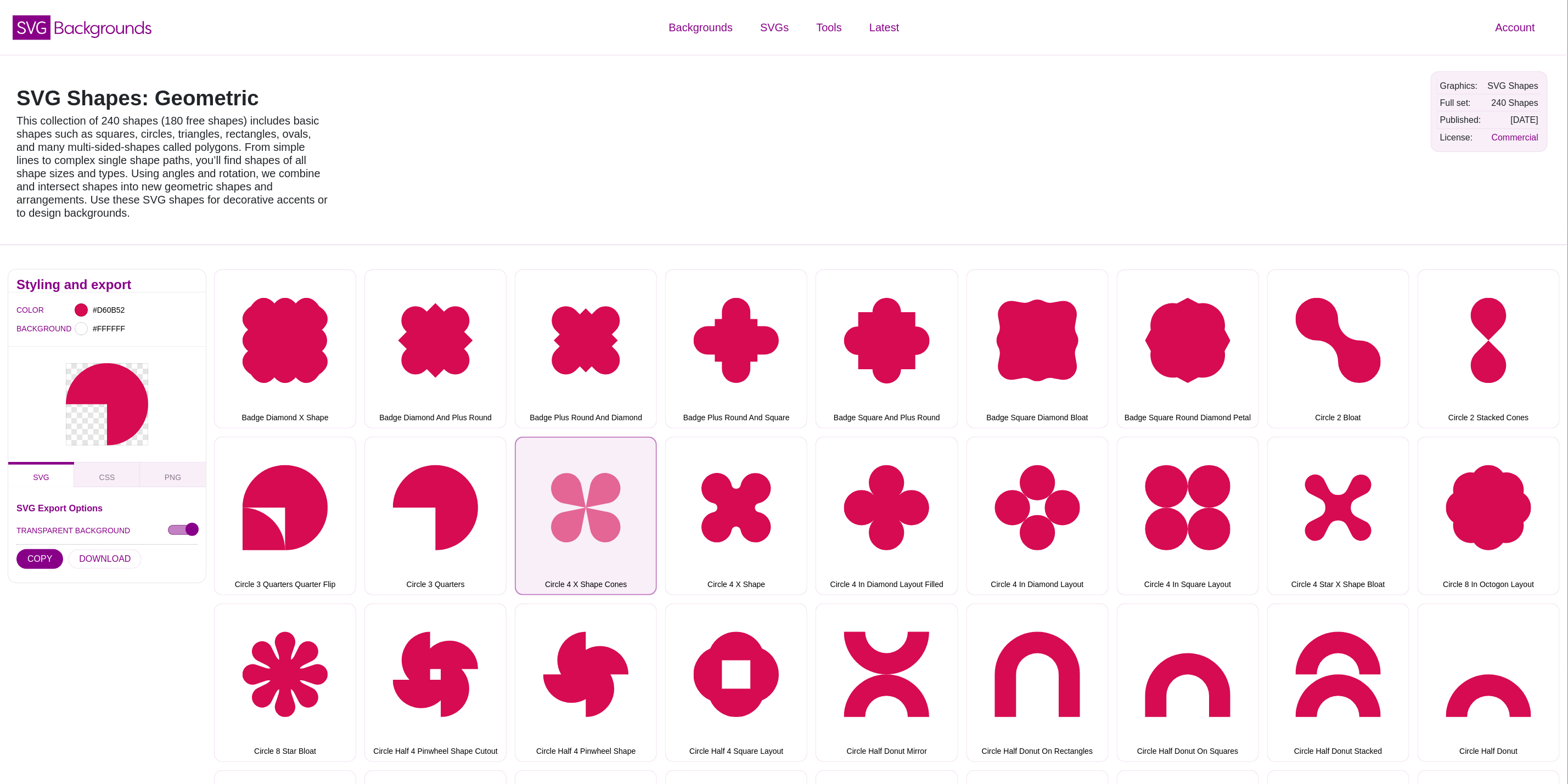
drag, startPoint x: 630, startPoint y: 471, endPoint x: 657, endPoint y: 487, distance: 31.4
click at [630, 471] on button "Circle 4 X Shape Cones" at bounding box center [586, 516] width 142 height 158
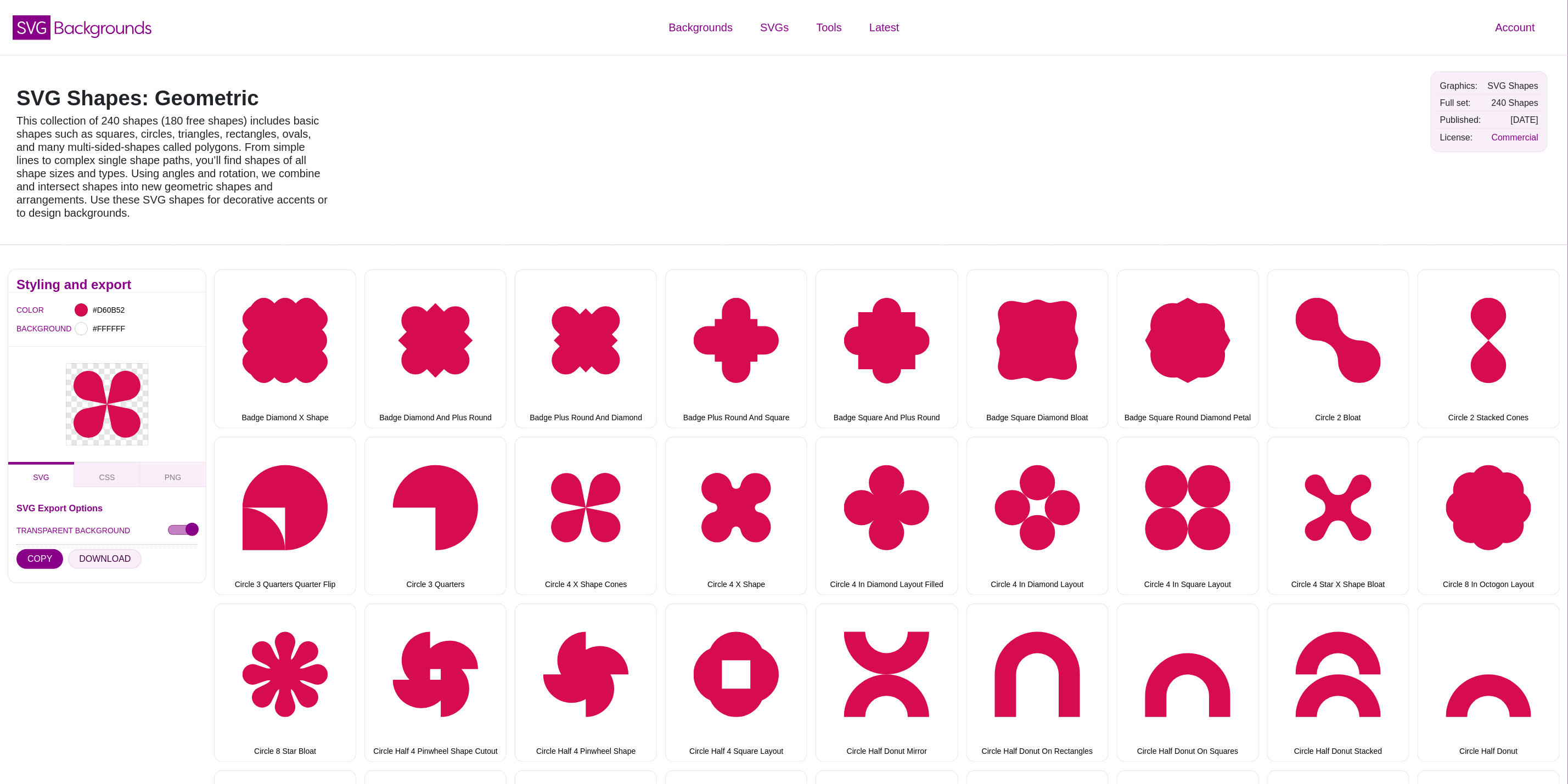
click at [118, 549] on button "DOWNLOAD" at bounding box center [105, 559] width 74 height 20
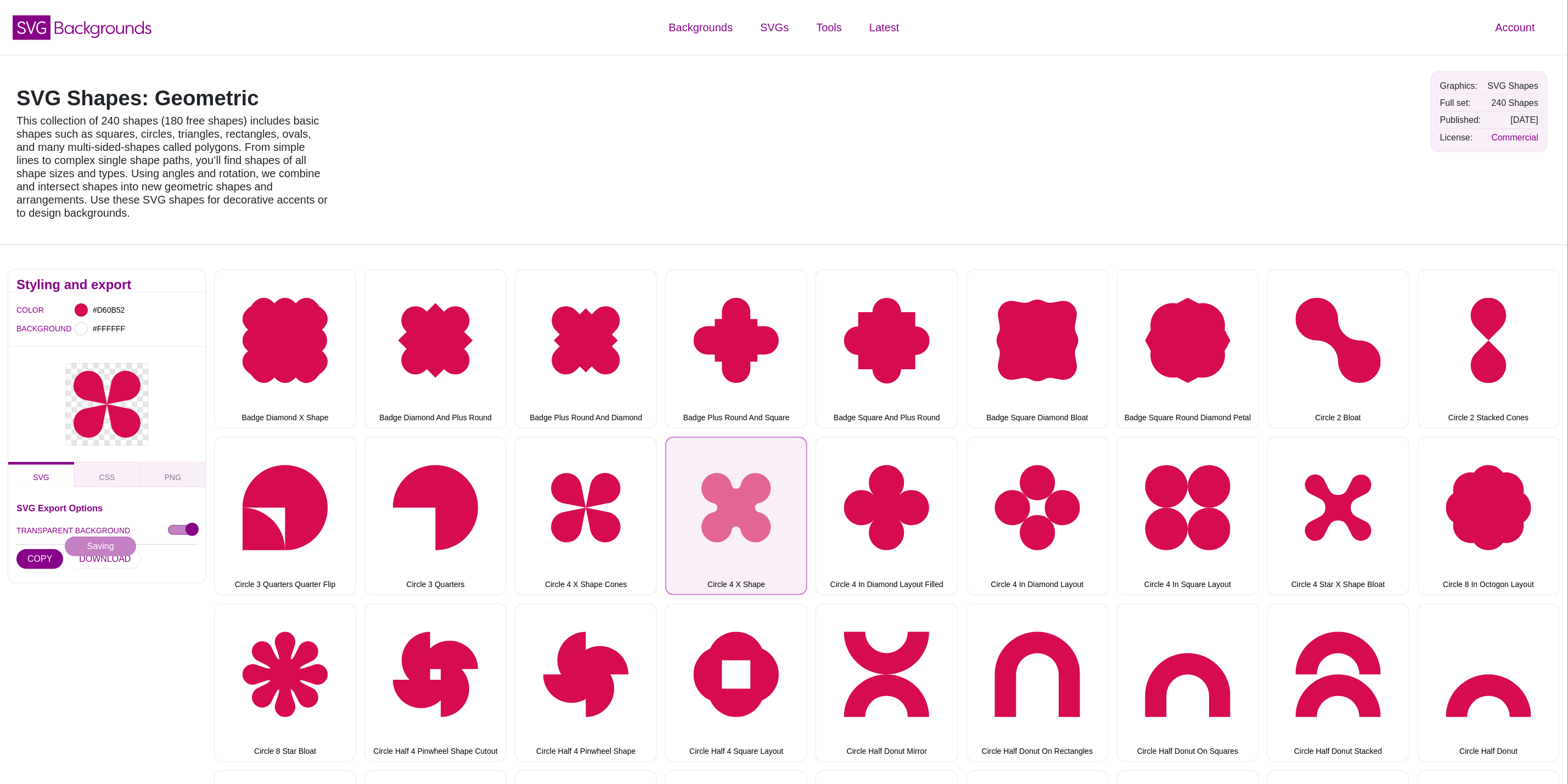
click at [767, 494] on button "Circle 4 X Shape" at bounding box center [736, 516] width 142 height 158
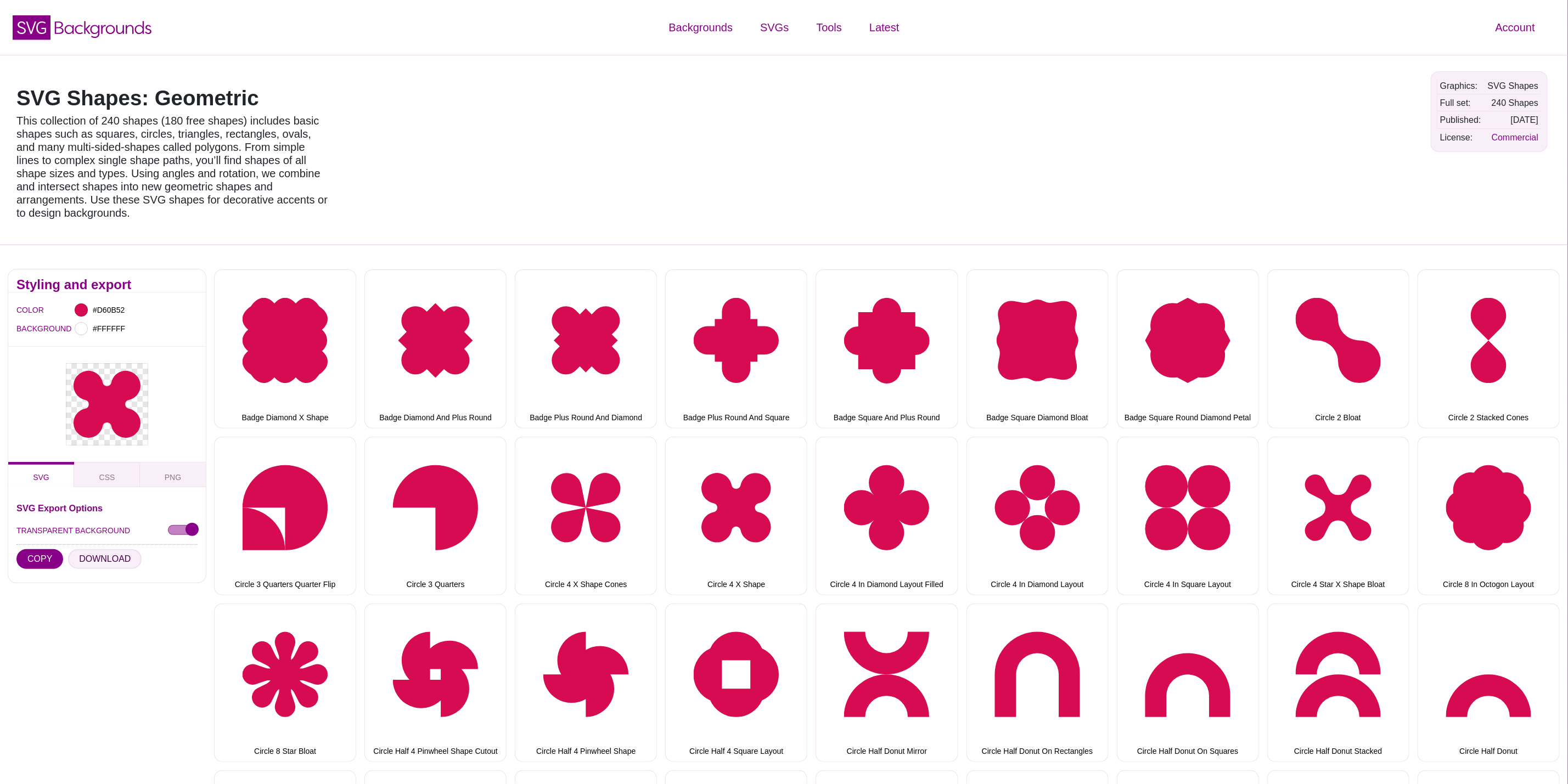
click at [102, 549] on button "DOWNLOAD" at bounding box center [105, 559] width 74 height 20
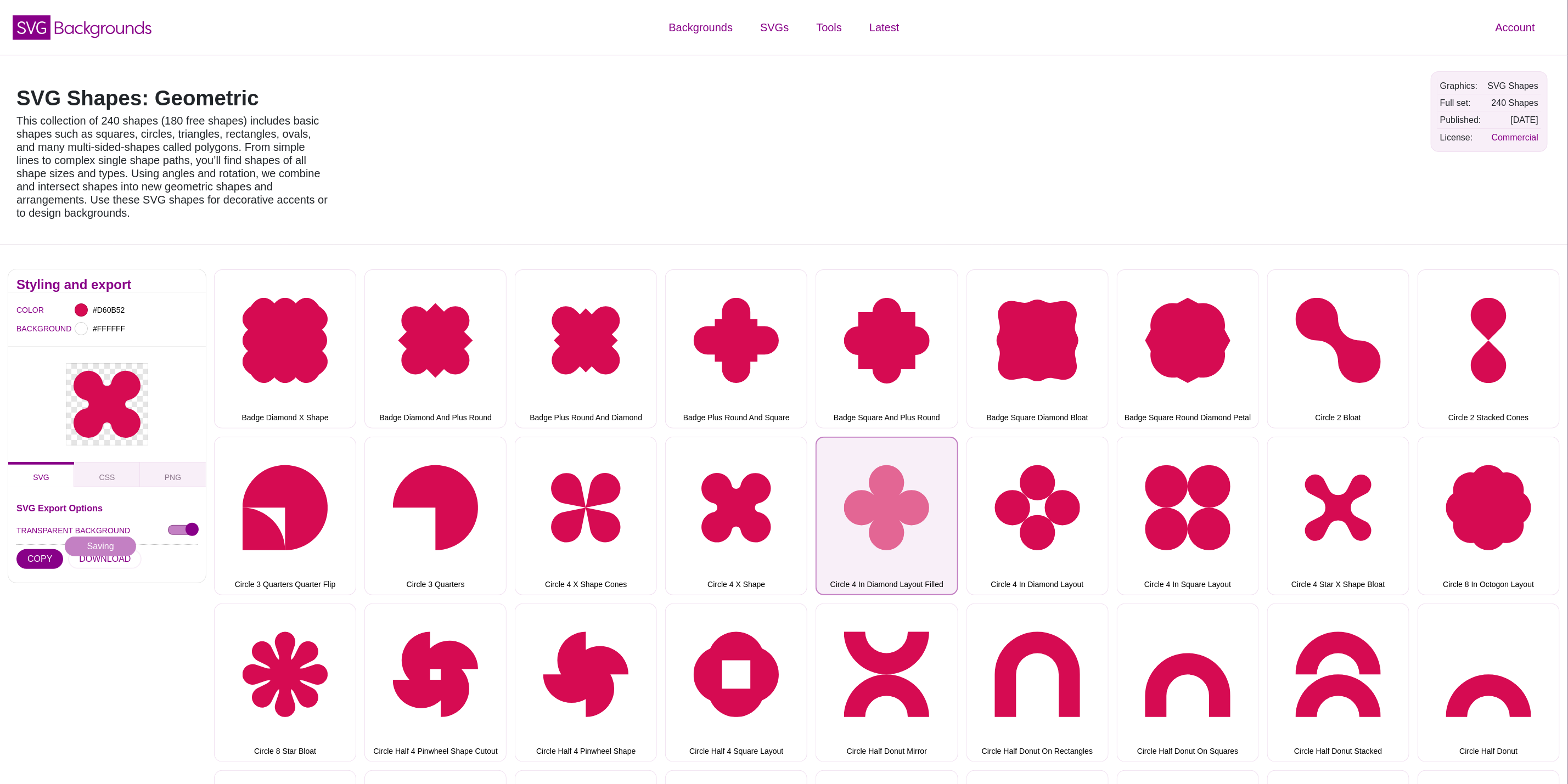
click at [868, 471] on button "Circle 4 In Diamond Layout Filled" at bounding box center [887, 516] width 142 height 158
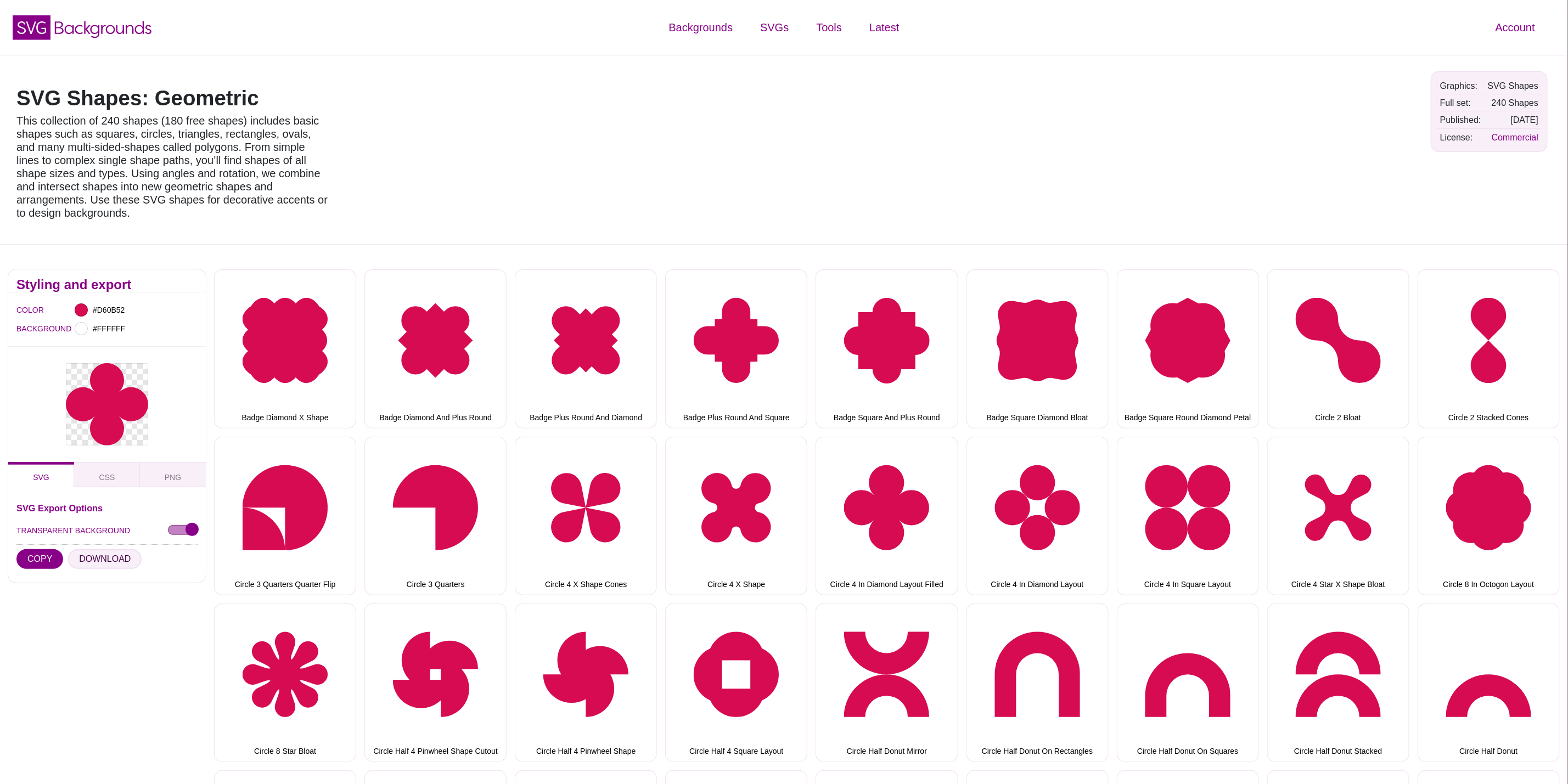
click at [95, 549] on button "DOWNLOAD" at bounding box center [105, 559] width 74 height 20
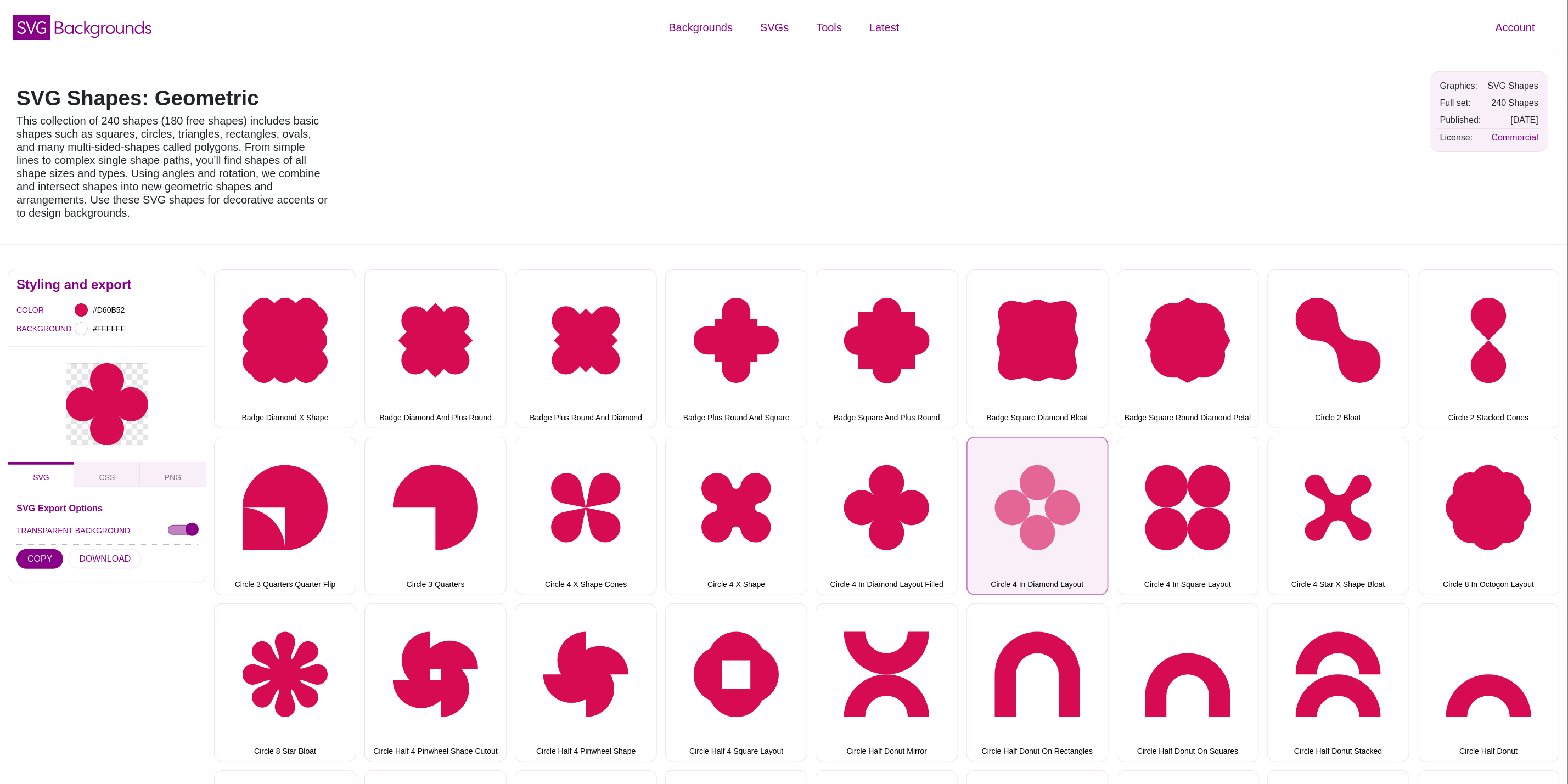
click at [1049, 475] on button "Circle 4 In Diamond Layout" at bounding box center [1038, 516] width 142 height 158
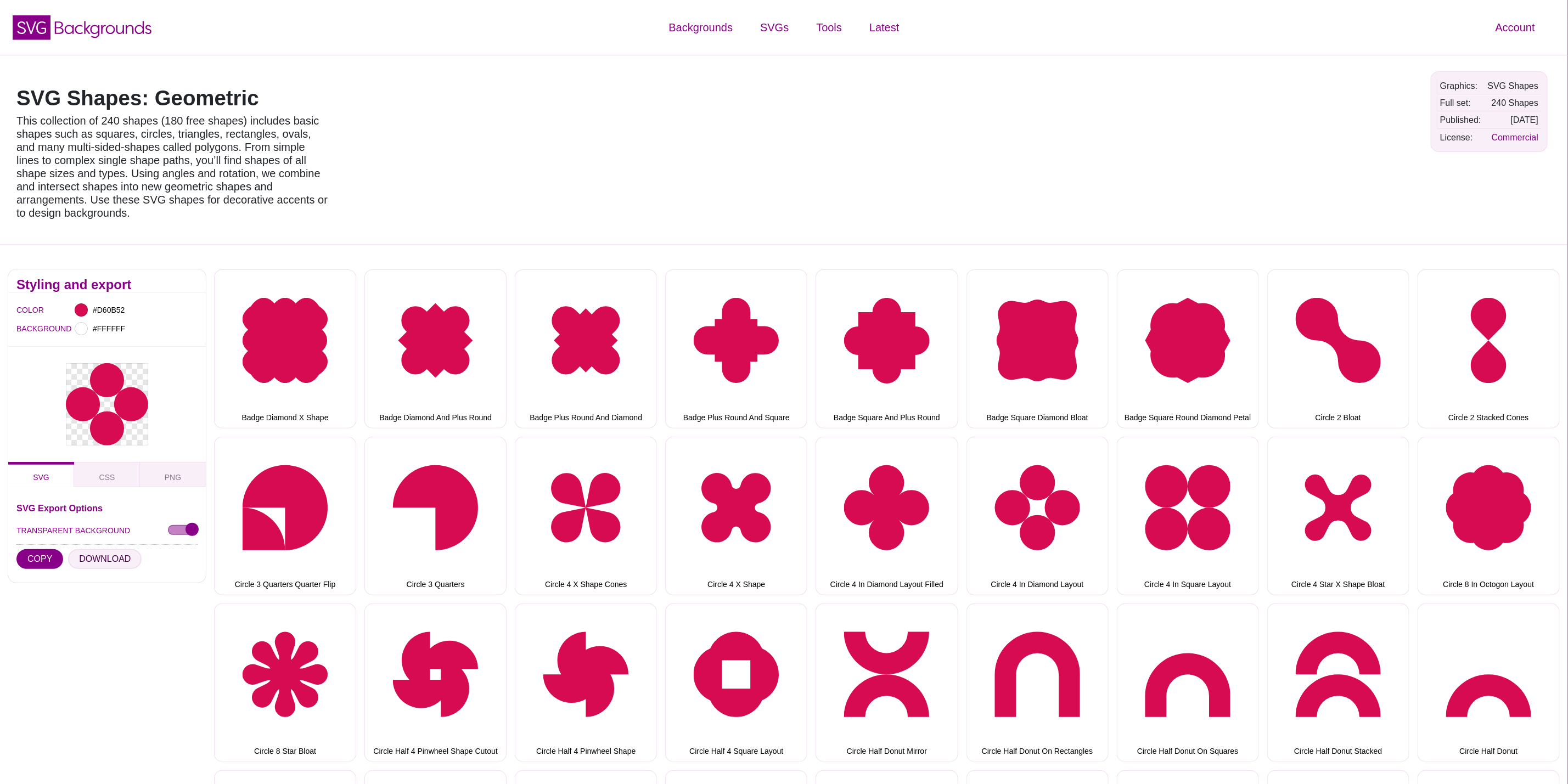
click at [101, 549] on button "DOWNLOAD" at bounding box center [105, 559] width 74 height 20
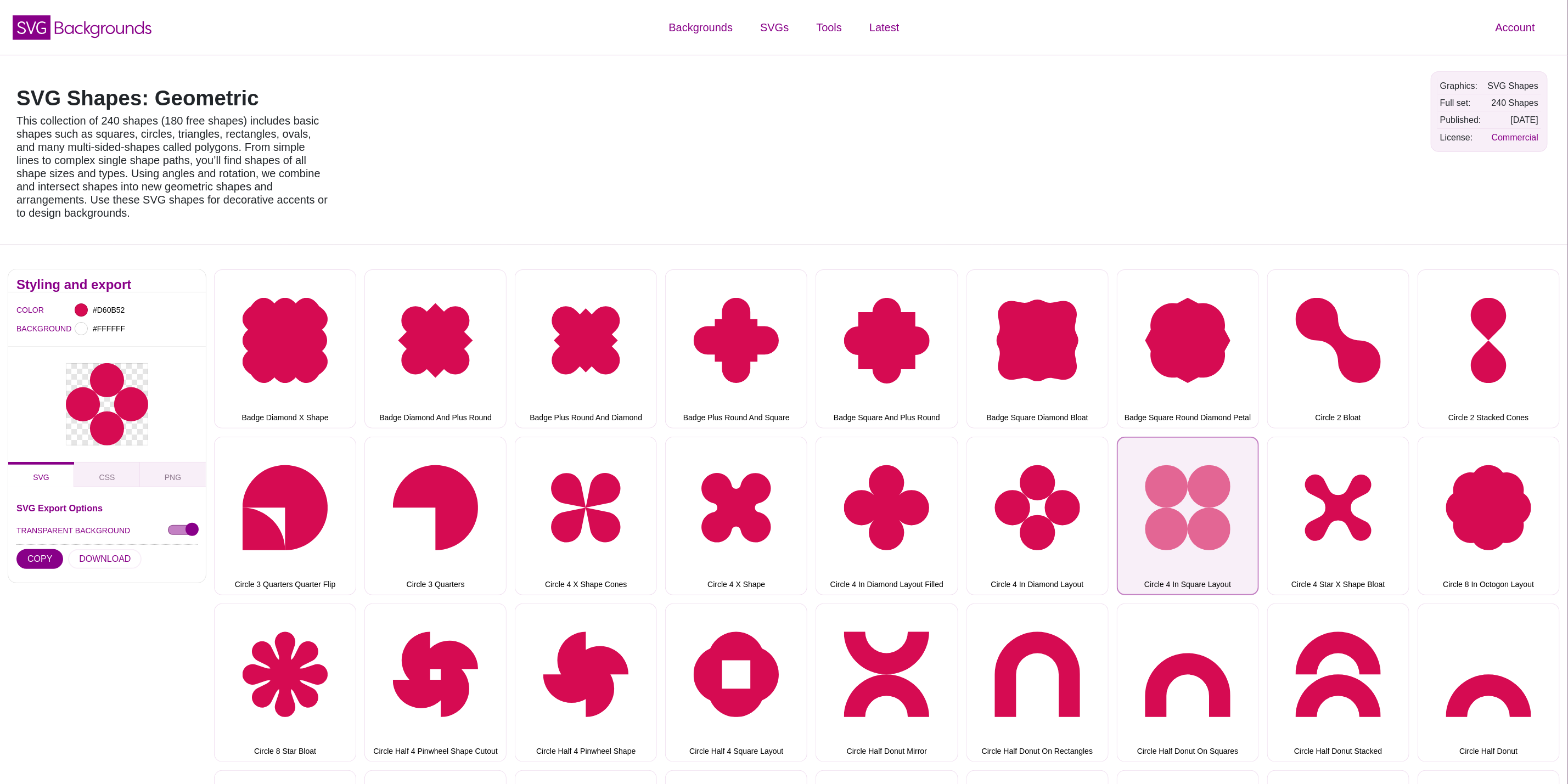
click at [1191, 458] on button "Circle 4 In Square Layout" at bounding box center [1188, 516] width 142 height 158
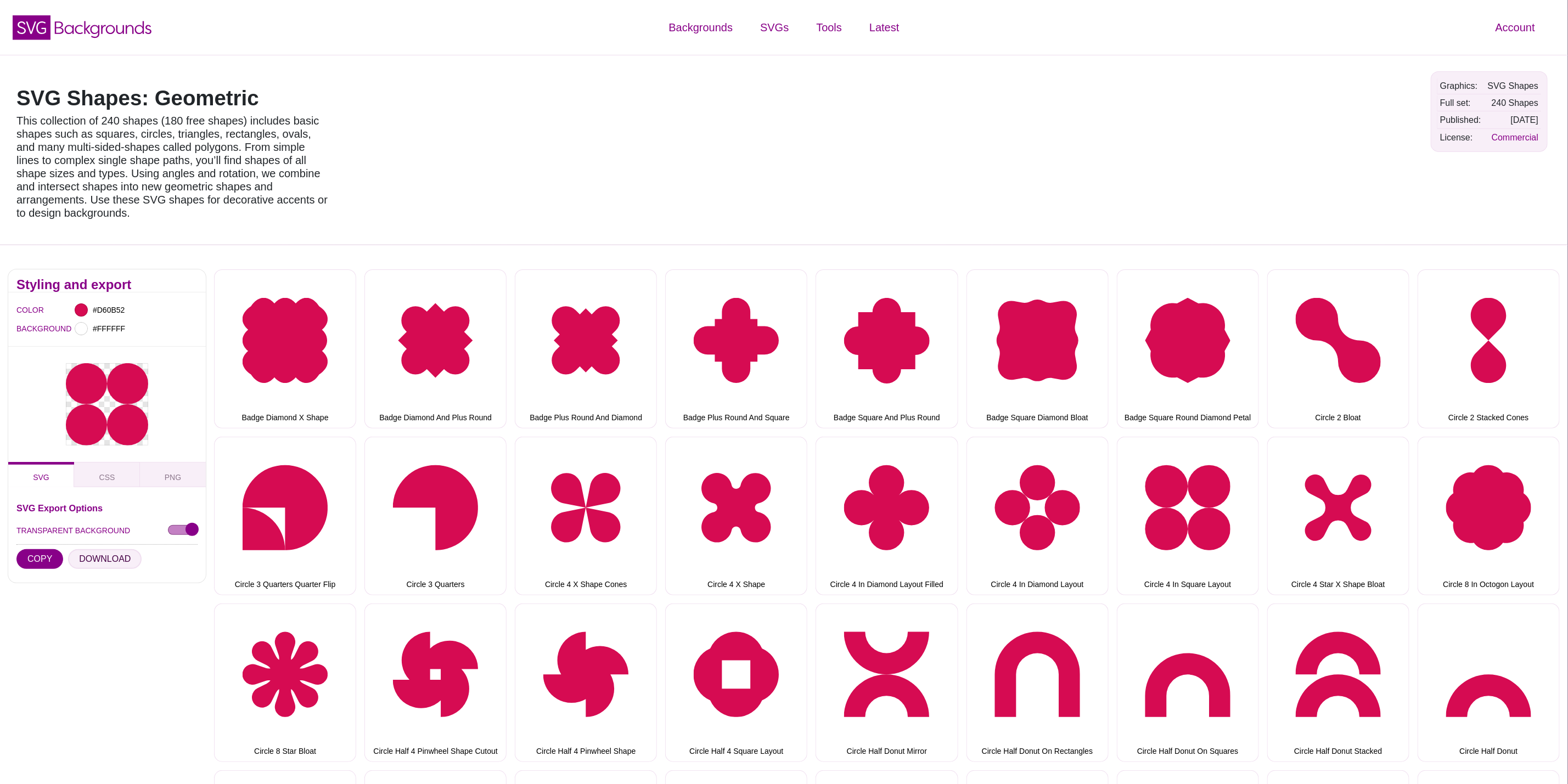
click at [93, 553] on button "DOWNLOAD" at bounding box center [105, 559] width 74 height 20
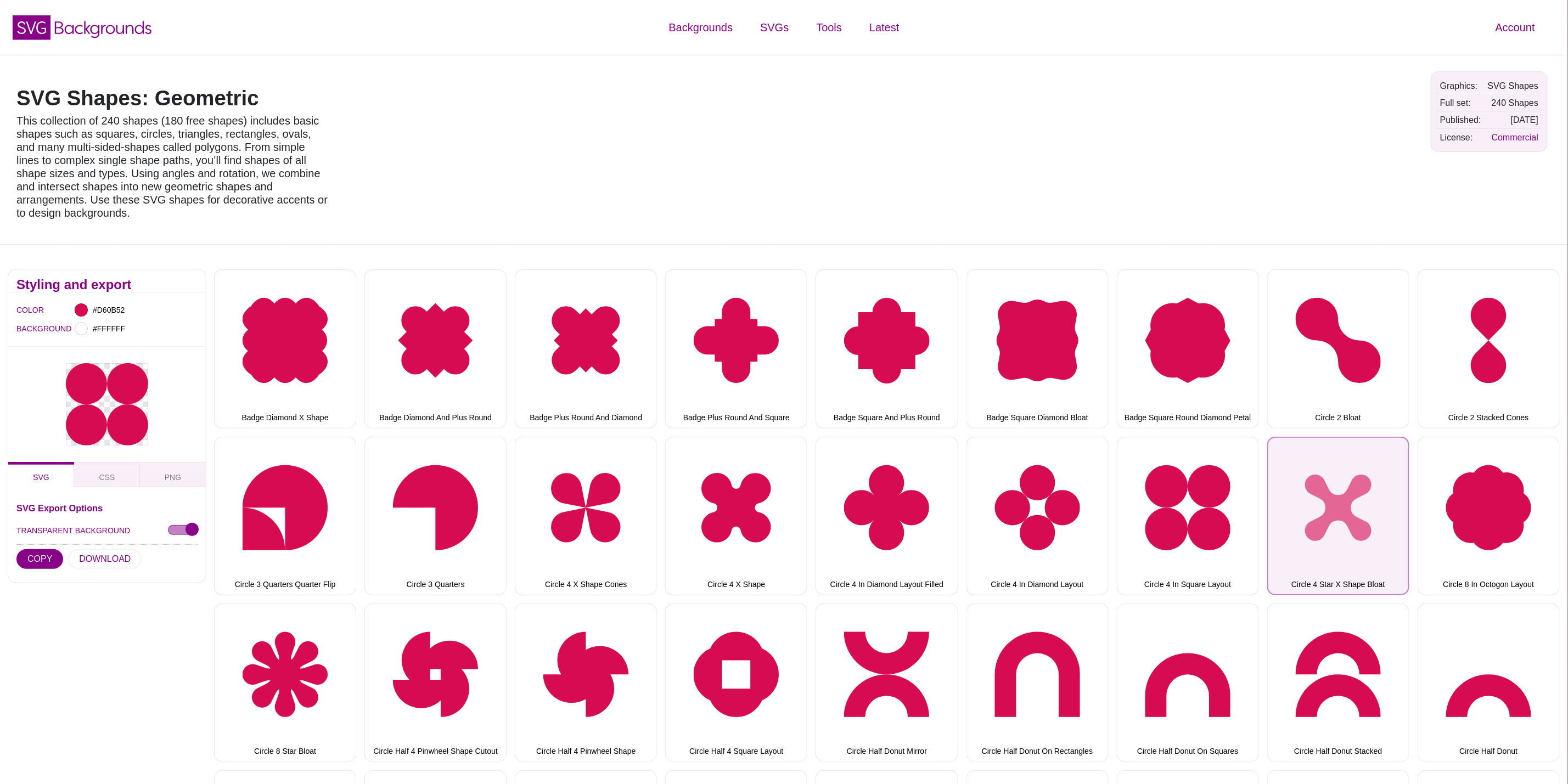
click at [1311, 492] on button "Circle 4 Star X Shape Bloat" at bounding box center [1338, 516] width 142 height 158
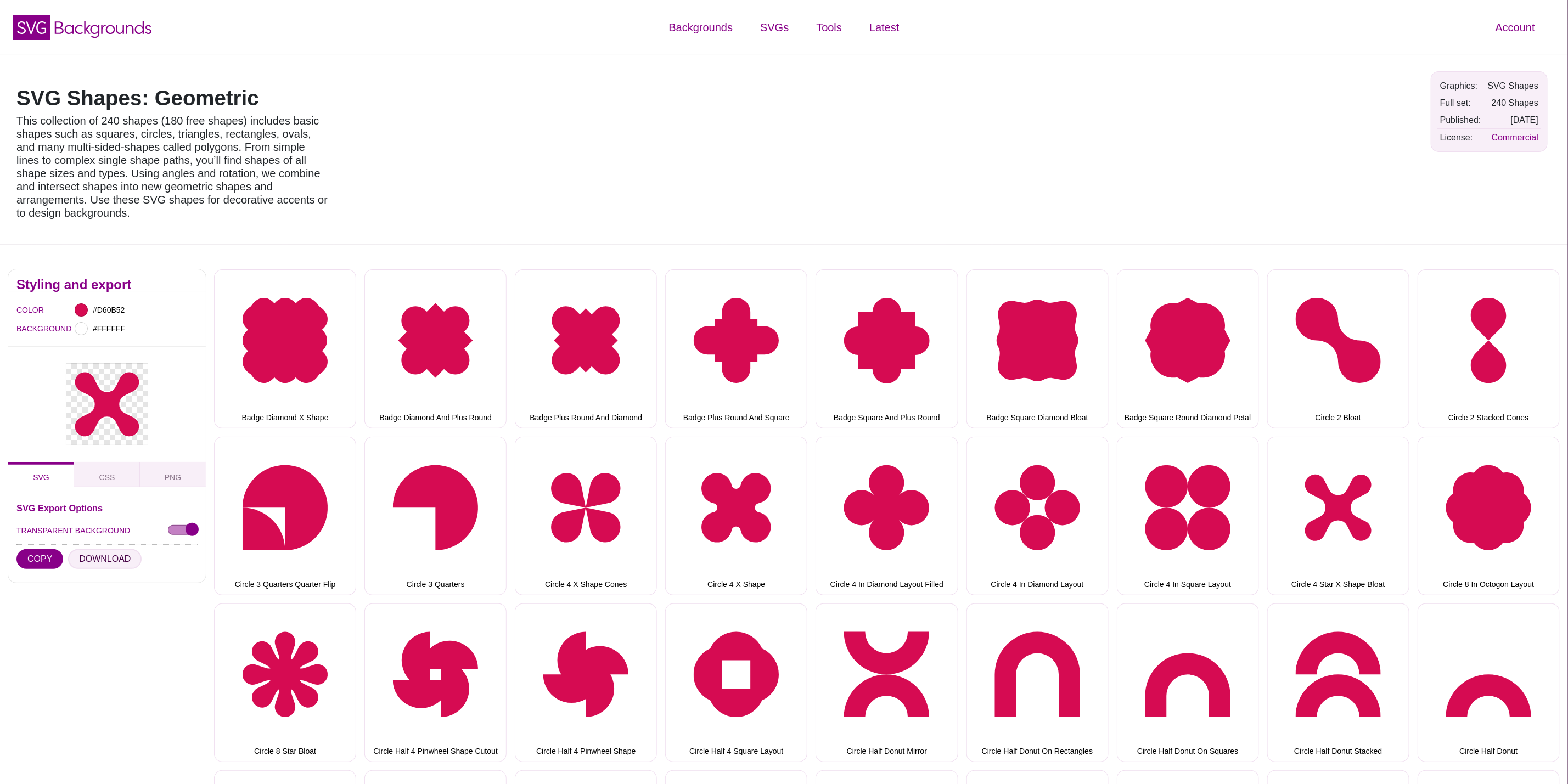
click at [98, 551] on button "DOWNLOAD" at bounding box center [105, 559] width 74 height 20
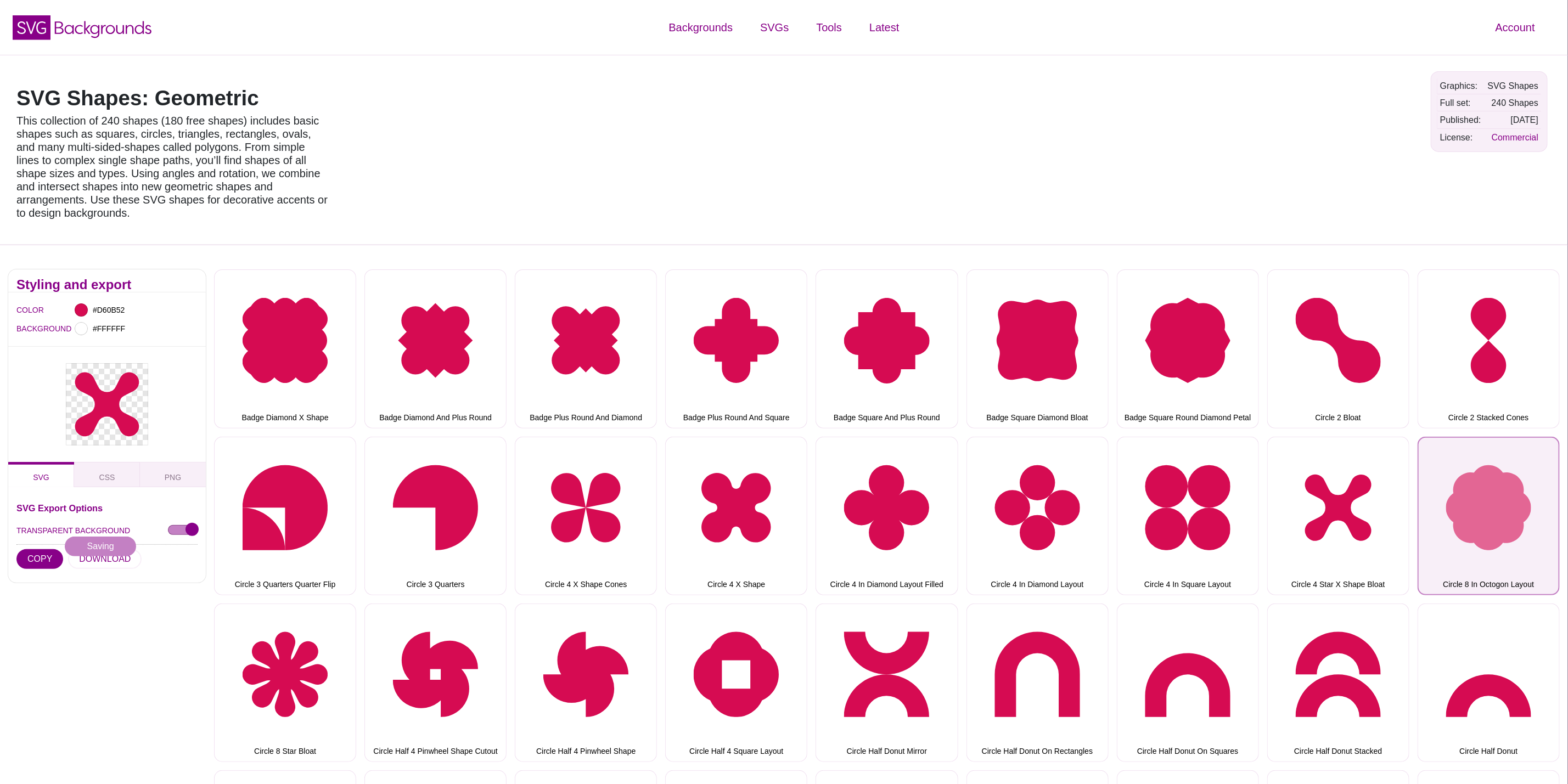
click at [1502, 466] on button "Circle 8 In Octogon Layout" at bounding box center [1489, 516] width 142 height 158
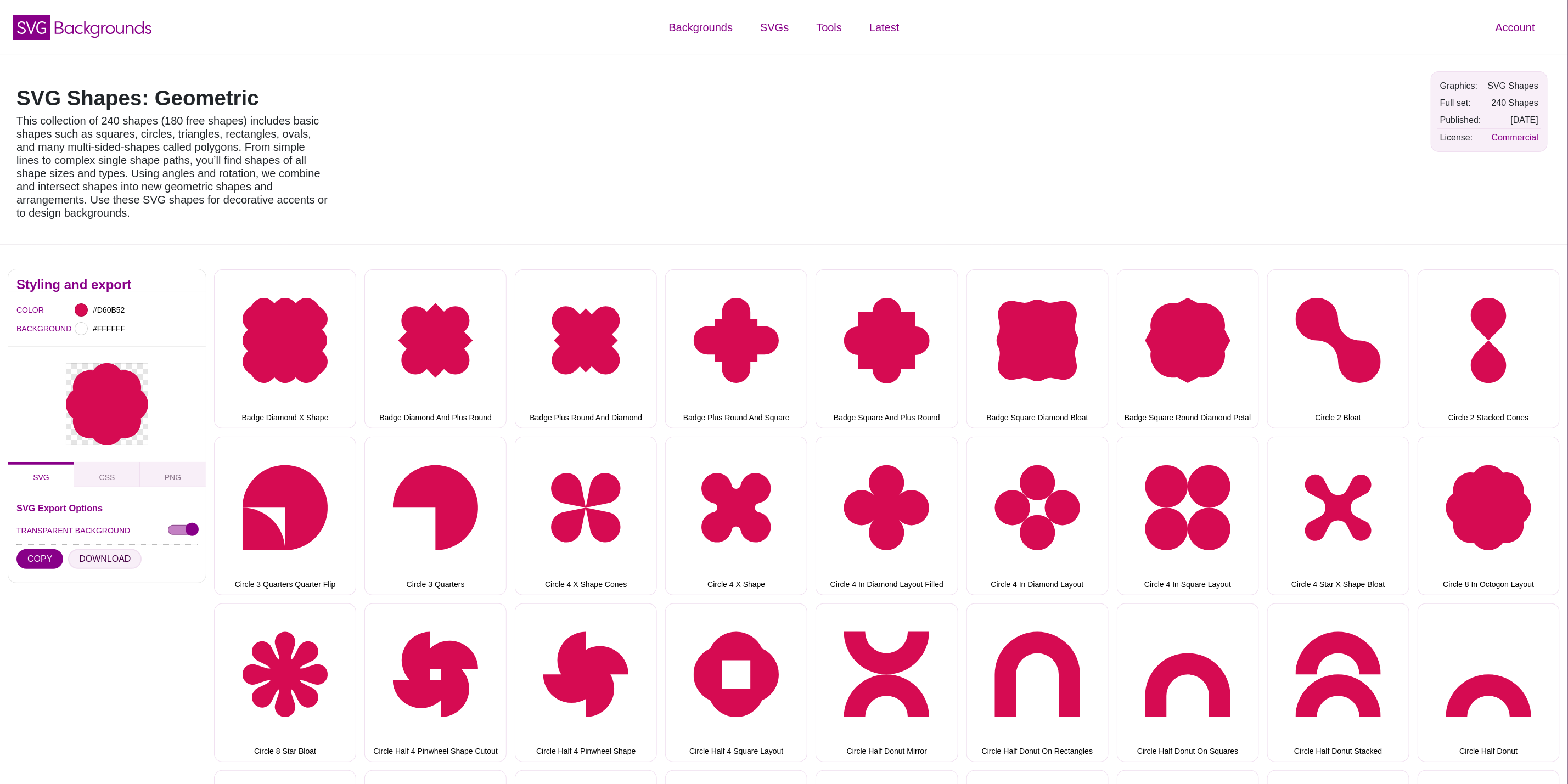
click at [102, 549] on button "DOWNLOAD" at bounding box center [105, 559] width 74 height 20
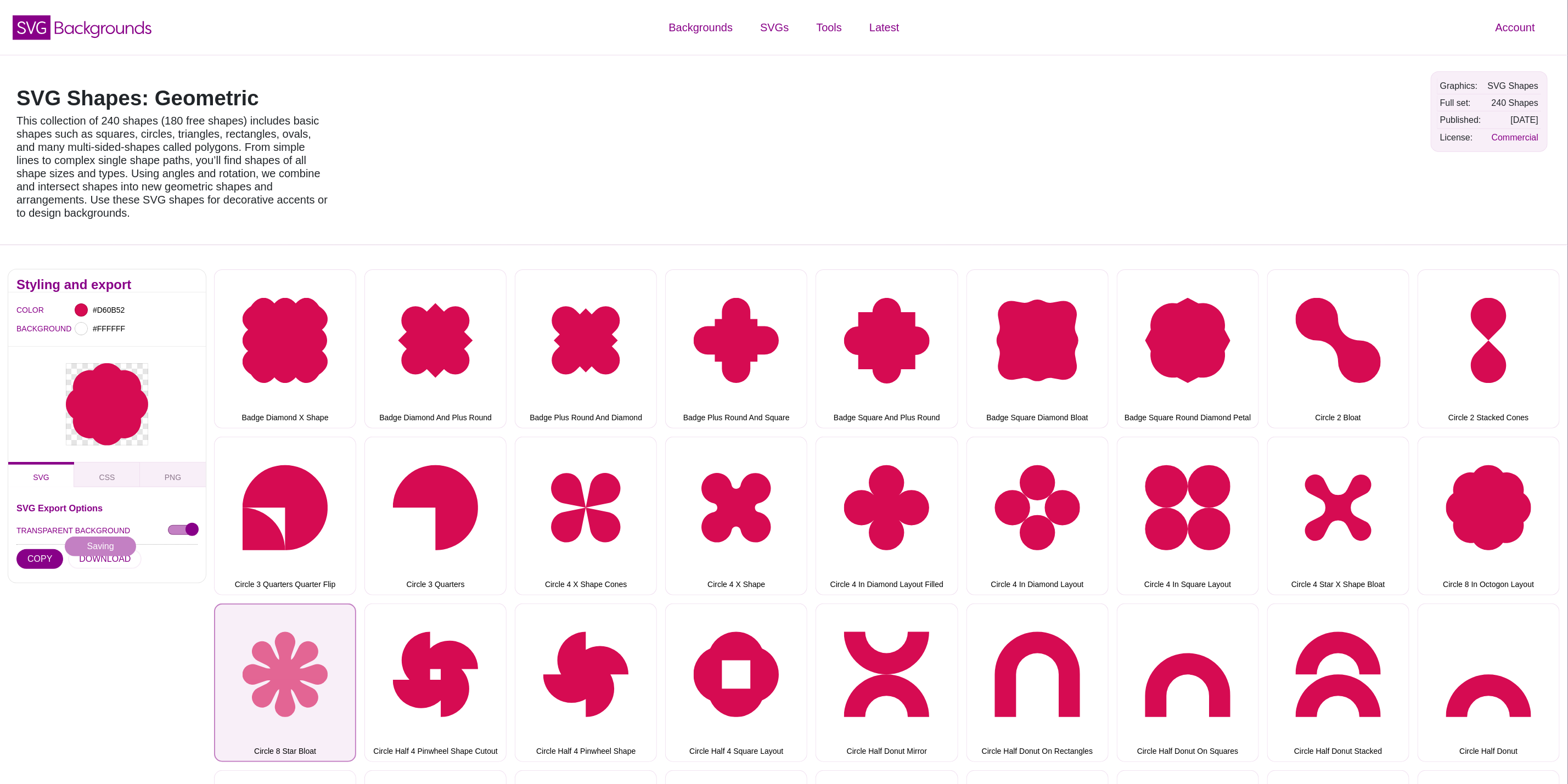
click at [305, 659] on button "Circle 8 Star Bloat" at bounding box center [285, 683] width 142 height 158
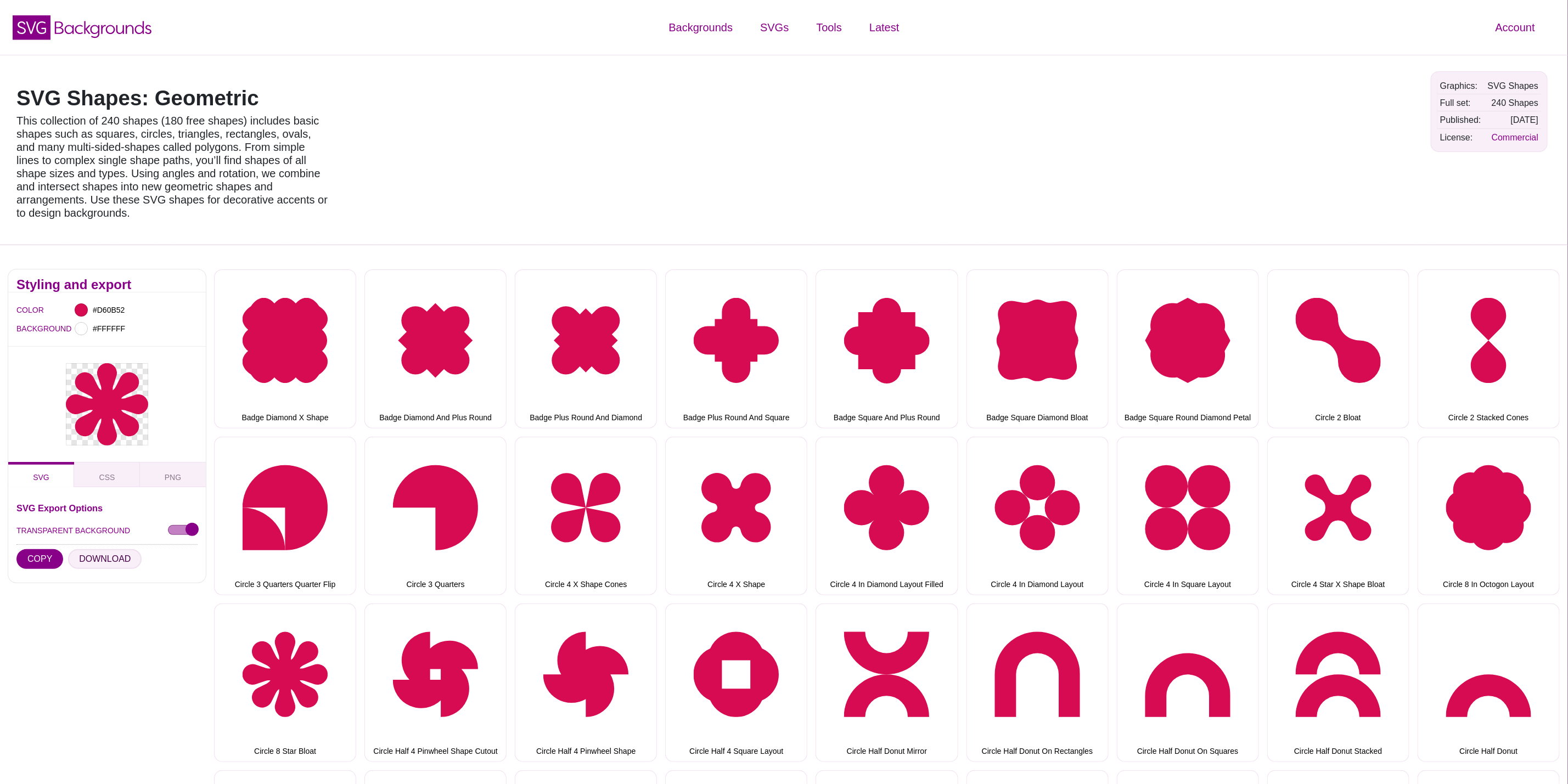
click at [109, 549] on button "DOWNLOAD" at bounding box center [105, 559] width 74 height 20
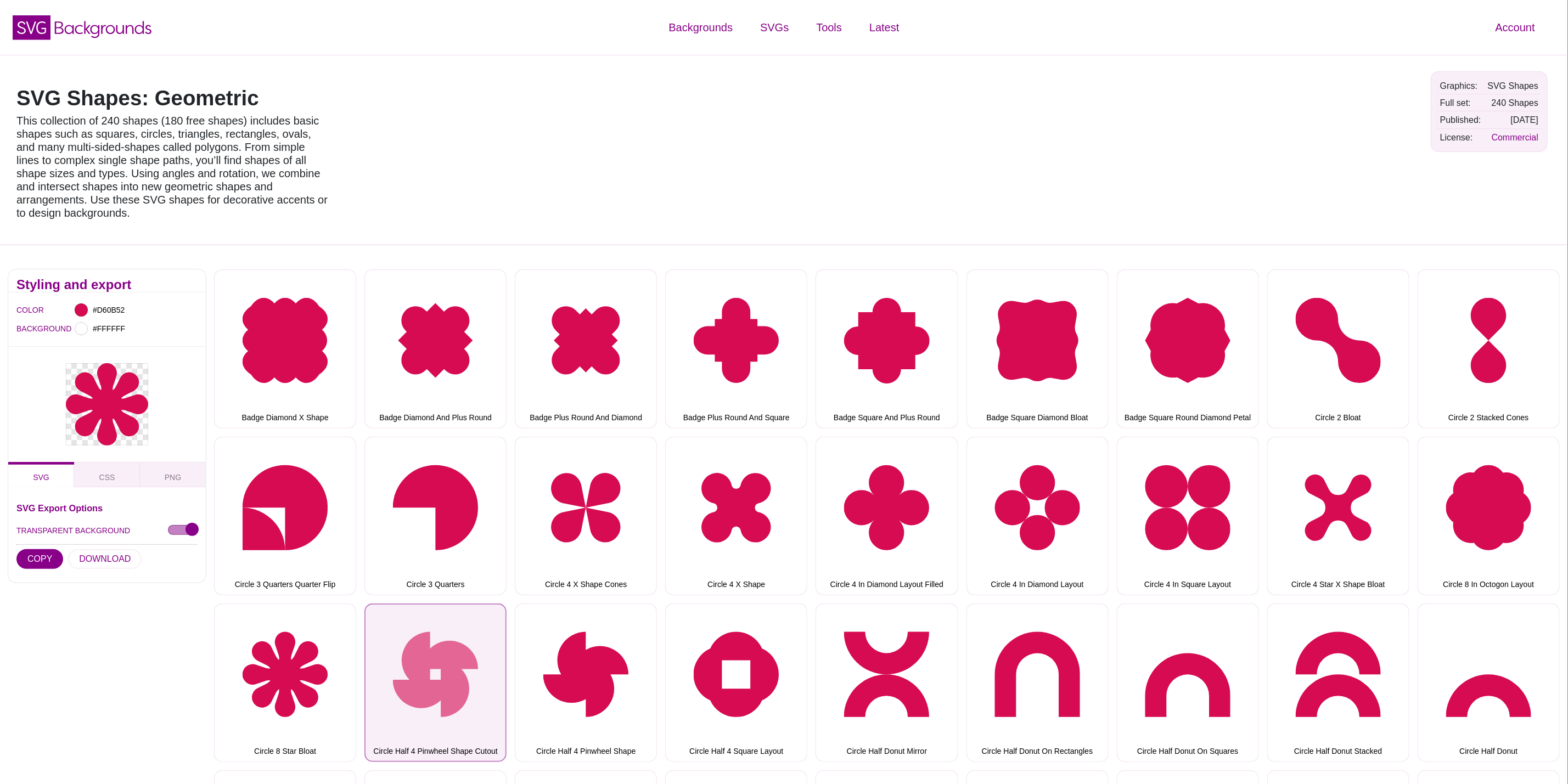
drag, startPoint x: 434, startPoint y: 623, endPoint x: 423, endPoint y: 623, distance: 11.0
click at [434, 623] on button "Circle Half 4 Pinwheel Shape Cutout" at bounding box center [436, 683] width 142 height 158
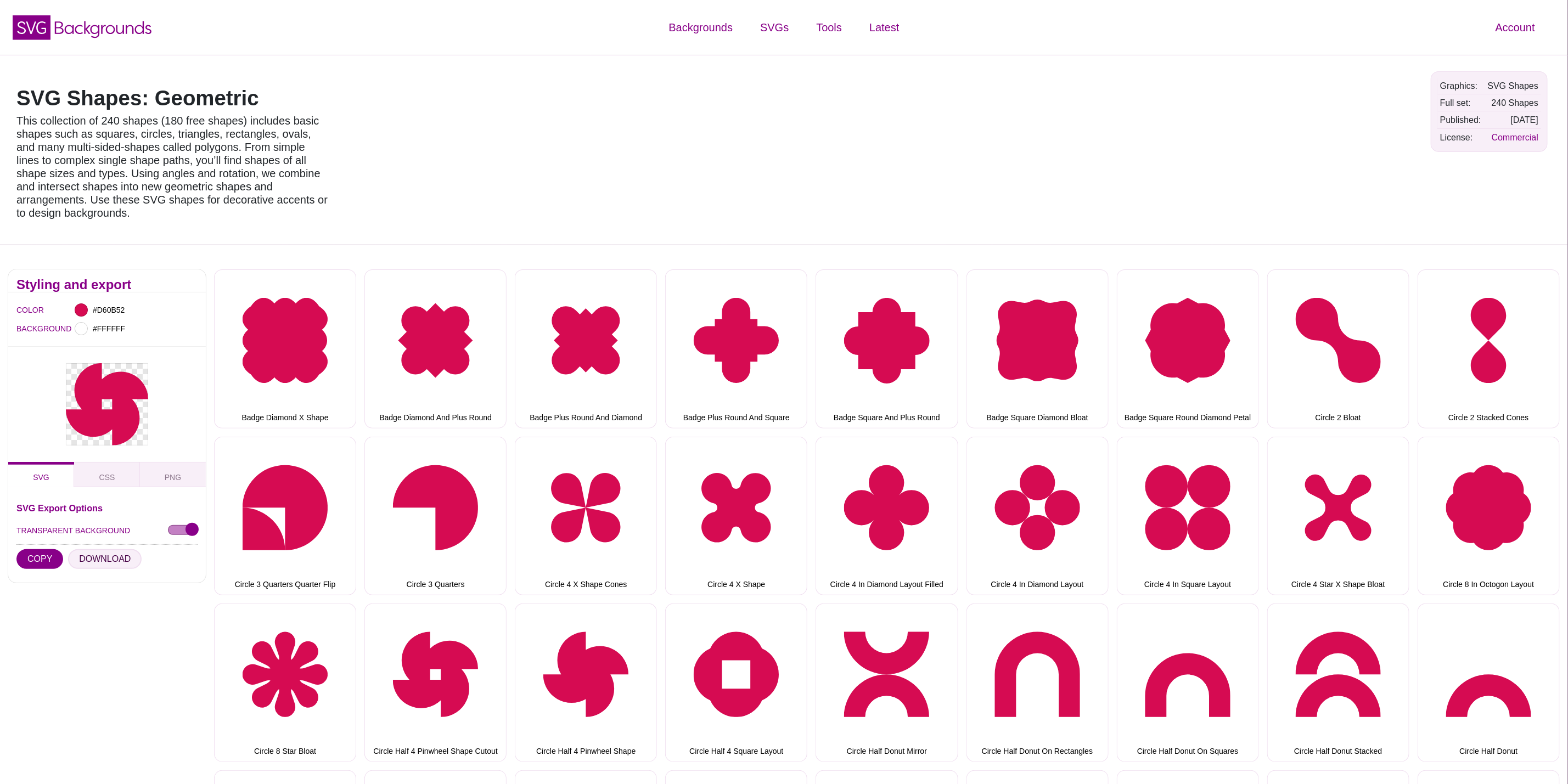
click at [102, 549] on button "DOWNLOAD" at bounding box center [105, 559] width 74 height 20
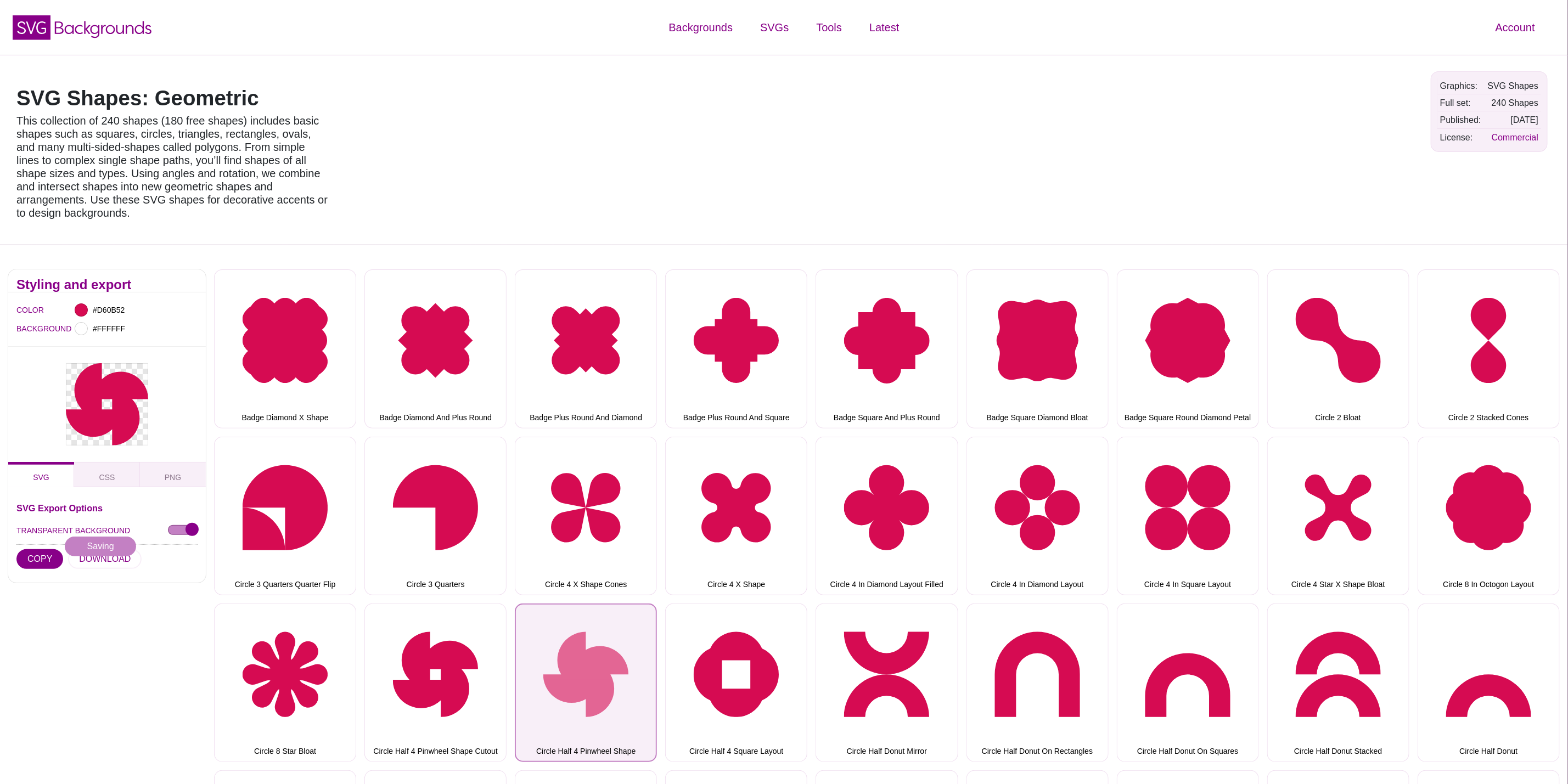
drag, startPoint x: 589, startPoint y: 640, endPoint x: 562, endPoint y: 640, distance: 27.0
click at [589, 640] on button "Circle Half 4 Pinwheel Shape" at bounding box center [586, 683] width 142 height 158
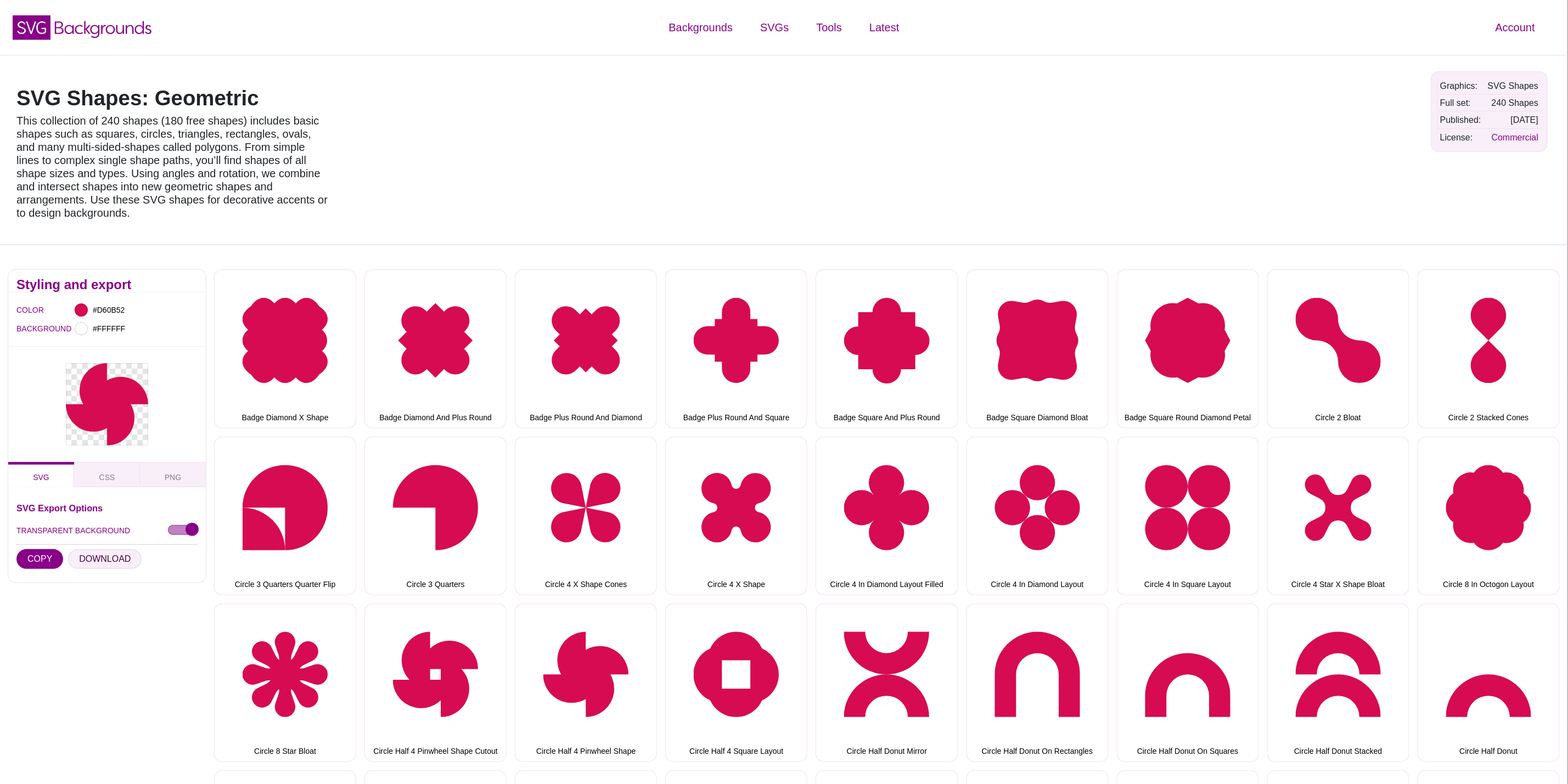
click at [107, 549] on button "DOWNLOAD" at bounding box center [105, 559] width 74 height 20
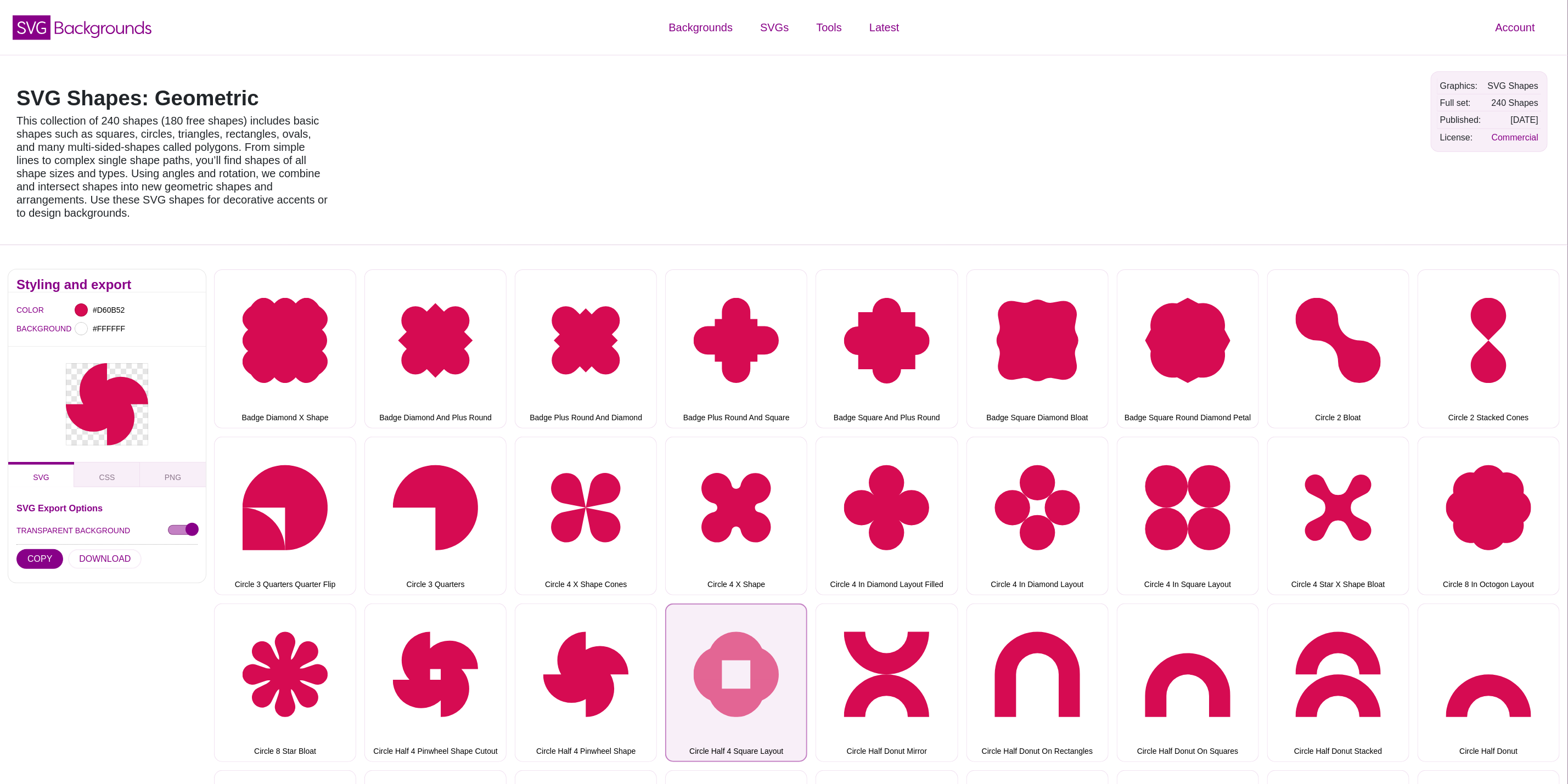
drag, startPoint x: 759, startPoint y: 655, endPoint x: 705, endPoint y: 655, distance: 54.0
click at [759, 655] on button "Circle Half 4 Square Layout" at bounding box center [736, 683] width 142 height 158
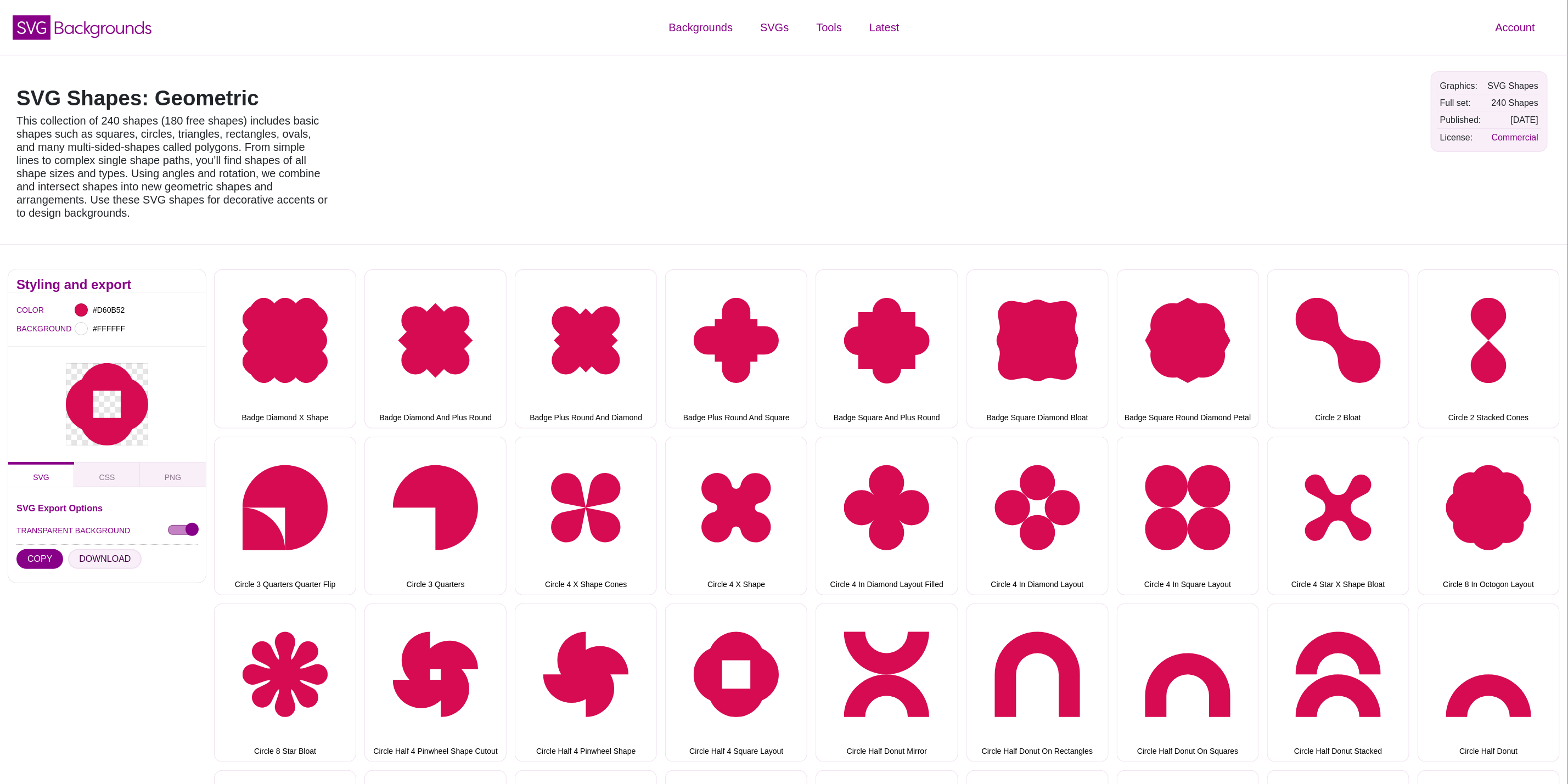
click at [109, 549] on button "DOWNLOAD" at bounding box center [105, 559] width 74 height 20
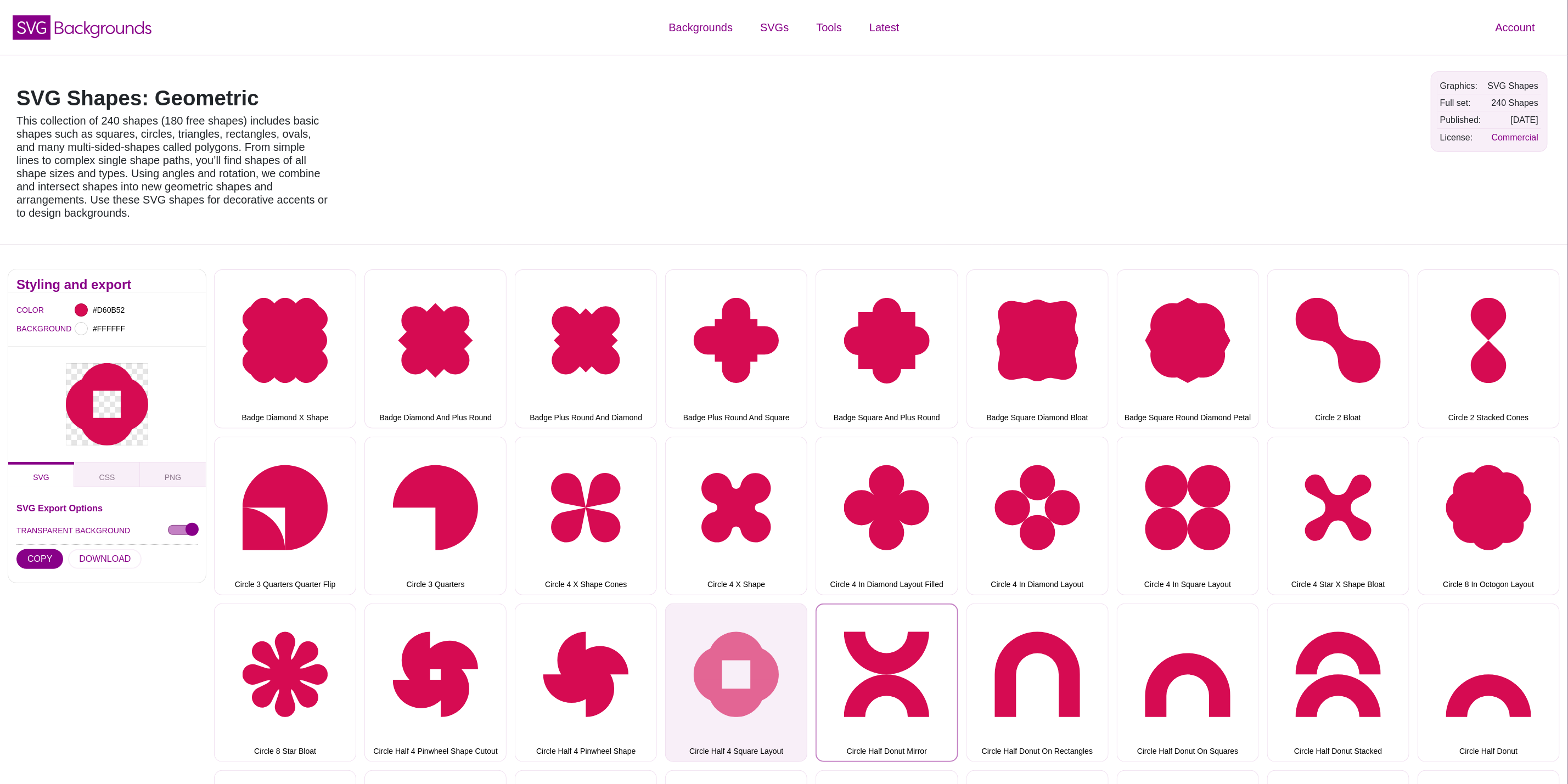
drag, startPoint x: 837, startPoint y: 663, endPoint x: 792, endPoint y: 663, distance: 45.0
click at [836, 663] on button "Circle Half Donut Mirror" at bounding box center [887, 683] width 142 height 158
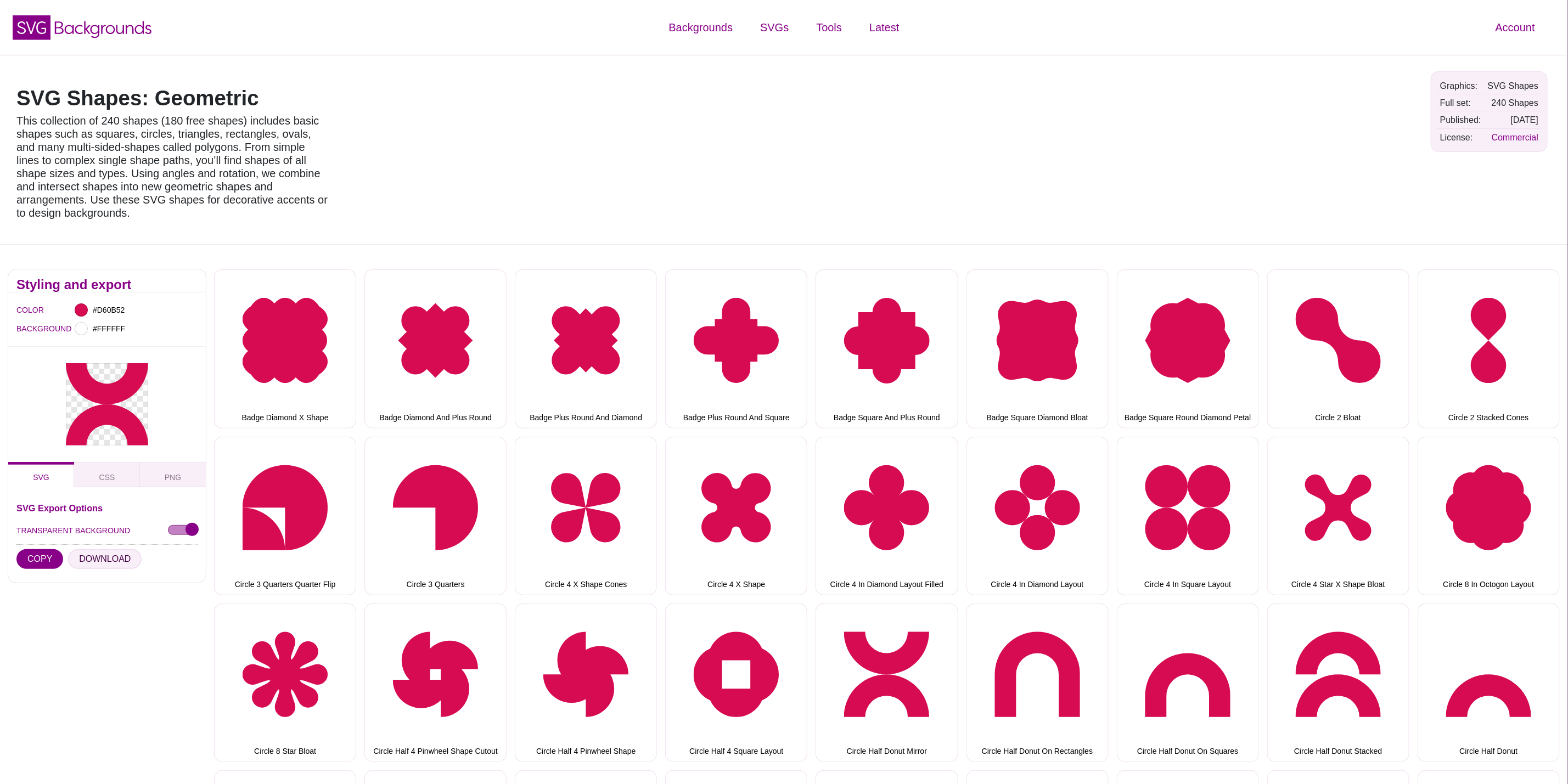
click at [93, 549] on button "DOWNLOAD" at bounding box center [105, 559] width 74 height 20
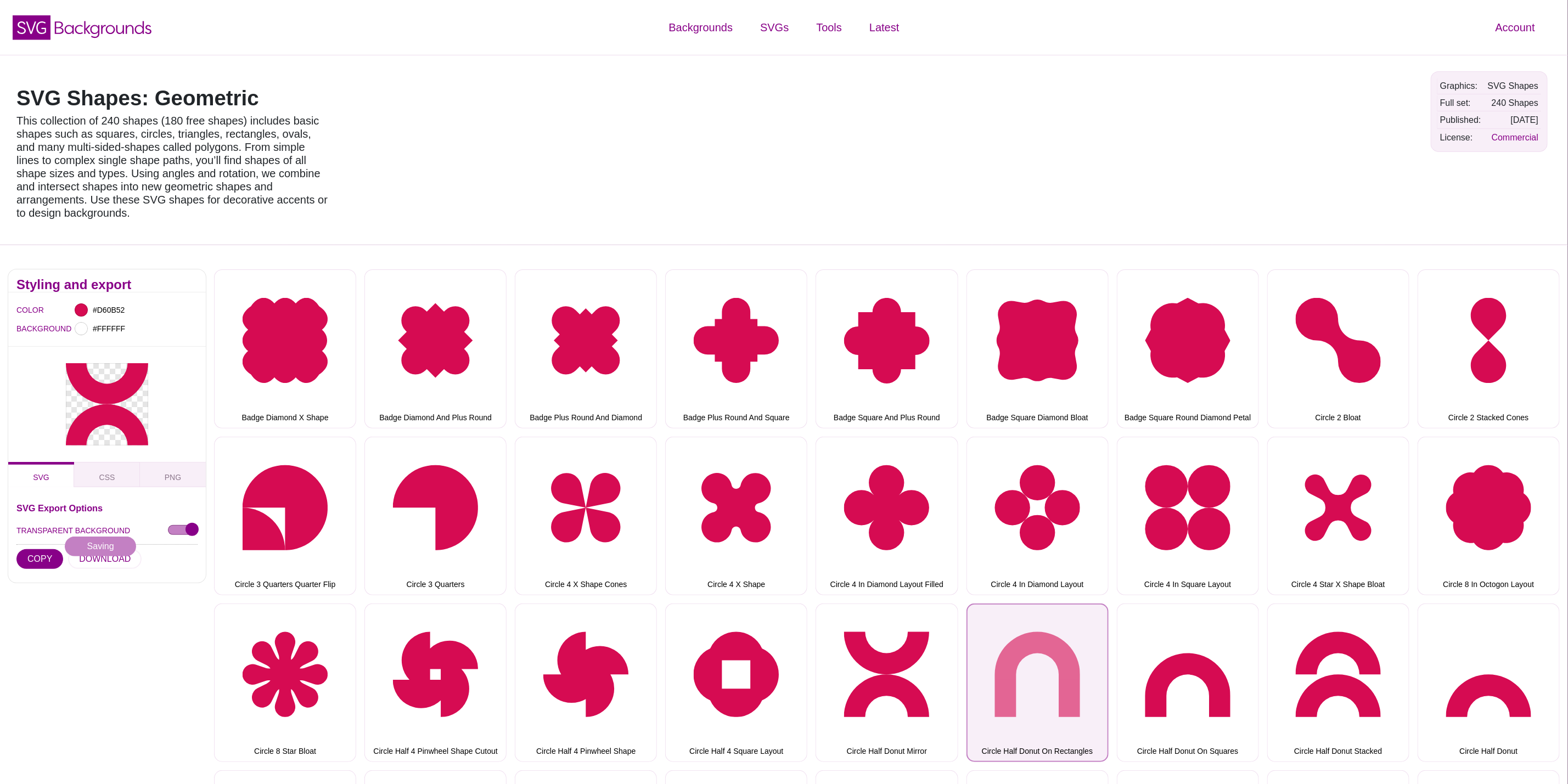
drag, startPoint x: 1059, startPoint y: 663, endPoint x: 1032, endPoint y: 663, distance: 27.0
click at [1059, 663] on button "Circle Half Donut On Rectangles" at bounding box center [1038, 683] width 142 height 158
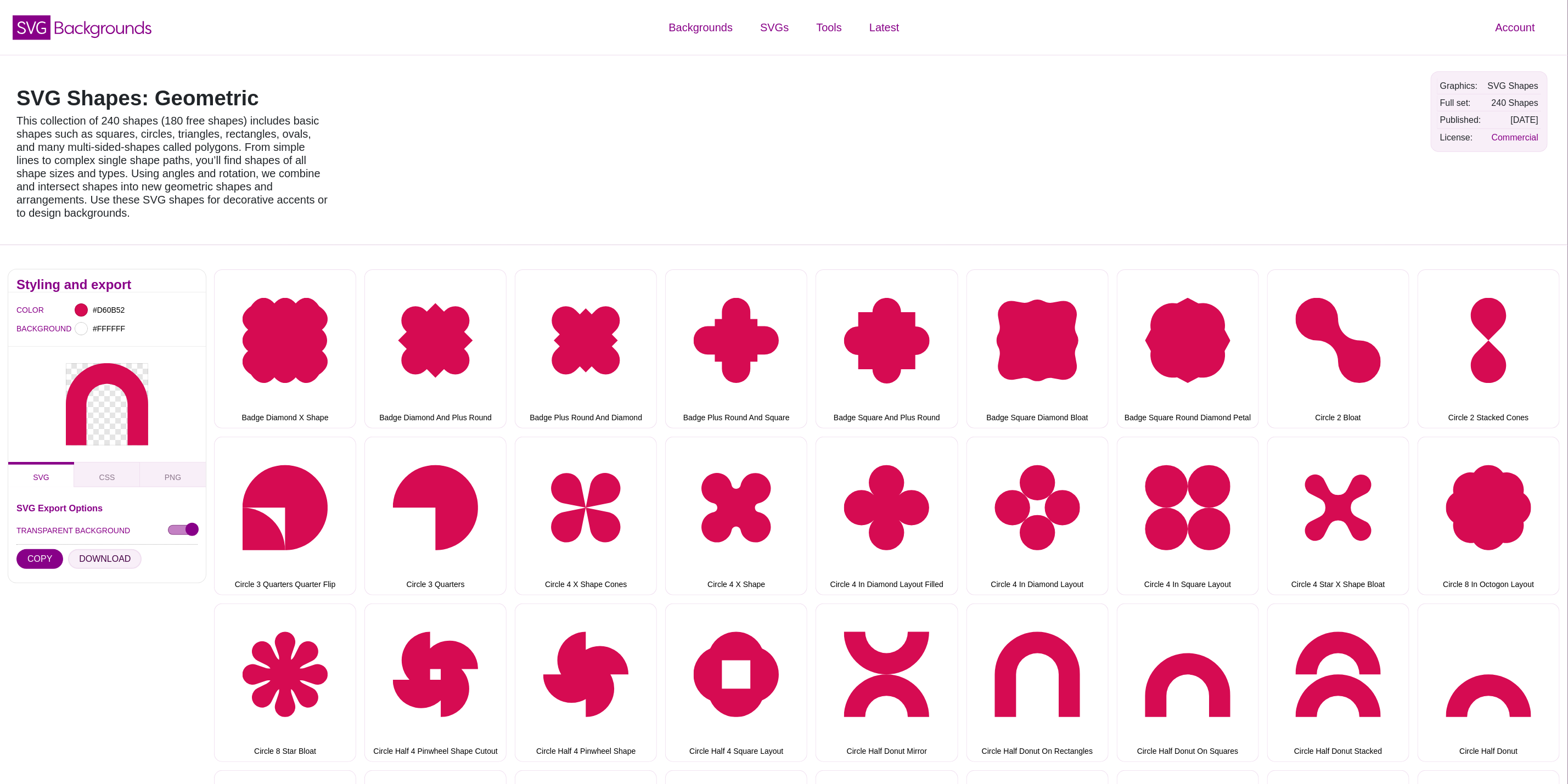
click at [98, 549] on button "DOWNLOAD" at bounding box center [105, 559] width 74 height 20
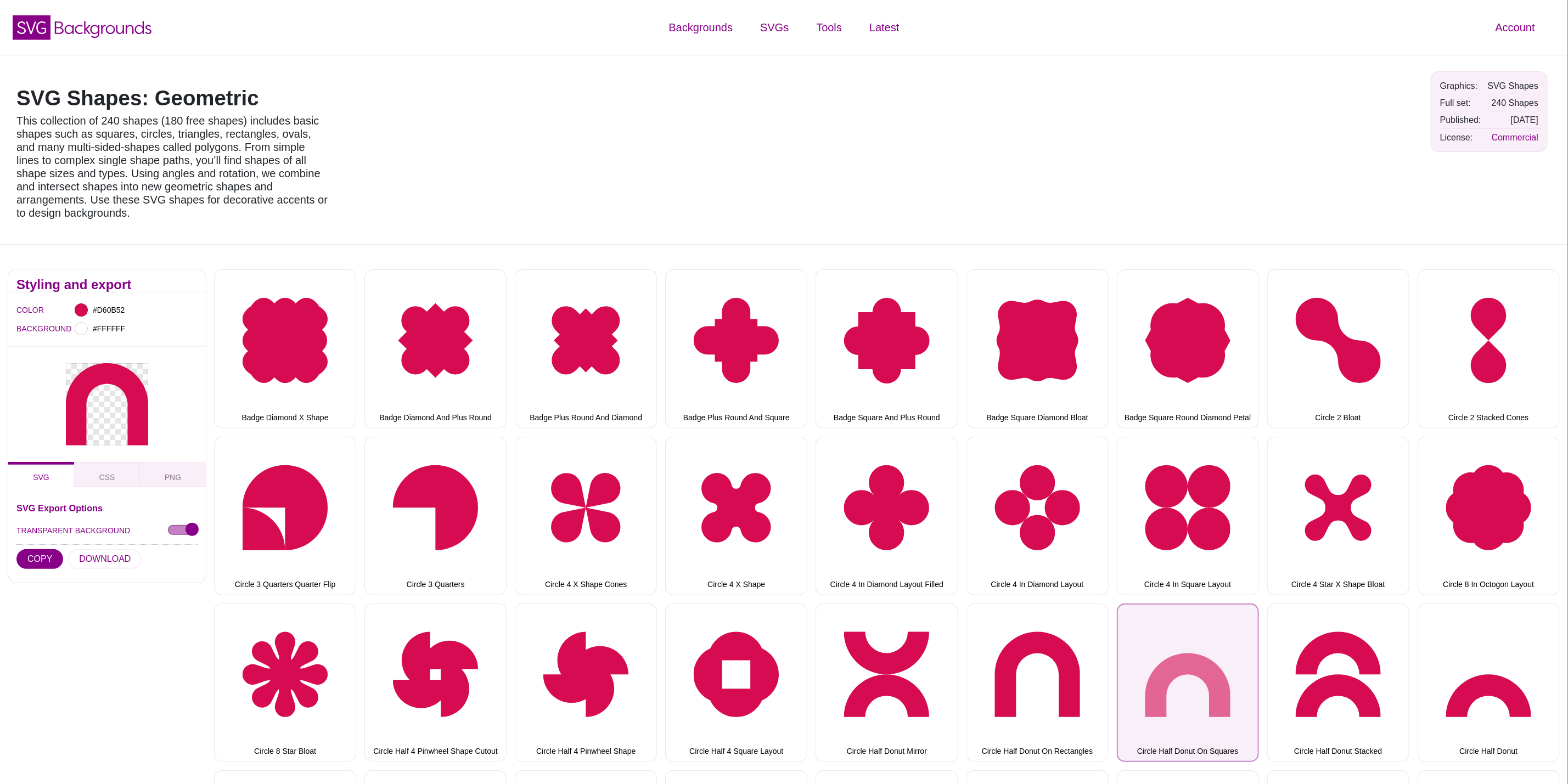
click at [1199, 673] on button "Circle Half Donut On Squares" at bounding box center [1188, 683] width 142 height 158
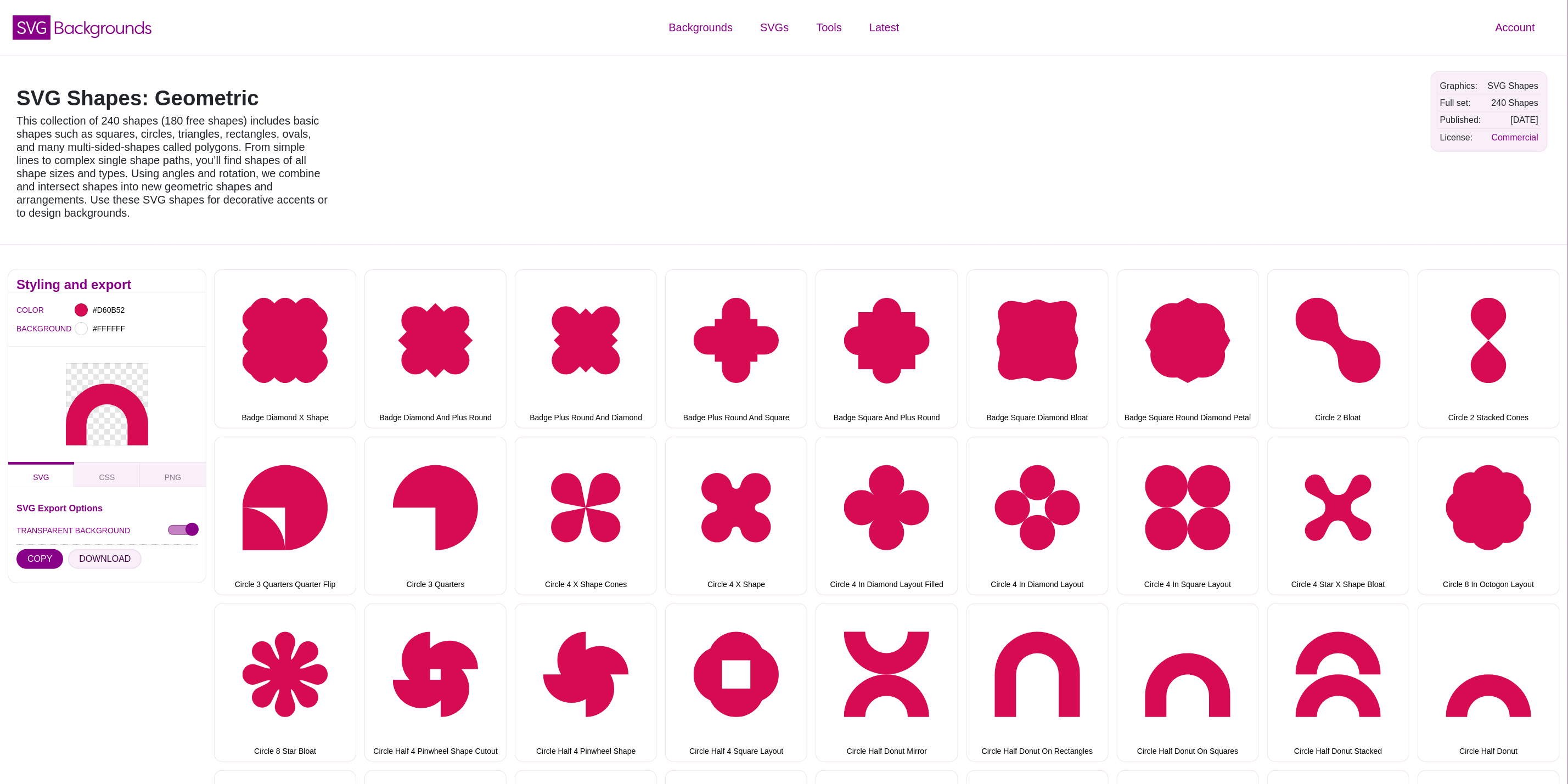
click at [111, 549] on button "DOWNLOAD" at bounding box center [105, 559] width 74 height 20
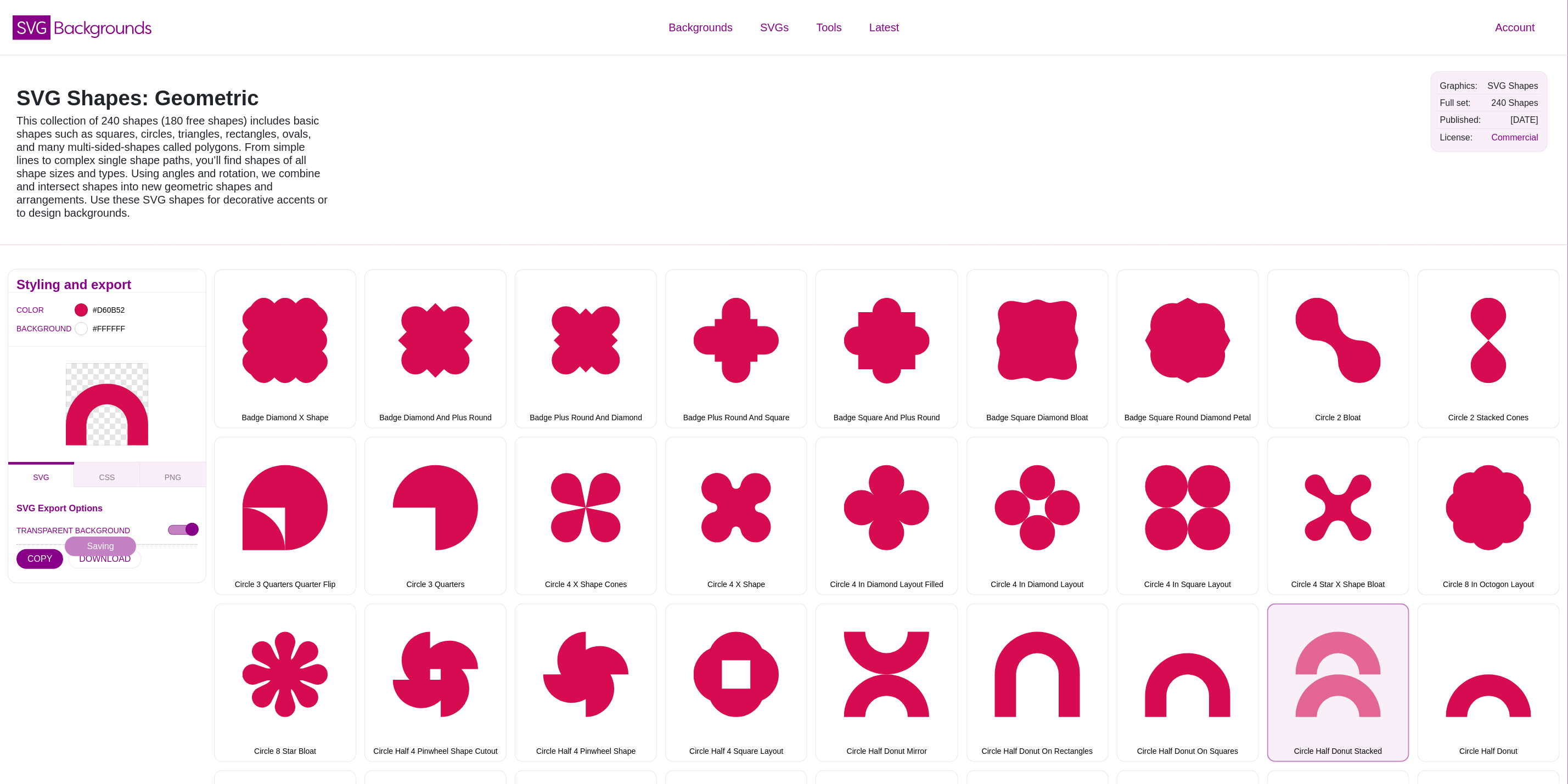
click at [1276, 647] on button "Circle Half Donut Stacked" at bounding box center [1338, 683] width 142 height 158
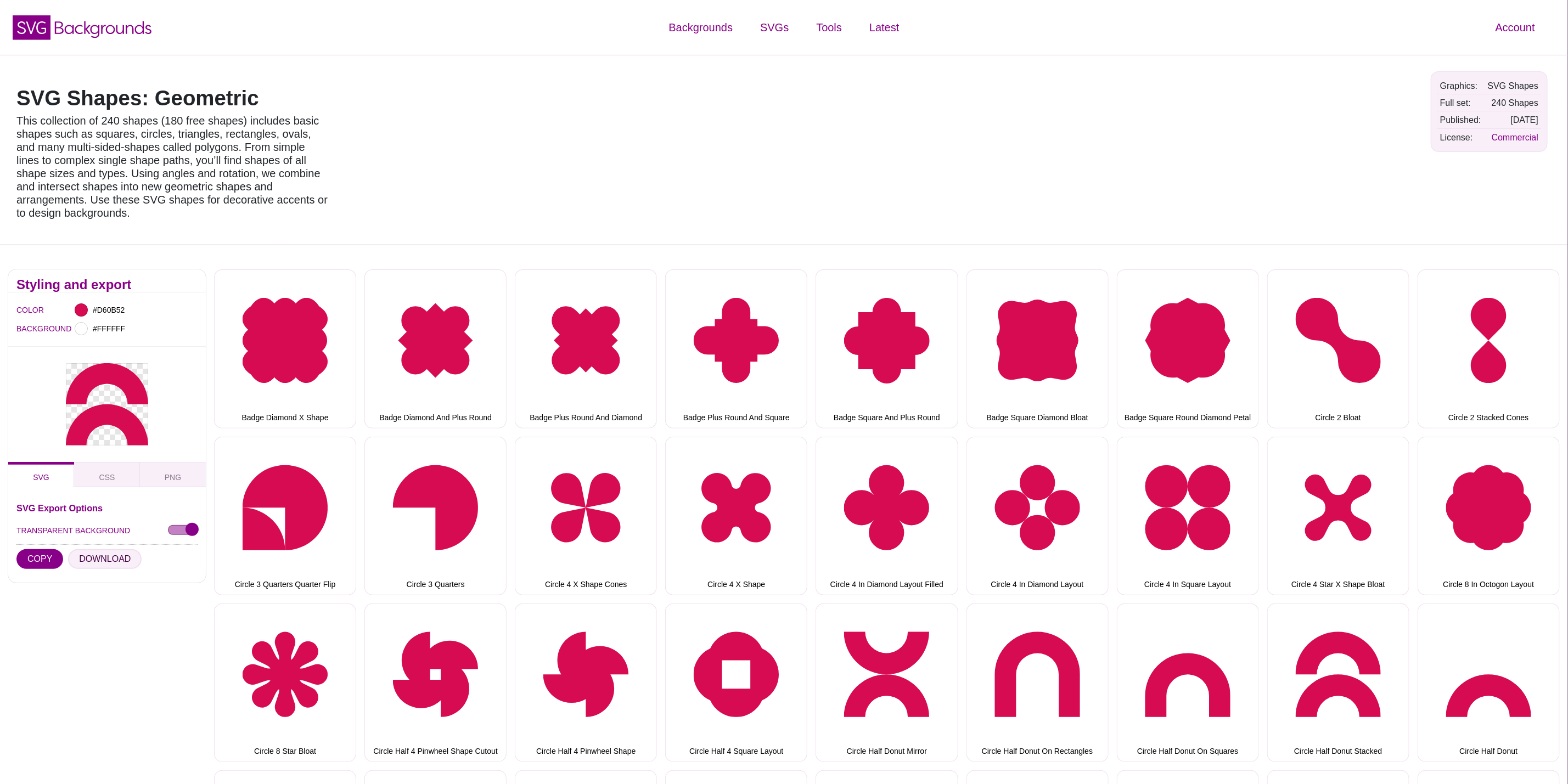
click at [96, 550] on button "DOWNLOAD" at bounding box center [105, 559] width 74 height 20
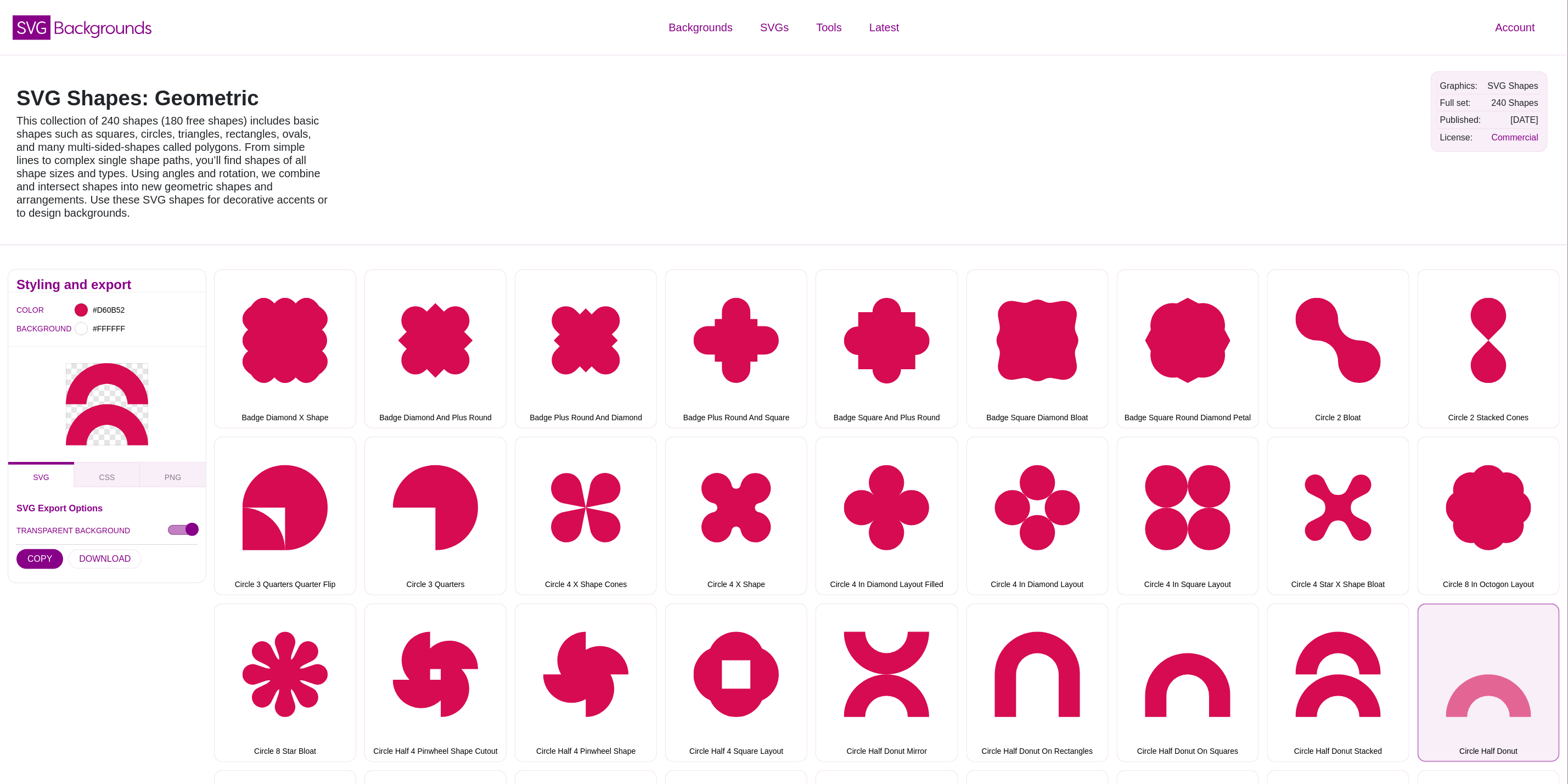
click at [1509, 698] on button "Circle Half Donut" at bounding box center [1489, 683] width 142 height 158
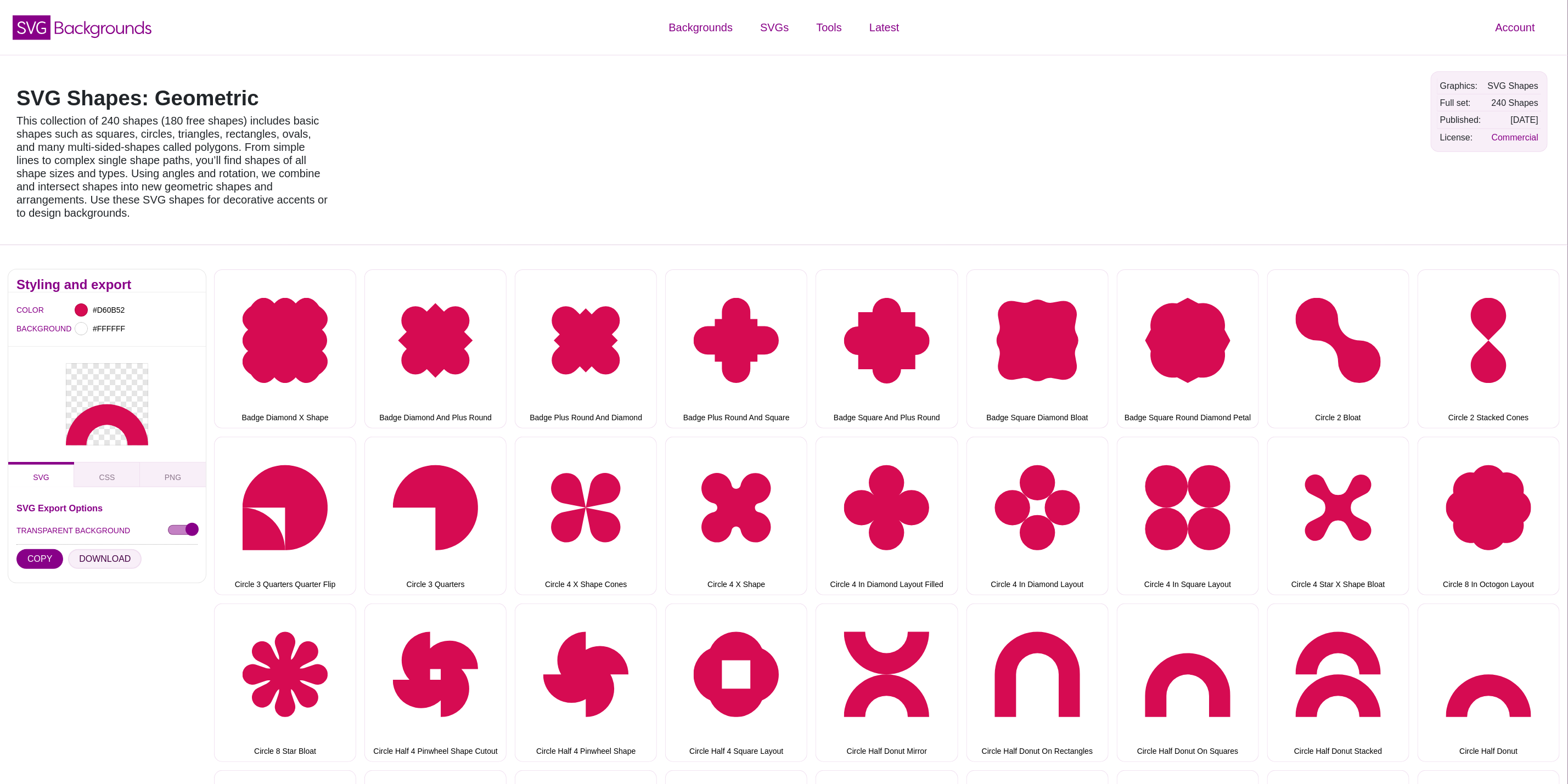
click at [106, 549] on button "DOWNLOAD" at bounding box center [105, 559] width 74 height 20
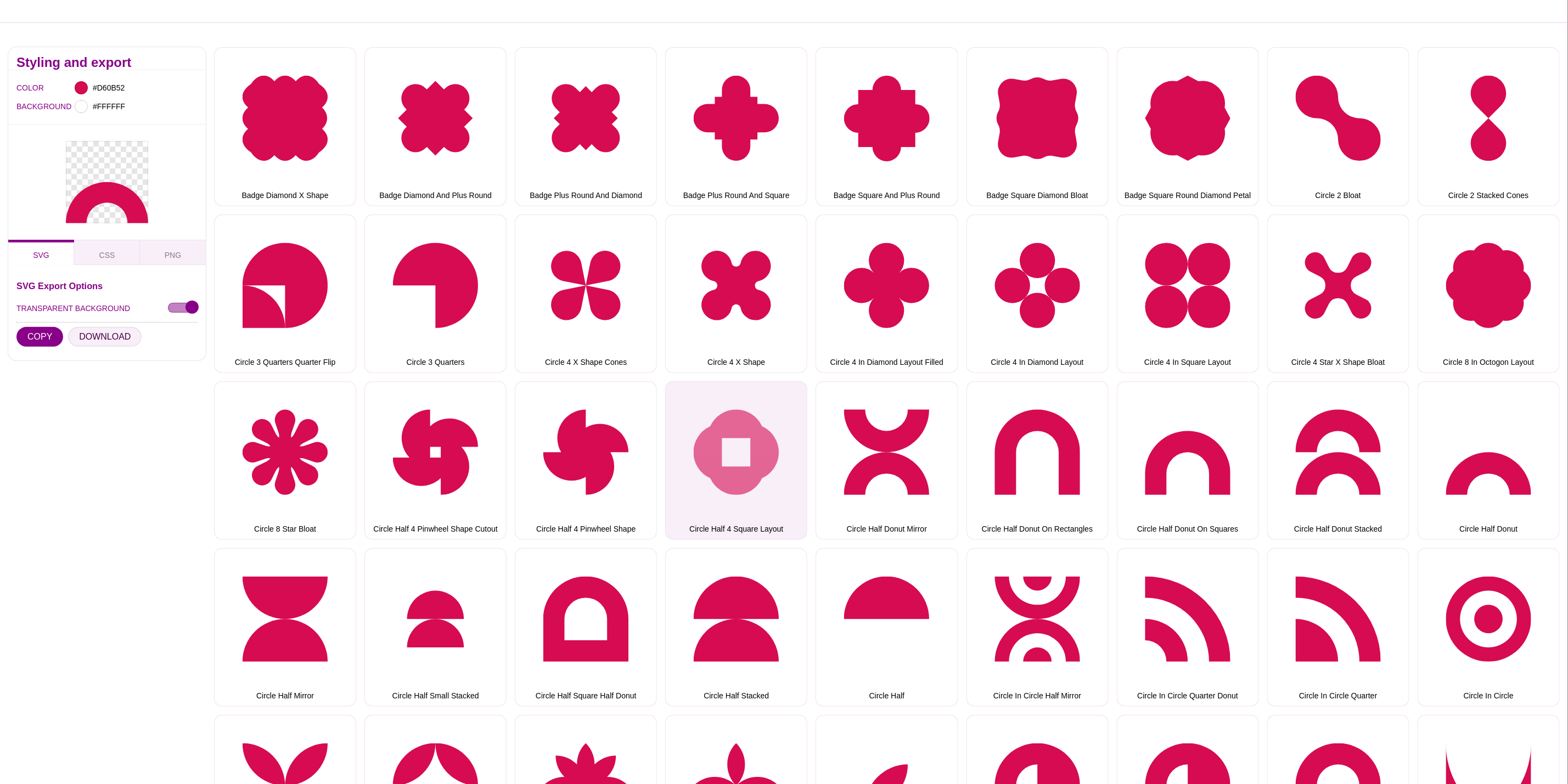
scroll to position [247, 0]
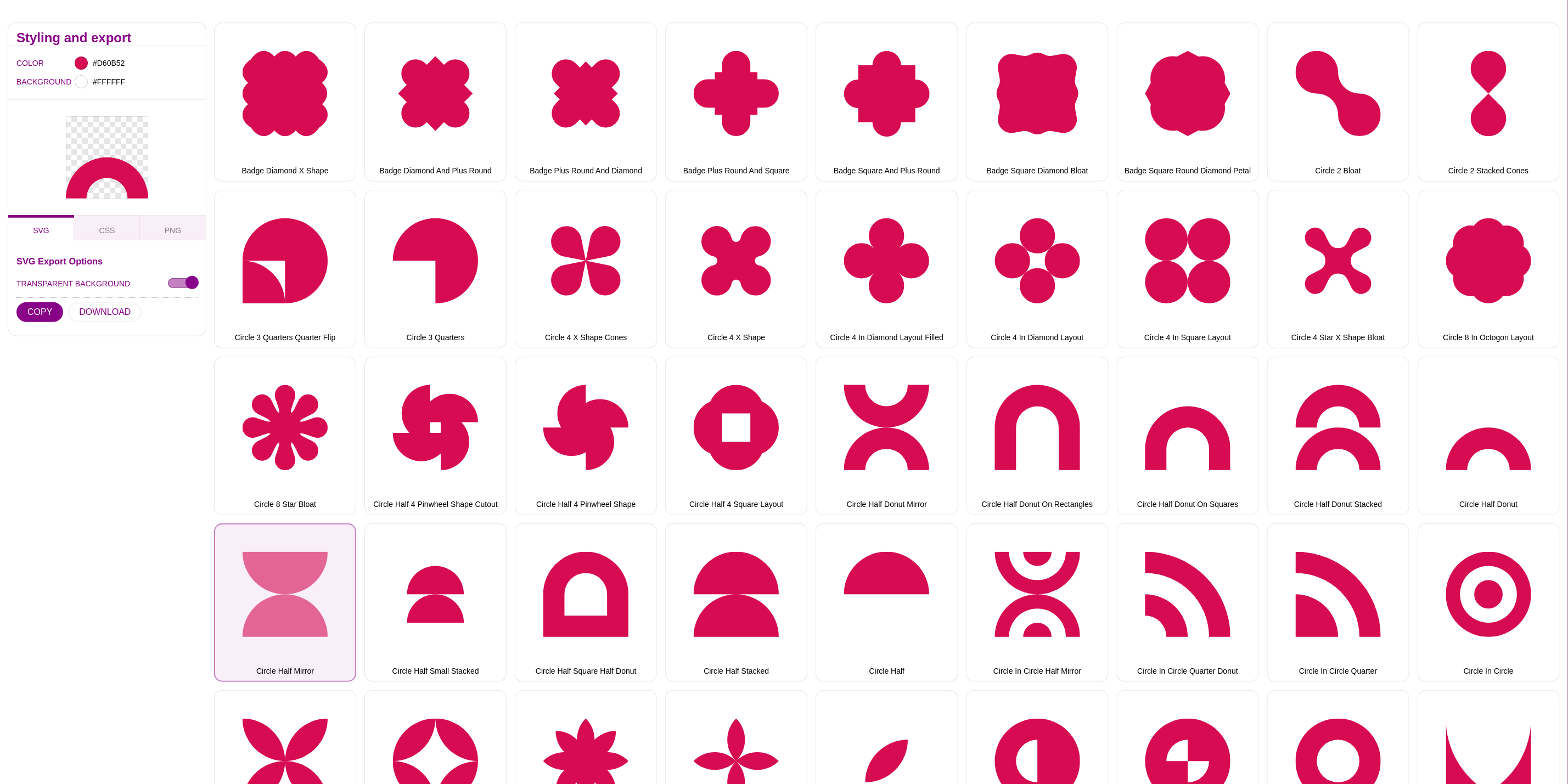
click at [341, 573] on button "Circle Half Mirror" at bounding box center [285, 602] width 142 height 158
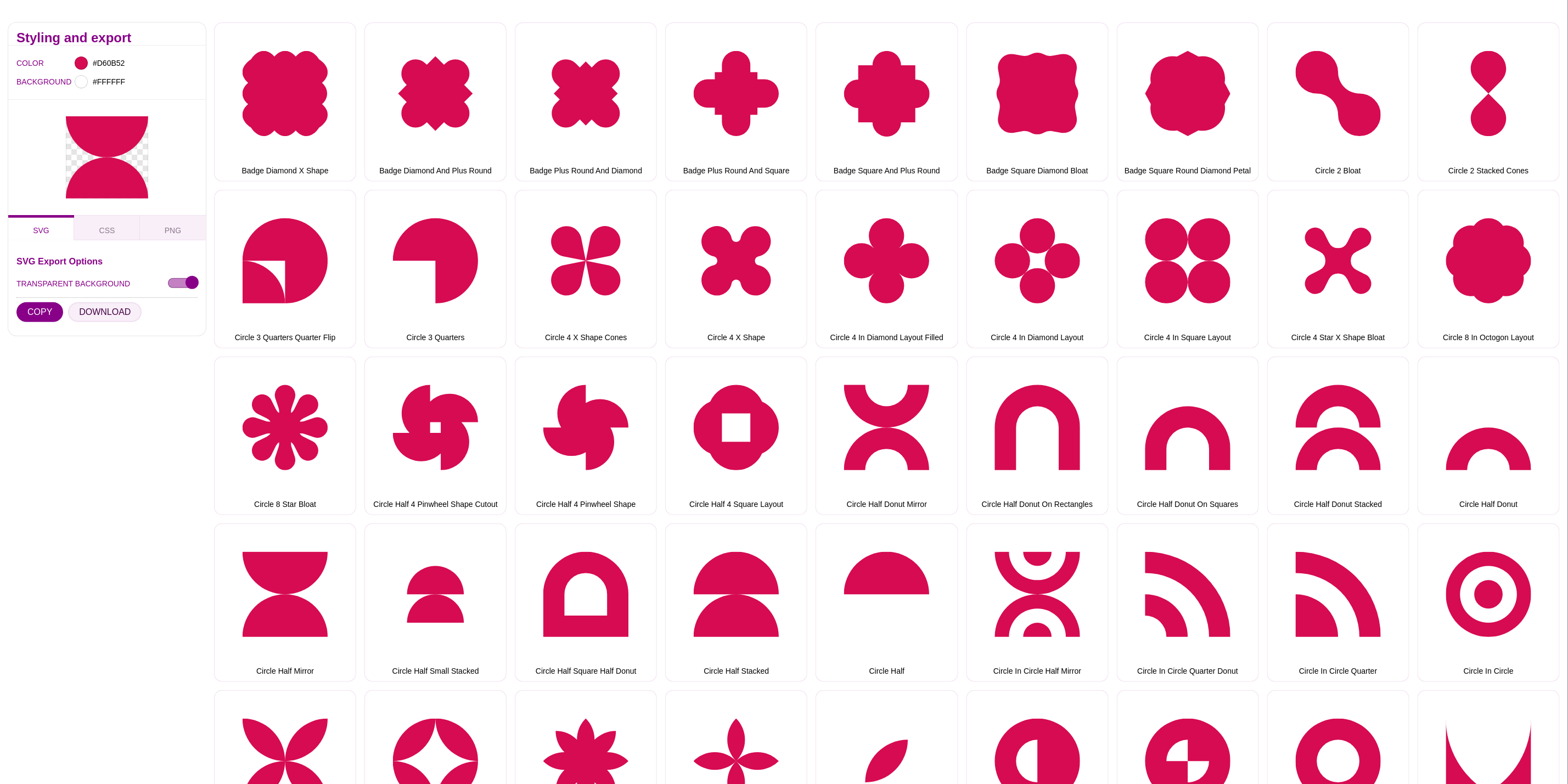
click at [90, 302] on button "DOWNLOAD" at bounding box center [105, 312] width 74 height 20
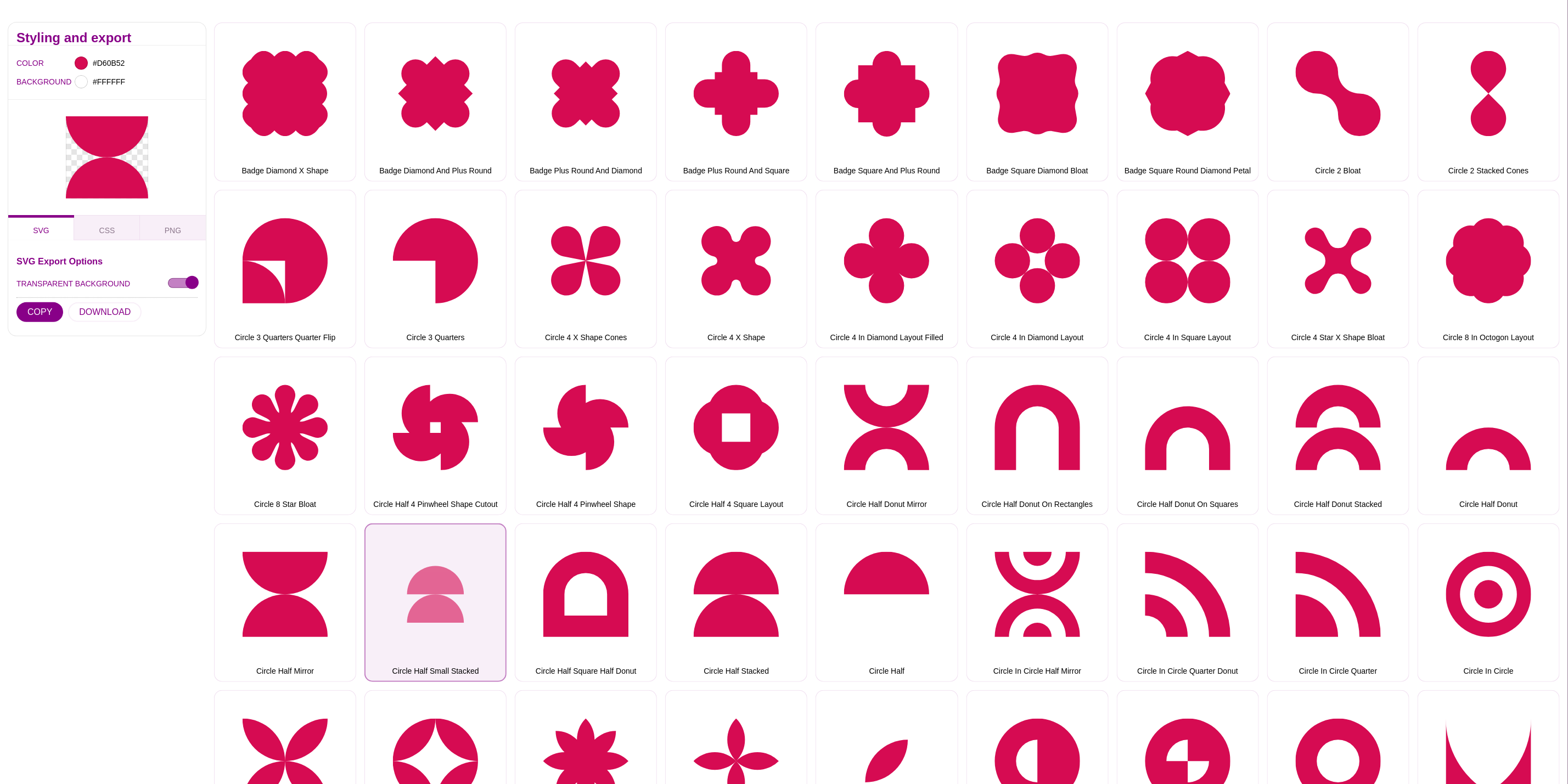
drag, startPoint x: 430, startPoint y: 569, endPoint x: 420, endPoint y: 565, distance: 10.8
click at [430, 569] on button "Circle Half Small Stacked" at bounding box center [436, 602] width 142 height 158
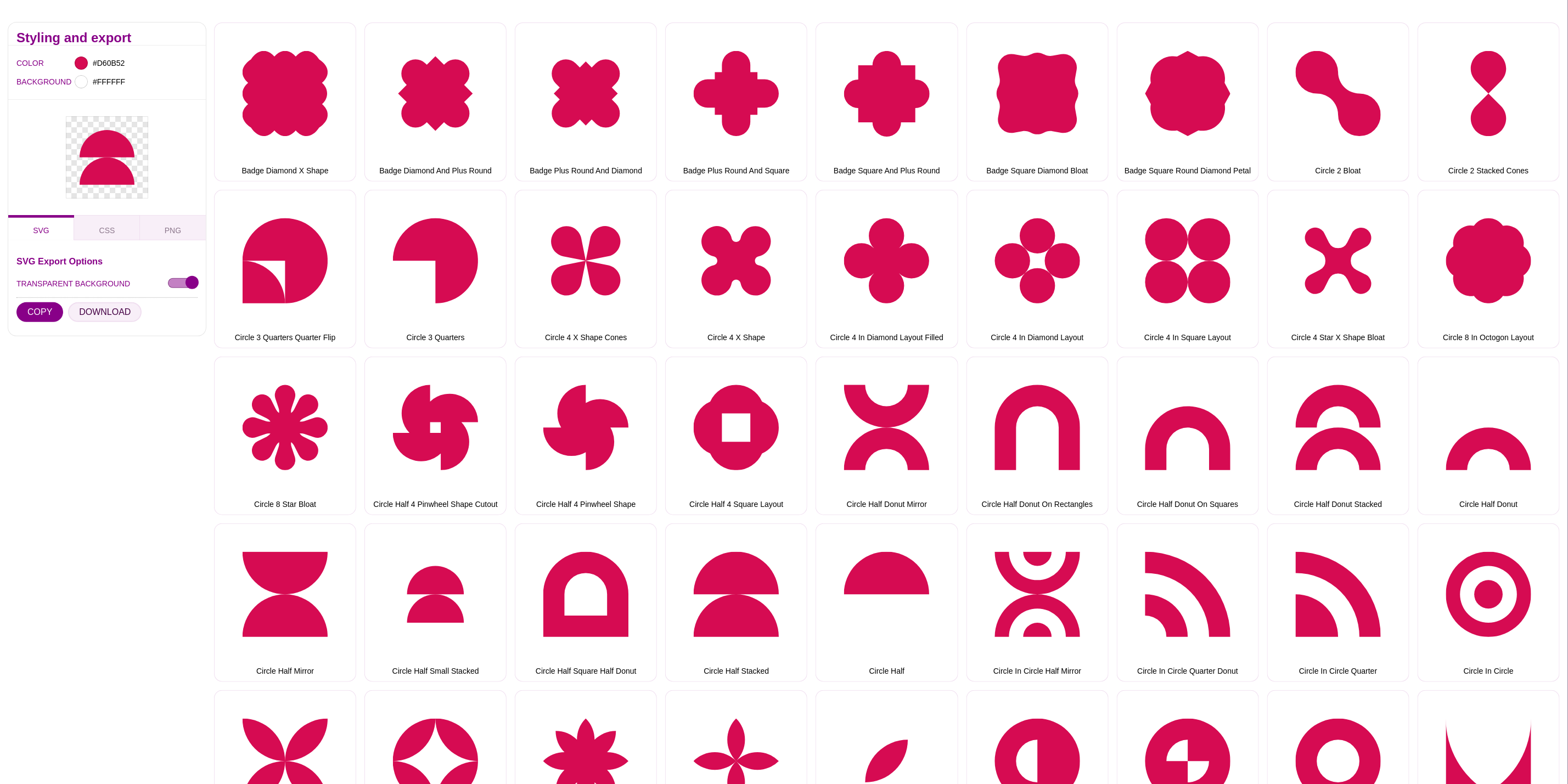
click at [104, 304] on button "DOWNLOAD" at bounding box center [105, 312] width 74 height 20
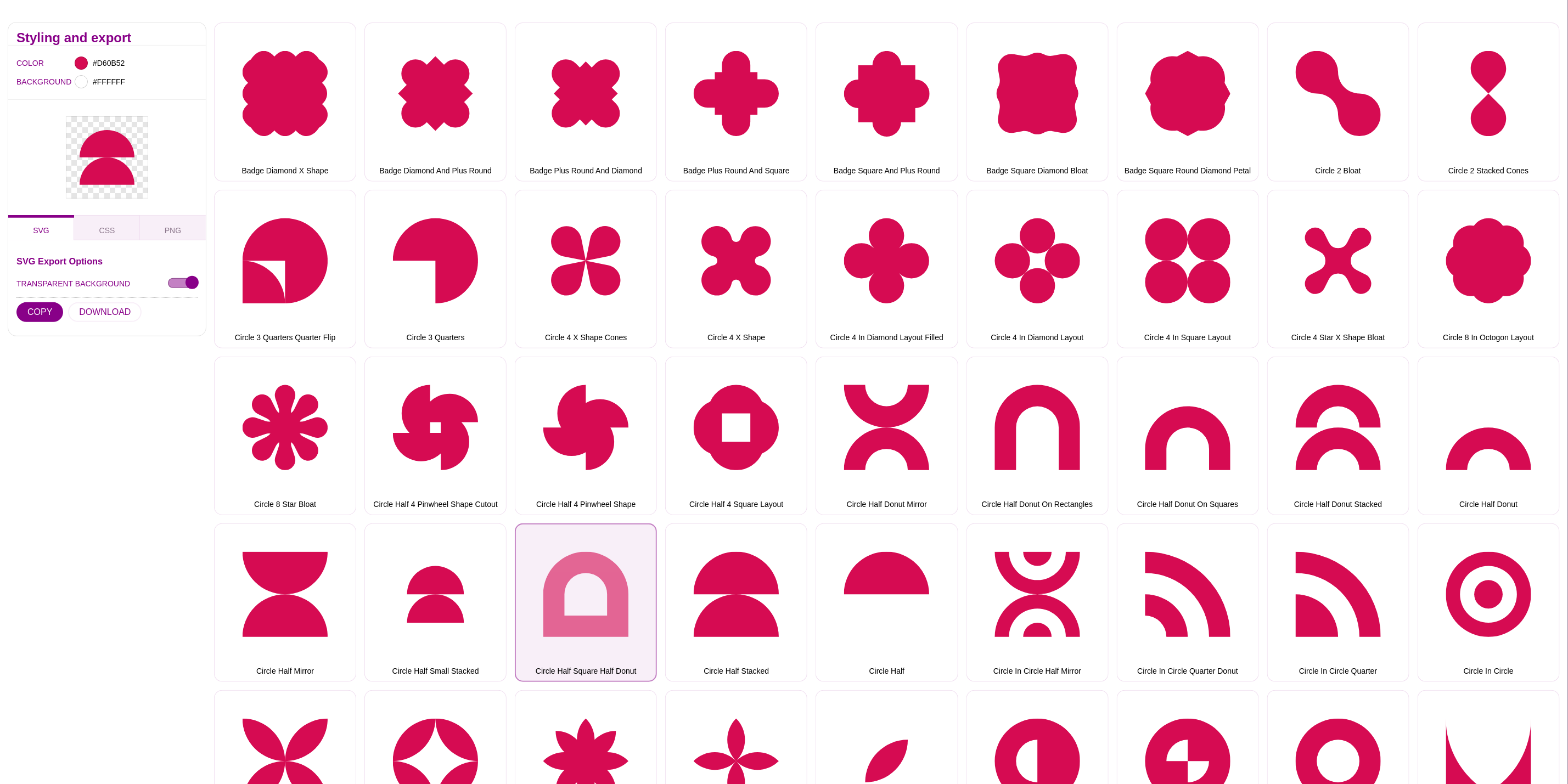
drag, startPoint x: 580, startPoint y: 562, endPoint x: 569, endPoint y: 560, distance: 11.2
click at [580, 562] on button "Circle Half Square Half Donut" at bounding box center [586, 602] width 142 height 158
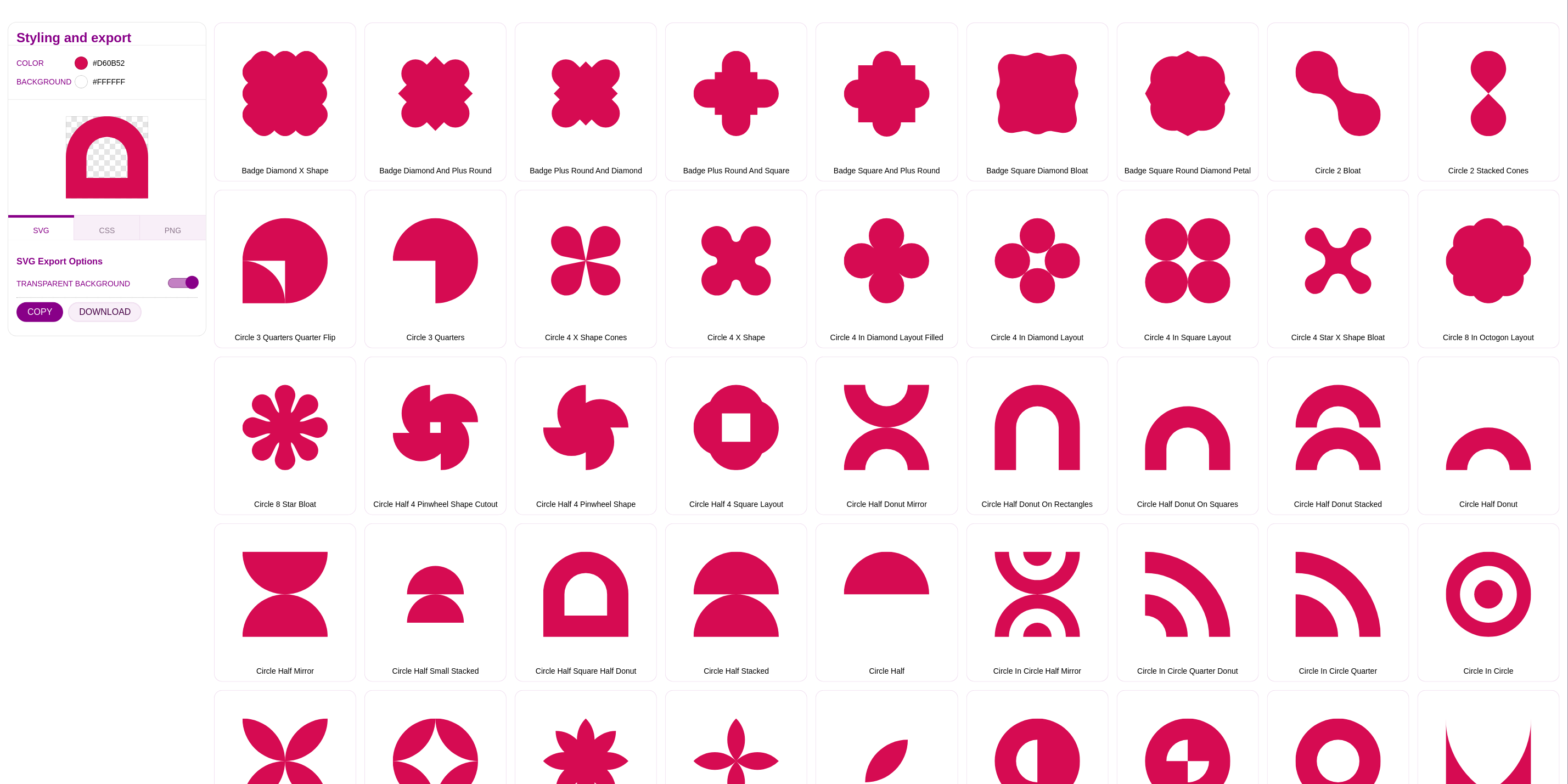
click at [71, 302] on button "DOWNLOAD" at bounding box center [105, 312] width 74 height 20
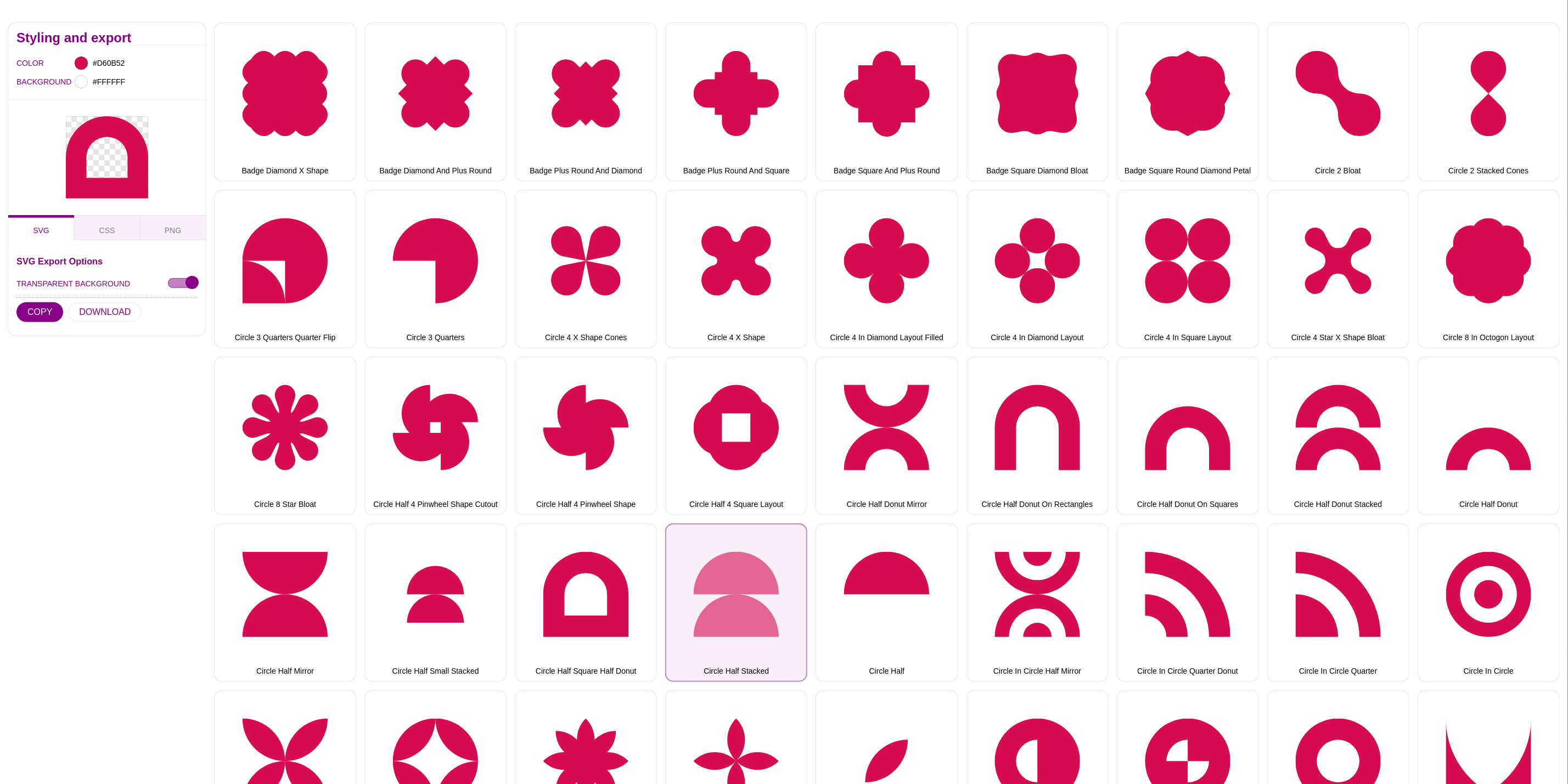
drag, startPoint x: 782, startPoint y: 598, endPoint x: 767, endPoint y: 593, distance: 15.8
click at [782, 596] on button "Circle Half Stacked" at bounding box center [736, 602] width 142 height 158
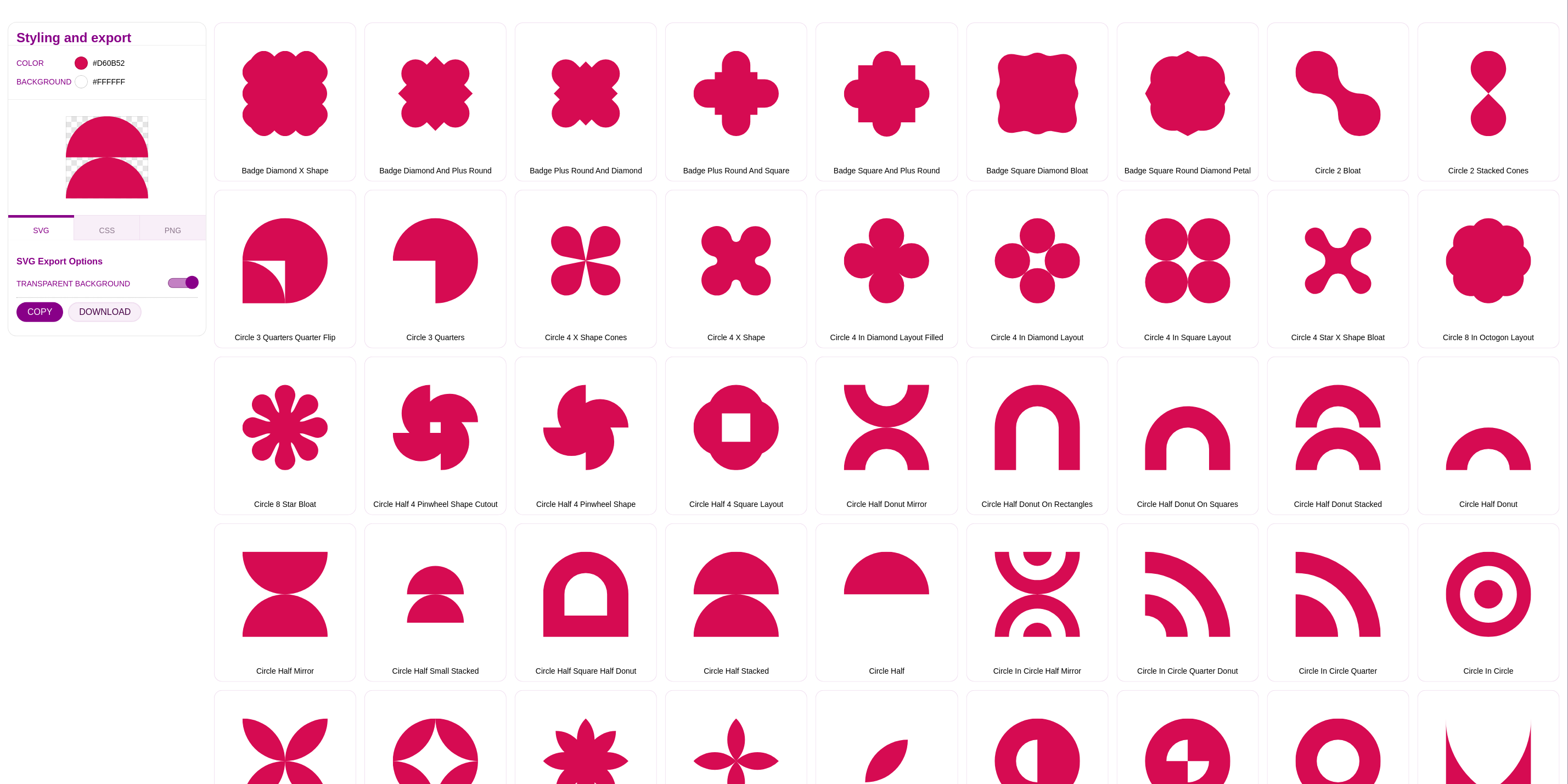
click at [114, 302] on button "DOWNLOAD" at bounding box center [105, 312] width 74 height 20
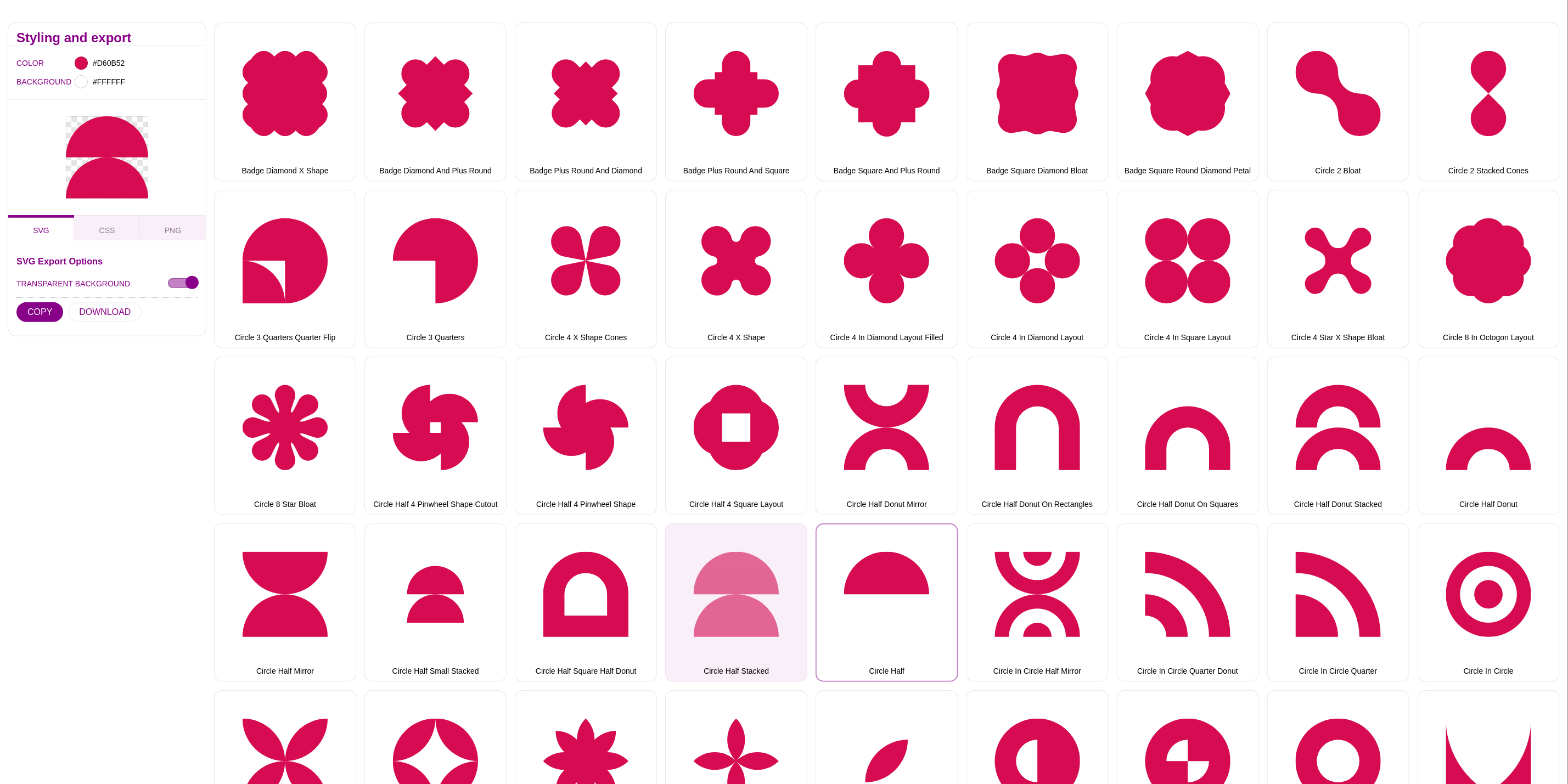
drag, startPoint x: 882, startPoint y: 562, endPoint x: 776, endPoint y: 540, distance: 108.3
click at [882, 562] on button "Circle Half" at bounding box center [887, 602] width 142 height 158
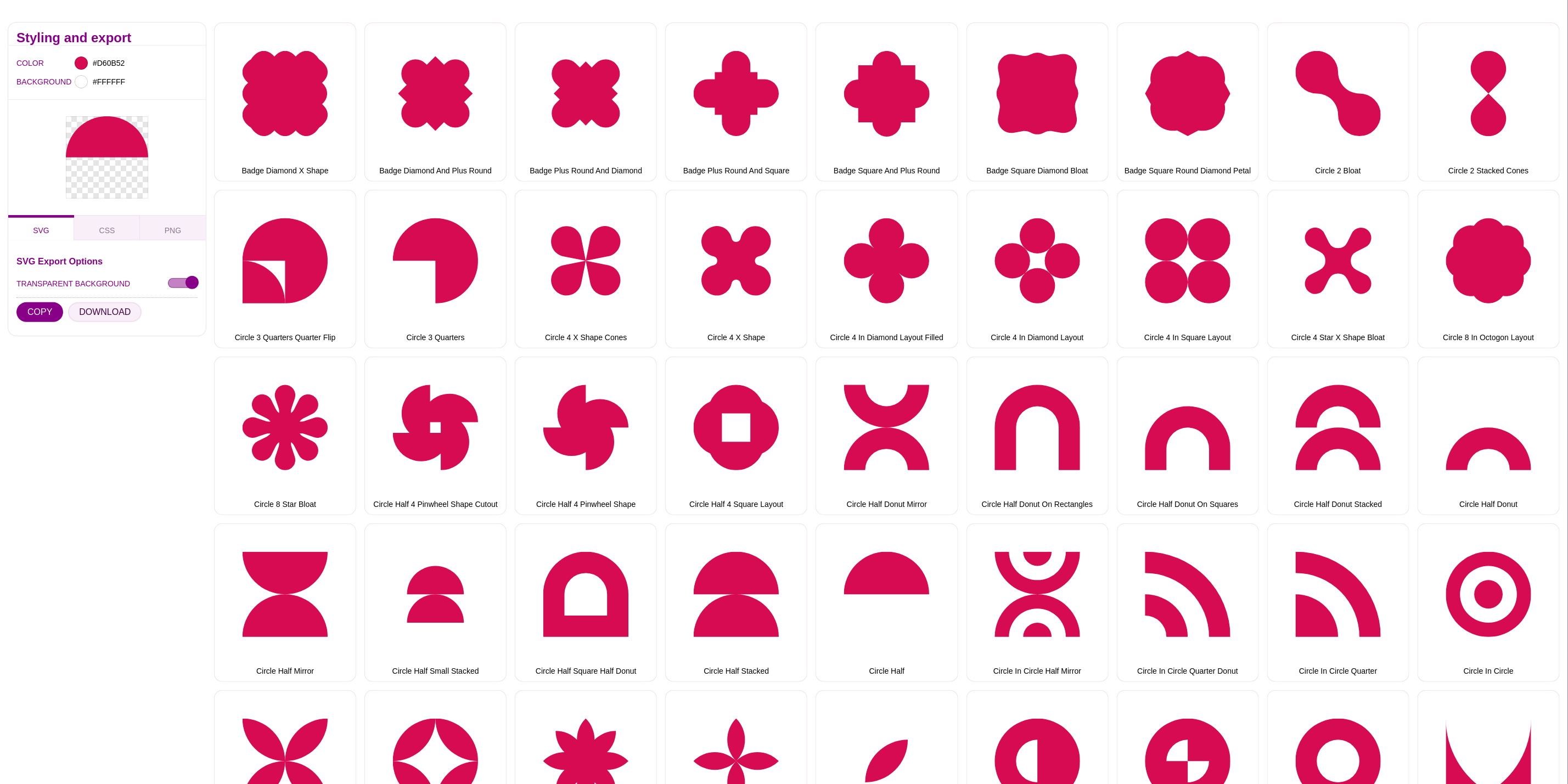
click at [101, 302] on button "DOWNLOAD" at bounding box center [105, 312] width 74 height 20
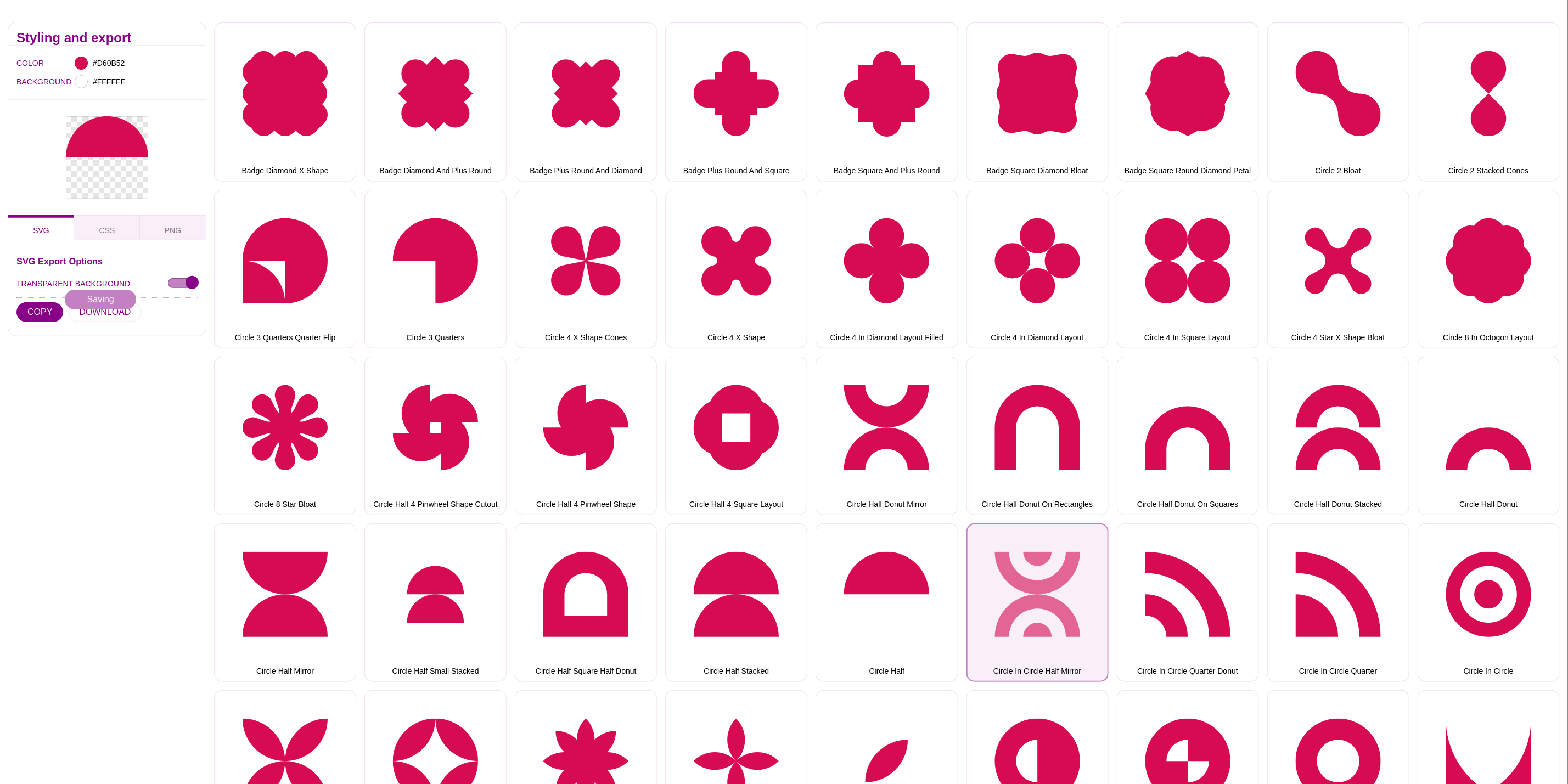
drag, startPoint x: 1028, startPoint y: 588, endPoint x: 1016, endPoint y: 588, distance: 12.0
click at [1028, 588] on button "Circle In Circle Half Mirror" at bounding box center [1038, 602] width 142 height 158
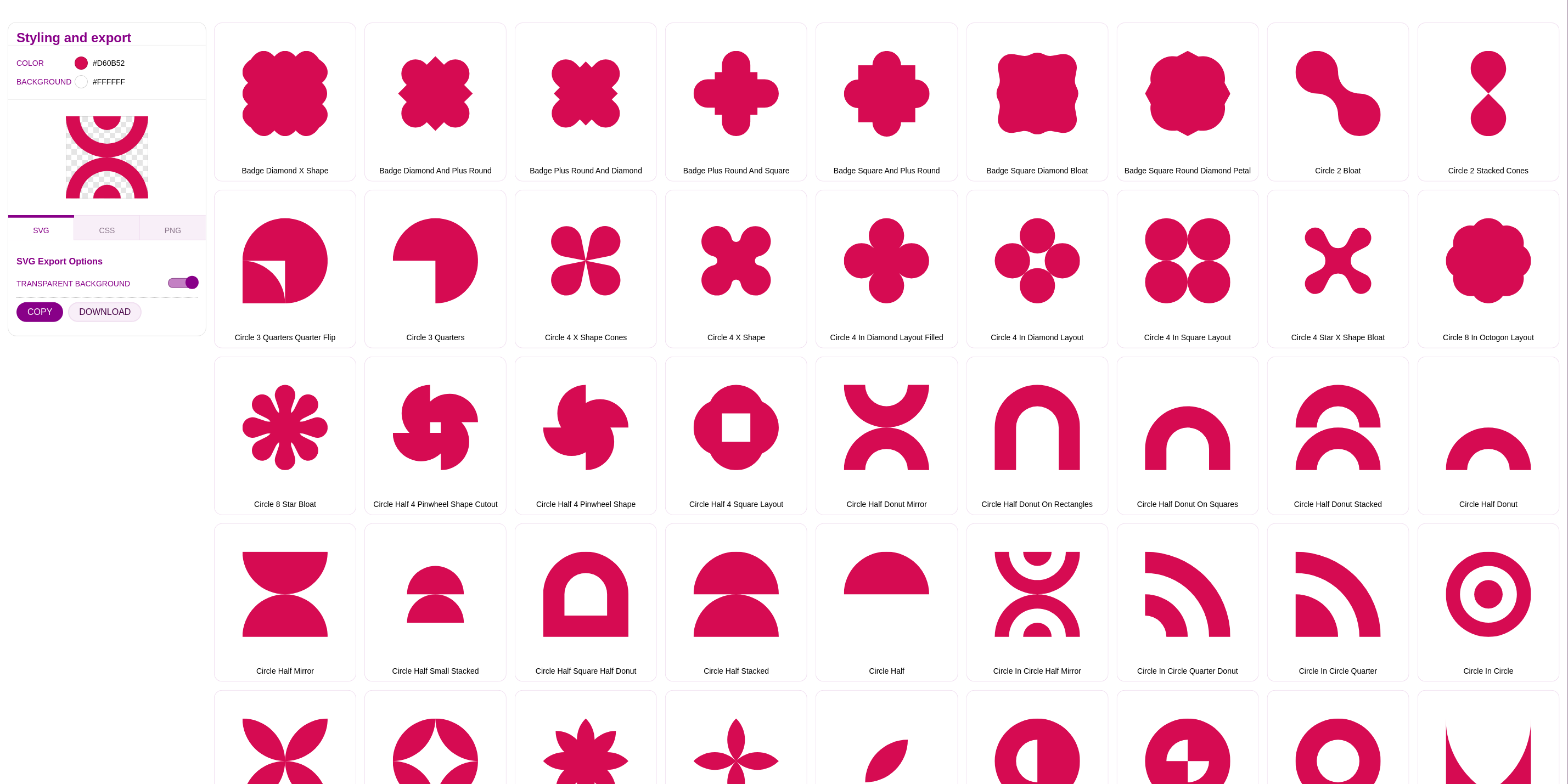
click at [68, 302] on button "DOWNLOAD" at bounding box center [105, 312] width 74 height 20
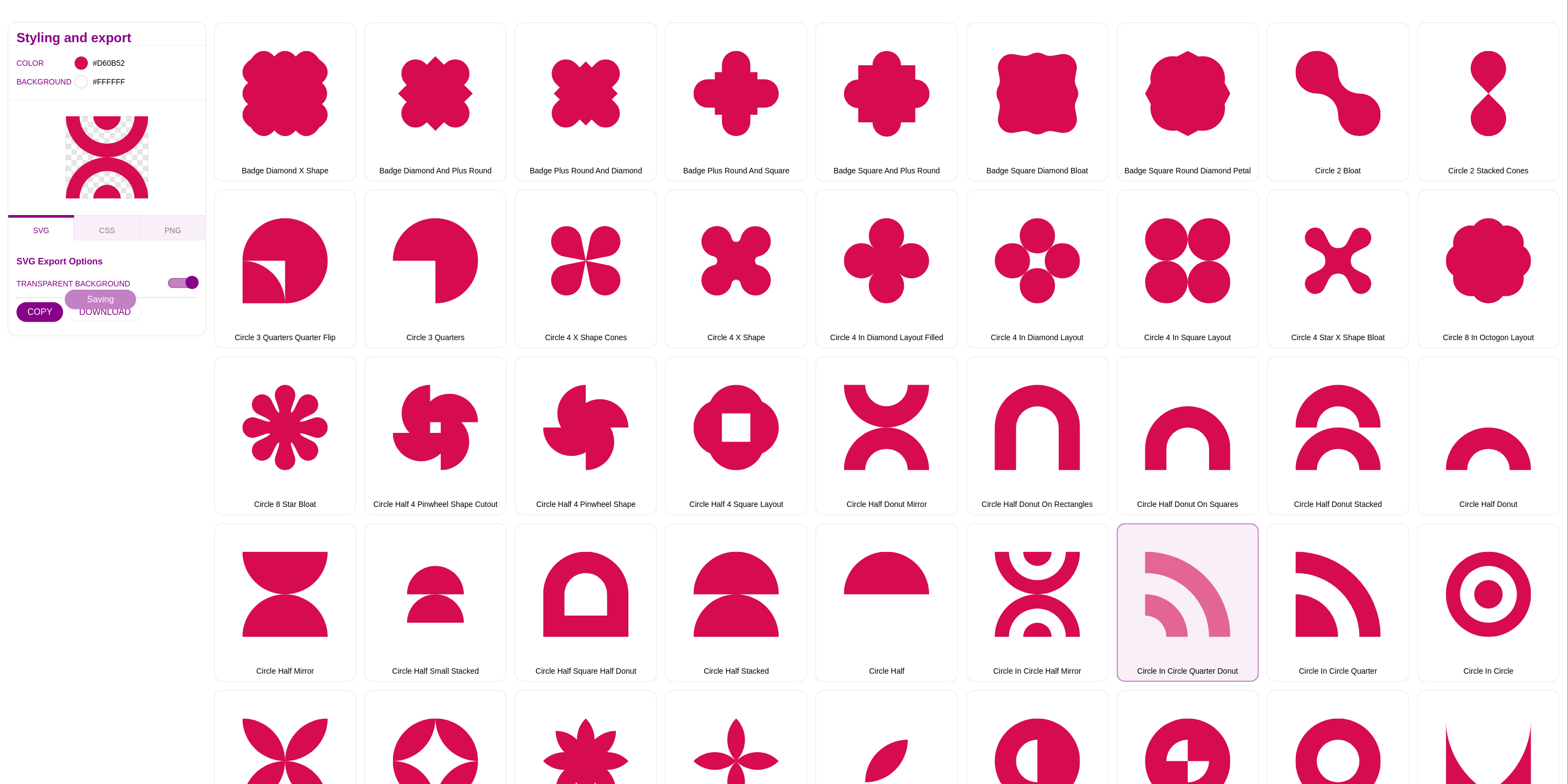
click at [1189, 601] on button "Circle In Circle Quarter Donut" at bounding box center [1188, 602] width 142 height 158
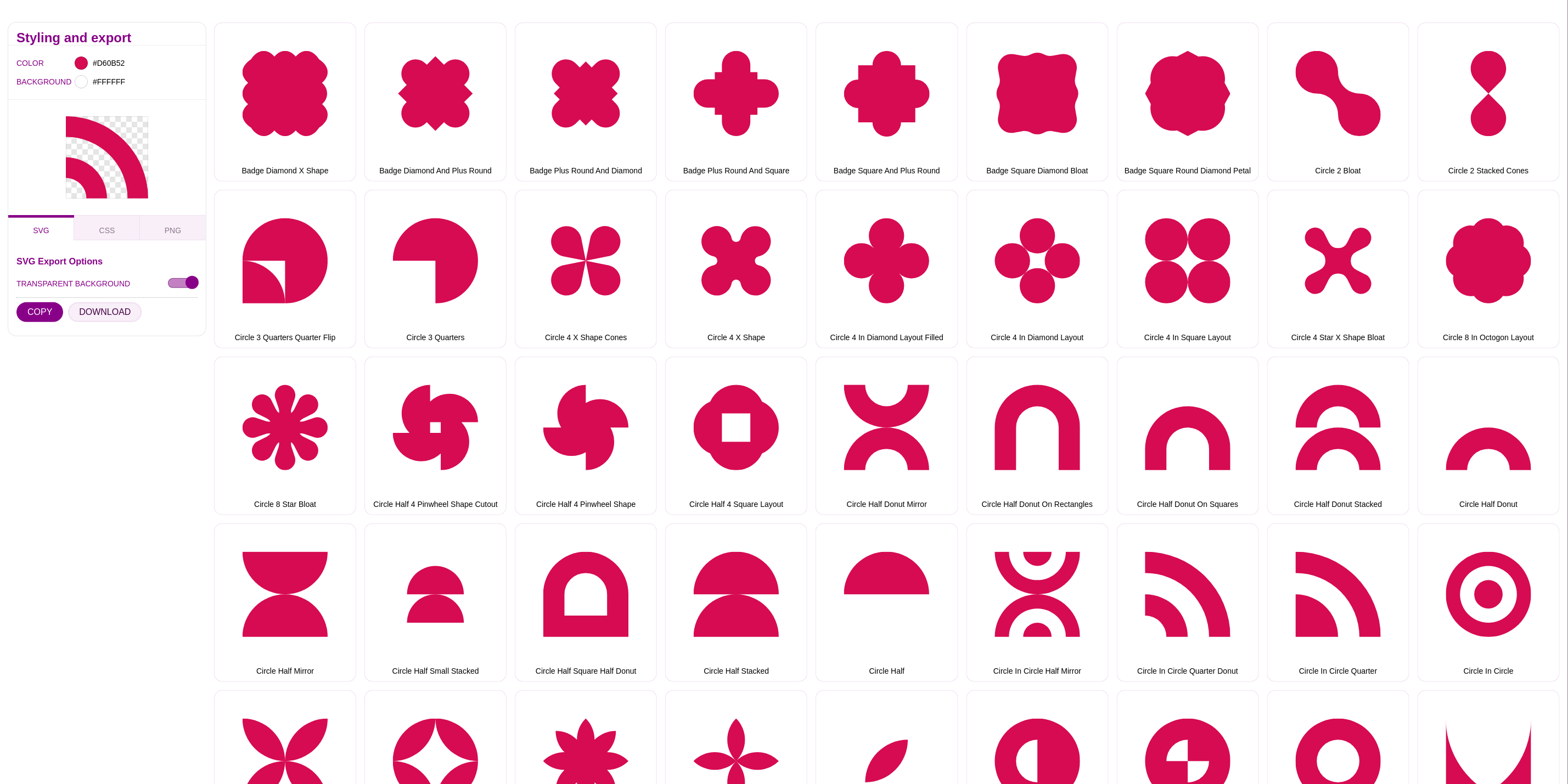
click at [104, 302] on button "DOWNLOAD" at bounding box center [105, 312] width 74 height 20
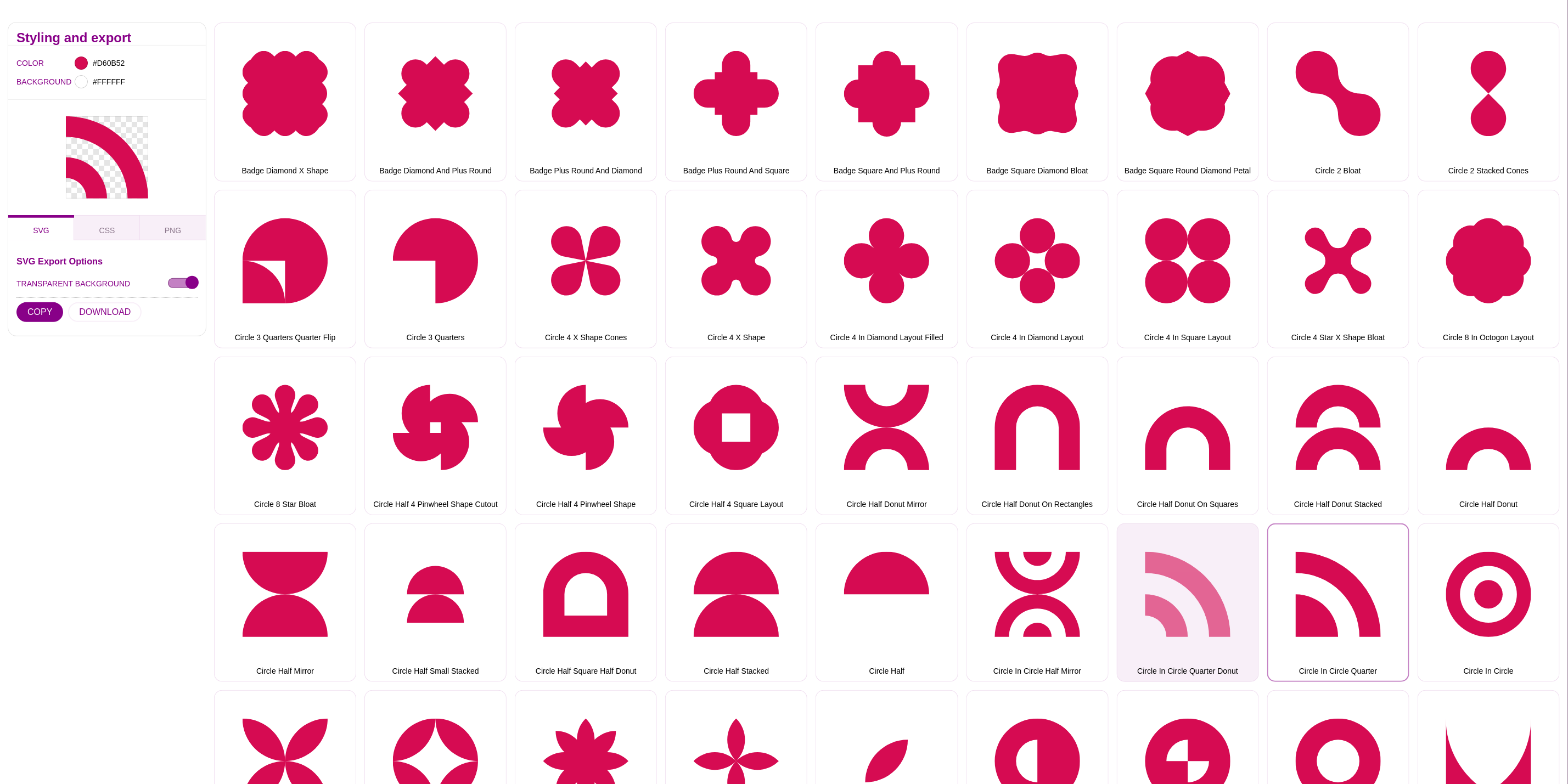
drag, startPoint x: 1297, startPoint y: 540, endPoint x: 1213, endPoint y: 530, distance: 84.6
click at [1297, 540] on button "Circle In Circle Quarter" at bounding box center [1338, 602] width 142 height 158
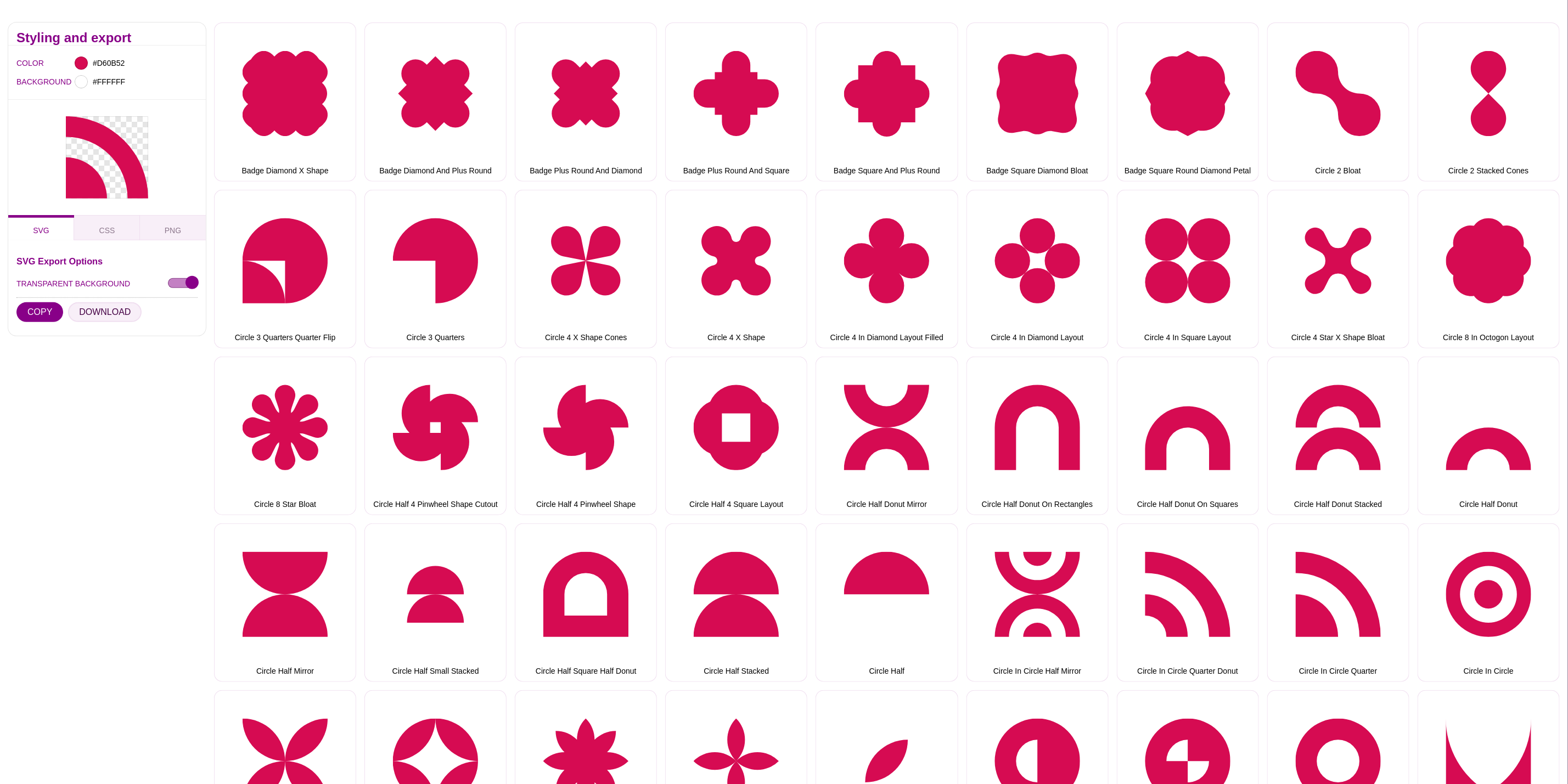
click at [97, 304] on button "DOWNLOAD" at bounding box center [105, 312] width 74 height 20
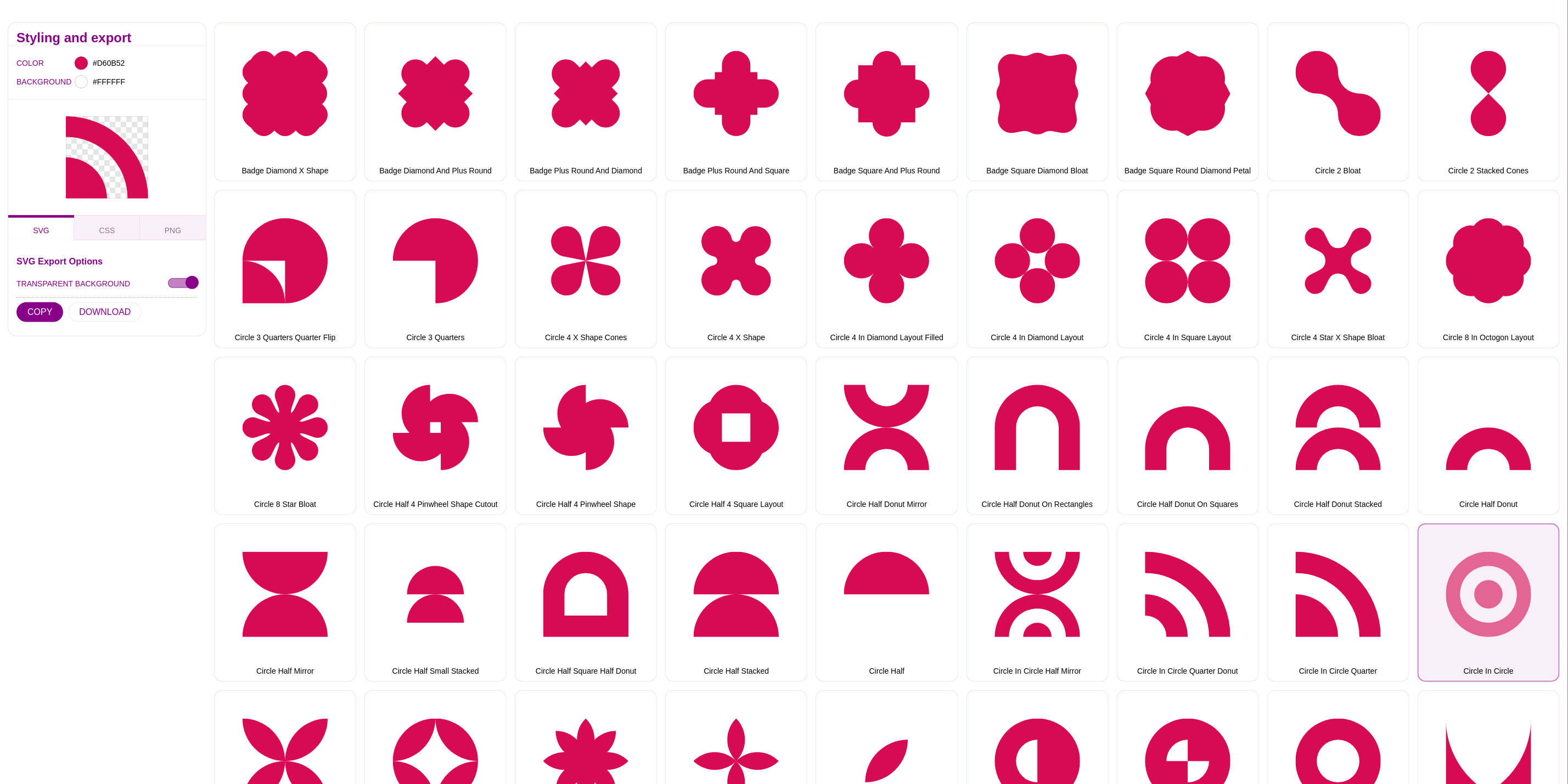
click at [1434, 567] on button "Circle In Circle" at bounding box center [1489, 602] width 142 height 158
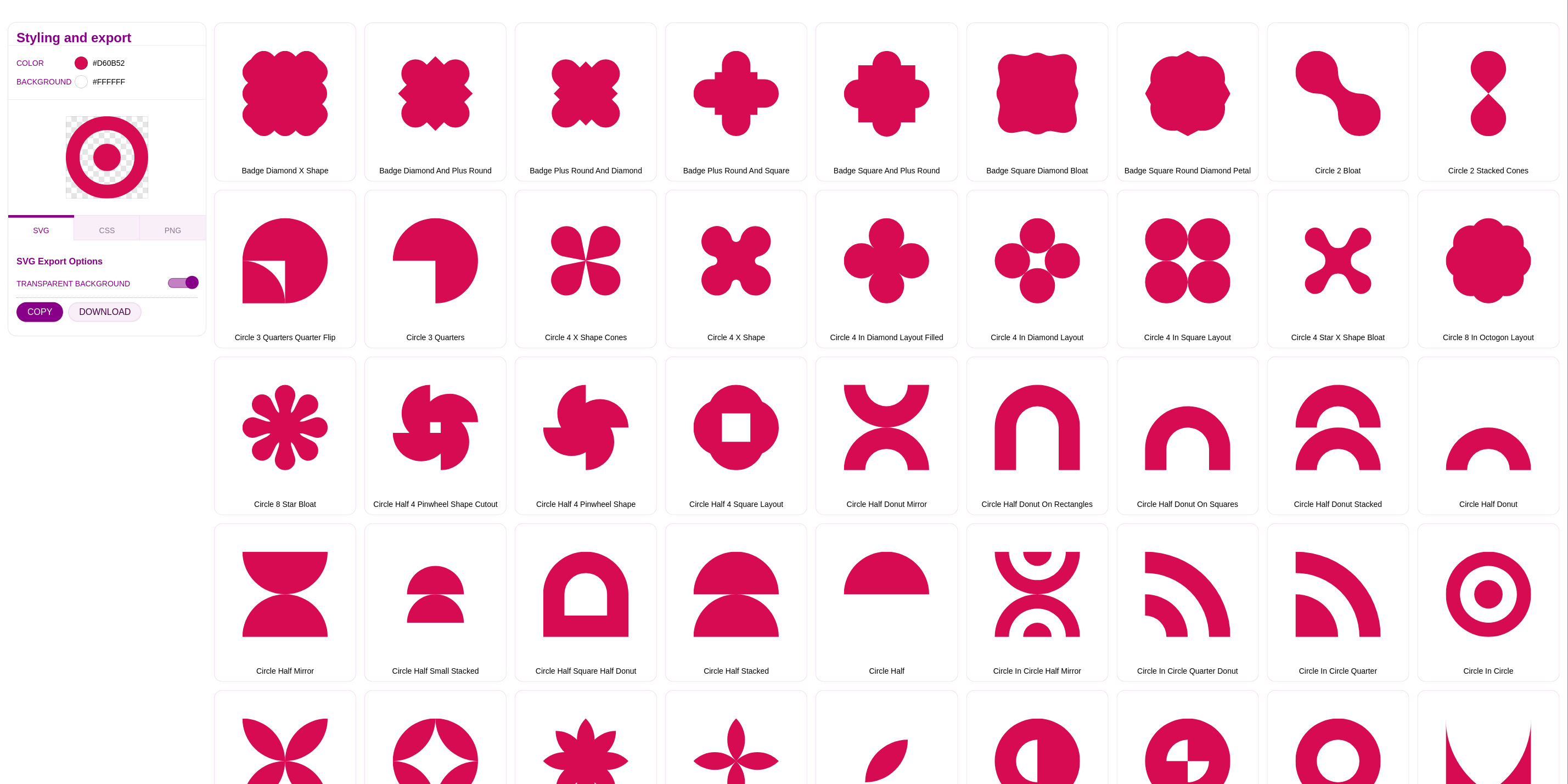
click at [118, 302] on button "DOWNLOAD" at bounding box center [105, 312] width 74 height 20
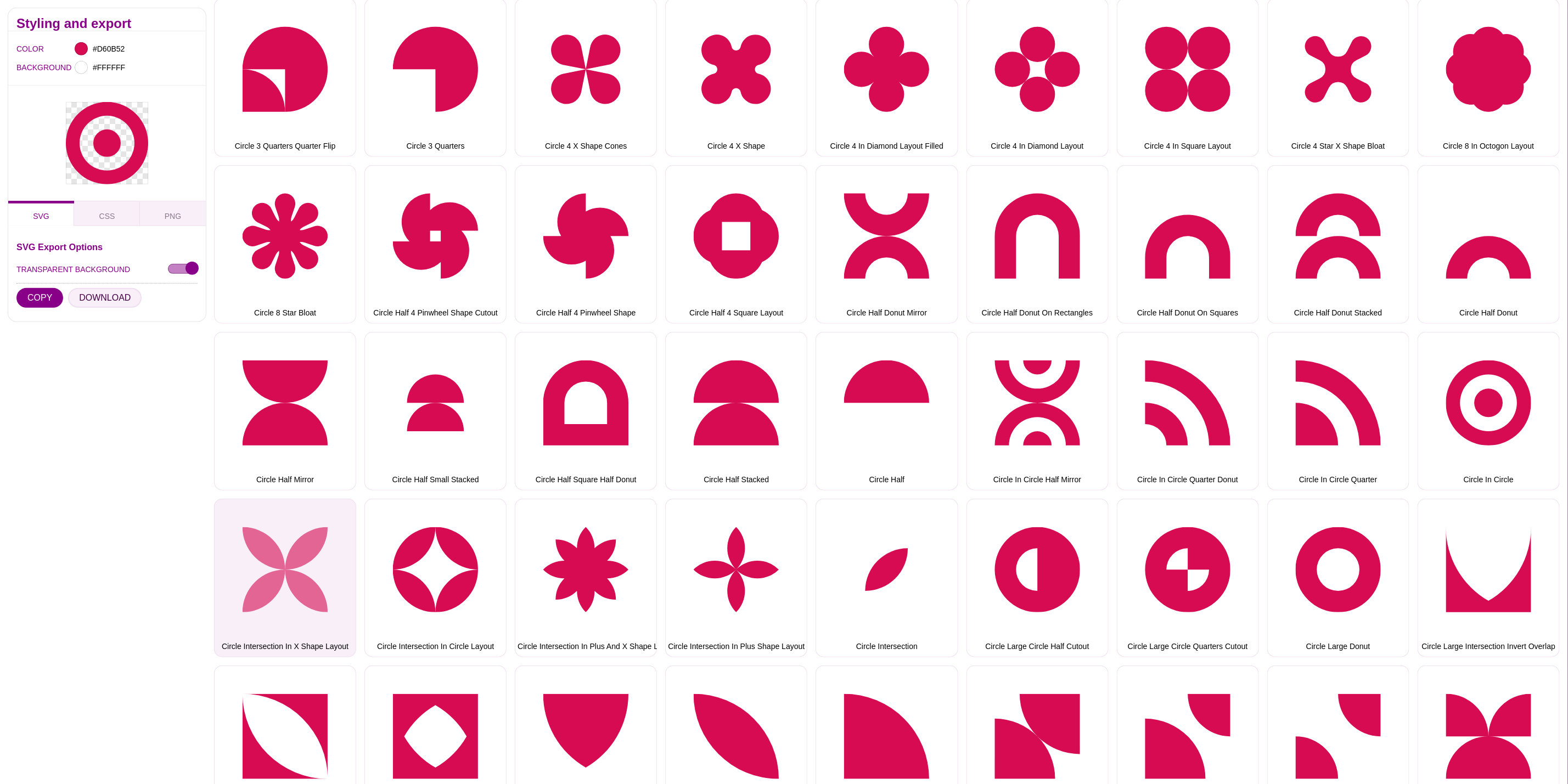
scroll to position [494, 0]
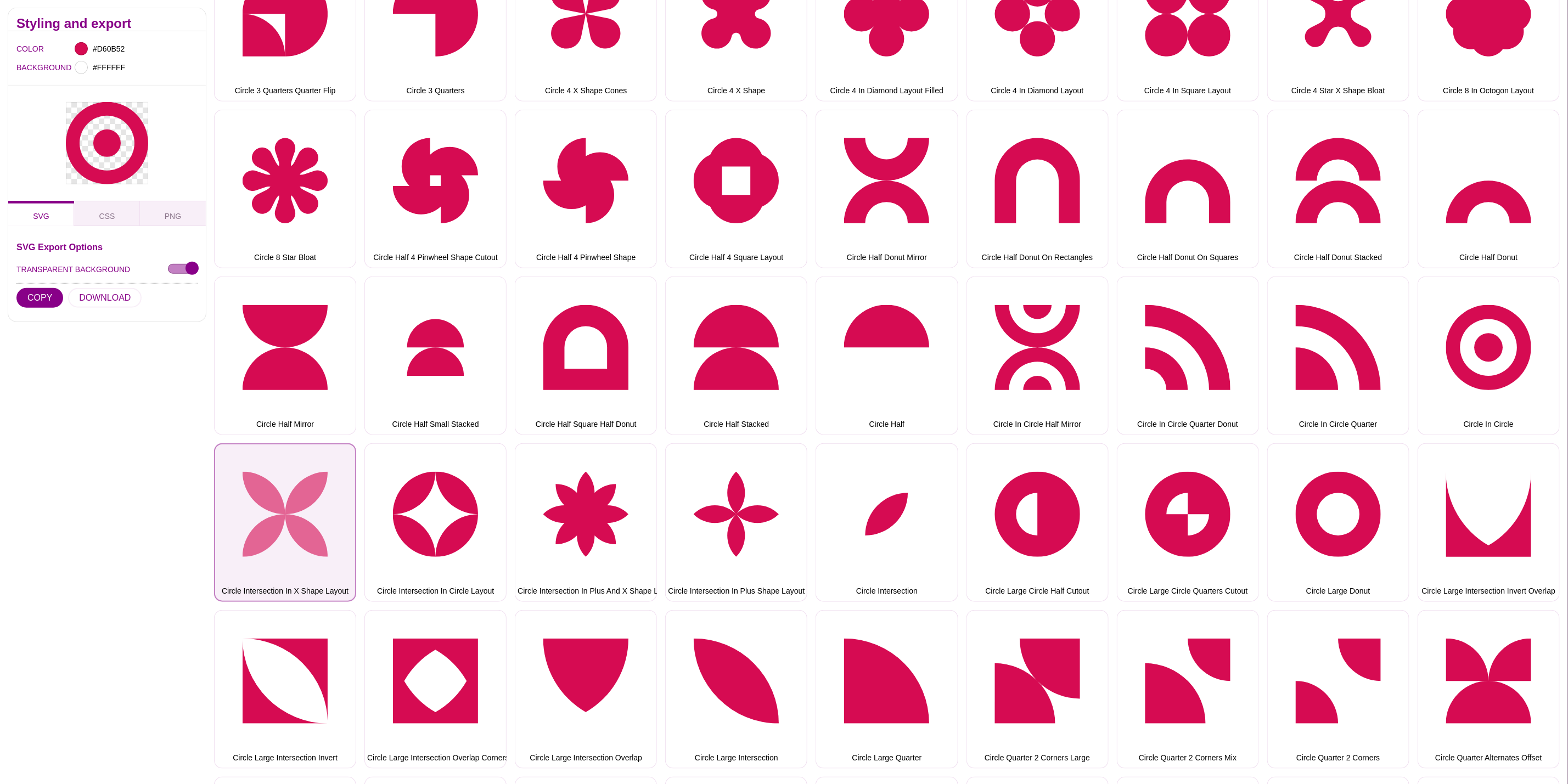
click at [315, 484] on button "Circle Intersection In X Shape Layout" at bounding box center [285, 523] width 142 height 158
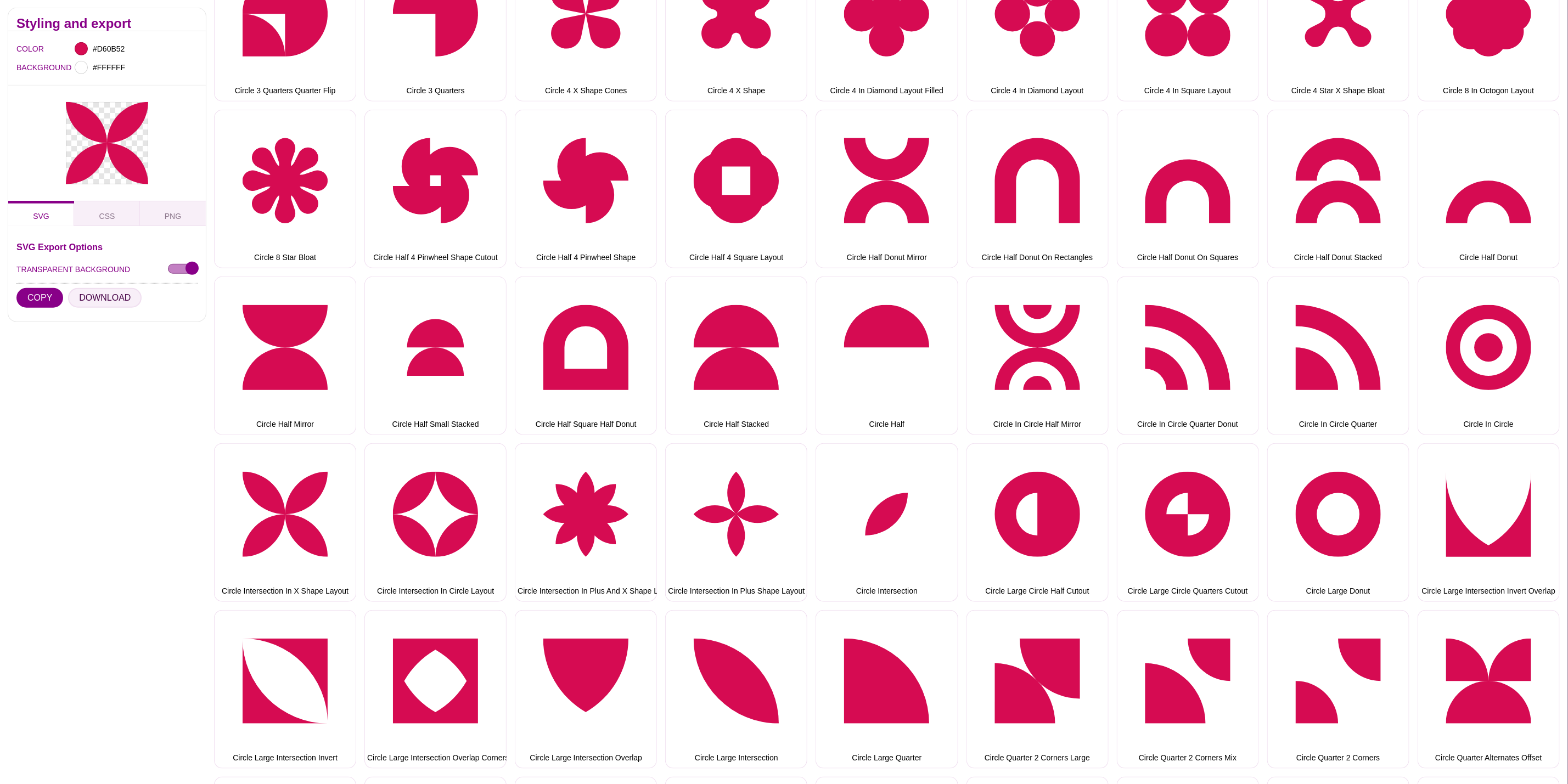
click at [88, 299] on button "DOWNLOAD" at bounding box center [105, 298] width 74 height 20
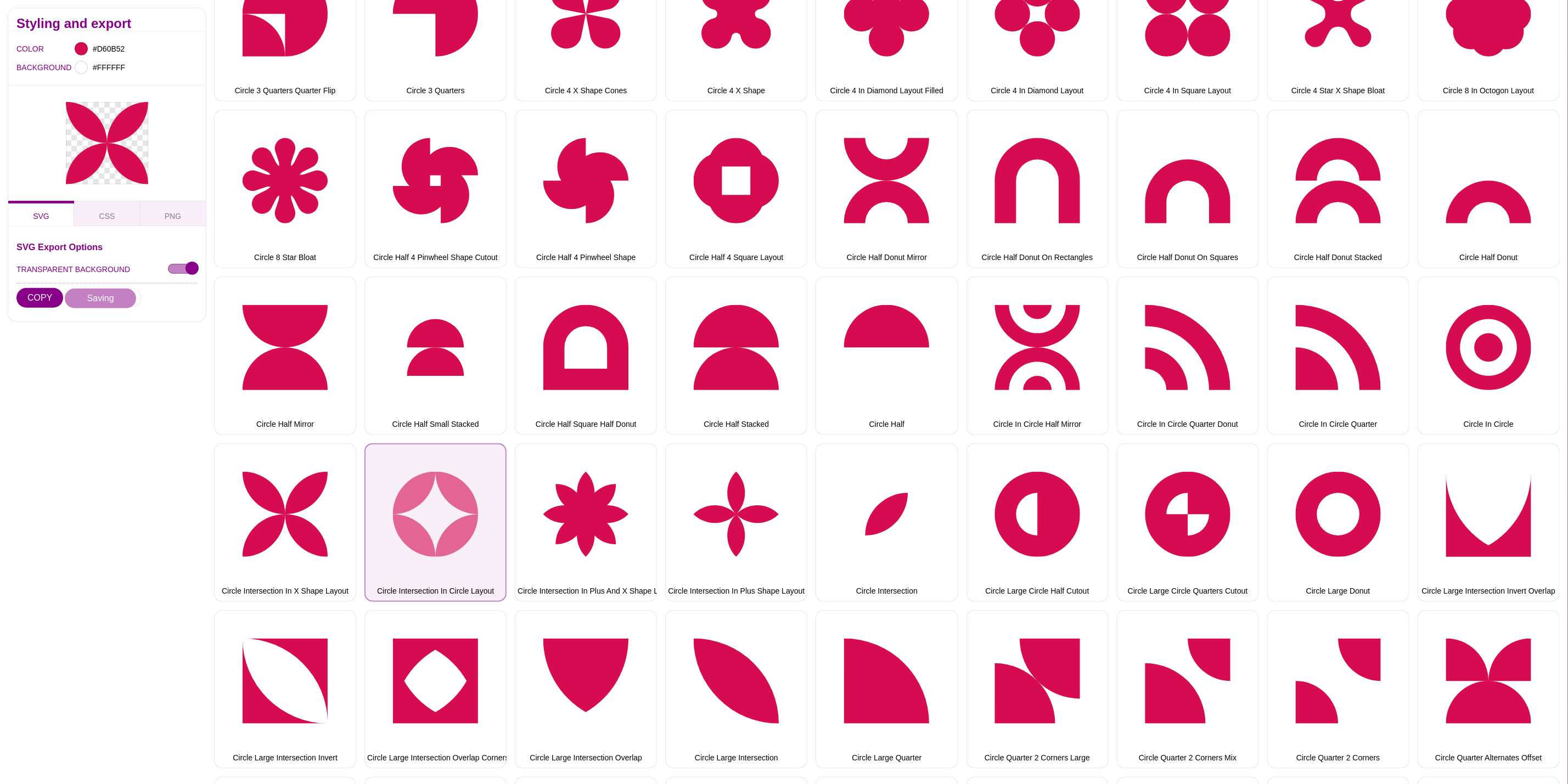
drag, startPoint x: 437, startPoint y: 517, endPoint x: 393, endPoint y: 507, distance: 45.1
click at [437, 517] on button "Circle Intersection In Circle Layout" at bounding box center [436, 523] width 142 height 158
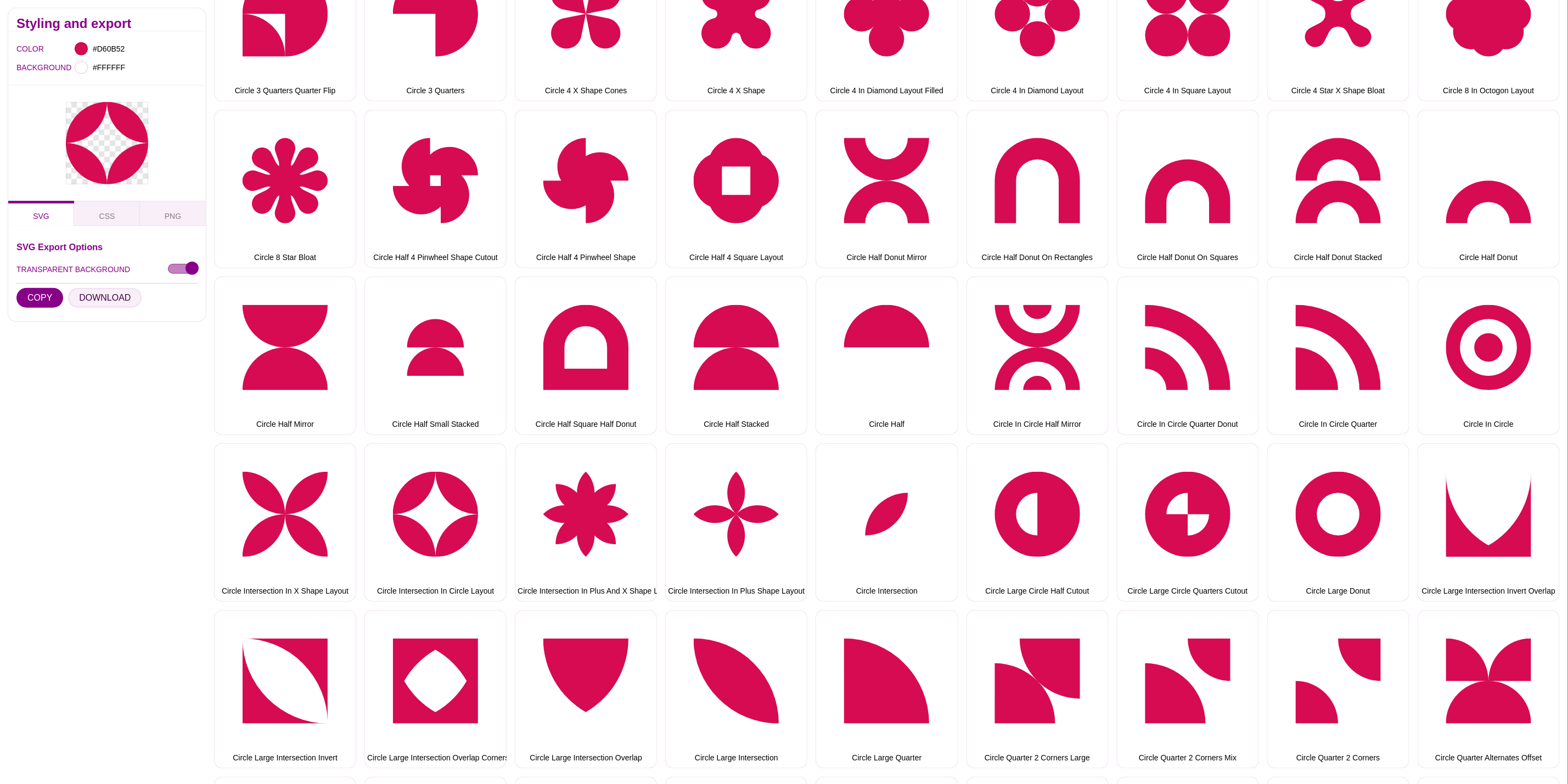
click at [107, 296] on button "DOWNLOAD" at bounding box center [105, 298] width 74 height 20
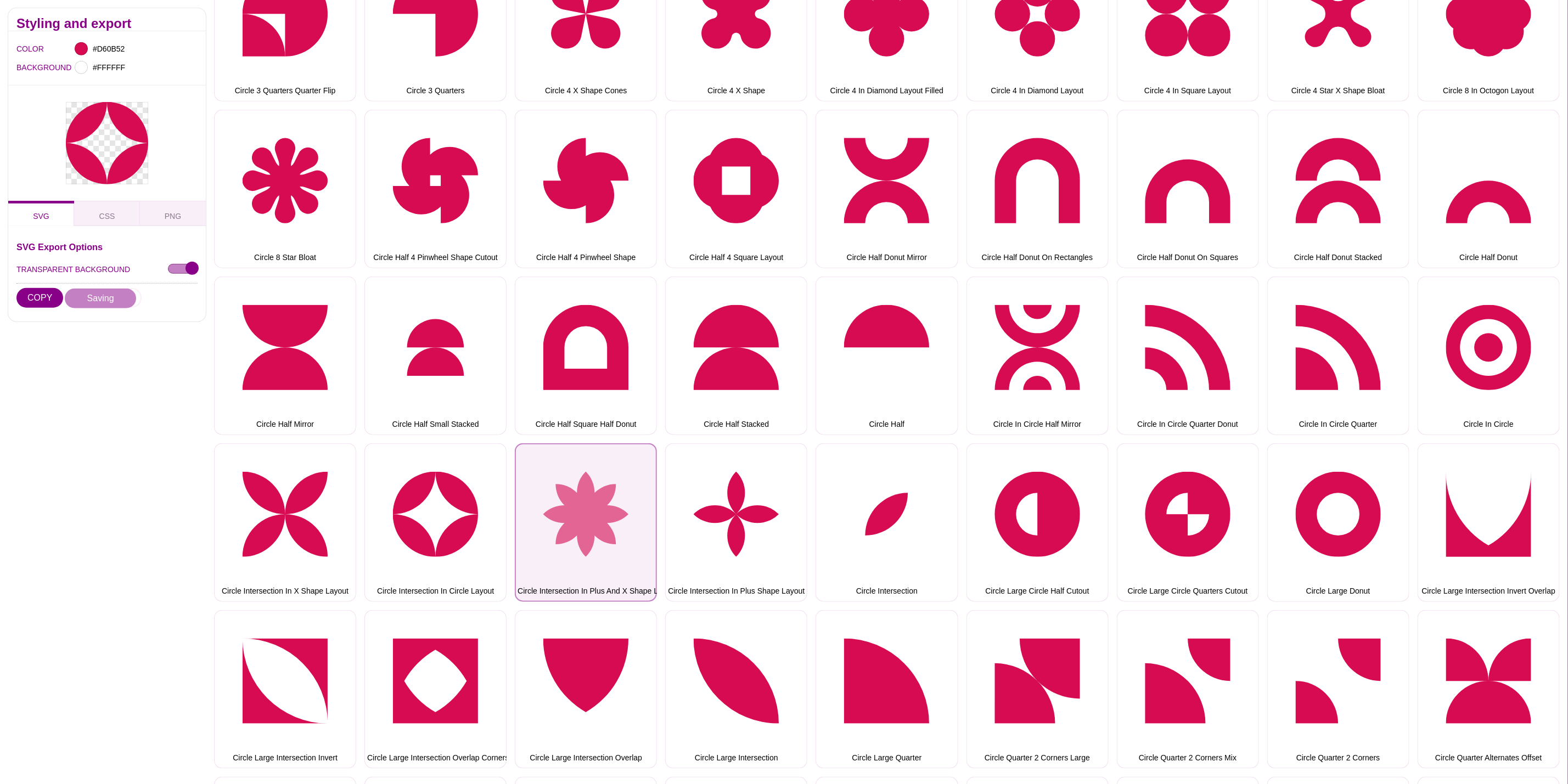
drag, startPoint x: 570, startPoint y: 480, endPoint x: 525, endPoint y: 467, distance: 46.8
click at [570, 480] on button "Circle Intersection In Plus And X Shape Layout" at bounding box center [586, 523] width 142 height 158
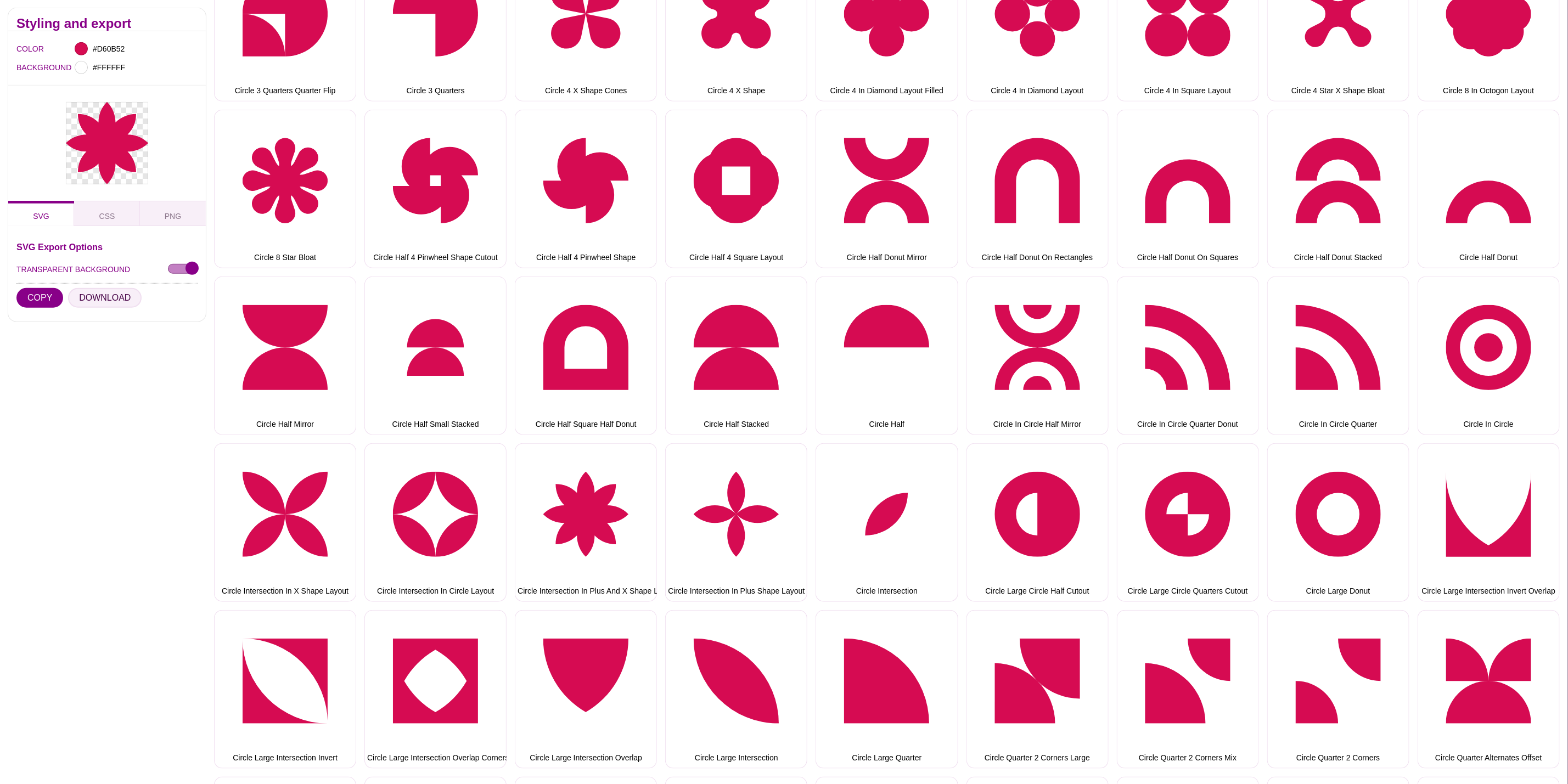
click at [83, 304] on button "DOWNLOAD" at bounding box center [105, 298] width 74 height 20
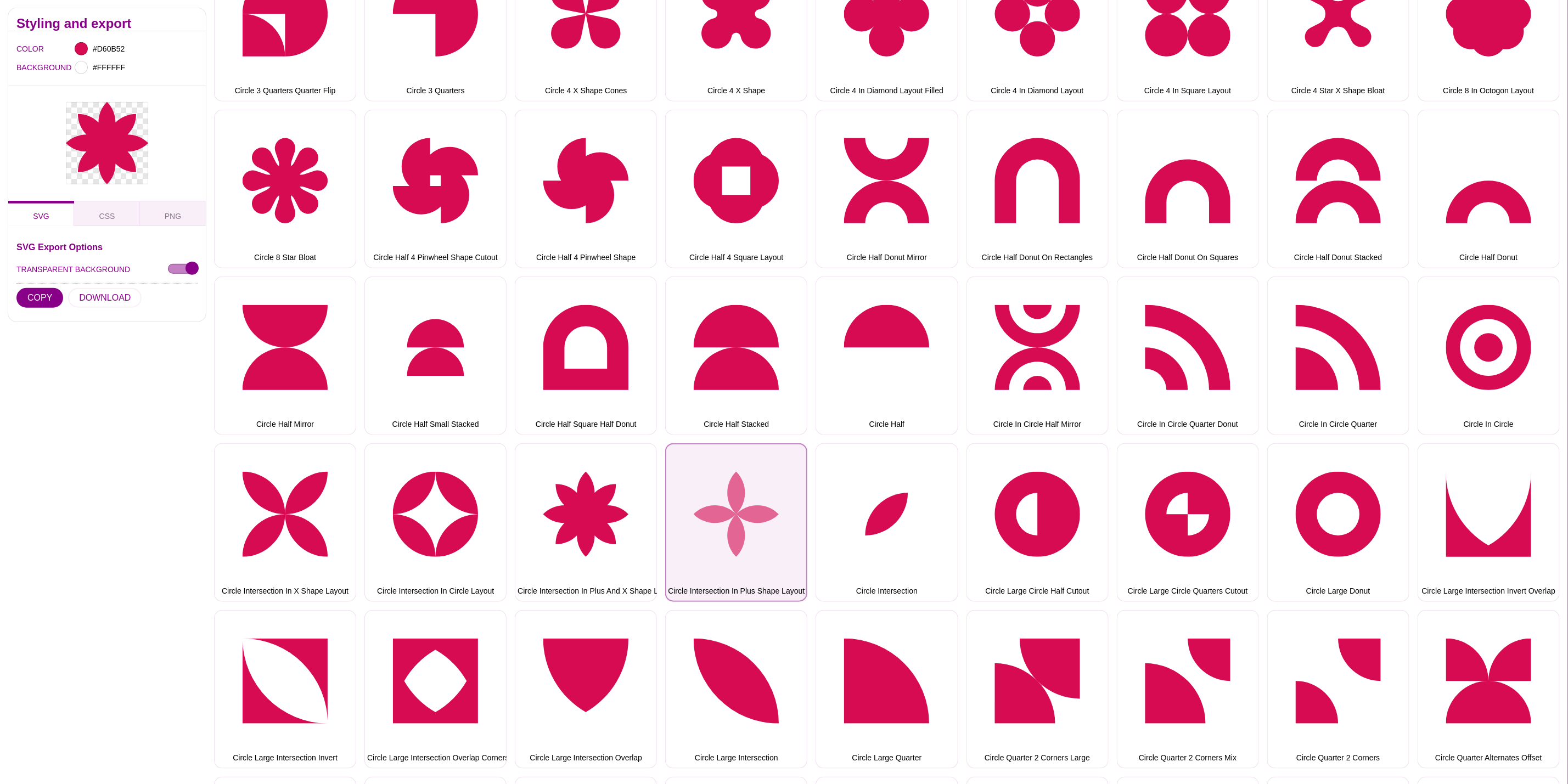
drag, startPoint x: 733, startPoint y: 525, endPoint x: 728, endPoint y: 522, distance: 5.8
click at [733, 525] on button "Circle Intersection In Plus Shape Layout" at bounding box center [736, 523] width 142 height 158
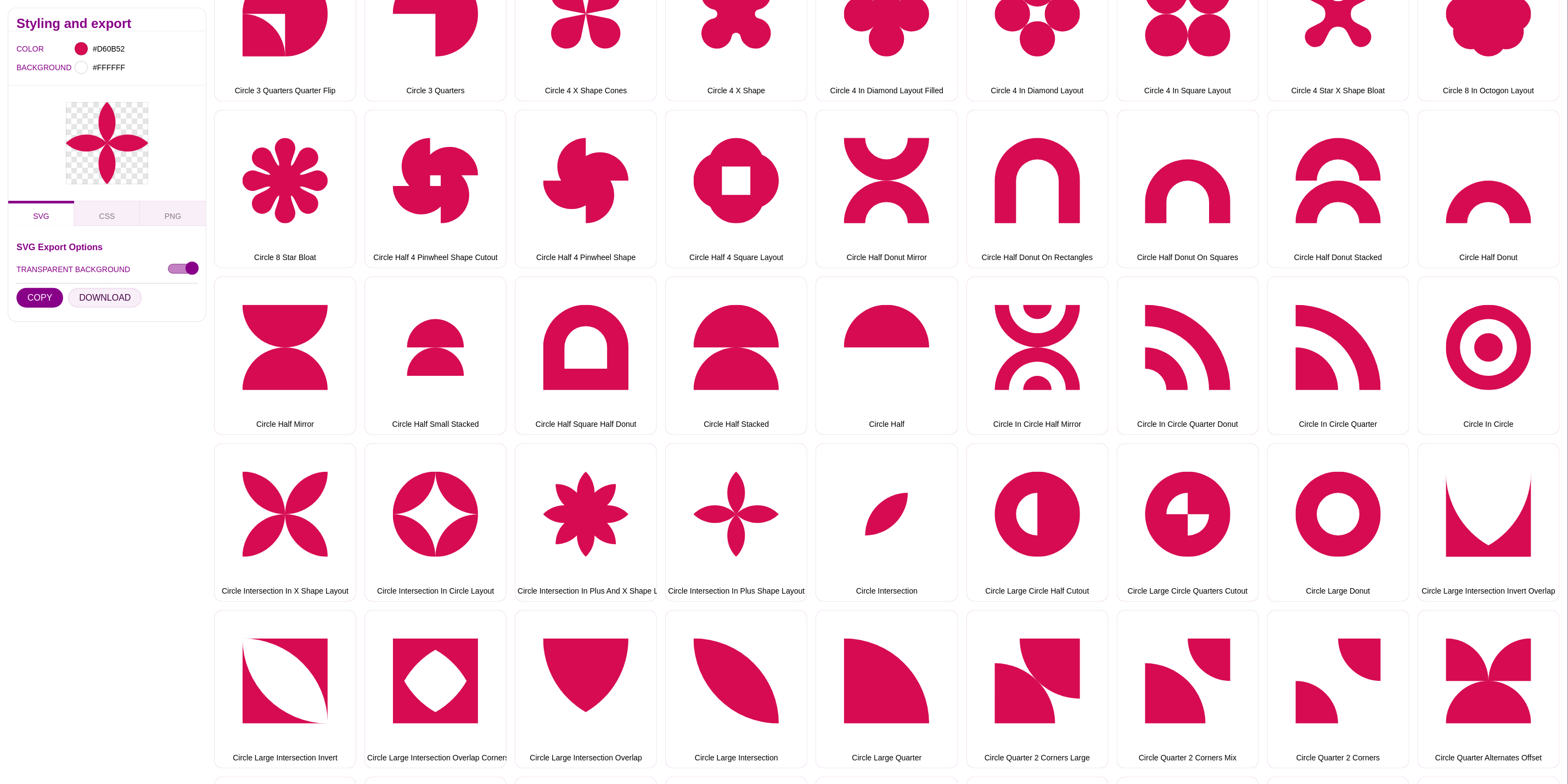
click at [122, 290] on button "DOWNLOAD" at bounding box center [105, 298] width 74 height 20
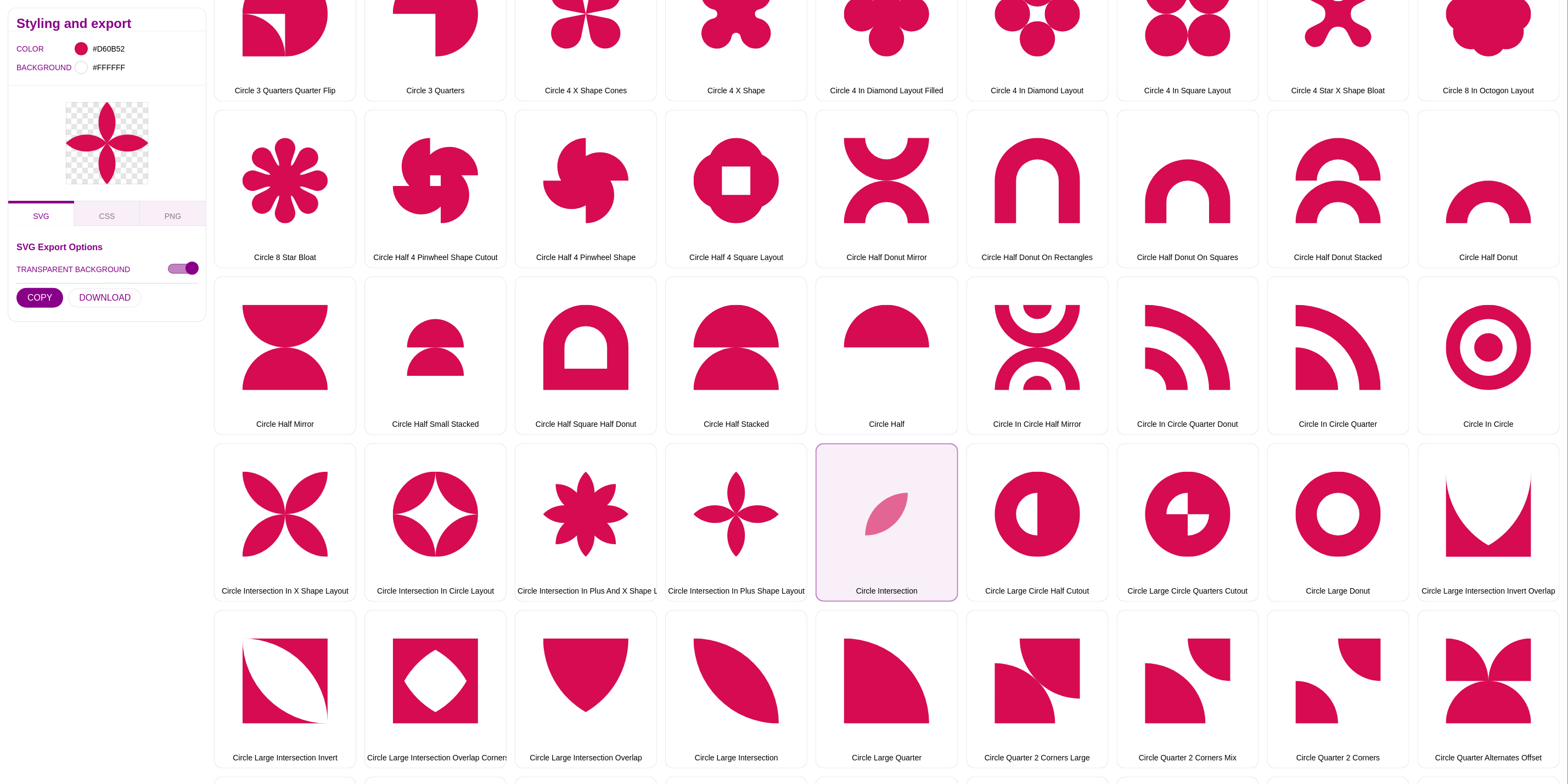
drag, startPoint x: 932, startPoint y: 502, endPoint x: 851, endPoint y: 481, distance: 83.7
click at [931, 502] on button "Circle Intersection" at bounding box center [887, 523] width 142 height 158
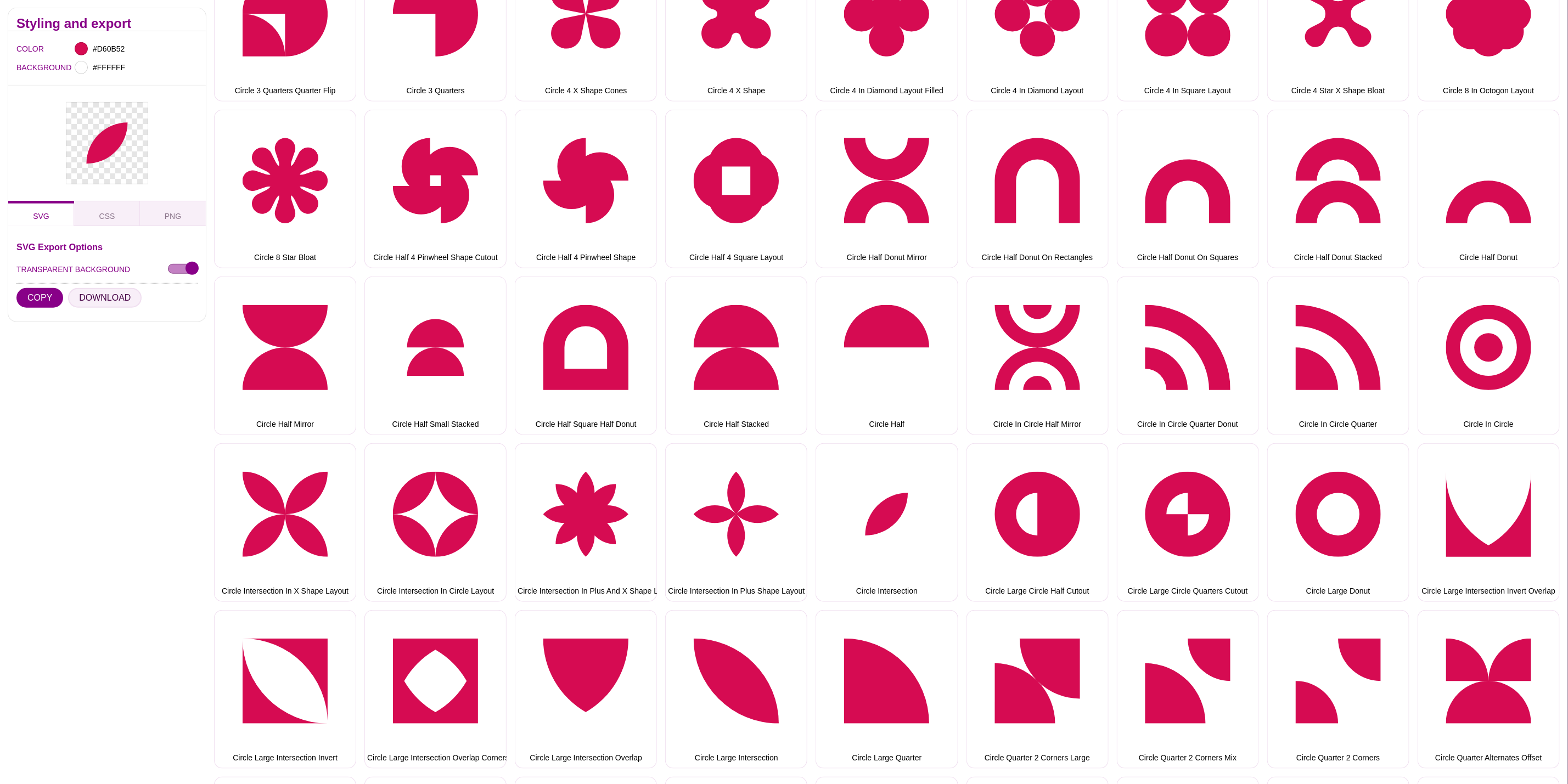
click at [122, 294] on button "DOWNLOAD" at bounding box center [105, 298] width 74 height 20
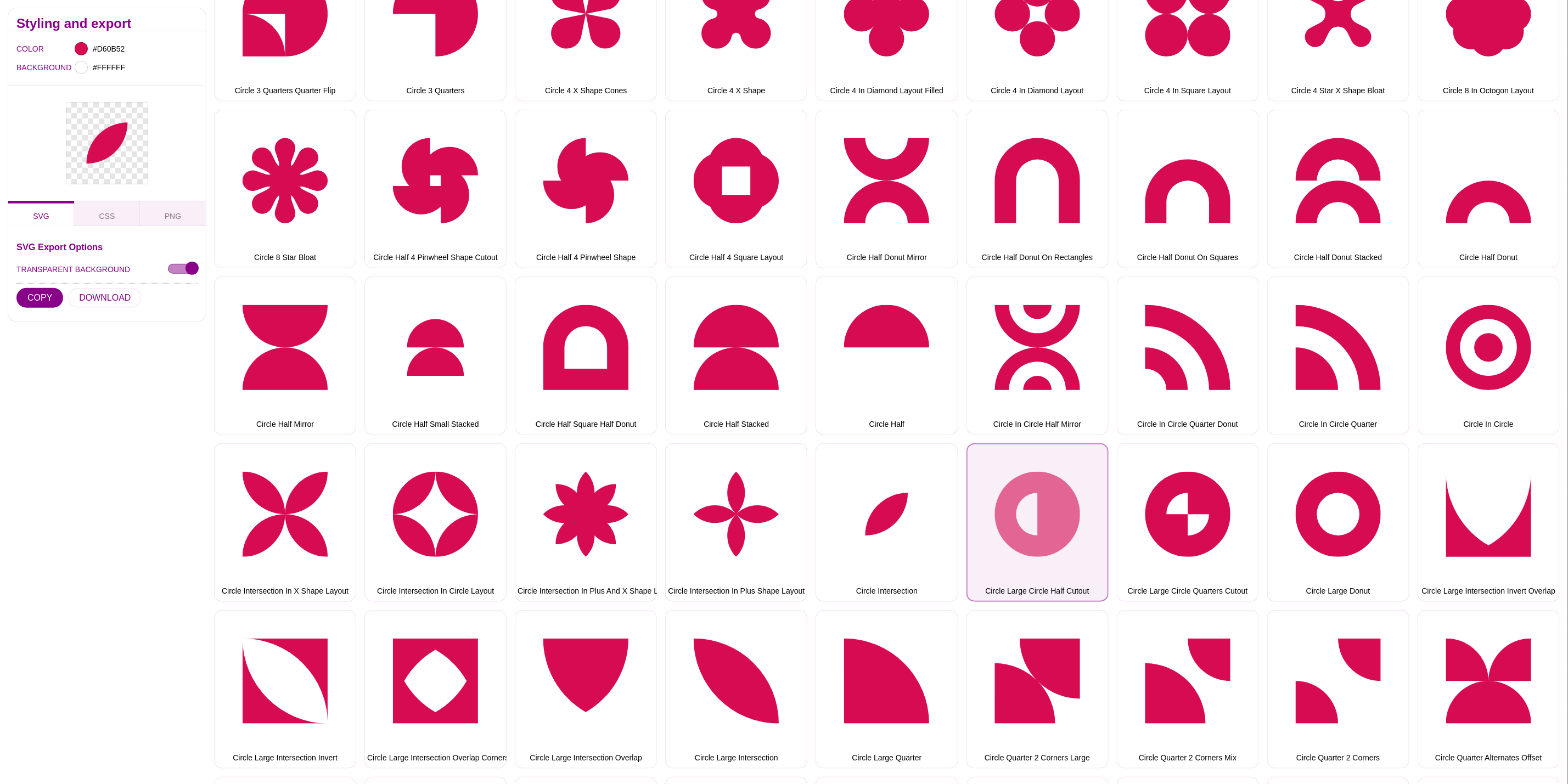
click at [1008, 528] on button "Circle Large Circle Half Cutout" at bounding box center [1038, 523] width 142 height 158
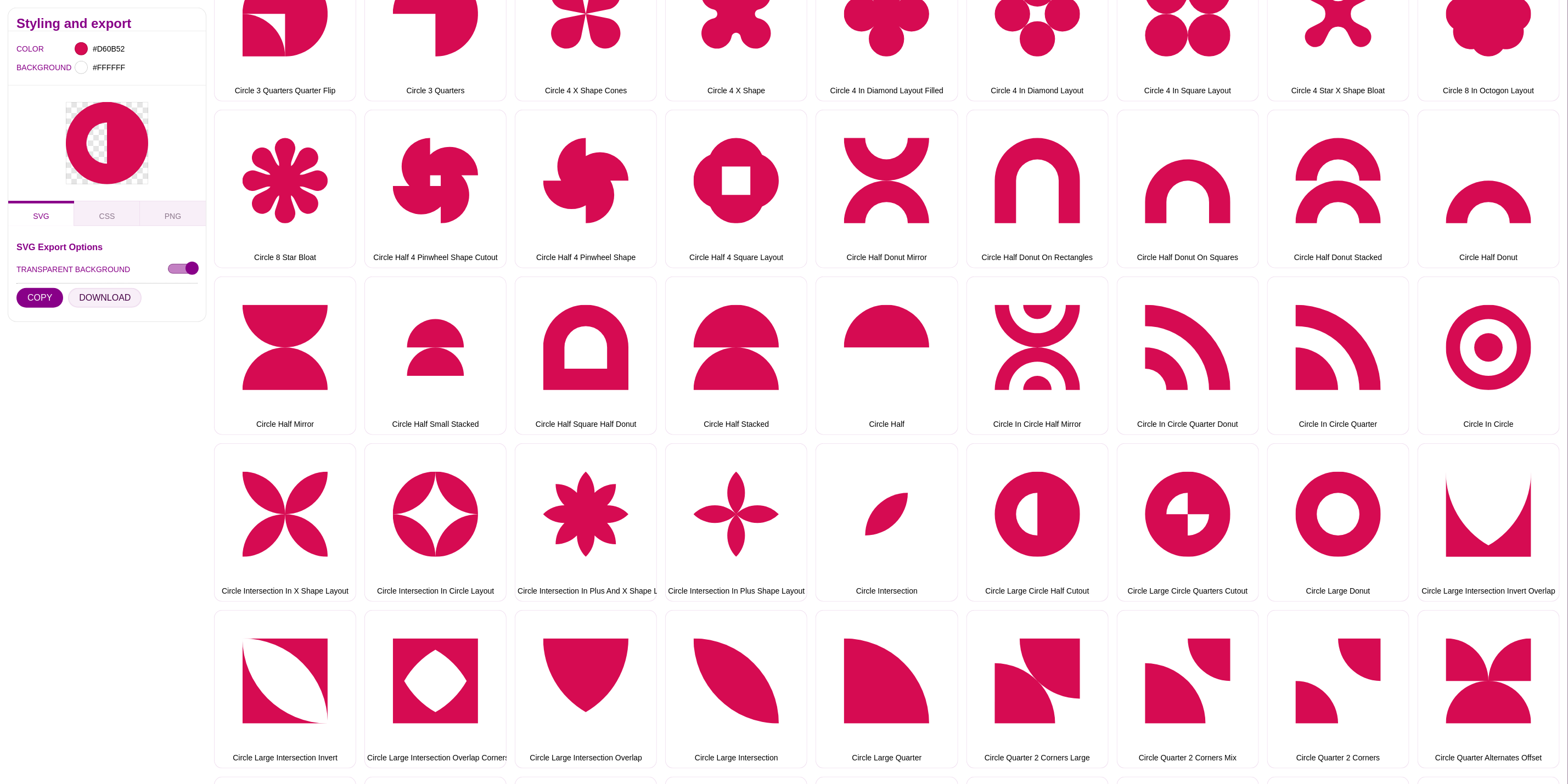
click at [122, 298] on button "DOWNLOAD" at bounding box center [105, 298] width 74 height 20
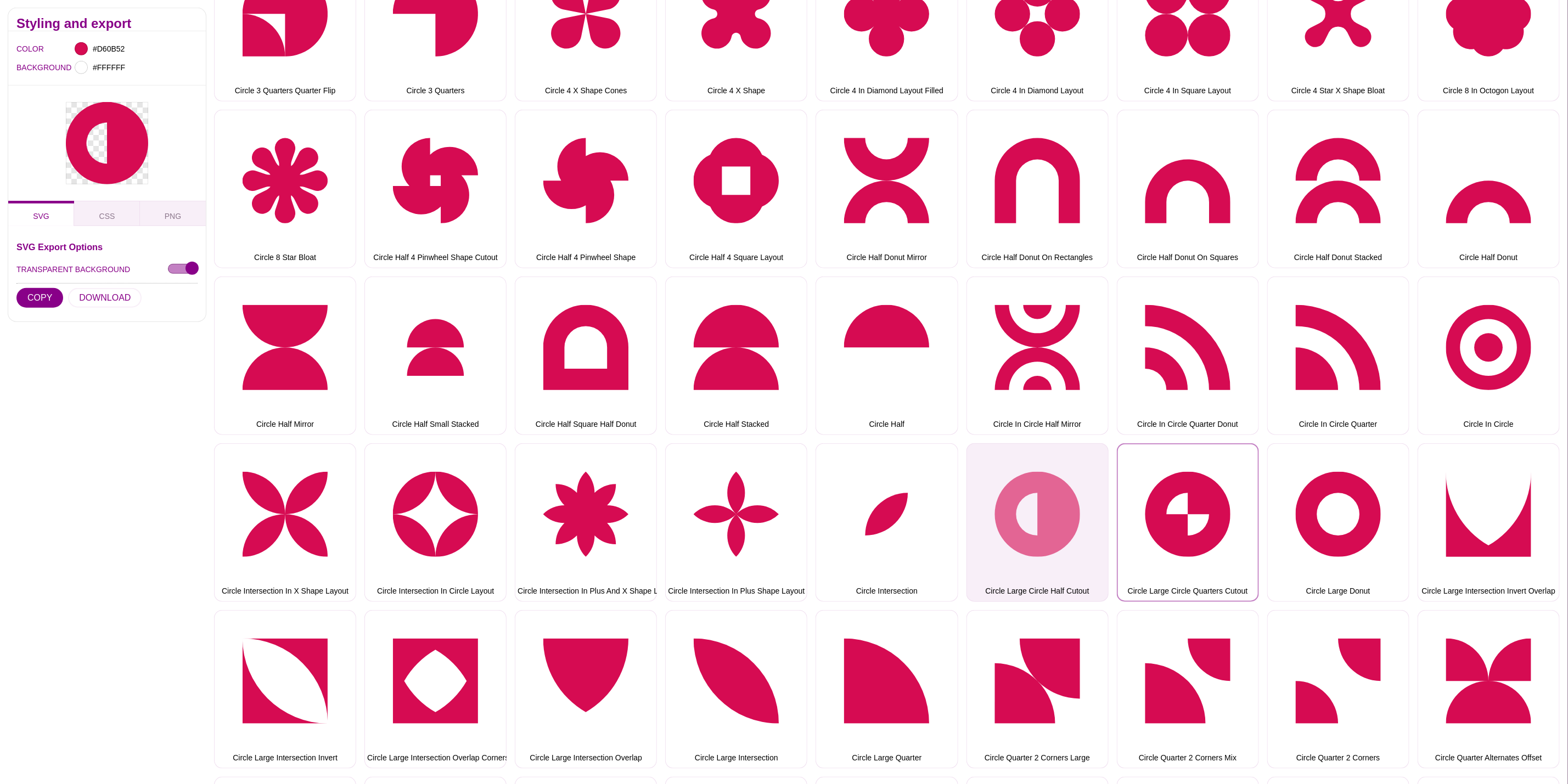
drag, startPoint x: 1153, startPoint y: 501, endPoint x: 1039, endPoint y: 491, distance: 114.4
click at [1148, 499] on button "Circle Large Circle Quarters Cutout" at bounding box center [1188, 523] width 142 height 158
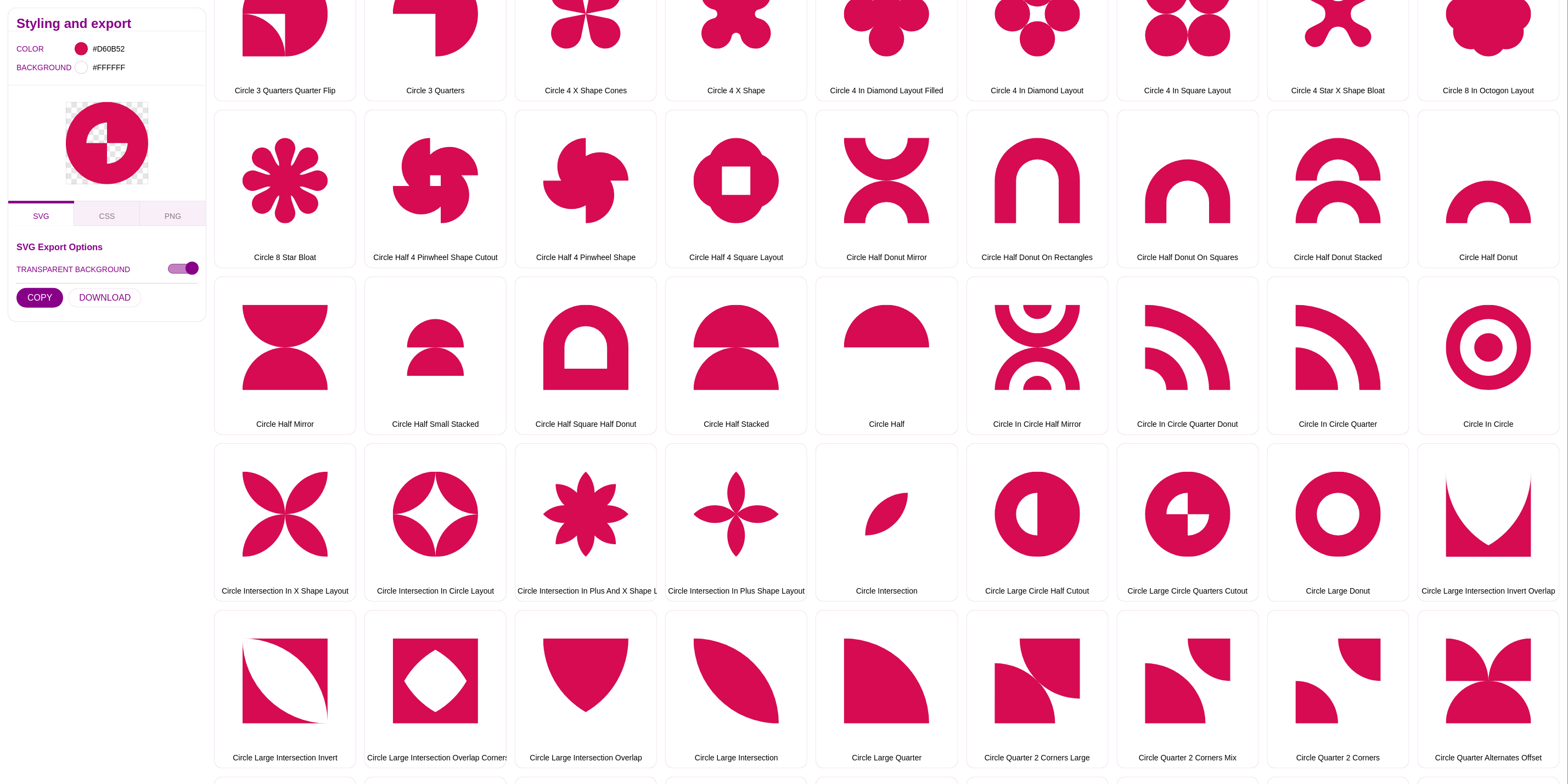
click at [107, 286] on div "SVG Export Options TRANSPARENT BACKGROUND COPY DOWNLOAD" at bounding box center [107, 277] width 181 height 71
click at [106, 290] on button "DOWNLOAD" at bounding box center [105, 298] width 74 height 20
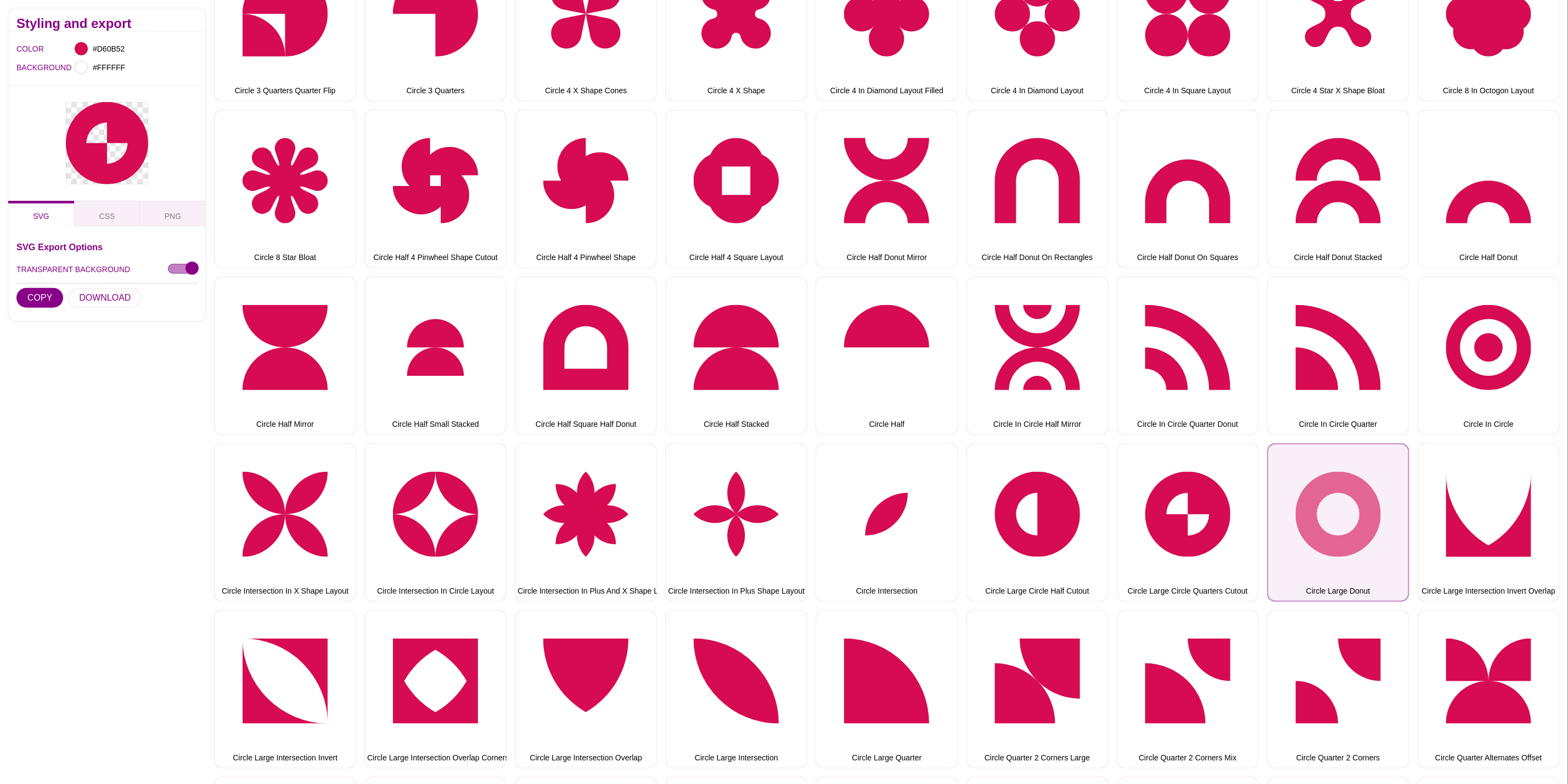
drag, startPoint x: 1319, startPoint y: 504, endPoint x: 1311, endPoint y: 496, distance: 11.3
click at [1319, 504] on button "Circle Large Donut" at bounding box center [1338, 523] width 142 height 158
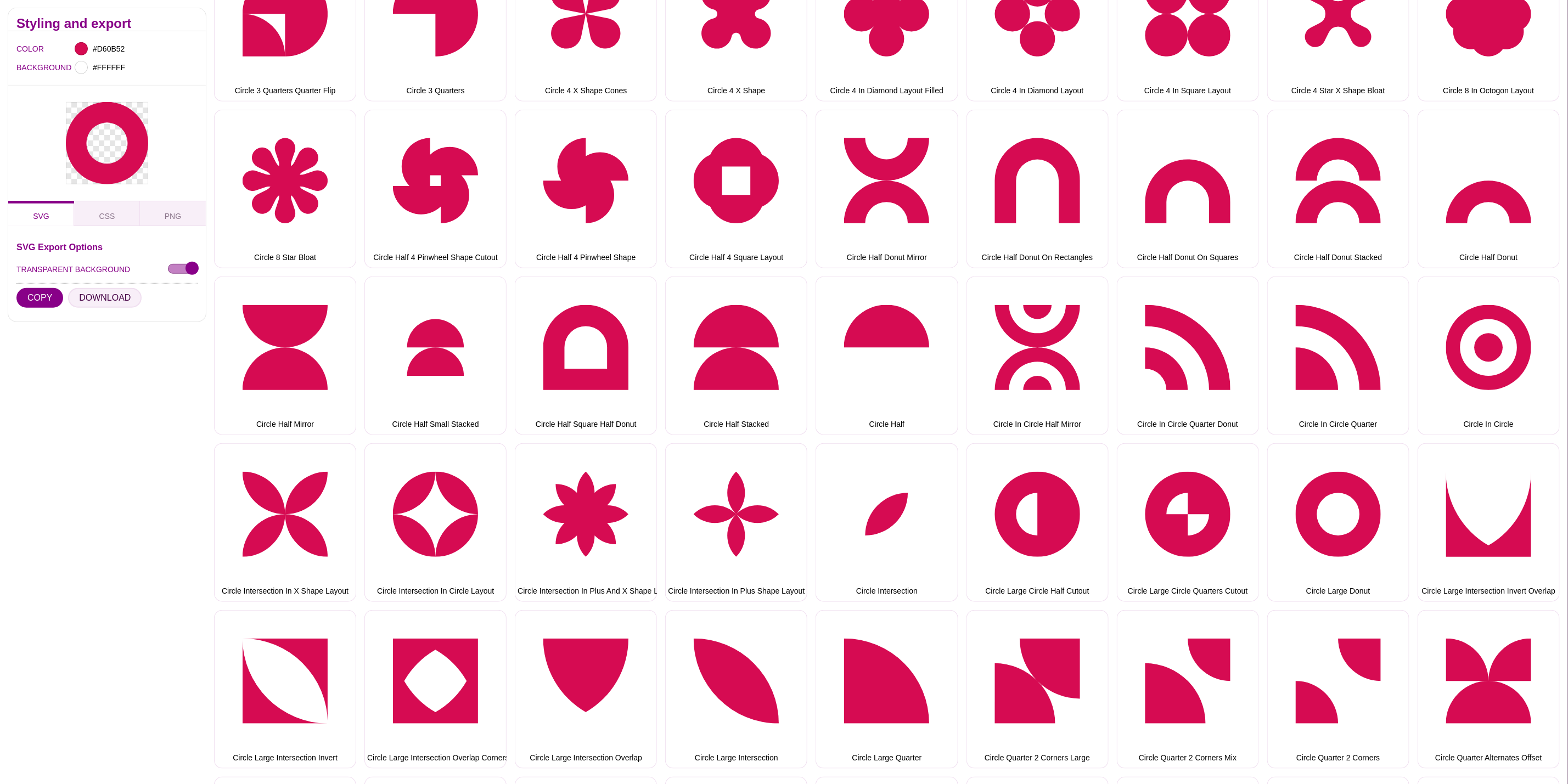
click at [95, 288] on button "DOWNLOAD" at bounding box center [105, 298] width 74 height 20
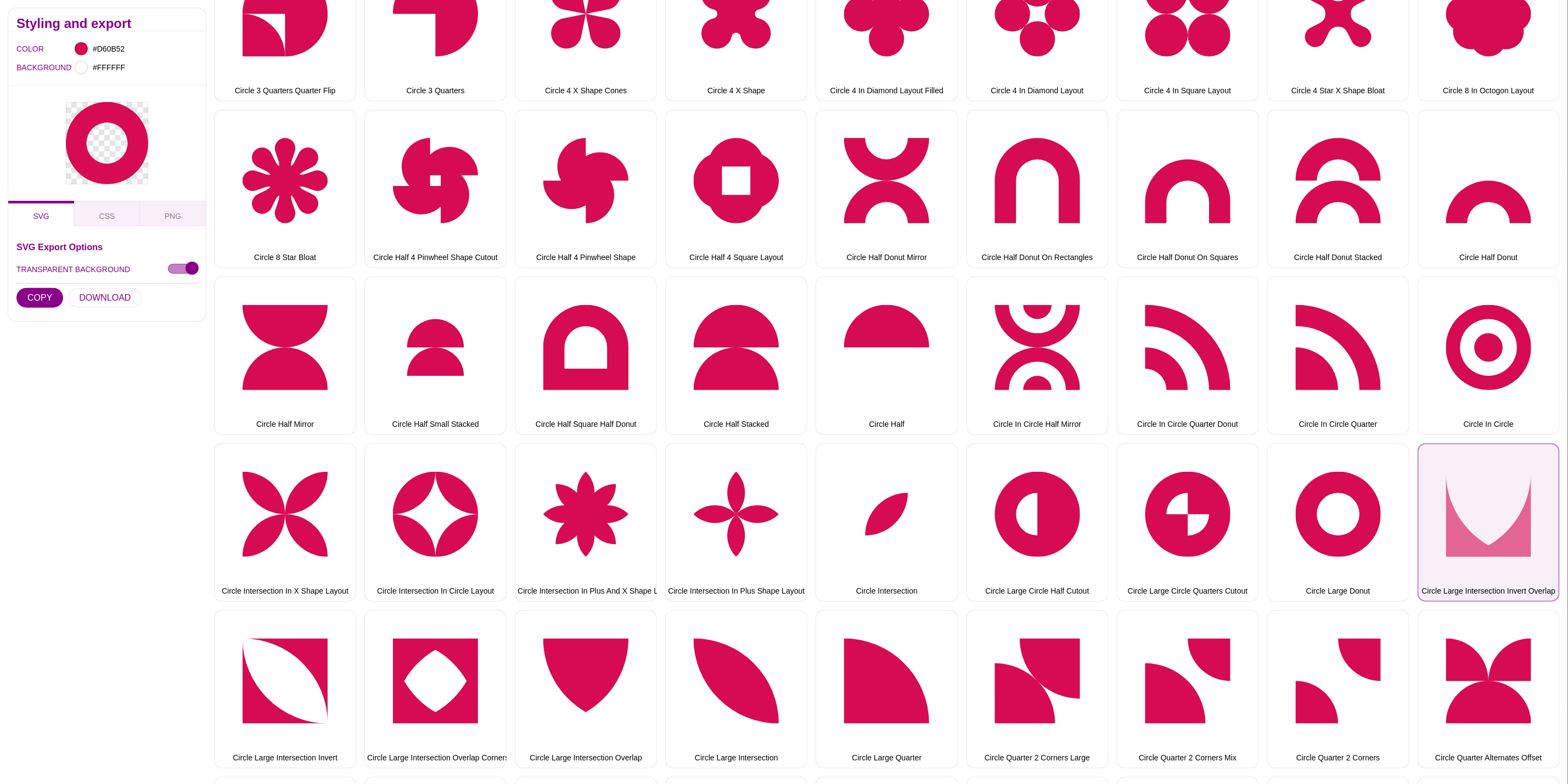
click at [1472, 518] on button "Circle Large Intersection Invert Overlap" at bounding box center [1489, 523] width 142 height 158
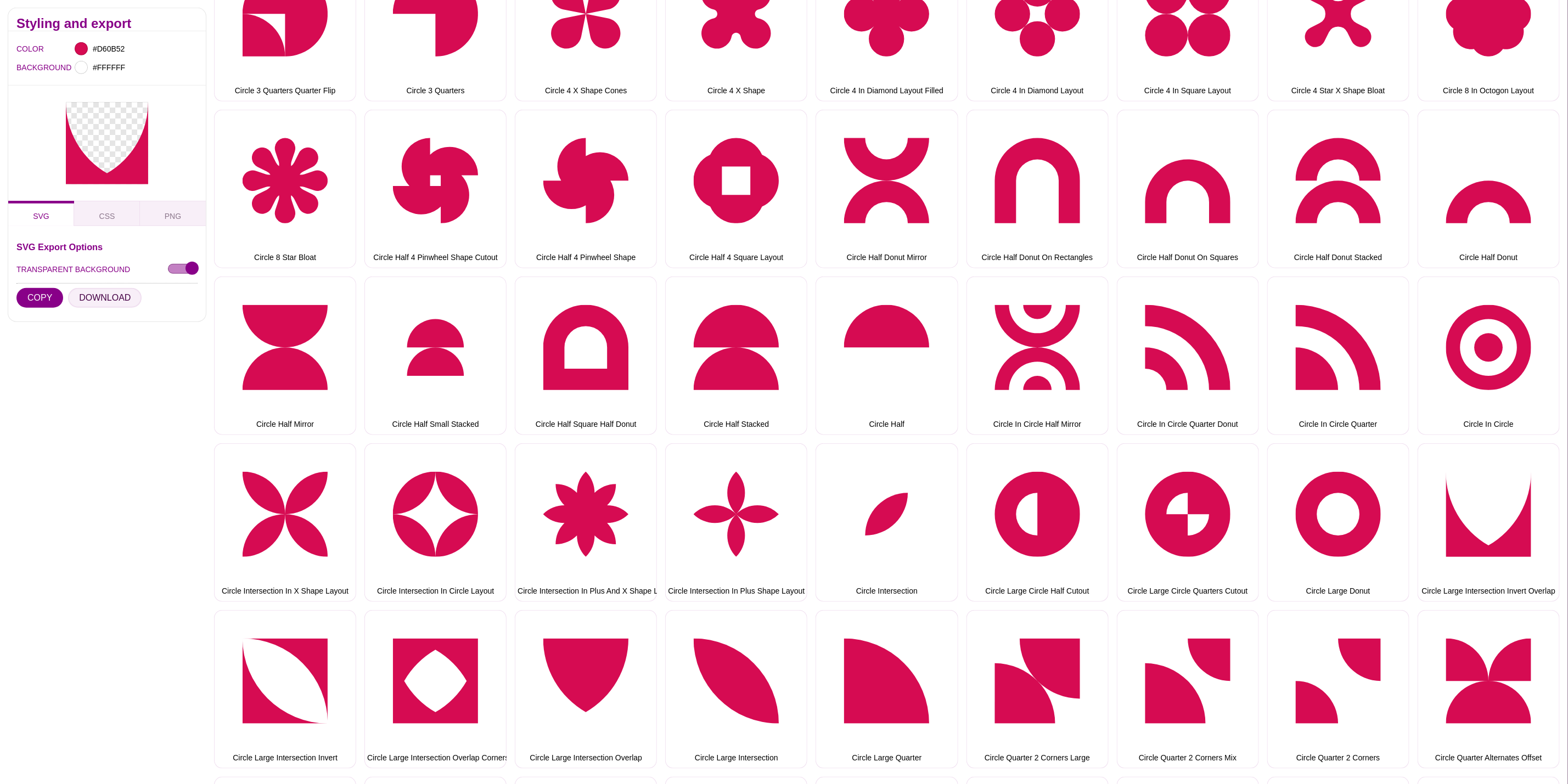
click at [112, 304] on button "DOWNLOAD" at bounding box center [105, 298] width 74 height 20
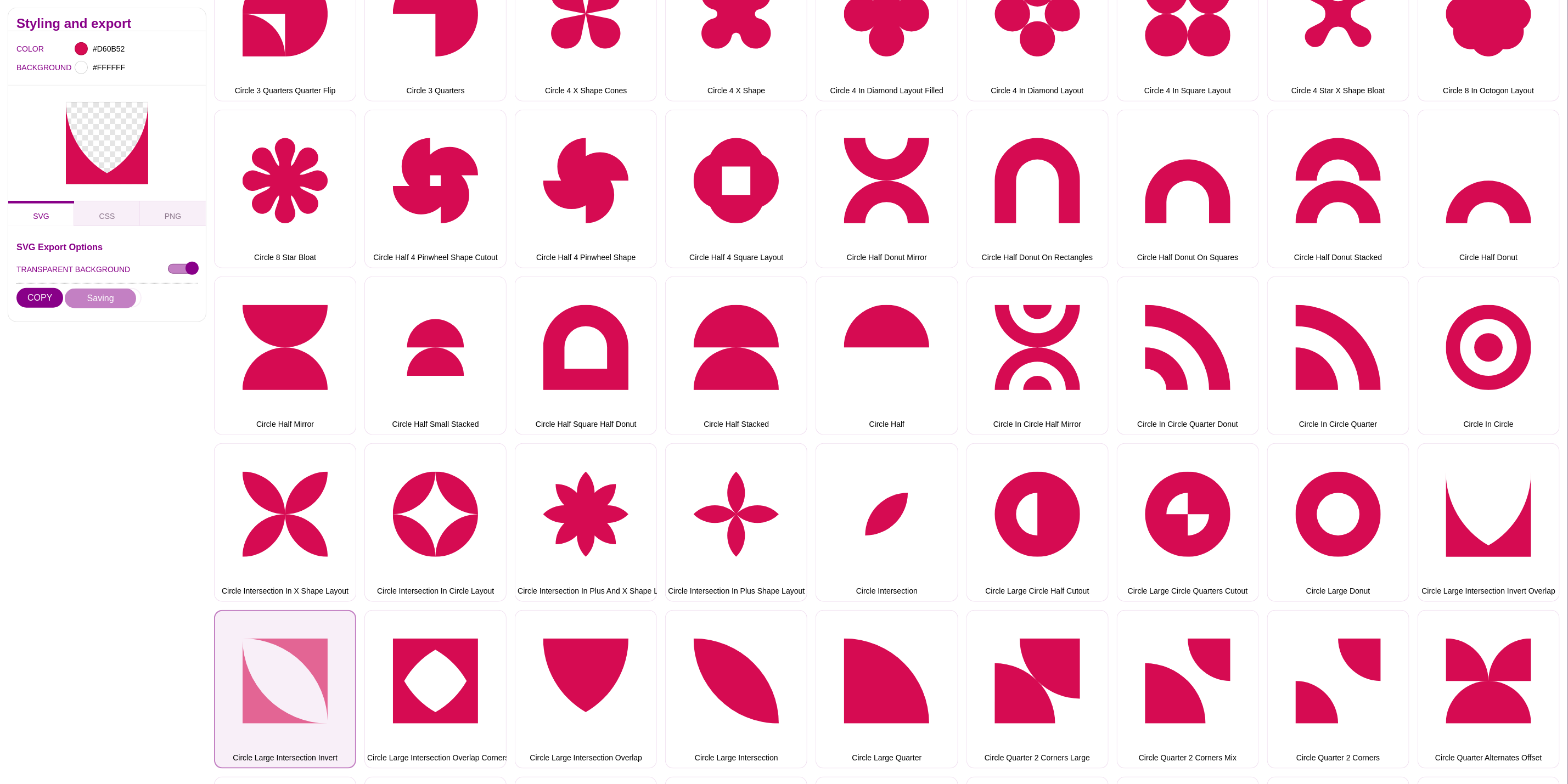
click at [254, 677] on button "Circle Large Intersection Invert" at bounding box center [285, 690] width 142 height 158
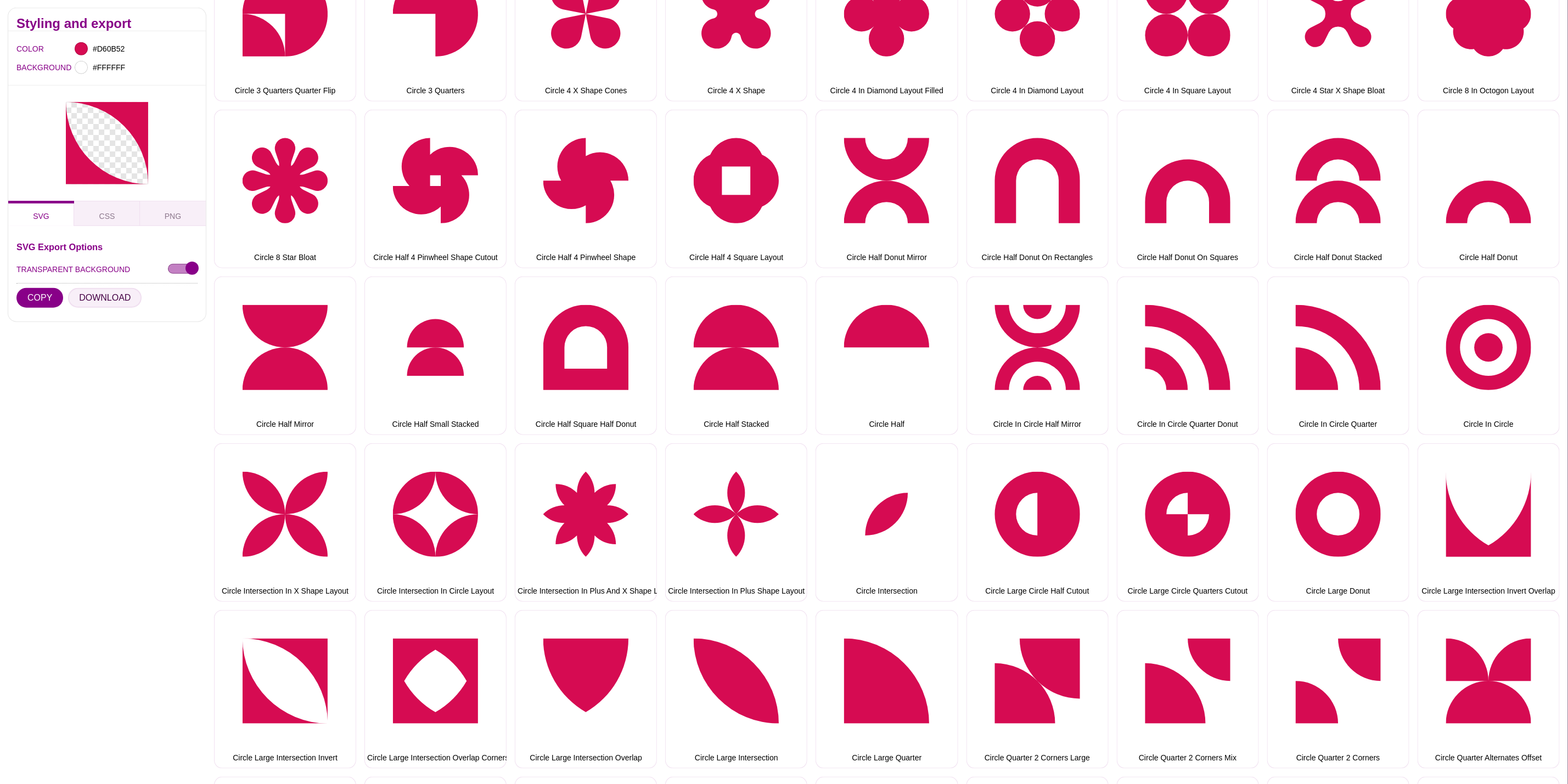
click at [114, 295] on button "DOWNLOAD" at bounding box center [105, 298] width 74 height 20
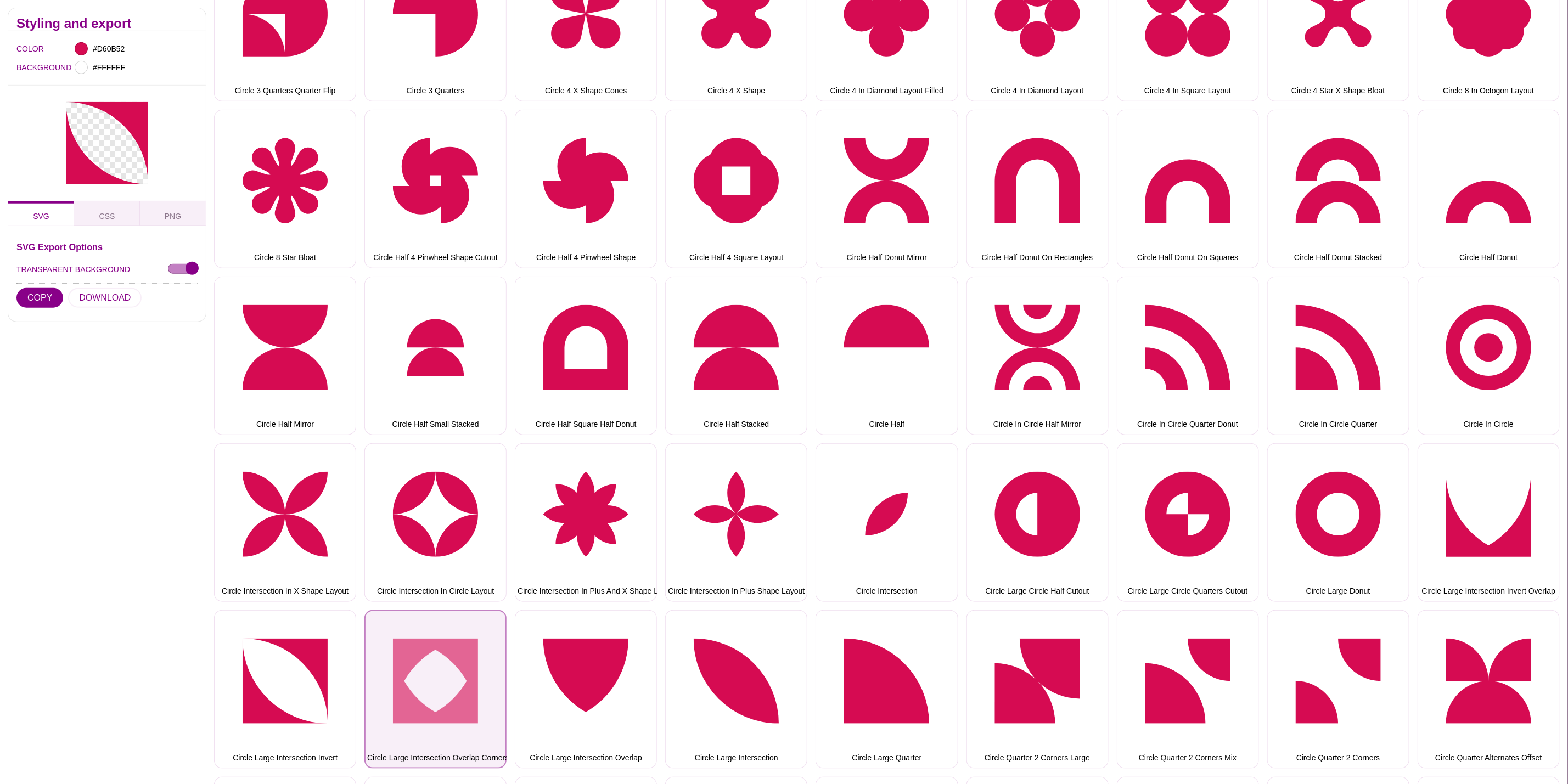
click at [471, 640] on button "Circle Large Intersection Overlap Corners" at bounding box center [436, 690] width 142 height 158
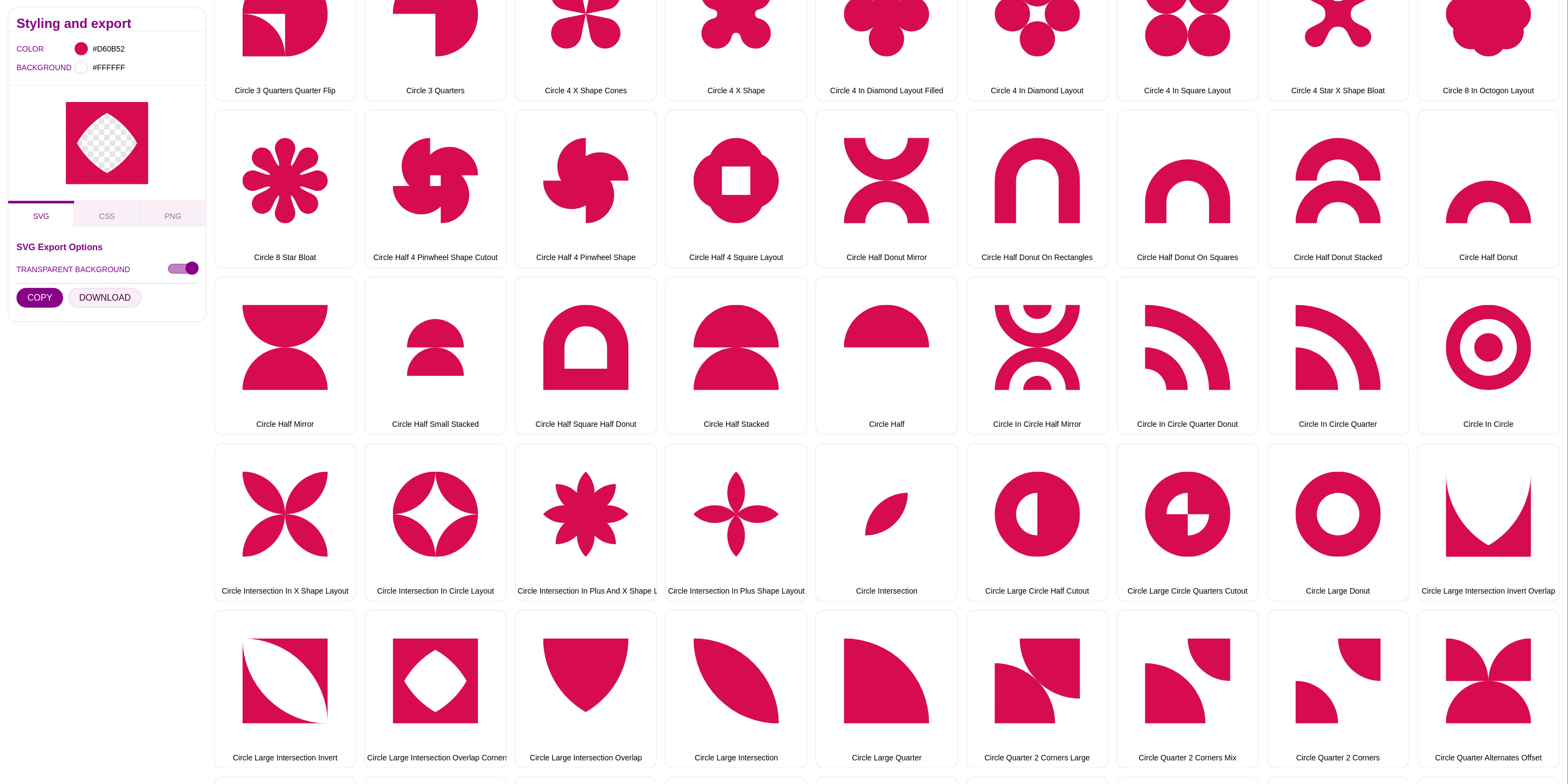
drag, startPoint x: 110, startPoint y: 292, endPoint x: 608, endPoint y: 642, distance: 608.7
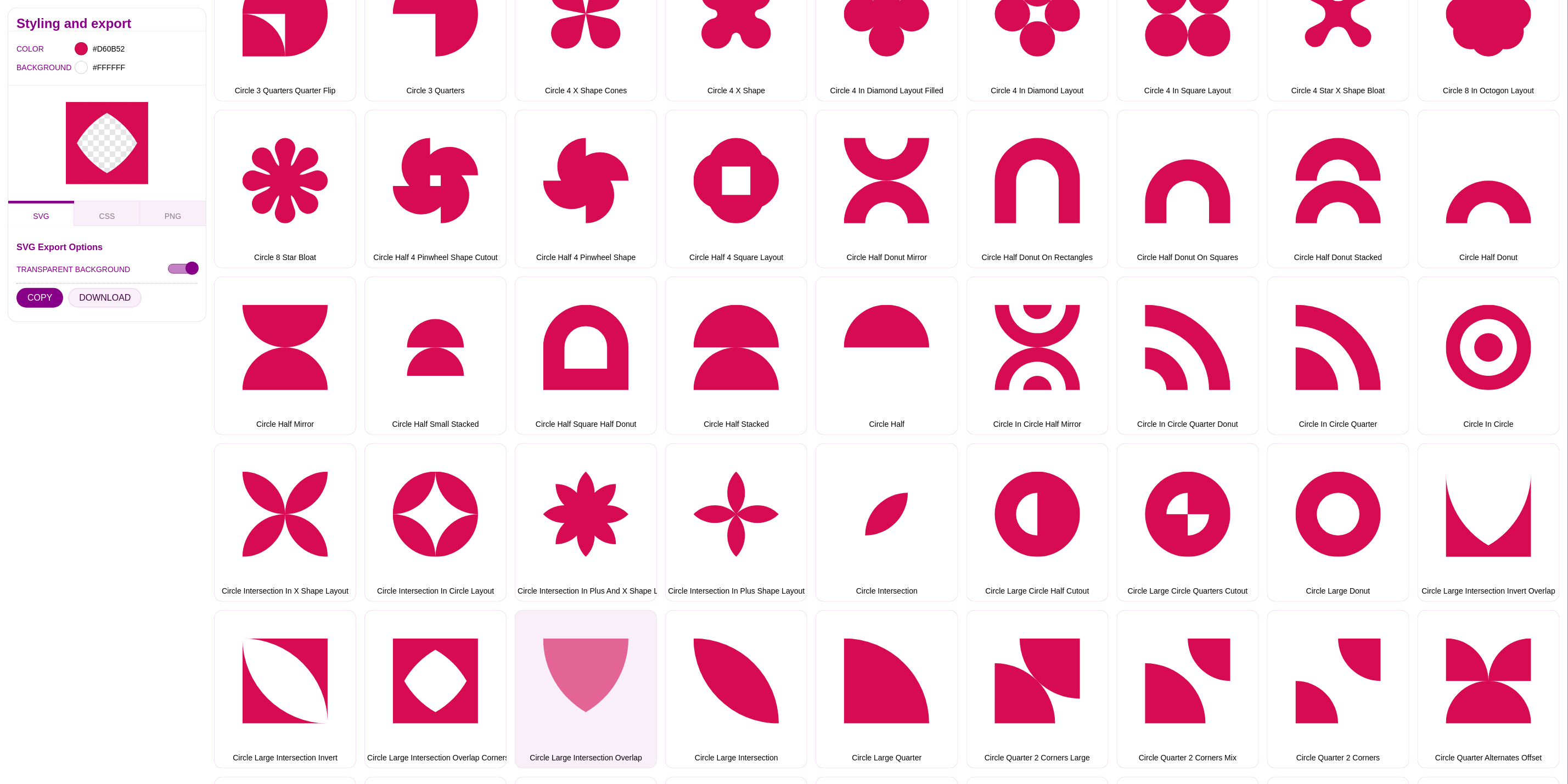
click at [110, 292] on button "DOWNLOAD" at bounding box center [105, 298] width 74 height 20
drag, startPoint x: 608, startPoint y: 642, endPoint x: 581, endPoint y: 627, distance: 30.9
click at [608, 642] on button "Circle Large Intersection Overlap" at bounding box center [586, 690] width 142 height 158
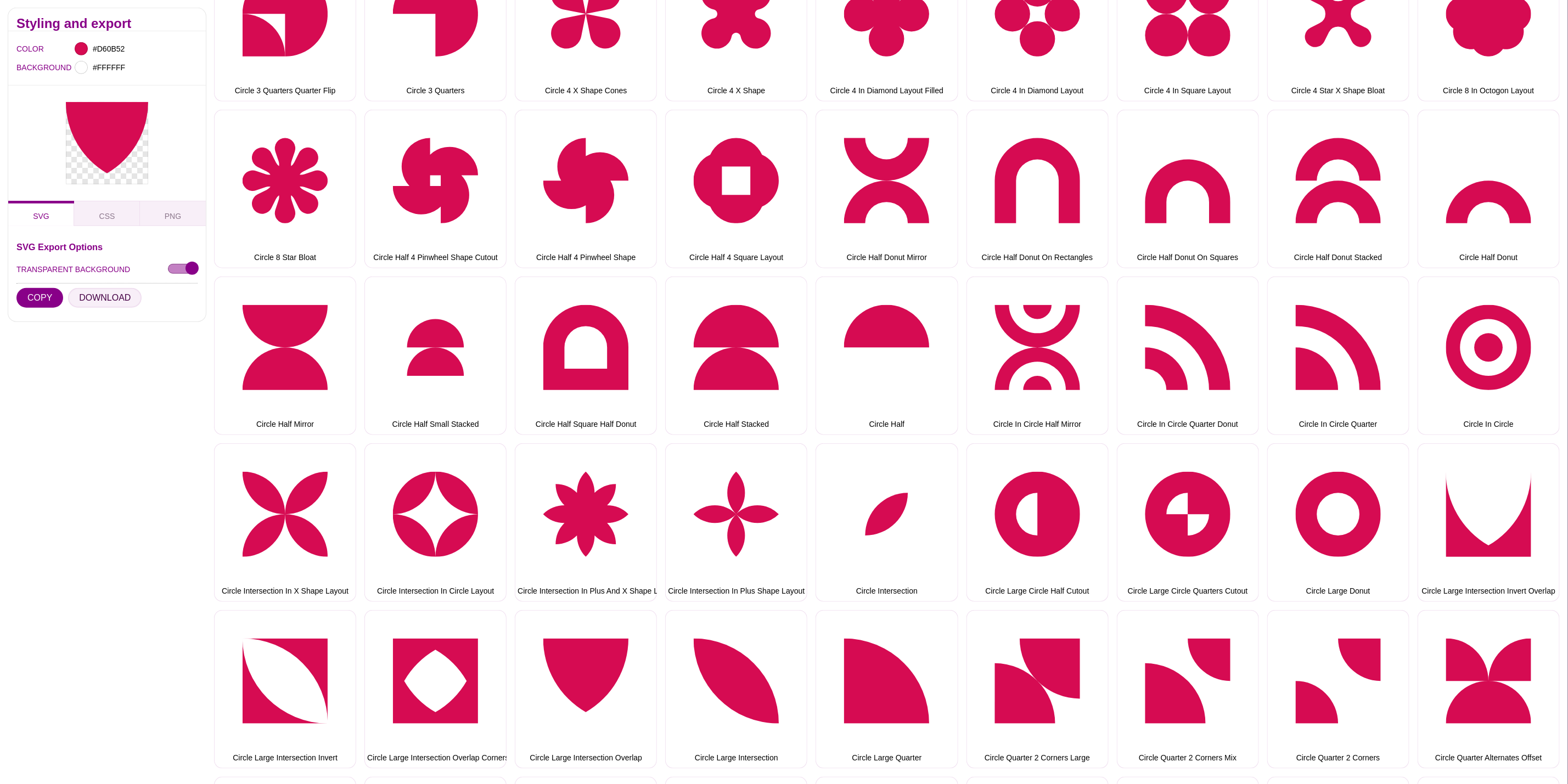
click at [111, 293] on button "DOWNLOAD" at bounding box center [105, 298] width 74 height 20
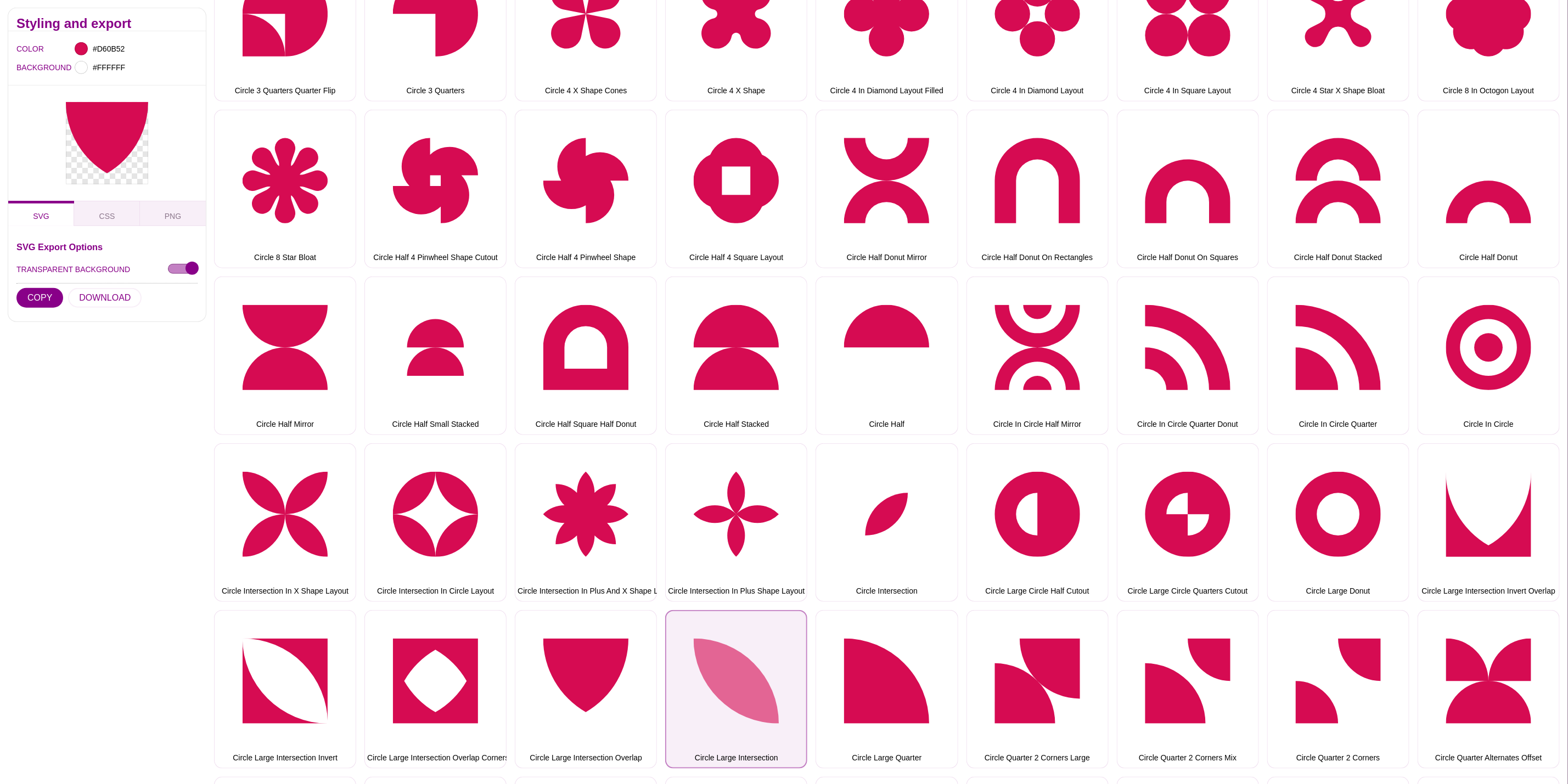
click at [704, 625] on button "Circle Large Intersection" at bounding box center [736, 690] width 142 height 158
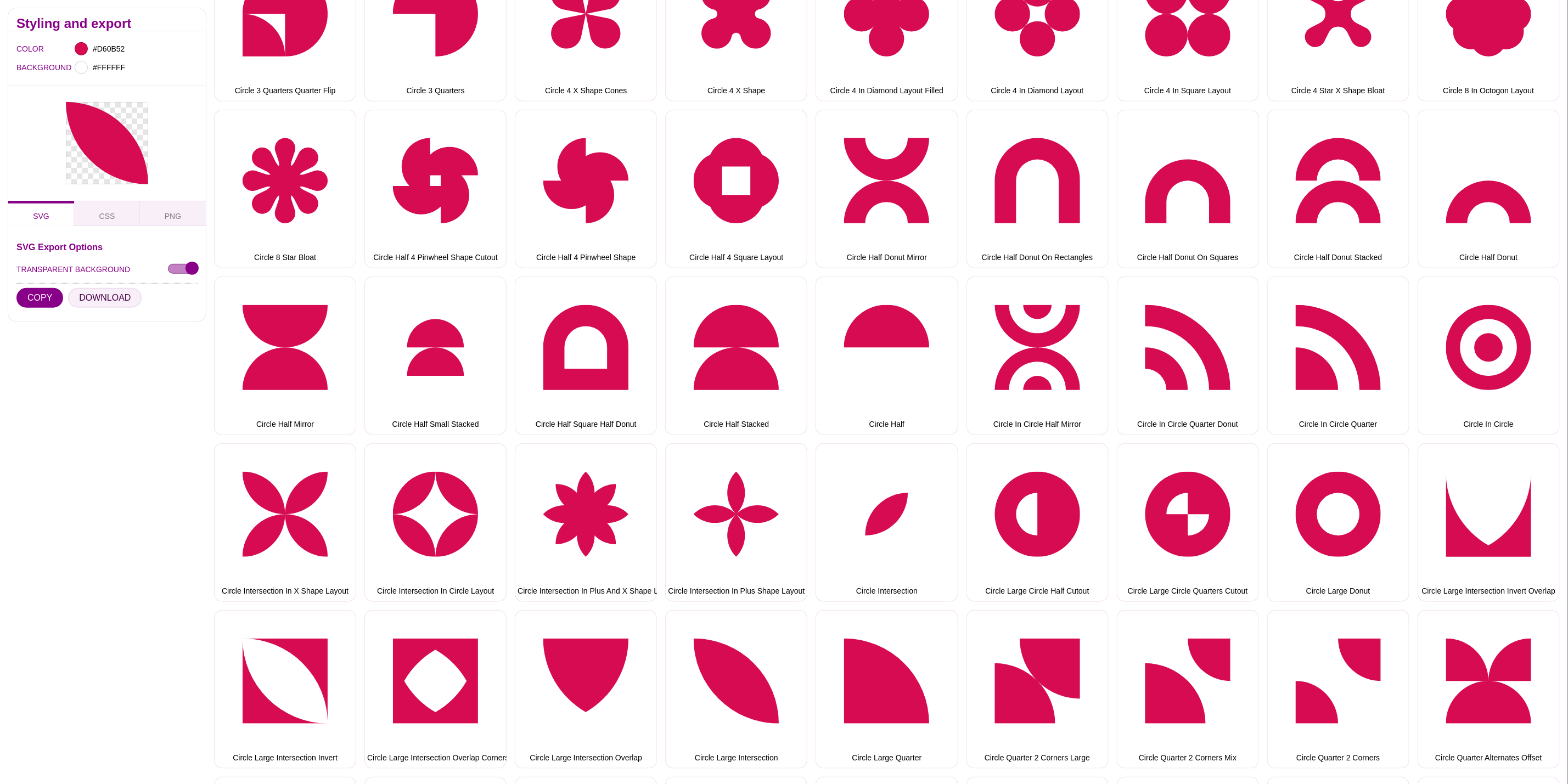
click at [91, 291] on button "DOWNLOAD" at bounding box center [105, 298] width 74 height 20
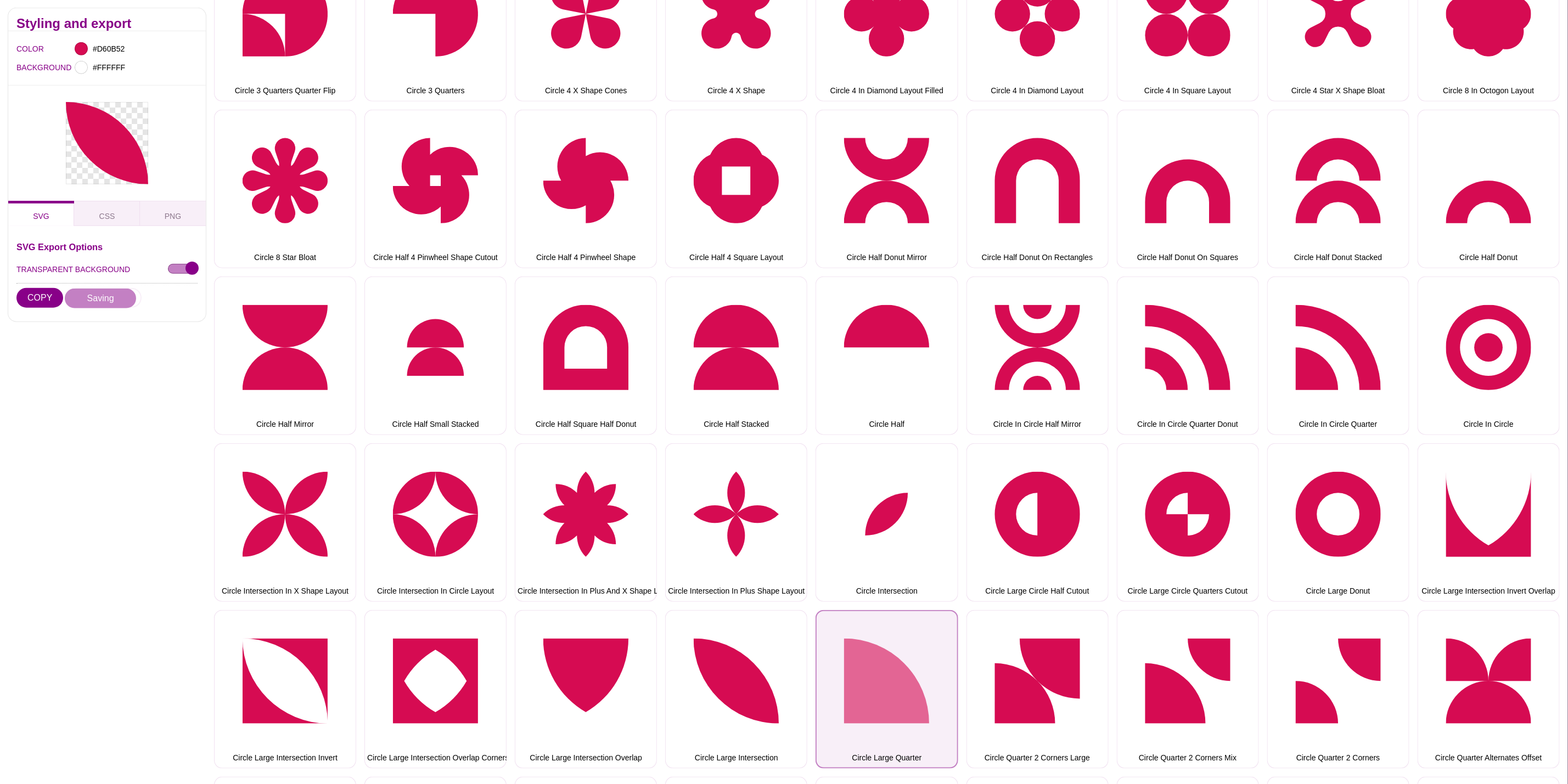
click at [840, 642] on button "Circle Large Quarter" at bounding box center [887, 690] width 142 height 158
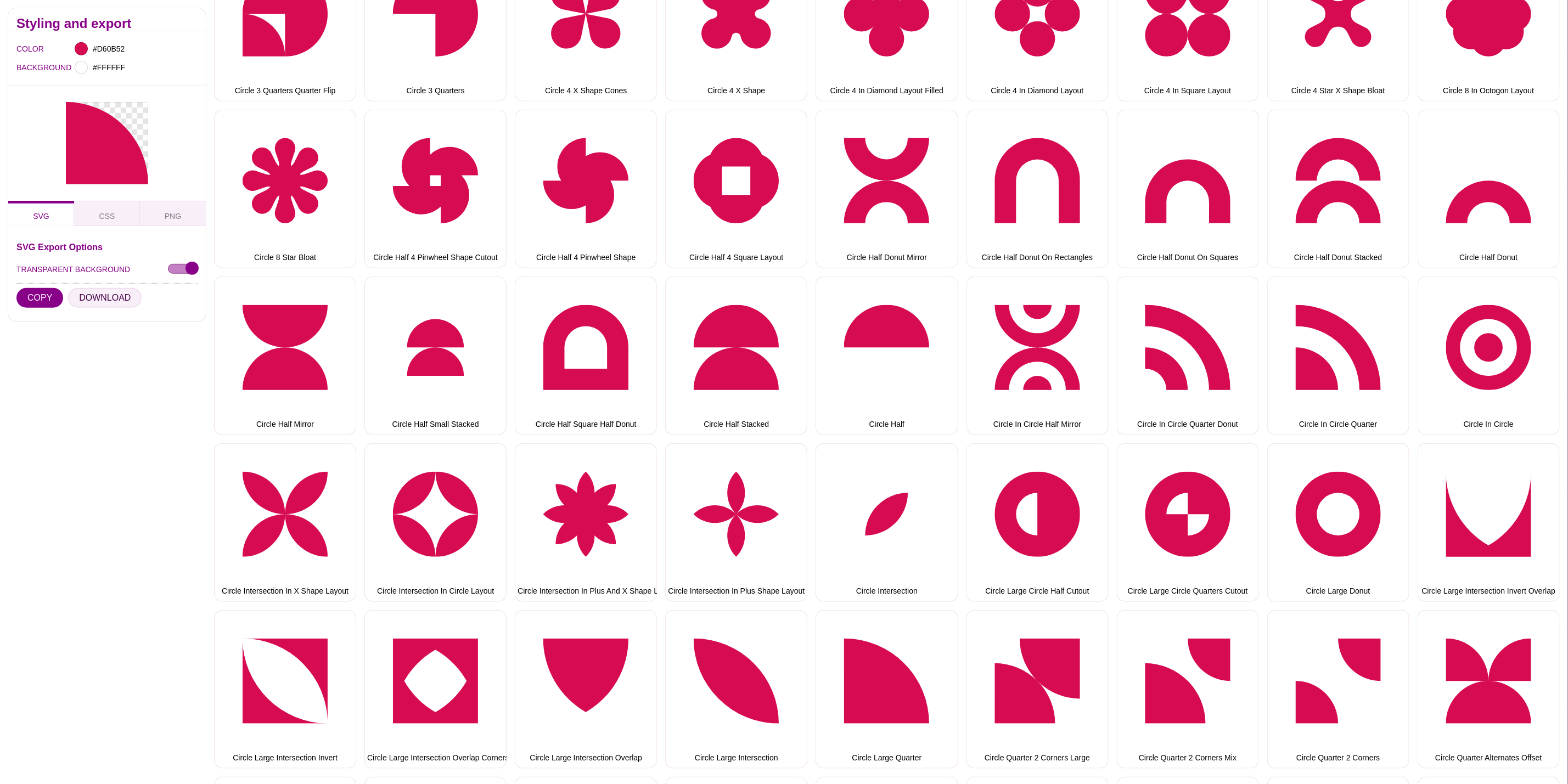
click at [106, 297] on button "DOWNLOAD" at bounding box center [105, 298] width 74 height 20
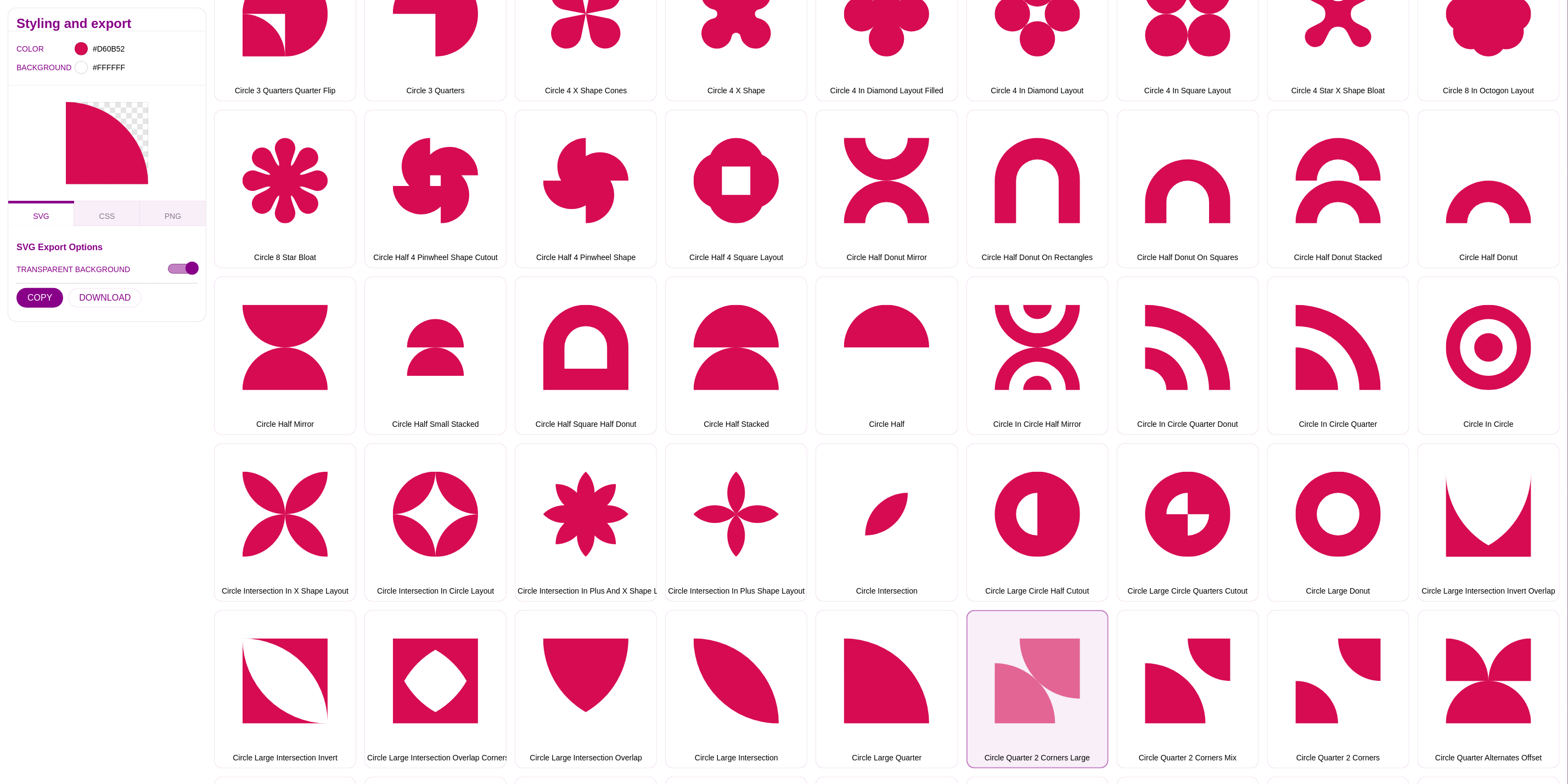
click at [1104, 690] on button "Circle Quarter 2 Corners Large" at bounding box center [1038, 690] width 142 height 158
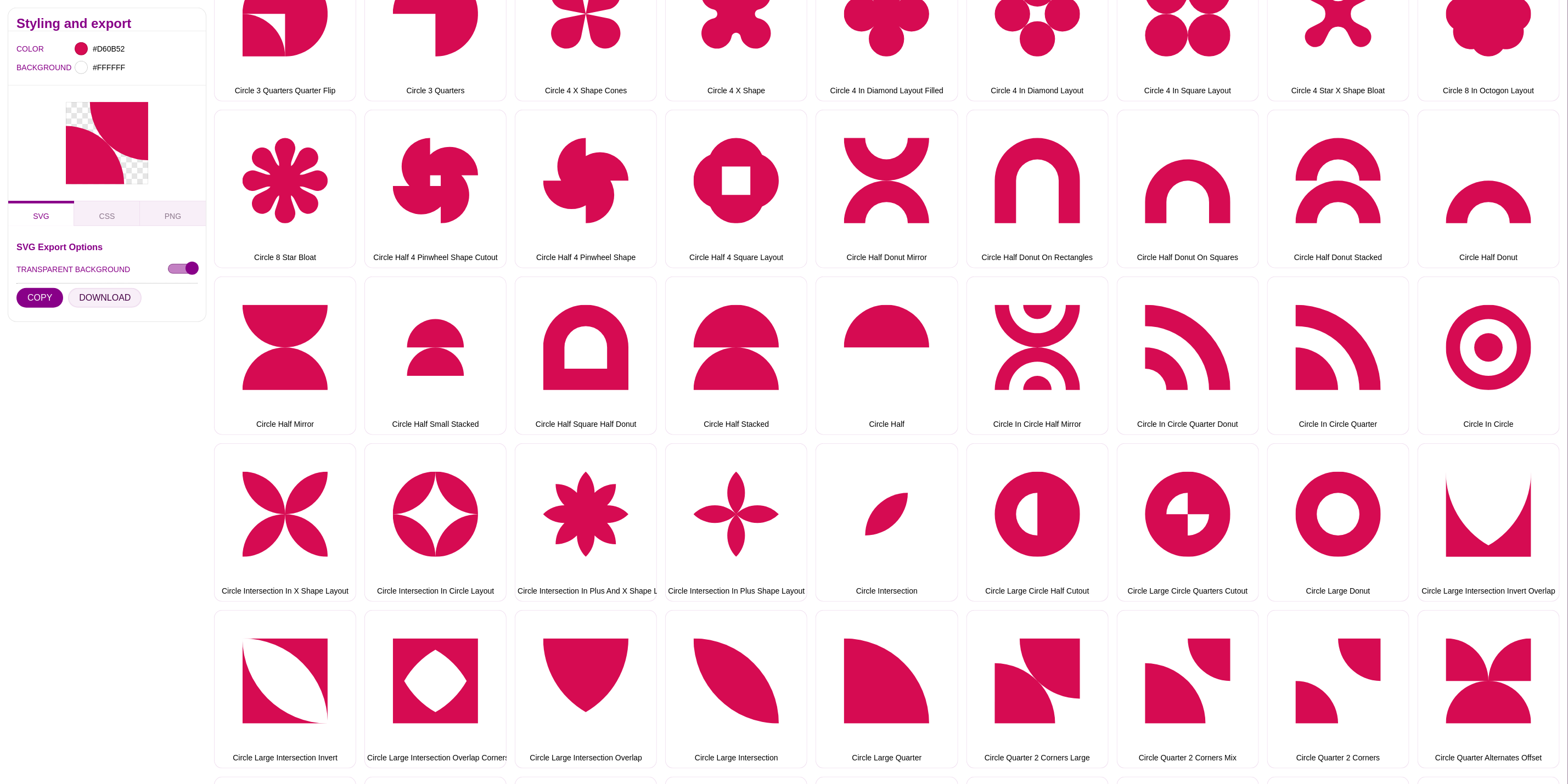
click at [101, 299] on button "DOWNLOAD" at bounding box center [105, 298] width 74 height 20
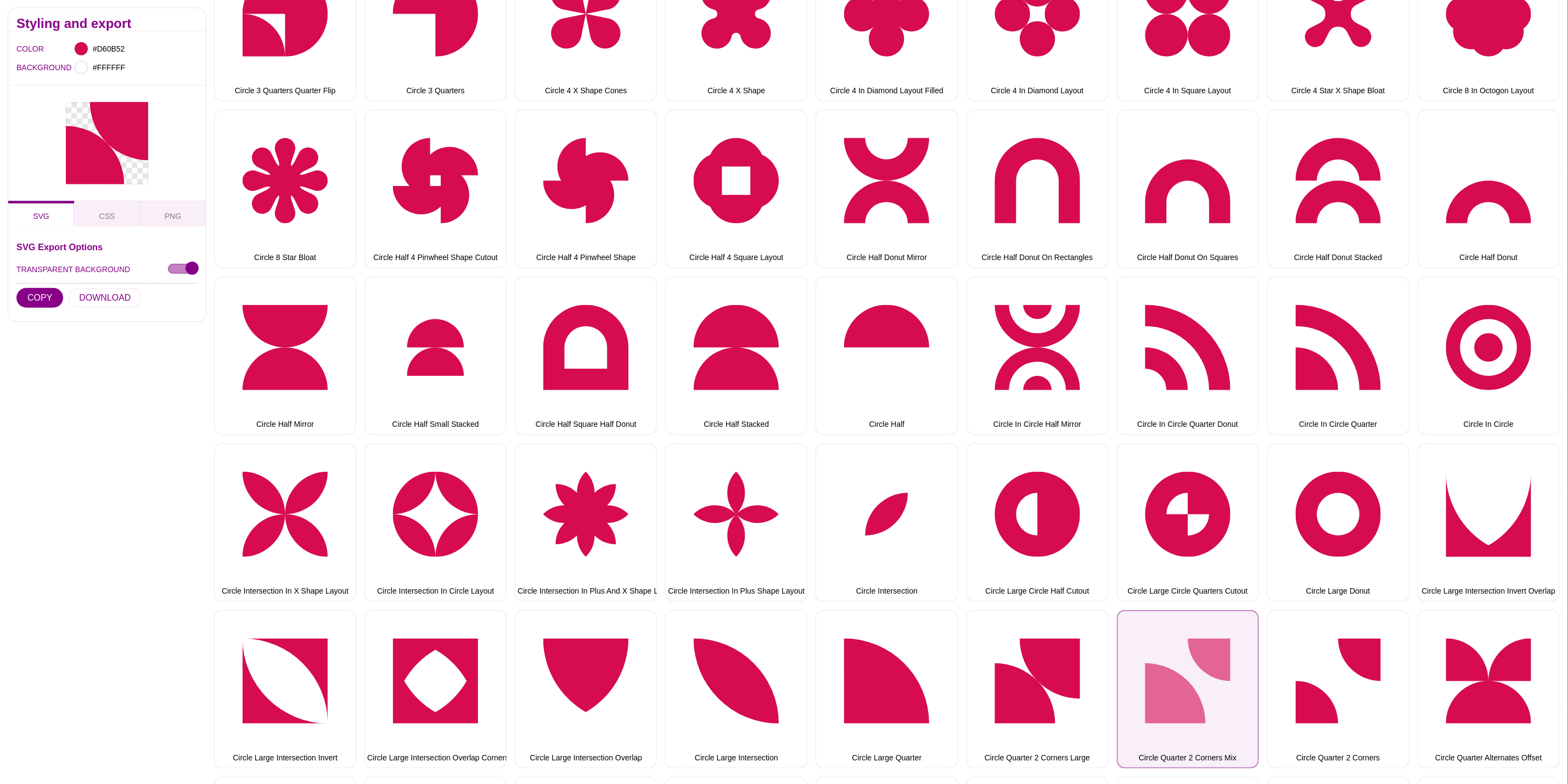
click at [1140, 663] on button "Circle Quarter 2 Corners Mix" at bounding box center [1188, 690] width 142 height 158
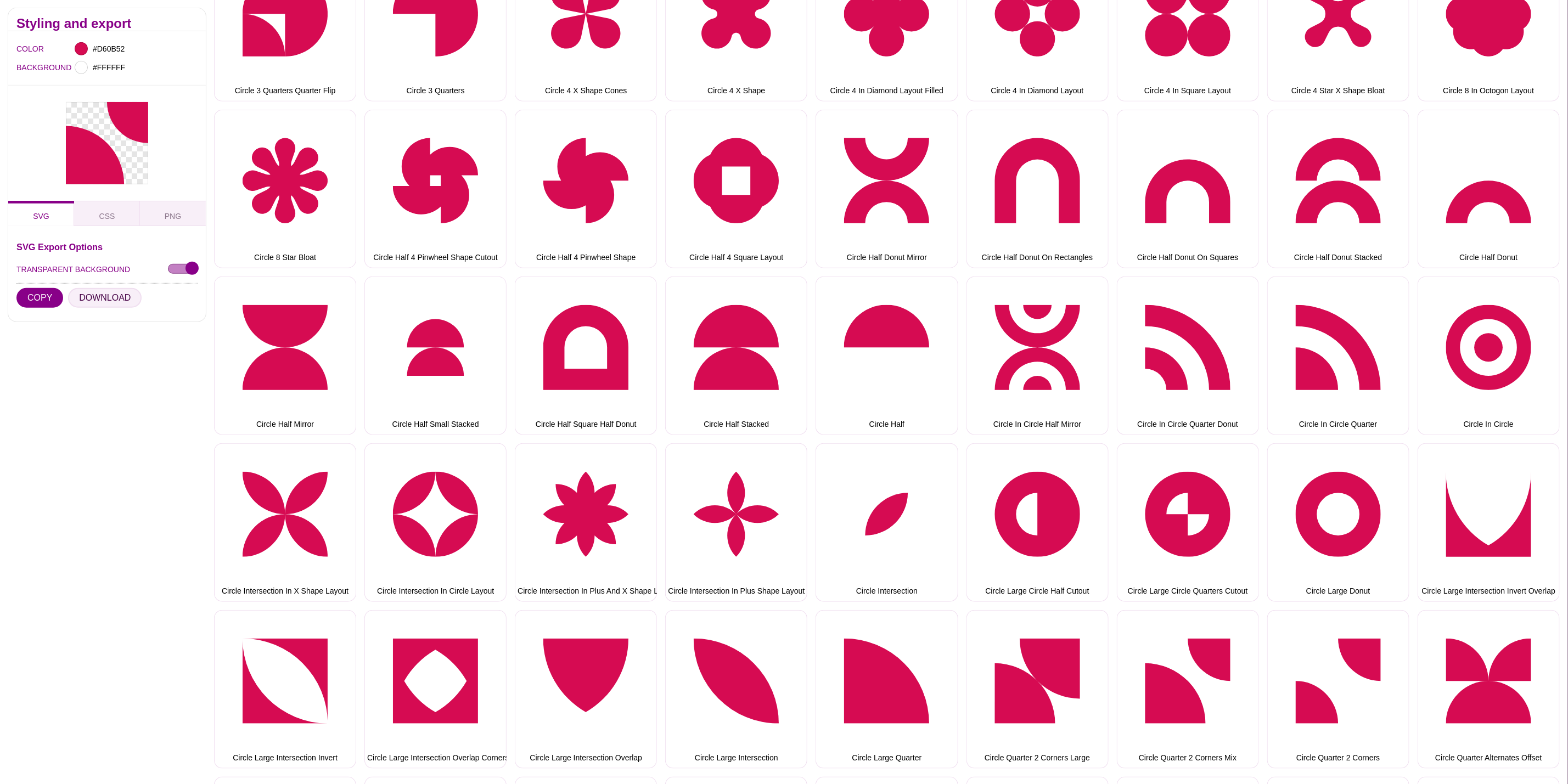
click at [69, 294] on button "DOWNLOAD" at bounding box center [105, 298] width 74 height 20
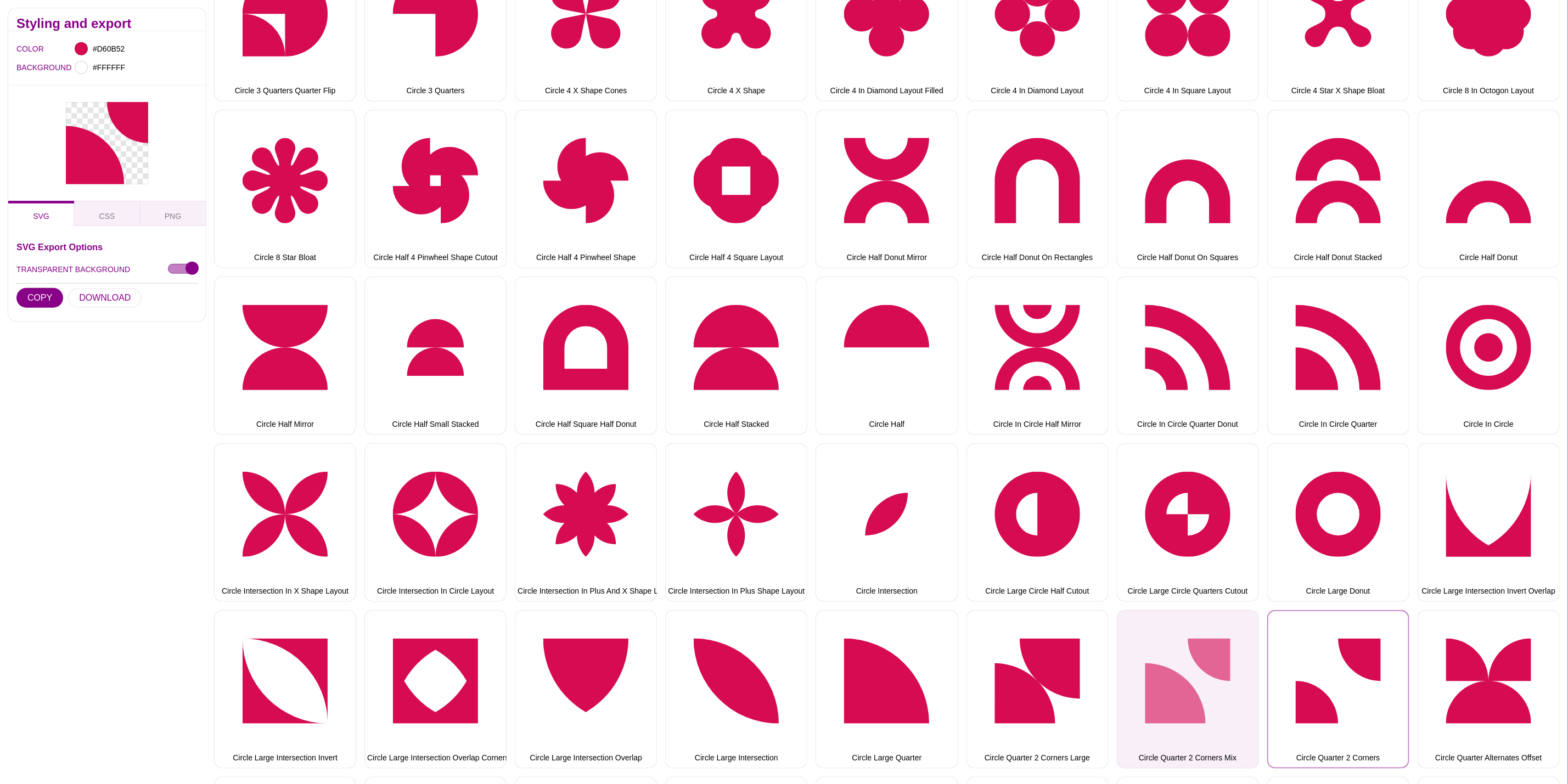
drag, startPoint x: 1308, startPoint y: 650, endPoint x: 1244, endPoint y: 628, distance: 67.7
click at [1308, 650] on button "Circle Quarter 2 Corners" at bounding box center [1338, 690] width 142 height 158
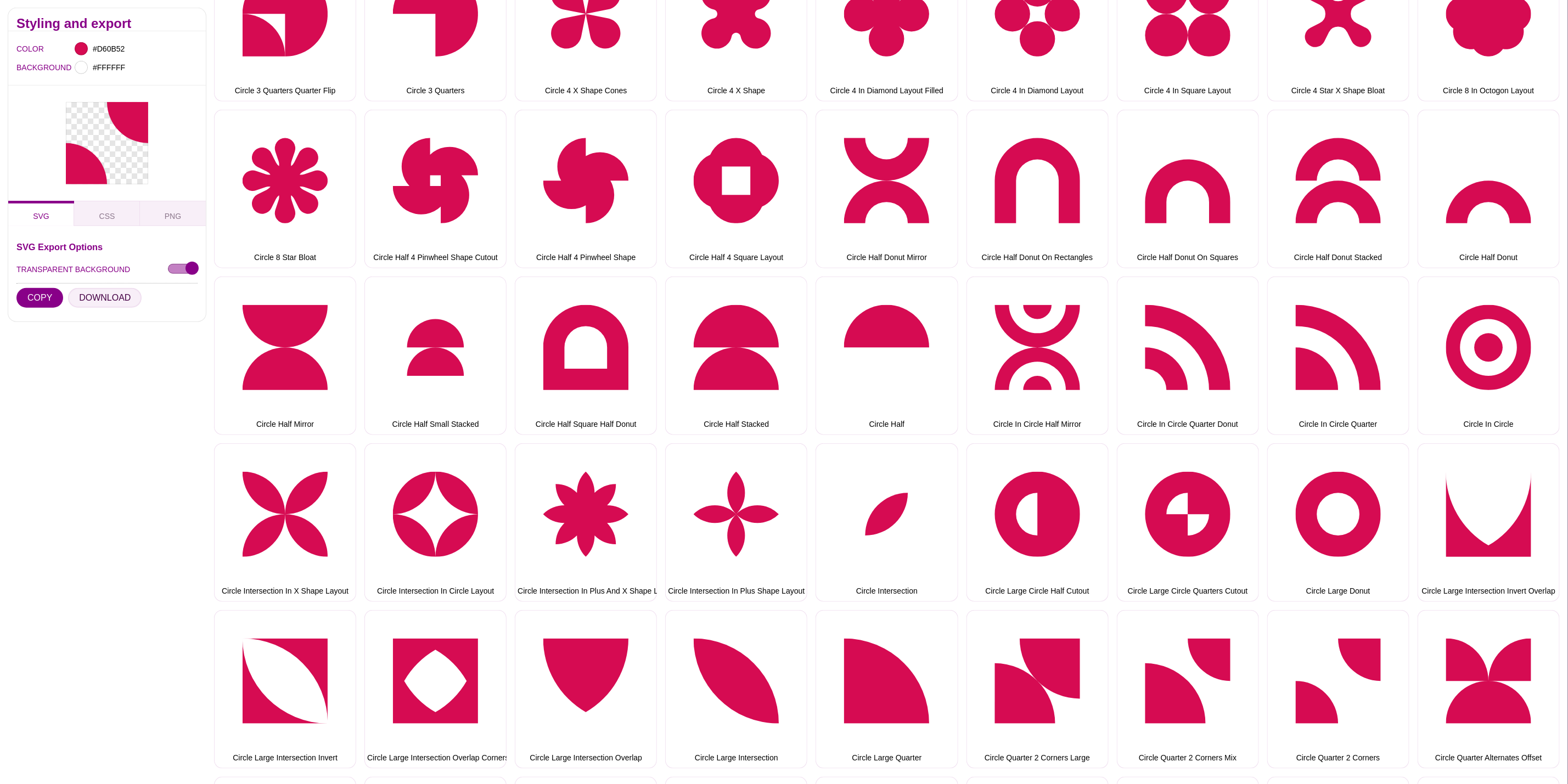
click at [101, 295] on button "DOWNLOAD" at bounding box center [105, 298] width 74 height 20
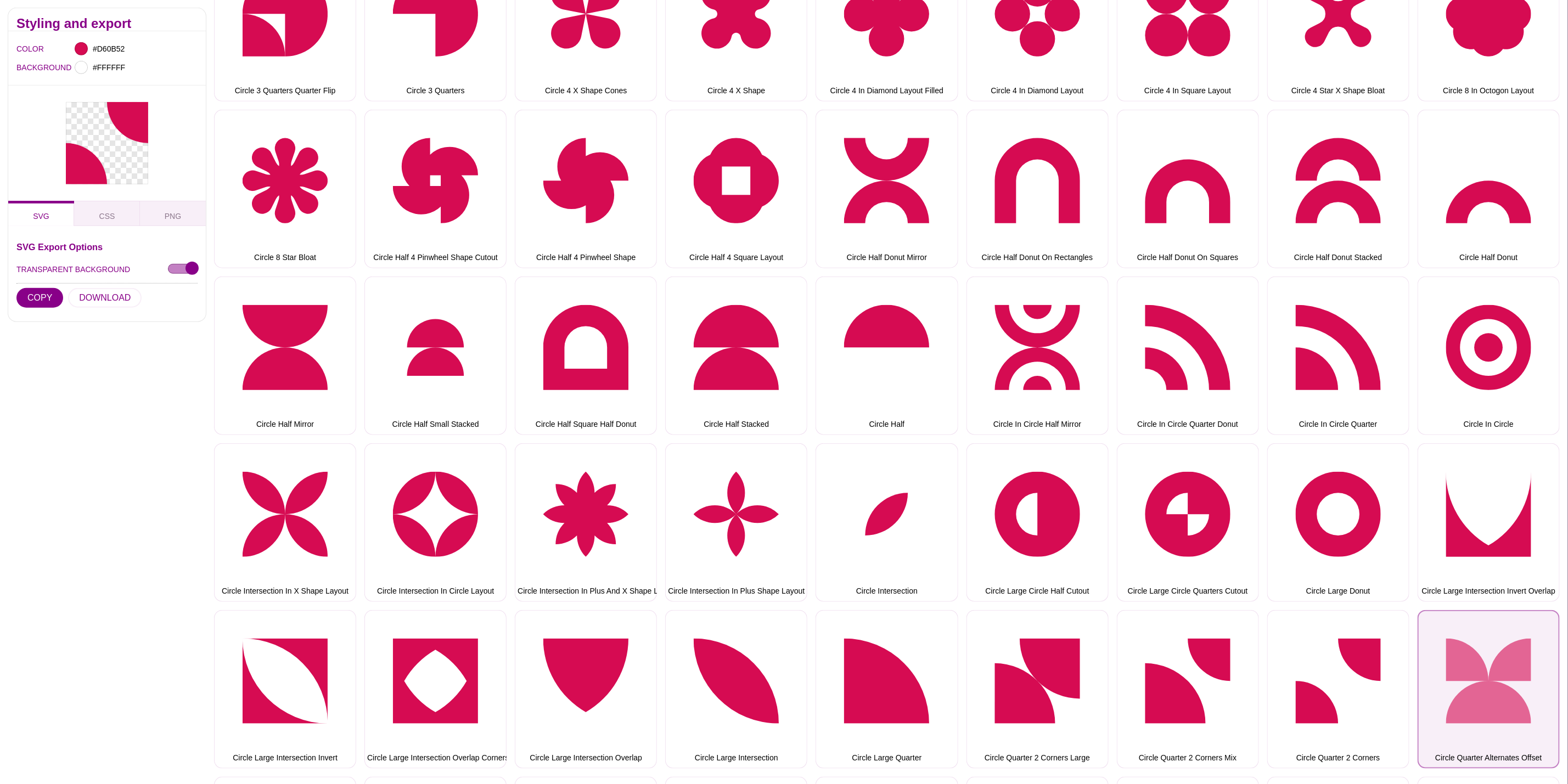
click at [1448, 637] on button "Circle Quarter Alternates Offset" at bounding box center [1489, 690] width 142 height 158
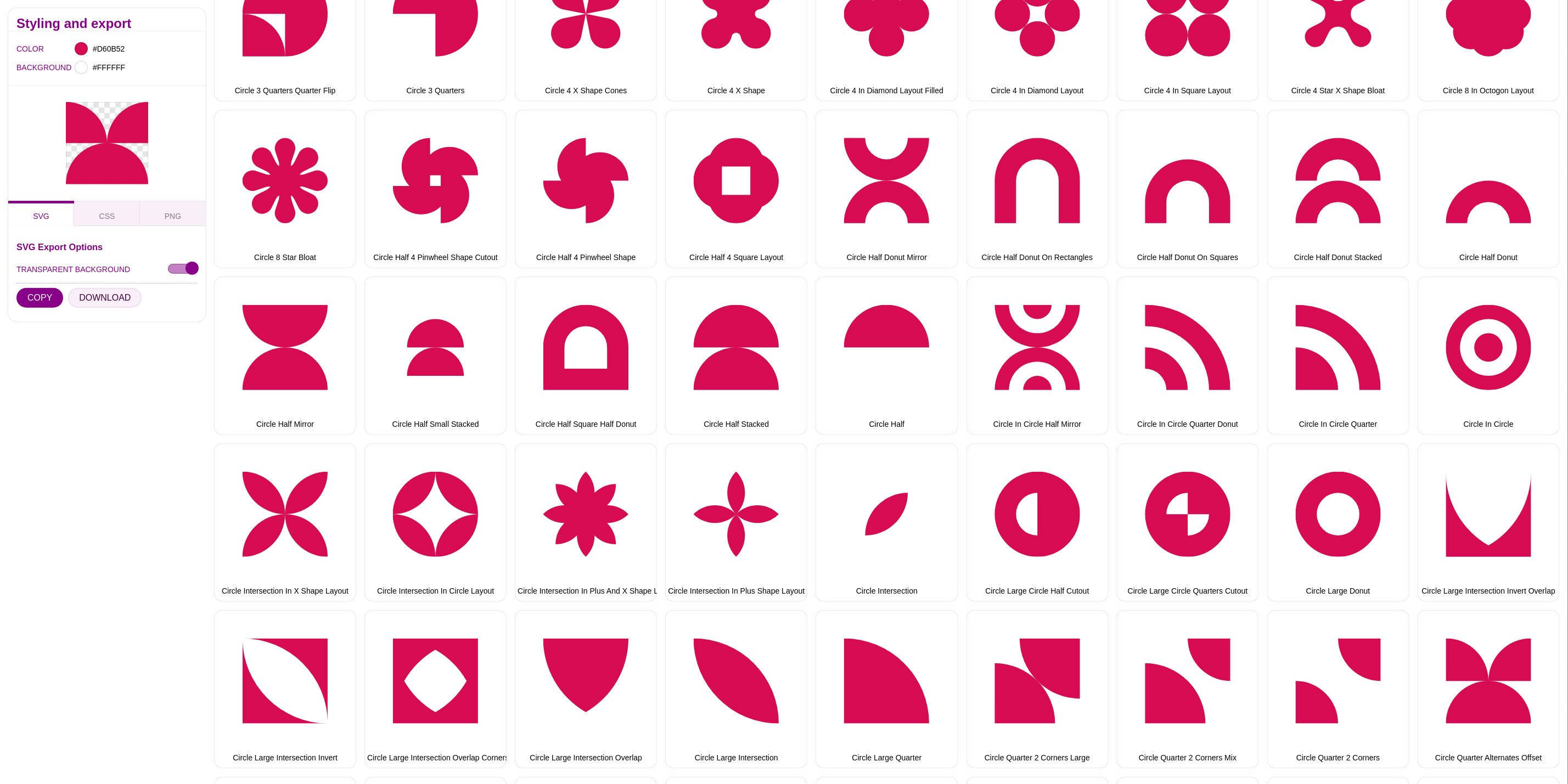
click at [106, 293] on button "DOWNLOAD" at bounding box center [105, 298] width 74 height 20
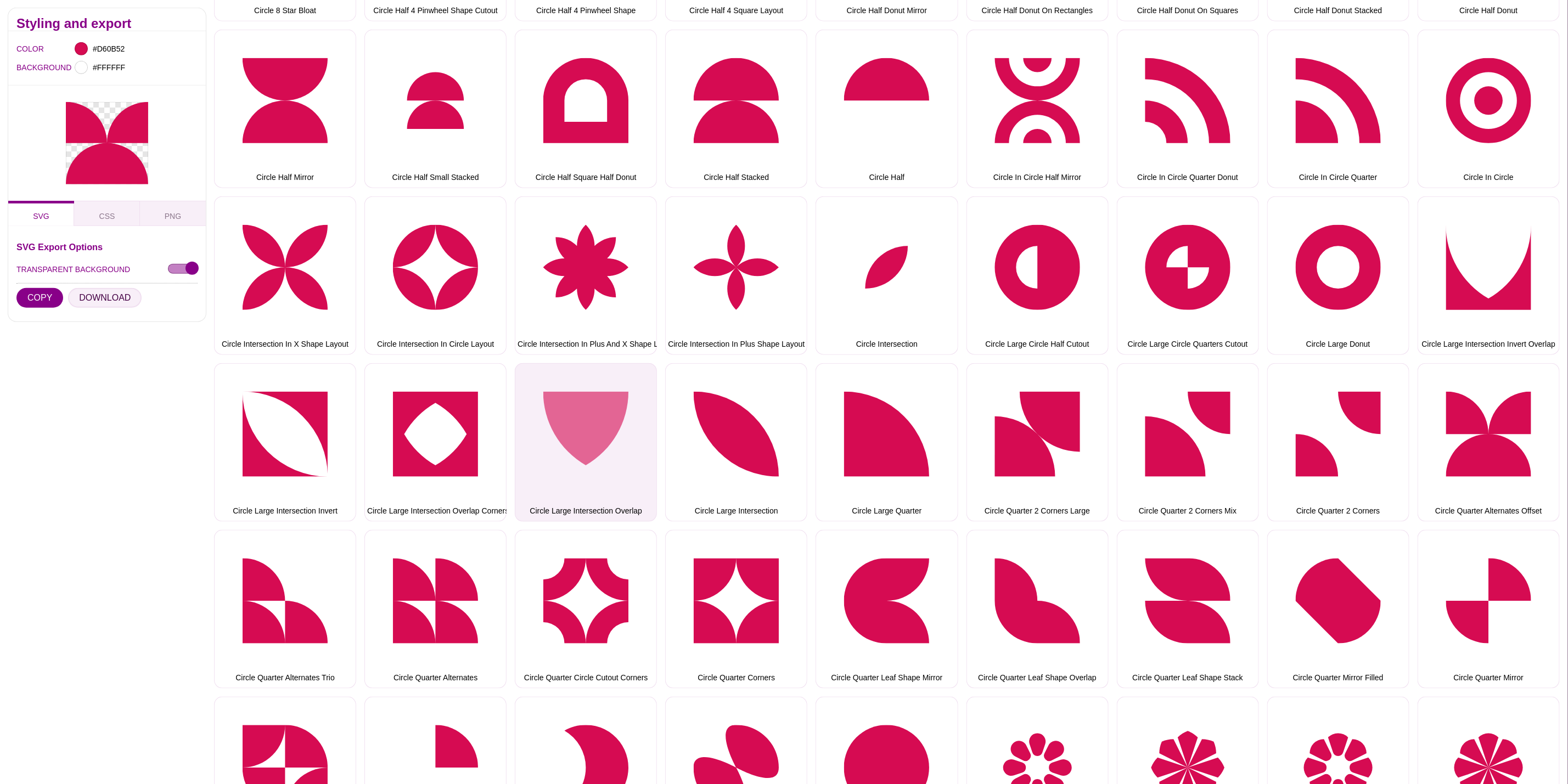
scroll to position [988, 0]
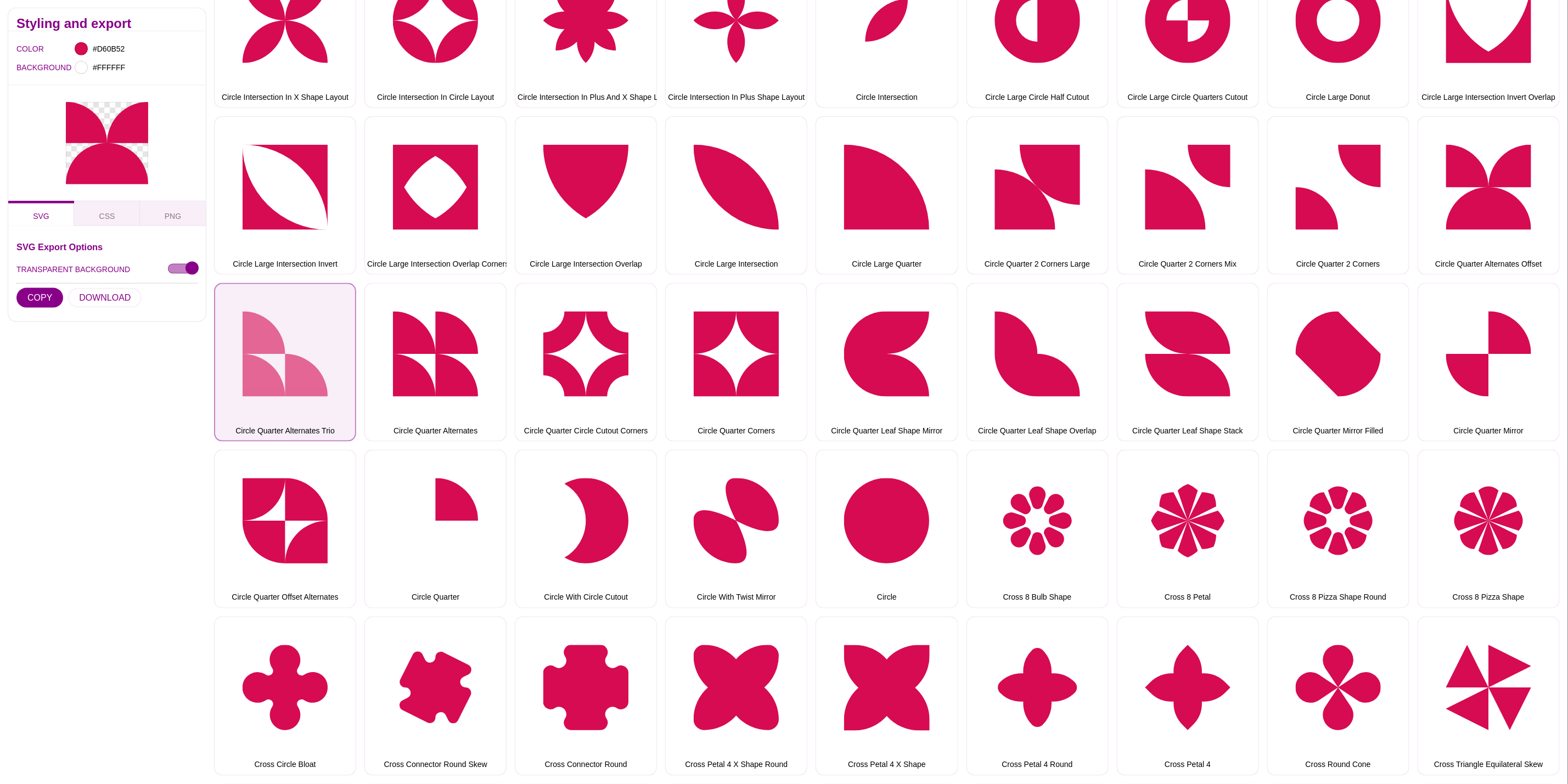
click at [249, 307] on button "Circle Quarter Alternates Trio" at bounding box center [285, 363] width 142 height 158
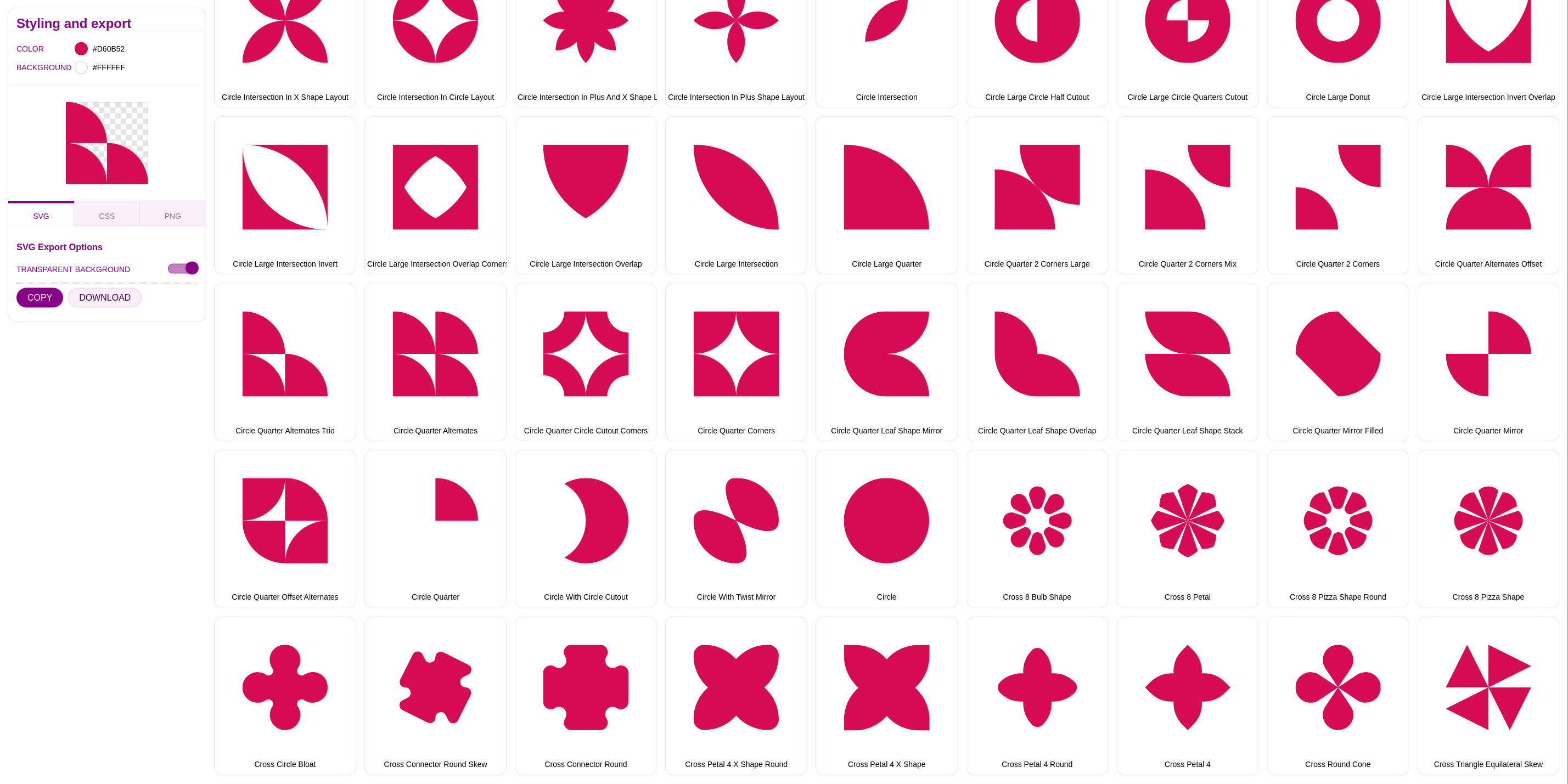
click at [106, 303] on button "DOWNLOAD" at bounding box center [105, 298] width 74 height 20
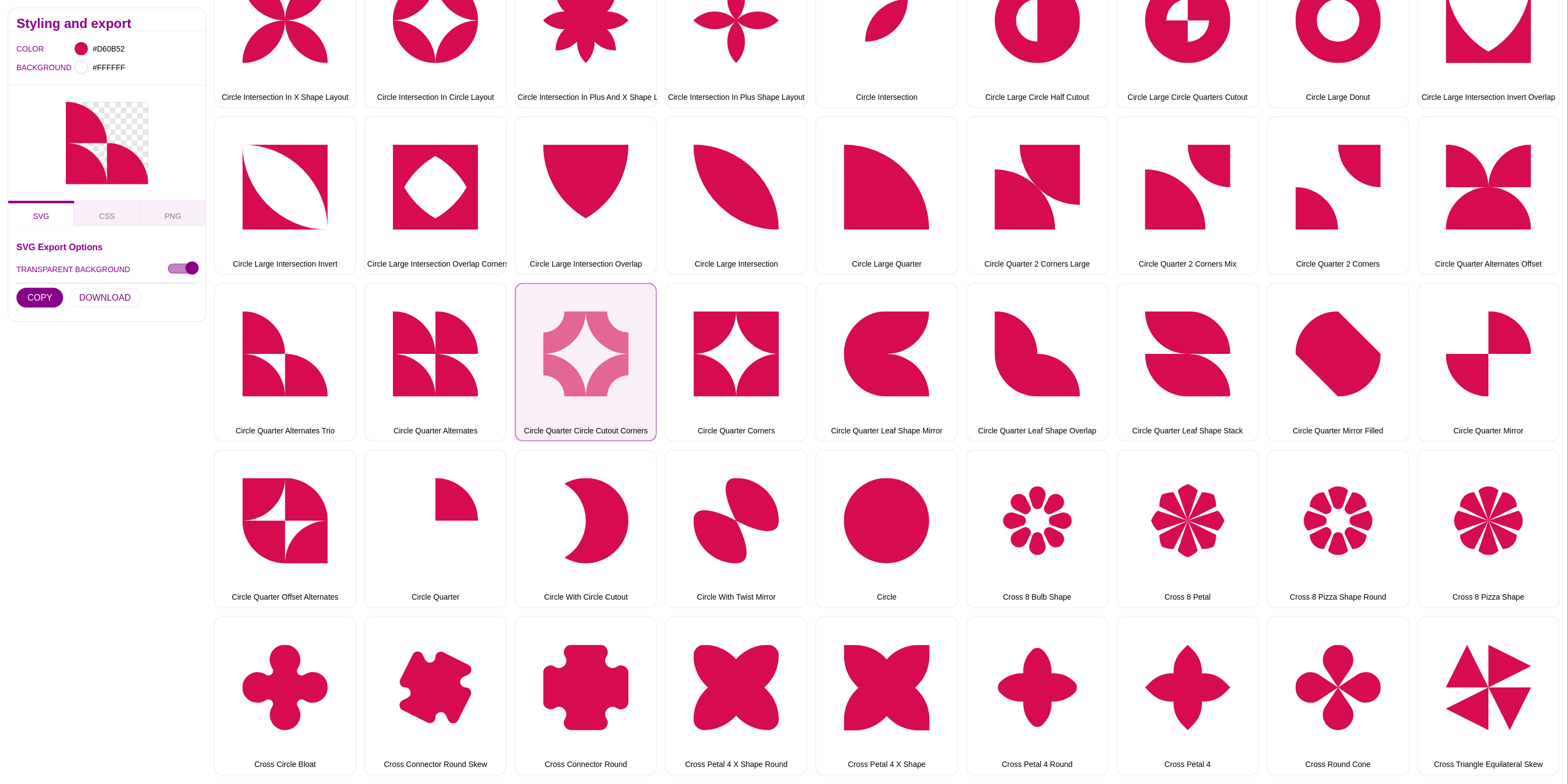
drag, startPoint x: 536, startPoint y: 320, endPoint x: 496, endPoint y: 321, distance: 40.0
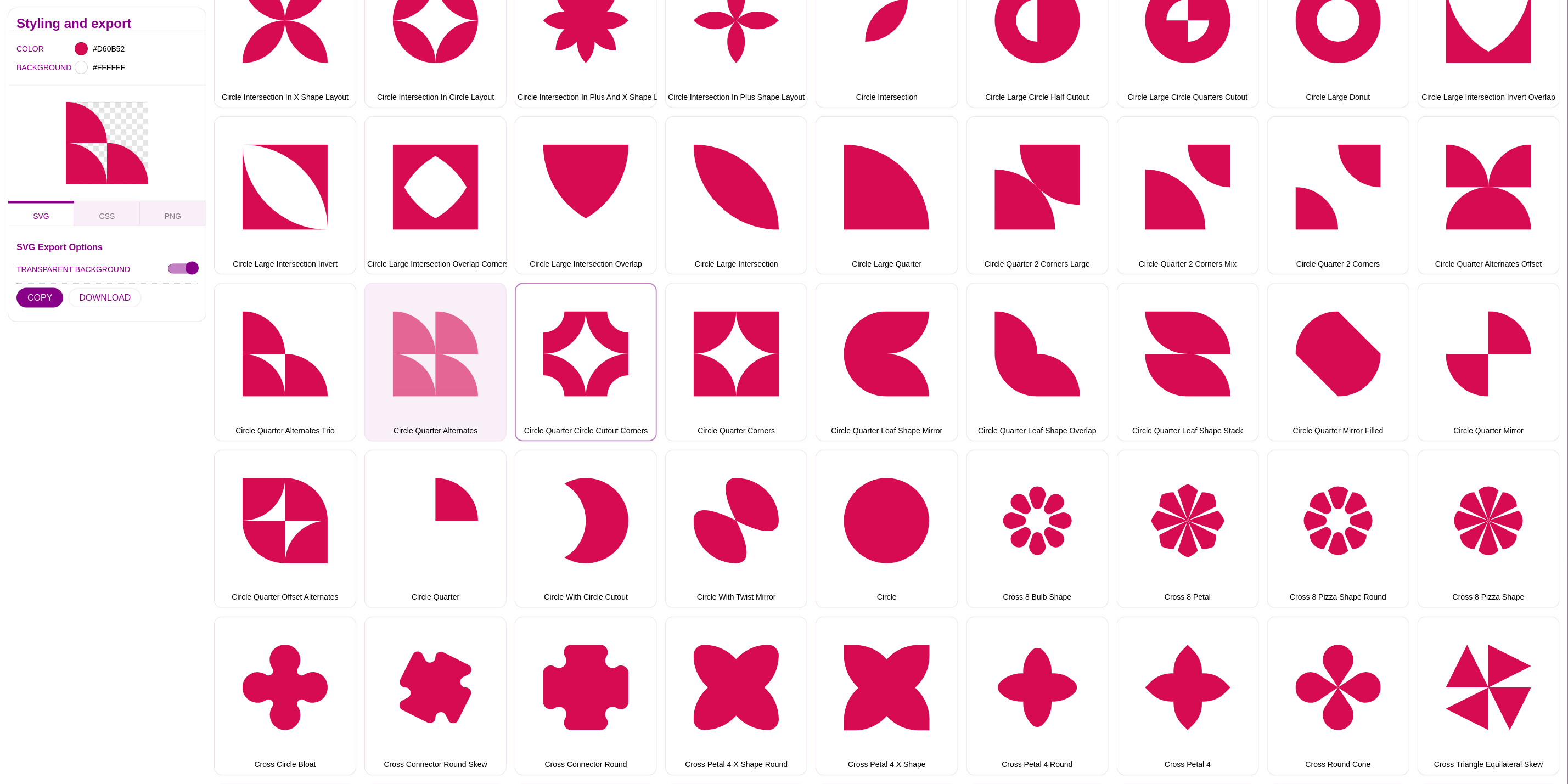
click at [536, 320] on button "Circle Quarter Circle Cutout Corners" at bounding box center [586, 363] width 142 height 158
drag, startPoint x: 446, startPoint y: 321, endPoint x: 429, endPoint y: 321, distance: 17.0
click at [446, 321] on button "Circle Quarter Alternates" at bounding box center [436, 363] width 142 height 158
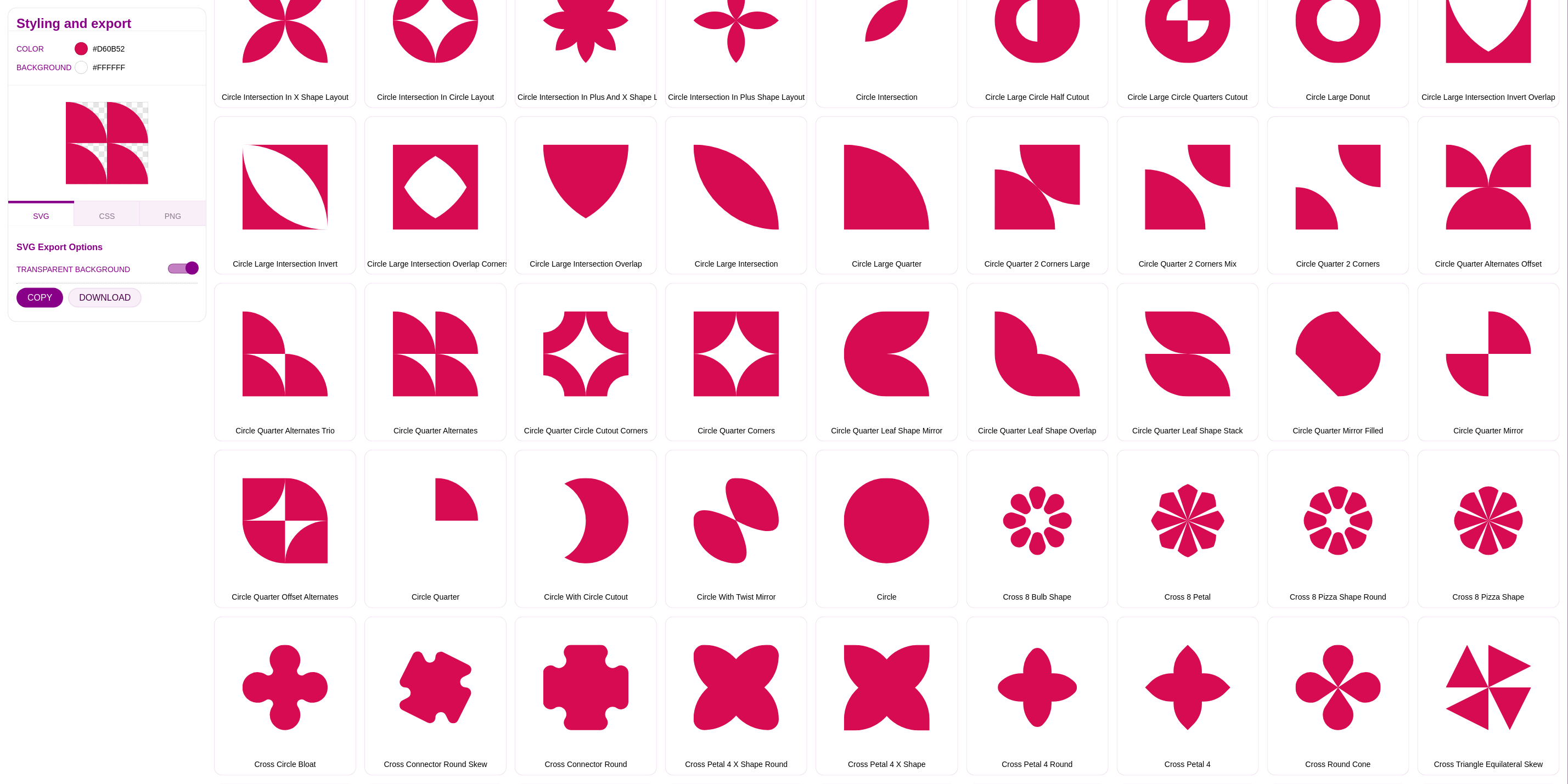
click at [125, 298] on button "DOWNLOAD" at bounding box center [105, 298] width 74 height 20
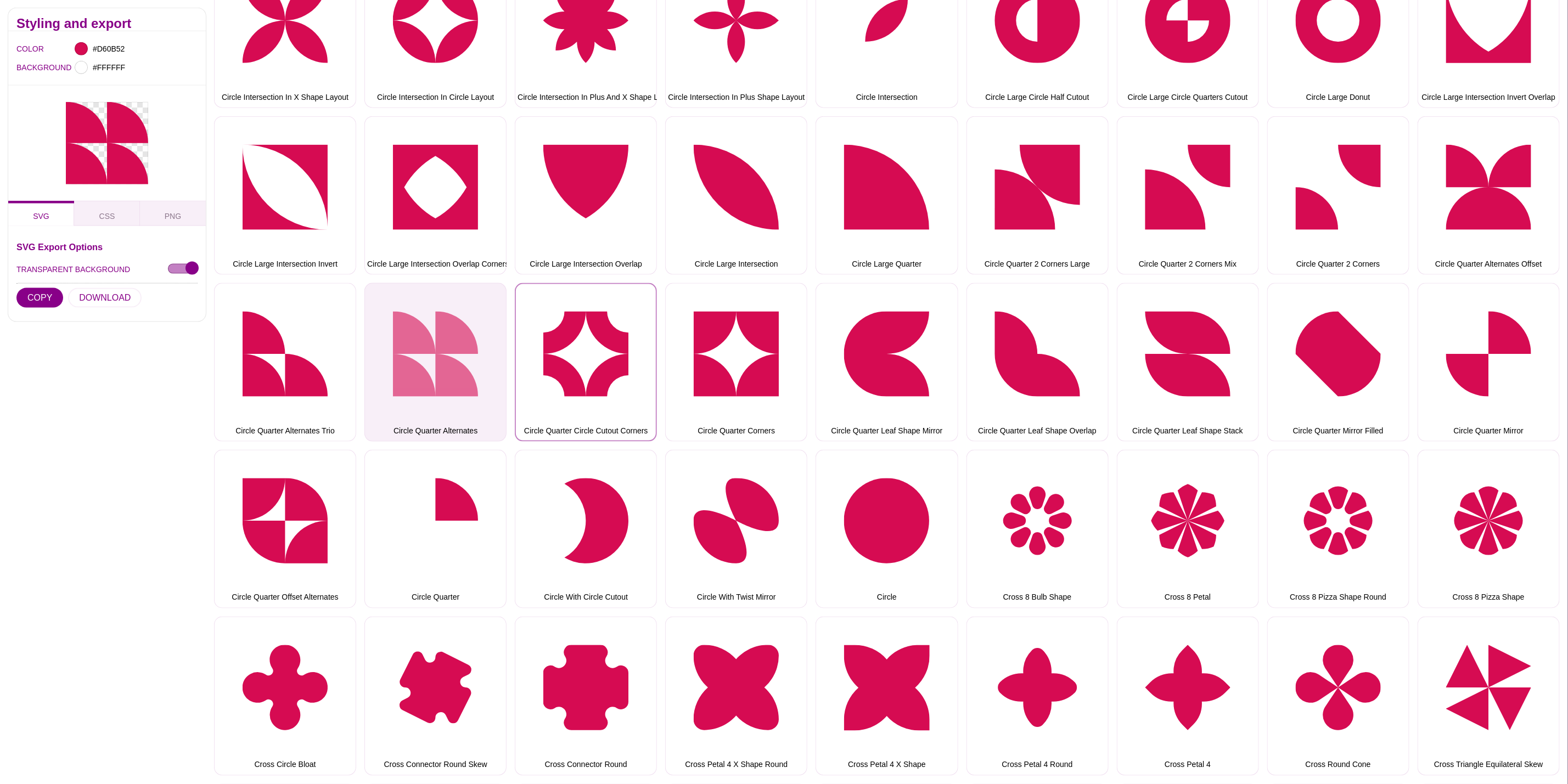
drag, startPoint x: 557, startPoint y: 318, endPoint x: 506, endPoint y: 320, distance: 51.0
click at [557, 318] on button "Circle Quarter Circle Cutout Corners" at bounding box center [586, 363] width 142 height 158
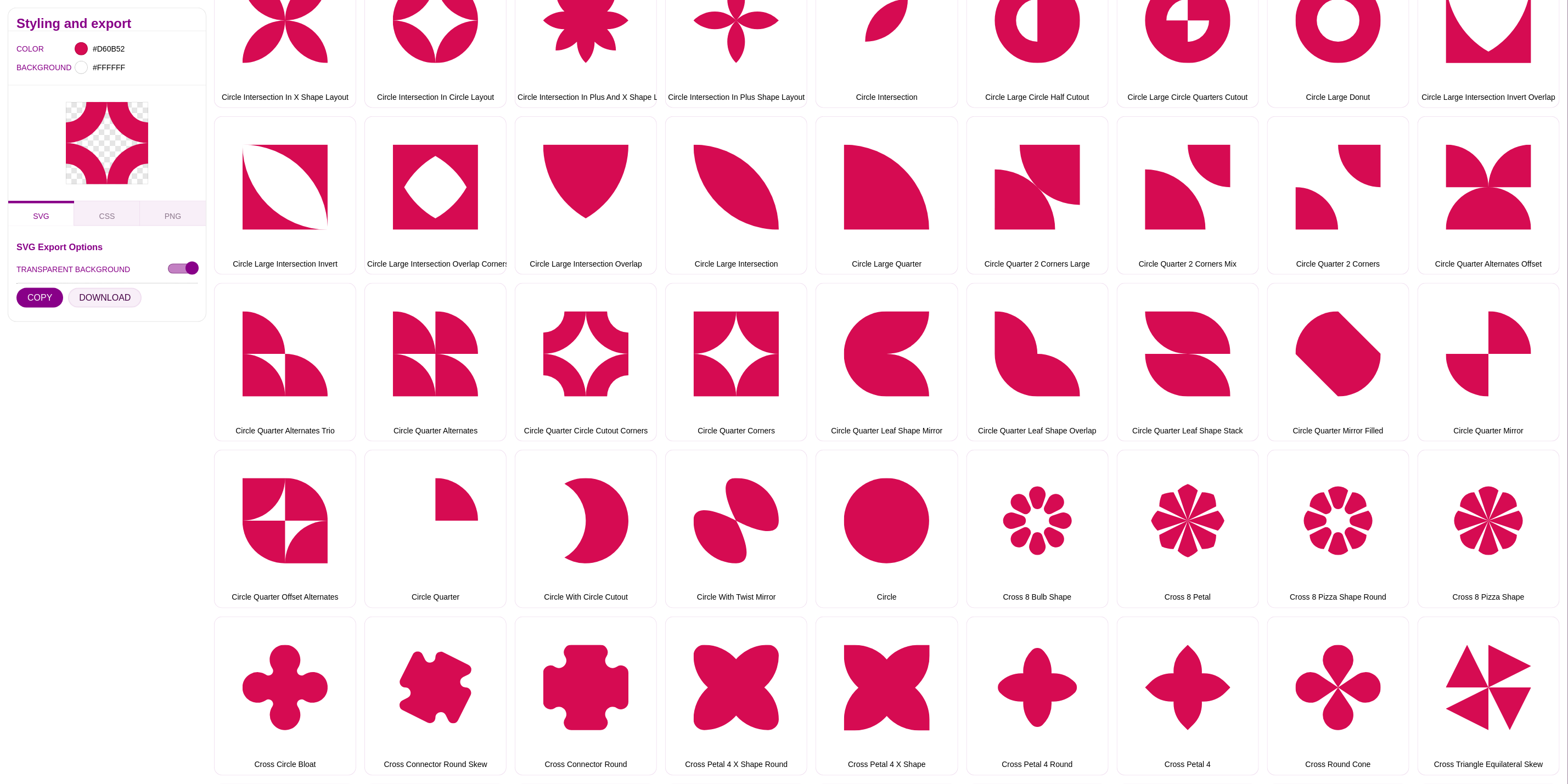
click at [104, 290] on button "DOWNLOAD" at bounding box center [105, 298] width 74 height 20
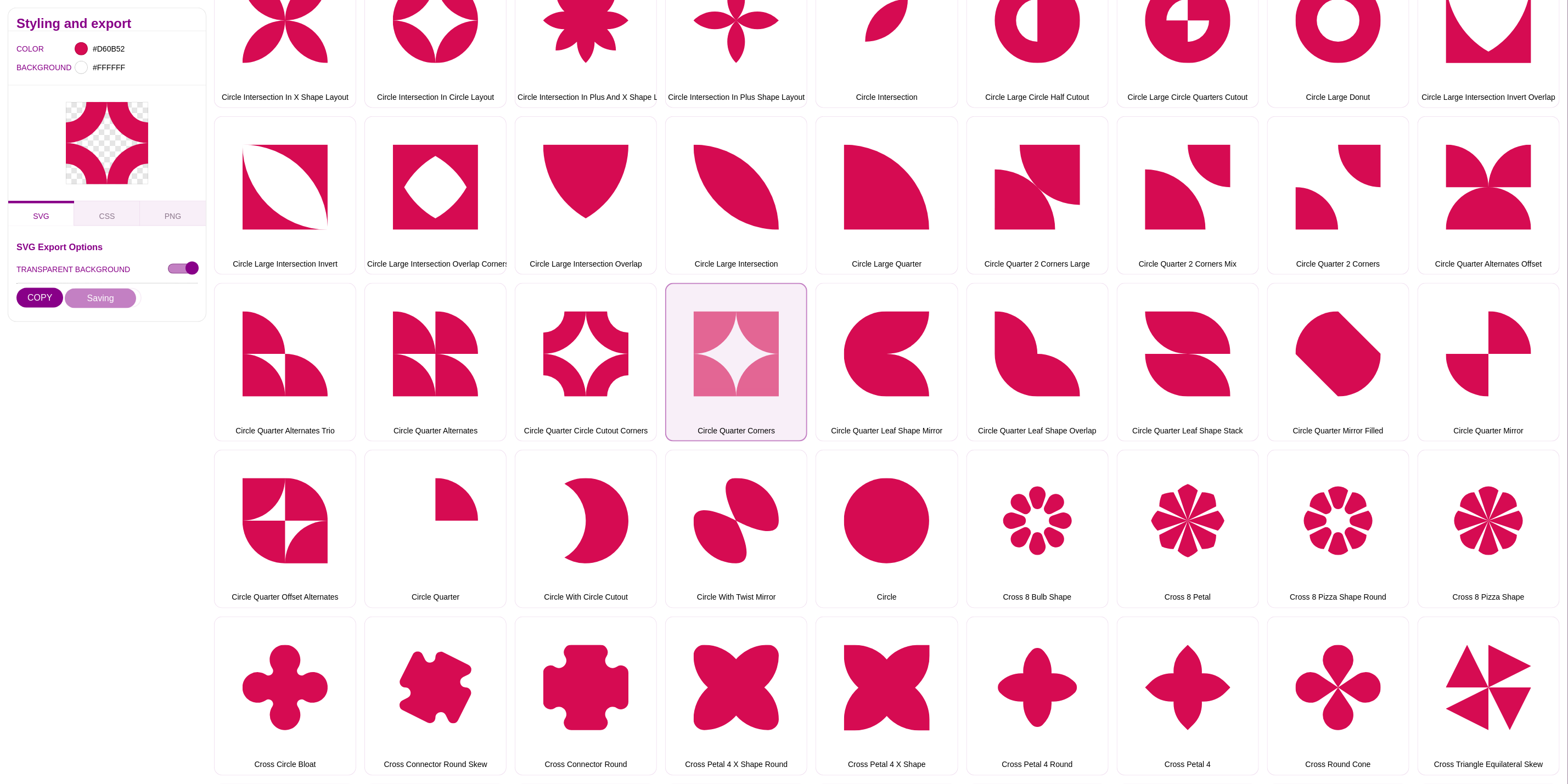
drag, startPoint x: 705, startPoint y: 331, endPoint x: 699, endPoint y: 328, distance: 6.7
click at [706, 330] on button "Circle Quarter Corners" at bounding box center [736, 363] width 142 height 158
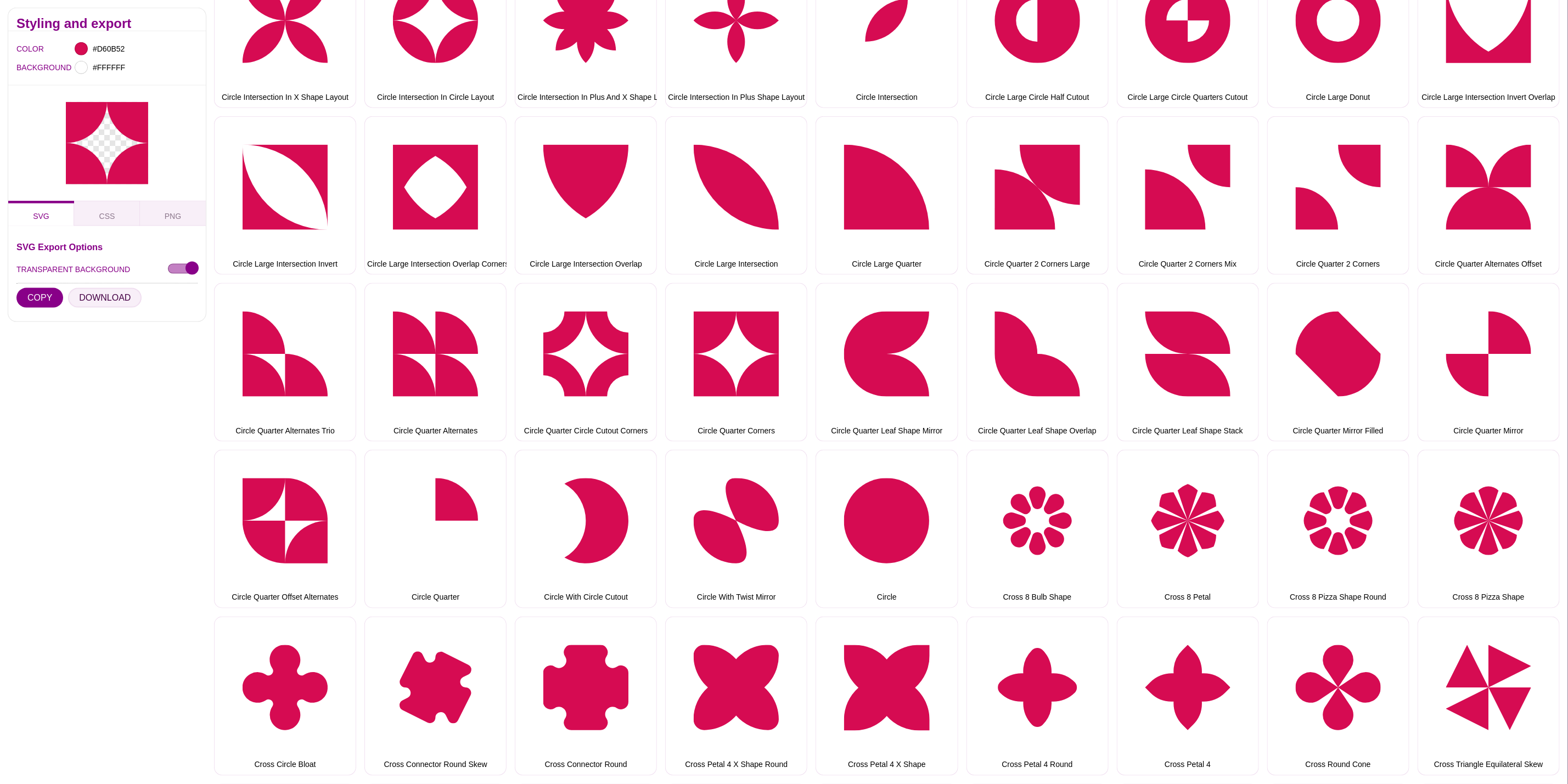
click at [120, 299] on button "DOWNLOAD" at bounding box center [105, 298] width 74 height 20
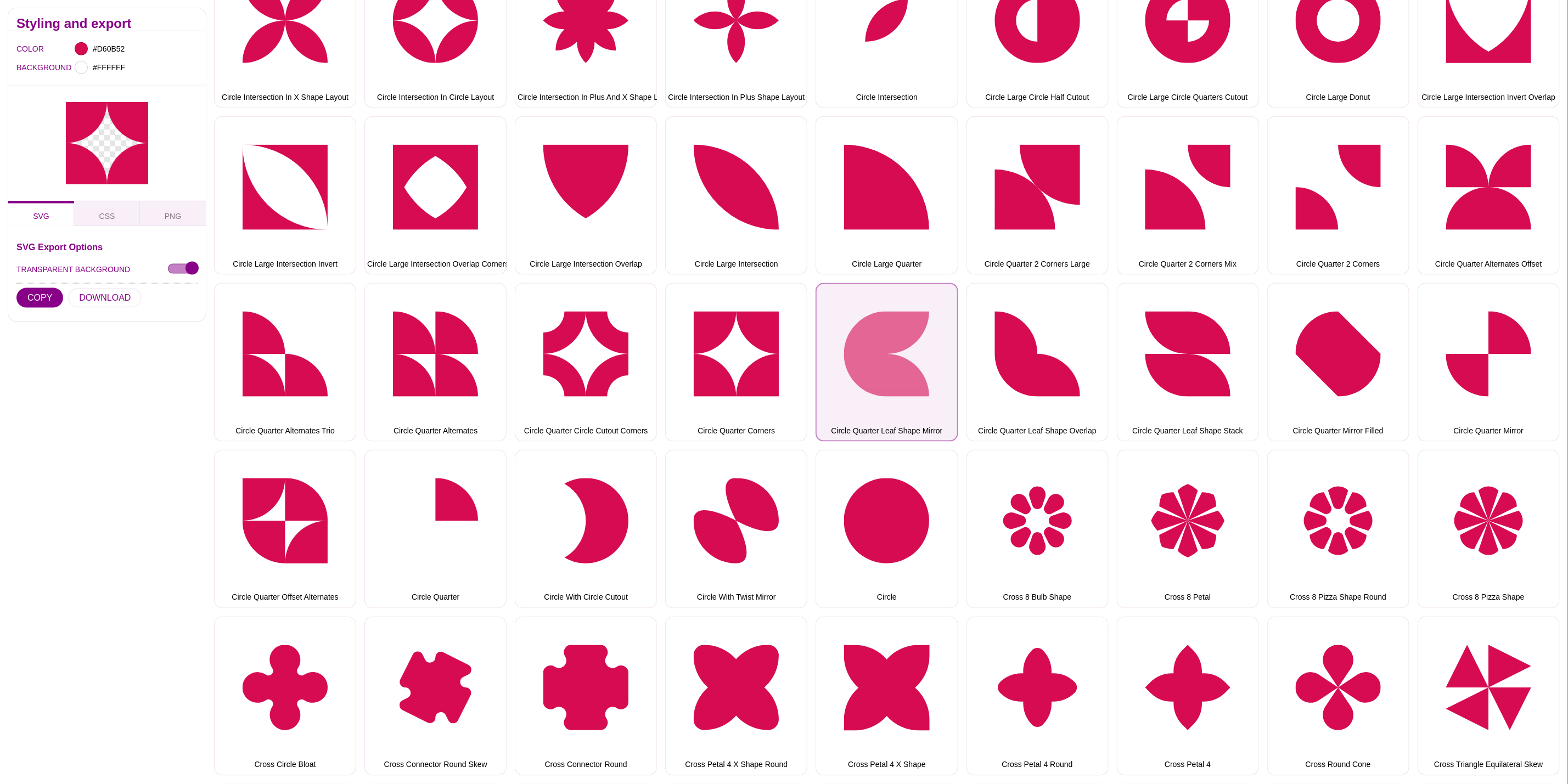
click at [843, 338] on button "Circle Quarter Leaf Shape Mirror" at bounding box center [887, 363] width 142 height 158
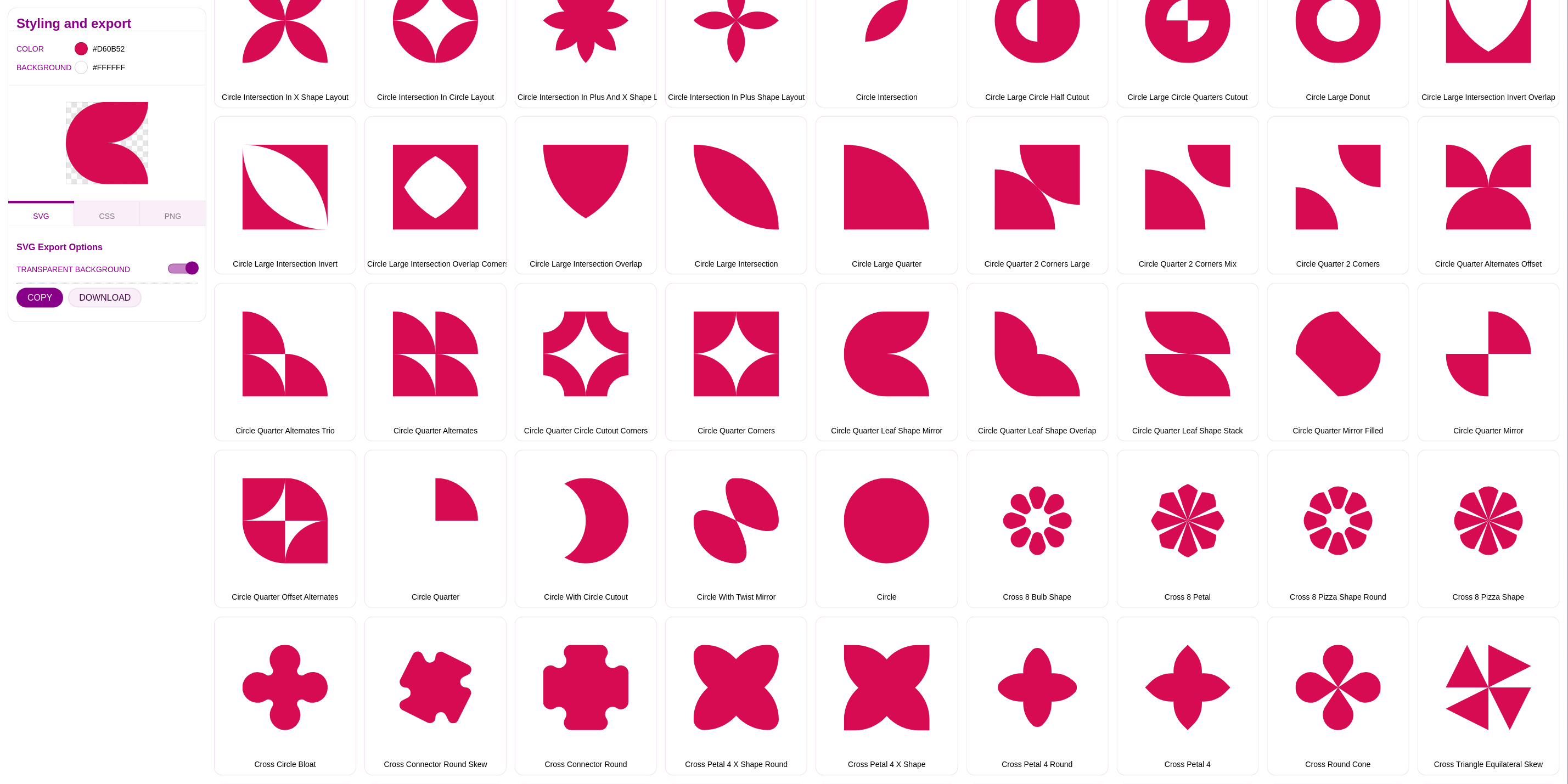
click at [73, 301] on button "DOWNLOAD" at bounding box center [105, 298] width 74 height 20
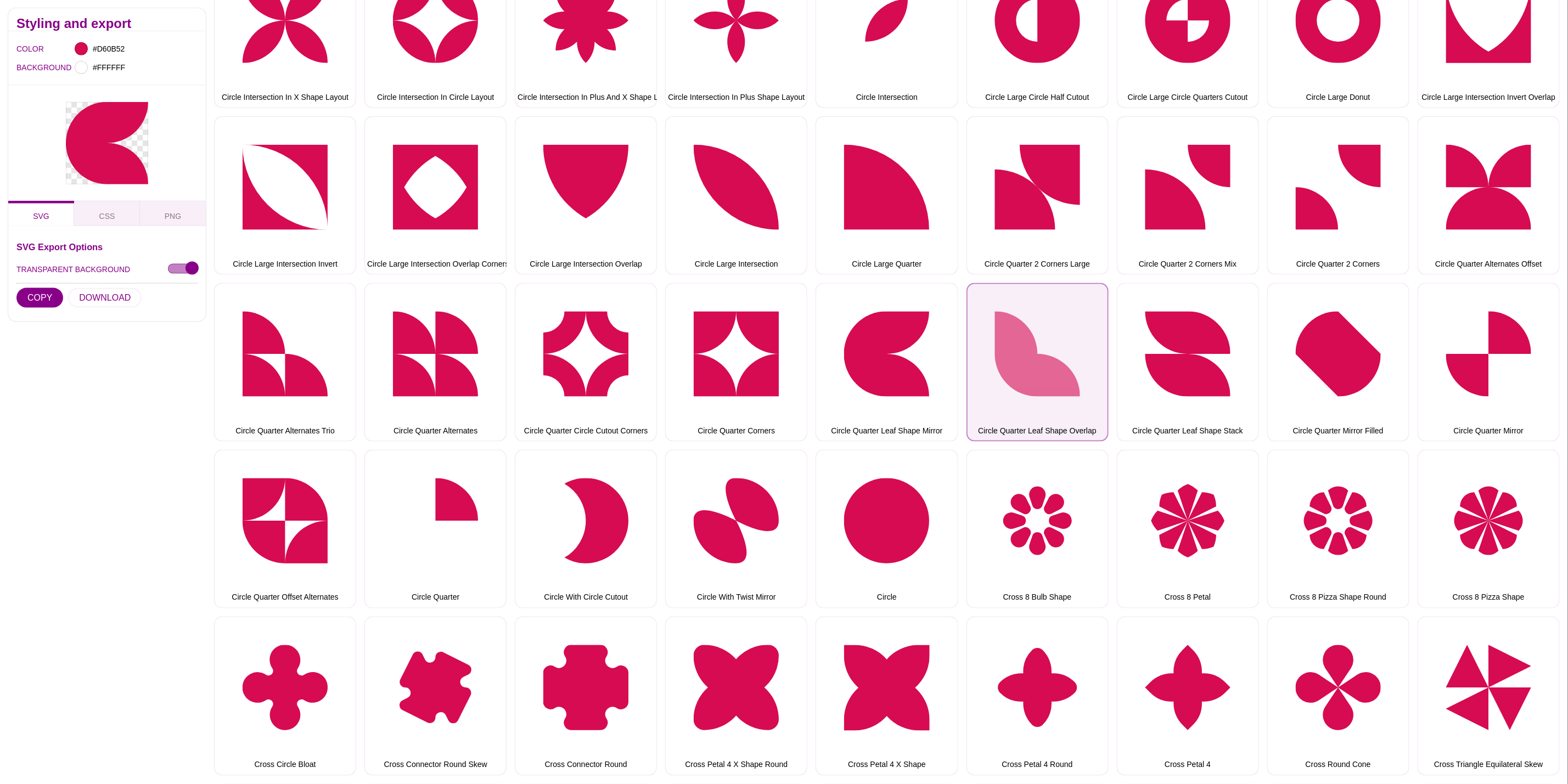
click at [1017, 337] on button "Circle Quarter Leaf Shape Overlap" at bounding box center [1038, 363] width 142 height 158
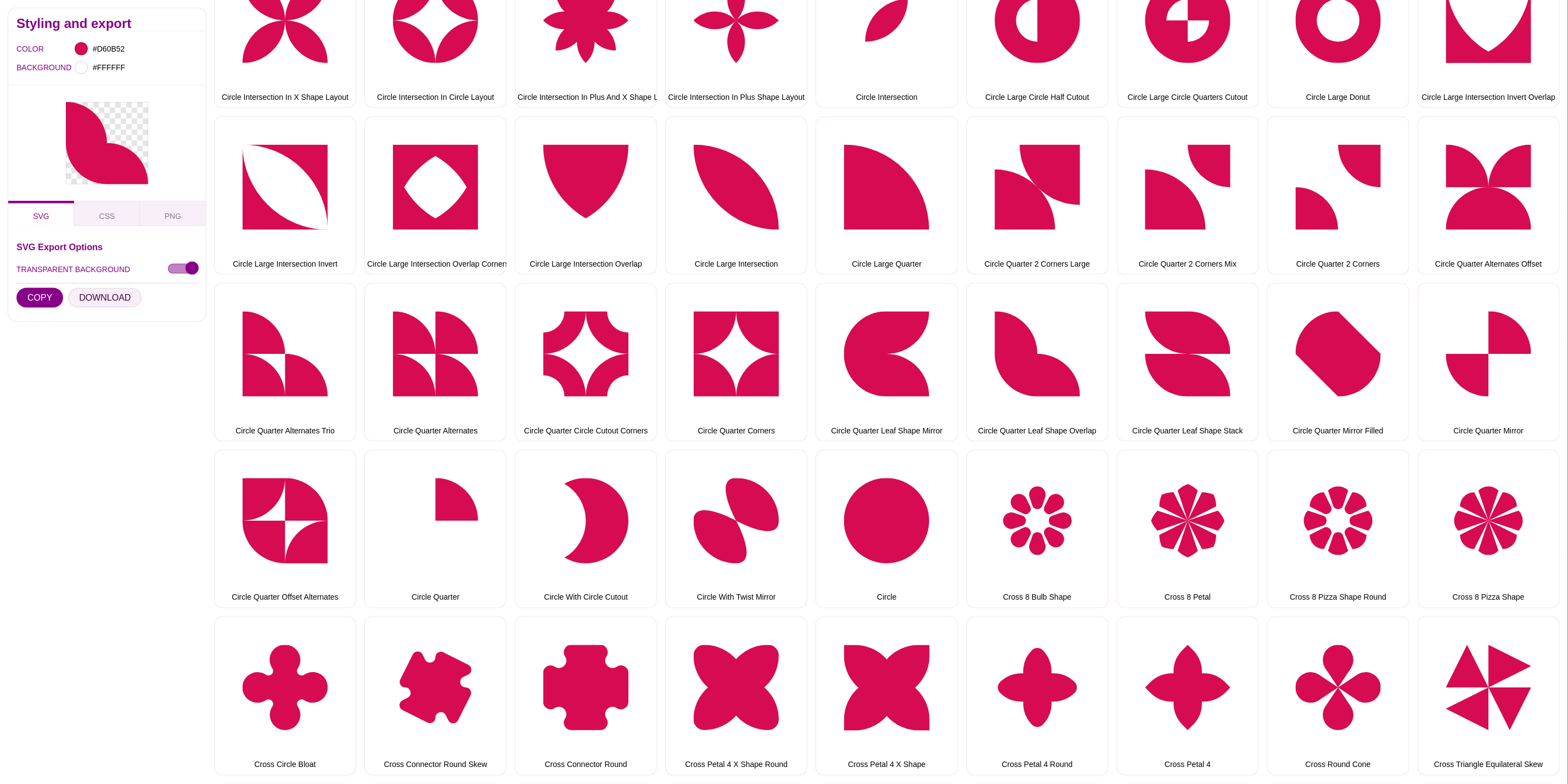
click at [104, 296] on button "DOWNLOAD" at bounding box center [105, 298] width 74 height 20
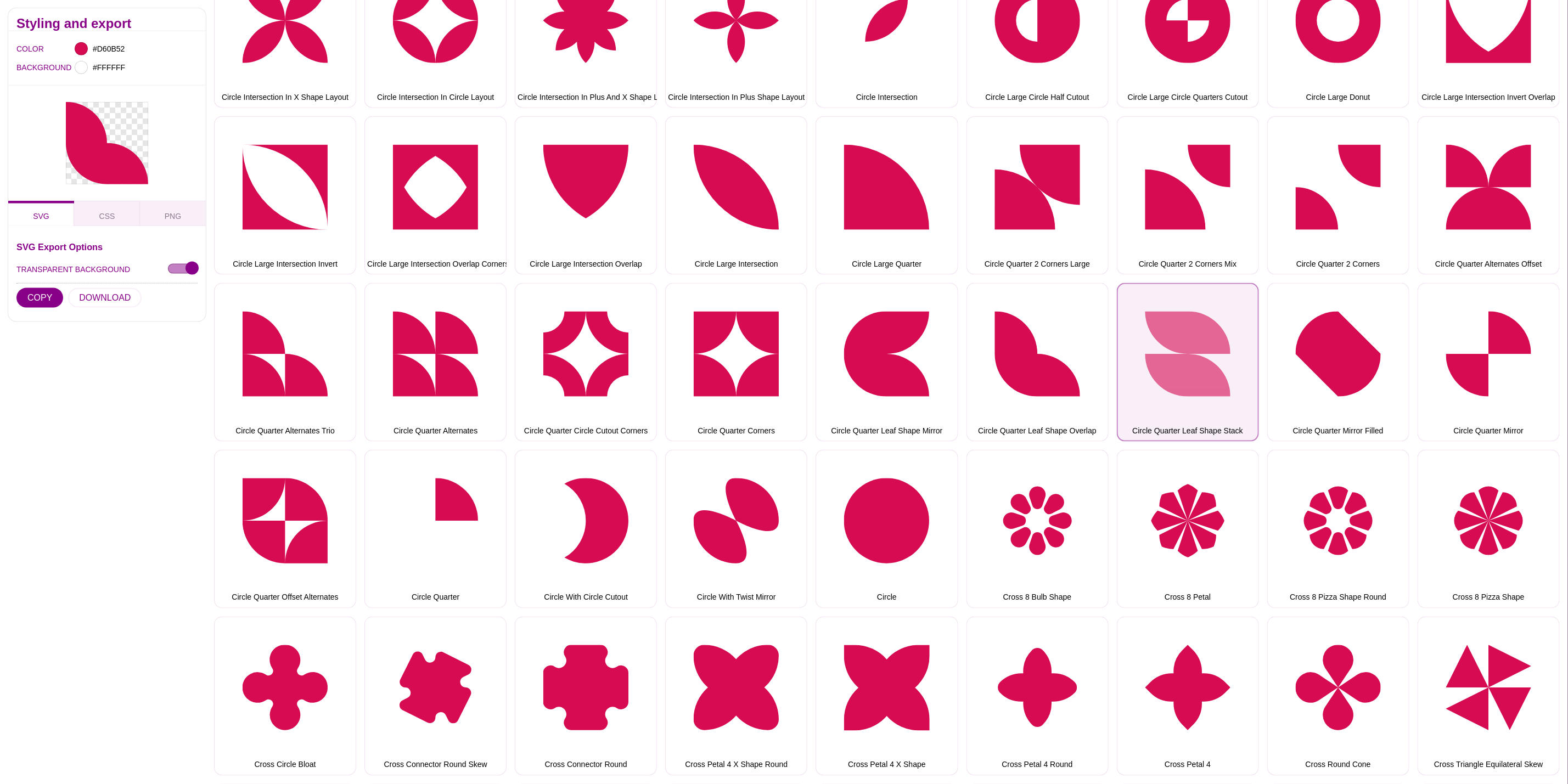
click at [1171, 379] on button "Circle Quarter Leaf Shape Stack" at bounding box center [1188, 363] width 142 height 158
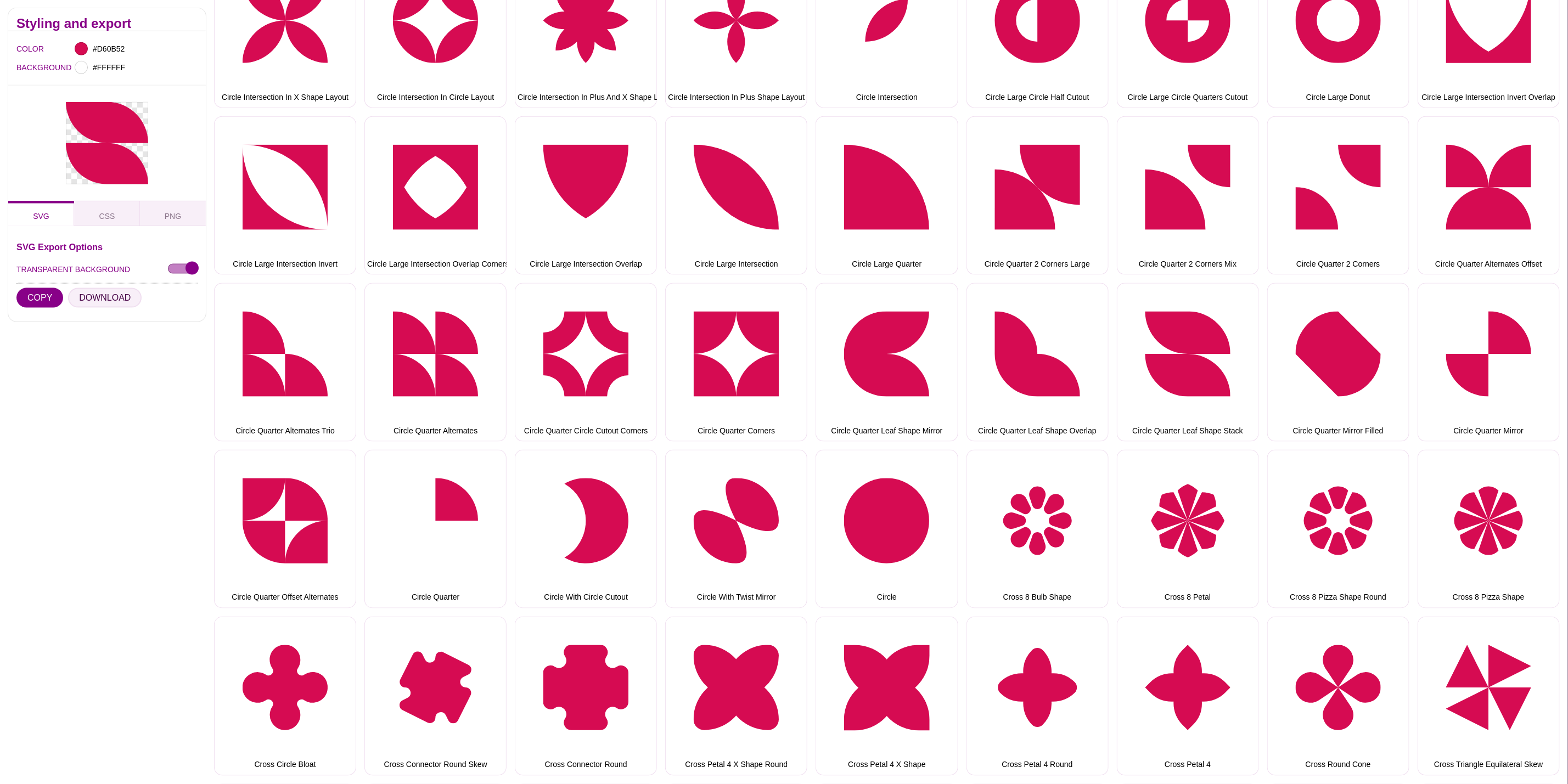
click at [80, 298] on button "DOWNLOAD" at bounding box center [105, 298] width 74 height 20
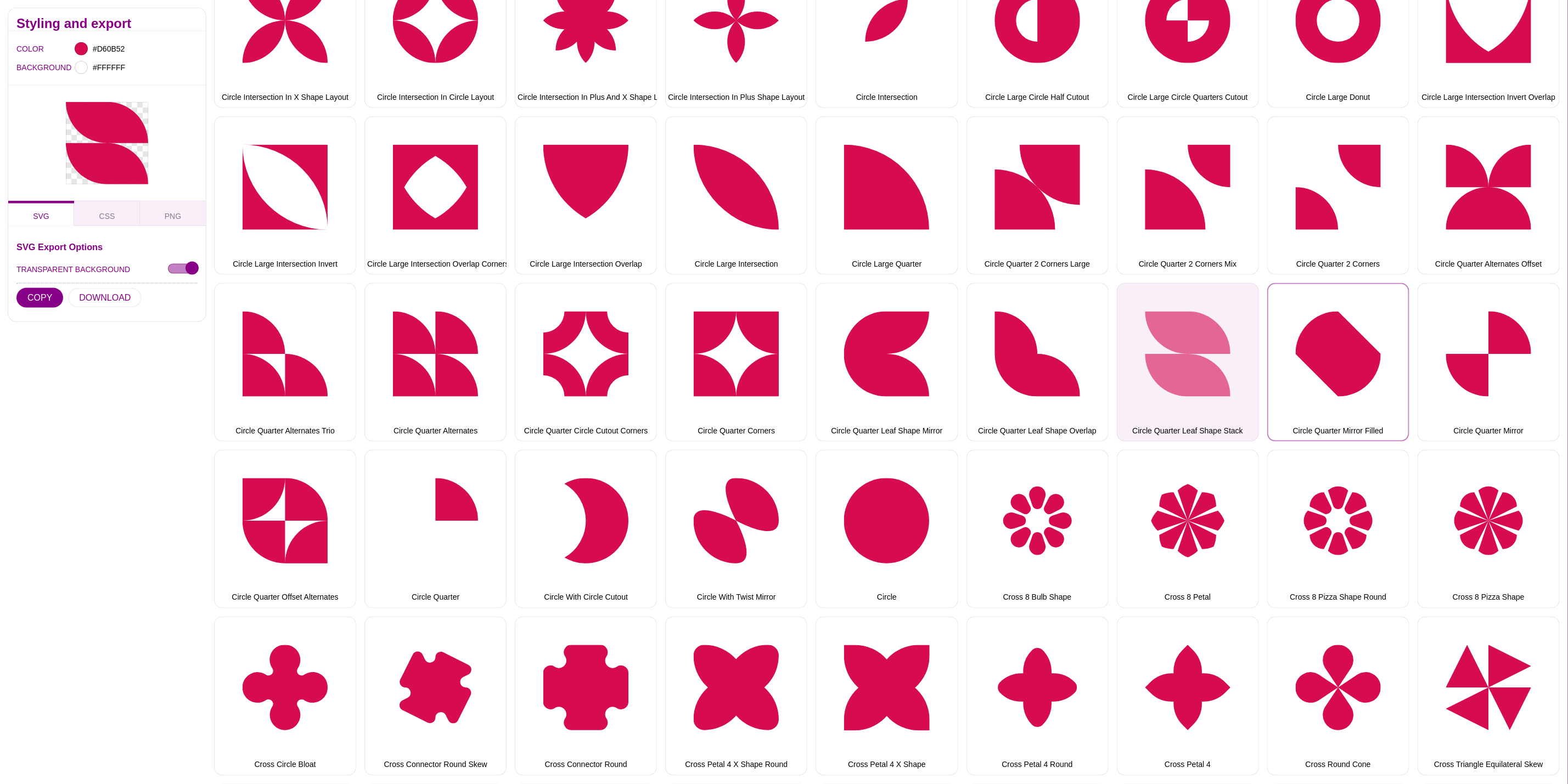
drag, startPoint x: 1301, startPoint y: 346, endPoint x: 1254, endPoint y: 345, distance: 47.0
click at [1301, 346] on button "Circle Quarter Mirror Filled" at bounding box center [1338, 363] width 142 height 158
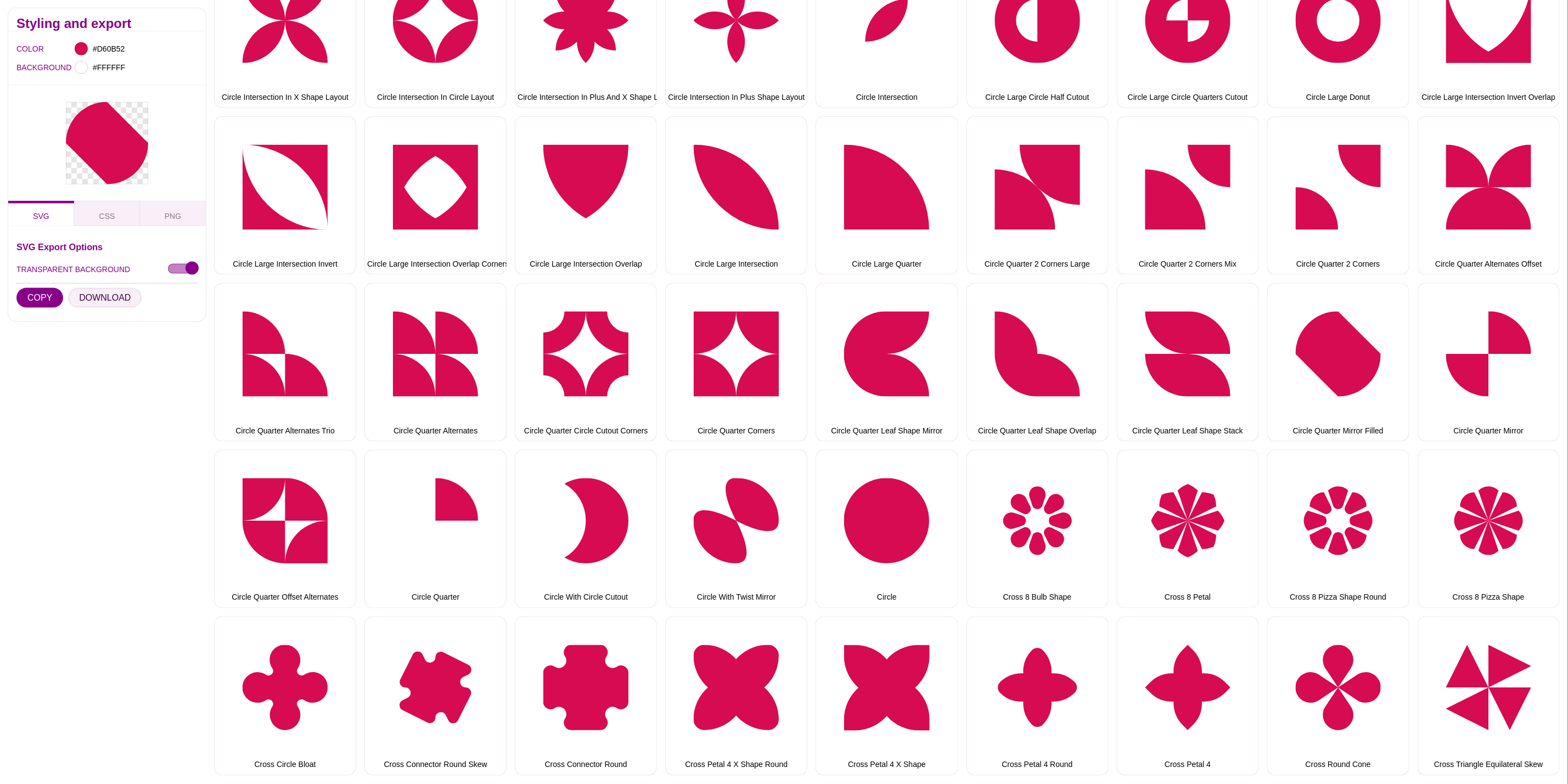
click at [109, 292] on button "DOWNLOAD" at bounding box center [105, 298] width 74 height 20
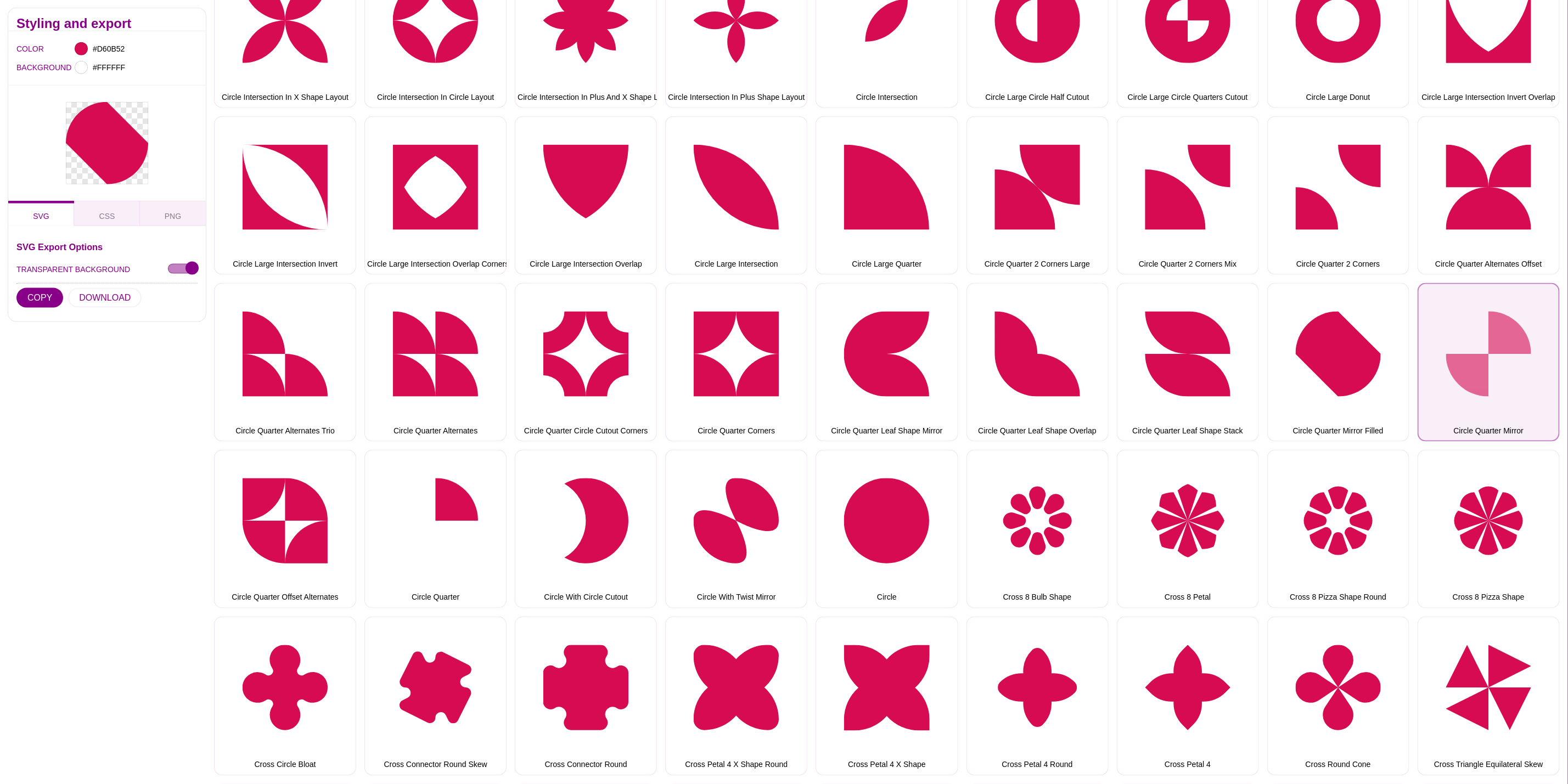
click at [1521, 325] on button "Circle Quarter Mirror" at bounding box center [1489, 363] width 142 height 158
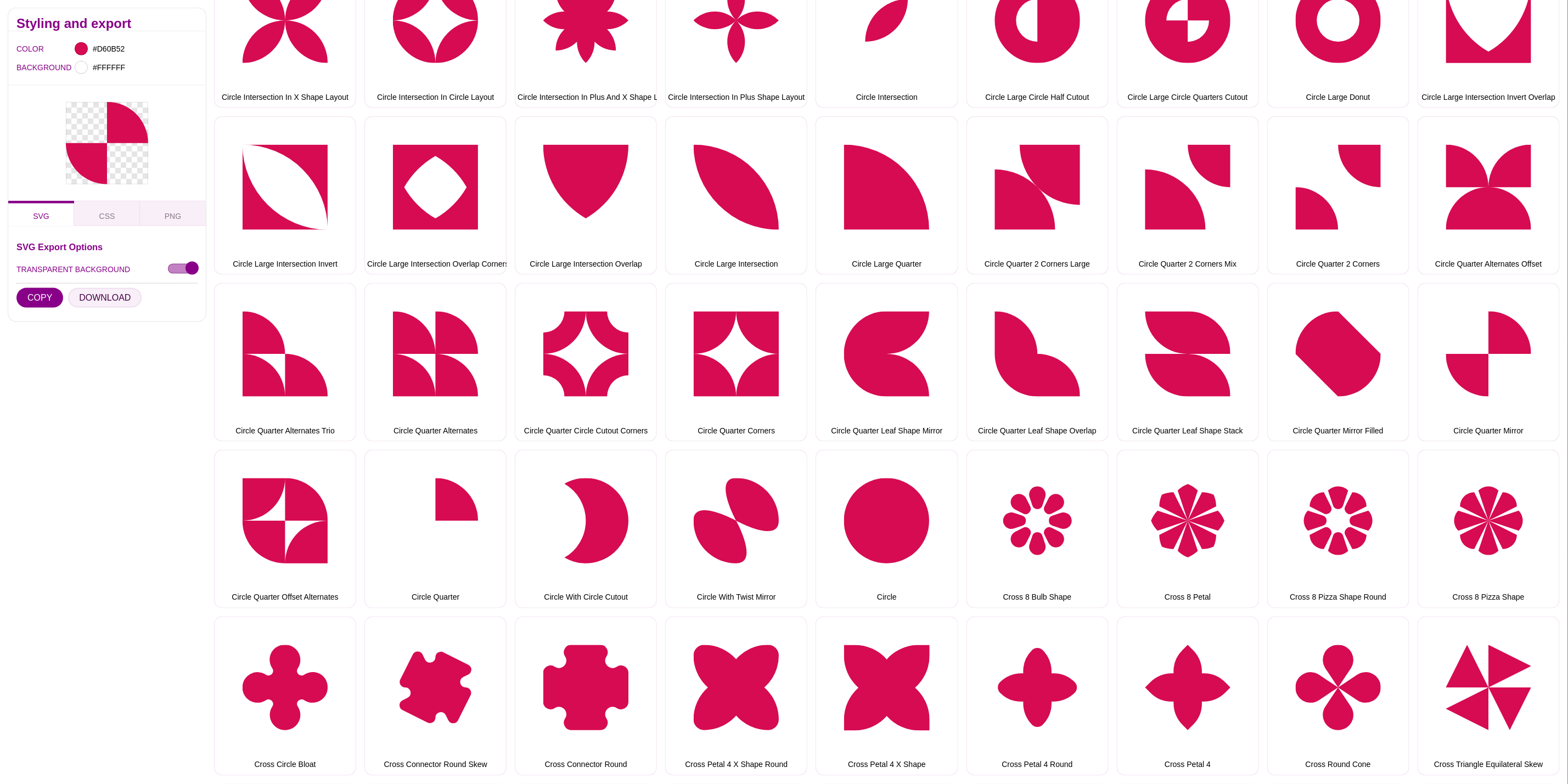
click at [106, 299] on button "DOWNLOAD" at bounding box center [105, 298] width 74 height 20
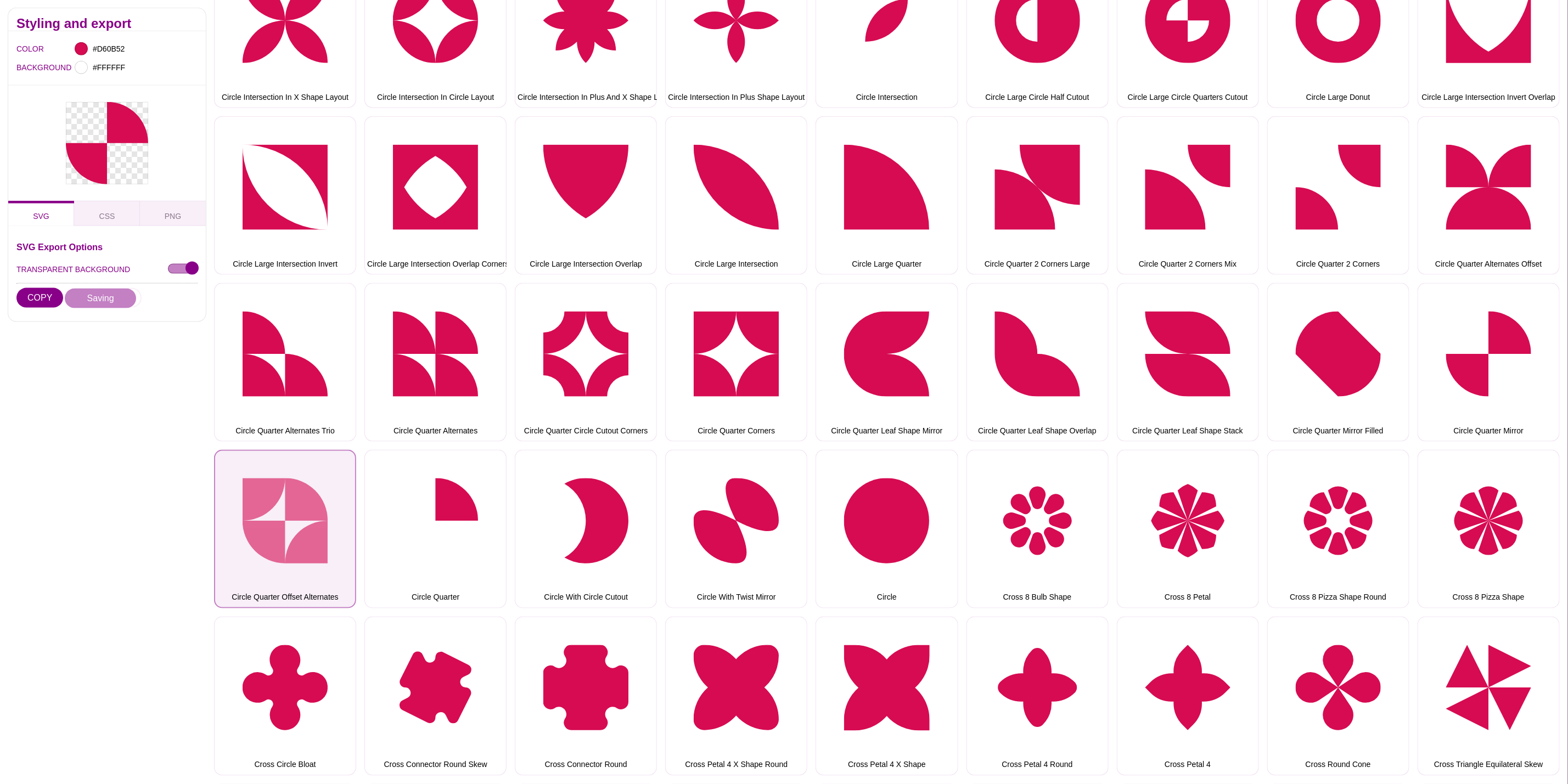
click at [285, 477] on button "Circle Quarter Offset Alternates" at bounding box center [285, 529] width 142 height 158
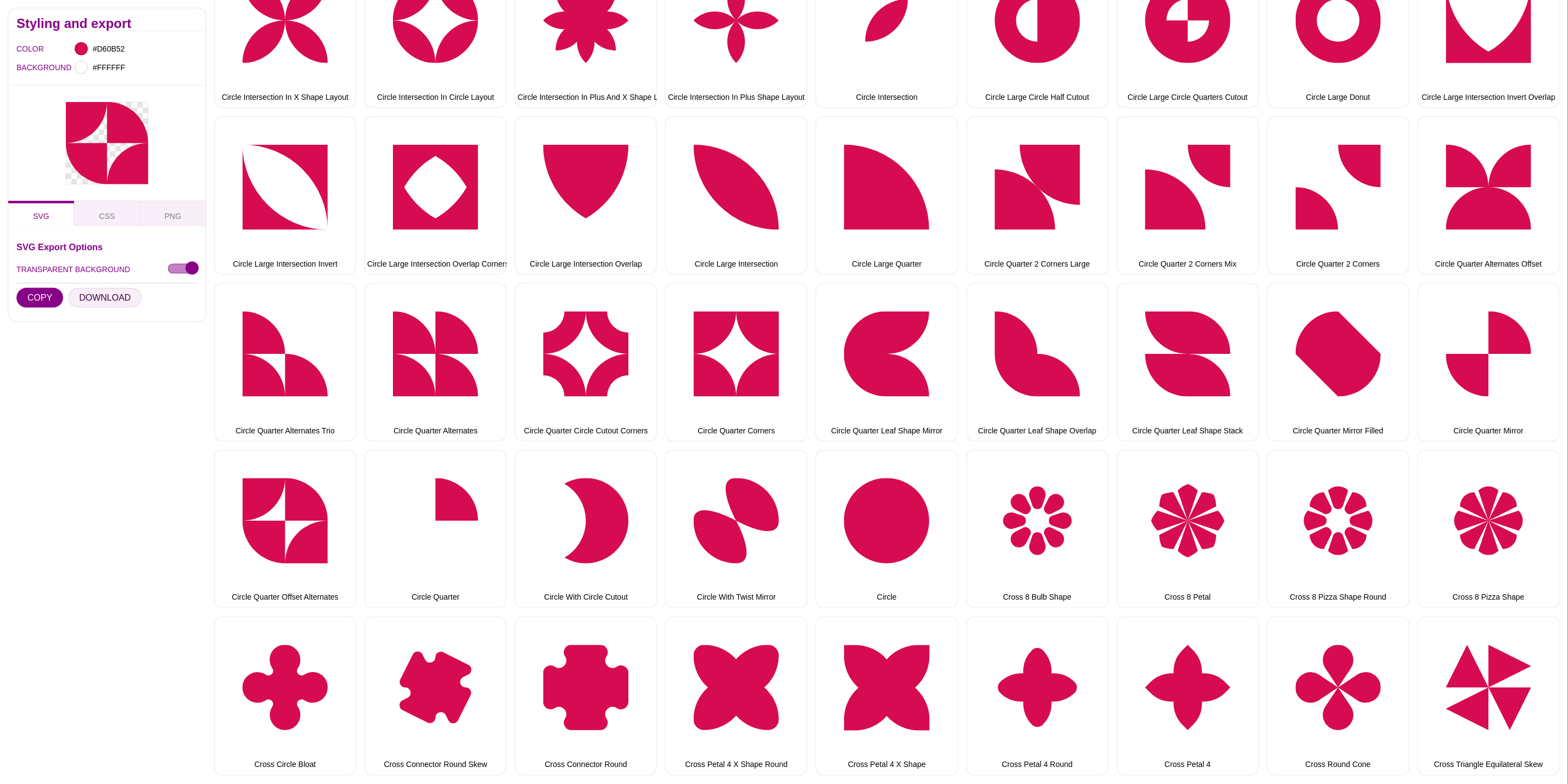
click at [112, 292] on button "DOWNLOAD" at bounding box center [105, 298] width 74 height 20
drag, startPoint x: 514, startPoint y: 524, endPoint x: 507, endPoint y: 522, distance: 7.3
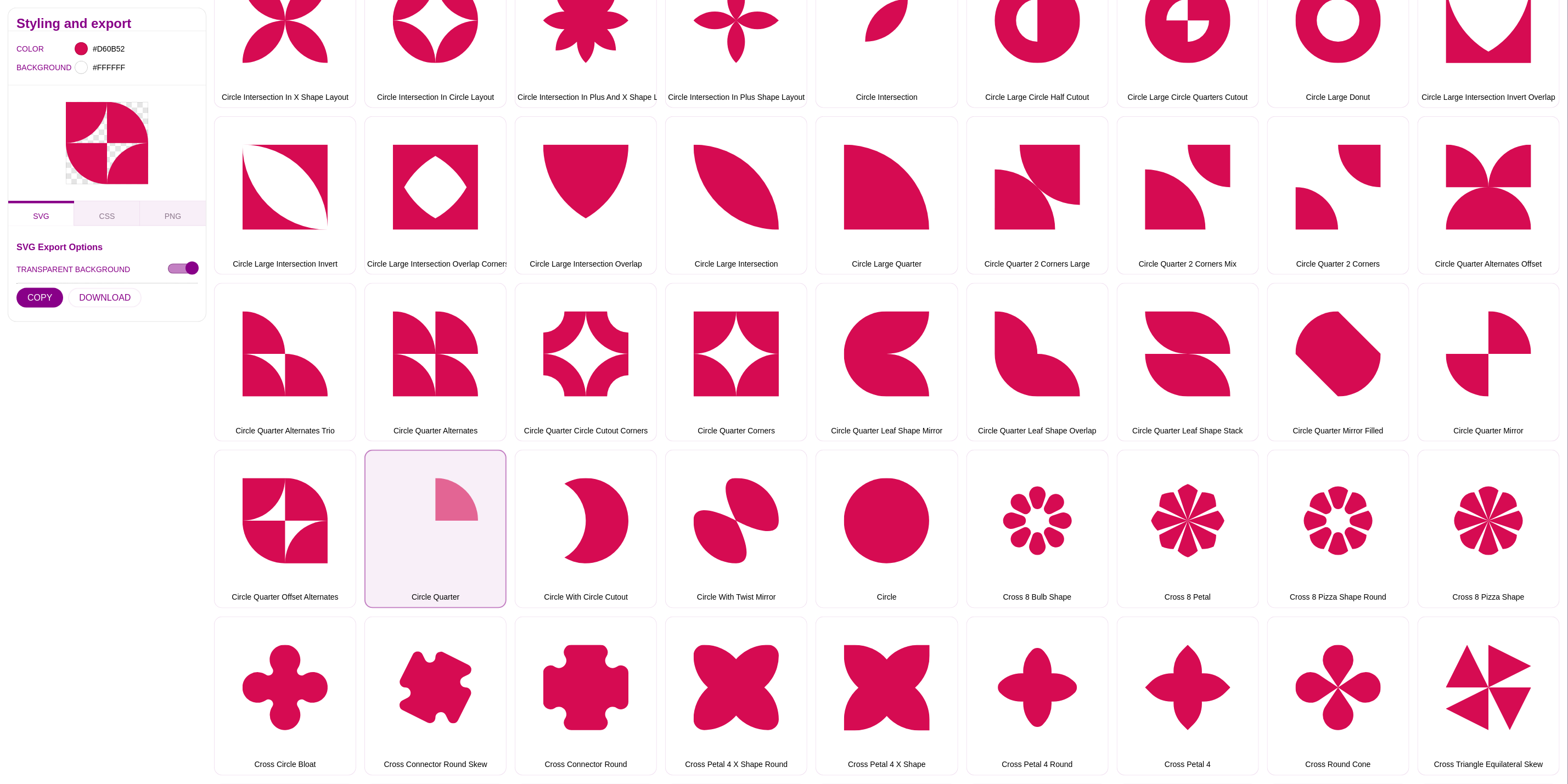
click at [452, 510] on button "Circle Quarter" at bounding box center [436, 529] width 142 height 158
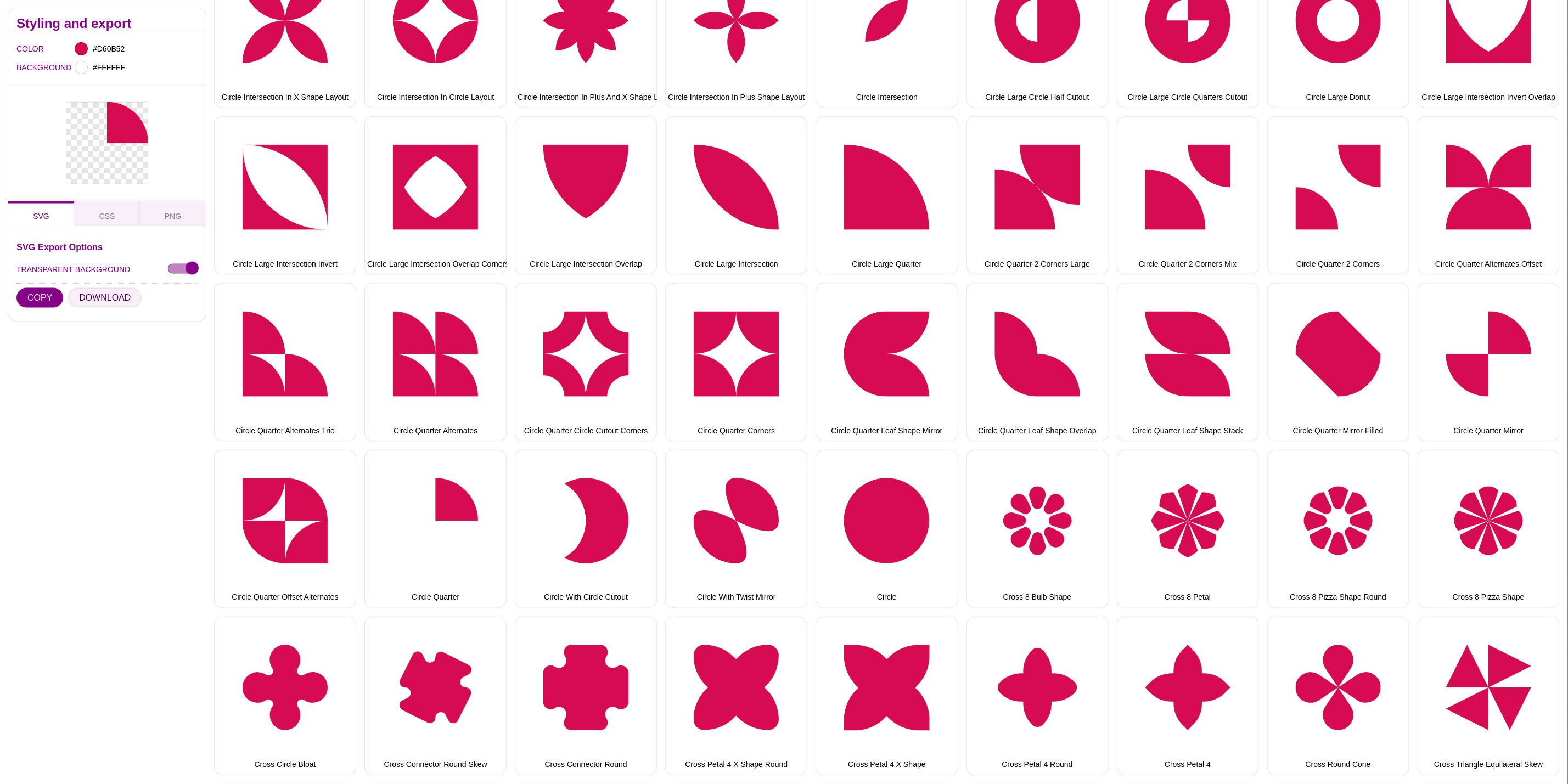
click at [101, 303] on button "DOWNLOAD" at bounding box center [105, 298] width 74 height 20
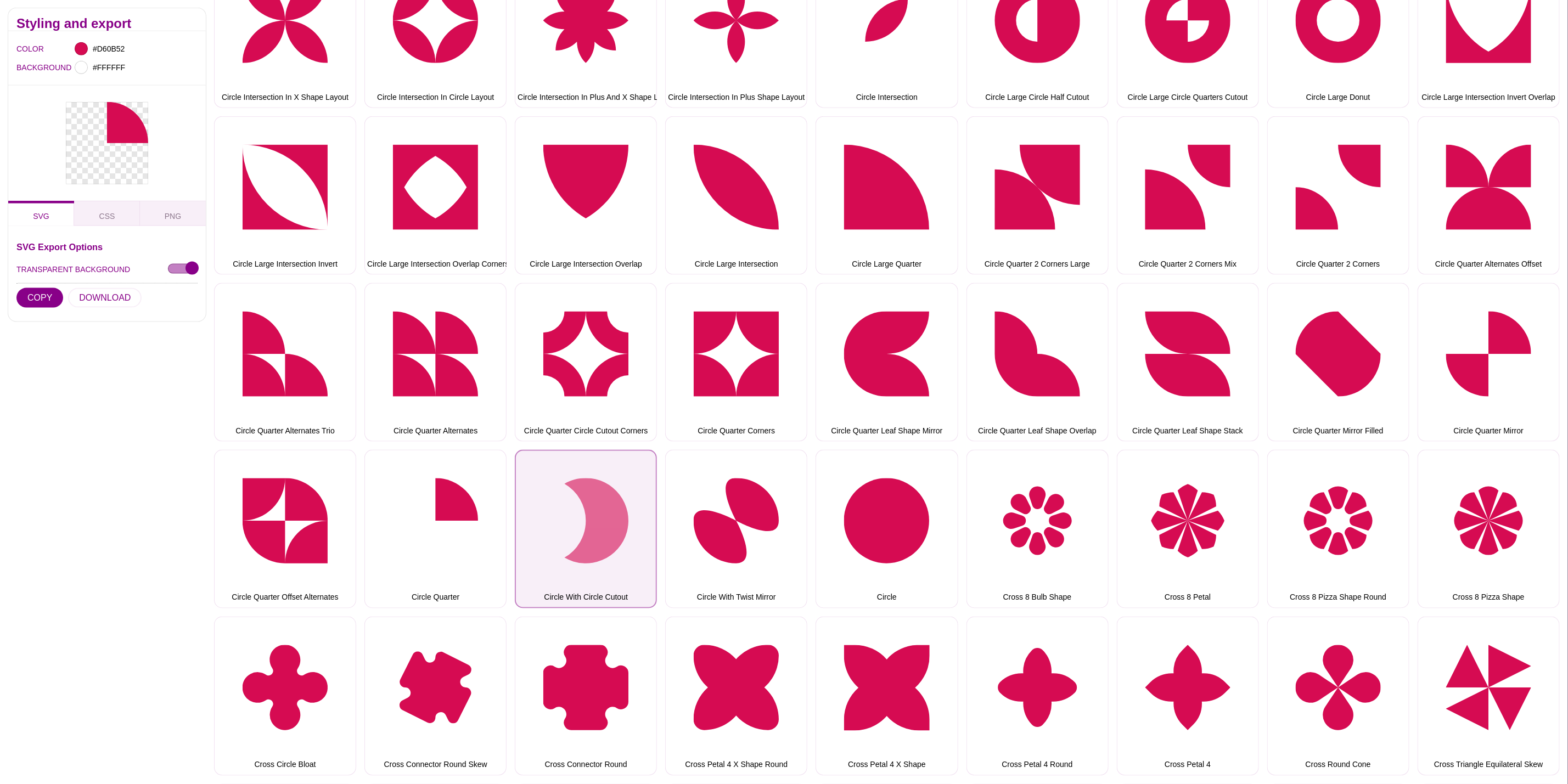
click at [585, 501] on button "Circle With Circle Cutout" at bounding box center [586, 529] width 142 height 158
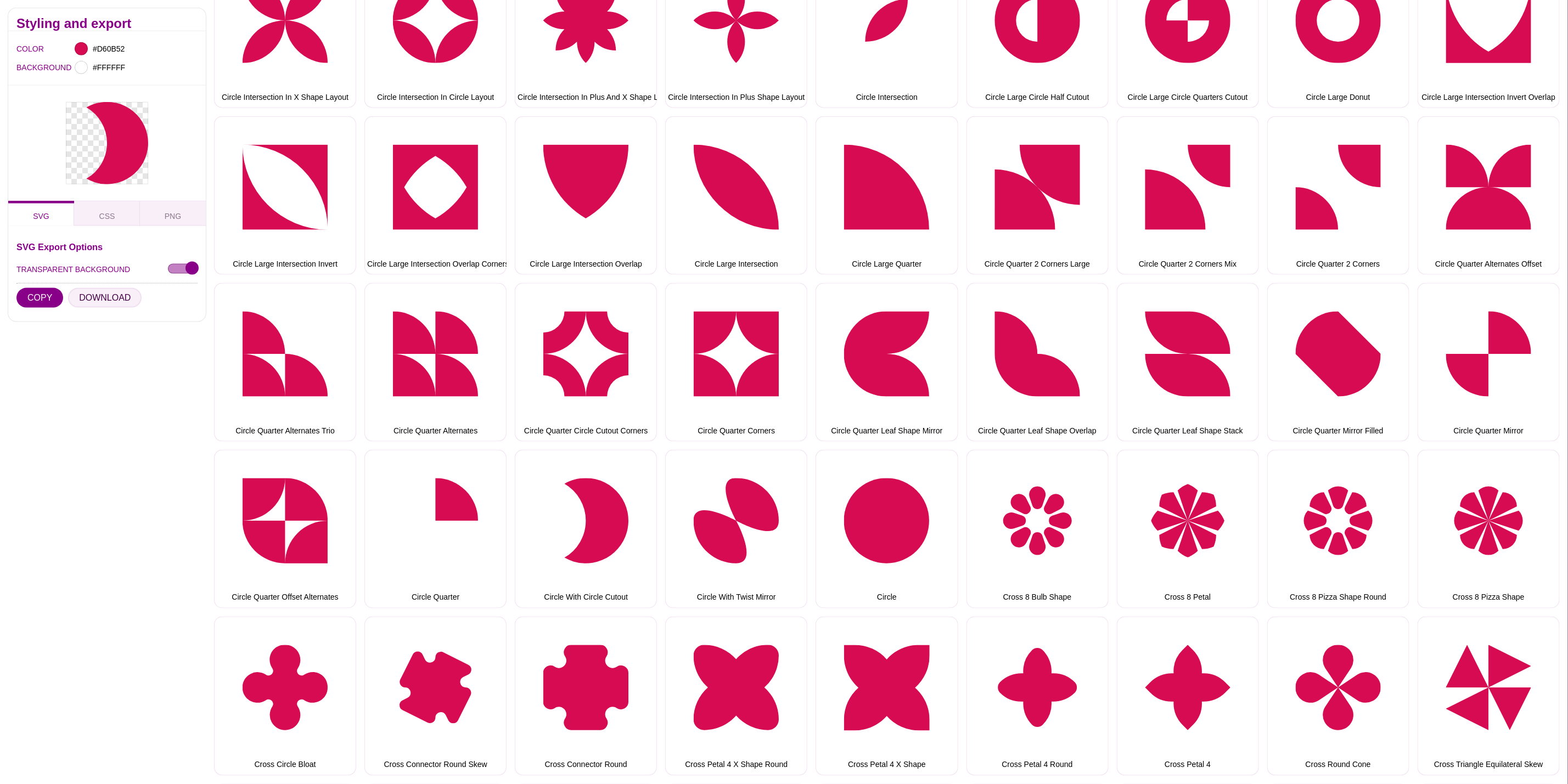
click at [124, 297] on button "DOWNLOAD" at bounding box center [105, 298] width 74 height 20
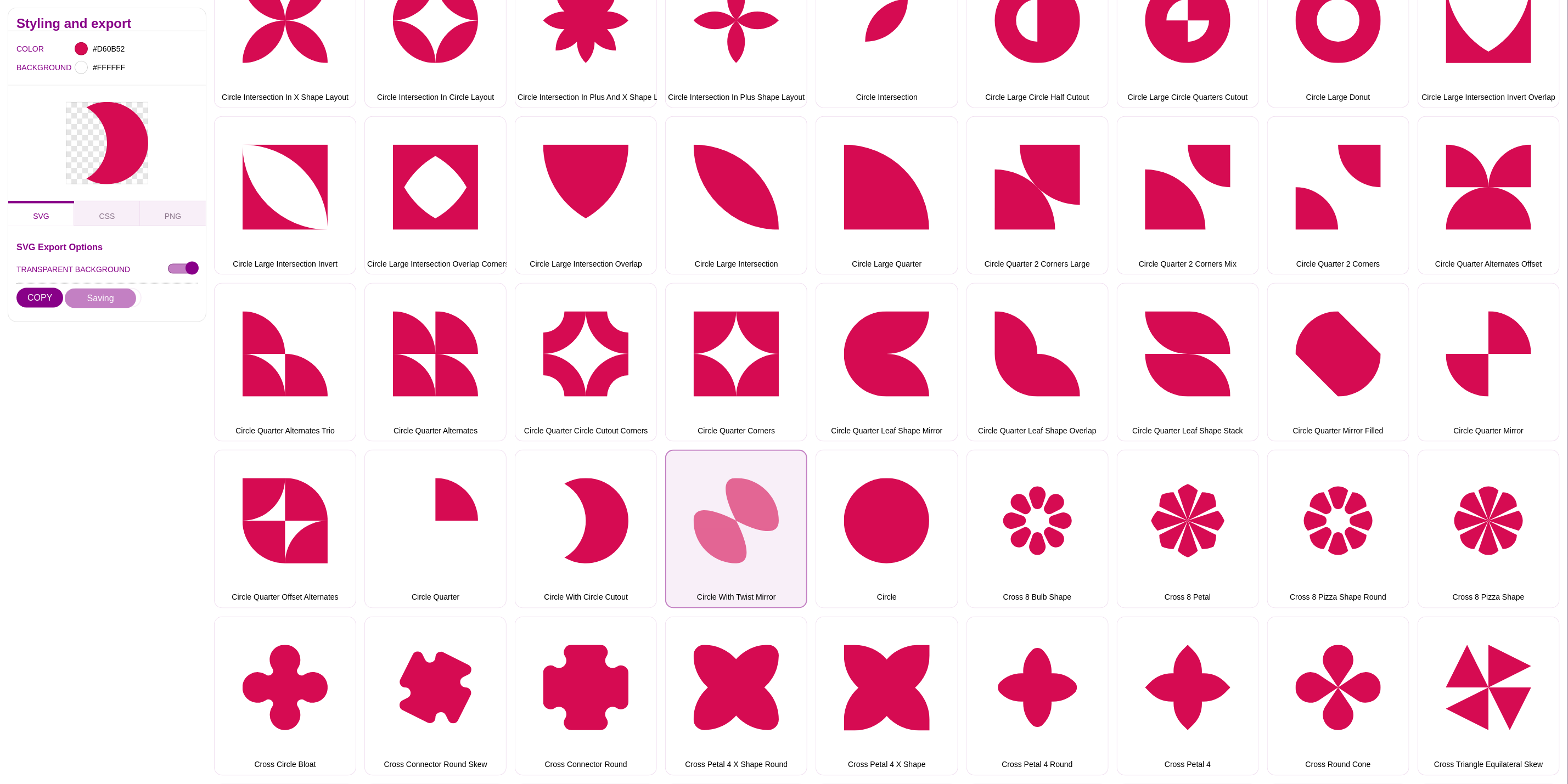
click at [771, 512] on button "Circle With Twist Mirror" at bounding box center [736, 529] width 142 height 158
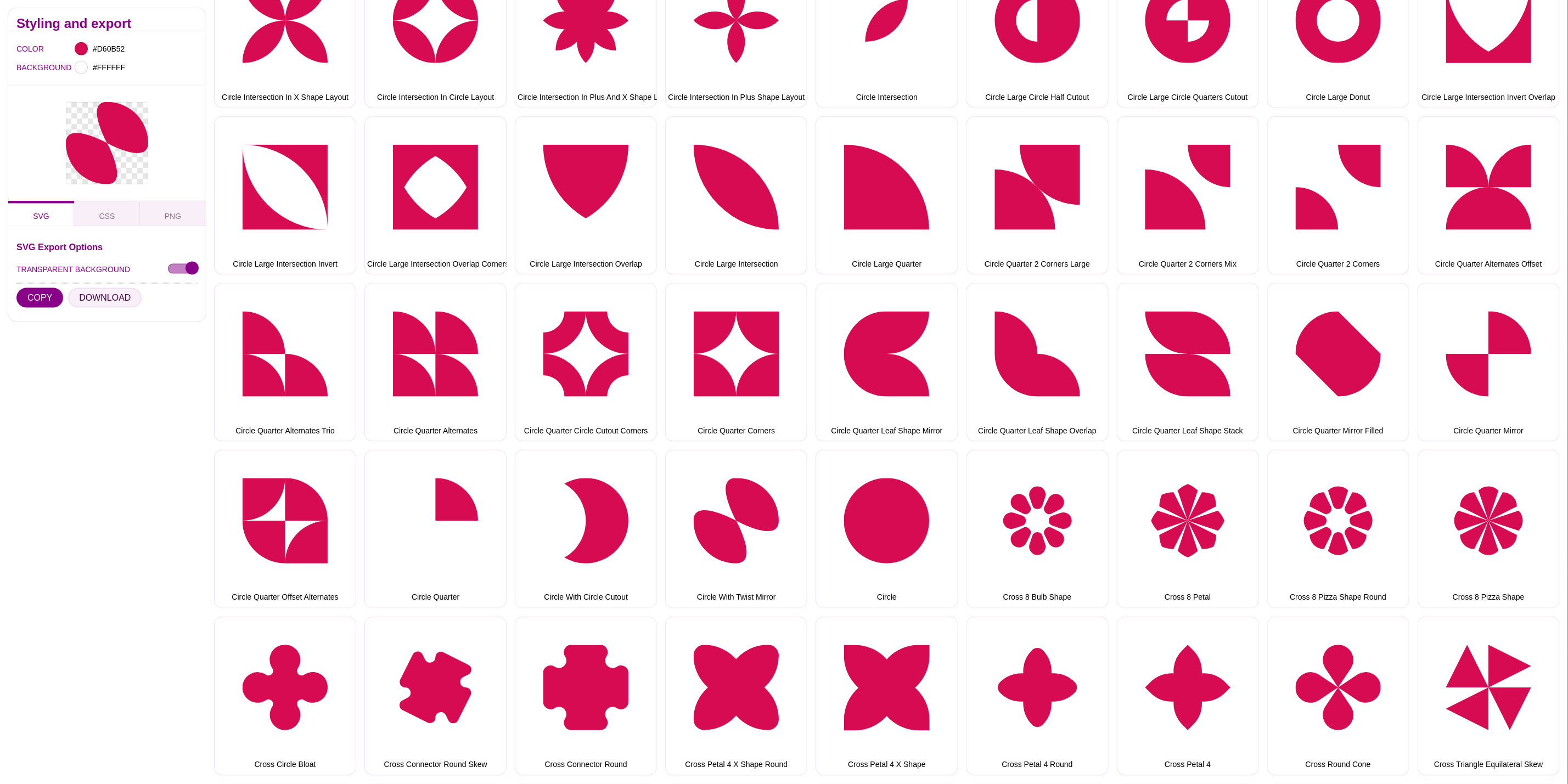
click at [112, 299] on button "DOWNLOAD" at bounding box center [105, 298] width 74 height 20
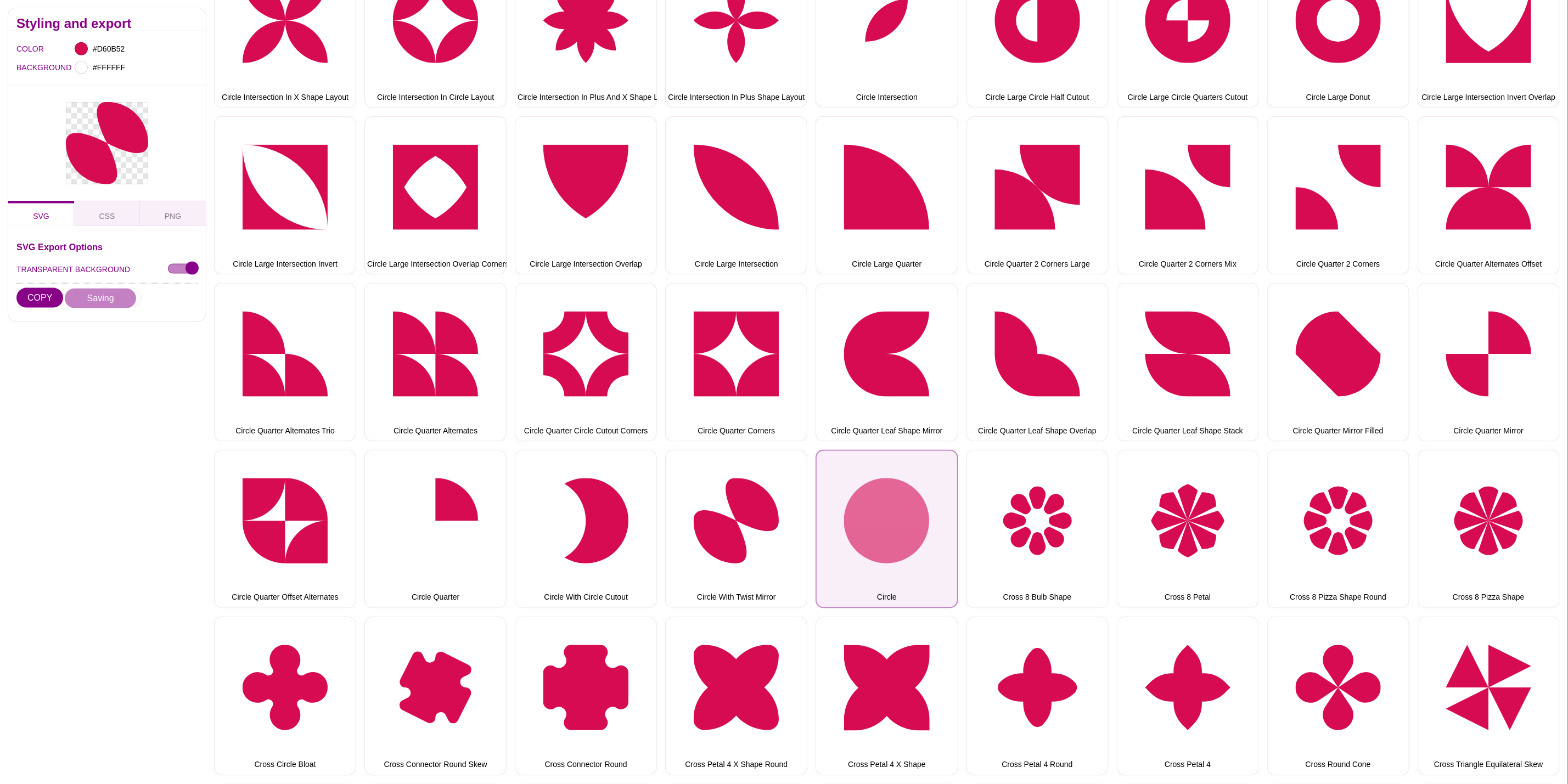
drag, startPoint x: 870, startPoint y: 512, endPoint x: 830, endPoint y: 496, distance: 43.1
click at [870, 512] on button "Circle" at bounding box center [887, 529] width 142 height 158
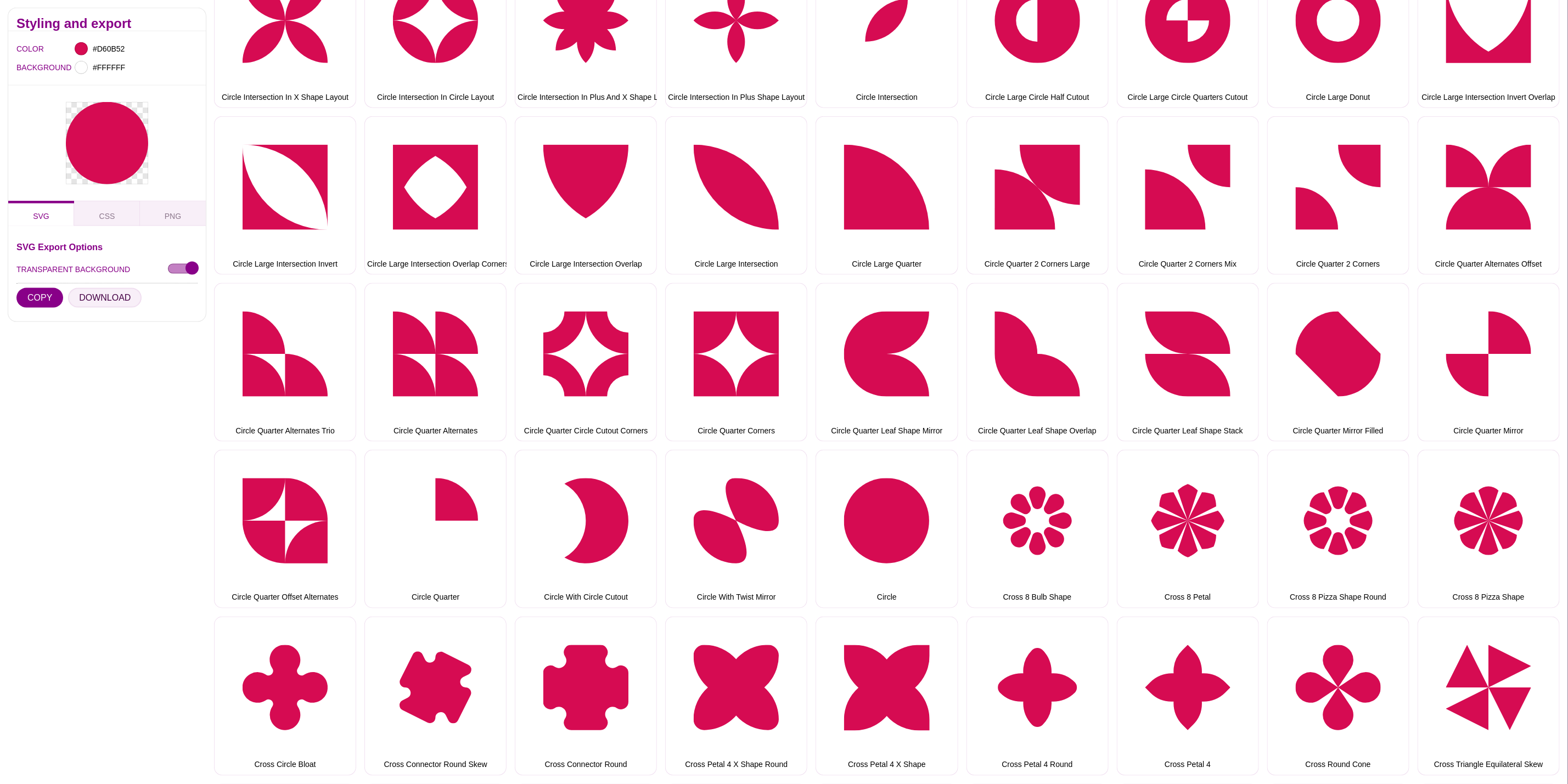
click at [118, 294] on button "DOWNLOAD" at bounding box center [105, 298] width 74 height 20
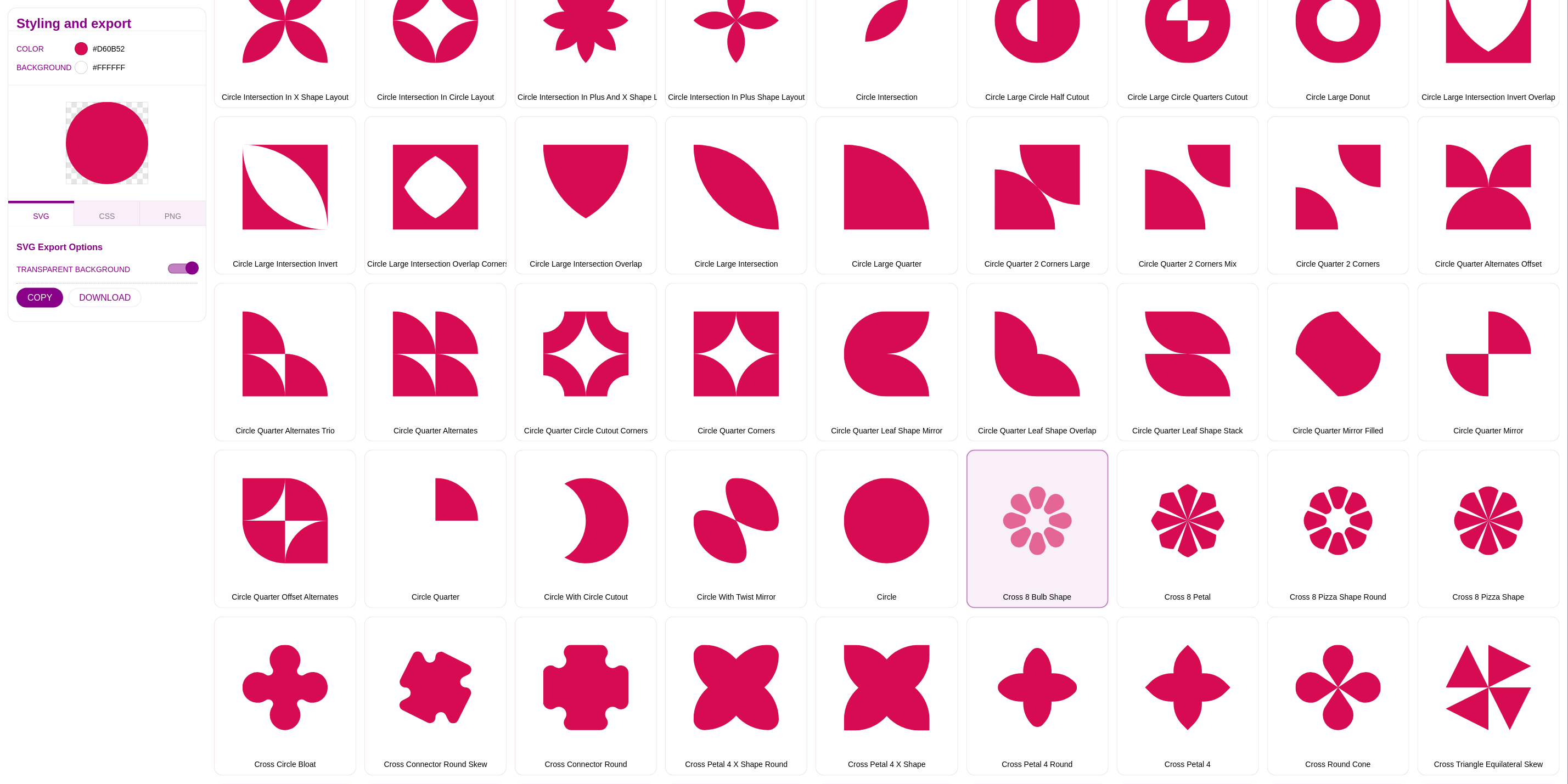
click at [1027, 486] on button "Cross 8 Bulb Shape" at bounding box center [1038, 529] width 142 height 158
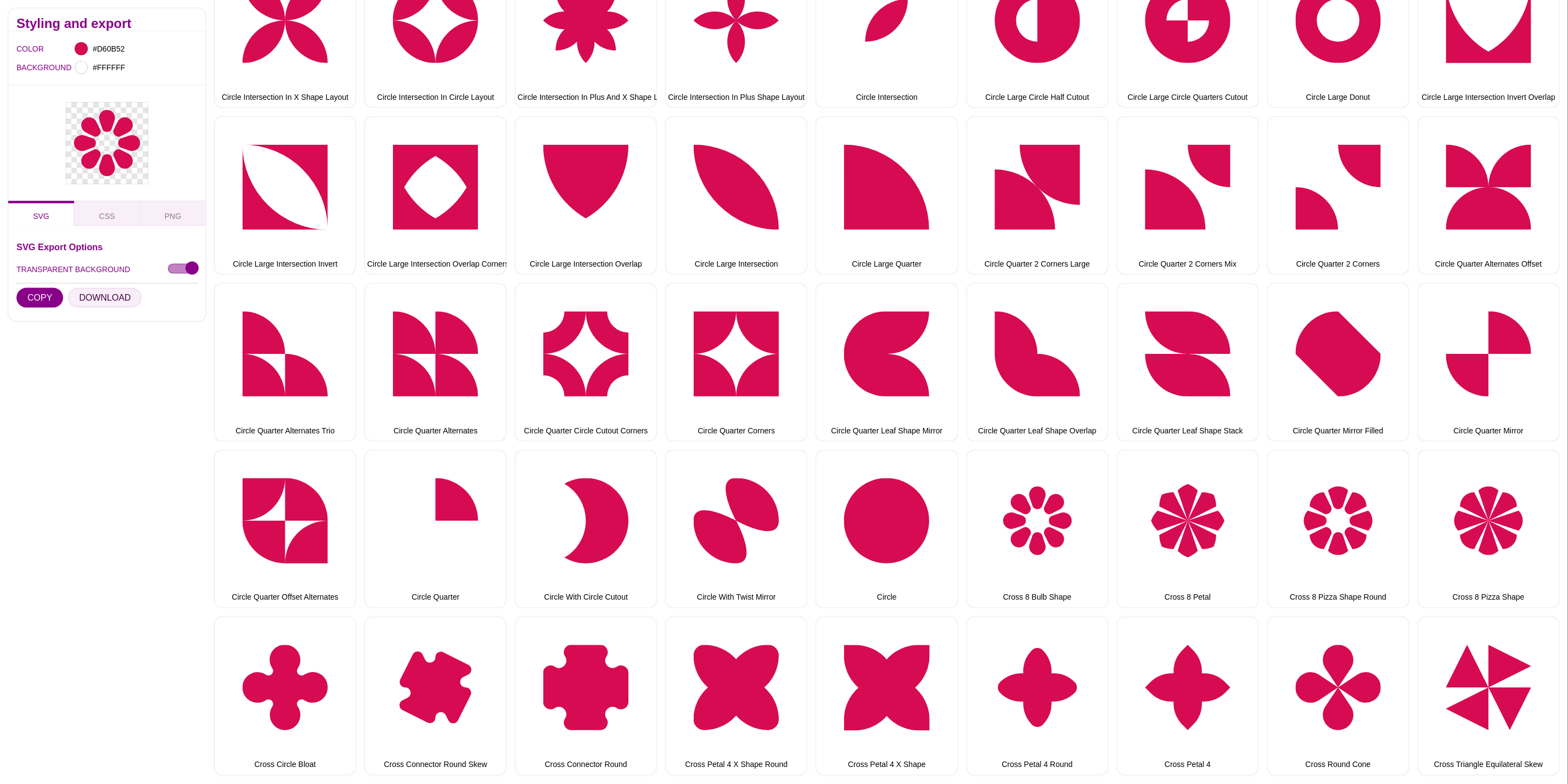
click at [125, 291] on button "DOWNLOAD" at bounding box center [105, 298] width 74 height 20
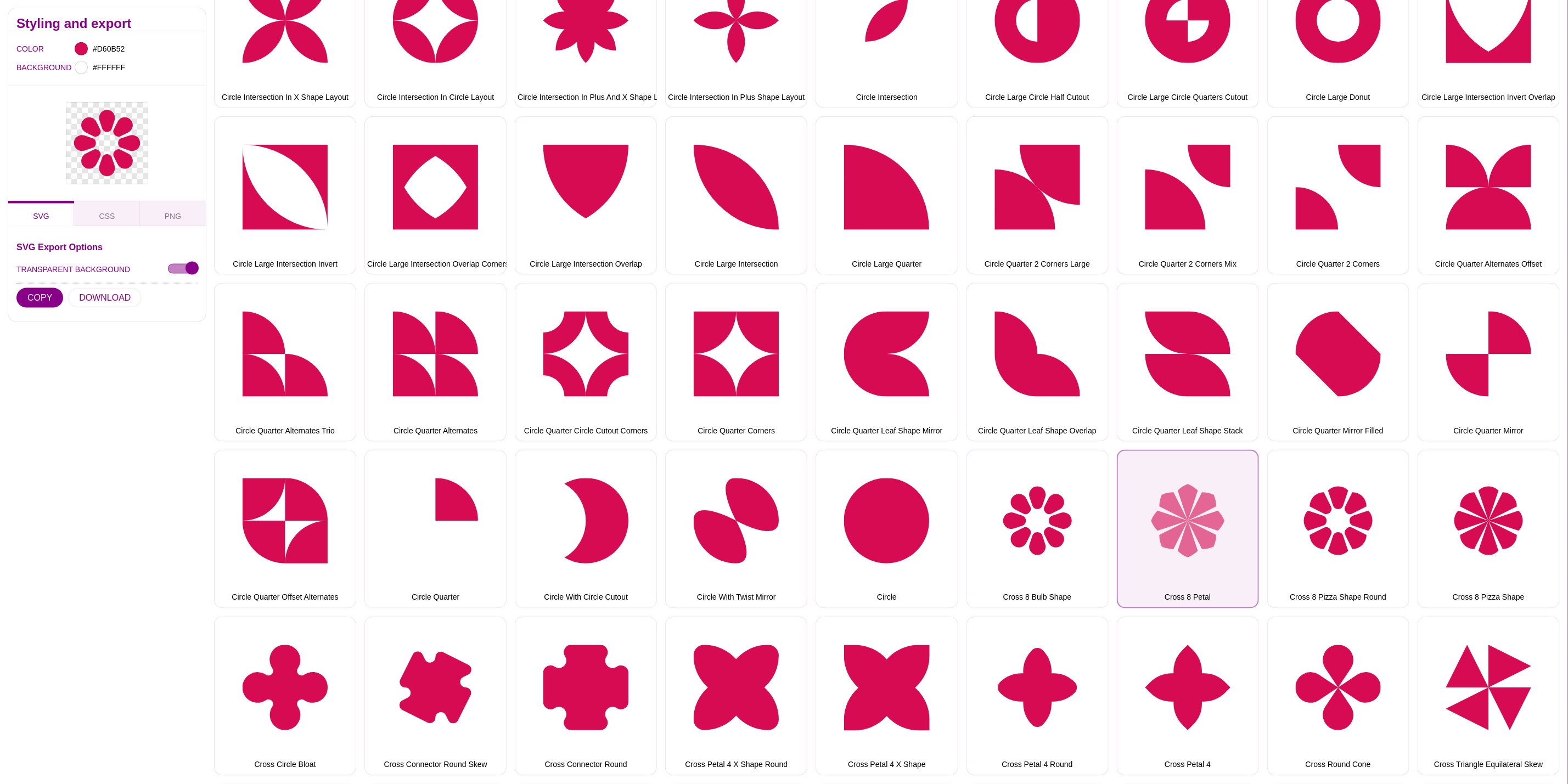
click at [1186, 471] on button "Cross 8 Petal" at bounding box center [1188, 529] width 142 height 158
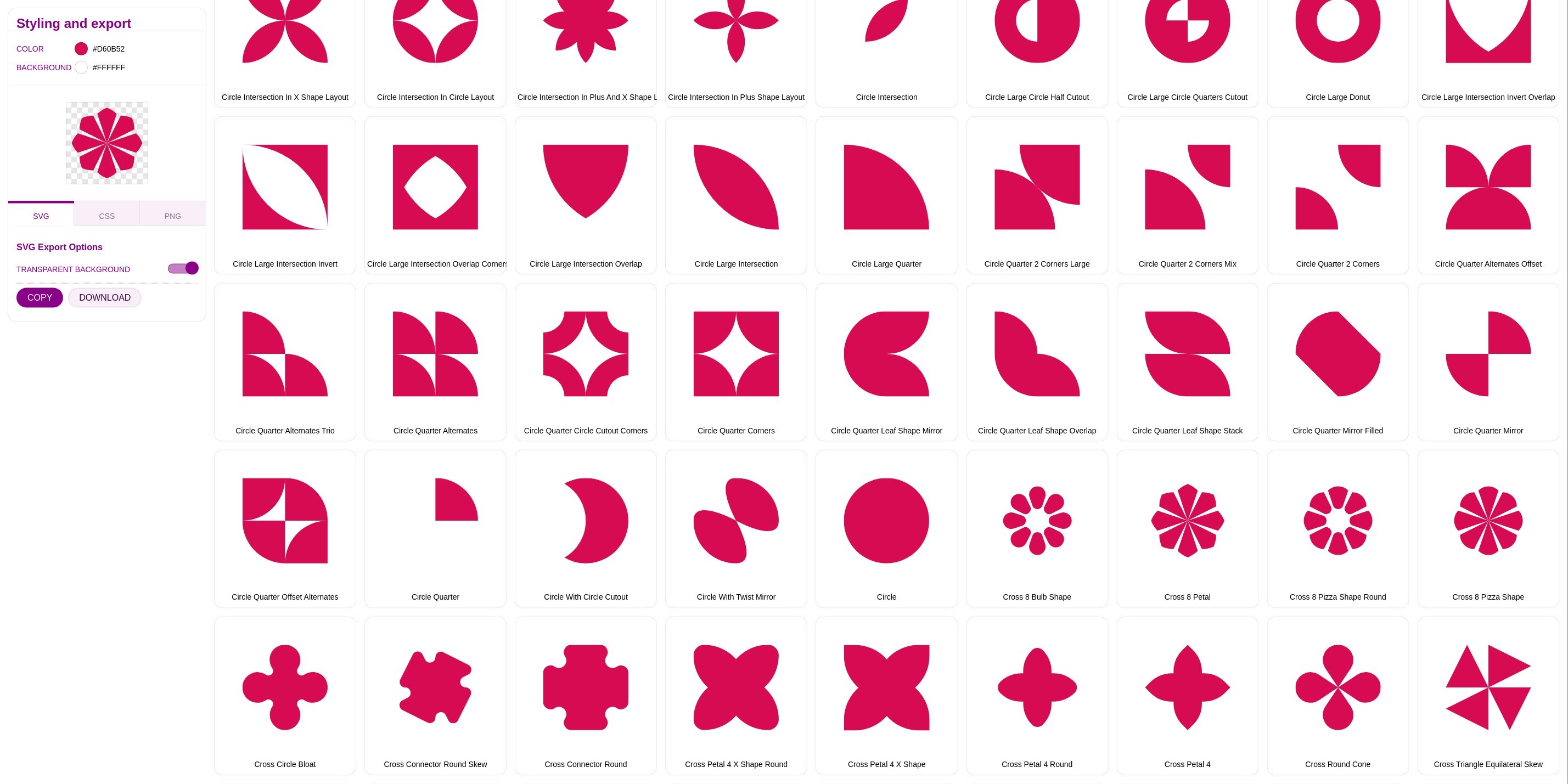
click at [121, 298] on button "DOWNLOAD" at bounding box center [105, 298] width 74 height 20
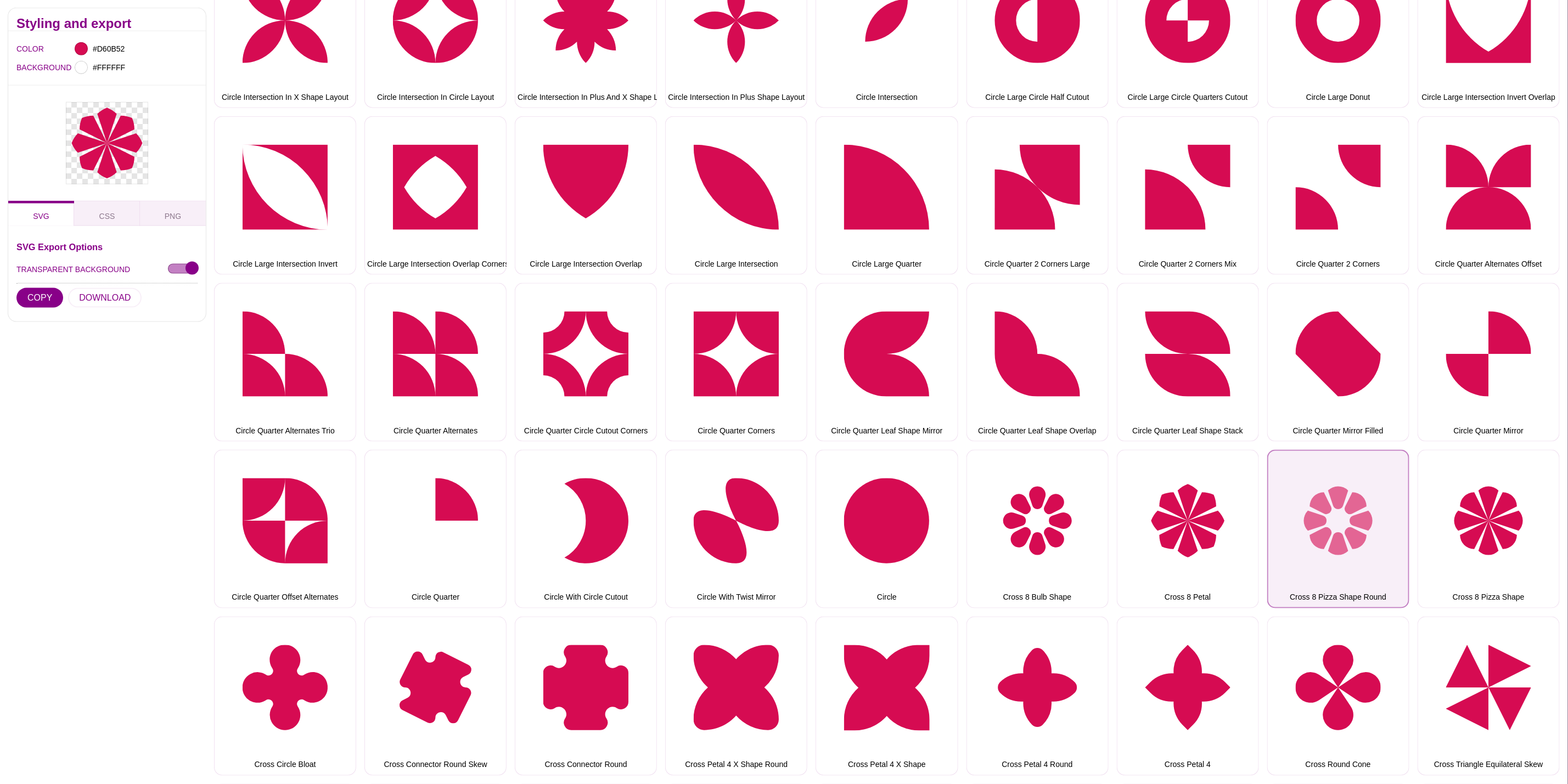
drag, startPoint x: 1334, startPoint y: 486, endPoint x: 1273, endPoint y: 481, distance: 61.2
click at [1334, 486] on button "Cross 8 Pizza Shape Round" at bounding box center [1338, 529] width 142 height 158
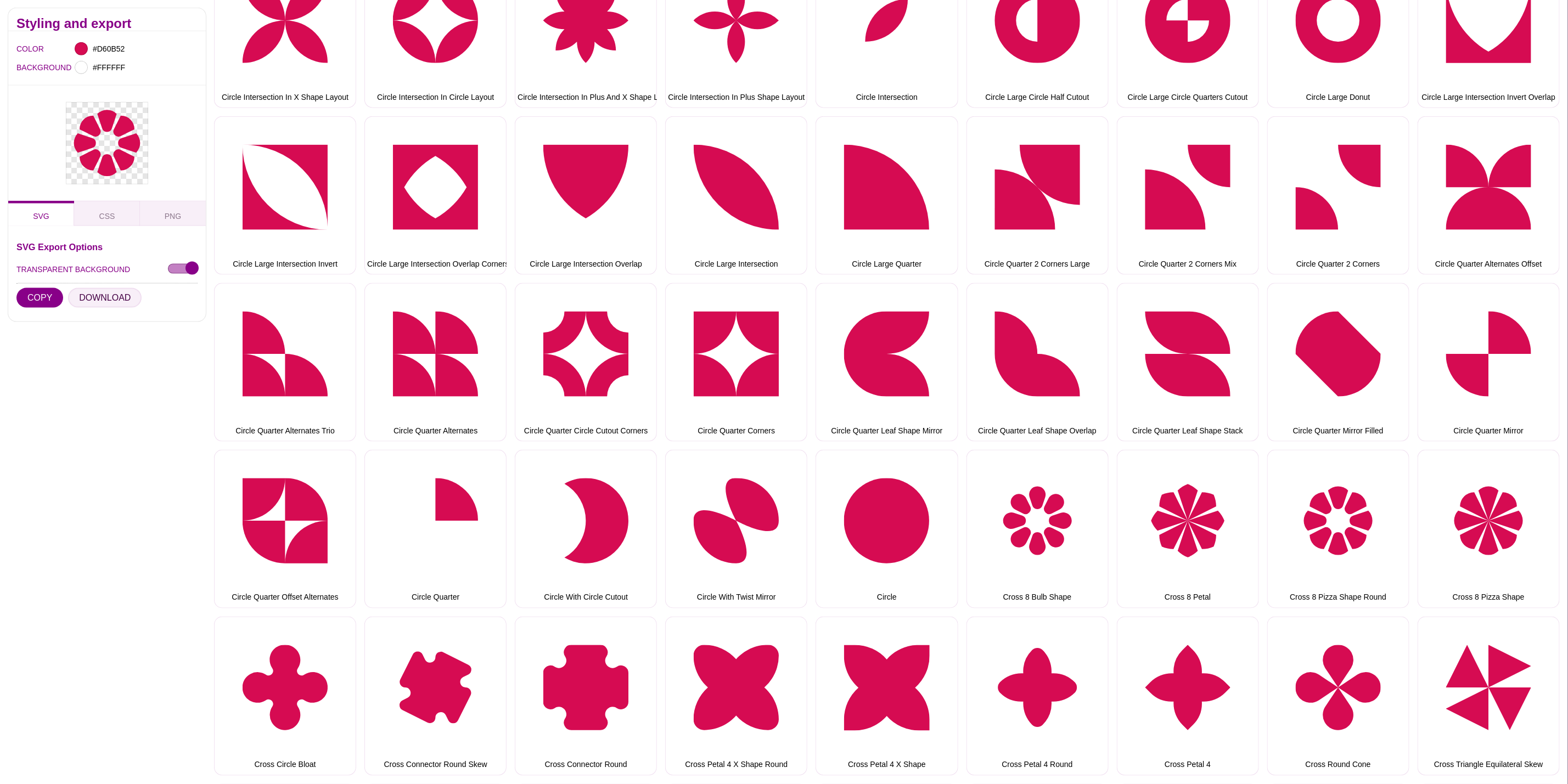
click at [96, 303] on button "DOWNLOAD" at bounding box center [105, 298] width 74 height 20
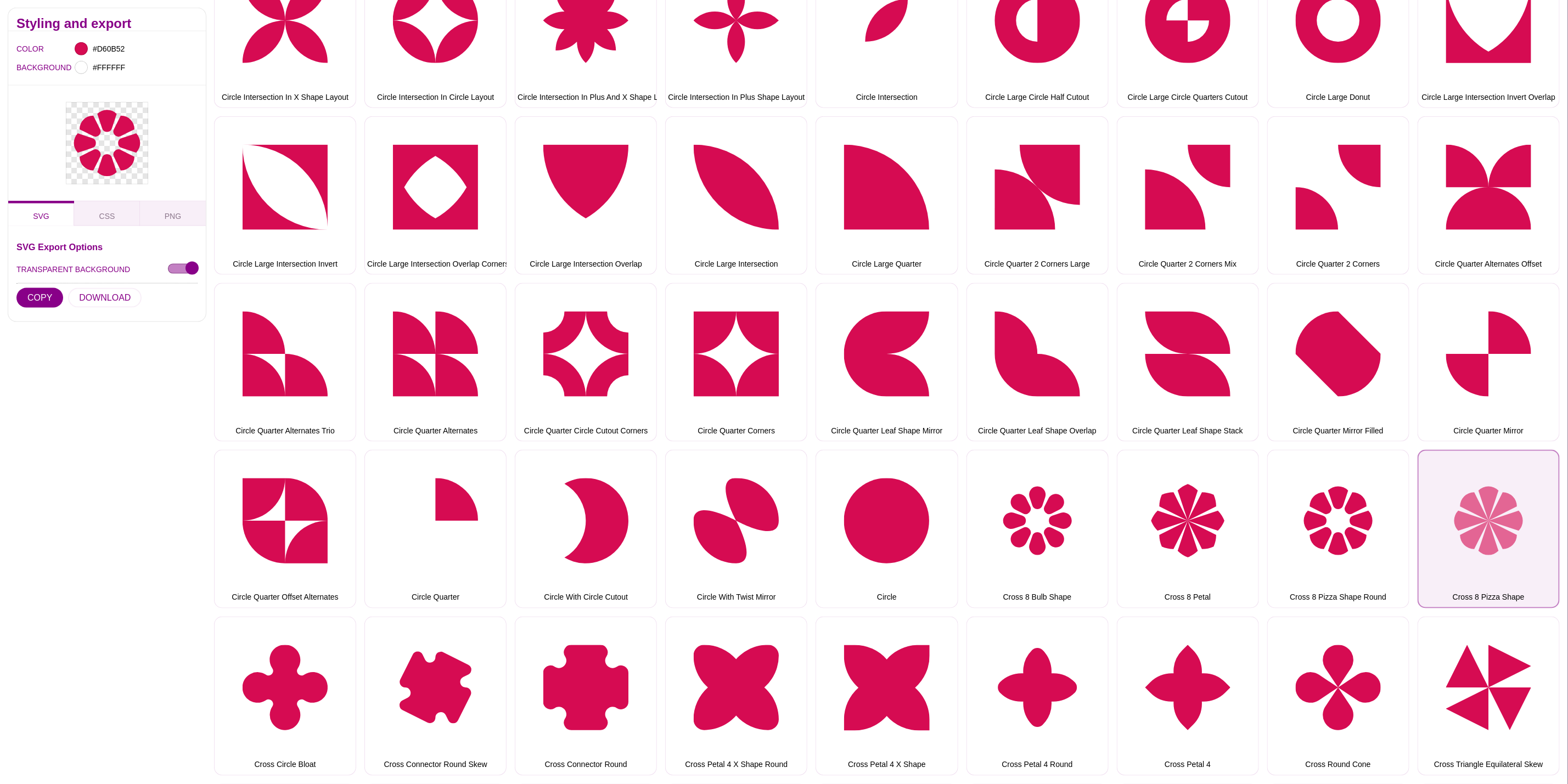
click at [1477, 512] on button "Cross 8 Pizza Shape" at bounding box center [1489, 529] width 142 height 158
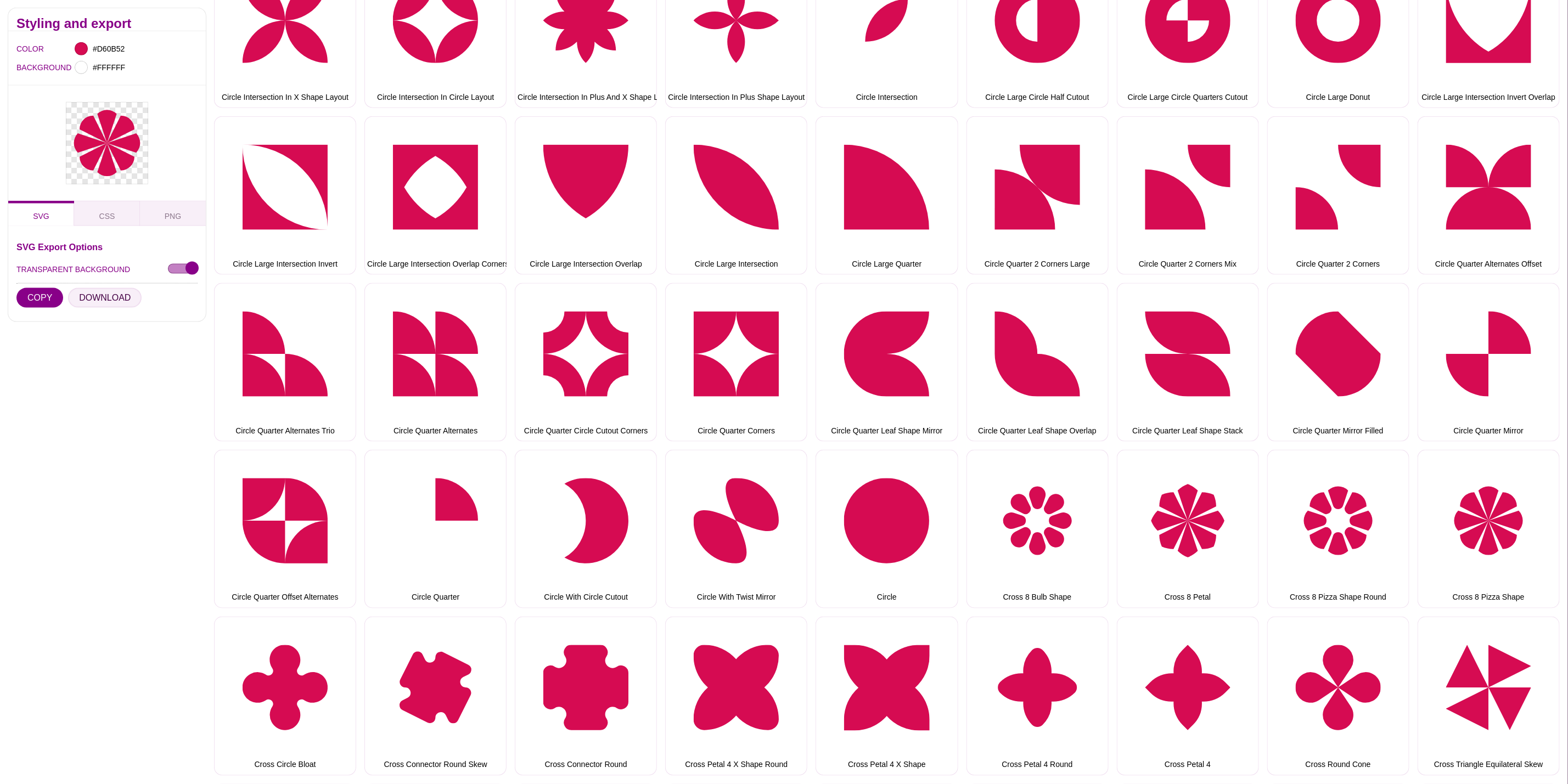
click at [92, 304] on button "DOWNLOAD" at bounding box center [105, 298] width 74 height 20
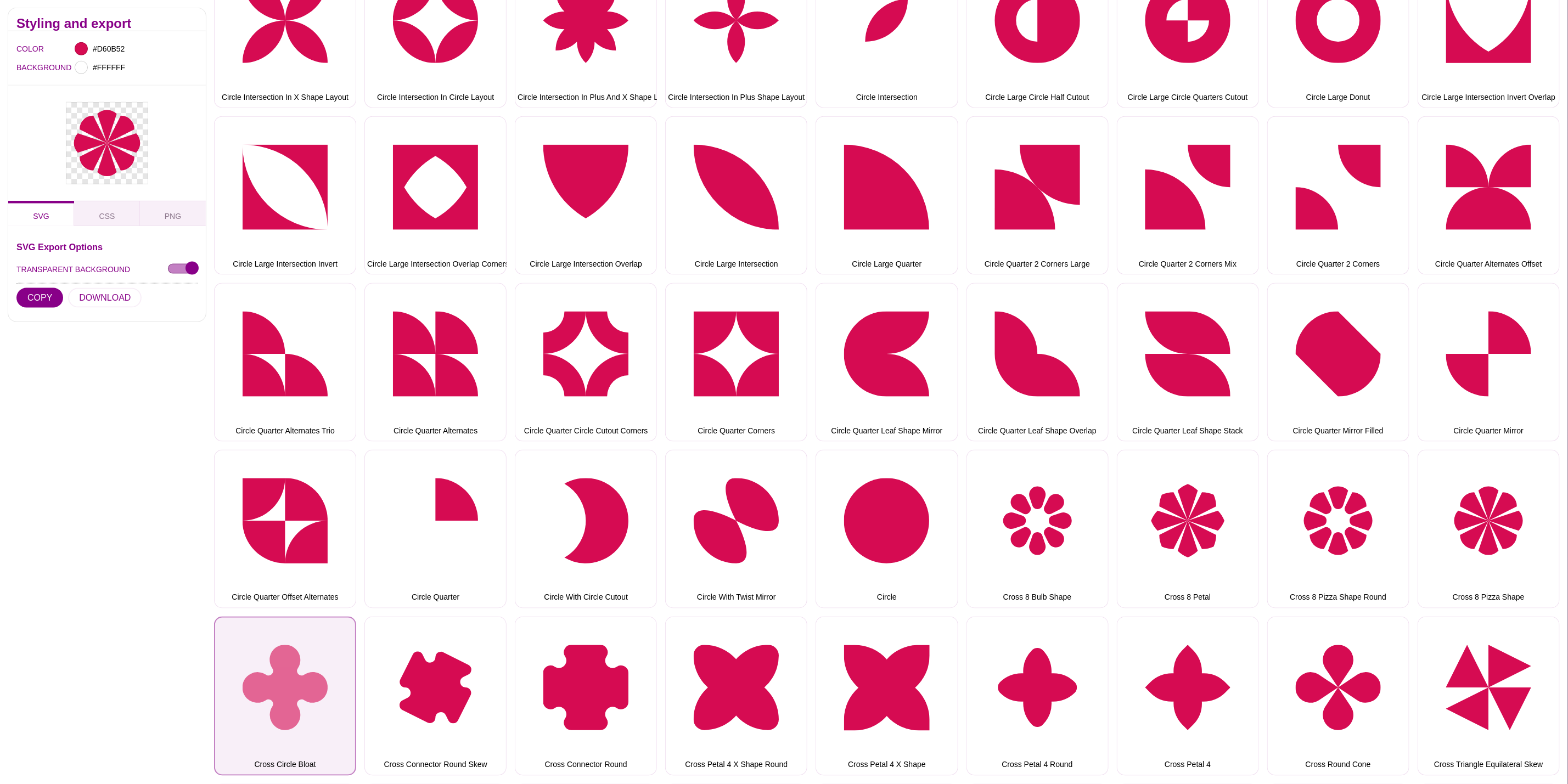
click at [280, 651] on button "Cross Circle Bloat" at bounding box center [285, 696] width 142 height 158
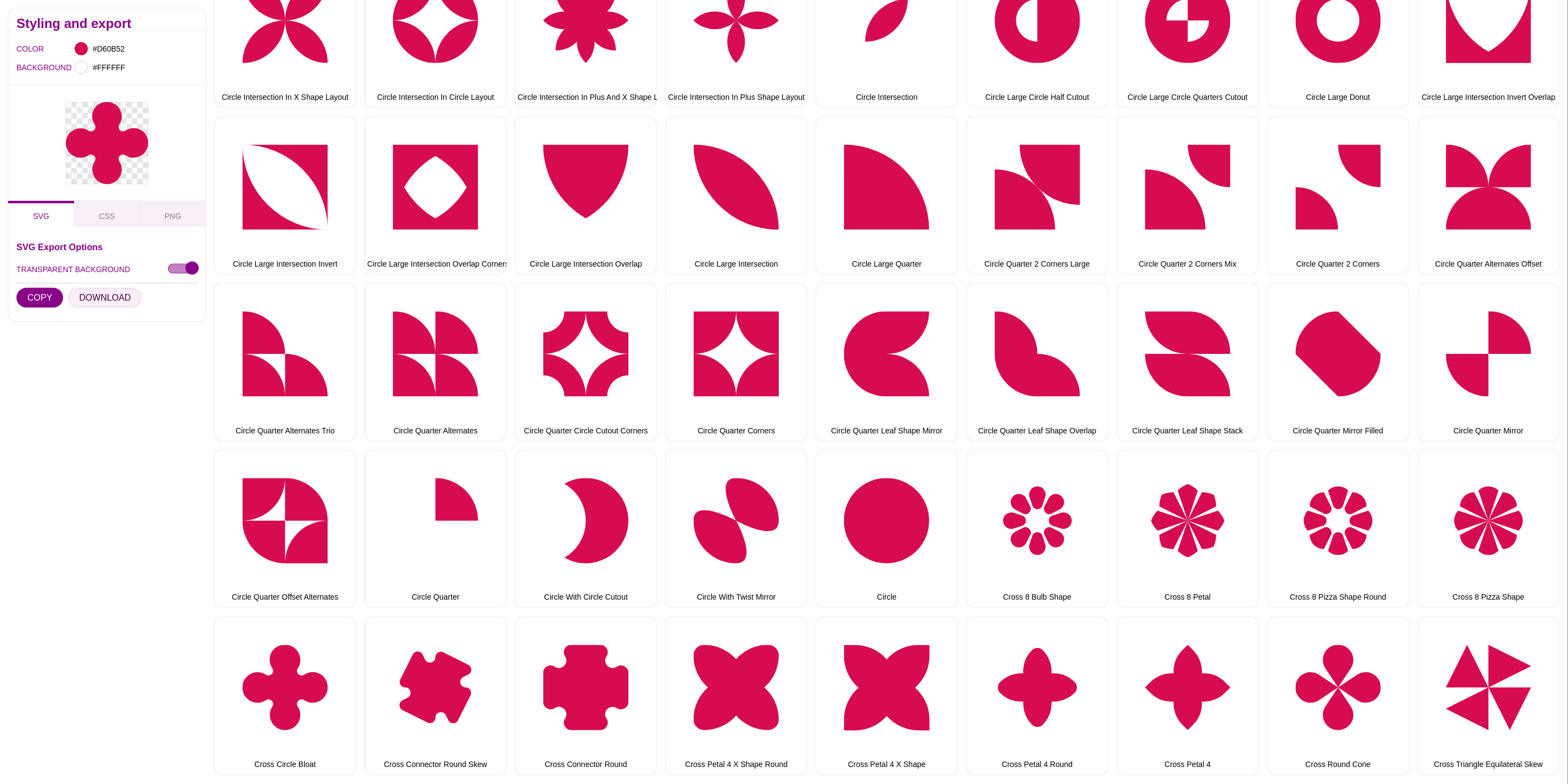
click at [99, 308] on button "DOWNLOAD" at bounding box center [105, 298] width 74 height 20
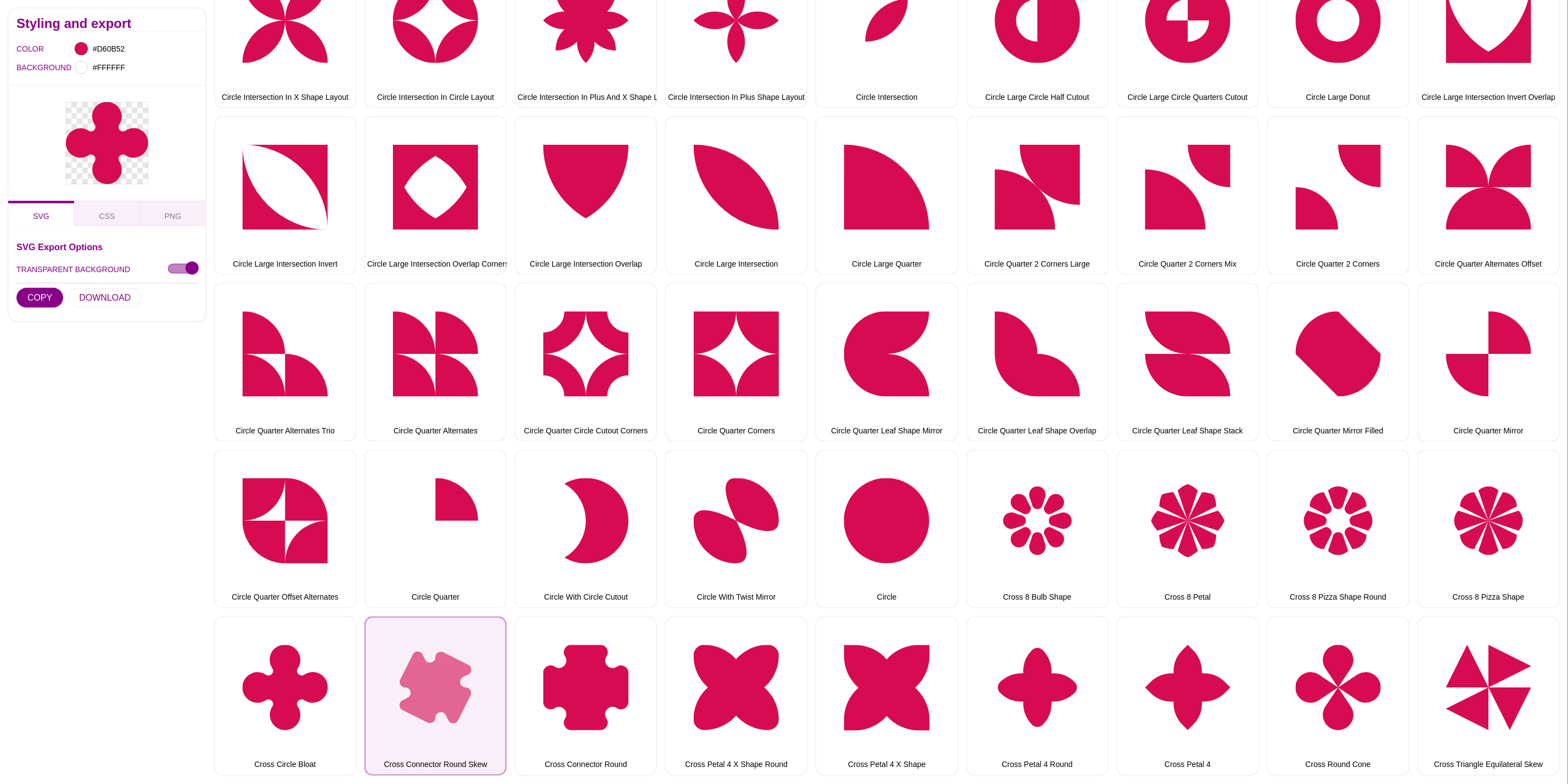
click at [393, 644] on button "Cross Connector Round Skew" at bounding box center [436, 696] width 142 height 158
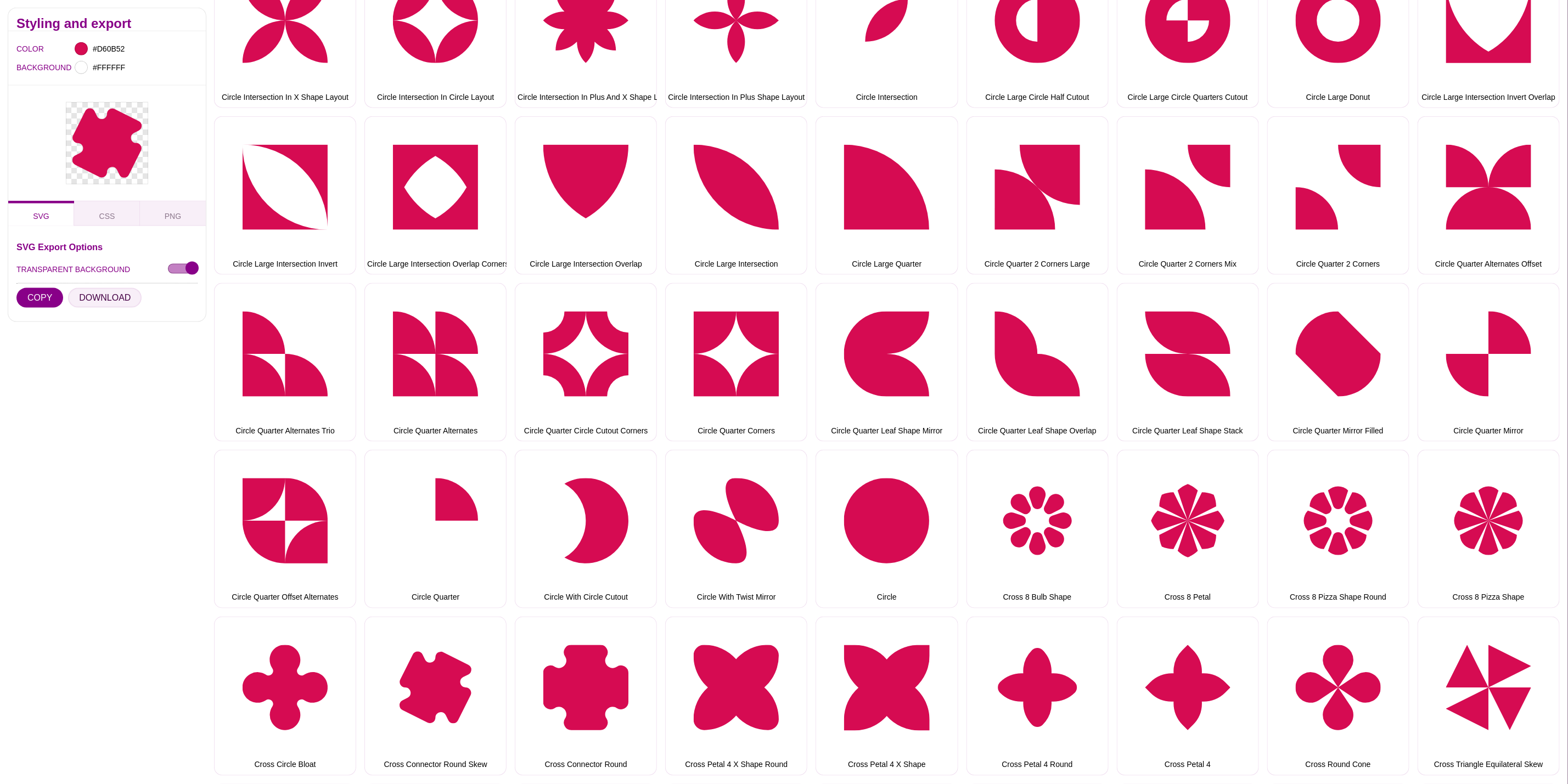
click at [118, 288] on button "DOWNLOAD" at bounding box center [105, 298] width 74 height 20
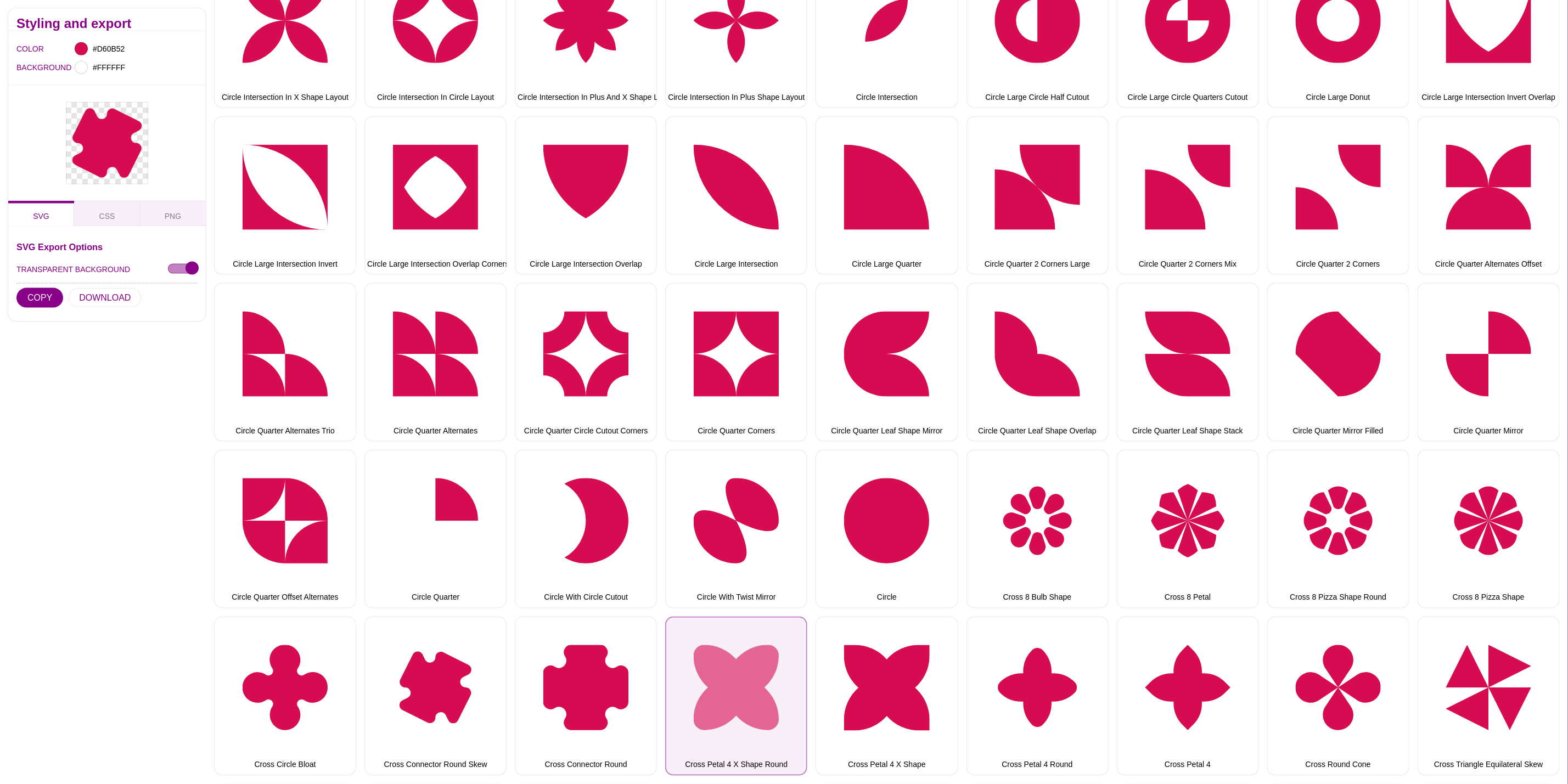
drag, startPoint x: 756, startPoint y: 674, endPoint x: 733, endPoint y: 664, distance: 25.1
click at [756, 674] on button "Cross Petal 4 X Shape Round" at bounding box center [736, 696] width 142 height 158
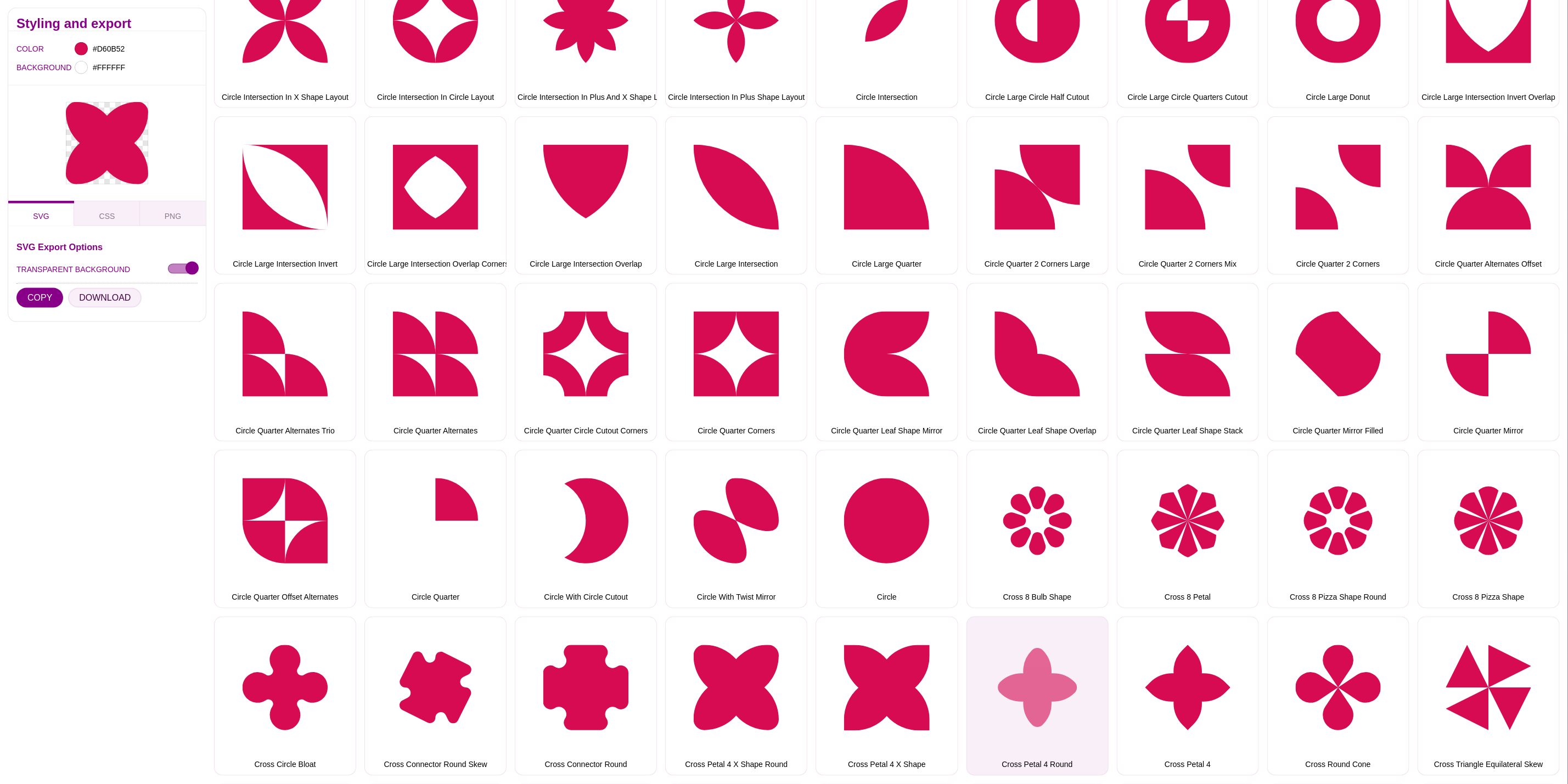
click at [123, 297] on button "DOWNLOAD" at bounding box center [105, 298] width 74 height 20
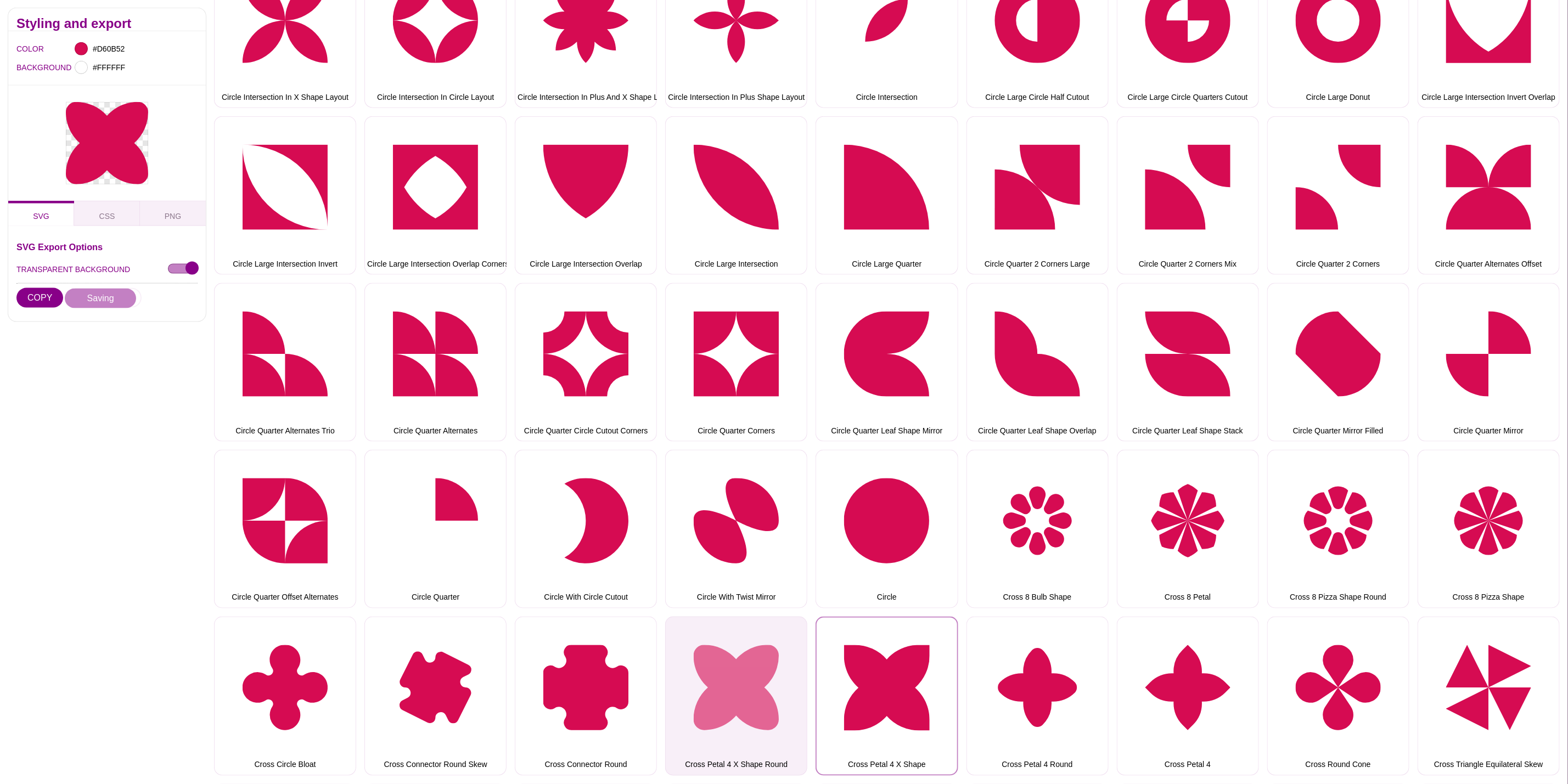
drag, startPoint x: 896, startPoint y: 665, endPoint x: 728, endPoint y: 603, distance: 179.1
click at [896, 665] on button "Cross Petal 4 X Shape" at bounding box center [887, 696] width 142 height 158
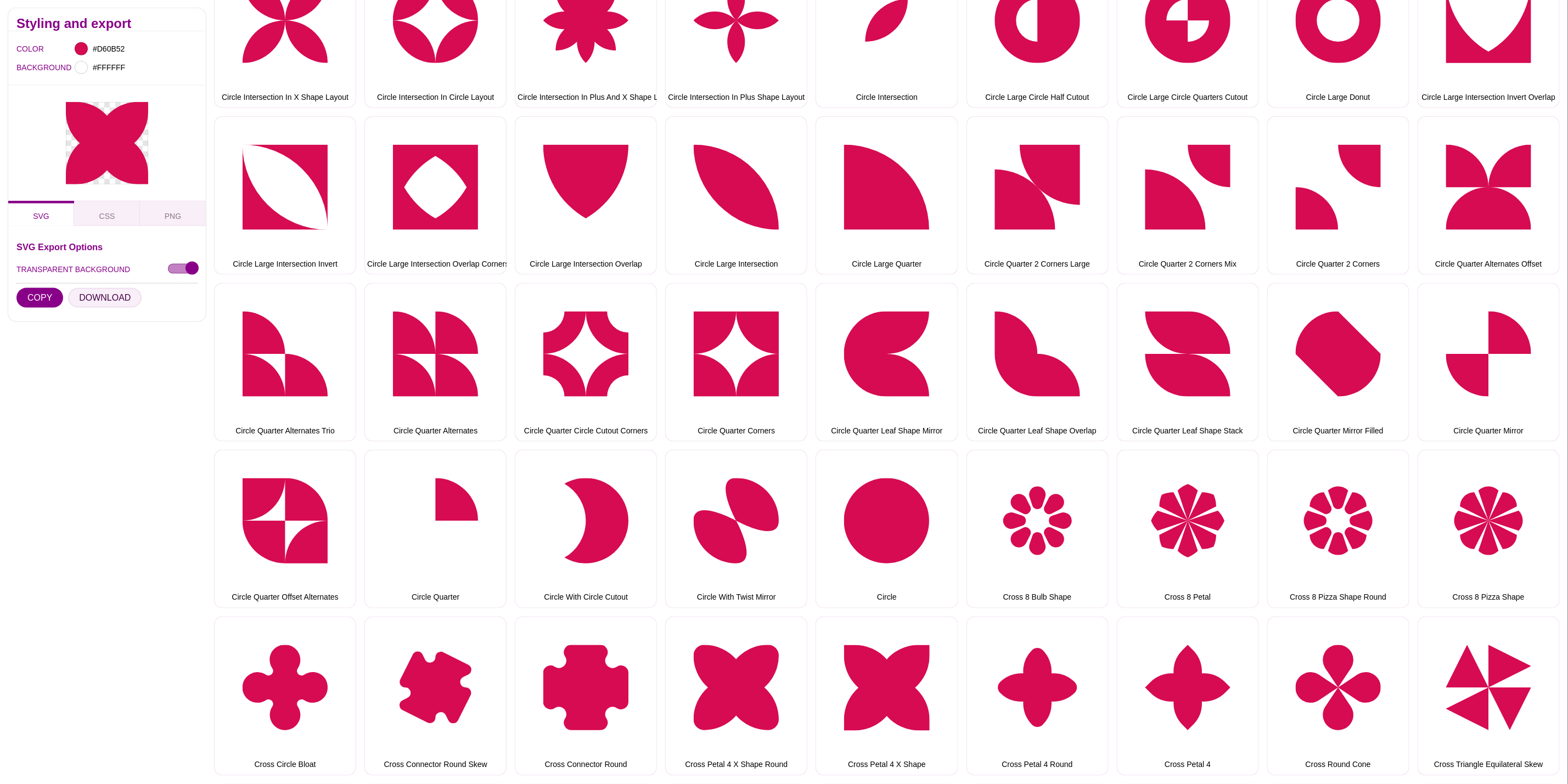
click at [117, 295] on button "DOWNLOAD" at bounding box center [105, 298] width 74 height 20
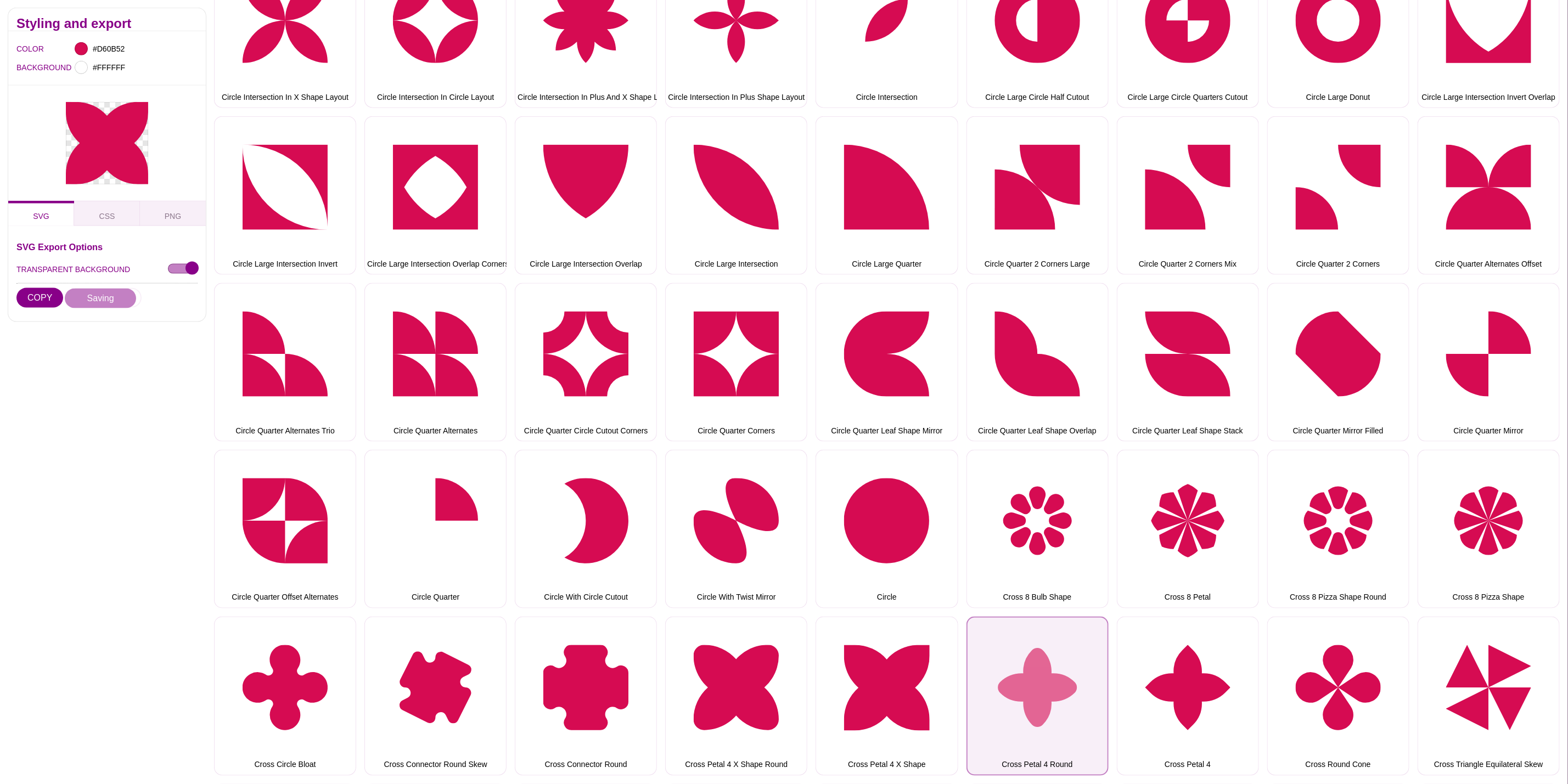
click at [1063, 664] on button "Cross Petal 4 Round" at bounding box center [1038, 696] width 142 height 158
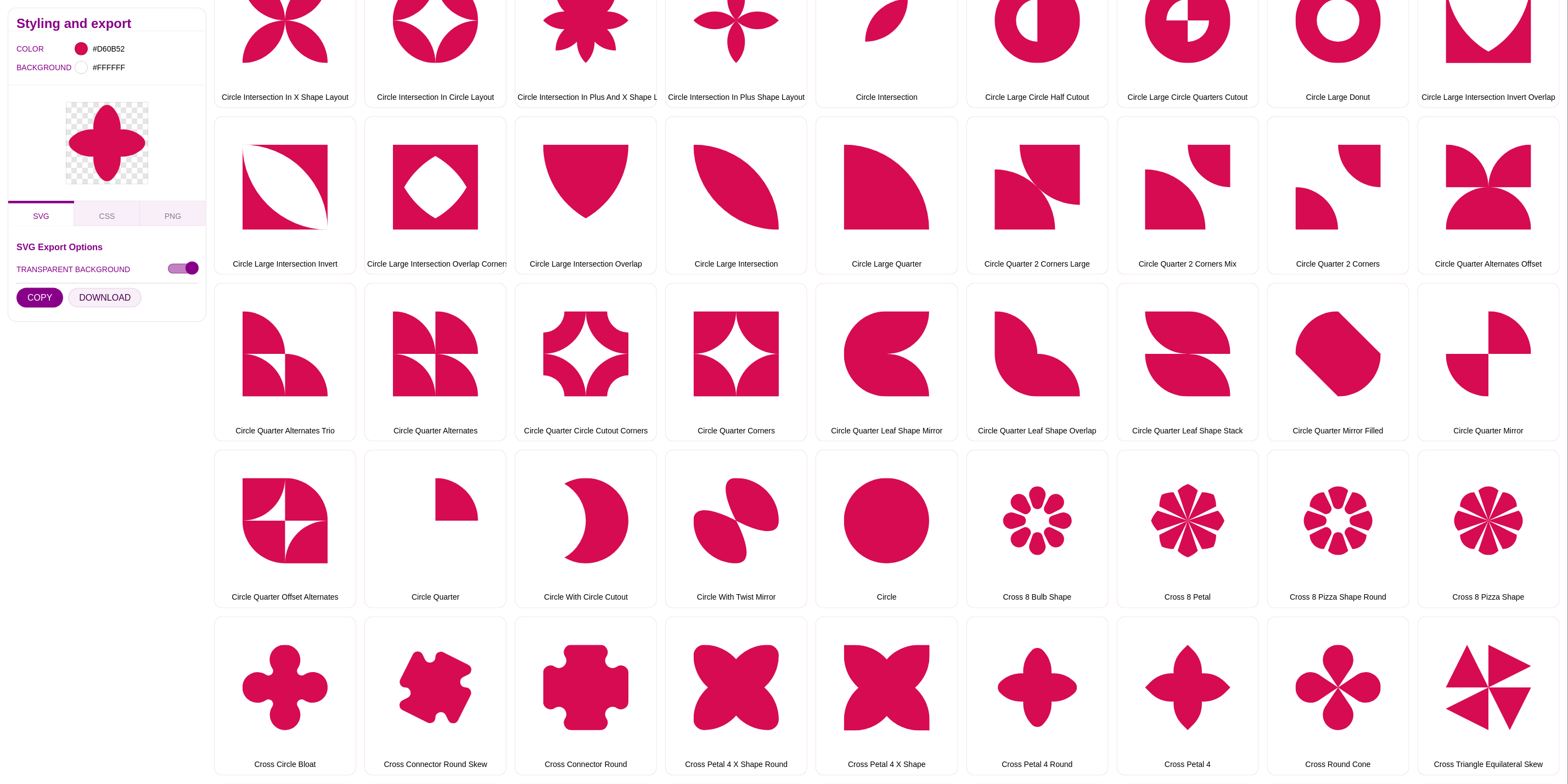
click at [132, 293] on button "DOWNLOAD" at bounding box center [105, 298] width 74 height 20
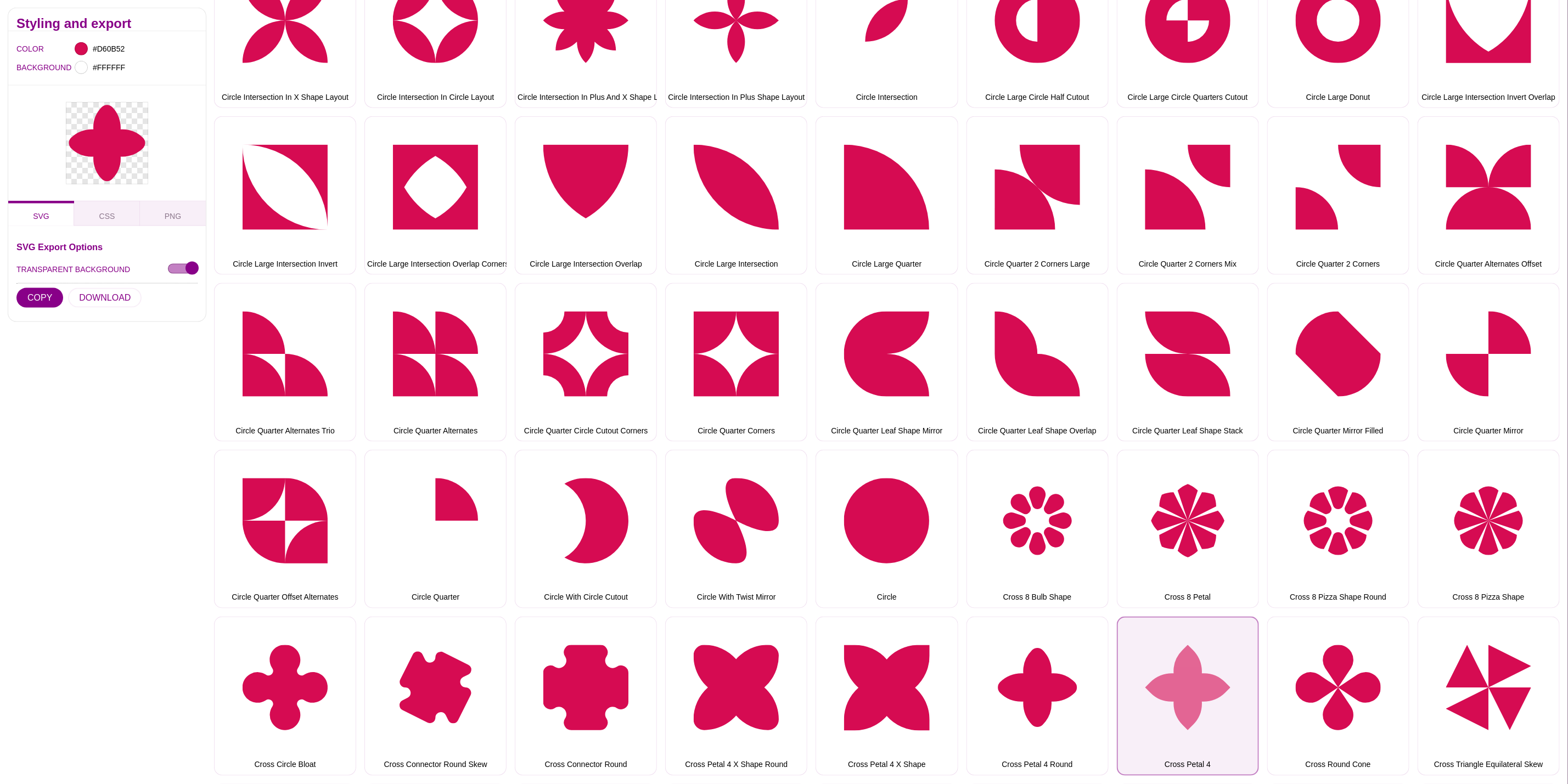
drag, startPoint x: 1183, startPoint y: 680, endPoint x: 1150, endPoint y: 674, distance: 33.5
click at [1183, 680] on button "Cross Petal 4" at bounding box center [1188, 696] width 142 height 158
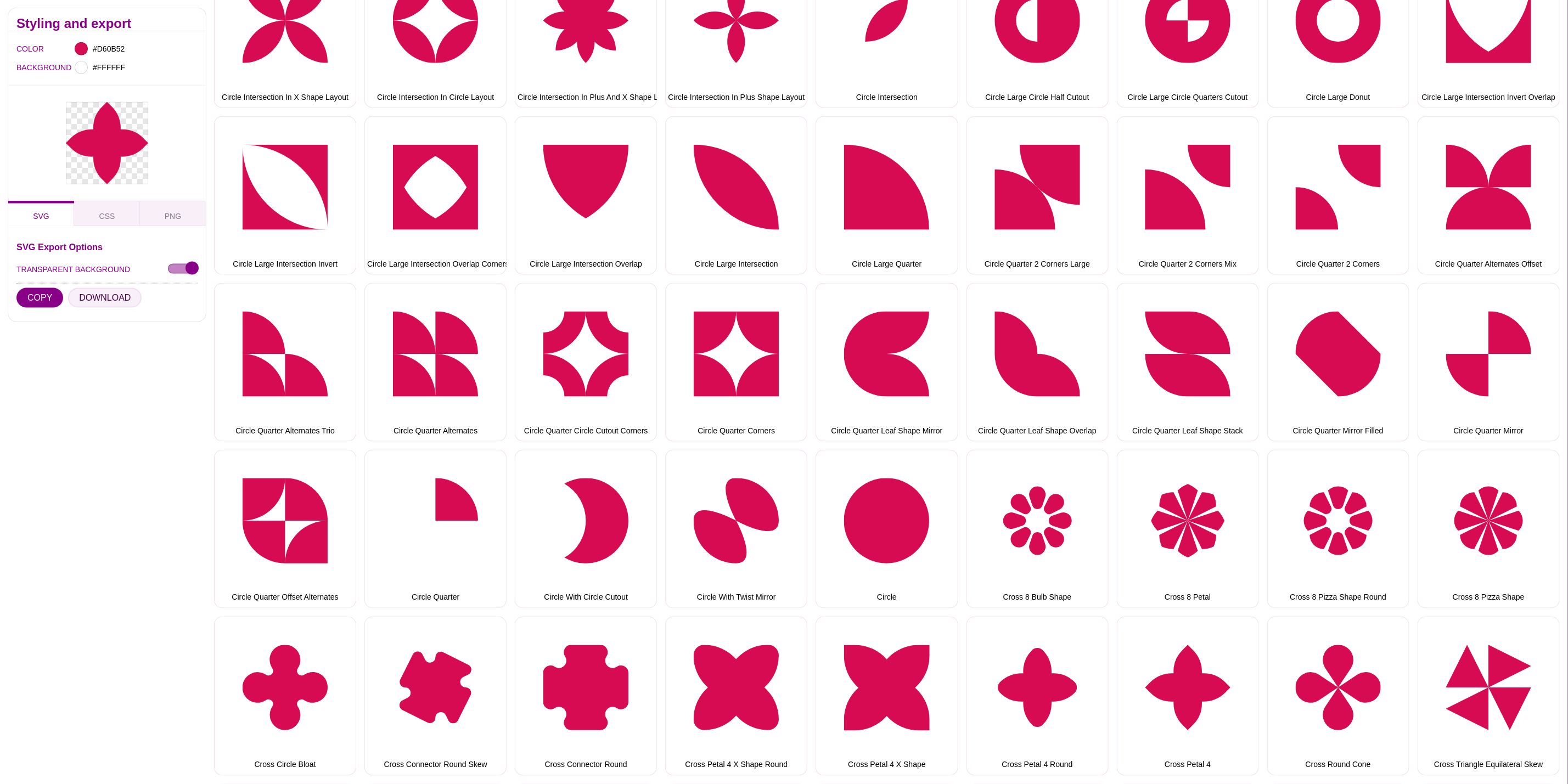
drag, startPoint x: 107, startPoint y: 300, endPoint x: 427, endPoint y: 425, distance: 343.5
click at [107, 300] on button "DOWNLOAD" at bounding box center [105, 298] width 74 height 20
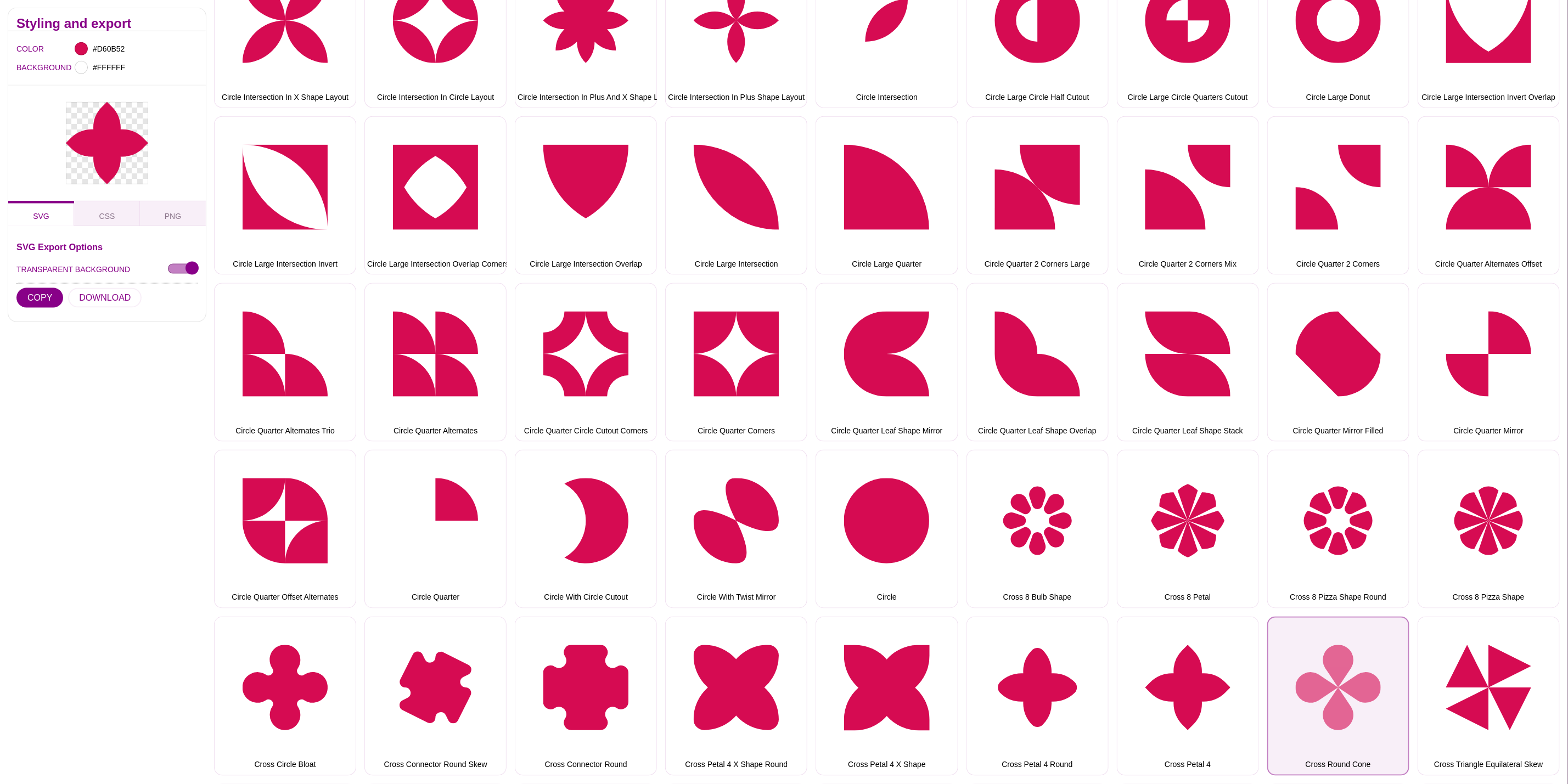
click at [1369, 660] on button "Cross Round Cone" at bounding box center [1338, 696] width 142 height 158
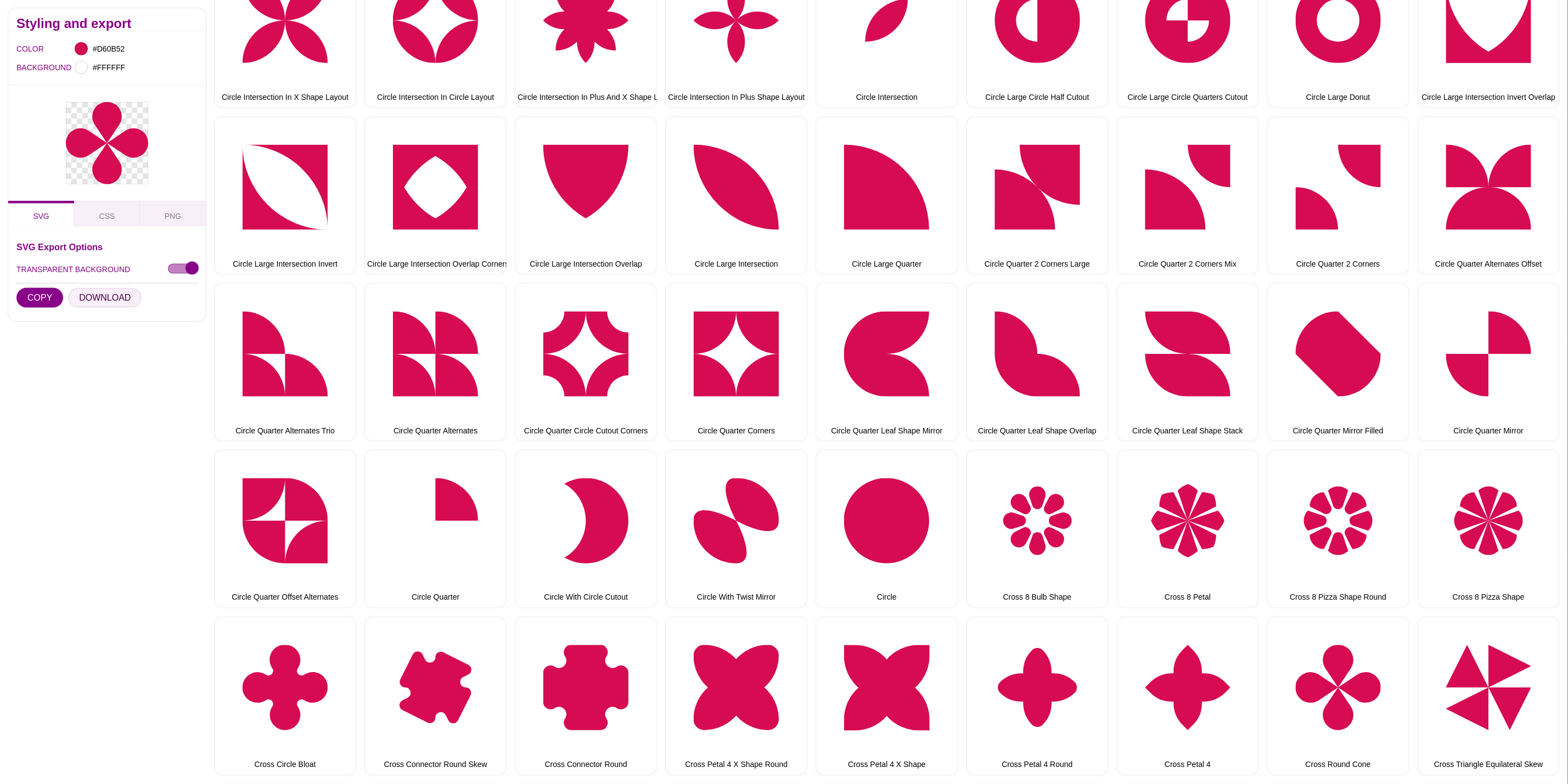
click at [94, 297] on button "DOWNLOAD" at bounding box center [105, 298] width 74 height 20
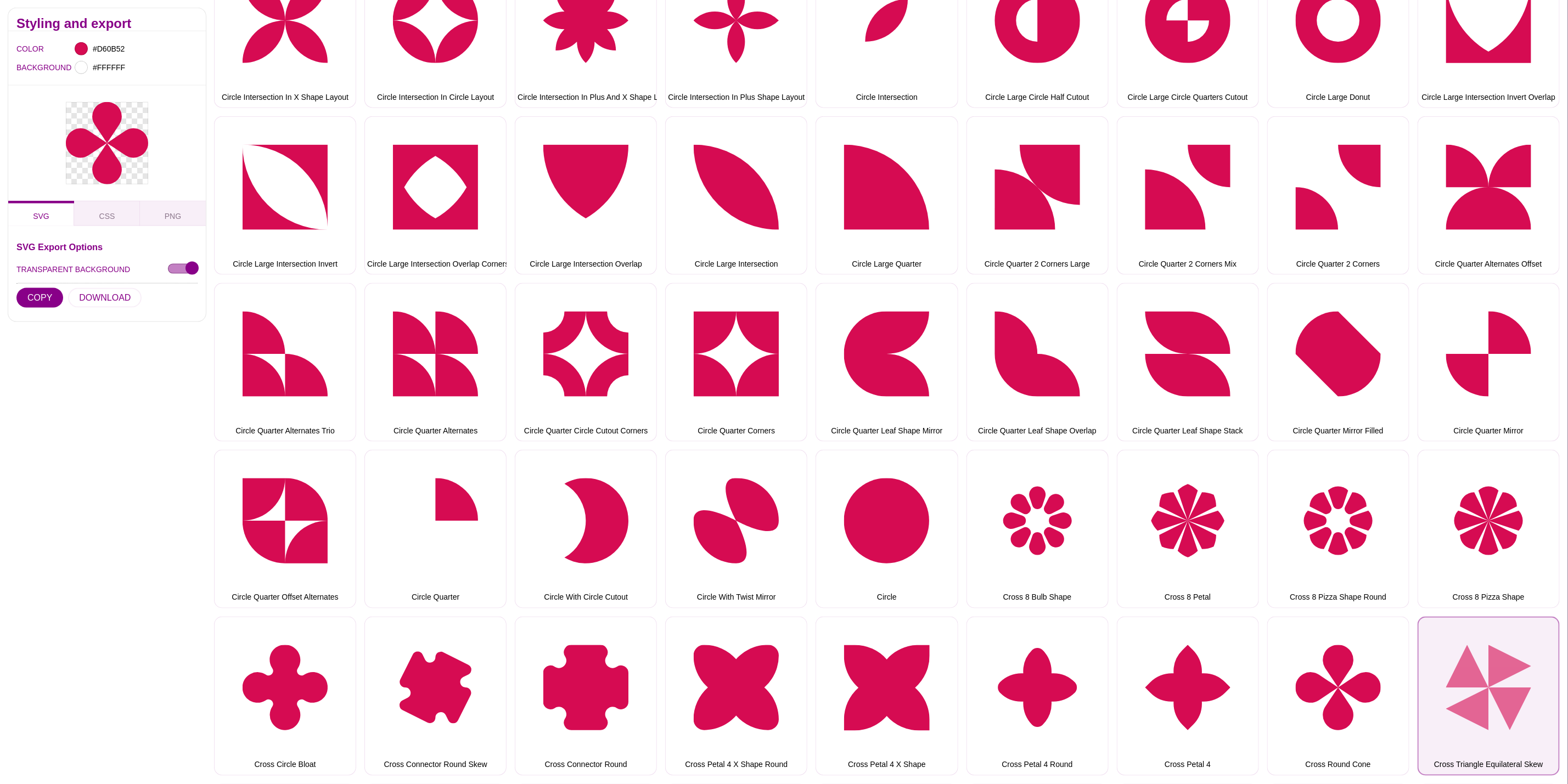
click at [1434, 672] on button "Cross Triangle Equilateral Skew" at bounding box center [1489, 696] width 142 height 158
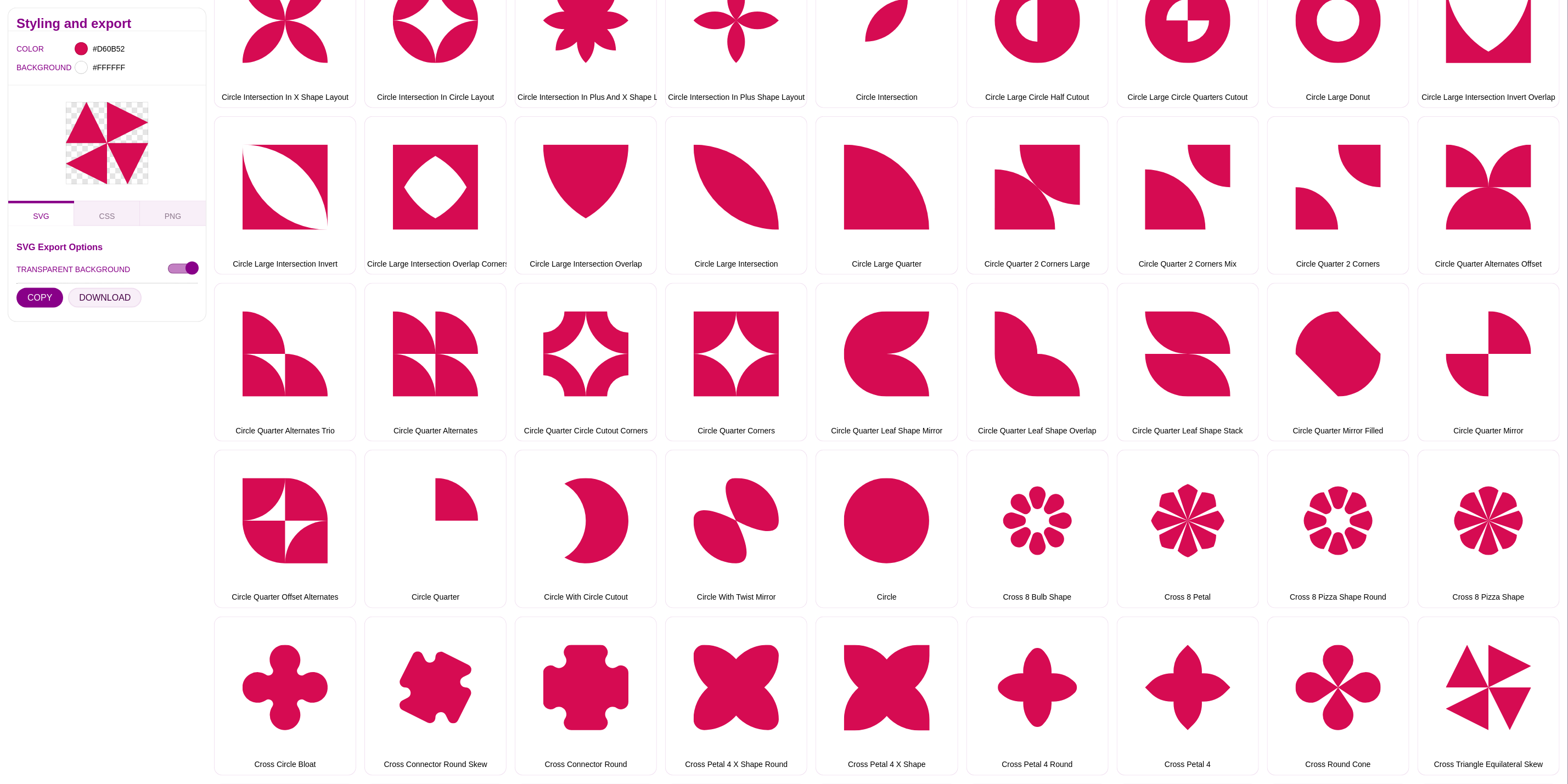
click at [88, 303] on button "DOWNLOAD" at bounding box center [105, 298] width 74 height 20
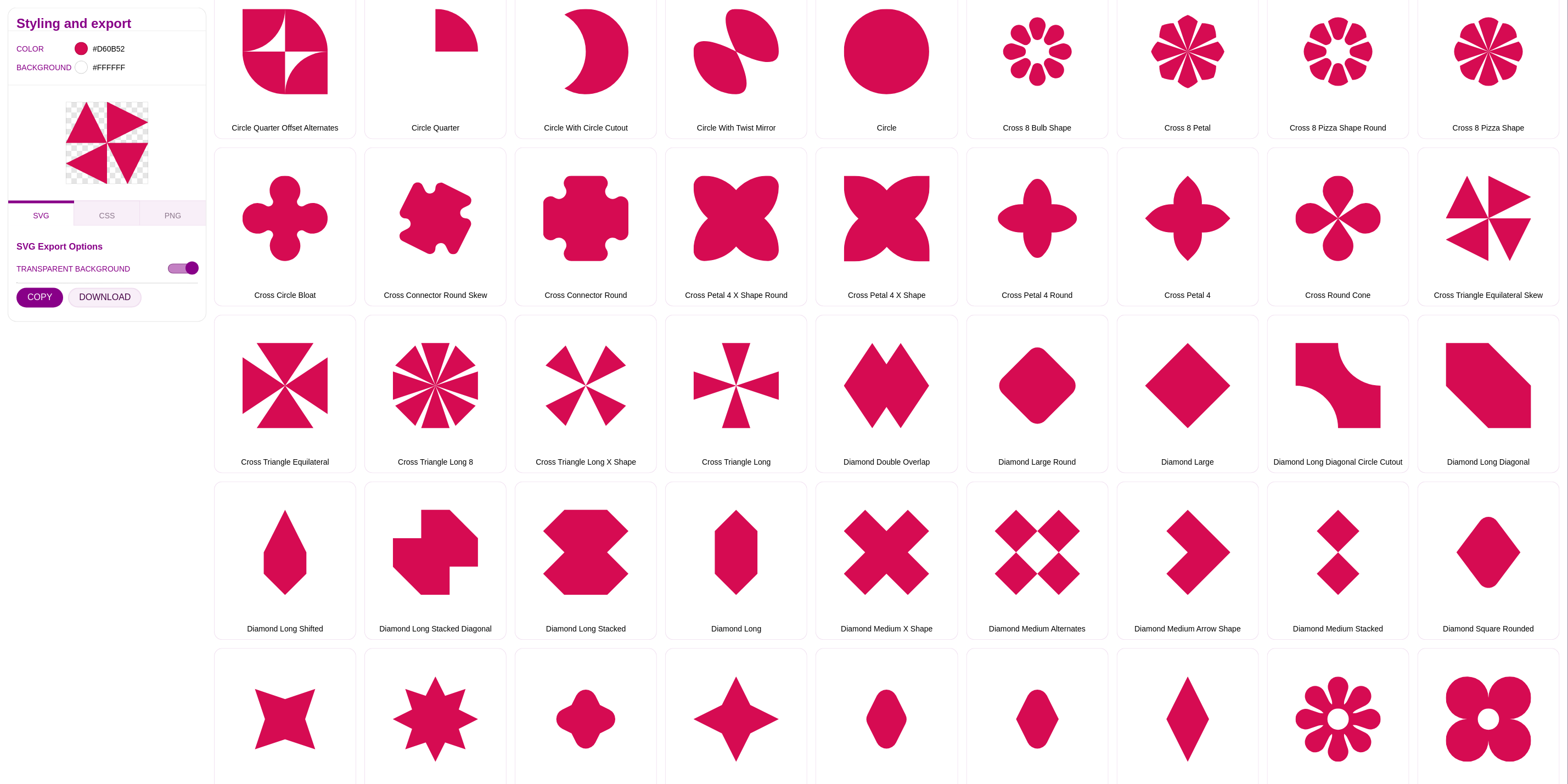
scroll to position [1482, 0]
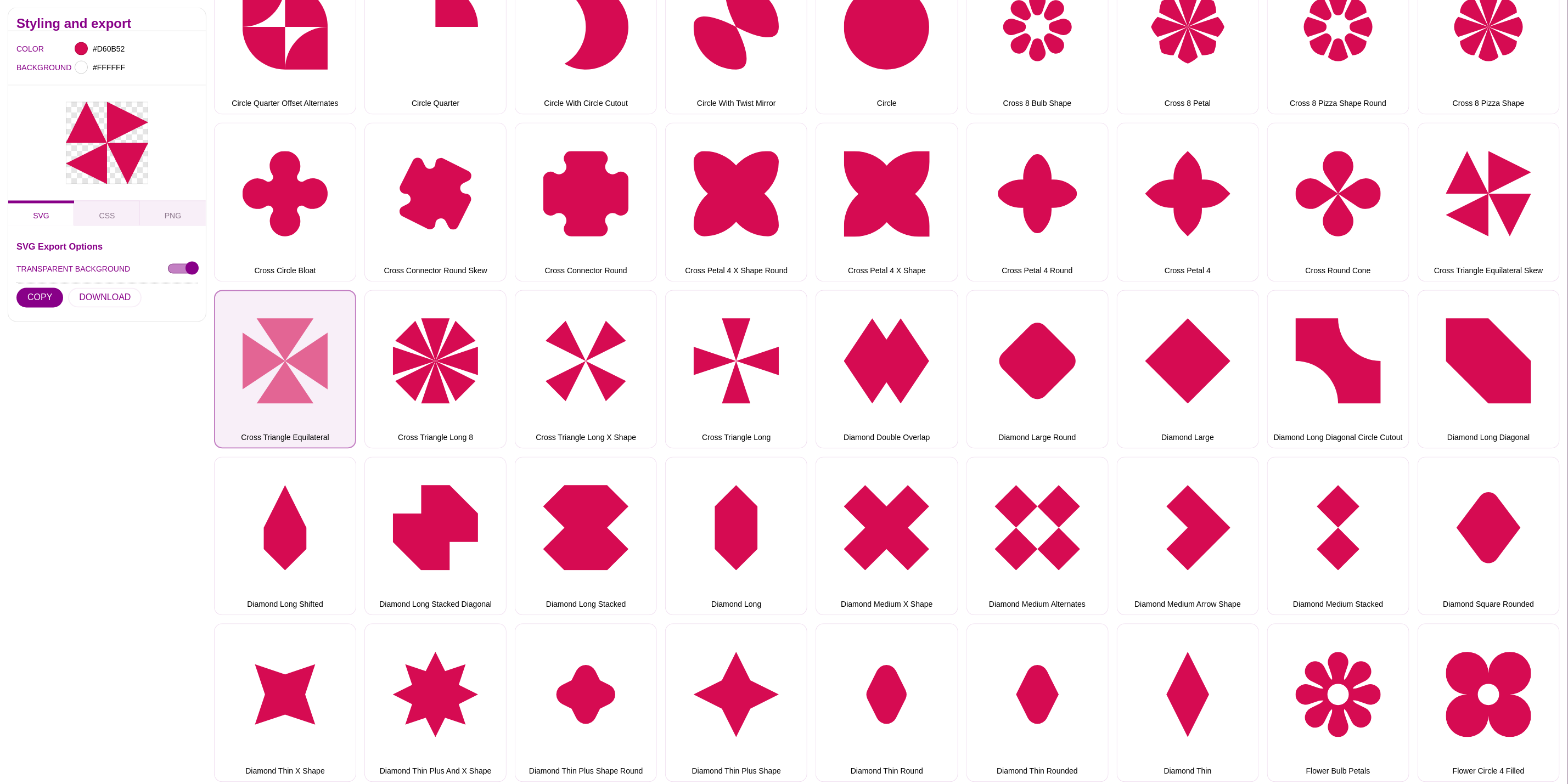
click at [257, 308] on button "Cross Triangle Equilateral" at bounding box center [285, 369] width 142 height 158
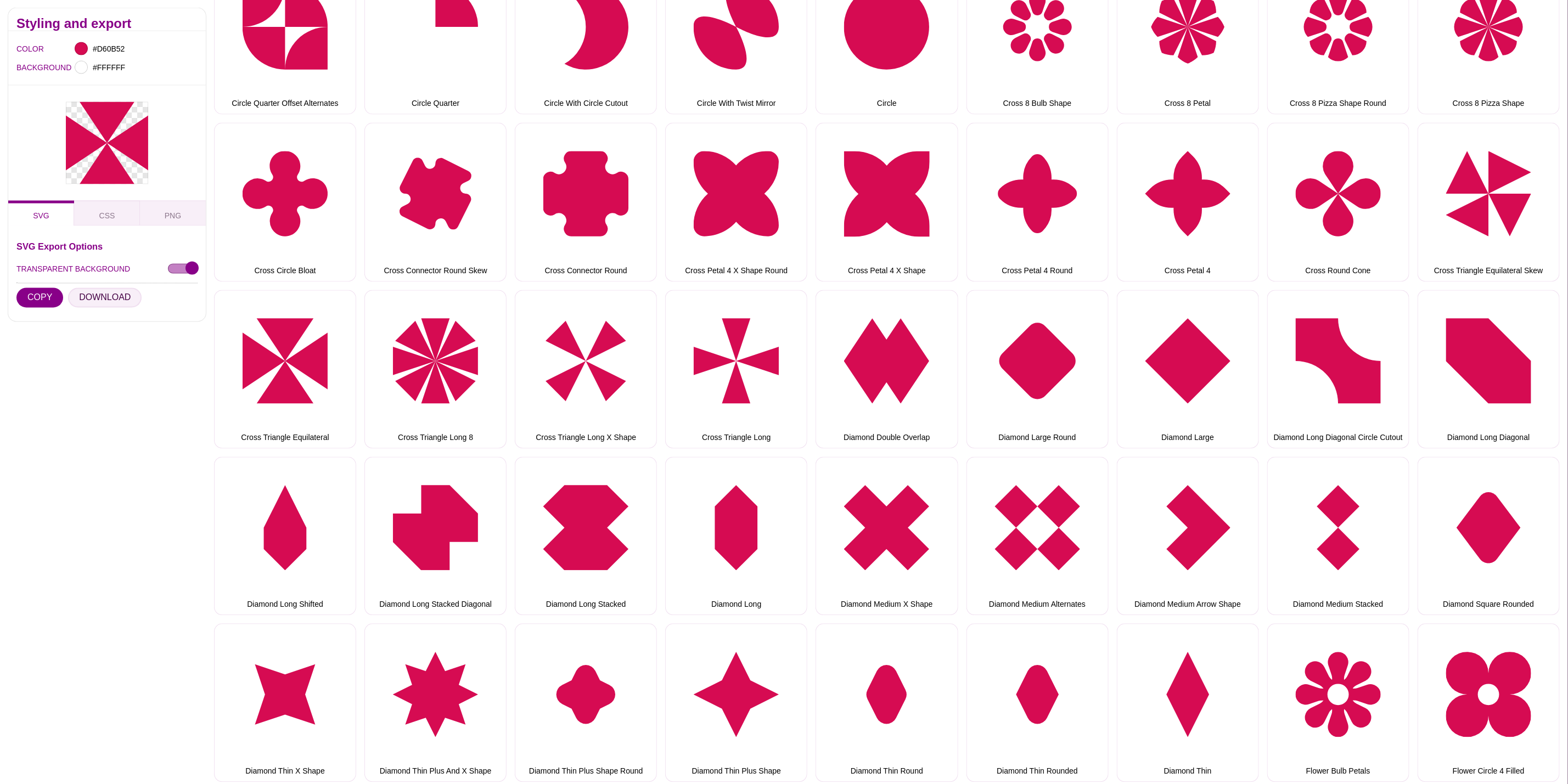
click at [125, 297] on button "DOWNLOAD" at bounding box center [105, 298] width 74 height 20
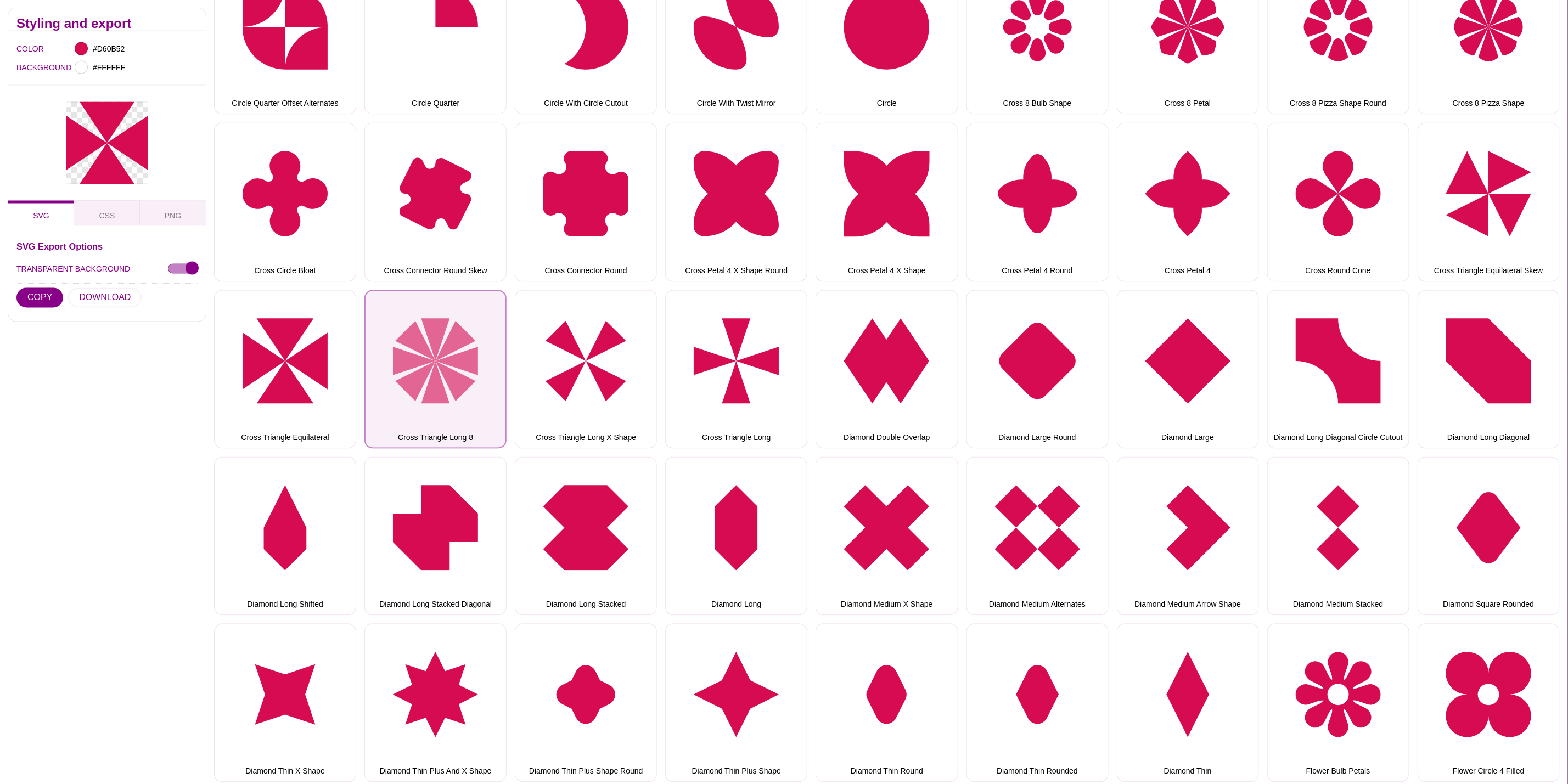
click at [471, 346] on button "Cross Triangle Long 8" at bounding box center [436, 369] width 142 height 158
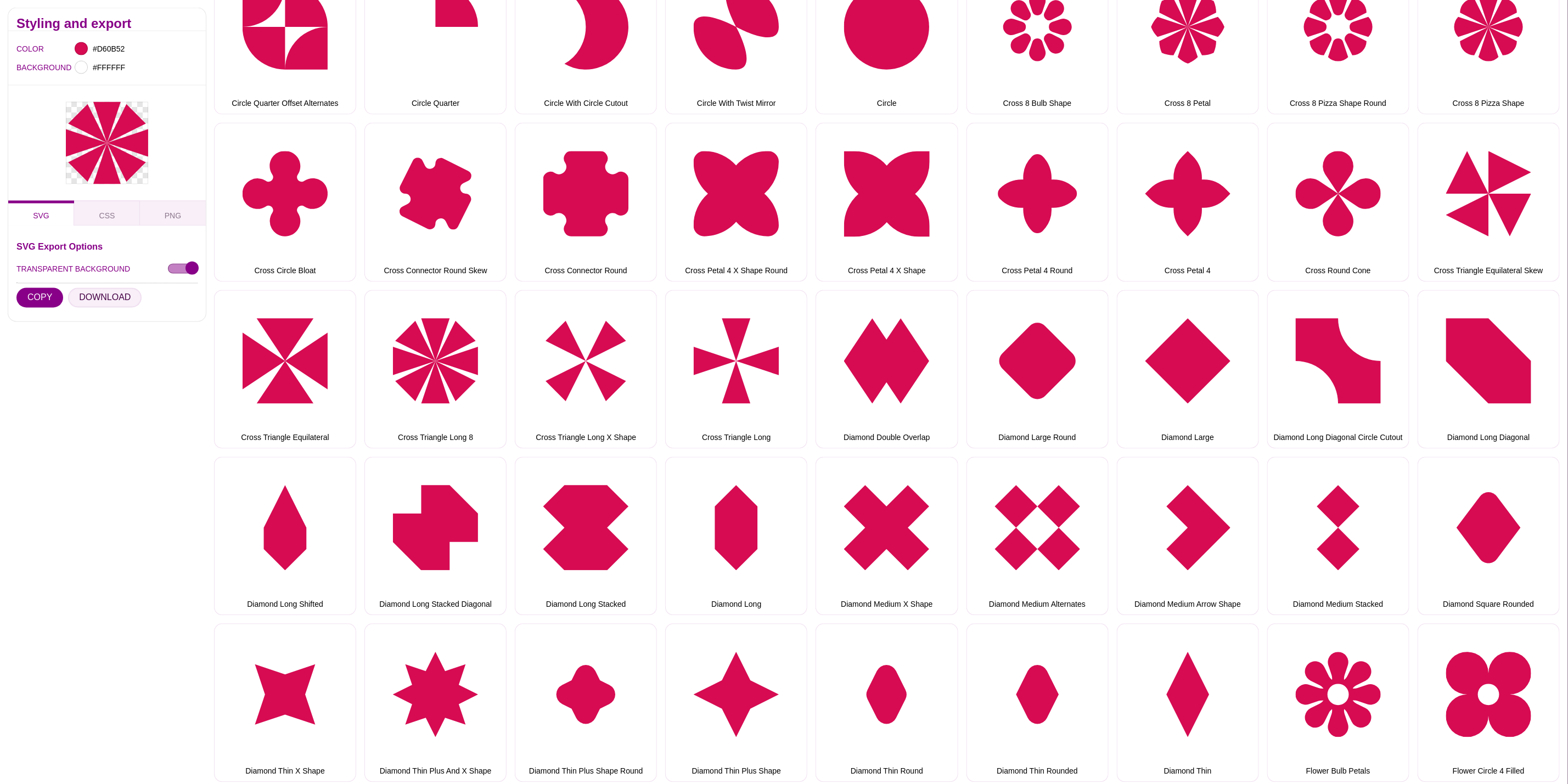
click at [99, 298] on button "DOWNLOAD" at bounding box center [105, 298] width 74 height 20
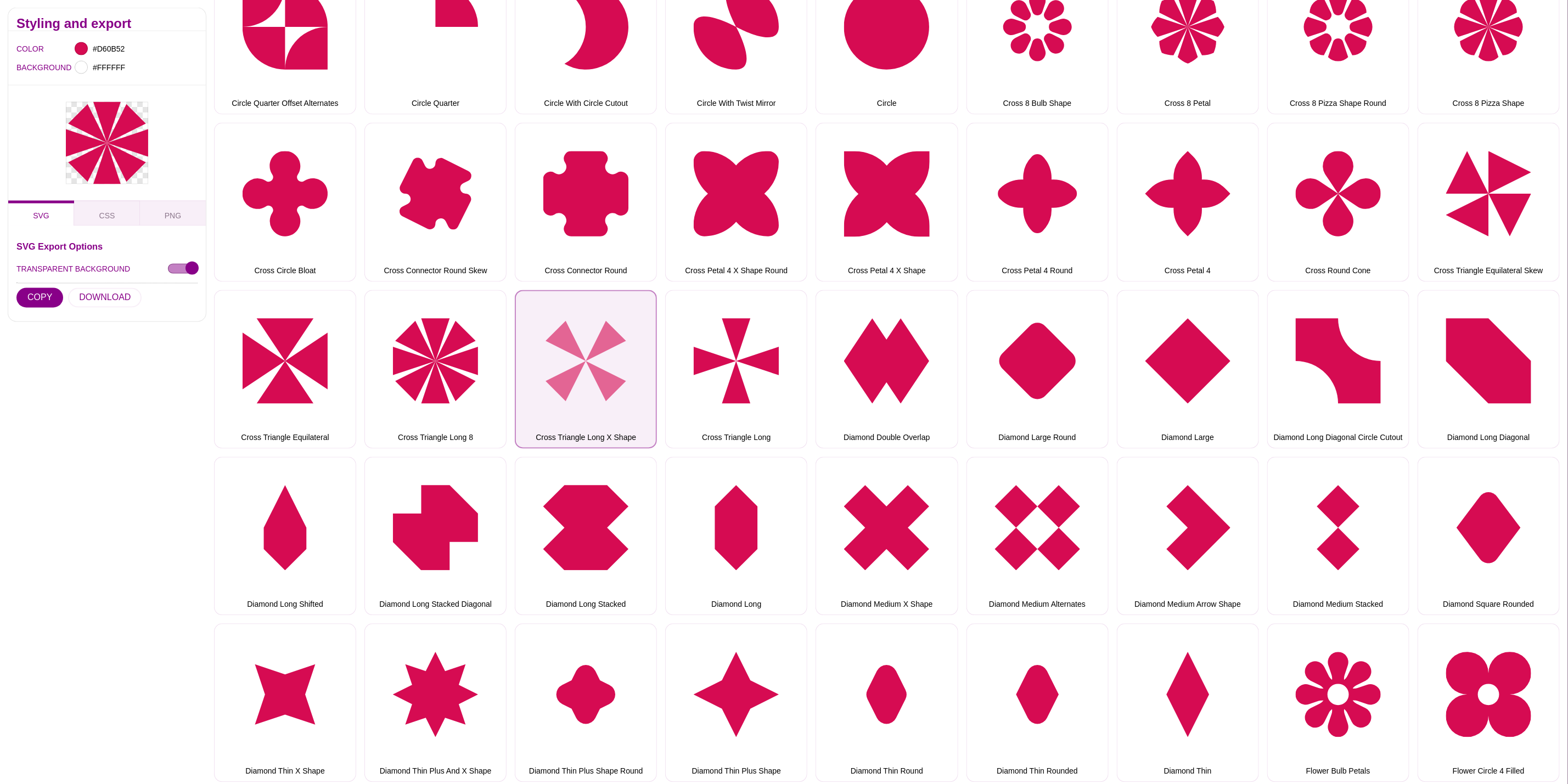
click at [557, 351] on button "Cross Triangle Long X Shape" at bounding box center [586, 369] width 142 height 158
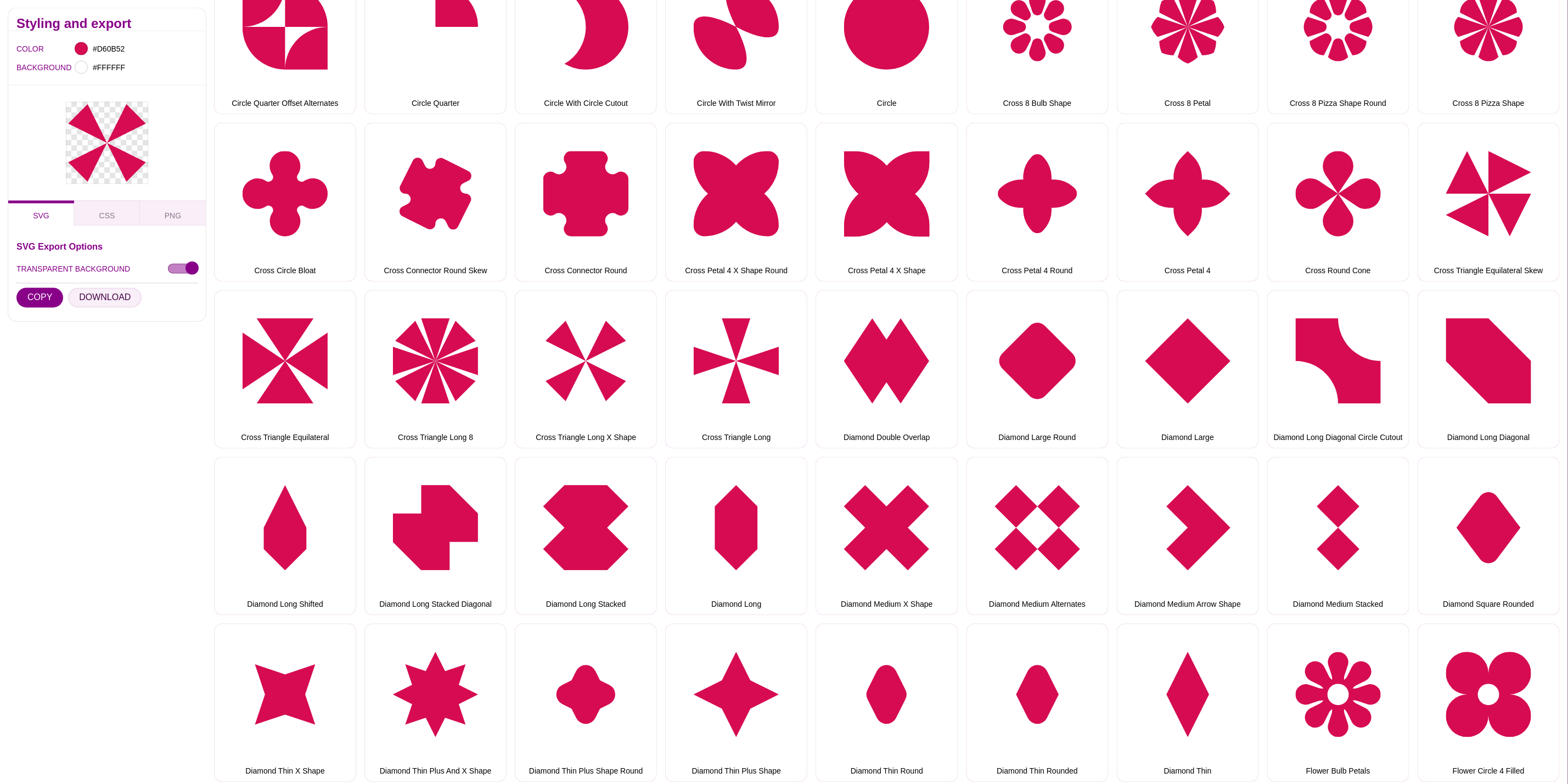
click at [109, 299] on button "DOWNLOAD" at bounding box center [105, 298] width 74 height 20
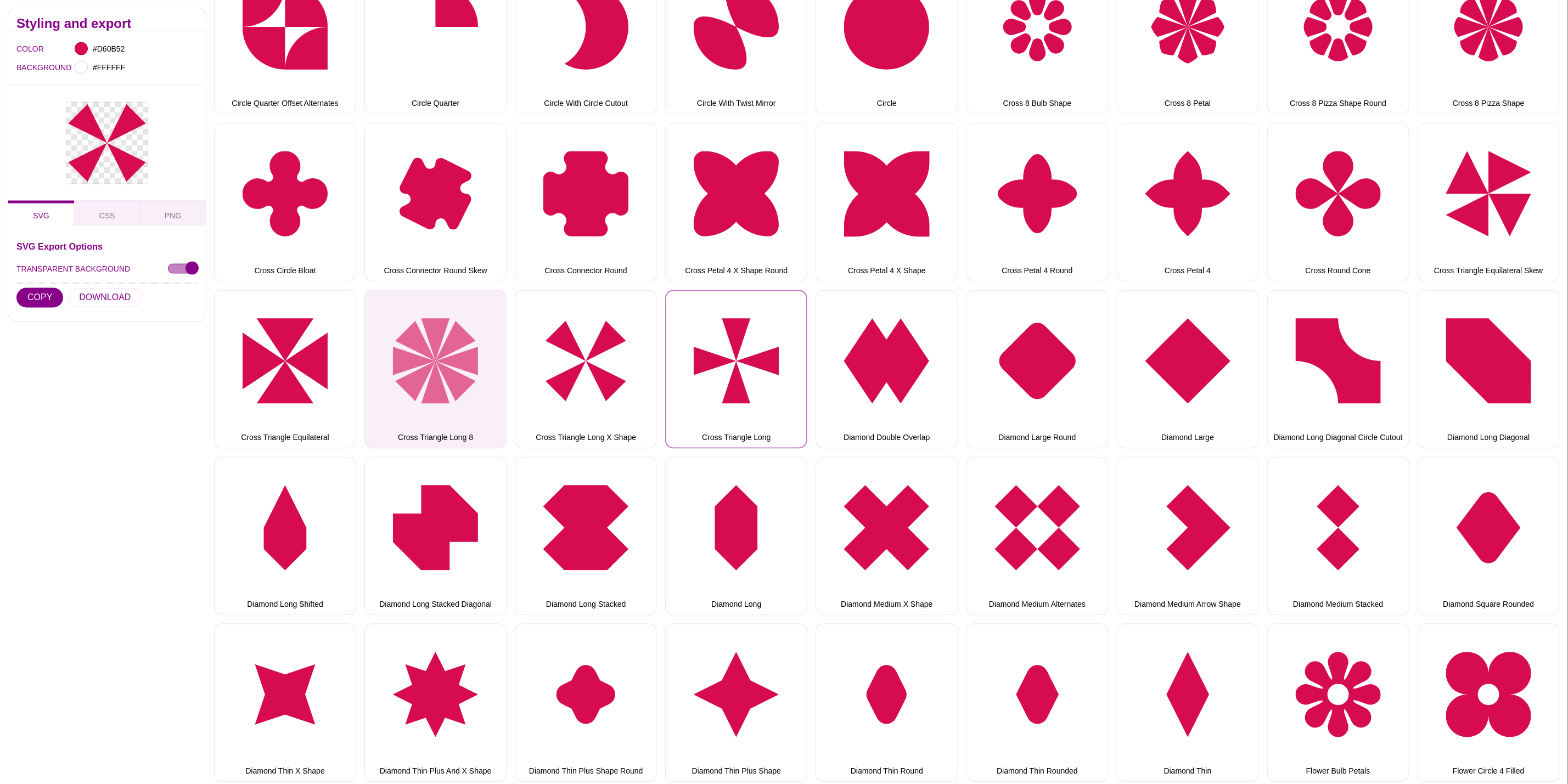
drag, startPoint x: 725, startPoint y: 361, endPoint x: 487, endPoint y: 338, distance: 239.1
click at [724, 361] on button "Cross Triangle Long" at bounding box center [736, 369] width 142 height 158
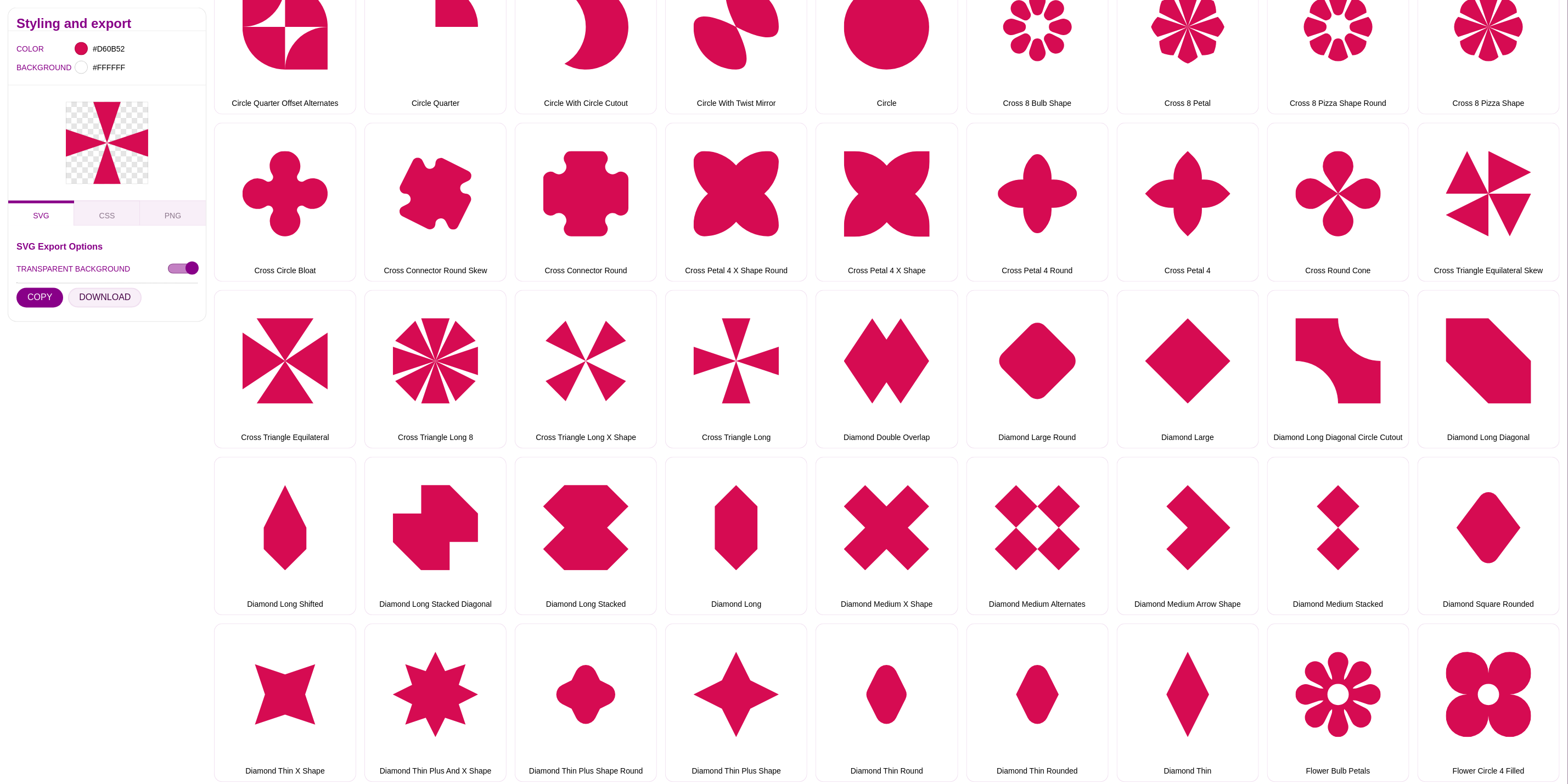
click at [107, 302] on button "DOWNLOAD" at bounding box center [105, 298] width 74 height 20
drag, startPoint x: 880, startPoint y: 376, endPoint x: 523, endPoint y: 339, distance: 358.9
click at [880, 376] on button "Diamond Double Overlap" at bounding box center [887, 369] width 142 height 158
click at [128, 295] on button "DOWNLOAD" at bounding box center [105, 298] width 74 height 20
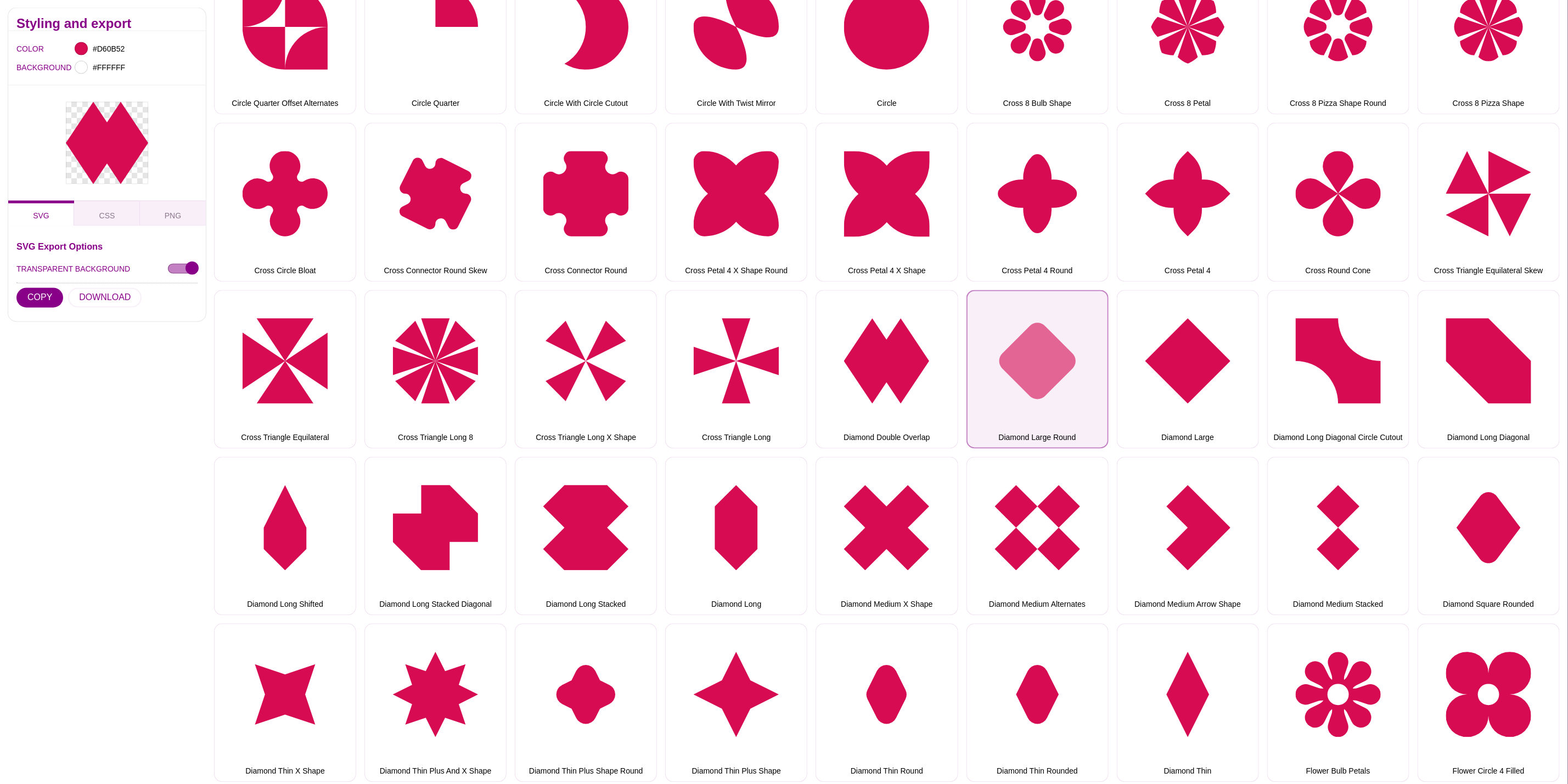
click at [1015, 345] on button "Diamond Large Round" at bounding box center [1038, 369] width 142 height 158
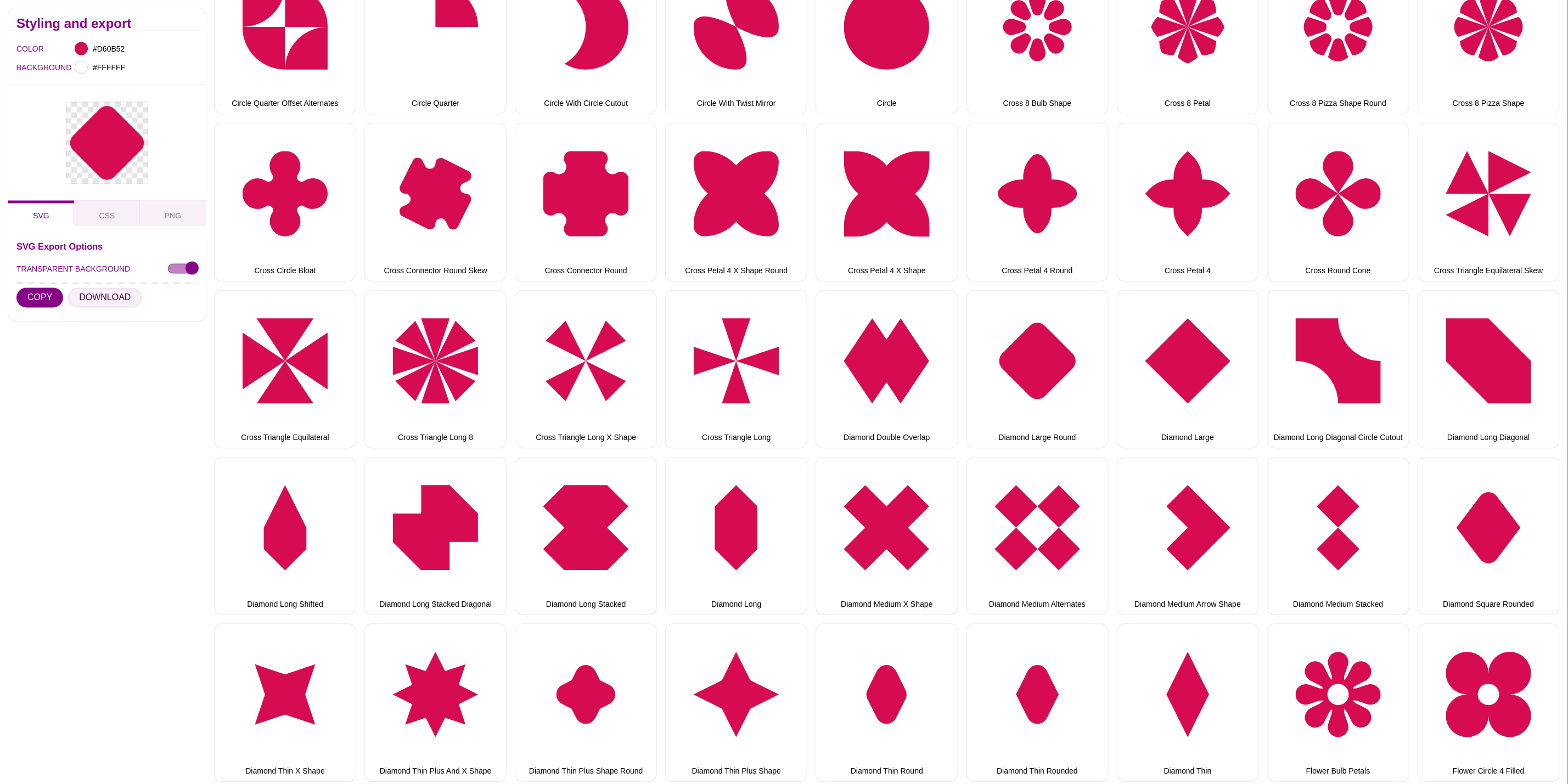
click at [91, 300] on button "DOWNLOAD" at bounding box center [105, 298] width 74 height 20
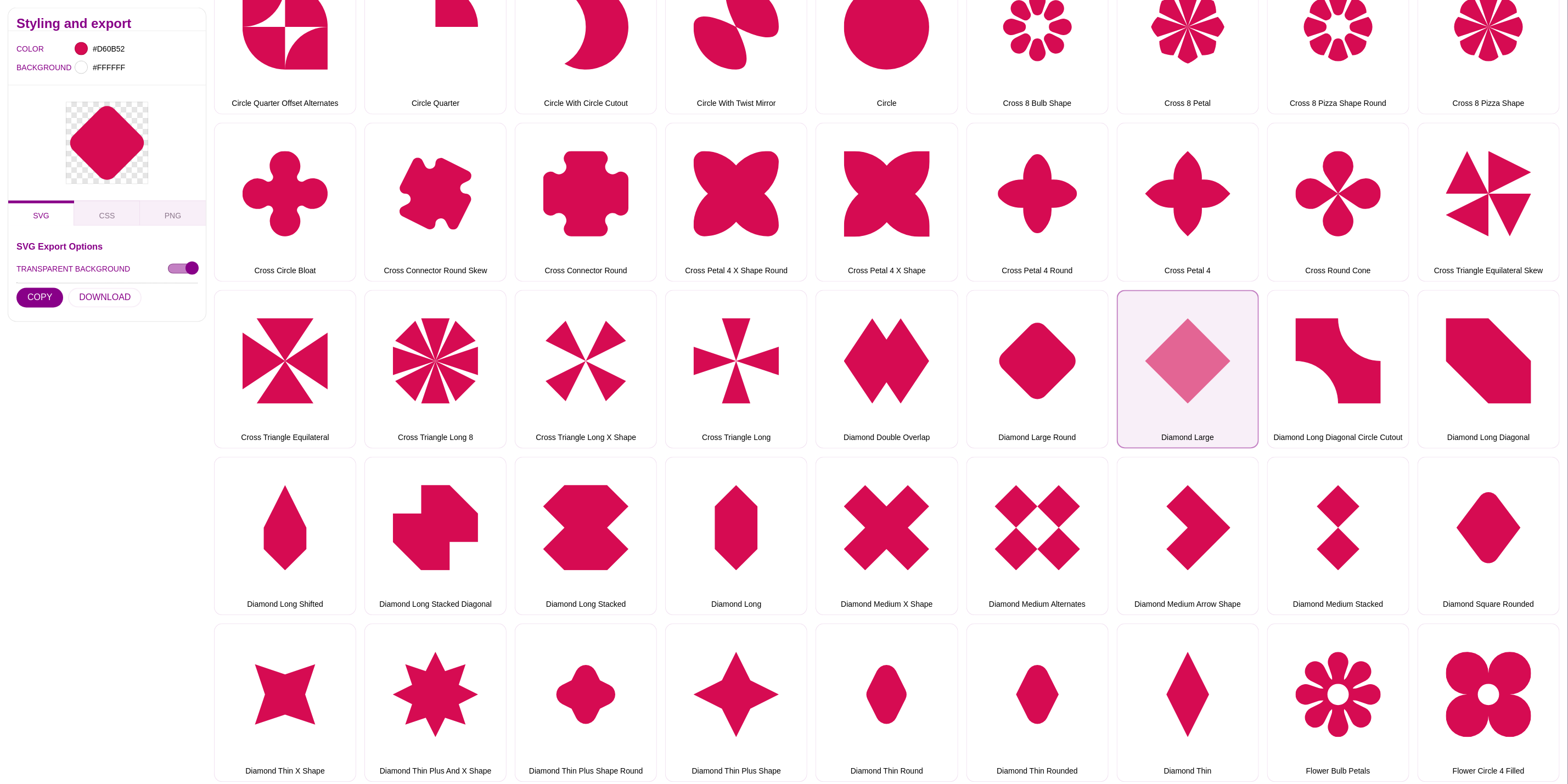
click at [1184, 343] on button "Diamond Large" at bounding box center [1188, 369] width 142 height 158
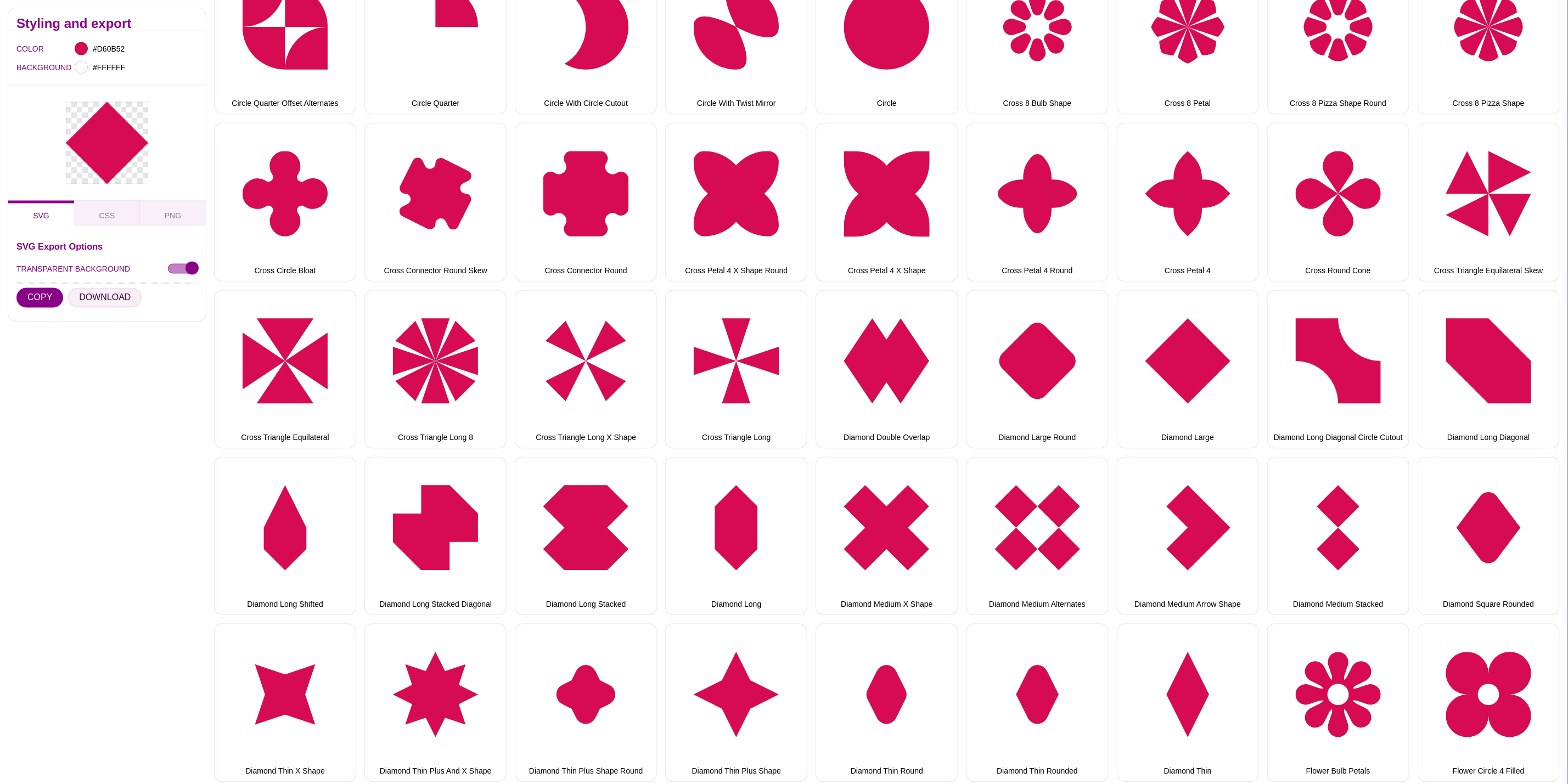
click at [80, 294] on button "DOWNLOAD" at bounding box center [105, 298] width 74 height 20
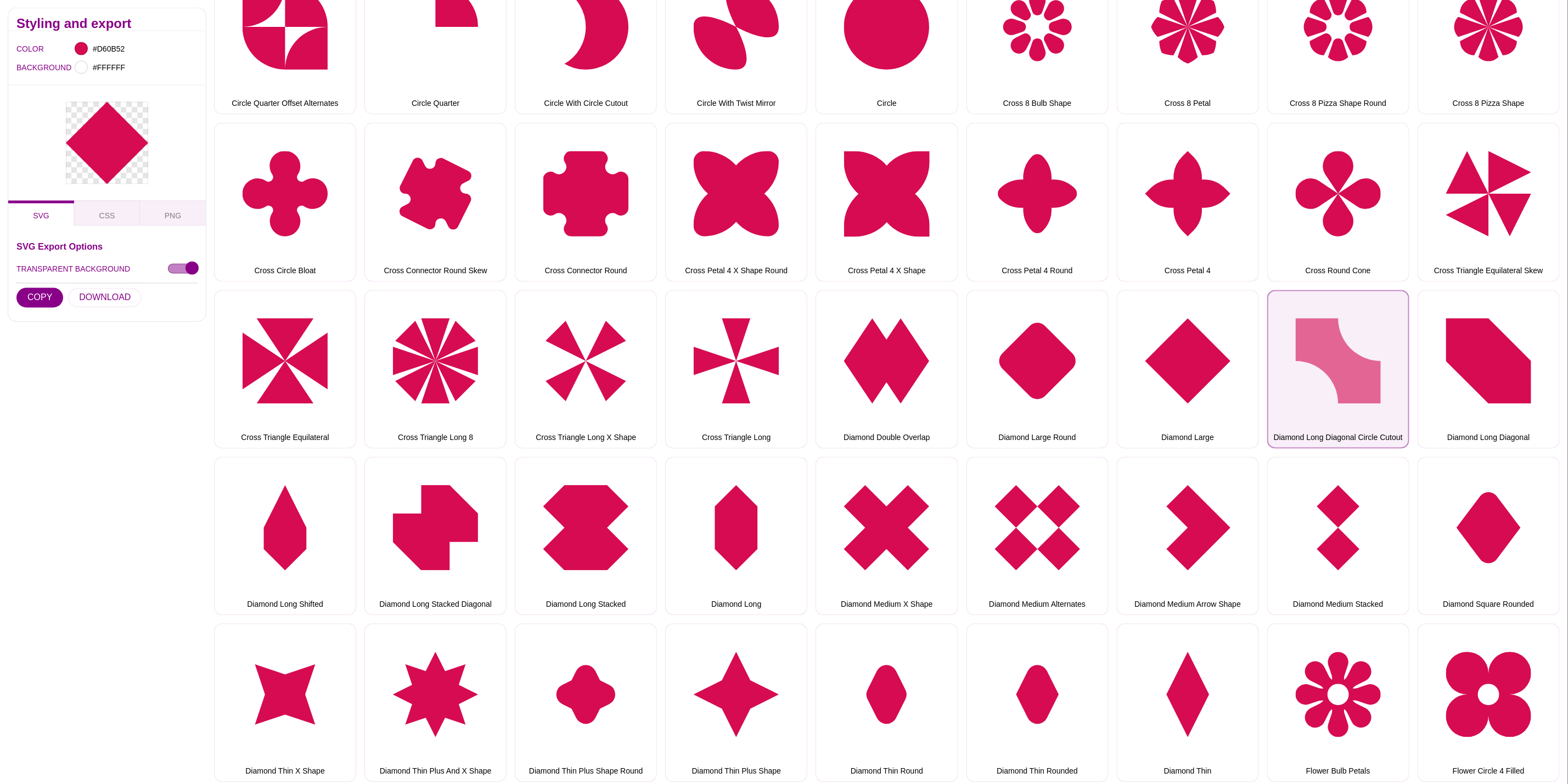
drag, startPoint x: 1305, startPoint y: 351, endPoint x: 1269, endPoint y: 351, distance: 36.0
click at [1305, 351] on button "Diamond Long Diagonal Circle Cutout" at bounding box center [1338, 369] width 142 height 158
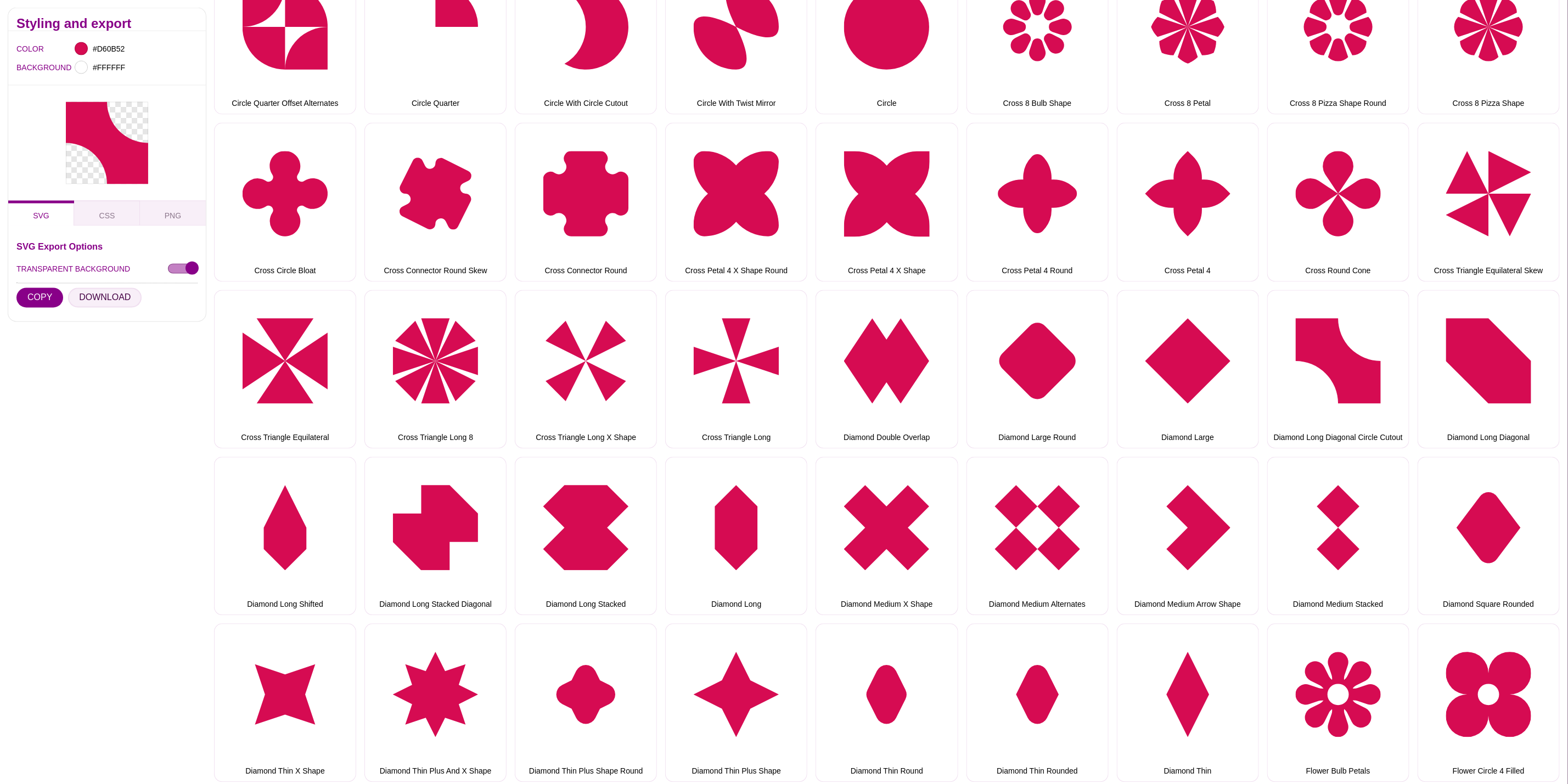
click at [112, 301] on button "DOWNLOAD" at bounding box center [105, 298] width 74 height 20
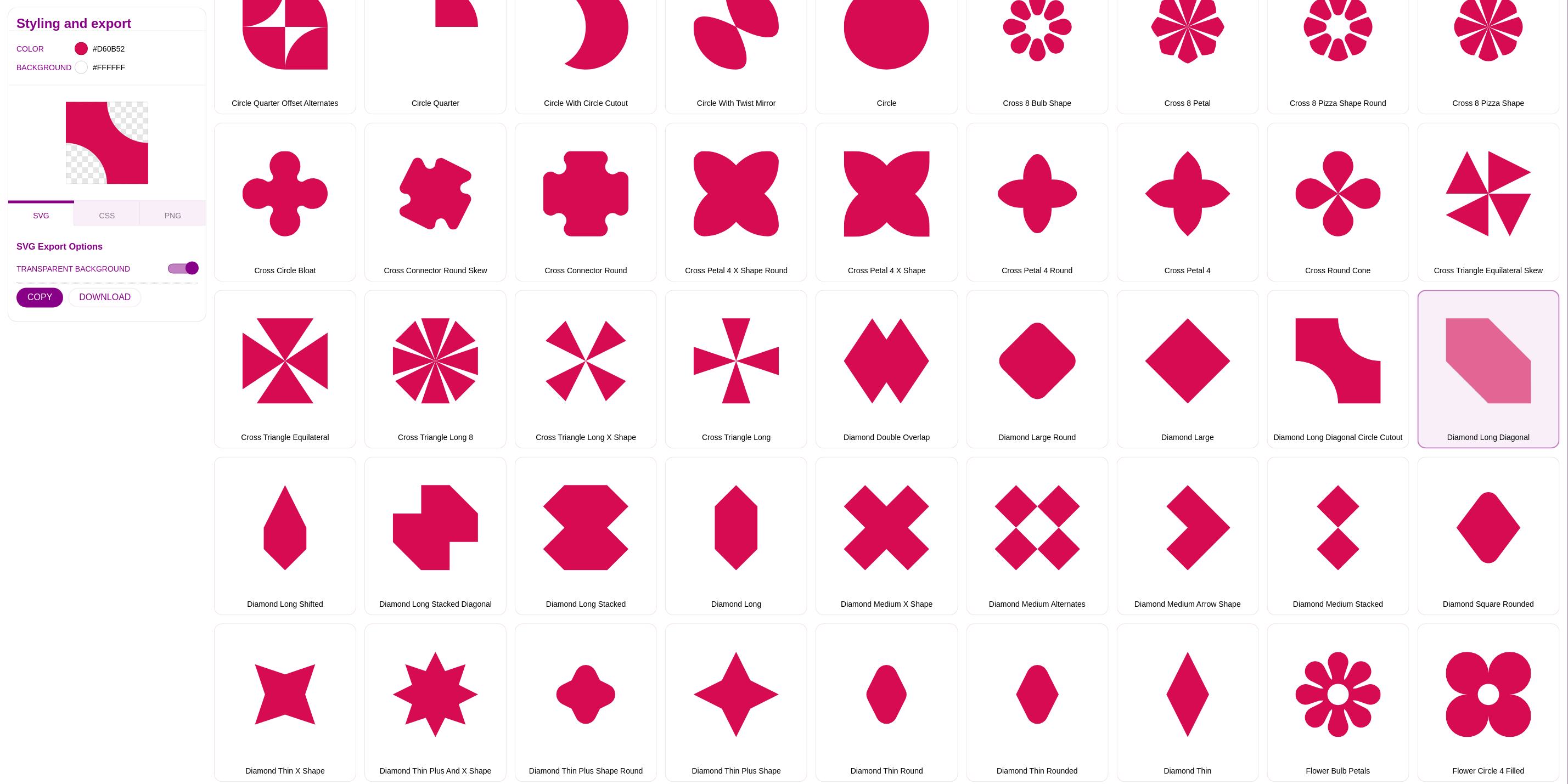
click at [1499, 355] on button "Diamond Long Diagonal" at bounding box center [1489, 369] width 142 height 158
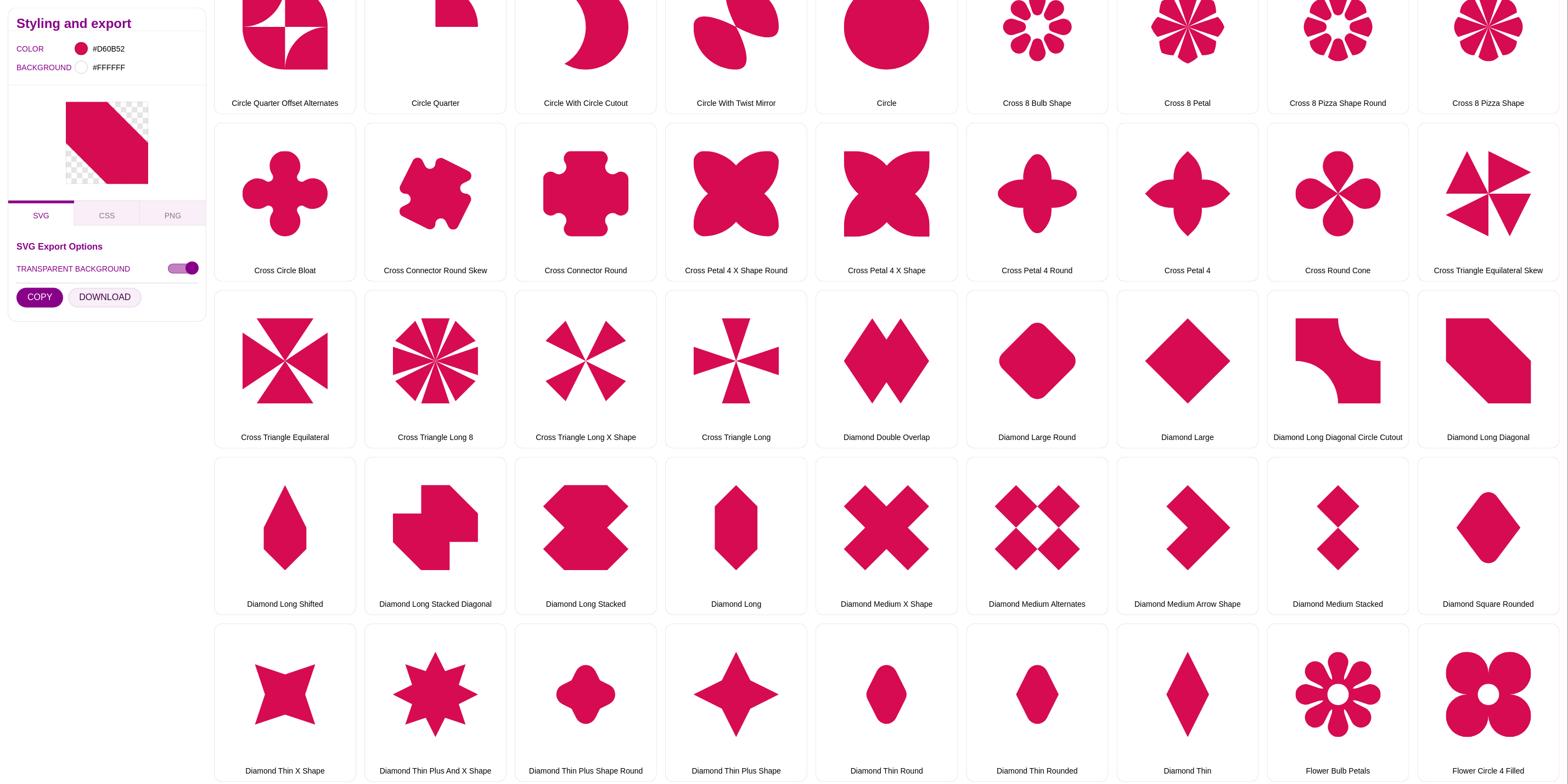
click at [120, 303] on button "DOWNLOAD" at bounding box center [105, 298] width 74 height 20
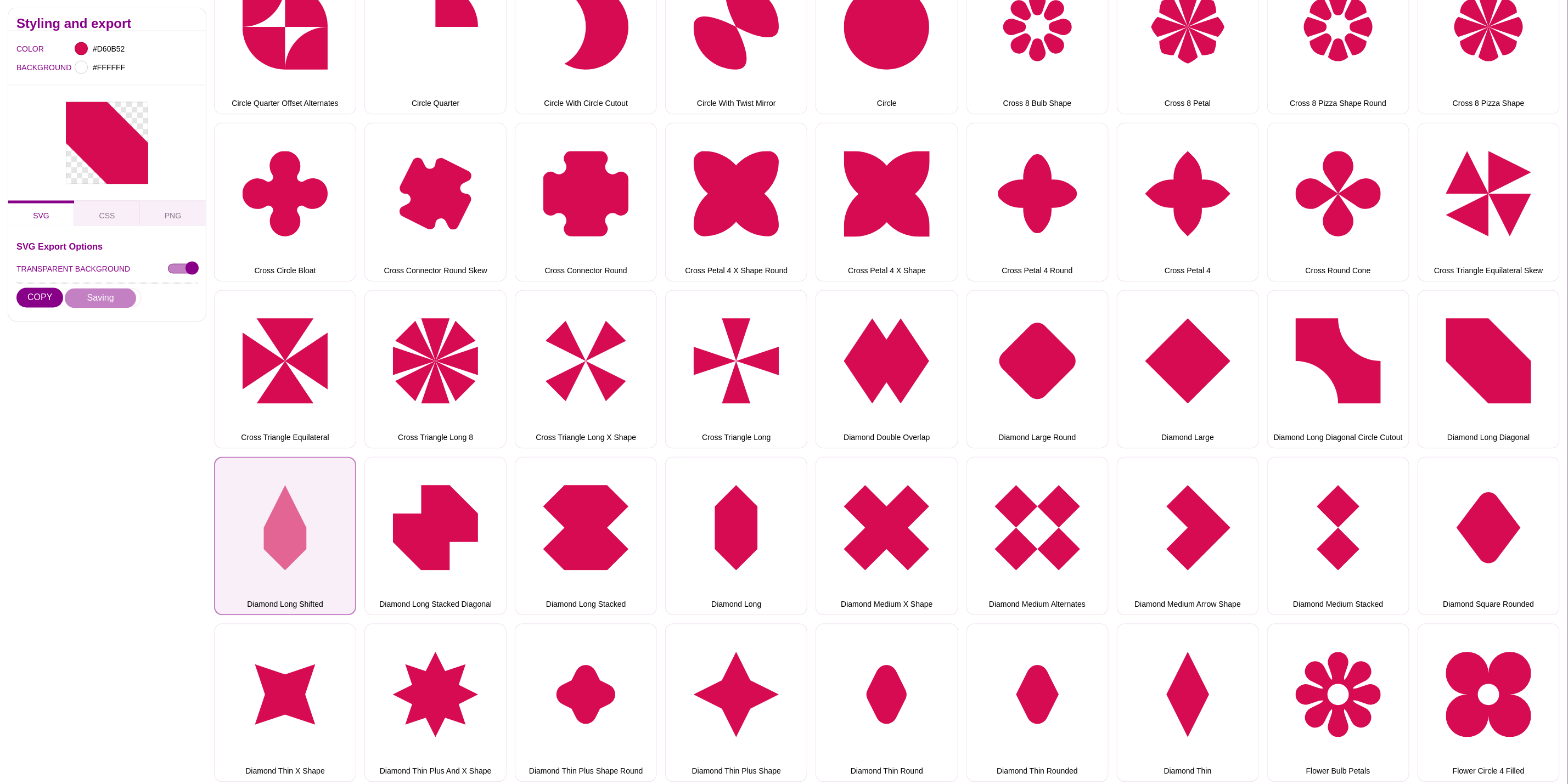
drag, startPoint x: 306, startPoint y: 522, endPoint x: 288, endPoint y: 517, distance: 18.7
click at [306, 522] on button "Diamond Long Shifted" at bounding box center [285, 536] width 142 height 158
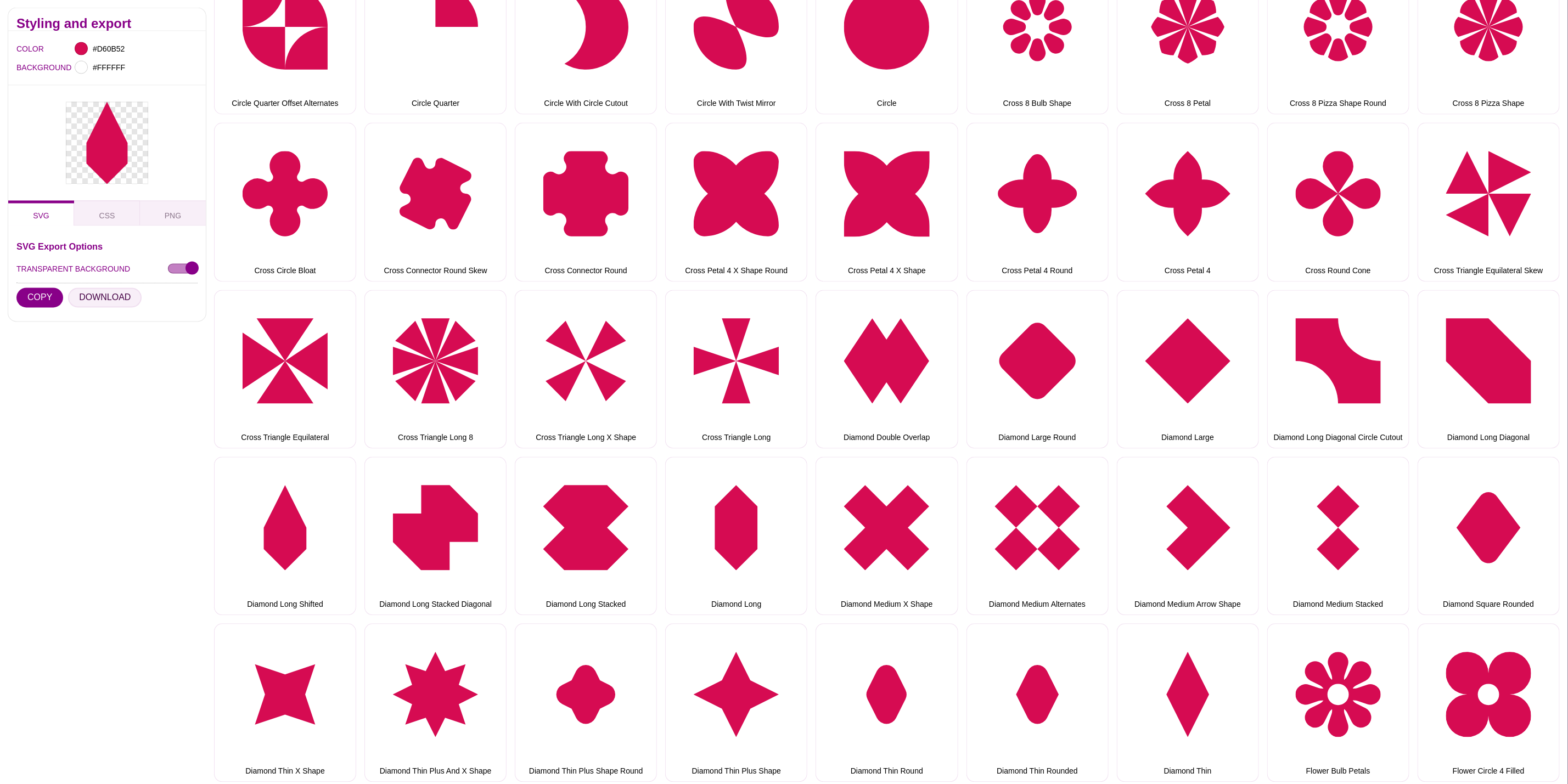
click at [85, 302] on button "DOWNLOAD" at bounding box center [105, 298] width 74 height 20
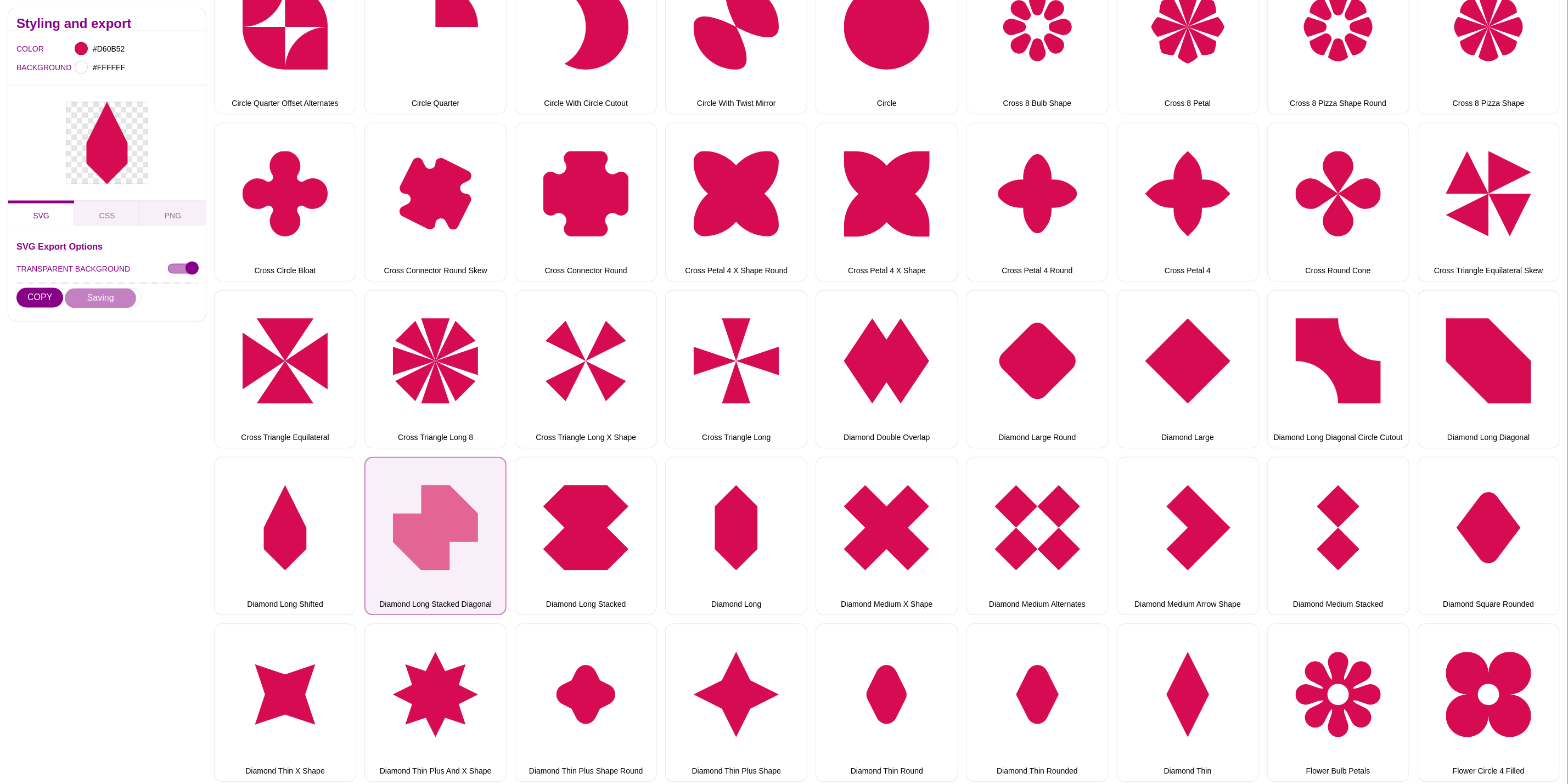
click at [420, 509] on button "Diamond Long Stacked Diagonal" at bounding box center [436, 536] width 142 height 158
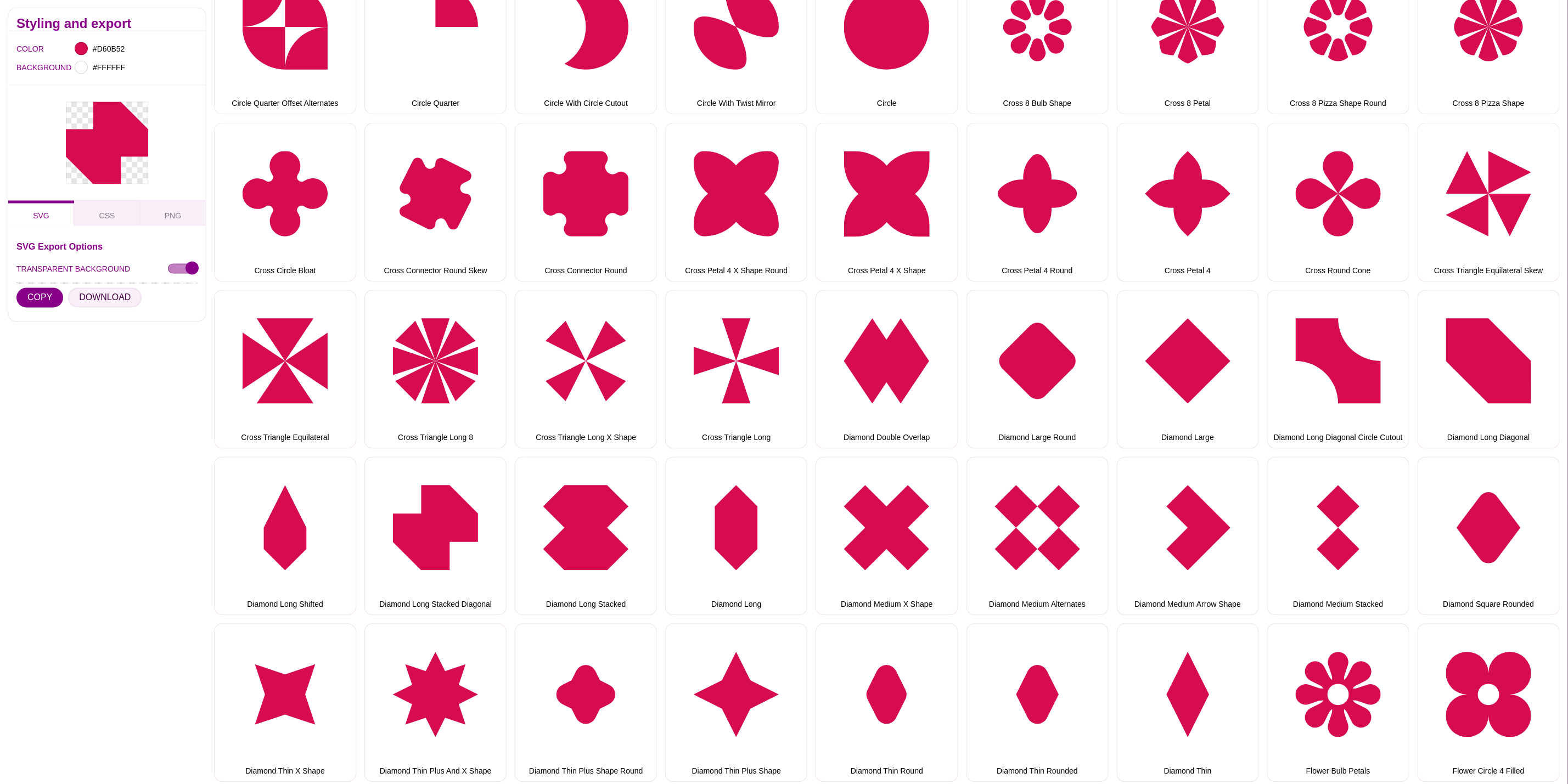
click at [98, 300] on button "DOWNLOAD" at bounding box center [105, 298] width 74 height 20
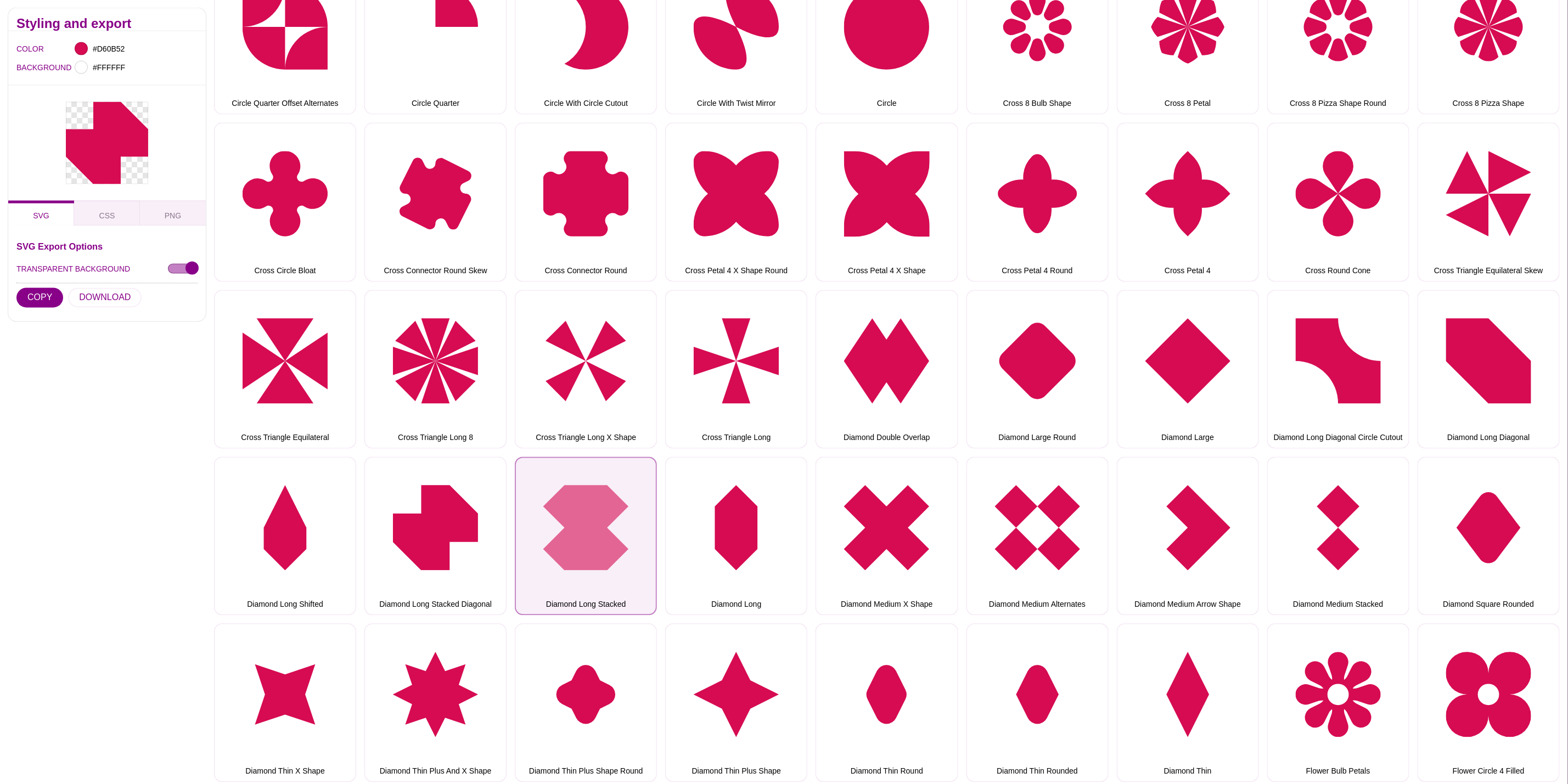
click at [601, 478] on button "Diamond Long Stacked" at bounding box center [586, 536] width 142 height 158
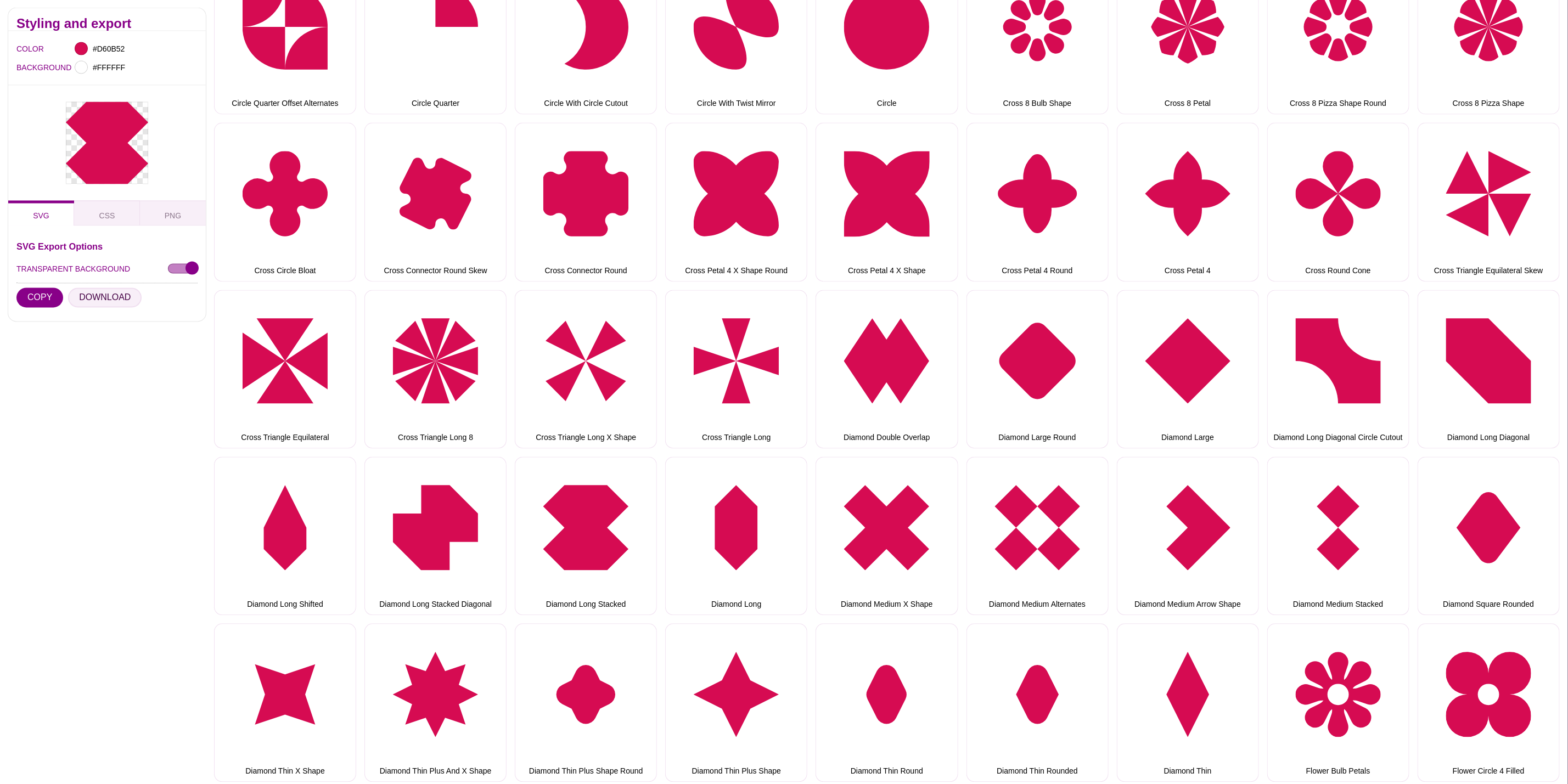
click at [102, 295] on button "DOWNLOAD" at bounding box center [105, 298] width 74 height 20
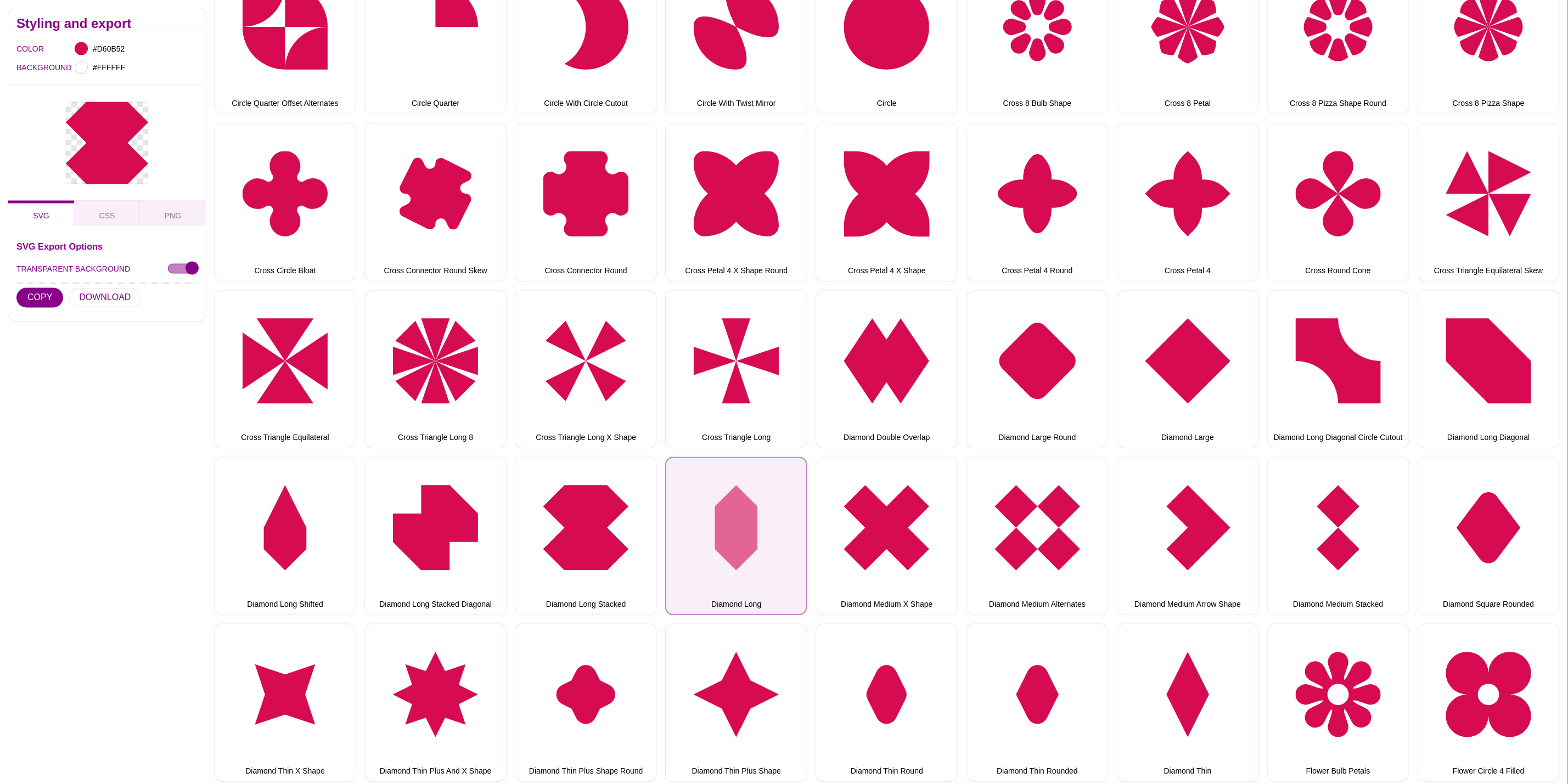
click at [705, 489] on button "Diamond Long" at bounding box center [736, 536] width 142 height 158
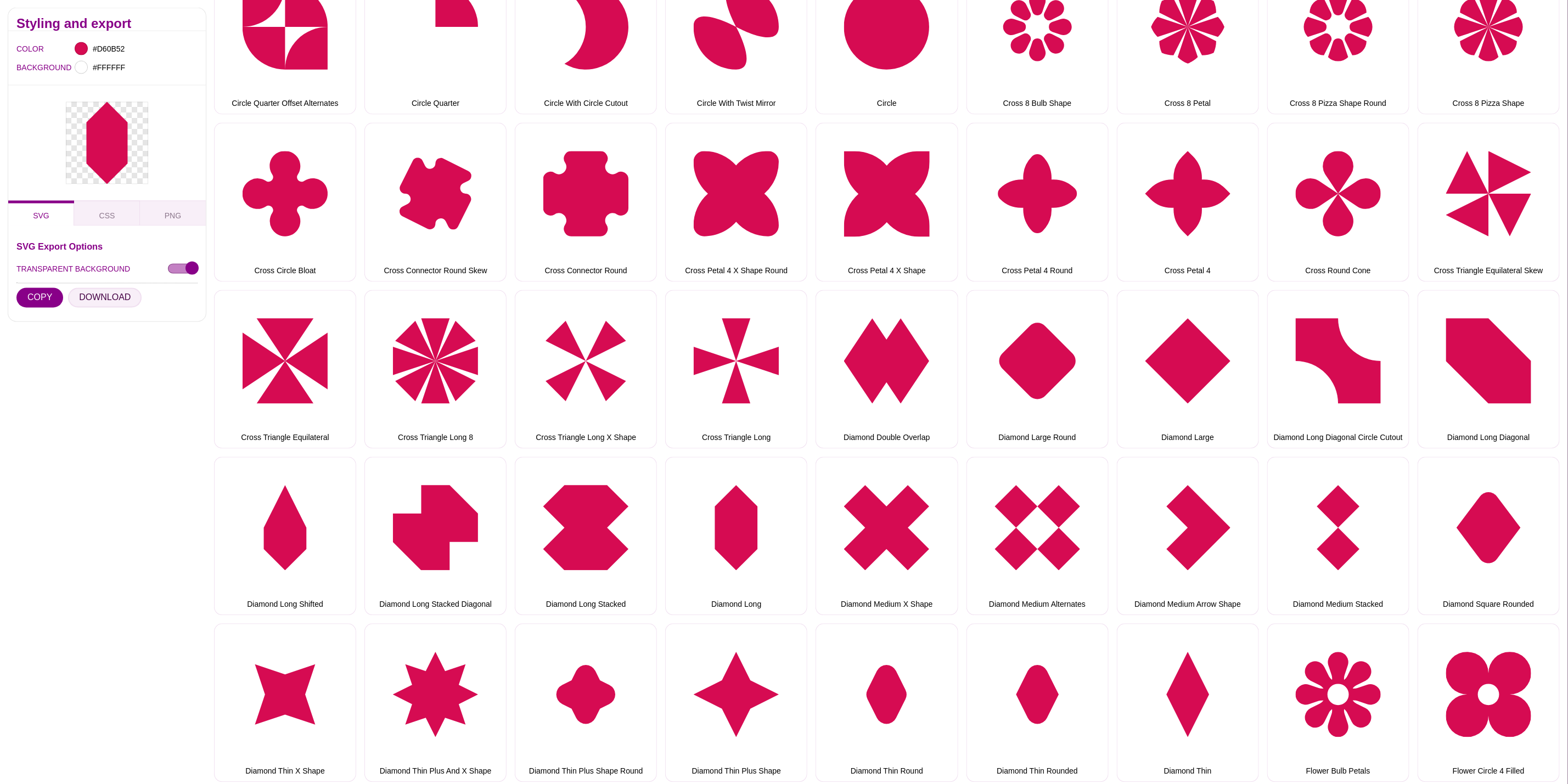
click at [112, 299] on button "DOWNLOAD" at bounding box center [105, 298] width 74 height 20
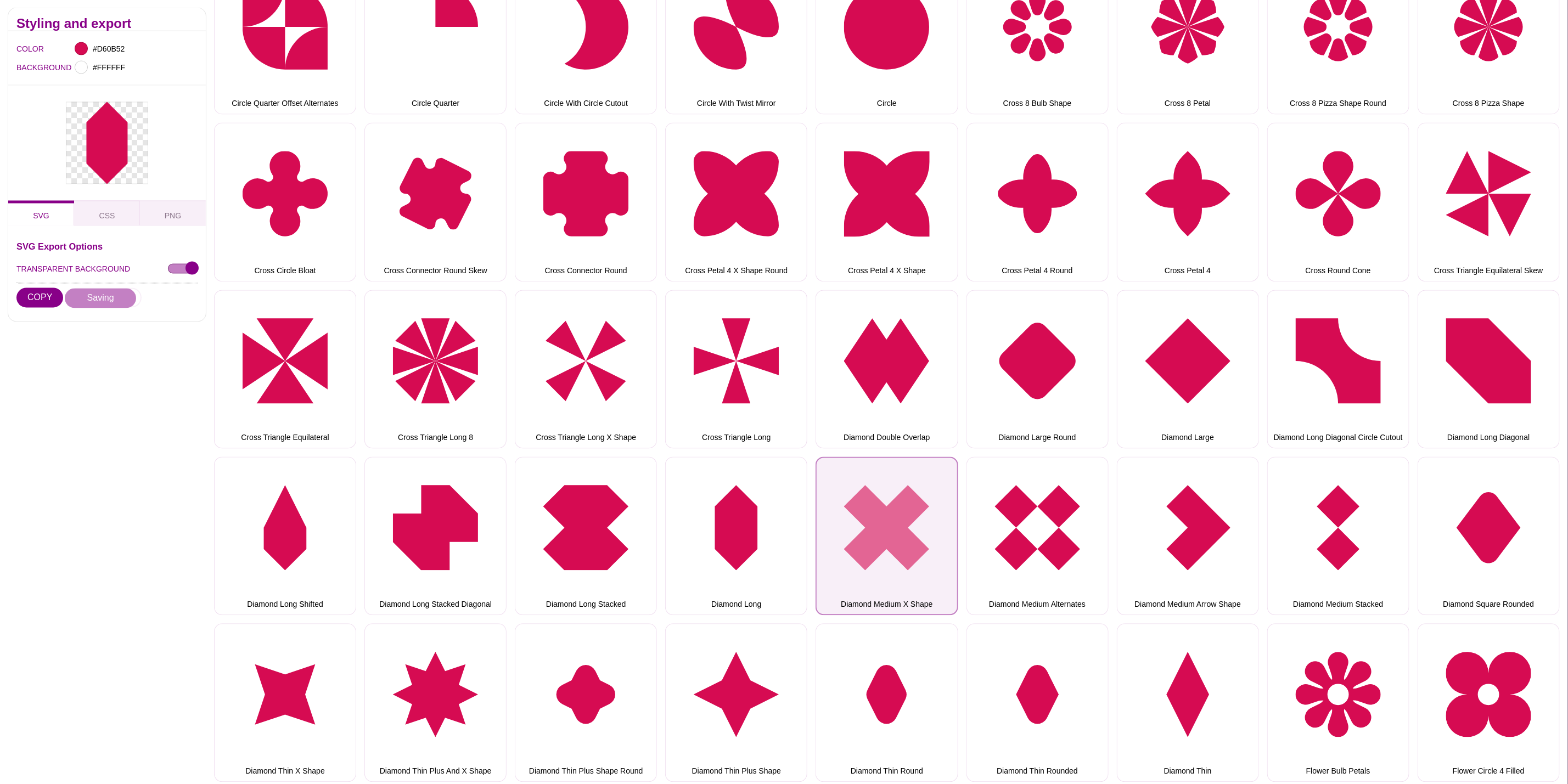
click at [929, 504] on button "Diamond Medium X Shape" at bounding box center [887, 536] width 142 height 158
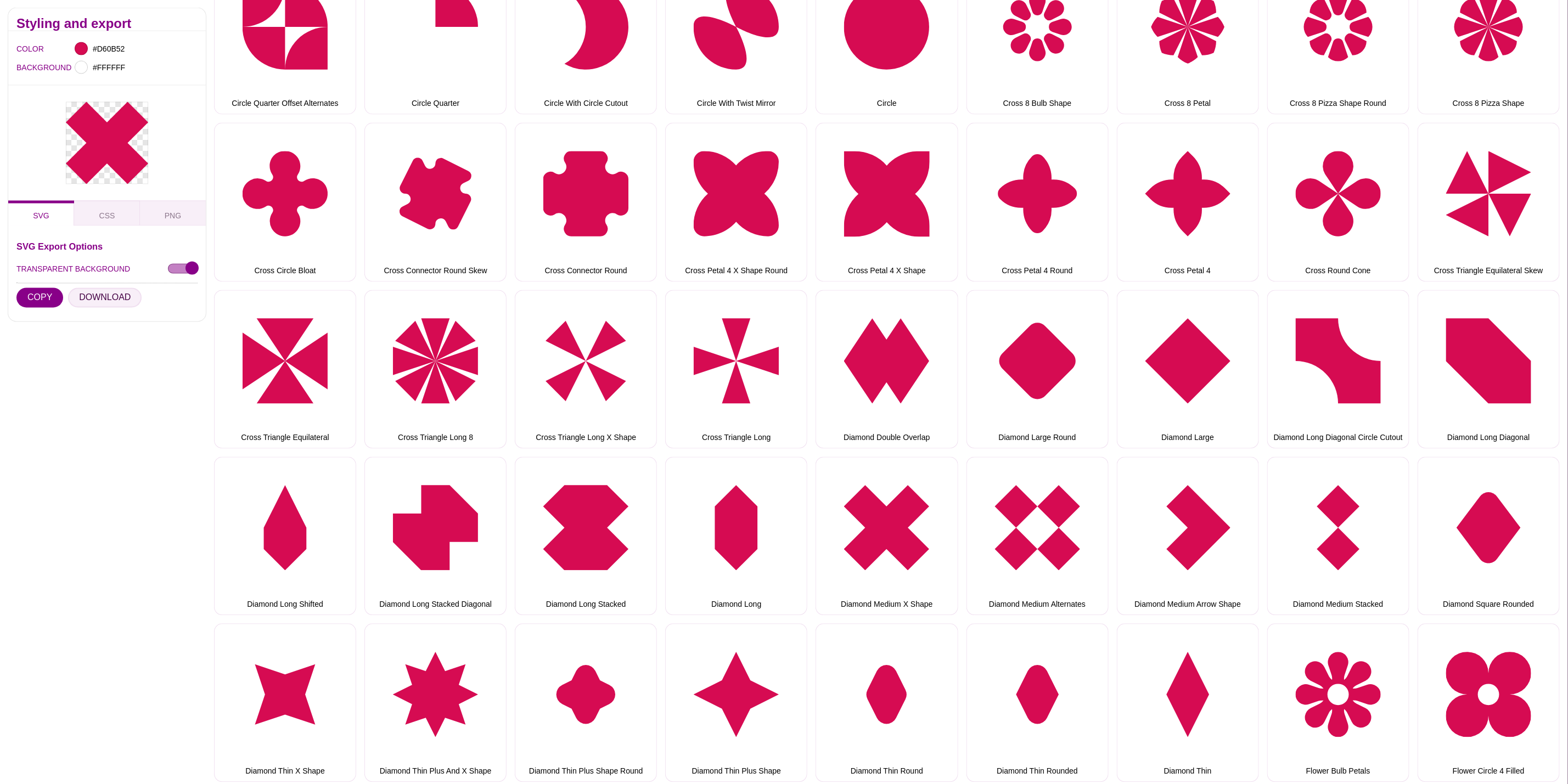
click at [119, 300] on button "DOWNLOAD" at bounding box center [105, 298] width 74 height 20
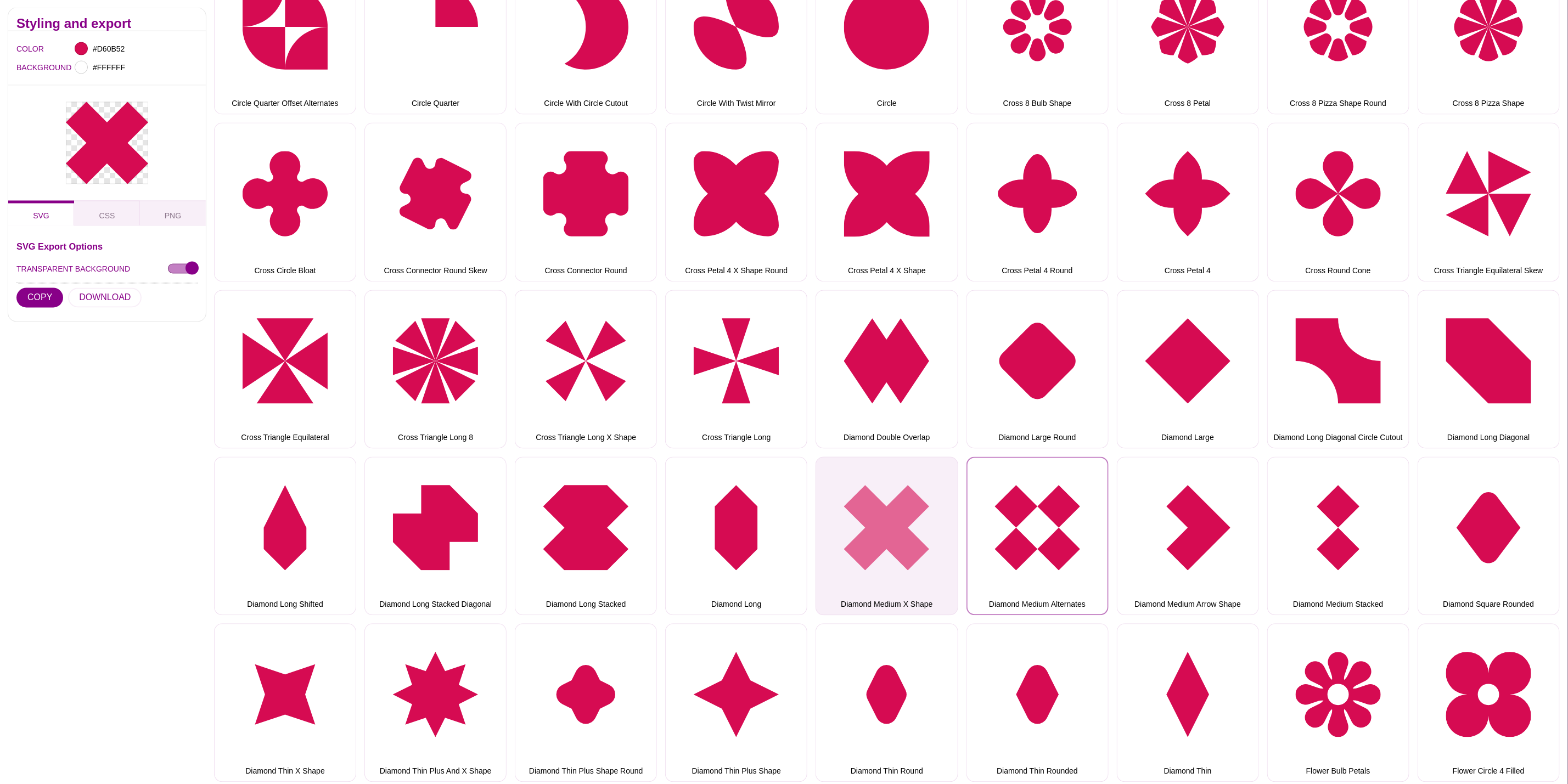
drag, startPoint x: 977, startPoint y: 511, endPoint x: 944, endPoint y: 507, distance: 33.2
click at [977, 511] on button "Diamond Medium Alternates" at bounding box center [1038, 536] width 142 height 158
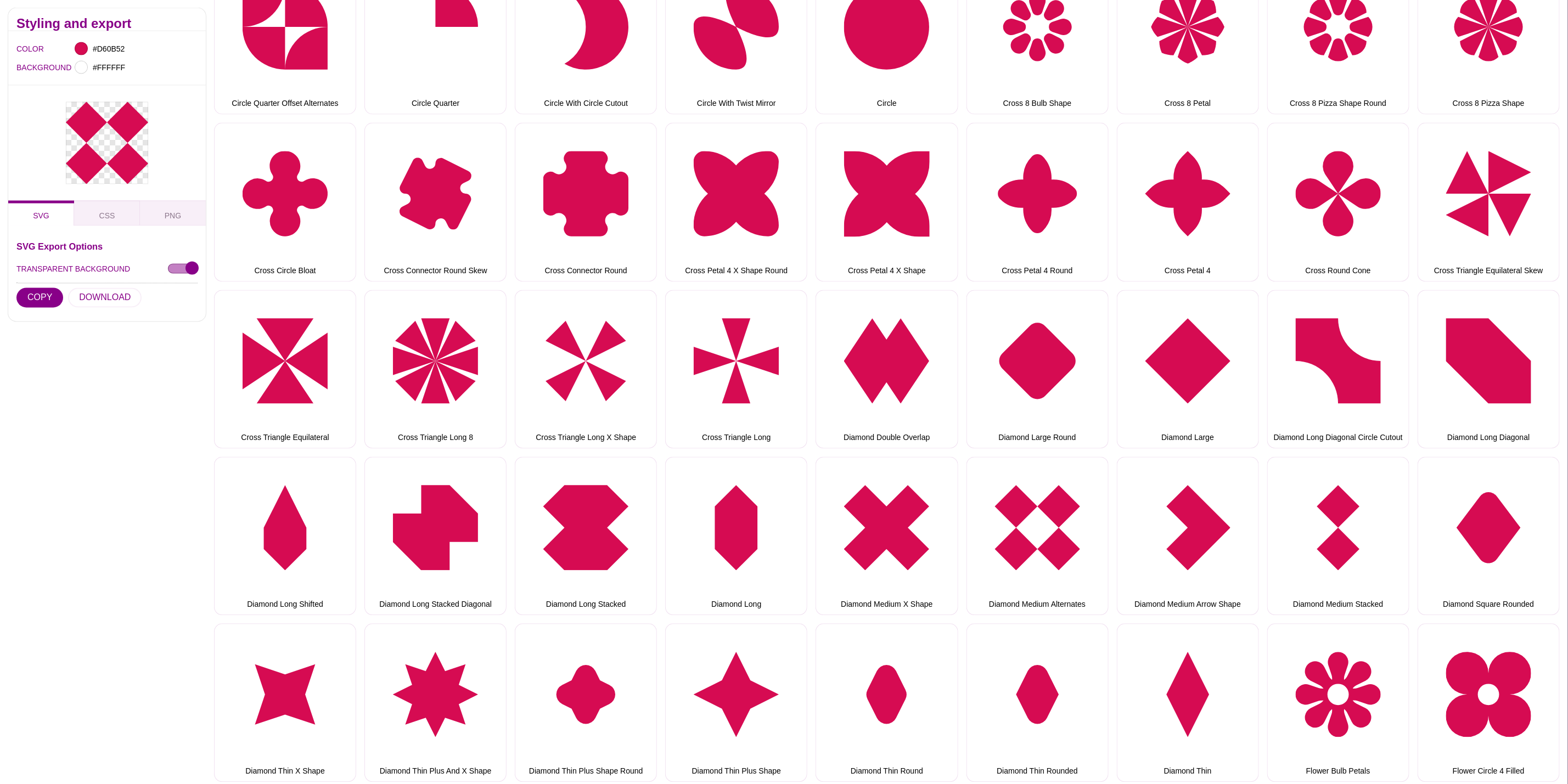
click at [133, 290] on div "SVG Export Options TRANSPARENT BACKGROUND COPY DOWNLOAD" at bounding box center [107, 277] width 181 height 71
click at [122, 290] on button "DOWNLOAD" at bounding box center [105, 298] width 74 height 20
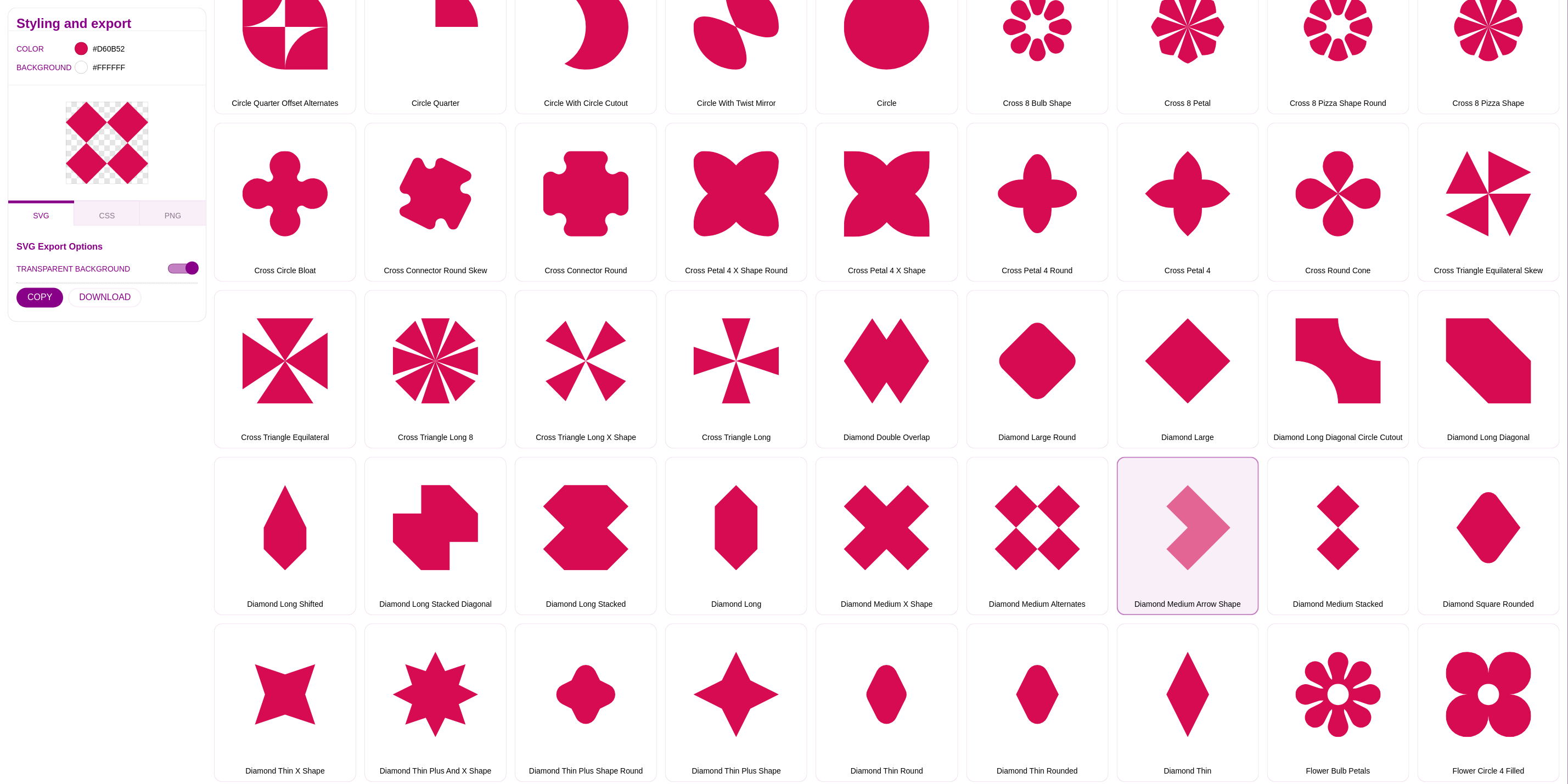
click at [1159, 529] on button "Diamond Medium Arrow Shape" at bounding box center [1188, 536] width 142 height 158
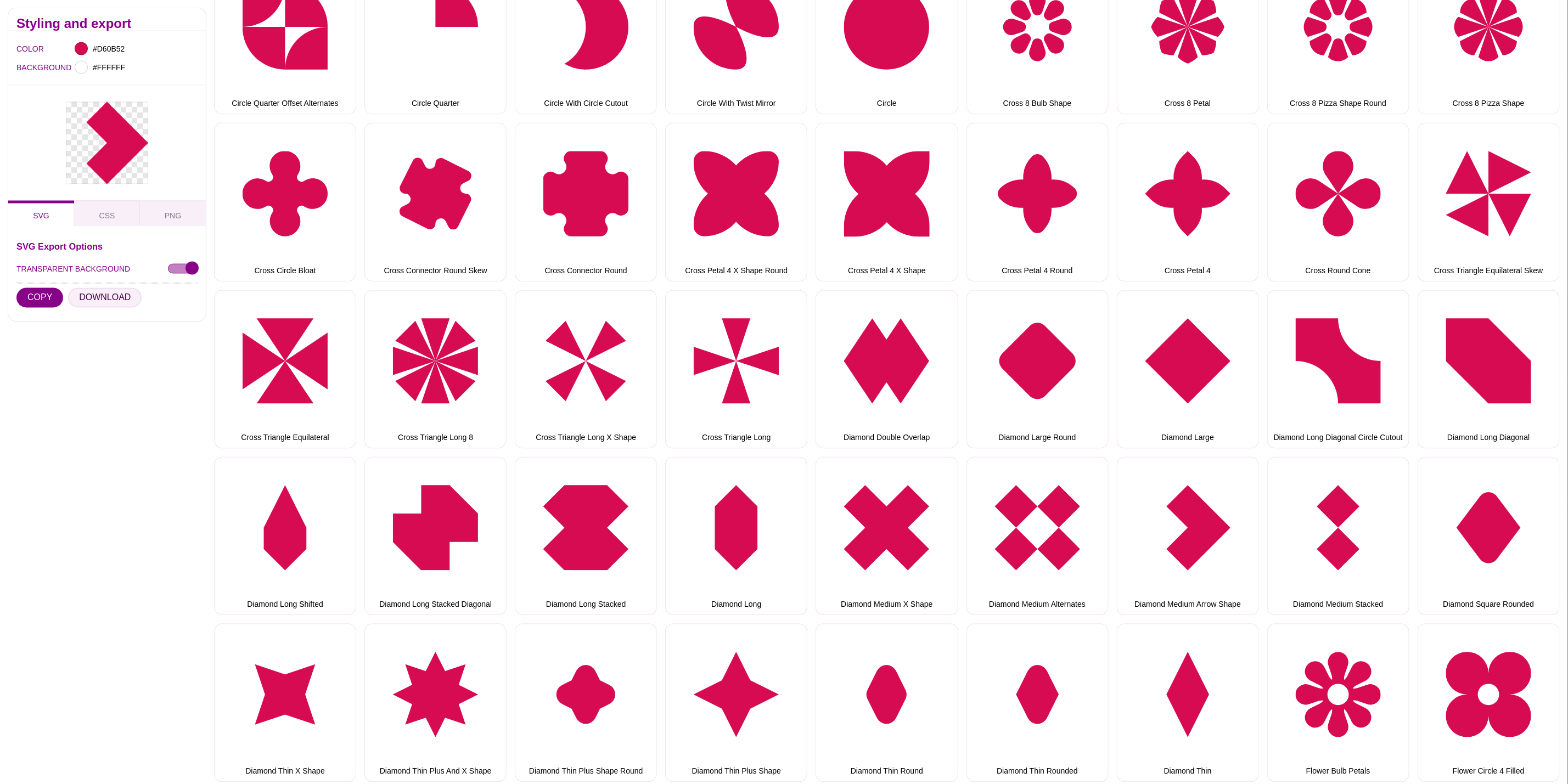
click at [91, 293] on button "DOWNLOAD" at bounding box center [105, 298] width 74 height 20
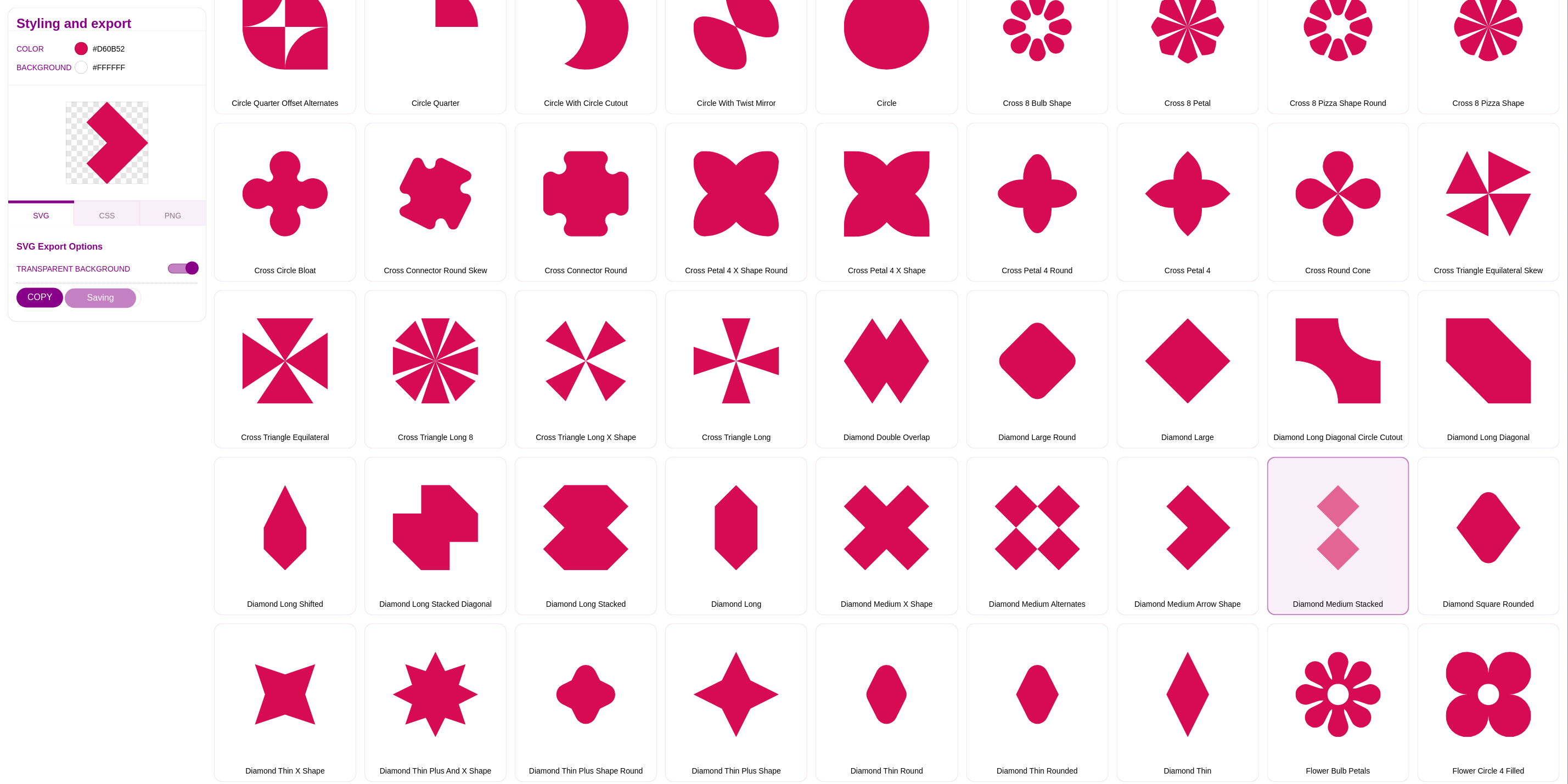
click at [1307, 517] on button "Diamond Medium Stacked" at bounding box center [1338, 536] width 142 height 158
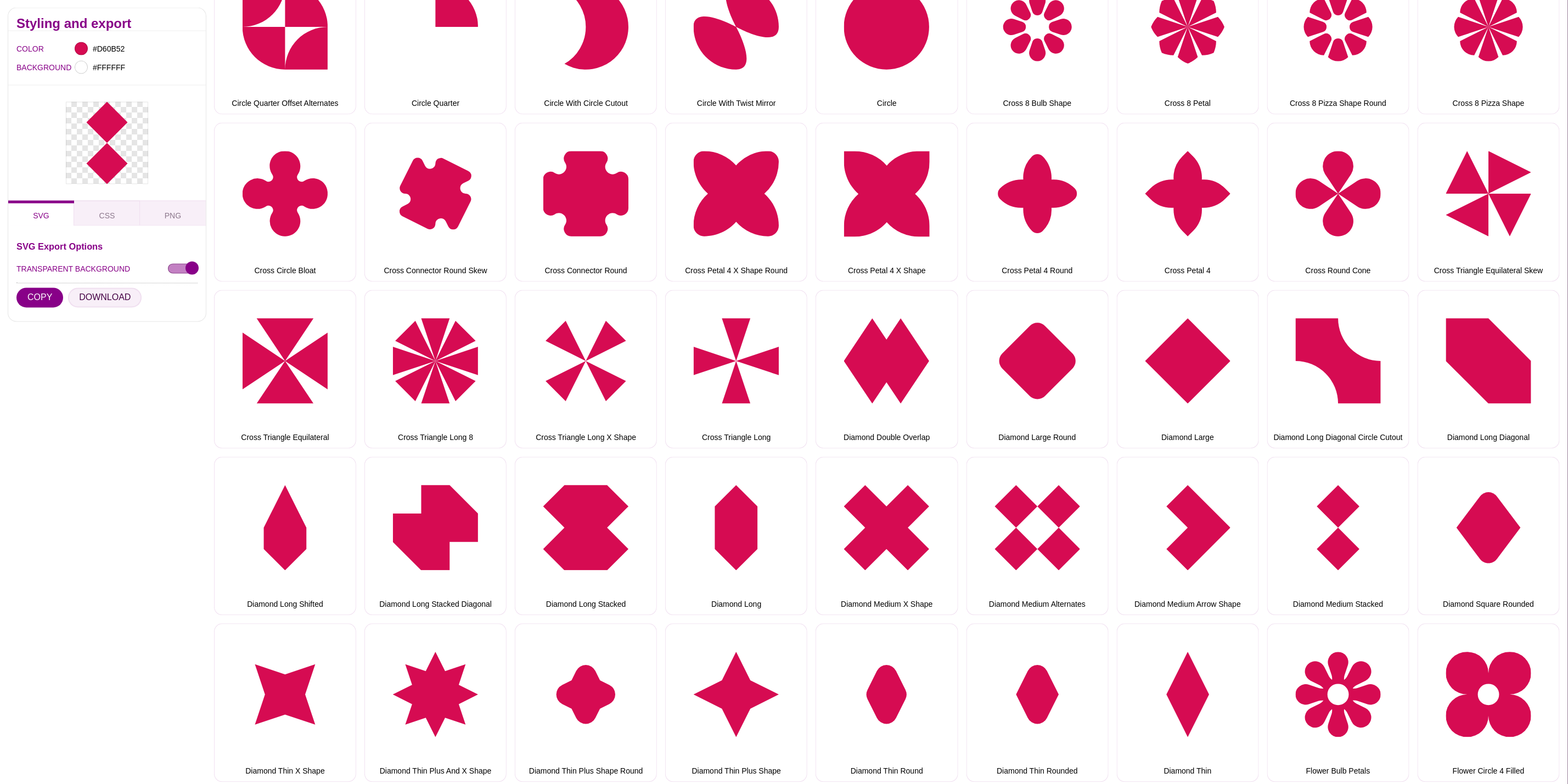
click at [86, 304] on button "DOWNLOAD" at bounding box center [105, 298] width 74 height 20
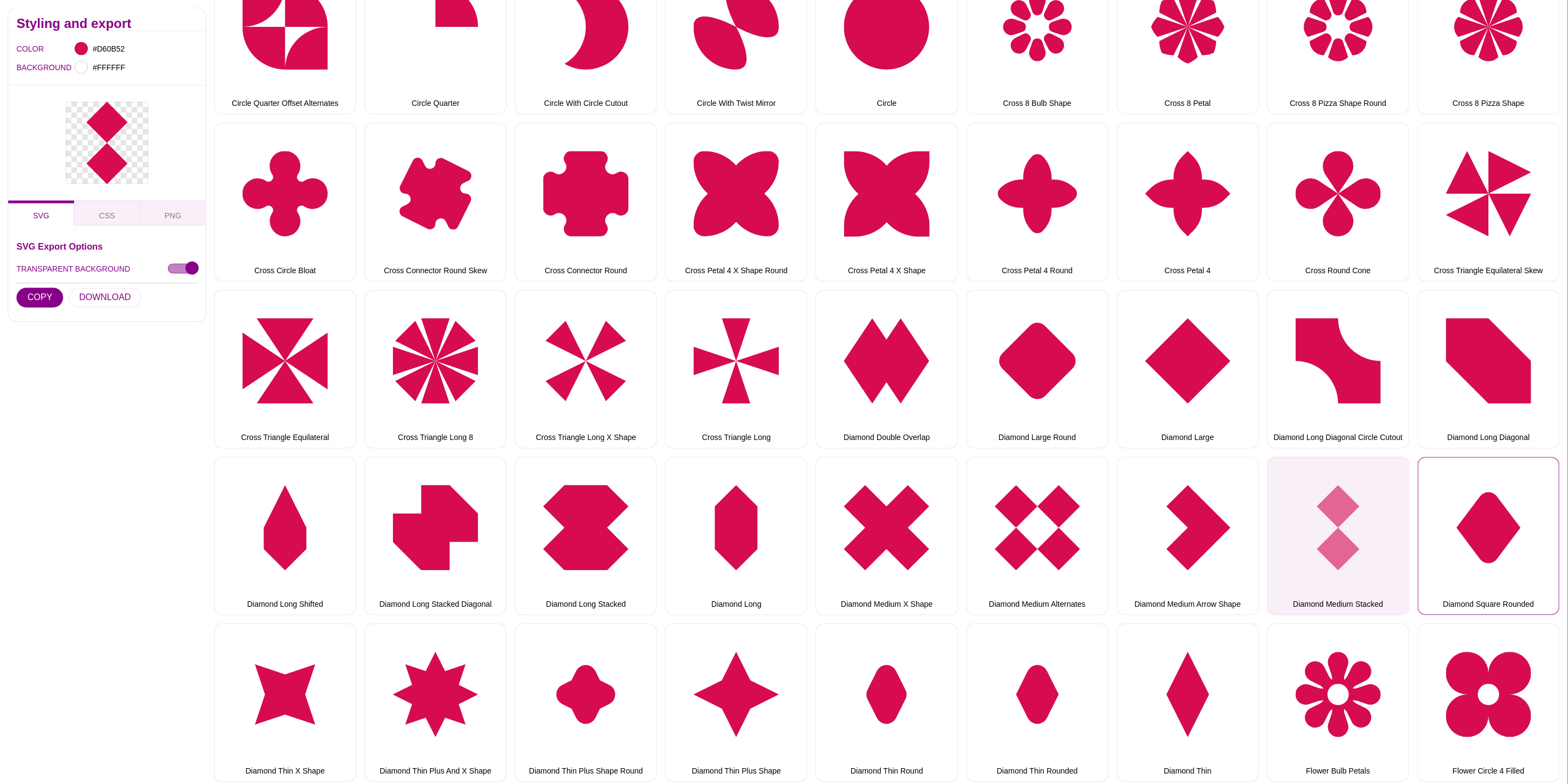
drag, startPoint x: 1427, startPoint y: 521, endPoint x: 1385, endPoint y: 530, distance: 43.0
click at [1427, 521] on button "Diamond Square Rounded" at bounding box center [1489, 536] width 142 height 158
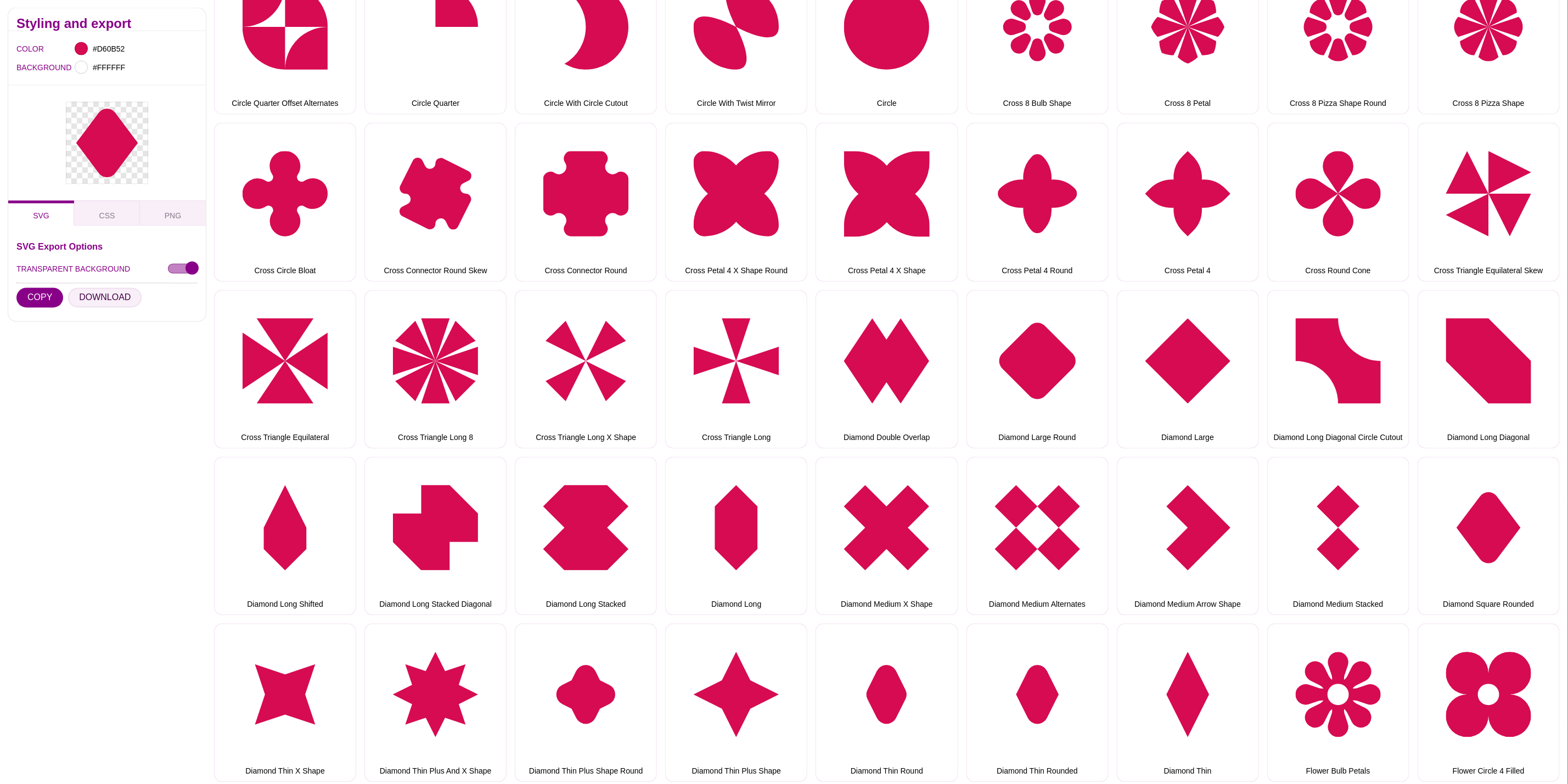
click at [91, 297] on button "DOWNLOAD" at bounding box center [105, 298] width 74 height 20
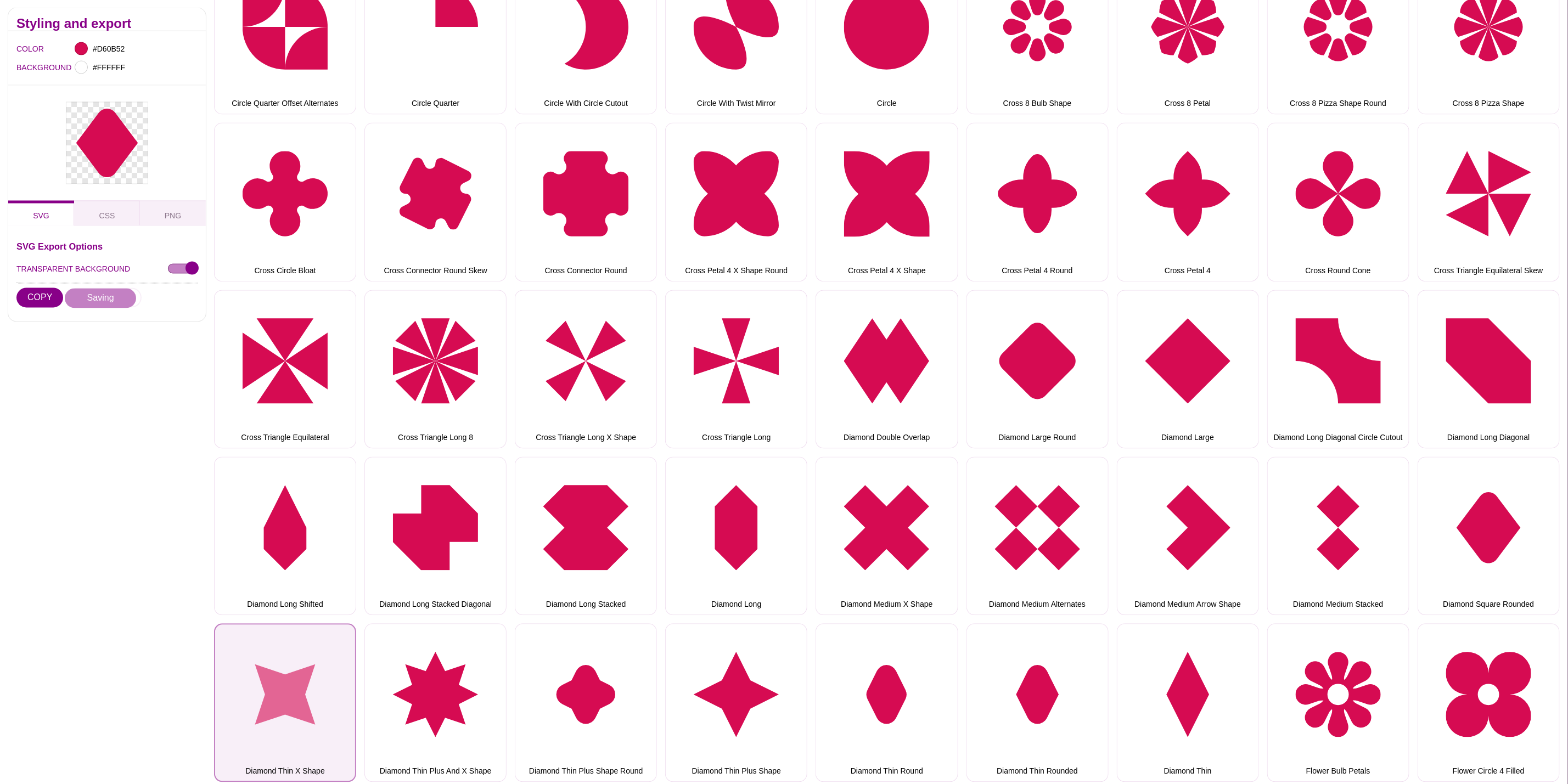
click at [309, 680] on button "Diamond Thin X Shape" at bounding box center [285, 703] width 142 height 158
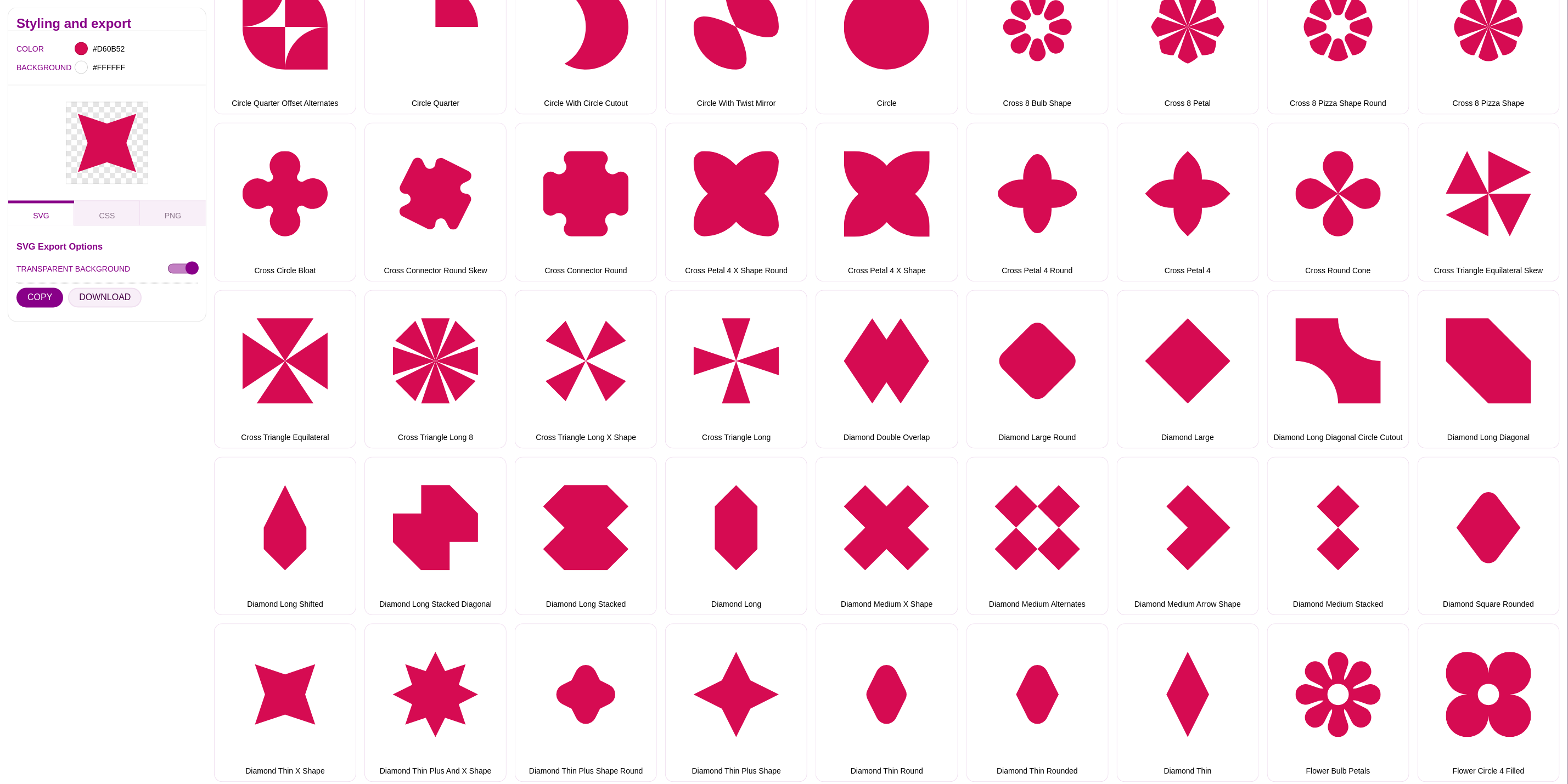
click at [104, 297] on button "DOWNLOAD" at bounding box center [105, 298] width 74 height 20
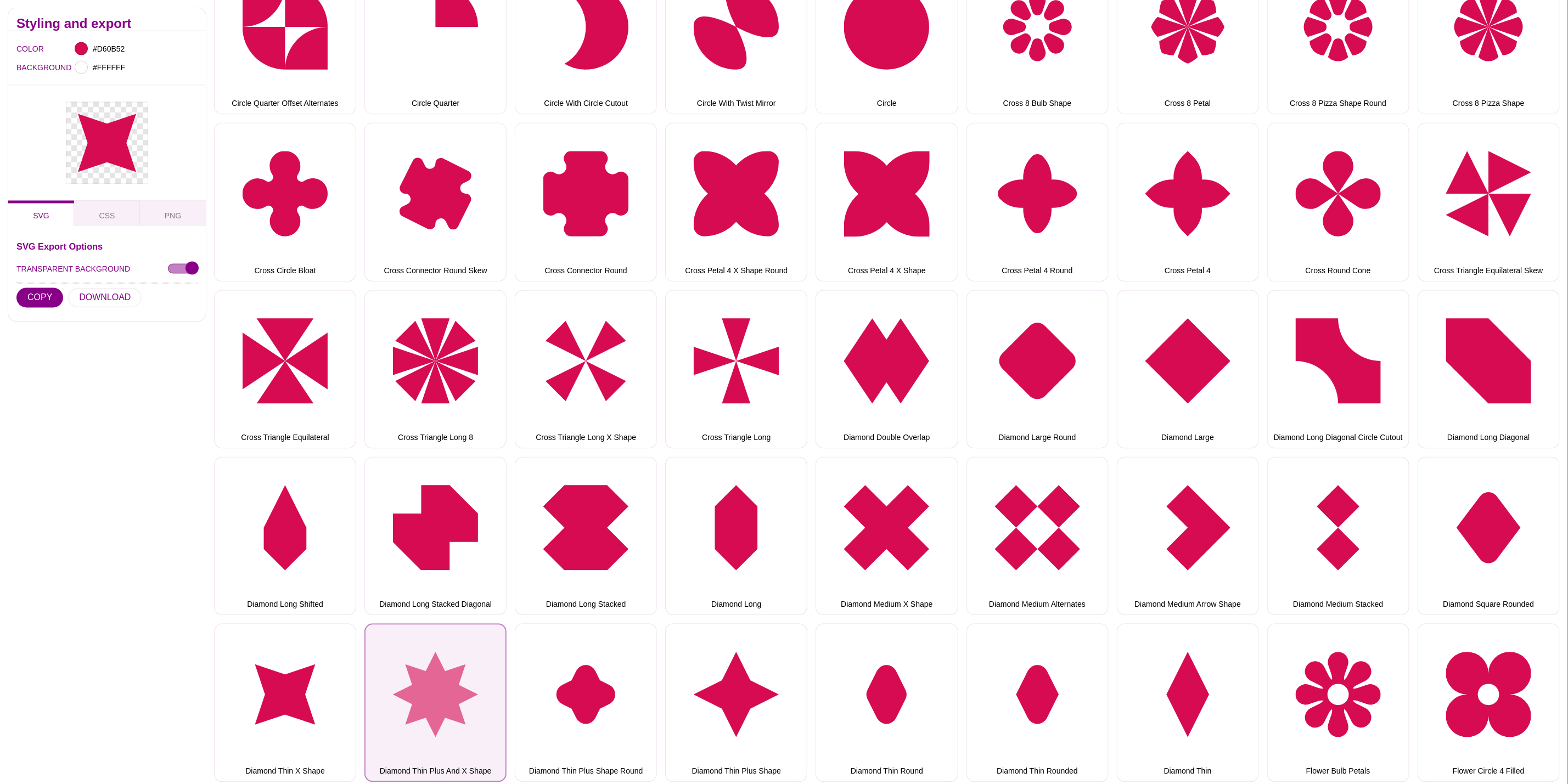
click at [372, 671] on button "Diamond Thin Plus And X Shape" at bounding box center [436, 703] width 142 height 158
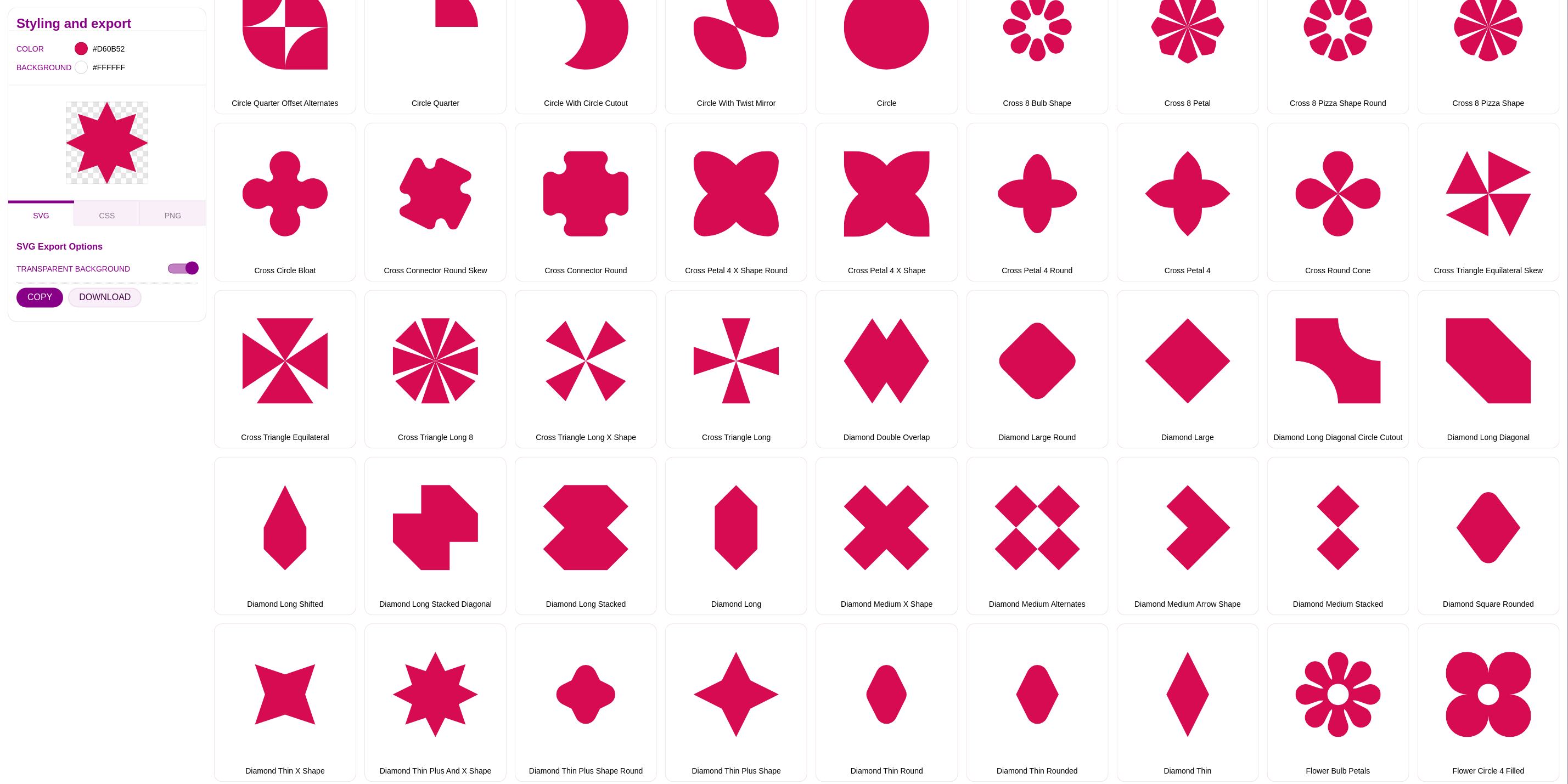
click at [115, 304] on button "DOWNLOAD" at bounding box center [105, 298] width 74 height 20
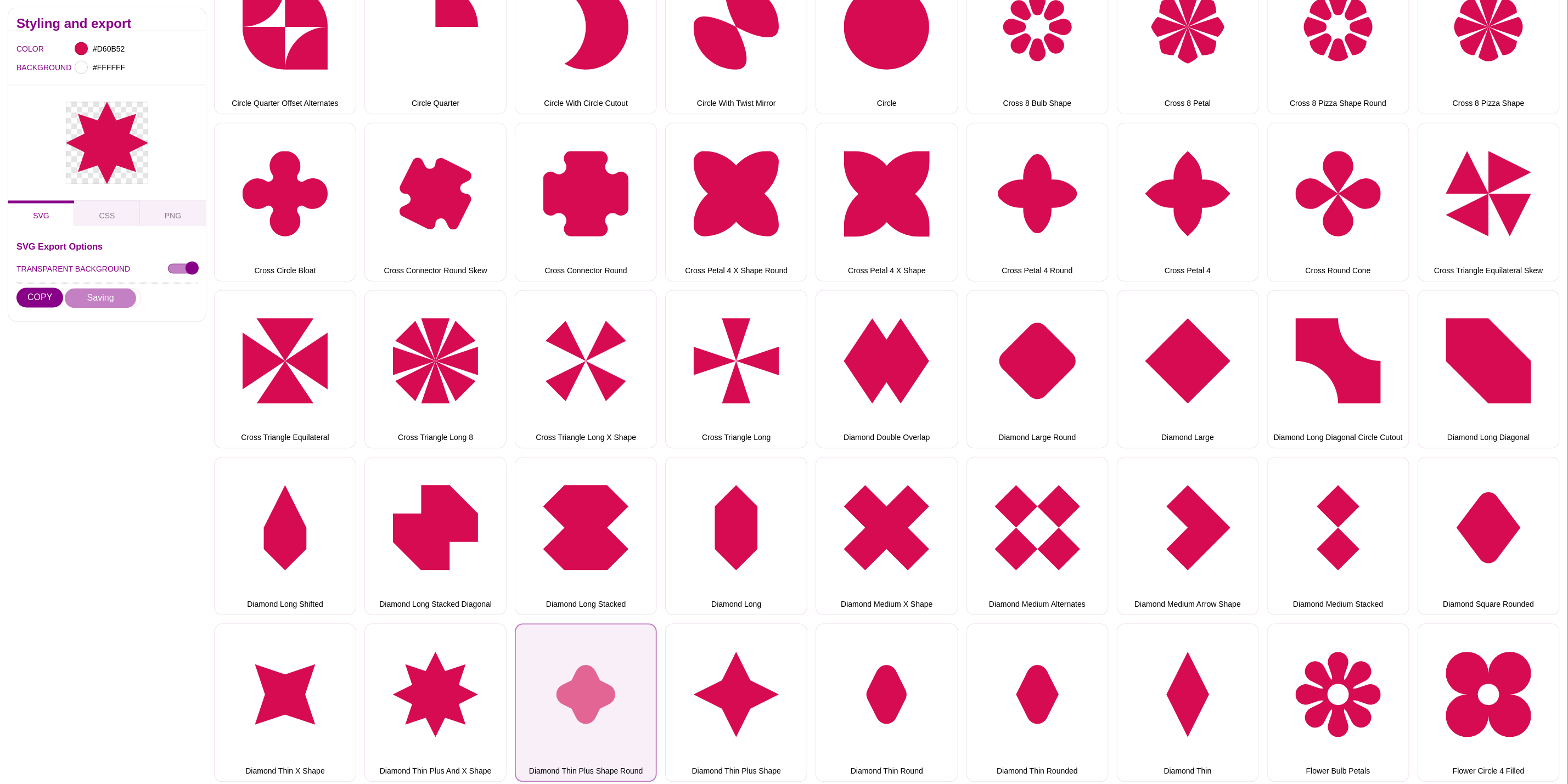
click at [621, 637] on button "Diamond Thin Plus Shape Round" at bounding box center [586, 703] width 142 height 158
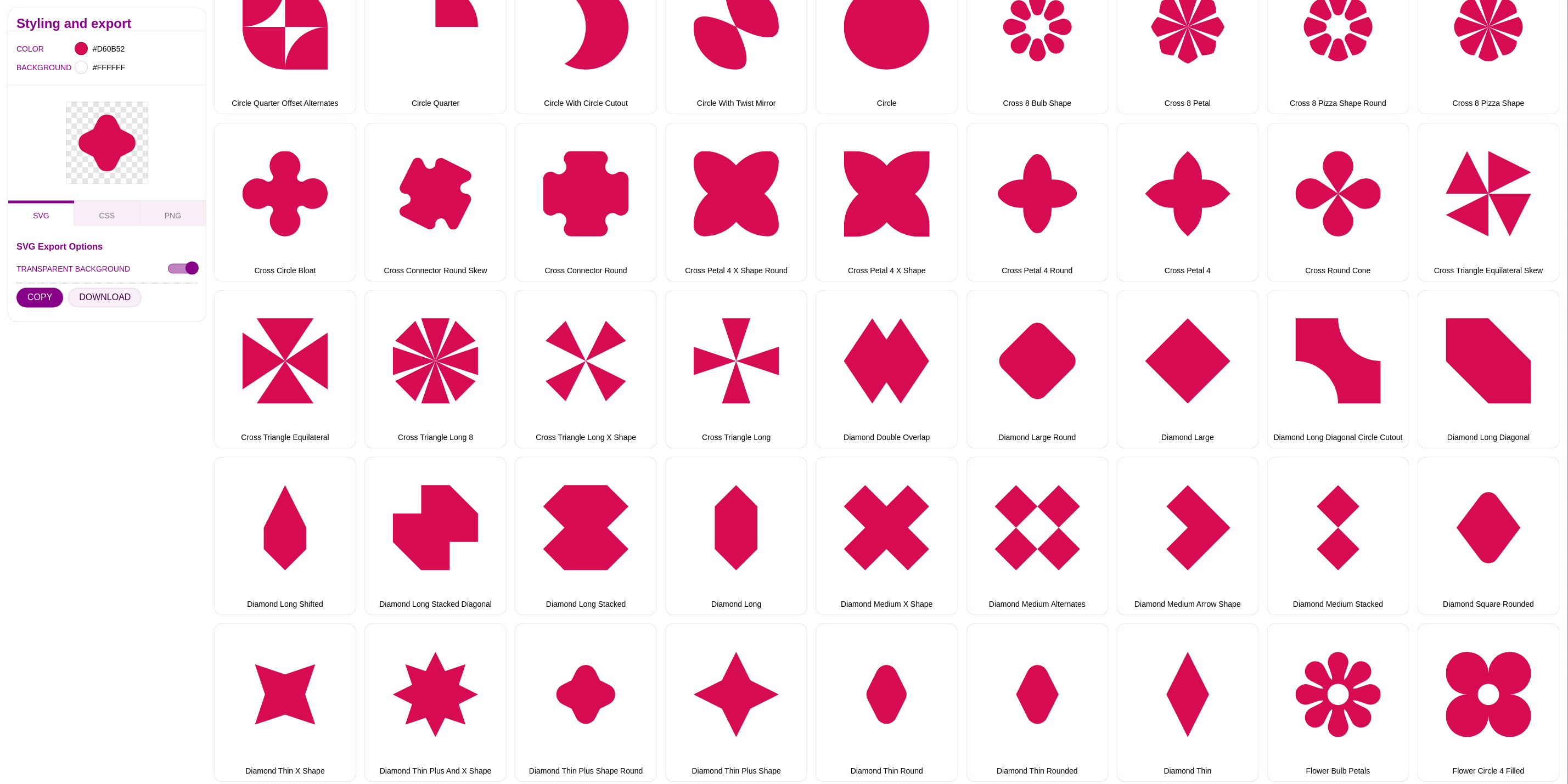
click at [109, 293] on button "DOWNLOAD" at bounding box center [105, 298] width 74 height 20
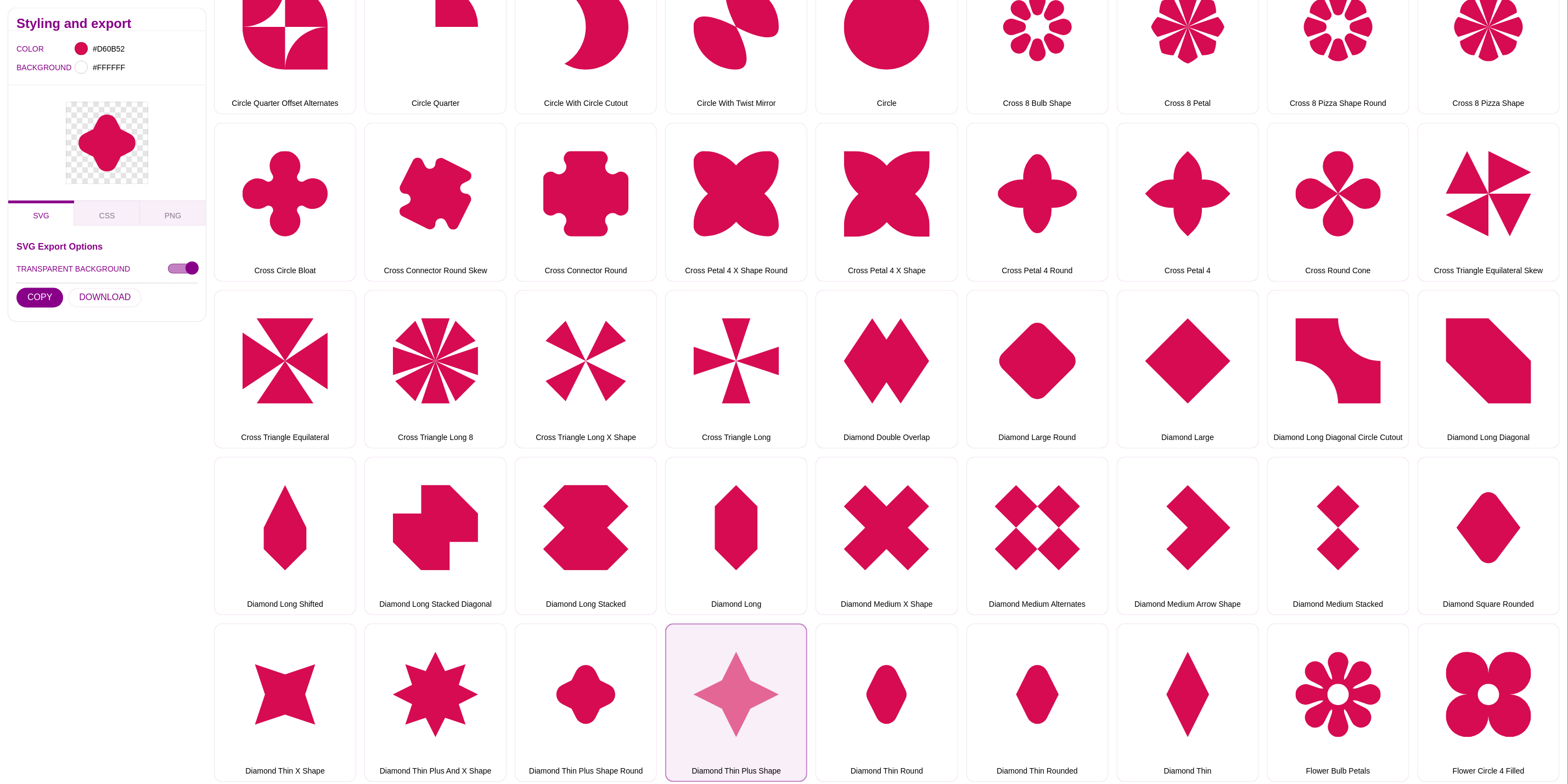
click at [744, 666] on button "Diamond Thin Plus Shape" at bounding box center [736, 703] width 142 height 158
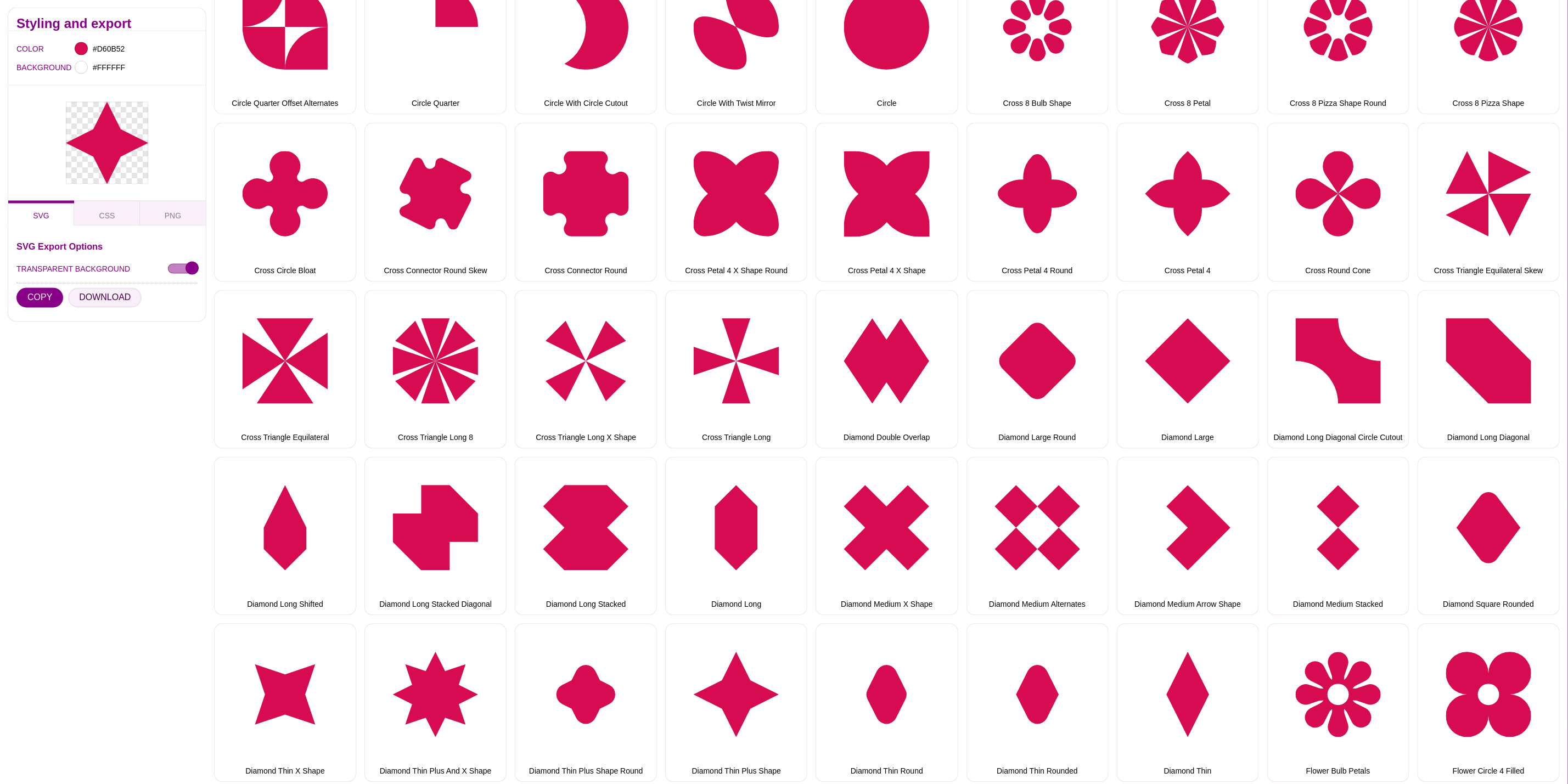
click at [114, 300] on button "DOWNLOAD" at bounding box center [105, 298] width 74 height 20
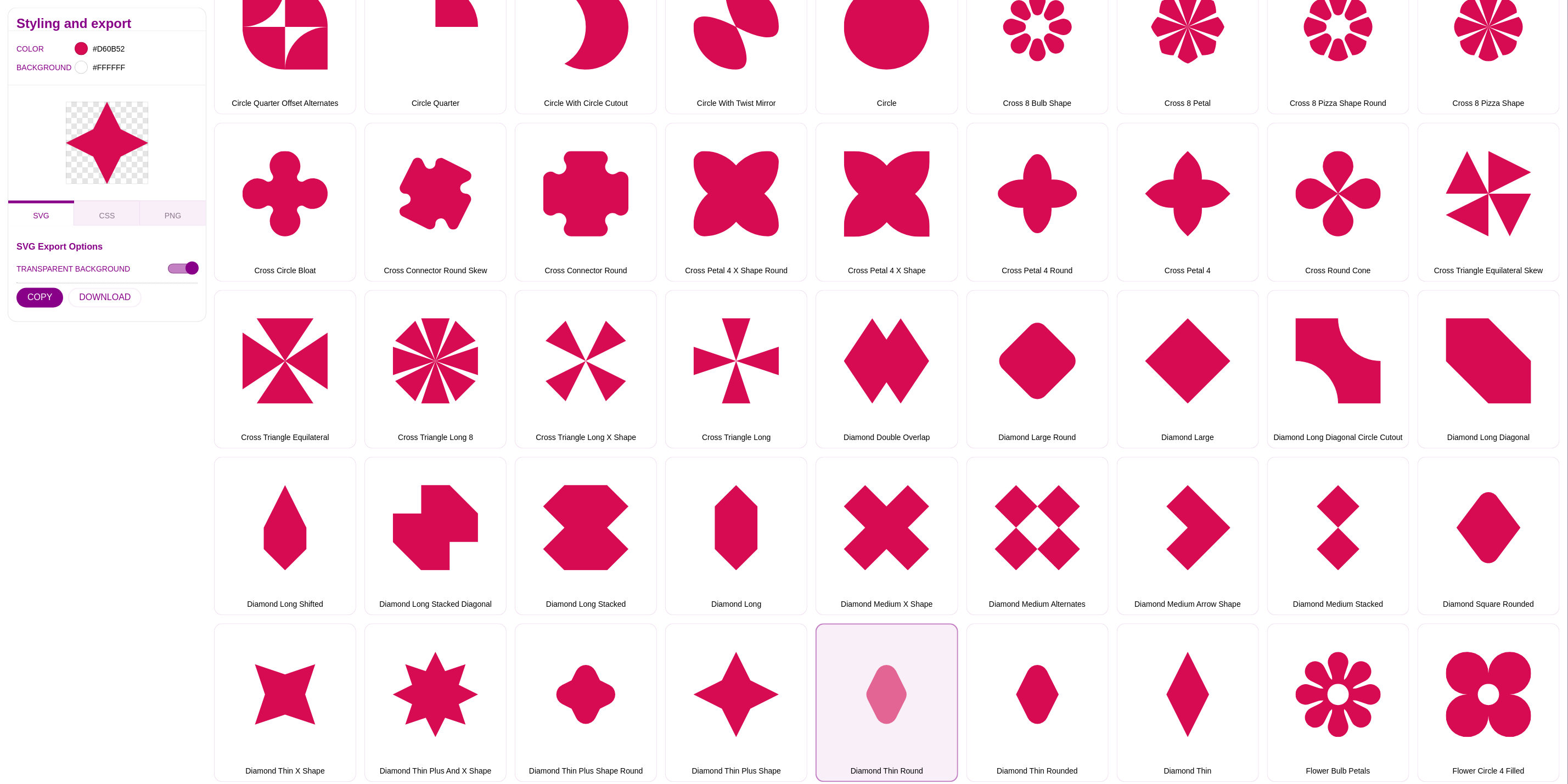
click at [945, 672] on button "Diamond Thin Round" at bounding box center [887, 703] width 142 height 158
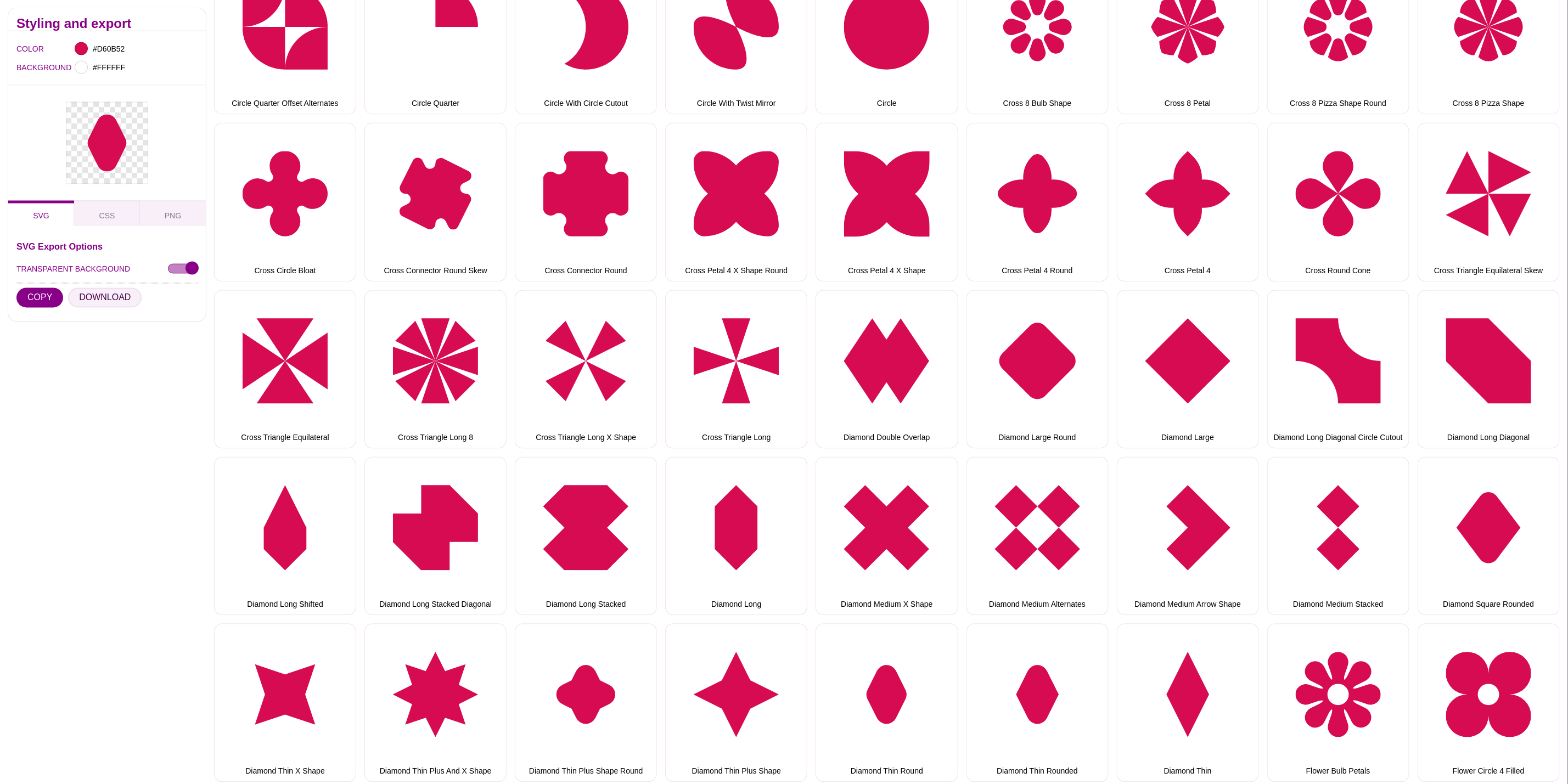
click at [117, 300] on button "DOWNLOAD" at bounding box center [105, 298] width 74 height 20
drag, startPoint x: 1051, startPoint y: 641, endPoint x: 865, endPoint y: 602, distance: 190.0
click at [1051, 641] on button "Diamond Thin Rounded" at bounding box center [1038, 703] width 142 height 158
click at [122, 303] on button "DOWNLOAD" at bounding box center [105, 298] width 74 height 20
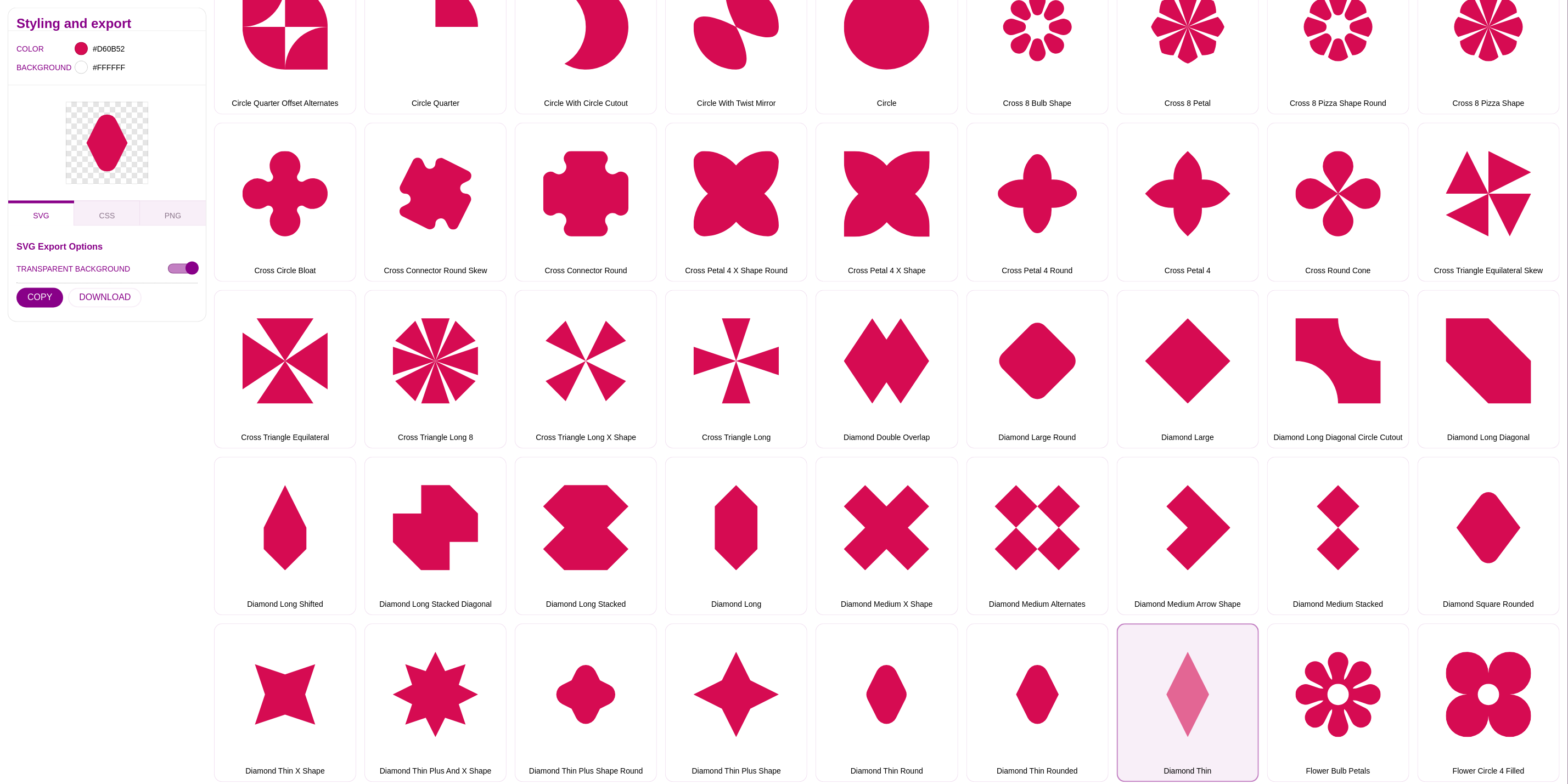
click at [1180, 637] on button "Diamond Thin" at bounding box center [1188, 703] width 142 height 158
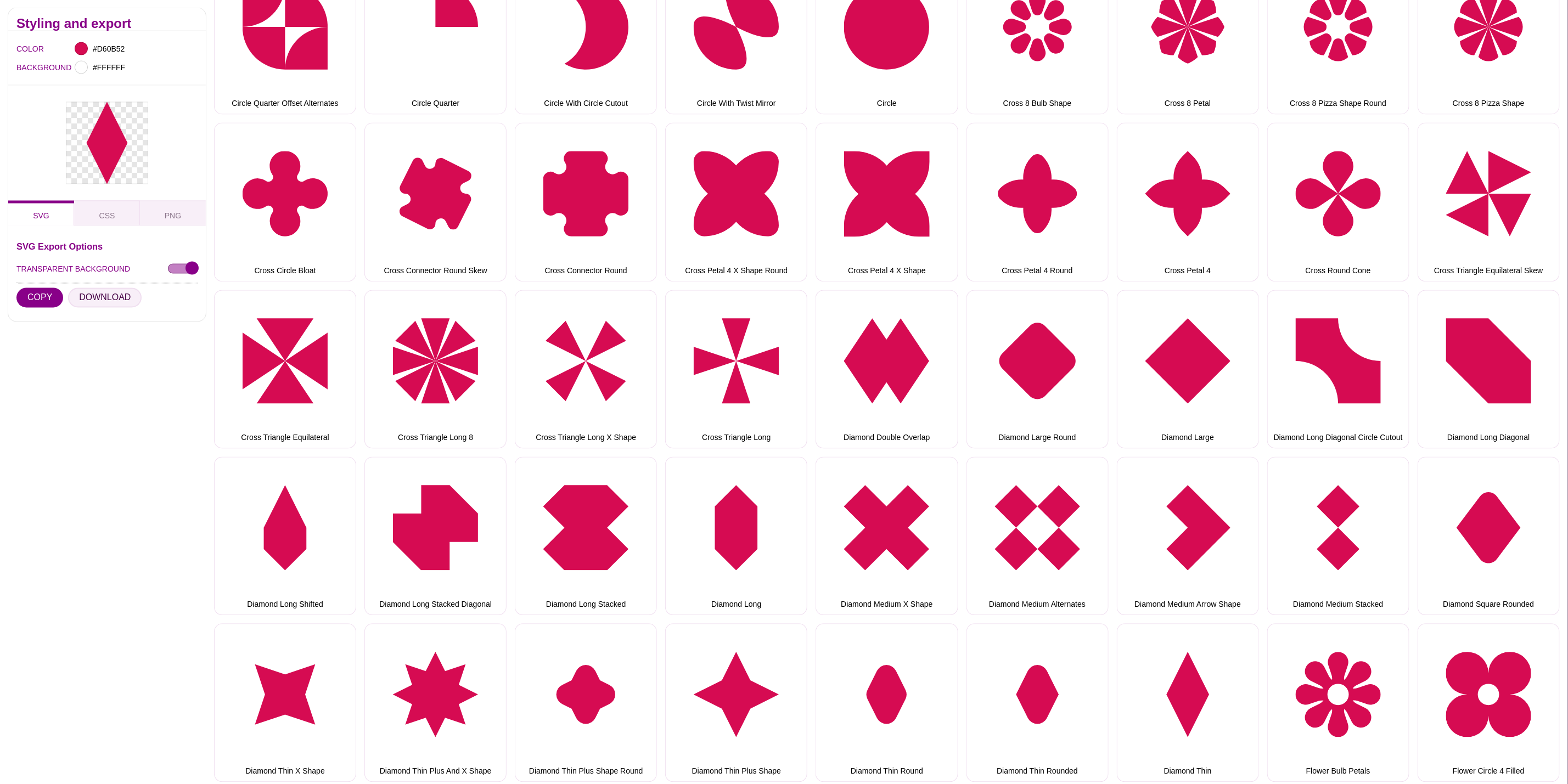
click at [114, 294] on button "DOWNLOAD" at bounding box center [105, 298] width 74 height 20
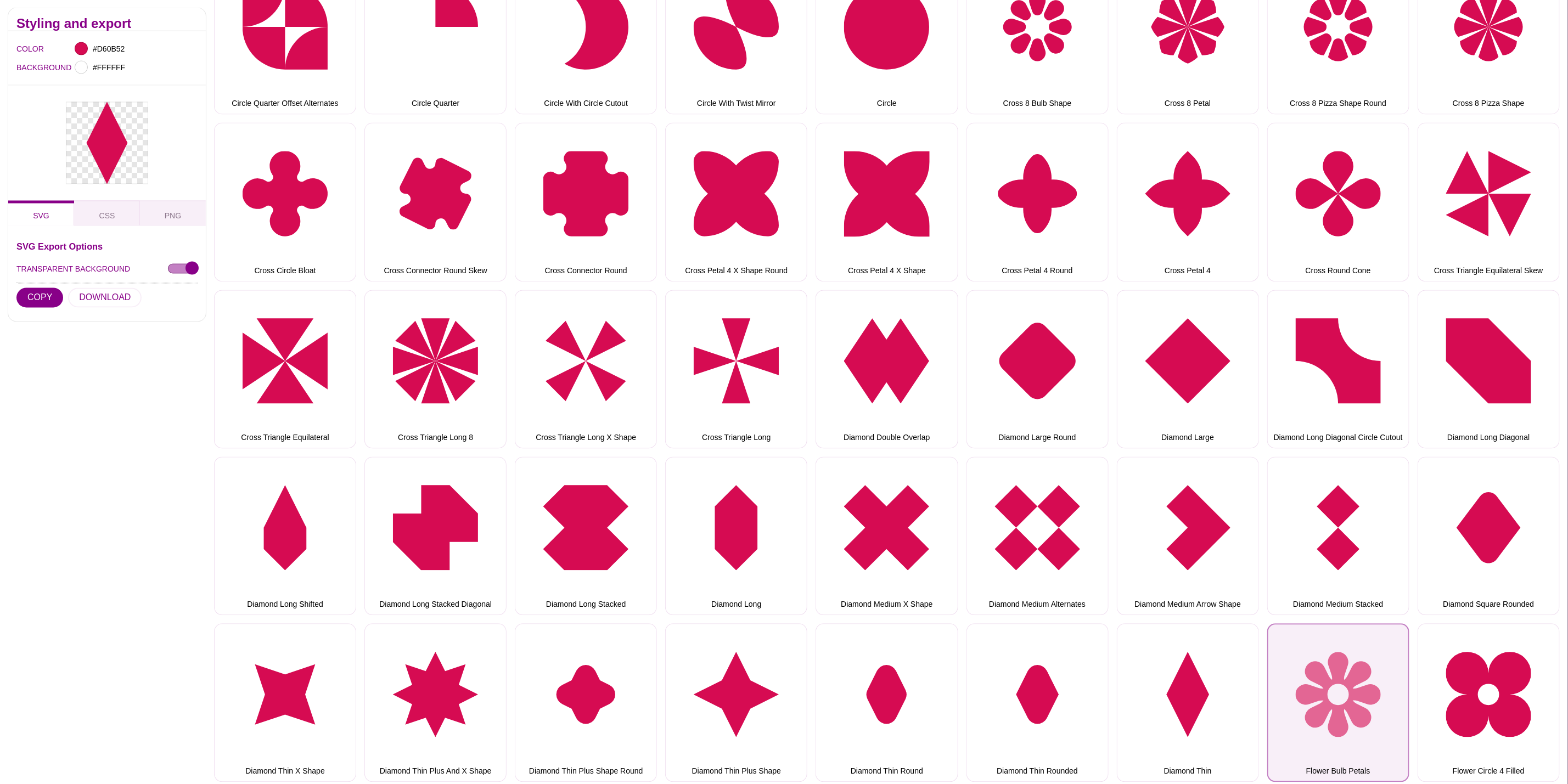
drag, startPoint x: 1324, startPoint y: 650, endPoint x: 1308, endPoint y: 646, distance: 16.5
click at [1324, 650] on button "Flower Bulb Petals" at bounding box center [1338, 703] width 142 height 158
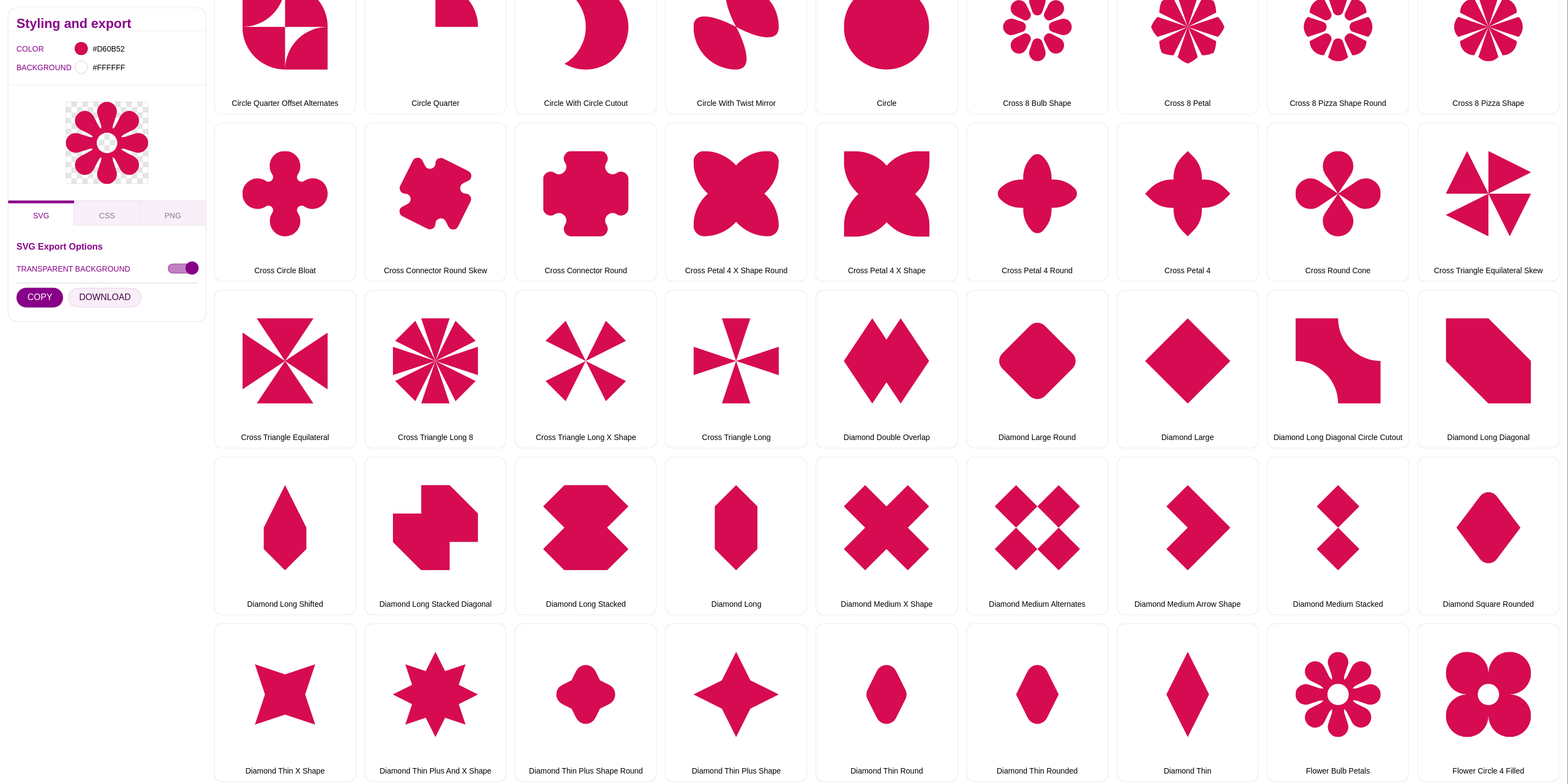
click at [107, 290] on button "DOWNLOAD" at bounding box center [105, 298] width 74 height 20
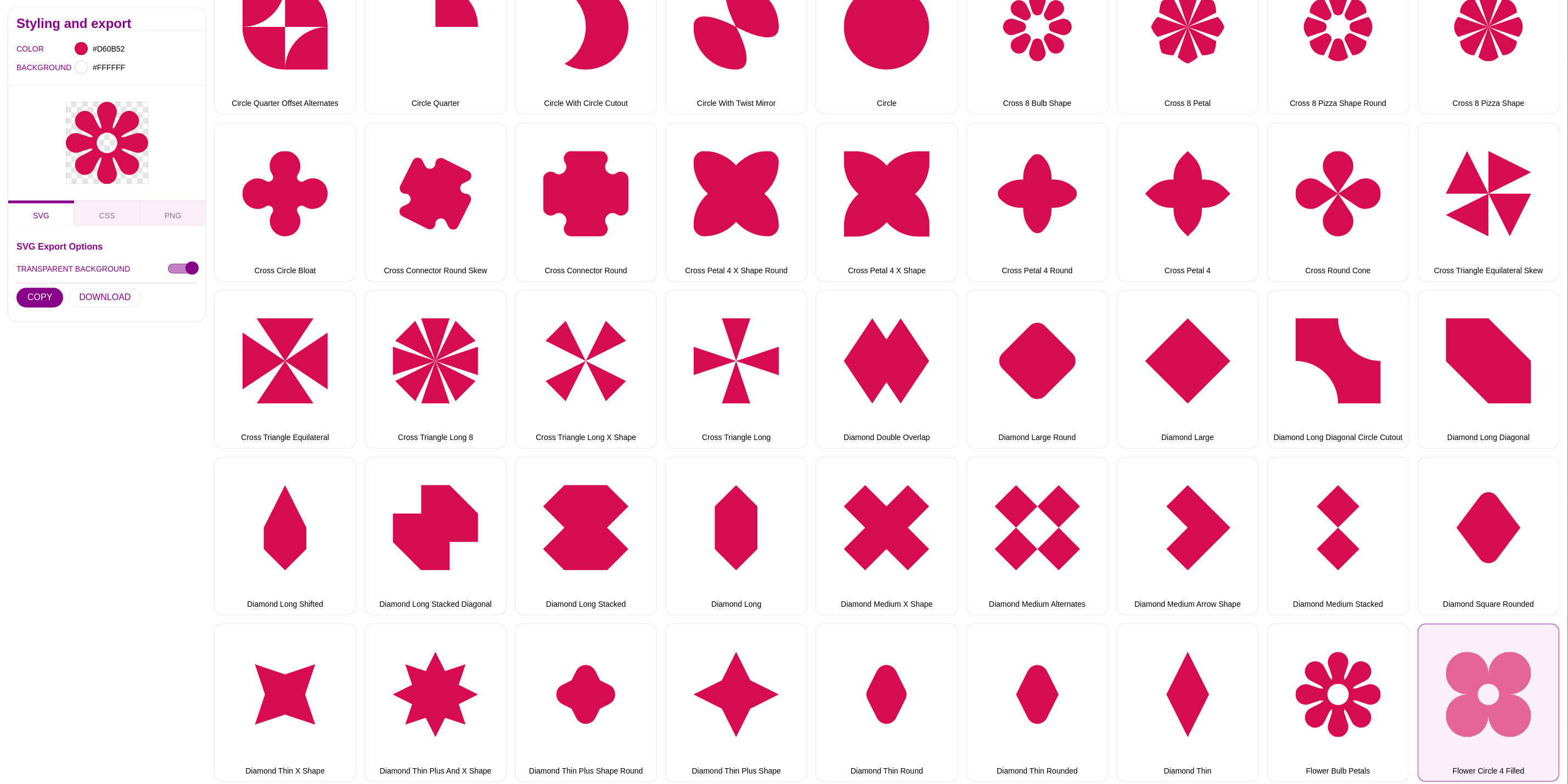
click at [1522, 669] on button "Flower Circle 4 Filled" at bounding box center [1489, 703] width 142 height 158
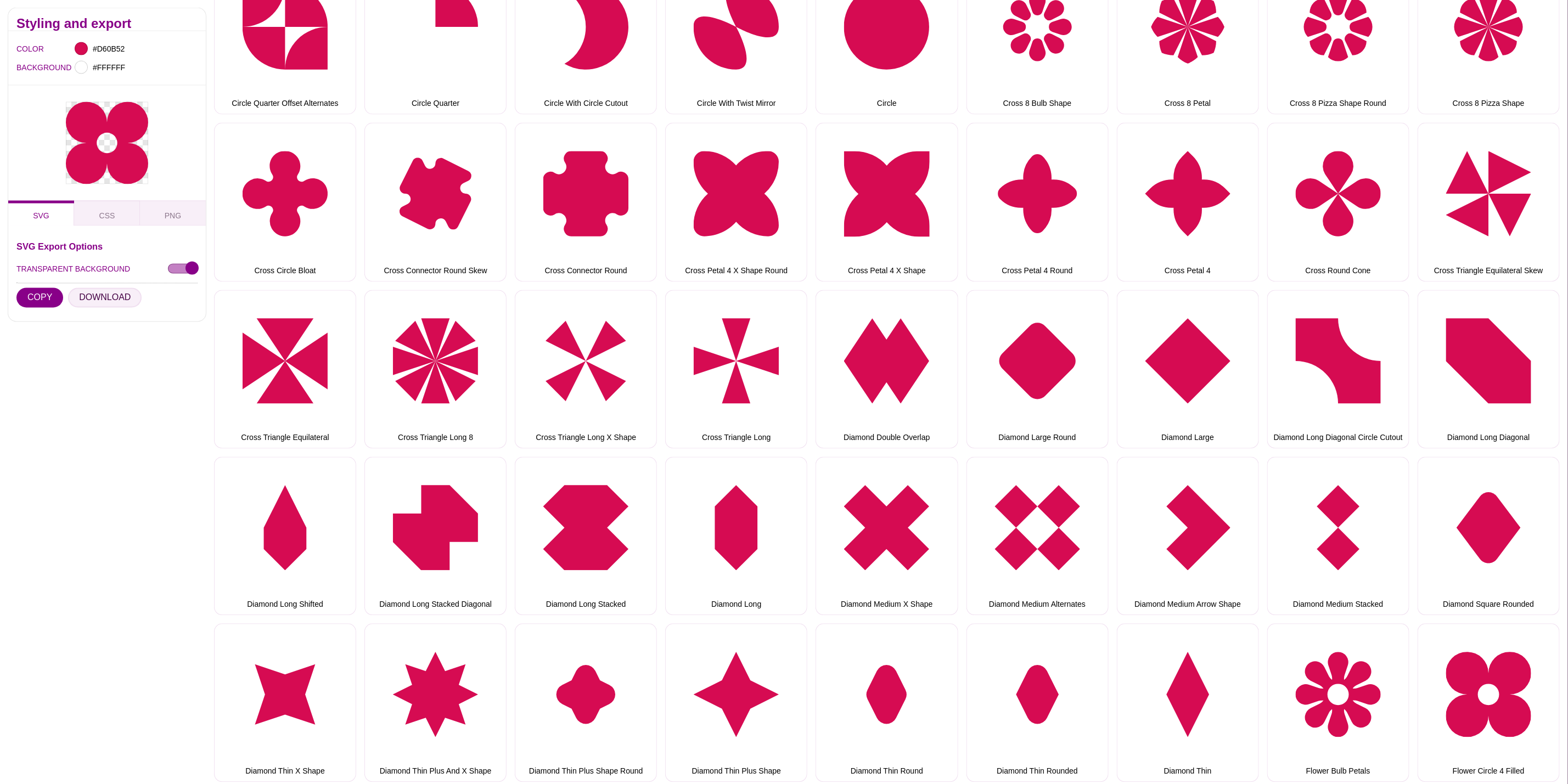
click at [110, 294] on button "DOWNLOAD" at bounding box center [105, 298] width 74 height 20
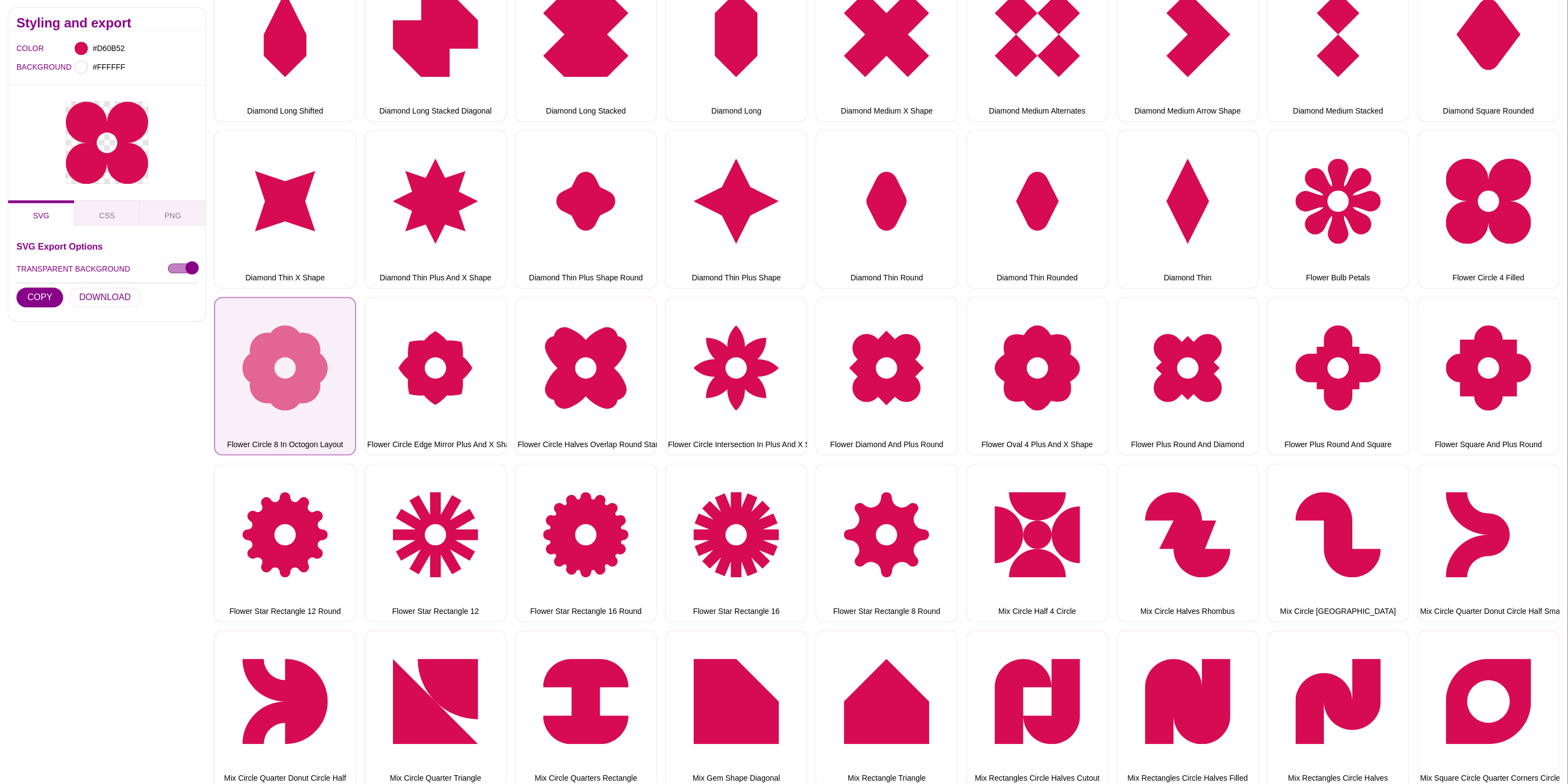
click at [273, 346] on button "Flower Circle 8 In Octogon Layout" at bounding box center [285, 376] width 142 height 158
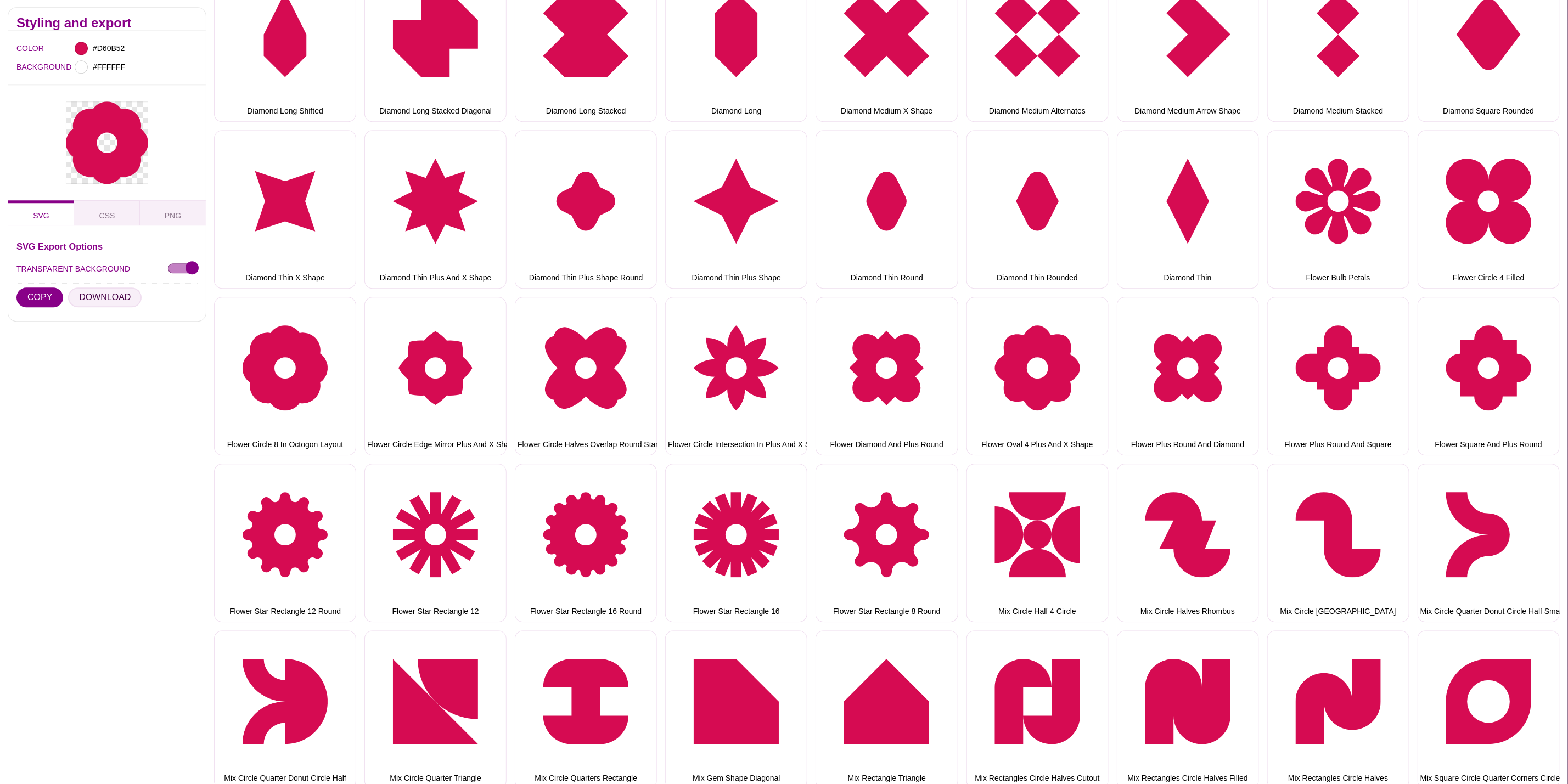
click at [92, 304] on button "DOWNLOAD" at bounding box center [105, 298] width 74 height 20
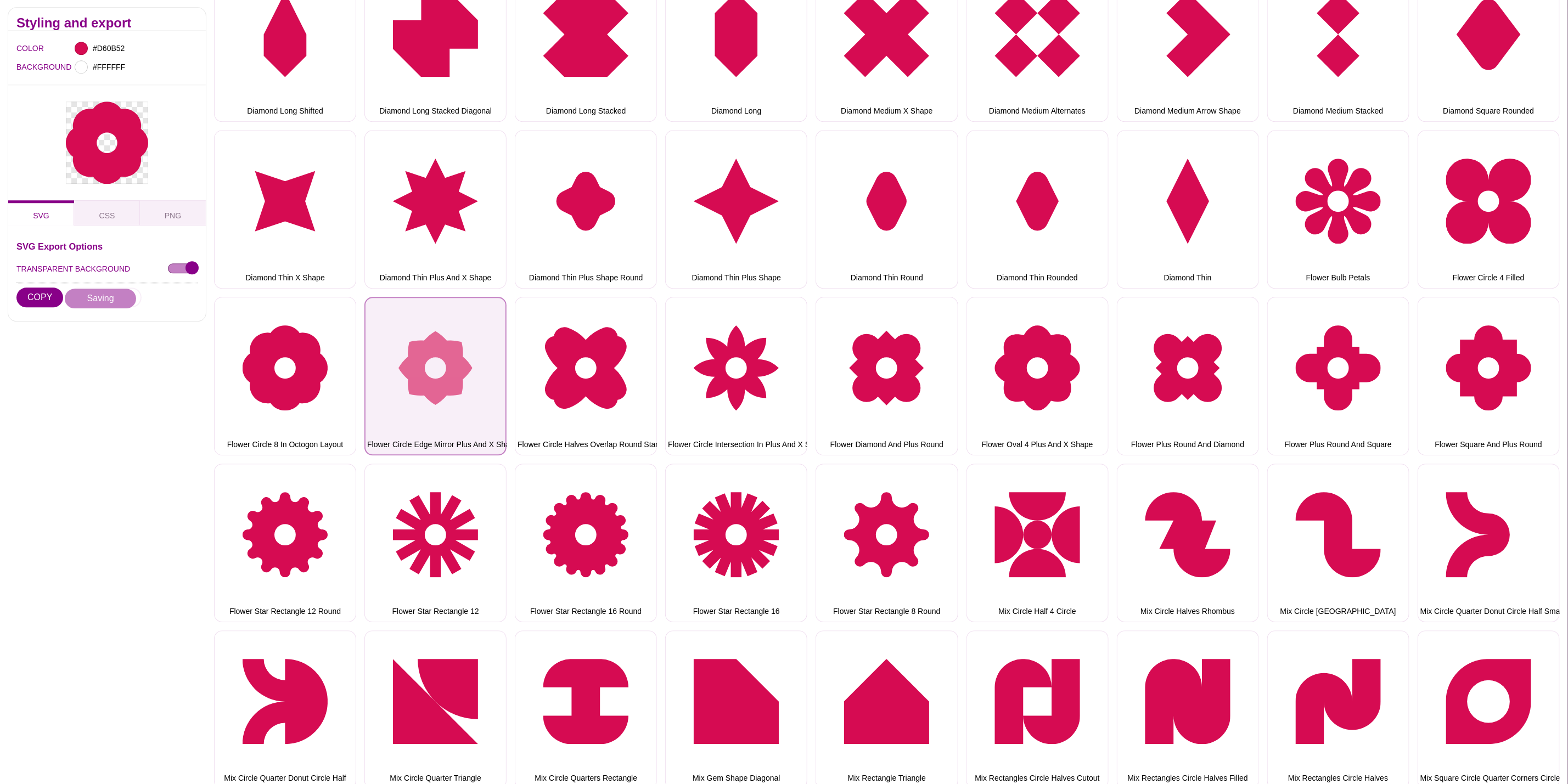
click at [398, 353] on button "Flower Circle Edge Mirror Plus And X Shape" at bounding box center [436, 376] width 142 height 158
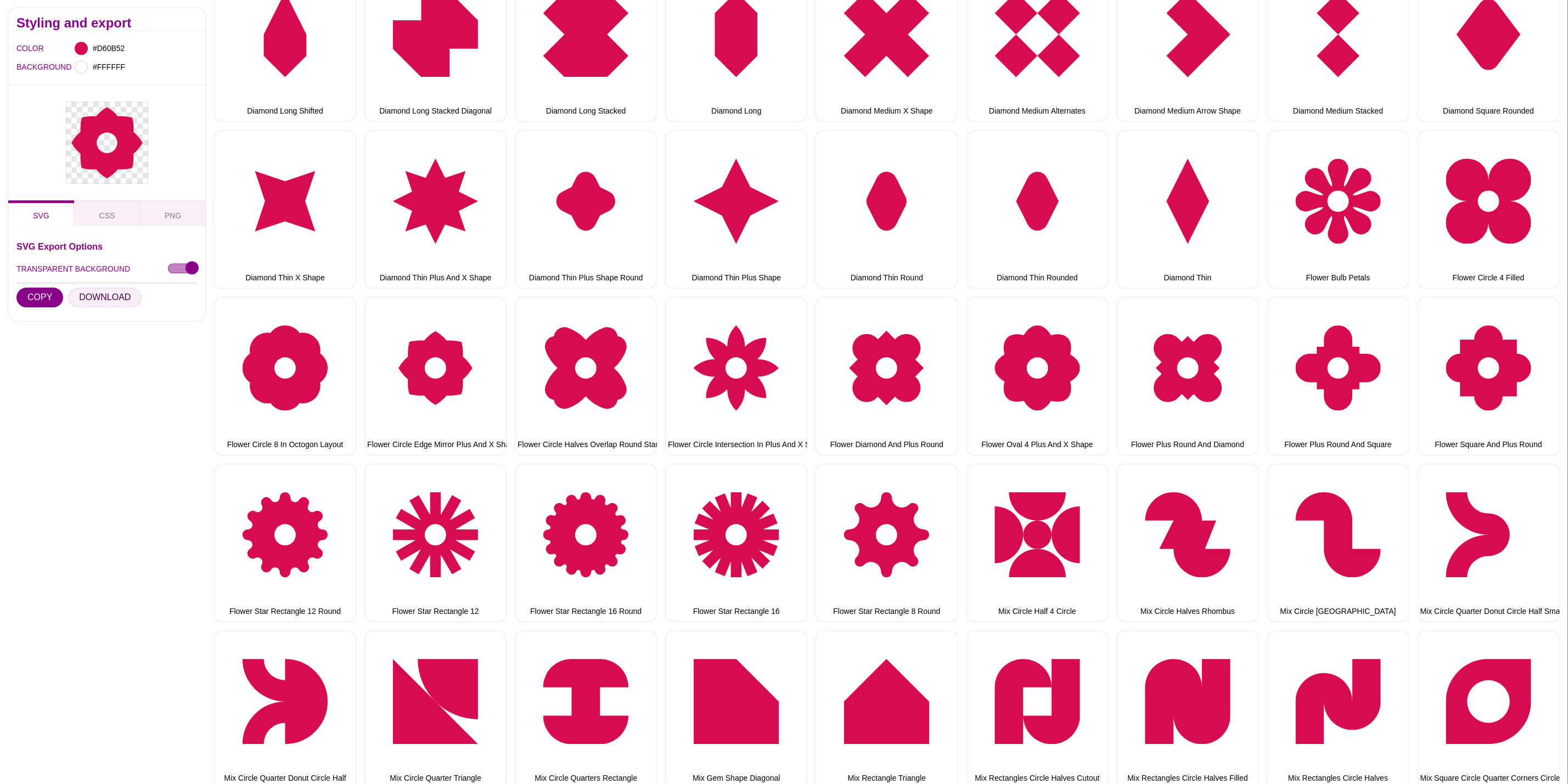
click at [102, 297] on button "DOWNLOAD" at bounding box center [105, 298] width 74 height 20
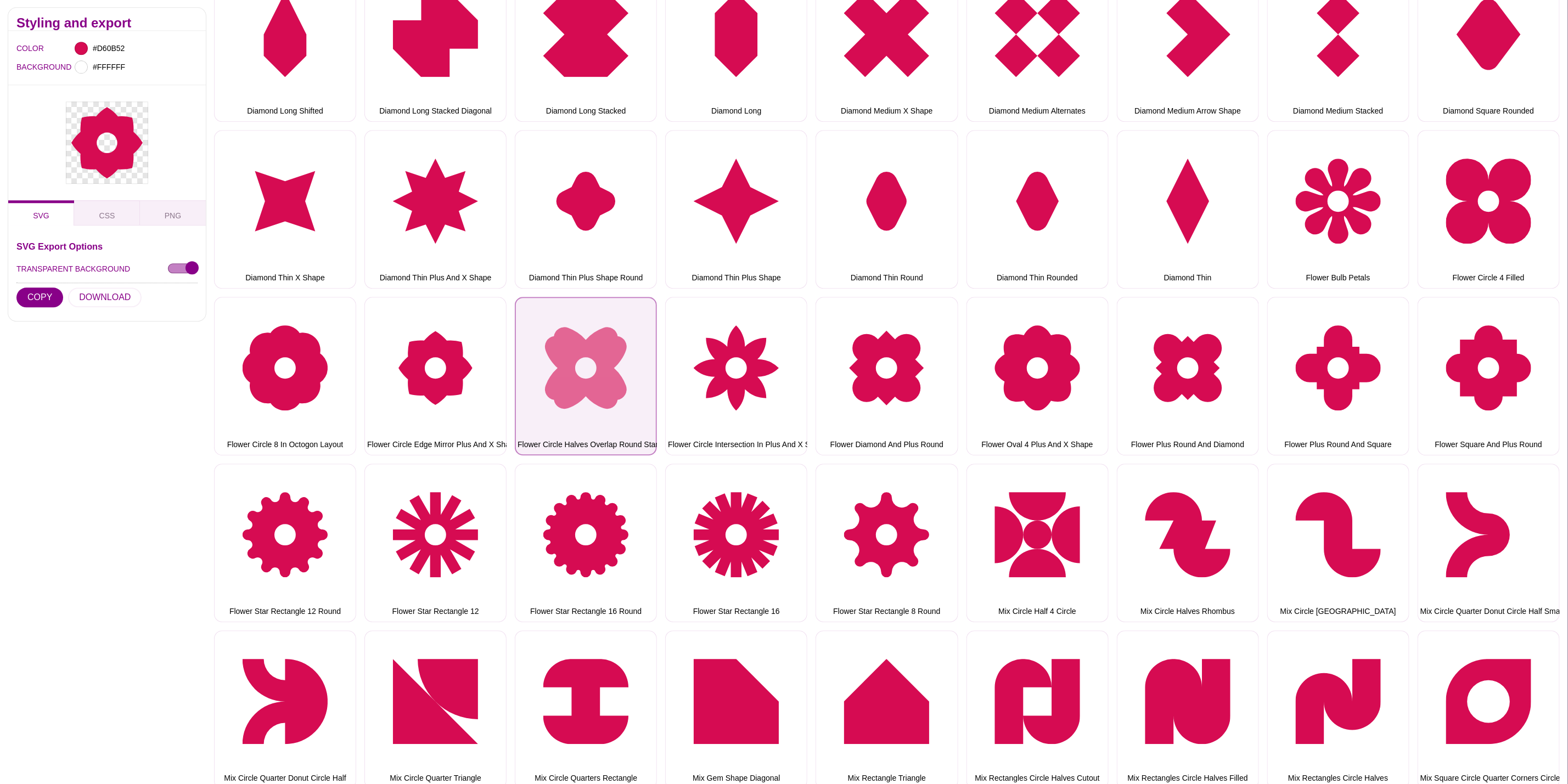
click at [554, 357] on button "Flower Circle Halves Overlap Round Star" at bounding box center [586, 376] width 142 height 158
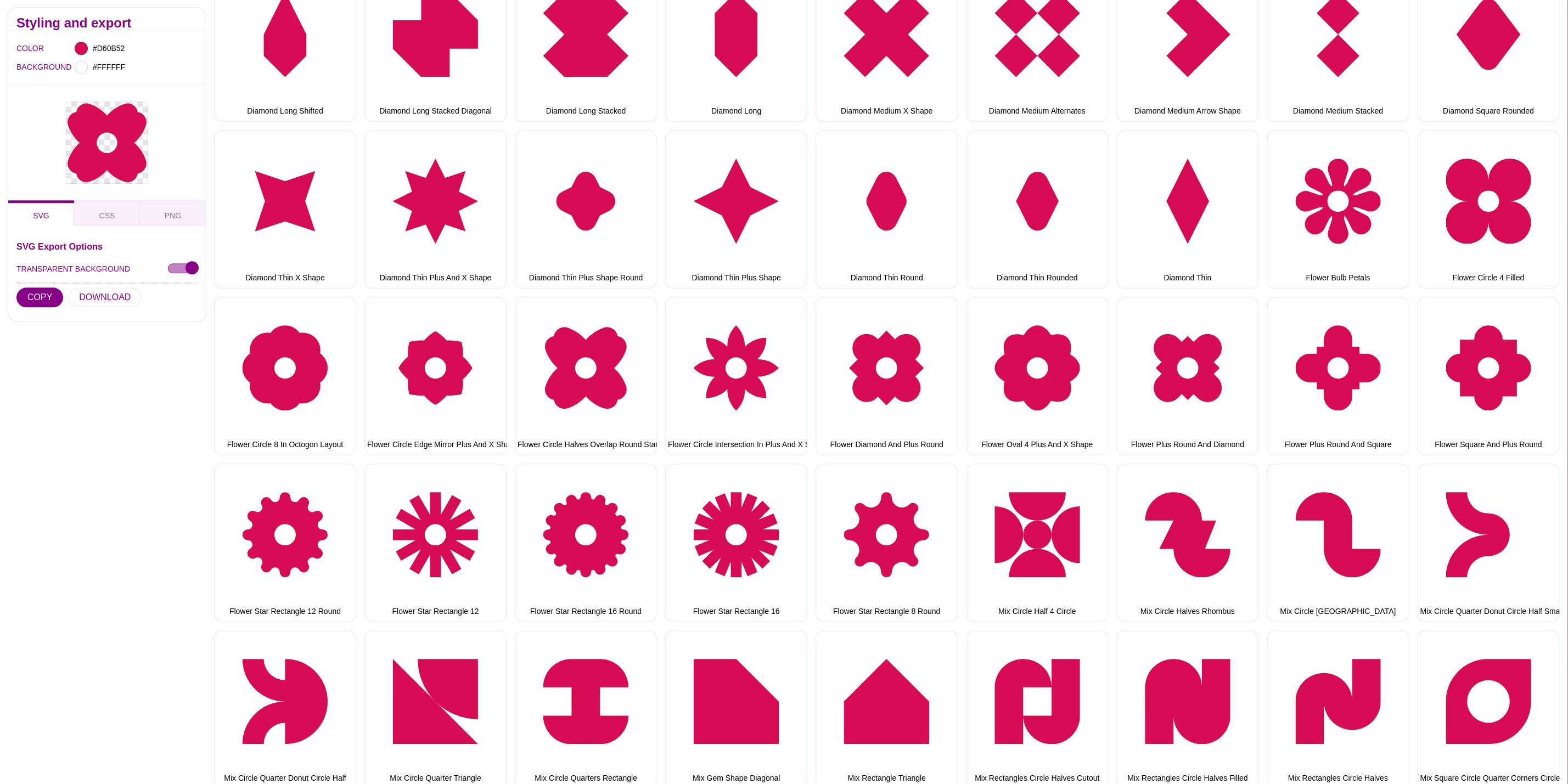
click at [106, 287] on div "SVG Export Options TRANSPARENT BACKGROUND COPY DOWNLOAD" at bounding box center [107, 277] width 181 height 71
click at [111, 297] on button "DOWNLOAD" at bounding box center [105, 298] width 74 height 20
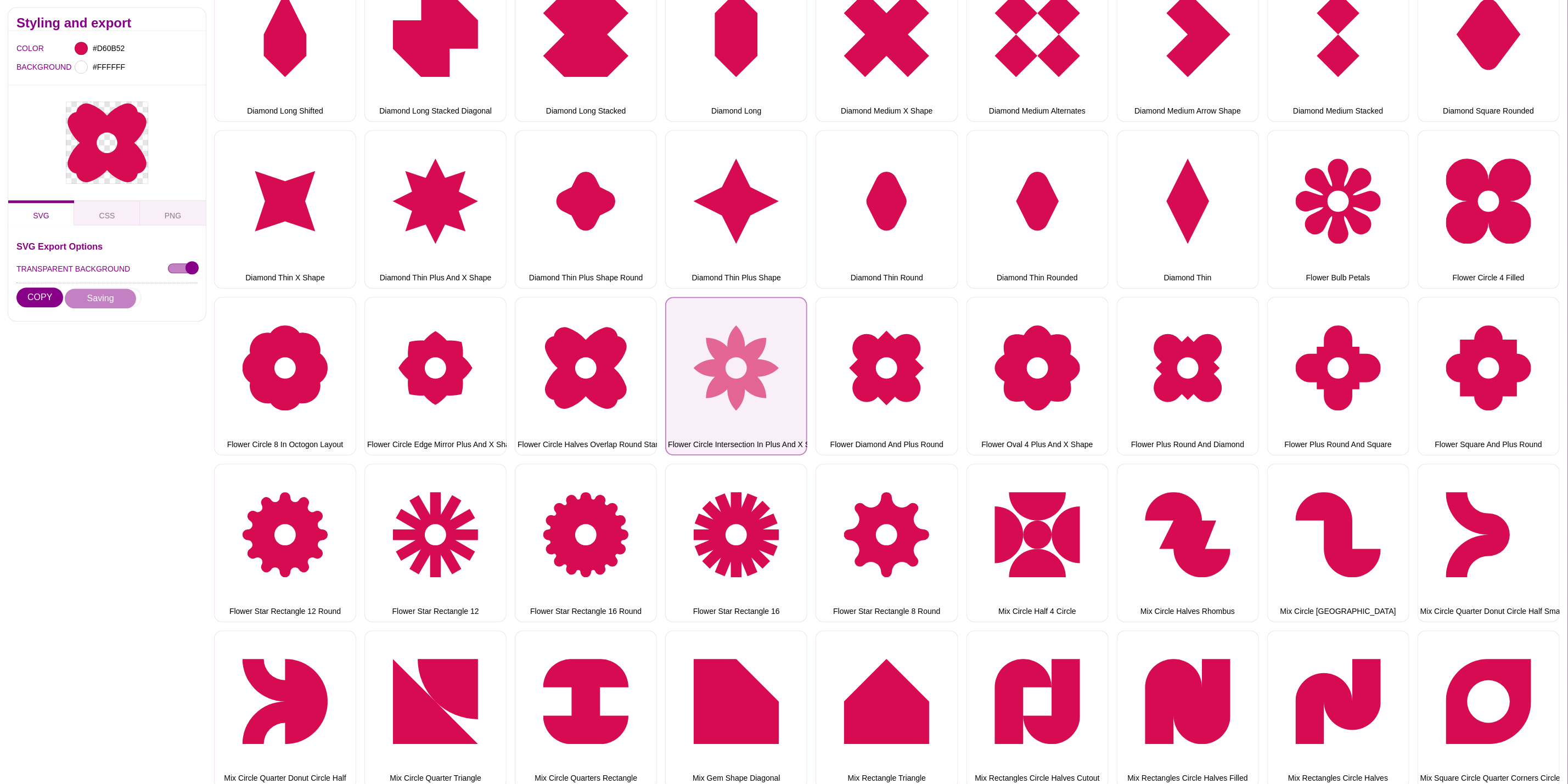
click at [712, 387] on button "Flower Circle Intersection In Plus And X Shape Layout" at bounding box center [736, 376] width 142 height 158
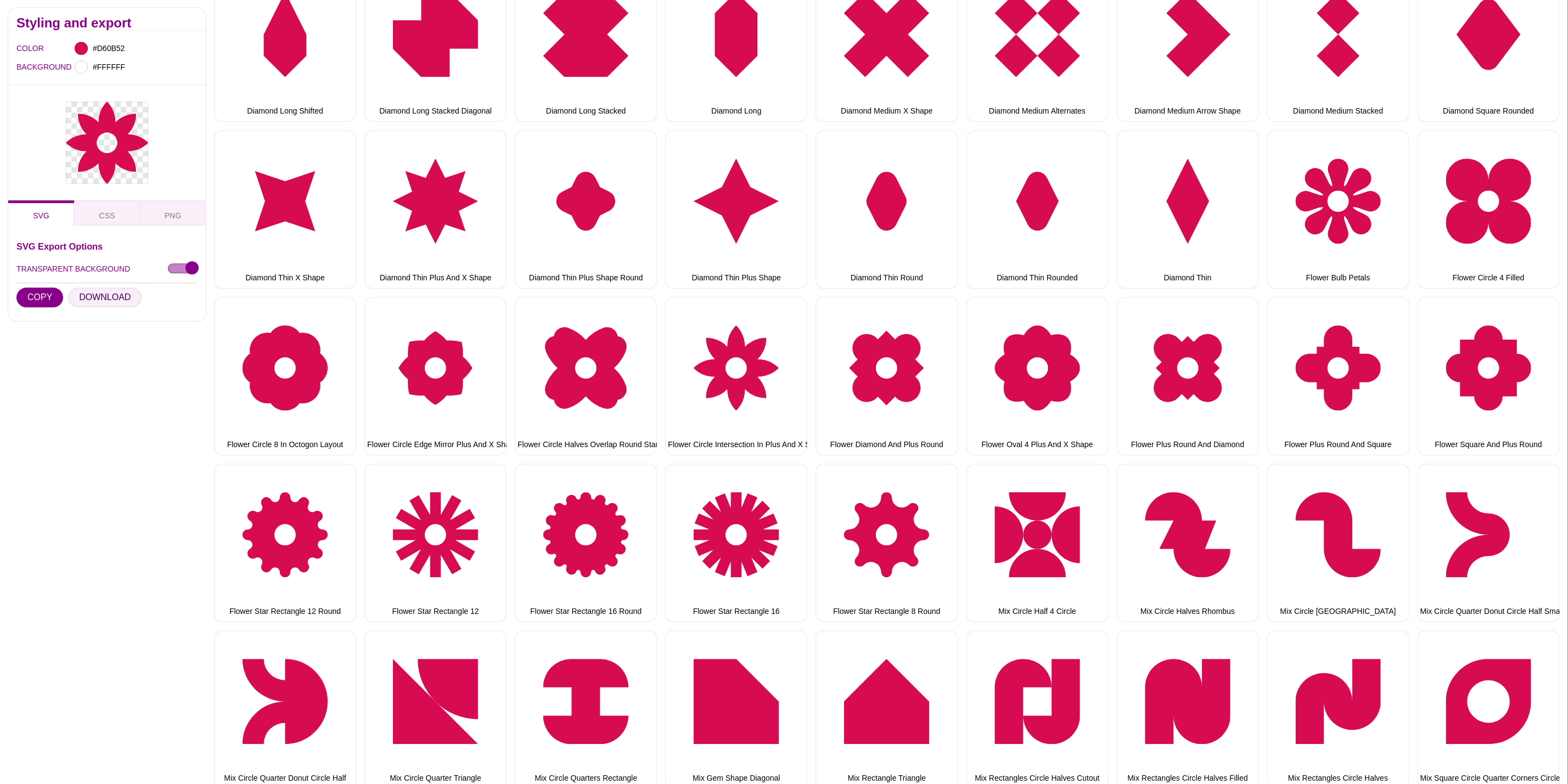
click at [102, 299] on button "DOWNLOAD" at bounding box center [105, 298] width 74 height 20
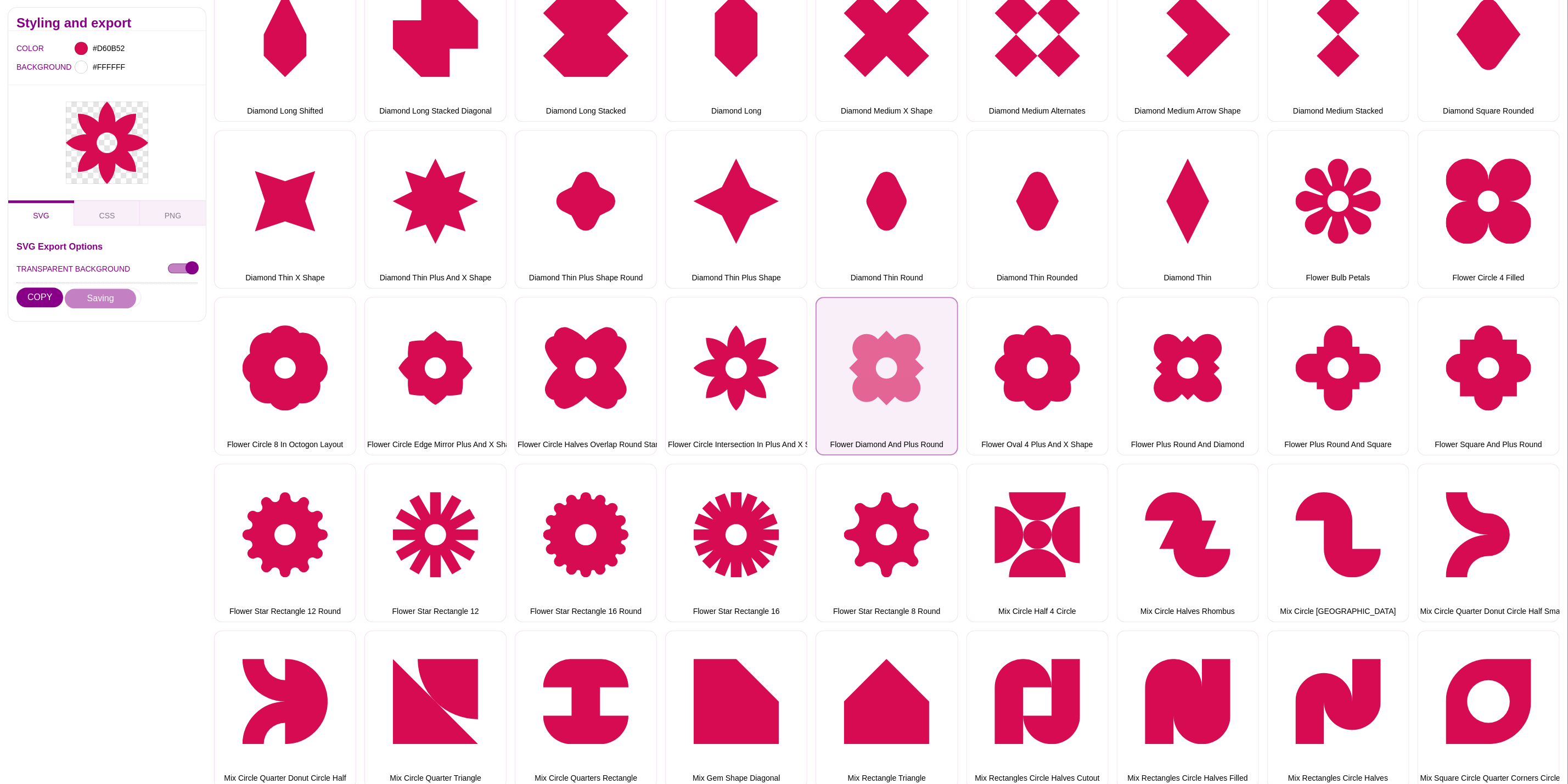
drag, startPoint x: 916, startPoint y: 317, endPoint x: 891, endPoint y: 323, distance: 25.7
click at [916, 317] on button "Flower Diamond And Plus Round" at bounding box center [887, 376] width 142 height 158
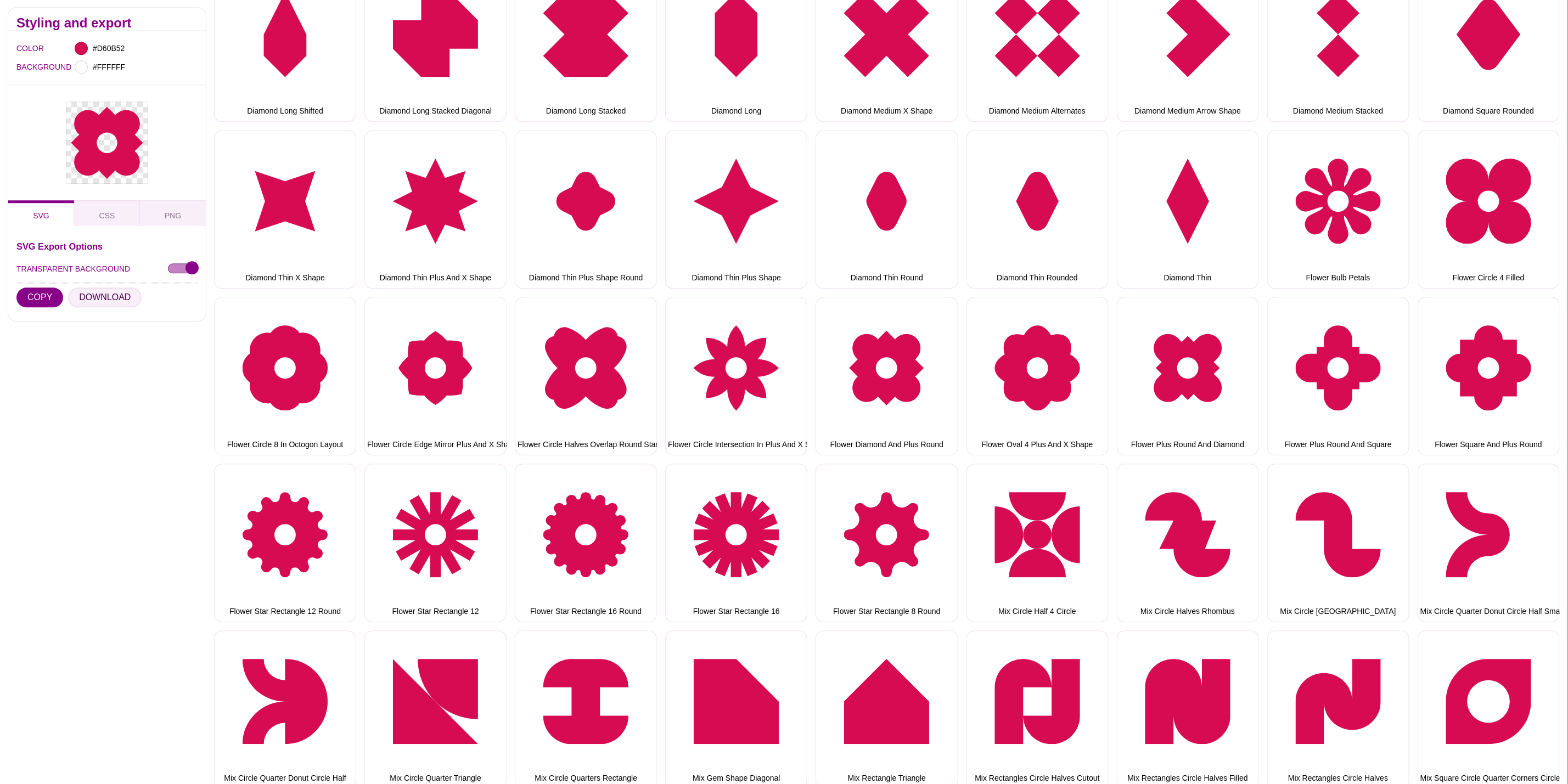
click at [132, 299] on button "DOWNLOAD" at bounding box center [105, 298] width 74 height 20
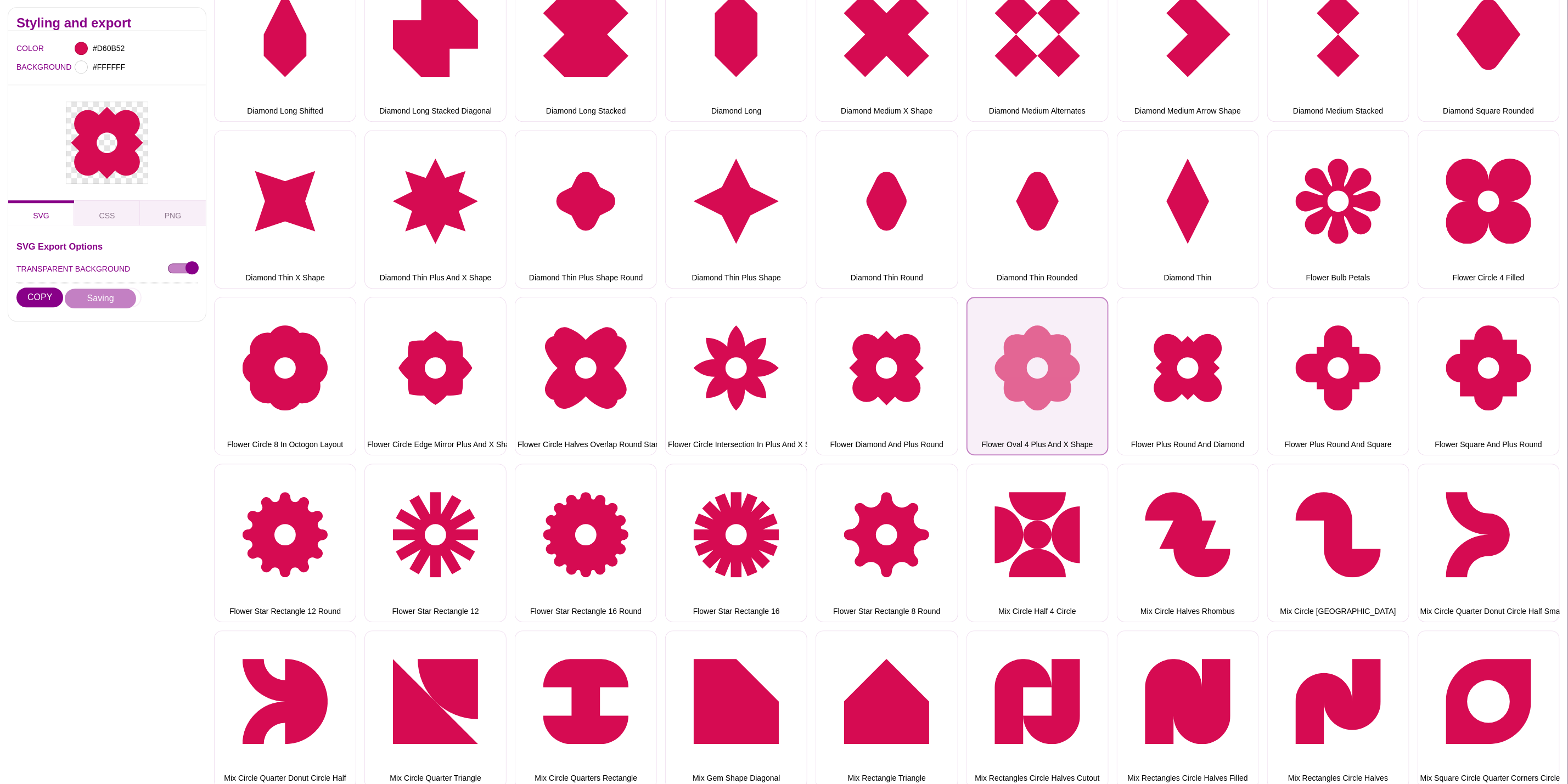
click at [992, 348] on button "Flower Oval 4 Plus And X Shape" at bounding box center [1038, 376] width 142 height 158
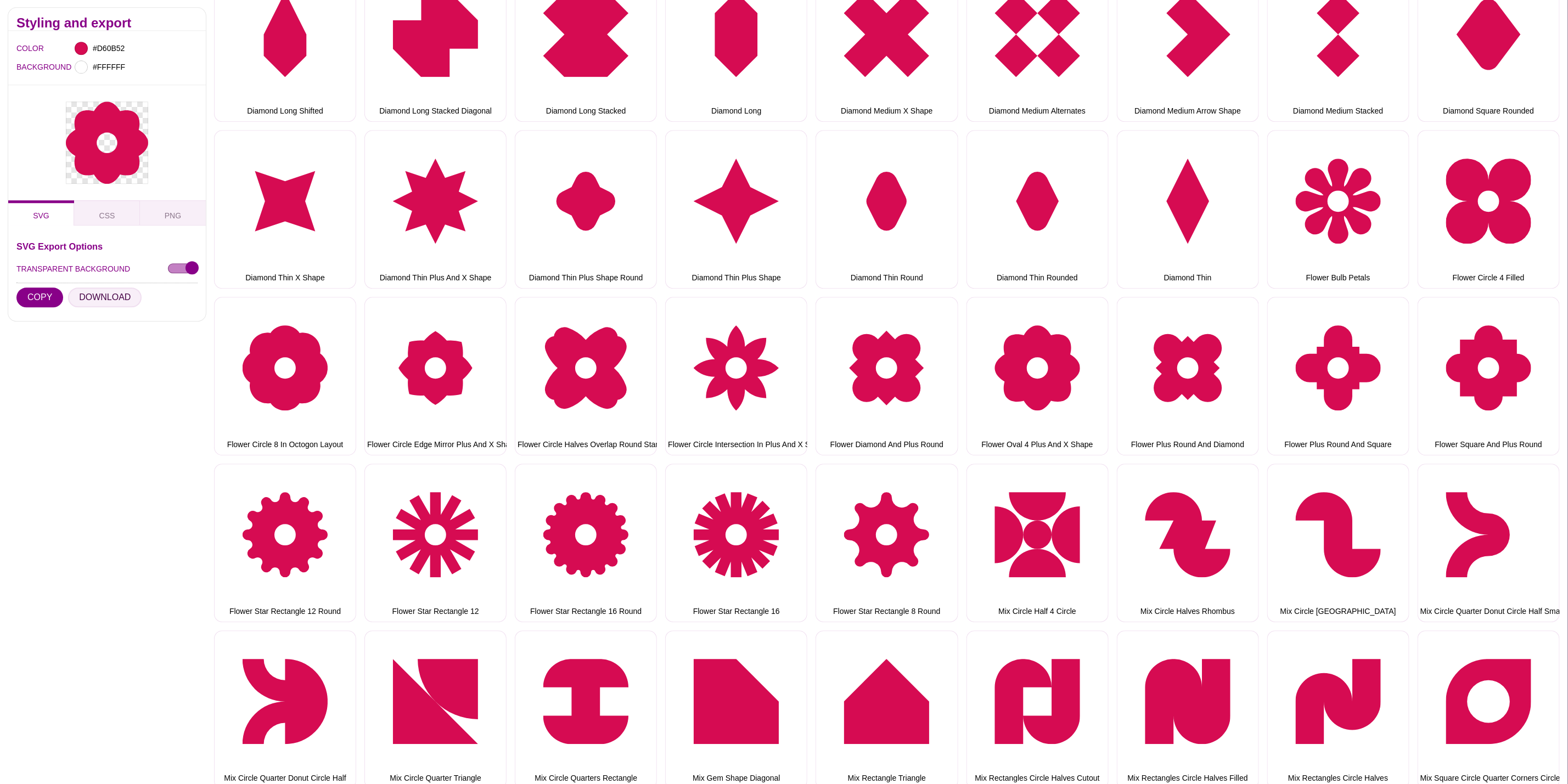
click at [121, 300] on button "DOWNLOAD" at bounding box center [105, 298] width 74 height 20
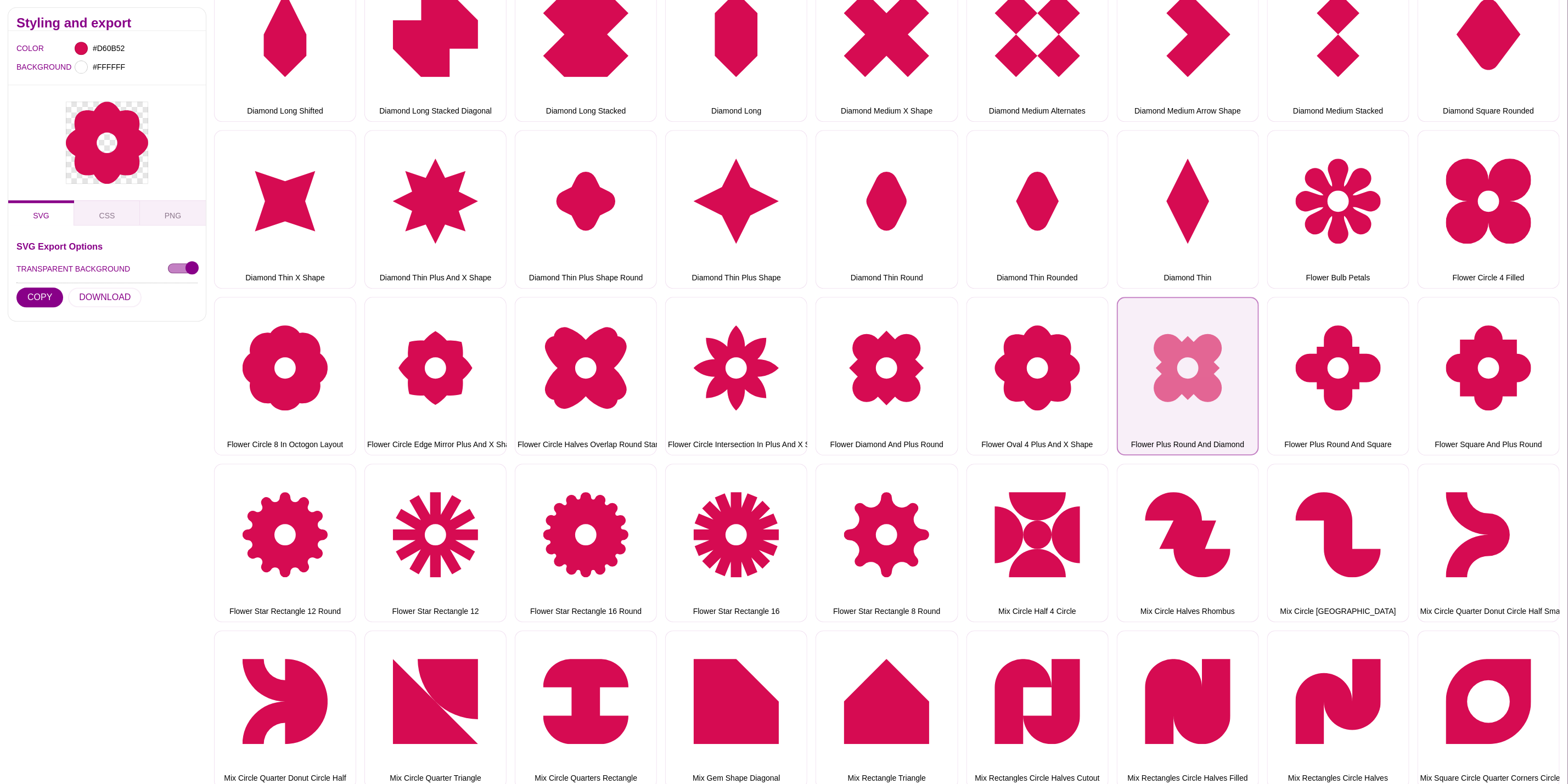
drag, startPoint x: 1191, startPoint y: 379, endPoint x: 1135, endPoint y: 366, distance: 57.5
click at [1191, 379] on button "Flower Plus Round And Diamond" at bounding box center [1188, 376] width 142 height 158
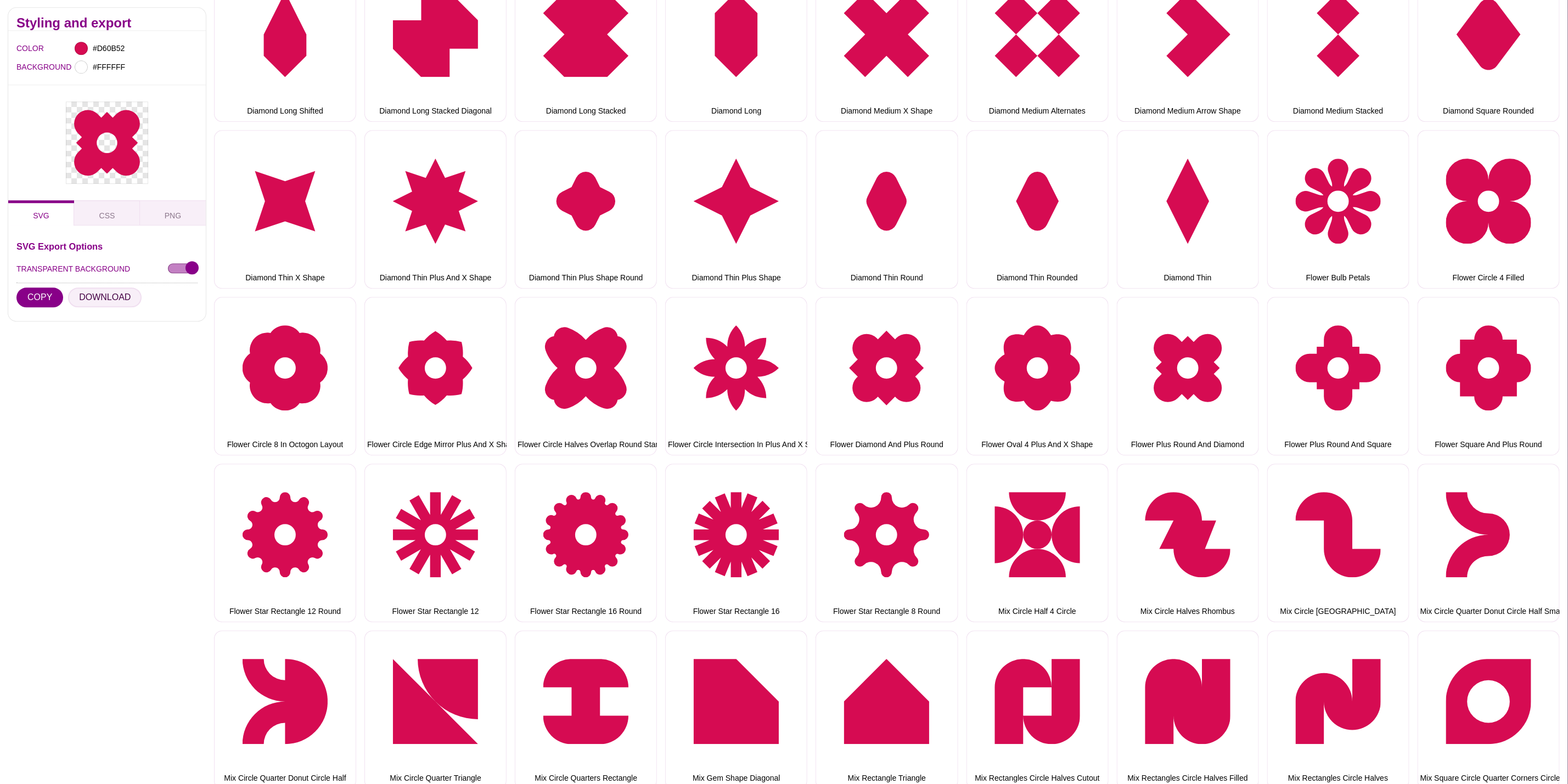
click at [130, 304] on button "DOWNLOAD" at bounding box center [105, 298] width 74 height 20
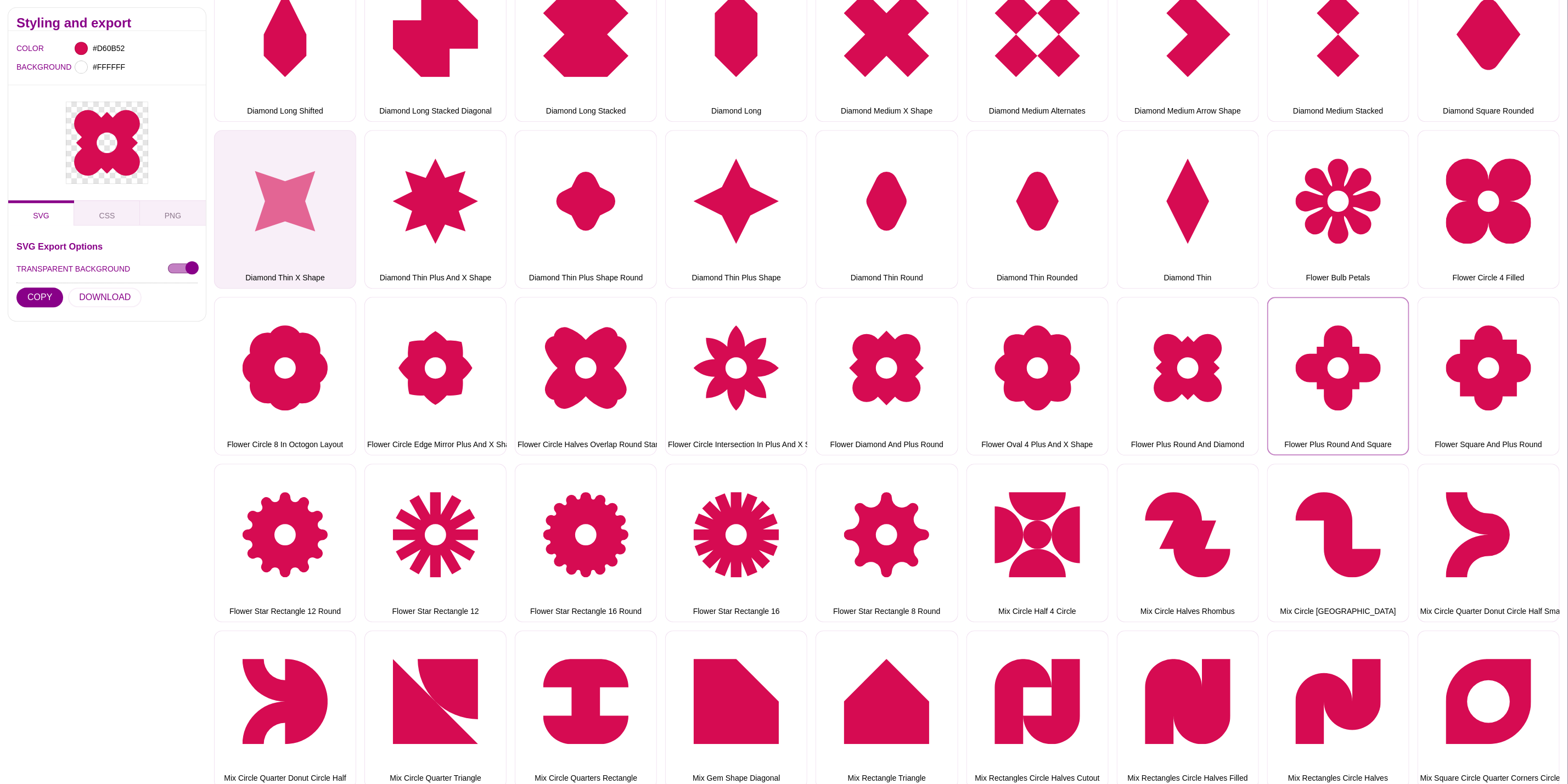
drag, startPoint x: 1340, startPoint y: 389, endPoint x: 254, endPoint y: 242, distance: 1095.9
click at [1340, 388] on button "Flower Plus Round And Square" at bounding box center [1338, 376] width 142 height 158
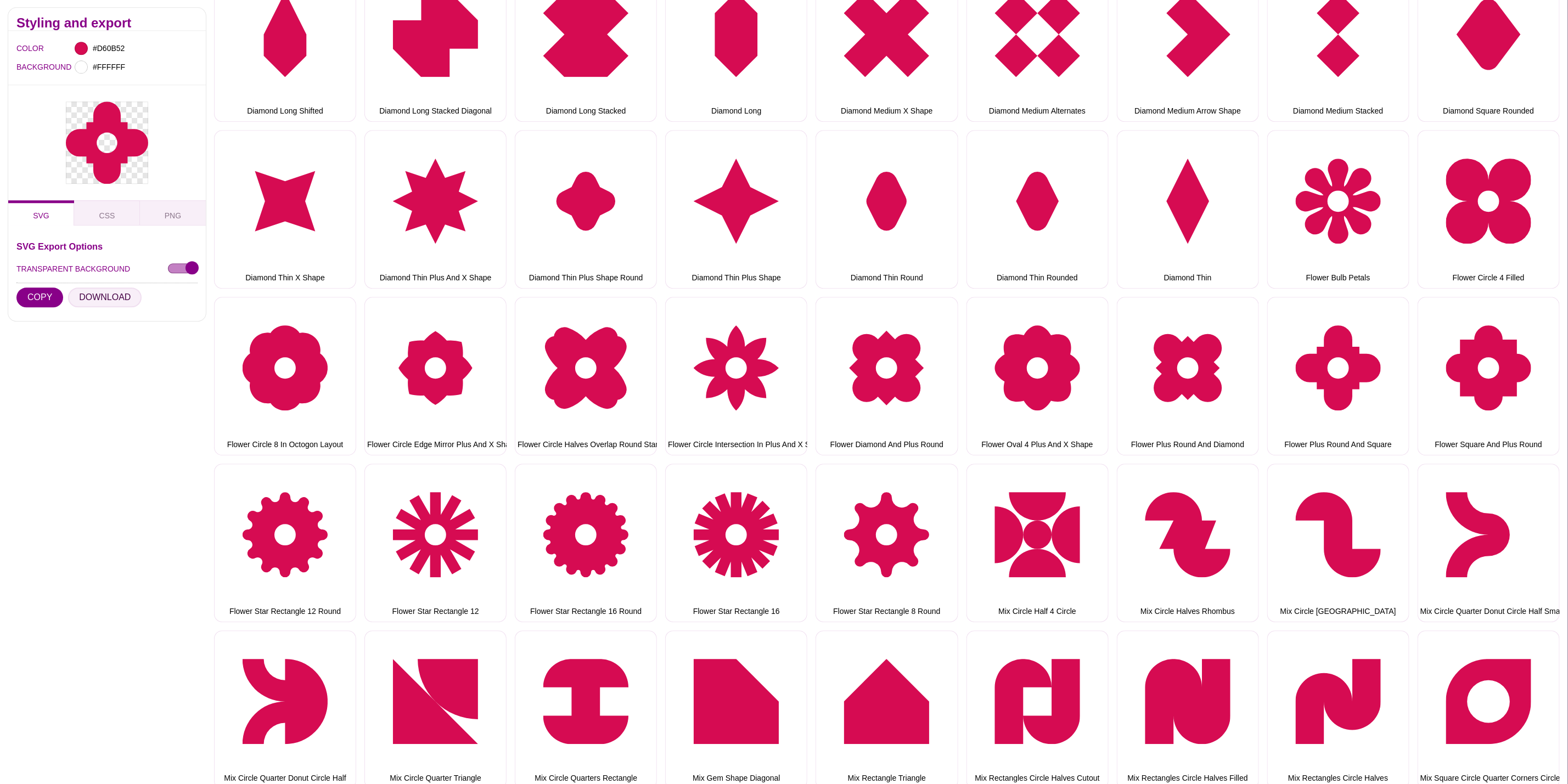
click at [123, 297] on button "DOWNLOAD" at bounding box center [105, 298] width 74 height 20
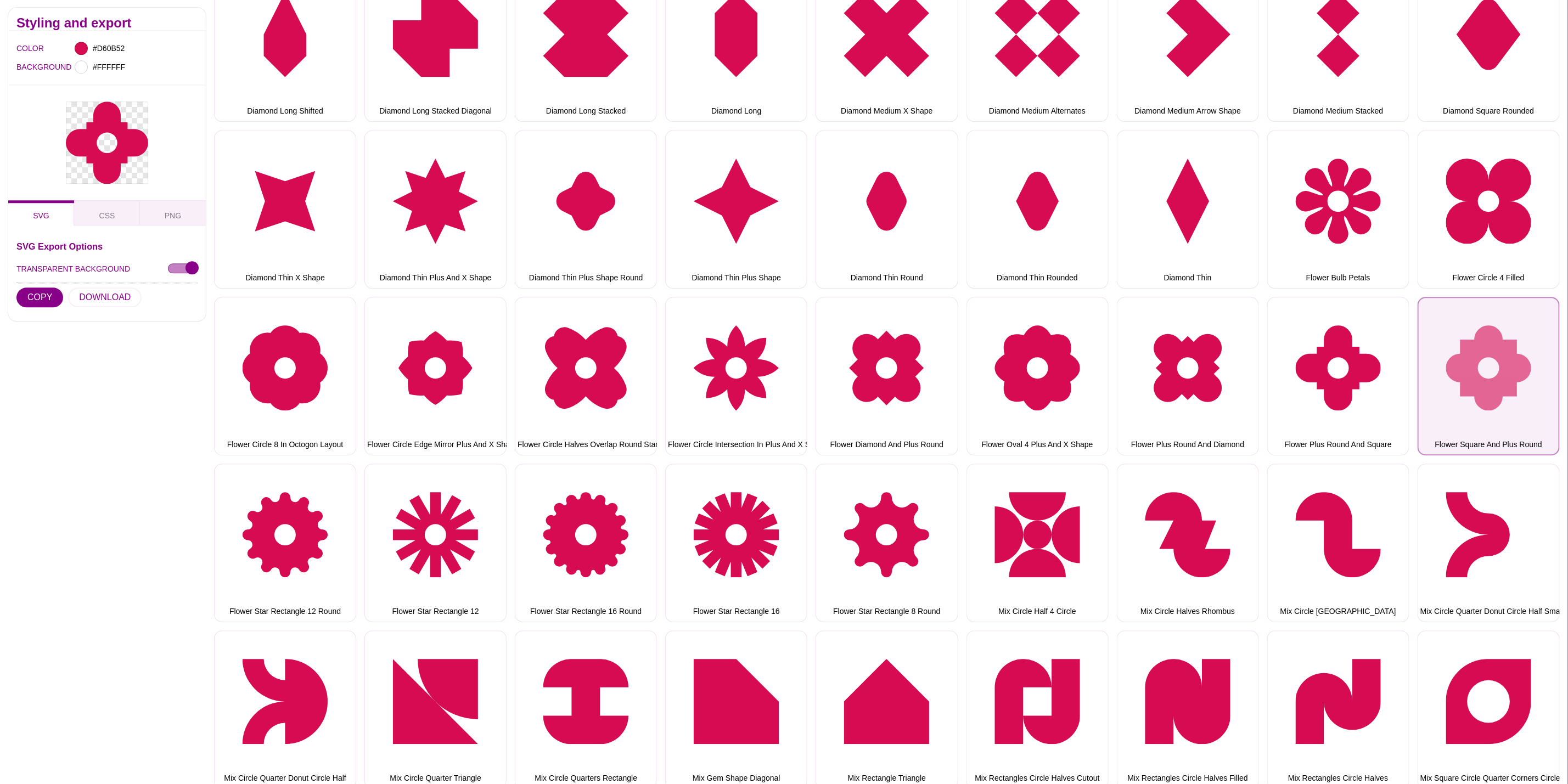
click at [1504, 381] on button "Flower Square And Plus Round" at bounding box center [1489, 376] width 142 height 158
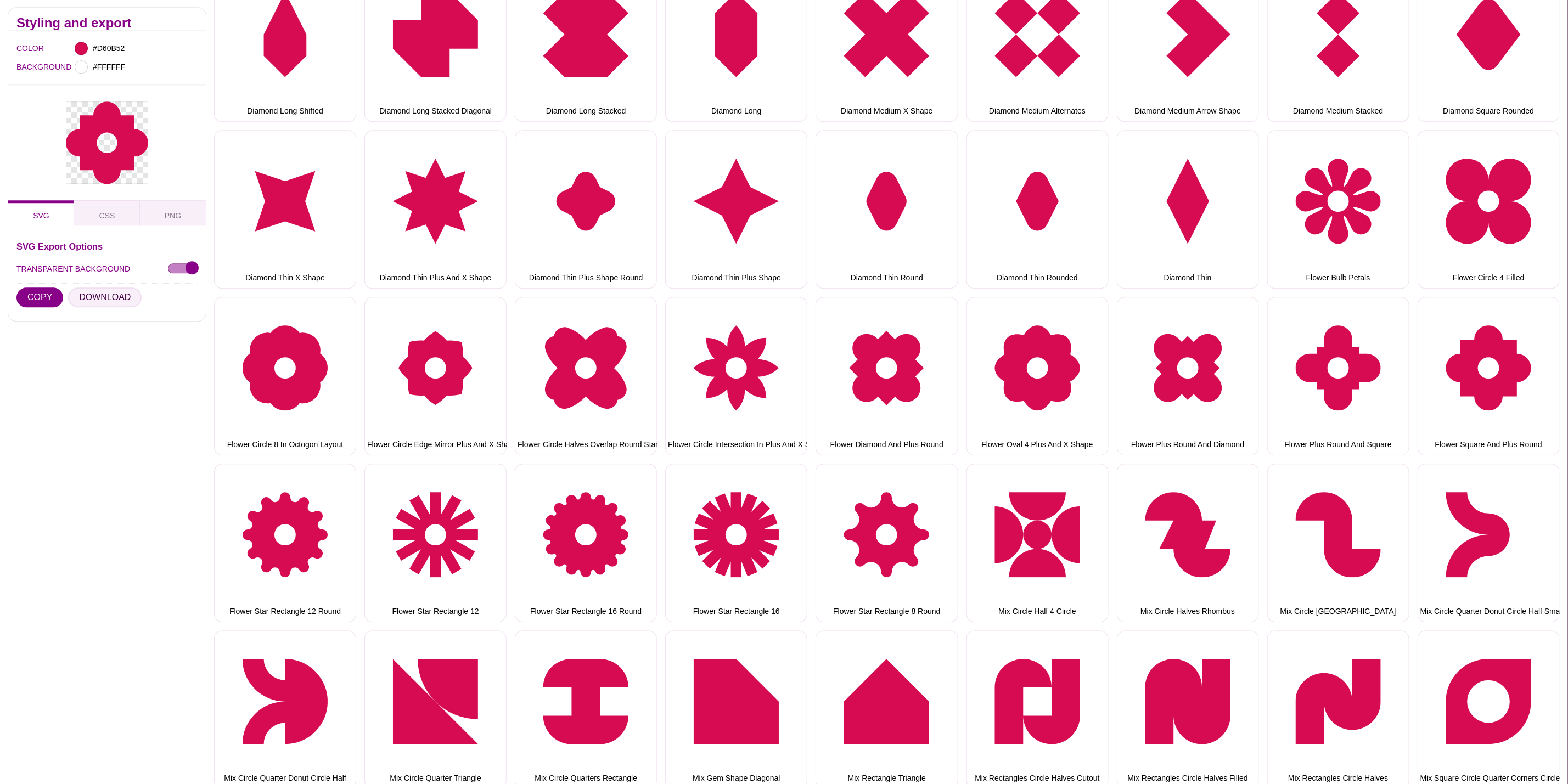
click at [118, 299] on button "DOWNLOAD" at bounding box center [105, 298] width 74 height 20
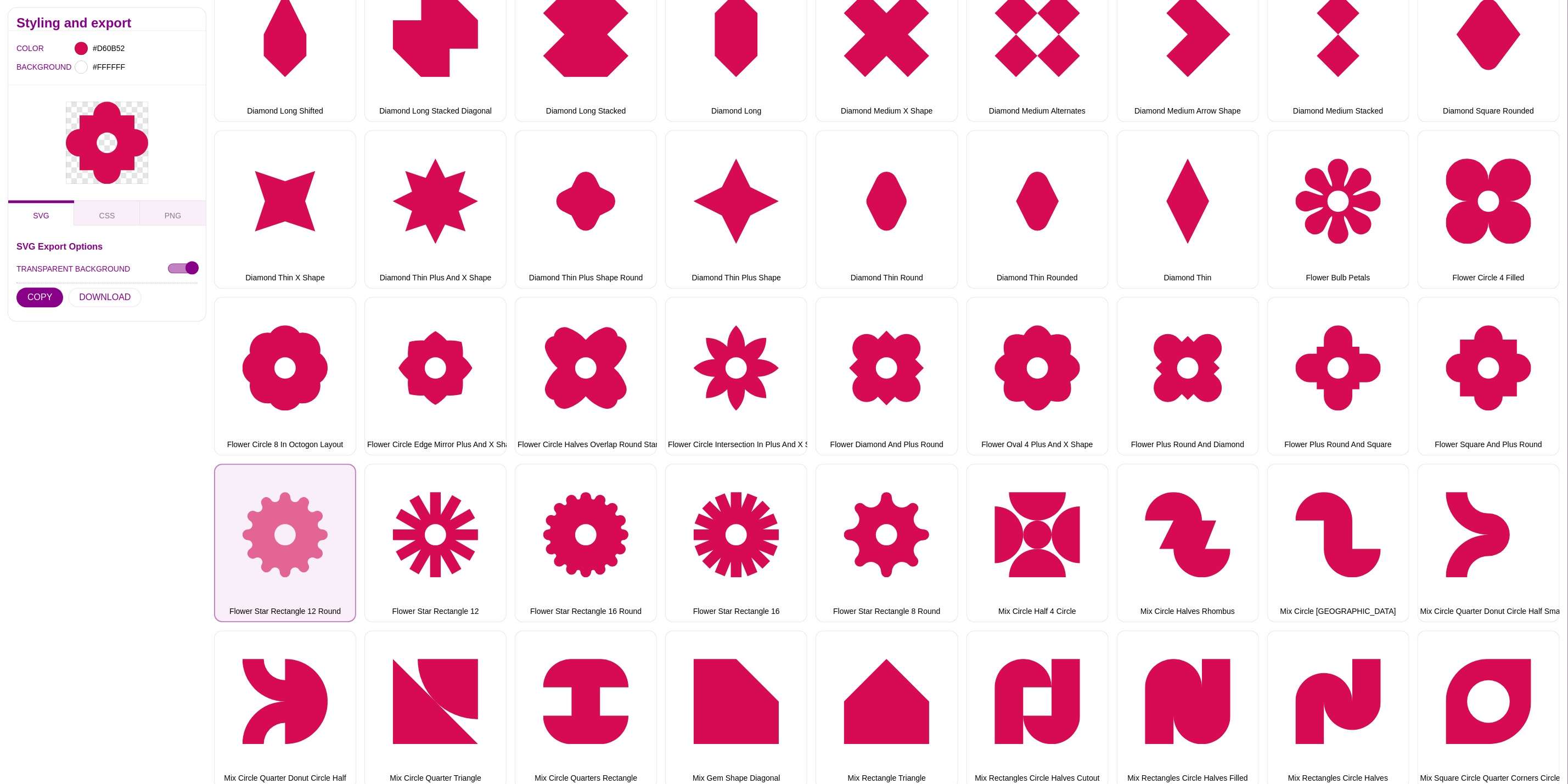
click at [257, 516] on button "Flower Star Rectangle 12 Round" at bounding box center [285, 543] width 142 height 158
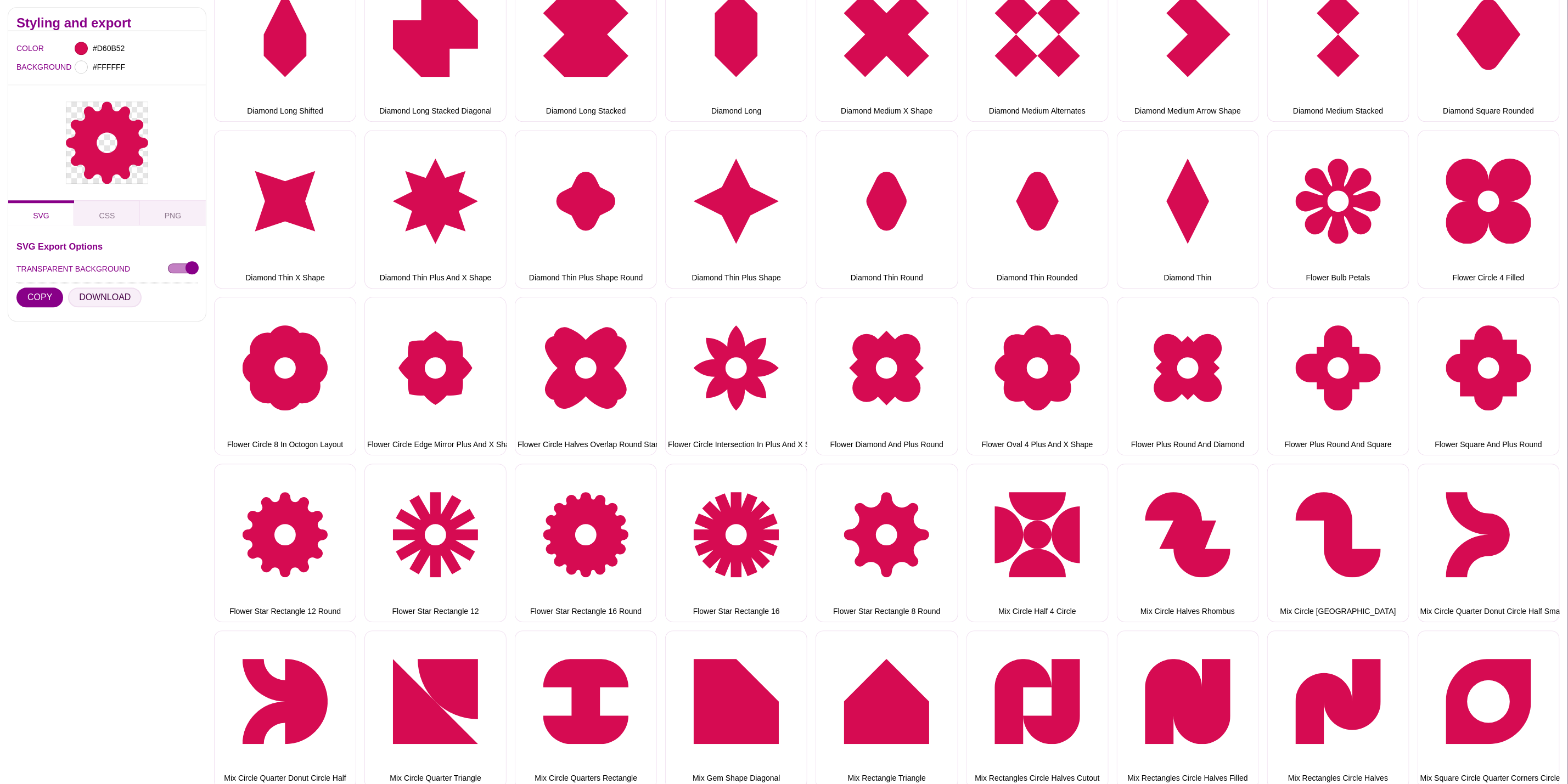
drag, startPoint x: 97, startPoint y: 298, endPoint x: 106, endPoint y: 300, distance: 9.2
click at [97, 298] on button "DOWNLOAD" at bounding box center [105, 298] width 74 height 20
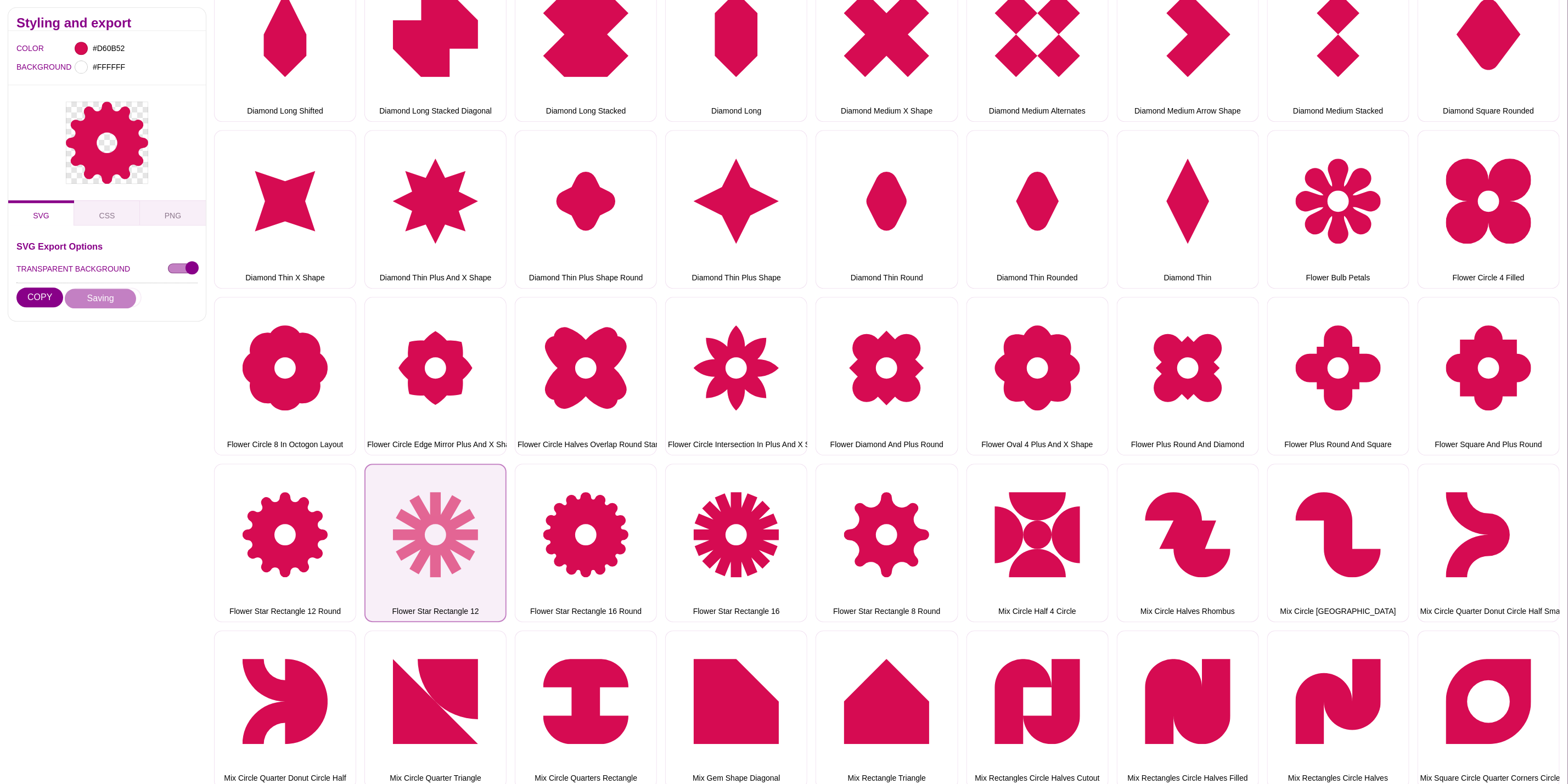
click at [419, 478] on button "Flower Star Rectangle 12" at bounding box center [436, 543] width 142 height 158
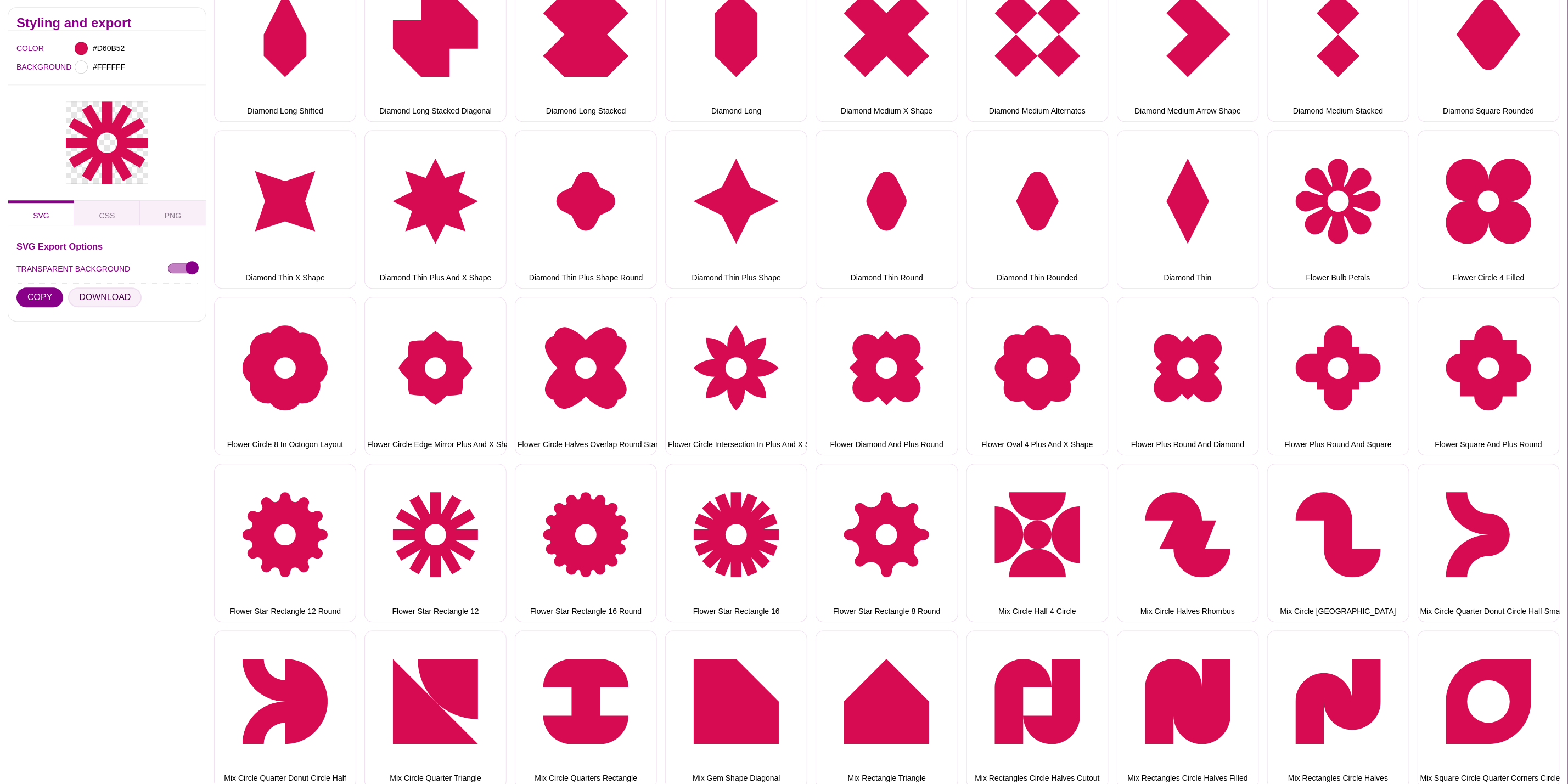
click at [107, 294] on button "DOWNLOAD" at bounding box center [105, 298] width 74 height 20
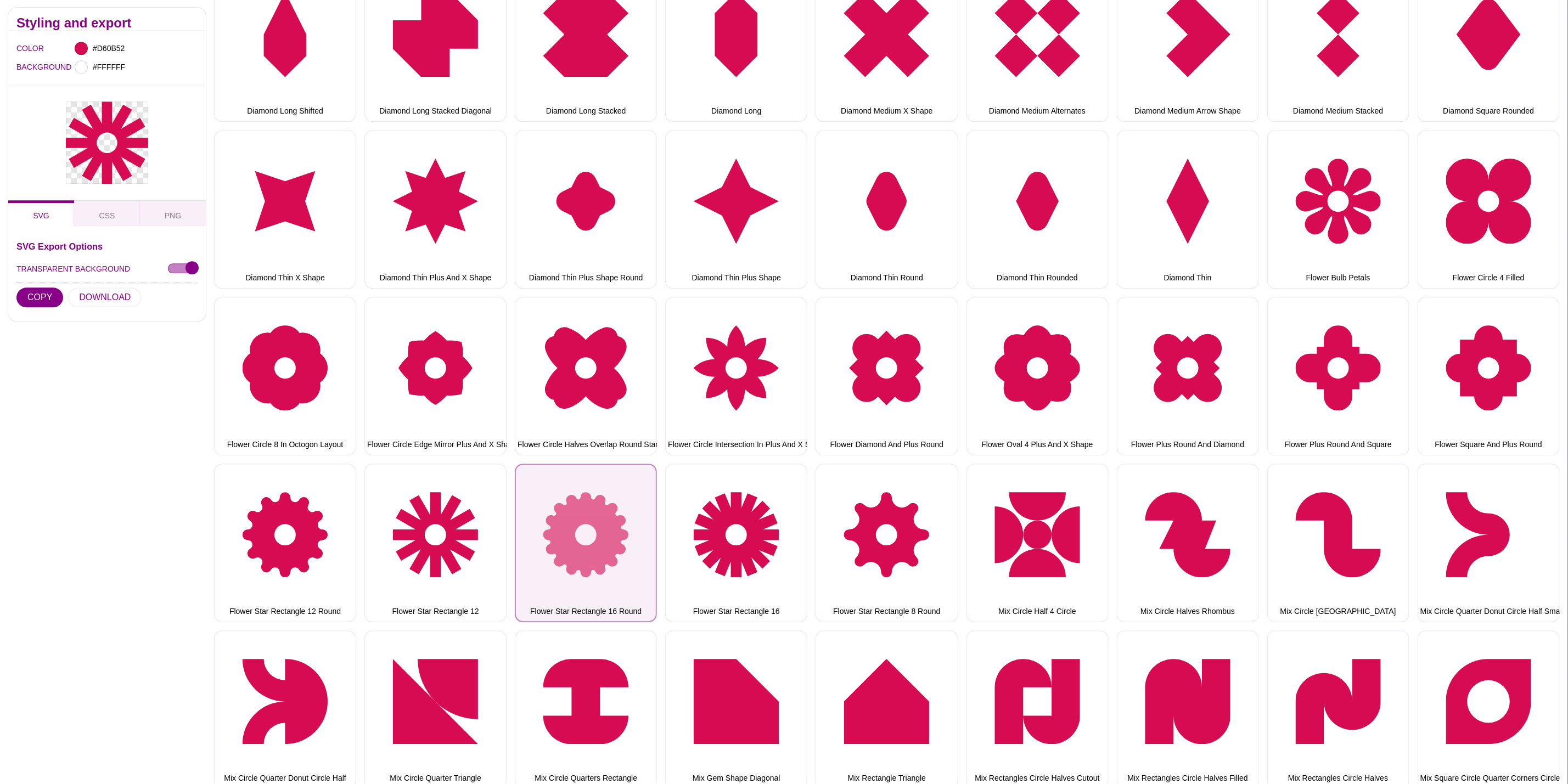
drag, startPoint x: 566, startPoint y: 523, endPoint x: 540, endPoint y: 518, distance: 26.5
click at [566, 523] on button "Flower Star Rectangle 16 Round" at bounding box center [586, 543] width 142 height 158
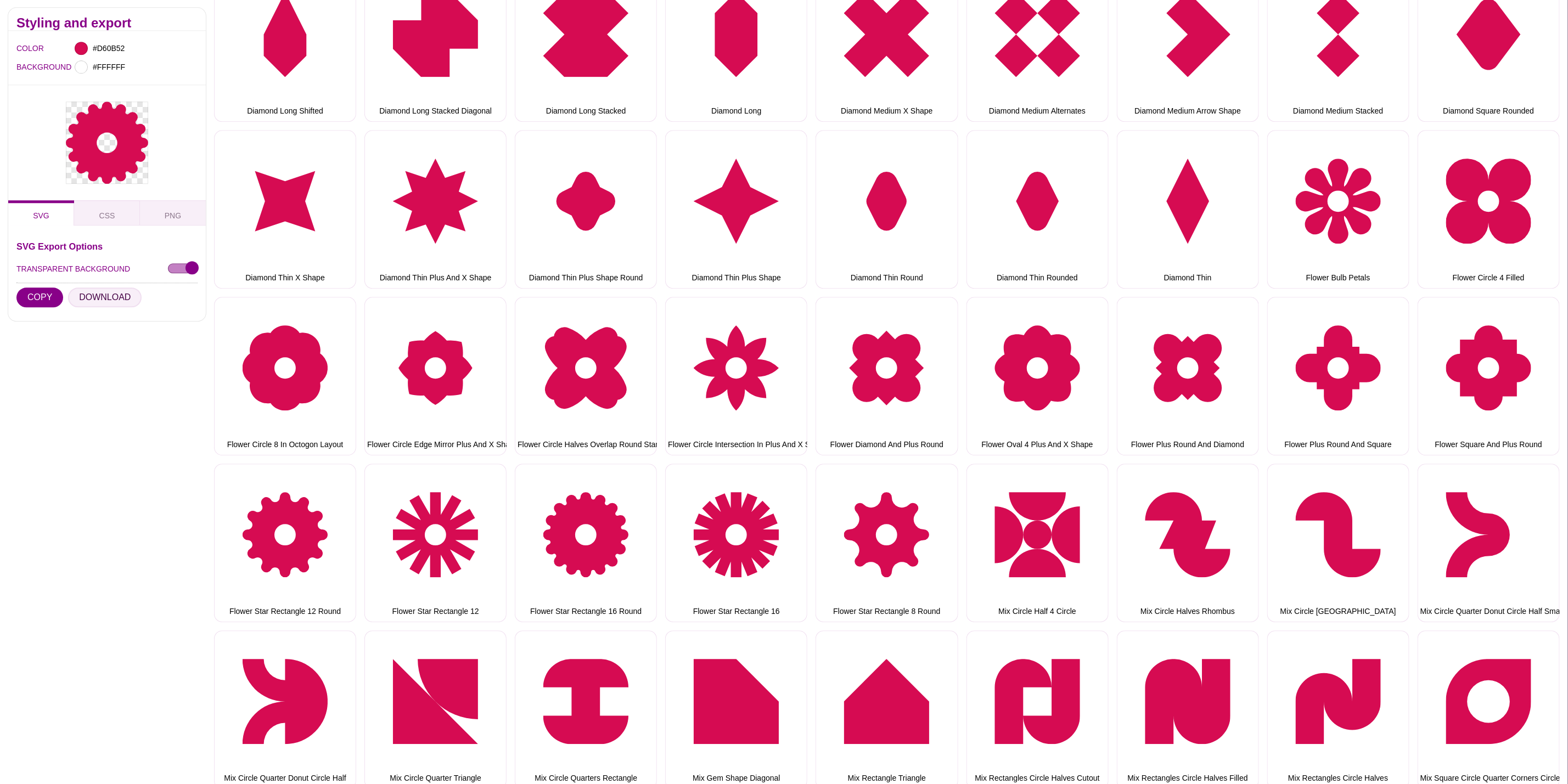
click at [115, 299] on button "DOWNLOAD" at bounding box center [105, 298] width 74 height 20
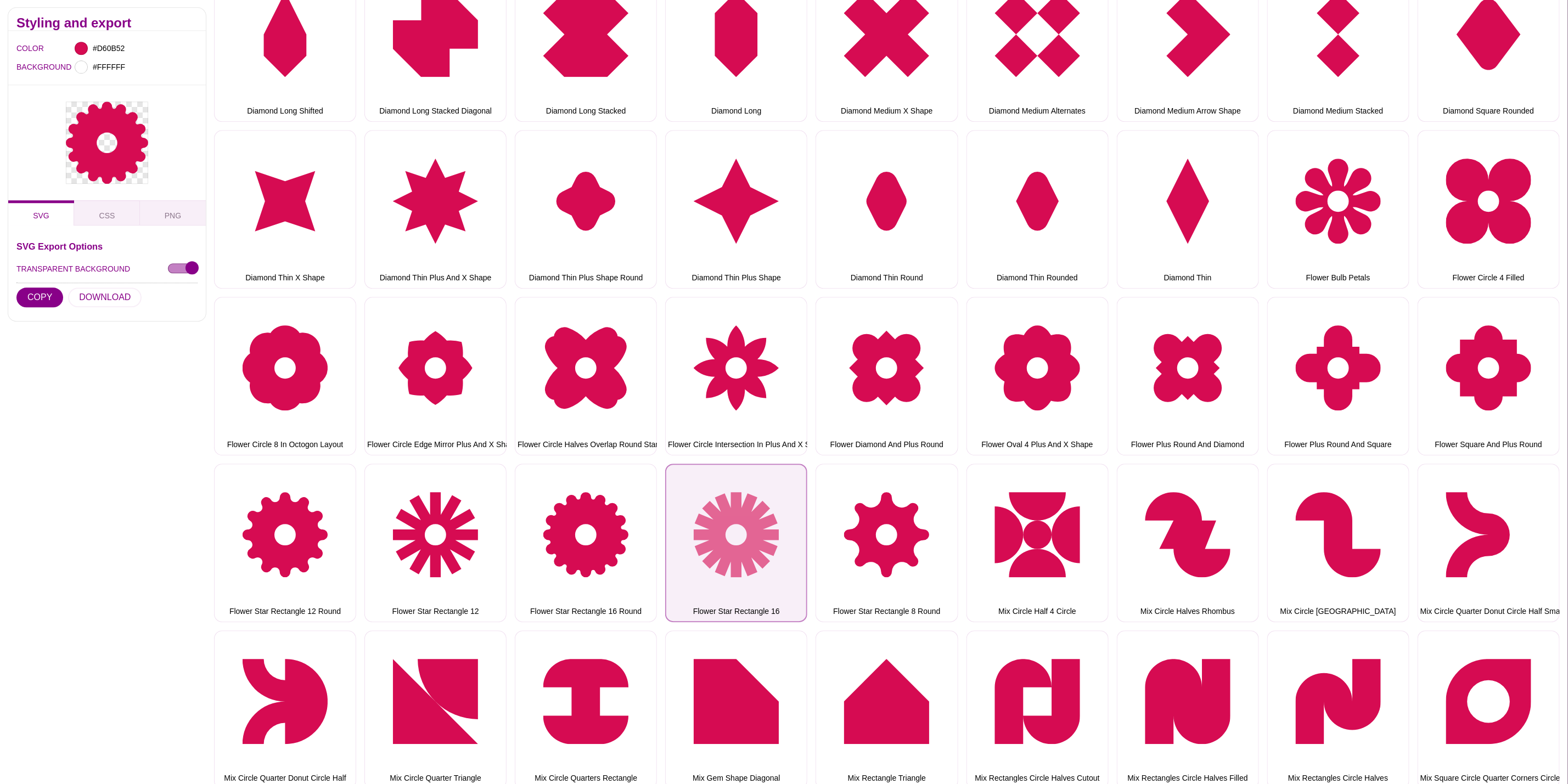
click at [762, 519] on button "Flower Star Rectangle 16" at bounding box center [736, 543] width 142 height 158
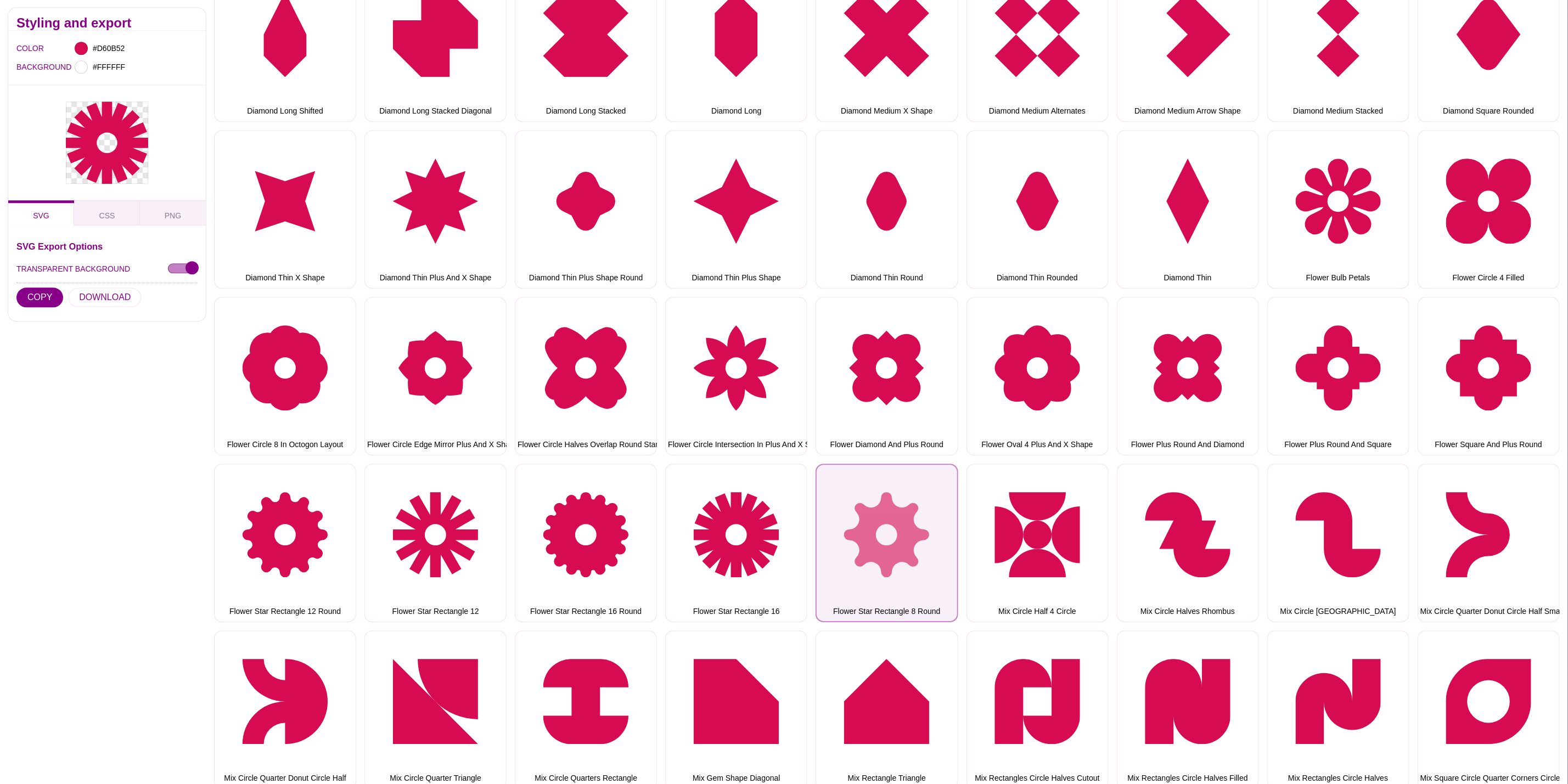
click at [857, 537] on button "Flower Star Rectangle 8 Round" at bounding box center [887, 543] width 142 height 158
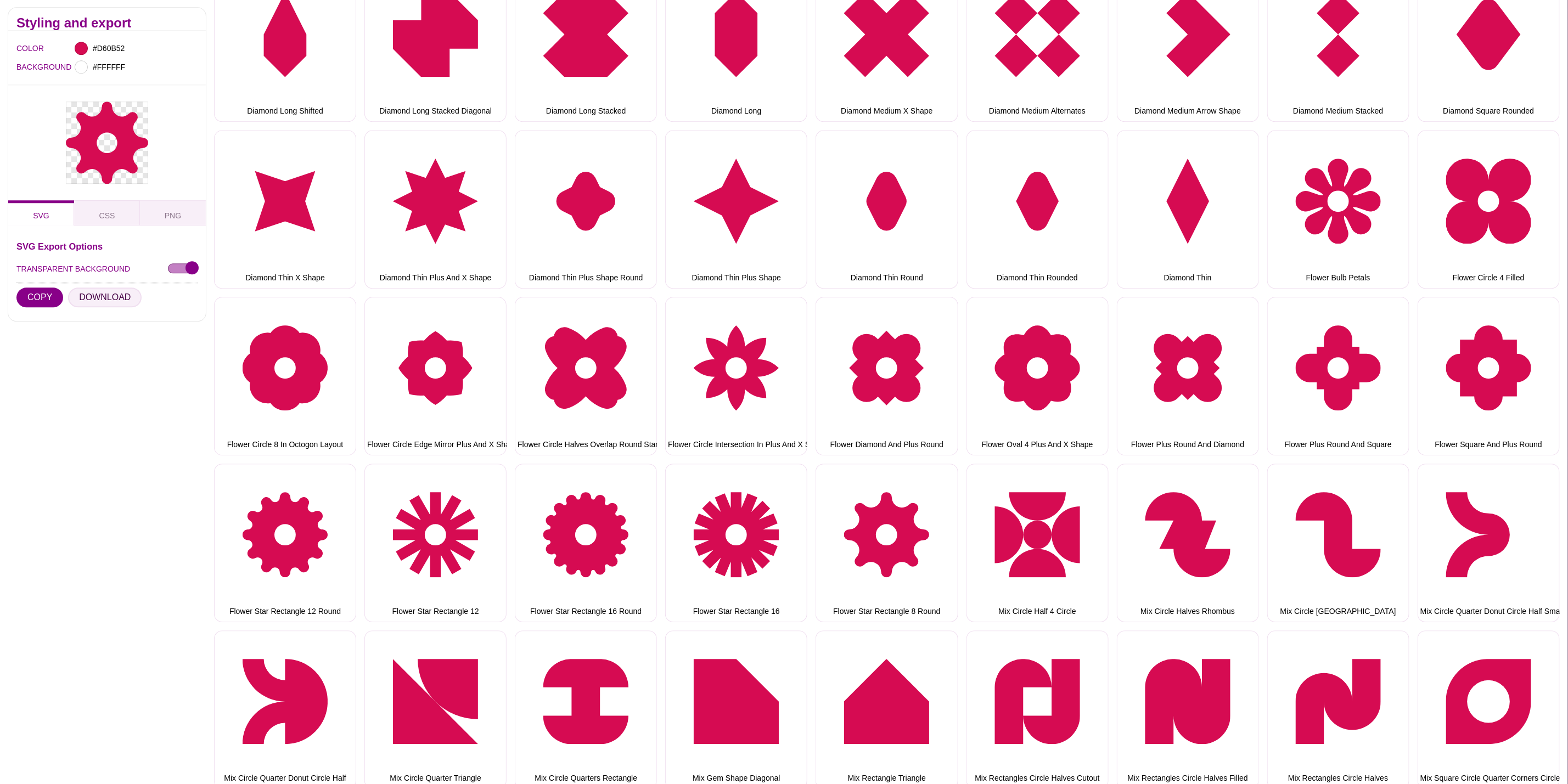
click at [78, 292] on button "DOWNLOAD" at bounding box center [105, 298] width 74 height 20
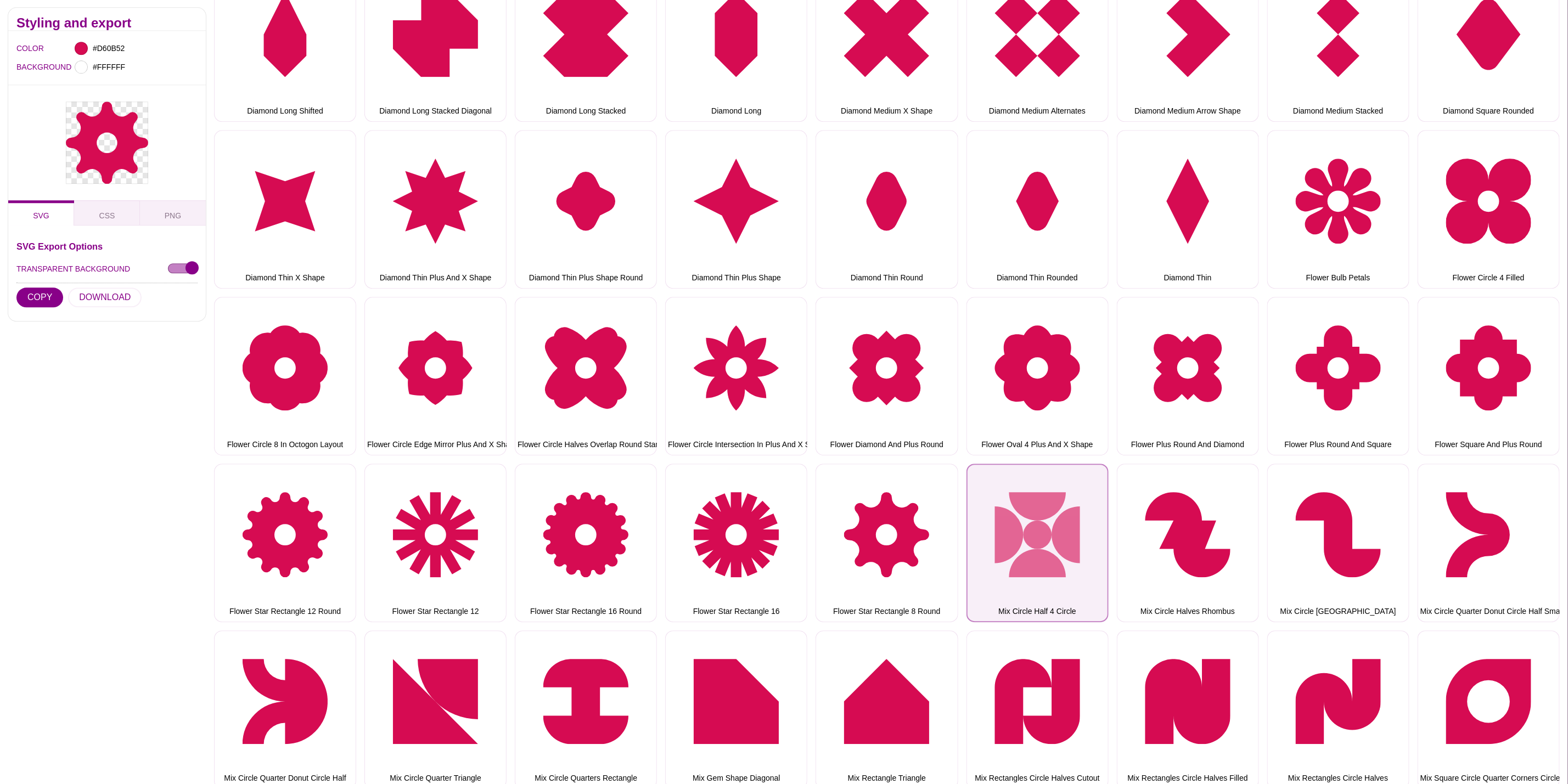
drag, startPoint x: 1006, startPoint y: 547, endPoint x: 1000, endPoint y: 547, distance: 6.0
click at [1005, 547] on button "Mix Circle Half 4 Circle" at bounding box center [1038, 543] width 142 height 158
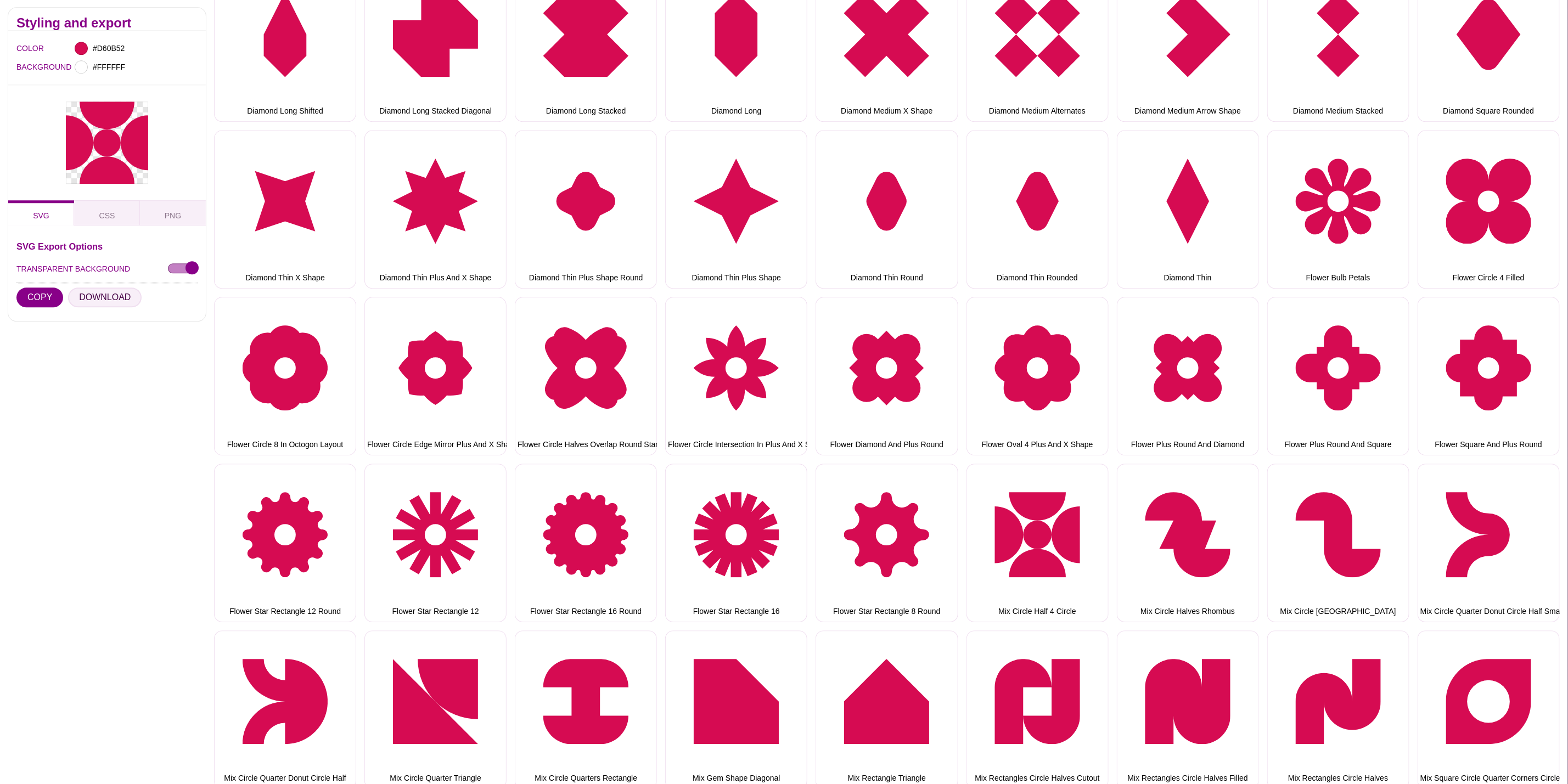
drag, startPoint x: 112, startPoint y: 295, endPoint x: 138, endPoint y: 307, distance: 28.6
click at [112, 295] on button "DOWNLOAD" at bounding box center [105, 298] width 74 height 20
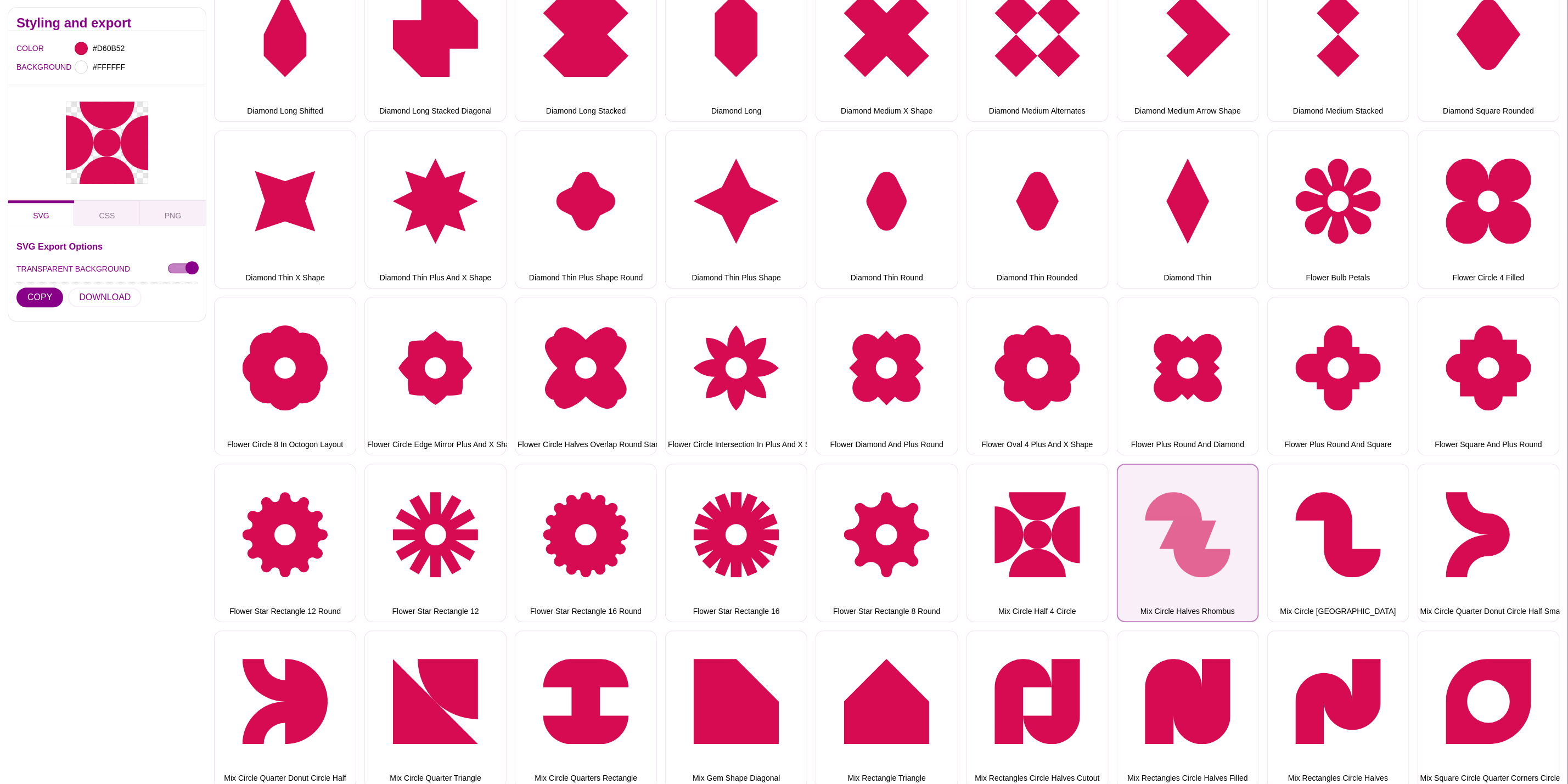
click at [1184, 527] on button "Mix Circle Halves Rhombus" at bounding box center [1188, 543] width 142 height 158
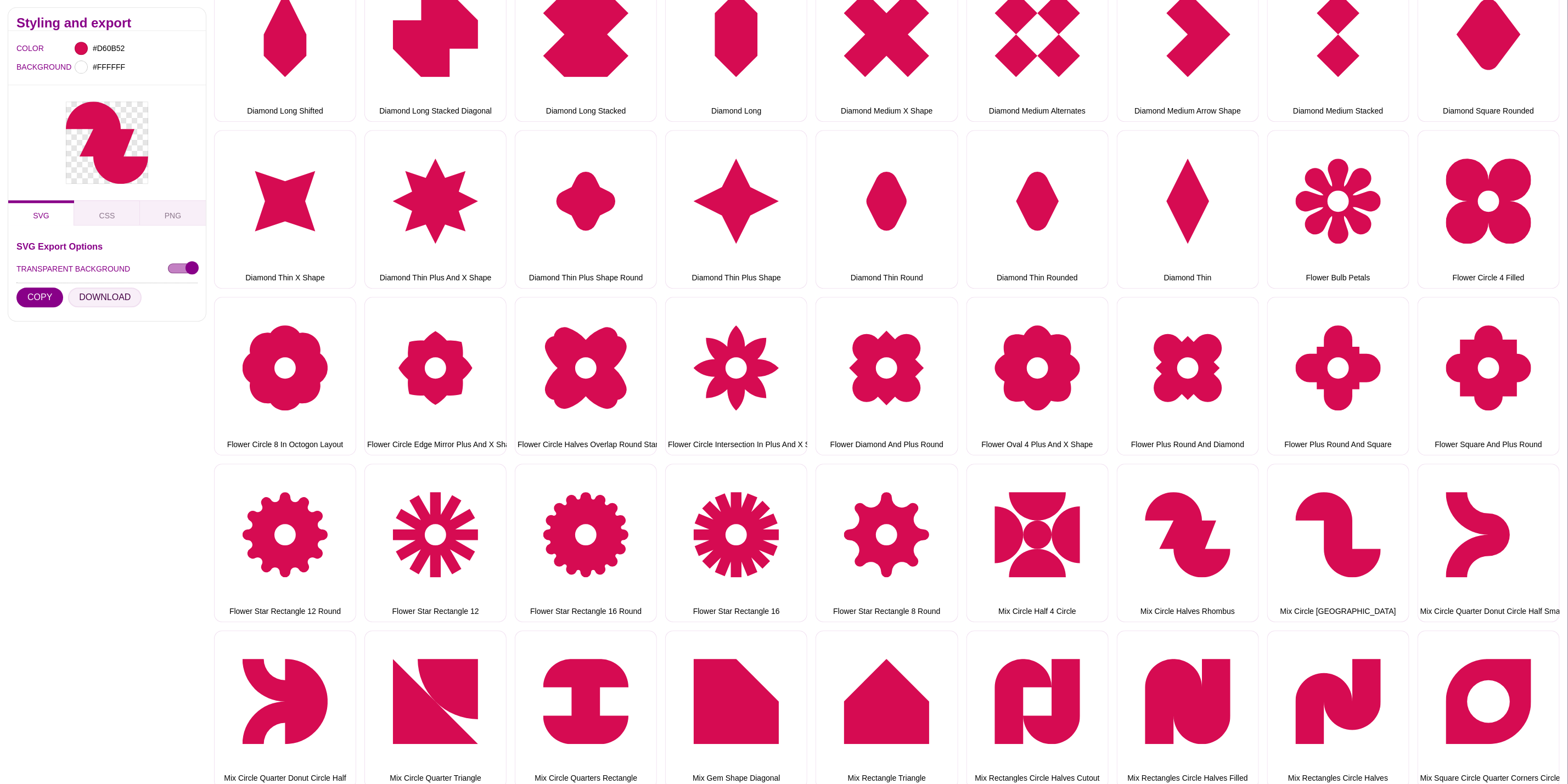
click at [107, 294] on button "DOWNLOAD" at bounding box center [105, 298] width 74 height 20
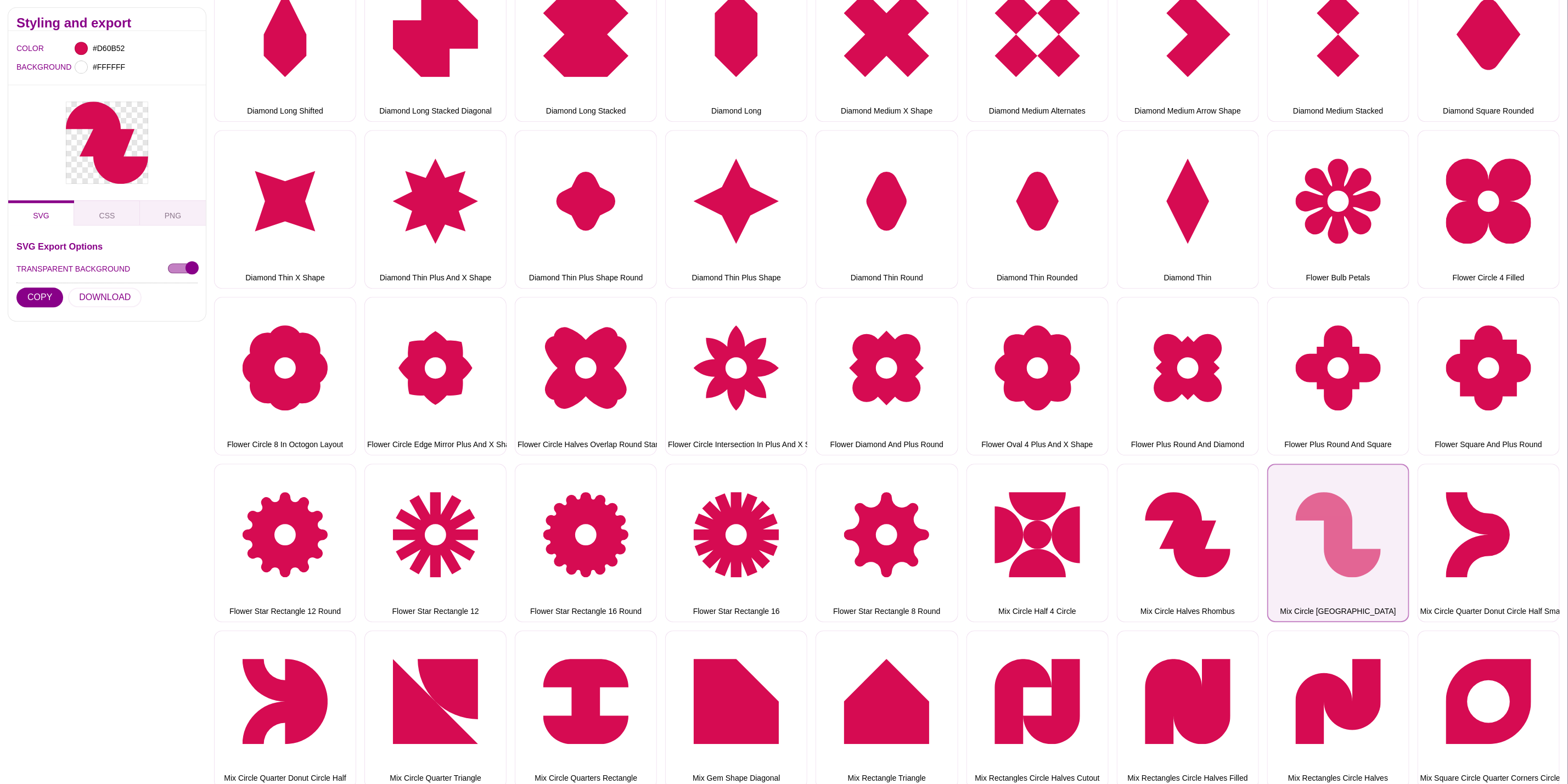
click at [1308, 520] on button "Mix Circle Halves Square" at bounding box center [1338, 543] width 142 height 158
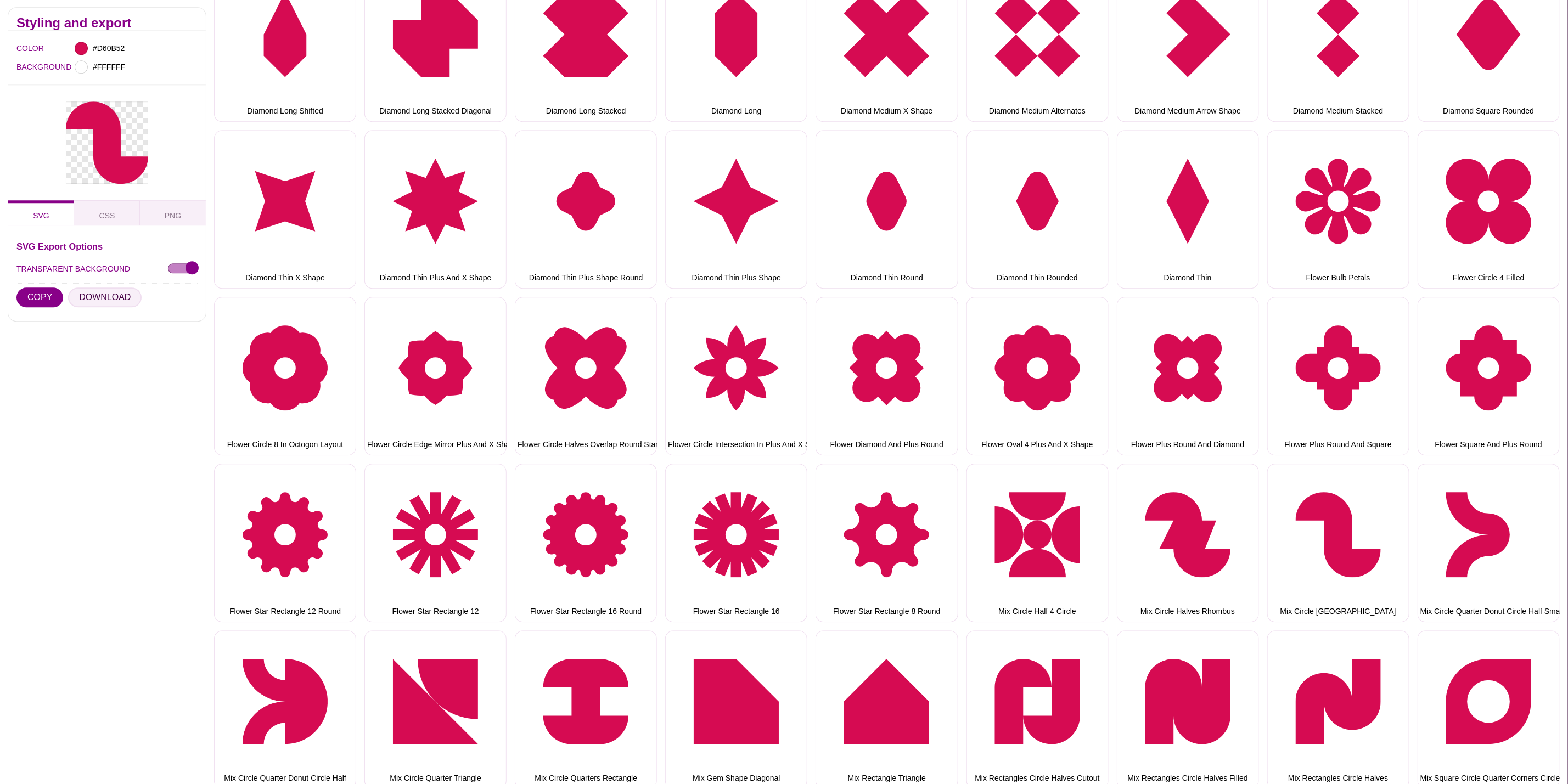
click at [119, 294] on button "DOWNLOAD" at bounding box center [105, 298] width 74 height 20
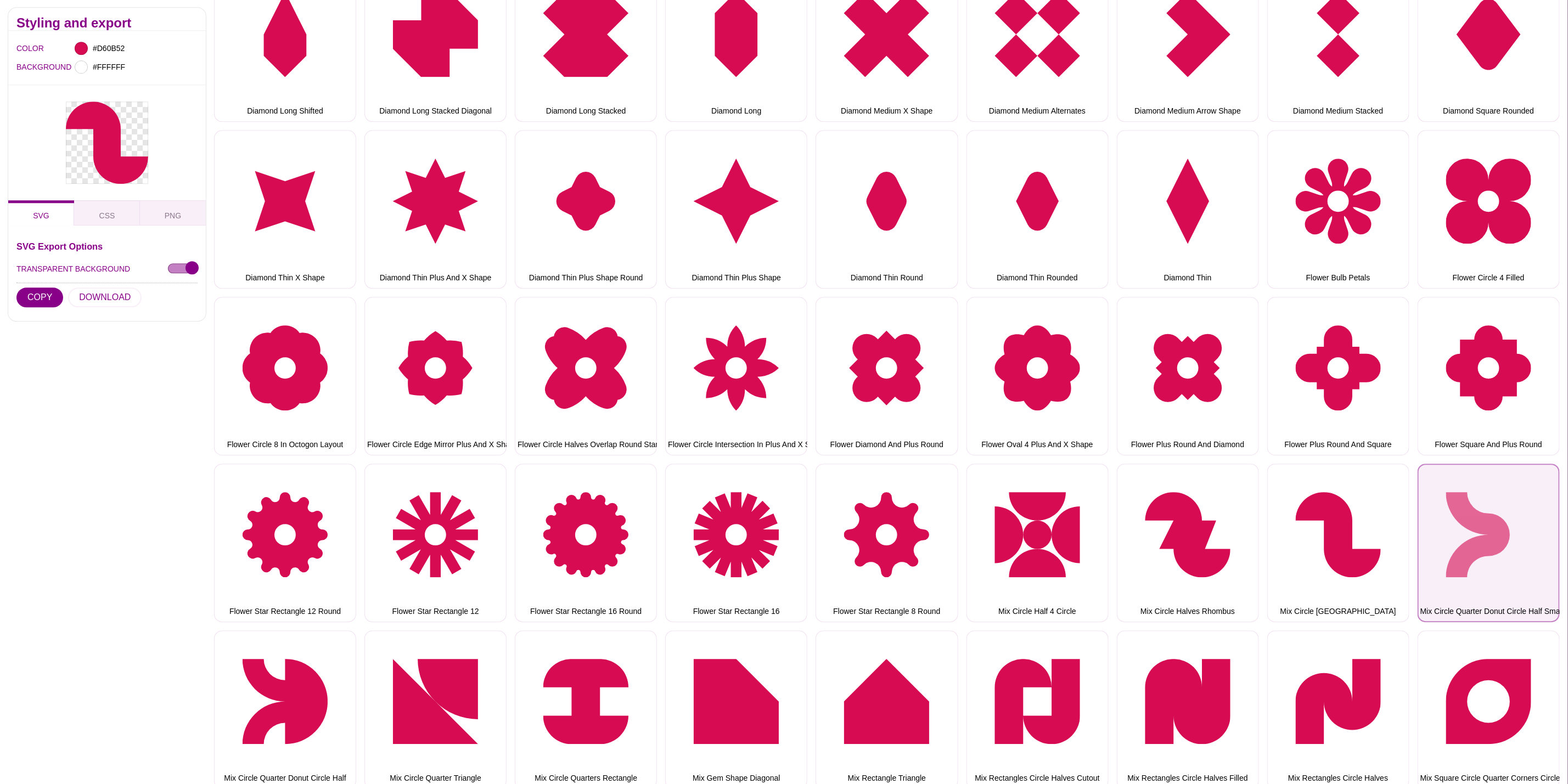
click at [1448, 504] on button "Mix Circle Quarter Donut Circle Half Small" at bounding box center [1489, 543] width 142 height 158
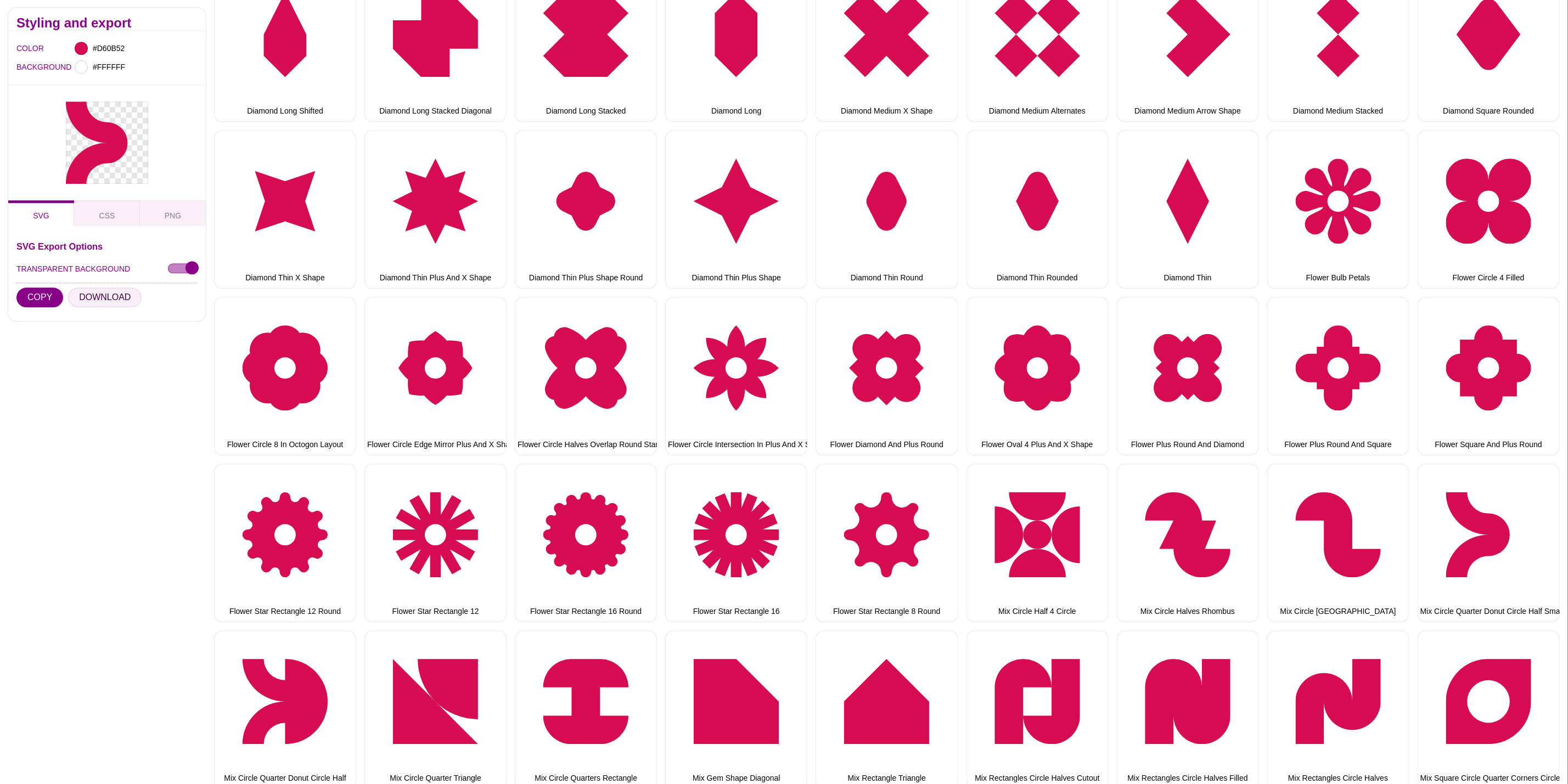
click at [122, 301] on button "DOWNLOAD" at bounding box center [105, 298] width 74 height 20
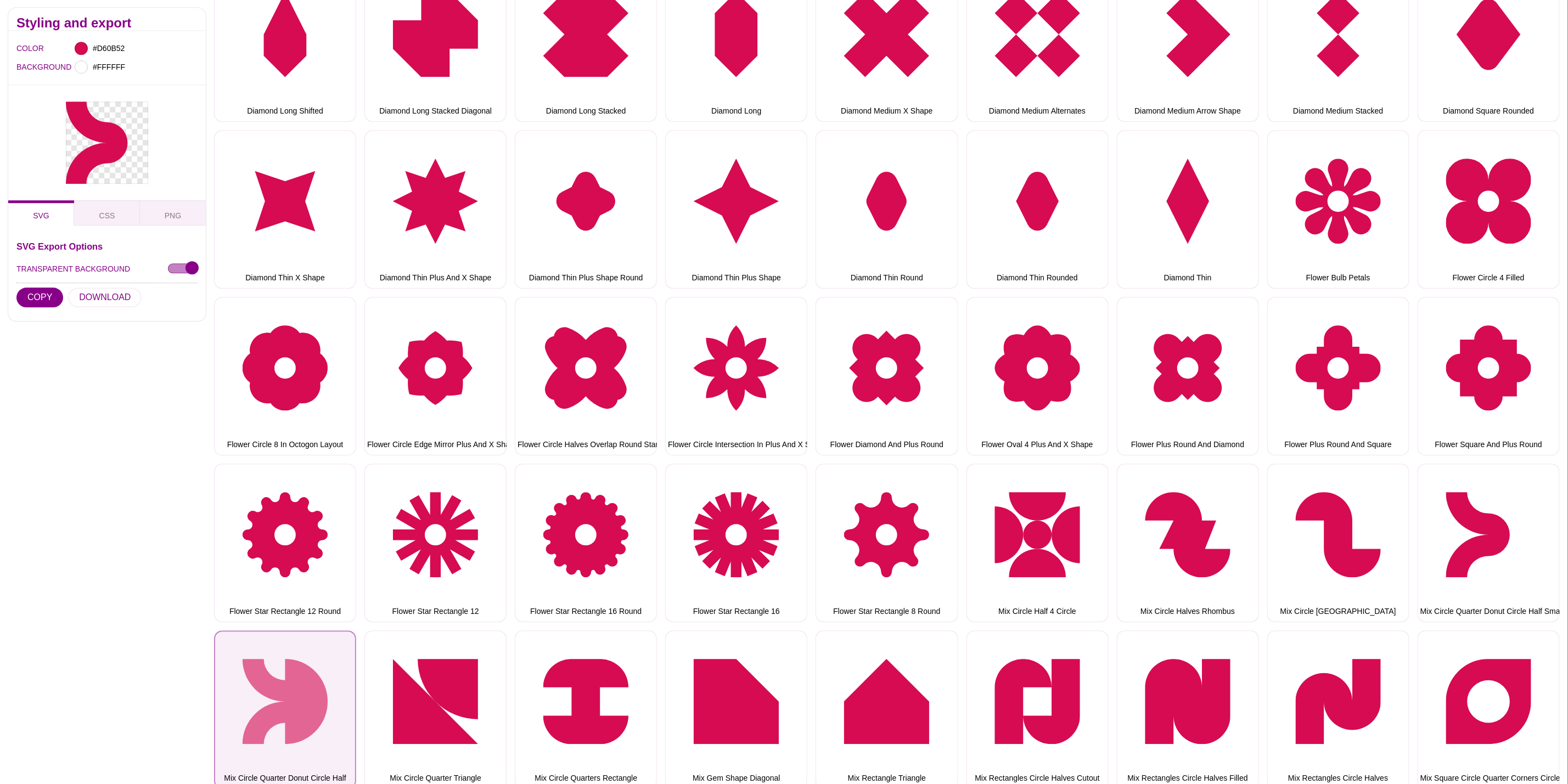
drag, startPoint x: 330, startPoint y: 652, endPoint x: 325, endPoint y: 647, distance: 7.1
click at [328, 651] on button "Mix Circle Quarter Donut Circle Half" at bounding box center [285, 710] width 142 height 158
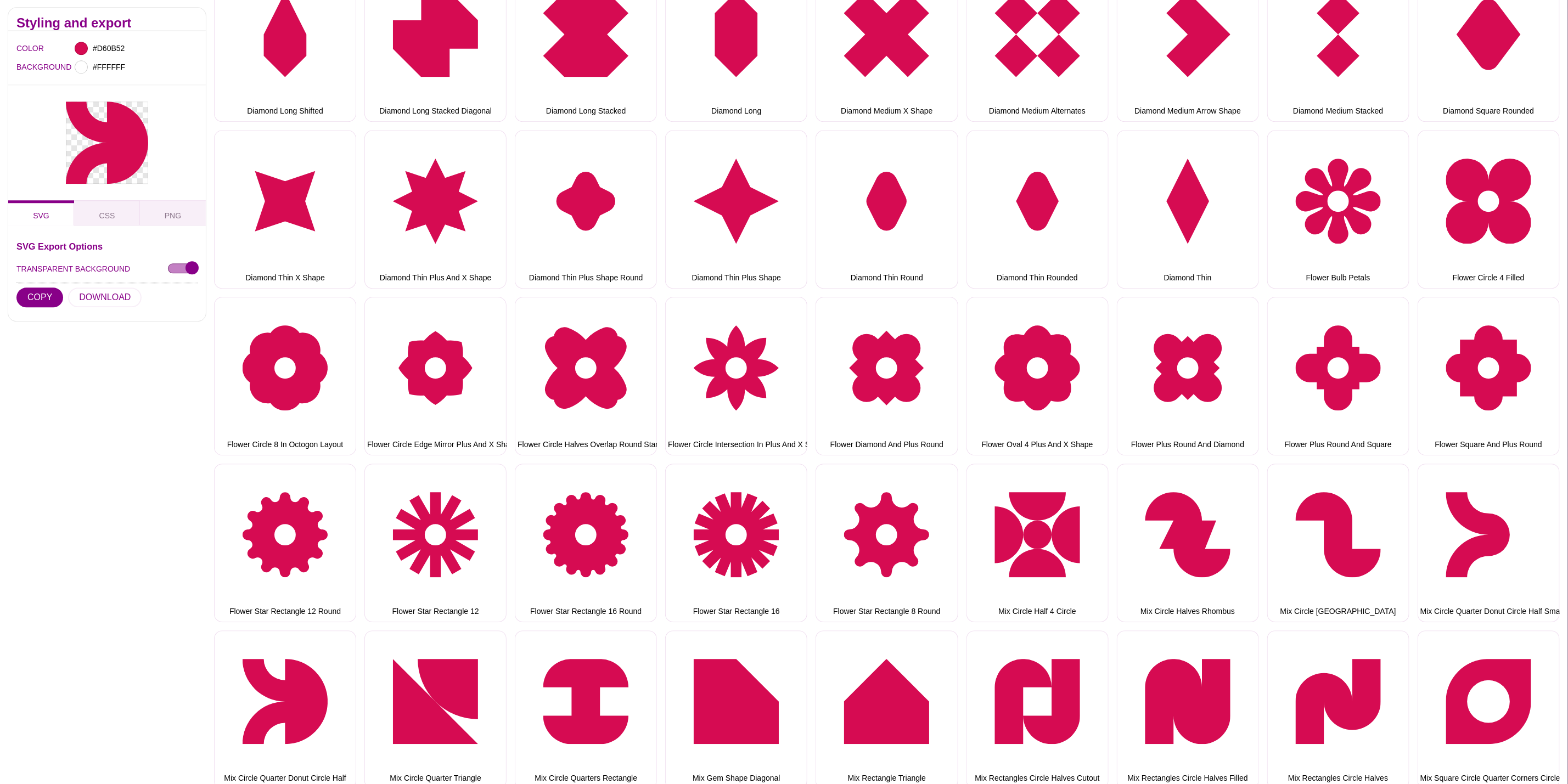
click at [101, 284] on hr at bounding box center [107, 284] width 181 height 1
click at [99, 297] on button "DOWNLOAD" at bounding box center [105, 298] width 74 height 20
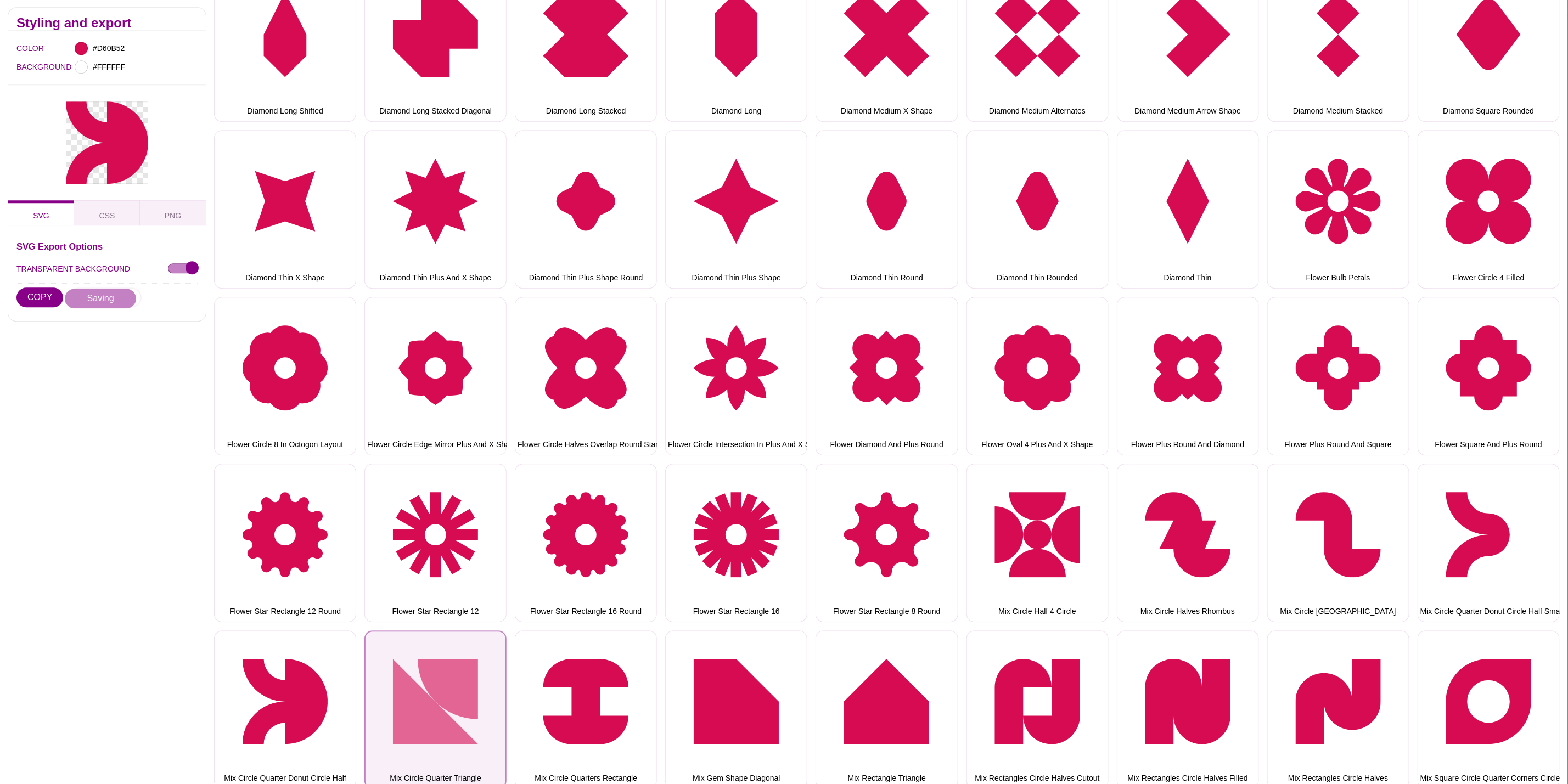
click at [419, 696] on button "Mix Circle Quarter Triangle" at bounding box center [436, 710] width 142 height 158
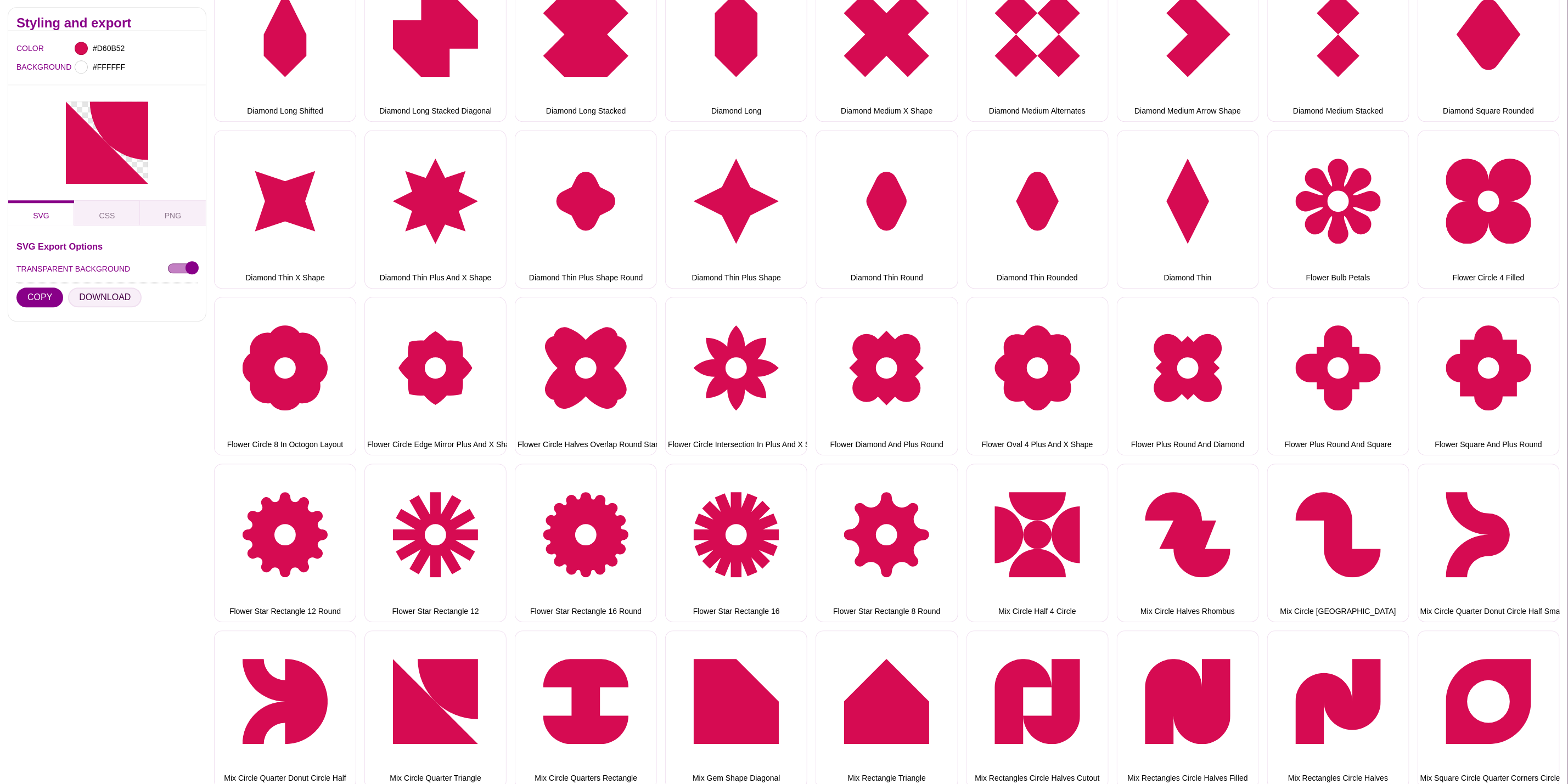
click at [120, 300] on button "DOWNLOAD" at bounding box center [105, 298] width 74 height 20
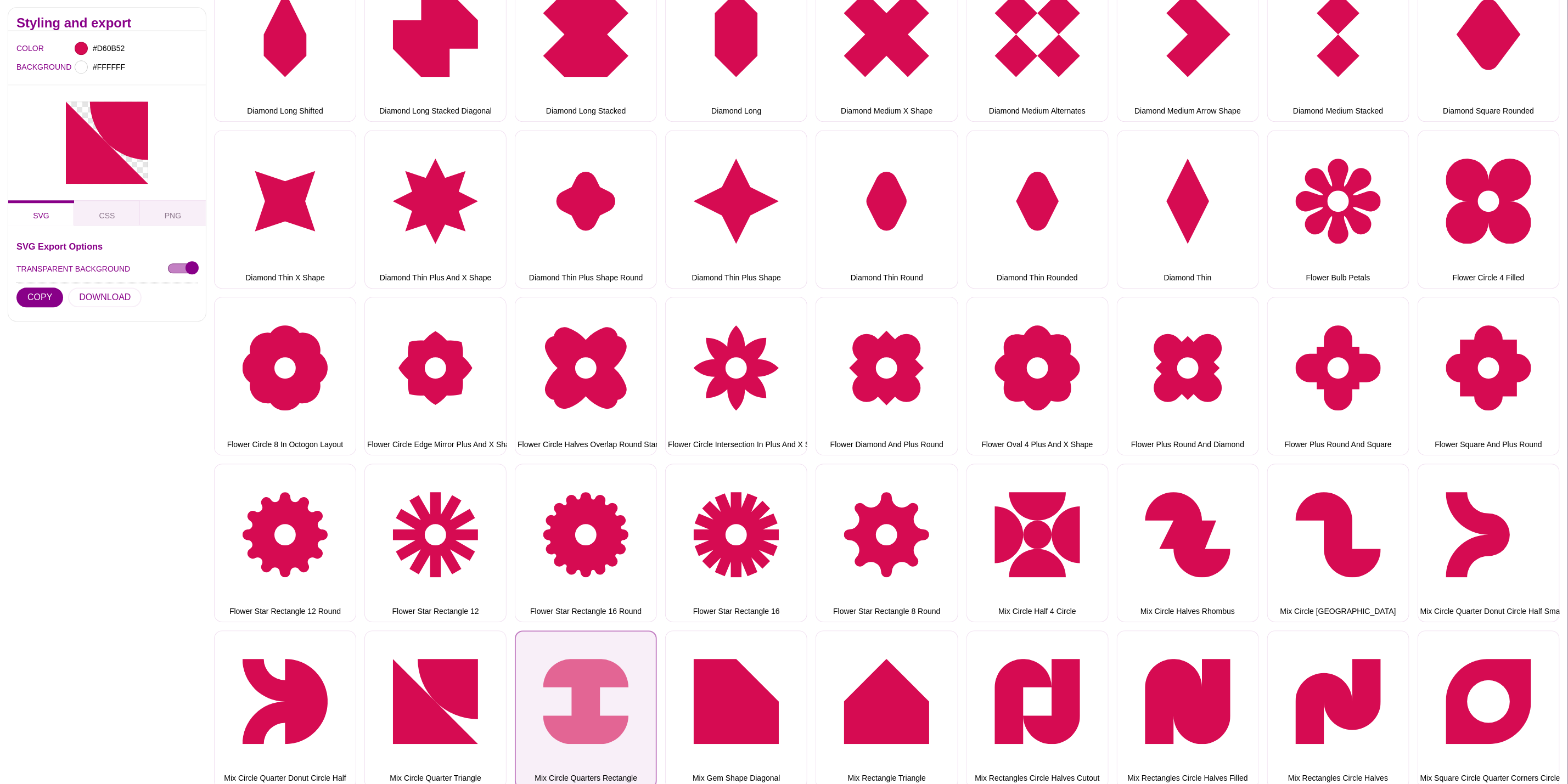
click at [580, 642] on button "Mix Circle Quarters Rectangle" at bounding box center [586, 710] width 142 height 158
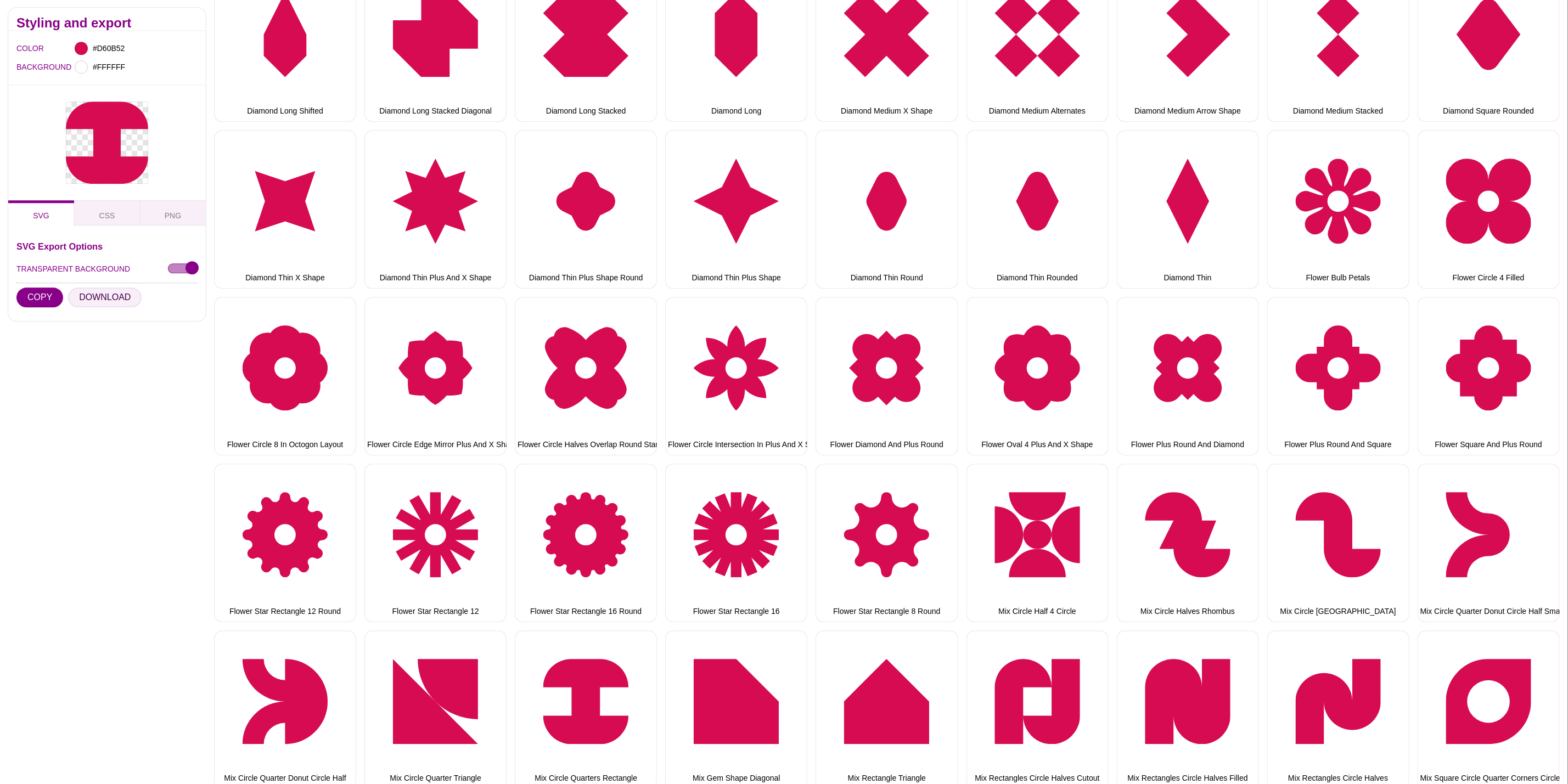
click at [99, 293] on button "DOWNLOAD" at bounding box center [105, 298] width 74 height 20
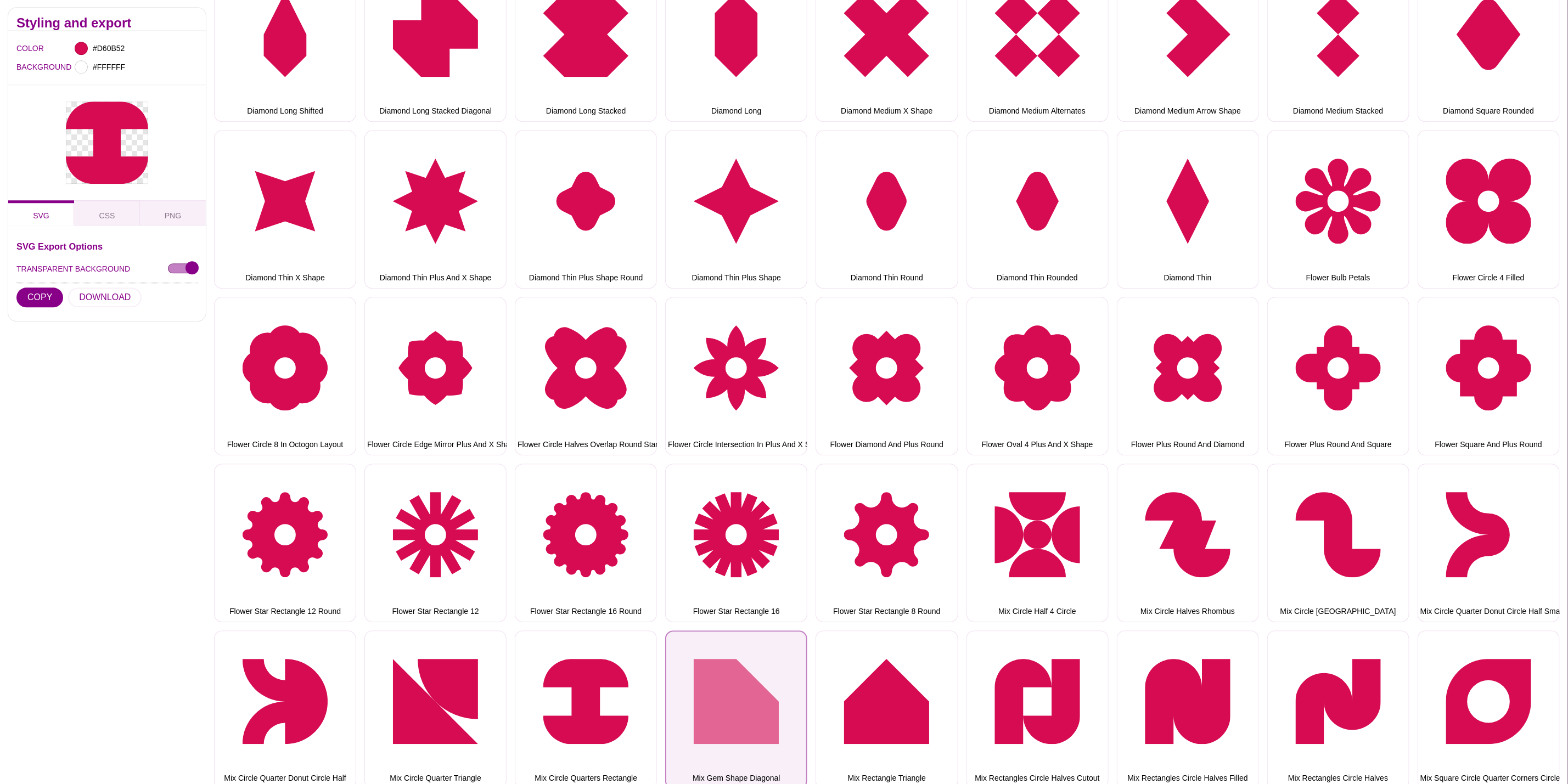
click at [724, 642] on button "Mix Gem Shape Diagonal" at bounding box center [736, 710] width 142 height 158
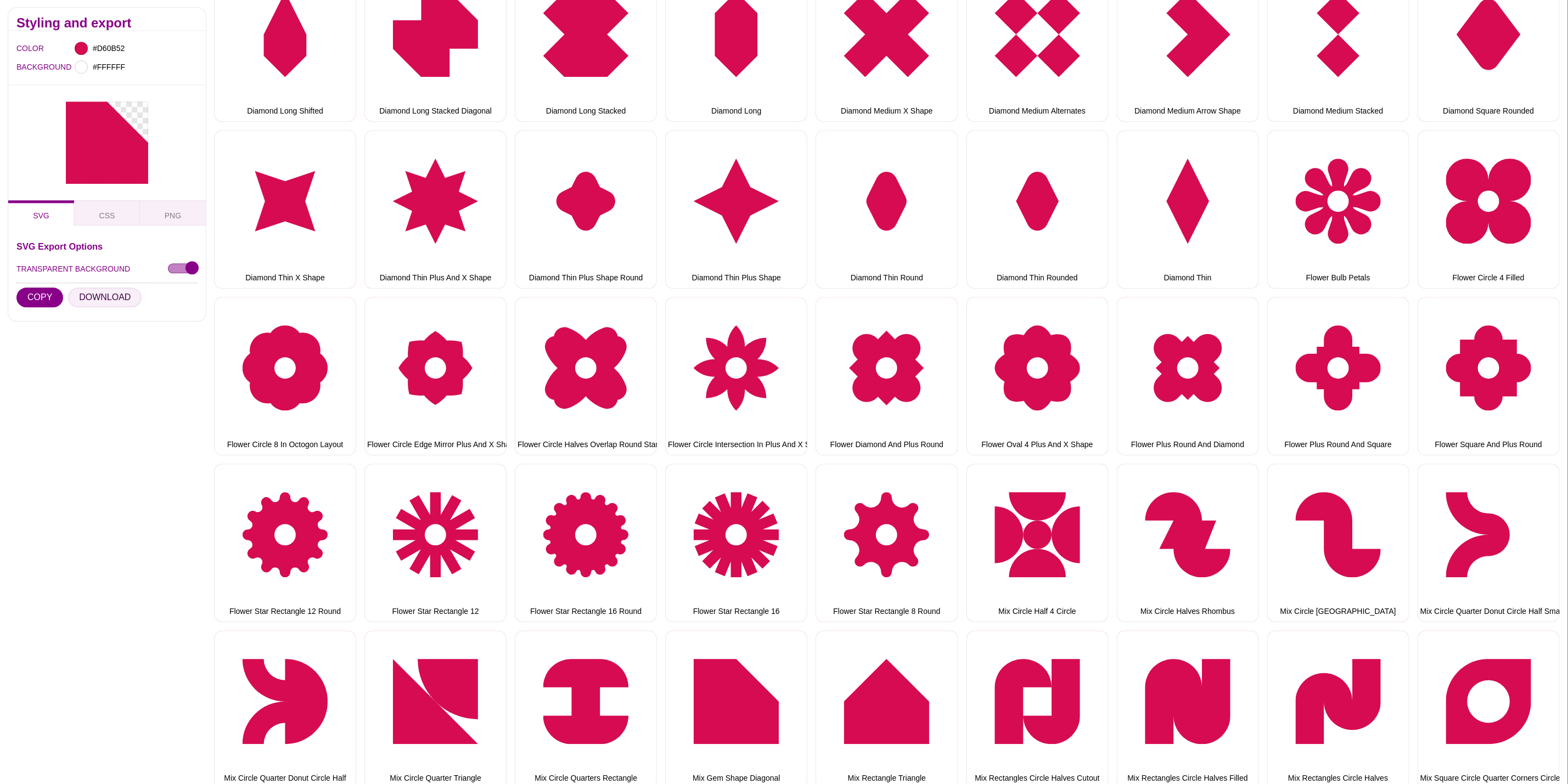
click at [110, 302] on button "DOWNLOAD" at bounding box center [105, 298] width 74 height 20
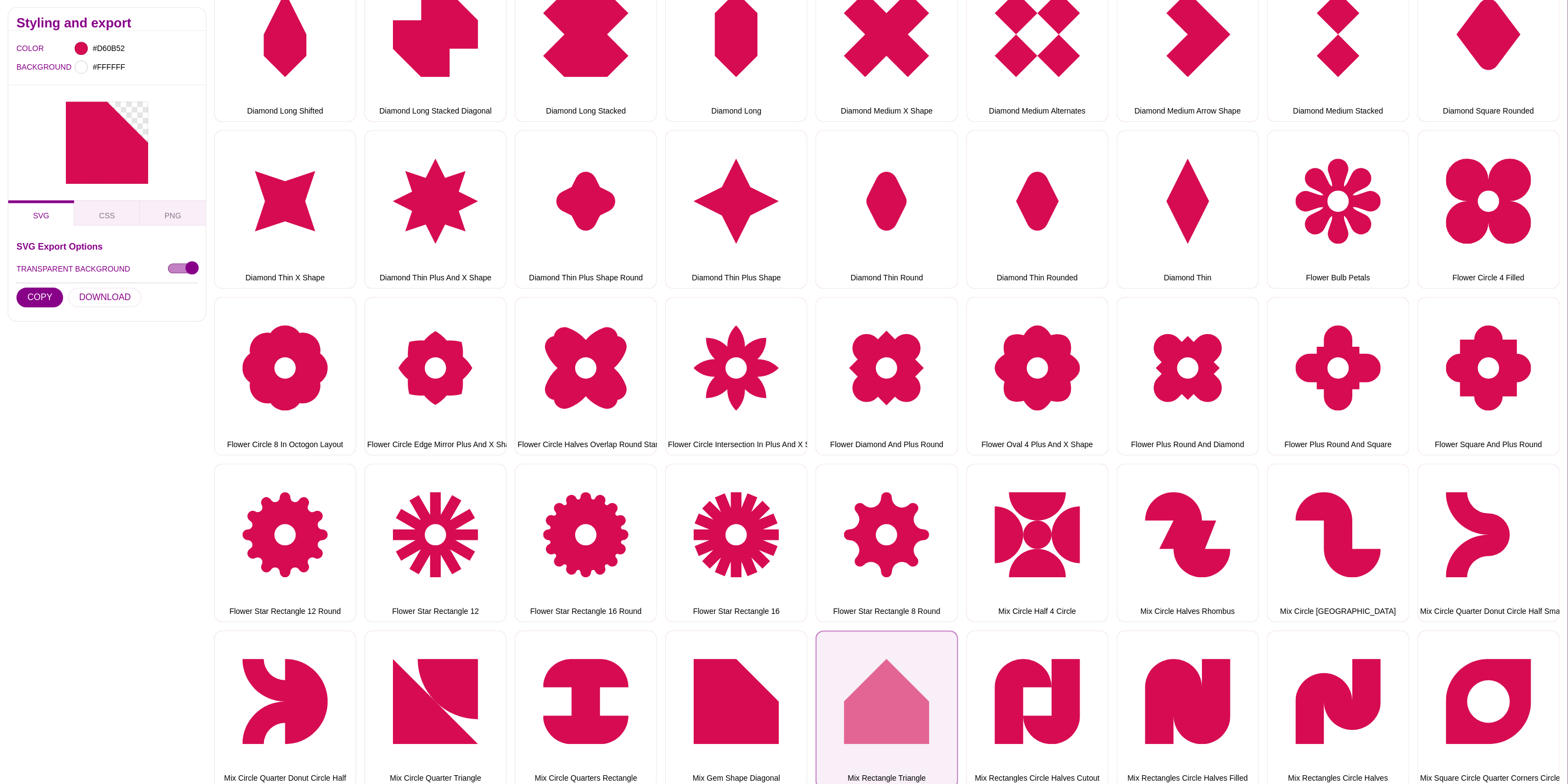
drag, startPoint x: 914, startPoint y: 667, endPoint x: 879, endPoint y: 682, distance: 38.1
click at [914, 667] on button "Mix Rectangle Triangle" at bounding box center [887, 710] width 142 height 158
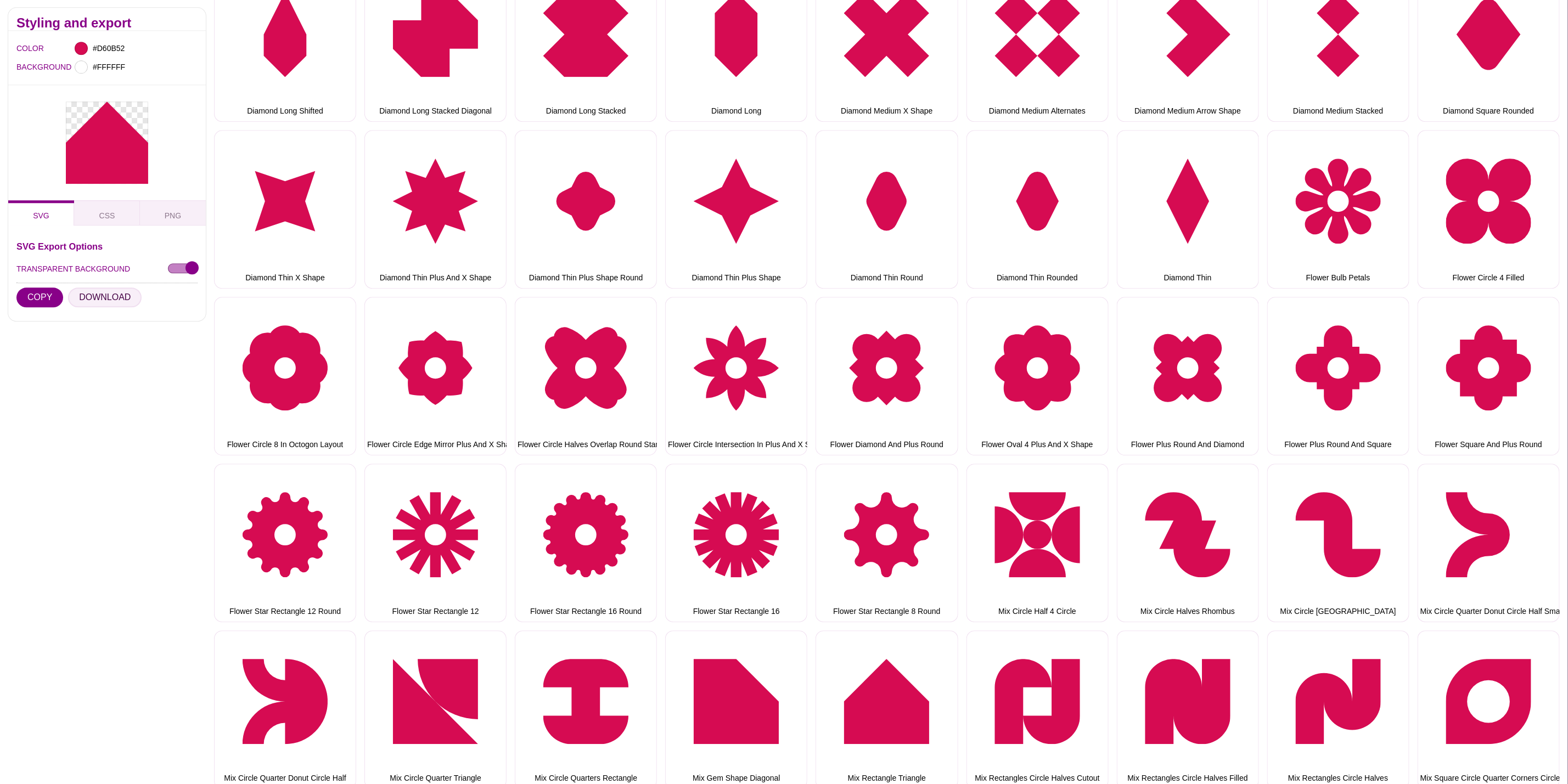
click at [114, 294] on button "DOWNLOAD" at bounding box center [105, 298] width 74 height 20
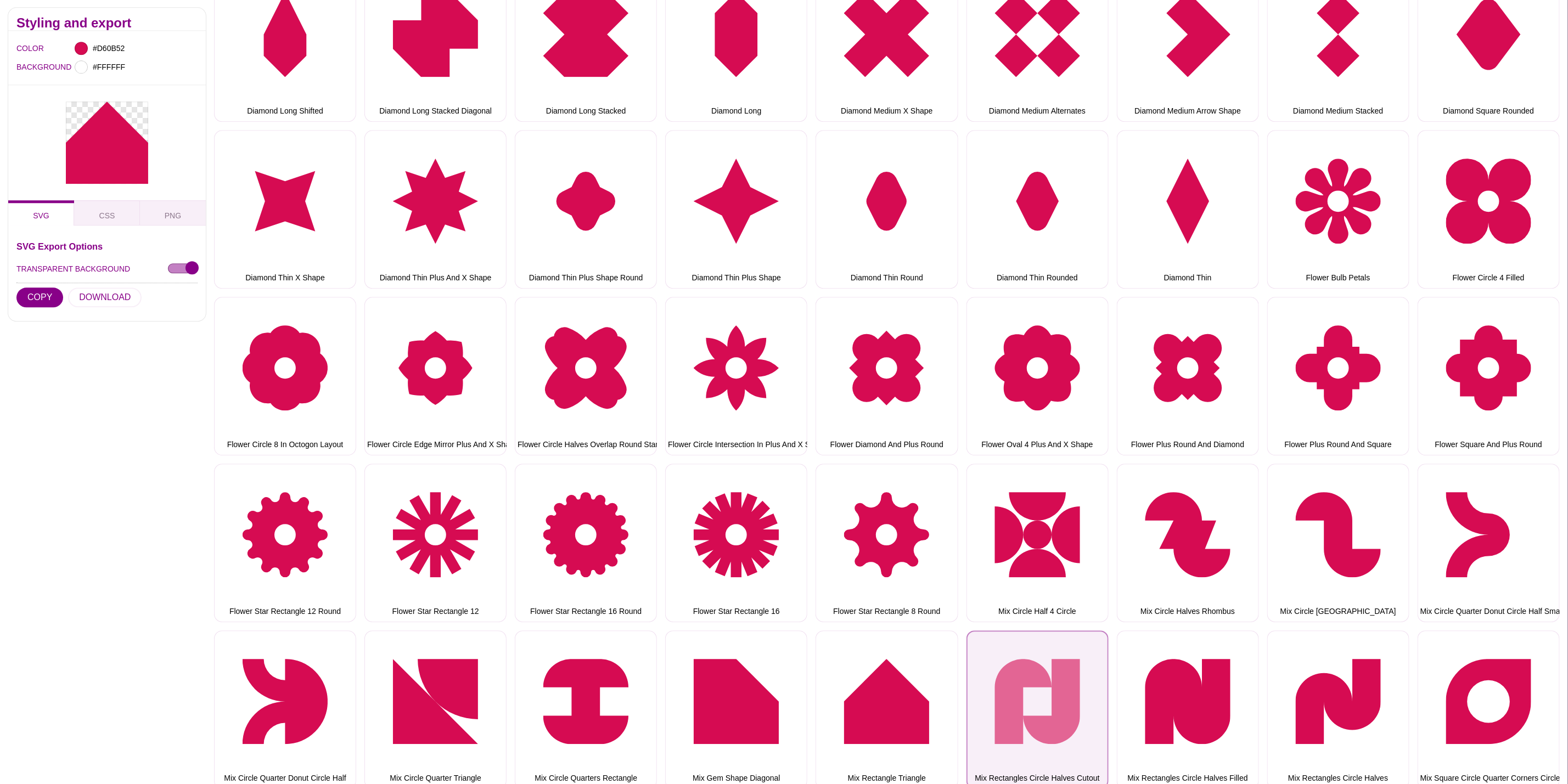
drag, startPoint x: 1071, startPoint y: 663, endPoint x: 1060, endPoint y: 661, distance: 11.2
click at [1071, 663] on button "Mix Rectangles Circle Halves Cutout" at bounding box center [1038, 710] width 142 height 158
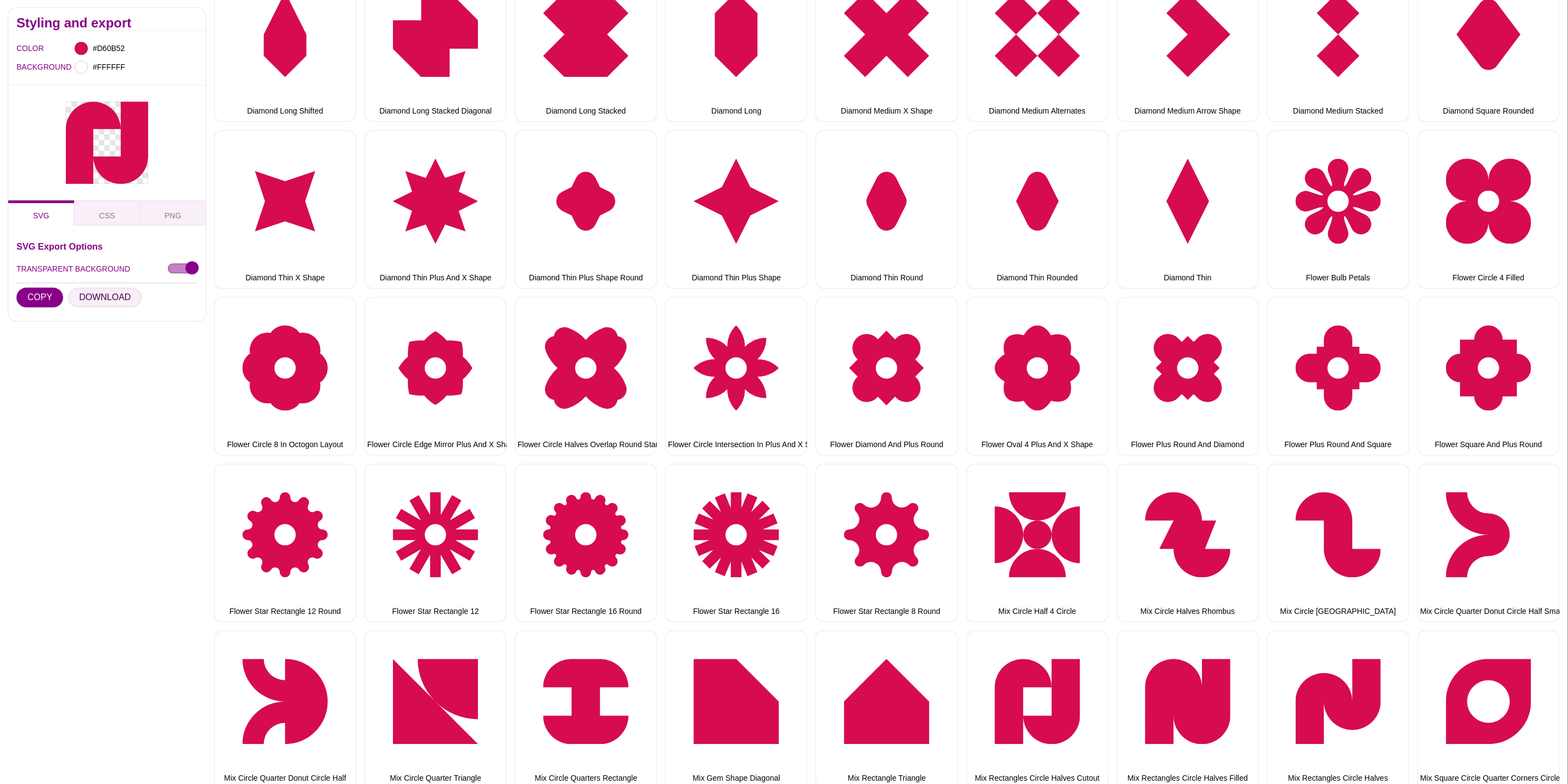
click at [125, 292] on button "DOWNLOAD" at bounding box center [105, 298] width 74 height 20
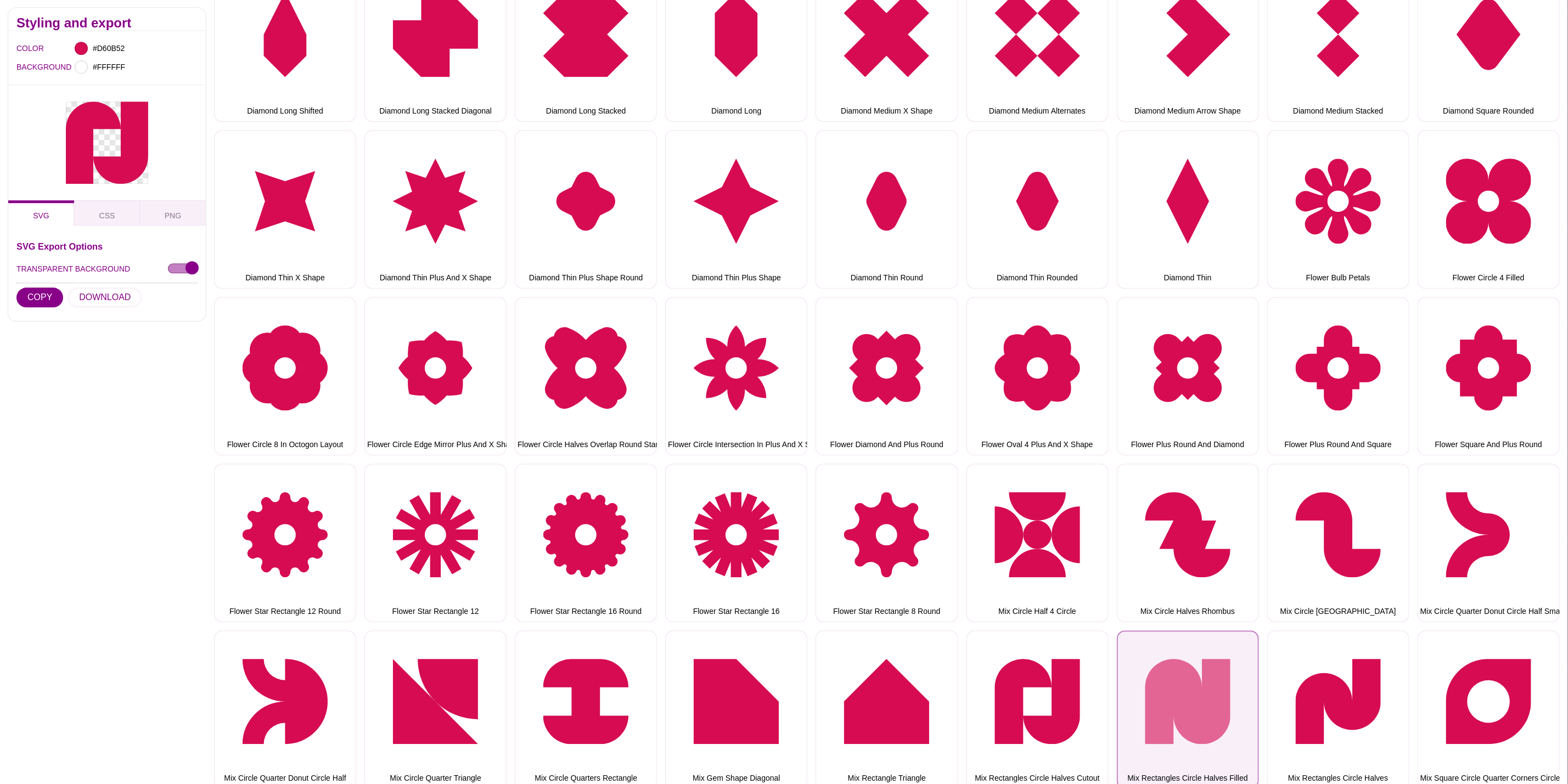
click at [1181, 663] on button "Mix Rectangles Circle Halves Filled" at bounding box center [1188, 710] width 142 height 158
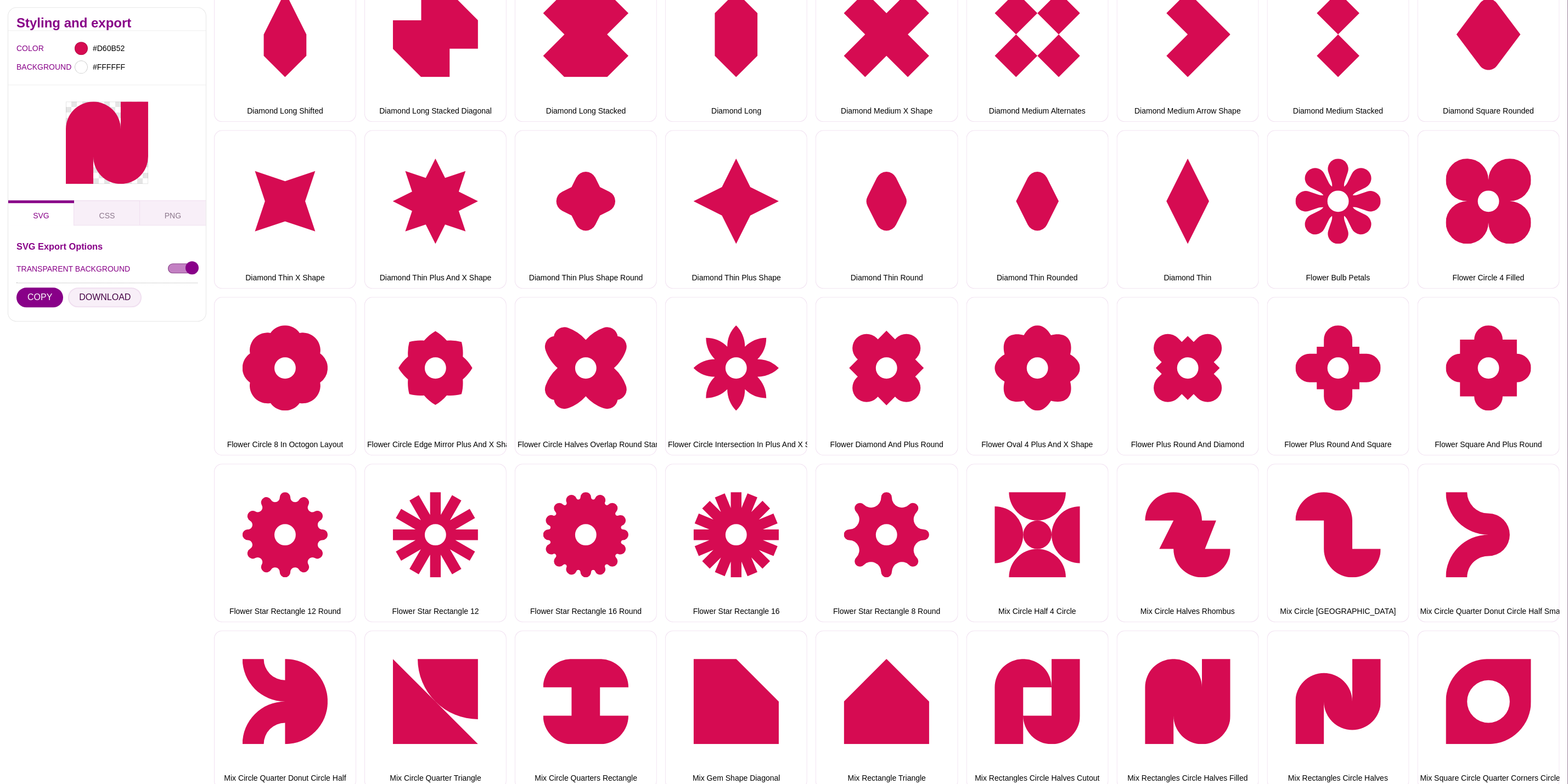
click at [109, 294] on button "DOWNLOAD" at bounding box center [105, 298] width 74 height 20
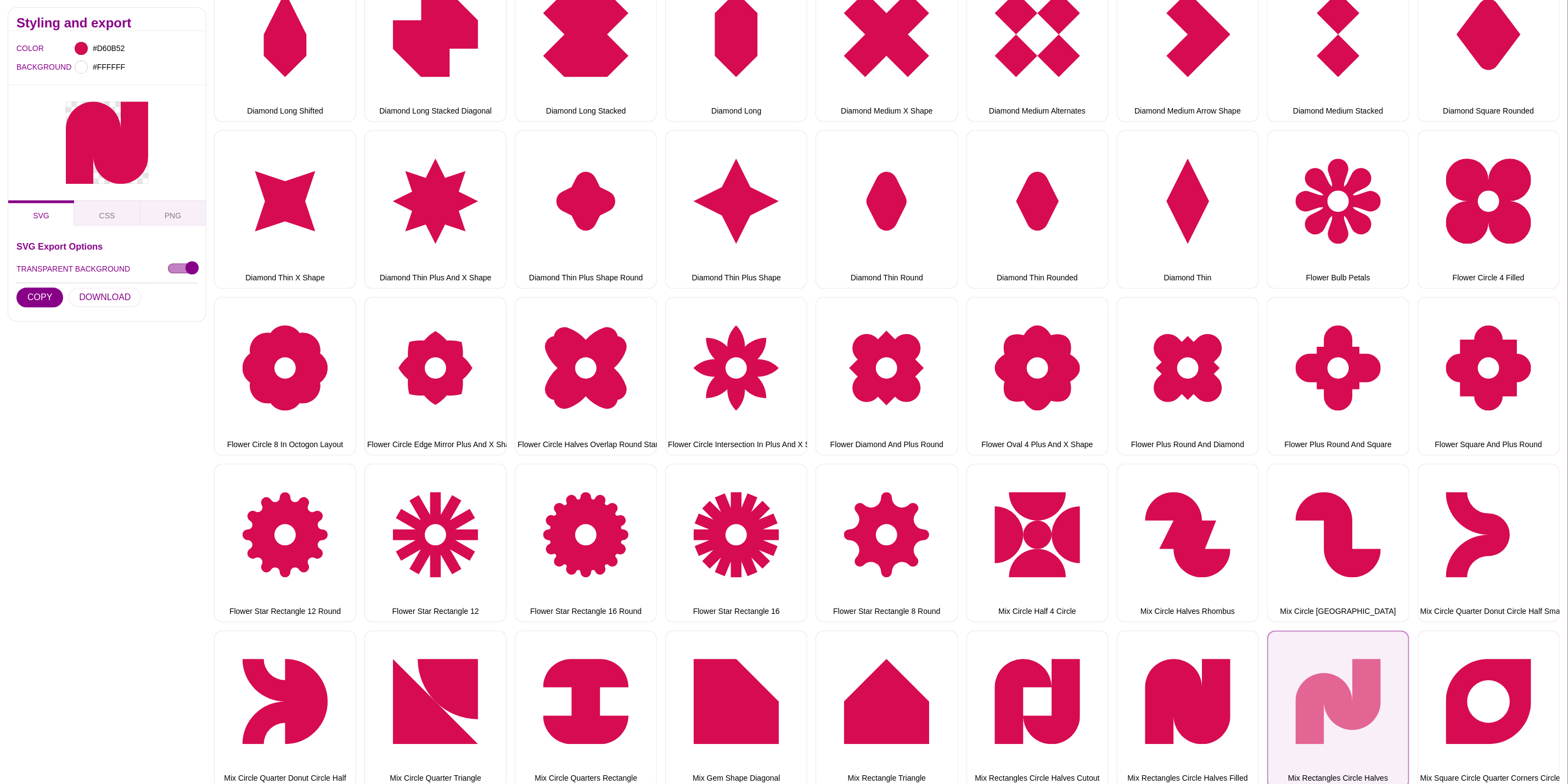
click at [1327, 675] on button "Mix Rectangles Circle Halves" at bounding box center [1338, 710] width 142 height 158
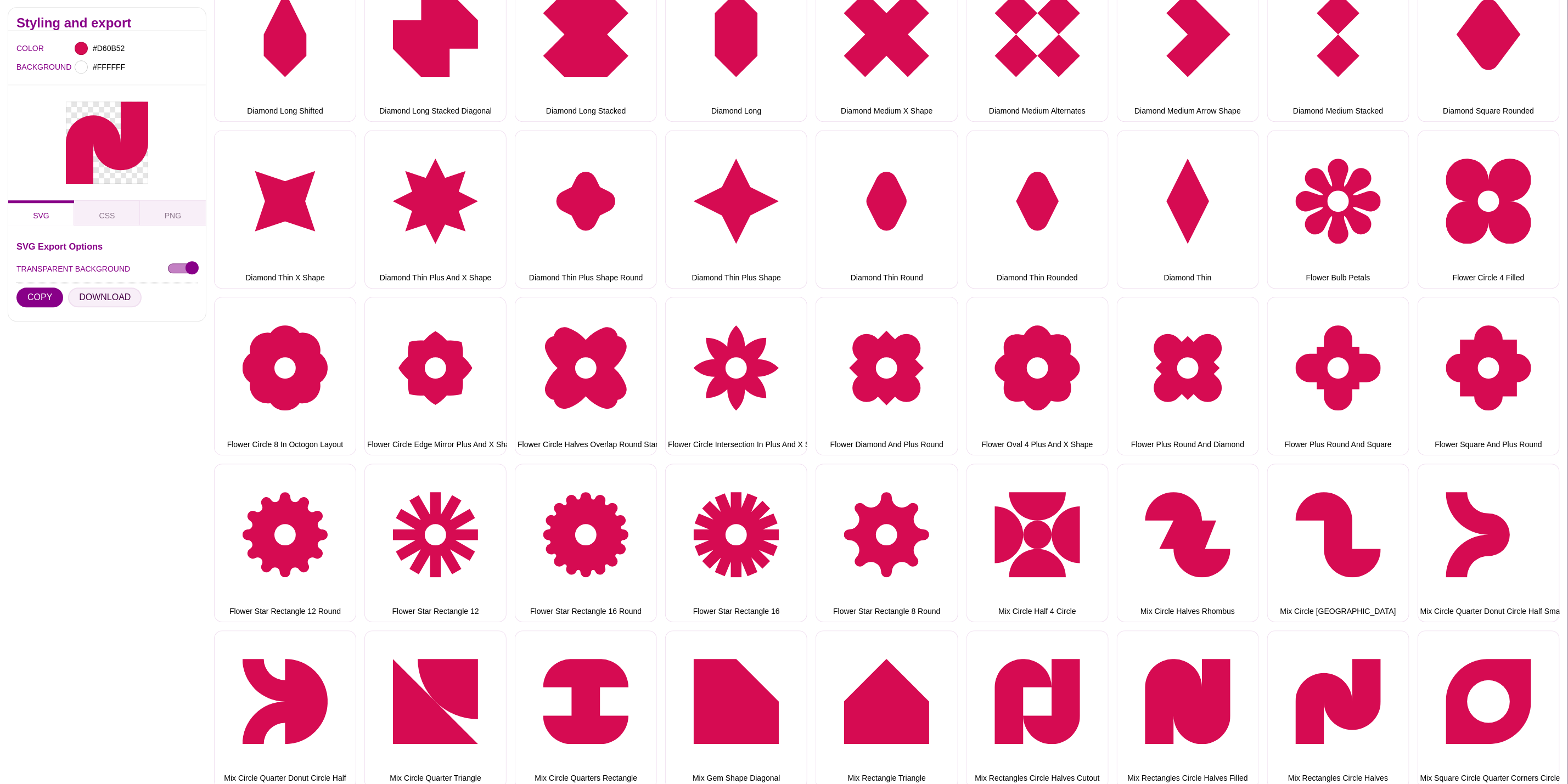
click at [99, 300] on button "DOWNLOAD" at bounding box center [105, 298] width 74 height 20
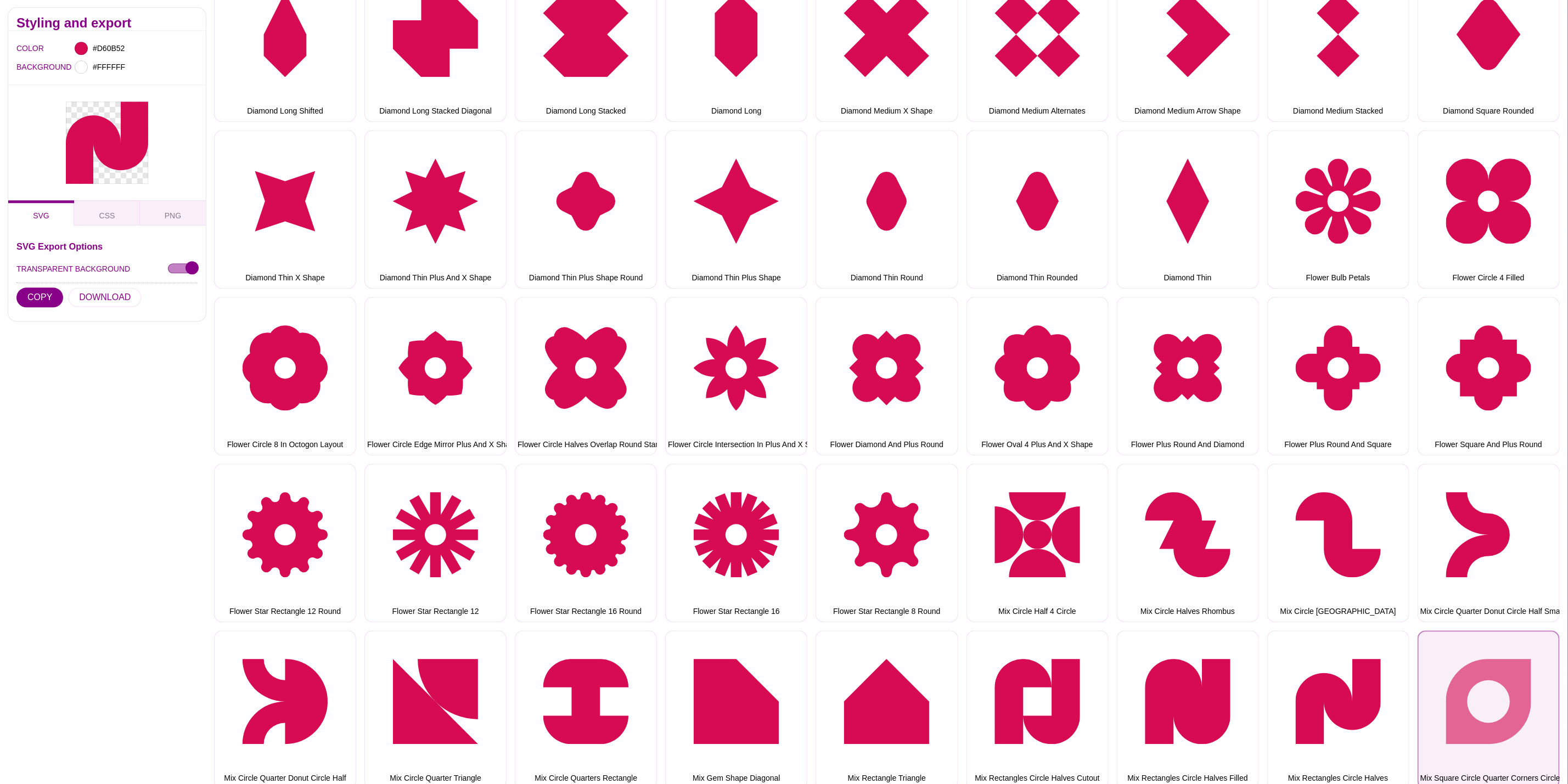
click at [1524, 645] on button "Mix Square Circle Quarter Corners Circle Cutout" at bounding box center [1489, 710] width 142 height 158
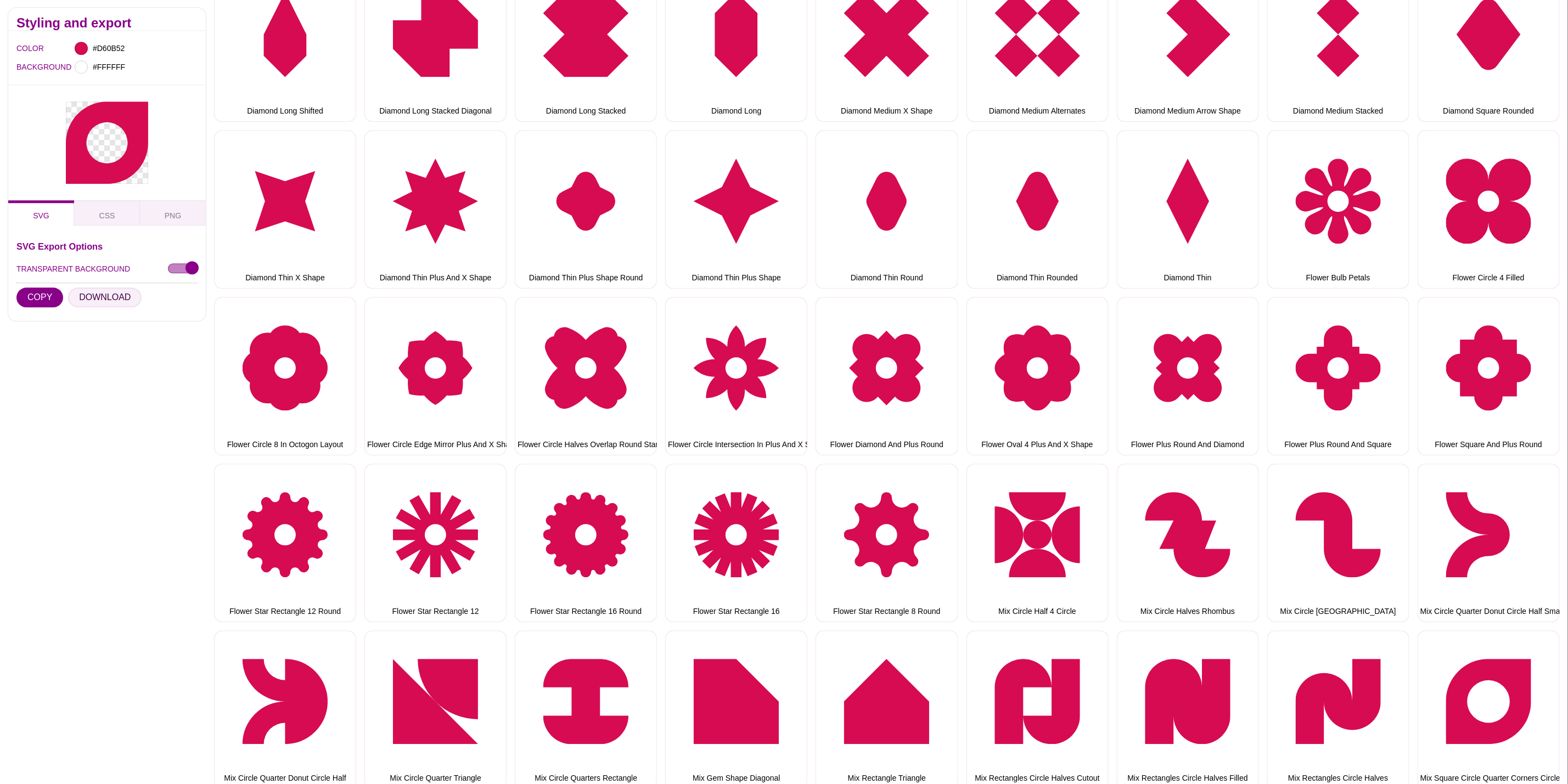
click at [112, 288] on button "DOWNLOAD" at bounding box center [105, 298] width 74 height 20
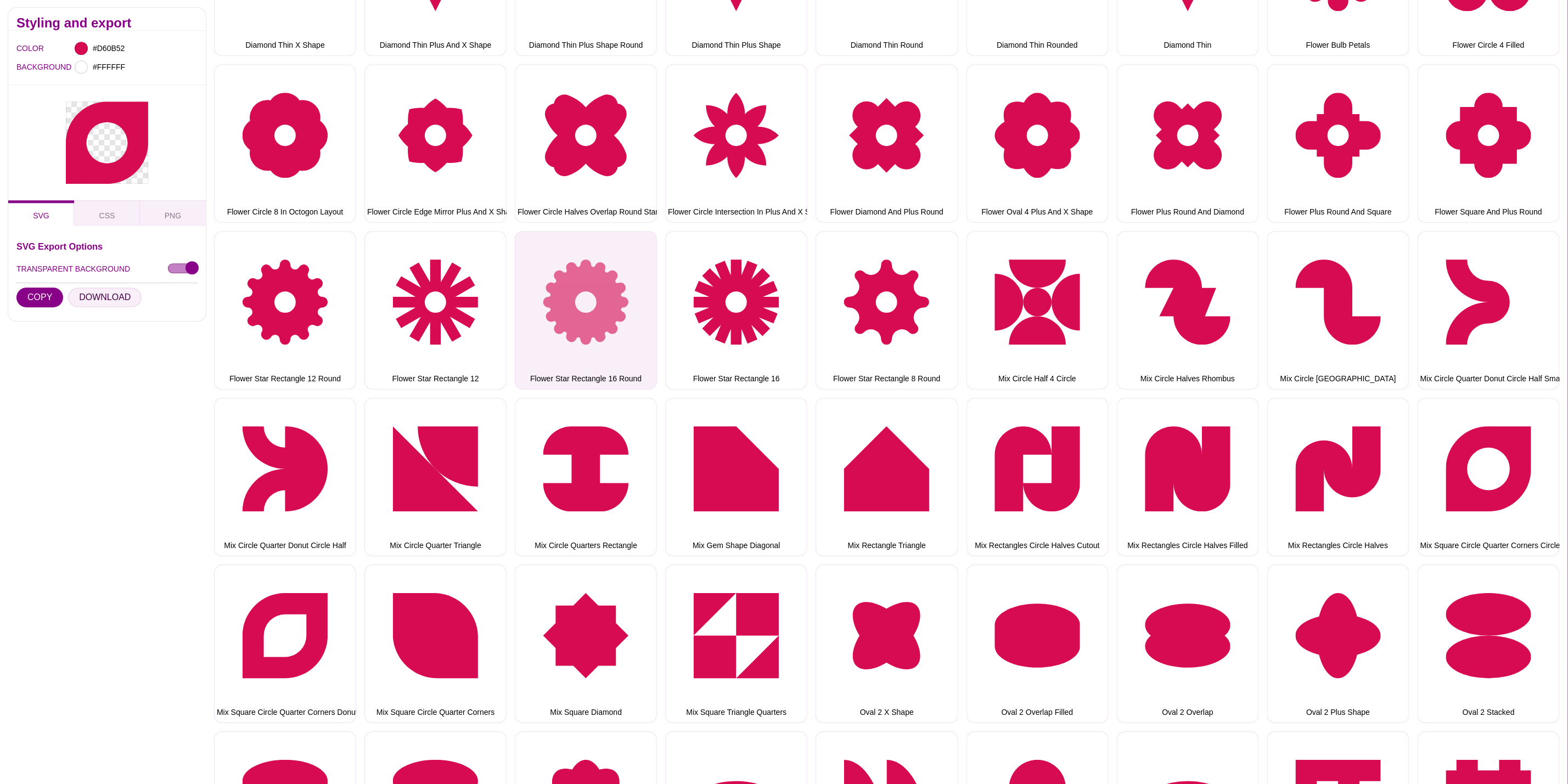
scroll to position [2469, 0]
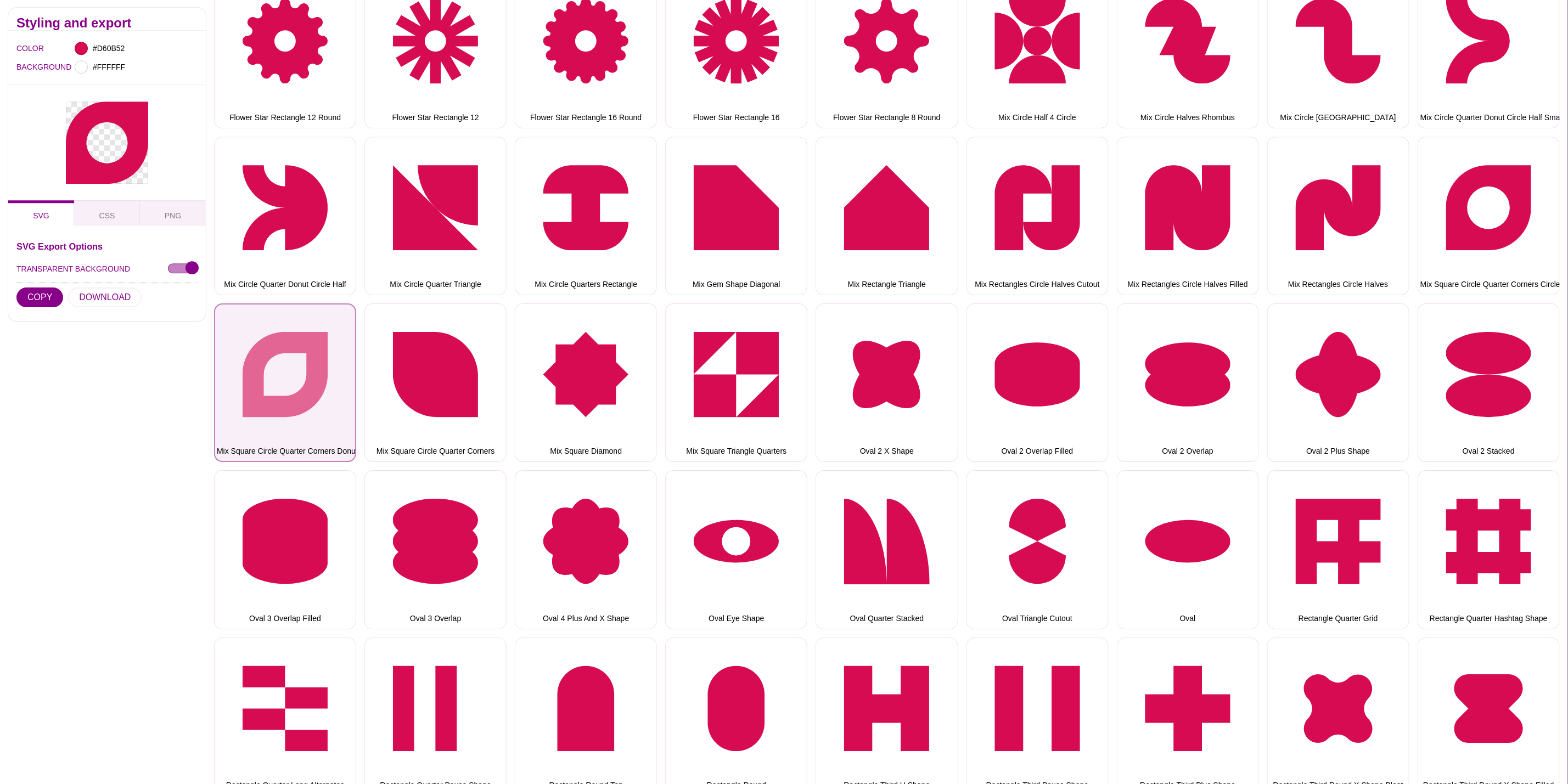
click at [239, 346] on button "Mix Square Circle Quarter Corners Donut" at bounding box center [285, 383] width 142 height 158
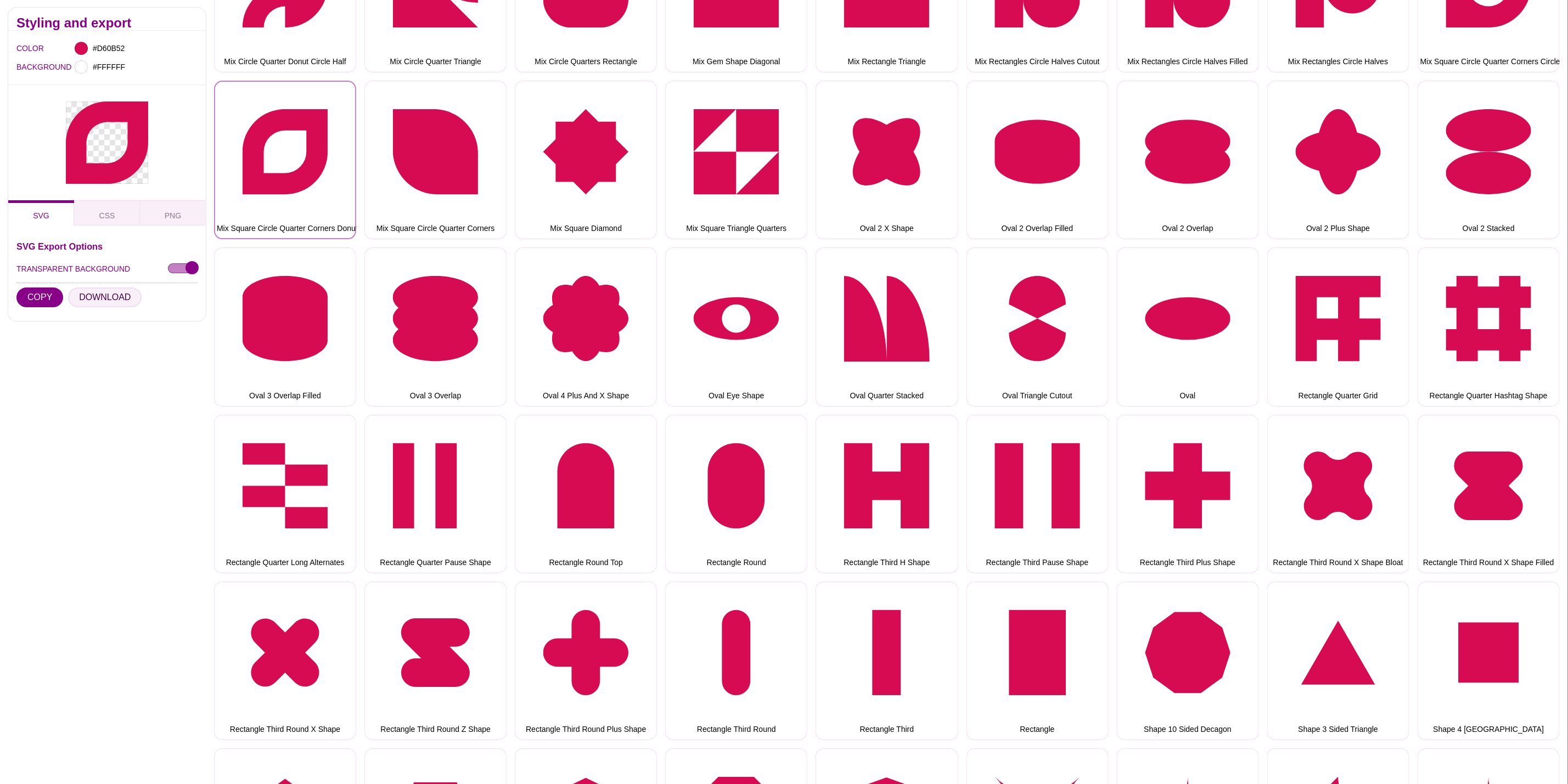
scroll to position [2716, 0]
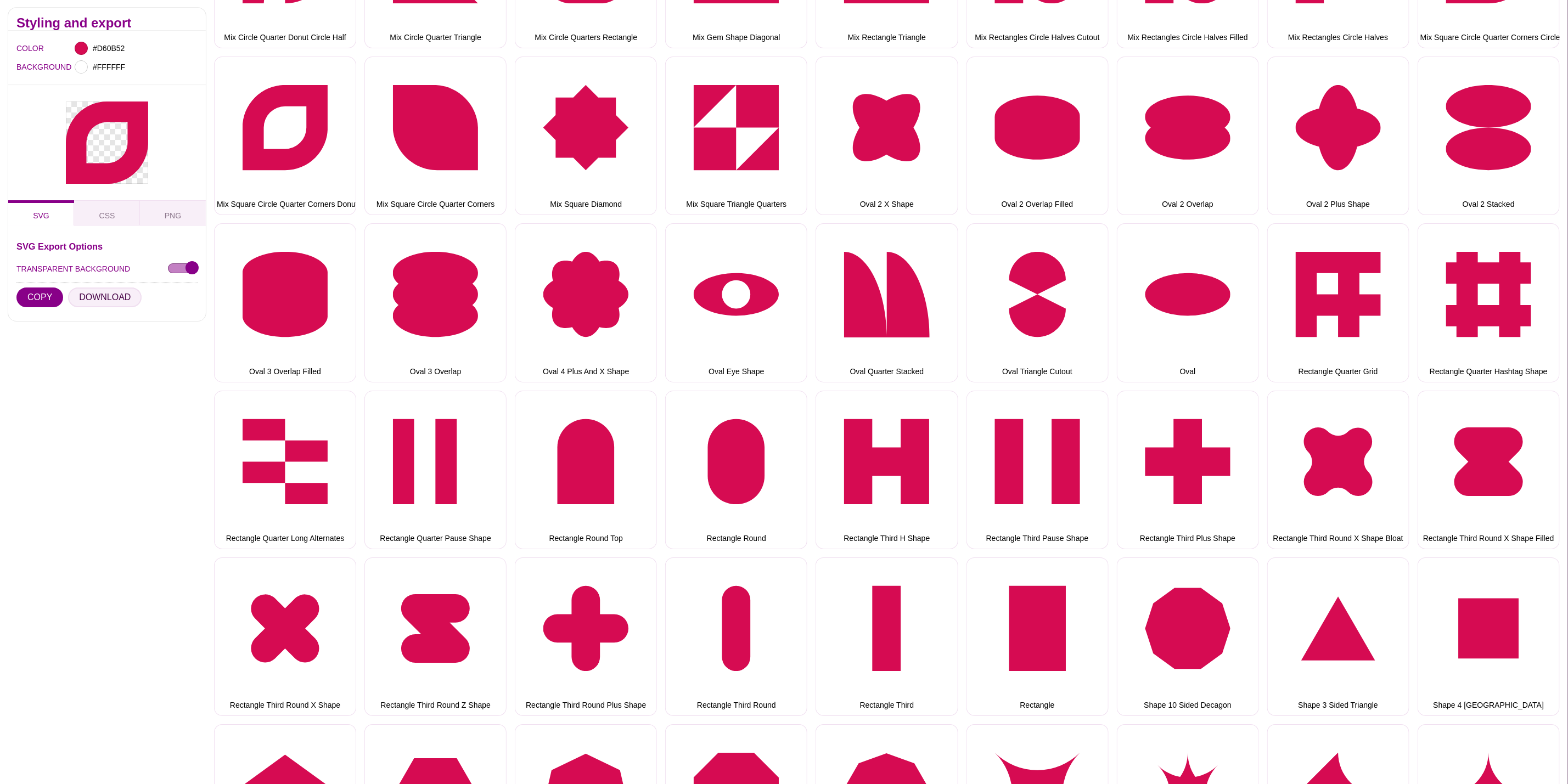
click at [96, 295] on button "DOWNLOAD" at bounding box center [105, 298] width 74 height 20
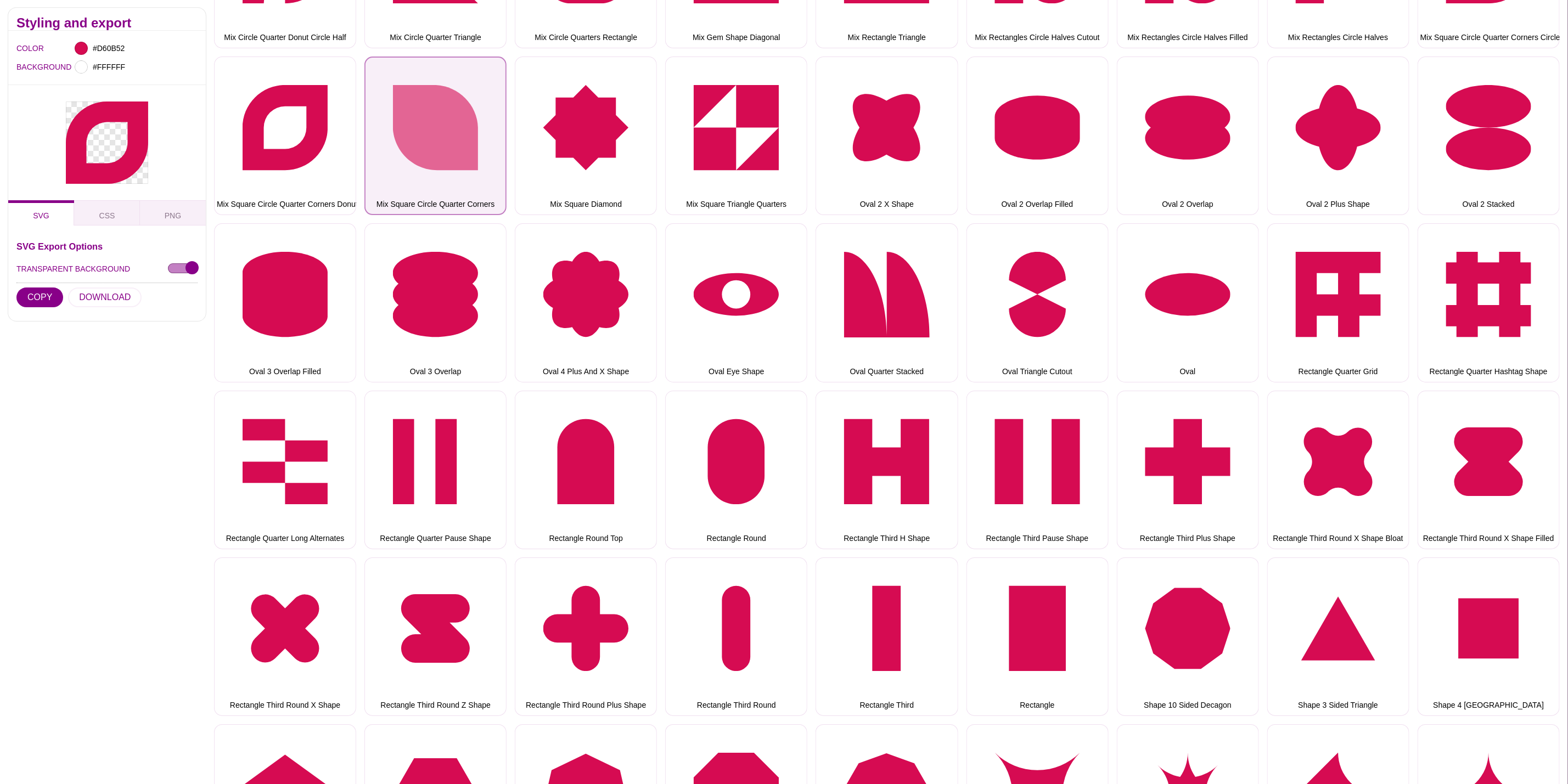
click at [428, 158] on button "Mix Square Circle Quarter Corners" at bounding box center [436, 136] width 142 height 158
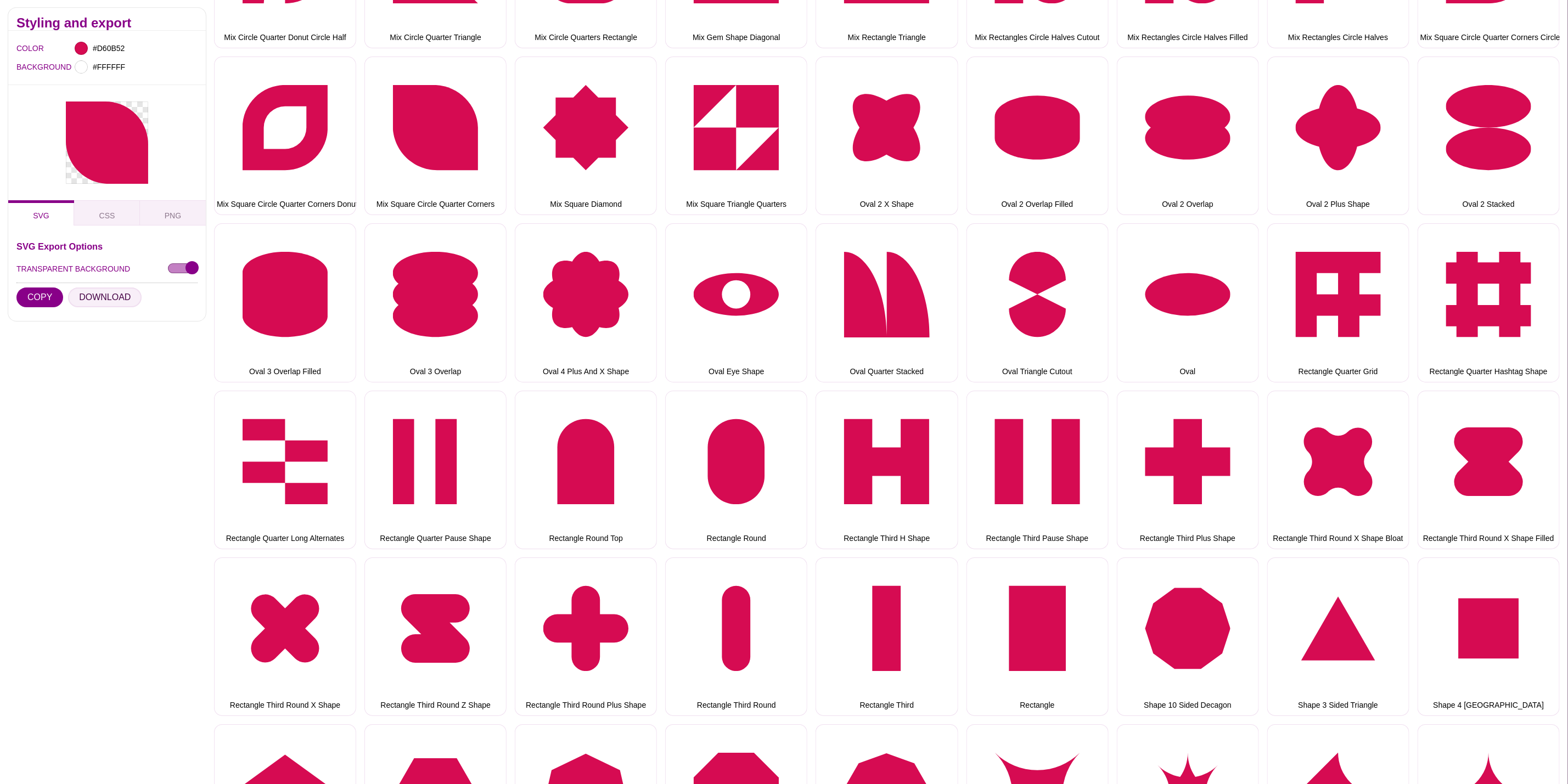
click at [116, 295] on button "DOWNLOAD" at bounding box center [105, 298] width 74 height 20
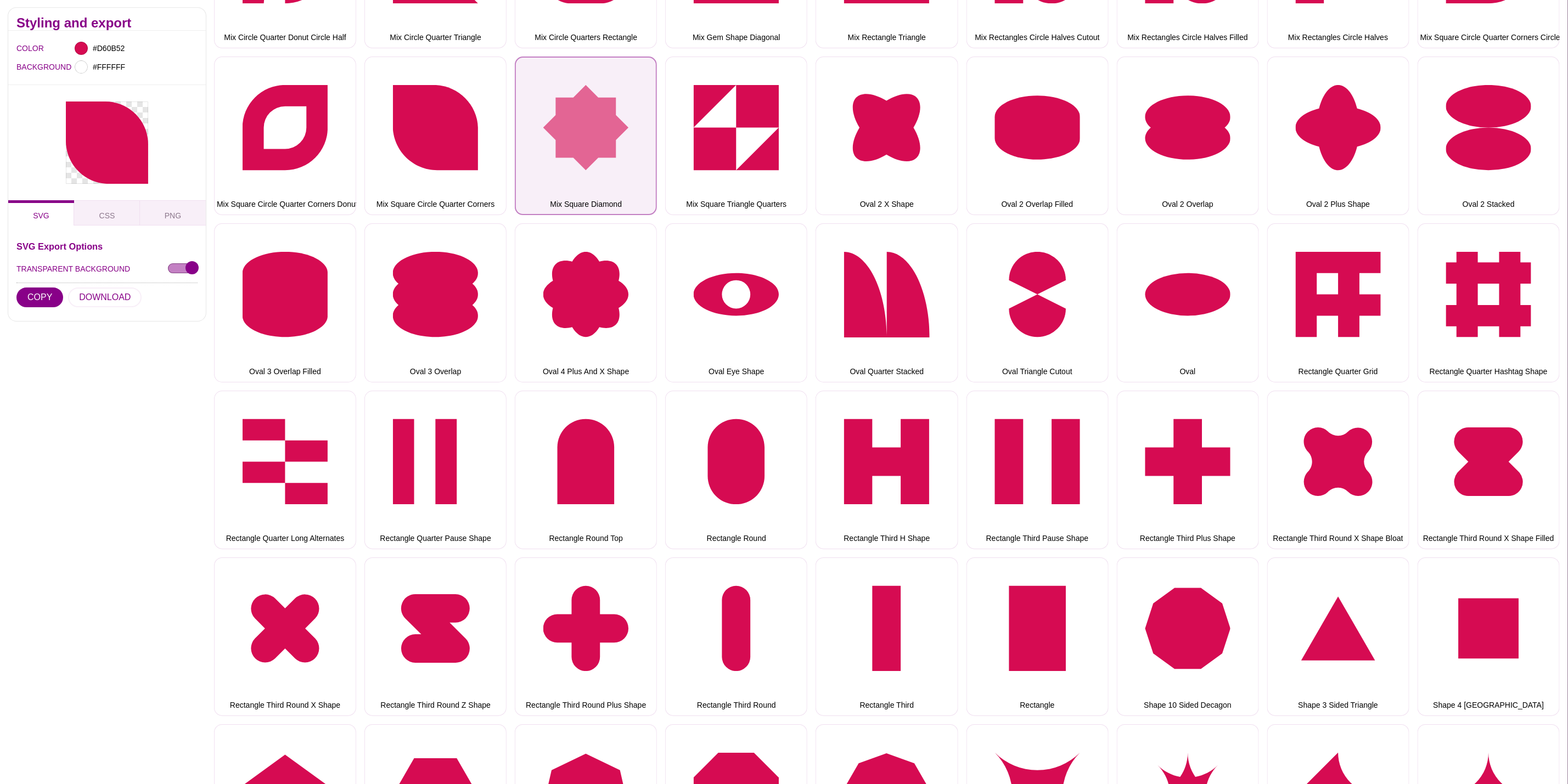
click at [600, 169] on button "Mix Square Diamond" at bounding box center [586, 136] width 142 height 158
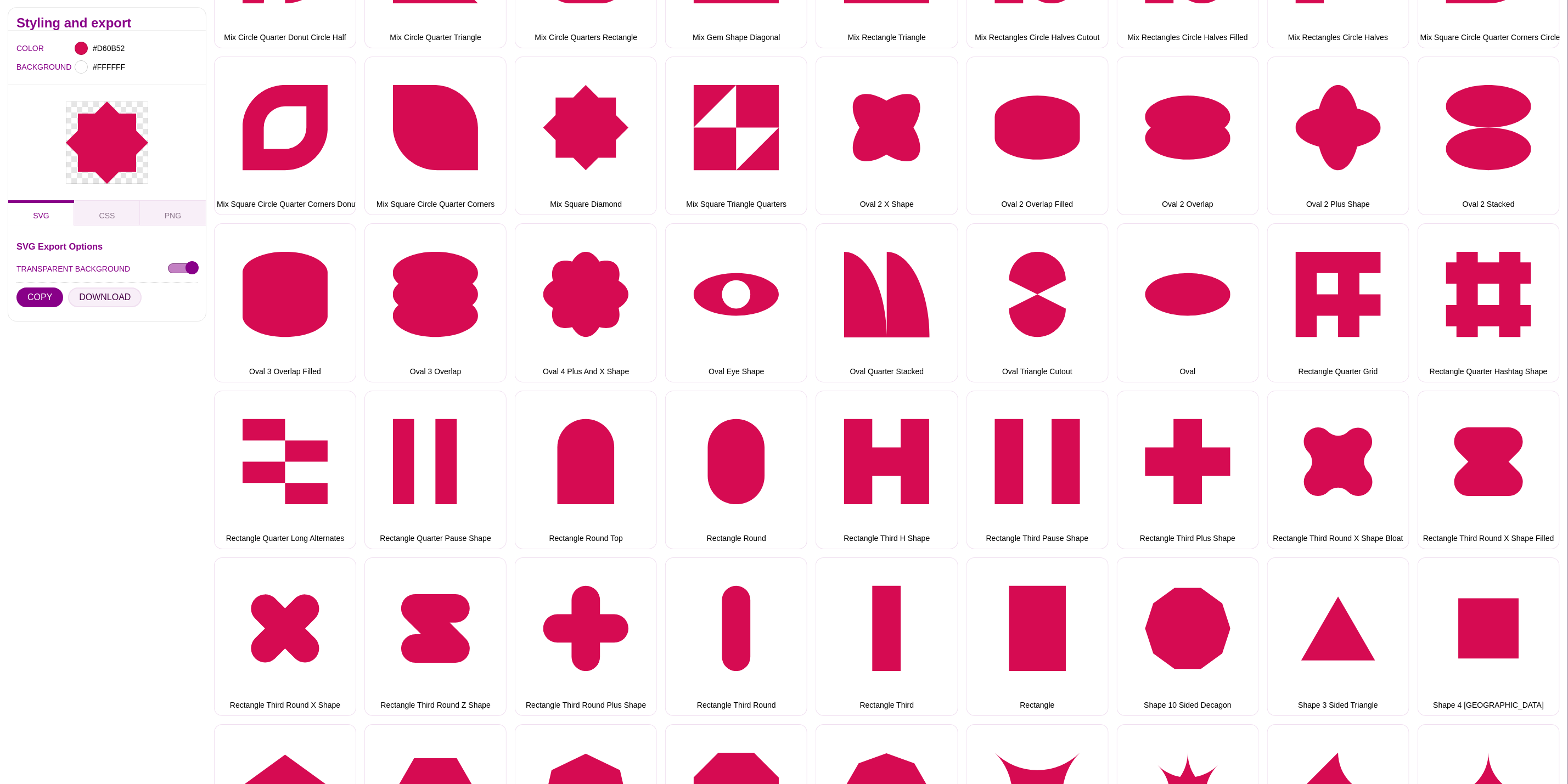
click at [122, 304] on button "DOWNLOAD" at bounding box center [105, 298] width 74 height 20
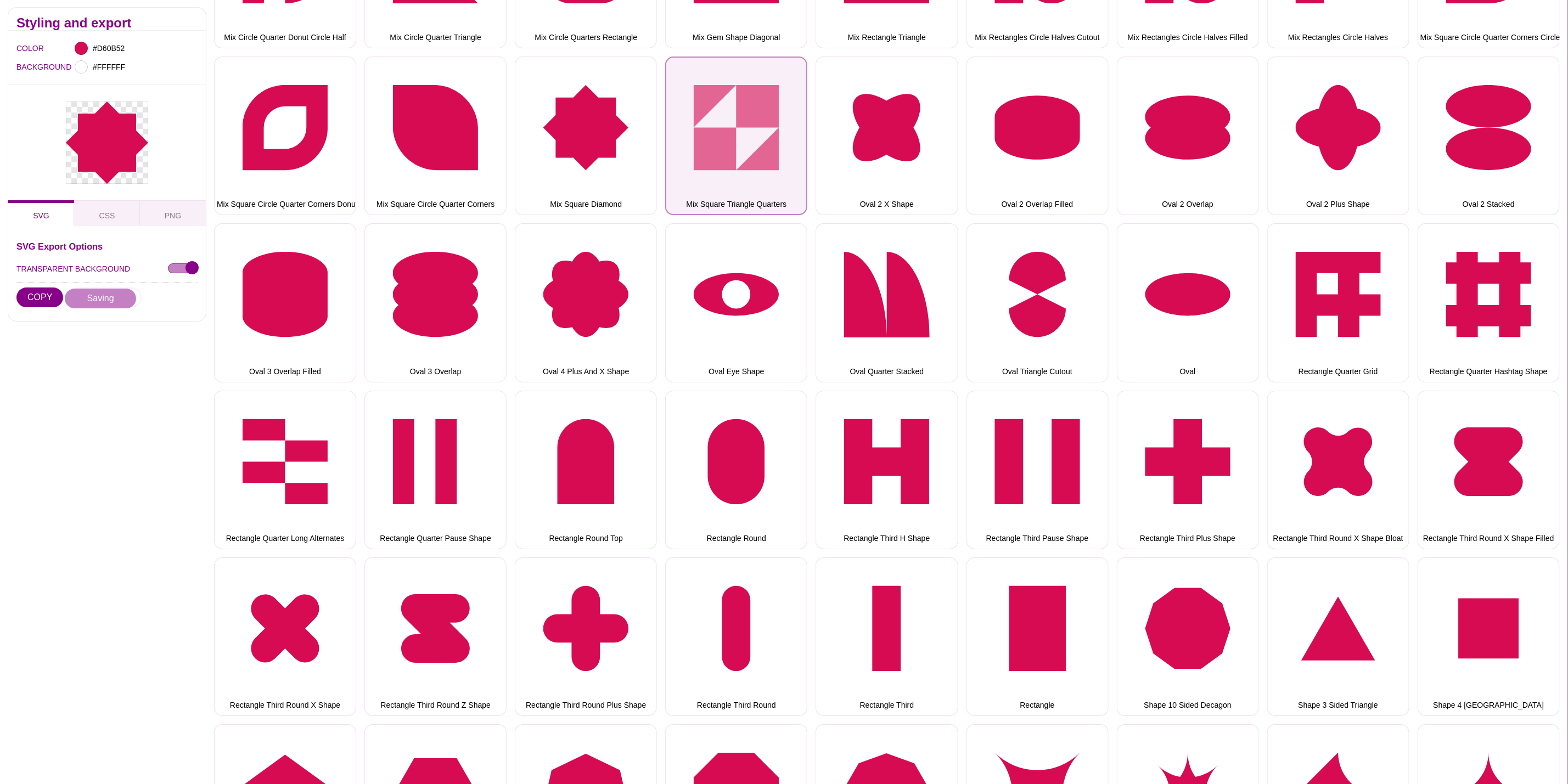
click at [720, 131] on button "Mix Square Triangle Quarters" at bounding box center [736, 136] width 142 height 158
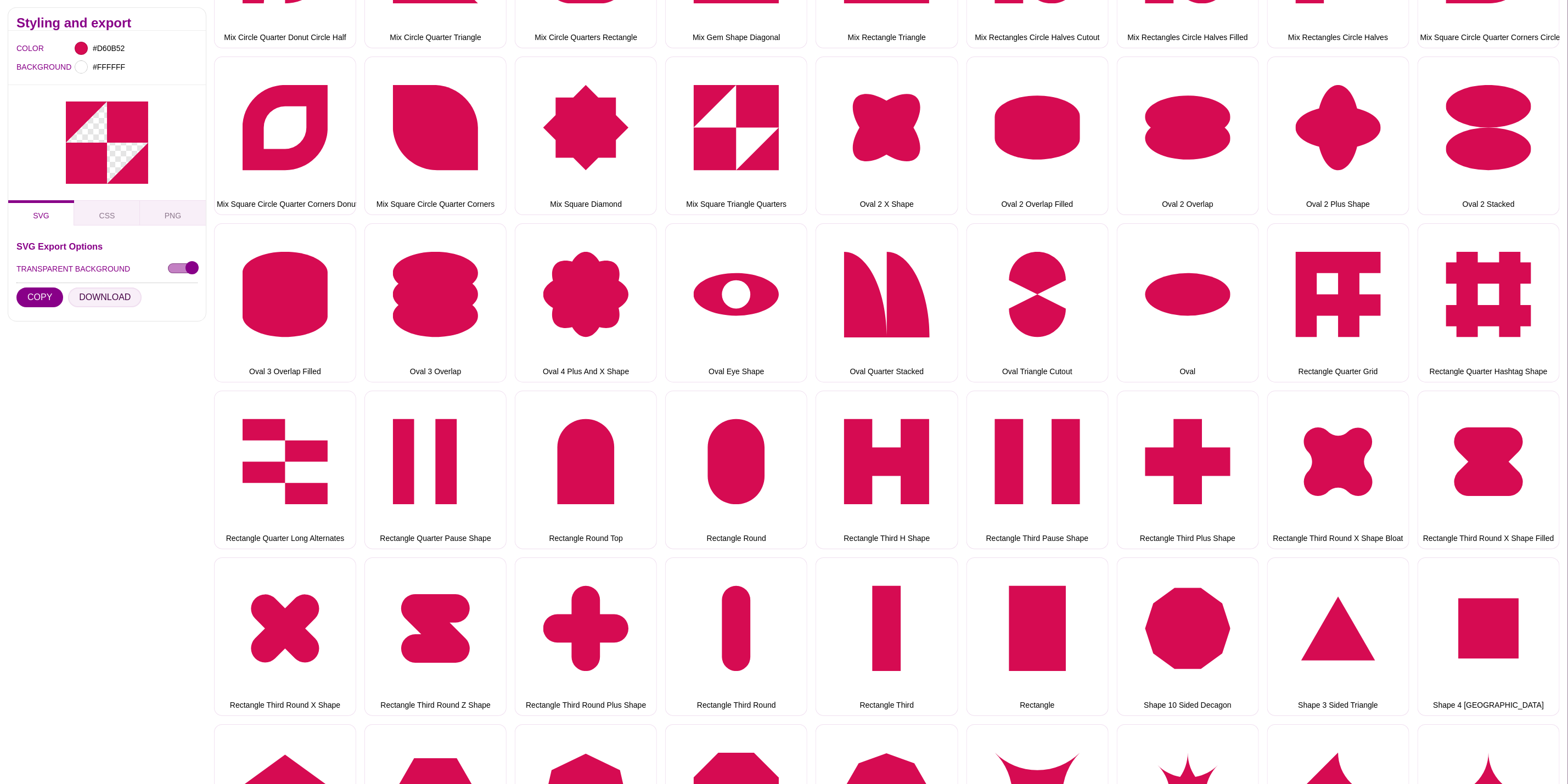
click at [109, 288] on button "DOWNLOAD" at bounding box center [105, 298] width 74 height 20
click at [110, 302] on button "DOWNLOAD" at bounding box center [105, 298] width 74 height 20
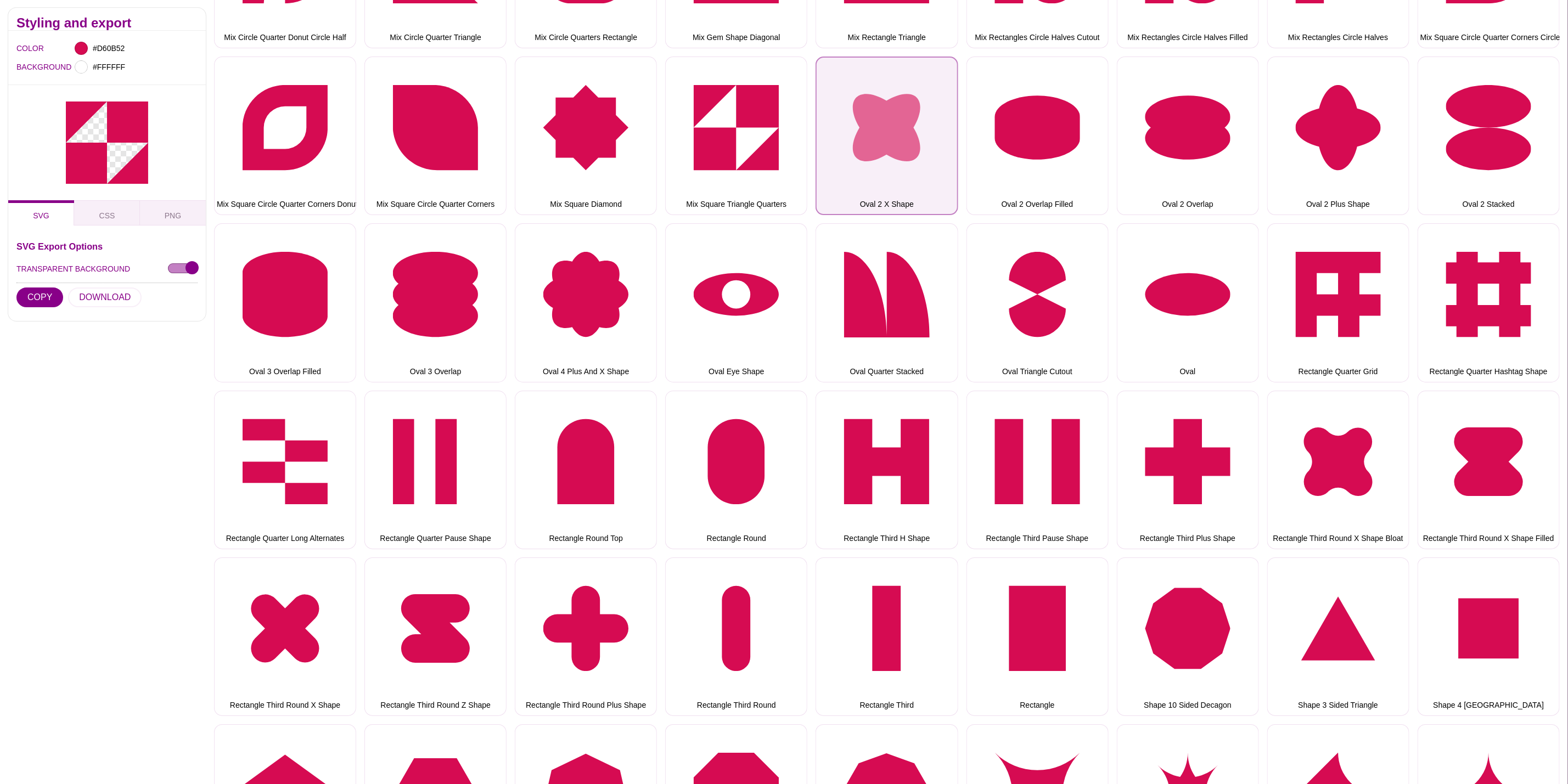
click at [904, 137] on button "Oval 2 X Shape" at bounding box center [887, 136] width 142 height 158
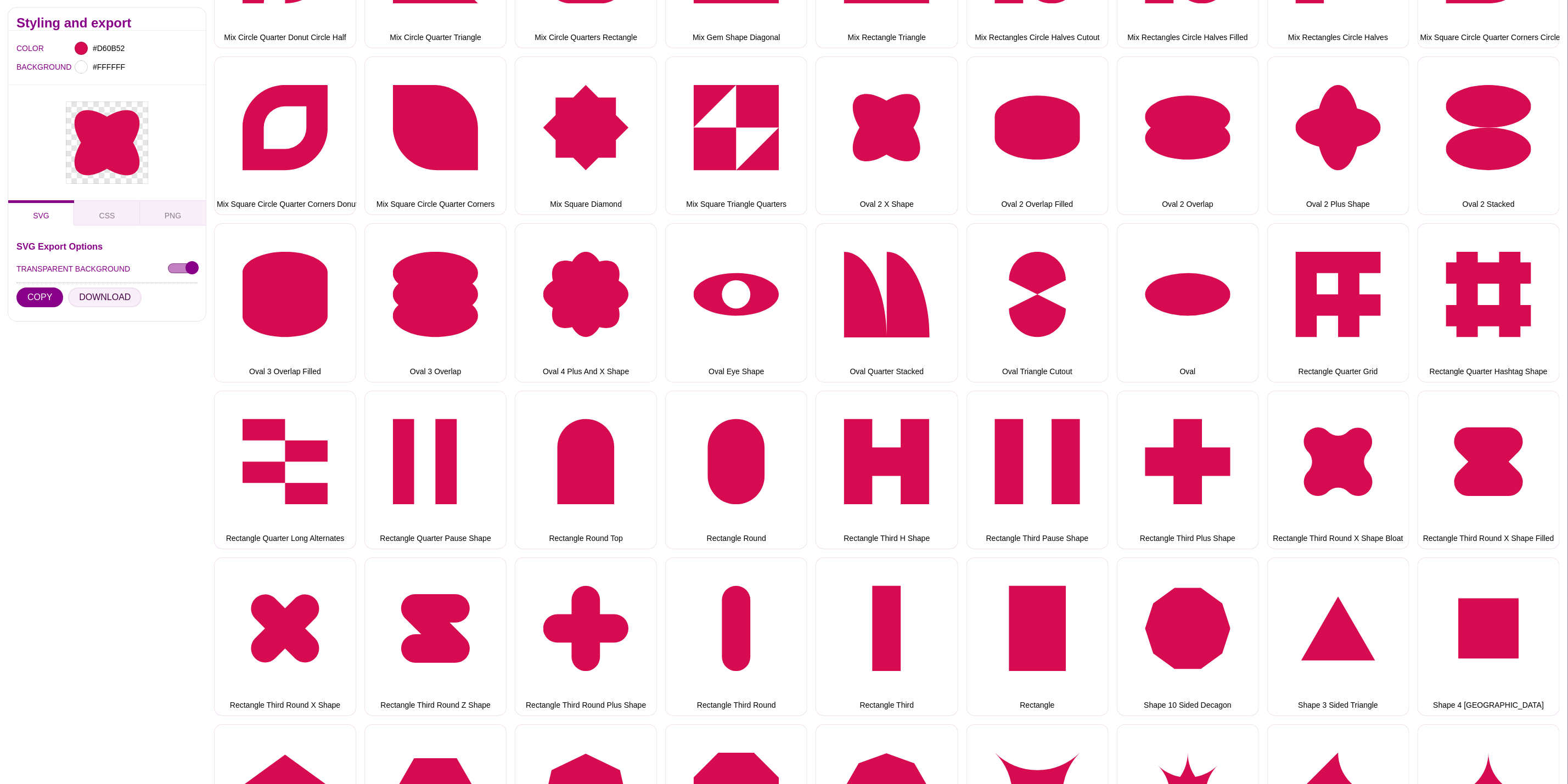
click at [122, 298] on button "DOWNLOAD" at bounding box center [105, 298] width 74 height 20
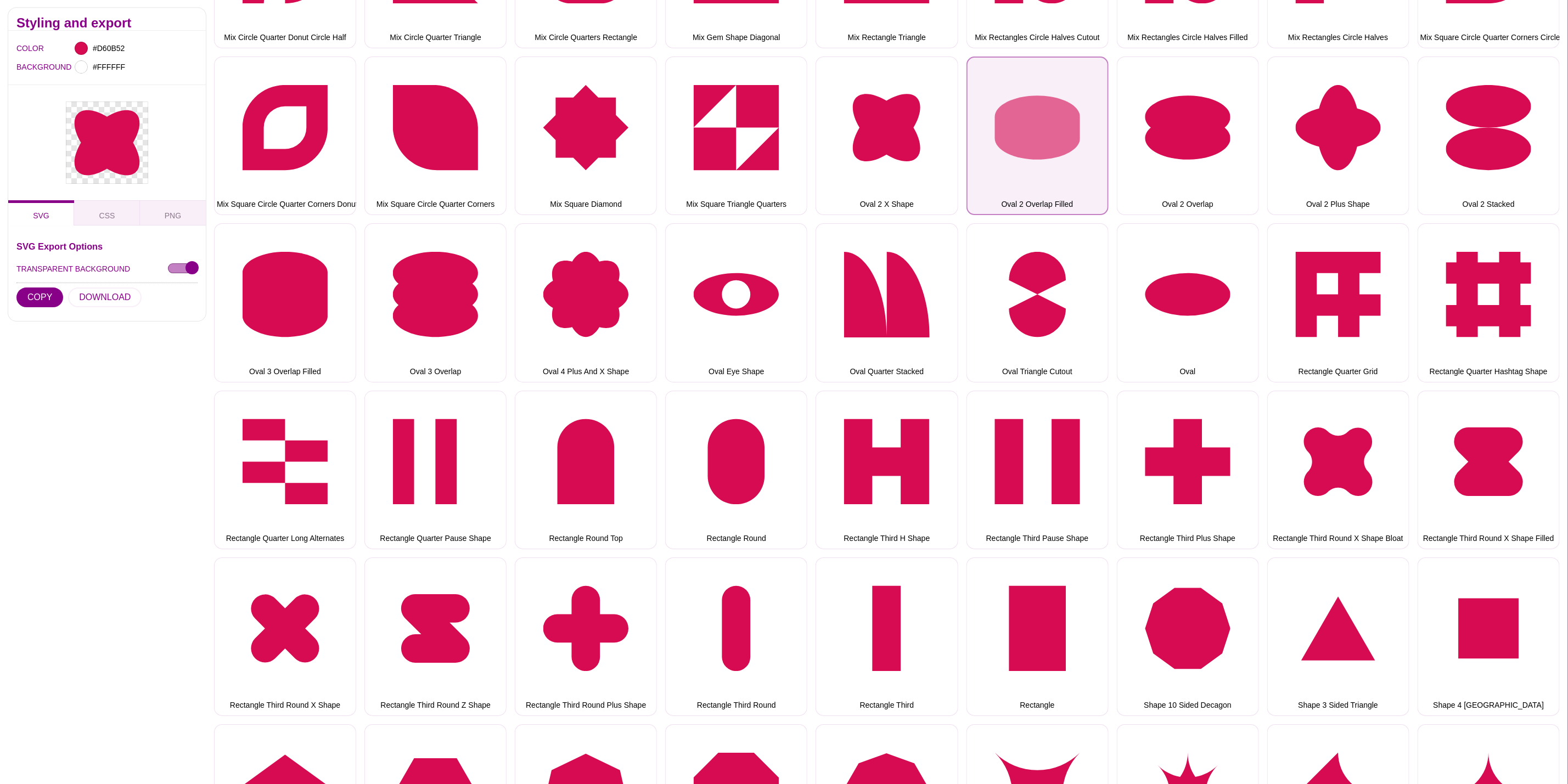
drag, startPoint x: 1056, startPoint y: 126, endPoint x: 1036, endPoint y: 126, distance: 20.0
click at [1054, 126] on button "Oval 2 Overlap Filled" at bounding box center [1038, 136] width 142 height 158
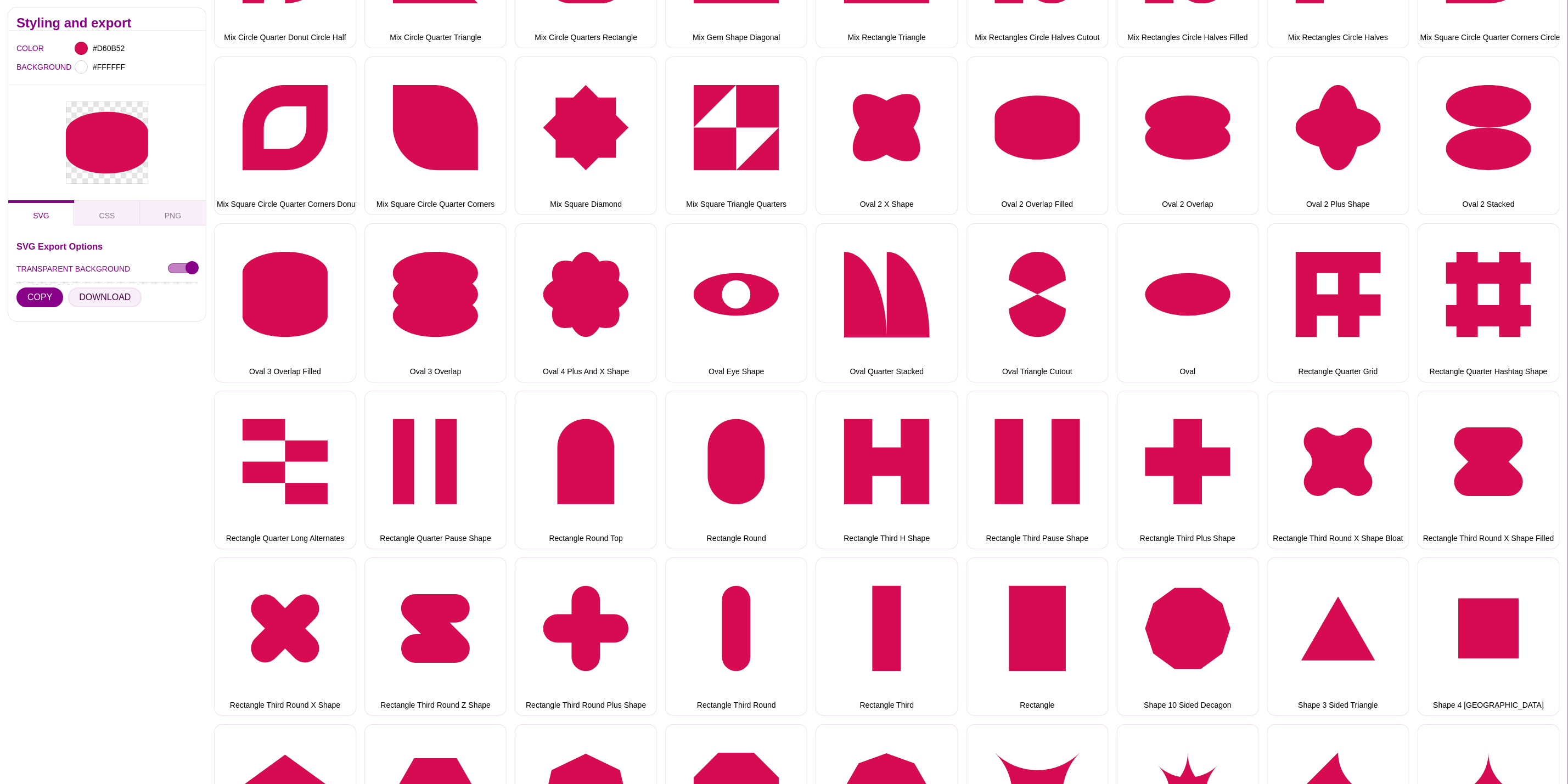
click at [116, 294] on button "DOWNLOAD" at bounding box center [105, 298] width 74 height 20
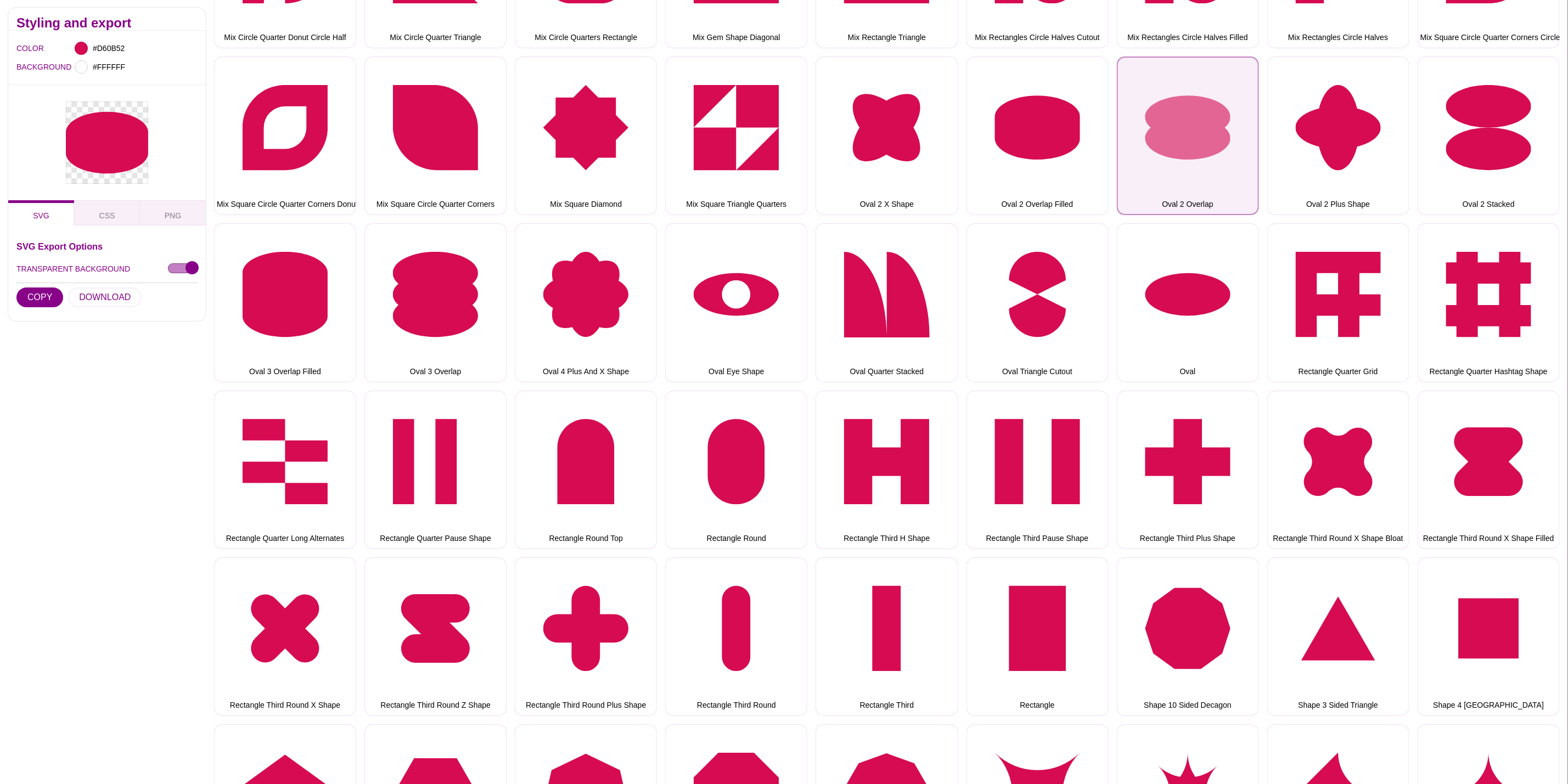
click at [1138, 131] on button "Oval 2 Overlap" at bounding box center [1188, 136] width 142 height 158
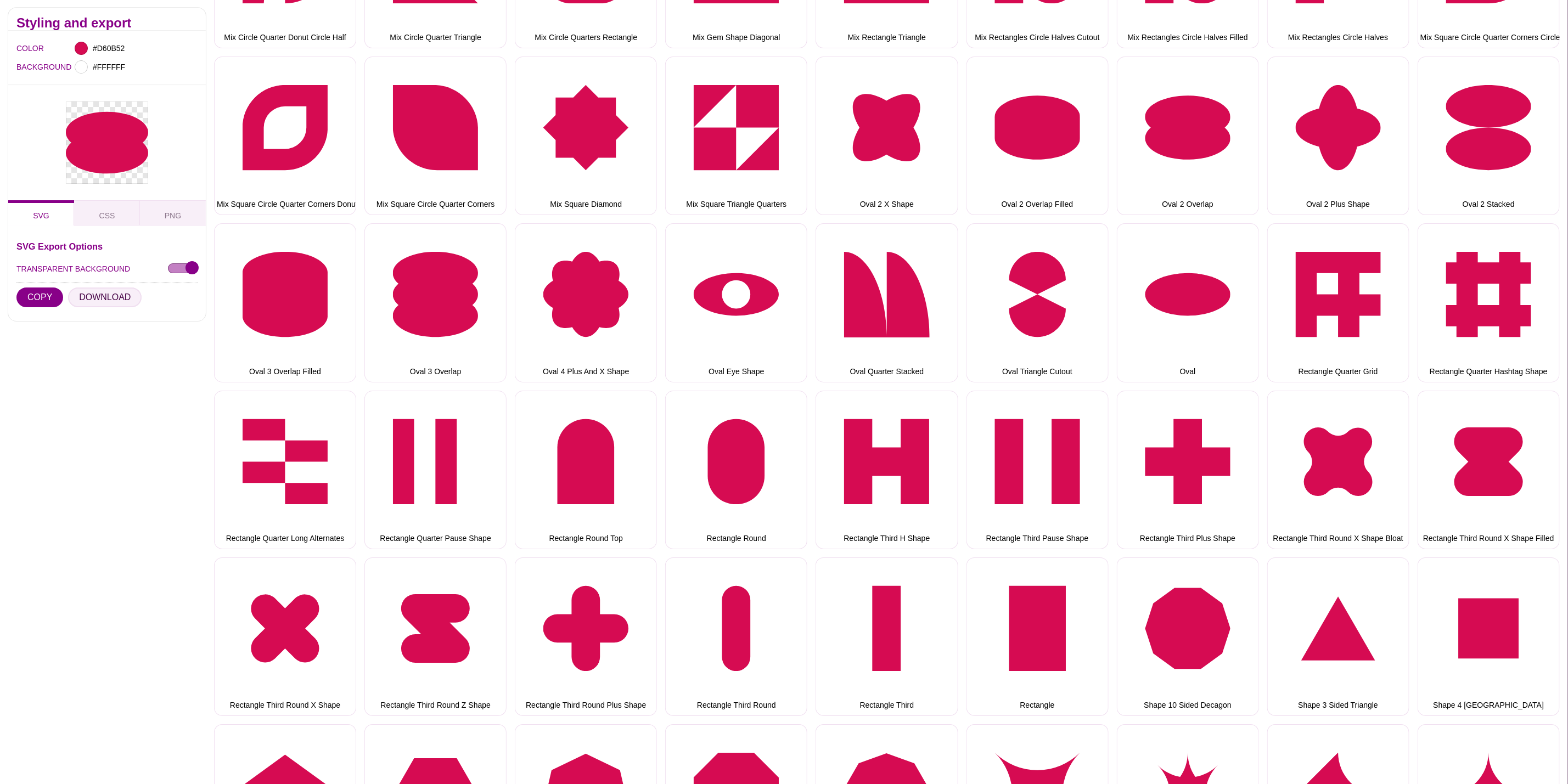
click at [110, 294] on button "DOWNLOAD" at bounding box center [105, 298] width 74 height 20
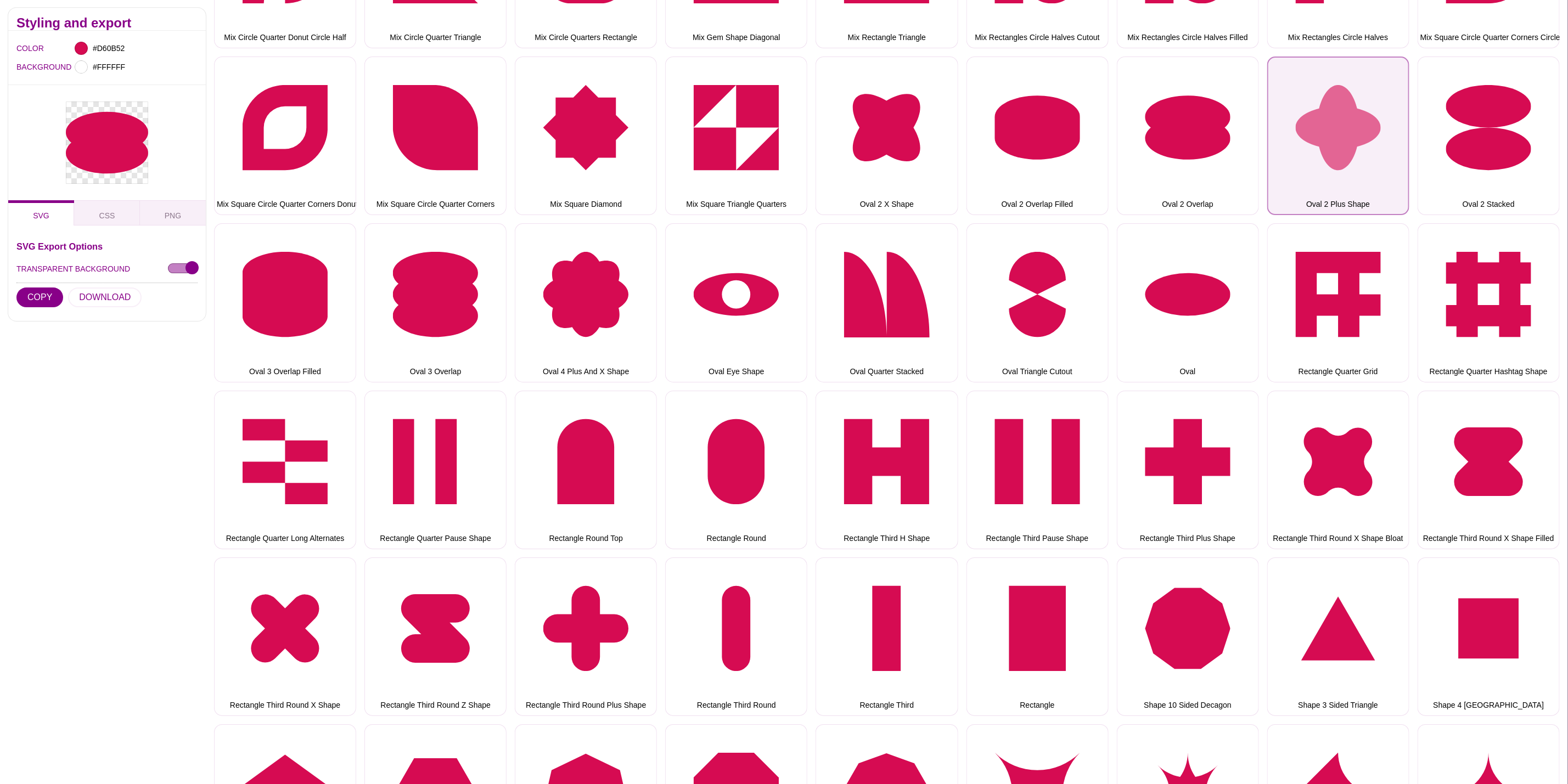
click at [1372, 97] on button "Oval 2 Plus Shape" at bounding box center [1338, 136] width 142 height 158
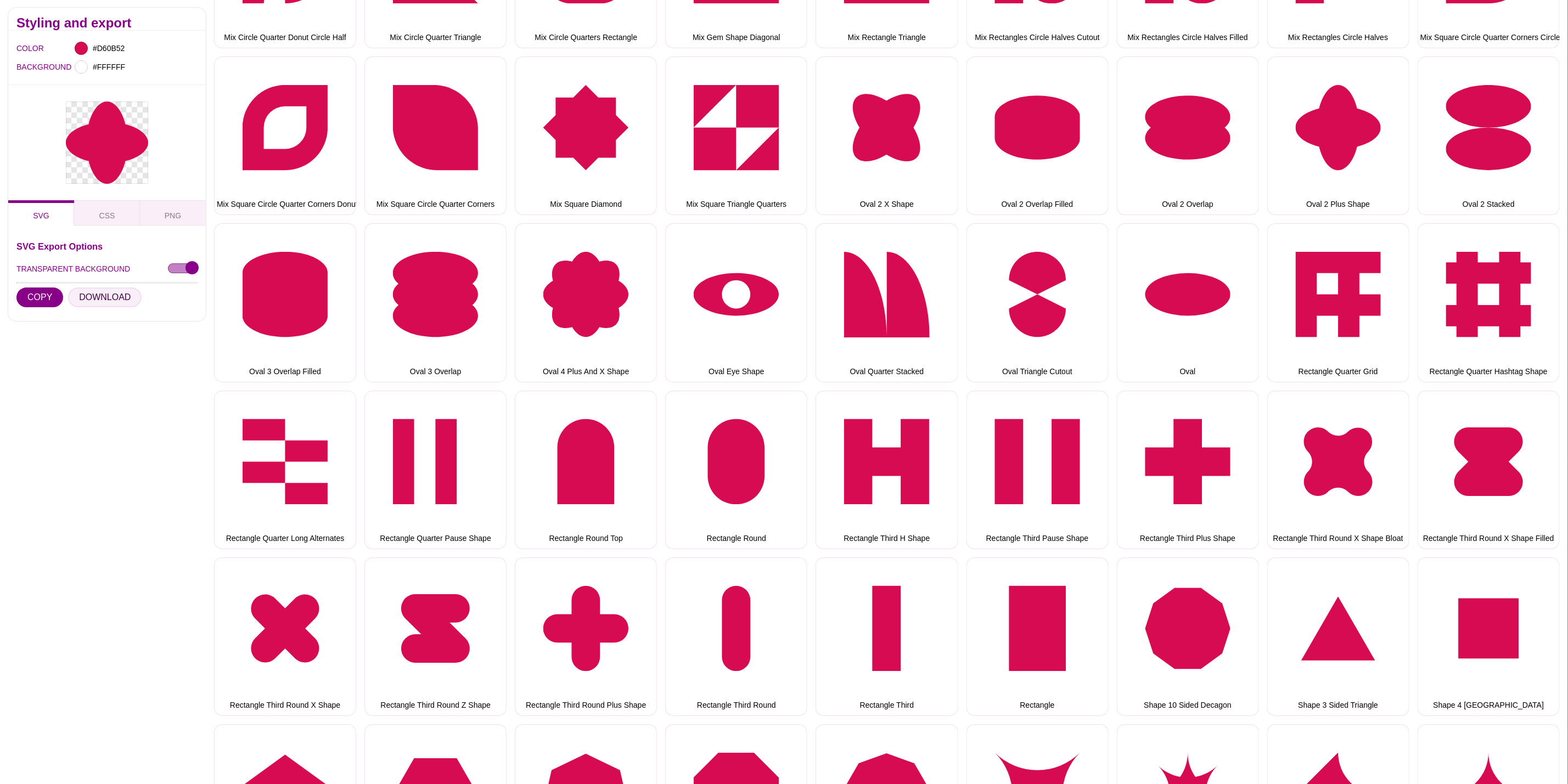
click at [117, 298] on button "DOWNLOAD" at bounding box center [105, 298] width 74 height 20
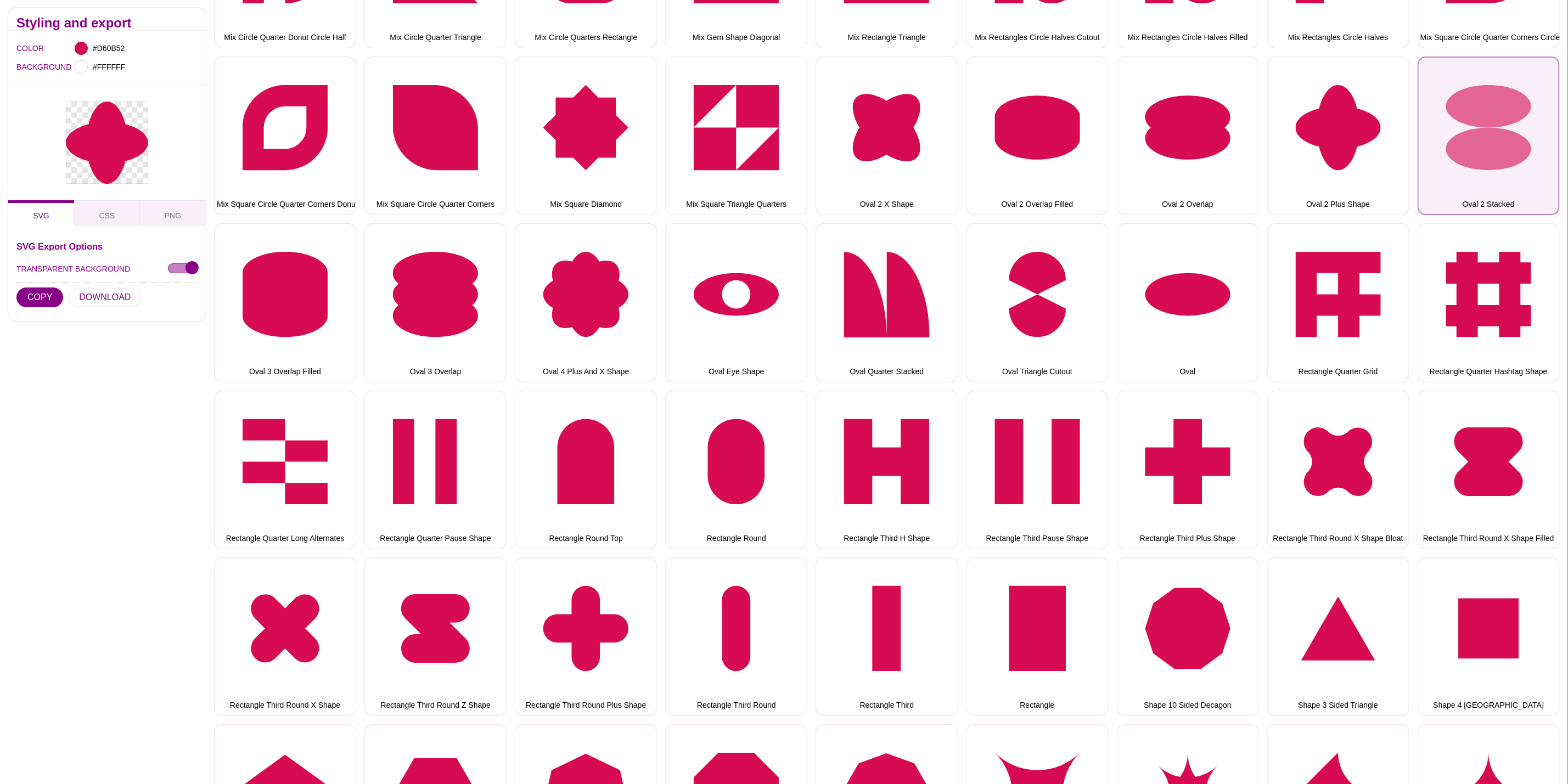
click at [1442, 122] on button "Oval 2 Stacked" at bounding box center [1489, 136] width 142 height 158
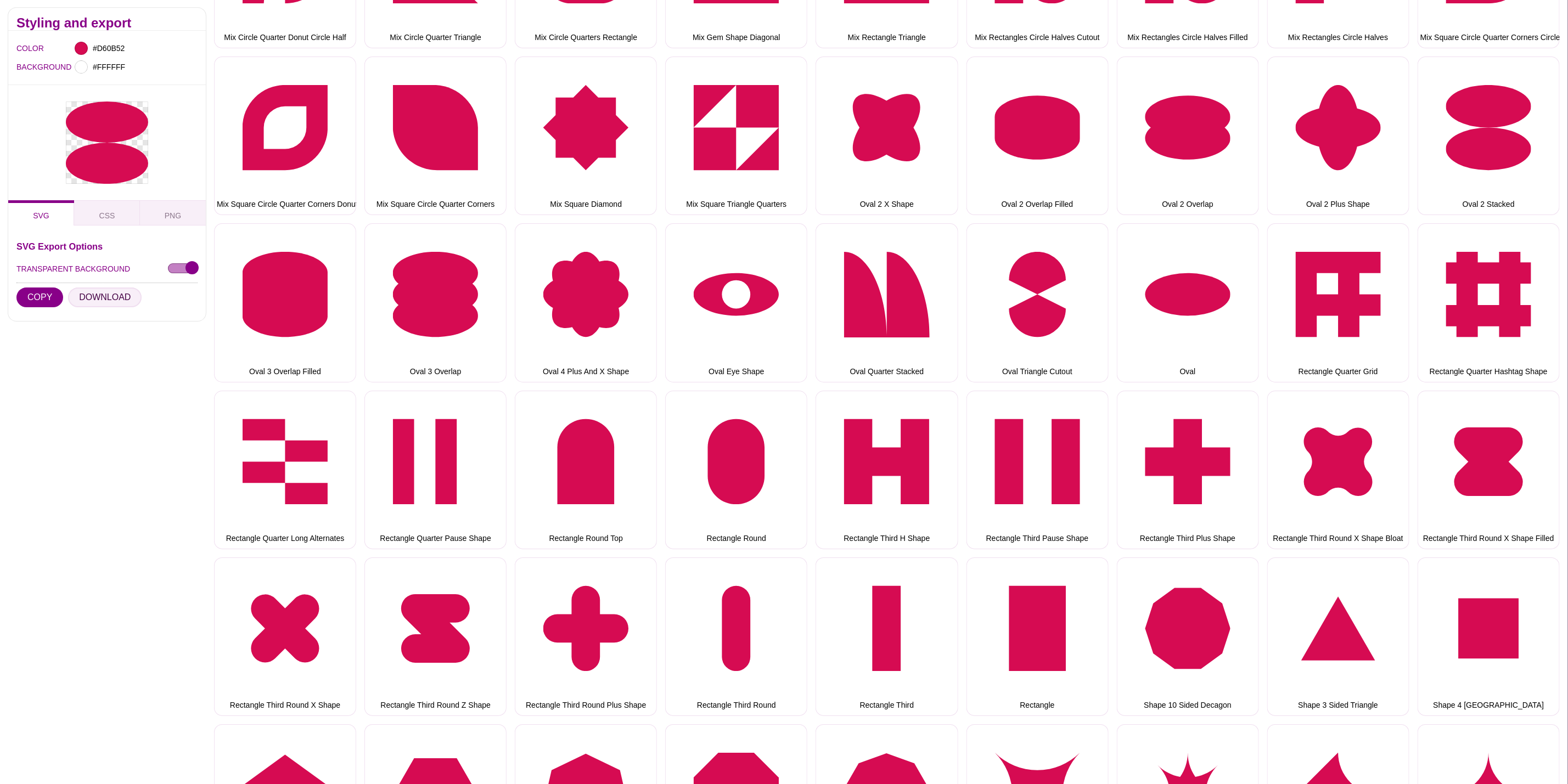
click at [118, 300] on button "DOWNLOAD" at bounding box center [105, 298] width 74 height 20
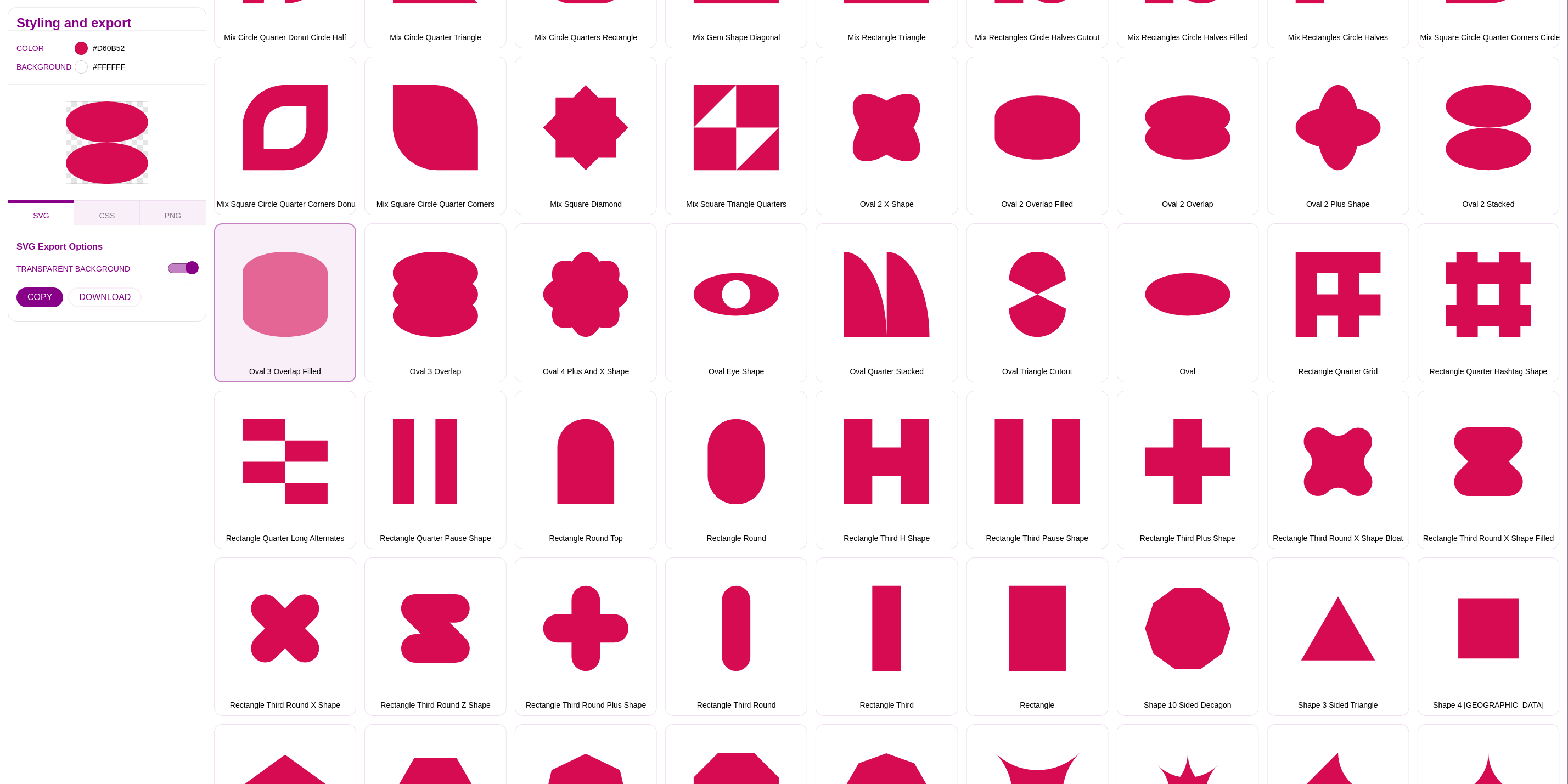
click at [319, 277] on button "Oval 3 Overlap Filled" at bounding box center [285, 302] width 142 height 158
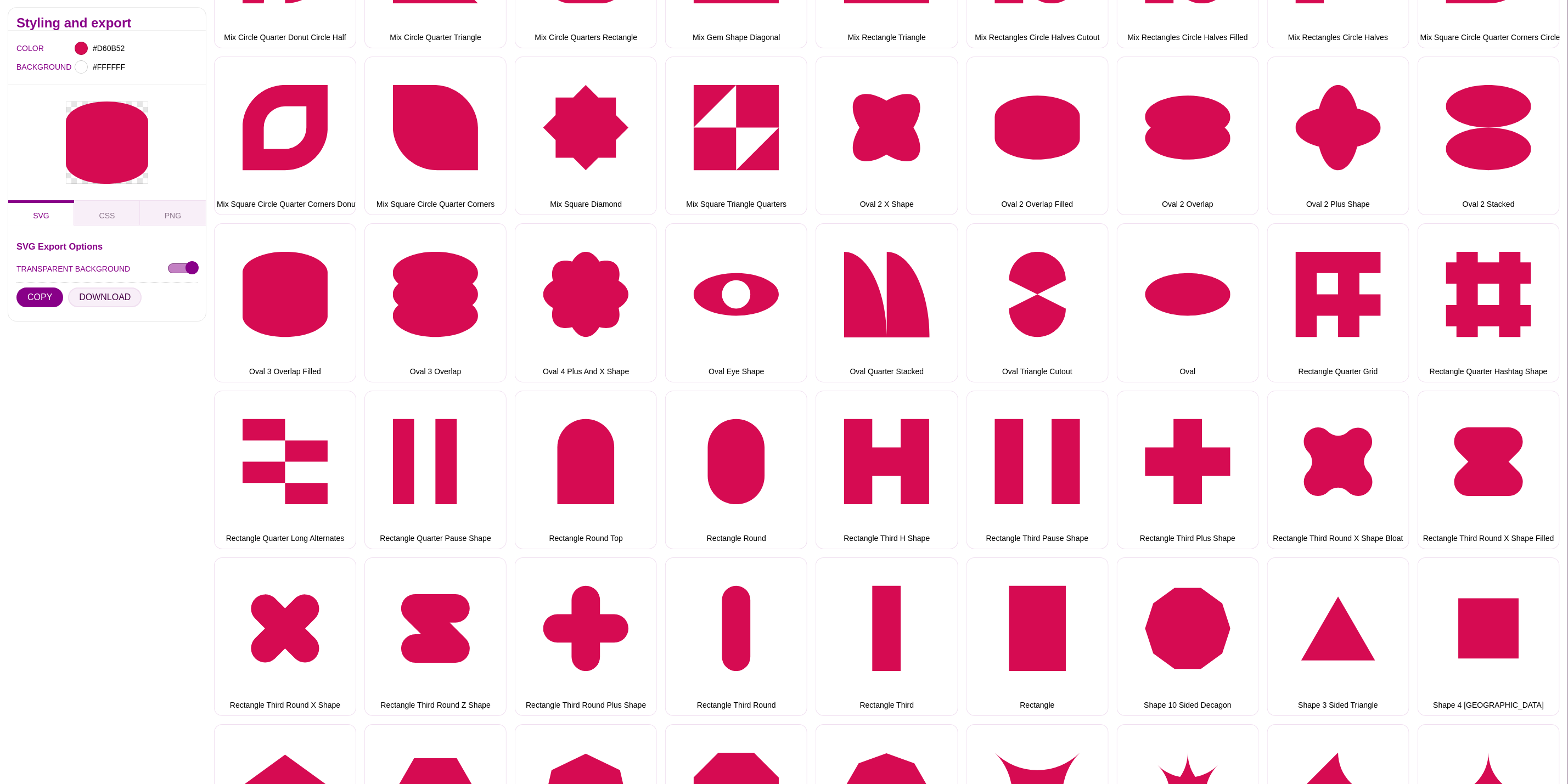
click at [92, 297] on button "DOWNLOAD" at bounding box center [105, 298] width 74 height 20
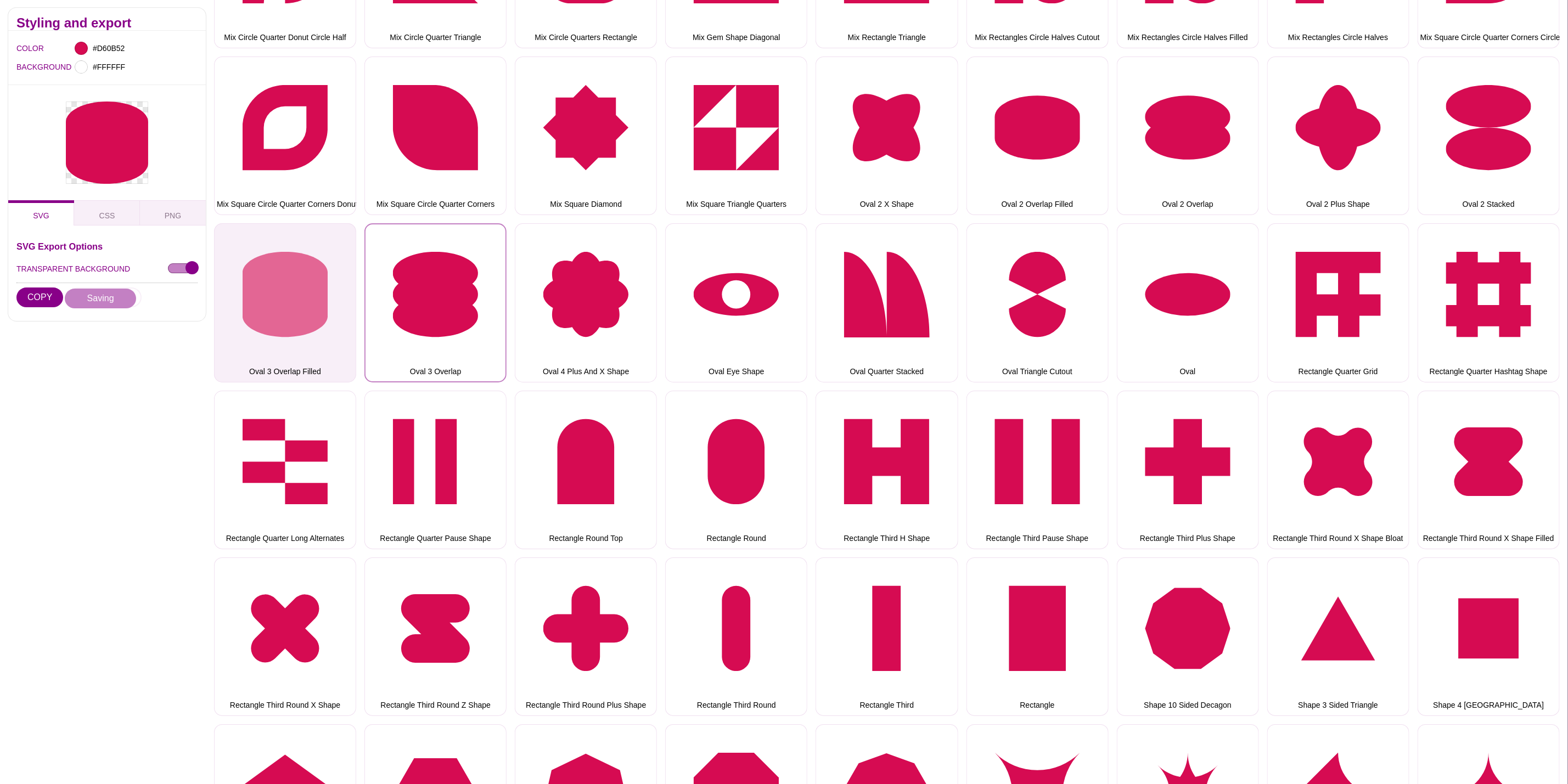
drag, startPoint x: 435, startPoint y: 299, endPoint x: 320, endPoint y: 301, distance: 115.0
click at [435, 299] on button "Oval 3 Overlap" at bounding box center [436, 302] width 142 height 158
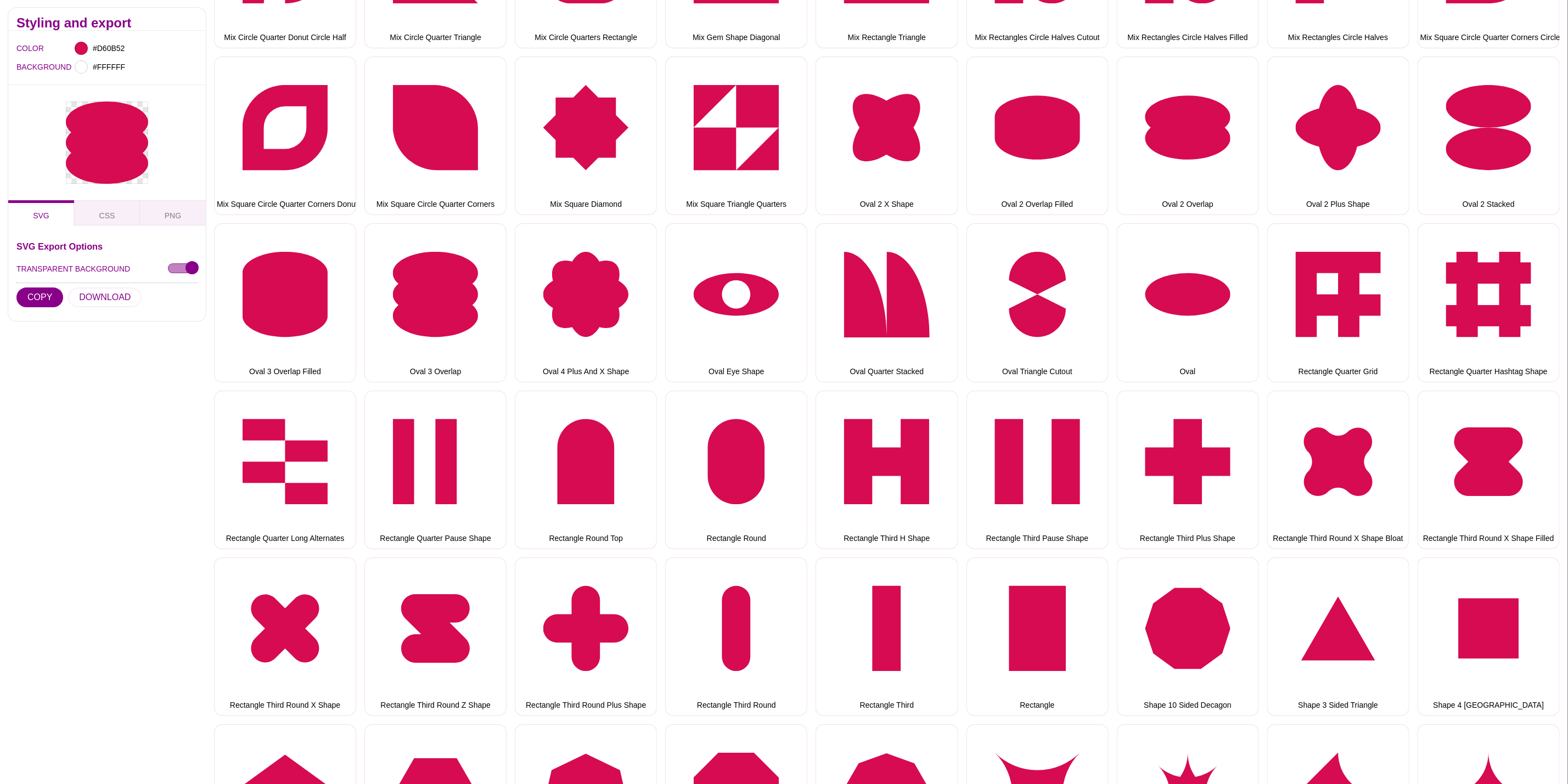
click at [134, 291] on div "SVG Export Options TRANSPARENT BACKGROUND COPY DOWNLOAD" at bounding box center [107, 277] width 181 height 71
click at [119, 299] on button "DOWNLOAD" at bounding box center [105, 298] width 74 height 20
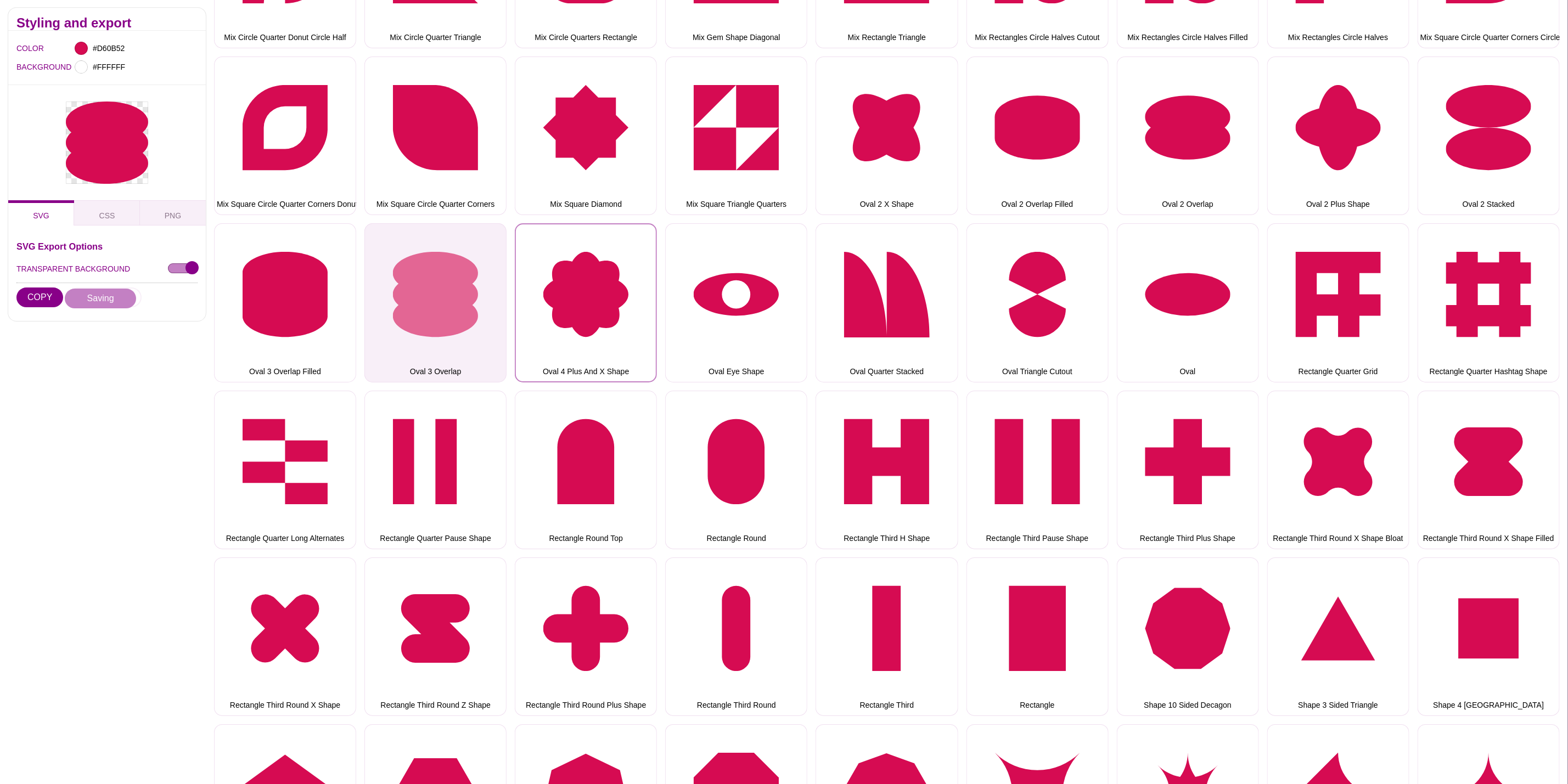
drag, startPoint x: 598, startPoint y: 287, endPoint x: 474, endPoint y: 287, distance: 124.0
click at [598, 287] on button "Oval 4 Plus And X Shape" at bounding box center [586, 302] width 142 height 158
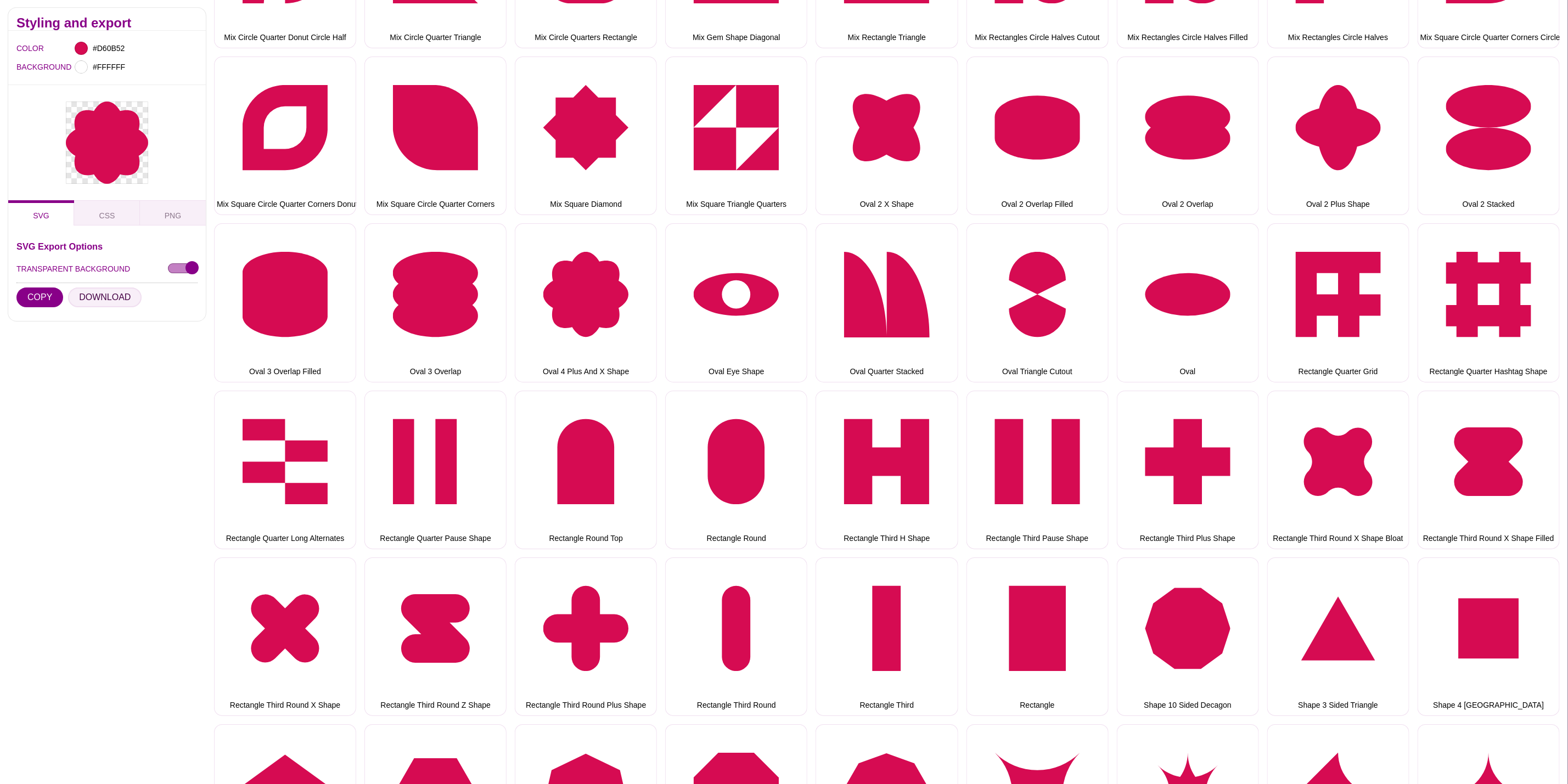
click at [126, 294] on button "DOWNLOAD" at bounding box center [105, 298] width 74 height 20
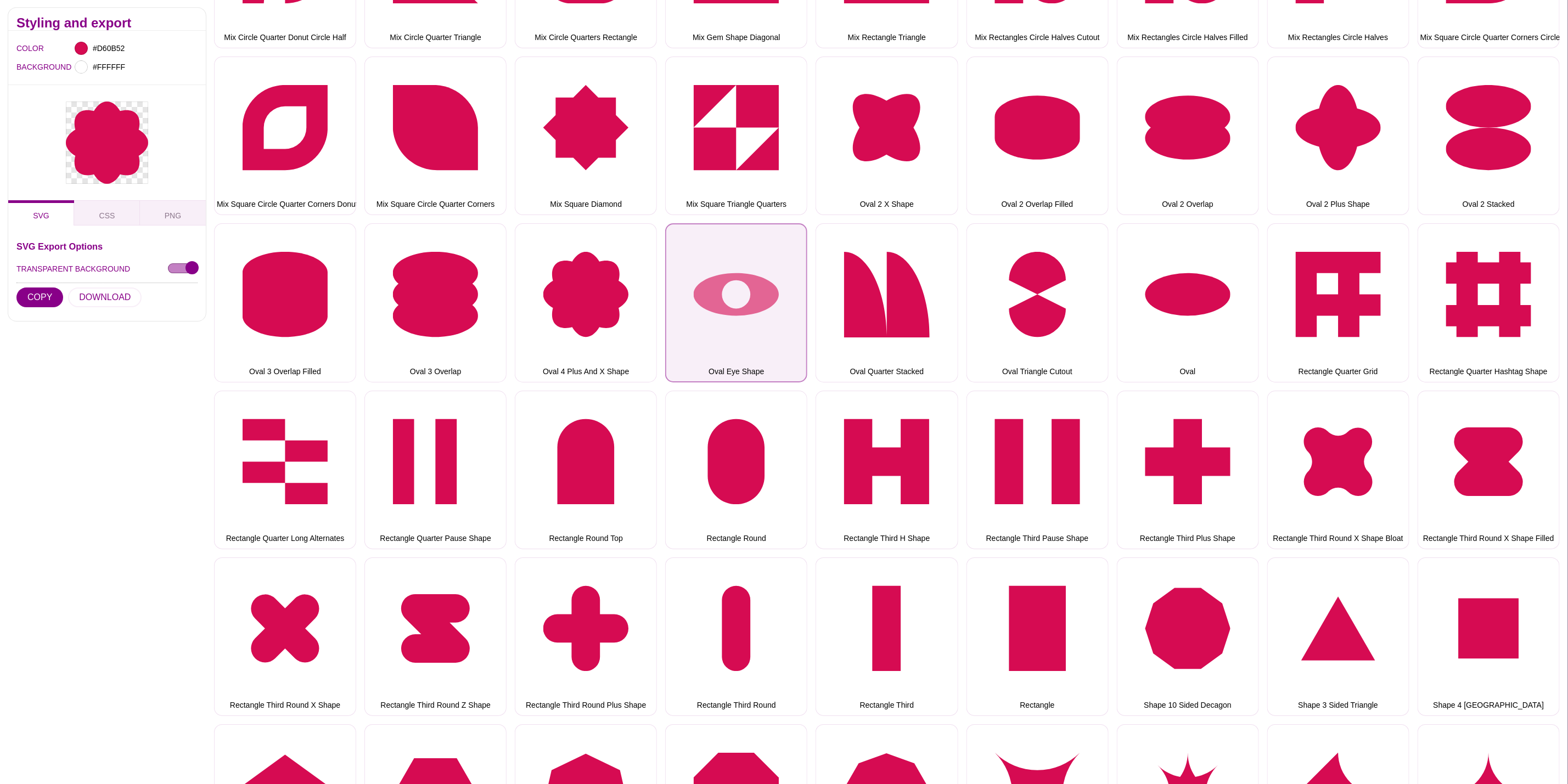
click at [725, 292] on button "Oval Eye Shape" at bounding box center [736, 302] width 142 height 158
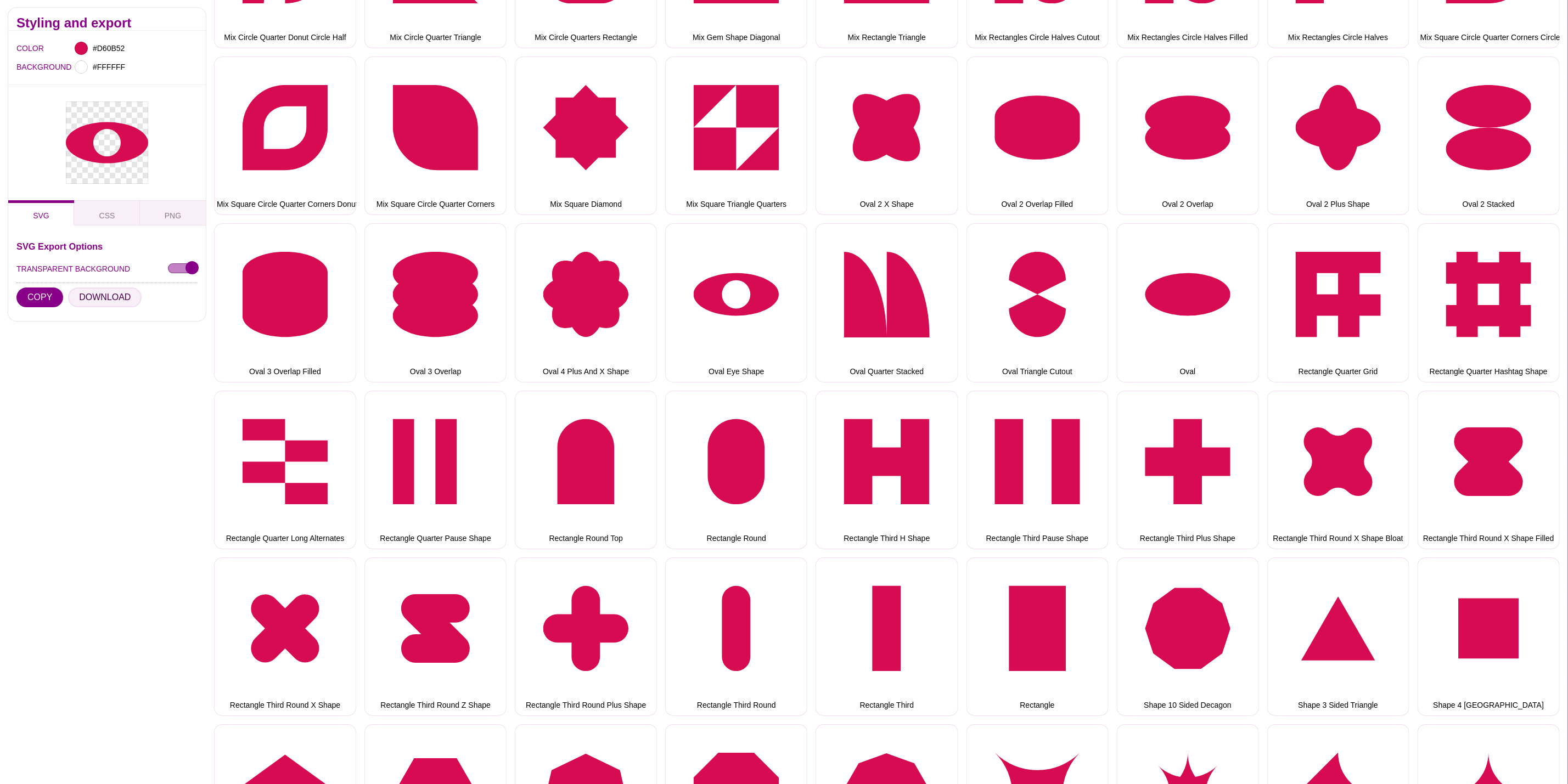
click at [106, 299] on button "DOWNLOAD" at bounding box center [105, 298] width 74 height 20
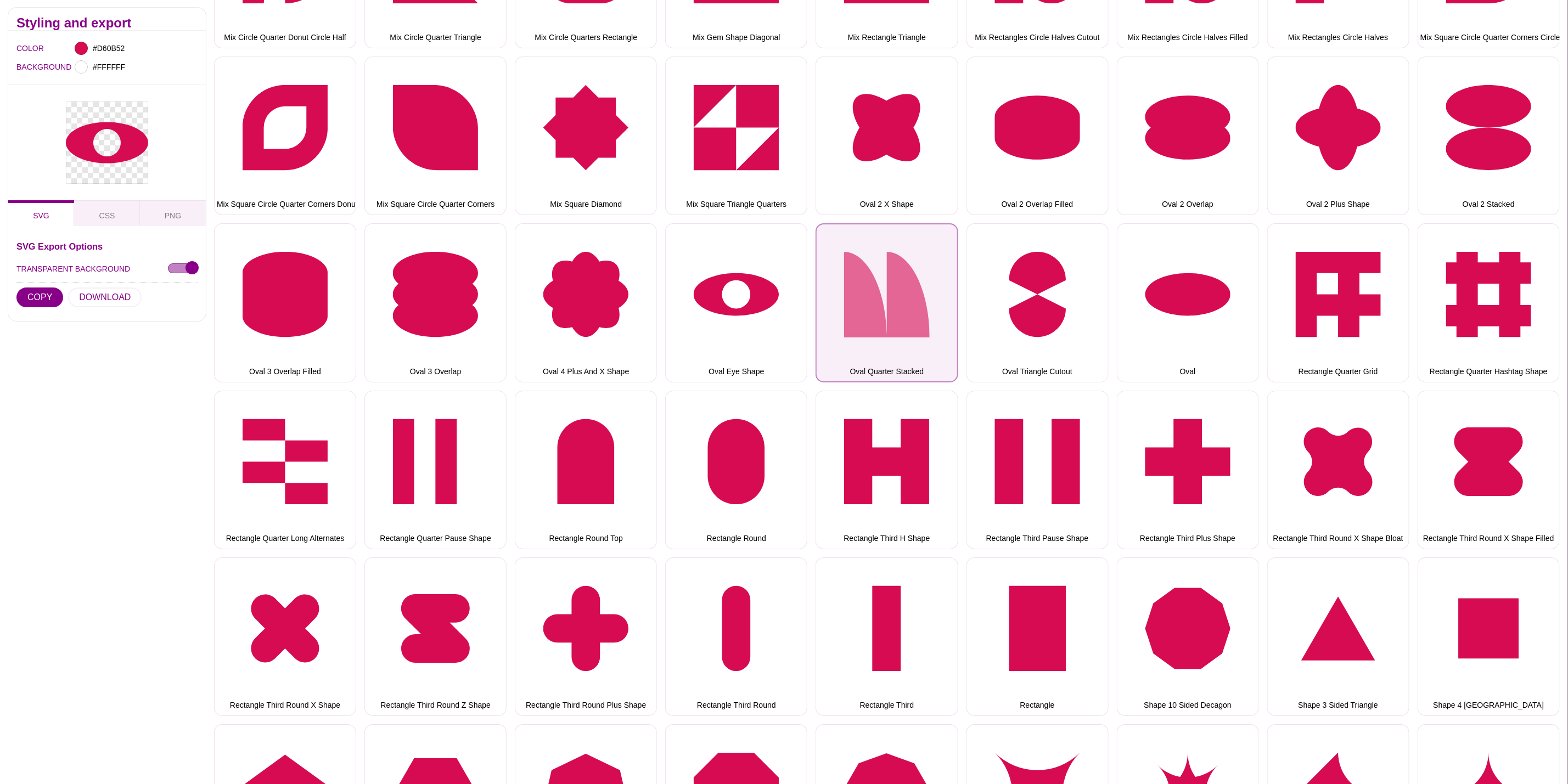
click at [857, 288] on button "Oval Quarter Stacked" at bounding box center [887, 302] width 142 height 158
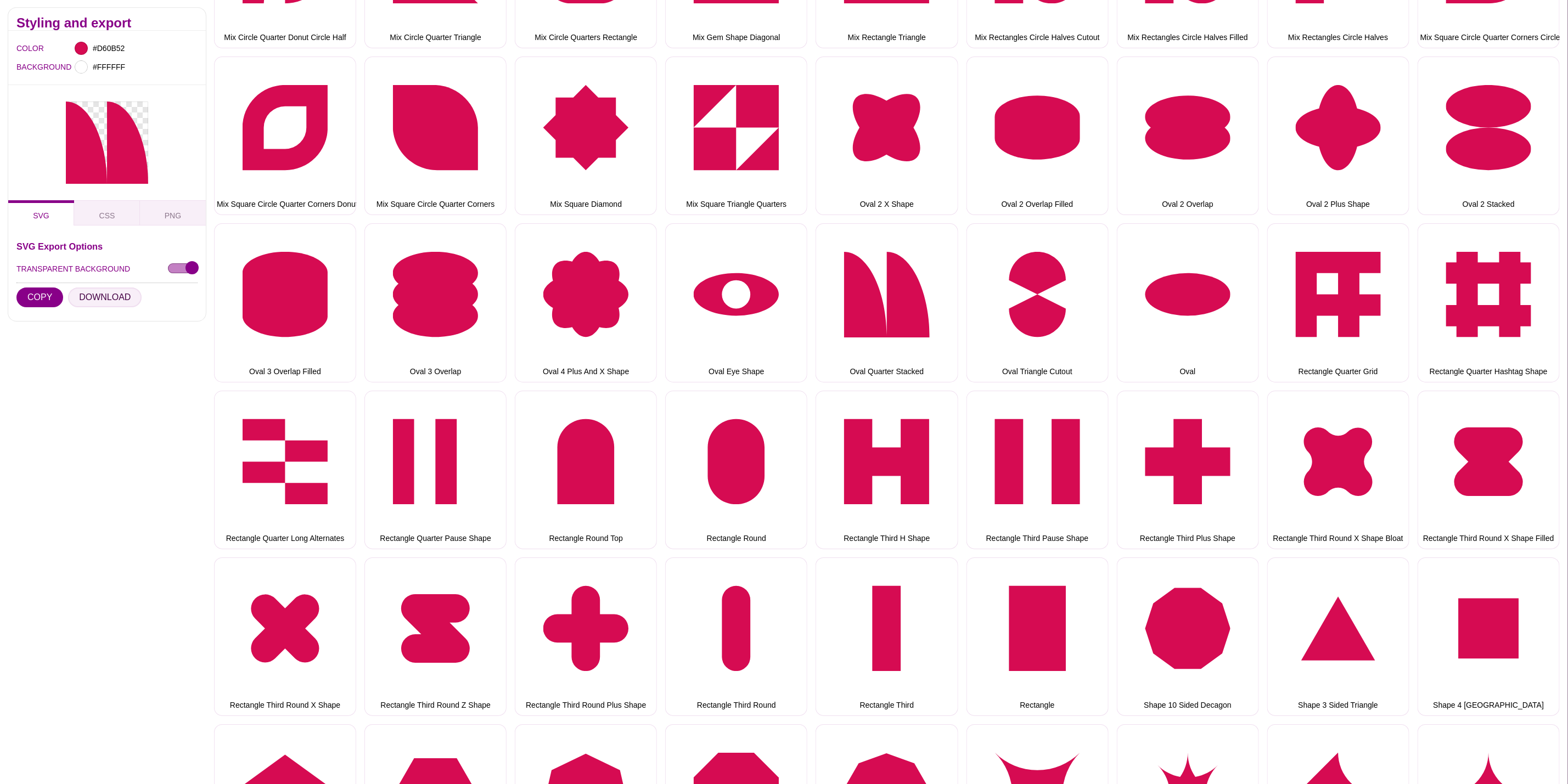
click at [114, 299] on button "DOWNLOAD" at bounding box center [105, 298] width 74 height 20
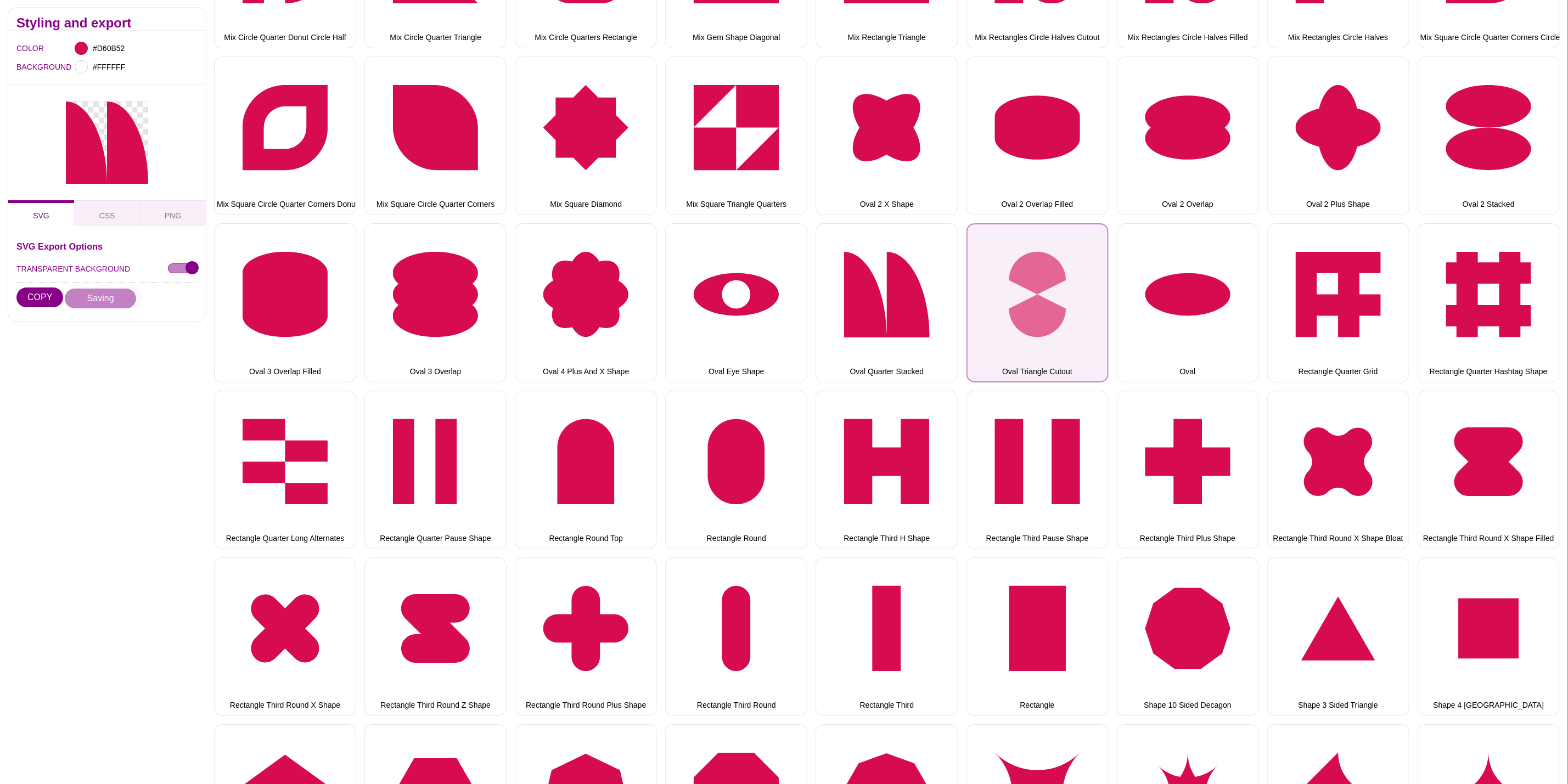
click at [1051, 285] on button "Oval Triangle Cutout" at bounding box center [1038, 302] width 142 height 158
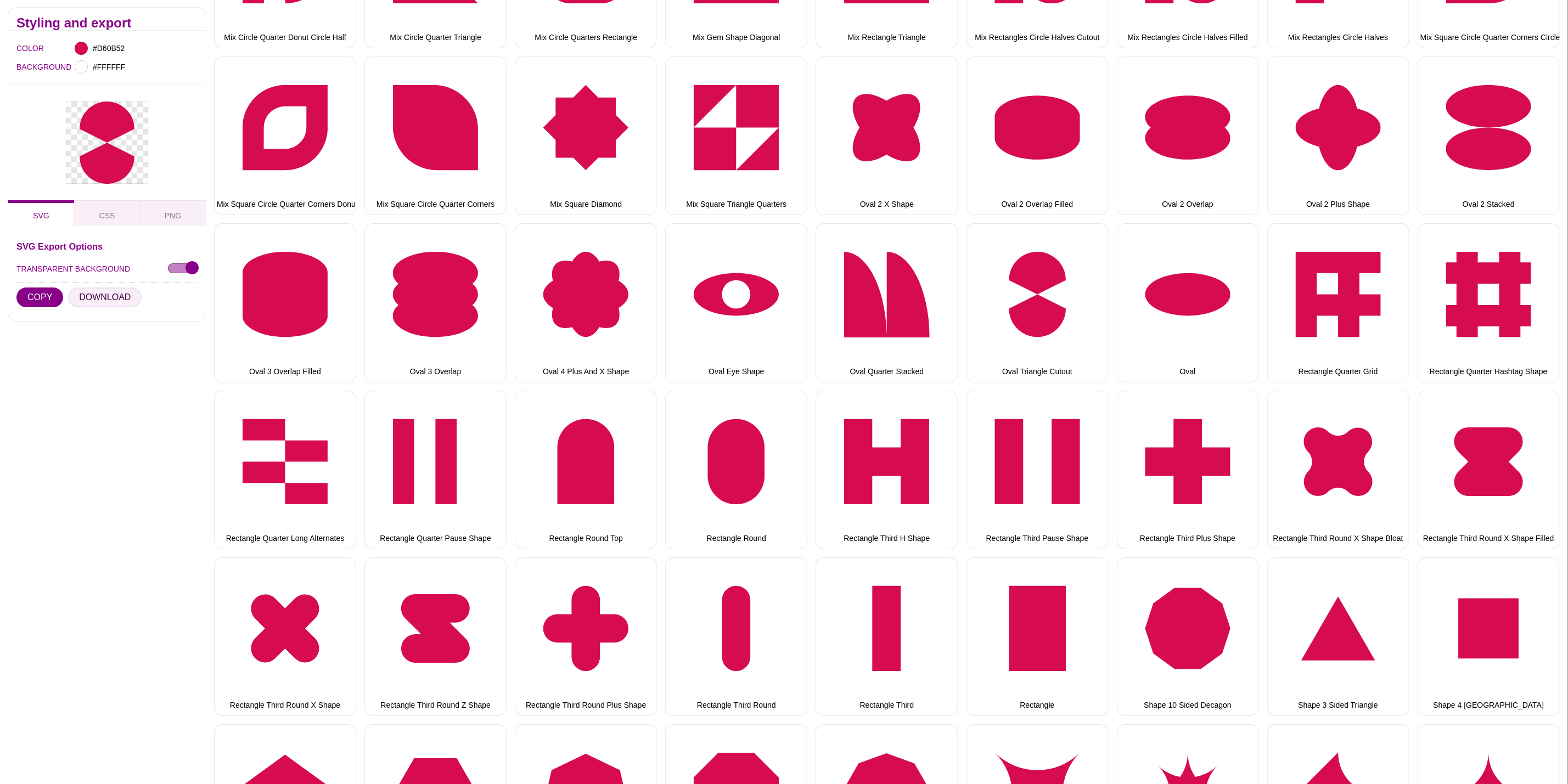
click at [94, 300] on button "DOWNLOAD" at bounding box center [105, 298] width 74 height 20
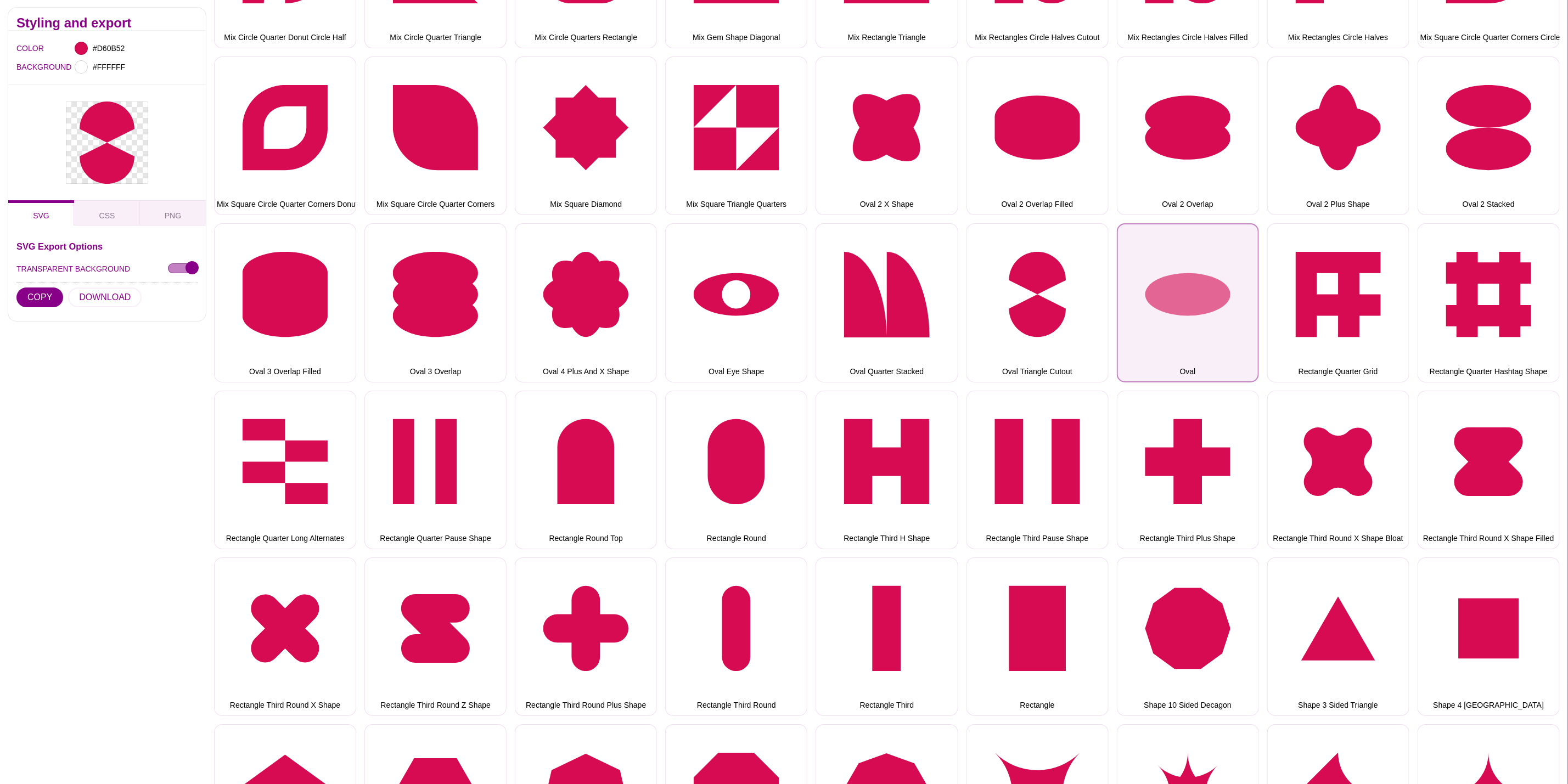
click at [1191, 301] on button "Oval" at bounding box center [1188, 302] width 142 height 158
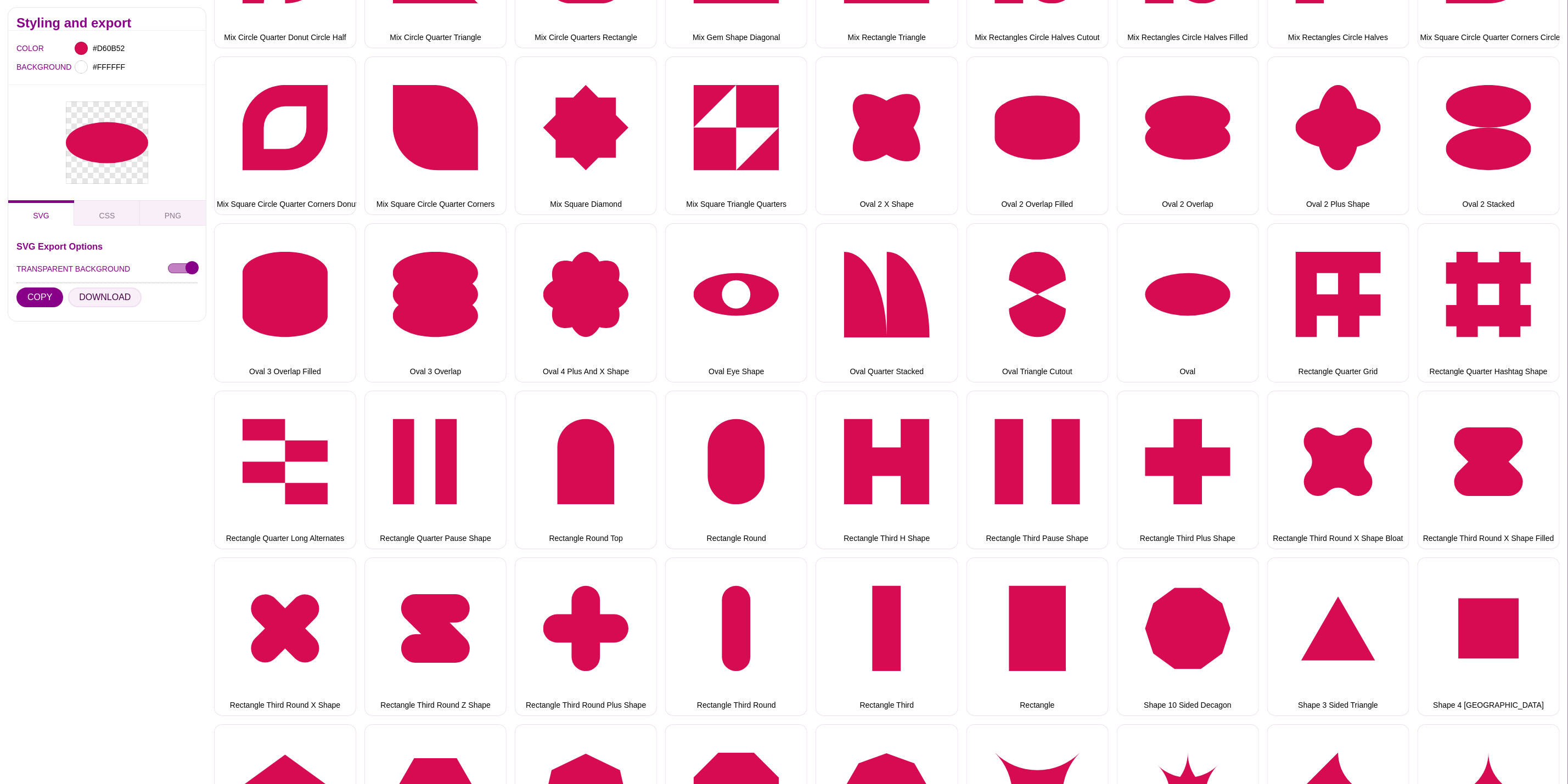
click at [109, 293] on button "DOWNLOAD" at bounding box center [105, 298] width 74 height 20
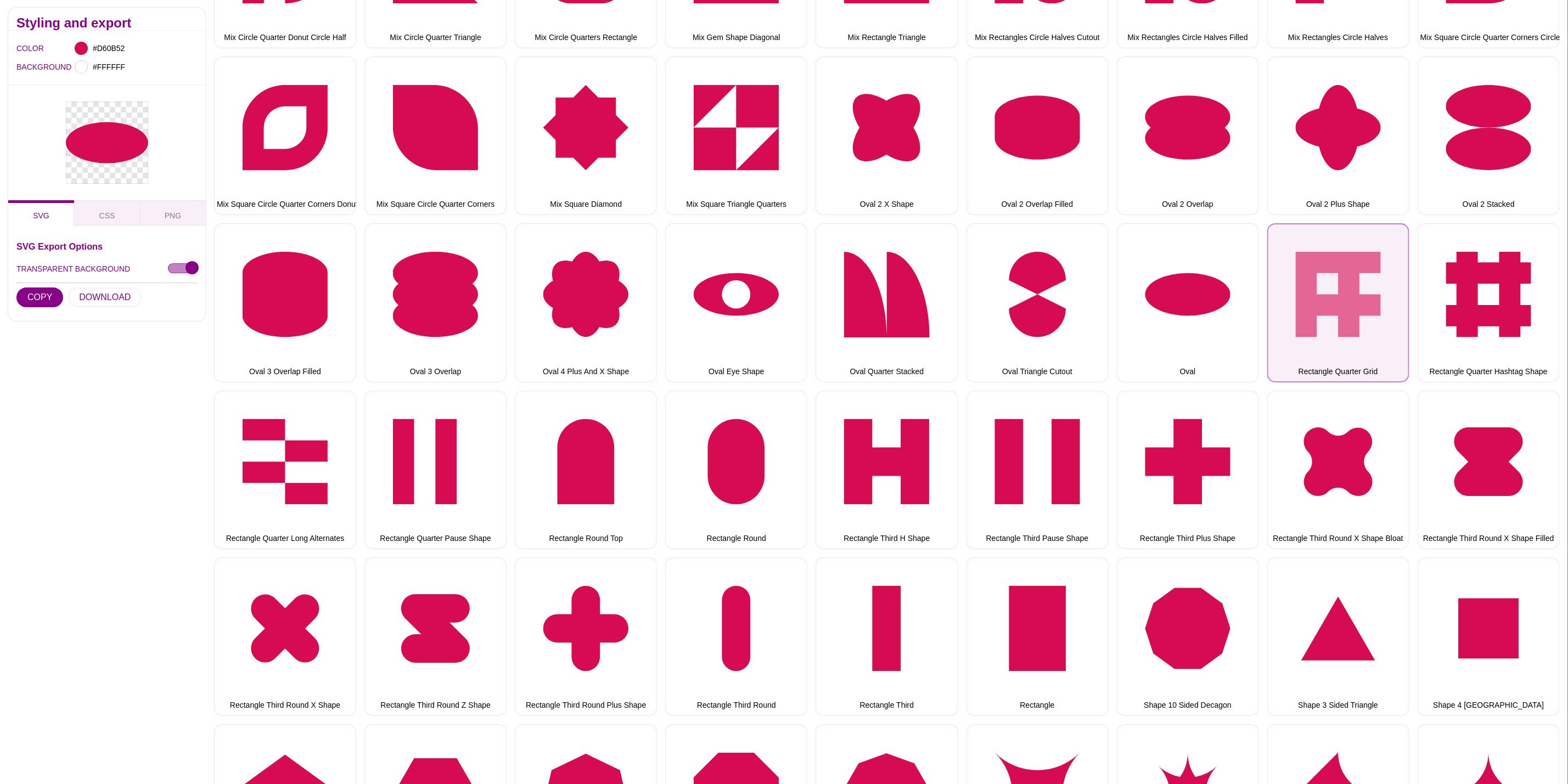
click at [1310, 266] on button "Rectangle Quarter Grid" at bounding box center [1338, 302] width 142 height 158
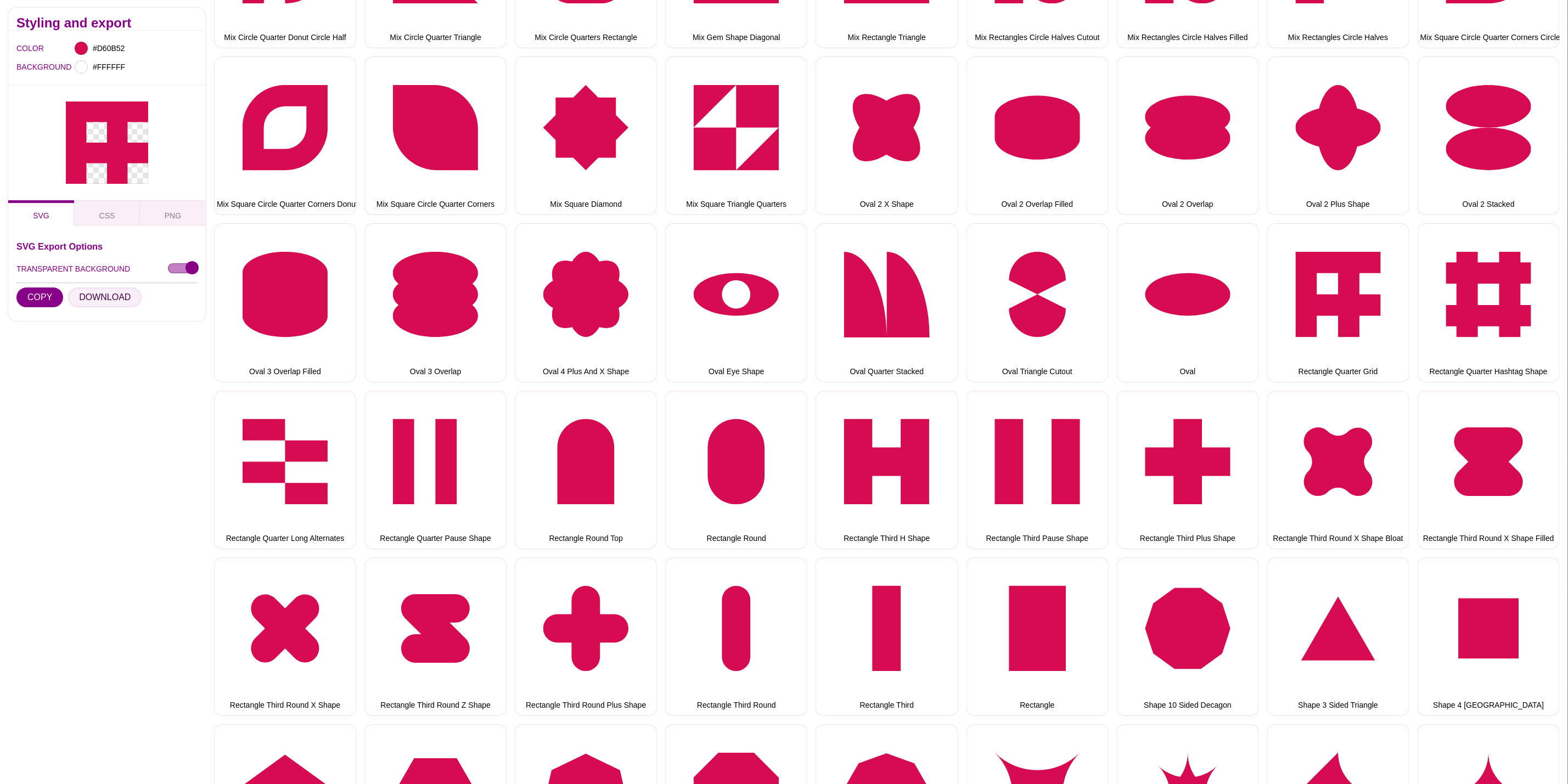
click at [79, 290] on button "DOWNLOAD" at bounding box center [105, 298] width 74 height 20
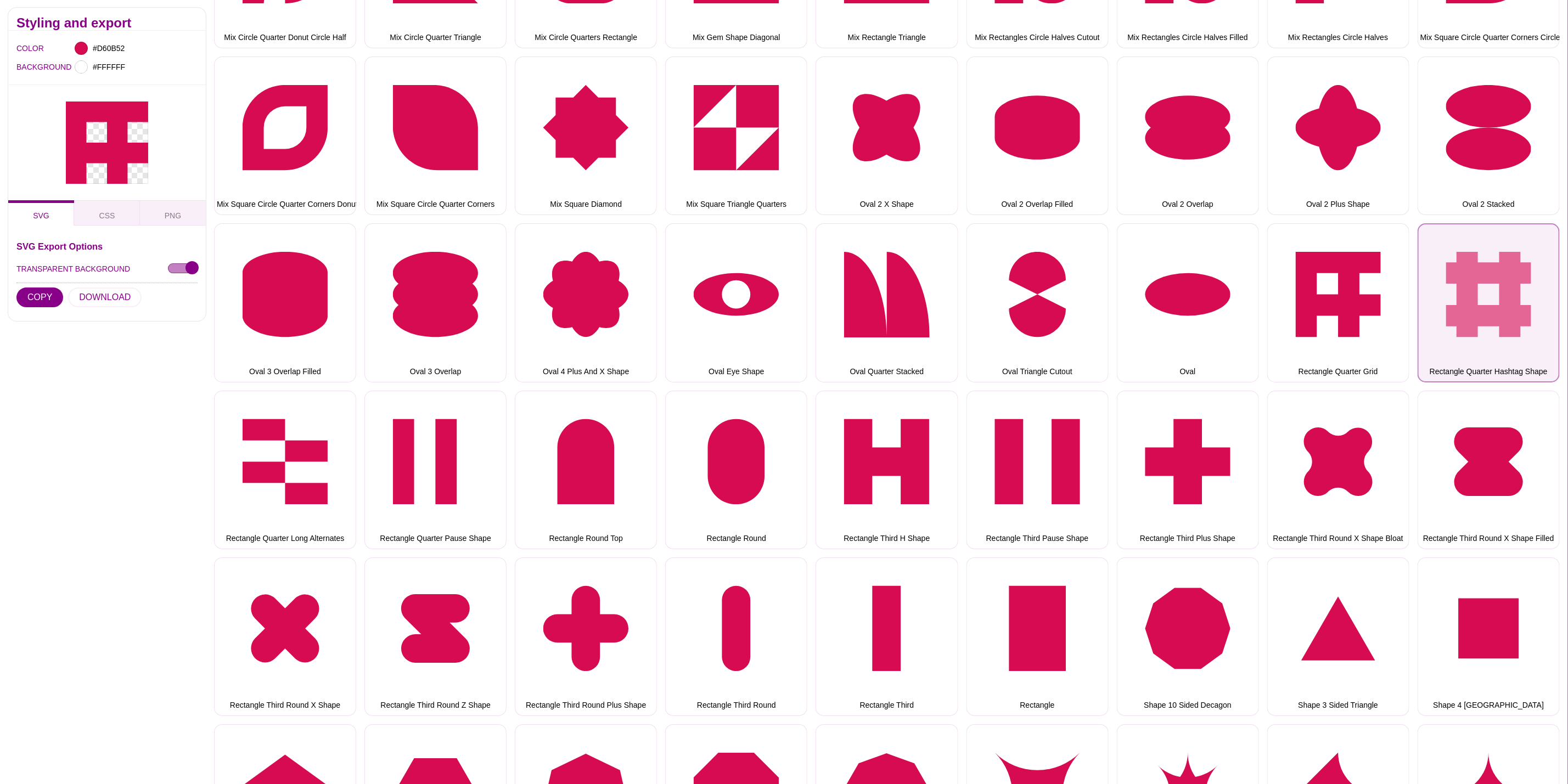
click at [1466, 293] on button "Rectangle Quarter Hashtag Shape" at bounding box center [1489, 302] width 142 height 158
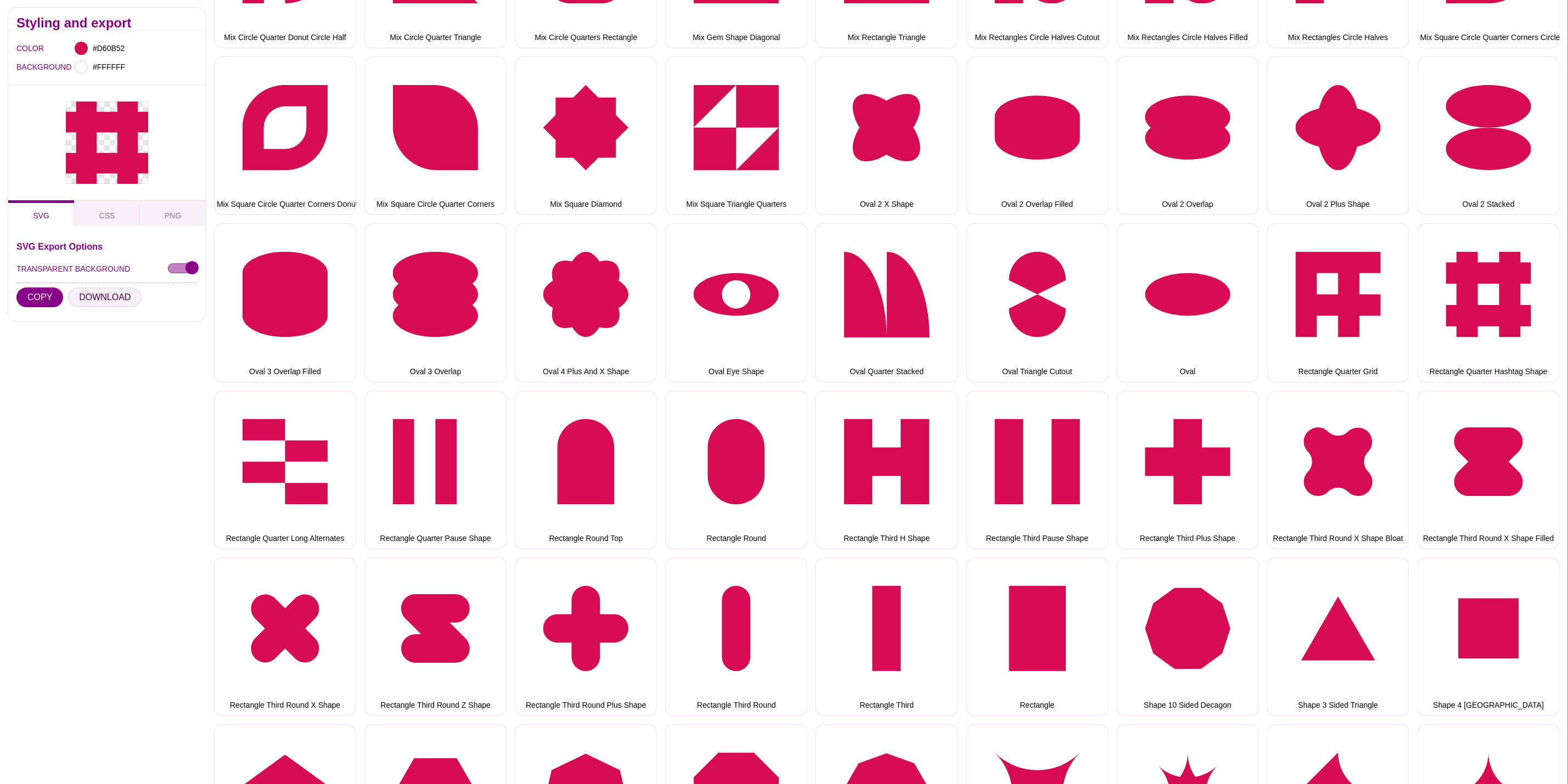
click at [116, 300] on button "DOWNLOAD" at bounding box center [105, 298] width 74 height 20
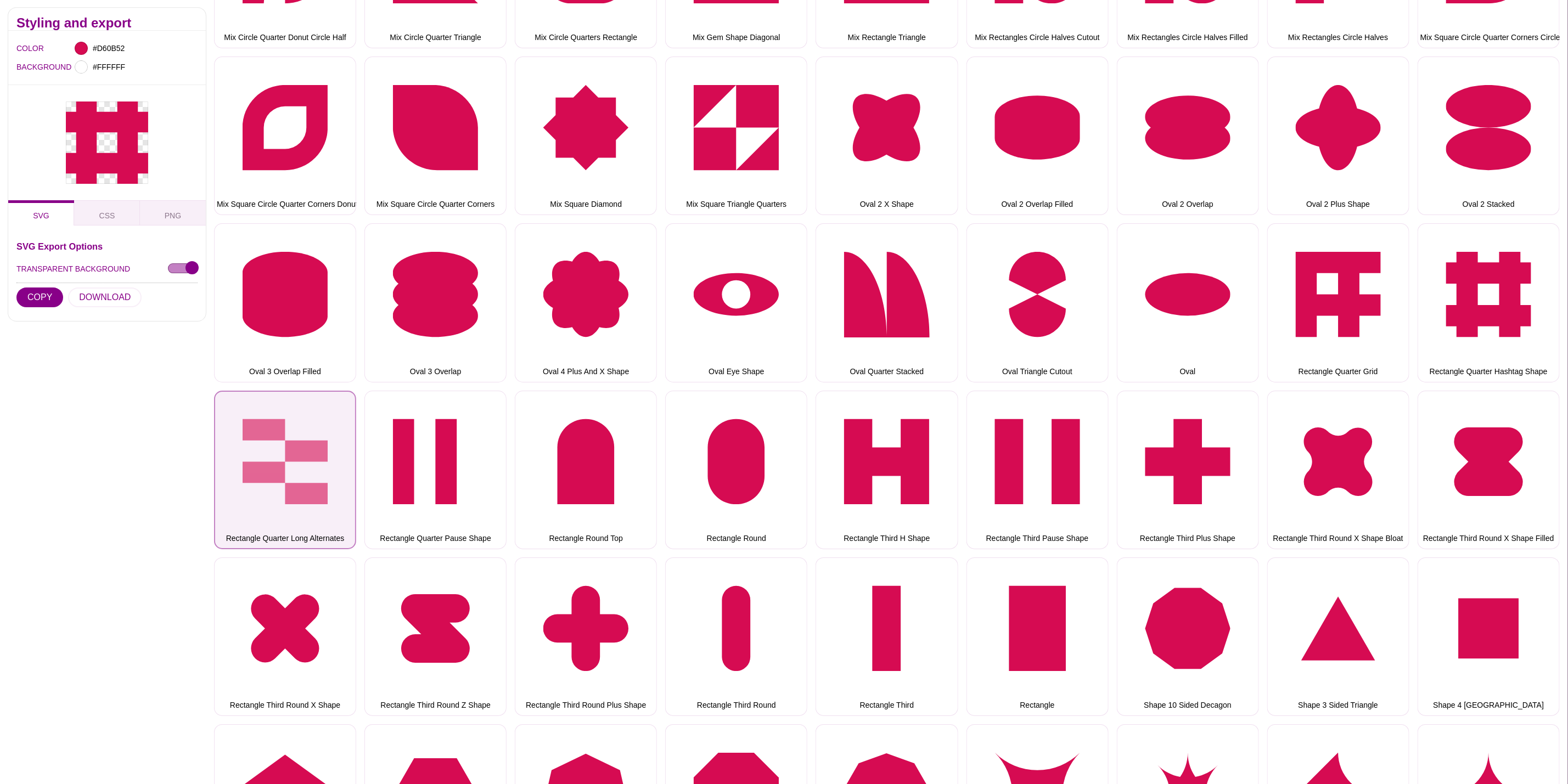
drag, startPoint x: 277, startPoint y: 451, endPoint x: 264, endPoint y: 448, distance: 13.3
click at [276, 451] on button "Rectangle Quarter Long Alternates" at bounding box center [285, 470] width 142 height 158
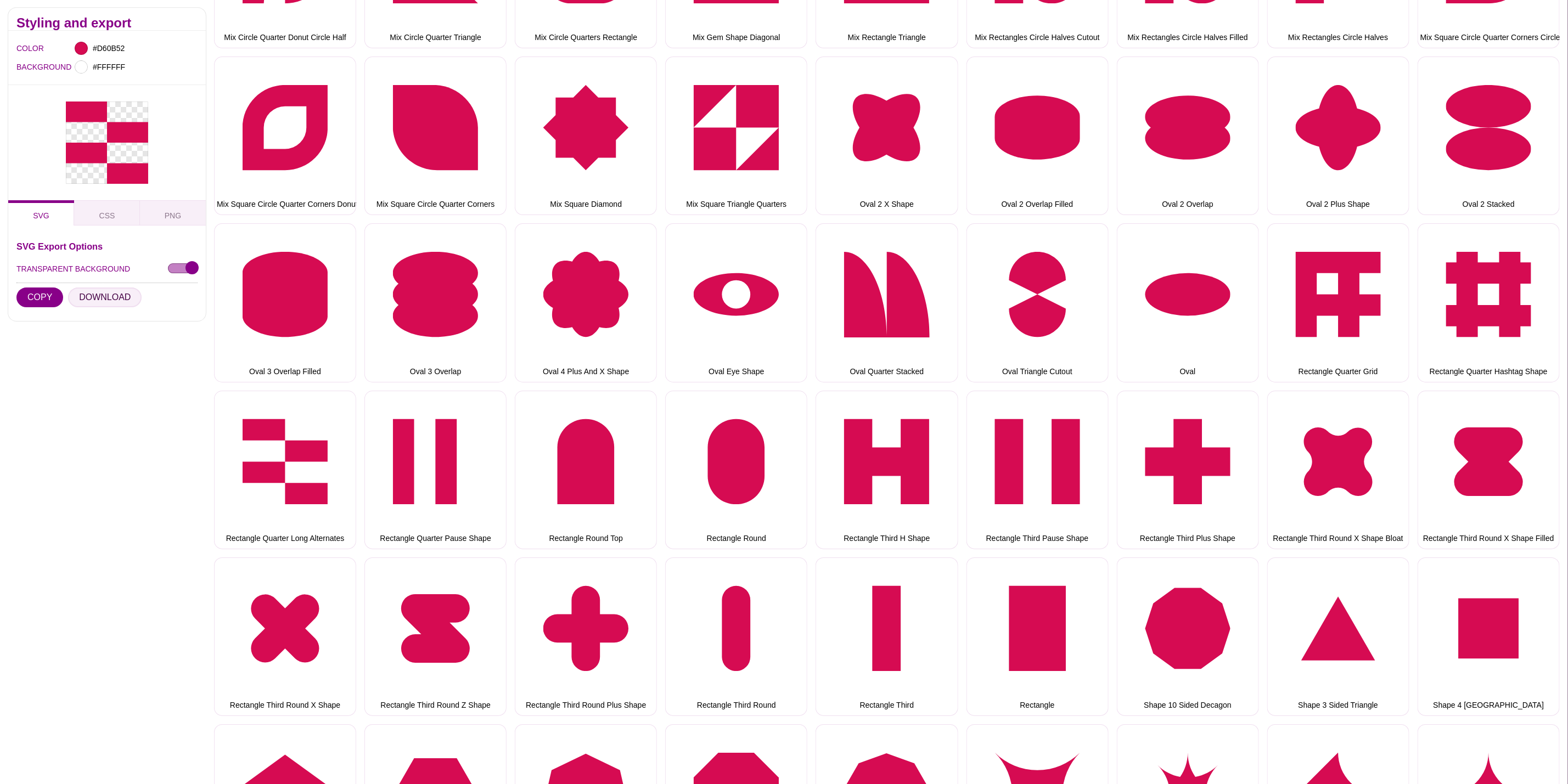
click at [79, 299] on button "DOWNLOAD" at bounding box center [105, 298] width 74 height 20
drag, startPoint x: 439, startPoint y: 441, endPoint x: 361, endPoint y: 422, distance: 80.3
click at [439, 441] on button "Rectangle Quarter Pause Shape" at bounding box center [436, 470] width 142 height 158
click at [102, 301] on button "DOWNLOAD" at bounding box center [105, 298] width 74 height 20
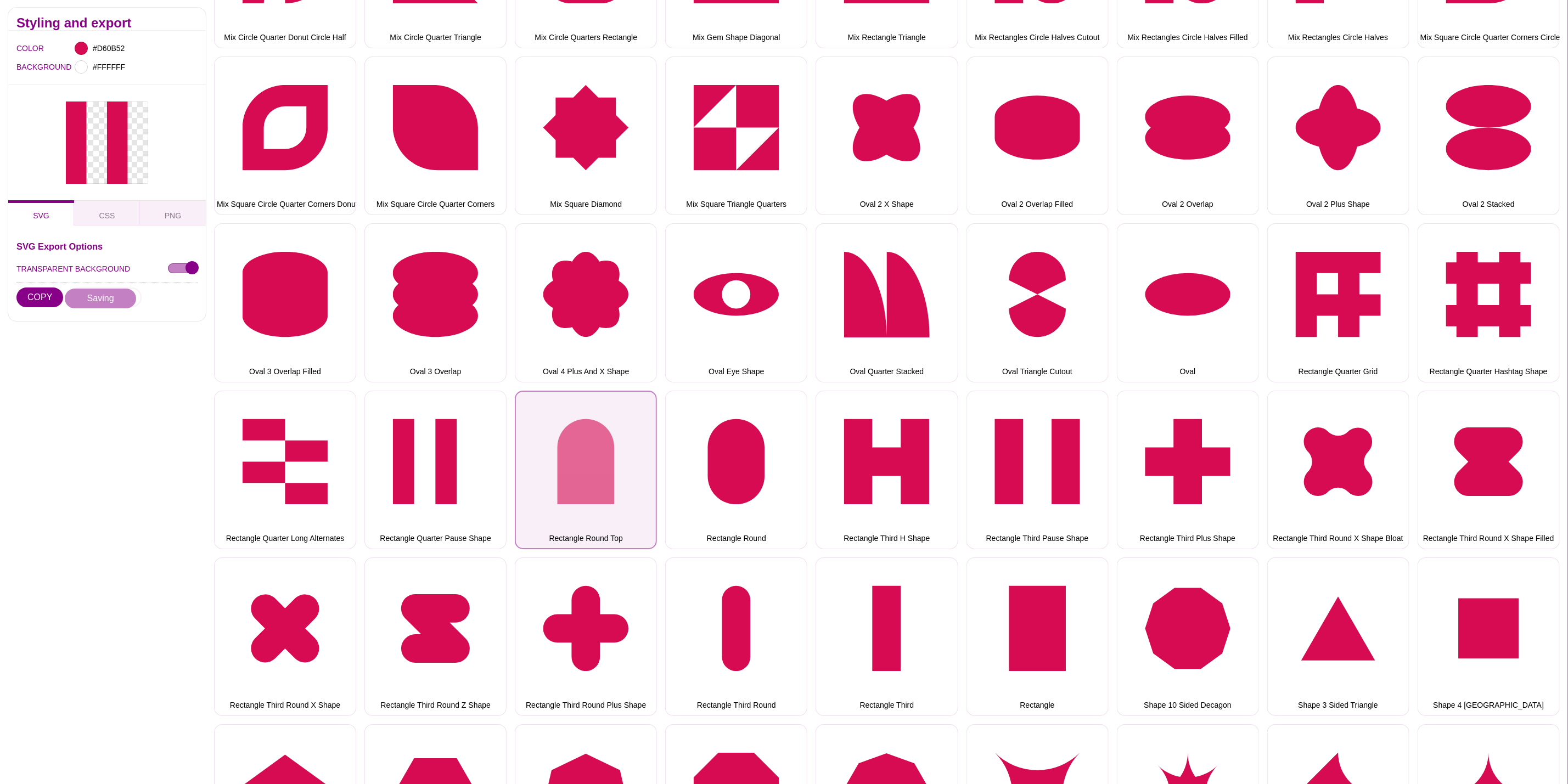
drag, startPoint x: 572, startPoint y: 455, endPoint x: 544, endPoint y: 453, distance: 28.1
click at [570, 455] on button "Rectangle Round Top" at bounding box center [586, 470] width 142 height 158
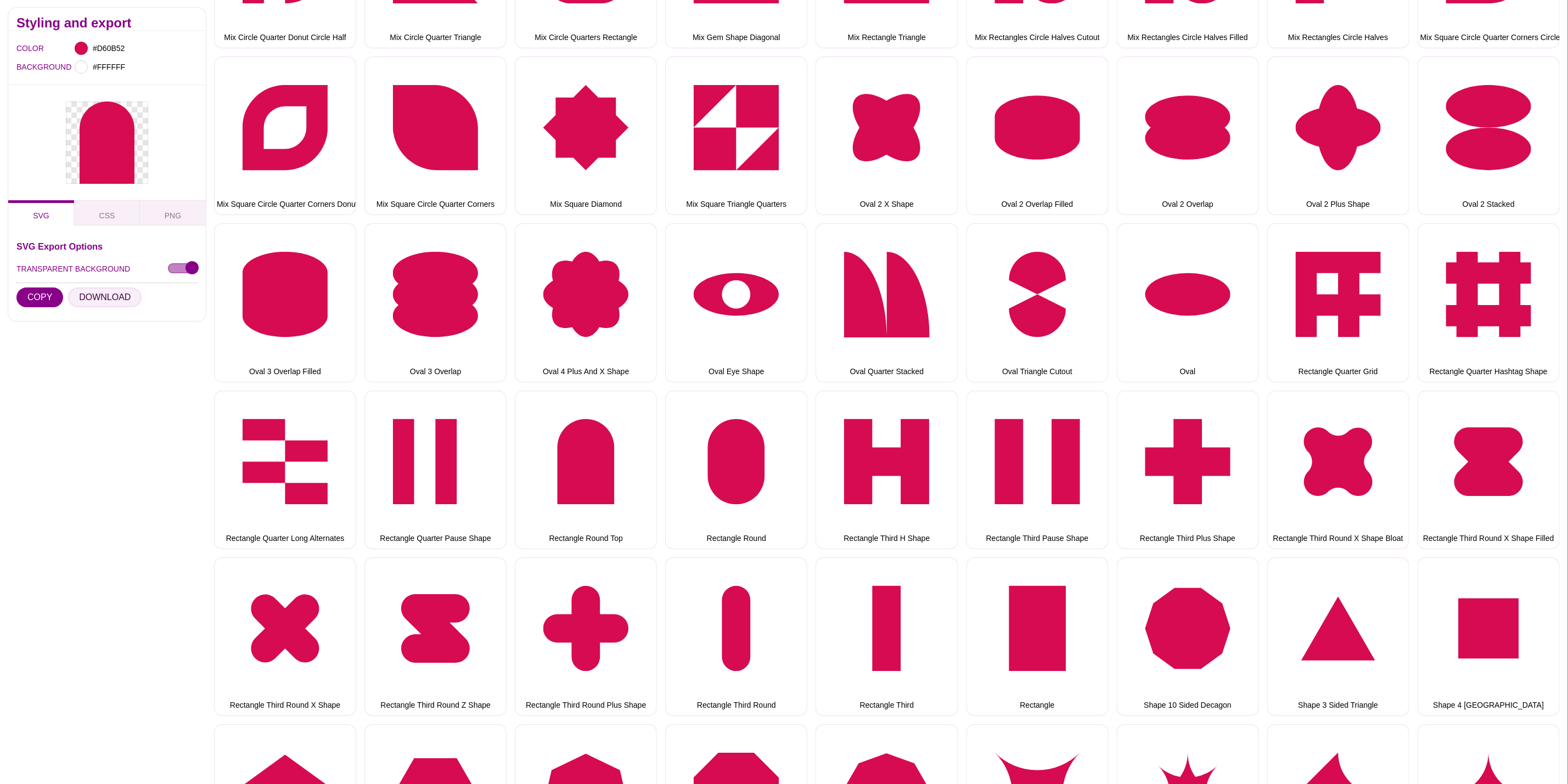
click at [88, 293] on button "DOWNLOAD" at bounding box center [105, 298] width 74 height 20
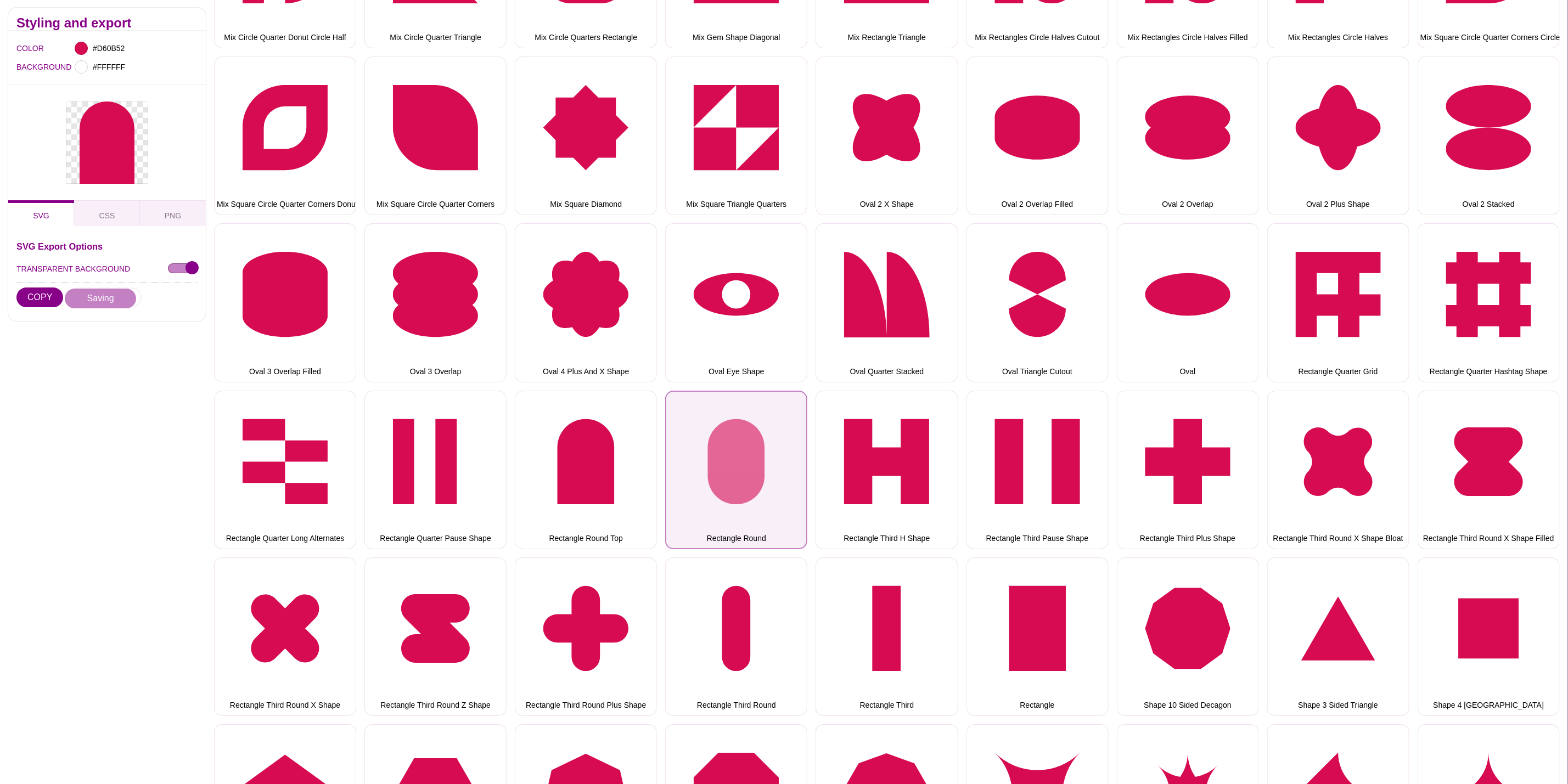
drag, startPoint x: 716, startPoint y: 451, endPoint x: 710, endPoint y: 451, distance: 6.0
click at [713, 451] on button "Rectangle Round" at bounding box center [736, 470] width 142 height 158
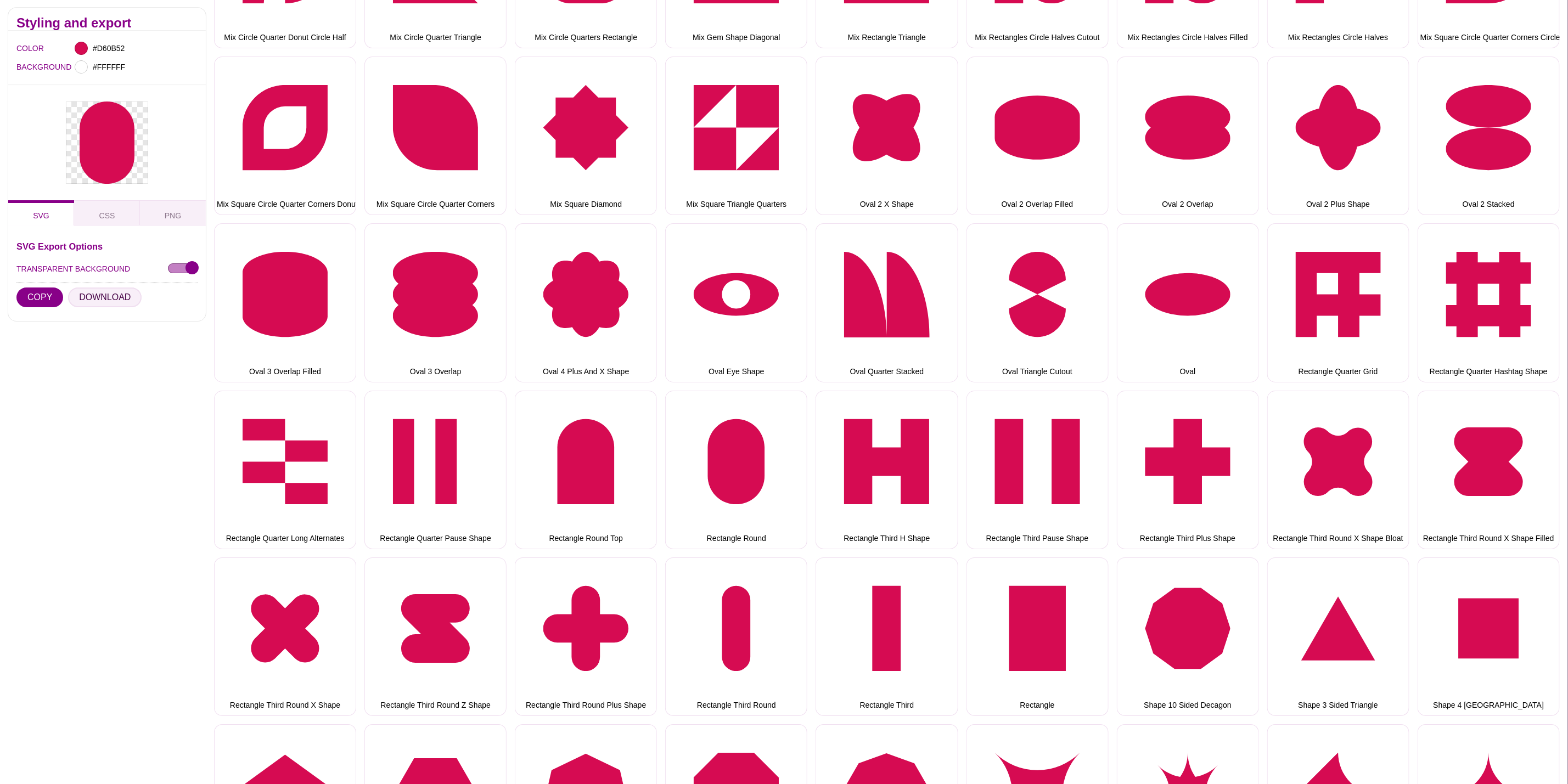
click at [91, 294] on button "DOWNLOAD" at bounding box center [105, 298] width 74 height 20
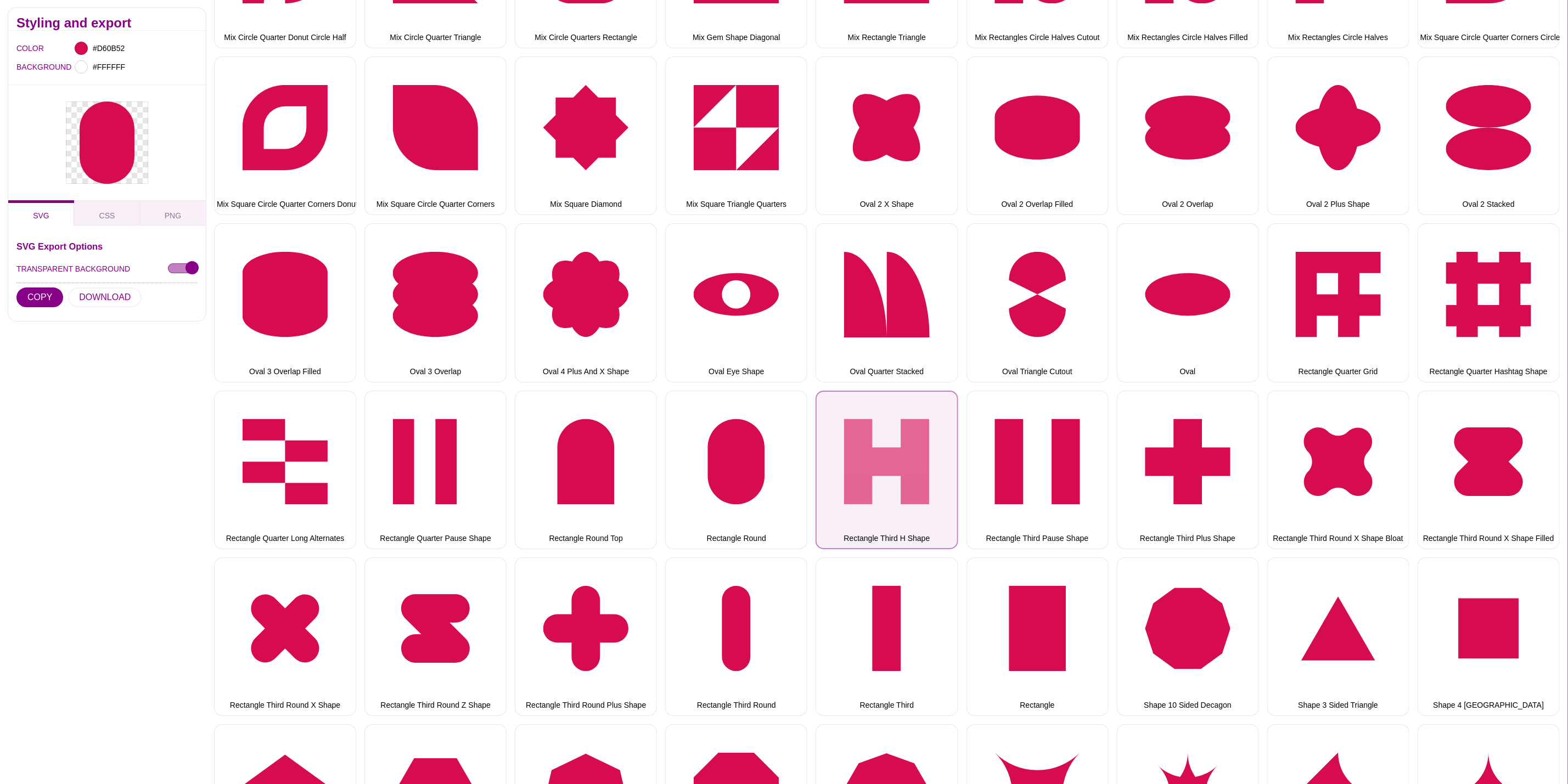
drag, startPoint x: 913, startPoint y: 439, endPoint x: 900, endPoint y: 439, distance: 13.0
click at [913, 439] on button "Rectangle Third H Shape" at bounding box center [887, 470] width 142 height 158
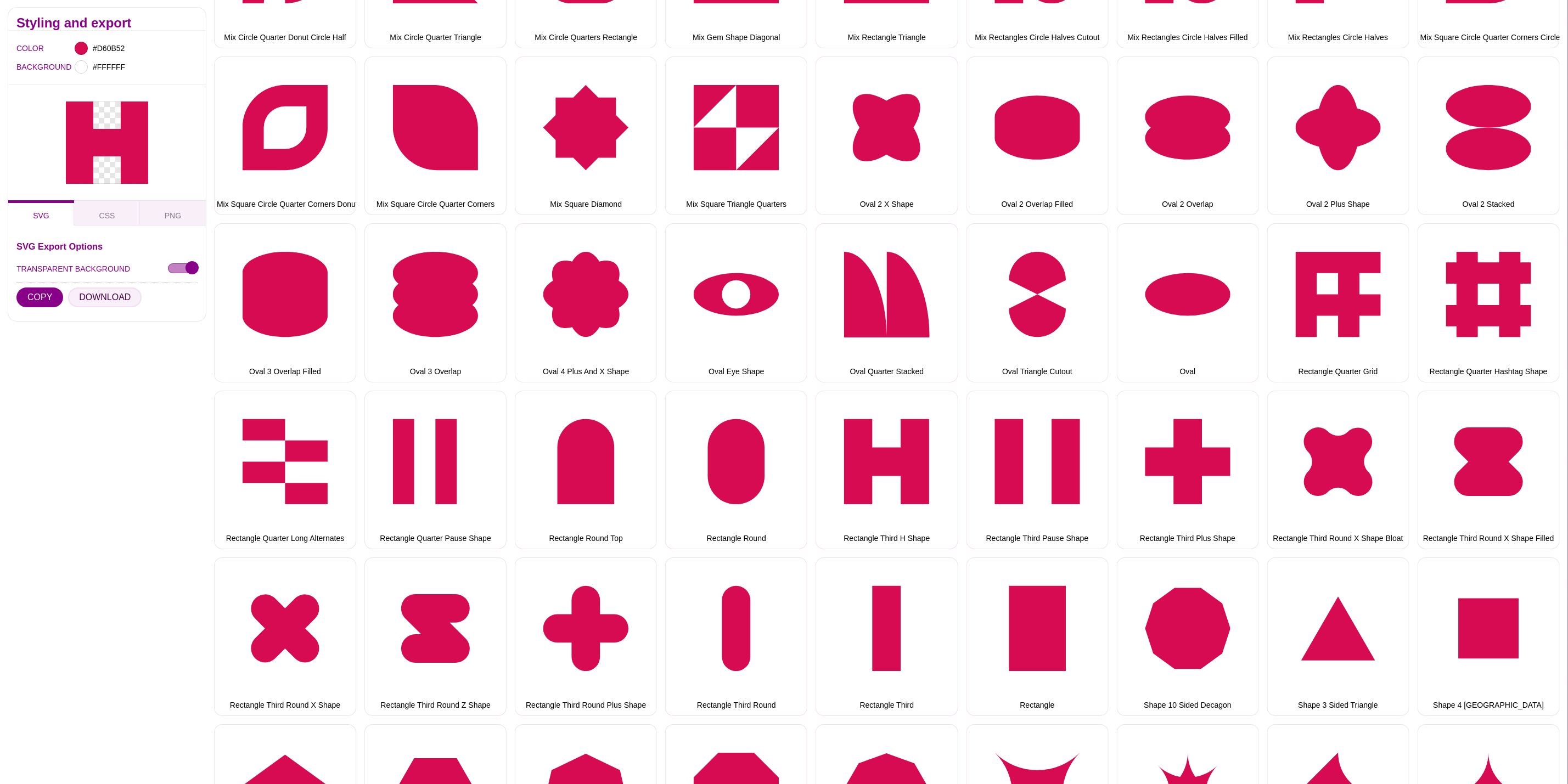
click at [101, 294] on button "DOWNLOAD" at bounding box center [105, 298] width 74 height 20
drag, startPoint x: 1092, startPoint y: 441, endPoint x: 962, endPoint y: 442, distance: 130.0
click at [1092, 441] on button "Rectangle Third Pause Shape" at bounding box center [1038, 470] width 142 height 158
click at [110, 299] on button "DOWNLOAD" at bounding box center [105, 298] width 74 height 20
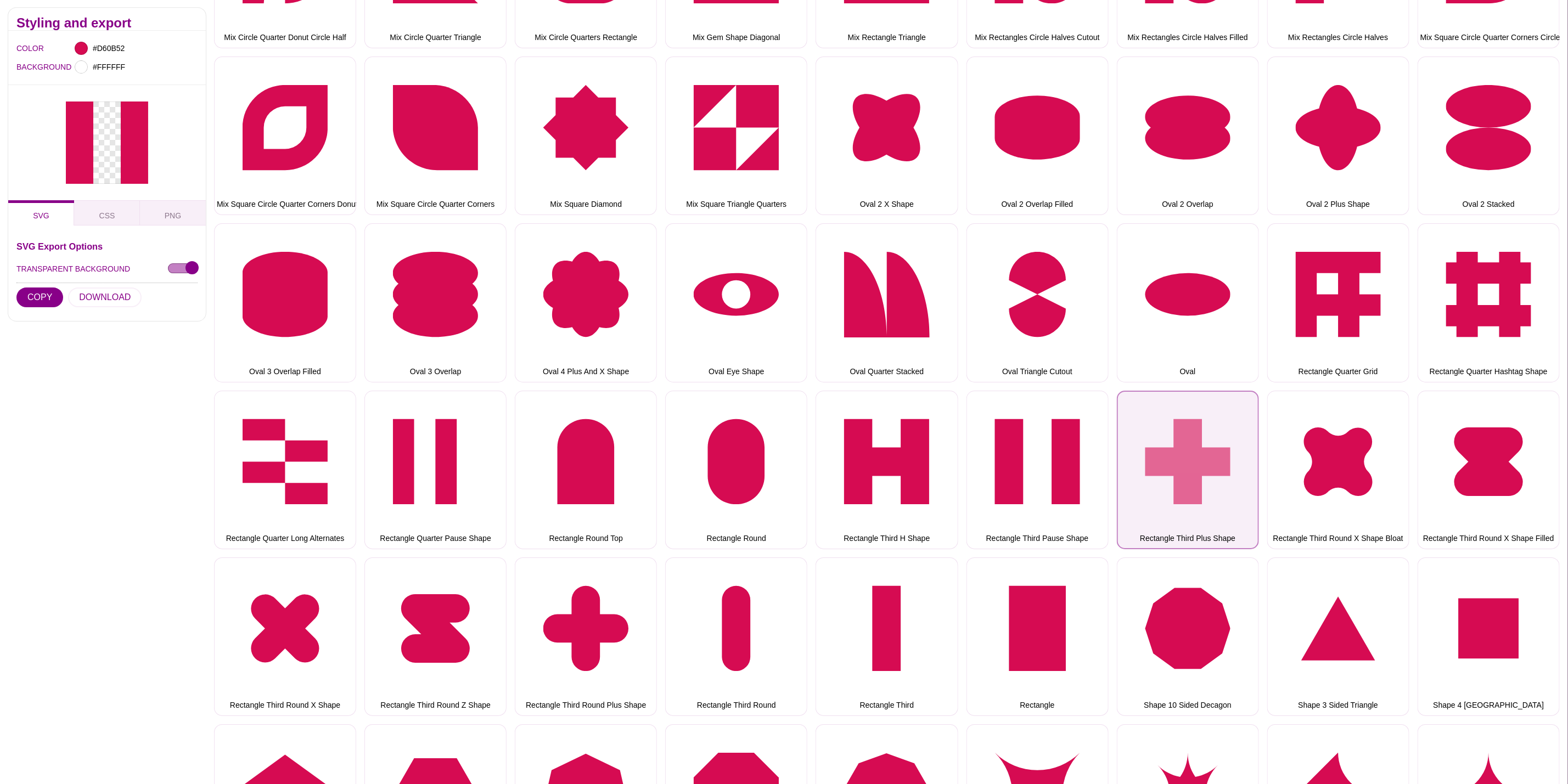
click at [1222, 481] on button "Rectangle Third Plus Shape" at bounding box center [1188, 470] width 142 height 158
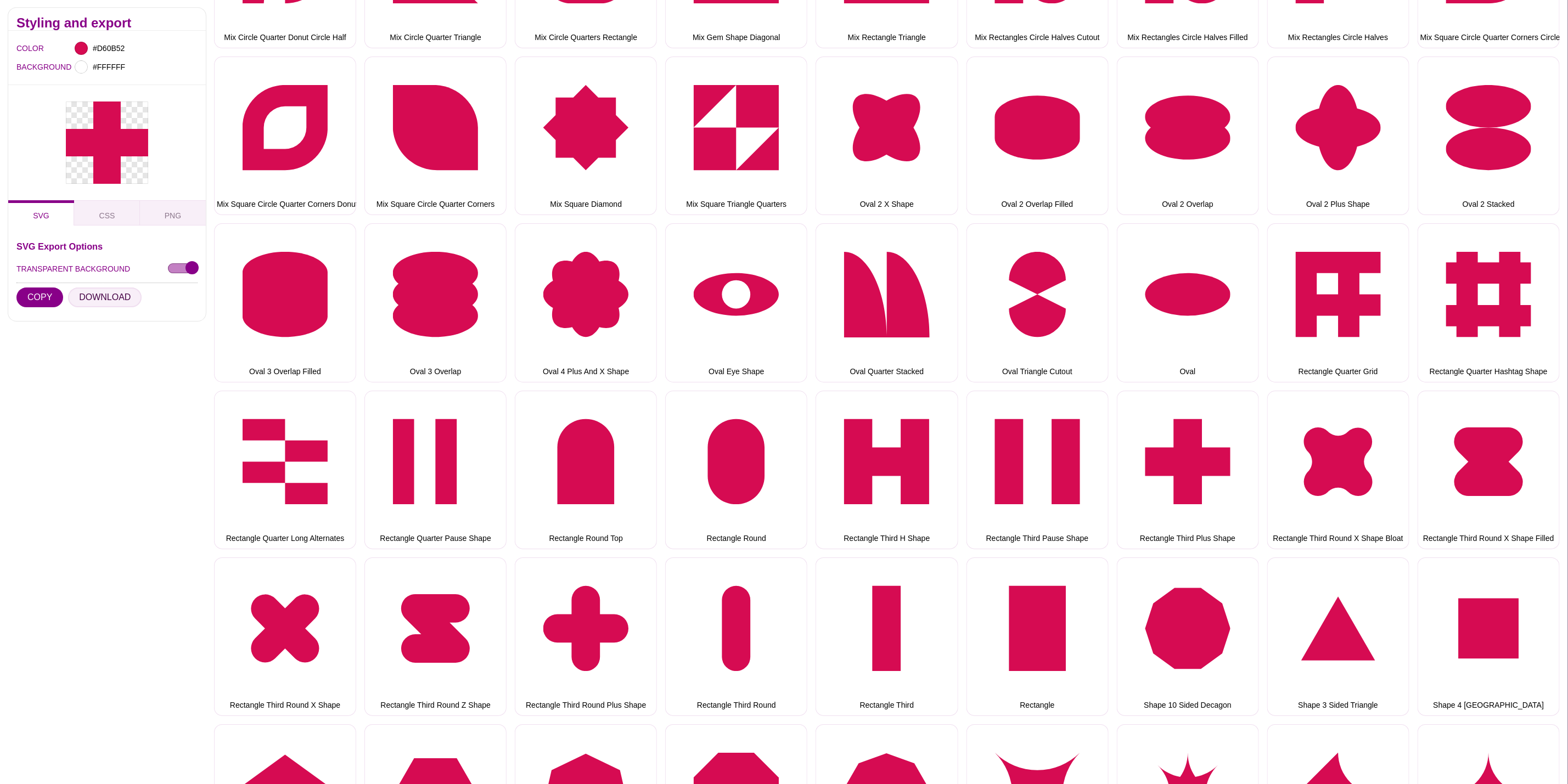
click at [107, 293] on button "DOWNLOAD" at bounding box center [105, 298] width 74 height 20
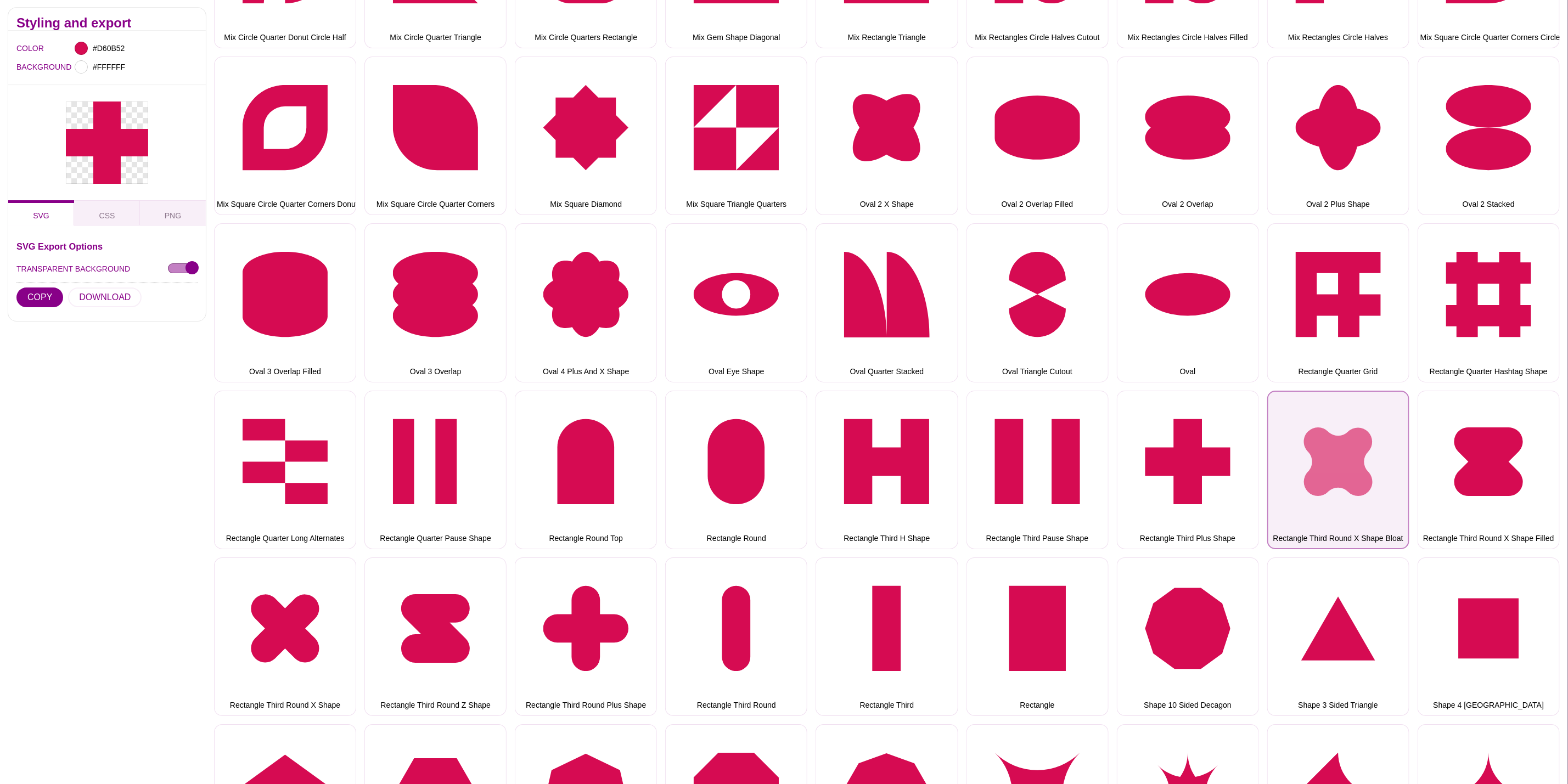
click at [1333, 435] on button "Rectangle Third Round X Shape Bloat" at bounding box center [1338, 470] width 142 height 158
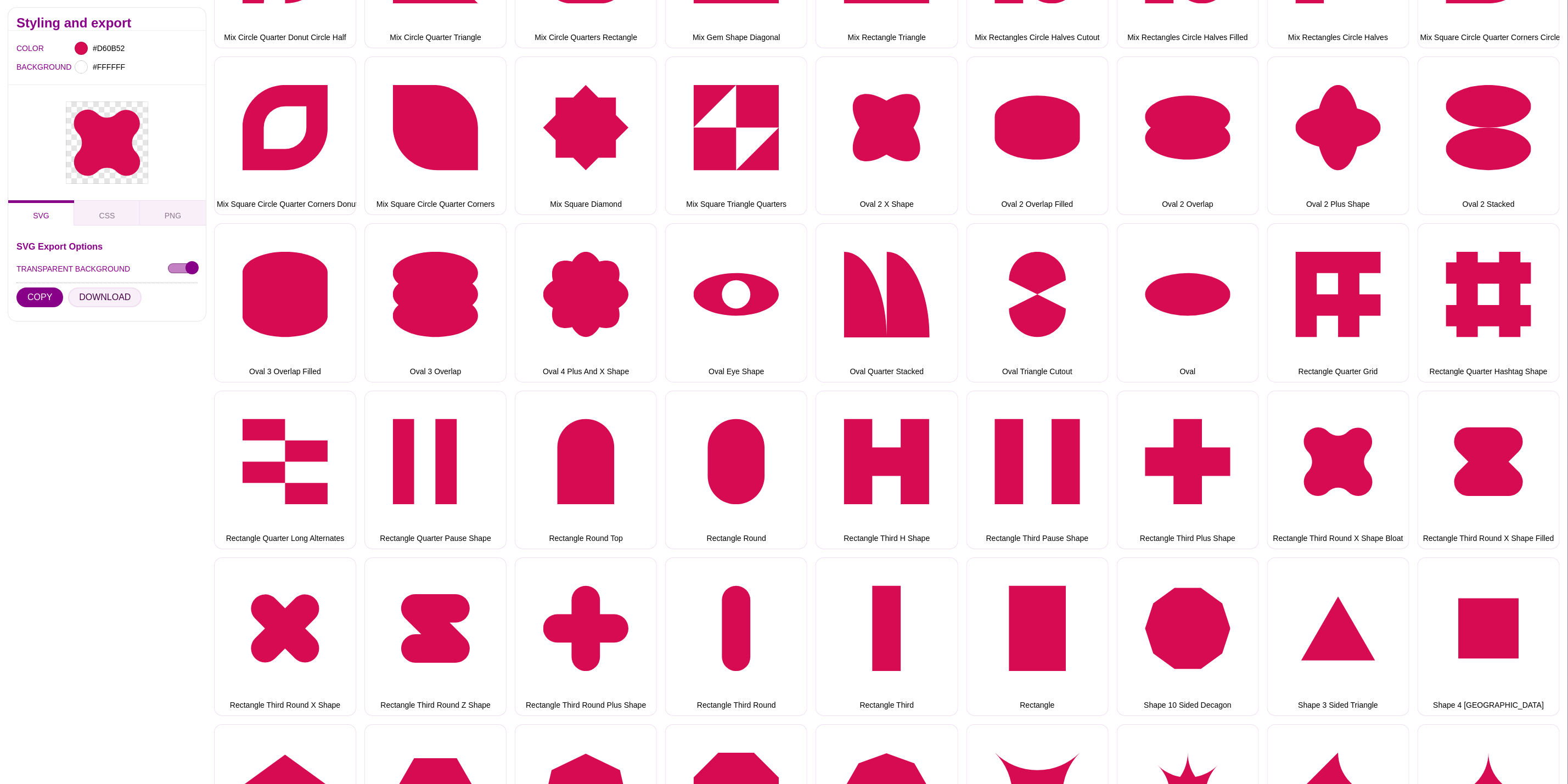
click at [120, 294] on button "DOWNLOAD" at bounding box center [105, 298] width 74 height 20
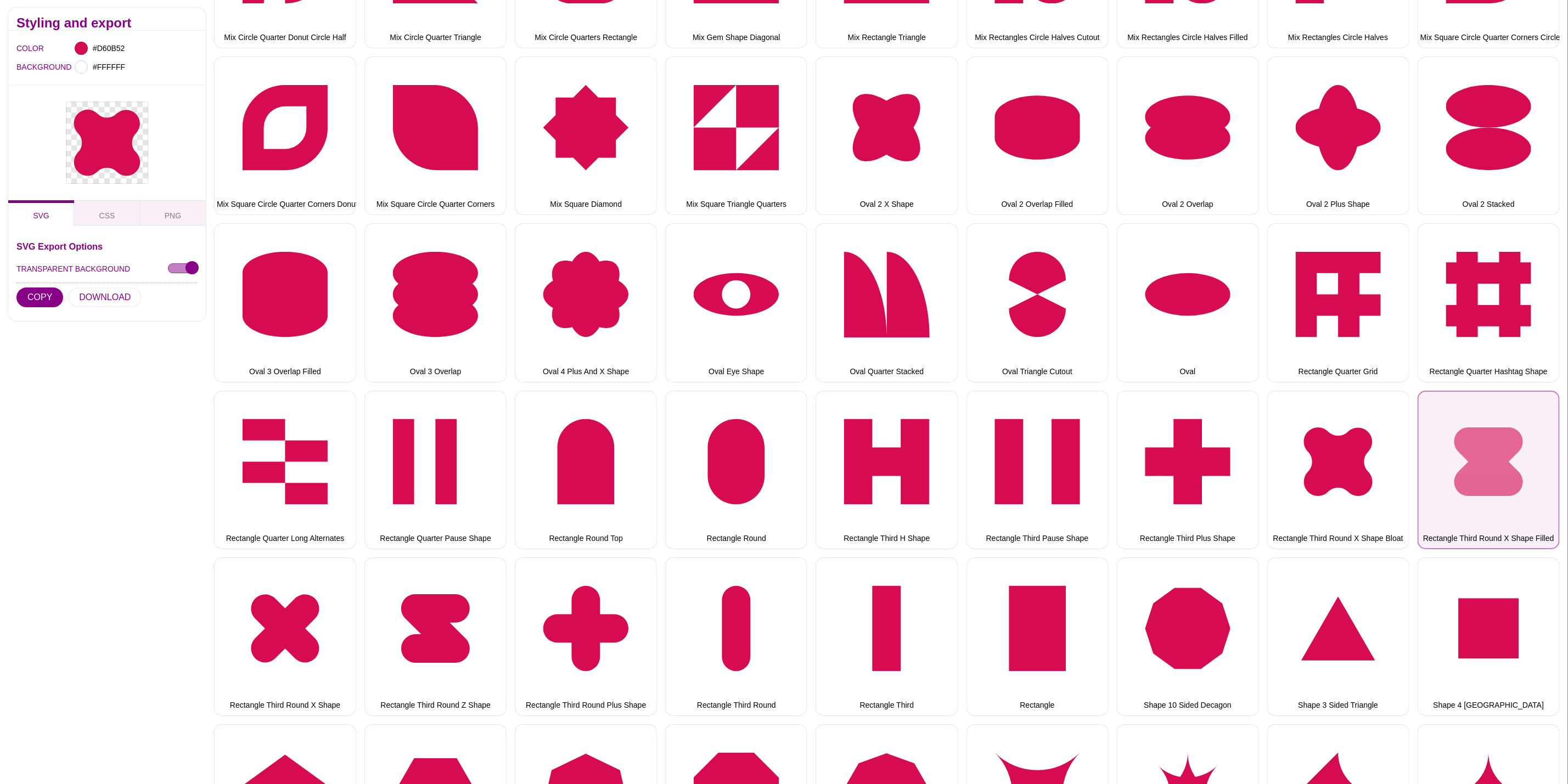
click at [1495, 395] on button "Rectangle Third Round X Shape Filled" at bounding box center [1489, 470] width 142 height 158
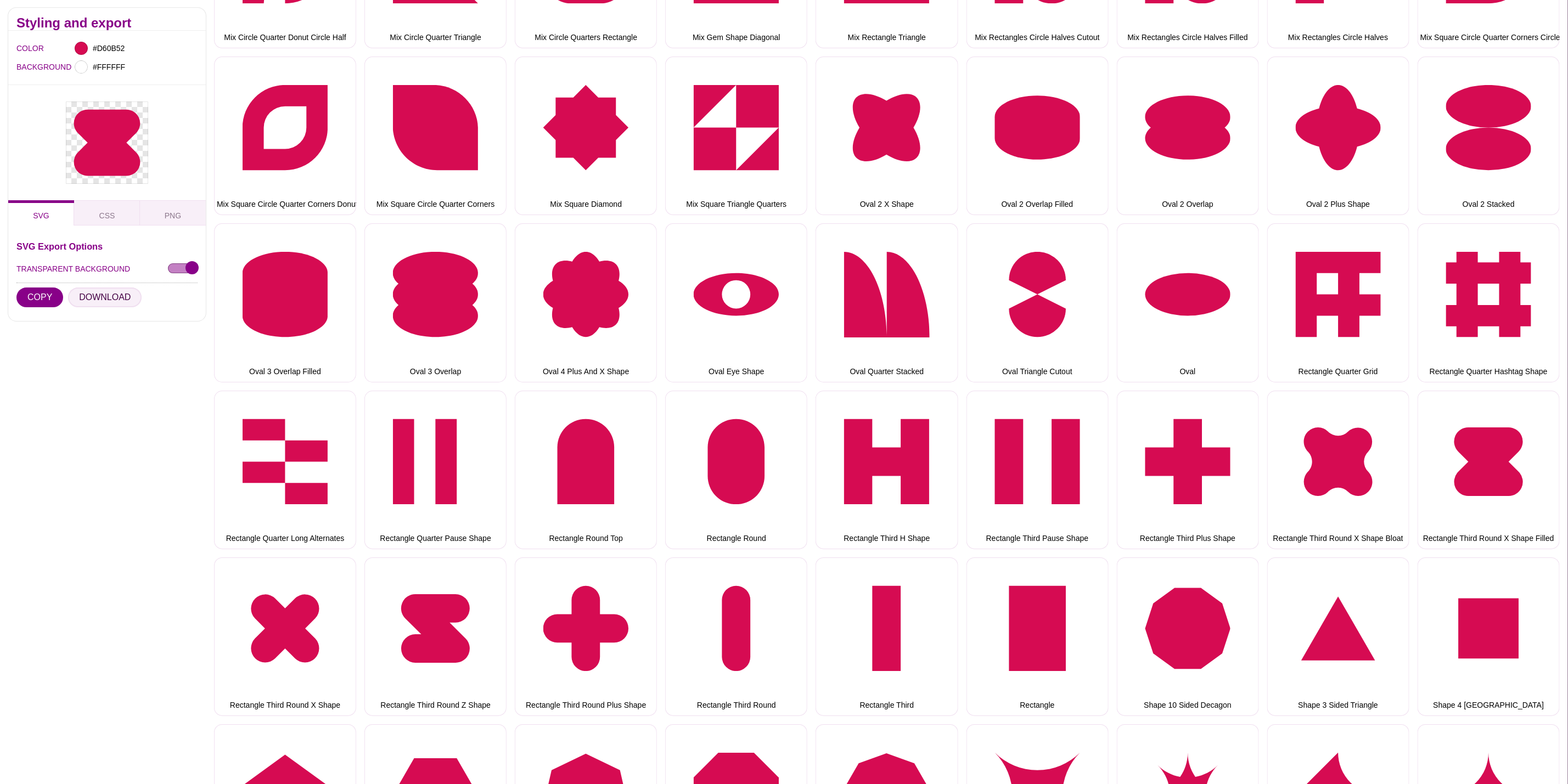
click at [104, 298] on button "DOWNLOAD" at bounding box center [105, 298] width 74 height 20
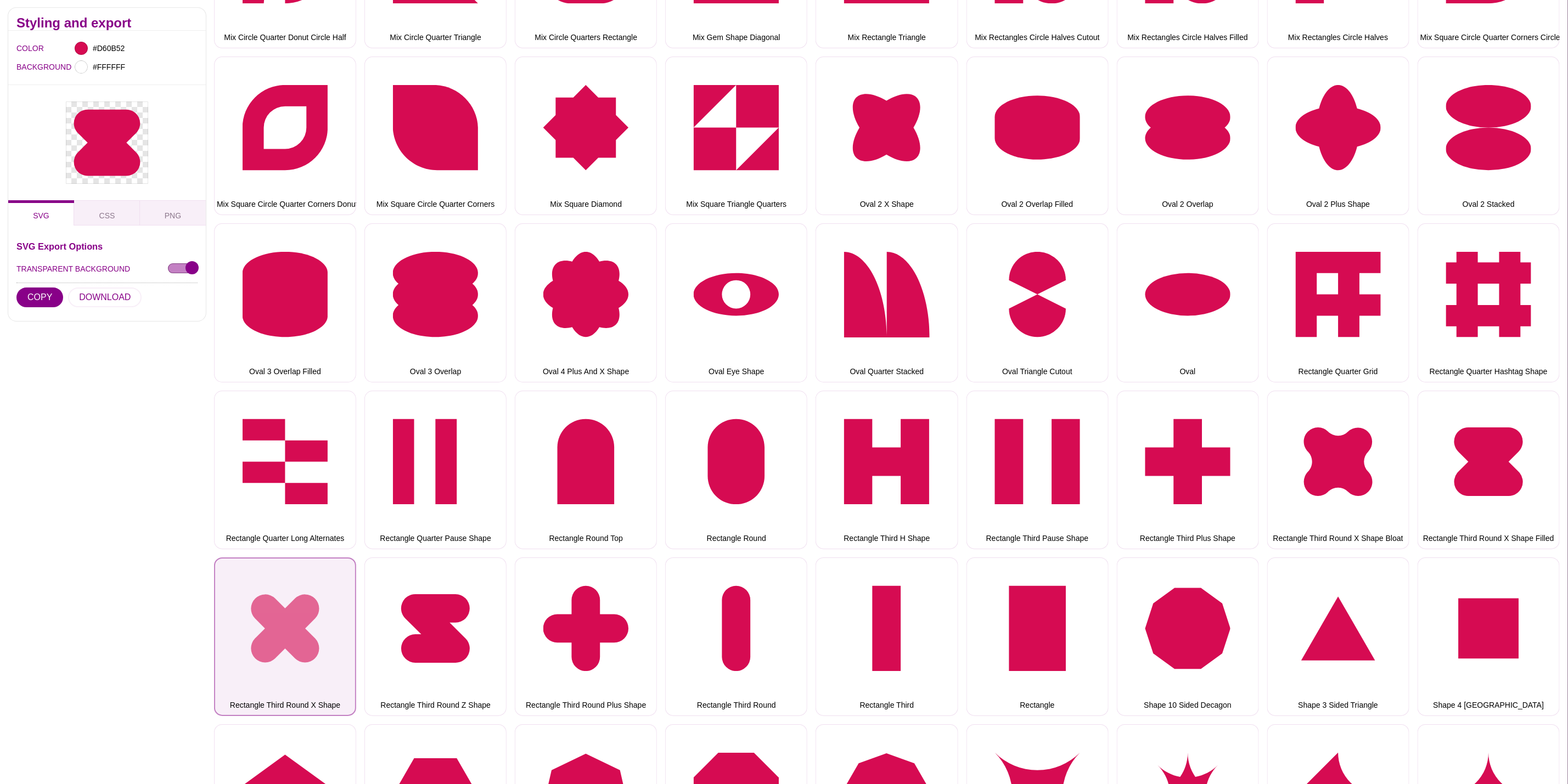
click at [292, 620] on button "Rectangle Third Round X Shape" at bounding box center [285, 637] width 142 height 158
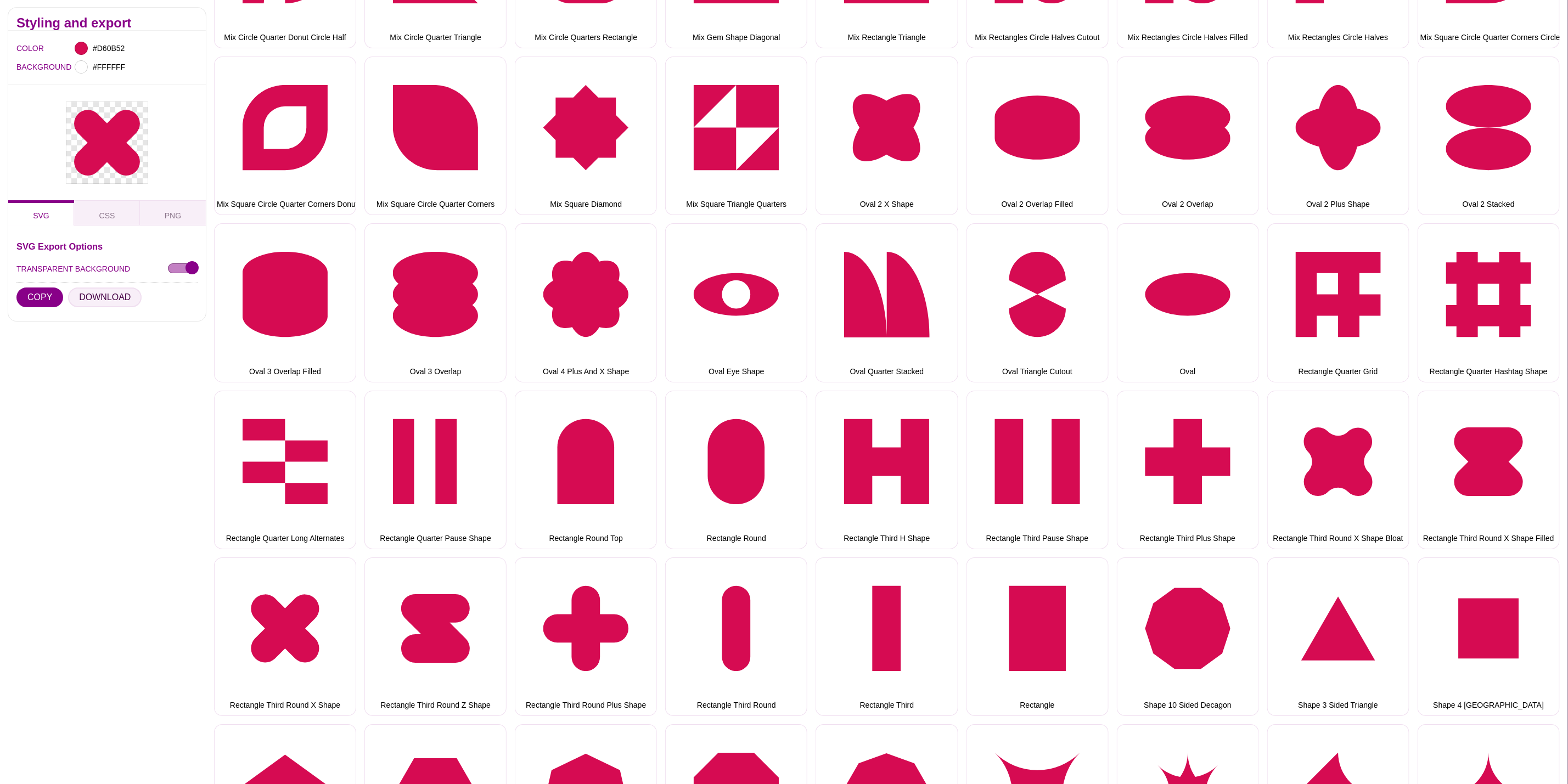
click at [99, 303] on button "DOWNLOAD" at bounding box center [105, 298] width 74 height 20
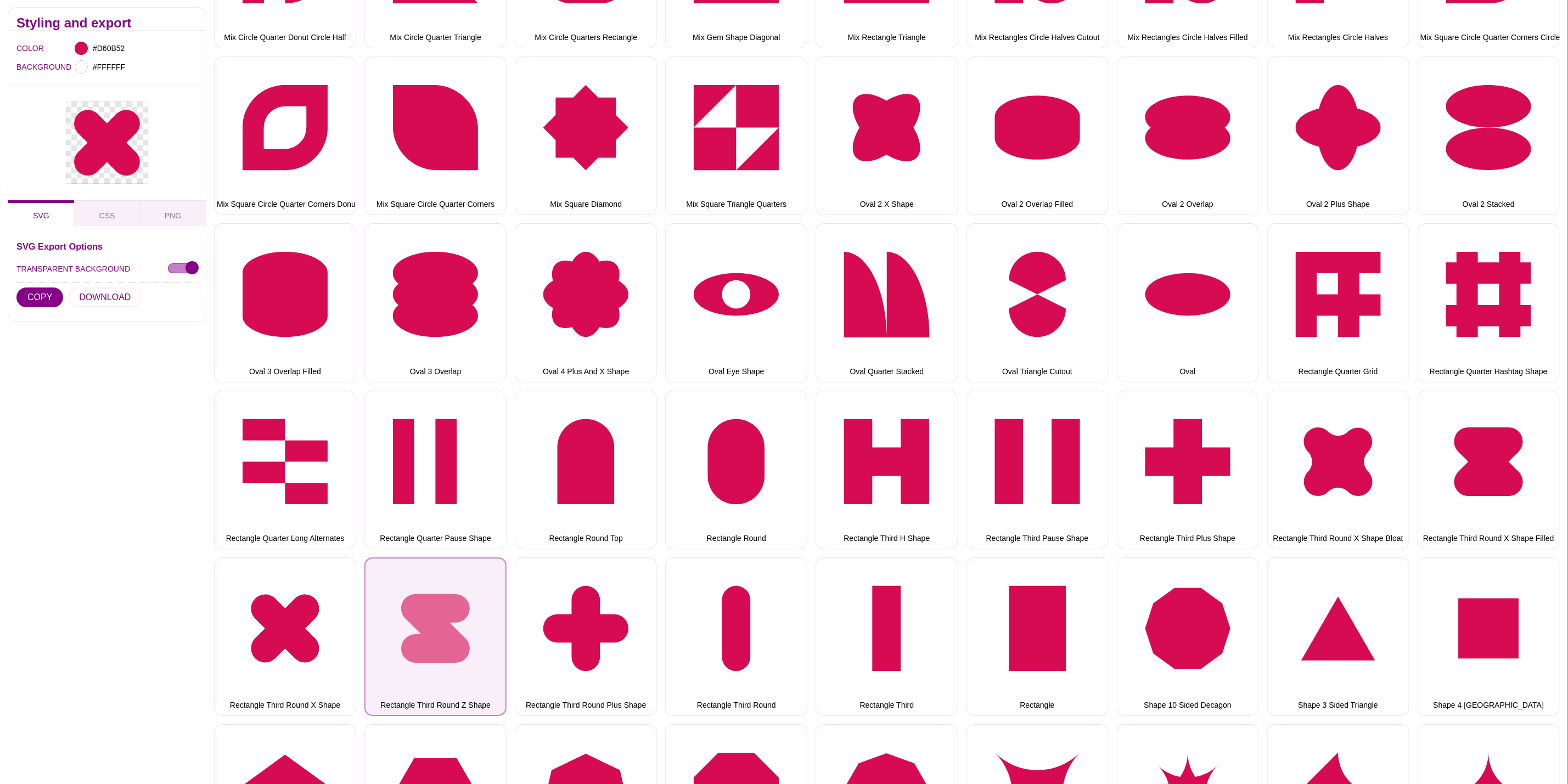
click at [417, 621] on button "Rectangle Third Round Z Shape" at bounding box center [436, 637] width 142 height 158
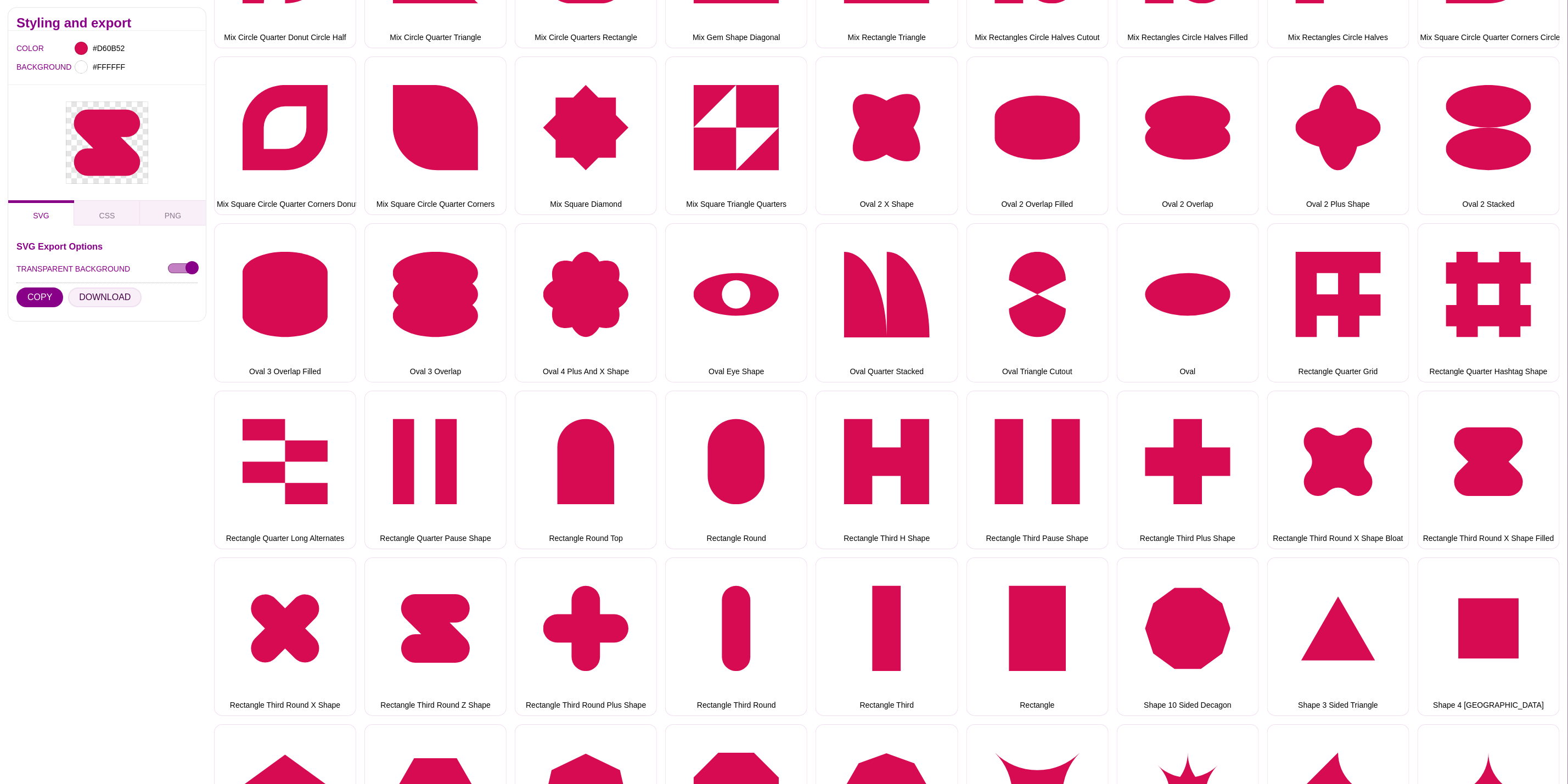
click at [104, 293] on button "DOWNLOAD" at bounding box center [105, 298] width 74 height 20
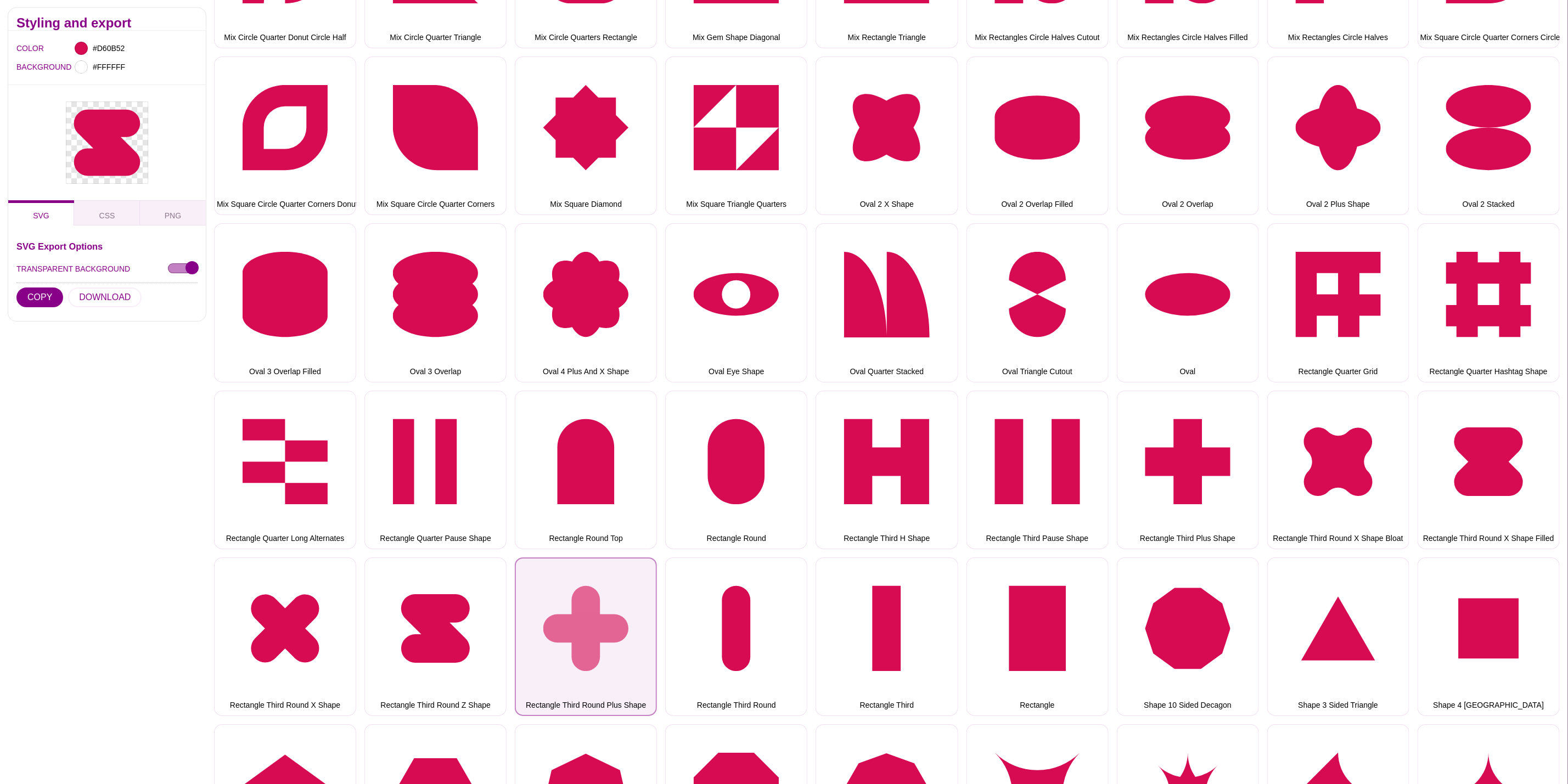
click at [590, 574] on button "Rectangle Third Round Plus Shape" at bounding box center [586, 637] width 142 height 158
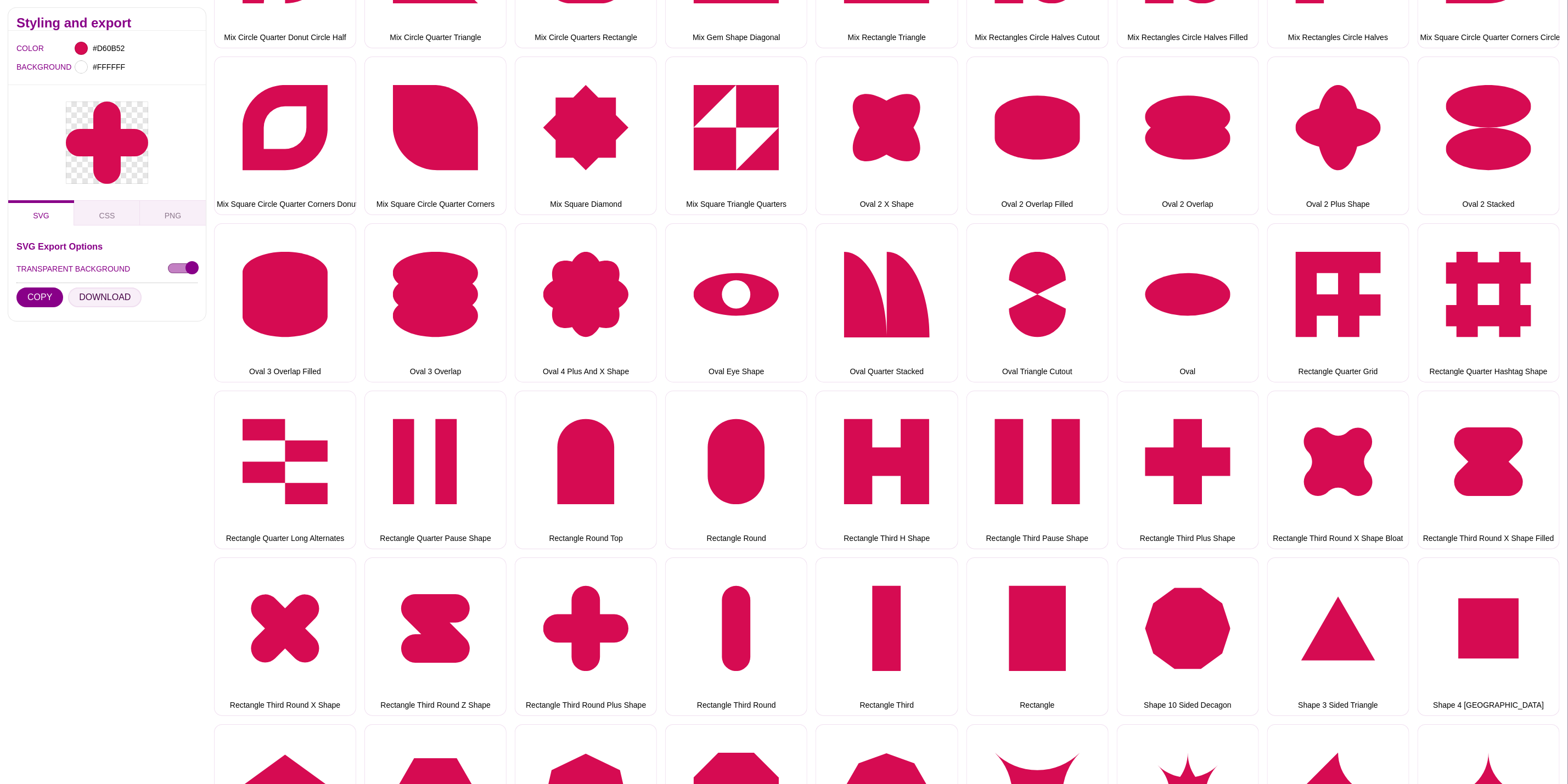
click at [111, 294] on button "DOWNLOAD" at bounding box center [105, 298] width 74 height 20
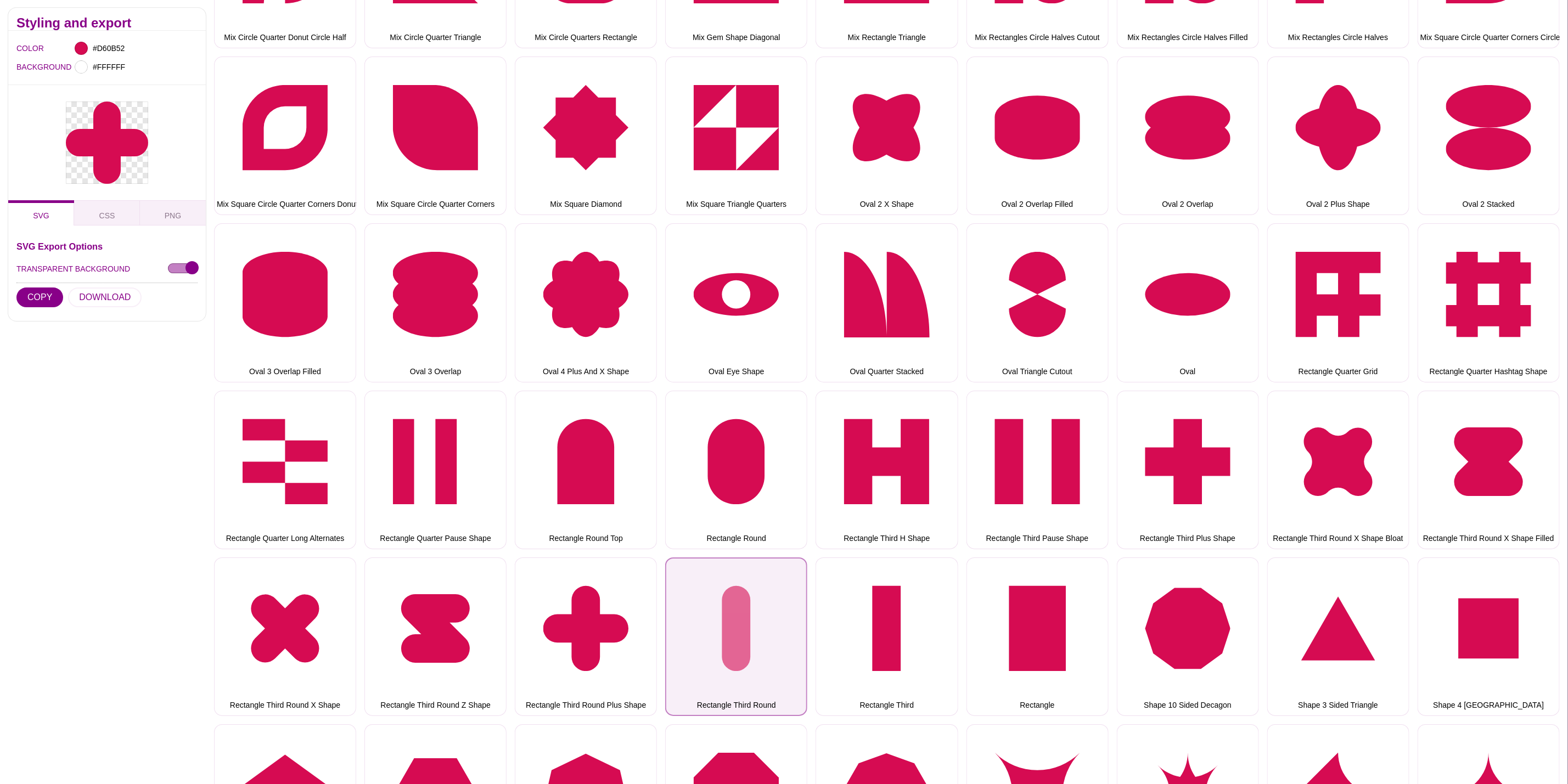
click at [746, 621] on button "Rectangle Third Round" at bounding box center [736, 637] width 142 height 158
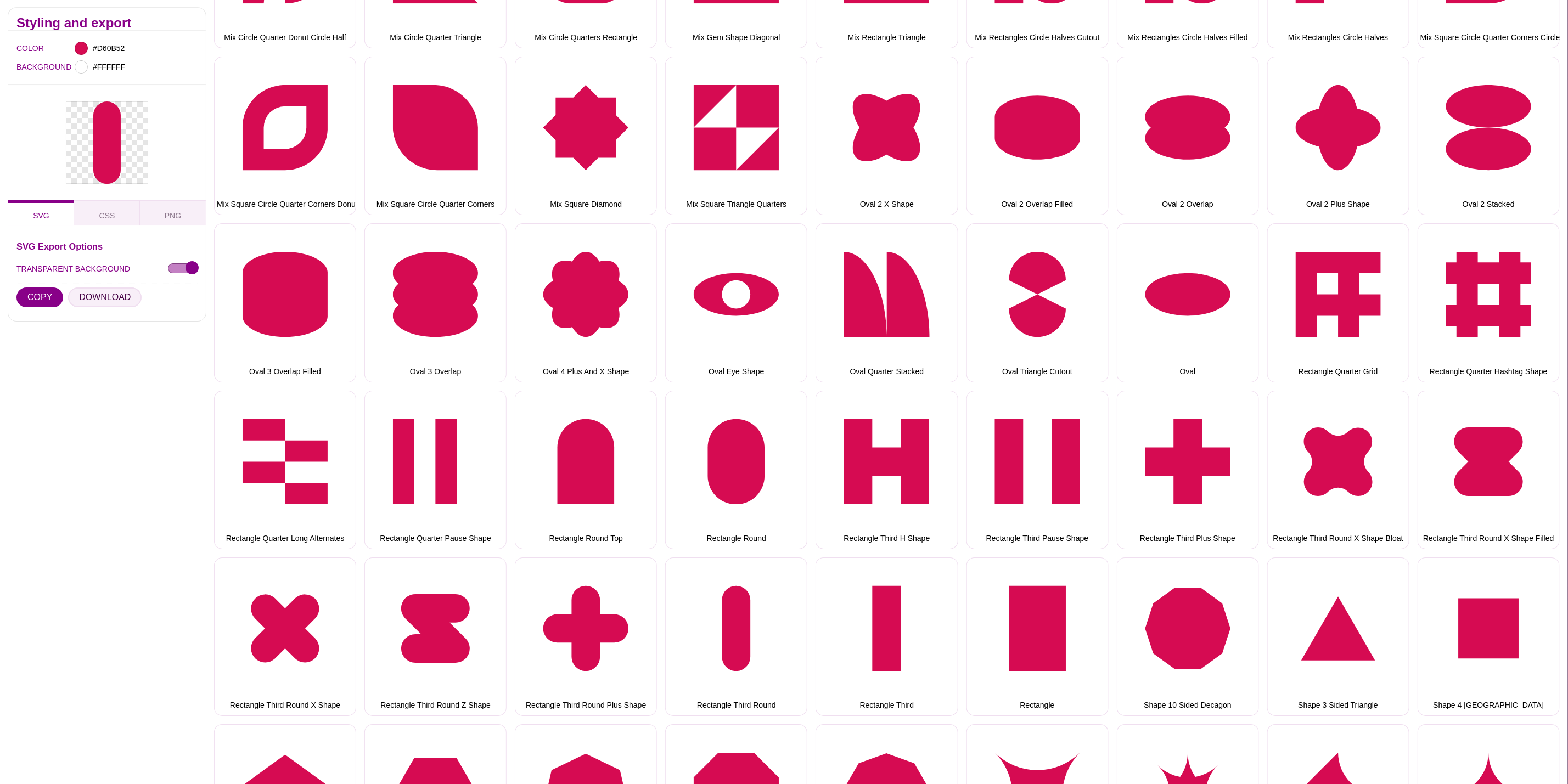
click at [96, 294] on button "DOWNLOAD" at bounding box center [105, 298] width 74 height 20
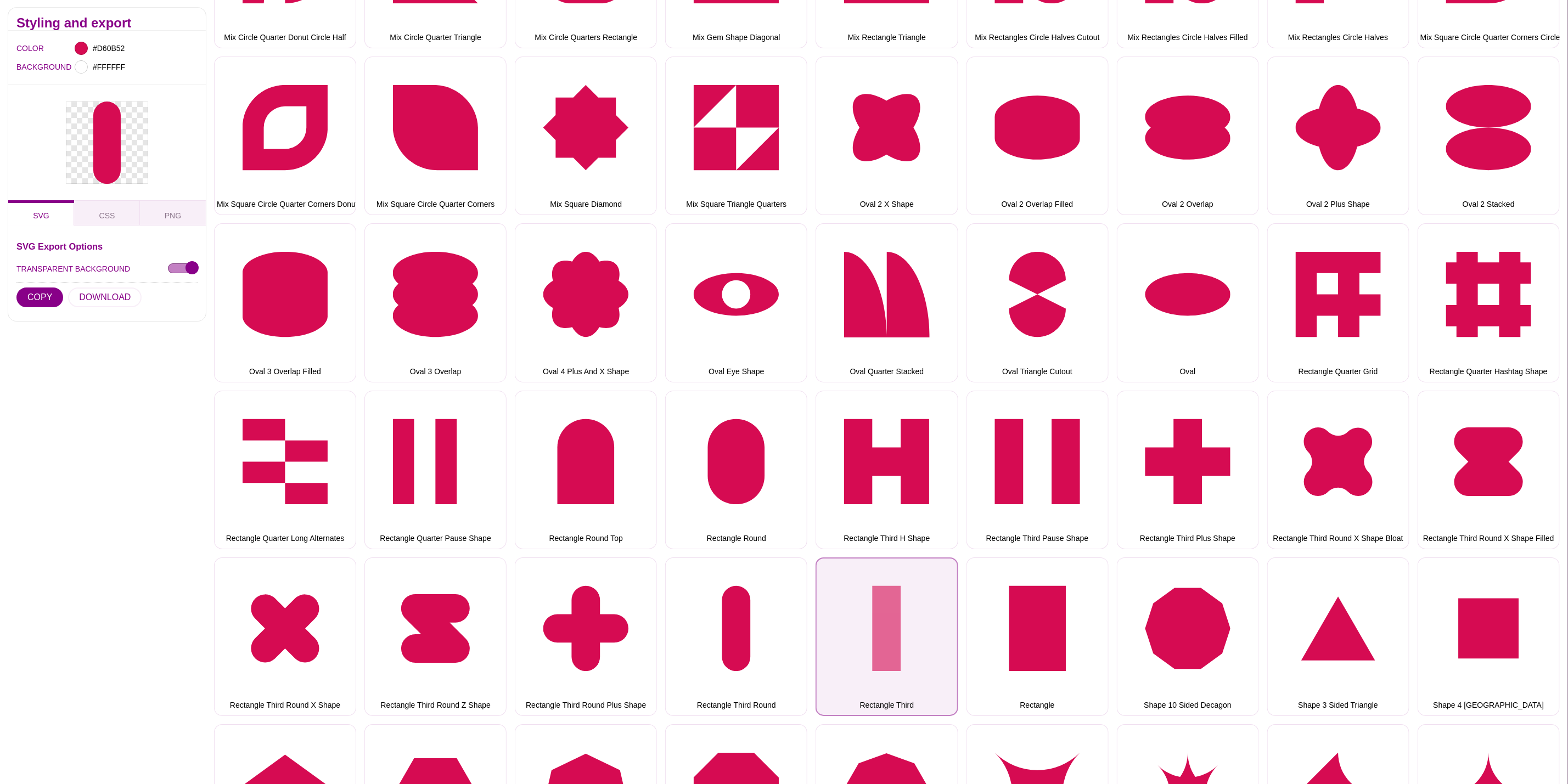
drag, startPoint x: 892, startPoint y: 583, endPoint x: 881, endPoint y: 583, distance: 11.0
click at [892, 583] on button "Rectangle Third" at bounding box center [887, 637] width 142 height 158
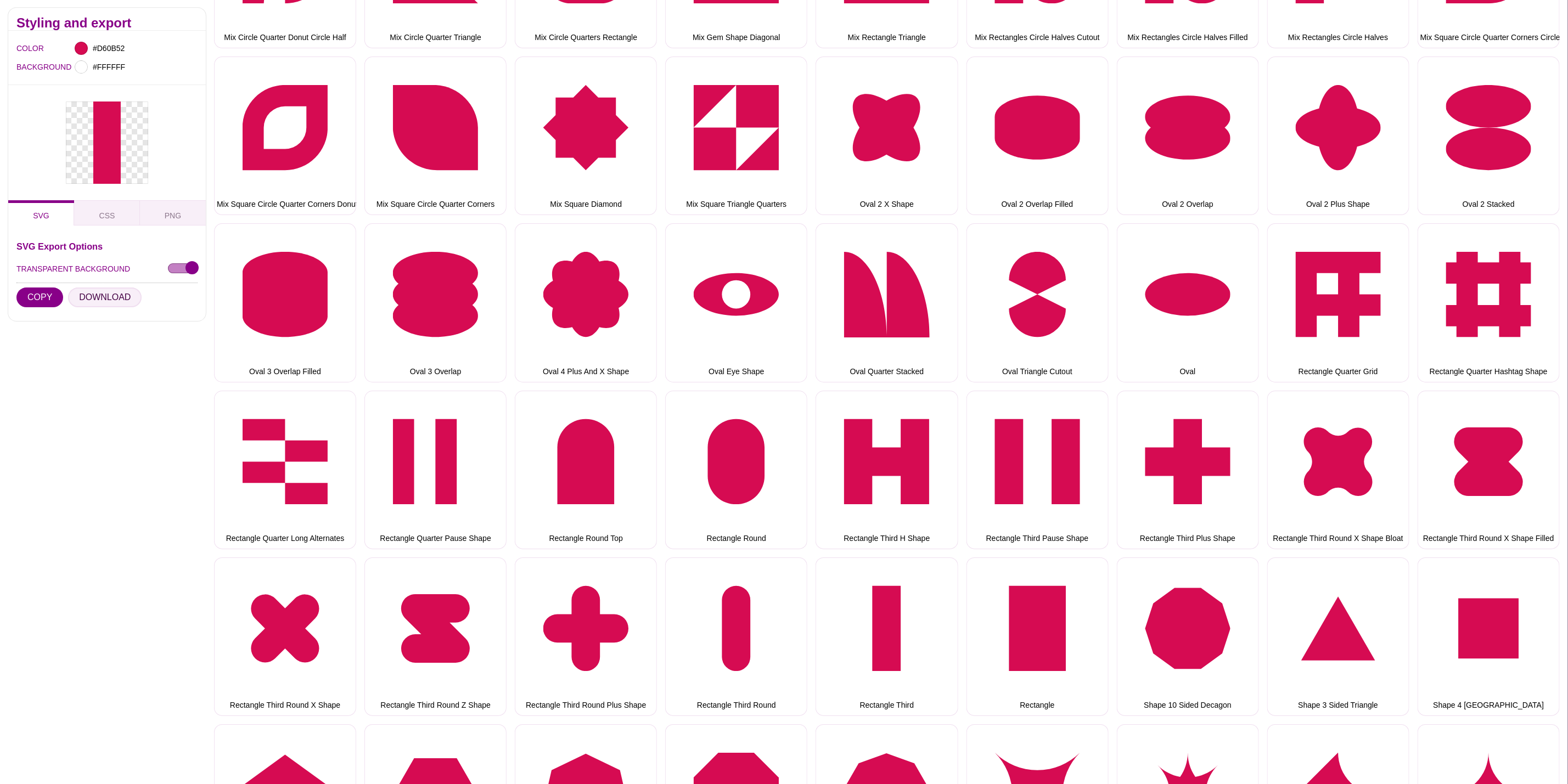
click at [107, 299] on button "DOWNLOAD" at bounding box center [105, 298] width 74 height 20
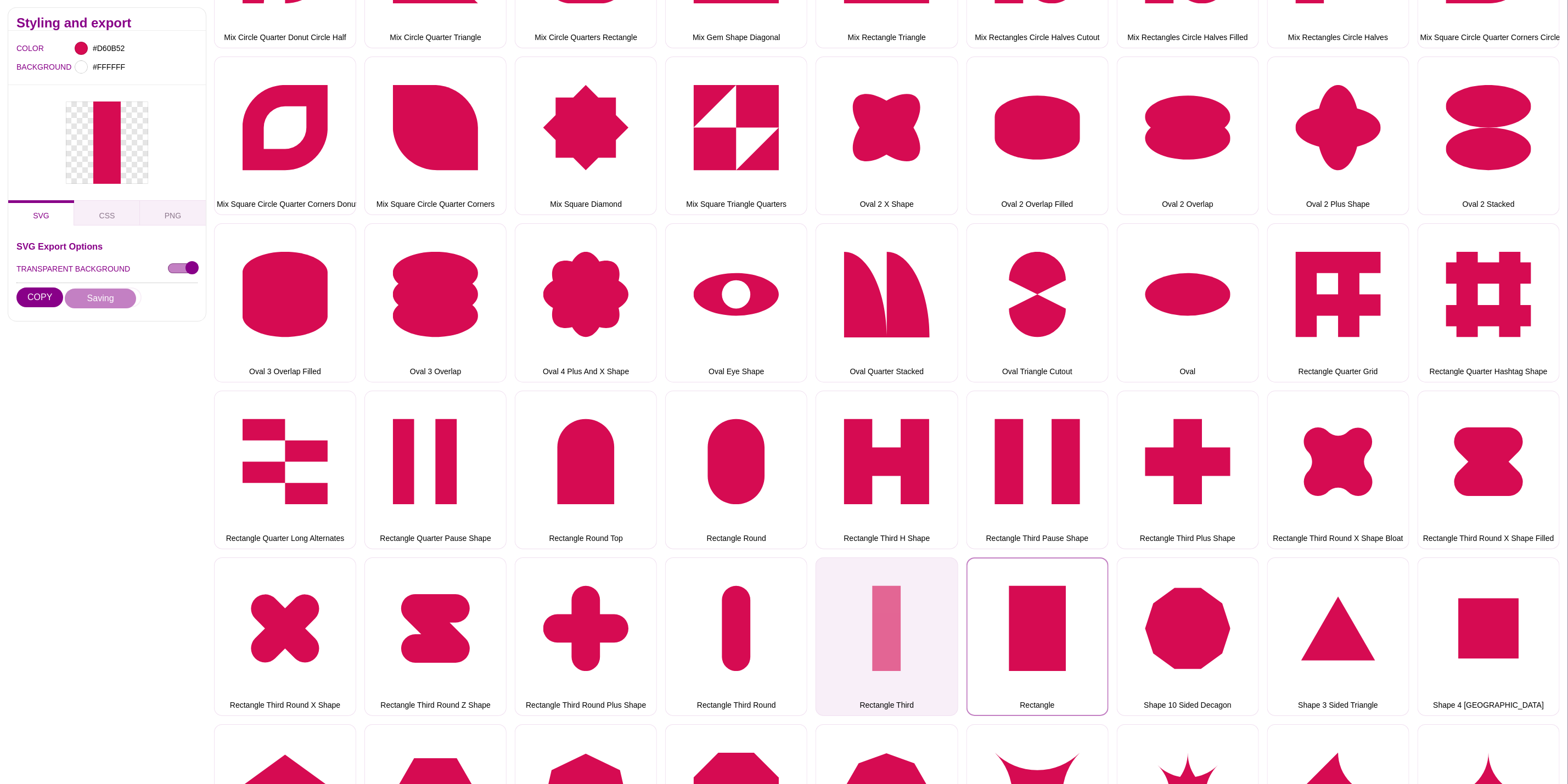
drag, startPoint x: 1046, startPoint y: 594, endPoint x: 944, endPoint y: 569, distance: 105.0
click at [1046, 594] on button "Rectangle" at bounding box center [1038, 637] width 142 height 158
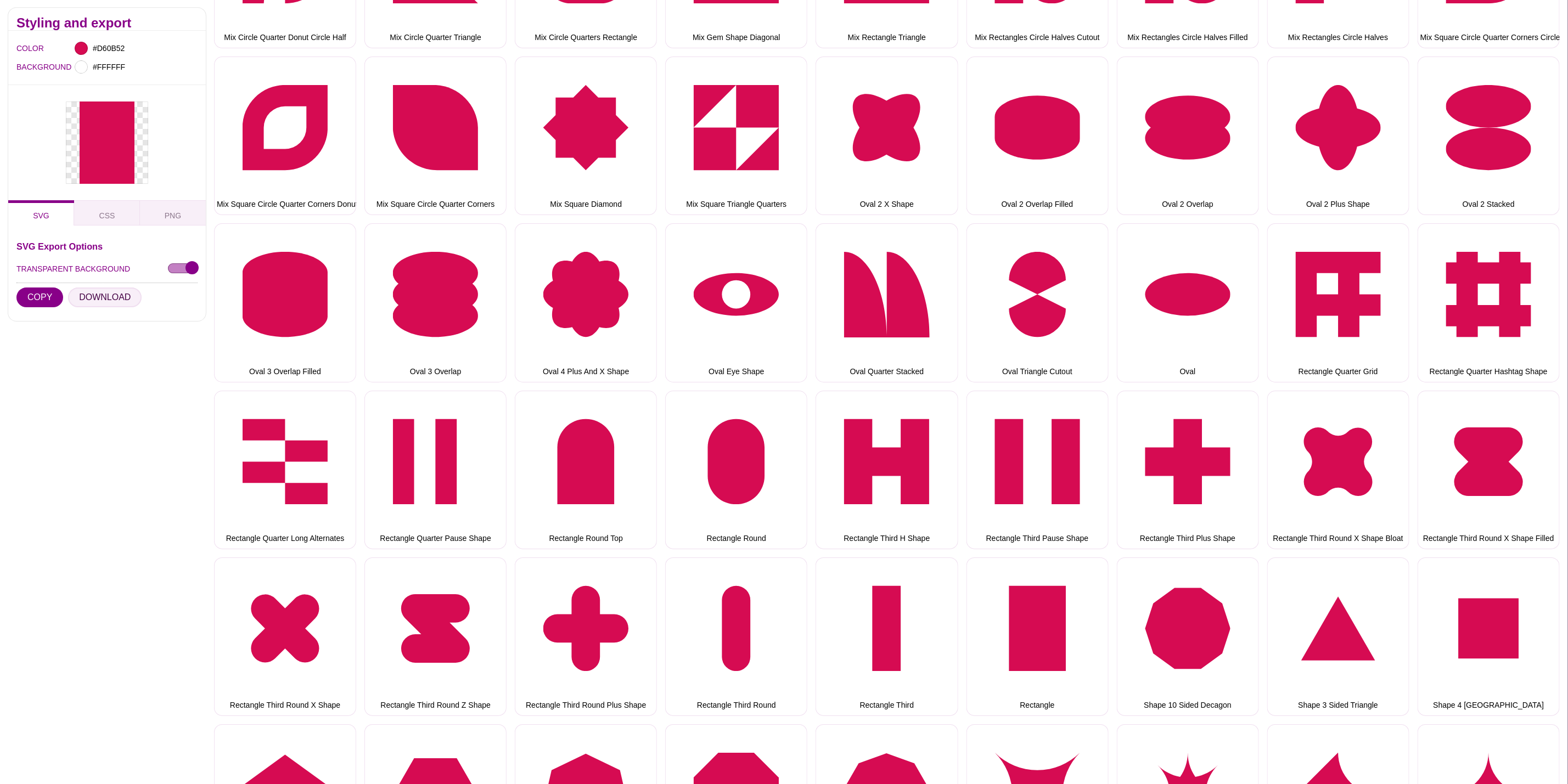
click at [121, 292] on button "DOWNLOAD" at bounding box center [105, 298] width 74 height 20
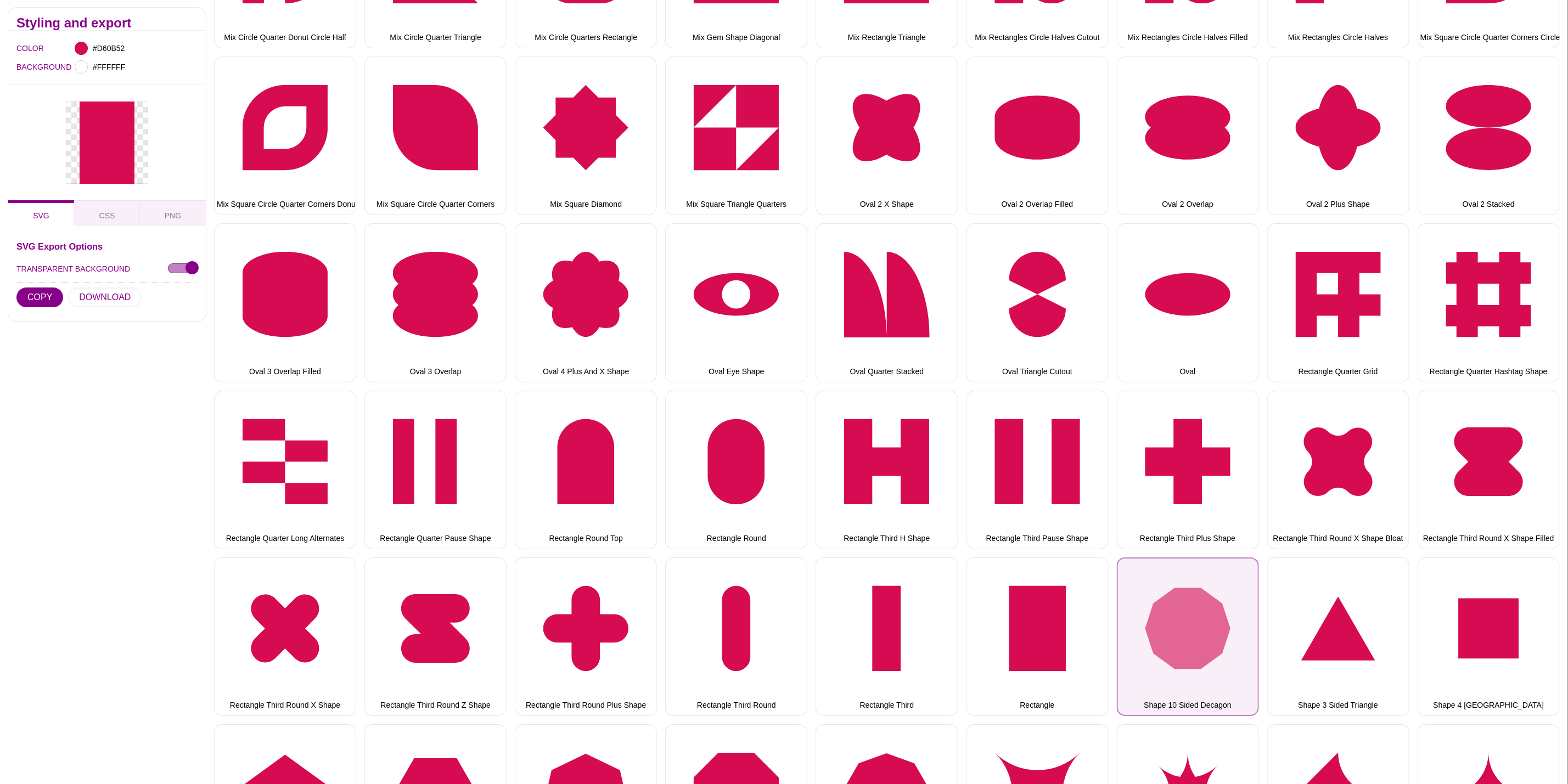
click at [1162, 615] on button "Shape 10 Sided Decagon" at bounding box center [1188, 637] width 142 height 158
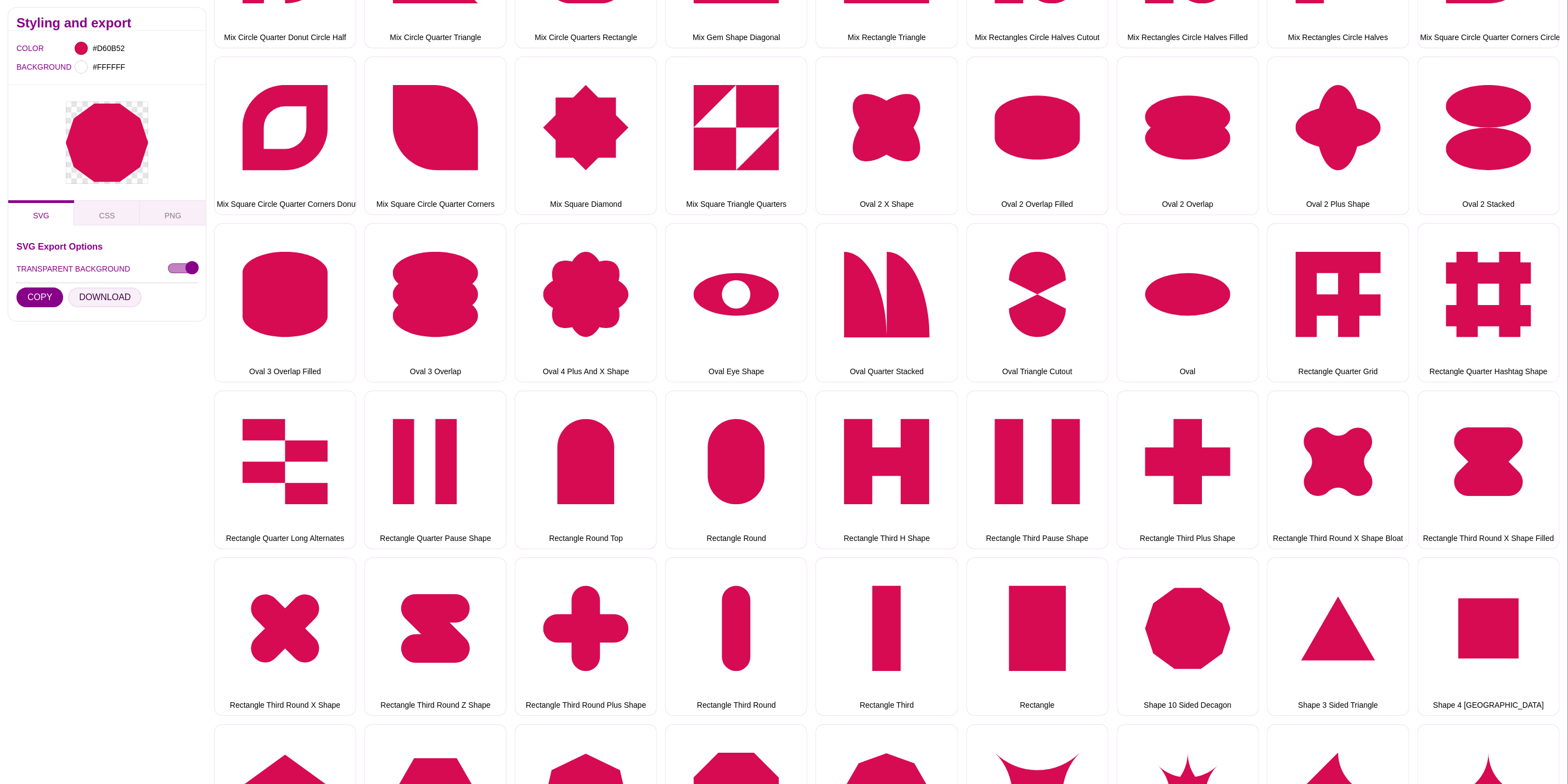
click at [130, 297] on button "DOWNLOAD" at bounding box center [105, 298] width 74 height 20
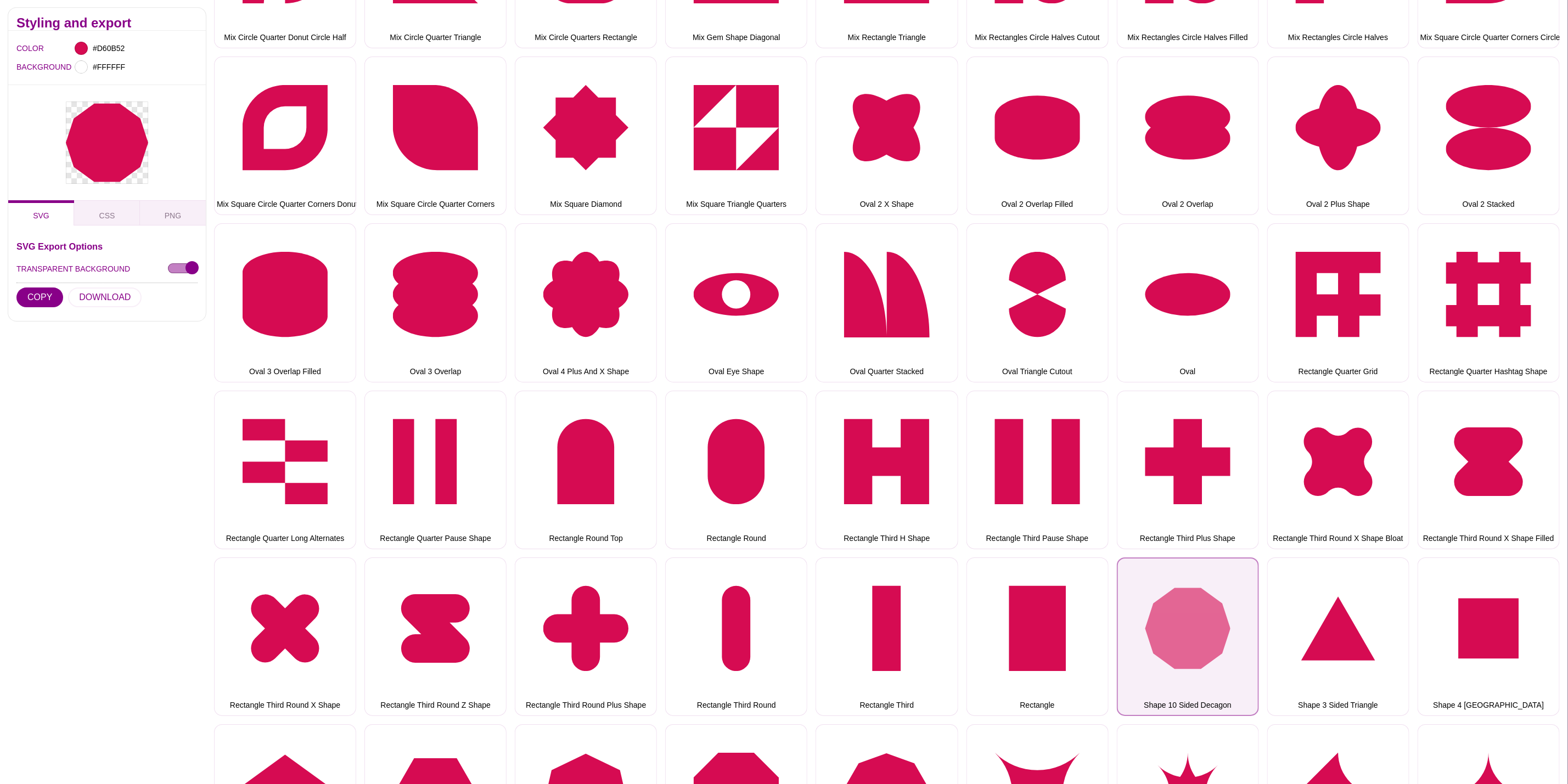
click at [1229, 606] on button "Shape 10 Sided Decagon" at bounding box center [1188, 637] width 142 height 158
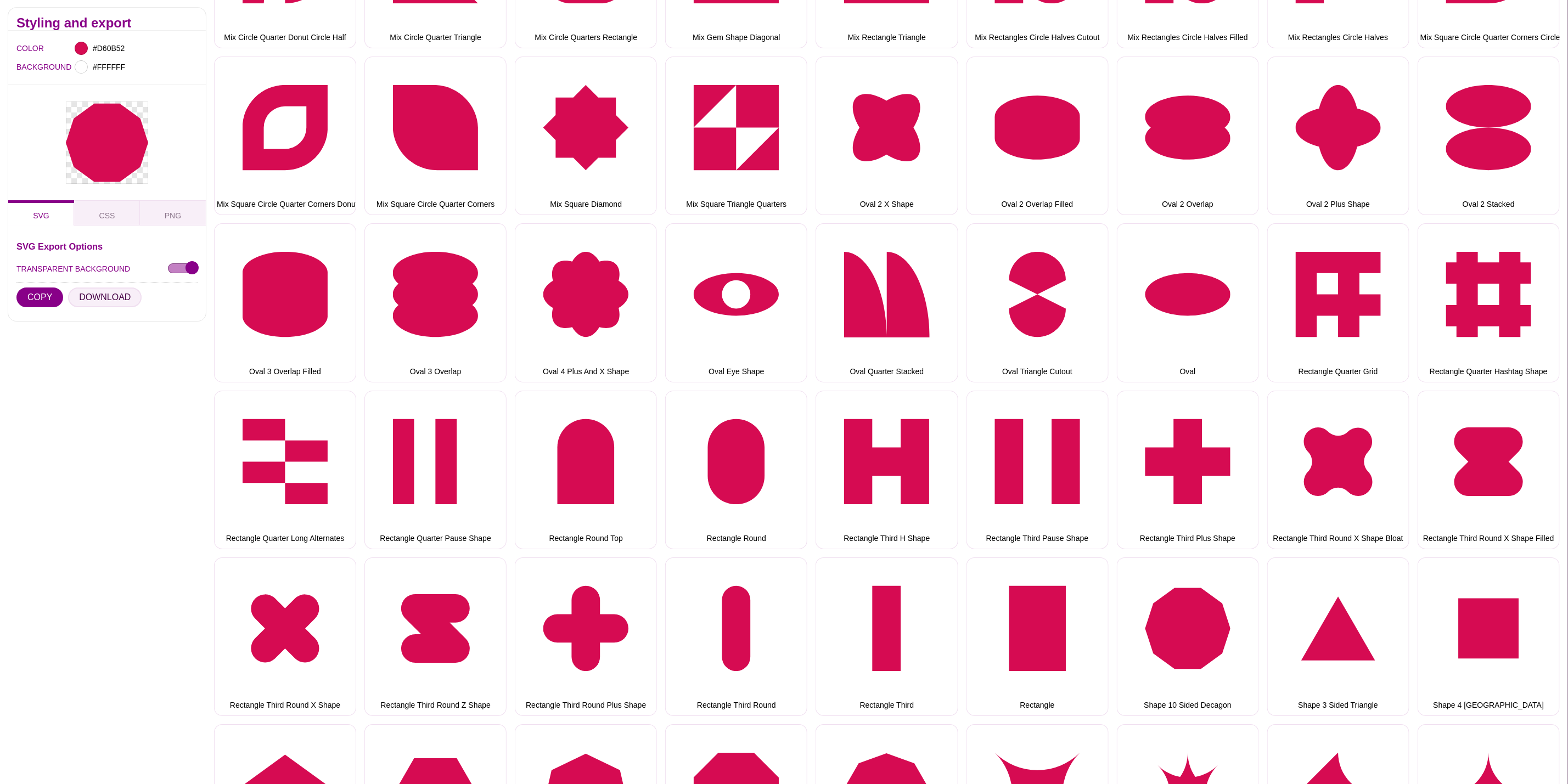
click at [109, 297] on button "DOWNLOAD" at bounding box center [105, 298] width 74 height 20
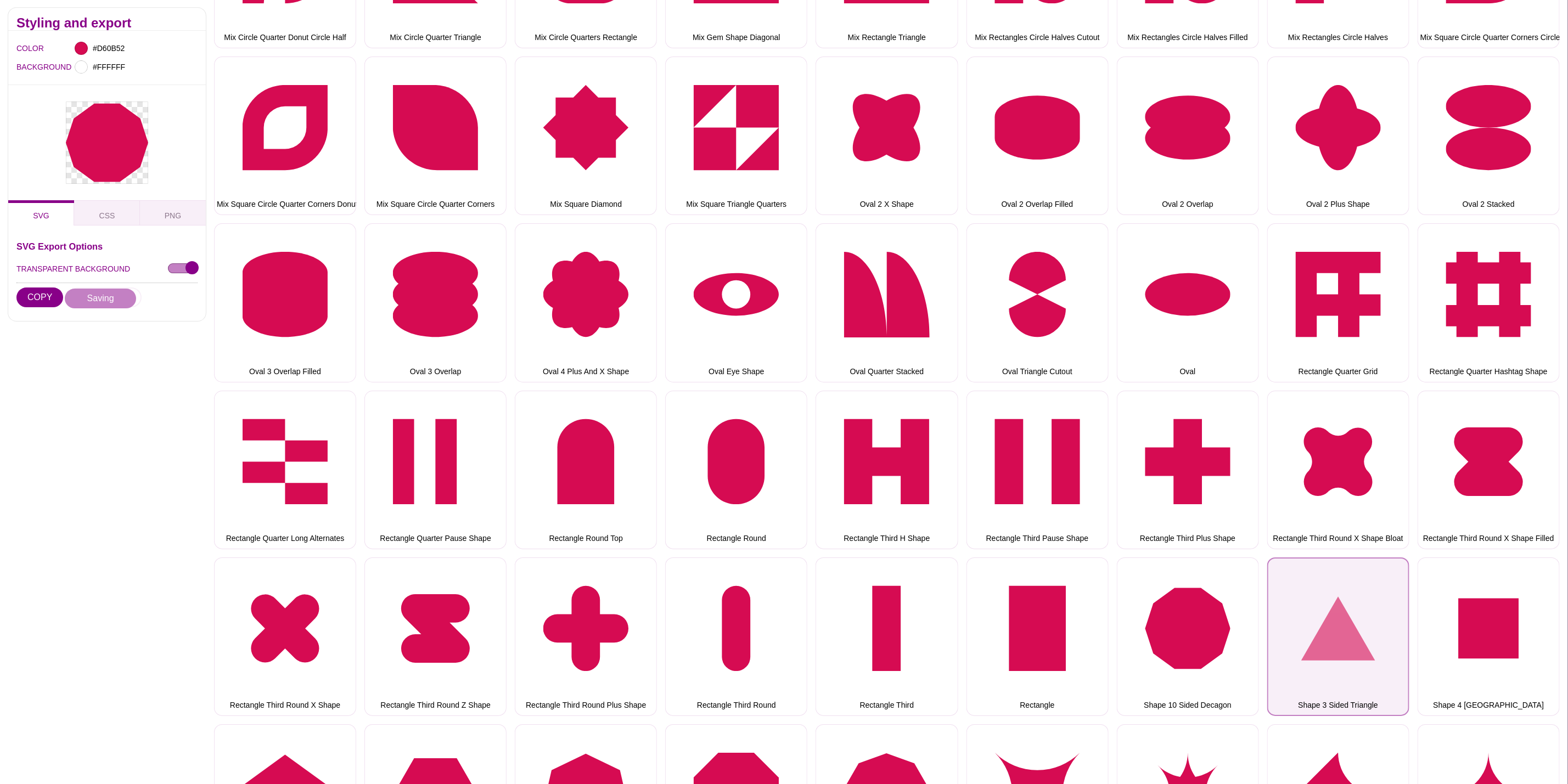
click at [1362, 599] on button "Shape 3 Sided Triangle" at bounding box center [1338, 637] width 142 height 158
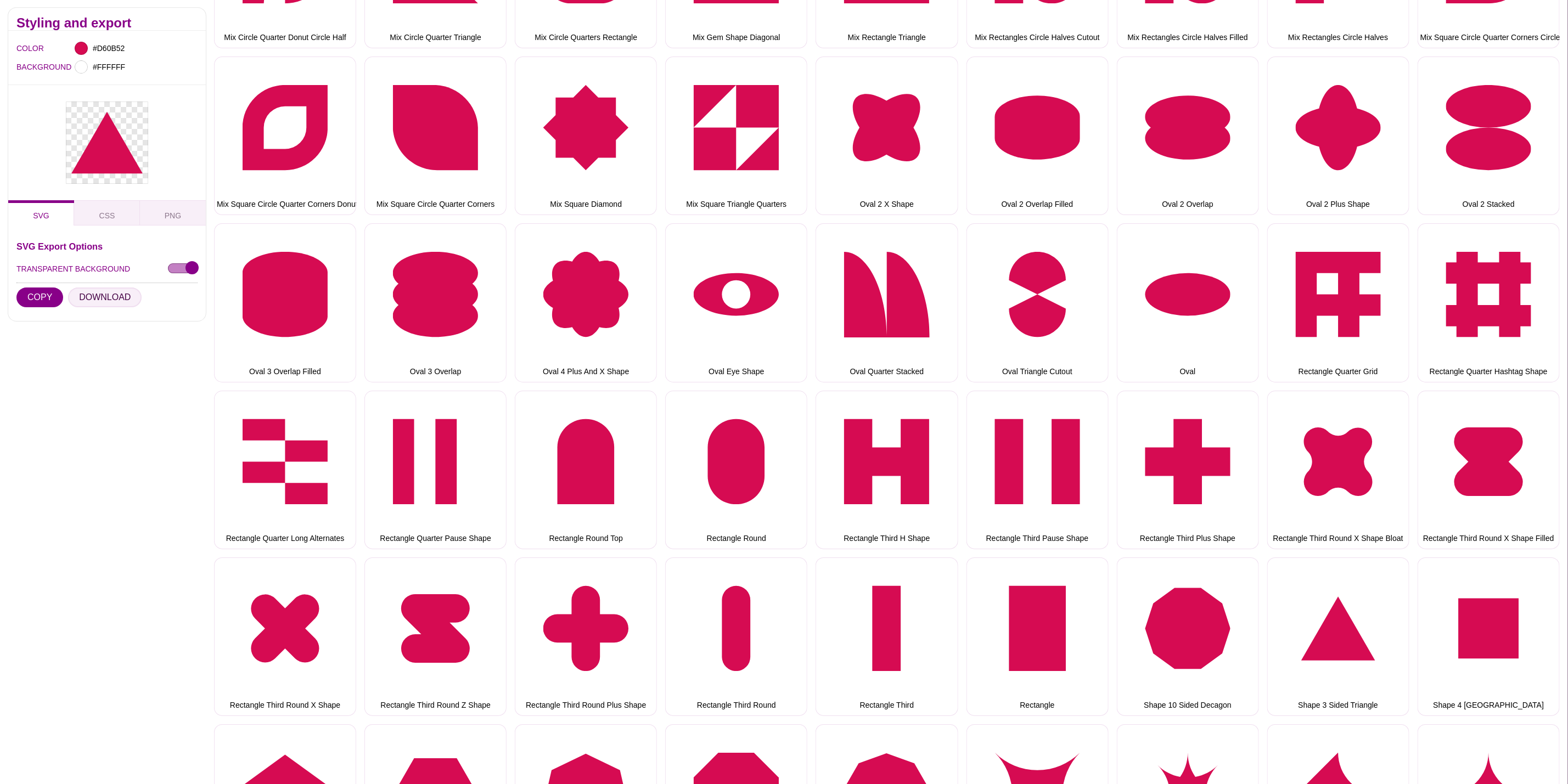
click at [118, 291] on button "DOWNLOAD" at bounding box center [105, 298] width 74 height 20
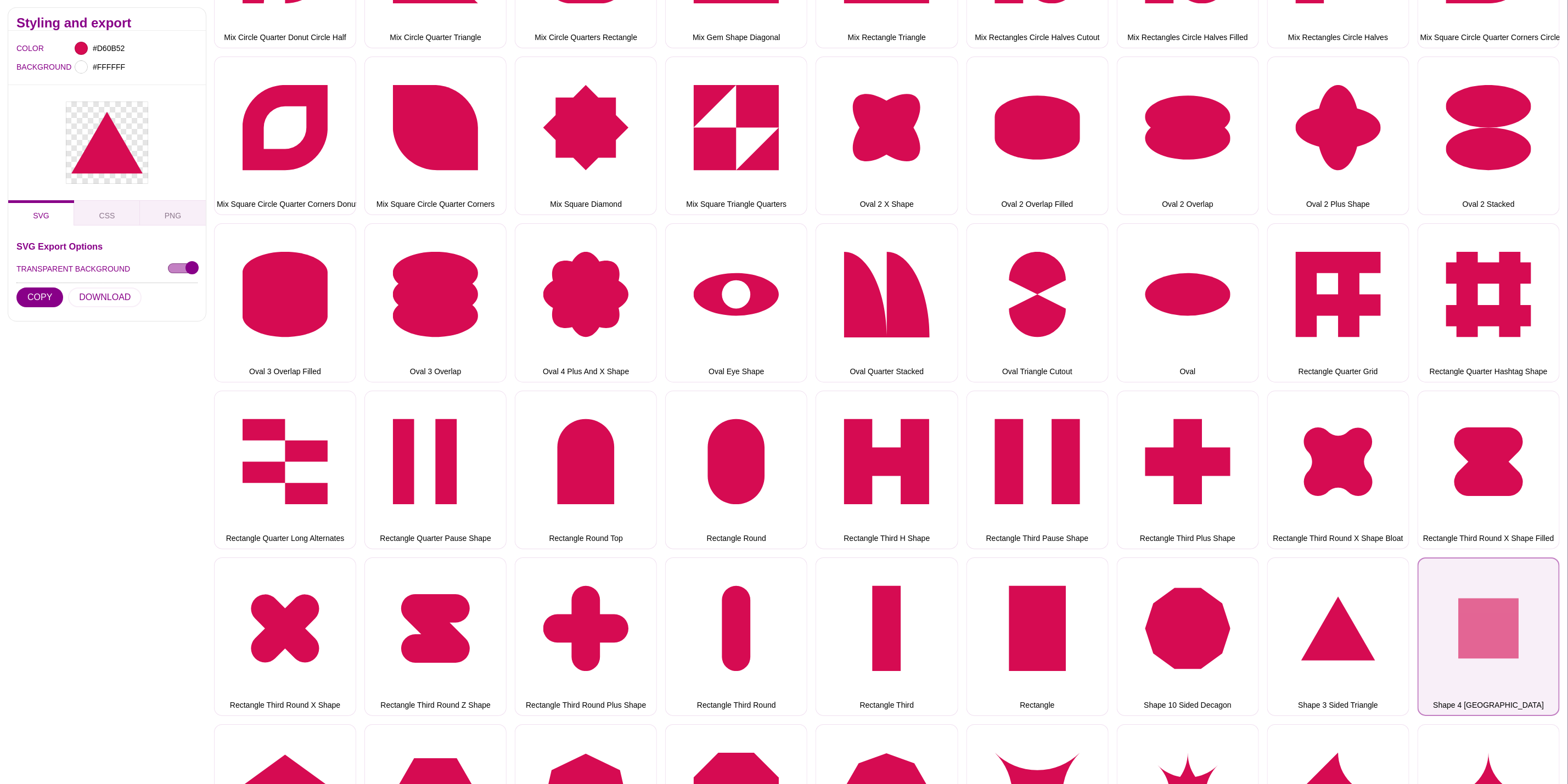
click at [1525, 627] on button "Shape 4 Sided Square" at bounding box center [1489, 637] width 142 height 158
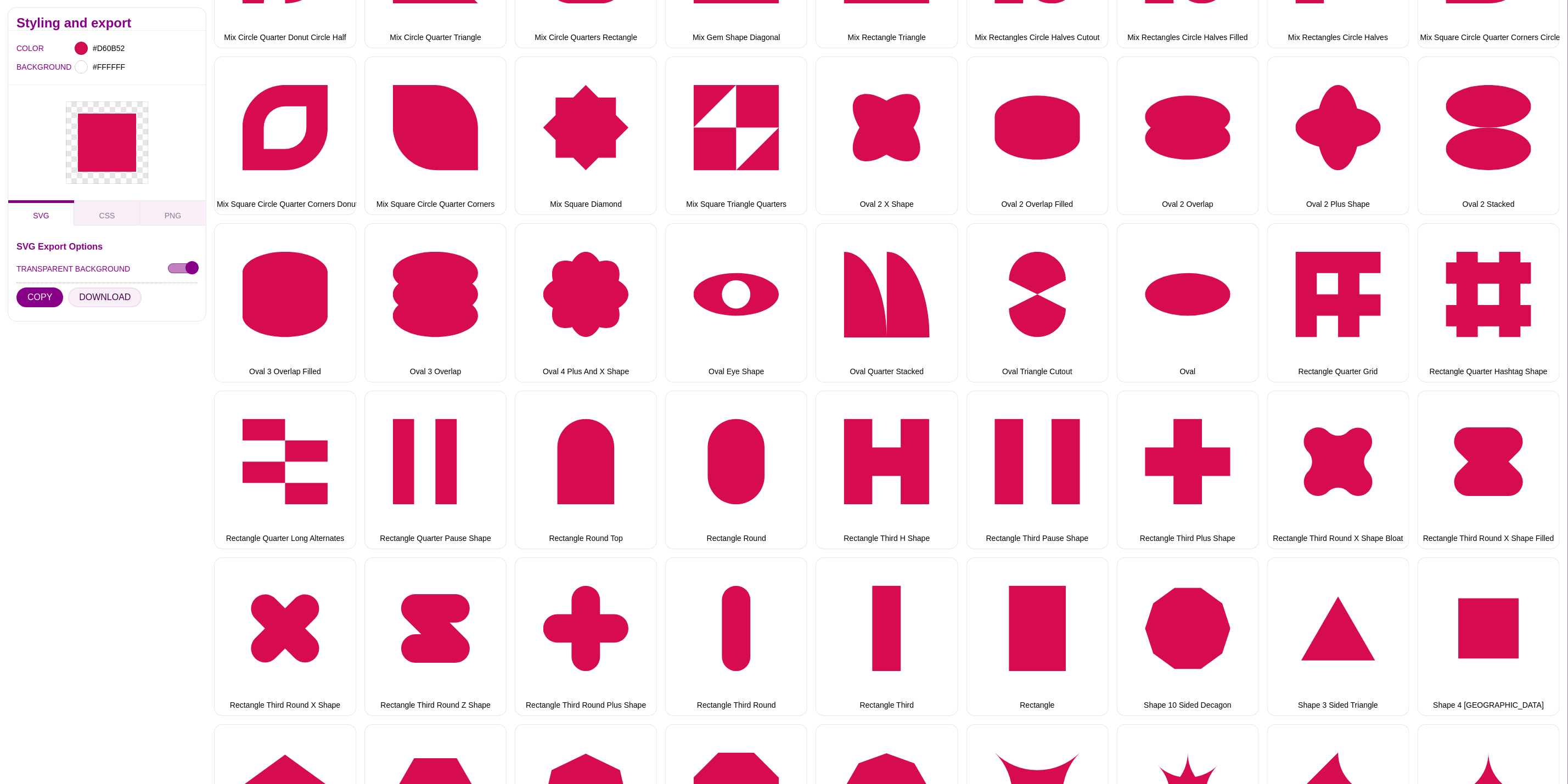
click at [99, 295] on button "DOWNLOAD" at bounding box center [105, 298] width 74 height 20
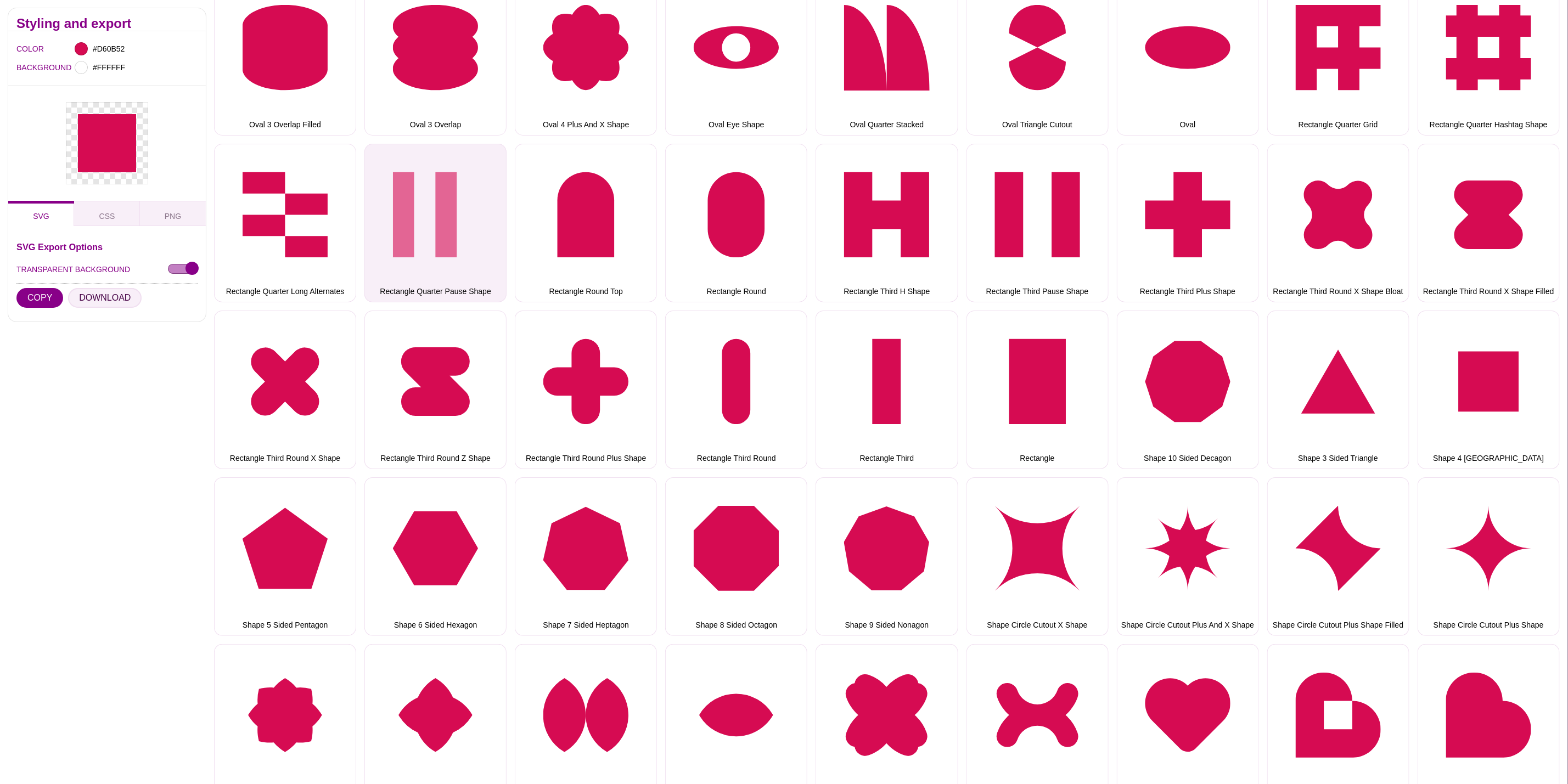
scroll to position [3210, 0]
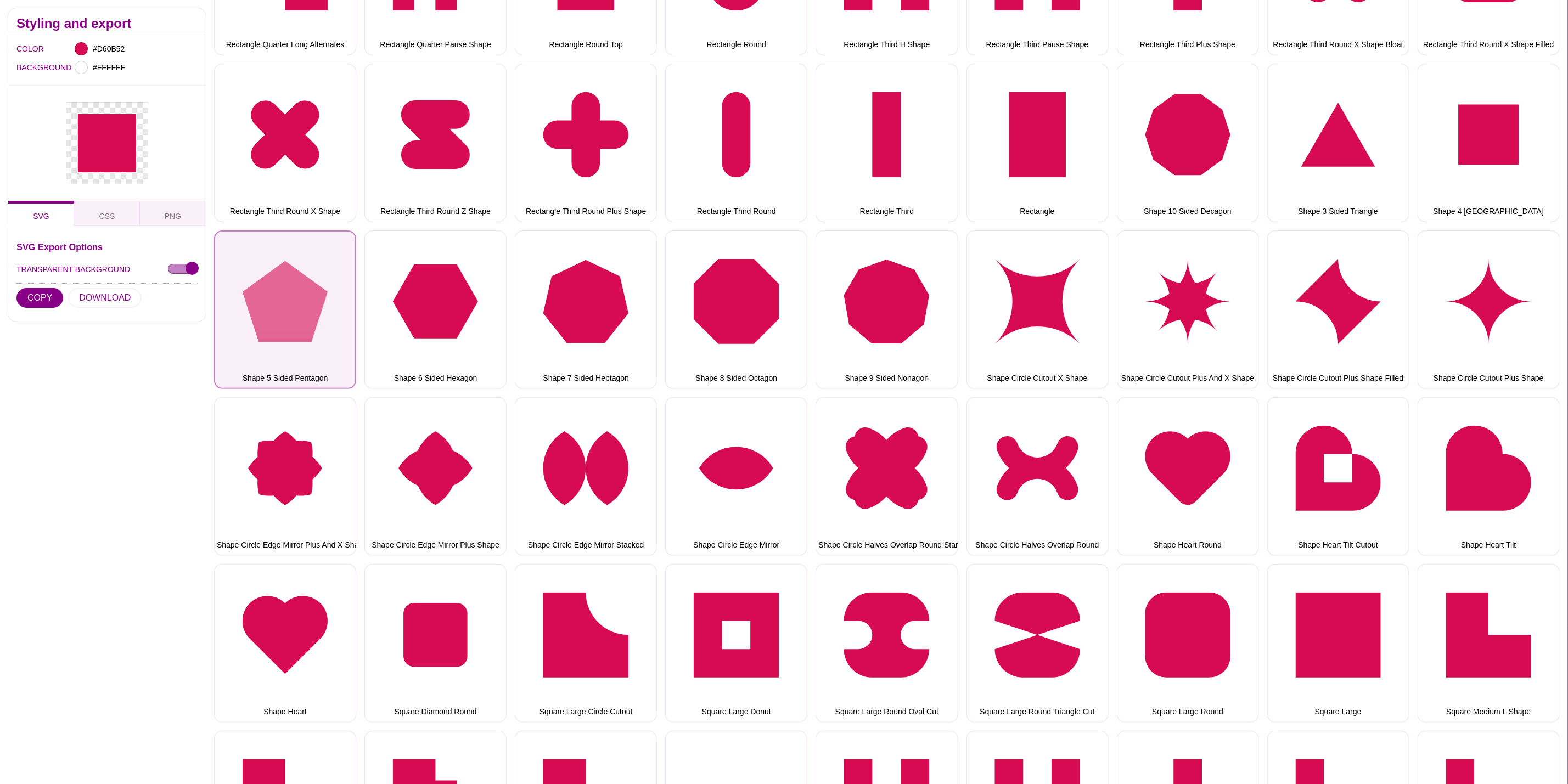
click at [252, 266] on button "Shape 5 Sided Pentagon" at bounding box center [285, 310] width 142 height 158
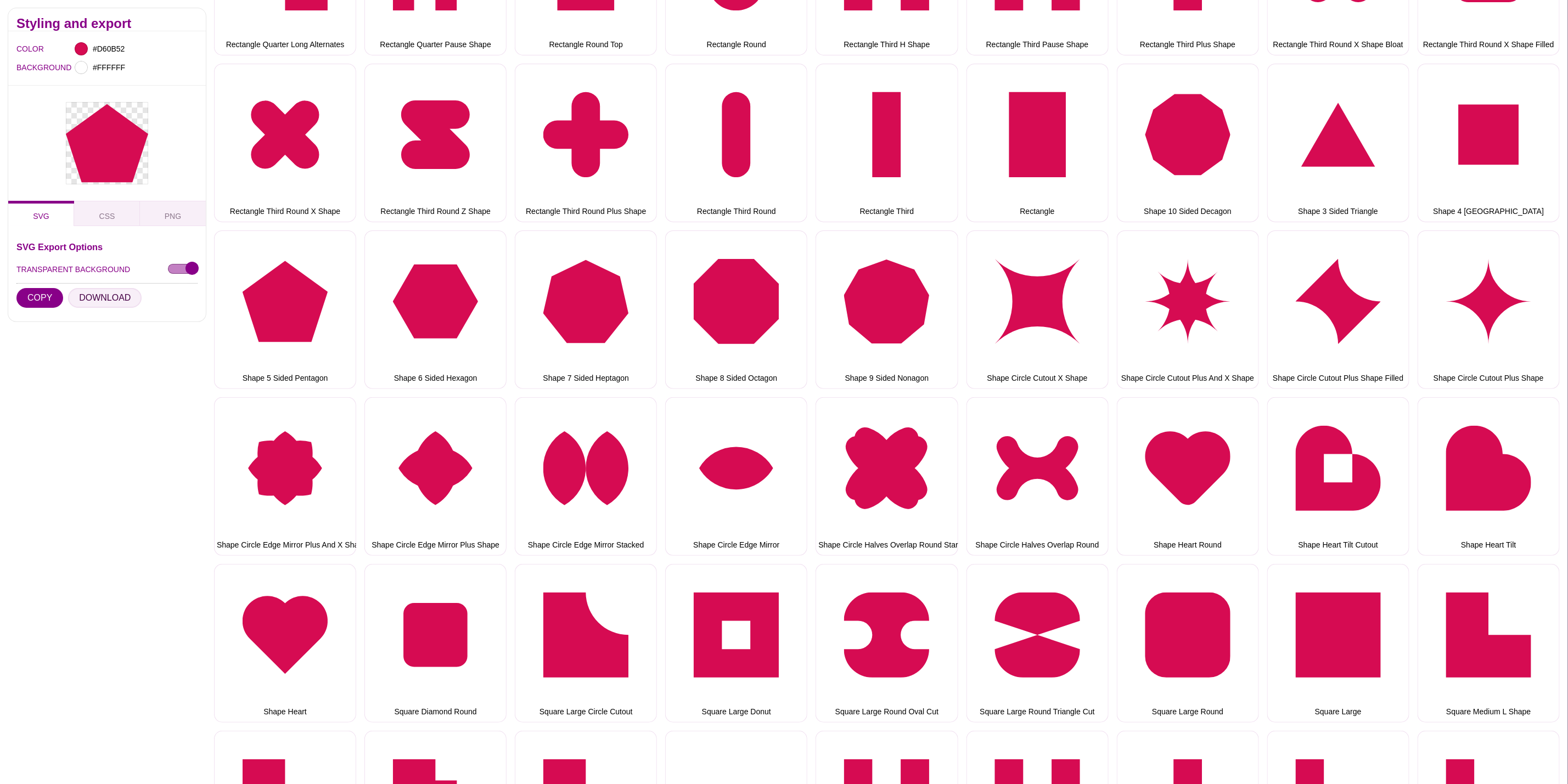
click at [114, 290] on button "DOWNLOAD" at bounding box center [105, 298] width 74 height 20
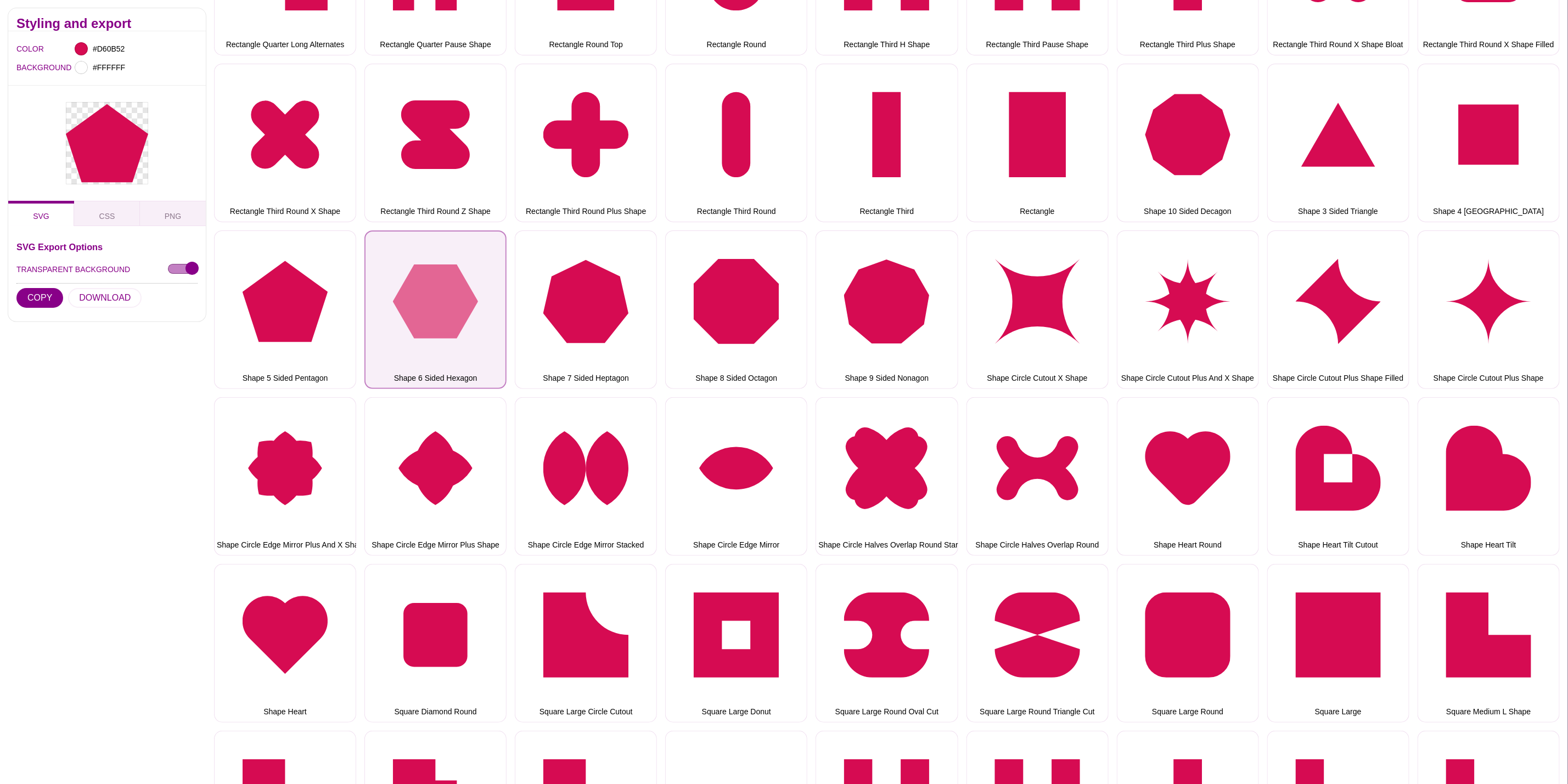
drag, startPoint x: 444, startPoint y: 315, endPoint x: 347, endPoint y: 315, distance: 97.0
click at [444, 315] on button "Shape 6 Sided Hexagon" at bounding box center [436, 310] width 142 height 158
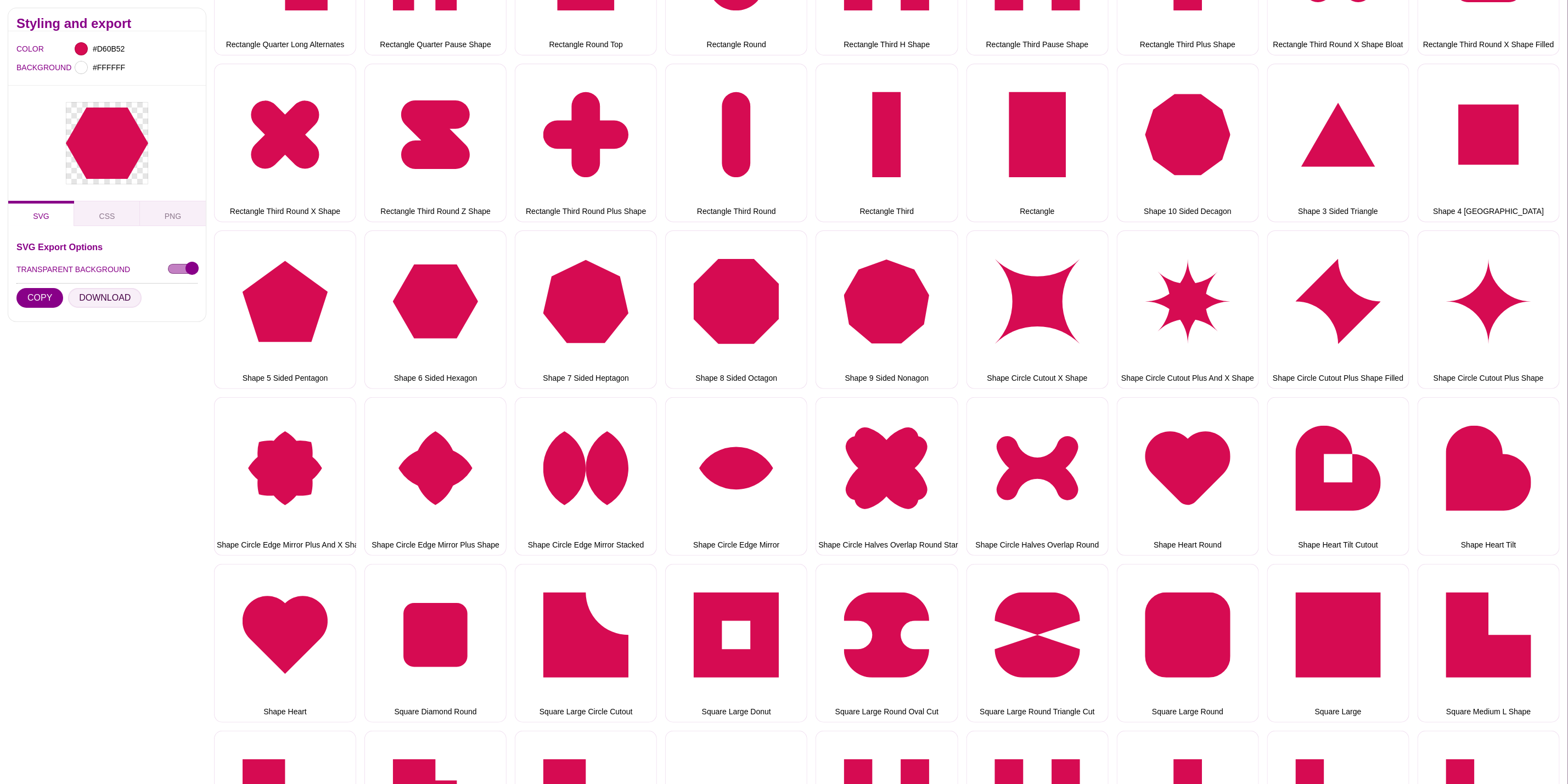
click at [114, 301] on button "DOWNLOAD" at bounding box center [105, 298] width 74 height 20
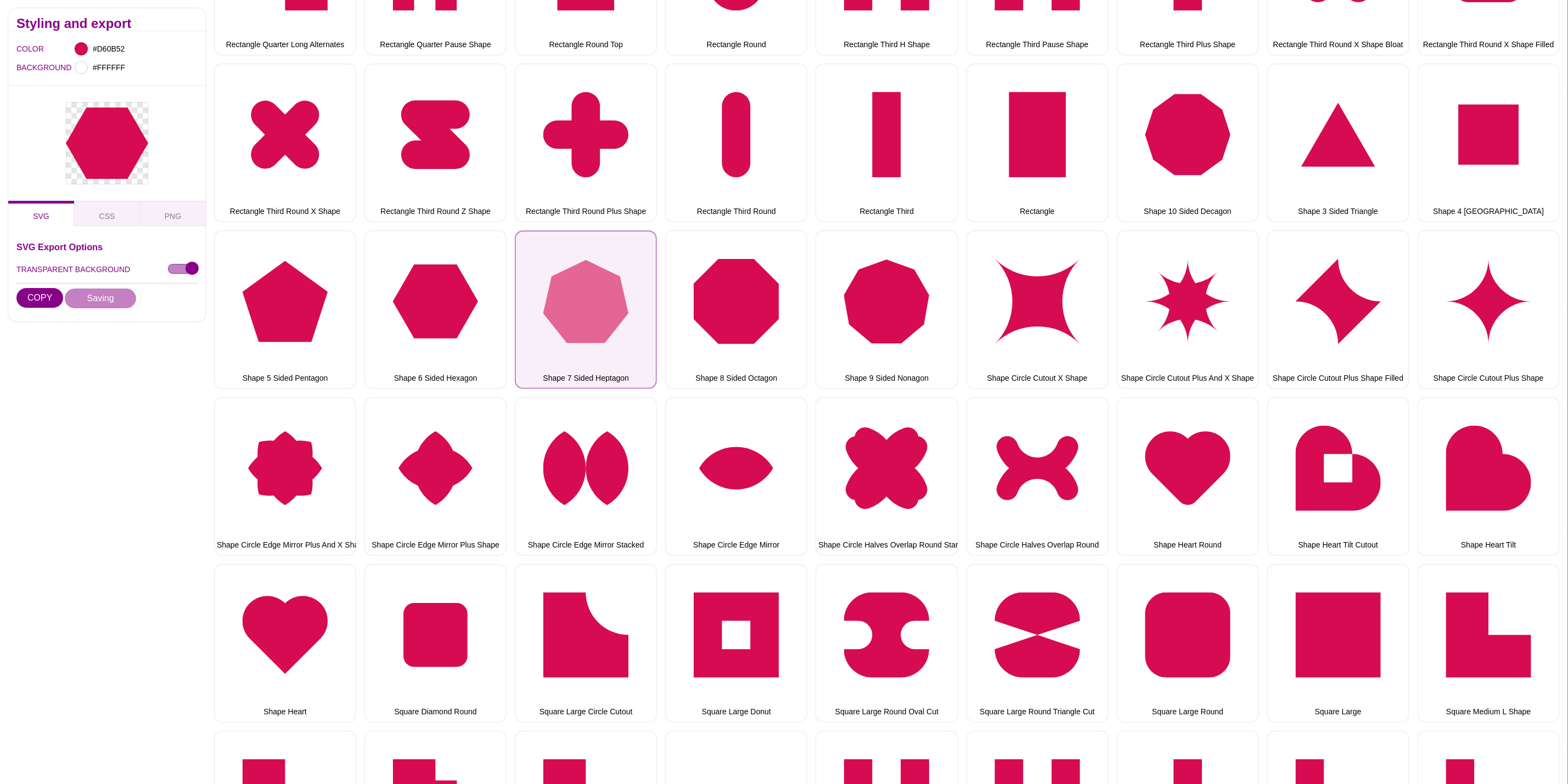
drag, startPoint x: 557, startPoint y: 323, endPoint x: 244, endPoint y: 290, distance: 314.7
click at [557, 323] on button "Shape 7 Sided Heptagon" at bounding box center [586, 310] width 142 height 158
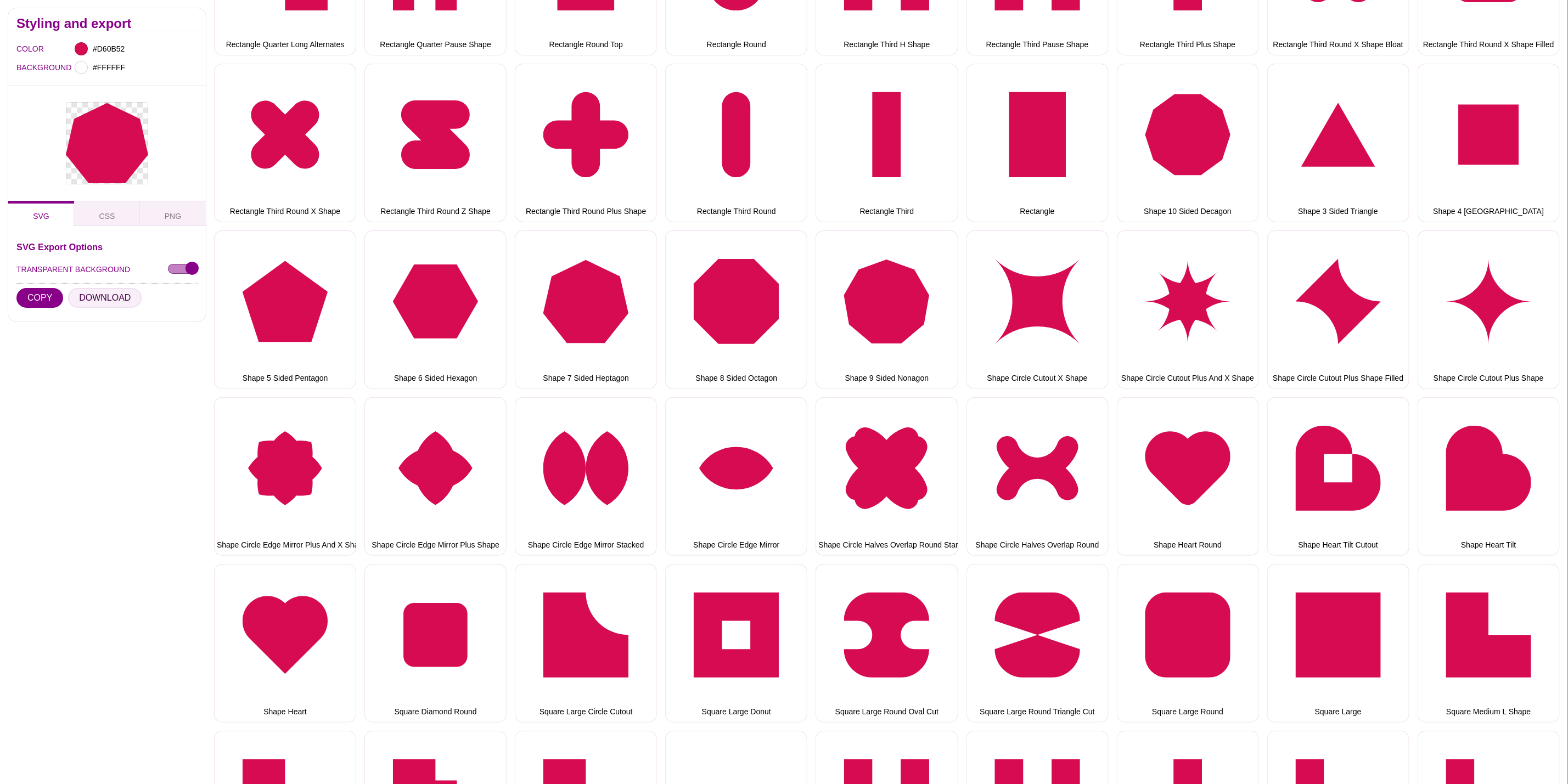
click at [116, 300] on button "DOWNLOAD" at bounding box center [105, 298] width 74 height 20
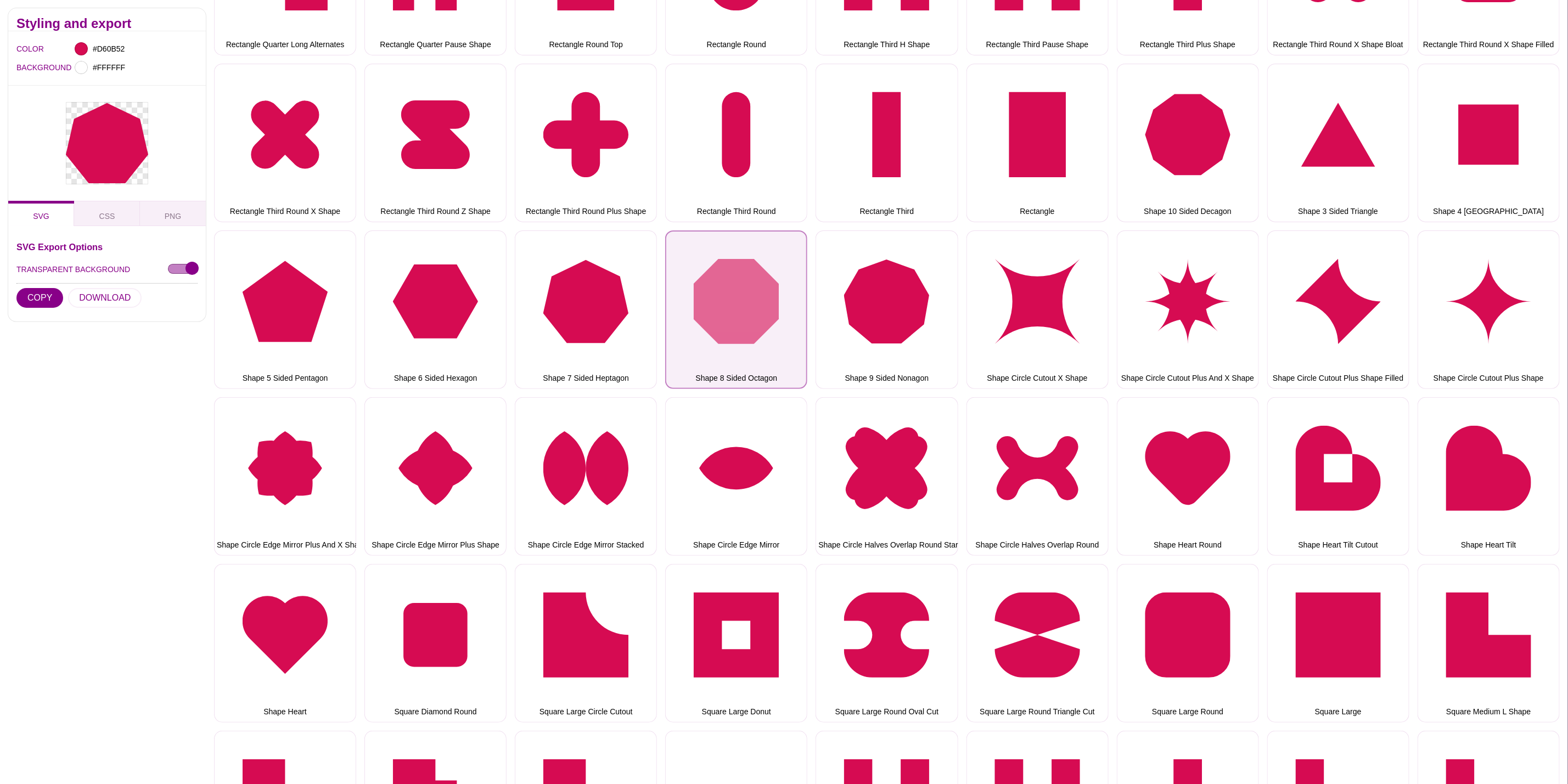
click at [756, 287] on button "Shape 8 Sided Octagon" at bounding box center [736, 310] width 142 height 158
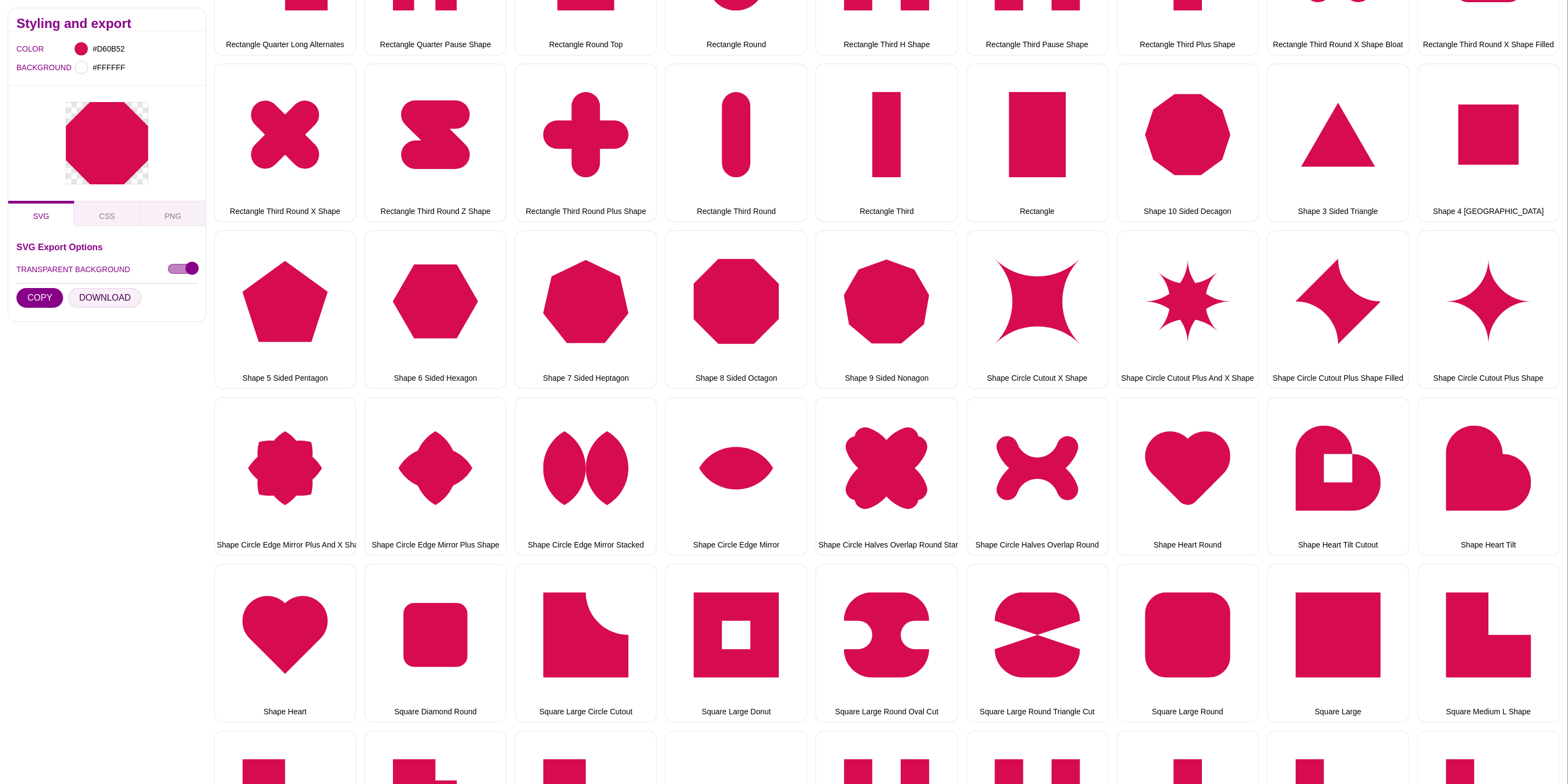
click at [98, 298] on button "DOWNLOAD" at bounding box center [105, 298] width 74 height 20
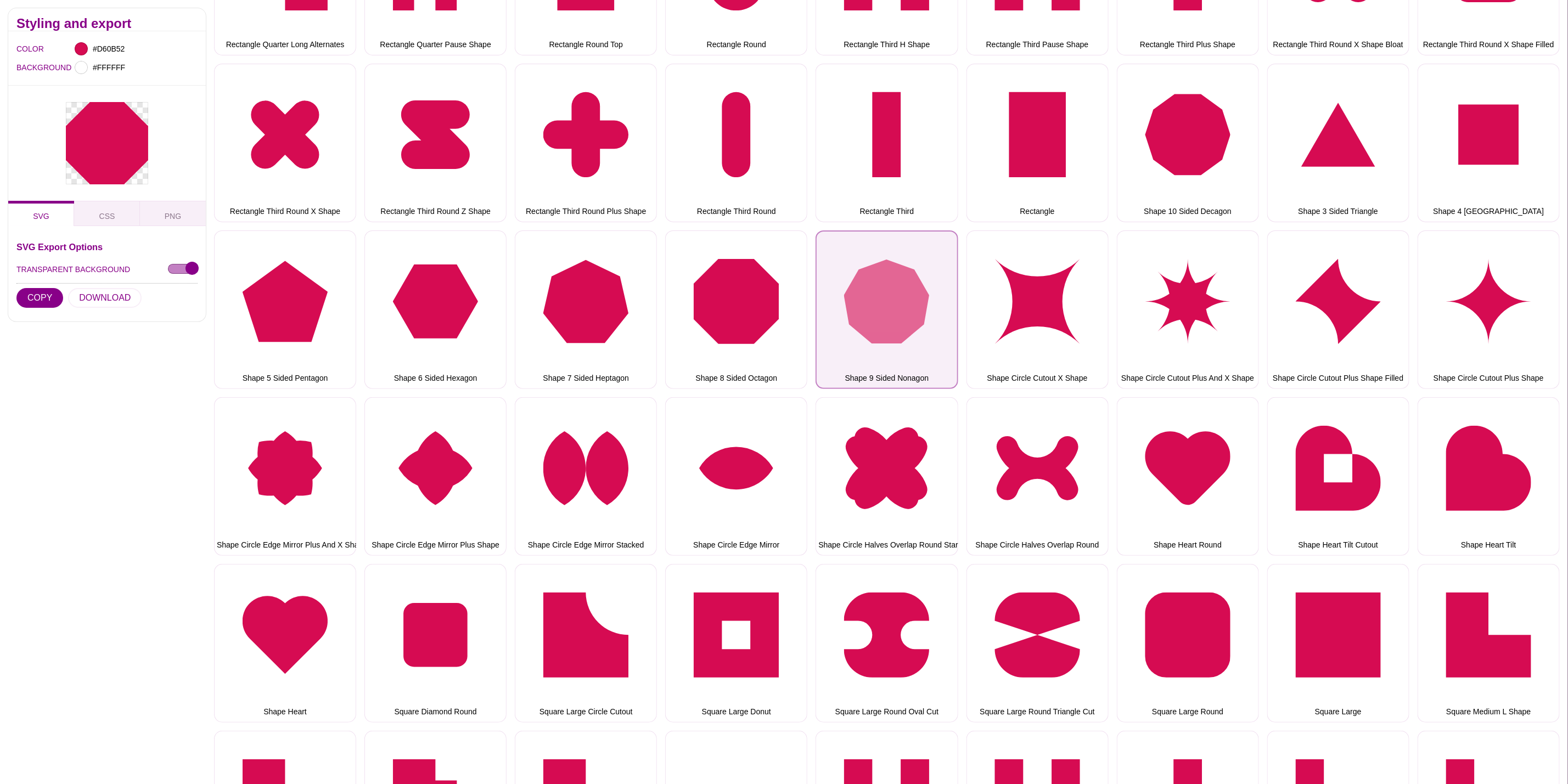
drag, startPoint x: 919, startPoint y: 315, endPoint x: 129, endPoint y: 318, distance: 790.0
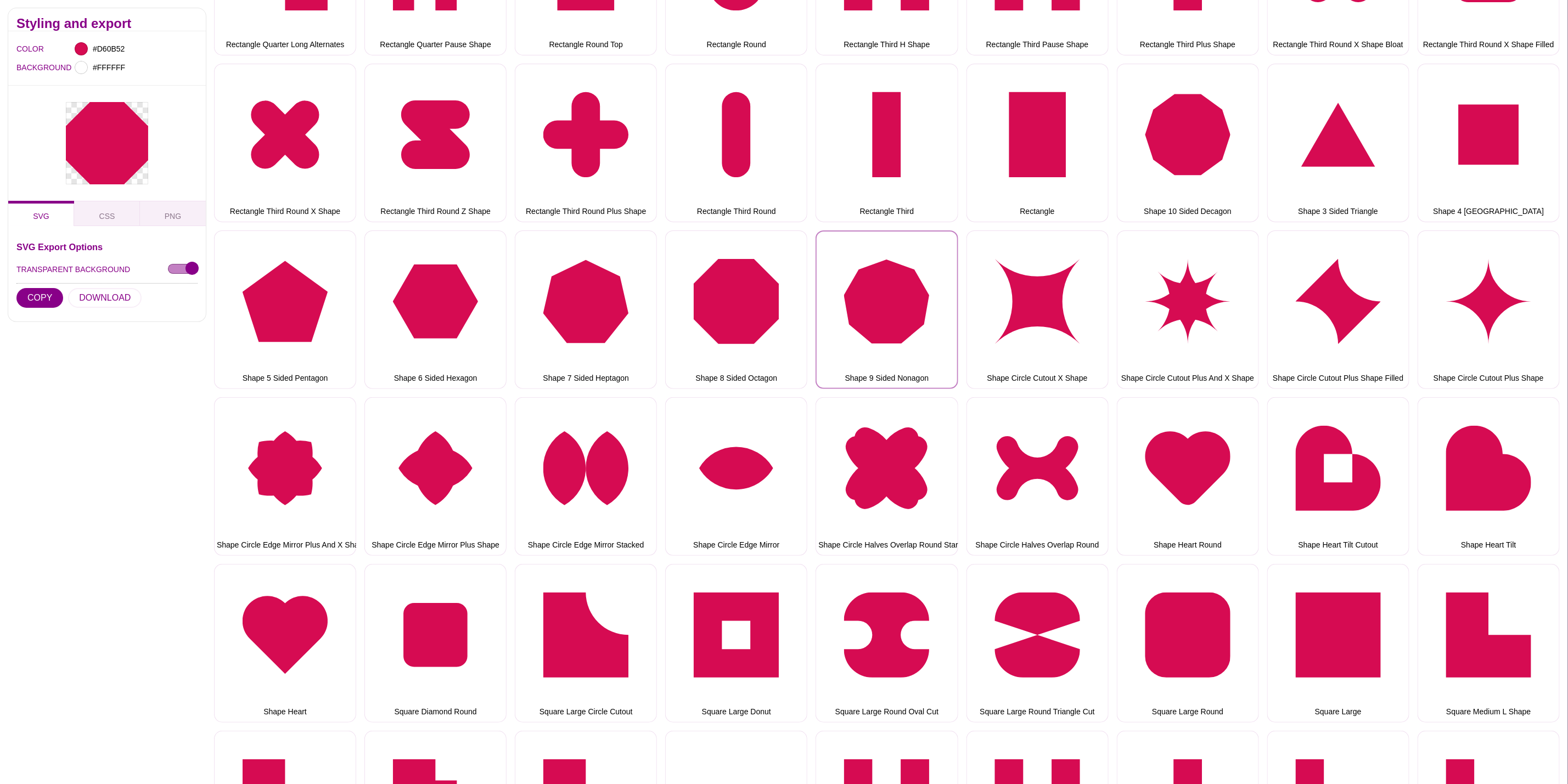
click at [919, 315] on button "Shape 9 Sided Nonagon" at bounding box center [887, 310] width 142 height 158
click at [81, 299] on button "DOWNLOAD" at bounding box center [105, 298] width 74 height 20
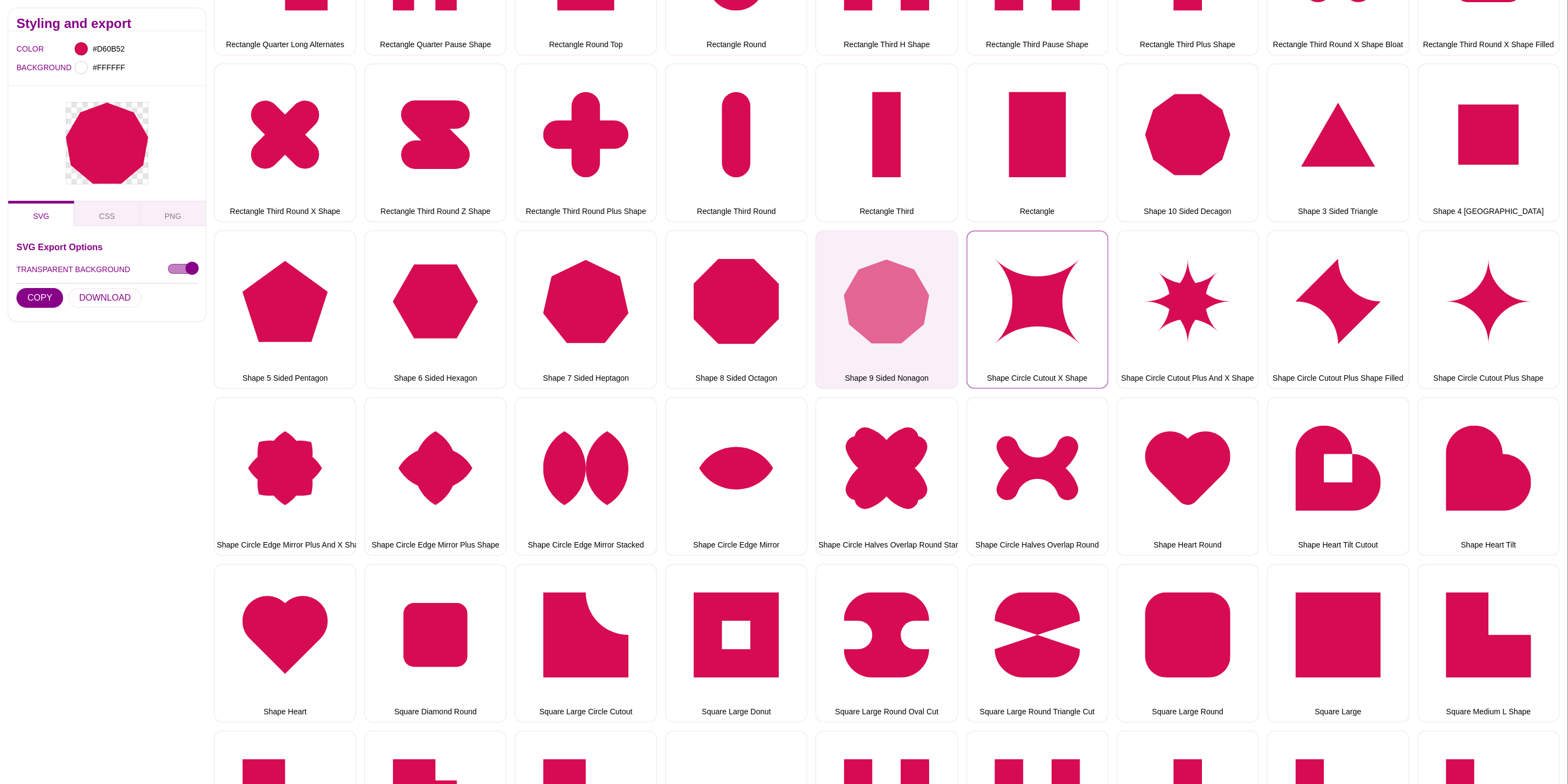
drag, startPoint x: 998, startPoint y: 326, endPoint x: 870, endPoint y: 320, distance: 128.1
click at [998, 326] on button "Shape Circle Cutout X Shape" at bounding box center [1038, 310] width 142 height 158
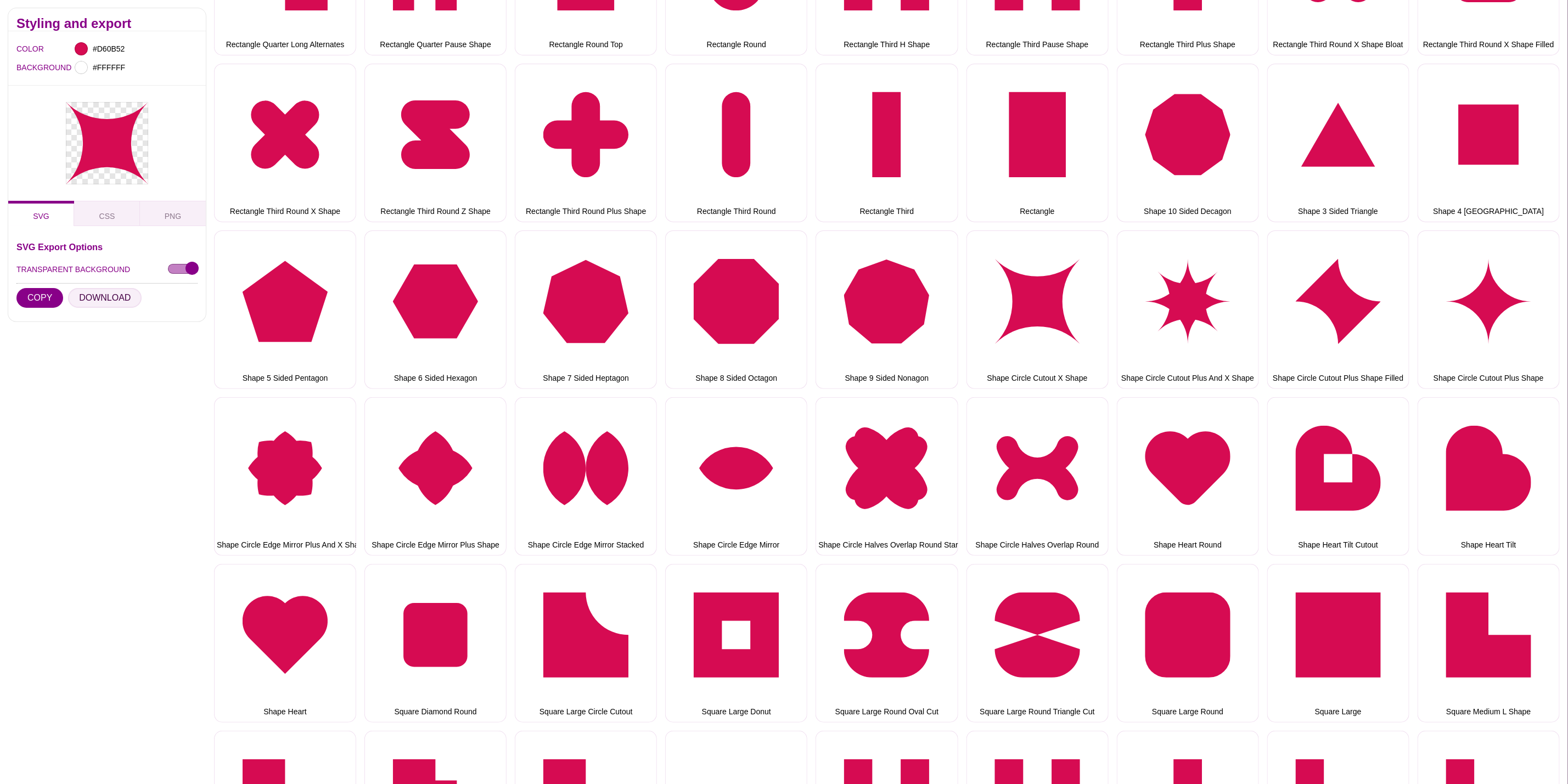
click at [101, 302] on button "DOWNLOAD" at bounding box center [105, 298] width 74 height 20
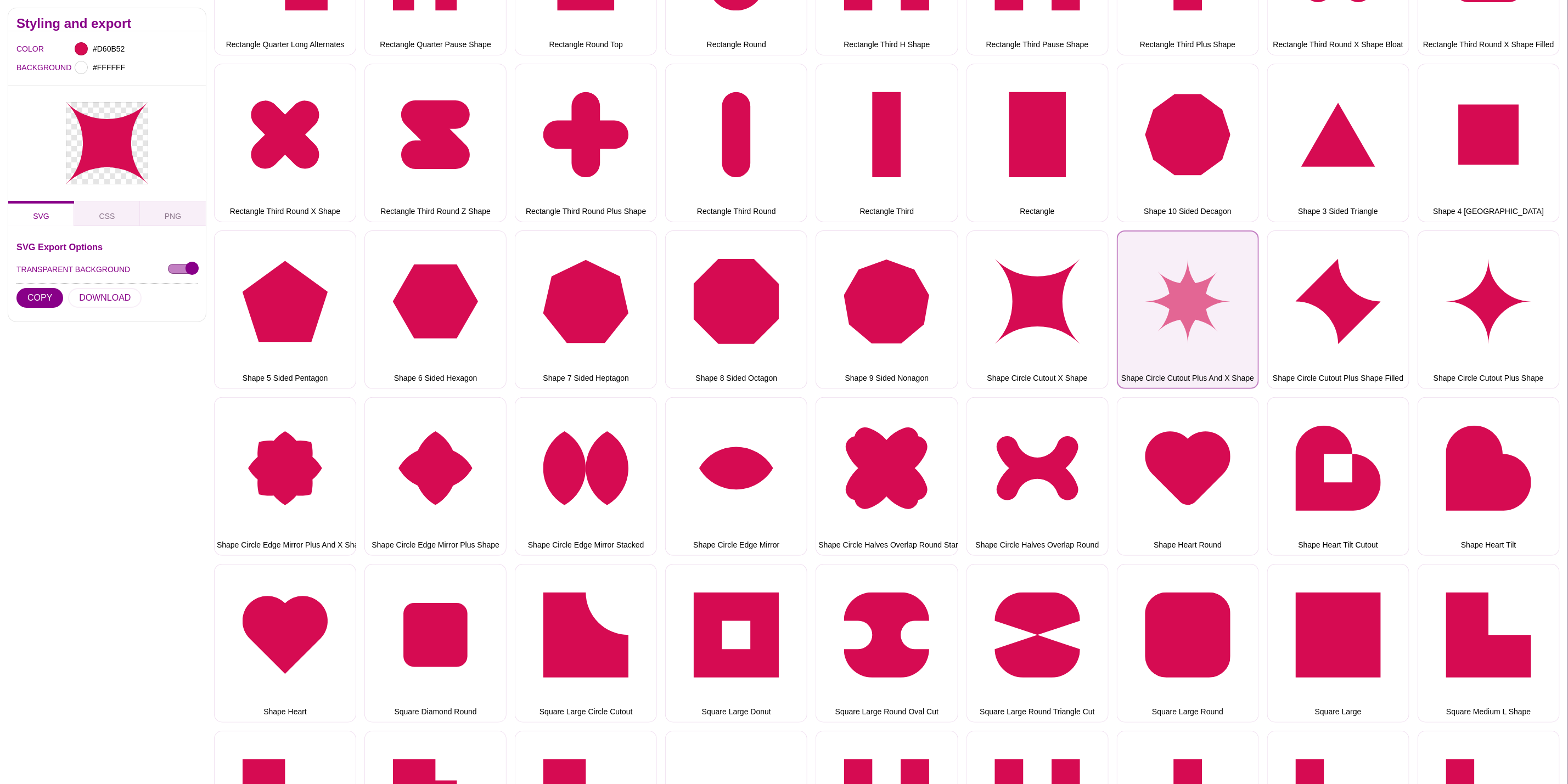
click at [1150, 301] on button "Shape Circle Cutout Plus And X Shape" at bounding box center [1188, 310] width 142 height 158
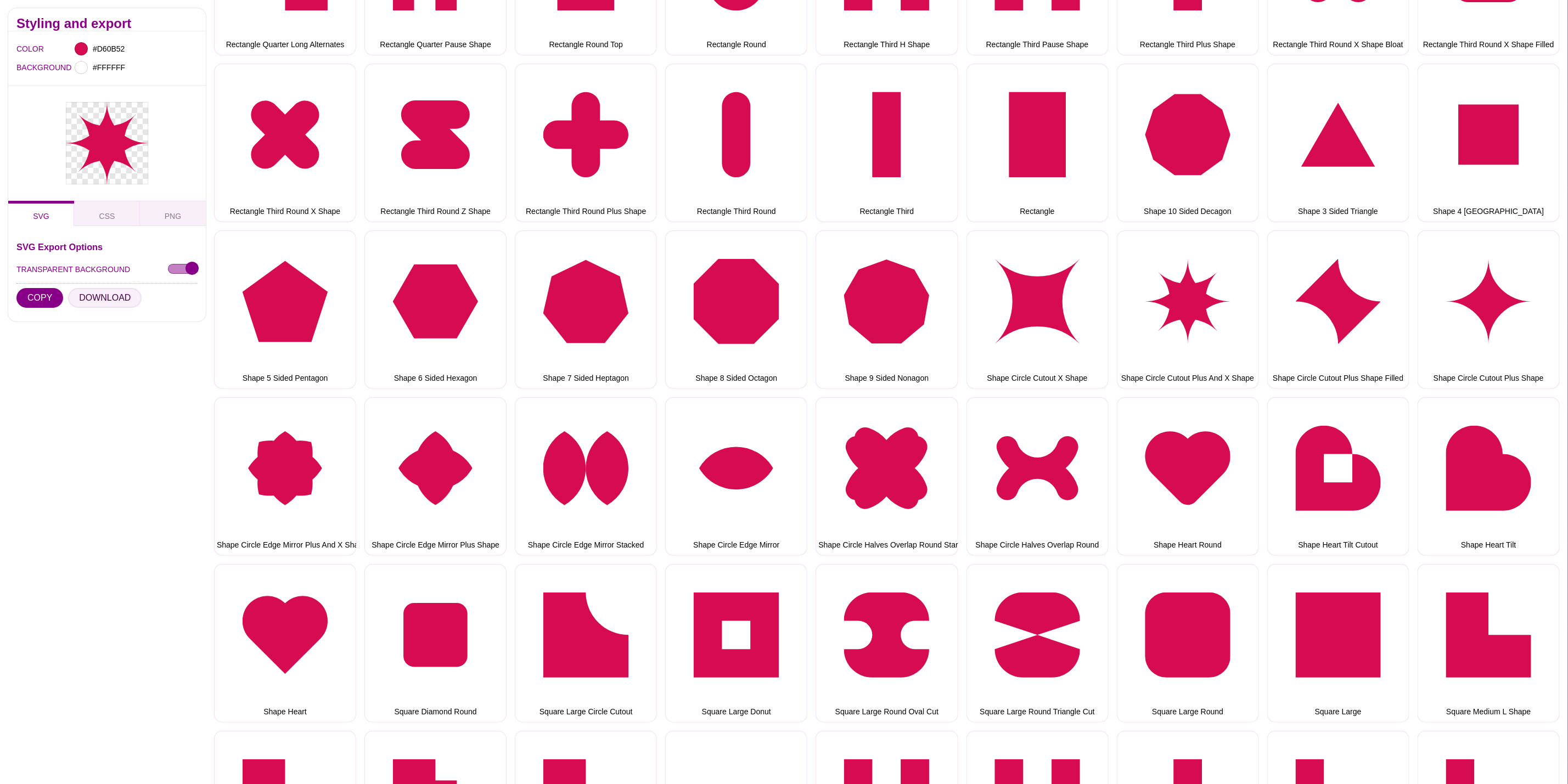
click at [106, 295] on button "DOWNLOAD" at bounding box center [105, 298] width 74 height 20
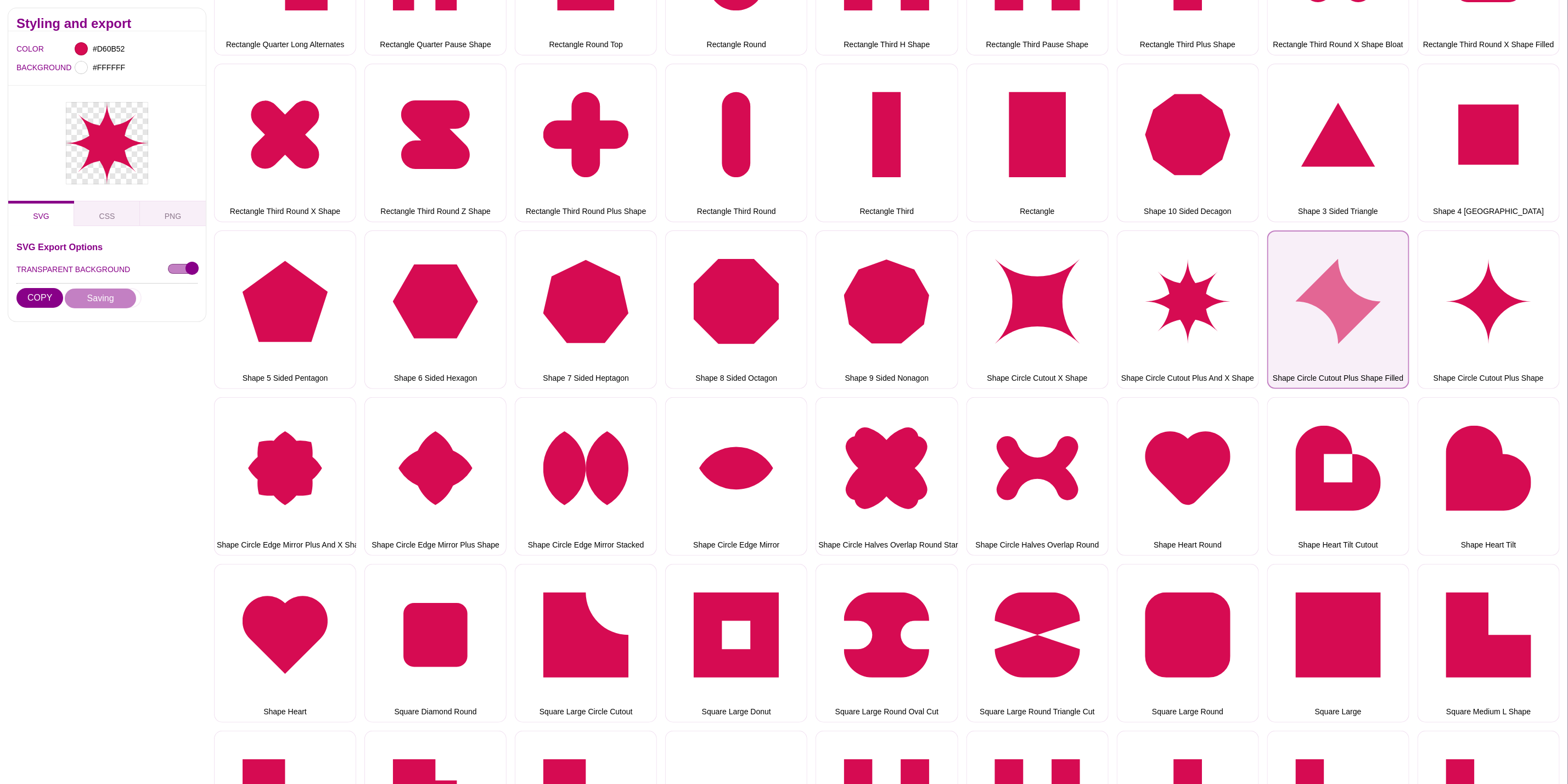
click at [1287, 311] on button "Shape Circle Cutout Plus Shape Filled" at bounding box center [1338, 310] width 142 height 158
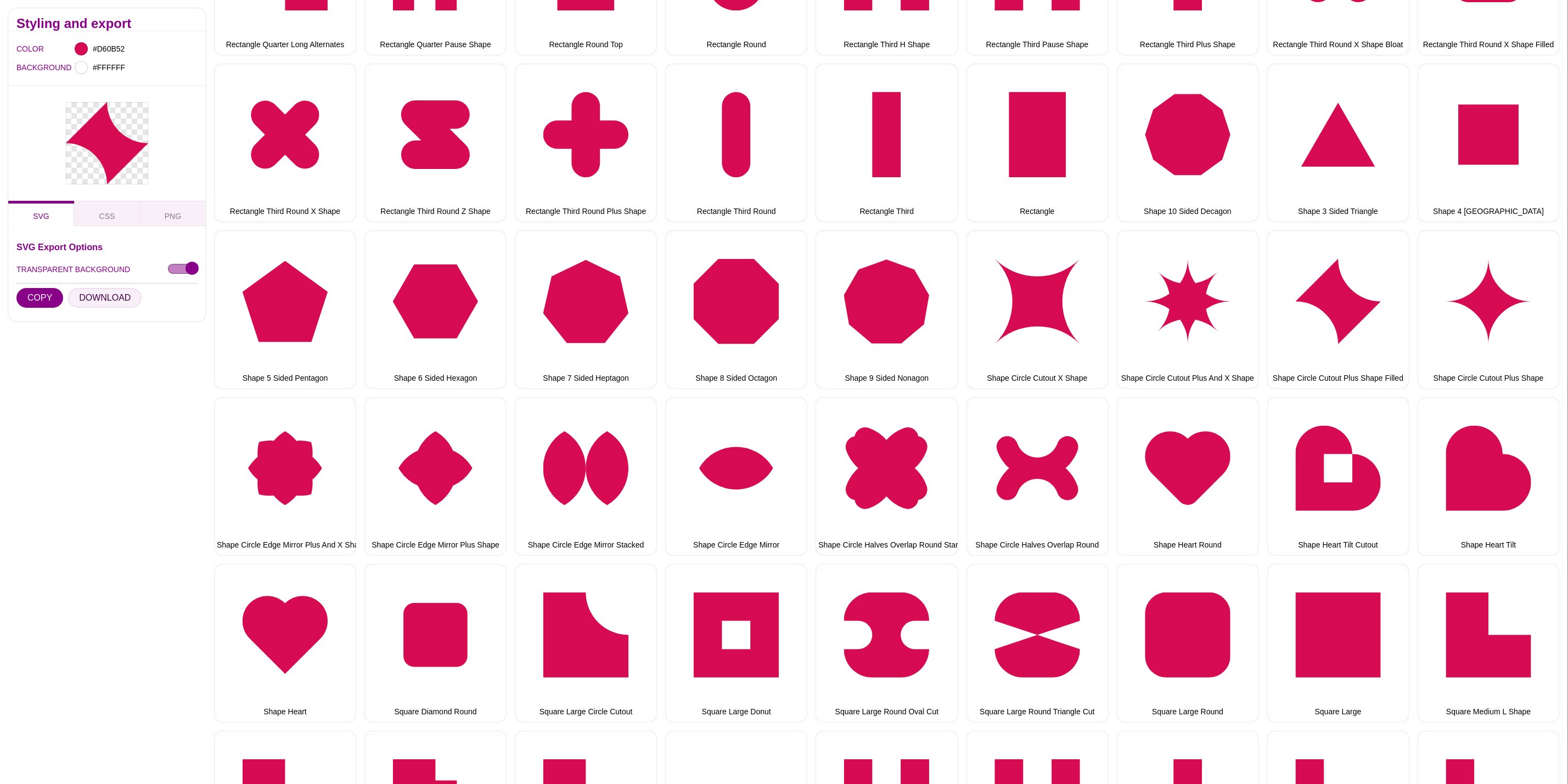
click at [122, 295] on button "DOWNLOAD" at bounding box center [105, 298] width 74 height 20
drag, startPoint x: 1446, startPoint y: 304, endPoint x: 1415, endPoint y: 307, distance: 31.1
click at [1446, 304] on button "Shape Circle Cutout Plus Shape" at bounding box center [1489, 310] width 142 height 158
click at [104, 291] on button "DOWNLOAD" at bounding box center [105, 298] width 74 height 20
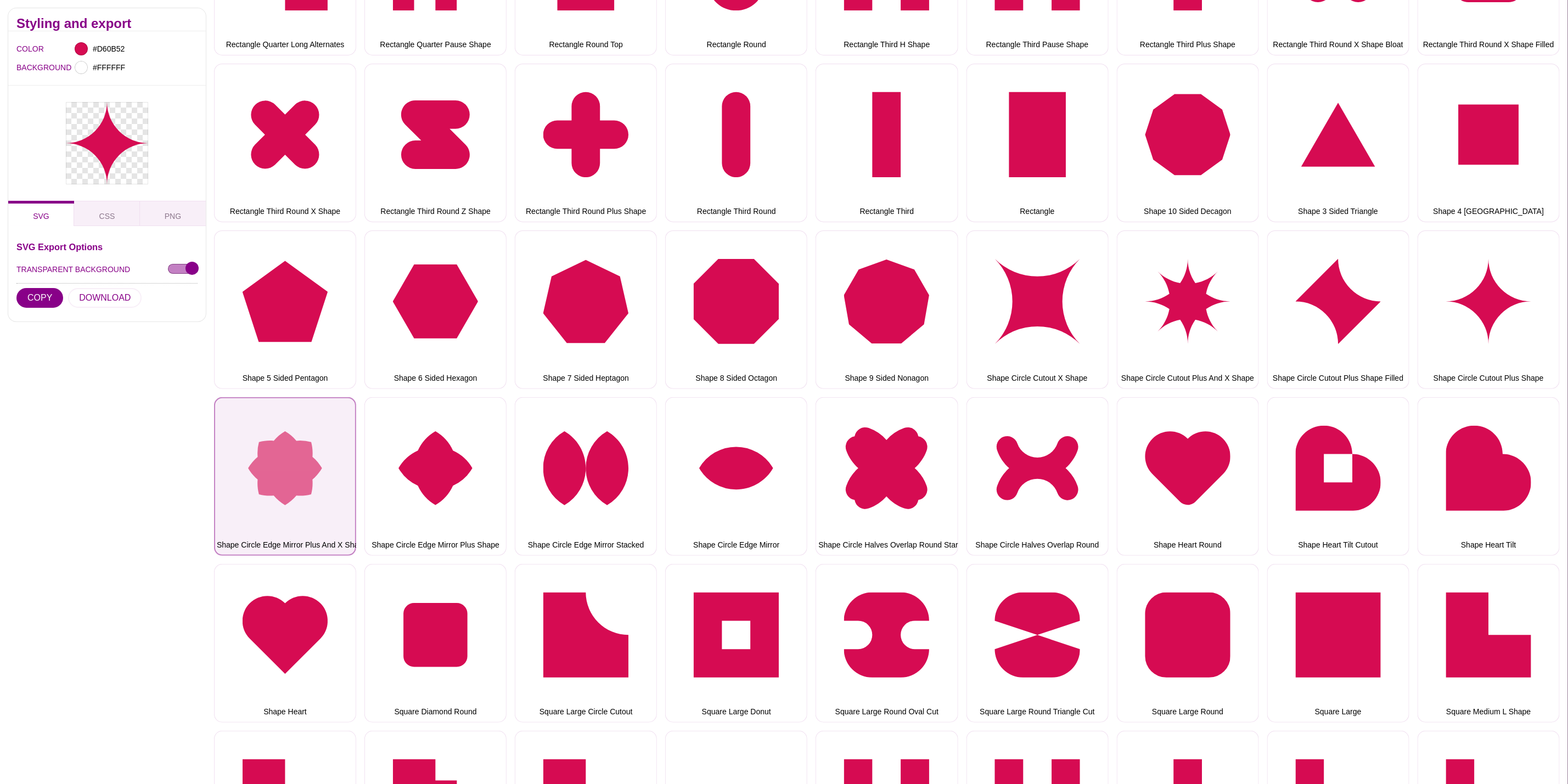
drag, startPoint x: 263, startPoint y: 407, endPoint x: 256, endPoint y: 407, distance: 7.0
click at [263, 407] on button "Shape Circle Edge Mirror Plus And X Shape" at bounding box center [285, 477] width 142 height 158
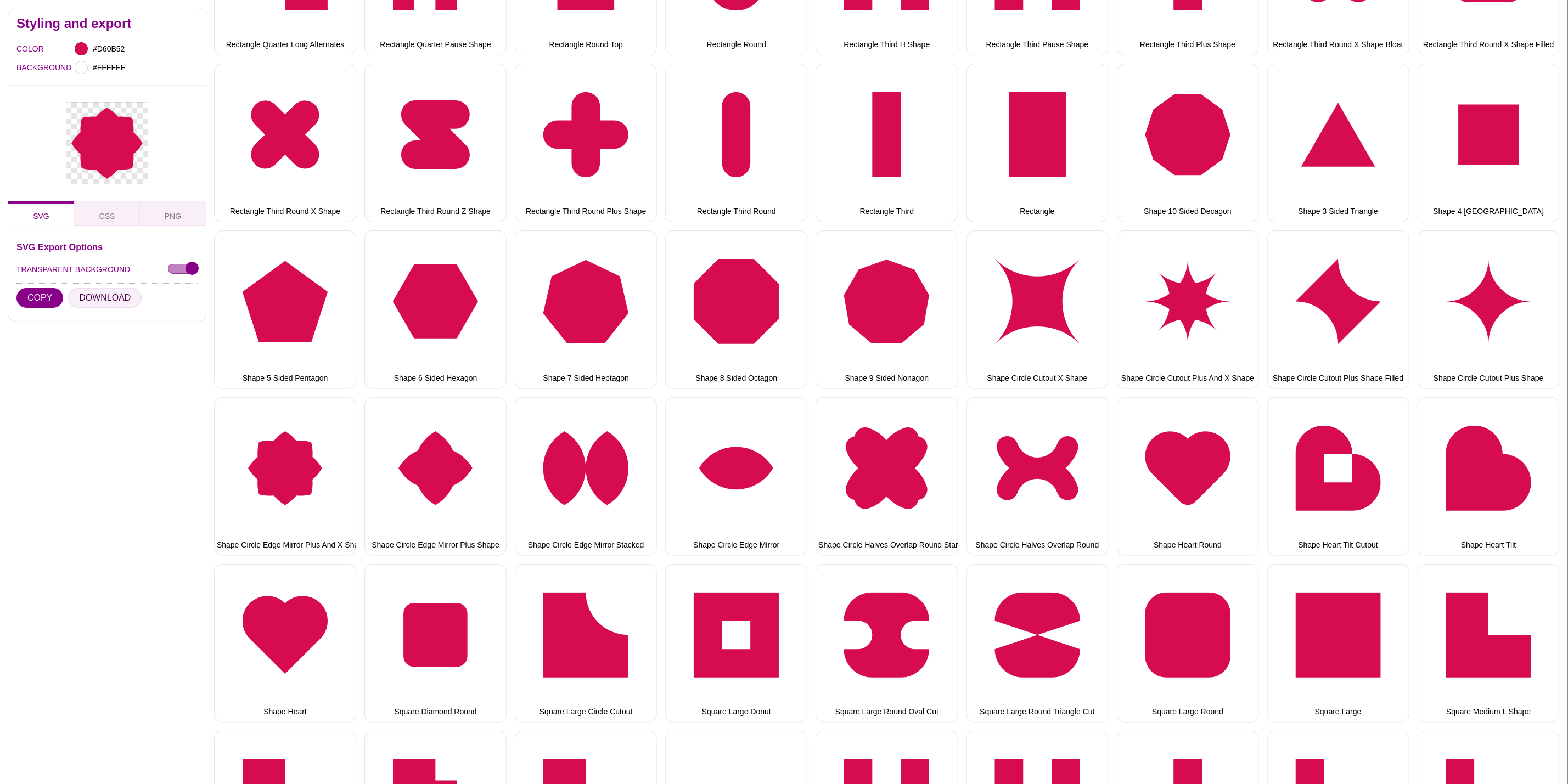
drag, startPoint x: 107, startPoint y: 302, endPoint x: 119, endPoint y: 308, distance: 13.4
click at [109, 302] on button "DOWNLOAD" at bounding box center [105, 298] width 74 height 20
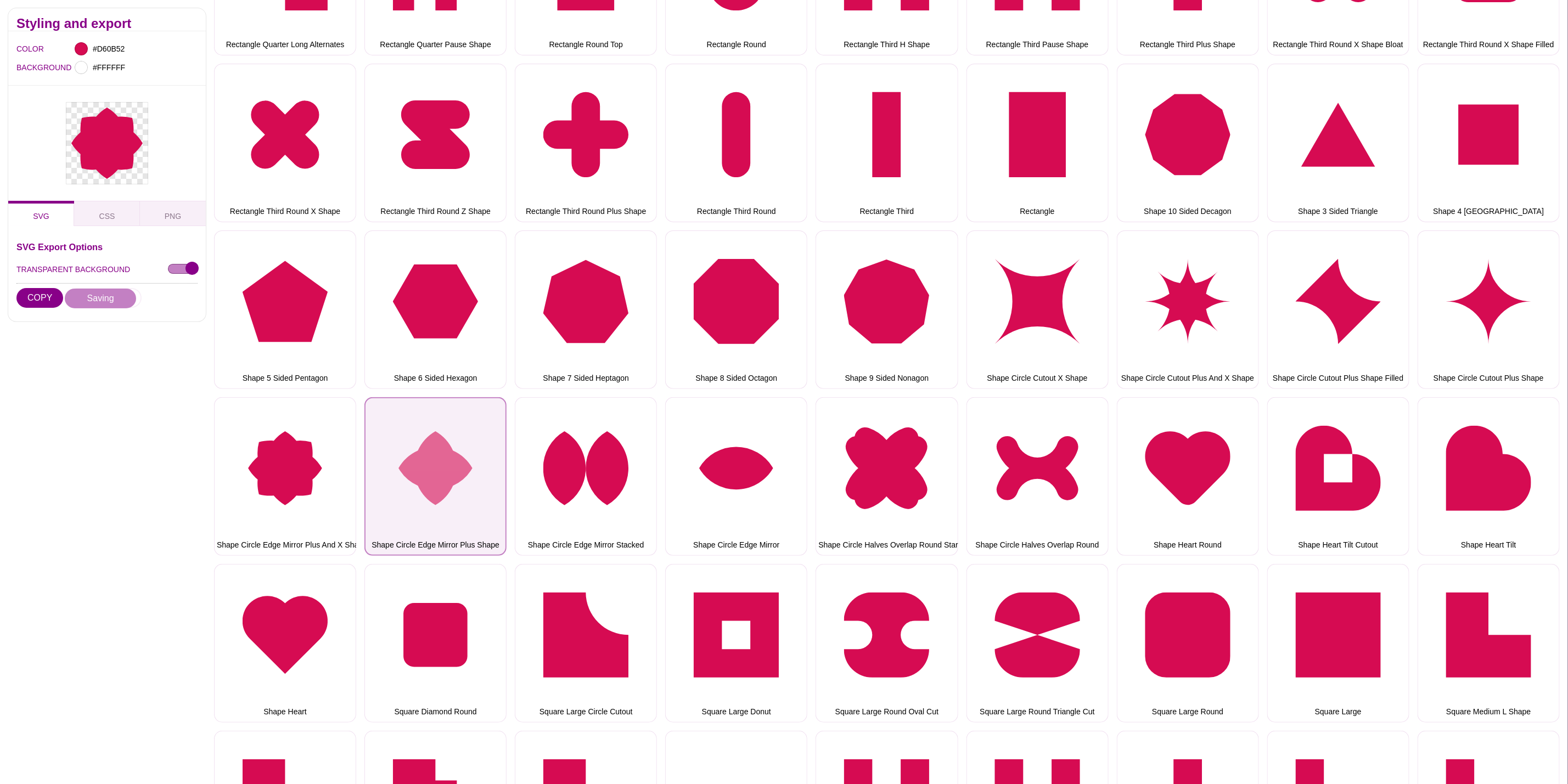
drag, startPoint x: 429, startPoint y: 417, endPoint x: 422, endPoint y: 415, distance: 7.3
click at [429, 417] on button "Shape Circle Edge Mirror Plus Shape" at bounding box center [436, 477] width 142 height 158
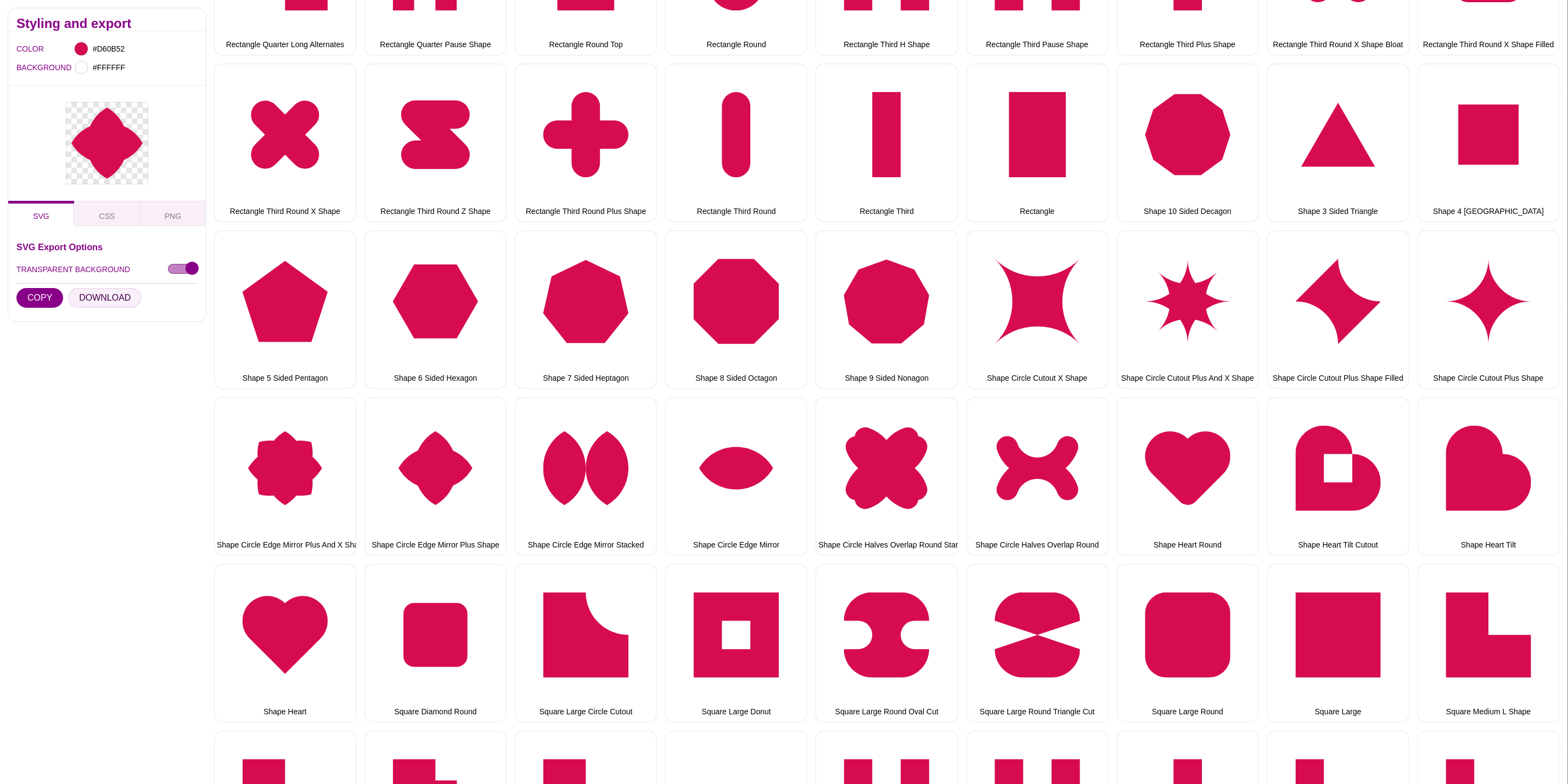
click at [127, 298] on button "DOWNLOAD" at bounding box center [105, 298] width 74 height 20
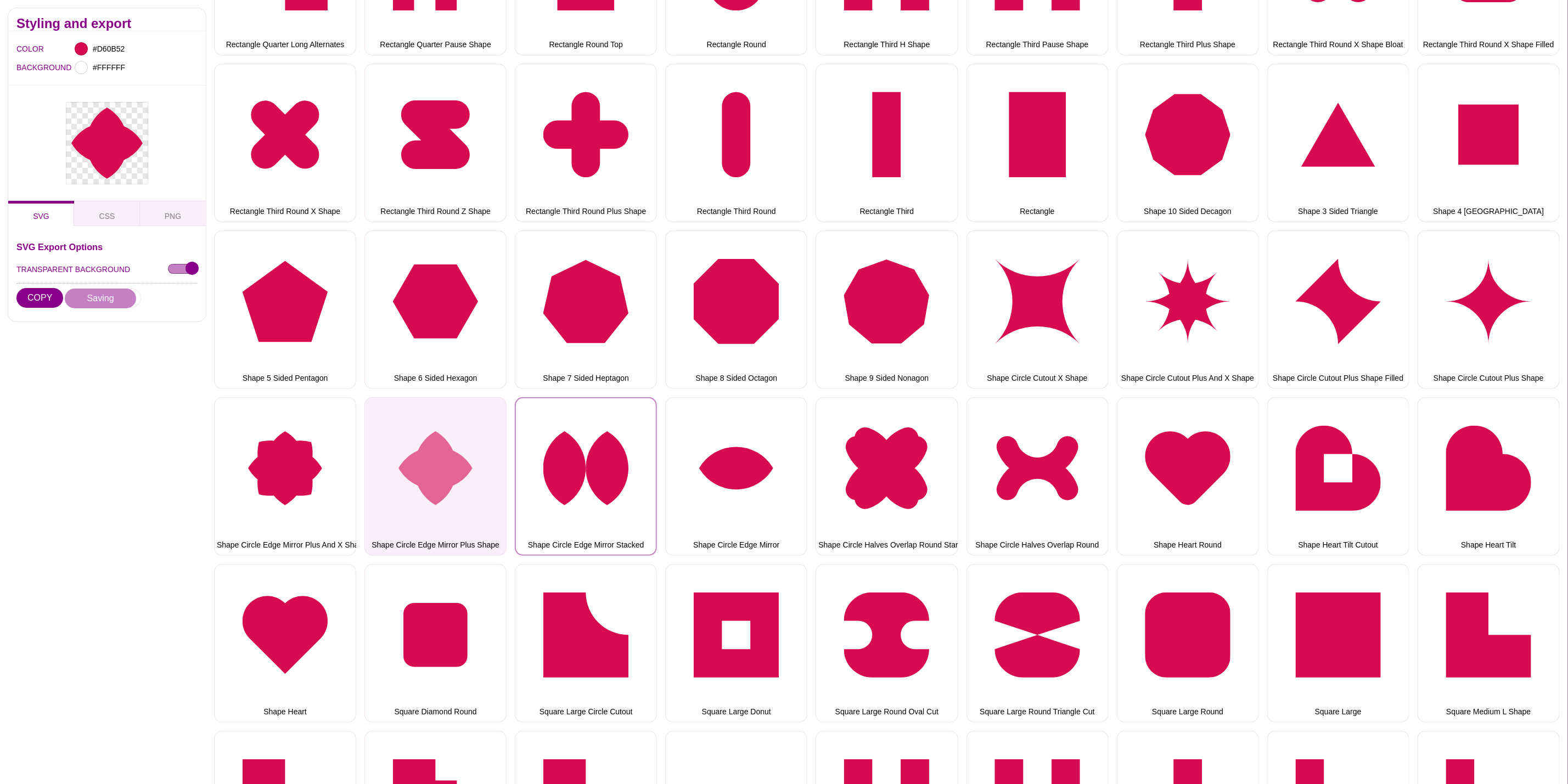
drag, startPoint x: 572, startPoint y: 410, endPoint x: 458, endPoint y: 394, distance: 115.1
click at [572, 410] on button "Shape Circle Edge Mirror Stacked" at bounding box center [586, 477] width 142 height 158
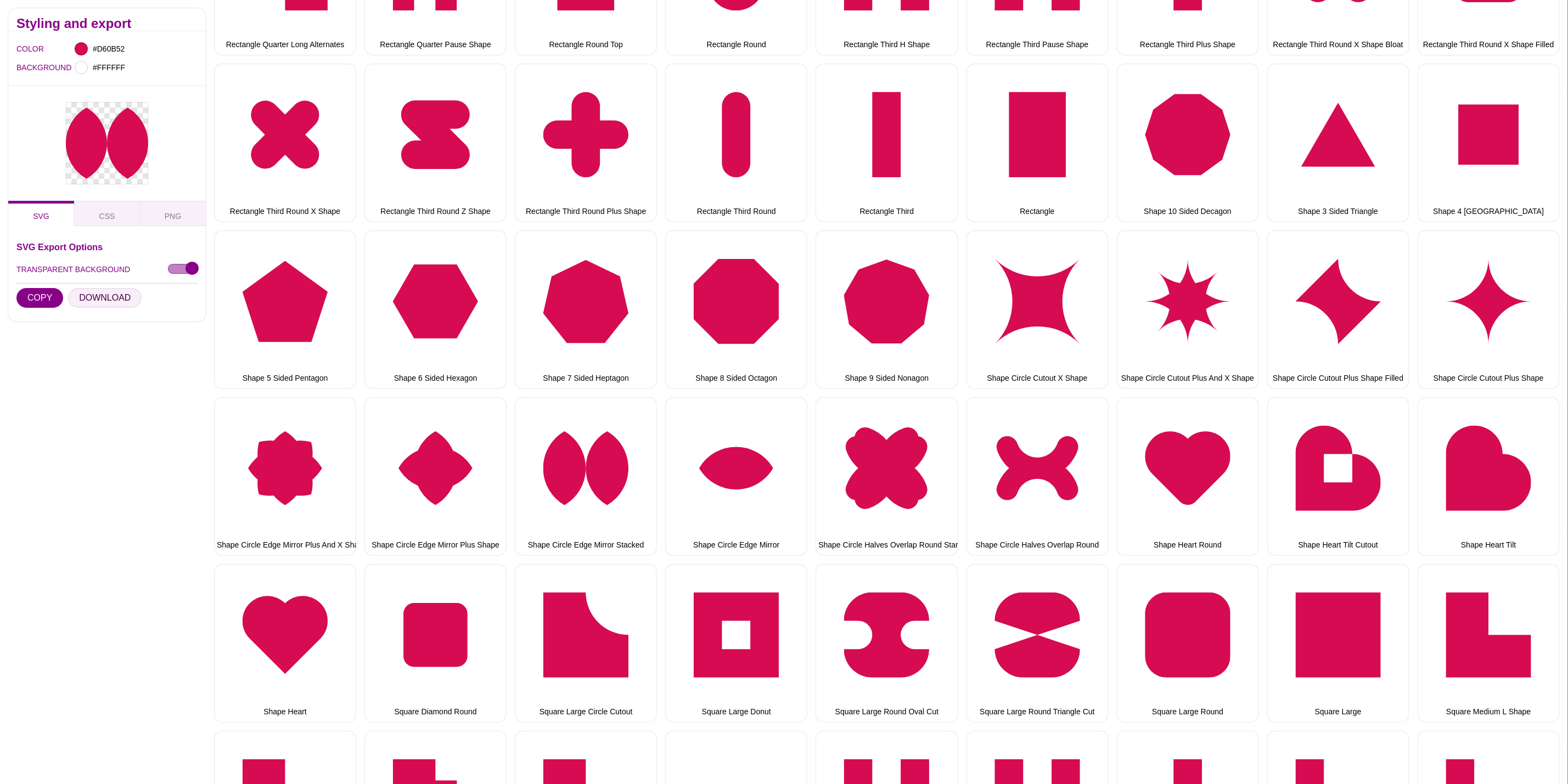
click at [86, 301] on button "DOWNLOAD" at bounding box center [105, 298] width 74 height 20
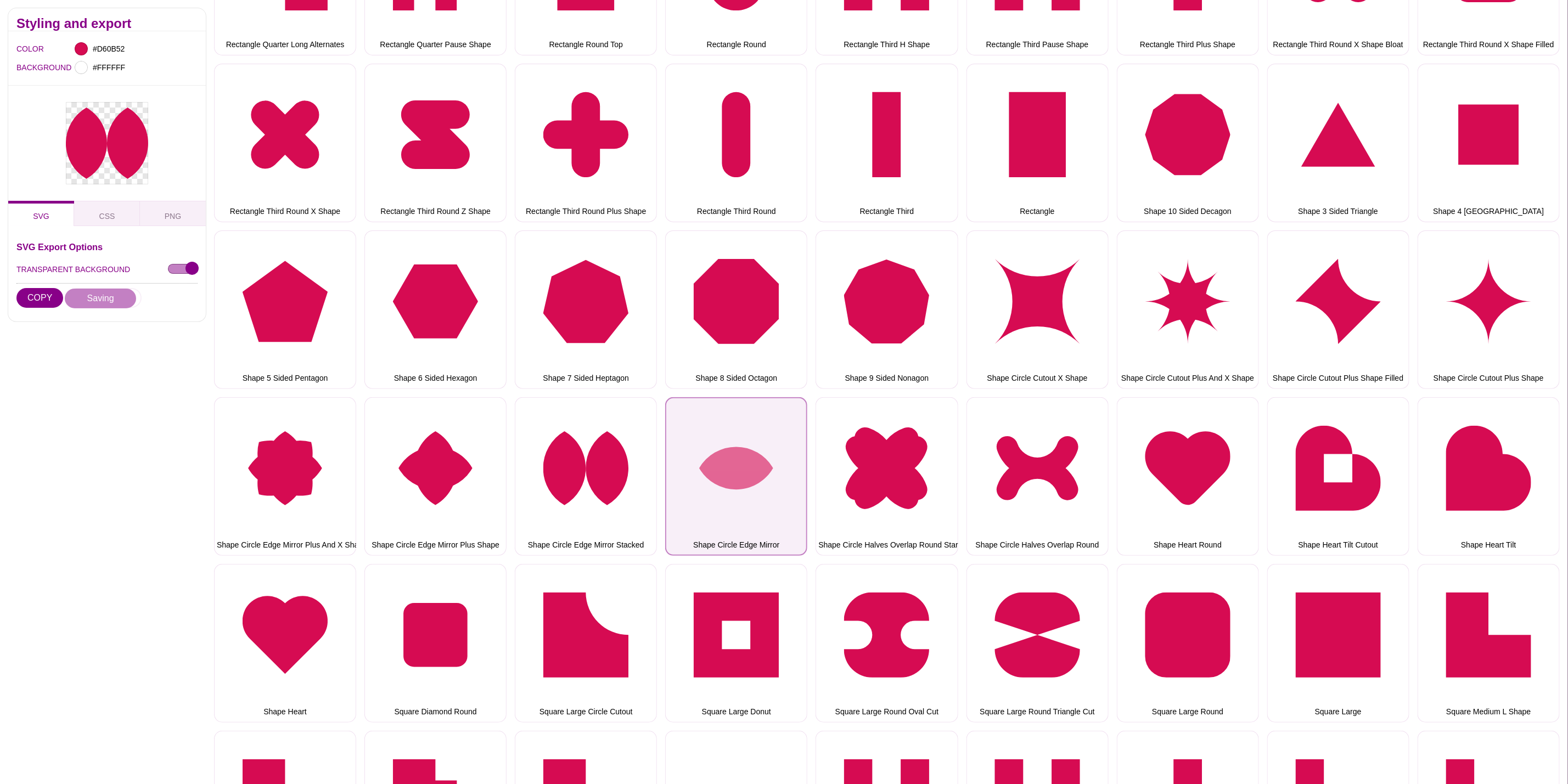
click at [743, 481] on button "Shape Circle Edge Mirror" at bounding box center [736, 477] width 142 height 158
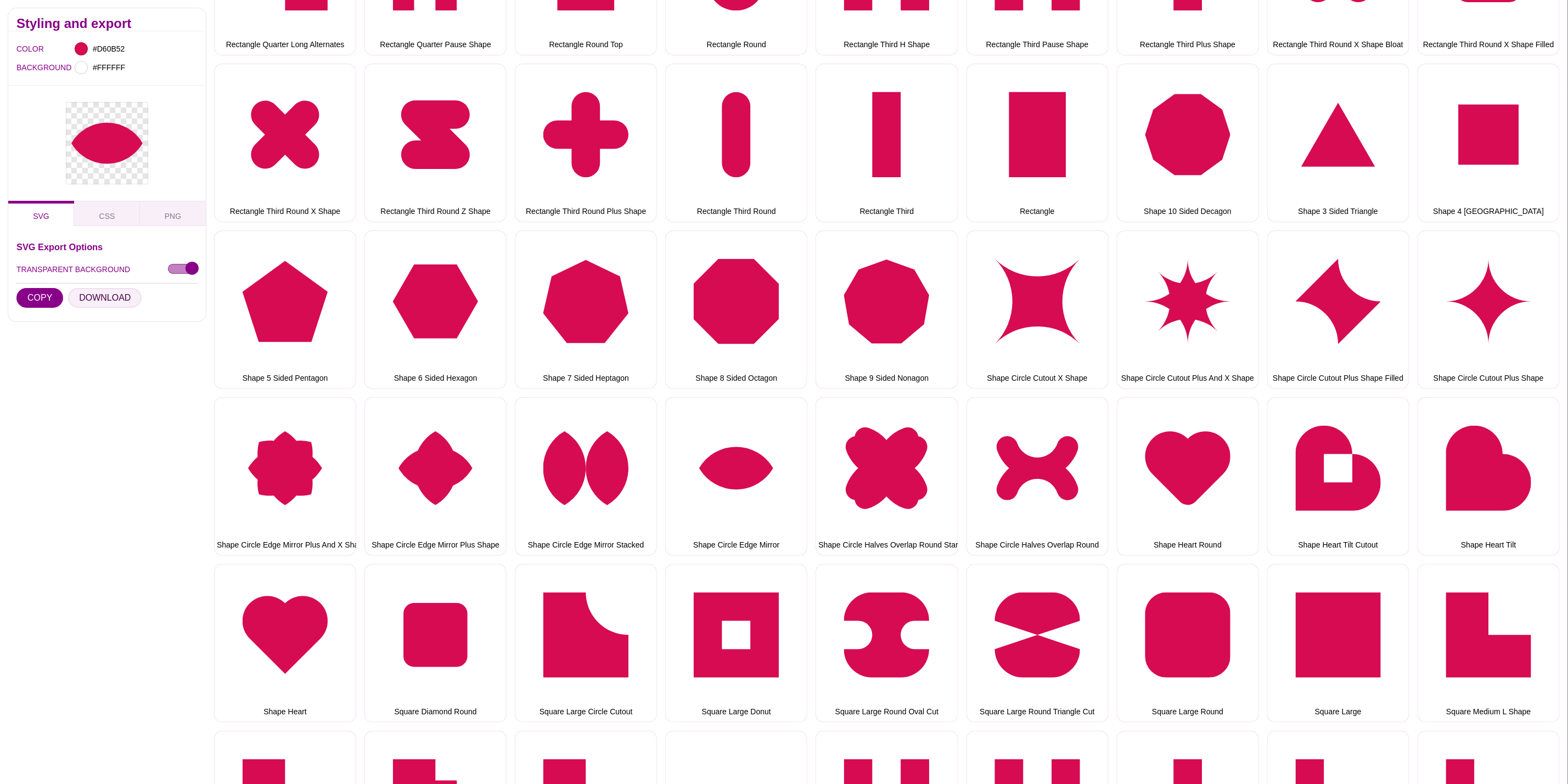
click at [104, 297] on button "DOWNLOAD" at bounding box center [105, 298] width 74 height 20
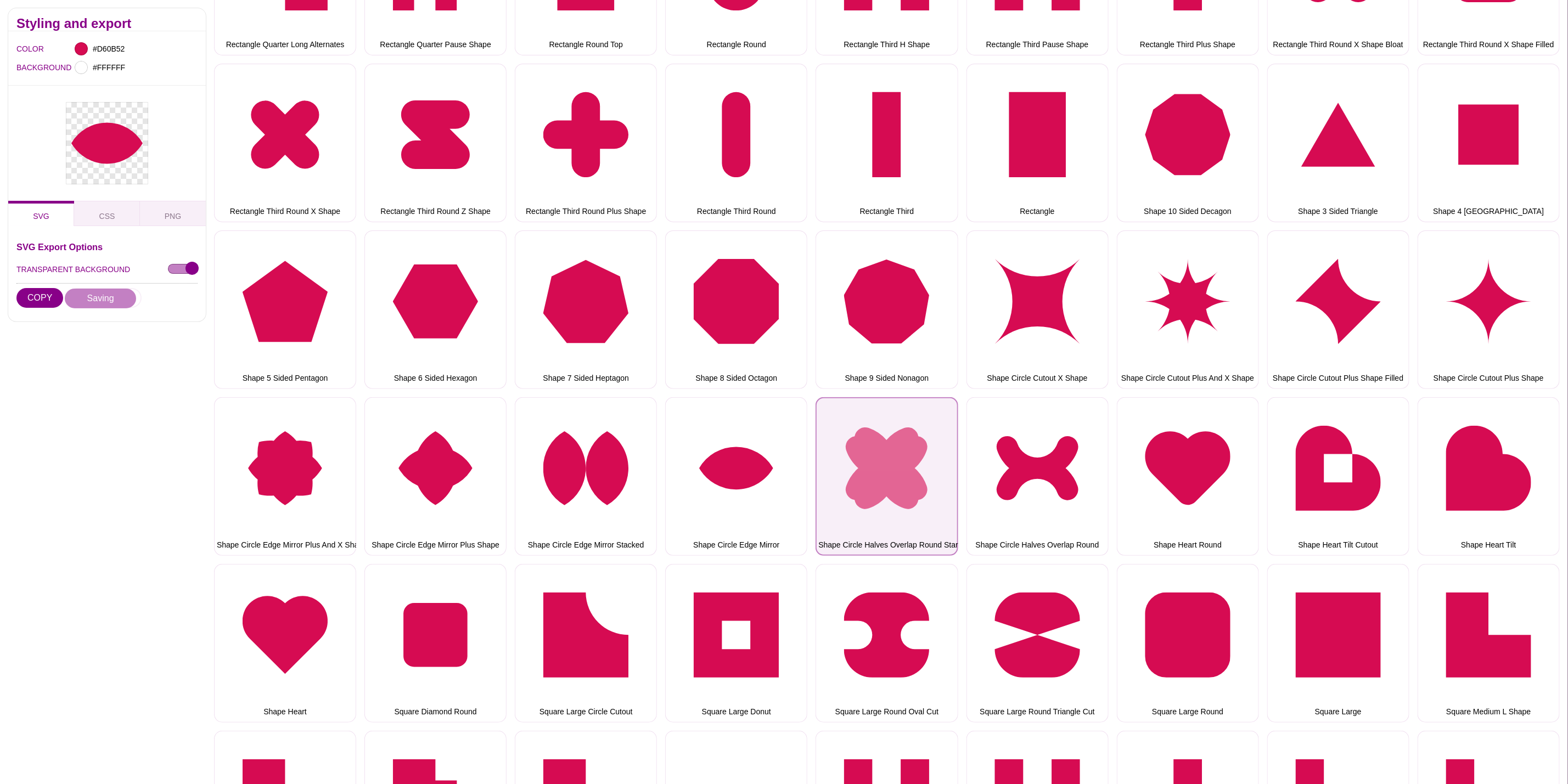
click at [896, 415] on button "Shape Circle Halves Overlap Round Star" at bounding box center [887, 477] width 142 height 158
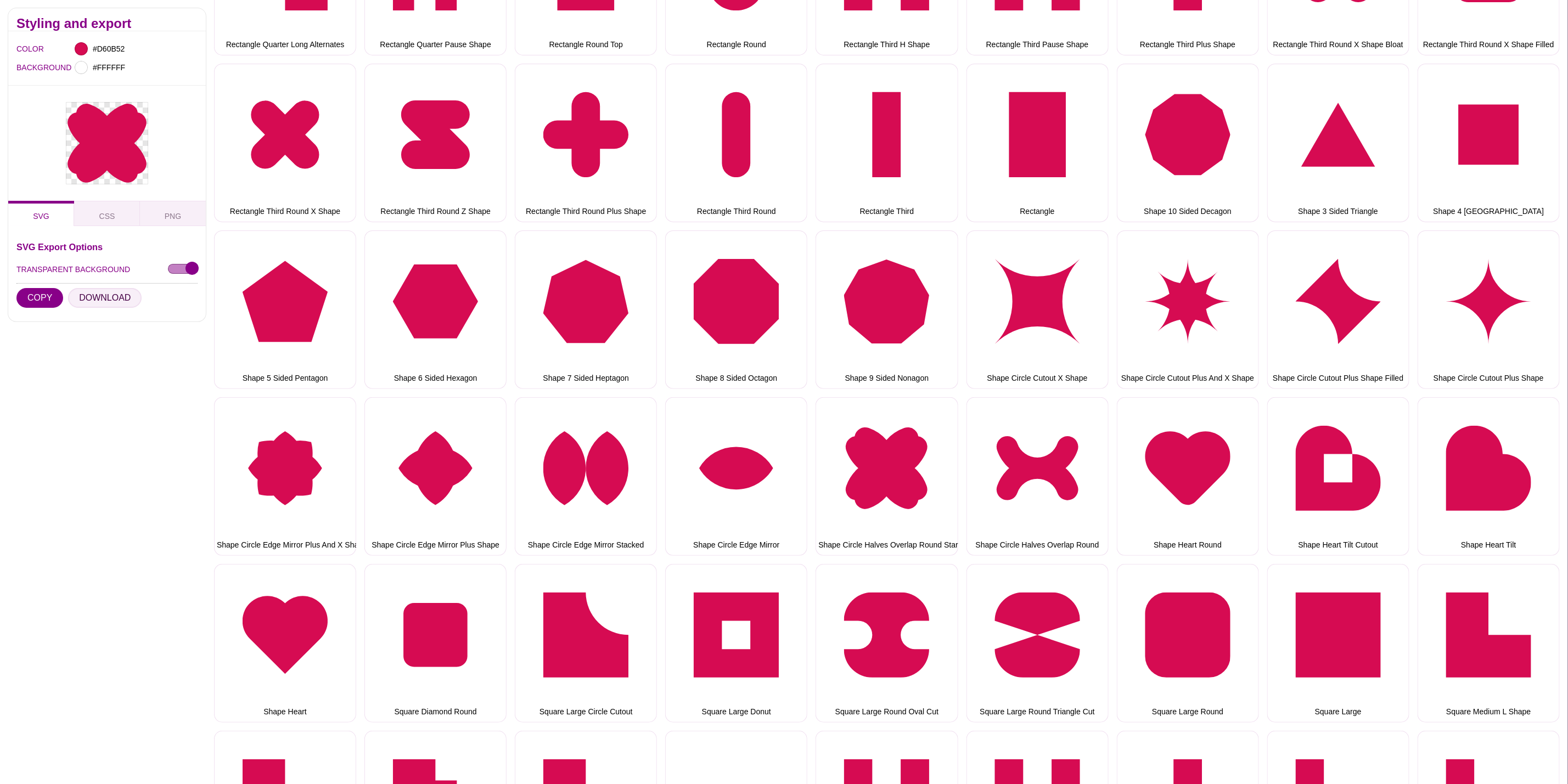
click at [106, 293] on button "DOWNLOAD" at bounding box center [105, 298] width 74 height 20
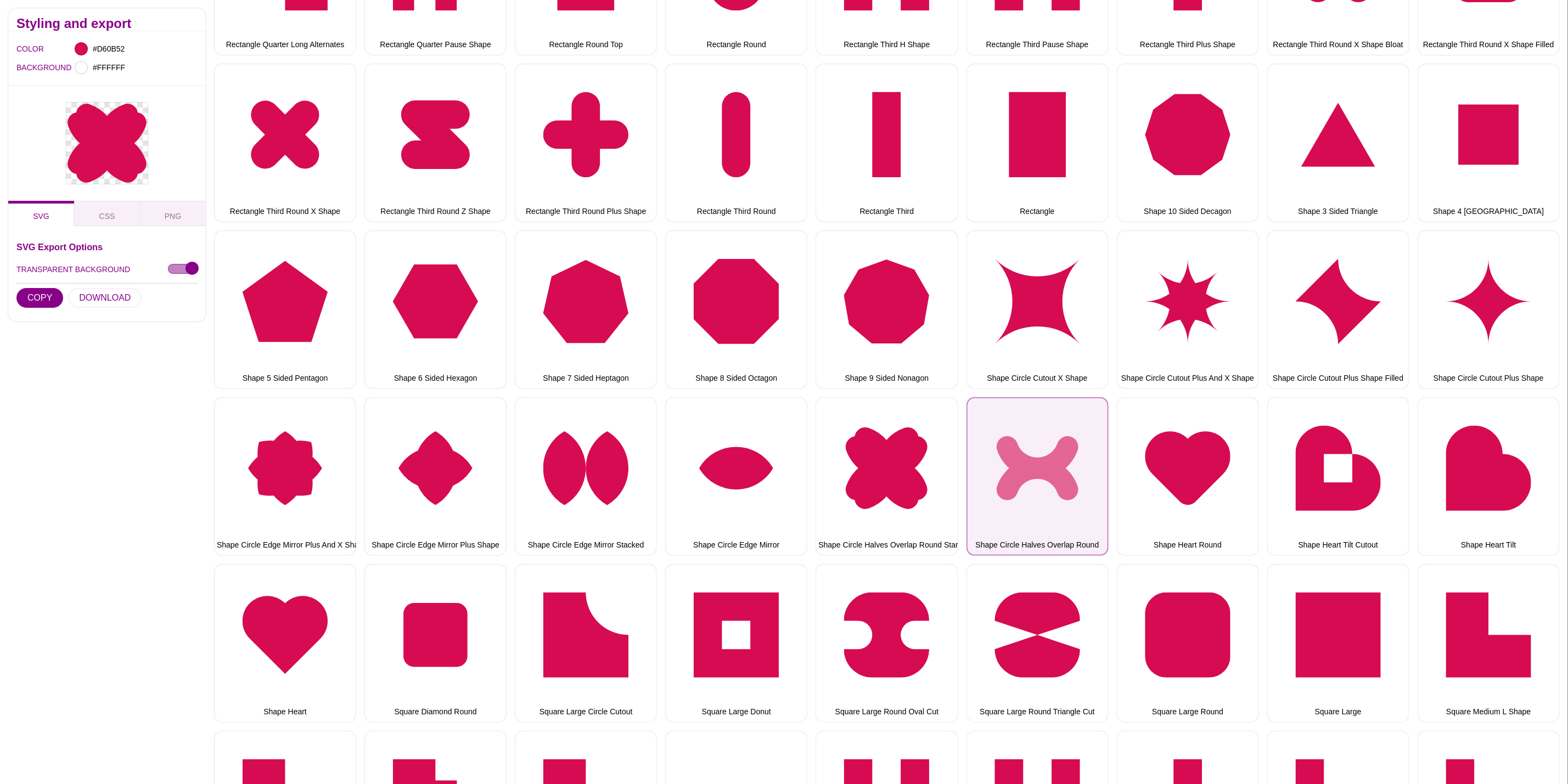
click at [1061, 450] on button "Shape Circle Halves Overlap Round" at bounding box center [1038, 477] width 142 height 158
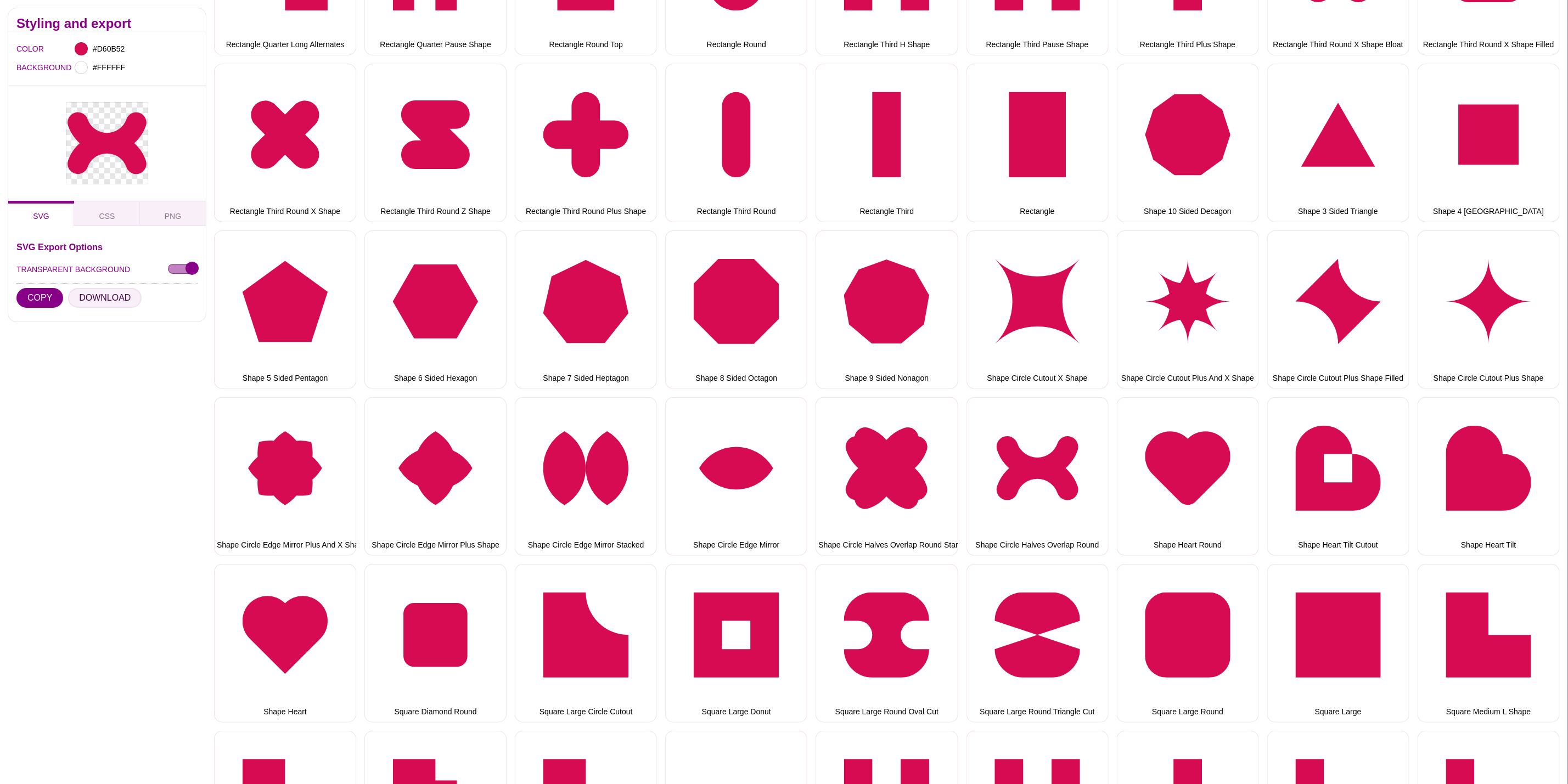
drag, startPoint x: 127, startPoint y: 303, endPoint x: 136, endPoint y: 306, distance: 9.5
click at [127, 303] on button "DOWNLOAD" at bounding box center [105, 298] width 74 height 20
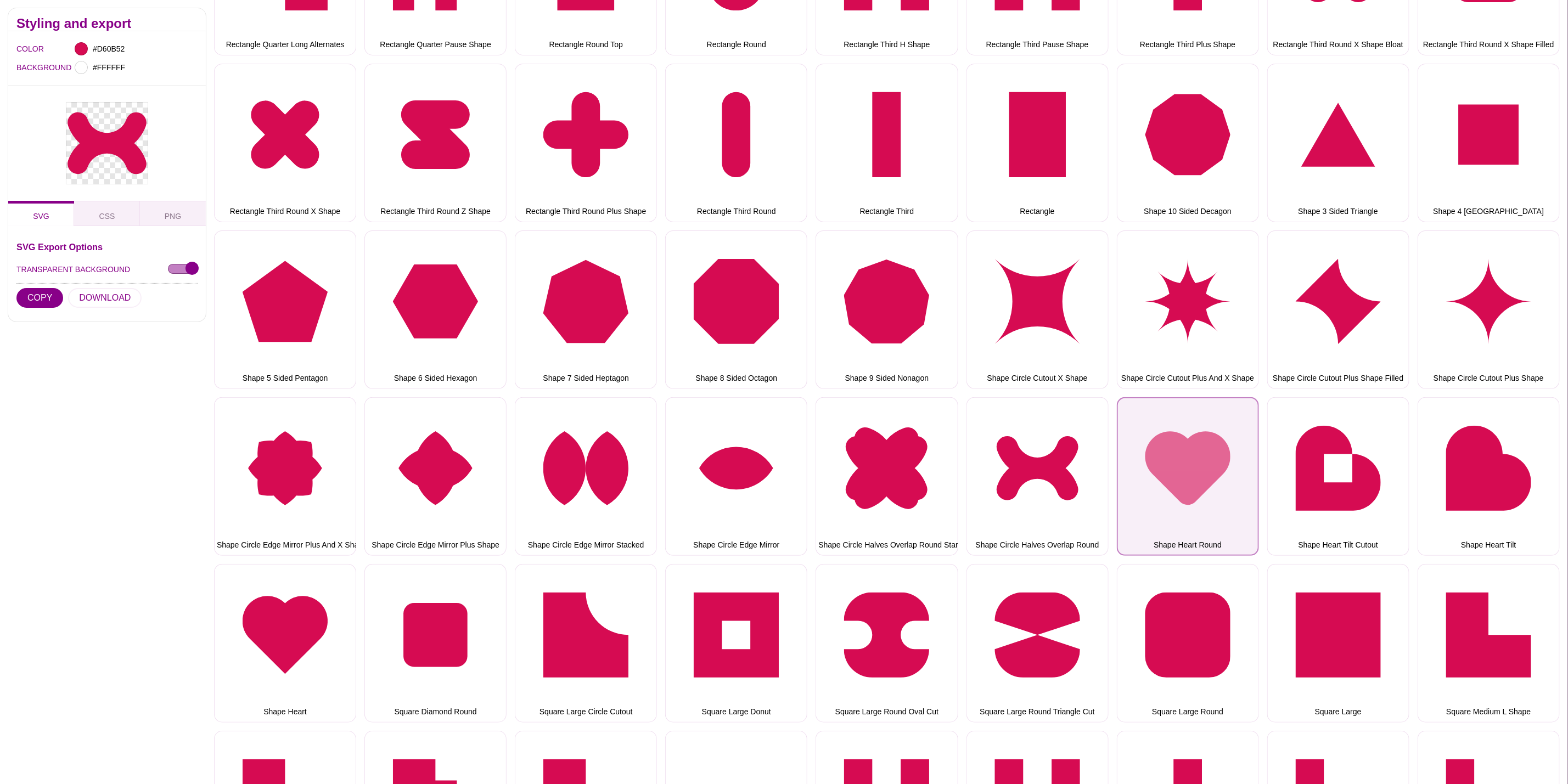
click at [1151, 455] on button "Shape Heart Round" at bounding box center [1188, 477] width 142 height 158
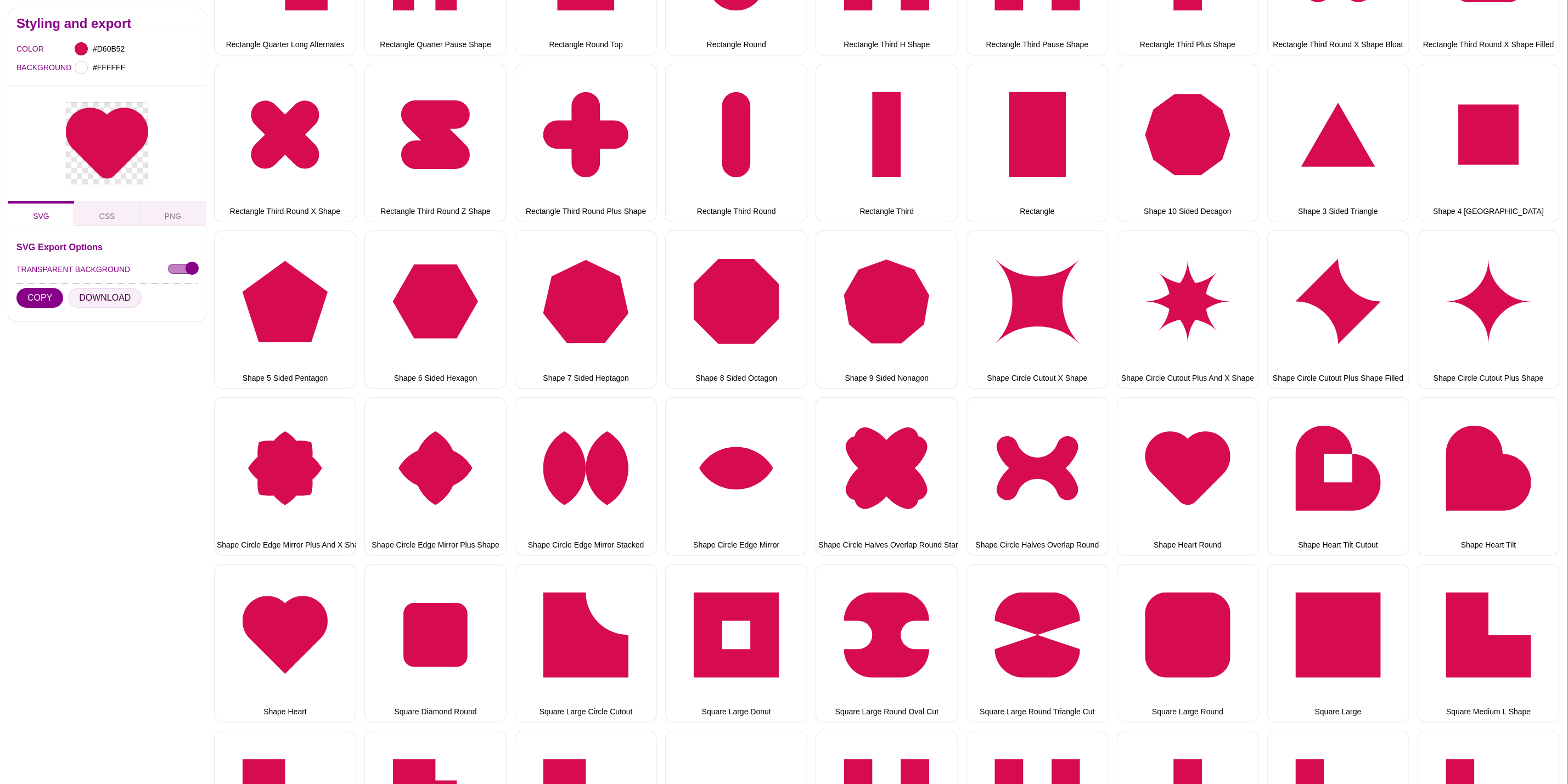
click at [106, 296] on button "DOWNLOAD" at bounding box center [105, 298] width 74 height 20
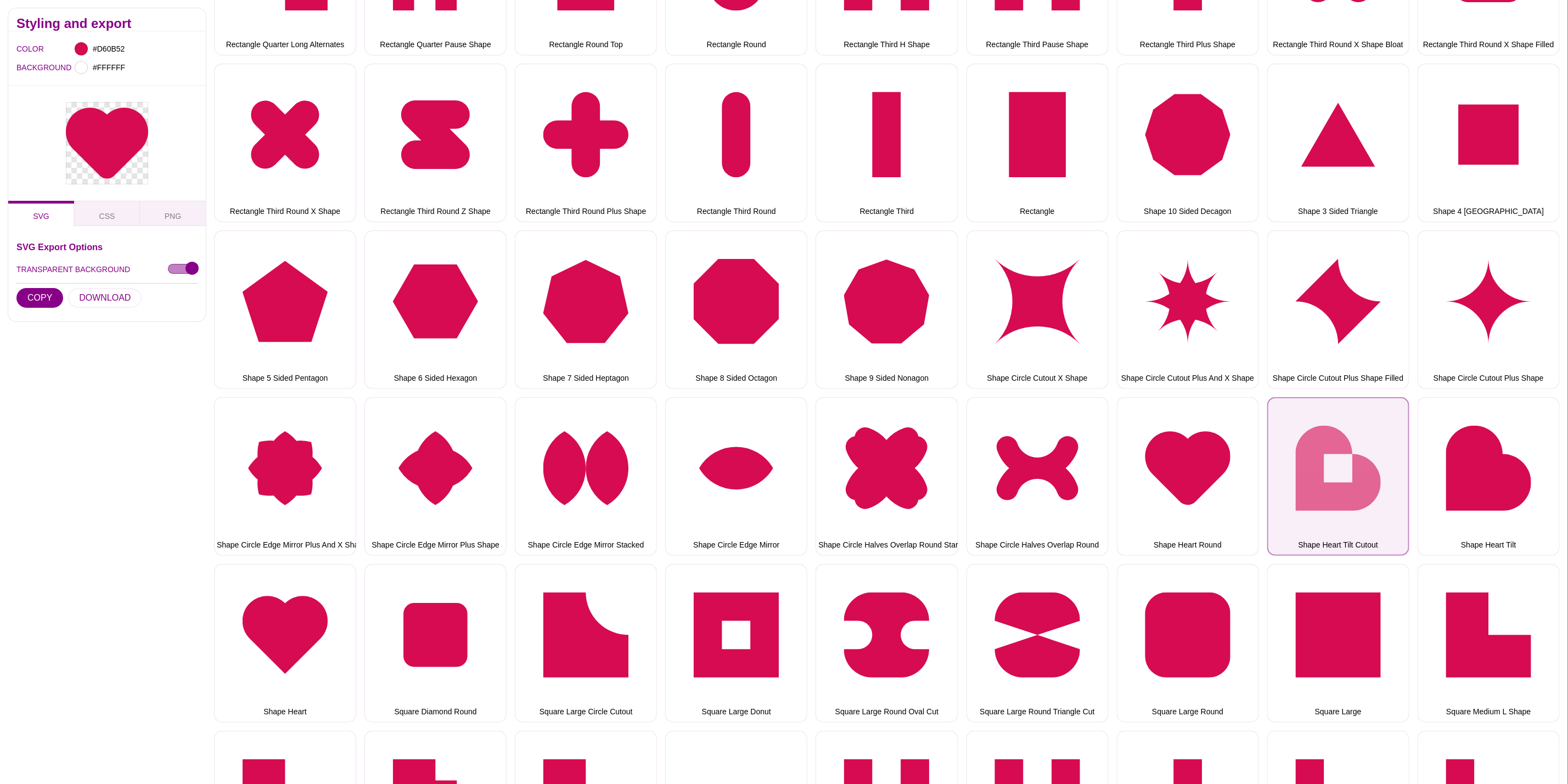
click at [1294, 425] on button "Shape Heart Tilt Cutout" at bounding box center [1338, 477] width 142 height 158
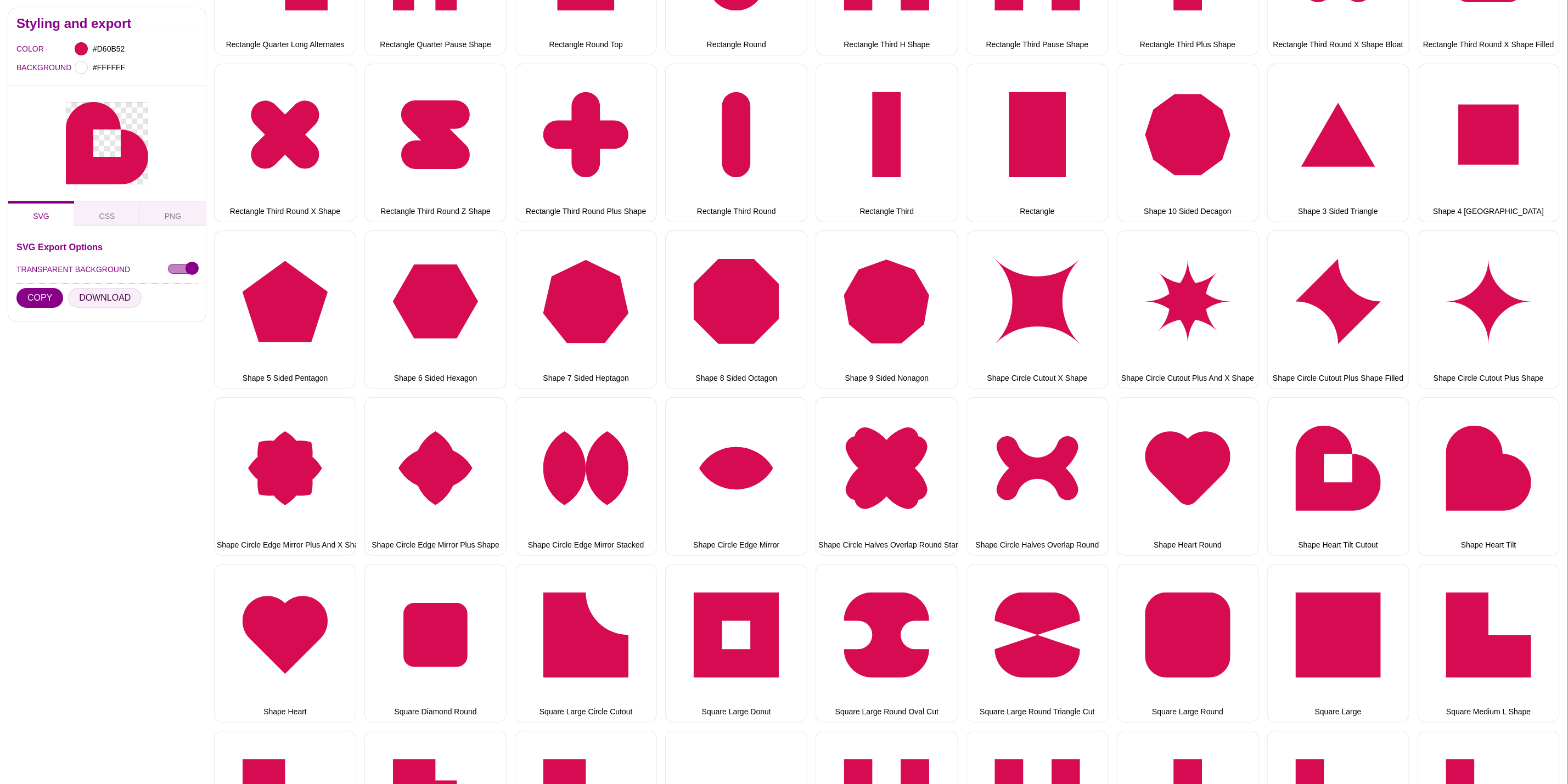
click at [114, 299] on button "DOWNLOAD" at bounding box center [105, 298] width 74 height 20
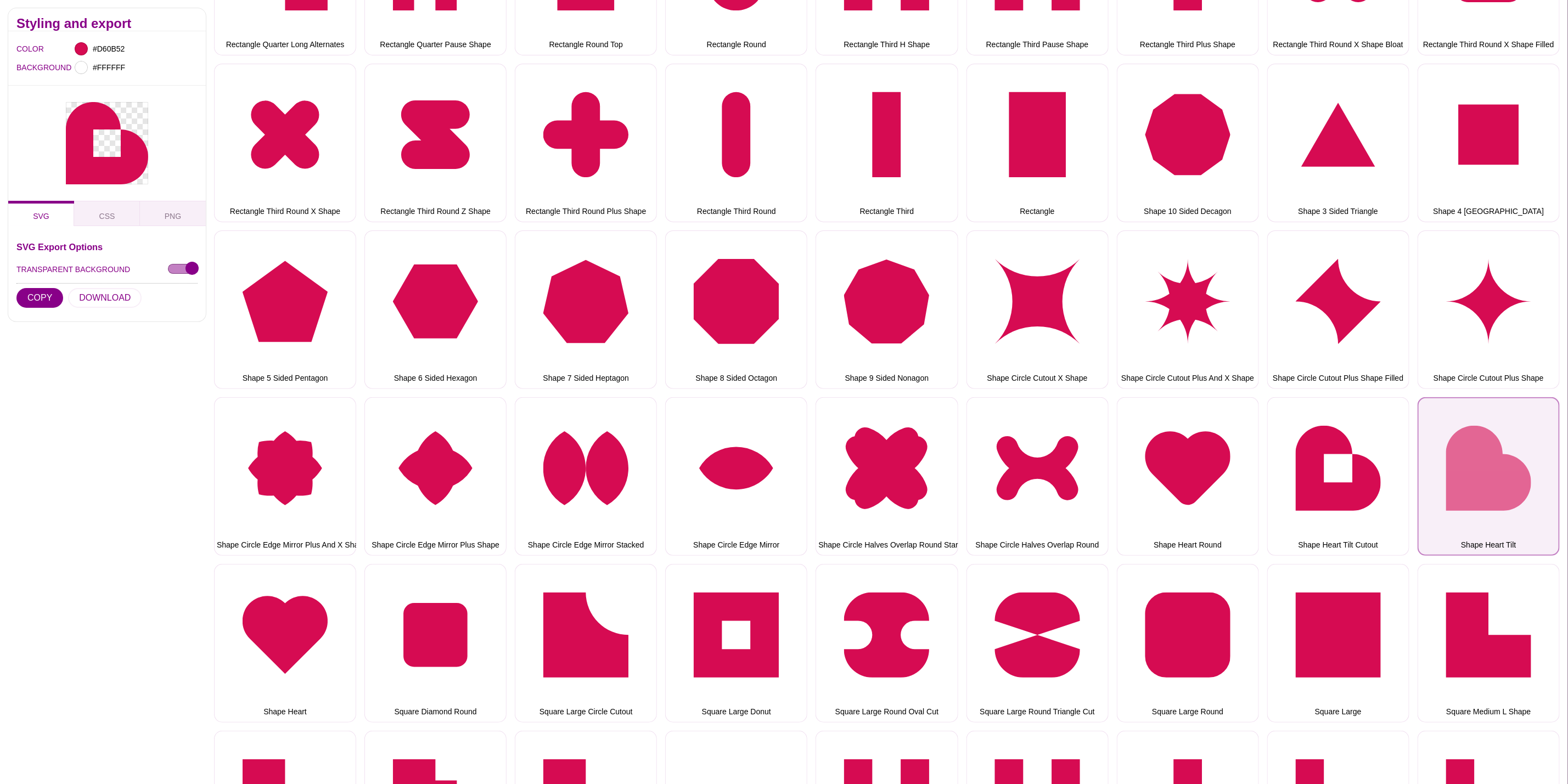
click at [1497, 463] on button "Shape Heart Tilt" at bounding box center [1489, 477] width 142 height 158
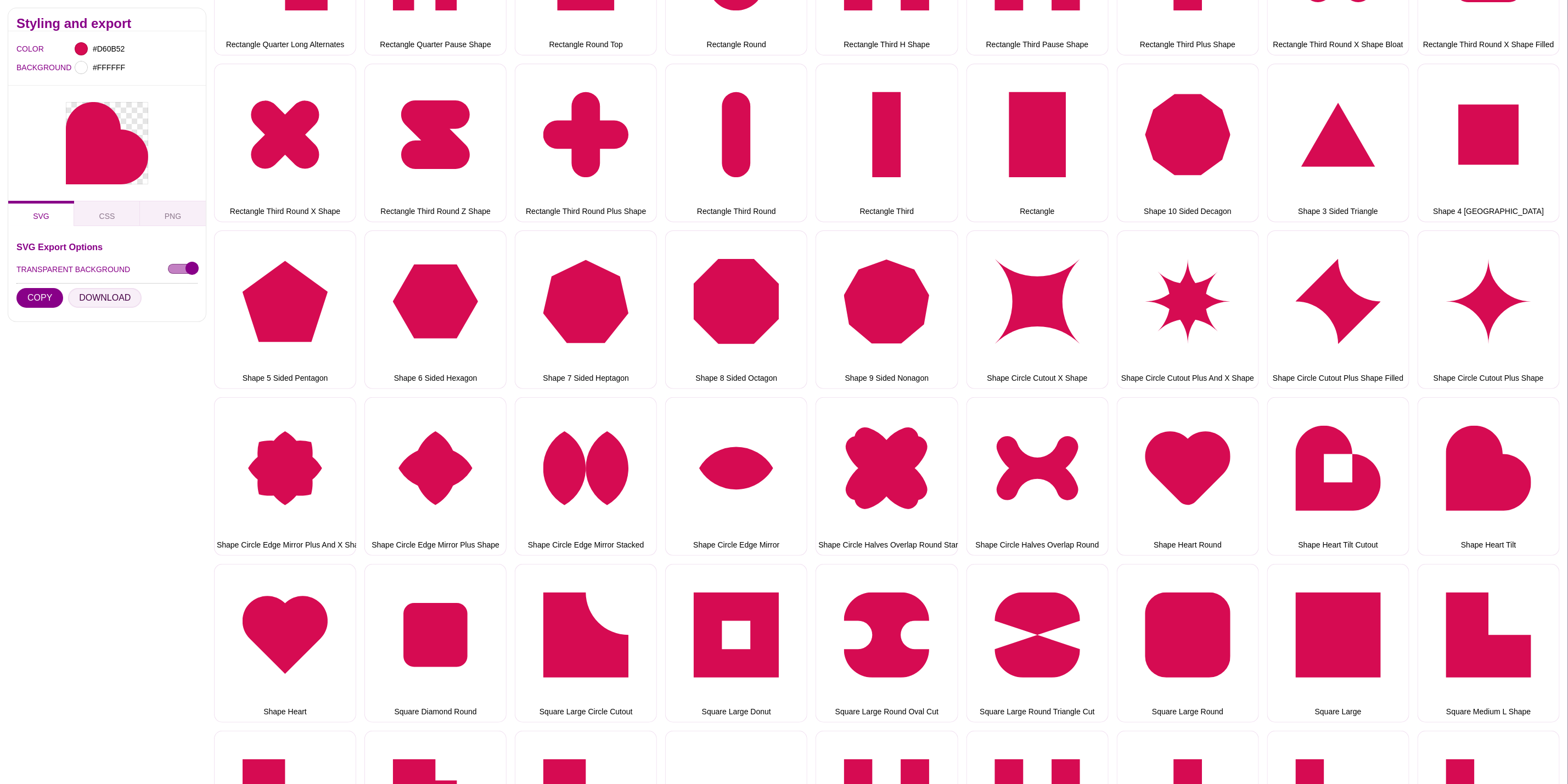
click at [87, 290] on button "DOWNLOAD" at bounding box center [105, 298] width 74 height 20
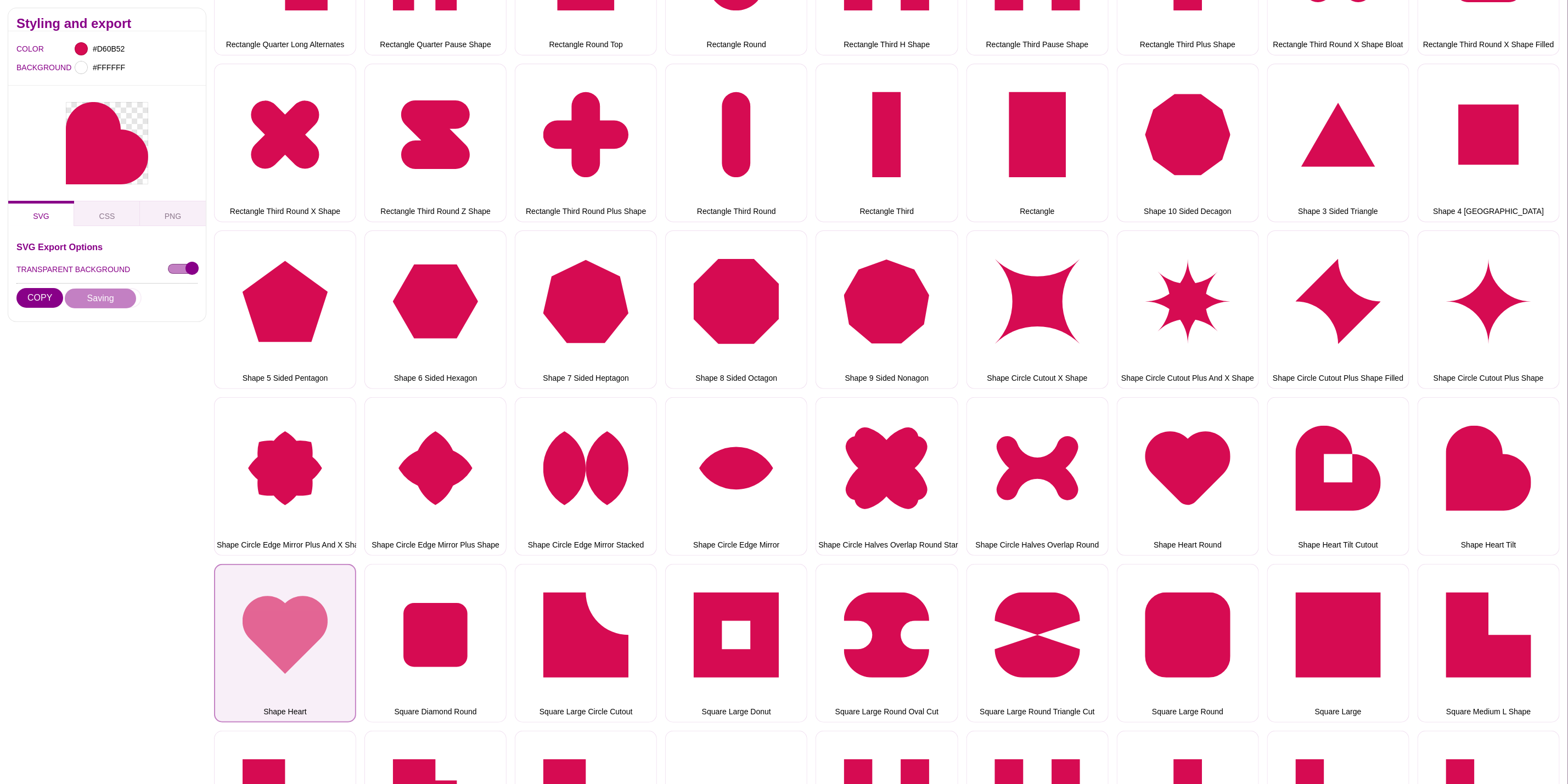
click at [294, 593] on button "Shape Heart" at bounding box center [285, 643] width 142 height 158
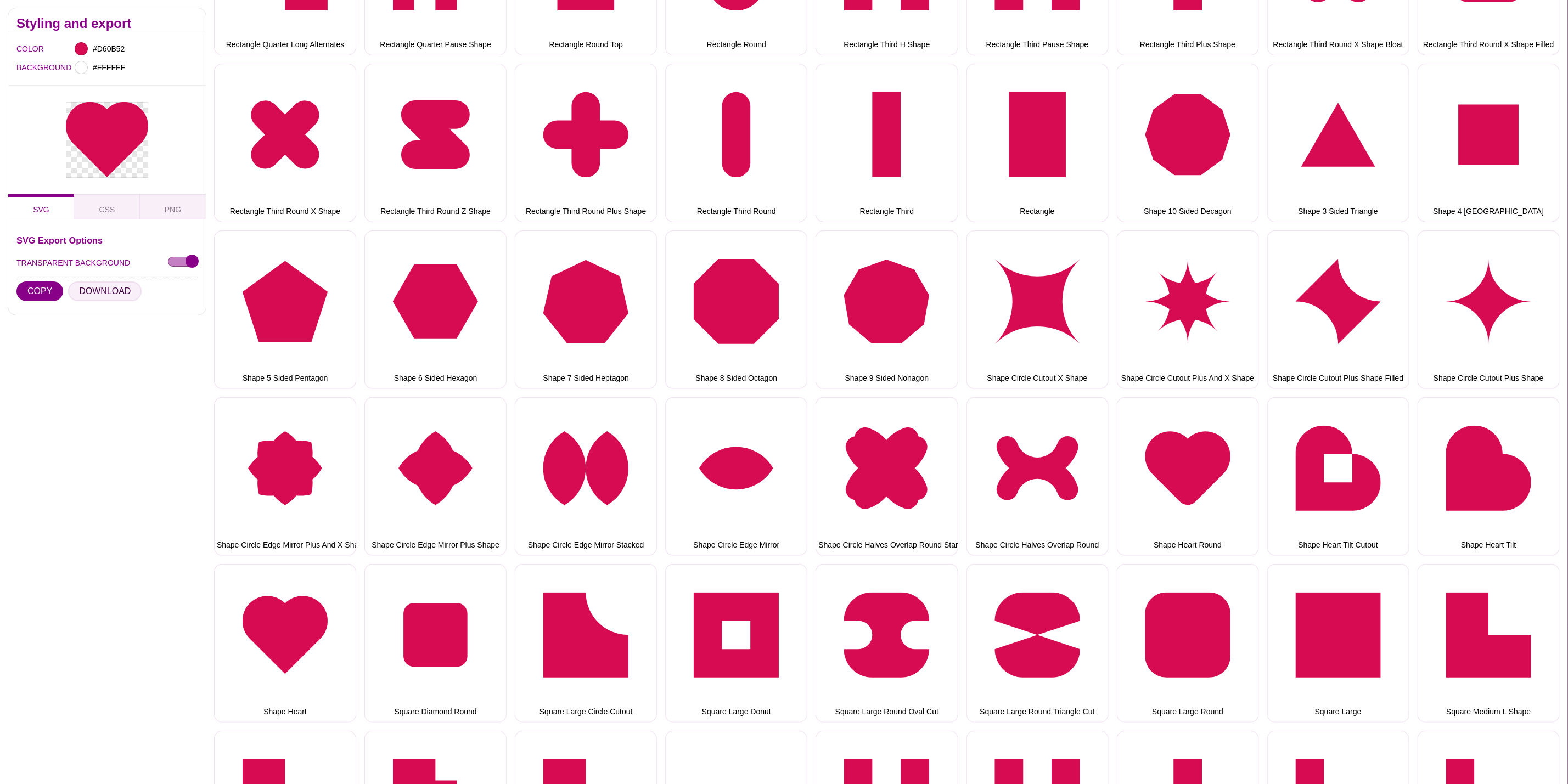
click at [95, 290] on button "DOWNLOAD" at bounding box center [105, 291] width 74 height 20
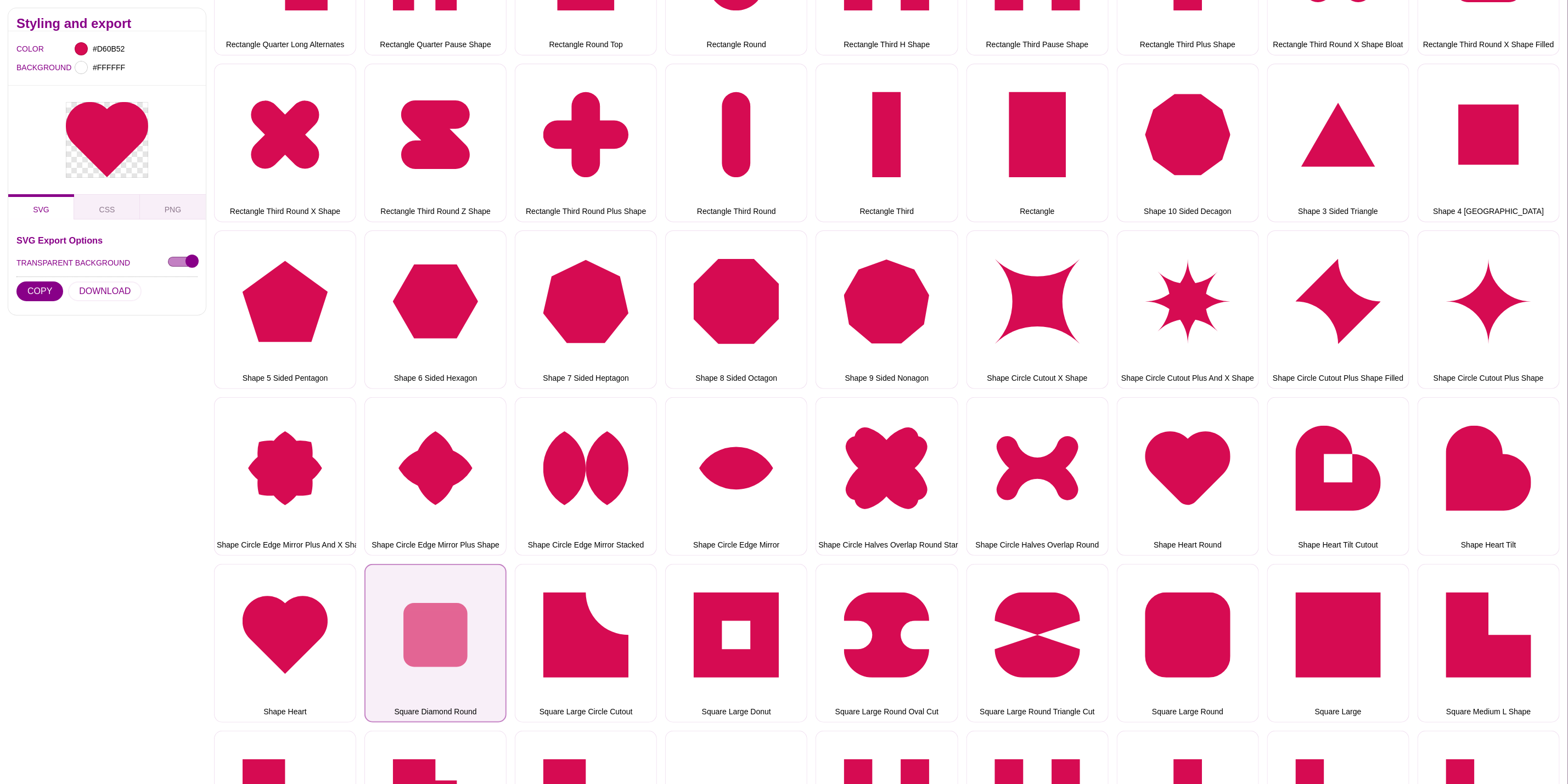
drag, startPoint x: 486, startPoint y: 623, endPoint x: 447, endPoint y: 593, distance: 49.2
click at [486, 623] on button "Square Diamond Round" at bounding box center [436, 643] width 142 height 158
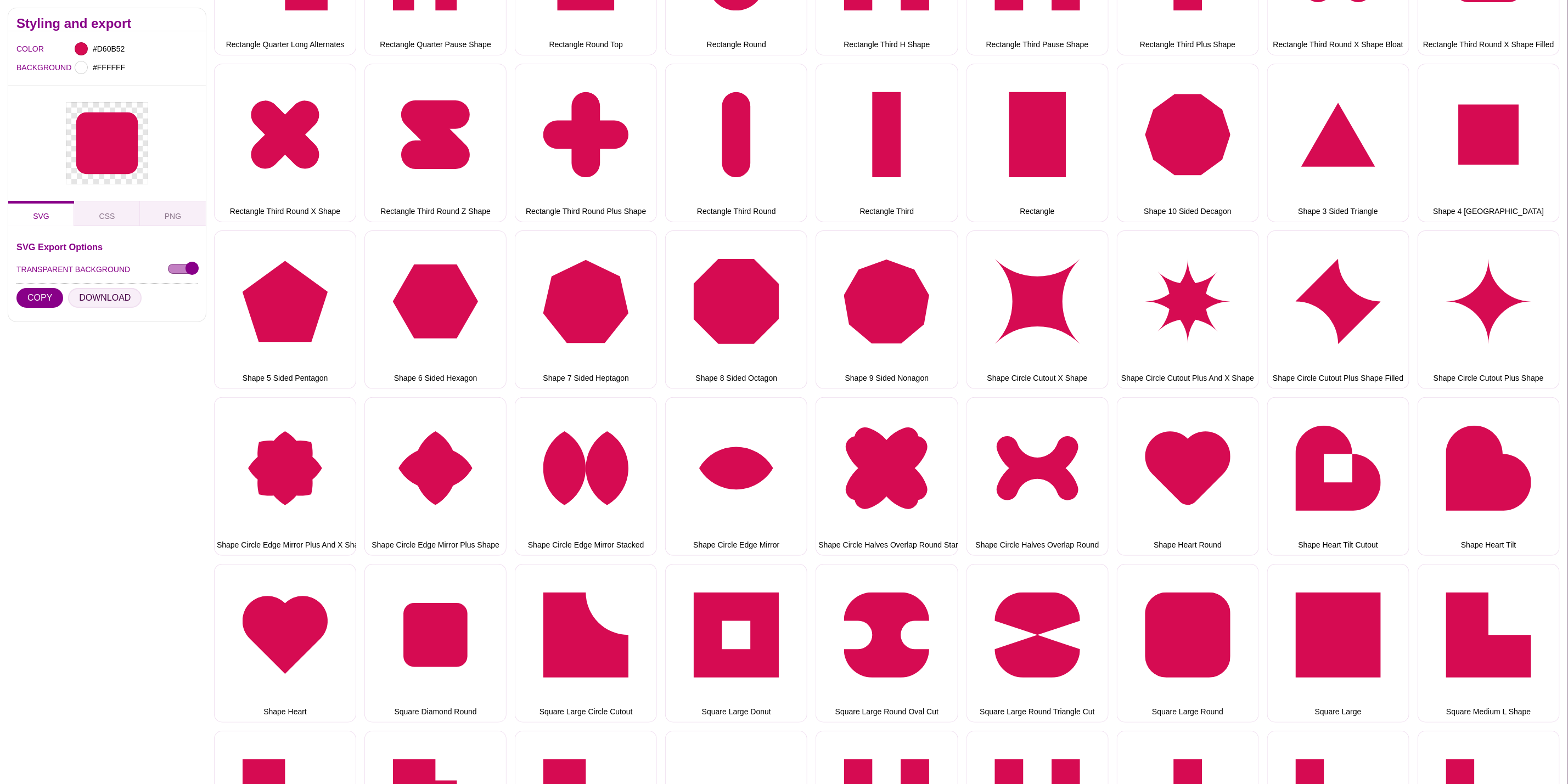
click at [122, 301] on button "DOWNLOAD" at bounding box center [105, 298] width 74 height 20
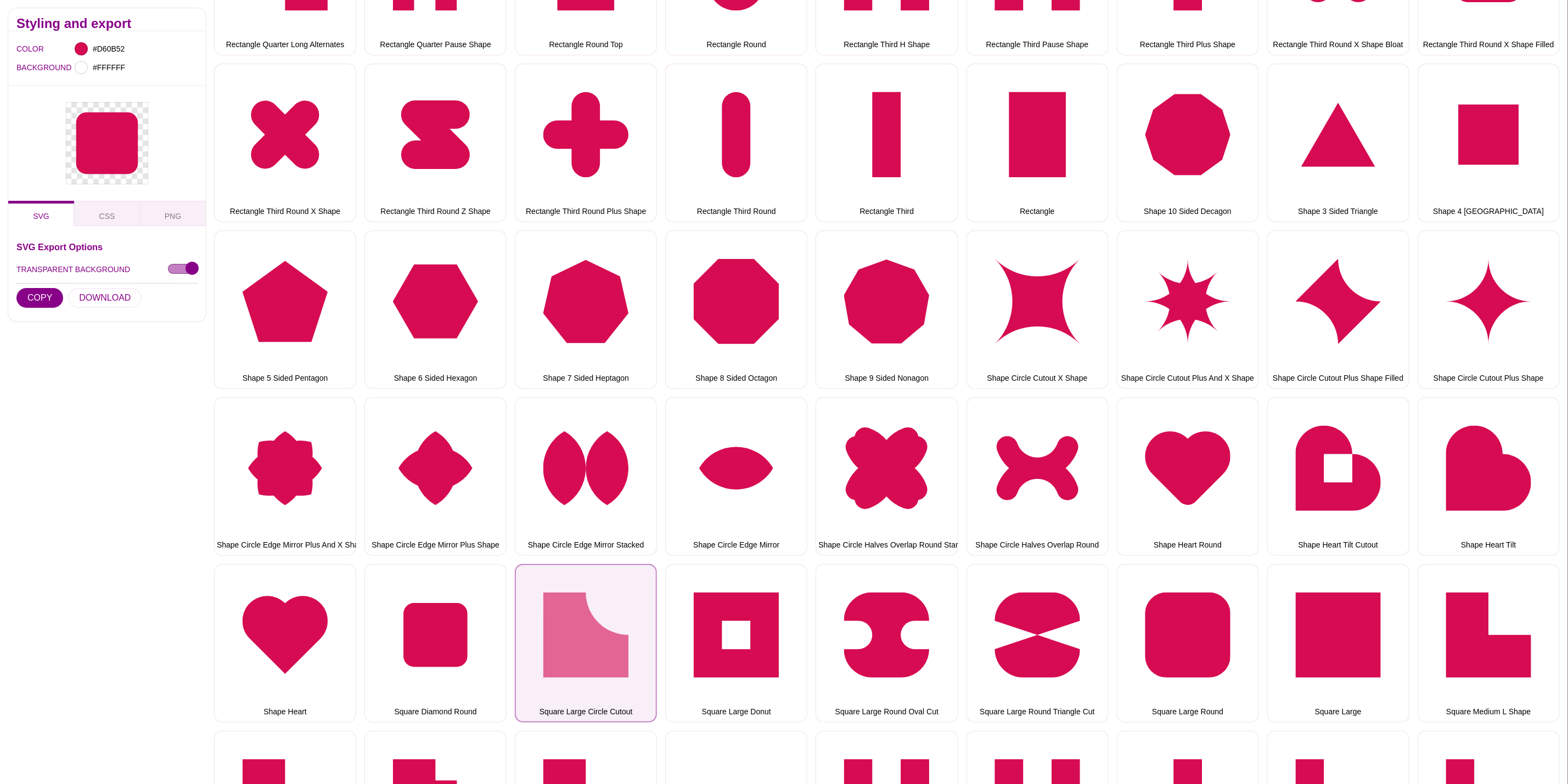
click at [593, 588] on button "Square Large Circle Cutout" at bounding box center [586, 643] width 142 height 158
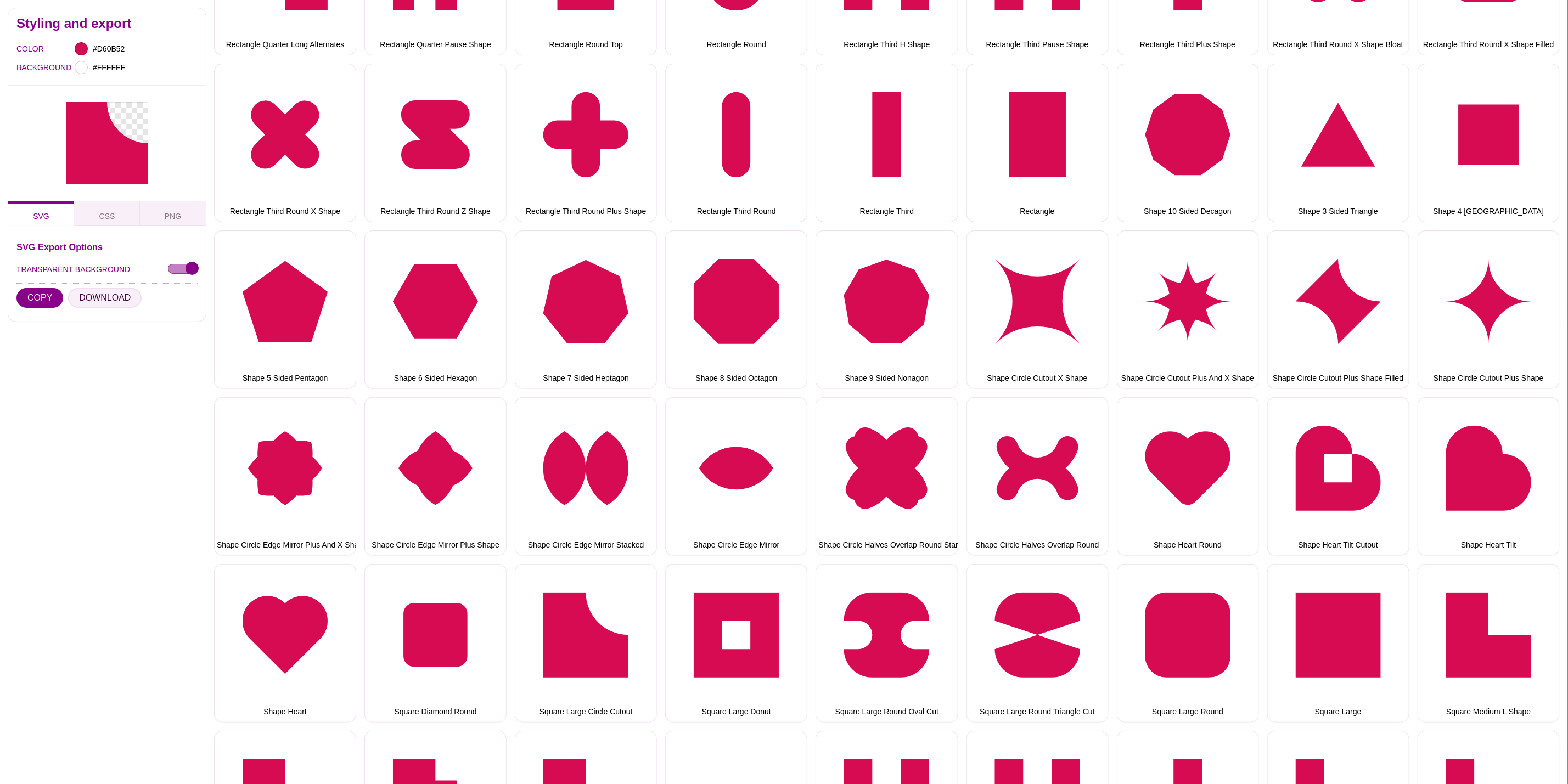
click at [106, 294] on button "DOWNLOAD" at bounding box center [105, 298] width 74 height 20
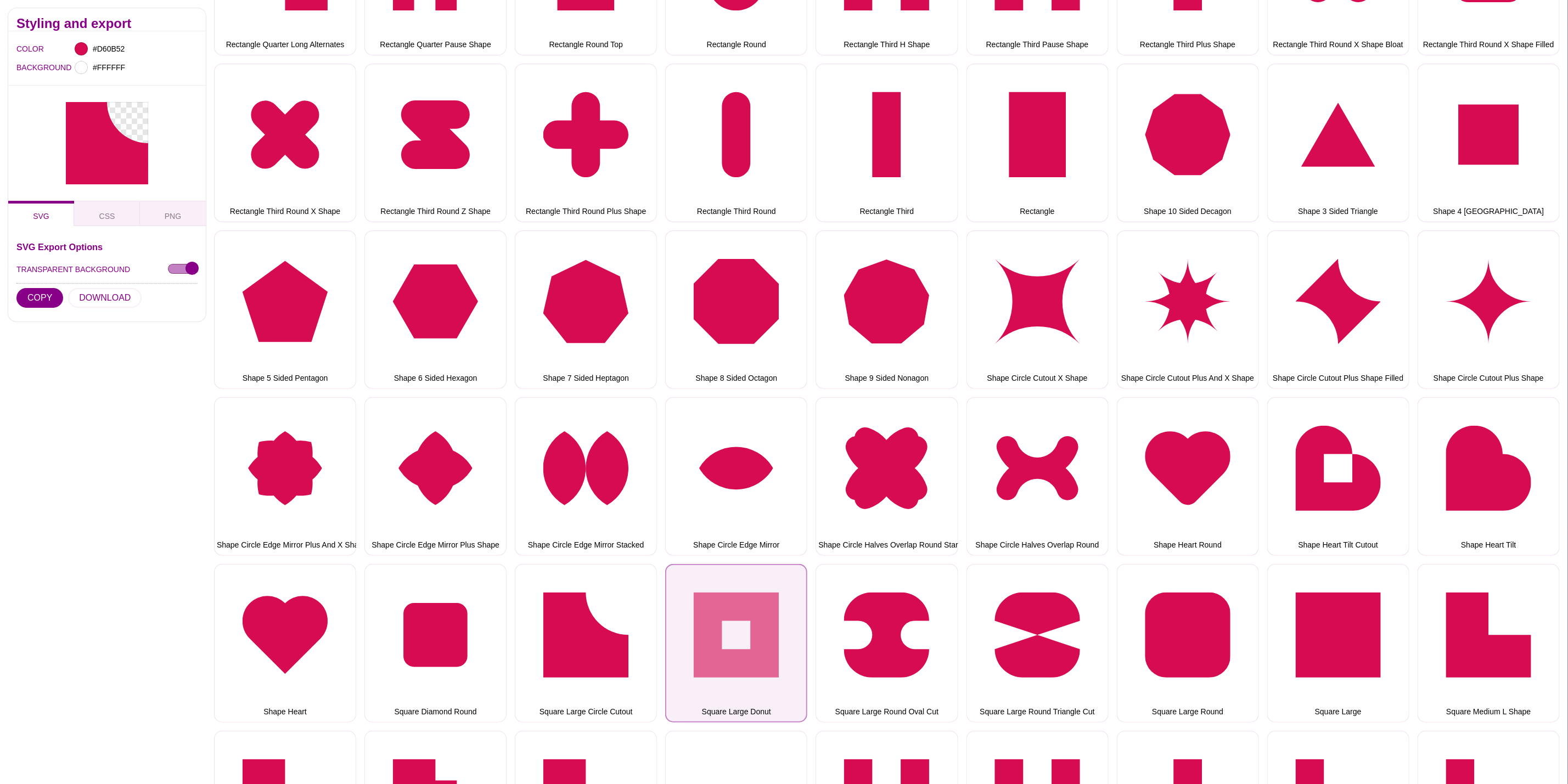
click at [721, 625] on button "Square Large Donut" at bounding box center [736, 643] width 142 height 158
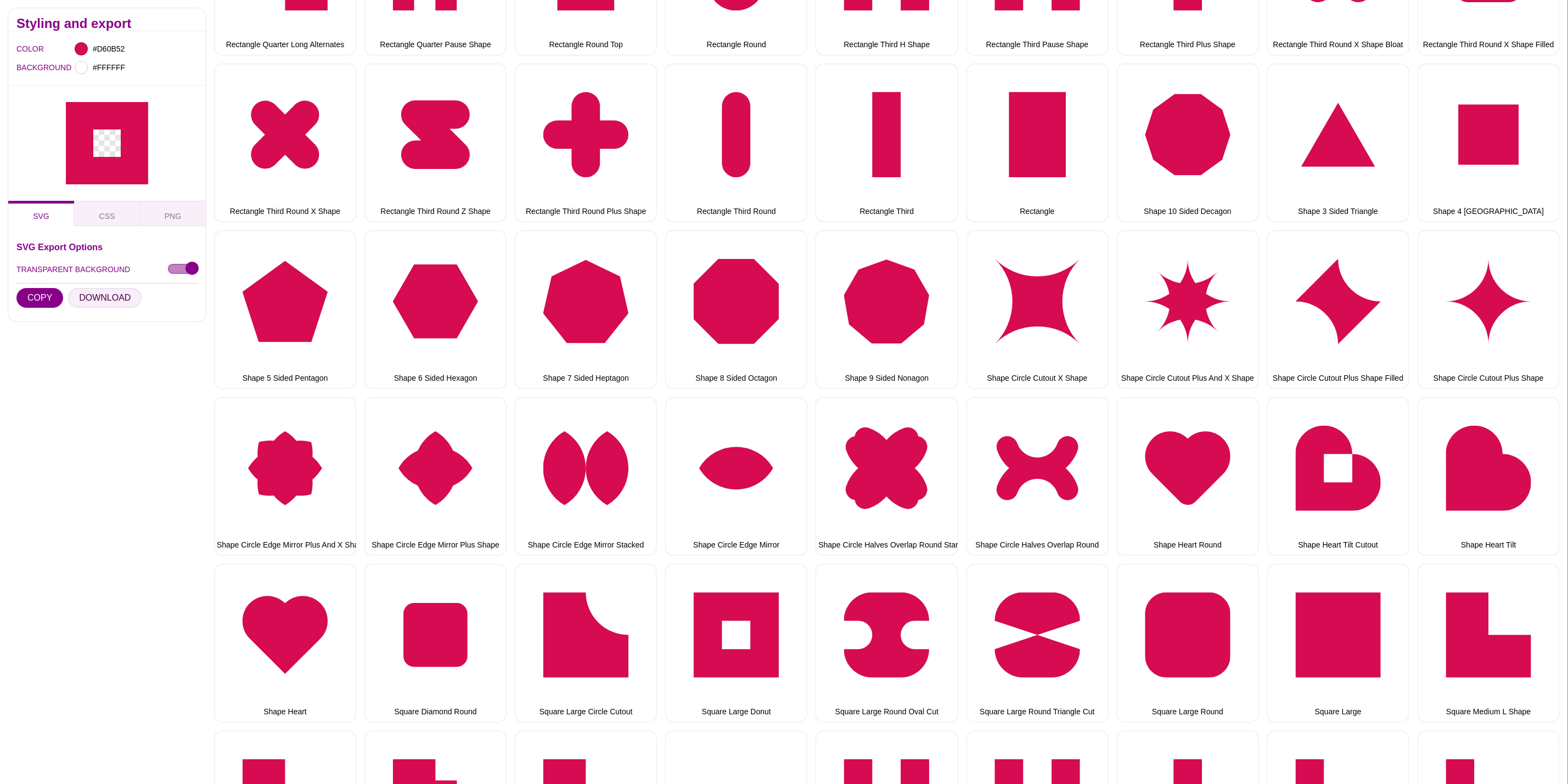
click at [109, 294] on button "DOWNLOAD" at bounding box center [105, 298] width 74 height 20
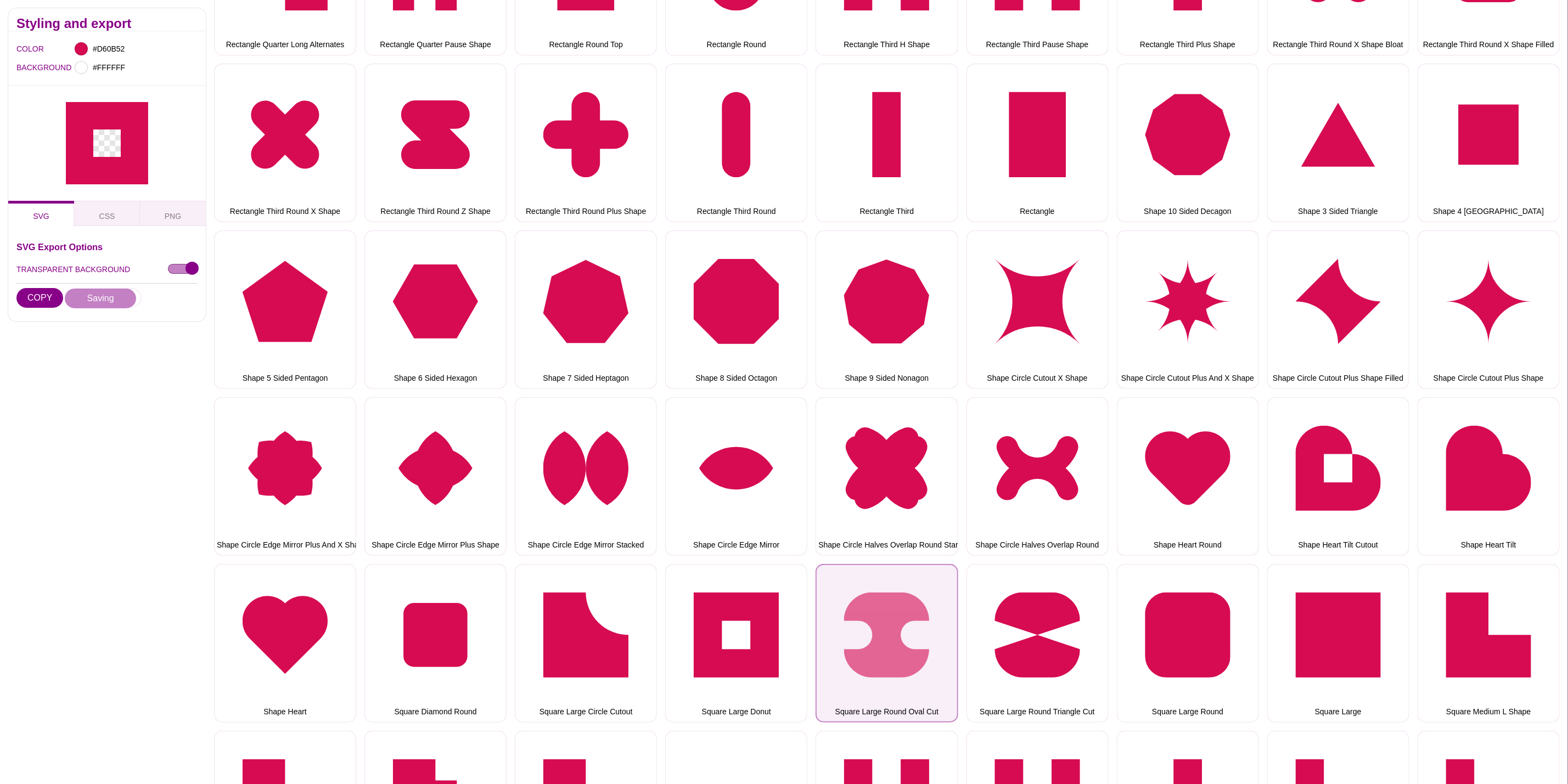
click at [919, 586] on button "Square Large Round Oval Cut" at bounding box center [887, 643] width 142 height 158
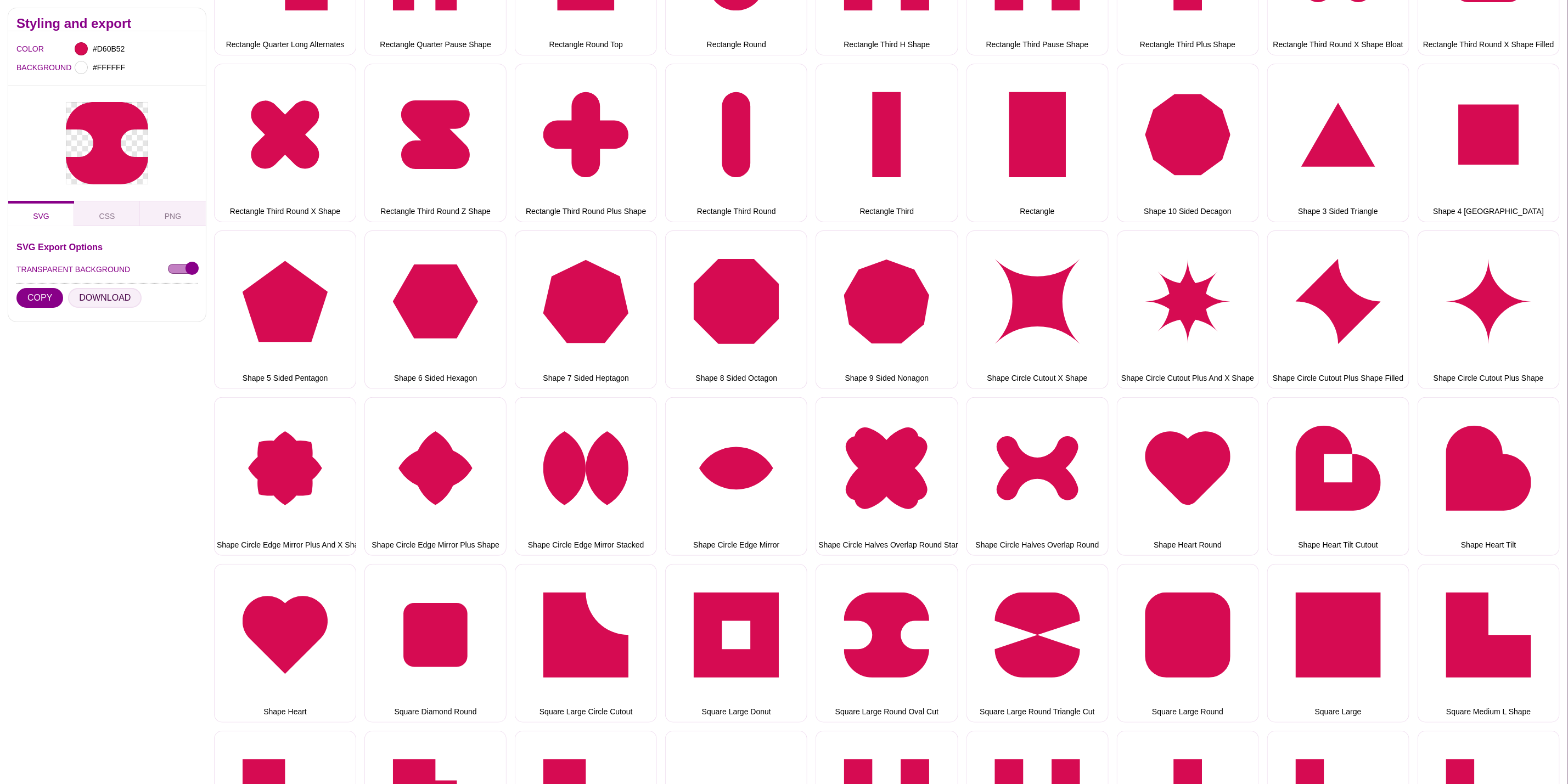
click at [122, 298] on button "DOWNLOAD" at bounding box center [105, 298] width 74 height 20
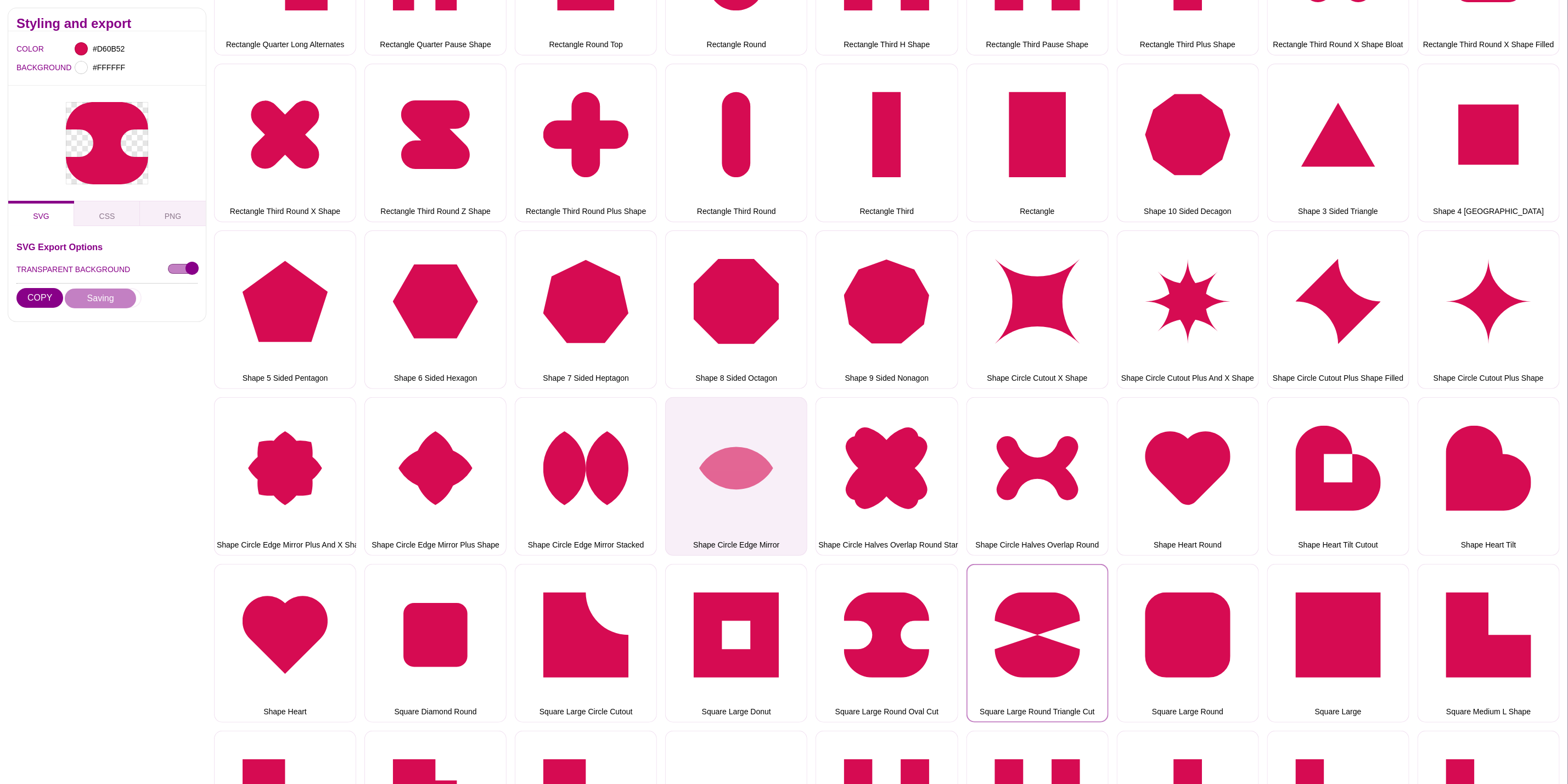
drag, startPoint x: 1039, startPoint y: 583, endPoint x: 740, endPoint y: 516, distance: 306.4
click at [1039, 583] on button "Square Large Round Triangle Cut" at bounding box center [1038, 643] width 142 height 158
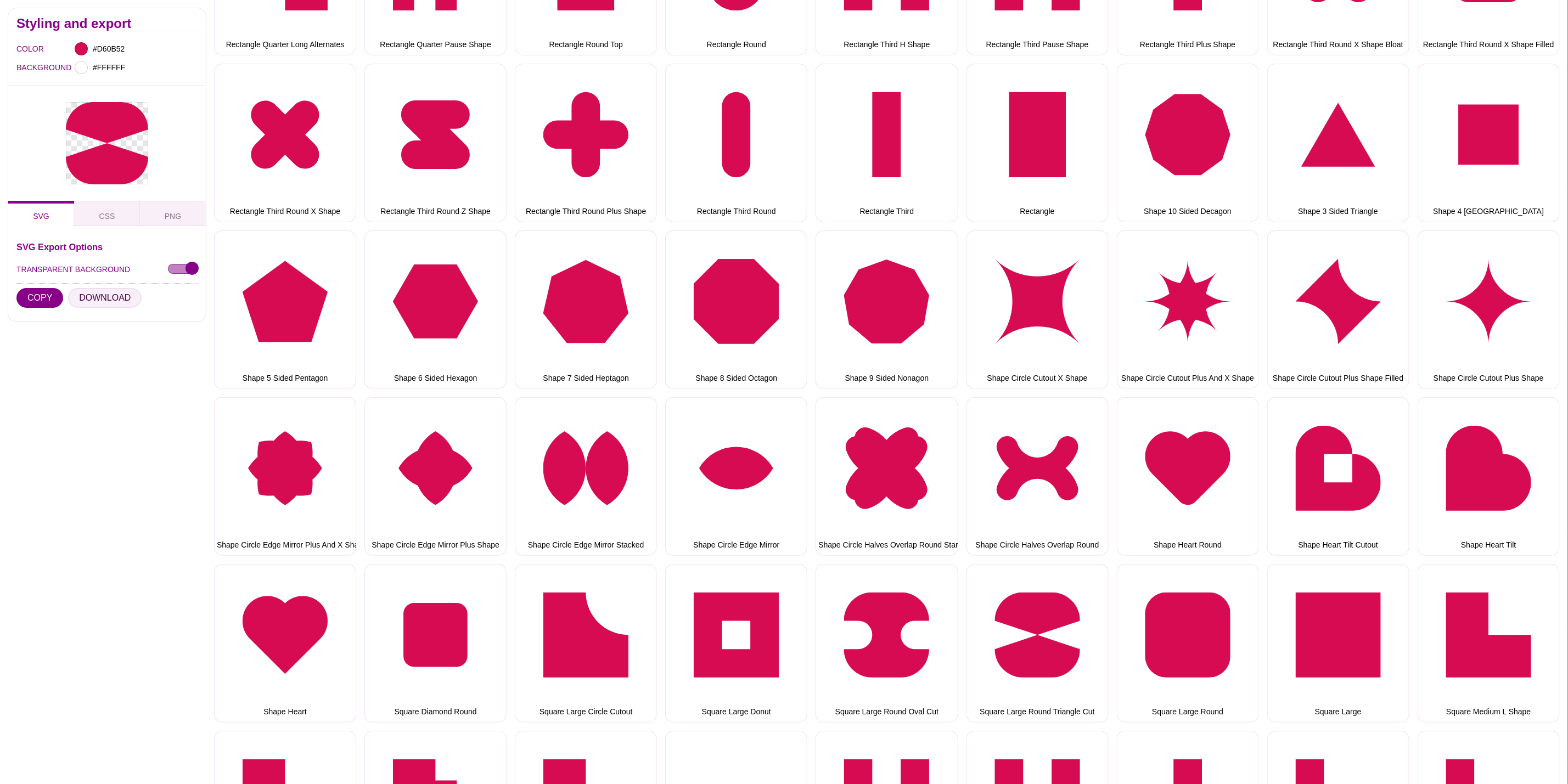
click at [90, 297] on button "DOWNLOAD" at bounding box center [105, 298] width 74 height 20
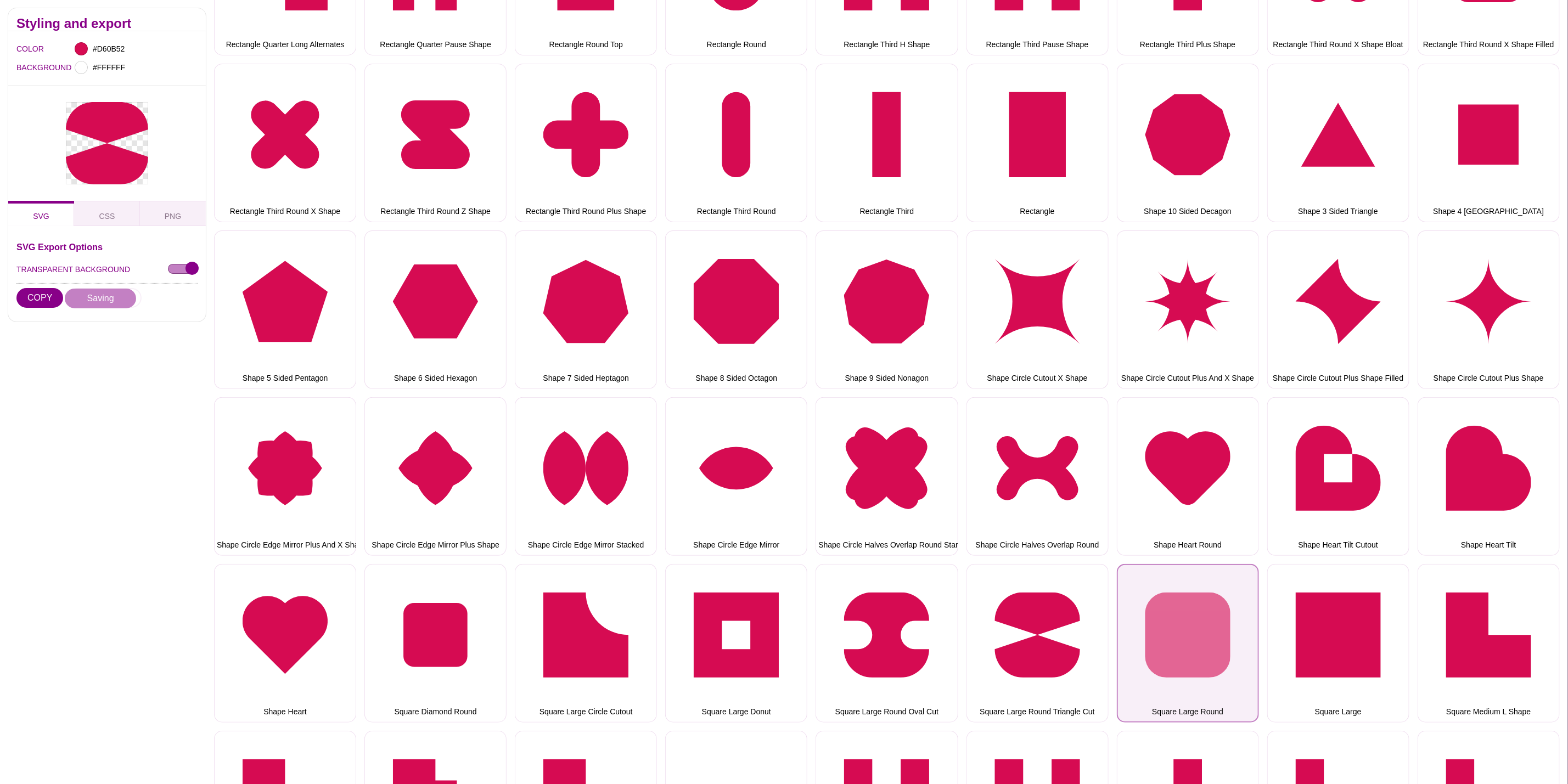
click at [1167, 591] on button "Square Large Round" at bounding box center [1188, 643] width 142 height 158
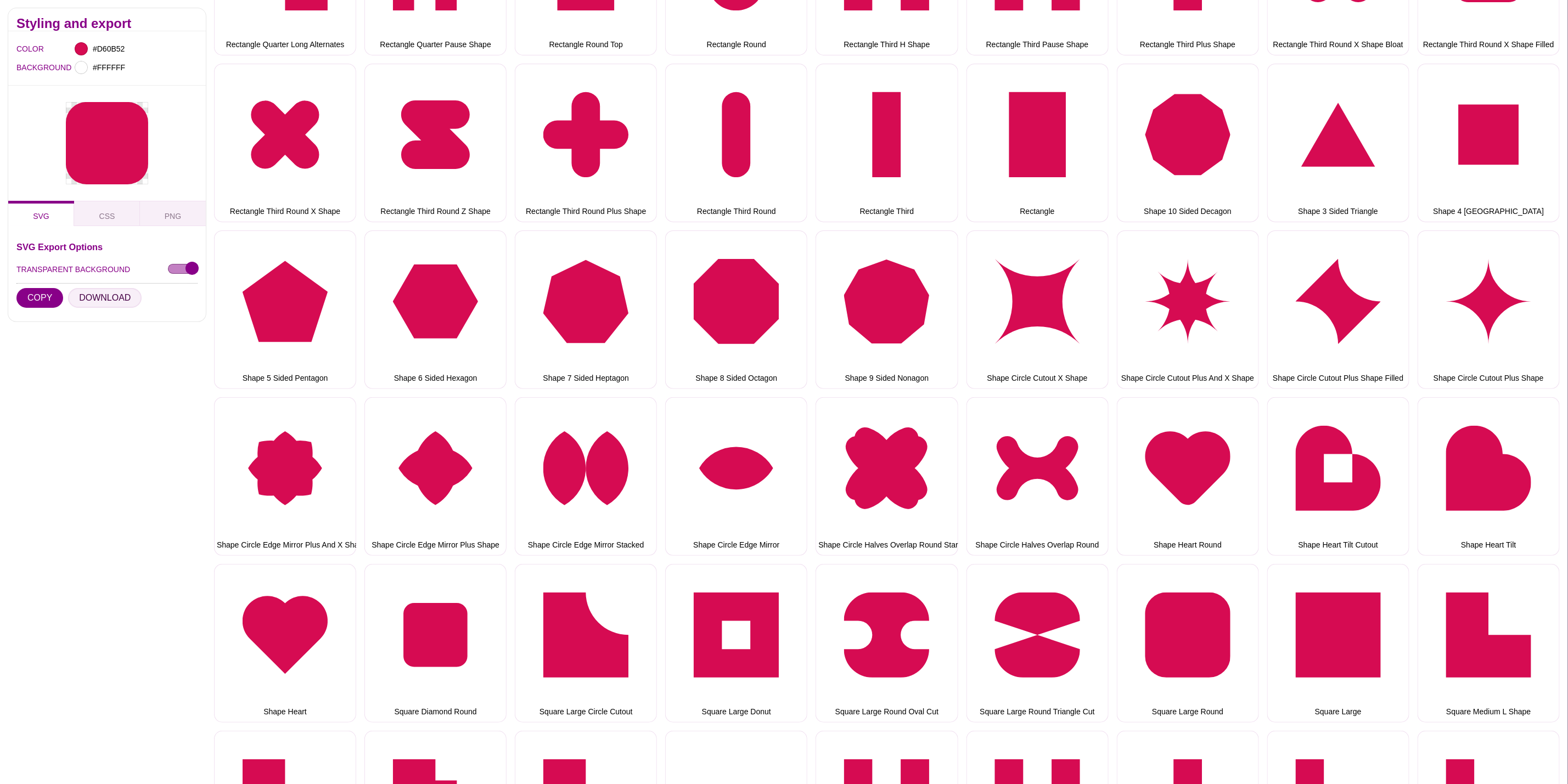
click at [122, 292] on button "DOWNLOAD" at bounding box center [105, 298] width 74 height 20
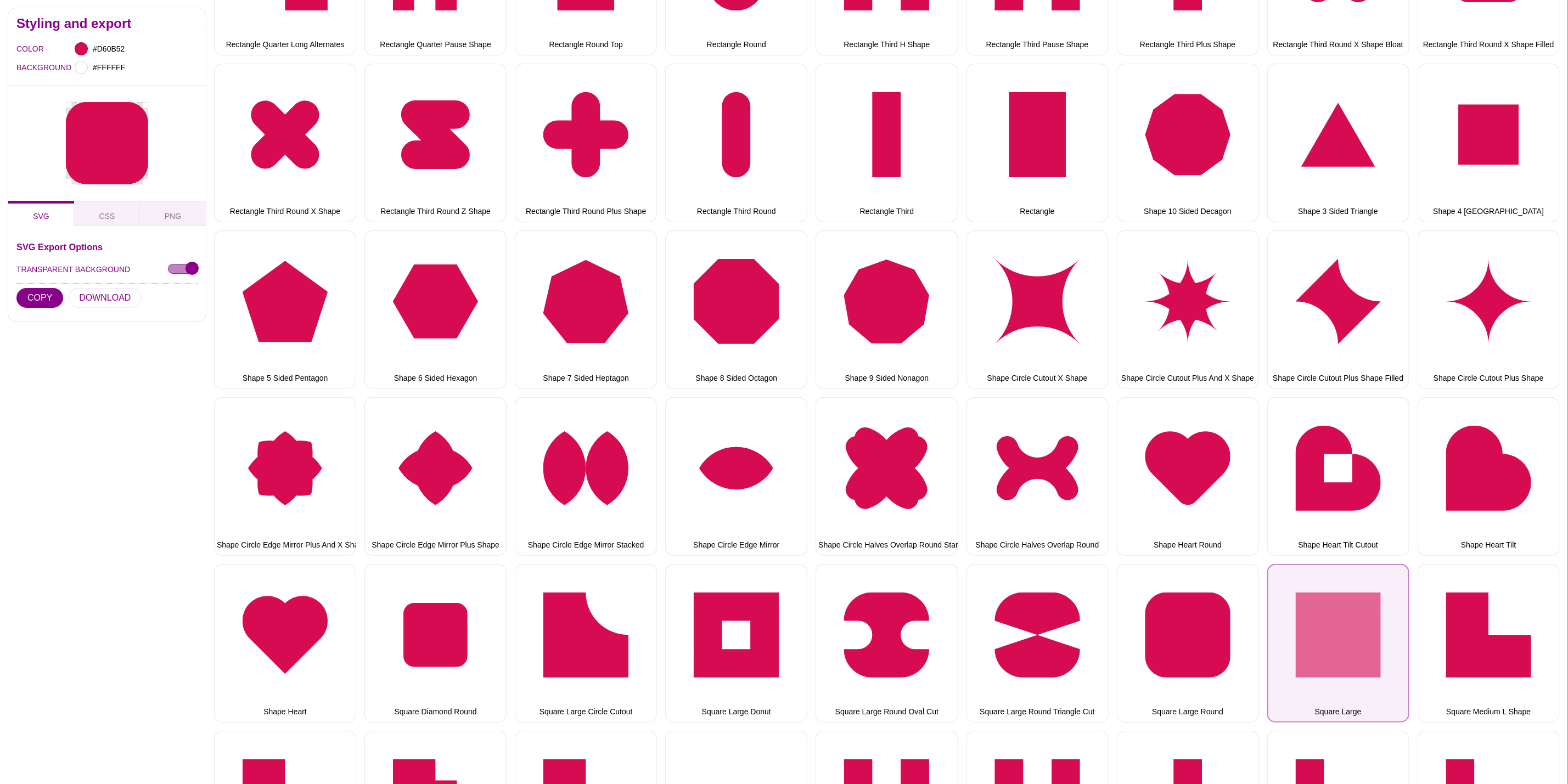
click at [1333, 607] on button "Square Large" at bounding box center [1338, 643] width 142 height 158
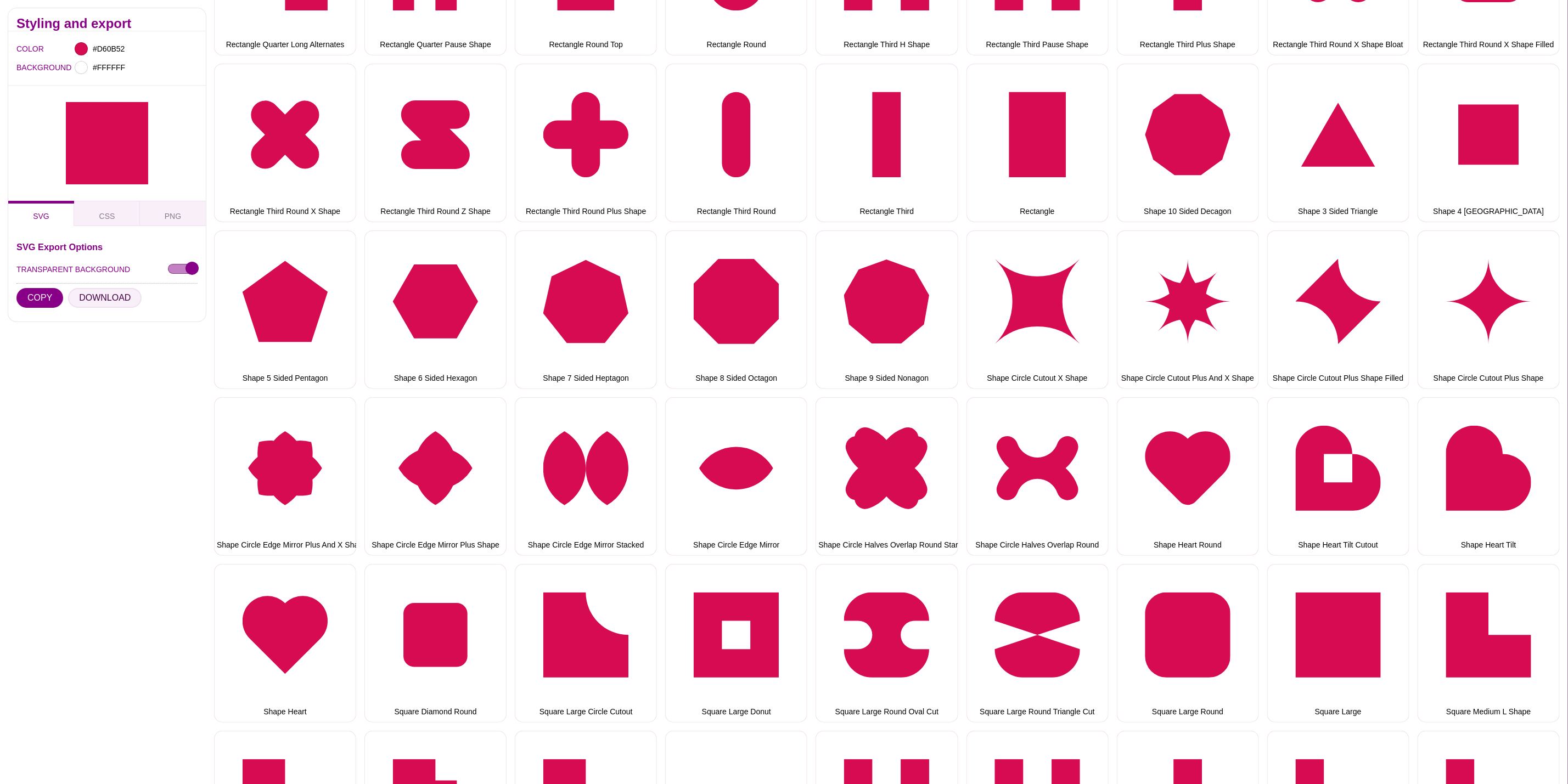
click at [96, 295] on button "DOWNLOAD" at bounding box center [105, 298] width 74 height 20
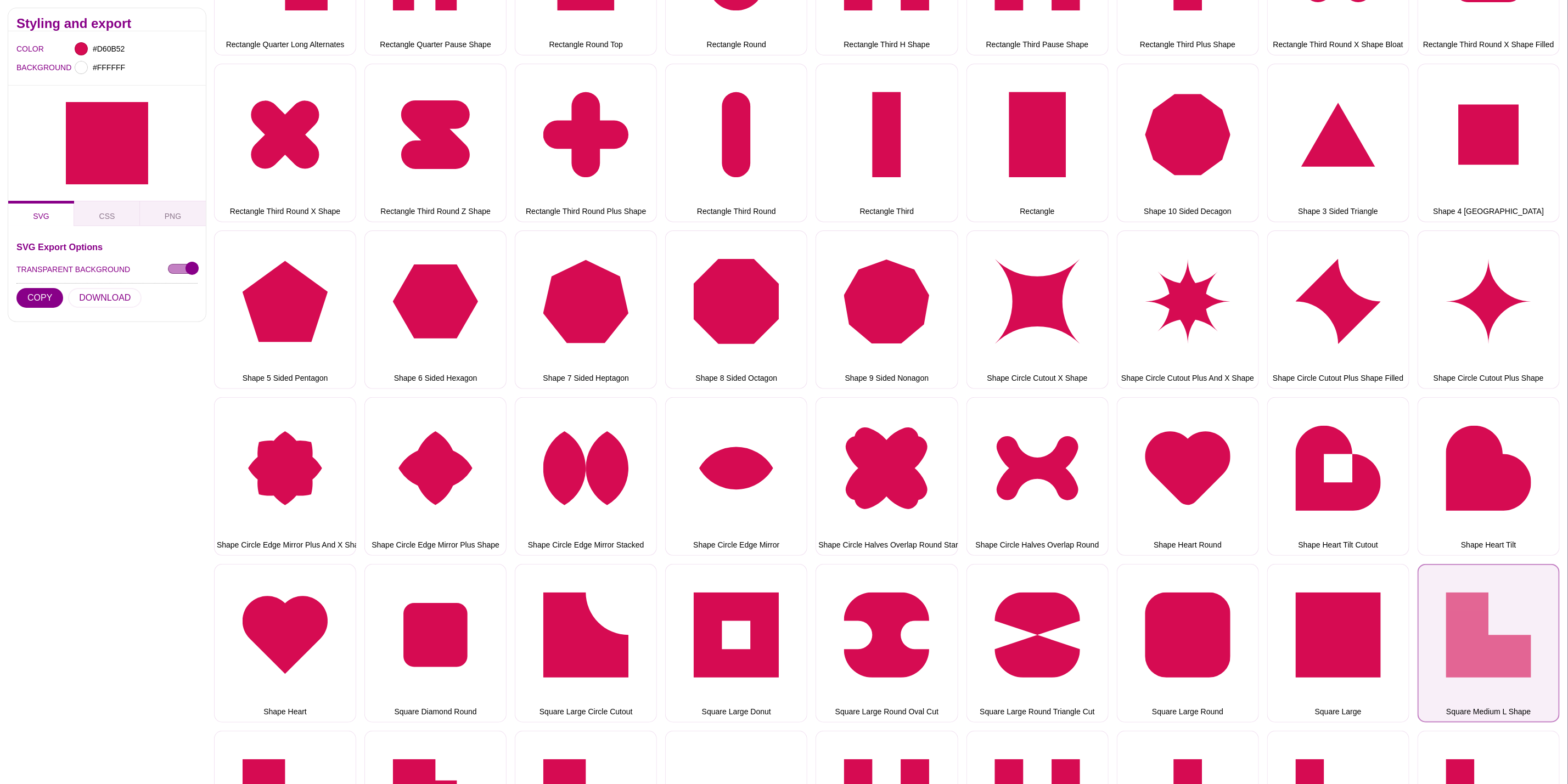
click at [1472, 582] on button "Square Medium L Shape" at bounding box center [1489, 643] width 142 height 158
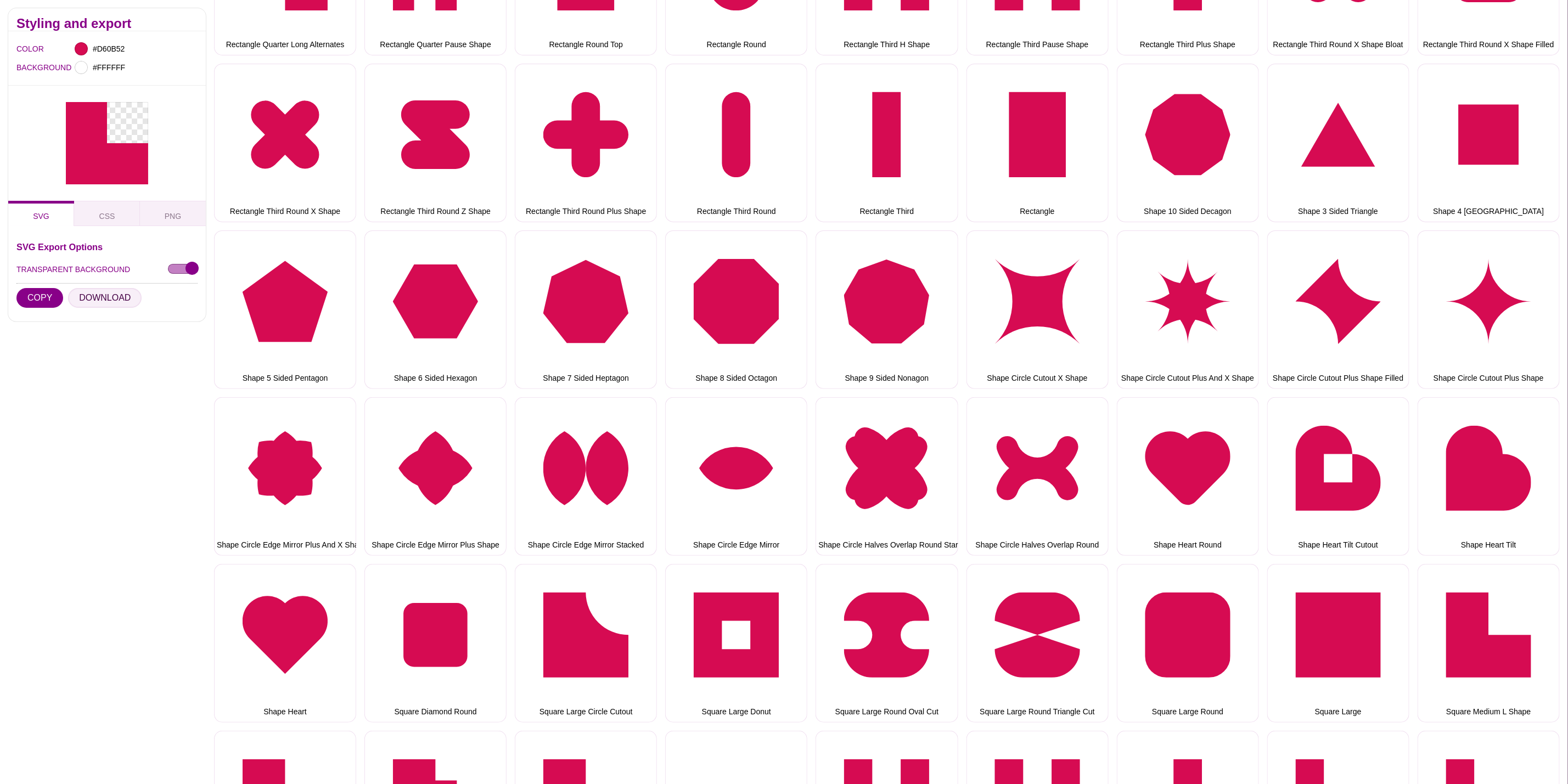
click at [107, 299] on button "DOWNLOAD" at bounding box center [105, 298] width 74 height 20
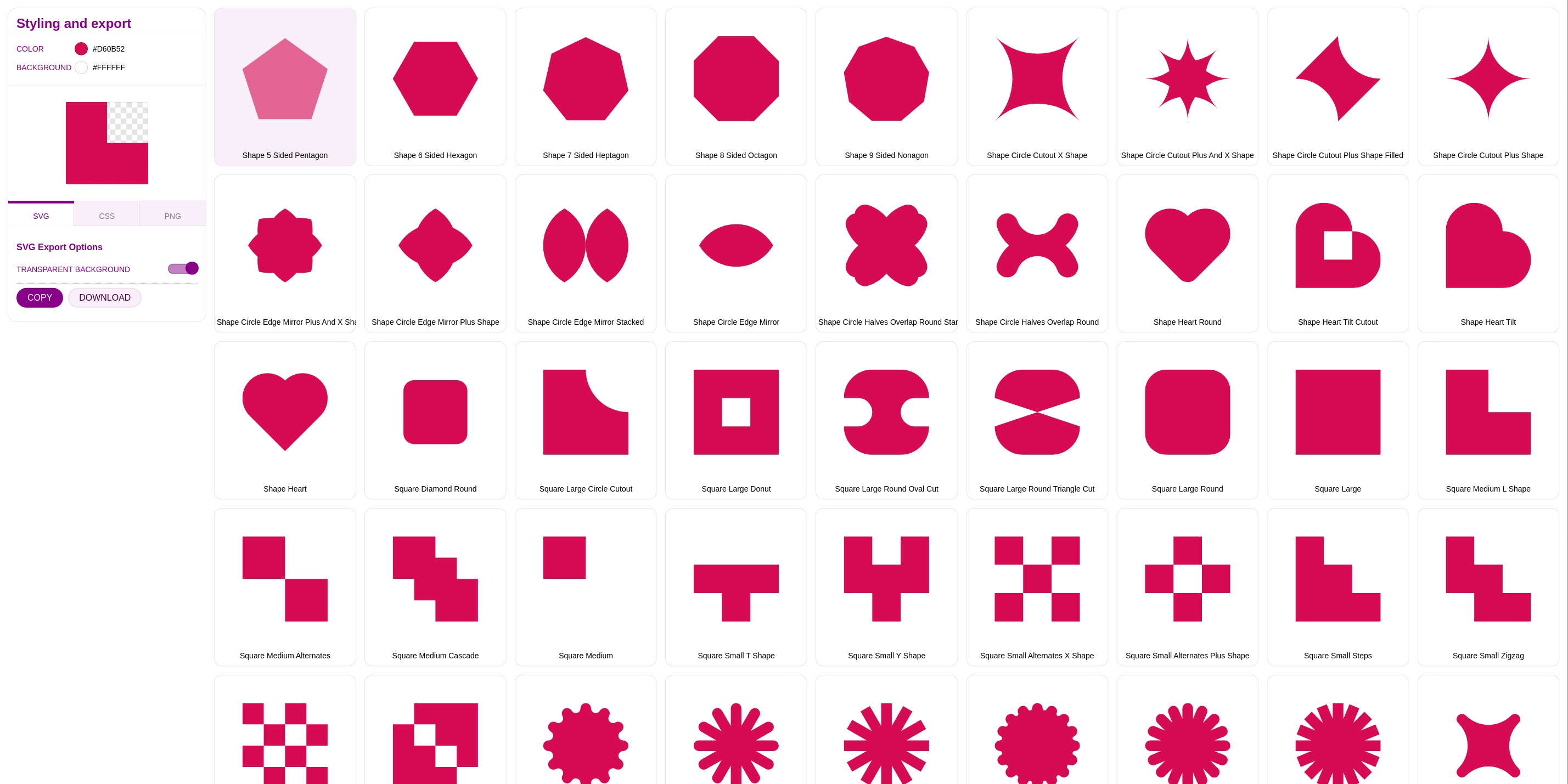
scroll to position [3704, 0]
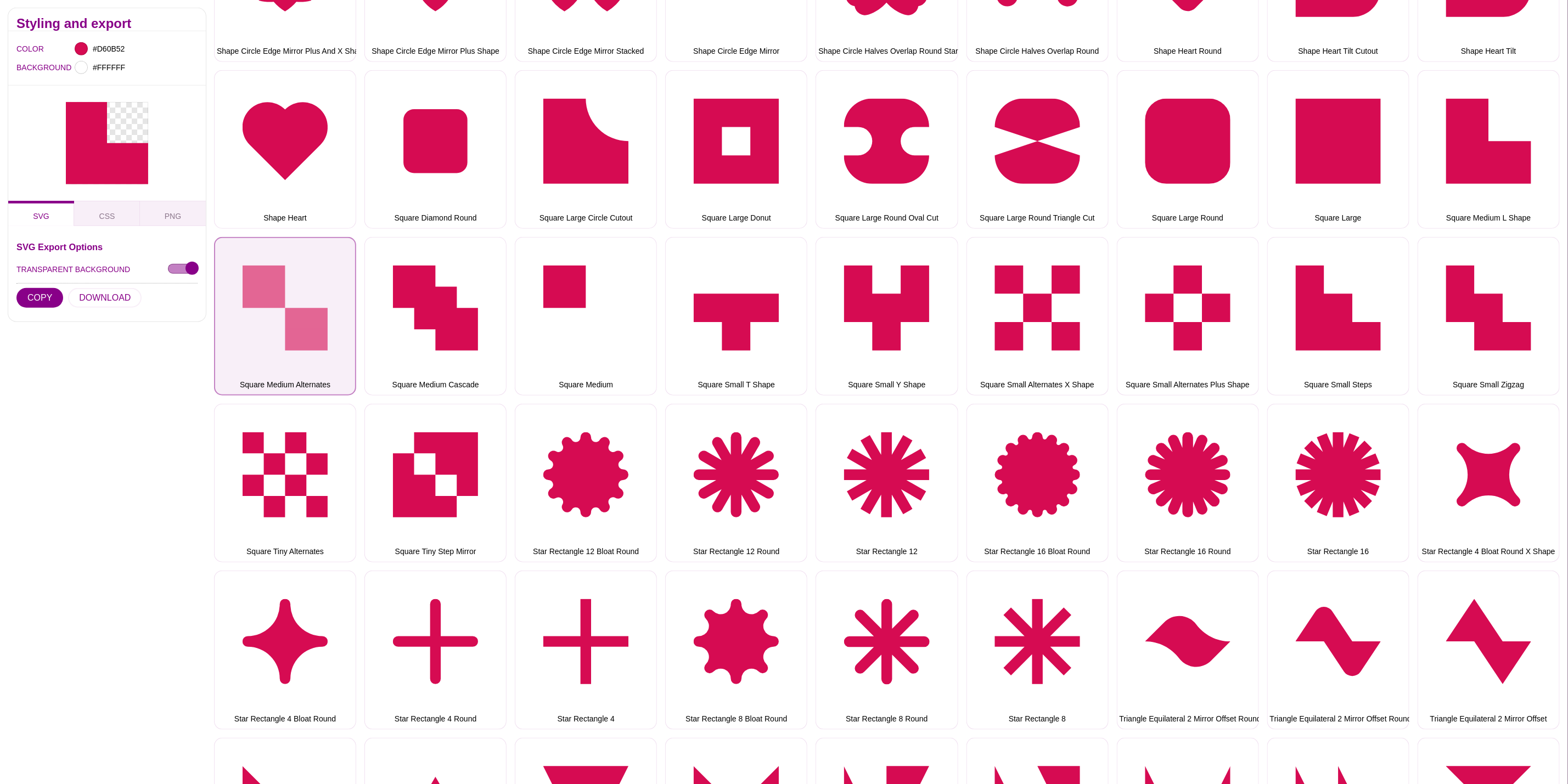
click at [287, 257] on button "Square Medium Alternates" at bounding box center [285, 316] width 142 height 158
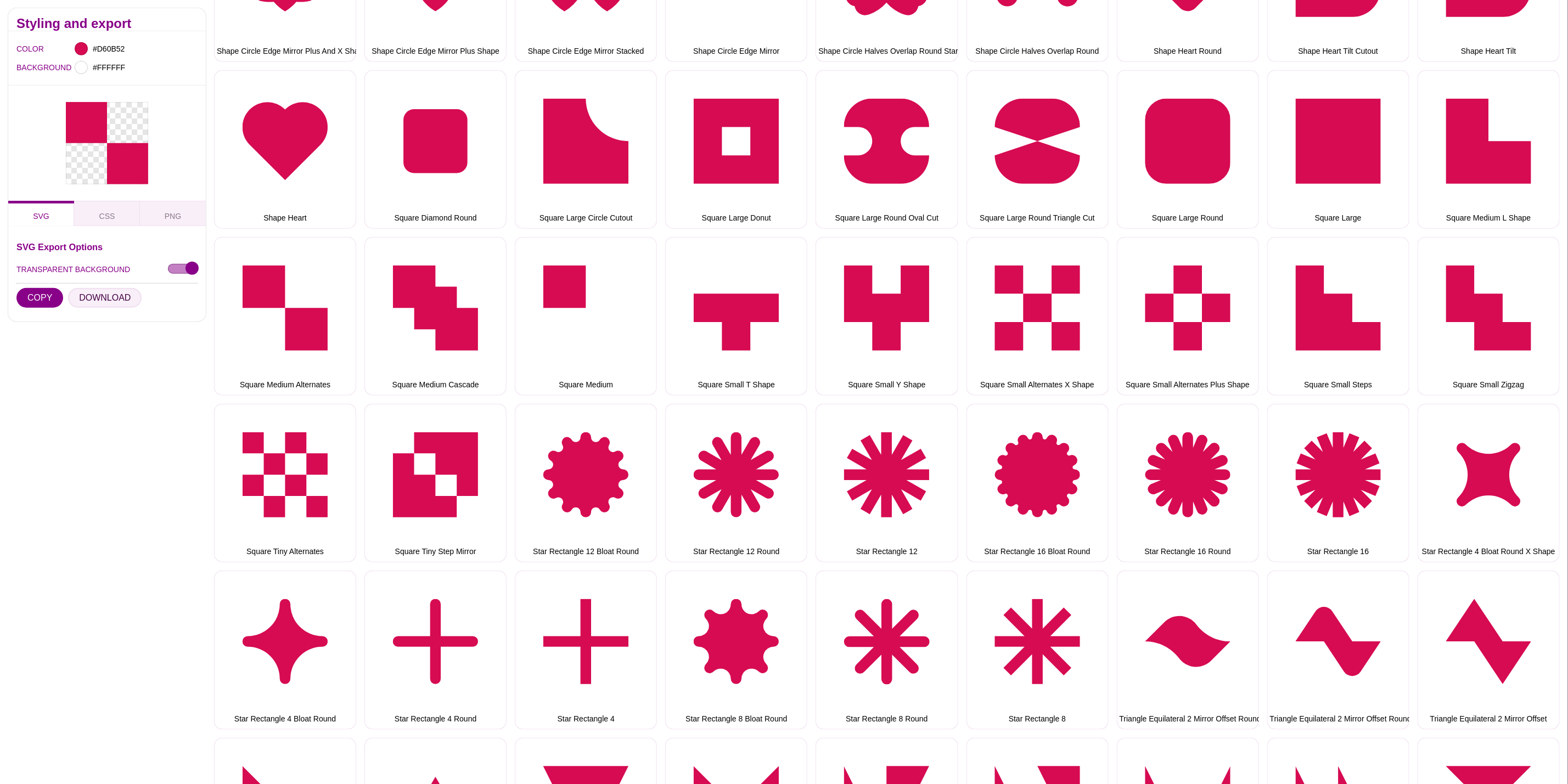
click at [120, 299] on button "DOWNLOAD" at bounding box center [105, 298] width 74 height 20
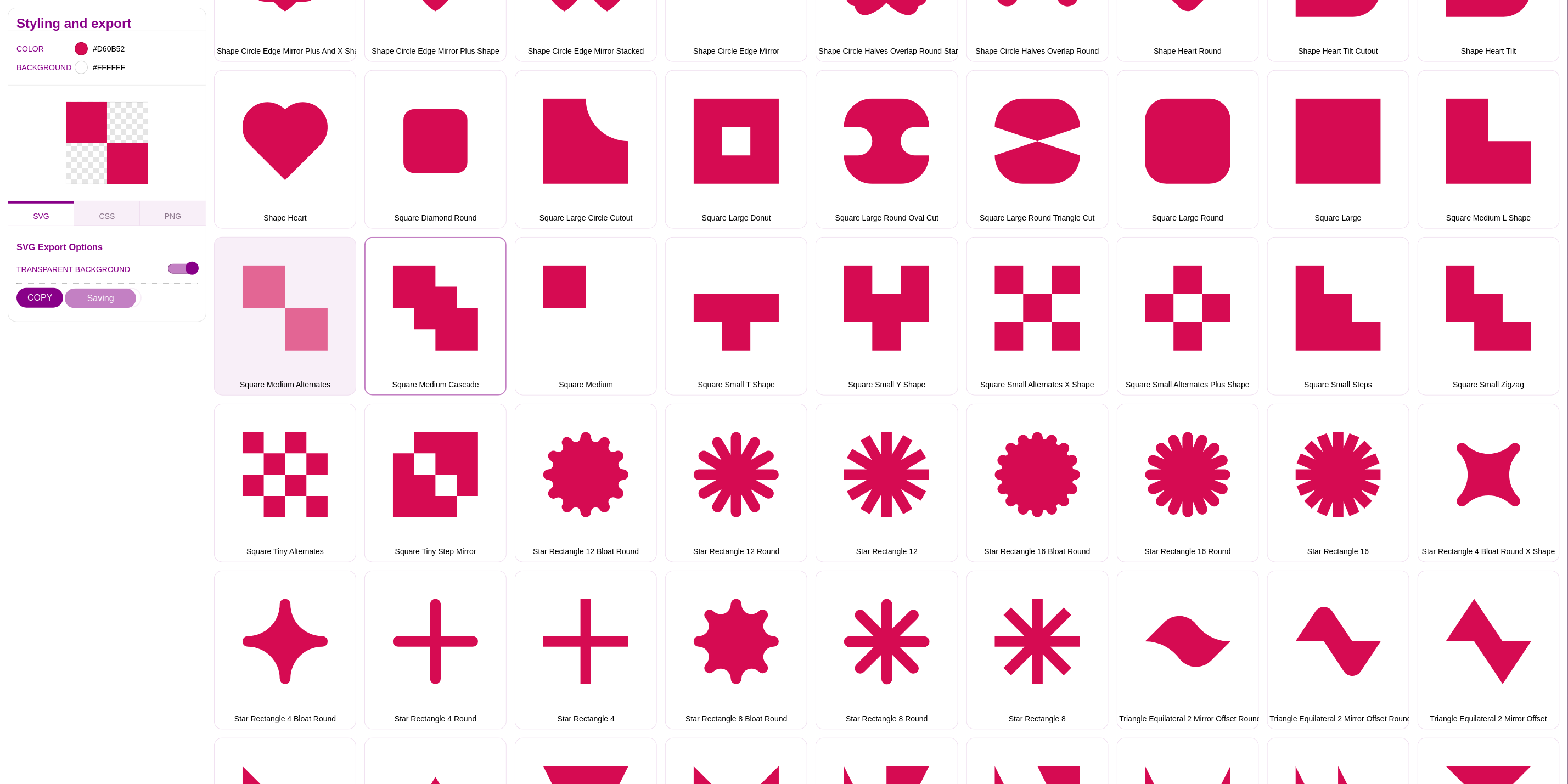
drag, startPoint x: 436, startPoint y: 312, endPoint x: 234, endPoint y: 302, distance: 202.2
click at [436, 312] on button "Square Medium Cascade" at bounding box center [436, 316] width 142 height 158
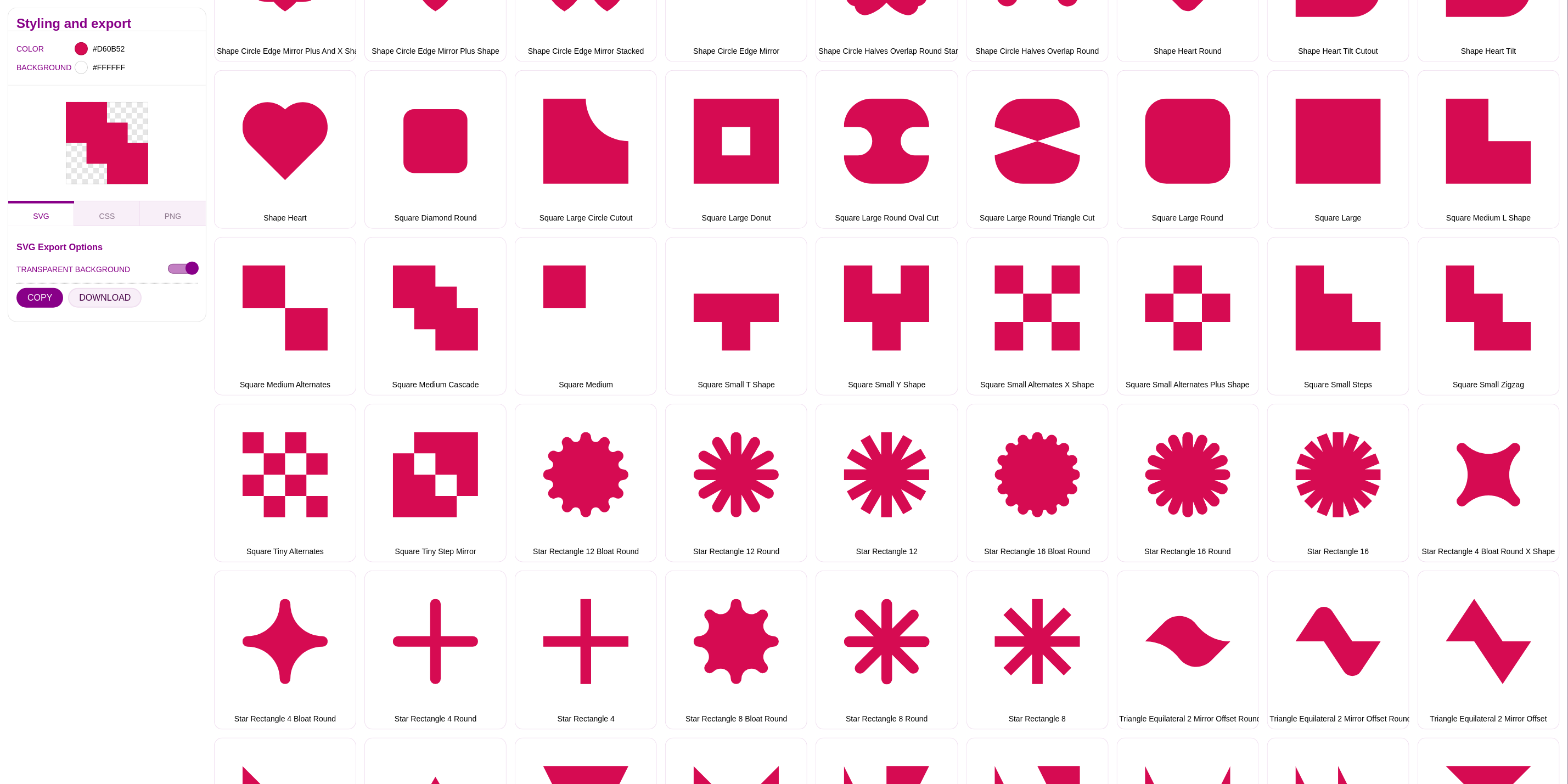
click at [117, 297] on button "DOWNLOAD" at bounding box center [105, 298] width 74 height 20
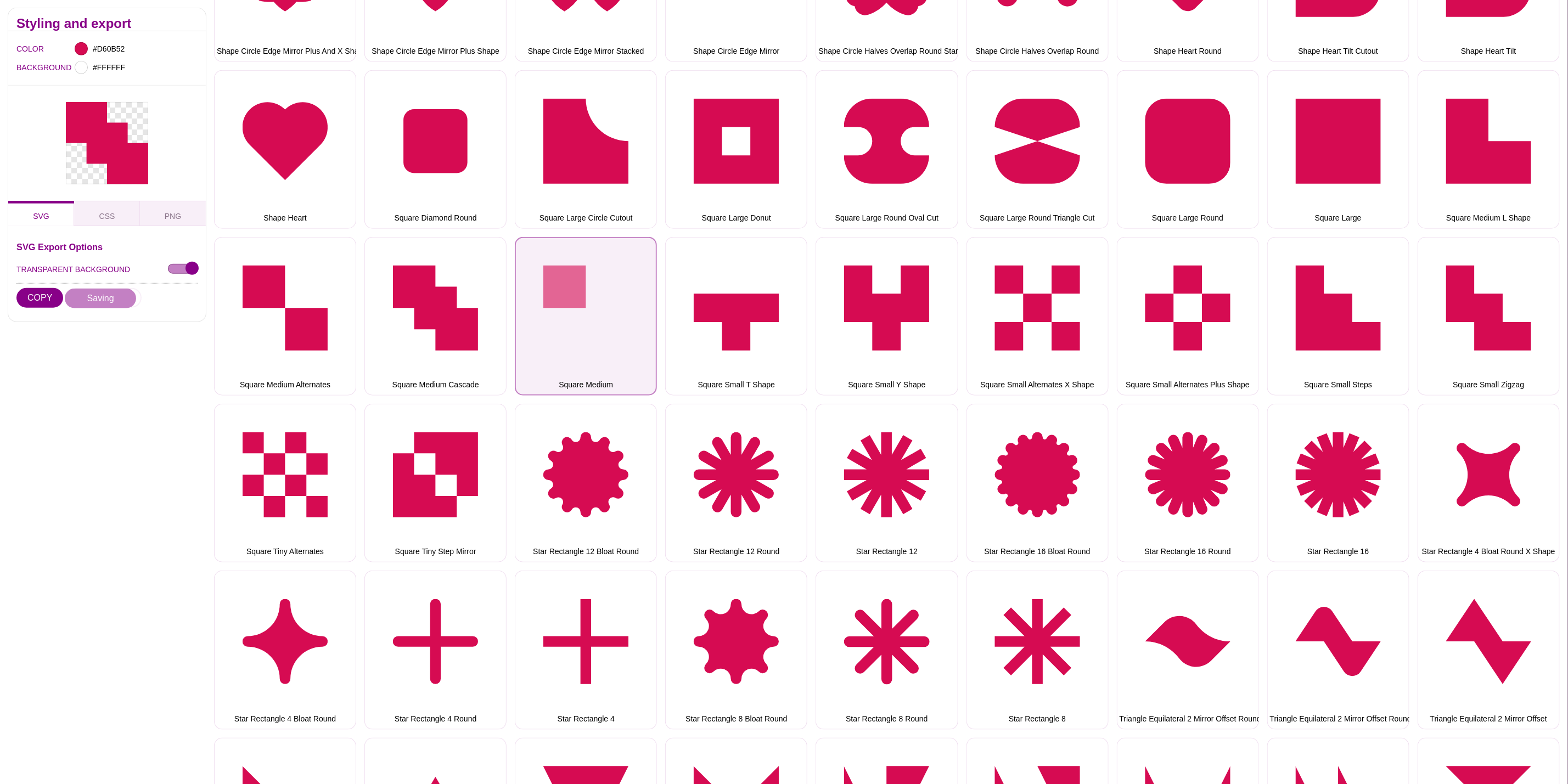
click at [516, 283] on button "Square Medium" at bounding box center [586, 316] width 142 height 158
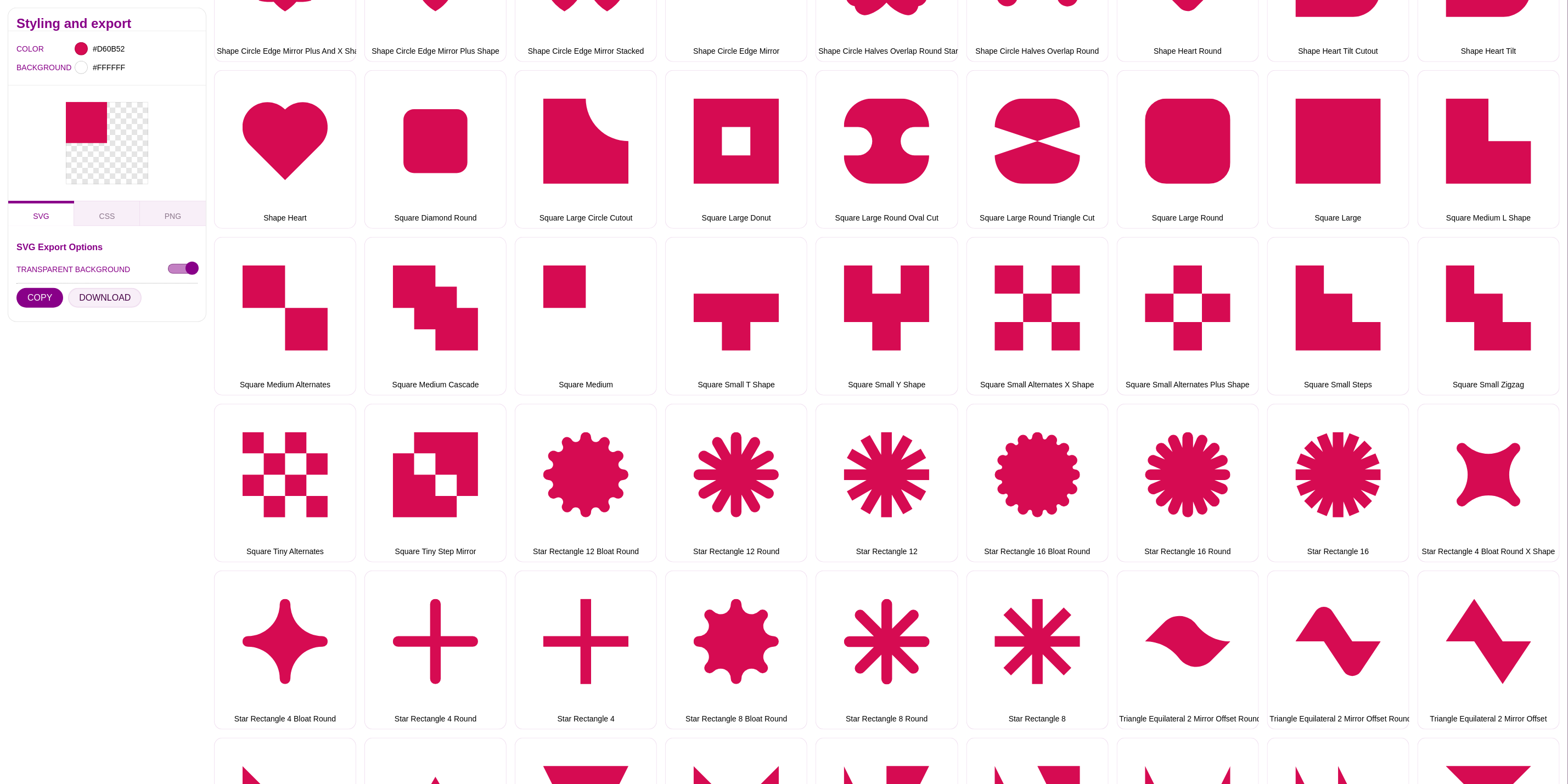
click at [87, 298] on button "DOWNLOAD" at bounding box center [105, 298] width 74 height 20
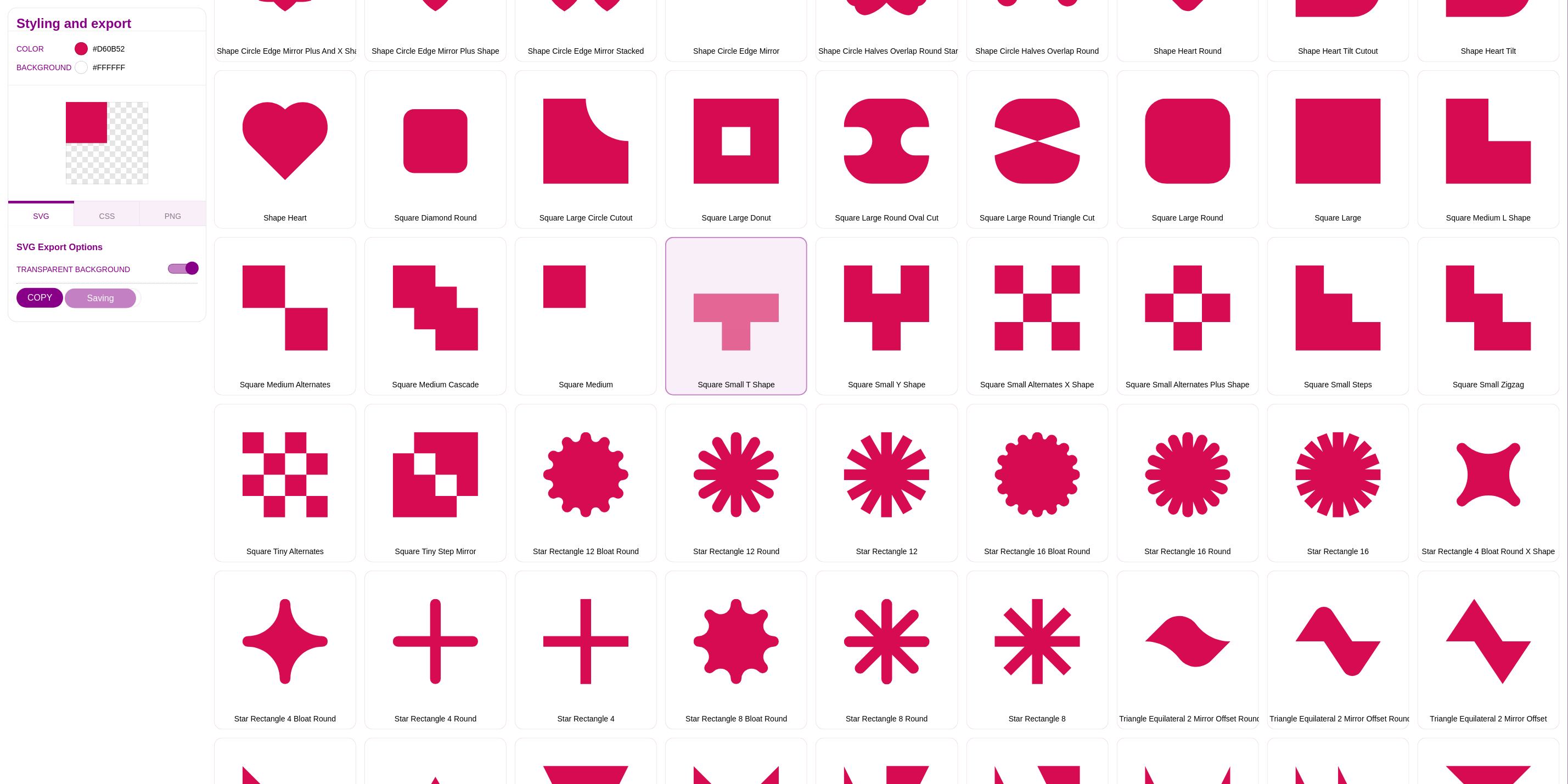
drag, startPoint x: 716, startPoint y: 310, endPoint x: 709, endPoint y: 313, distance: 7.6
click at [716, 310] on button "Square Small T Shape" at bounding box center [736, 316] width 142 height 158
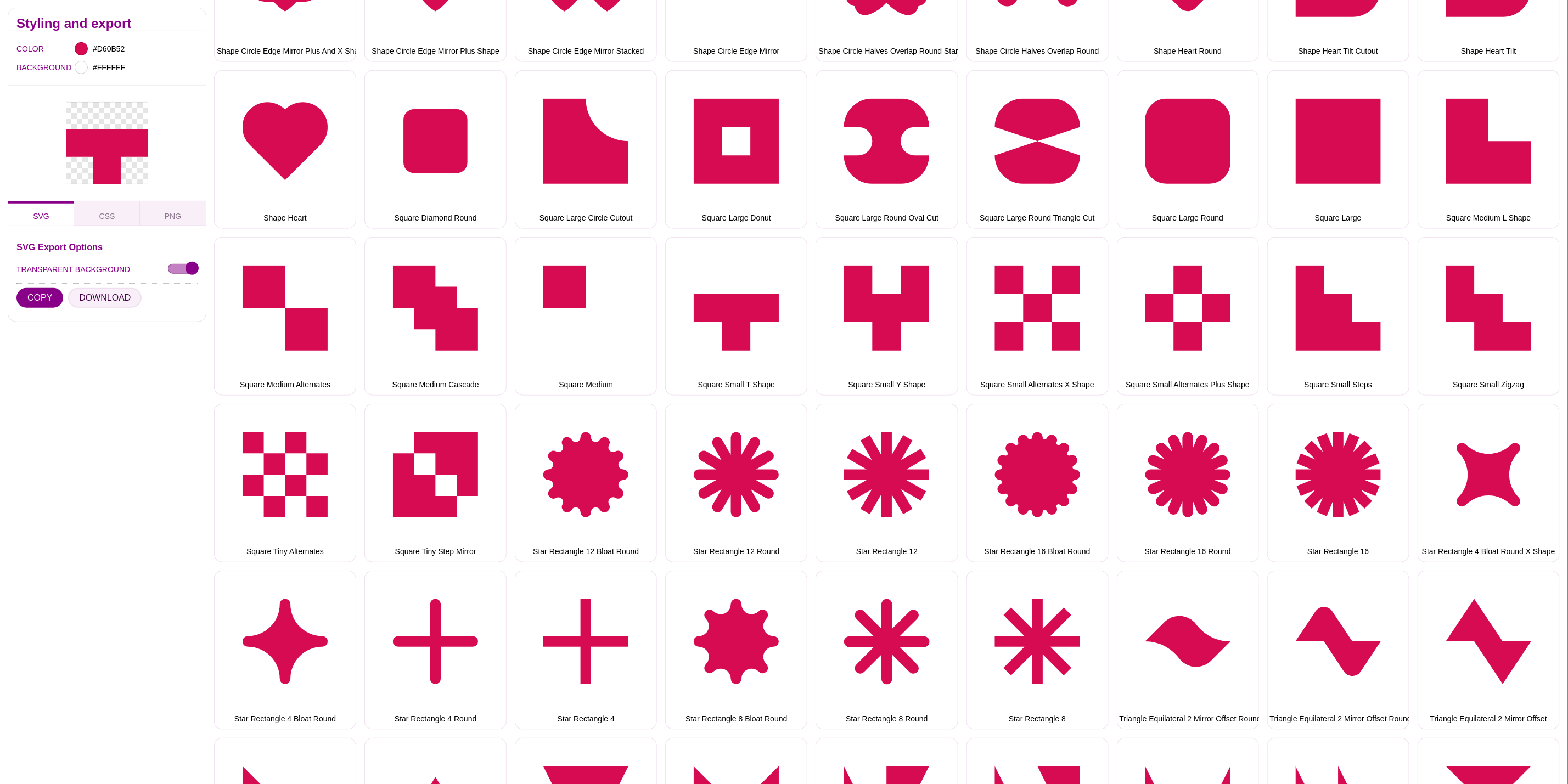
click at [111, 299] on button "DOWNLOAD" at bounding box center [105, 298] width 74 height 20
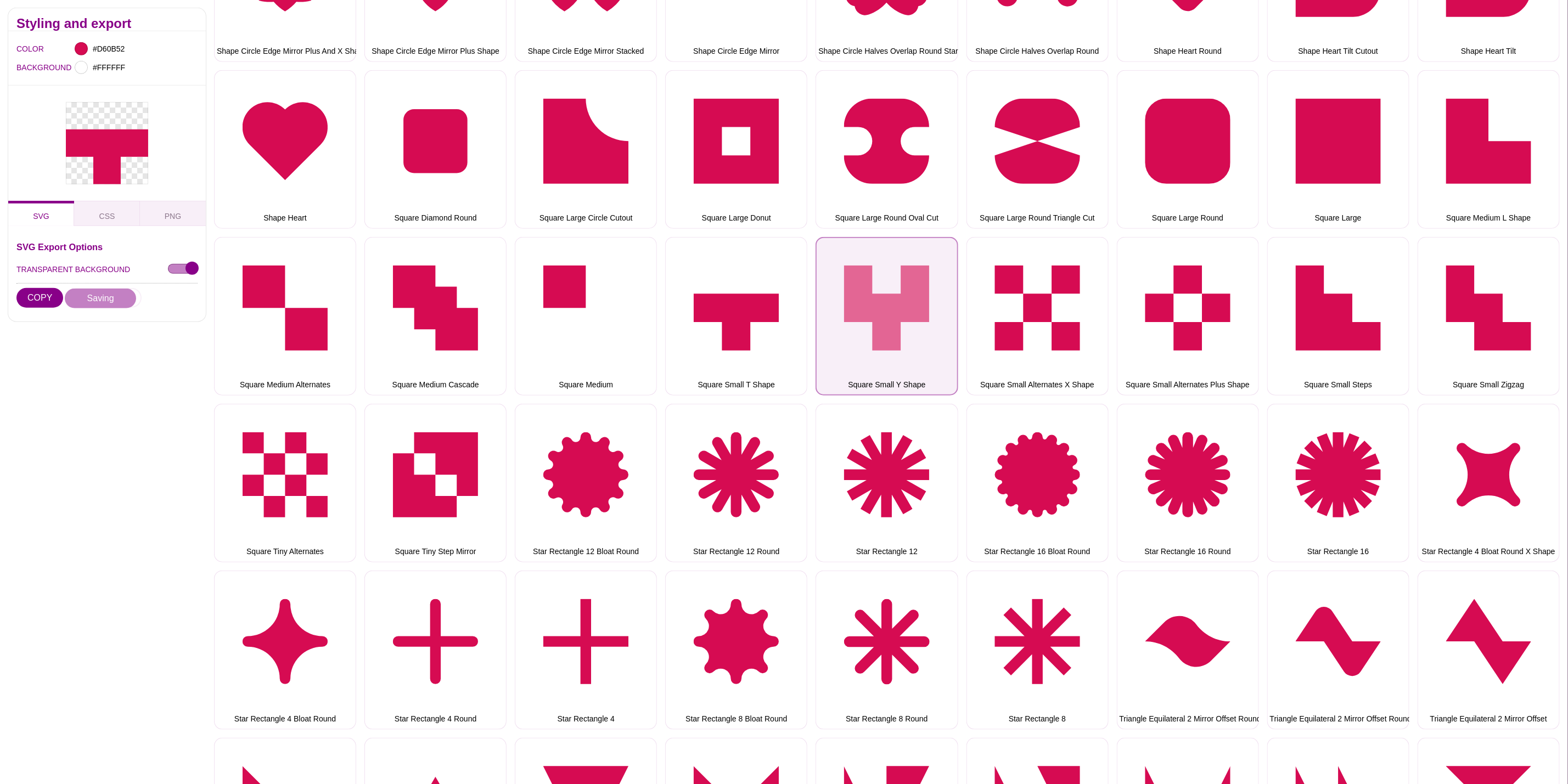
click at [887, 320] on button "Square Small Y Shape" at bounding box center [887, 316] width 142 height 158
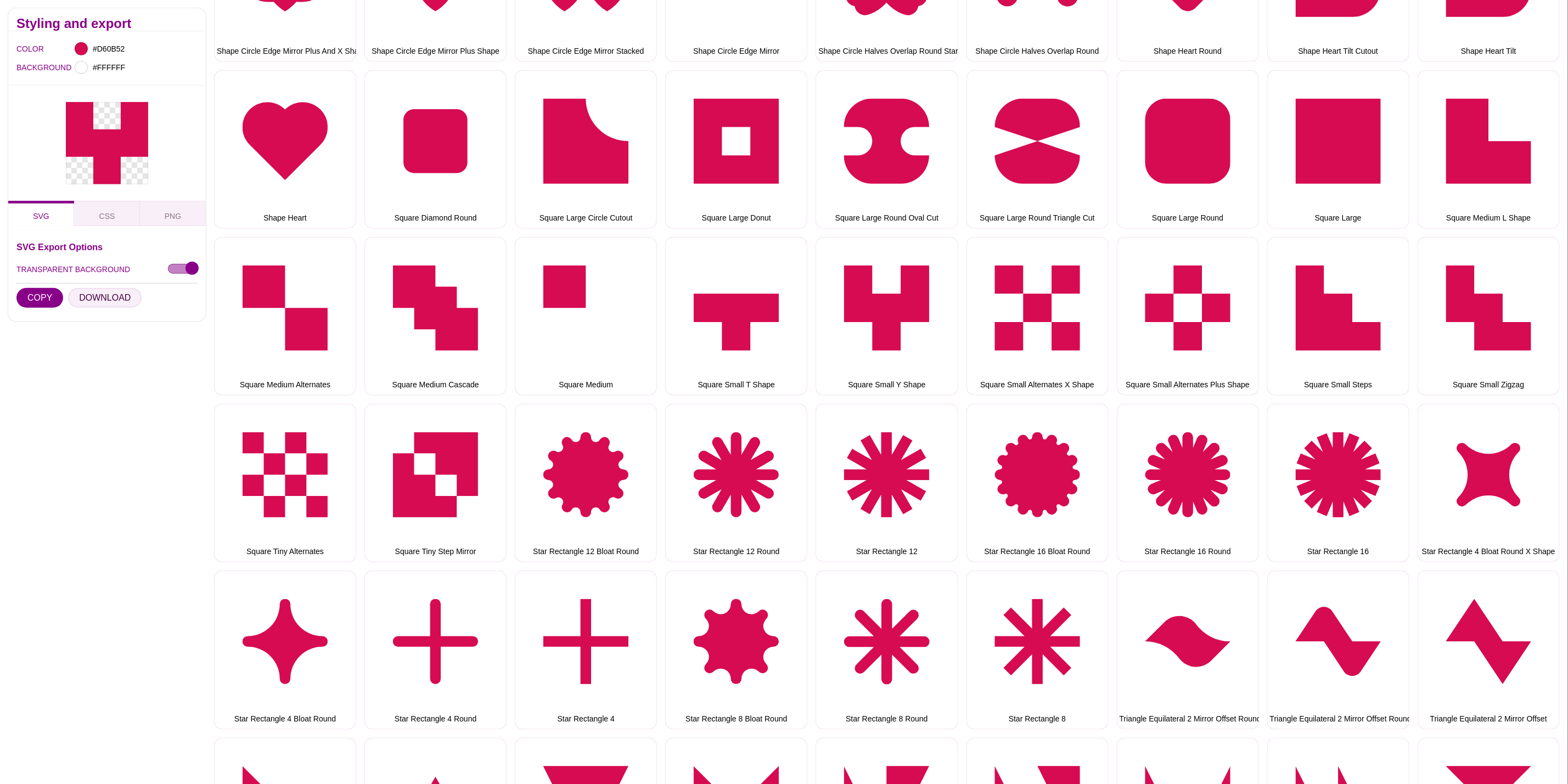
click at [115, 302] on button "DOWNLOAD" at bounding box center [105, 298] width 74 height 20
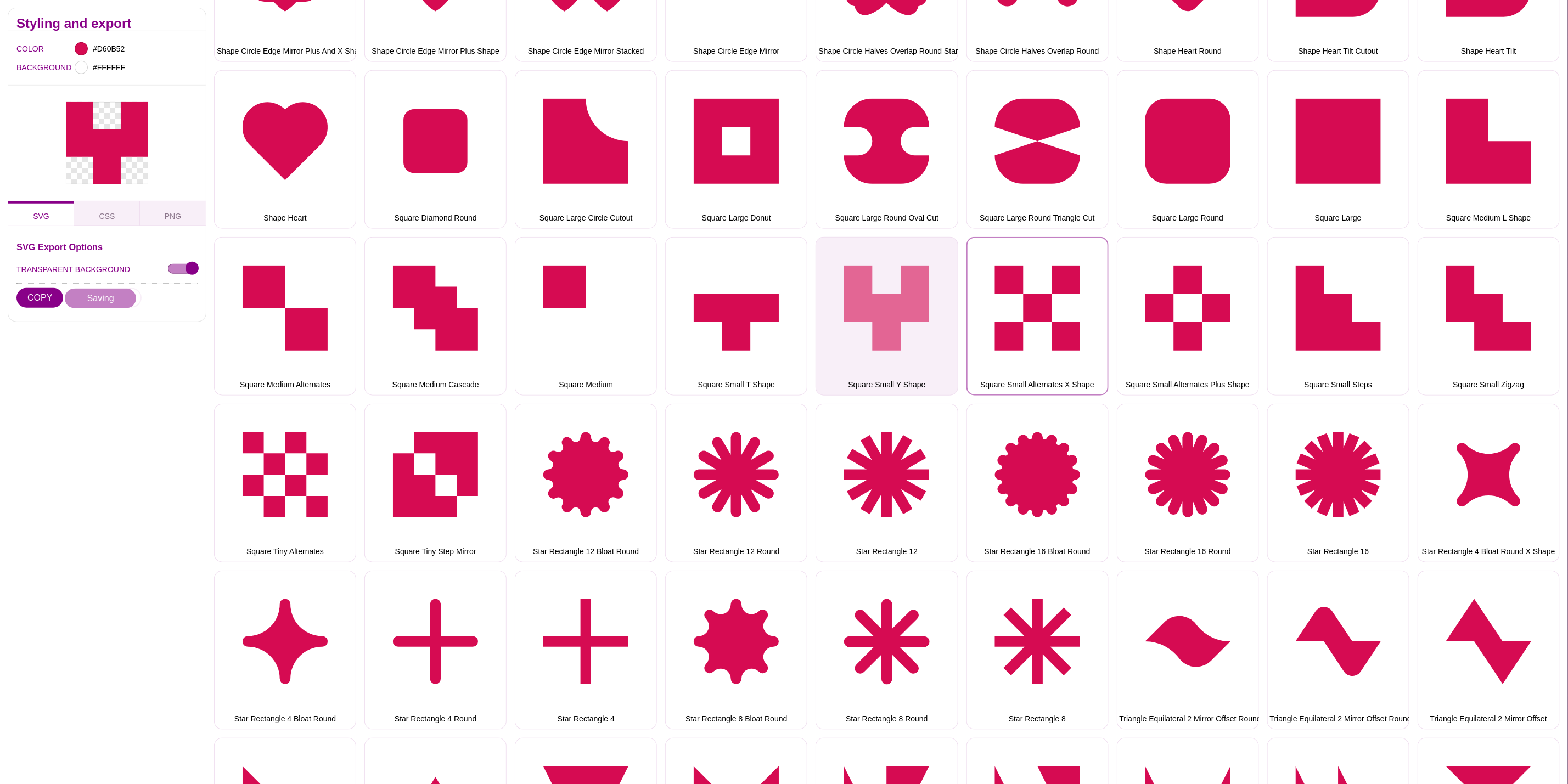
click at [1003, 306] on button "Square Small Alternates X Shape" at bounding box center [1038, 316] width 142 height 158
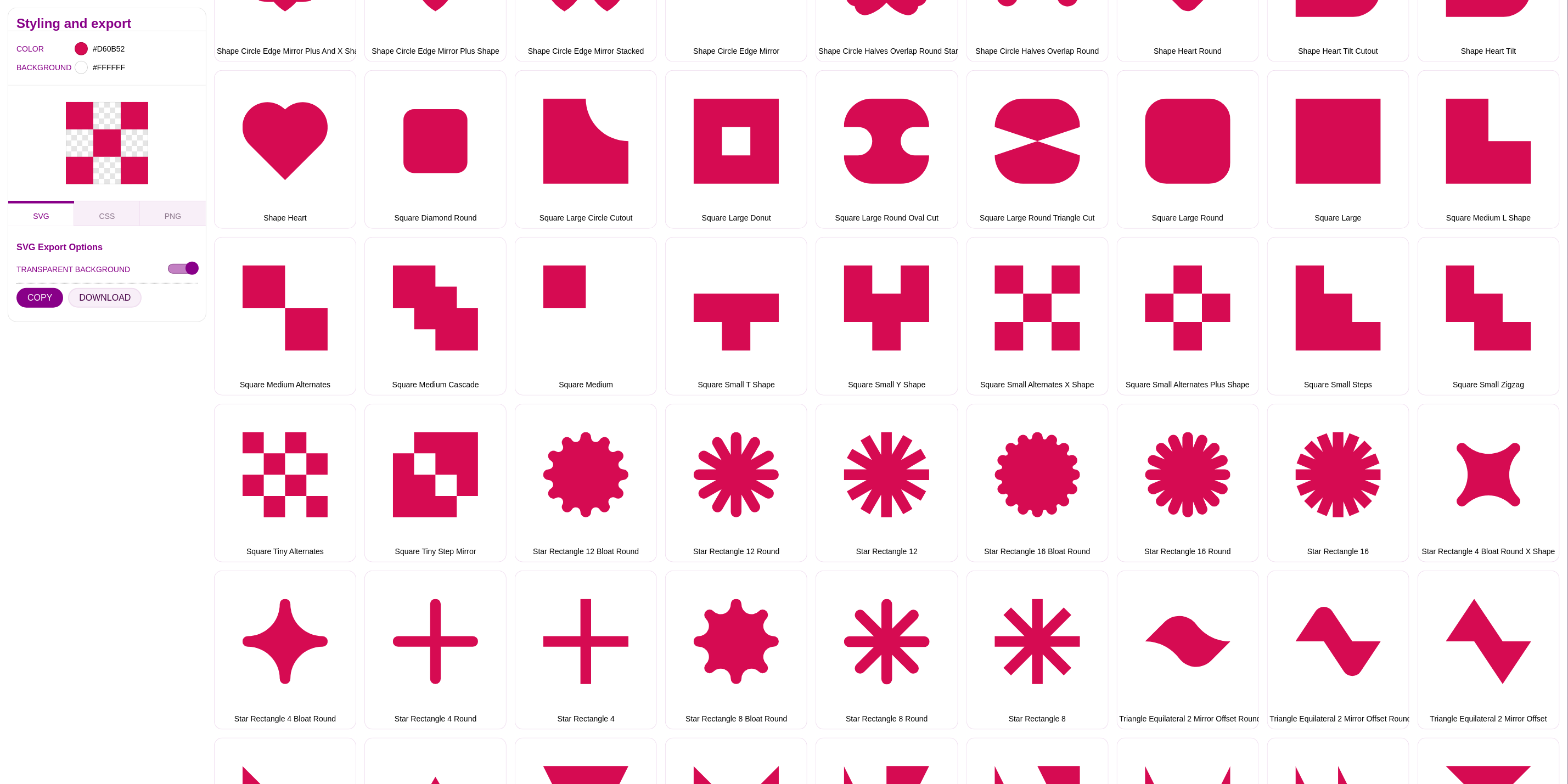
click at [104, 293] on button "DOWNLOAD" at bounding box center [105, 298] width 74 height 20
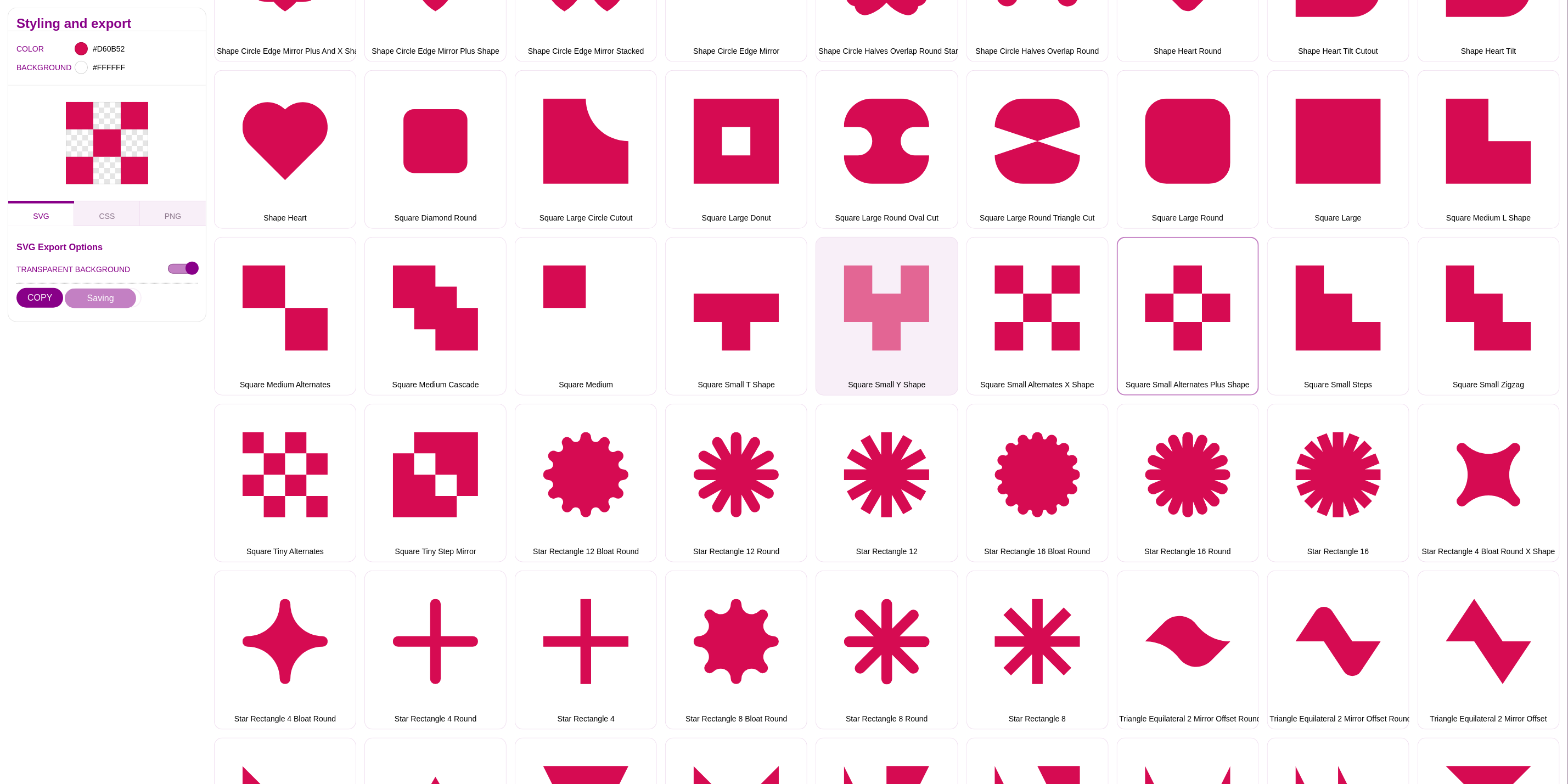
drag, startPoint x: 1157, startPoint y: 293, endPoint x: 919, endPoint y: 294, distance: 238.0
click at [1157, 292] on button "Square Small Alternates Plus Shape" at bounding box center [1188, 316] width 142 height 158
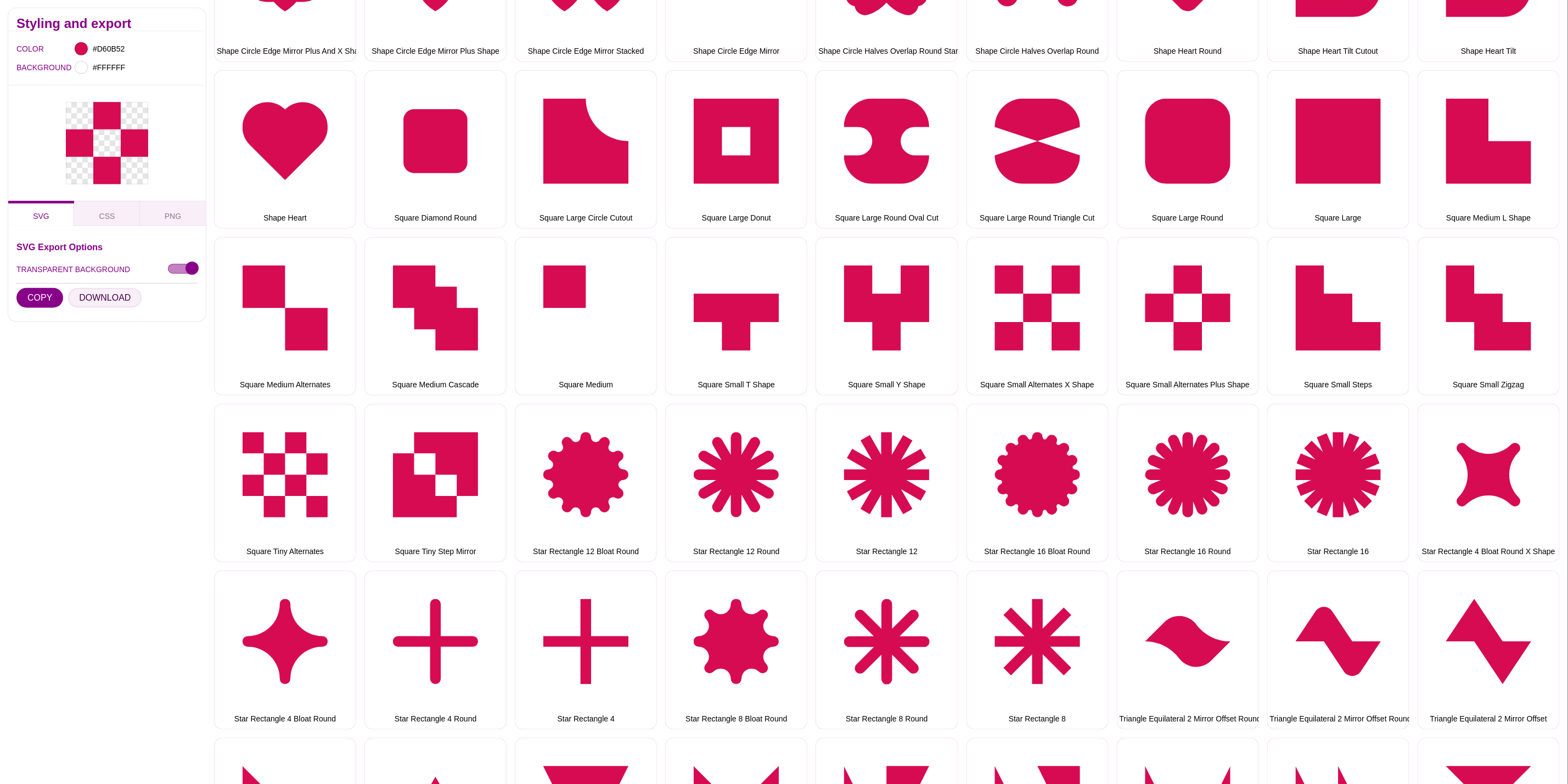
click at [114, 299] on button "DOWNLOAD" at bounding box center [105, 298] width 74 height 20
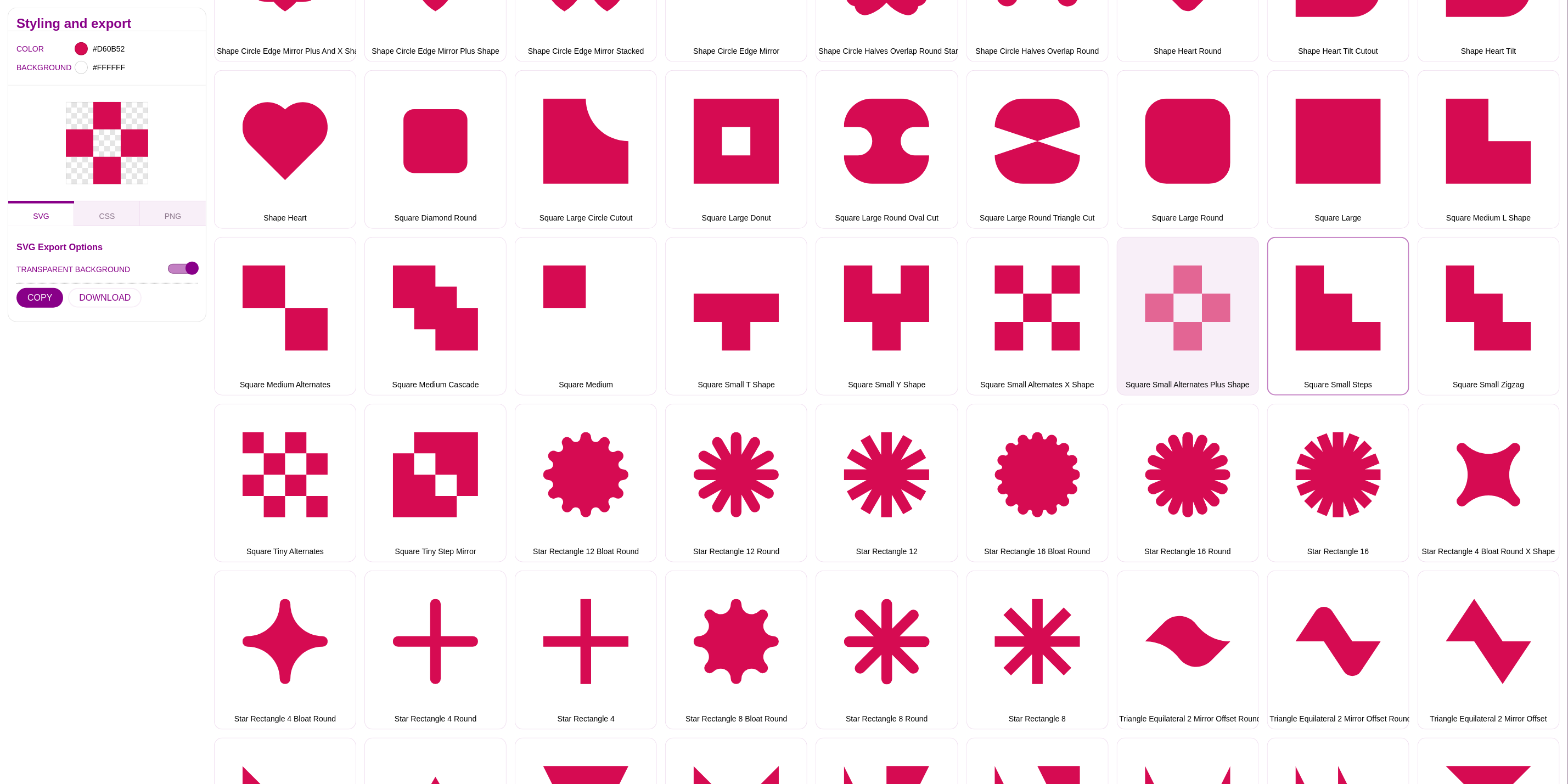
drag, startPoint x: 1288, startPoint y: 306, endPoint x: 1196, endPoint y: 305, distance: 92.0
click at [1288, 306] on button "Square Small Steps" at bounding box center [1338, 316] width 142 height 158
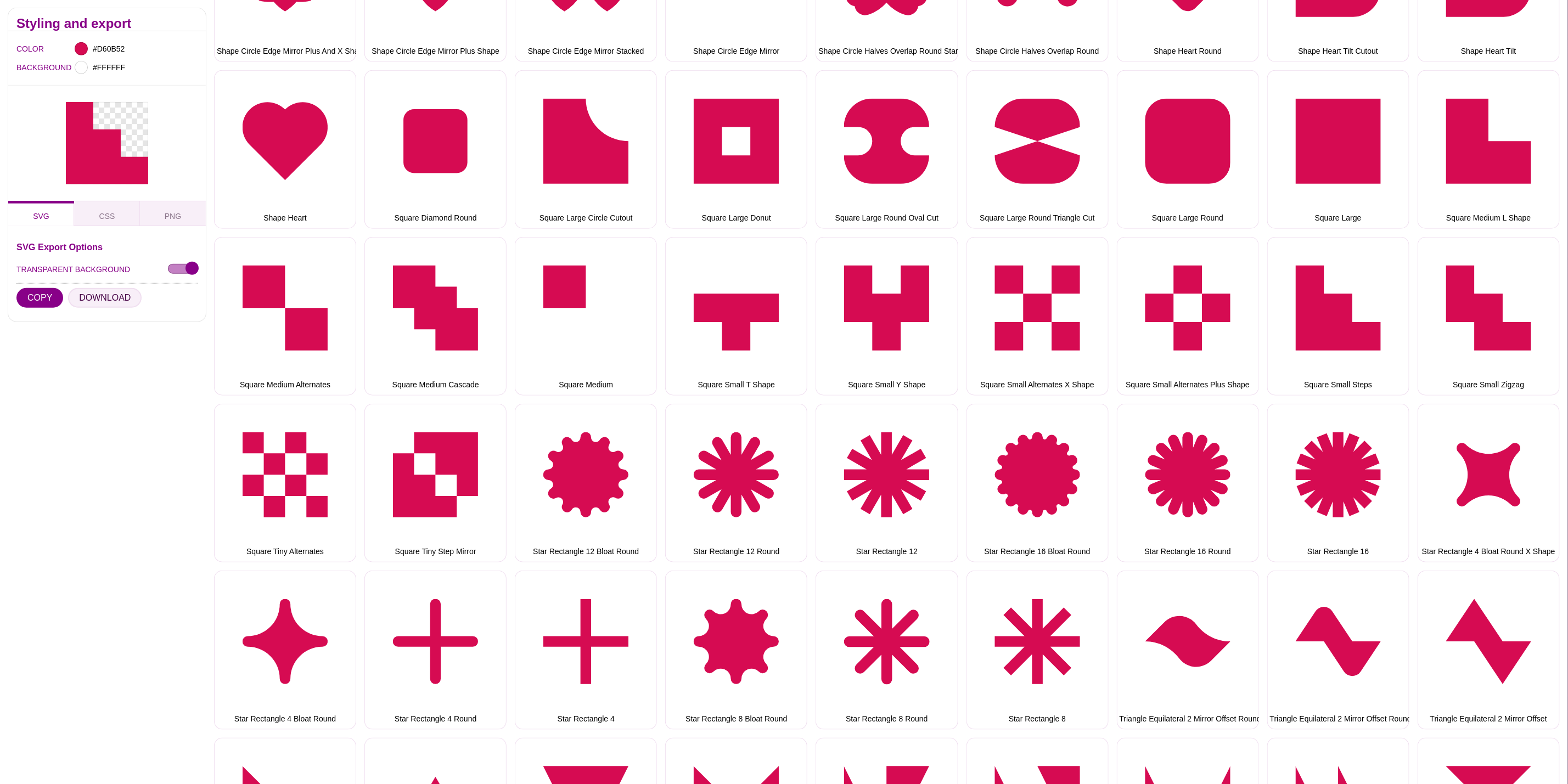
click at [107, 304] on button "DOWNLOAD" at bounding box center [105, 298] width 74 height 20
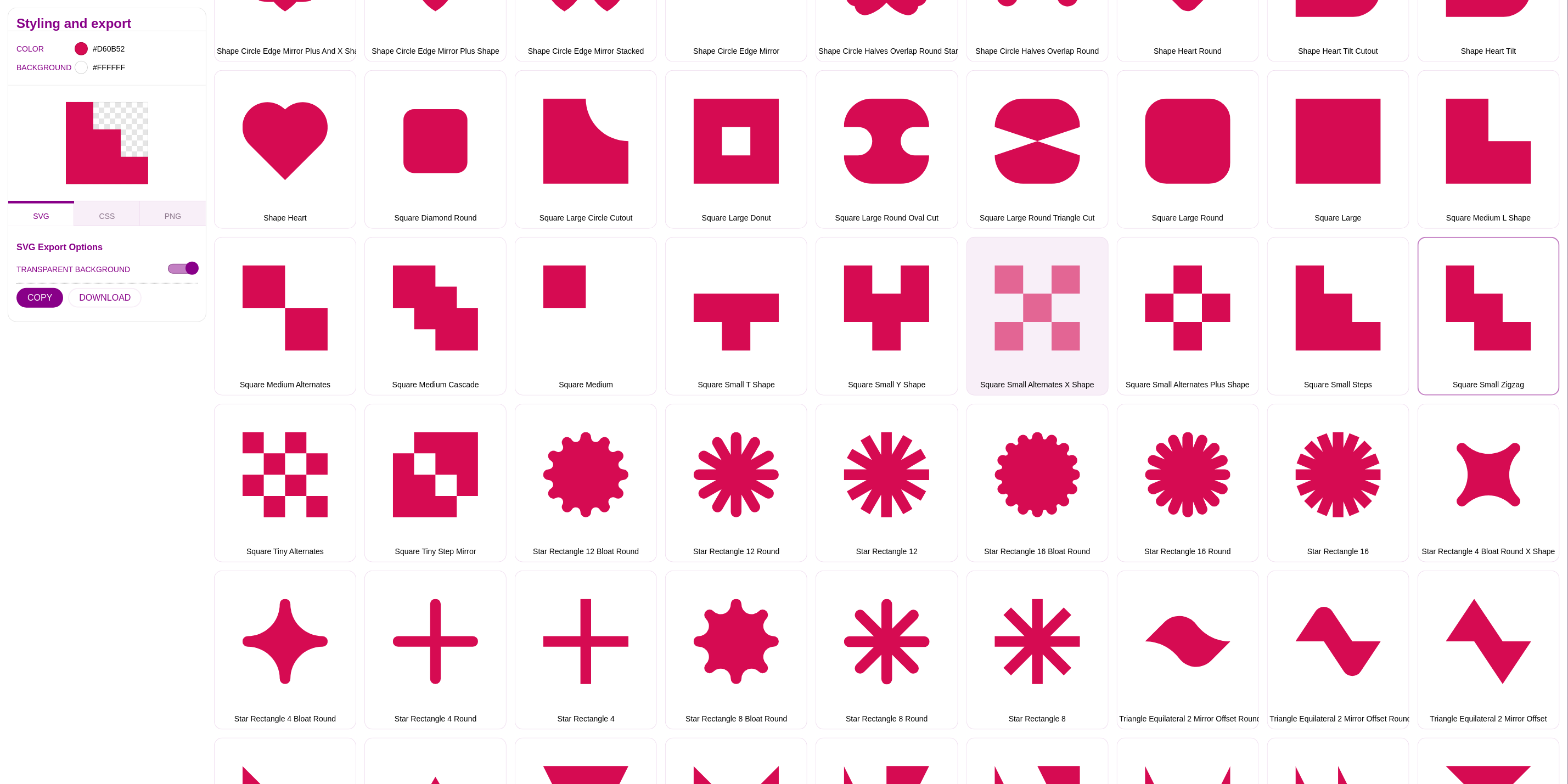
drag, startPoint x: 1446, startPoint y: 305, endPoint x: 1010, endPoint y: 304, distance: 436.0
click at [1446, 304] on button "Square Small Zigzag" at bounding box center [1489, 316] width 142 height 158
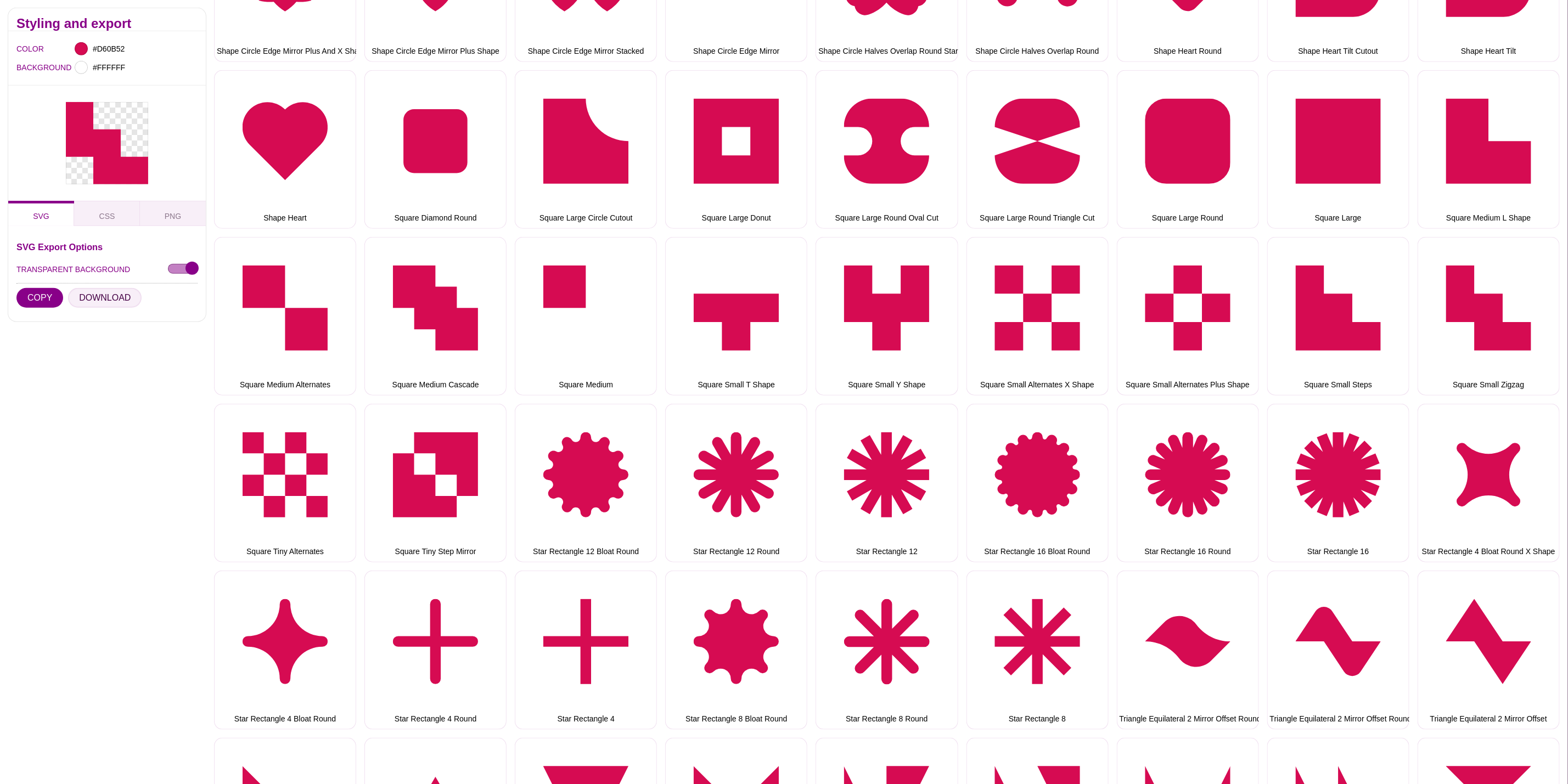
click at [121, 294] on button "DOWNLOAD" at bounding box center [105, 298] width 74 height 20
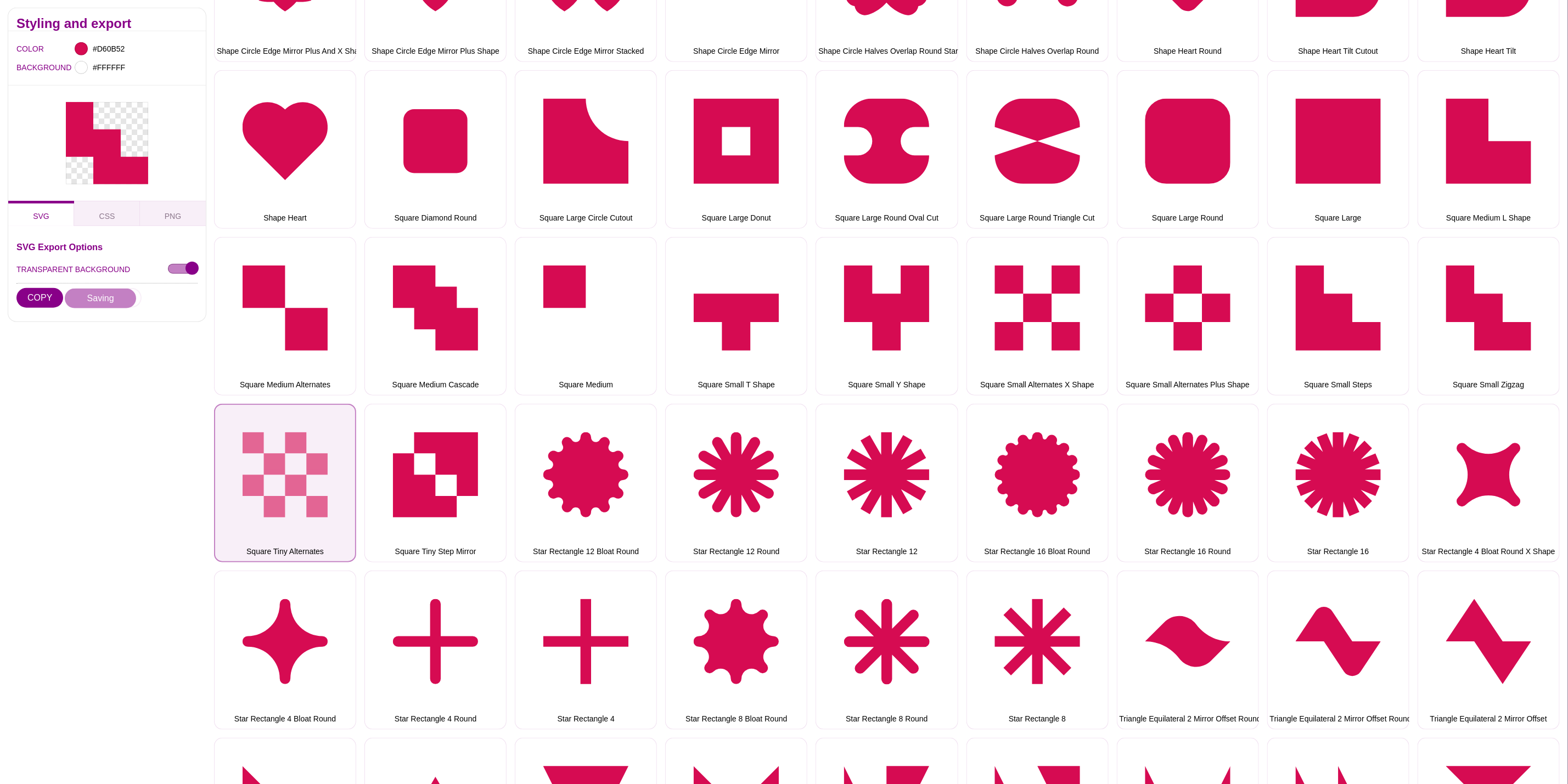
drag, startPoint x: 285, startPoint y: 450, endPoint x: 250, endPoint y: 434, distance: 38.5
click at [285, 450] on button "Square Tiny Alternates" at bounding box center [285, 483] width 142 height 158
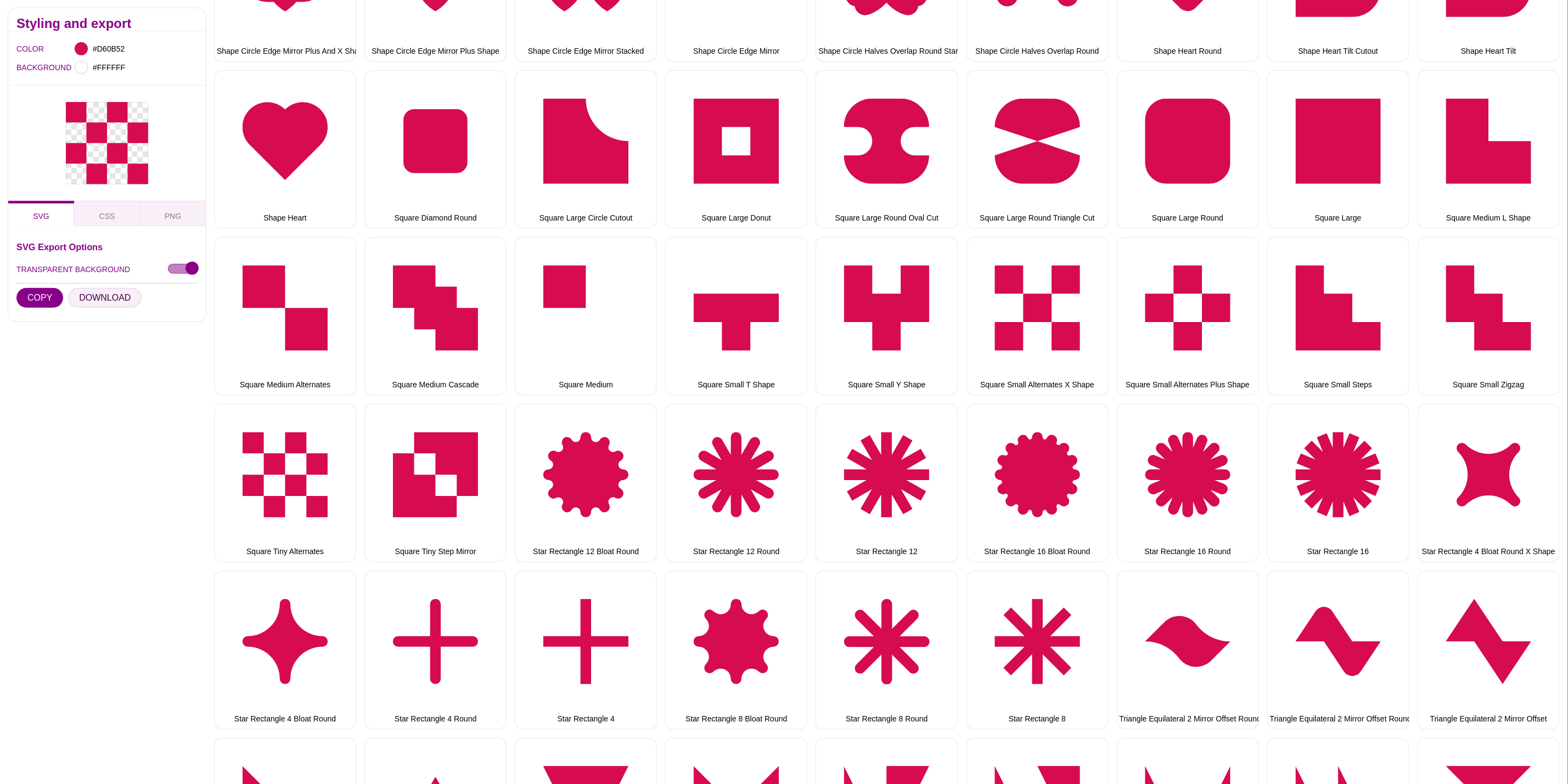
click at [102, 300] on button "DOWNLOAD" at bounding box center [105, 298] width 74 height 20
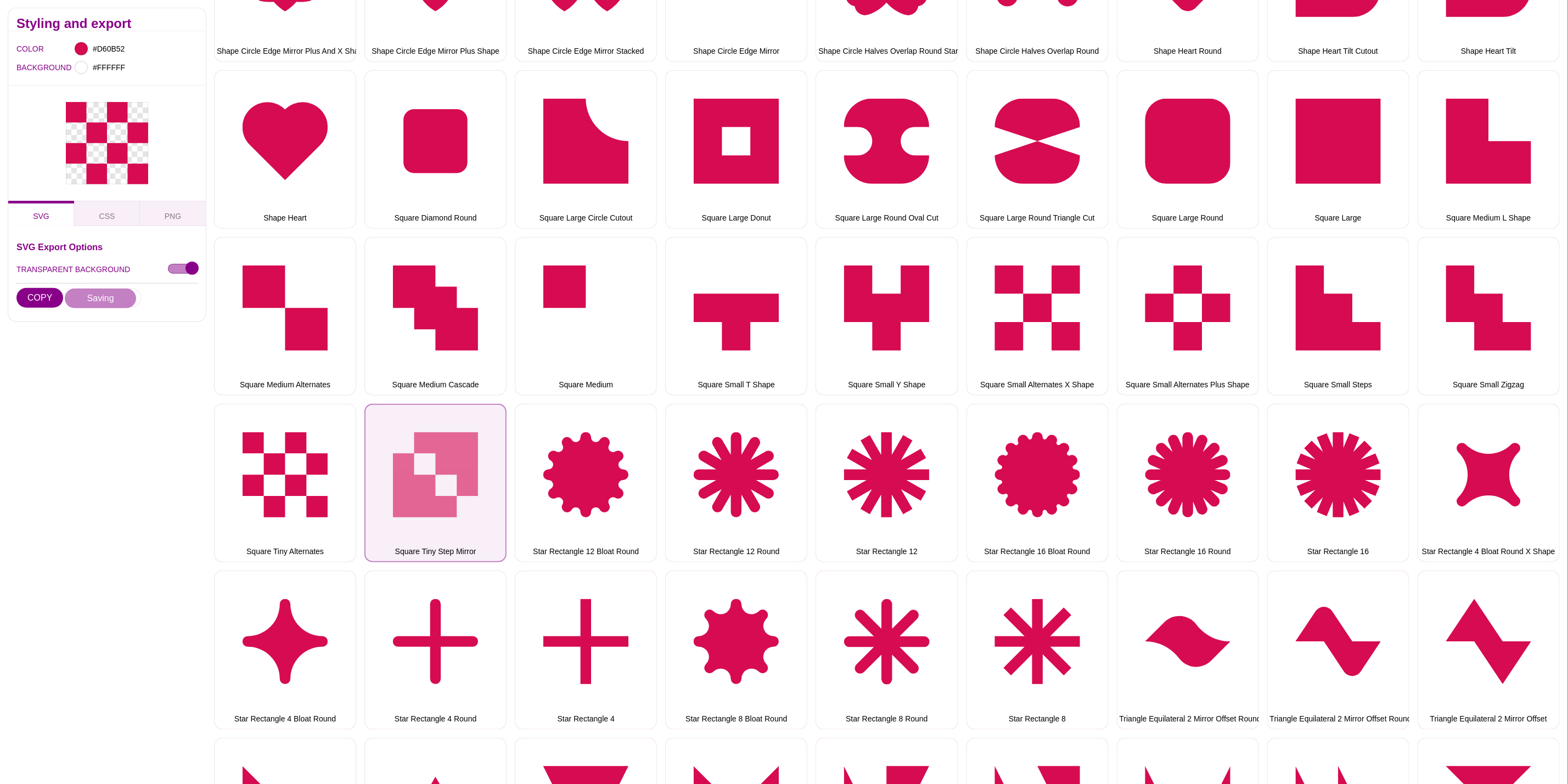
click at [460, 456] on button "Square Tiny Step Mirror" at bounding box center [436, 483] width 142 height 158
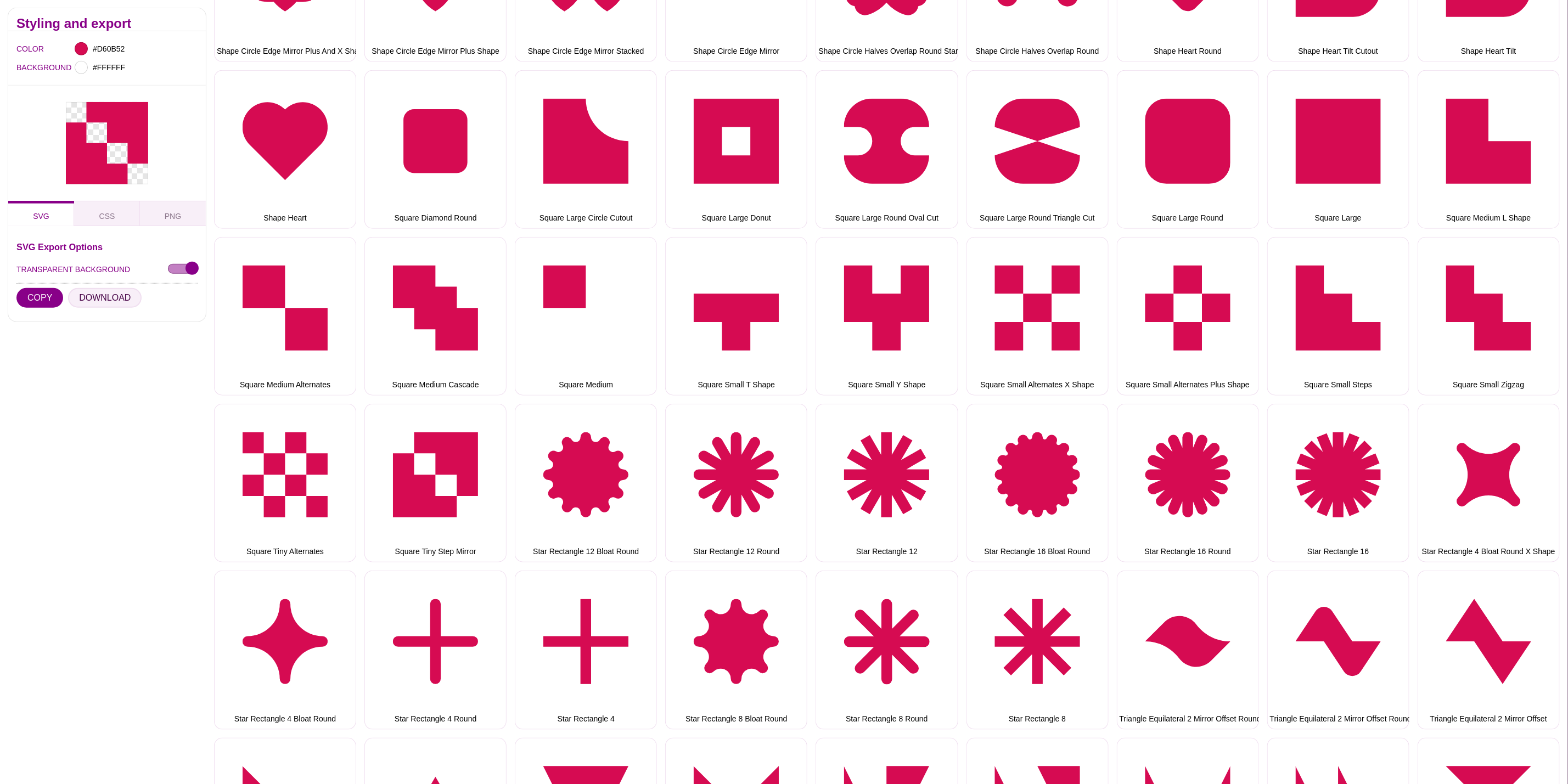
click at [90, 292] on button "DOWNLOAD" at bounding box center [105, 298] width 74 height 20
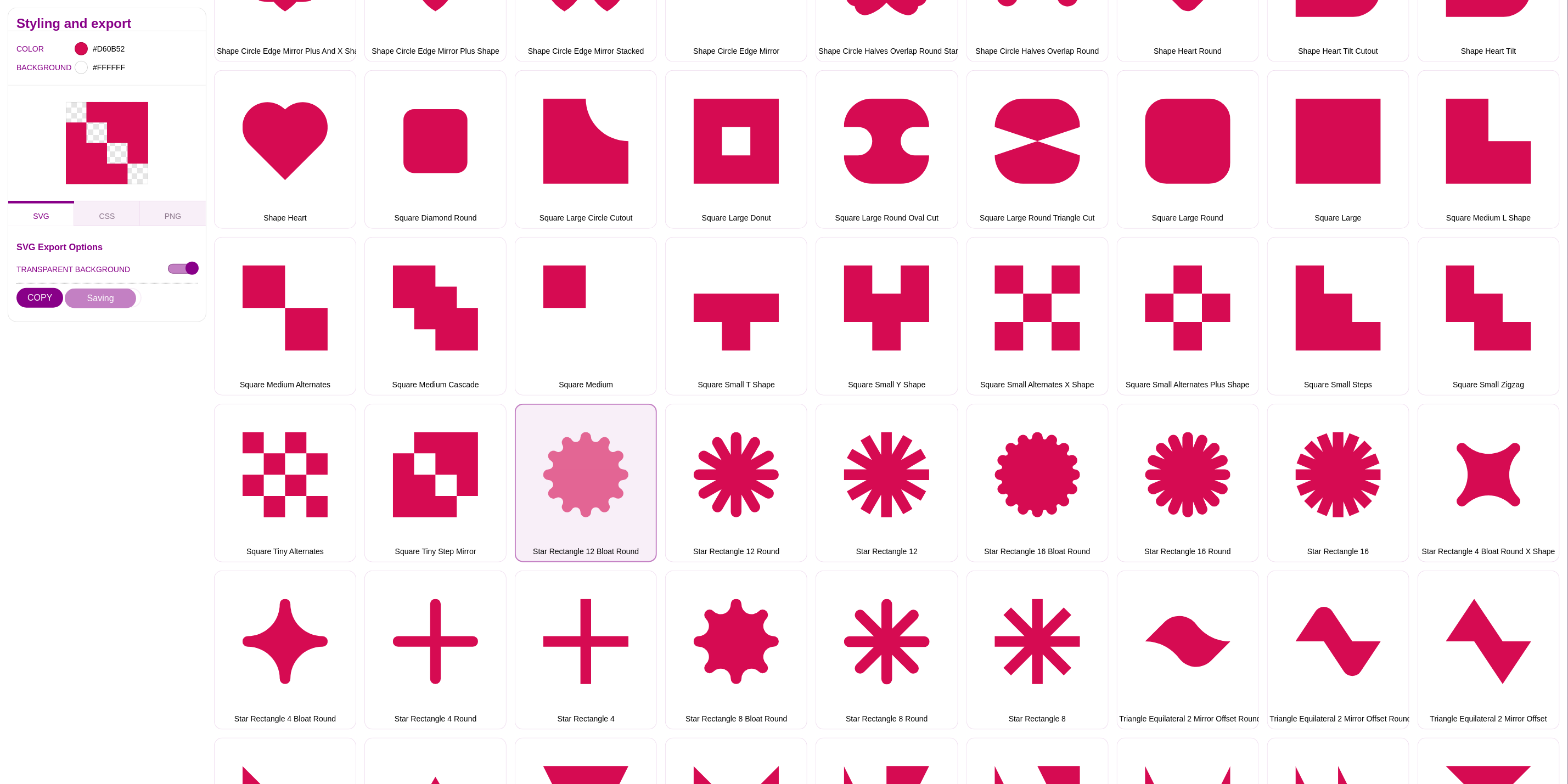
click at [580, 448] on button "Star Rectangle 12 Bloat Round" at bounding box center [586, 483] width 142 height 158
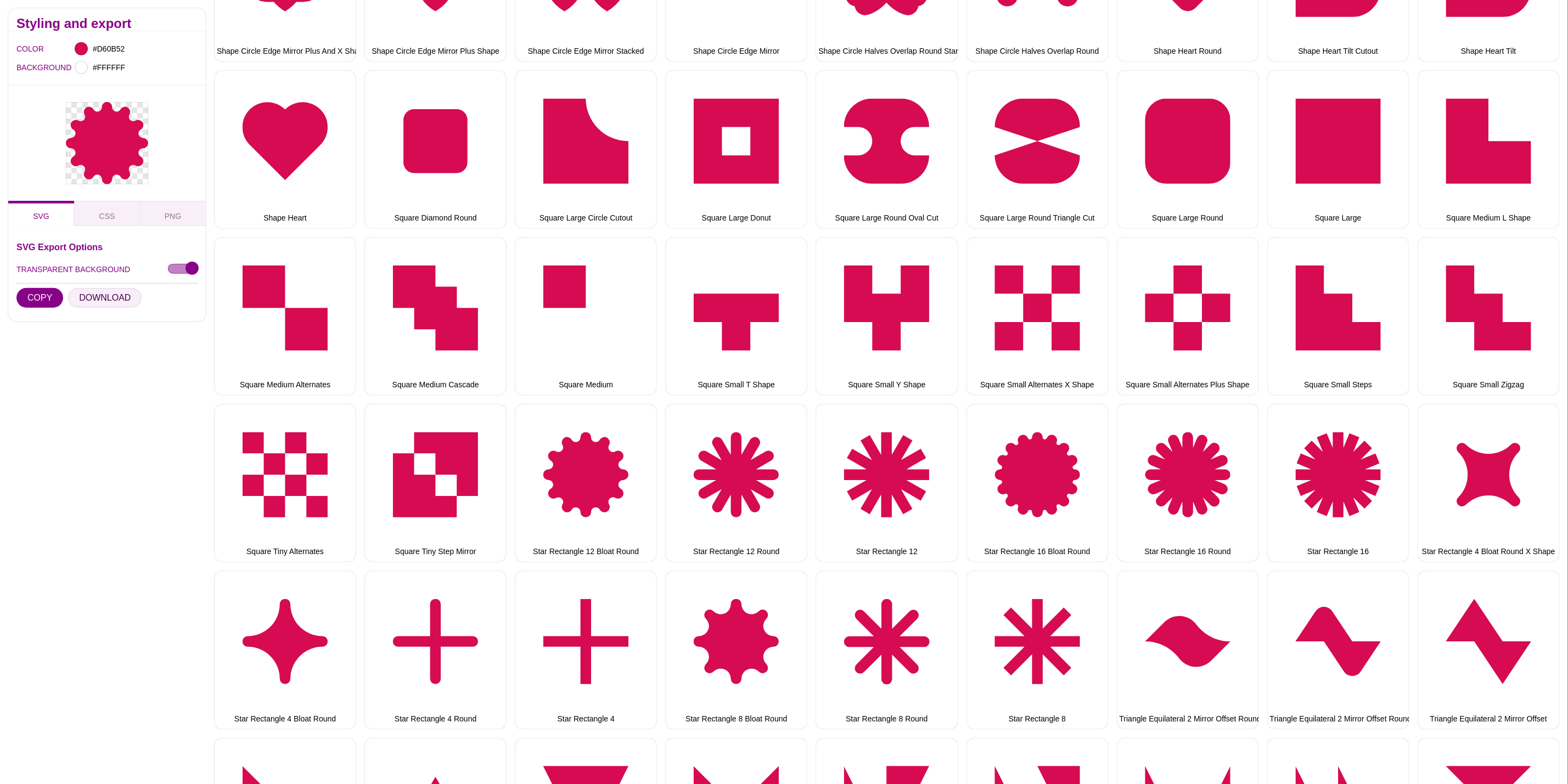
click at [106, 295] on button "DOWNLOAD" at bounding box center [105, 298] width 74 height 20
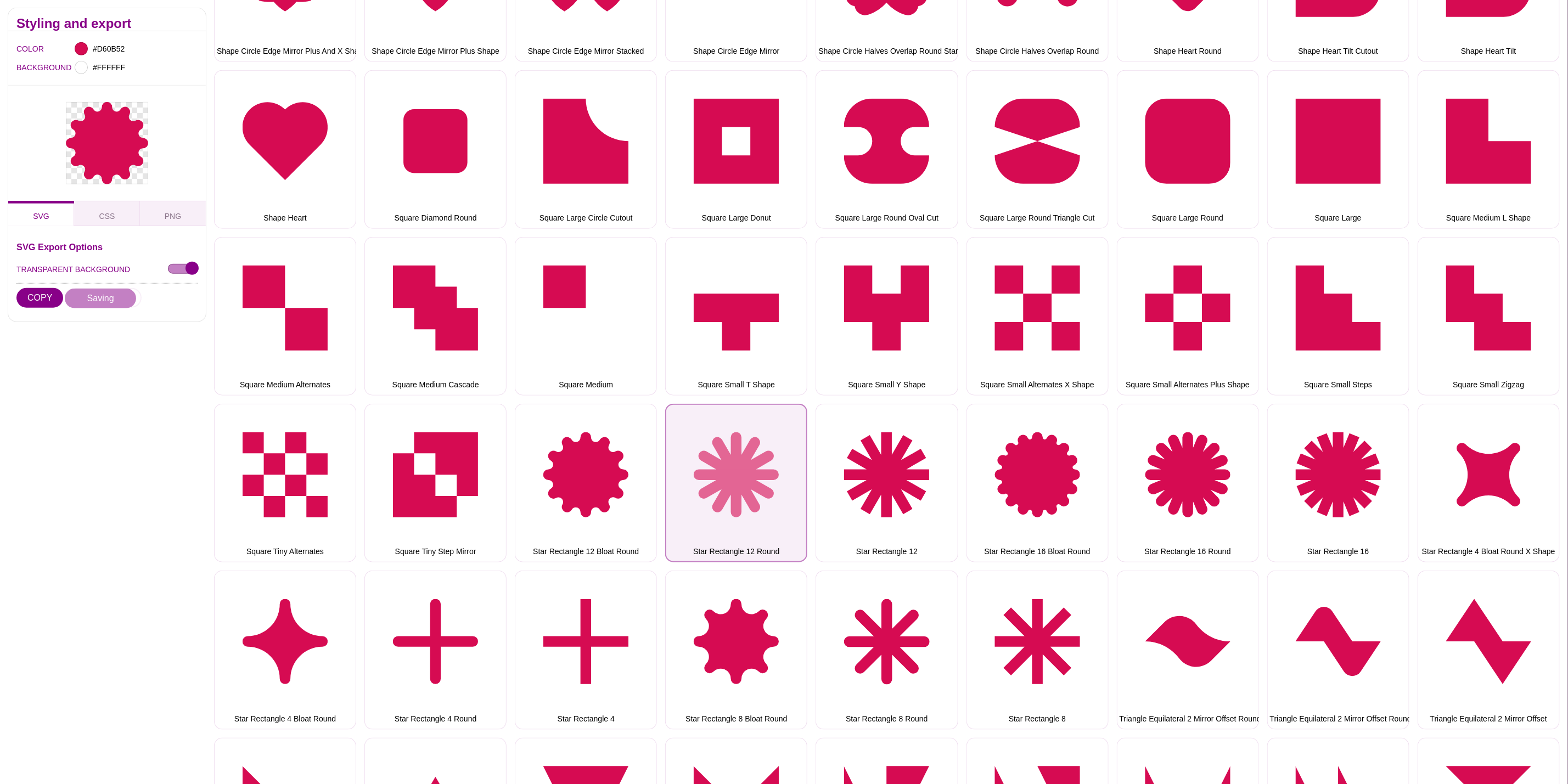
click at [743, 443] on button "Star Rectangle 12 Round" at bounding box center [736, 483] width 142 height 158
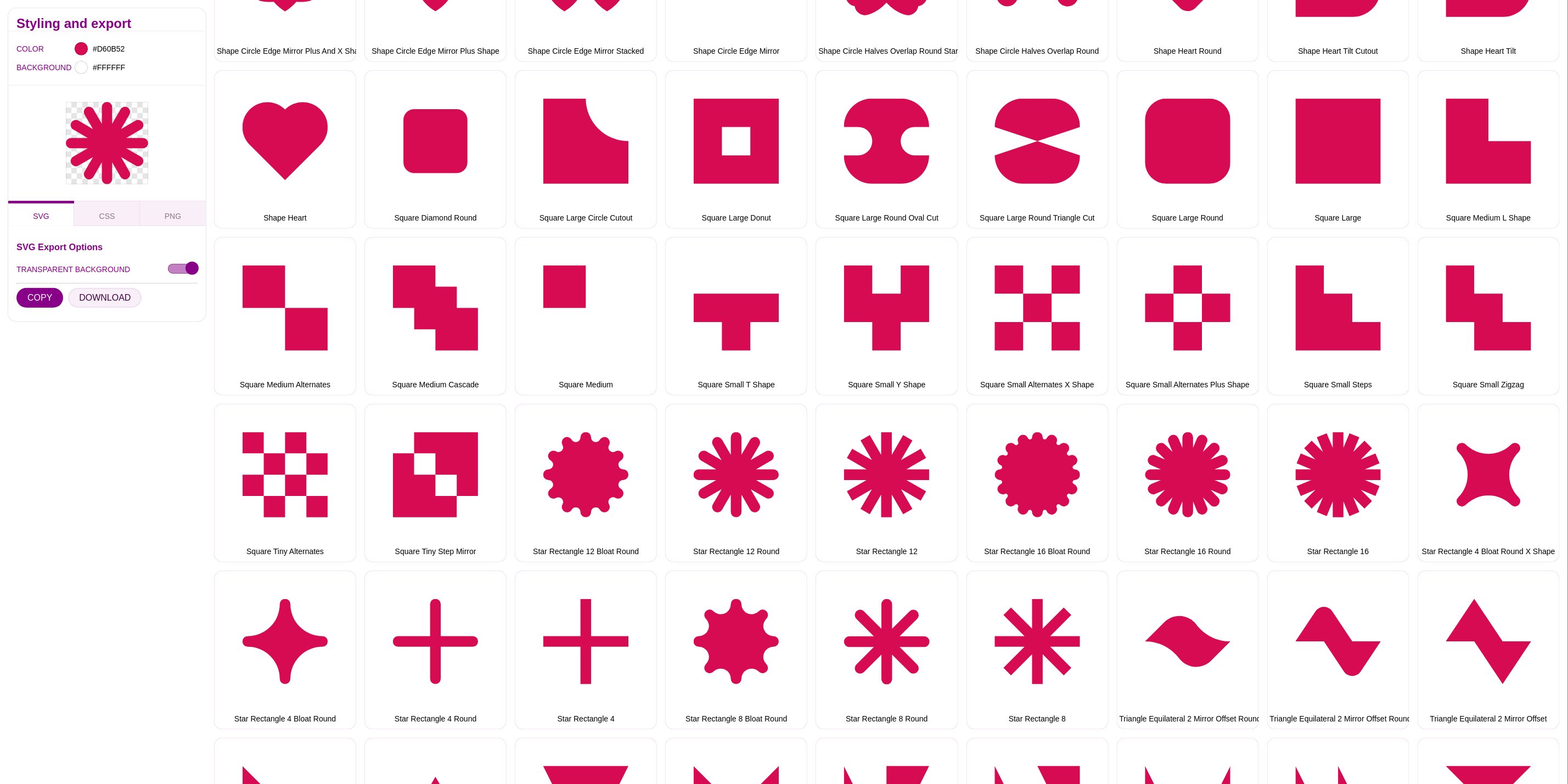
click at [85, 296] on button "DOWNLOAD" at bounding box center [105, 298] width 74 height 20
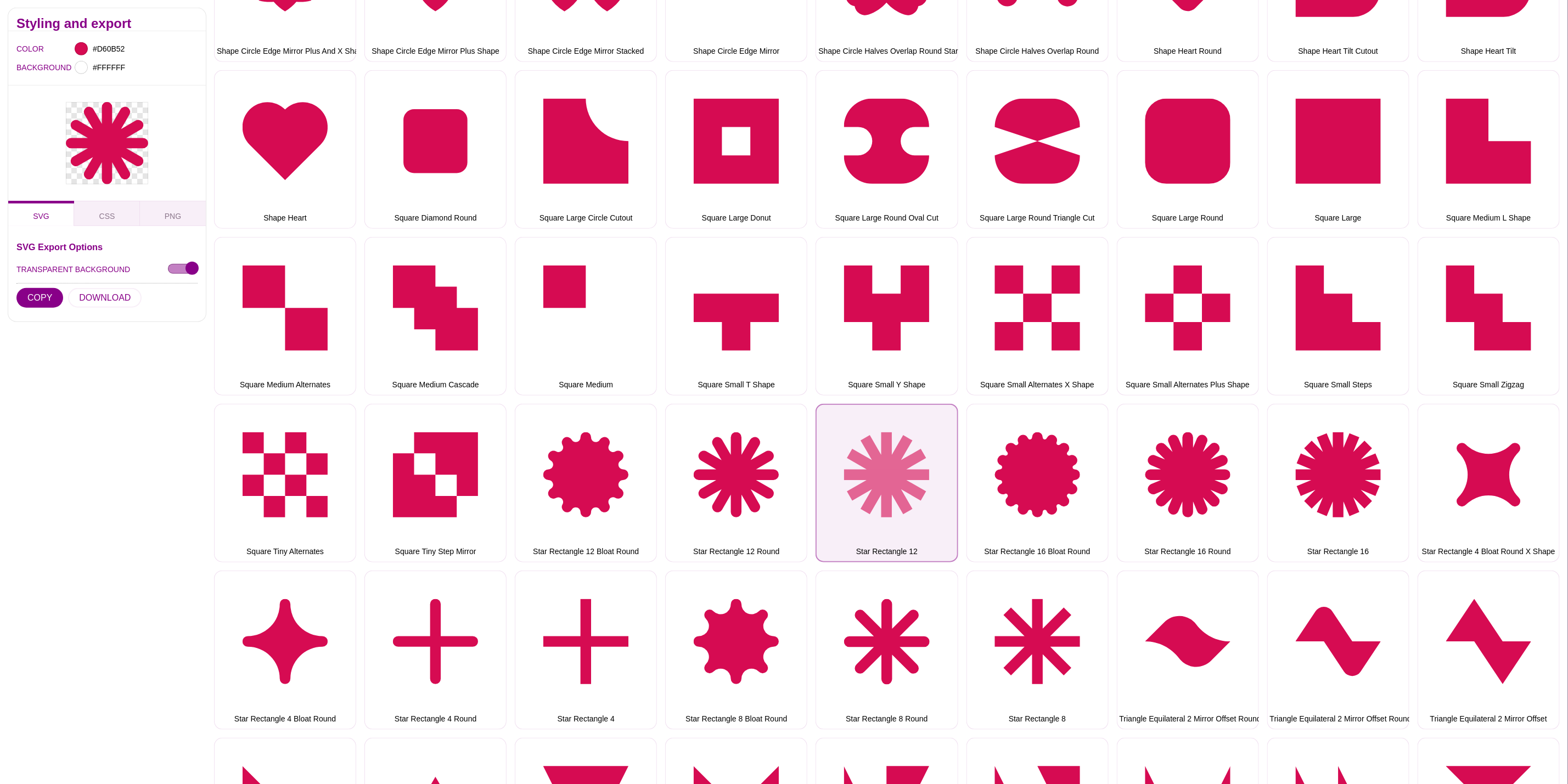
click at [881, 418] on button "Star Rectangle 12" at bounding box center [887, 483] width 142 height 158
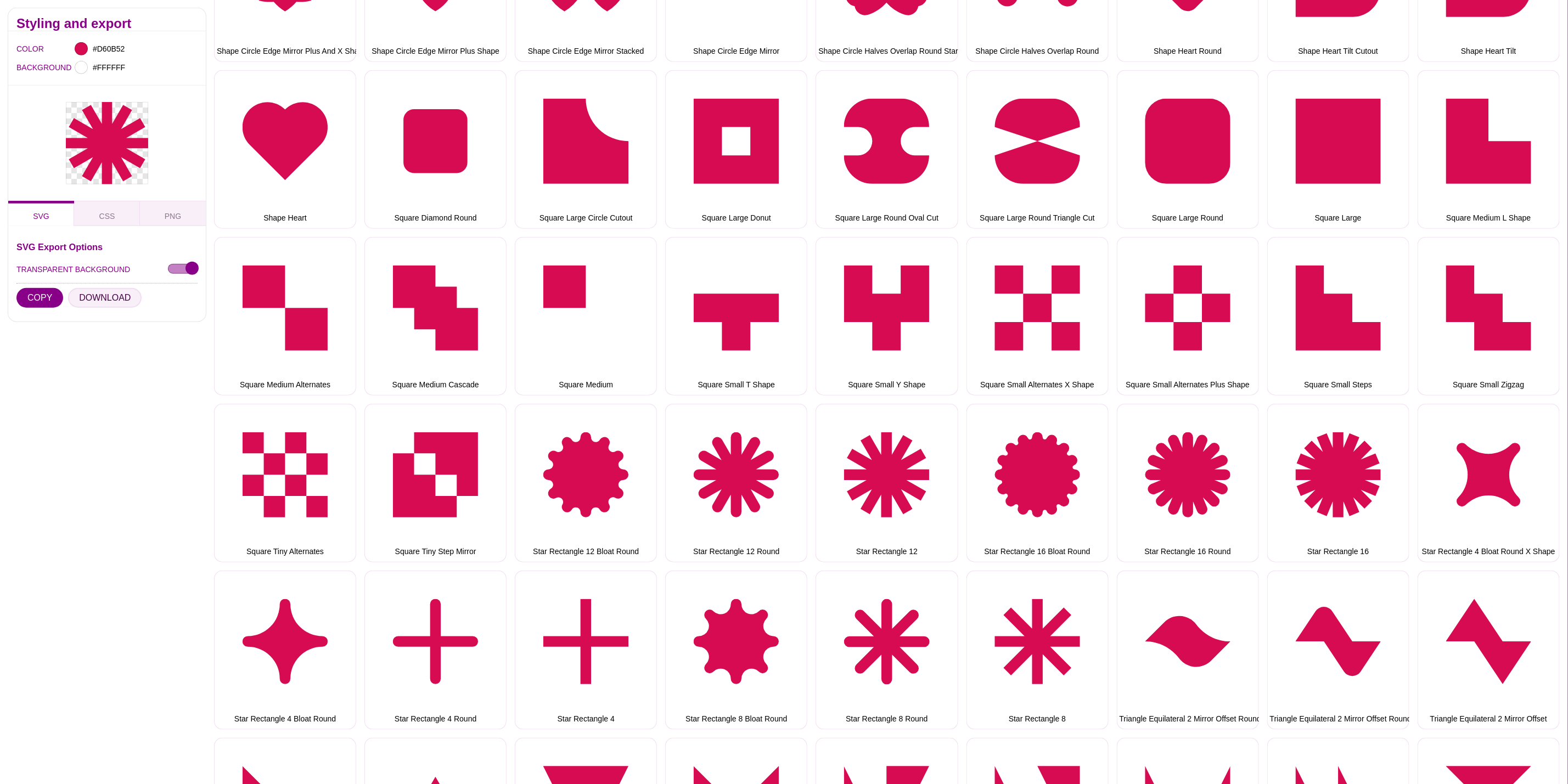
click at [96, 302] on button "DOWNLOAD" at bounding box center [105, 298] width 74 height 20
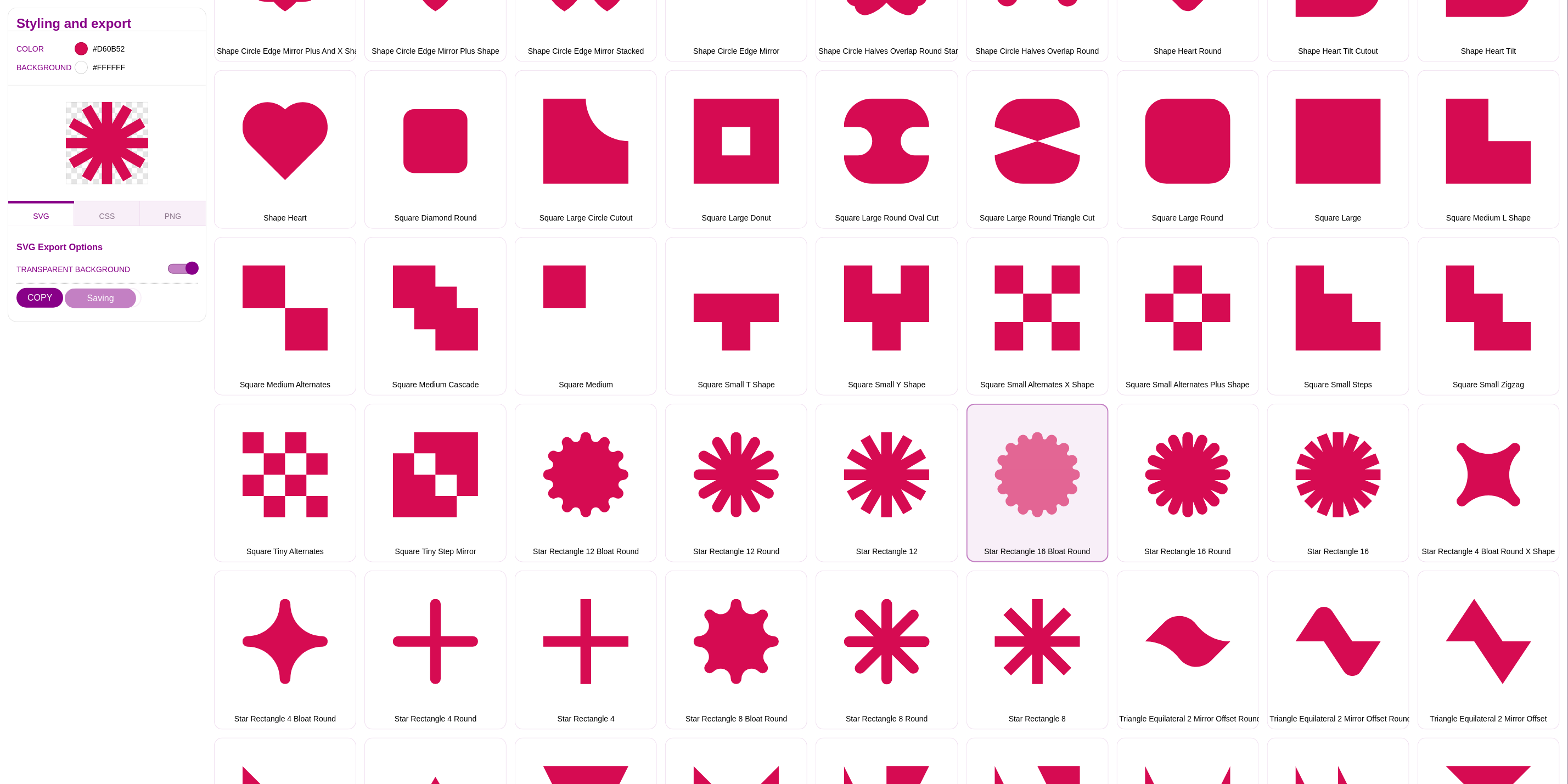
drag, startPoint x: 1099, startPoint y: 440, endPoint x: 1089, endPoint y: 440, distance: 10.0
click at [1099, 440] on button "Star Rectangle 16 Bloat Round" at bounding box center [1038, 483] width 142 height 158
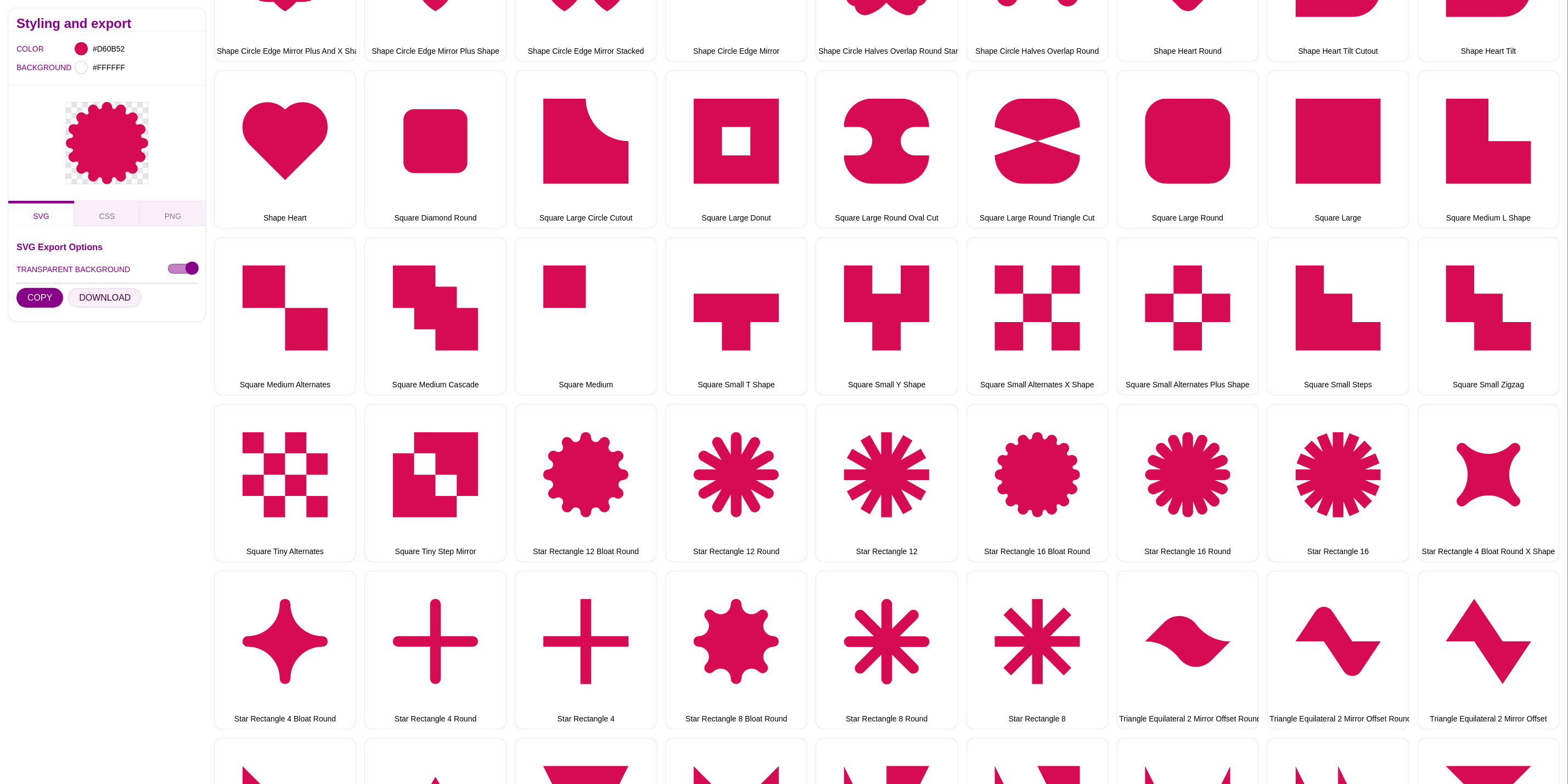
click at [104, 290] on button "DOWNLOAD" at bounding box center [105, 298] width 74 height 20
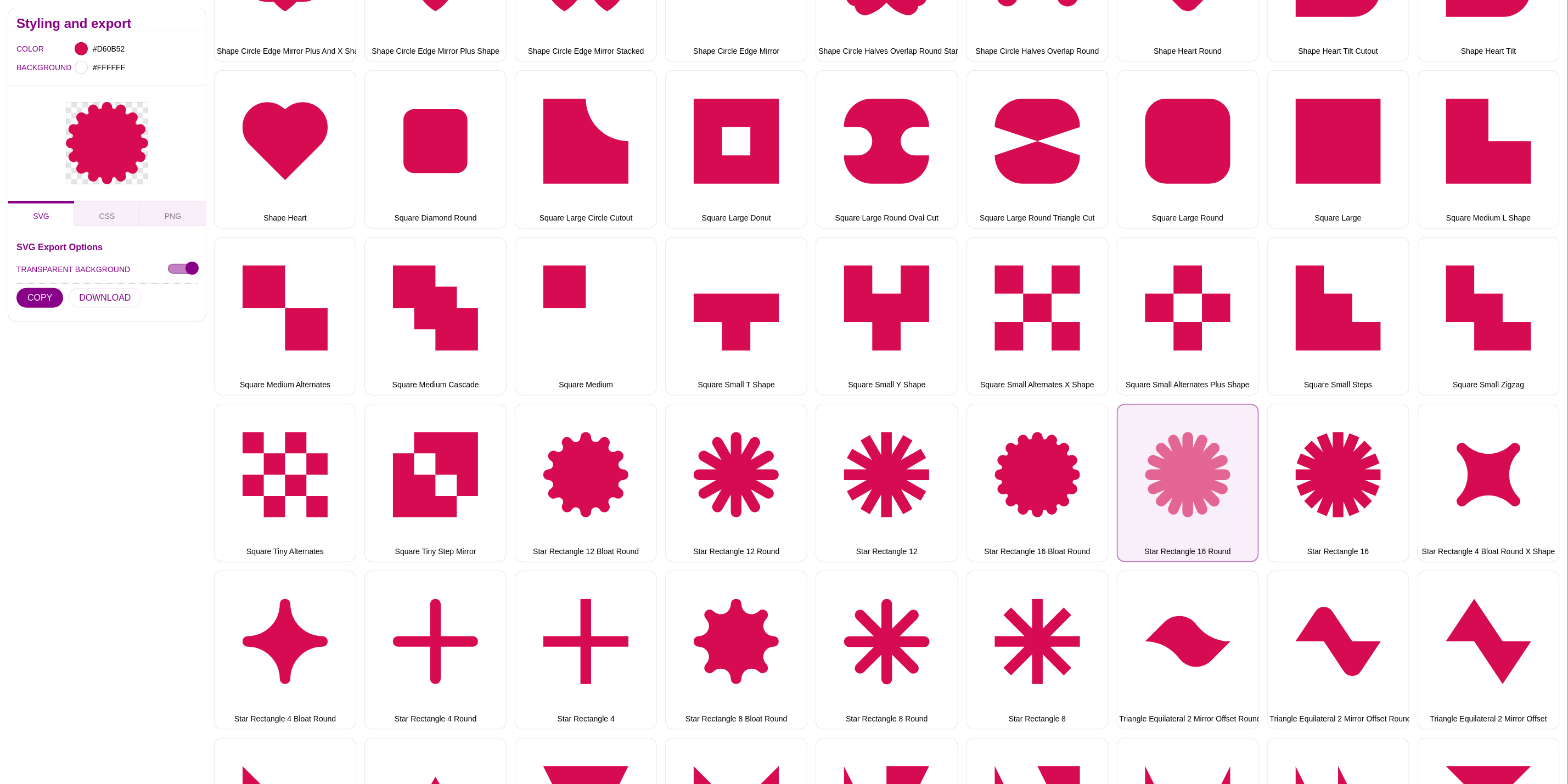
drag, startPoint x: 1169, startPoint y: 439, endPoint x: 1140, endPoint y: 440, distance: 29.0
click at [1169, 439] on button "Star Rectangle 16 Round" at bounding box center [1188, 483] width 142 height 158
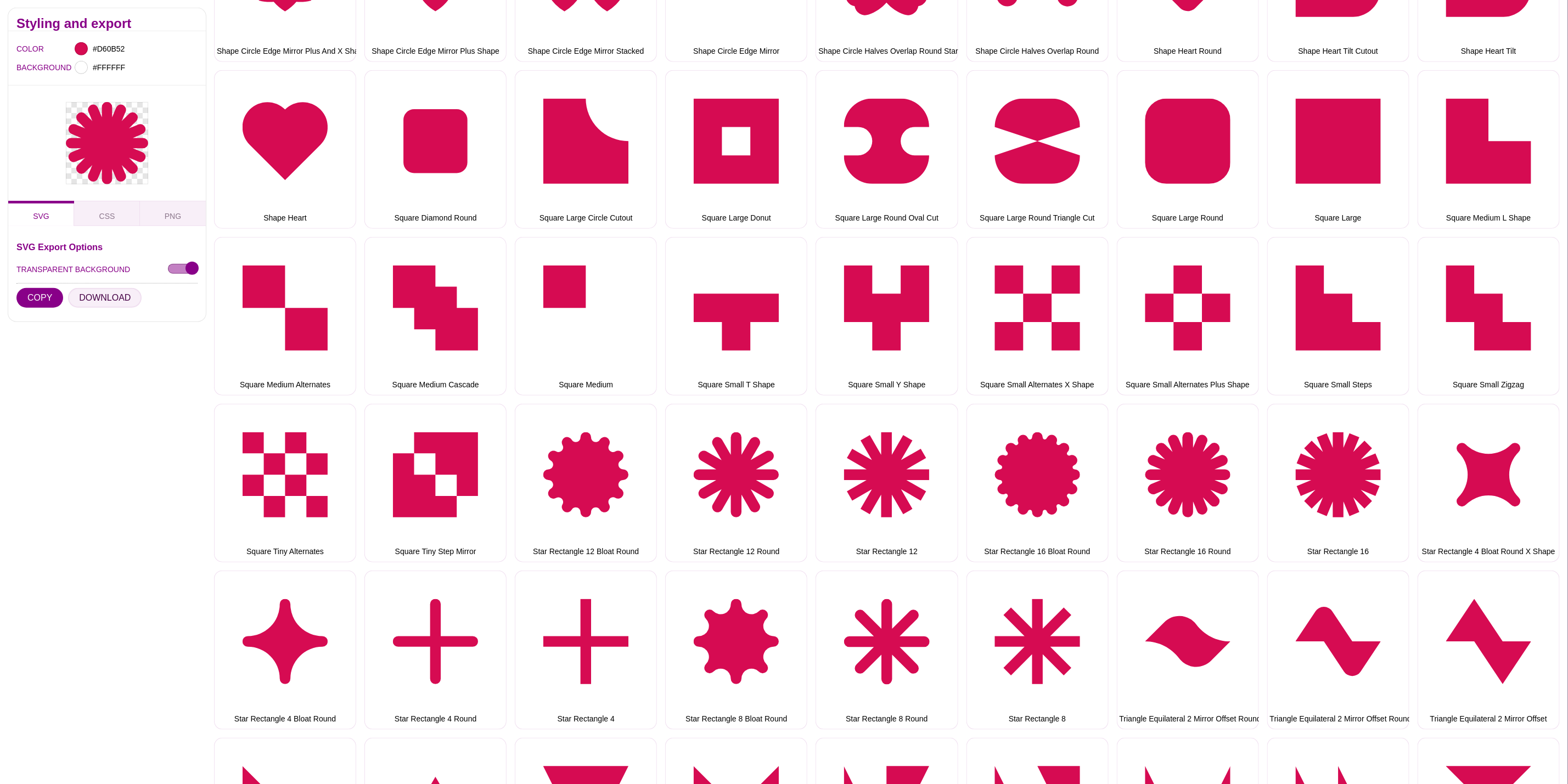
click at [127, 299] on button "DOWNLOAD" at bounding box center [105, 298] width 74 height 20
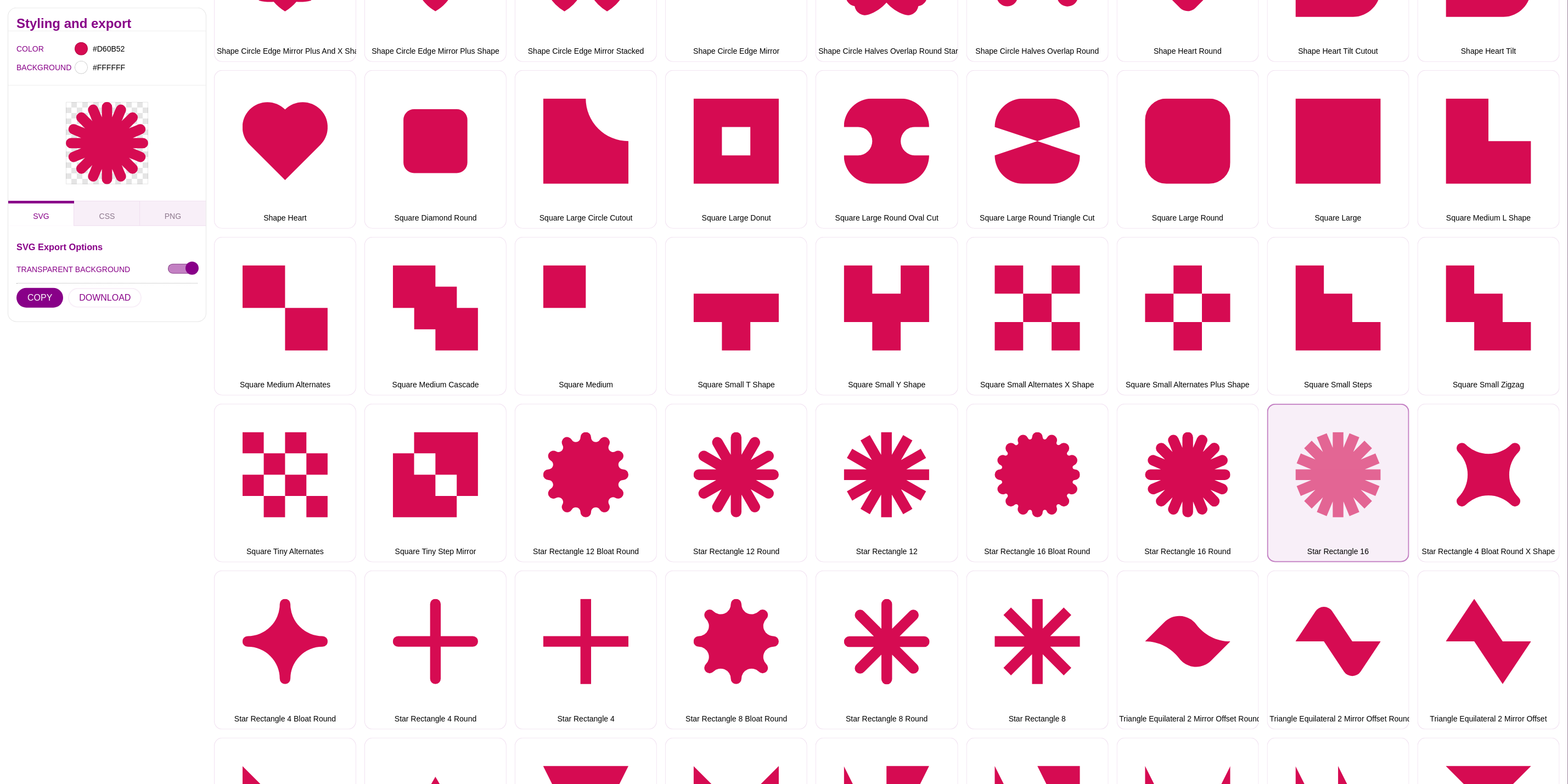
click at [1297, 444] on button "Star Rectangle 16" at bounding box center [1338, 483] width 142 height 158
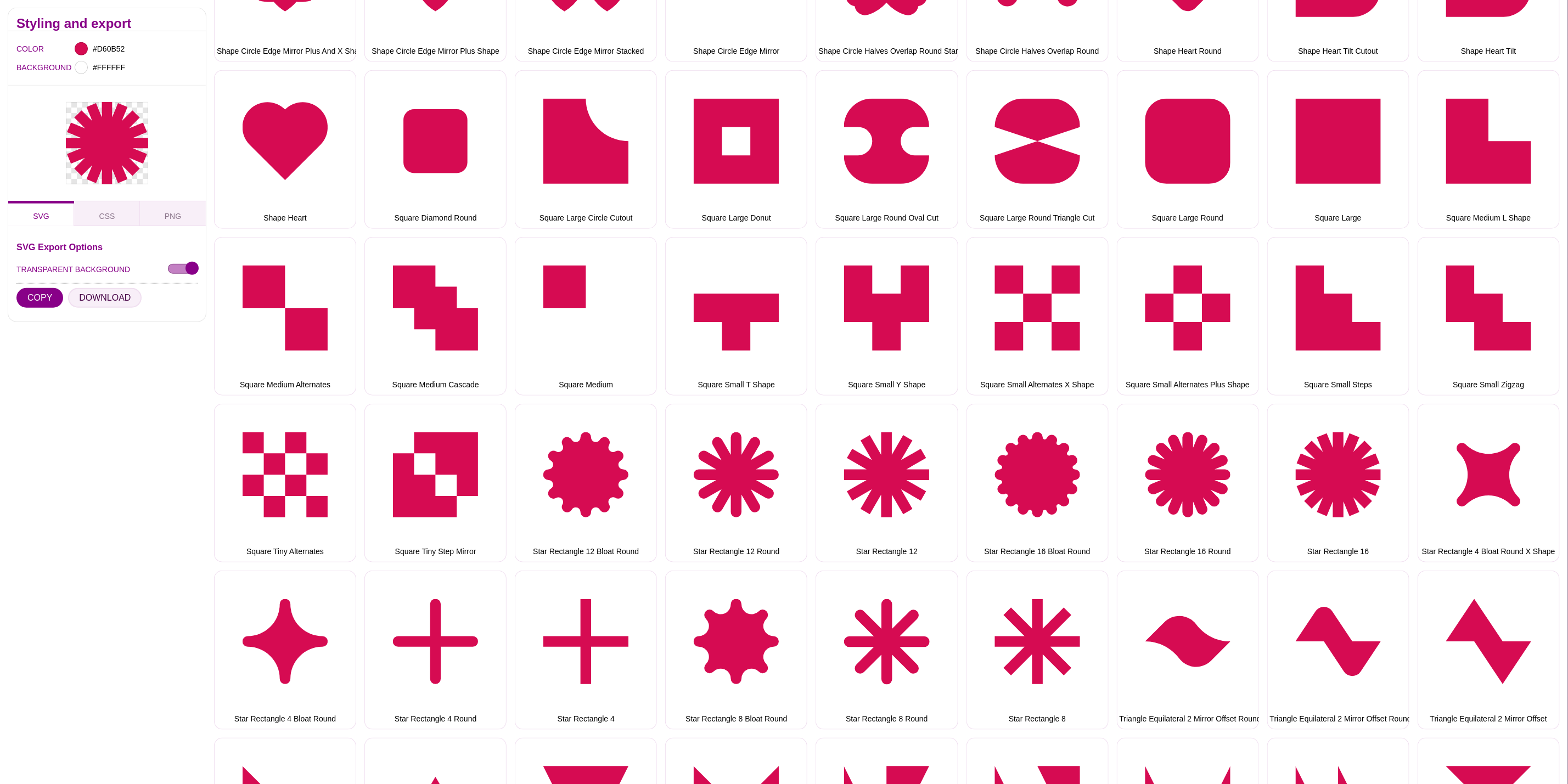
click at [116, 298] on button "DOWNLOAD" at bounding box center [105, 298] width 74 height 20
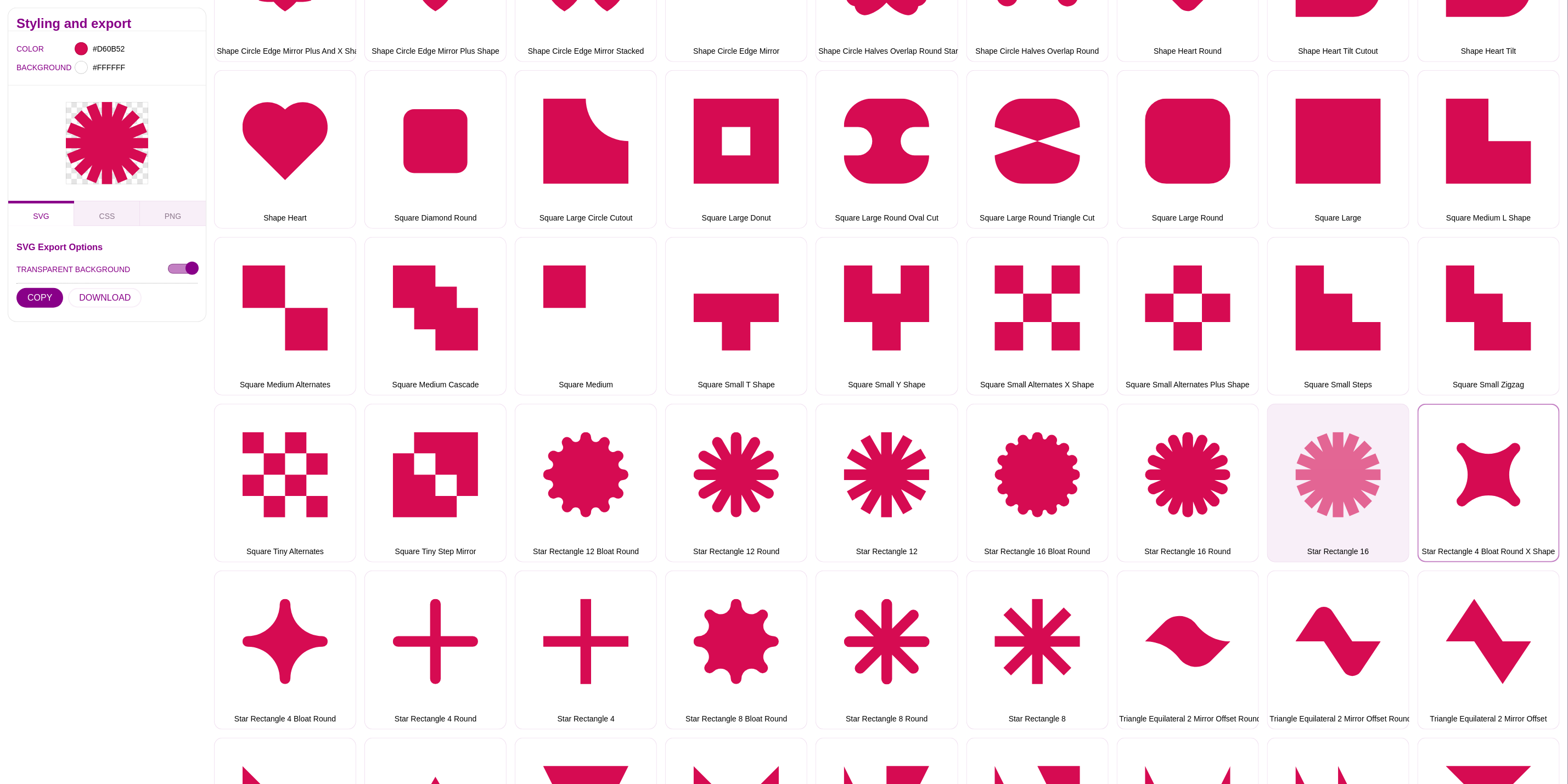
drag, startPoint x: 1474, startPoint y: 455, endPoint x: 1281, endPoint y: 453, distance: 193.0
click at [1474, 453] on button "Star Rectangle 4 Bloat Round X Shape" at bounding box center [1489, 483] width 142 height 158
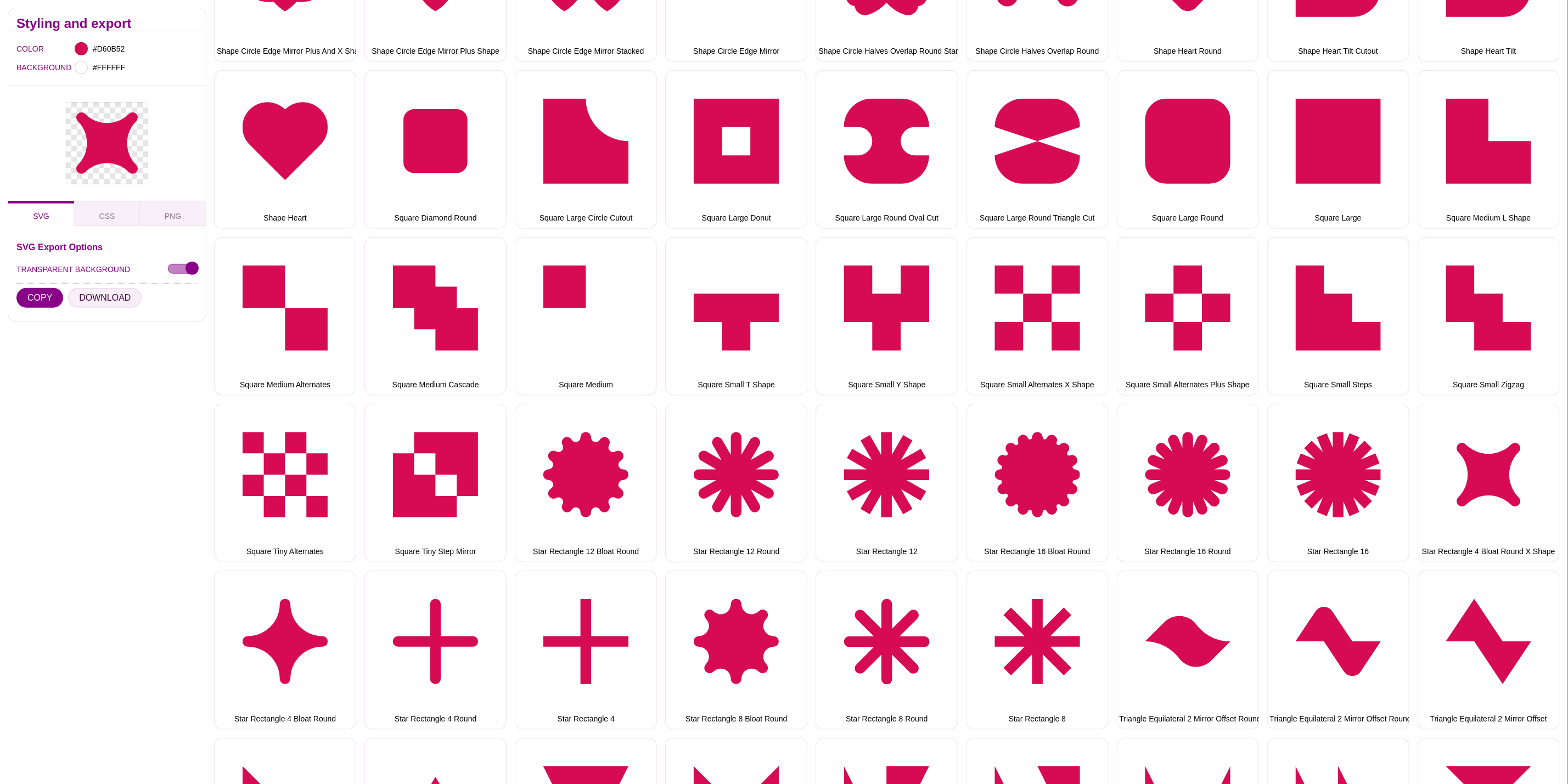
click at [95, 299] on button "DOWNLOAD" at bounding box center [105, 298] width 74 height 20
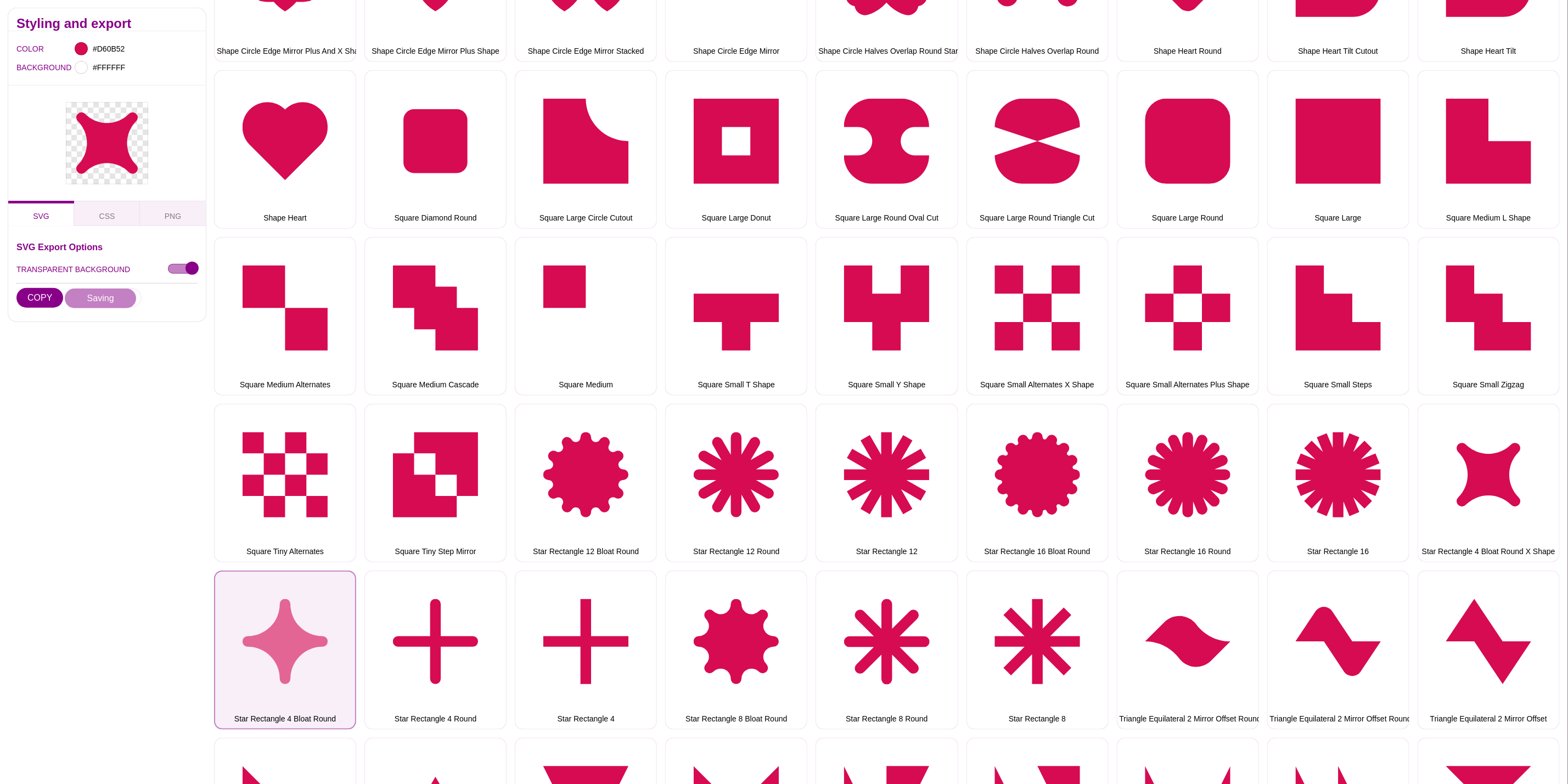
drag, startPoint x: 236, startPoint y: 634, endPoint x: 236, endPoint y: 627, distance: 7.0
click at [236, 634] on button "Star Rectangle 4 Bloat Round" at bounding box center [285, 650] width 142 height 158
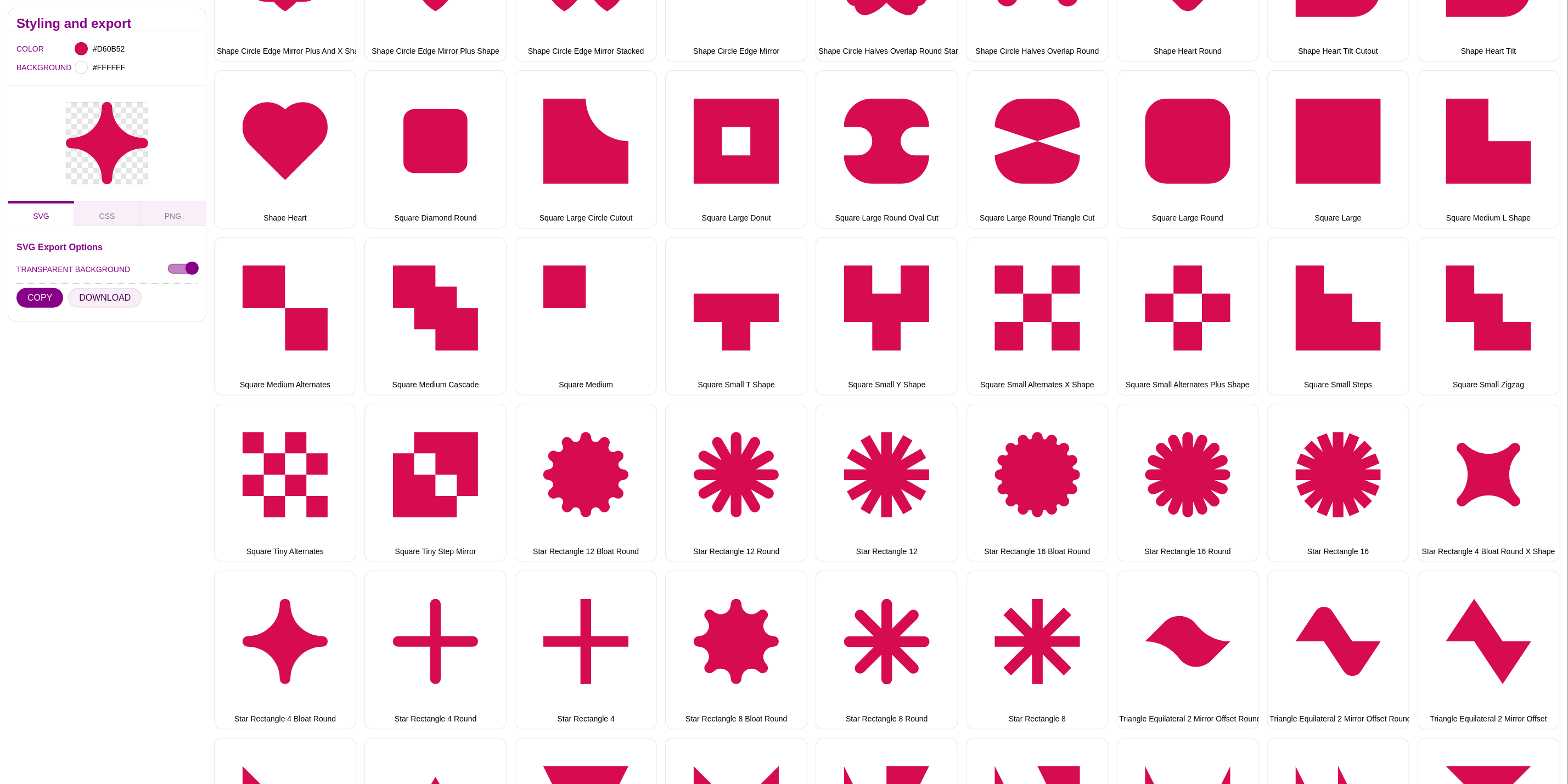
click at [96, 299] on button "DOWNLOAD" at bounding box center [105, 298] width 74 height 20
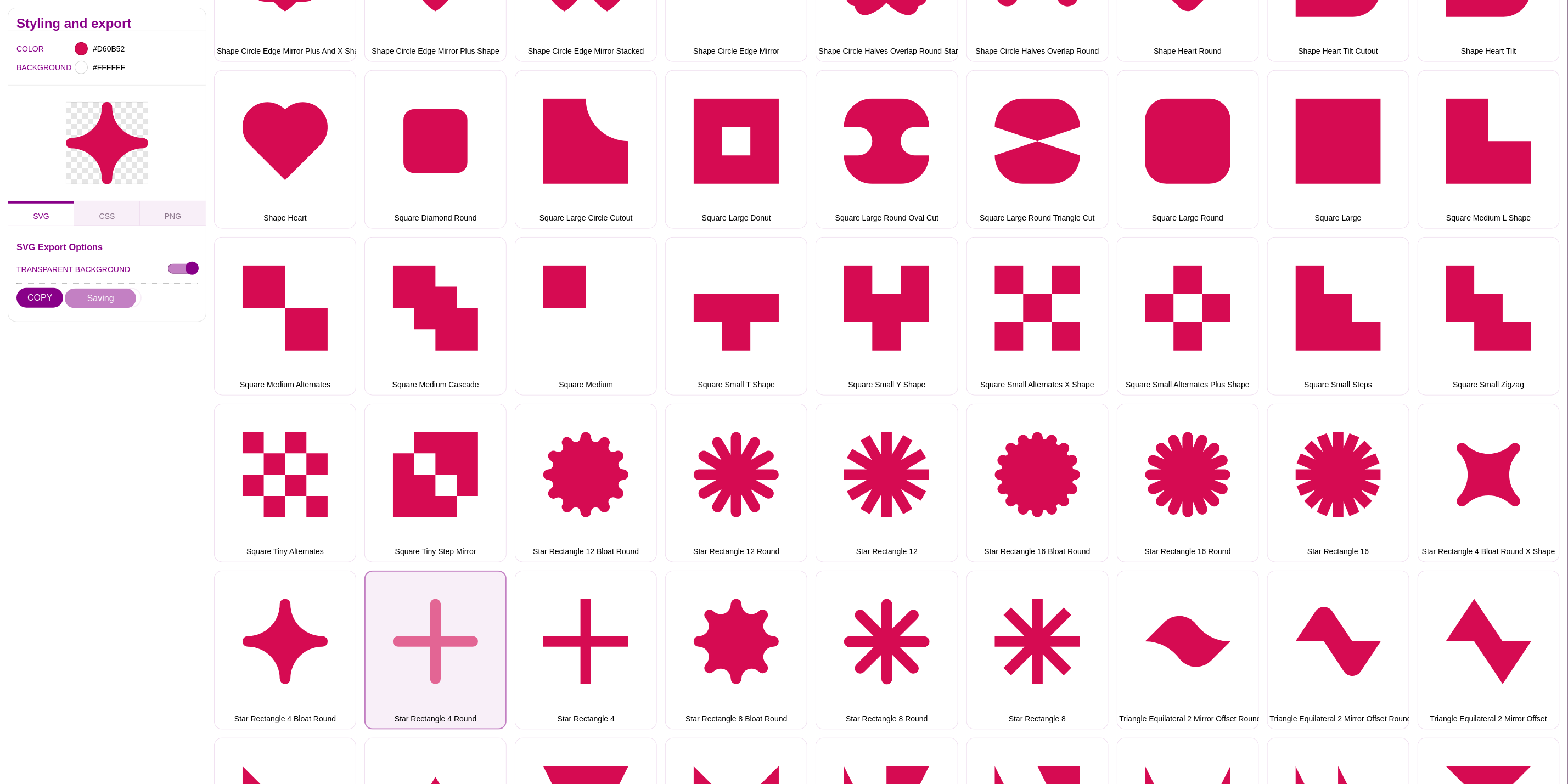
click at [422, 609] on button "Star Rectangle 4 Round" at bounding box center [436, 650] width 142 height 158
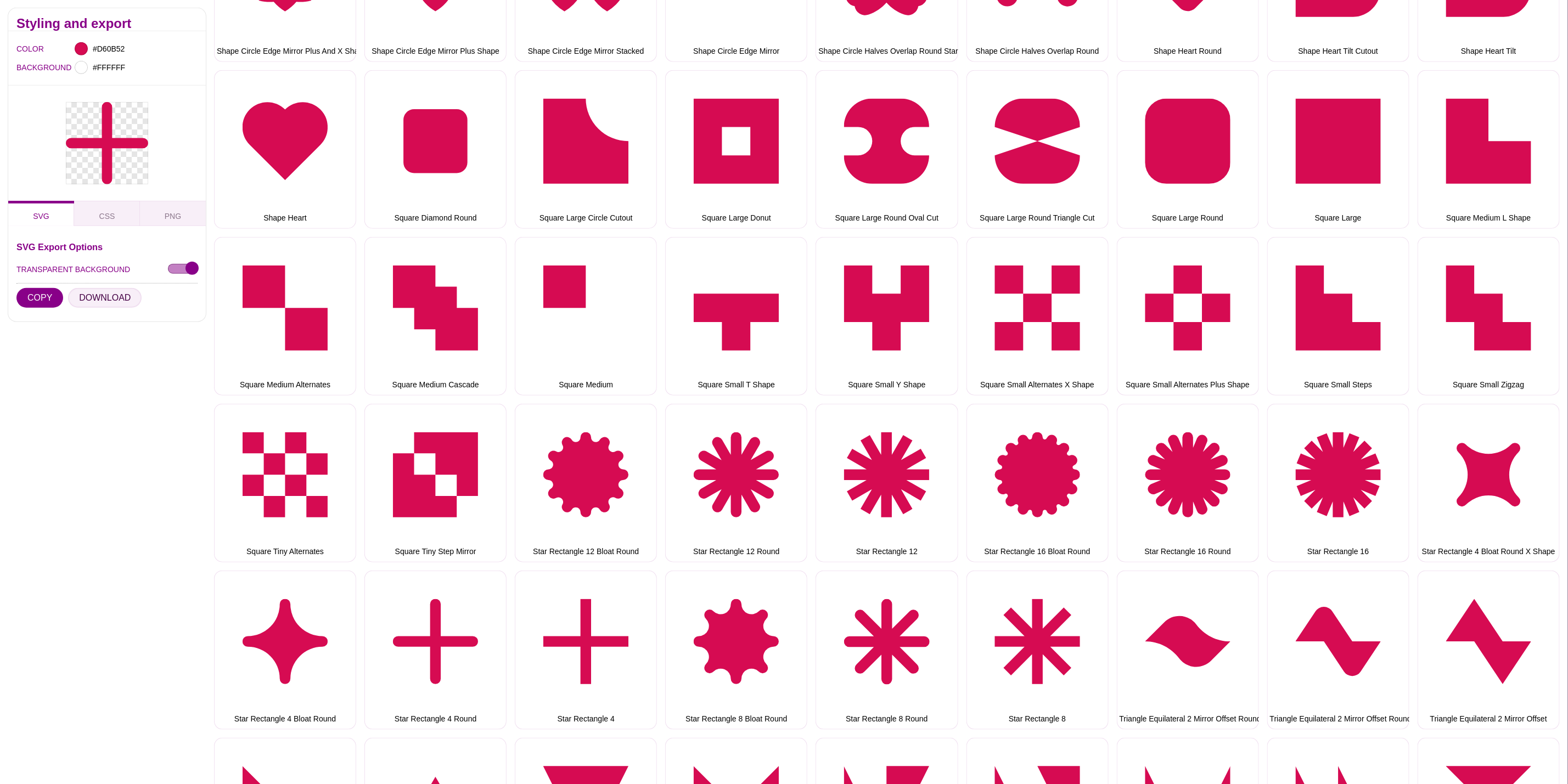
click at [101, 294] on button "DOWNLOAD" at bounding box center [105, 298] width 74 height 20
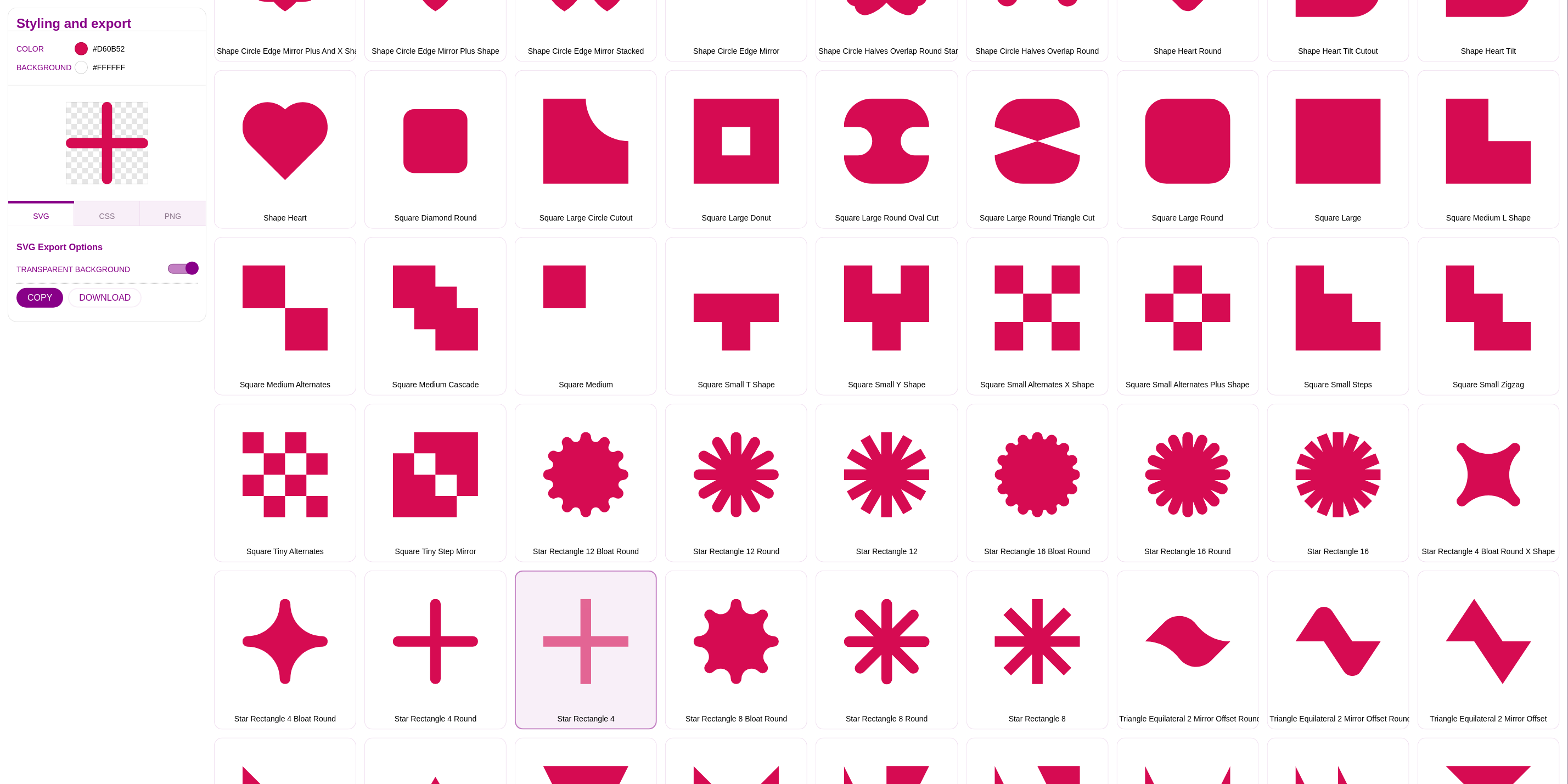
click at [627, 627] on button "Star Rectangle 4" at bounding box center [586, 650] width 142 height 158
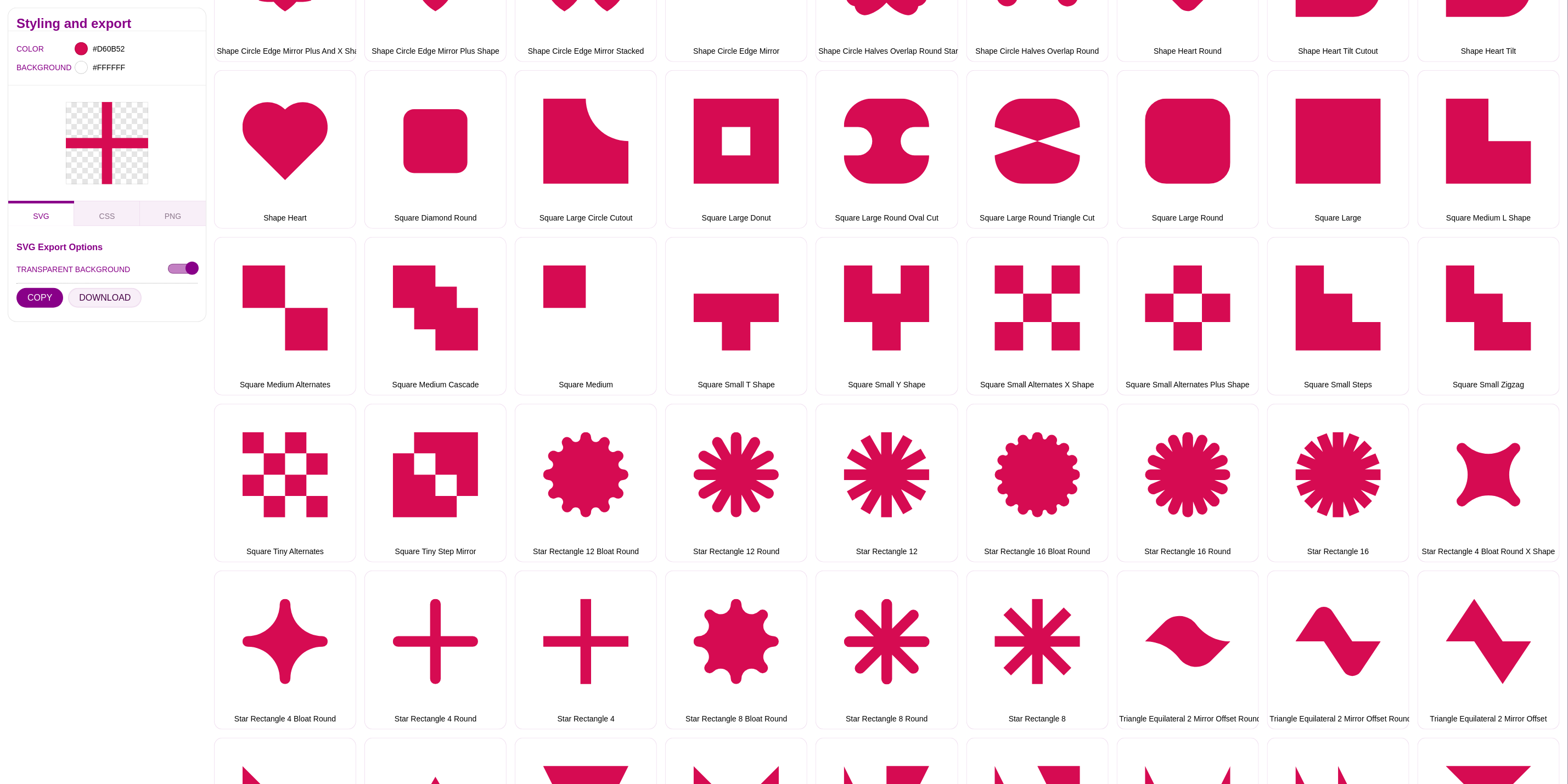
click at [112, 296] on button "DOWNLOAD" at bounding box center [105, 298] width 74 height 20
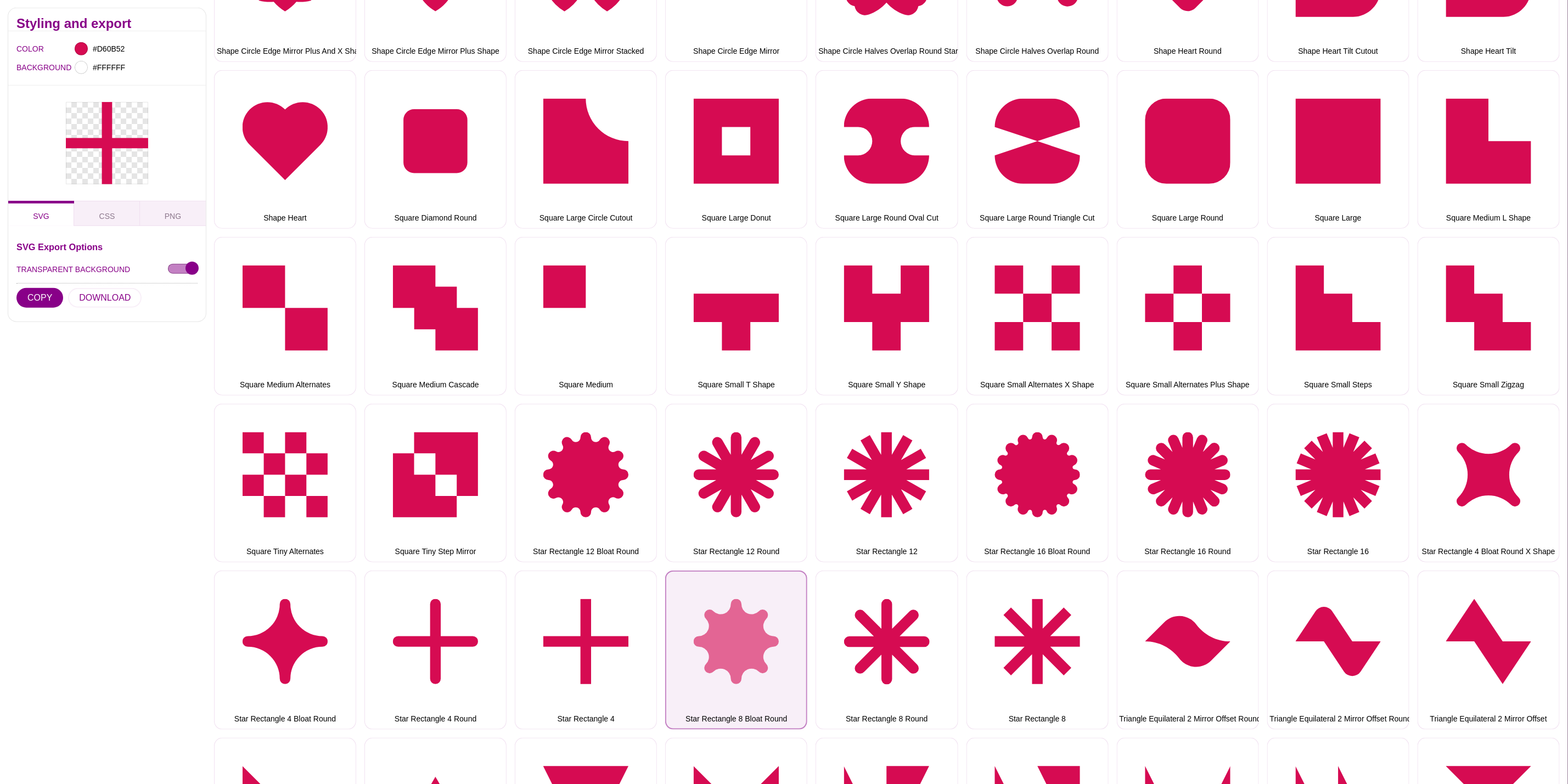
click at [710, 585] on button "Star Rectangle 8 Bloat Round" at bounding box center [736, 650] width 142 height 158
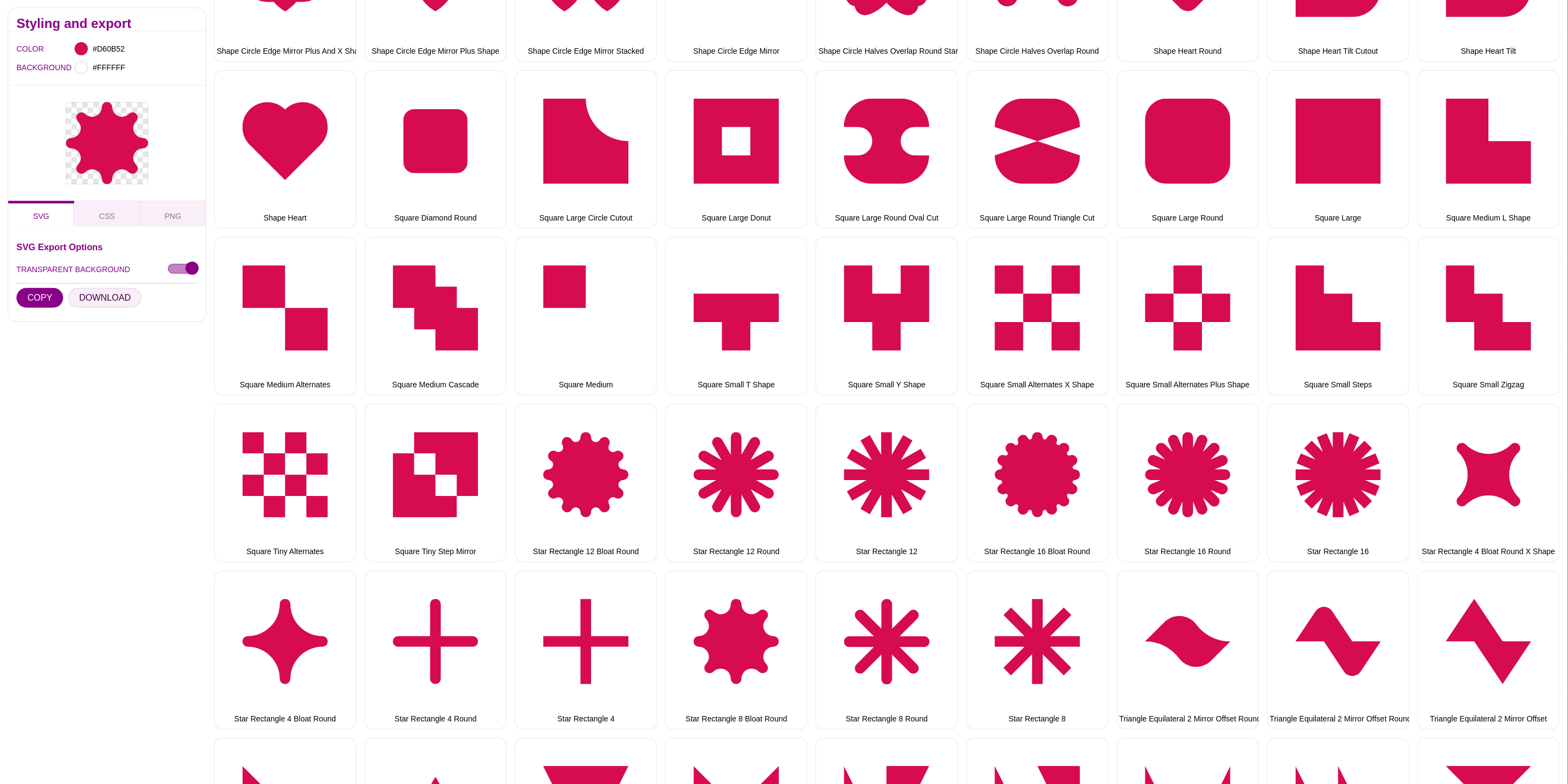
click at [102, 295] on button "DOWNLOAD" at bounding box center [105, 298] width 74 height 20
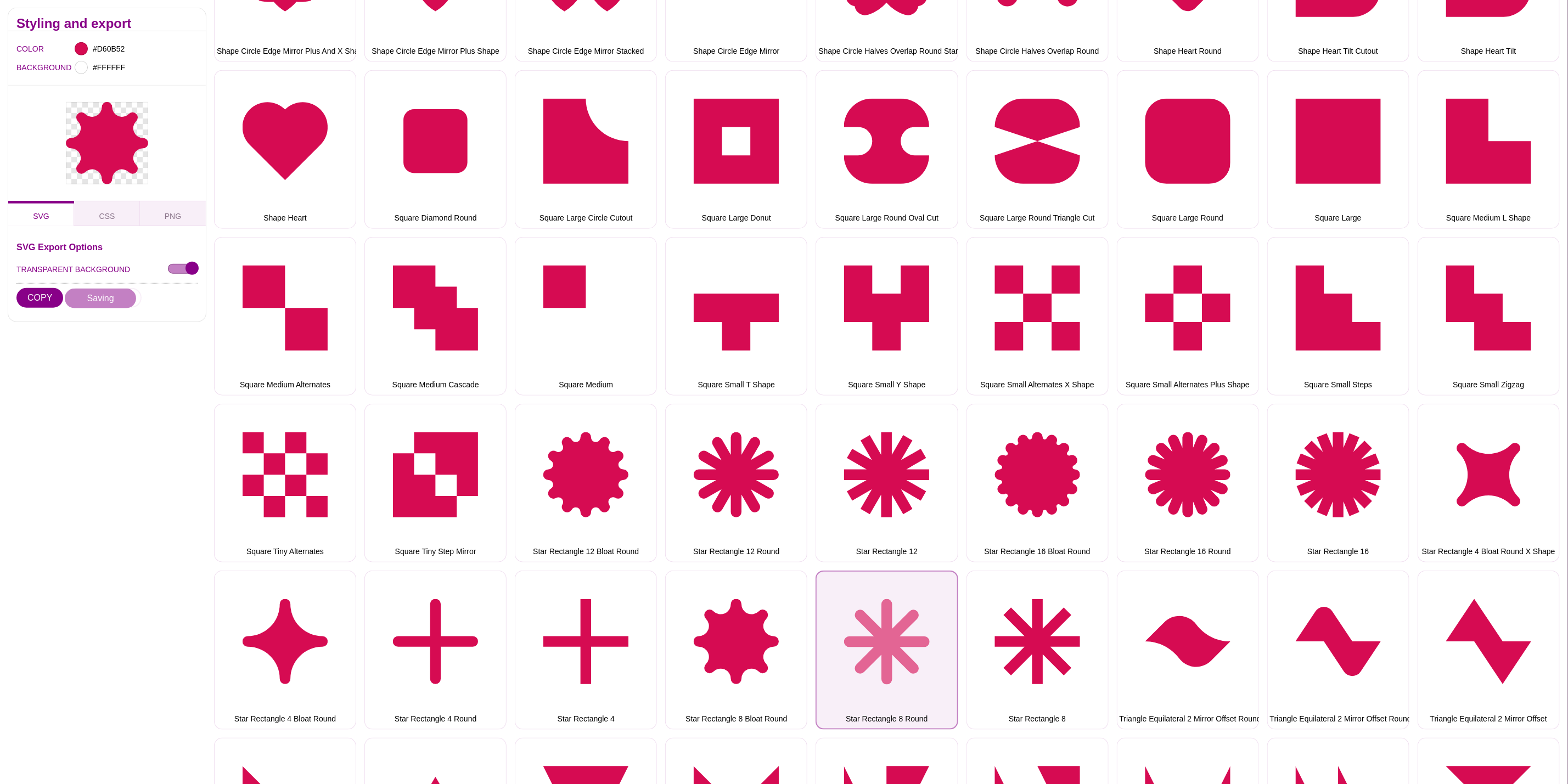
click at [873, 608] on button "Star Rectangle 8 Round" at bounding box center [887, 650] width 142 height 158
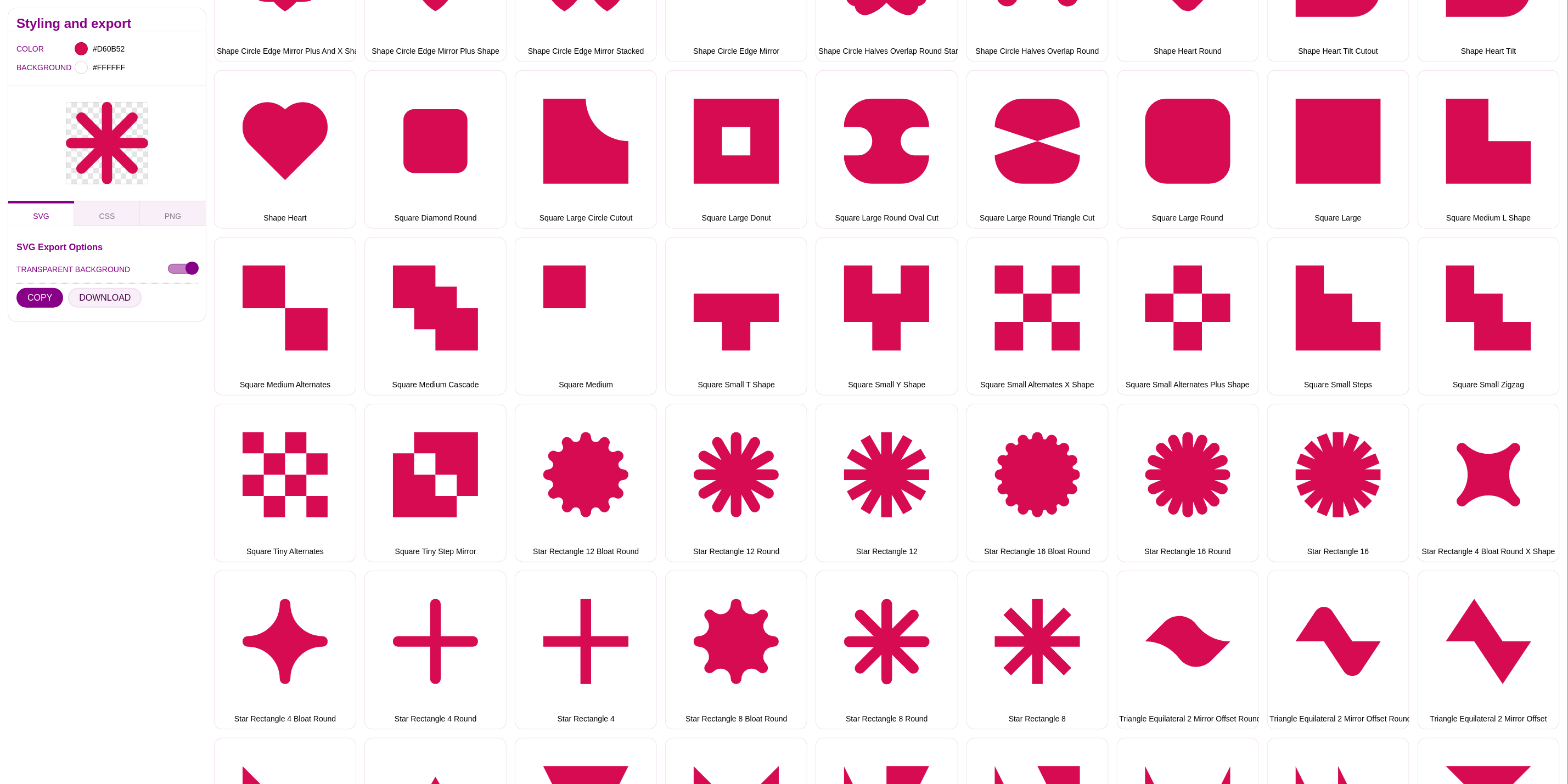
click at [101, 295] on button "DOWNLOAD" at bounding box center [105, 298] width 74 height 20
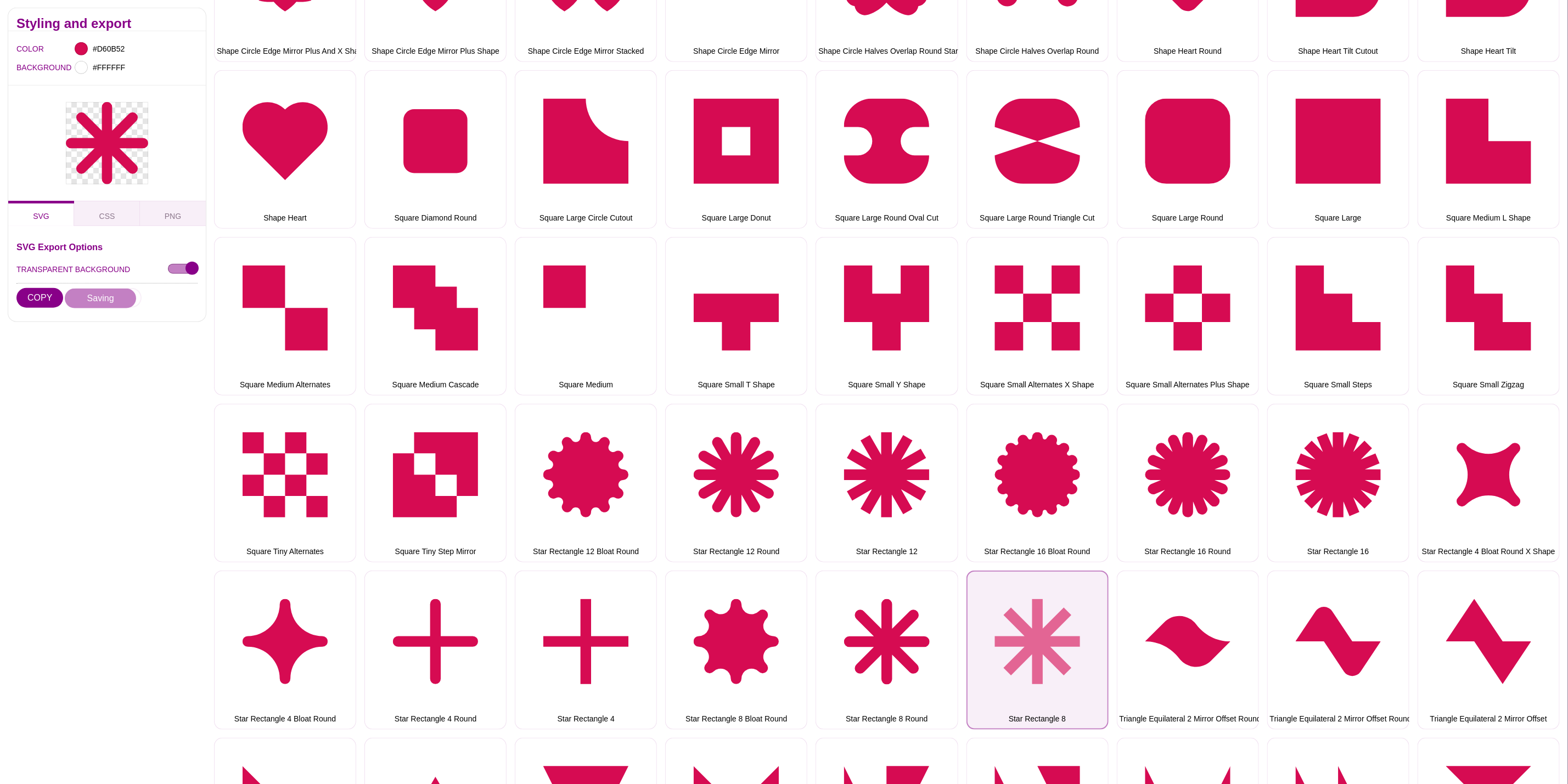
drag, startPoint x: 1052, startPoint y: 605, endPoint x: 1018, endPoint y: 598, distance: 34.7
click at [1043, 603] on button "Star Rectangle 8" at bounding box center [1038, 650] width 142 height 158
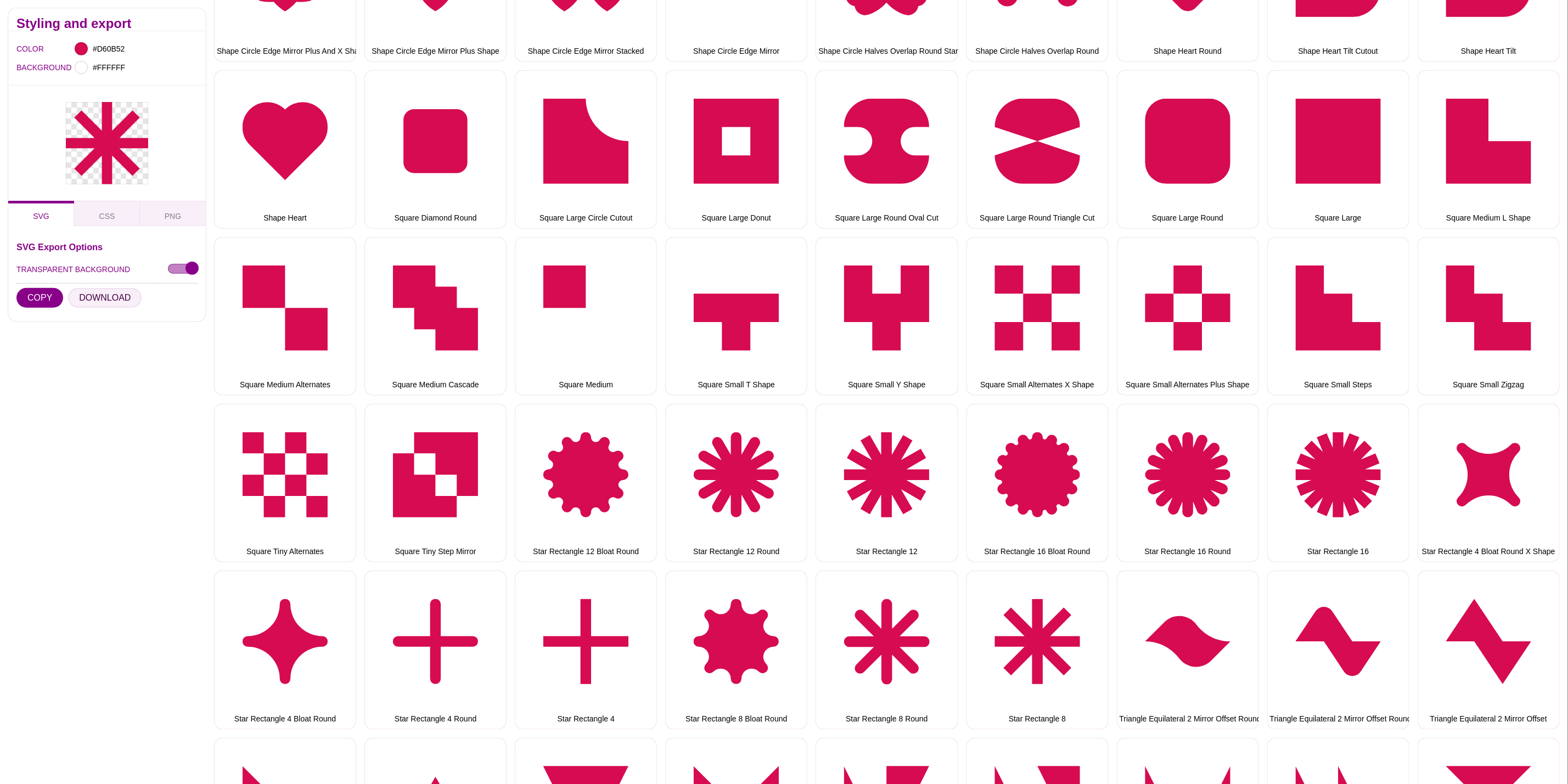
click at [122, 294] on button "DOWNLOAD" at bounding box center [105, 298] width 74 height 20
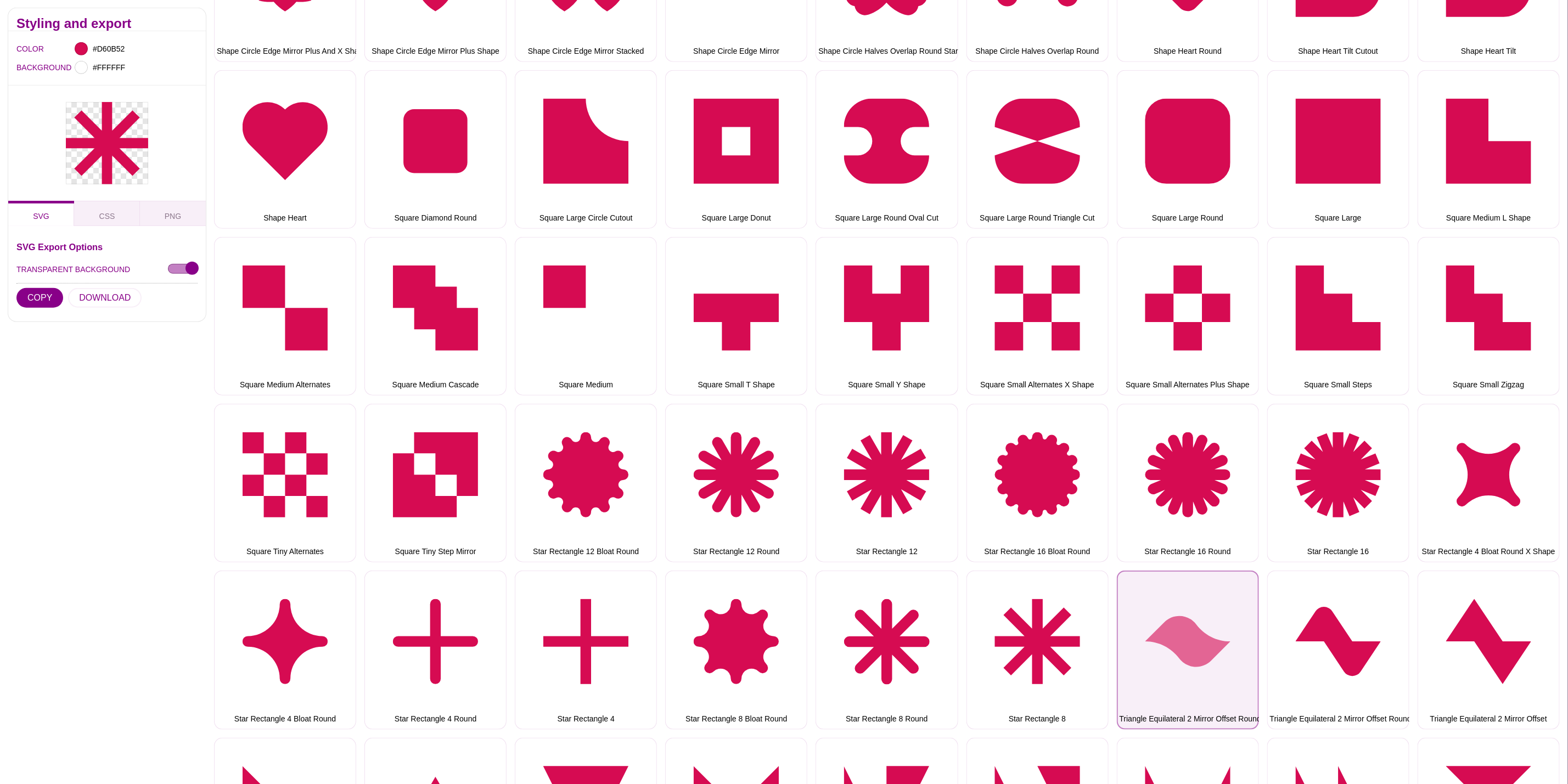
drag, startPoint x: 1209, startPoint y: 636, endPoint x: 1171, endPoint y: 627, distance: 39.1
click at [1209, 634] on button "Triangle Equilateral 2 Mirror Offset Round Bloat" at bounding box center [1188, 650] width 142 height 158
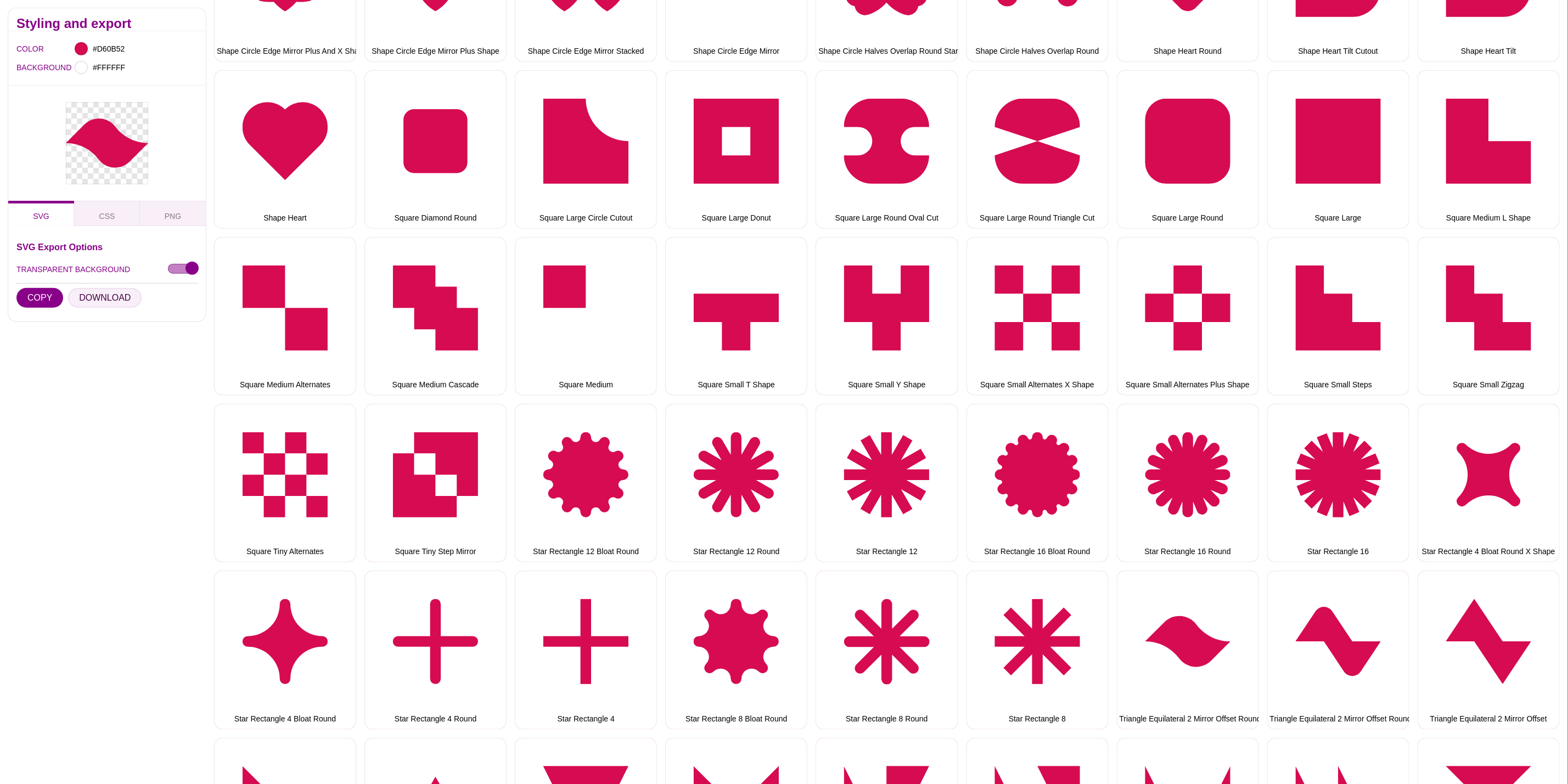
click at [98, 293] on button "DOWNLOAD" at bounding box center [105, 298] width 74 height 20
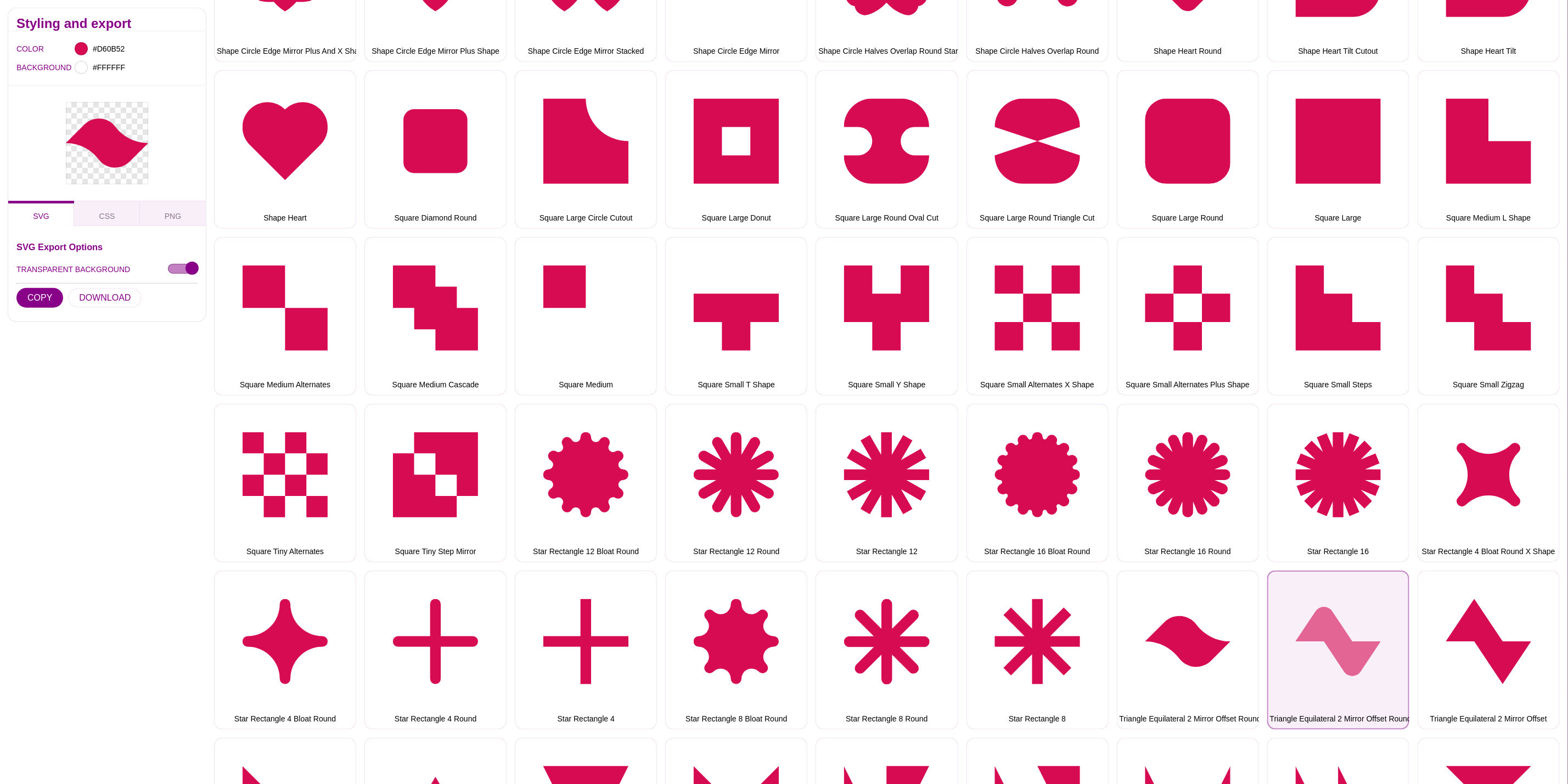
click at [1324, 611] on button "Triangle Equilateral 2 Mirror Offset Round" at bounding box center [1338, 650] width 142 height 158
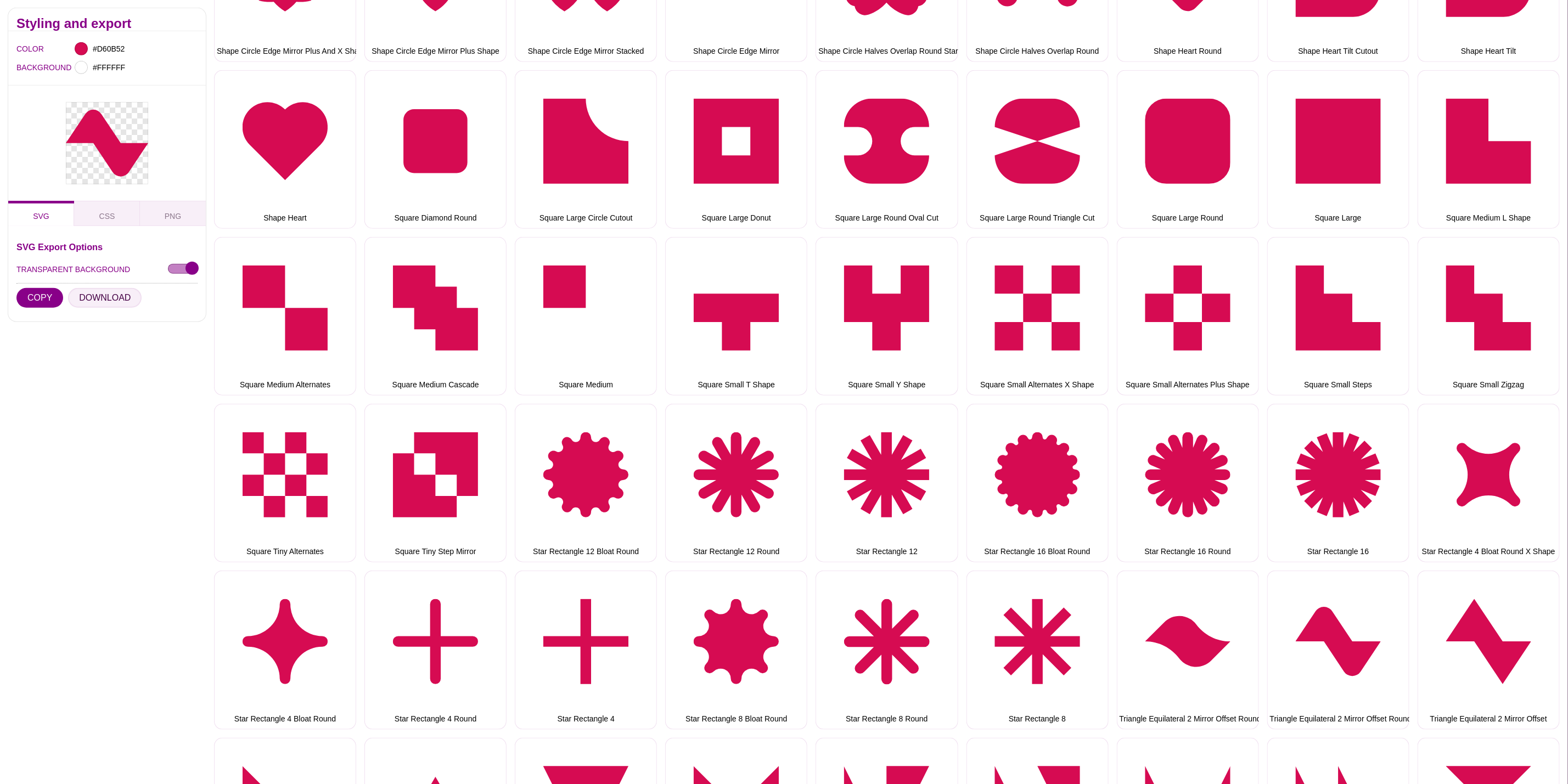
click at [106, 294] on button "DOWNLOAD" at bounding box center [105, 298] width 74 height 20
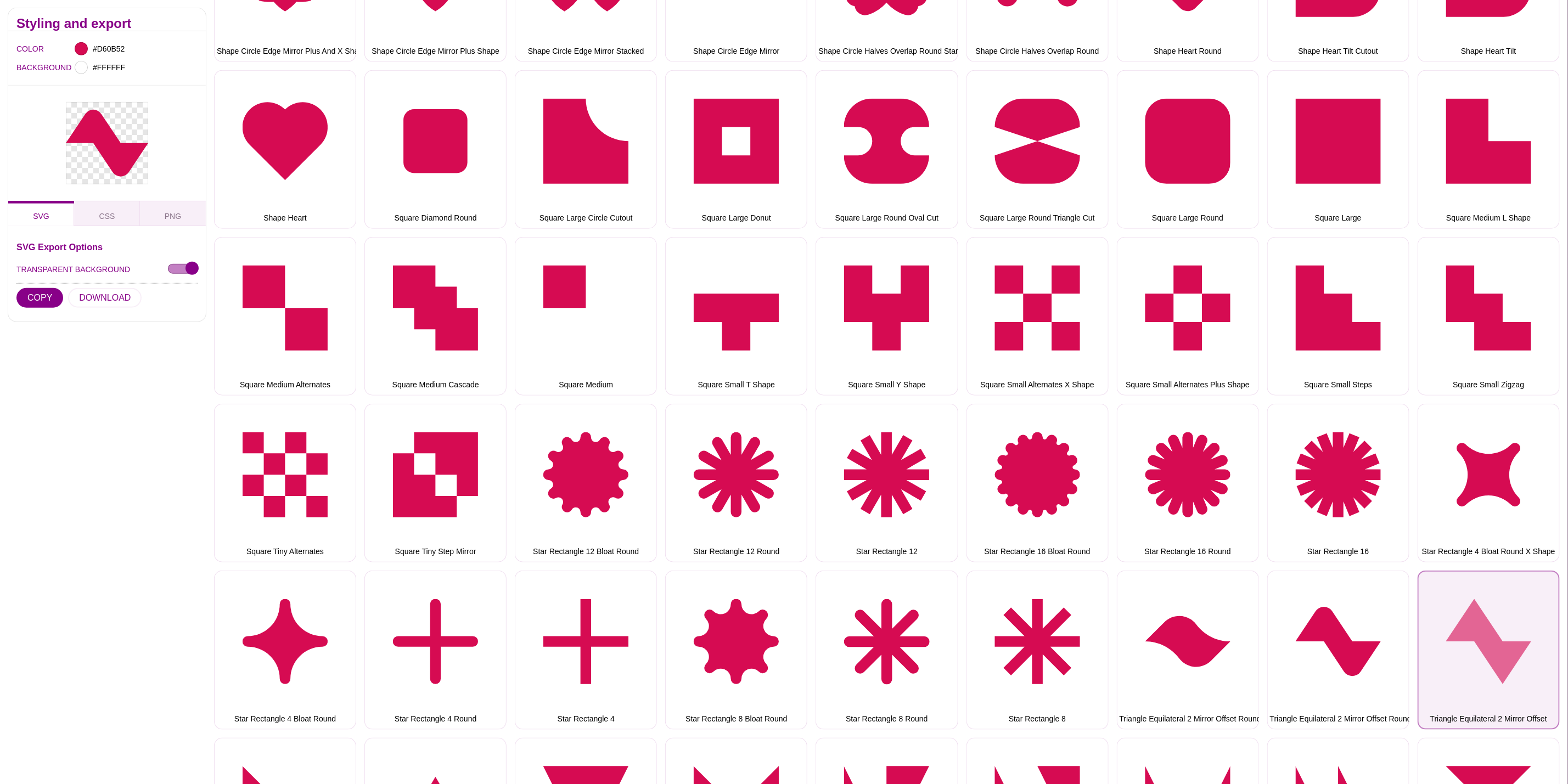
click at [1458, 621] on button "Triangle Equilateral 2 Mirror Offset" at bounding box center [1489, 650] width 142 height 158
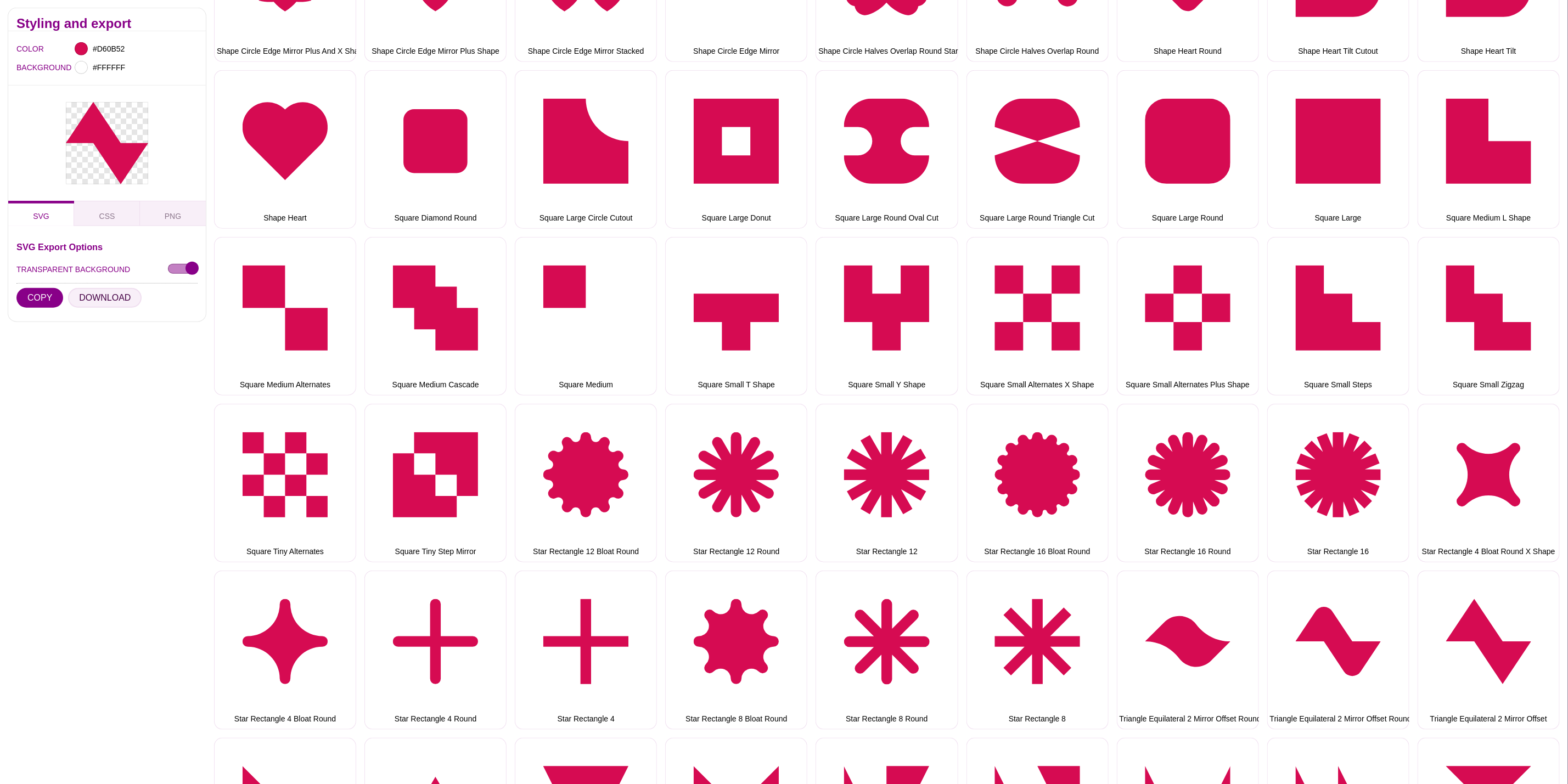
drag, startPoint x: 86, startPoint y: 290, endPoint x: 157, endPoint y: 349, distance: 92.3
click at [86, 291] on button "DOWNLOAD" at bounding box center [105, 298] width 74 height 20
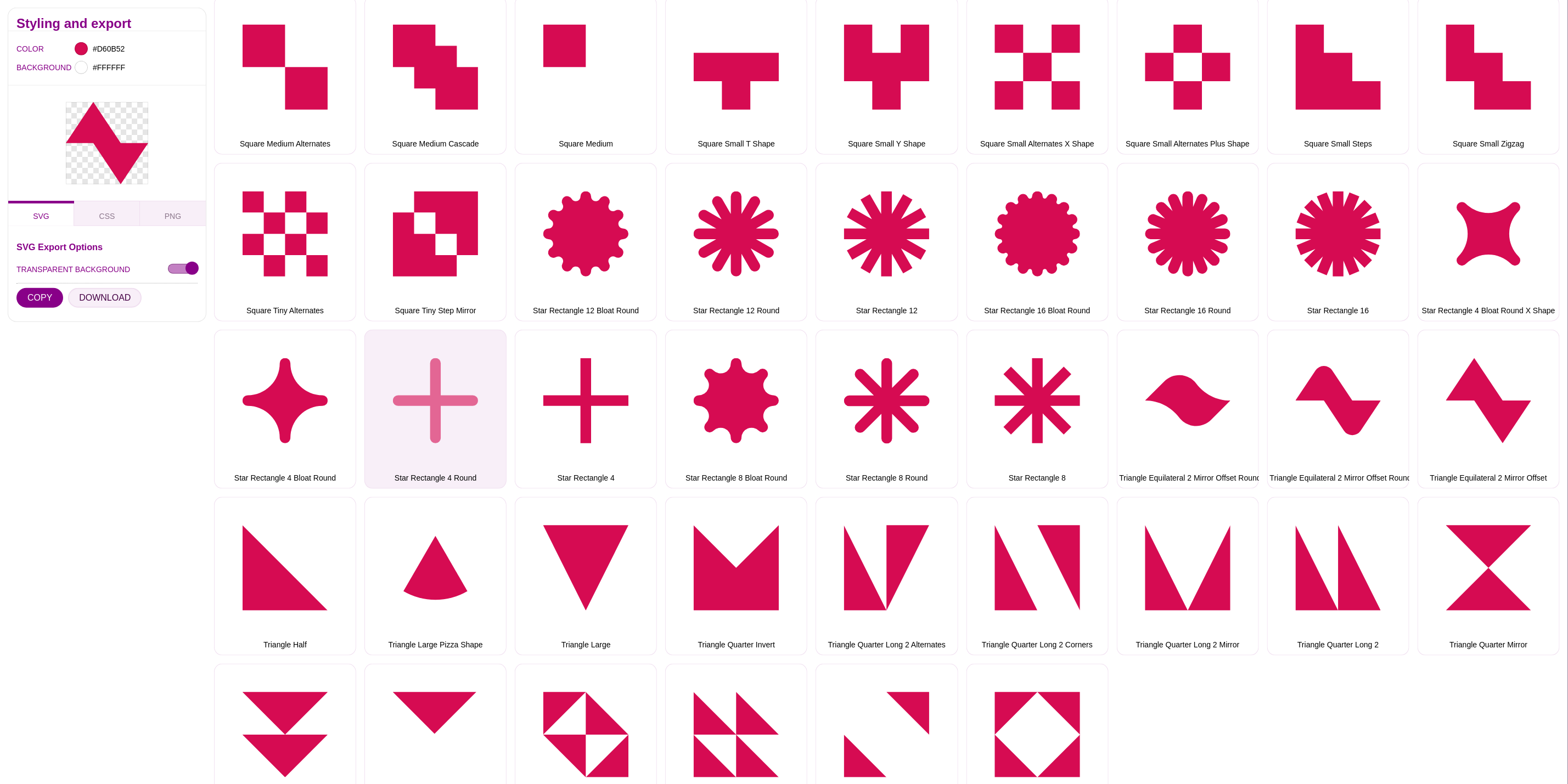
scroll to position [3951, 0]
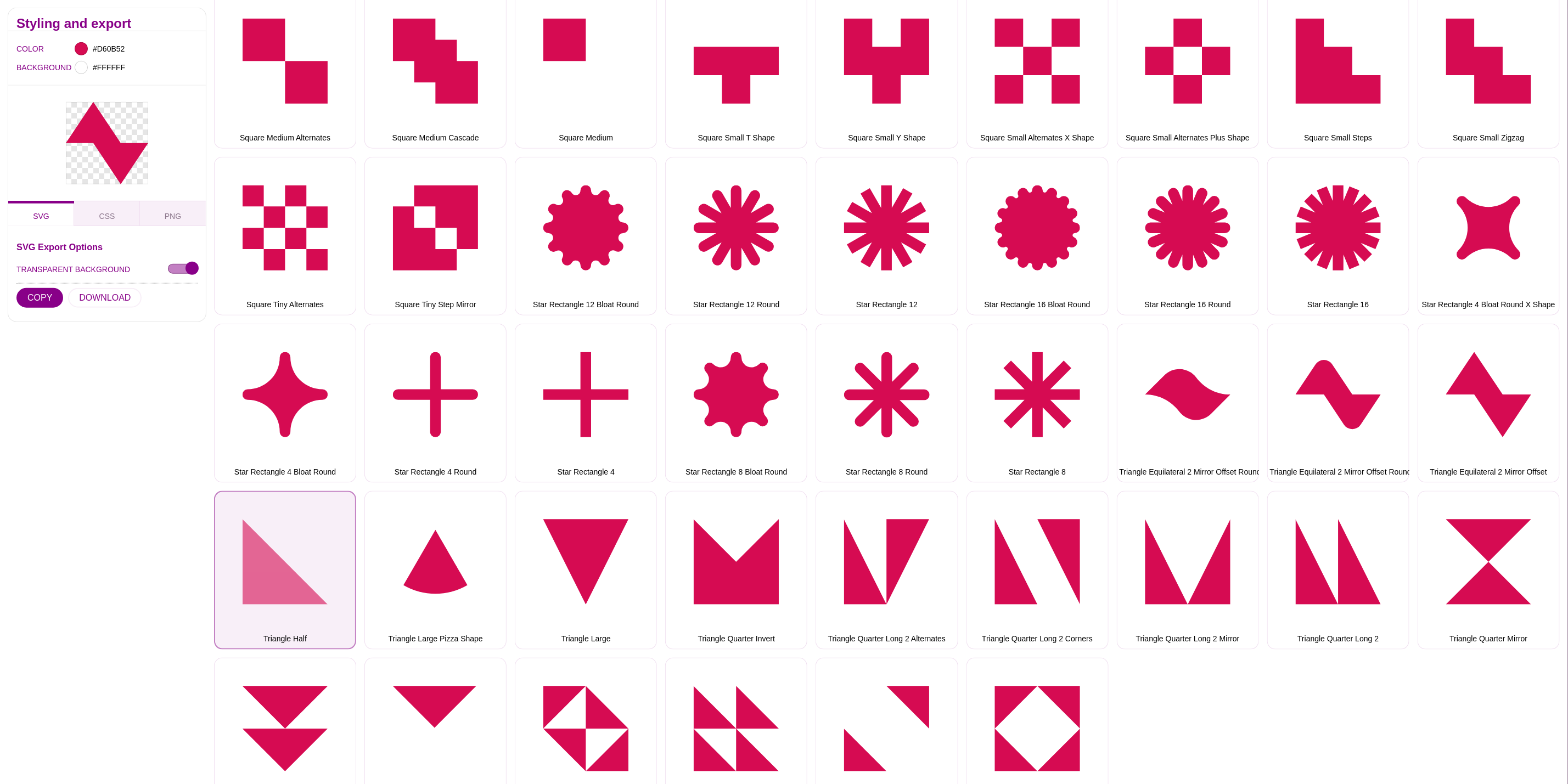
click at [279, 551] on button "Triangle Half" at bounding box center [285, 571] width 142 height 158
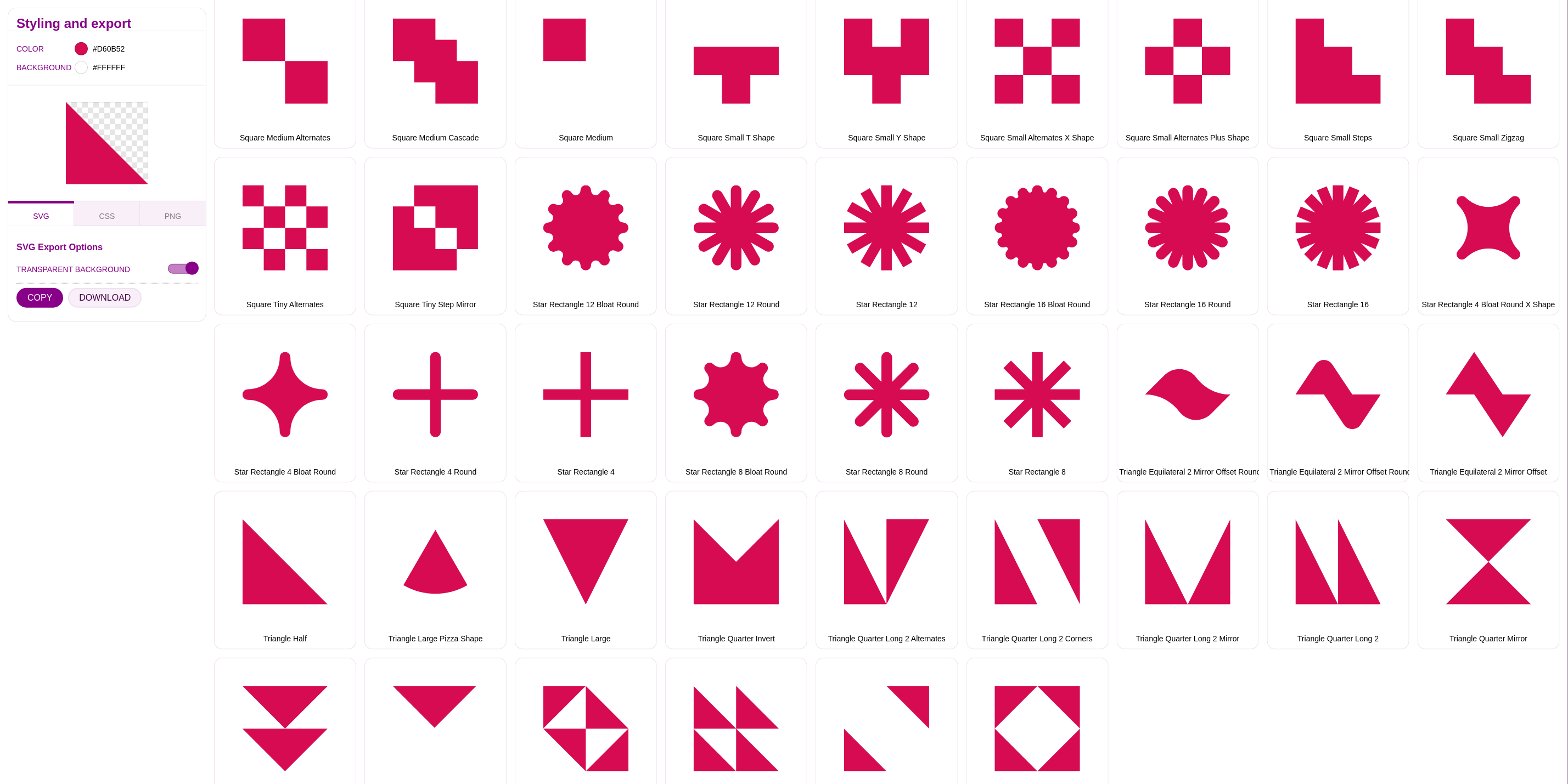
click at [93, 307] on button "DOWNLOAD" at bounding box center [105, 298] width 74 height 20
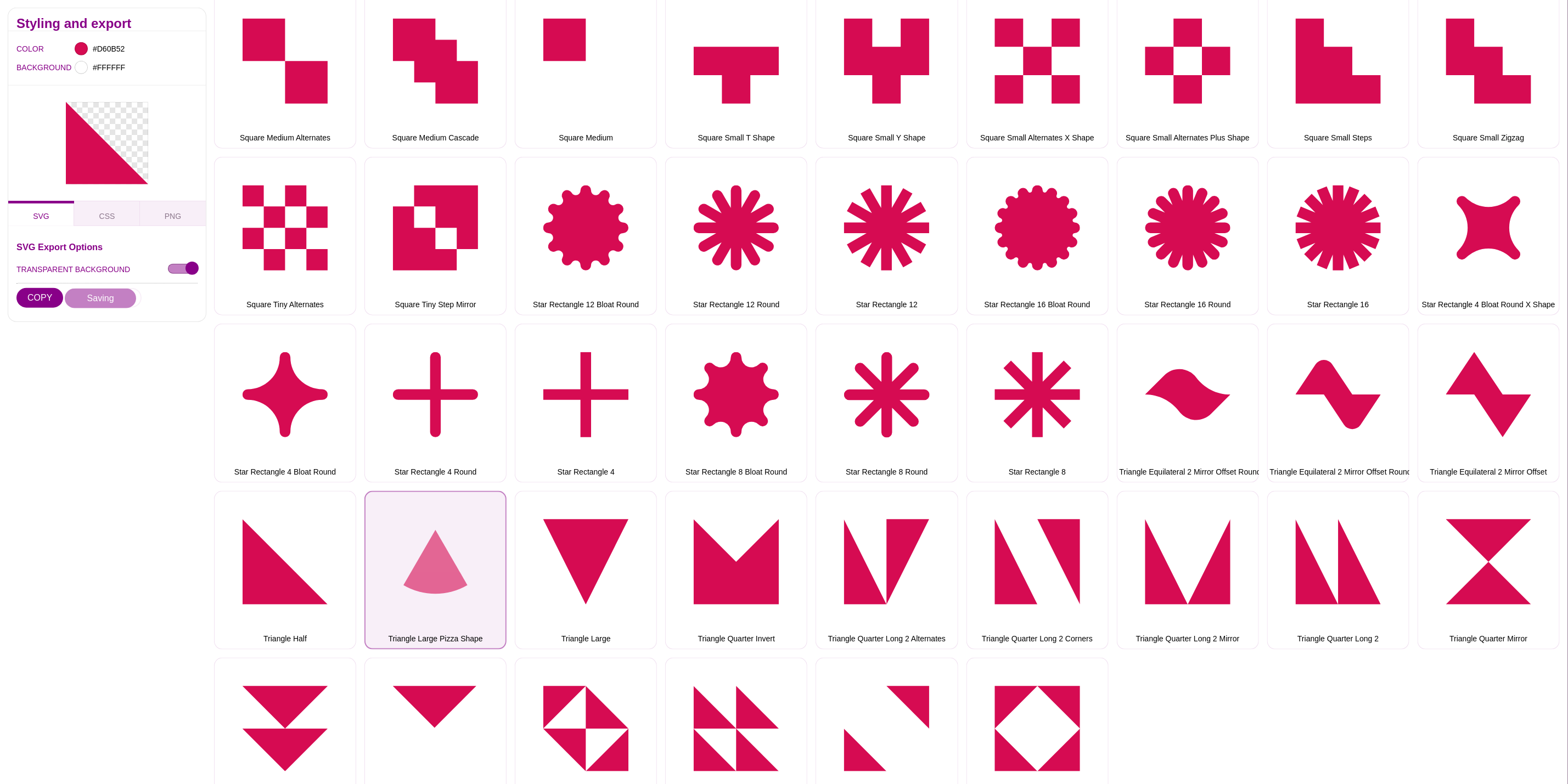
click at [434, 537] on button "Triangle Large Pizza Shape" at bounding box center [436, 571] width 142 height 158
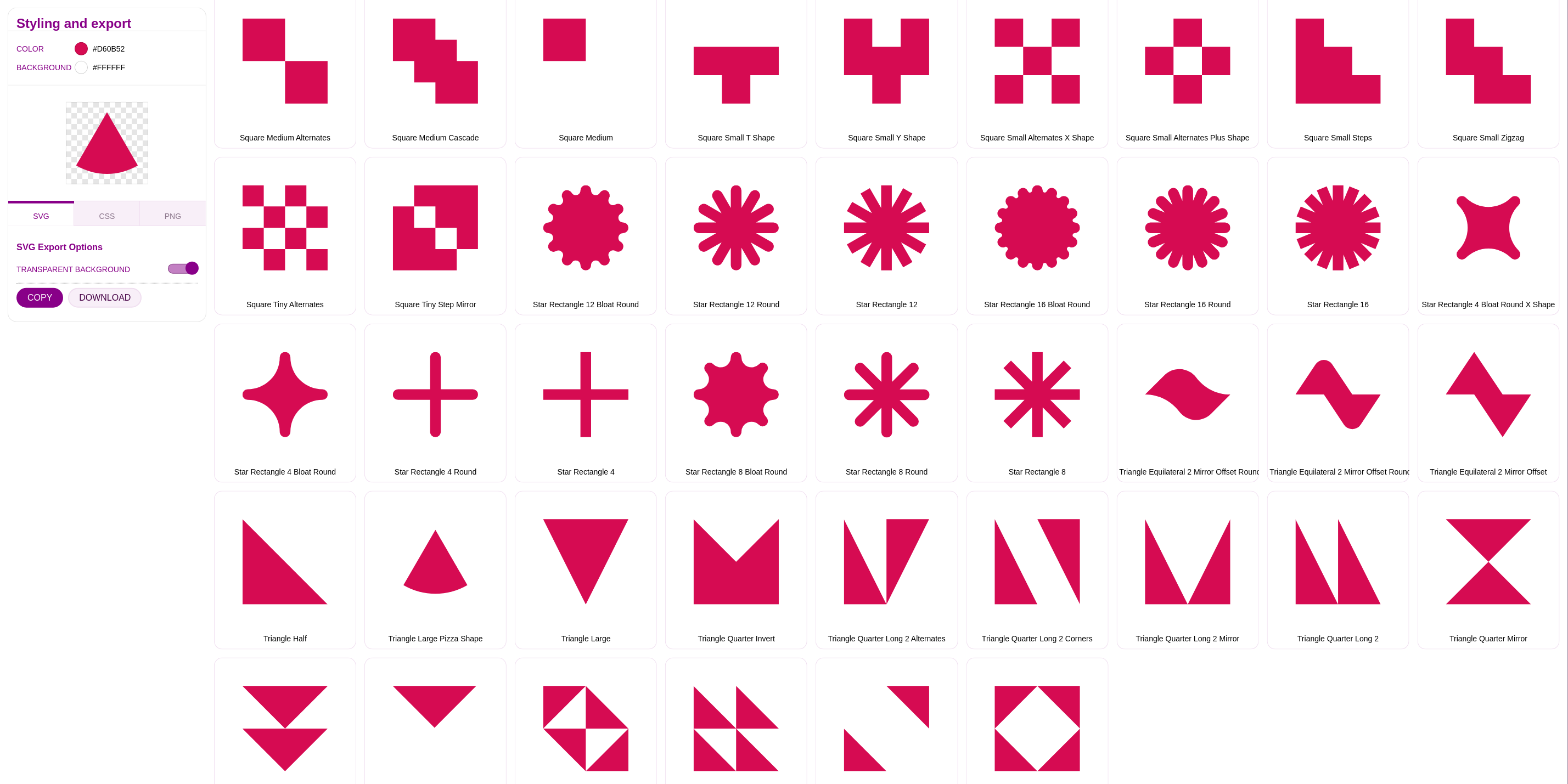
click at [115, 303] on button "DOWNLOAD" at bounding box center [105, 298] width 74 height 20
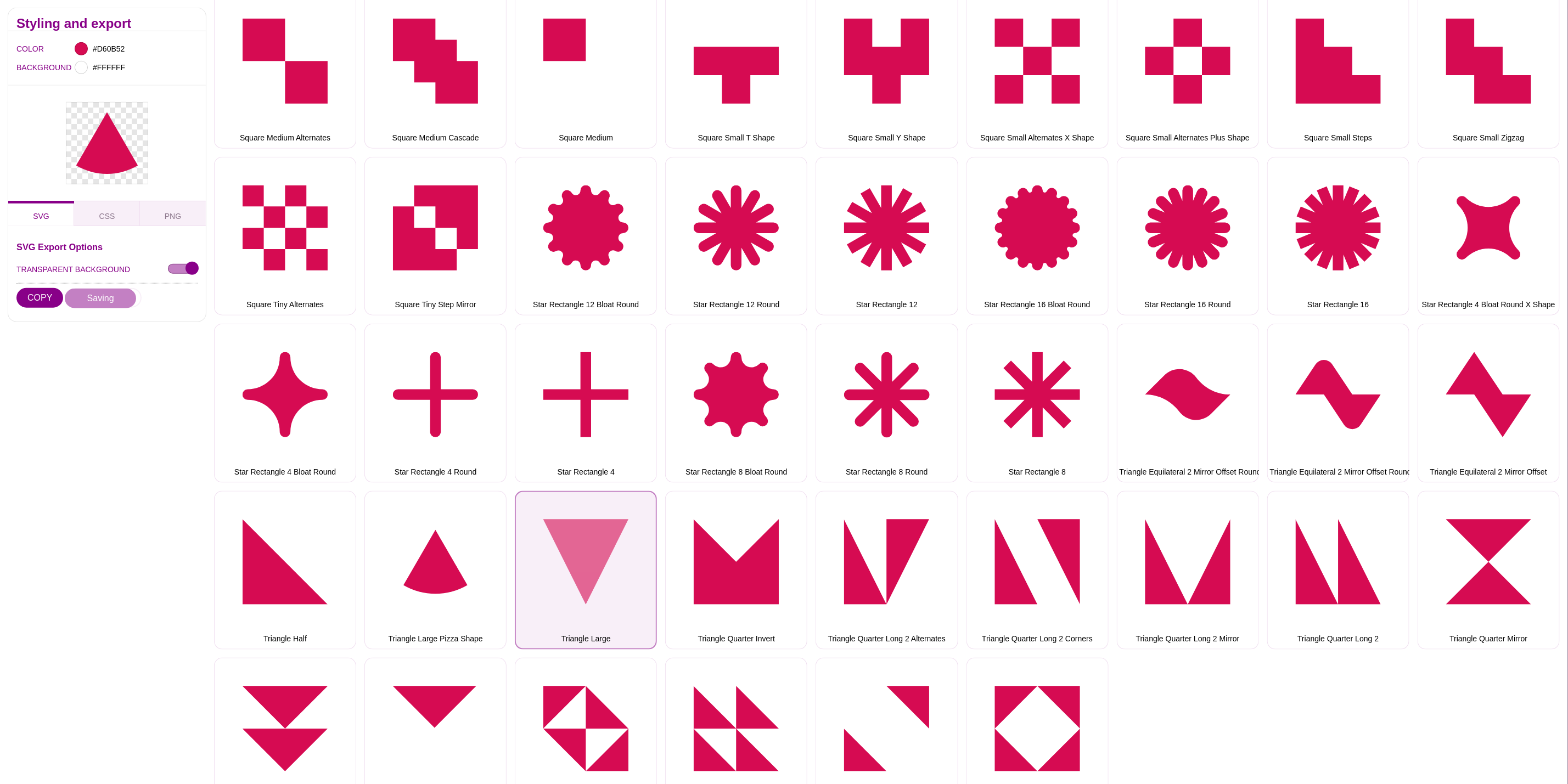
click at [557, 523] on button "Triangle Large" at bounding box center [586, 571] width 142 height 158
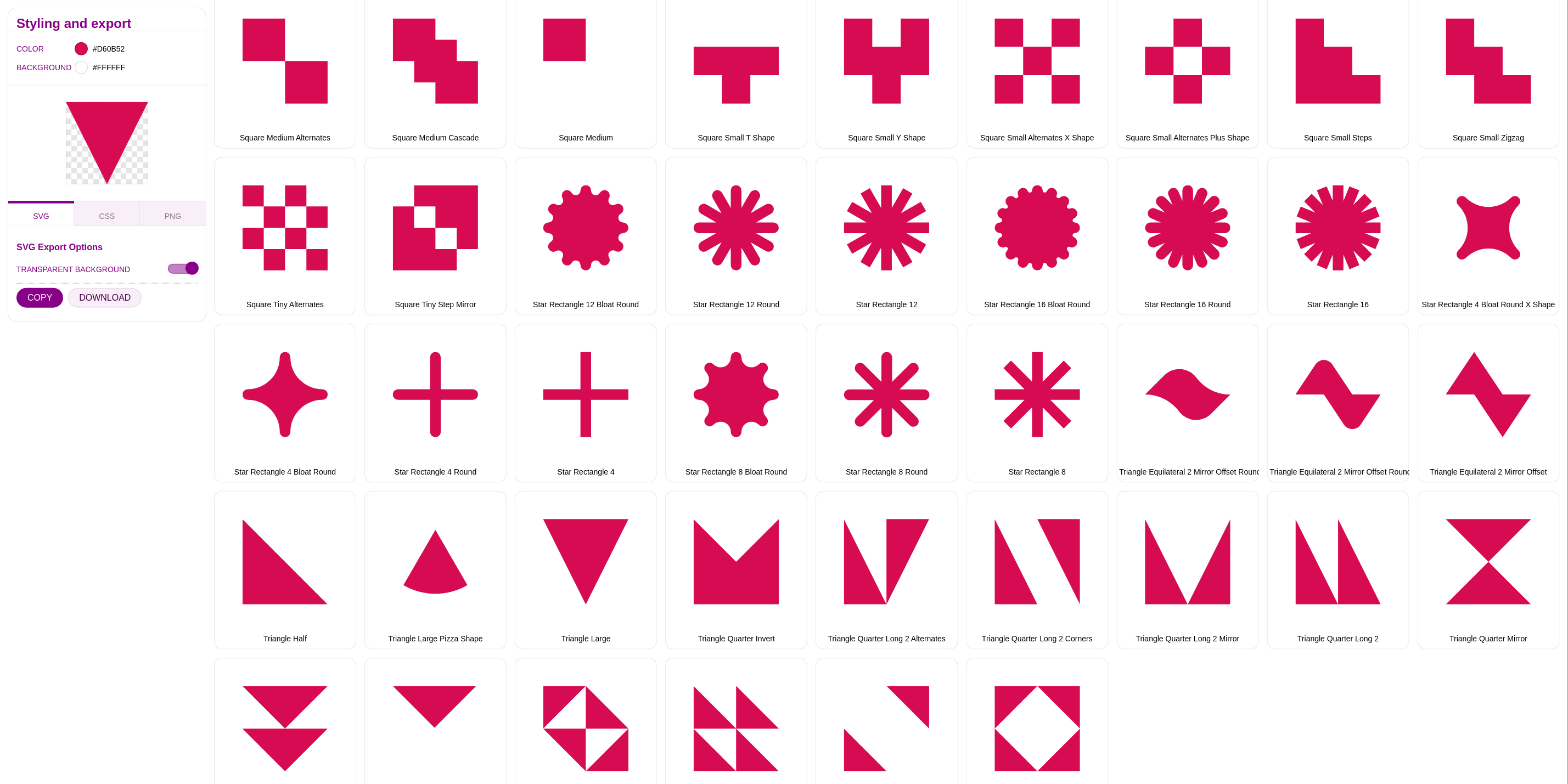
click at [111, 290] on button "DOWNLOAD" at bounding box center [105, 298] width 74 height 20
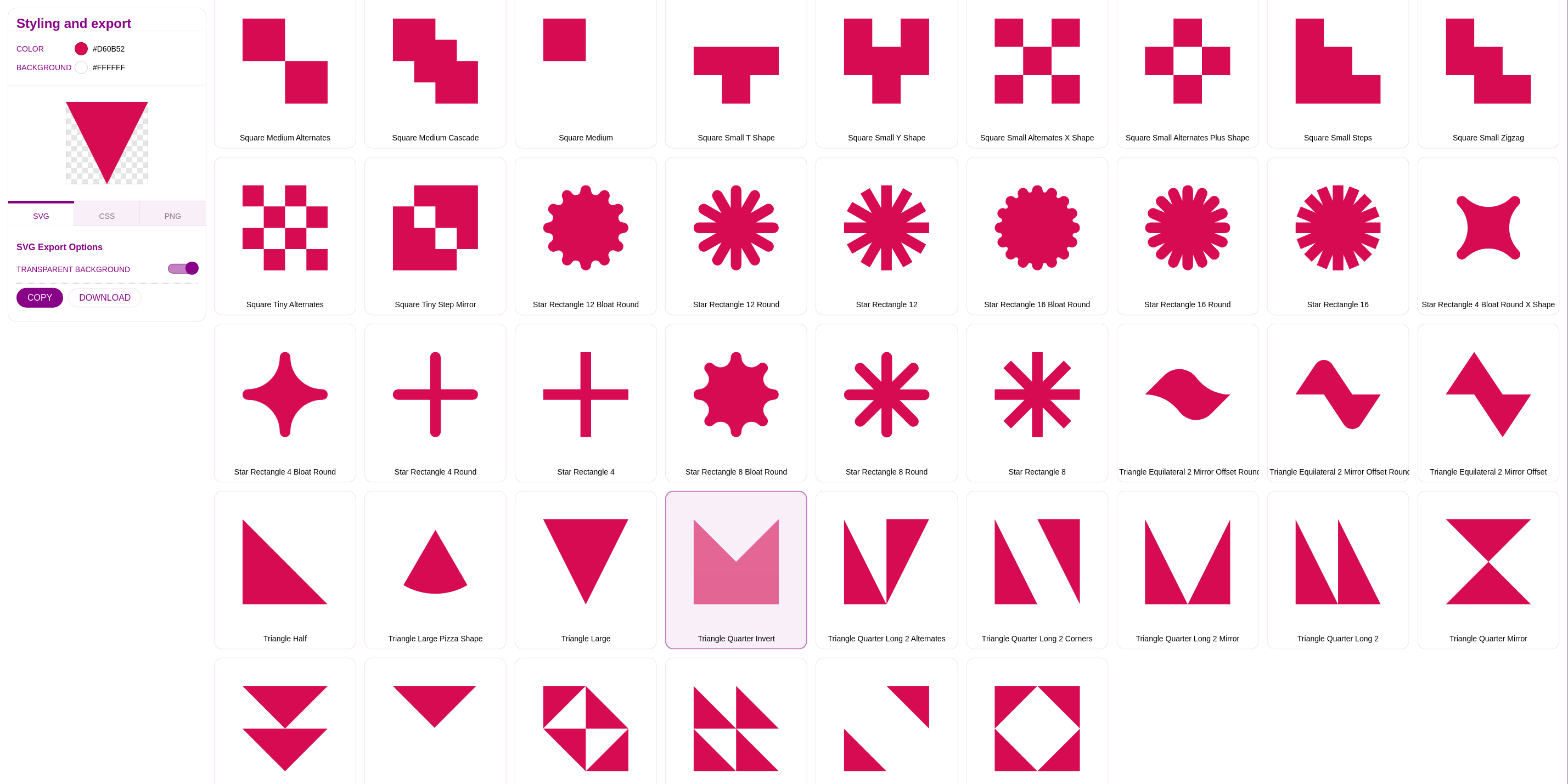
click at [750, 562] on button "Triangle Quarter Invert" at bounding box center [736, 571] width 142 height 158
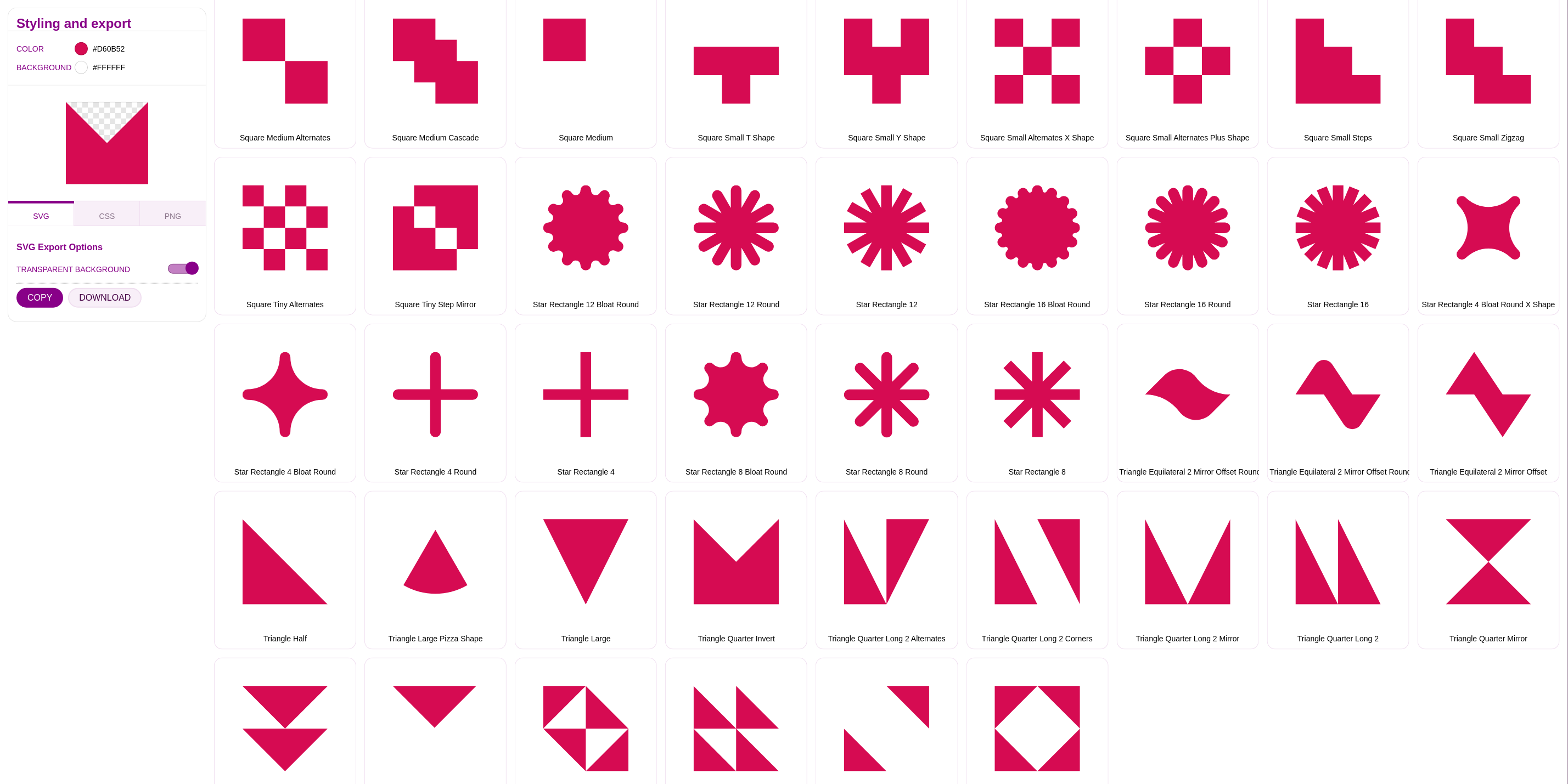
click at [124, 301] on button "DOWNLOAD" at bounding box center [105, 298] width 74 height 20
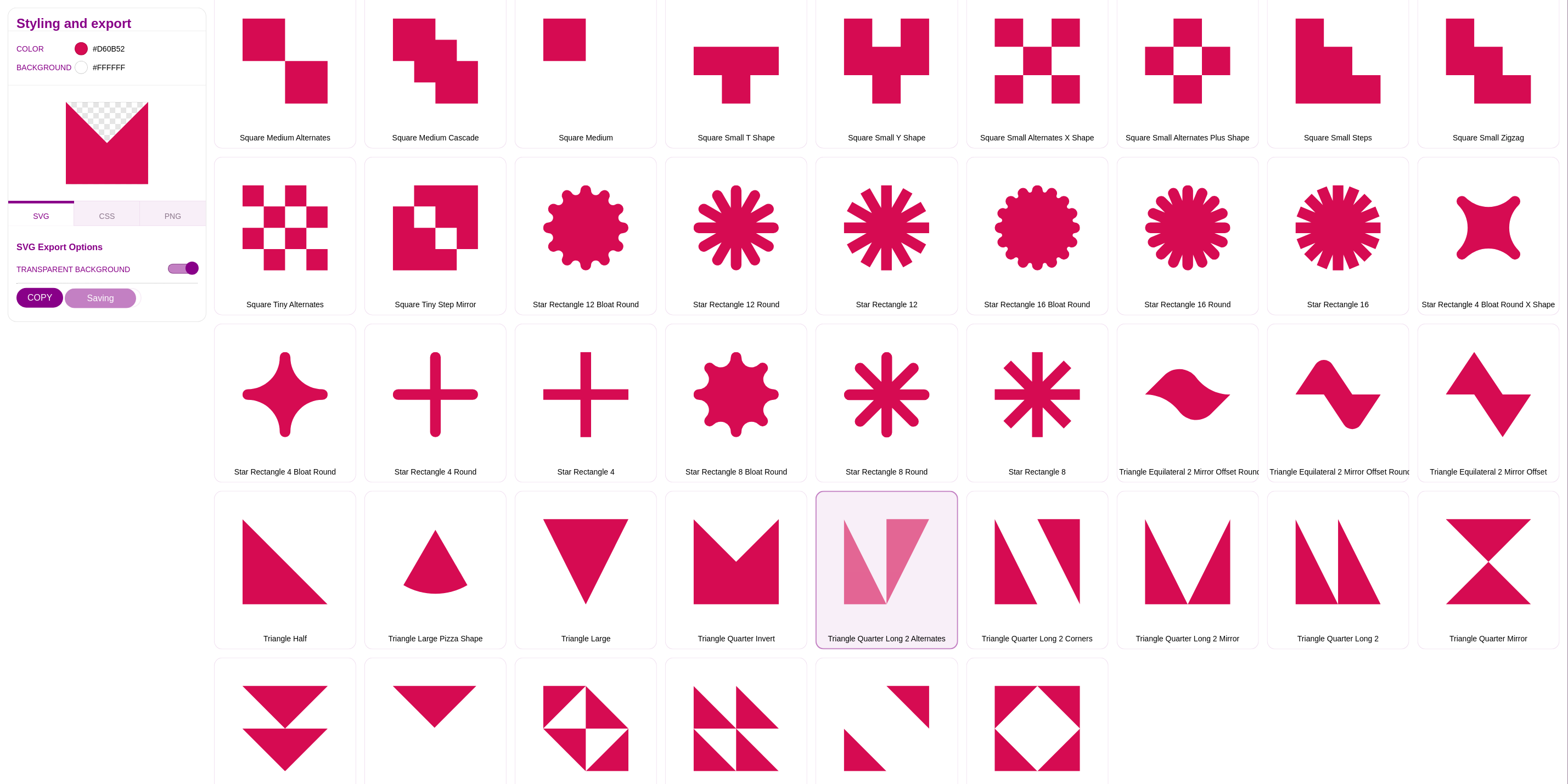
drag, startPoint x: 890, startPoint y: 563, endPoint x: 878, endPoint y: 564, distance: 12.0
click at [890, 563] on button "Triangle Quarter Long 2 Alternates" at bounding box center [887, 571] width 142 height 158
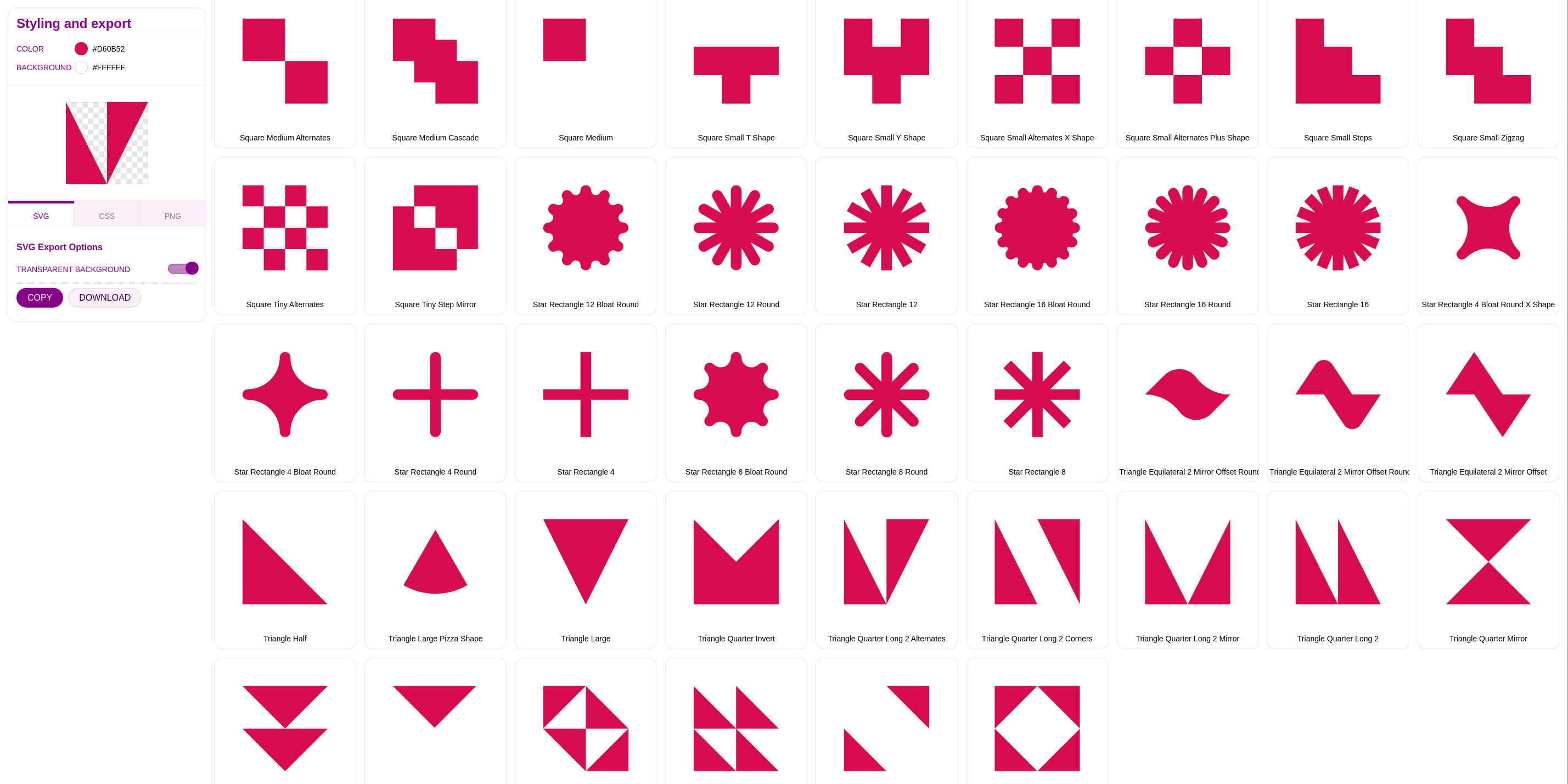
click at [90, 300] on button "DOWNLOAD" at bounding box center [105, 298] width 74 height 20
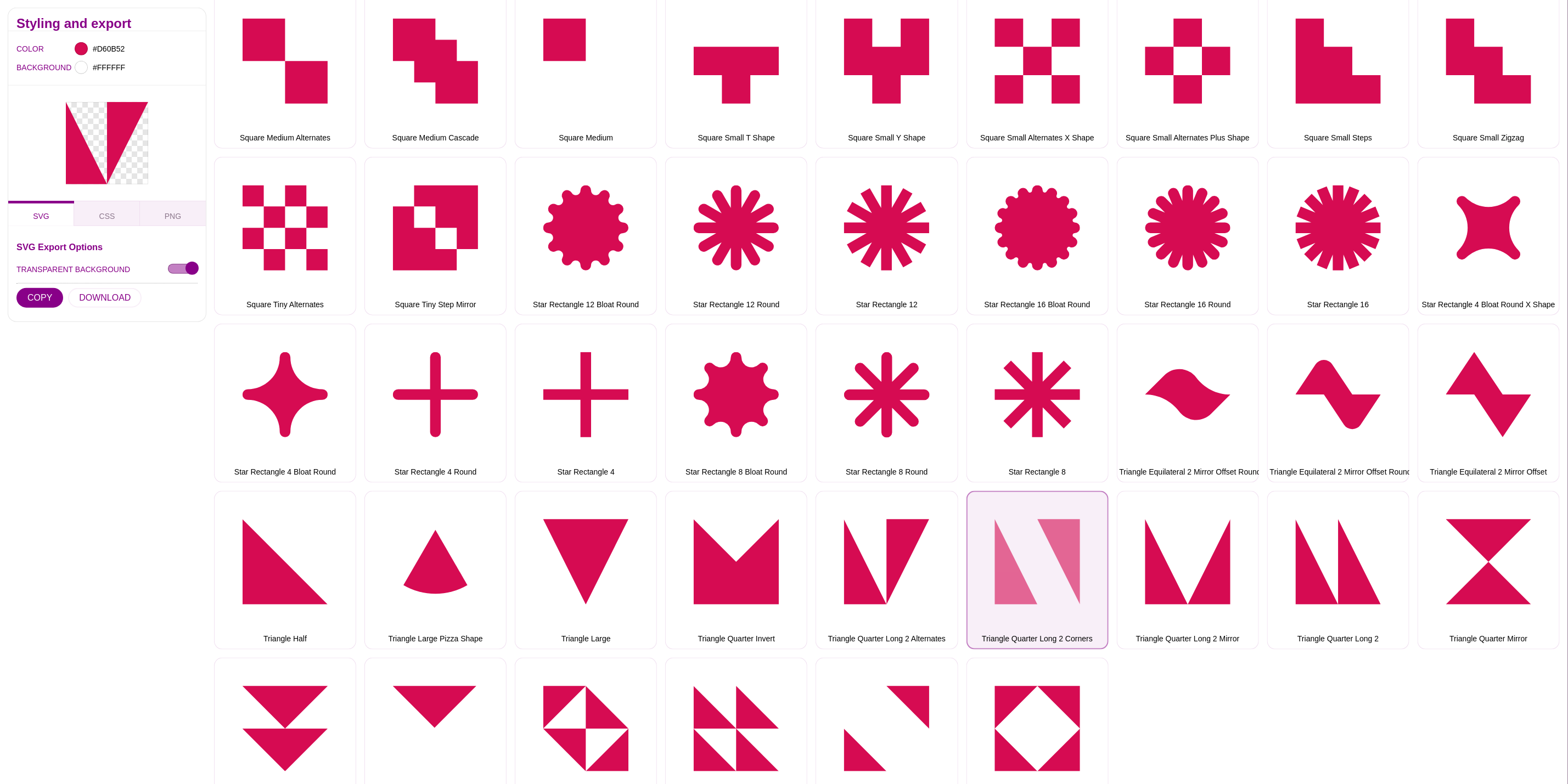
click at [1039, 578] on button "Triangle Quarter Long 2 Corners" at bounding box center [1038, 571] width 142 height 158
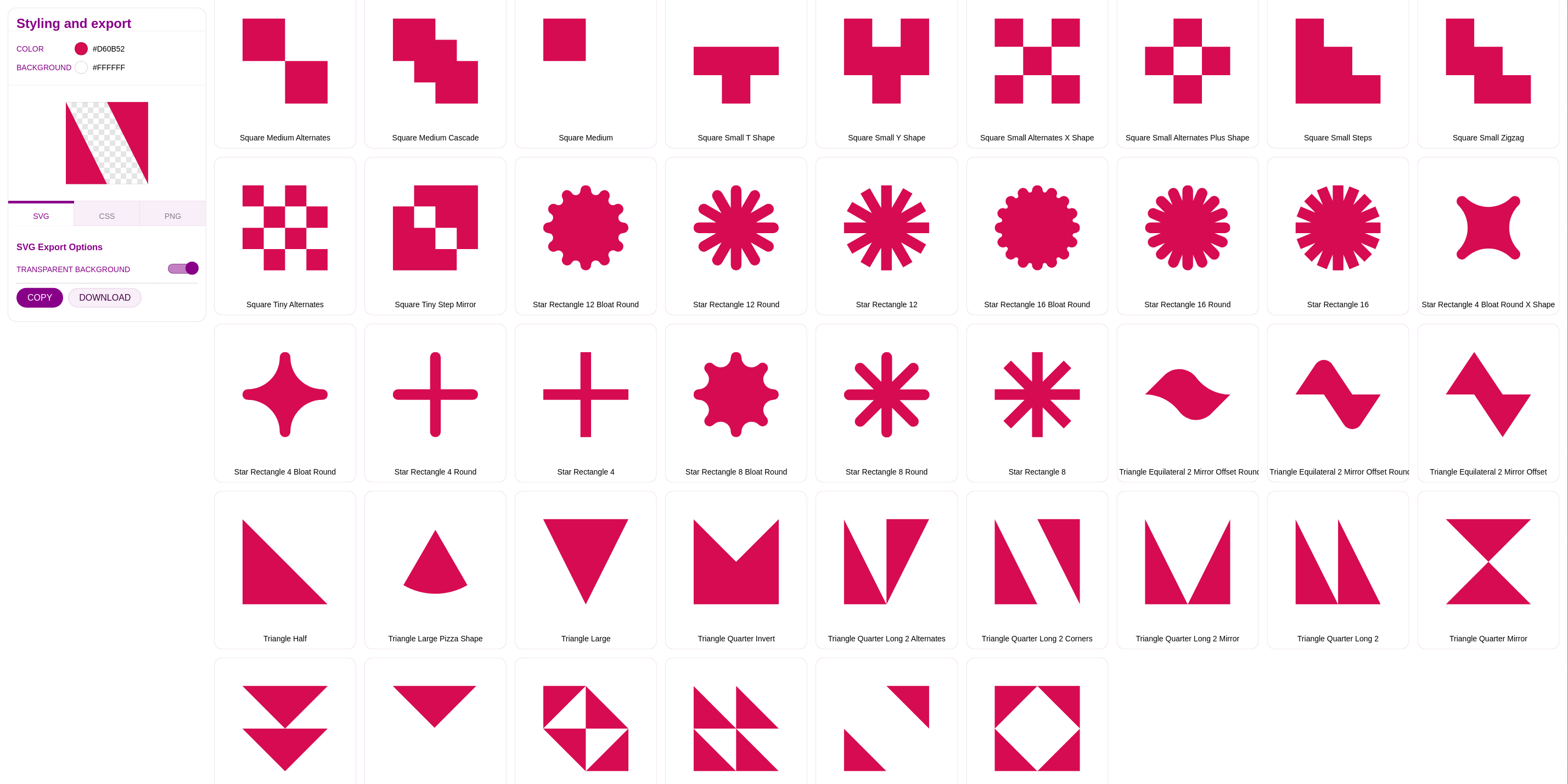
click at [99, 299] on button "DOWNLOAD" at bounding box center [105, 298] width 74 height 20
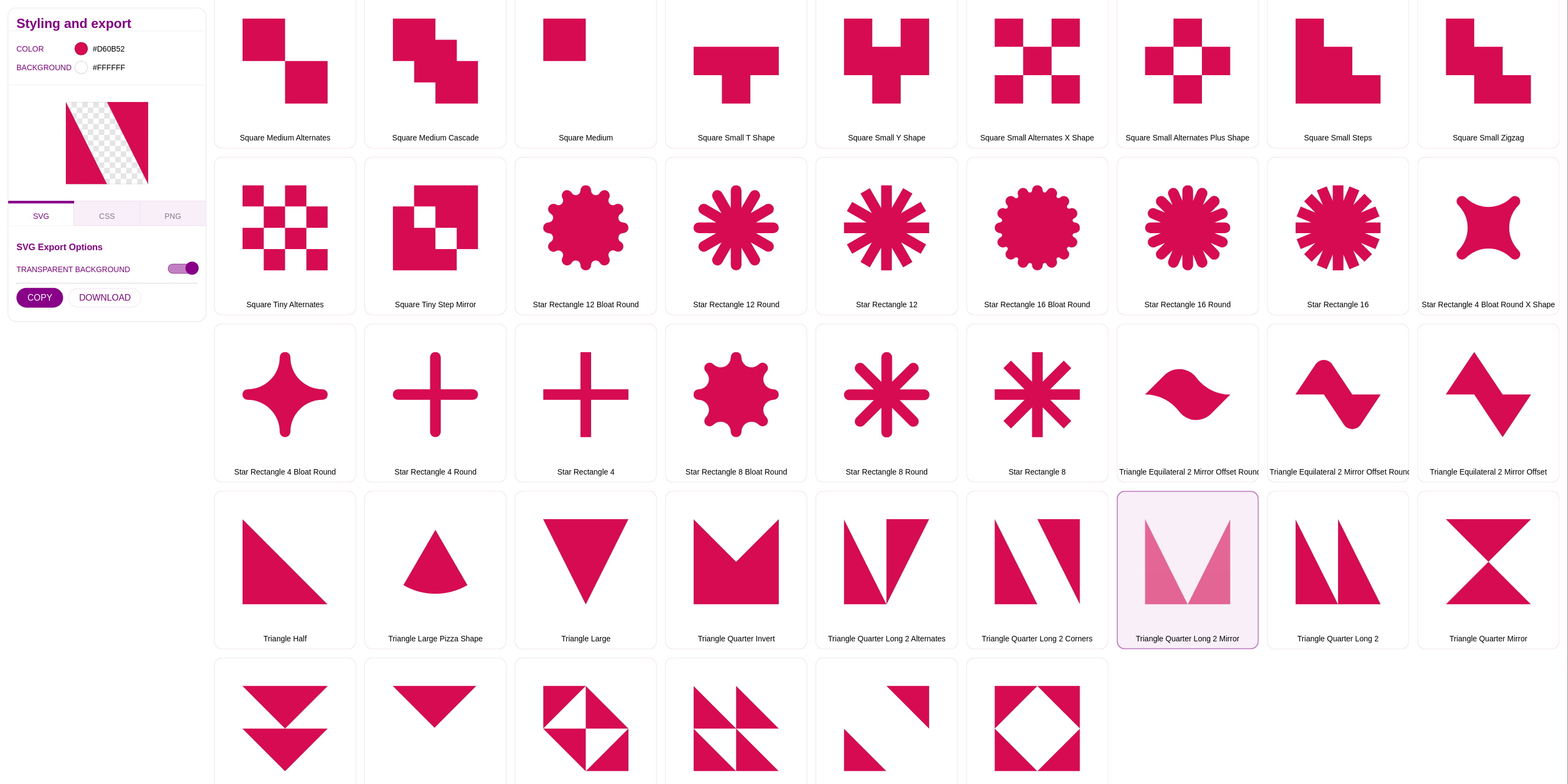
click at [1157, 547] on button "Triangle Quarter Long 2 Mirror" at bounding box center [1188, 571] width 142 height 158
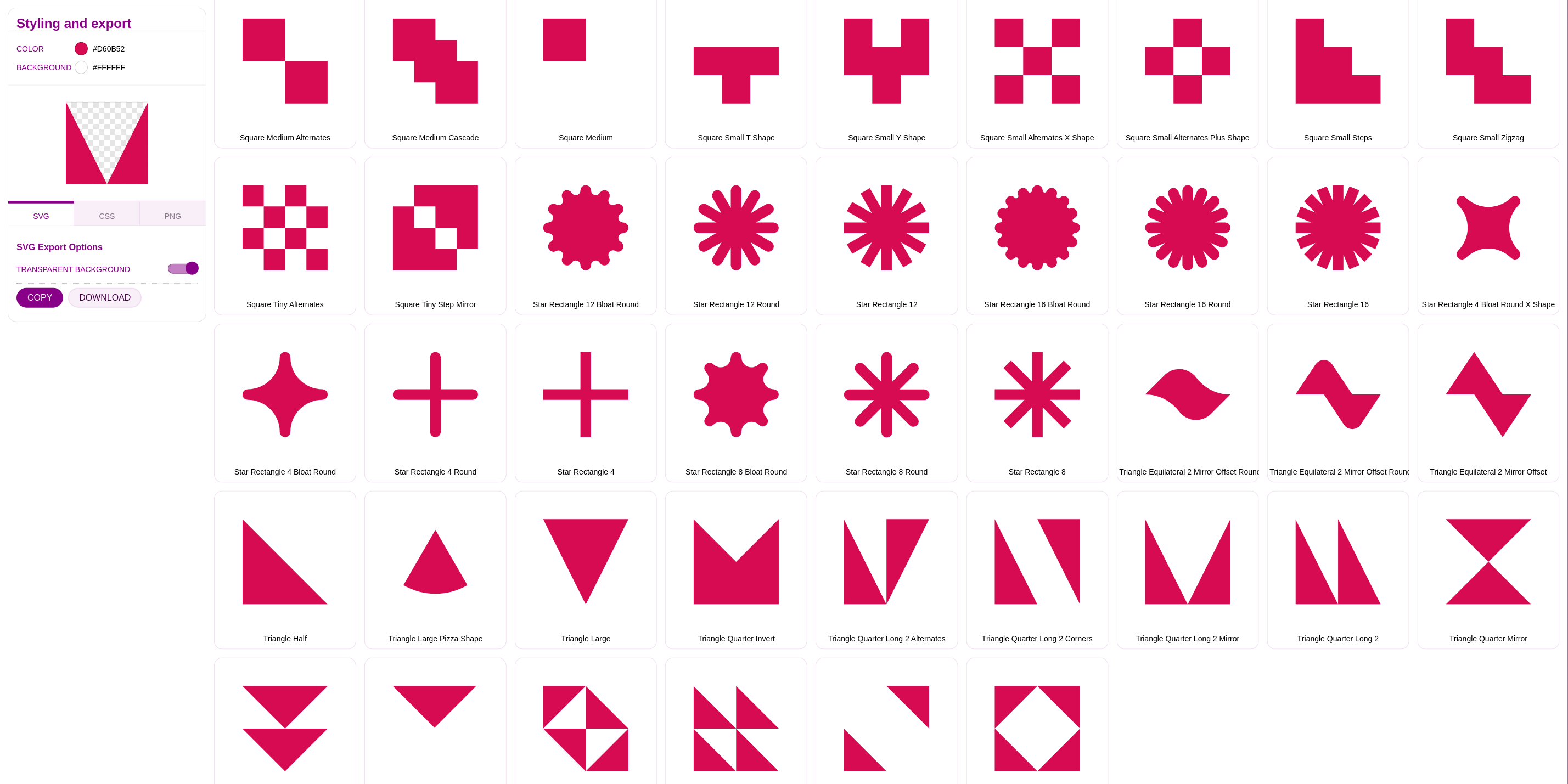
click at [118, 290] on button "DOWNLOAD" at bounding box center [105, 298] width 74 height 20
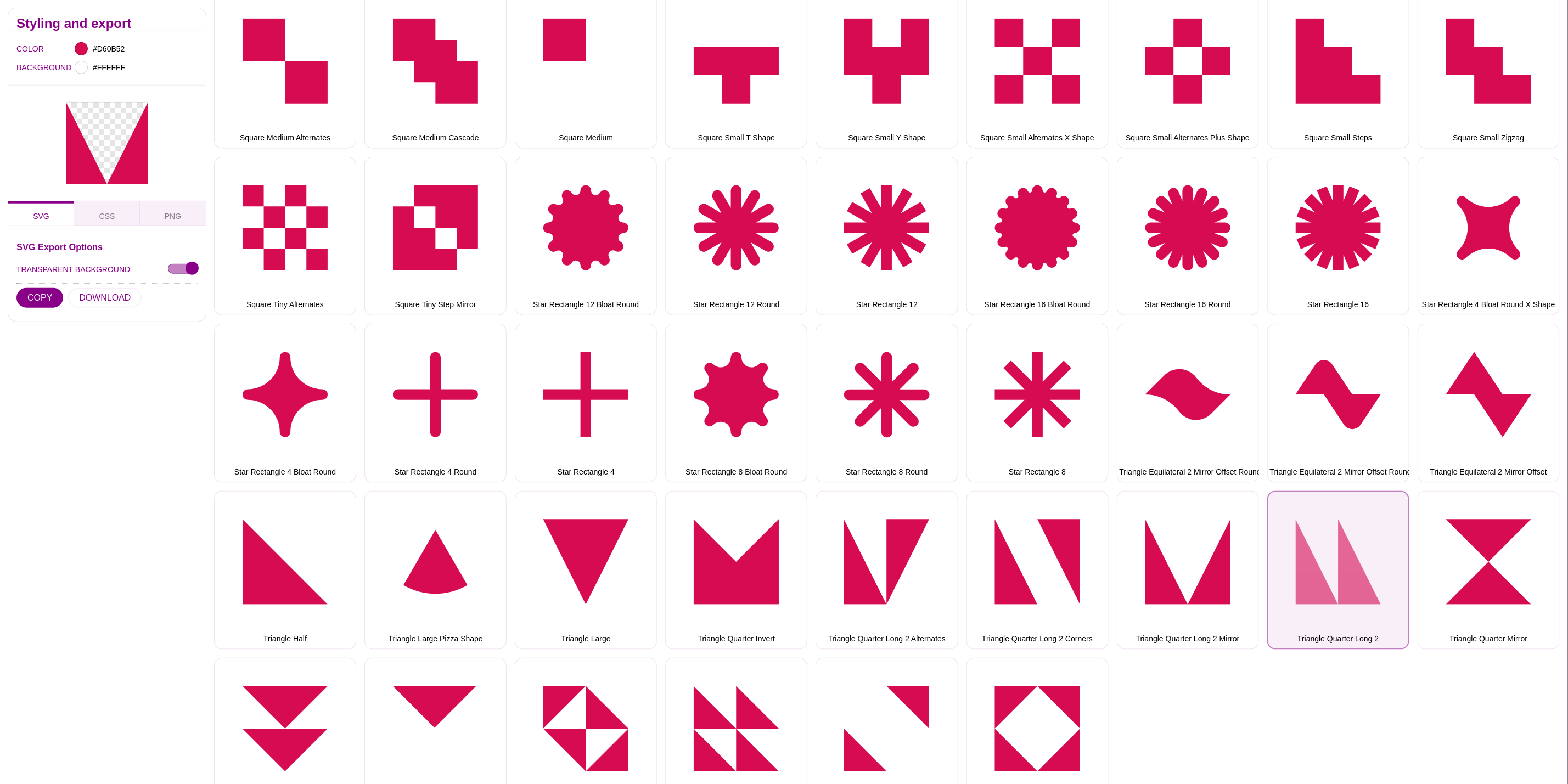
click at [1341, 560] on button "Triangle Quarter Long 2" at bounding box center [1338, 571] width 142 height 158
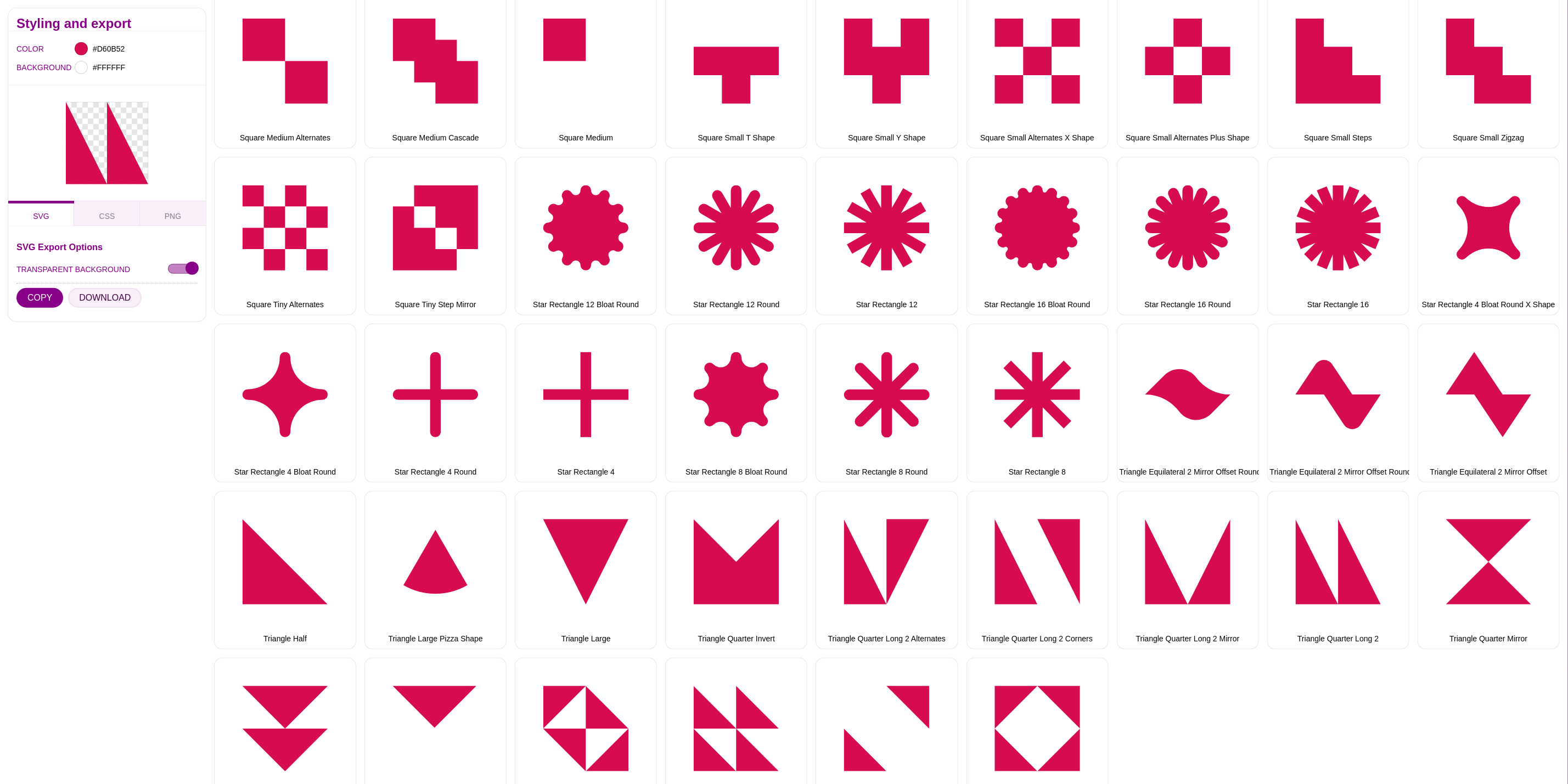
click at [112, 301] on button "DOWNLOAD" at bounding box center [105, 298] width 74 height 20
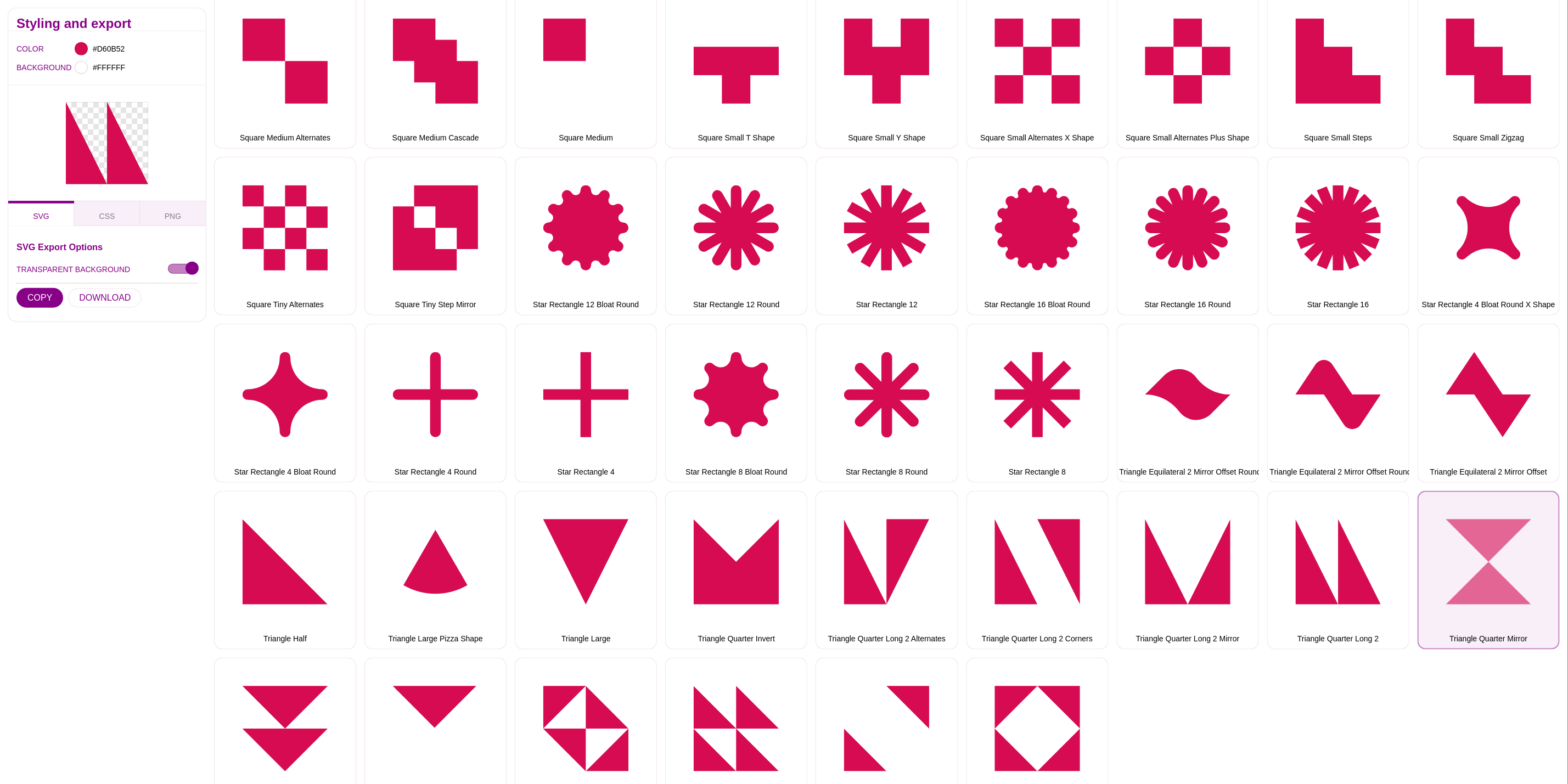
drag, startPoint x: 1525, startPoint y: 545, endPoint x: 1423, endPoint y: 540, distance: 102.1
click at [1525, 545] on button "Triangle Quarter Mirror" at bounding box center [1489, 571] width 142 height 158
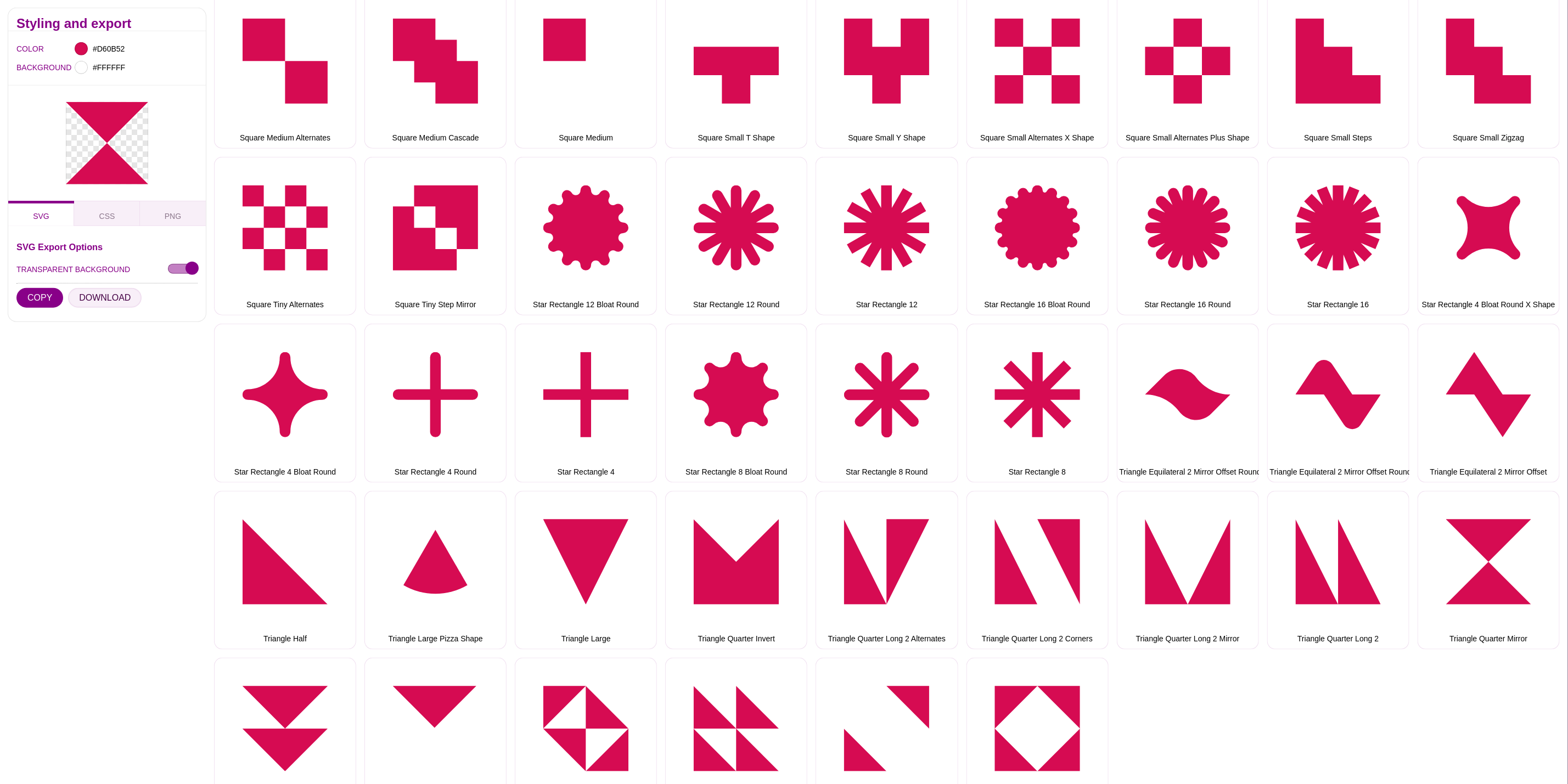
click at [74, 290] on button "DOWNLOAD" at bounding box center [105, 298] width 74 height 20
drag, startPoint x: 268, startPoint y: 675, endPoint x: 231, endPoint y: 507, distance: 172.0
click at [268, 675] on button "Triangle Quarter Stacked" at bounding box center [285, 737] width 142 height 158
click at [106, 298] on button "DOWNLOAD" at bounding box center [105, 298] width 74 height 20
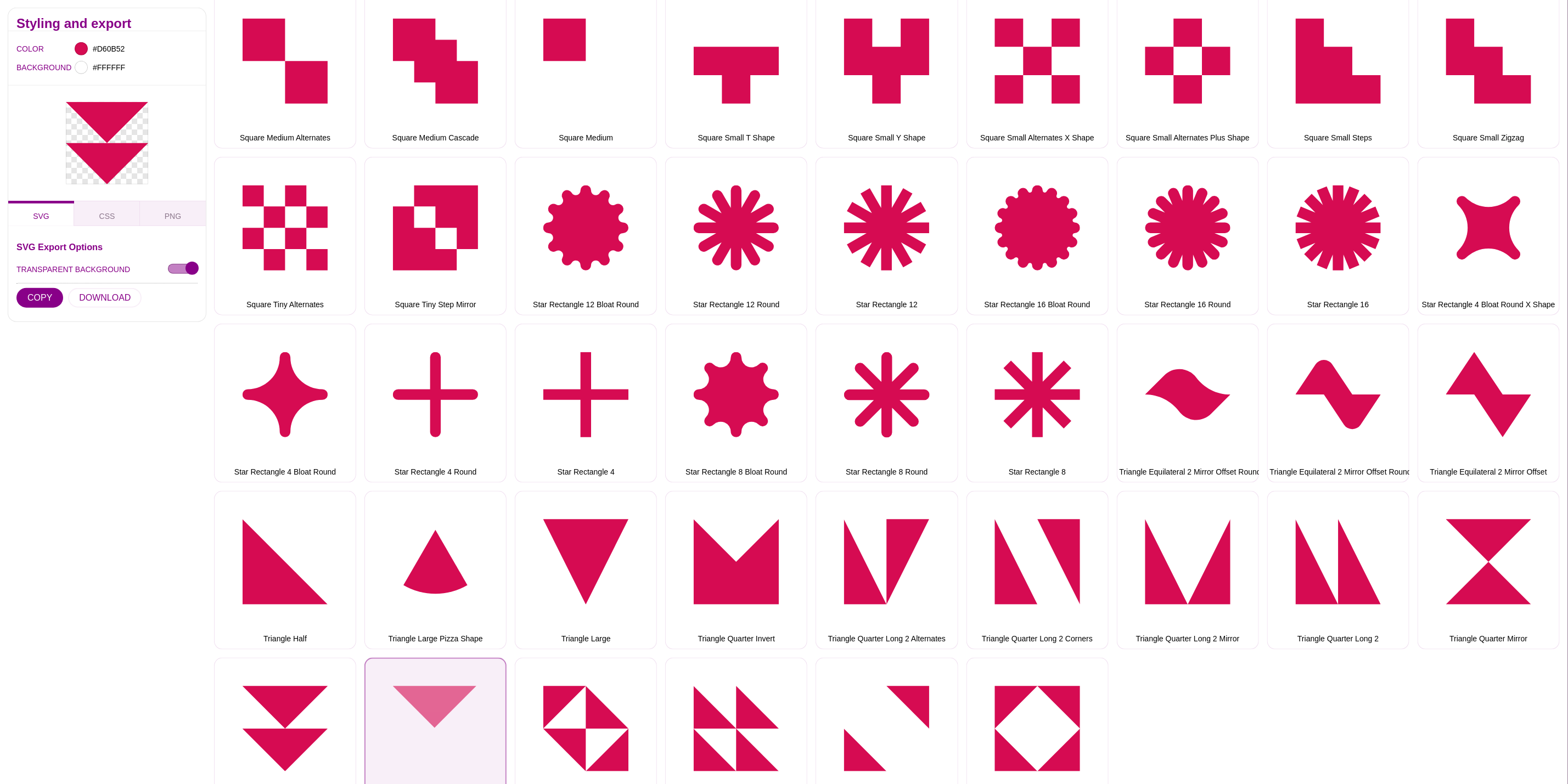
click at [429, 682] on button "Triangle Quarter" at bounding box center [436, 737] width 142 height 158
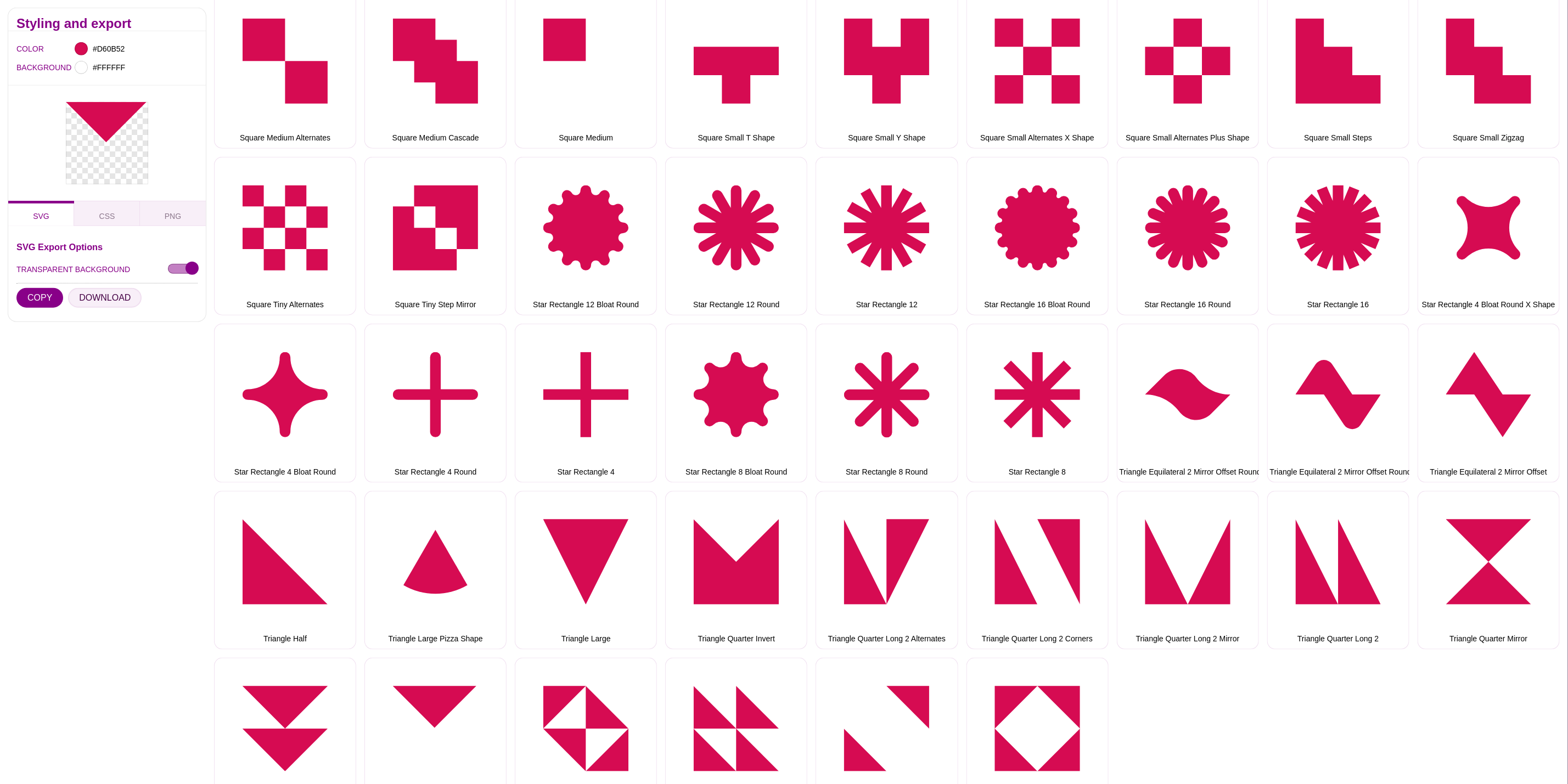
click at [104, 292] on button "DOWNLOAD" at bounding box center [105, 298] width 74 height 20
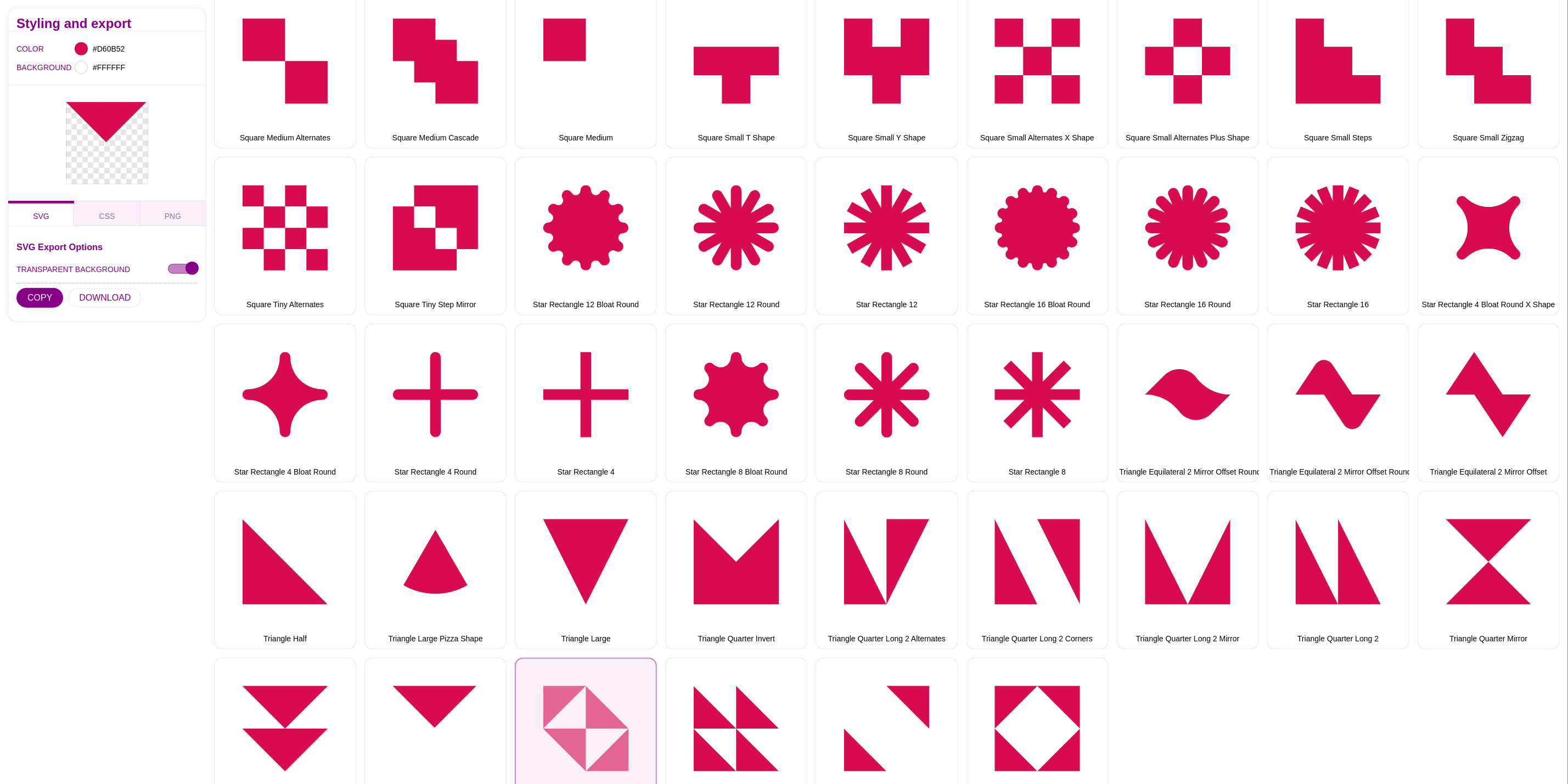
drag, startPoint x: 601, startPoint y: 702, endPoint x: 593, endPoint y: 704, distance: 8.2
click at [601, 702] on button "Triangle Small Alternates Offset" at bounding box center [586, 737] width 142 height 158
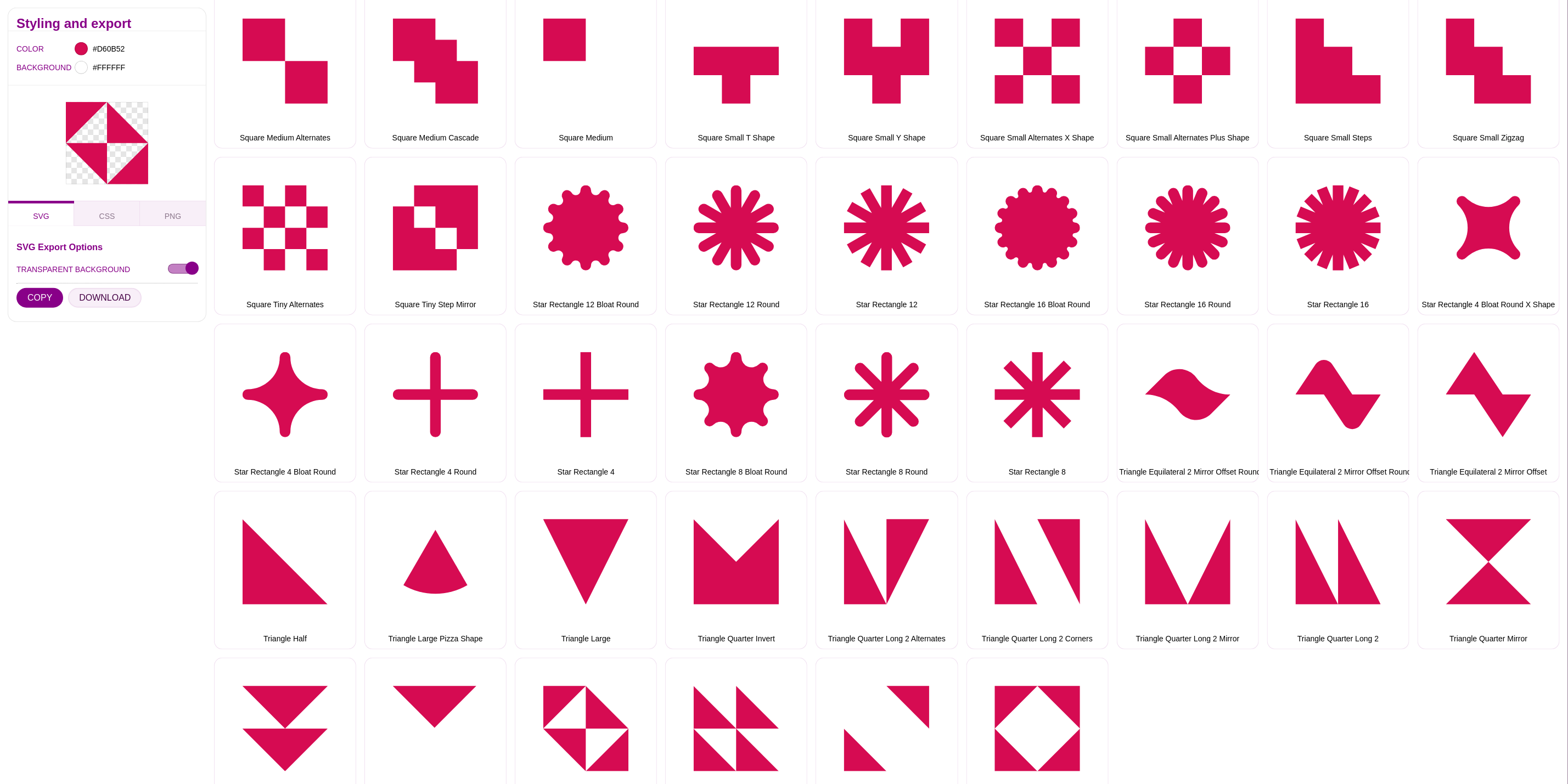
click at [107, 299] on button "DOWNLOAD" at bounding box center [105, 298] width 74 height 20
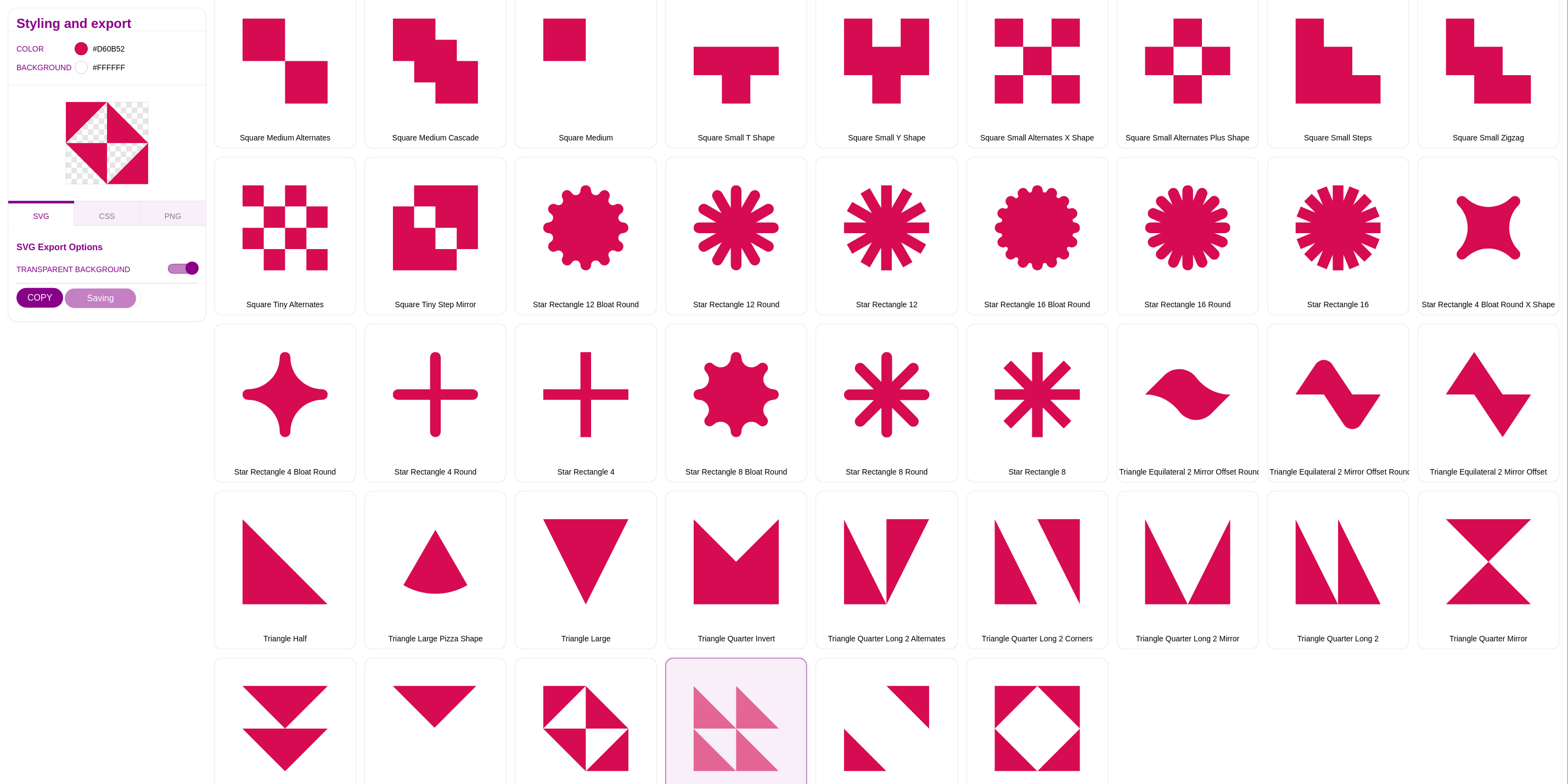
click at [732, 664] on button "Triangle Small Alternates" at bounding box center [736, 737] width 142 height 158
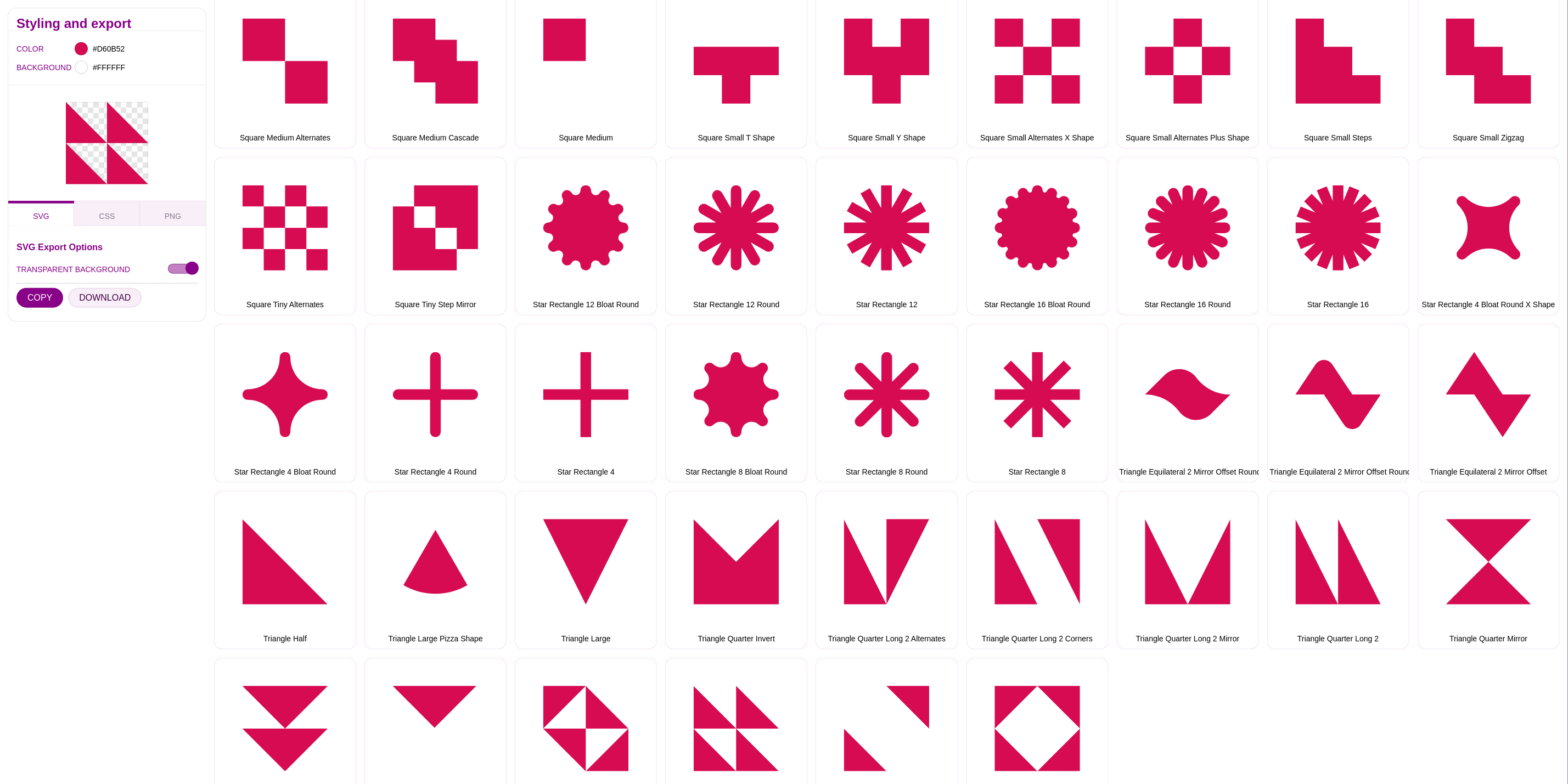
click at [128, 299] on button "DOWNLOAD" at bounding box center [105, 298] width 74 height 20
drag, startPoint x: 865, startPoint y: 704, endPoint x: 850, endPoint y: 693, distance: 18.6
click at [865, 704] on button "Triangle Small Corners 2" at bounding box center [887, 737] width 142 height 158
click at [91, 286] on div "SVG Export Options TRANSPARENT BACKGROUND COPY DOWNLOAD" at bounding box center [107, 277] width 181 height 71
click at [102, 306] on button "DOWNLOAD" at bounding box center [105, 298] width 74 height 20
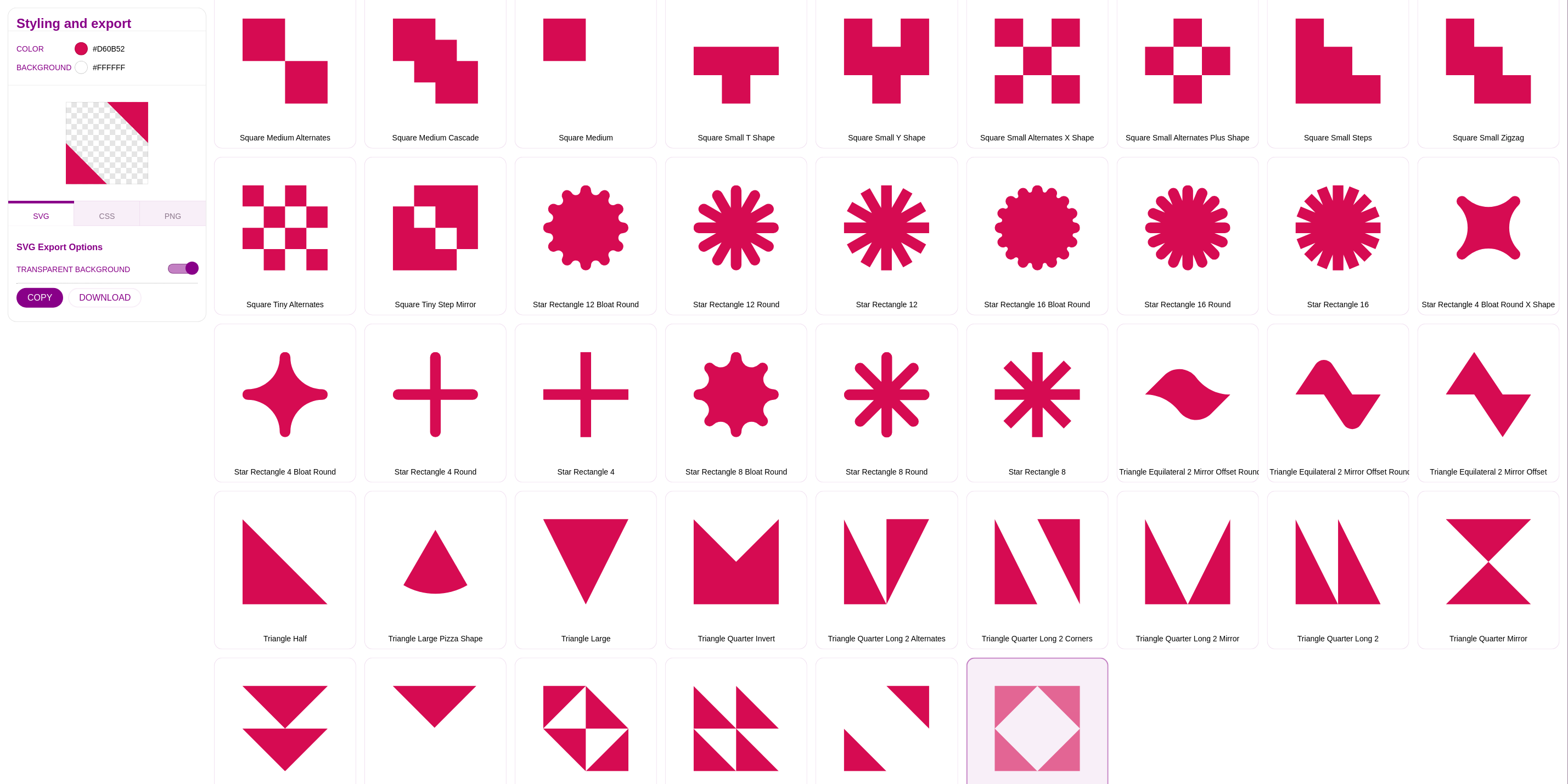
click at [998, 702] on button "Triangle Small Corners 4" at bounding box center [1038, 737] width 142 height 158
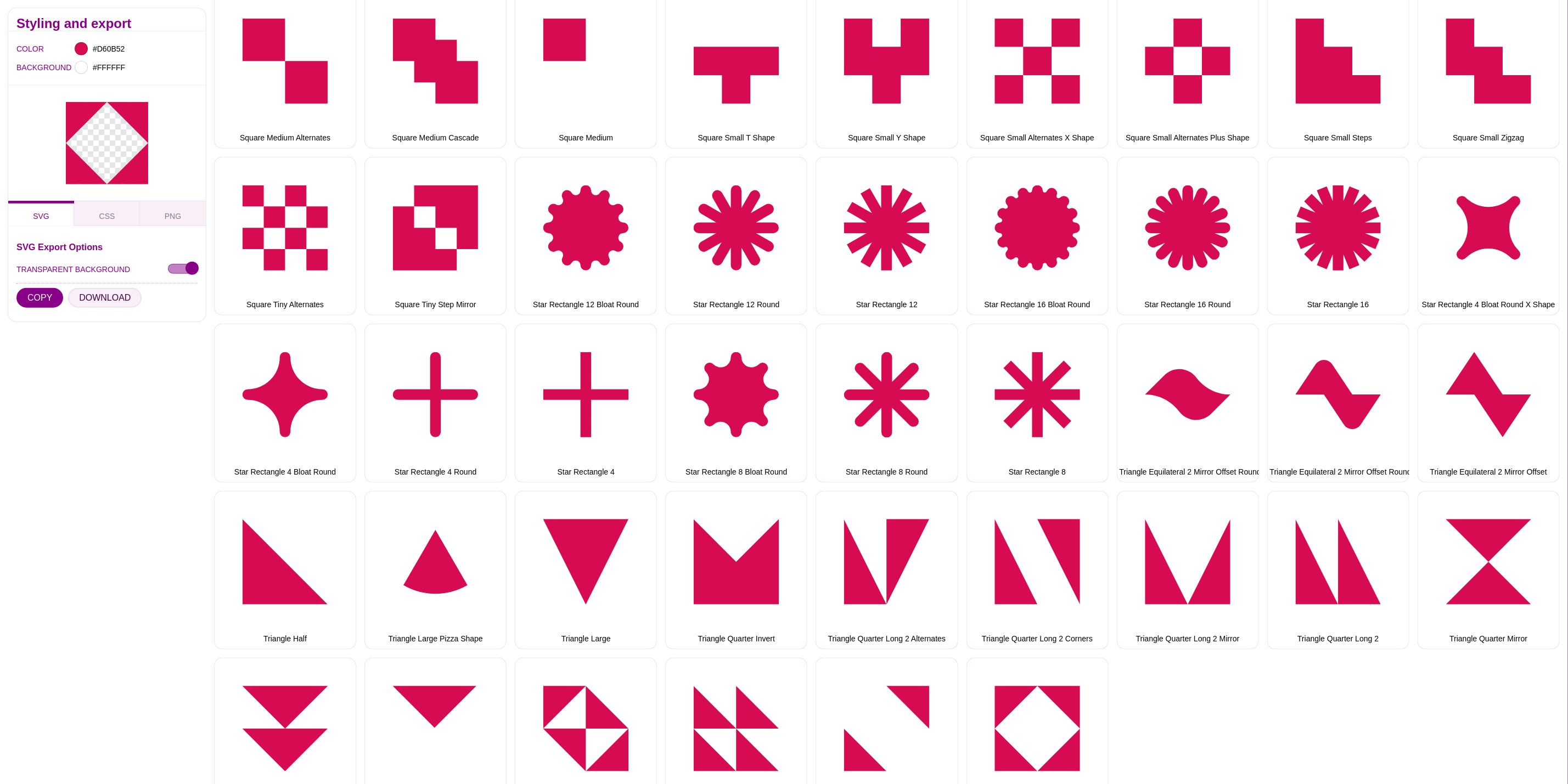
click at [104, 299] on button "DOWNLOAD" at bounding box center [105, 298] width 74 height 20
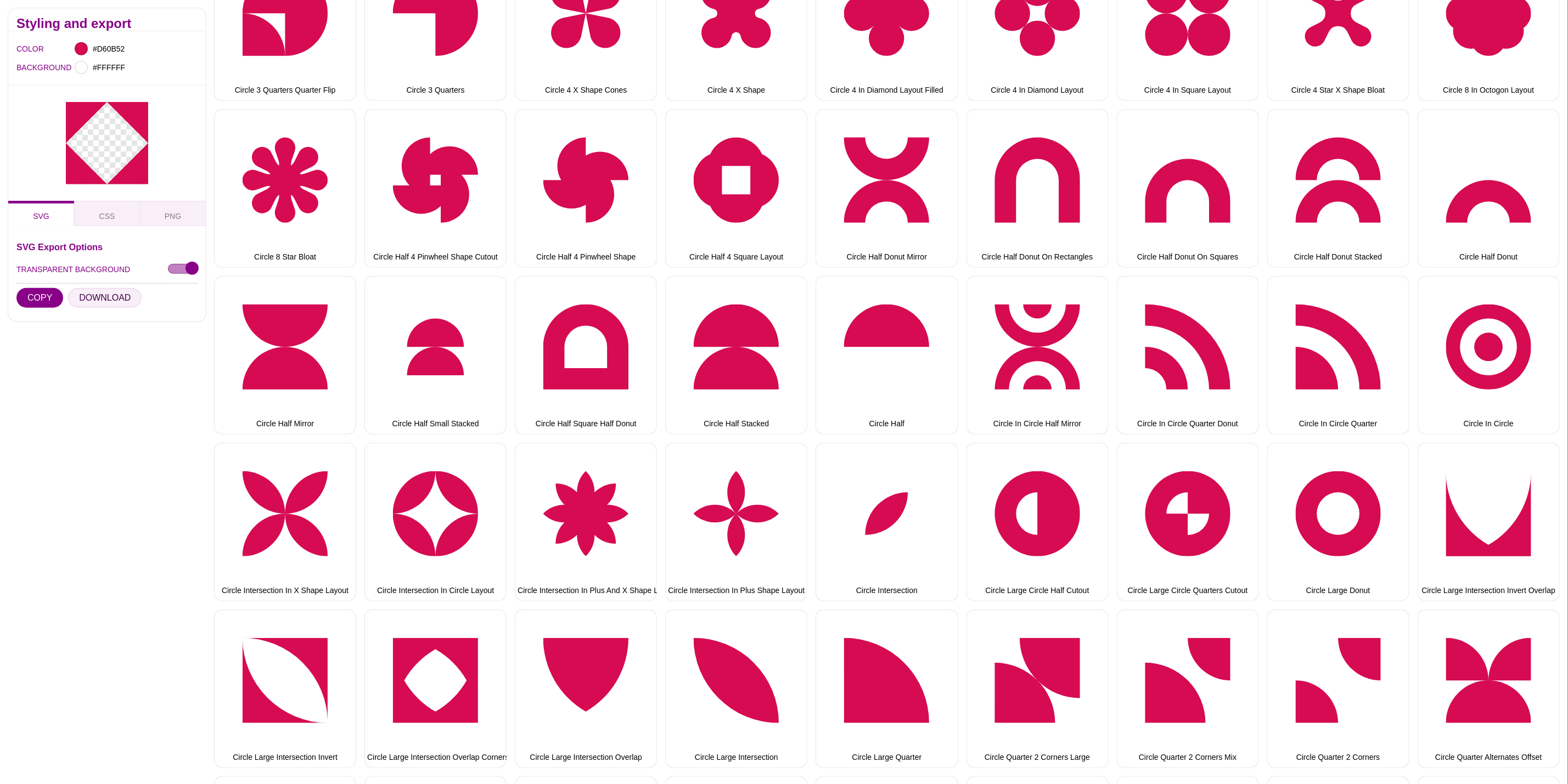
scroll to position [0, 0]
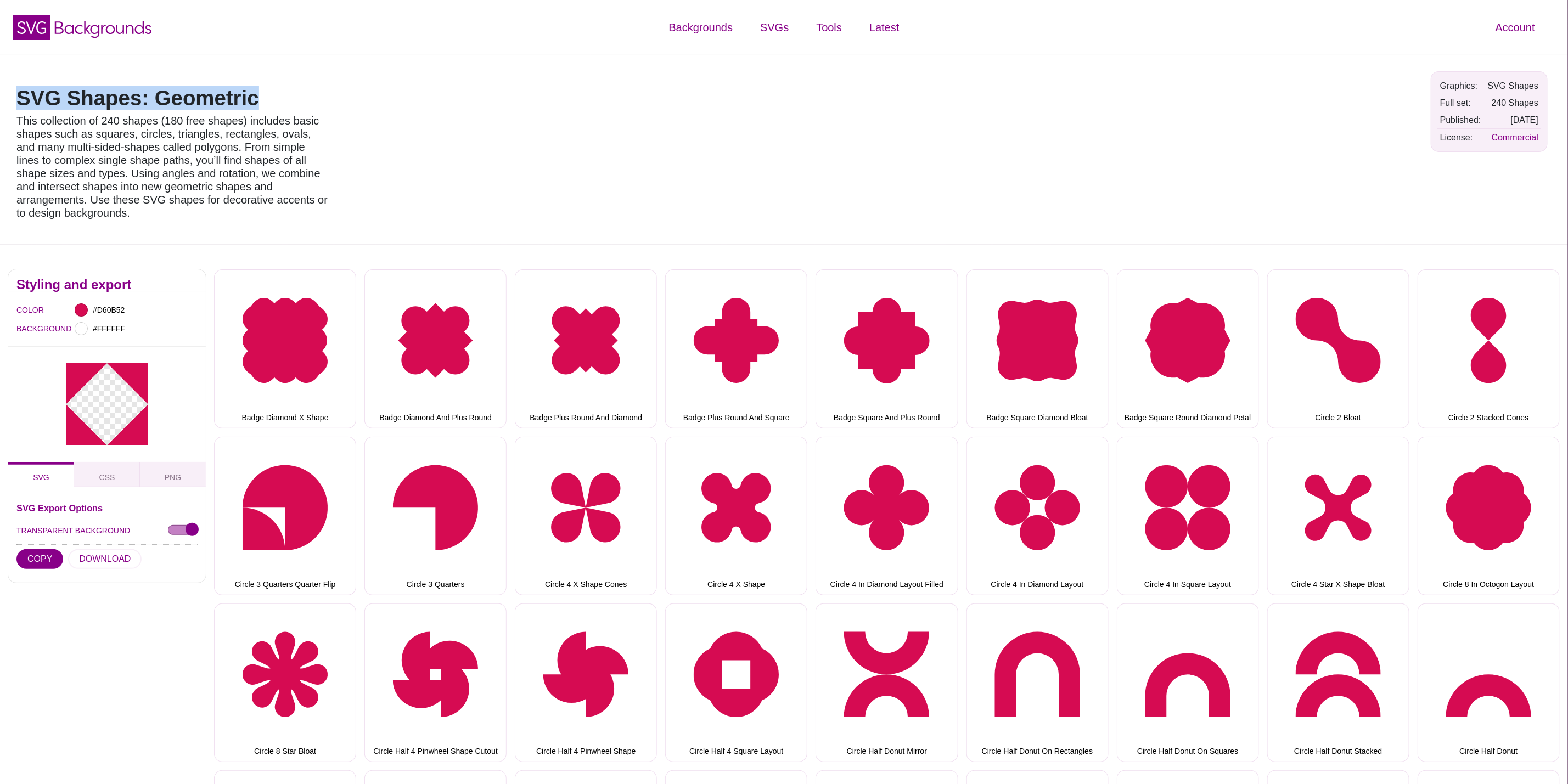
drag, startPoint x: 251, startPoint y: 88, endPoint x: 2, endPoint y: 86, distance: 249.0
click at [2, 86] on div "SVG Shapes: Geometric This collection of 240 shapes (180 free shapes) includes …" at bounding box center [784, 149] width 1568 height 190
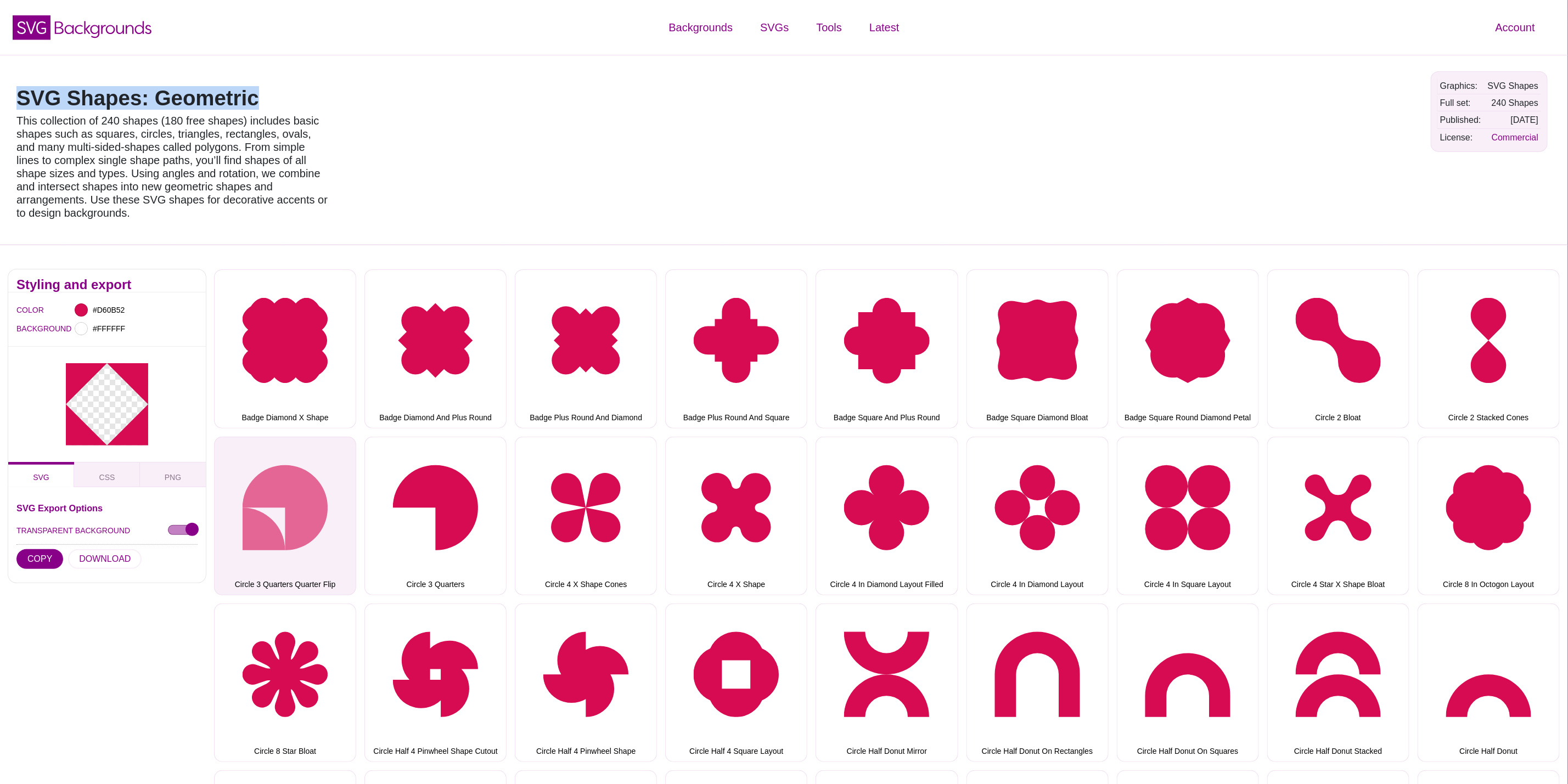
copy h1 "SVG Shapes: Geometric"
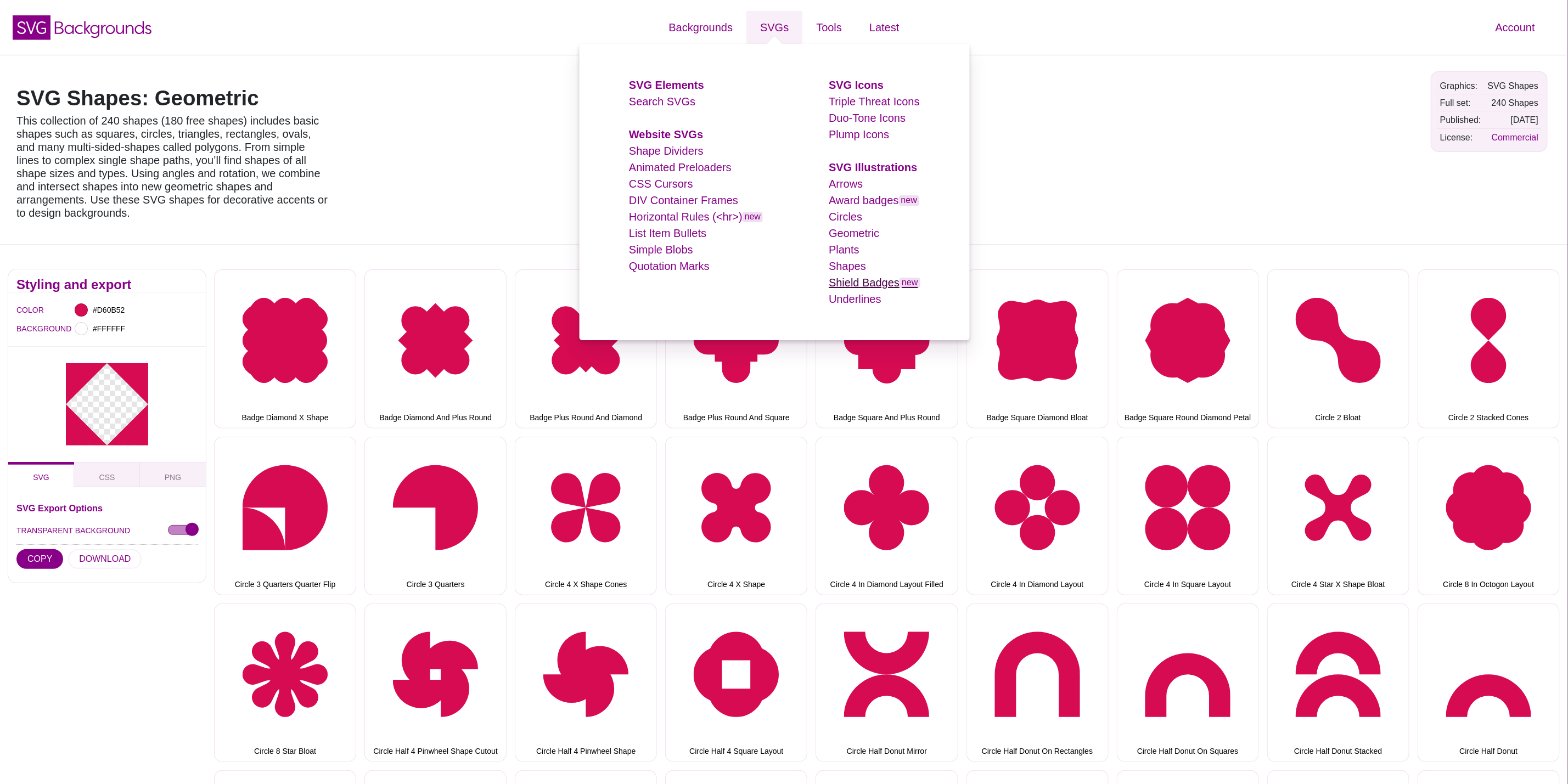
click at [854, 282] on link "Shield Badges new" at bounding box center [875, 283] width 91 height 12
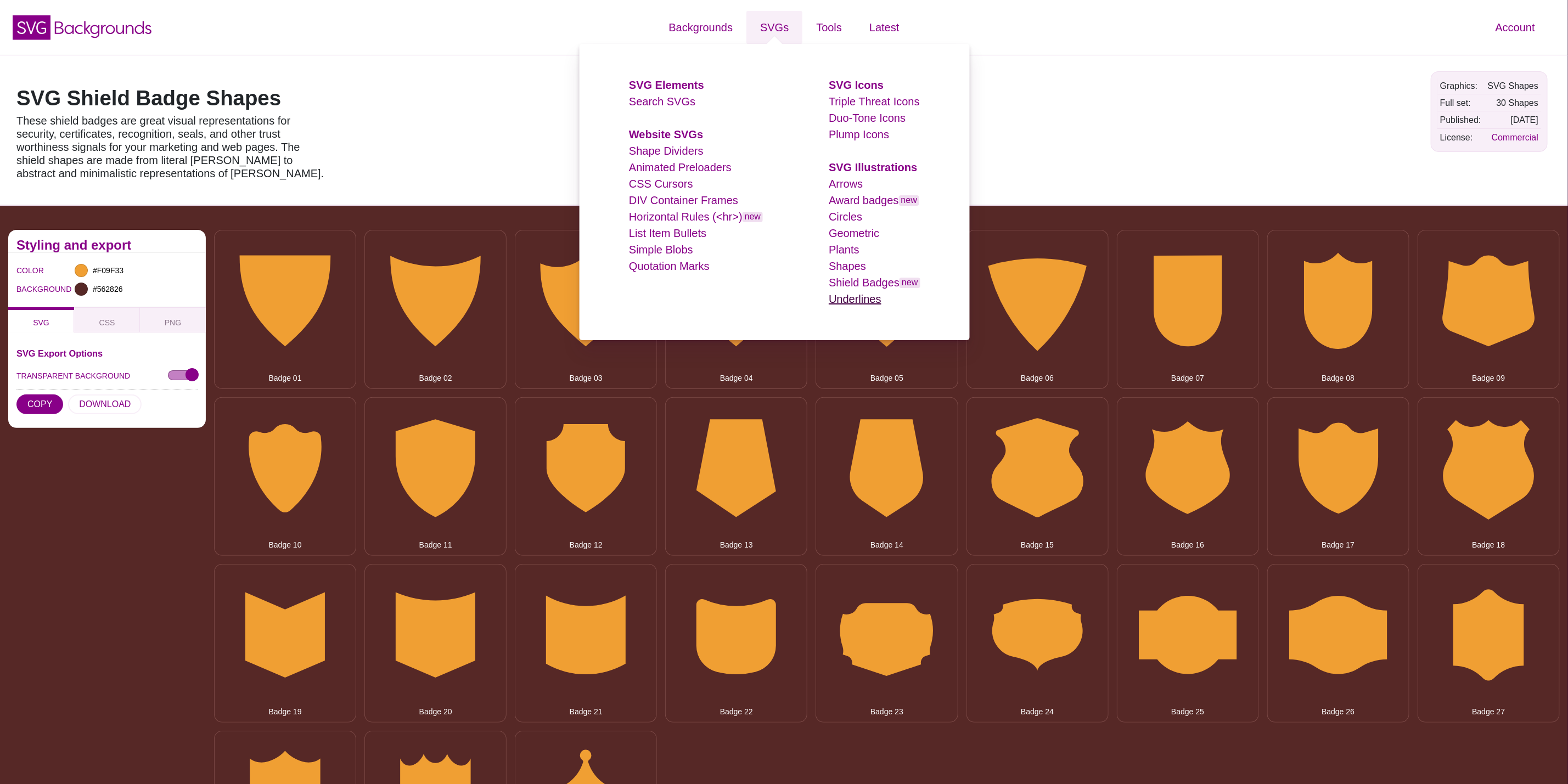
click at [849, 300] on link "Underlines" at bounding box center [855, 299] width 53 height 12
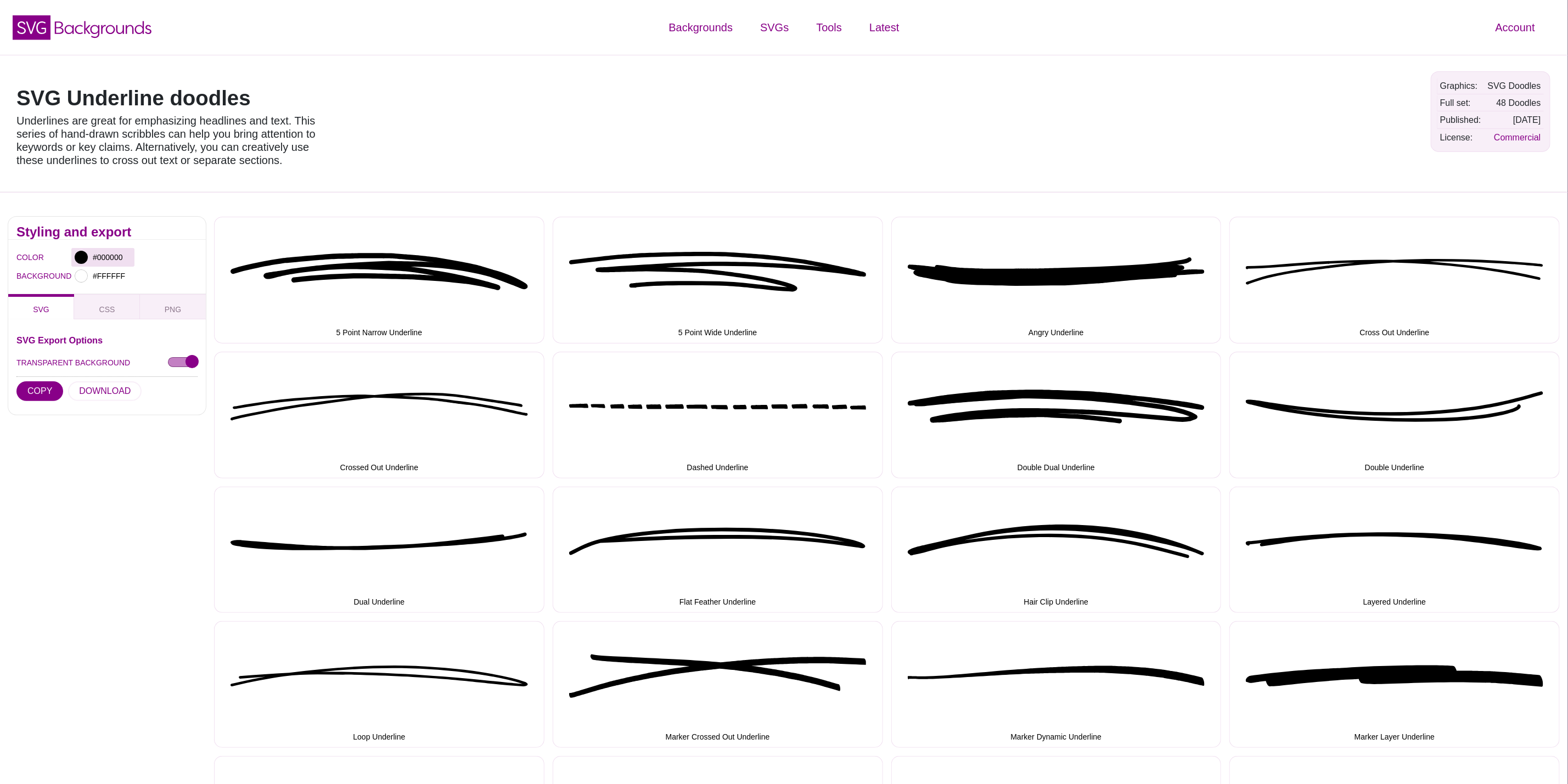
click at [89, 258] on div "#000000" at bounding box center [102, 257] width 63 height 18
click at [116, 258] on input "#000000" at bounding box center [111, 257] width 41 height 14
type input "#"
paste input "#d60b52"
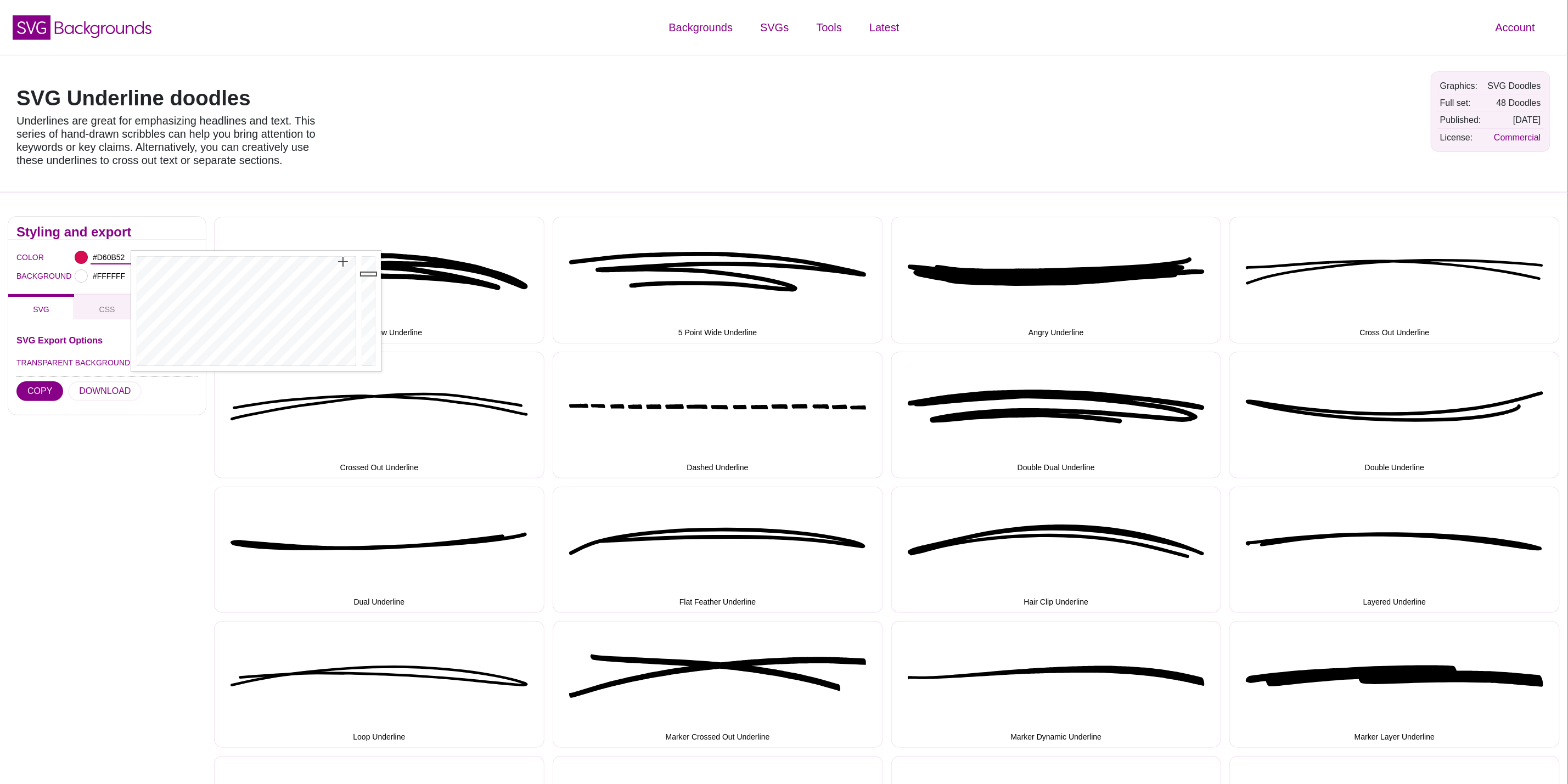
type input "#D60B52"
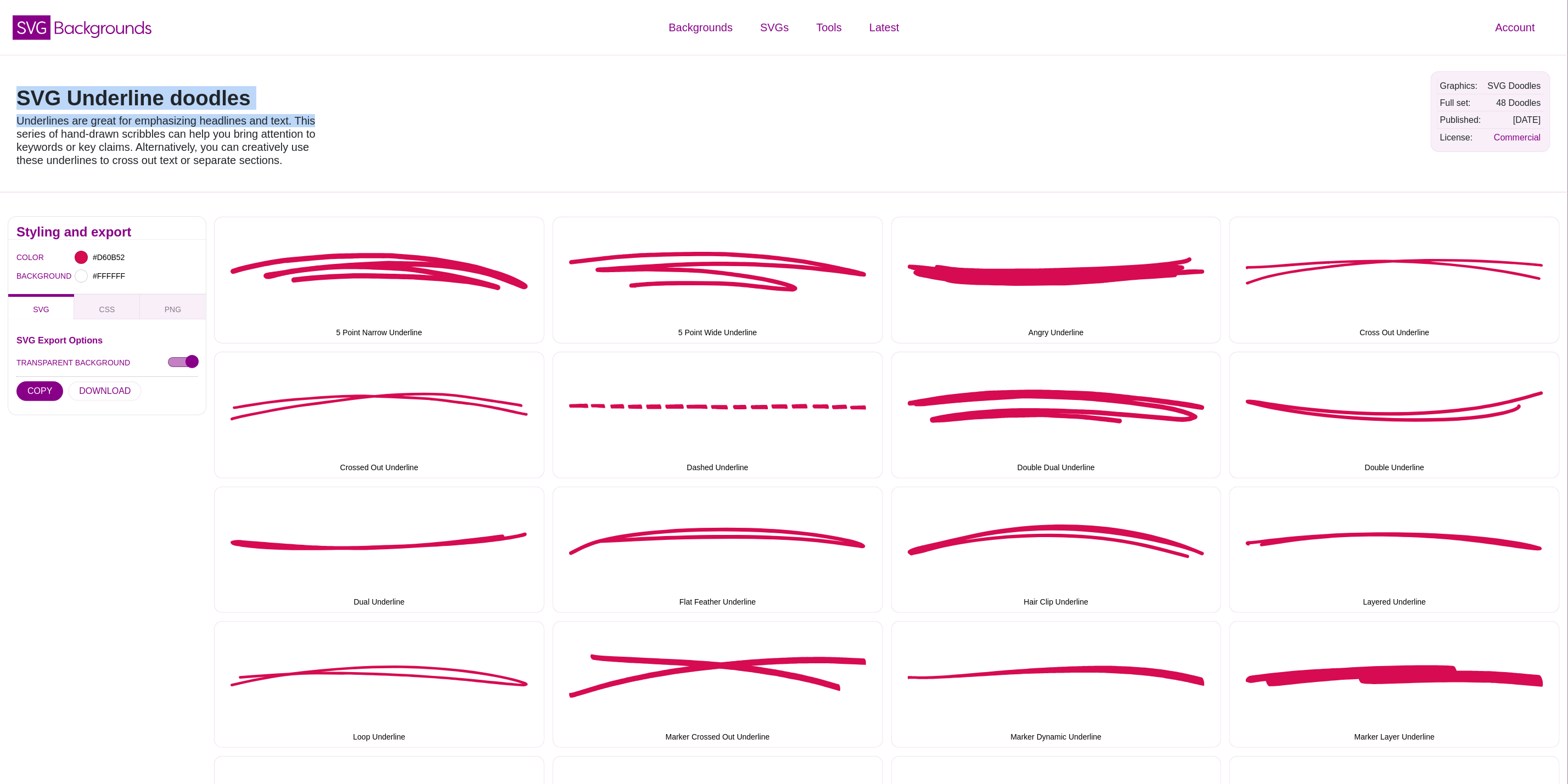
drag, startPoint x: 260, startPoint y: 93, endPoint x: 0, endPoint y: 86, distance: 260.1
click at [0, 86] on div "SVG Underline doodles Underlines are great for emphasizing headlines and text. …" at bounding box center [784, 123] width 1568 height 137
click at [140, 97] on h1 "SVG Underline doodles" at bounding box center [173, 98] width 313 height 21
drag, startPoint x: 264, startPoint y: 93, endPoint x: 0, endPoint y: 91, distance: 264.0
click at [0, 91] on div "SVG Underline doodles Underlines are great for emphasizing headlines and text. …" at bounding box center [784, 123] width 1568 height 137
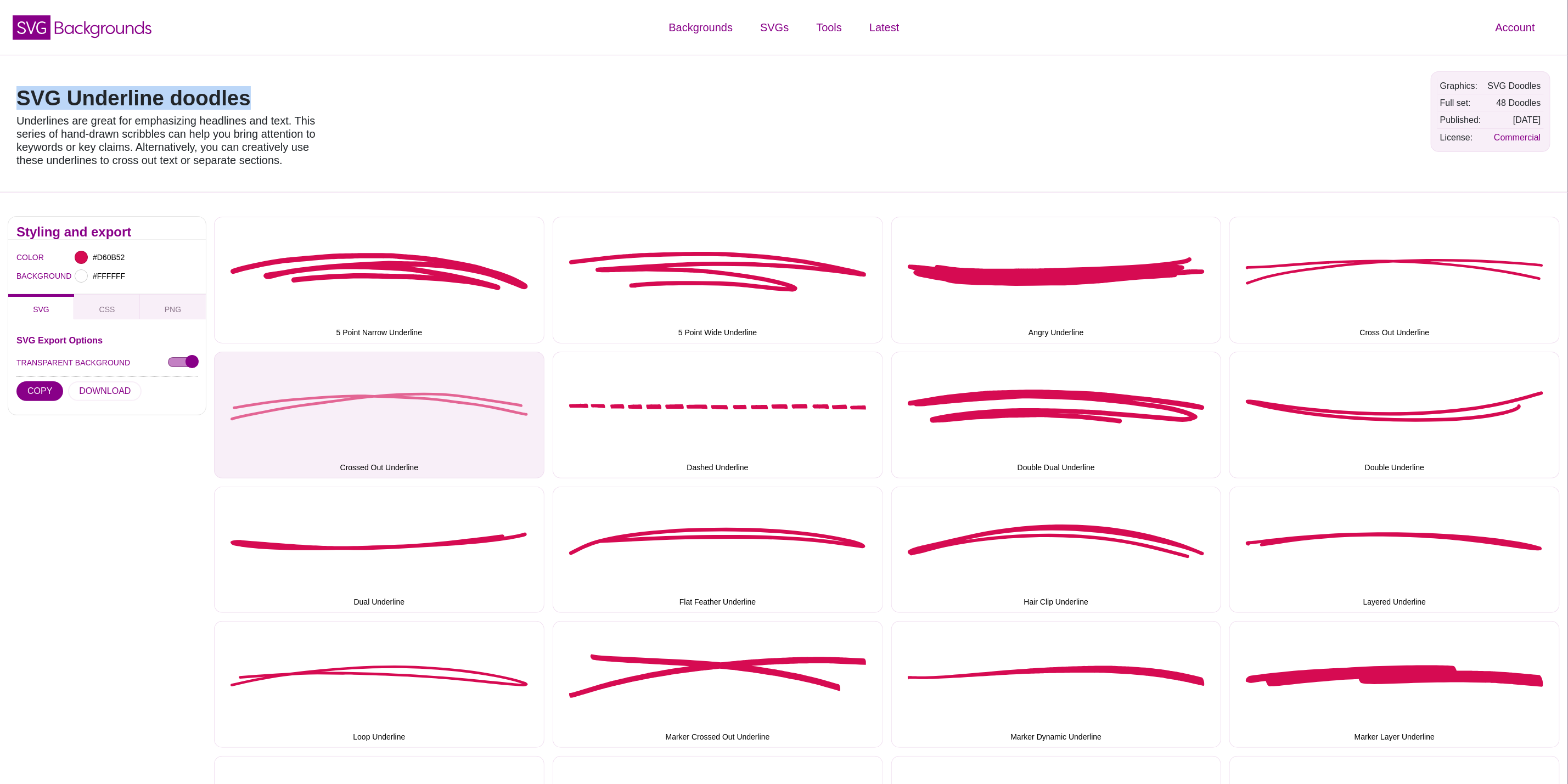
copy h1 "SVG Underline doodles"
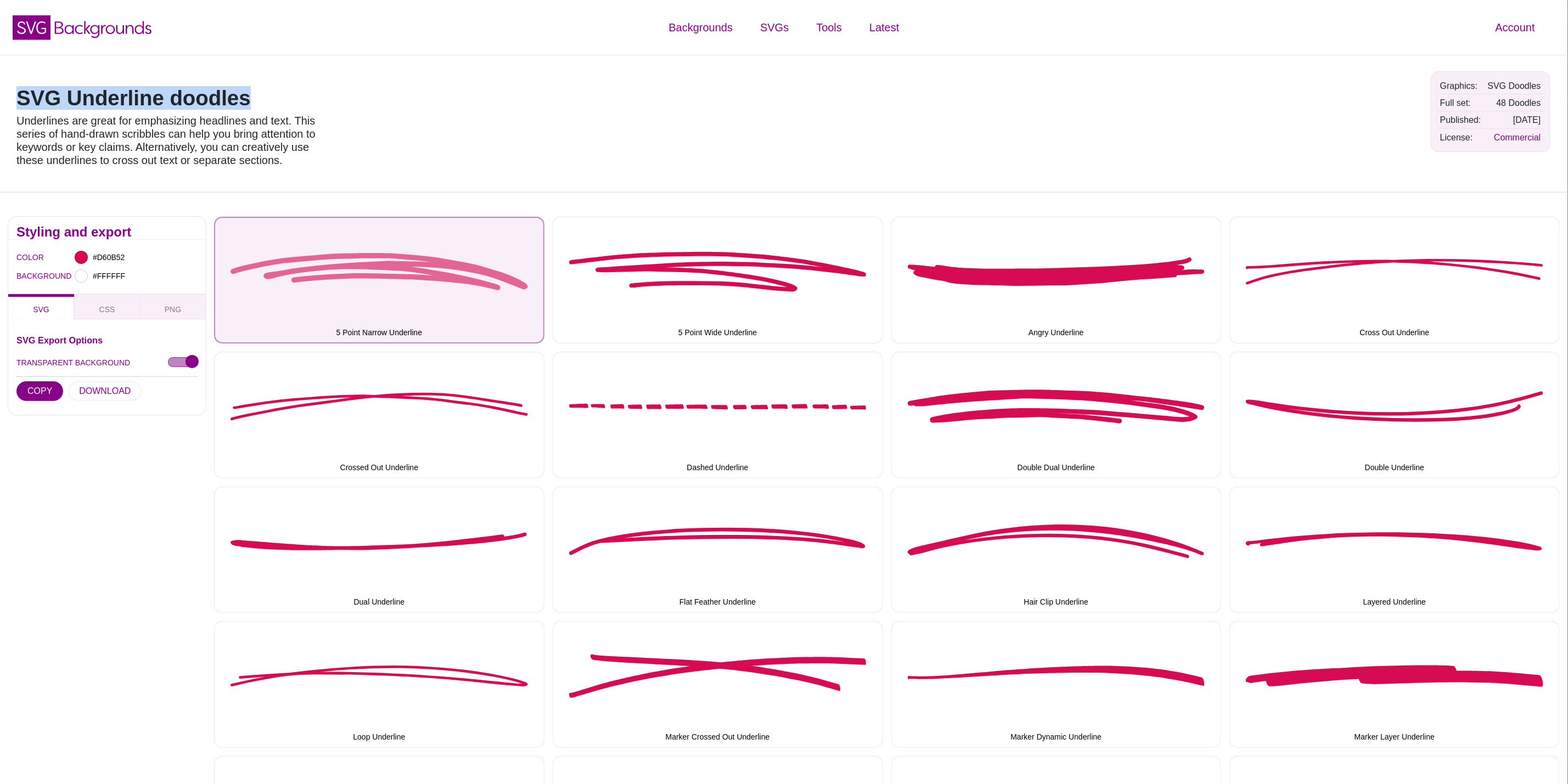
click at [344, 292] on button "5 Point Narrow Underline" at bounding box center [379, 280] width 330 height 127
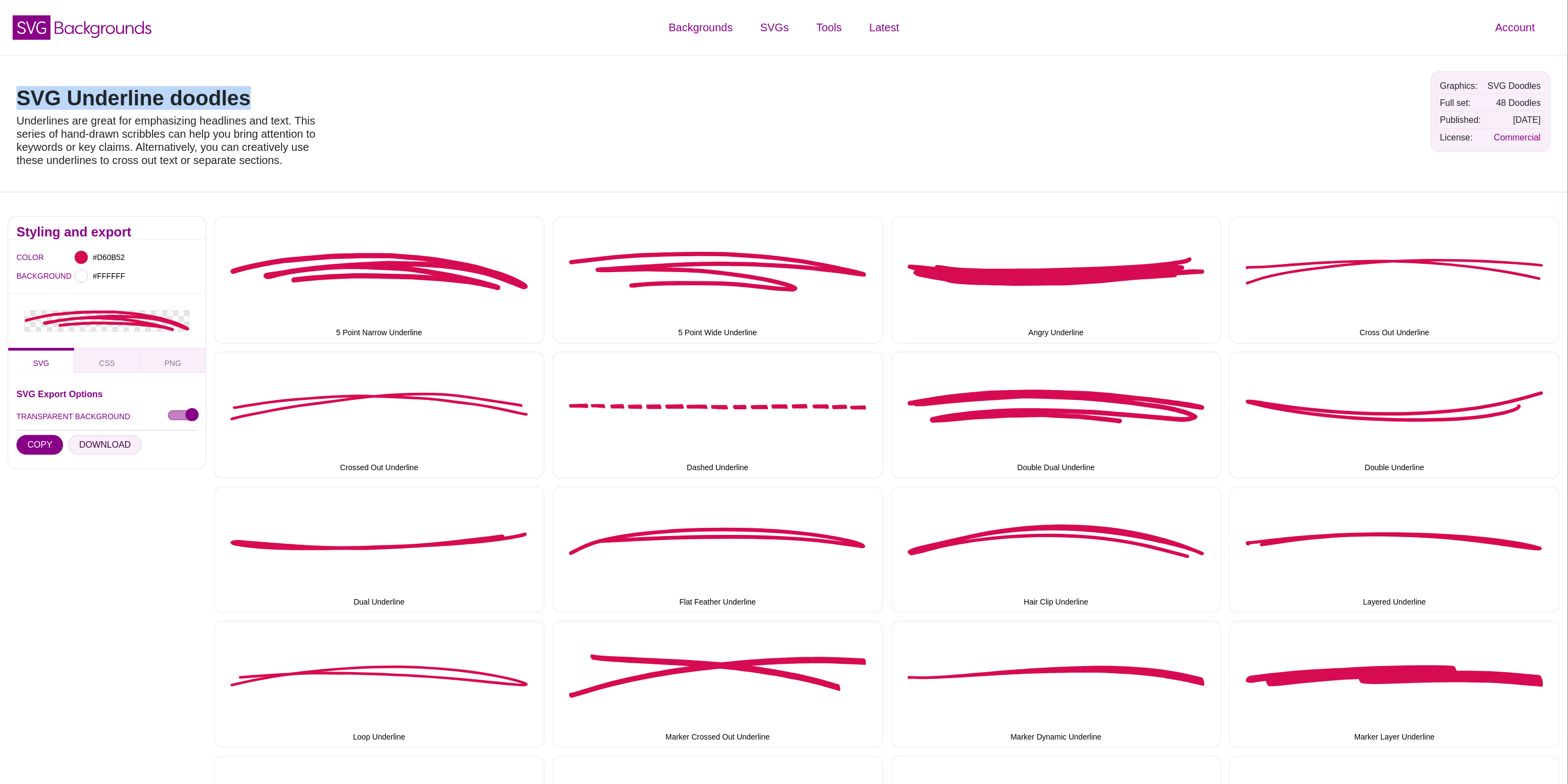
click at [94, 438] on button "DOWNLOAD" at bounding box center [105, 445] width 74 height 20
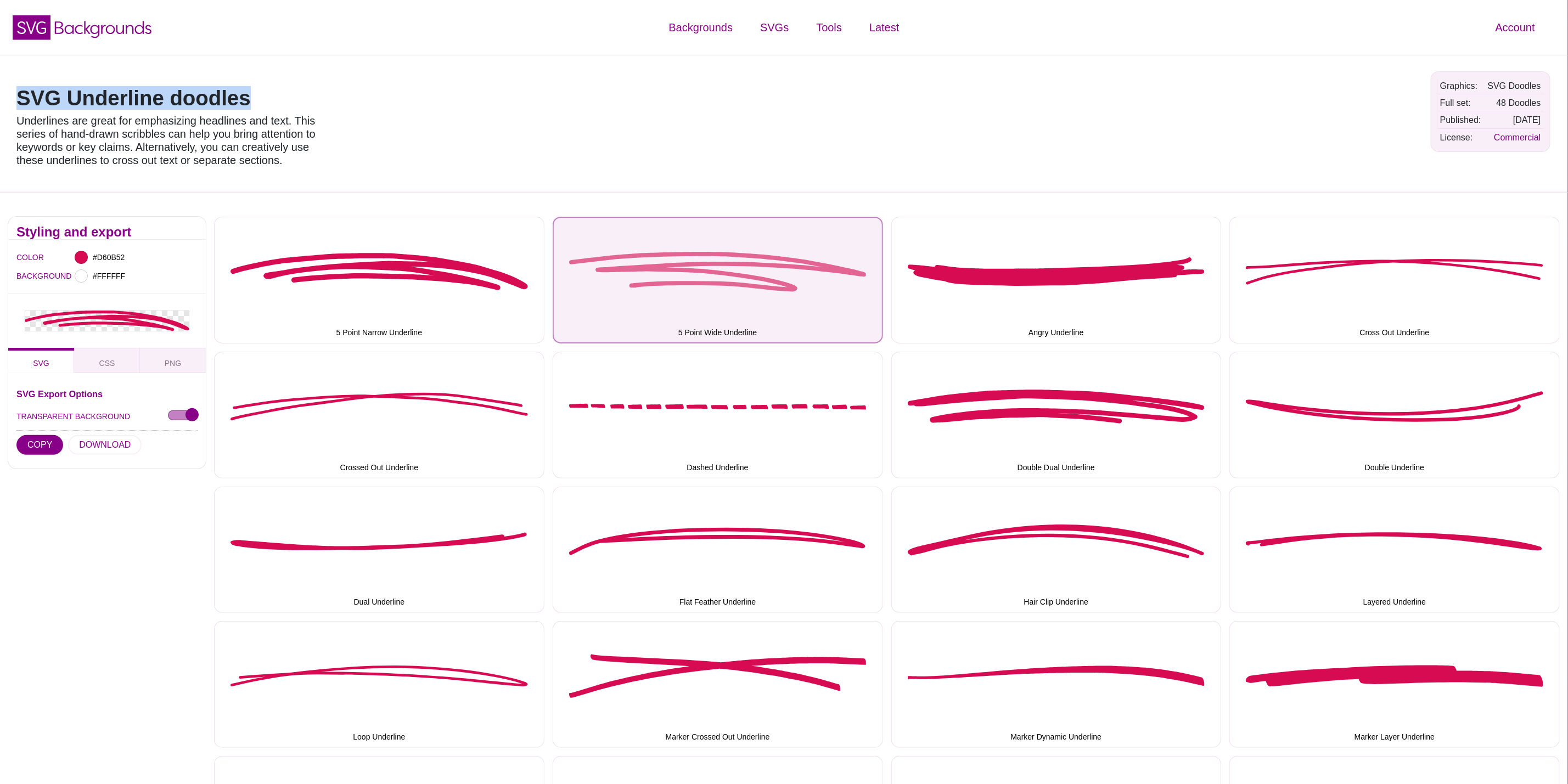
drag, startPoint x: 639, startPoint y: 311, endPoint x: 626, endPoint y: 313, distance: 13.2
click at [639, 311] on button "5 Point Wide Underline" at bounding box center [718, 280] width 330 height 127
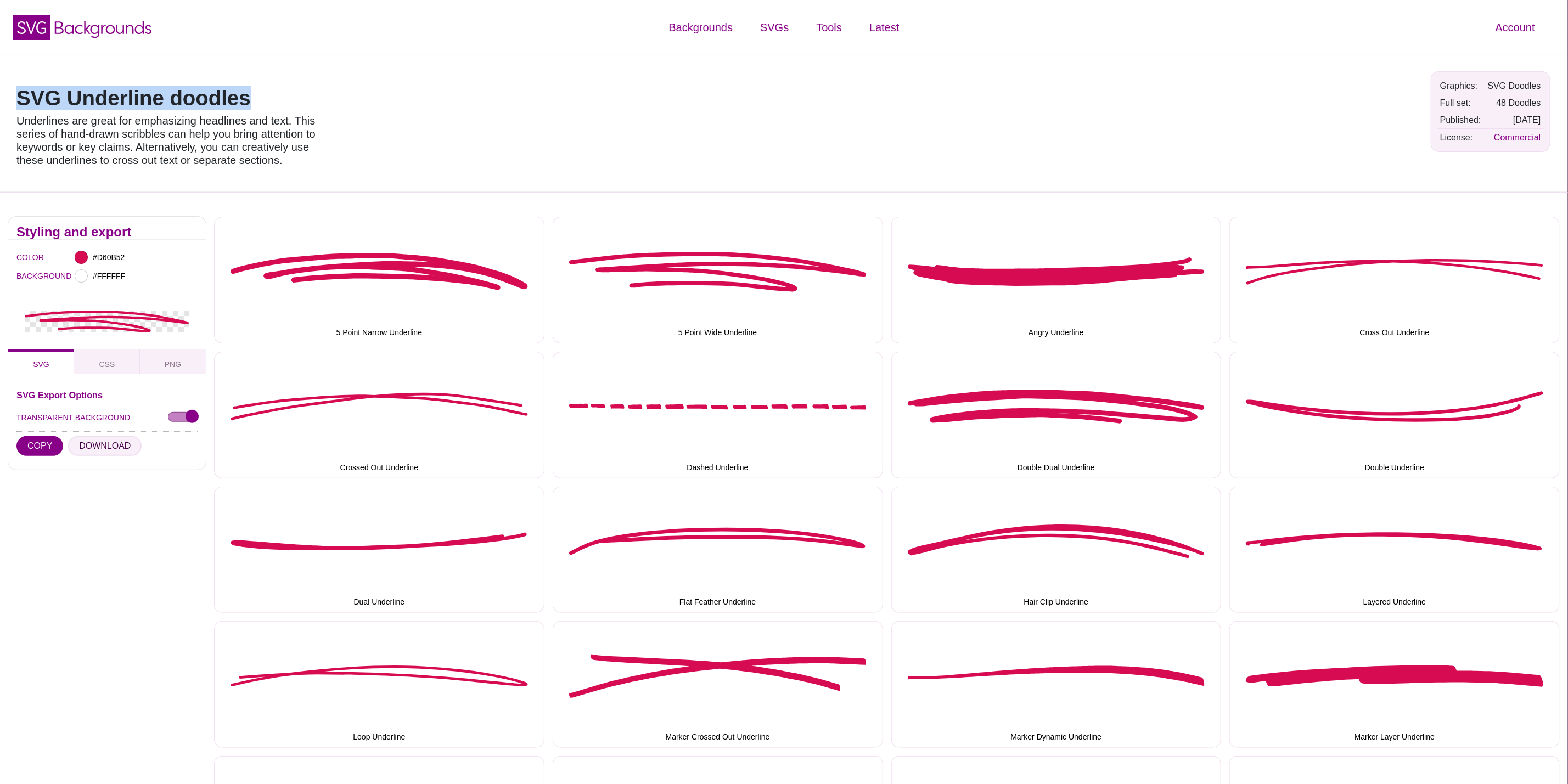
click at [101, 448] on button "DOWNLOAD" at bounding box center [105, 446] width 74 height 20
drag, startPoint x: 1040, startPoint y: 294, endPoint x: 573, endPoint y: 348, distance: 470.1
click at [1036, 294] on button "Angry Underline" at bounding box center [1057, 280] width 330 height 127
click at [94, 435] on button "DOWNLOAD" at bounding box center [105, 440] width 74 height 20
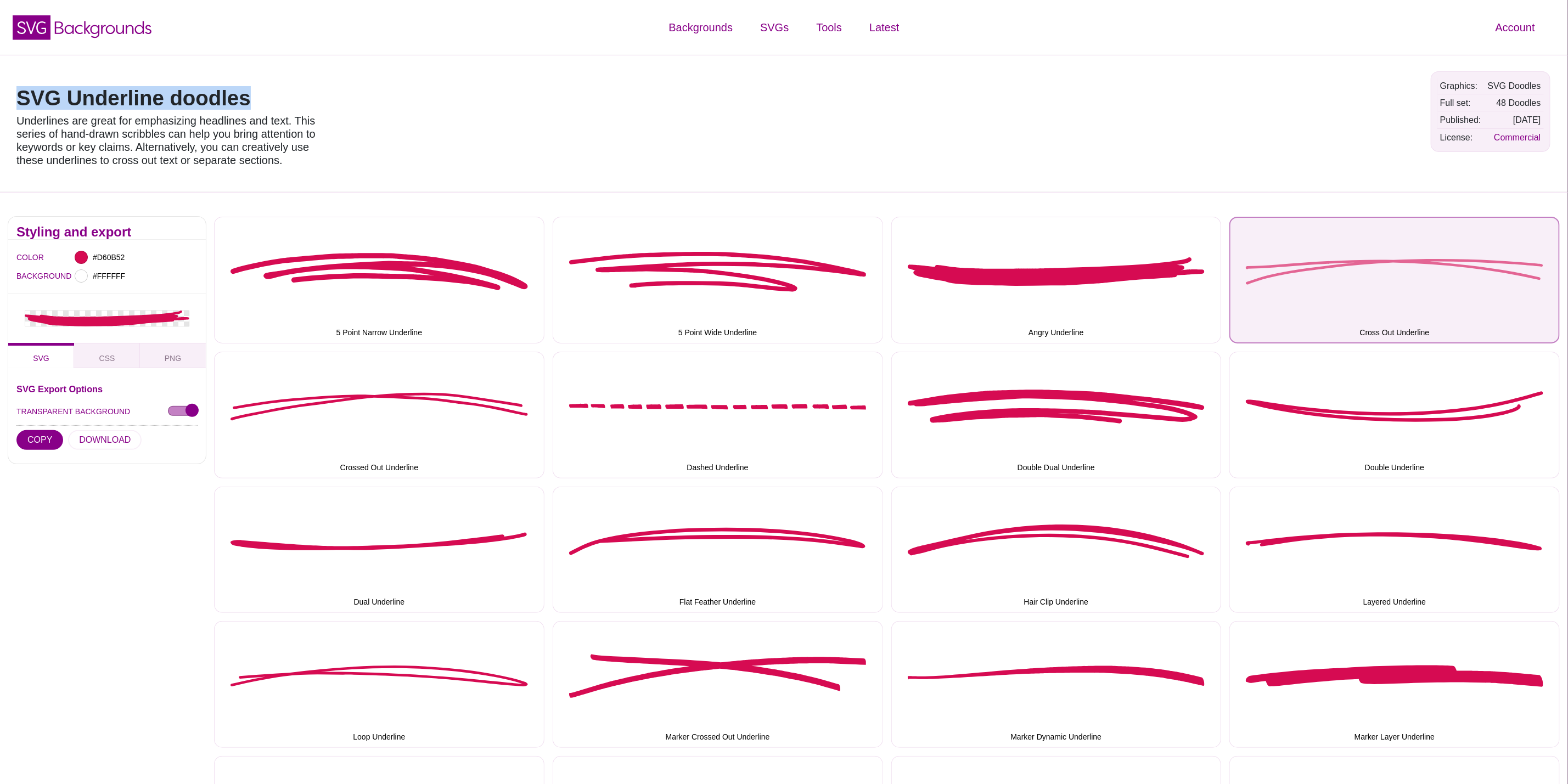
drag, startPoint x: 1283, startPoint y: 286, endPoint x: 1278, endPoint y: 285, distance: 5.1
click at [1280, 285] on button "Cross Out Underline" at bounding box center [1395, 280] width 330 height 127
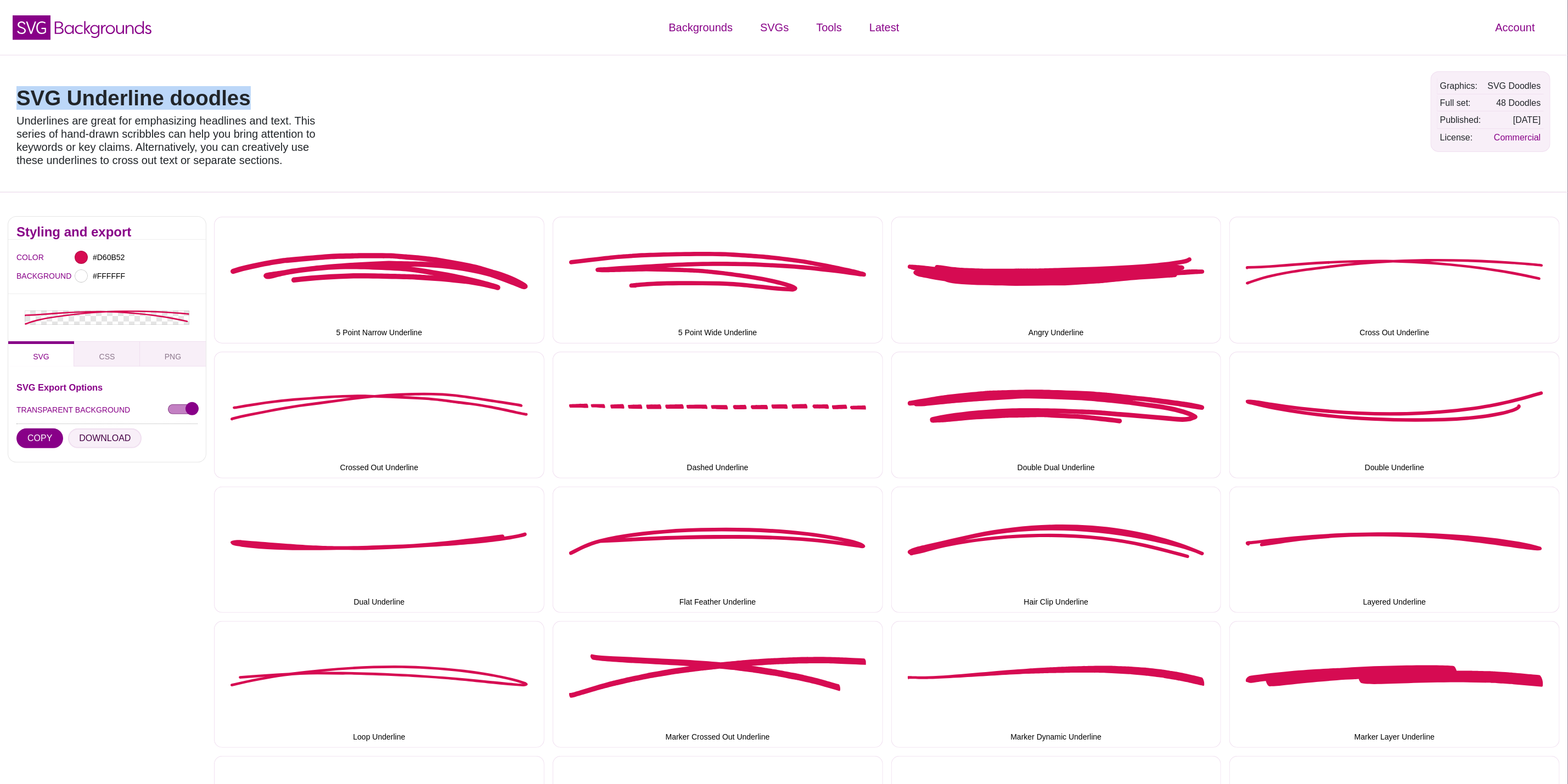
click at [87, 441] on button "DOWNLOAD" at bounding box center [105, 439] width 74 height 20
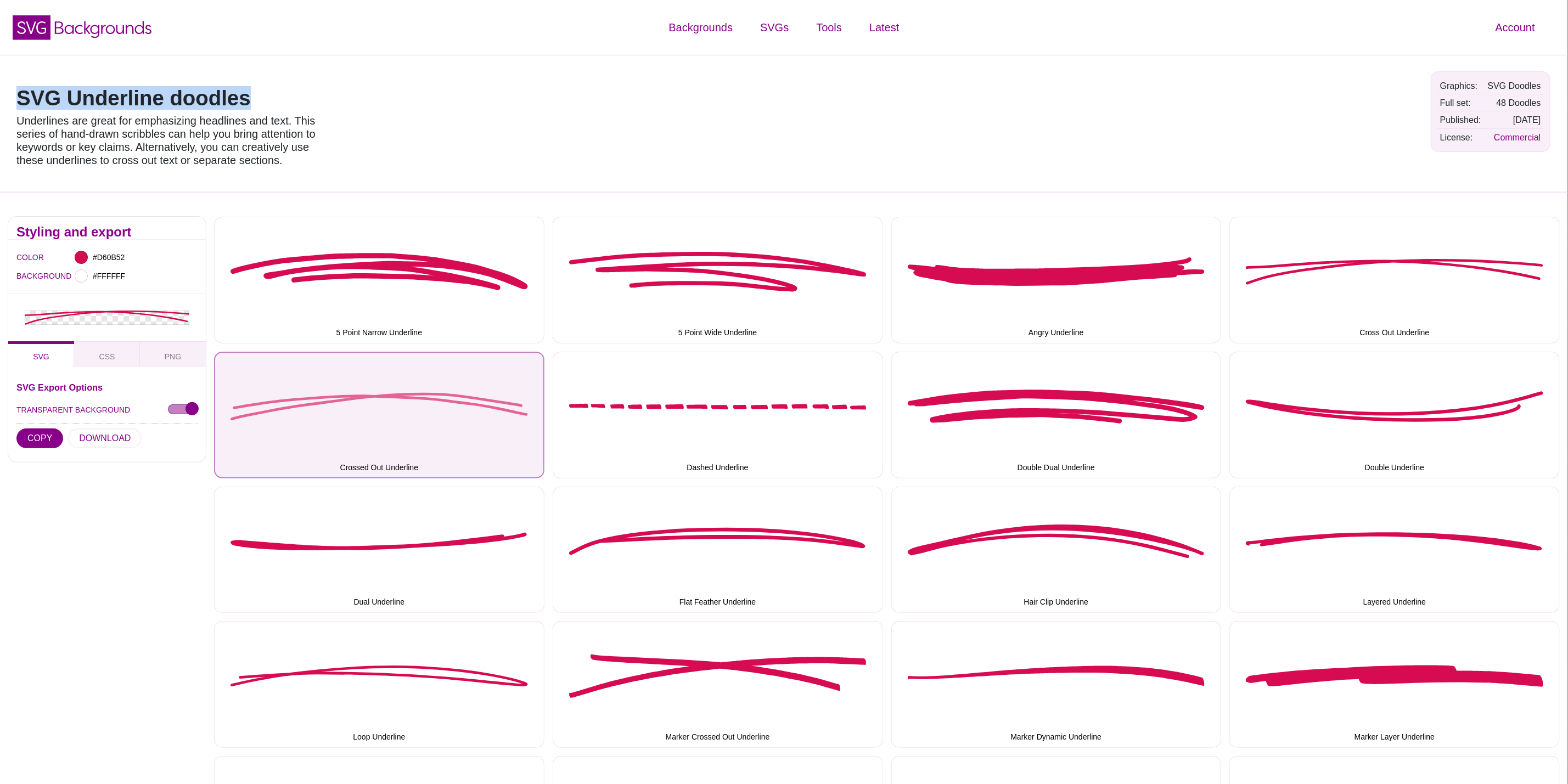
click at [476, 429] on button "Crossed Out Underline" at bounding box center [379, 415] width 330 height 127
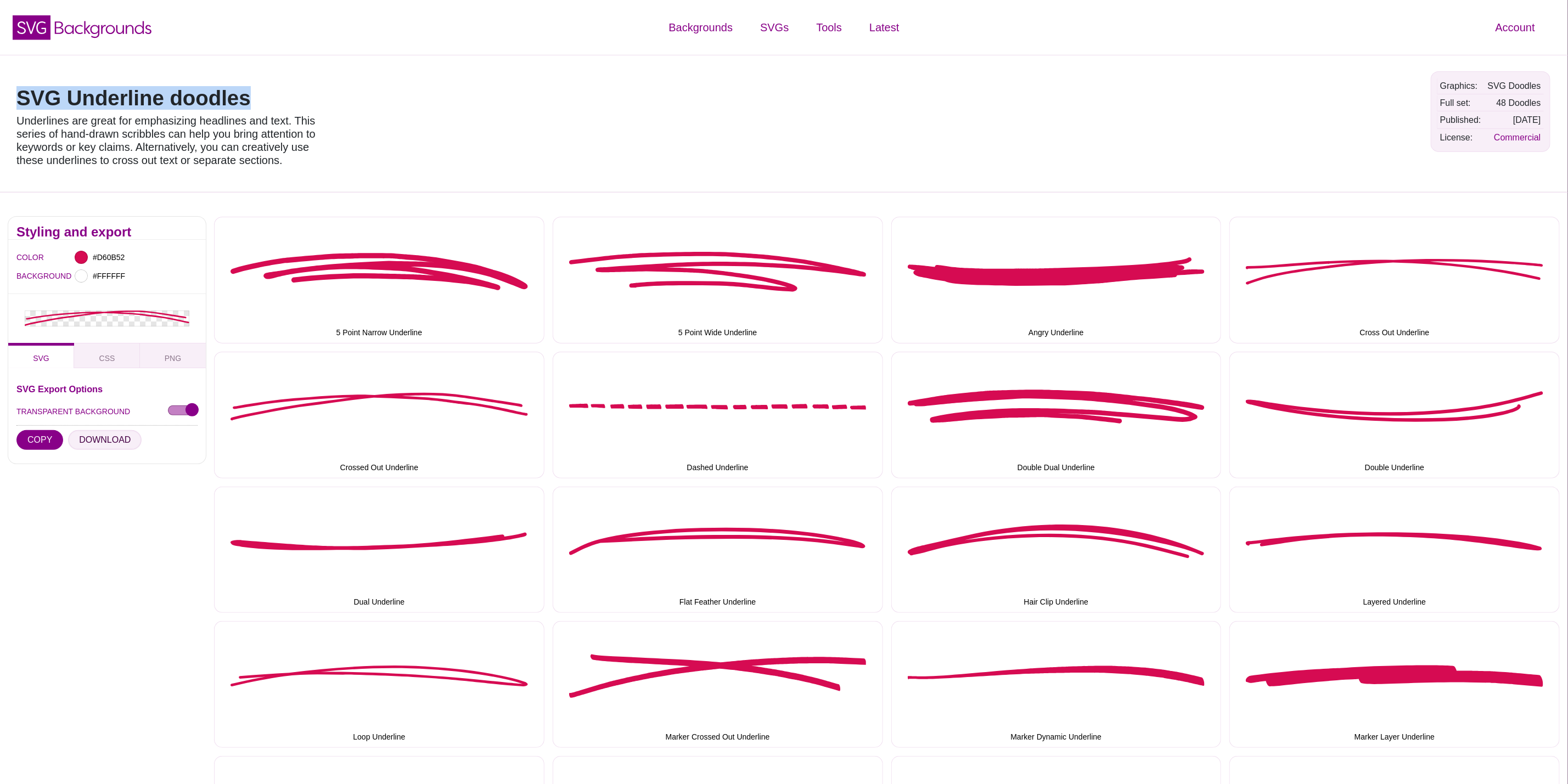
click at [109, 438] on button "DOWNLOAD" at bounding box center [105, 440] width 74 height 20
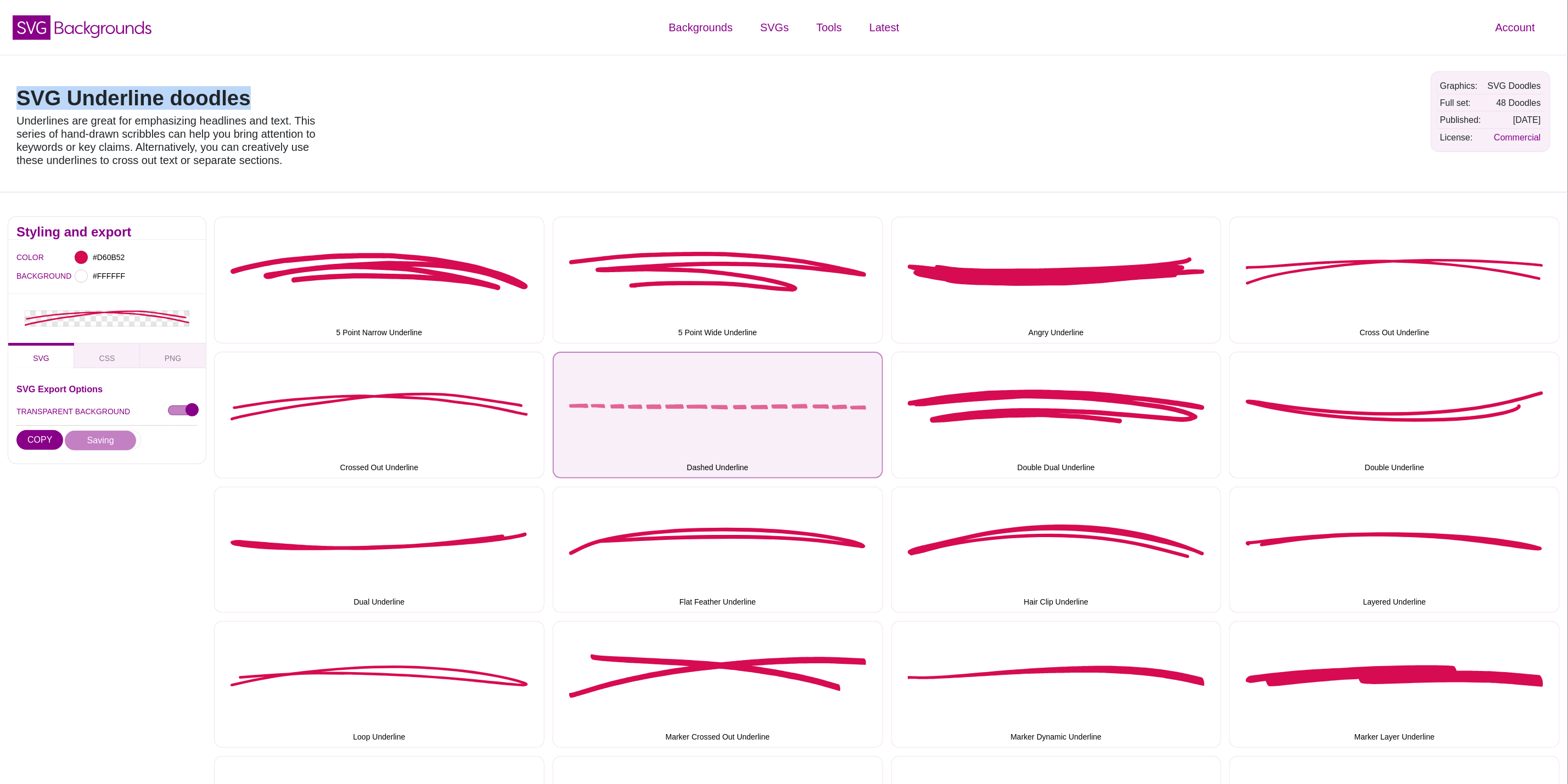
drag, startPoint x: 603, startPoint y: 418, endPoint x: 573, endPoint y: 417, distance: 30.0
click at [603, 417] on button "Dashed Underline" at bounding box center [718, 415] width 330 height 127
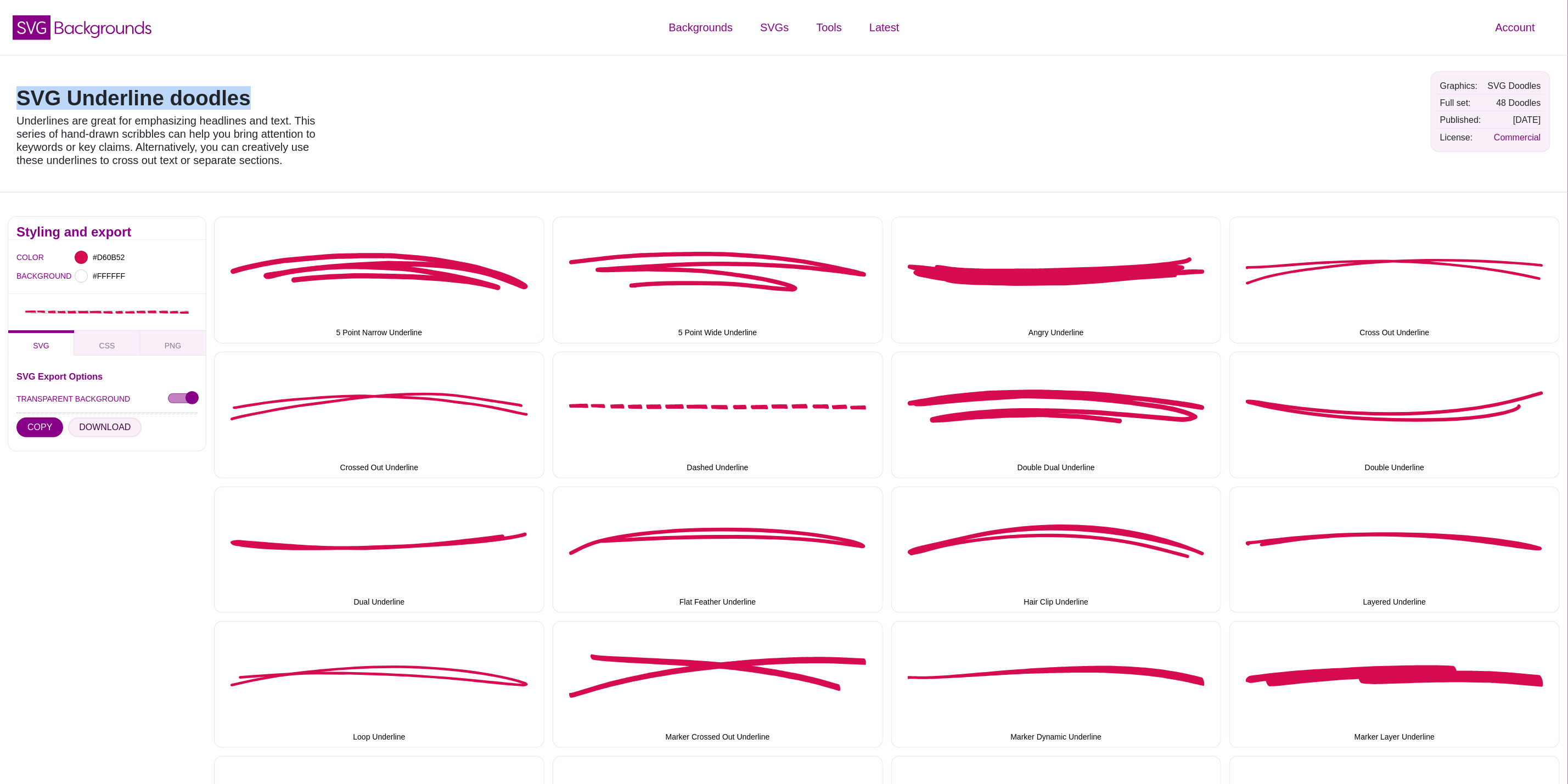
click at [131, 420] on button "DOWNLOAD" at bounding box center [105, 428] width 74 height 20
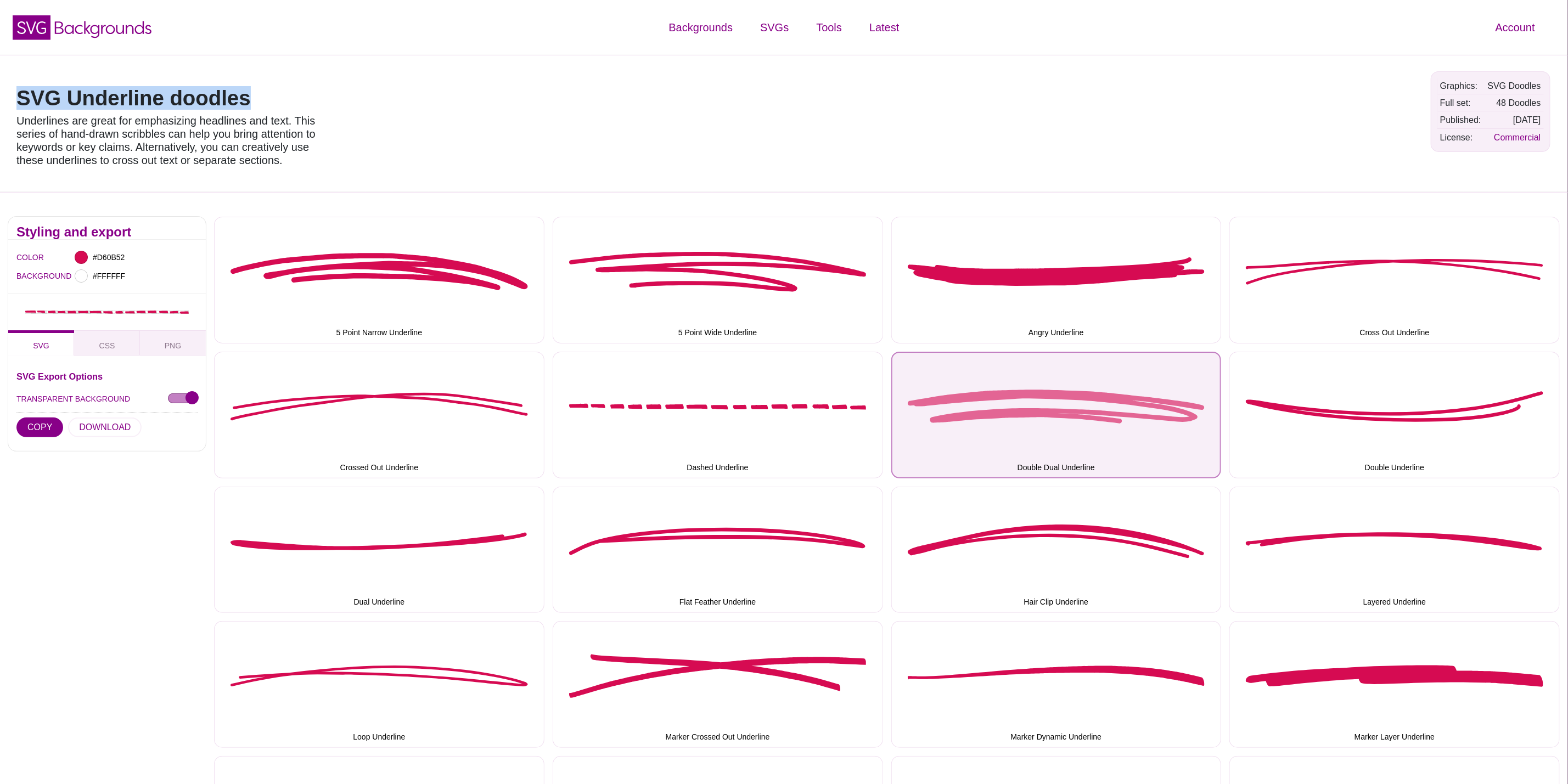
click at [970, 418] on button "Double Dual Underline" at bounding box center [1057, 415] width 330 height 127
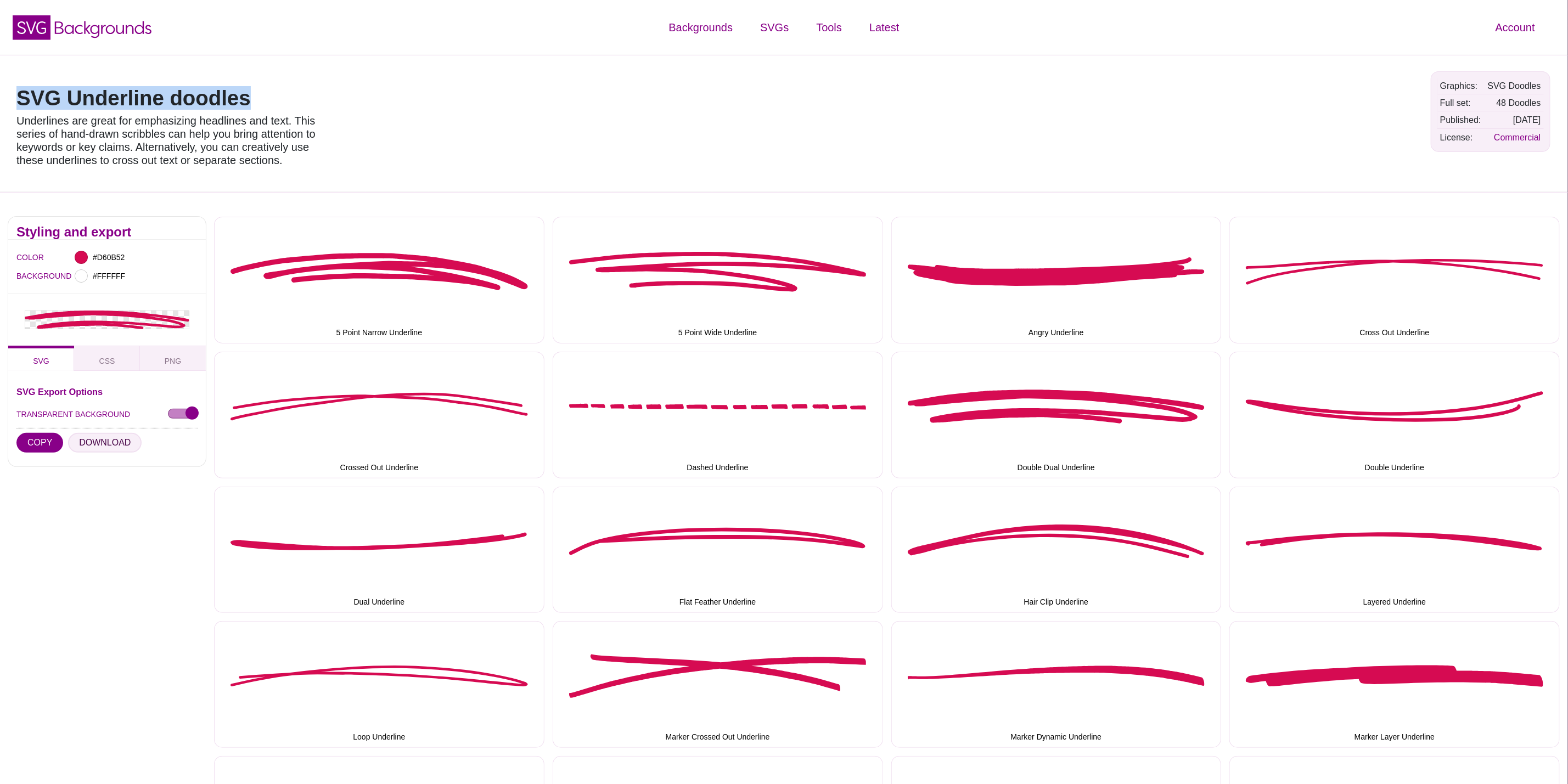
click at [104, 441] on button "DOWNLOAD" at bounding box center [105, 443] width 74 height 20
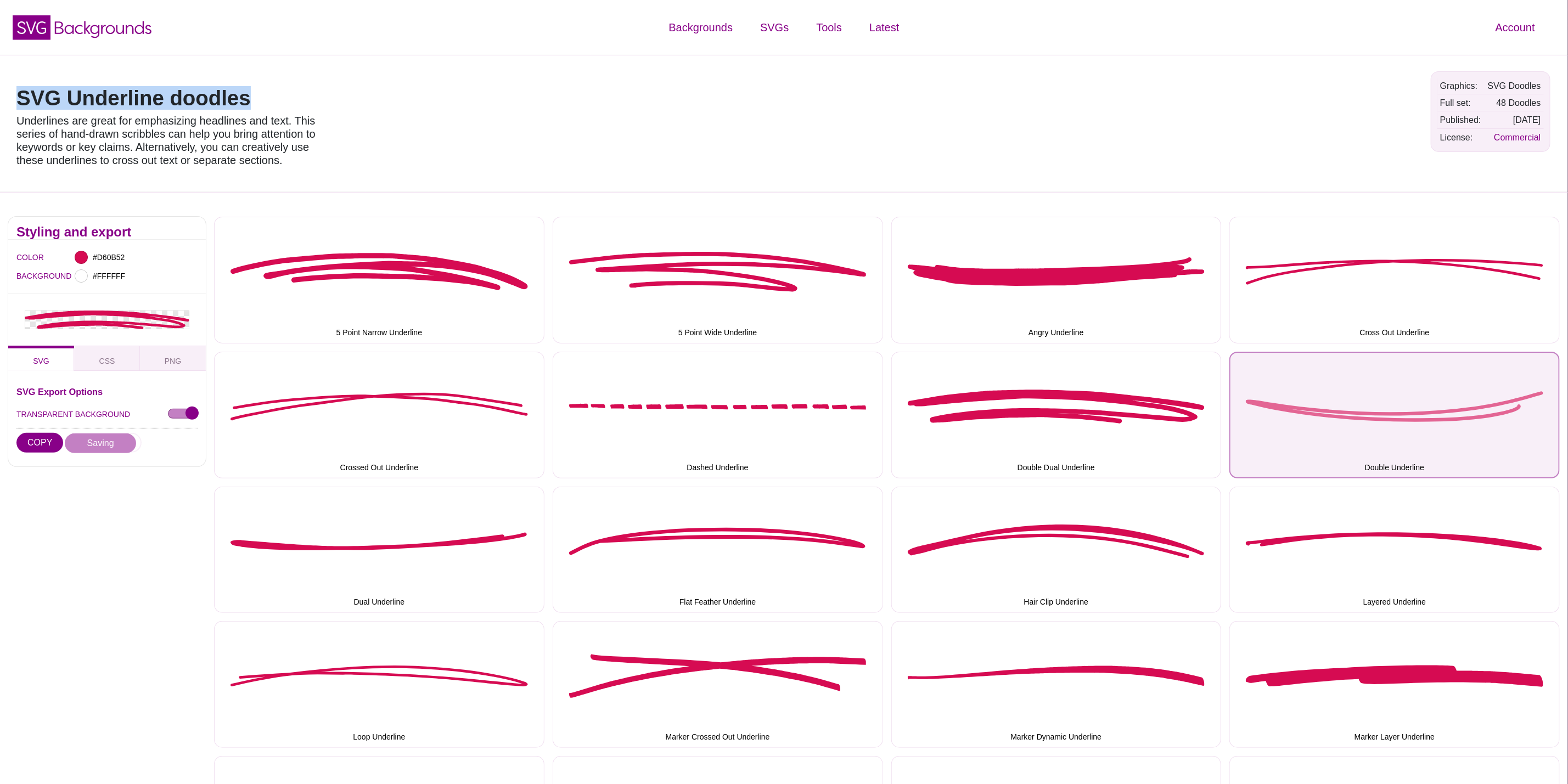
click at [1299, 394] on button "Double Underline" at bounding box center [1395, 415] width 330 height 127
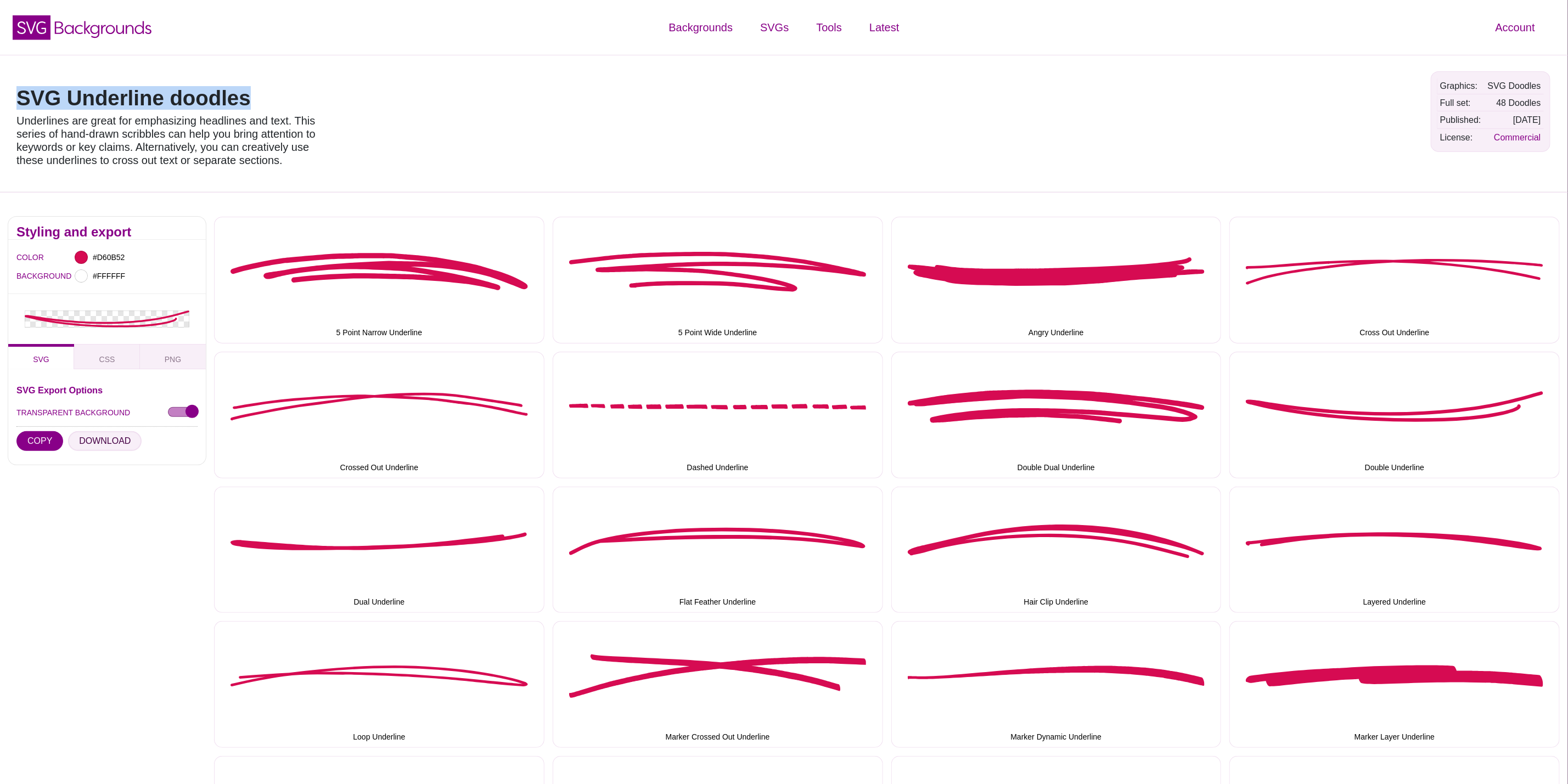
click at [104, 437] on button "DOWNLOAD" at bounding box center [105, 441] width 74 height 20
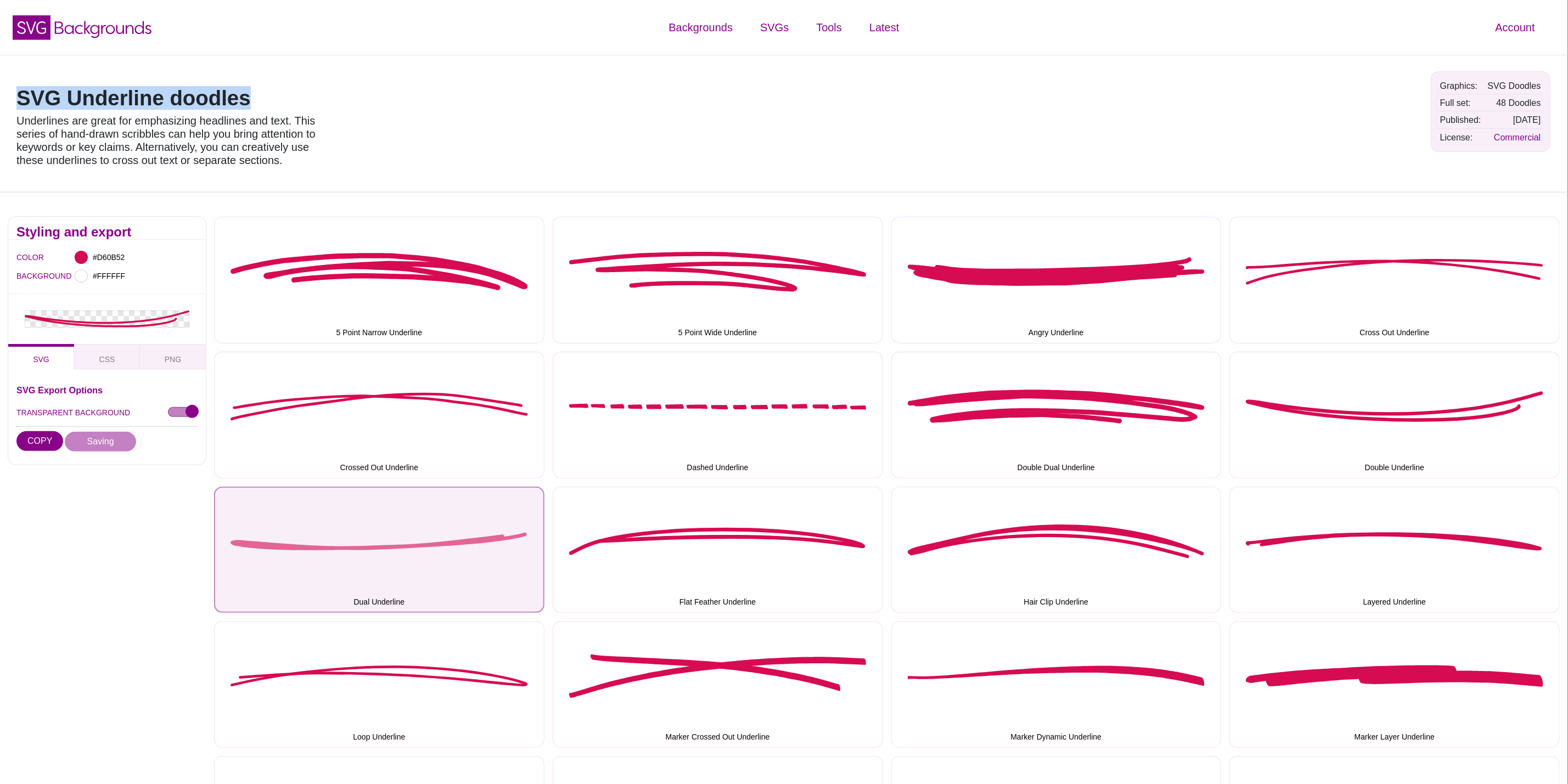
click at [419, 564] on button "Dual Underline" at bounding box center [379, 550] width 330 height 127
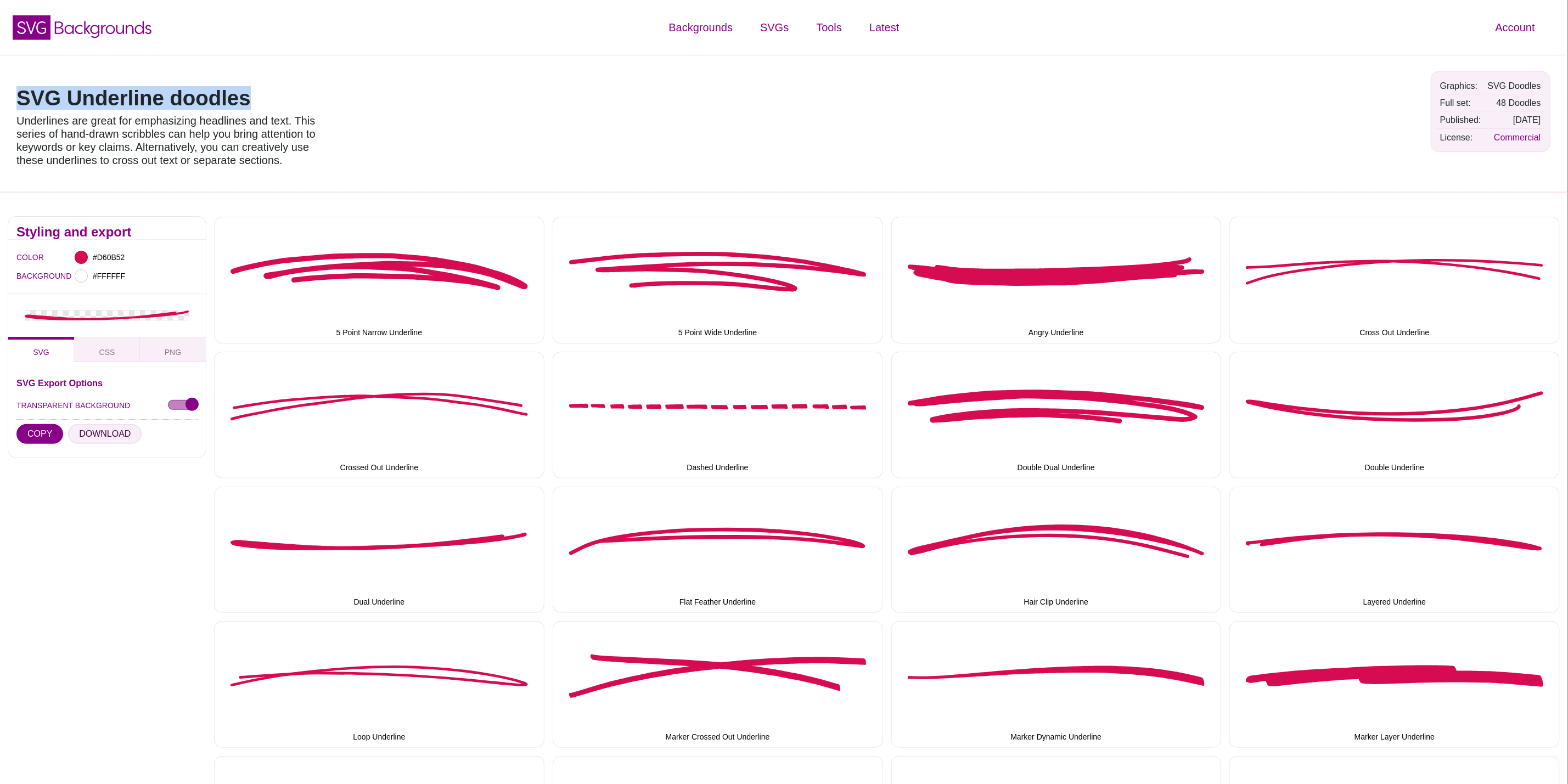
click at [101, 427] on button "DOWNLOAD" at bounding box center [105, 434] width 74 height 20
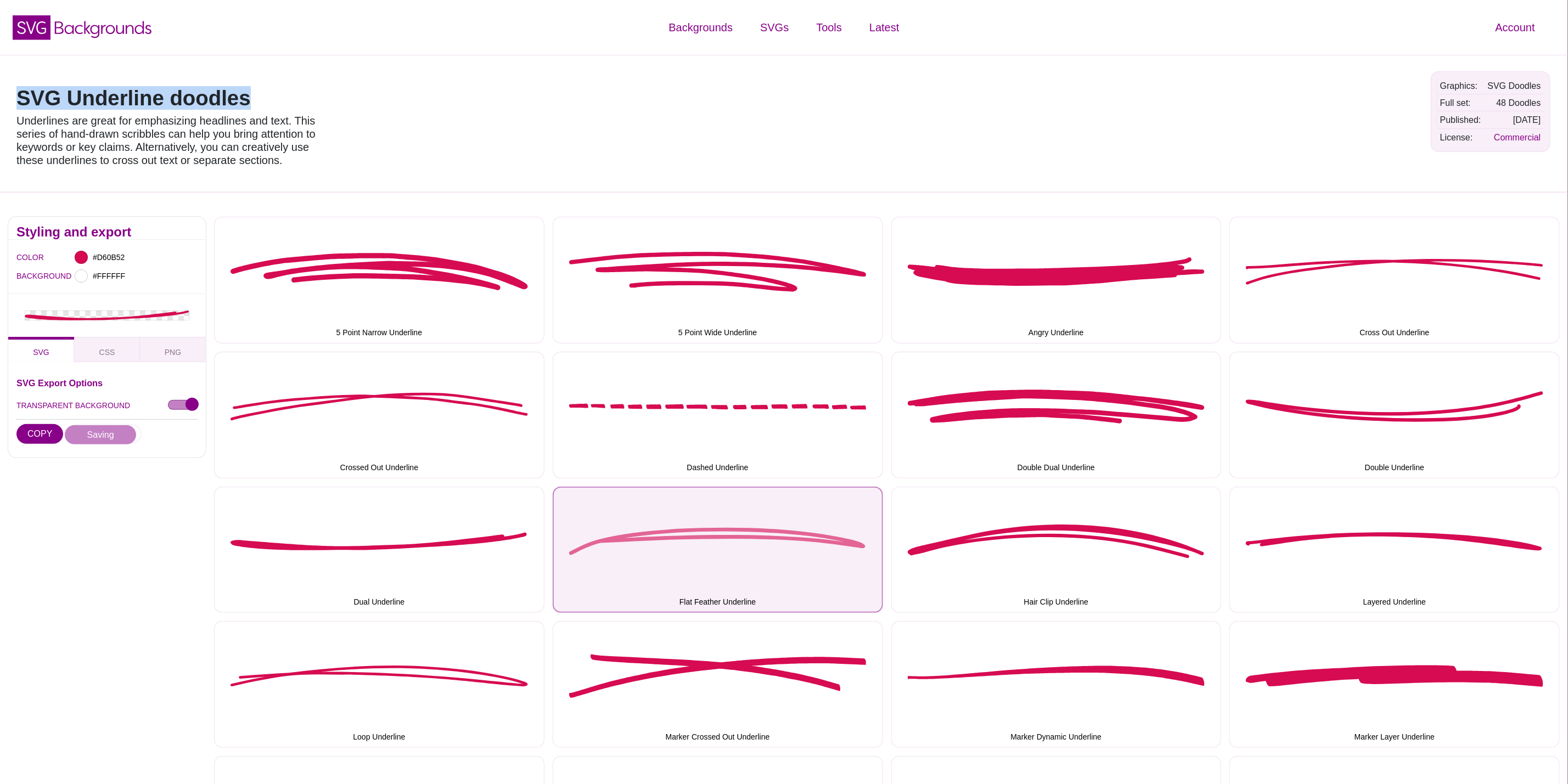
click at [681, 560] on button "Flat Feather Underline" at bounding box center [718, 550] width 330 height 127
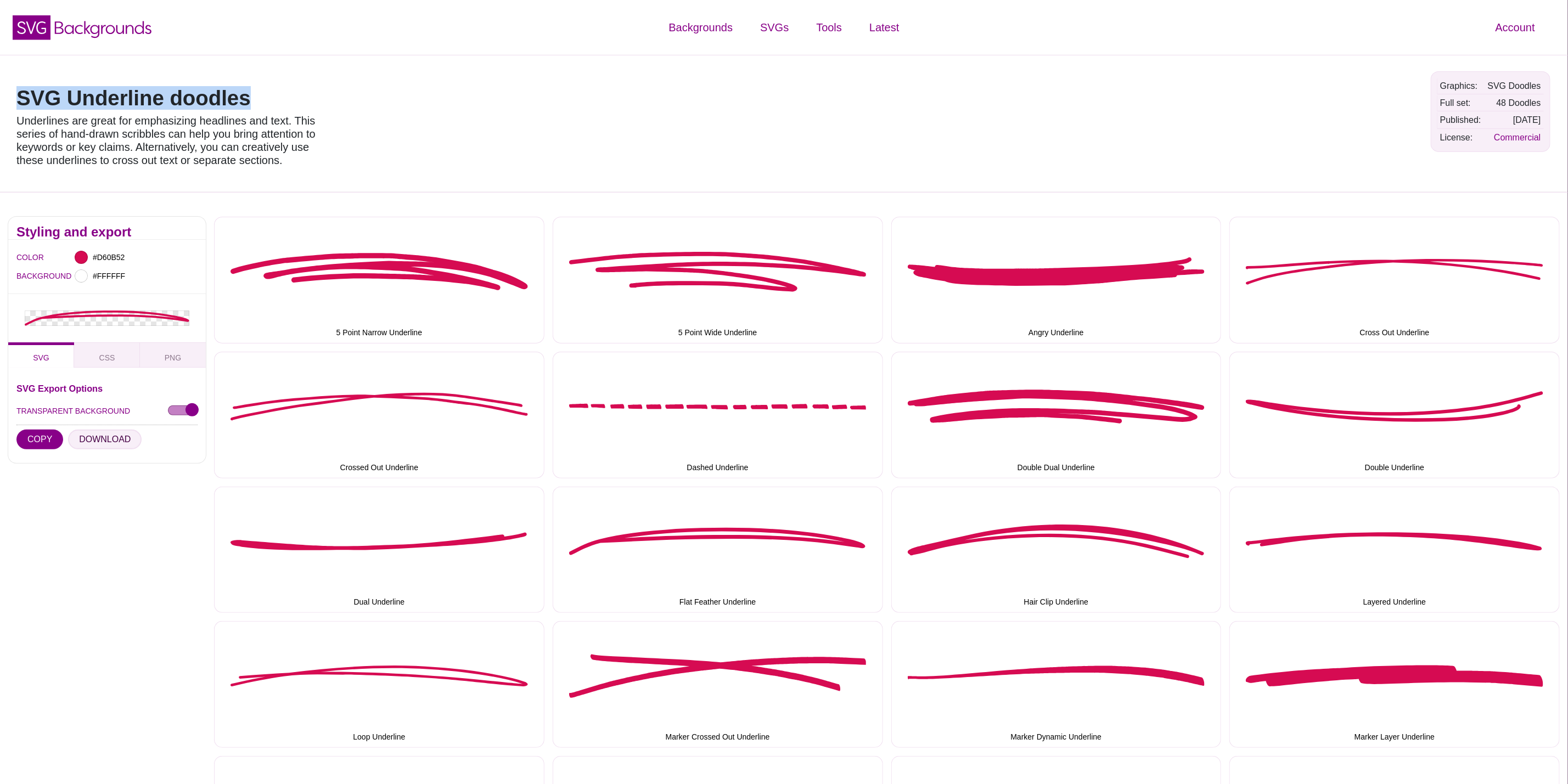
click at [94, 437] on button "DOWNLOAD" at bounding box center [105, 439] width 74 height 20
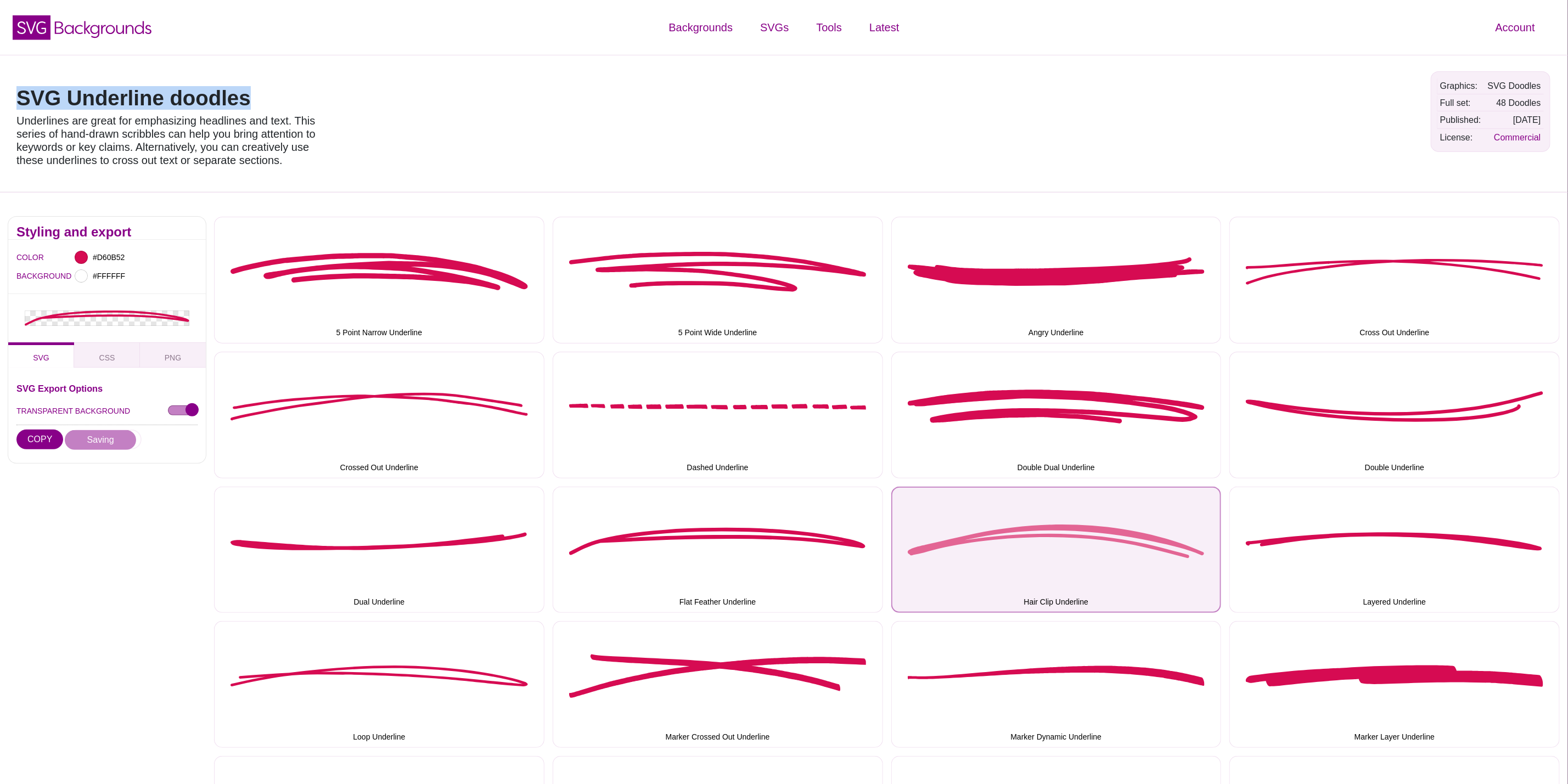
drag, startPoint x: 1127, startPoint y: 555, endPoint x: 1118, endPoint y: 553, distance: 9.2
click at [1126, 553] on button "Hair Clip Underline" at bounding box center [1057, 550] width 330 height 127
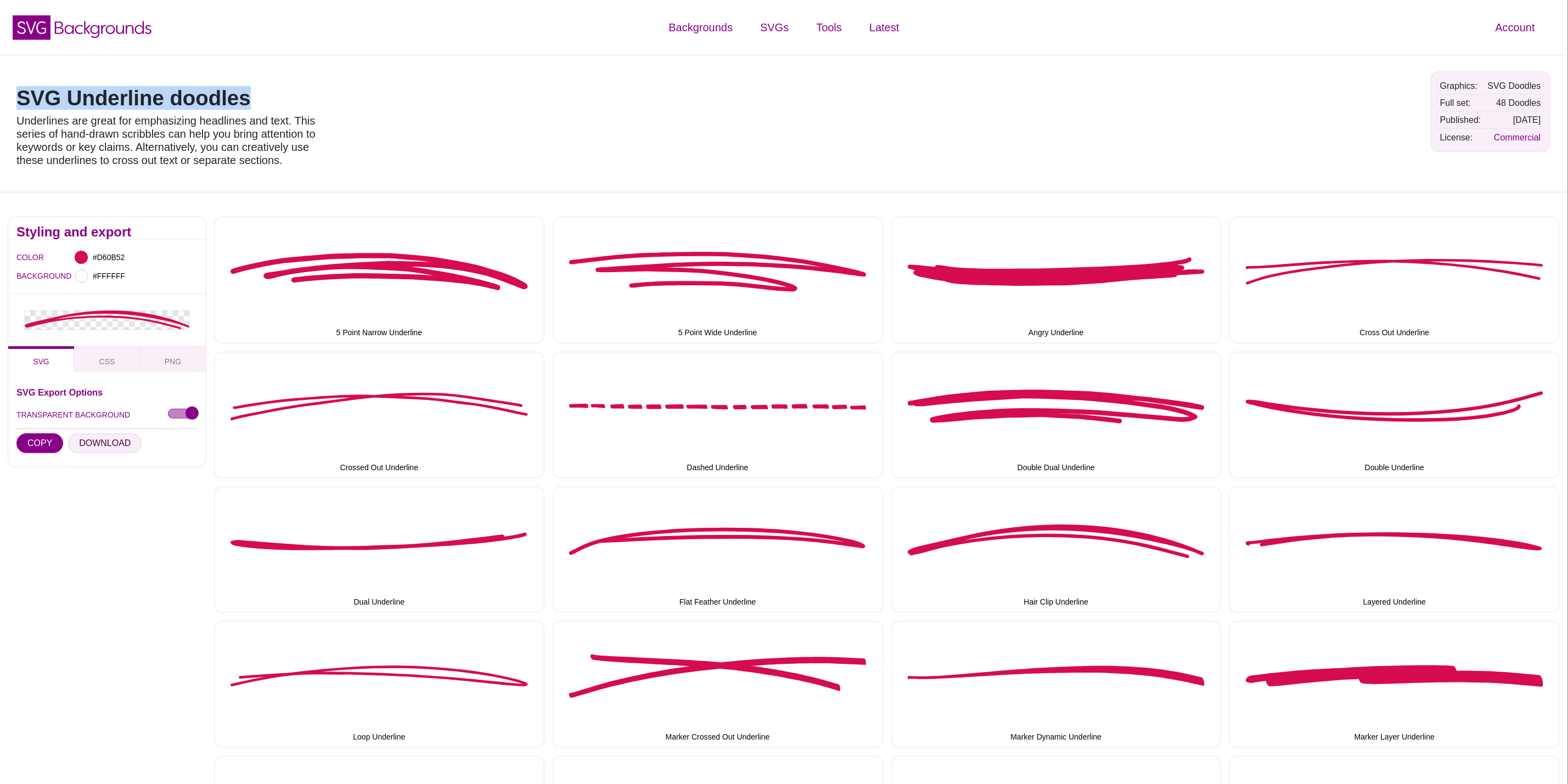
click at [104, 439] on button "DOWNLOAD" at bounding box center [105, 444] width 74 height 20
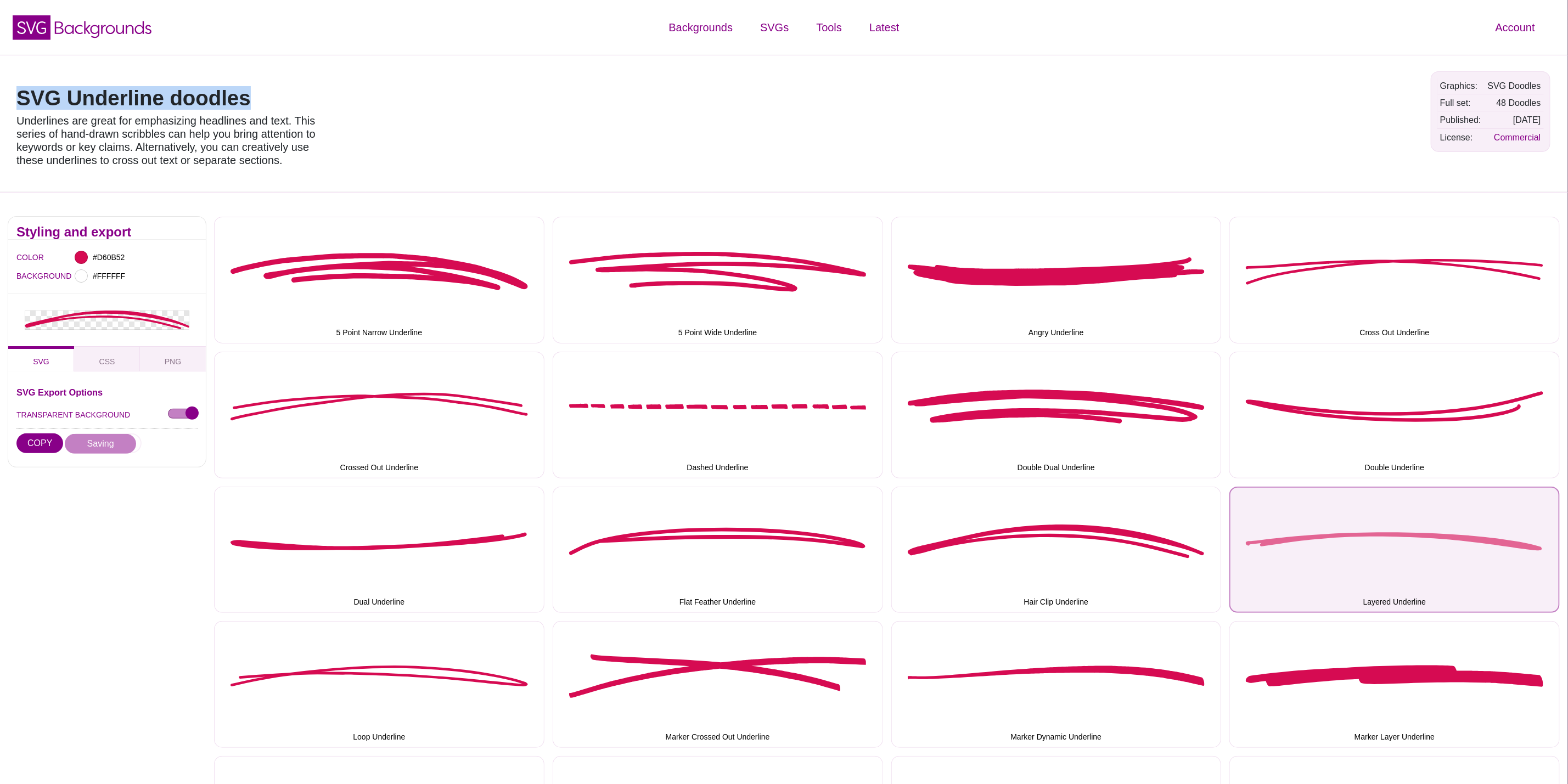
click at [1344, 553] on button "Layered Underline" at bounding box center [1395, 550] width 330 height 127
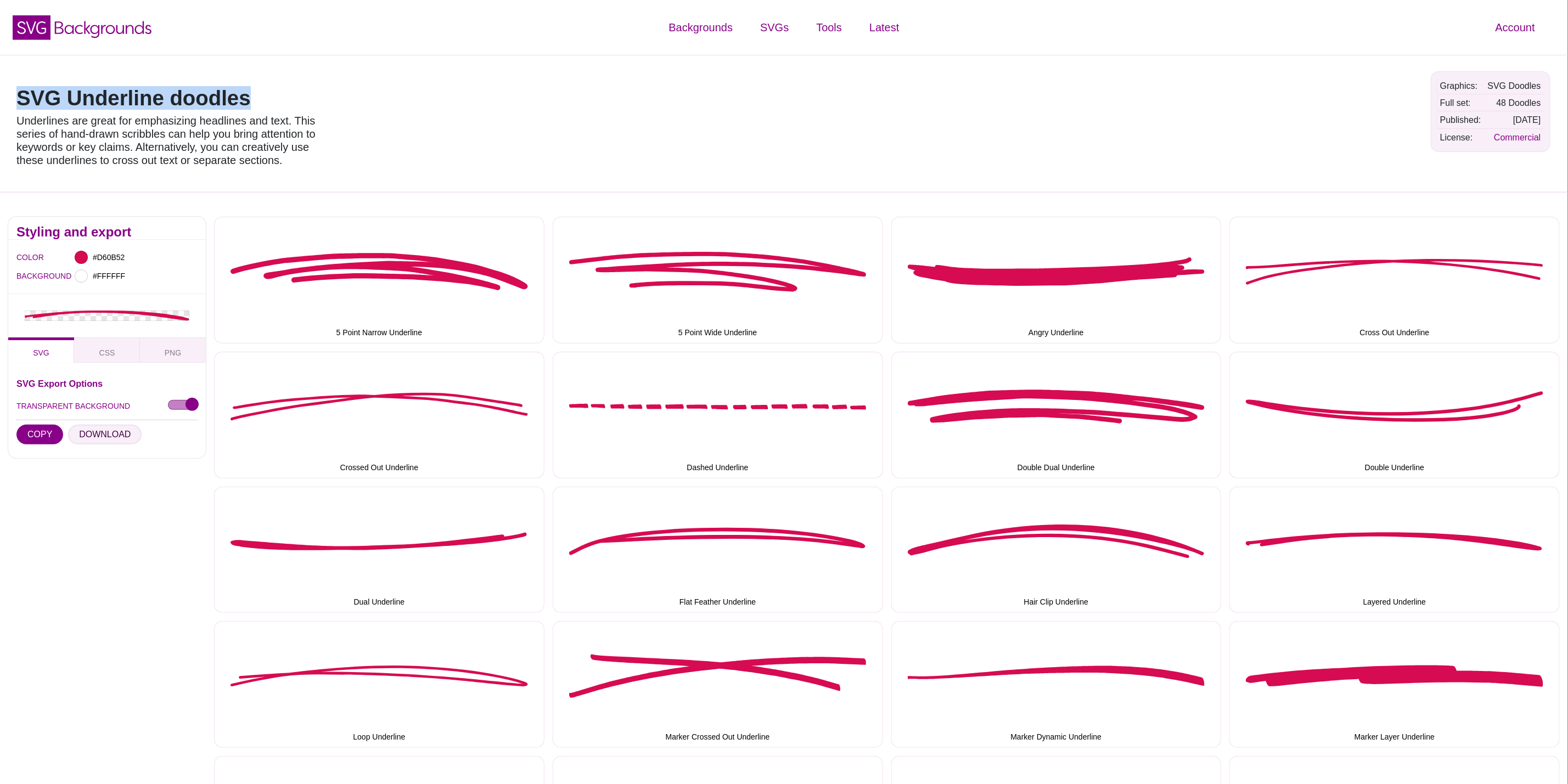
click at [98, 429] on button "DOWNLOAD" at bounding box center [105, 434] width 74 height 20
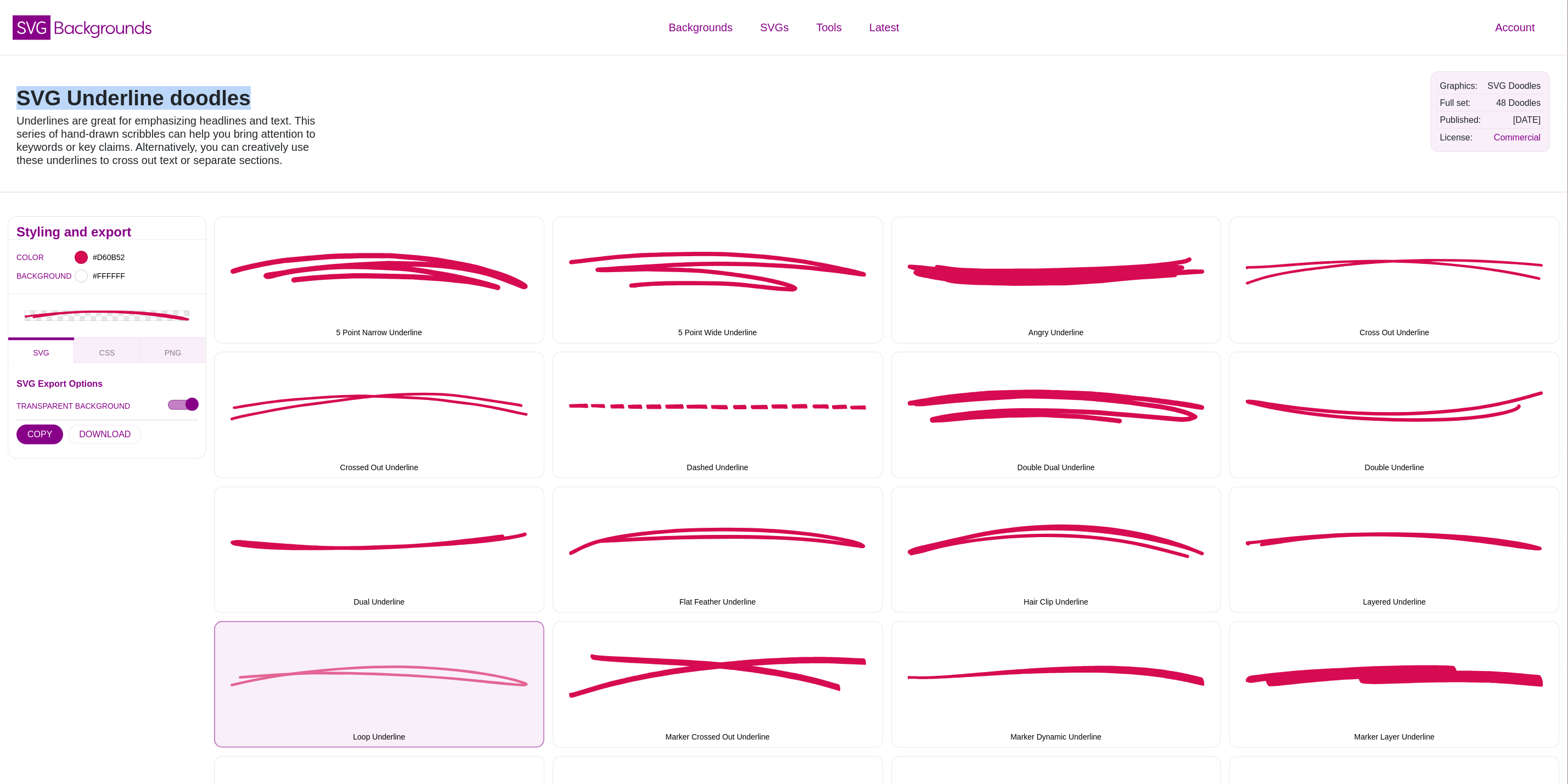
drag, startPoint x: 463, startPoint y: 673, endPoint x: 409, endPoint y: 649, distance: 59.1
click at [463, 672] on button "Loop Underline" at bounding box center [379, 685] width 330 height 127
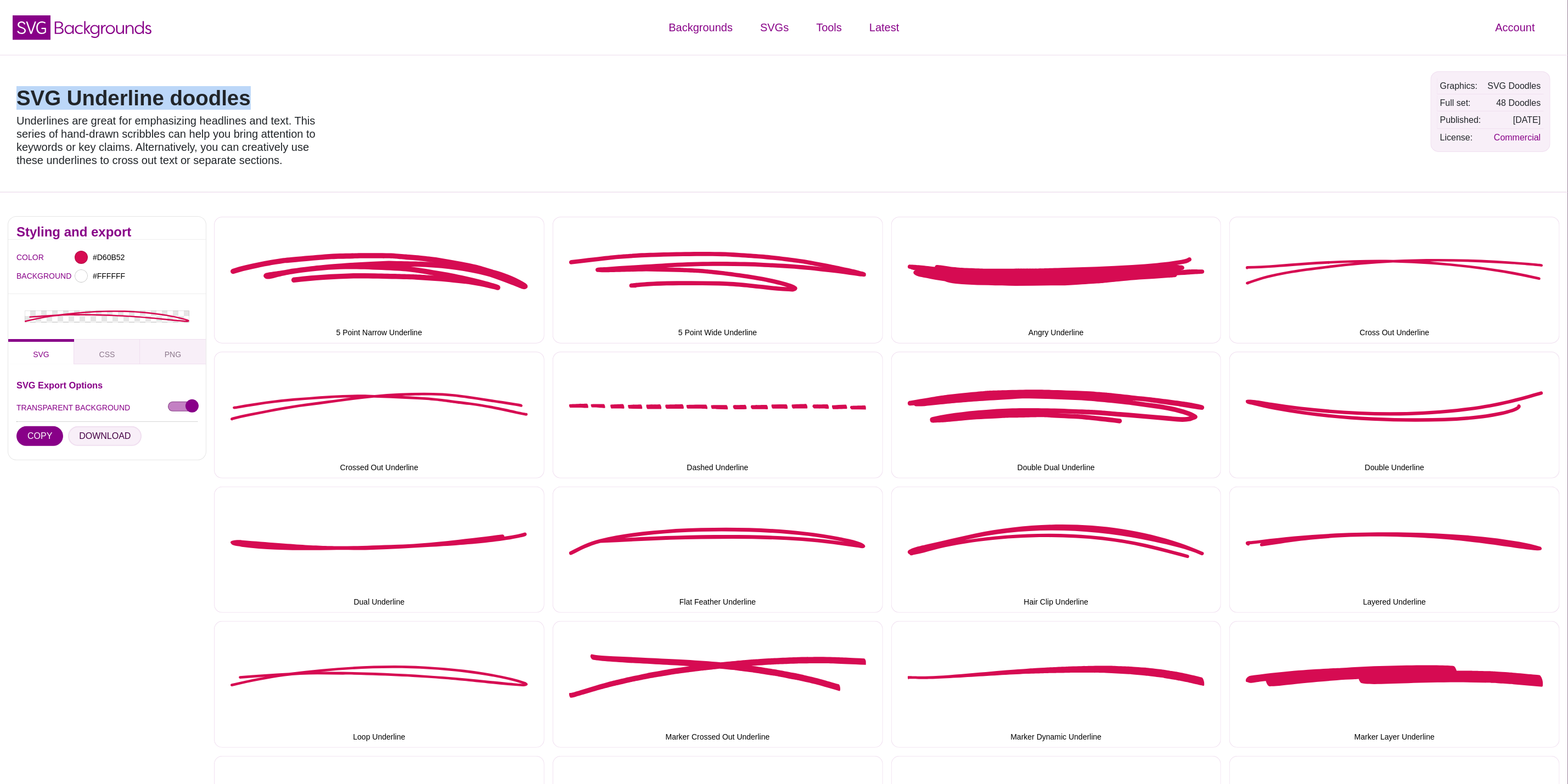
click at [107, 436] on button "DOWNLOAD" at bounding box center [105, 436] width 74 height 20
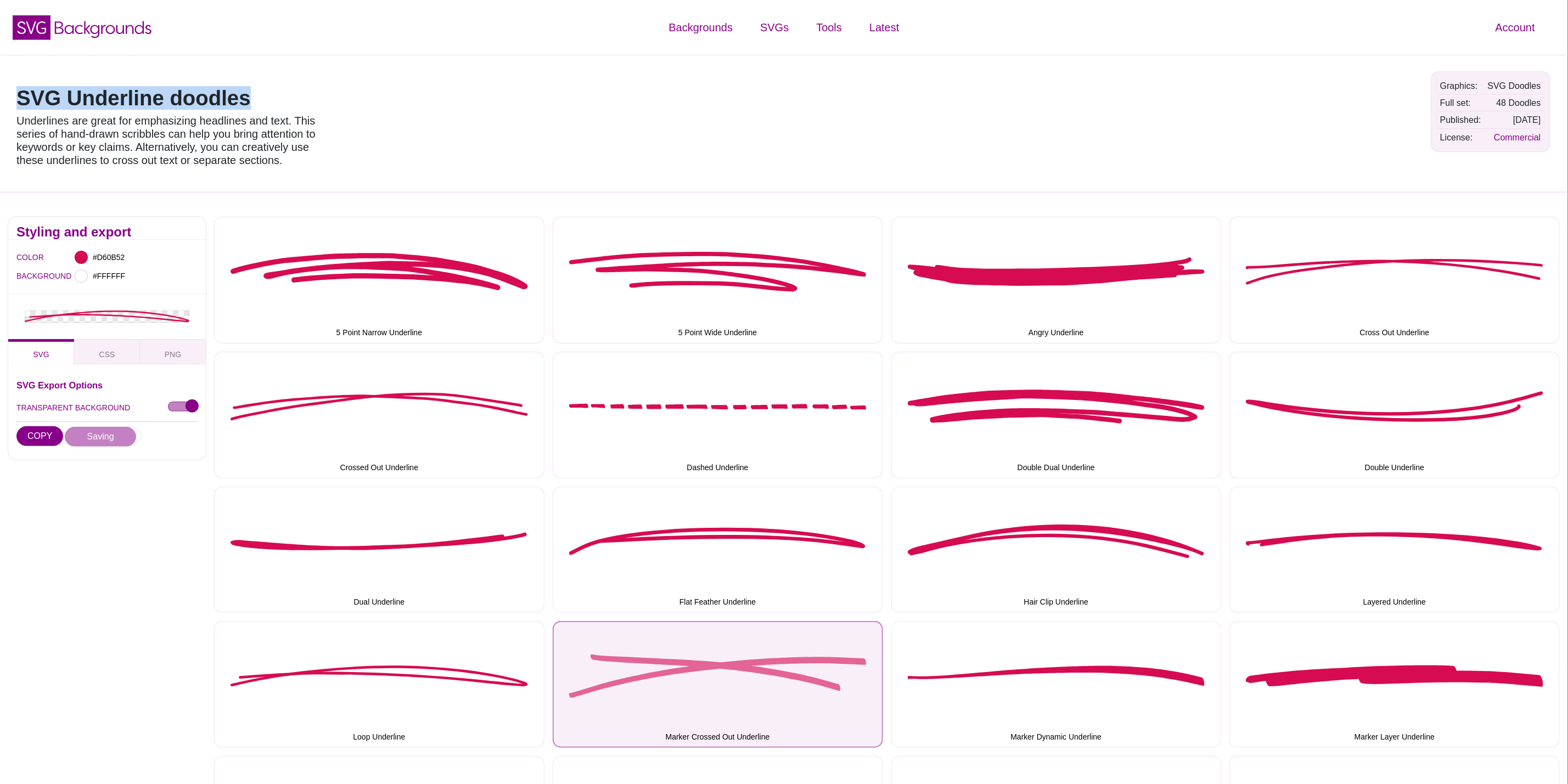
click at [746, 683] on button "Marker Crossed Out Underline" at bounding box center [718, 685] width 330 height 127
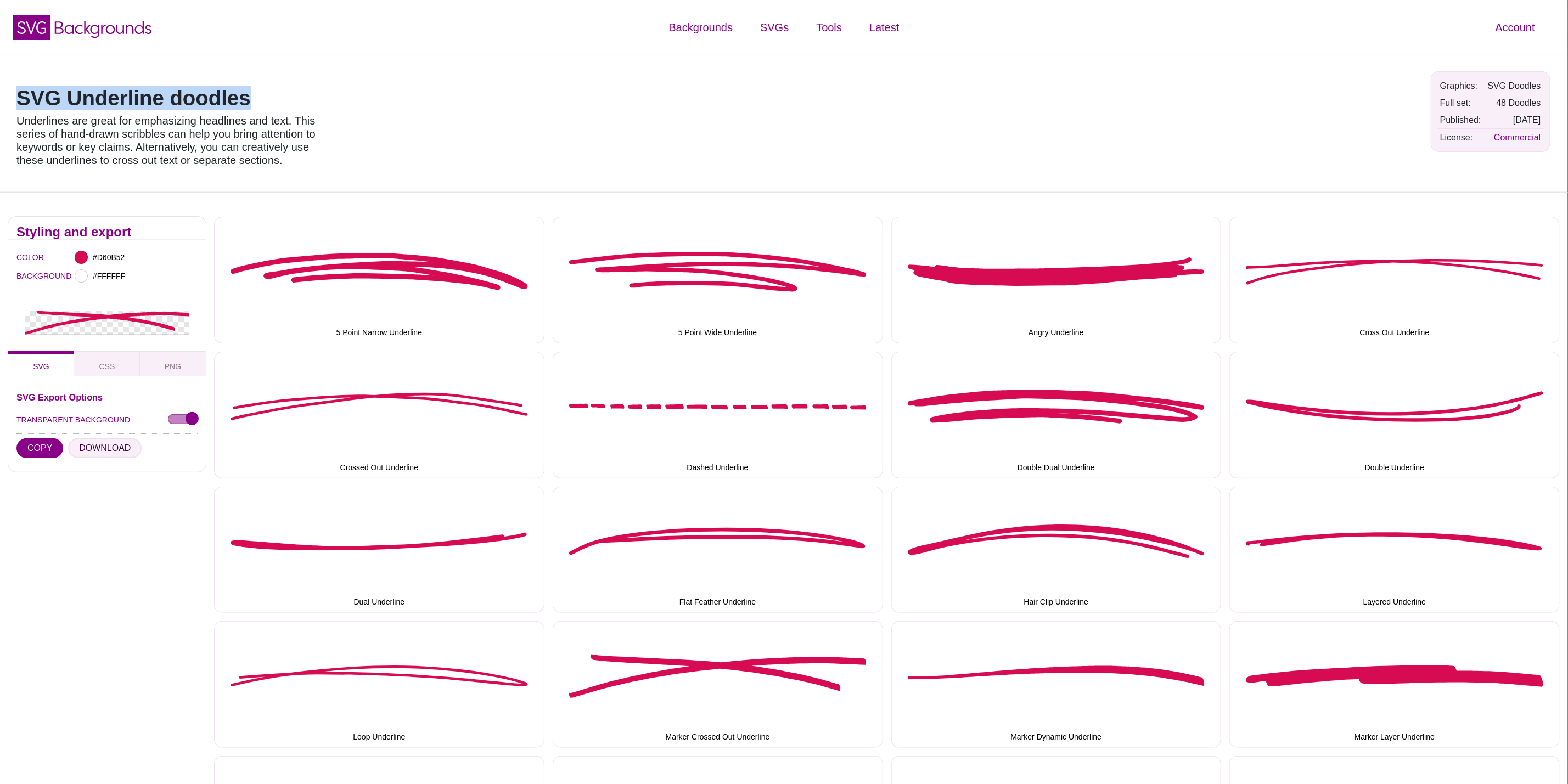
click at [99, 450] on button "DOWNLOAD" at bounding box center [105, 448] width 74 height 20
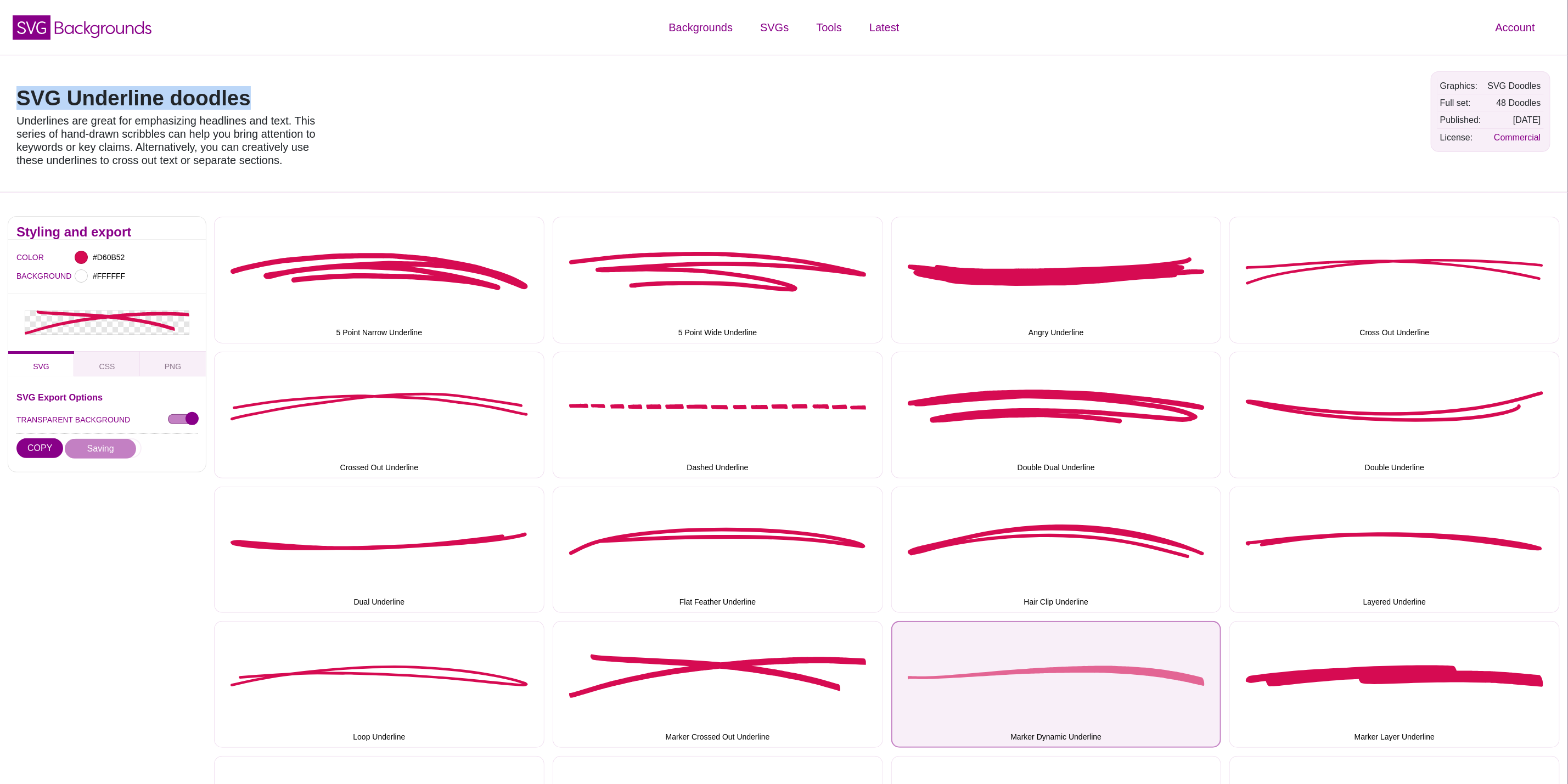
click at [1010, 690] on button "Marker Dynamic Underline" at bounding box center [1057, 685] width 330 height 127
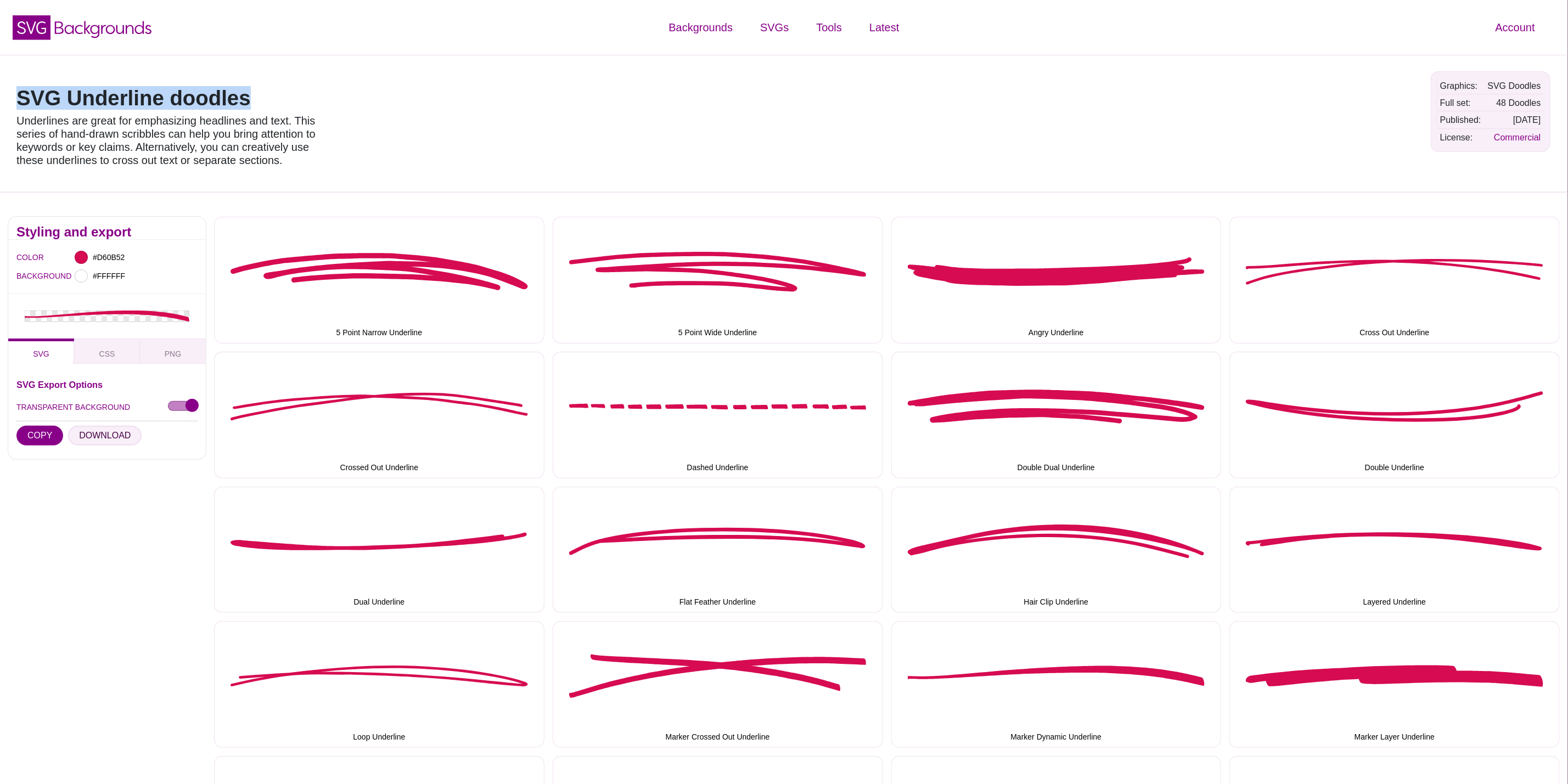
click at [90, 435] on button "DOWNLOAD" at bounding box center [105, 436] width 74 height 20
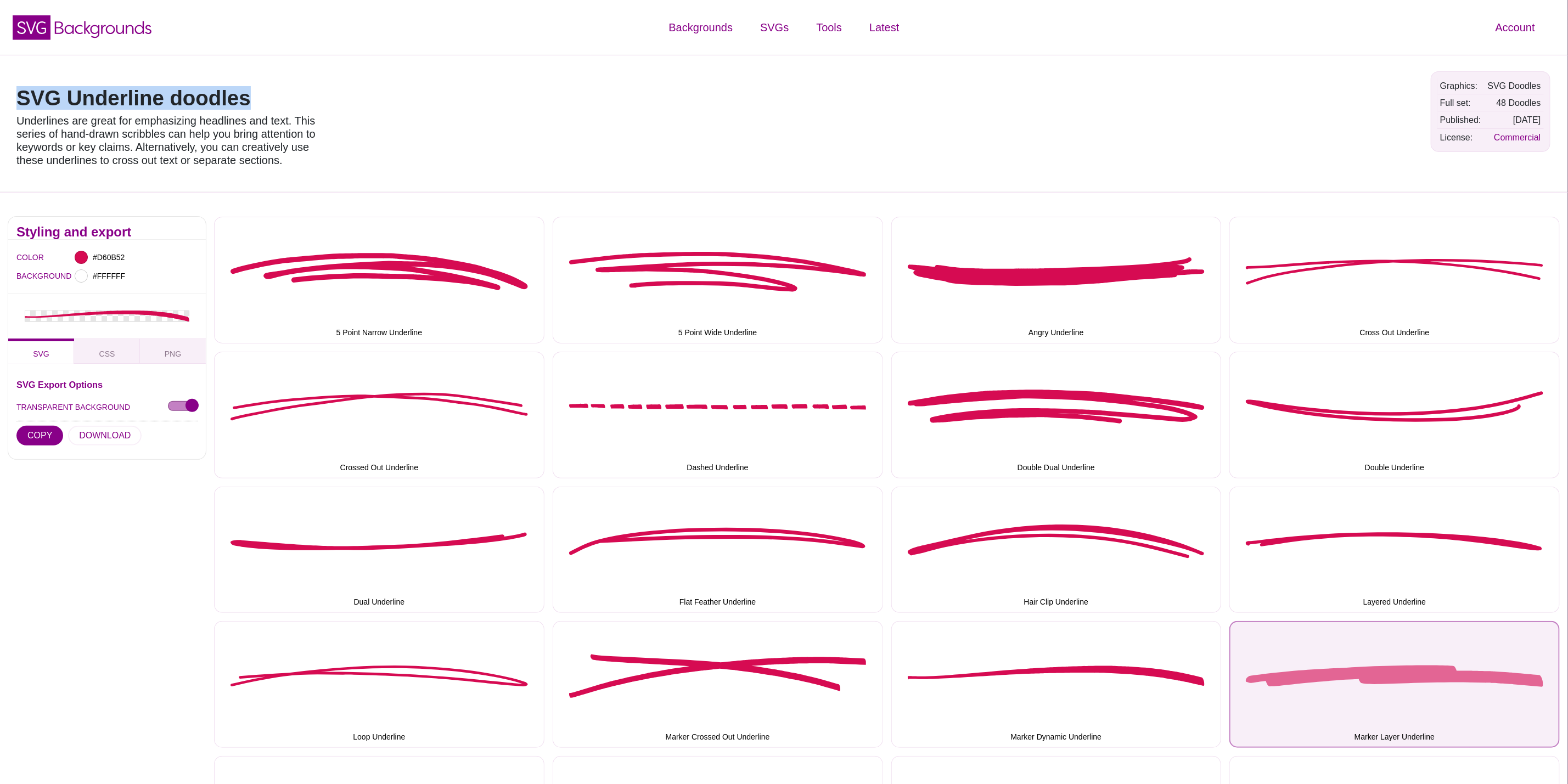
click at [1280, 680] on button "Marker Layer Underline" at bounding box center [1395, 685] width 330 height 127
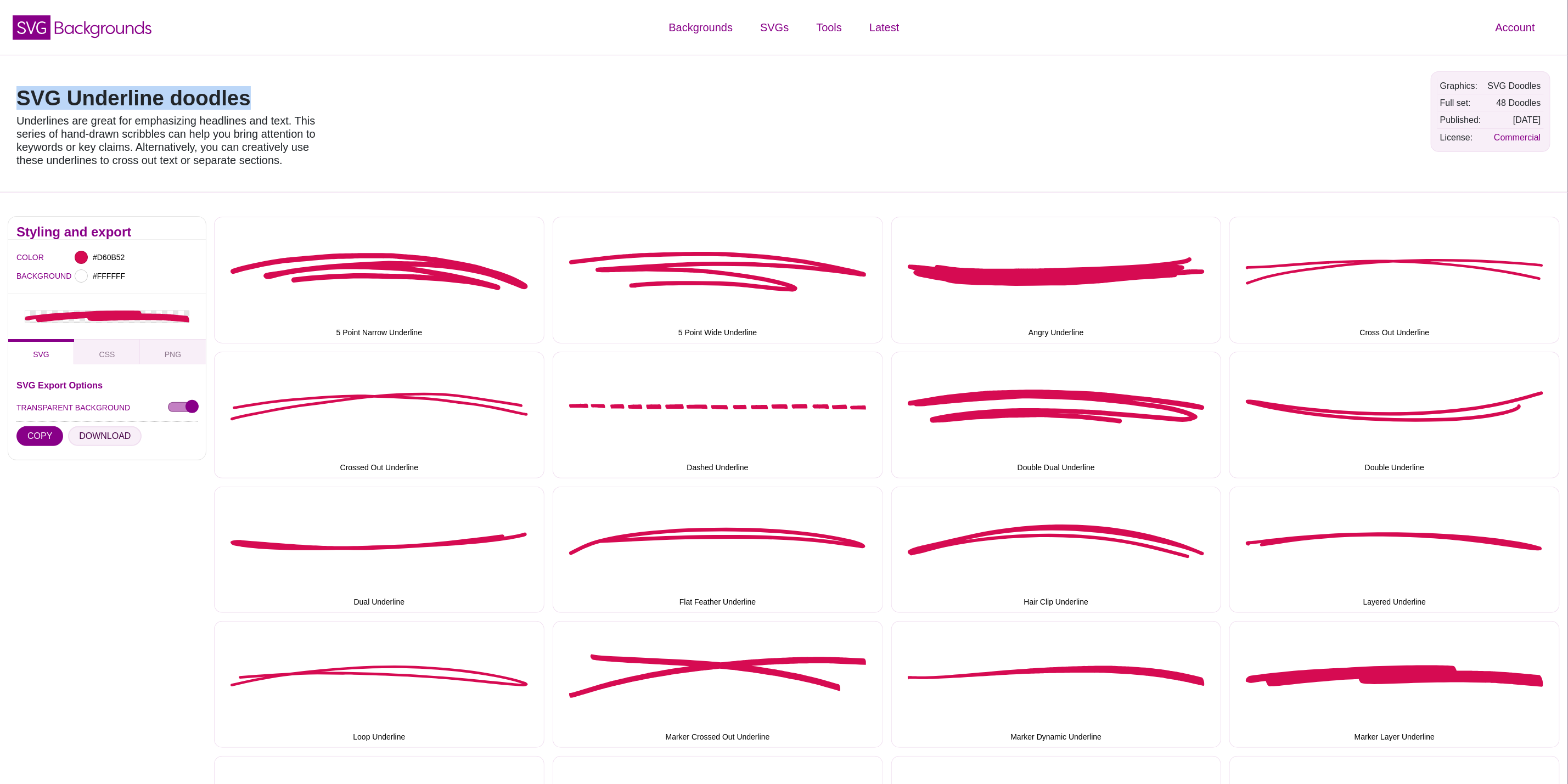
click at [99, 437] on button "DOWNLOAD" at bounding box center [105, 436] width 74 height 20
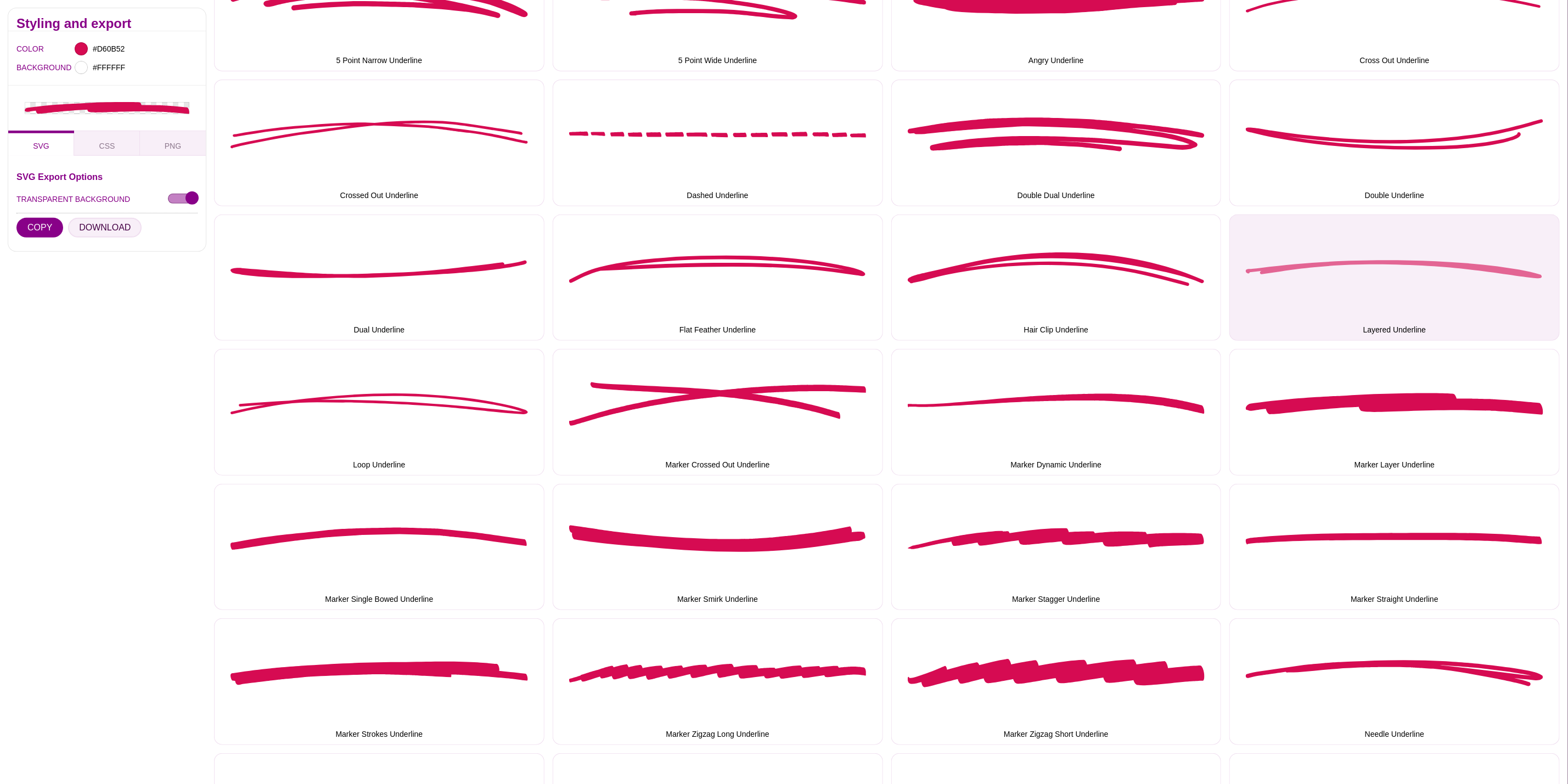
scroll to position [494, 0]
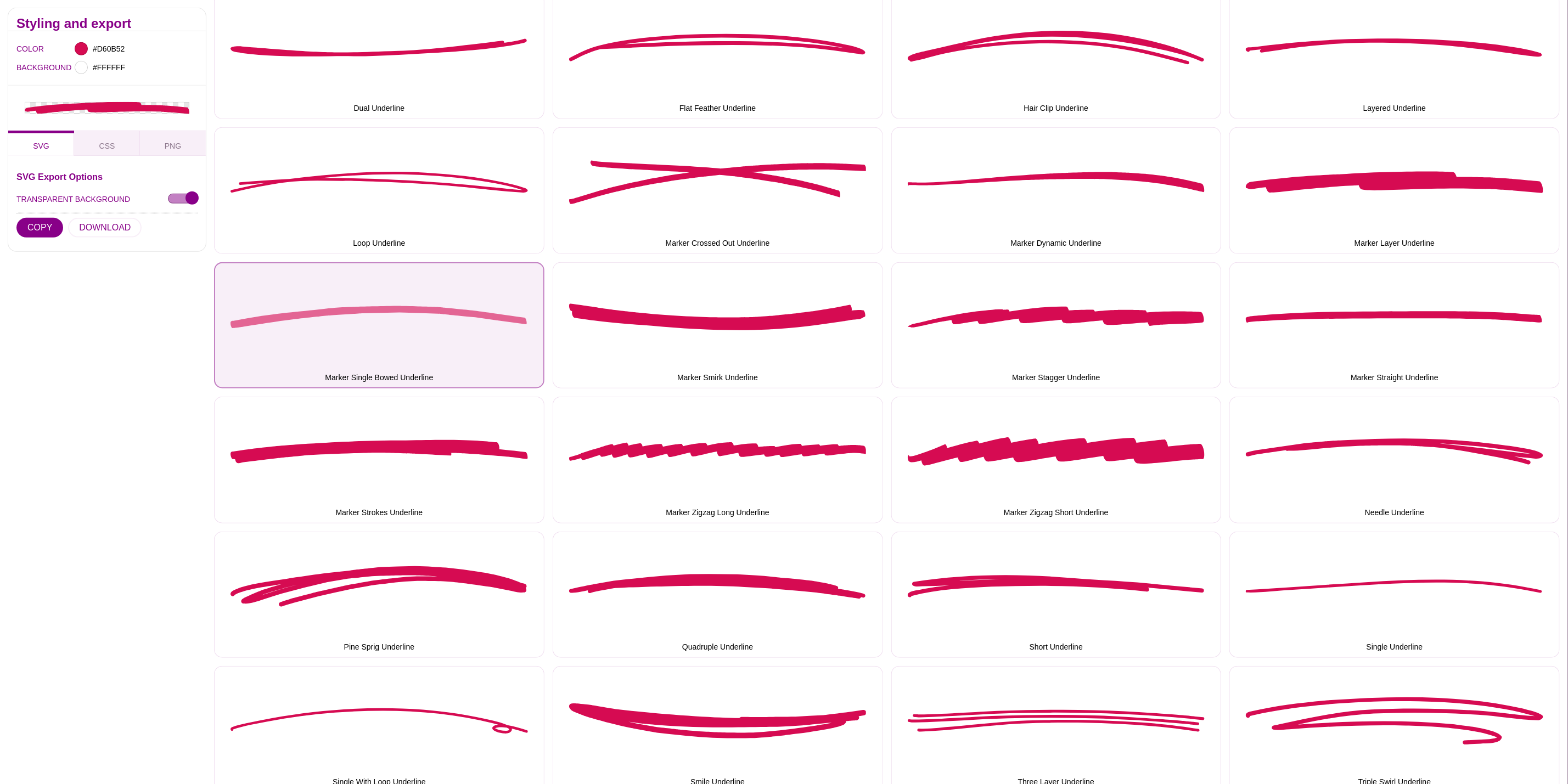
click at [274, 315] on button "Marker Single Bowed Underline" at bounding box center [379, 326] width 330 height 127
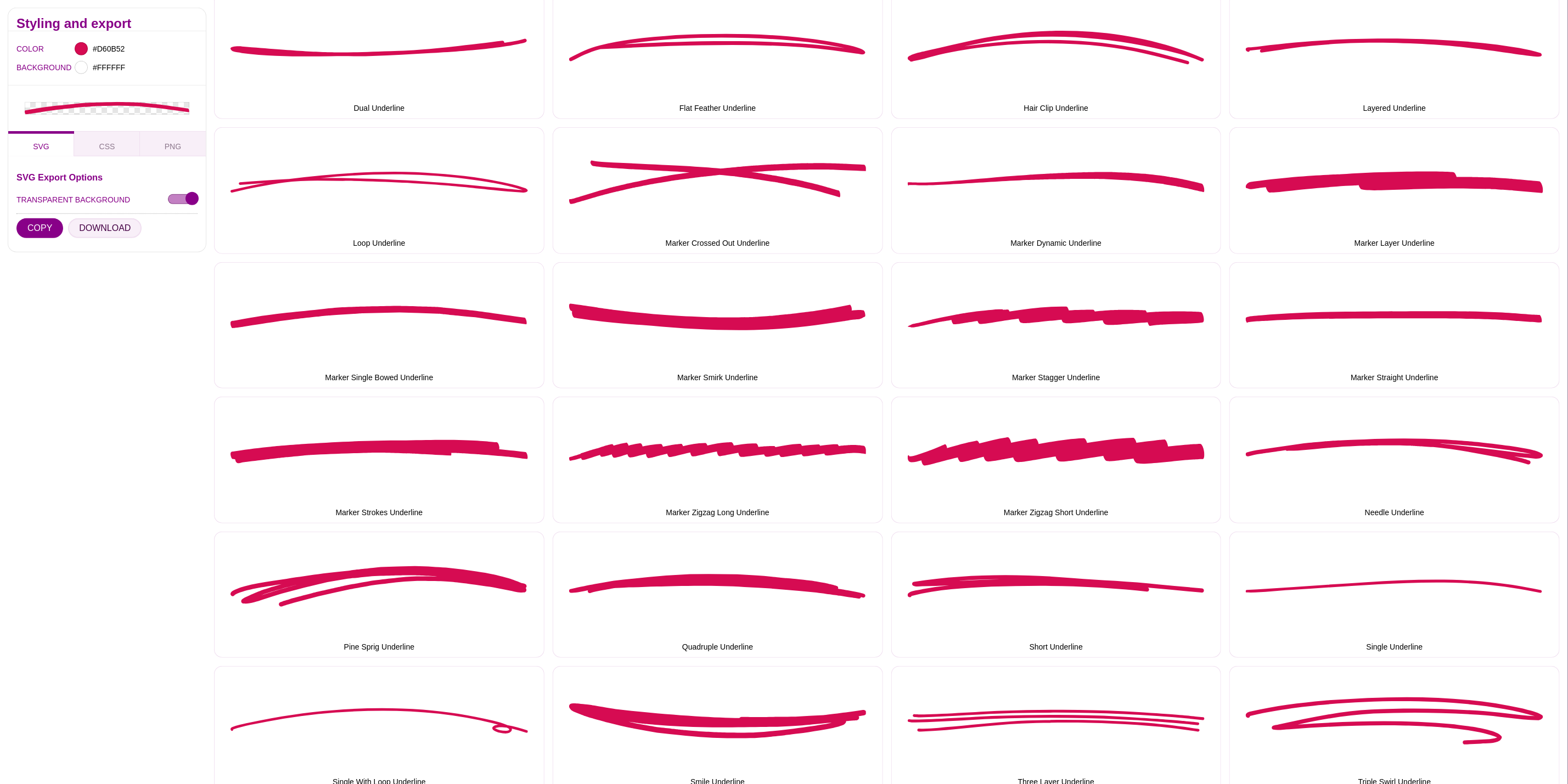
click at [104, 229] on button "DOWNLOAD" at bounding box center [105, 228] width 74 height 20
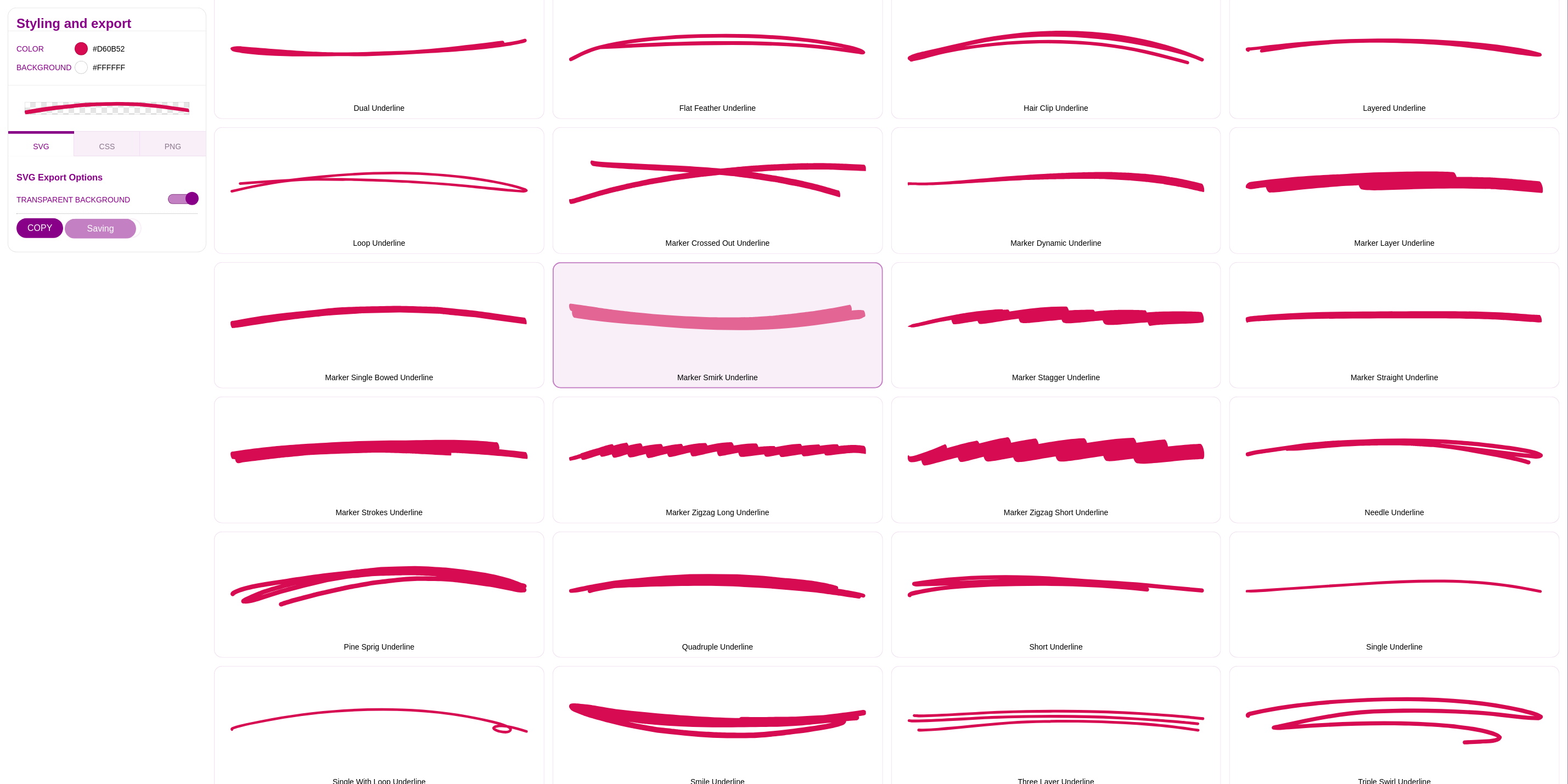
drag, startPoint x: 673, startPoint y: 312, endPoint x: 628, endPoint y: 305, distance: 45.5
click at [672, 312] on button "Marker Smirk Underline" at bounding box center [718, 326] width 330 height 127
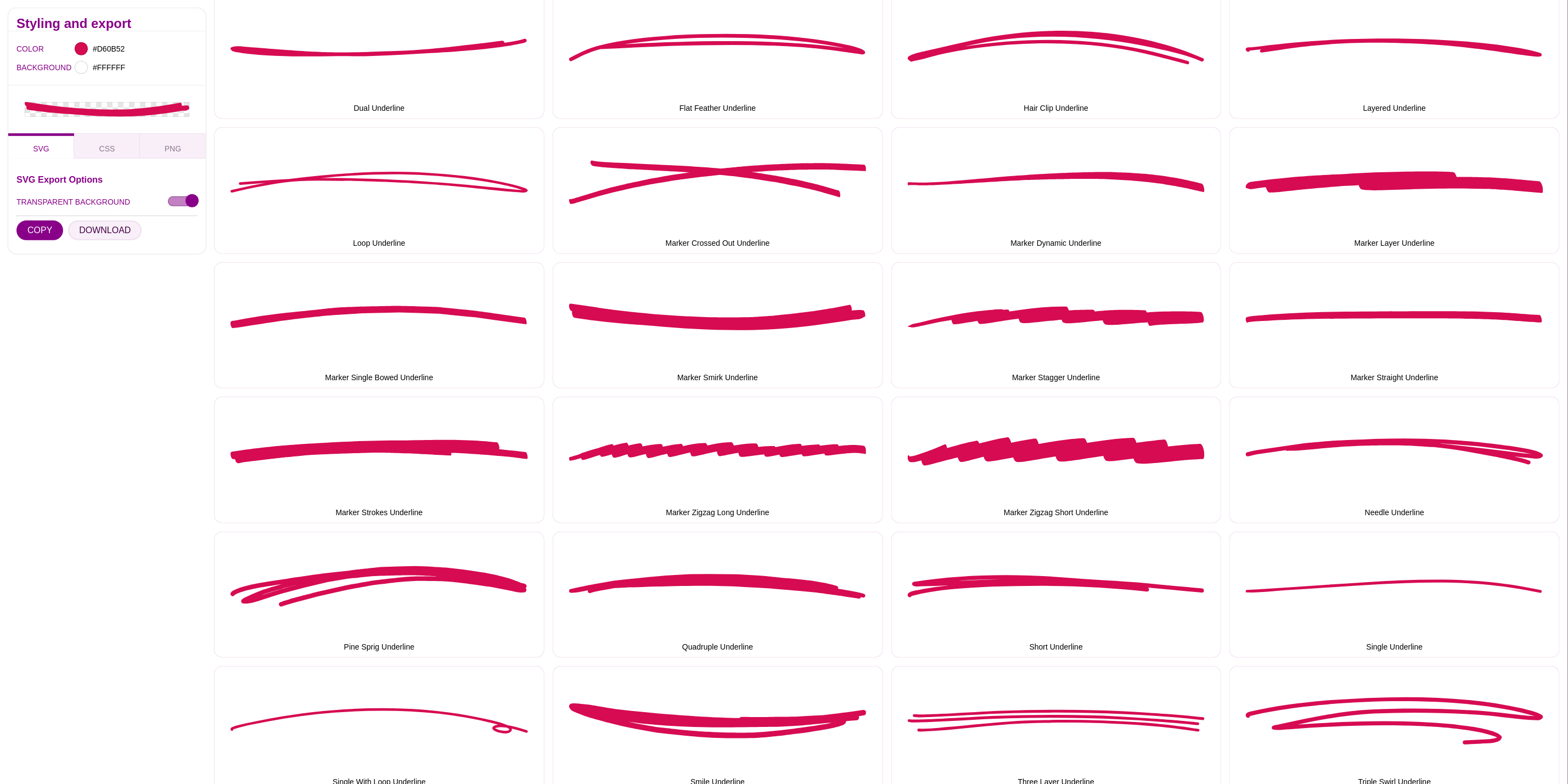
click at [74, 229] on button "DOWNLOAD" at bounding box center [105, 231] width 74 height 20
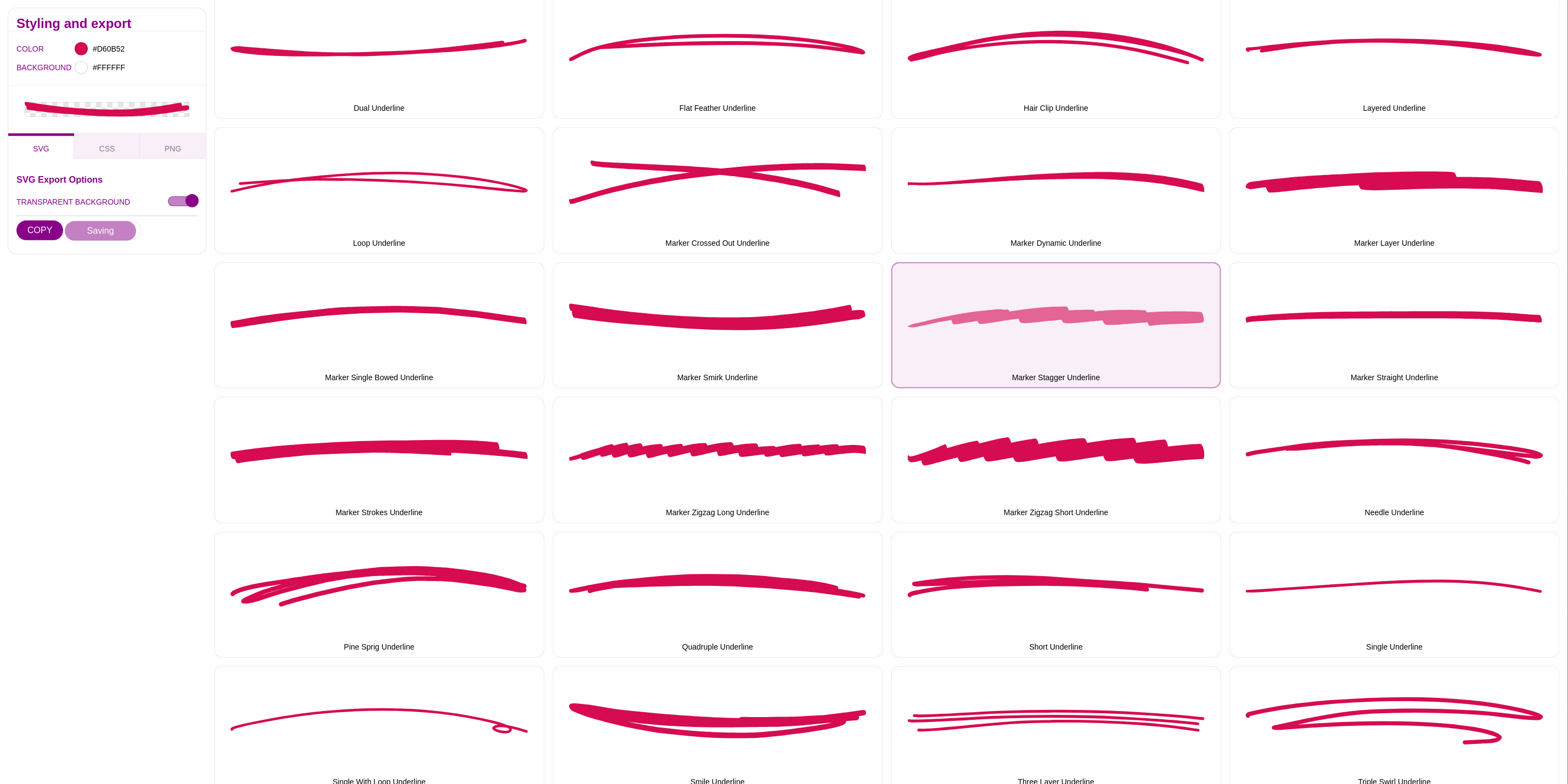
click at [1074, 348] on button "Marker Stagger Underline" at bounding box center [1057, 326] width 330 height 127
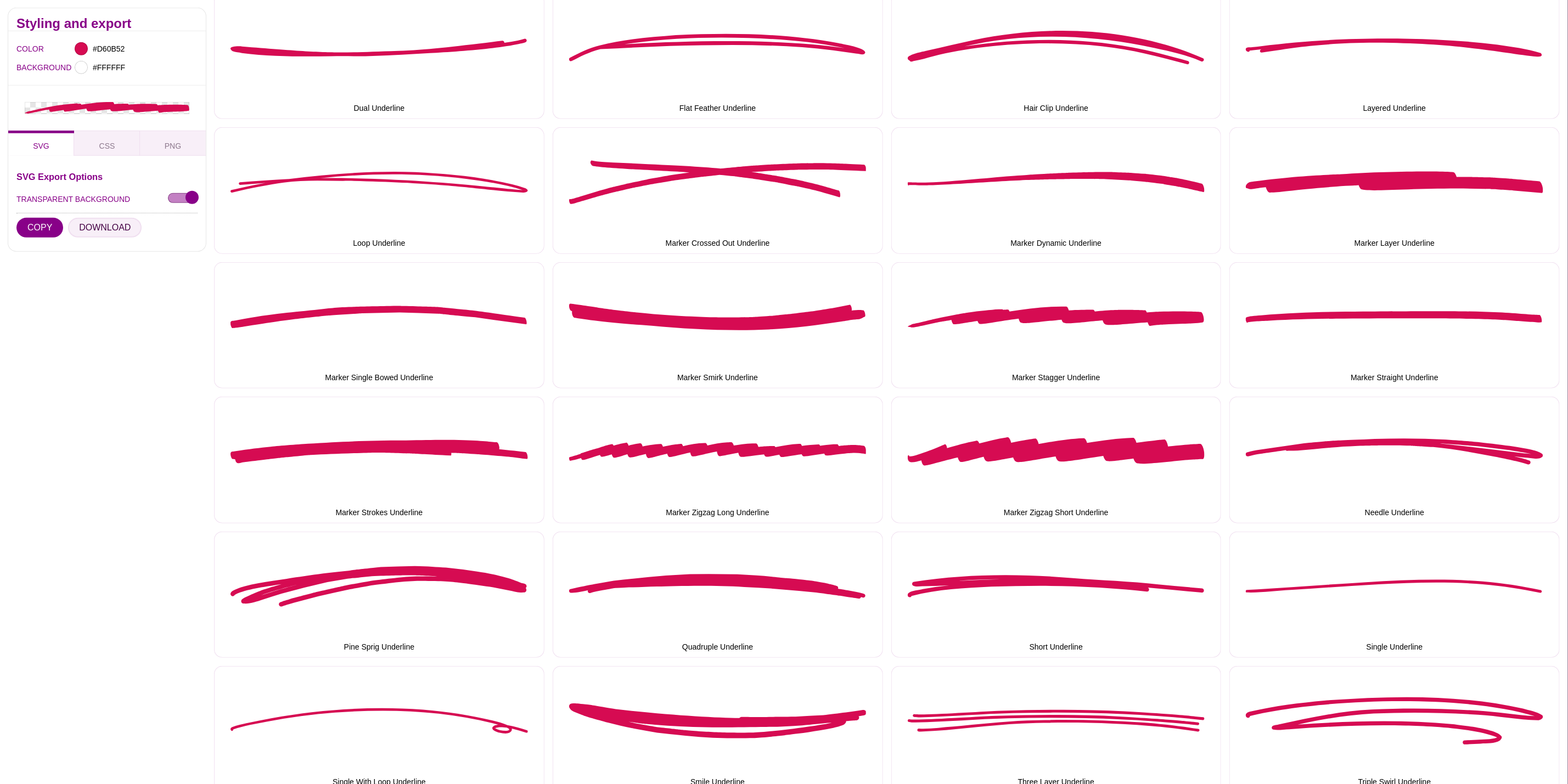
click at [104, 223] on button "DOWNLOAD" at bounding box center [105, 227] width 74 height 20
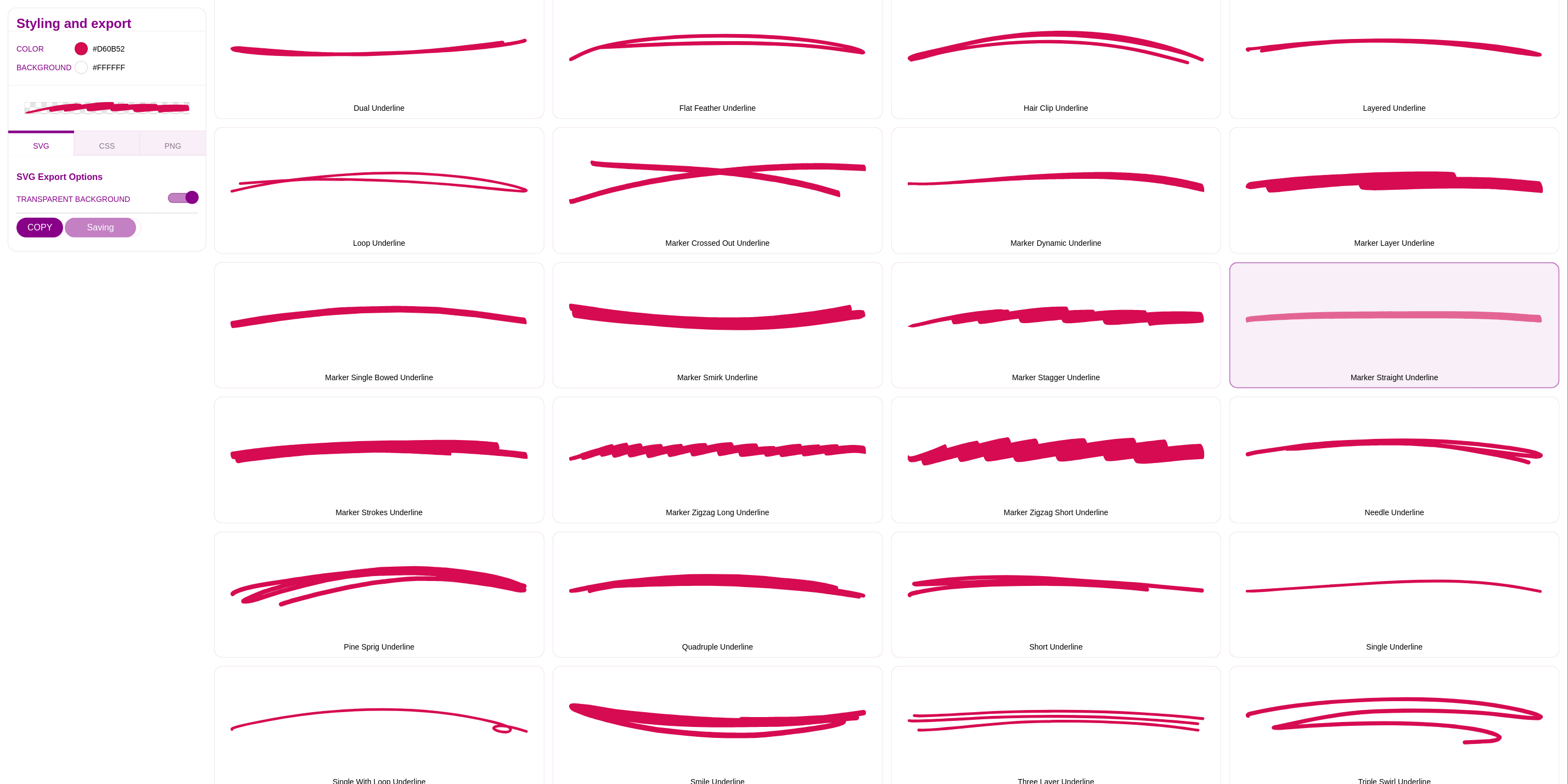
click at [1278, 363] on button "Marker Straight Underline" at bounding box center [1395, 326] width 330 height 127
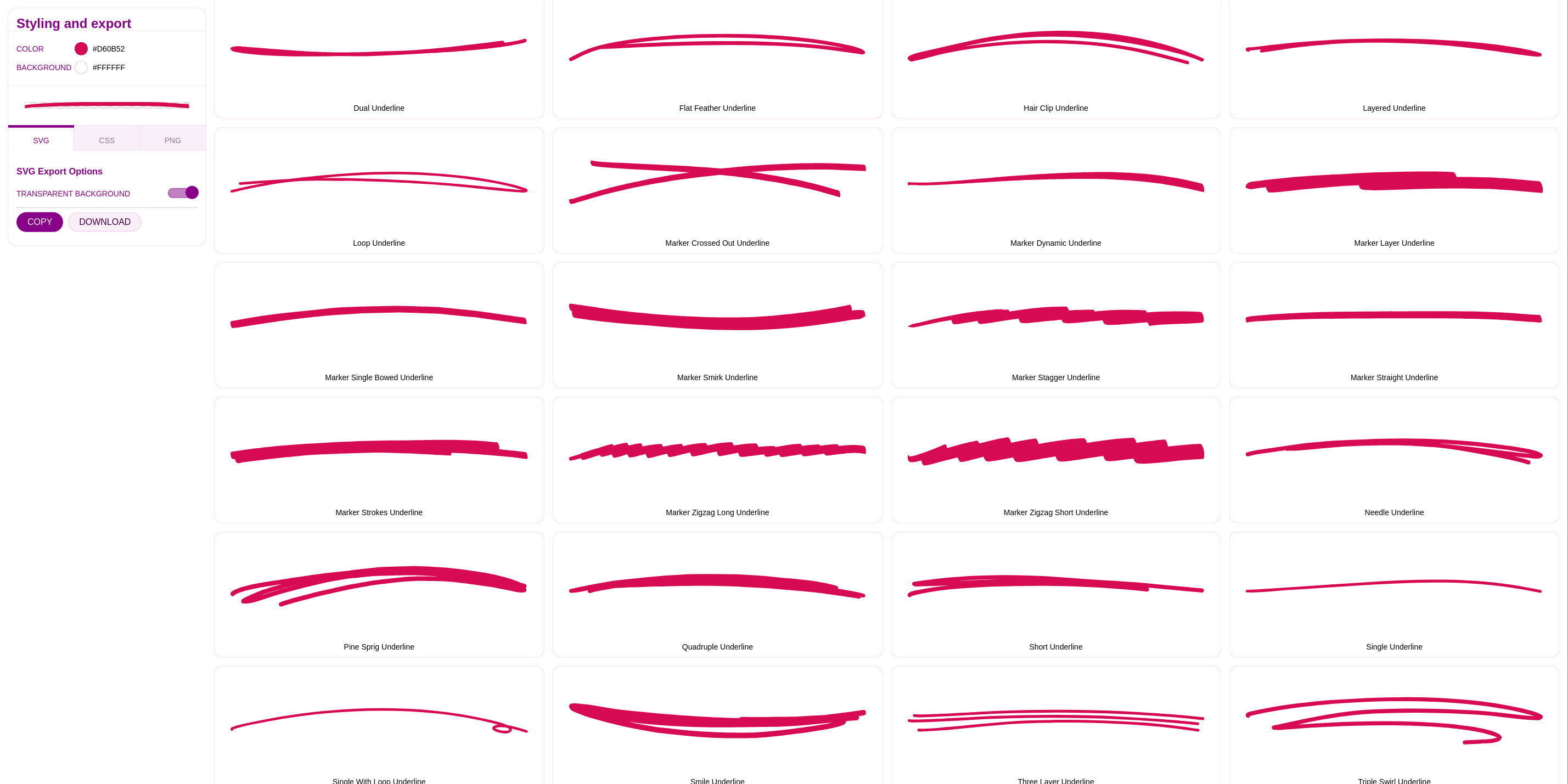
click at [84, 226] on button "DOWNLOAD" at bounding box center [105, 222] width 74 height 20
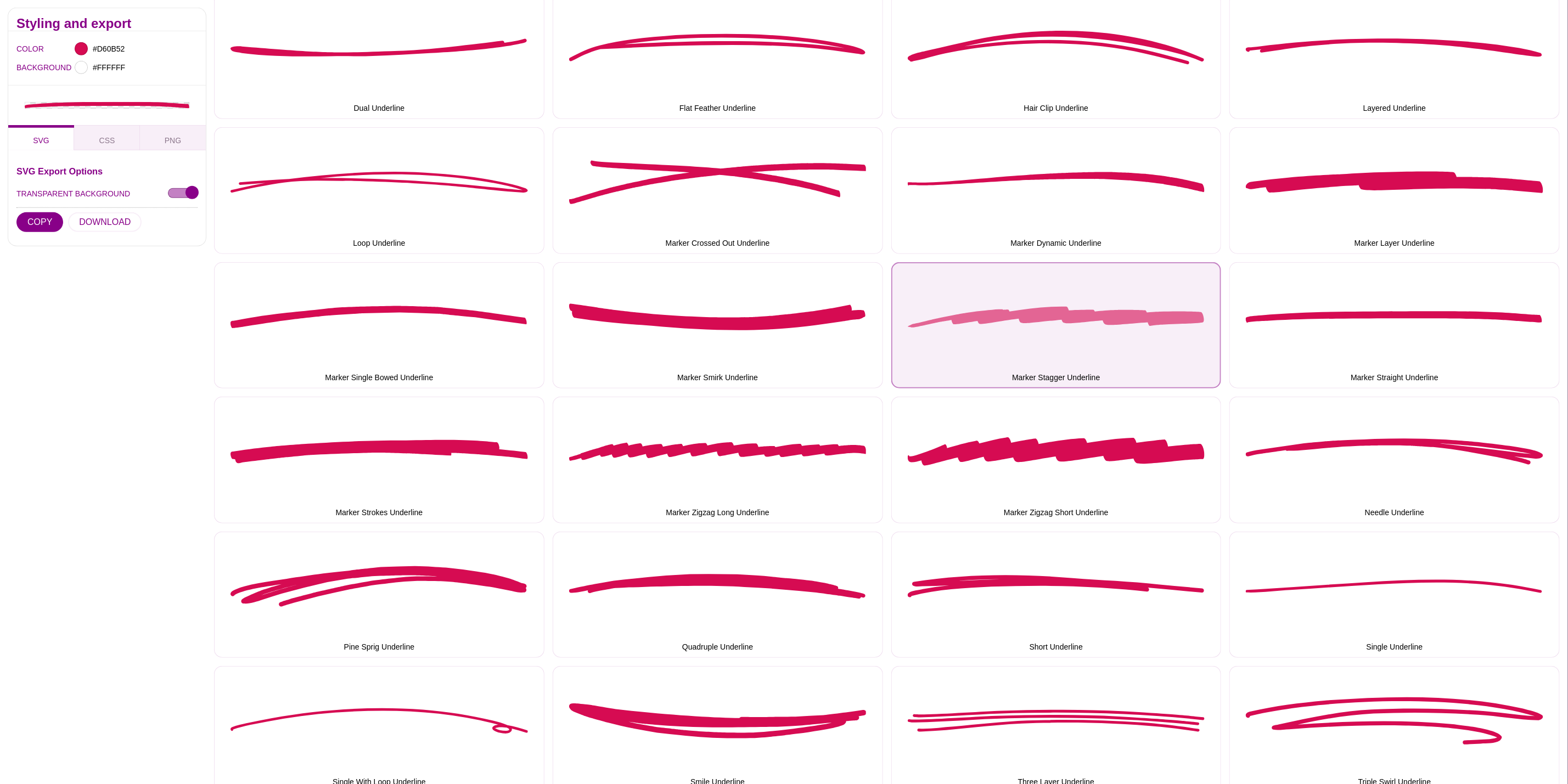
click at [1141, 339] on button "Marker Stagger Underline" at bounding box center [1057, 326] width 330 height 127
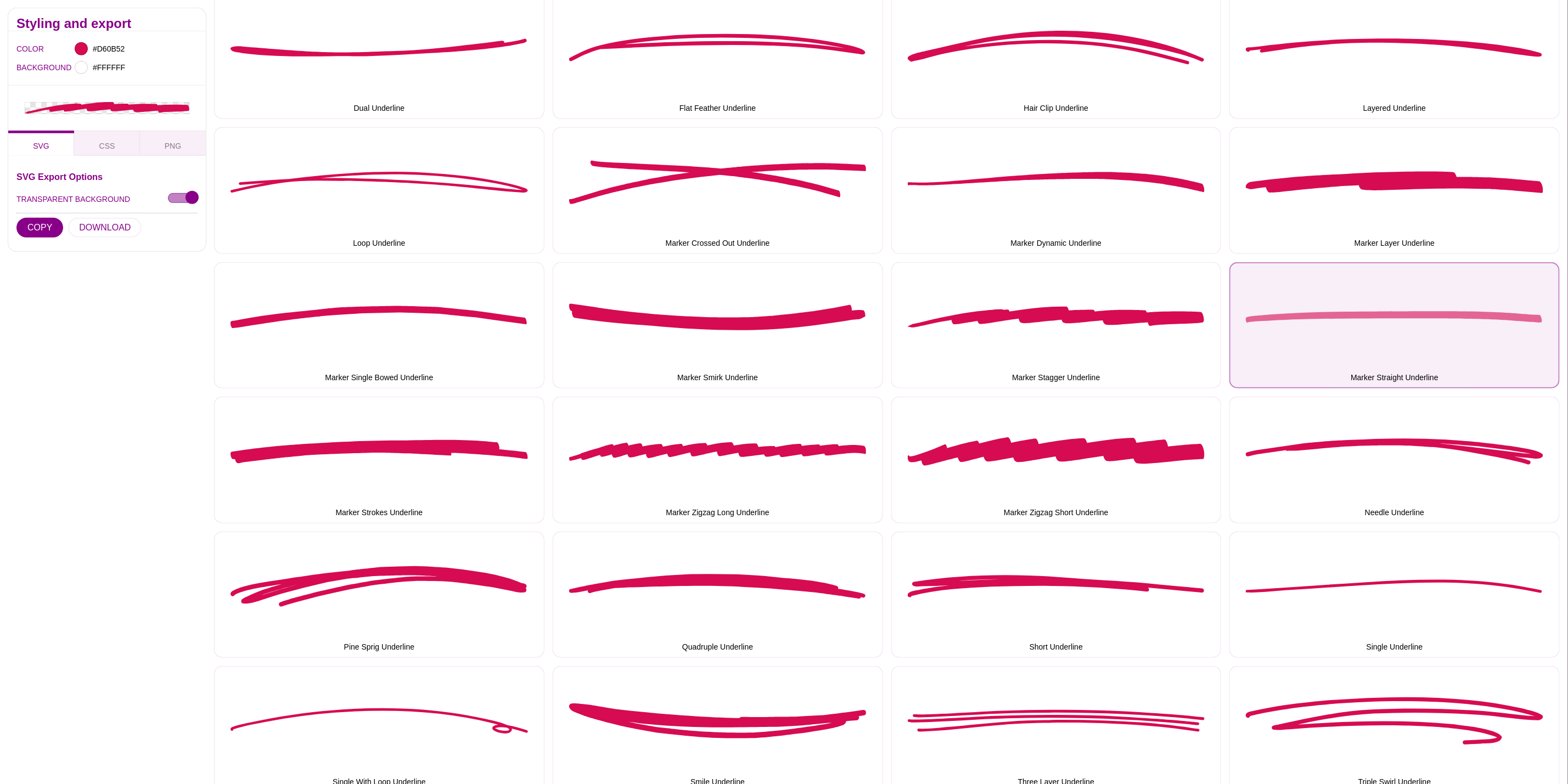
click at [1370, 355] on button "Marker Straight Underline" at bounding box center [1395, 326] width 330 height 127
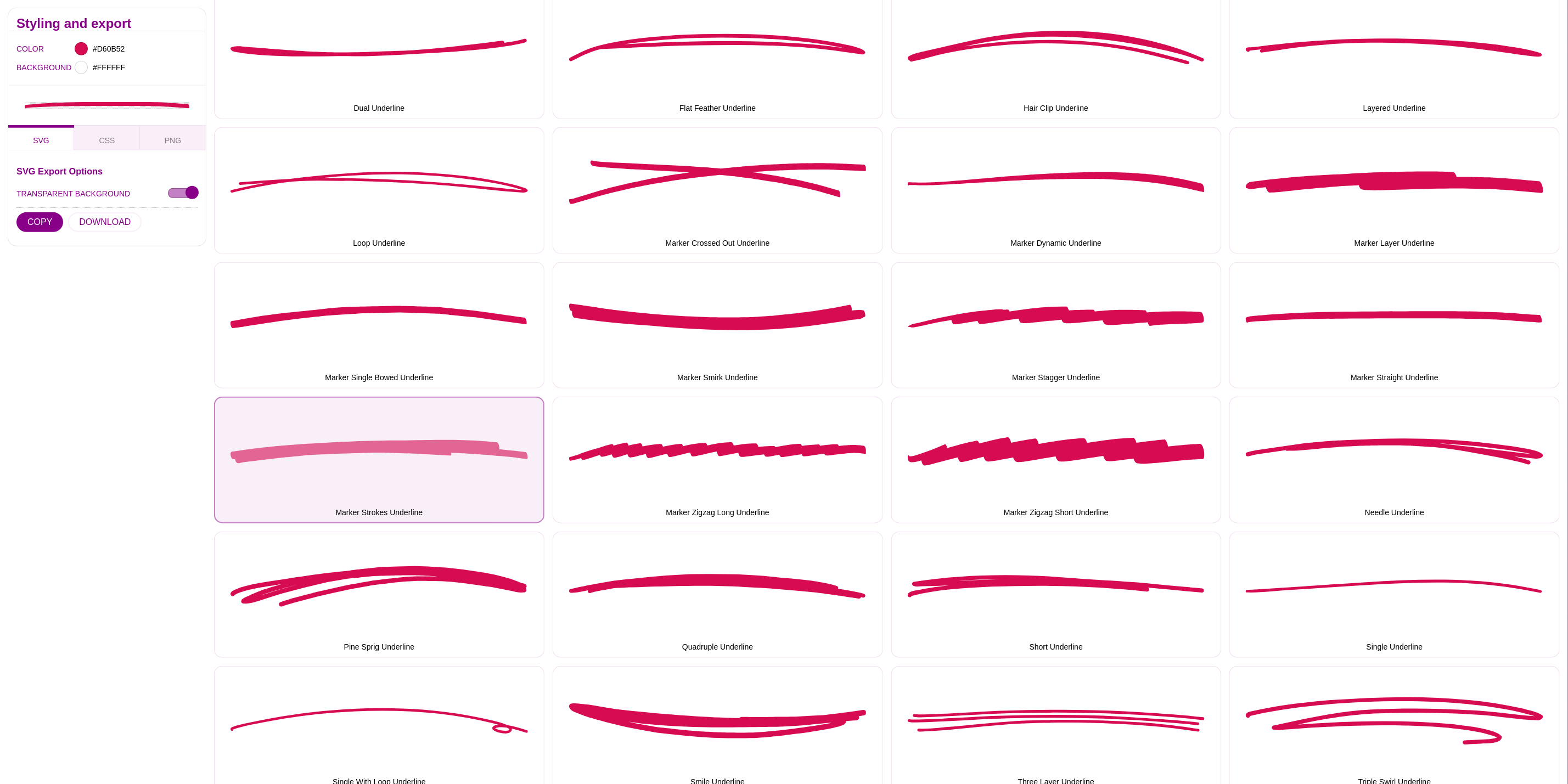
click at [290, 482] on button "Marker Strokes Underline" at bounding box center [379, 460] width 330 height 127
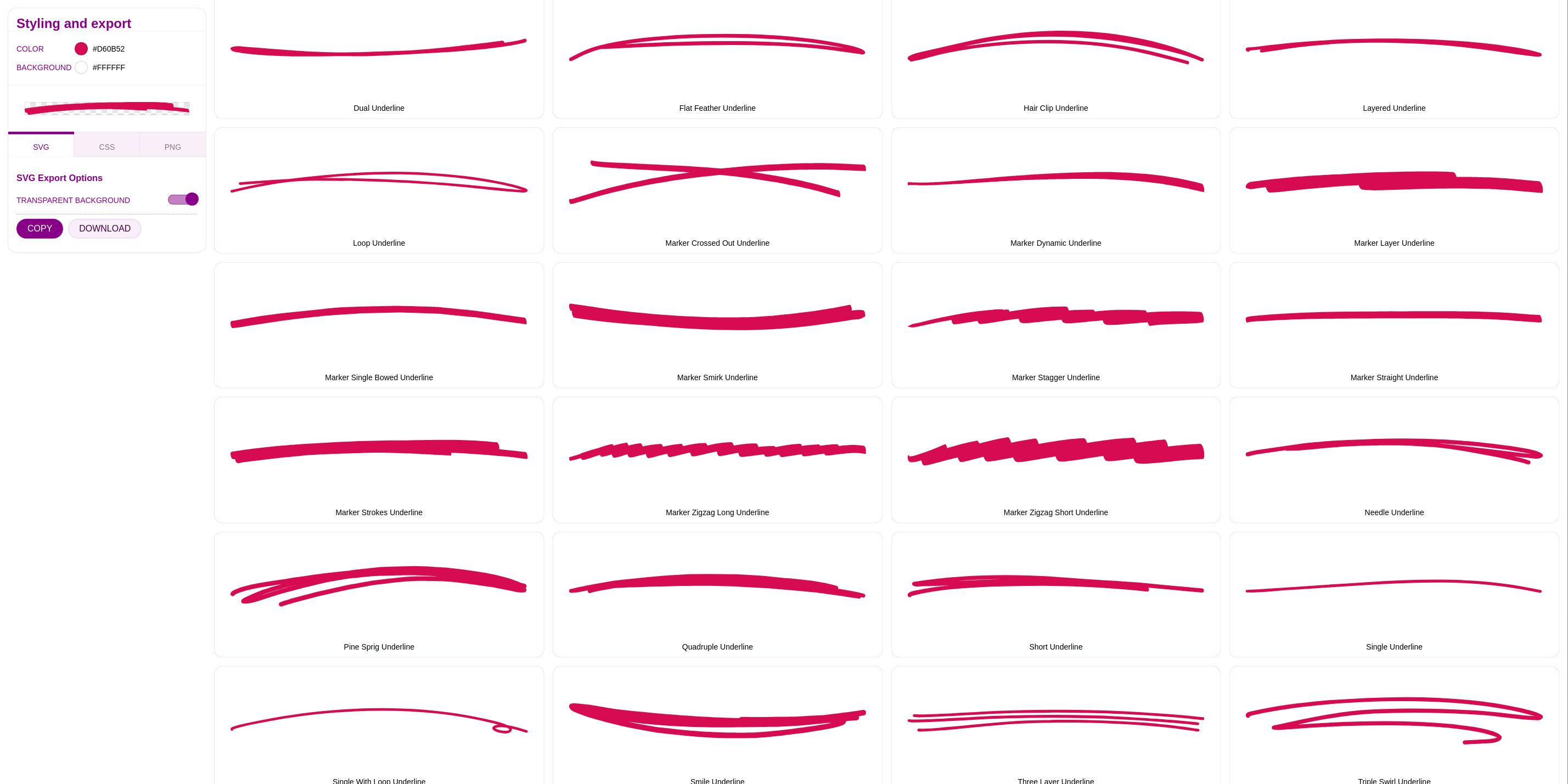
click at [104, 228] on button "DOWNLOAD" at bounding box center [105, 229] width 74 height 20
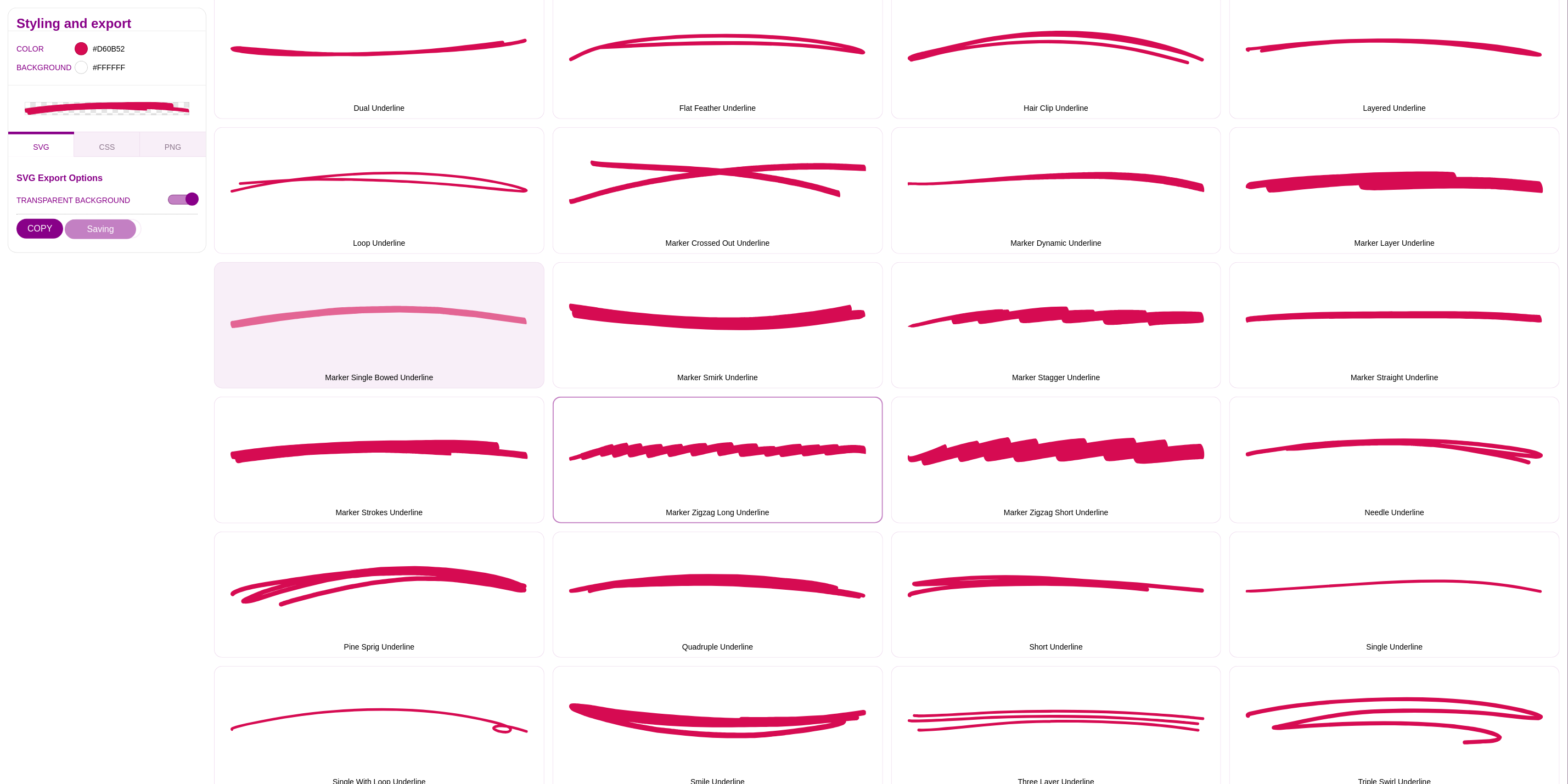
drag, startPoint x: 743, startPoint y: 444, endPoint x: 466, endPoint y: 353, distance: 291.6
click at [743, 444] on button "Marker Zigzag Long Underline" at bounding box center [718, 460] width 330 height 127
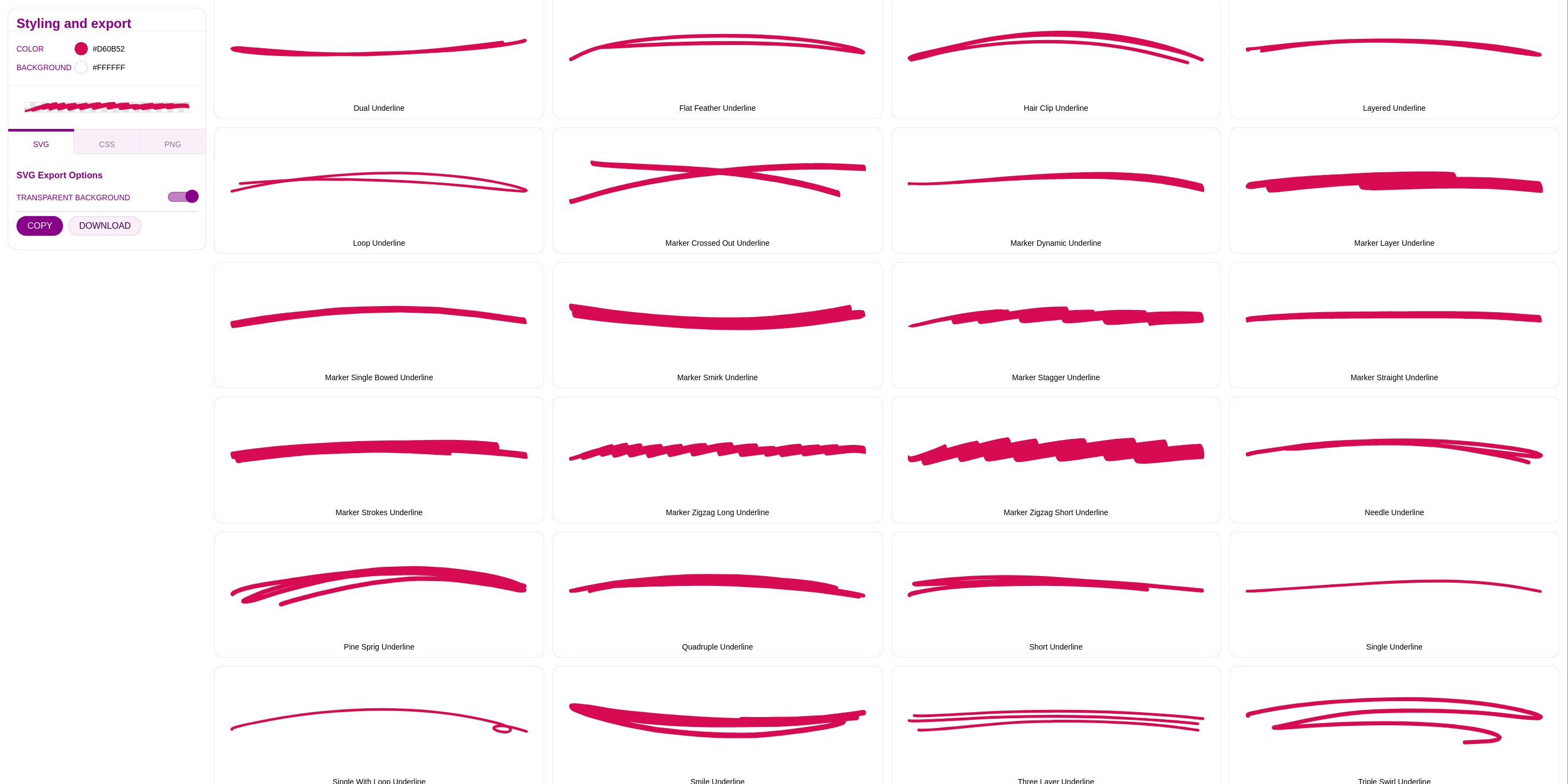
click at [122, 223] on button "DOWNLOAD" at bounding box center [105, 226] width 74 height 20
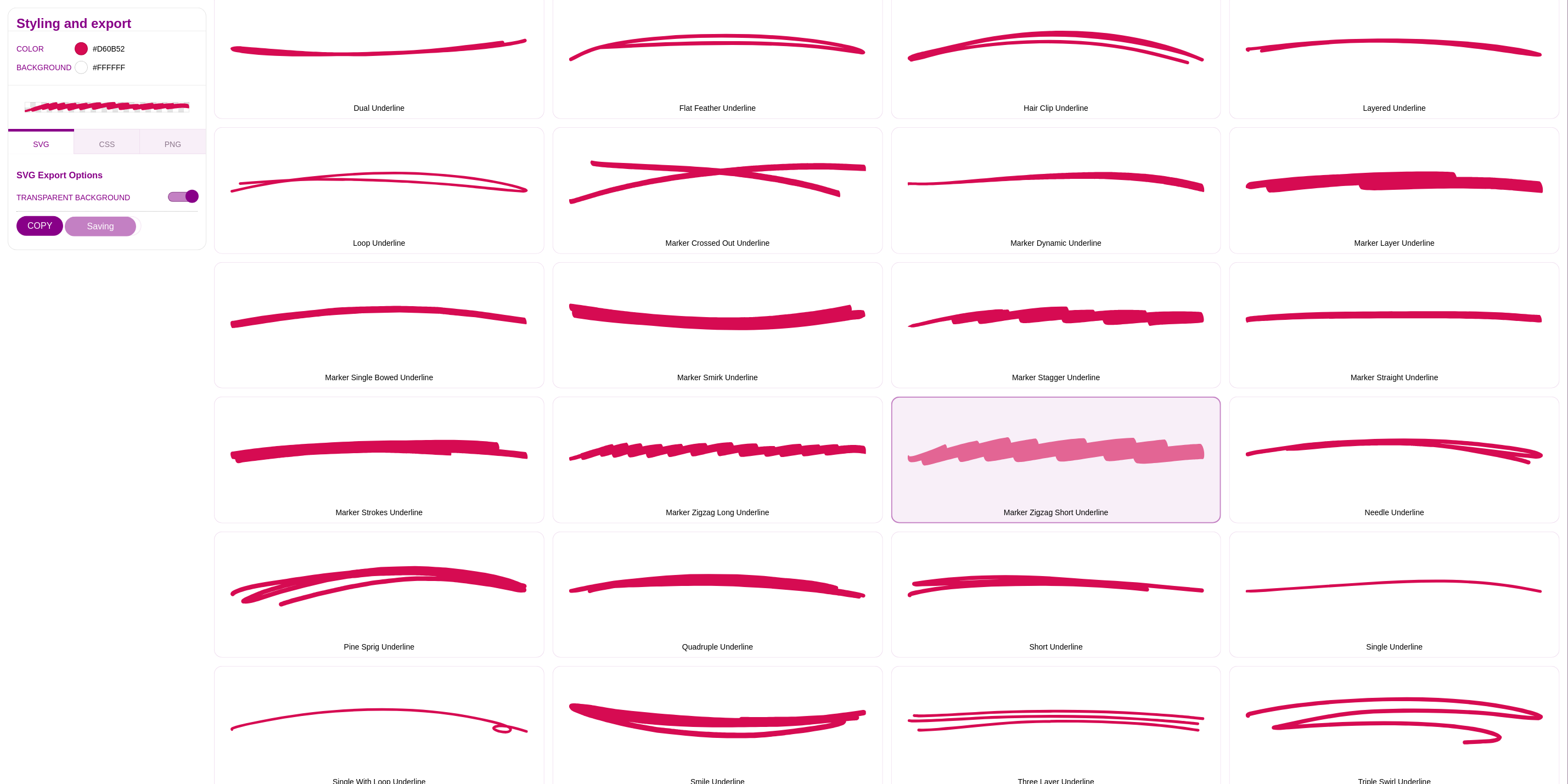
drag, startPoint x: 1053, startPoint y: 418, endPoint x: 1005, endPoint y: 407, distance: 49.2
click at [1053, 418] on button "Marker Zigzag Short Underline" at bounding box center [1057, 460] width 330 height 127
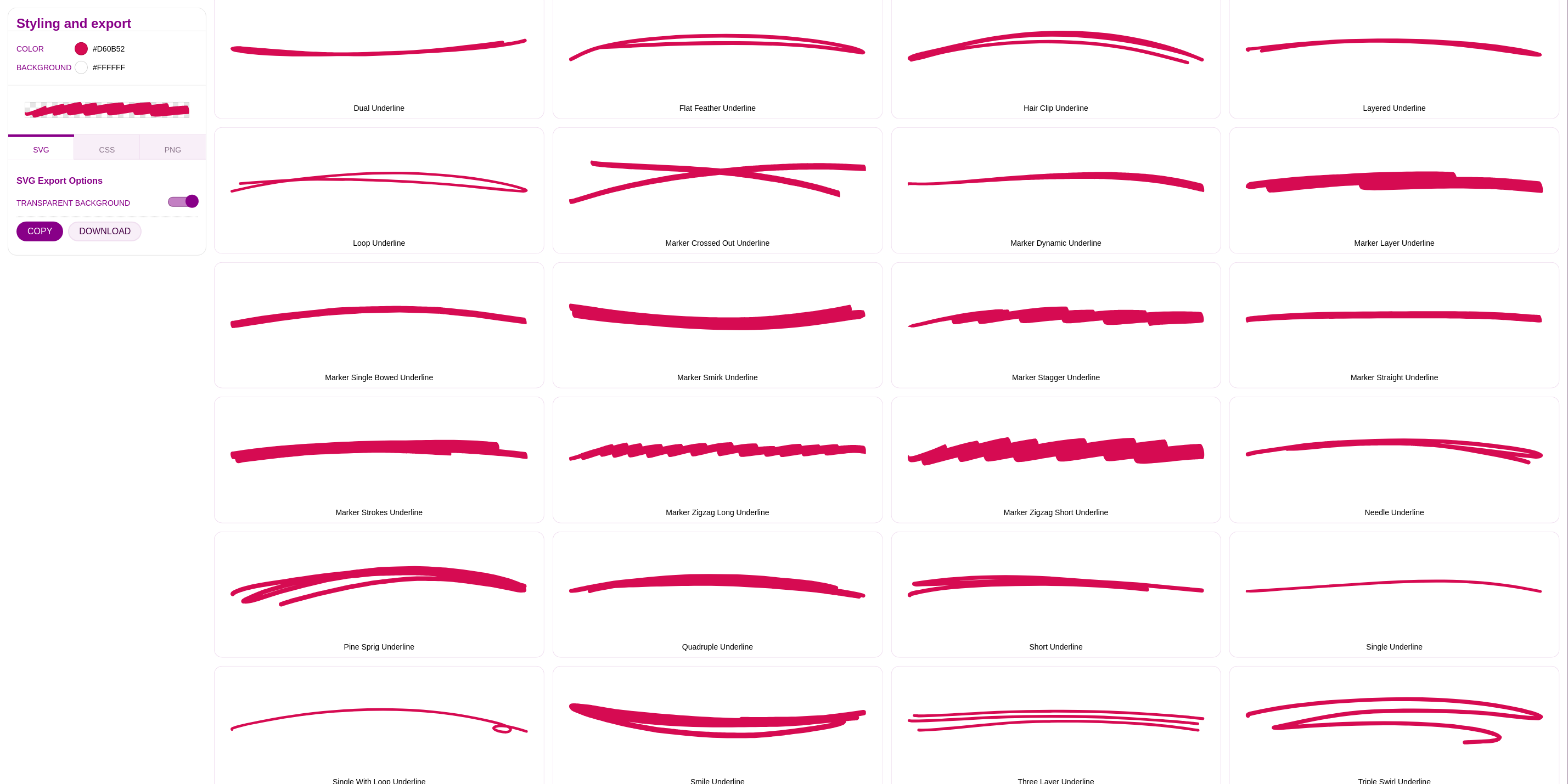
click at [112, 231] on button "DOWNLOAD" at bounding box center [105, 231] width 74 height 20
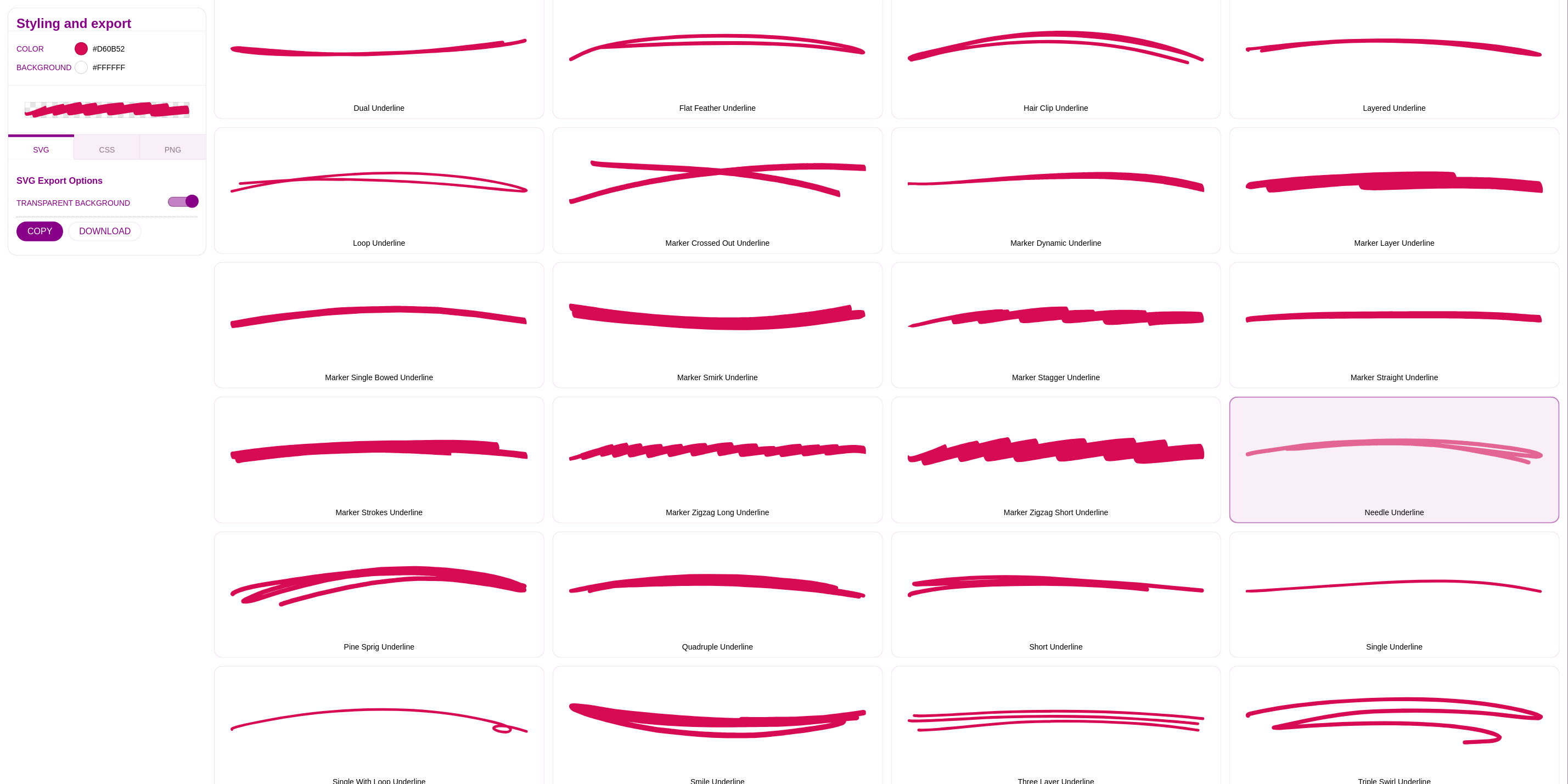
drag, startPoint x: 1370, startPoint y: 445, endPoint x: 663, endPoint y: 354, distance: 712.8
click at [1369, 445] on button "Needle Underline" at bounding box center [1395, 460] width 330 height 127
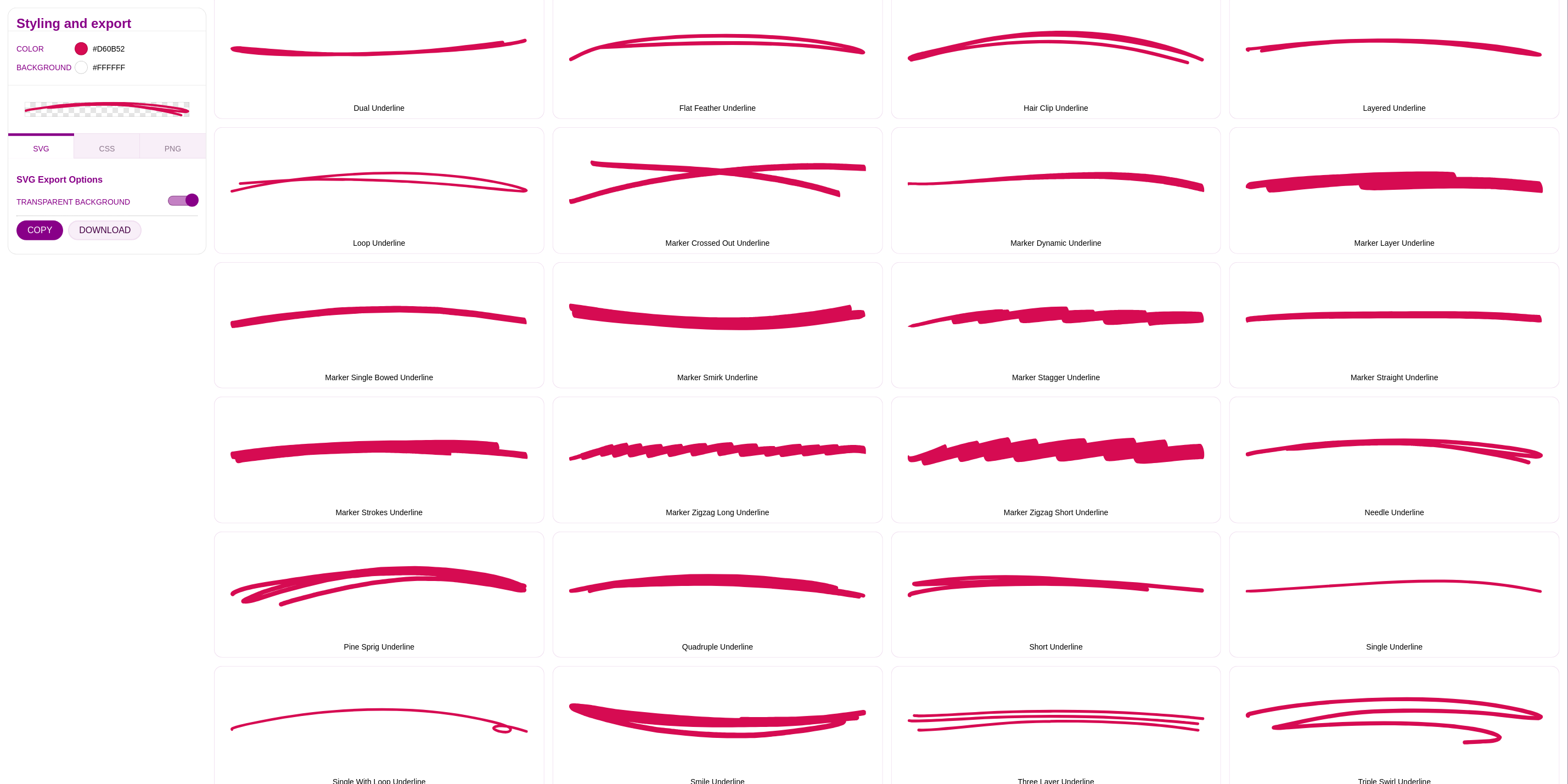
click at [114, 229] on button "DOWNLOAD" at bounding box center [105, 230] width 74 height 20
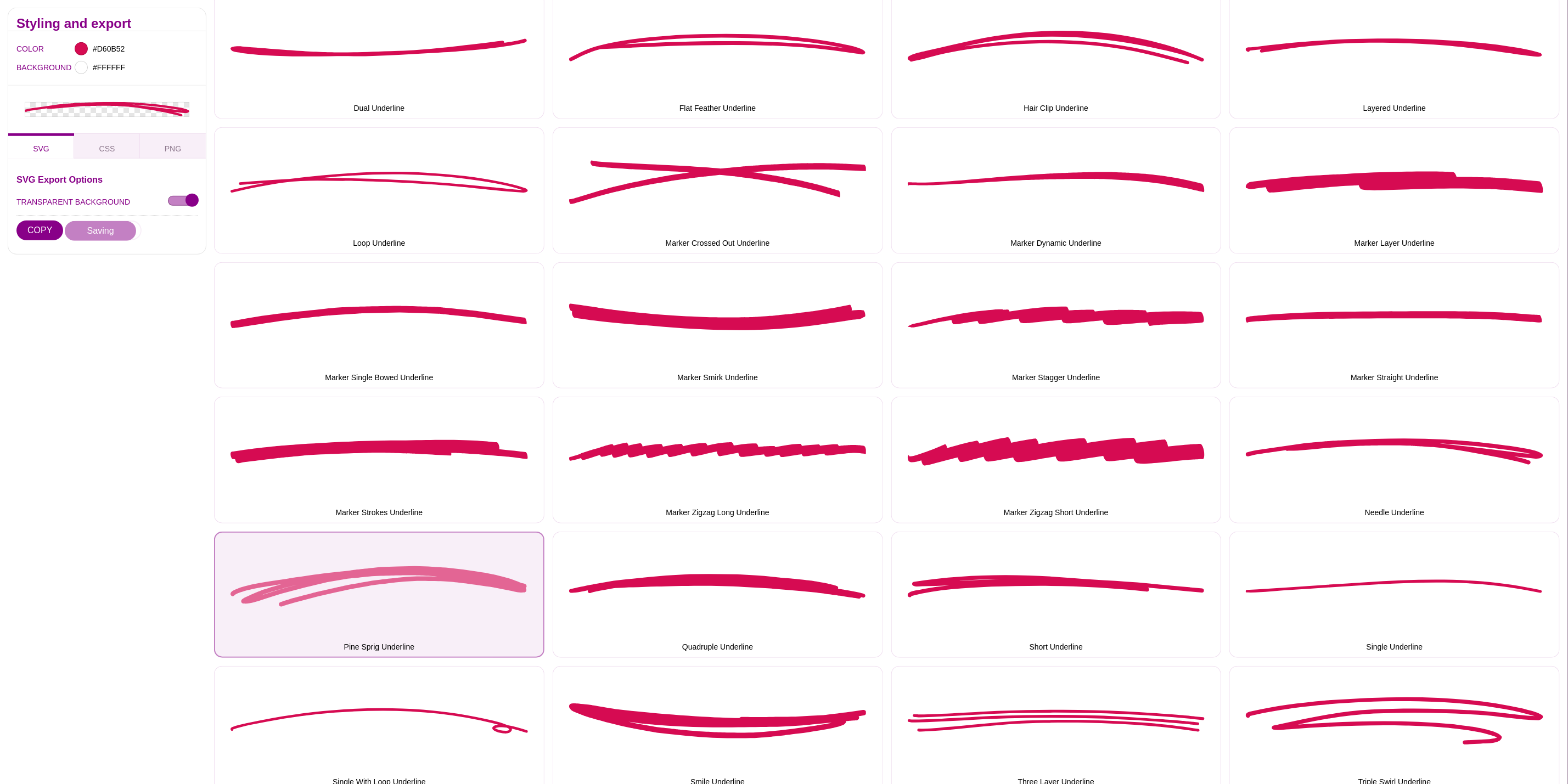
drag, startPoint x: 268, startPoint y: 561, endPoint x: 268, endPoint y: 555, distance: 6.0
click at [268, 561] on button "Pine Sprig Underline" at bounding box center [379, 595] width 330 height 127
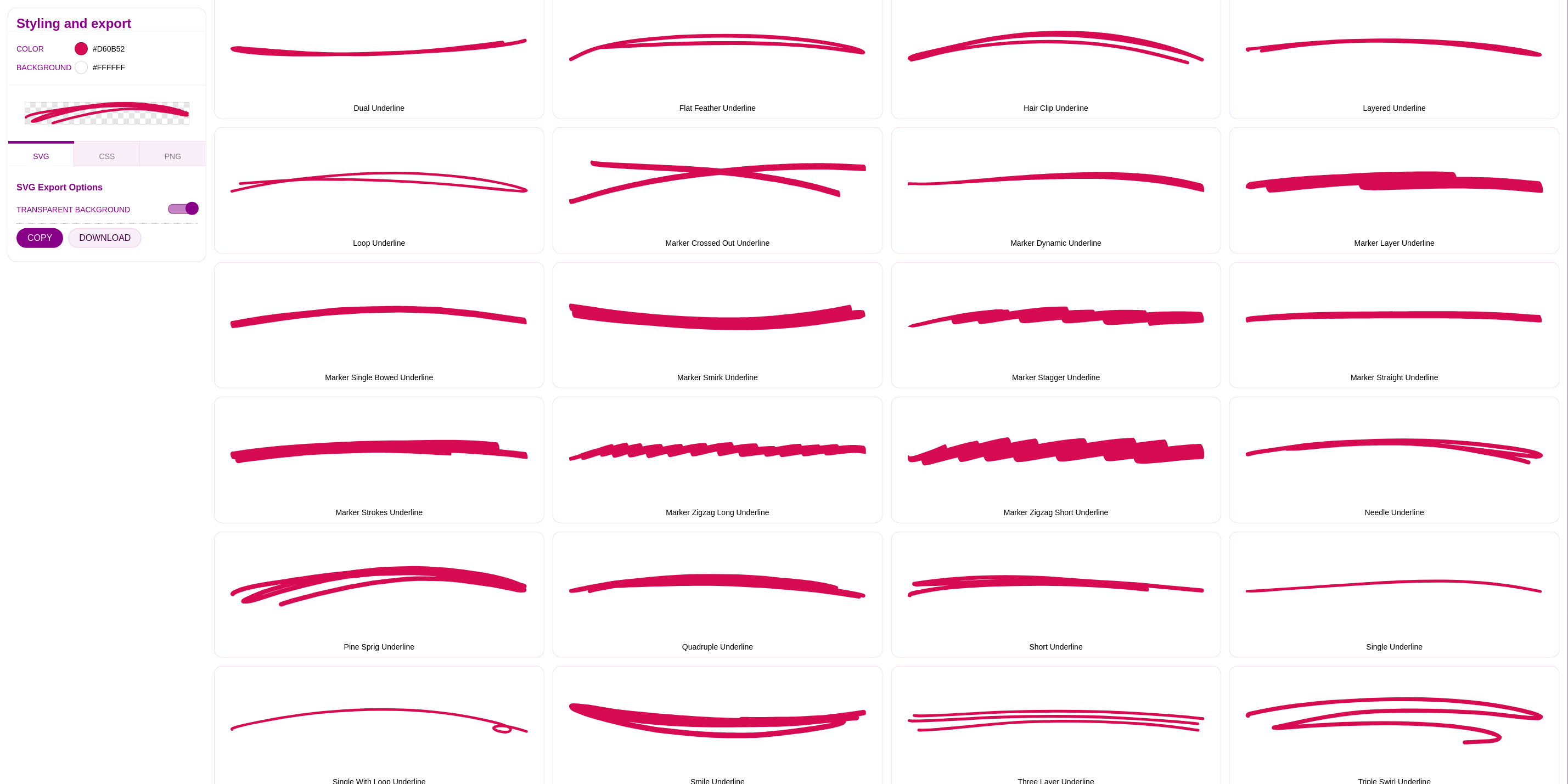
click at [110, 242] on button "DOWNLOAD" at bounding box center [105, 238] width 74 height 20
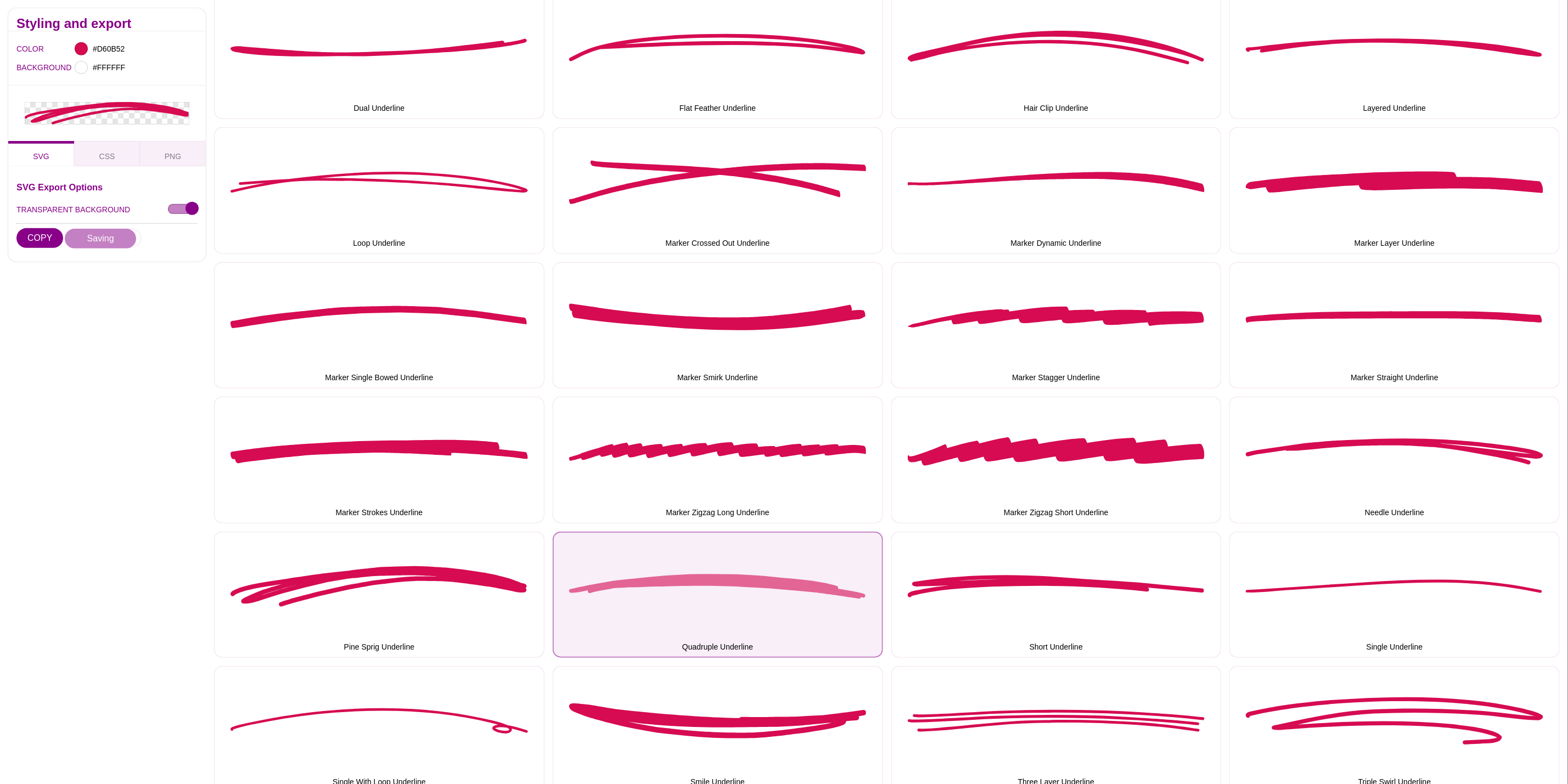
drag, startPoint x: 766, startPoint y: 601, endPoint x: 759, endPoint y: 600, distance: 7.1
click at [766, 601] on button "Quadruple Underline" at bounding box center [718, 595] width 330 height 127
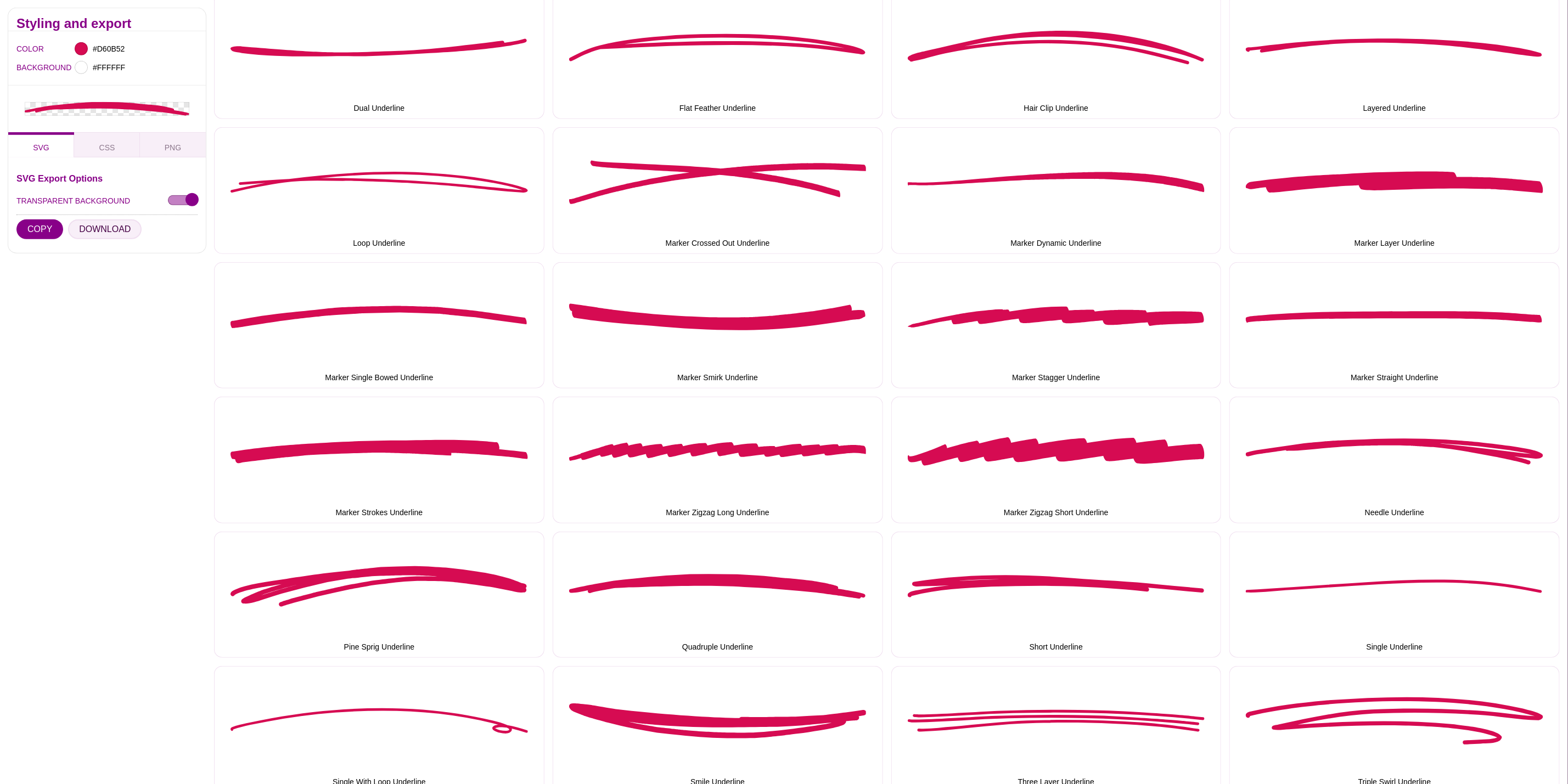
click at [116, 234] on button "DOWNLOAD" at bounding box center [105, 229] width 74 height 20
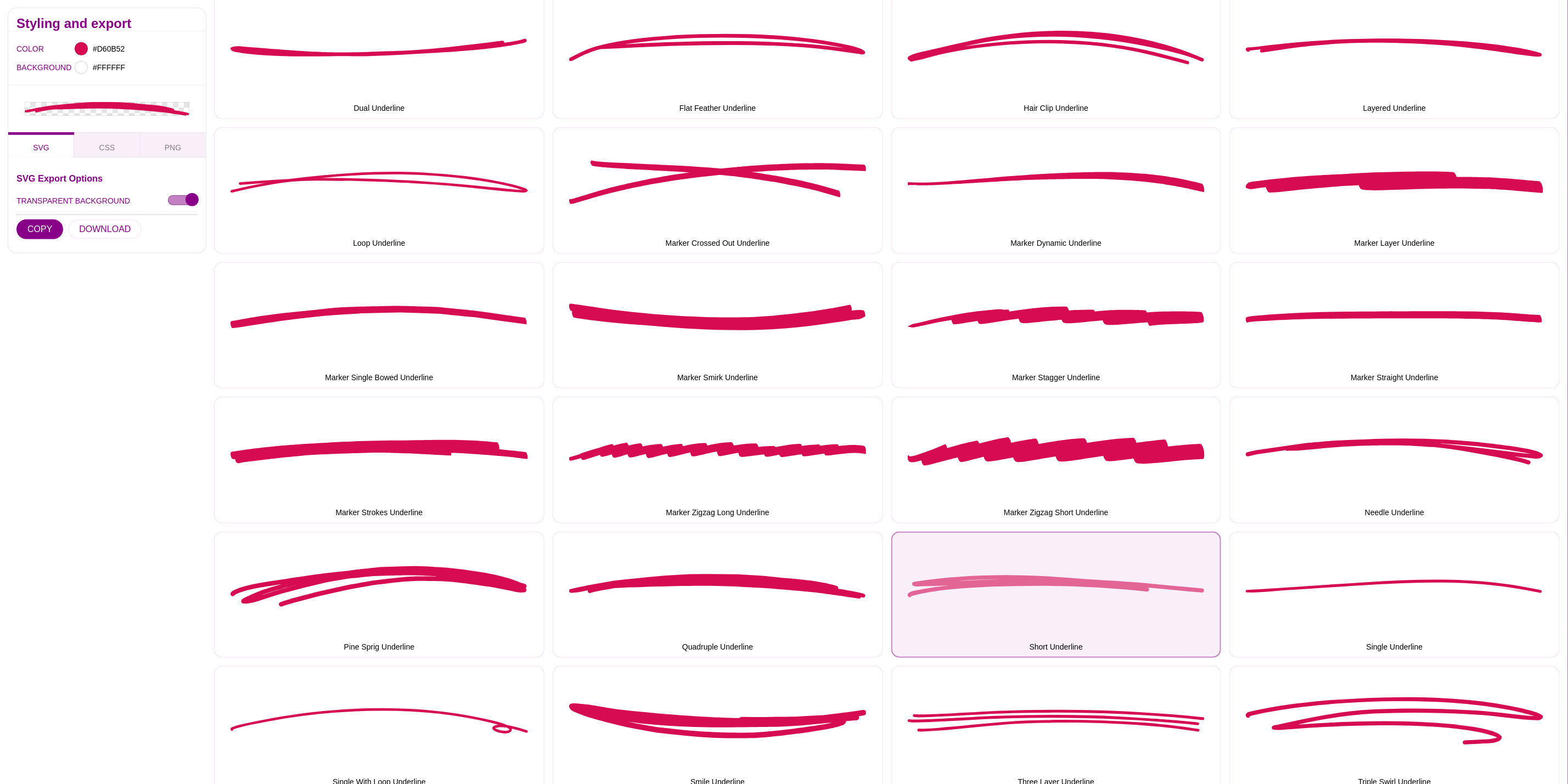
drag, startPoint x: 1090, startPoint y: 553, endPoint x: 1046, endPoint y: 547, distance: 44.4
click at [1089, 552] on button "Short Underline" at bounding box center [1057, 595] width 330 height 127
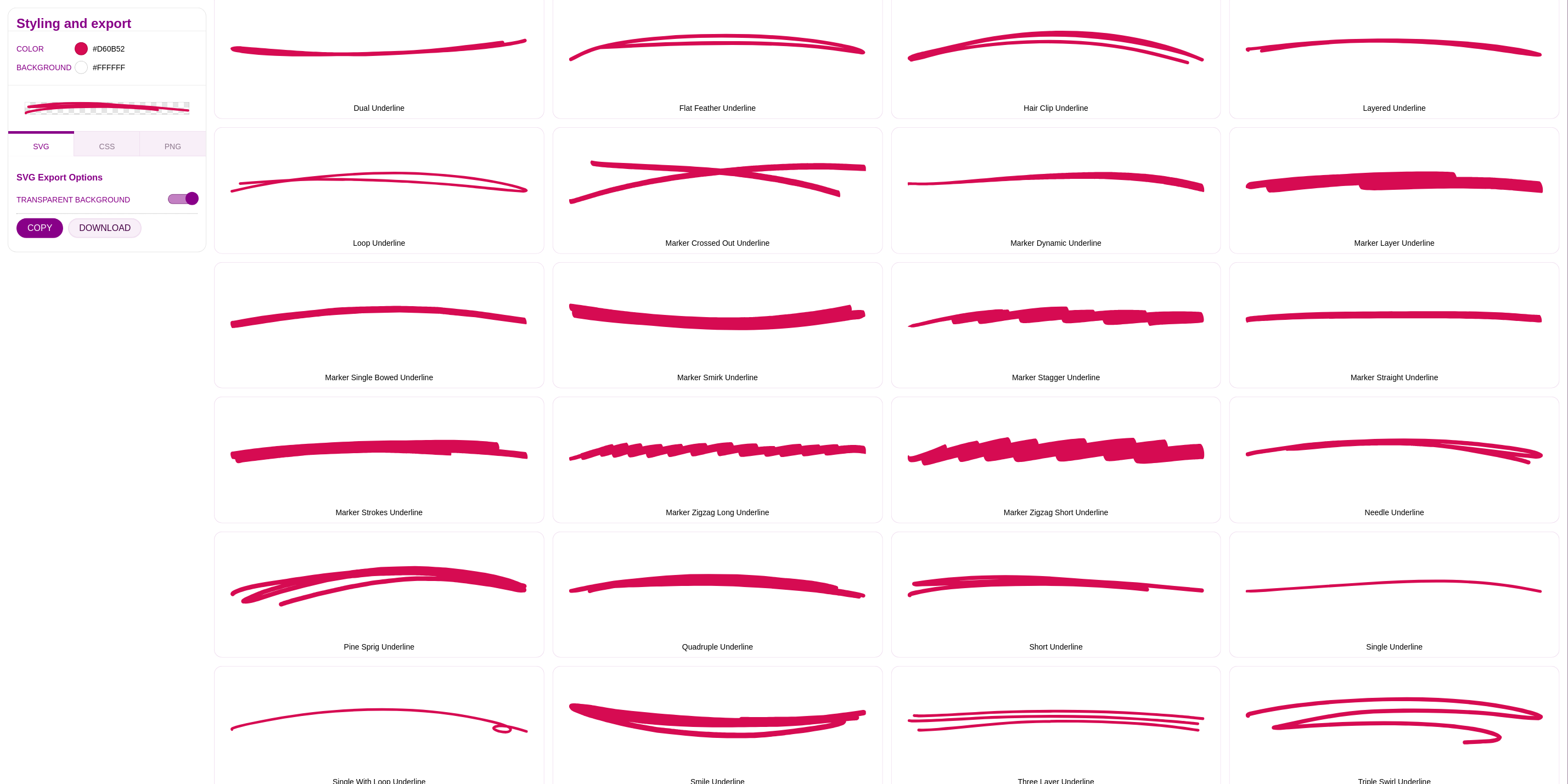
click at [111, 226] on button "DOWNLOAD" at bounding box center [105, 228] width 74 height 20
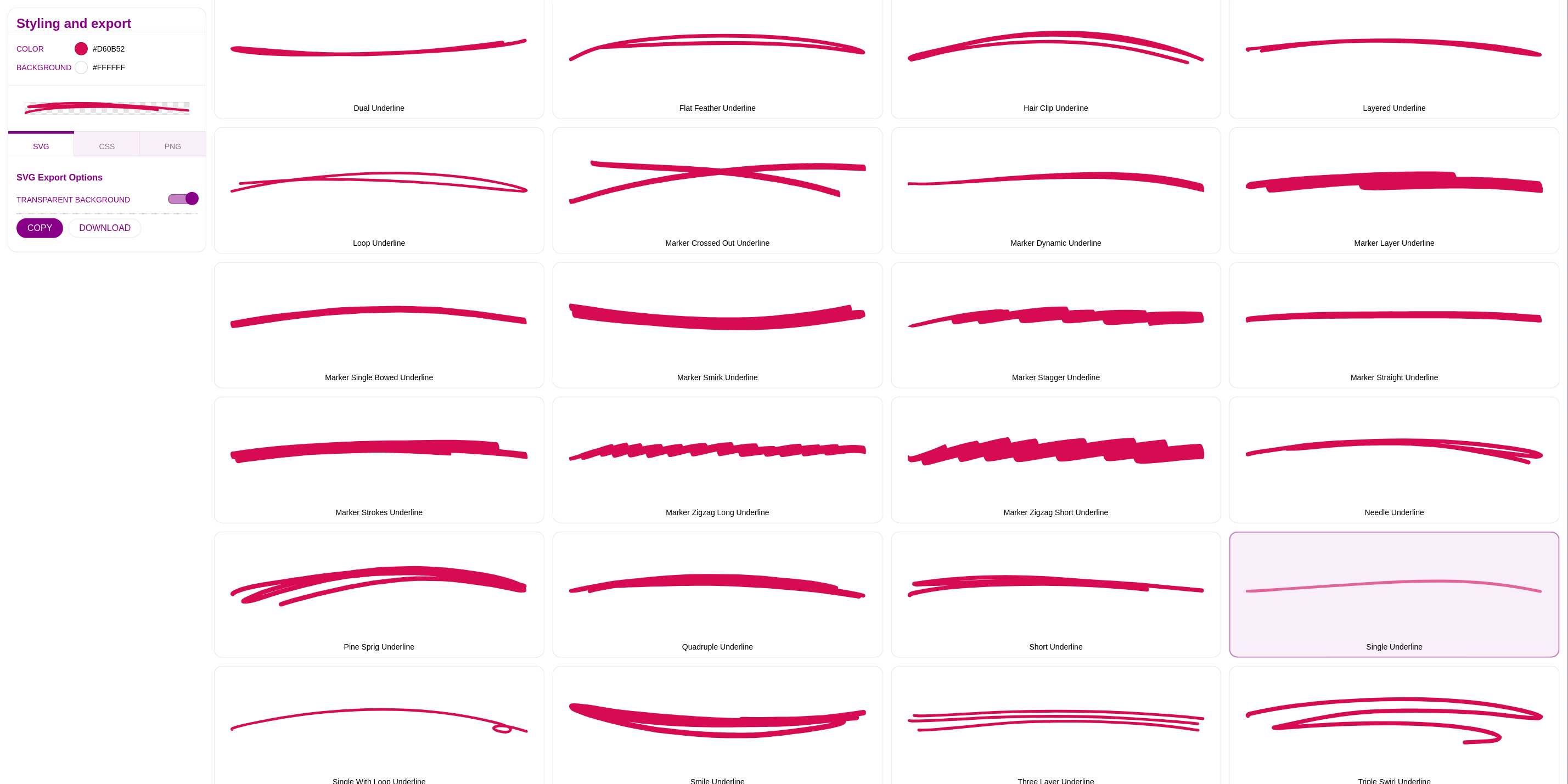
drag, startPoint x: 1319, startPoint y: 575, endPoint x: 1311, endPoint y: 573, distance: 8.2
click at [1319, 575] on button "Single Underline" at bounding box center [1395, 595] width 330 height 127
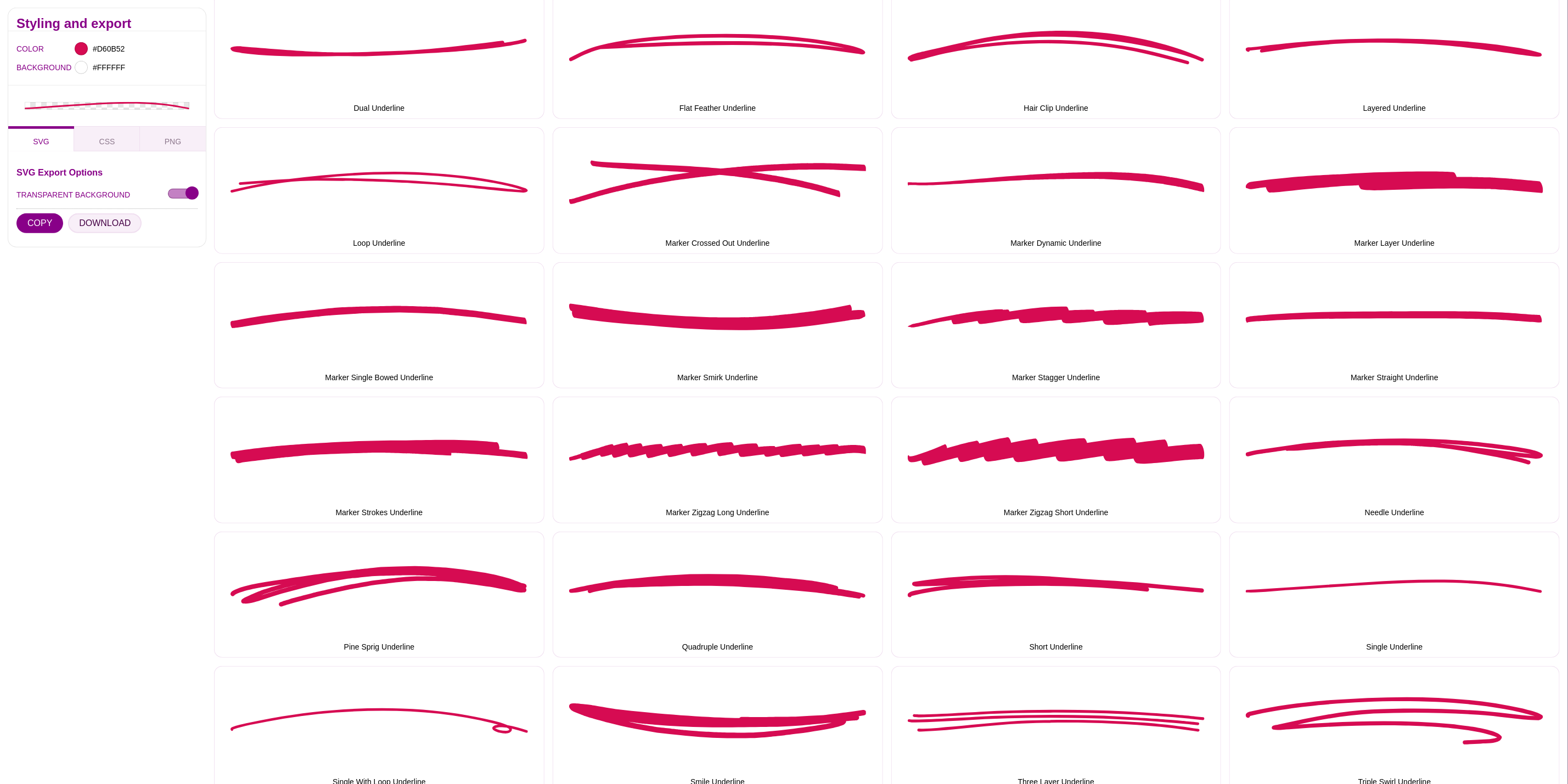
click at [117, 226] on button "DOWNLOAD" at bounding box center [105, 223] width 74 height 20
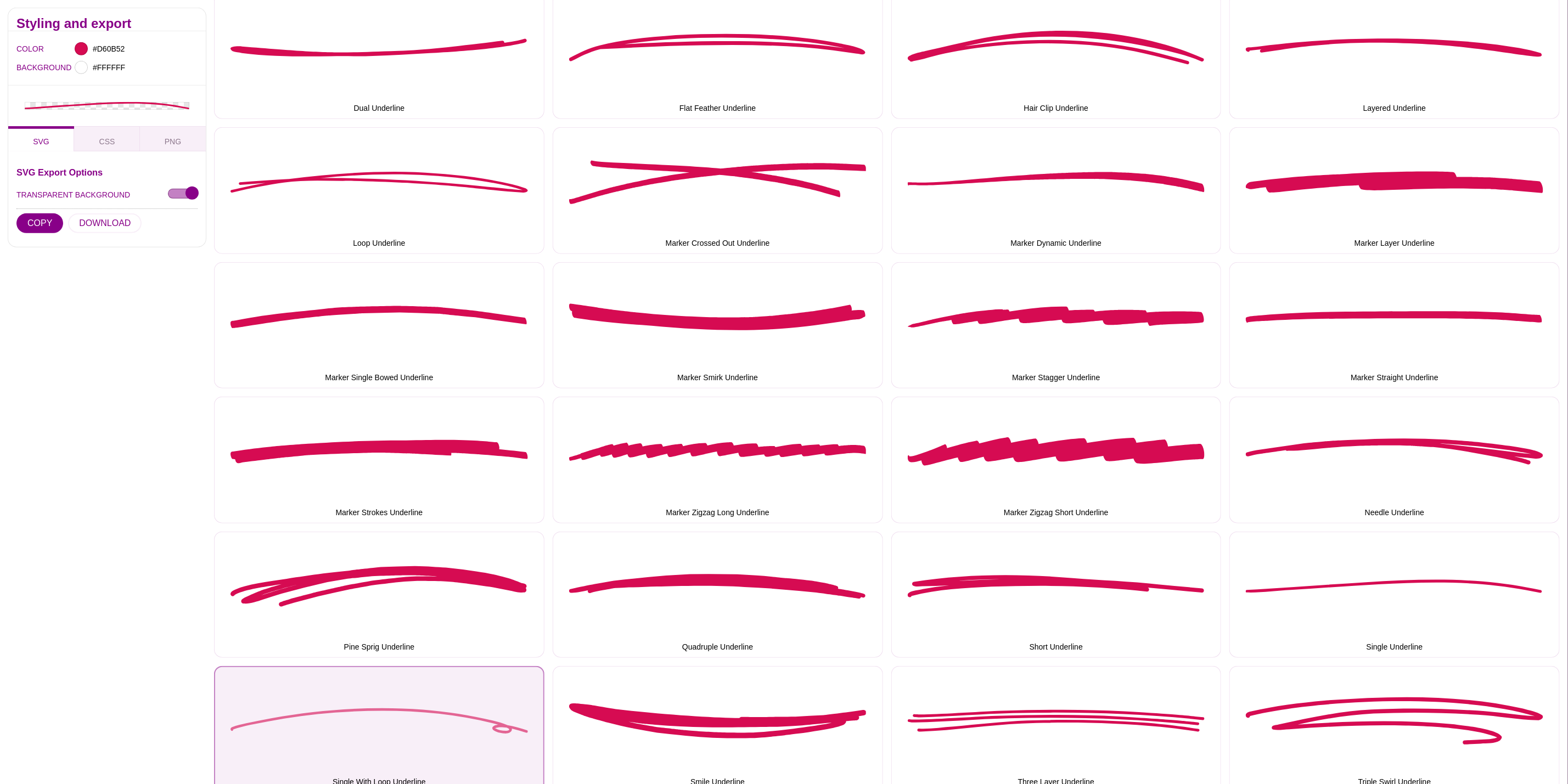
drag, startPoint x: 336, startPoint y: 680, endPoint x: 331, endPoint y: 677, distance: 5.8
click at [336, 680] on button "Single With Loop Underline" at bounding box center [379, 729] width 330 height 127
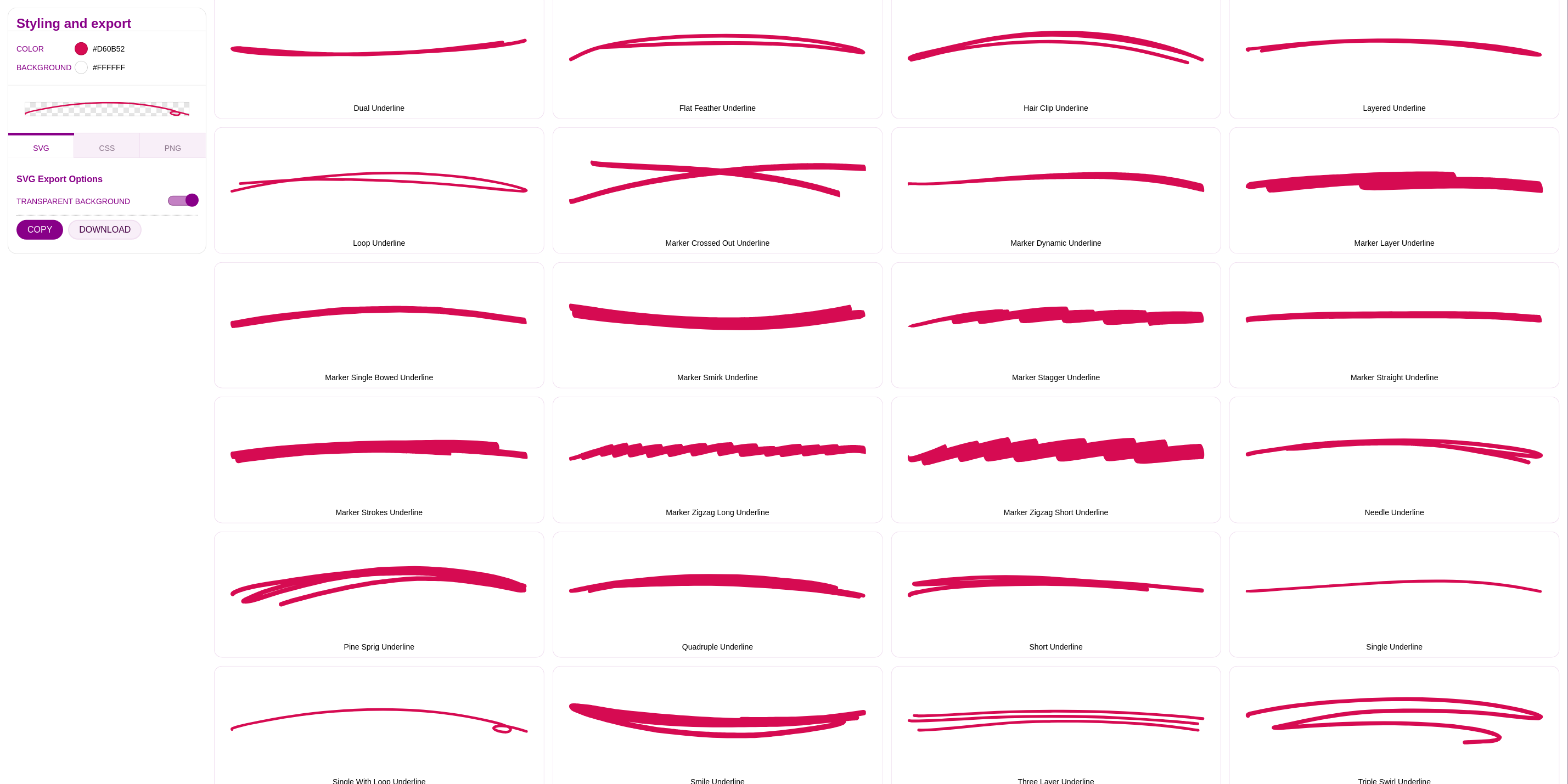
click at [126, 225] on button "DOWNLOAD" at bounding box center [105, 230] width 74 height 20
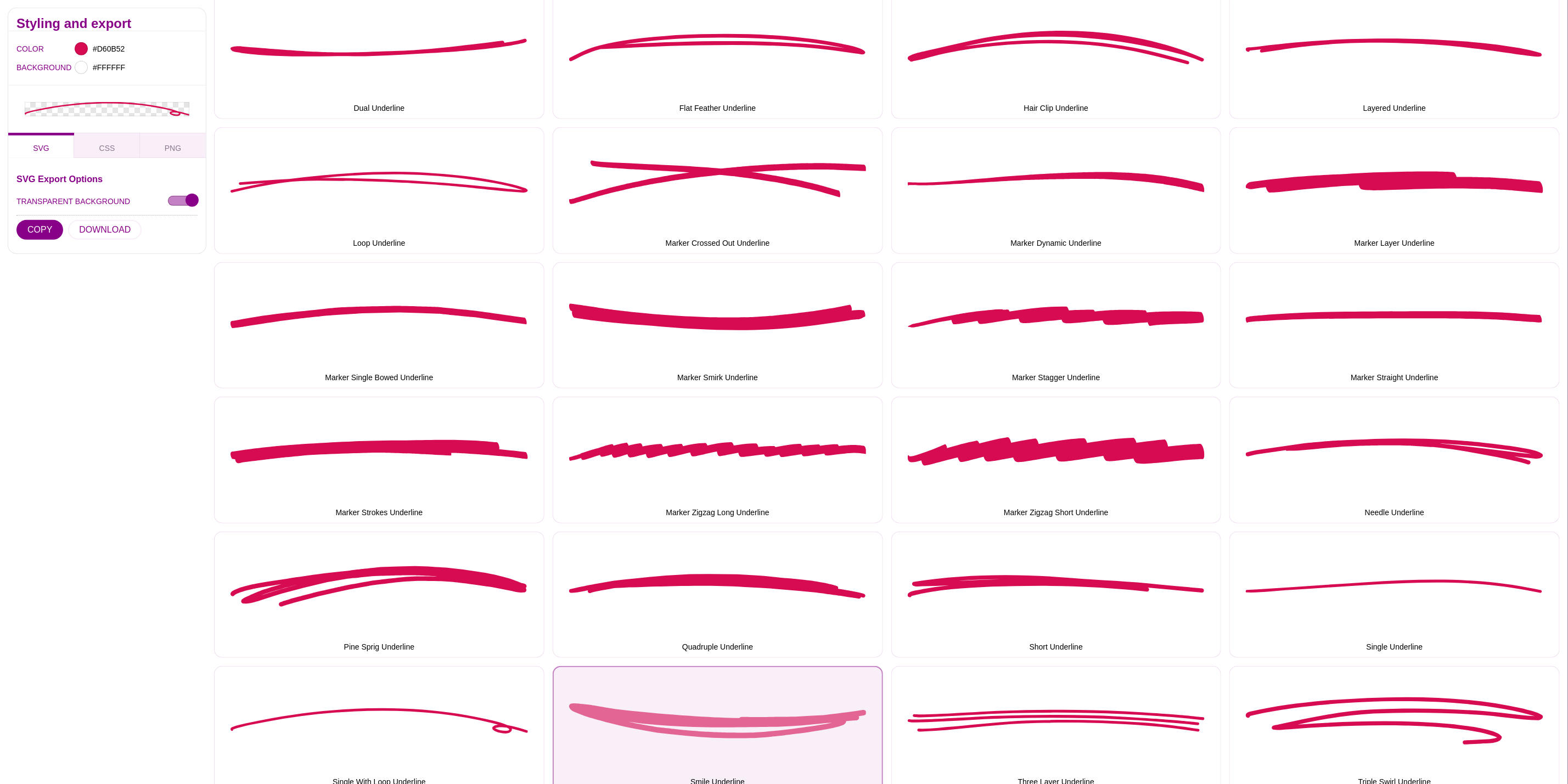
click at [689, 706] on button "Smile Underline" at bounding box center [718, 729] width 330 height 127
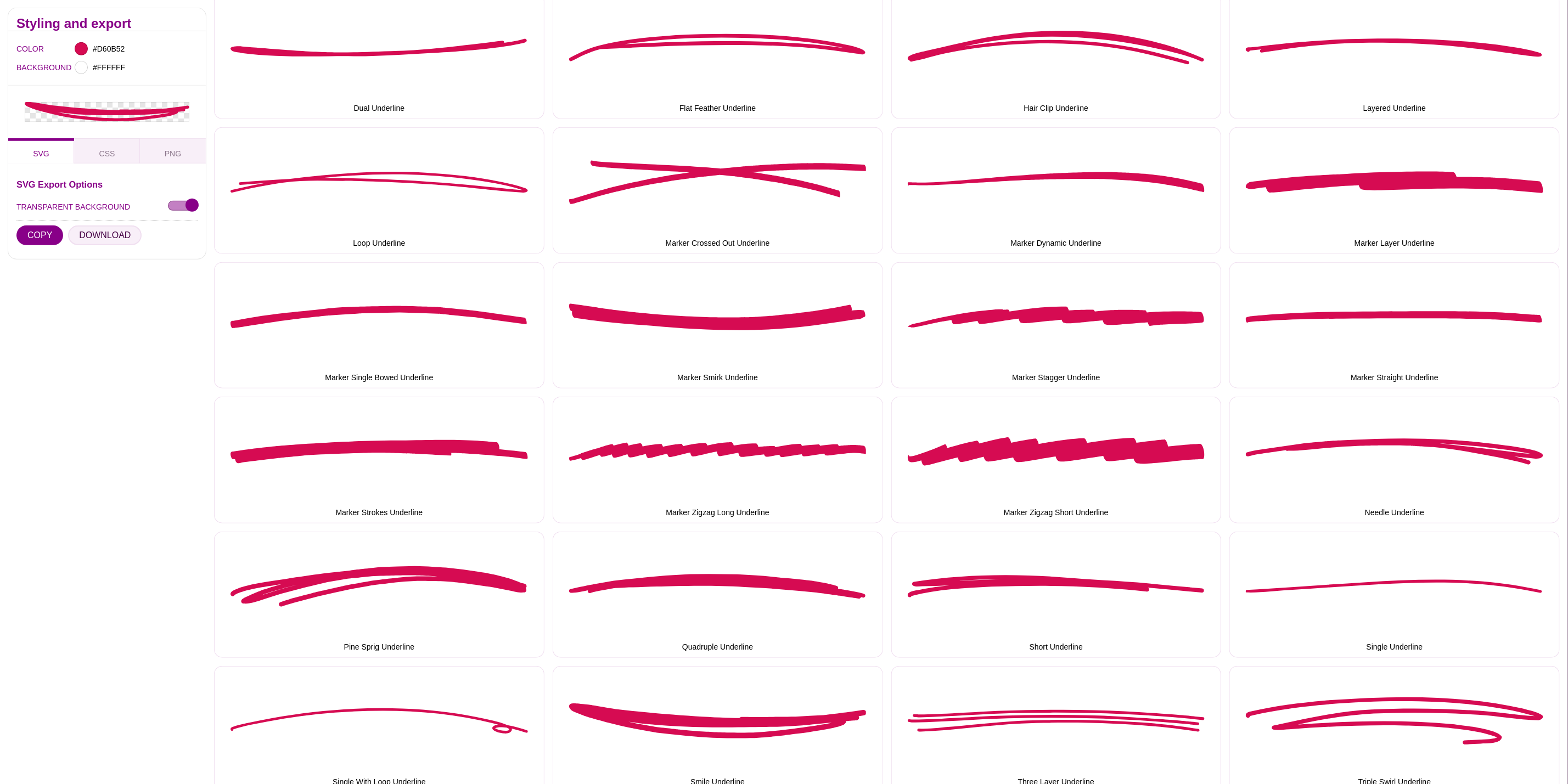
click at [119, 234] on button "DOWNLOAD" at bounding box center [105, 235] width 74 height 20
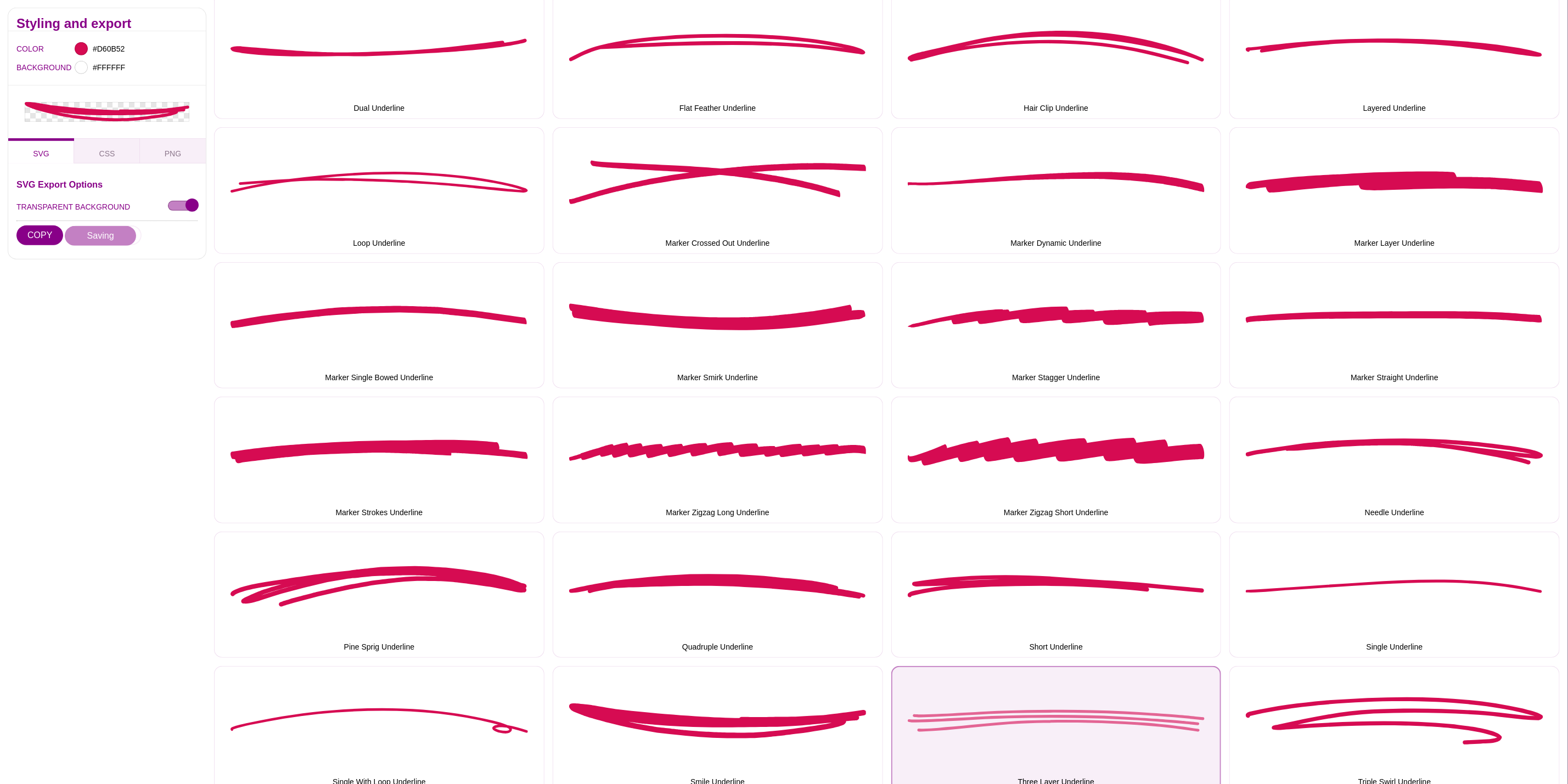
drag, startPoint x: 1091, startPoint y: 715, endPoint x: 1068, endPoint y: 690, distance: 34.0
click at [1091, 715] on button "Three Layer Underline" at bounding box center [1057, 729] width 330 height 127
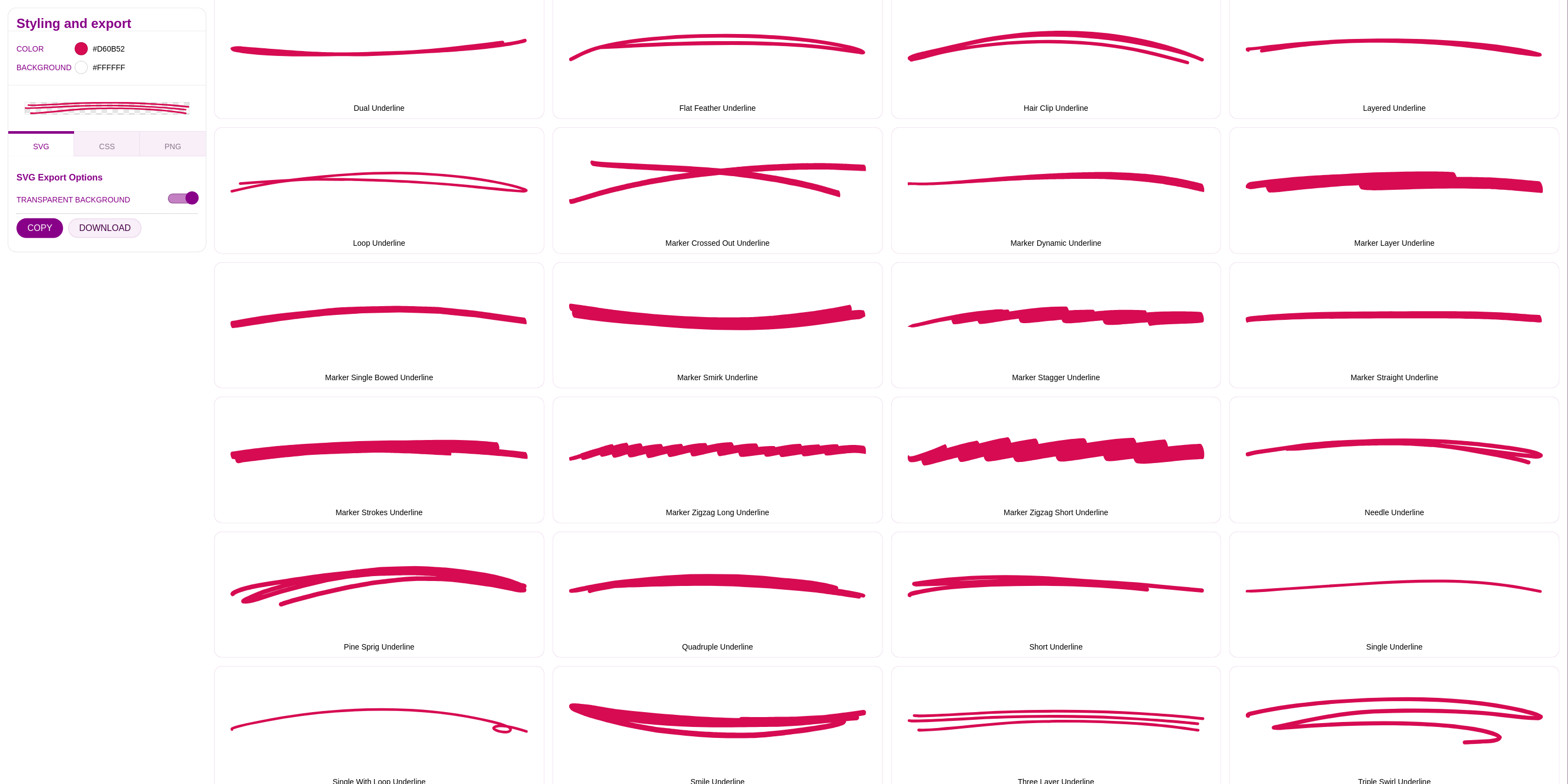
click at [107, 234] on button "DOWNLOAD" at bounding box center [105, 228] width 74 height 20
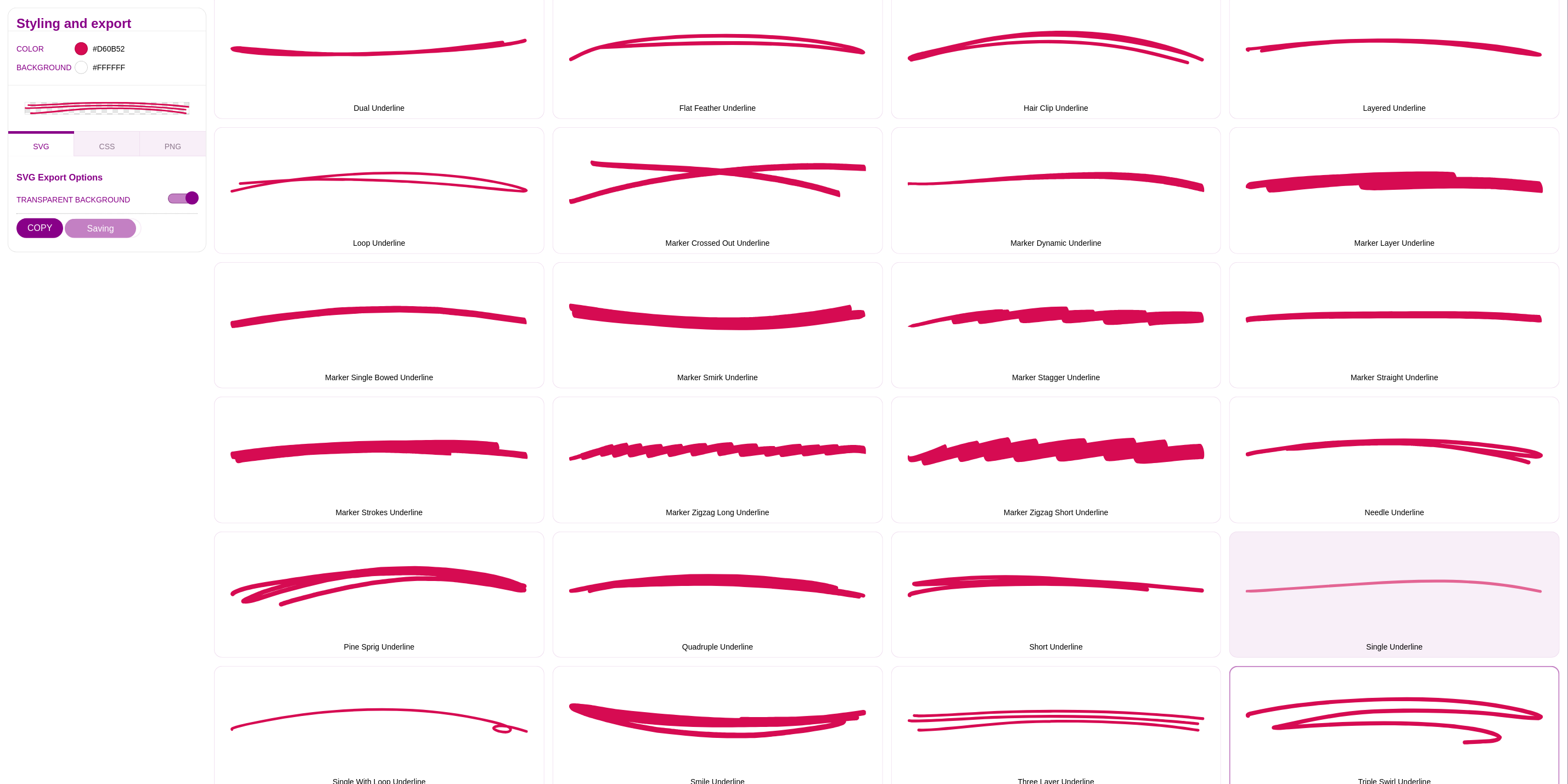
drag, startPoint x: 1390, startPoint y: 699, endPoint x: 1284, endPoint y: 651, distance: 116.4
click at [1388, 699] on button "Triple Swirl Underline" at bounding box center [1395, 729] width 330 height 127
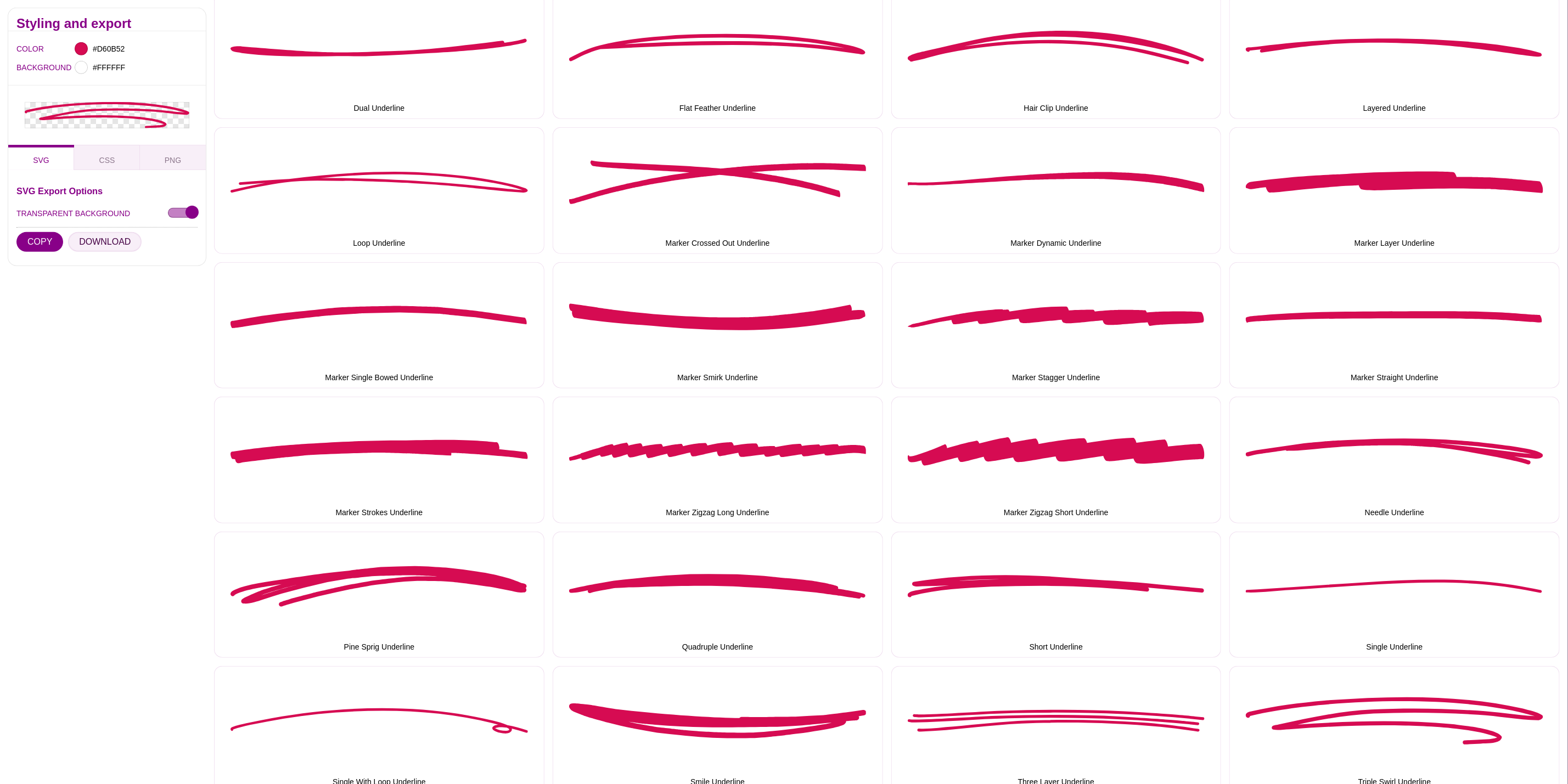
click at [99, 241] on button "DOWNLOAD" at bounding box center [105, 242] width 74 height 20
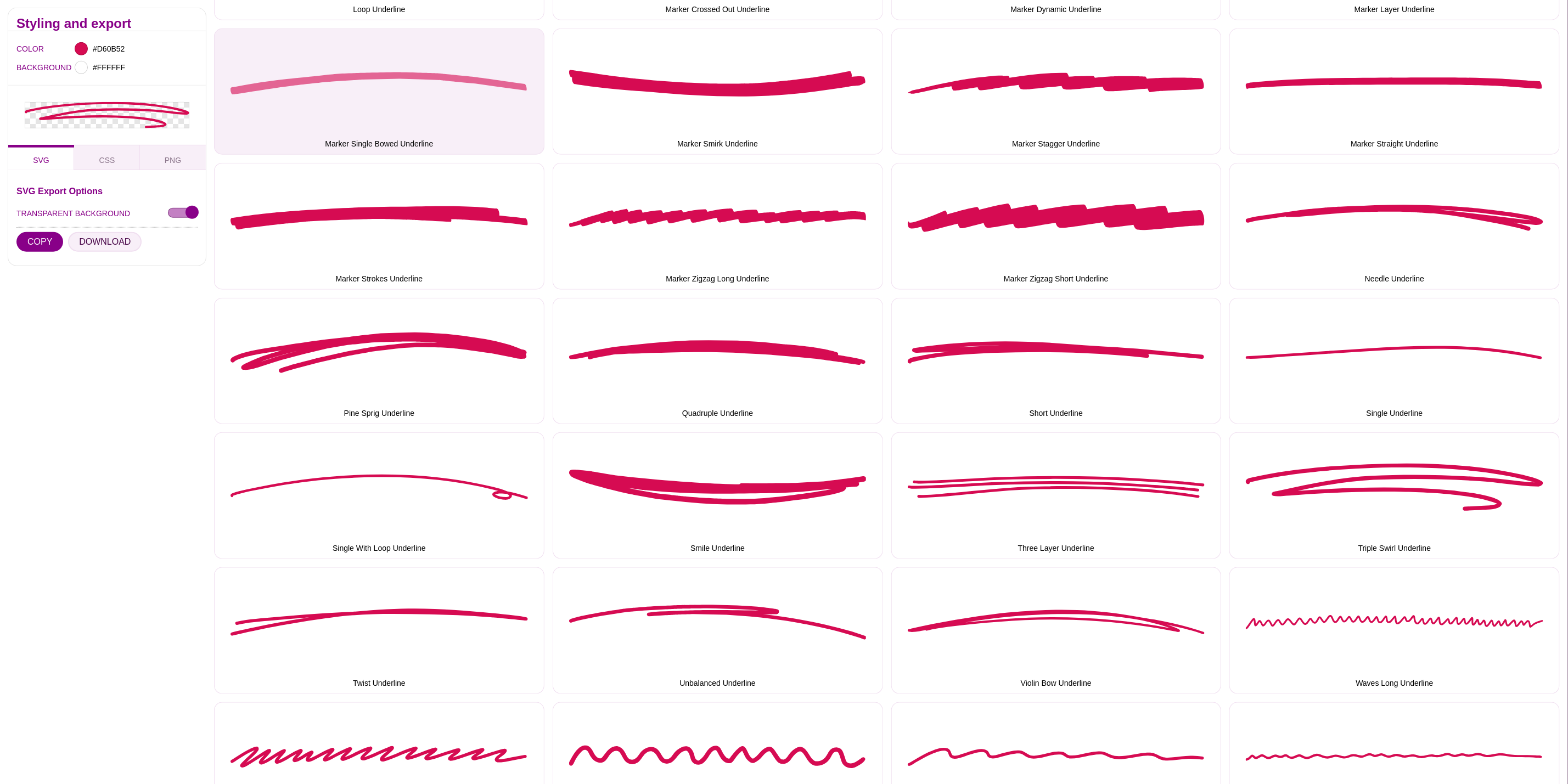
scroll to position [988, 0]
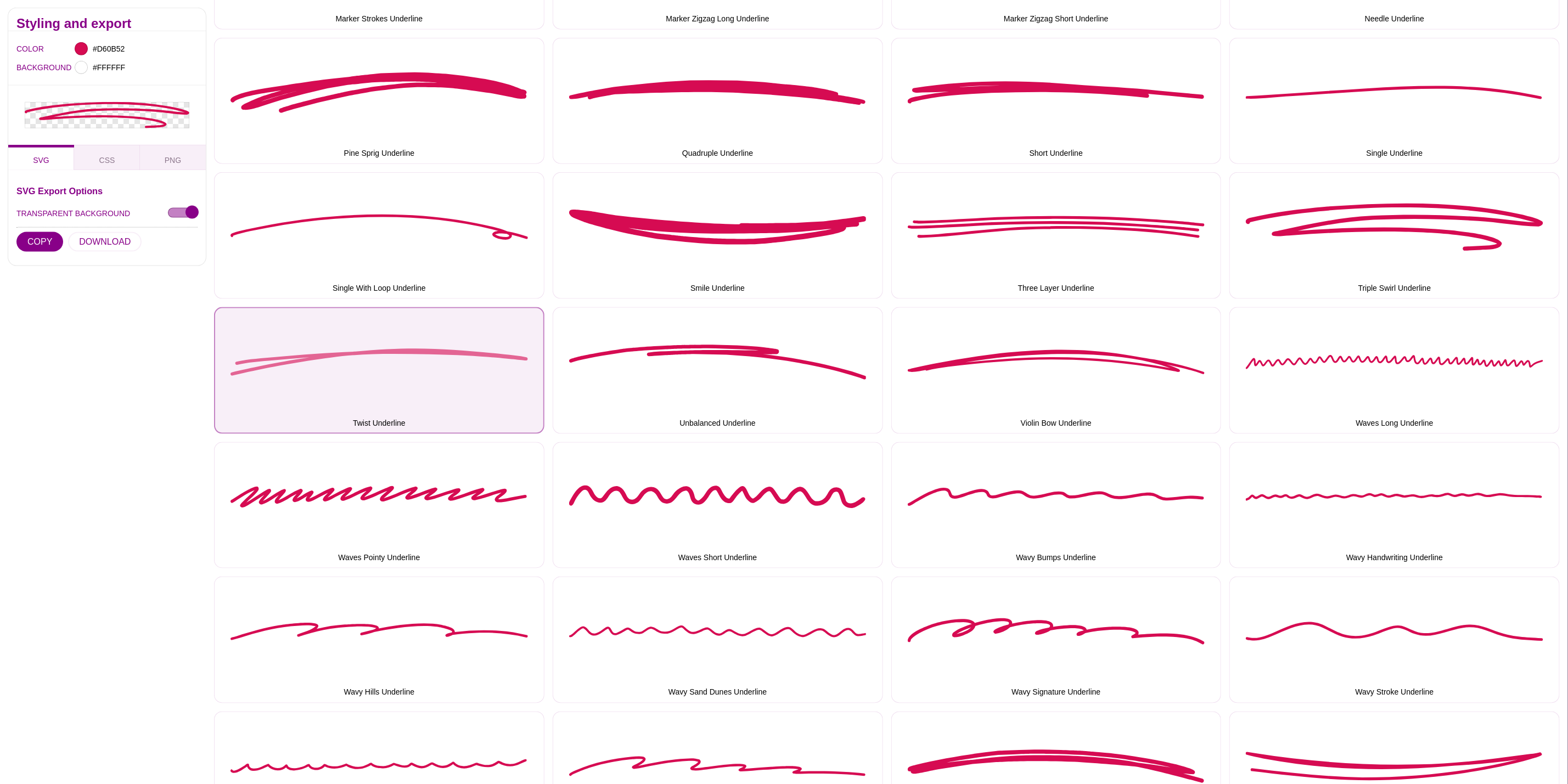
click at [367, 326] on button "Twist Underline" at bounding box center [379, 371] width 330 height 127
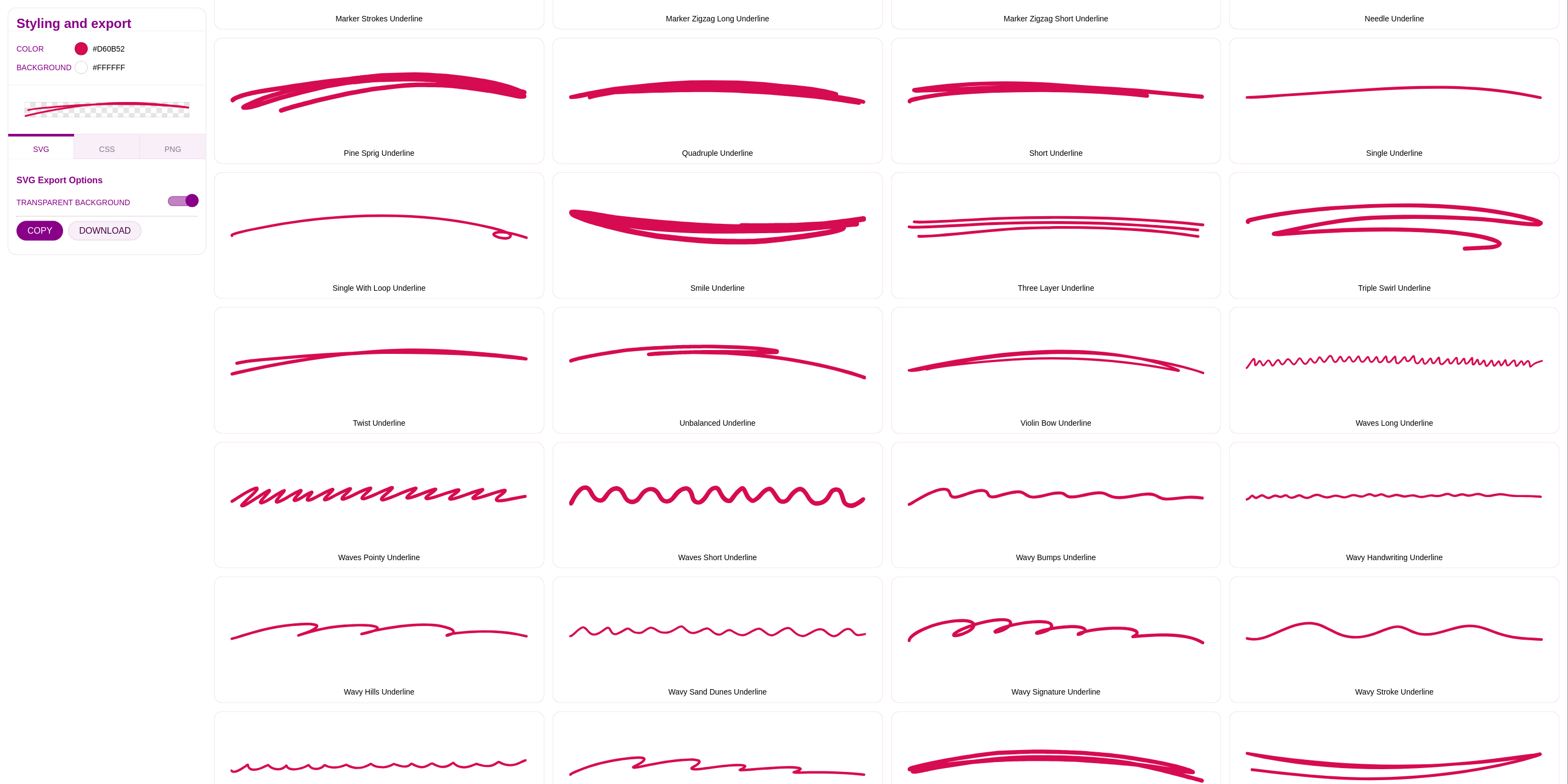
click at [94, 228] on button "DOWNLOAD" at bounding box center [105, 231] width 74 height 20
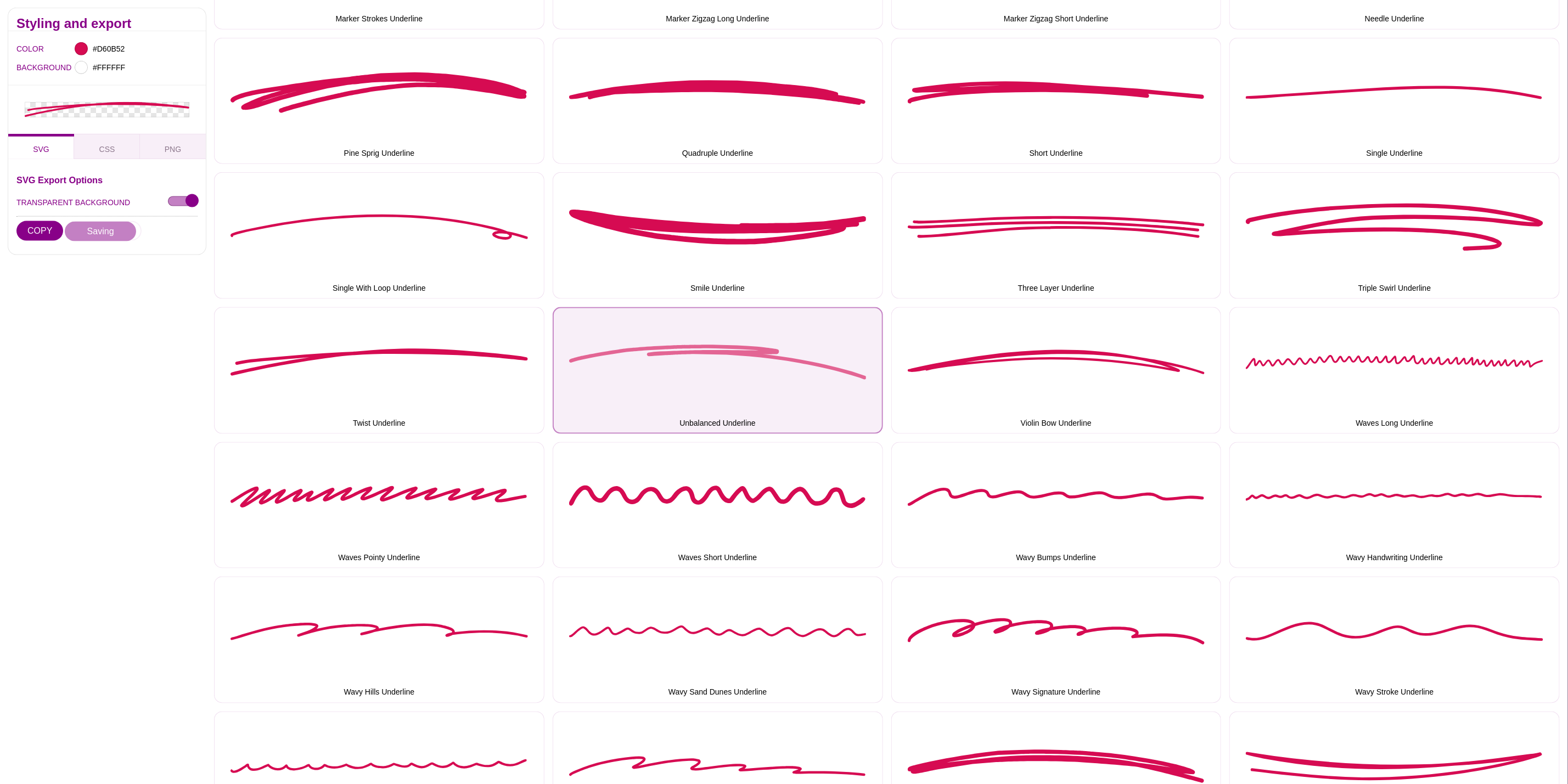
drag, startPoint x: 754, startPoint y: 340, endPoint x: 738, endPoint y: 336, distance: 16.5
click at [754, 340] on button "Unbalanced Underline" at bounding box center [718, 371] width 330 height 127
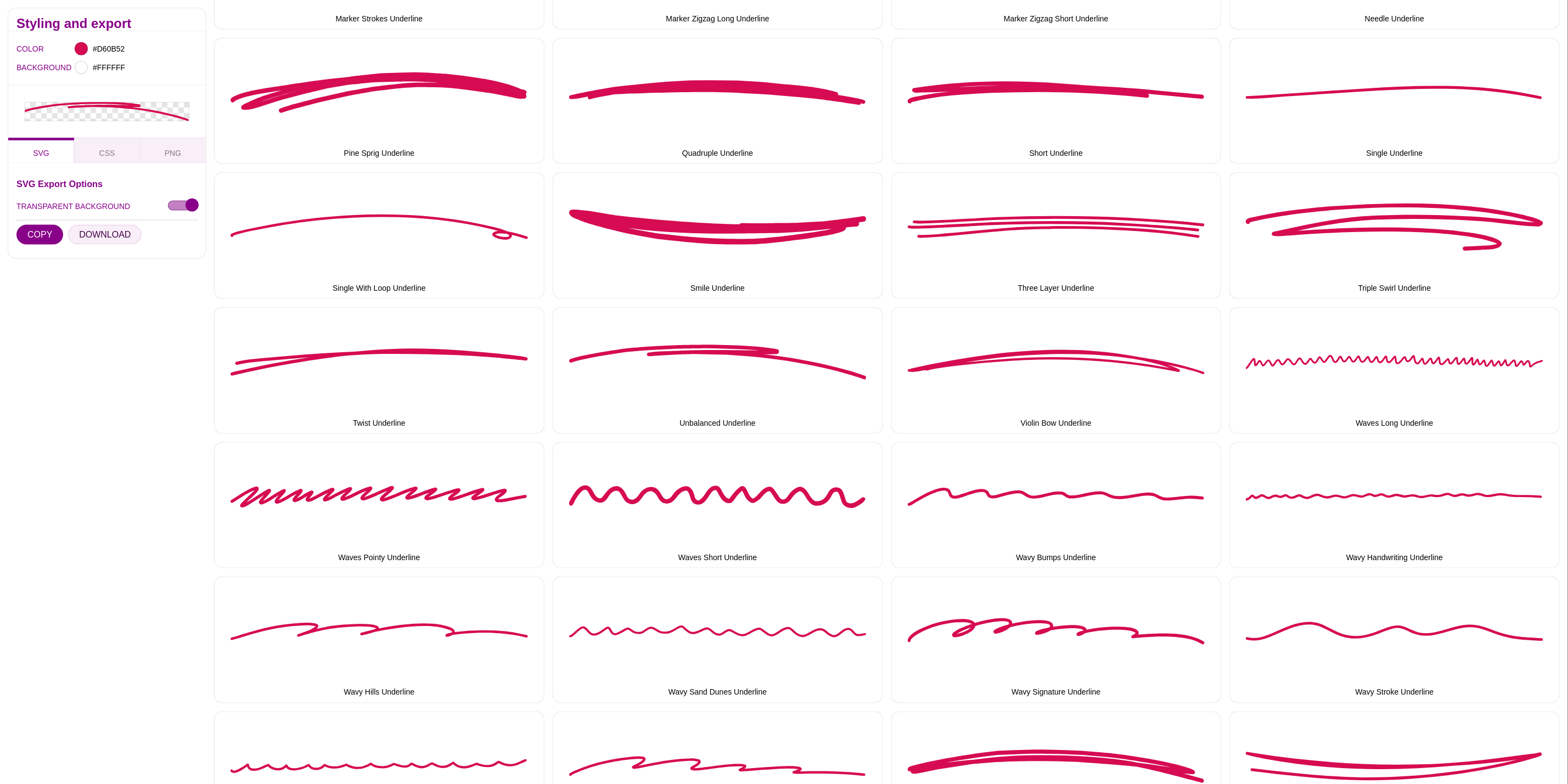
drag, startPoint x: 107, startPoint y: 234, endPoint x: 114, endPoint y: 236, distance: 7.3
click at [107, 233] on button "DOWNLOAD" at bounding box center [105, 235] width 74 height 20
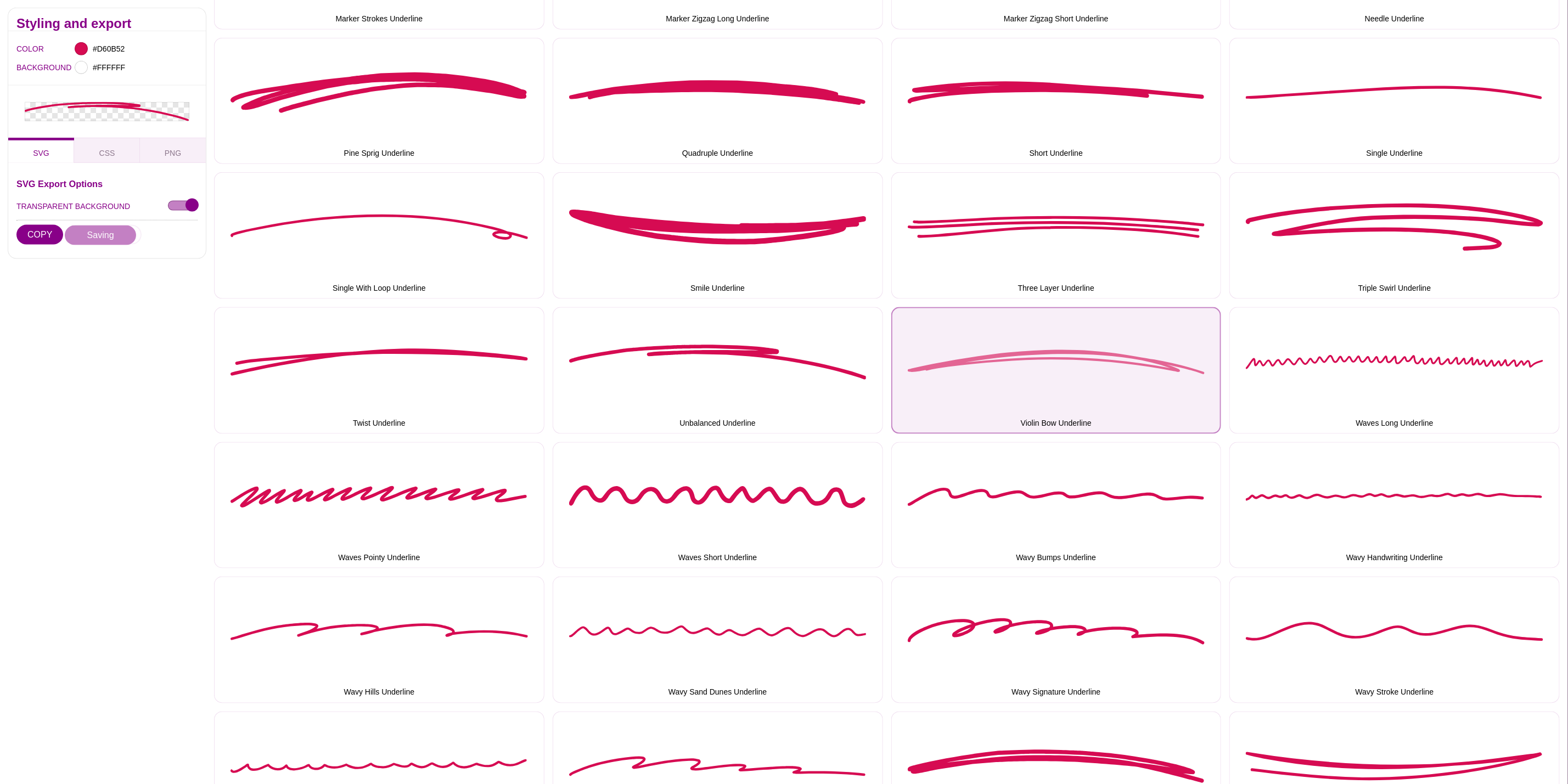
drag, startPoint x: 1065, startPoint y: 367, endPoint x: 1037, endPoint y: 361, distance: 28.6
click at [1065, 367] on button "Violin Bow Underline" at bounding box center [1057, 371] width 330 height 127
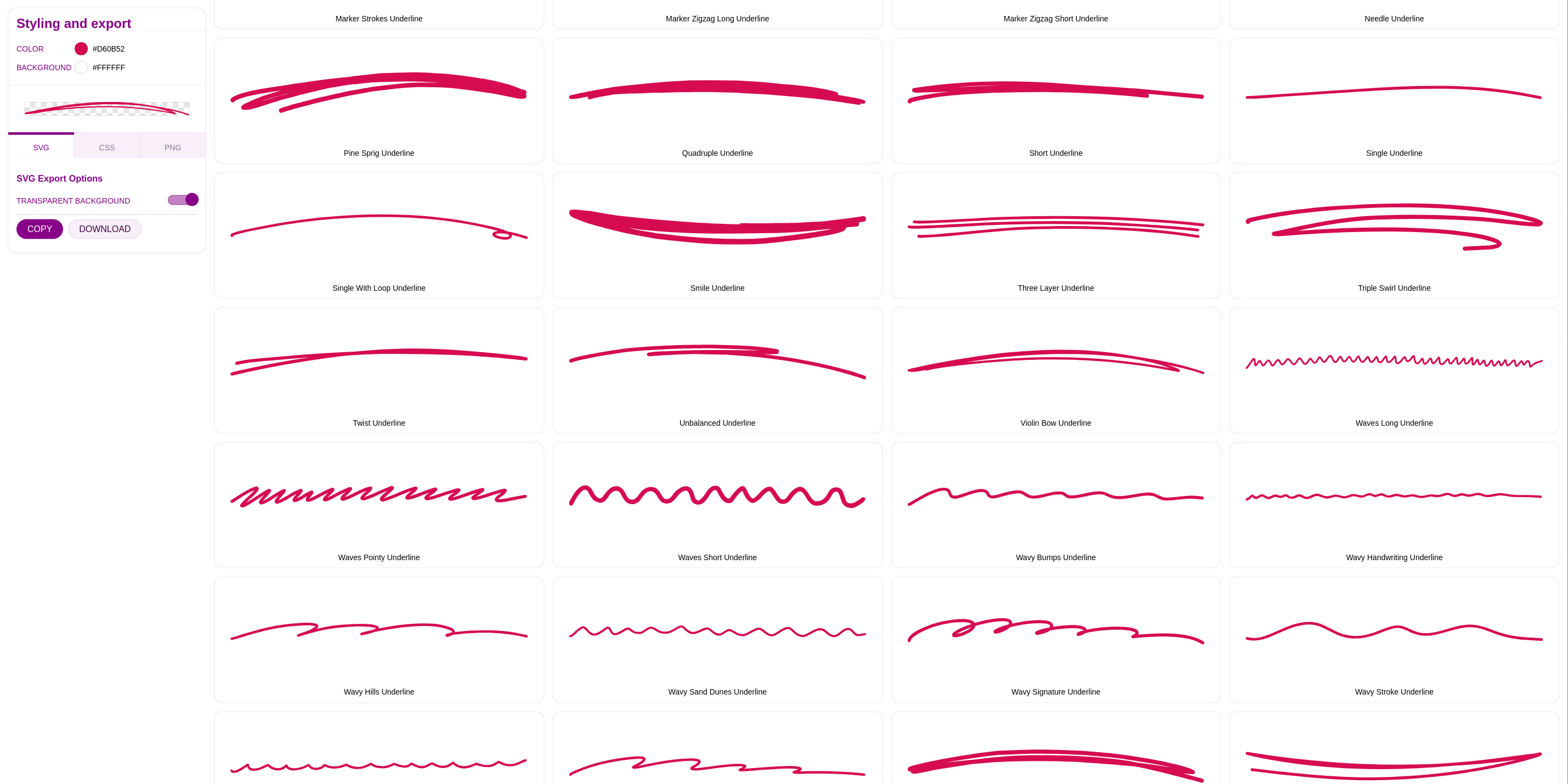
click at [114, 233] on button "DOWNLOAD" at bounding box center [105, 229] width 74 height 20
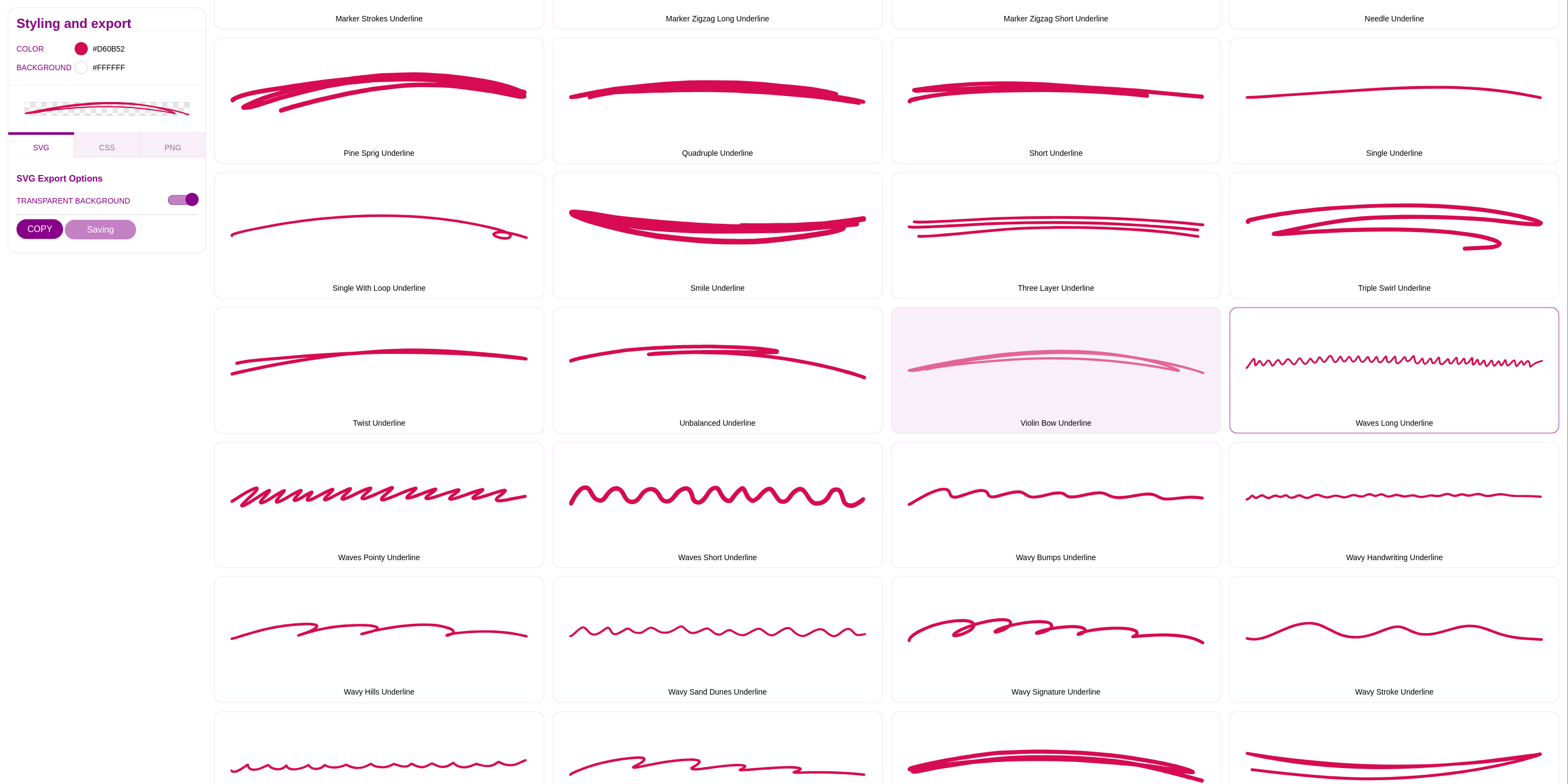
drag, startPoint x: 1462, startPoint y: 369, endPoint x: 1183, endPoint y: 366, distance: 279.0
click at [1462, 369] on button "Waves Long Underline" at bounding box center [1395, 371] width 330 height 127
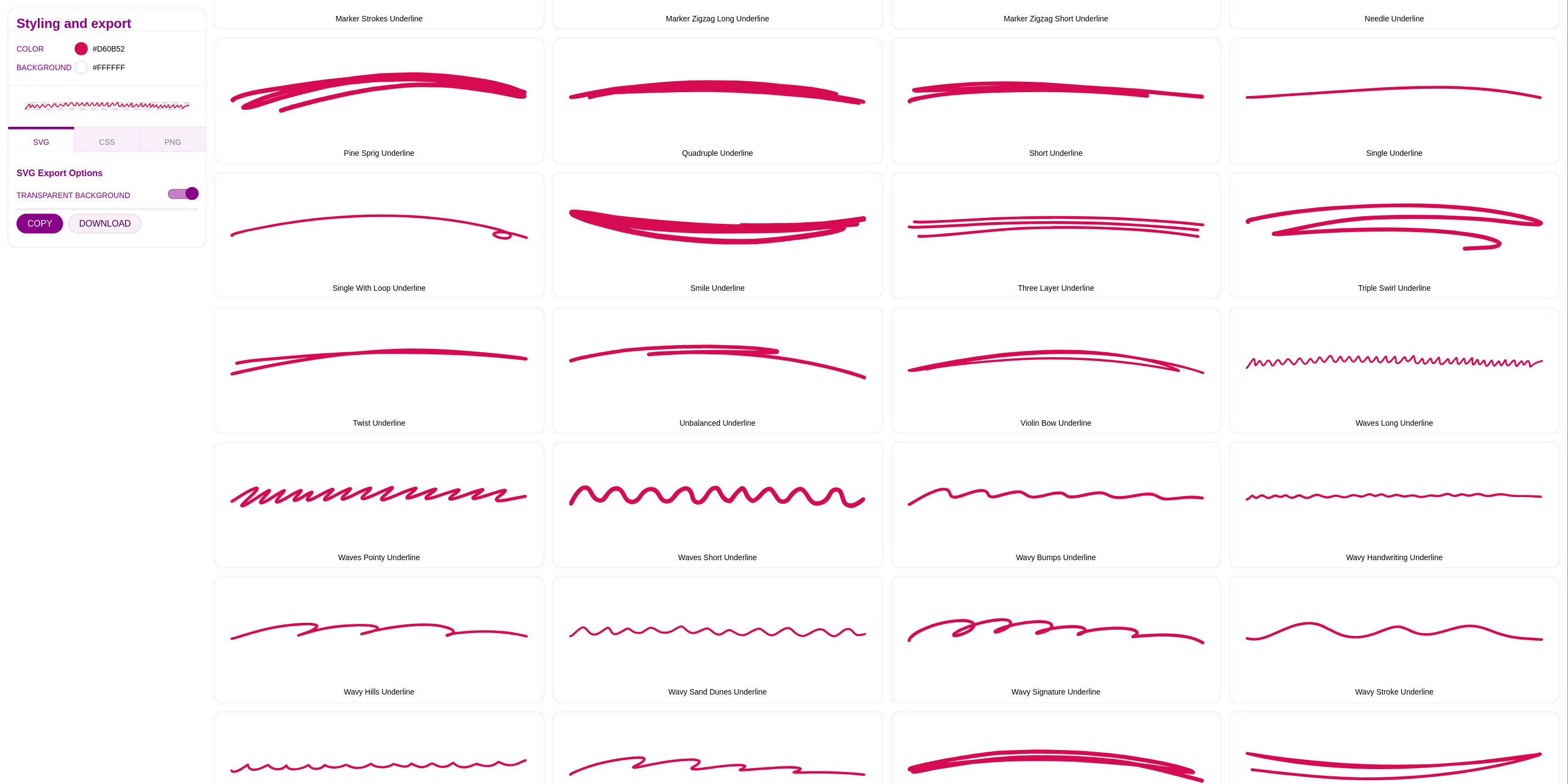
click at [104, 226] on button "DOWNLOAD" at bounding box center [105, 223] width 74 height 20
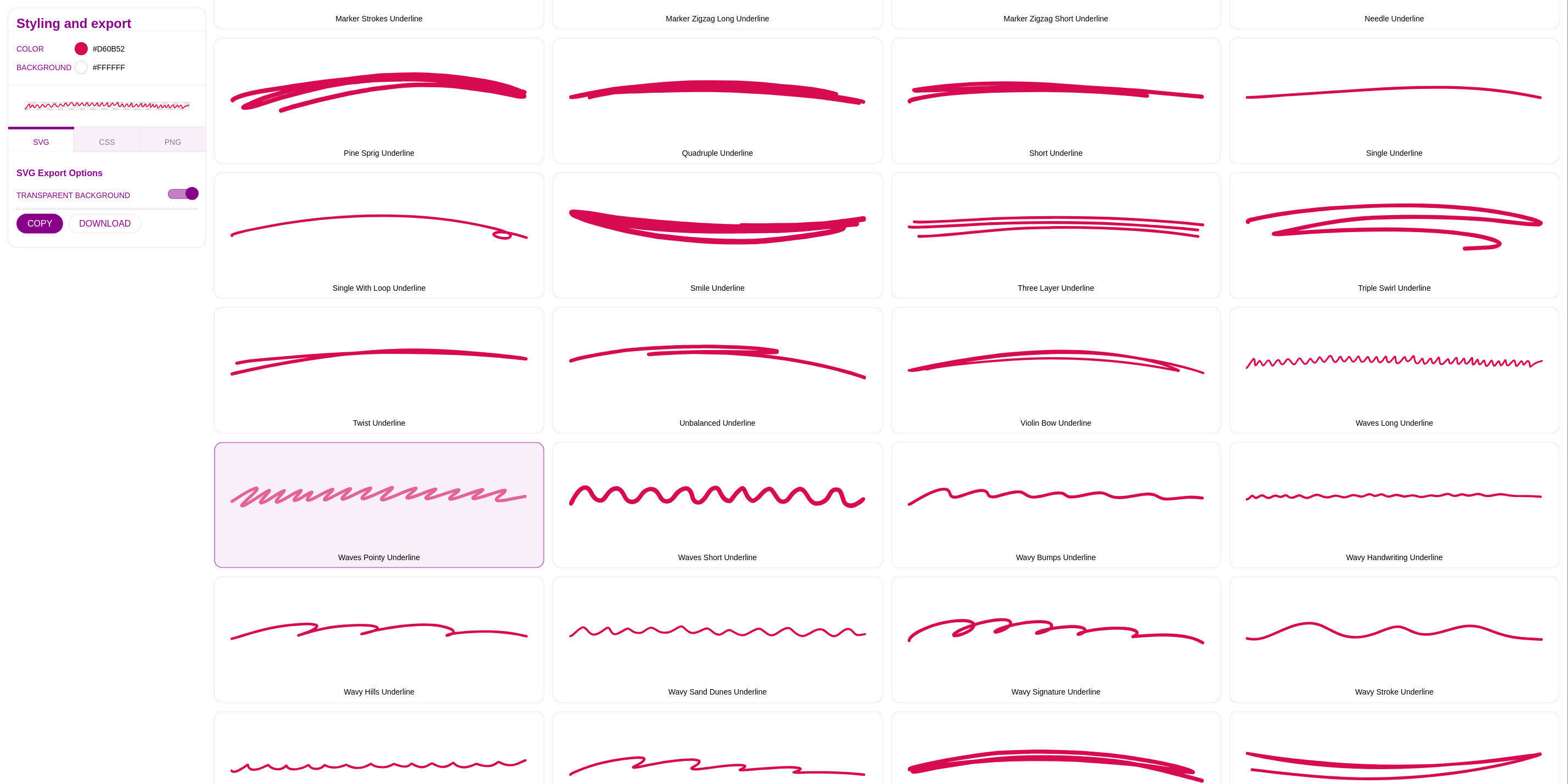
click at [347, 504] on button "Waves Pointy Underline" at bounding box center [379, 505] width 330 height 127
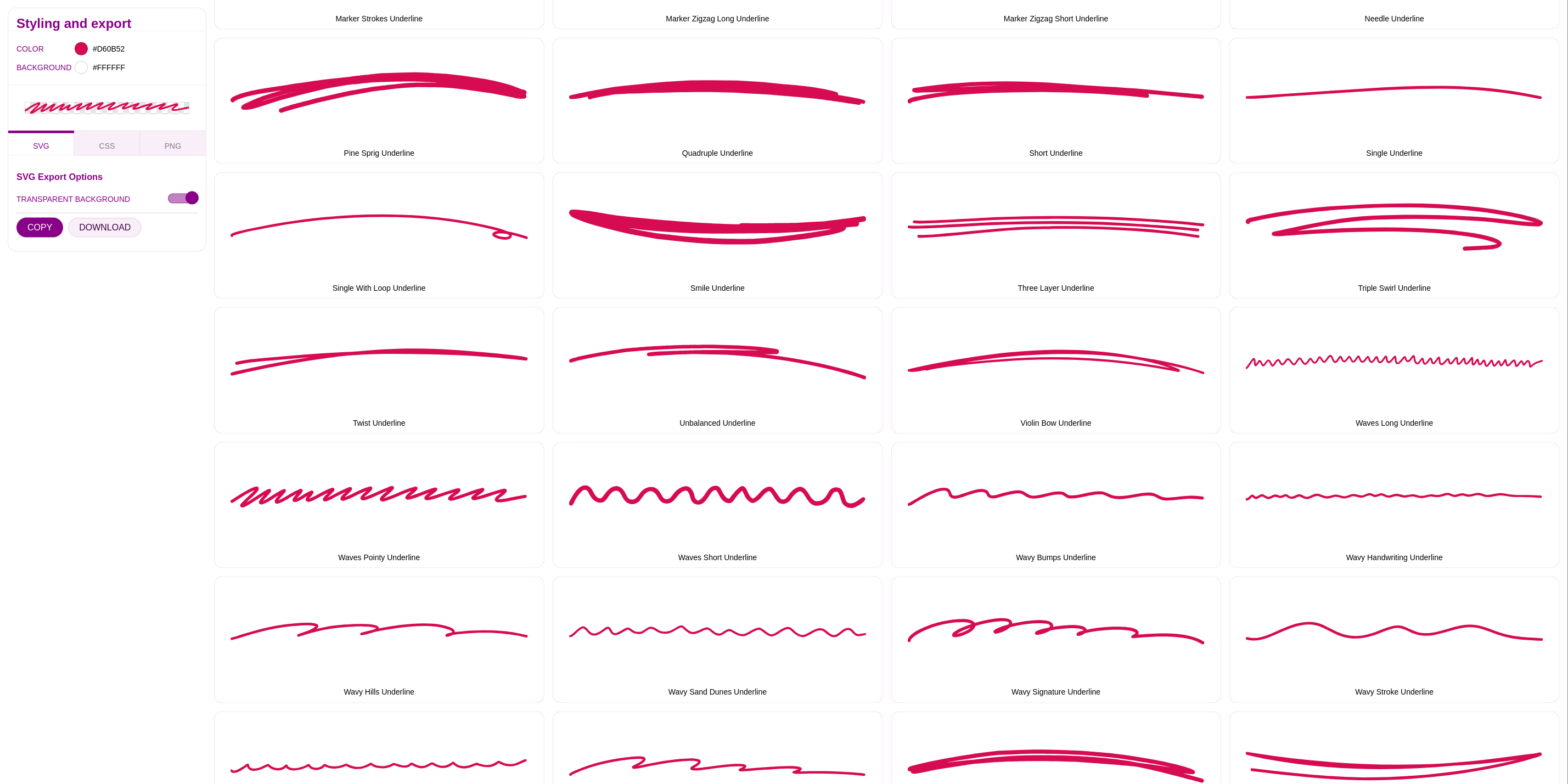
click at [114, 225] on button "DOWNLOAD" at bounding box center [105, 228] width 74 height 20
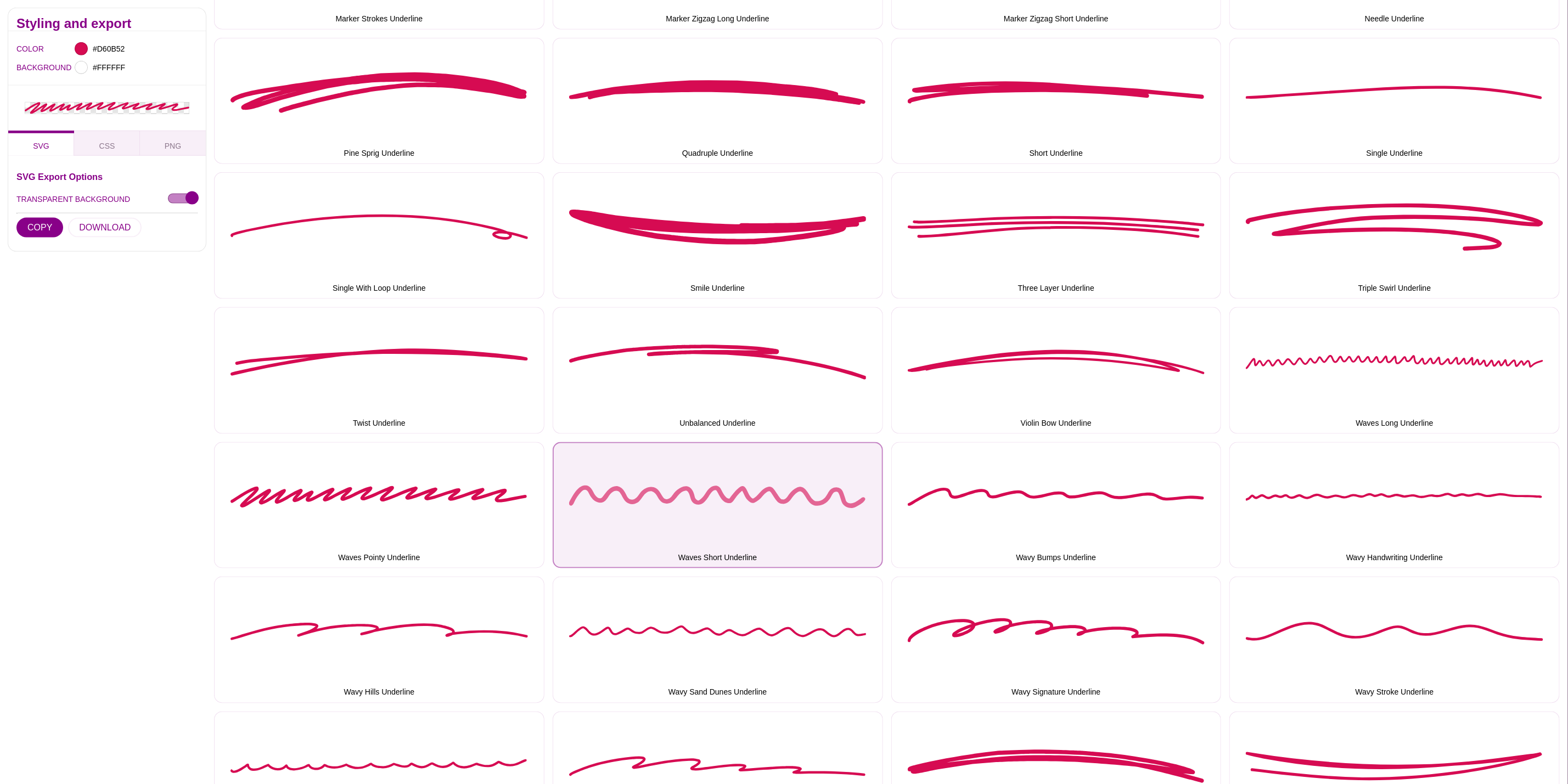
click at [671, 467] on button "Waves Short Underline" at bounding box center [718, 505] width 330 height 127
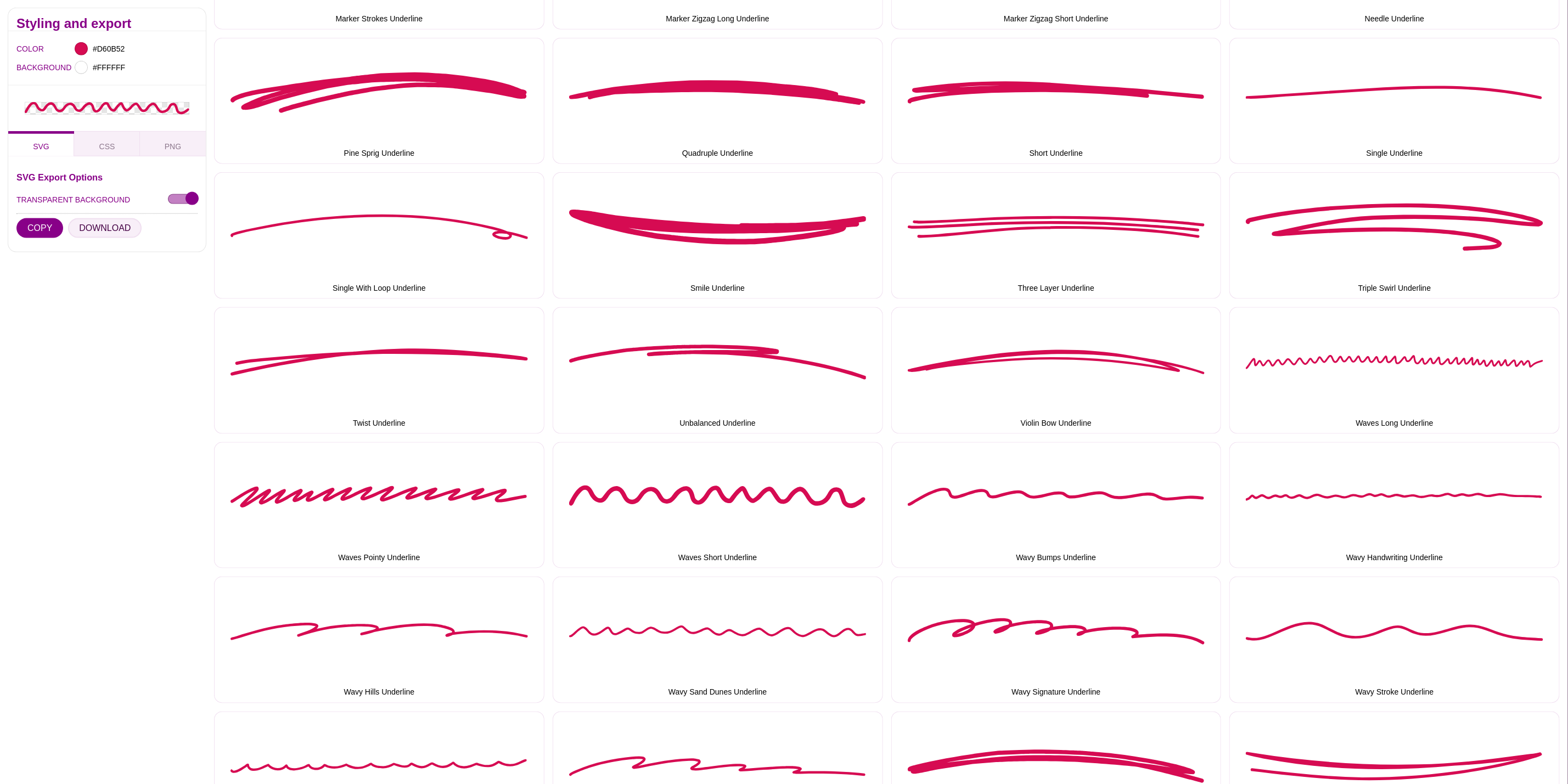
click at [107, 228] on button "DOWNLOAD" at bounding box center [105, 228] width 74 height 20
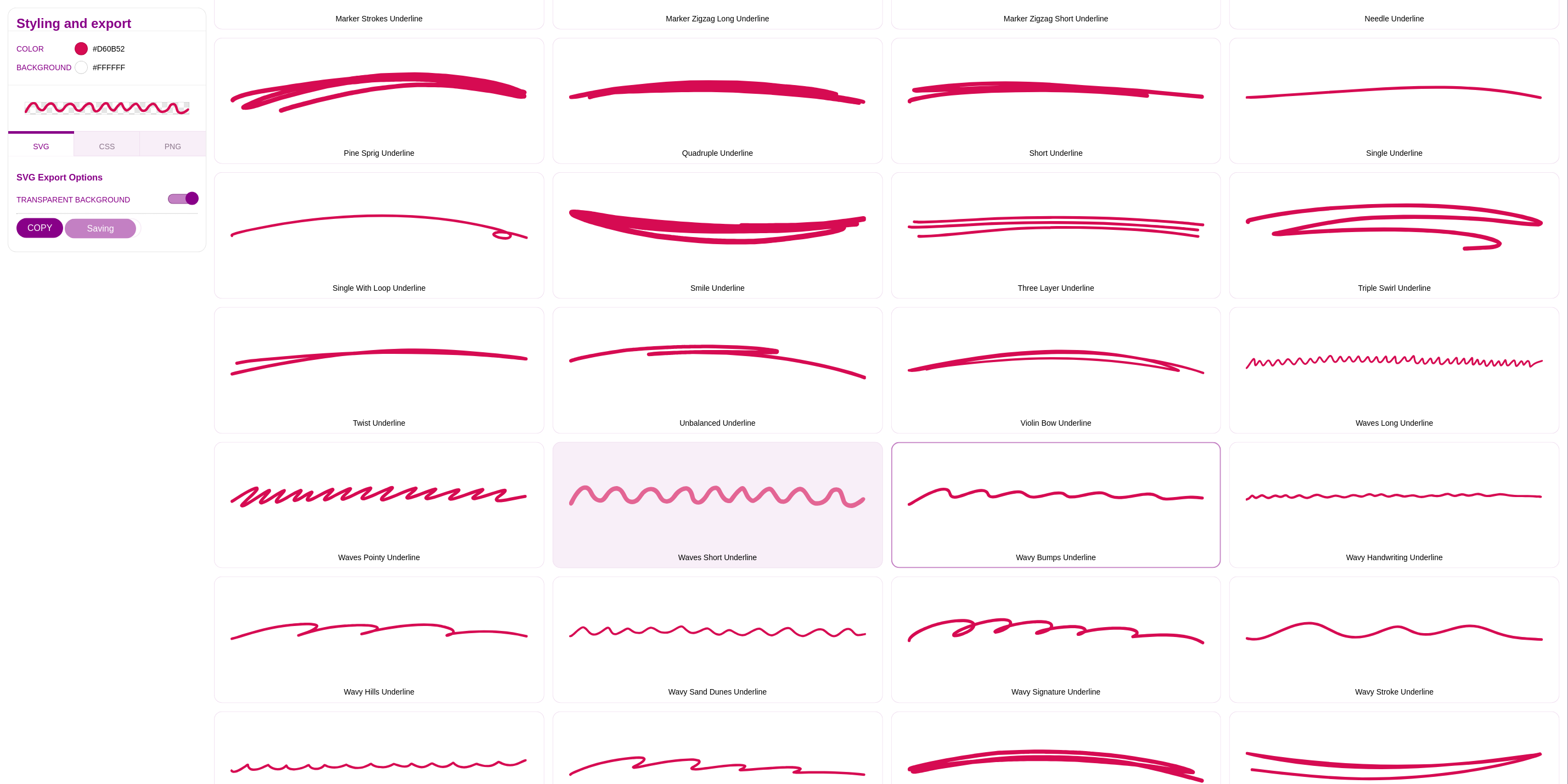
drag, startPoint x: 1015, startPoint y: 528, endPoint x: 773, endPoint y: 453, distance: 253.4
click at [1015, 528] on button "Wavy Bumps Underline" at bounding box center [1057, 505] width 330 height 127
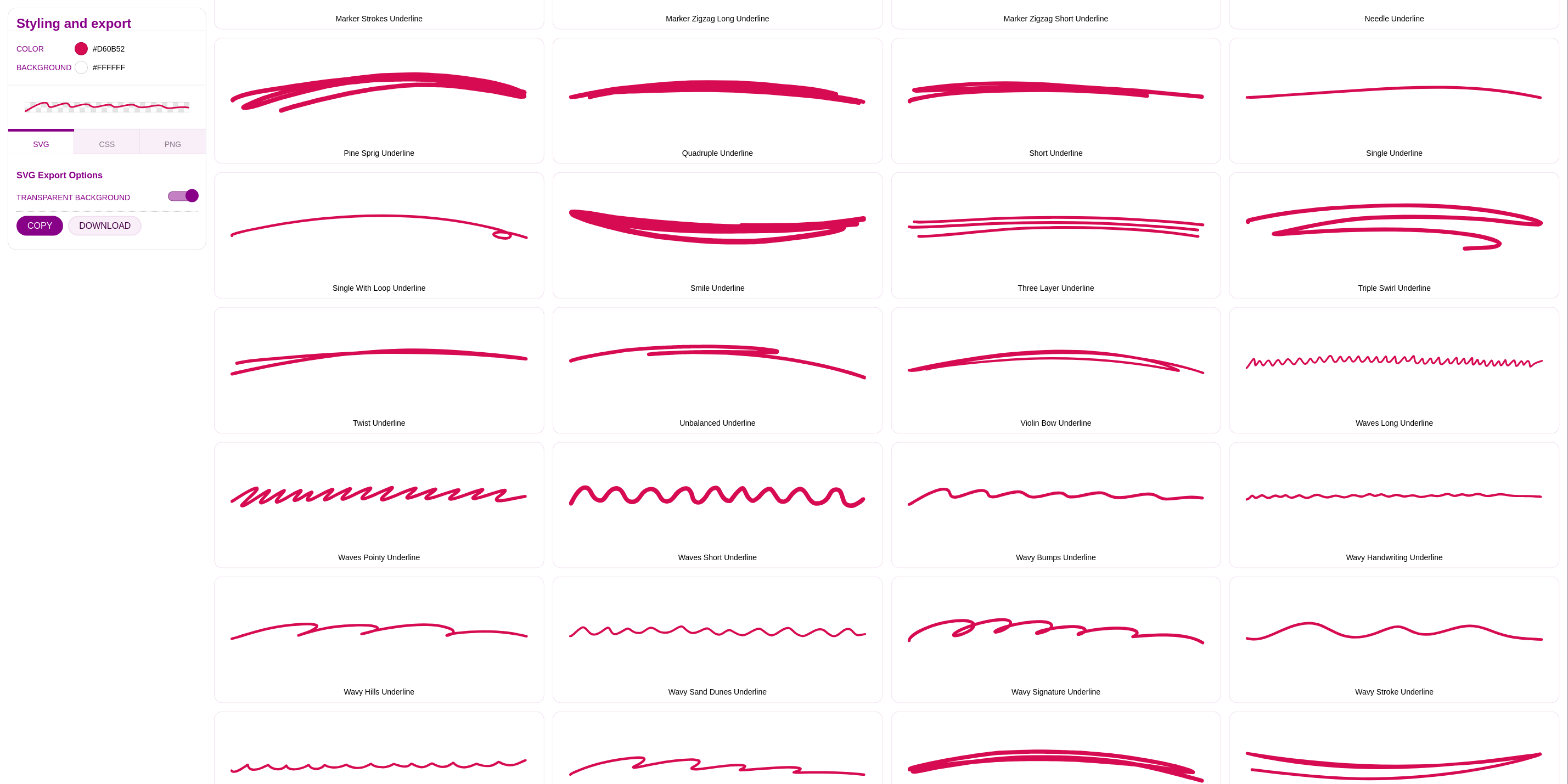
click at [117, 233] on button "DOWNLOAD" at bounding box center [105, 226] width 74 height 20
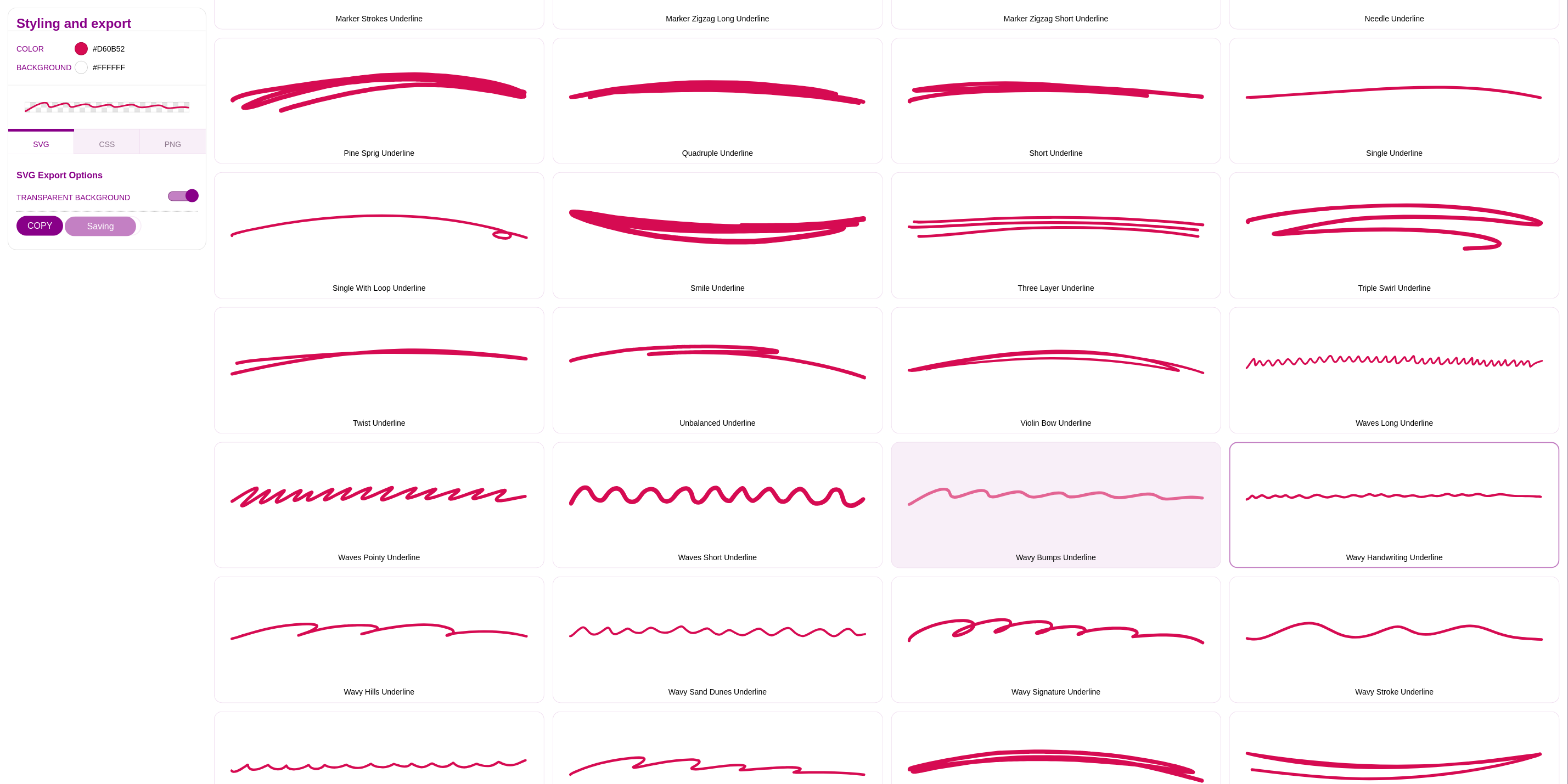
drag, startPoint x: 1301, startPoint y: 480, endPoint x: 960, endPoint y: 446, distance: 342.7
click at [1301, 480] on button "Wavy Handwriting Underline" at bounding box center [1395, 505] width 330 height 127
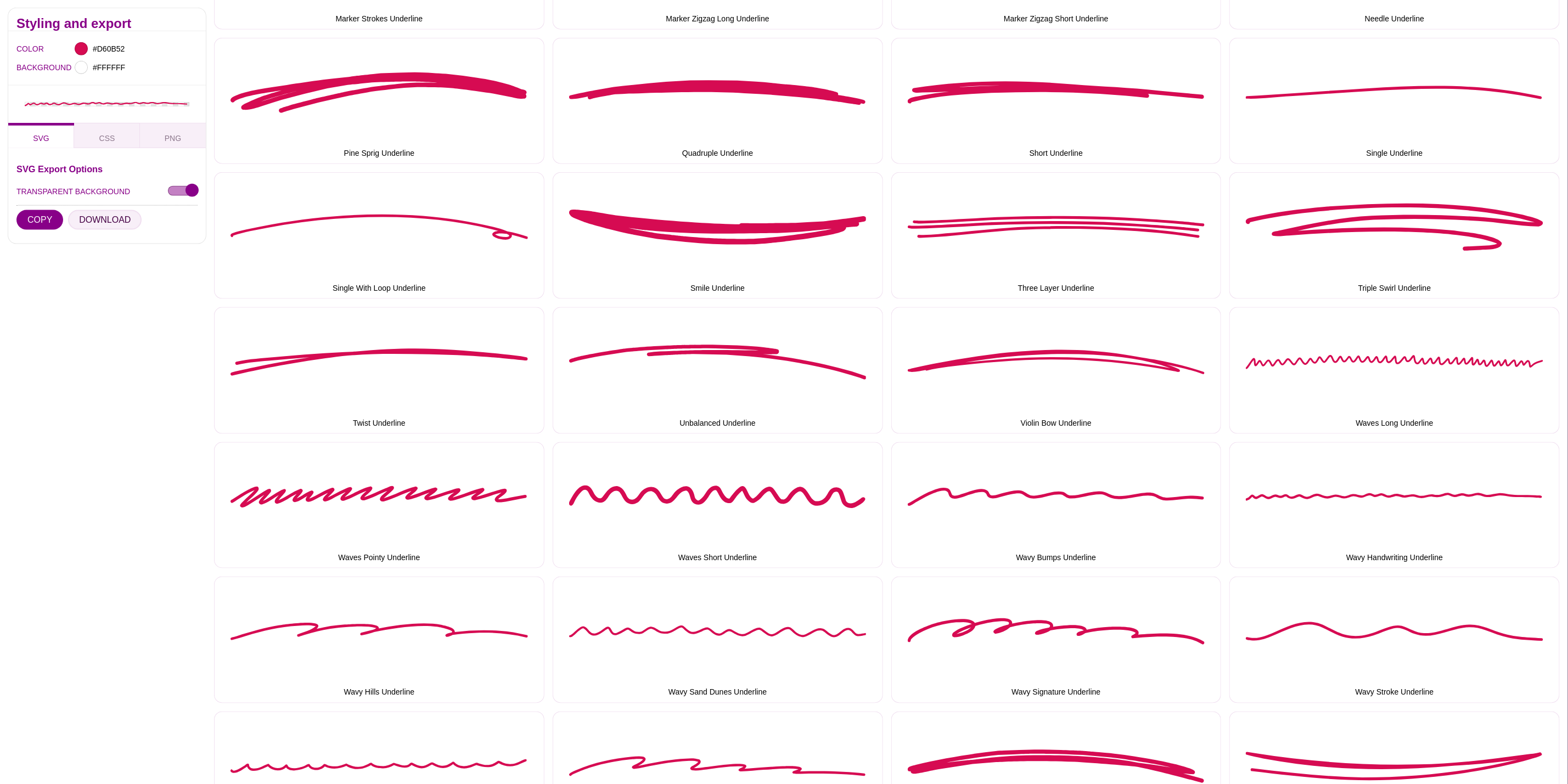
click at [112, 216] on button "DOWNLOAD" at bounding box center [105, 220] width 74 height 20
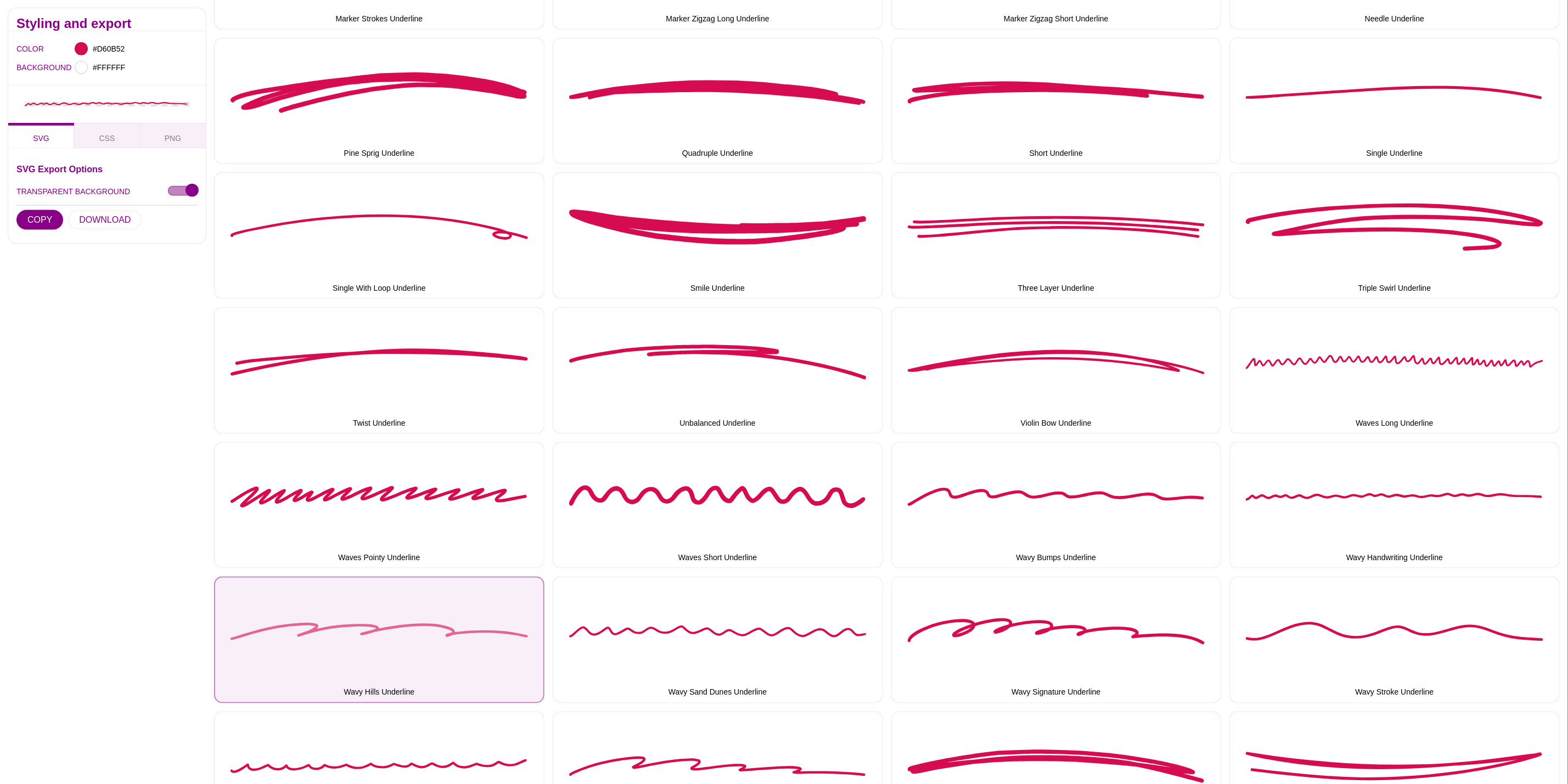
click at [405, 611] on button "Wavy Hills Underline" at bounding box center [379, 640] width 330 height 127
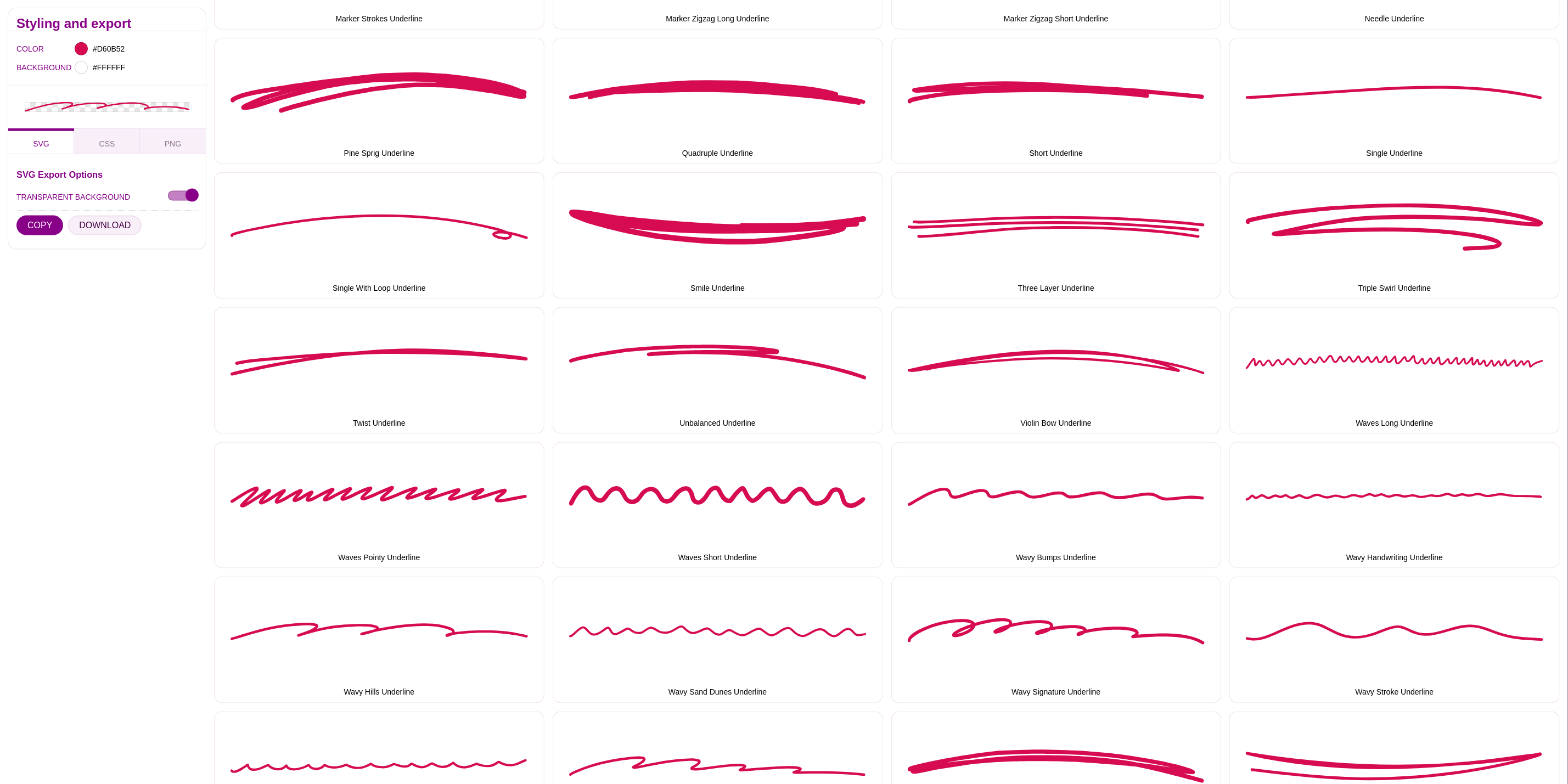
click at [107, 221] on button "DOWNLOAD" at bounding box center [105, 226] width 74 height 20
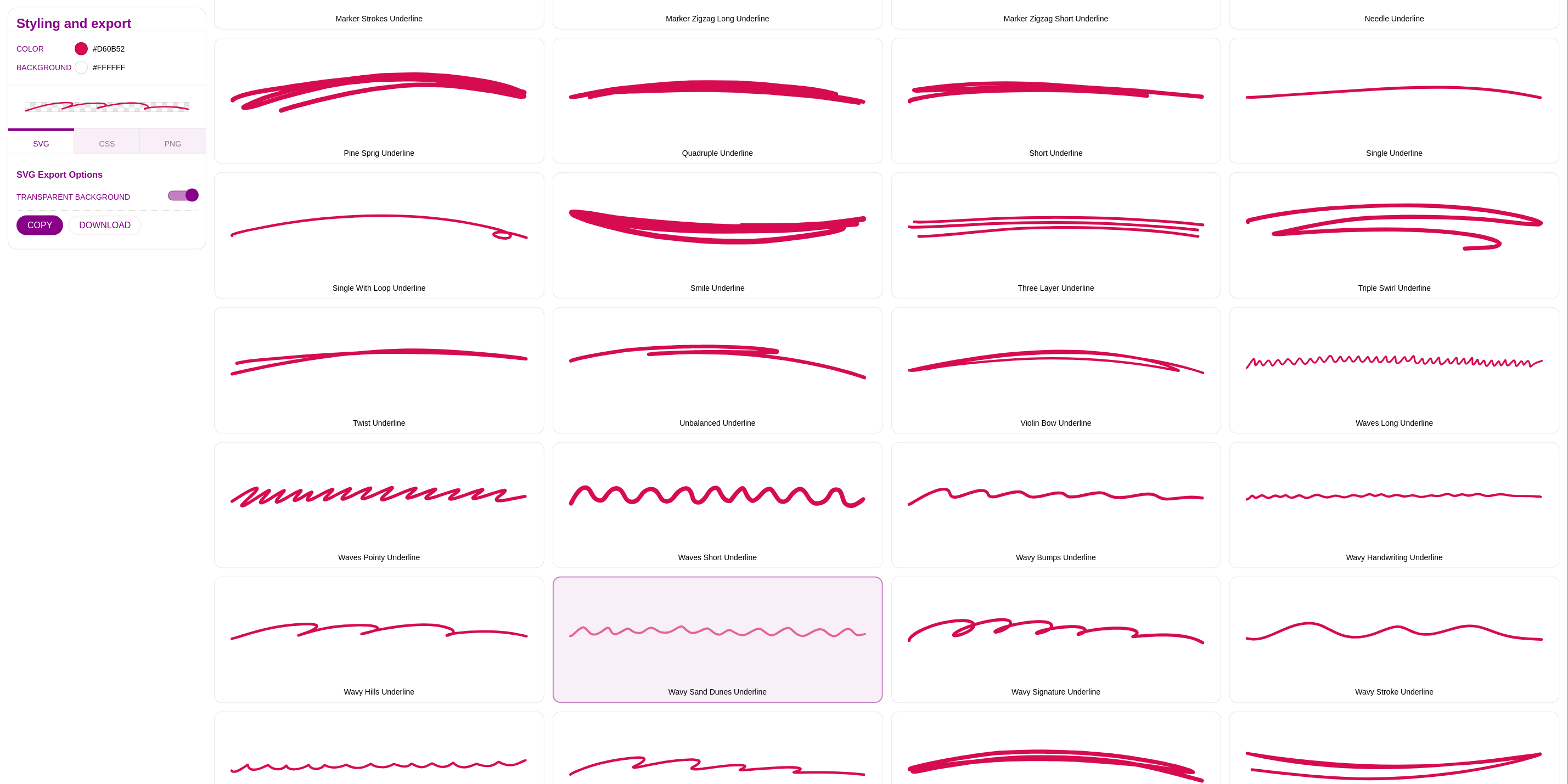
click at [776, 590] on button "Wavy Sand Dunes Underline" at bounding box center [718, 640] width 330 height 127
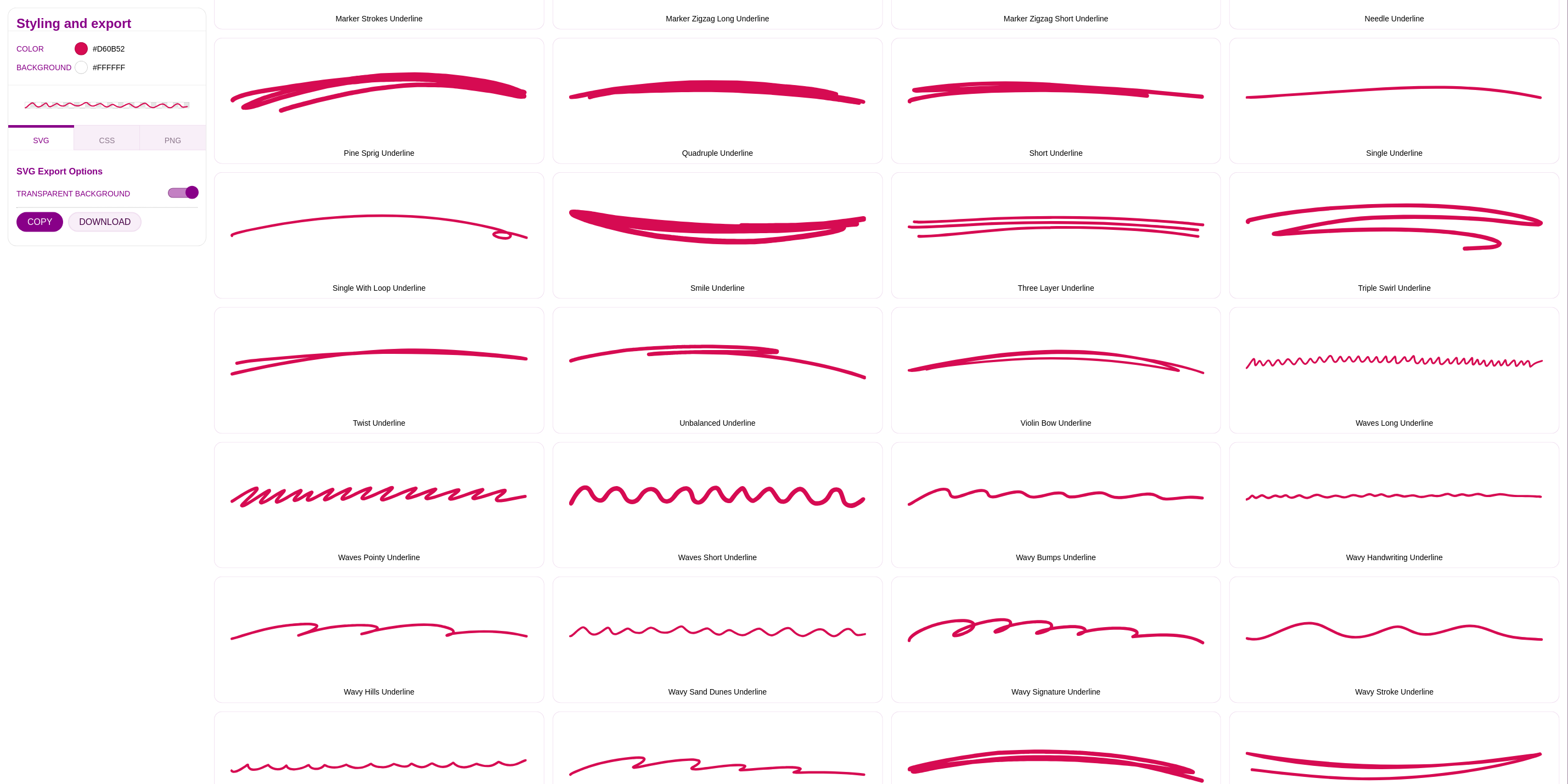
click at [104, 225] on button "DOWNLOAD" at bounding box center [105, 222] width 74 height 20
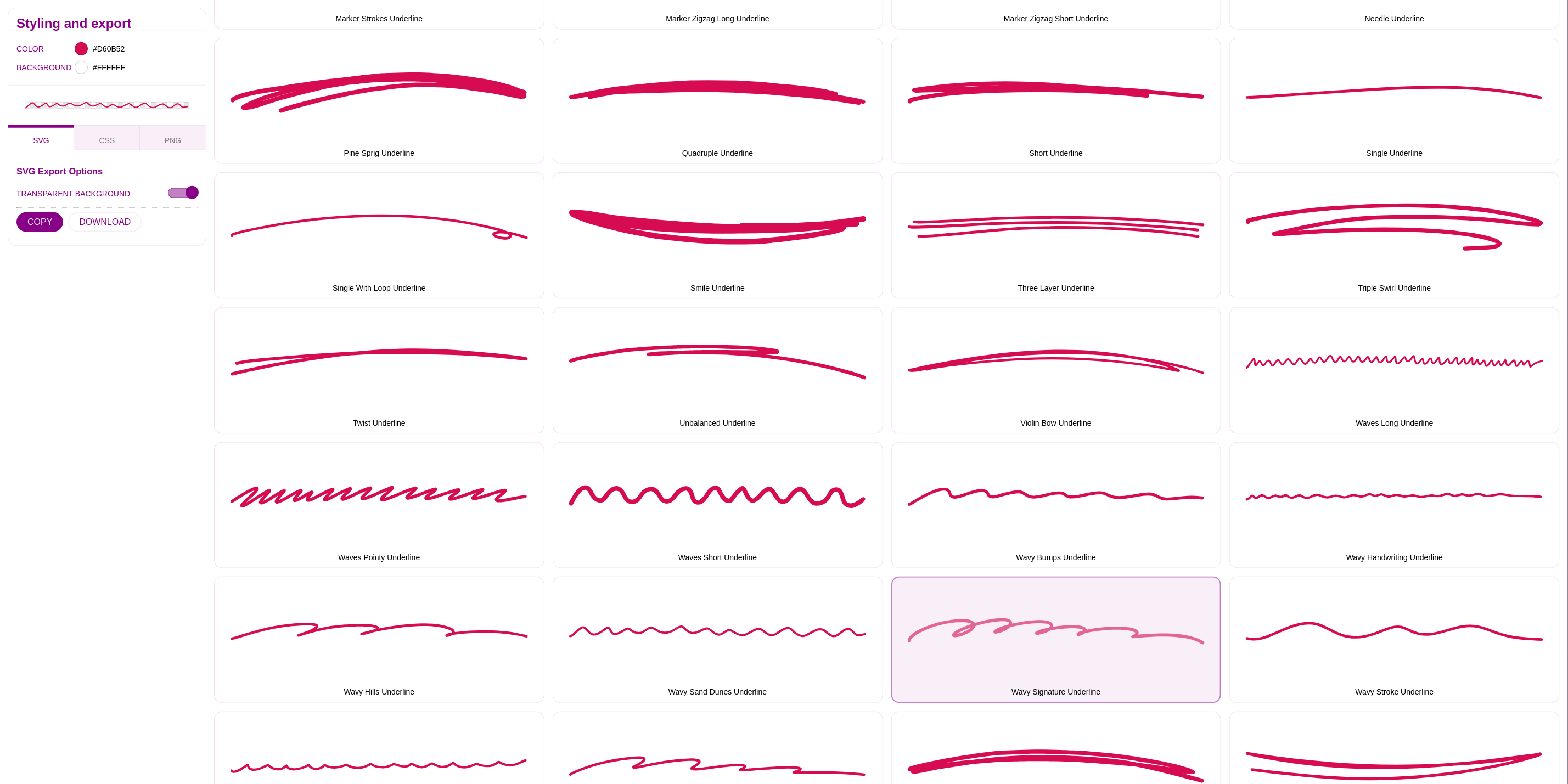
click at [1053, 611] on button "Wavy Signature Underline" at bounding box center [1057, 640] width 330 height 127
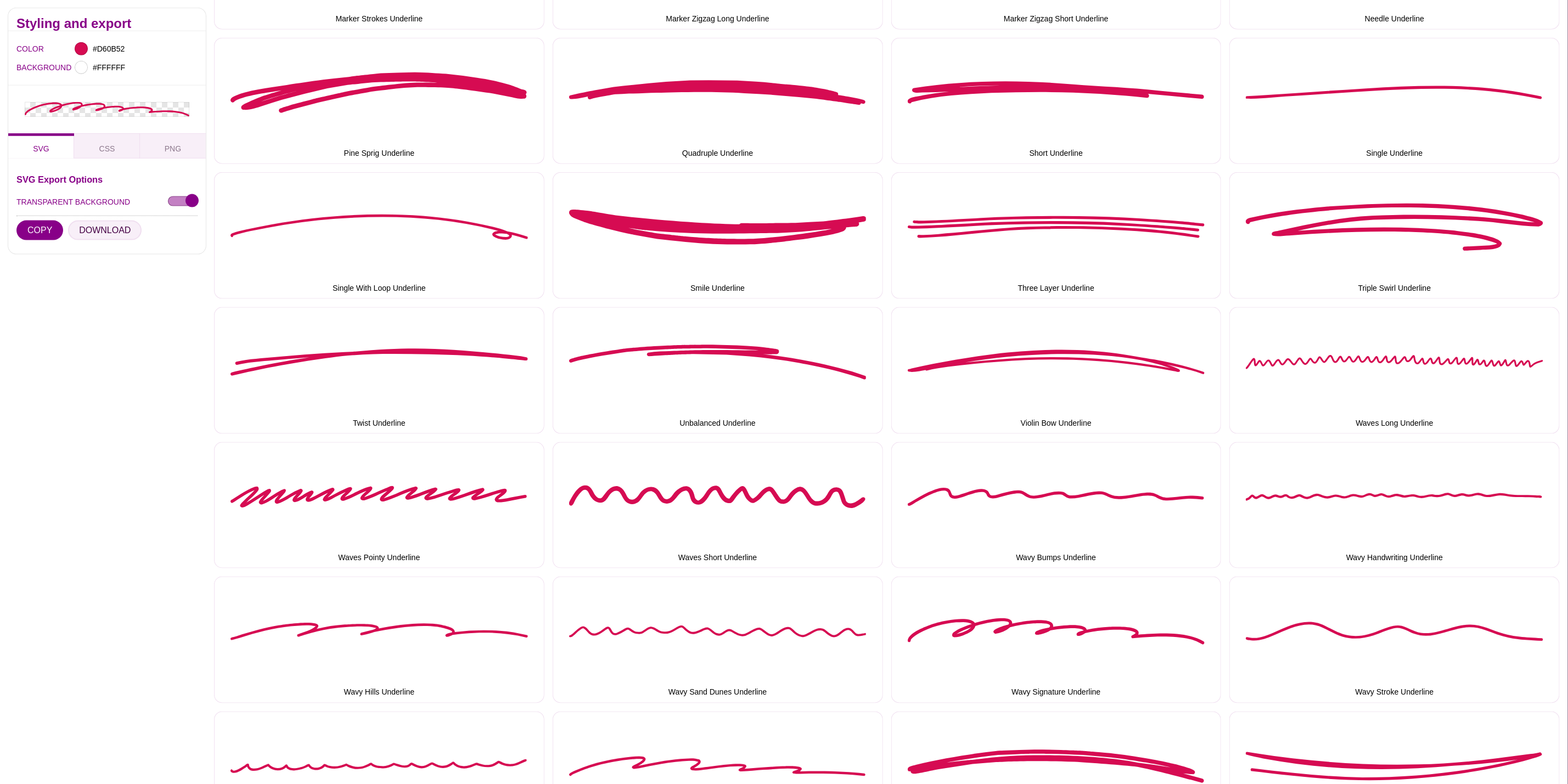
click at [117, 222] on button "DOWNLOAD" at bounding box center [105, 231] width 74 height 20
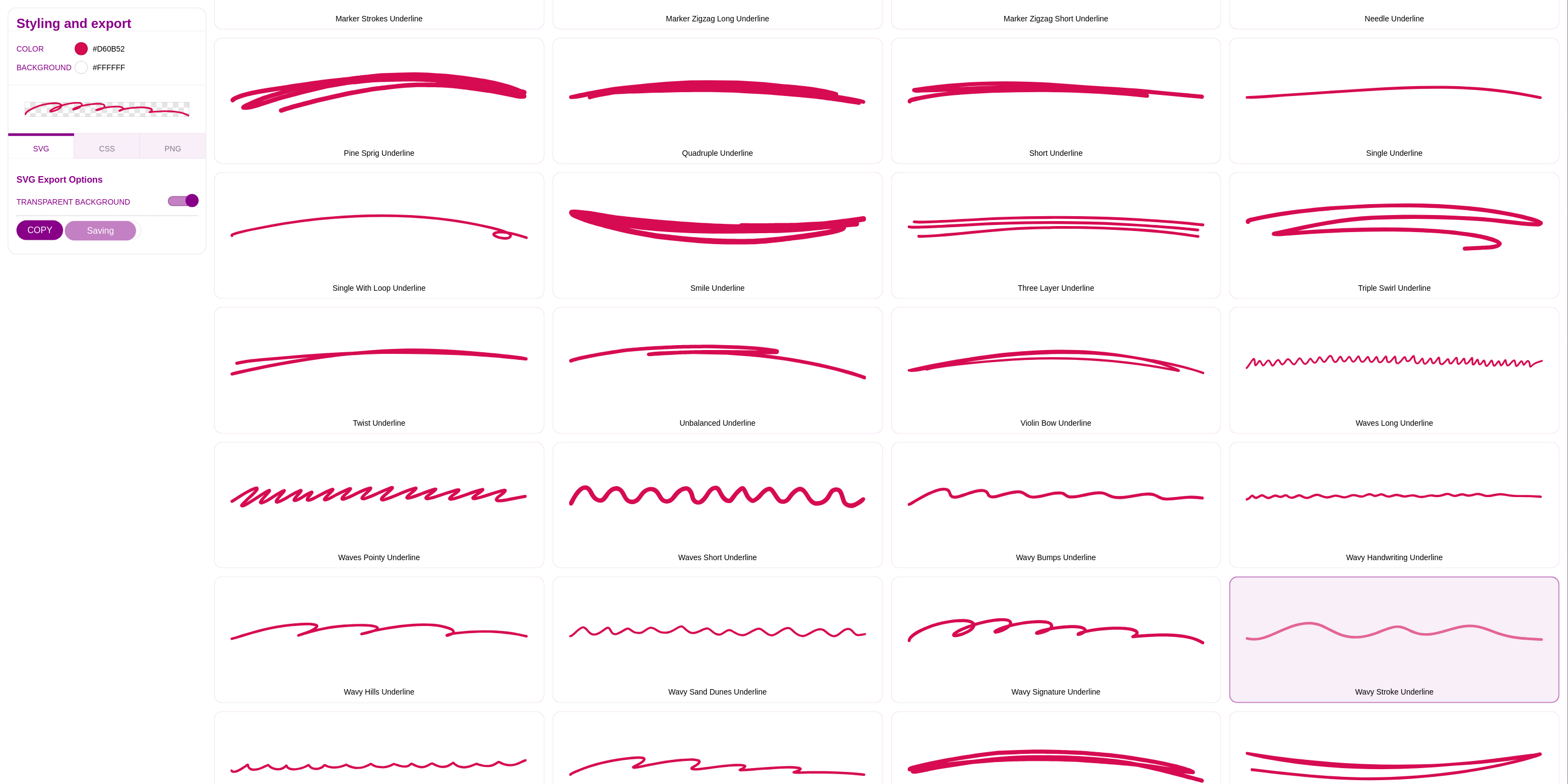
drag, startPoint x: 1423, startPoint y: 598, endPoint x: 1338, endPoint y: 601, distance: 85.1
click at [1423, 598] on button "Wavy Stroke Underline" at bounding box center [1395, 640] width 330 height 127
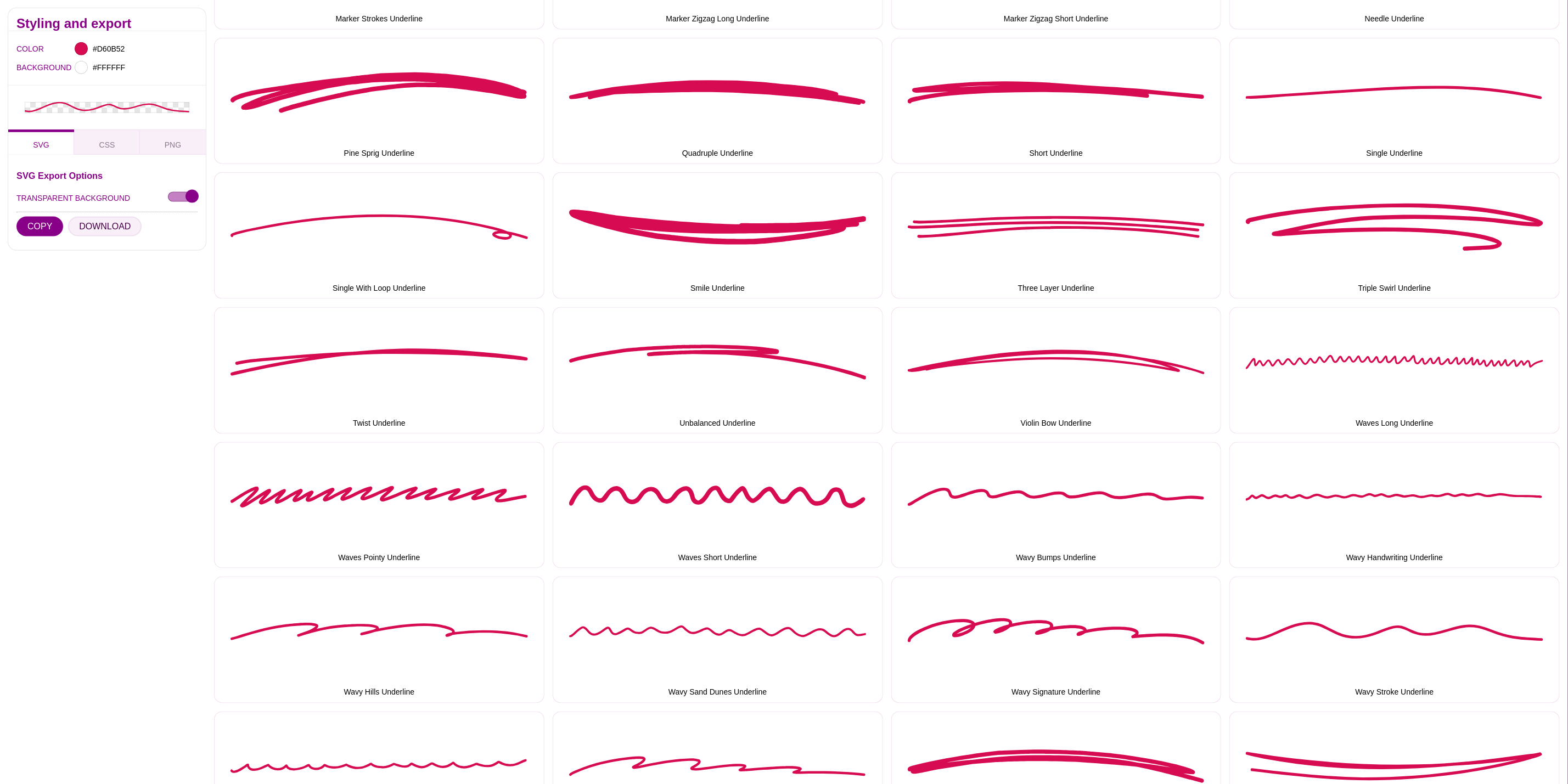
click at [124, 222] on button "DOWNLOAD" at bounding box center [105, 226] width 74 height 20
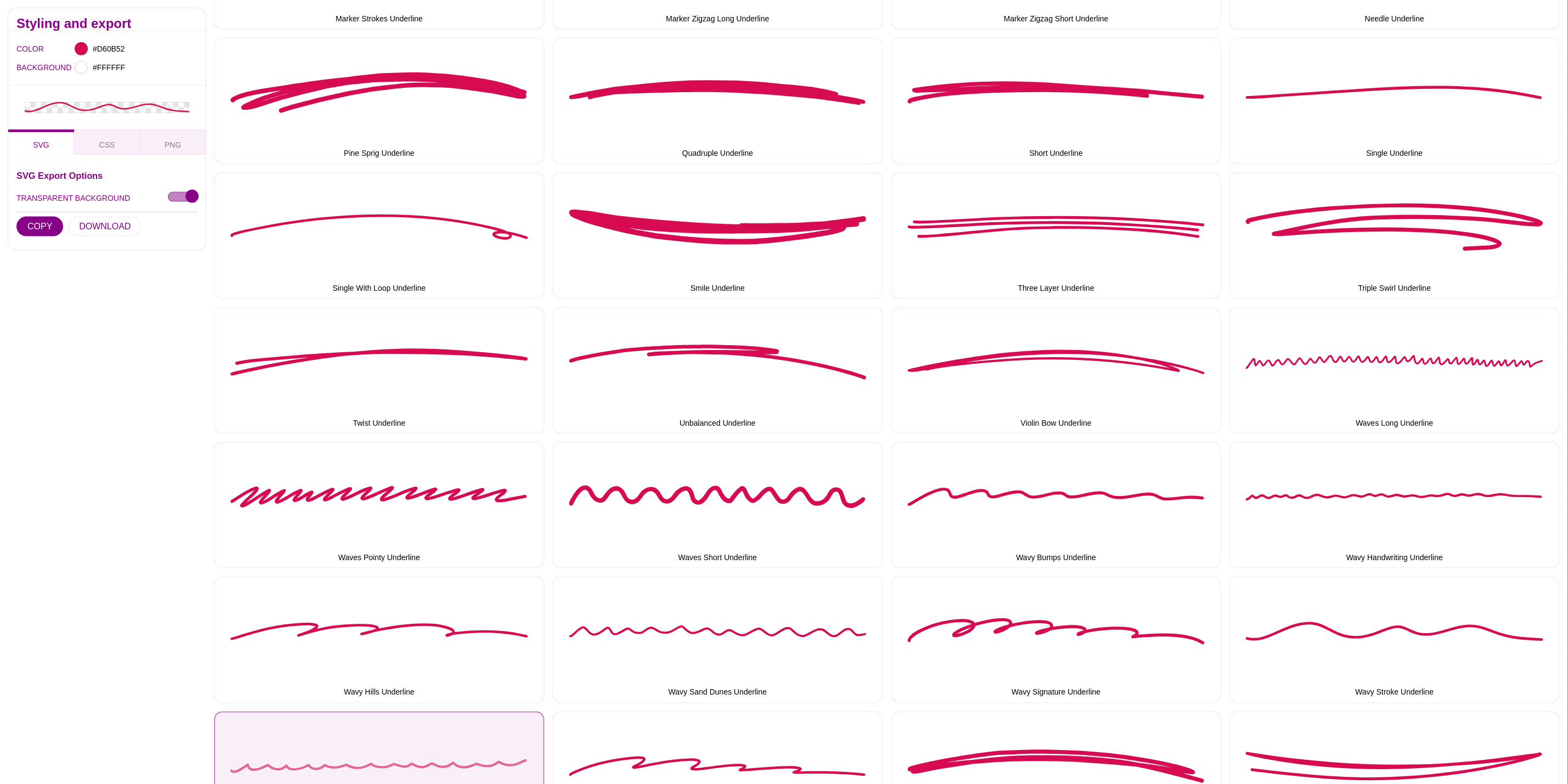
click at [333, 750] on button "Wavy Water Underline" at bounding box center [379, 775] width 330 height 127
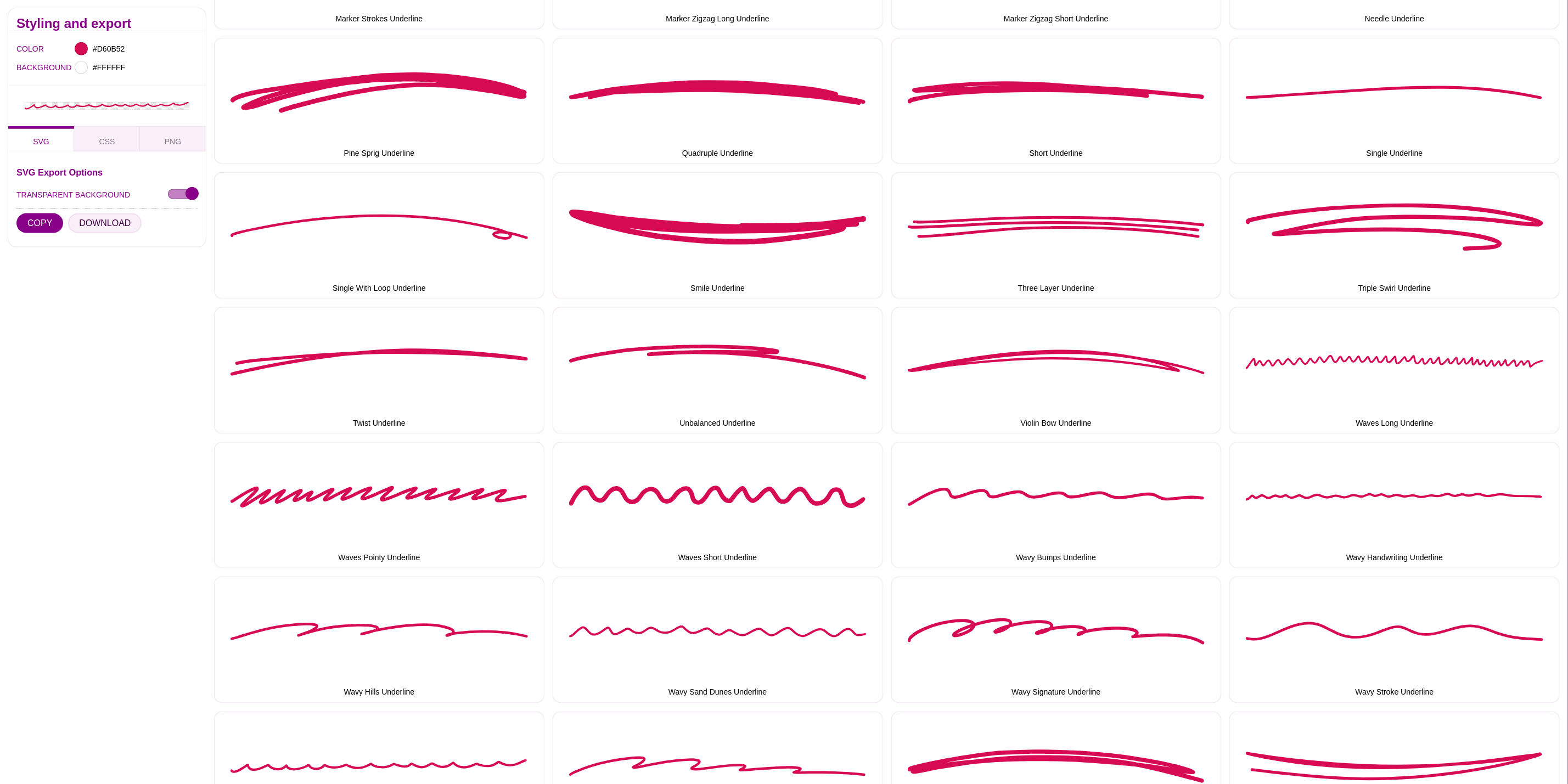
click at [102, 217] on button "DOWNLOAD" at bounding box center [105, 223] width 74 height 20
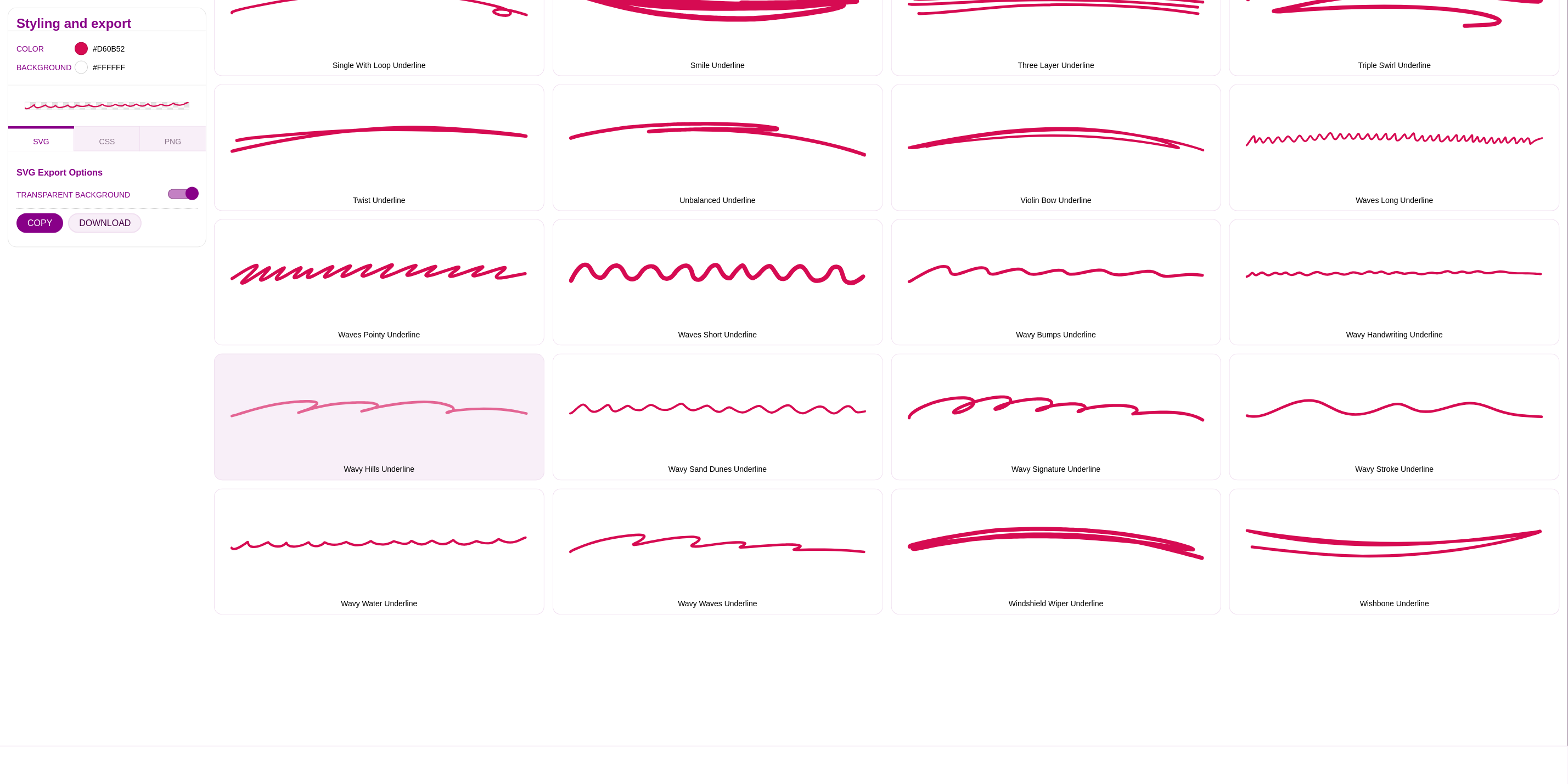
scroll to position [1234, 0]
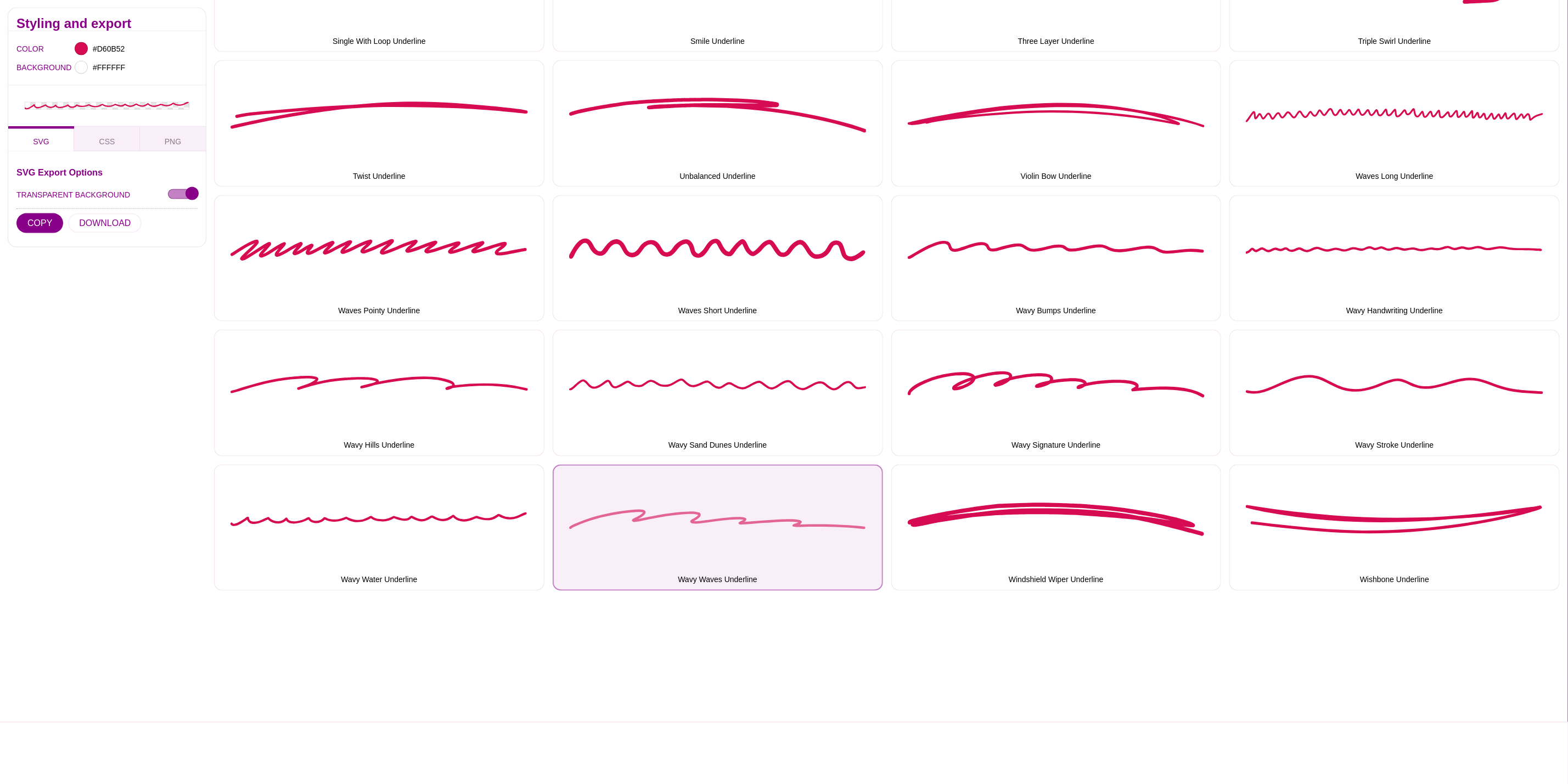
drag, startPoint x: 646, startPoint y: 498, endPoint x: 634, endPoint y: 493, distance: 13.0
click at [646, 497] on button "Wavy Waves Underline" at bounding box center [718, 528] width 330 height 127
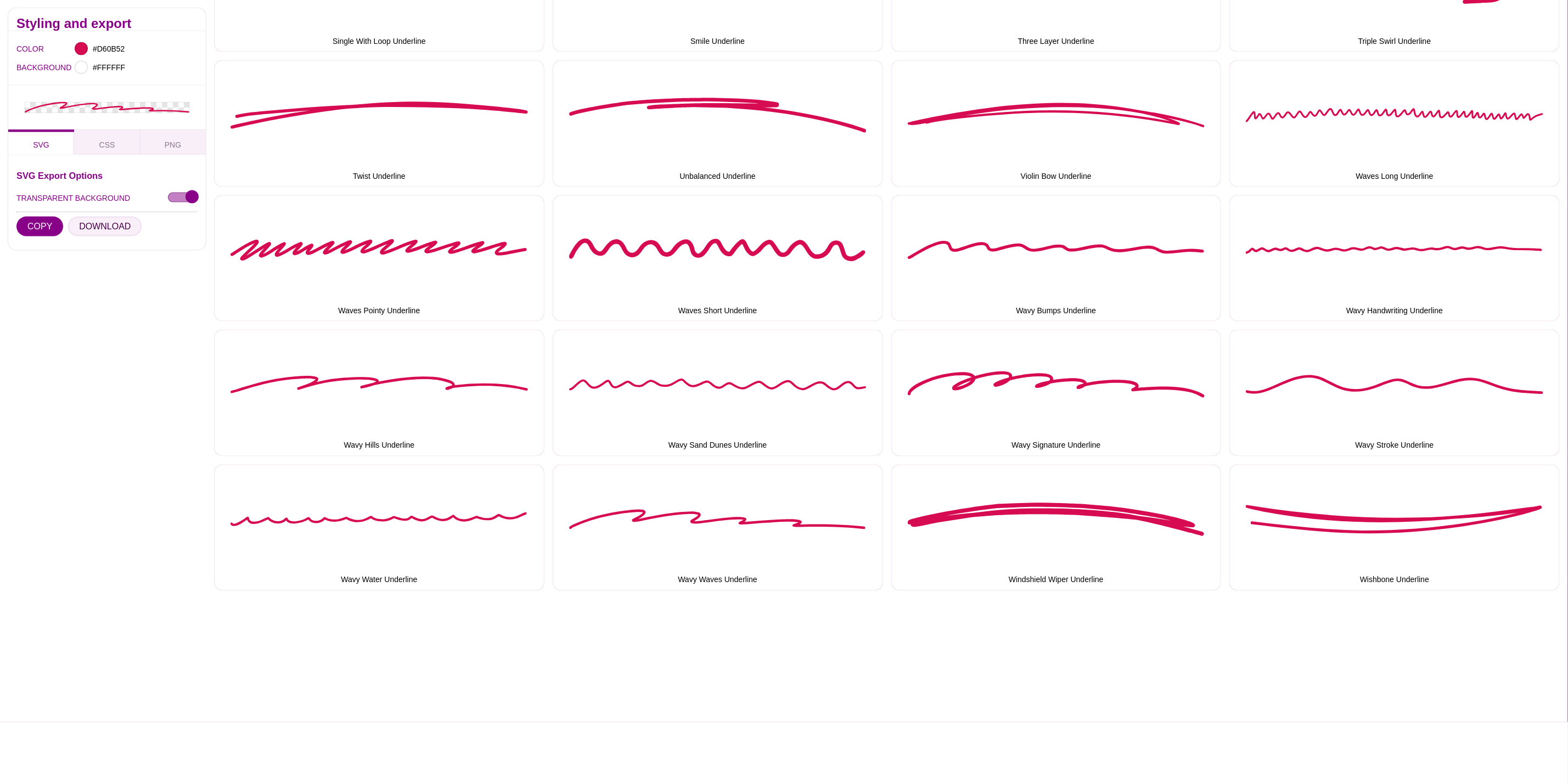
click at [88, 233] on button "DOWNLOAD" at bounding box center [105, 226] width 74 height 20
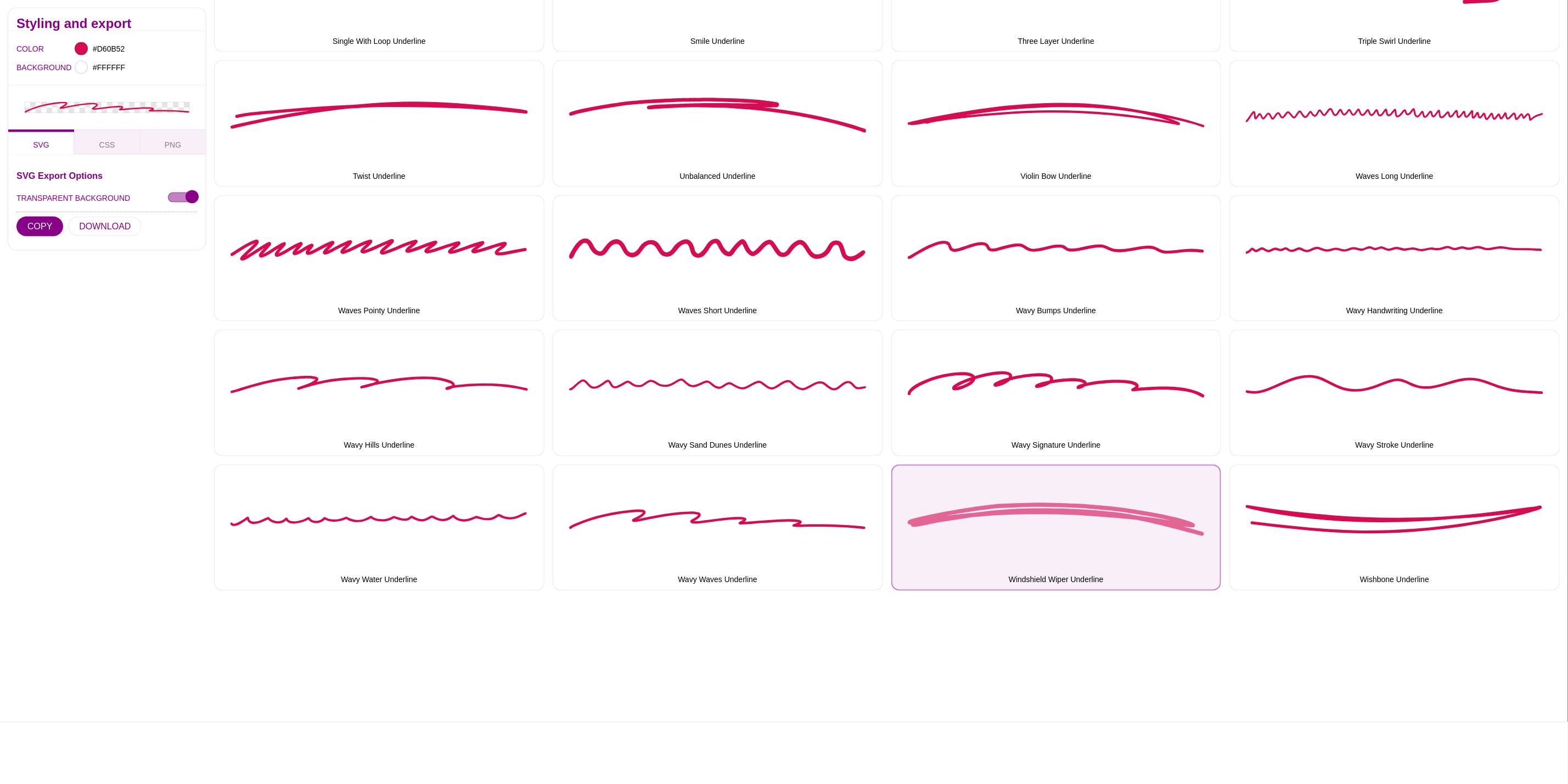
click at [1052, 512] on button "Windshield Wiper Underline" at bounding box center [1057, 528] width 330 height 127
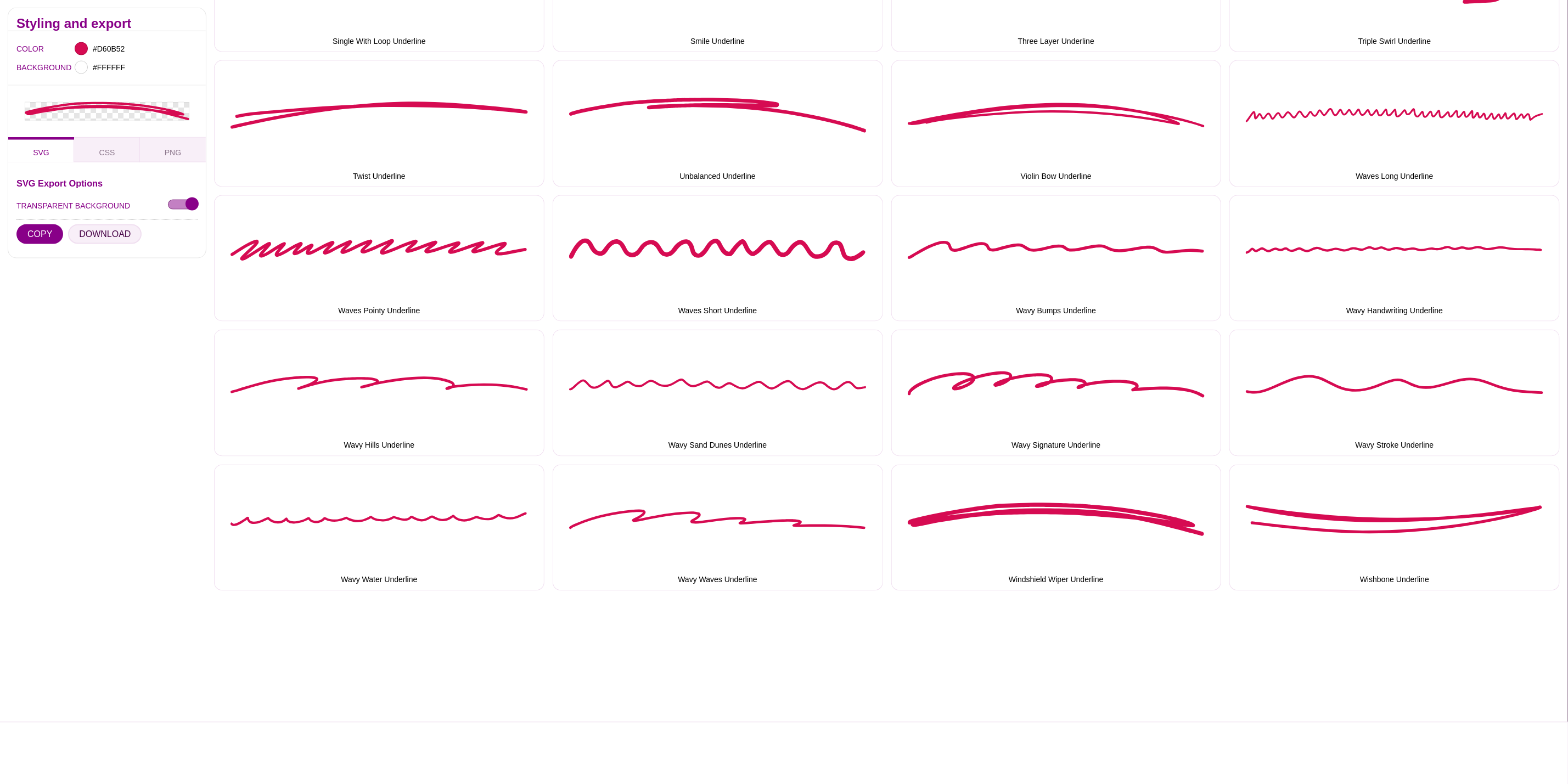
click at [96, 231] on button "DOWNLOAD" at bounding box center [105, 234] width 74 height 20
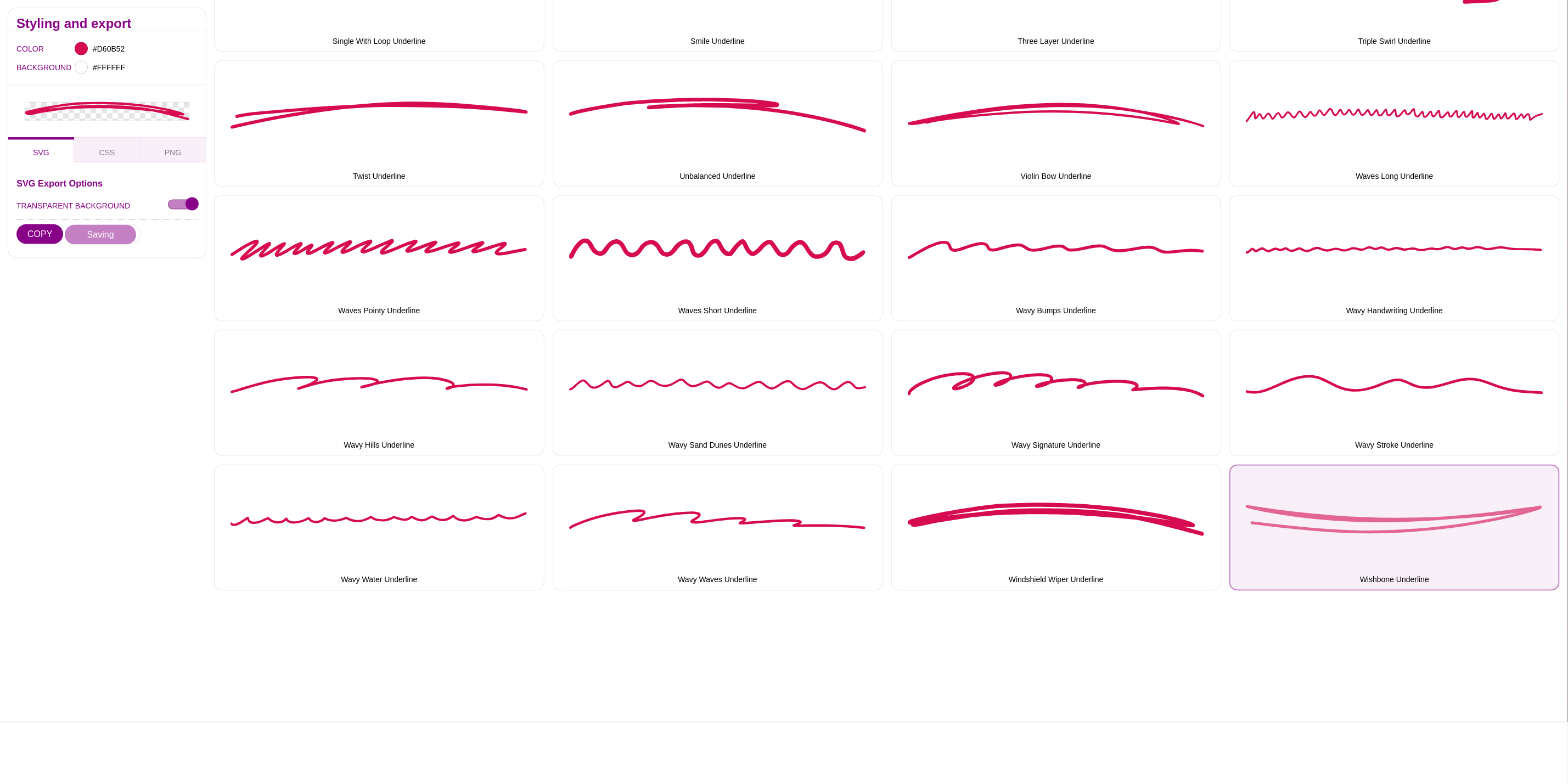
click at [1386, 555] on button "Wishbone Underline" at bounding box center [1395, 528] width 330 height 127
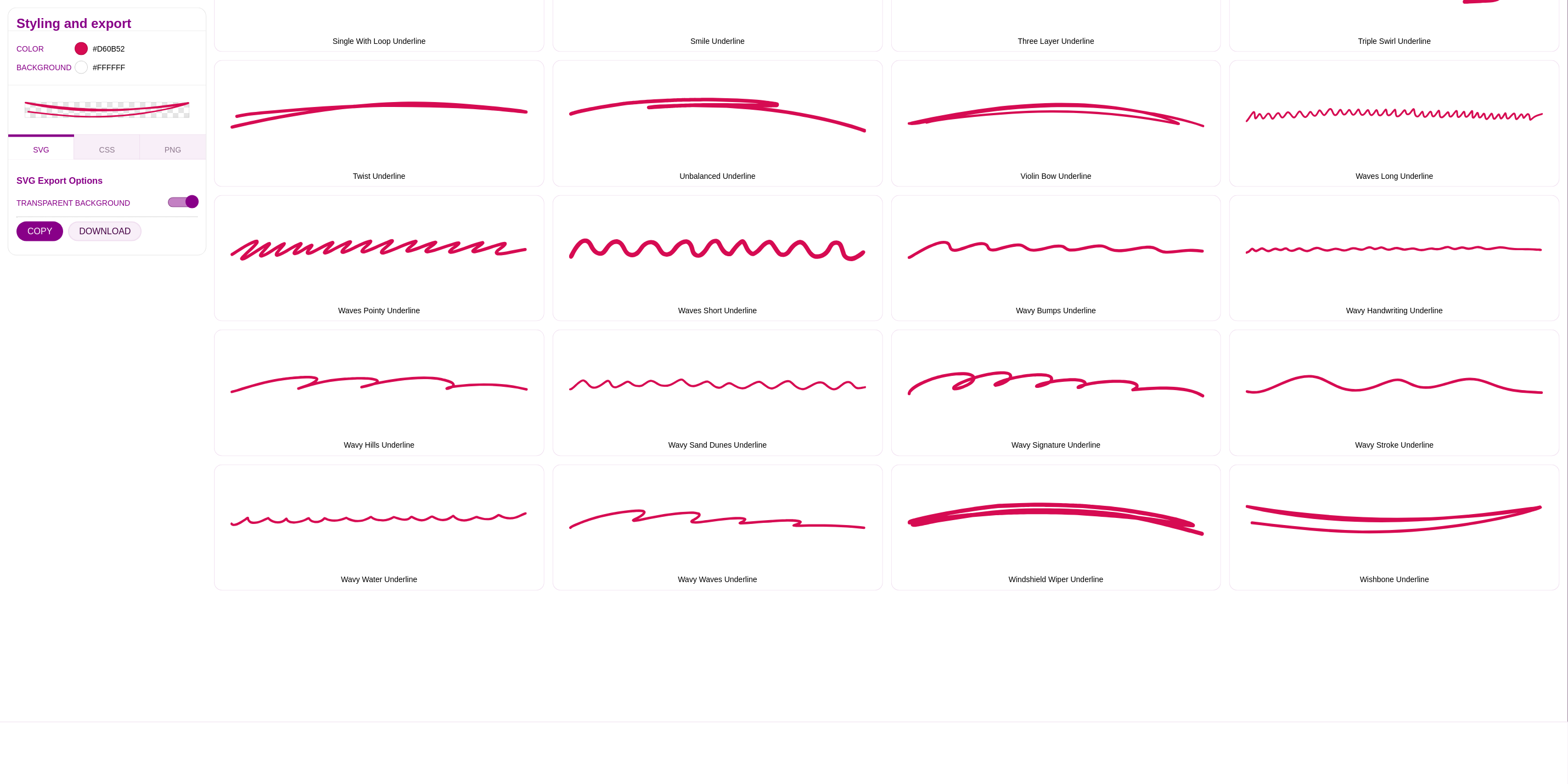
click at [112, 234] on button "DOWNLOAD" at bounding box center [105, 231] width 74 height 20
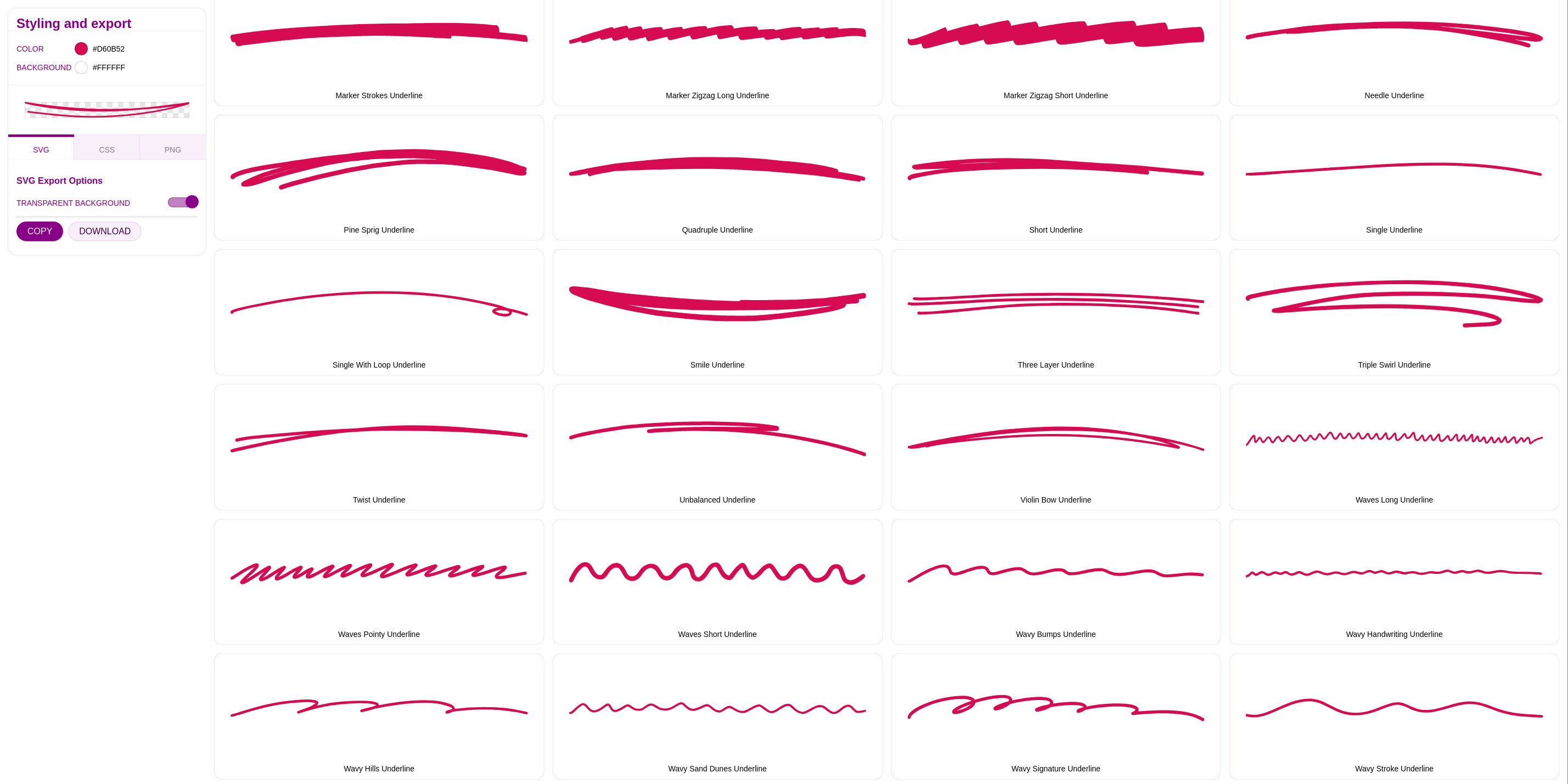
scroll to position [0, 0]
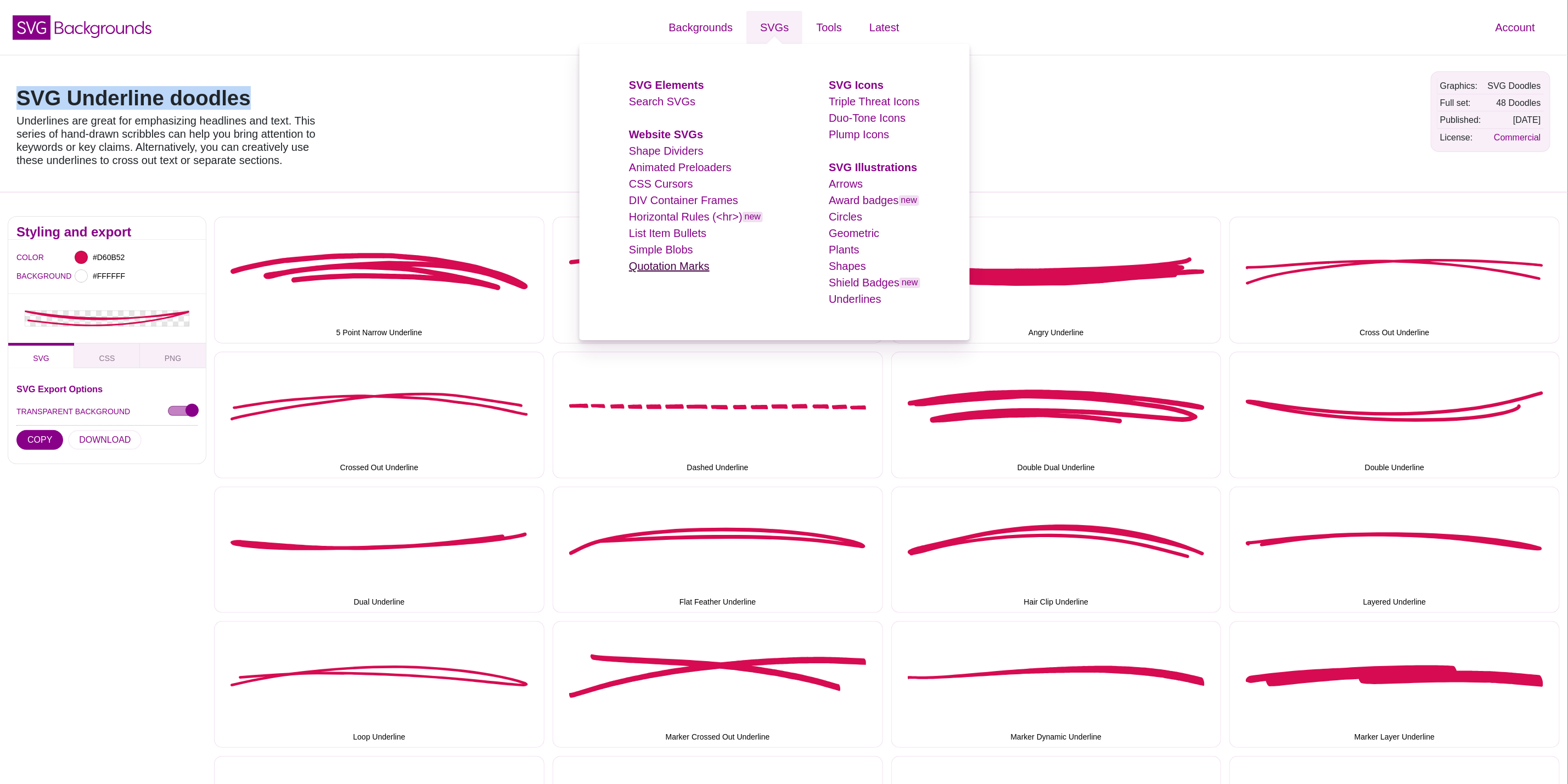
click at [689, 268] on link "Quotation Marks" at bounding box center [669, 266] width 80 height 12
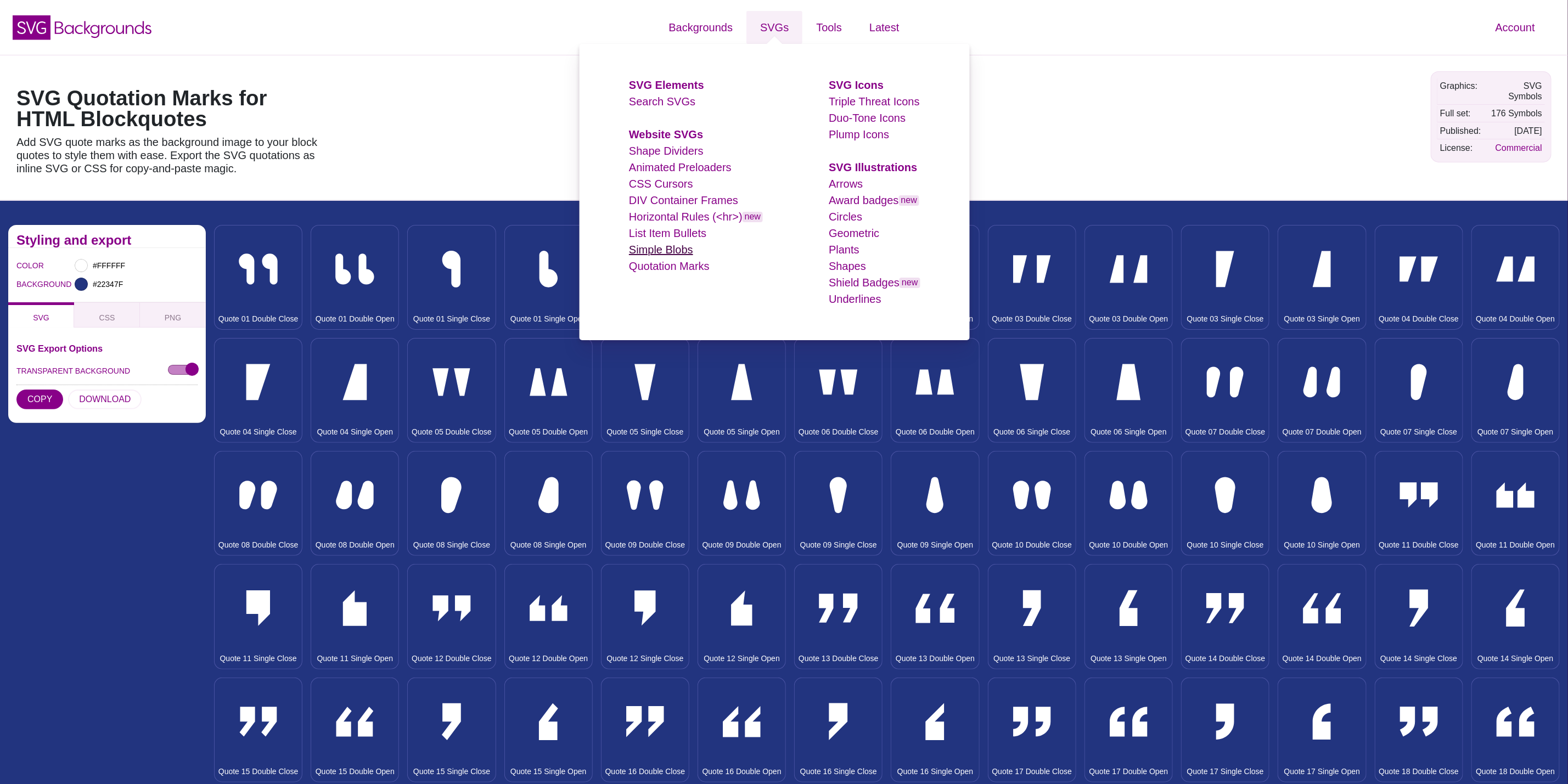
click at [671, 251] on link "Simple Blobs" at bounding box center [661, 250] width 64 height 12
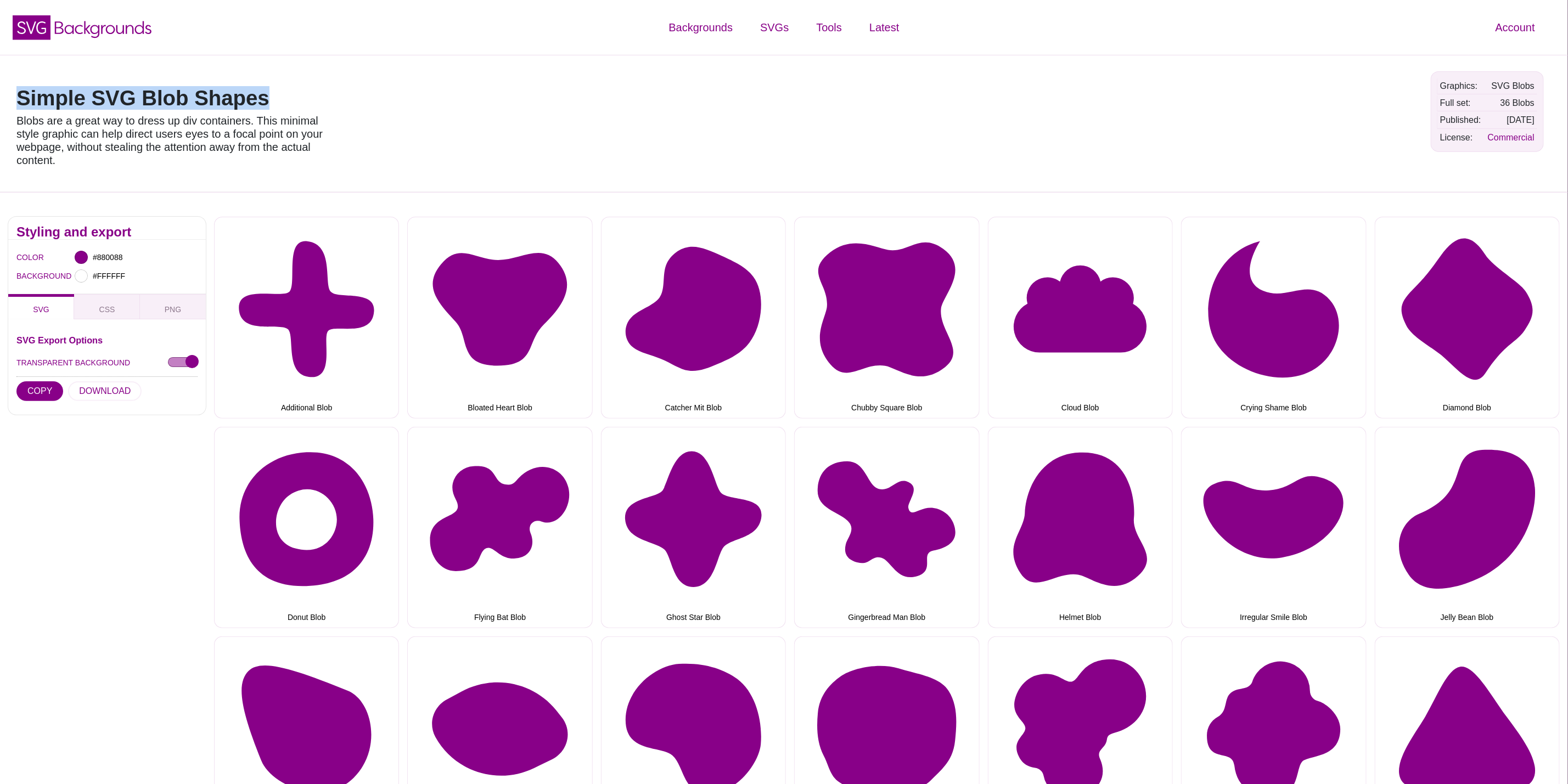
drag, startPoint x: 352, startPoint y: 104, endPoint x: 2, endPoint y: 96, distance: 350.1
click at [2, 96] on div "Simple SVG Blob Shapes Blobs are a great way to dress up div containers. This m…" at bounding box center [784, 123] width 1568 height 137
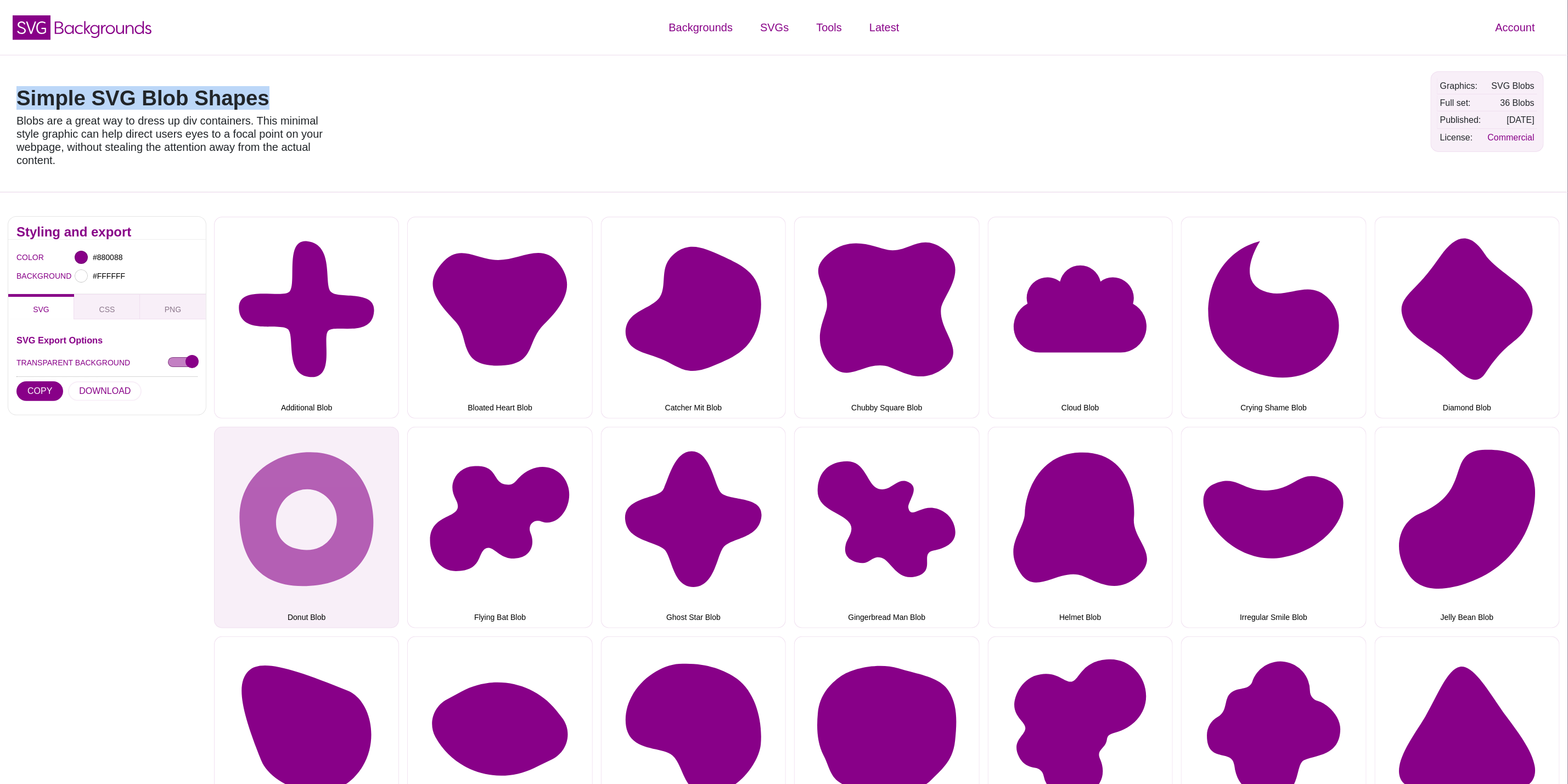
copy h1 "Simple SVG Blob Shapes"
